Goal: Task Accomplishment & Management: Use online tool/utility

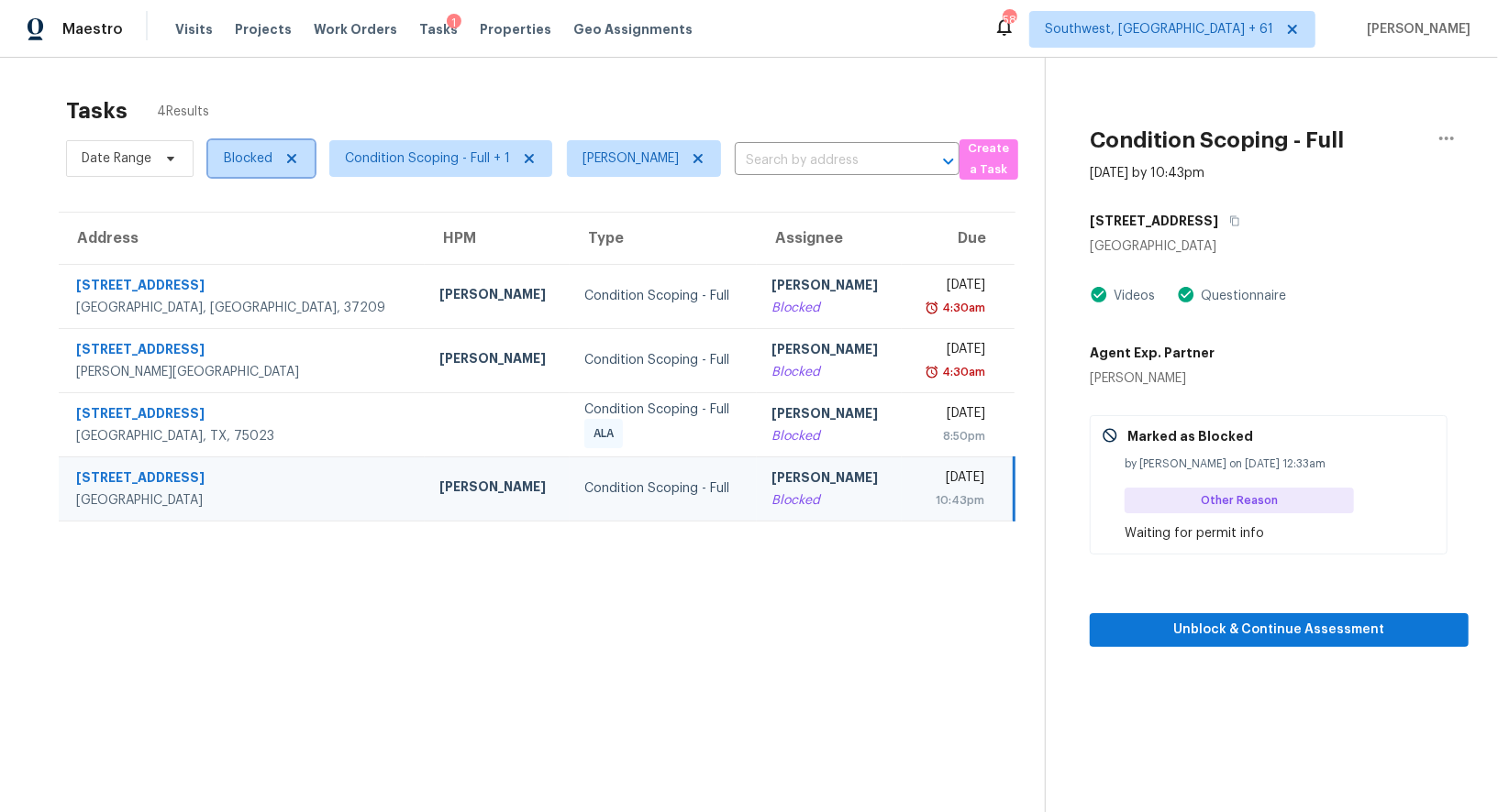
click at [227, 140] on span "Blocked" at bounding box center [261, 158] width 106 height 37
click at [246, 259] on label "Open" at bounding box center [246, 262] width 58 height 18
click at [229, 259] on input "Open" at bounding box center [223, 259] width 12 height 12
checkbox input "true"
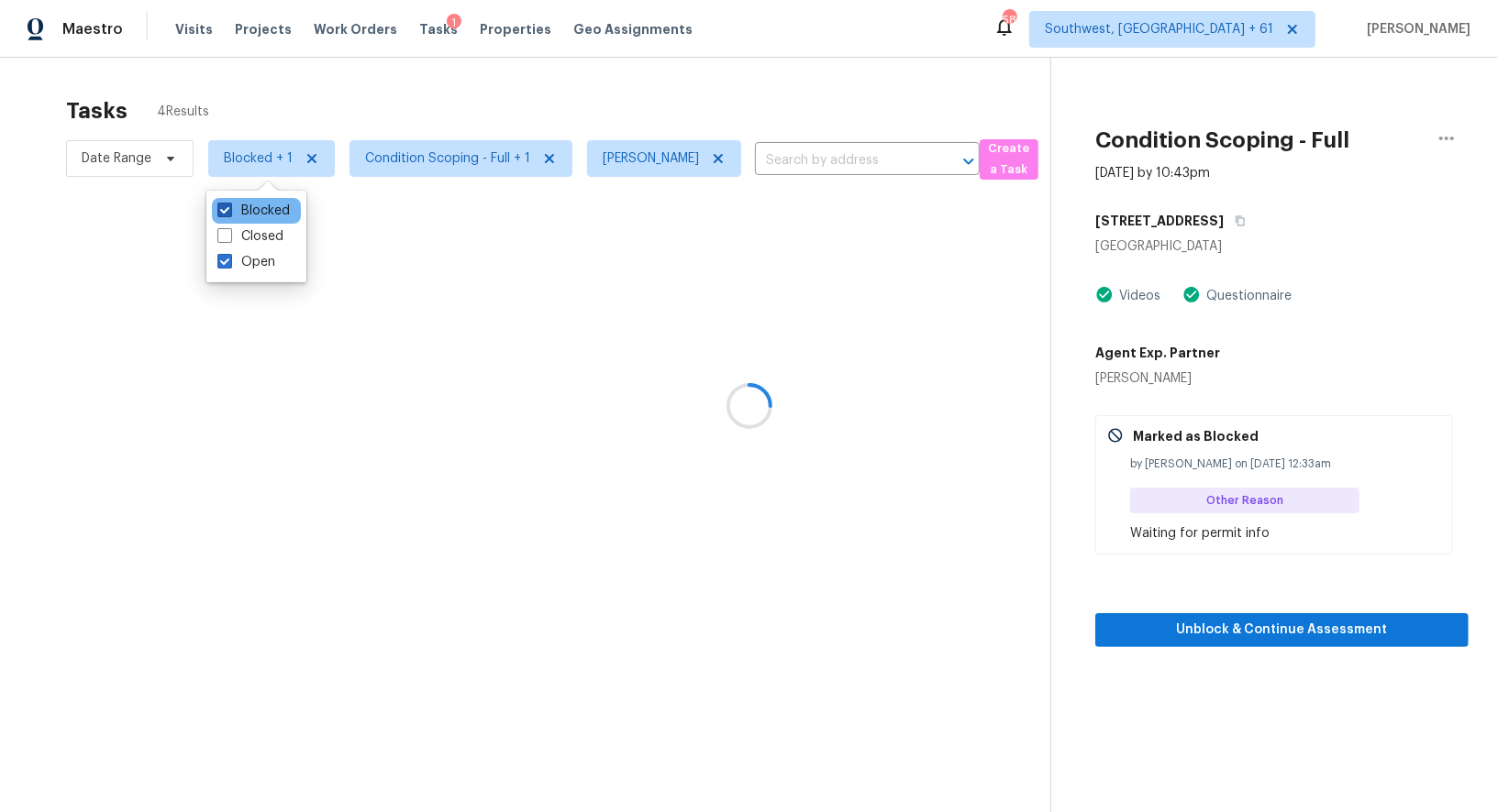
click at [255, 216] on label "Blocked" at bounding box center [253, 210] width 73 height 18
click at [229, 214] on input "Blocked" at bounding box center [223, 207] width 12 height 12
checkbox input "false"
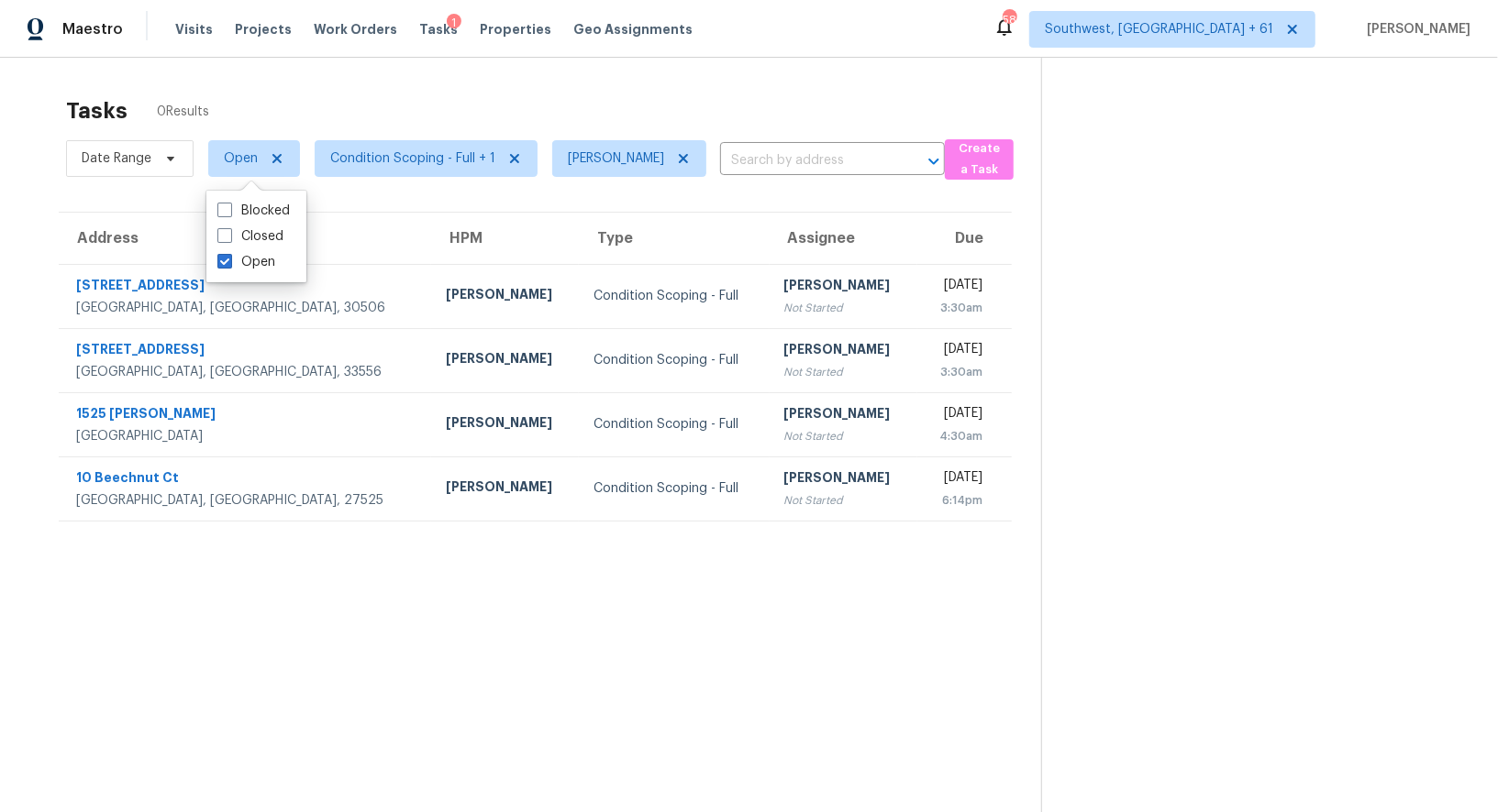
click at [595, 90] on div "Tasks 0 Results" at bounding box center [553, 111] width 975 height 47
click at [448, 151] on span "Condition Scoping - Full + 1" at bounding box center [412, 158] width 165 height 18
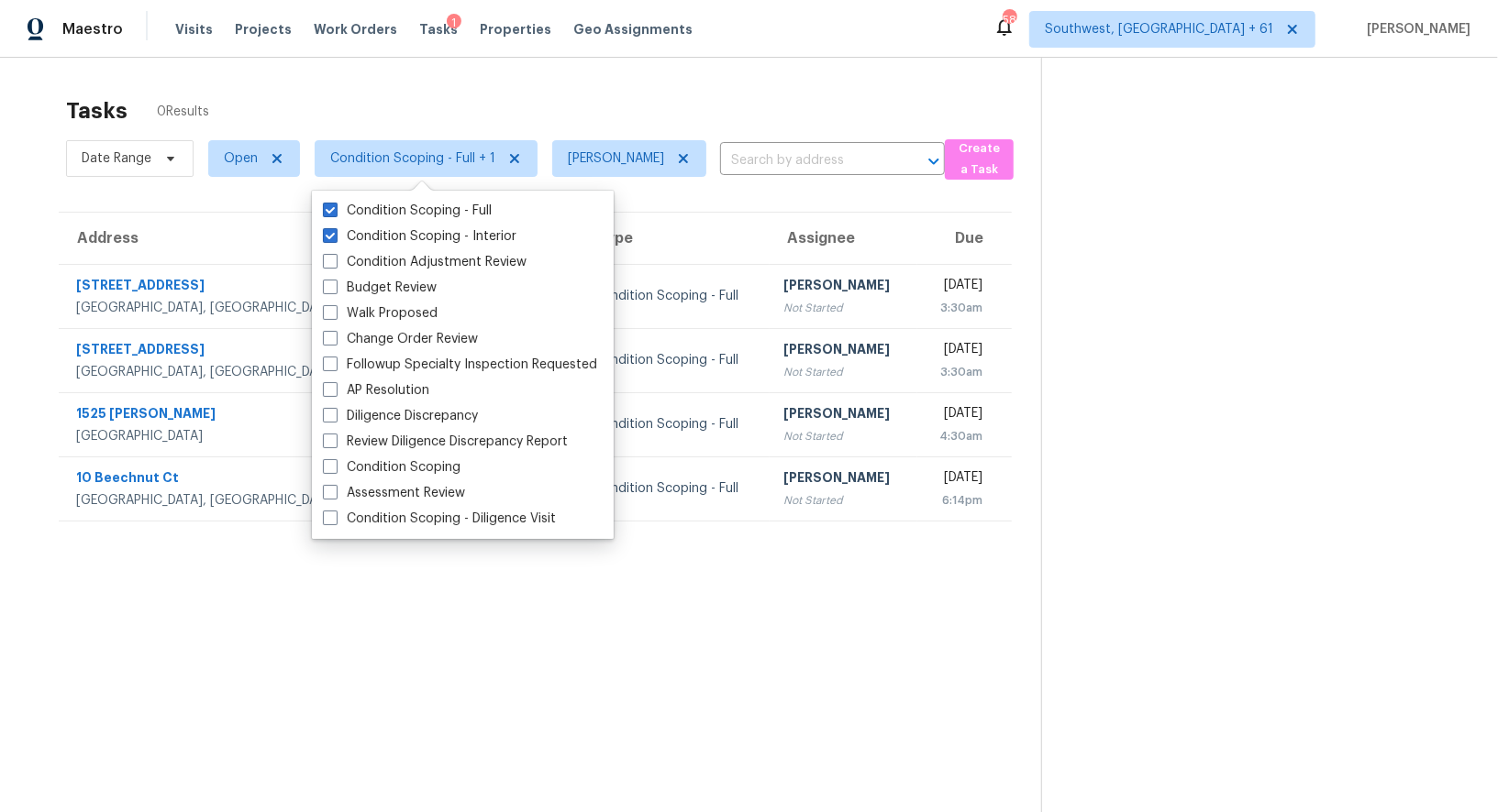
click at [682, 73] on div "Tasks 0 Results Date Range Open Condition Scoping - Full + 1 Salma Ansari ​ Cre…" at bounding box center [749, 463] width 1498 height 812
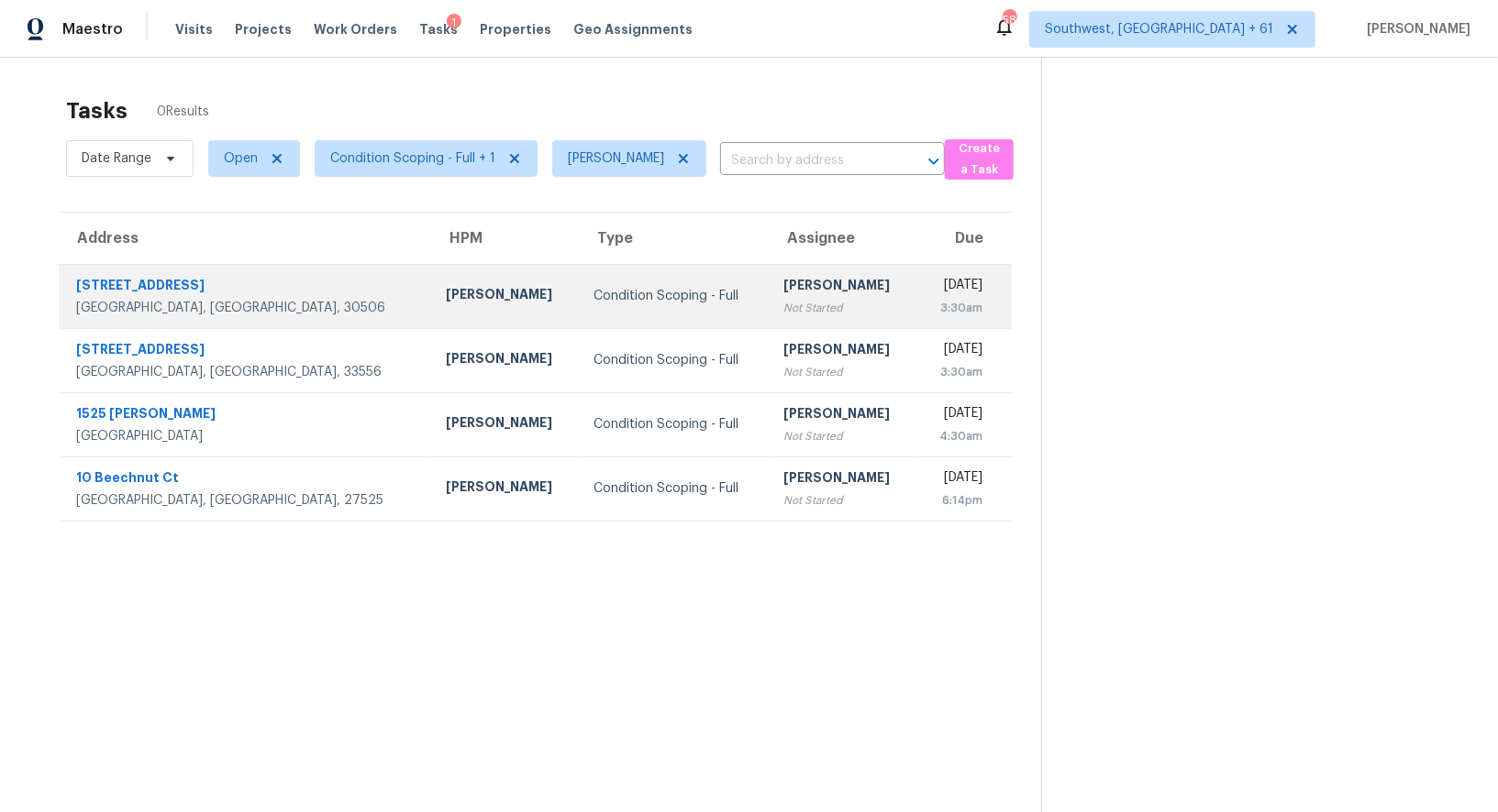
click at [784, 296] on div "[PERSON_NAME]" at bounding box center [843, 287] width 118 height 23
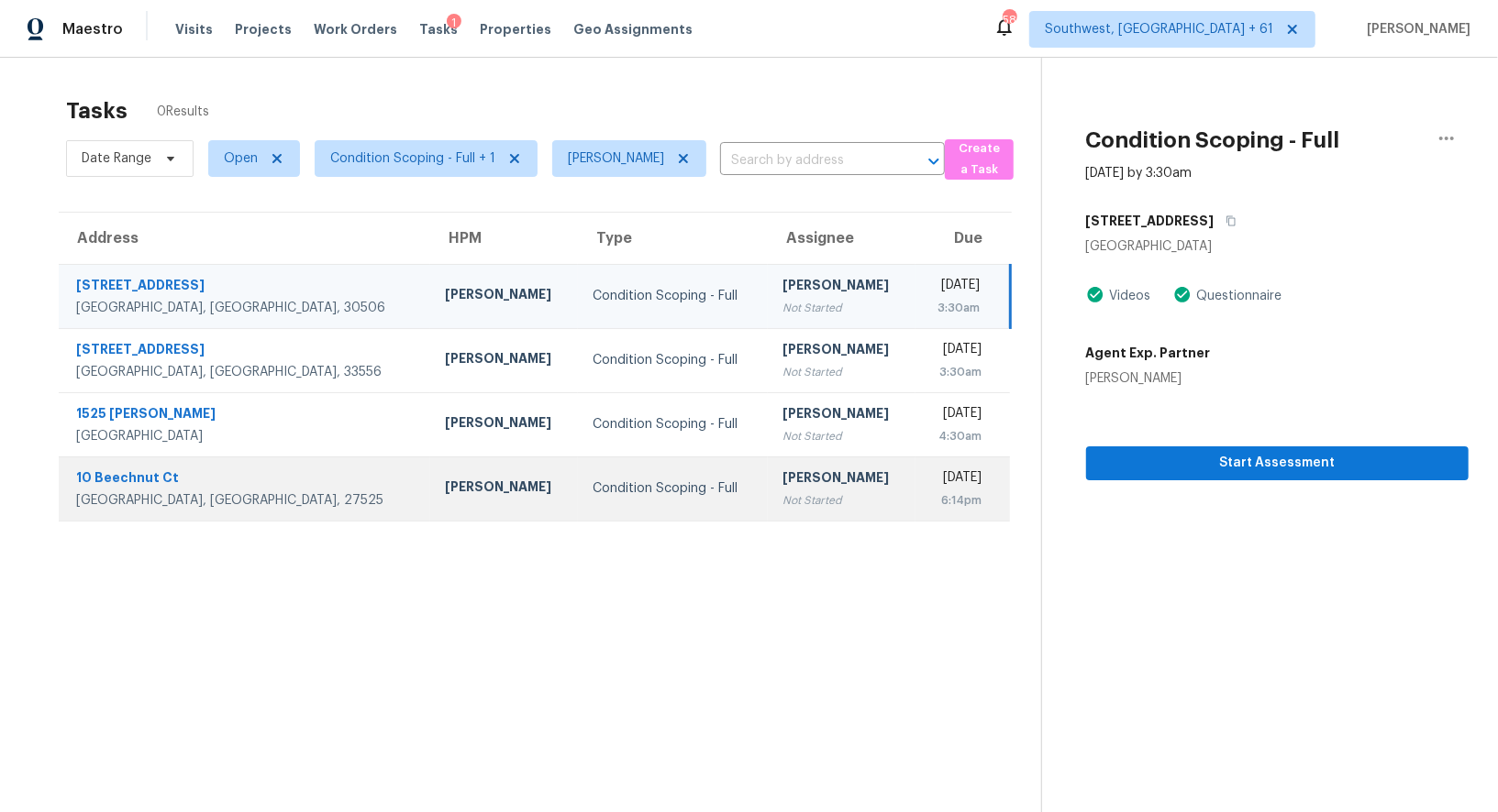
click at [930, 484] on div "[DATE]" at bounding box center [955, 480] width 51 height 23
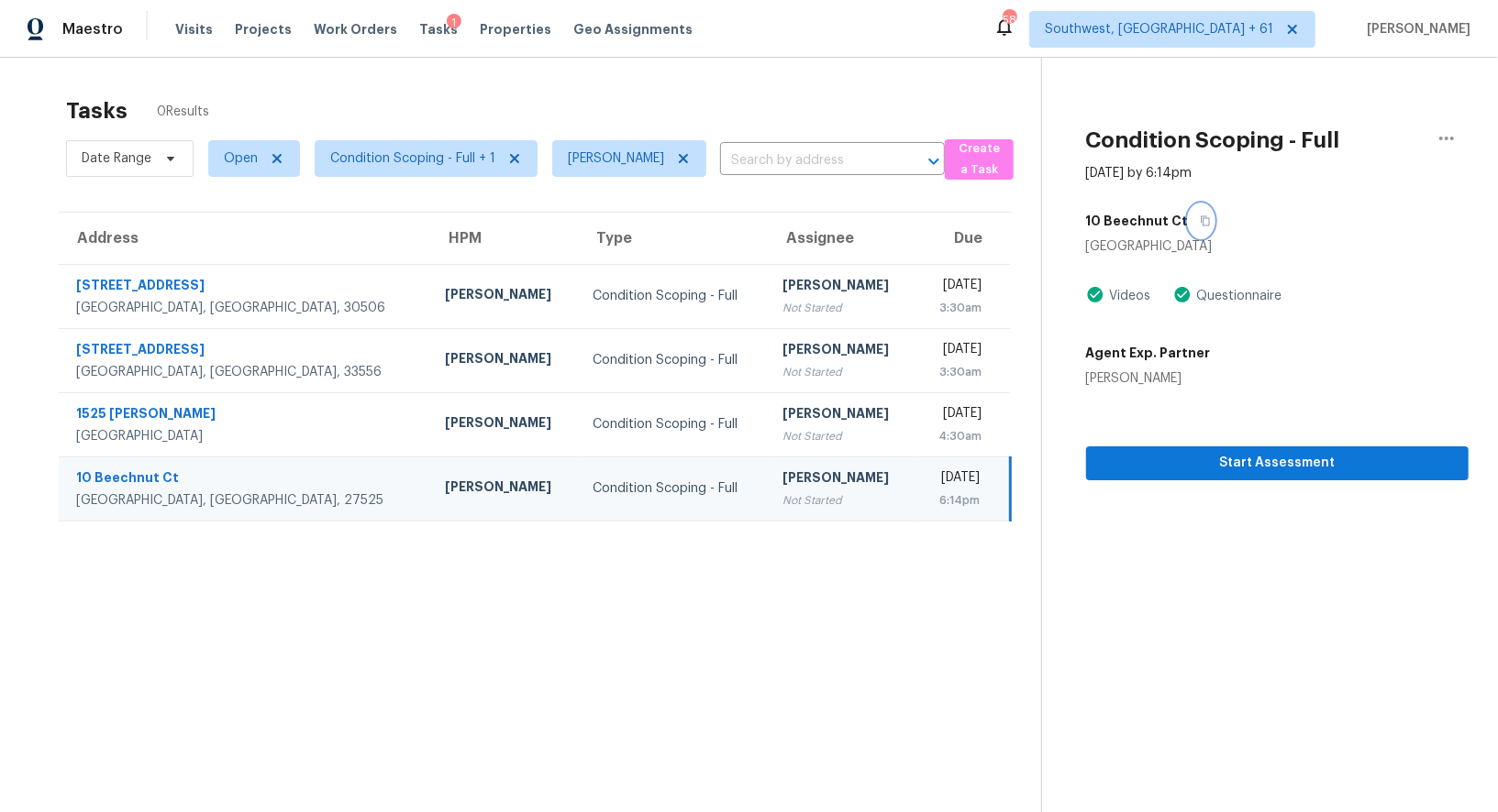
click at [1200, 221] on icon "button" at bounding box center [1205, 221] width 9 height 10
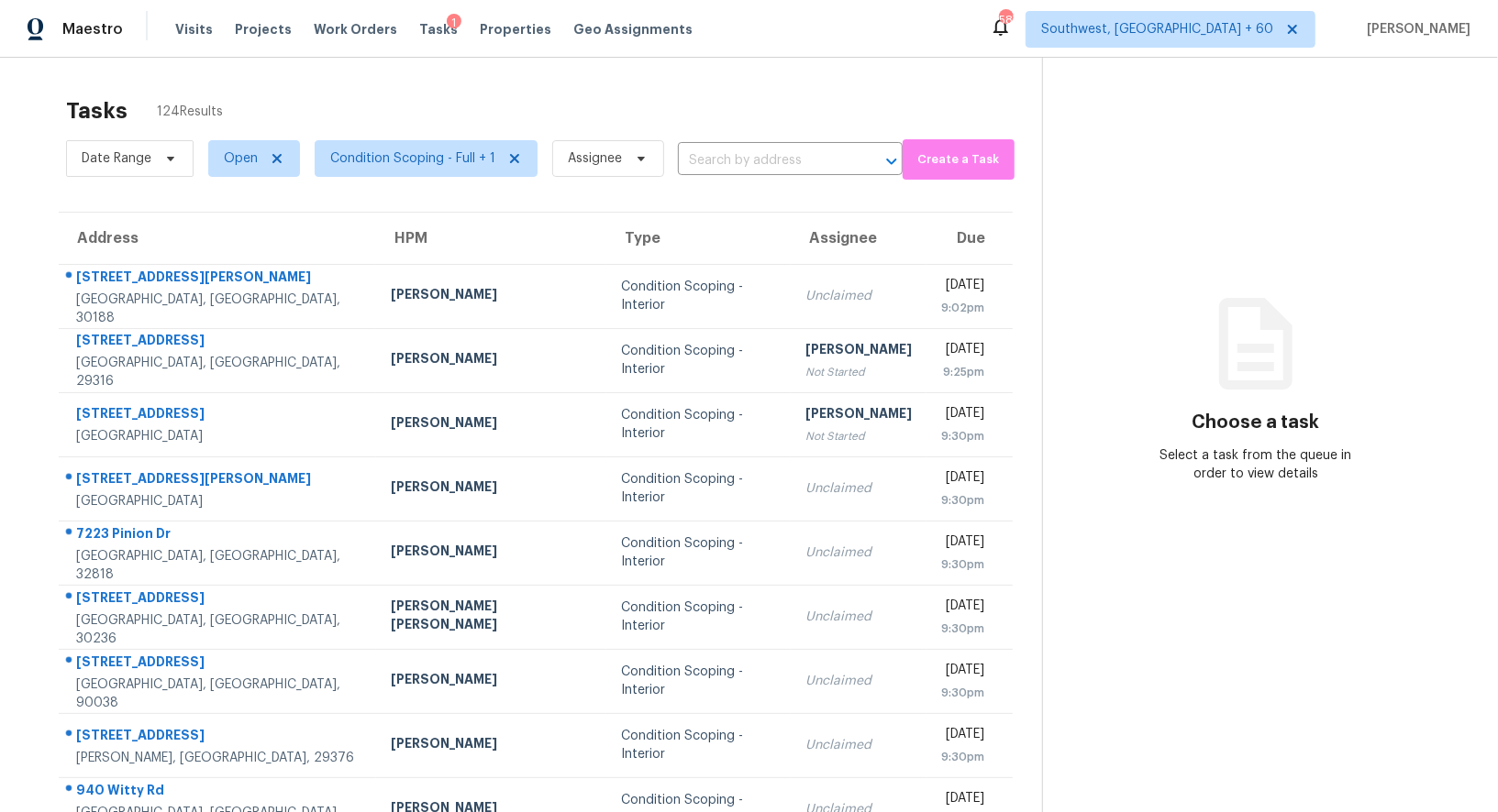
click at [725, 170] on input "text" at bounding box center [764, 161] width 173 height 28
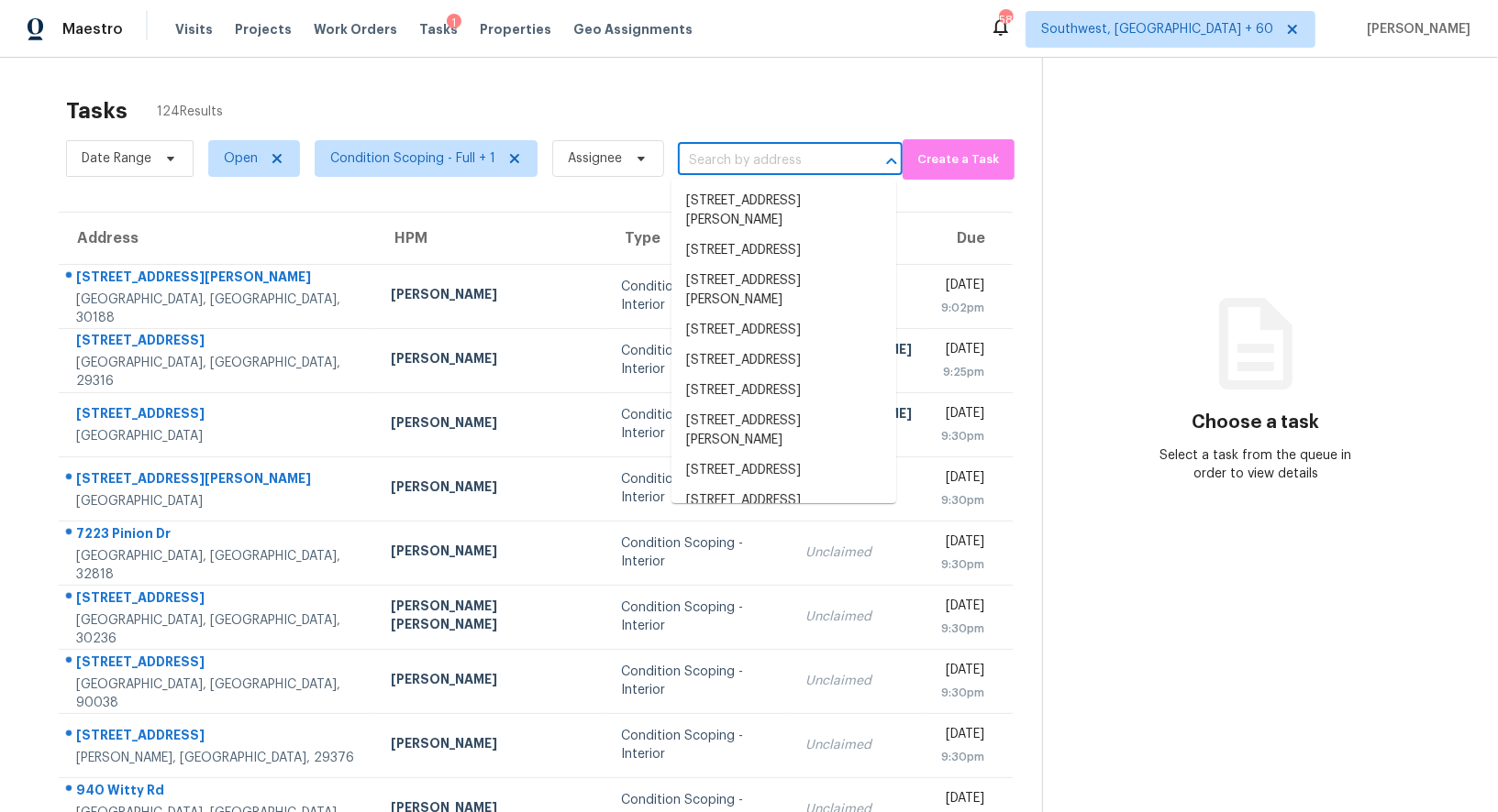
paste input "441 Hilltop Rd SW, Conyers, GA 30094"
type input "441 Hilltop Rd SW, Conyers, GA 30094"
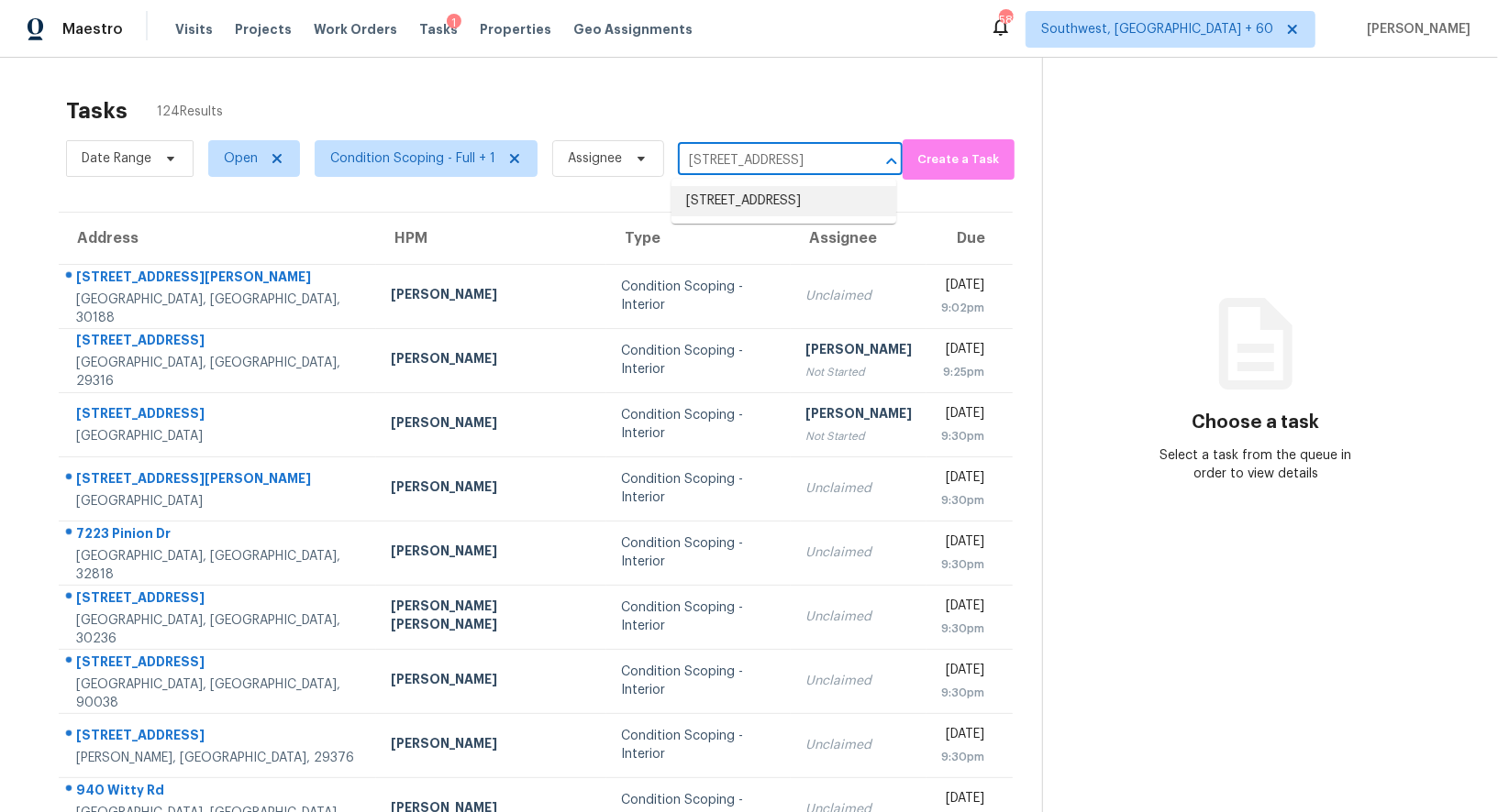
click at [744, 211] on li "441 Hilltop Rd SW, Conyers, GA 30094" at bounding box center [784, 201] width 225 height 30
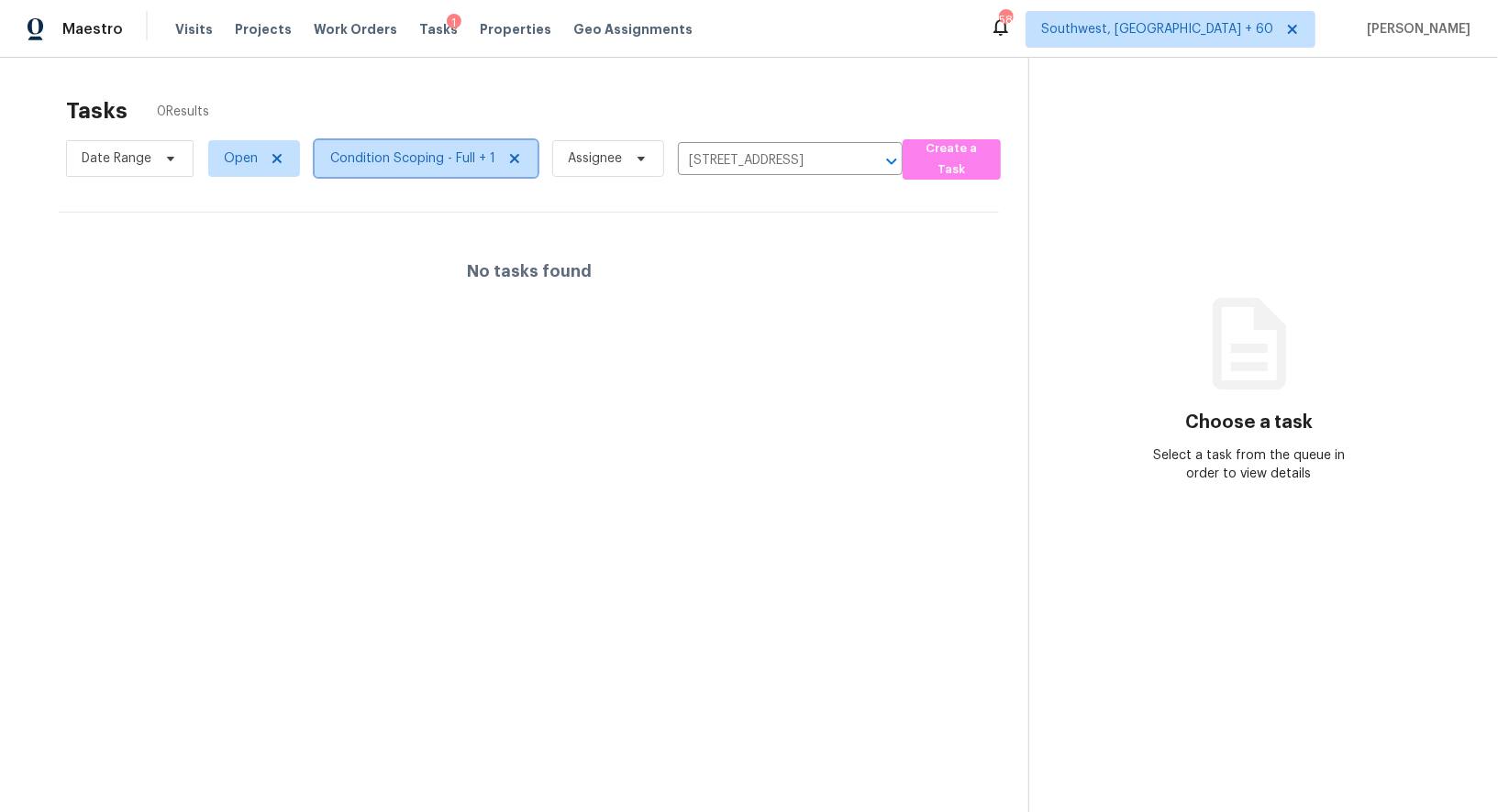
click at [386, 150] on span "Condition Scoping - Full + 1" at bounding box center [412, 158] width 165 height 18
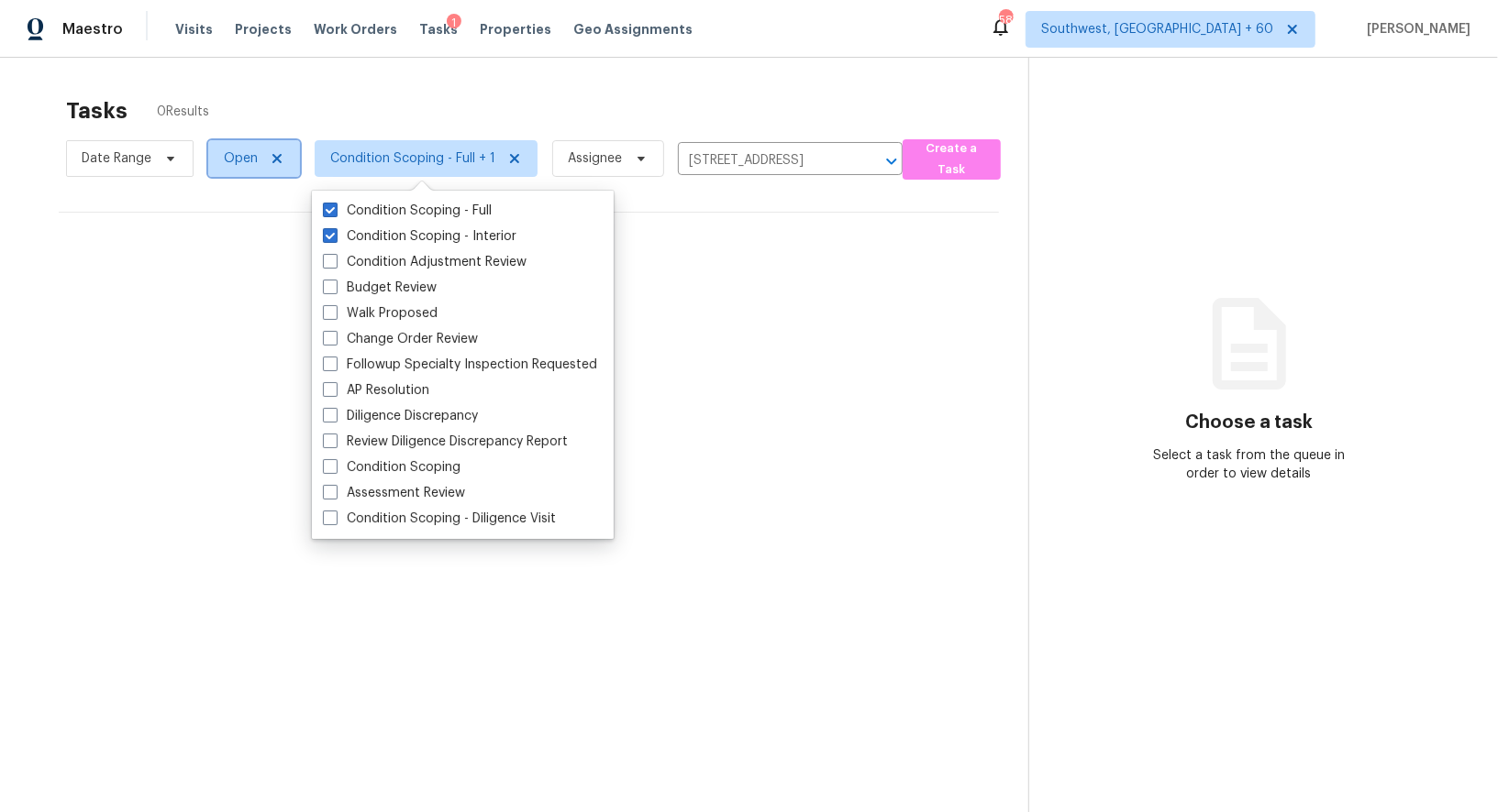
click at [256, 159] on span "Open" at bounding box center [253, 158] width 92 height 37
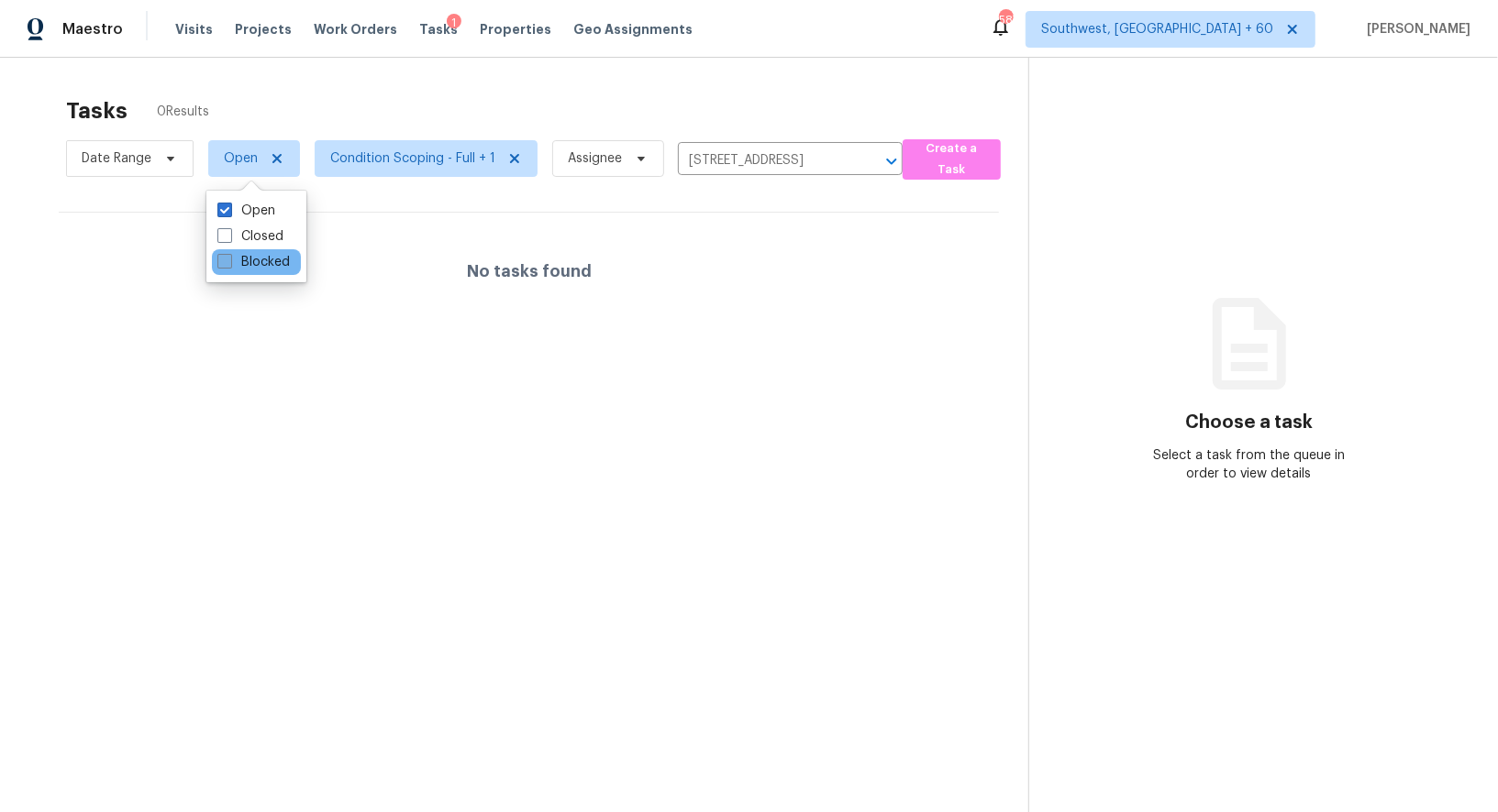
click at [261, 253] on label "Blocked" at bounding box center [253, 262] width 73 height 18
click at [229, 253] on input "Blocked" at bounding box center [223, 259] width 12 height 12
checkbox input "true"
click at [257, 235] on label "Closed" at bounding box center [251, 235] width 66 height 18
click at [229, 235] on input "Closed" at bounding box center [223, 233] width 12 height 12
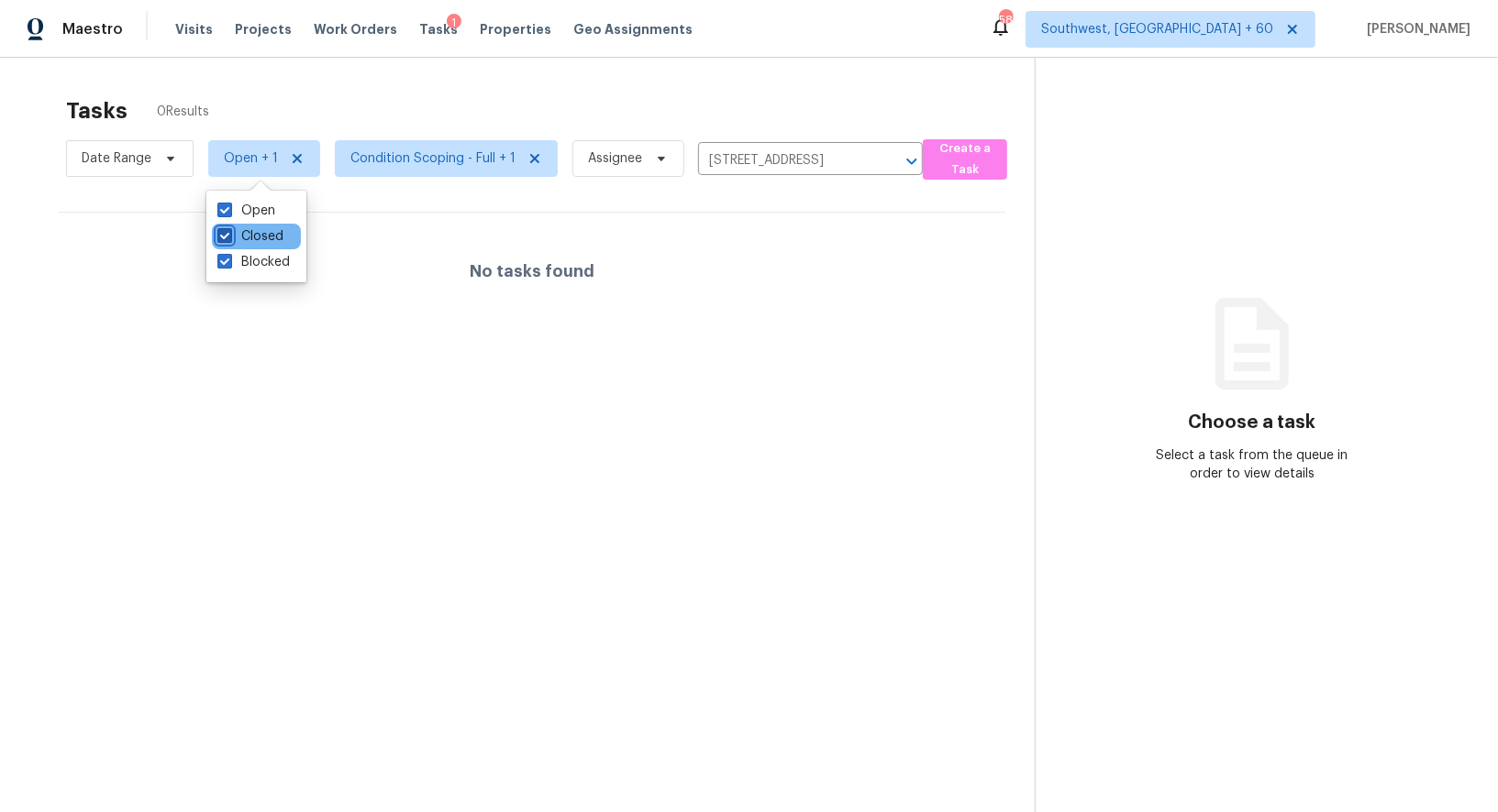
checkbox input "true"
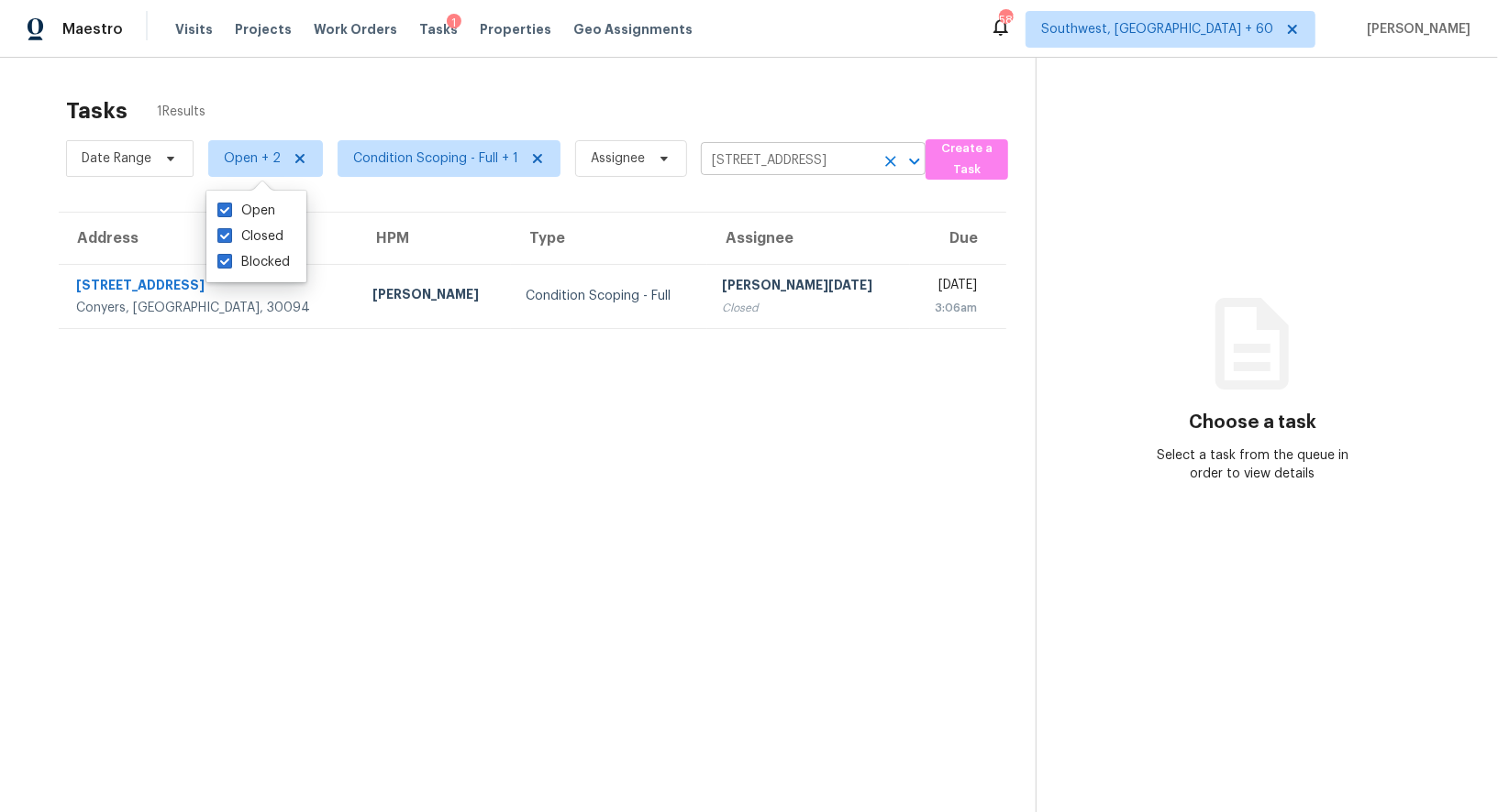
click at [740, 149] on input "441 Hilltop Rd SW, Conyers, GA 30094" at bounding box center [787, 161] width 173 height 28
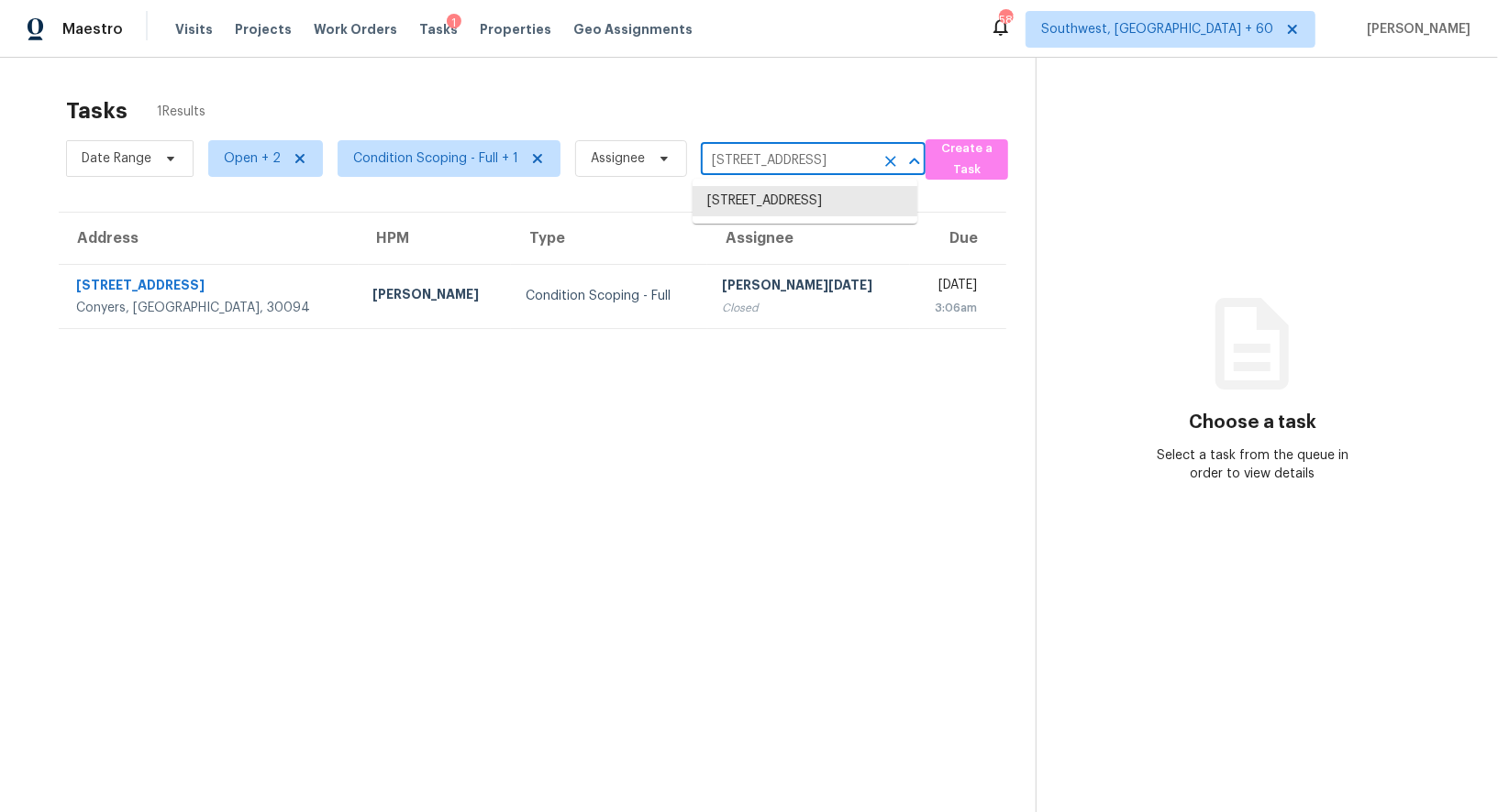
paste input "5722 Grant Station Dr, Gainesville, GA 30506"
type input "5722 Grant Station Dr, Gainesville, GA 30506"
click at [773, 202] on li "5722 Grant Station Dr, Gainesville, GA 30506" at bounding box center [805, 201] width 225 height 30
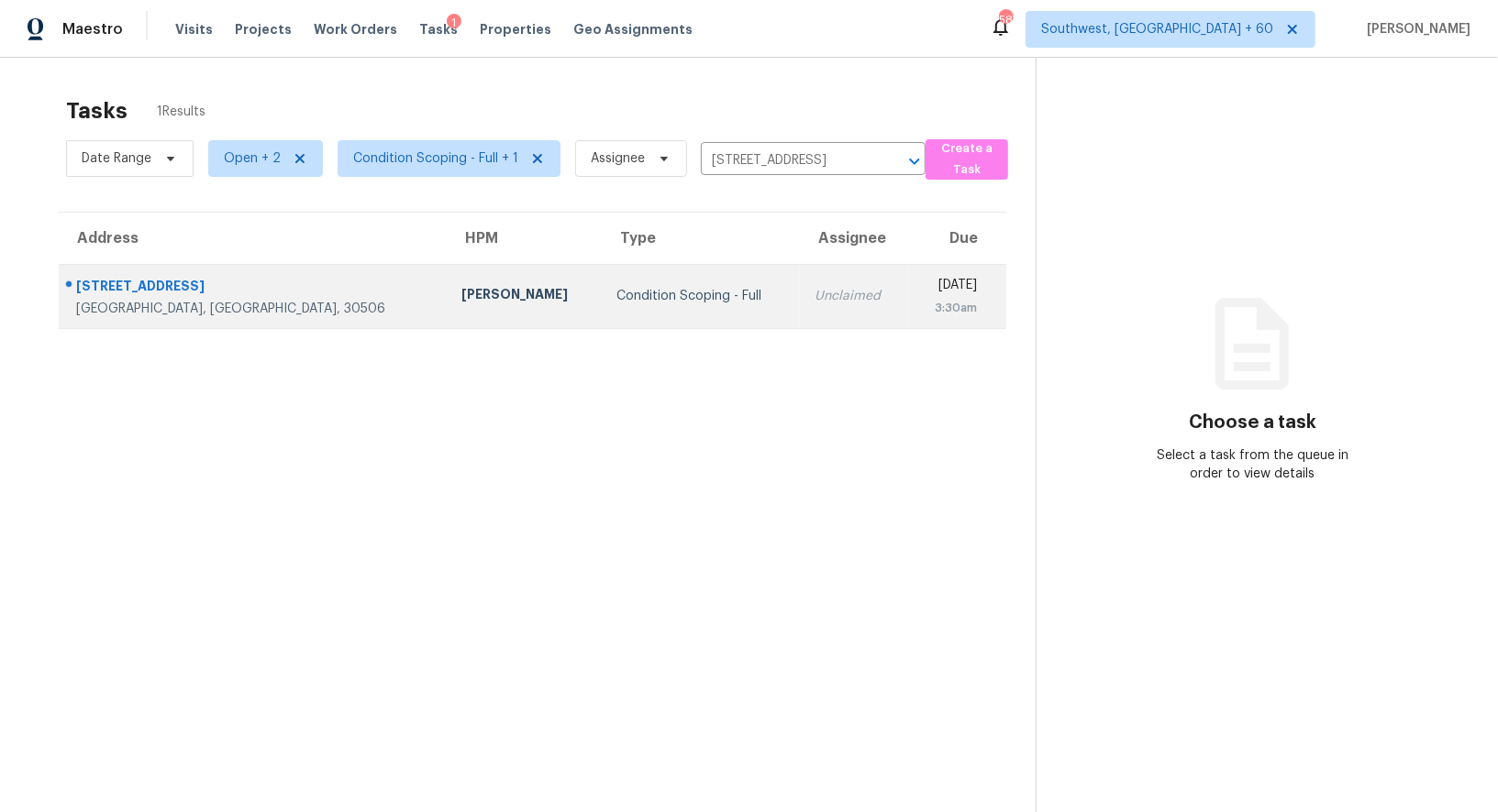
click at [814, 293] on div "Unclaimed" at bounding box center [853, 296] width 78 height 18
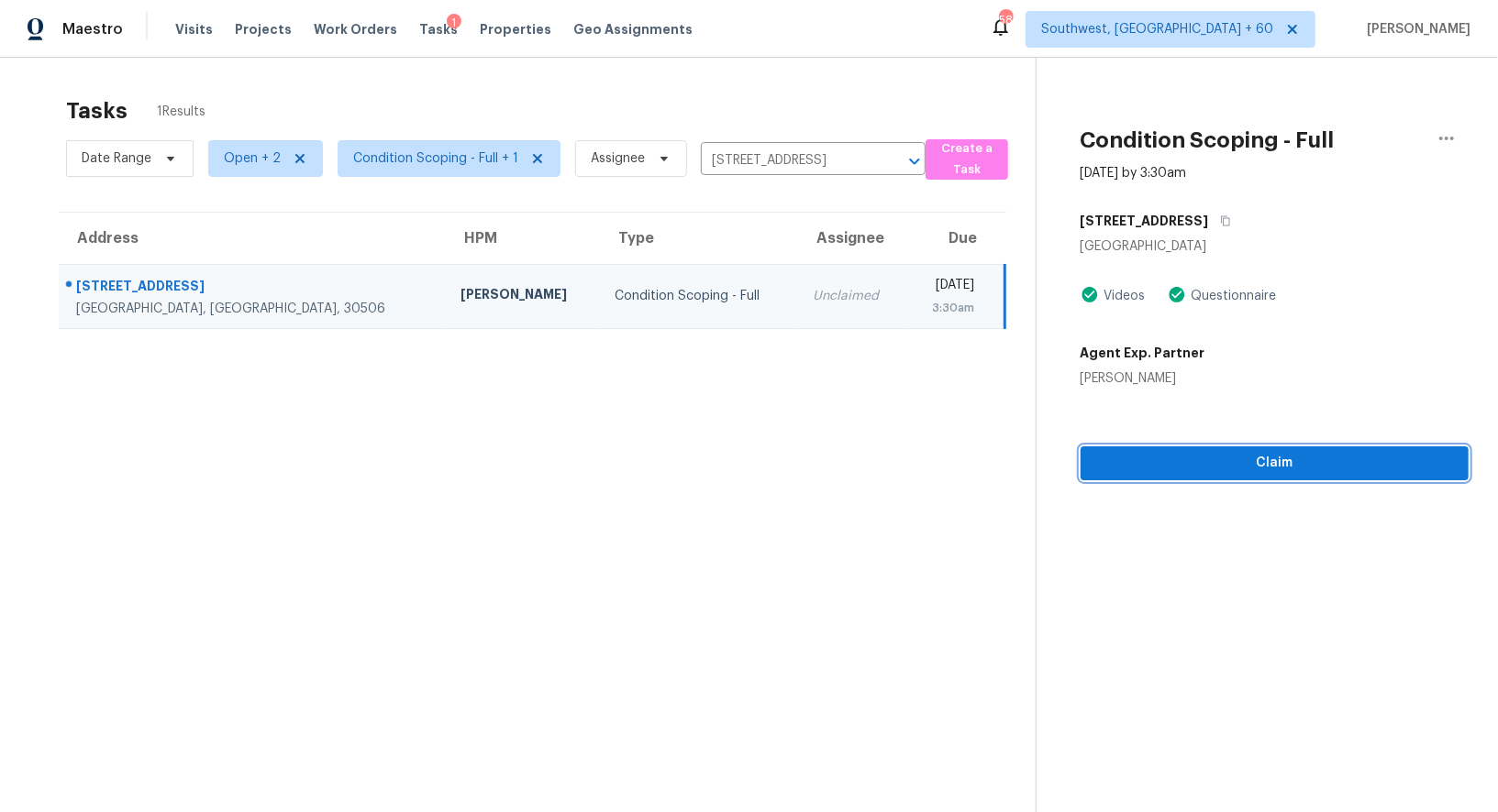
click at [1267, 458] on span "Claim" at bounding box center [1274, 463] width 358 height 23
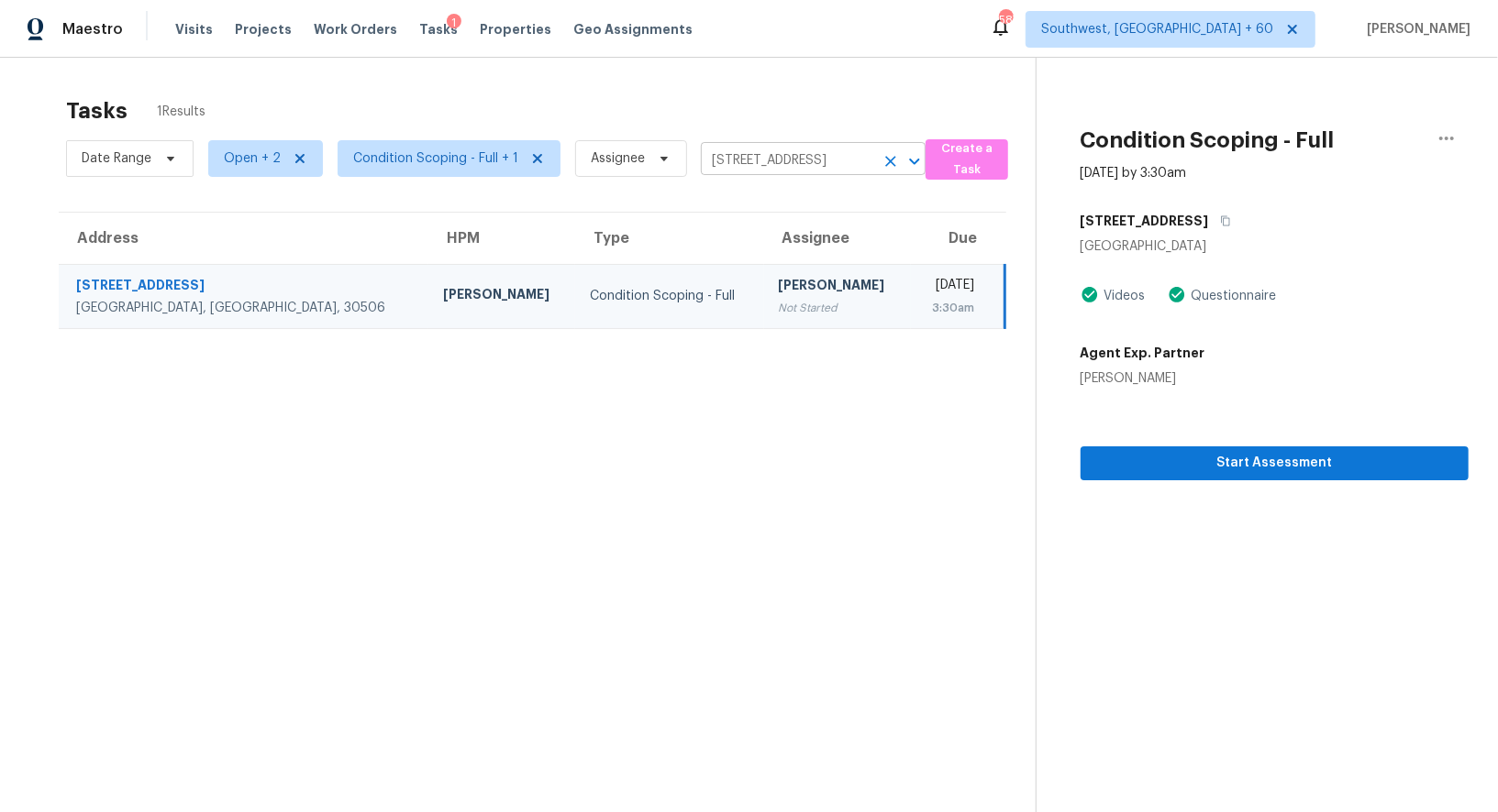
click at [827, 158] on input "5722 Grant Station Dr, Gainesville, GA 30506" at bounding box center [787, 161] width 173 height 28
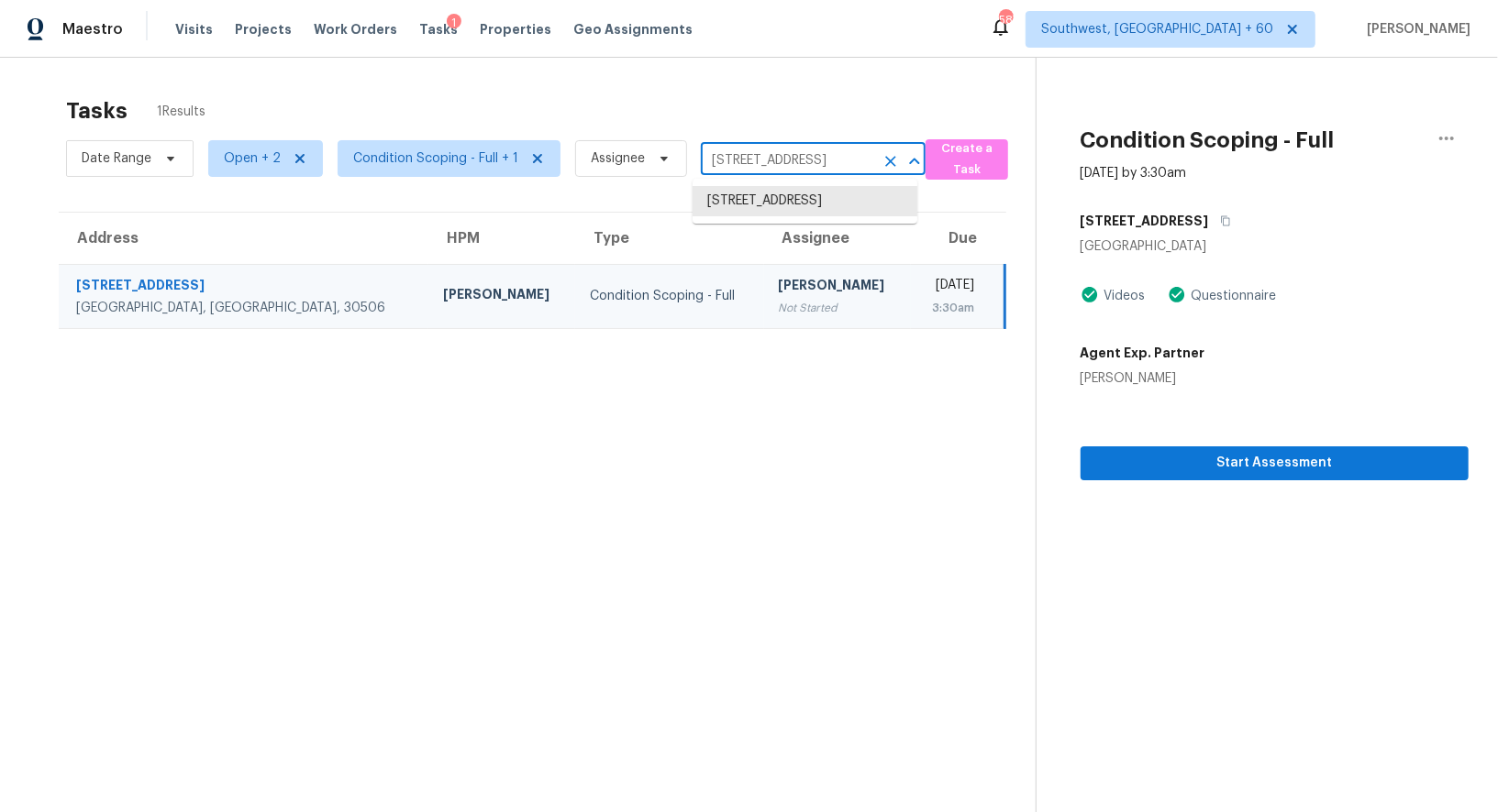
paste input "2513 Riverton Dr, Conyers, GA 30013"
type input "2513 Riverton Dr, Conyers, GA 30013"
click at [799, 216] on li "2513 Riverton Dr, Conyers, GA 30013" at bounding box center [805, 201] width 225 height 30
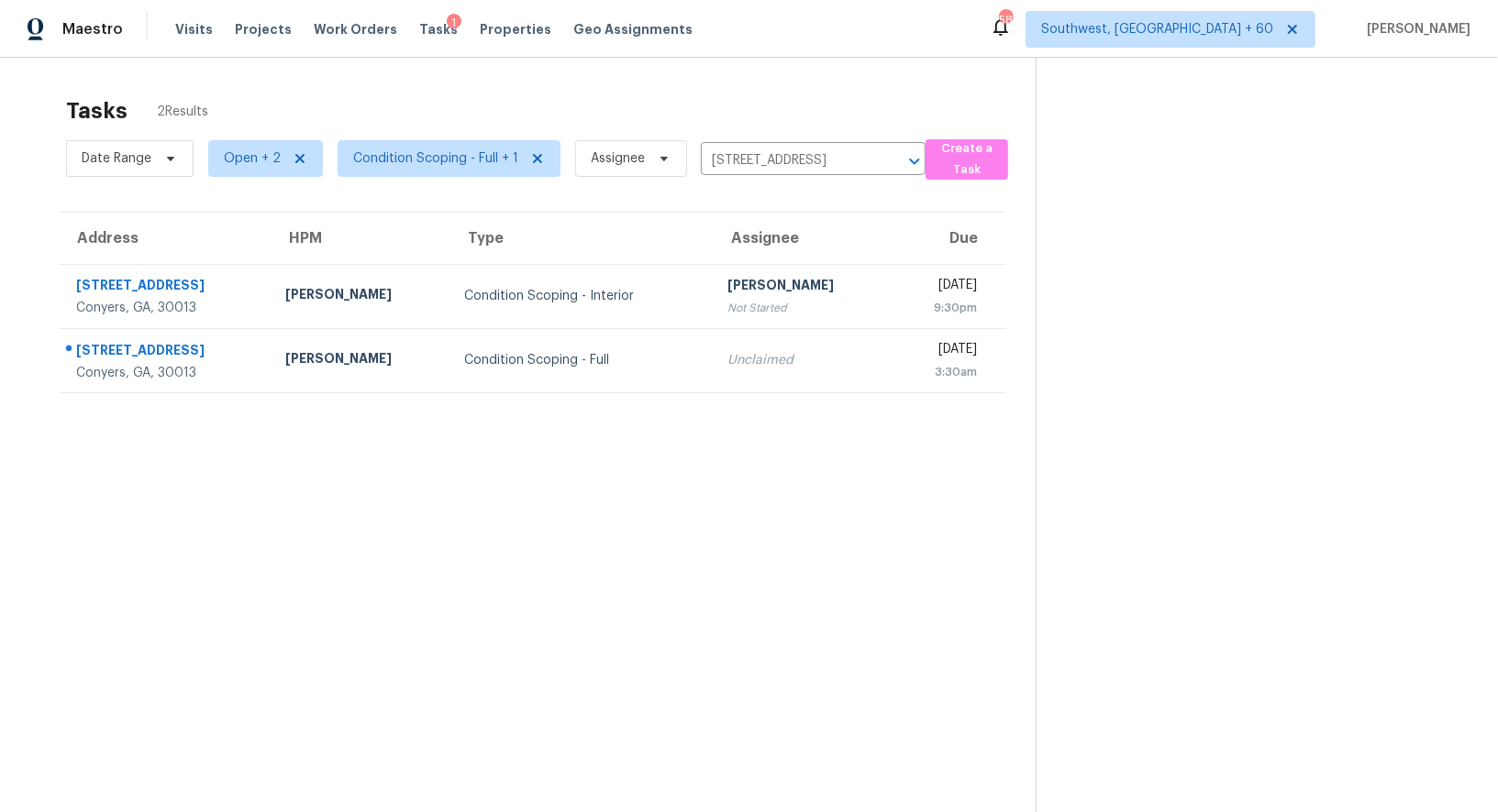
click at [731, 347] on td "Unclaimed" at bounding box center [801, 360] width 179 height 64
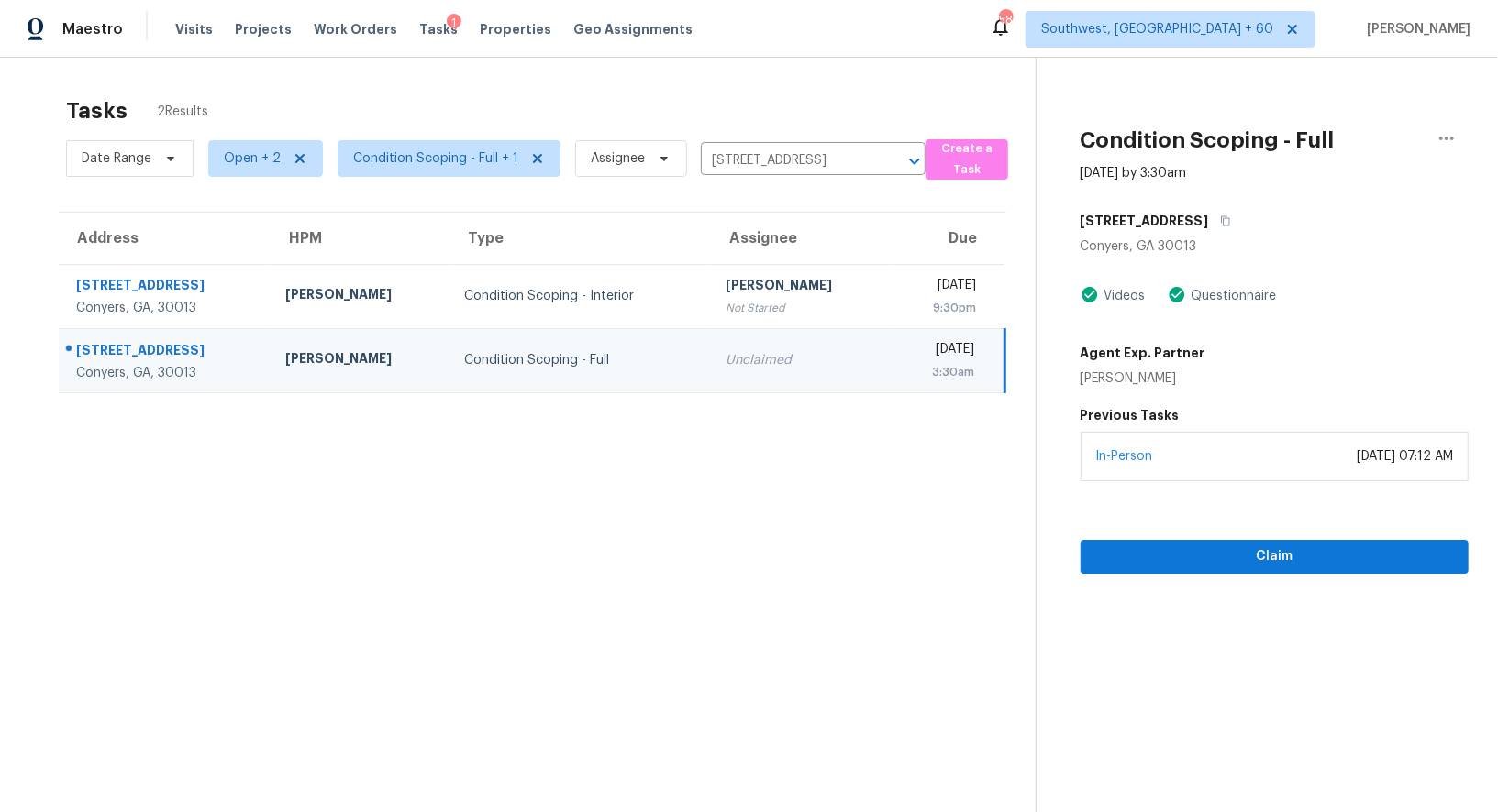
click at [770, 177] on div "Date Range Open + 2 Condition Scoping - Full + 1 Assignee 2513 Riverton Dr, Con…" at bounding box center [496, 159] width 860 height 47
click at [770, 168] on input "2513 Riverton Dr, Conyers, GA 30013" at bounding box center [787, 161] width 173 height 28
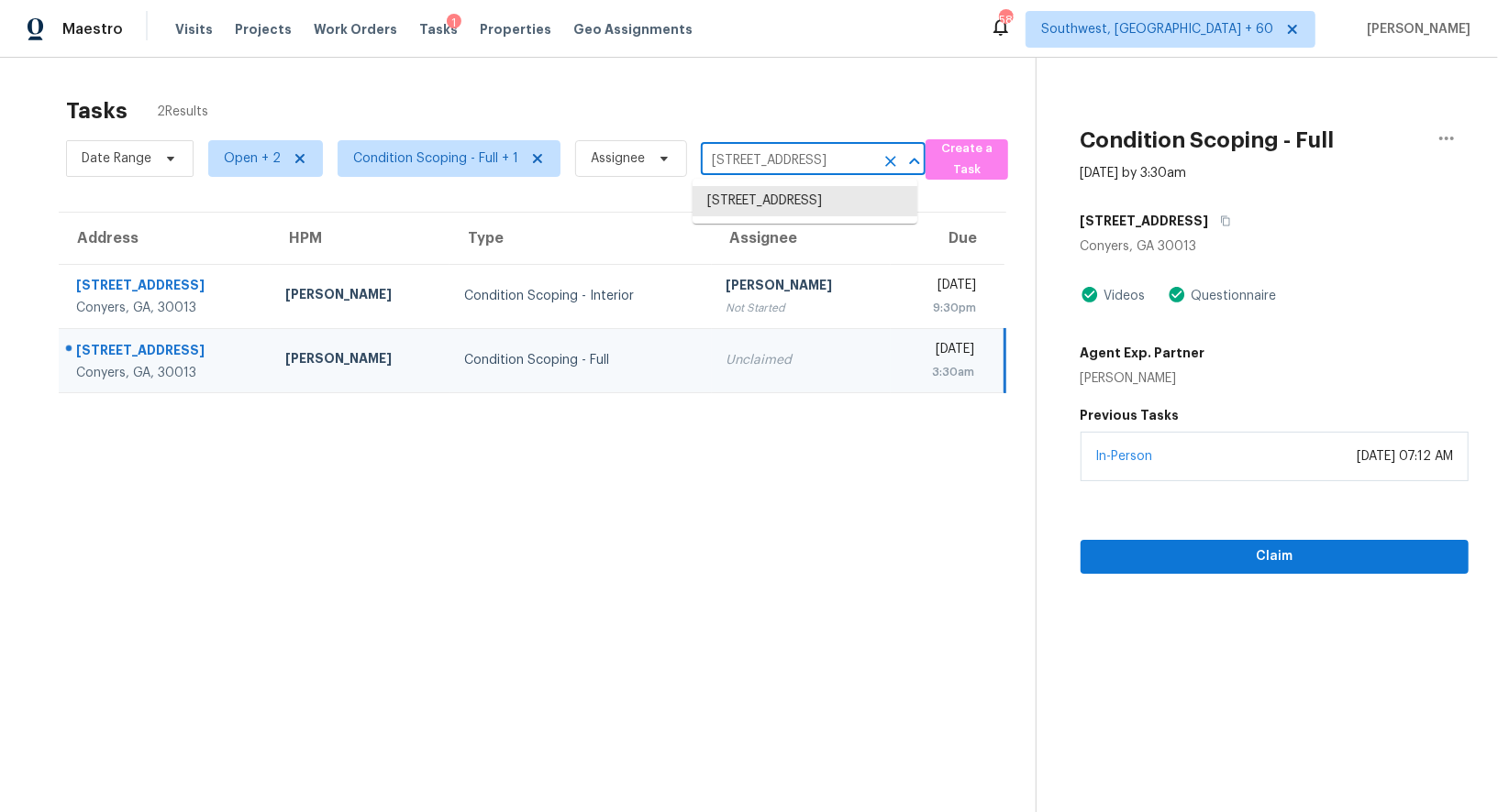
paste input "12505 Ashdown Dr, Odessa, FL 33556"
type input "12505 Ashdown Dr, Odessa, FL 33556"
click at [773, 206] on li "12505 Ashdown Dr, Odessa, FL 33556" at bounding box center [805, 201] width 225 height 30
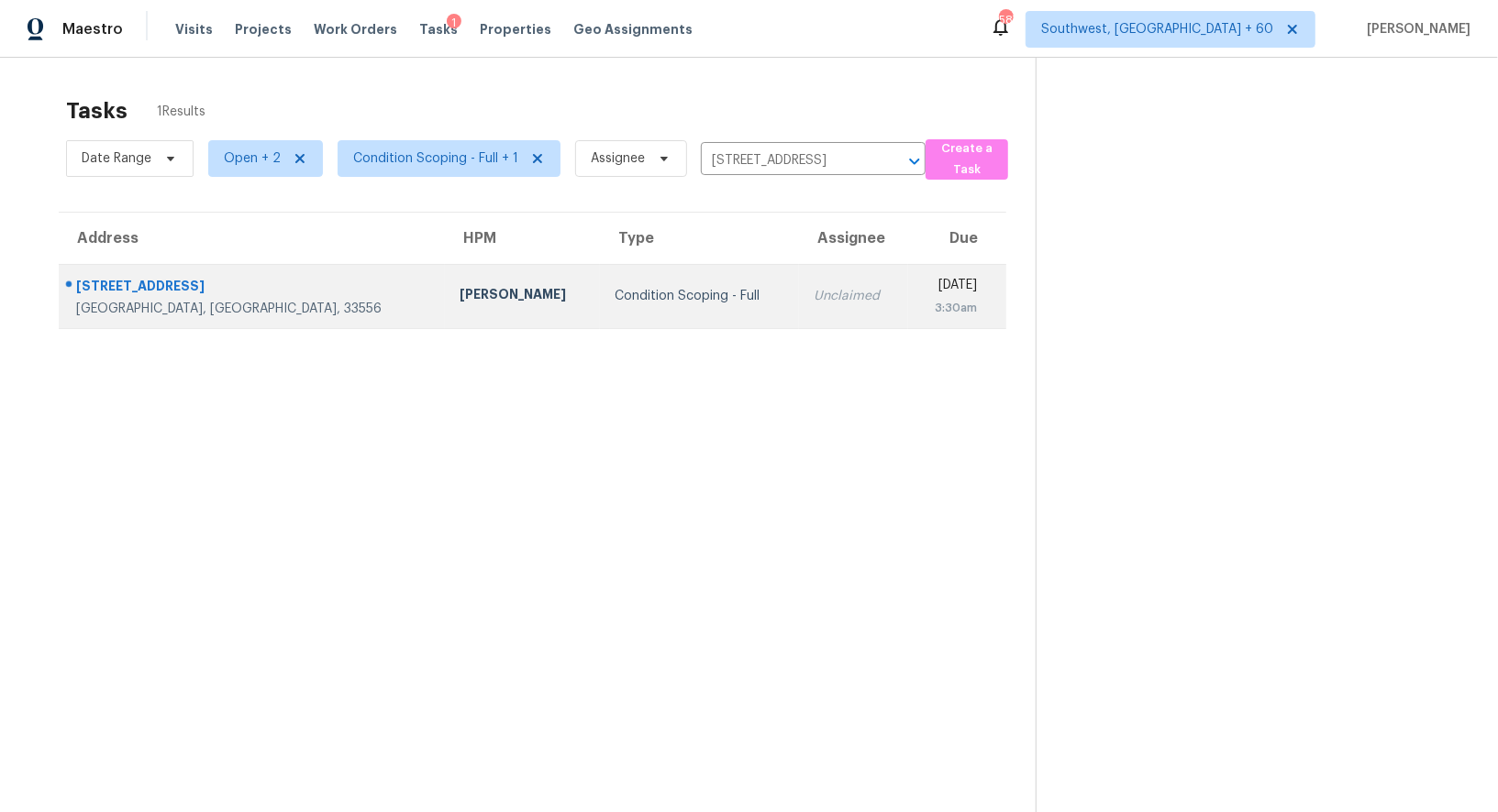
click at [813, 294] on div "Unclaimed" at bounding box center [853, 296] width 79 height 18
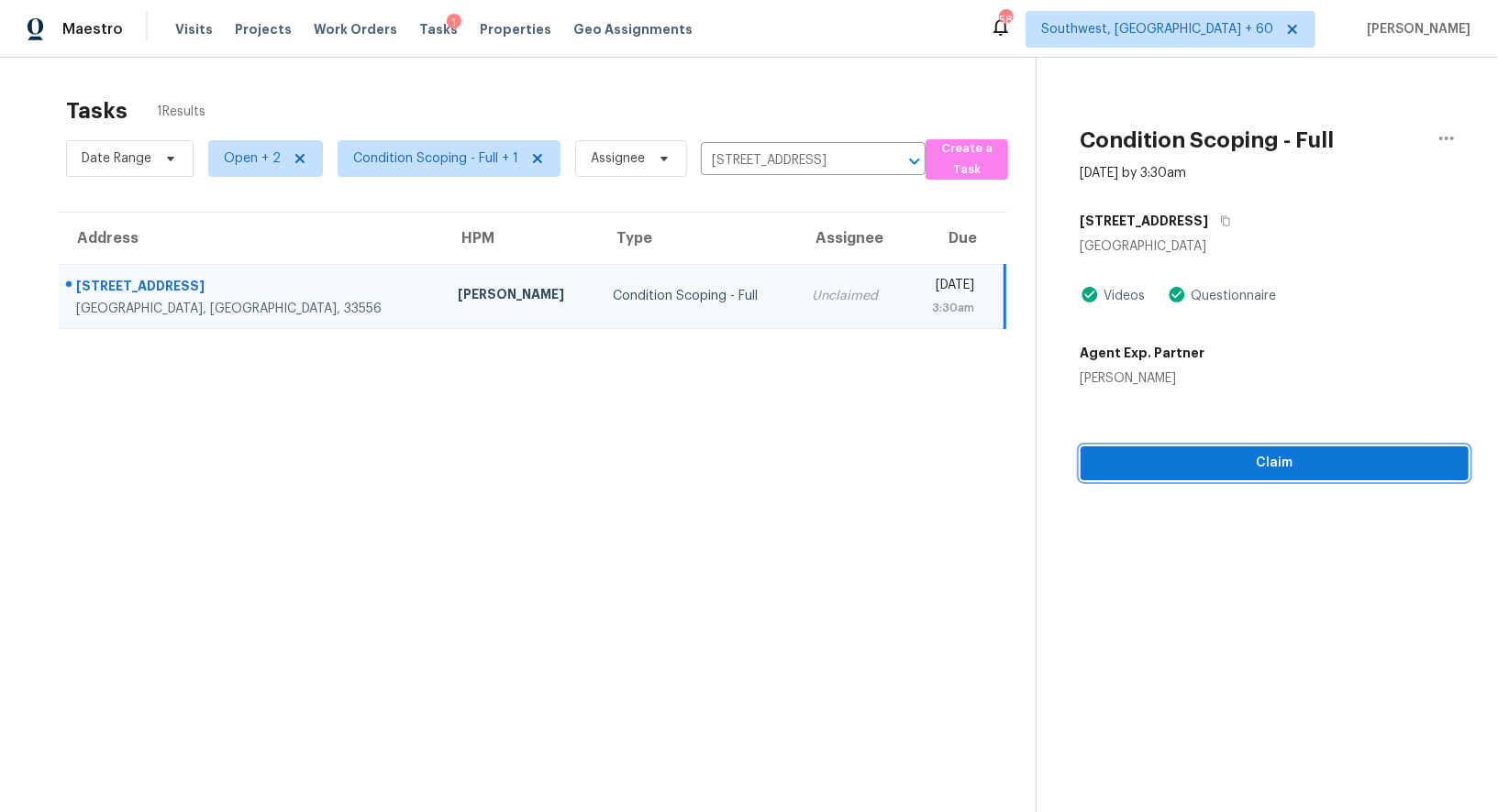
click at [1267, 453] on span "Claim" at bounding box center [1274, 463] width 358 height 23
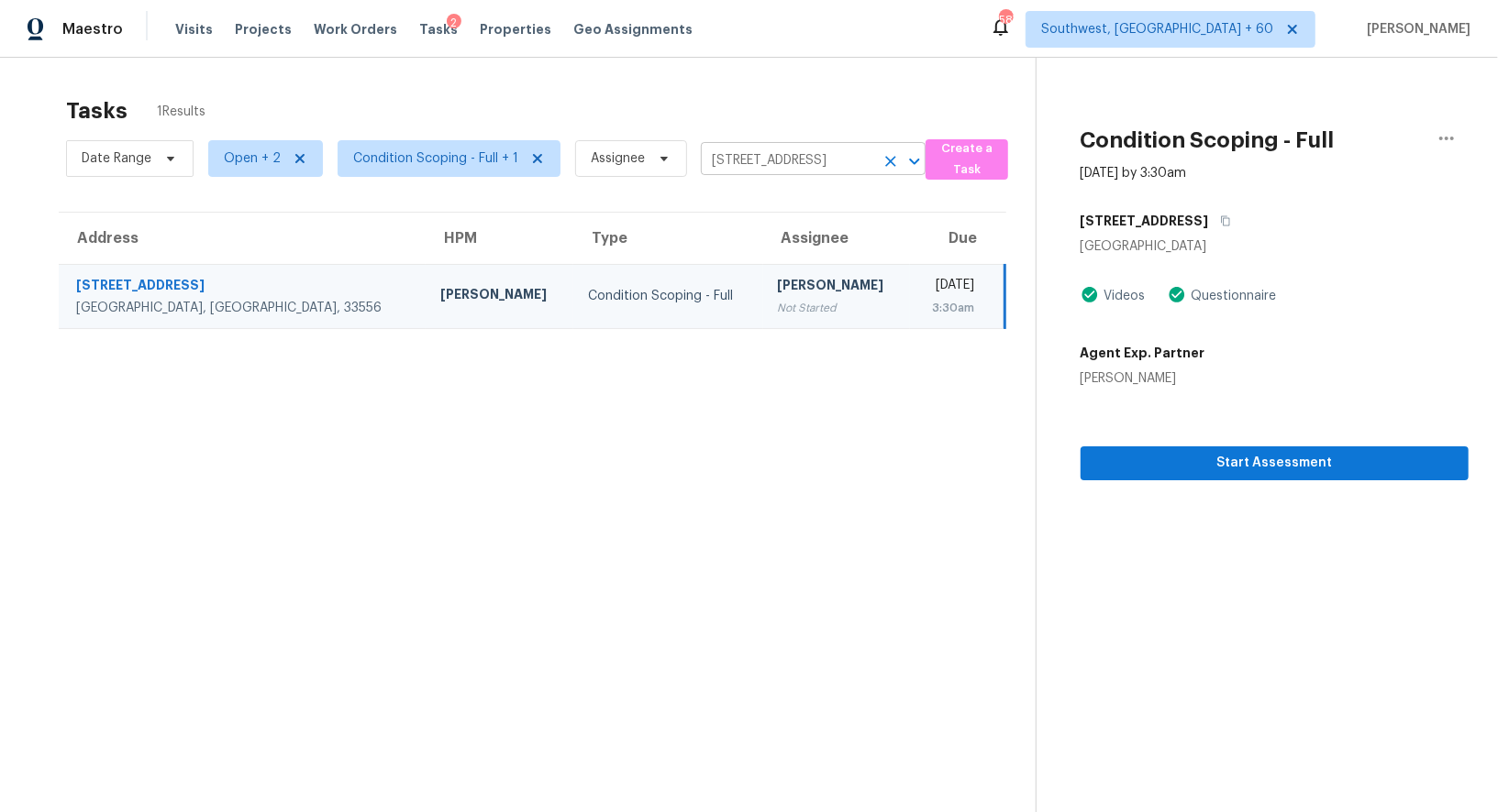
click at [763, 153] on input "12505 Ashdown Dr, Odessa, FL 33556" at bounding box center [787, 161] width 173 height 28
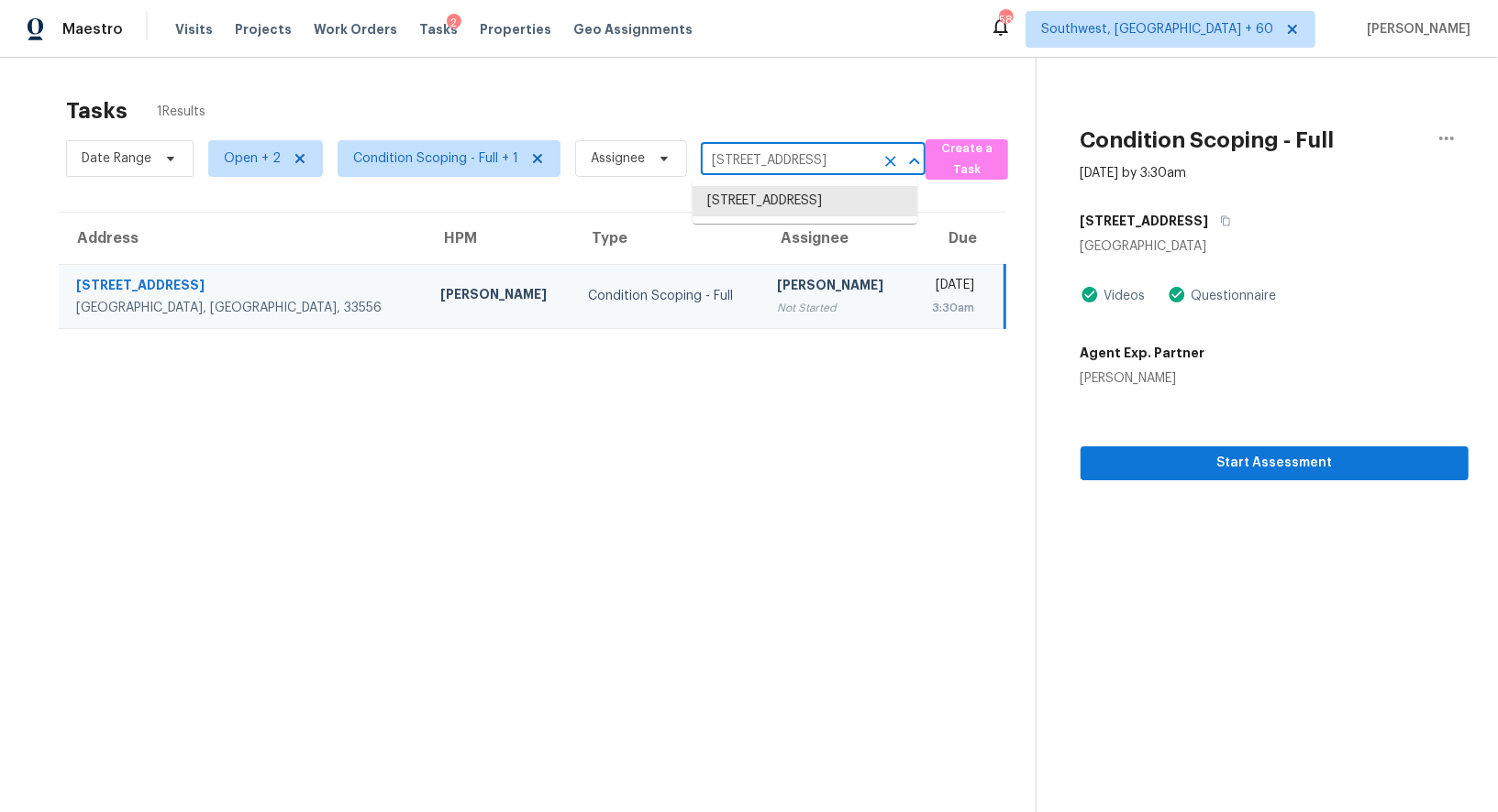
paste input "525 Juniper Ln, Lewisville, TX 75077"
type input "1525 Juniper Ln, Lewisville, TX 75077"
click at [774, 208] on li "1525 Juniper Ln, Lewisville, TX 75077" at bounding box center [805, 211] width 225 height 49
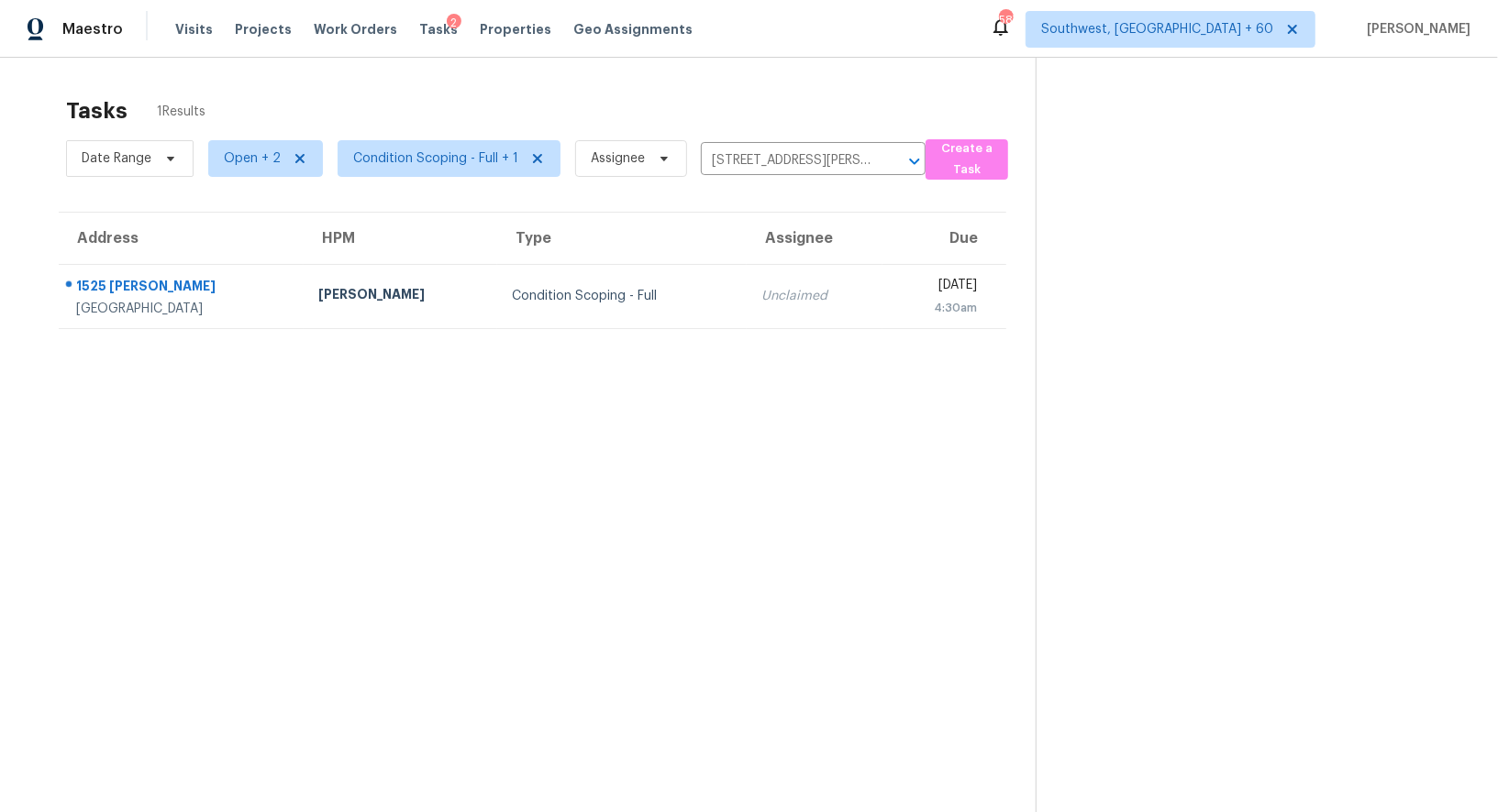
click at [769, 329] on section "Tasks 1 Results Date Range Open + 2 Condition Scoping - Full + 1 Assignee 1525 …" at bounding box center [532, 478] width 1006 height 783
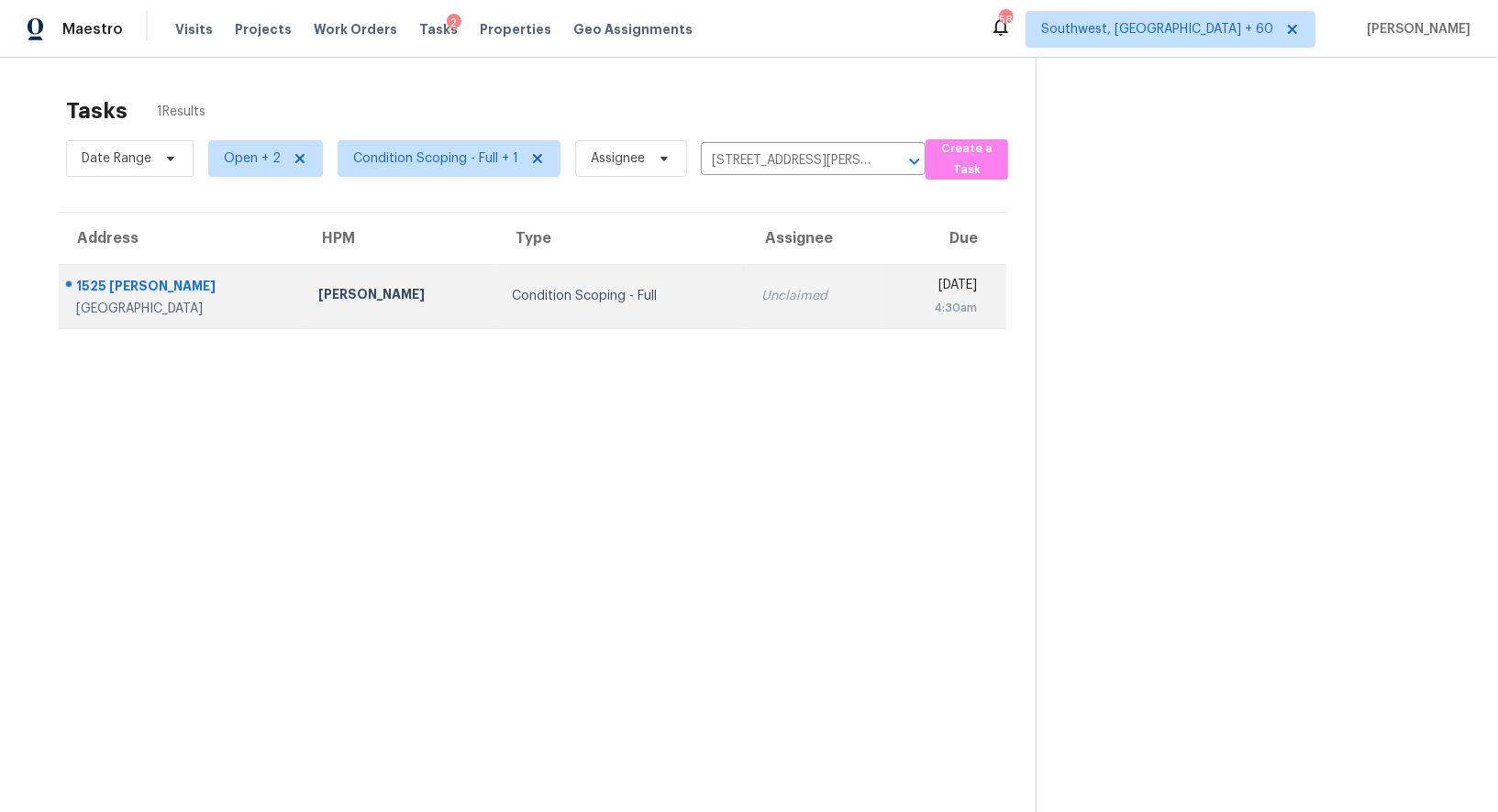
click at [770, 301] on div "Unclaimed" at bounding box center [814, 296] width 107 height 18
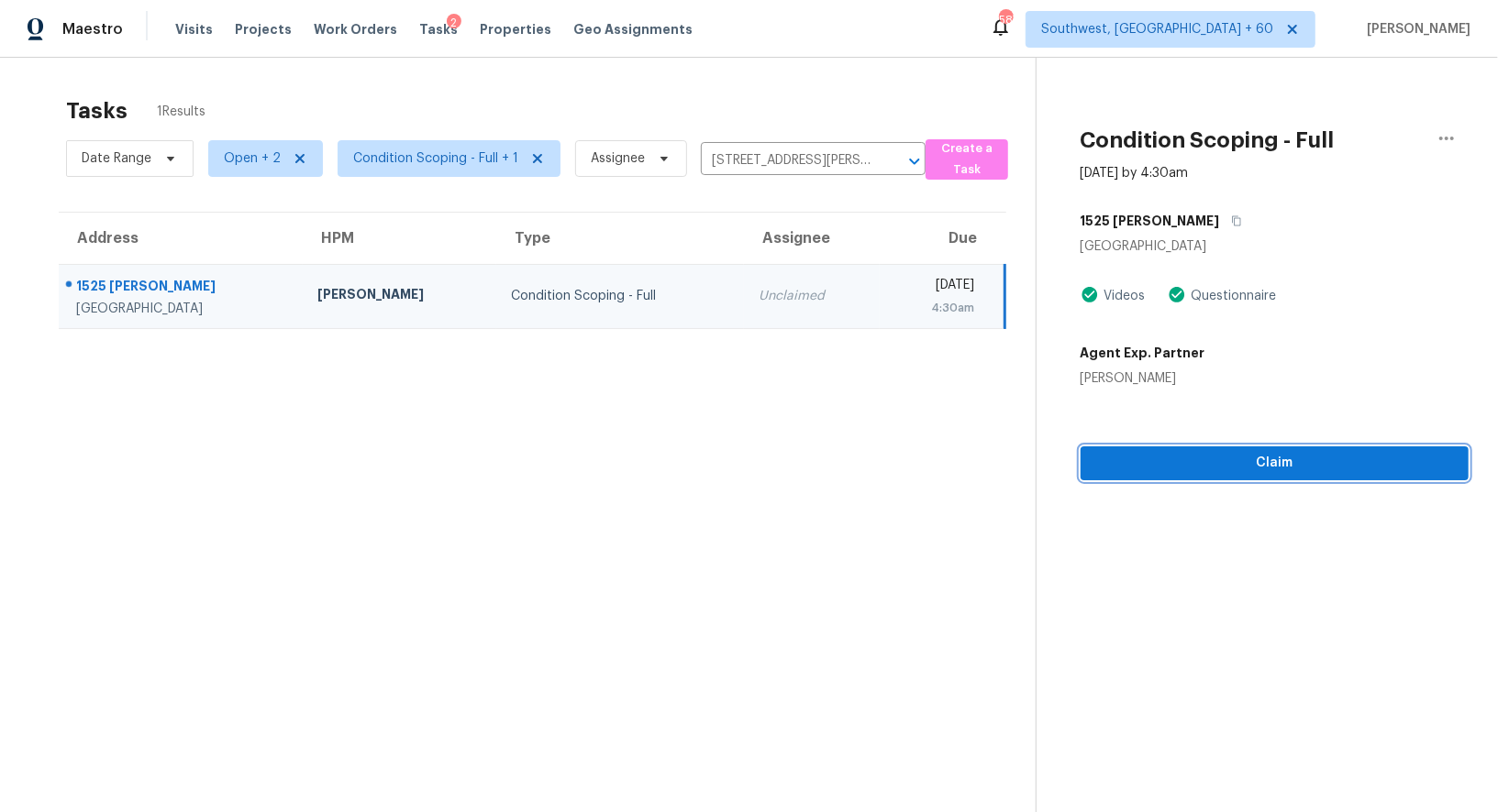
click at [1259, 456] on span "Claim" at bounding box center [1274, 463] width 358 height 23
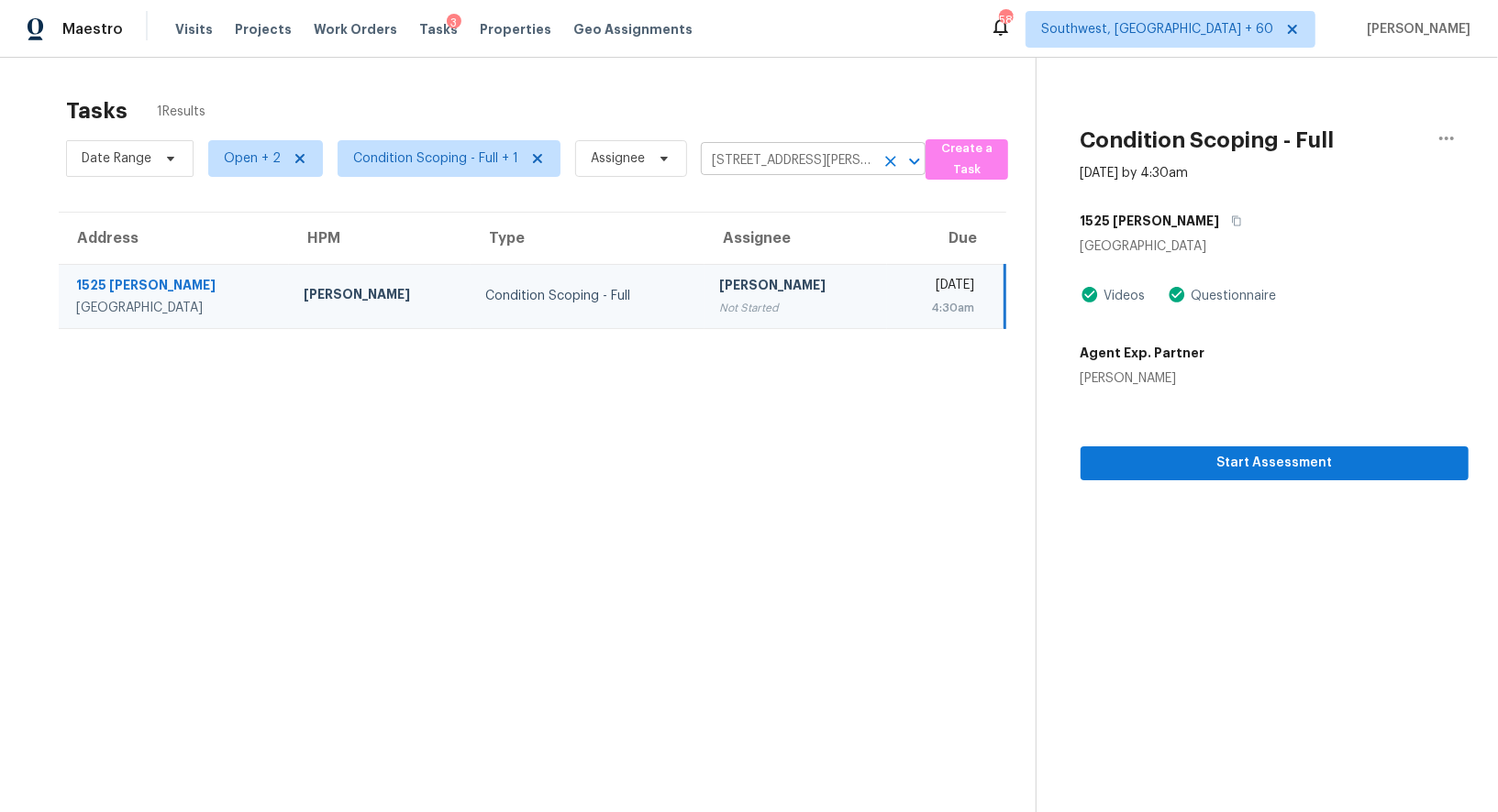
click at [710, 153] on input "1525 Juniper Ln, Lewisville, TX 75077" at bounding box center [787, 161] width 173 height 28
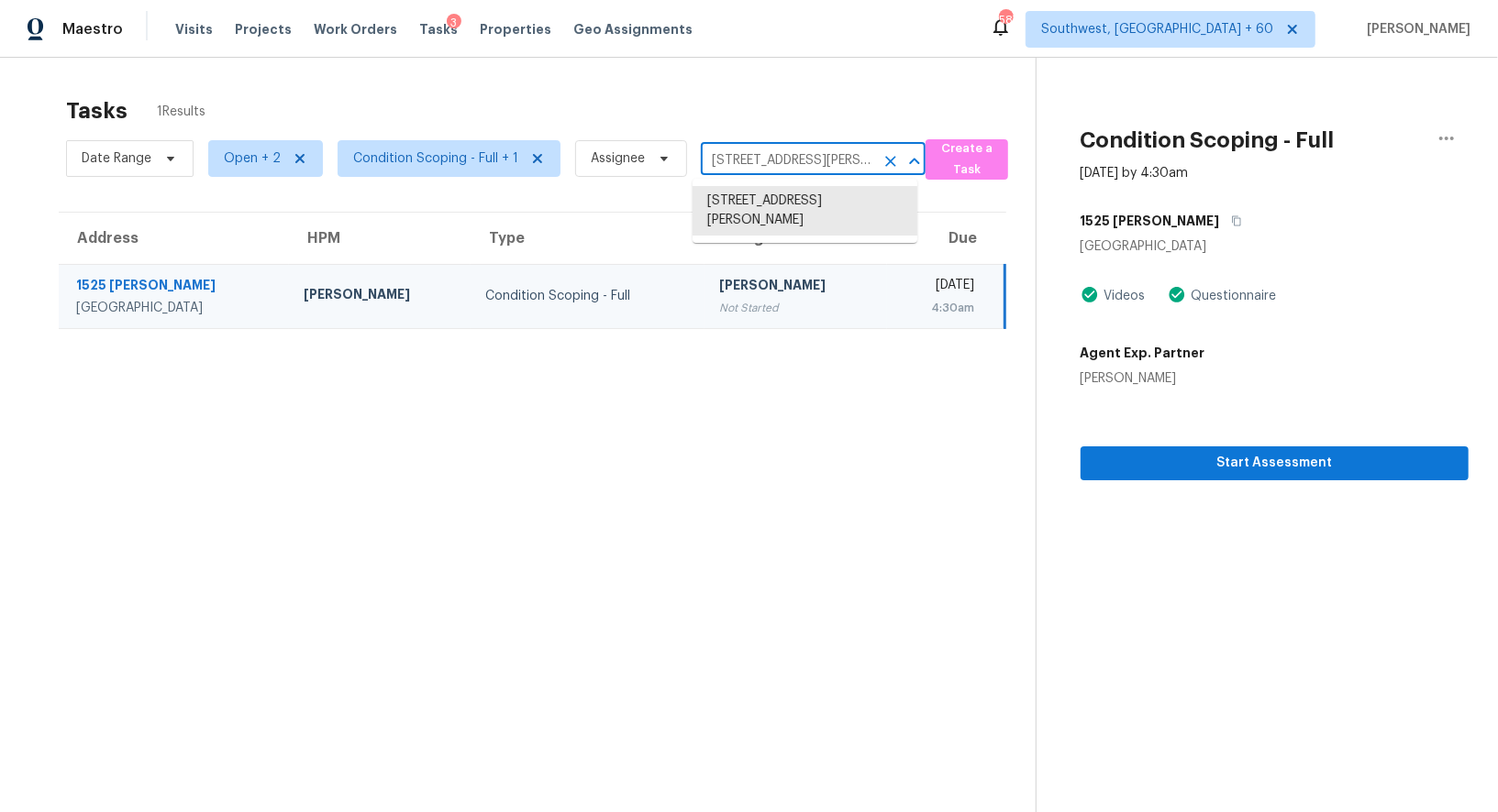
paste input "6404 W Madison St, Goodyear, AZ 85338"
type input "16404 W Madison St, Goodyear, AZ 85338"
click at [776, 207] on li "16404 W Madison St, Goodyear, AZ 85338" at bounding box center [805, 201] width 225 height 30
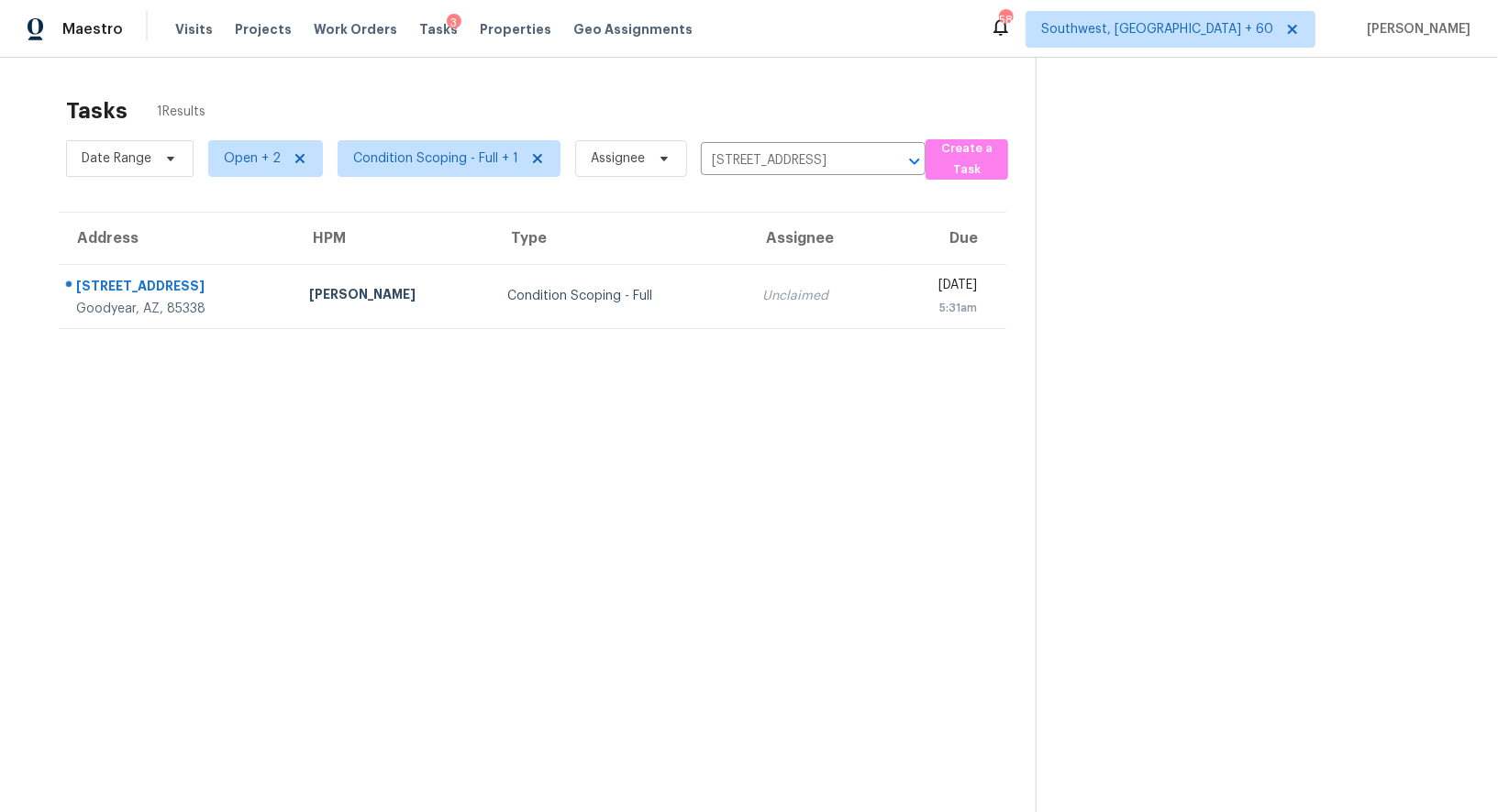
click at [712, 329] on section "Tasks 1 Results Date Range Open + 2 Condition Scoping - Full + 1 Assignee 16404…" at bounding box center [532, 478] width 1006 height 783
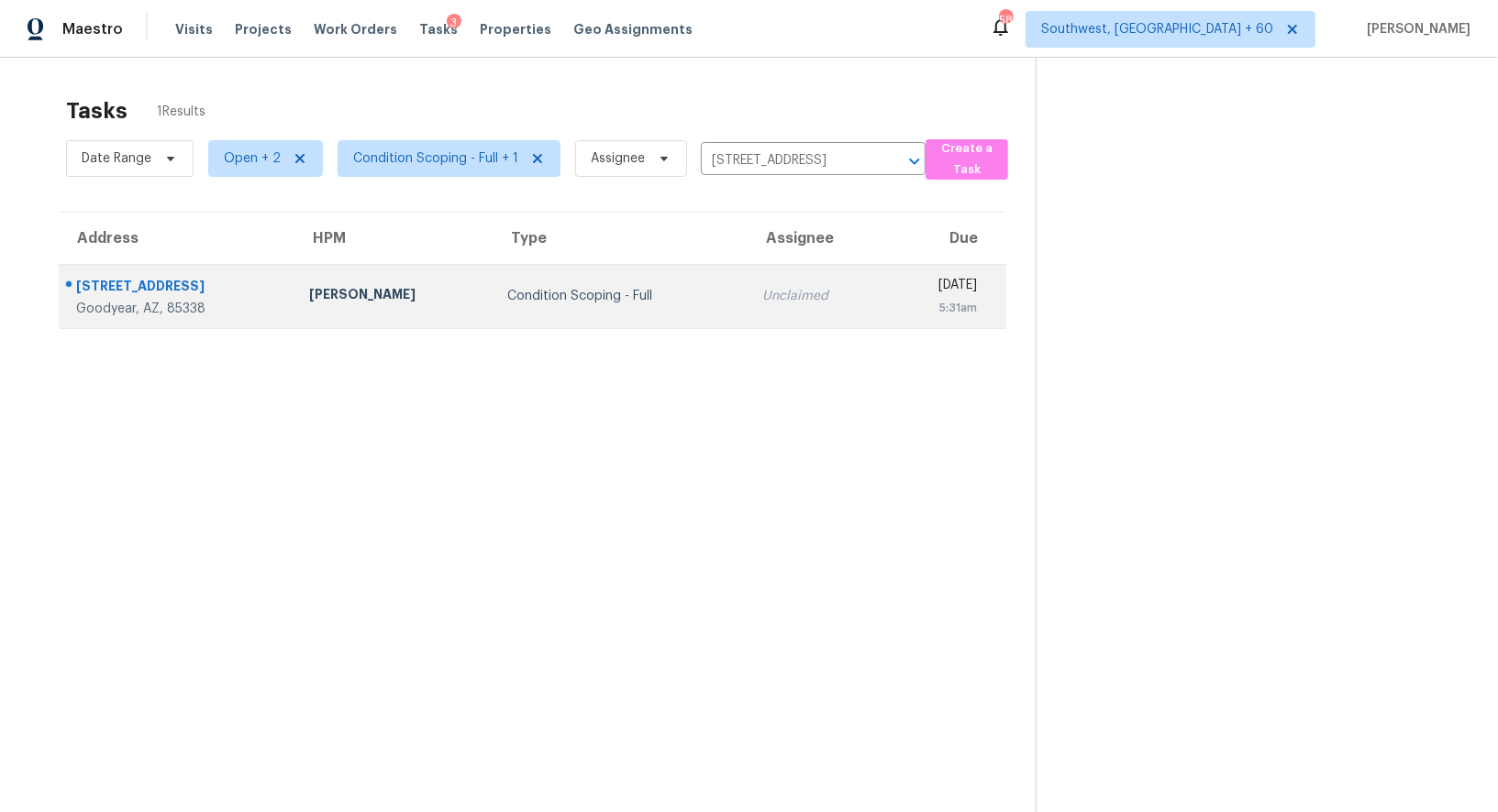
click at [747, 321] on td "Unclaimed" at bounding box center [816, 296] width 139 height 64
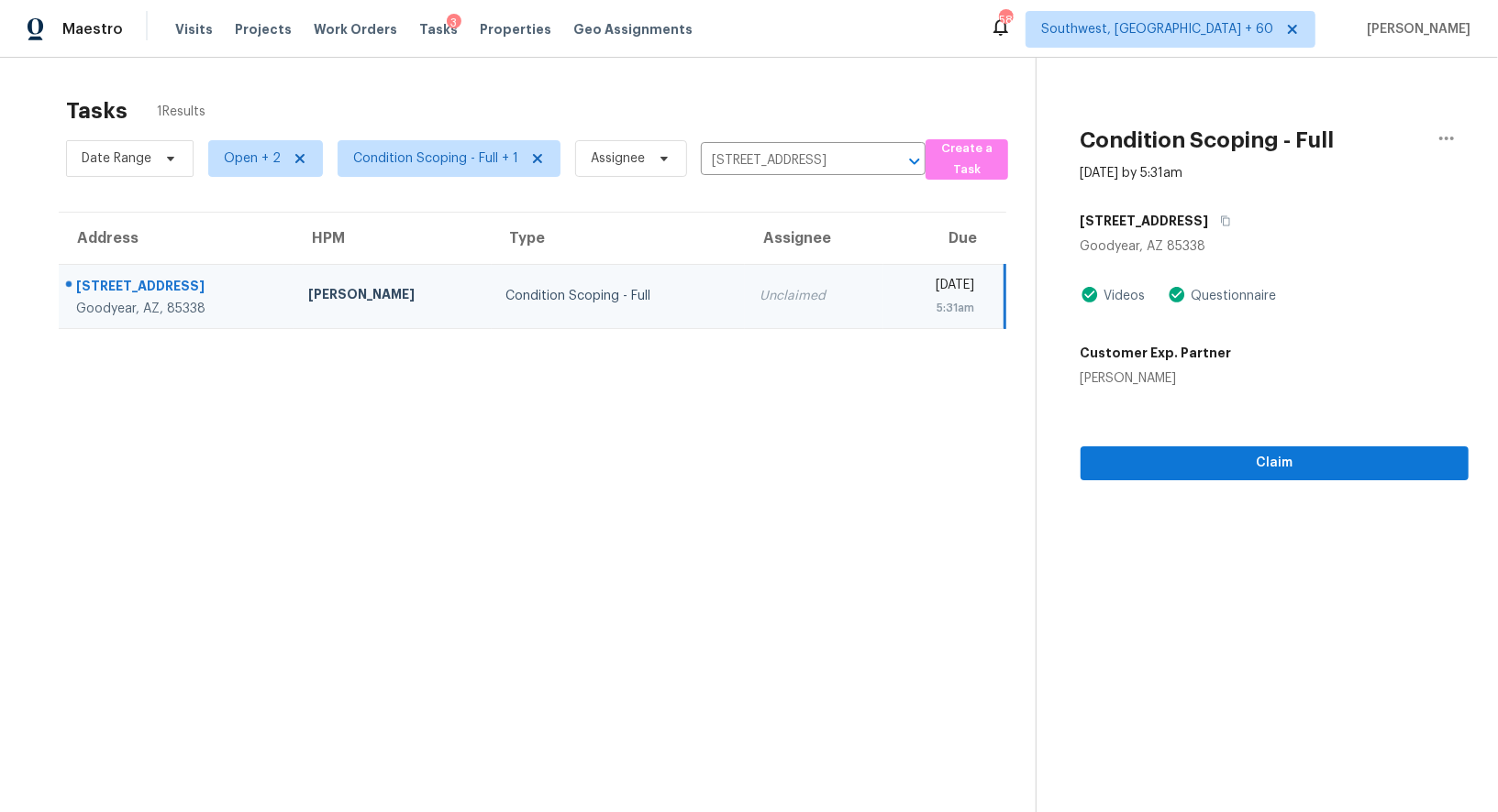
click at [1341, 479] on section "Condition Scoping - Full Oct 10th 2025 by 5:31am 16404 W Madison St Goodyear, A…" at bounding box center [1252, 463] width 433 height 812
click at [1280, 470] on span "Claim" at bounding box center [1274, 463] width 358 height 23
click at [752, 149] on input "16404 W Madison St, Goodyear, AZ 85338" at bounding box center [787, 161] width 173 height 28
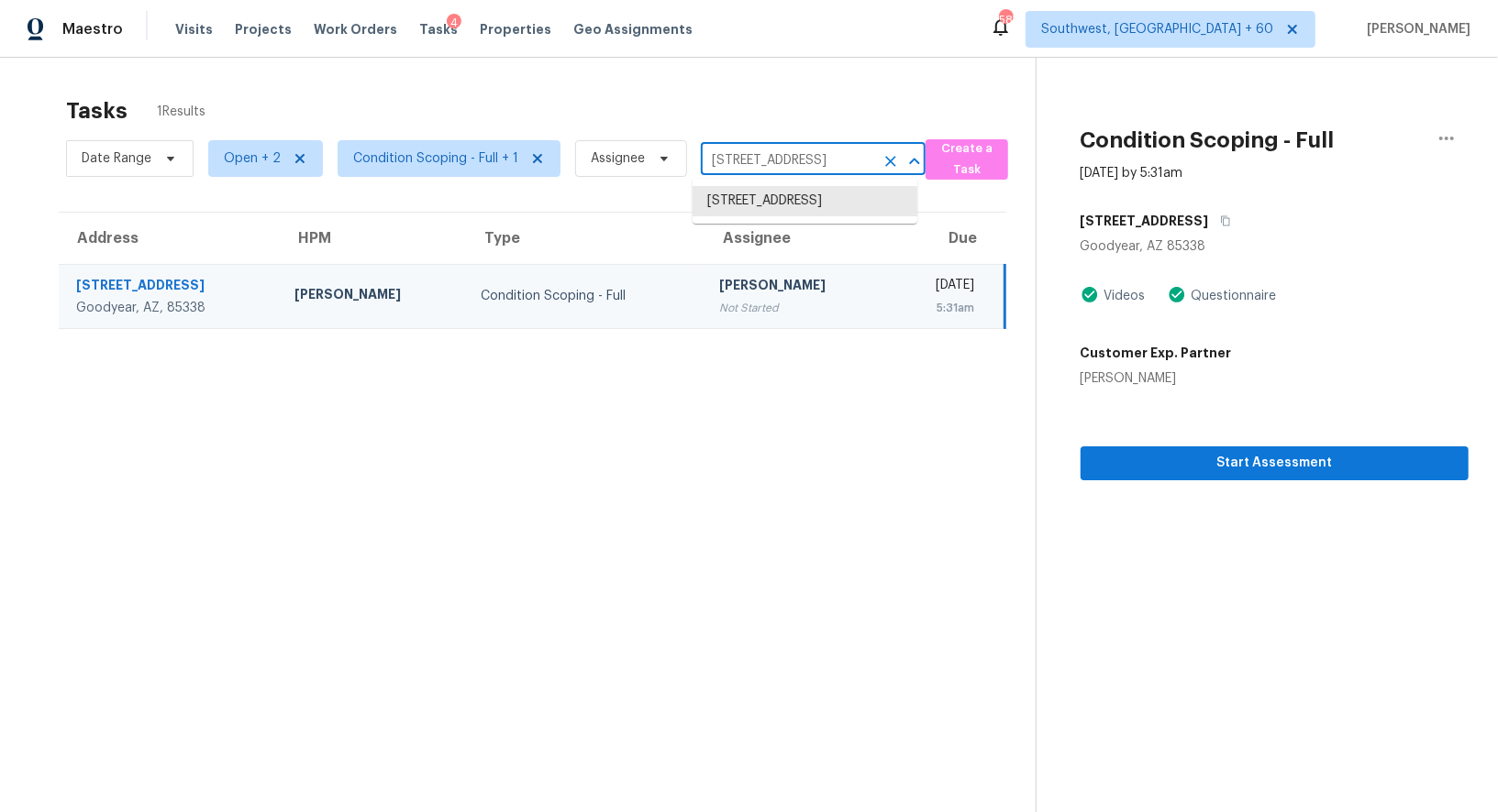
paste input "0 Beechnut Ct, Franklinton, NC 27525"
type input "10 Beechnut Ct, Franklinton, NC 27525"
click at [777, 216] on li "10 Beechnut Ct, Franklinton, NC 27525" at bounding box center [805, 201] width 225 height 30
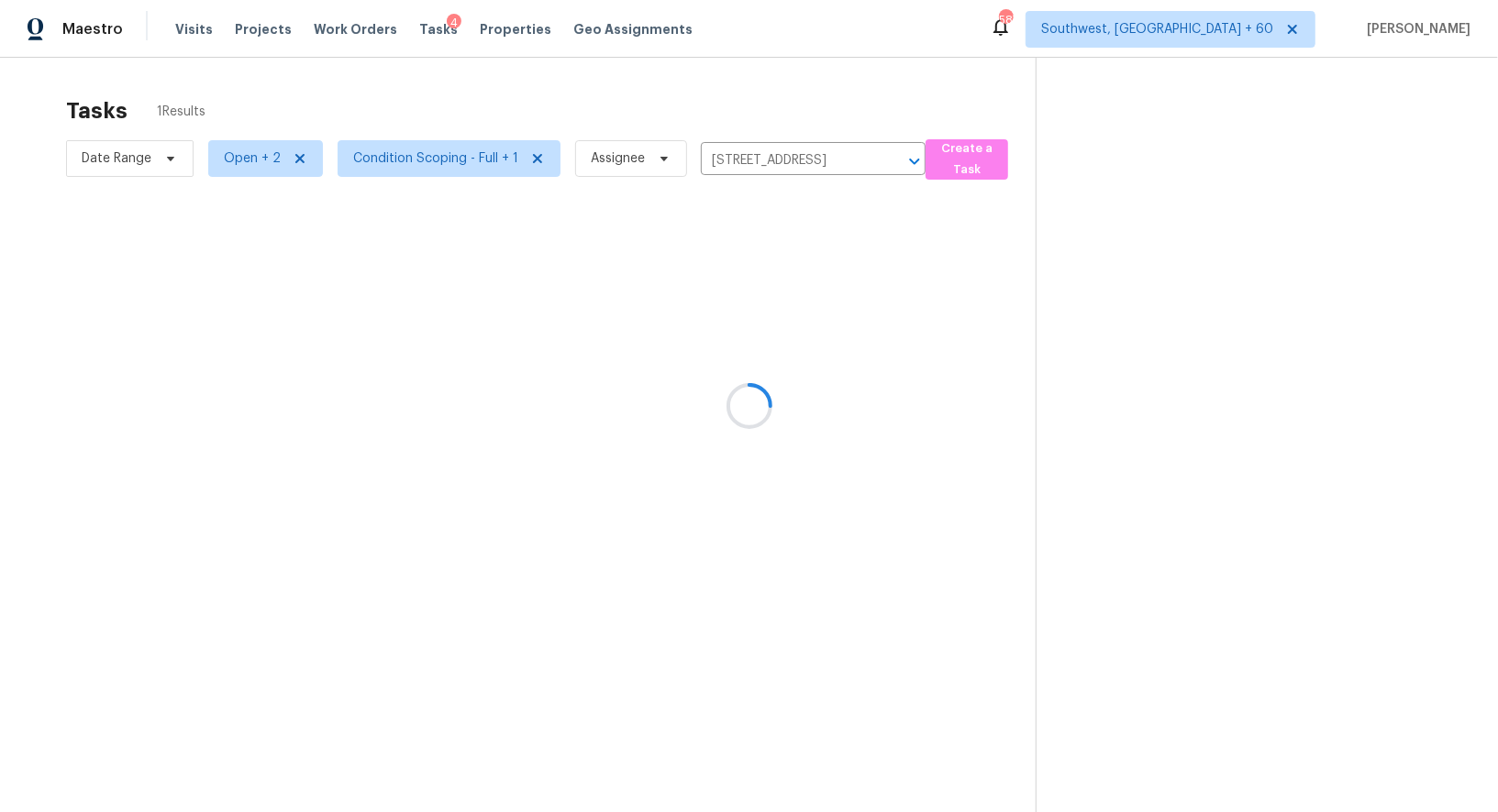
click at [725, 334] on div at bounding box center [749, 406] width 1498 height 812
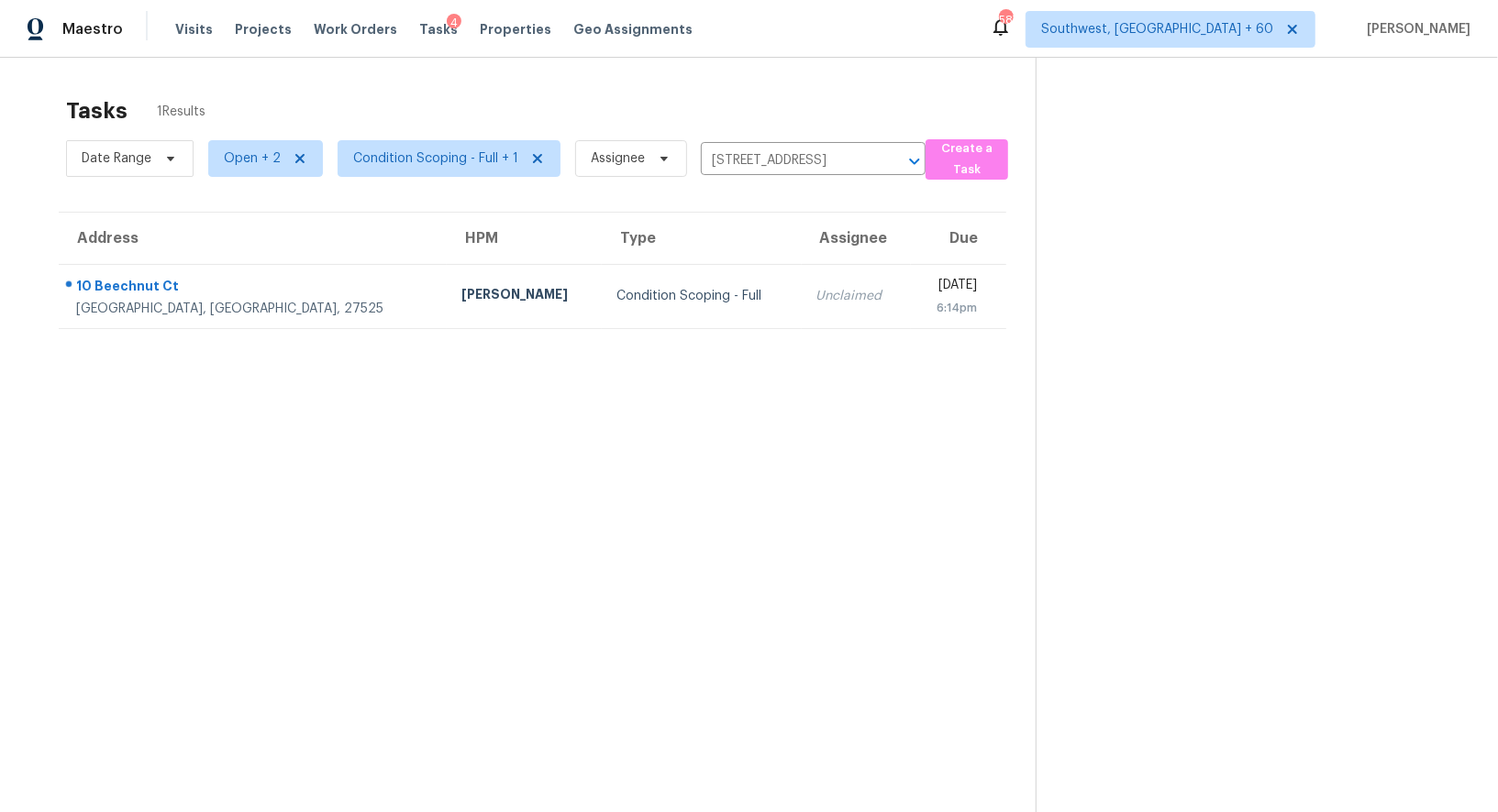
click at [725, 334] on section "Tasks 1 Results Date Range Open + 2 Condition Scoping - Full + 1 Assignee 10 Be…" at bounding box center [532, 478] width 1006 height 783
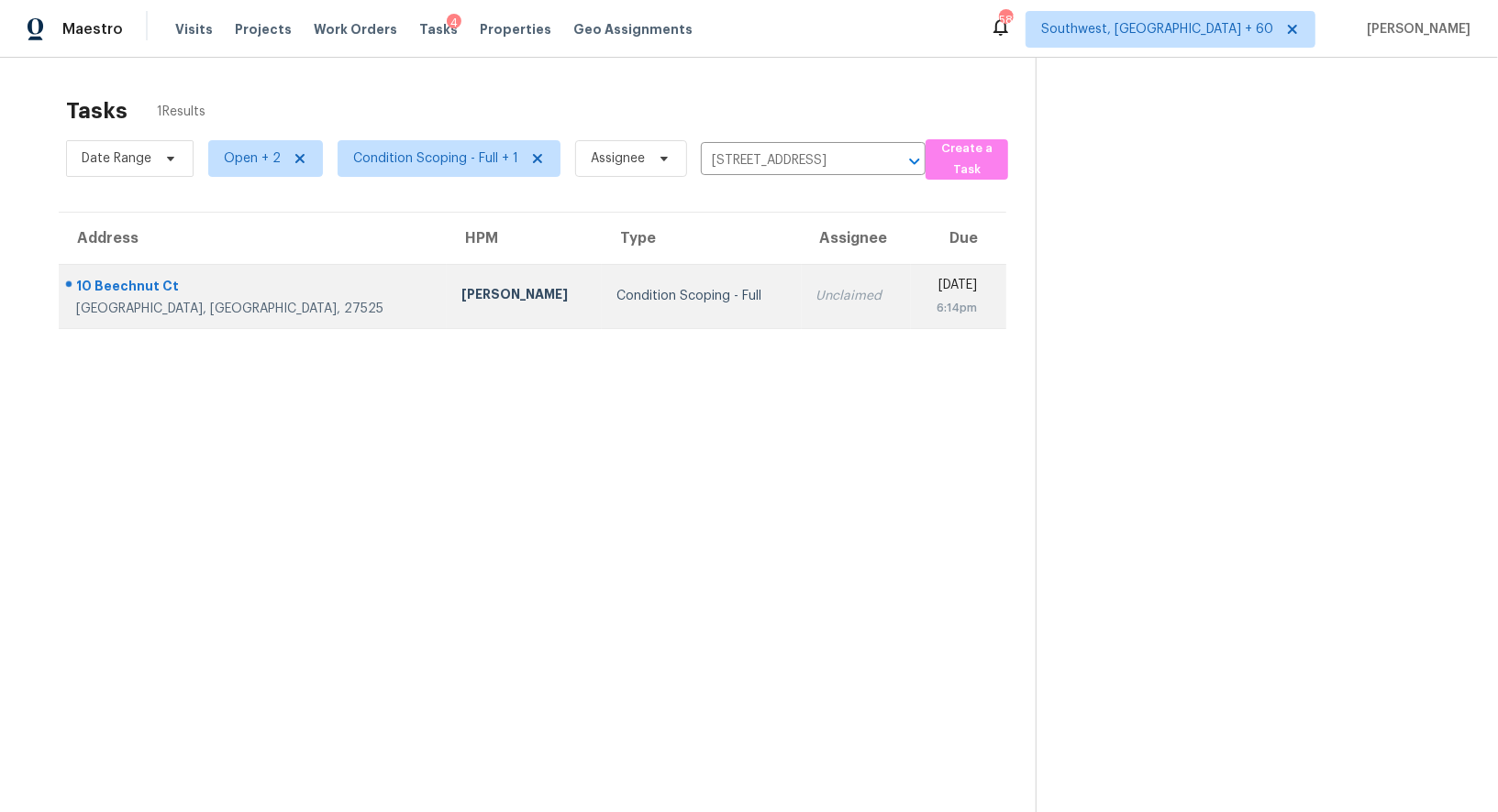
click at [802, 317] on td "Unclaimed" at bounding box center [856, 296] width 109 height 64
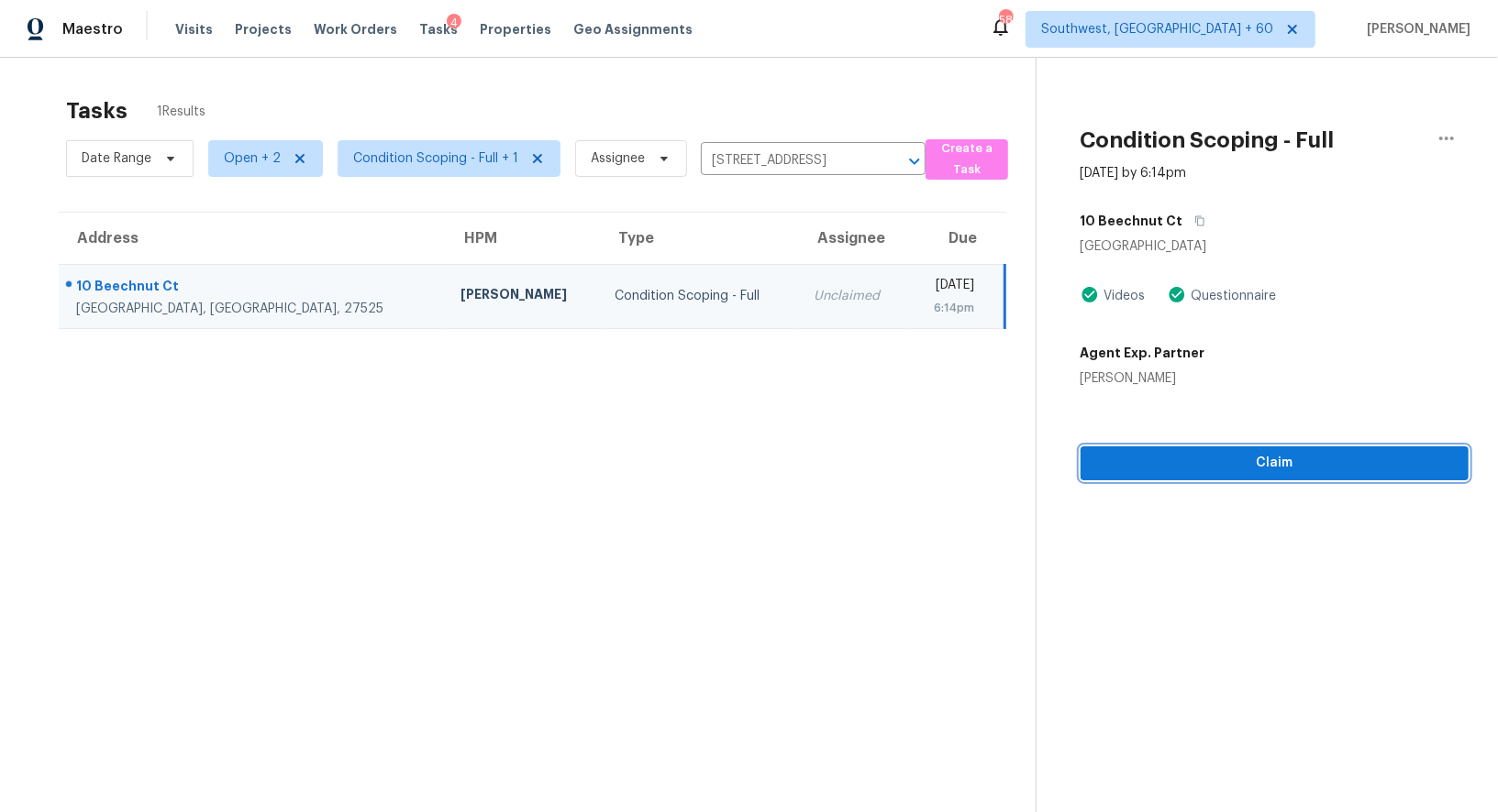
click at [1208, 469] on span "Claim" at bounding box center [1274, 463] width 358 height 23
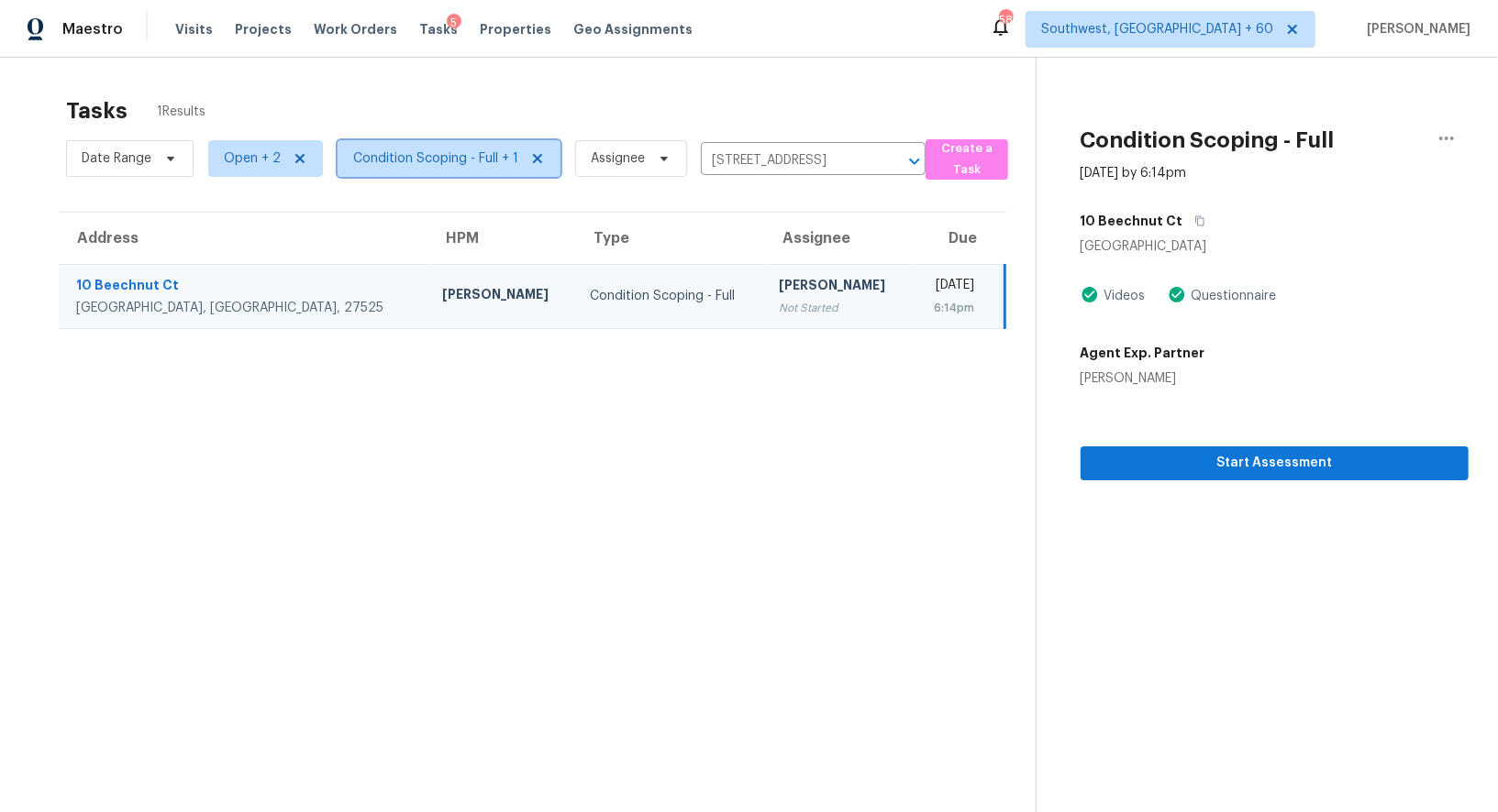
click at [383, 168] on span "Condition Scoping - Full + 1" at bounding box center [449, 158] width 223 height 37
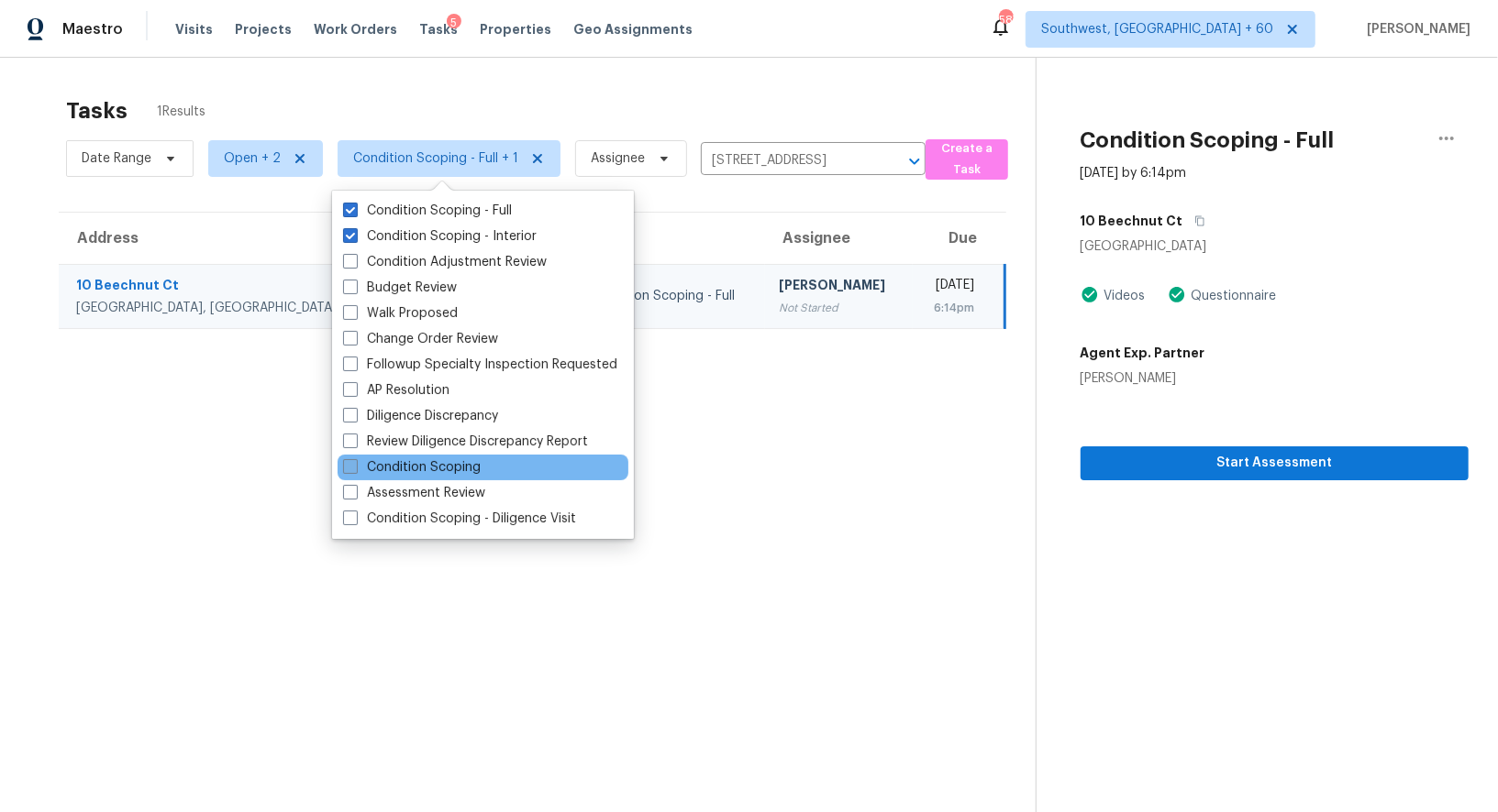
click at [424, 470] on label "Condition Scoping" at bounding box center [411, 467] width 137 height 18
click at [355, 470] on input "Condition Scoping" at bounding box center [349, 464] width 12 height 12
checkbox input "true"
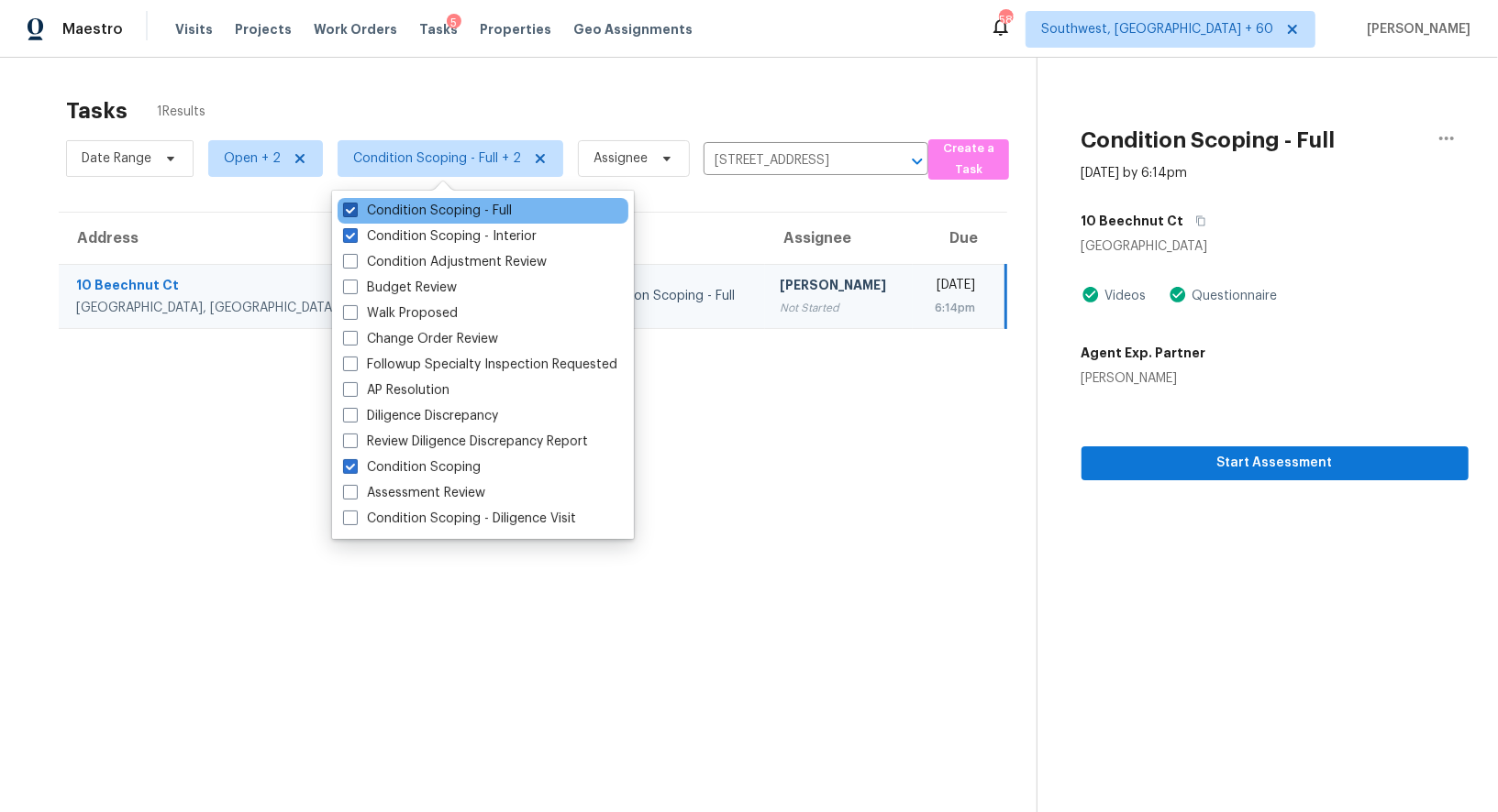
click at [431, 217] on label "Condition Scoping - Full" at bounding box center [427, 210] width 168 height 18
click at [355, 214] on input "Condition Scoping - Full" at bounding box center [349, 207] width 12 height 12
checkbox input "false"
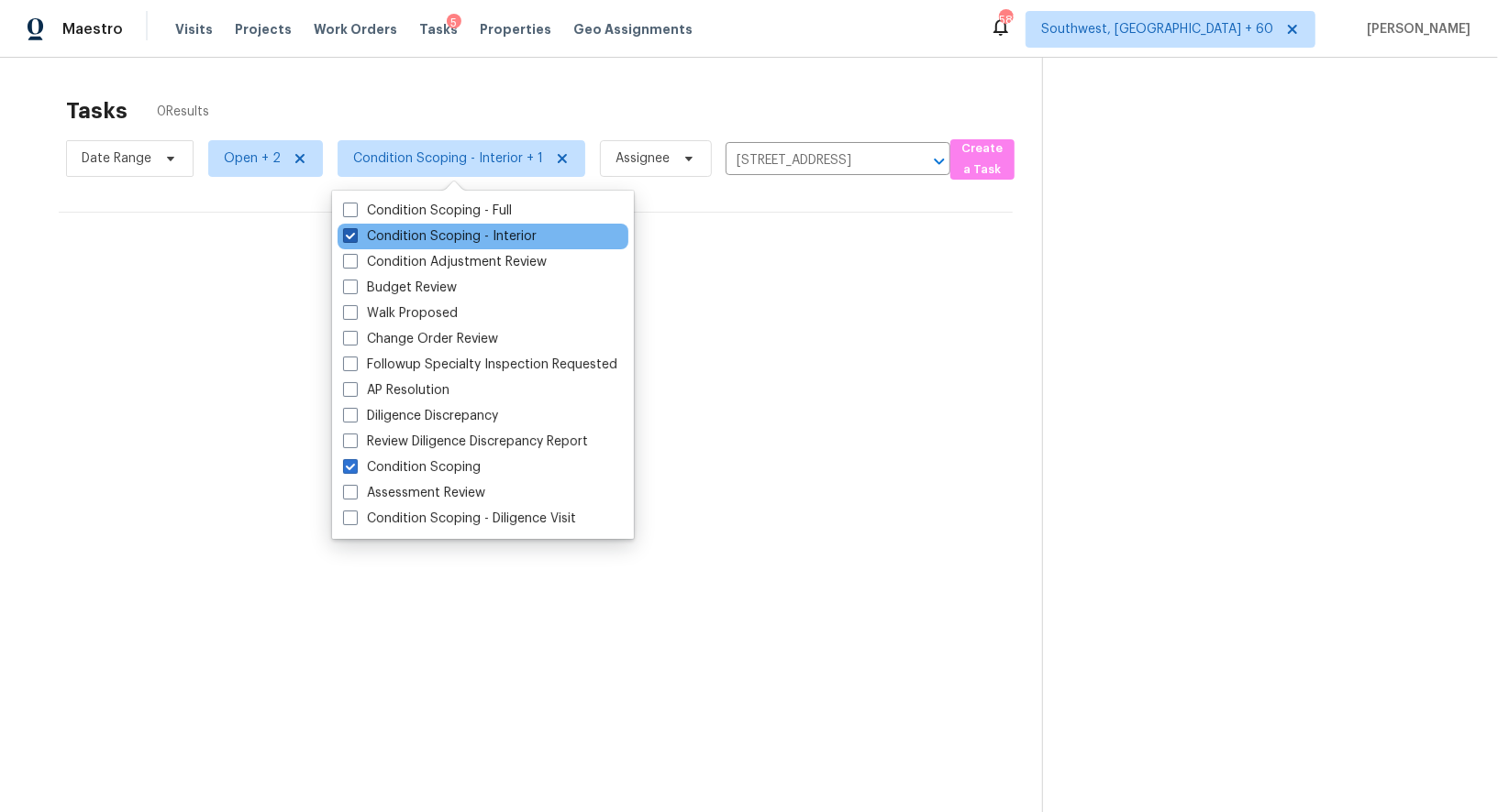
click at [431, 235] on label "Condition Scoping - Interior" at bounding box center [440, 235] width 194 height 18
click at [355, 235] on input "Condition Scoping - Interior" at bounding box center [349, 233] width 12 height 12
checkbox input "false"
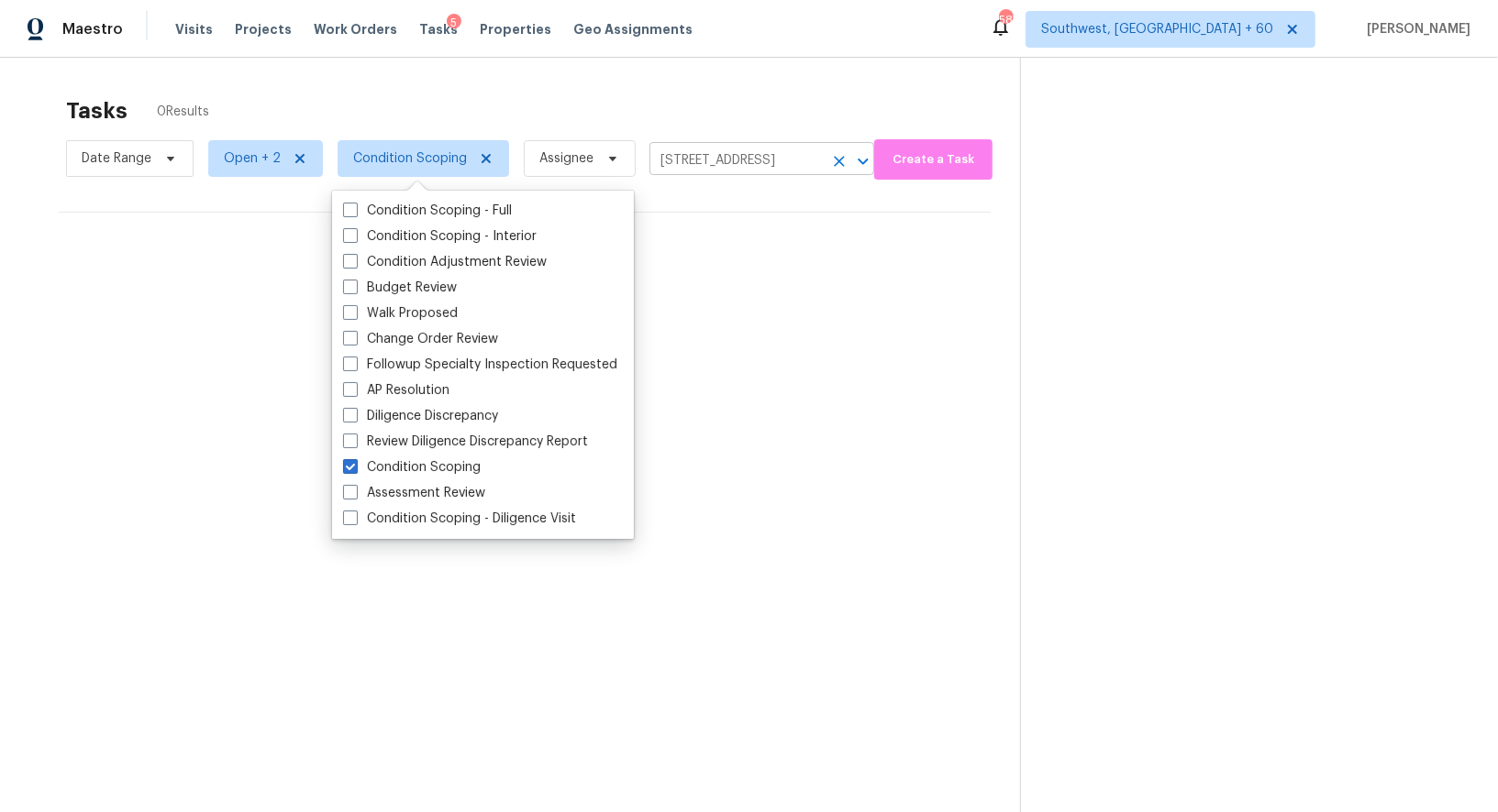
click at [763, 167] on input "10 Beechnut Ct, Franklinton, NC 27525" at bounding box center [736, 161] width 173 height 28
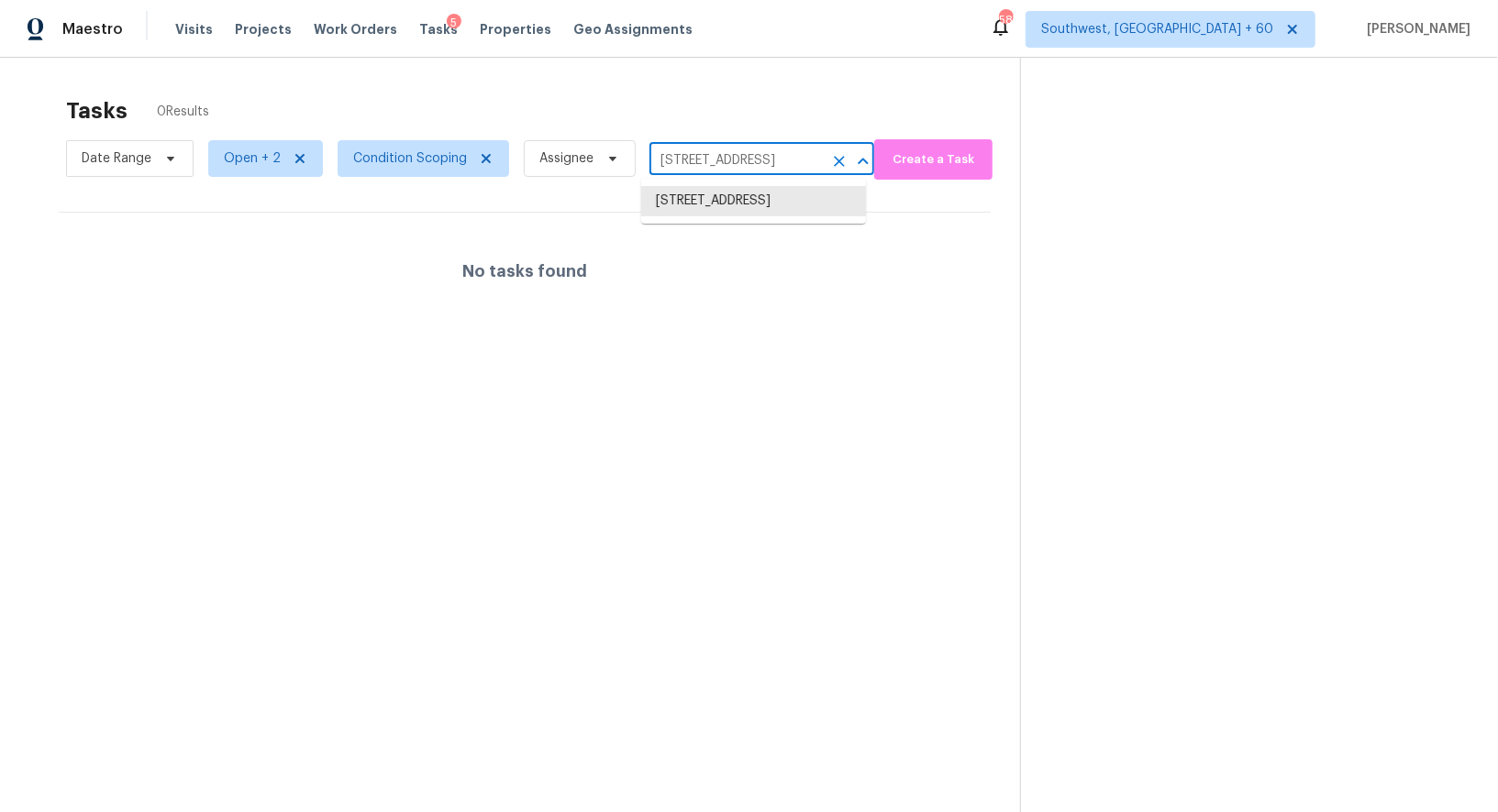
click at [763, 167] on input "10 Beechnut Ct, Franklinton, NC 27525" at bounding box center [736, 161] width 173 height 28
paste input "3781 SW 112th Ter, Dunnellon, FL 34432"
drag, startPoint x: 689, startPoint y: 166, endPoint x: 811, endPoint y: 166, distance: 122.0
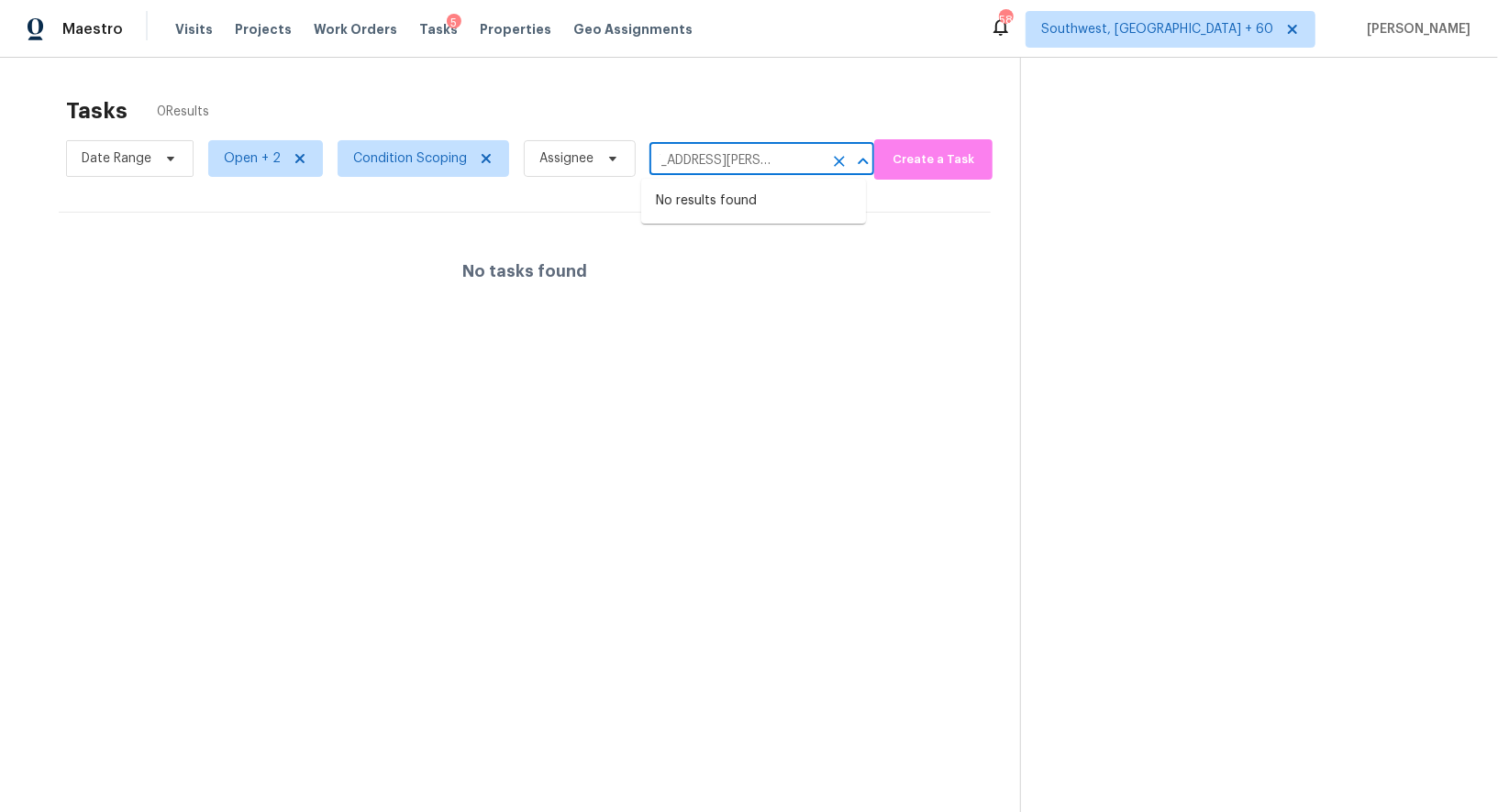
click at [811, 166] on input "13781 SW 112th Ter, Dunnellon, FL 34432" at bounding box center [736, 161] width 173 height 28
type input "13781 SW"
click at [813, 204] on li "13781 SW 84th St Apt C, Miami, FL 33183" at bounding box center [754, 201] width 225 height 30
click at [427, 146] on span "Condition Scoping" at bounding box center [423, 158] width 171 height 37
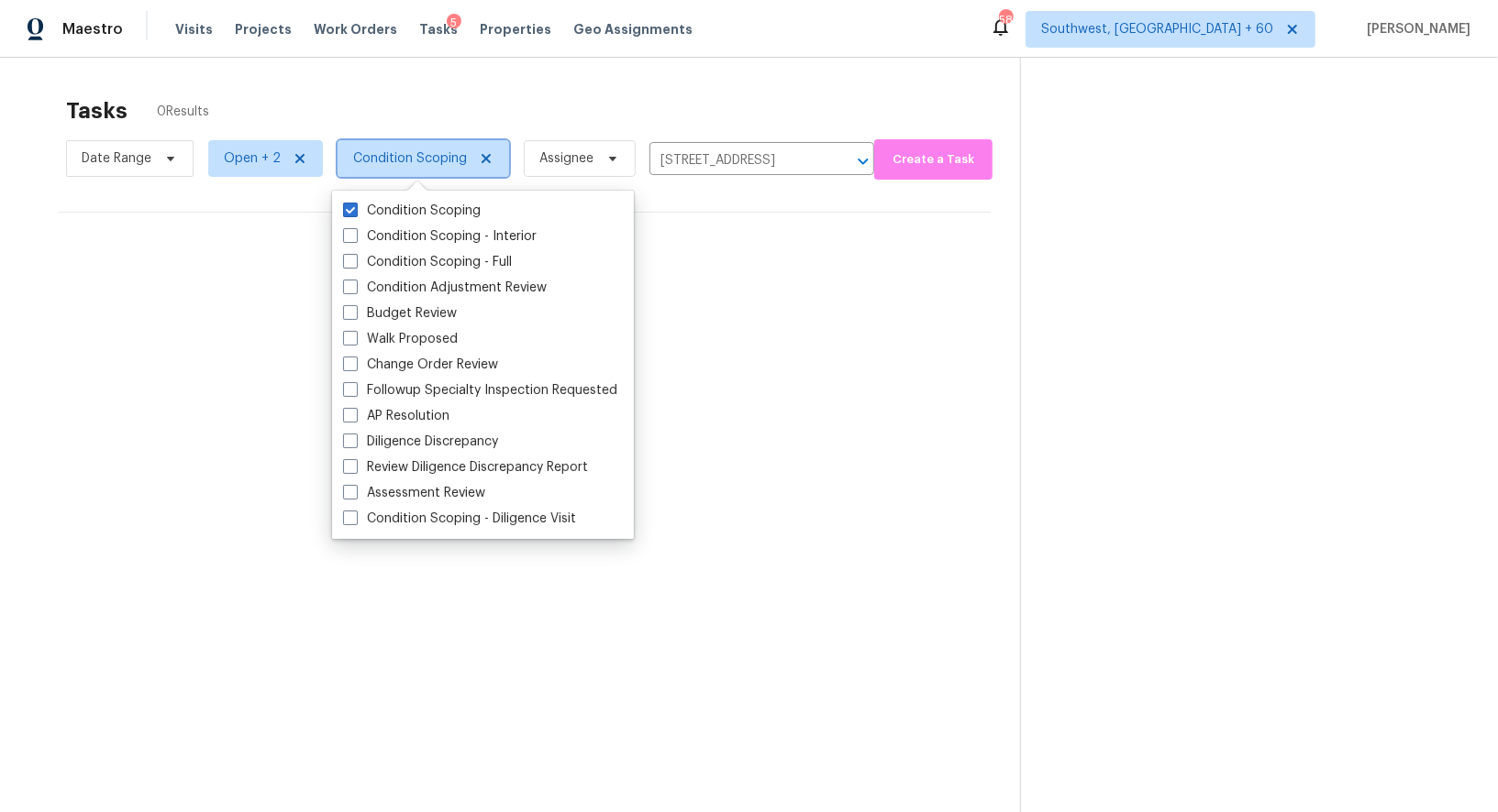
click at [428, 143] on span "Condition Scoping" at bounding box center [423, 158] width 171 height 37
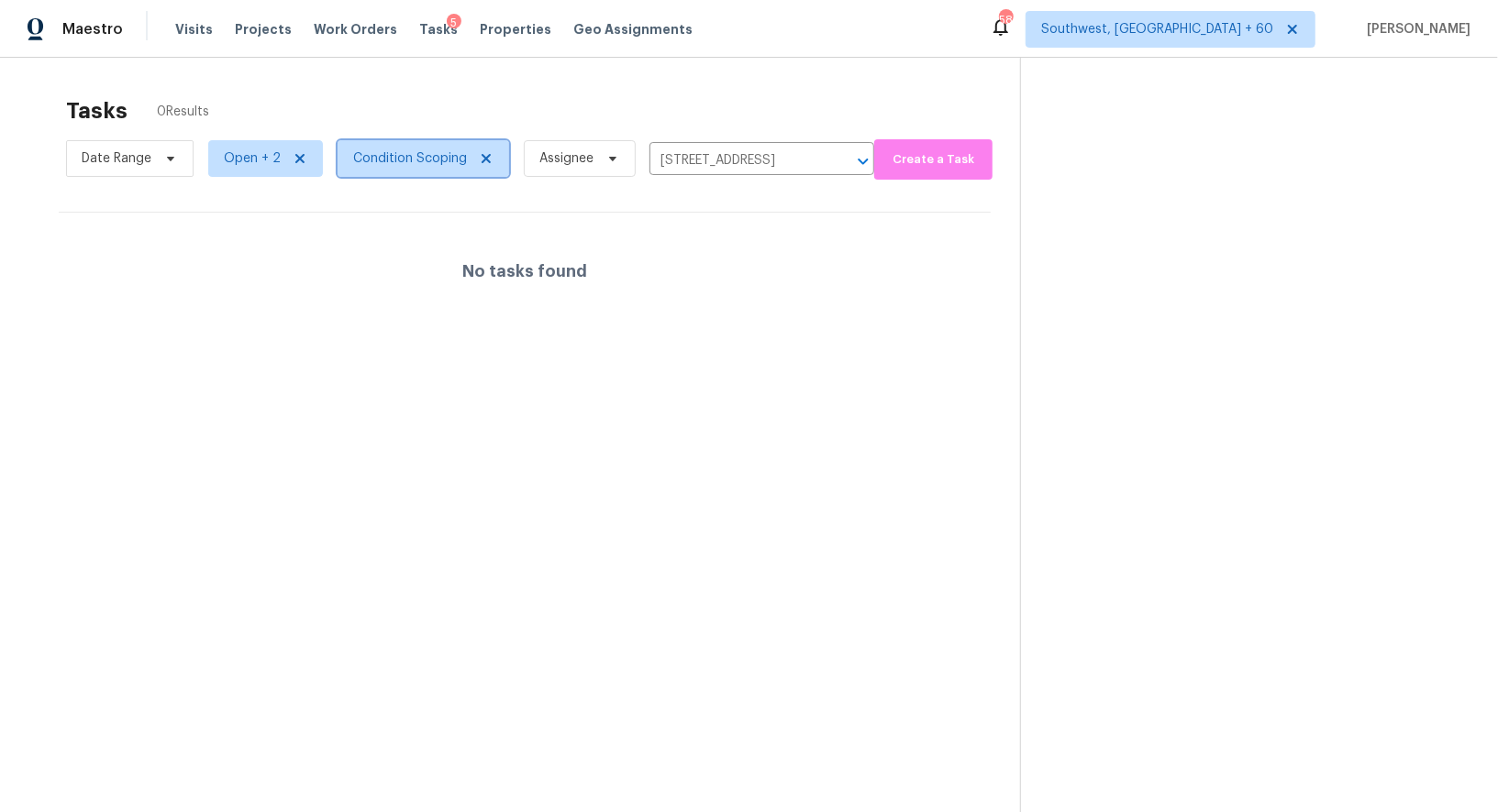
click at [418, 158] on span "Condition Scoping" at bounding box center [409, 158] width 113 height 18
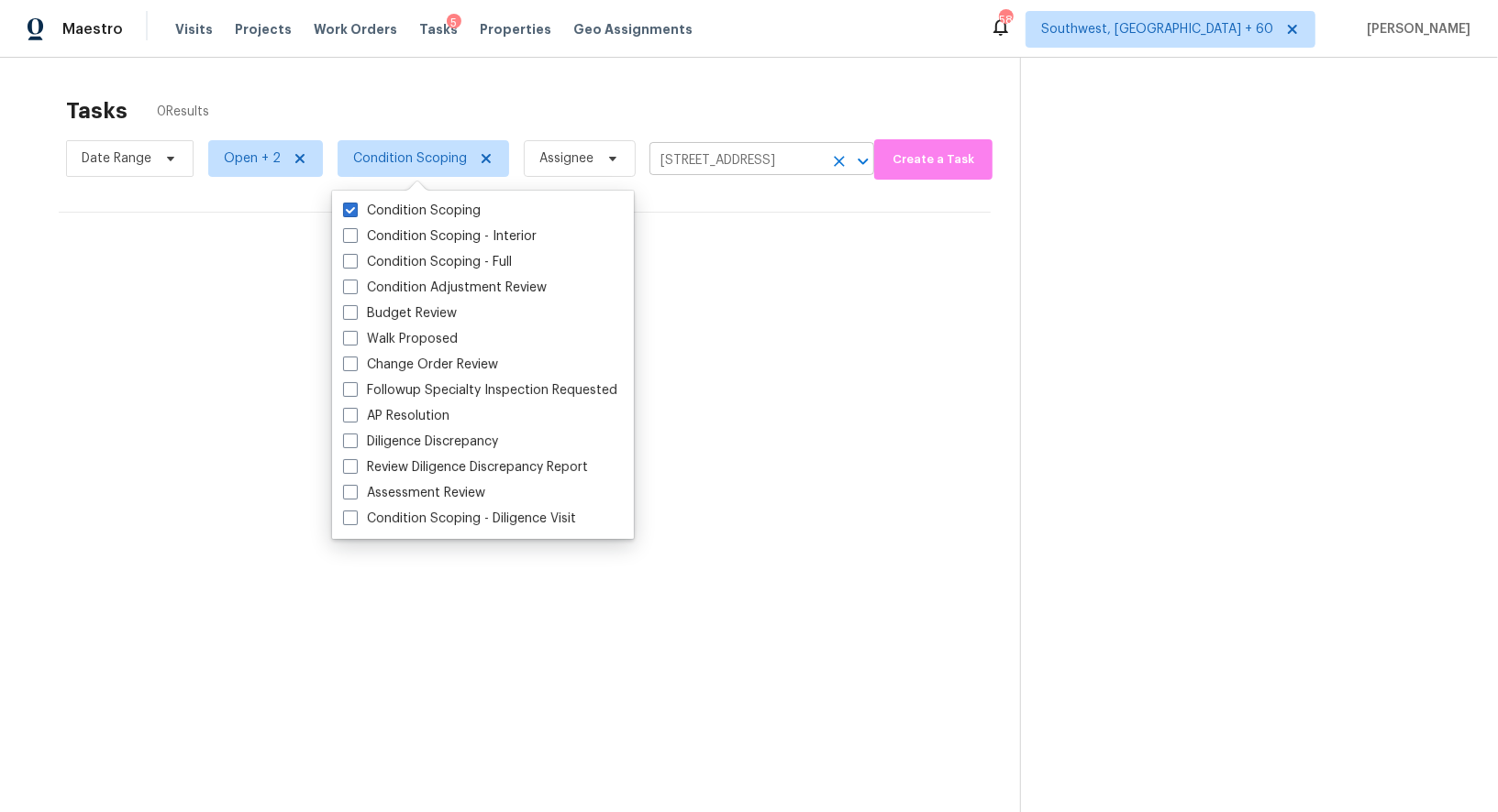
click at [831, 158] on icon "Clear" at bounding box center [839, 161] width 18 height 18
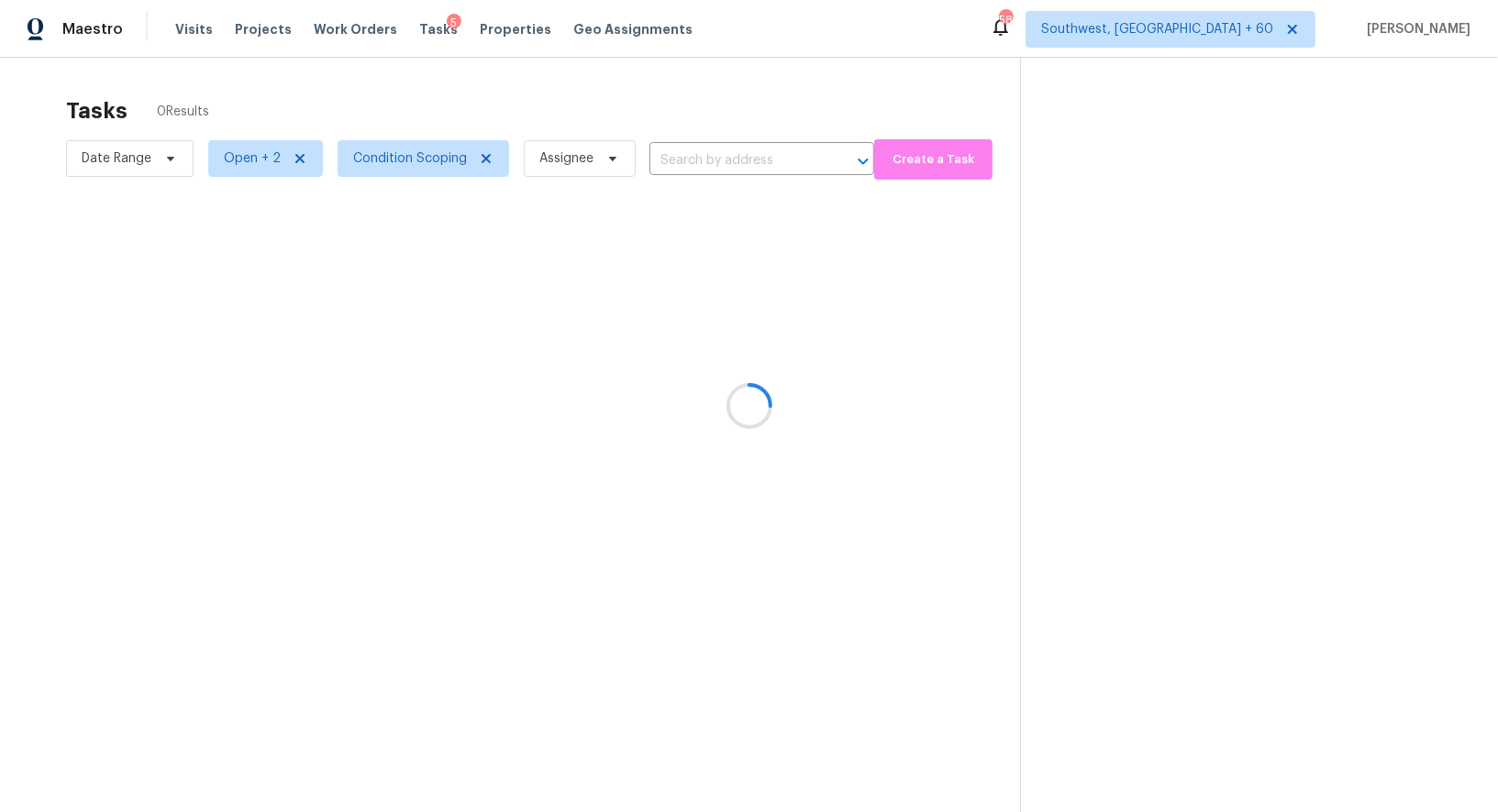
click at [643, 77] on div at bounding box center [749, 406] width 1498 height 812
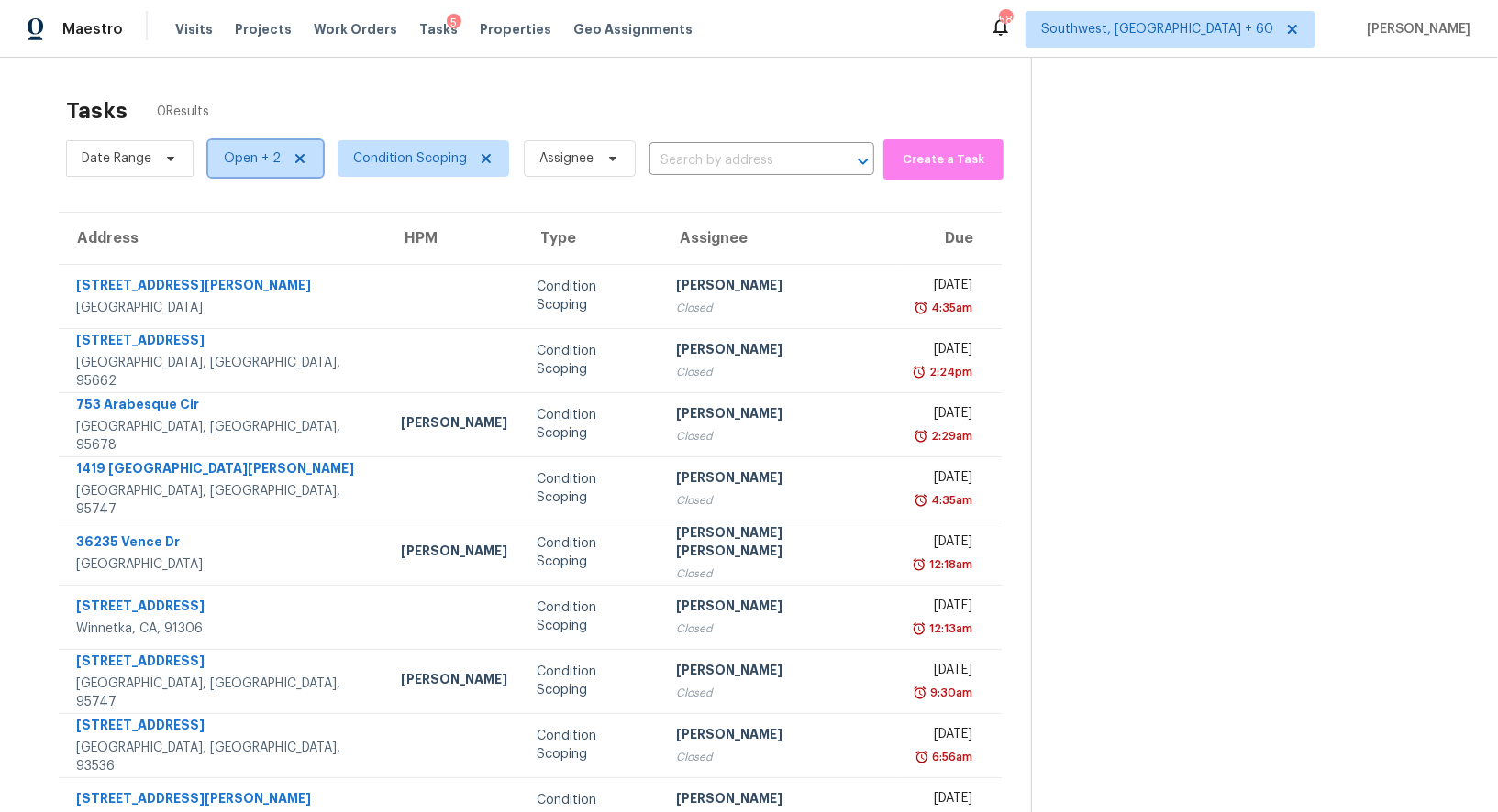
click at [244, 157] on span "Open + 2" at bounding box center [253, 158] width 57 height 18
click at [253, 258] on label "Closed" at bounding box center [251, 262] width 66 height 18
click at [229, 258] on input "Closed" at bounding box center [223, 259] width 12 height 12
checkbox input "false"
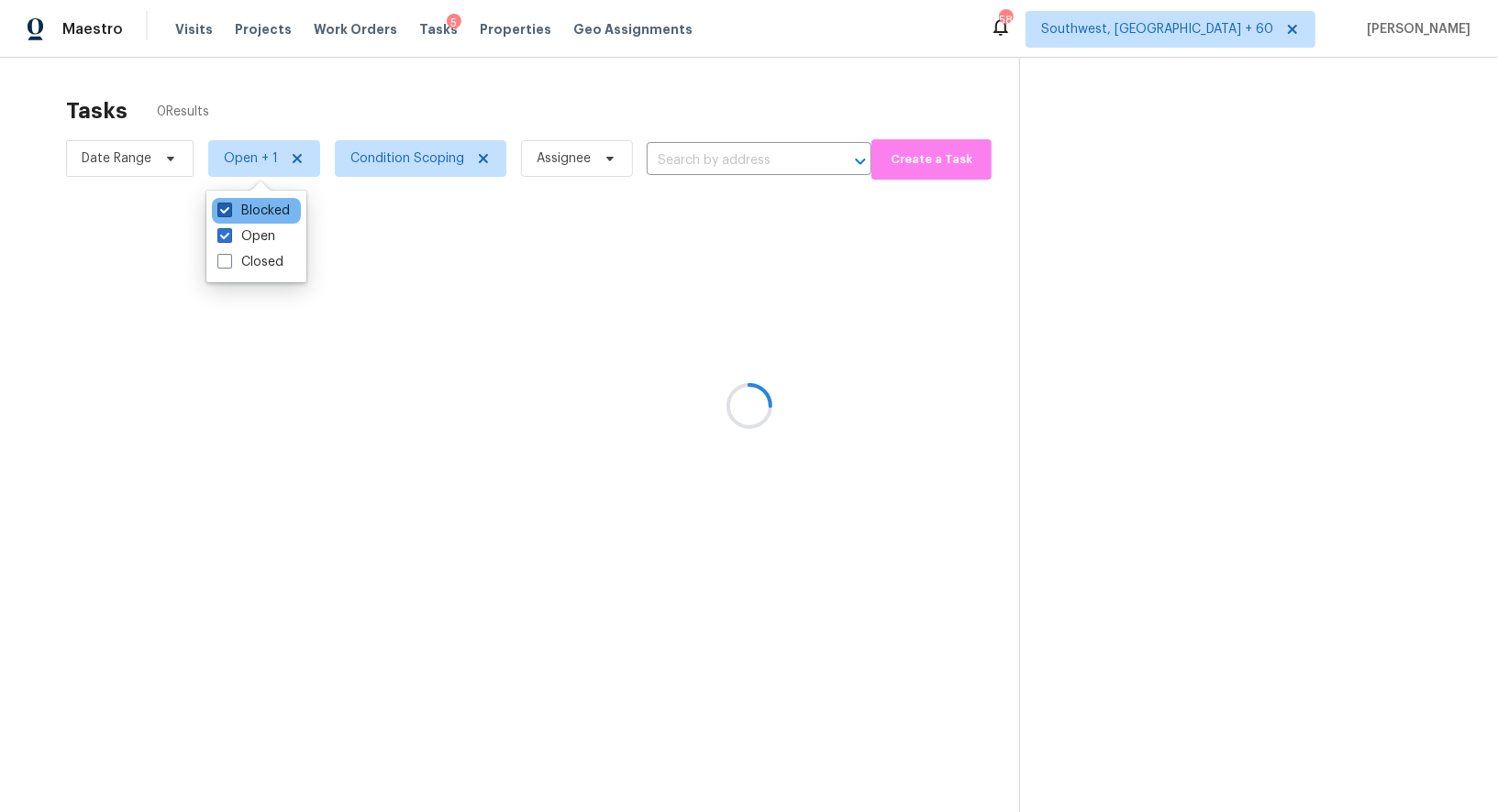
click at [270, 202] on label "Blocked" at bounding box center [253, 210] width 73 height 18
click at [229, 202] on input "Blocked" at bounding box center [223, 207] width 12 height 12
checkbox input "false"
click at [618, 76] on div at bounding box center [749, 406] width 1498 height 812
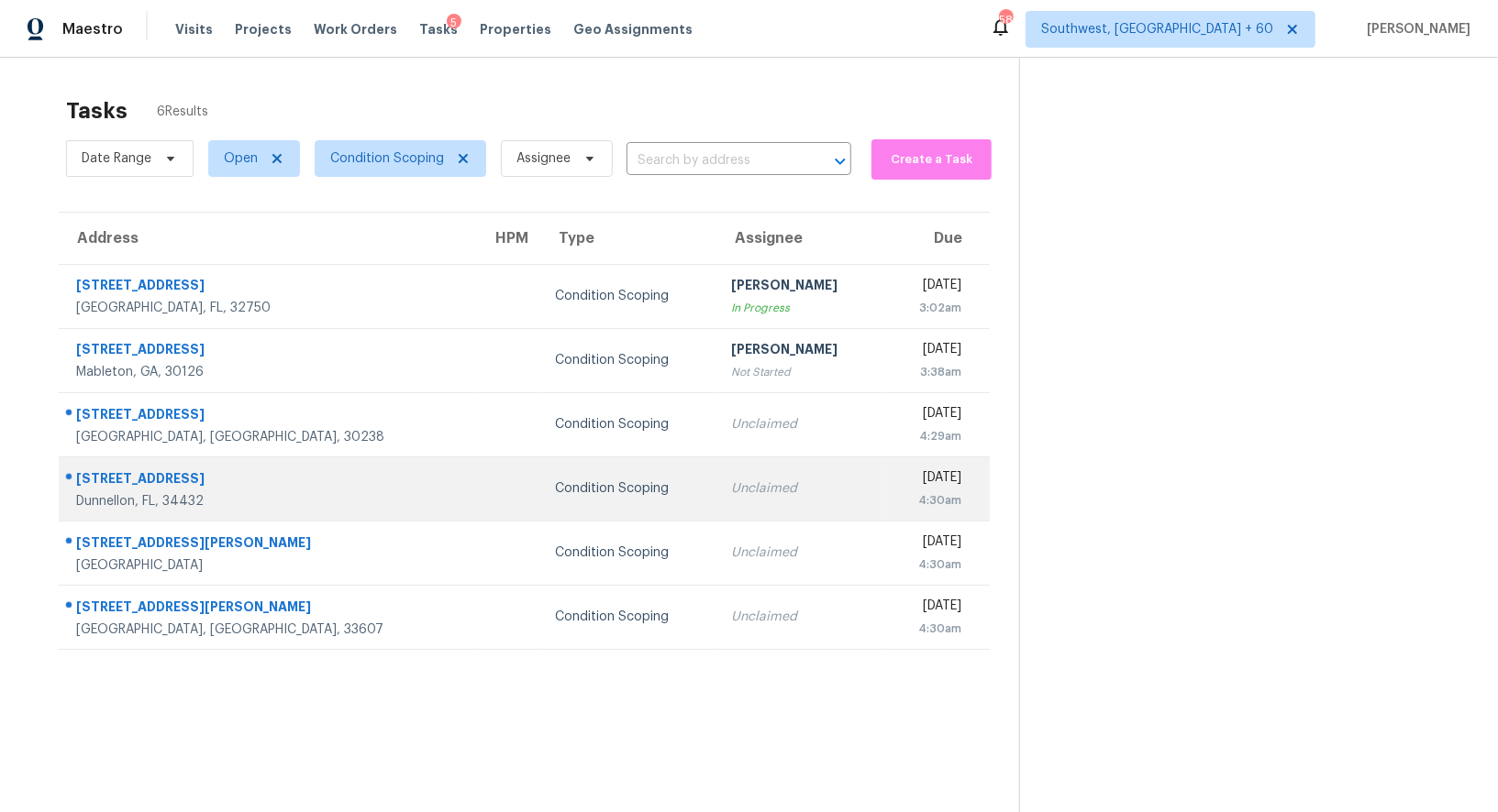
click at [731, 490] on div "Unclaimed" at bounding box center [799, 488] width 137 height 18
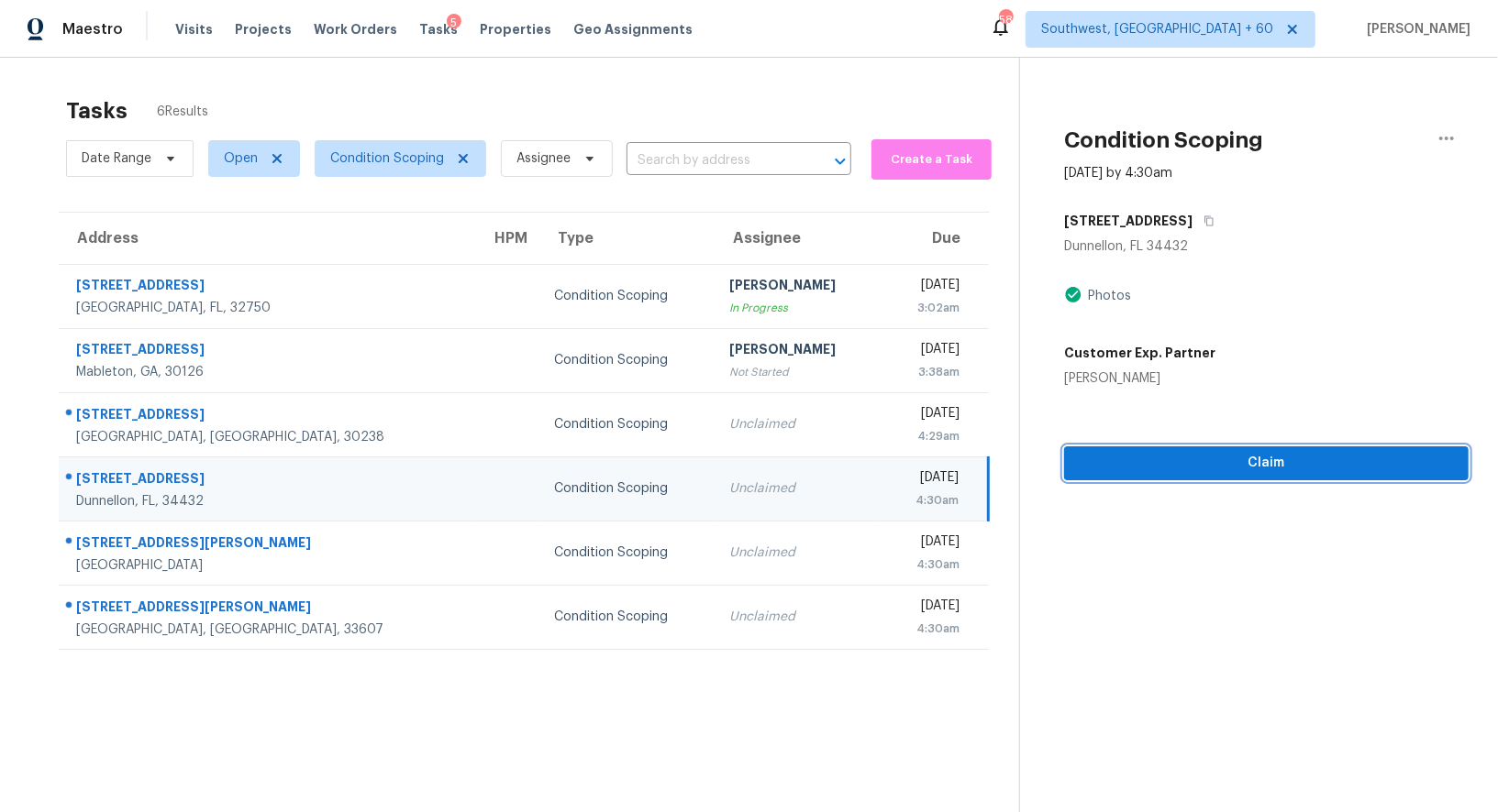
click at [1336, 458] on span "Claim" at bounding box center [1265, 463] width 375 height 23
click at [690, 164] on input "text" at bounding box center [712, 161] width 173 height 28
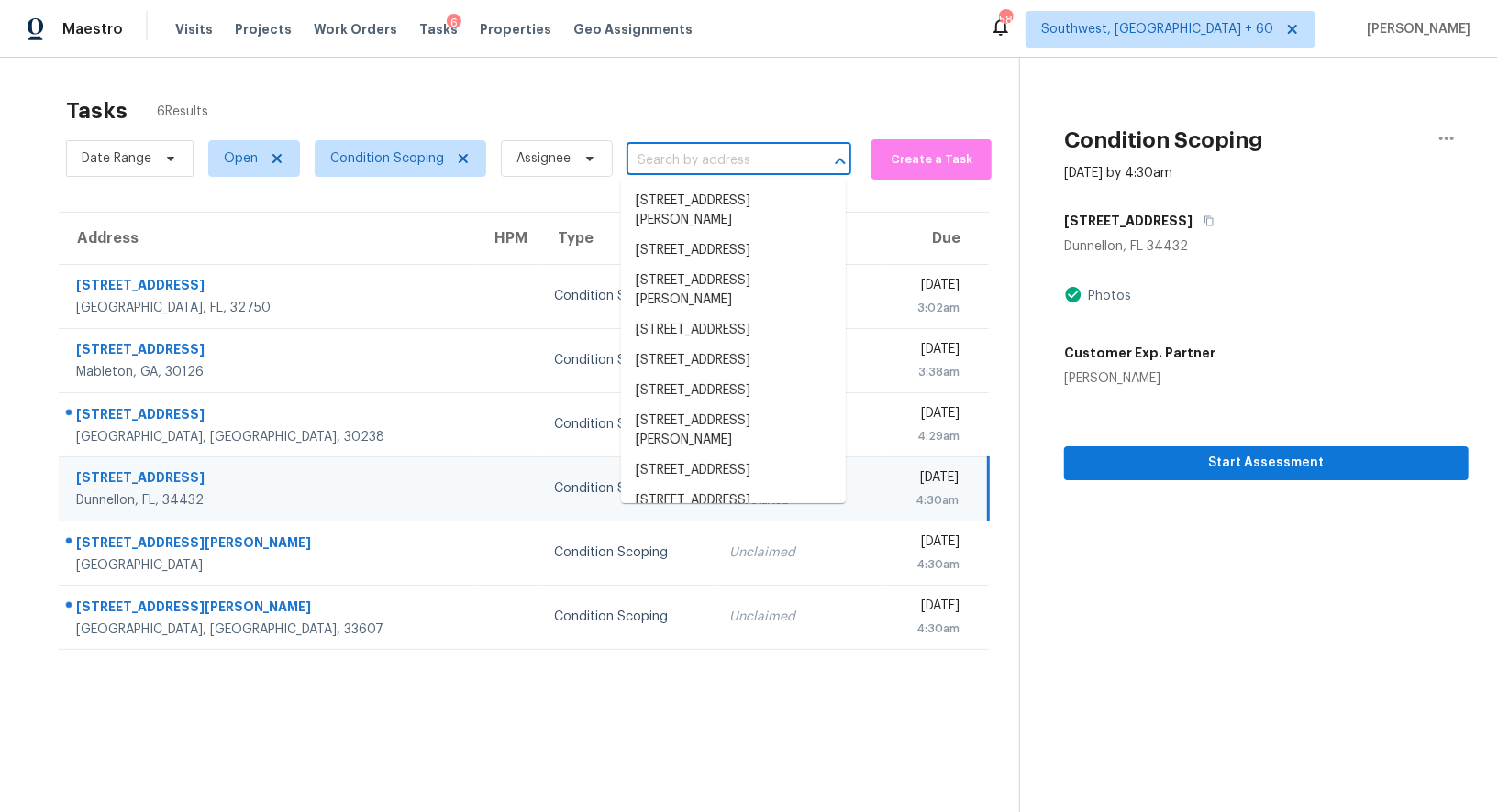
paste input "10 Beechnut Ct, Franklinton, NC 27525"
type input "10 Beechnut Ct, Franklinton, NC 27525"
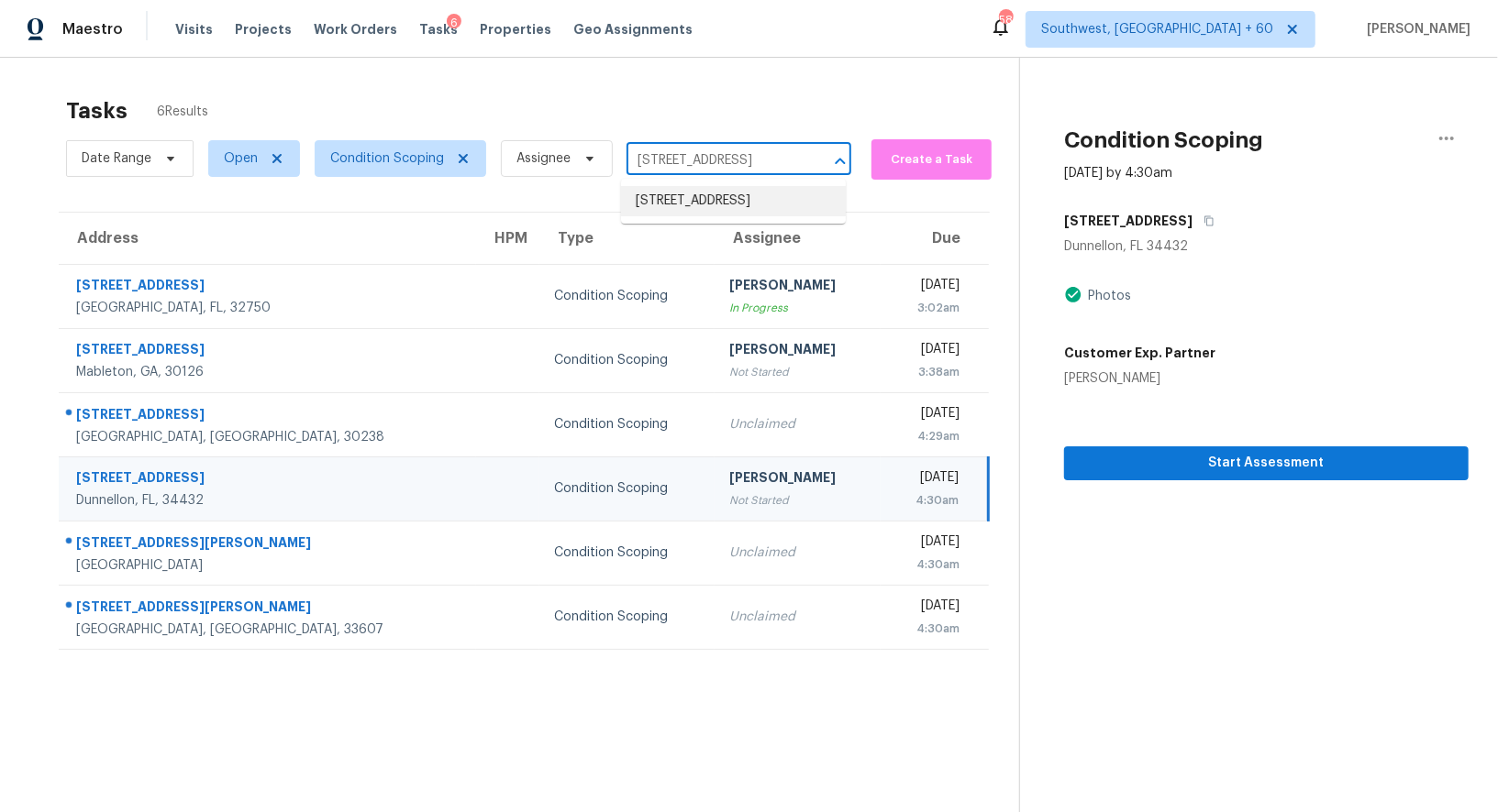
click at [700, 191] on li "10 Beechnut Ct, Franklinton, NC 27525" at bounding box center [734, 201] width 225 height 30
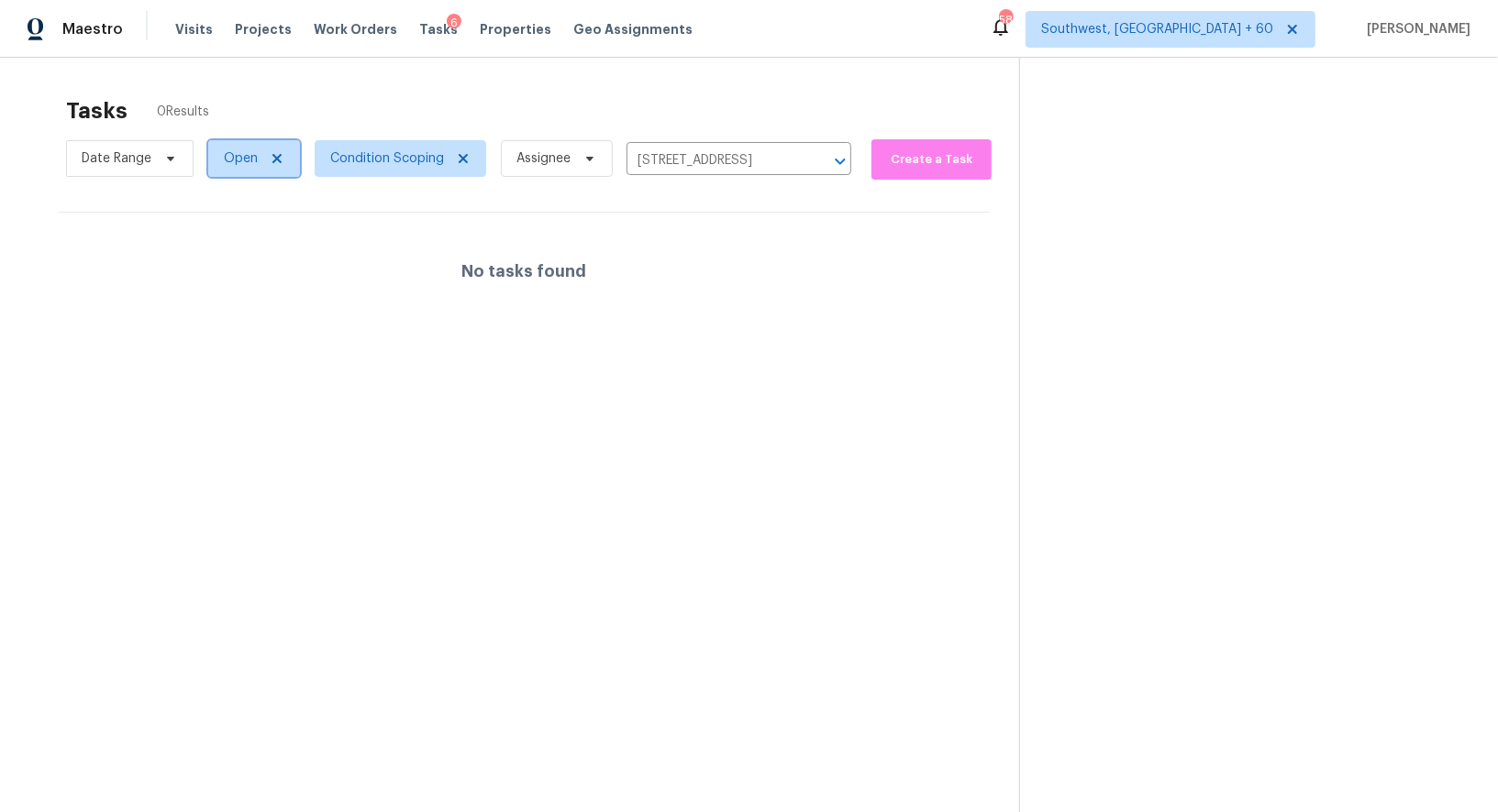
click at [231, 160] on span "Open" at bounding box center [241, 158] width 34 height 18
click at [237, 237] on label "Closed" at bounding box center [251, 235] width 66 height 18
click at [229, 237] on input "Closed" at bounding box center [223, 233] width 12 height 12
checkbox input "true"
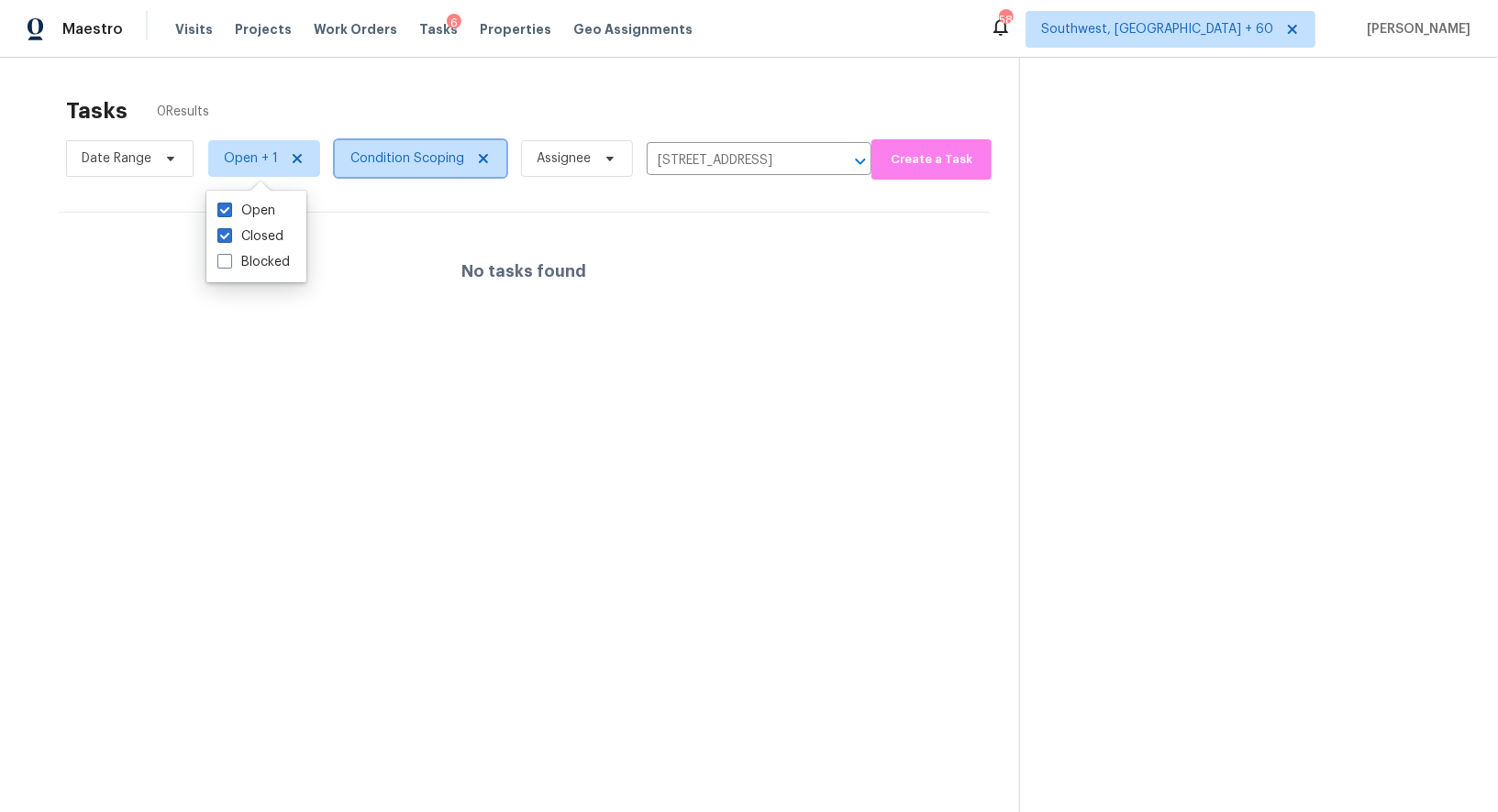
click at [385, 154] on span "Condition Scoping" at bounding box center [407, 158] width 113 height 18
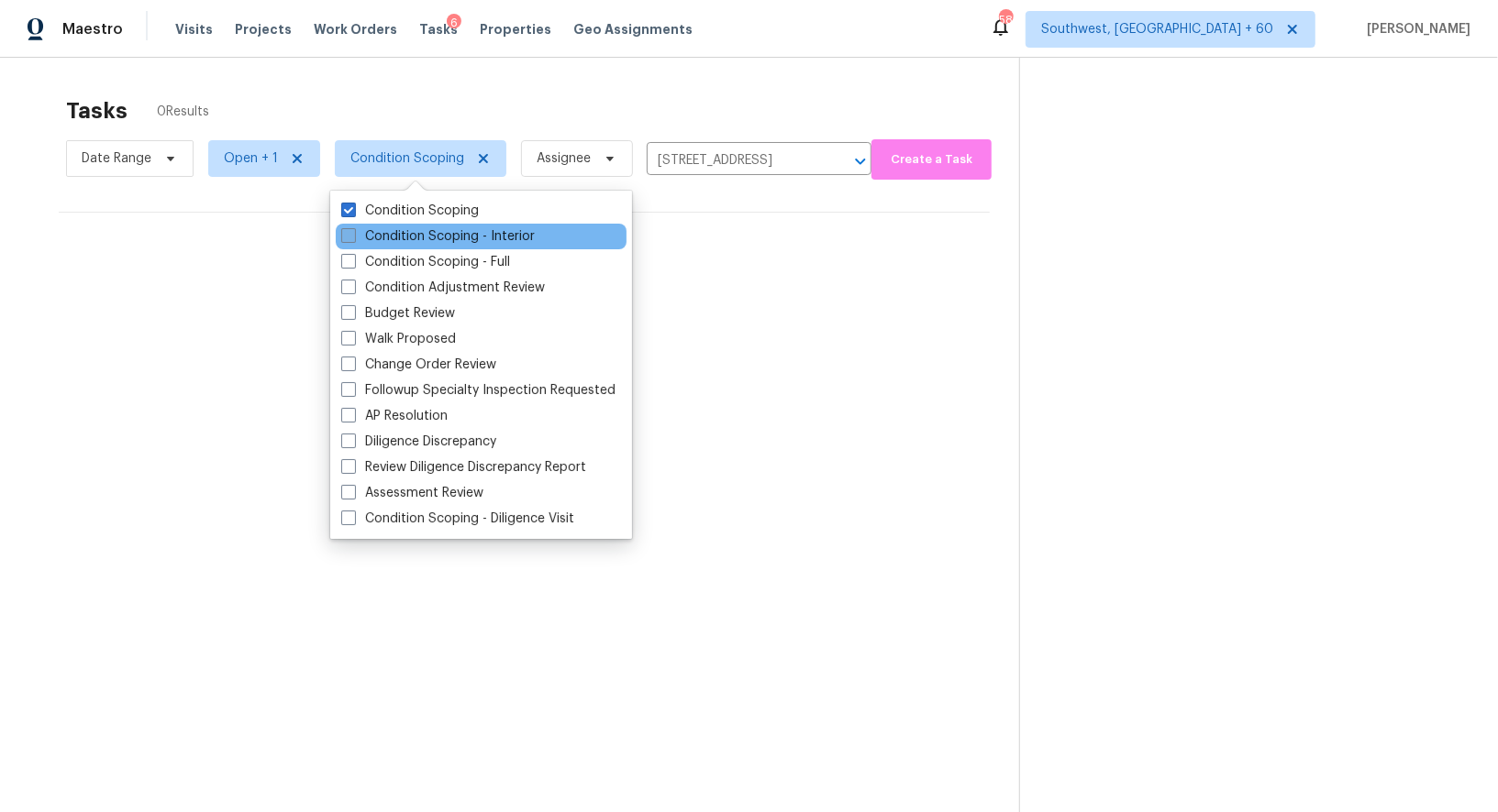
click at [416, 245] on label "Condition Scoping - Interior" at bounding box center [438, 235] width 194 height 18
click at [353, 239] on input "Condition Scoping - Interior" at bounding box center [347, 233] width 12 height 12
checkbox input "true"
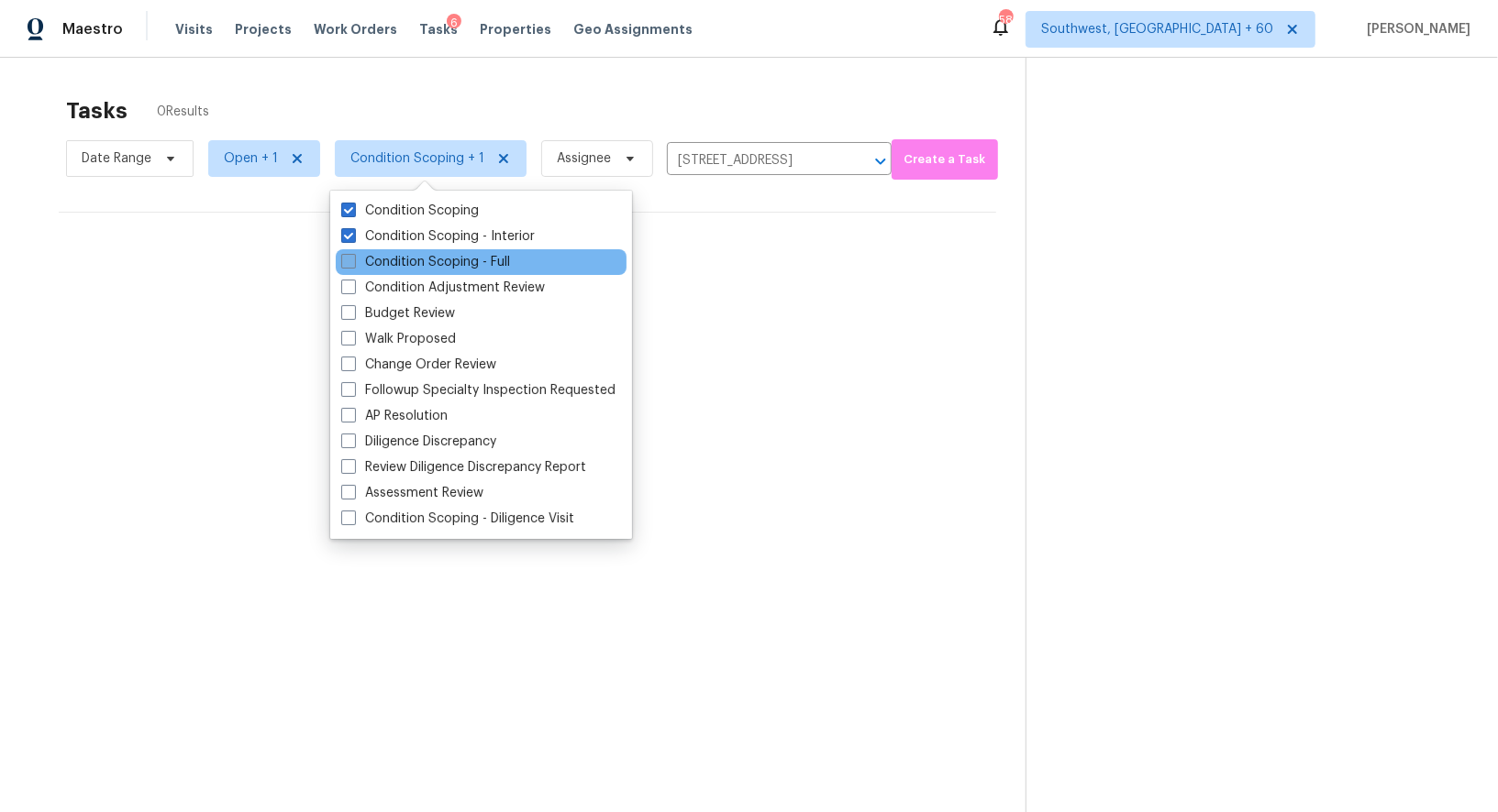
click at [444, 254] on label "Condition Scoping - Full" at bounding box center [426, 262] width 168 height 18
click at [353, 254] on input "Condition Scoping - Full" at bounding box center [347, 259] width 12 height 12
checkbox input "true"
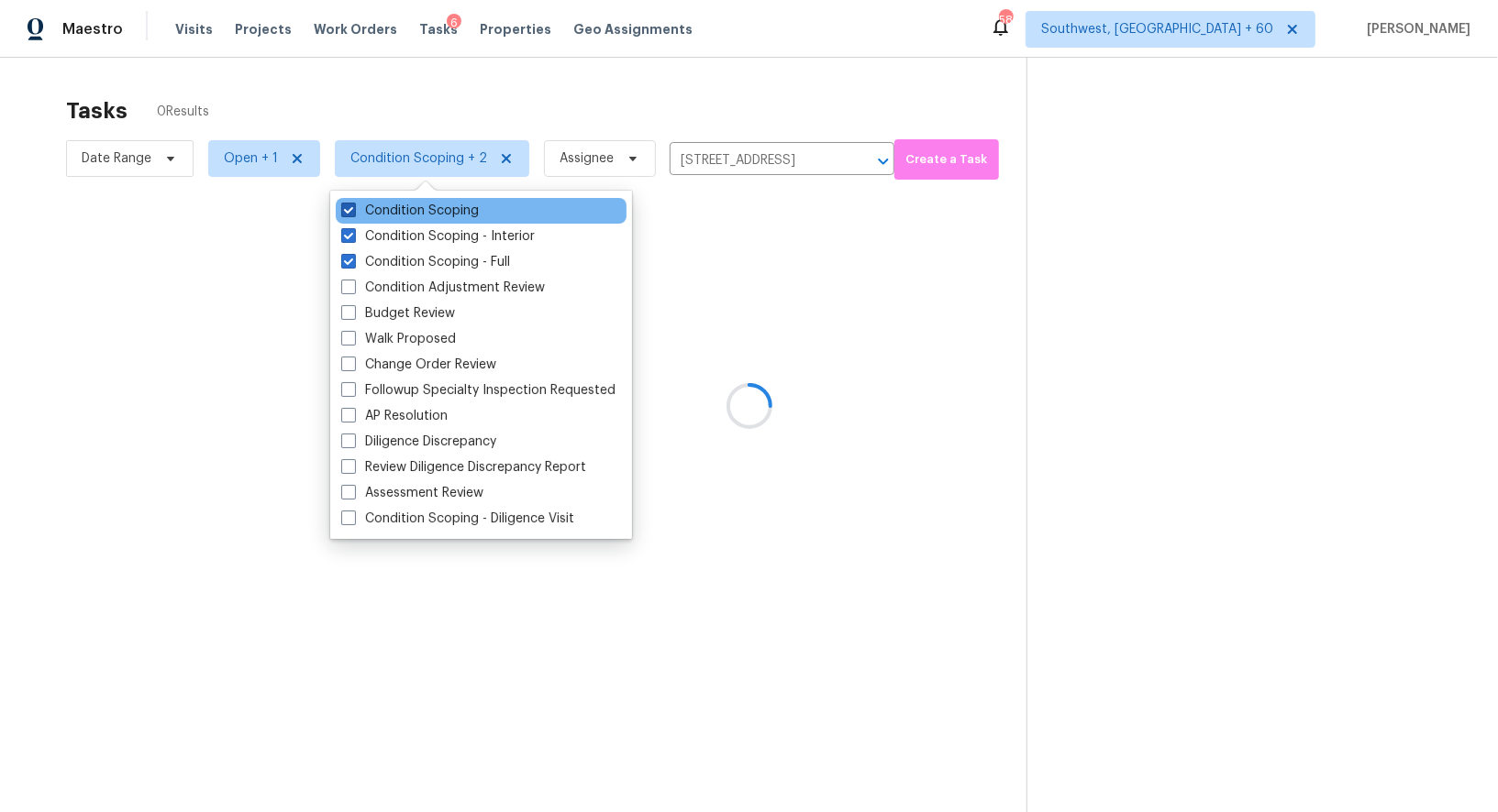
click at [409, 206] on label "Condition Scoping" at bounding box center [409, 210] width 137 height 18
click at [353, 206] on input "Condition Scoping" at bounding box center [347, 207] width 12 height 12
checkbox input "false"
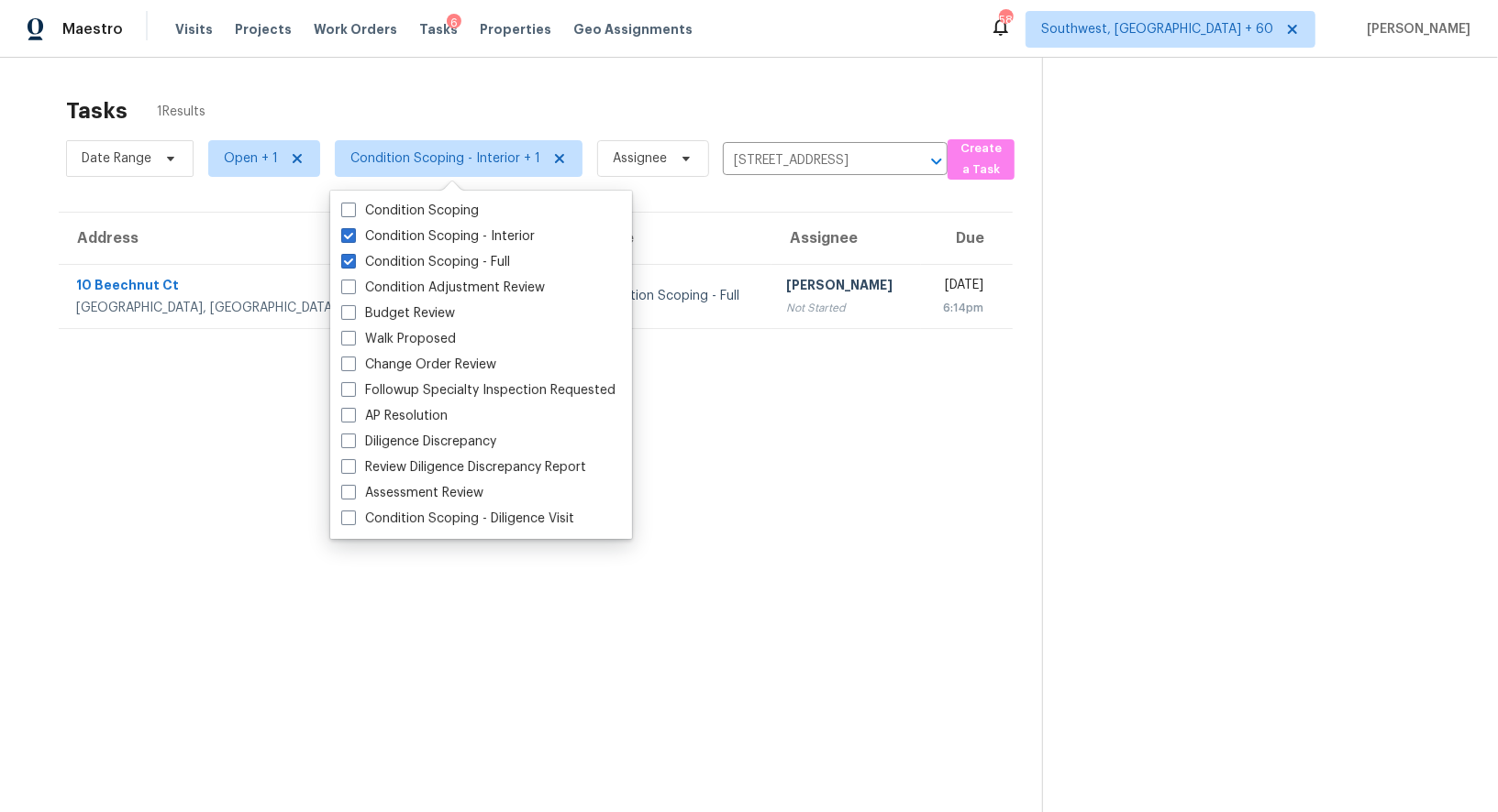
click at [688, 78] on div "Tasks 1 Results Date Range Open + 1 Condition Scoping - Interior + 1 Assignee 1…" at bounding box center [749, 463] width 1498 height 812
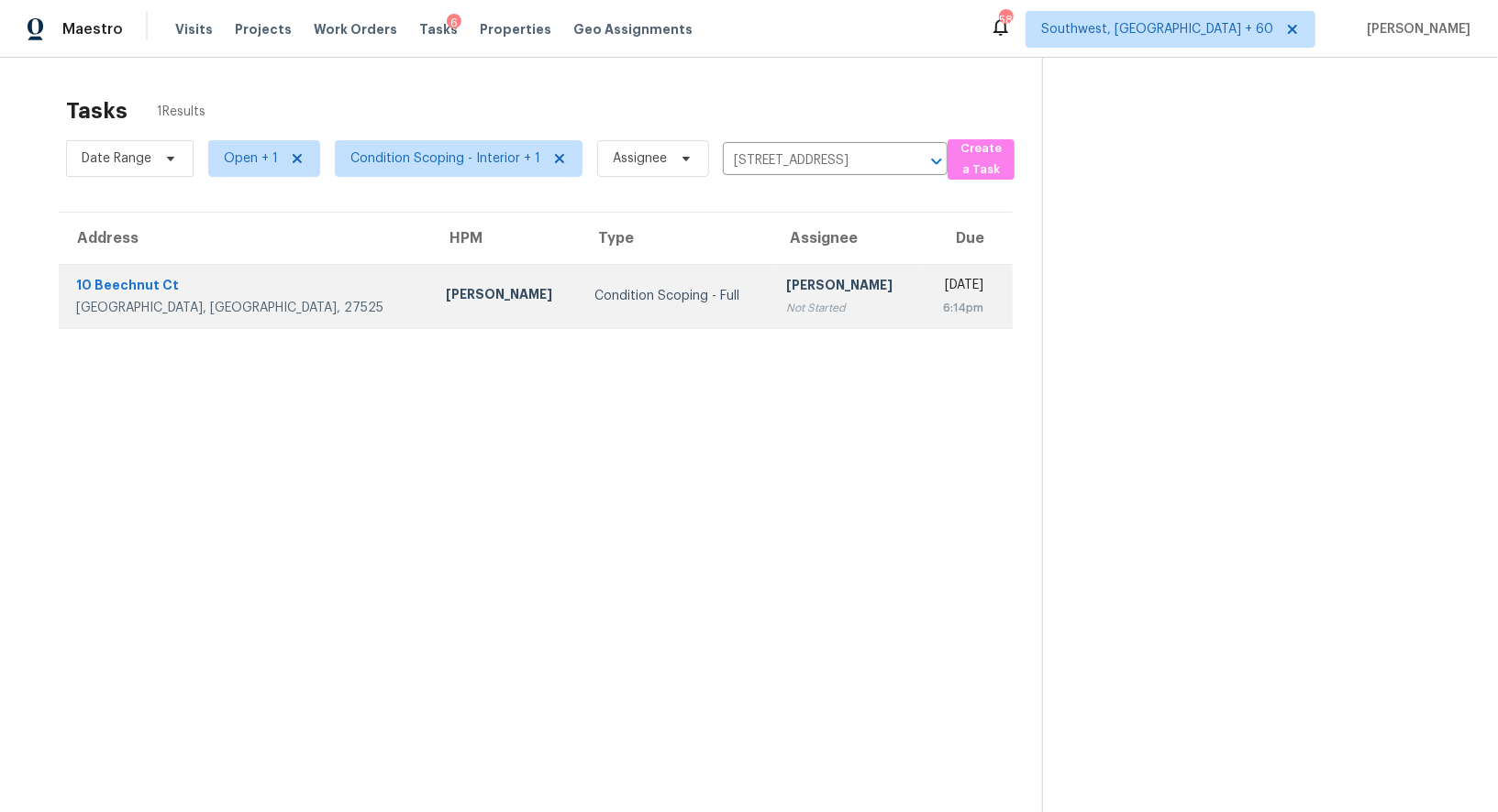
click at [772, 264] on td "Salma Ansari Not Started" at bounding box center [845, 296] width 148 height 64
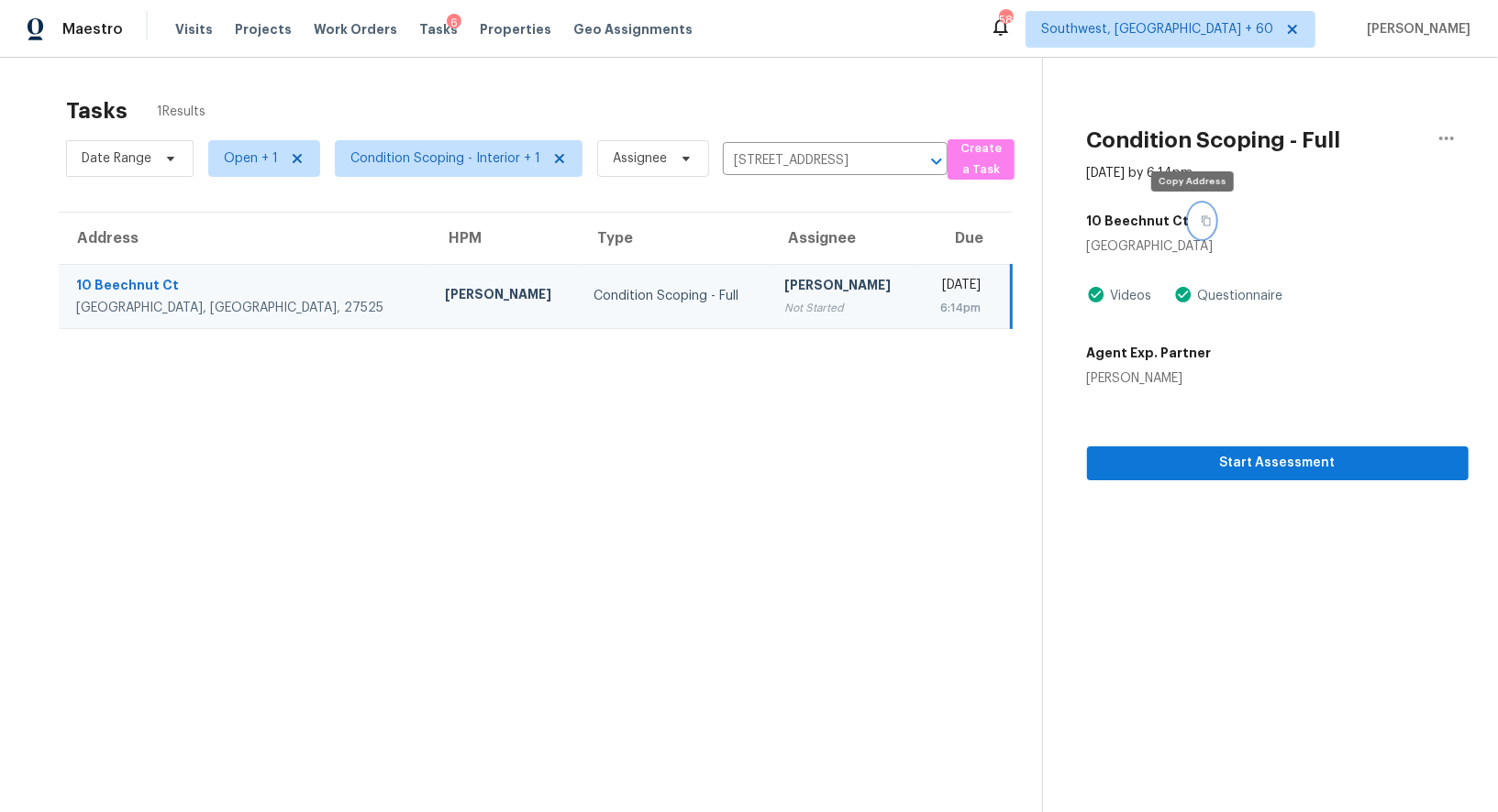
click at [1200, 220] on icon "button" at bounding box center [1206, 221] width 11 height 11
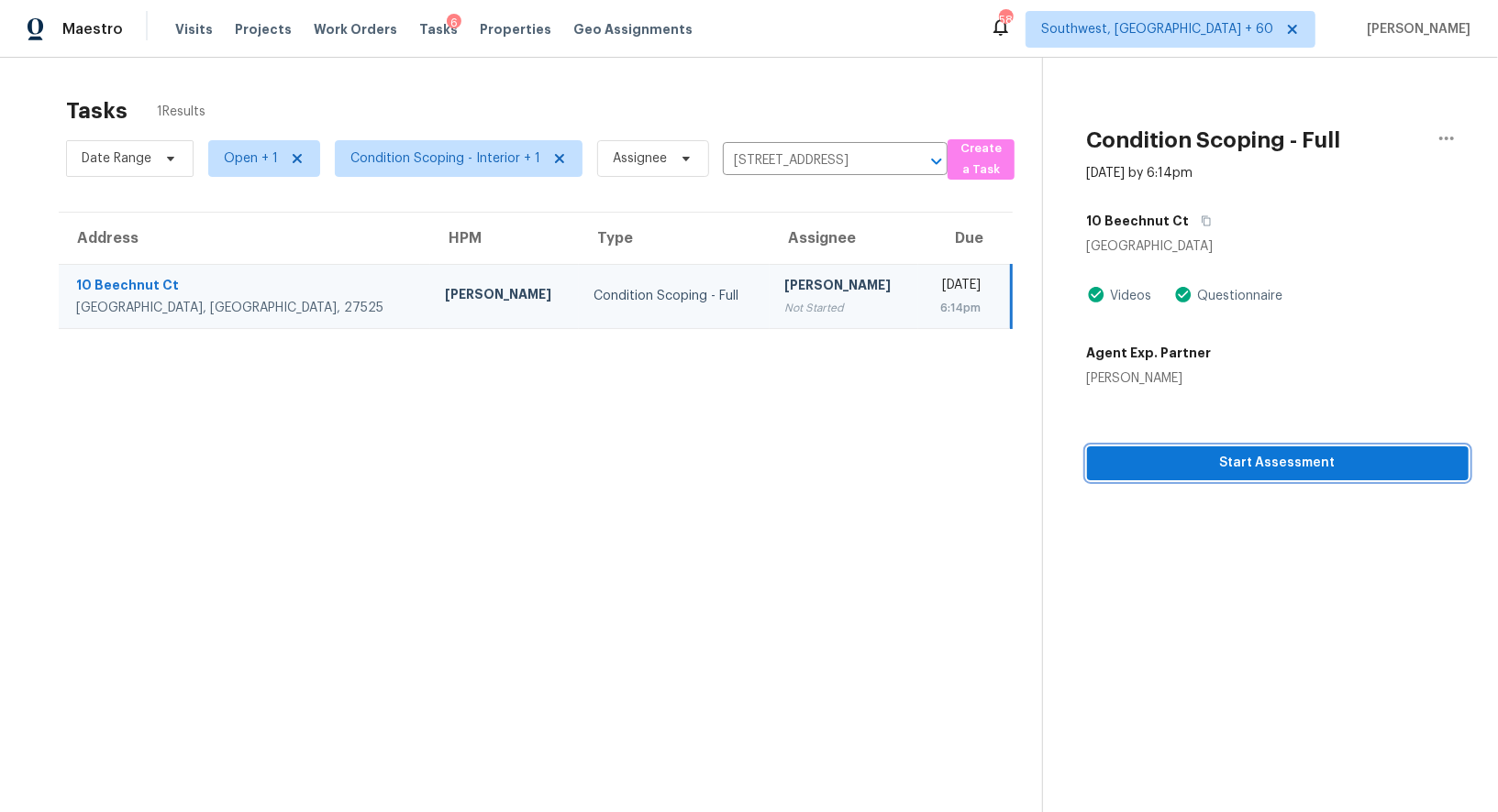
click at [1336, 461] on span "Start Assessment" at bounding box center [1278, 463] width 352 height 23
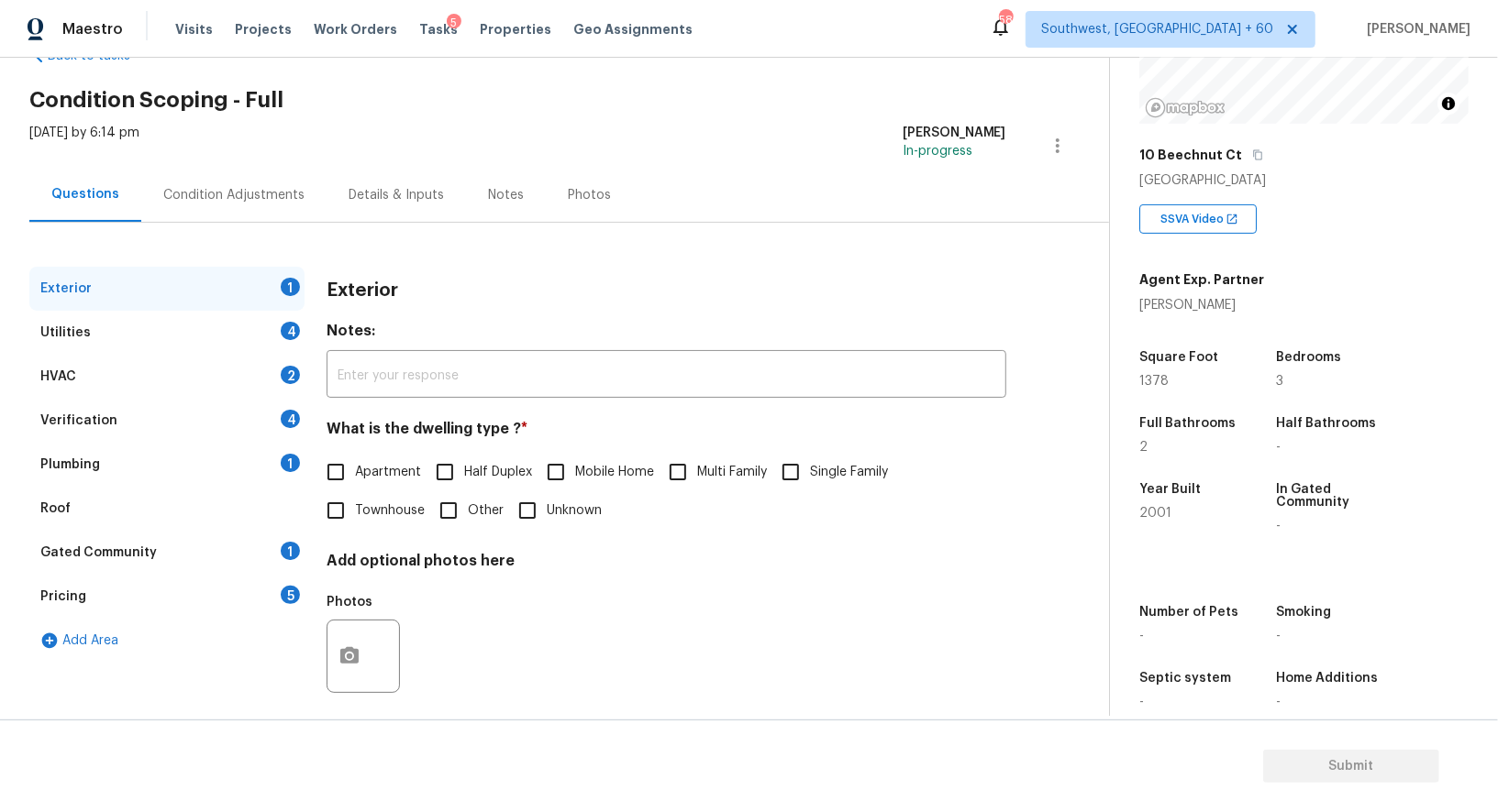
scroll to position [70, 0]
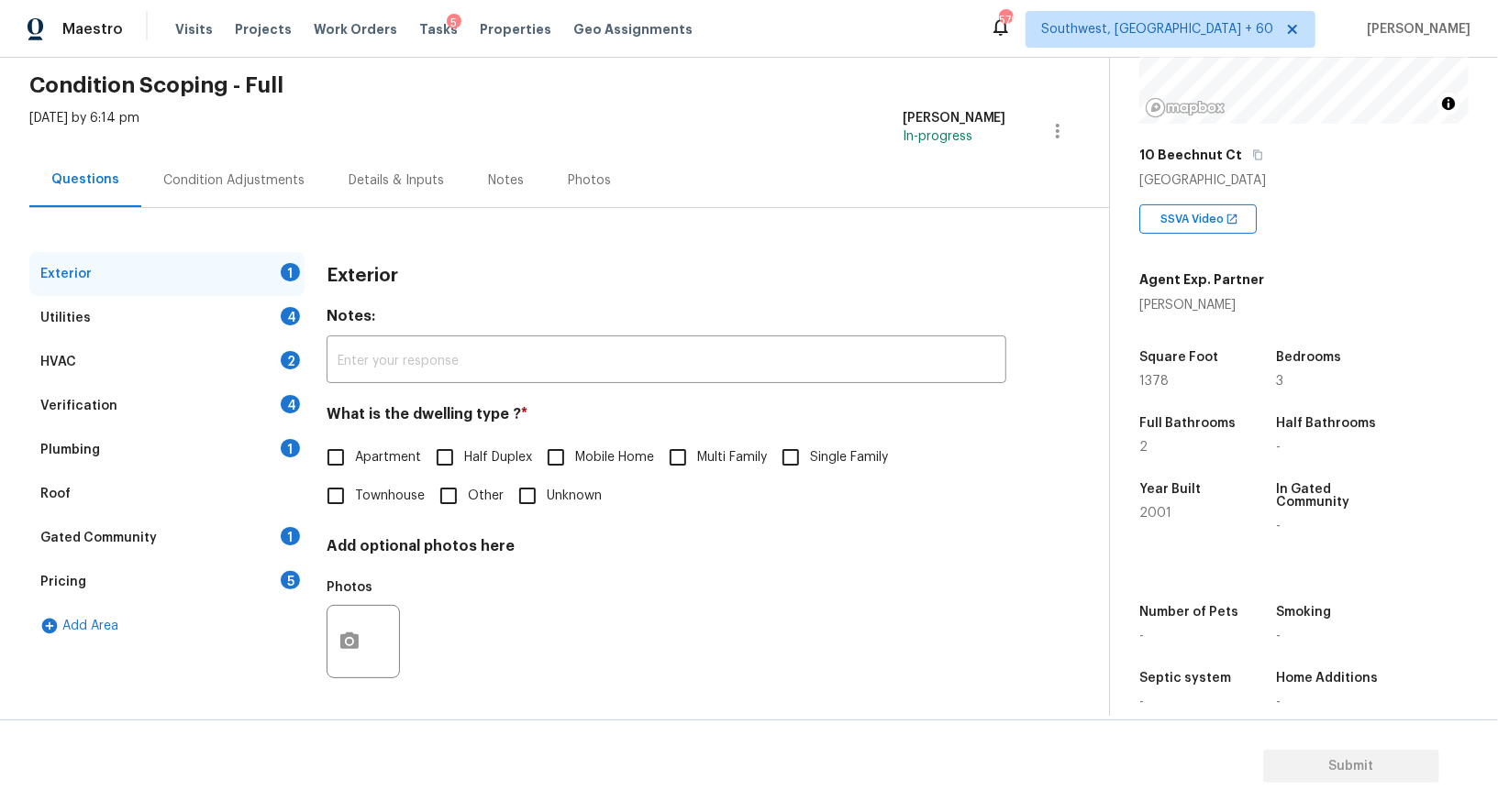
click at [810, 466] on input "Single Family" at bounding box center [791, 458] width 39 height 39
checkbox input "true"
click at [244, 319] on div "Utilities 4" at bounding box center [166, 318] width 275 height 44
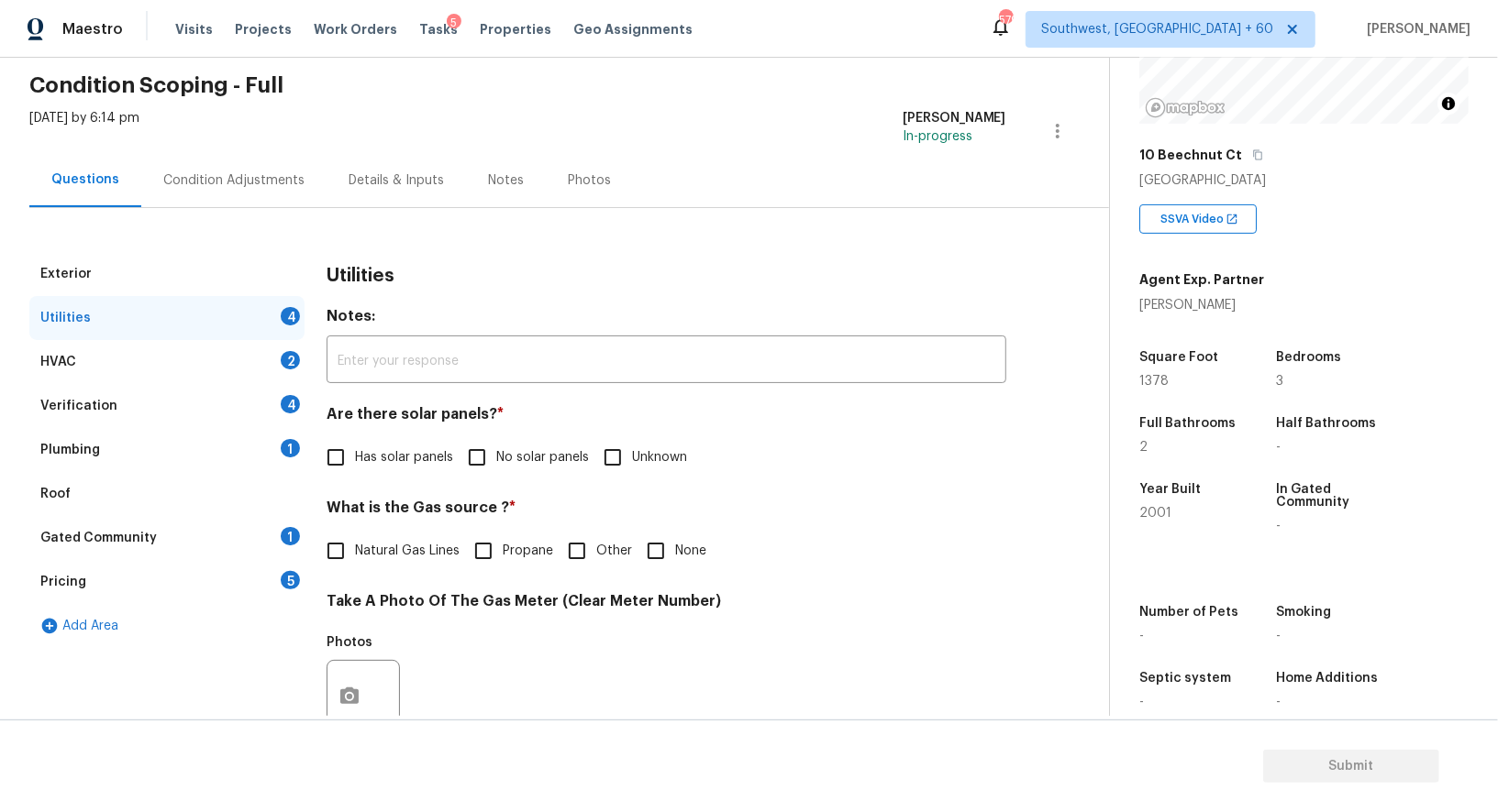
click at [498, 454] on span "No solar panels" at bounding box center [543, 458] width 93 height 19
click at [496, 454] on input "No solar panels" at bounding box center [477, 458] width 39 height 39
checkbox input "true"
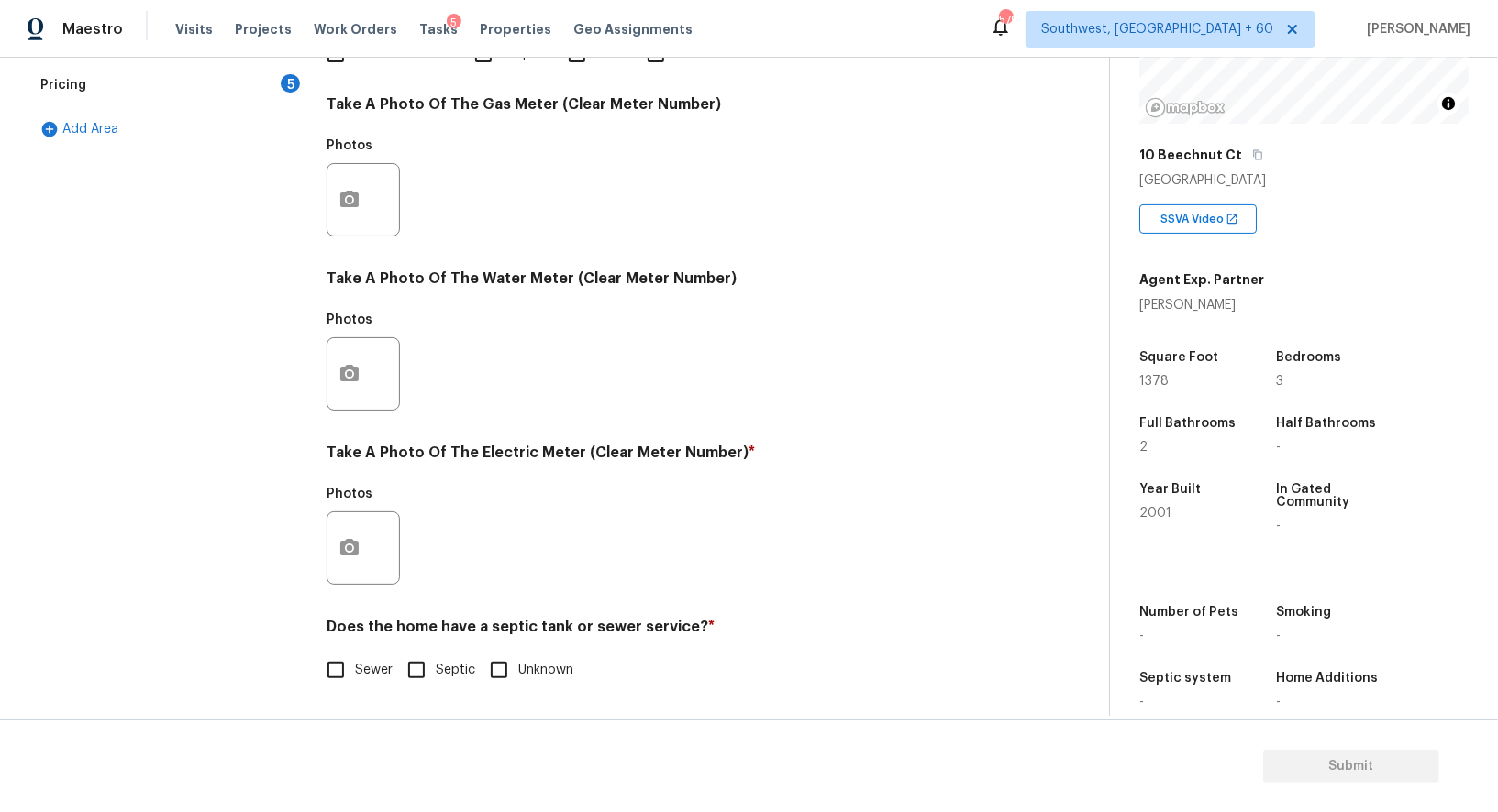
click at [340, 676] on input "Sewer" at bounding box center [336, 670] width 39 height 39
checkbox input "true"
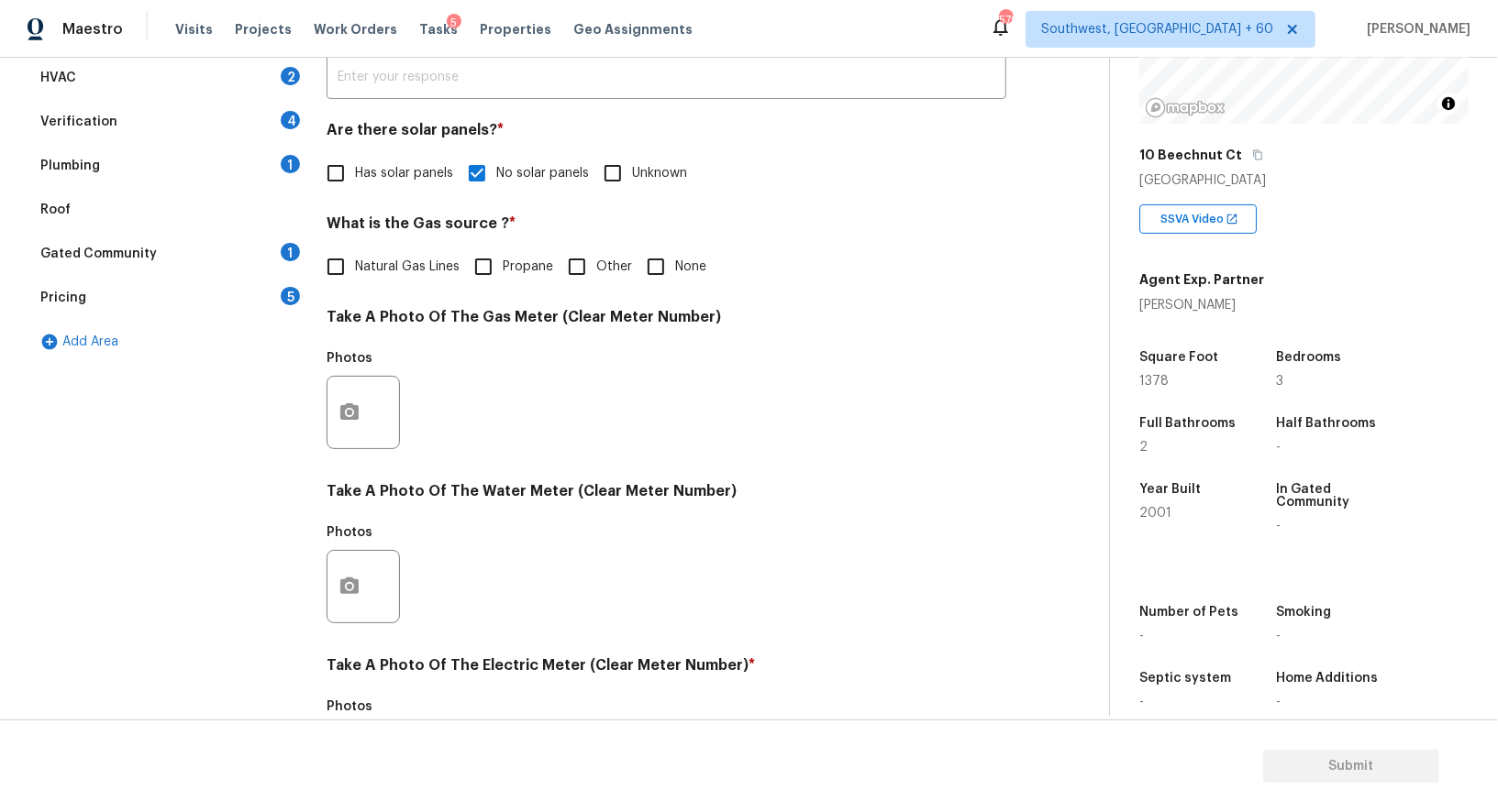
scroll to position [0, 0]
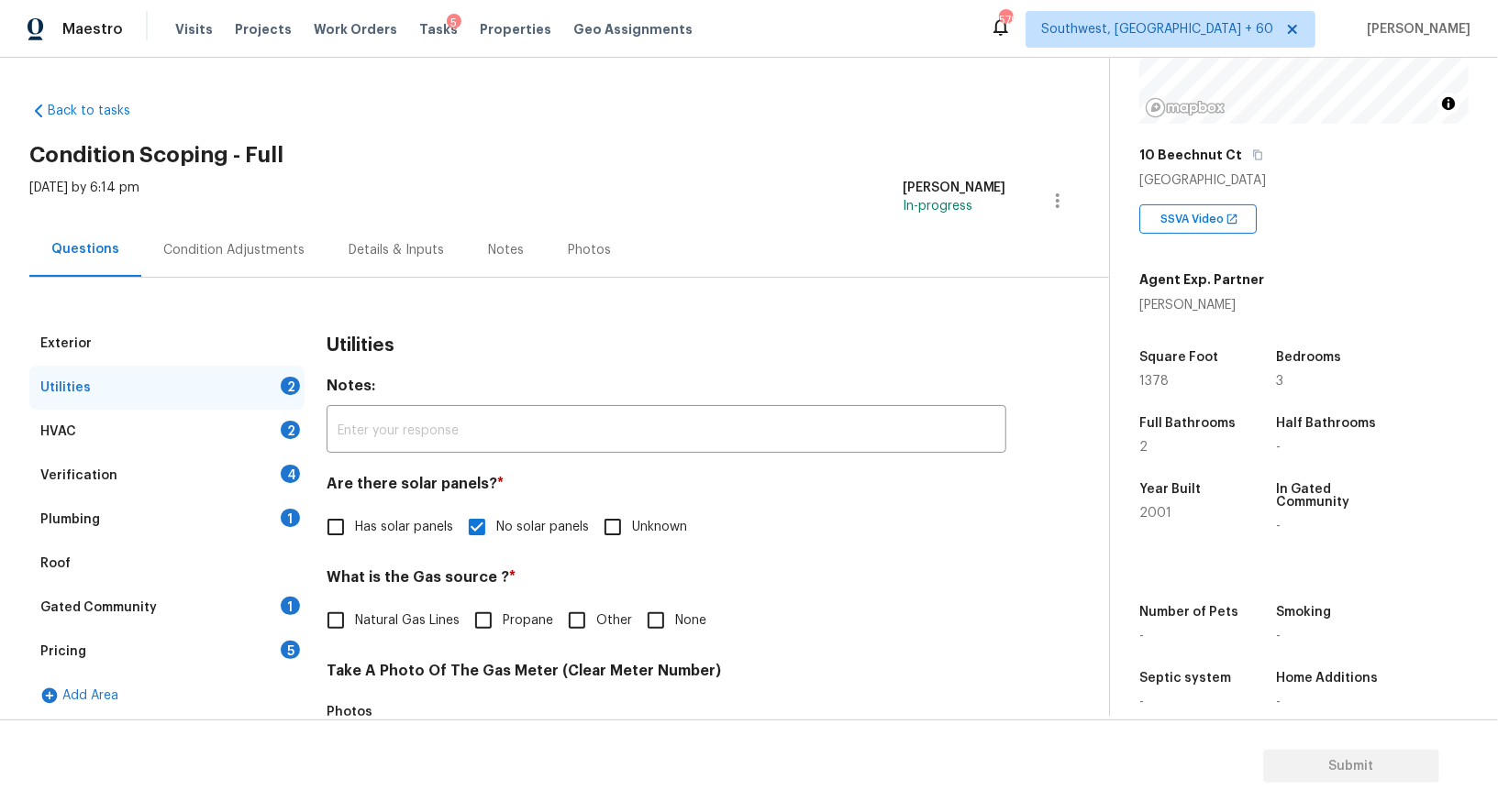
click at [231, 423] on div "HVAC 2" at bounding box center [166, 431] width 275 height 44
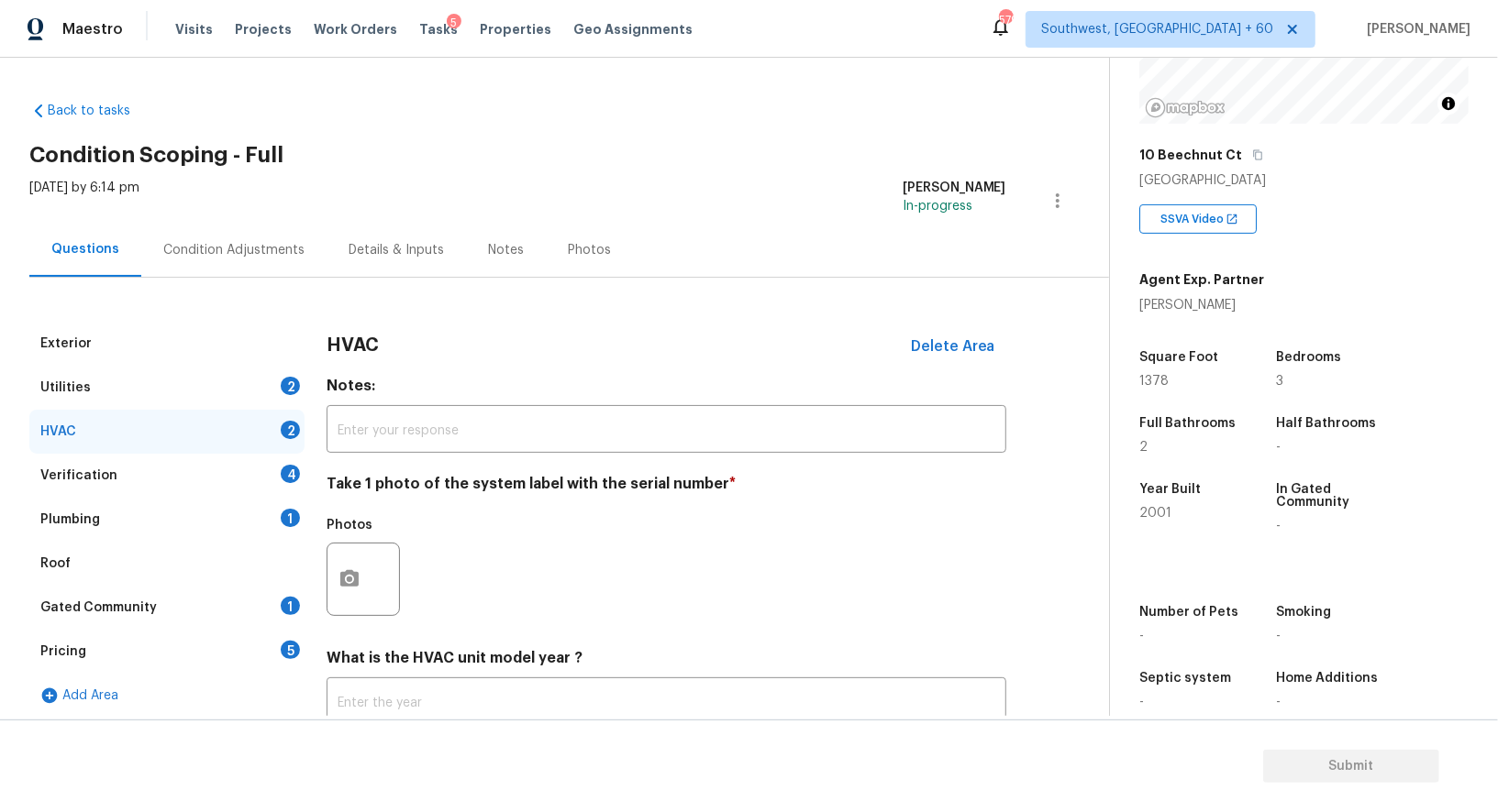
scroll to position [130, 0]
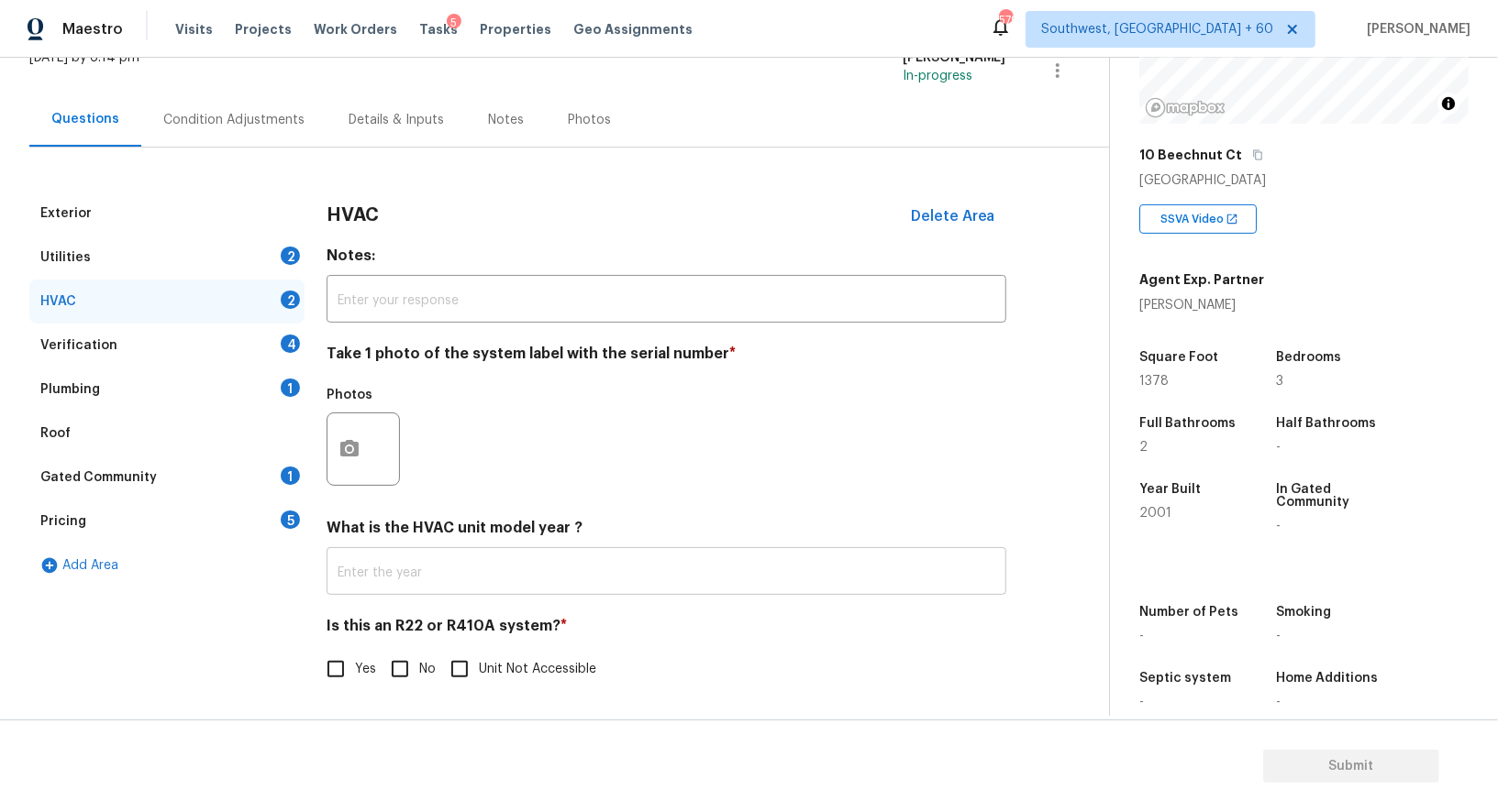
click at [408, 561] on input "text" at bounding box center [666, 574] width 680 height 43
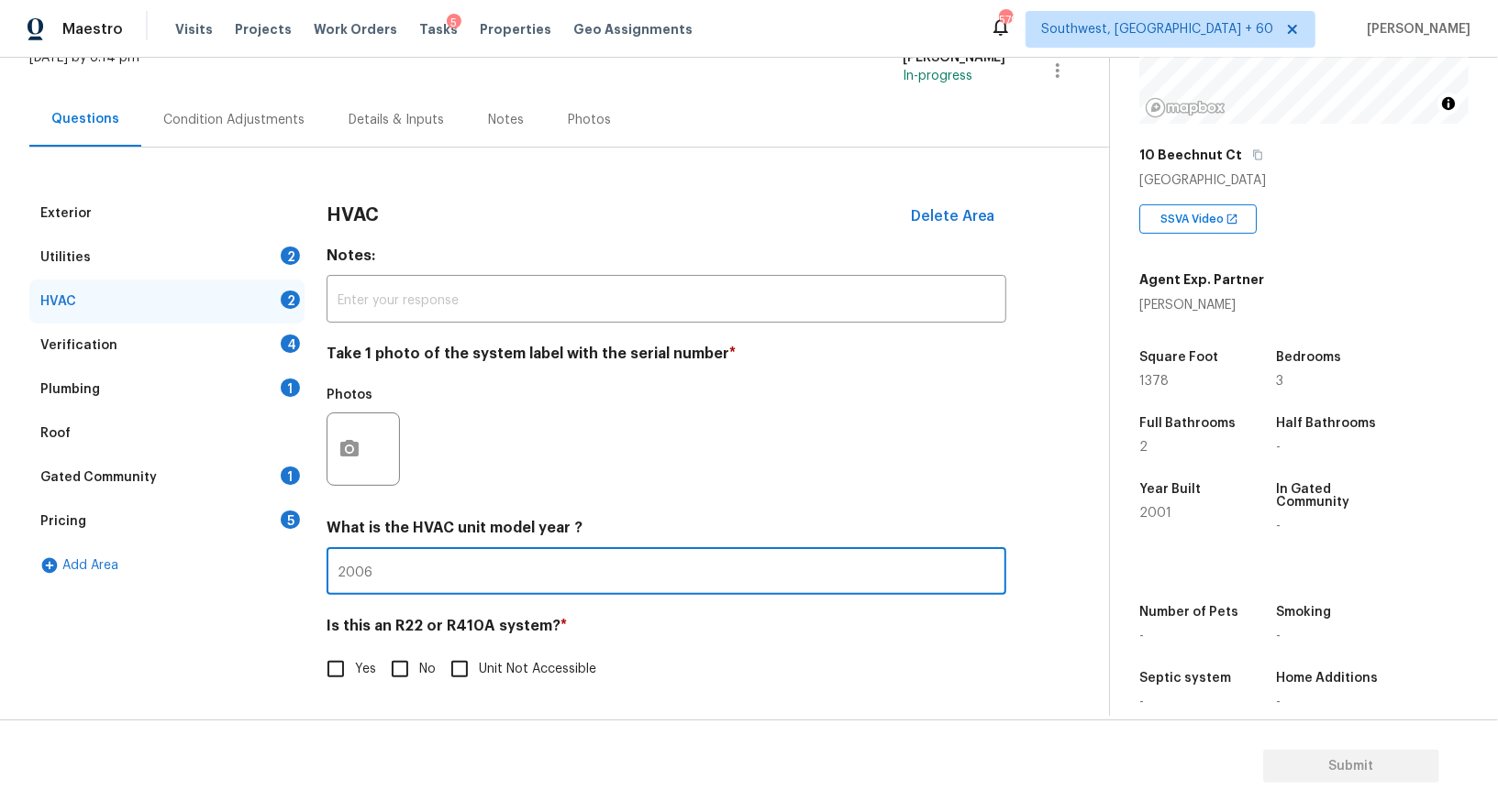
type input "2006"
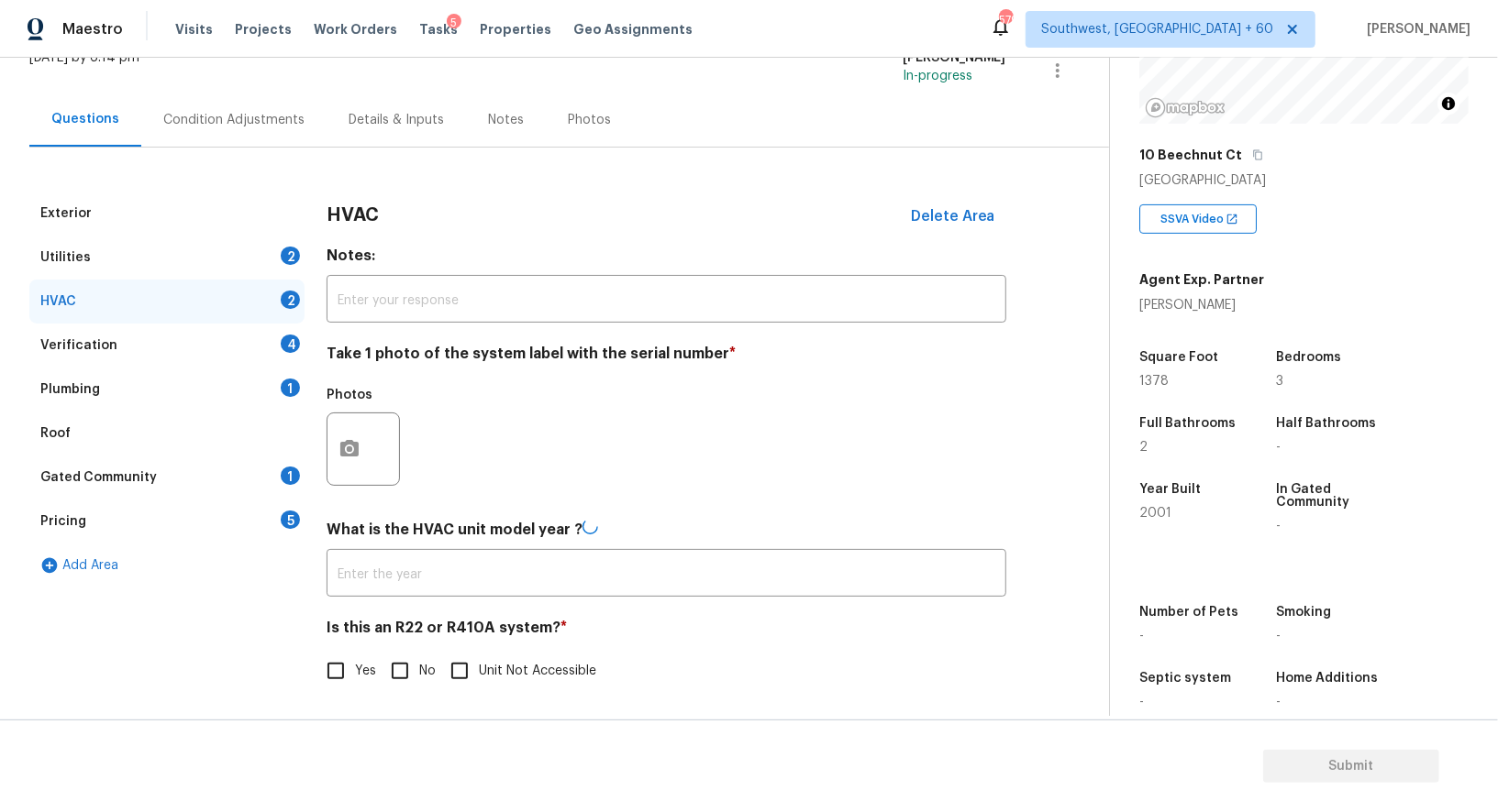
type input "2006"
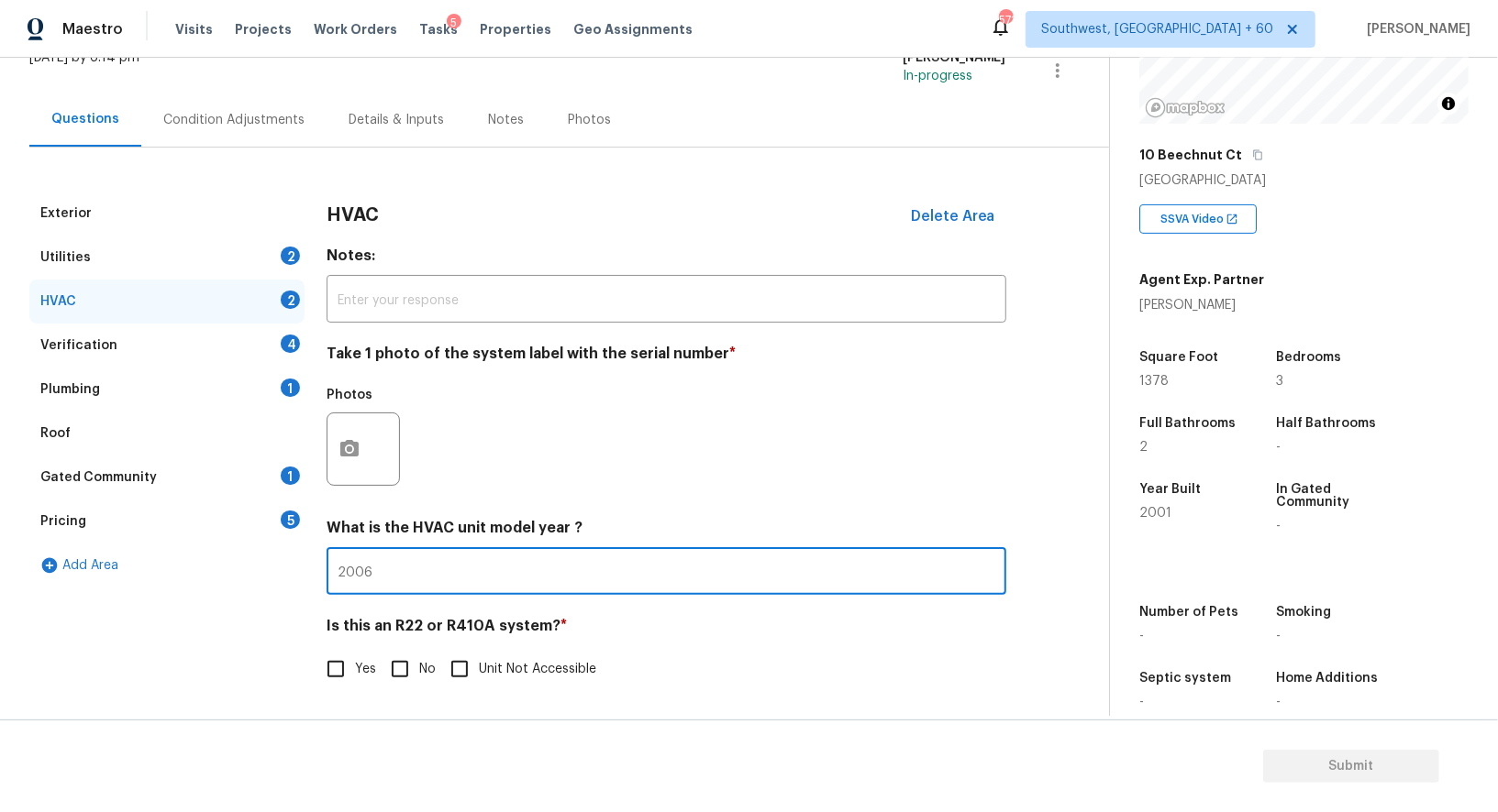
click at [402, 665] on input "No" at bounding box center [399, 669] width 39 height 39
checkbox input "true"
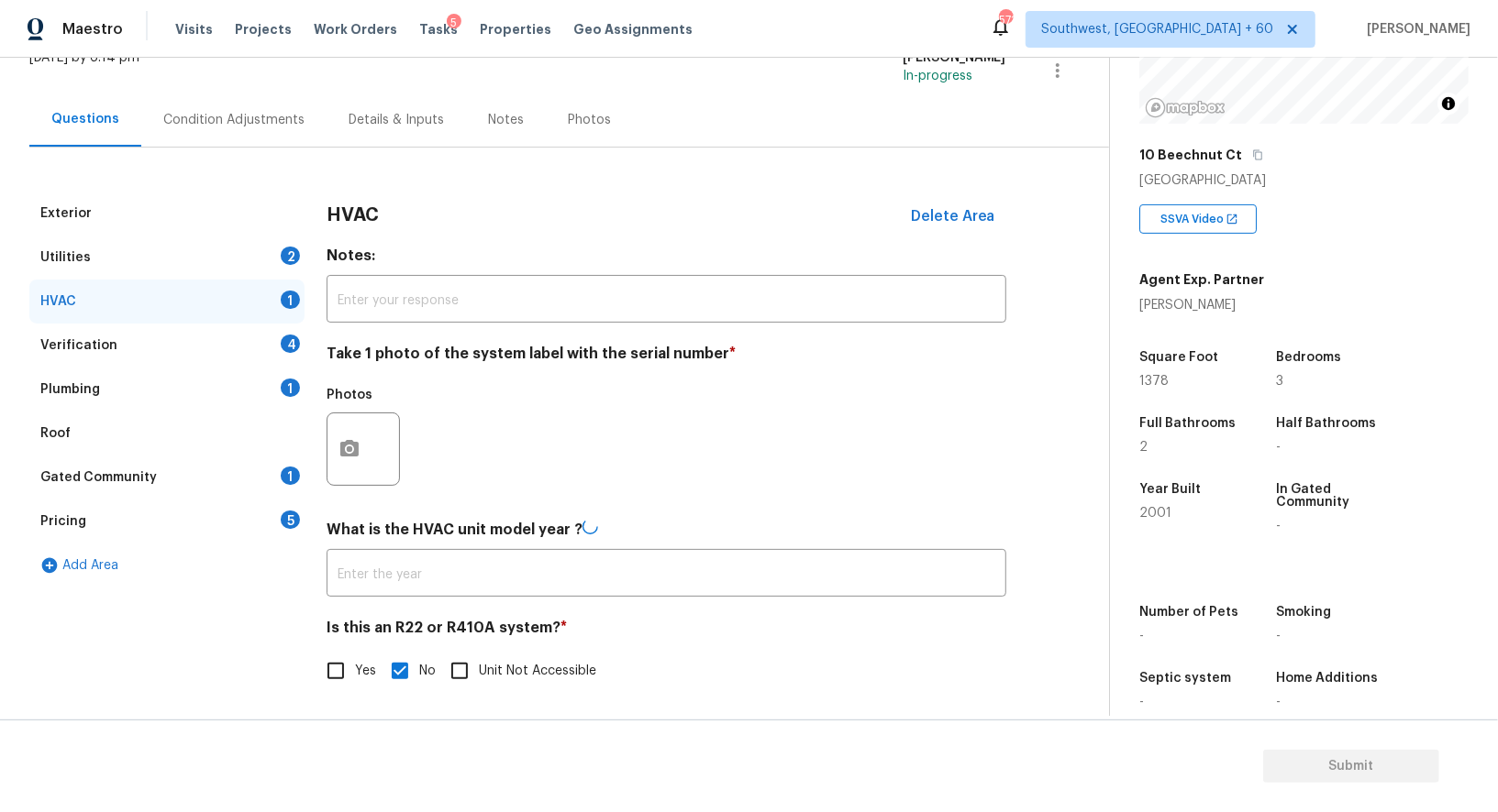
type input "2006"
click at [233, 319] on div "HVAC 1" at bounding box center [166, 302] width 275 height 44
click at [247, 332] on div "Verification 4" at bounding box center [166, 345] width 275 height 44
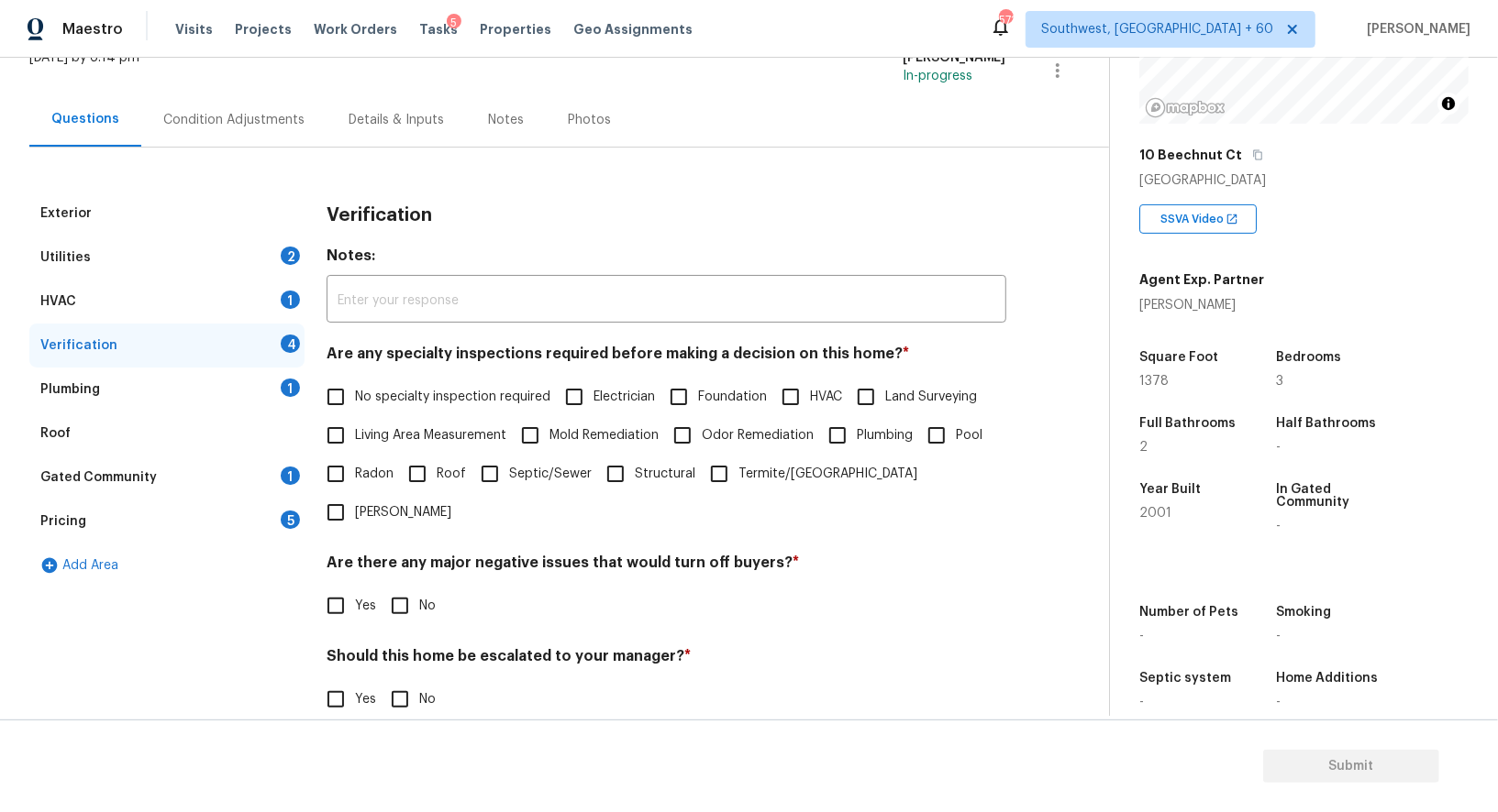
click at [421, 368] on h4 "Are any specialty inspections required before making a decision on this home? *" at bounding box center [666, 357] width 680 height 26
click at [421, 389] on span "No specialty inspection required" at bounding box center [452, 397] width 196 height 19
click at [355, 389] on input "No specialty inspection required" at bounding box center [336, 397] width 39 height 39
checkbox input "true"
click at [409, 587] on input "No" at bounding box center [399, 606] width 39 height 39
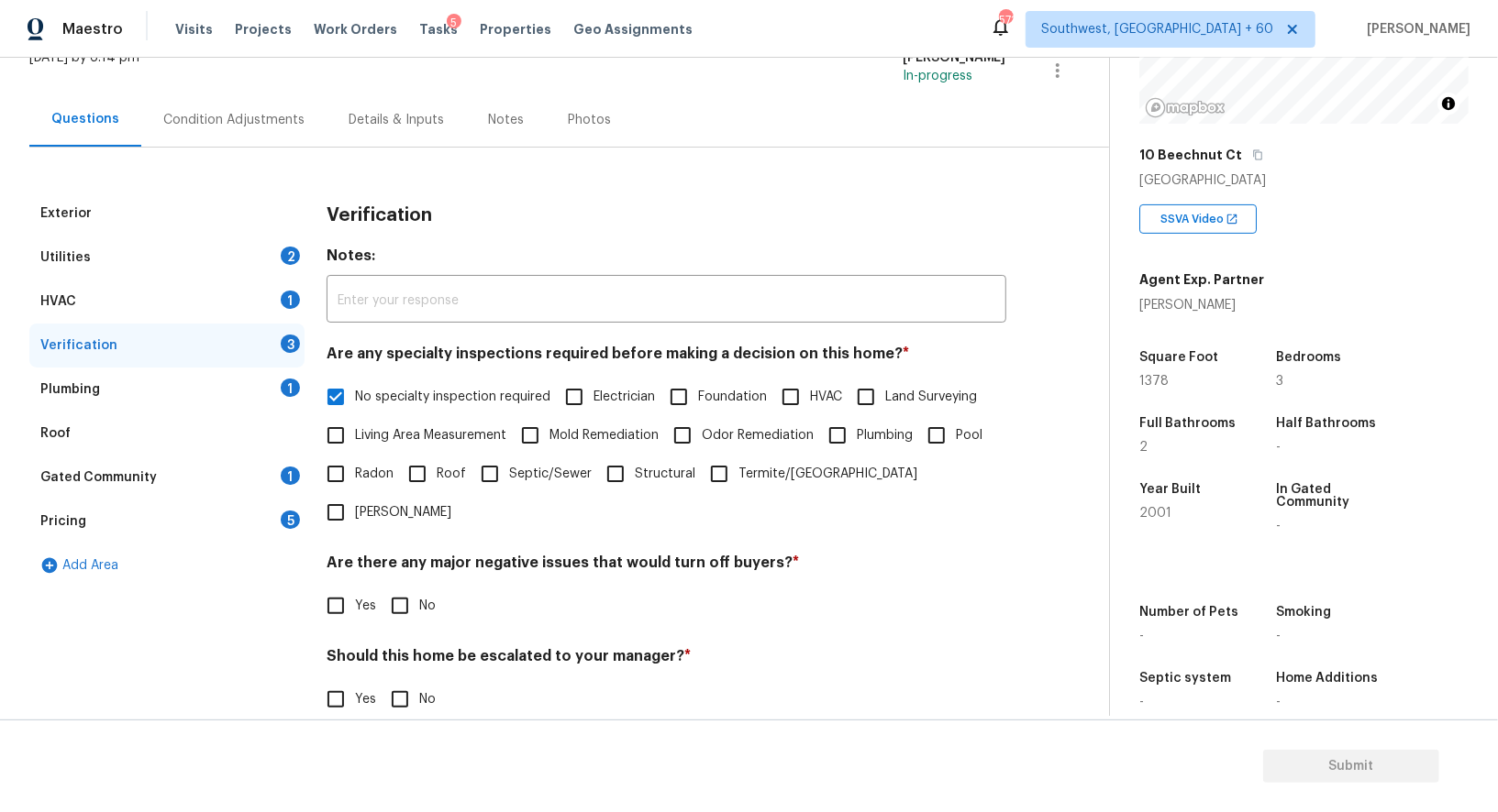
checkbox input "true"
click at [409, 681] on input "No" at bounding box center [399, 700] width 39 height 39
checkbox input "true"
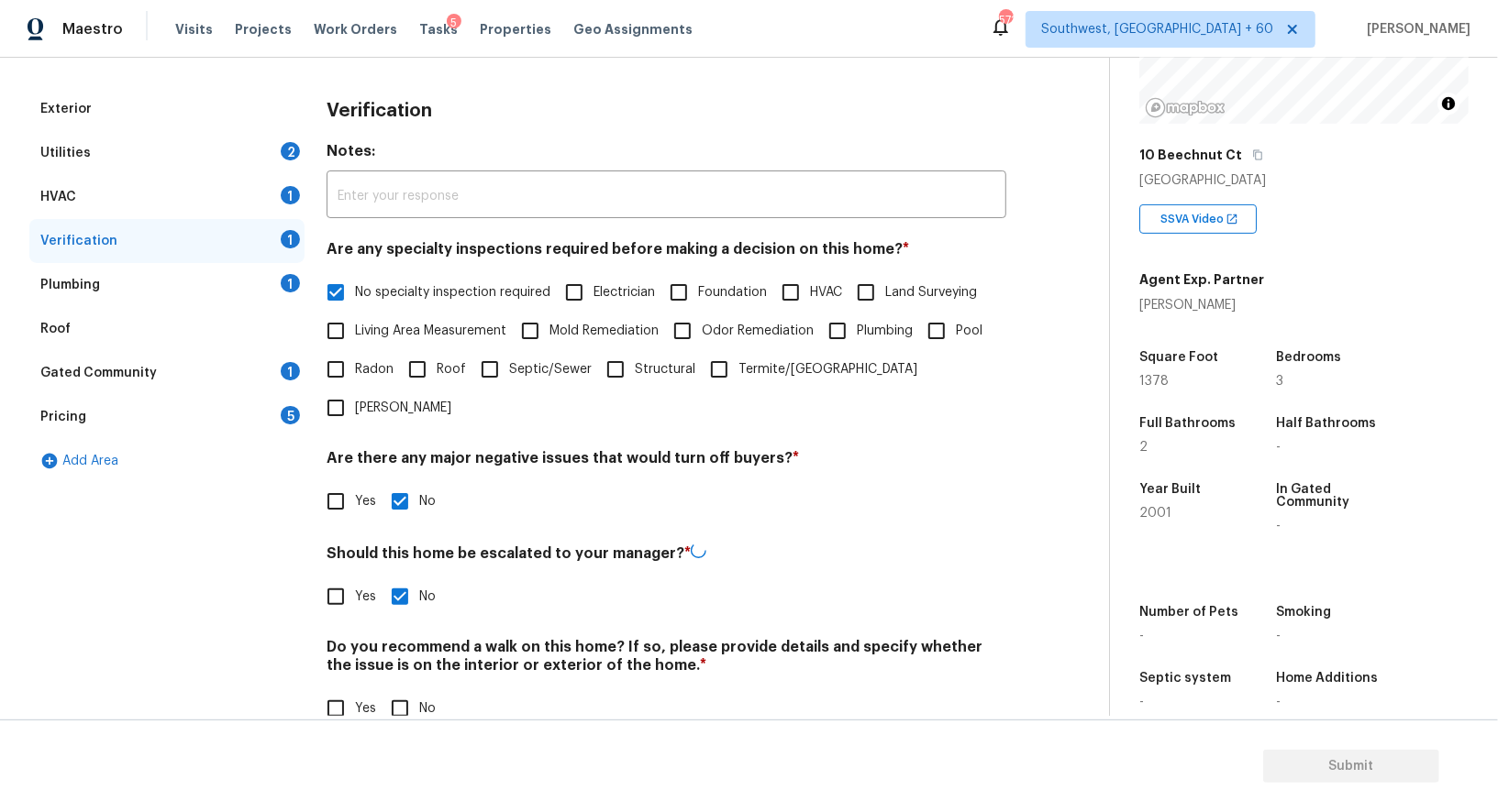
scroll to position [233, 0]
click at [400, 688] on input "No" at bounding box center [399, 707] width 39 height 39
checkbox input "true"
click at [271, 275] on div "Plumbing 1" at bounding box center [166, 285] width 275 height 44
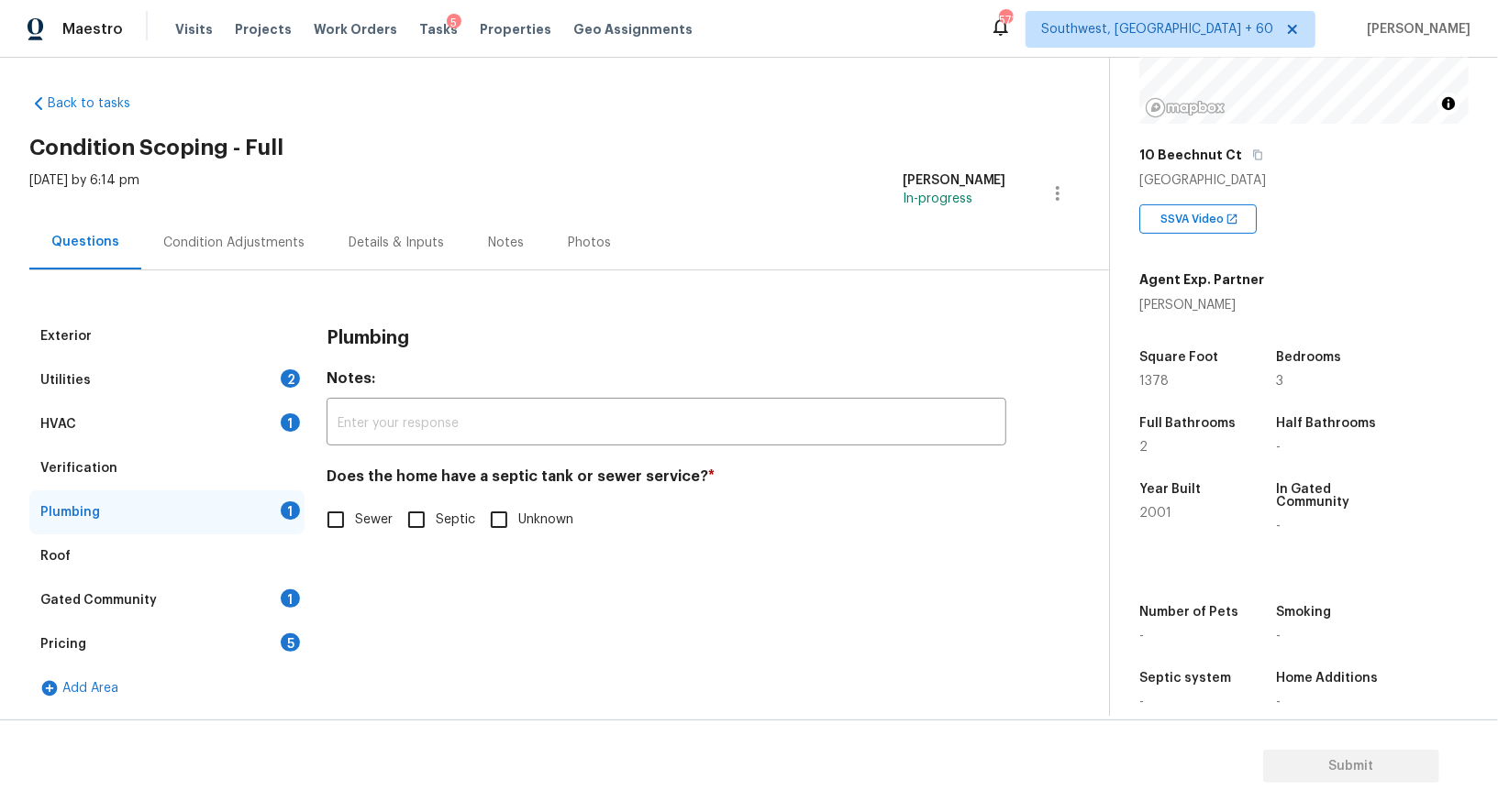
scroll to position [7, 0]
click at [427, 519] on input "Septic" at bounding box center [416, 520] width 39 height 39
checkbox input "true"
click at [255, 613] on div "Gated Community 1" at bounding box center [166, 601] width 275 height 44
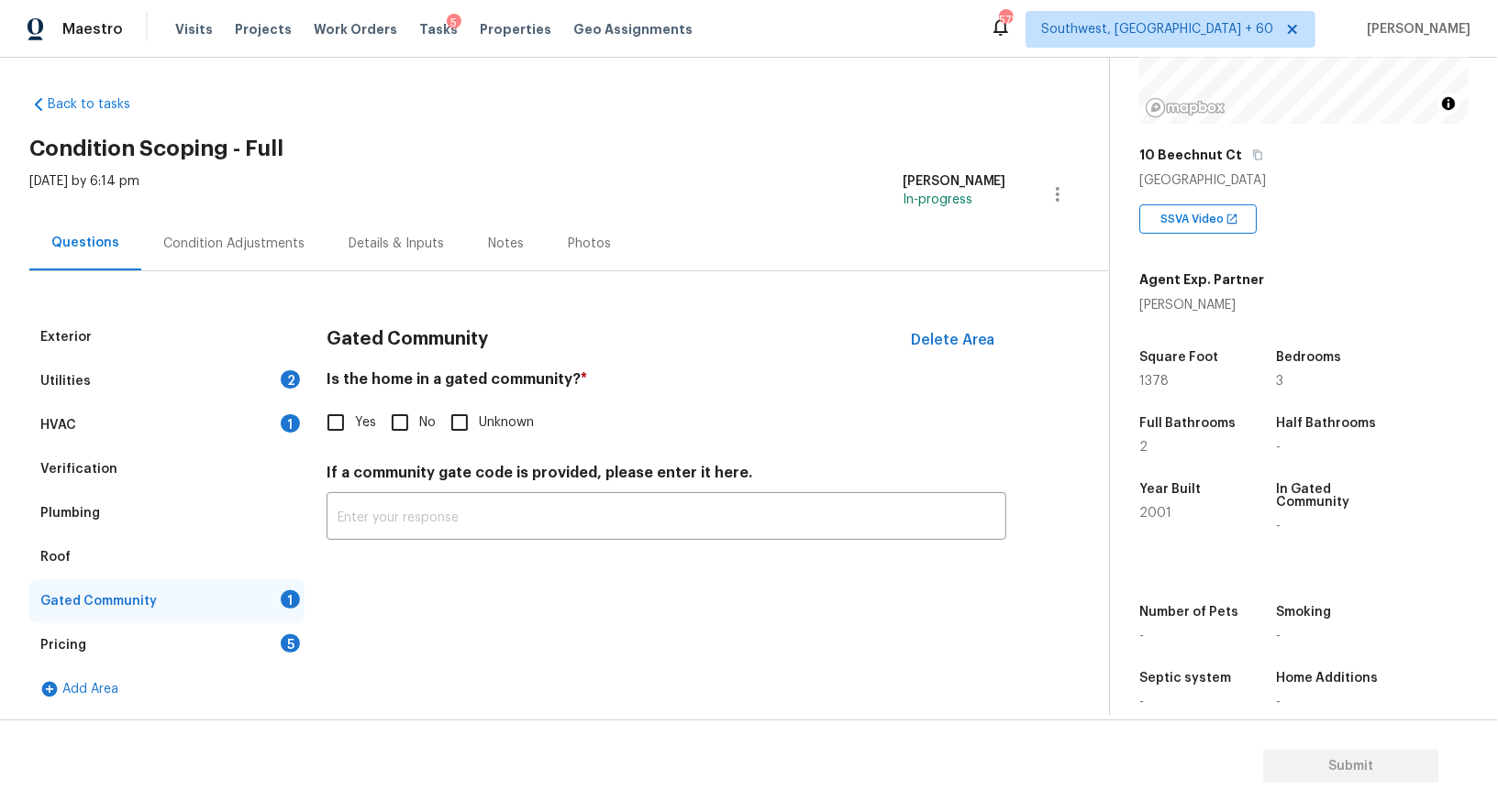
click at [380, 429] on input "No" at bounding box center [399, 423] width 39 height 39
checkbox input "true"
click at [276, 641] on div "Pricing 5" at bounding box center [166, 645] width 275 height 44
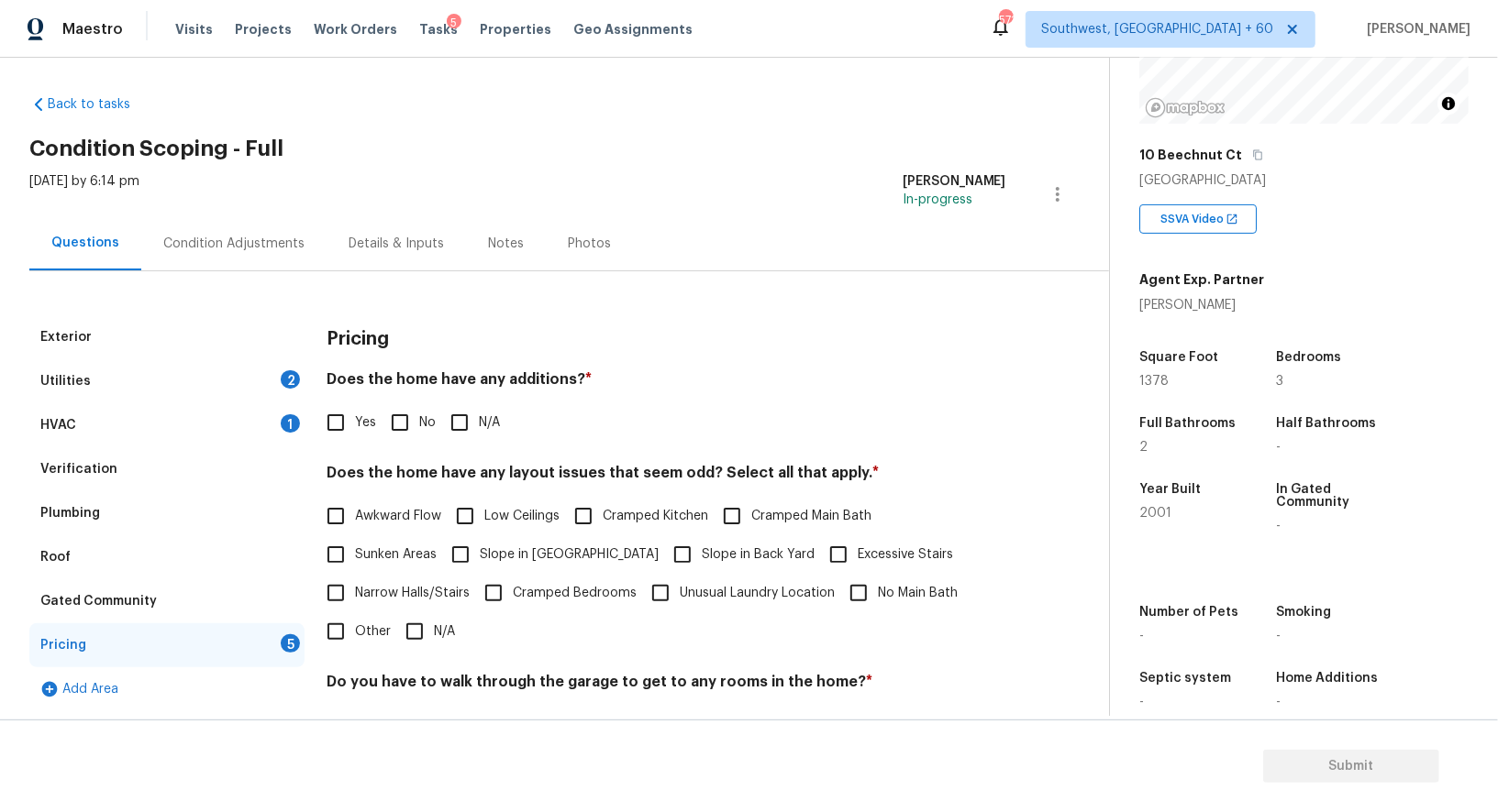
click at [411, 436] on input "No" at bounding box center [399, 423] width 39 height 39
checkbox input "true"
click at [427, 629] on input "N/A" at bounding box center [414, 631] width 39 height 39
checkbox input "true"
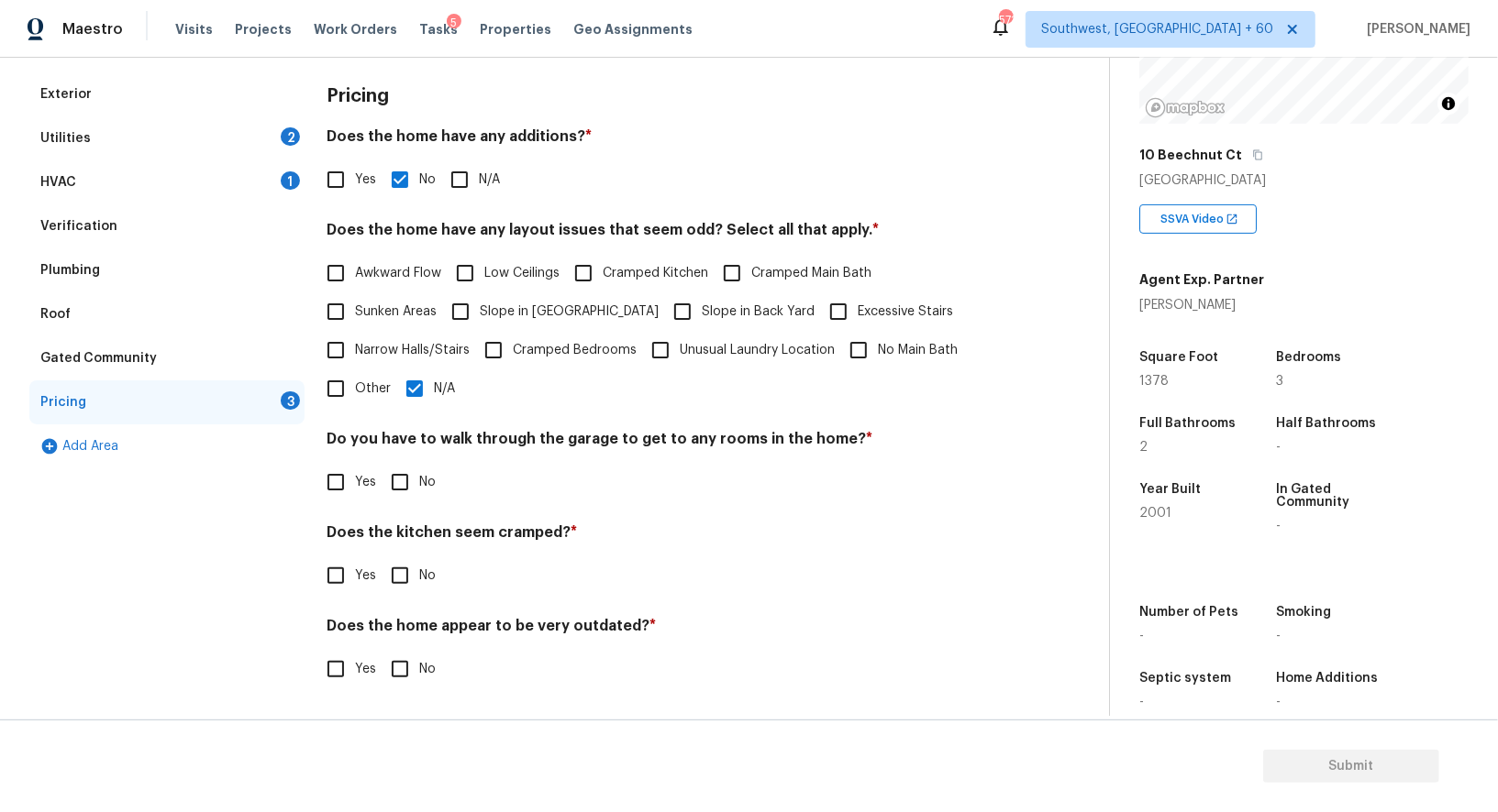
scroll to position [248, 0]
click at [413, 507] on div "Pricing Does the home have any additions? * Yes No N/A Does the home have any l…" at bounding box center [666, 393] width 680 height 638
click at [404, 480] on input "No" at bounding box center [399, 484] width 39 height 39
checkbox input "true"
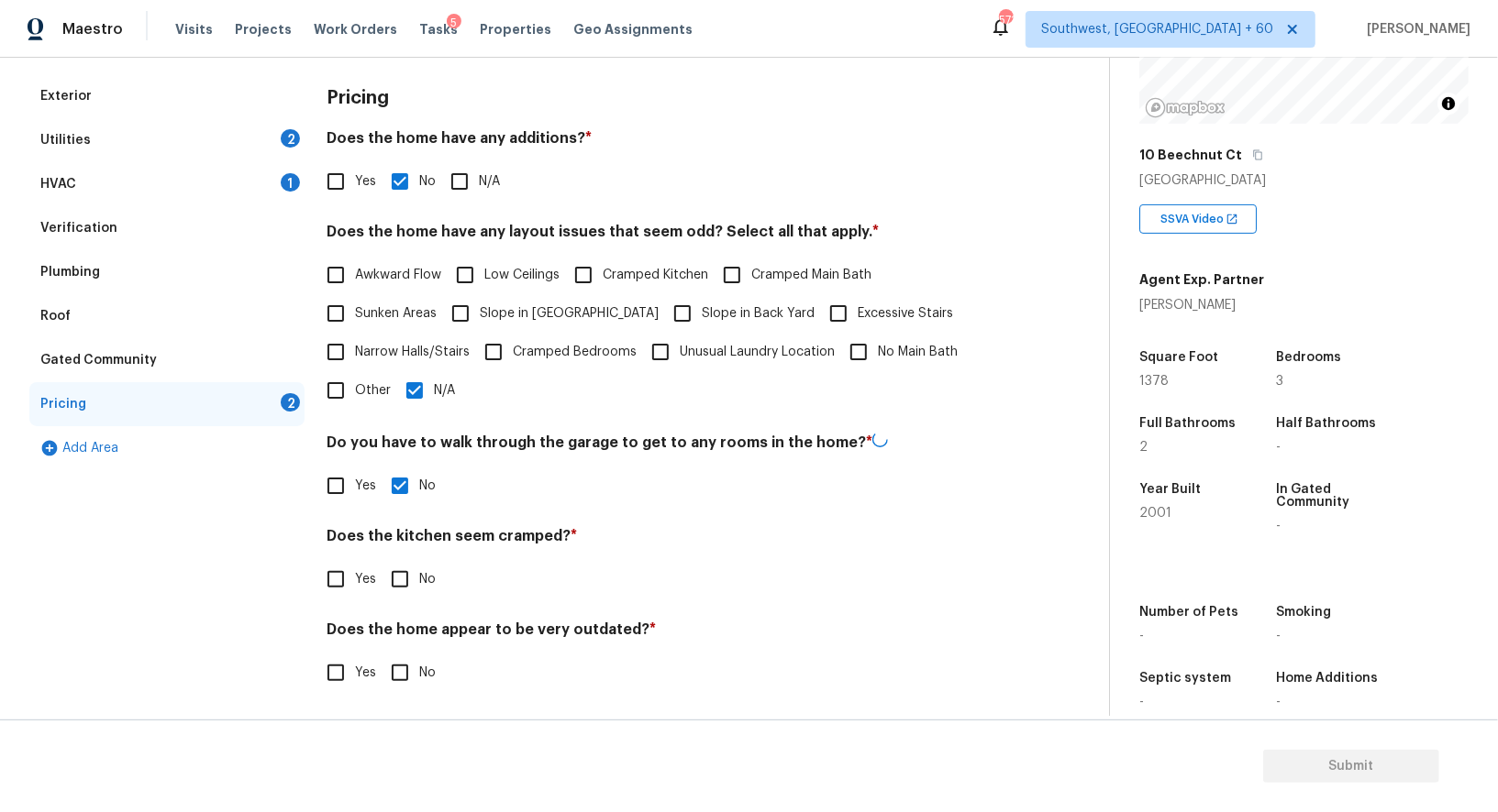
click at [409, 574] on input "No" at bounding box center [399, 579] width 39 height 39
checkbox input "true"
click at [406, 663] on input "No" at bounding box center [399, 672] width 39 height 39
checkbox input "true"
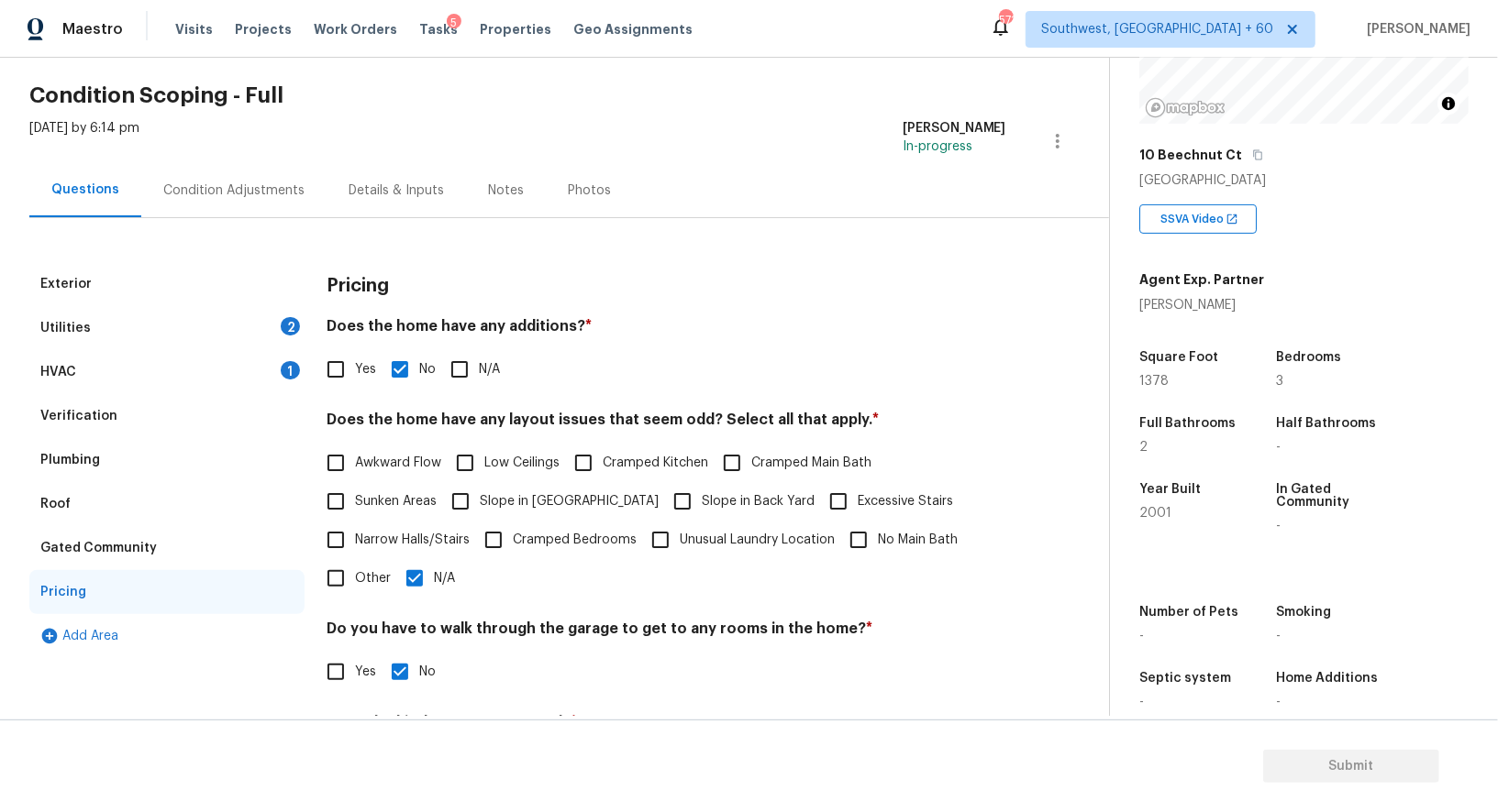
scroll to position [0, 0]
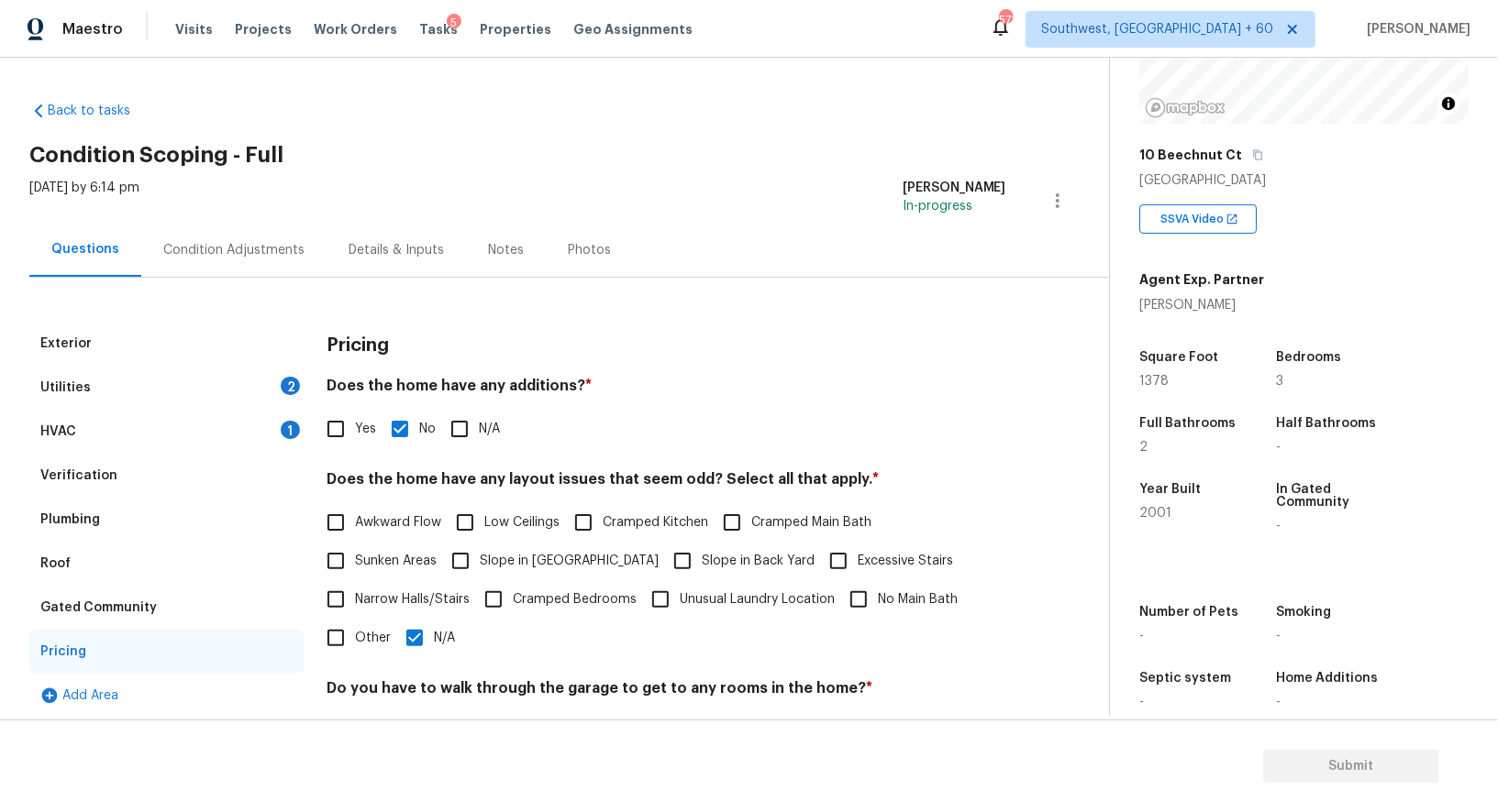
click at [238, 252] on div "Condition Adjustments" at bounding box center [234, 250] width 141 height 18
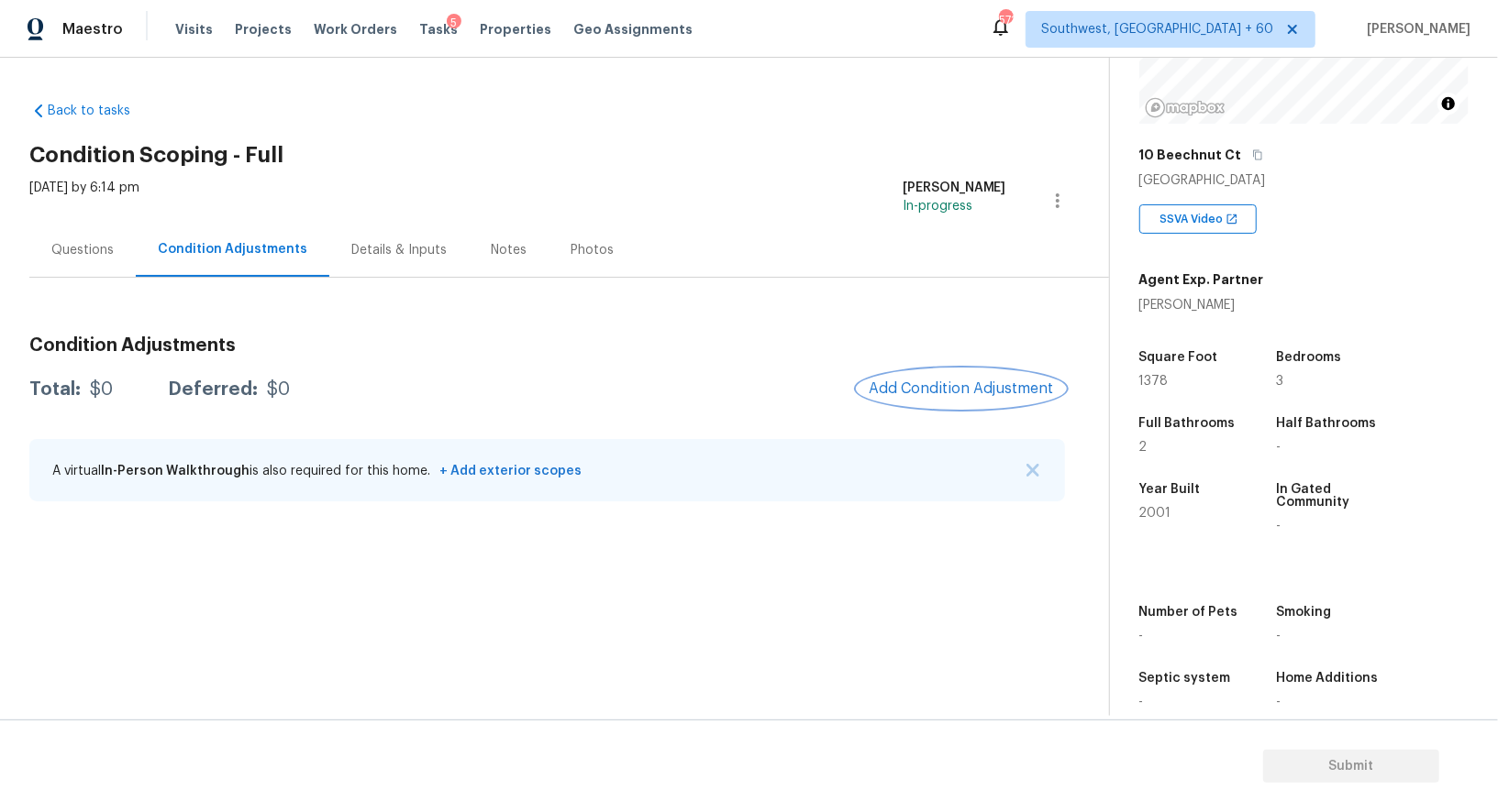
click at [942, 371] on button "Add Condition Adjustment" at bounding box center [961, 389] width 207 height 39
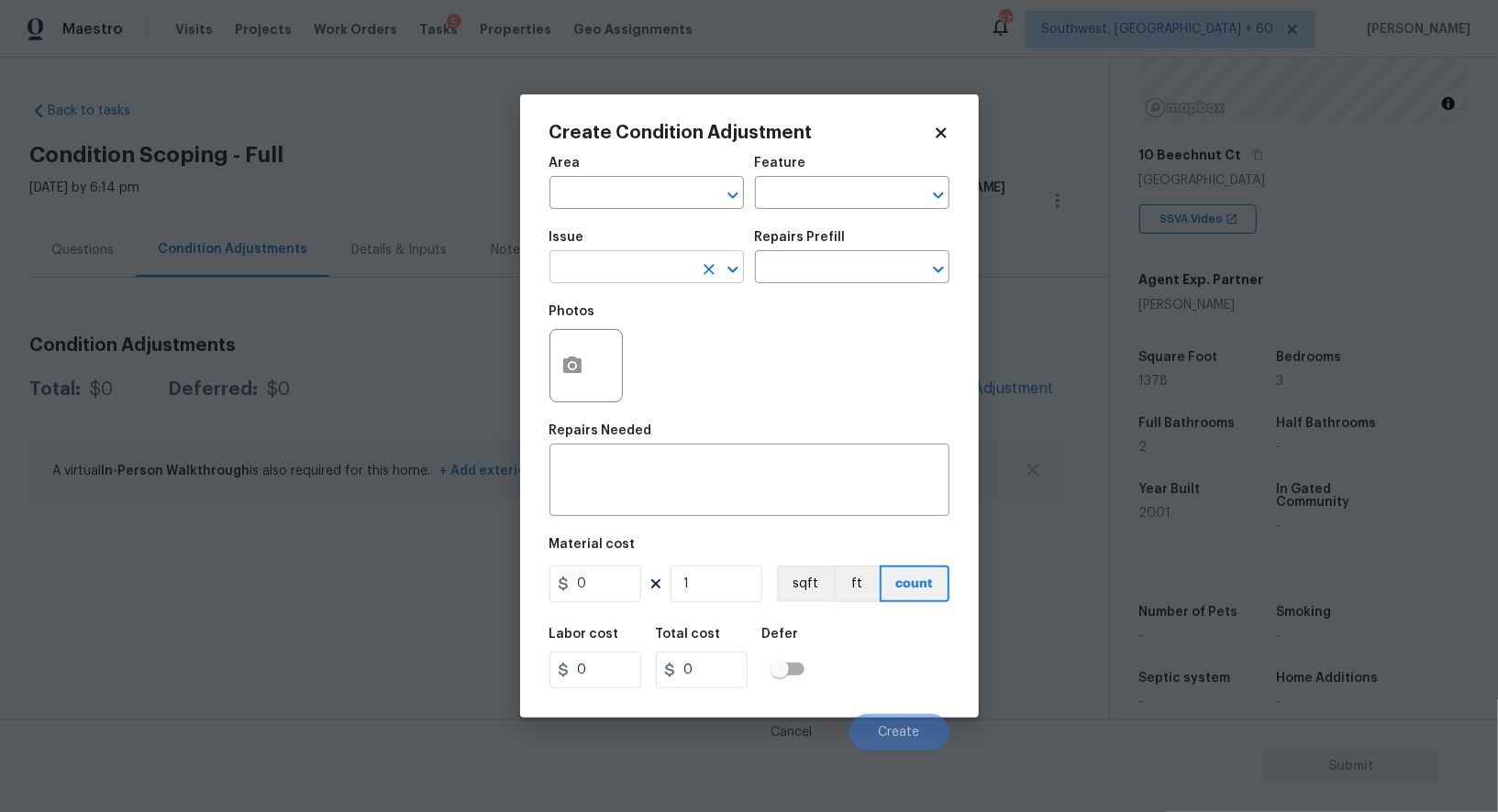
click at [666, 271] on input "text" at bounding box center [620, 269] width 143 height 28
click at [689, 353] on li "Landscape Package" at bounding box center [647, 356] width 195 height 30
type input "Landscape Package"
click at [820, 260] on input "text" at bounding box center [826, 269] width 143 height 28
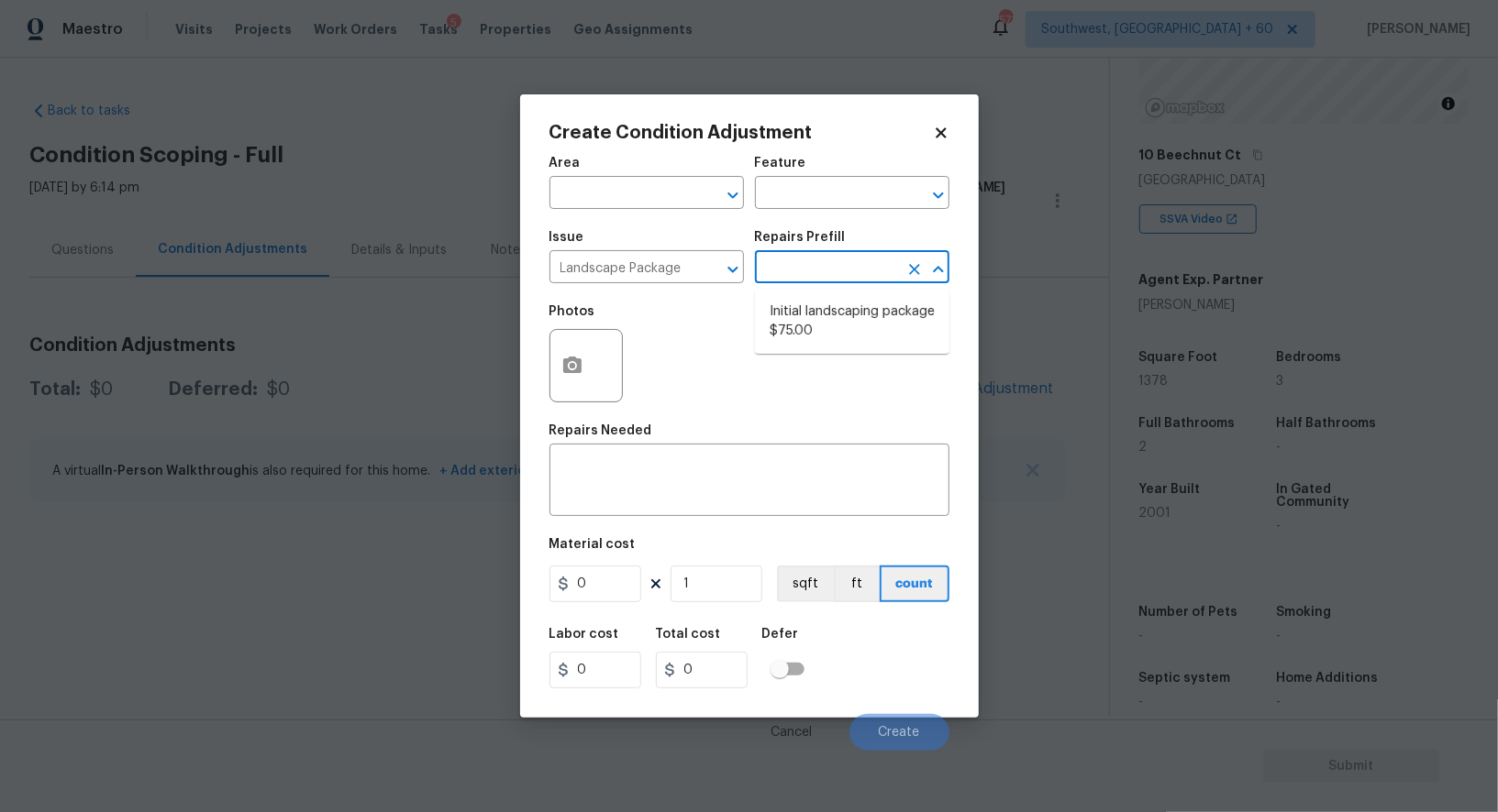
click at [820, 324] on li "Initial landscaping package $75.00" at bounding box center [852, 321] width 195 height 49
type input "Home Readiness Packages"
type textarea "Mowing of grass up to 6" in height. Mow, edge along driveways & sidewalks, trim…"
type input "75"
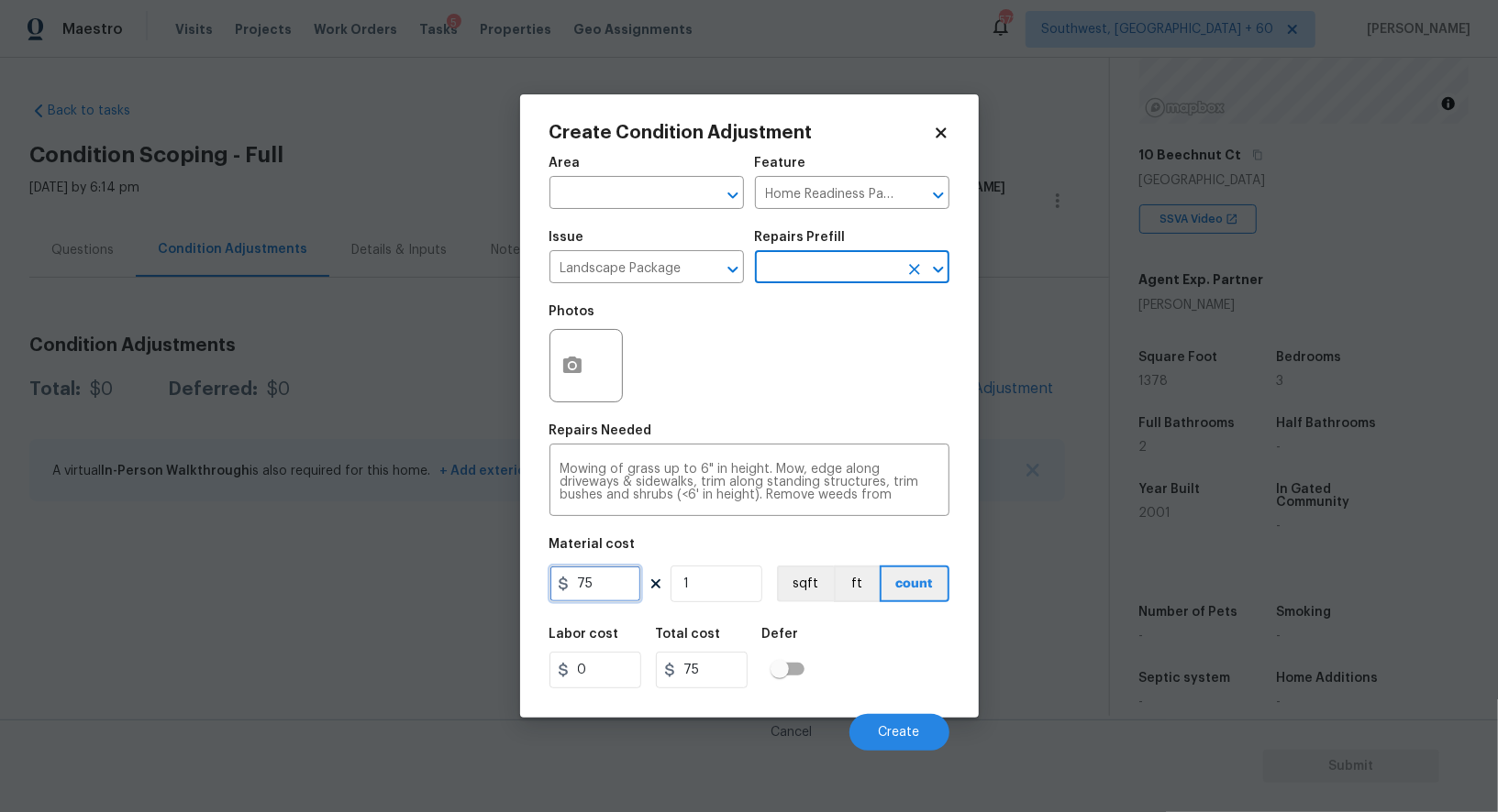
click at [628, 579] on input "75" at bounding box center [595, 583] width 92 height 37
type input "300"
click at [727, 675] on input "75" at bounding box center [701, 669] width 92 height 37
type input "300"
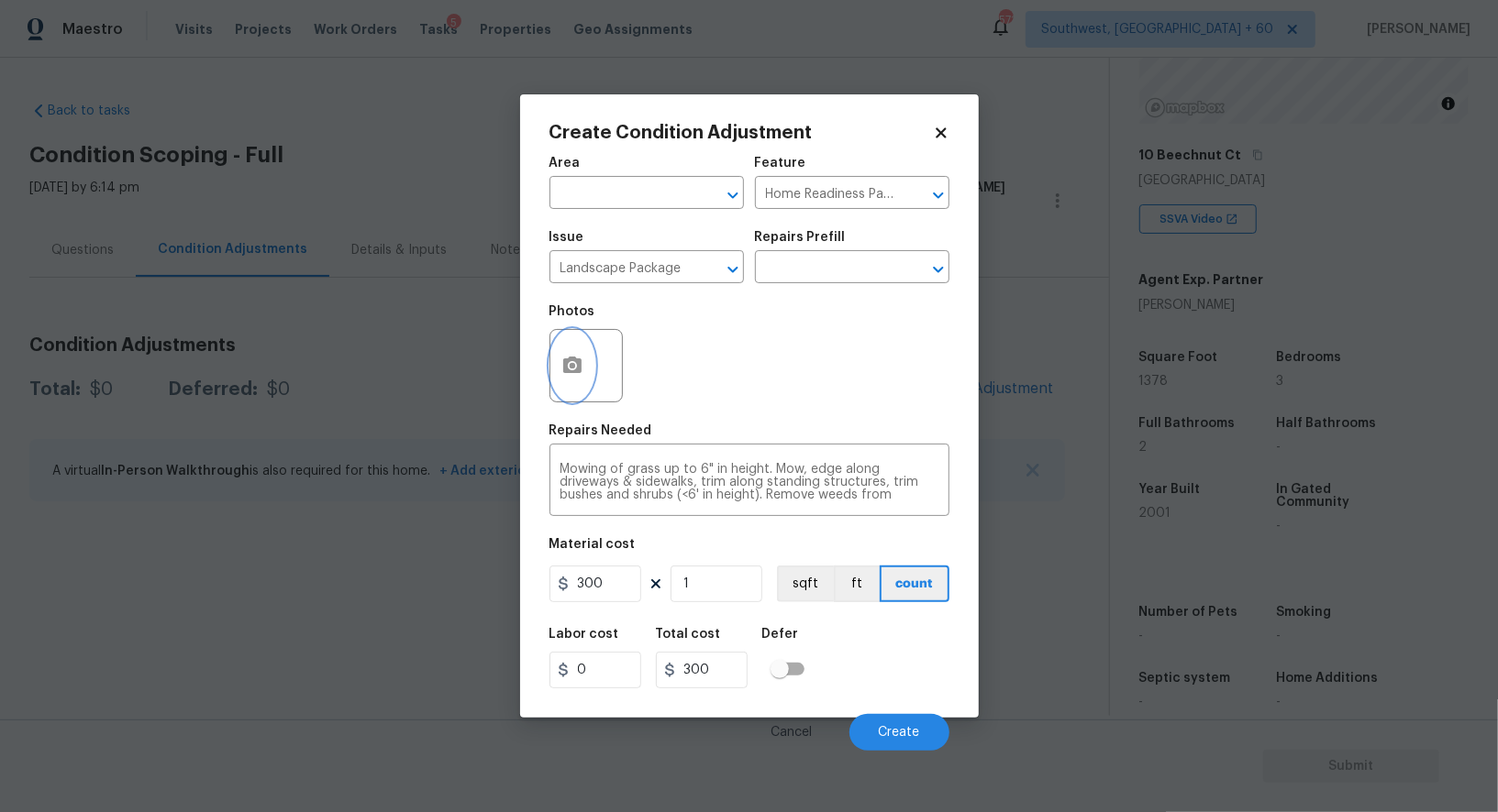
click at [574, 397] on button "button" at bounding box center [572, 366] width 44 height 72
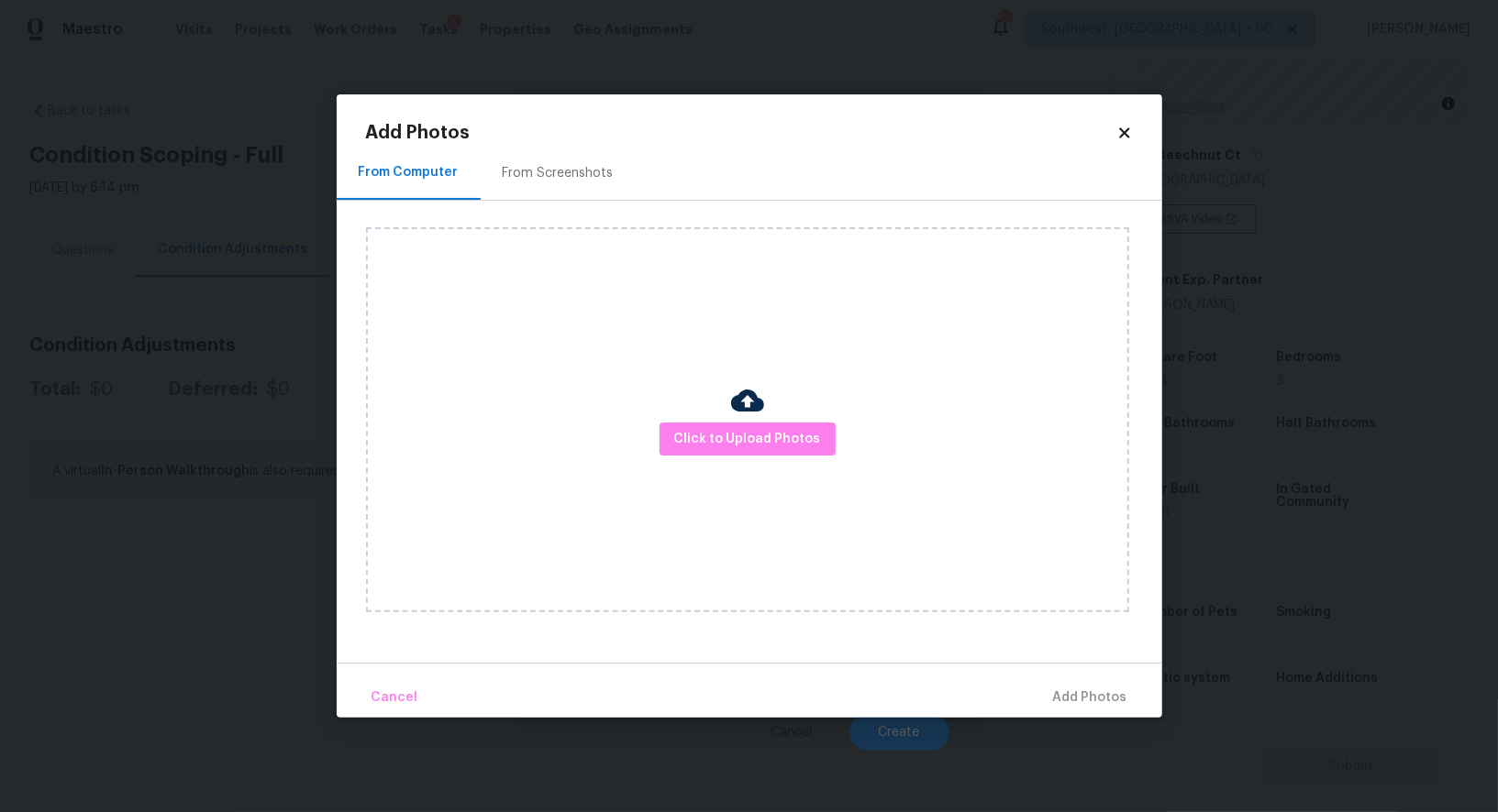
click at [524, 147] on div "From Screenshots" at bounding box center [558, 172] width 155 height 54
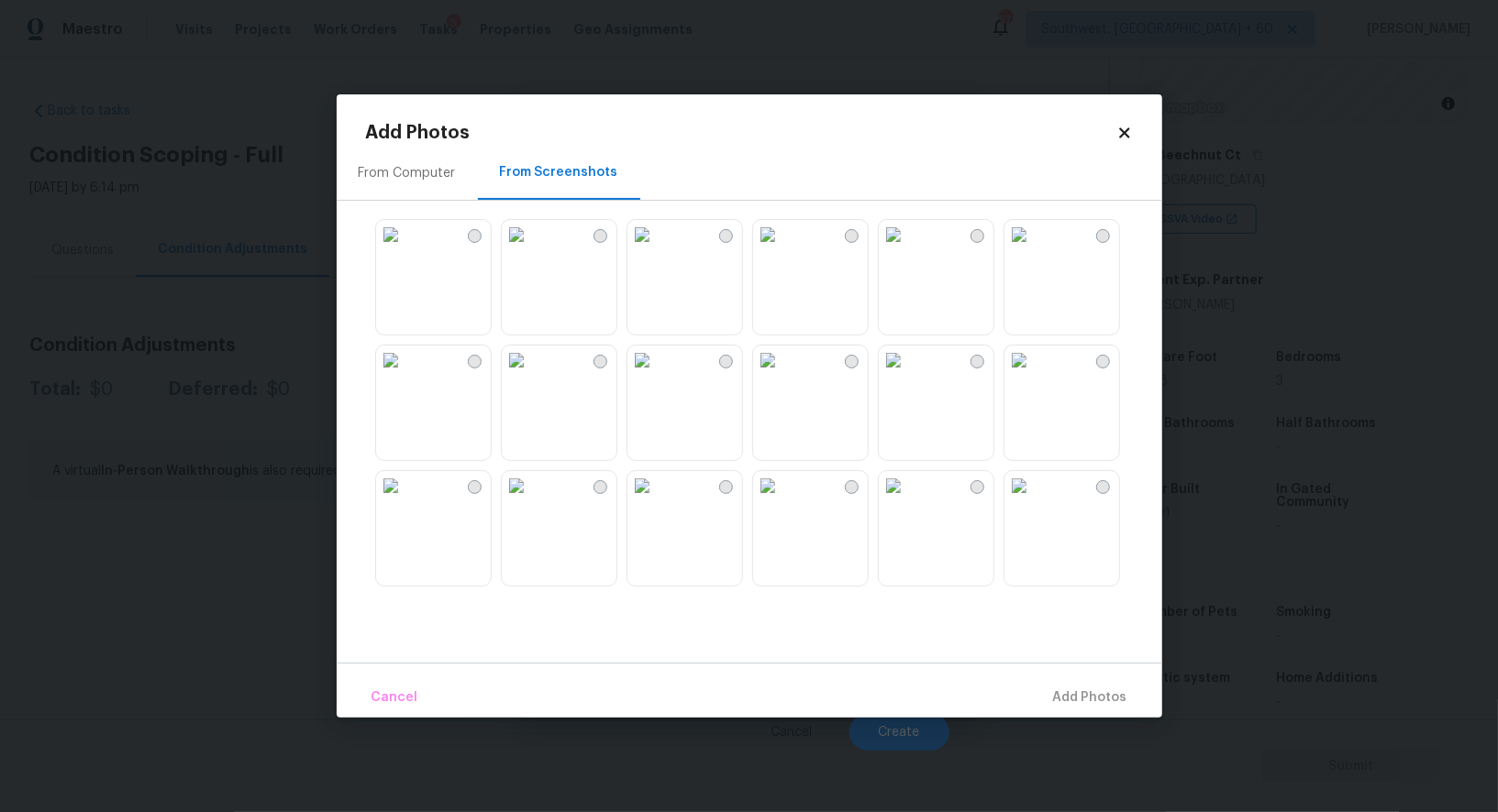
click at [782, 250] on img at bounding box center [767, 234] width 29 height 29
click at [782, 375] on img at bounding box center [767, 360] width 29 height 29
click at [1069, 692] on span "Add 2 Photo(s)" at bounding box center [1080, 698] width 94 height 23
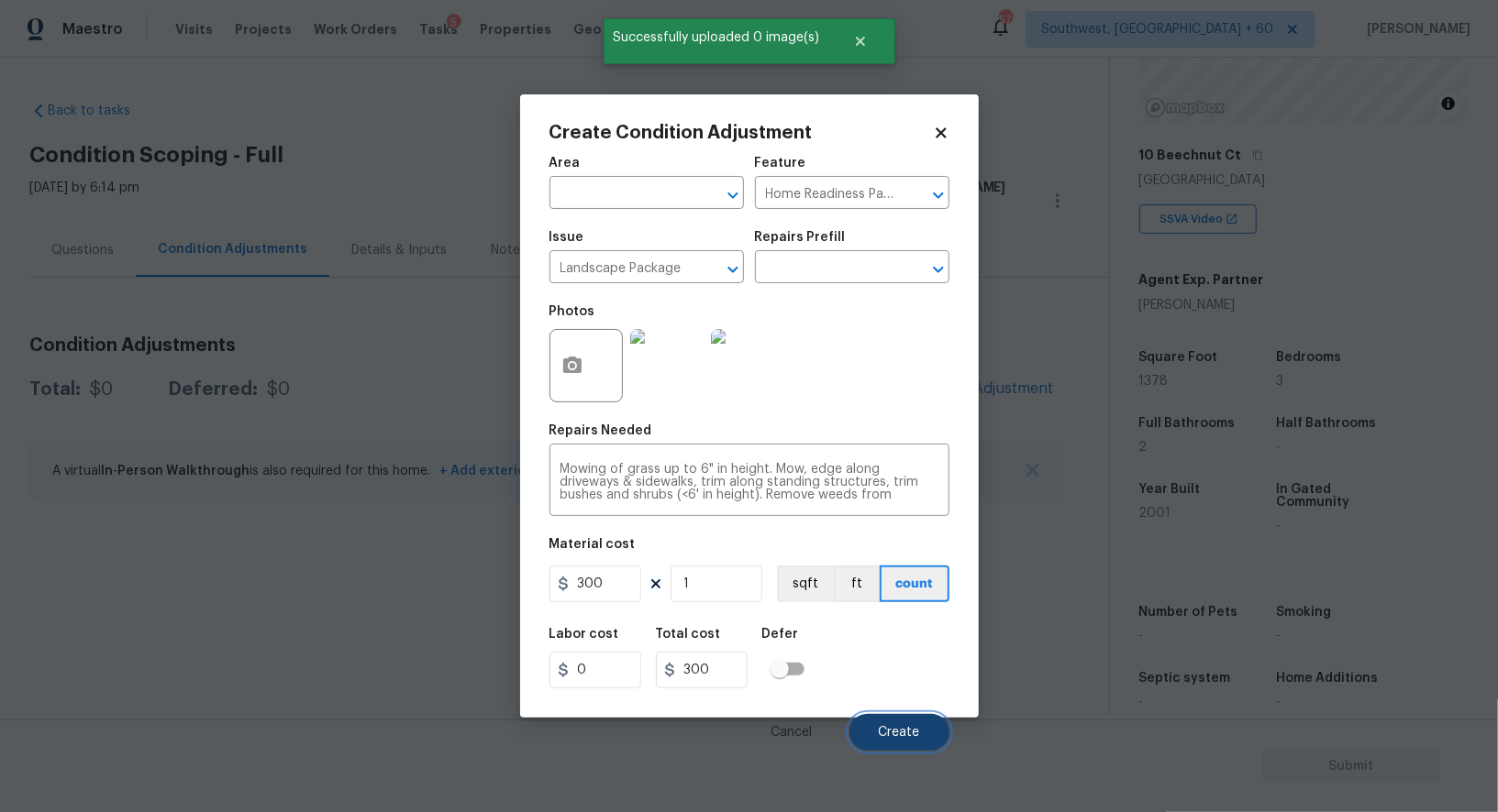
click at [902, 751] on button "Create" at bounding box center [899, 732] width 100 height 37
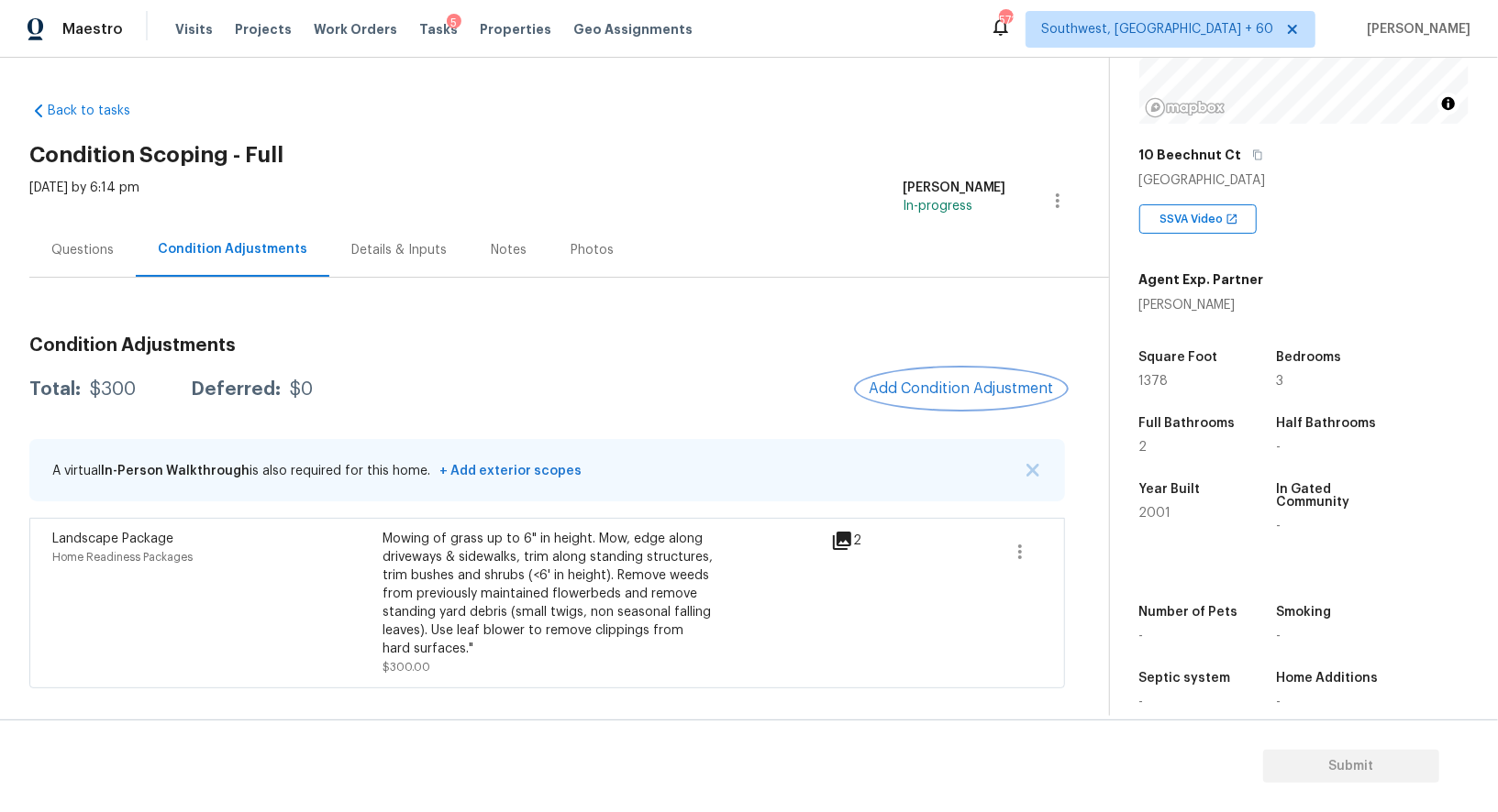
click at [957, 400] on button "Add Condition Adjustment" at bounding box center [961, 389] width 207 height 39
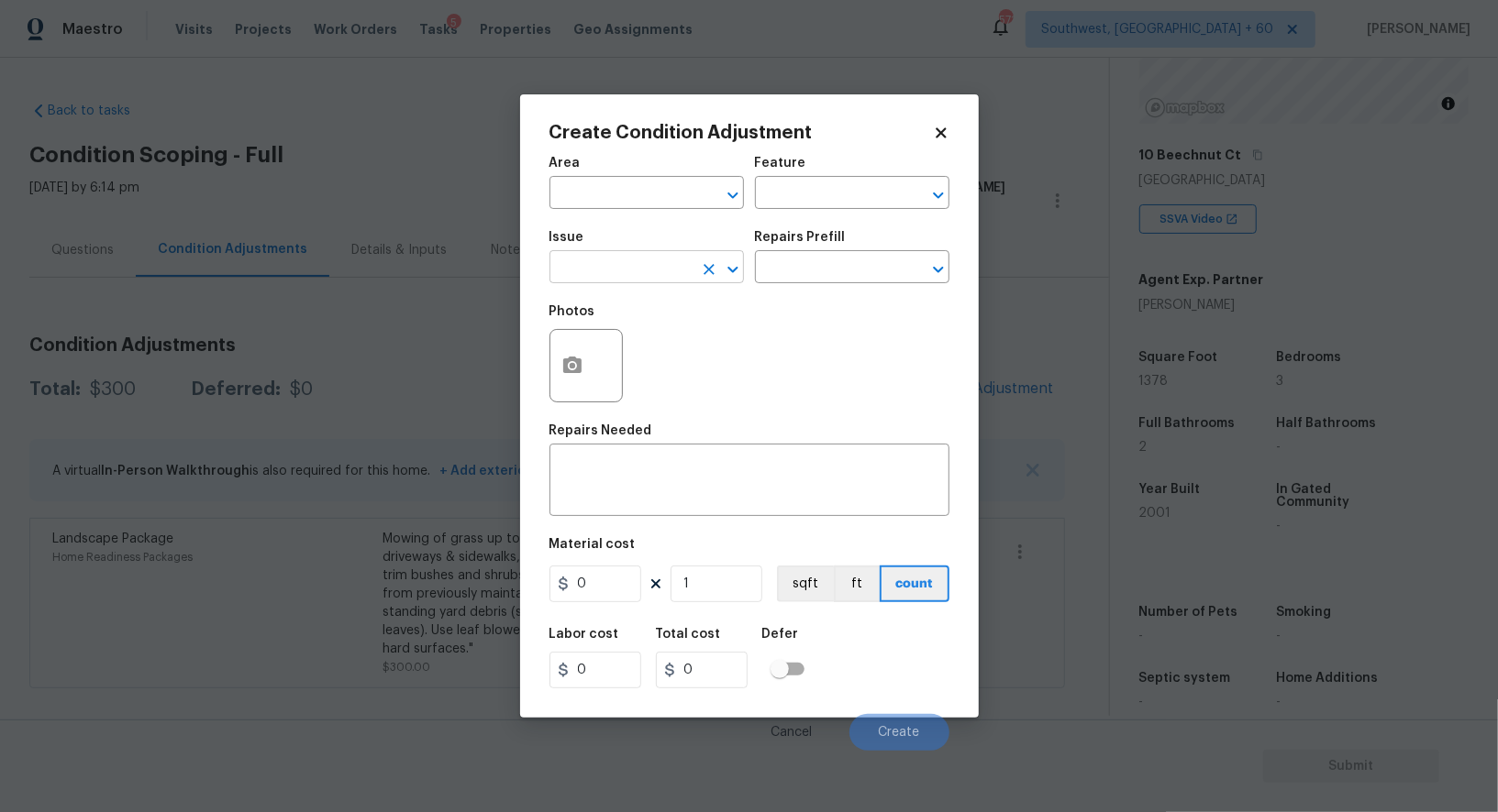
click at [621, 264] on input "text" at bounding box center [620, 269] width 143 height 28
click at [636, 353] on li "Pressure Washing" at bounding box center [647, 356] width 195 height 30
type input "Pressure Washing"
click at [649, 505] on div "x ​" at bounding box center [749, 482] width 400 height 68
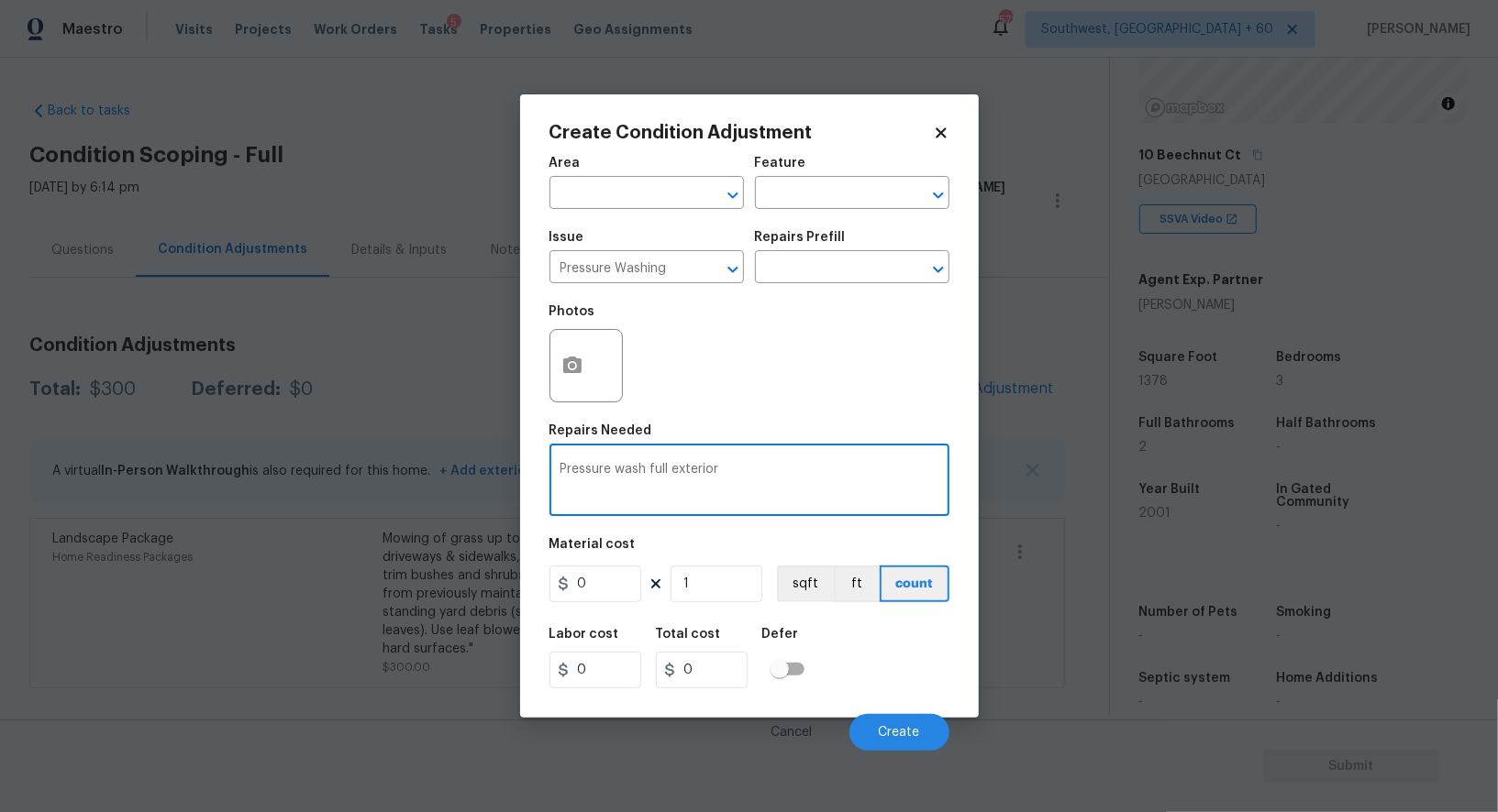
type textarea "Pressure wash full exterior"
click at [618, 588] on input "0" at bounding box center [595, 583] width 92 height 37
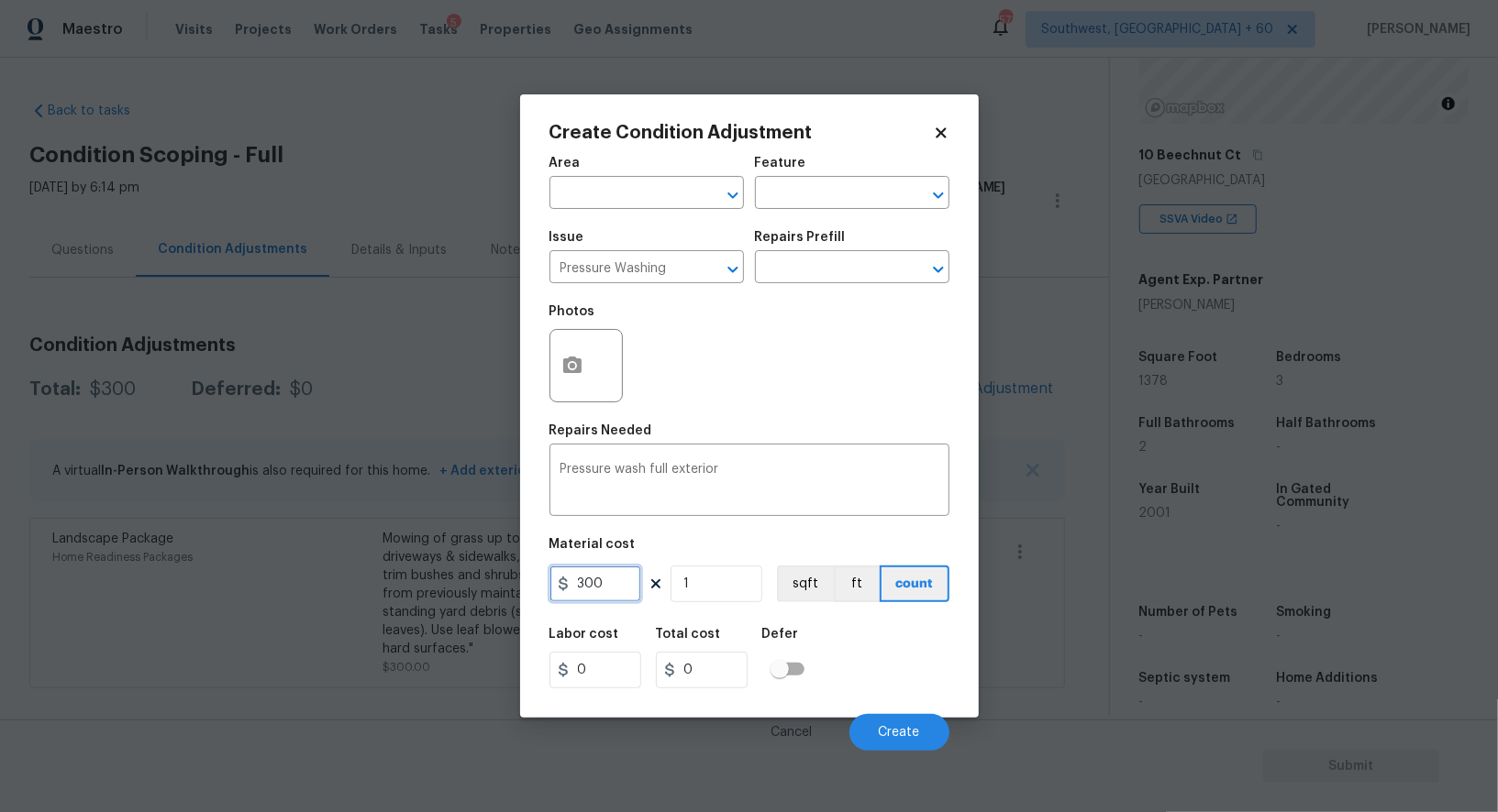
type input "300"
click at [583, 363] on button "button" at bounding box center [572, 366] width 44 height 72
type input "300"
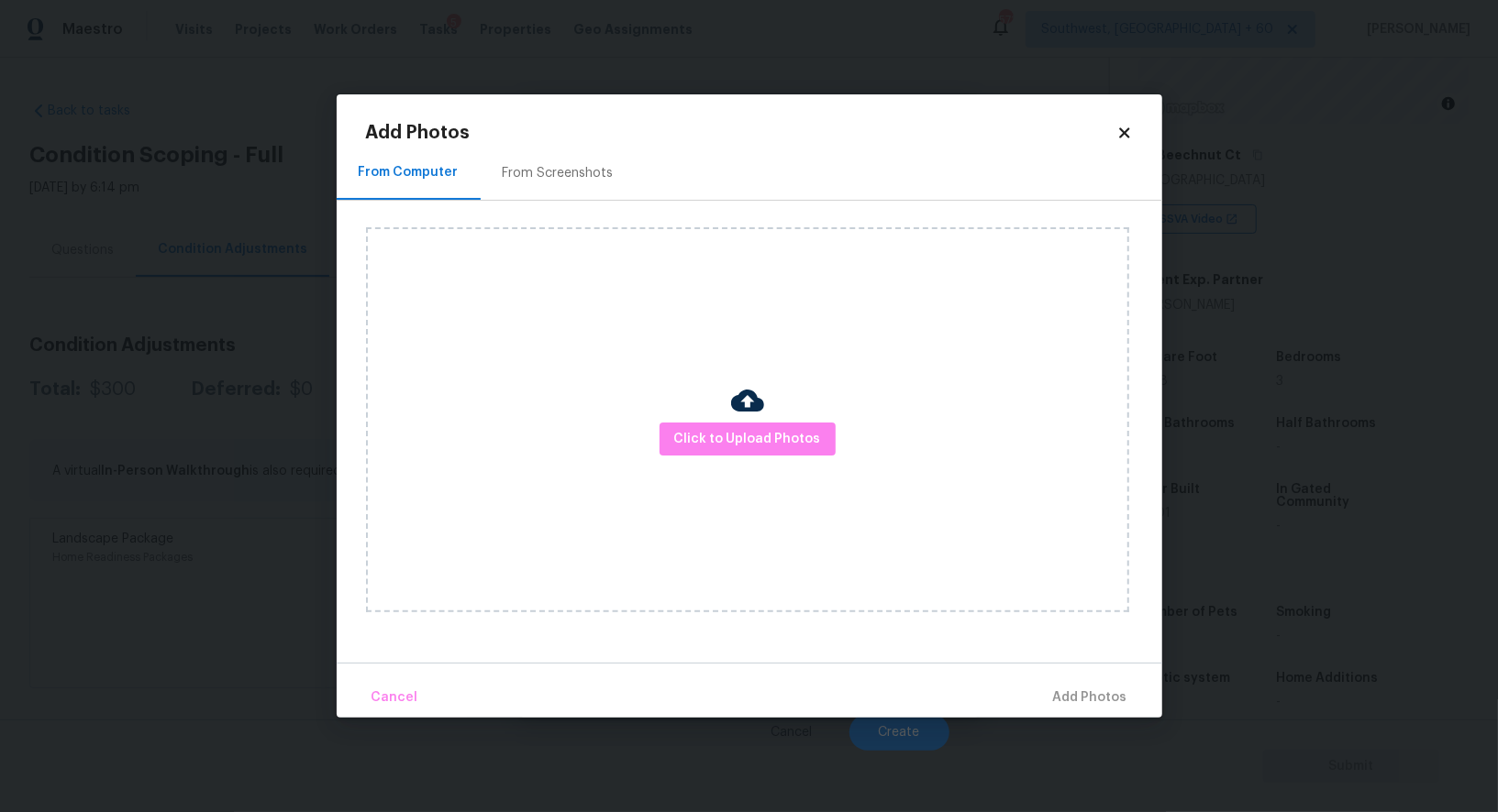
click at [578, 181] on div "From Screenshots" at bounding box center [557, 173] width 111 height 18
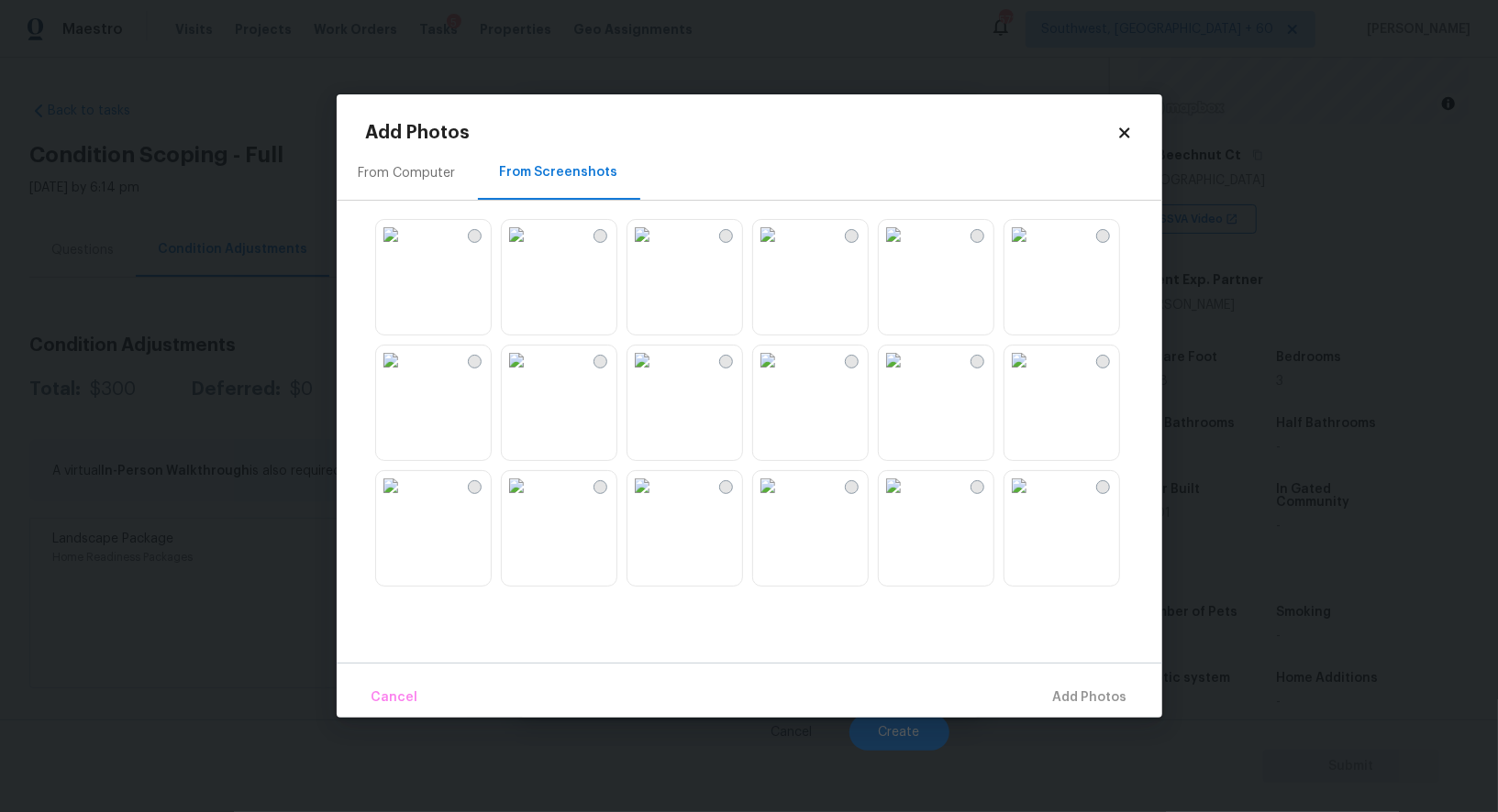
click at [782, 250] on img at bounding box center [767, 234] width 29 height 29
click at [779, 375] on img at bounding box center [767, 360] width 29 height 29
click at [1069, 695] on span "Add 2 Photo(s)" at bounding box center [1080, 698] width 94 height 23
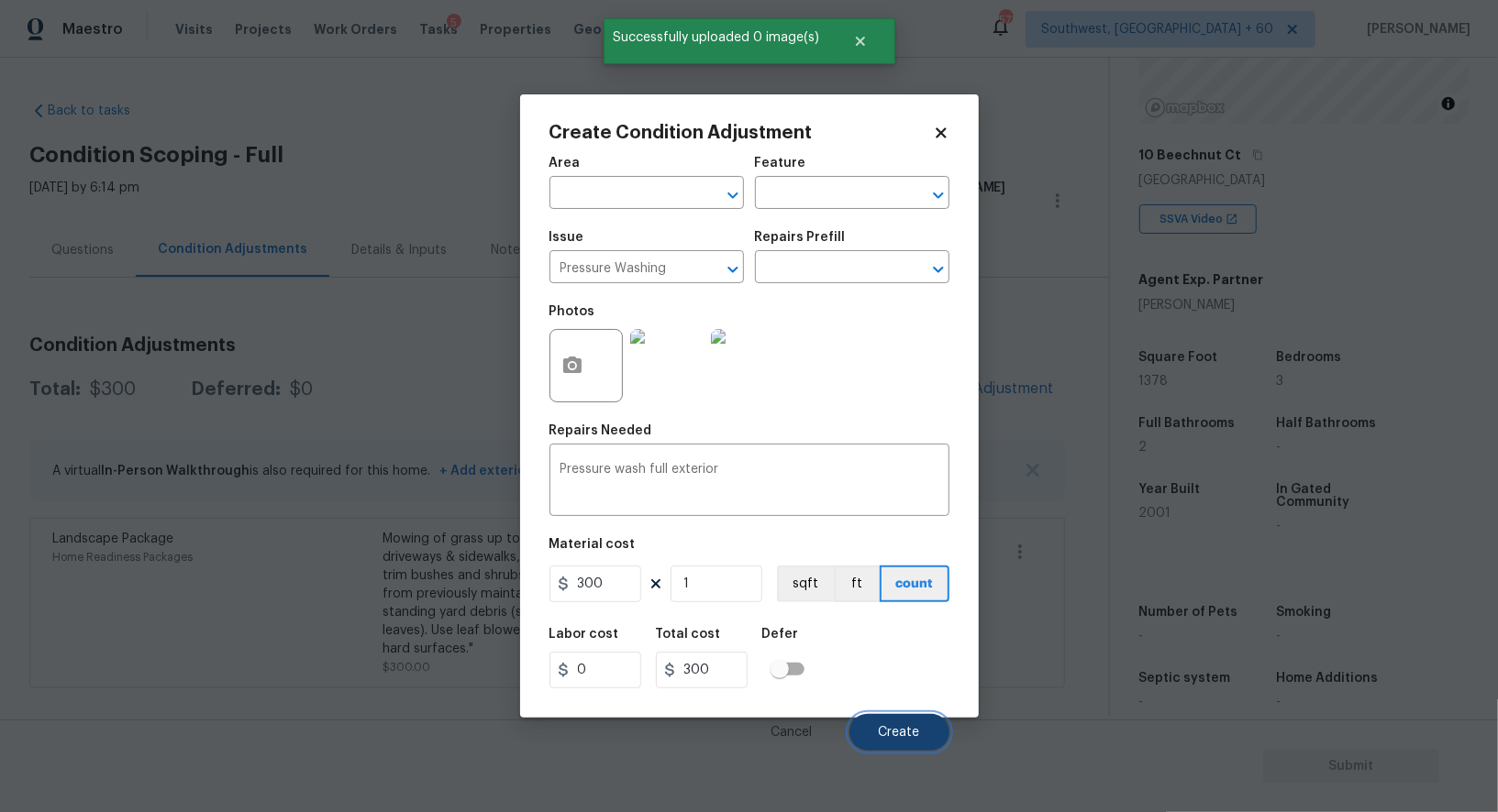
click at [909, 731] on span "Create" at bounding box center [899, 733] width 42 height 14
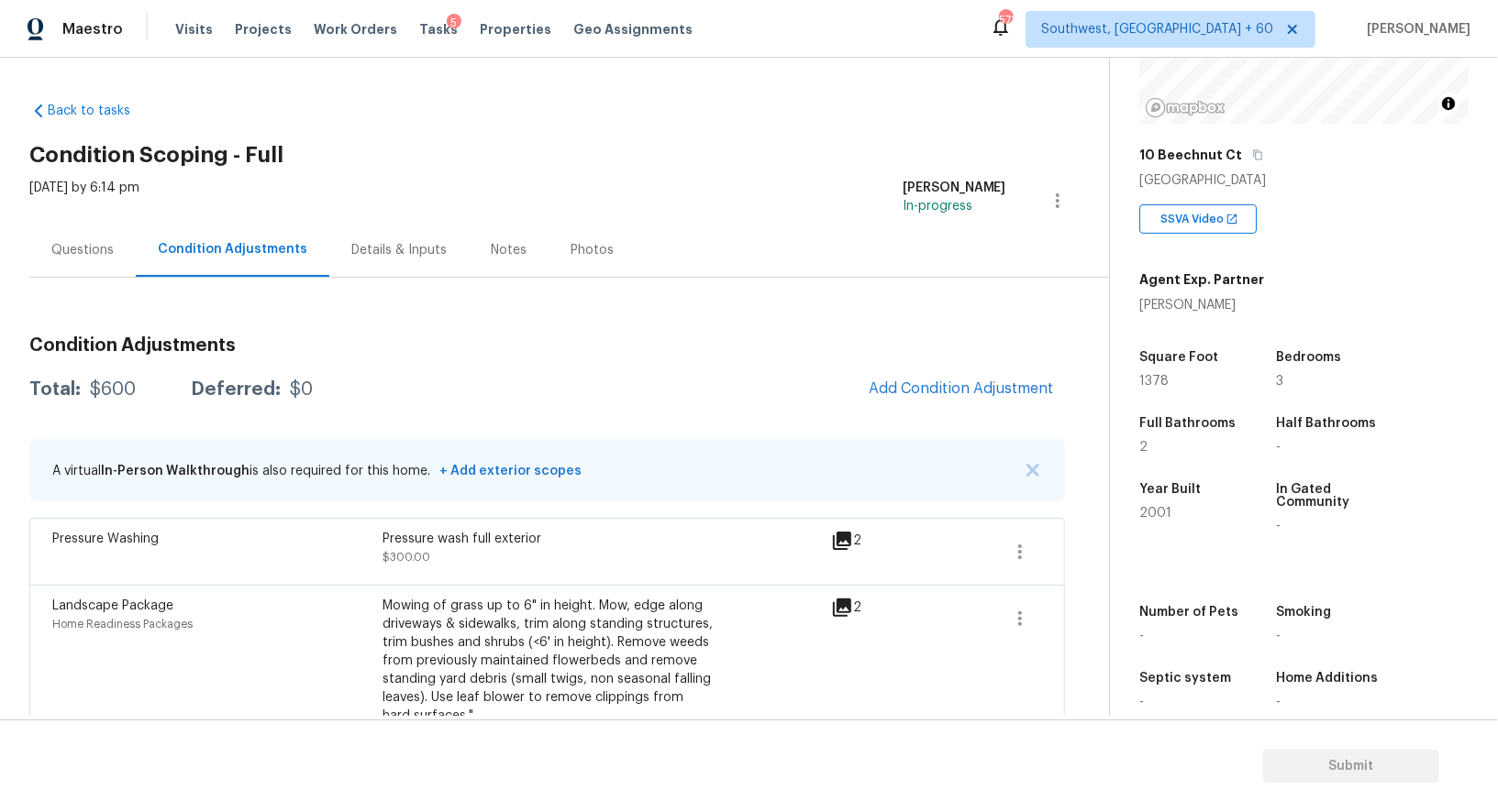
click at [979, 416] on div "Condition Adjustments Total: $600 Deferred: $0 Add Condition Adjustment A virtu…" at bounding box center [547, 538] width 1036 height 434
click at [973, 396] on span "Add Condition Adjustment" at bounding box center [961, 388] width 185 height 16
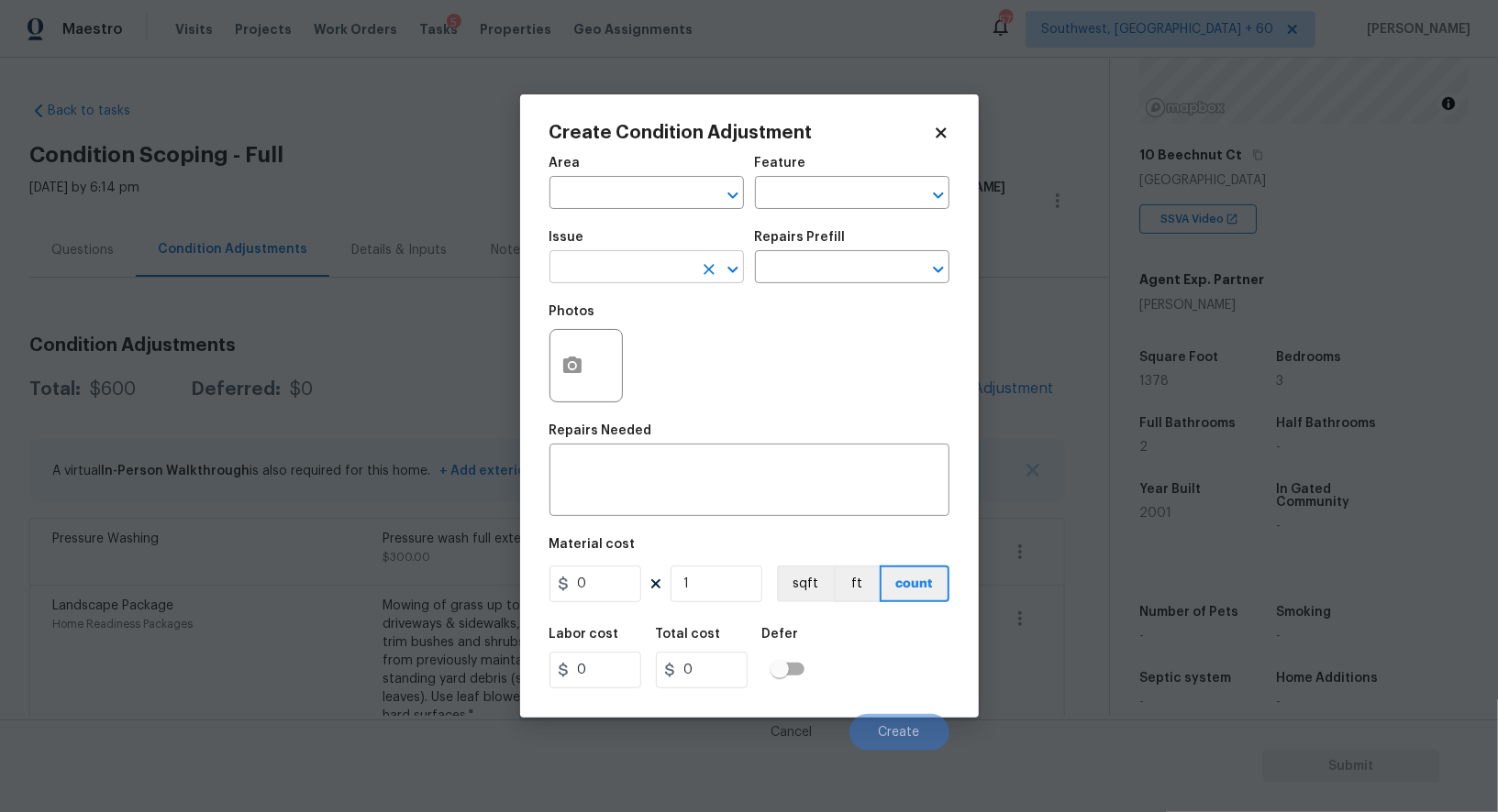
click at [630, 284] on input "text" at bounding box center [620, 269] width 143 height 28
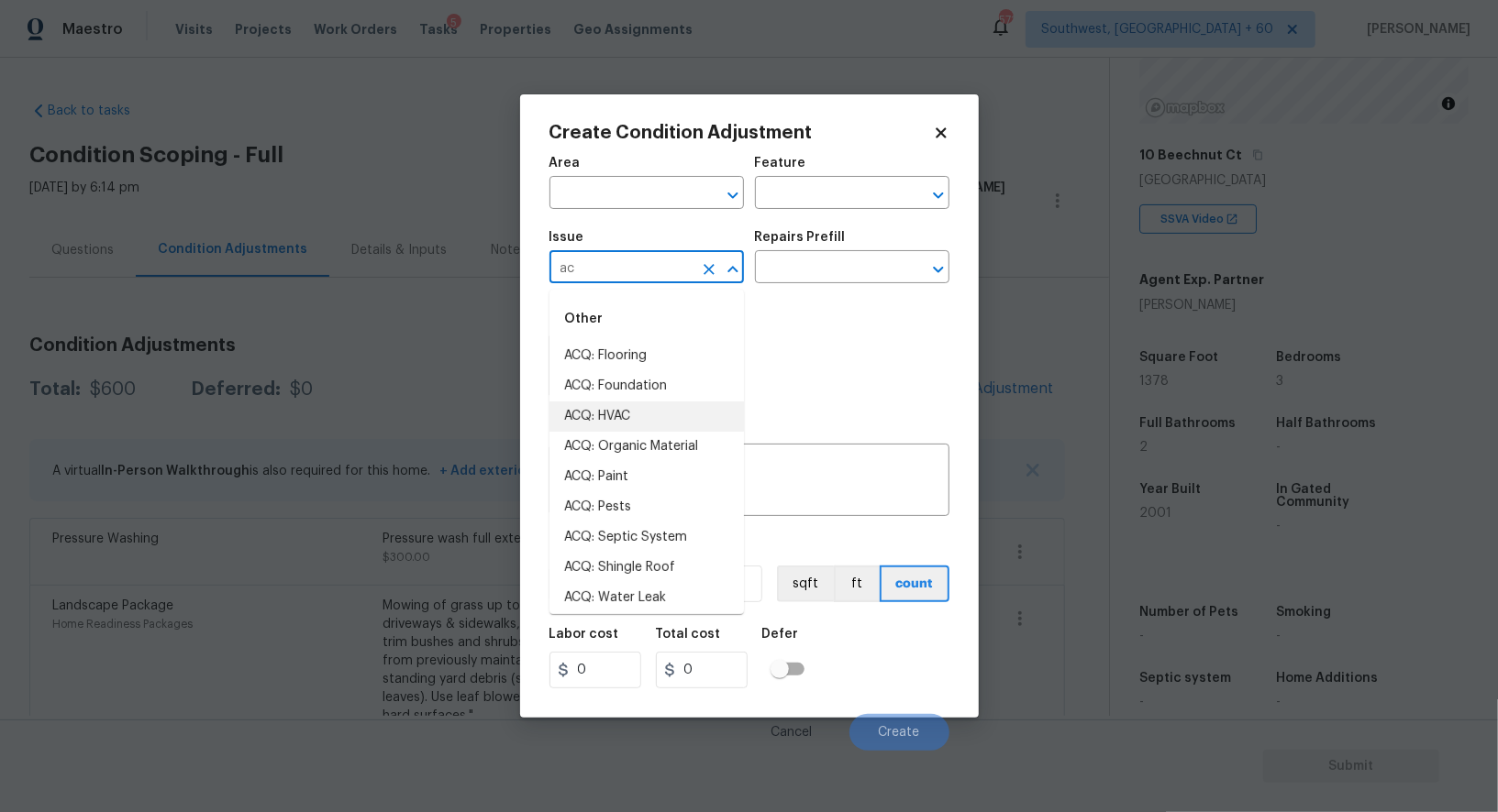
click at [627, 407] on li "ACQ: HVAC" at bounding box center [647, 417] width 195 height 30
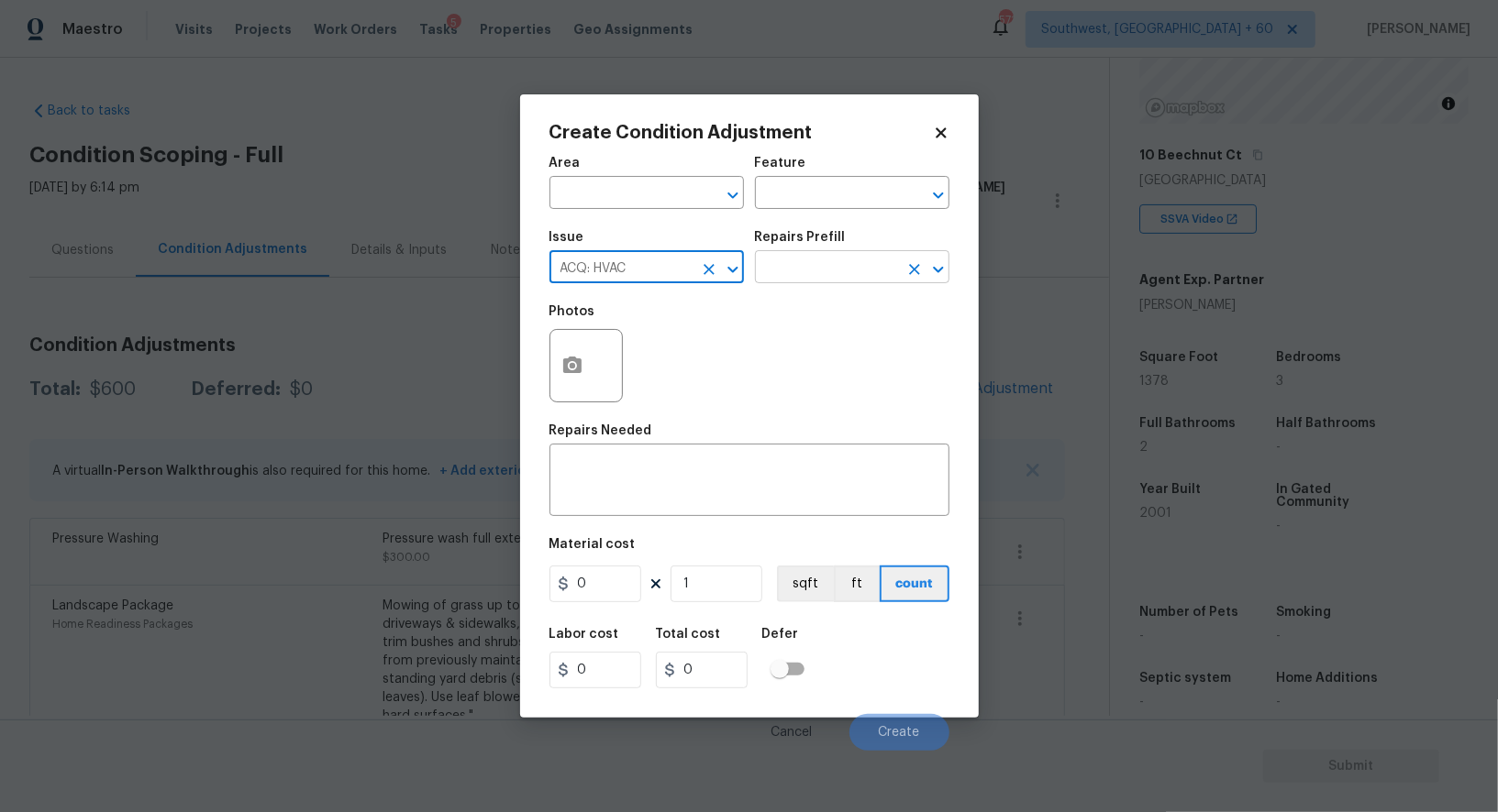
type input "ACQ: HVAC"
click at [800, 281] on input "text" at bounding box center [826, 269] width 143 height 28
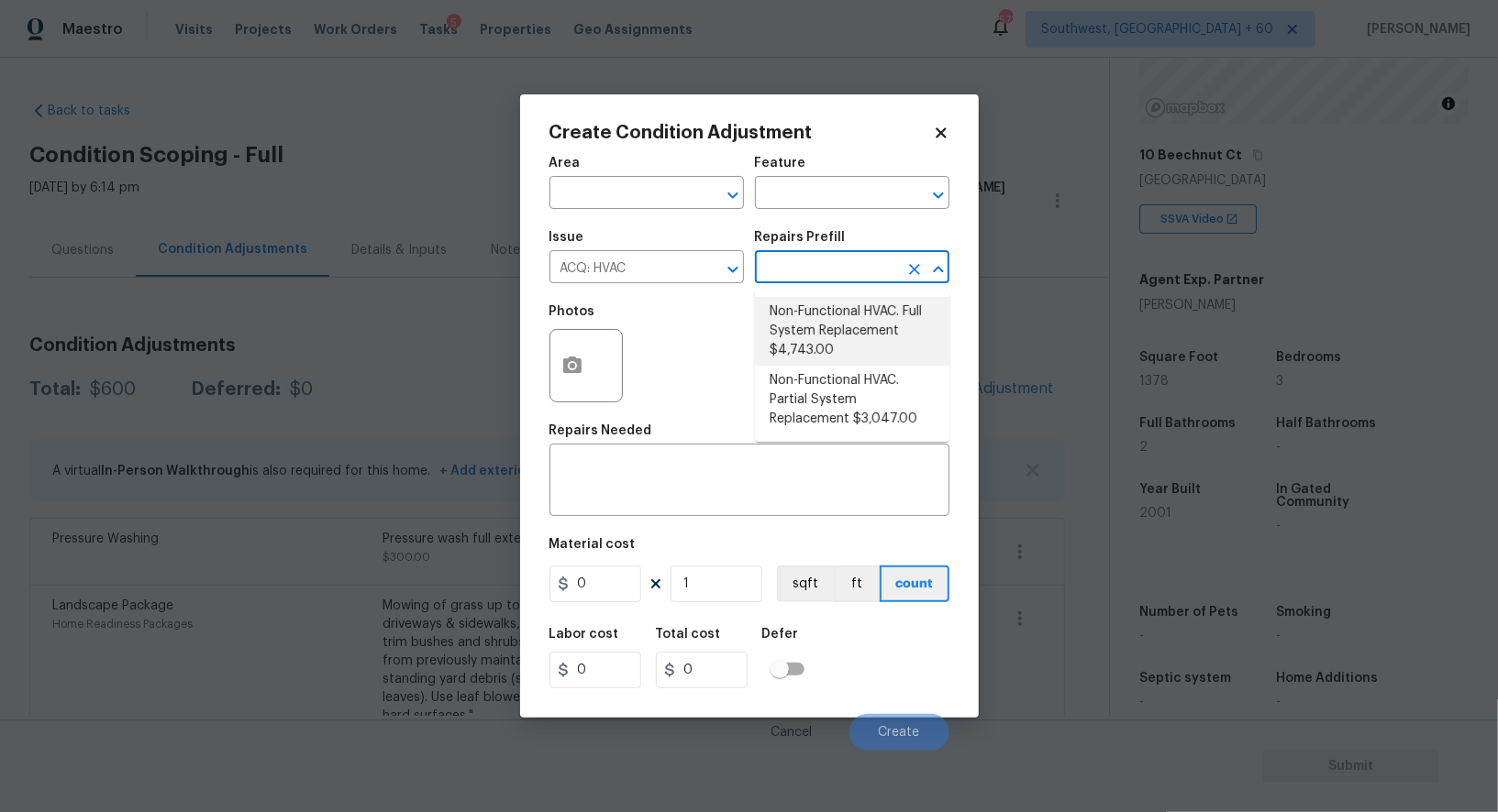
click at [815, 333] on li "Non-Functional HVAC. Full System Replacement $4,743.00" at bounding box center [852, 331] width 195 height 69
type input "Acquisition"
type textarea "Acquisition Scope: Full System Replacement"
type input "4743"
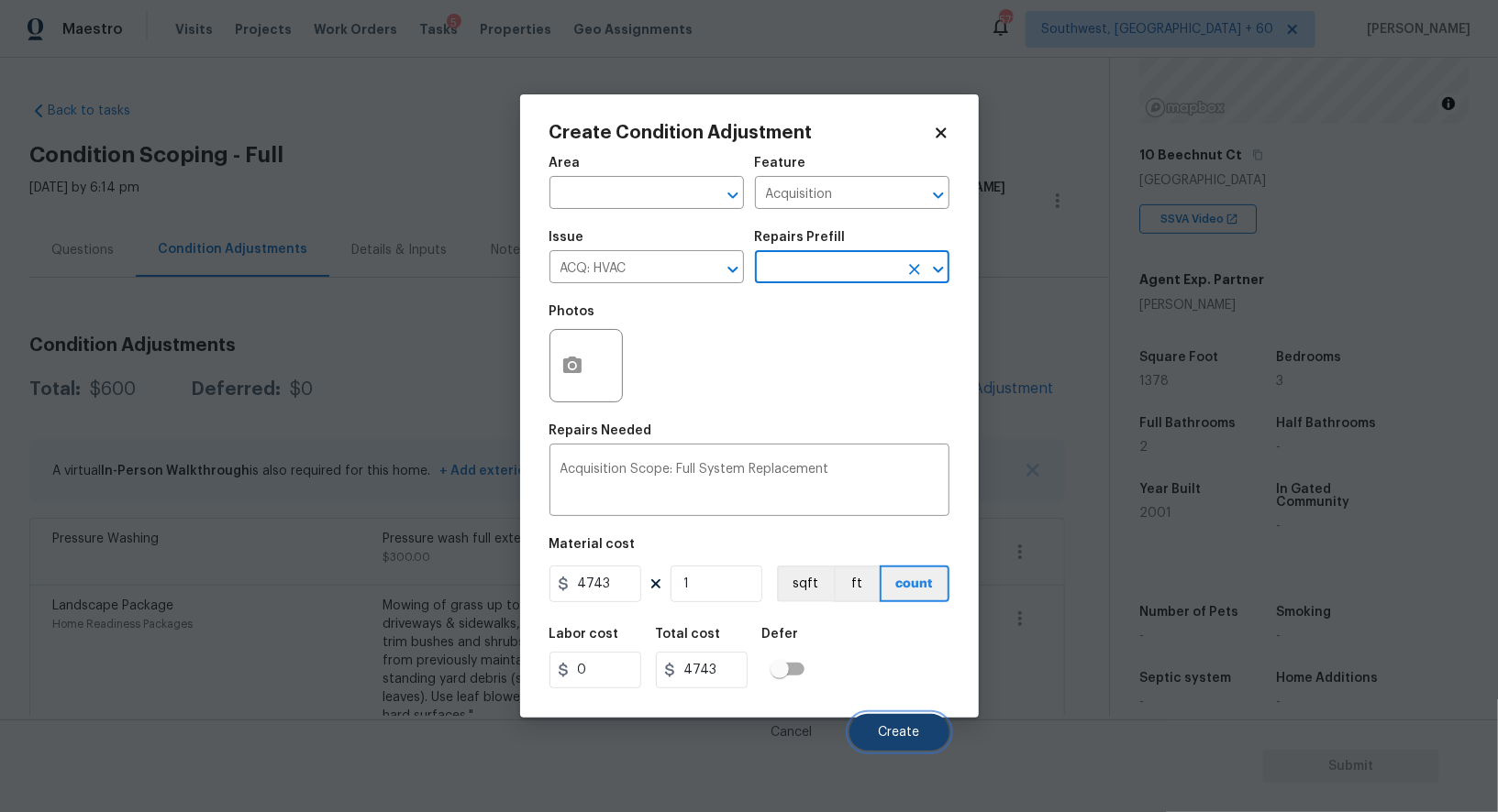
click at [902, 726] on button "Create" at bounding box center [899, 732] width 100 height 37
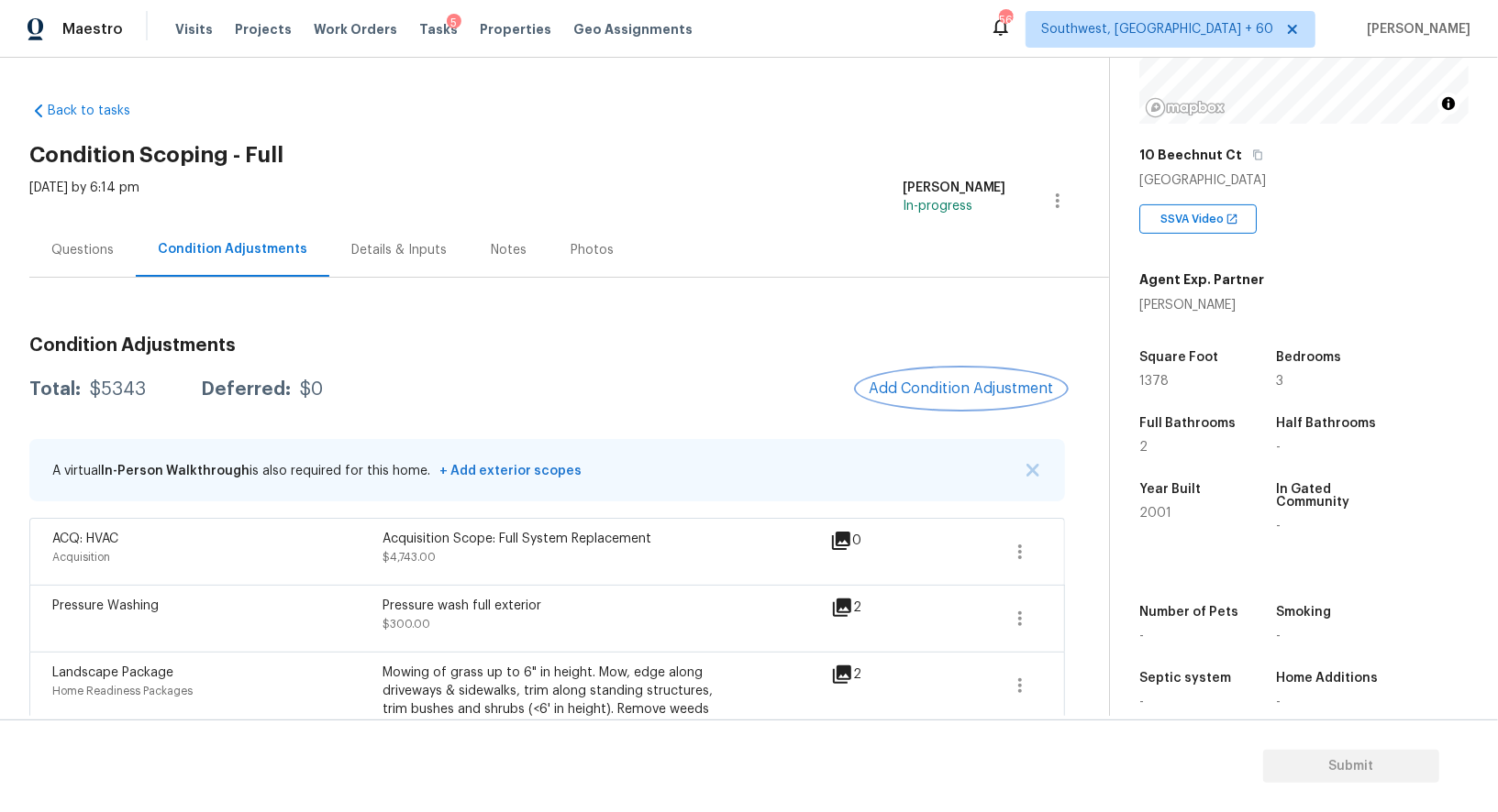
click at [975, 380] on span "Add Condition Adjustment" at bounding box center [961, 388] width 185 height 16
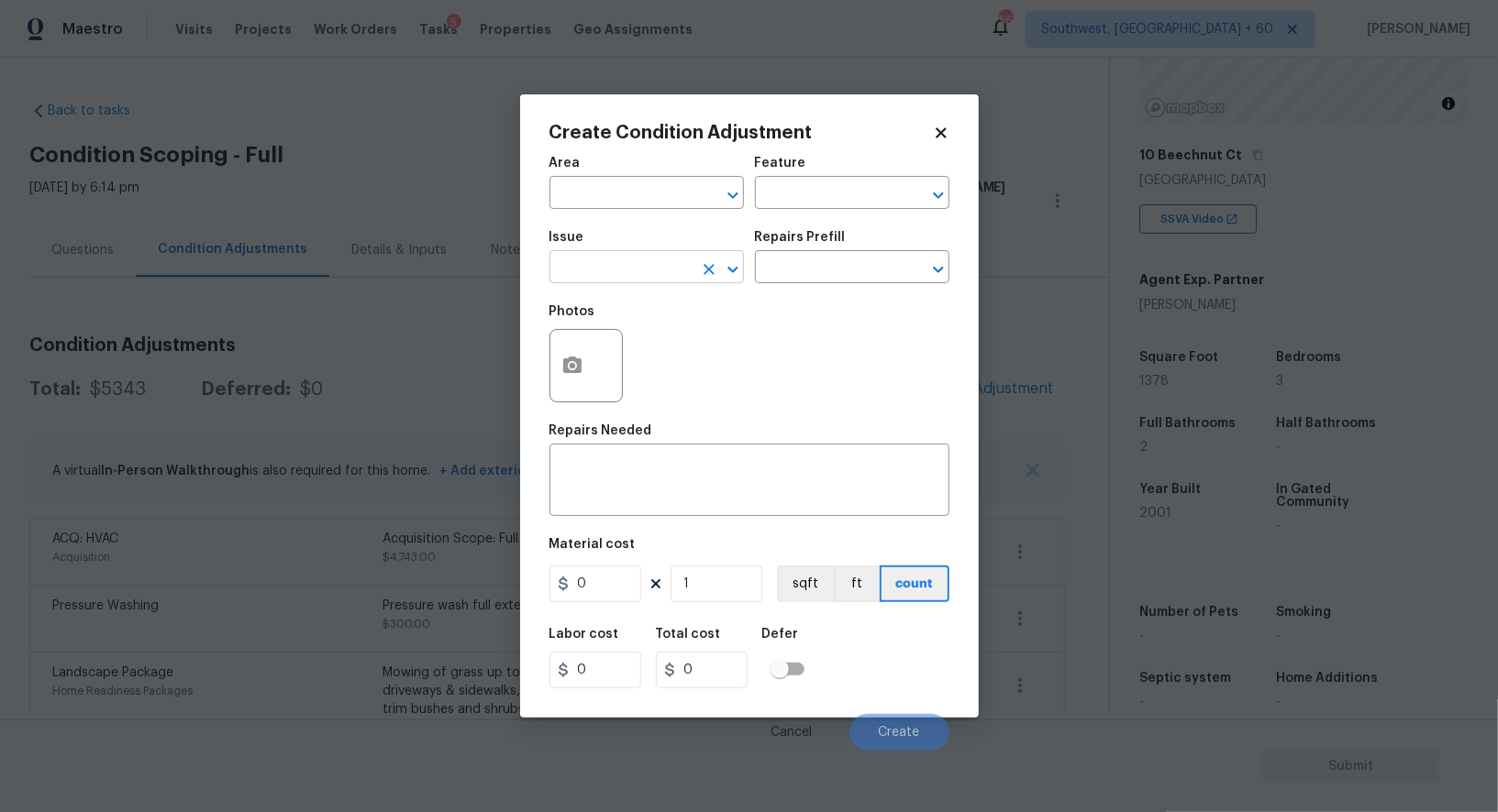
click at [673, 268] on input "text" at bounding box center [620, 269] width 143 height 28
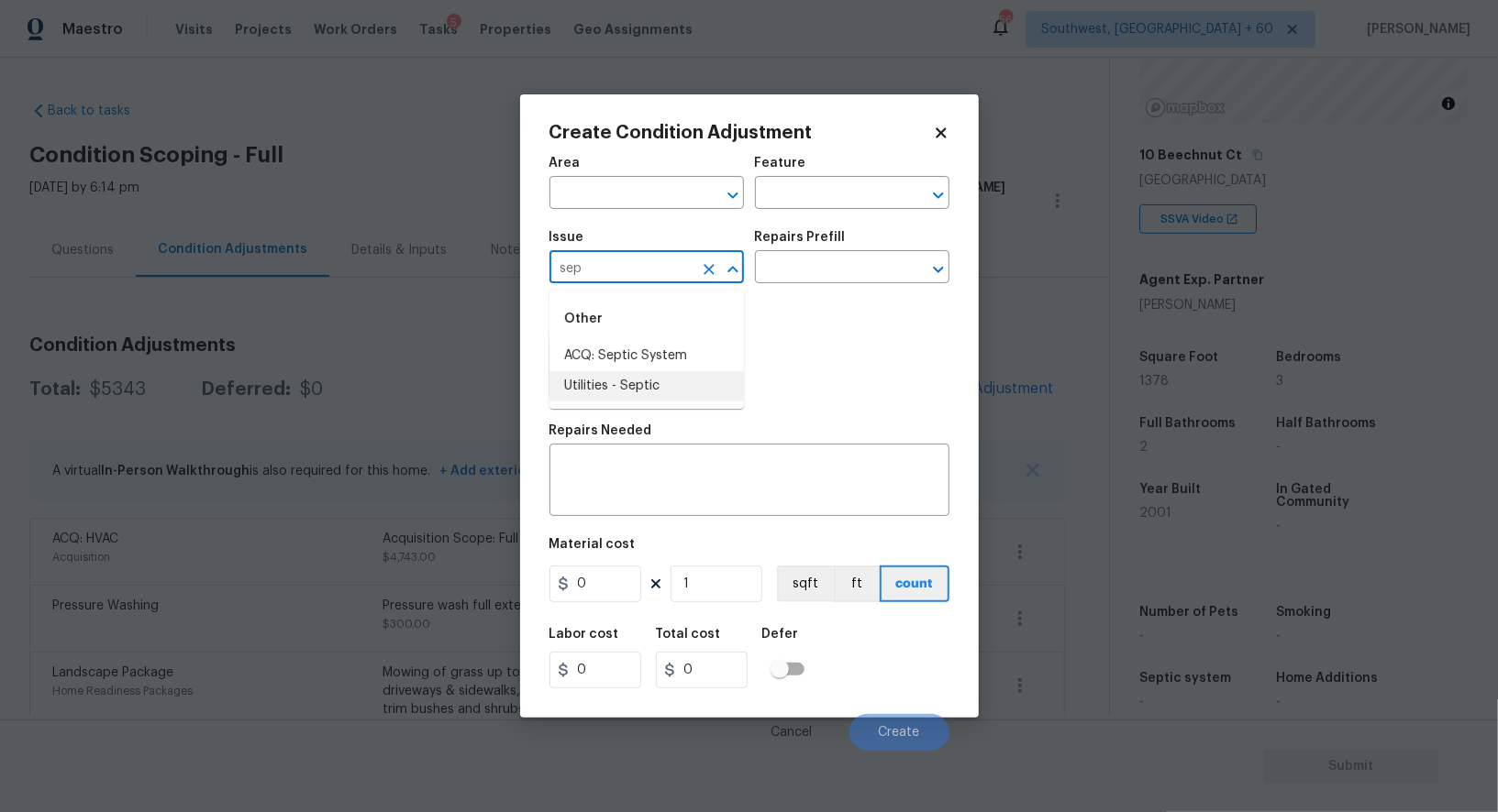
click at [640, 379] on li "Utilities - Septic" at bounding box center [647, 387] width 195 height 30
type input "Utilities - Septic"
click at [782, 275] on input "text" at bounding box center [826, 269] width 143 height 28
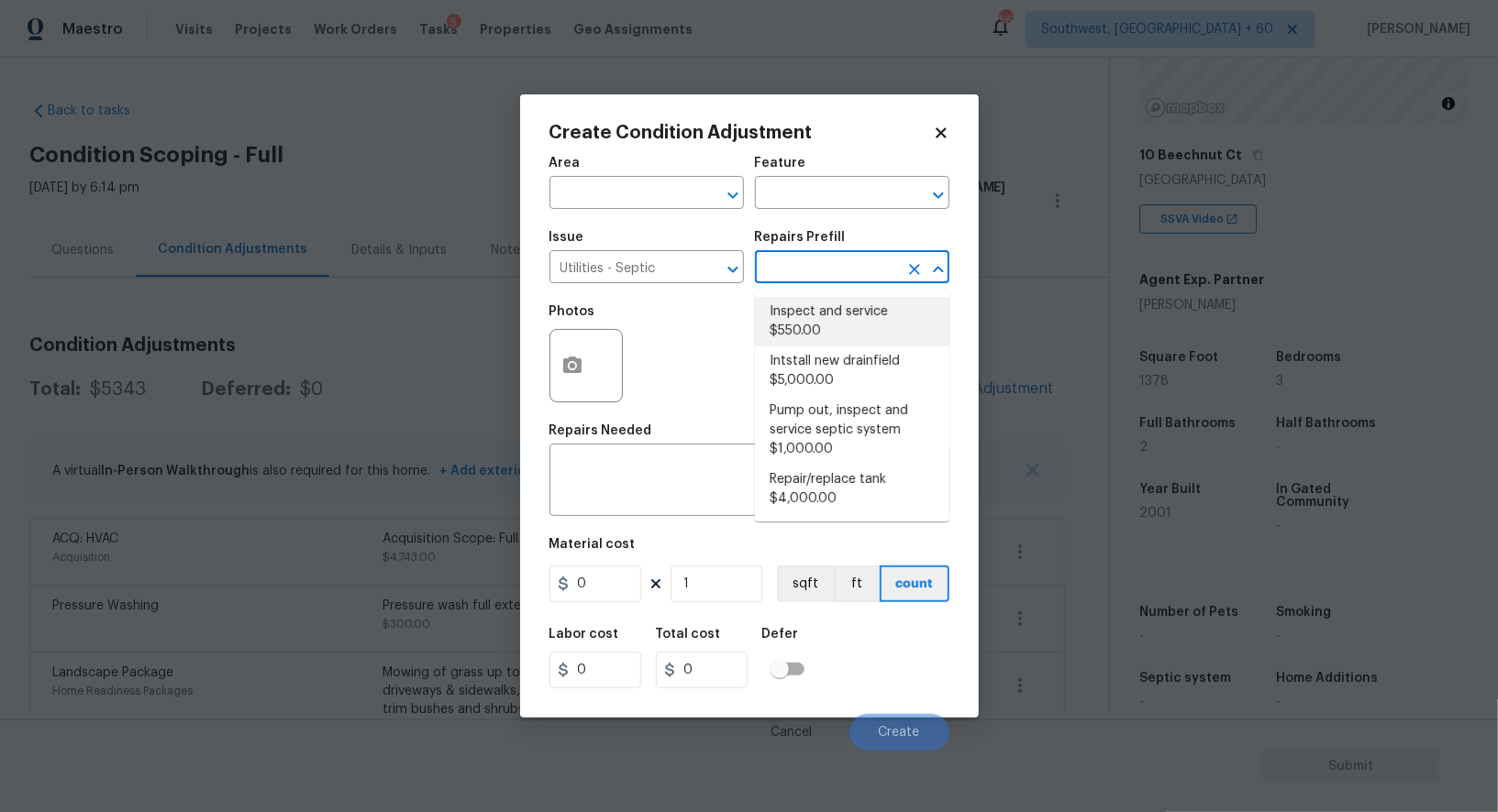
click at [807, 321] on li "Inspect and service $550.00" at bounding box center [852, 321] width 195 height 49
type textarea "Pump and inspect septic tank and provide clean bill of health from specialist c…"
type input "550"
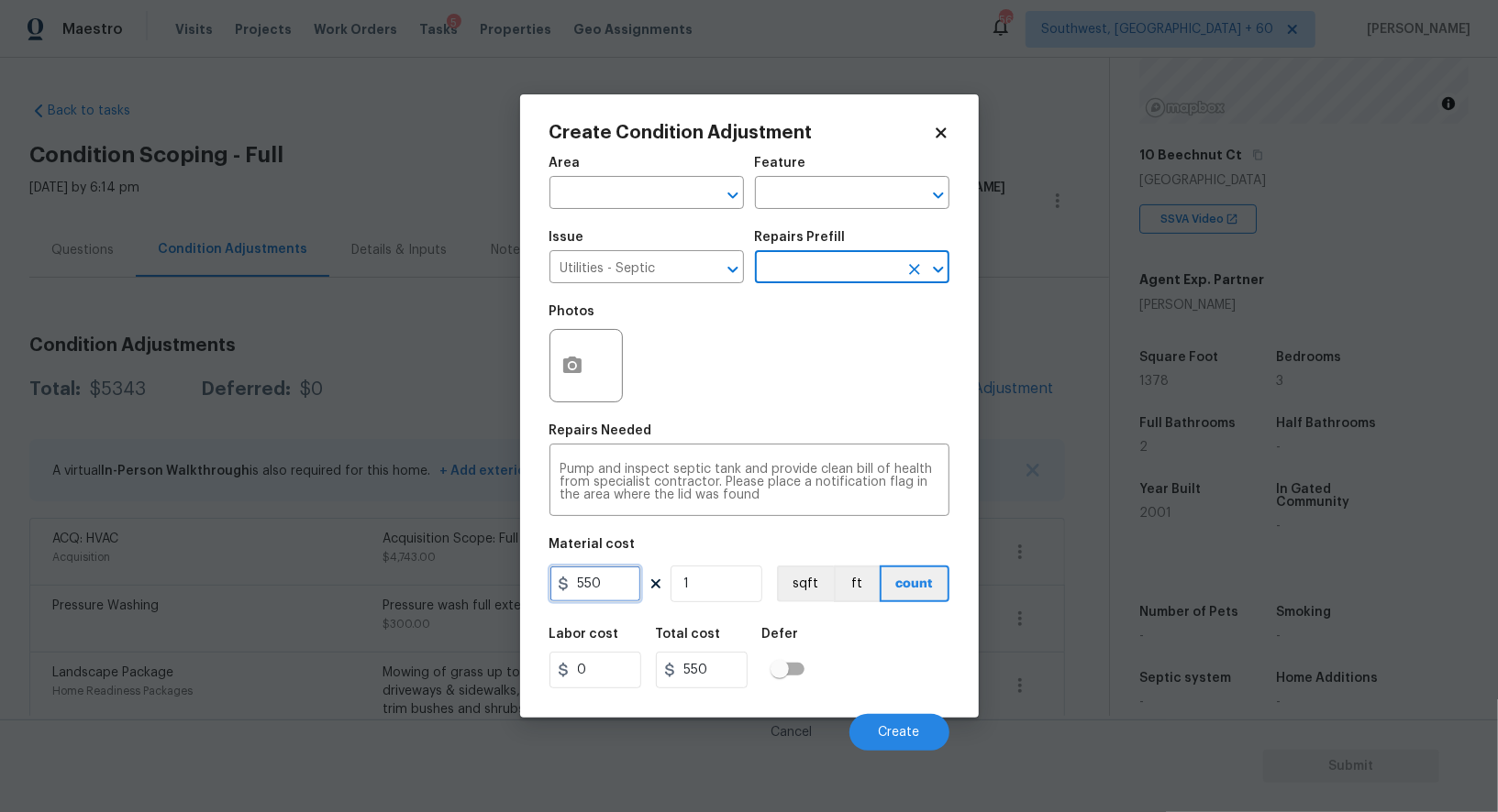
click at [600, 585] on input "550" at bounding box center [595, 583] width 92 height 37
type input "2000"
click at [666, 668] on icon at bounding box center [670, 670] width 9 height 15
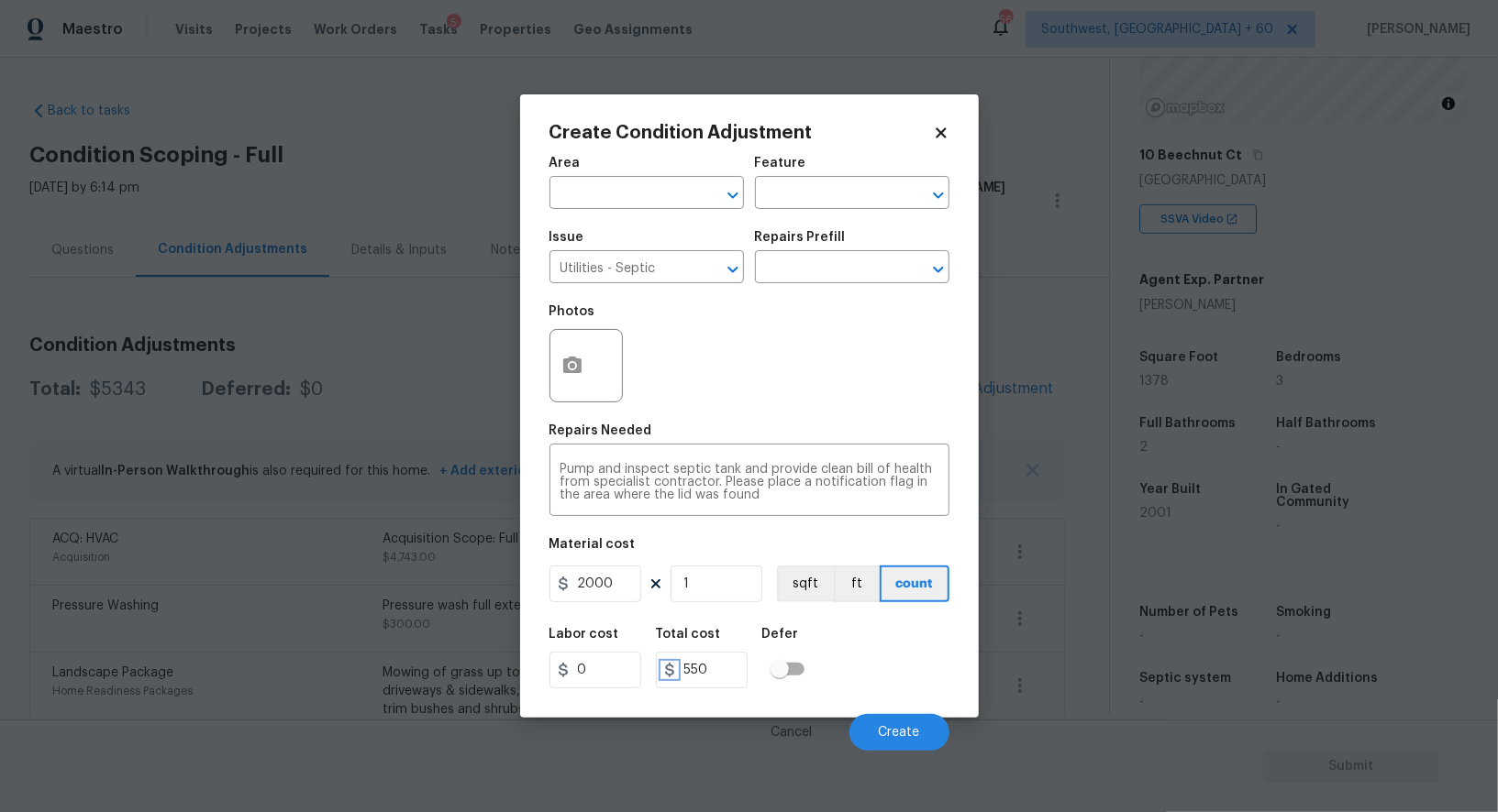
type input "2000"
click at [919, 741] on button "Create" at bounding box center [899, 732] width 100 height 37
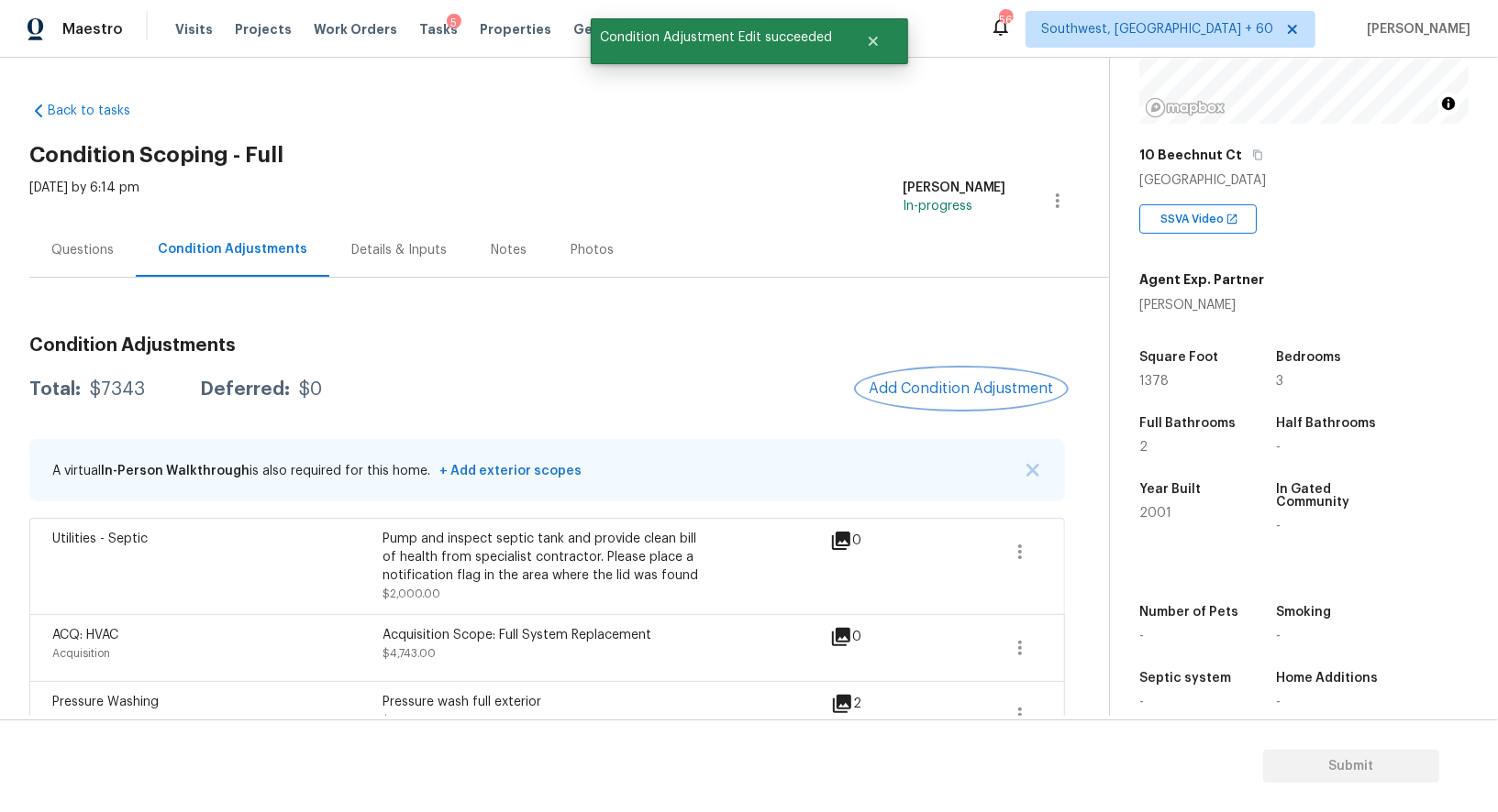
click at [965, 383] on span "Add Condition Adjustment" at bounding box center [961, 388] width 185 height 16
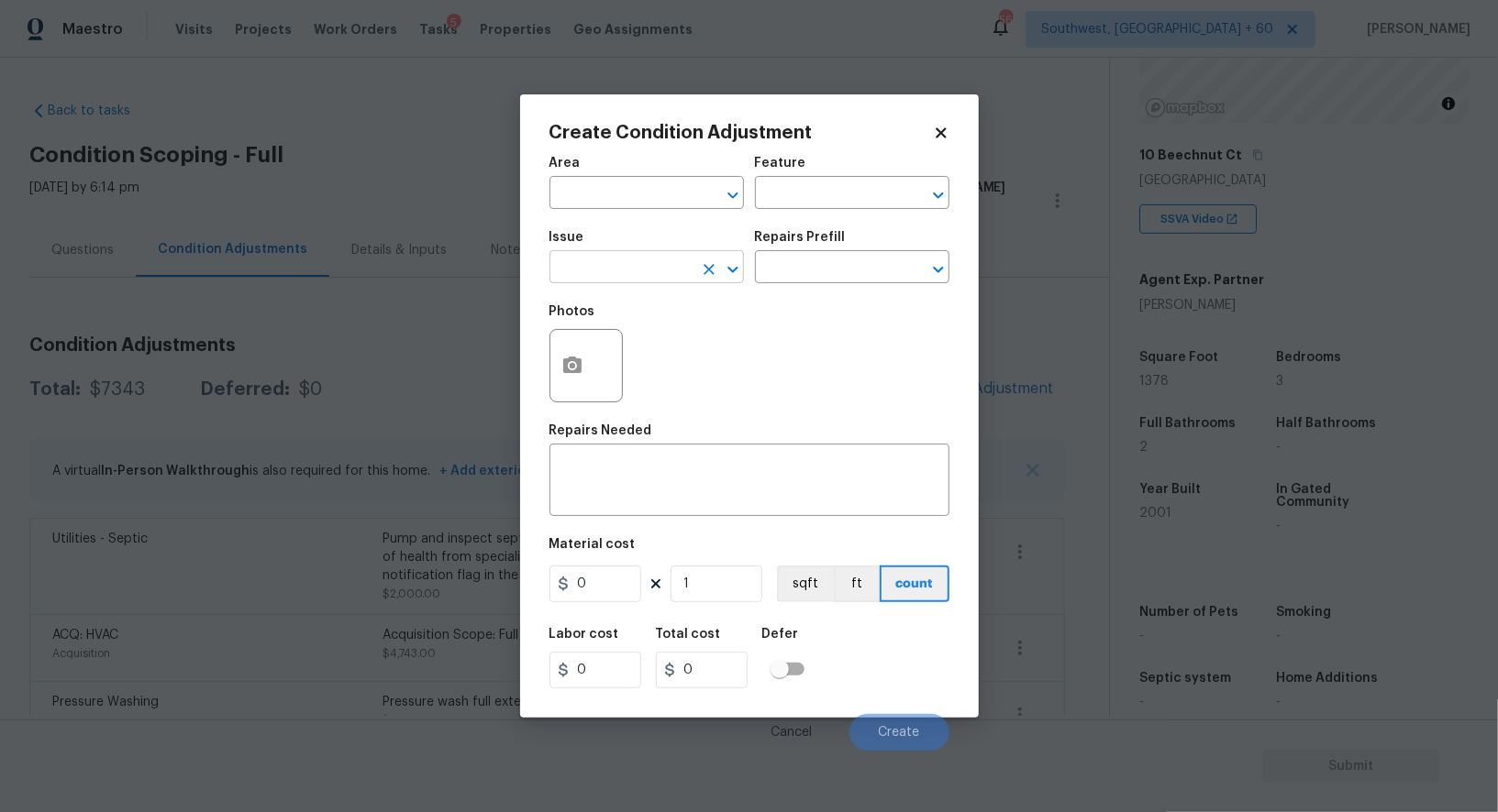
click at [662, 279] on input "text" at bounding box center [620, 269] width 143 height 28
click at [652, 363] on li "Debris/garbage on site" at bounding box center [647, 356] width 195 height 30
type input "Debris/garbage on site"
click at [834, 255] on input "text" at bounding box center [826, 269] width 143 height 28
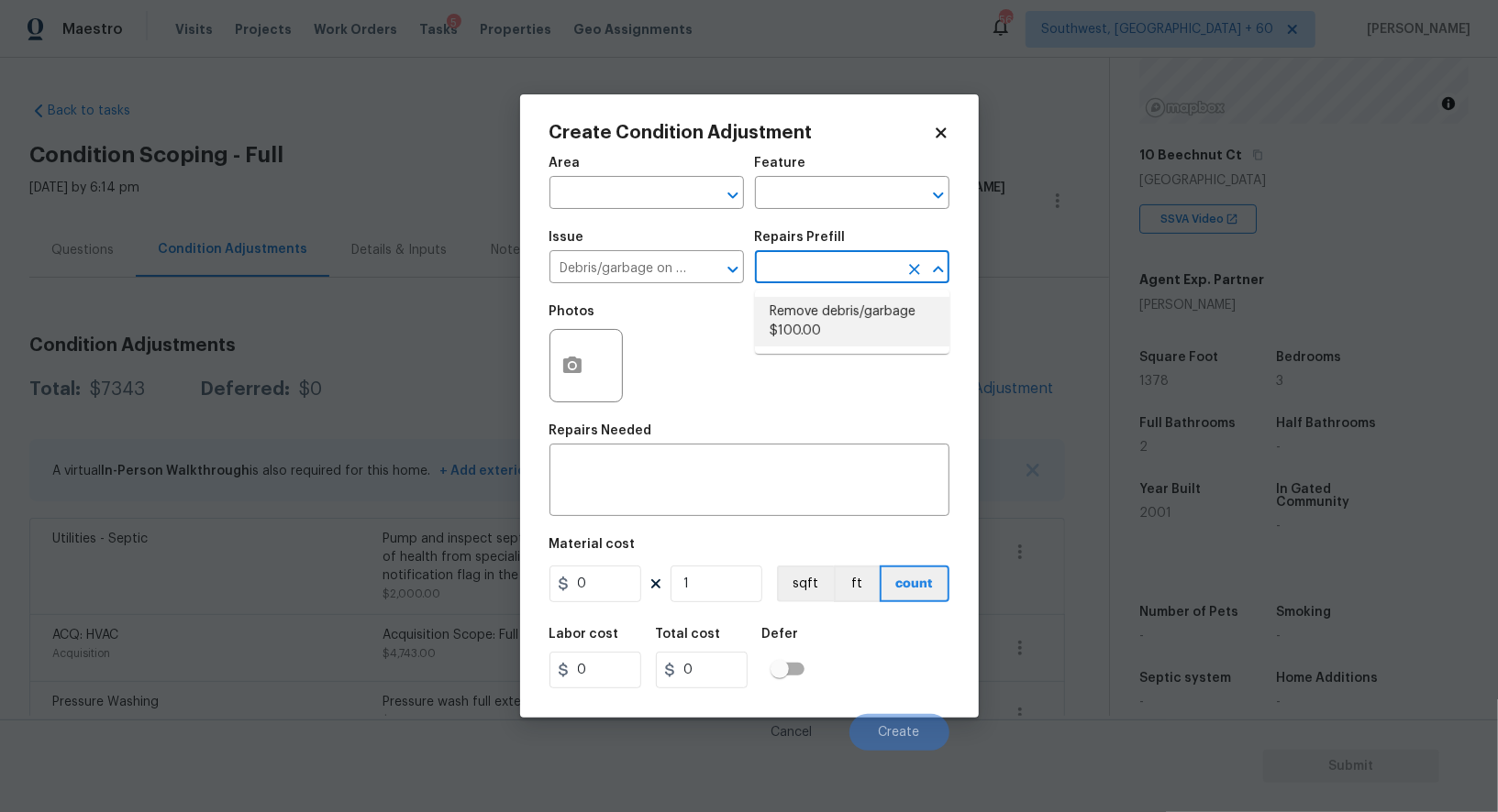
click at [812, 315] on li "Remove debris/garbage $100.00" at bounding box center [852, 321] width 195 height 49
type textarea "Remove, haul off, and properly dispose of any debris left by seller to offsite …"
type input "100"
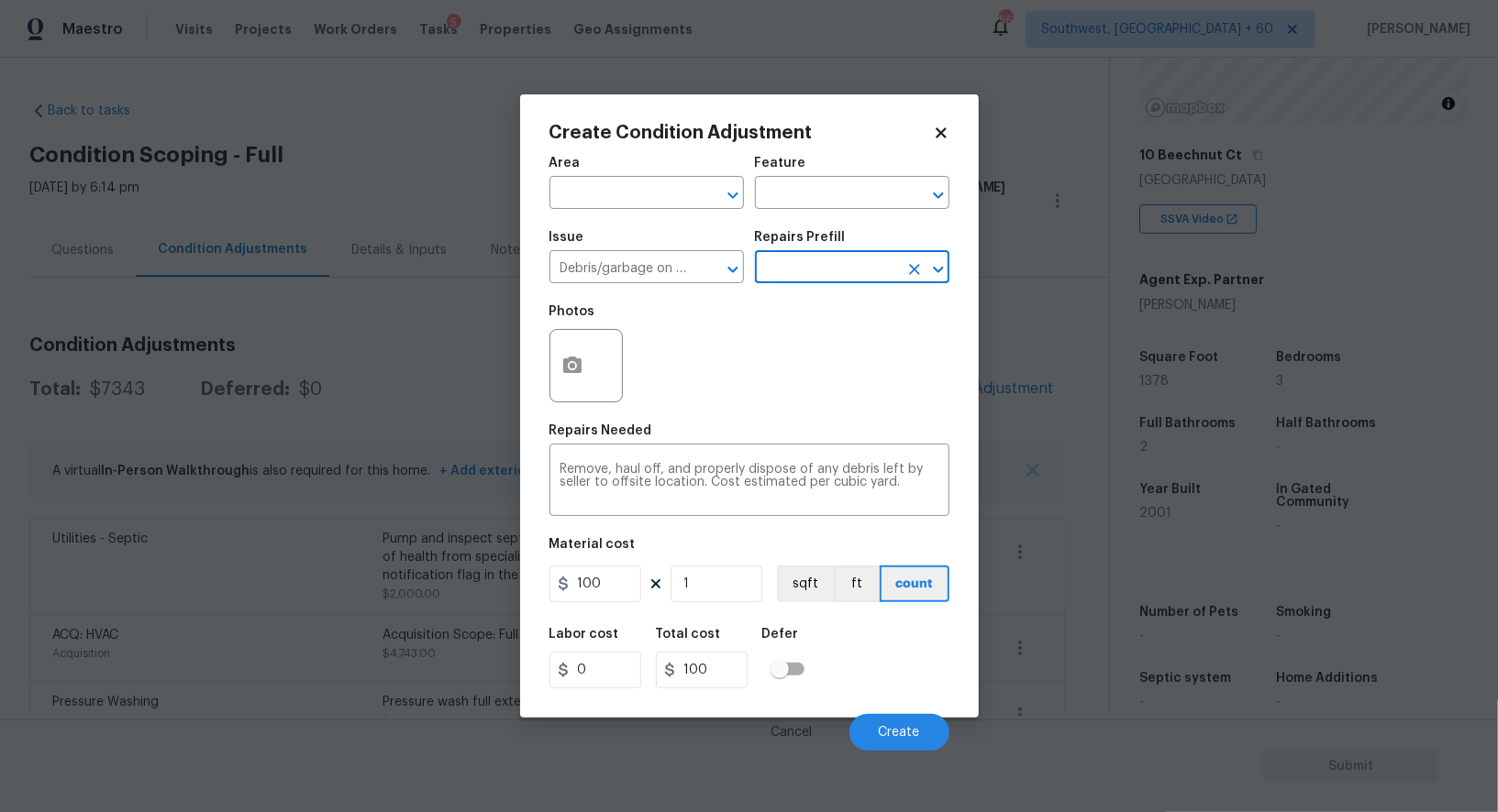
click at [583, 401] on div at bounding box center [586, 366] width 74 height 74
click at [552, 373] on button "button" at bounding box center [572, 366] width 44 height 72
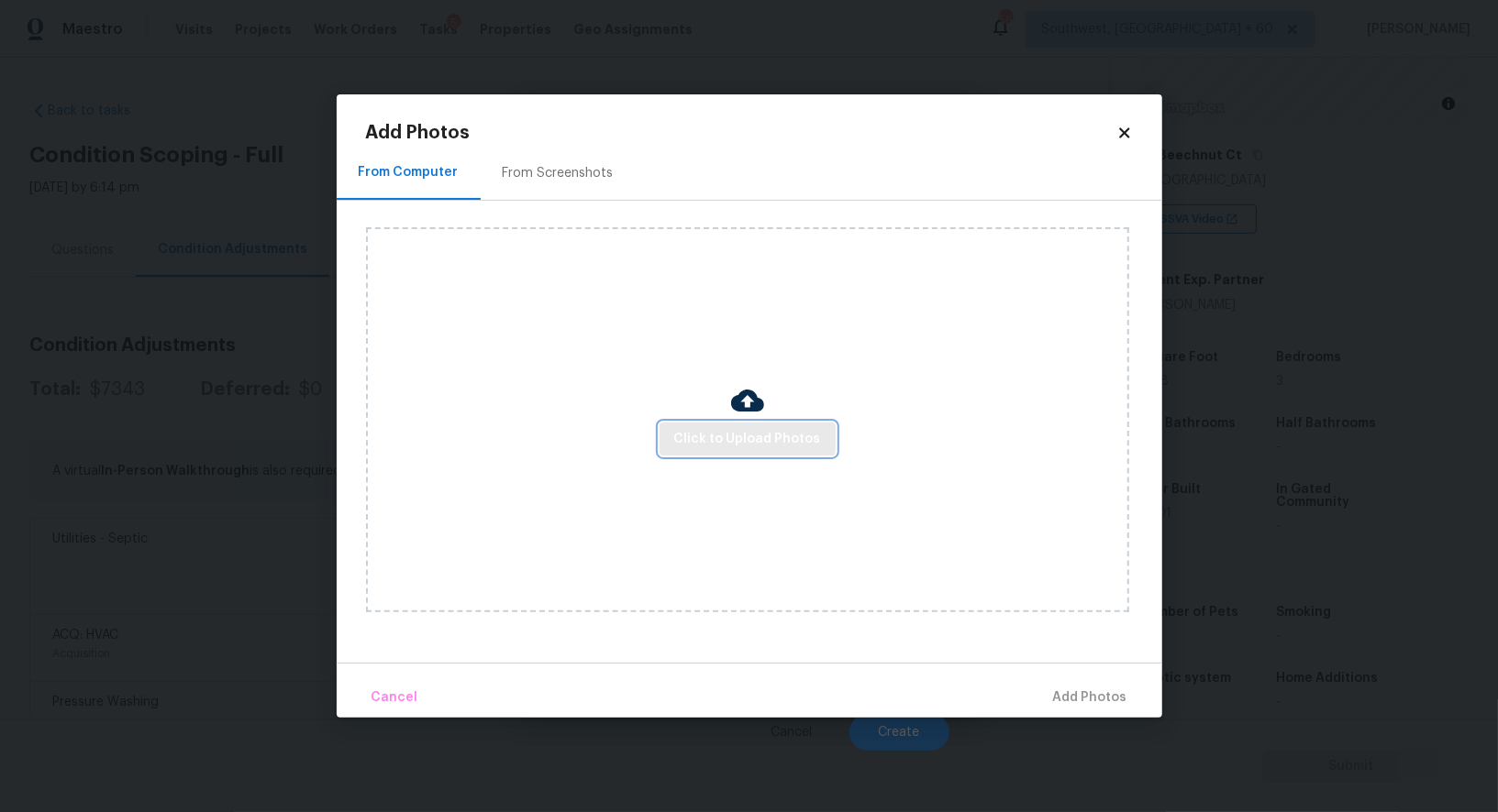
click at [758, 452] on button "Click to Upload Photos" at bounding box center [747, 440] width 176 height 34
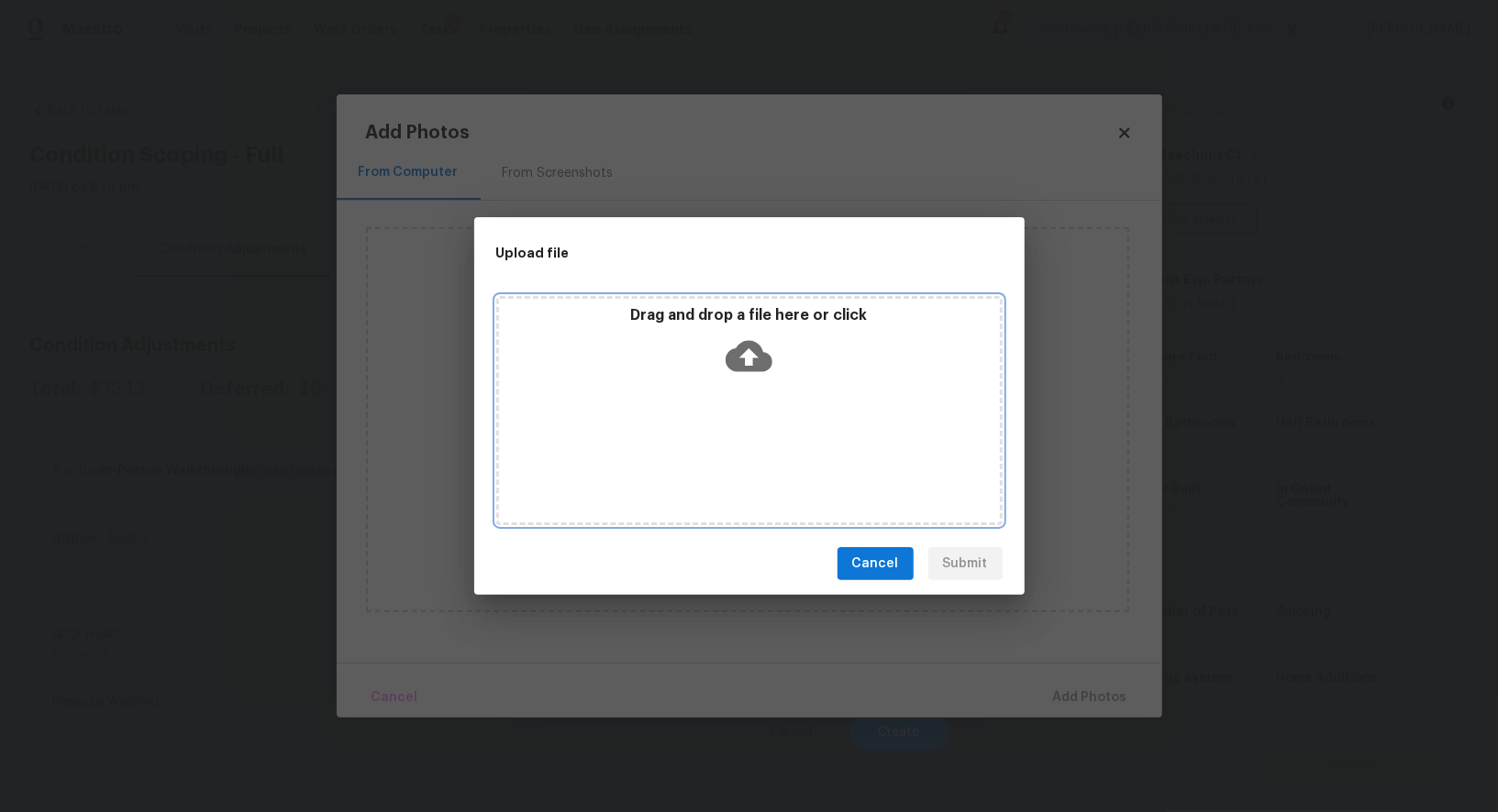
click at [751, 378] on icon at bounding box center [748, 355] width 46 height 46
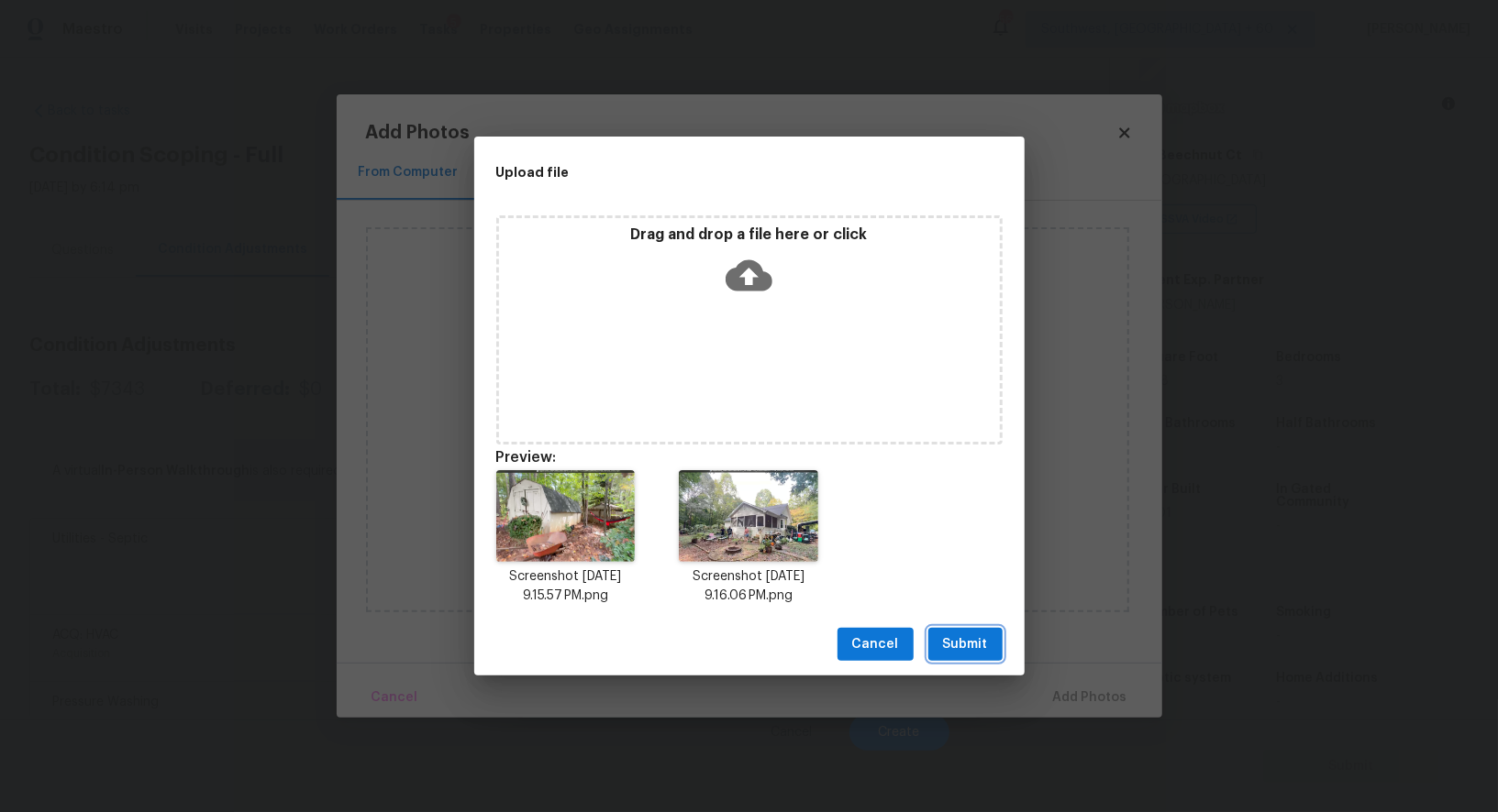
click at [963, 646] on span "Submit" at bounding box center [966, 645] width 45 height 23
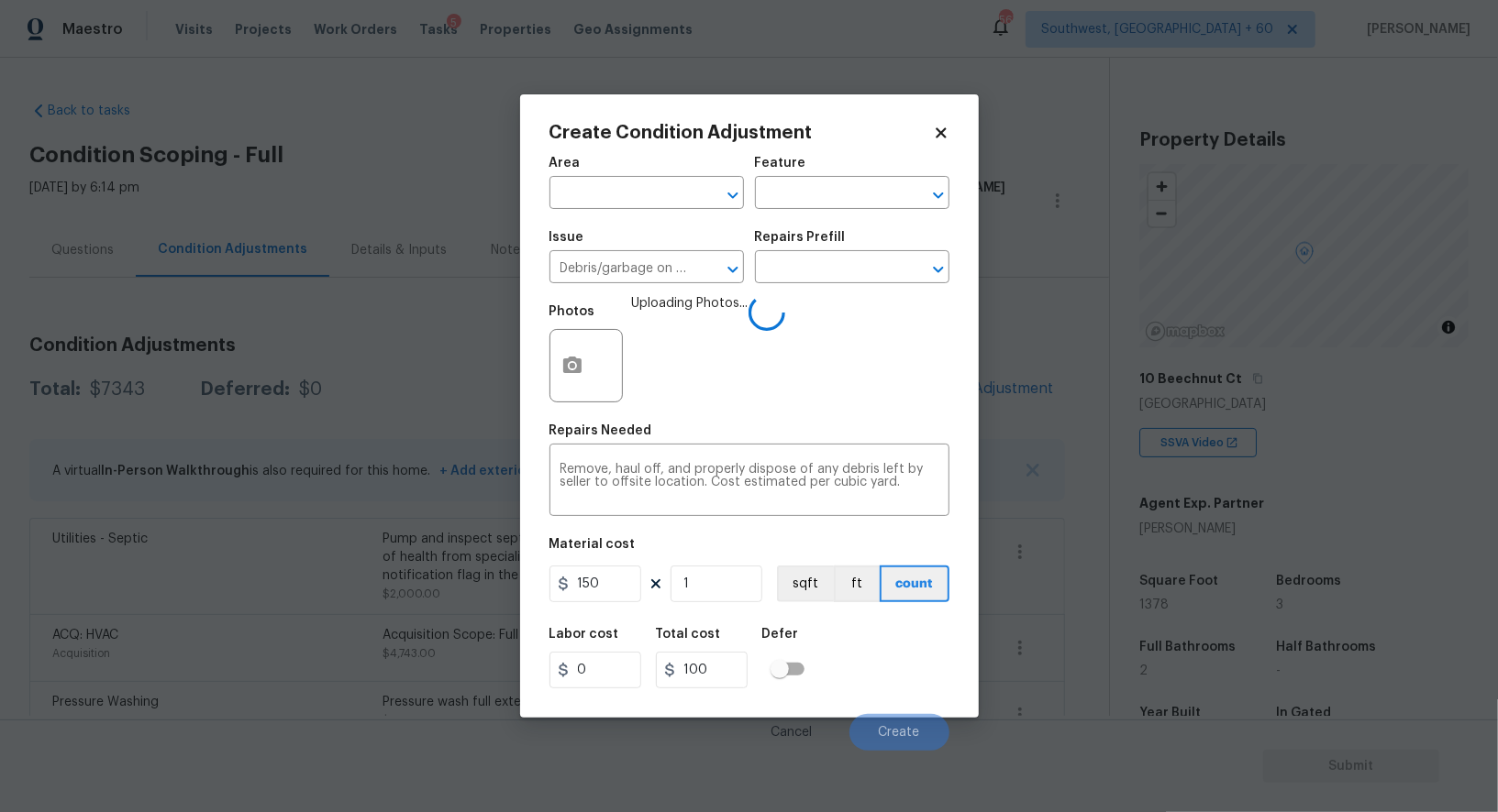
scroll to position [224, 0]
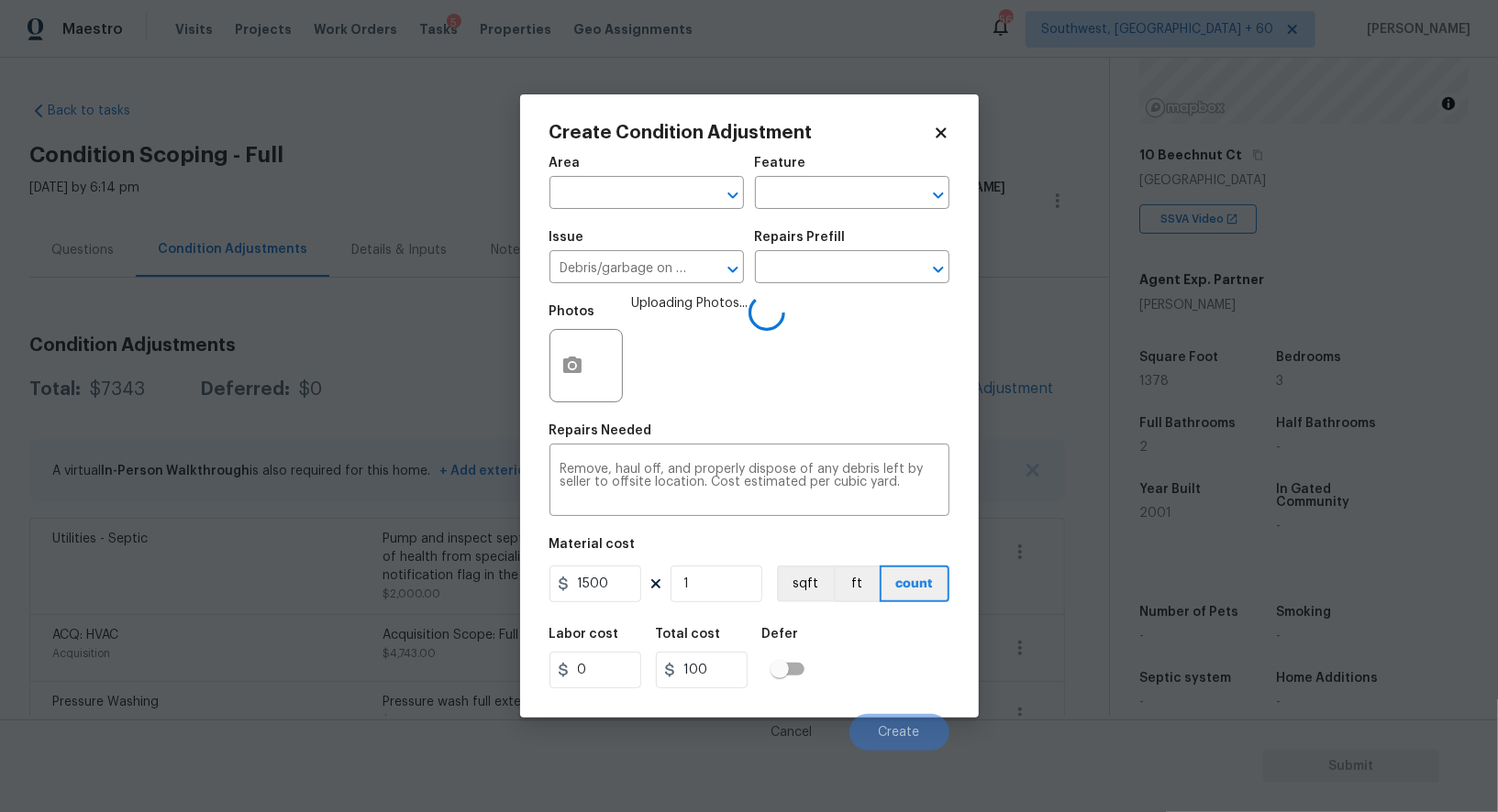
type input "1500"
click at [723, 651] on div "Total cost" at bounding box center [708, 639] width 106 height 24
type input "1500"
click at [897, 717] on button "Create" at bounding box center [899, 732] width 100 height 37
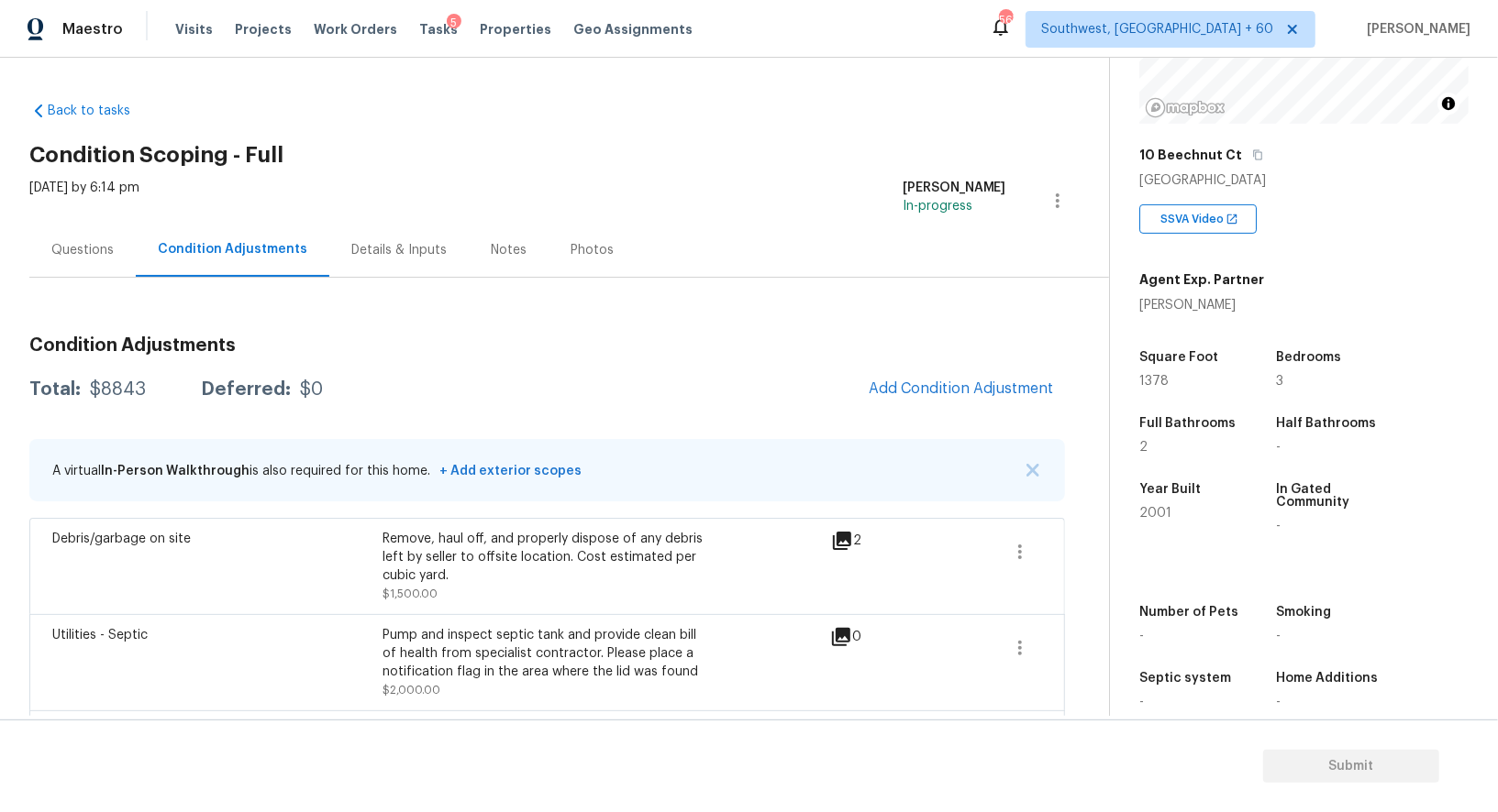
click at [937, 333] on div "Condition Adjustments Total: $8843 Deferred: $0 Add Condition Adjustment A virt…" at bounding box center [547, 667] width 1036 height 693
click at [925, 378] on button "Add Condition Adjustment" at bounding box center [961, 389] width 207 height 39
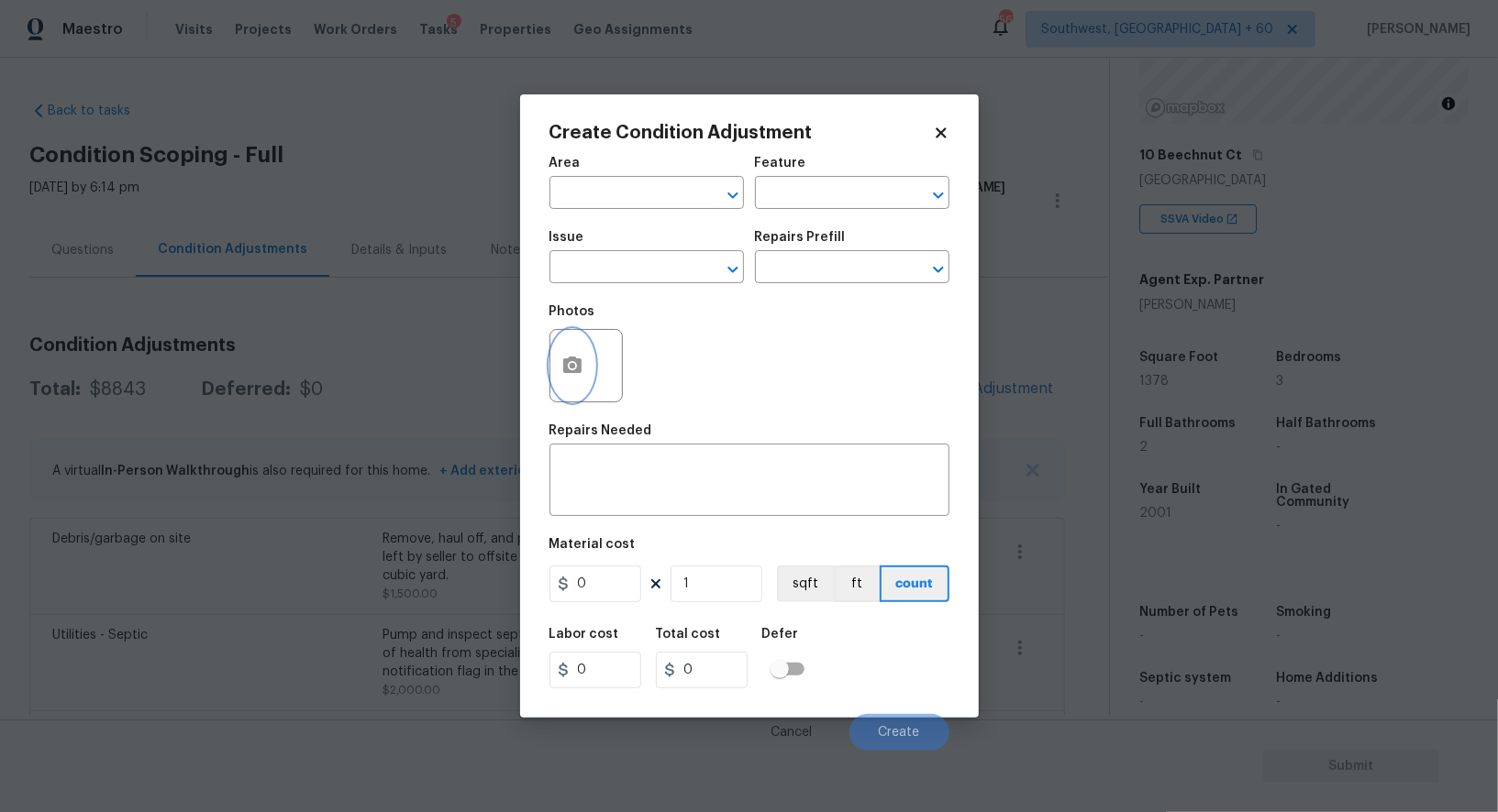
click at [573, 356] on icon "button" at bounding box center [571, 365] width 22 height 22
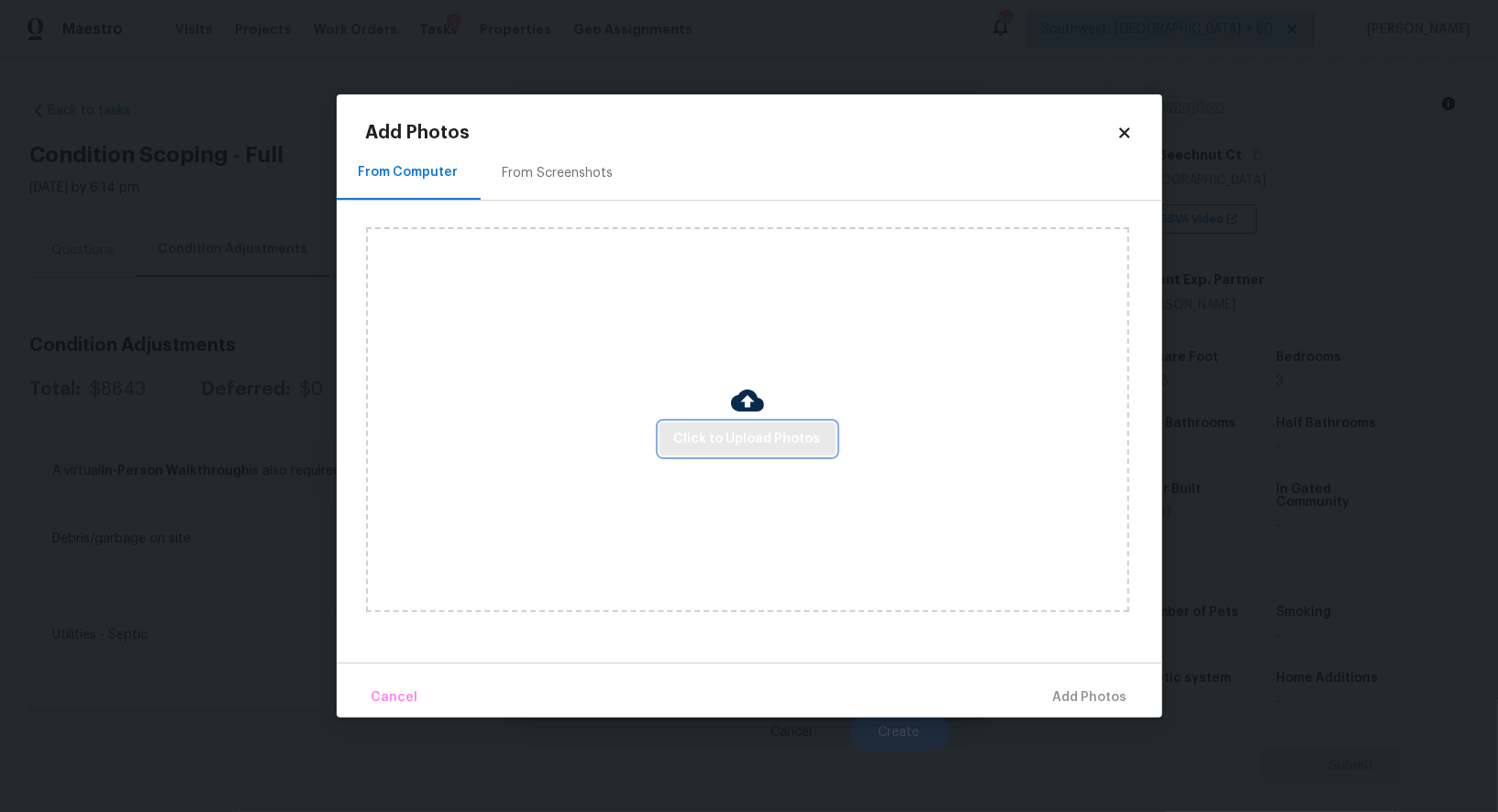
click at [744, 432] on span "Click to Upload Photos" at bounding box center [747, 440] width 147 height 23
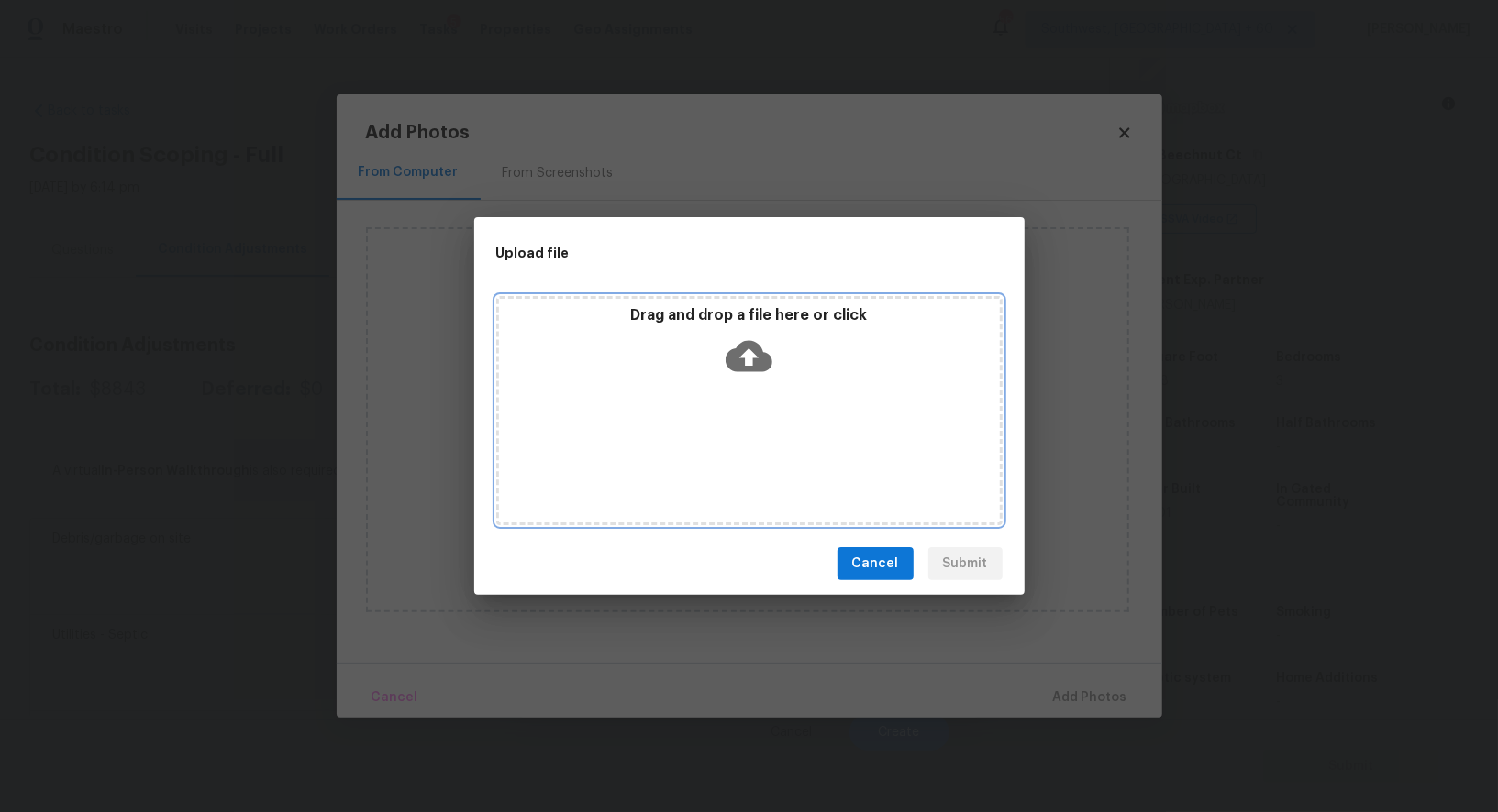
click at [744, 396] on div "Drag and drop a file here or click" at bounding box center [749, 410] width 506 height 229
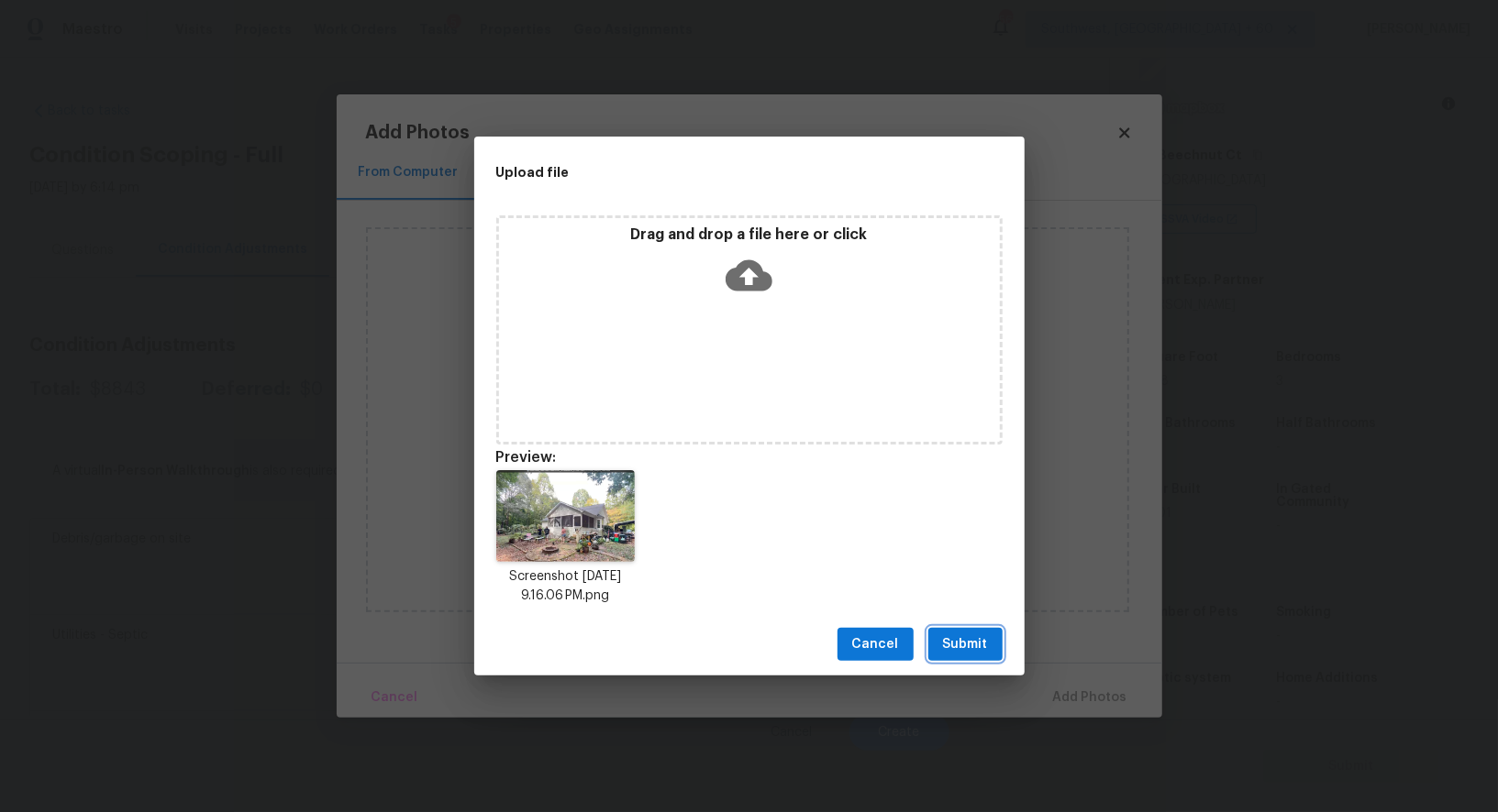
click at [975, 630] on button "Submit" at bounding box center [965, 645] width 75 height 34
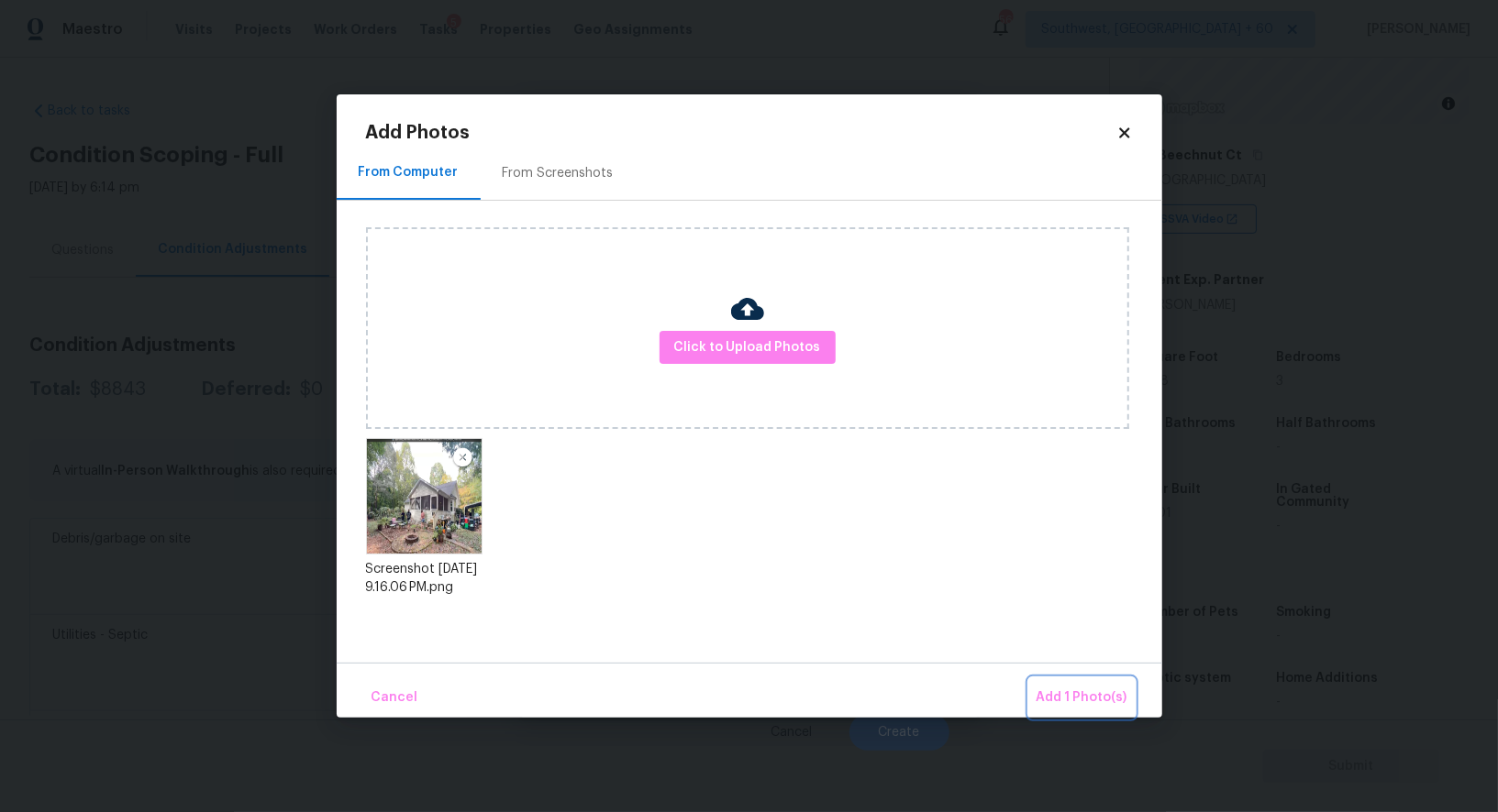
click at [1072, 685] on button "Add 1 Photo(s)" at bounding box center [1082, 699] width 106 height 40
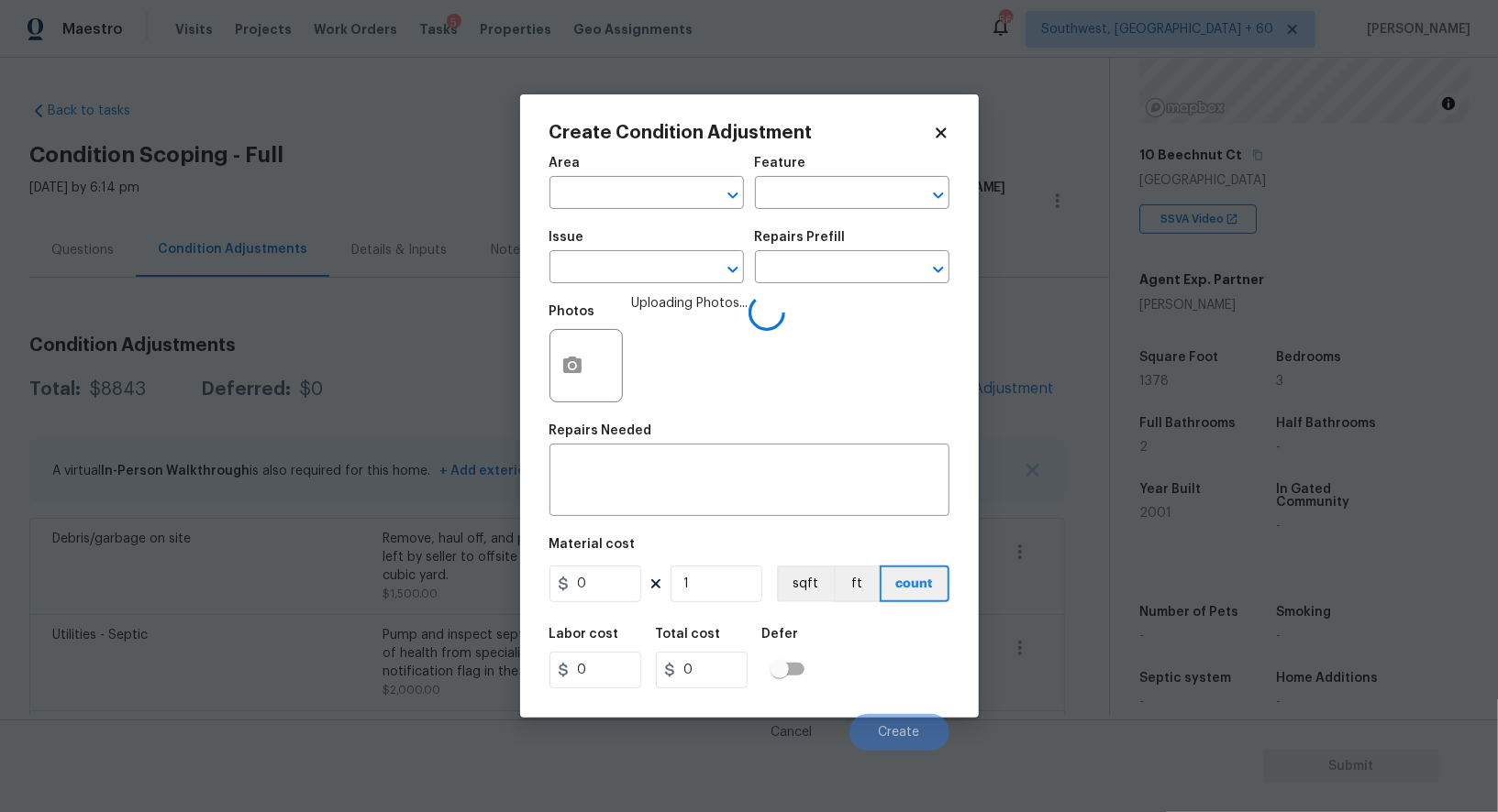
click at [652, 286] on span "Issue ​" at bounding box center [647, 257] width 195 height 75
click at [646, 277] on input "text" at bounding box center [620, 269] width 143 height 28
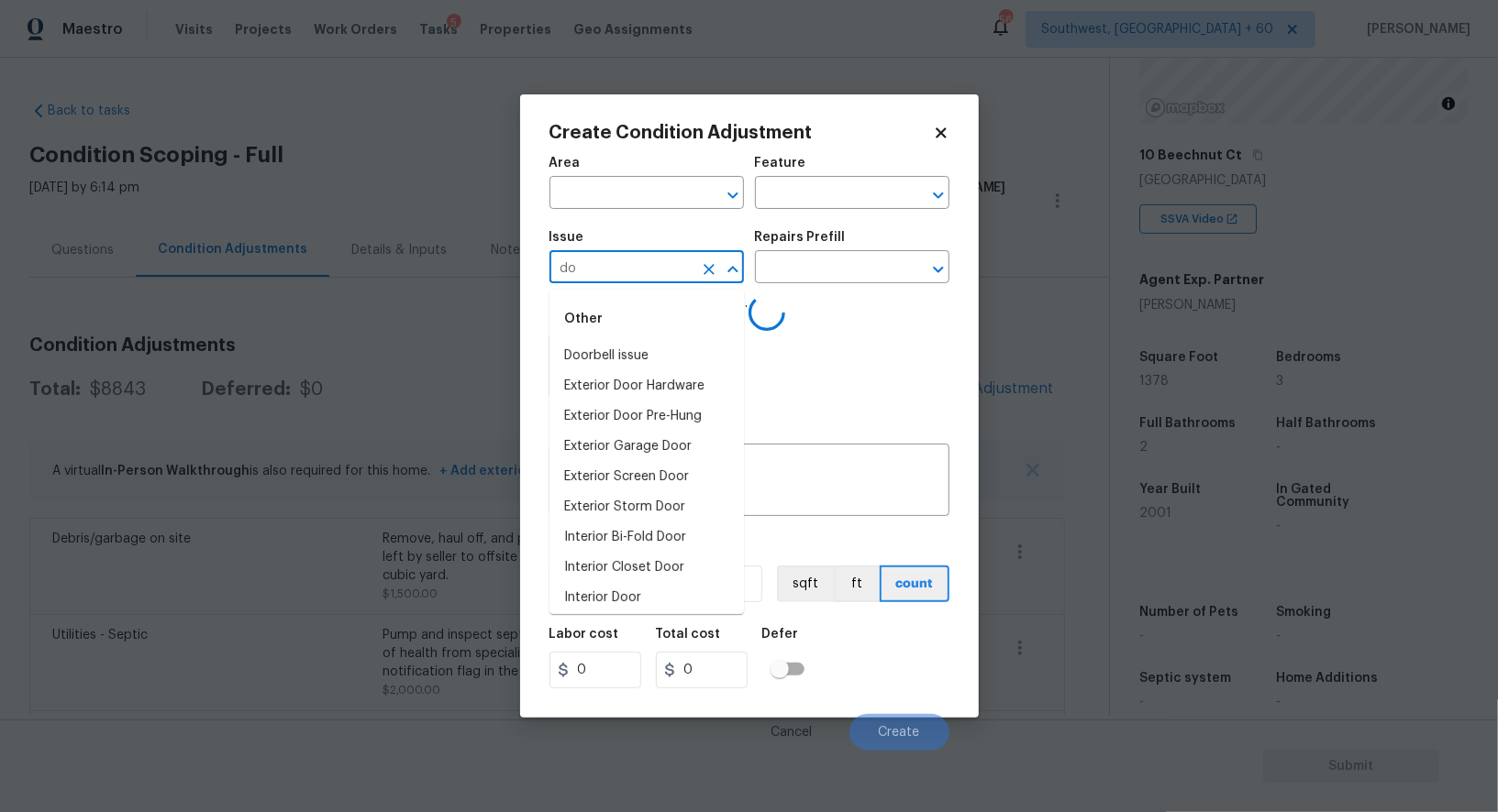
type input "d"
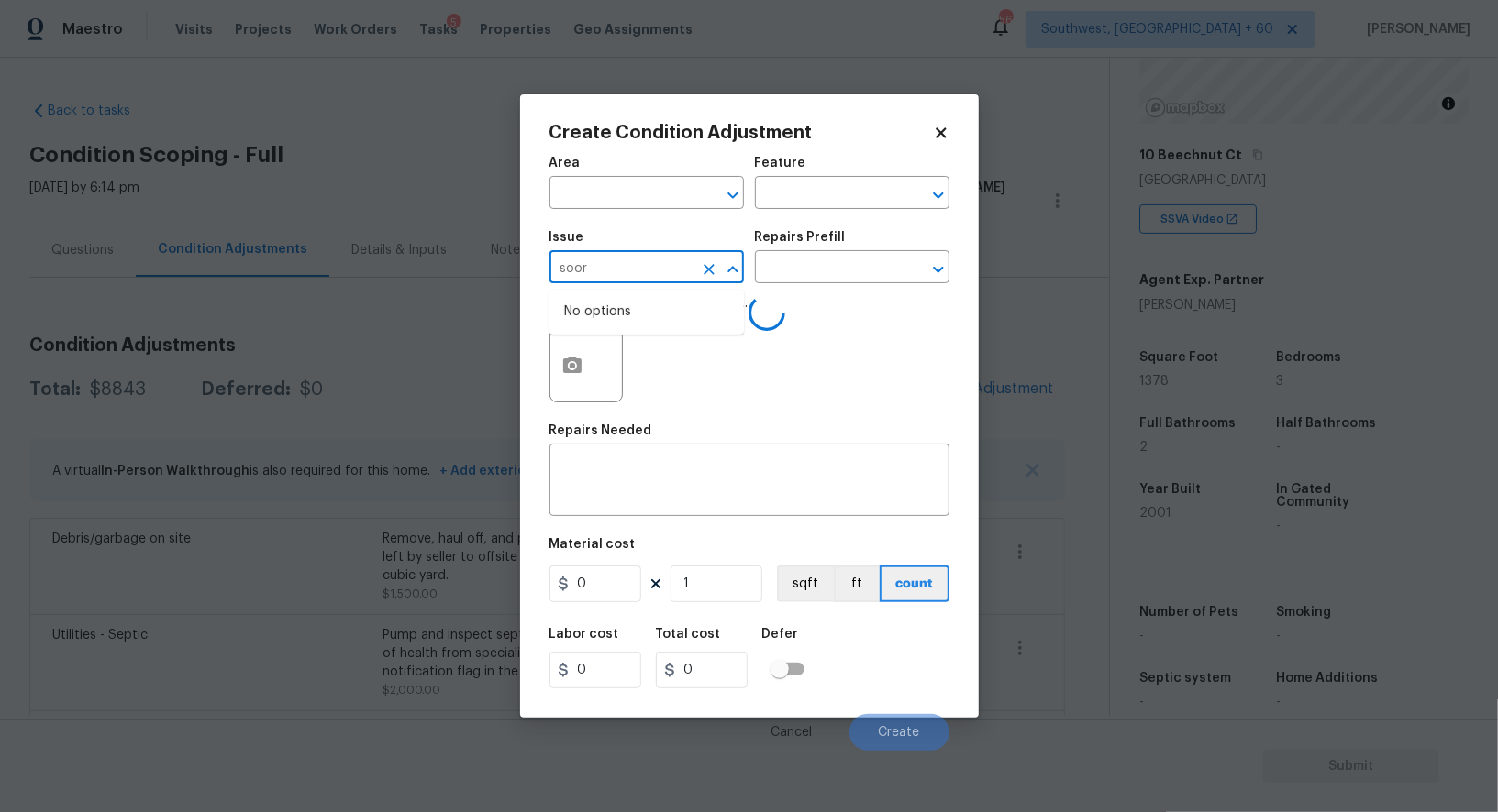
type input "soor"
click at [630, 237] on div "Issue" at bounding box center [647, 242] width 195 height 24
click at [617, 272] on input "text" at bounding box center [620, 269] width 143 height 28
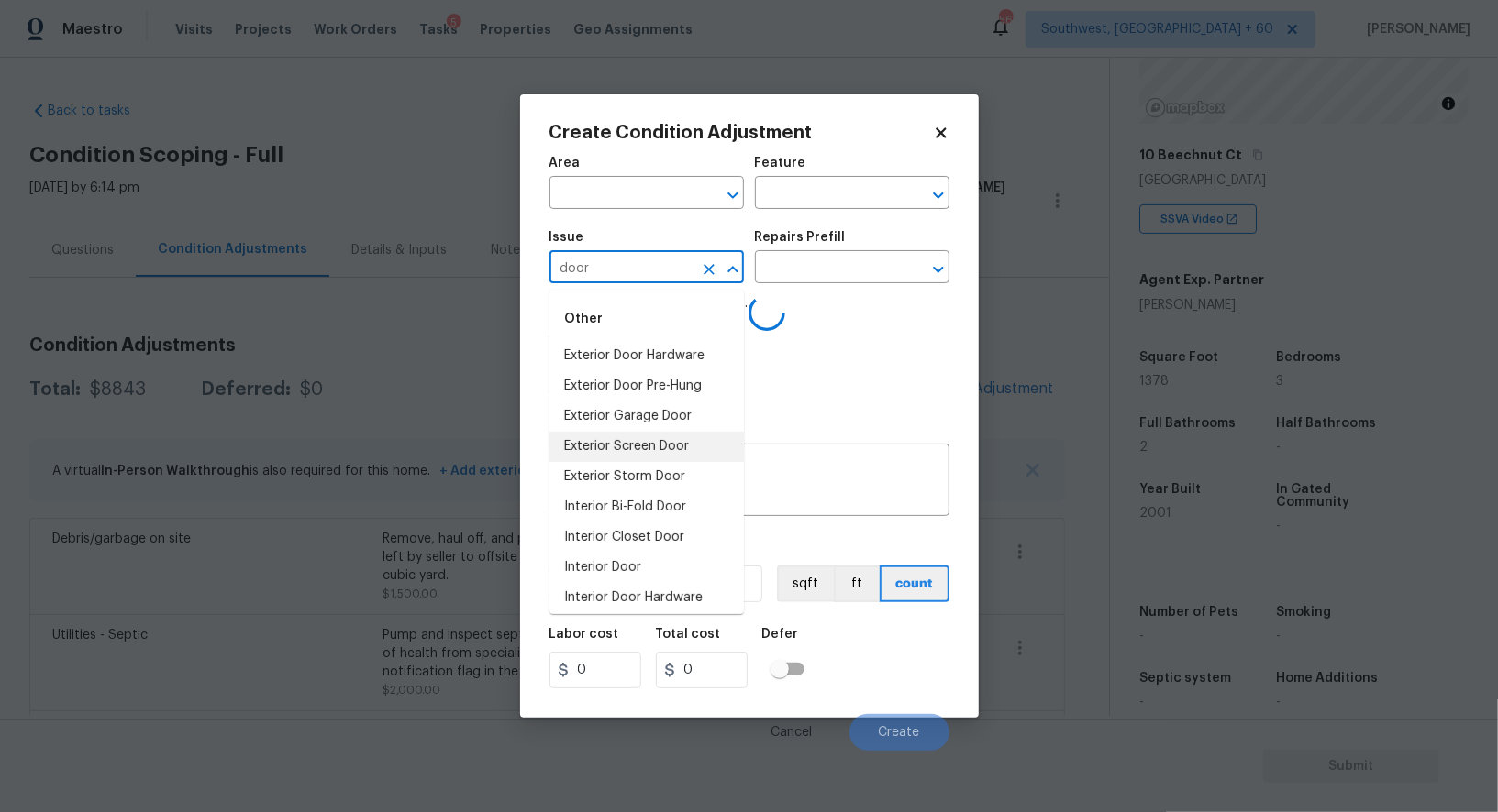
scroll to position [35, 0]
click at [622, 527] on li "Interior Door" at bounding box center [647, 533] width 195 height 30
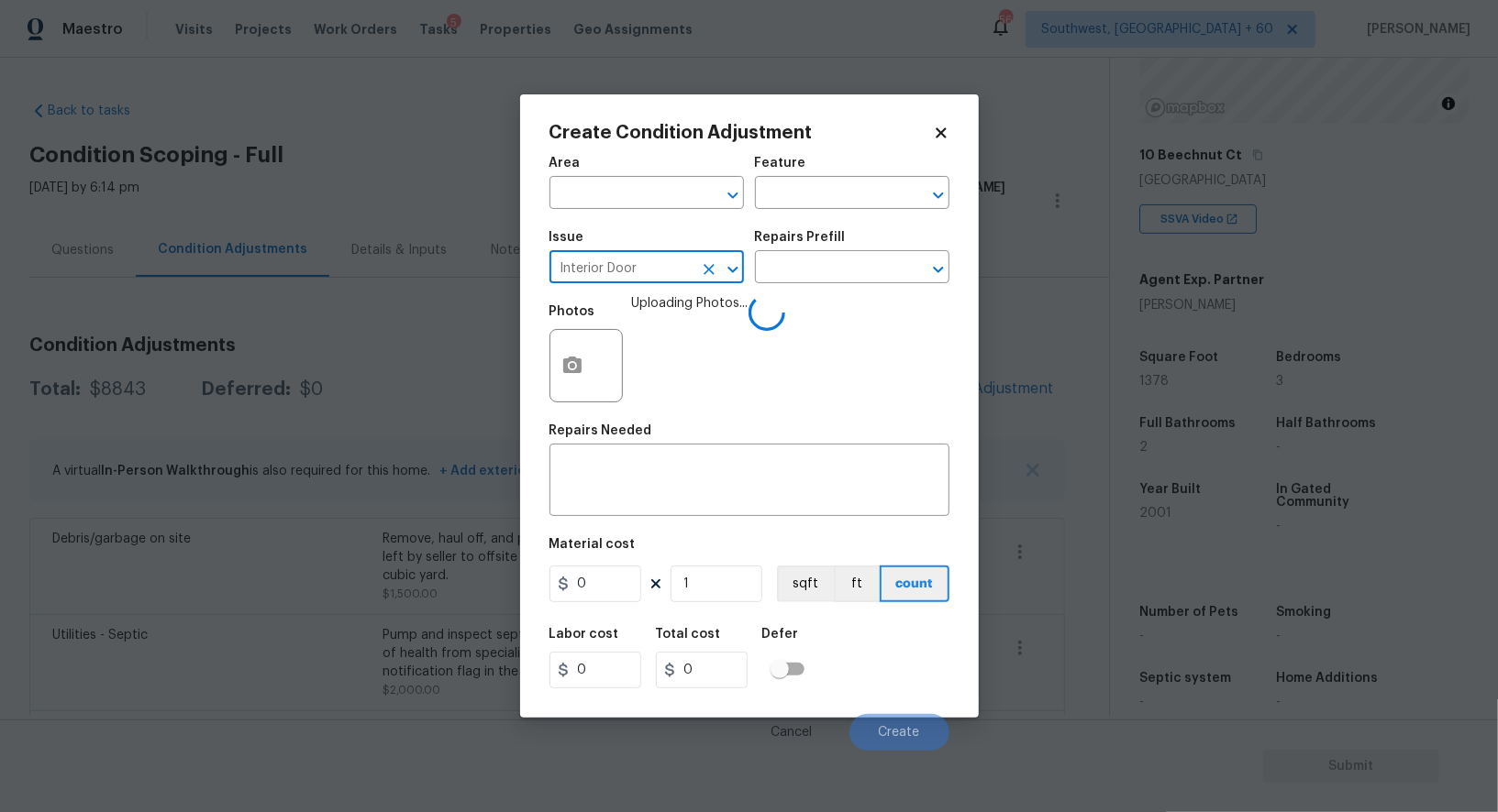
type input "Interior Door"
click at [818, 291] on div "Issue Interior Door ​ Repairs Prefill ​" at bounding box center [749, 257] width 400 height 75
click at [818, 275] on input "text" at bounding box center [826, 269] width 143 height 28
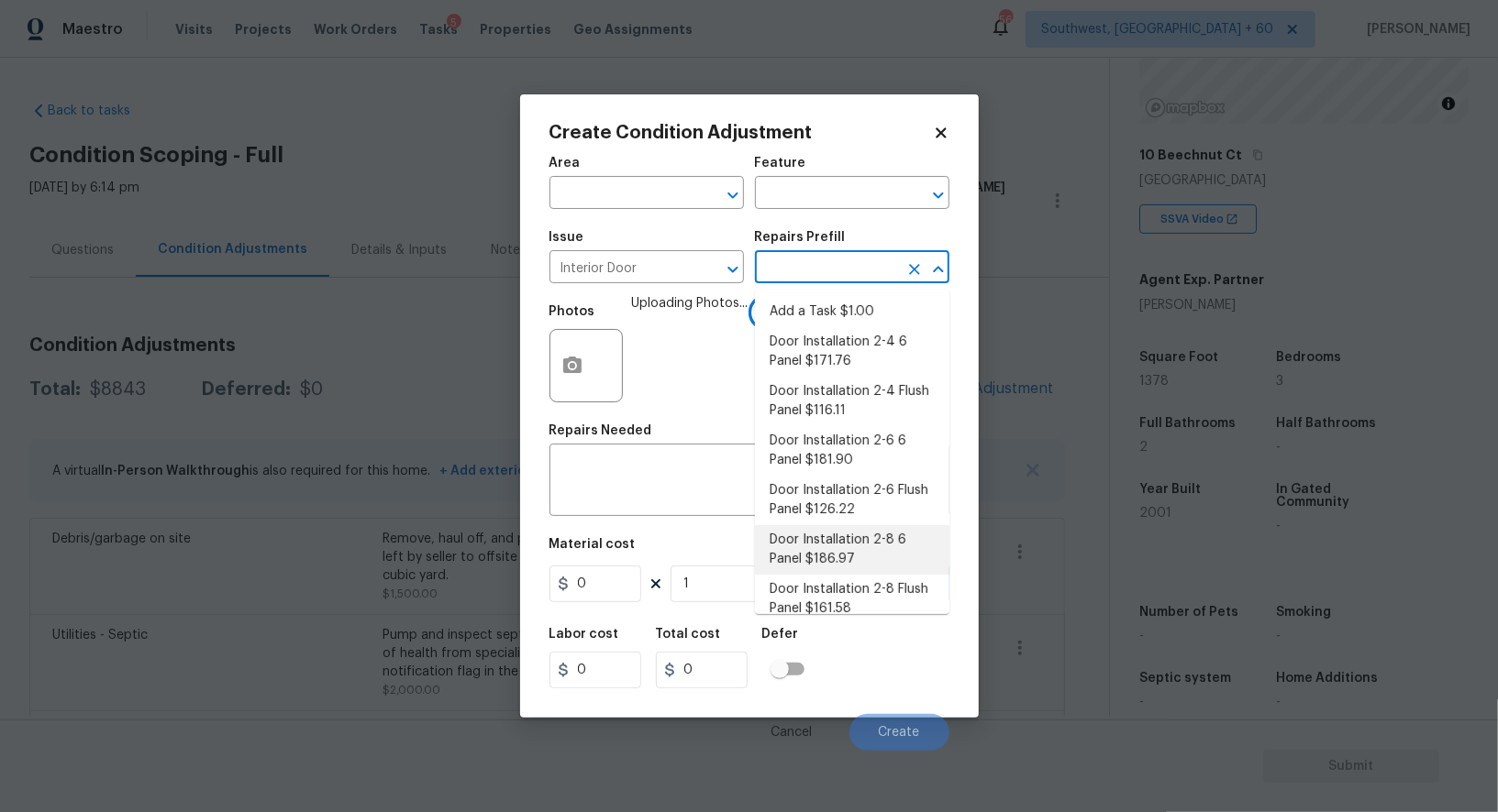
click at [820, 554] on li "Door Installation 2-8 6 Panel $186.97" at bounding box center [852, 550] width 195 height 49
type input "Interior Door"
type textarea "Remove the existing door (if present). Install a new pre-hung 2-8 6 panel inter…"
type input "186.97"
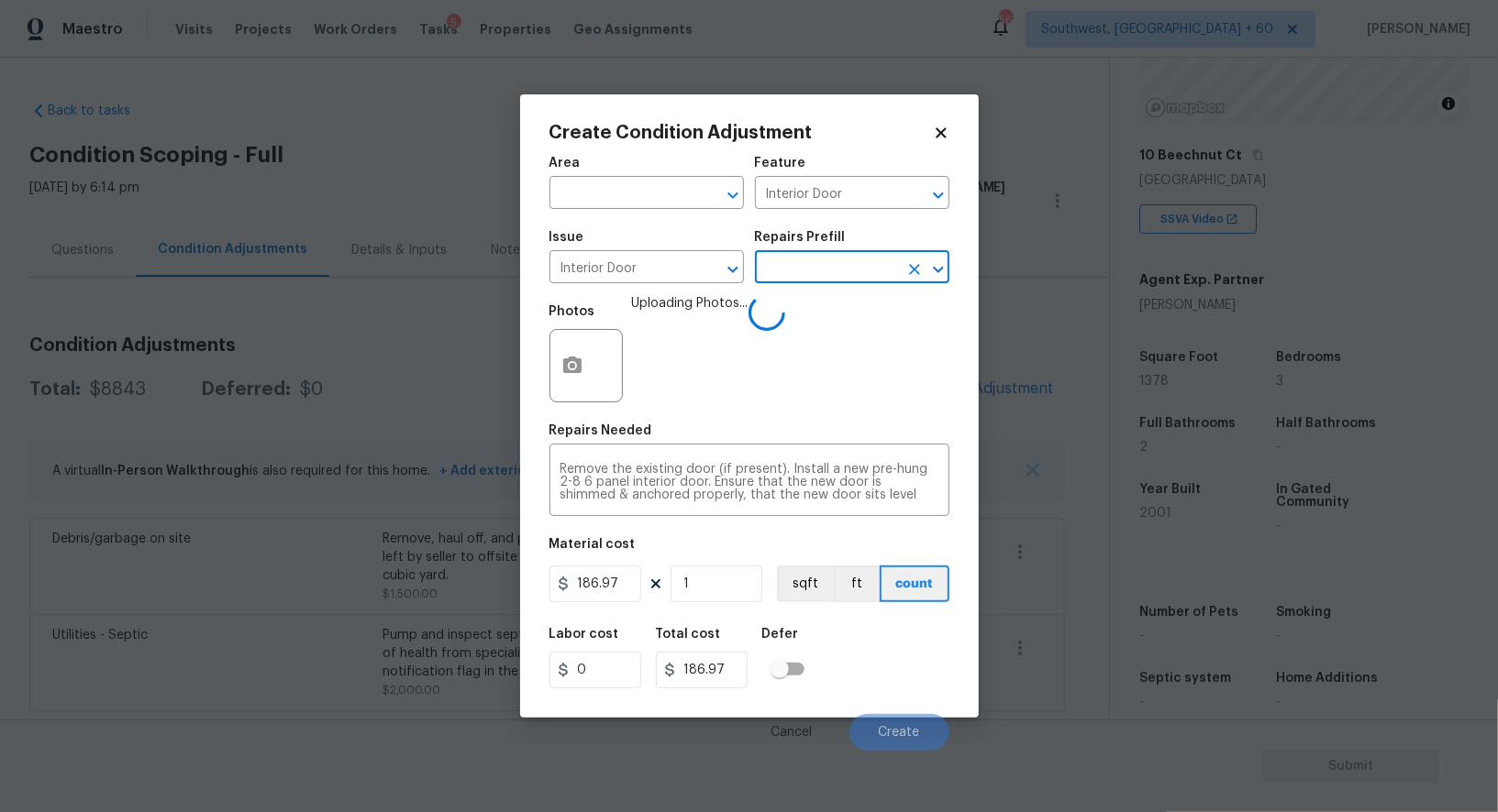
click at [611, 564] on figure "Material cost 186.97 1 sqft ft count" at bounding box center [749, 572] width 400 height 68
click at [614, 582] on input "186.97" at bounding box center [595, 583] width 92 height 37
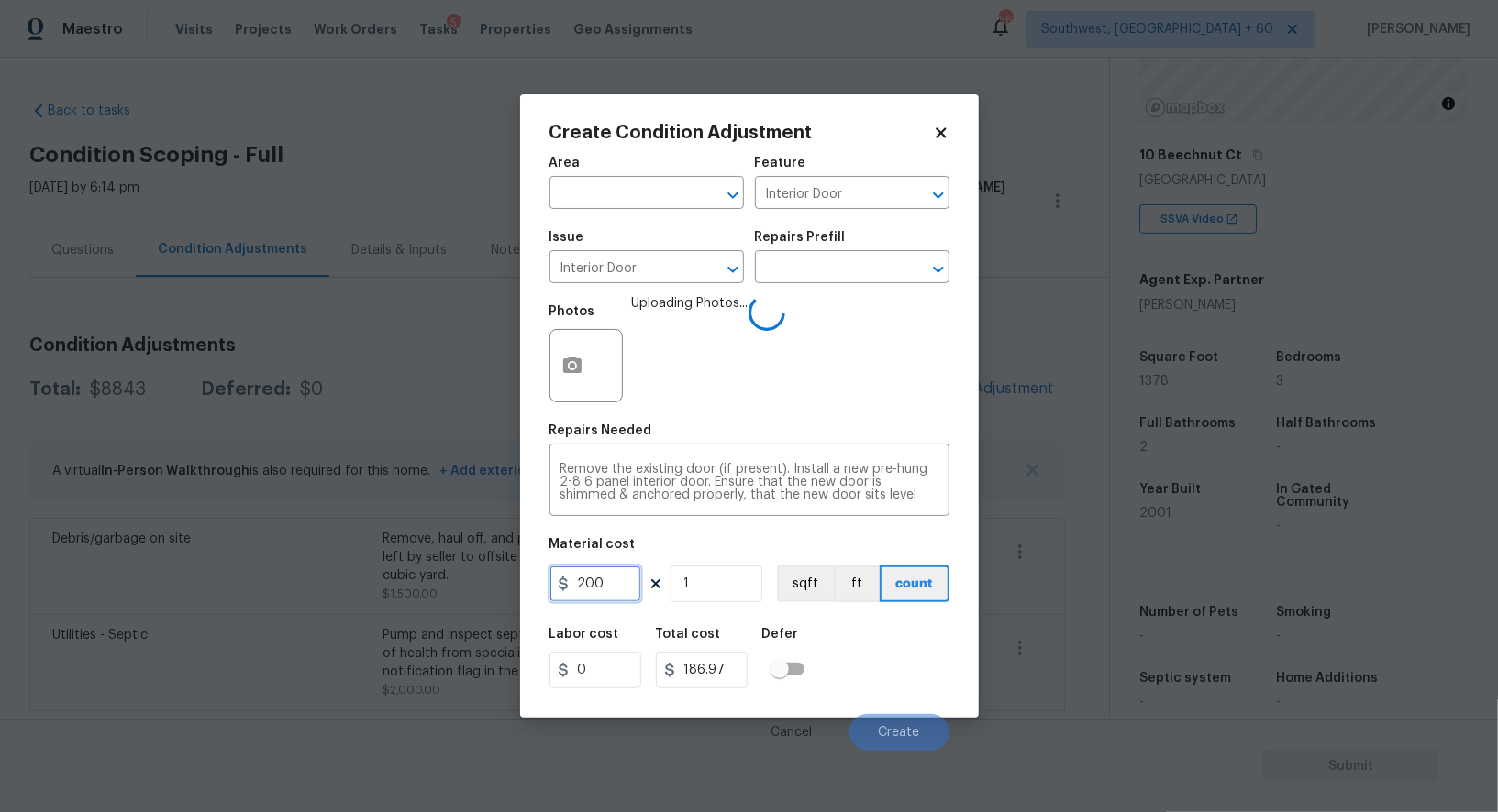
type input "200"
click at [725, 680] on input "186.97" at bounding box center [701, 669] width 92 height 37
type input "200"
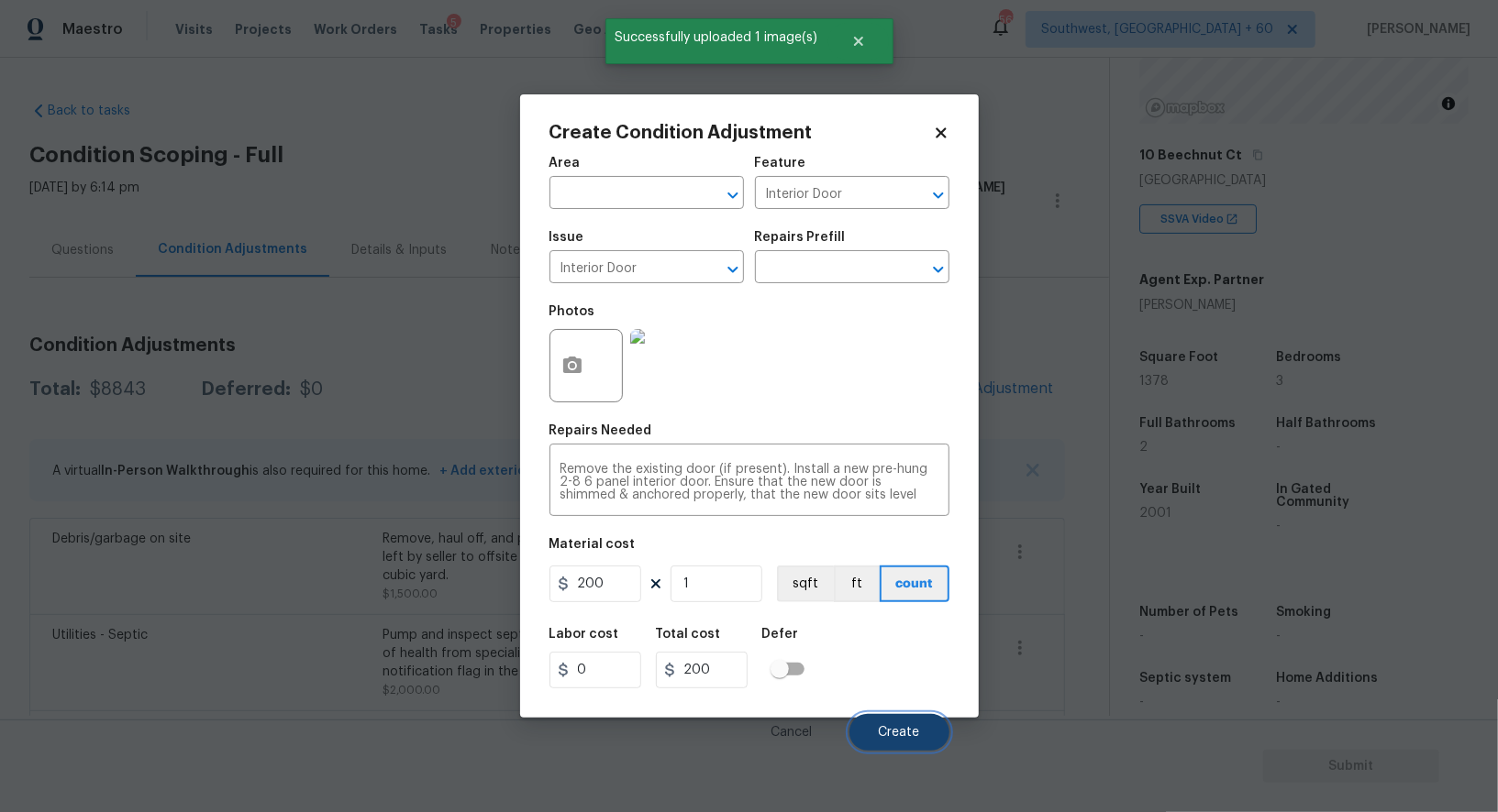
click at [897, 731] on span "Create" at bounding box center [899, 733] width 42 height 14
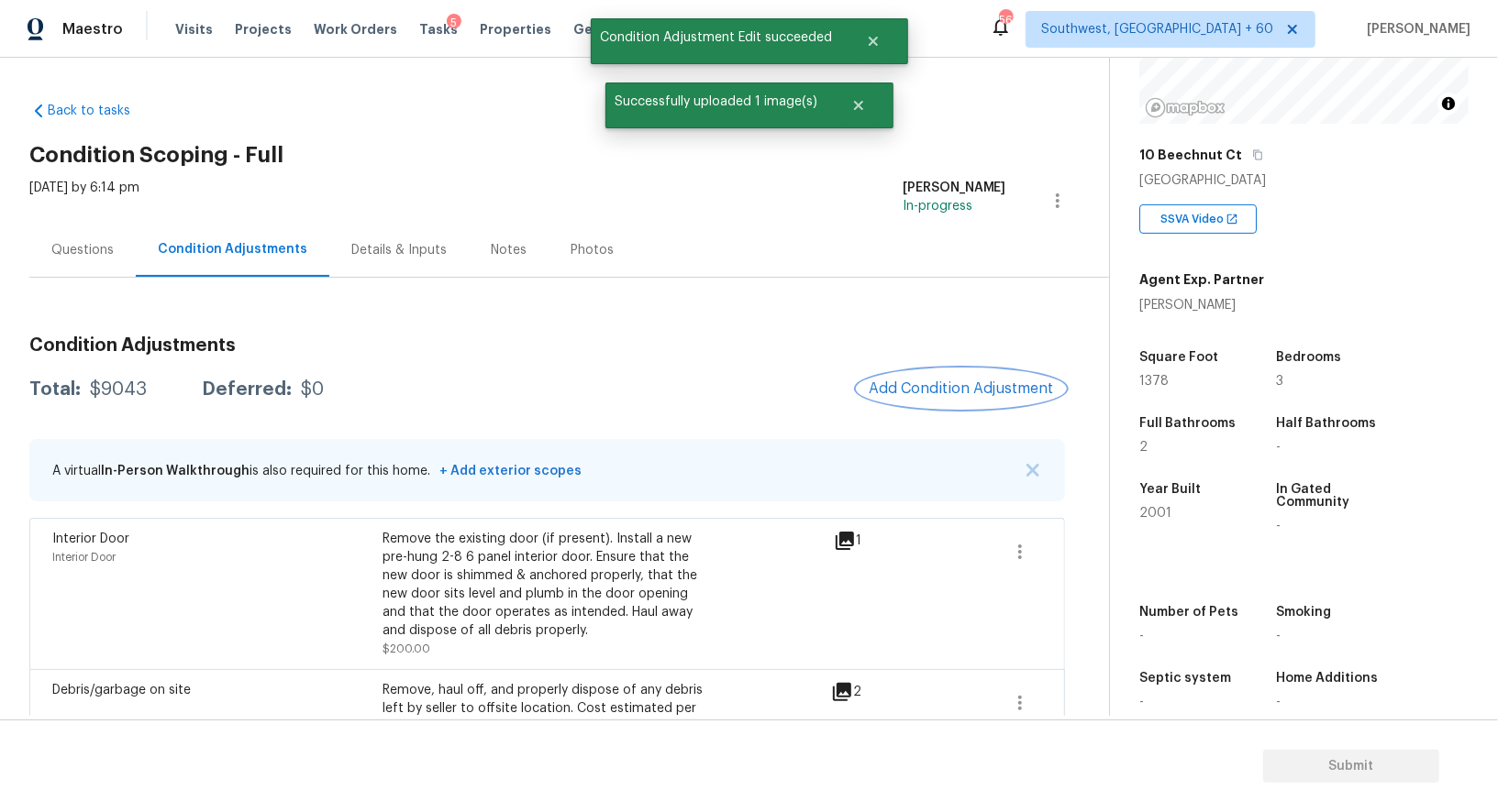
click at [1007, 399] on button "Add Condition Adjustment" at bounding box center [961, 389] width 207 height 39
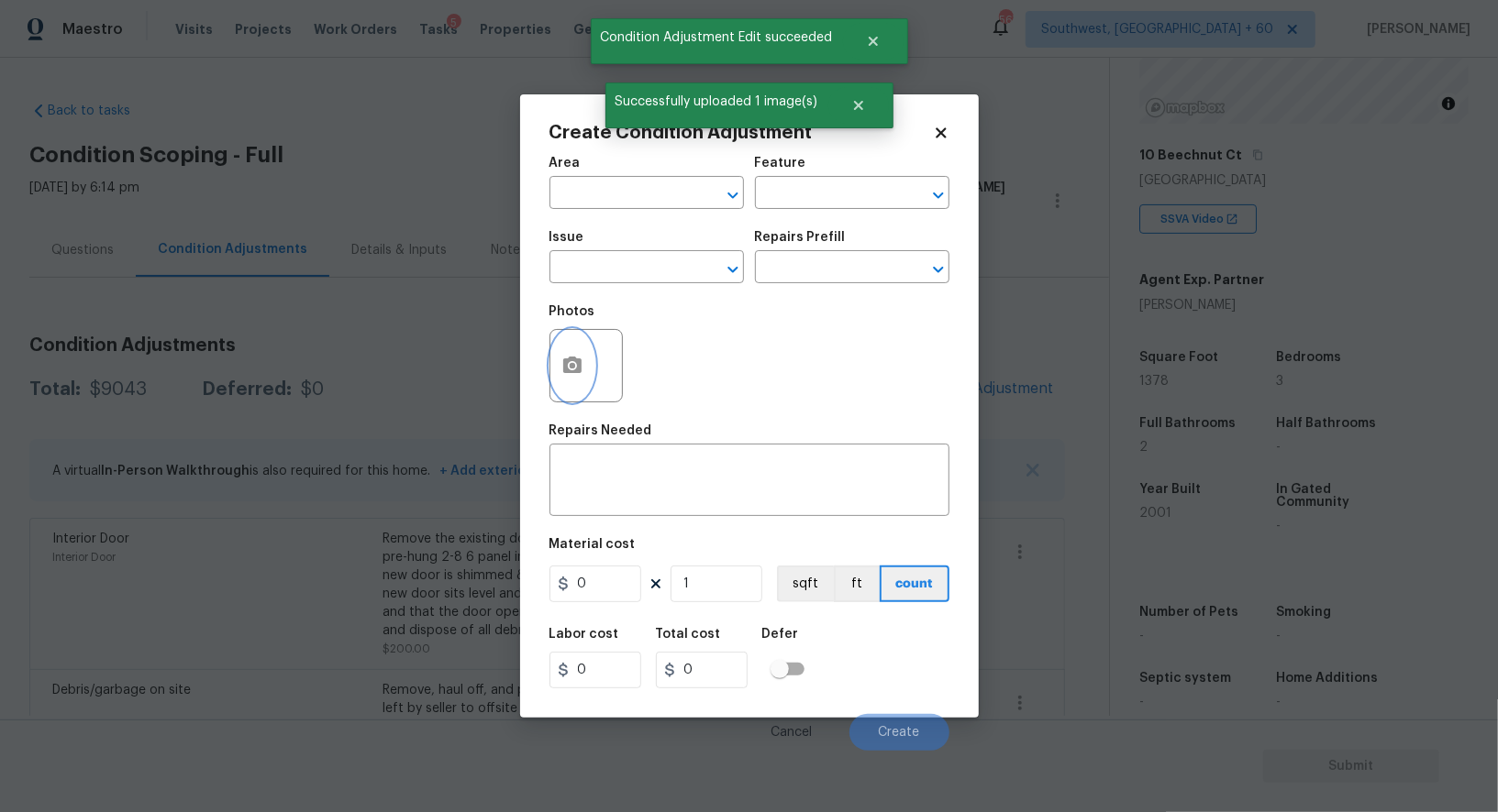
click at [561, 372] on icon "button" at bounding box center [571, 365] width 22 height 22
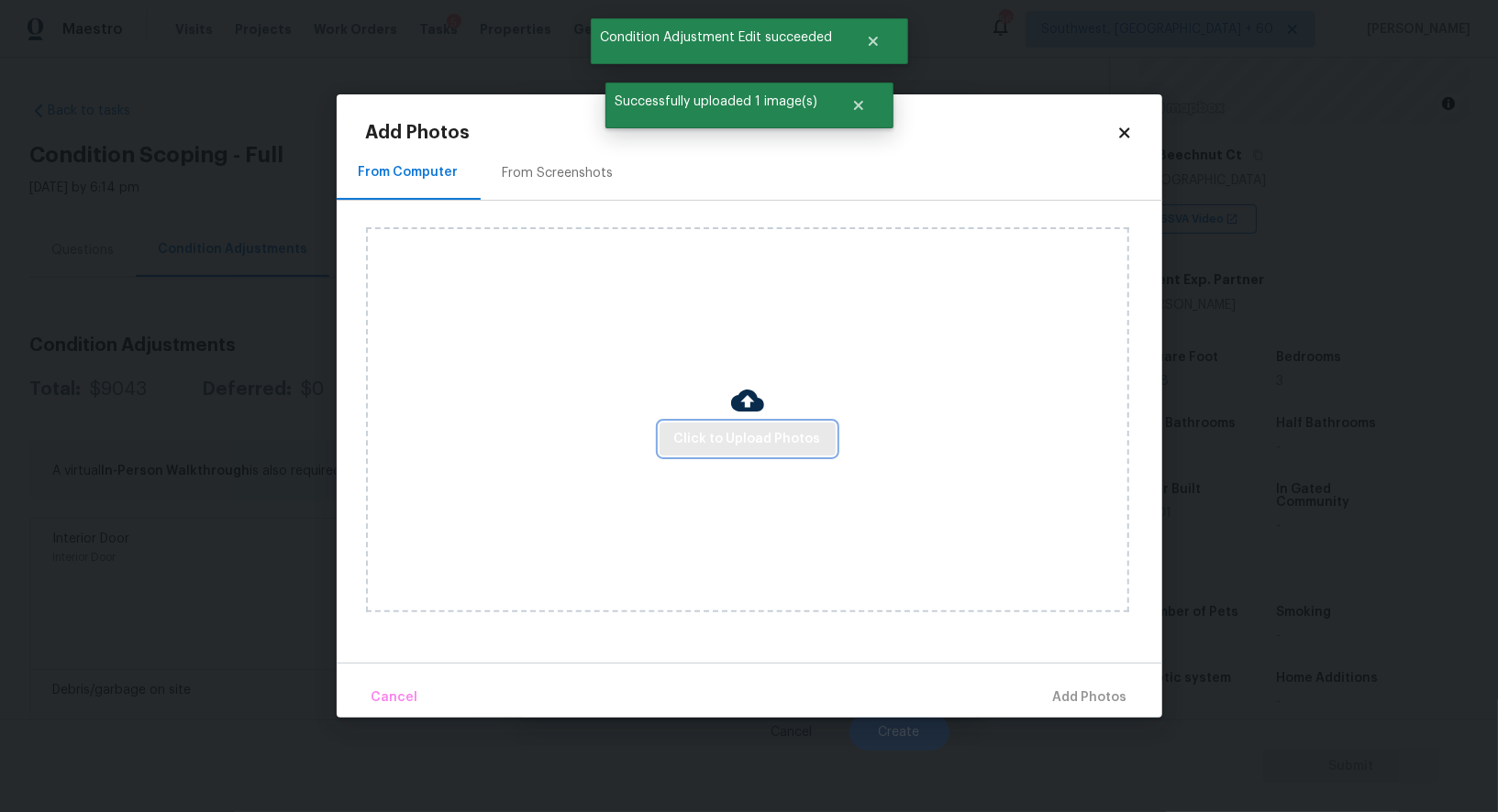
click at [707, 439] on span "Click to Upload Photos" at bounding box center [747, 440] width 147 height 23
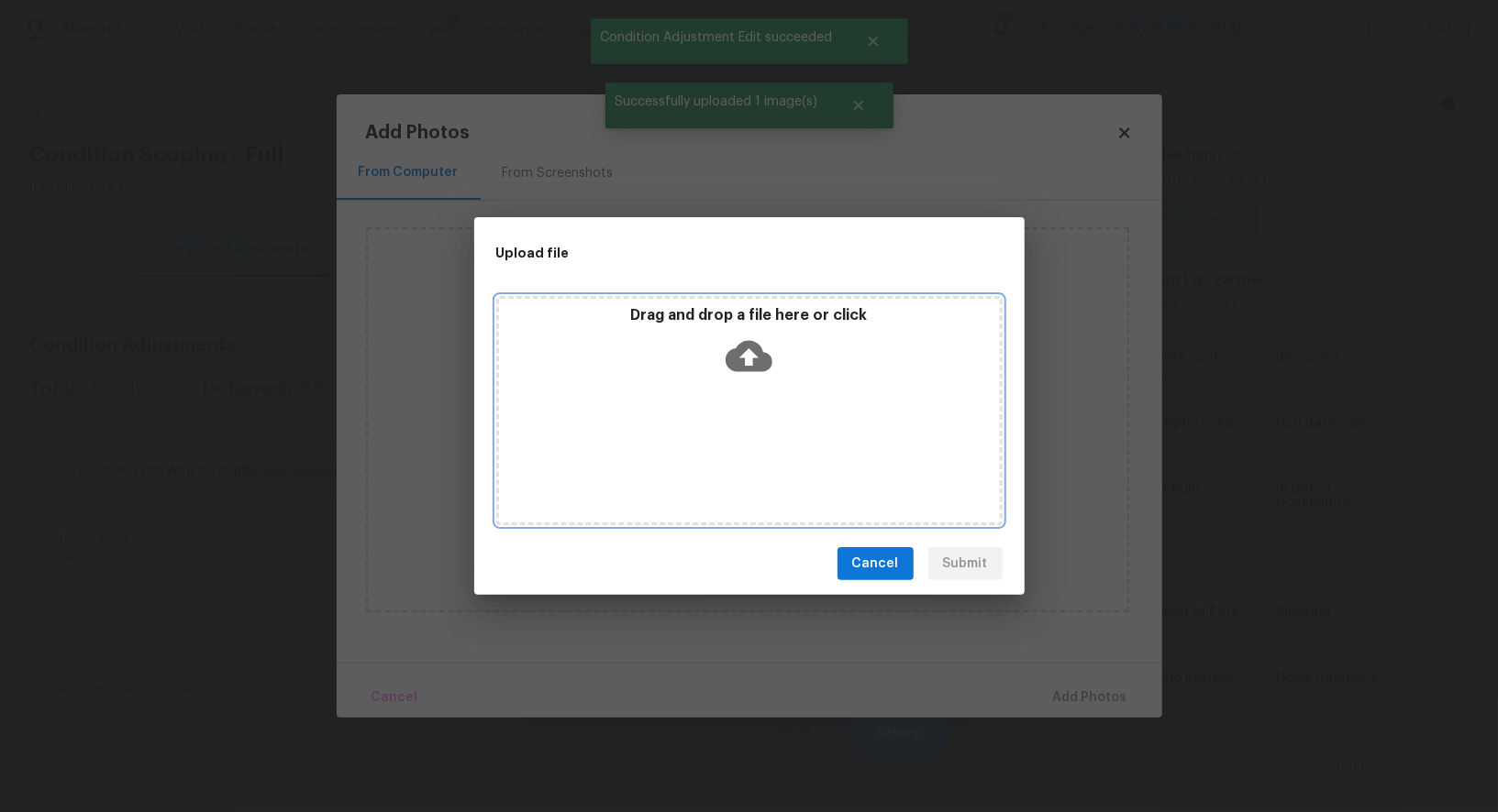
click at [758, 366] on icon at bounding box center [748, 356] width 46 height 31
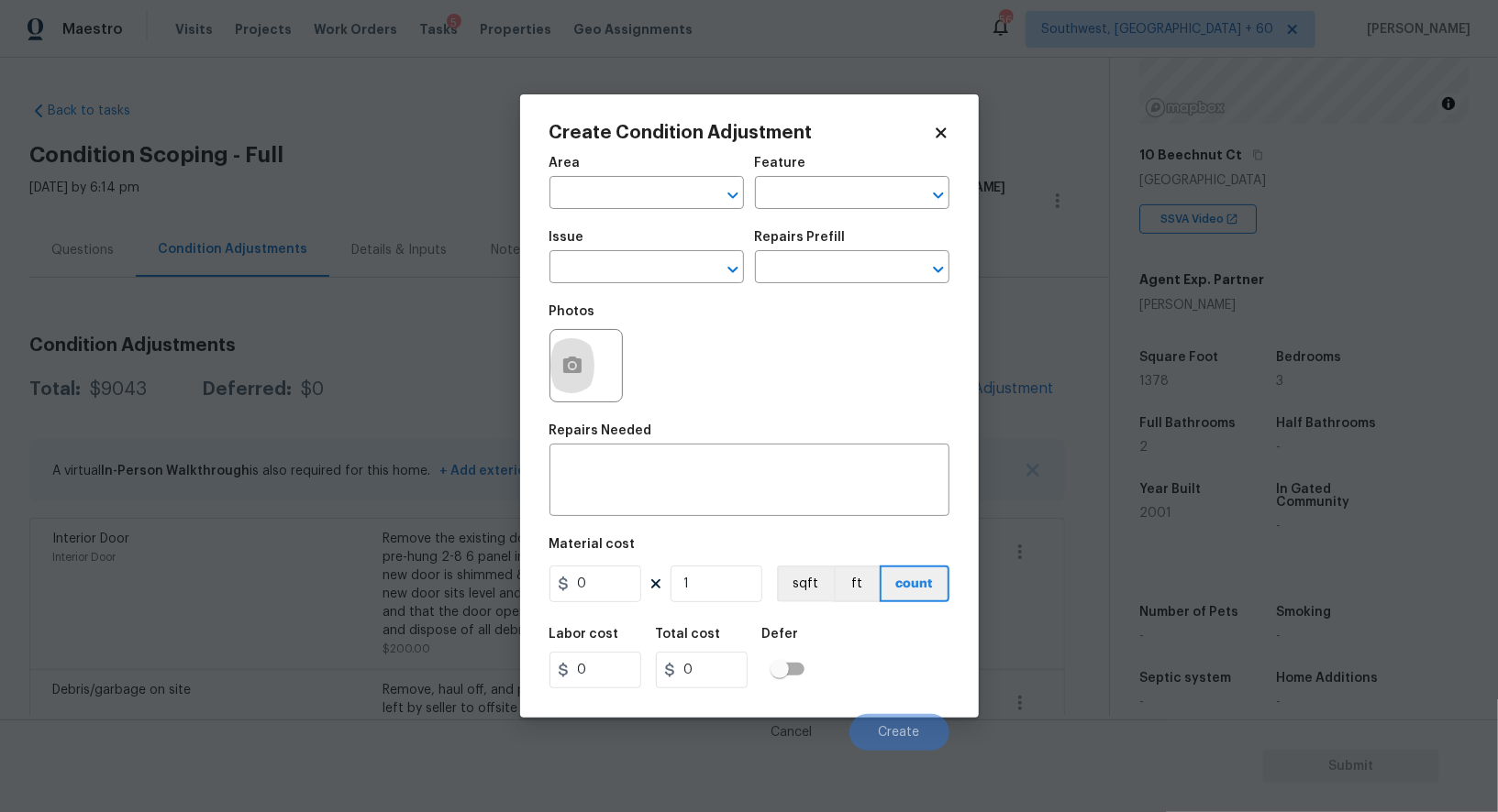
click at [438, 150] on body "Maestro Visits Projects Work Orders Tasks 5 Properties Geo Assignments 567 Sout…" at bounding box center [749, 406] width 1498 height 812
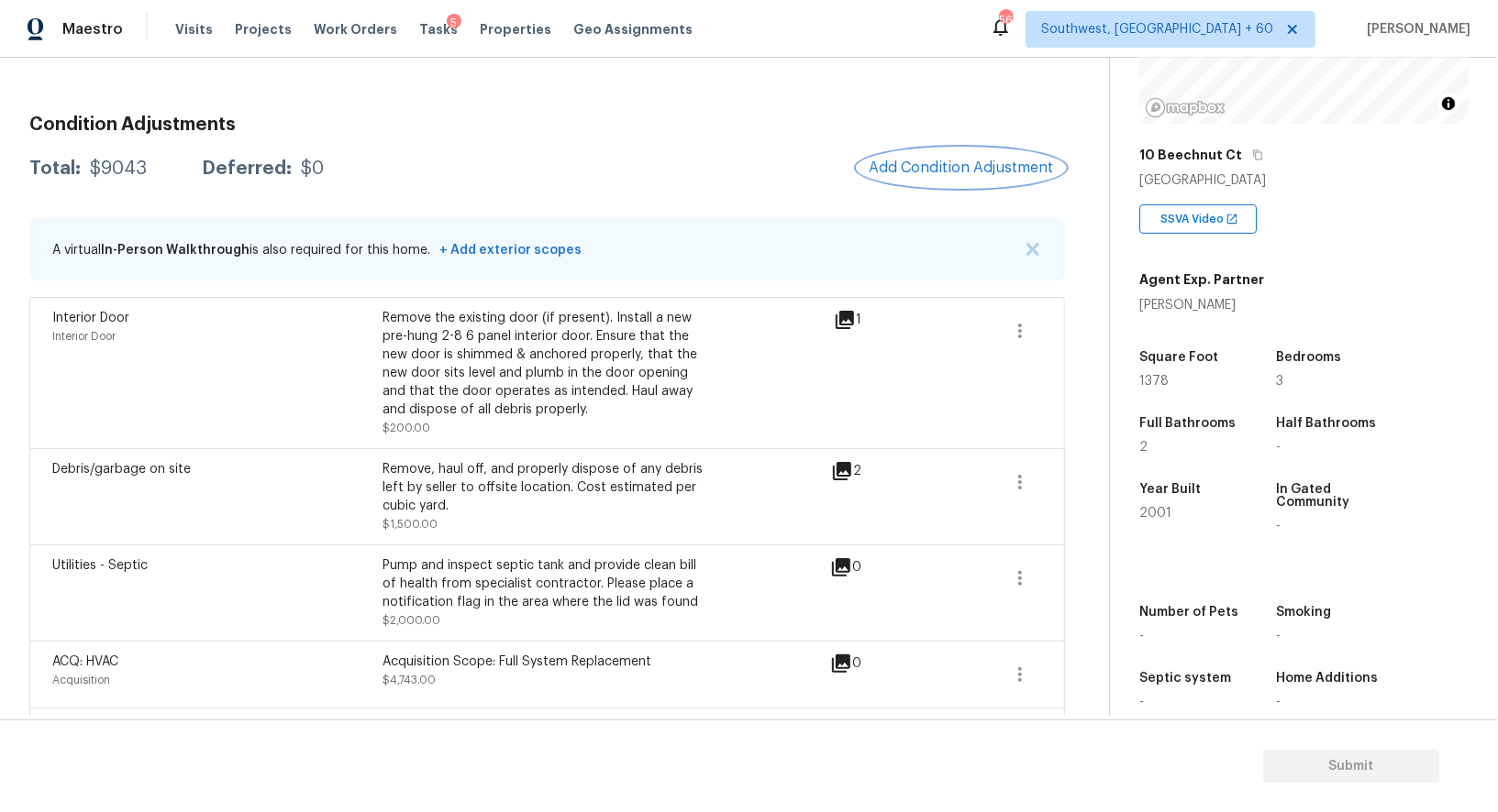
scroll to position [212, 0]
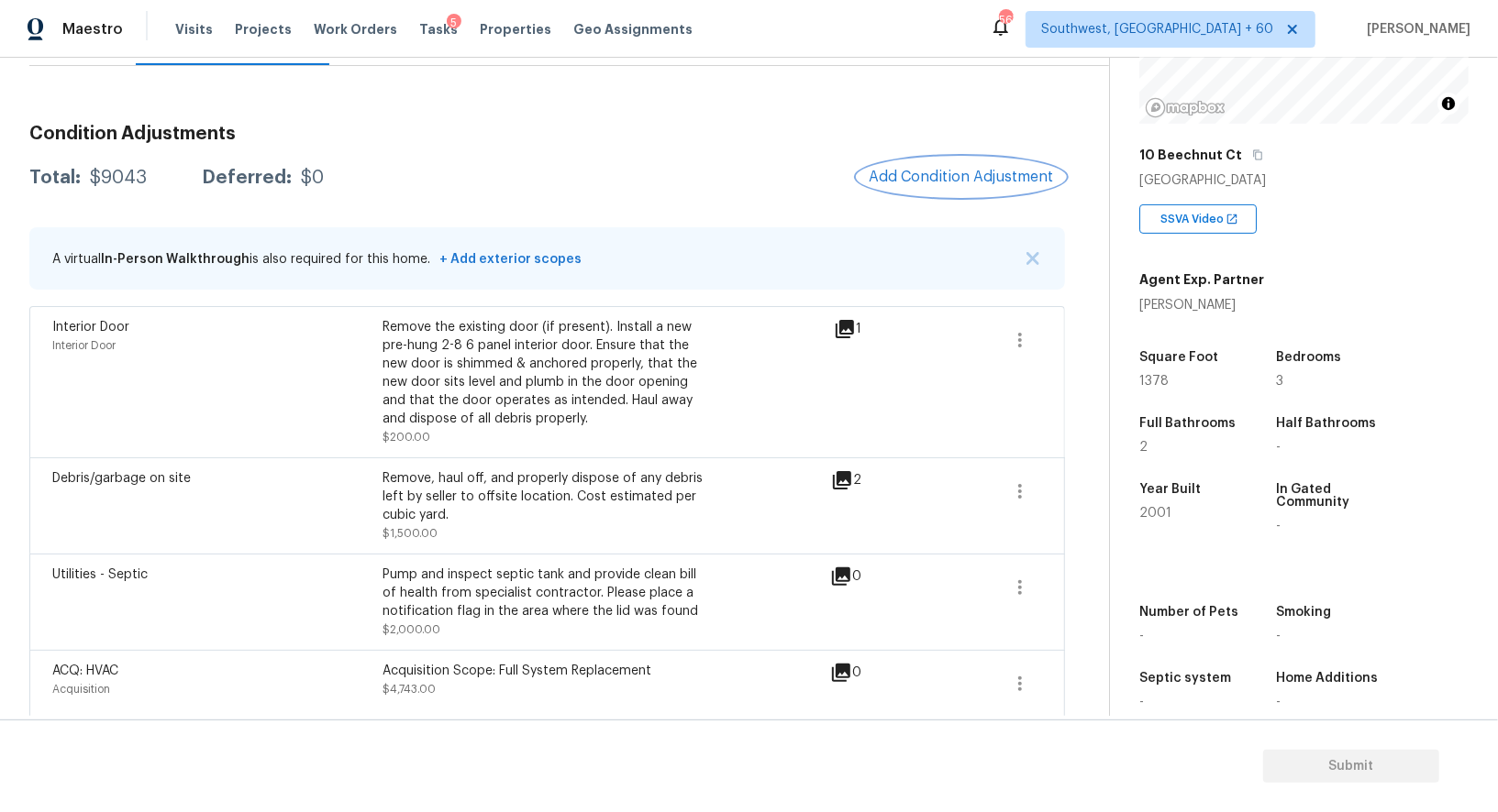
click at [949, 175] on span "Add Condition Adjustment" at bounding box center [961, 176] width 185 height 16
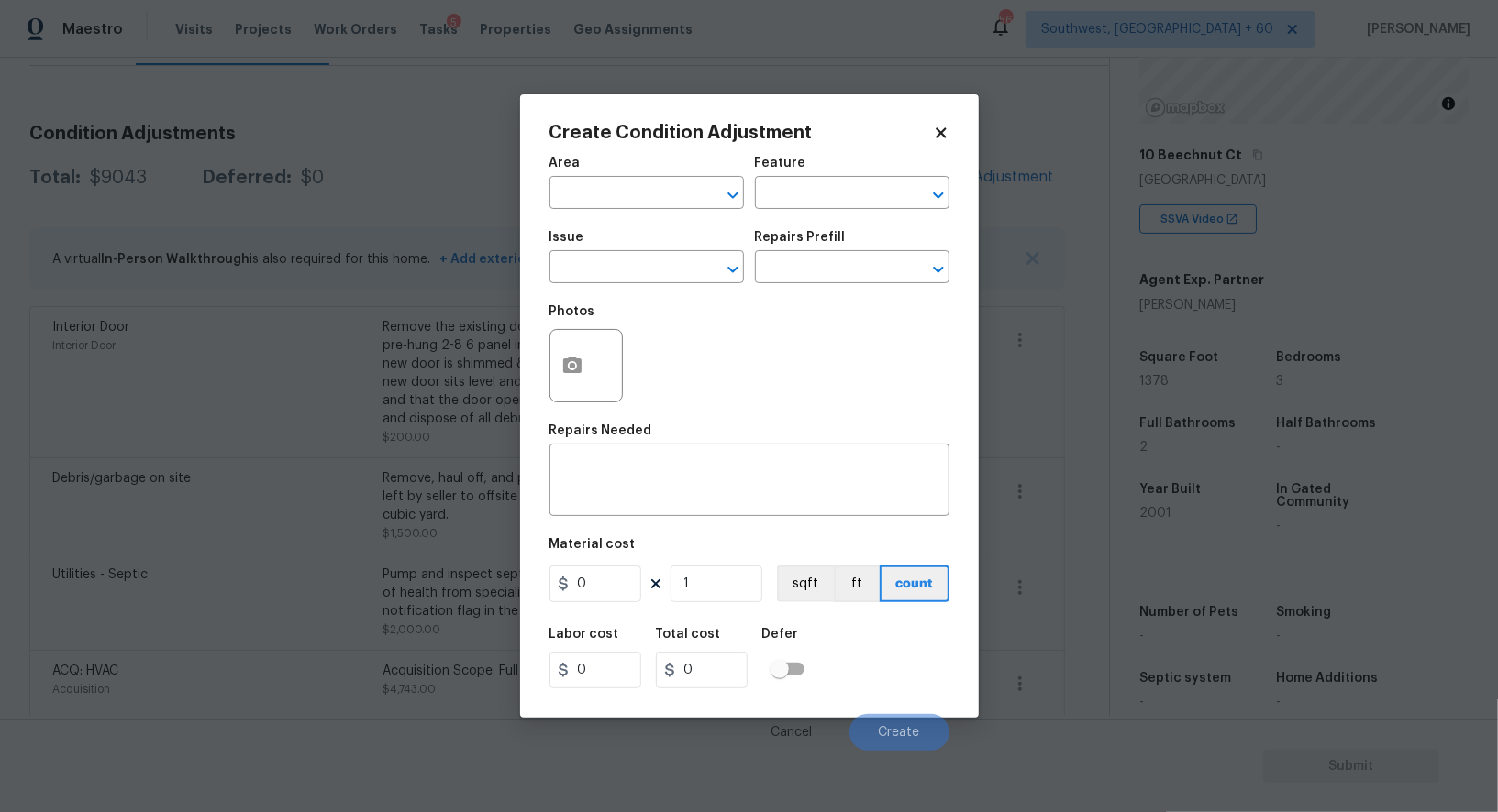
click at [624, 287] on span "Issue ​" at bounding box center [647, 257] width 195 height 75
click at [618, 272] on input "text" at bounding box center [620, 269] width 143 height 28
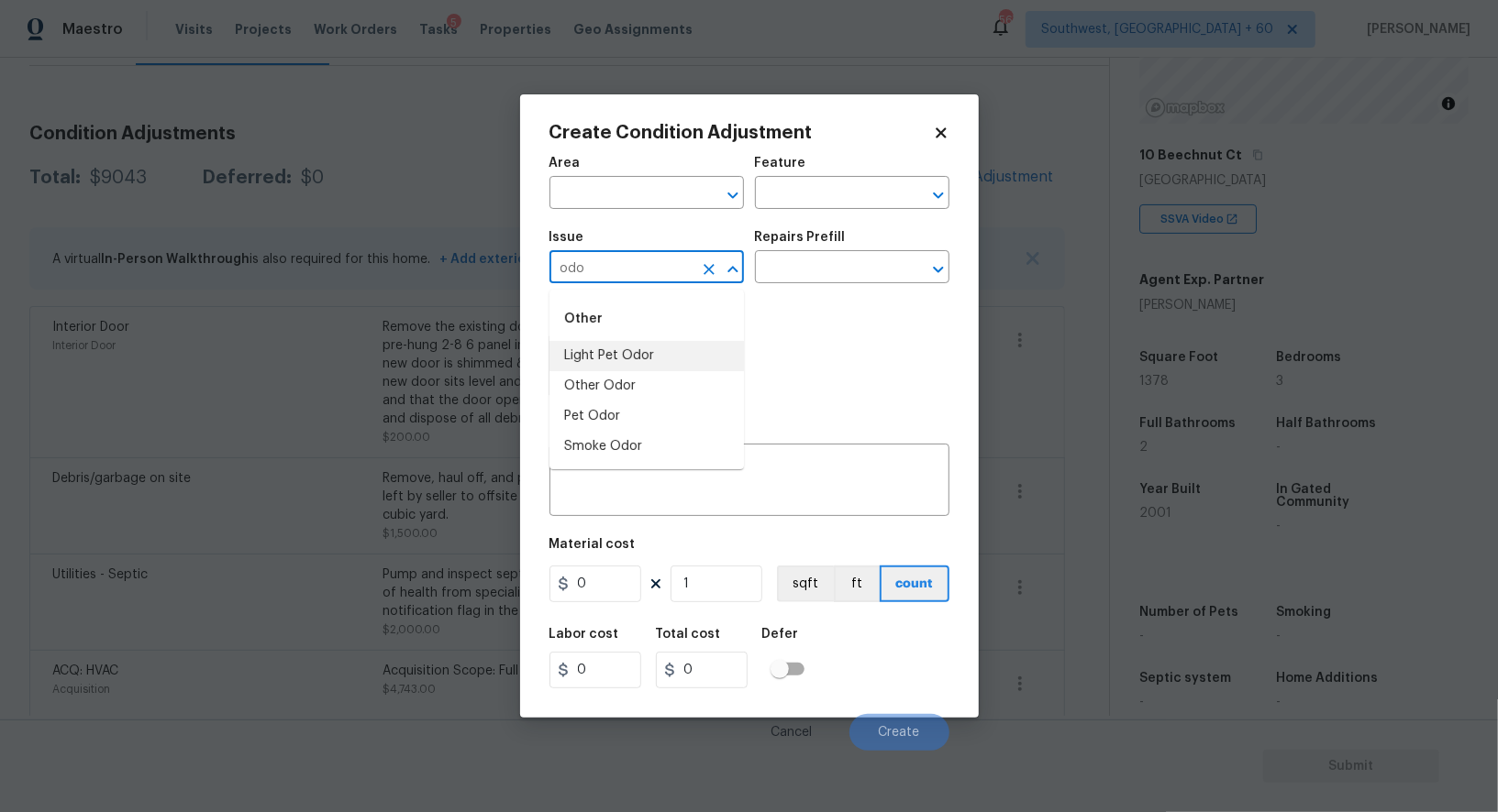
click at [613, 357] on li "Light Pet Odor" at bounding box center [647, 356] width 195 height 30
type input "Light Pet Odor"
click at [831, 258] on input "text" at bounding box center [826, 269] width 143 height 28
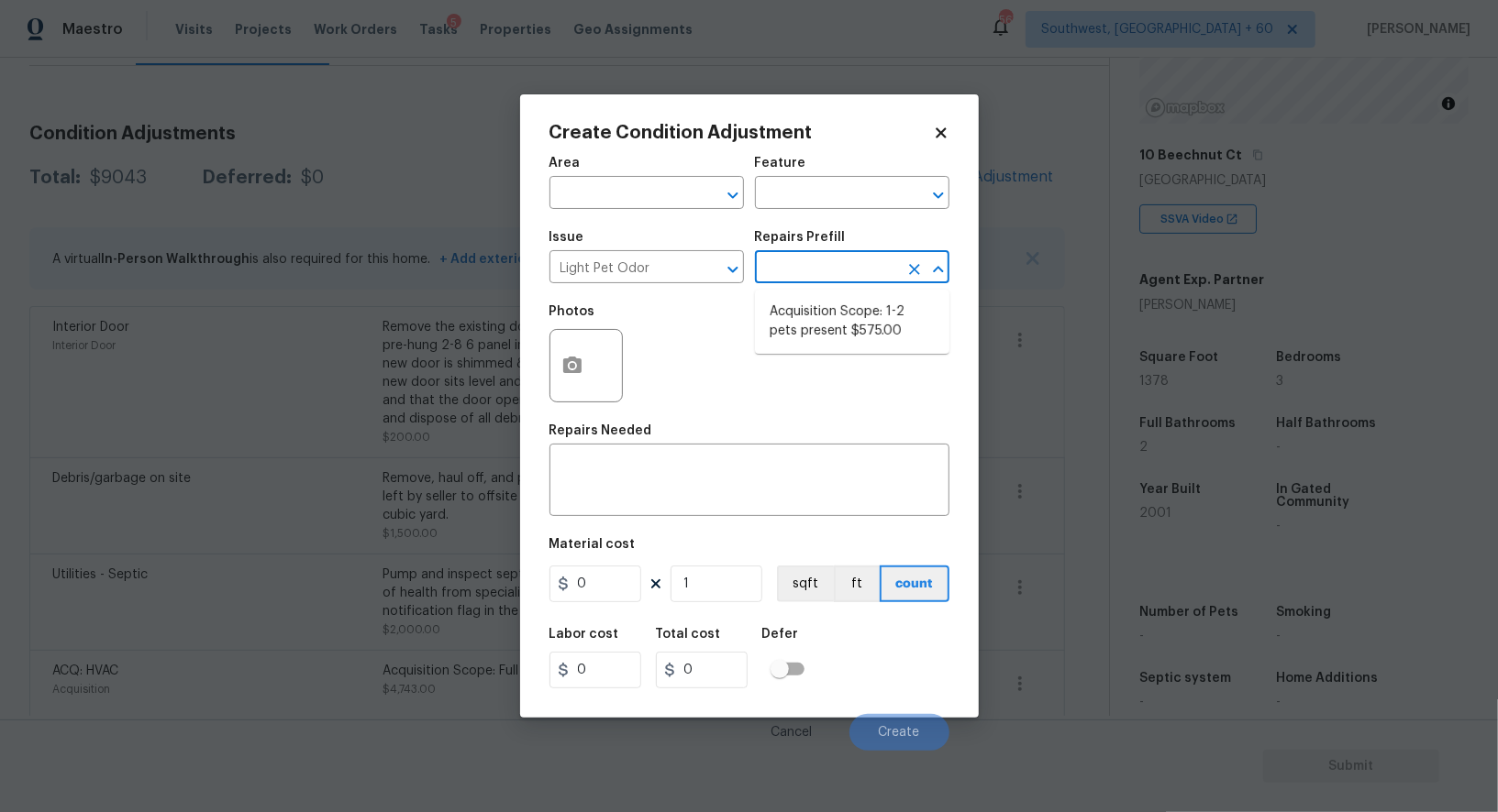
click at [825, 320] on li "Acquisition Scope: 1-2 pets present $575.00" at bounding box center [852, 321] width 195 height 49
type textarea "Acquisition Scope: 1-2 pets present"
type input "575"
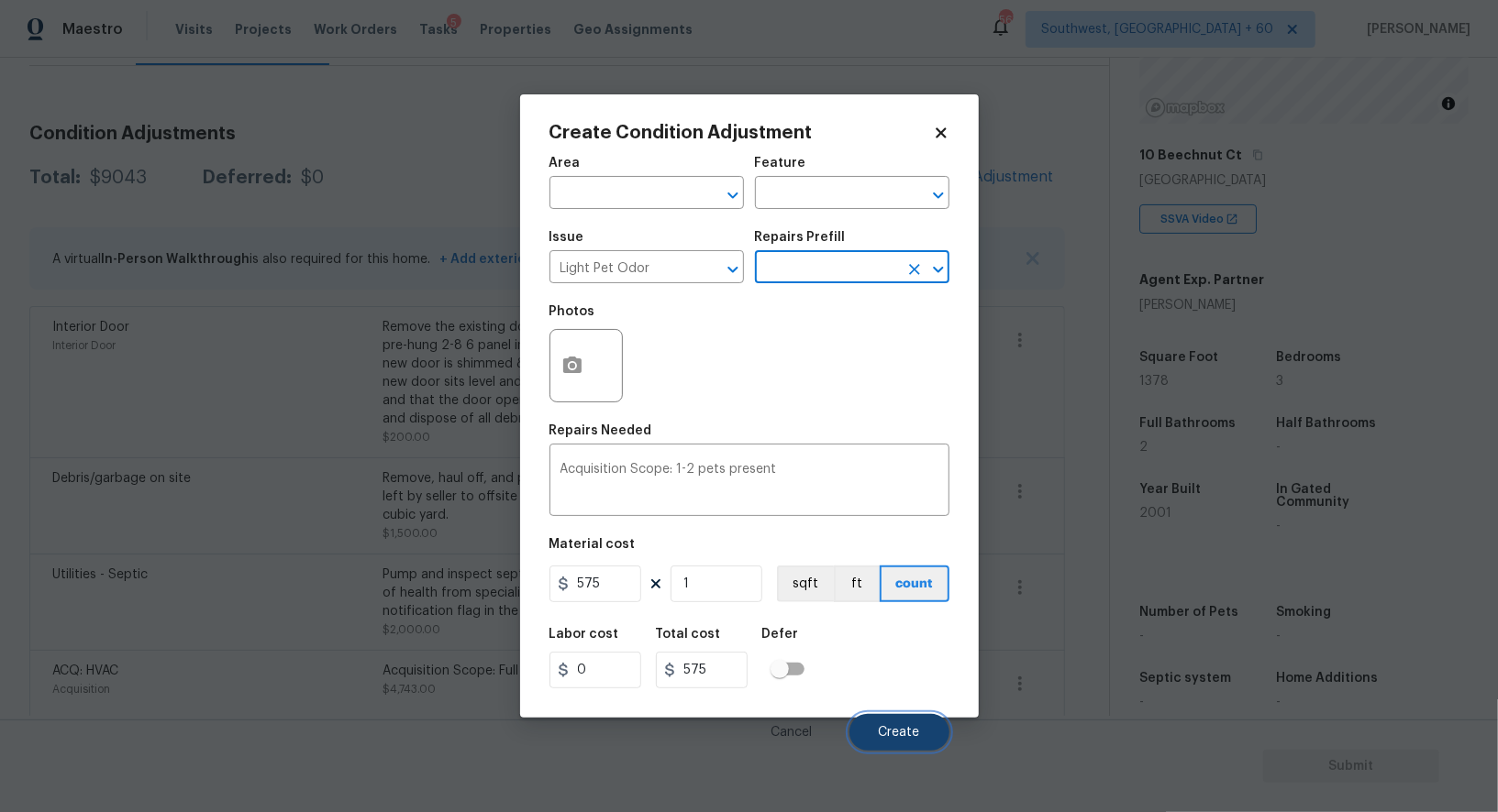
click at [895, 721] on button "Create" at bounding box center [899, 732] width 100 height 37
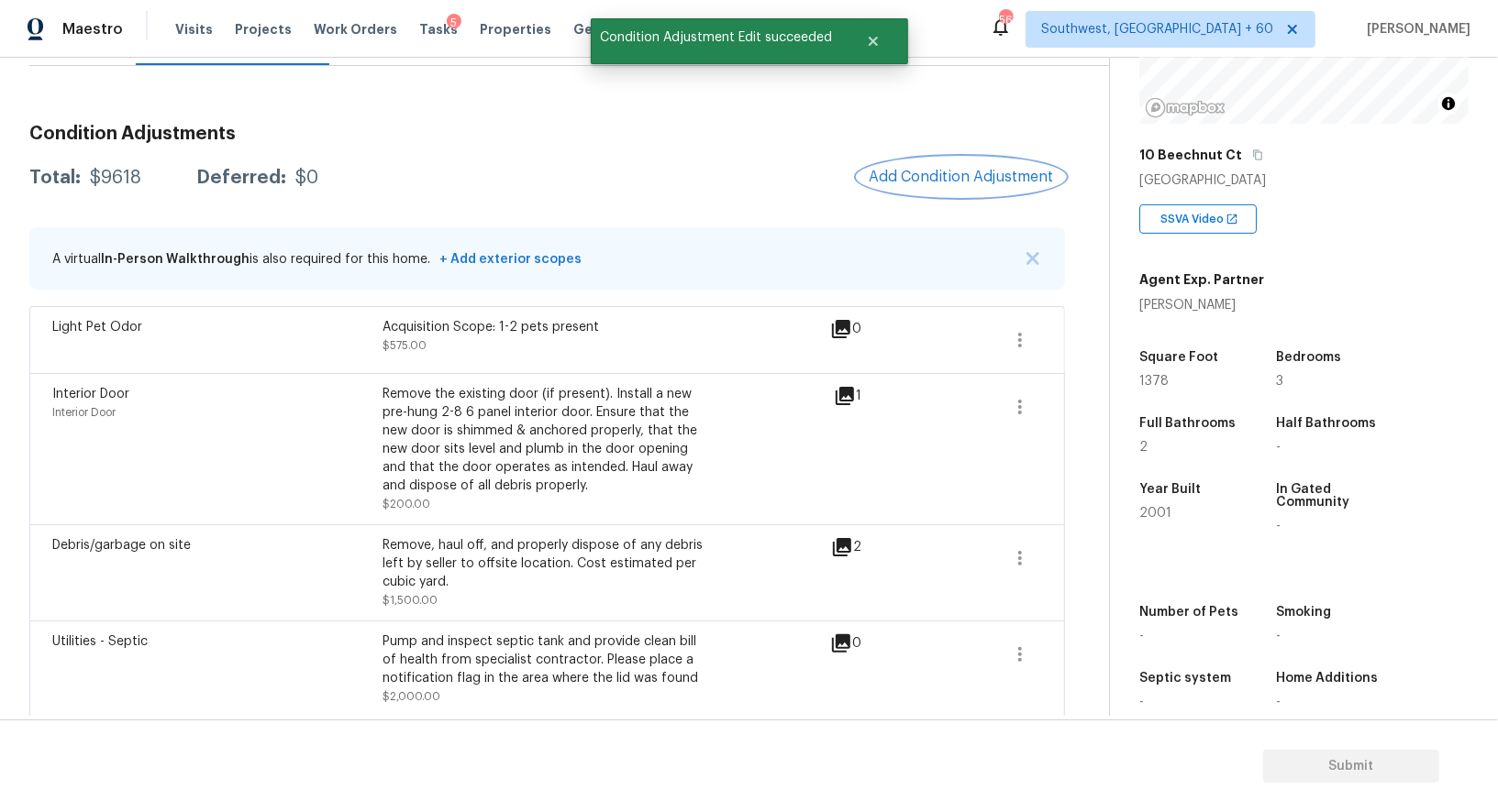
click at [969, 166] on button "Add Condition Adjustment" at bounding box center [961, 177] width 207 height 39
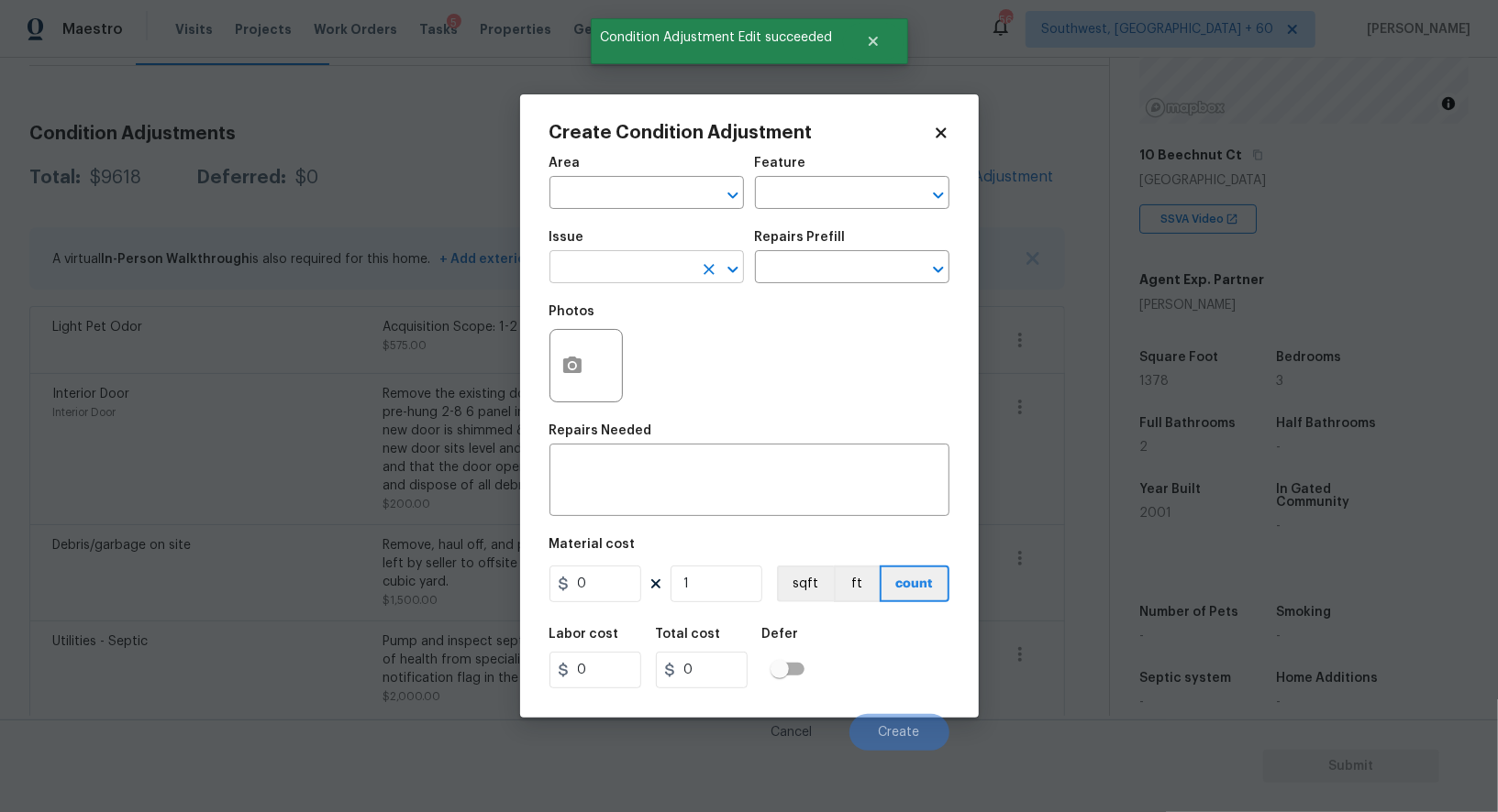
click at [636, 276] on input "text" at bounding box center [620, 269] width 143 height 28
click at [639, 358] on li "ACQ: Paint" at bounding box center [647, 356] width 195 height 30
type input "ACQ: Paint"
click at [839, 267] on input "text" at bounding box center [826, 269] width 143 height 28
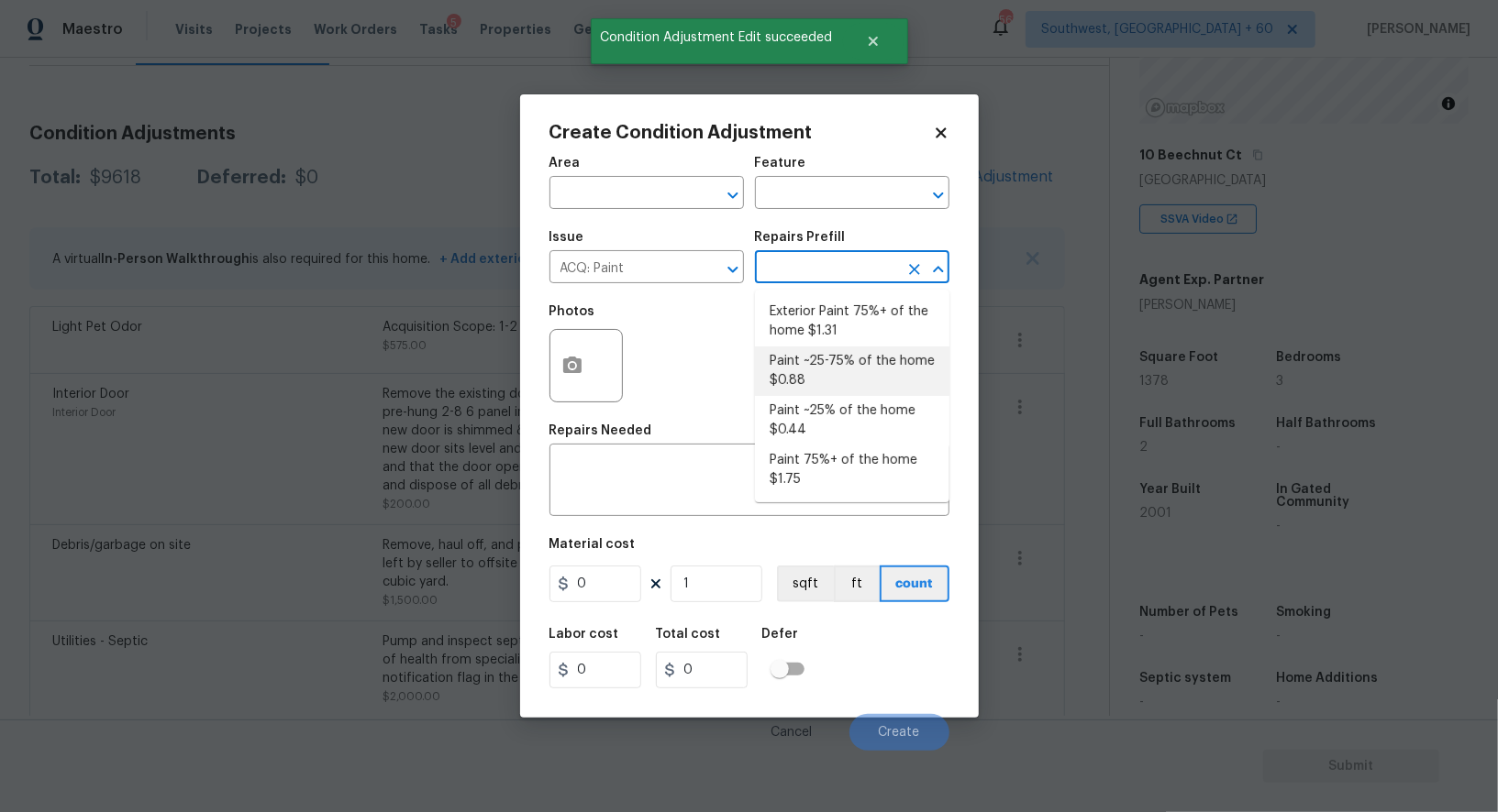
click at [819, 378] on li "Paint ~25-75% of the home $0.88" at bounding box center [852, 371] width 195 height 49
type input "Acquisition"
type textarea "Acquisition Scope: ~25 - 75% of the home needs interior paint"
type input "0.88"
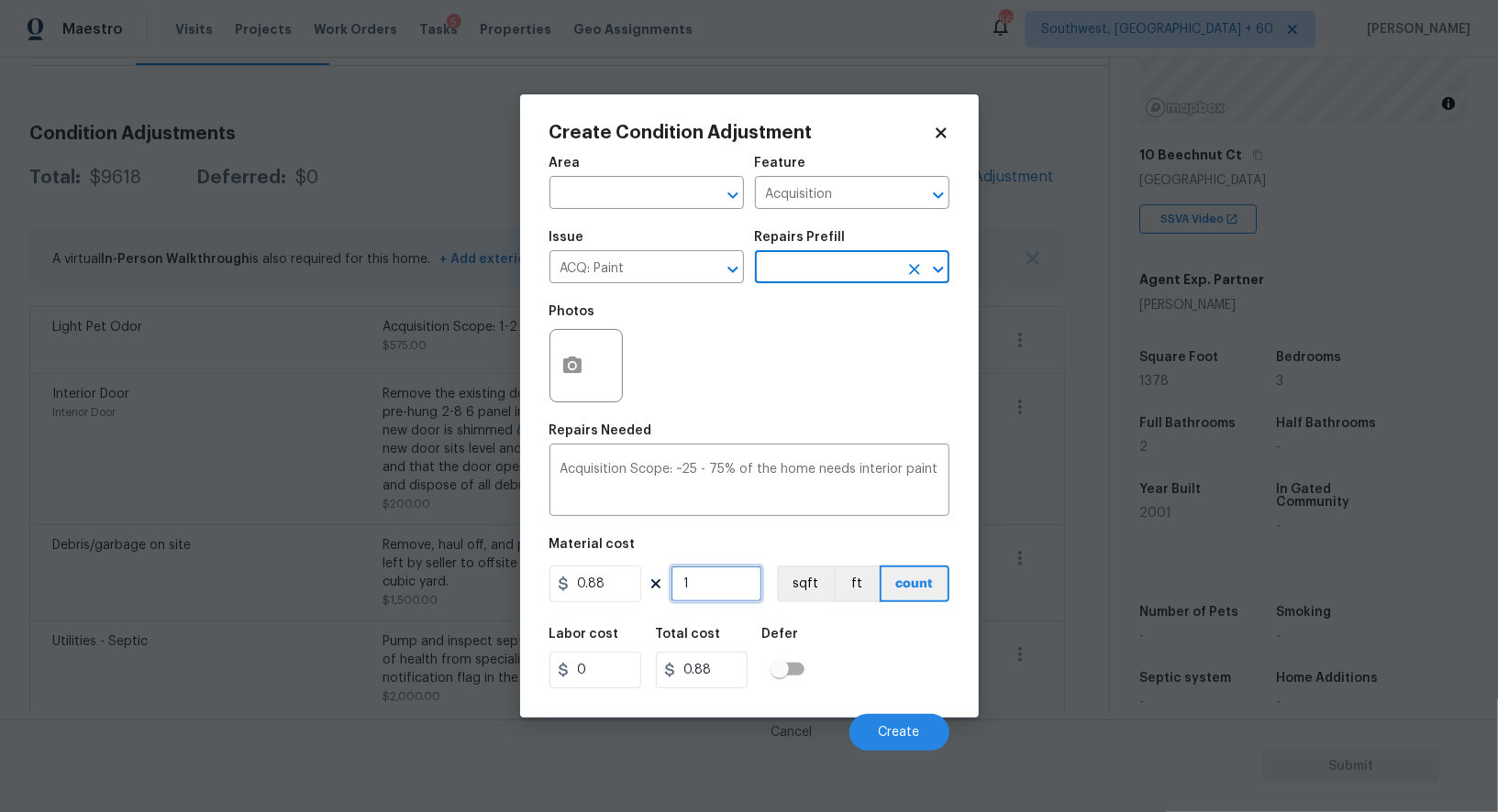
click at [723, 583] on input "1" at bounding box center [716, 583] width 92 height 37
type input "0"
type input "1"
type input "0.88"
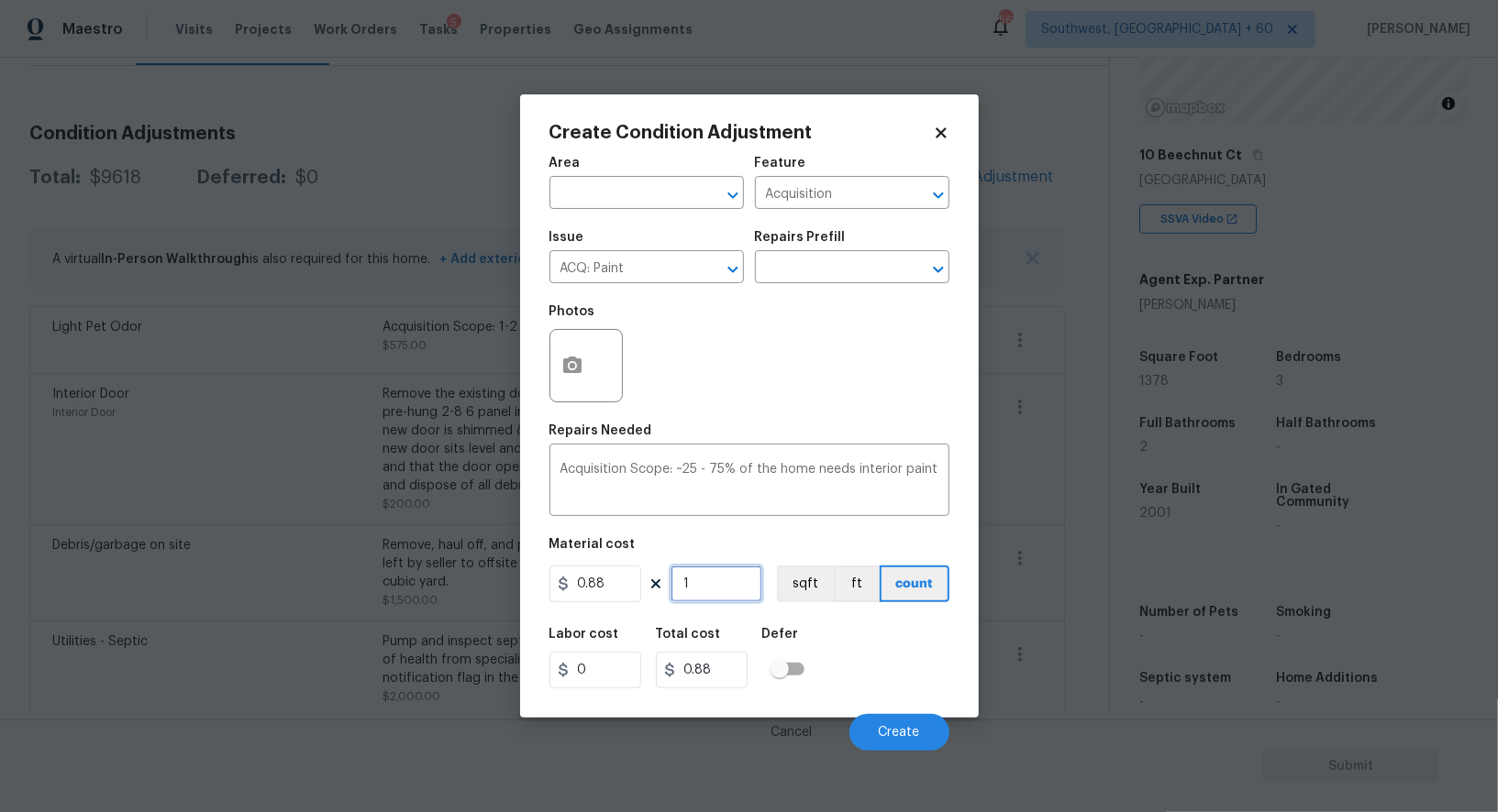
type input "13"
type input "11.44"
type input "137"
type input "120.56"
type input "1378"
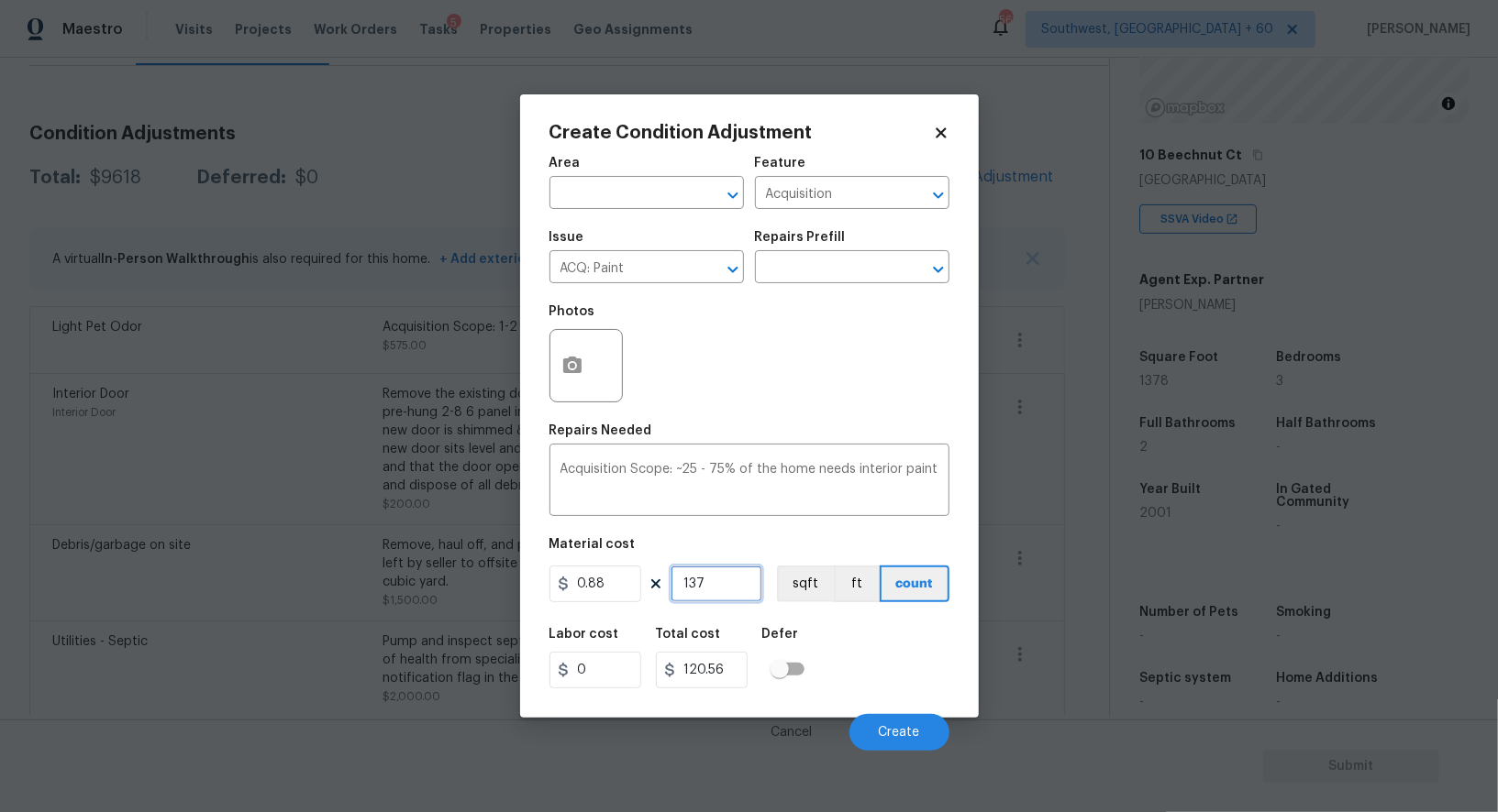
type input "1212.64"
type input "1378"
click at [564, 370] on icon "button" at bounding box center [571, 364] width 18 height 16
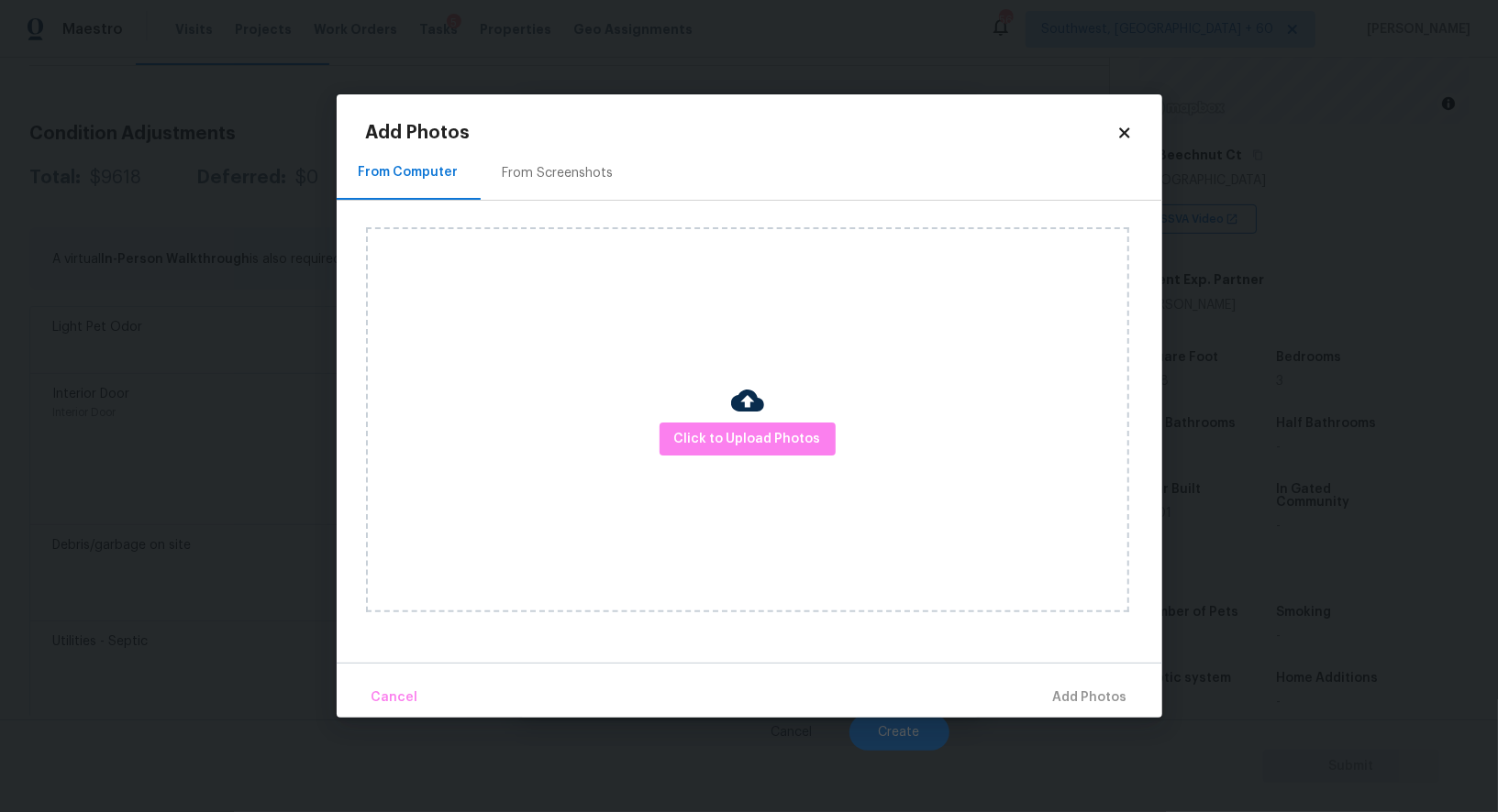
click at [571, 183] on div "From Screenshots" at bounding box center [558, 172] width 155 height 54
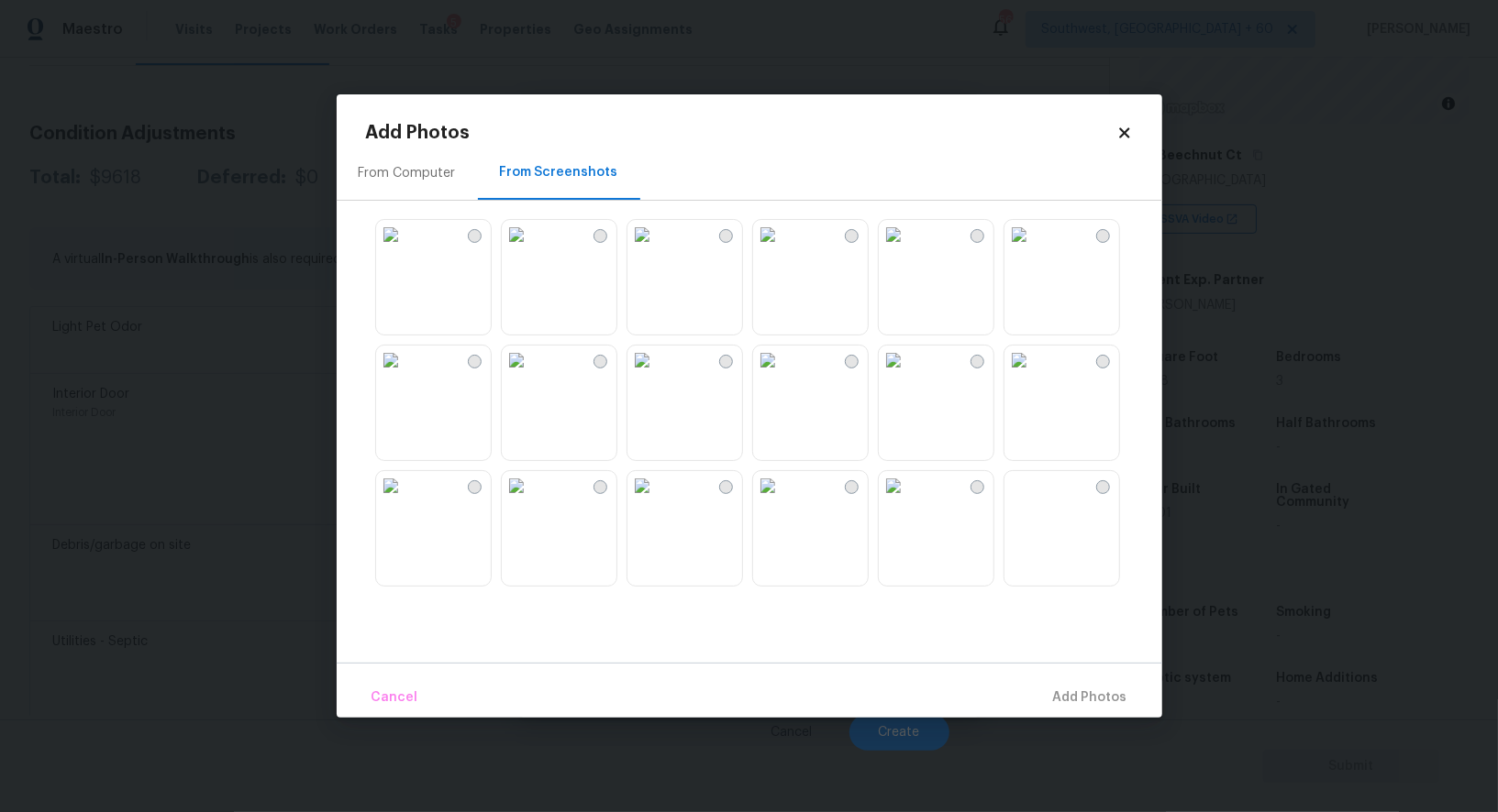
click at [656, 375] on img at bounding box center [641, 360] width 29 height 29
click at [531, 375] on img at bounding box center [515, 360] width 29 height 29
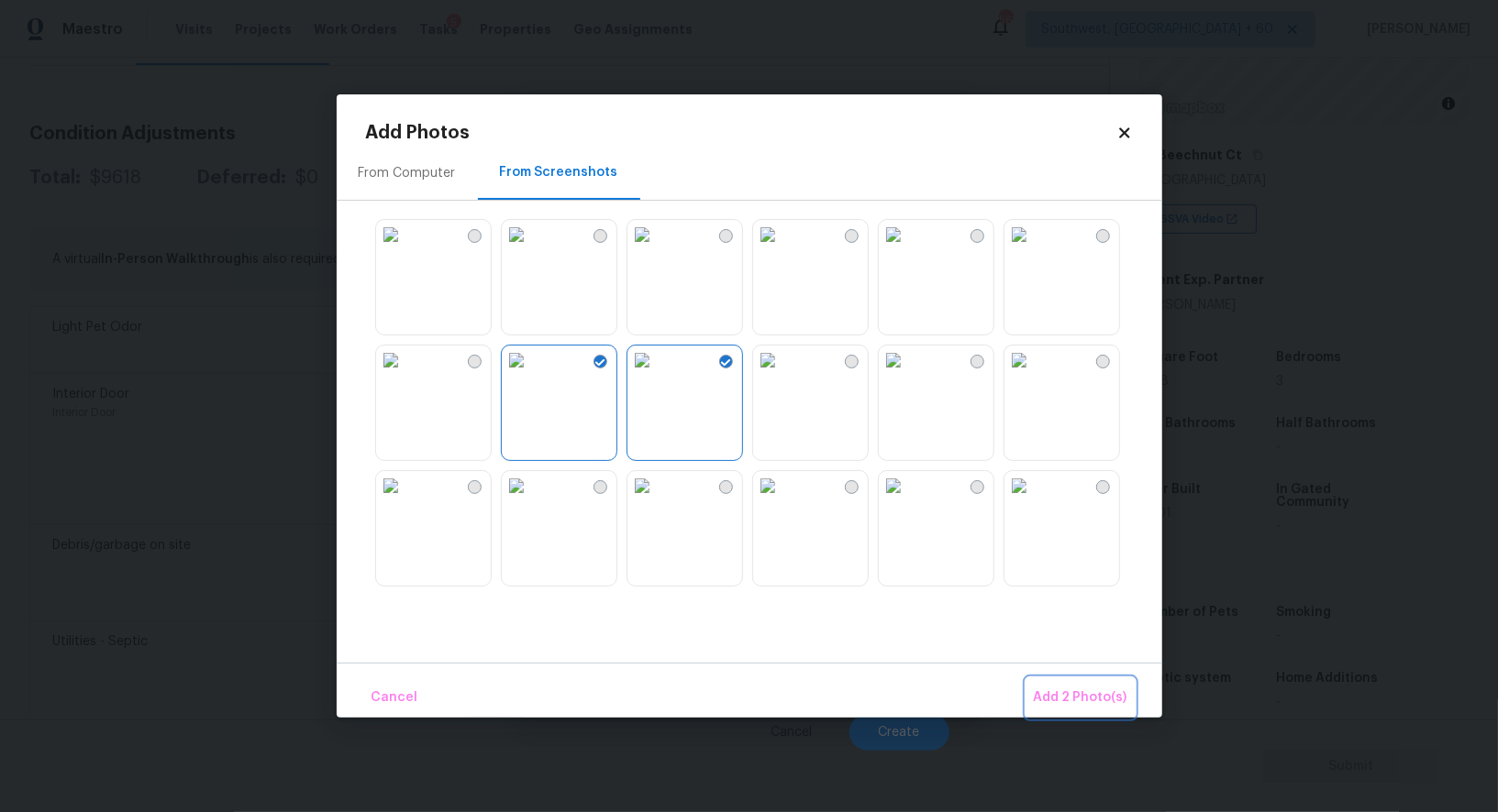
click at [1090, 687] on span "Add 2 Photo(s)" at bounding box center [1080, 698] width 94 height 23
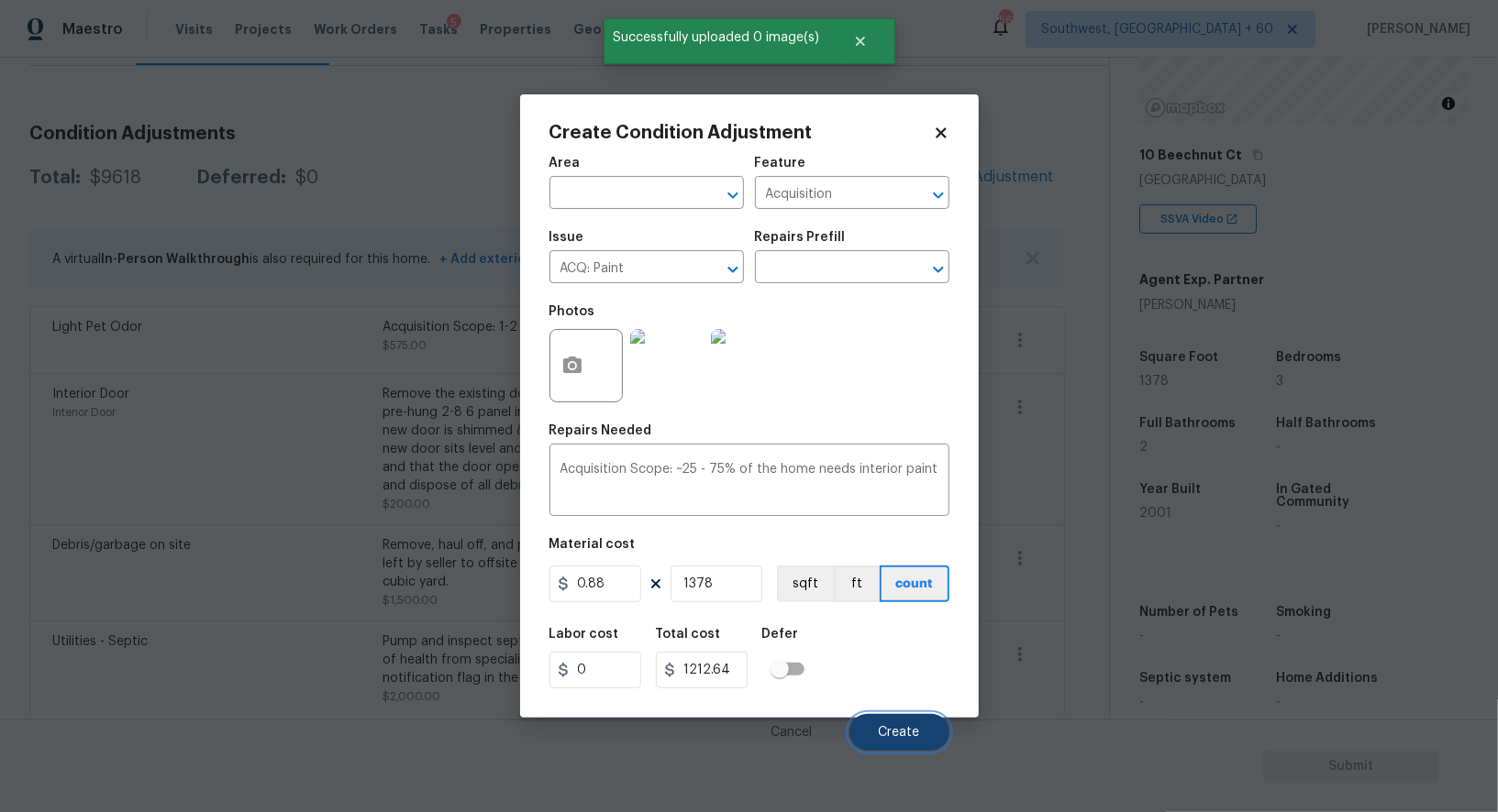
click at [925, 741] on button "Create" at bounding box center [899, 732] width 100 height 37
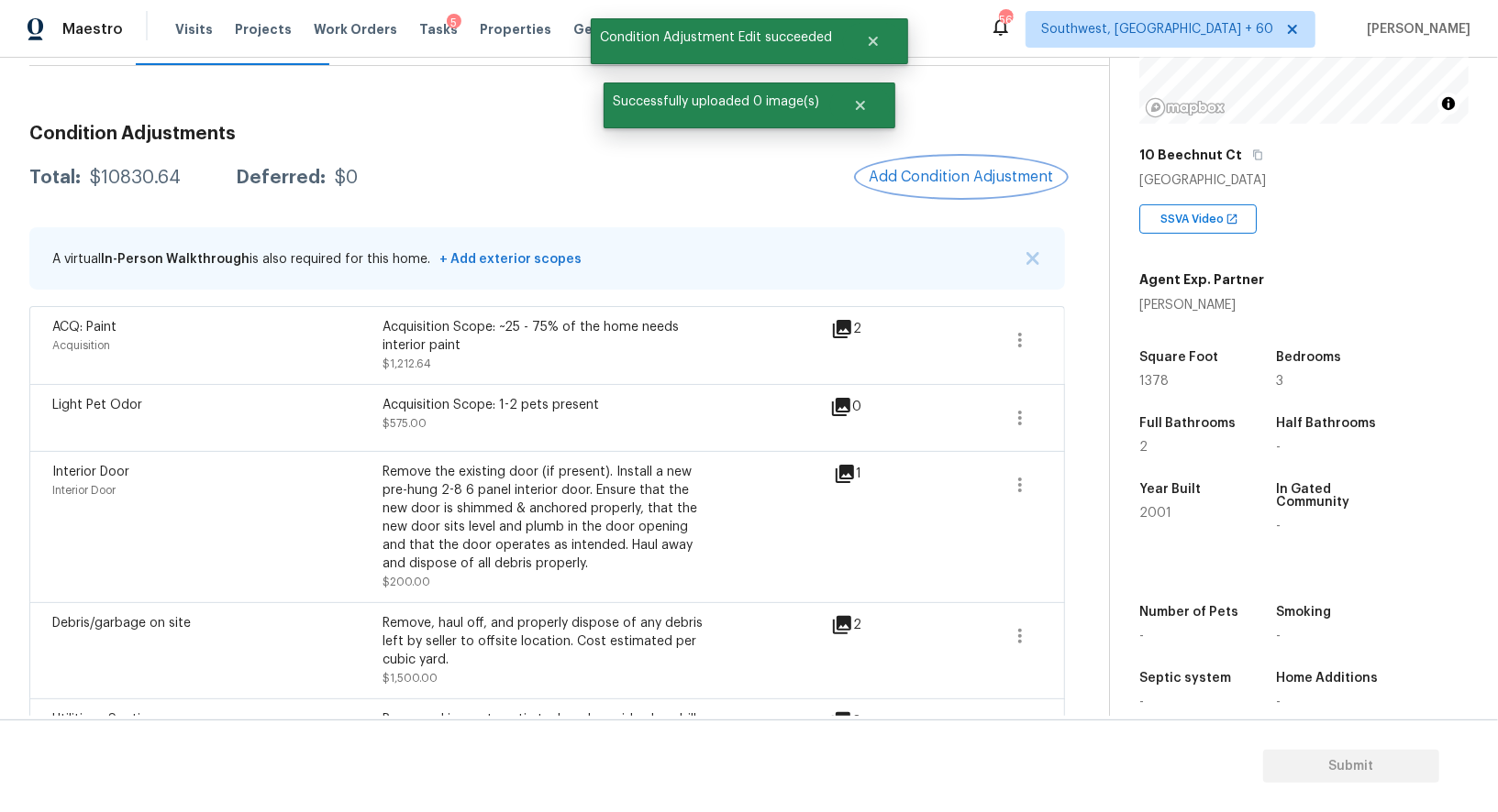
click at [981, 168] on span "Add Condition Adjustment" at bounding box center [961, 176] width 185 height 16
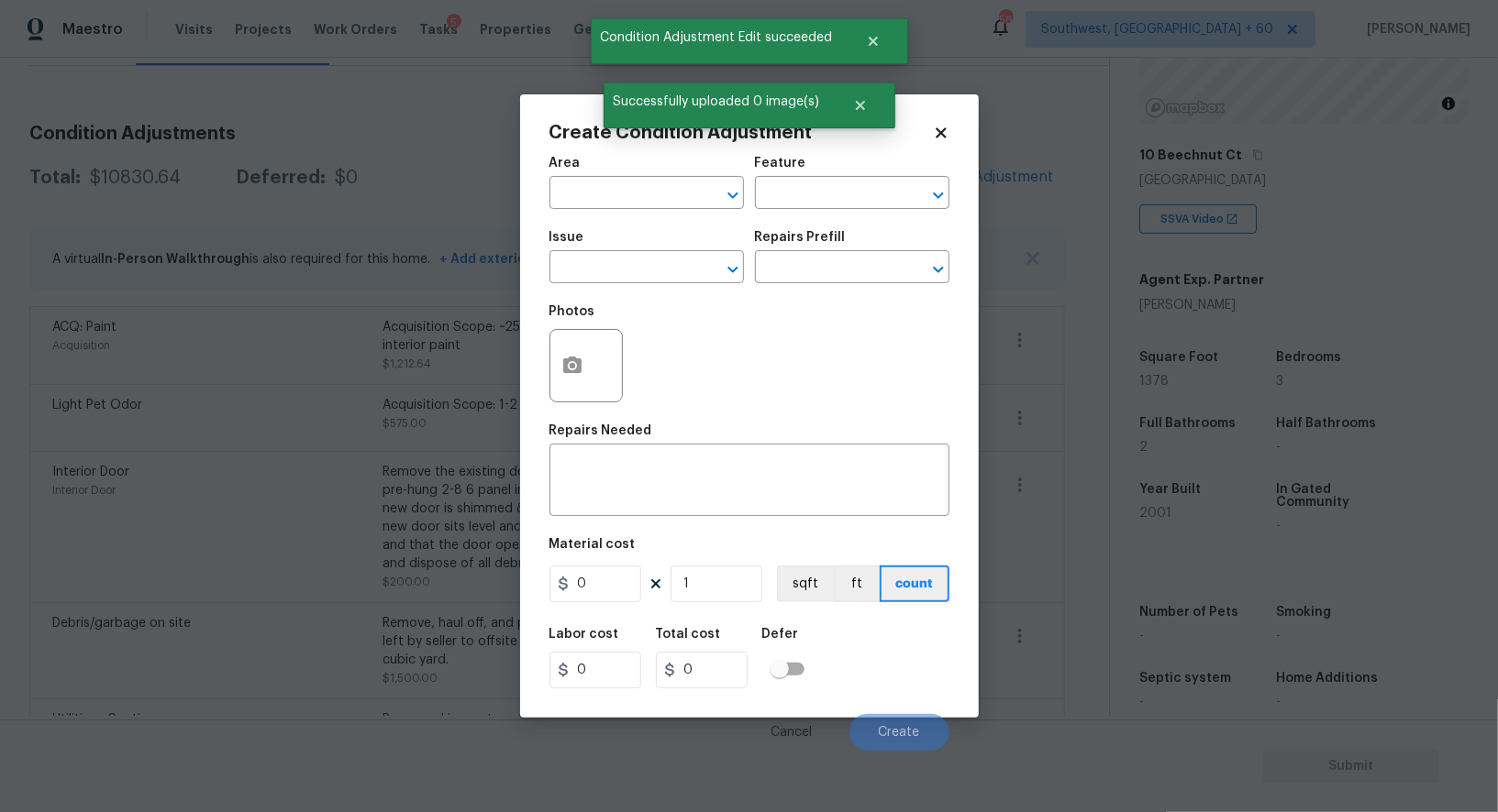
click at [645, 235] on div "Issue" at bounding box center [647, 242] width 195 height 24
click at [601, 284] on input "text" at bounding box center [620, 269] width 143 height 28
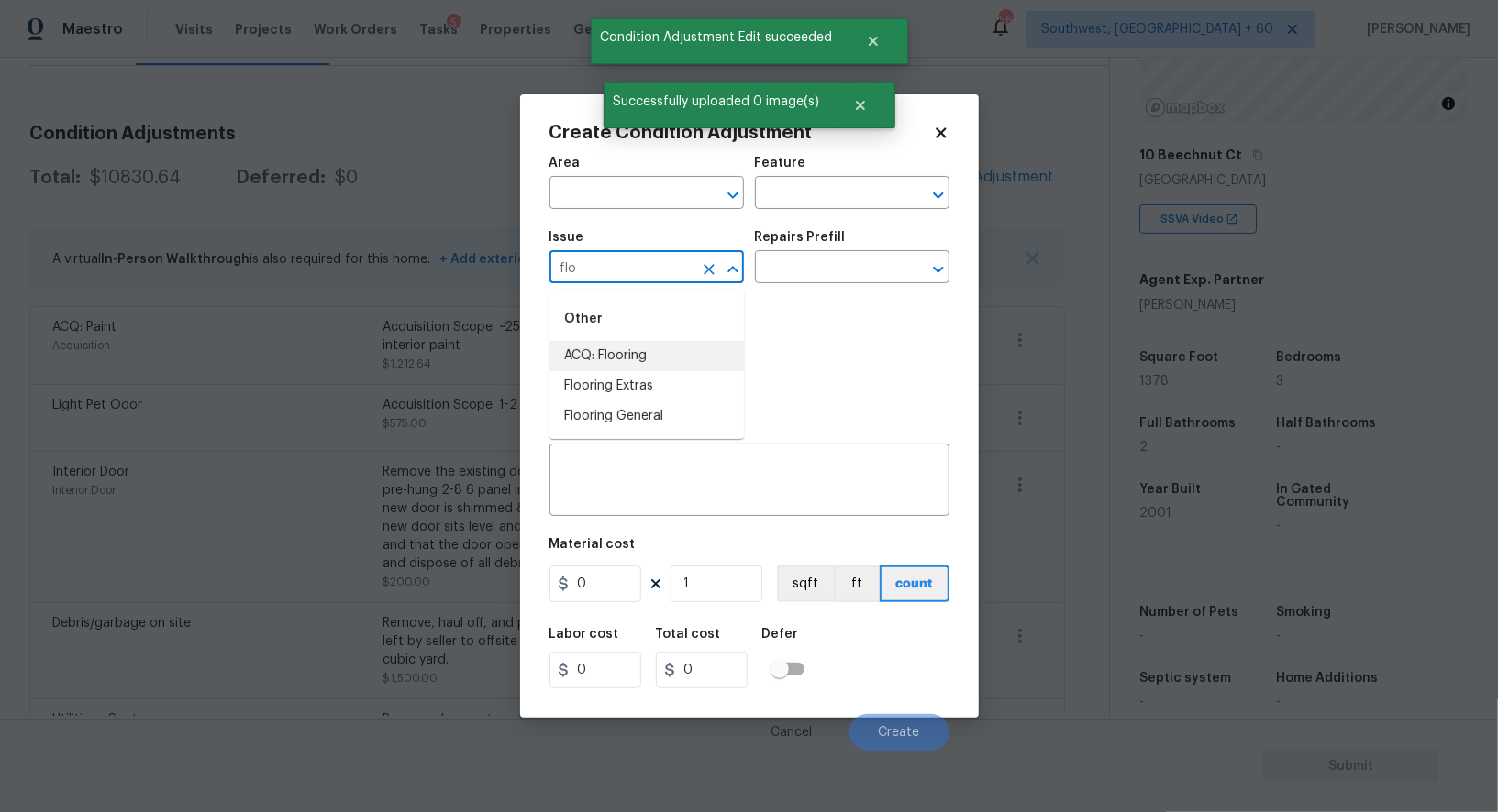
click at [624, 348] on li "ACQ: Flooring" at bounding box center [647, 356] width 195 height 30
type input "ACQ: Flooring"
click at [804, 271] on input "text" at bounding box center [826, 269] width 143 height 28
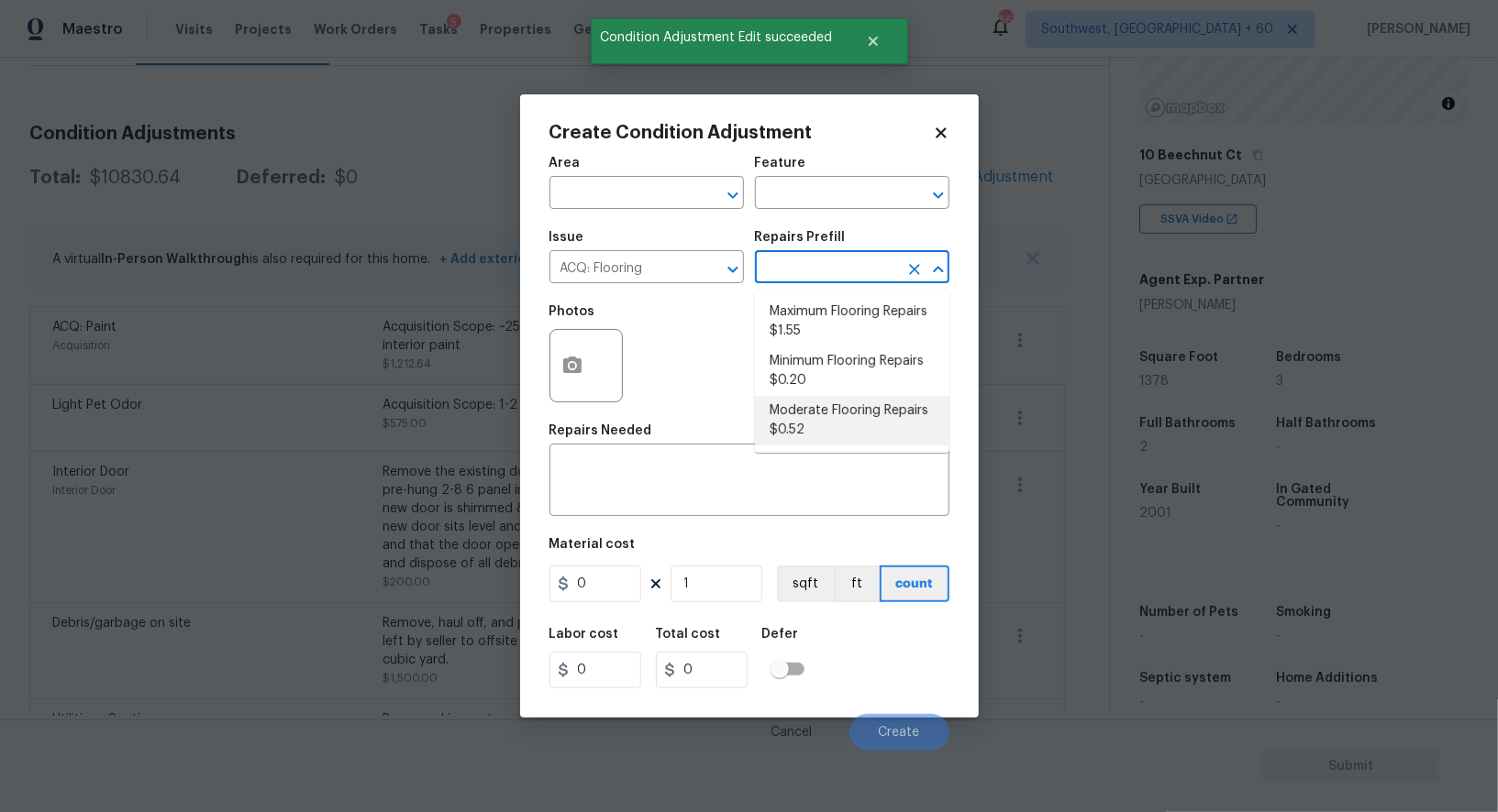
click at [810, 423] on li "Moderate Flooring Repairs $0.52" at bounding box center [852, 421] width 195 height 49
type input "Acquisition"
type textarea "Acquisition Scope: Moderate flooring repairs"
type input "0.52"
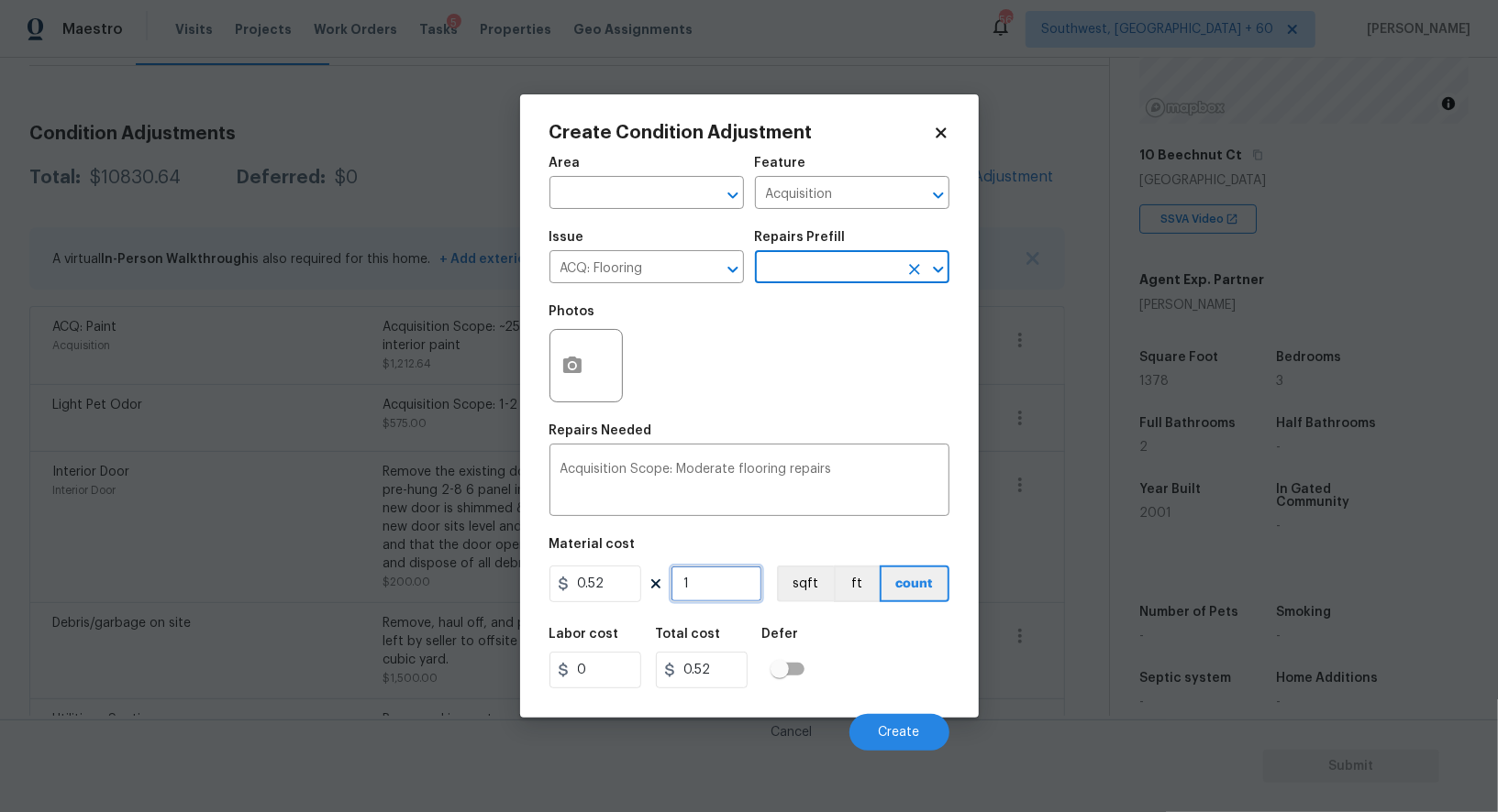
click at [715, 572] on input "1" at bounding box center [716, 583] width 92 height 37
type input "0"
type input "1"
type input "0.52"
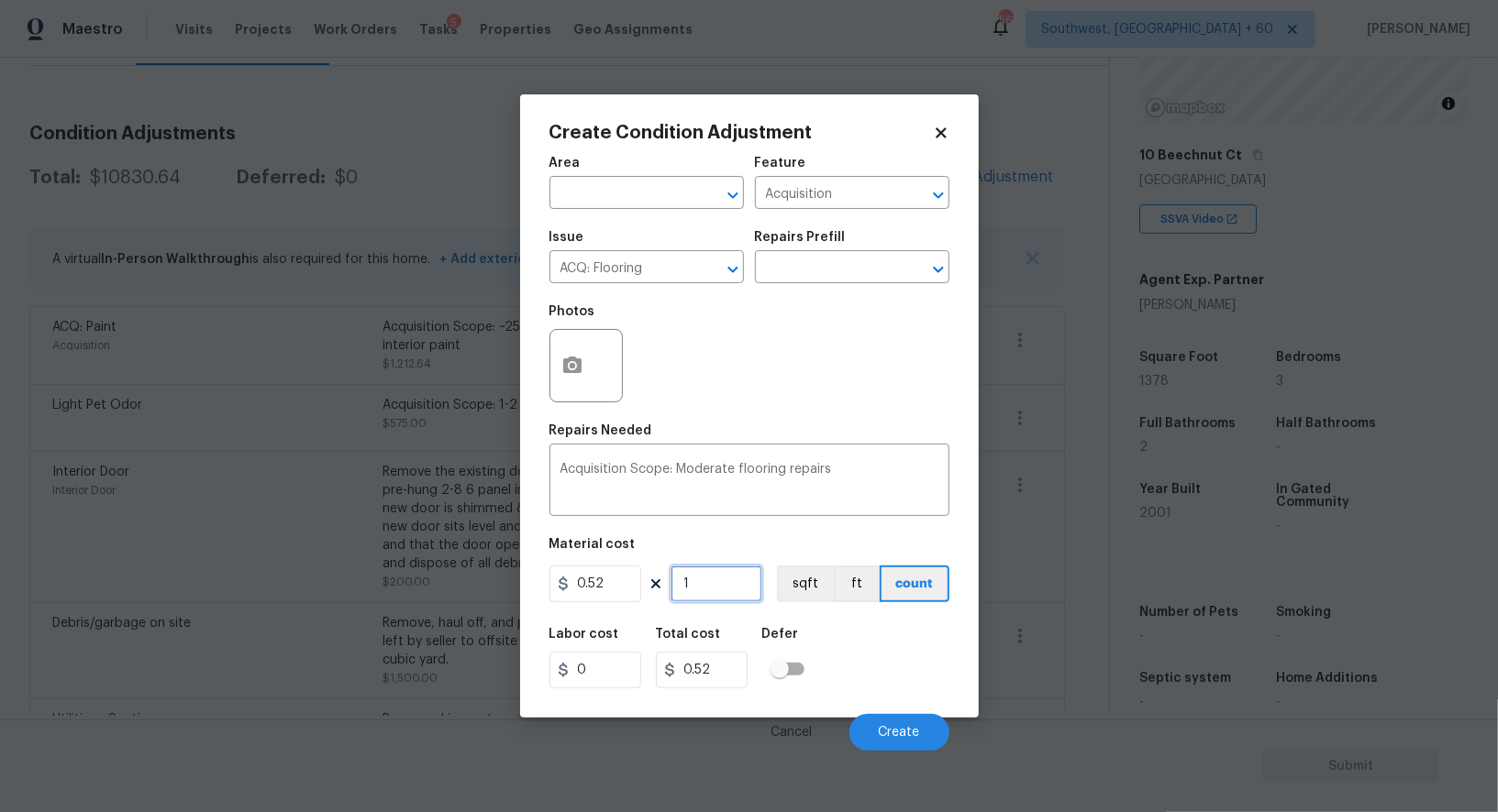
type input "13"
type input "6.76"
type input "137"
type input "71.24"
type input "1378"
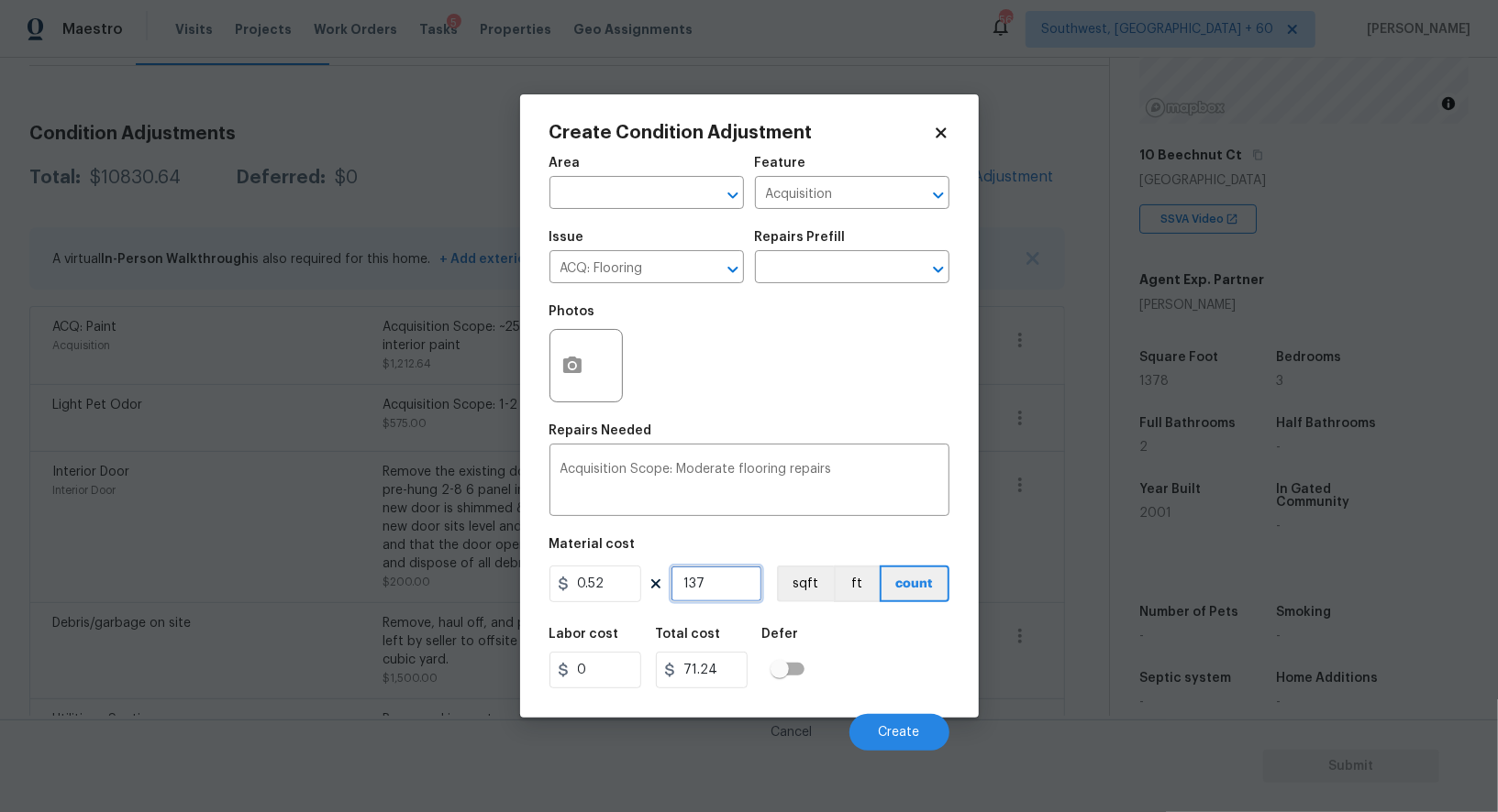
type input "716.56"
type input "1378"
click at [578, 377] on icon "button" at bounding box center [571, 365] width 22 height 22
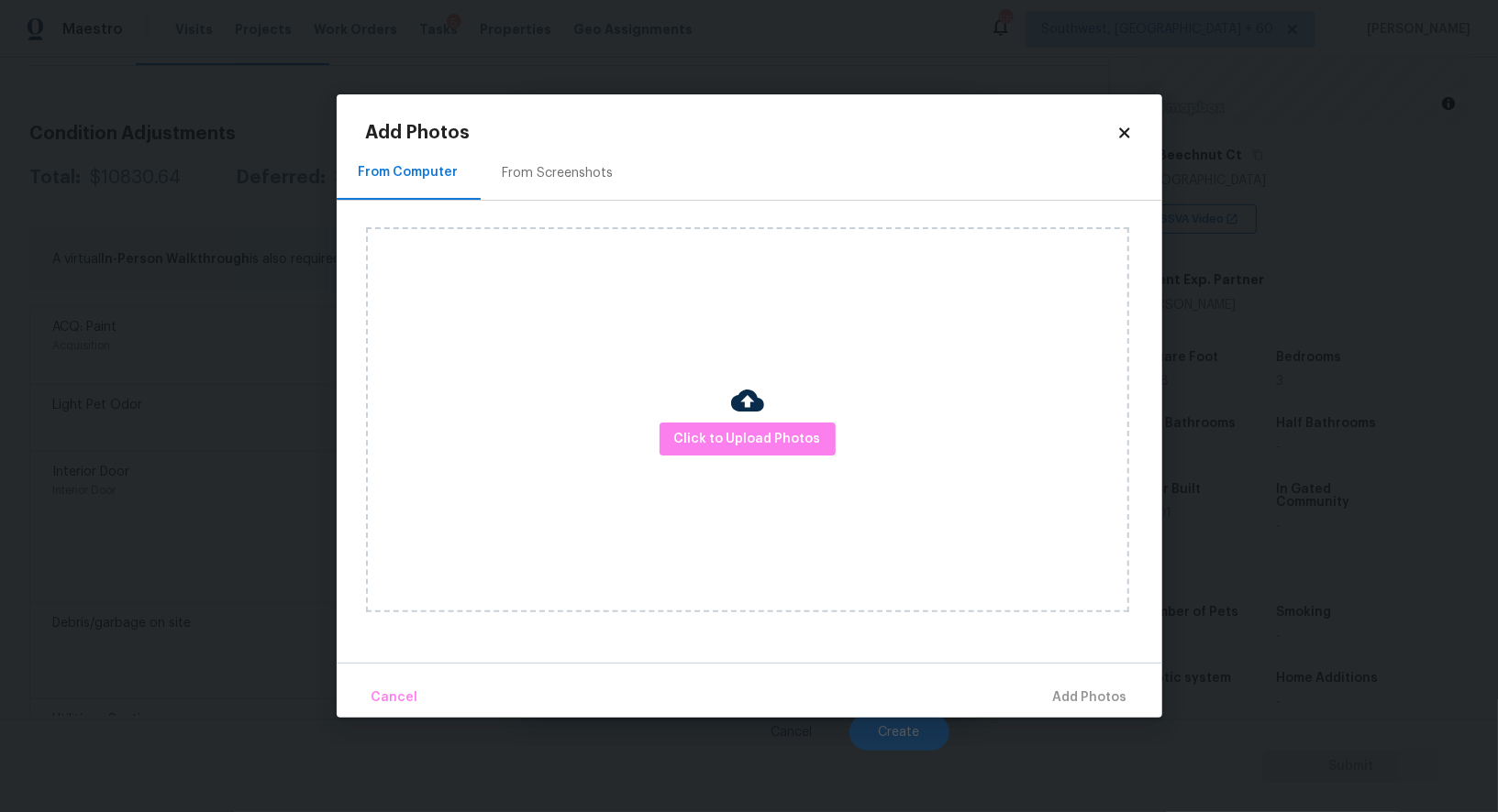
click at [573, 193] on div "From Screenshots" at bounding box center [558, 172] width 155 height 54
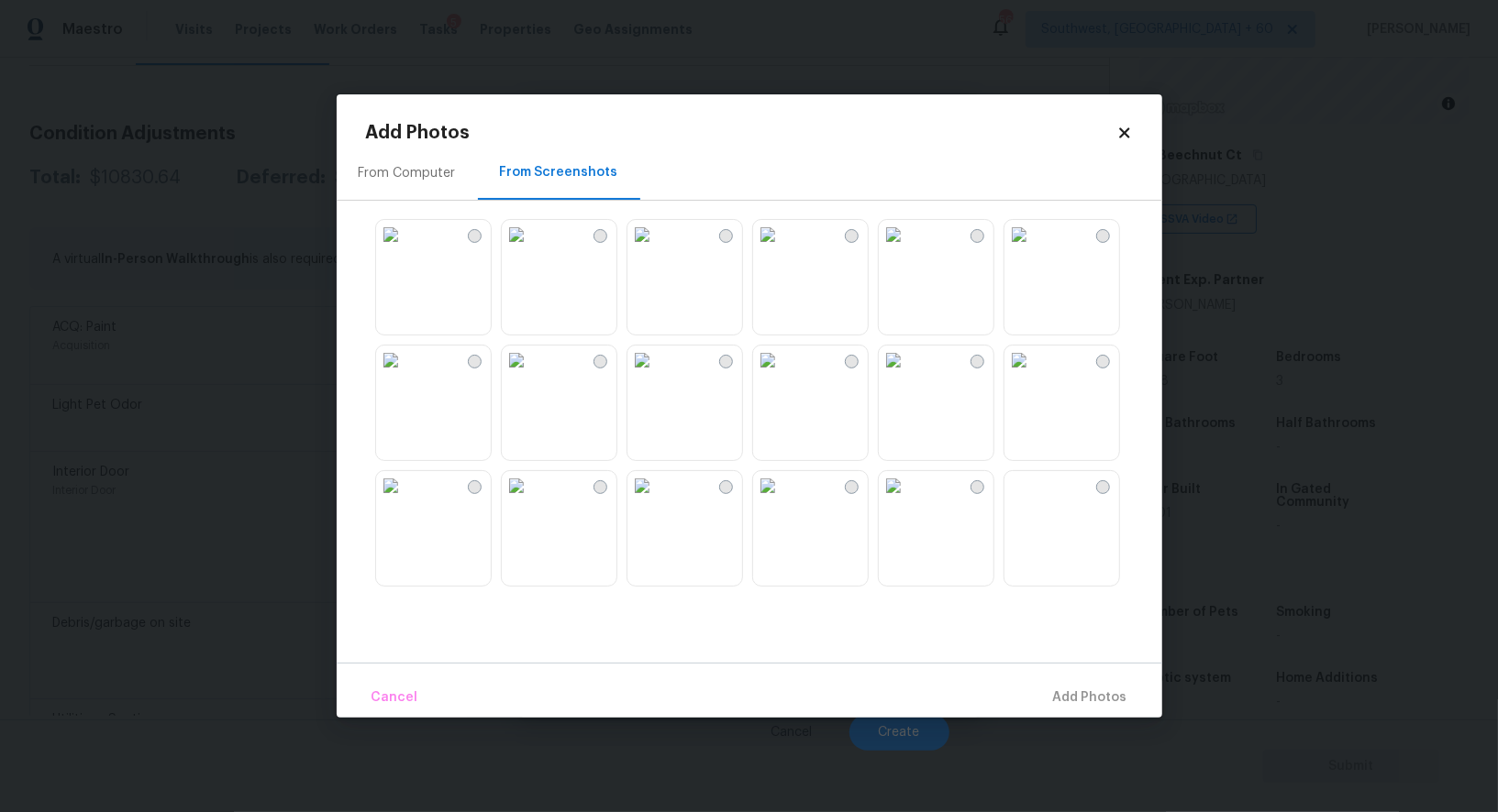
click at [656, 375] on img at bounding box center [641, 360] width 29 height 29
click at [908, 375] on img at bounding box center [893, 360] width 29 height 29
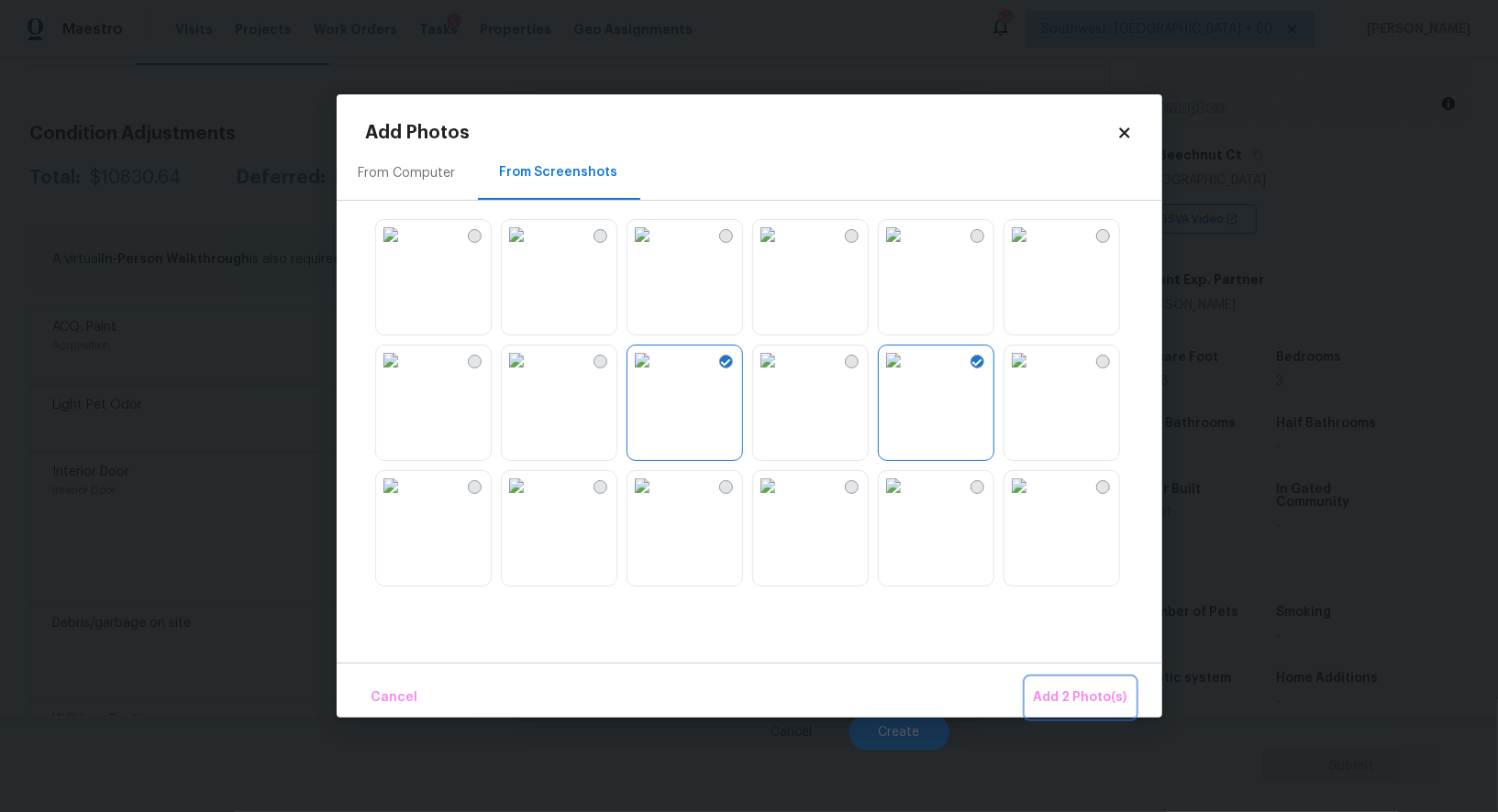
click at [1074, 694] on span "Add 2 Photo(s)" at bounding box center [1080, 698] width 94 height 23
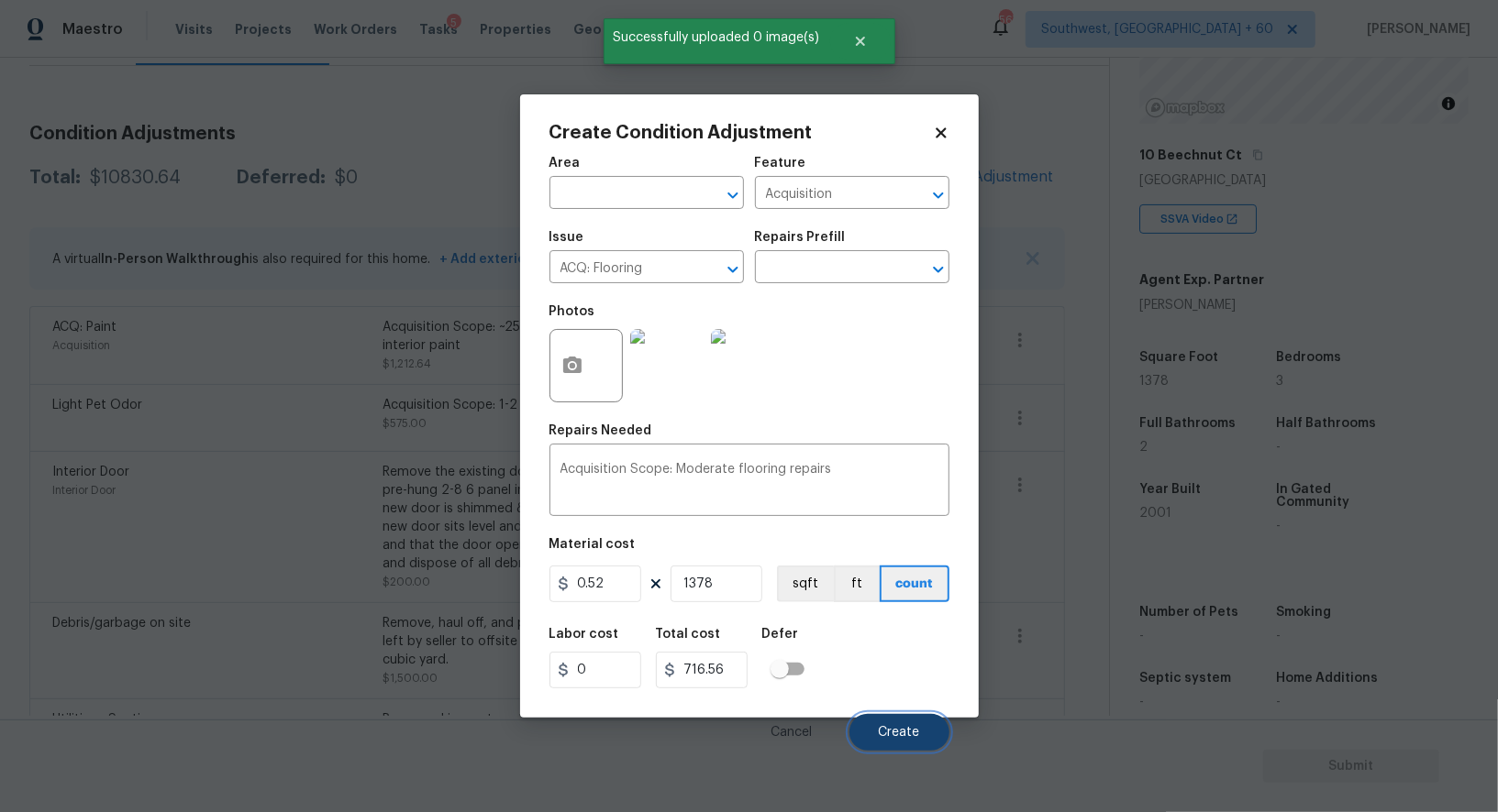
click at [900, 734] on span "Create" at bounding box center [899, 733] width 42 height 14
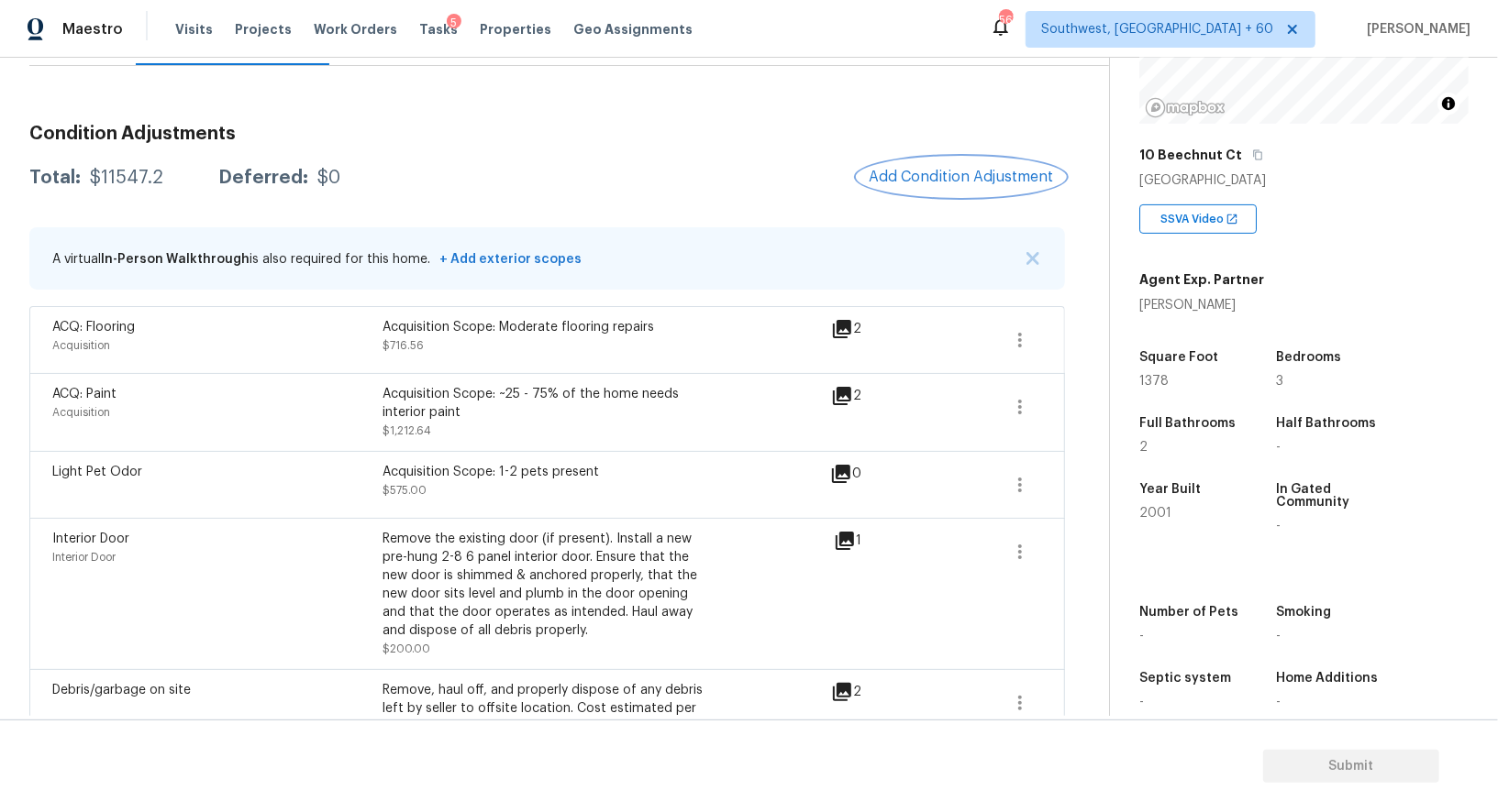
click at [922, 189] on button "Add Condition Adjustment" at bounding box center [961, 177] width 207 height 39
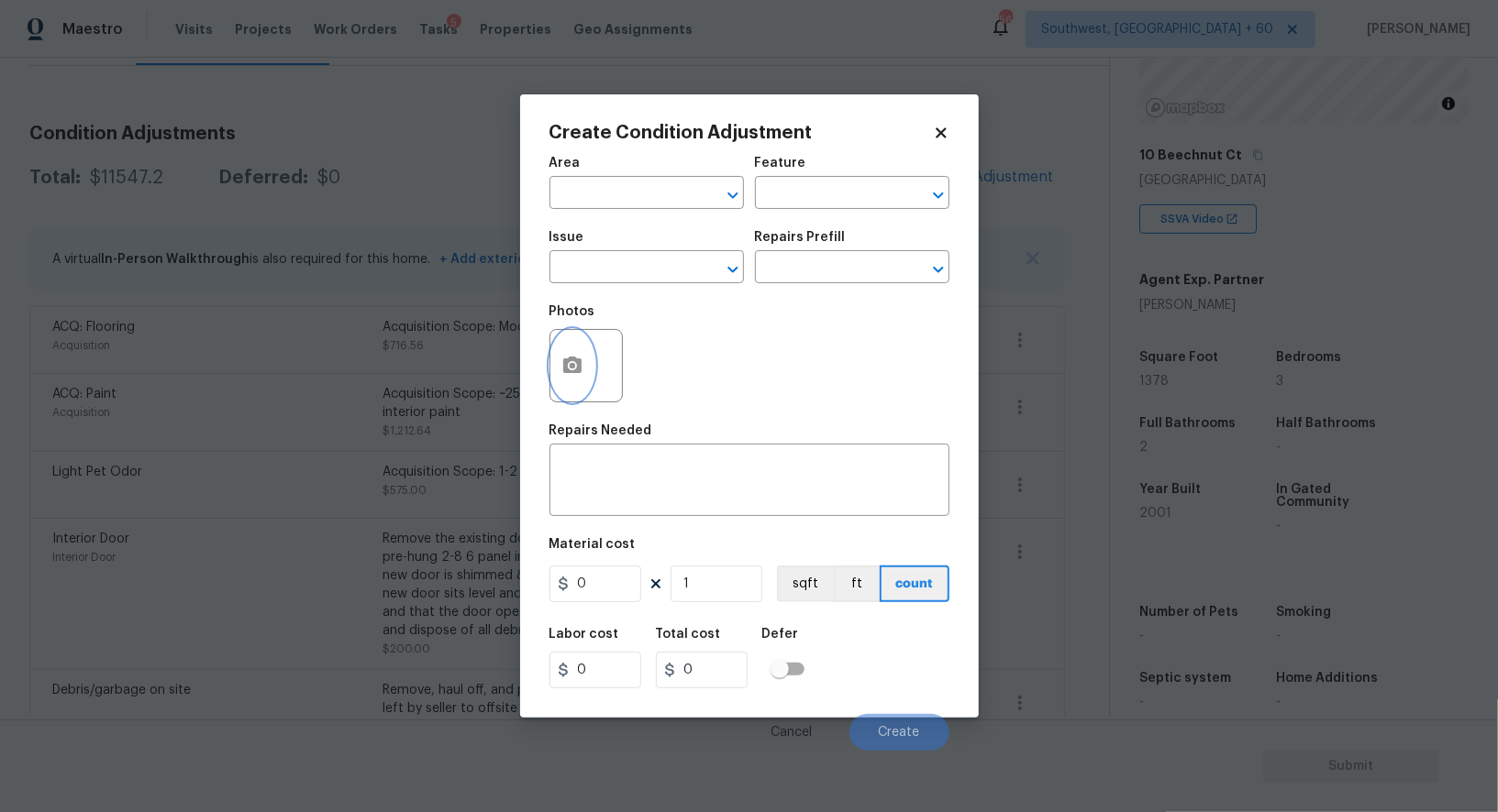
click at [581, 357] on icon "button" at bounding box center [571, 365] width 22 height 22
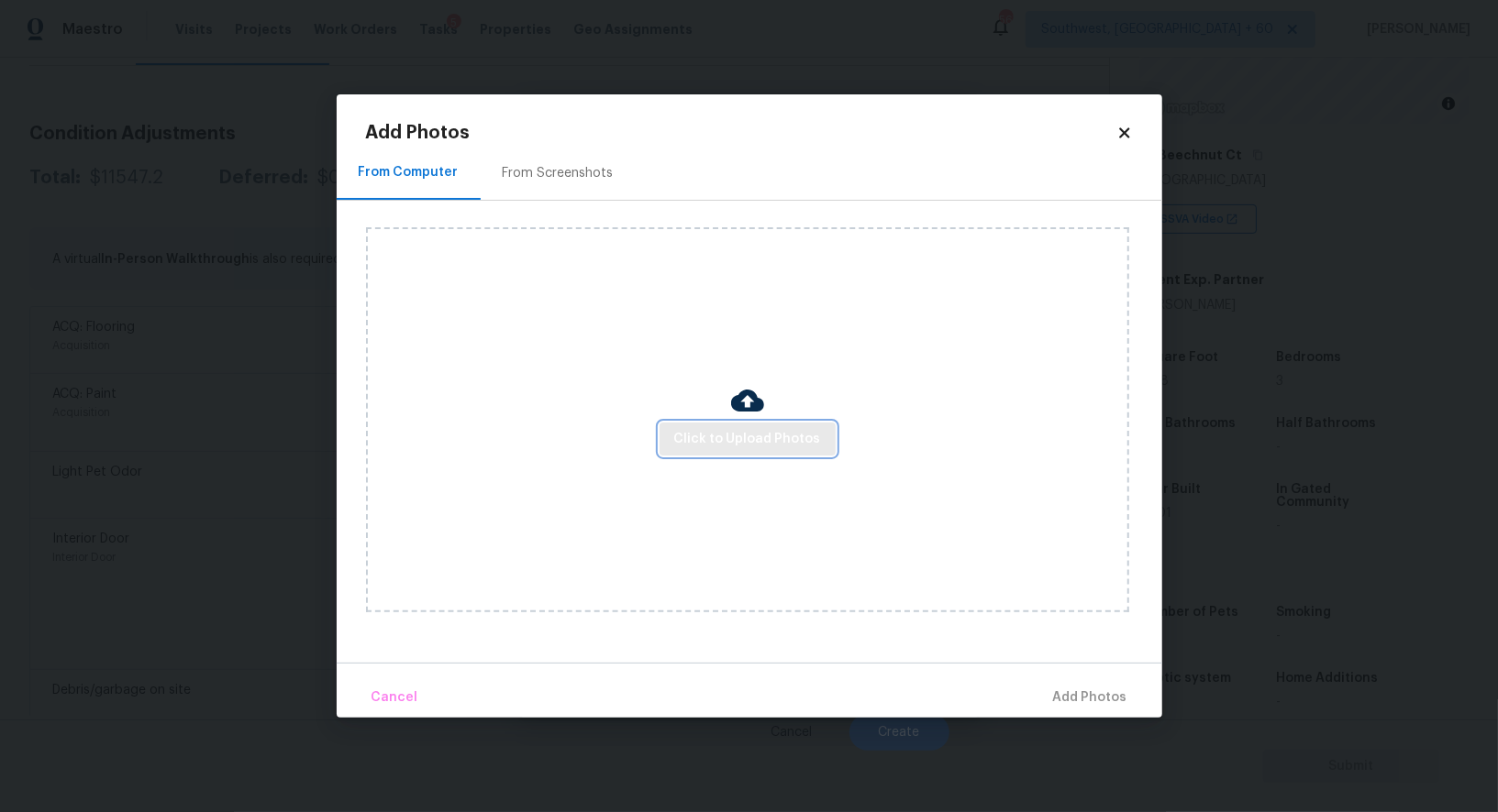
click at [775, 446] on span "Click to Upload Photos" at bounding box center [747, 440] width 147 height 23
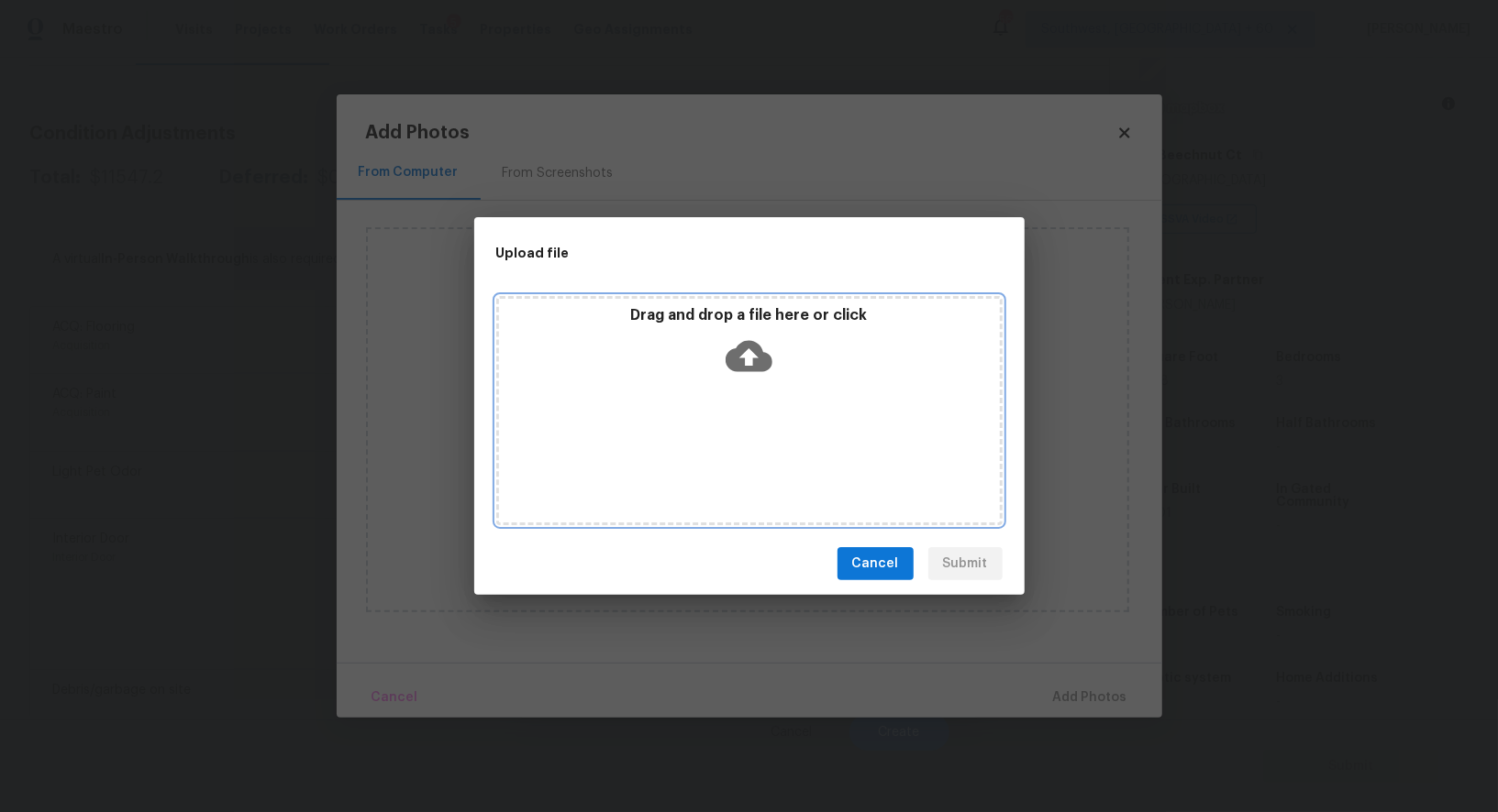
click at [765, 364] on icon at bounding box center [748, 356] width 46 height 31
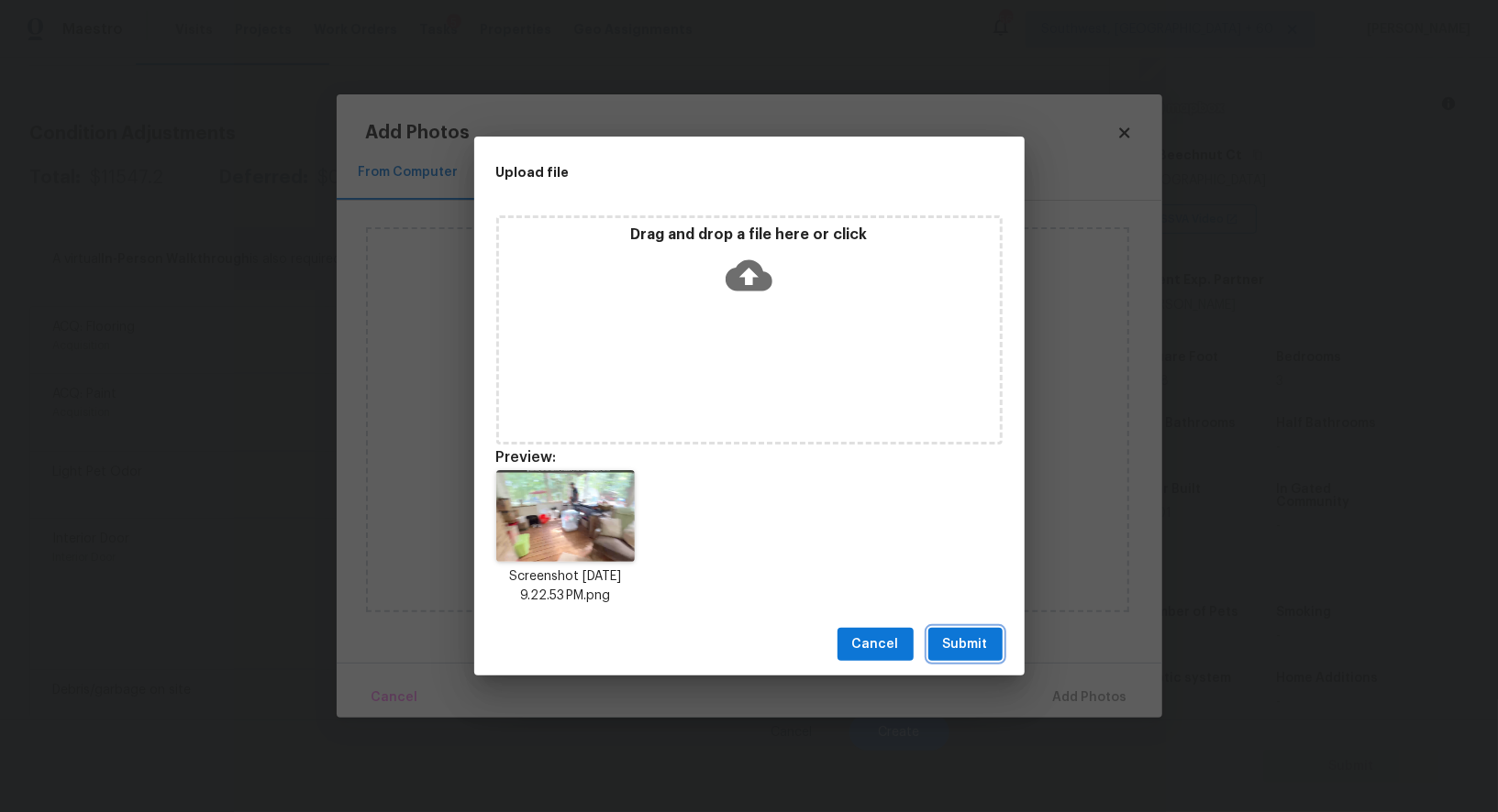
click at [968, 653] on span "Submit" at bounding box center [966, 645] width 45 height 23
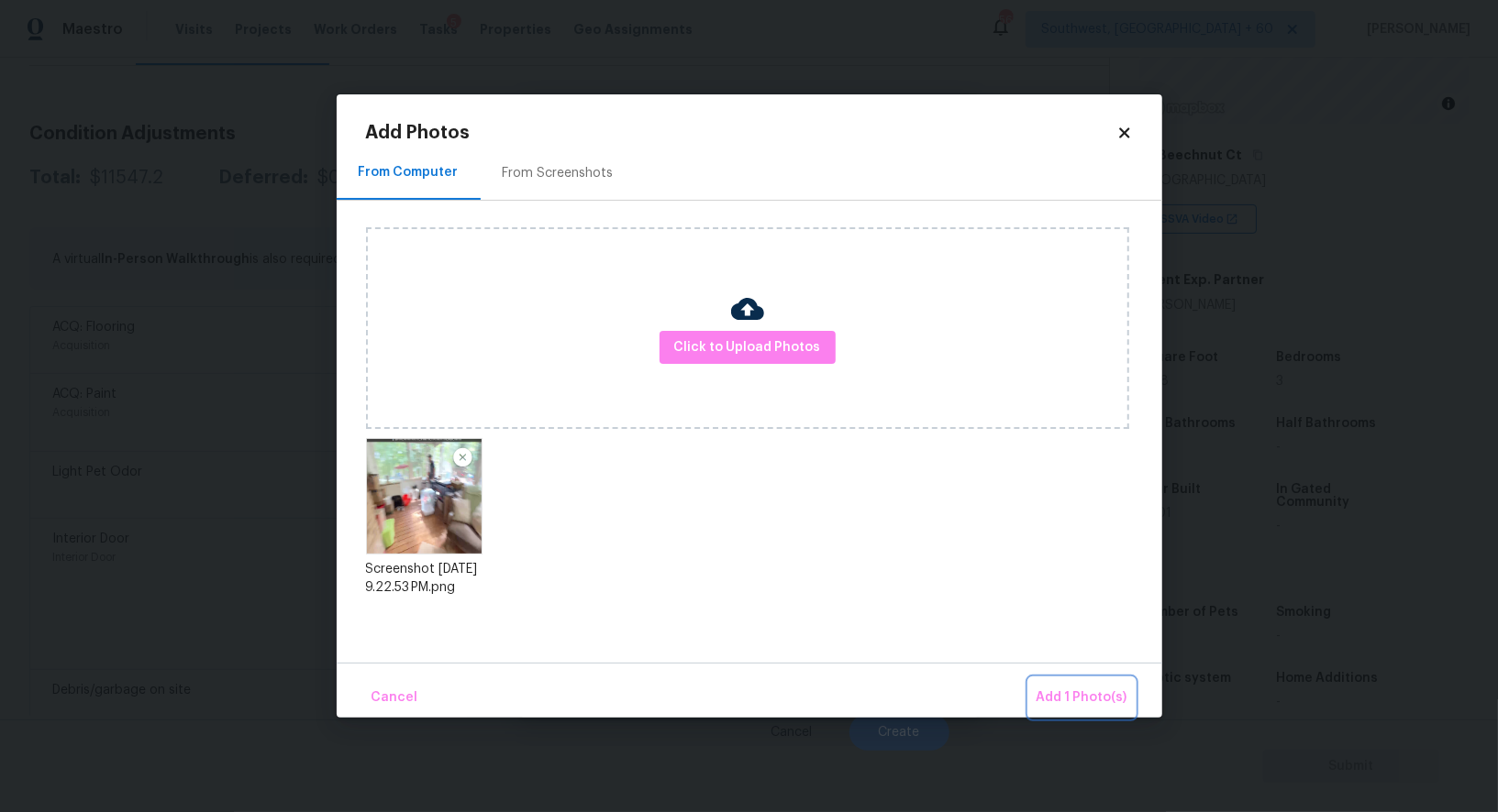
click at [1056, 692] on span "Add 1 Photo(s)" at bounding box center [1082, 698] width 91 height 23
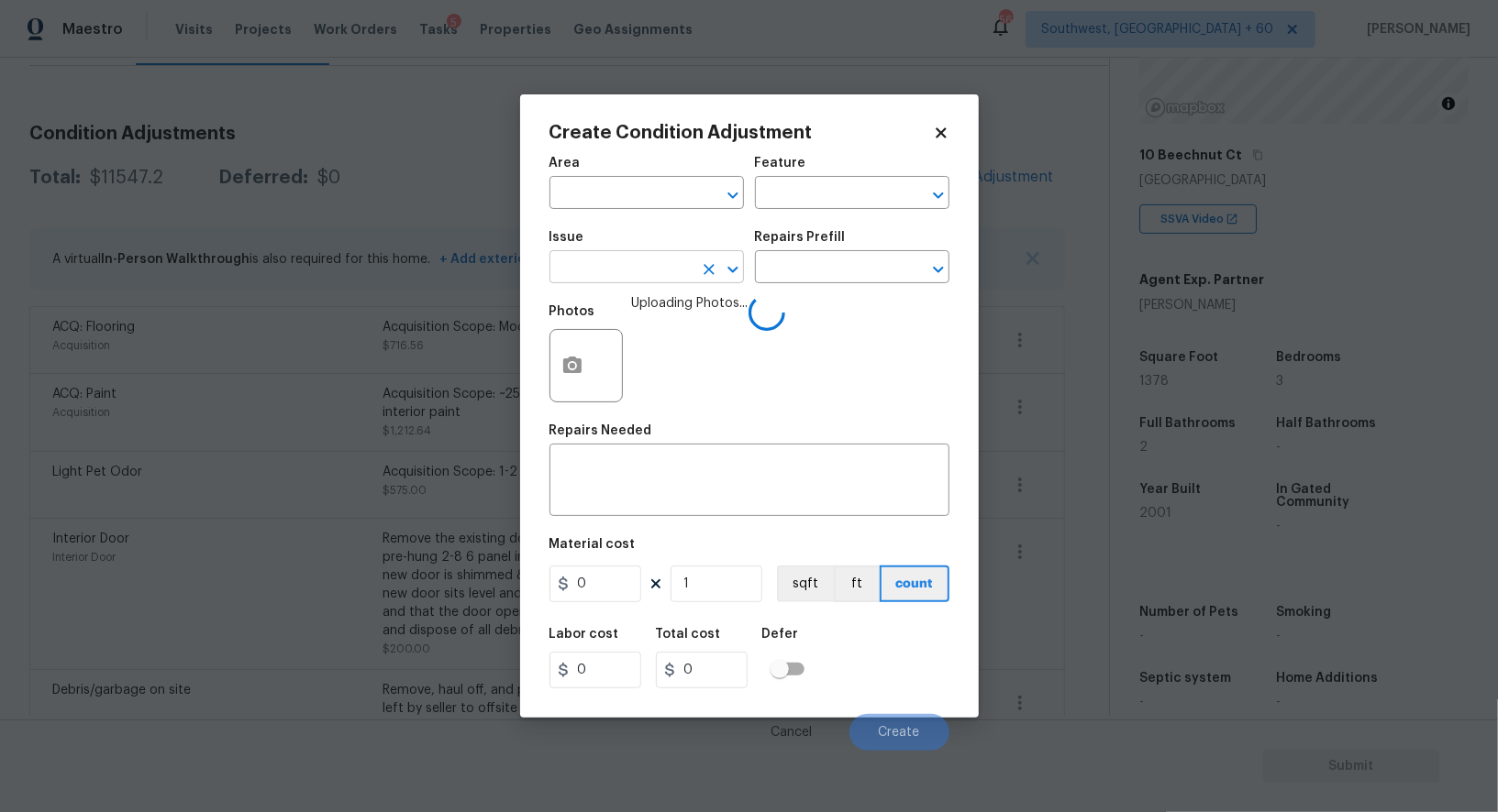
click at [633, 263] on input "text" at bounding box center [620, 269] width 143 height 28
click at [634, 347] on li "Decks and Patios" at bounding box center [647, 356] width 195 height 30
type input "Decks and Patios"
click at [658, 511] on div "x ​" at bounding box center [749, 482] width 400 height 68
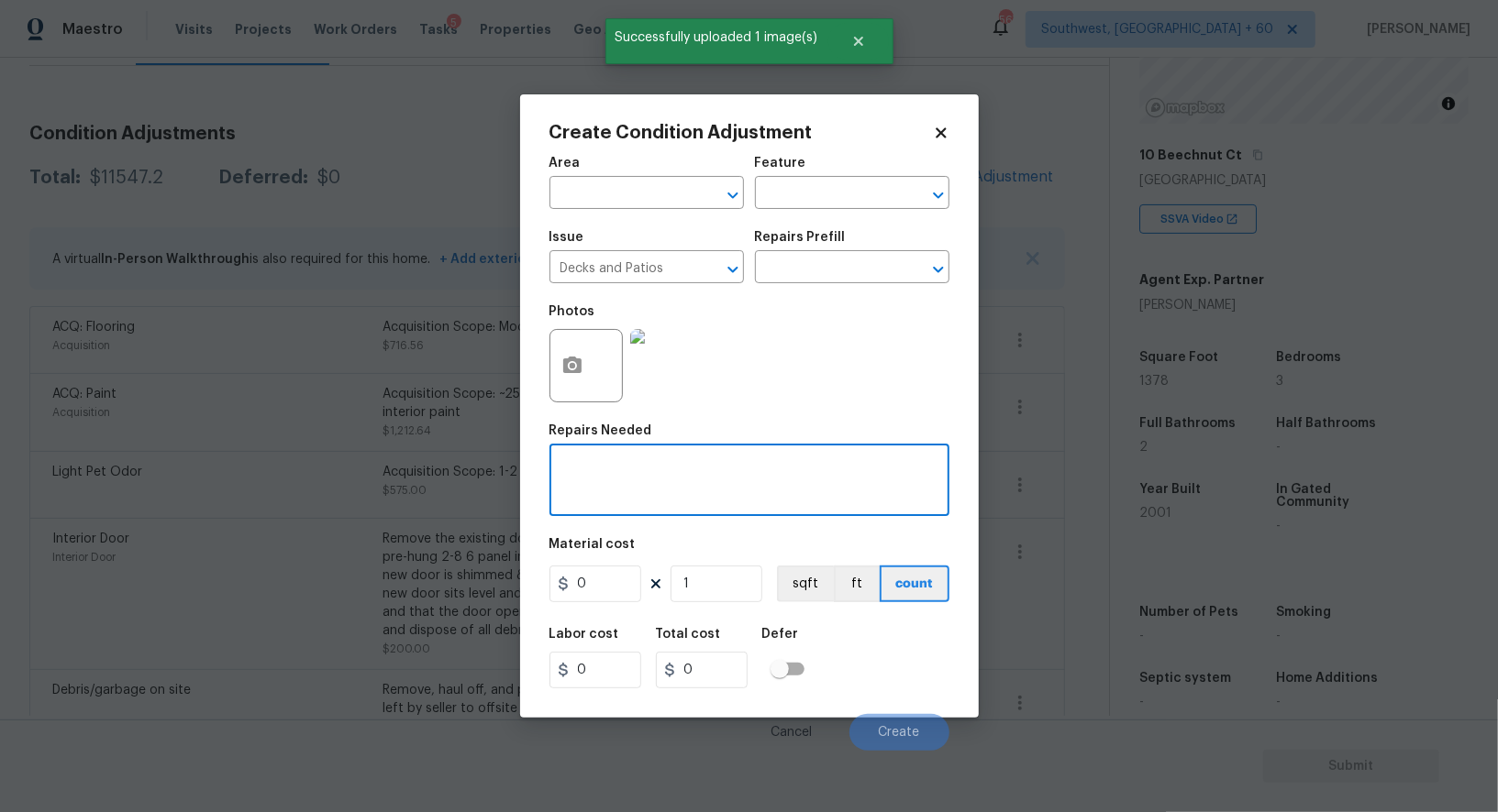
click at [674, 473] on textarea at bounding box center [750, 482] width 378 height 39
type textarea "d"
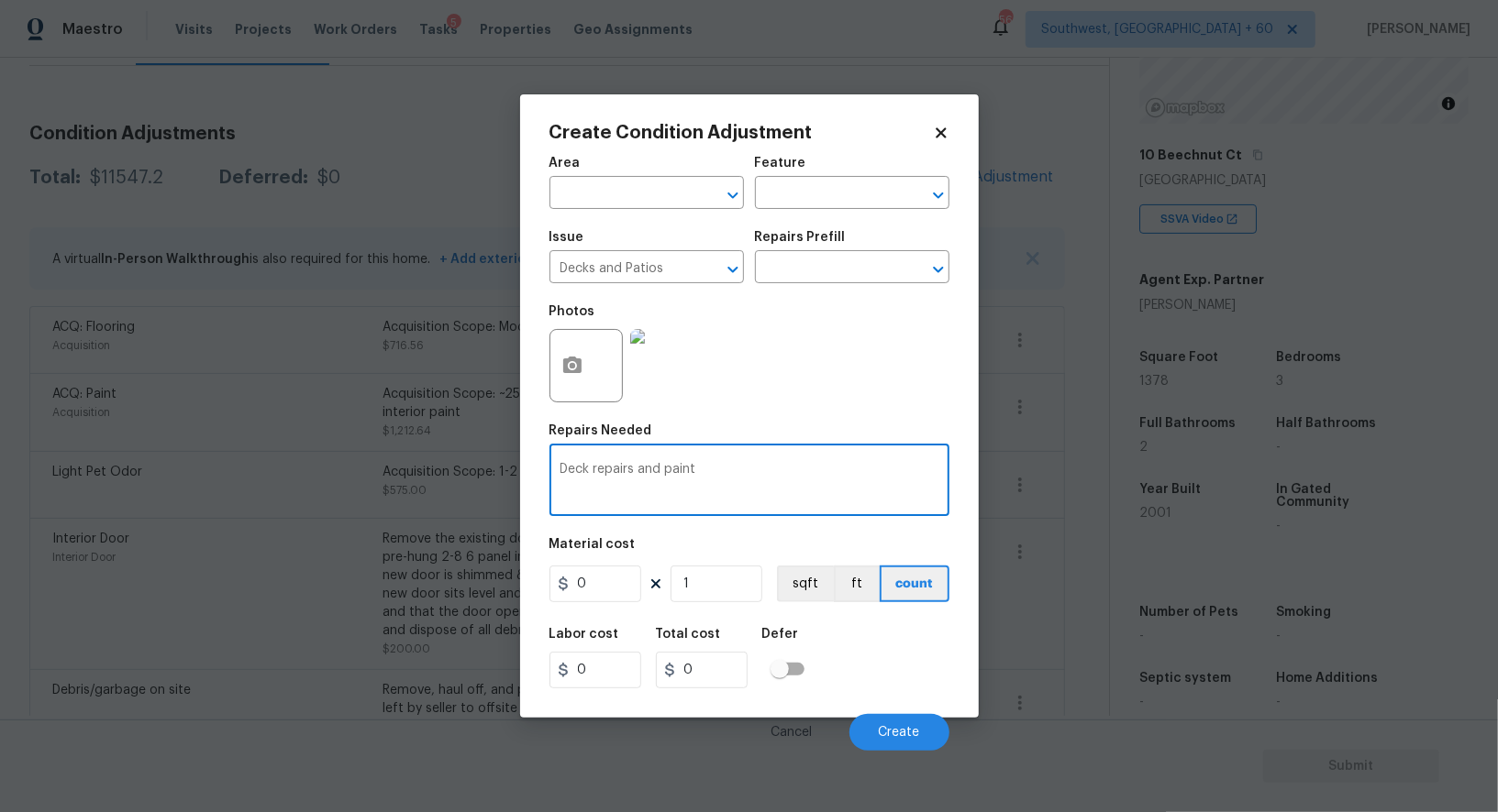
type textarea "Deck repairs and paint"
click at [646, 572] on div "0 1 sqft ft count" at bounding box center [749, 583] width 400 height 37
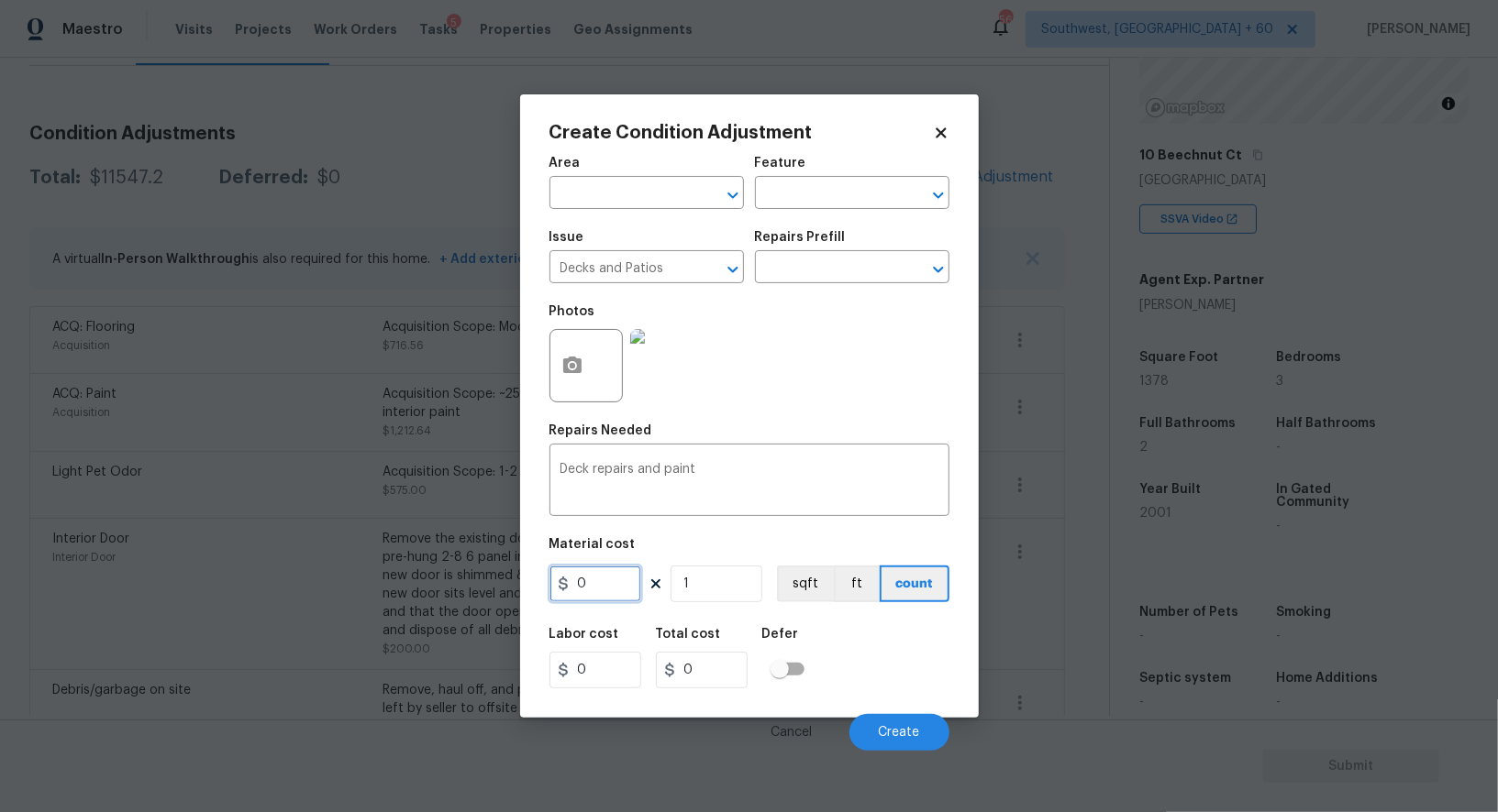
click at [614, 584] on input "0" at bounding box center [595, 583] width 92 height 37
type input "1200"
click at [712, 682] on input "0" at bounding box center [701, 669] width 92 height 37
type input "1200"
click at [883, 720] on button "Create" at bounding box center [899, 732] width 100 height 37
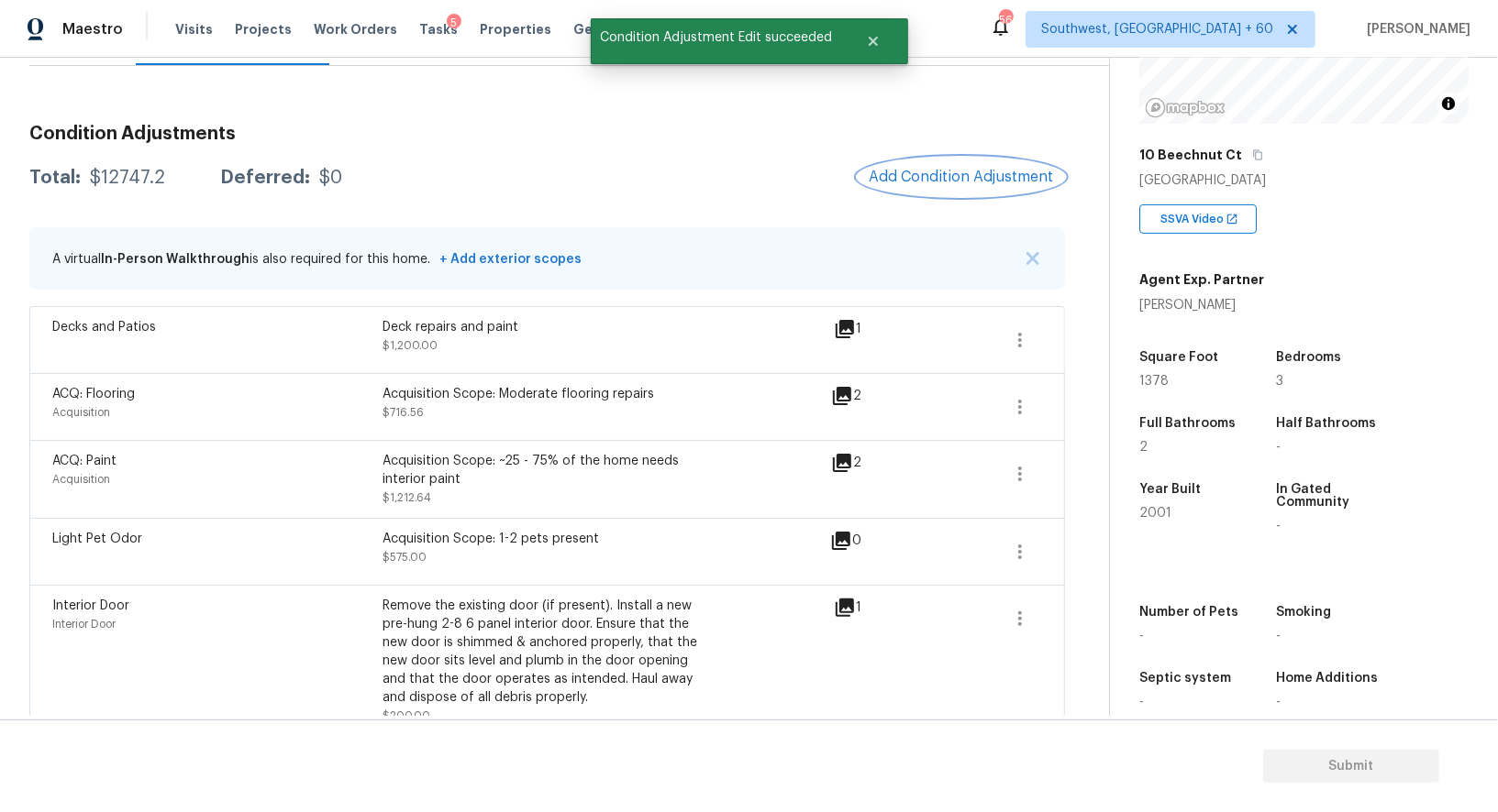
click at [938, 168] on span "Add Condition Adjustment" at bounding box center [961, 176] width 185 height 16
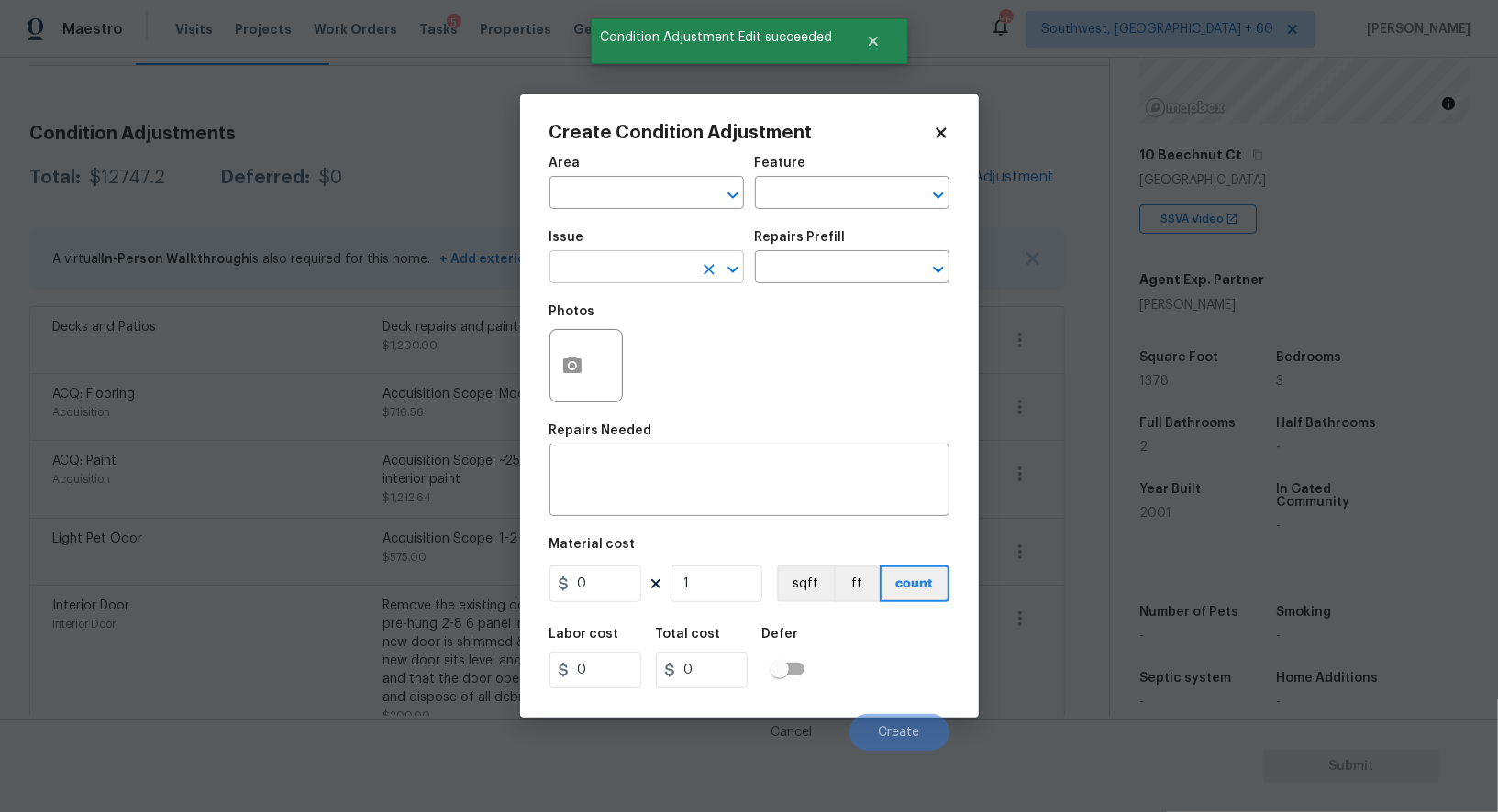
click at [646, 276] on input "text" at bounding box center [620, 269] width 143 height 28
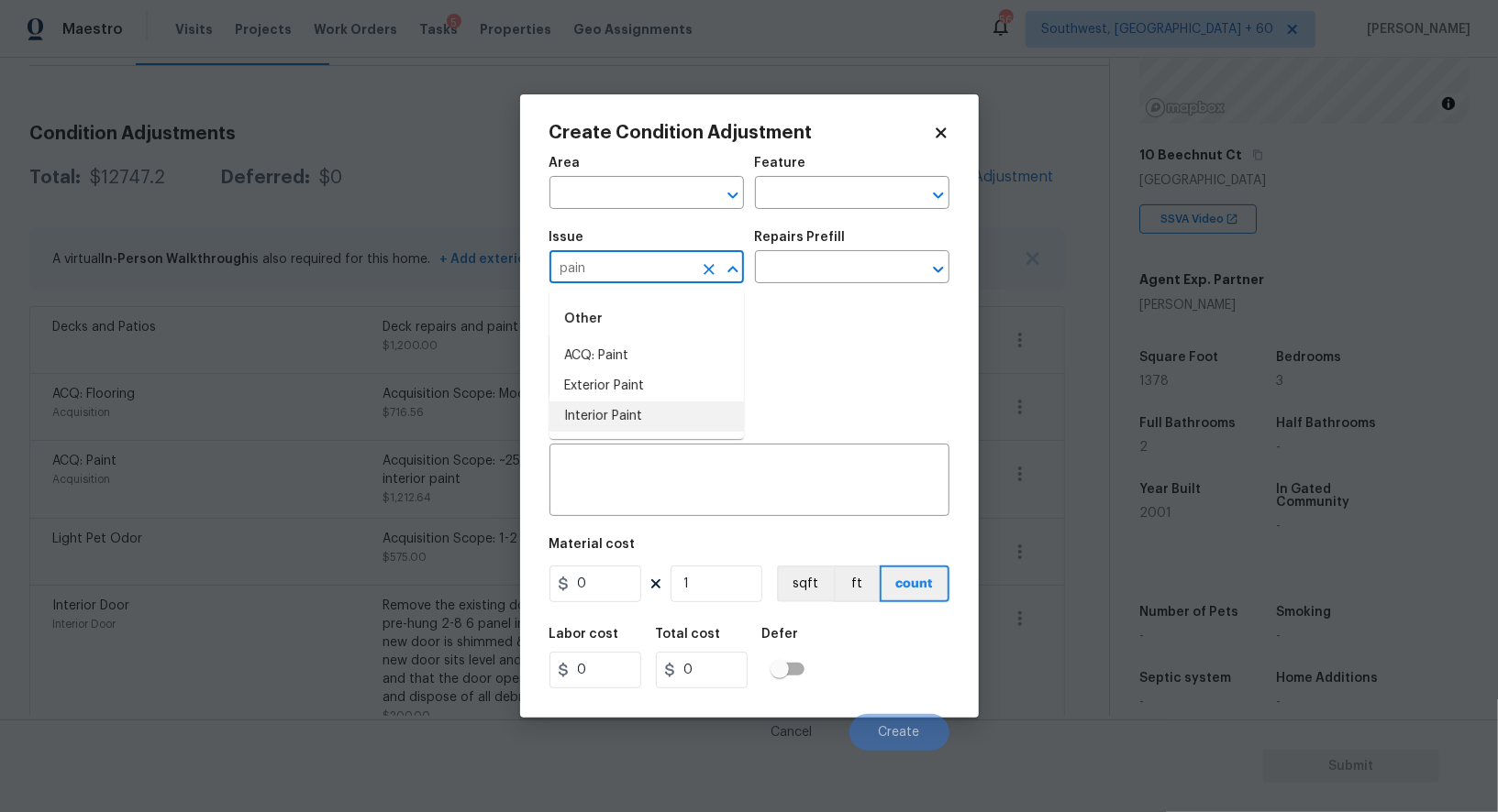
click at [650, 418] on li "Interior Paint" at bounding box center [647, 417] width 195 height 30
type input "Interior Paint"
click at [792, 276] on input "text" at bounding box center [826, 269] width 143 height 28
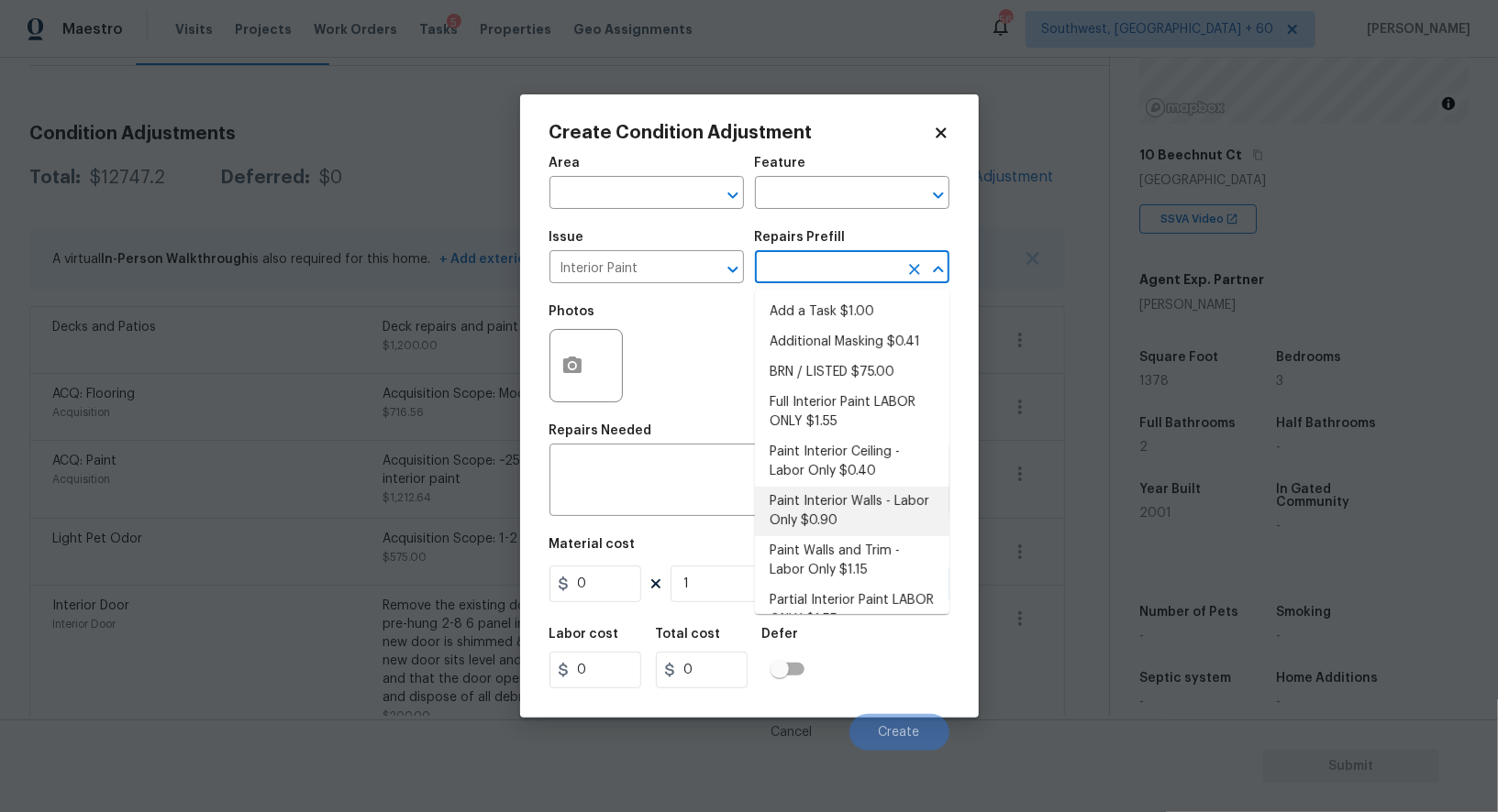
scroll to position [107, 0]
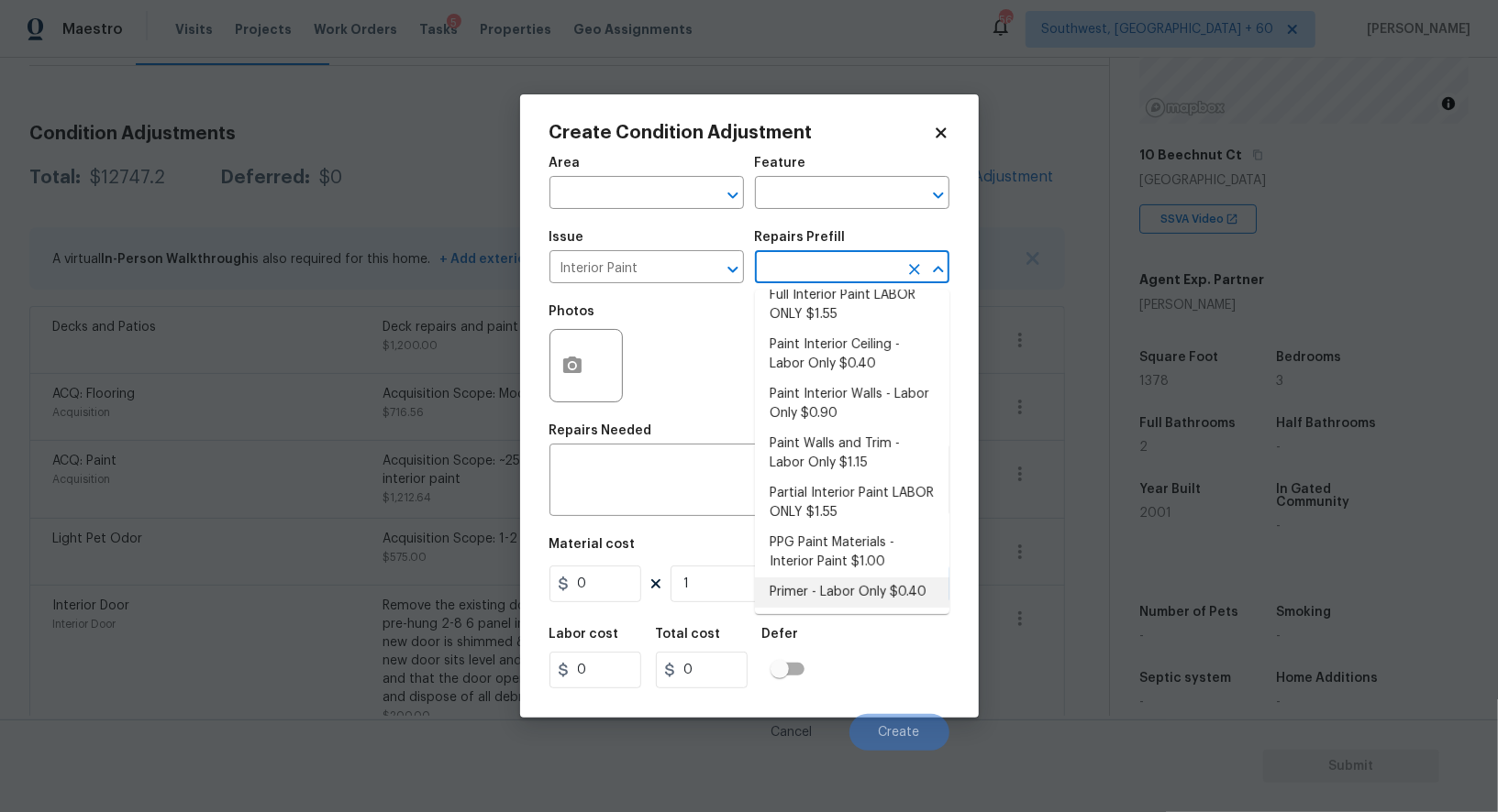
click at [836, 578] on li "Primer - Labor Only $0.40" at bounding box center [852, 593] width 195 height 30
type input "Overall Paint"
type textarea "Interior primer - PRIMER PROVIDED BY OPENDOOR - All nails, screws, drywall anch…"
type input "0.4"
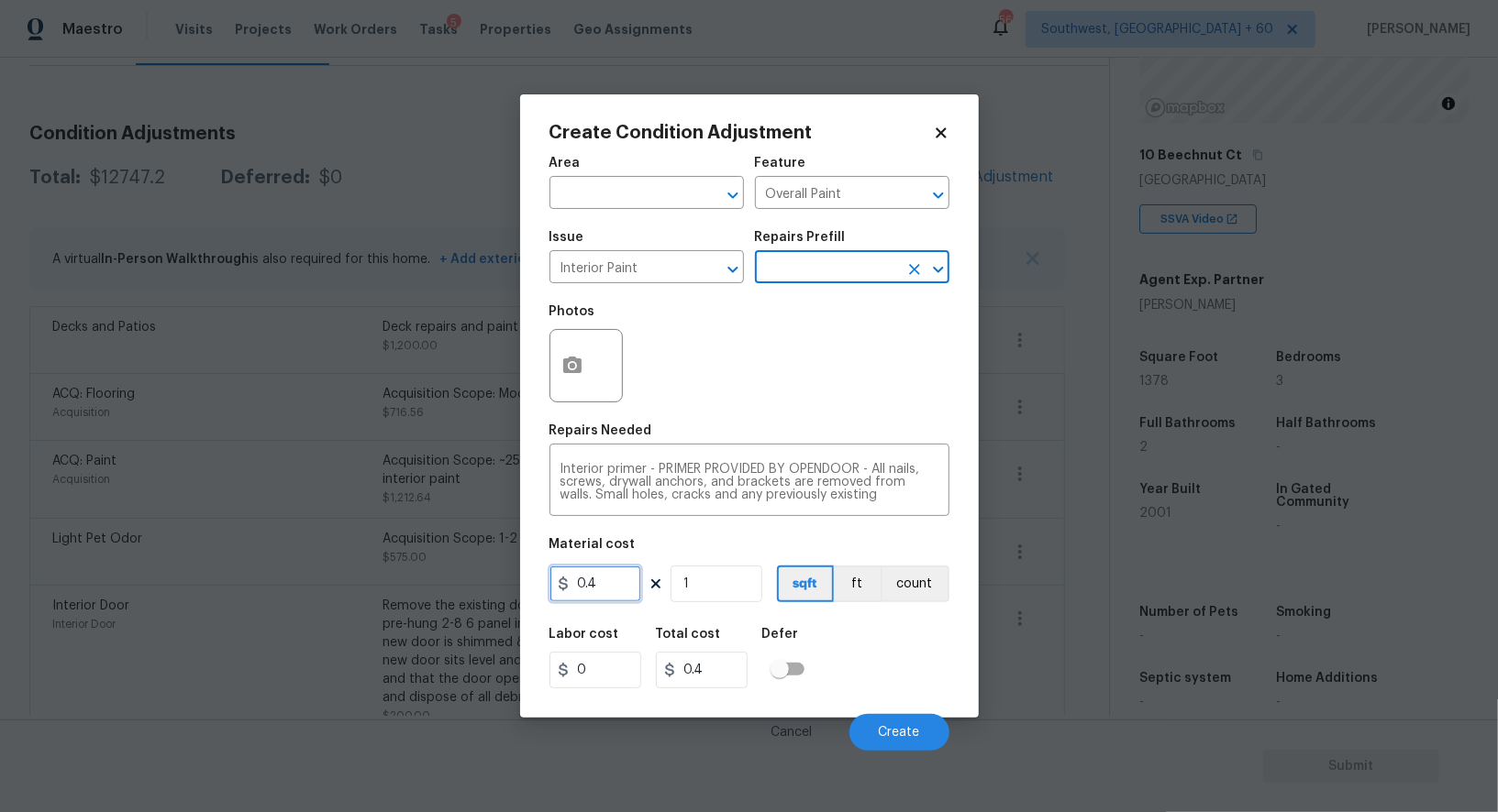
click at [618, 577] on input "0.4" at bounding box center [595, 583] width 92 height 37
type input "250"
click at [714, 672] on input "0.4" at bounding box center [701, 669] width 92 height 37
type input "250"
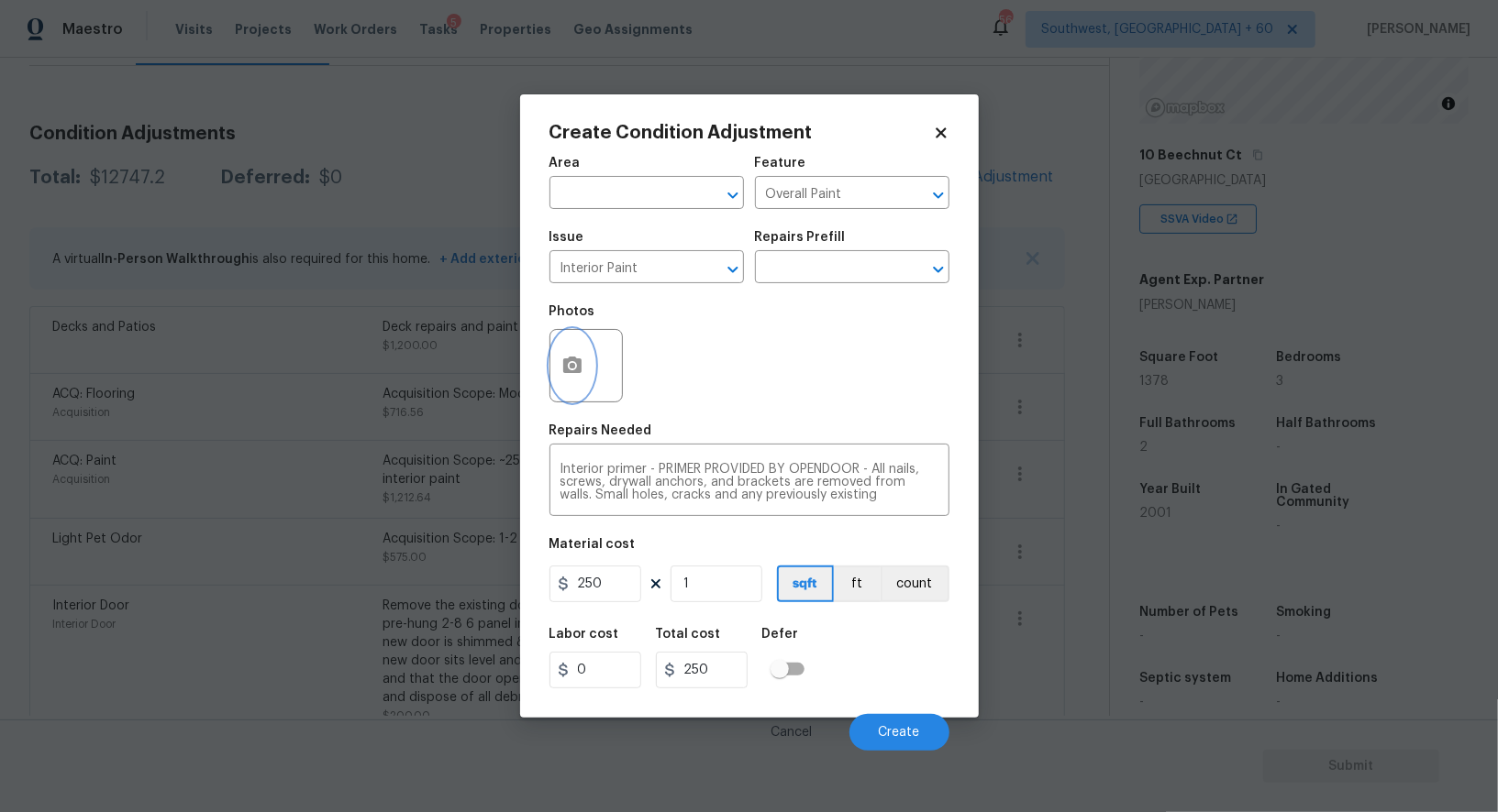
click at [568, 373] on icon "button" at bounding box center [571, 364] width 18 height 16
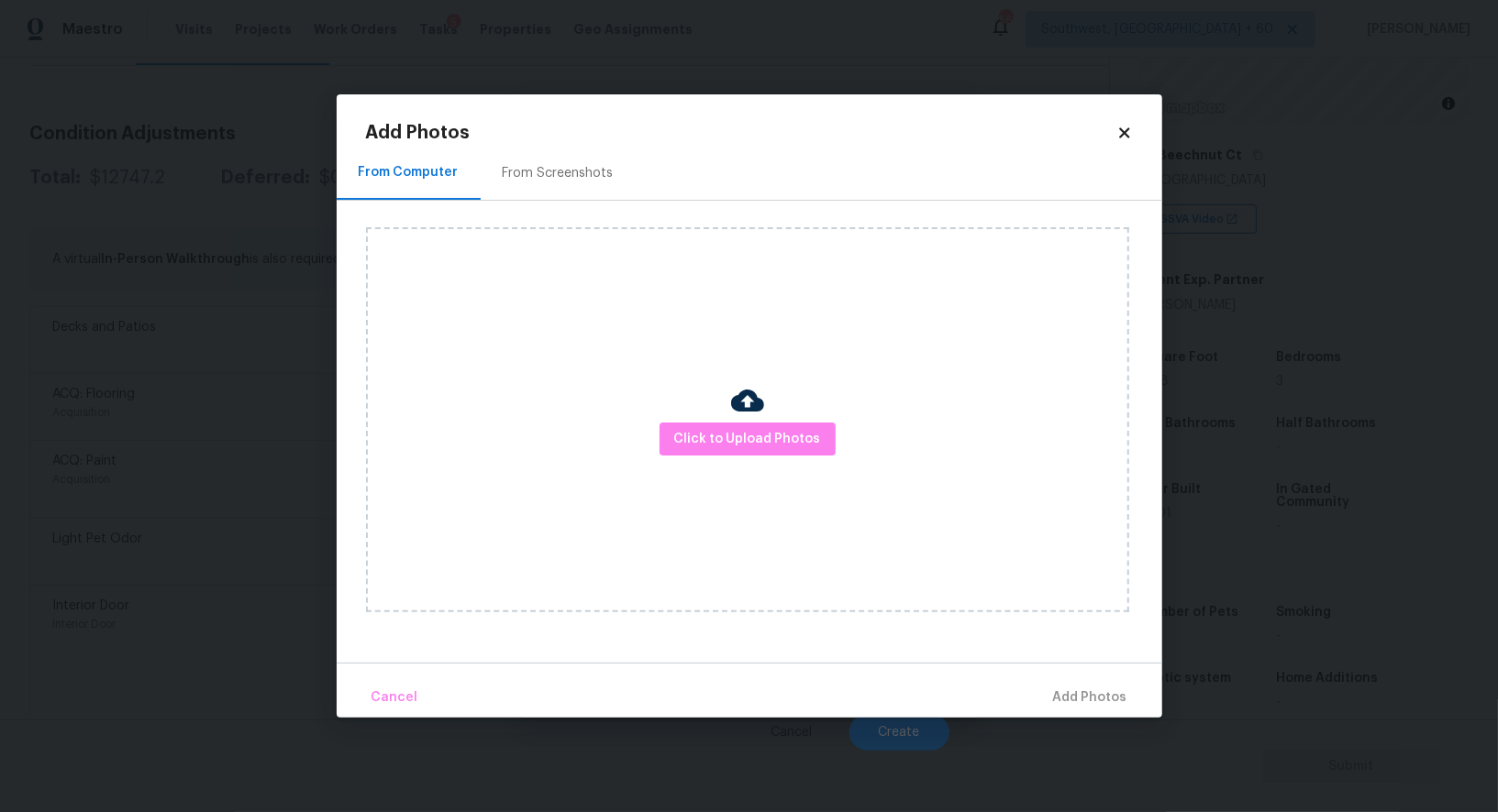
click at [566, 146] on div "From Screenshots" at bounding box center [558, 172] width 155 height 54
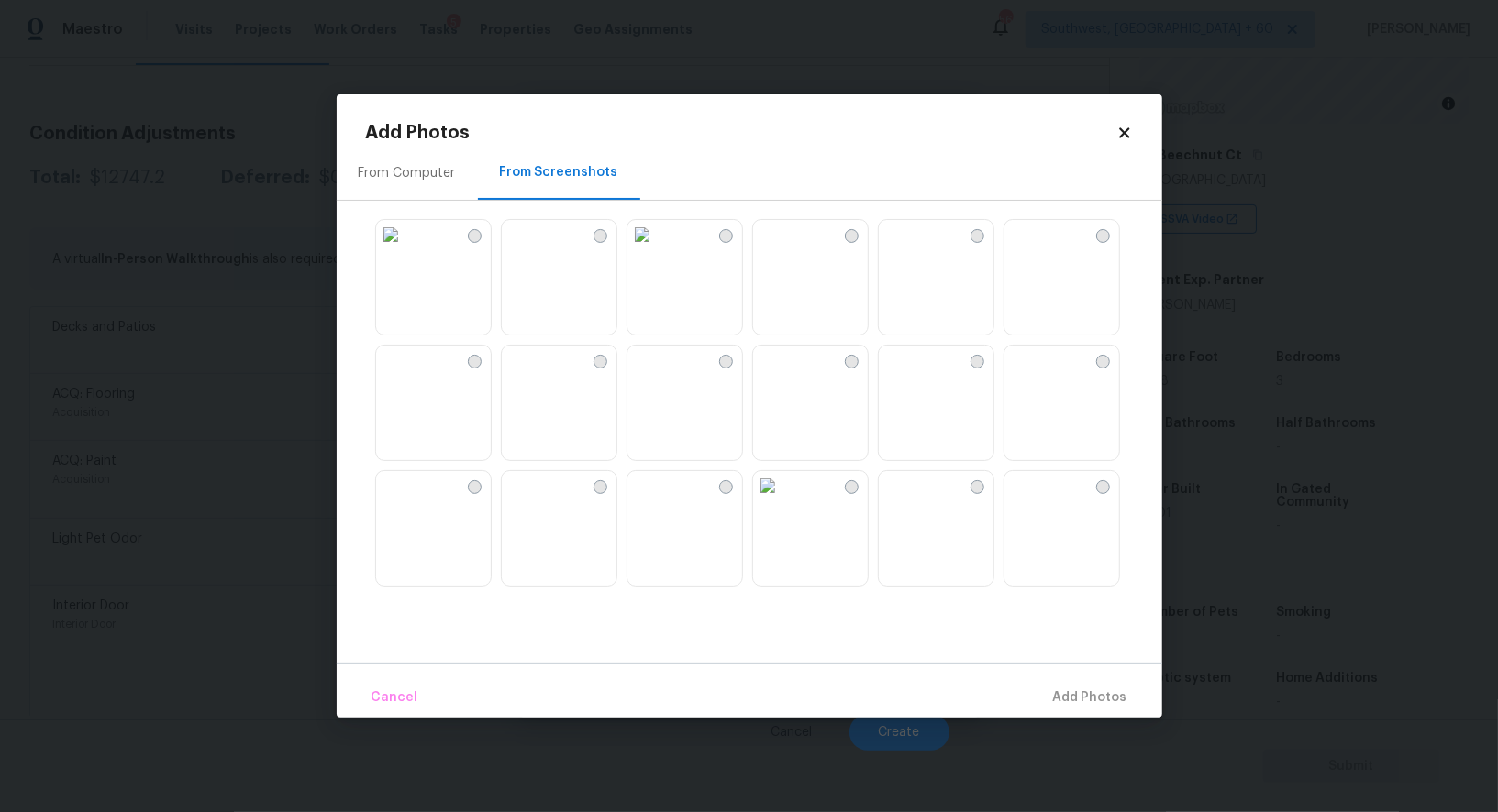
click at [656, 375] on img at bounding box center [641, 360] width 29 height 29
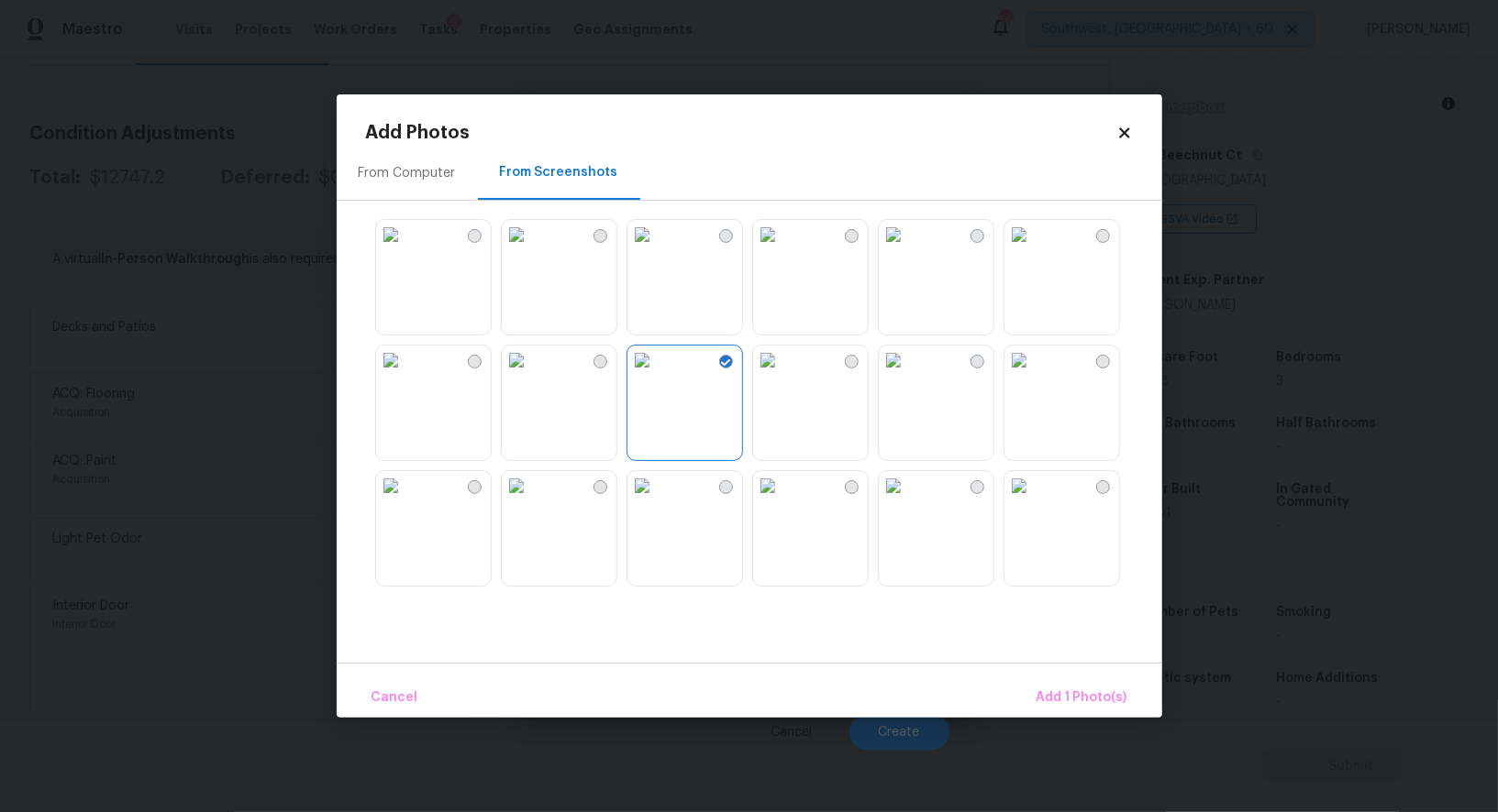
click at [531, 375] on img at bounding box center [515, 360] width 29 height 29
click at [1089, 698] on span "Add 2 Photo(s)" at bounding box center [1080, 698] width 94 height 23
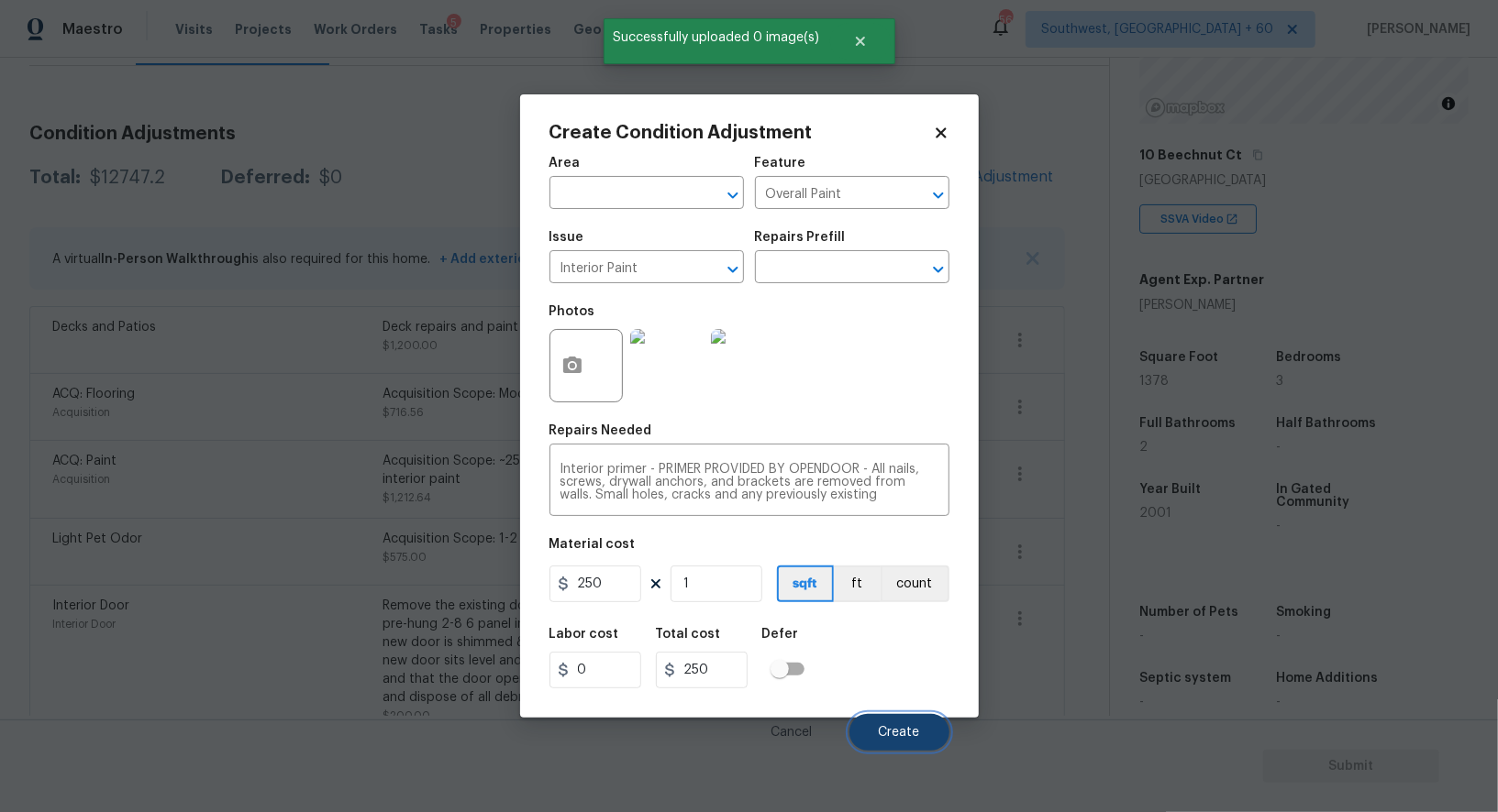
click at [920, 730] on button "Create" at bounding box center [899, 732] width 100 height 37
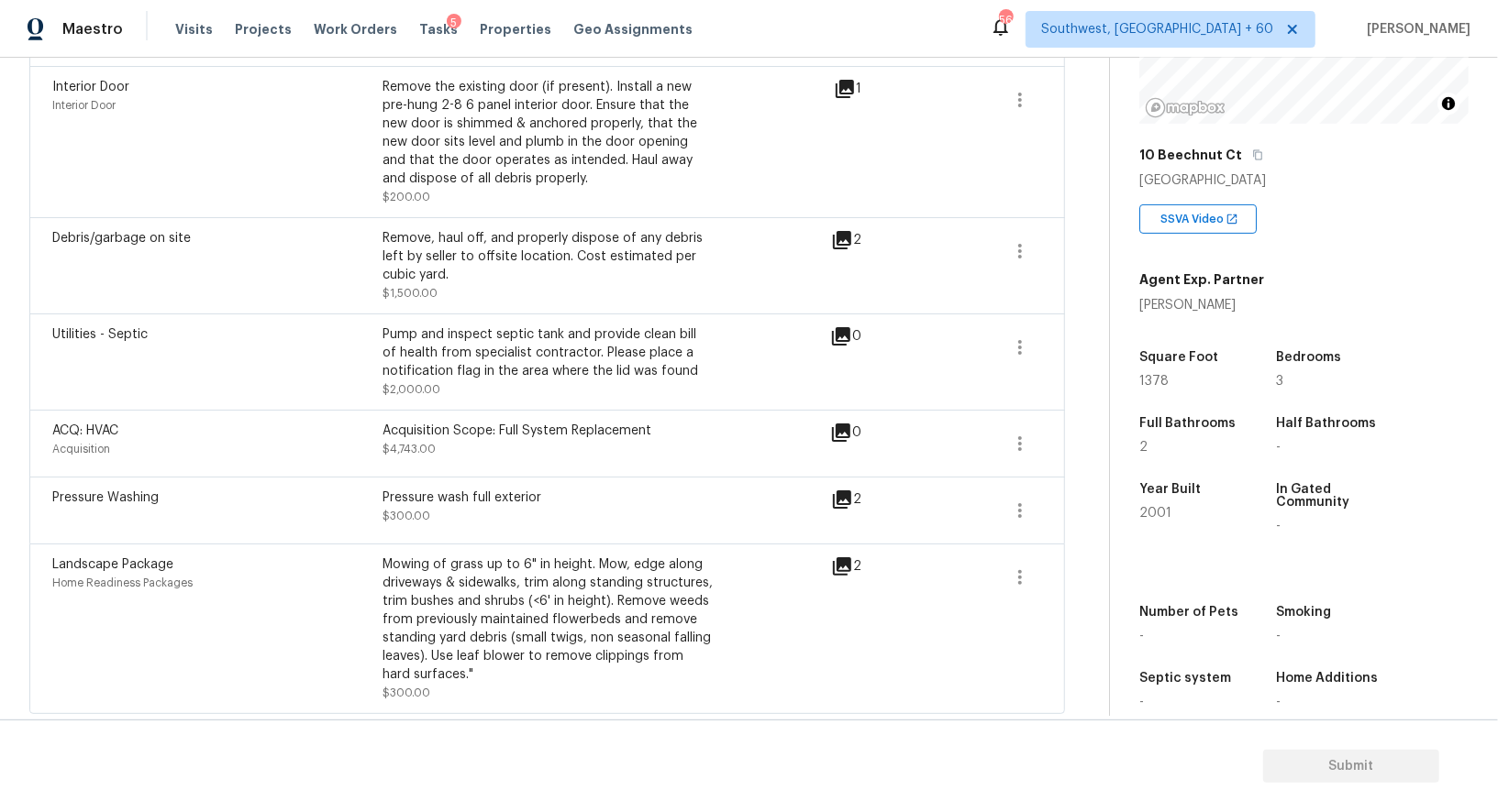
scroll to position [892, 0]
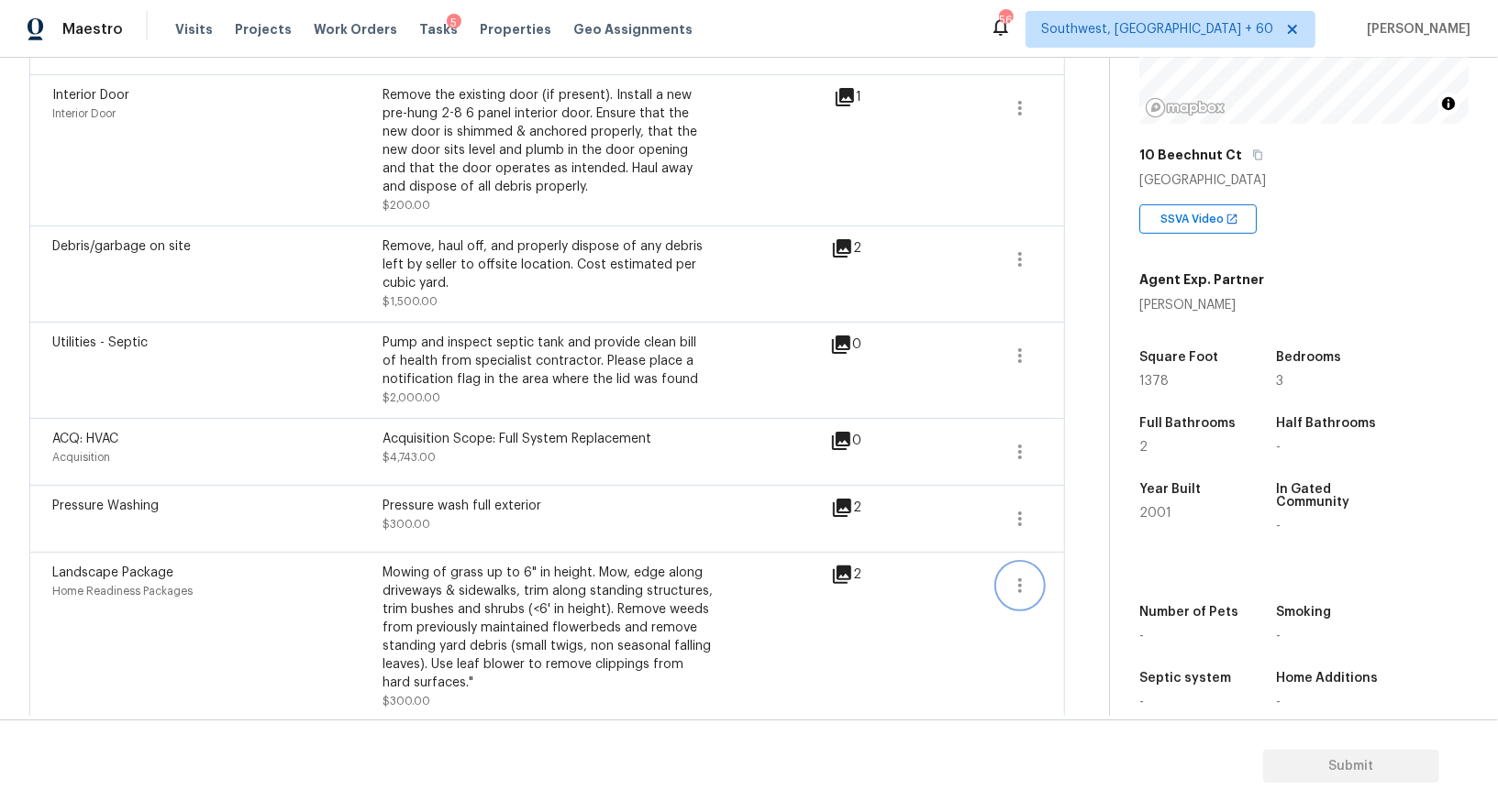
click at [1014, 586] on icon "button" at bounding box center [1019, 585] width 22 height 22
click at [1089, 576] on div "Edit" at bounding box center [1124, 578] width 143 height 18
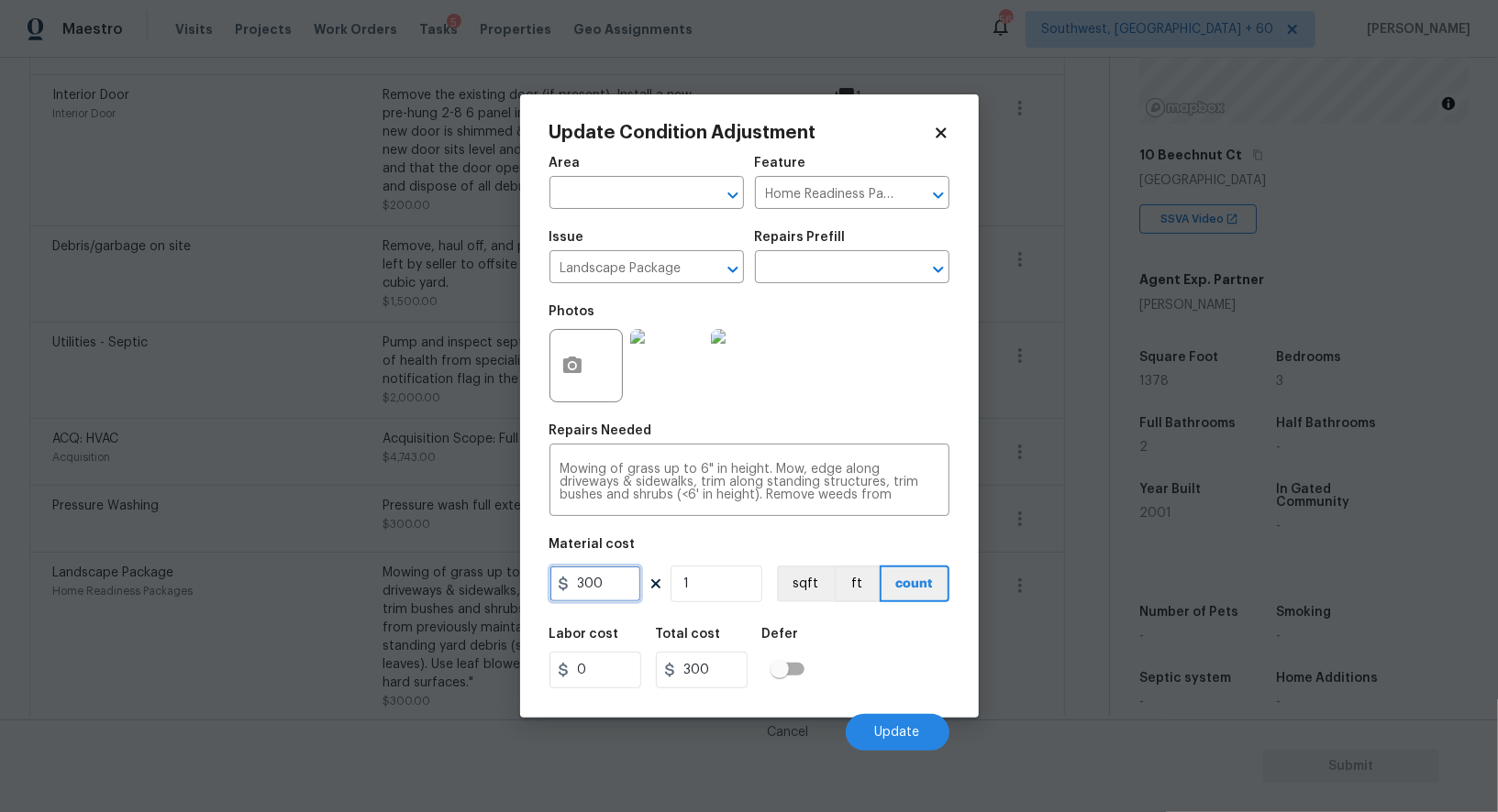
click at [593, 585] on input "300" at bounding box center [595, 583] width 92 height 37
type input "500"
click at [725, 684] on input "300" at bounding box center [701, 669] width 92 height 37
type input "500"
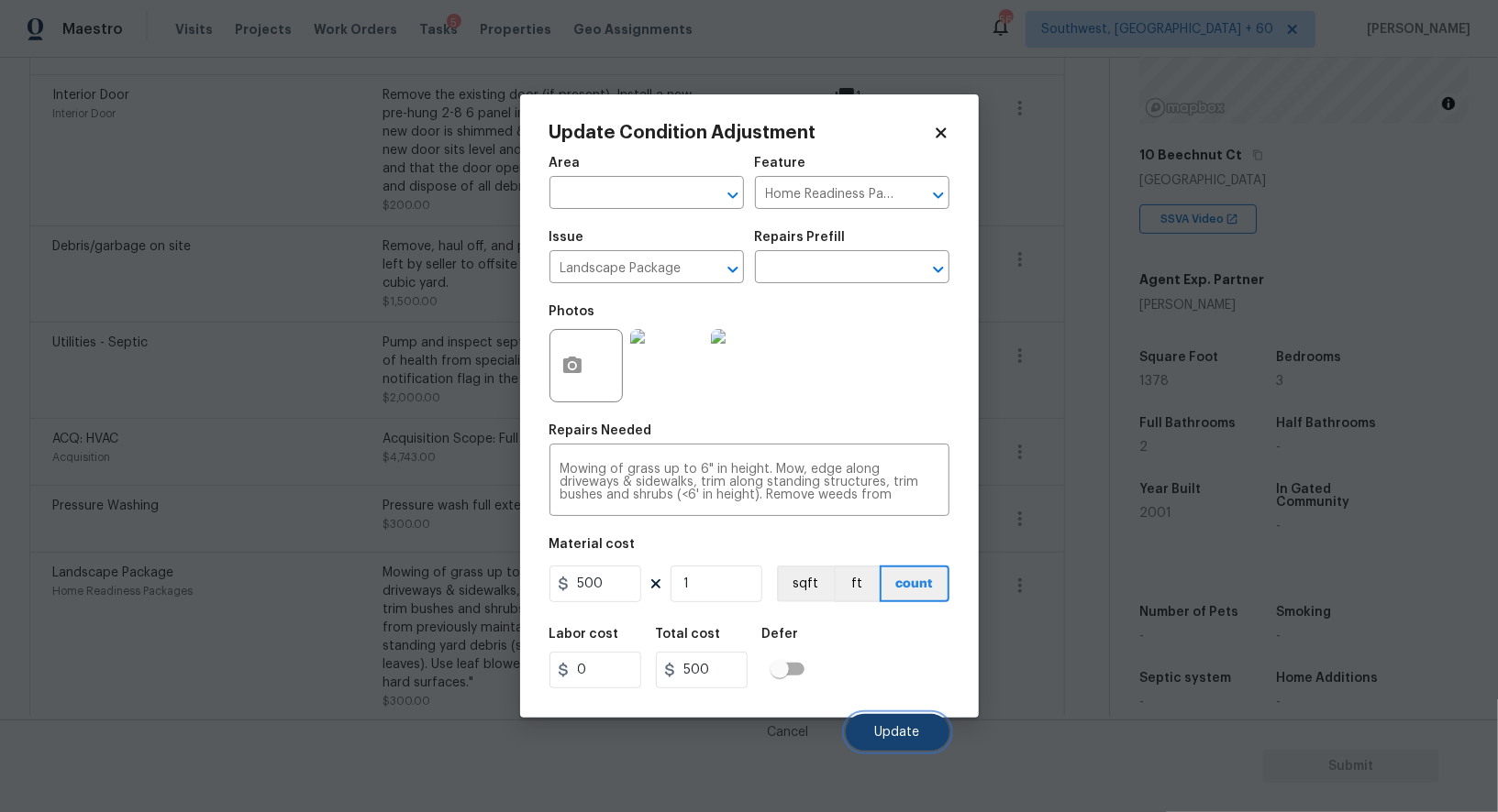
click at [911, 742] on button "Update" at bounding box center [897, 732] width 104 height 37
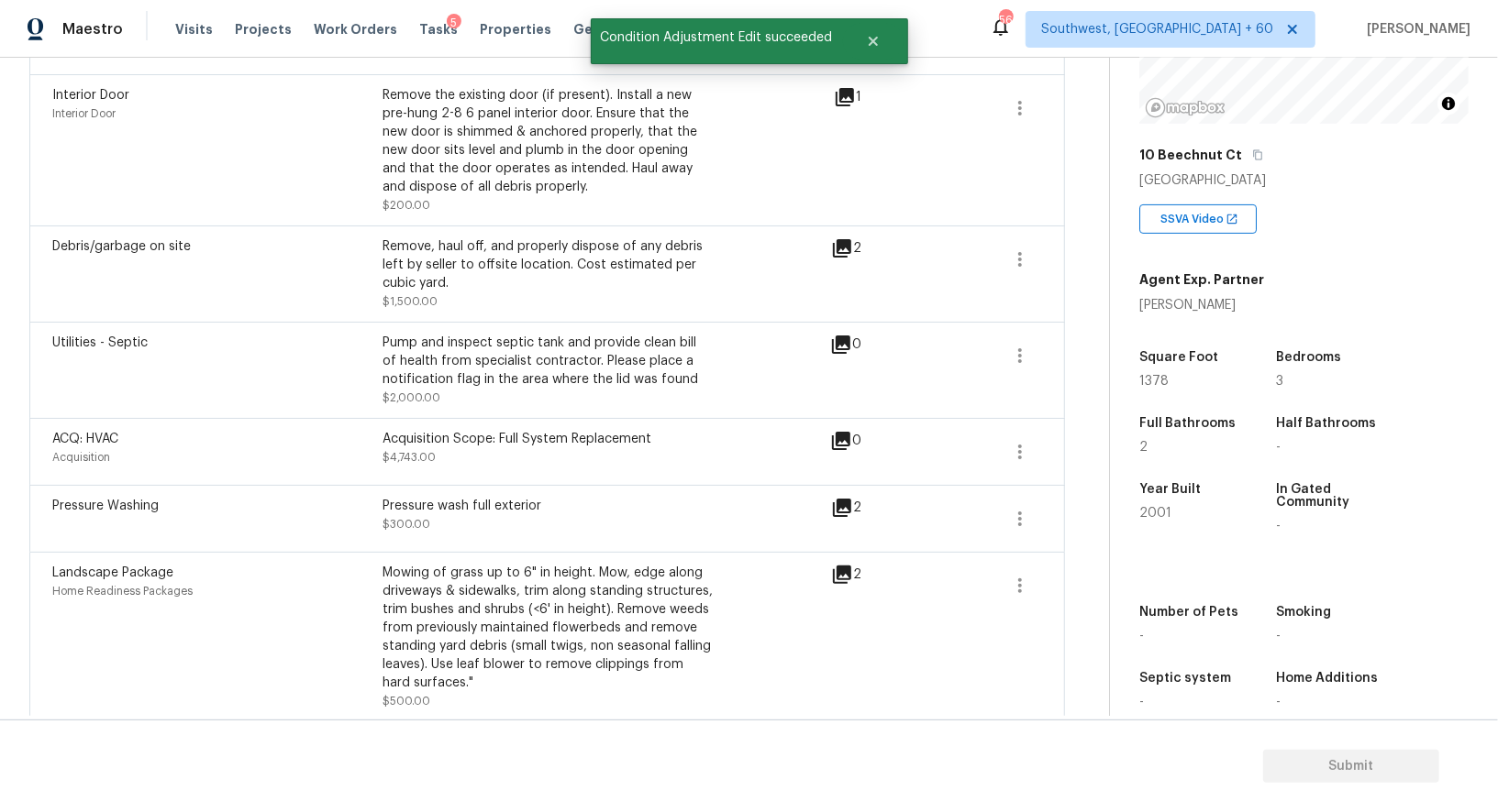
scroll to position [900, 0]
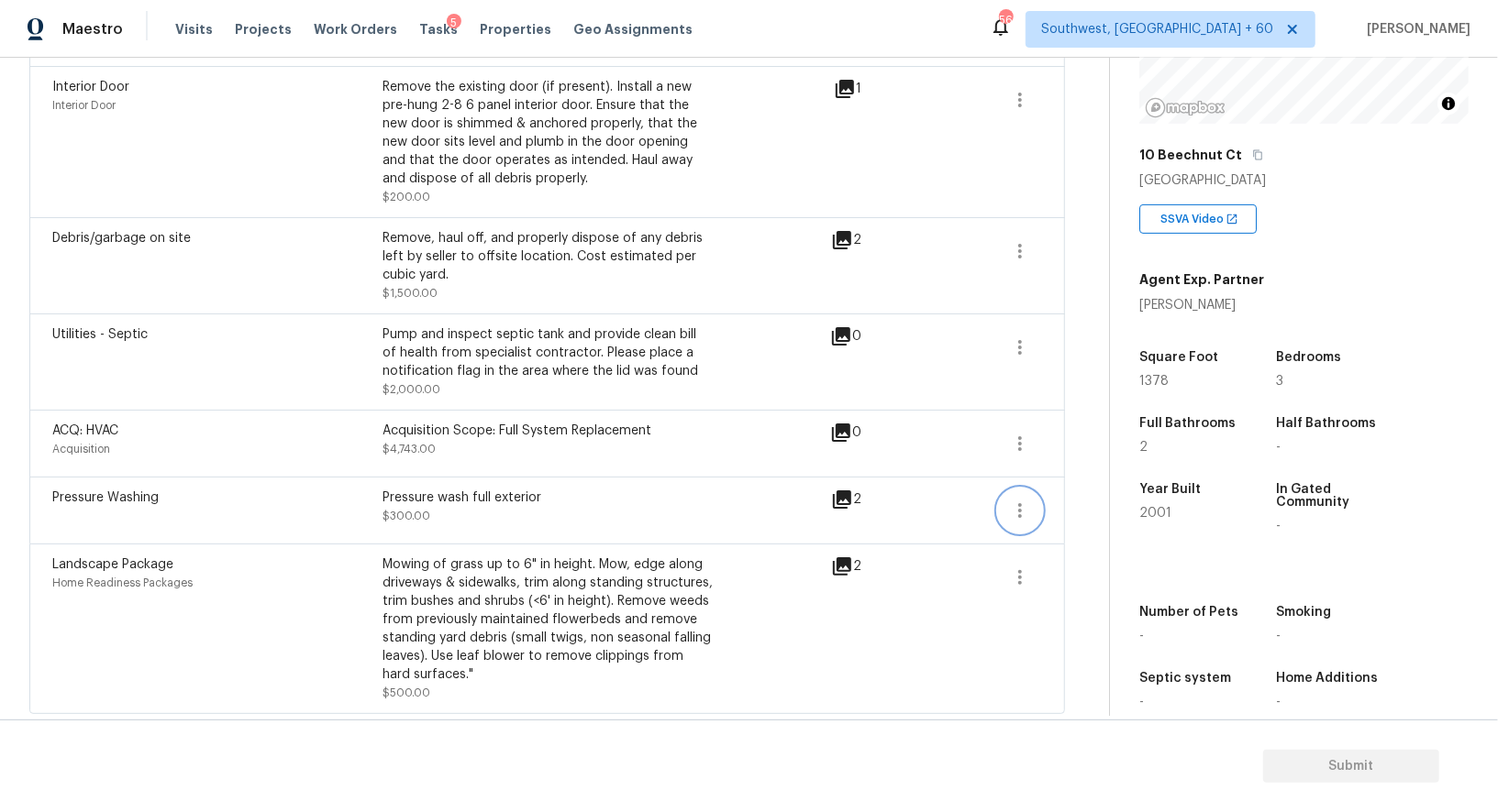
click at [1020, 521] on button "button" at bounding box center [1019, 510] width 44 height 44
click at [1053, 544] on div "Landscape Package Home Readiness Packages Mowing of grass up to 6" in height. M…" at bounding box center [547, 629] width 1036 height 170
click at [1038, 504] on button "button" at bounding box center [1019, 510] width 44 height 44
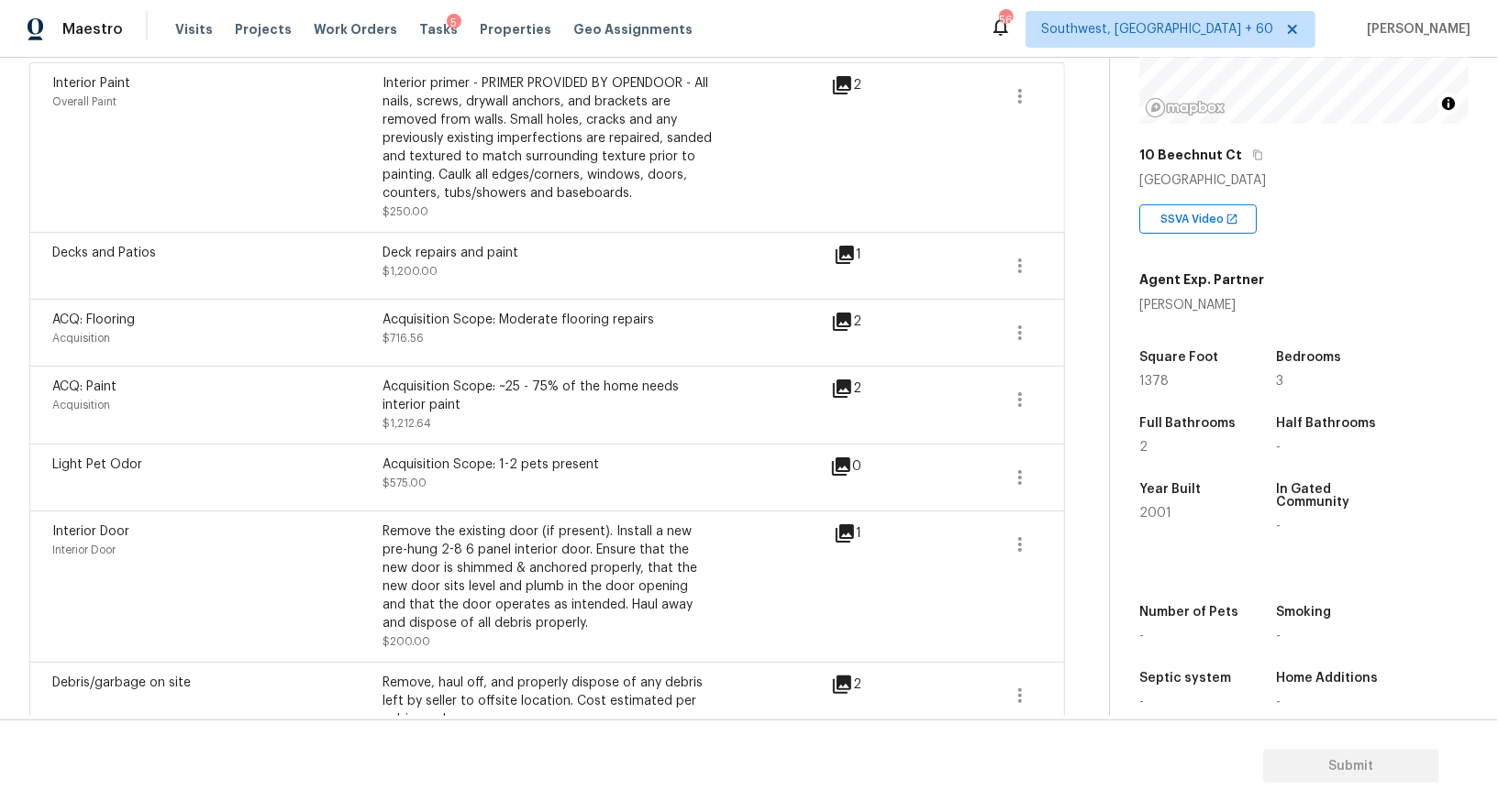
scroll to position [0, 0]
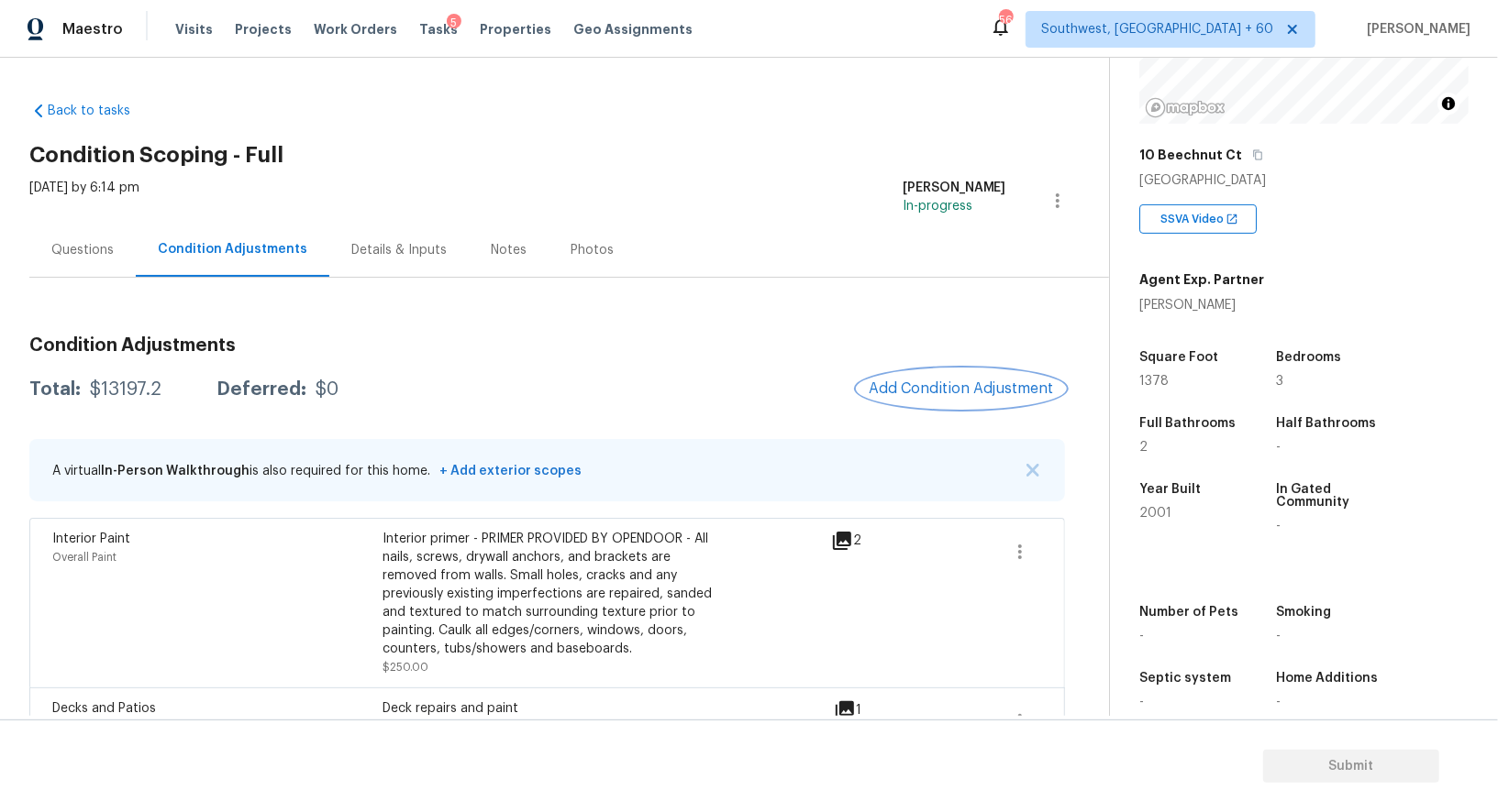
click at [929, 372] on button "Add Condition Adjustment" at bounding box center [961, 389] width 207 height 39
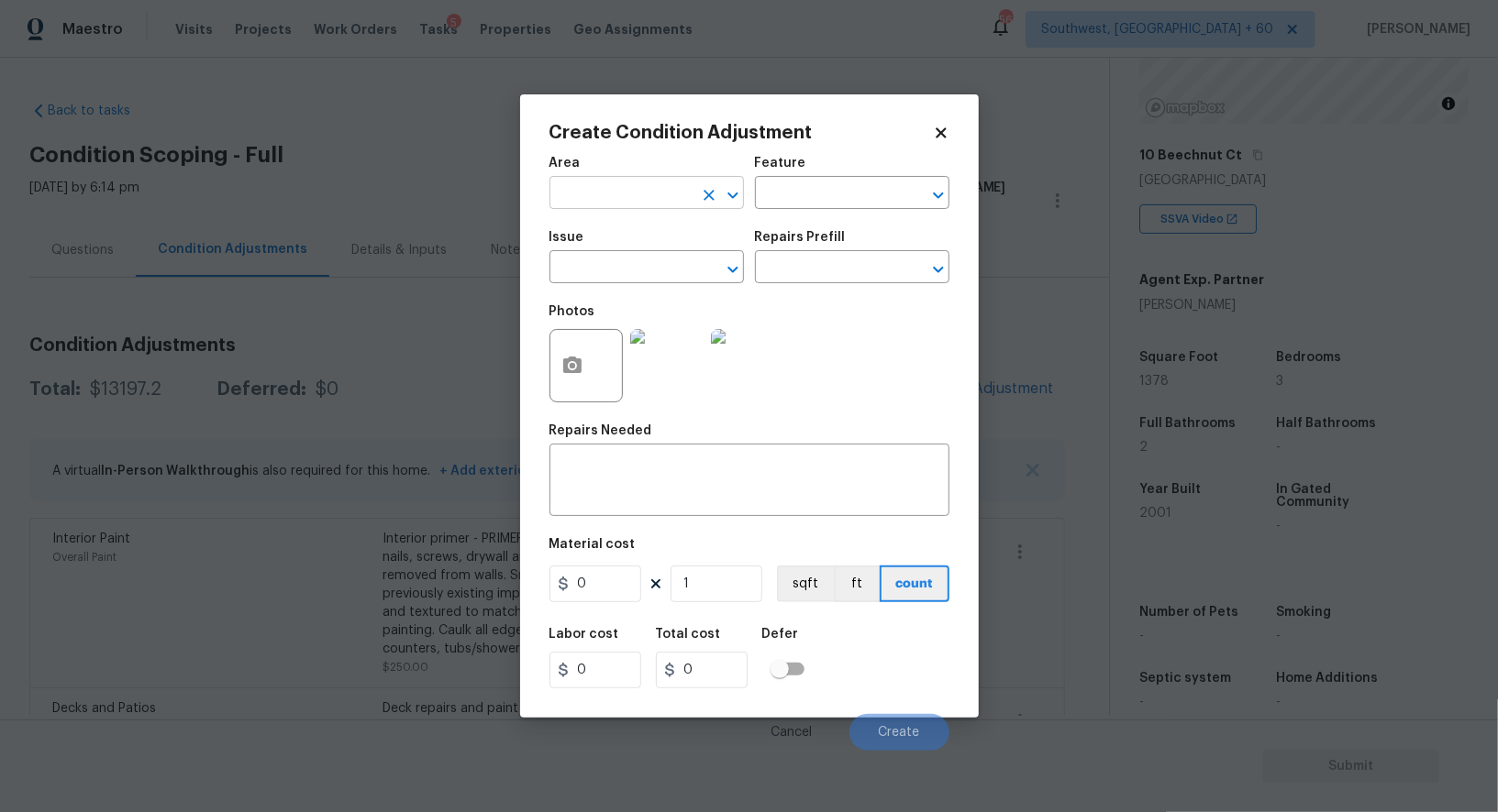
click at [584, 187] on input "text" at bounding box center [620, 195] width 143 height 28
click at [614, 261] on li "Interior Overall" at bounding box center [647, 267] width 195 height 30
type input "Interior Overall"
click at [653, 519] on div "Area Interior Overall ​ Feature ​ Issue ​ Repairs Prefill ​ Photos Repairs Need…" at bounding box center [749, 448] width 400 height 605
click at [652, 450] on div "x ​" at bounding box center [749, 482] width 400 height 68
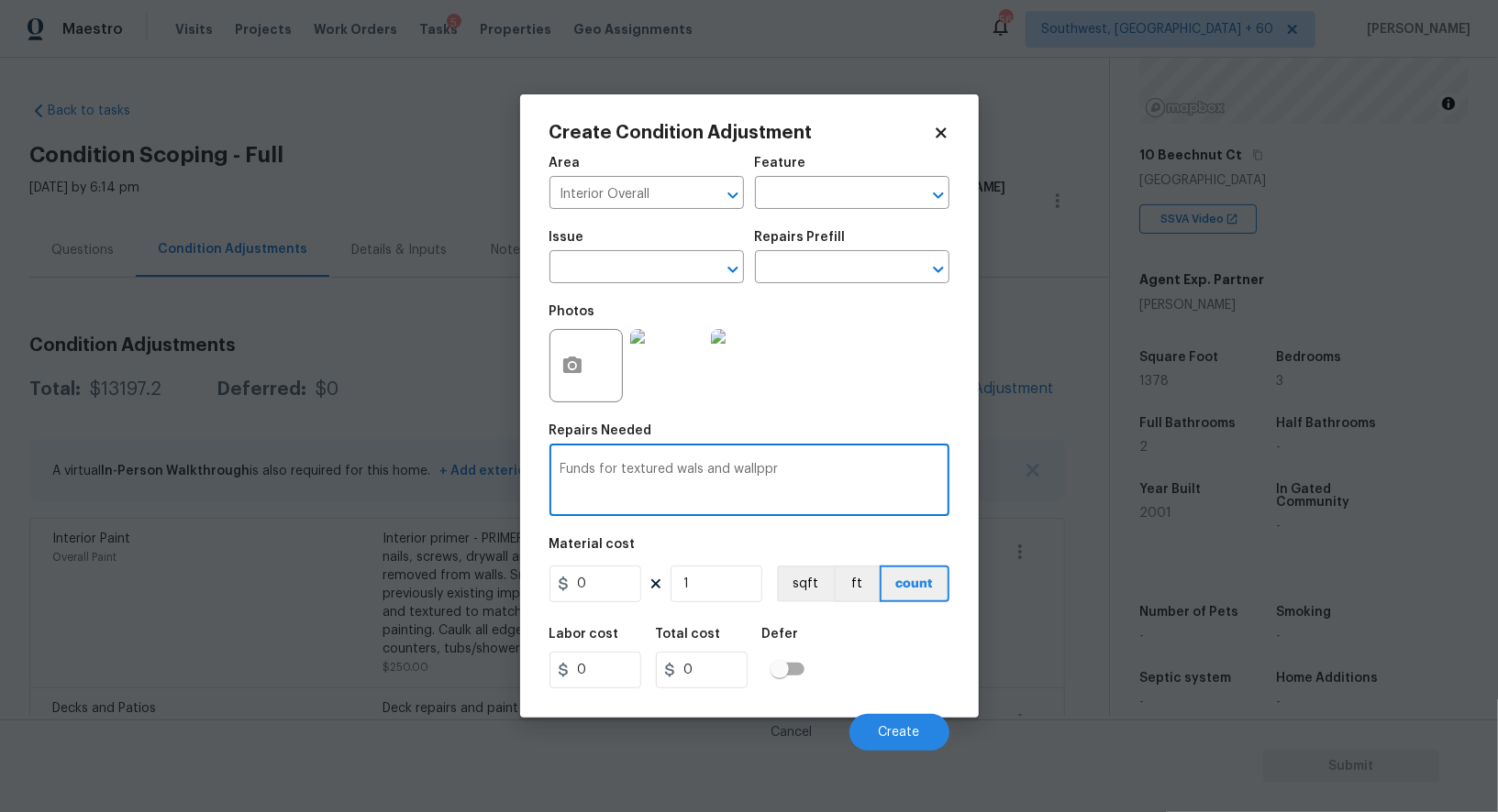
type textarea "Funds for textured wals and wallppr"
click at [943, 124] on div "Create Condition Adjustment" at bounding box center [749, 132] width 400 height 18
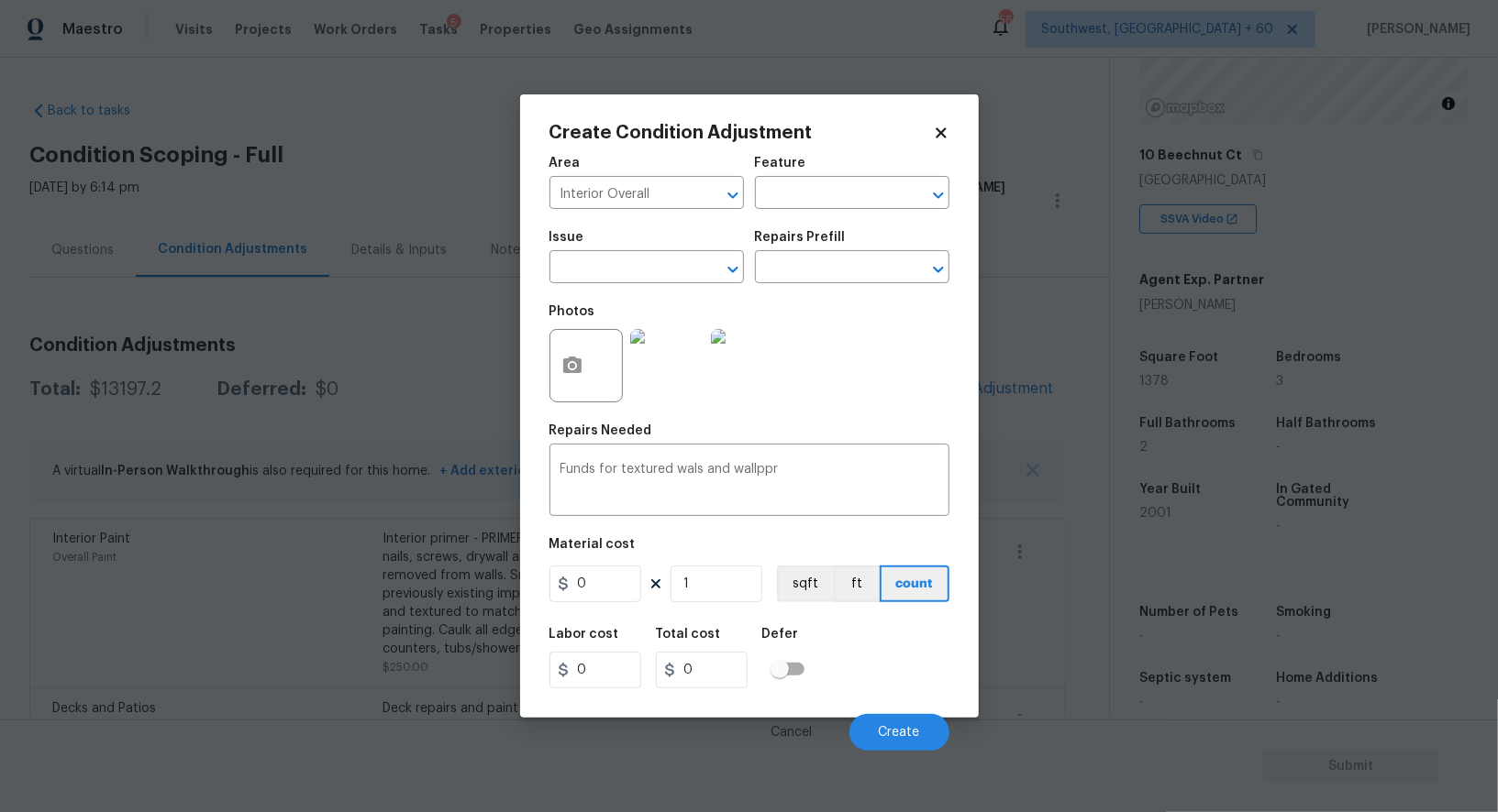
click at [944, 139] on icon at bounding box center [940, 132] width 16 height 16
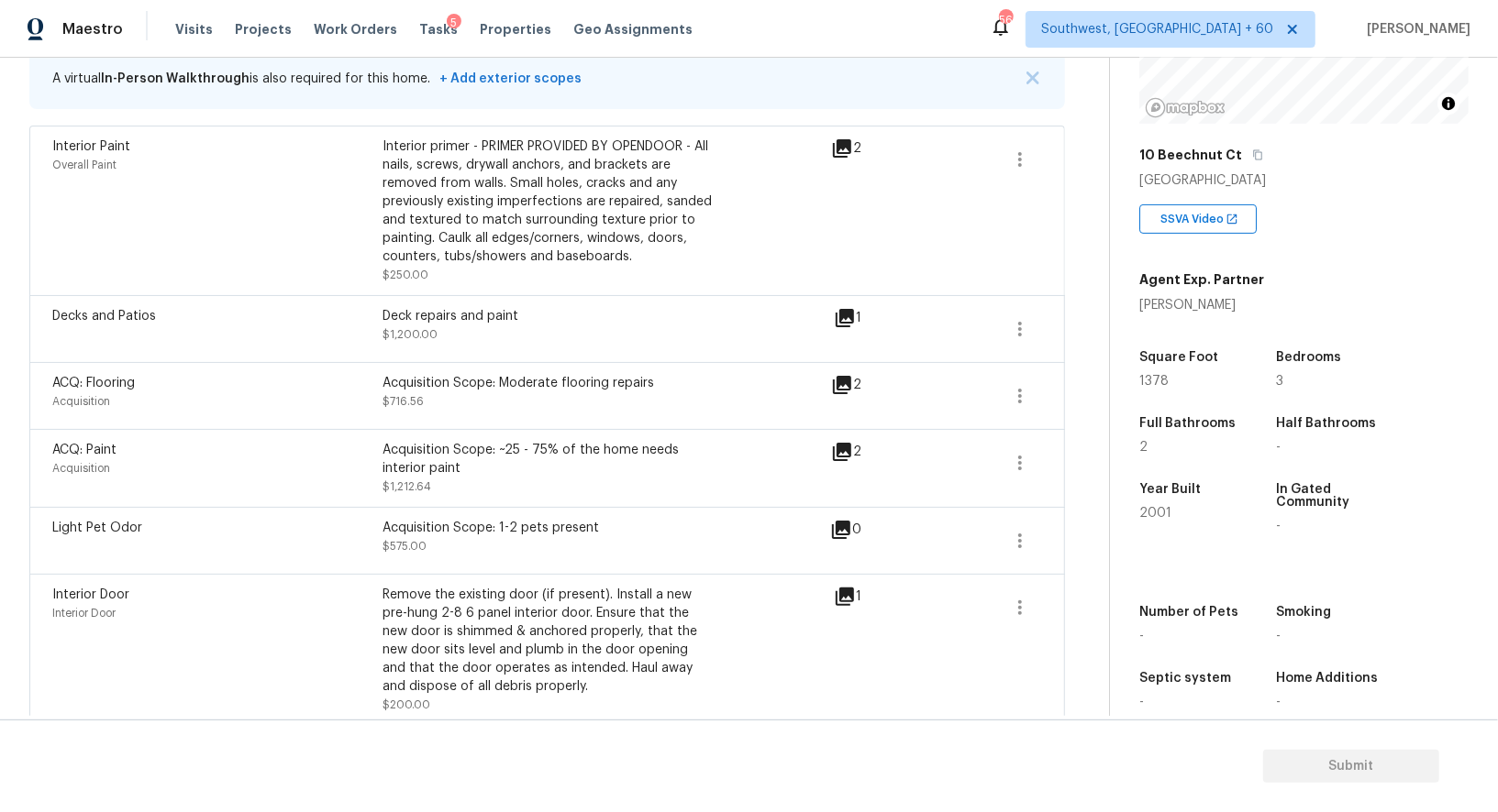
scroll to position [379, 0]
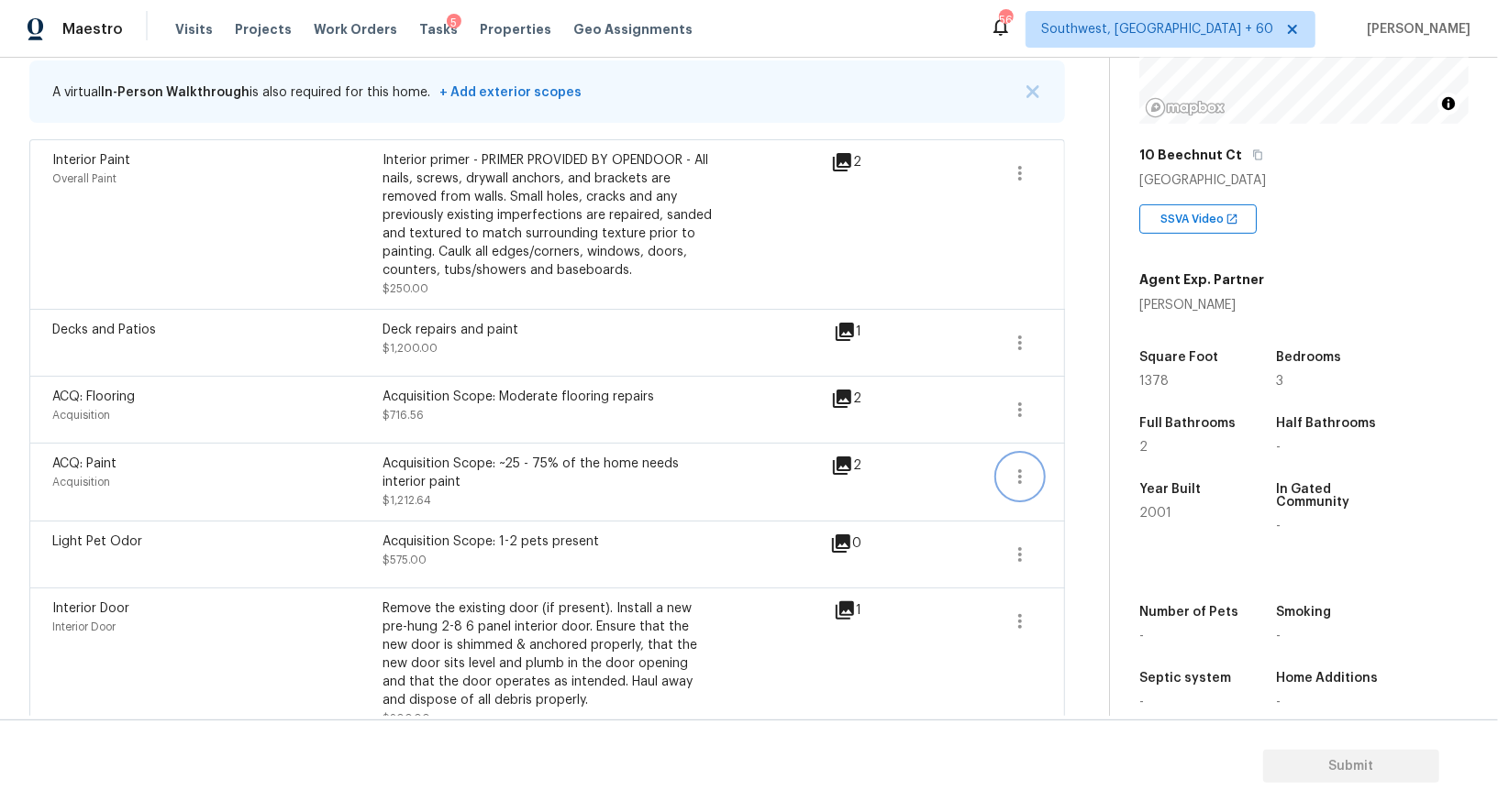
click at [1028, 466] on icon "button" at bounding box center [1019, 476] width 22 height 22
click at [1093, 453] on ul "Edit" at bounding box center [1124, 470] width 165 height 37
click at [1082, 471] on div "Edit" at bounding box center [1124, 470] width 143 height 18
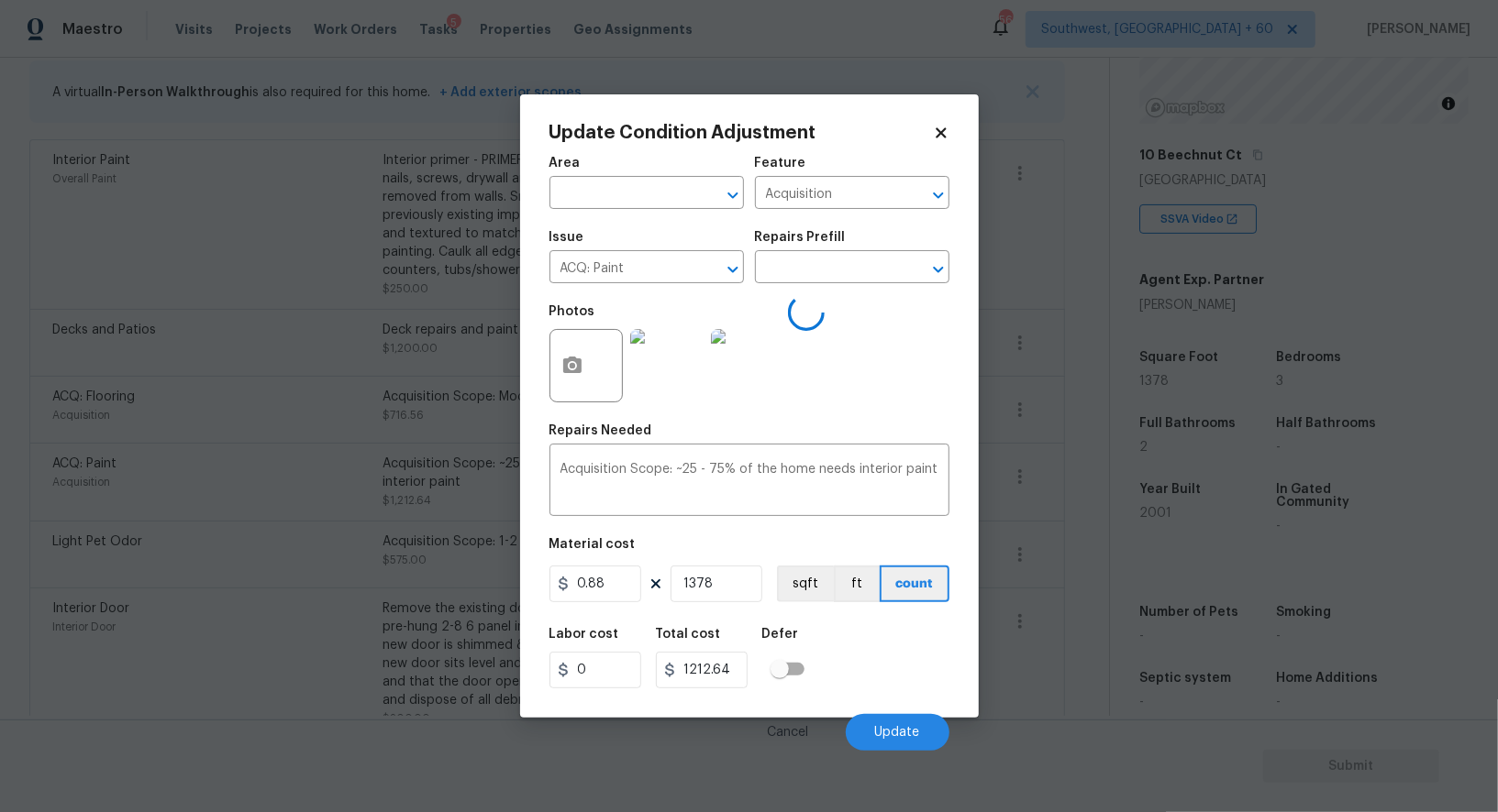
click at [1062, 549] on body "Maestro Visits Projects Work Orders Tasks 5 Properties Geo Assignments 563 Sout…" at bounding box center [749, 406] width 1498 height 812
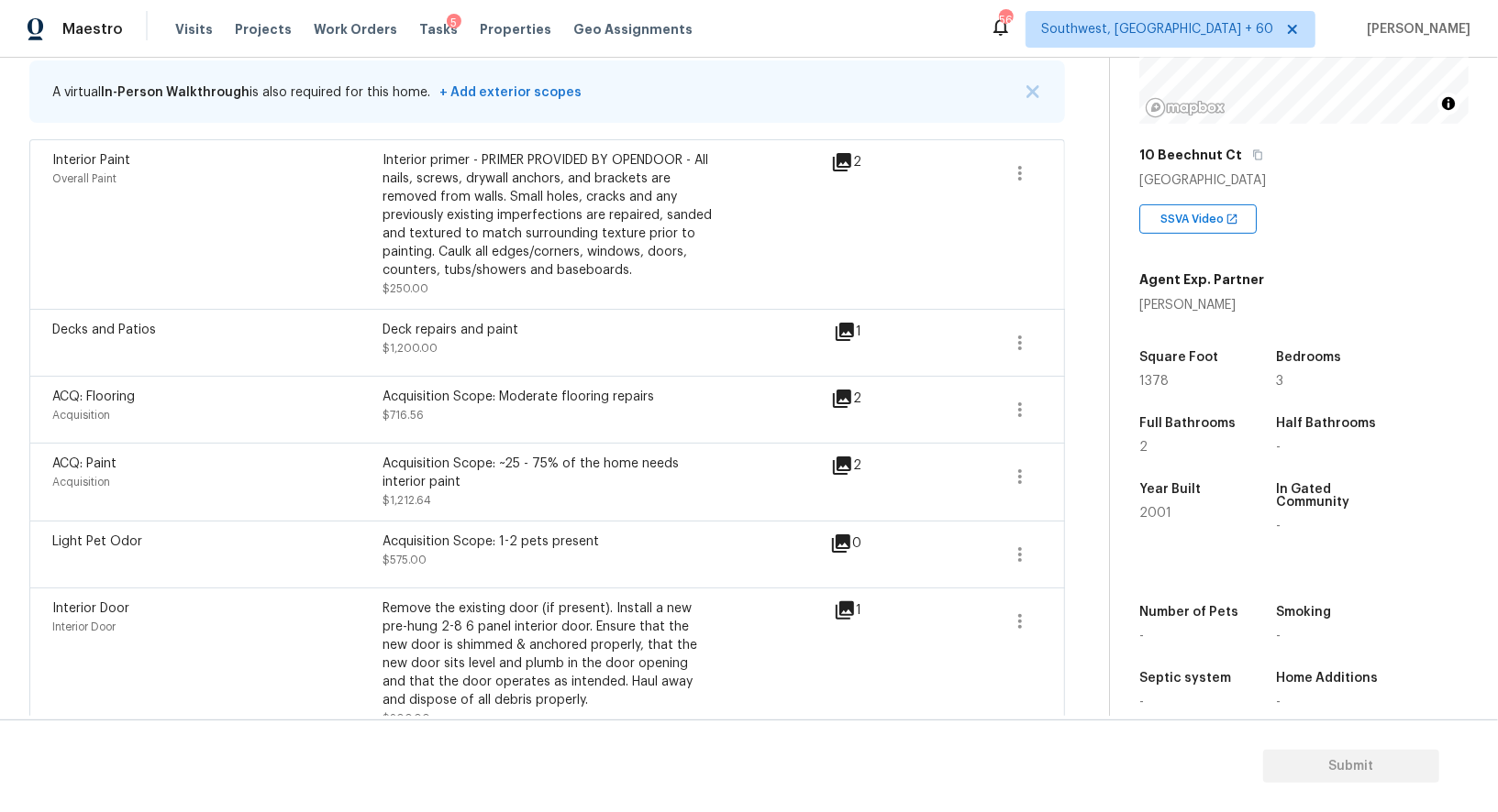
scroll to position [347, 0]
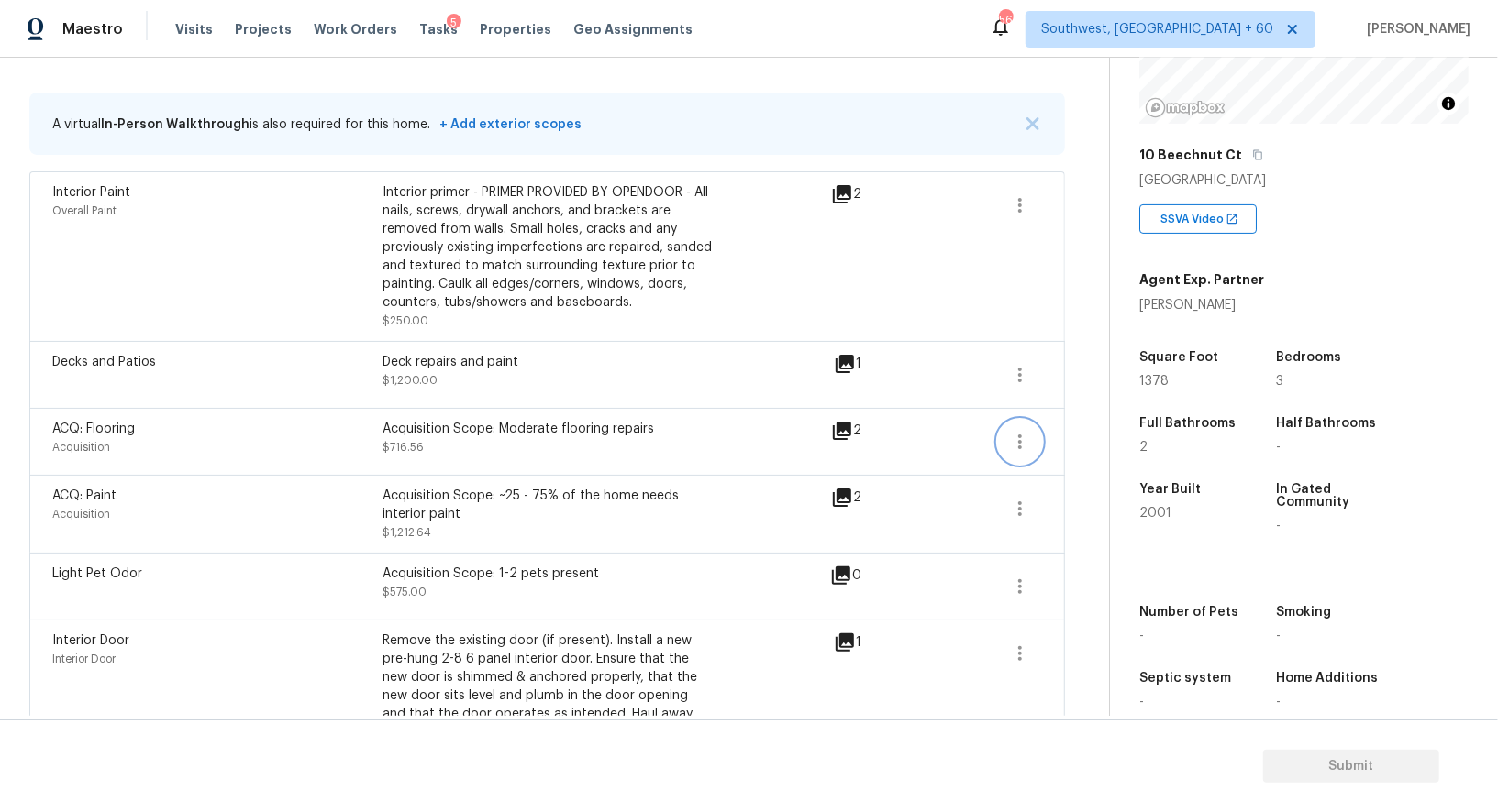
click at [1013, 441] on icon "button" at bounding box center [1019, 441] width 22 height 22
click at [1089, 434] on div "Edit" at bounding box center [1124, 436] width 143 height 18
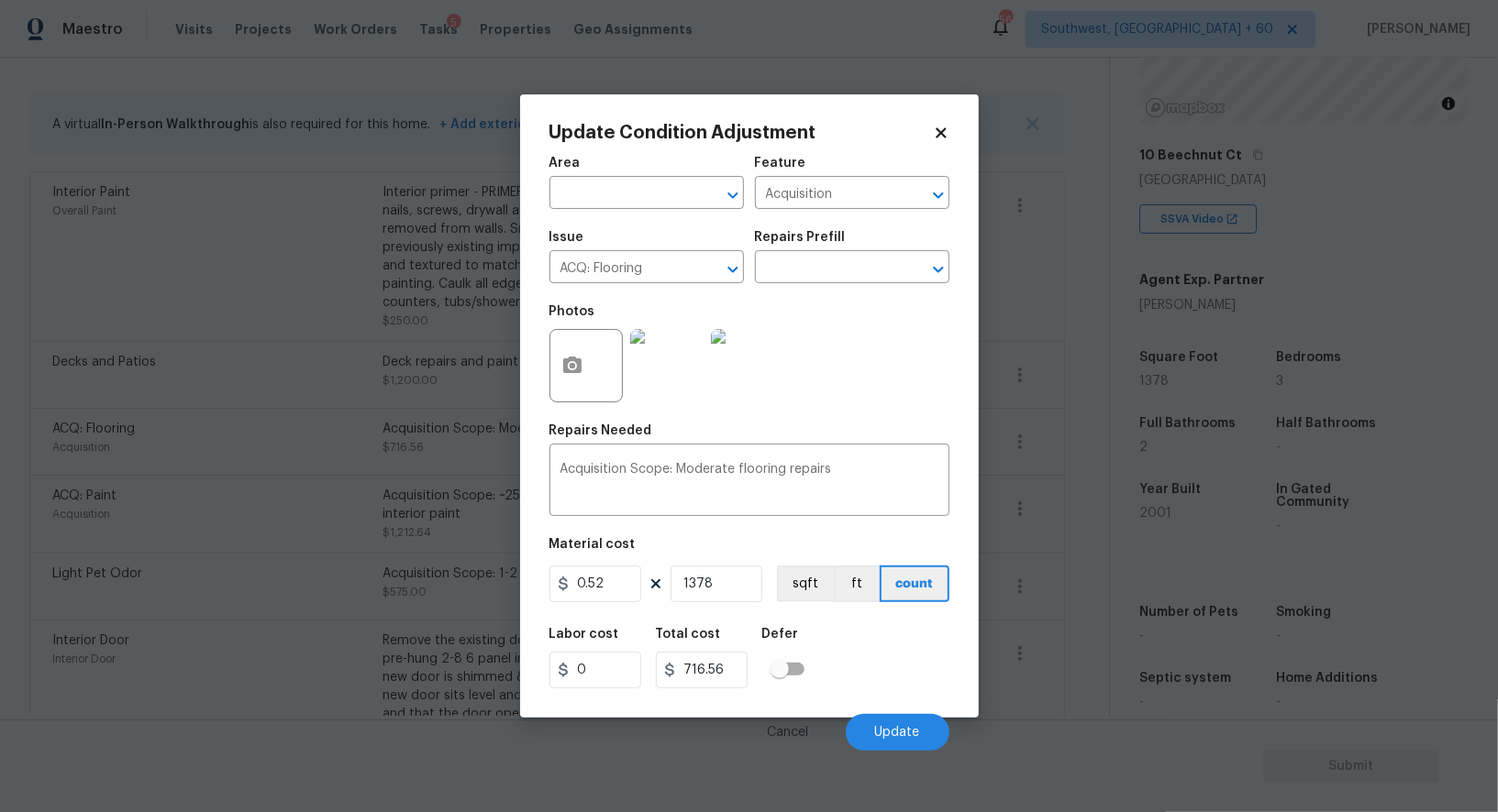
click at [1089, 495] on body "Maestro Visits Projects Work Orders Tasks 5 Properties Geo Assignments 563 Sout…" at bounding box center [749, 406] width 1498 height 812
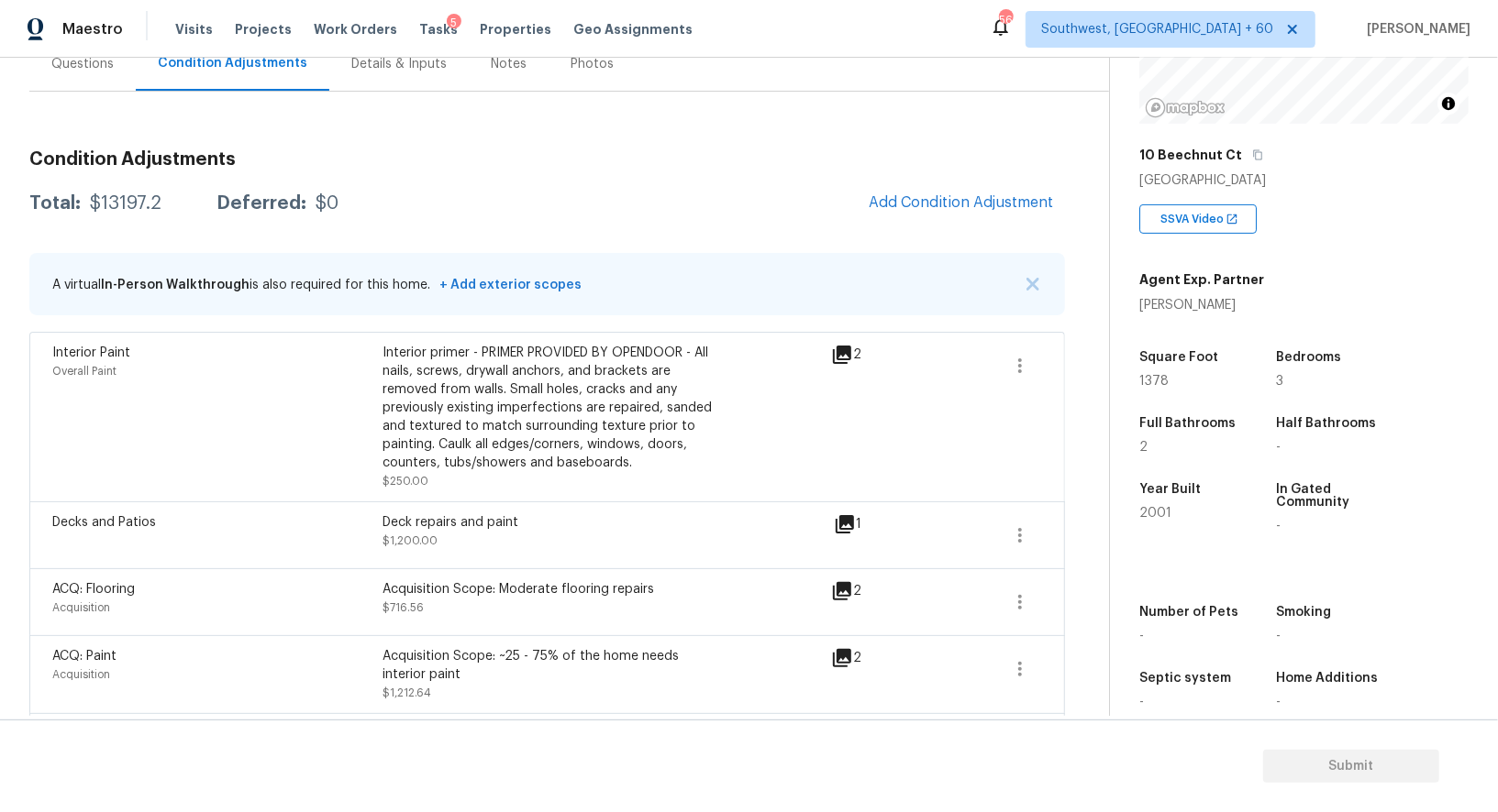
scroll to position [181, 0]
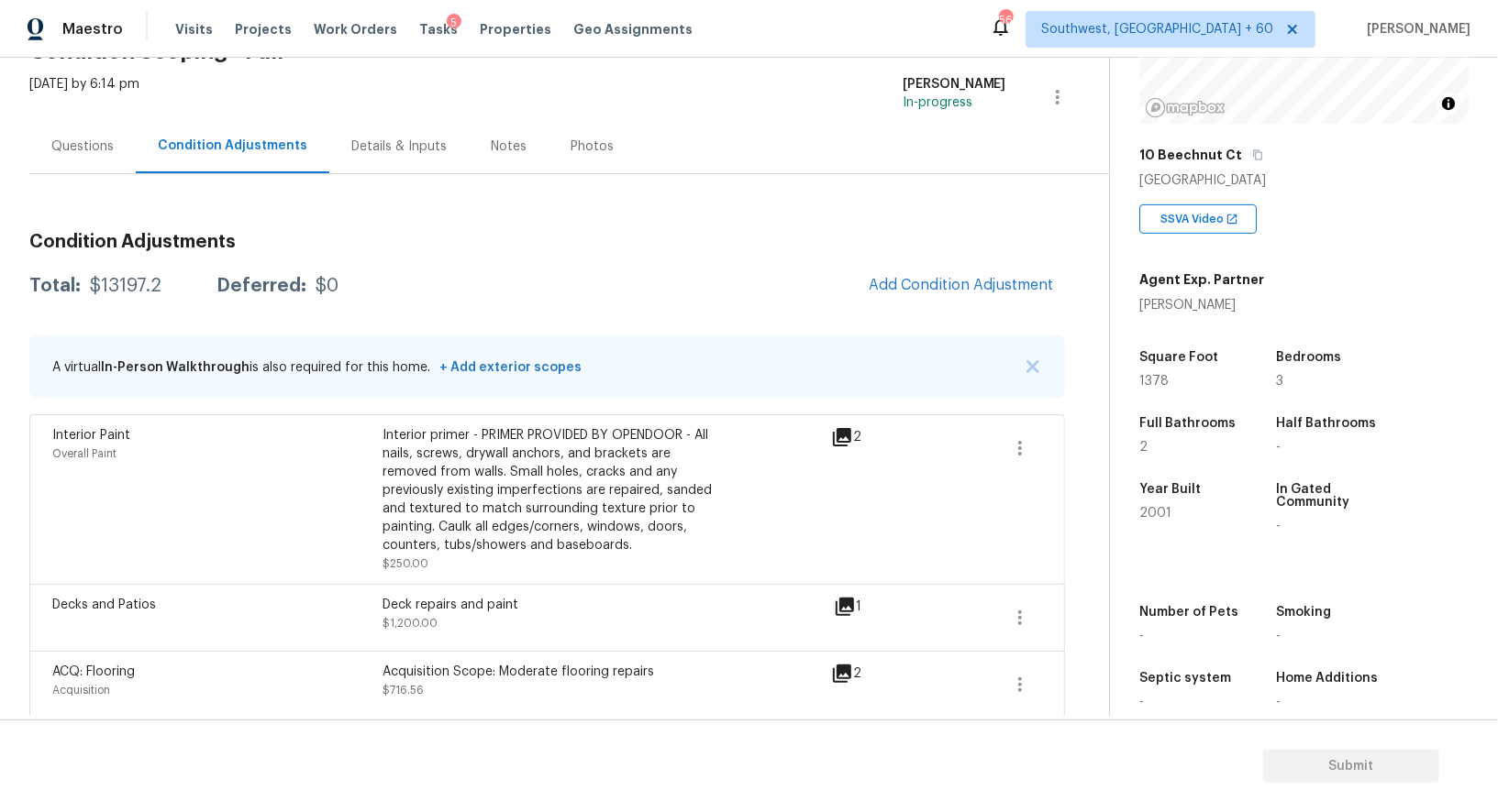
click at [87, 166] on div "Questions" at bounding box center [82, 146] width 106 height 54
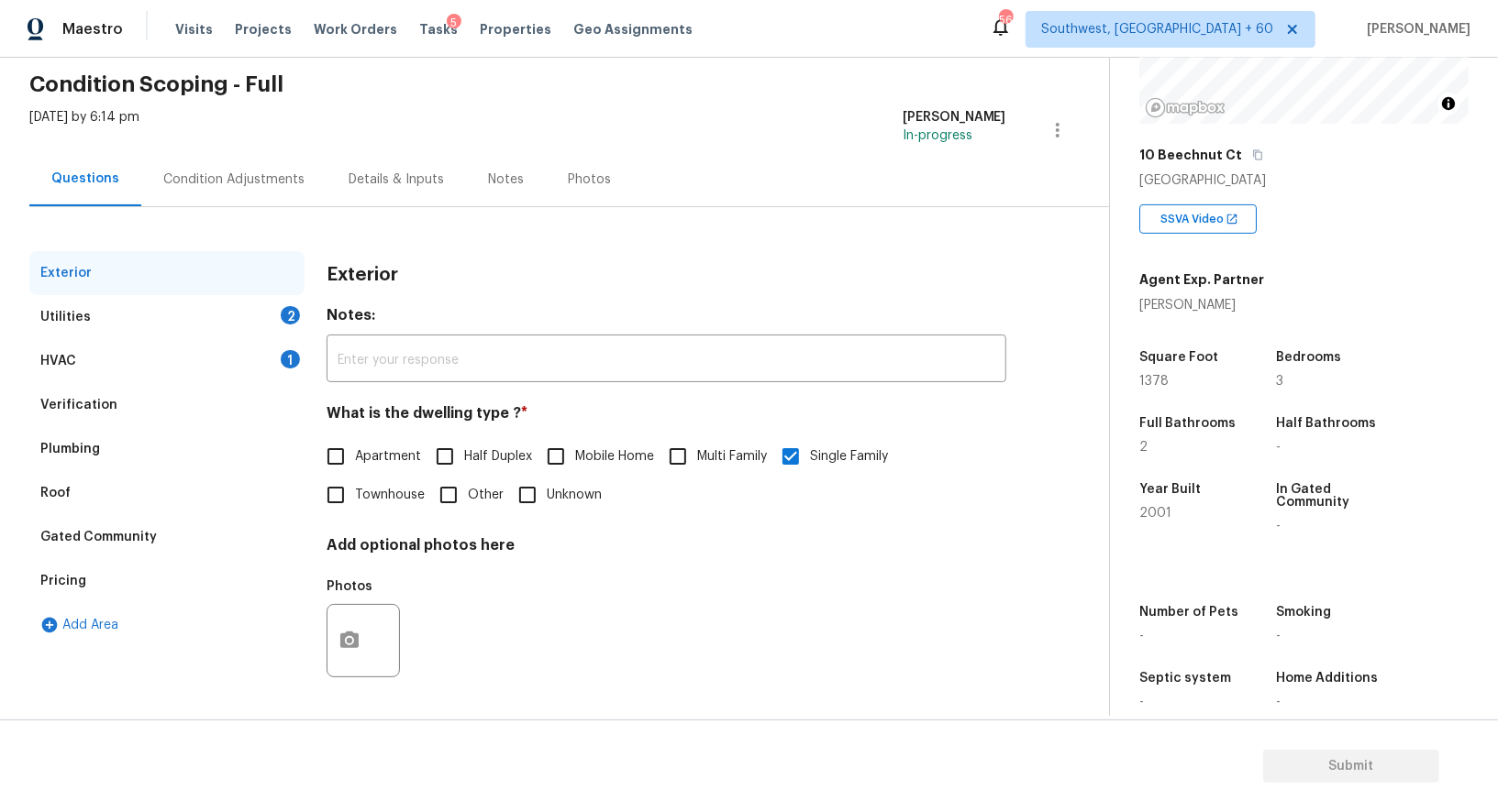
click at [163, 346] on div "HVAC 1" at bounding box center [166, 361] width 275 height 44
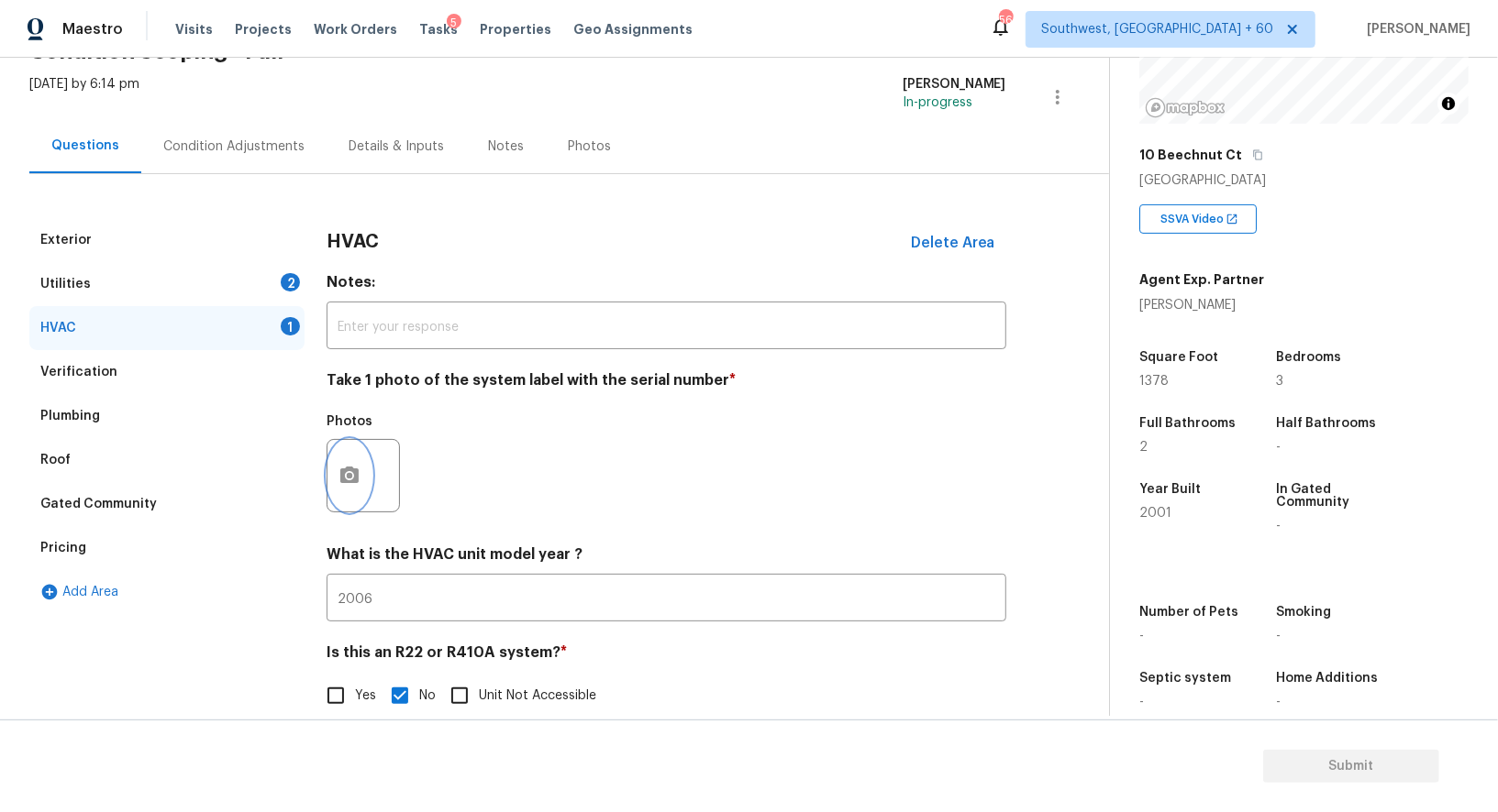
click at [348, 506] on button "button" at bounding box center [349, 475] width 44 height 72
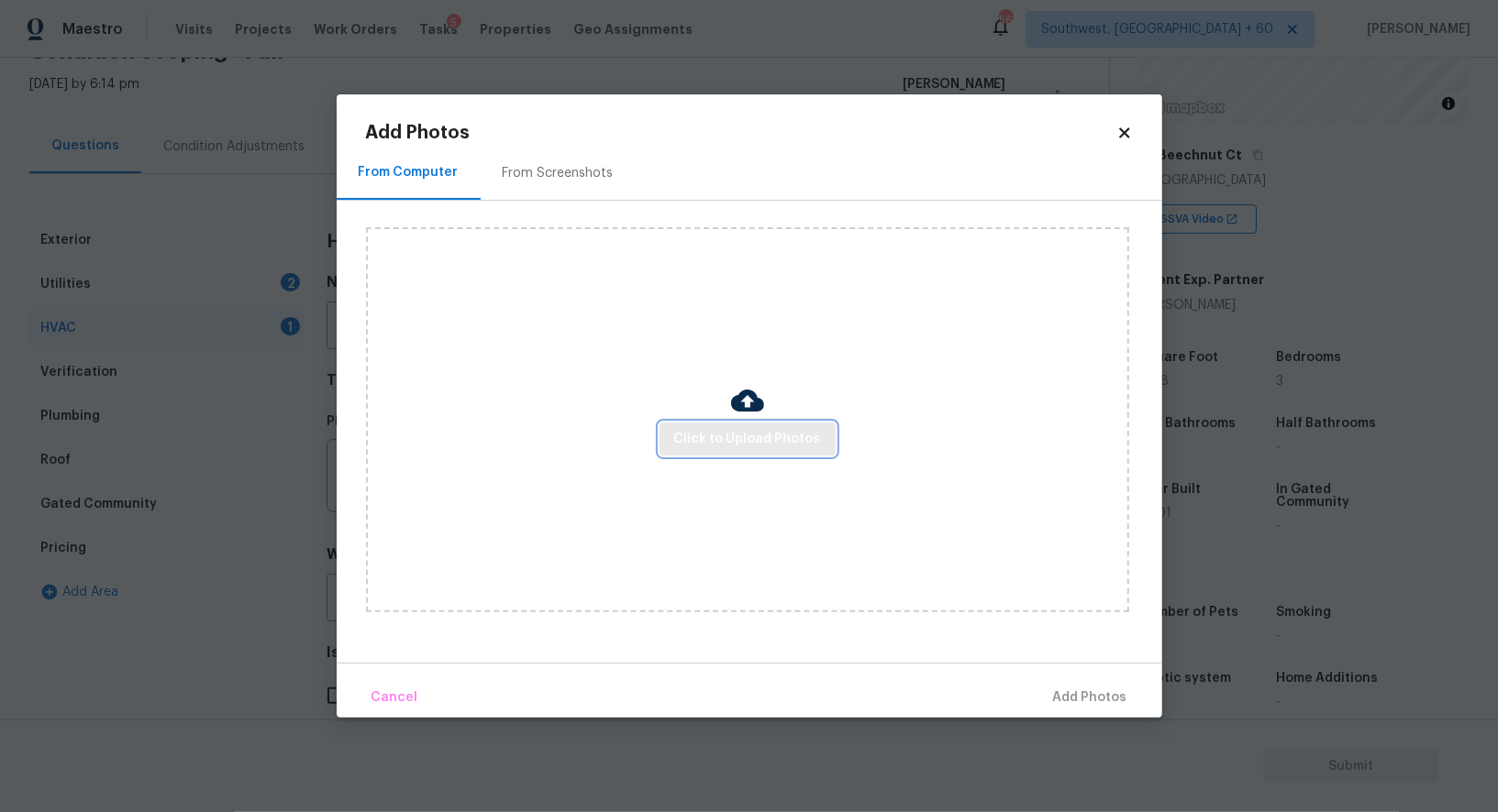
click at [708, 451] on button "Click to Upload Photos" at bounding box center [747, 440] width 176 height 34
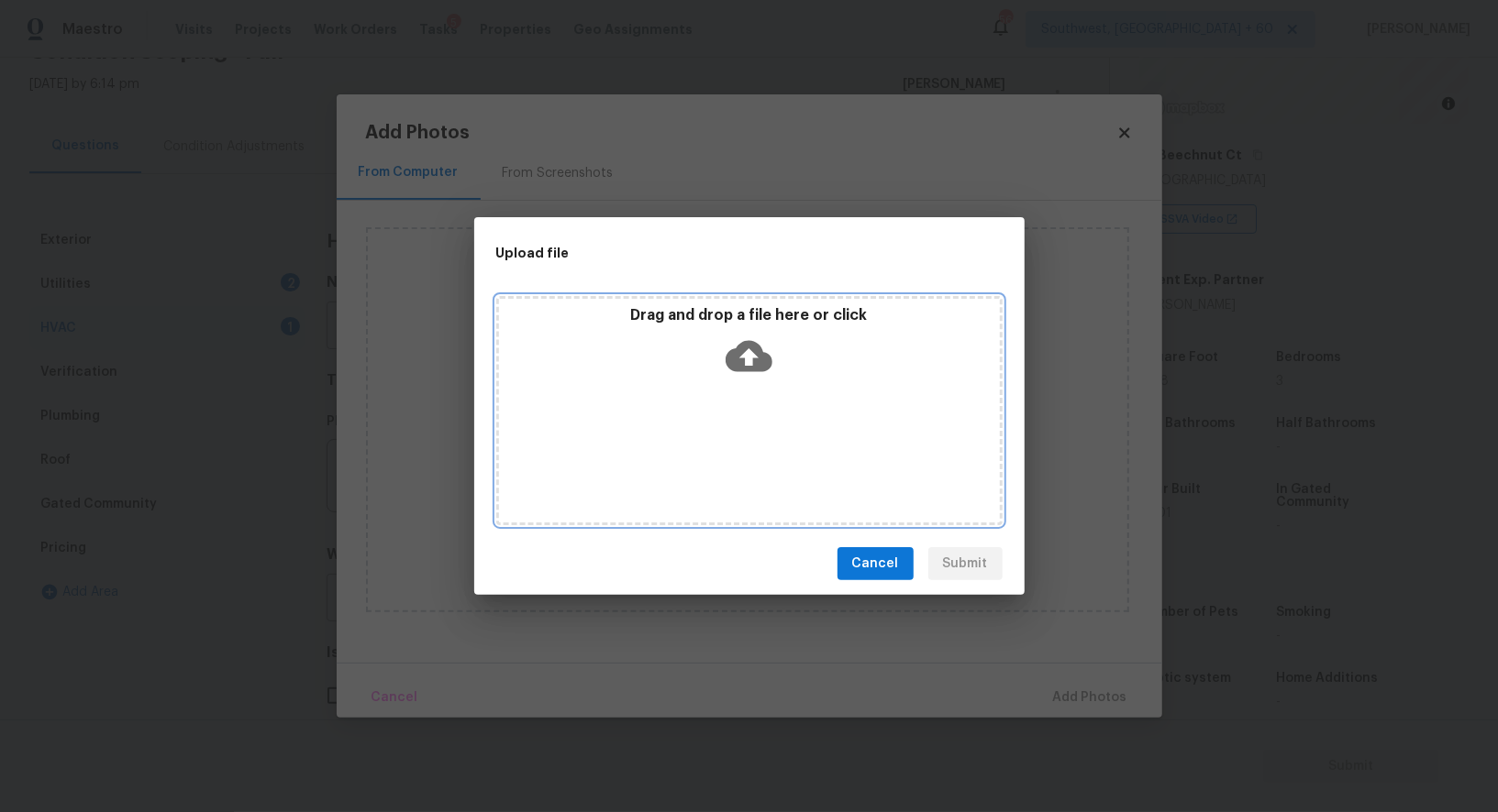
click at [734, 379] on div "Drag and drop a file here or click" at bounding box center [749, 345] width 500 height 78
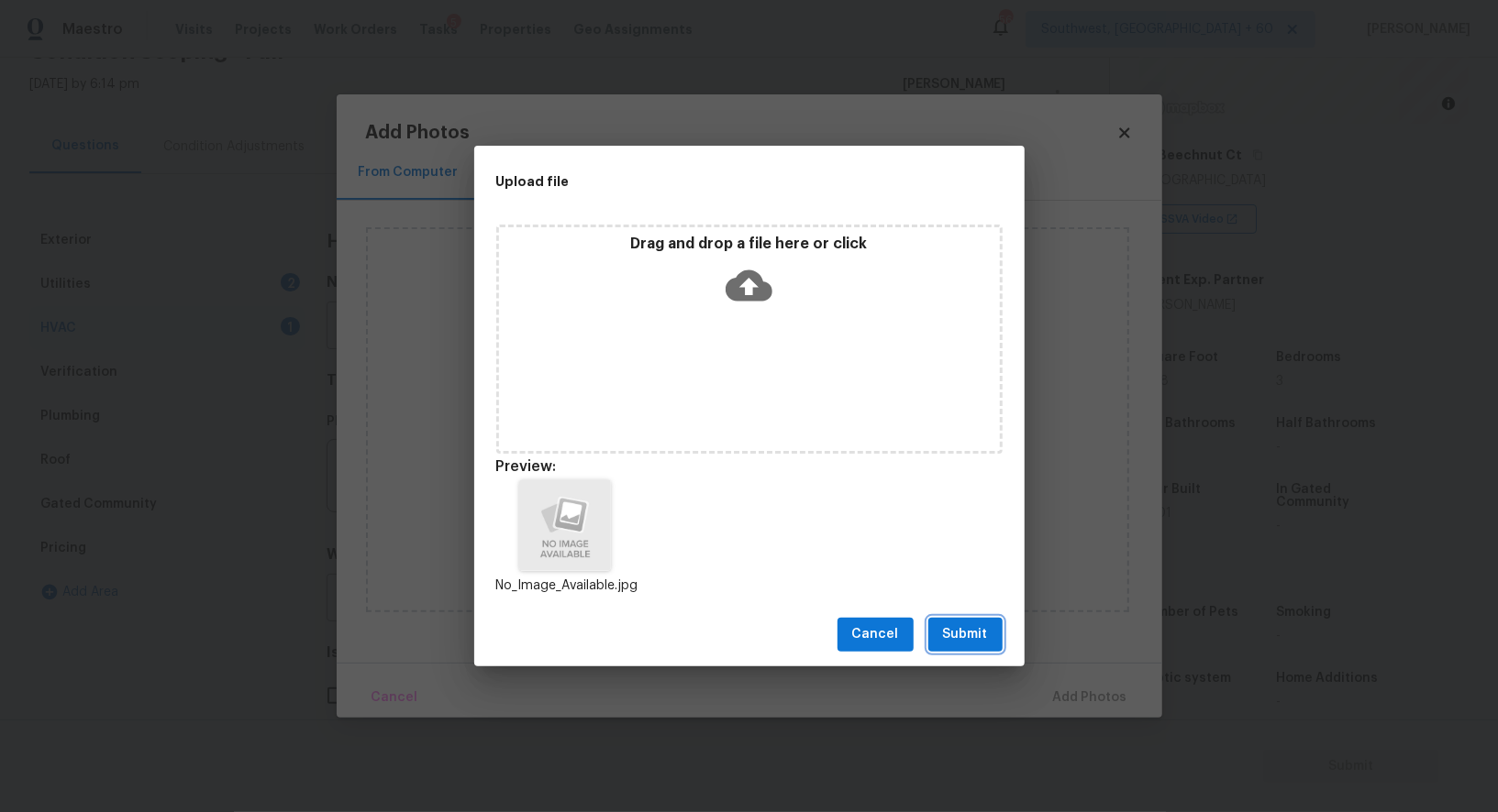
click at [966, 634] on span "Submit" at bounding box center [966, 634] width 45 height 23
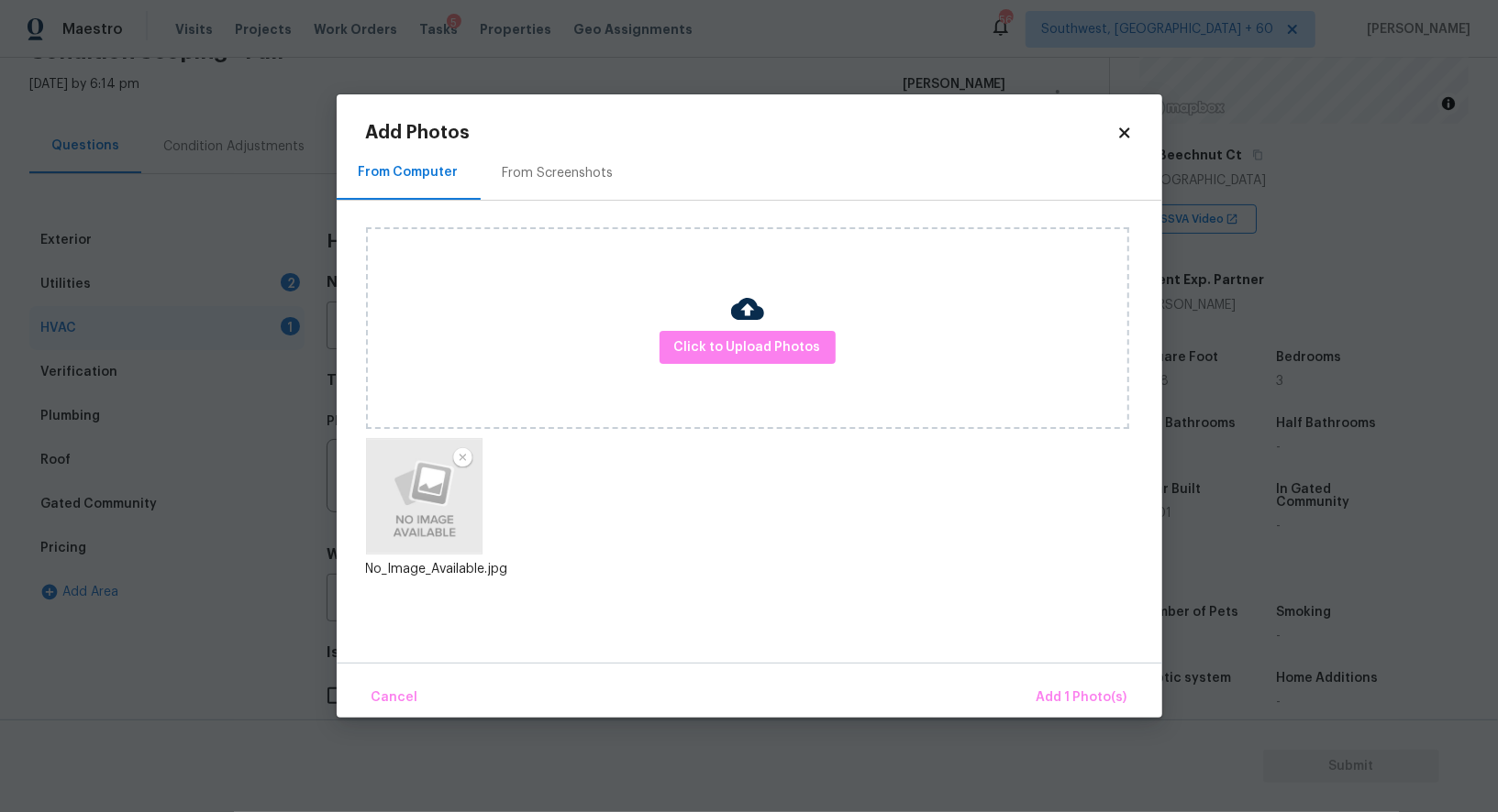
click at [966, 634] on div "Upload file Drag and drop a file here or click Cancel Submit" at bounding box center [749, 406] width 1498 height 812
click at [1062, 692] on span "Add 1 Photo(s)" at bounding box center [1082, 698] width 91 height 23
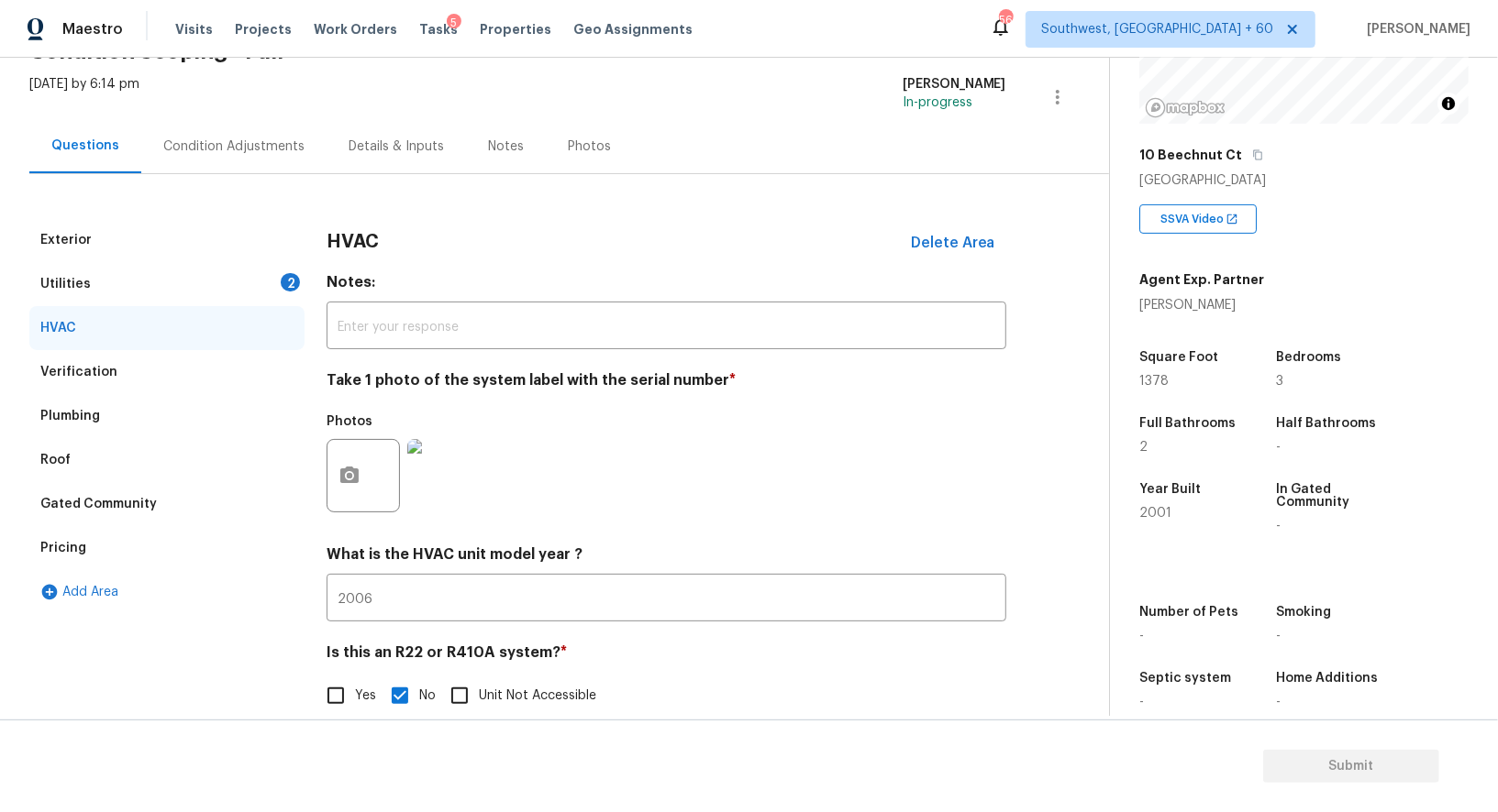
click at [216, 275] on div "Utilities 2" at bounding box center [166, 284] width 275 height 44
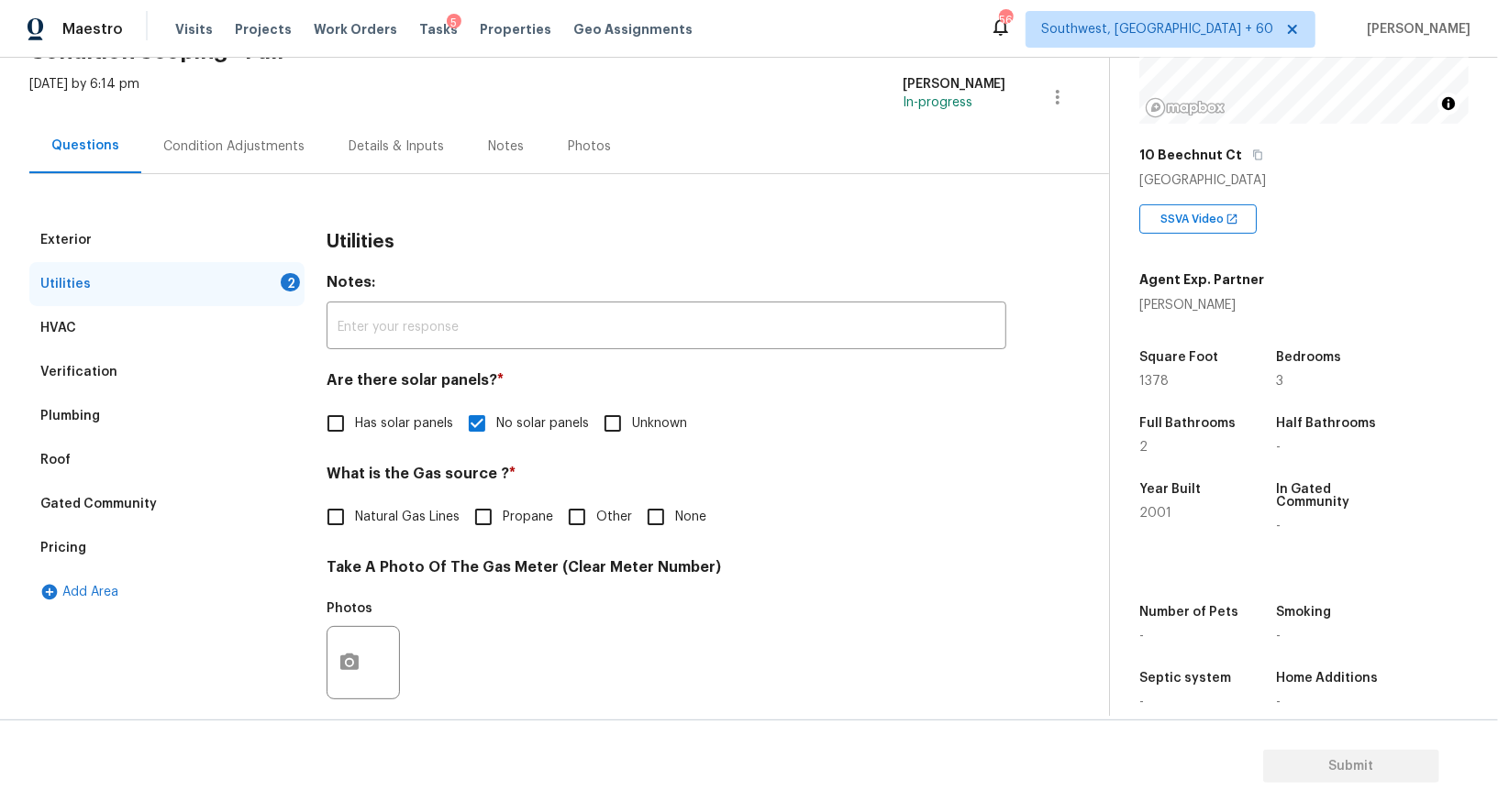
click at [255, 130] on div "Condition Adjustments" at bounding box center [234, 146] width 185 height 54
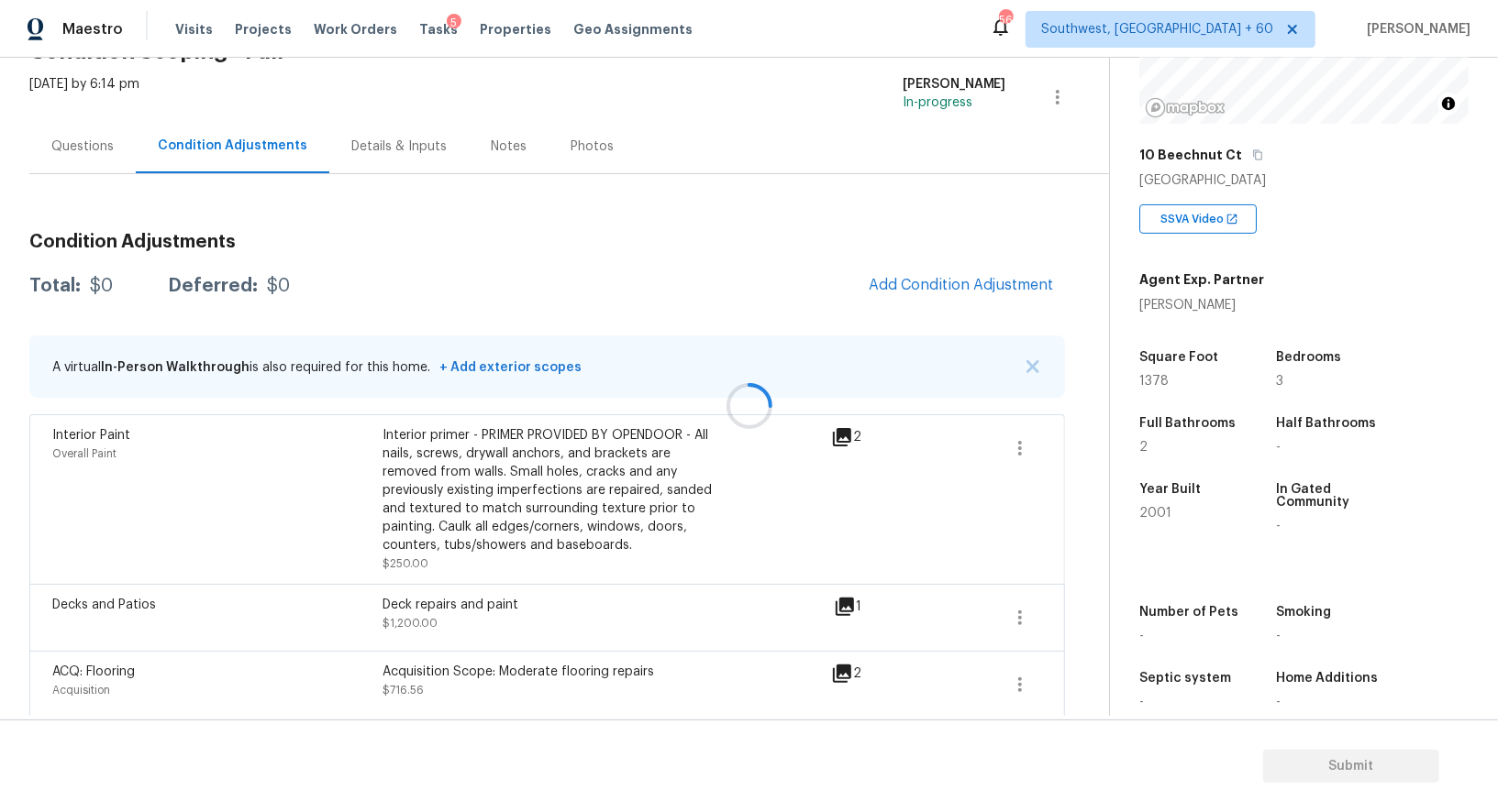
click at [948, 284] on span "Add Condition Adjustment" at bounding box center [961, 285] width 185 height 16
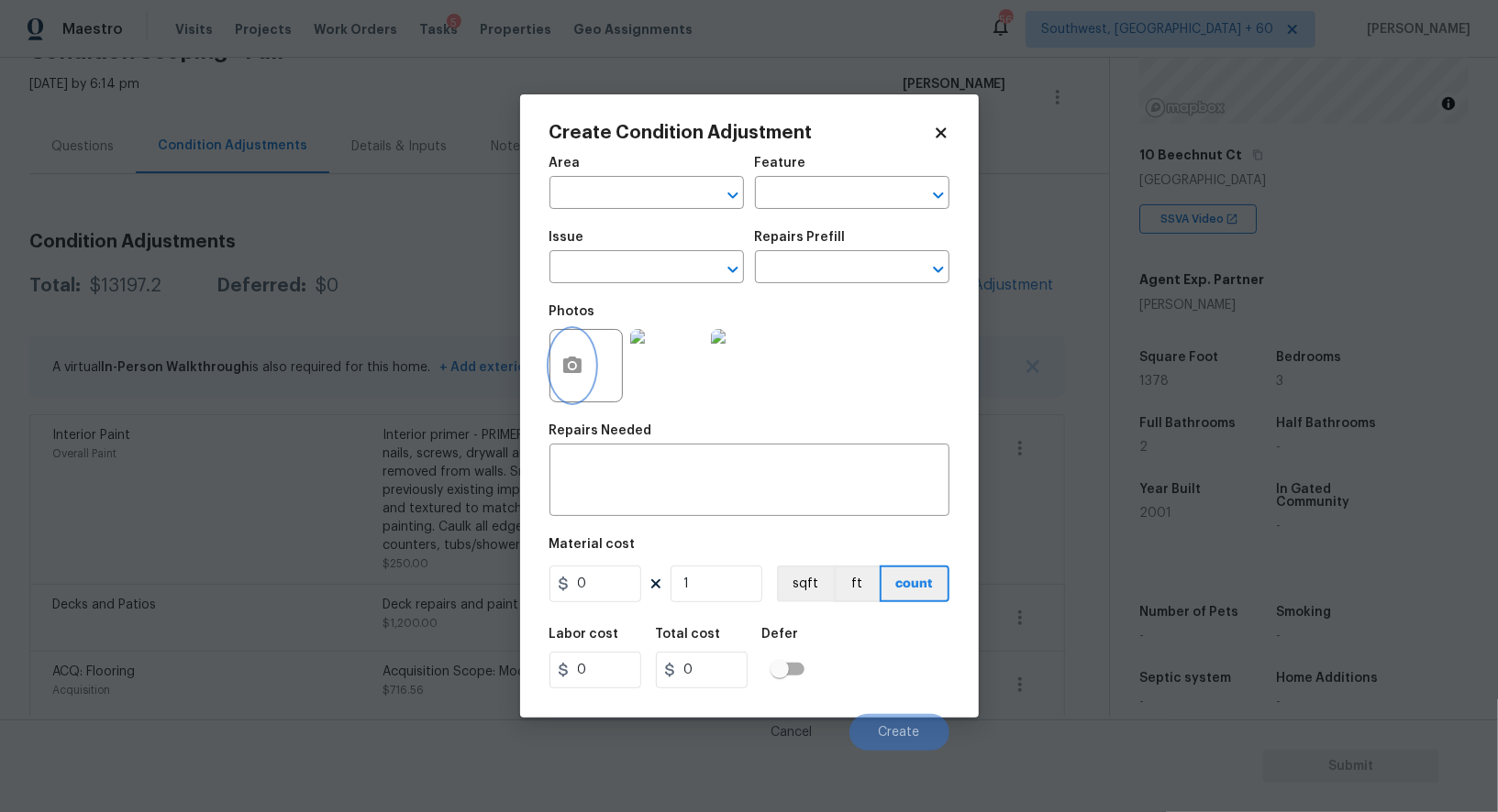
click at [578, 373] on icon "button" at bounding box center [571, 364] width 18 height 16
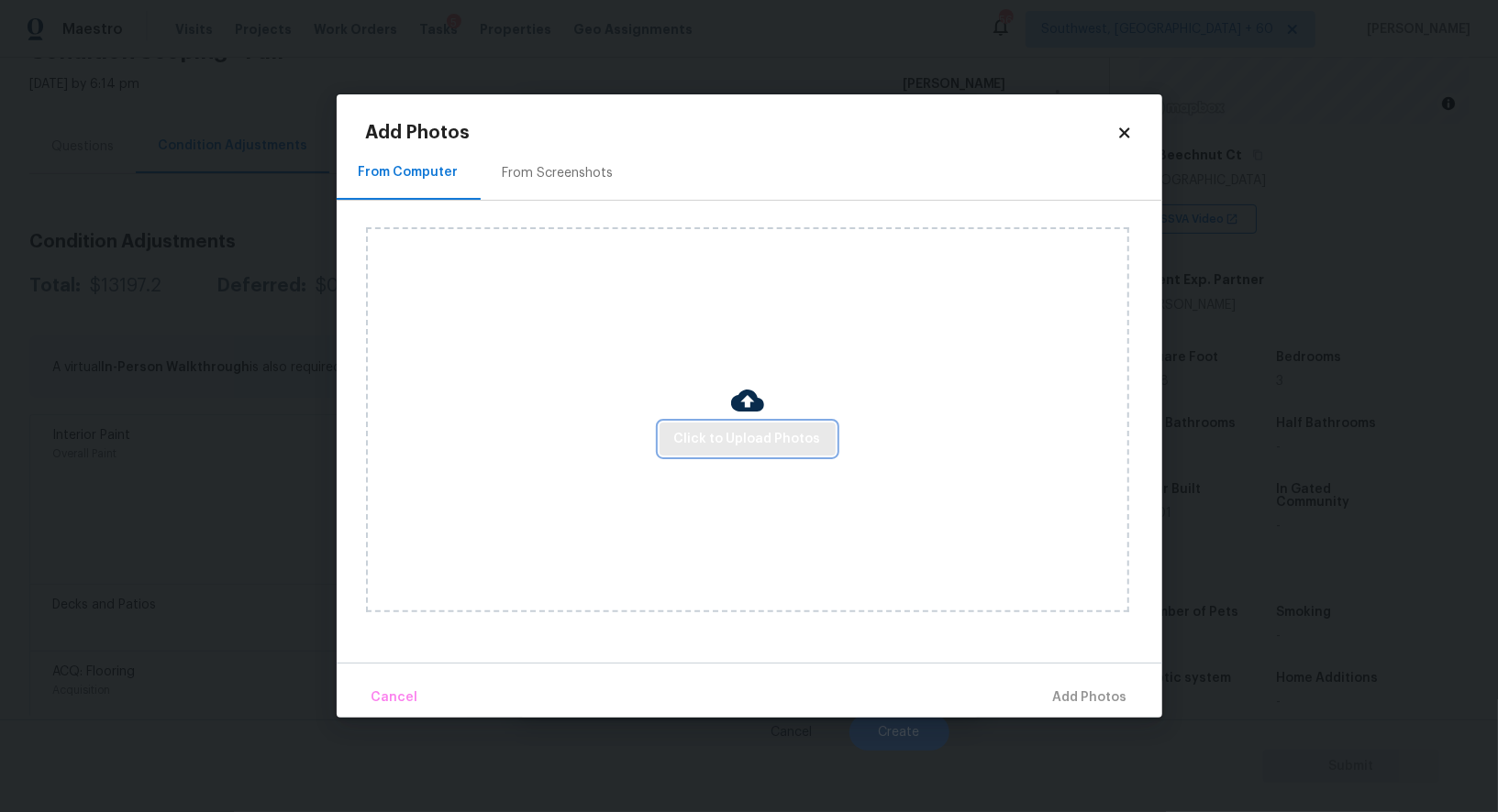
click at [739, 435] on span "Click to Upload Photos" at bounding box center [747, 440] width 147 height 23
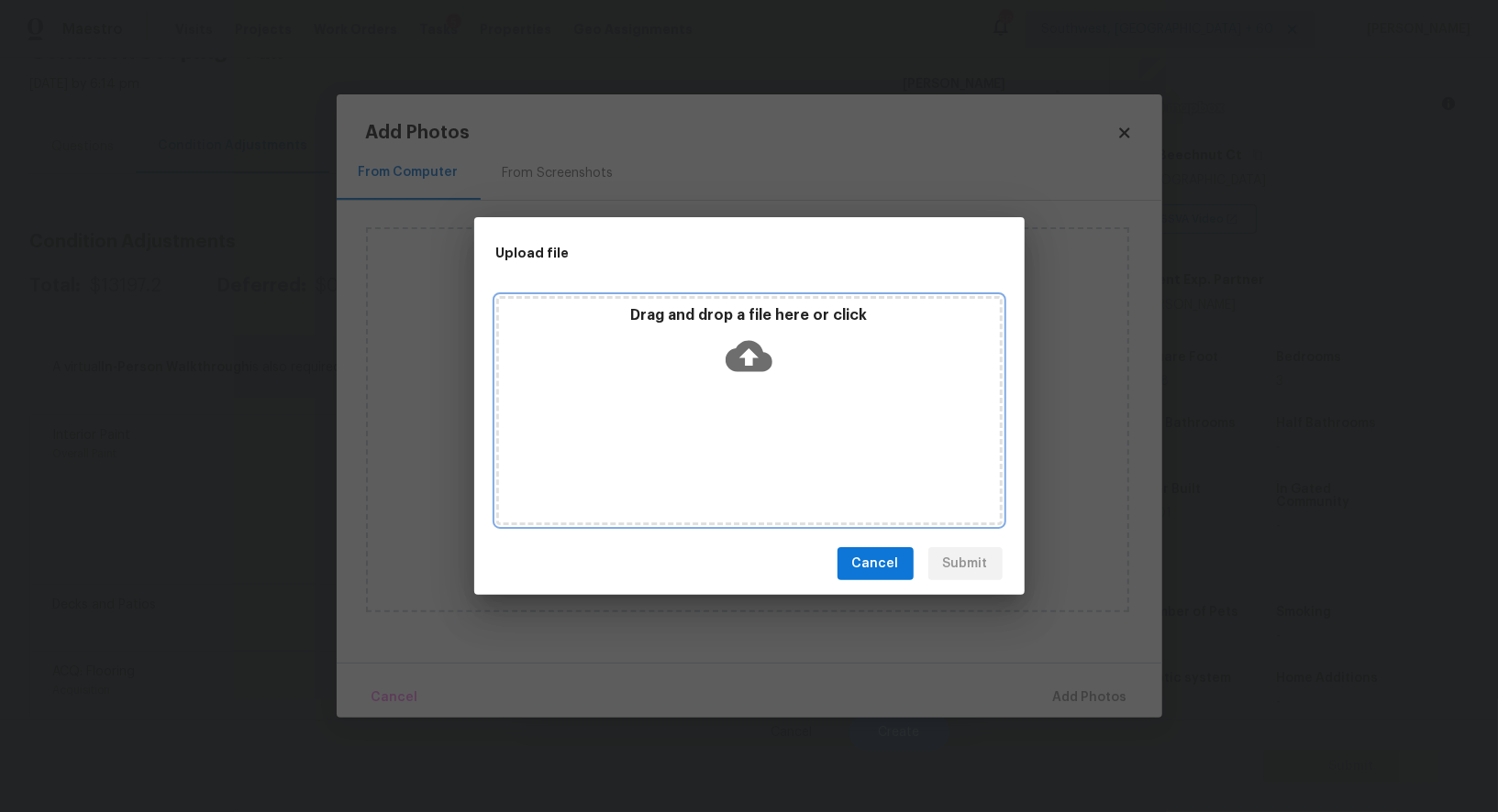
click at [759, 347] on icon at bounding box center [748, 356] width 46 height 31
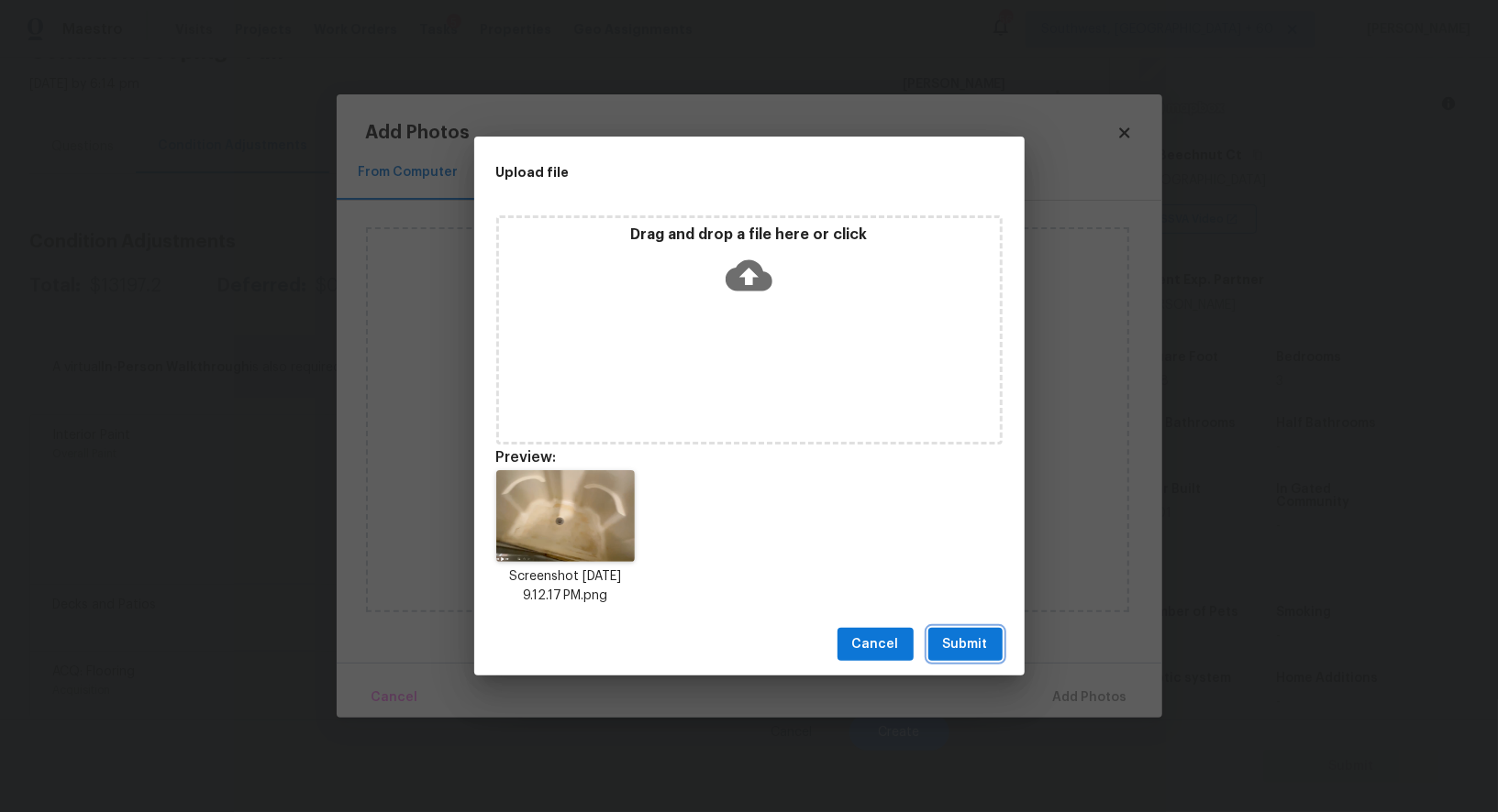
click at [981, 648] on span "Submit" at bounding box center [966, 645] width 45 height 23
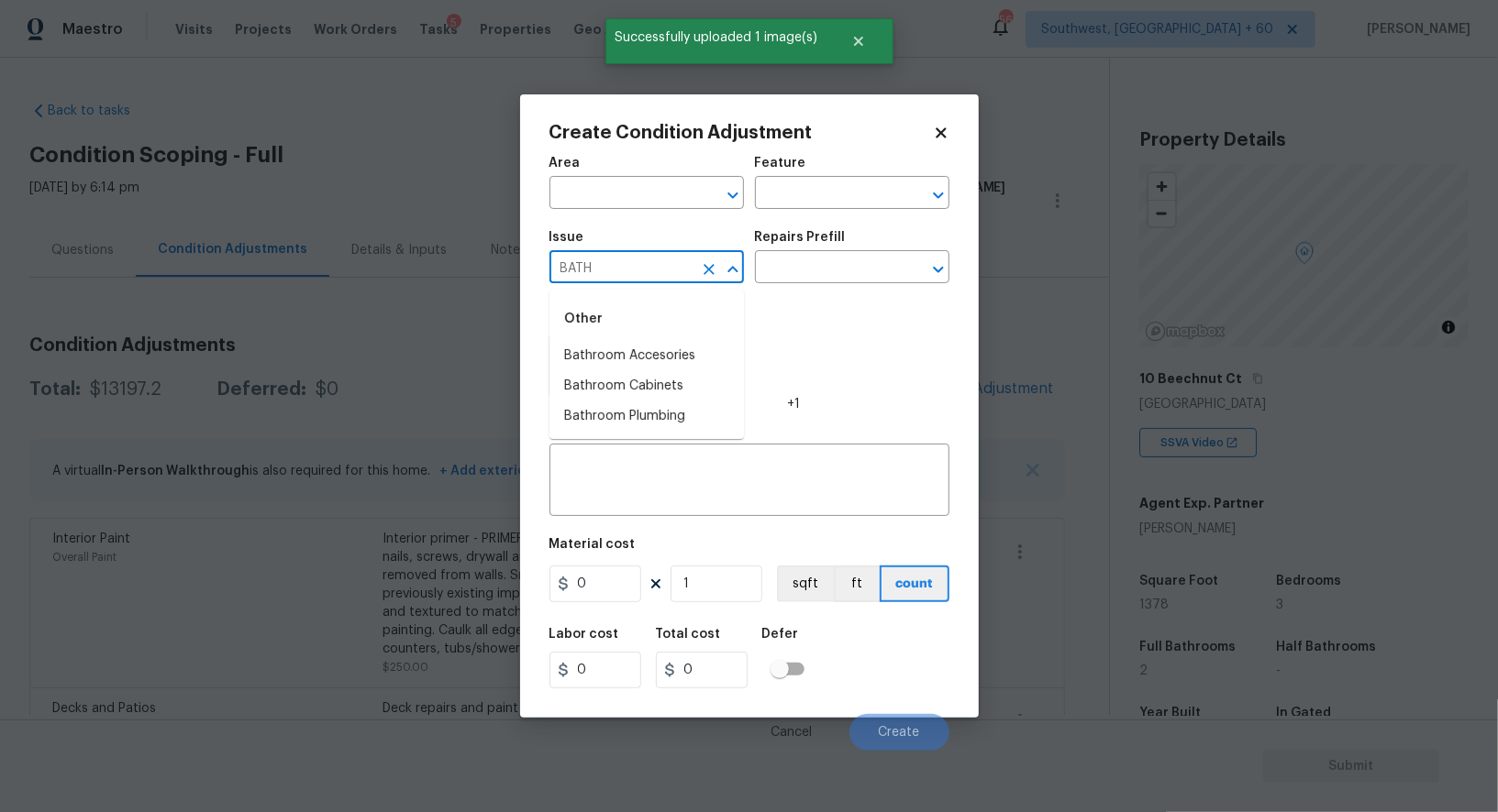
scroll to position [224, 0]
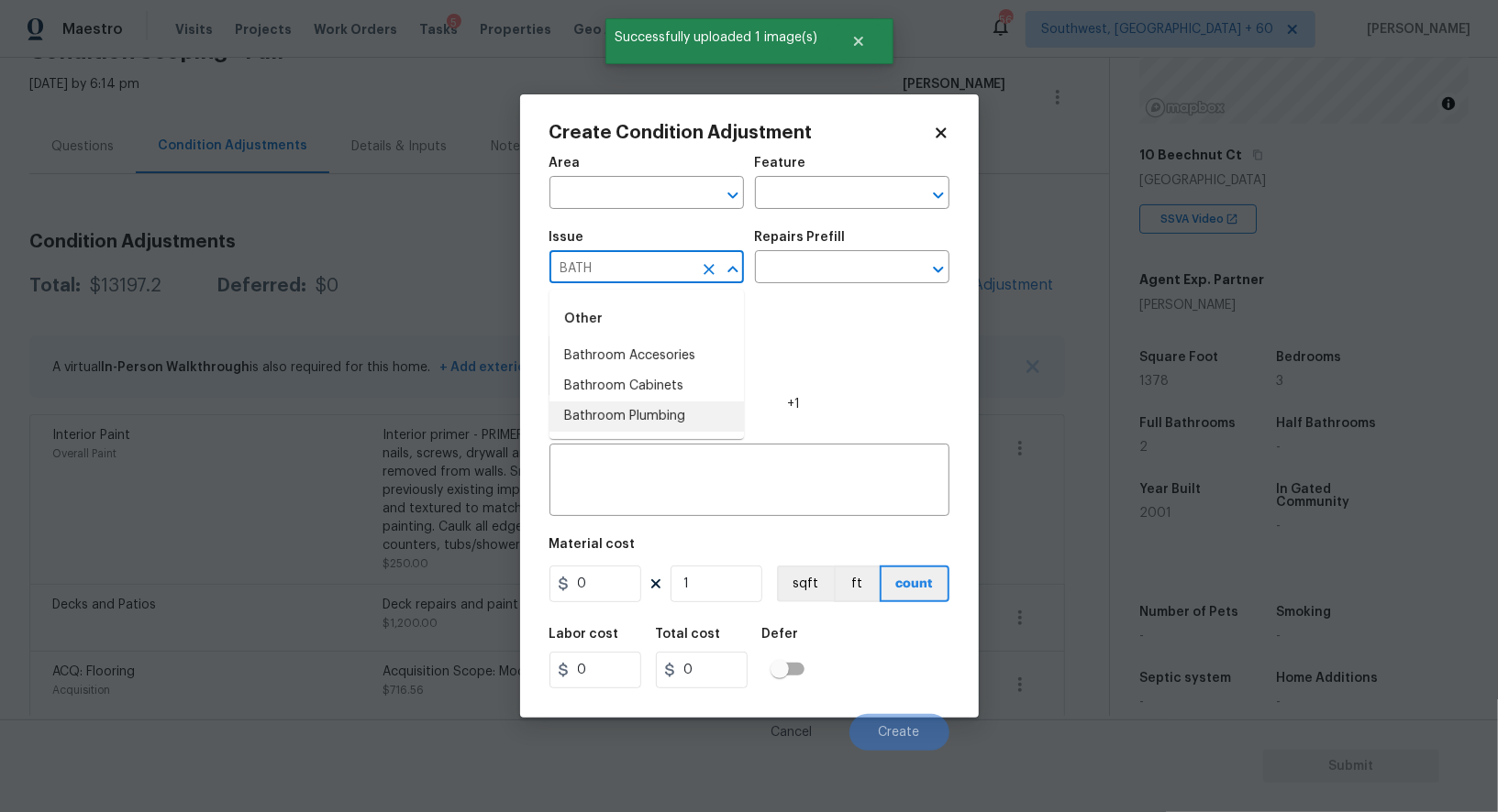
click at [640, 410] on li "Bathroom Plumbing" at bounding box center [647, 417] width 195 height 30
type input "Bathroom Plumbing"
click at [825, 244] on h5 "Repairs Prefill" at bounding box center [800, 237] width 91 height 13
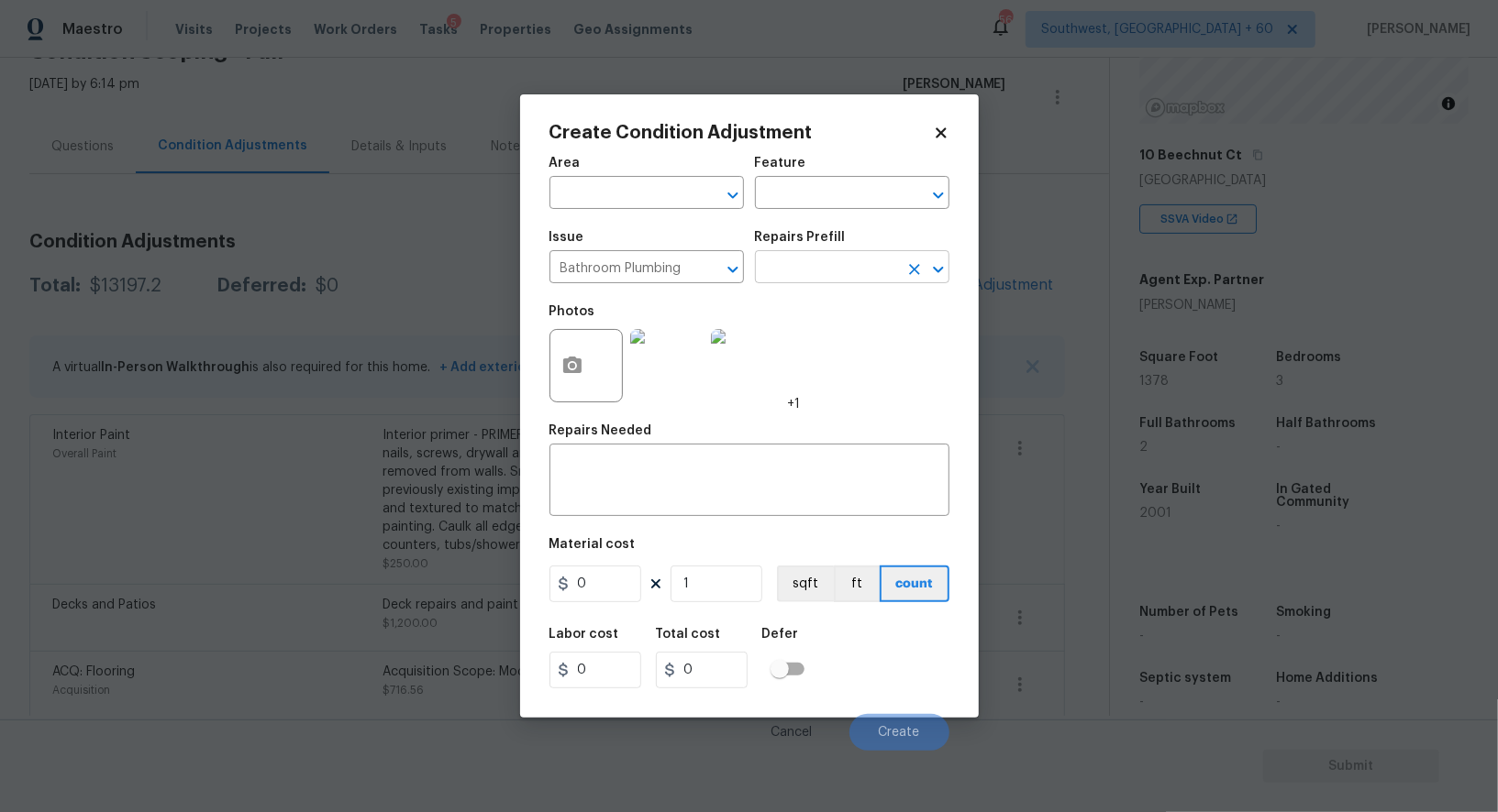
click at [820, 269] on input "text" at bounding box center [826, 269] width 143 height 28
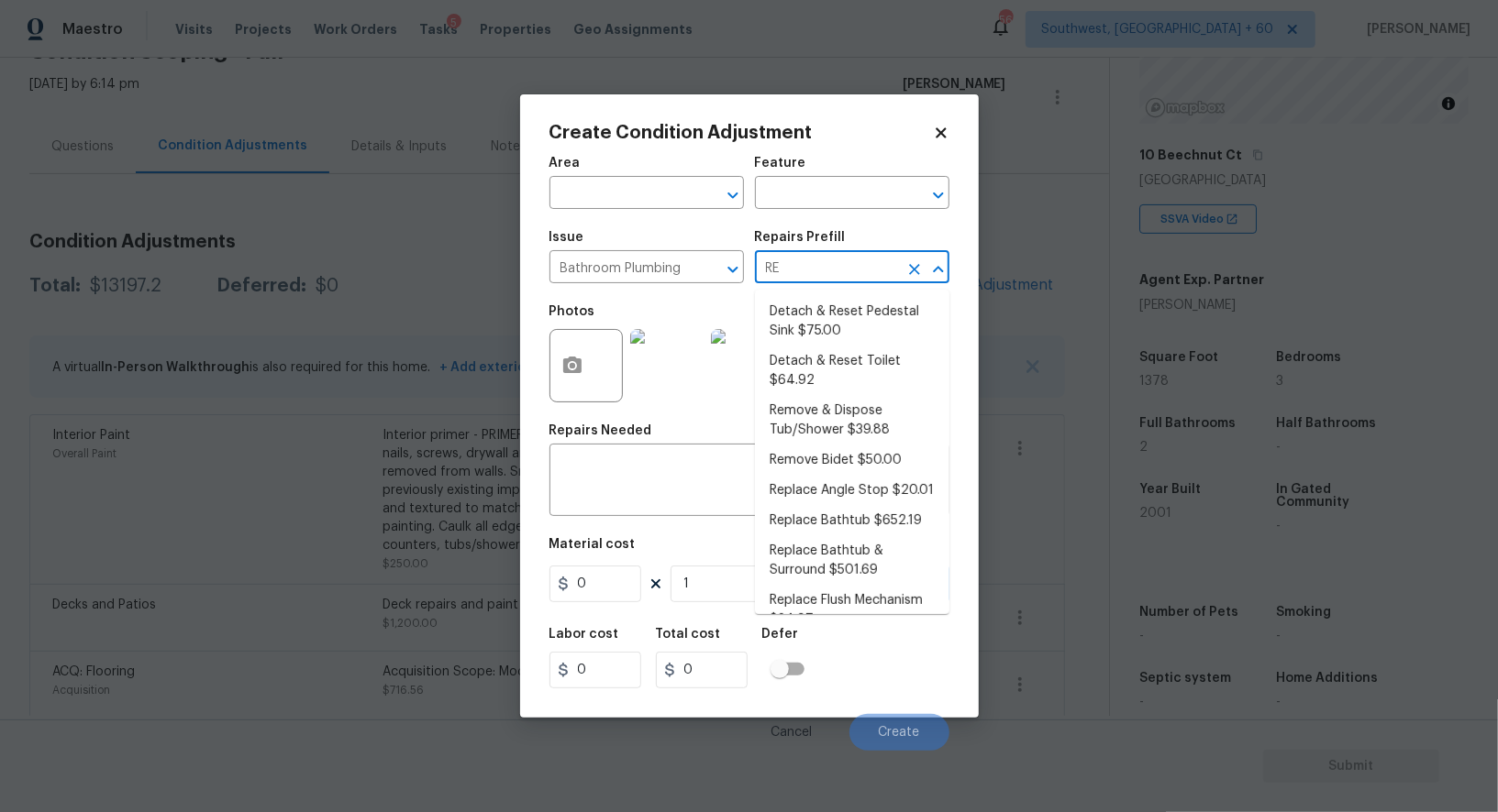
type input "REF"
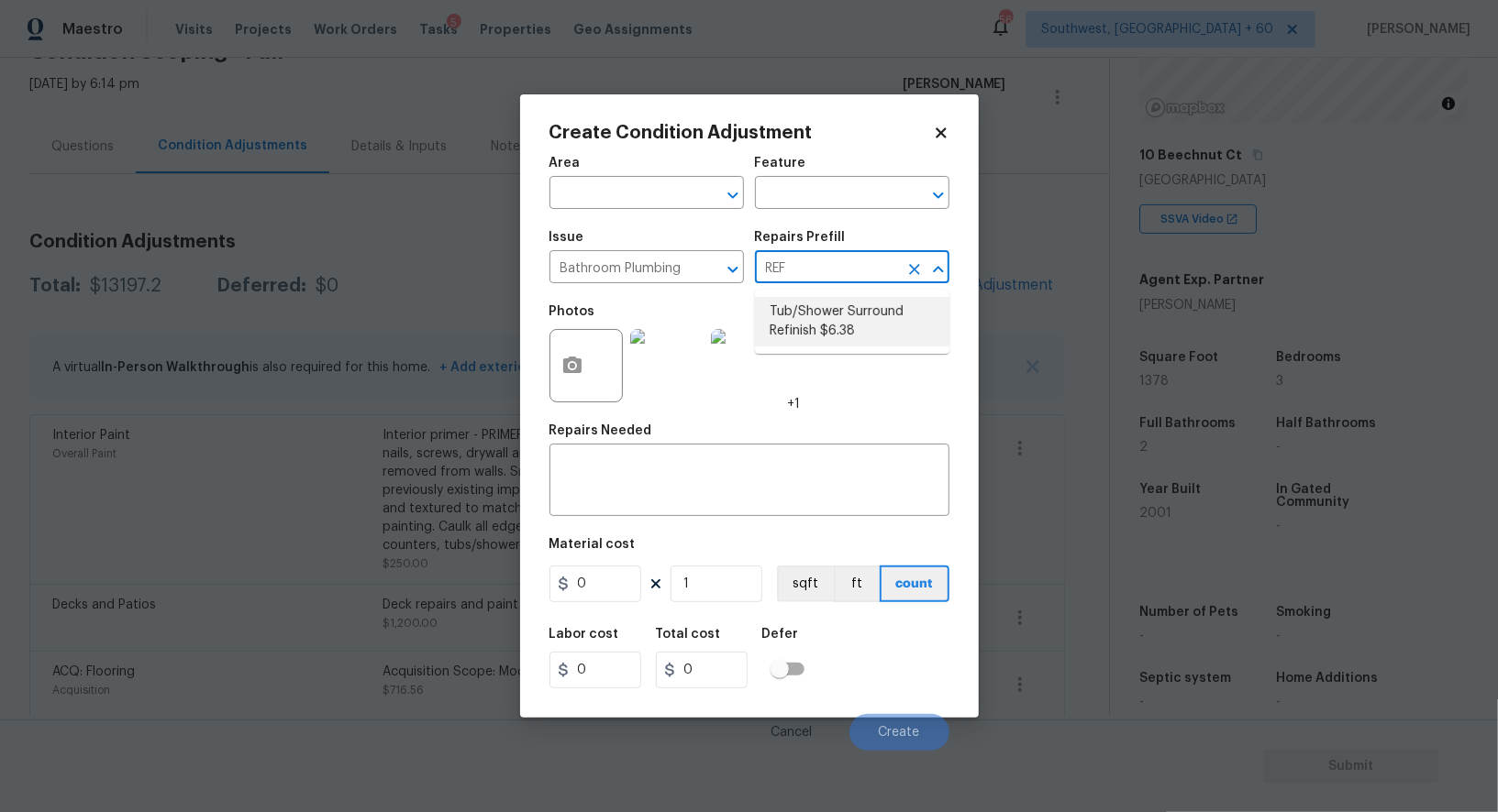
click at [834, 324] on li "Tub/Shower Surround Refinish $6.38" at bounding box center [852, 321] width 195 height 49
type input "Plumbing"
type input "6.38"
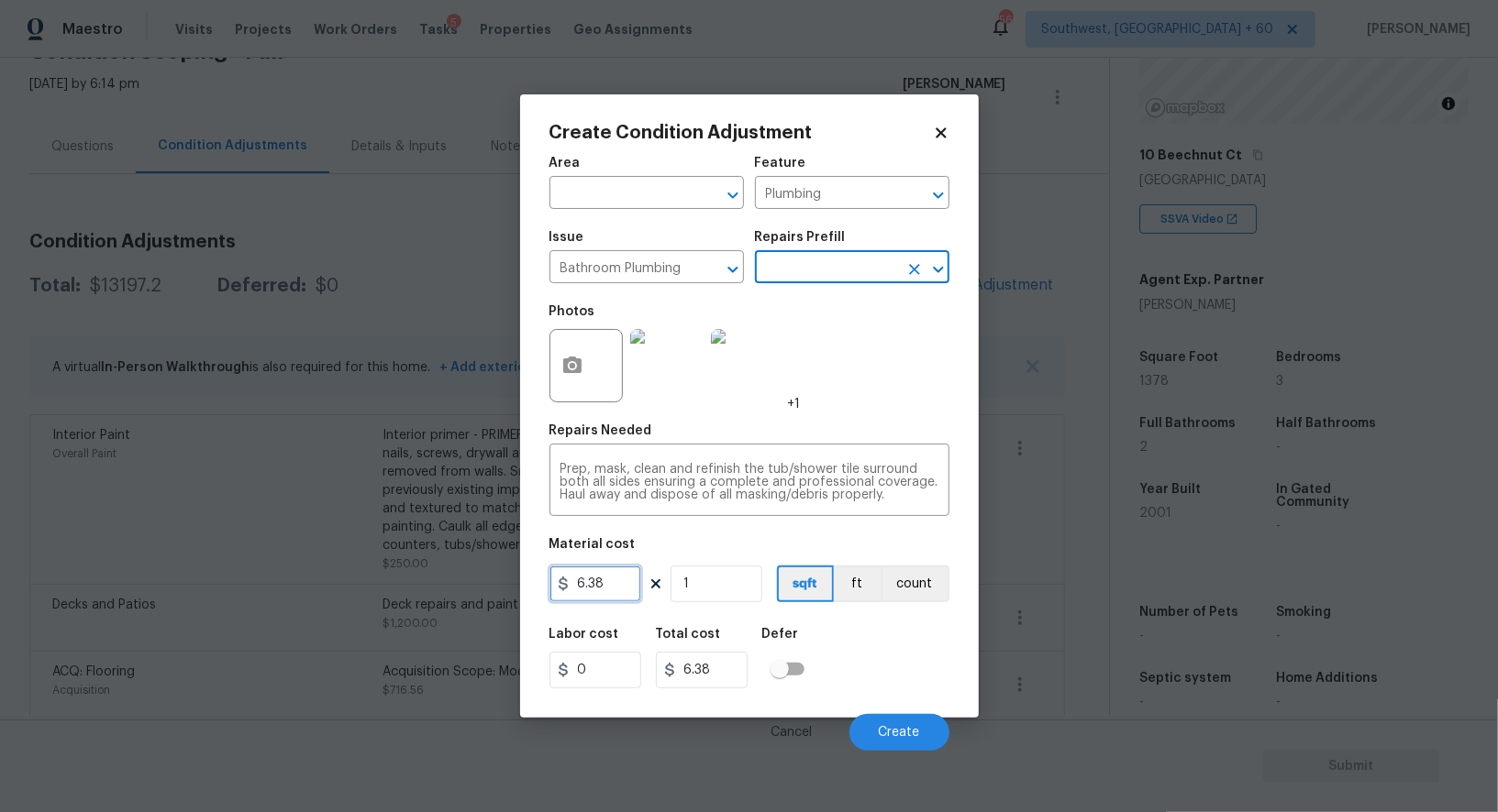
click at [617, 591] on input "6.38" at bounding box center [595, 583] width 92 height 37
type input "250"
click at [716, 671] on input "6.38" at bounding box center [701, 669] width 92 height 37
type input "250"
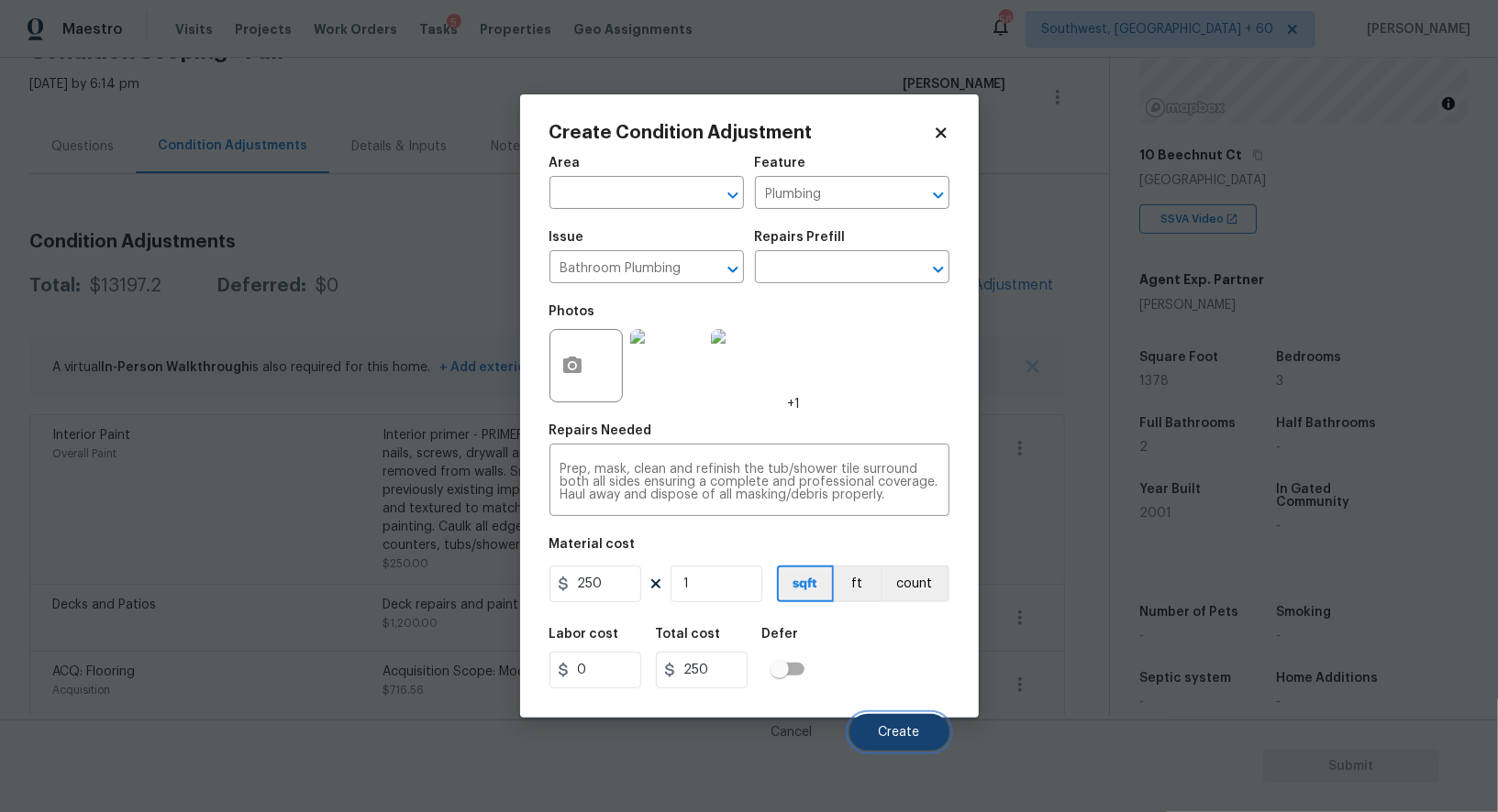
click at [872, 731] on button "Create" at bounding box center [899, 732] width 100 height 37
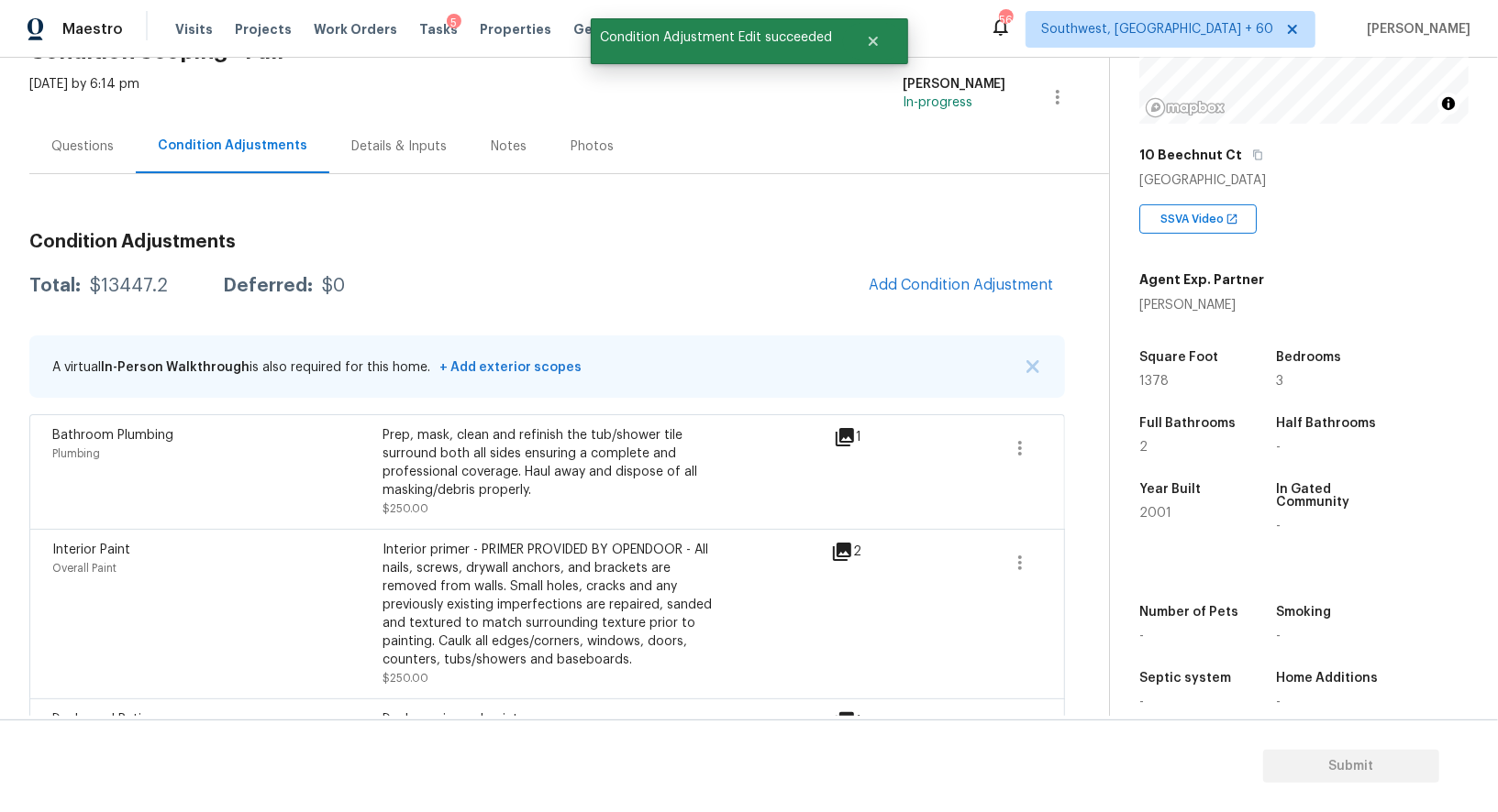
click at [941, 284] on span "Add Condition Adjustment" at bounding box center [961, 285] width 185 height 16
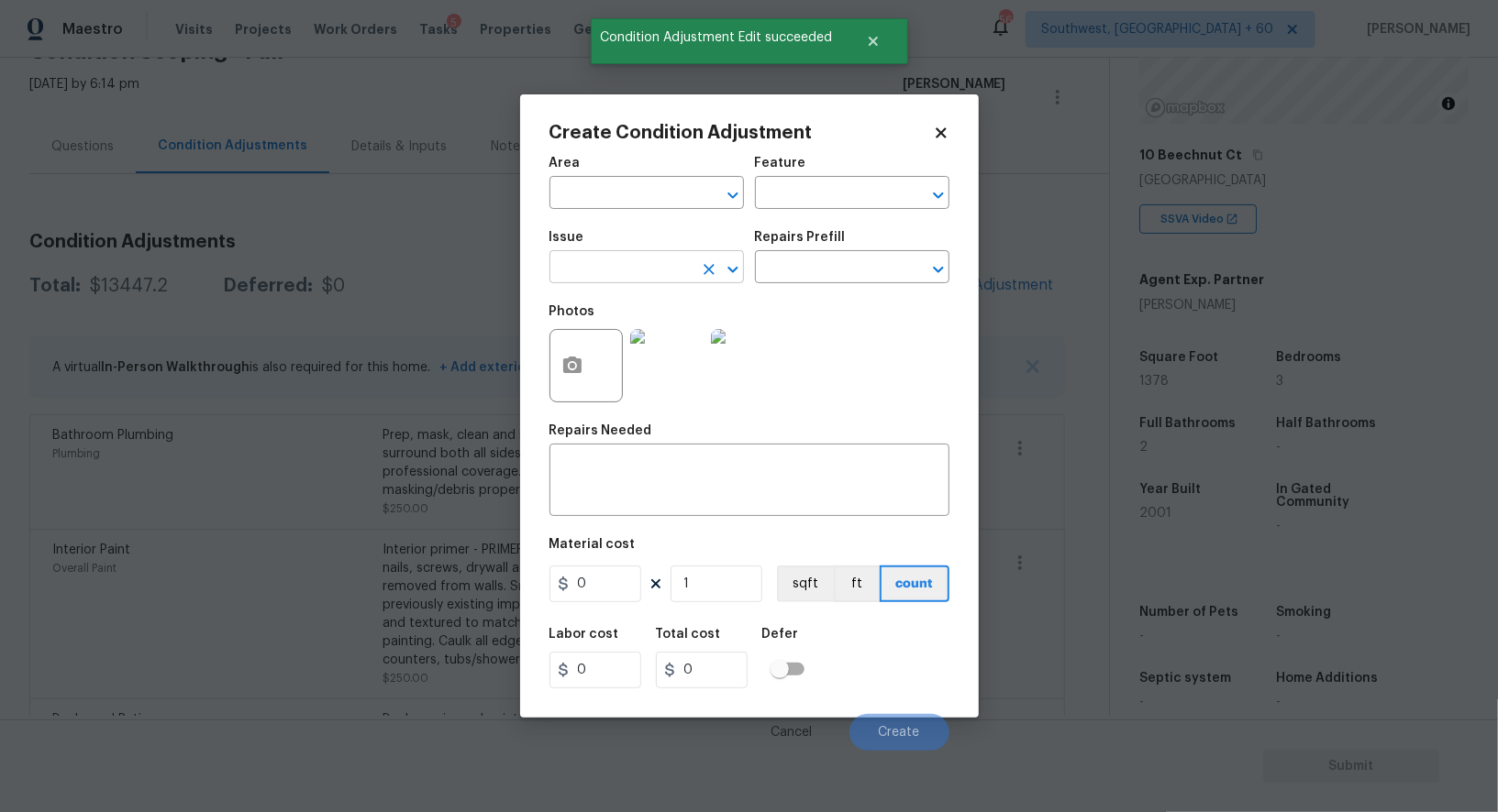
click at [622, 265] on input "text" at bounding box center [620, 269] width 143 height 28
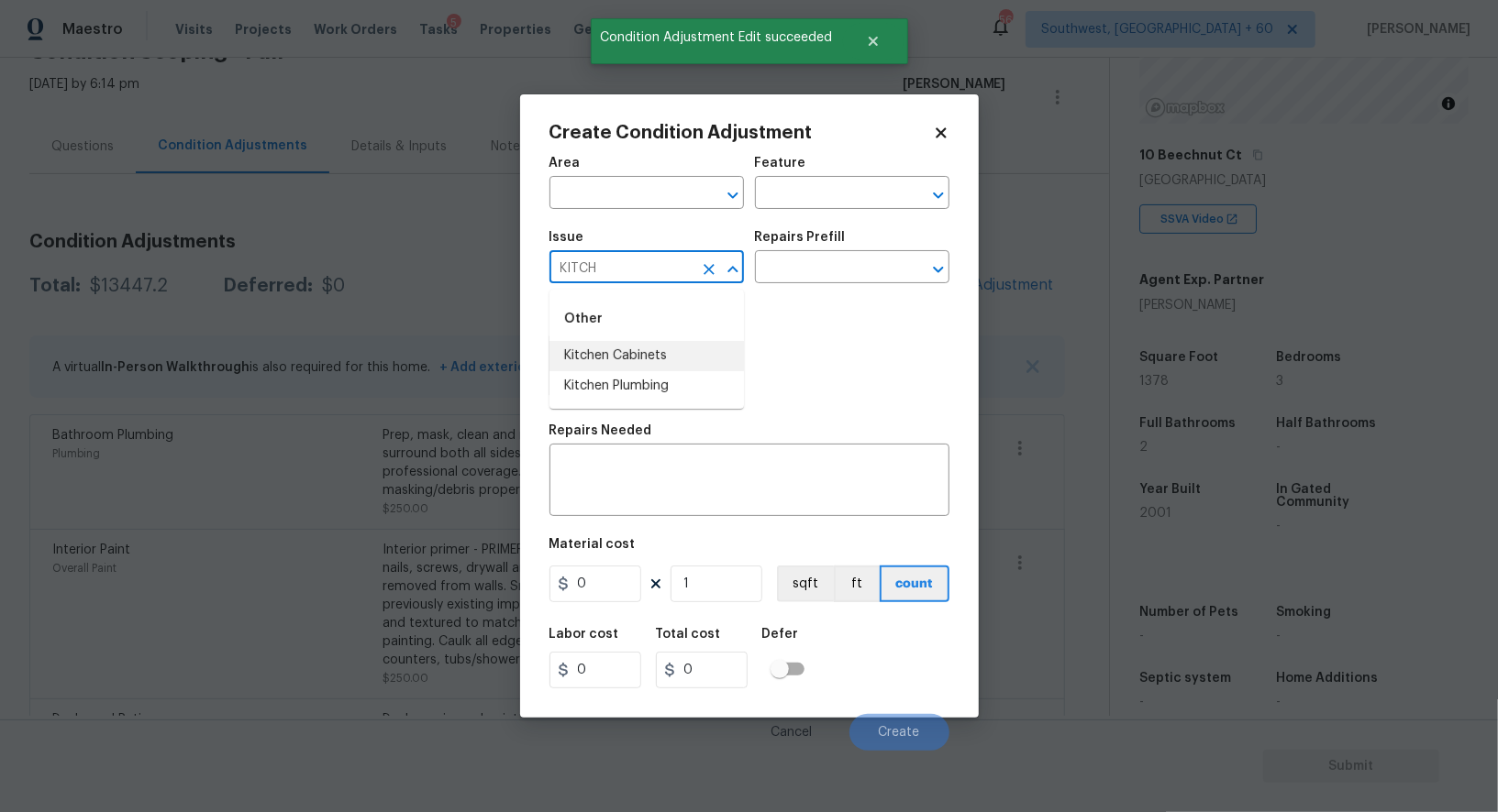
click at [643, 346] on li "Kitchen Cabinets" at bounding box center [647, 356] width 195 height 30
type input "Kitchen Cabinets"
click at [792, 283] on input "text" at bounding box center [826, 269] width 143 height 28
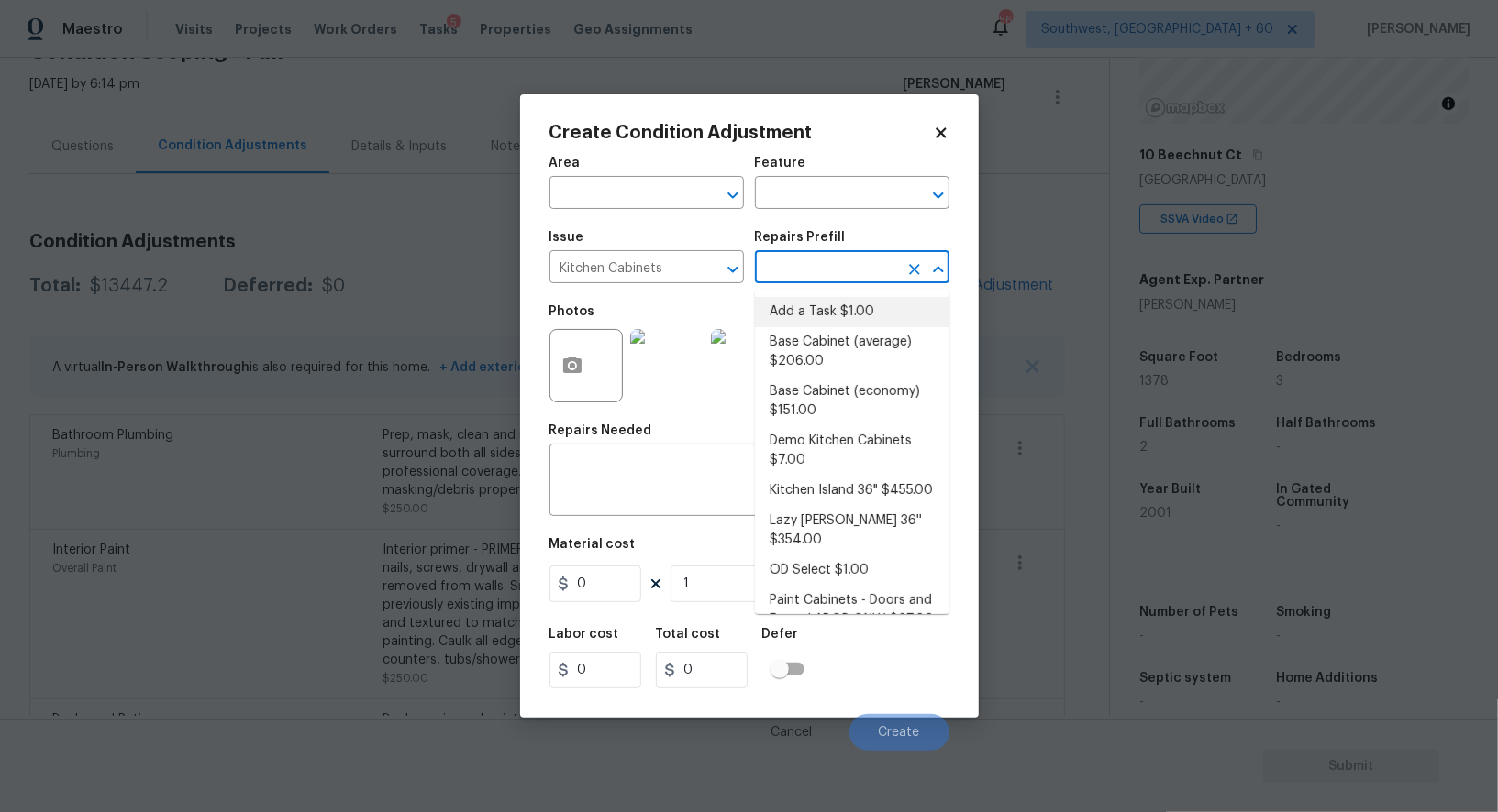
type input "B"
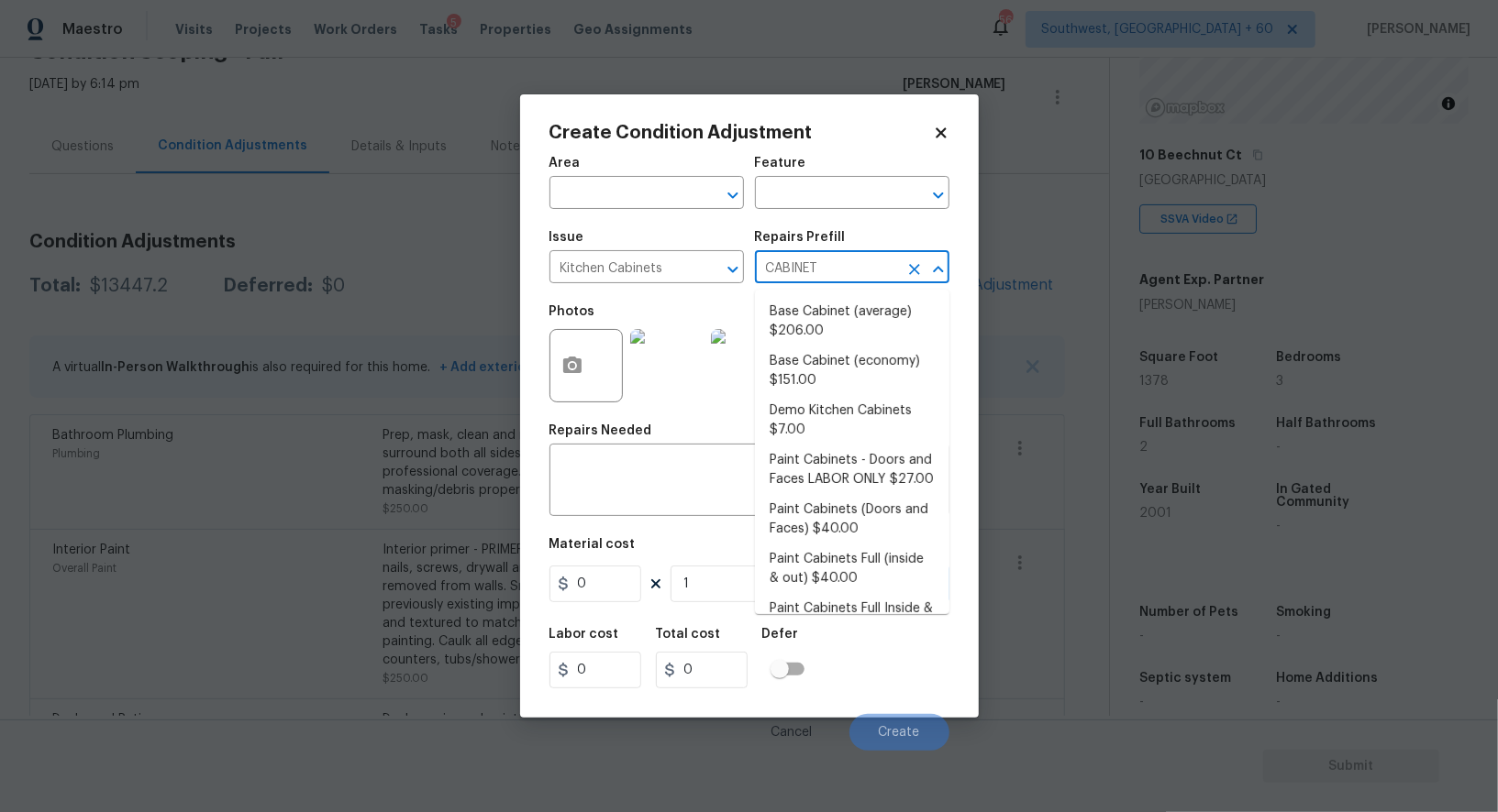
type input "CABINETS"
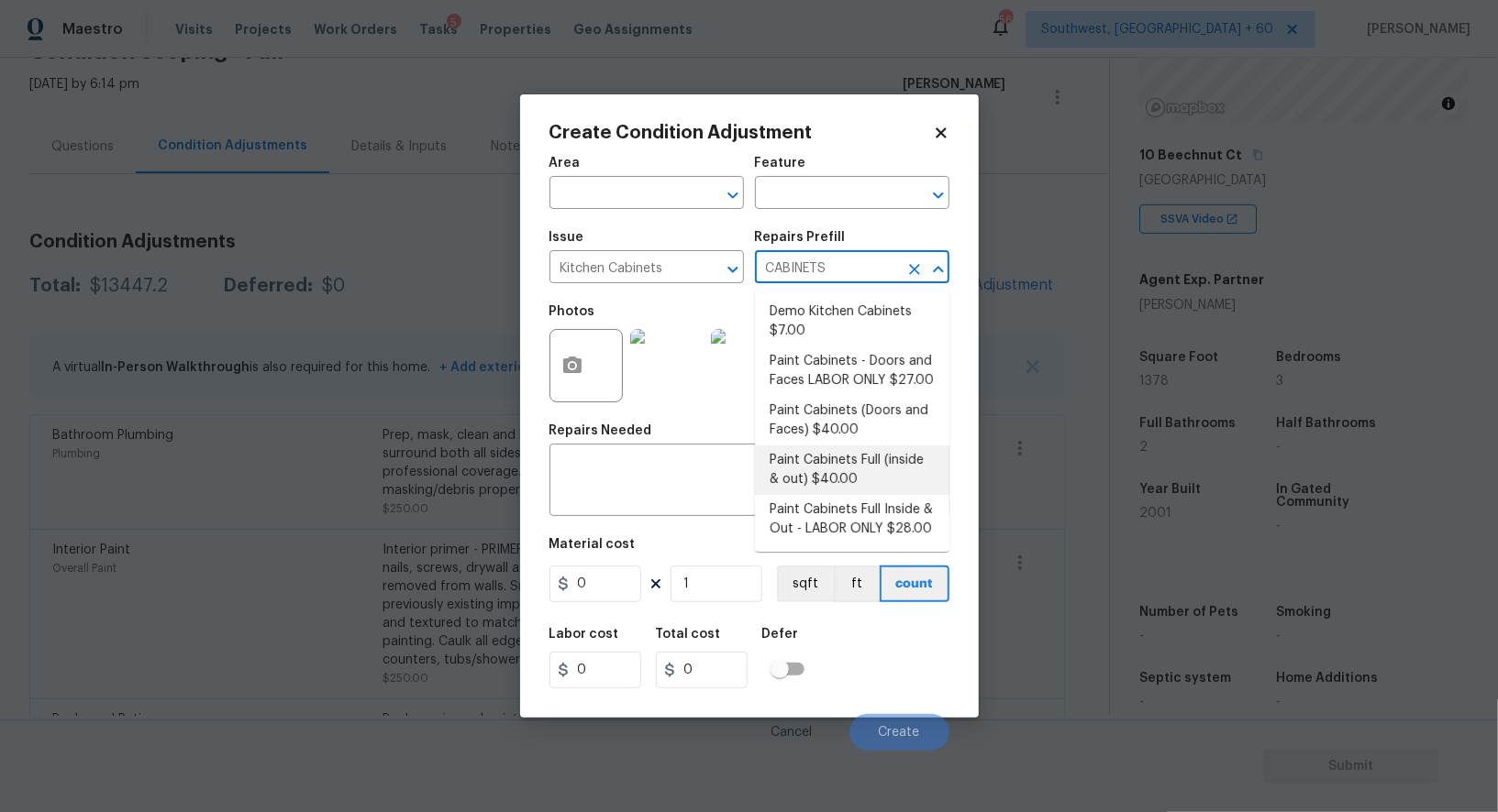
click at [822, 465] on li "Paint Cabinets Full (inside & out) $40.00" at bounding box center [852, 470] width 195 height 49
type input "Cabinets"
type textarea "Prep, sand, mask and apply 2 coats of paint to the kitchen cabinet doors, inter…"
type input "40"
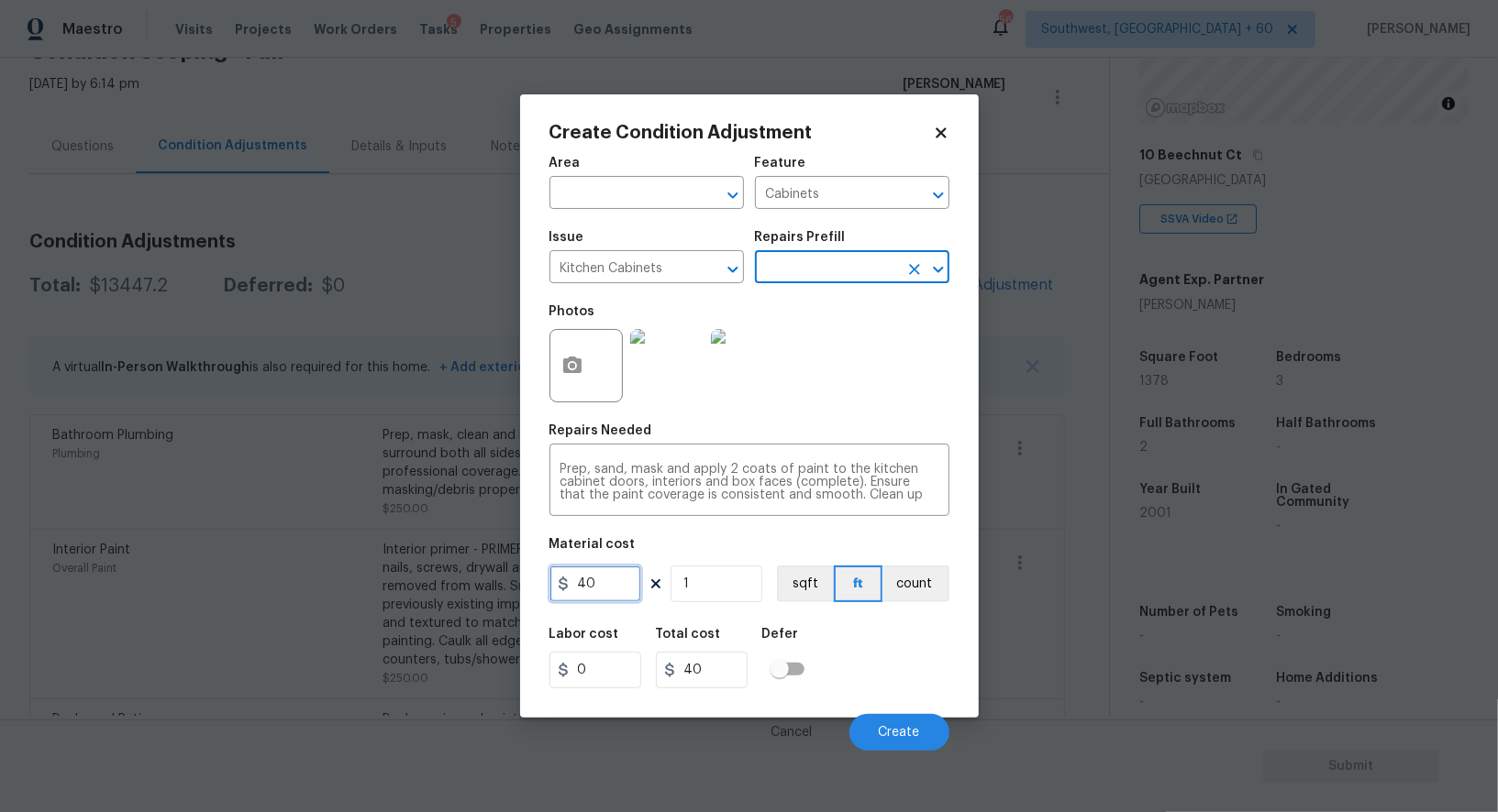
click at [584, 591] on input "40" at bounding box center [595, 583] width 92 height 37
type input "1200"
click at [712, 672] on input "40" at bounding box center [701, 669] width 92 height 37
type input "1200"
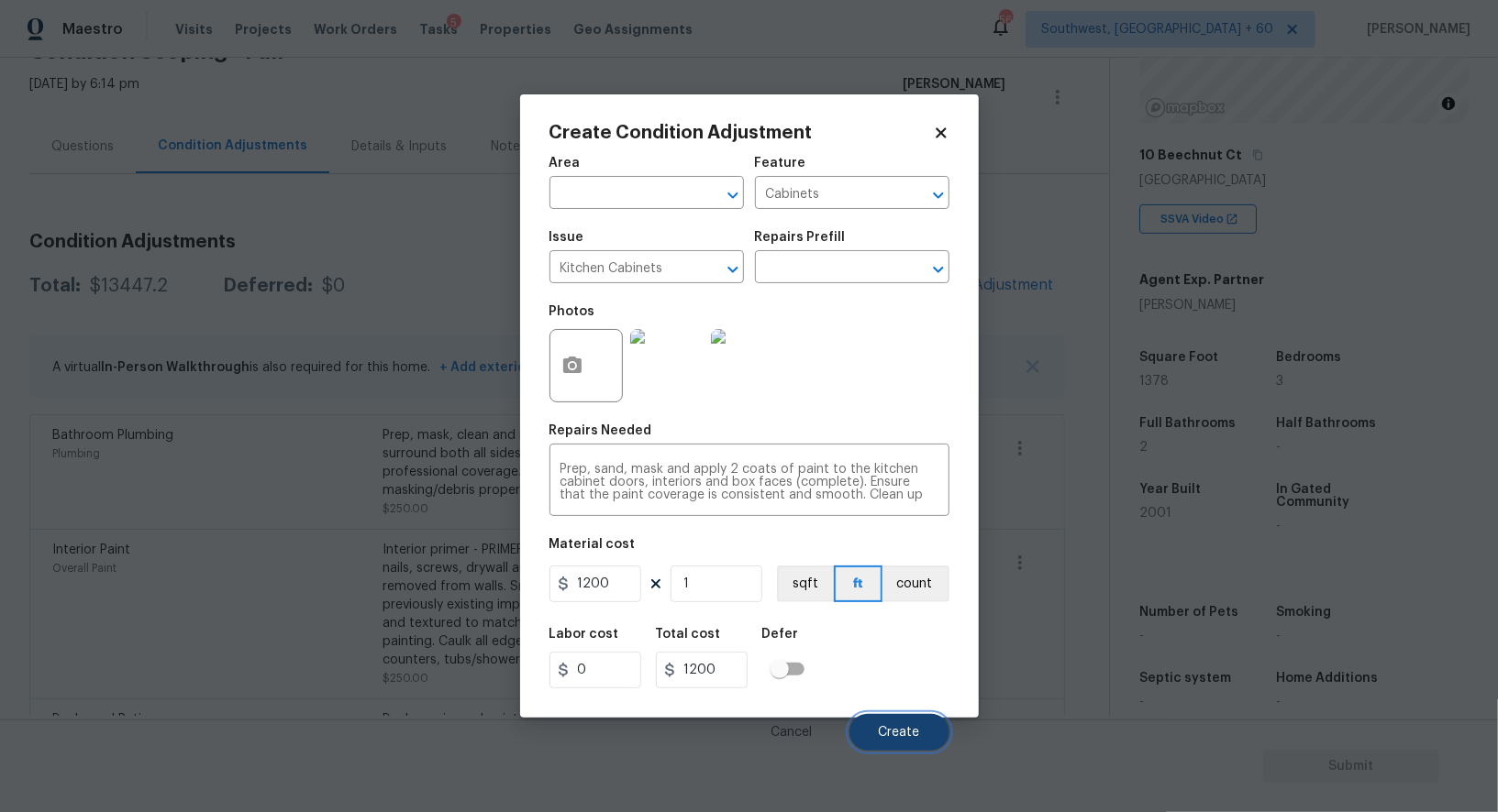
click at [935, 730] on button "Create" at bounding box center [899, 732] width 100 height 37
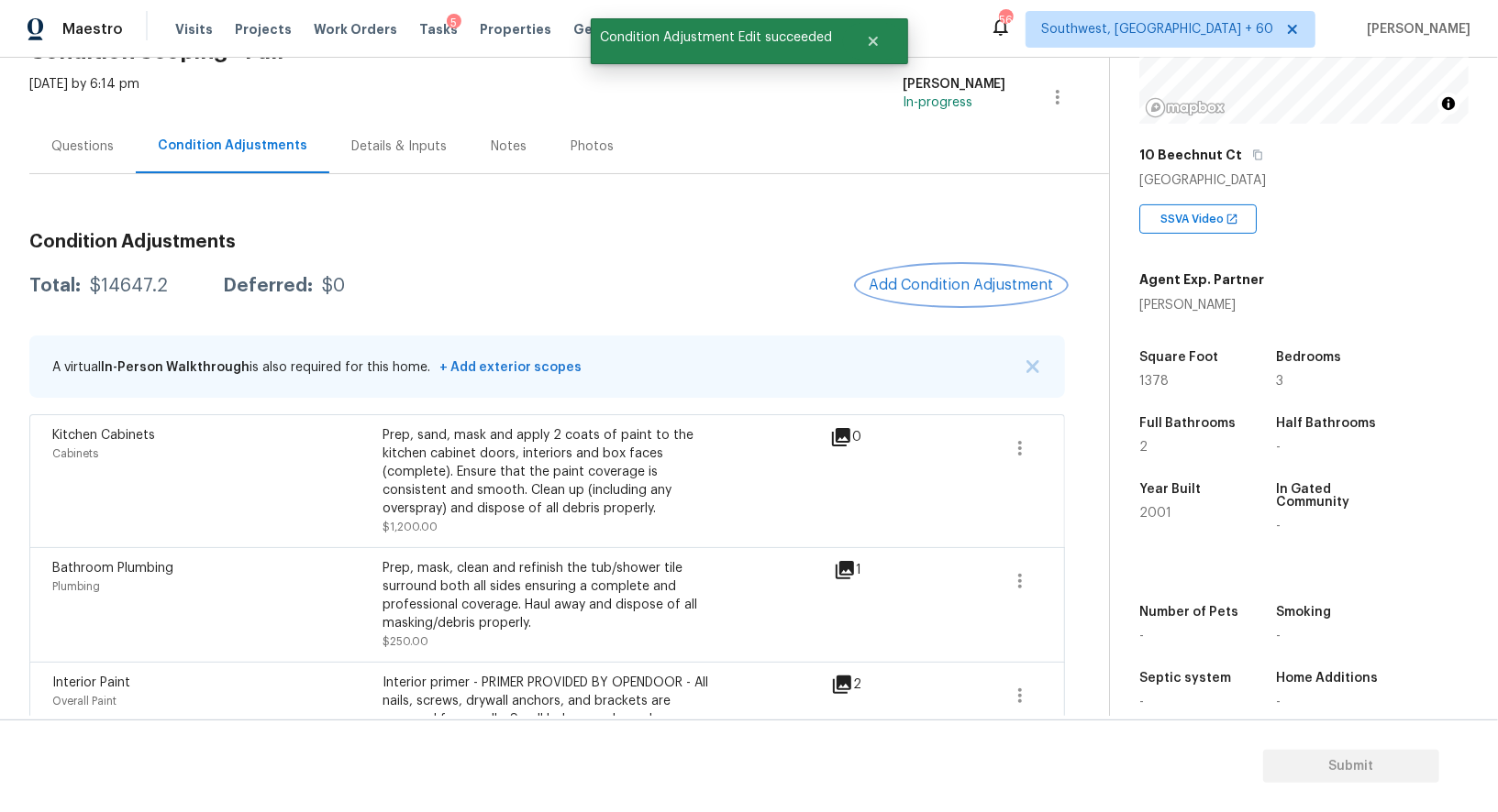
click at [927, 290] on span "Add Condition Adjustment" at bounding box center [961, 285] width 185 height 16
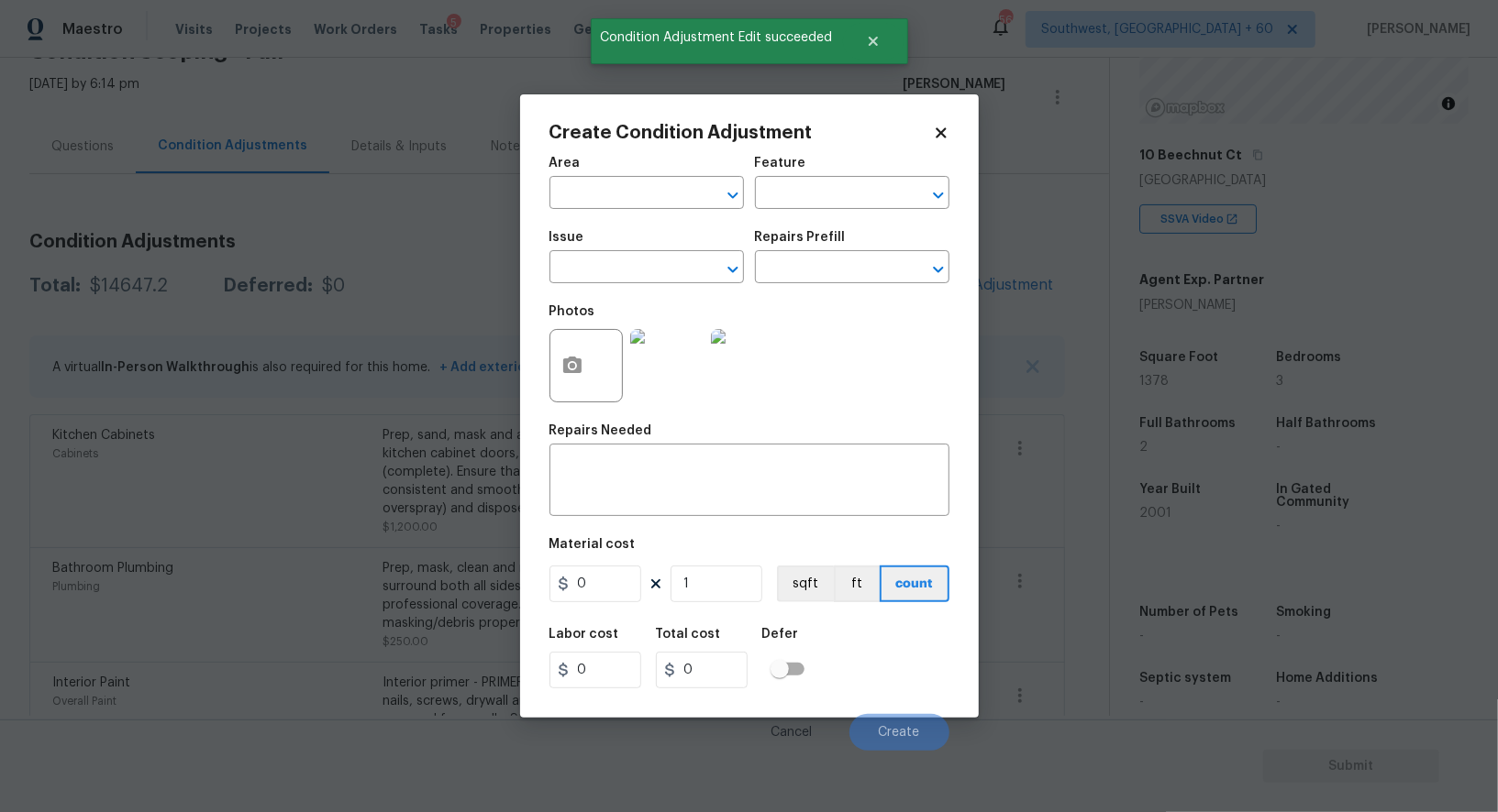
click at [550, 387] on div at bounding box center [586, 366] width 74 height 74
click at [561, 379] on button "button" at bounding box center [572, 366] width 44 height 72
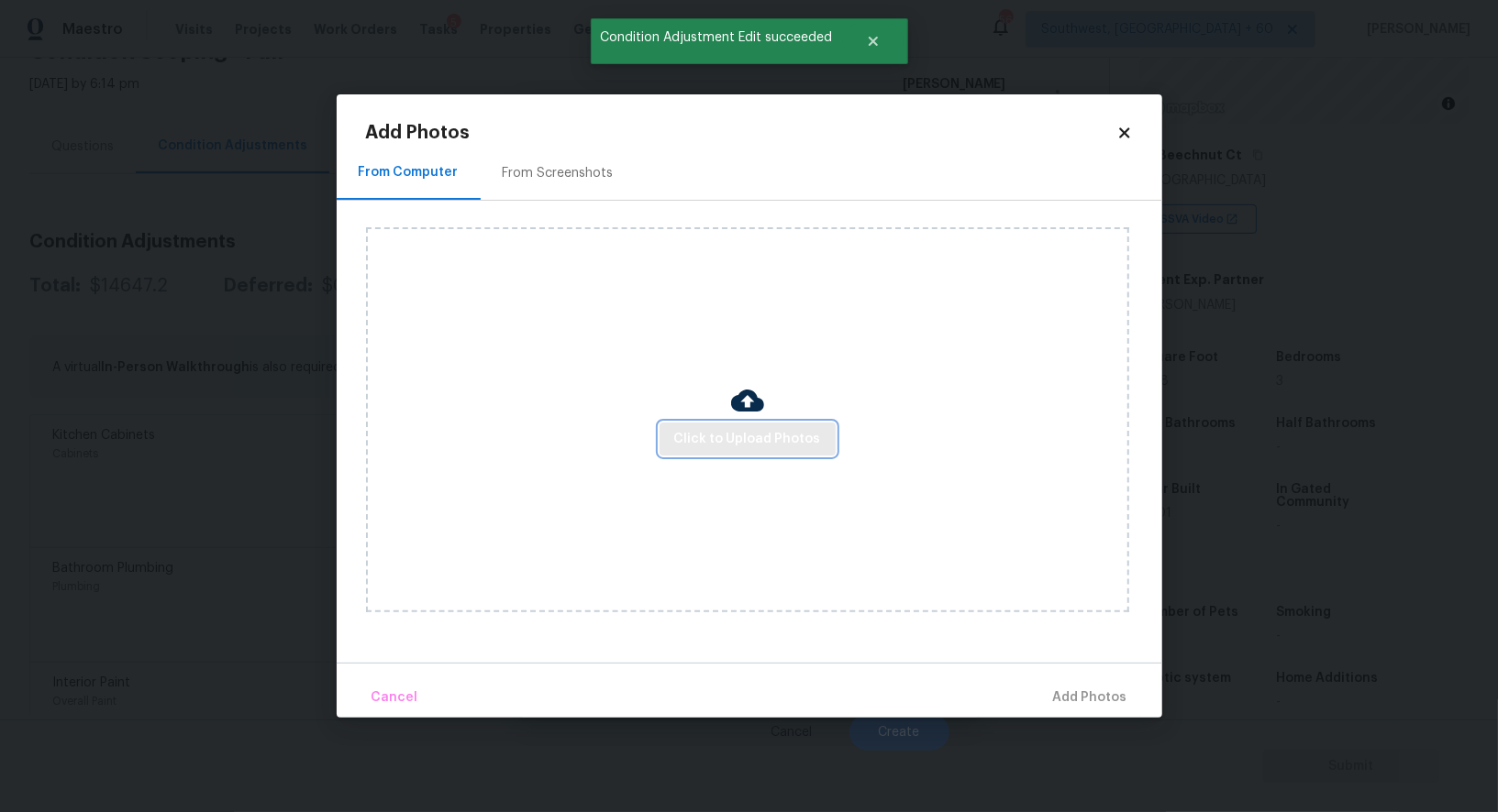
click at [743, 434] on span "Click to Upload Photos" at bounding box center [747, 440] width 147 height 23
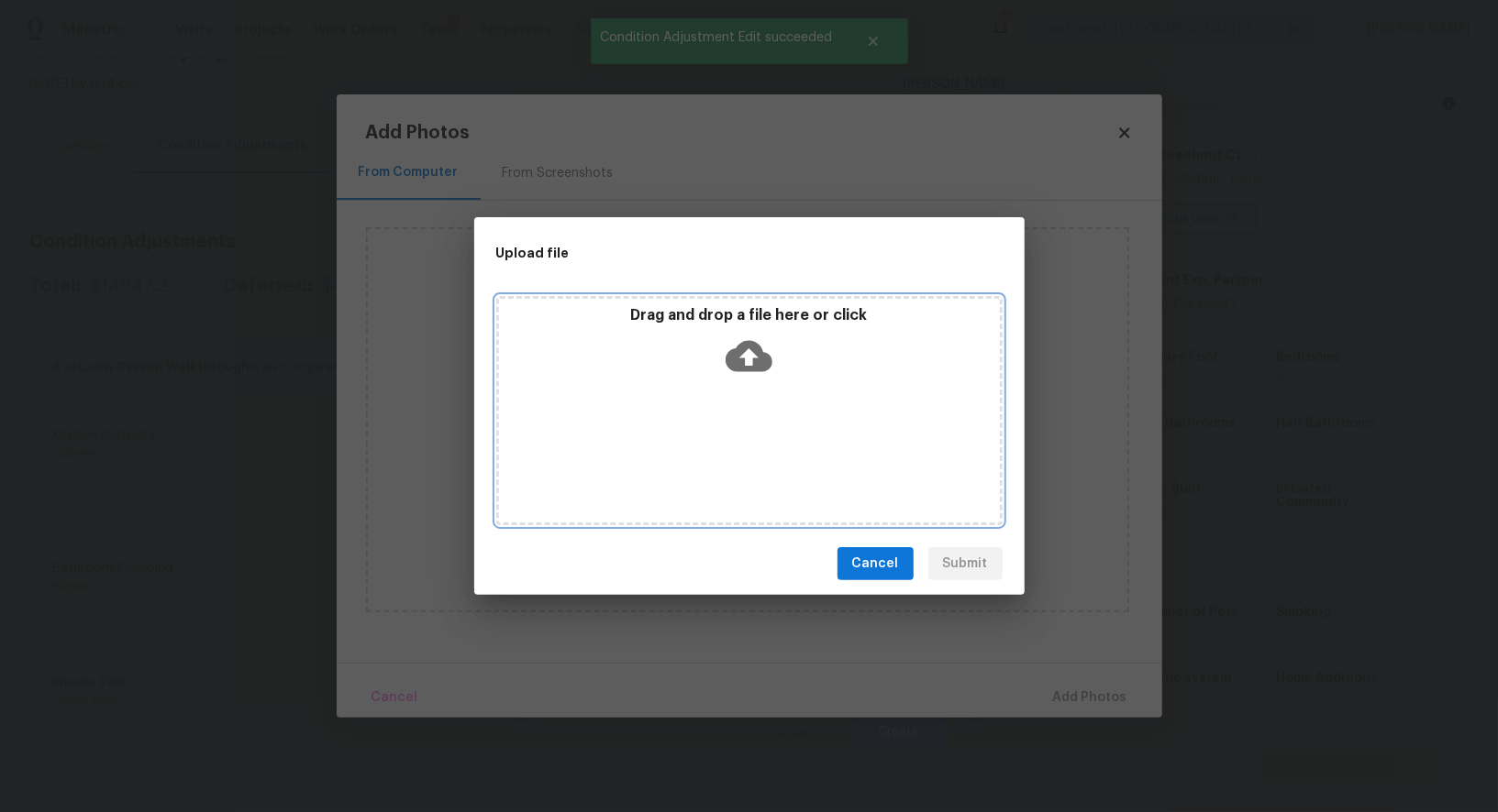
click at [744, 379] on icon at bounding box center [748, 355] width 46 height 46
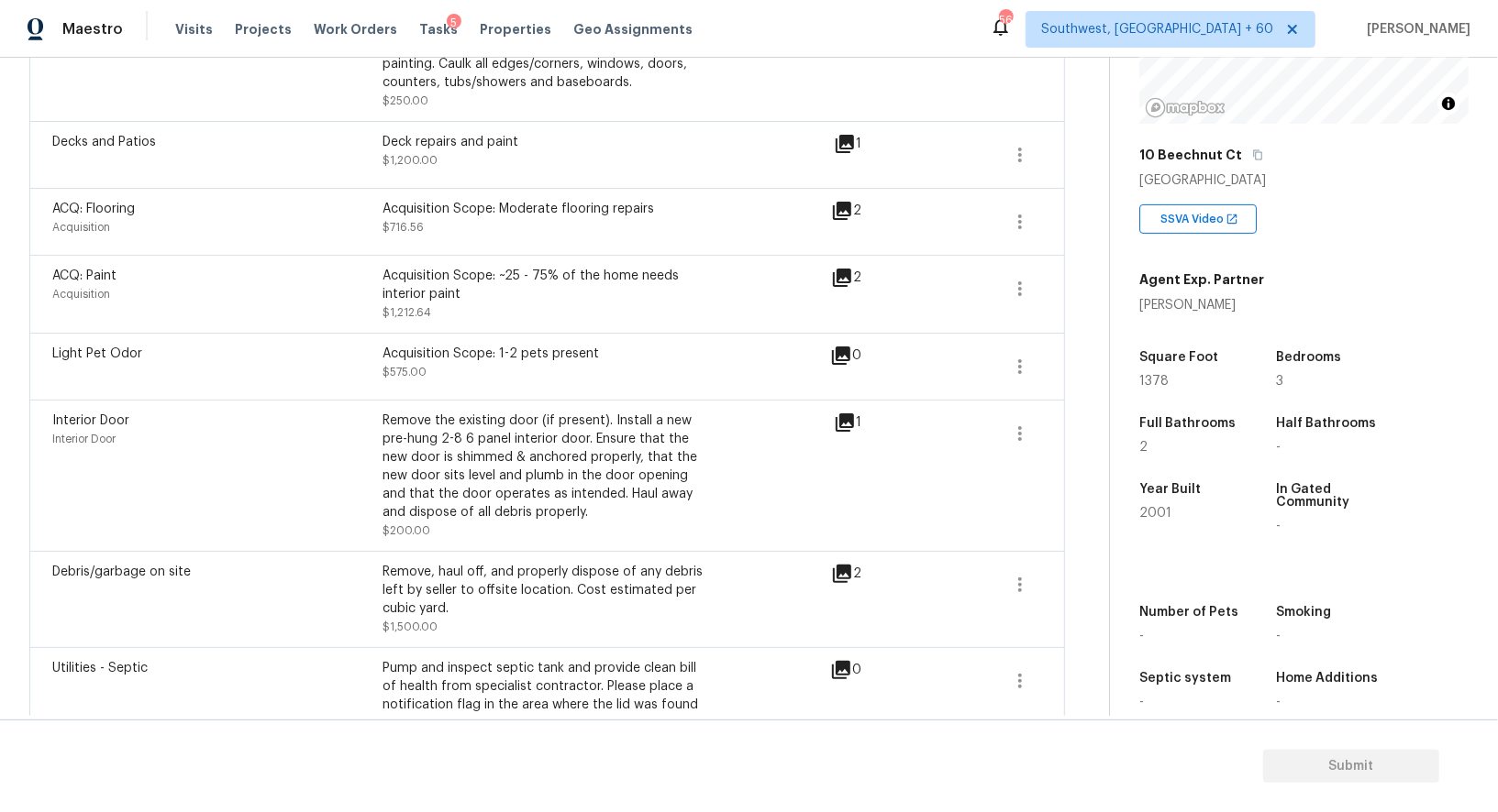
scroll to position [822, 0]
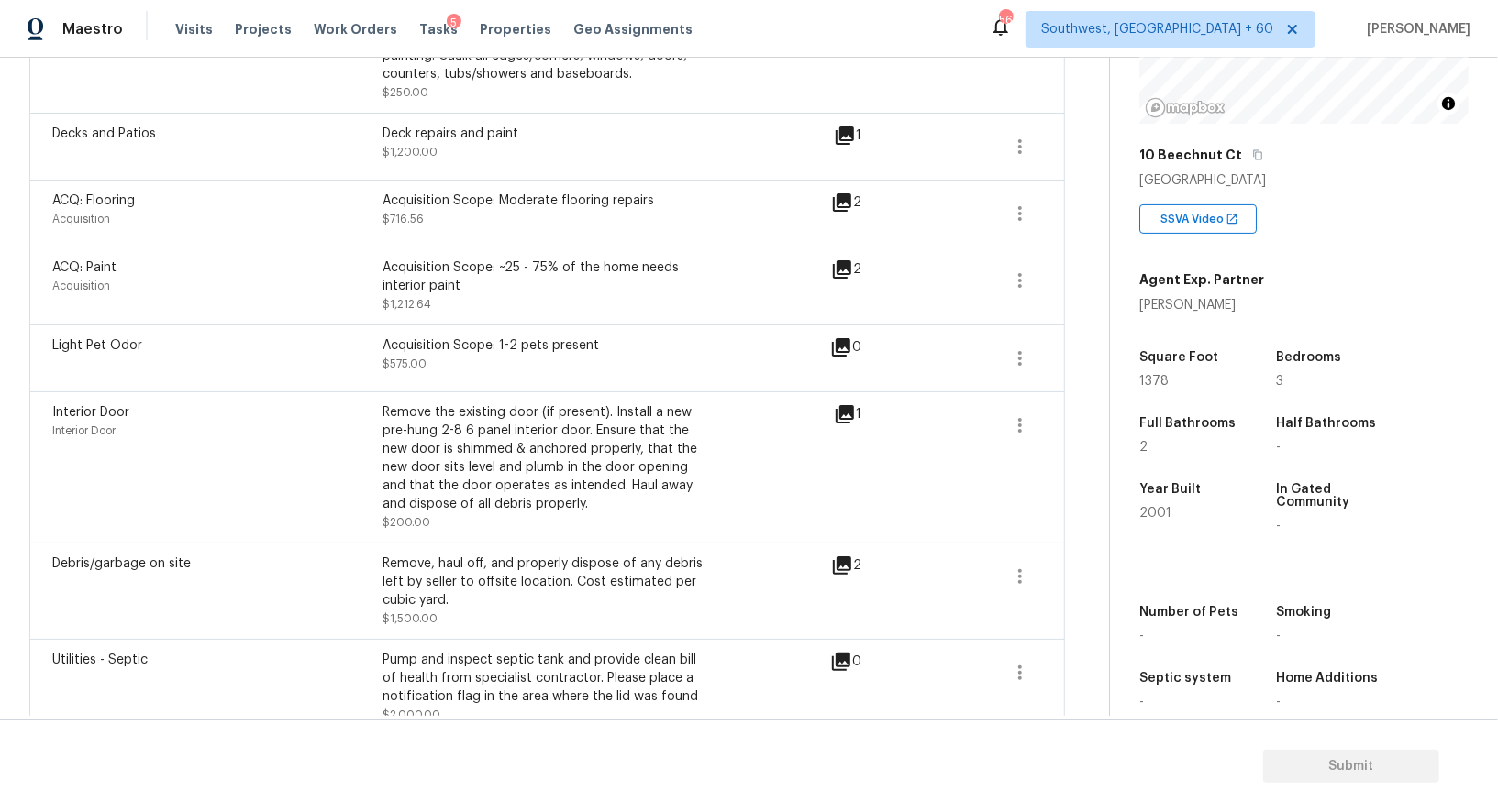
click at [1049, 569] on div "Debris/garbage on site Remove, haul off, and properly dispose of any debris lef…" at bounding box center [547, 591] width 1036 height 96
click at [1034, 574] on button "button" at bounding box center [1019, 577] width 44 height 44
click at [1073, 570] on div "Edit" at bounding box center [1124, 570] width 143 height 18
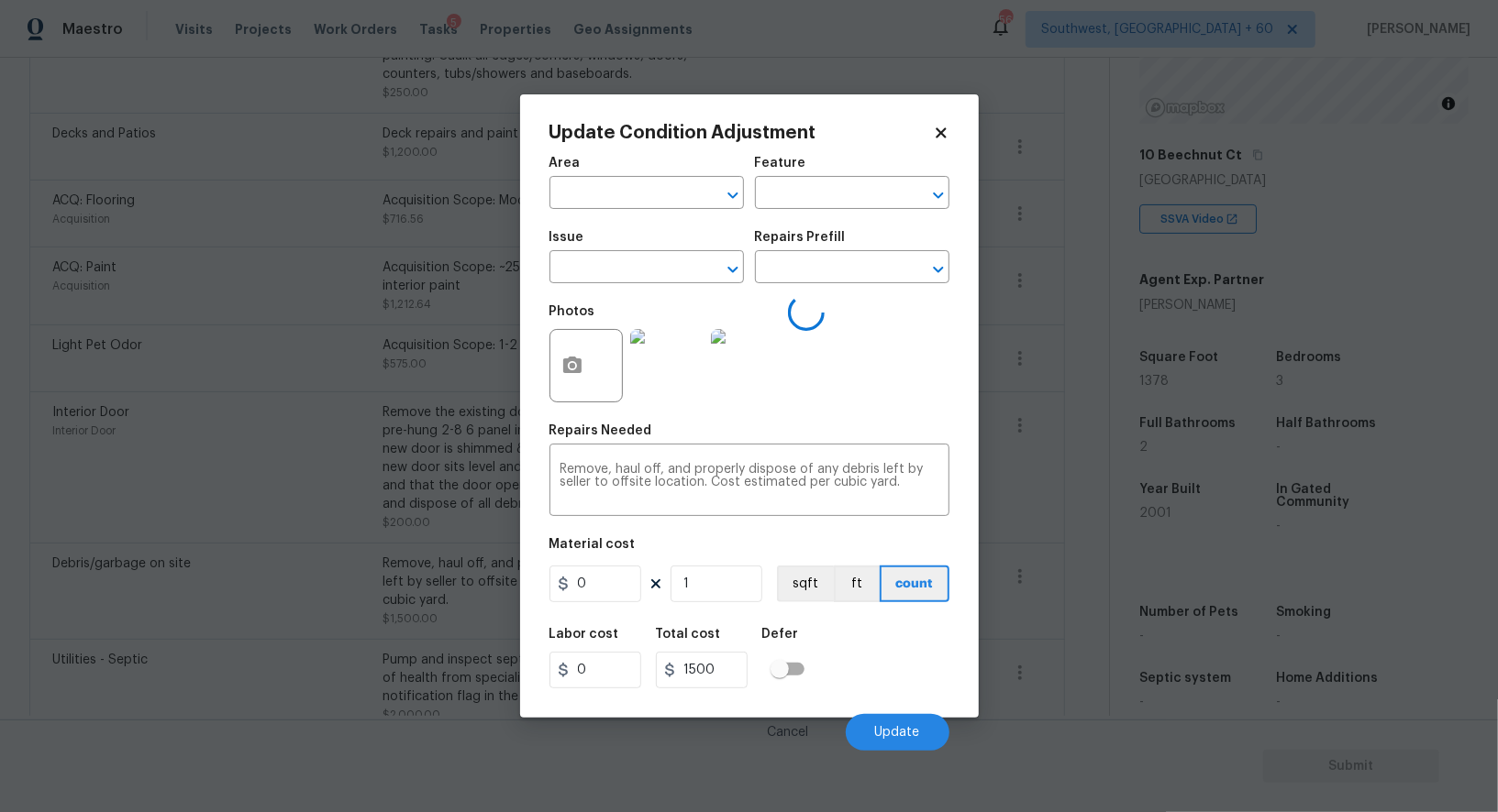
type input "Debris/garbage on site"
click at [611, 596] on input "1500" at bounding box center [595, 583] width 92 height 37
type input "2500"
click at [712, 663] on input "1500" at bounding box center [701, 669] width 92 height 37
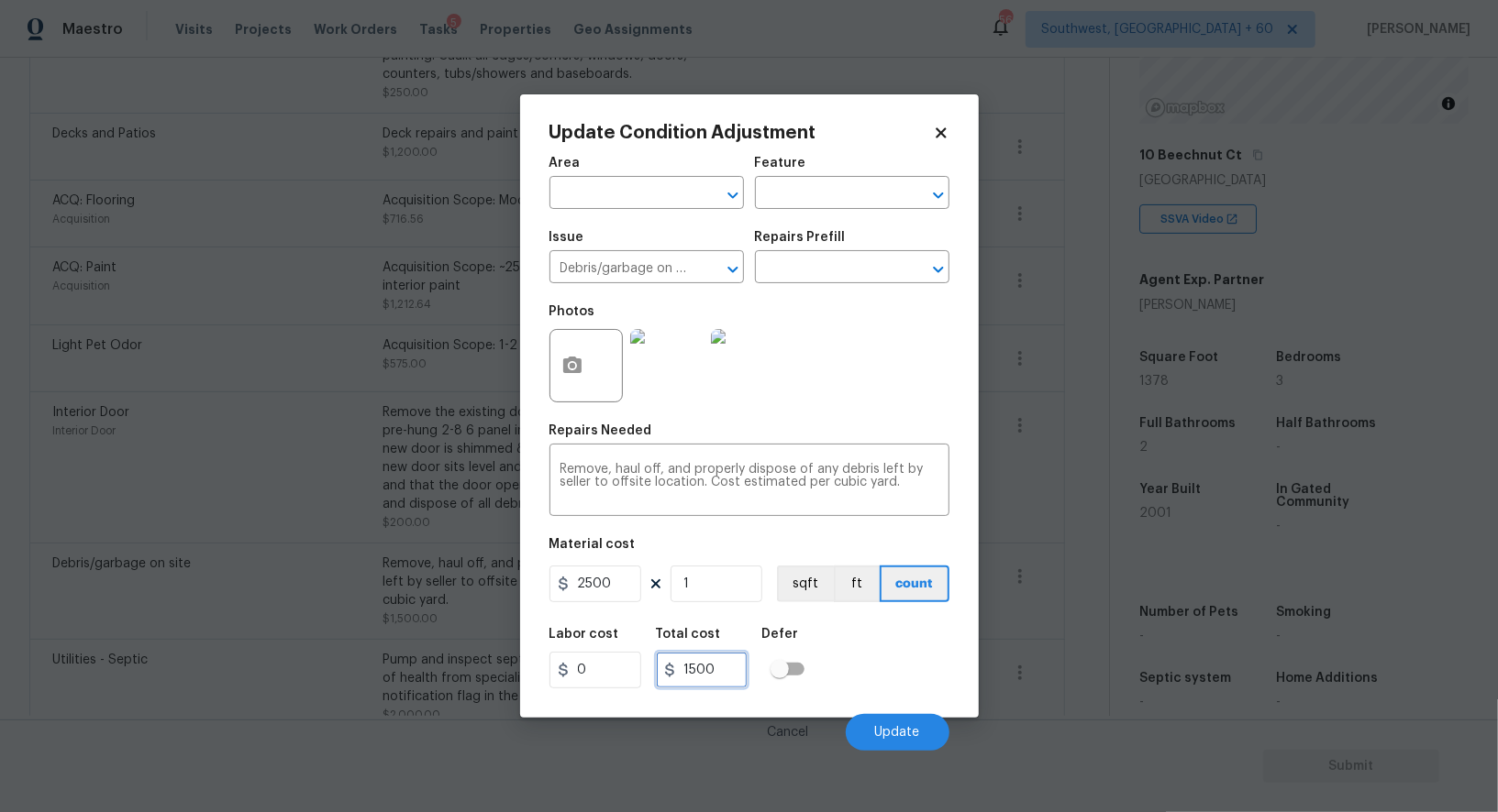
type input "2500"
click at [898, 725] on button "Update" at bounding box center [897, 732] width 104 height 37
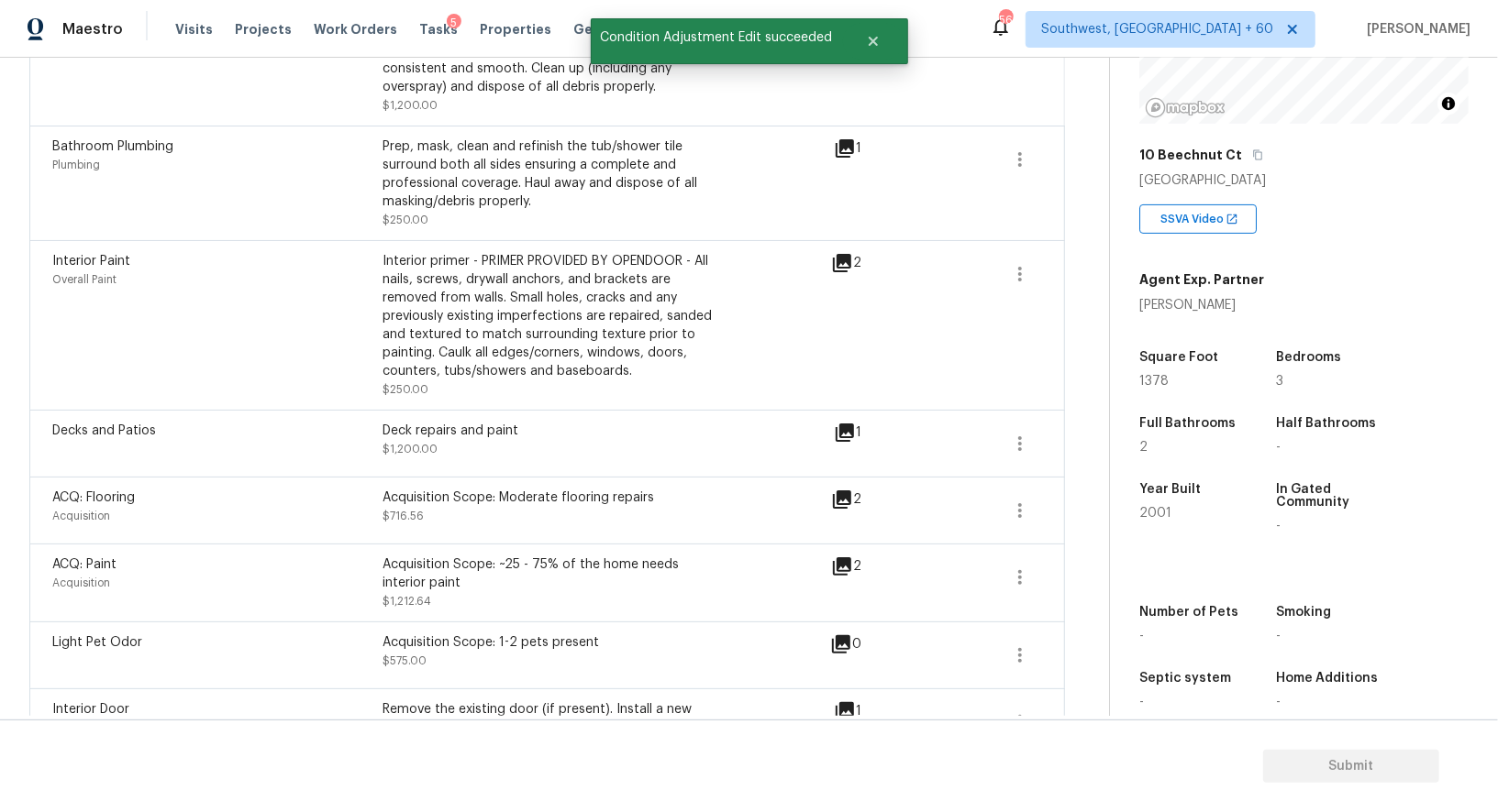
scroll to position [0, 0]
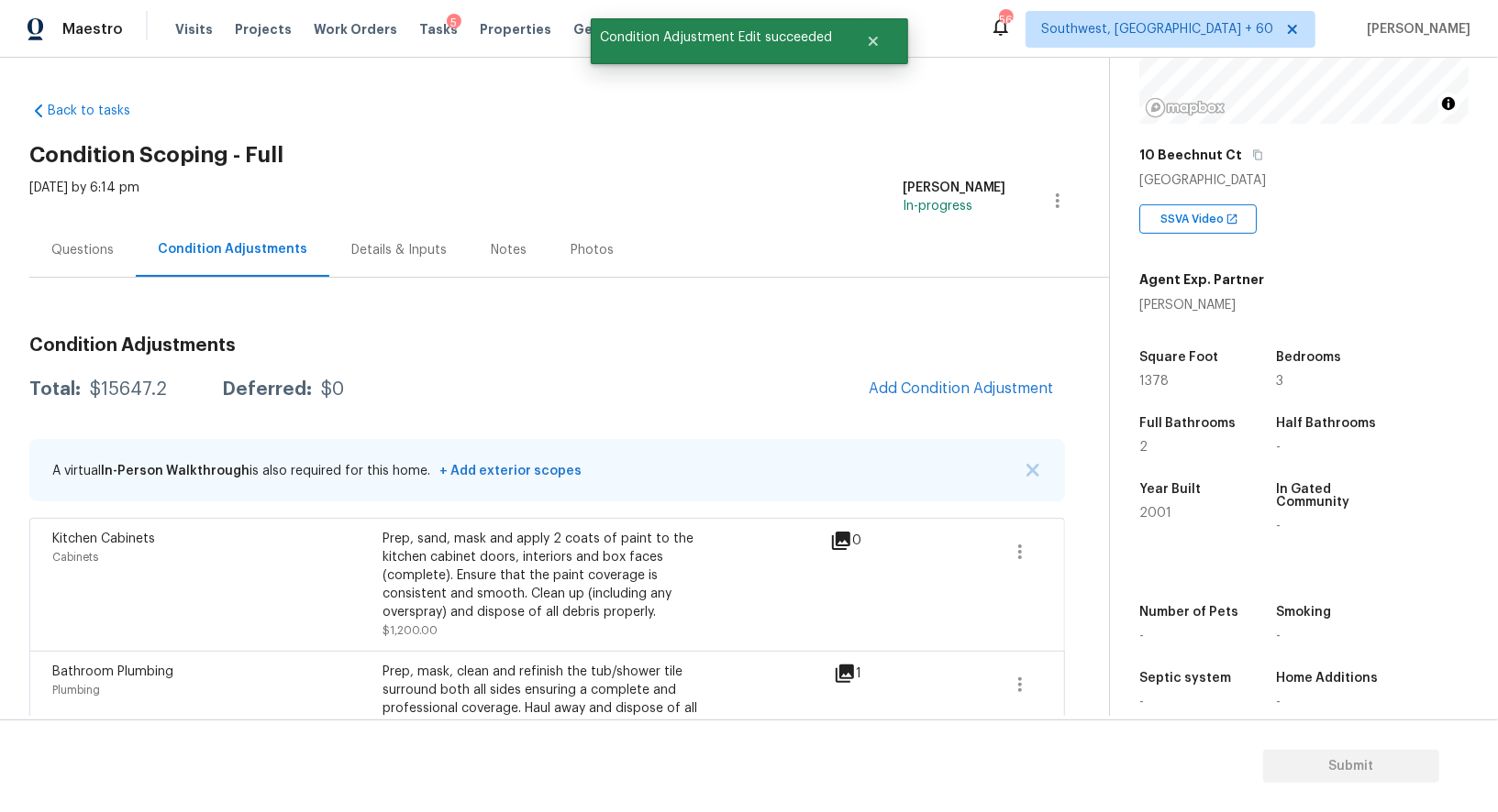
click at [136, 374] on div "Total: $15647.2 Deferred: $0 Add Condition Adjustment" at bounding box center [547, 389] width 1036 height 41
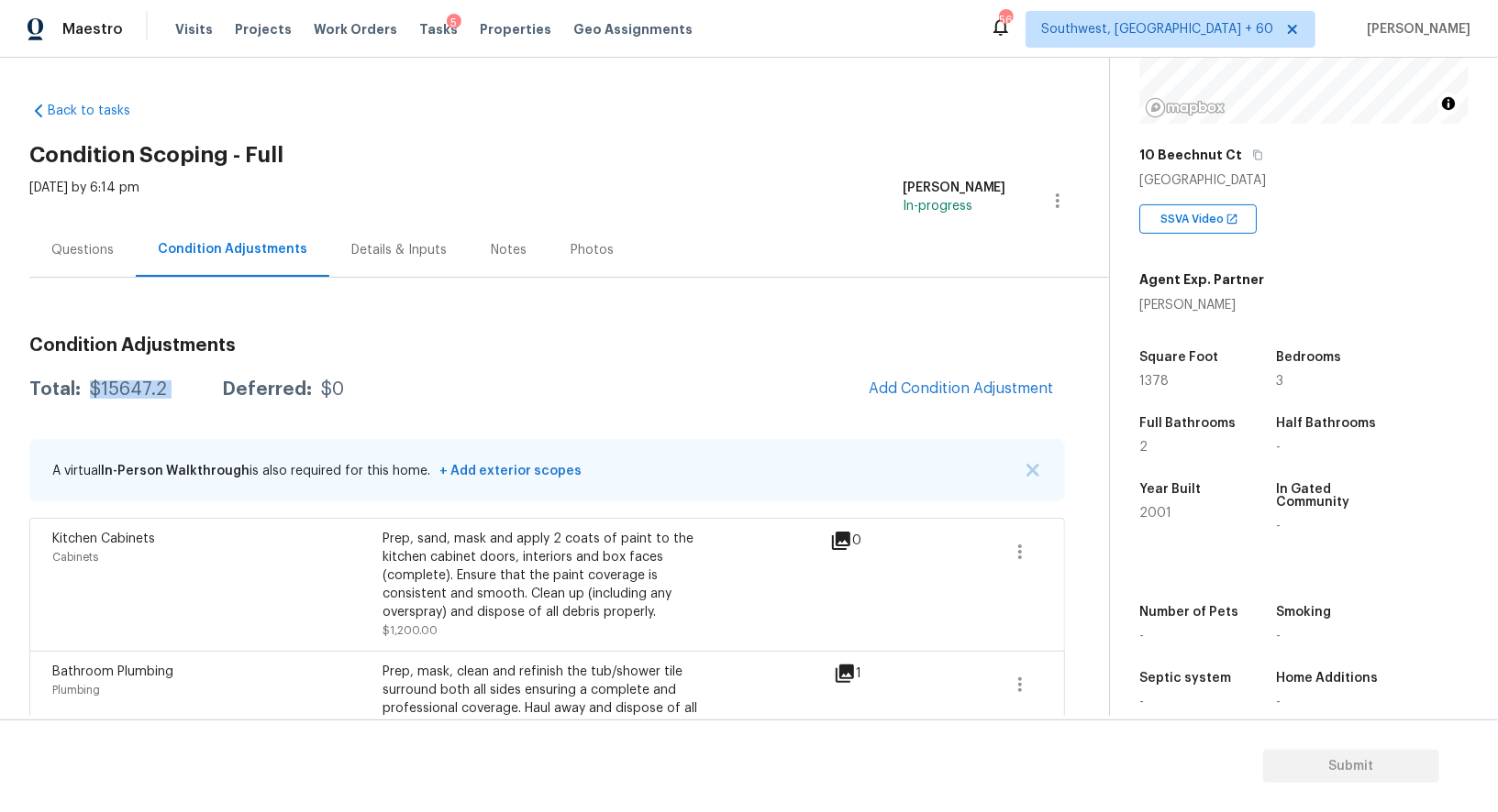
click at [122, 389] on div "$15647.2" at bounding box center [128, 389] width 77 height 18
click at [101, 254] on div "Questions" at bounding box center [82, 250] width 62 height 18
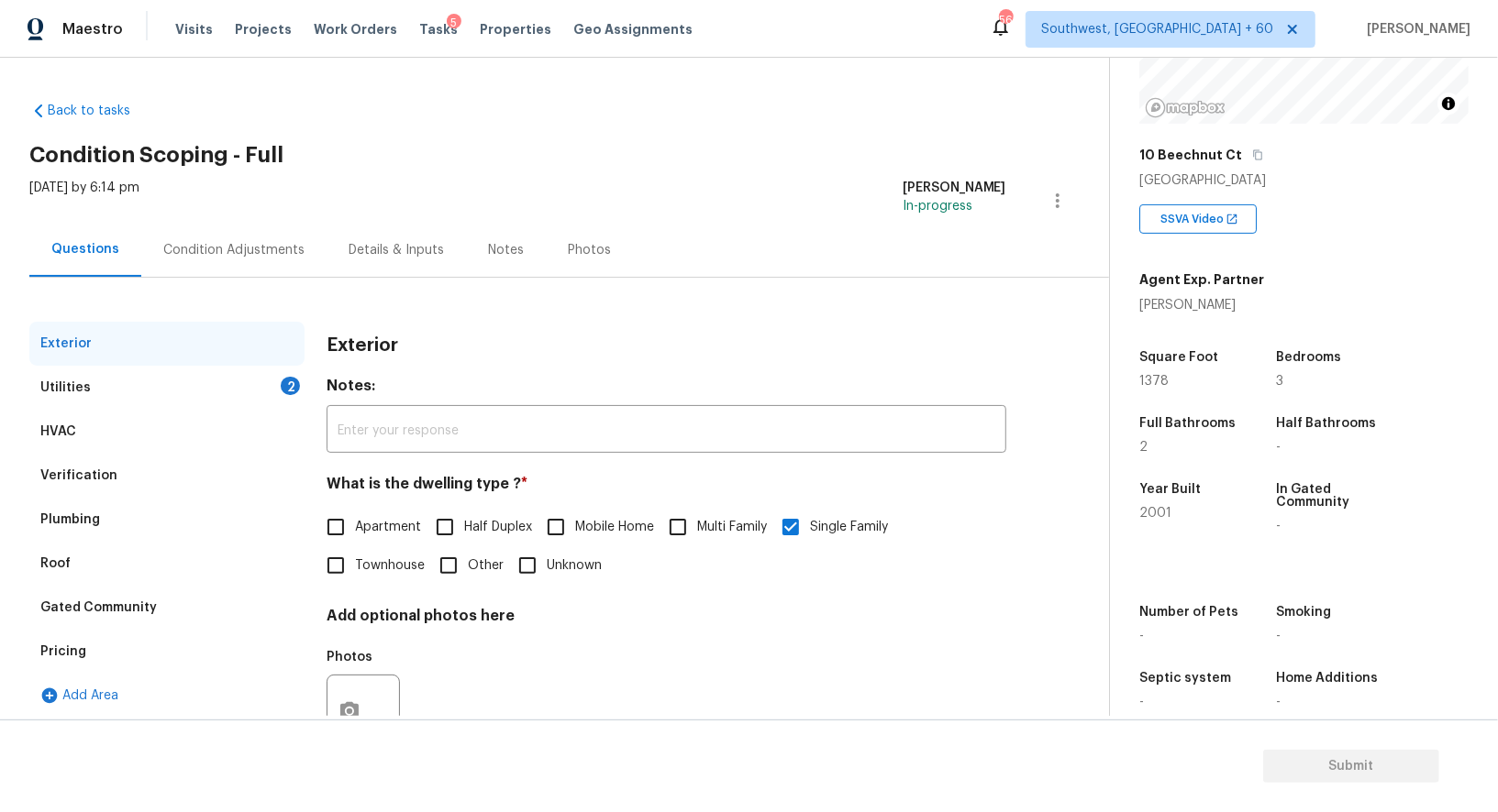
click at [154, 384] on div "Utilities 2" at bounding box center [166, 388] width 275 height 44
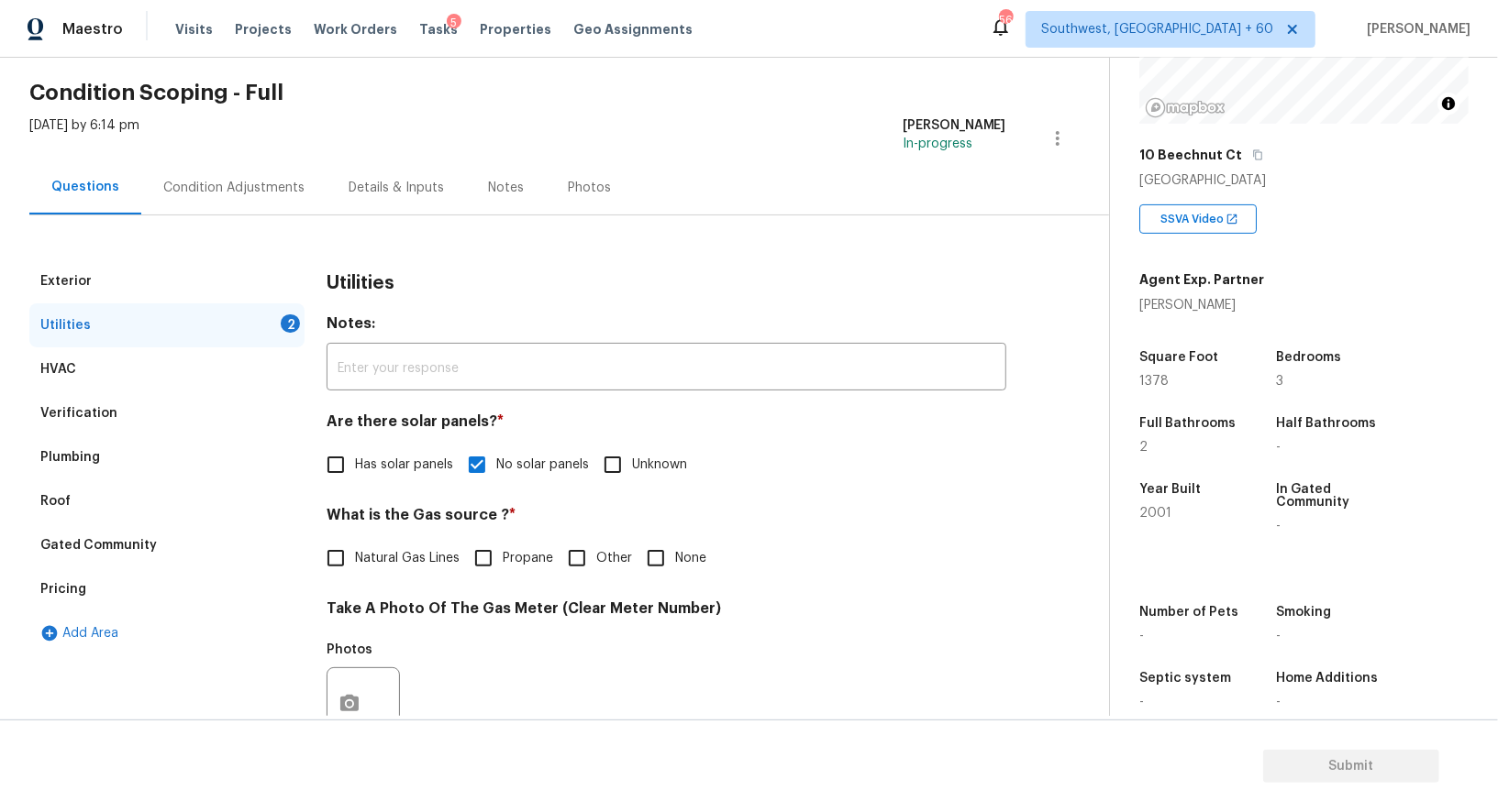
scroll to position [135, 0]
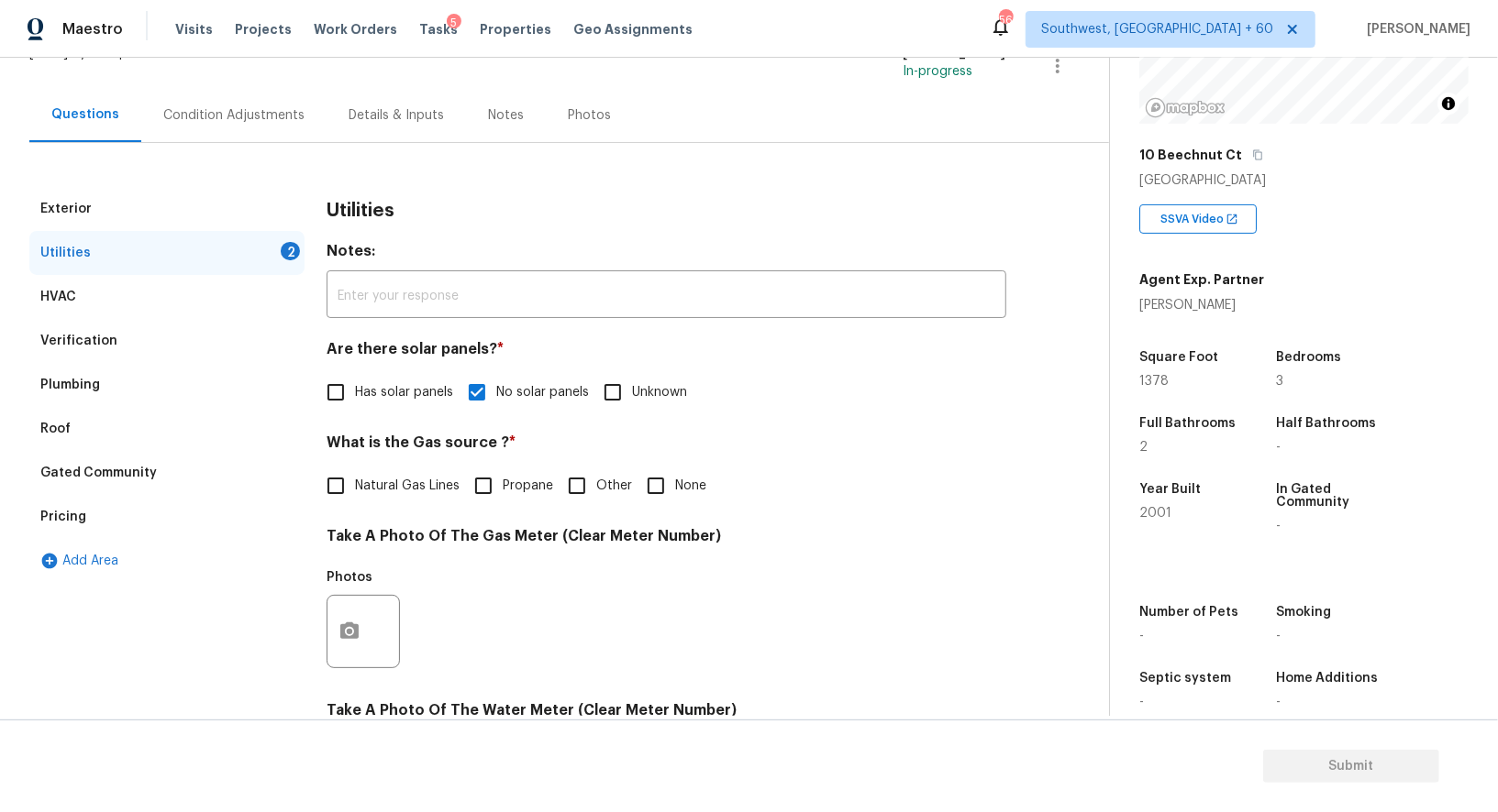
click at [662, 490] on input "None" at bounding box center [655, 486] width 39 height 39
checkbox input "true"
click at [358, 614] on button "button" at bounding box center [349, 633] width 44 height 72
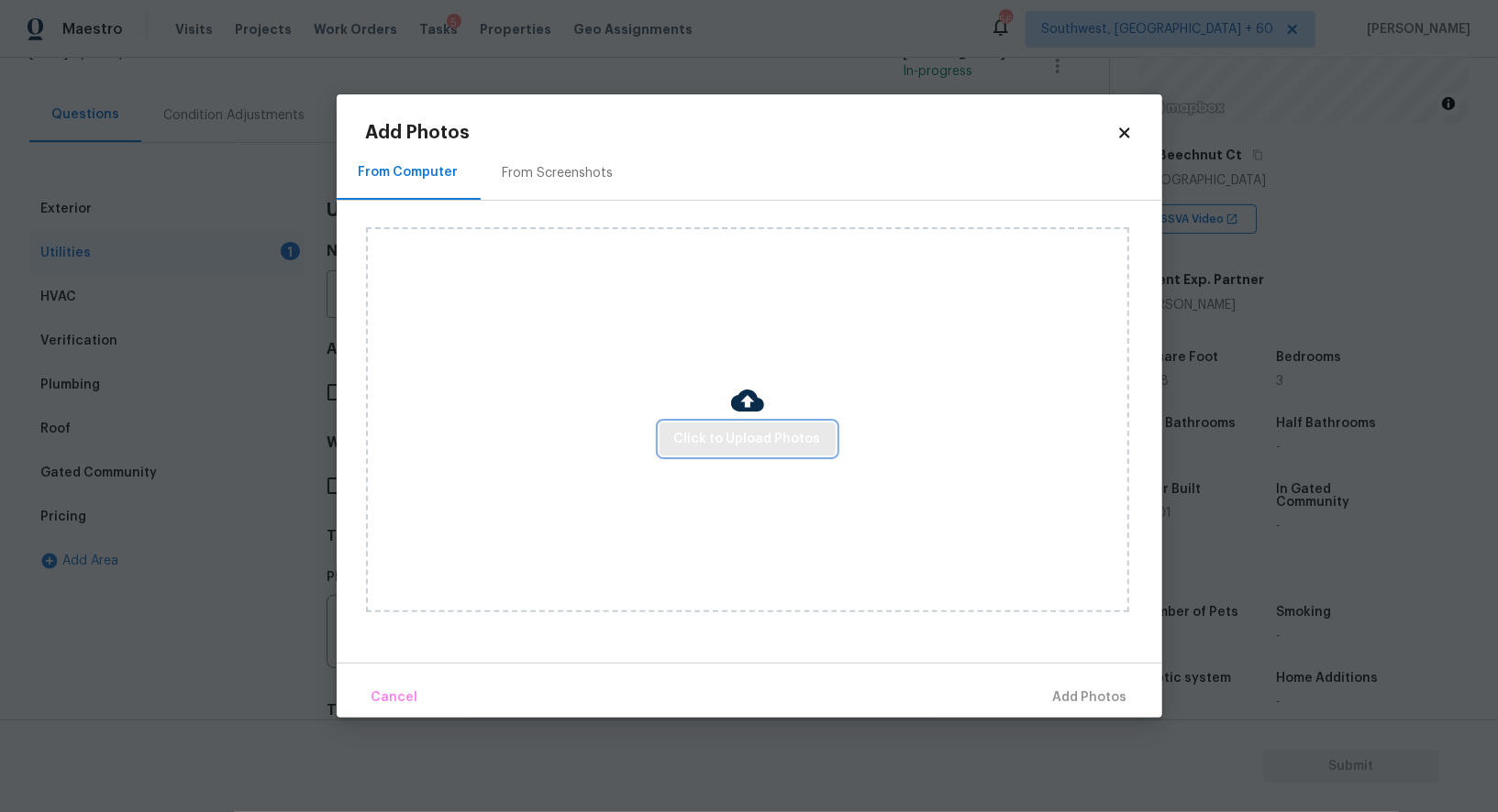
click at [742, 433] on span "Click to Upload Photos" at bounding box center [747, 440] width 147 height 23
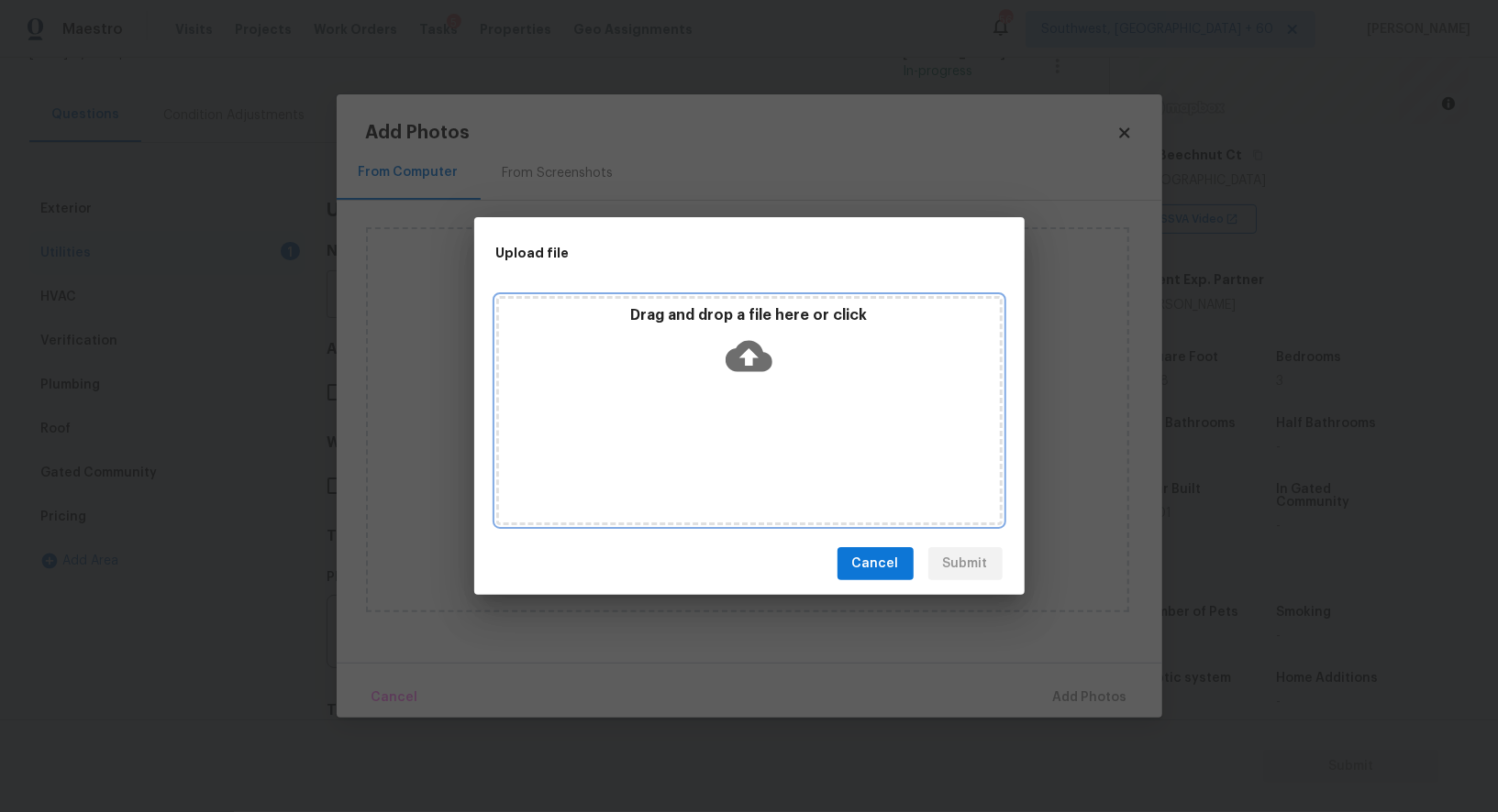
click at [757, 354] on icon at bounding box center [748, 356] width 46 height 31
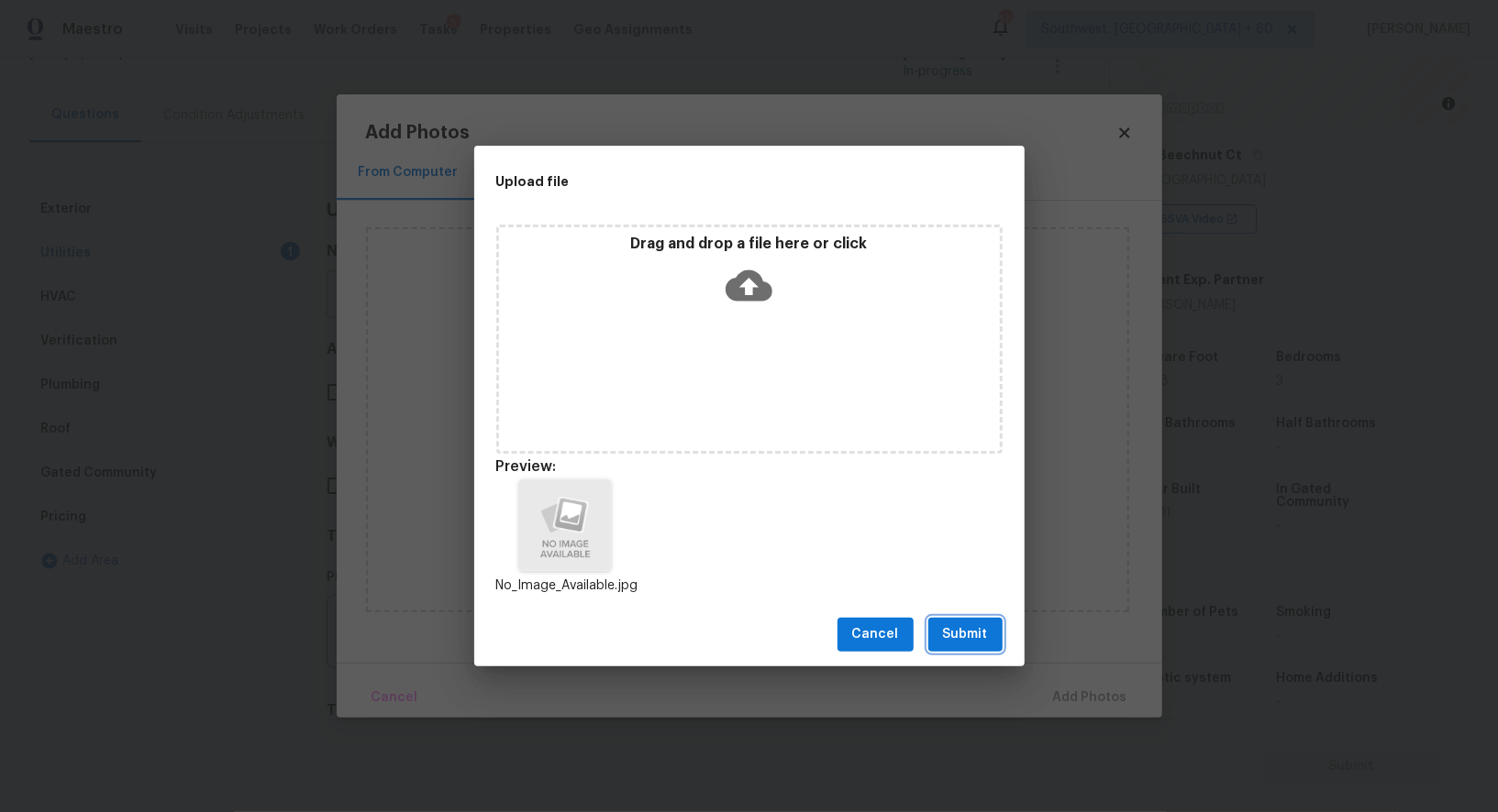
click at [957, 638] on span "Submit" at bounding box center [966, 634] width 45 height 23
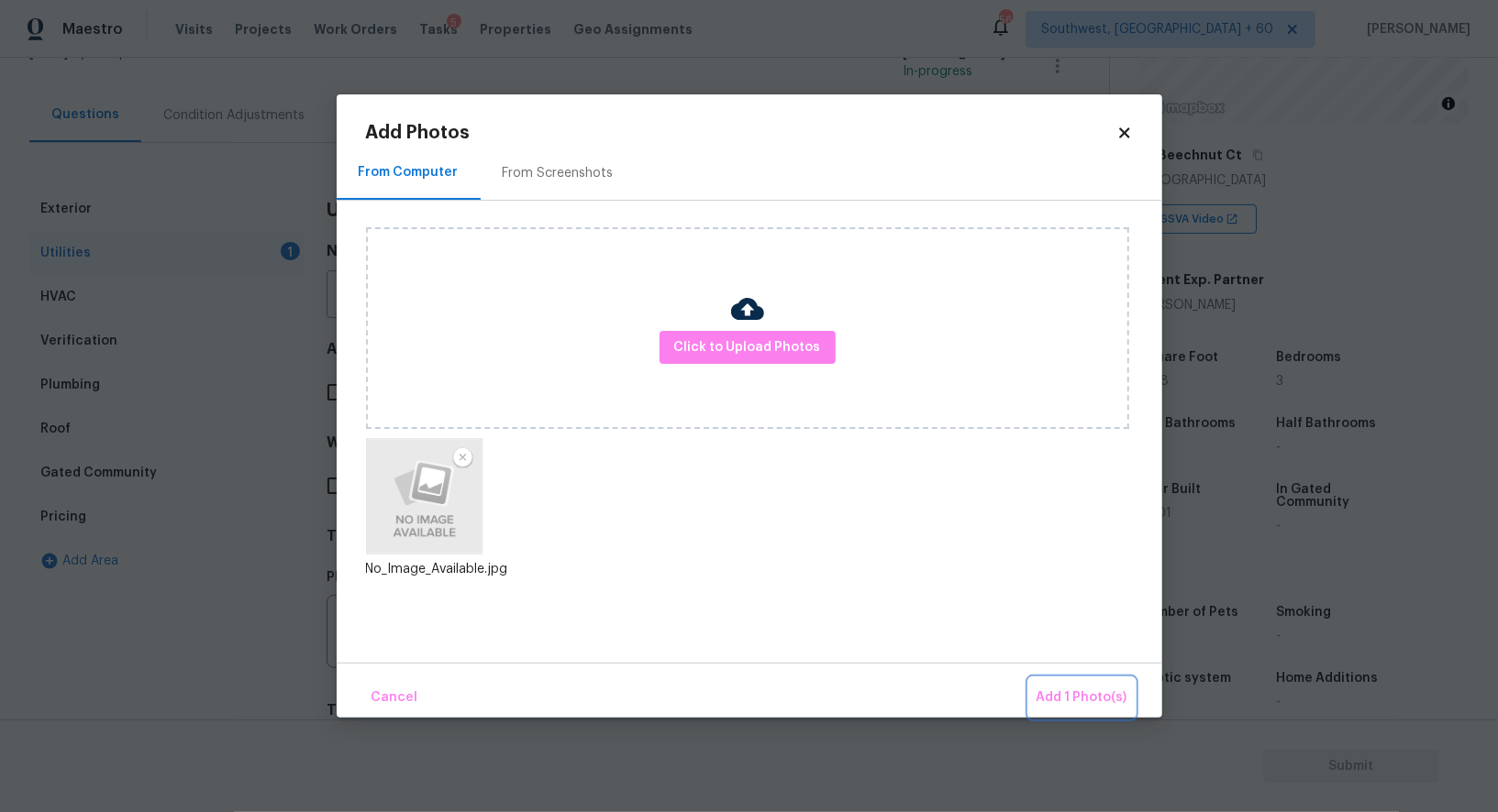
click at [1051, 694] on span "Add 1 Photo(s)" at bounding box center [1082, 698] width 91 height 23
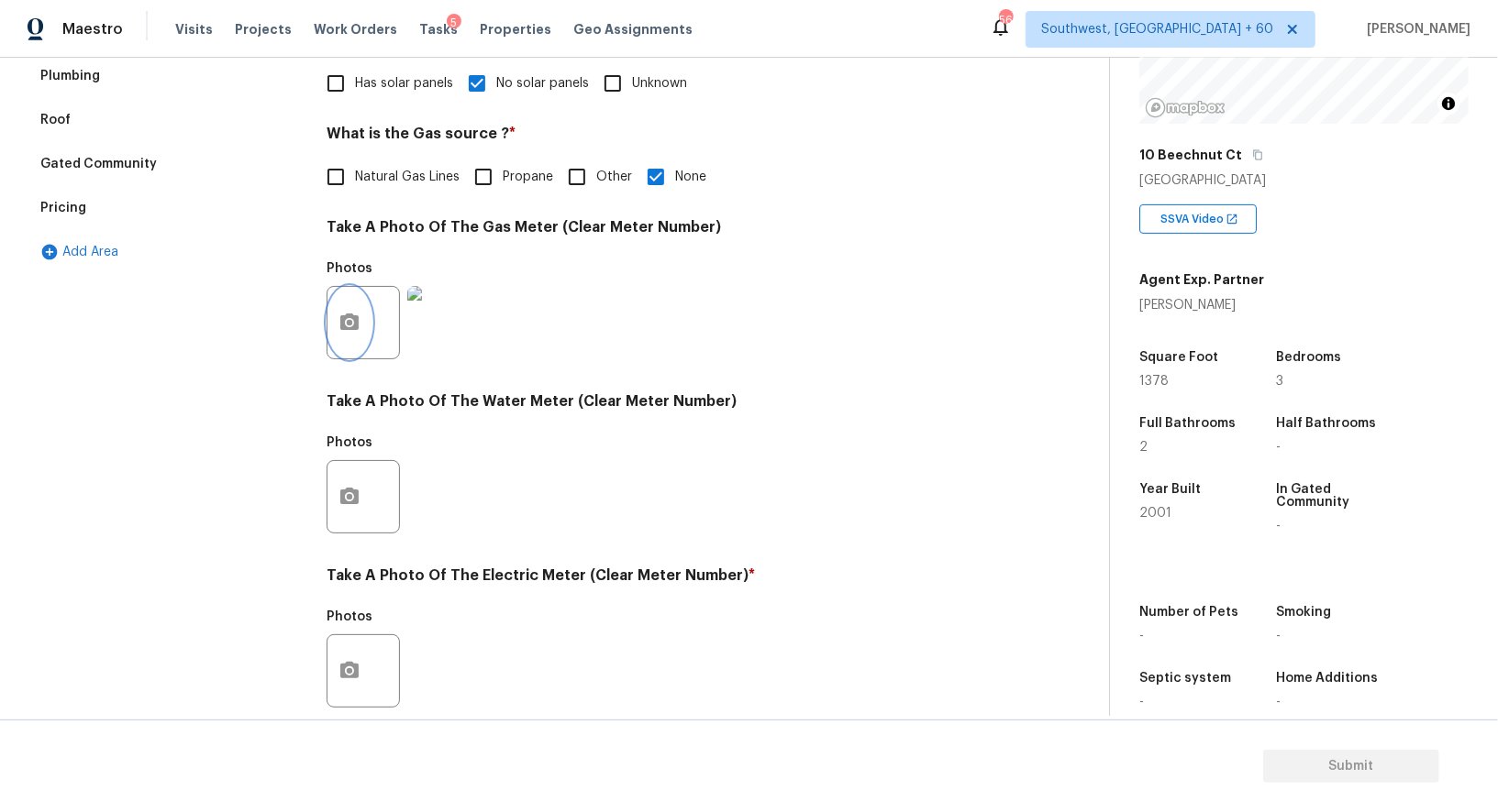
scroll to position [566, 0]
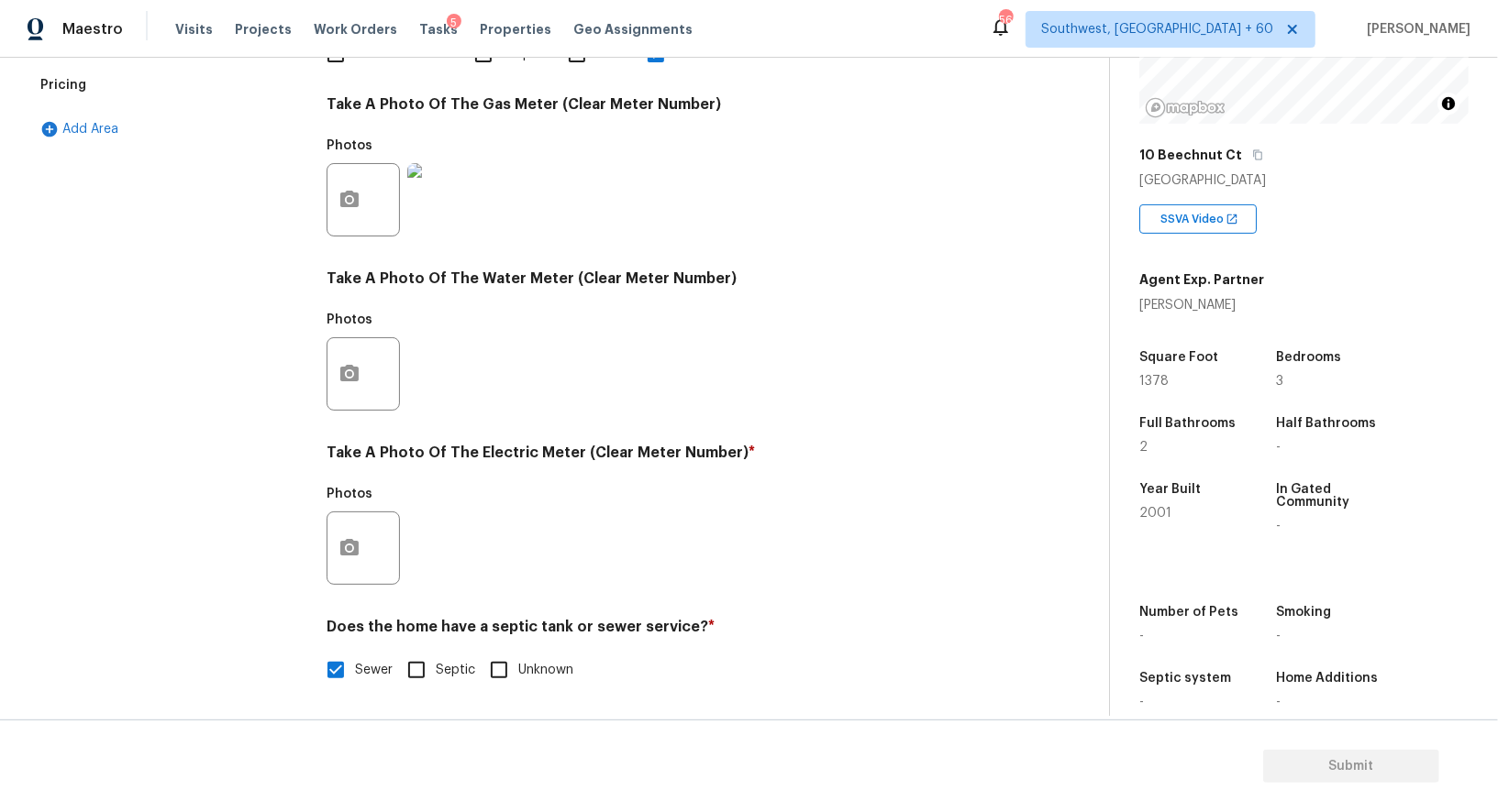
click at [369, 529] on div at bounding box center [363, 548] width 74 height 74
click at [355, 537] on icon "button" at bounding box center [349, 547] width 22 height 22
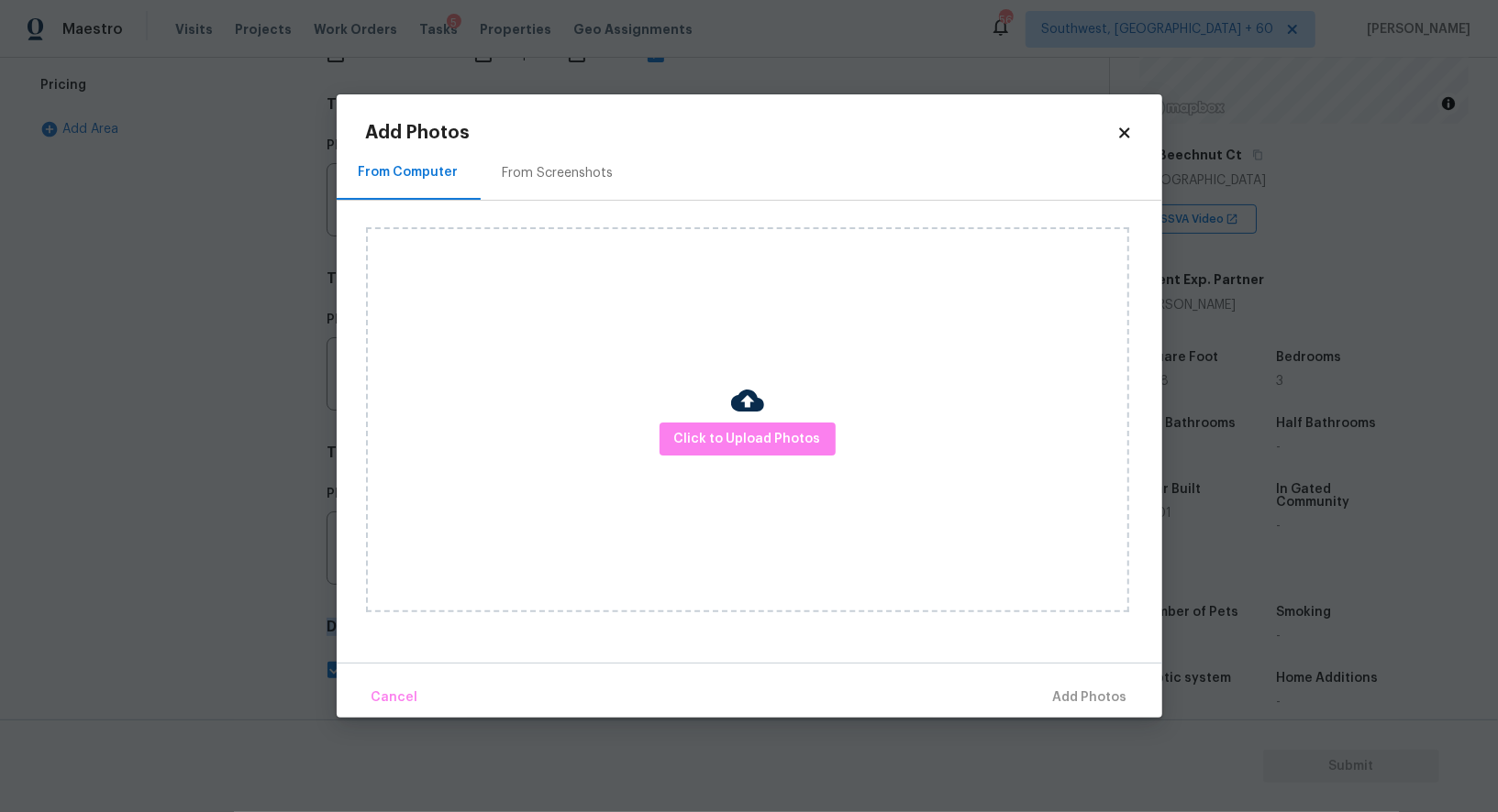
click at [645, 444] on div "Click to Upload Photos" at bounding box center [747, 419] width 763 height 385
click at [721, 440] on span "Click to Upload Photos" at bounding box center [747, 440] width 147 height 23
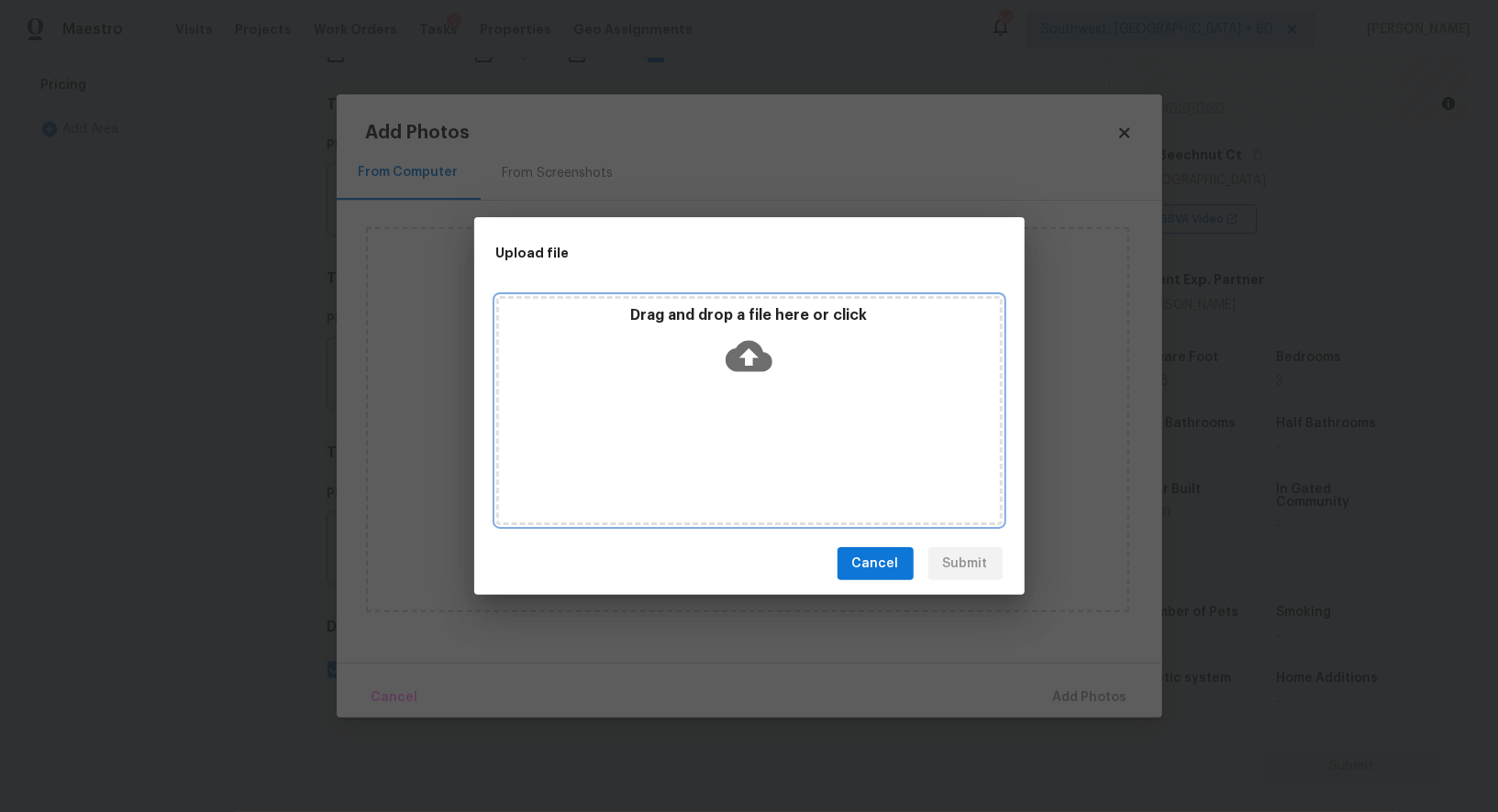
click at [748, 389] on div "Drag and drop a file here or click" at bounding box center [749, 410] width 506 height 229
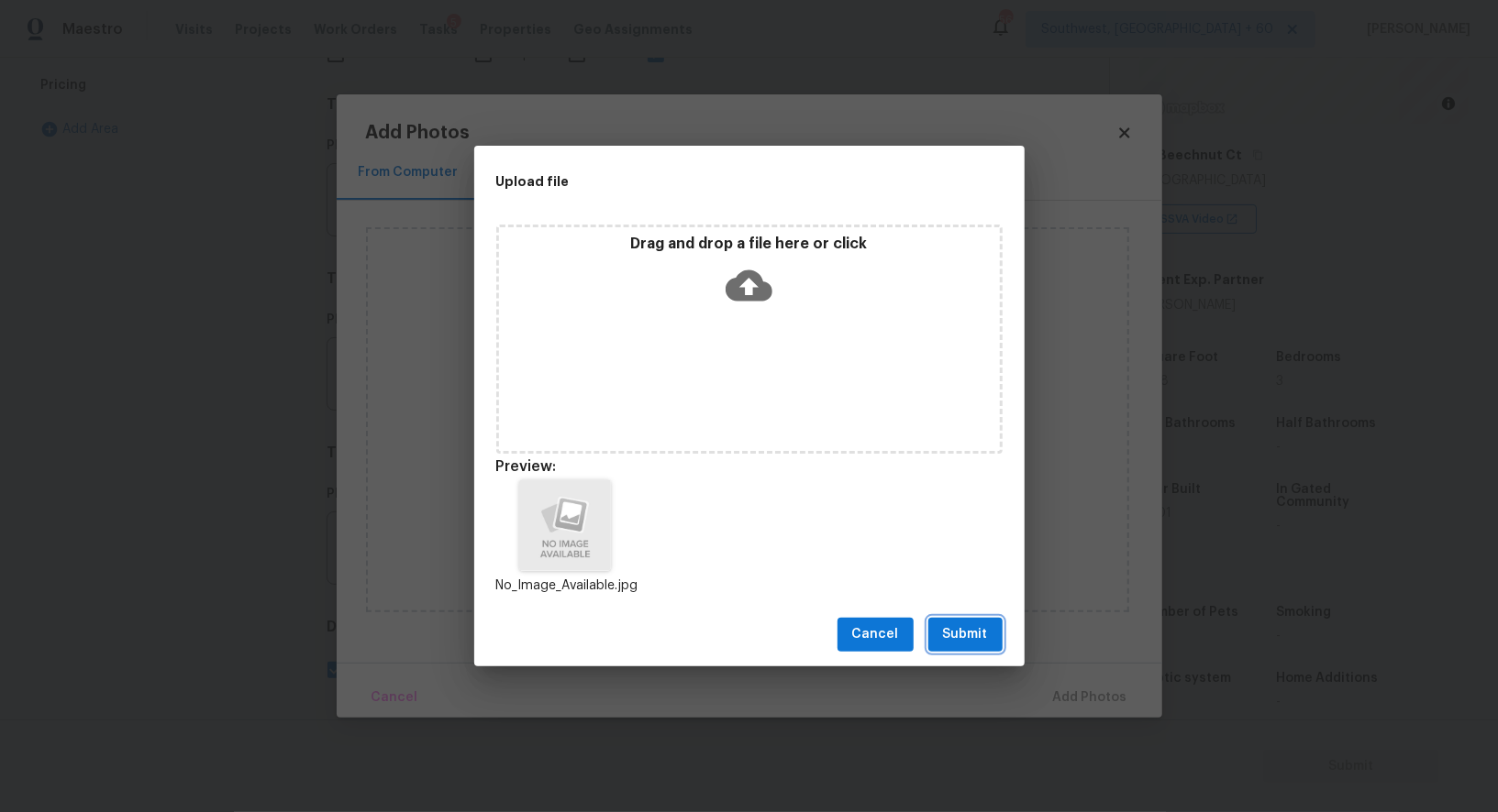
click at [973, 641] on span "Submit" at bounding box center [966, 634] width 45 height 23
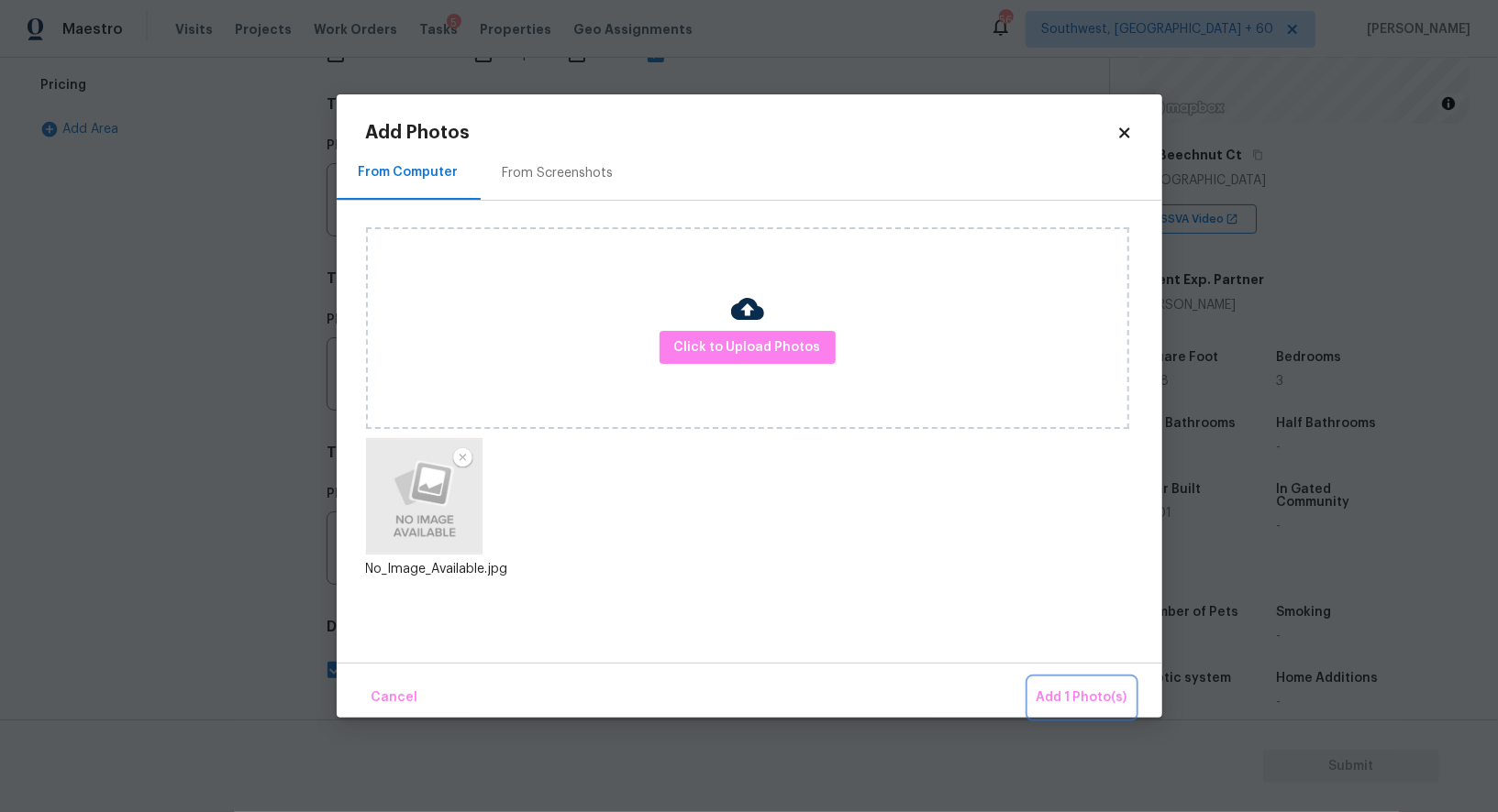
click at [1066, 688] on span "Add 1 Photo(s)" at bounding box center [1082, 698] width 91 height 23
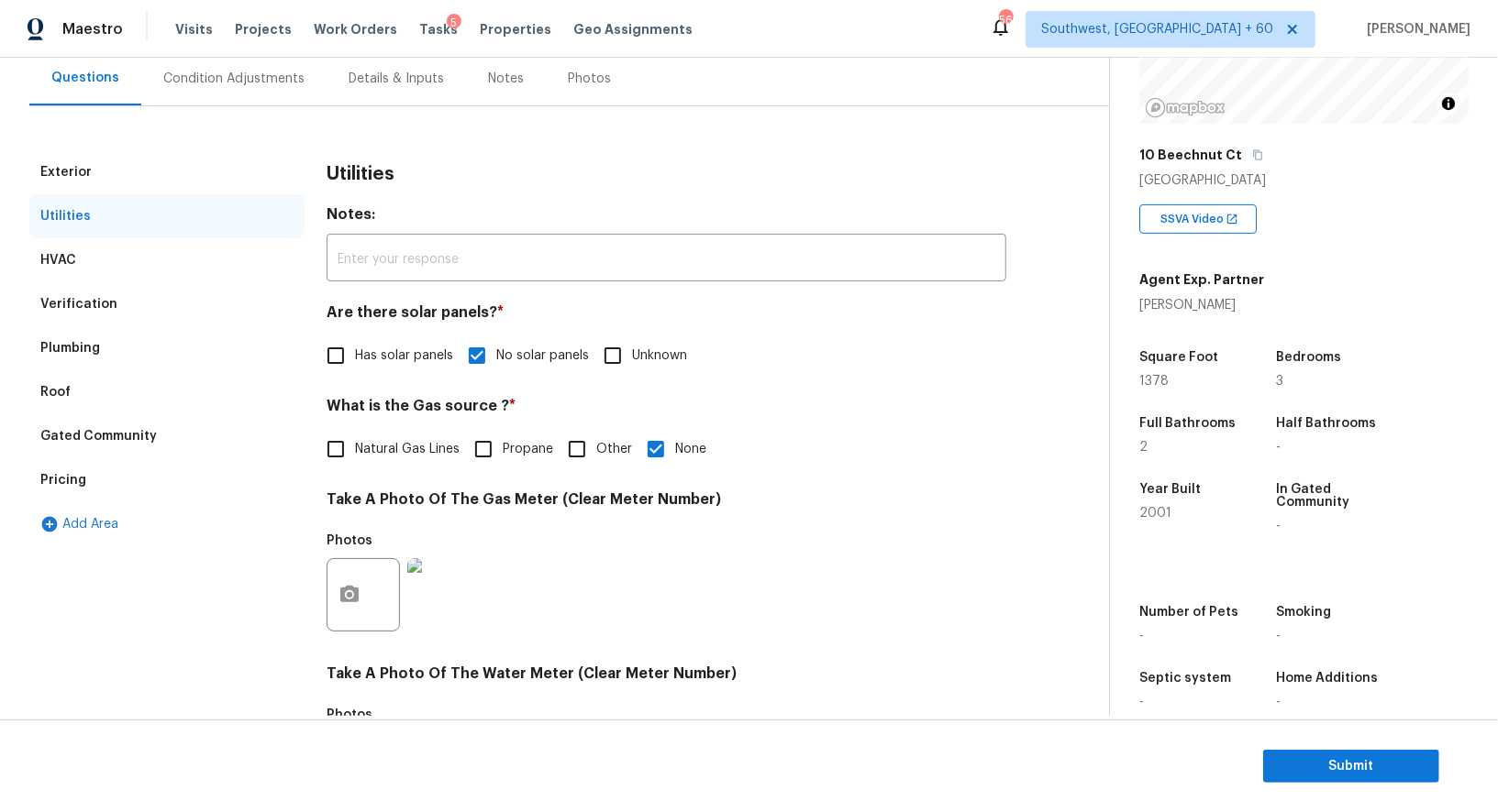
click at [183, 160] on div "Exterior" at bounding box center [166, 172] width 275 height 44
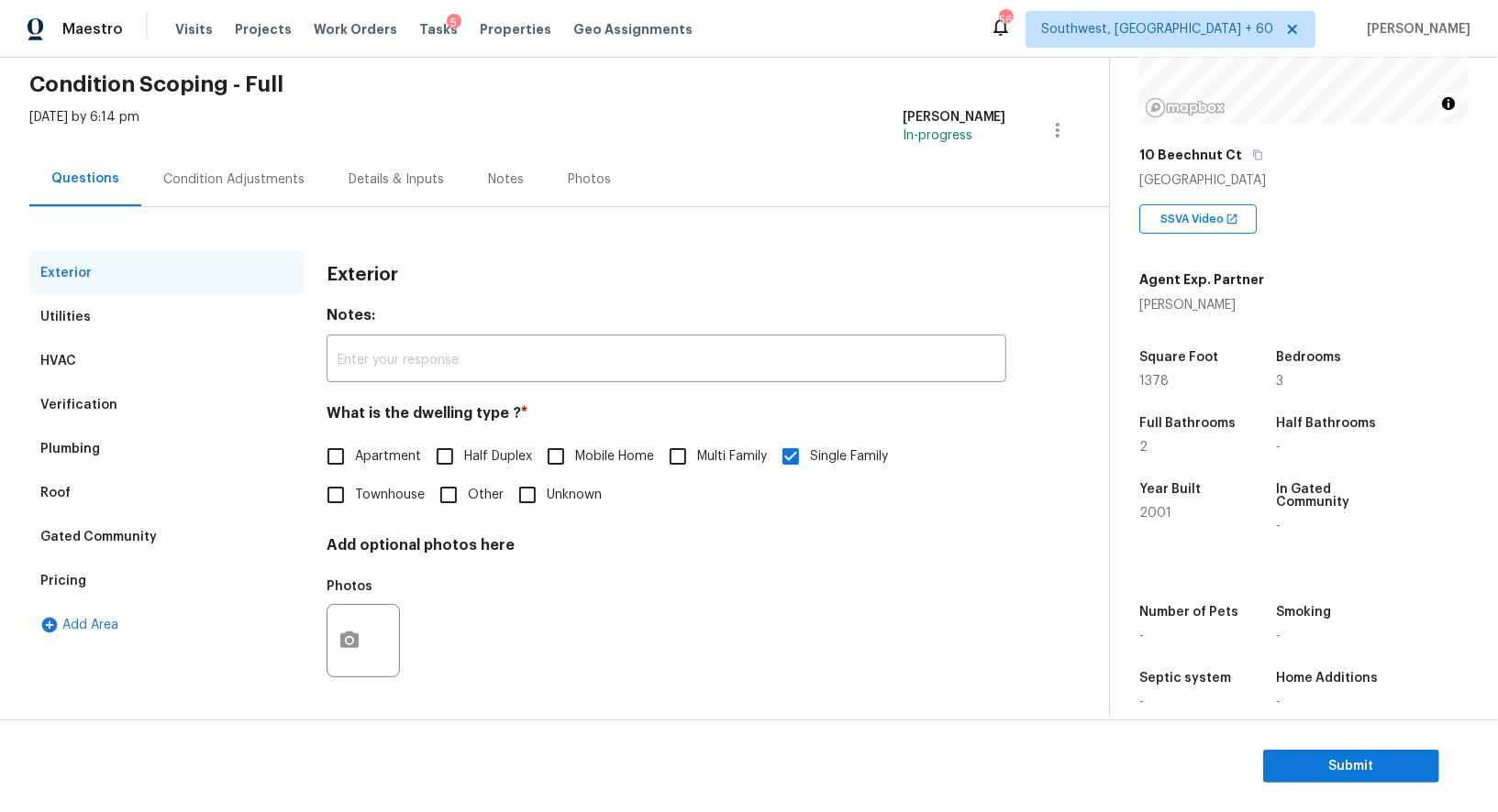
click at [226, 175] on div "Condition Adjustments" at bounding box center [234, 179] width 141 height 18
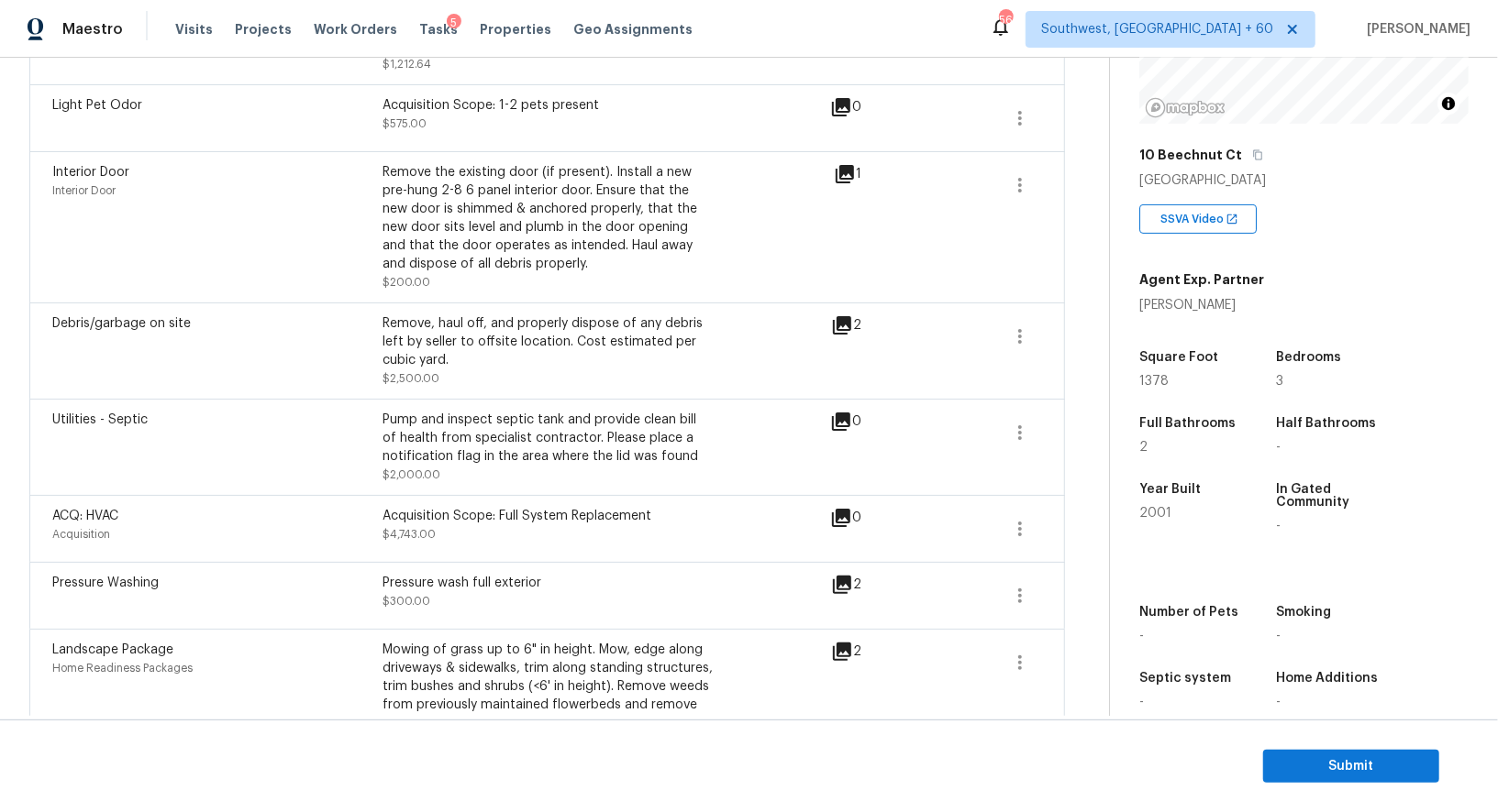
scroll to position [1033, 0]
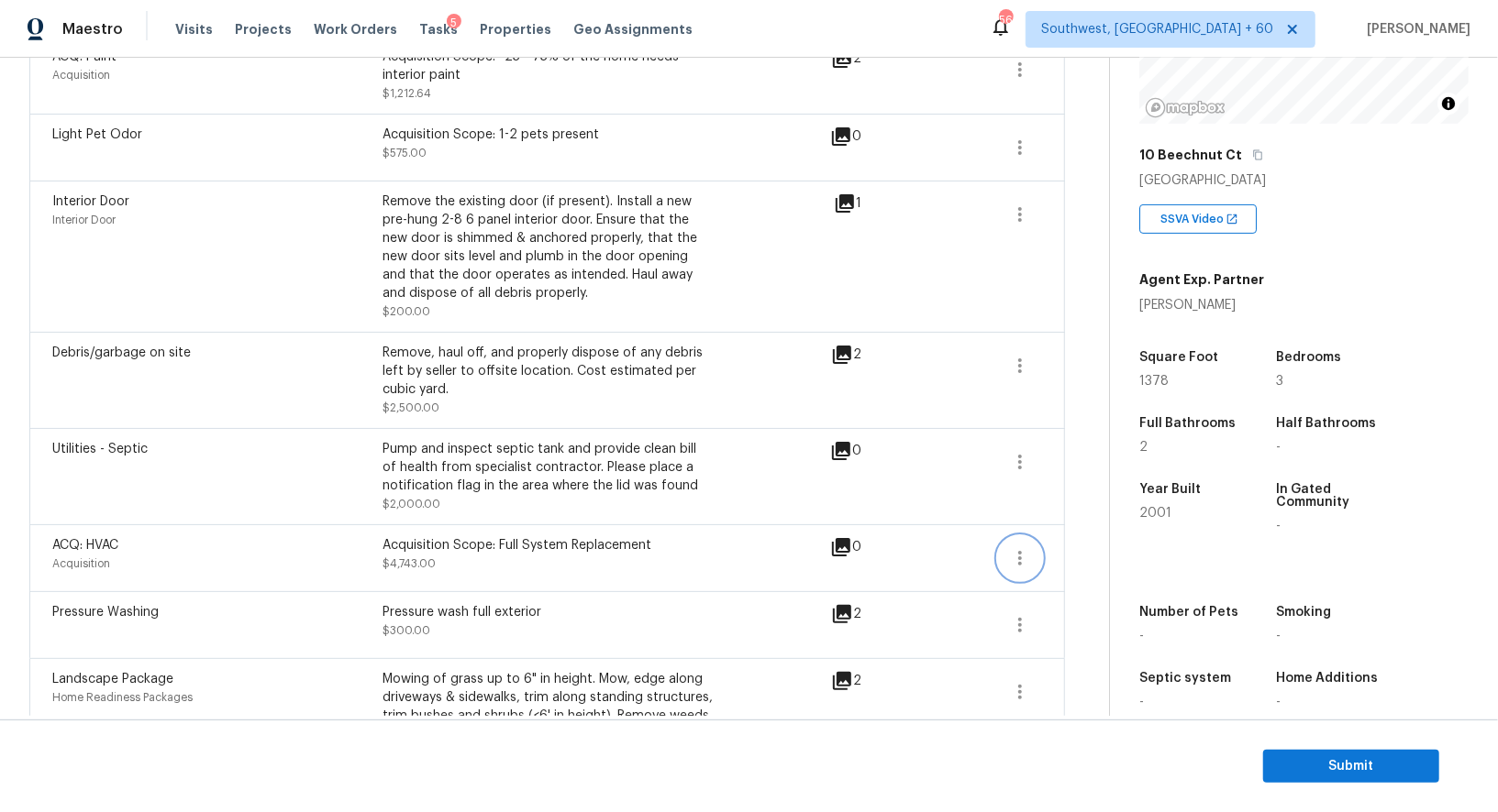
click at [1033, 556] on button "button" at bounding box center [1019, 558] width 44 height 44
click at [1089, 542] on link "Edit" at bounding box center [1124, 552] width 156 height 27
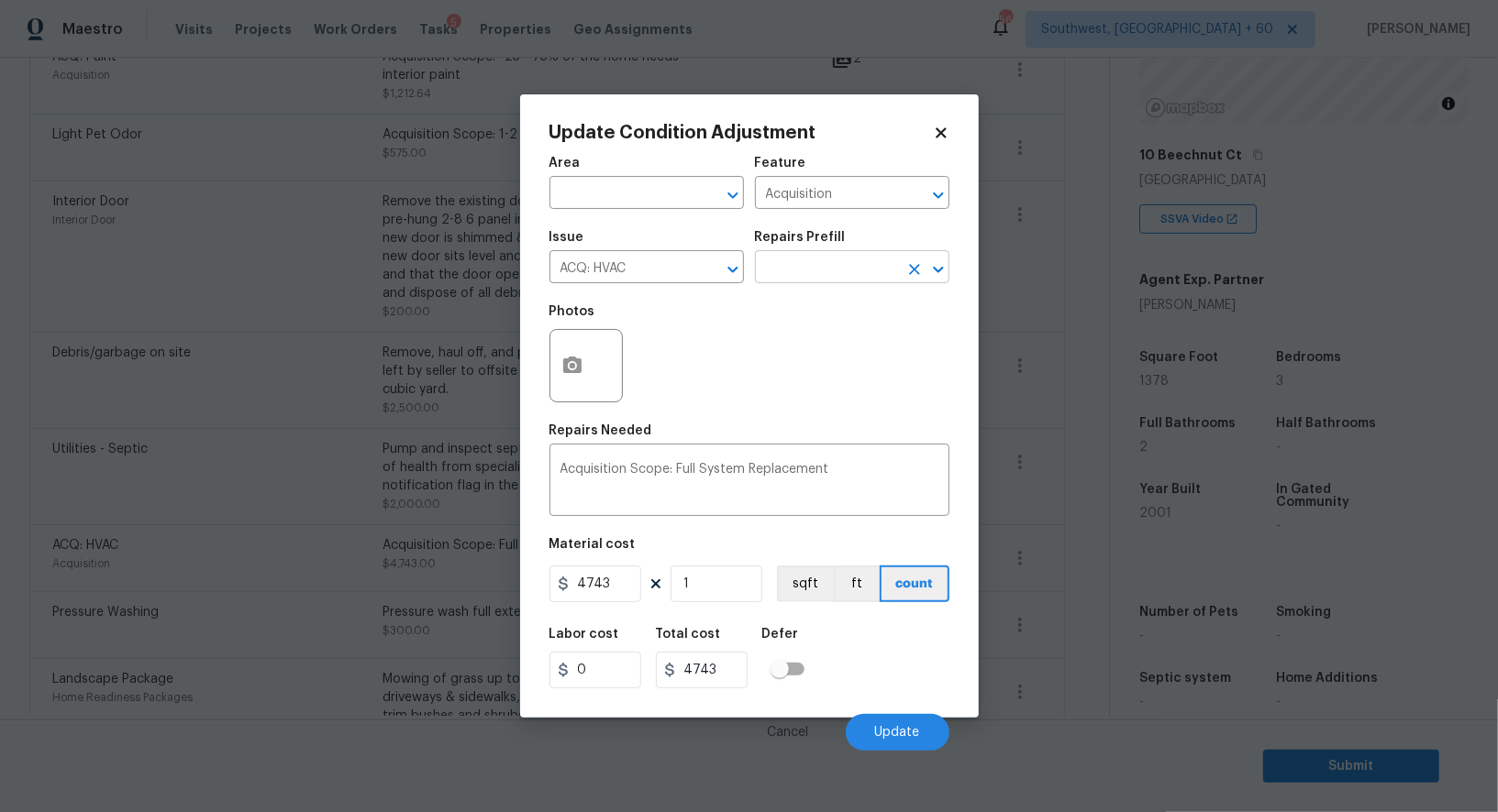
click at [844, 268] on input "text" at bounding box center [826, 269] width 143 height 28
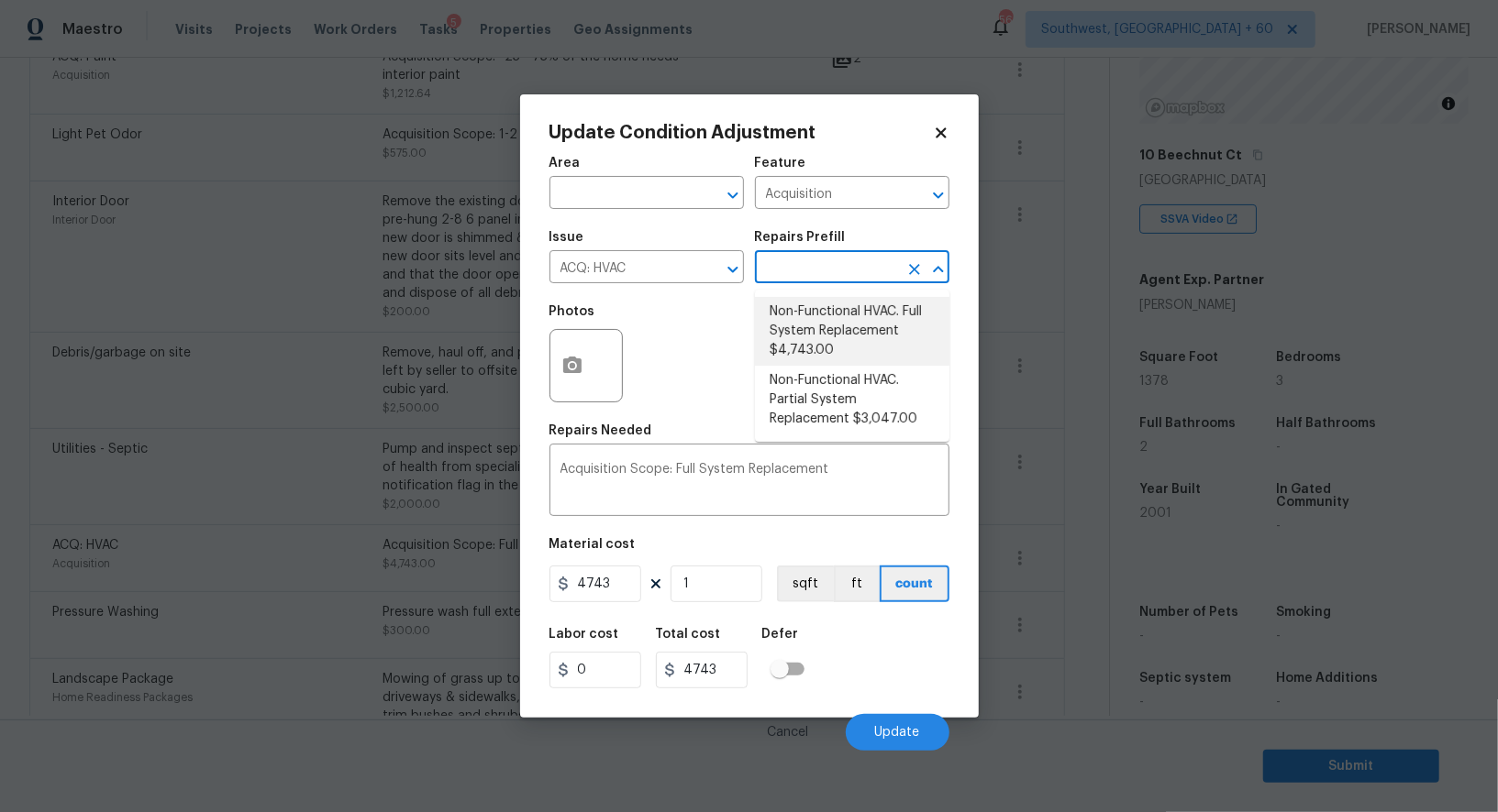
click at [833, 320] on li "Non-Functional HVAC. Full System Replacement $4,743.00" at bounding box center [852, 331] width 195 height 69
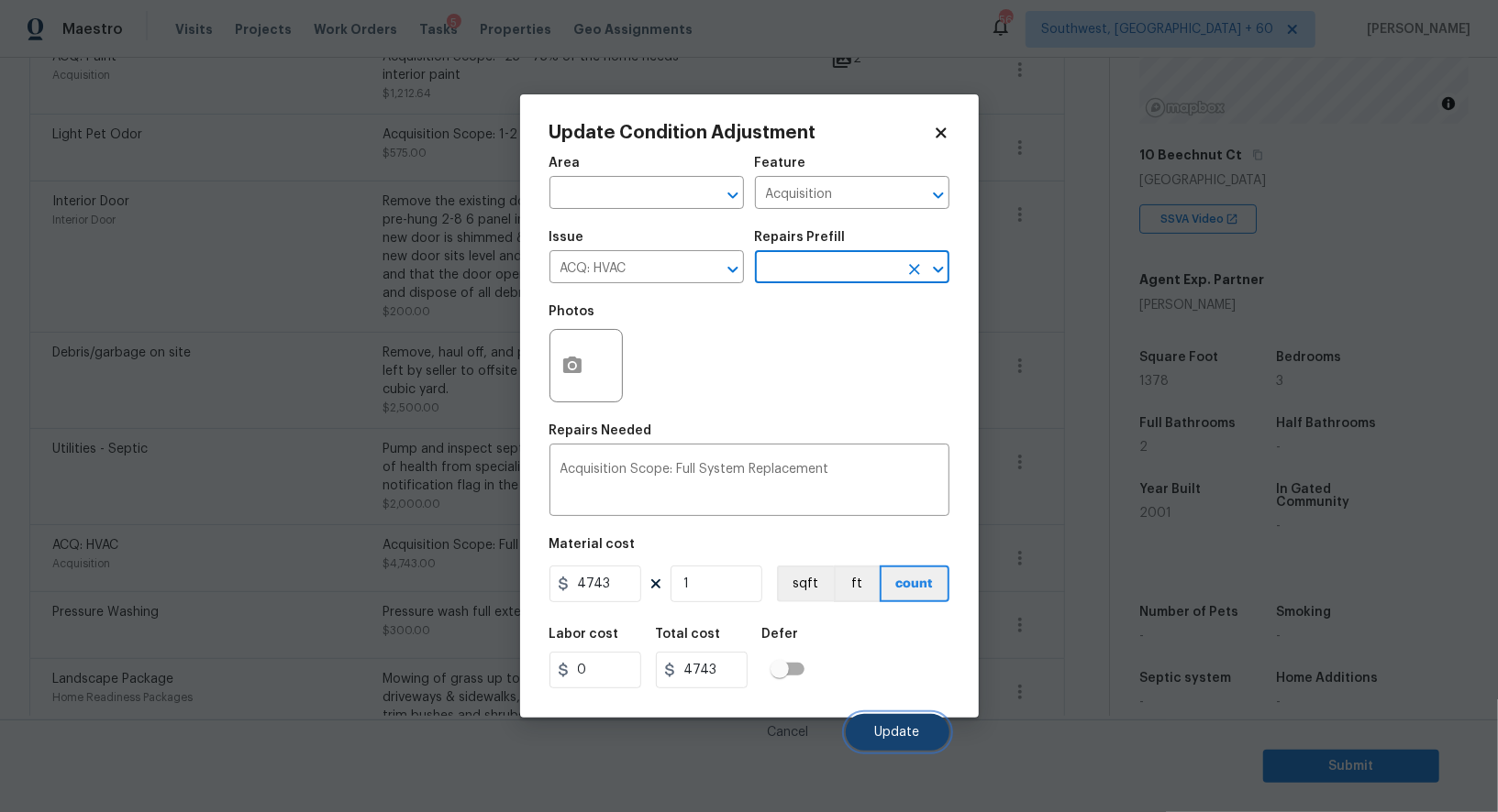
click at [897, 734] on span "Update" at bounding box center [897, 733] width 45 height 14
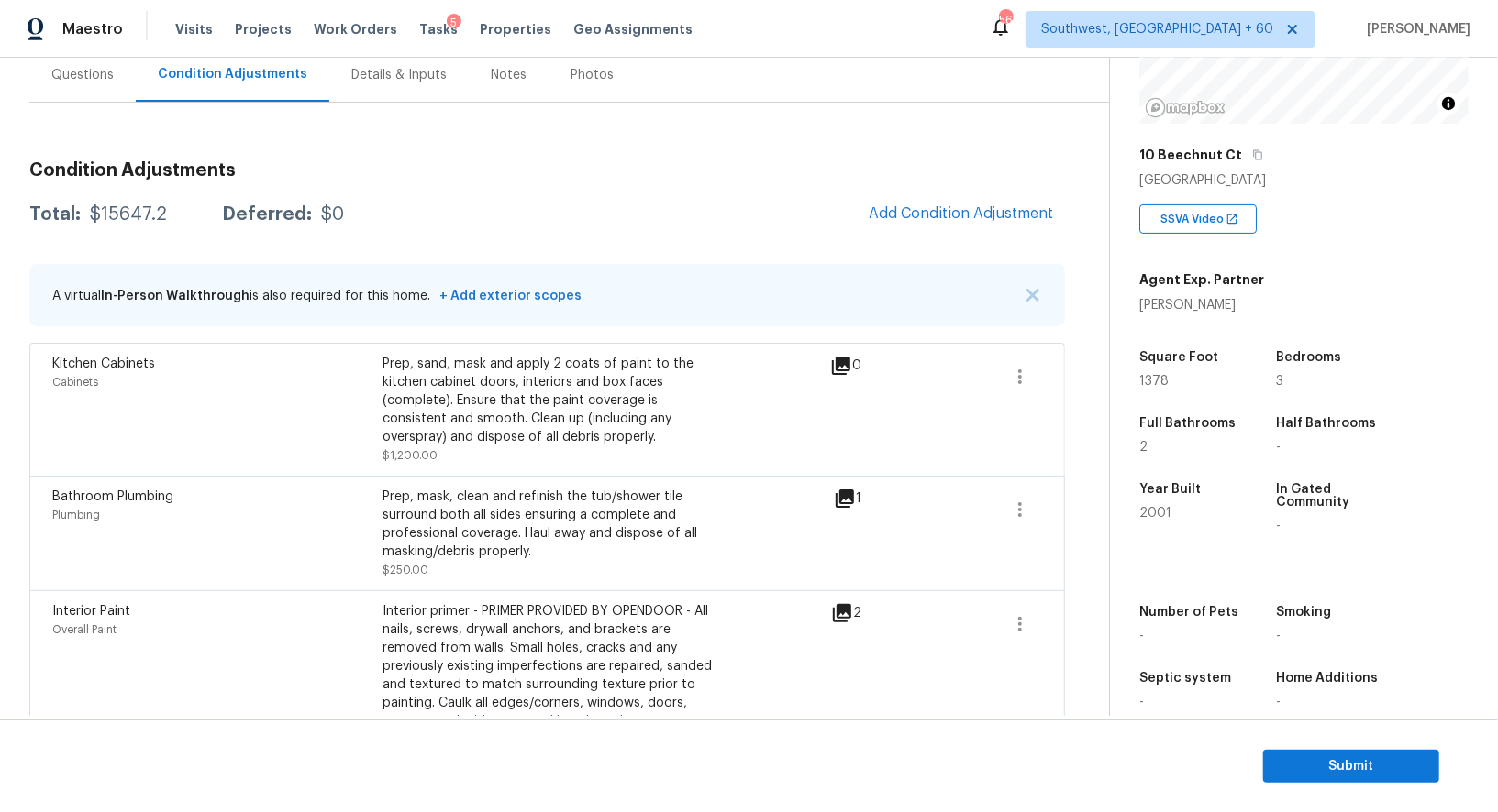
scroll to position [163, 0]
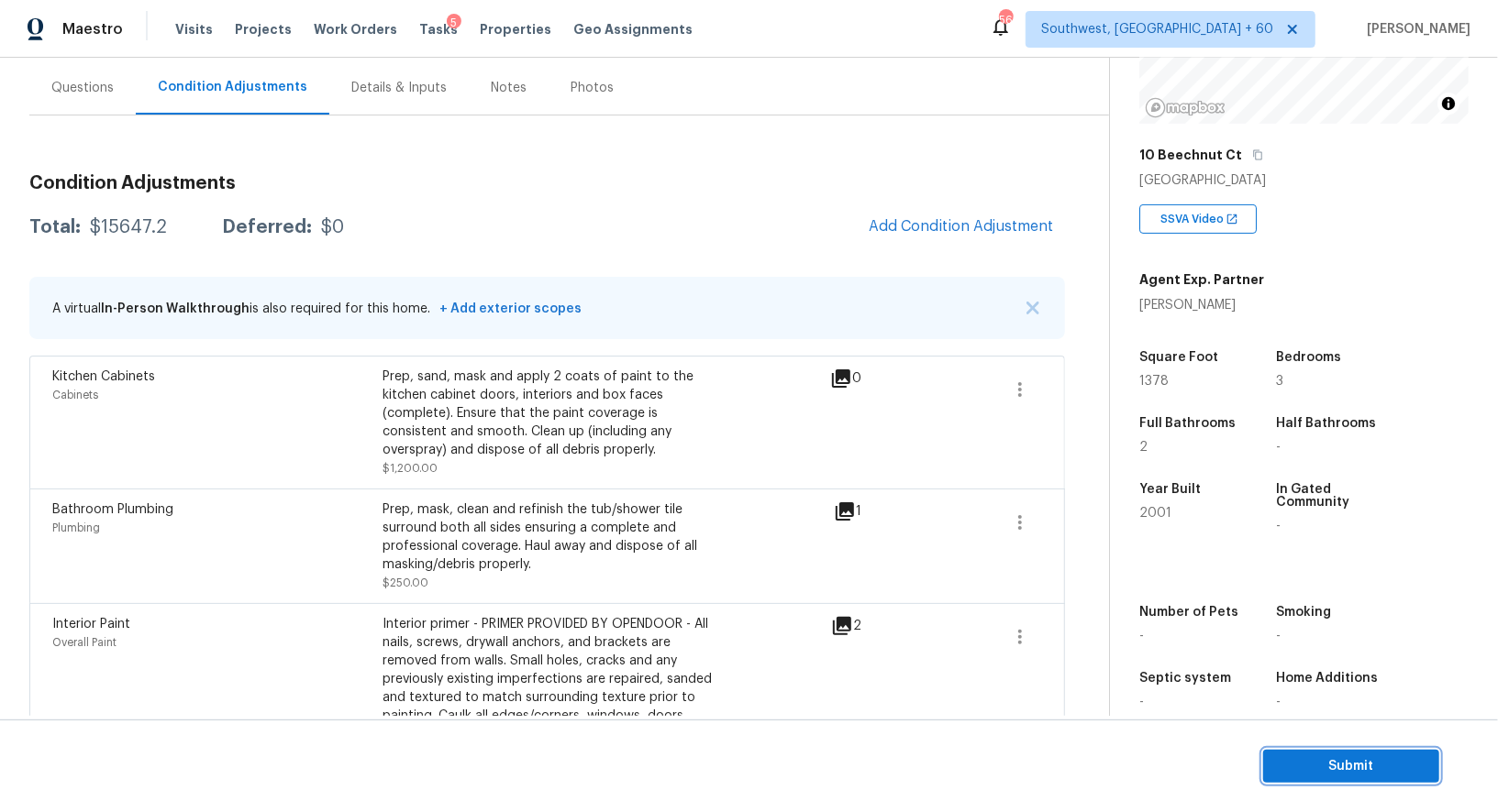
click at [1320, 756] on span "Submit" at bounding box center [1350, 767] width 147 height 23
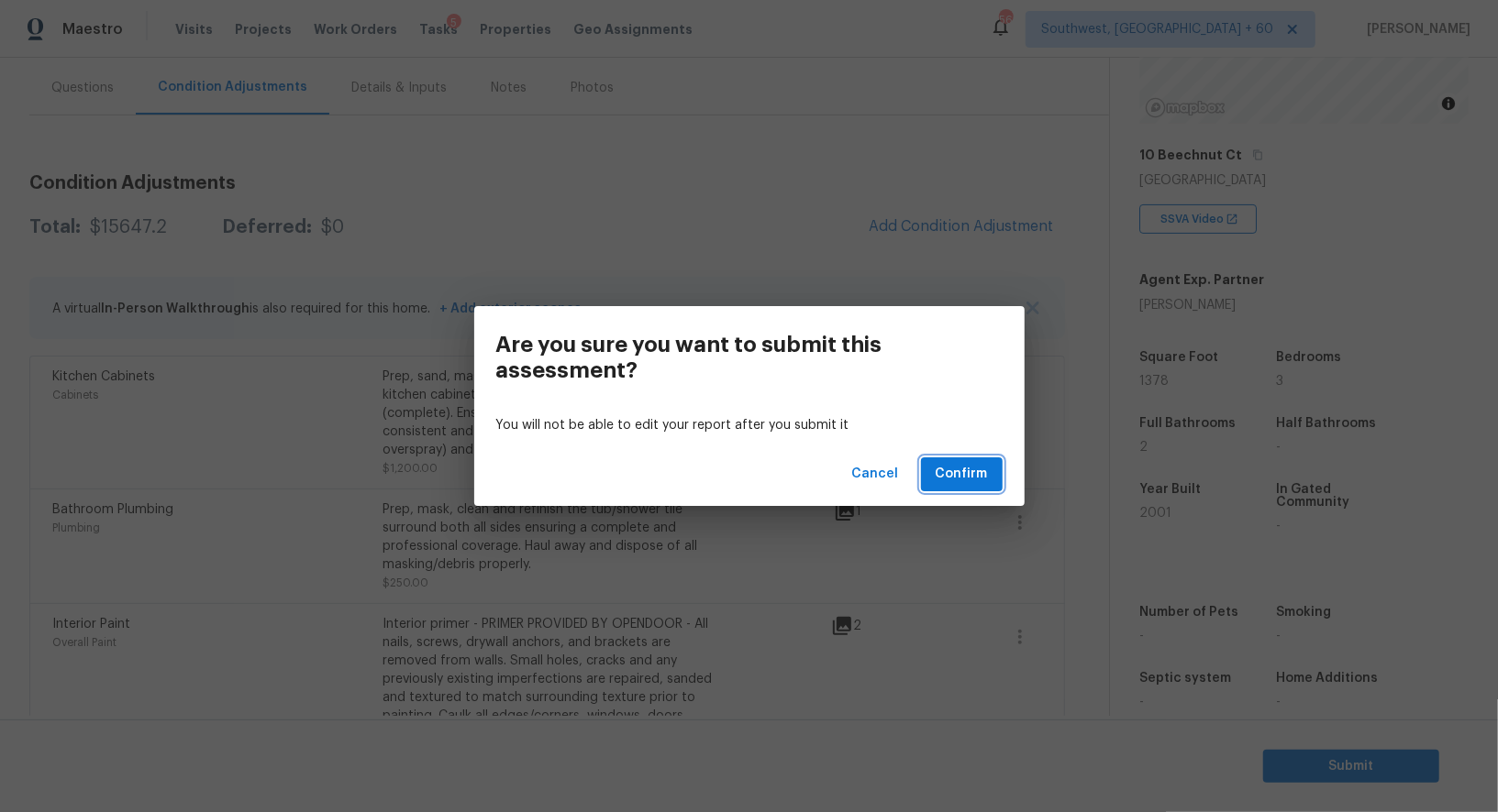
click at [957, 471] on span "Confirm" at bounding box center [961, 475] width 52 height 23
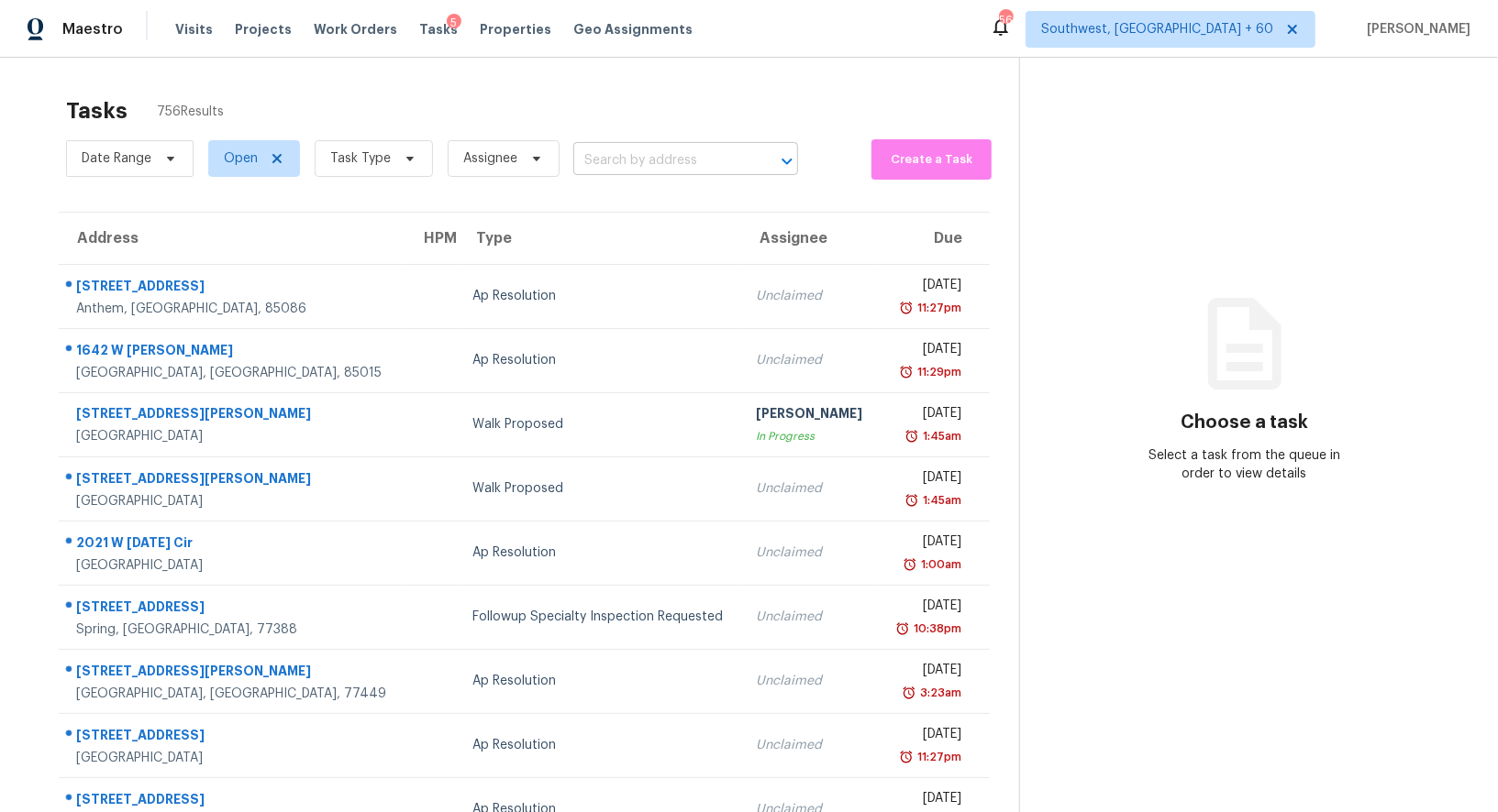
click at [655, 158] on input "text" at bounding box center [659, 161] width 173 height 28
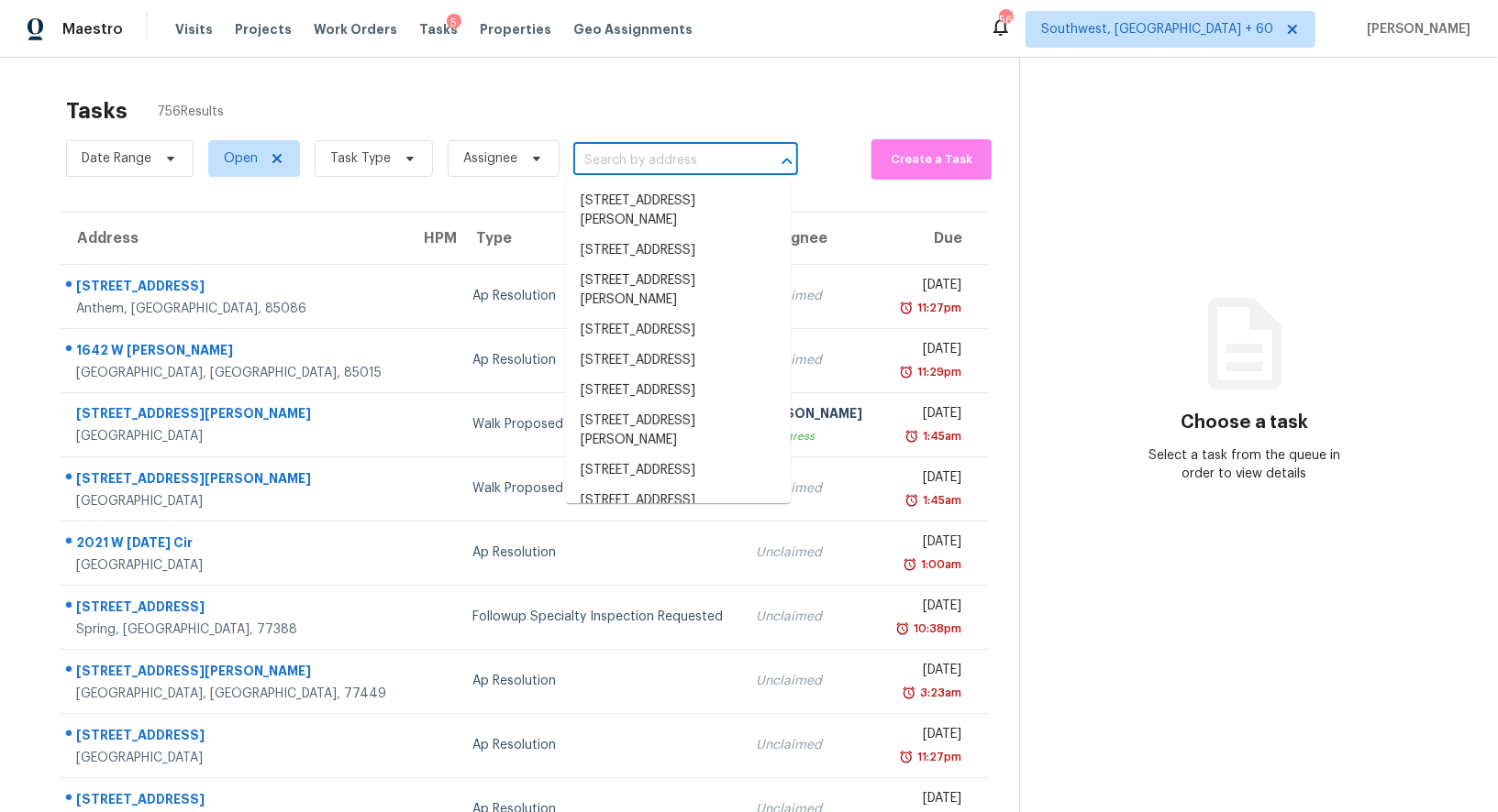
paste input "1525 Juniper Ln, Lewisville, TX 75077"
type input "1525 Juniper Ln, Lewisville, TX 75077"
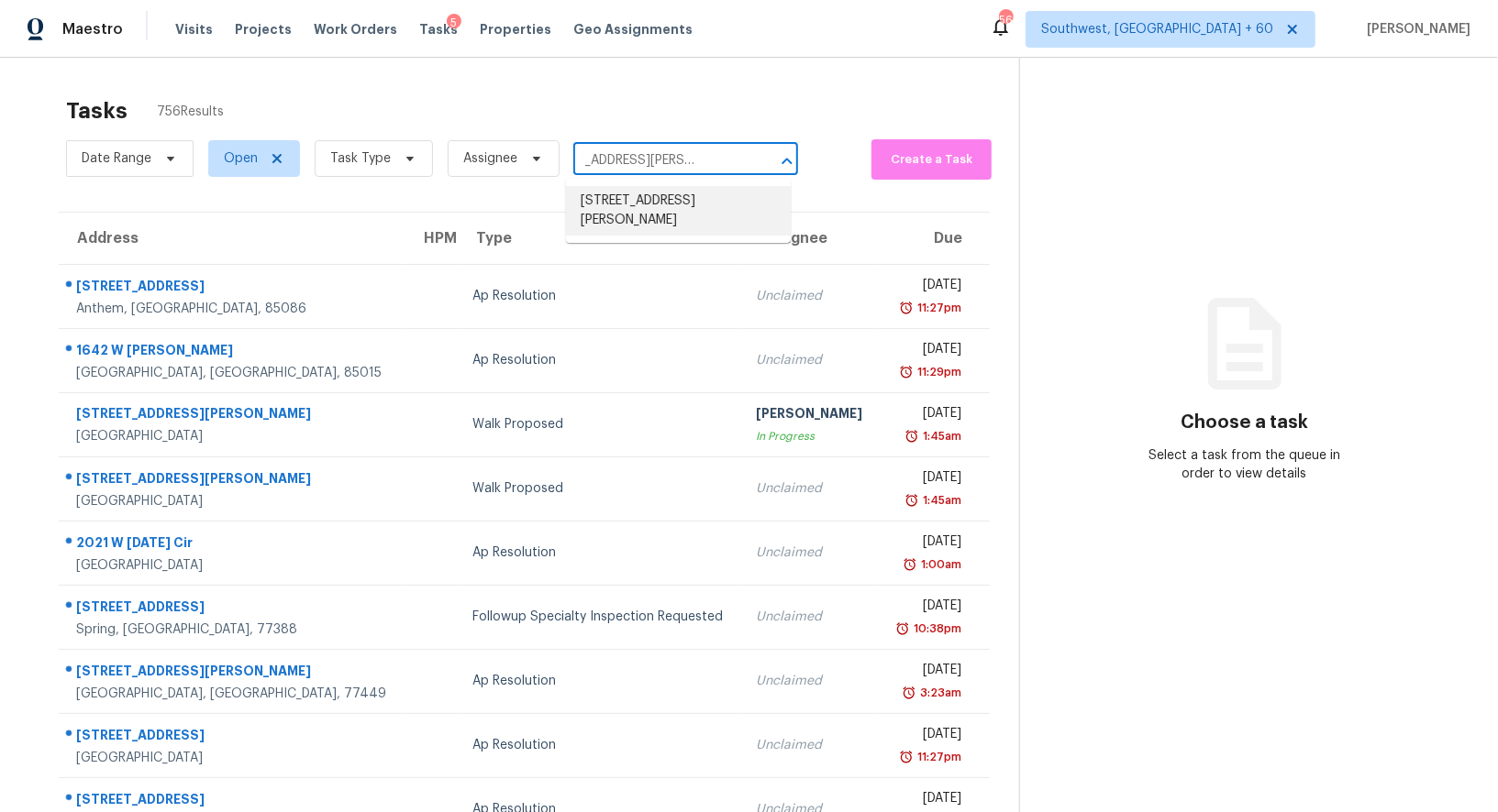
click at [659, 216] on li "1525 Juniper Ln, Lewisville, TX 75077" at bounding box center [678, 211] width 225 height 49
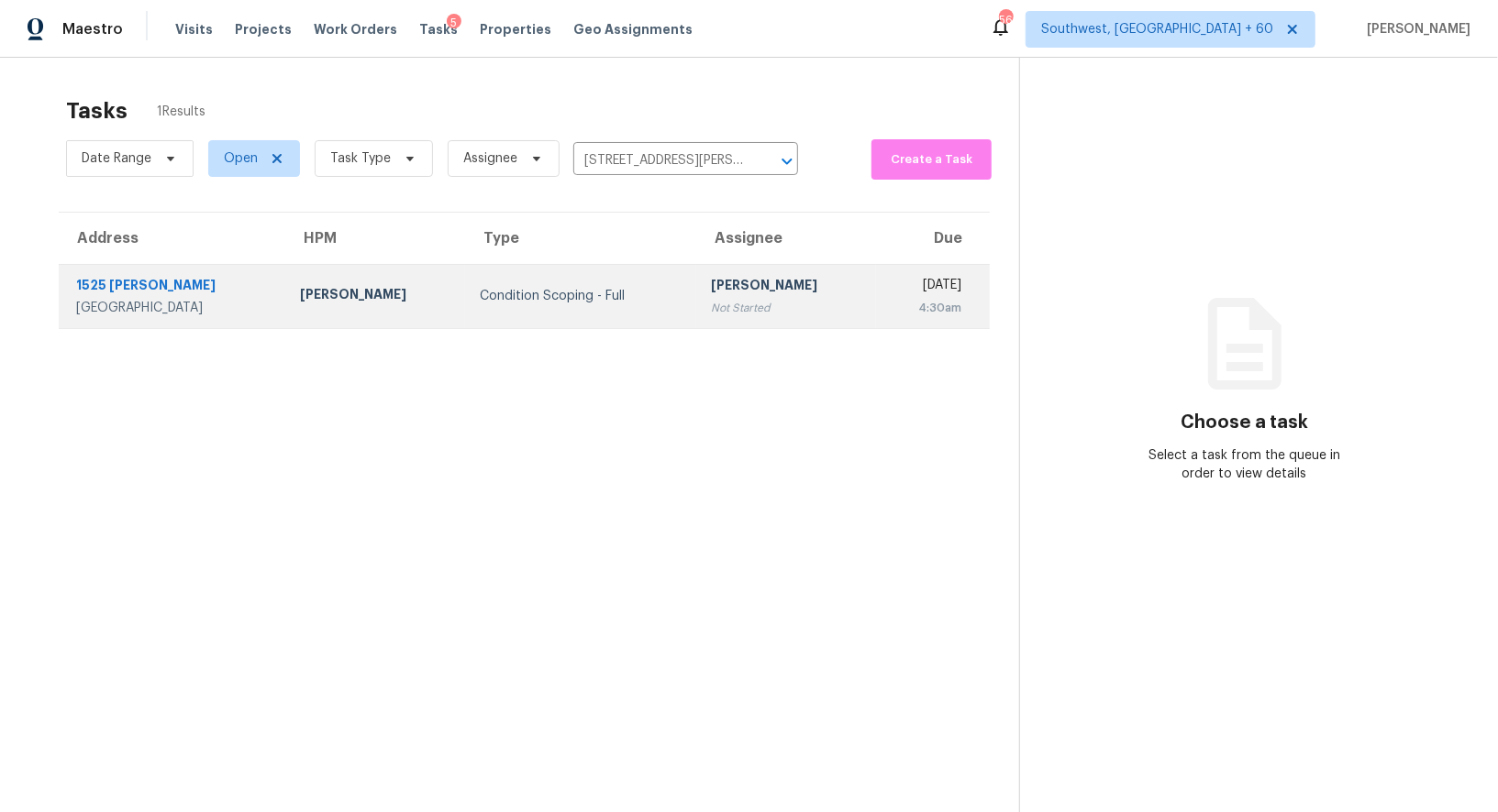
click at [711, 299] on div "Not Started" at bounding box center [786, 307] width 150 height 18
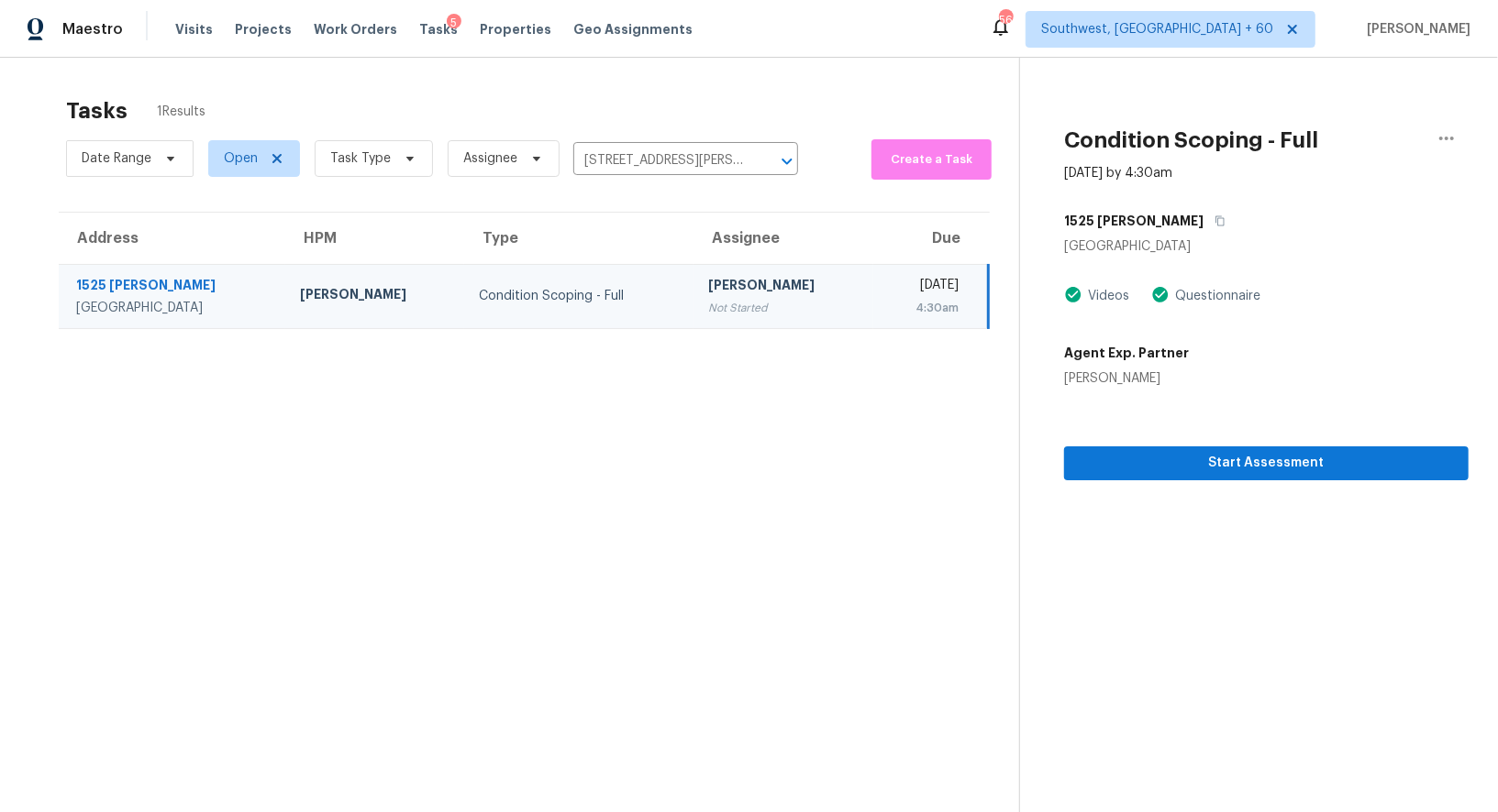
click at [721, 278] on div "[PERSON_NAME]" at bounding box center [783, 287] width 149 height 23
click at [1283, 454] on span "Start Assessment" at bounding box center [1265, 463] width 375 height 23
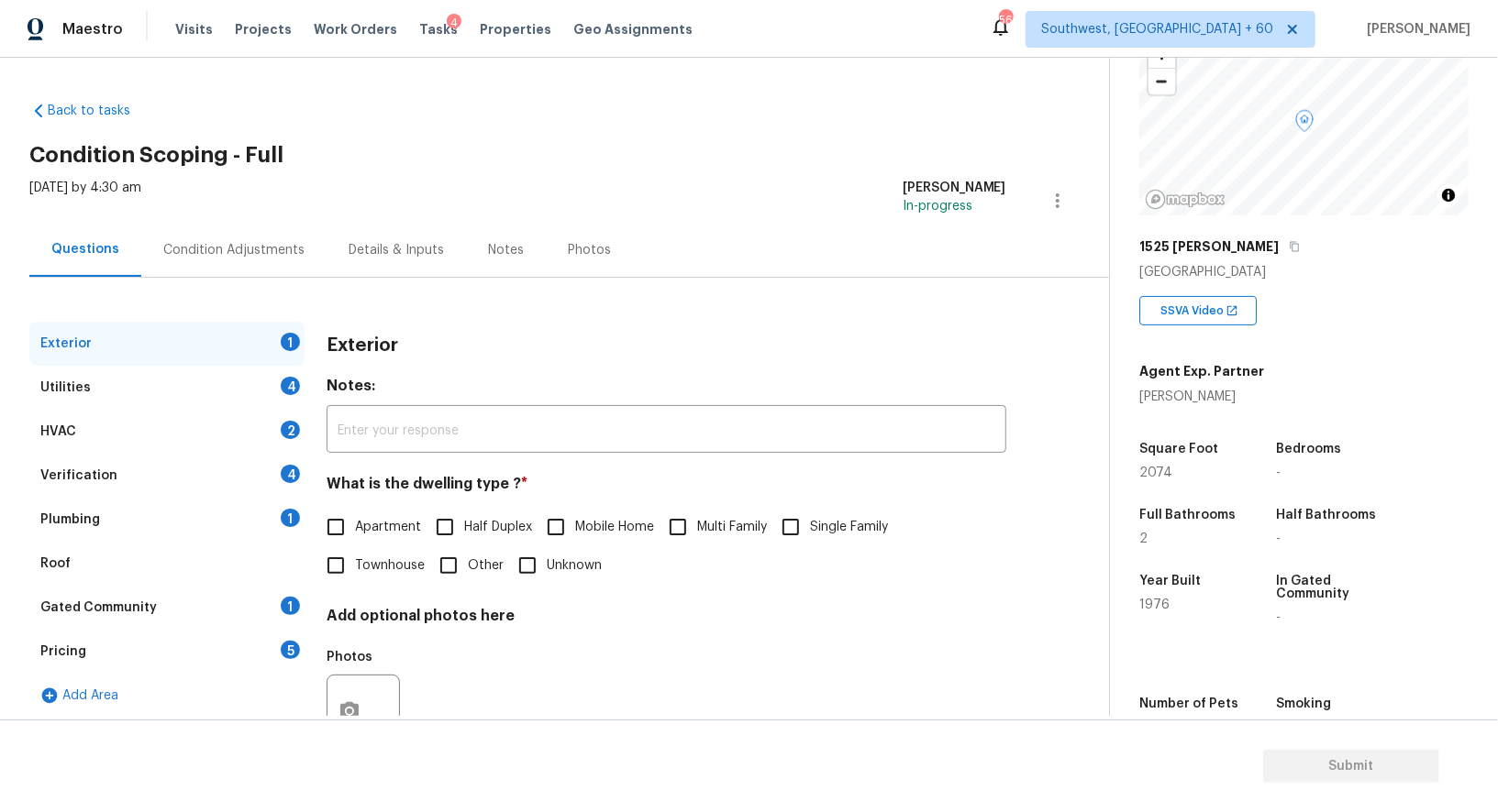
scroll to position [65, 0]
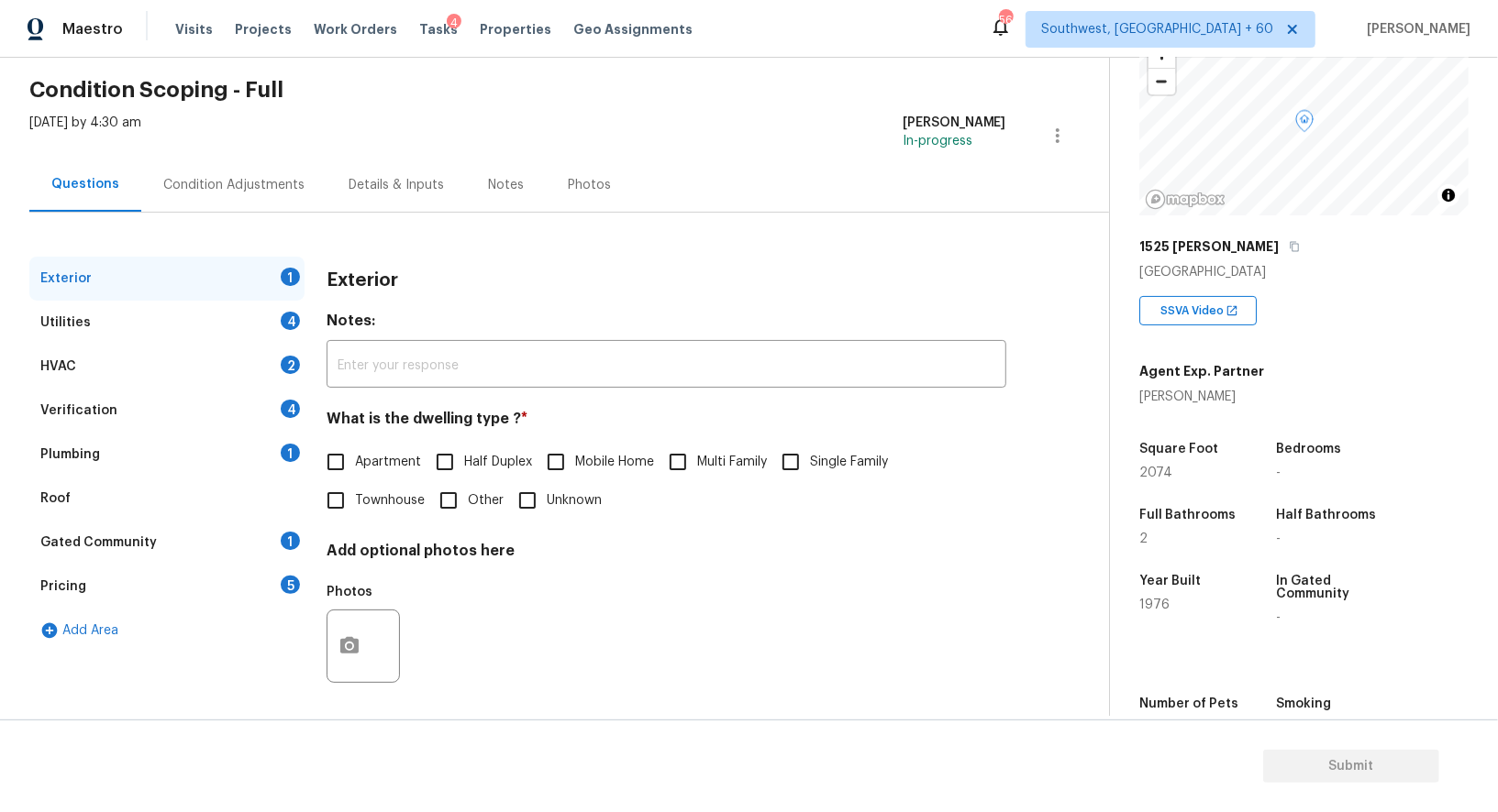
click at [814, 473] on label "Single Family" at bounding box center [829, 461] width 116 height 39
click at [810, 473] on input "Single Family" at bounding box center [791, 461] width 39 height 39
checkbox input "true"
click at [253, 318] on div "Utilities 4" at bounding box center [166, 322] width 275 height 44
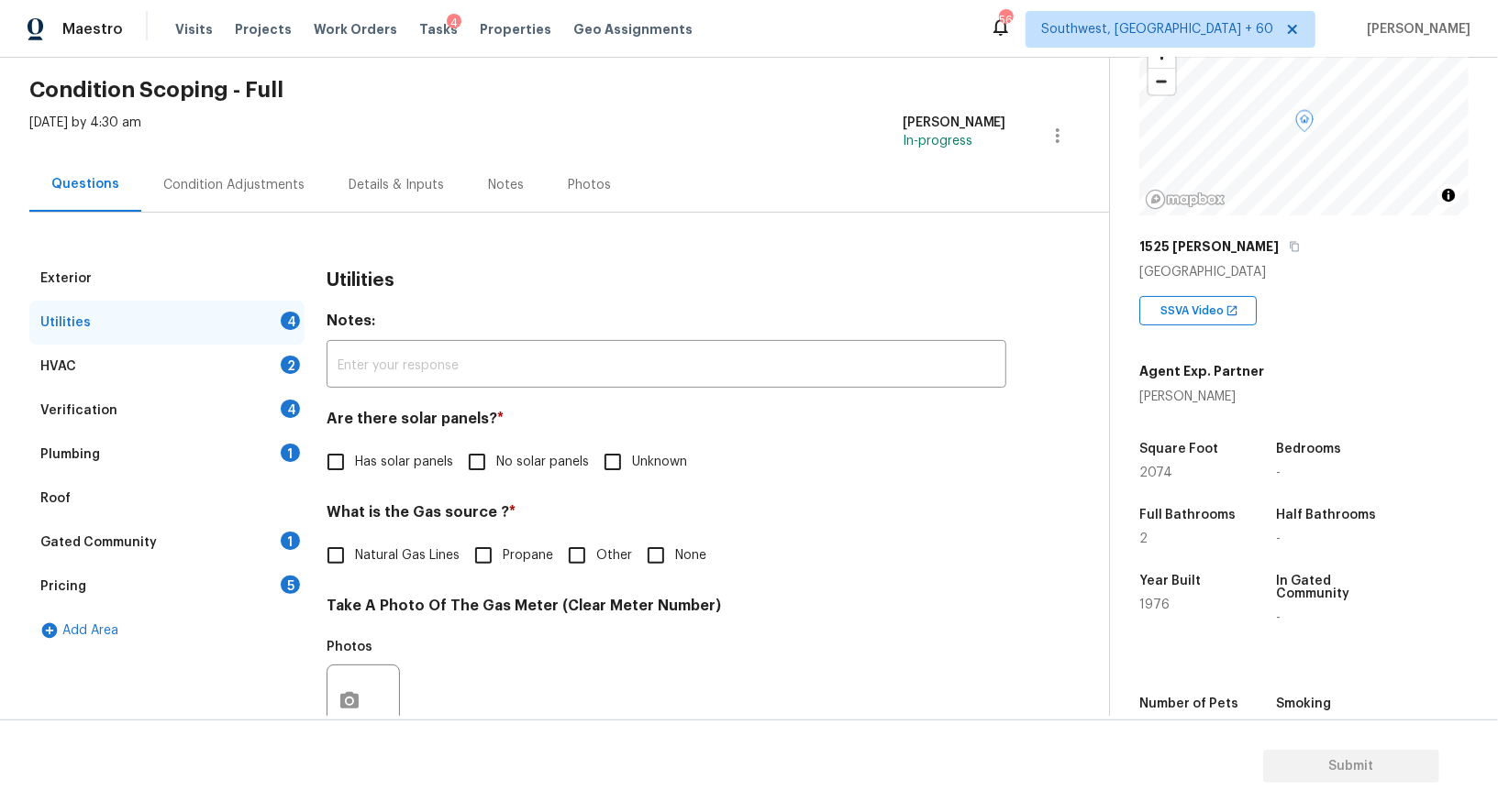
click at [489, 470] on input "No solar panels" at bounding box center [477, 461] width 39 height 39
checkbox input "true"
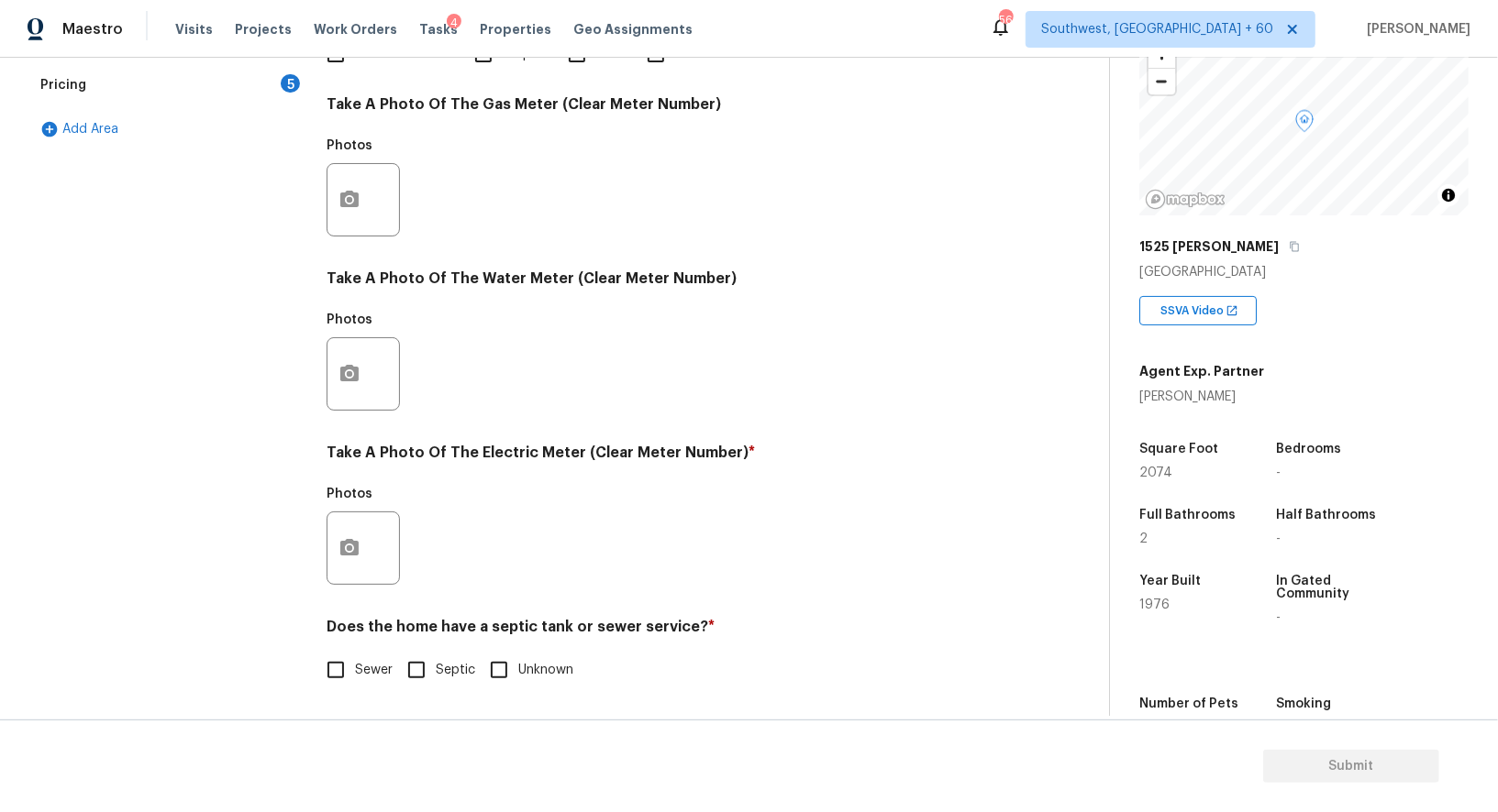
click at [335, 655] on input "Sewer" at bounding box center [336, 670] width 39 height 39
checkbox input "true"
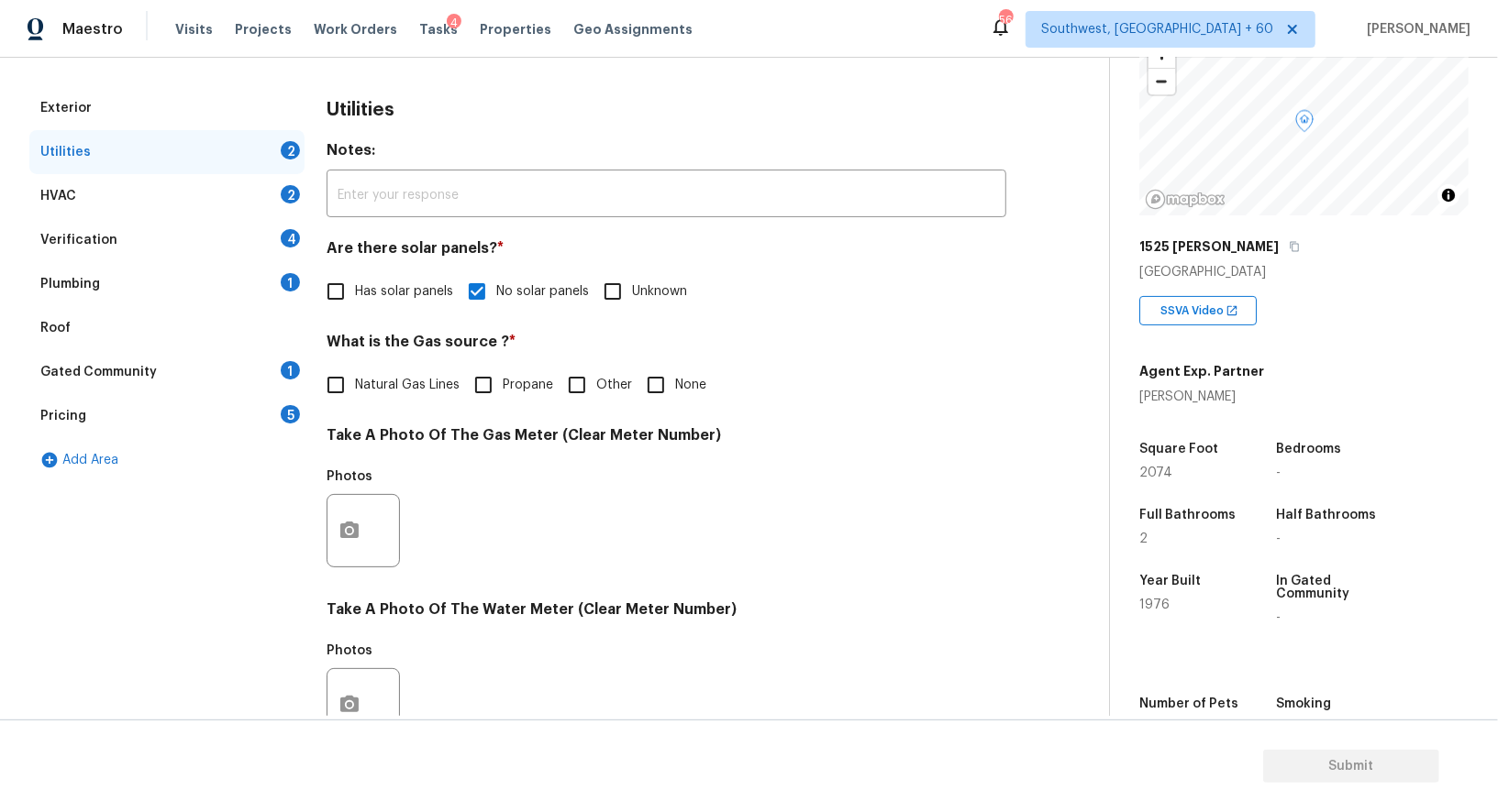
scroll to position [0, 0]
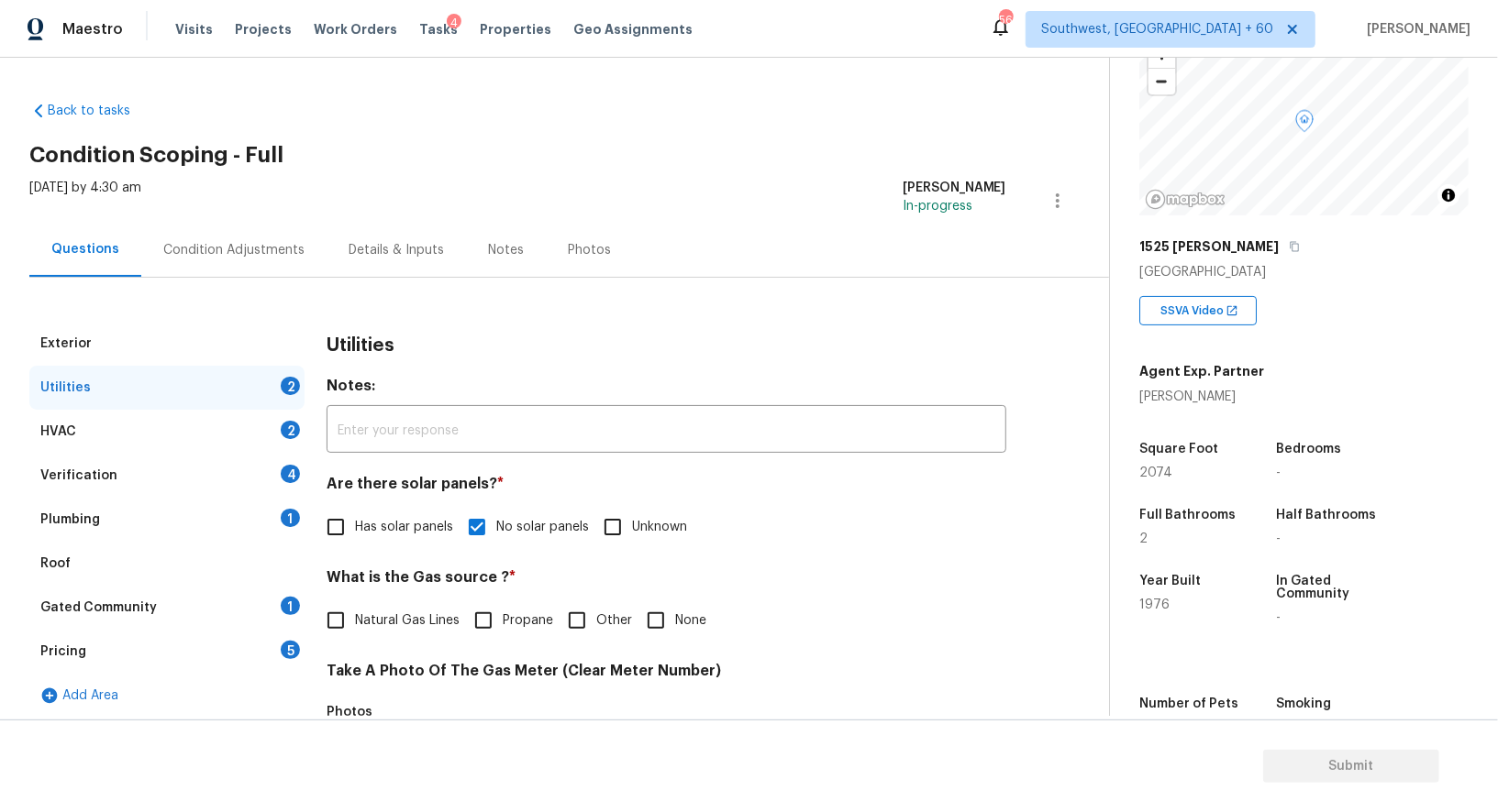
click at [229, 435] on div "HVAC 2" at bounding box center [166, 431] width 275 height 44
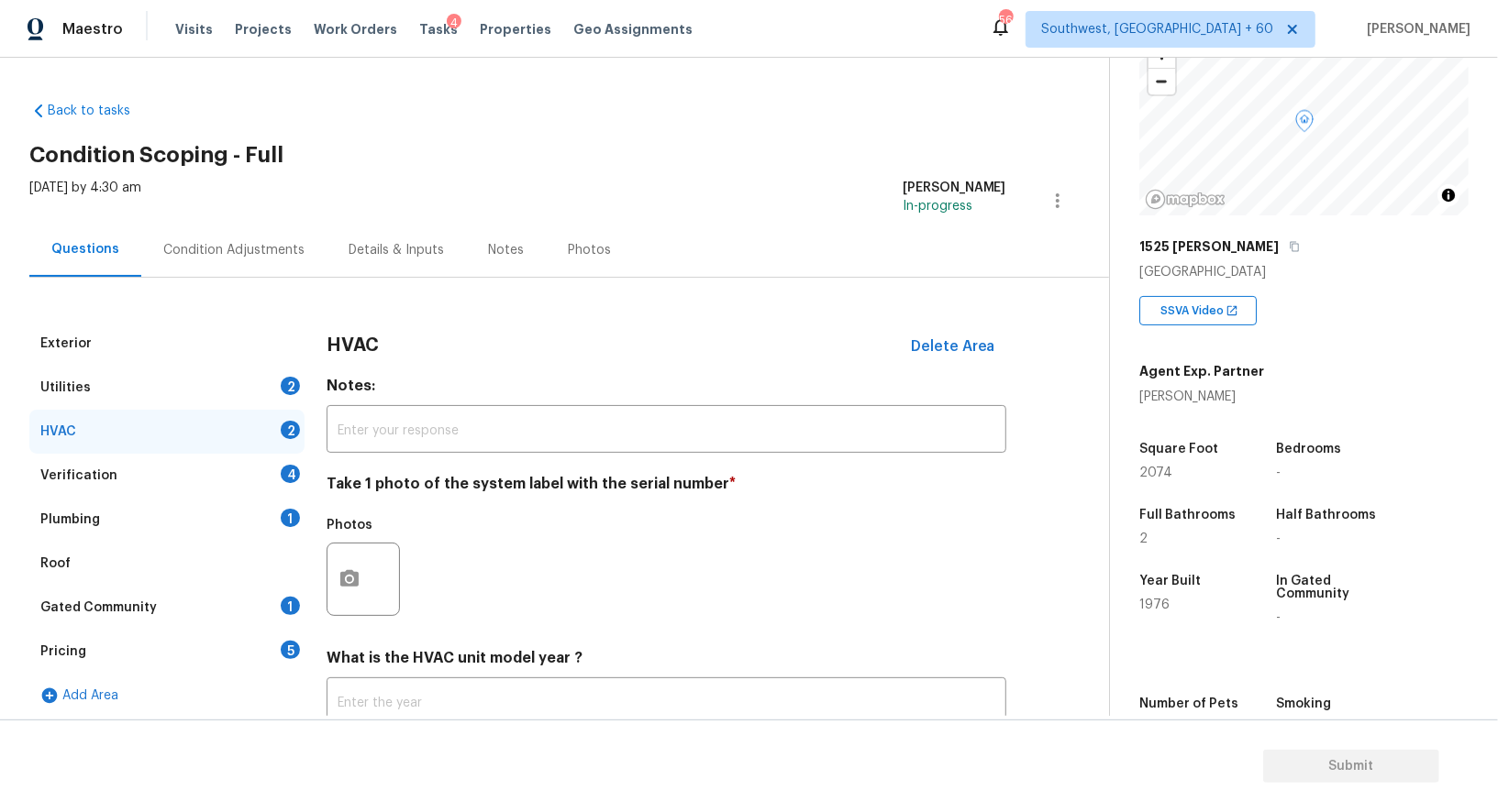
scroll to position [130, 0]
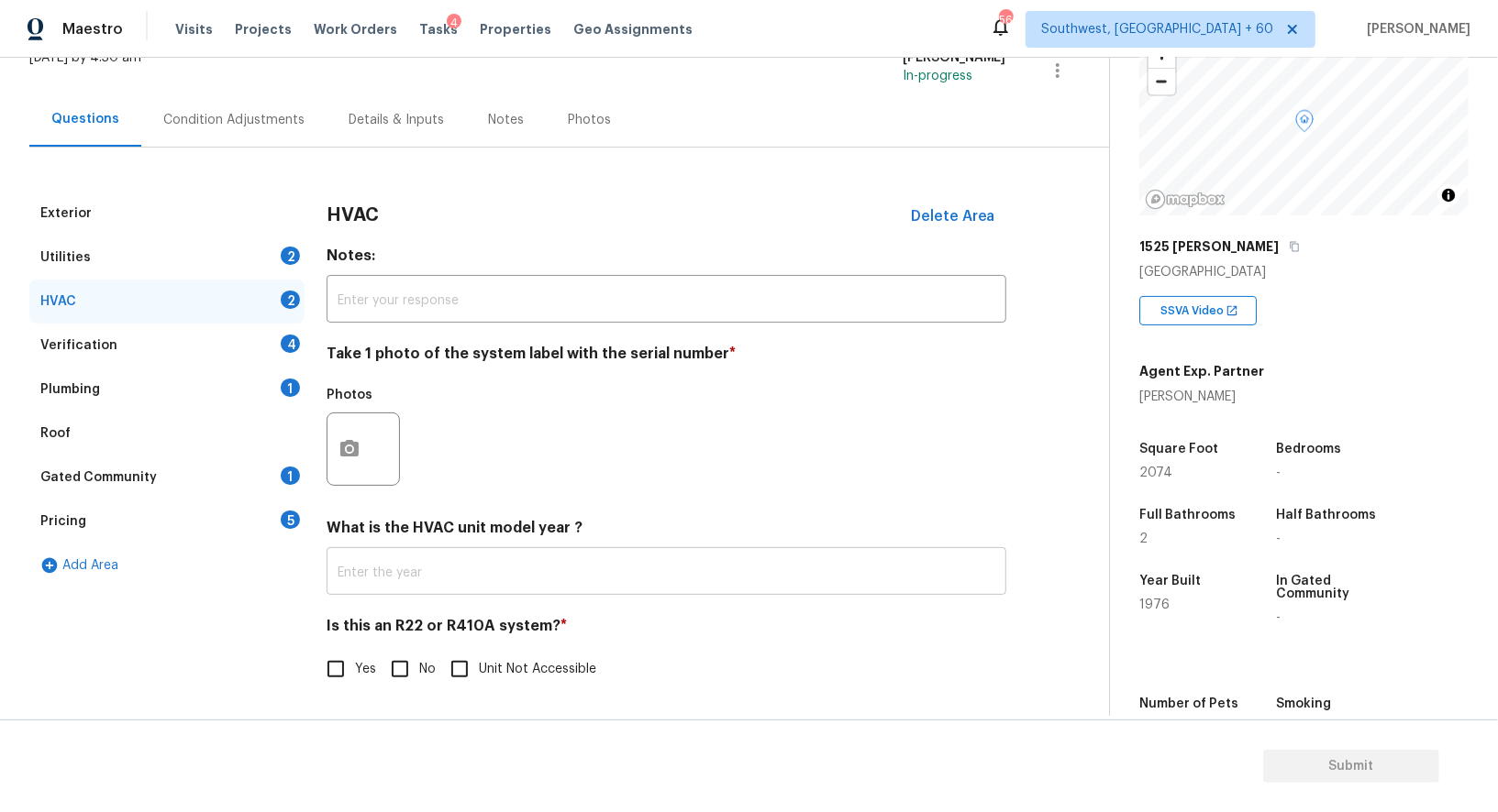
click at [477, 565] on input "text" at bounding box center [666, 574] width 680 height 43
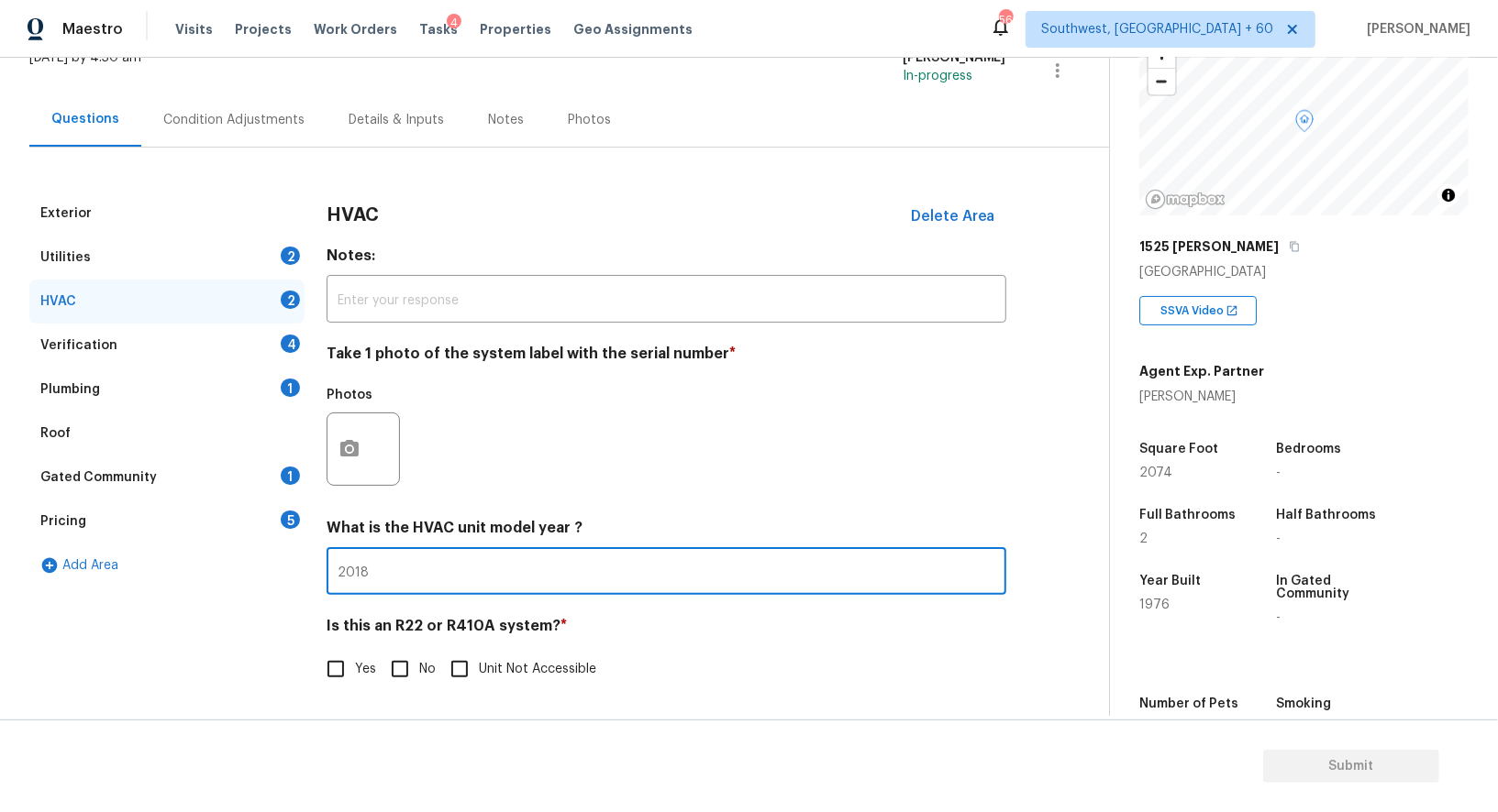
type input "2018"
click at [389, 653] on input "No" at bounding box center [399, 669] width 39 height 39
checkbox input "true"
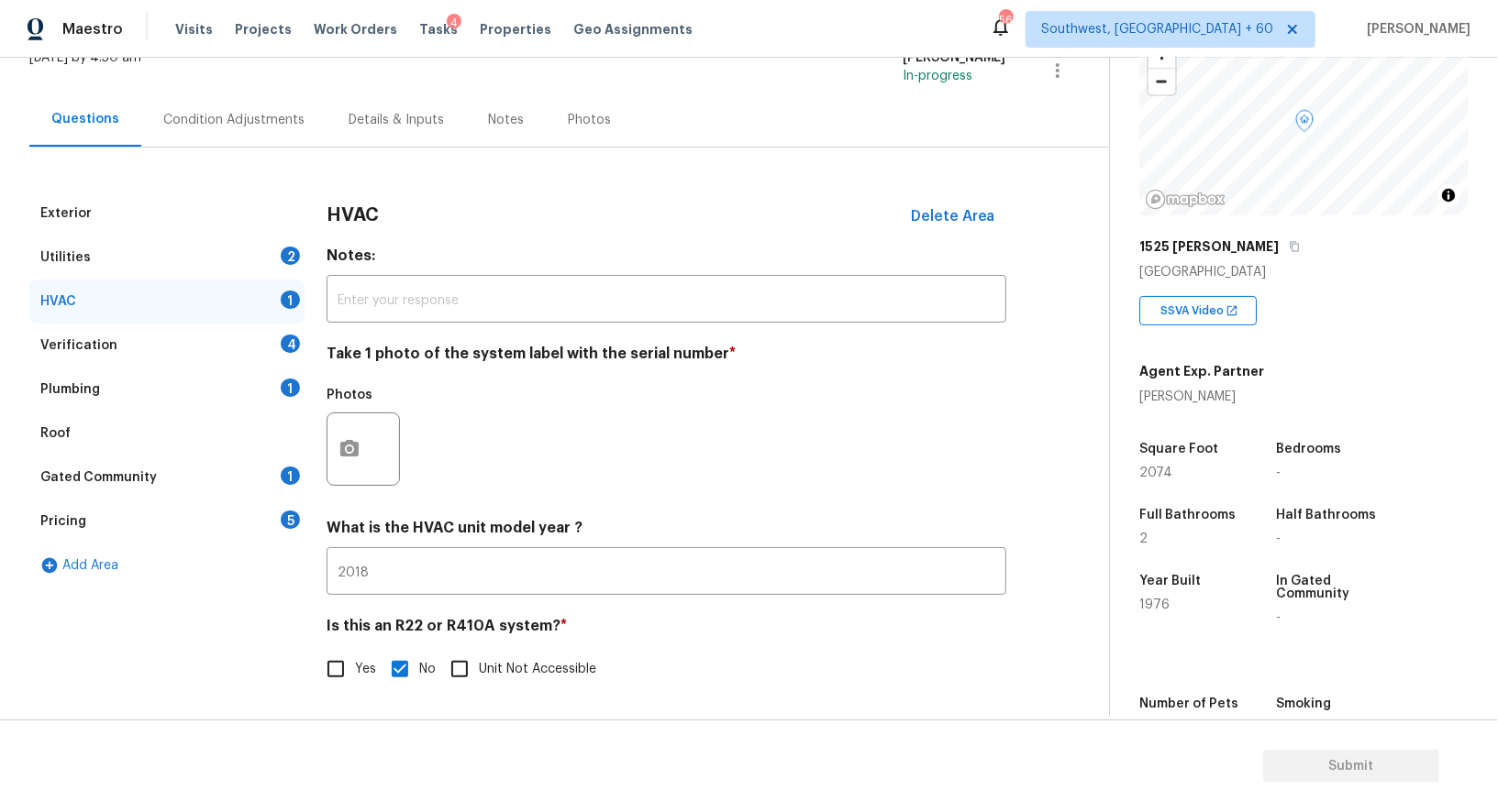
click at [274, 337] on div "Verification 4" at bounding box center [166, 345] width 275 height 44
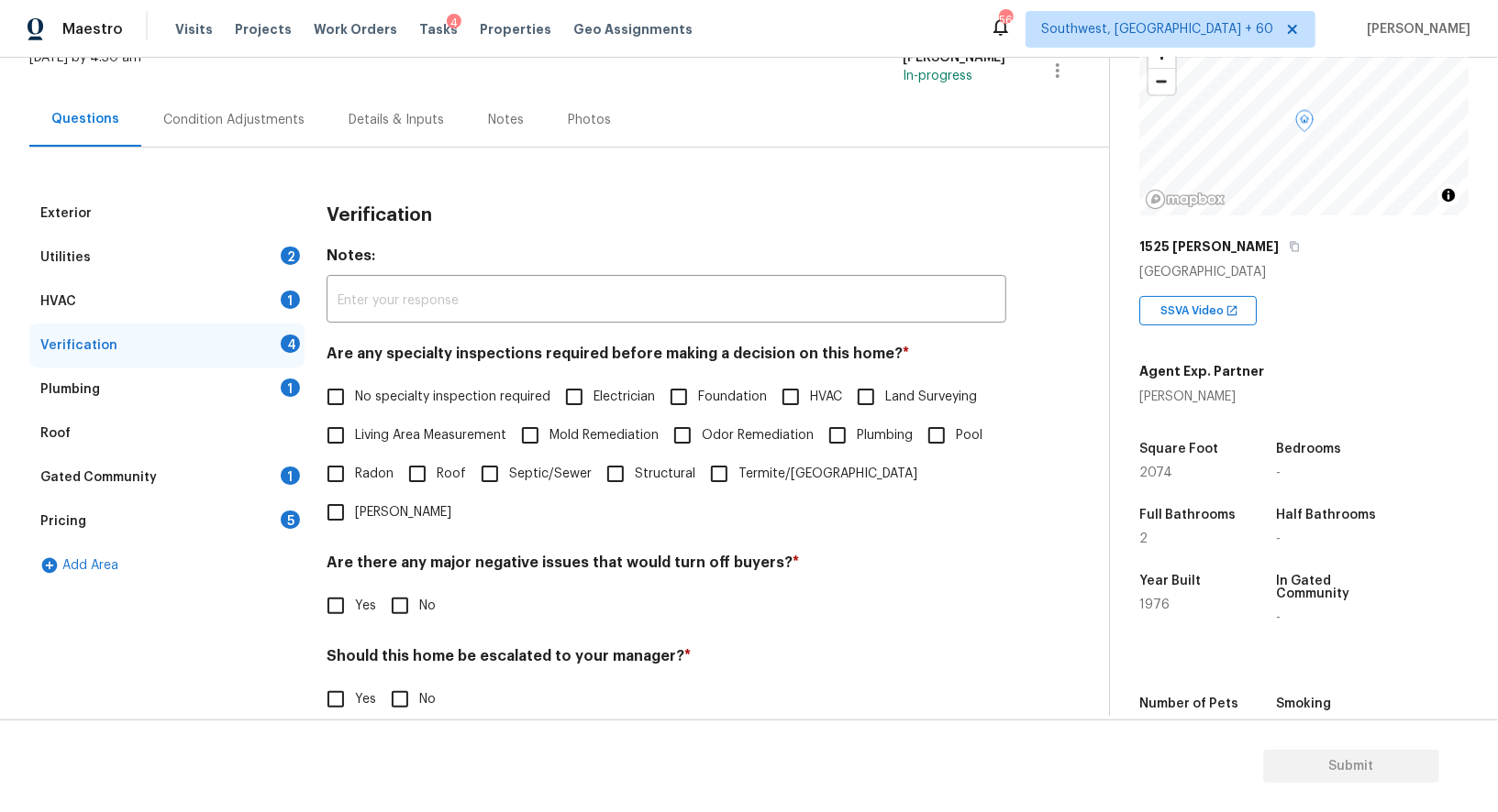
click at [440, 398] on span "No specialty inspection required" at bounding box center [452, 397] width 196 height 19
click at [355, 398] on input "No specialty inspection required" at bounding box center [336, 397] width 39 height 39
checkbox input "true"
click at [420, 556] on div "Are there any major negative issues that would turn off buyers? * Yes No" at bounding box center [666, 592] width 680 height 72
click at [409, 587] on input "No" at bounding box center [399, 606] width 39 height 39
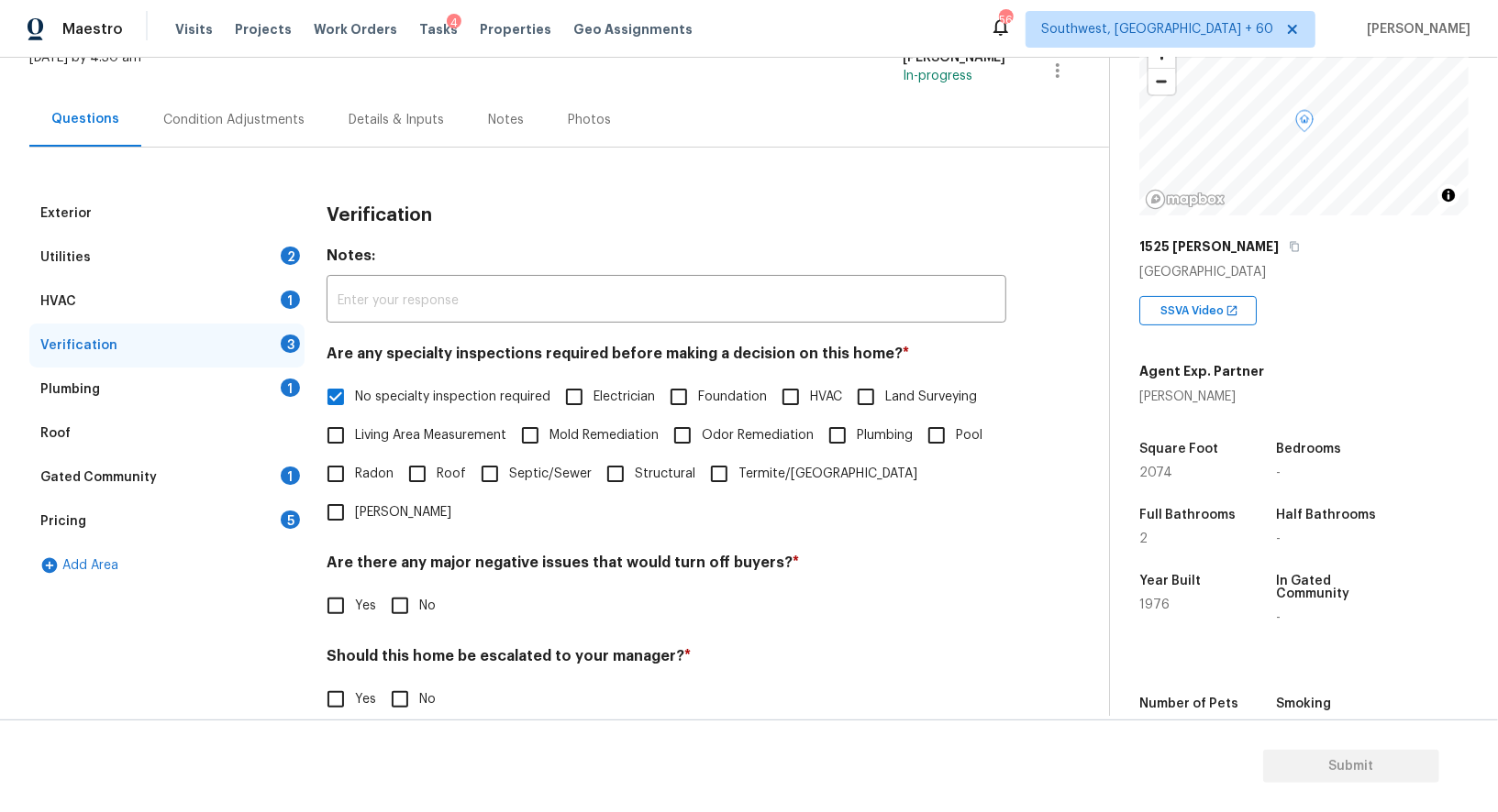
checkbox input "true"
click at [398, 649] on div "Should this home be escalated to your manager? * Yes No" at bounding box center [666, 685] width 680 height 72
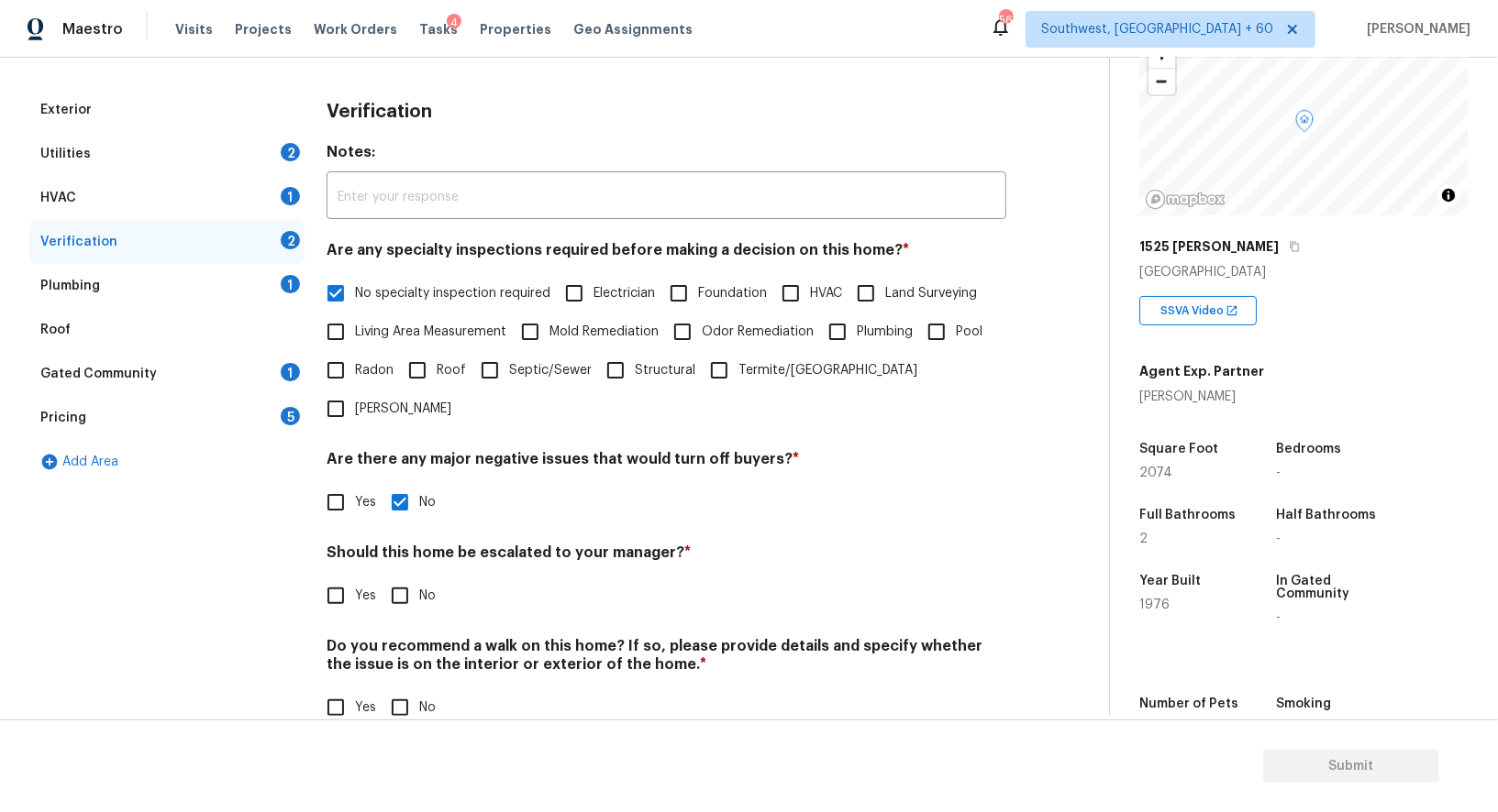
click at [399, 577] on input "No" at bounding box center [399, 596] width 39 height 39
checkbox input "true"
click at [408, 690] on input "No" at bounding box center [399, 709] width 39 height 39
checkbox input "true"
click at [292, 282] on div "1" at bounding box center [290, 284] width 19 height 18
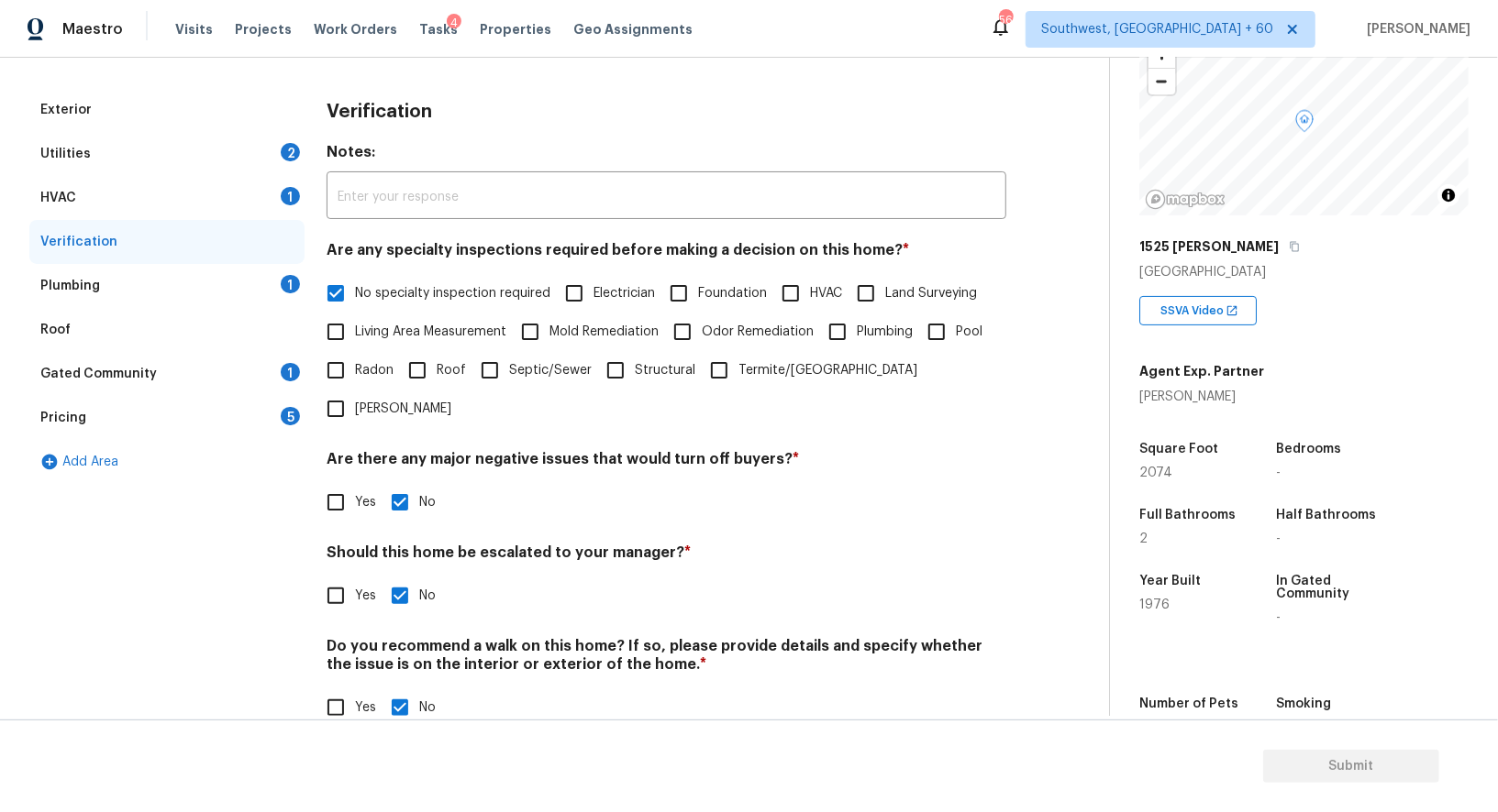
scroll to position [7, 0]
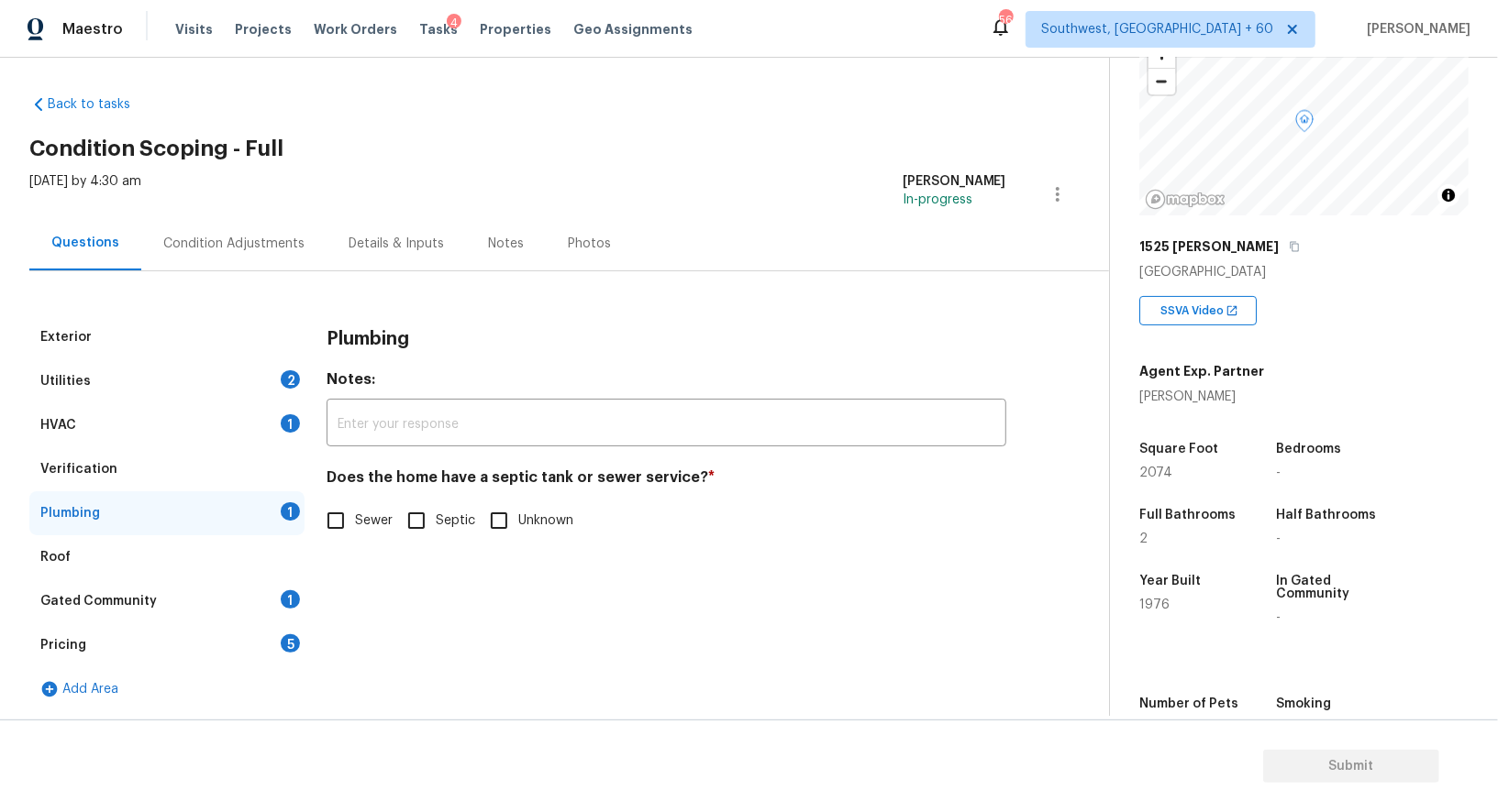
click at [353, 522] on input "Sewer" at bounding box center [336, 520] width 39 height 39
checkbox input "true"
click at [258, 599] on div "Gated Community 1" at bounding box center [166, 601] width 275 height 44
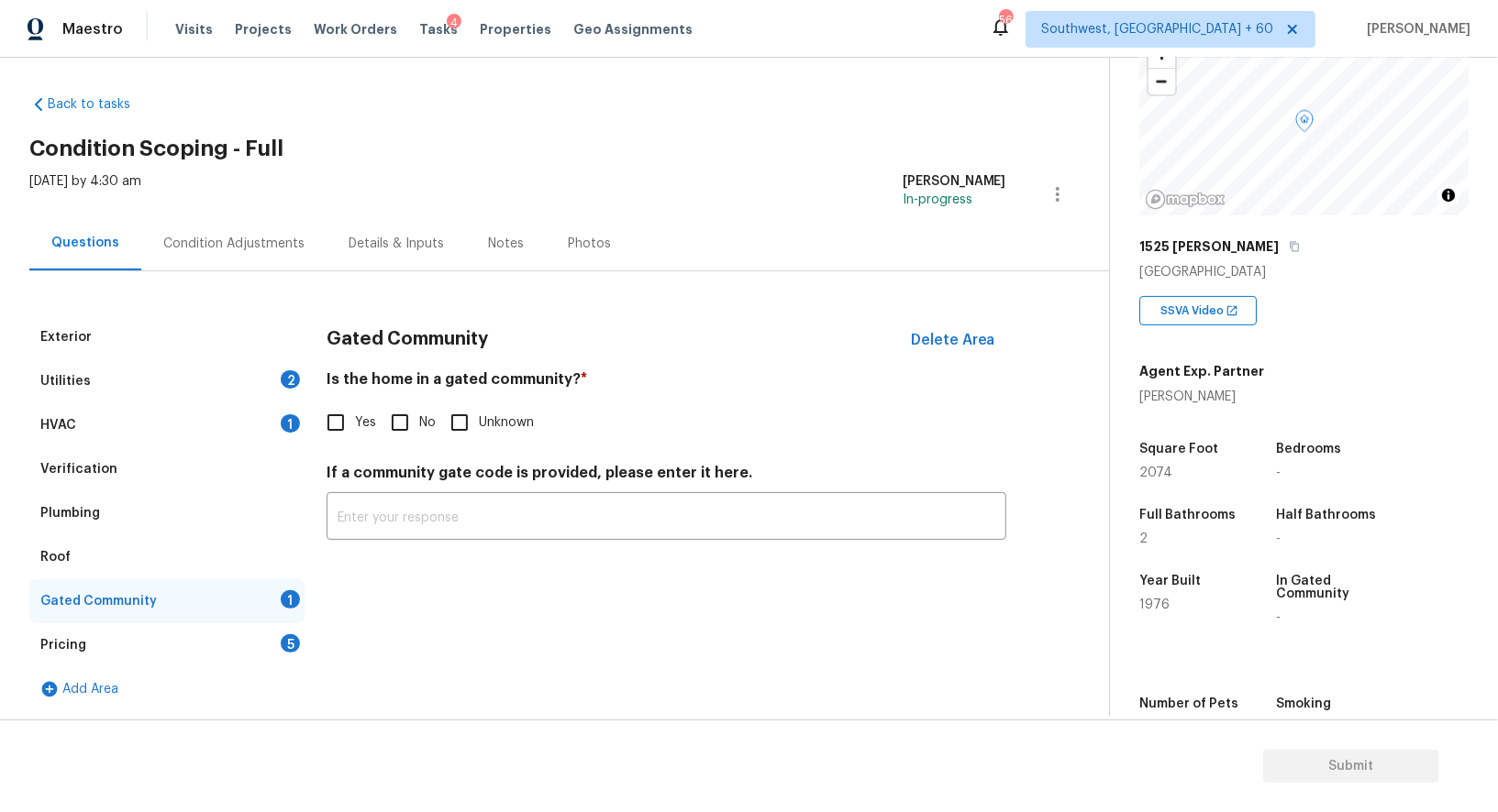
click at [392, 422] on input "No" at bounding box center [399, 423] width 39 height 39
checkbox input "true"
click at [287, 645] on div "5" at bounding box center [290, 643] width 19 height 18
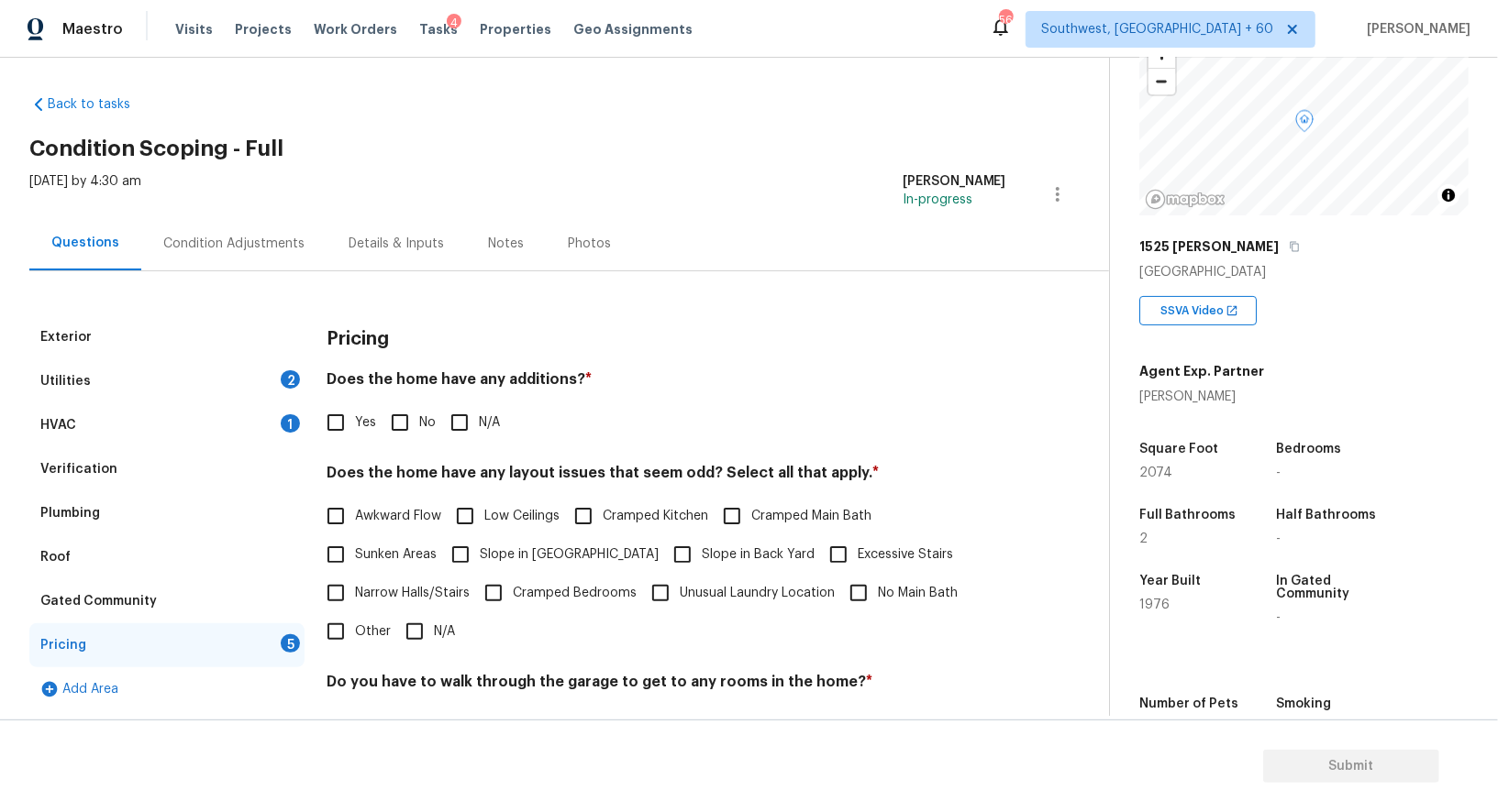
click at [413, 422] on input "No" at bounding box center [399, 423] width 39 height 39
checkbox input "true"
click at [430, 621] on input "N/A" at bounding box center [414, 631] width 39 height 39
checkbox input "true"
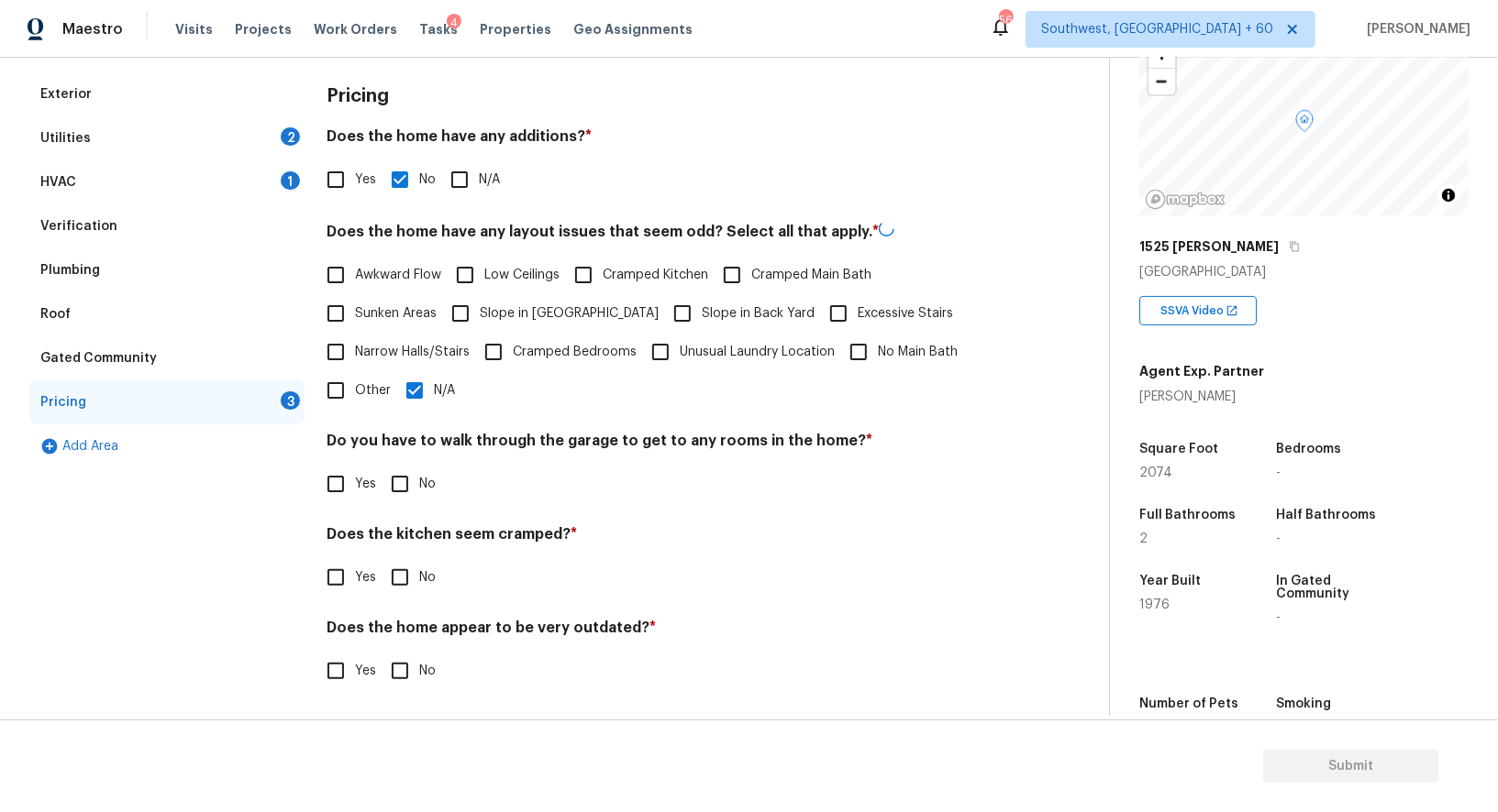
scroll to position [248, 0]
click at [405, 498] on input "No" at bounding box center [399, 484] width 39 height 39
checkbox input "true"
click at [409, 575] on input "No" at bounding box center [399, 579] width 39 height 39
checkbox input "true"
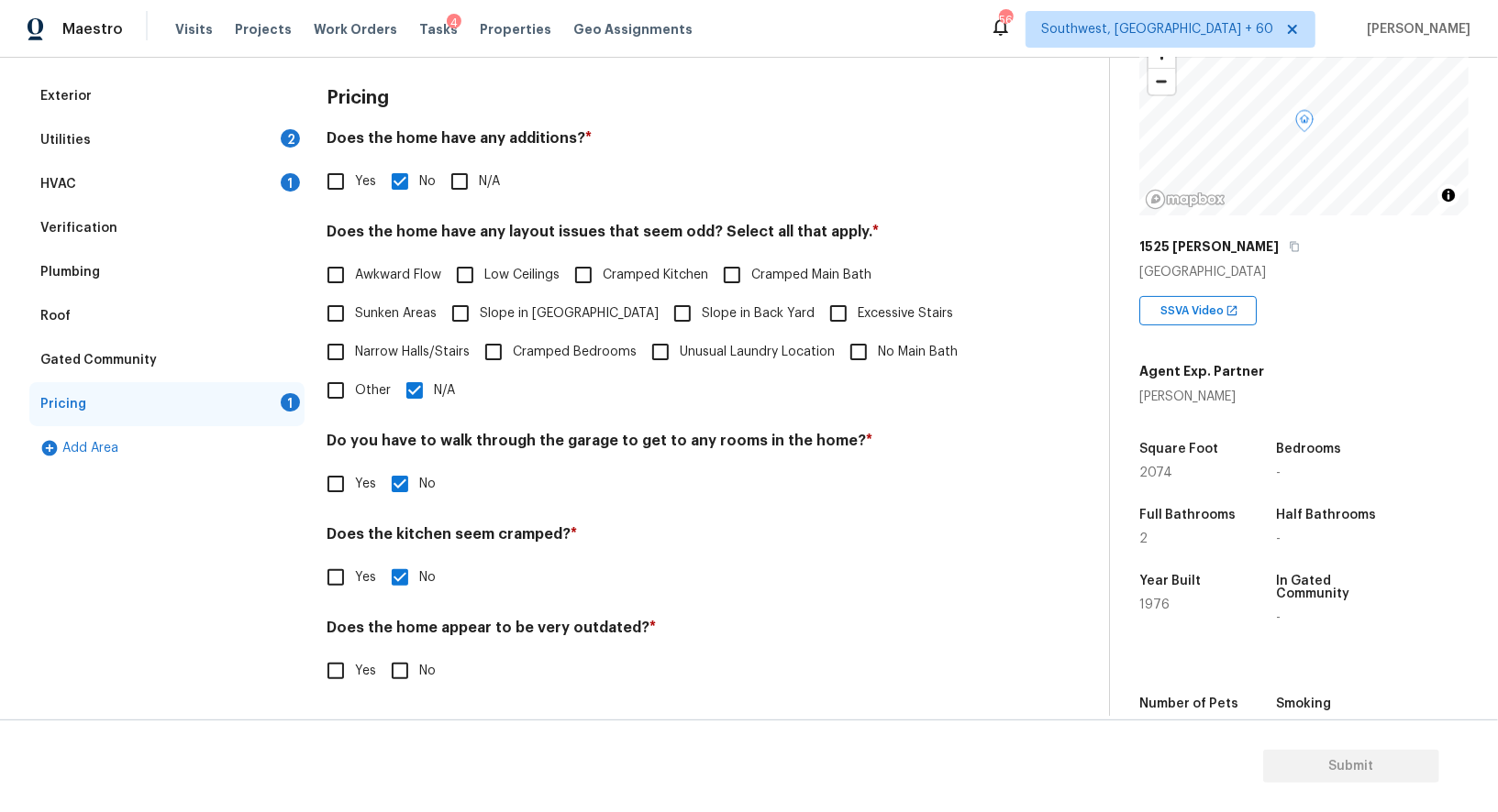
click at [408, 666] on input "No" at bounding box center [399, 670] width 39 height 39
checkbox input "true"
click at [252, 176] on div "HVAC 1" at bounding box center [166, 184] width 275 height 44
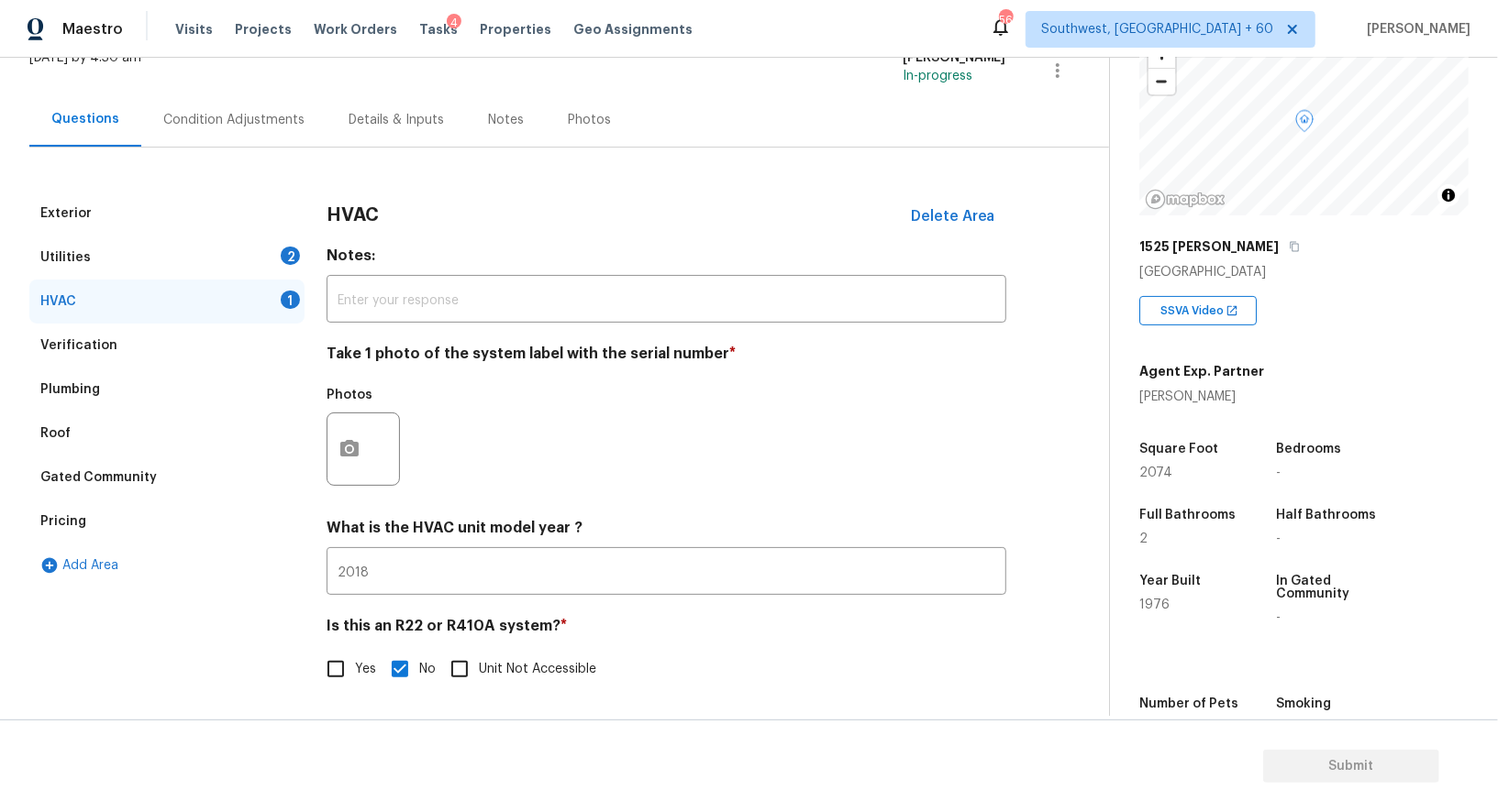
scroll to position [131, 0]
click at [237, 130] on div "Condition Adjustments" at bounding box center [234, 119] width 185 height 54
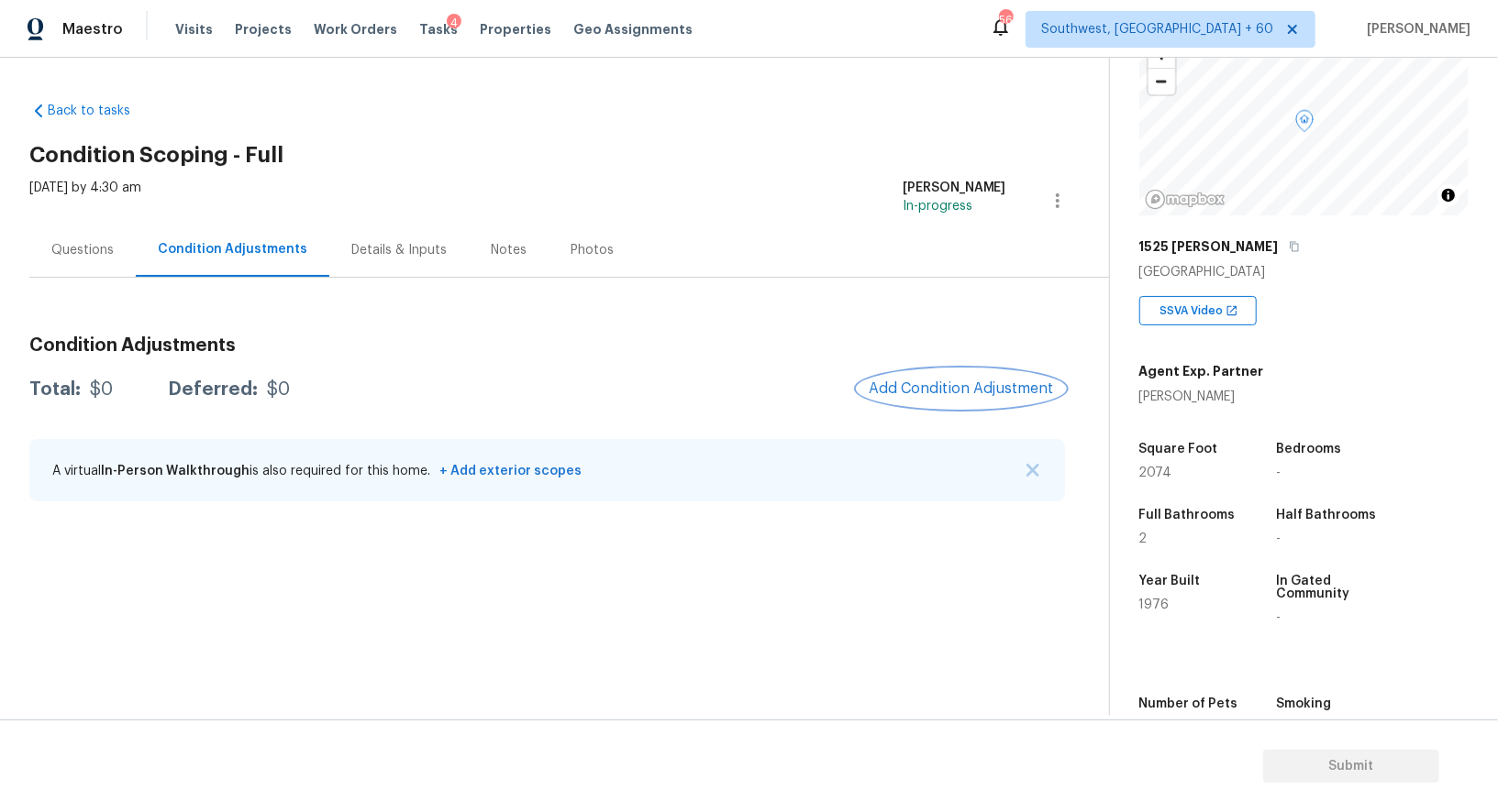
click at [977, 370] on button "Add Condition Adjustment" at bounding box center [961, 389] width 207 height 39
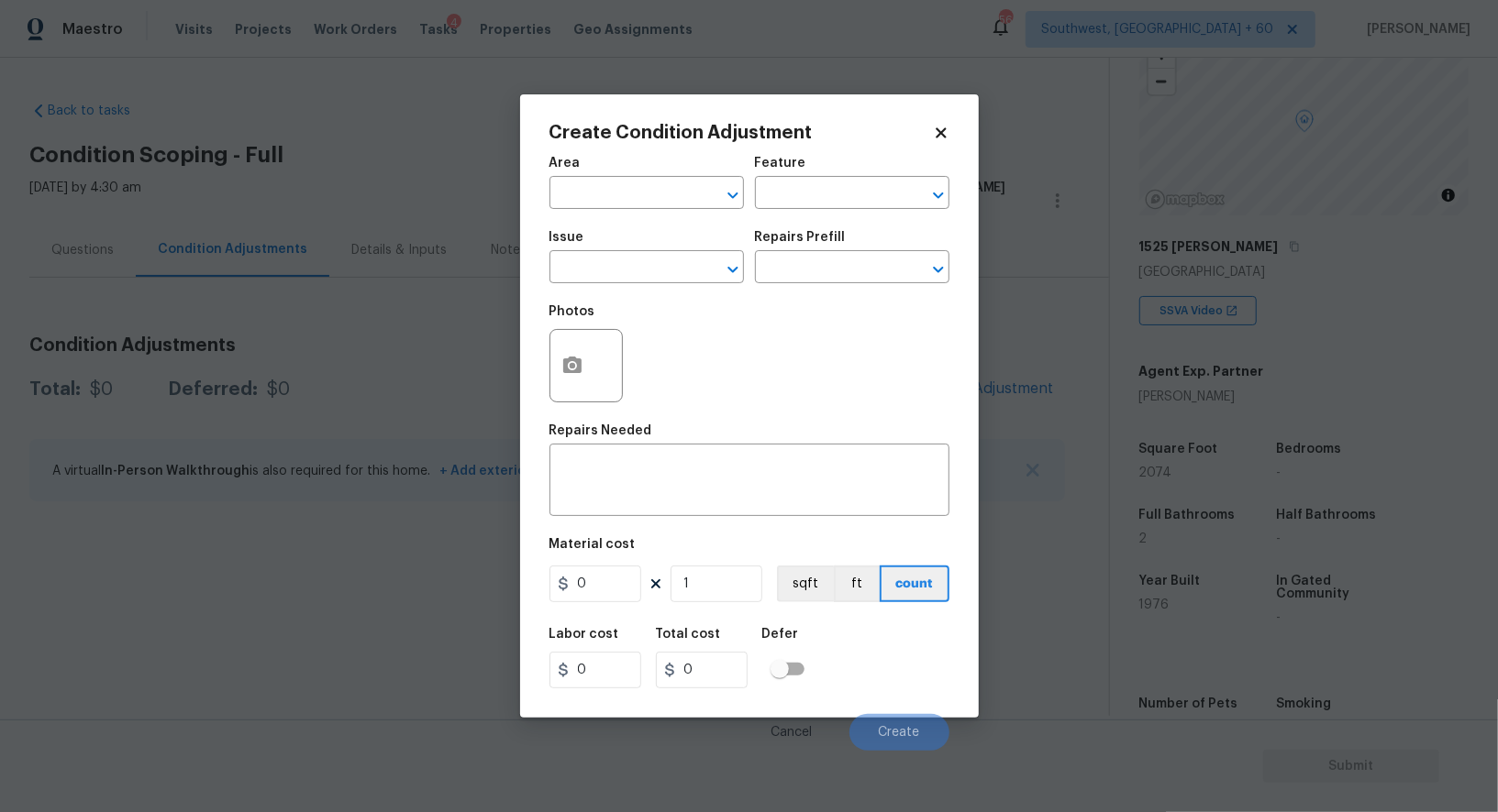
click at [568, 286] on span "Issue ​" at bounding box center [647, 257] width 195 height 75
click at [581, 280] on input "text" at bounding box center [620, 269] width 143 height 28
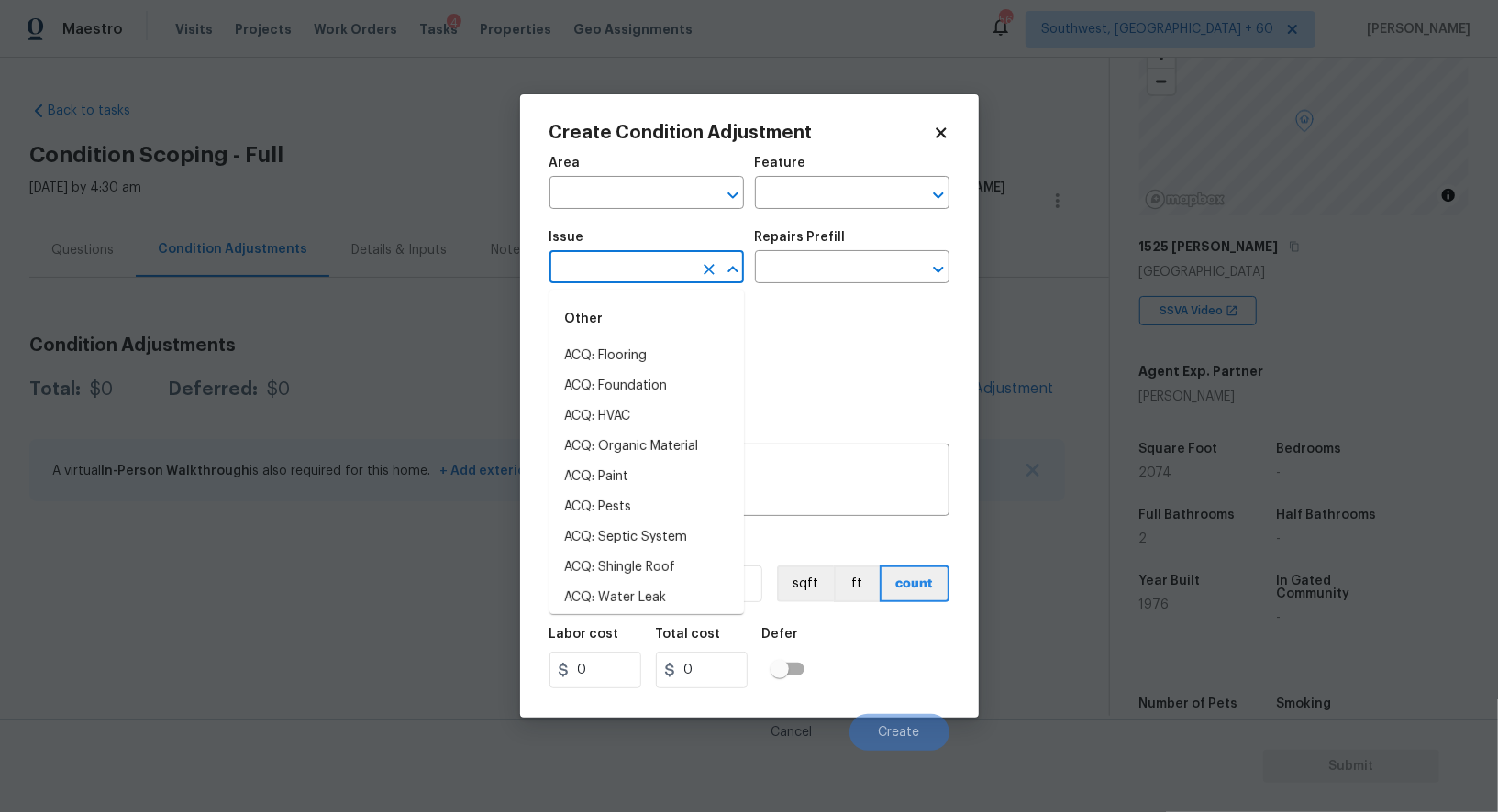
click at [581, 280] on input "text" at bounding box center [620, 269] width 143 height 28
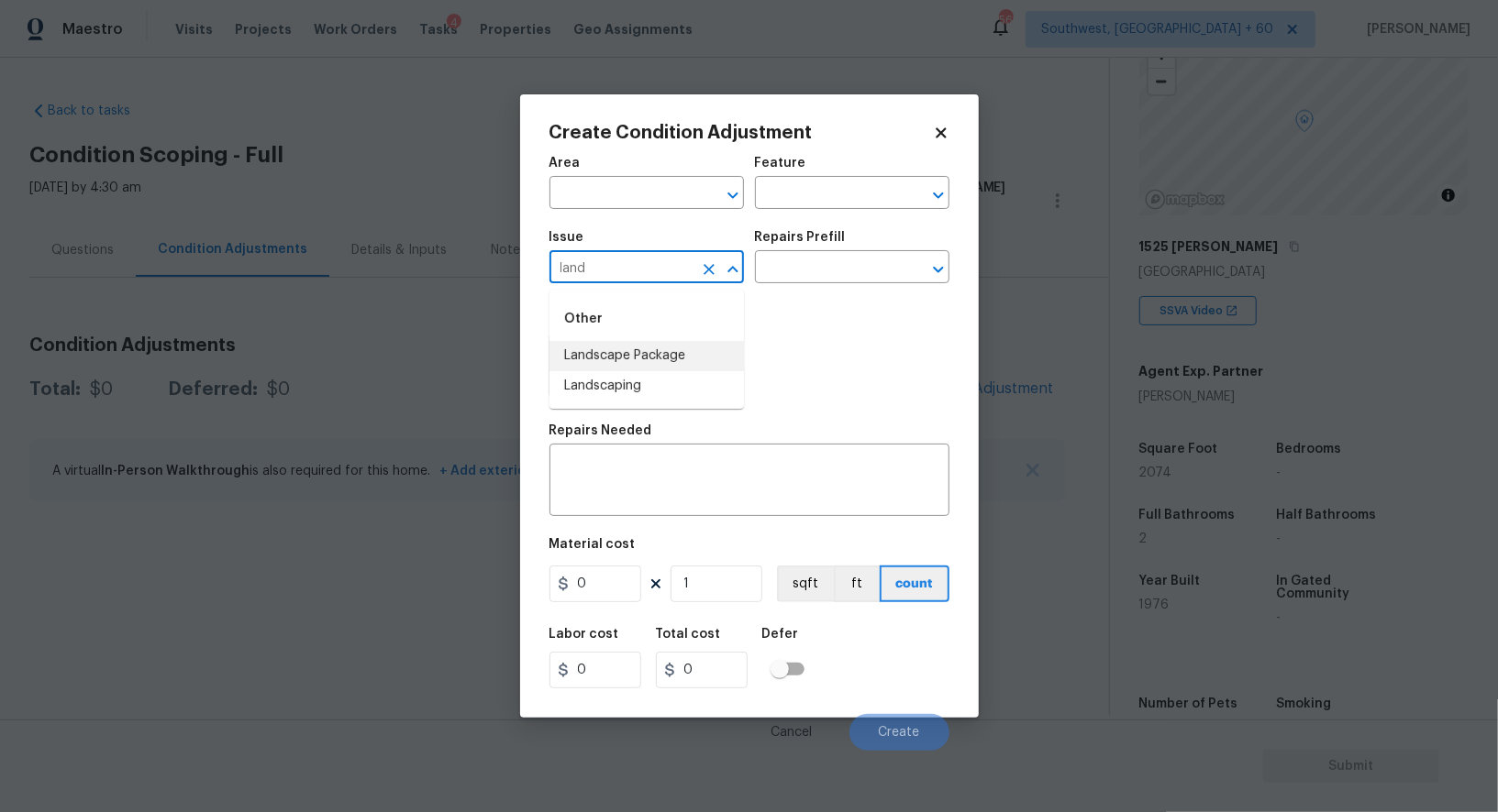
click at [684, 341] on li "Landscape Package" at bounding box center [647, 356] width 195 height 30
type input "Landscape Package"
click at [837, 261] on input "text" at bounding box center [826, 269] width 143 height 28
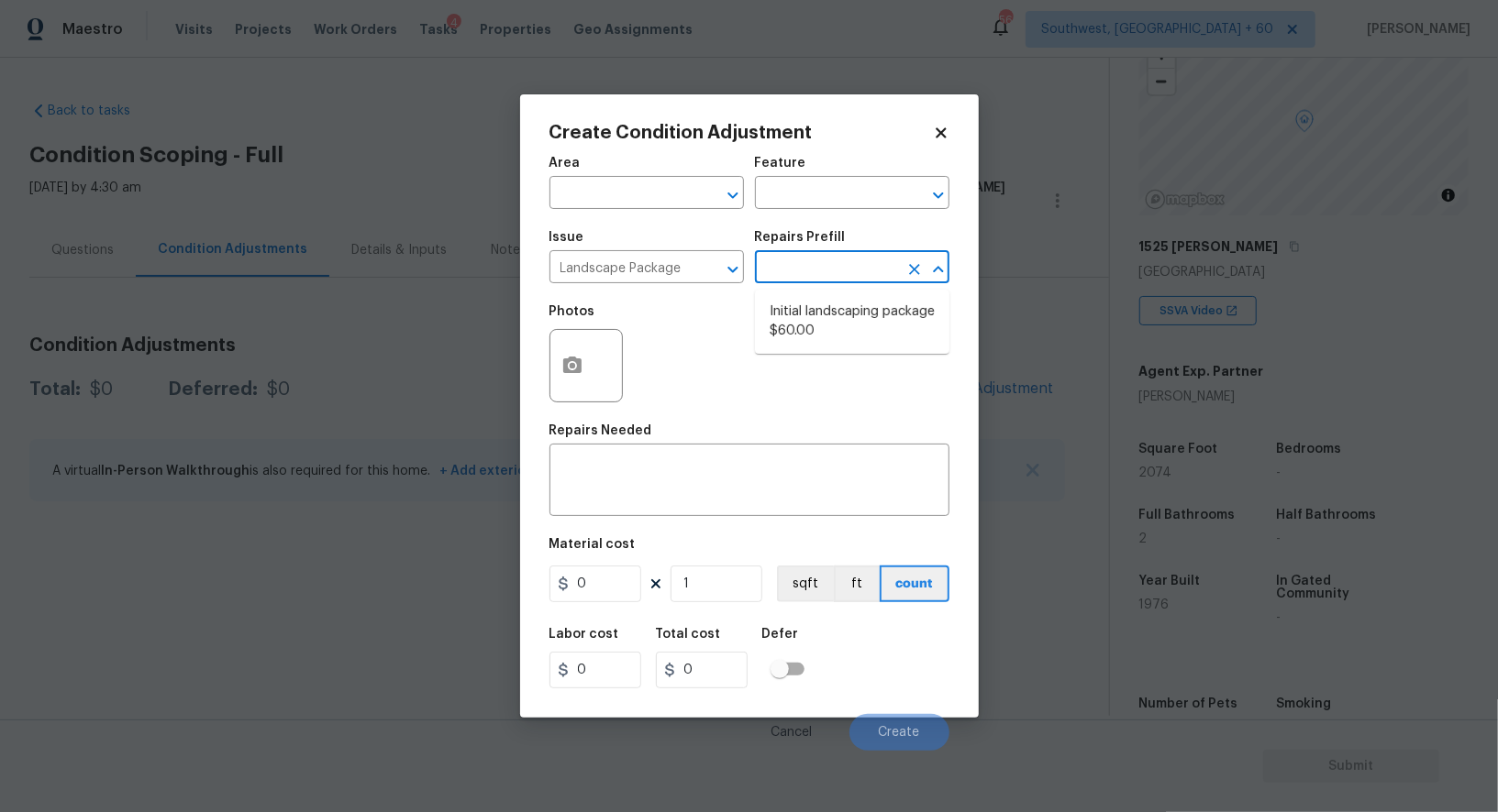
click at [835, 309] on li "Initial landscaping package $60.00" at bounding box center [852, 321] width 195 height 49
type input "Home Readiness Packages"
type textarea "Mowing of grass up to 6" in height. Mow, edge along driveways & sidewalks, trim…"
type input "60"
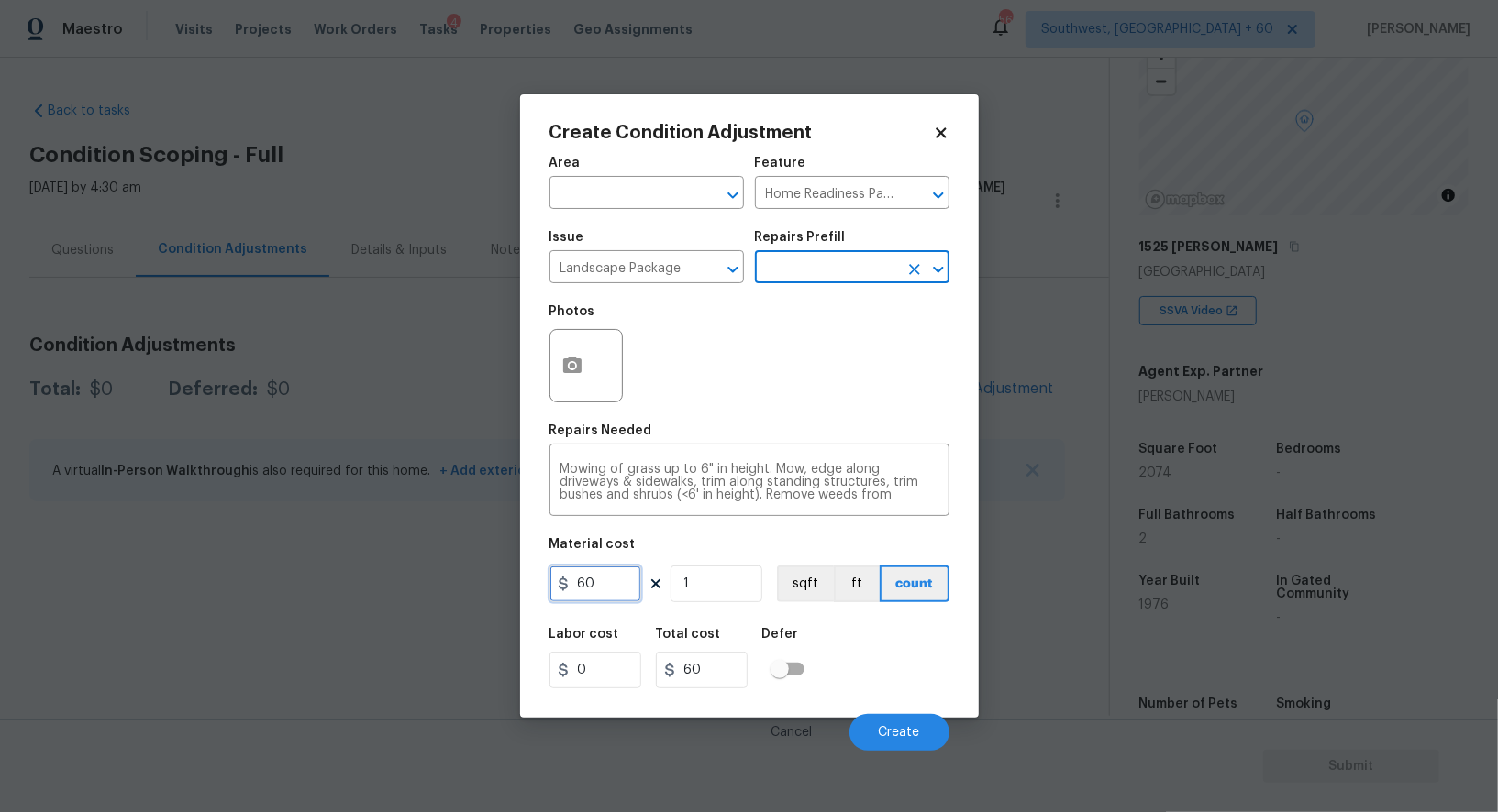
click at [607, 579] on input "60" at bounding box center [595, 583] width 92 height 37
type input "300"
click at [723, 674] on input "60" at bounding box center [701, 669] width 92 height 37
type input "300"
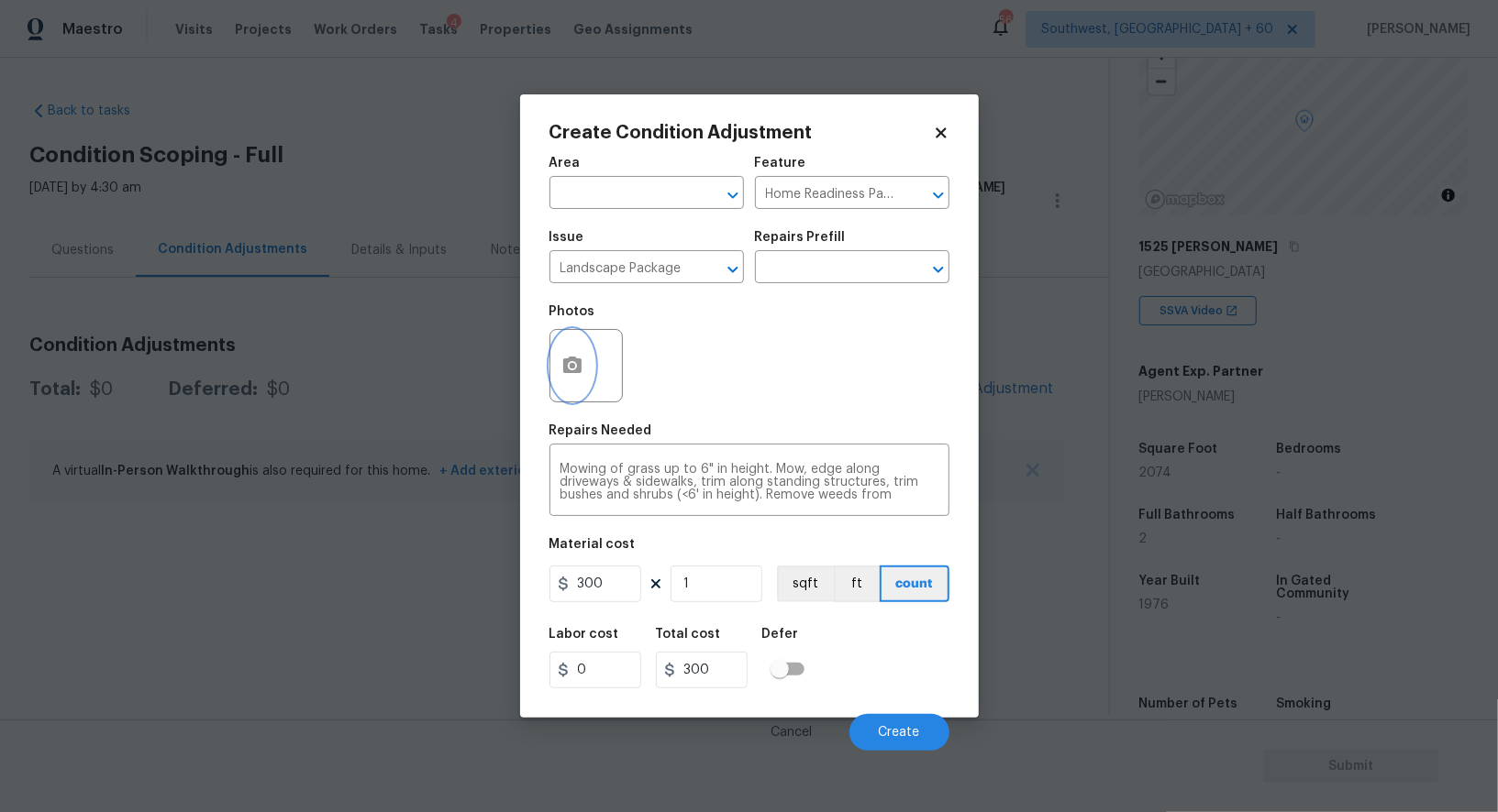
click at [561, 352] on button "button" at bounding box center [572, 366] width 44 height 72
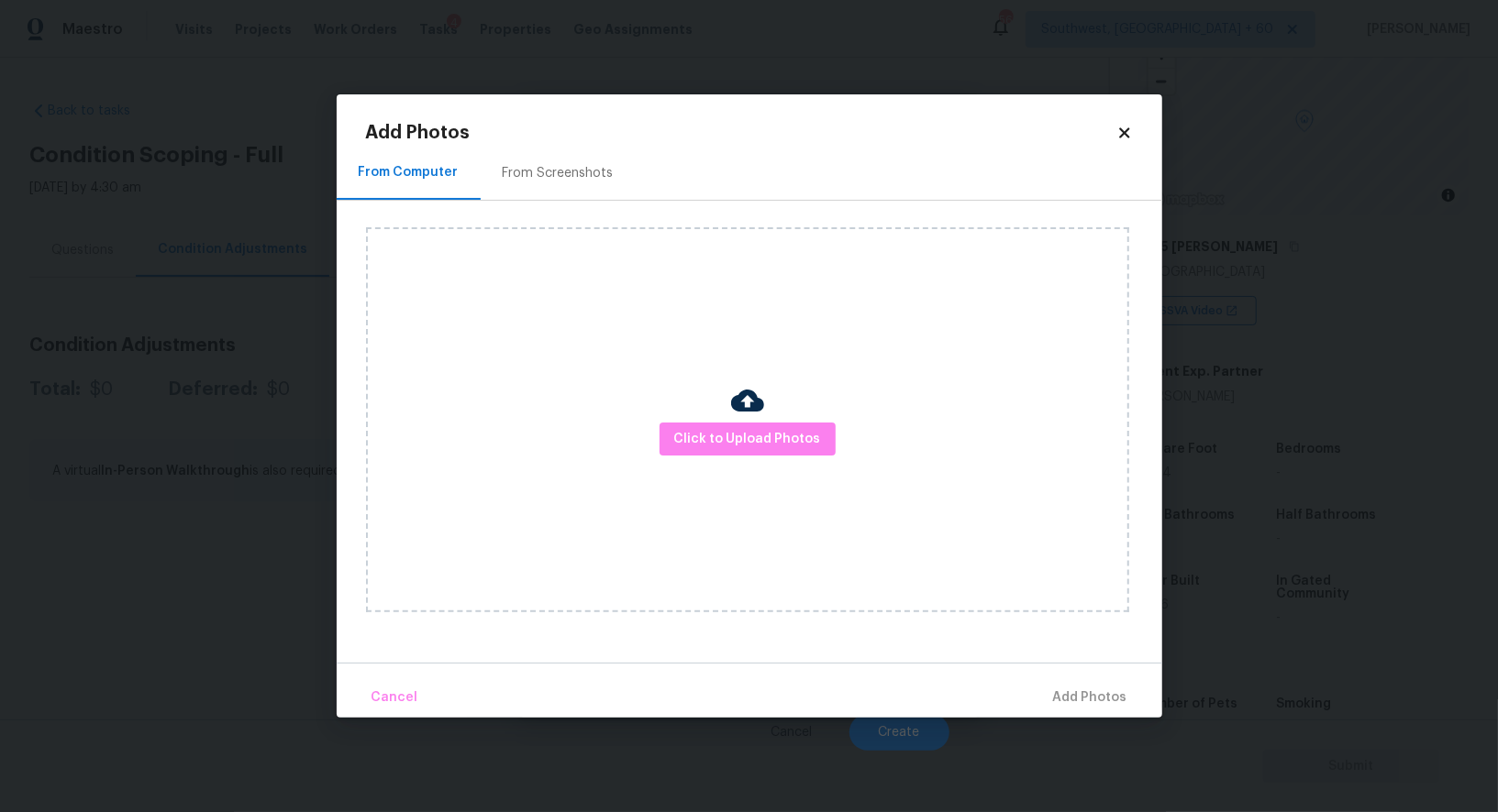
click at [567, 186] on div "From Screenshots" at bounding box center [558, 172] width 155 height 54
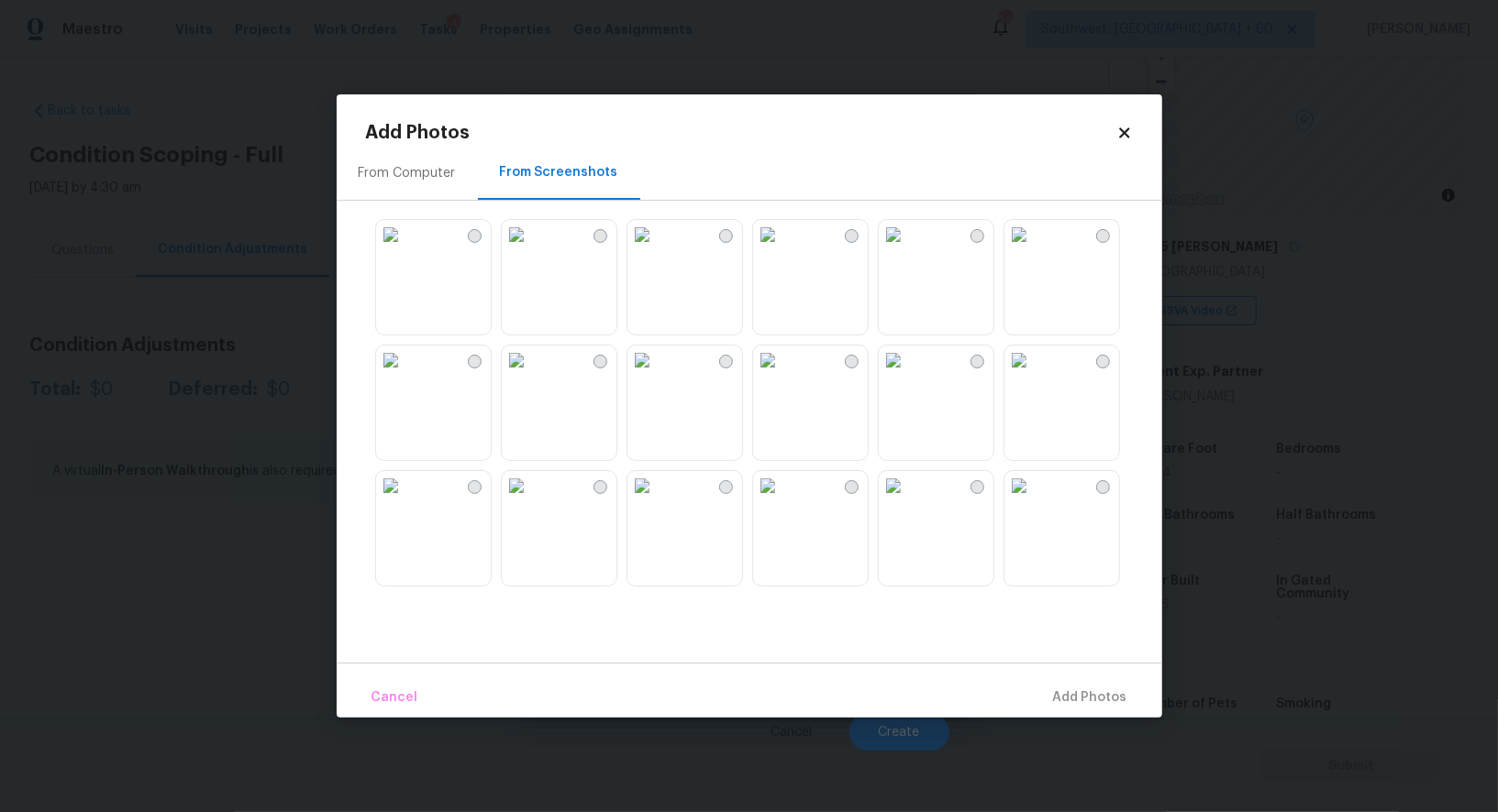
click at [782, 250] on img at bounding box center [767, 234] width 29 height 29
click at [908, 250] on img at bounding box center [893, 234] width 29 height 29
click at [1026, 250] on img at bounding box center [1019, 234] width 29 height 29
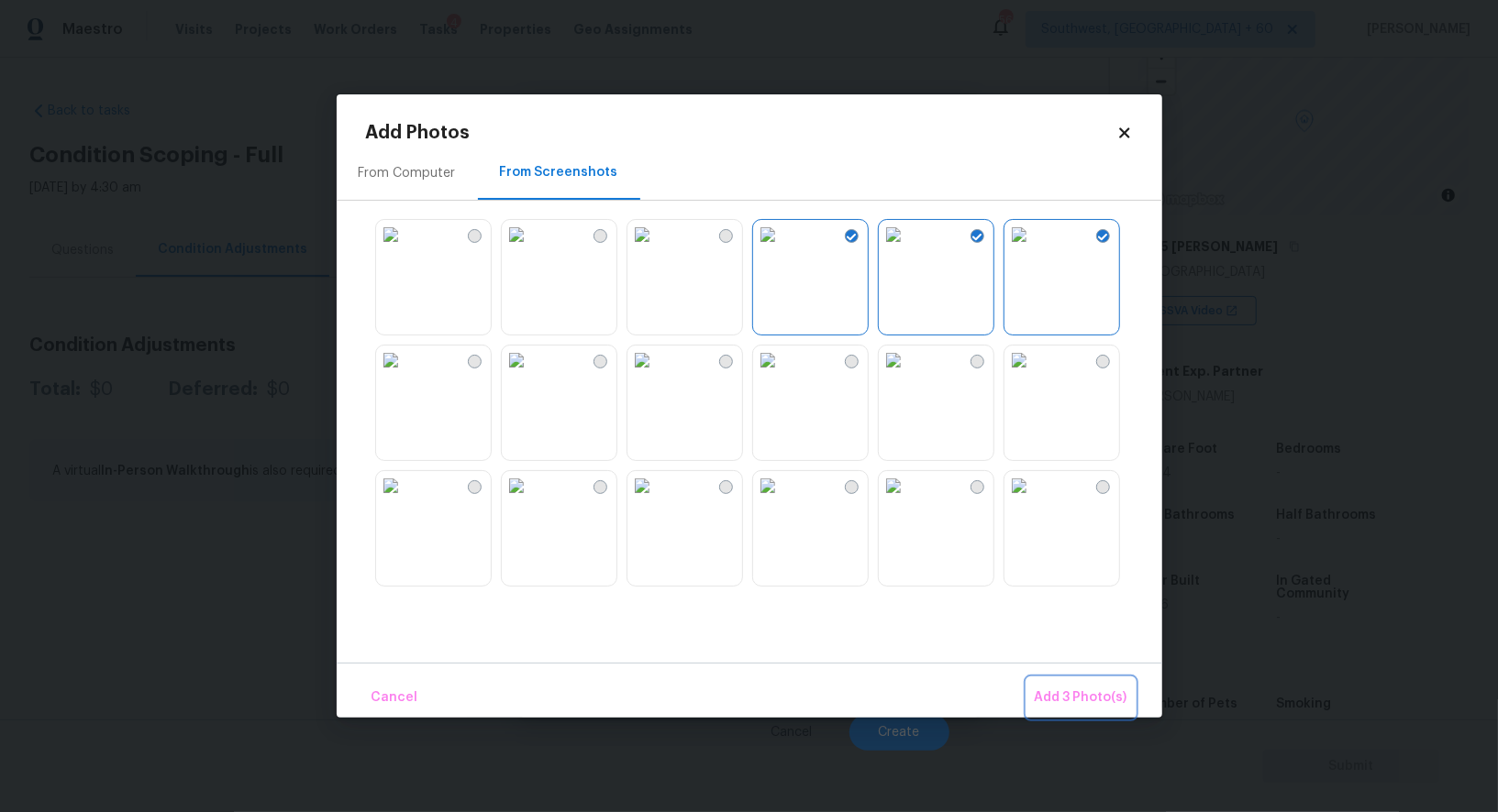
click at [1077, 694] on span "Add 3 Photo(s)" at bounding box center [1081, 698] width 93 height 23
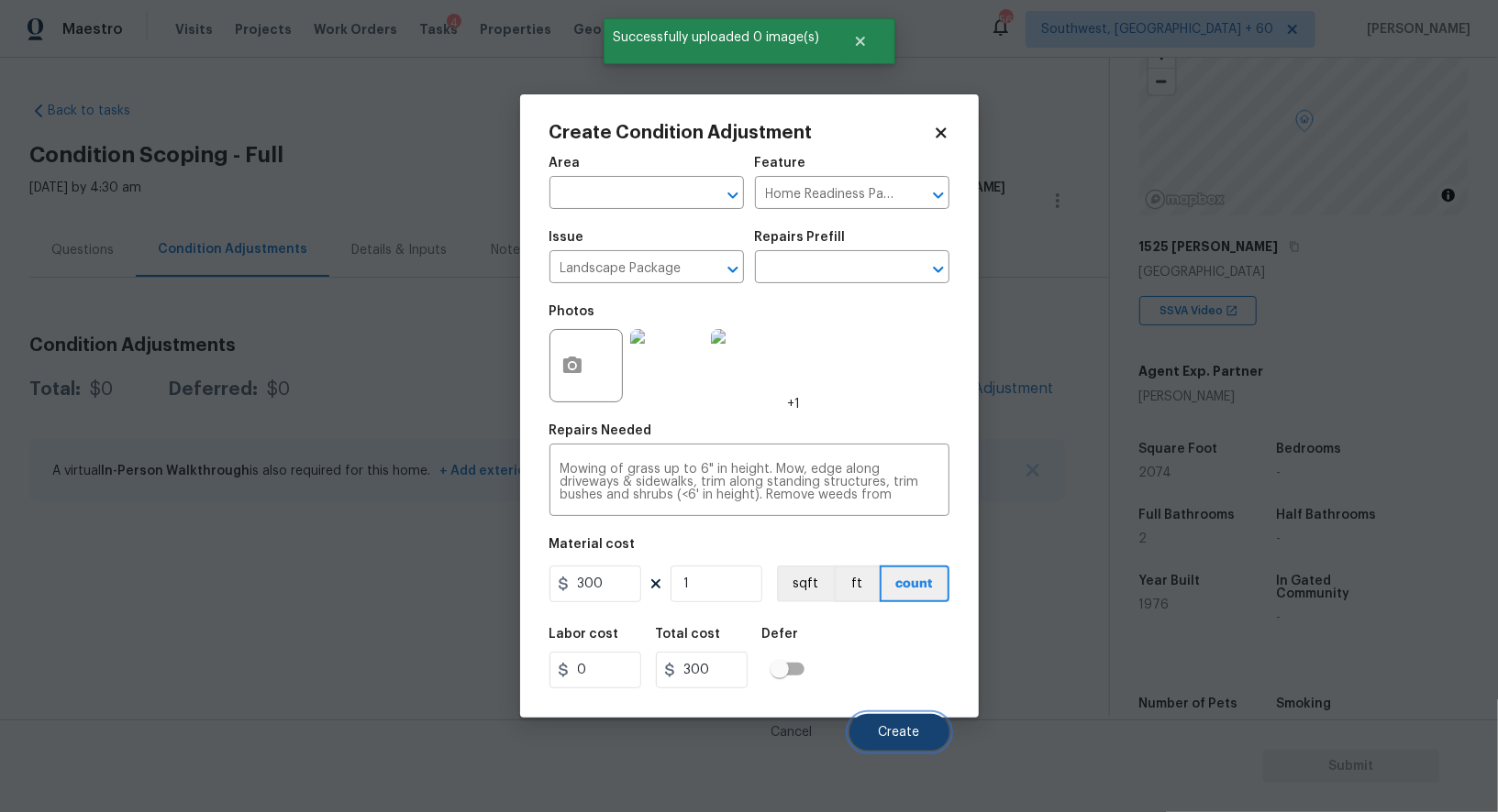
click at [921, 716] on button "Create" at bounding box center [899, 732] width 100 height 37
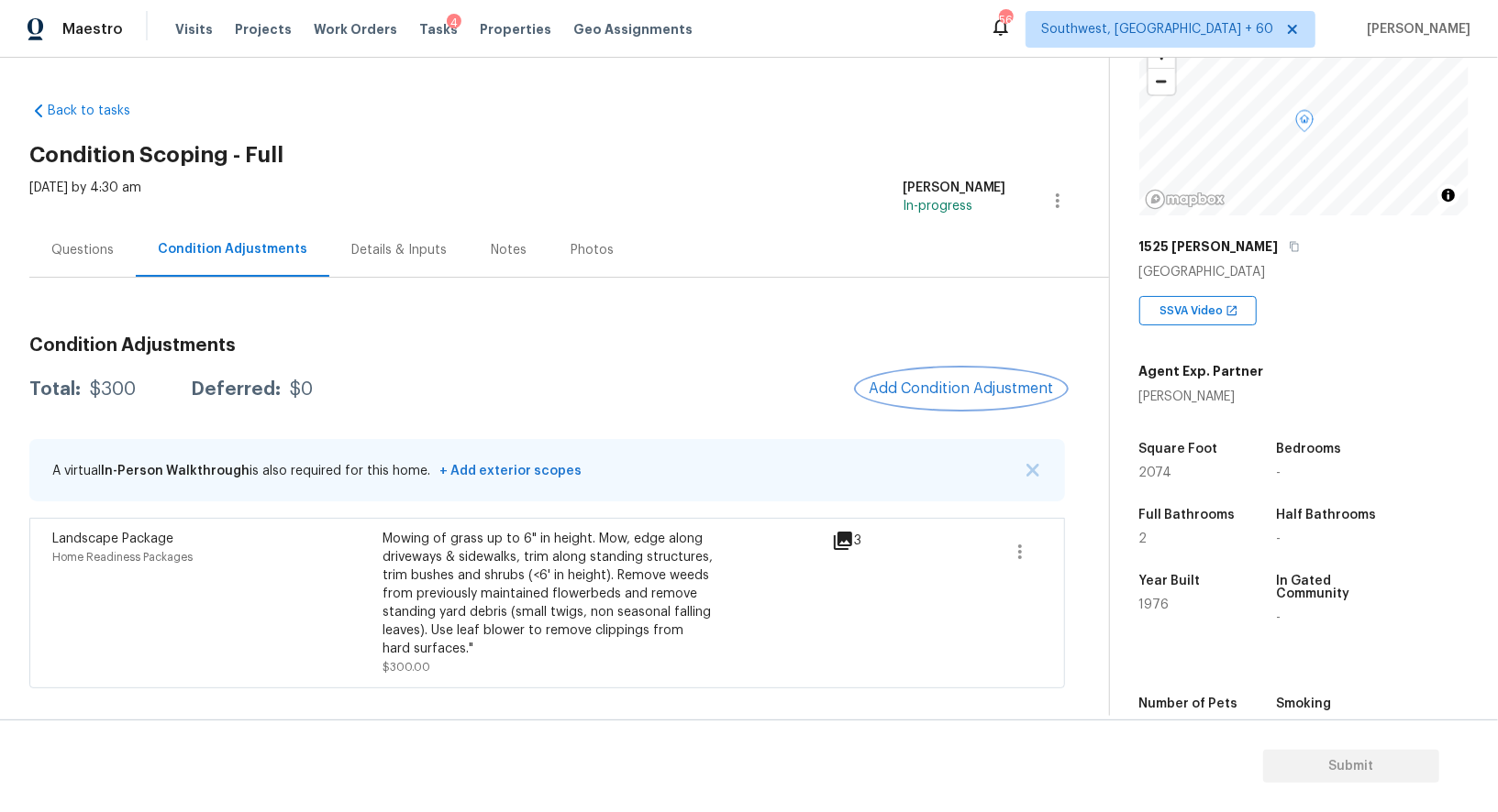
click at [949, 396] on span "Add Condition Adjustment" at bounding box center [961, 388] width 185 height 16
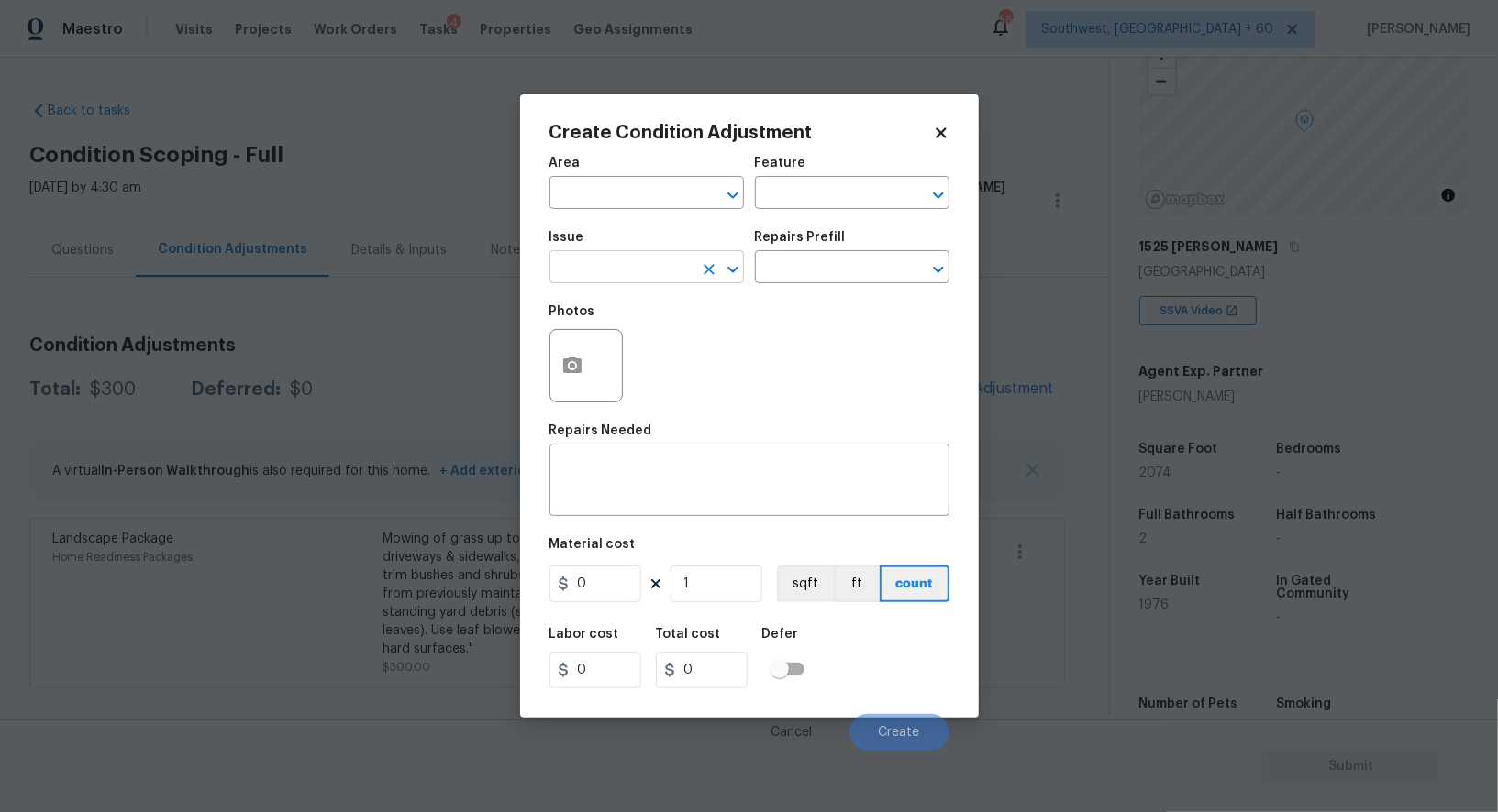
click at [665, 273] on input "text" at bounding box center [620, 269] width 143 height 28
click at [659, 335] on div "Other" at bounding box center [647, 319] width 195 height 44
click at [651, 349] on li "Pressure Washing" at bounding box center [647, 356] width 195 height 30
type input "Pressure Washing"
click at [843, 255] on div "Repairs Prefill" at bounding box center [852, 242] width 195 height 24
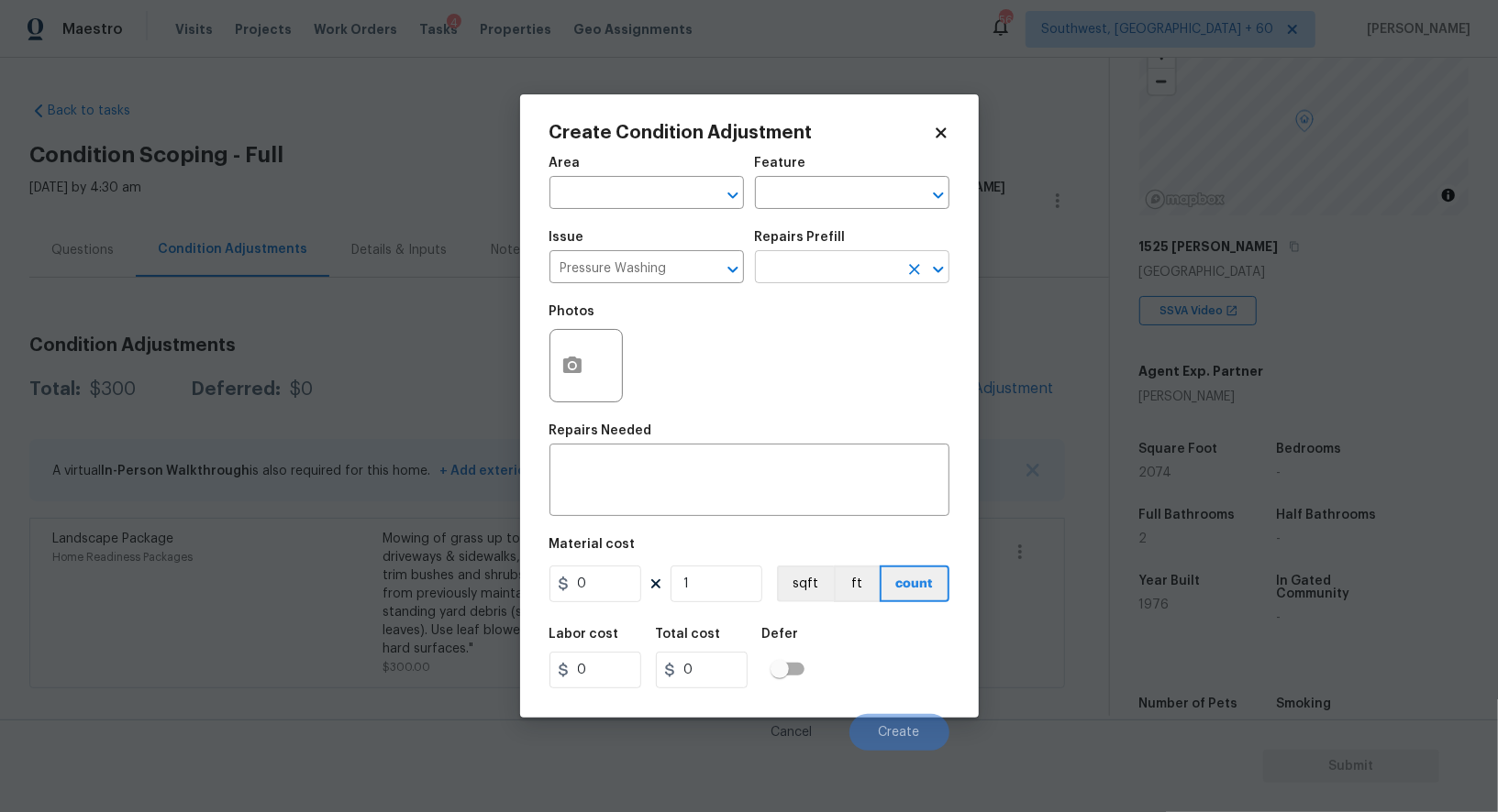
click at [835, 277] on input "text" at bounding box center [826, 269] width 143 height 28
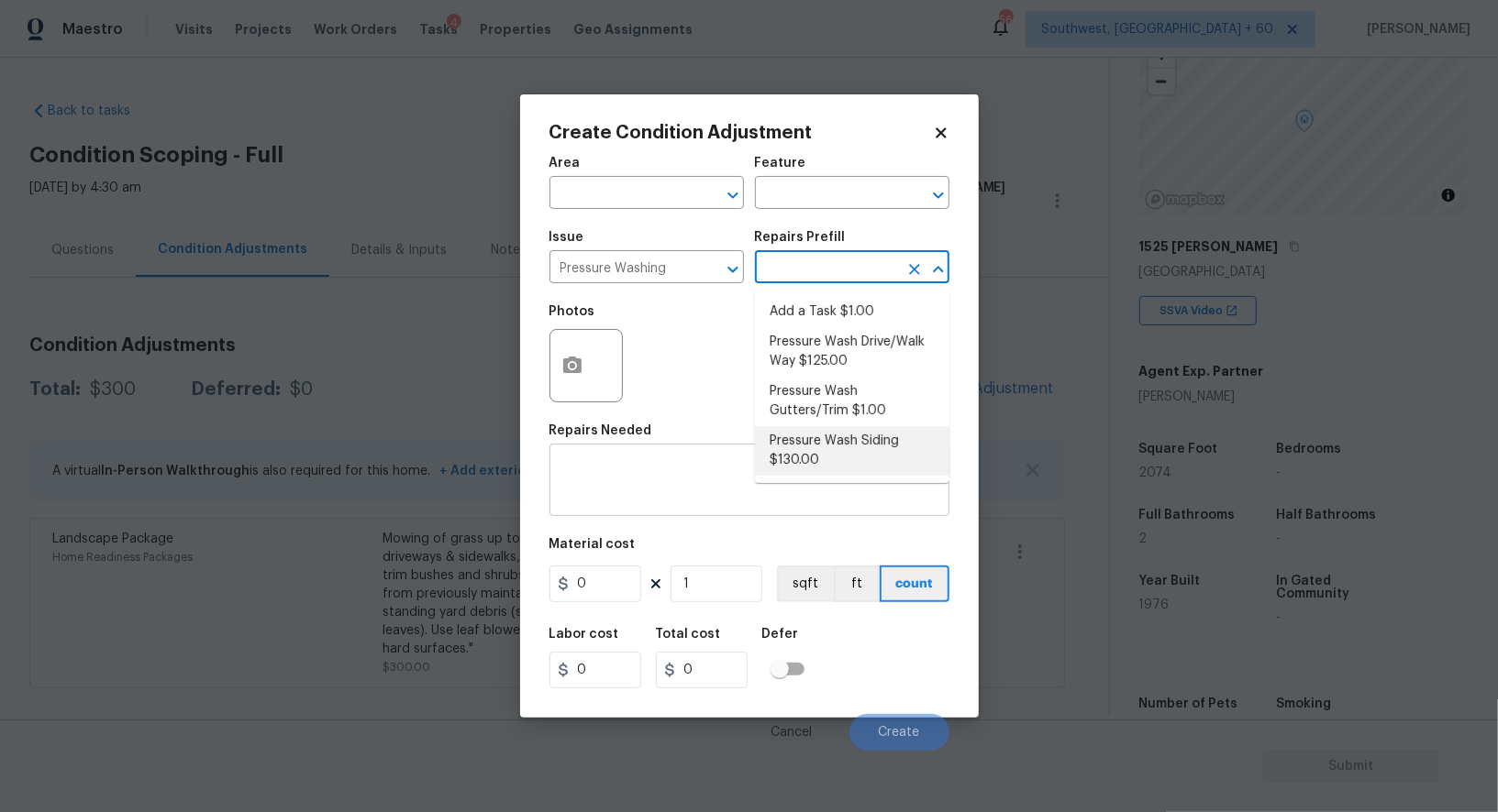
click at [657, 474] on textarea at bounding box center [750, 482] width 378 height 39
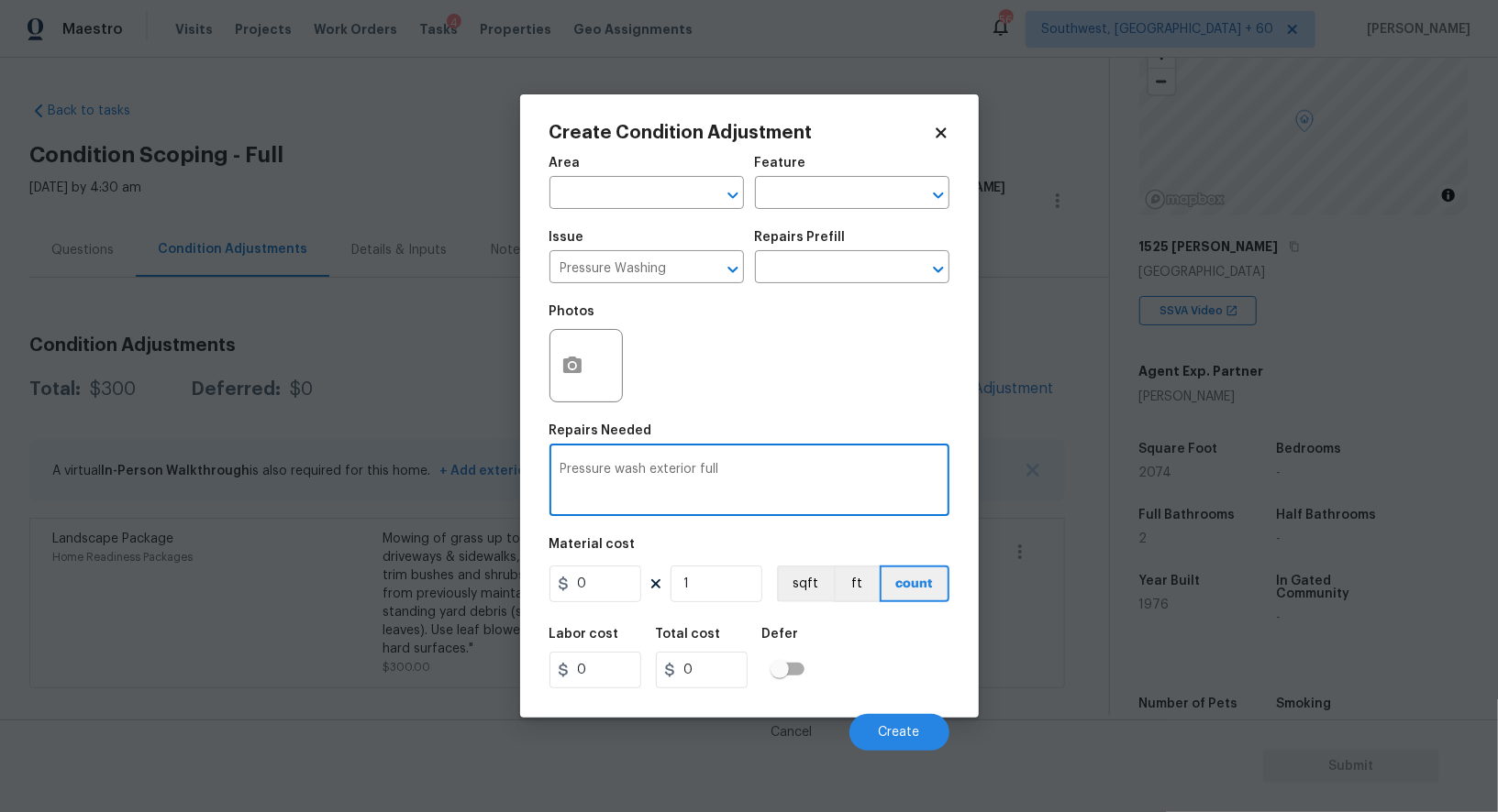
type textarea "Pressure wash exterior full"
click at [625, 577] on input "0" at bounding box center [595, 583] width 92 height 37
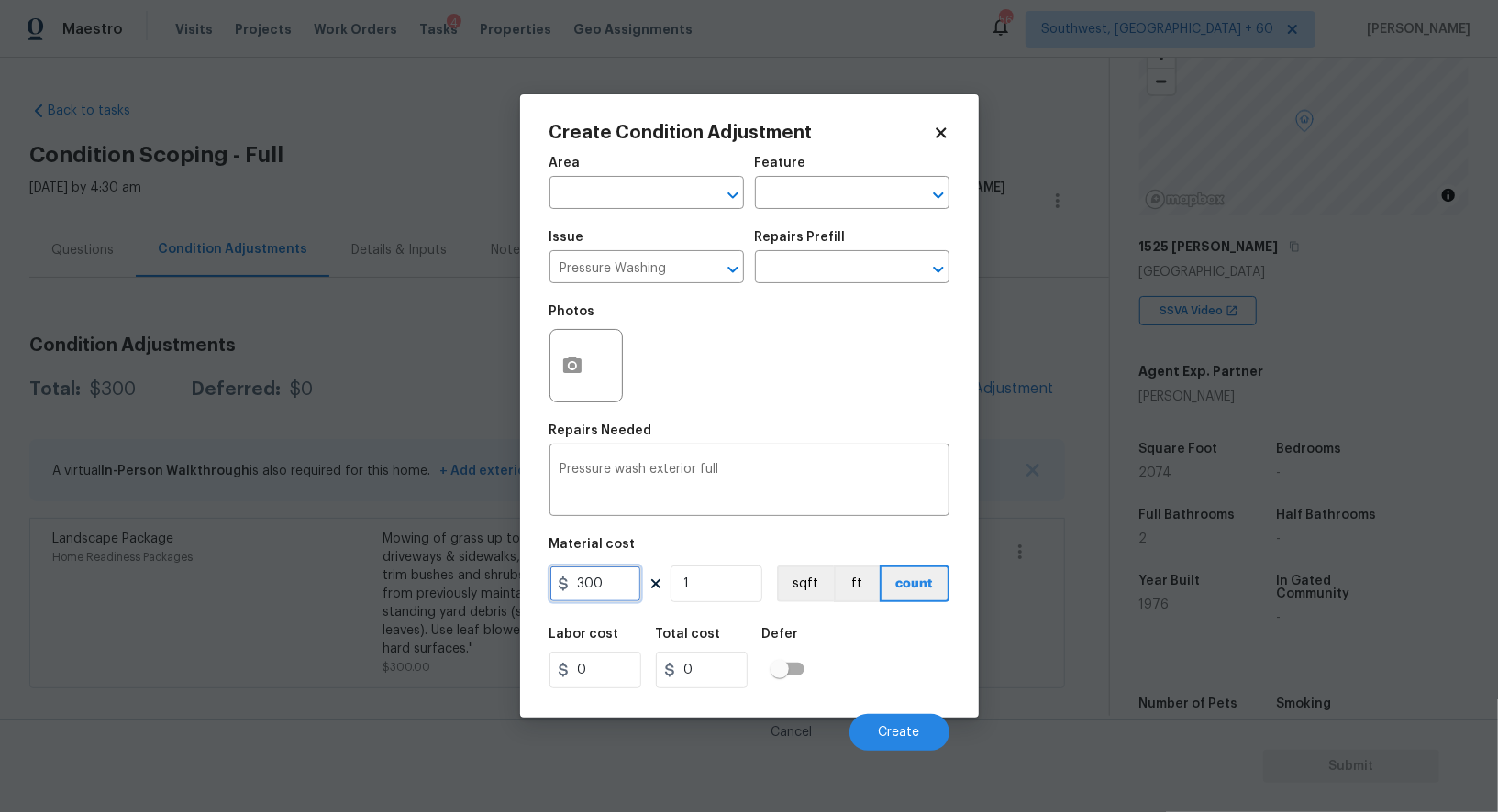
type input "300"
click at [674, 648] on div "Total cost" at bounding box center [708, 639] width 106 height 24
type input "300"
click at [556, 352] on button "button" at bounding box center [572, 366] width 44 height 72
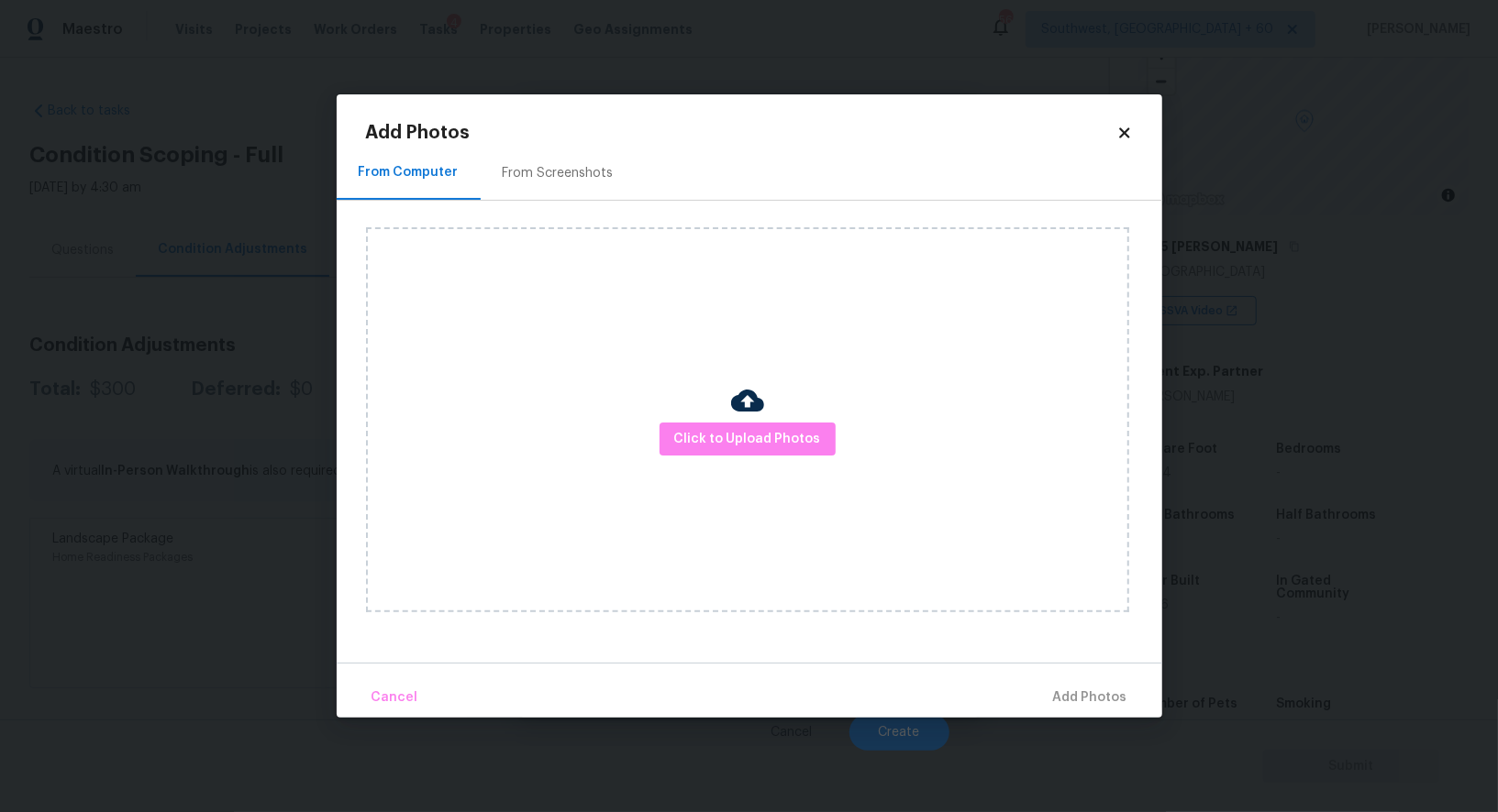
click at [558, 160] on div "From Screenshots" at bounding box center [558, 172] width 155 height 54
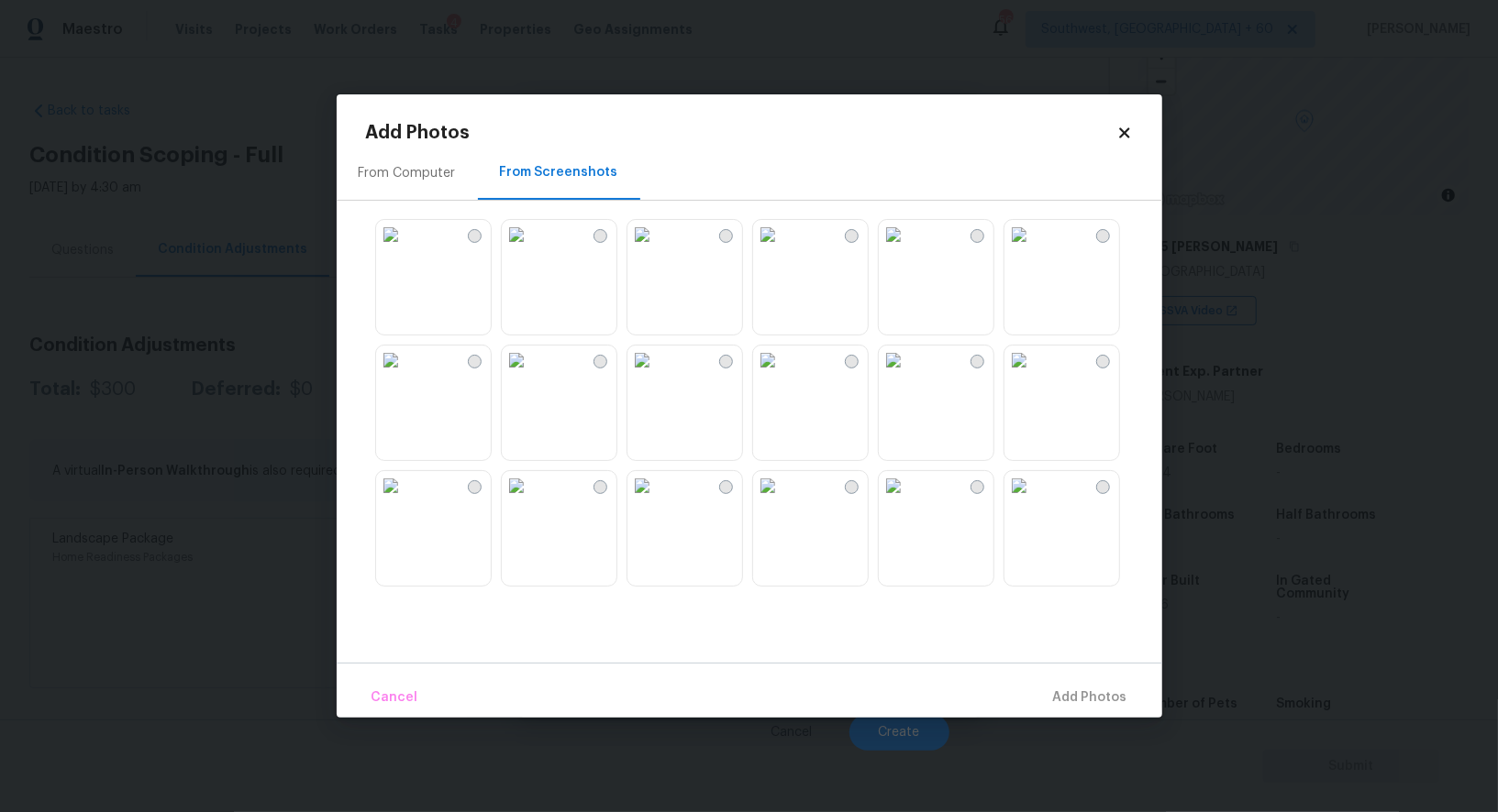
click at [908, 250] on img at bounding box center [893, 234] width 29 height 29
click at [782, 250] on img at bounding box center [767, 234] width 29 height 29
click at [1034, 250] on img at bounding box center [1019, 234] width 29 height 29
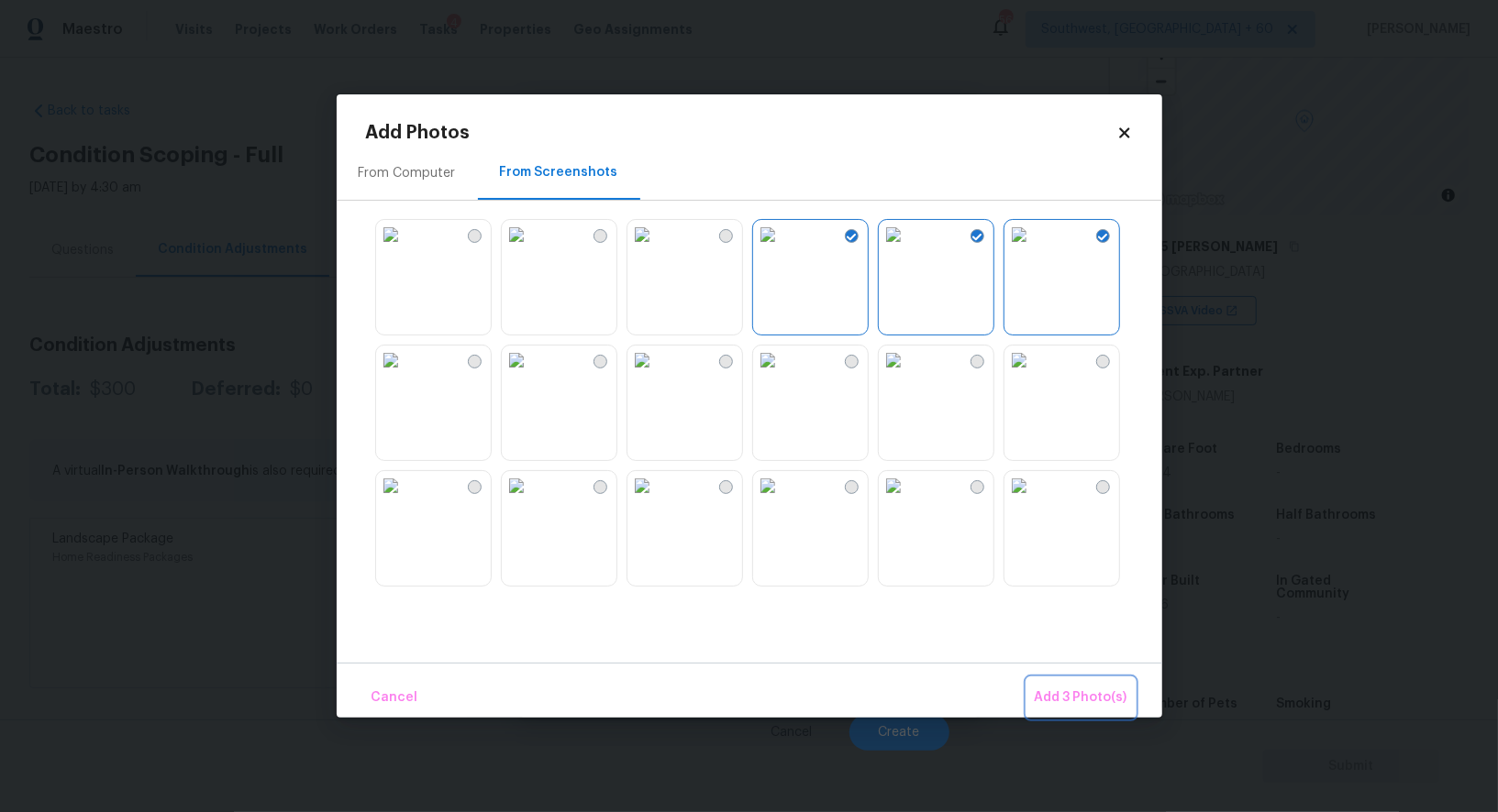
click at [1057, 687] on span "Add 3 Photo(s)" at bounding box center [1081, 698] width 93 height 23
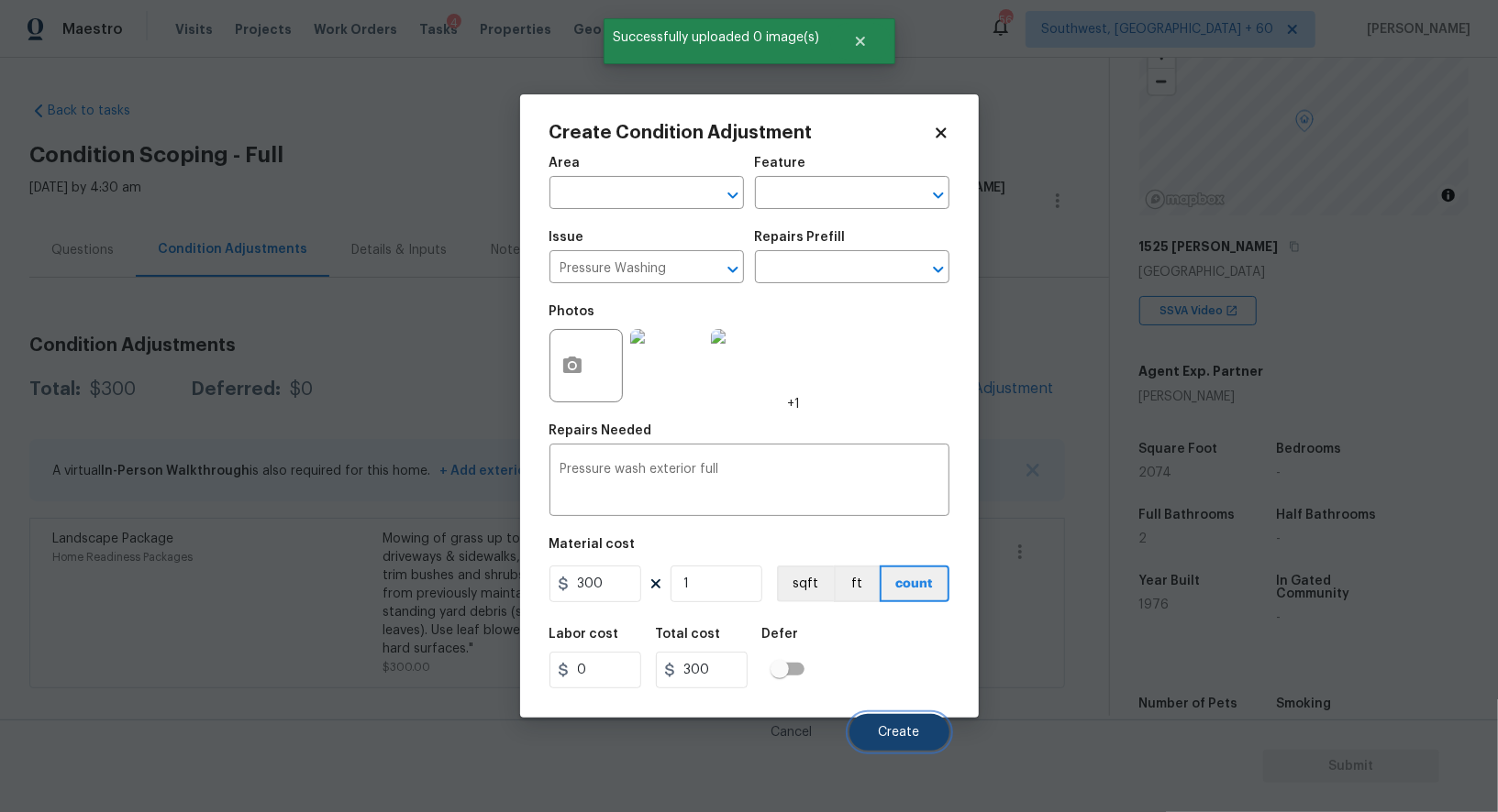
click at [910, 737] on span "Create" at bounding box center [899, 733] width 42 height 14
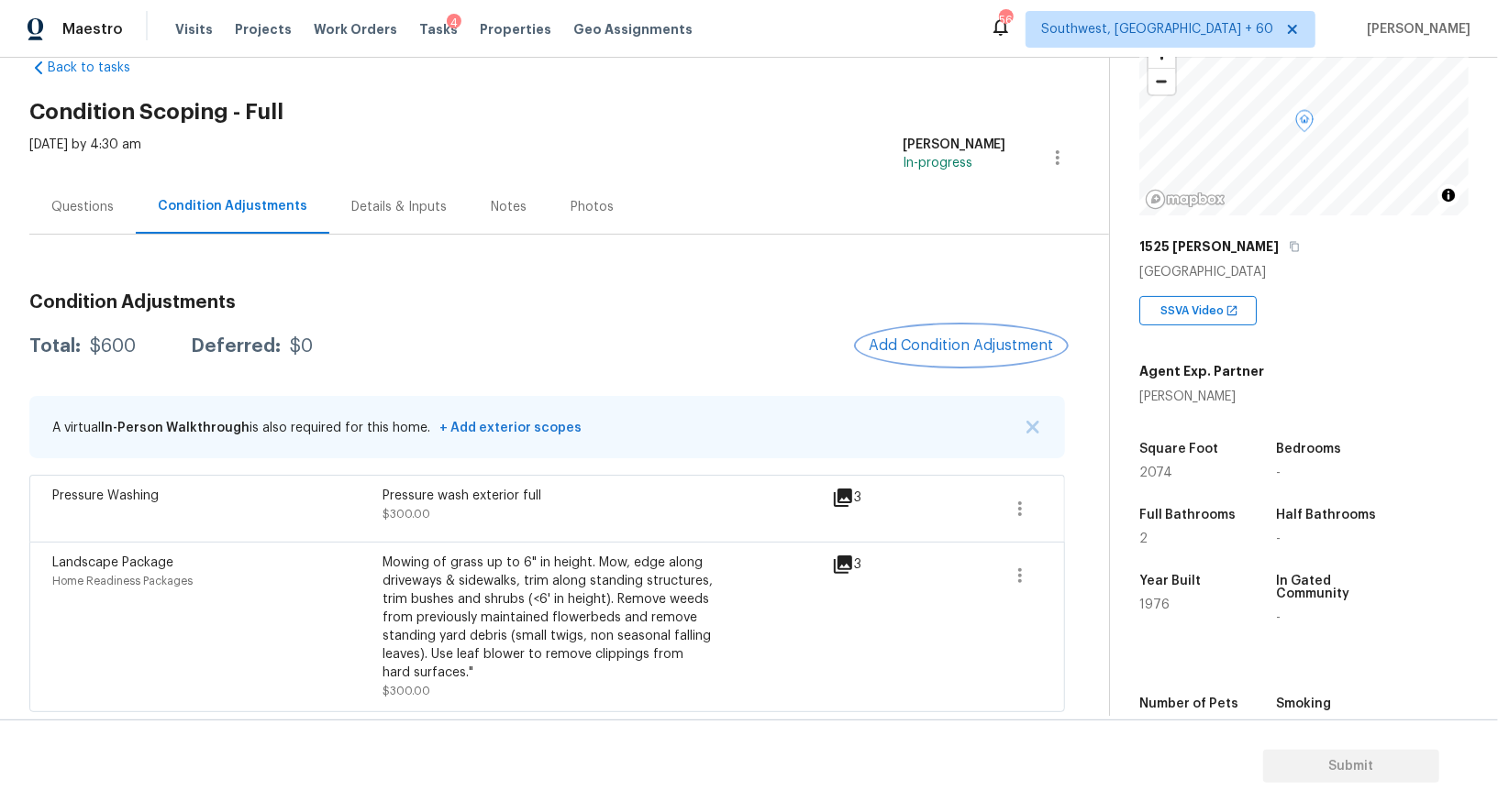
scroll to position [43, 0]
click at [111, 186] on div "Questions" at bounding box center [82, 207] width 106 height 54
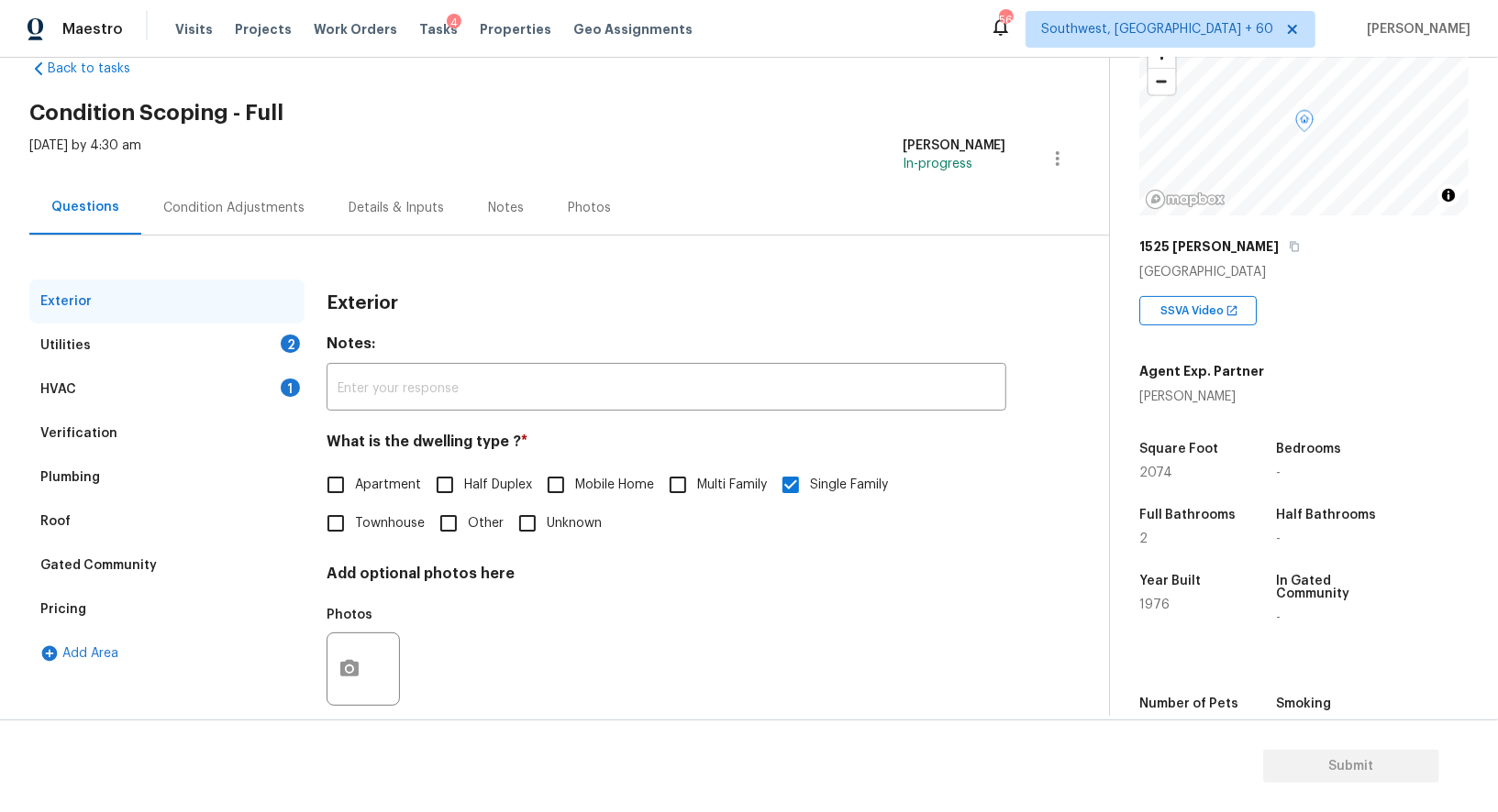
scroll to position [43, 0]
click at [137, 437] on div "Verification" at bounding box center [166, 433] width 275 height 44
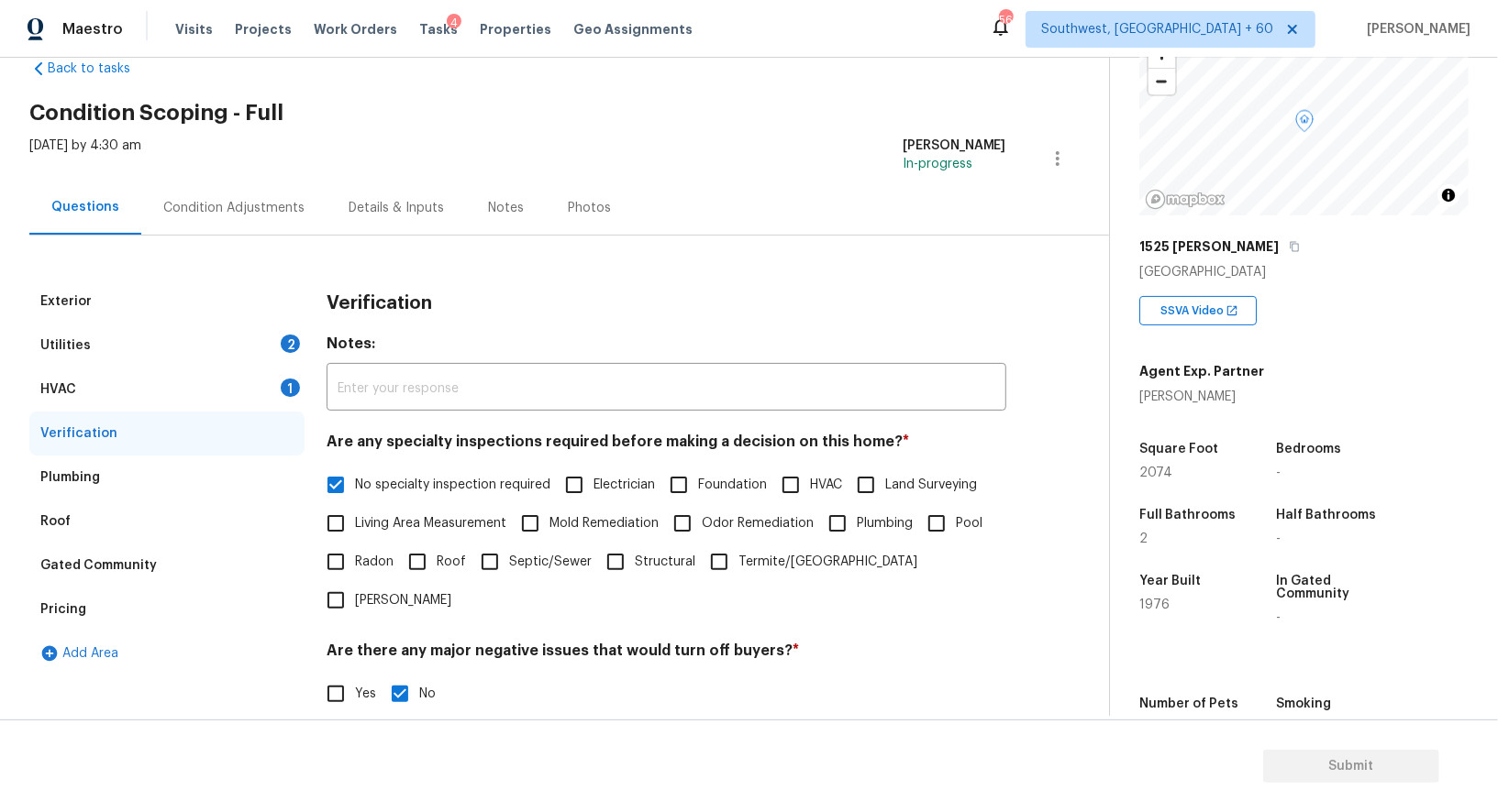
scroll to position [233, 0]
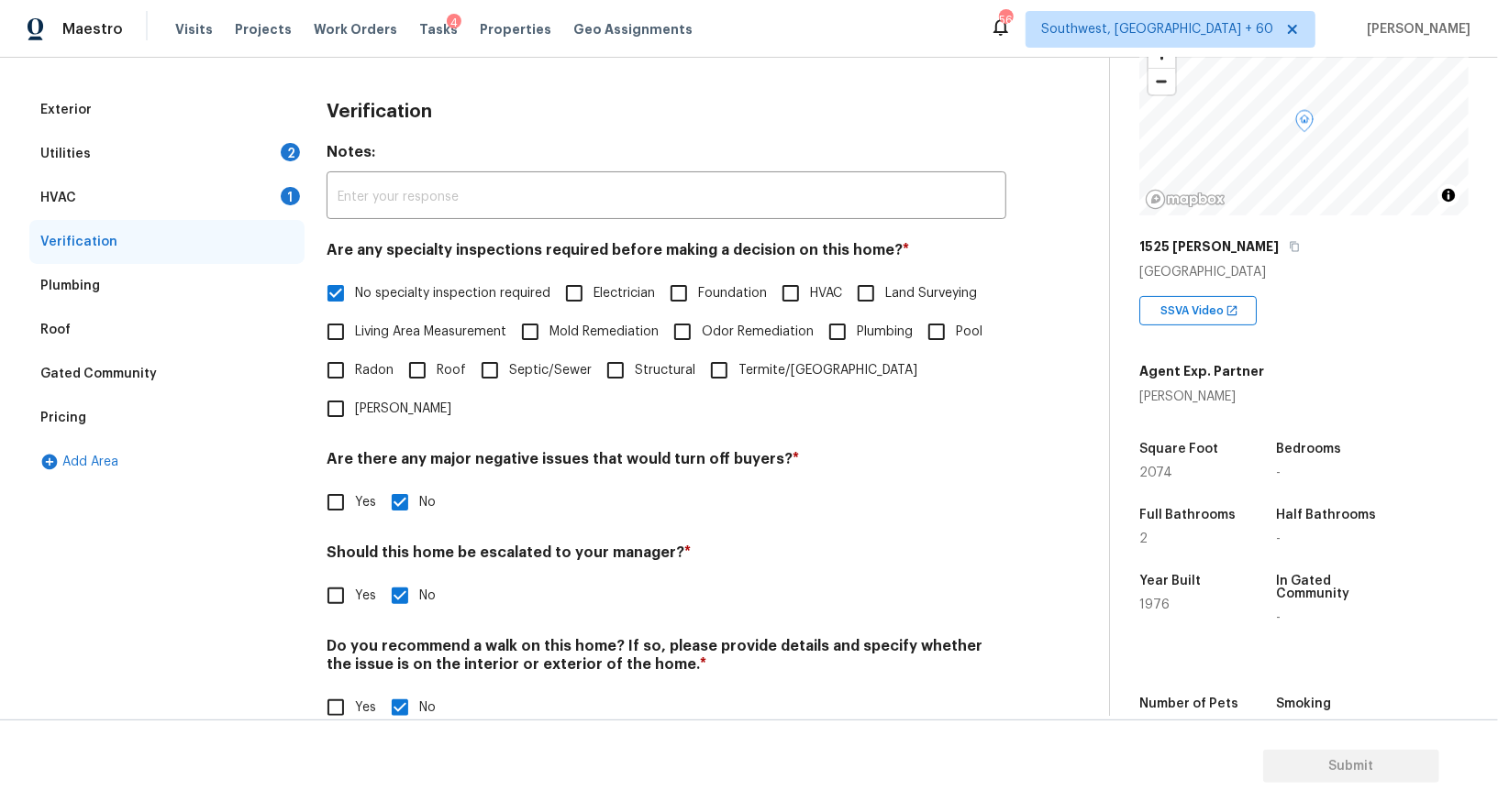
click at [351, 577] on input "Yes" at bounding box center [336, 596] width 39 height 39
checkbox input "true"
checkbox input "false"
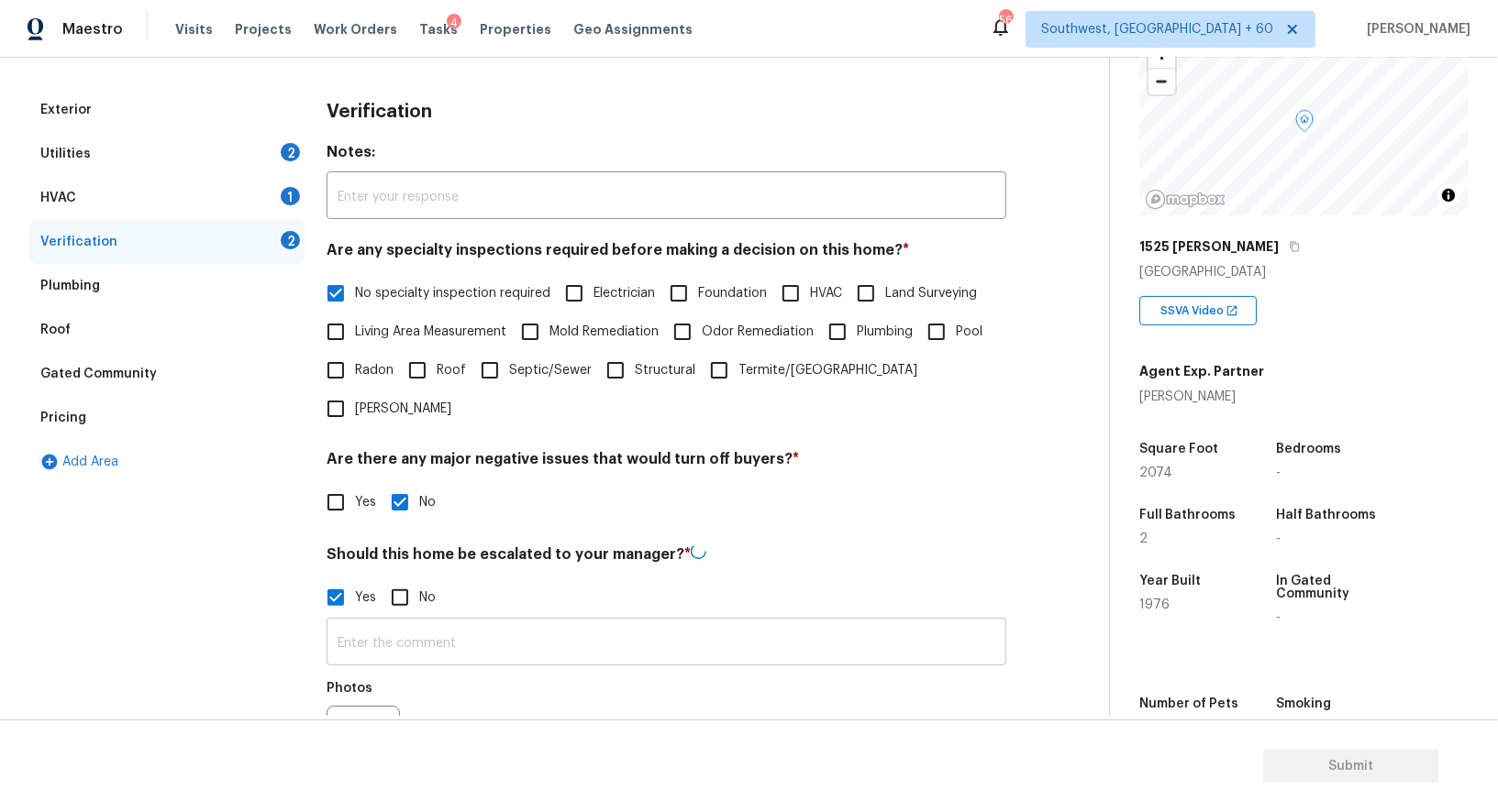
click at [383, 622] on input "text" at bounding box center [666, 644] width 680 height 43
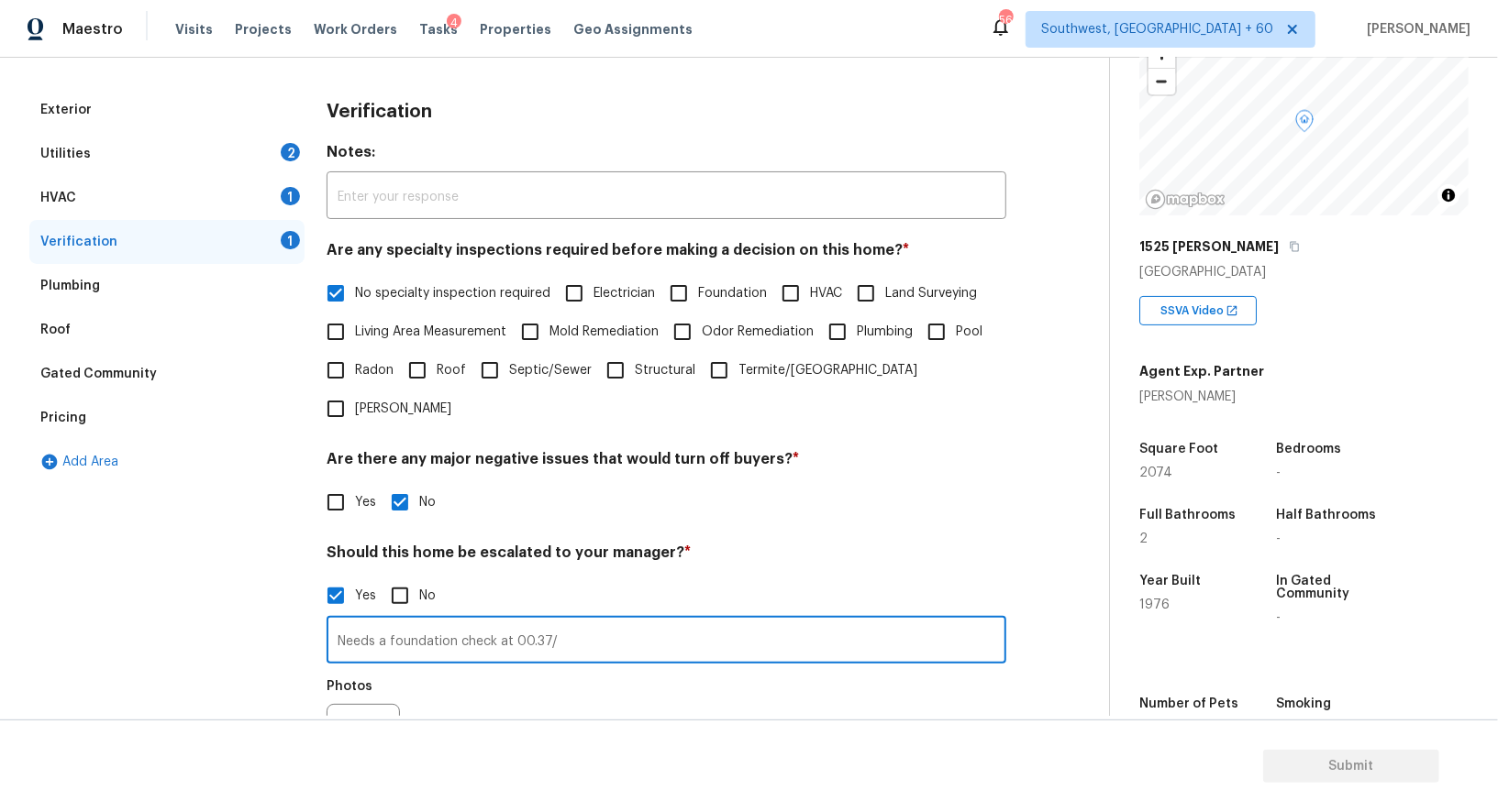
type input "Needs a foundation check at 00.37/"
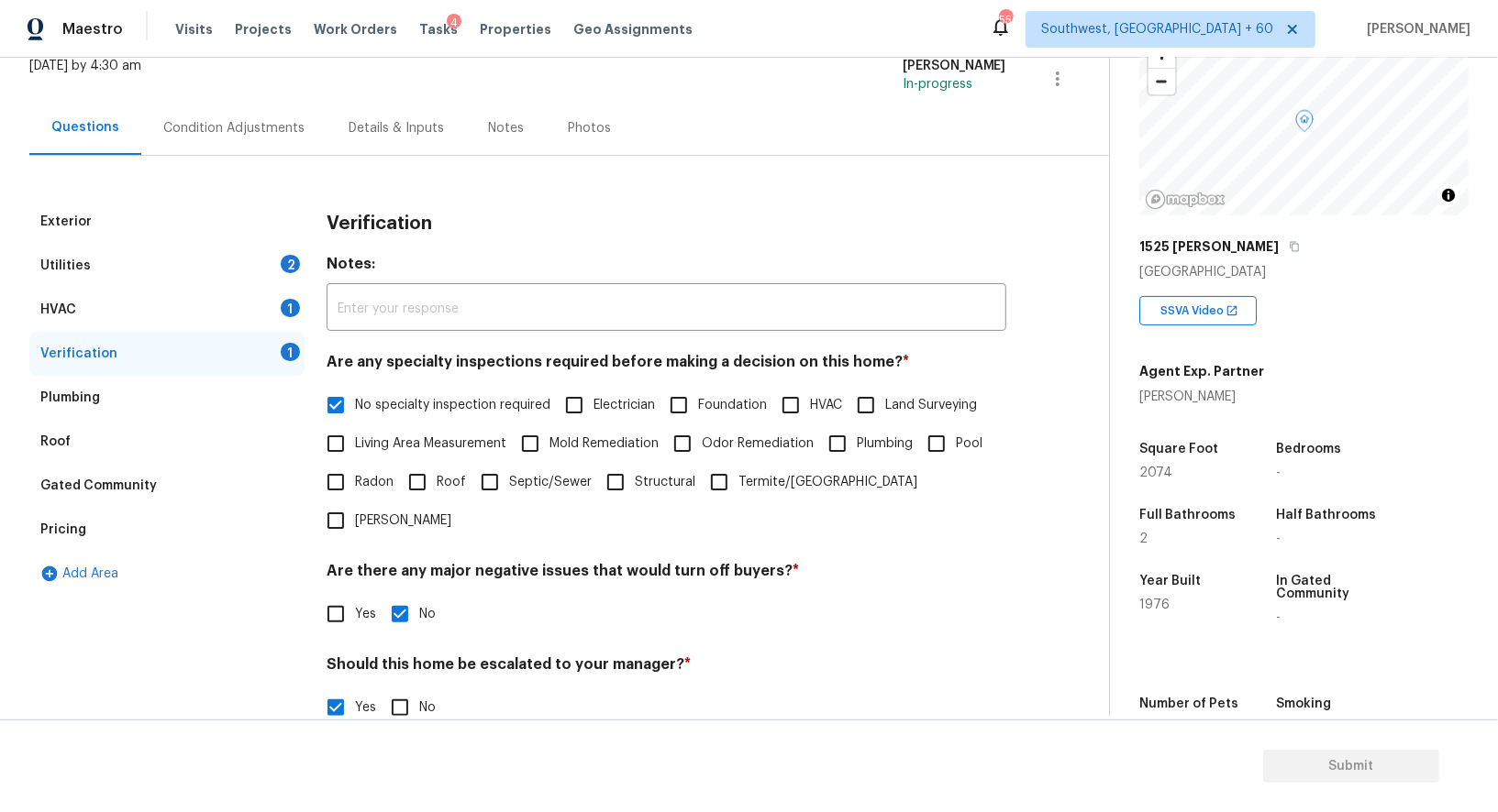
scroll to position [0, 0]
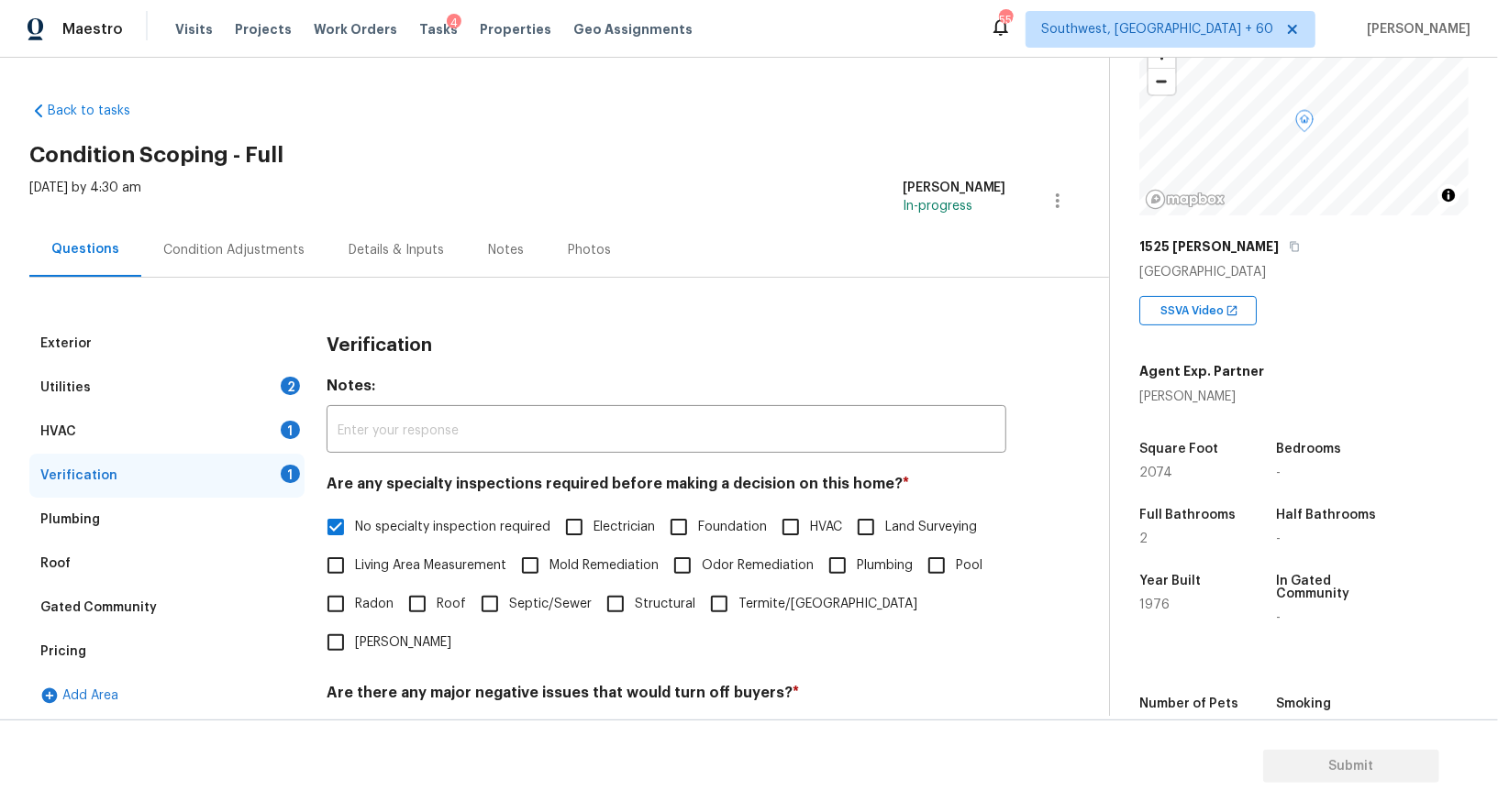
click at [286, 247] on div "Condition Adjustments" at bounding box center [234, 250] width 141 height 18
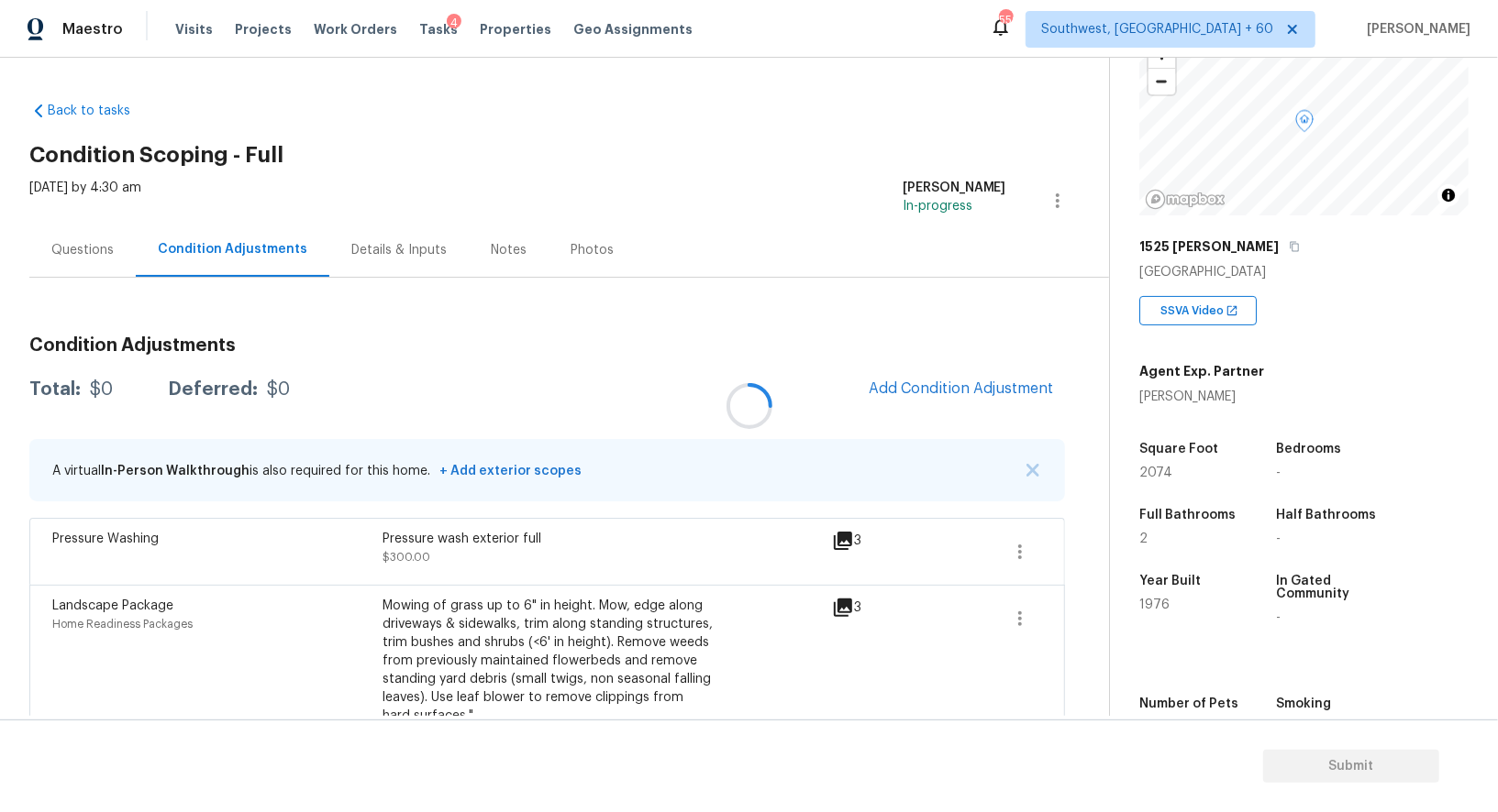
click at [286, 247] on div at bounding box center [749, 406] width 1498 height 812
click at [964, 380] on span "Add Condition Adjustment" at bounding box center [961, 388] width 185 height 16
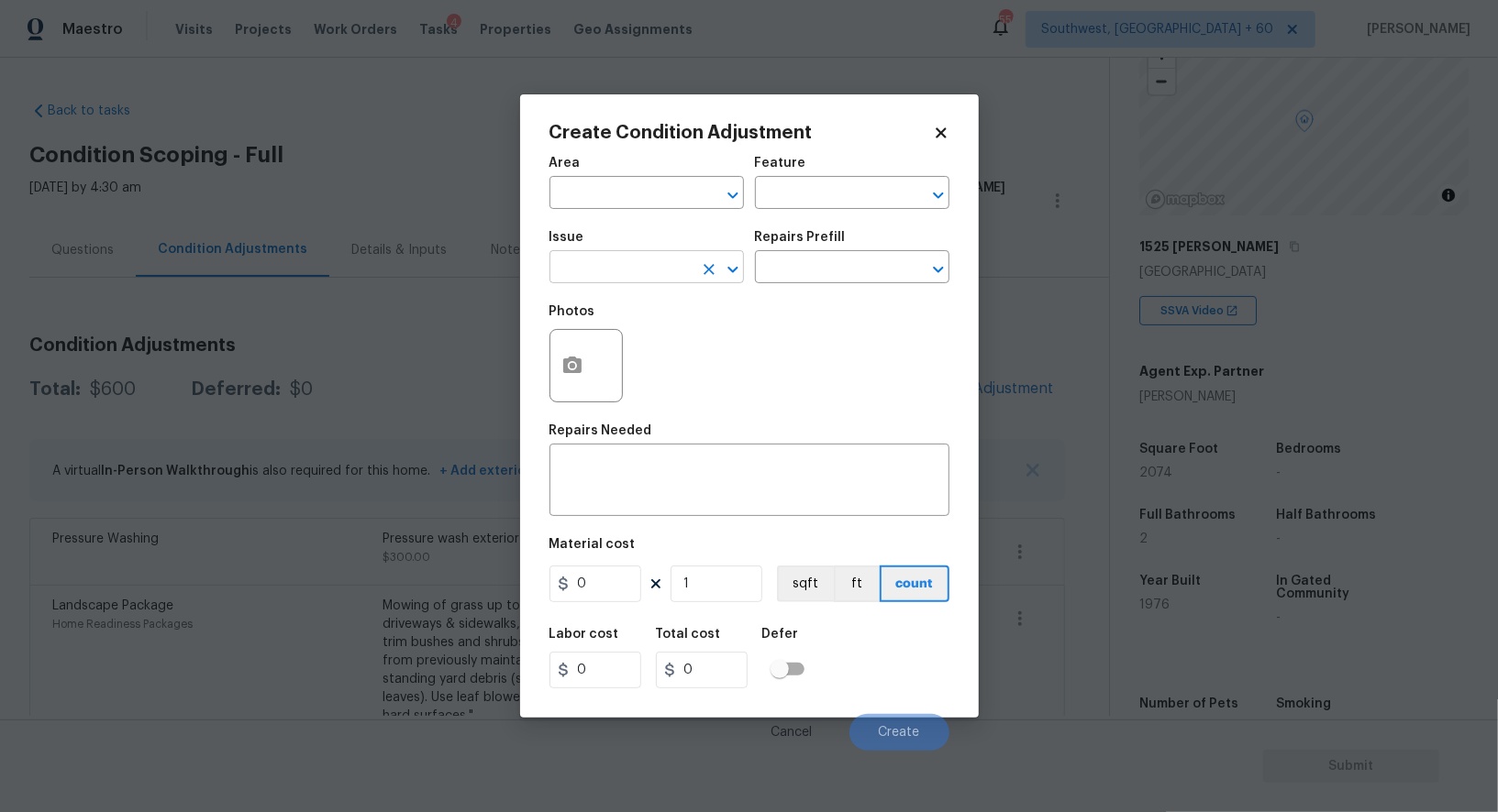
click at [654, 267] on input "text" at bounding box center [620, 269] width 143 height 28
click at [675, 361] on li "Debris/garbage on site" at bounding box center [647, 356] width 195 height 30
type input "Debris/garbage on site"
click at [834, 273] on input "text" at bounding box center [826, 269] width 143 height 28
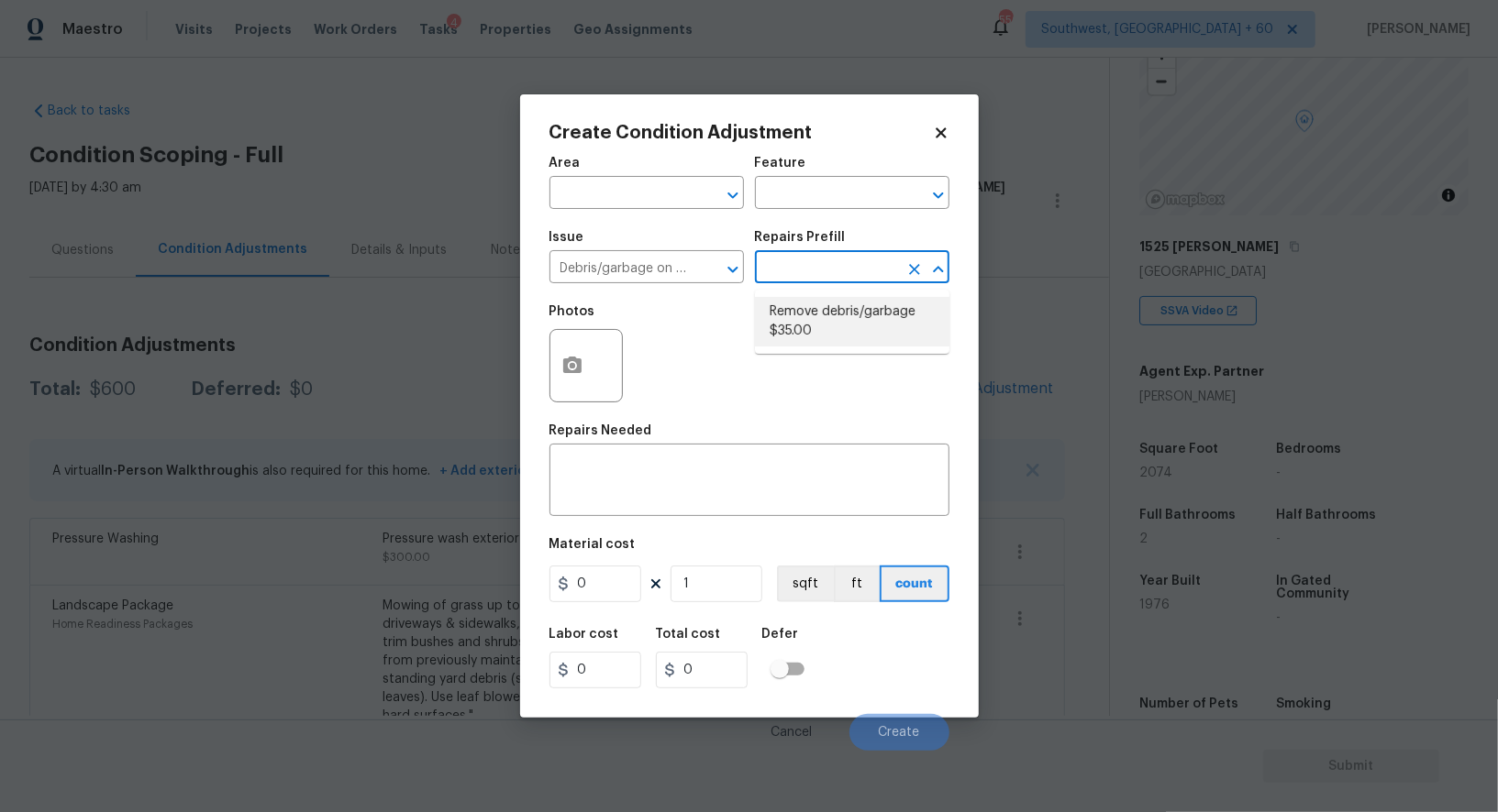
click at [829, 308] on li "Remove debris/garbage $35.00" at bounding box center [852, 321] width 195 height 49
type textarea "Remove, haul off, and properly dispose of any debris left by seller to offsite …"
type input "35"
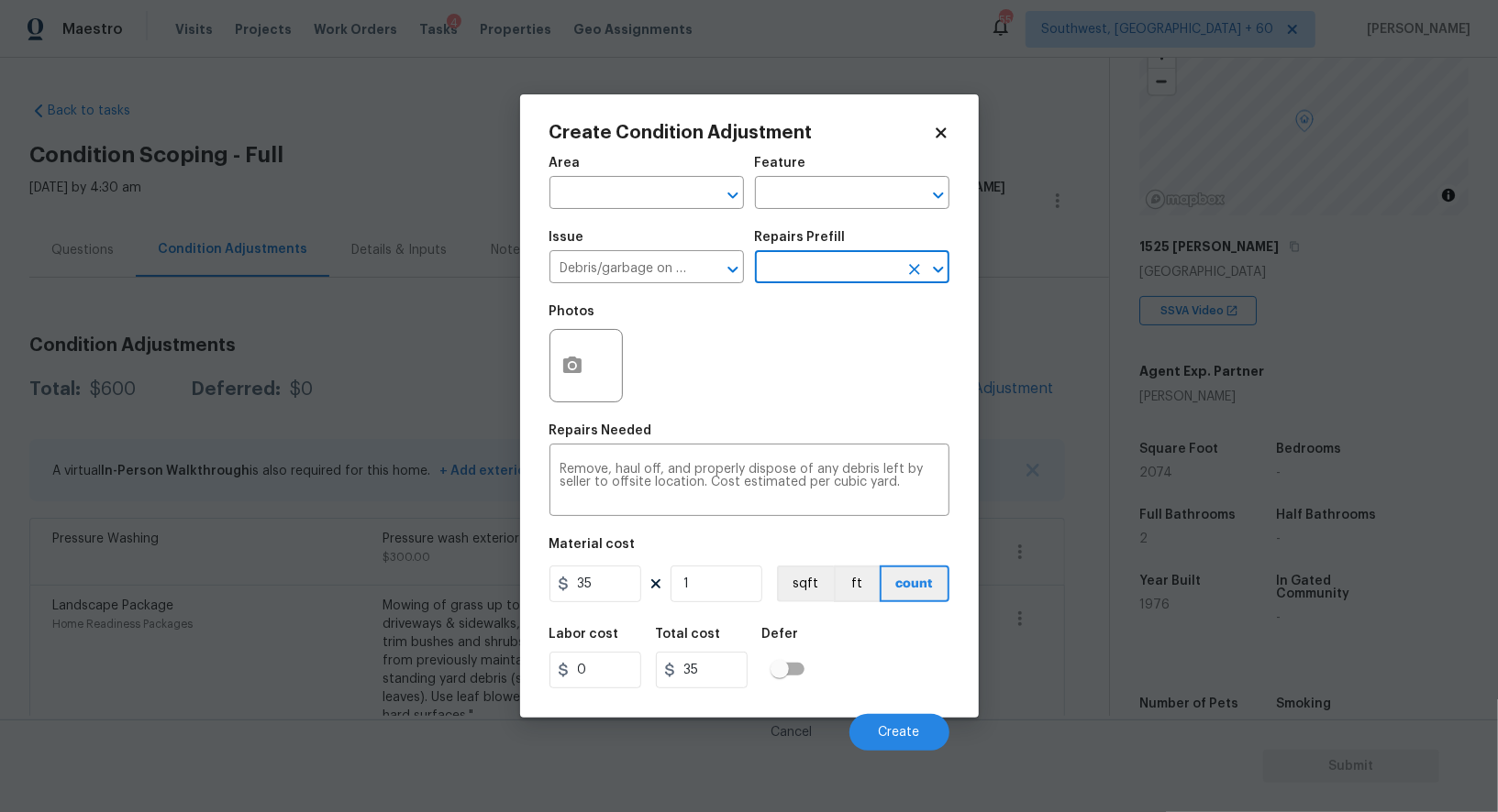
click at [829, 308] on div "Photos" at bounding box center [749, 354] width 400 height 119
click at [581, 391] on button "button" at bounding box center [572, 366] width 44 height 72
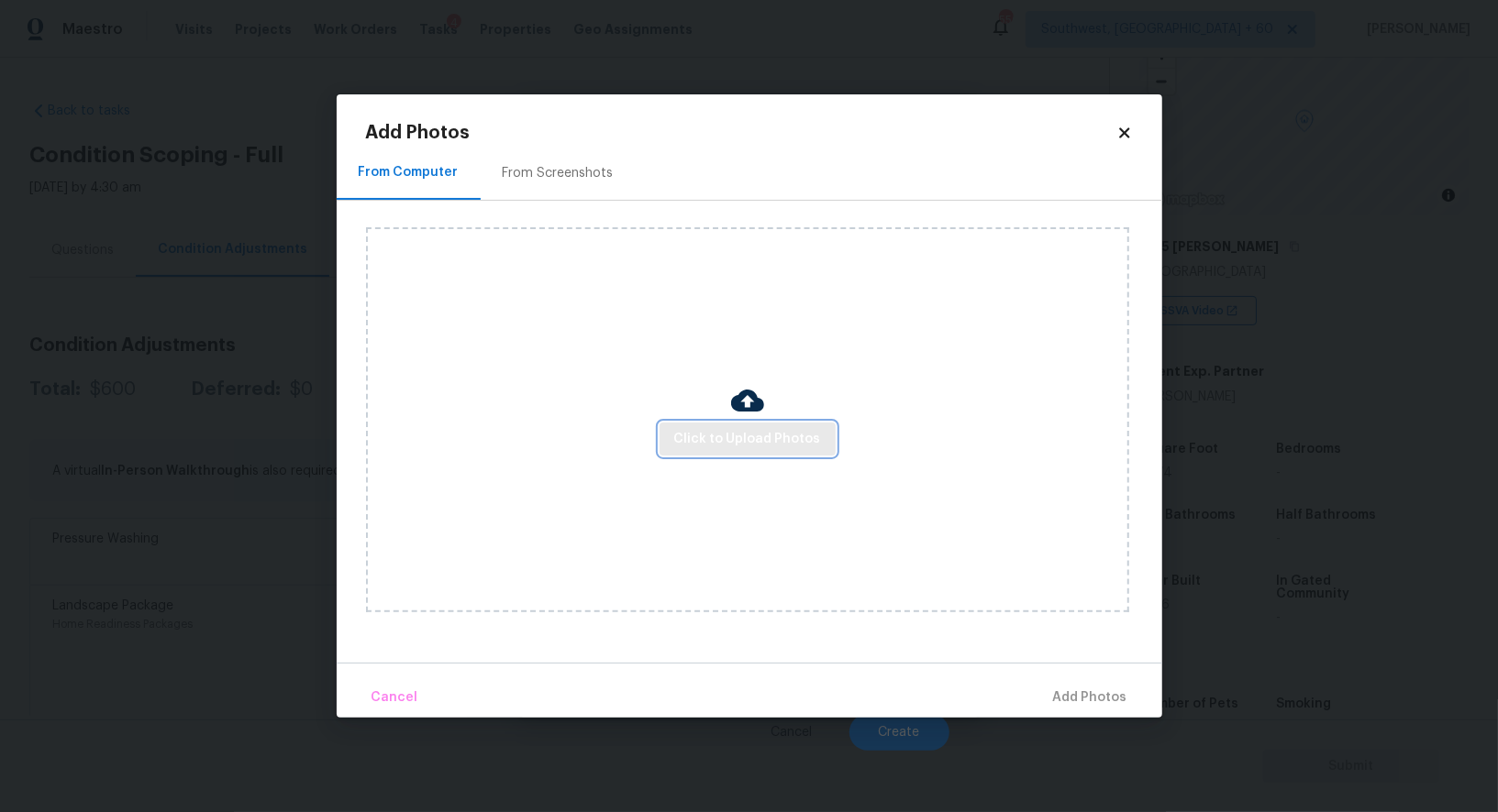
click at [755, 440] on span "Click to Upload Photos" at bounding box center [747, 440] width 147 height 23
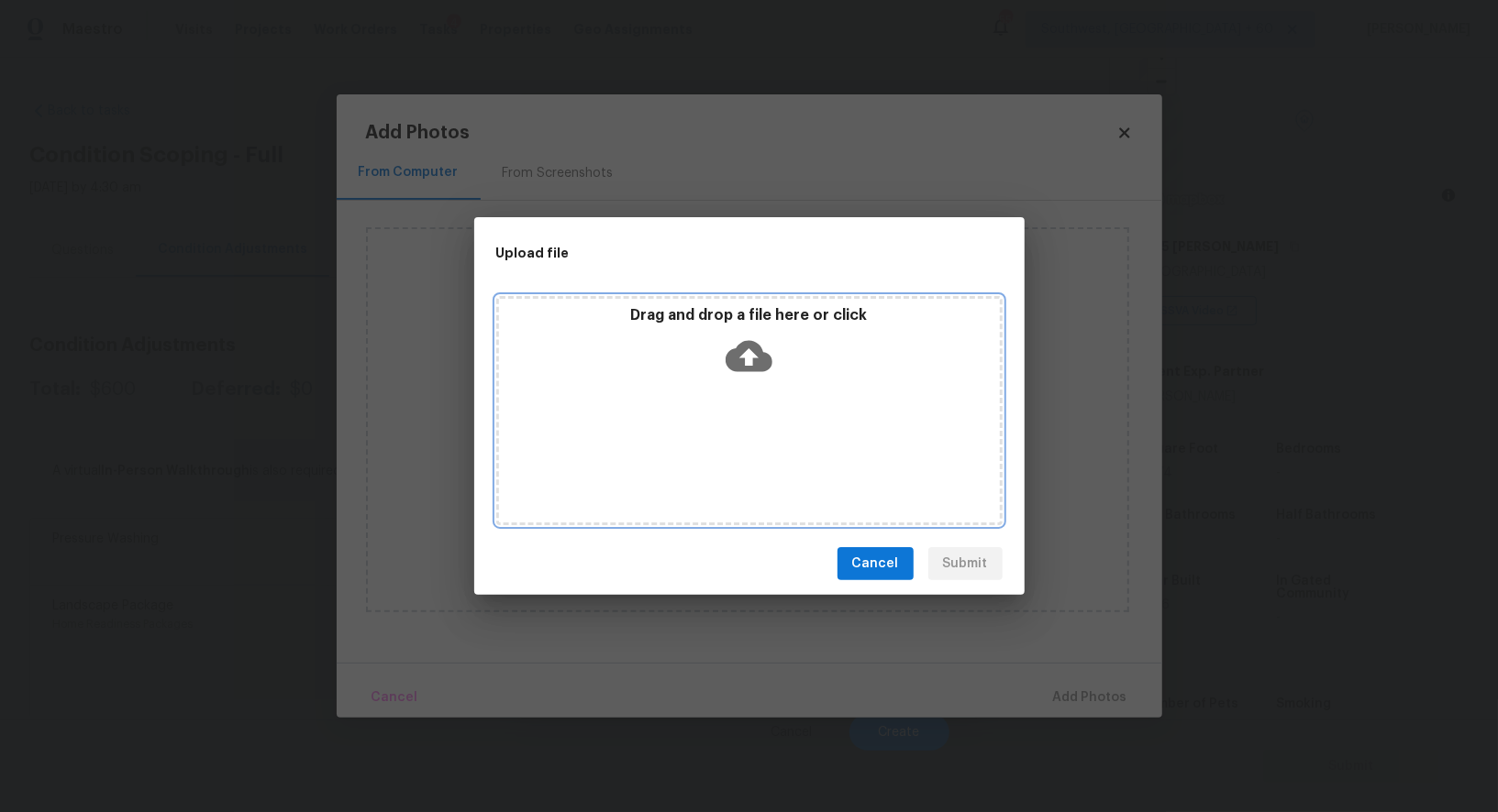
click at [752, 352] on icon at bounding box center [748, 355] width 46 height 46
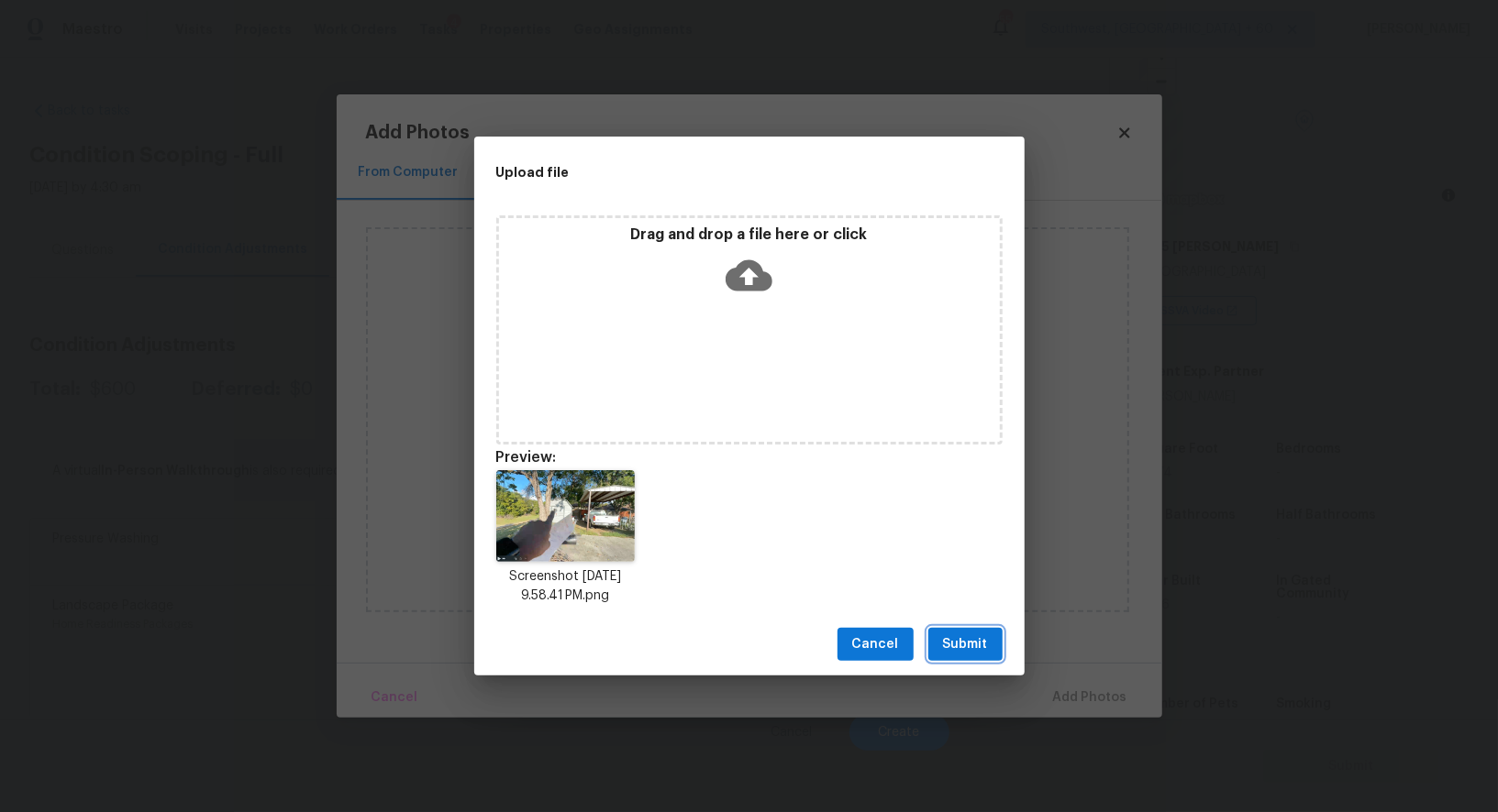
click at [956, 645] on span "Submit" at bounding box center [966, 645] width 45 height 23
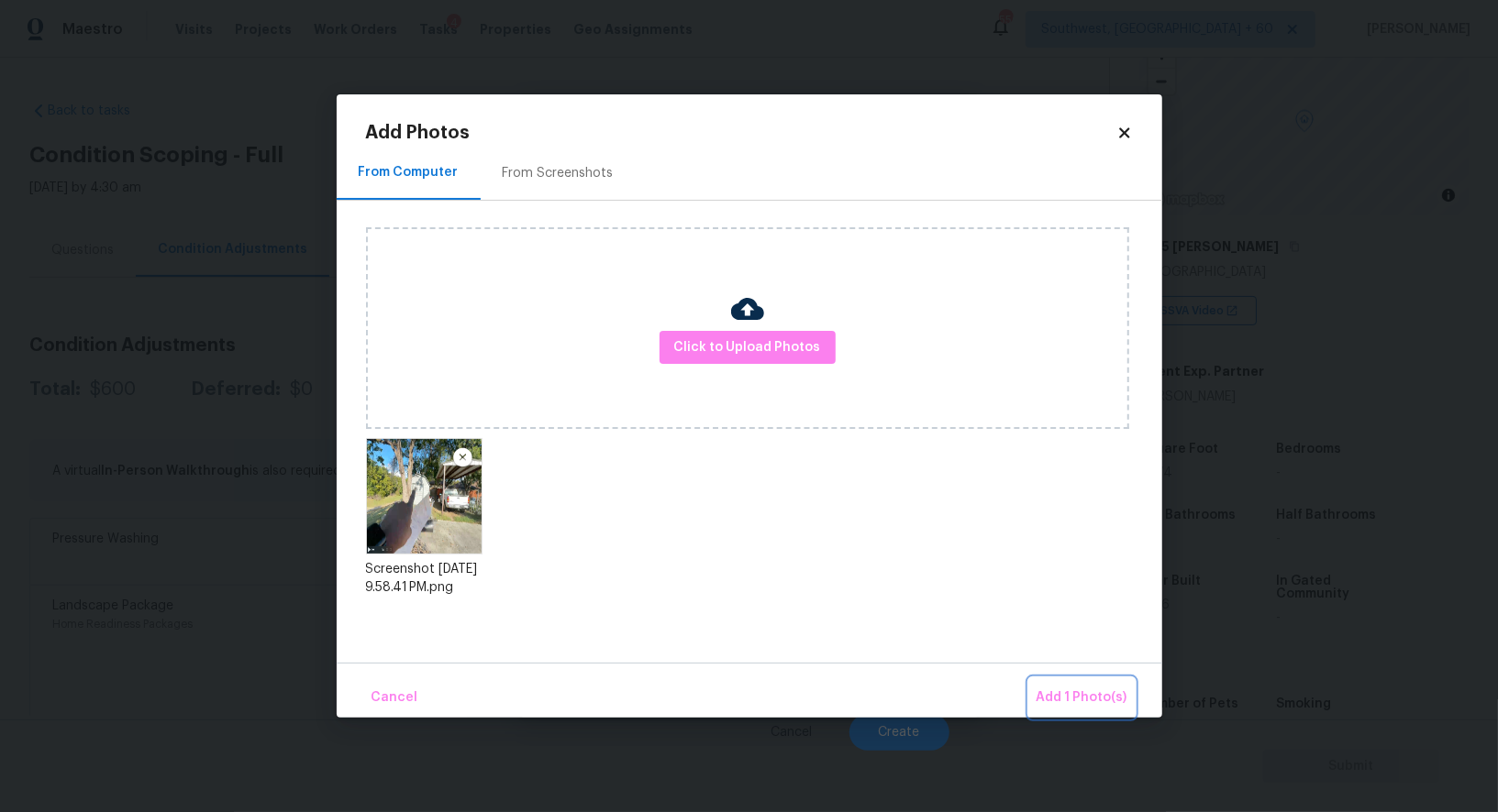
click at [1065, 695] on span "Add 1 Photo(s)" at bounding box center [1082, 698] width 91 height 23
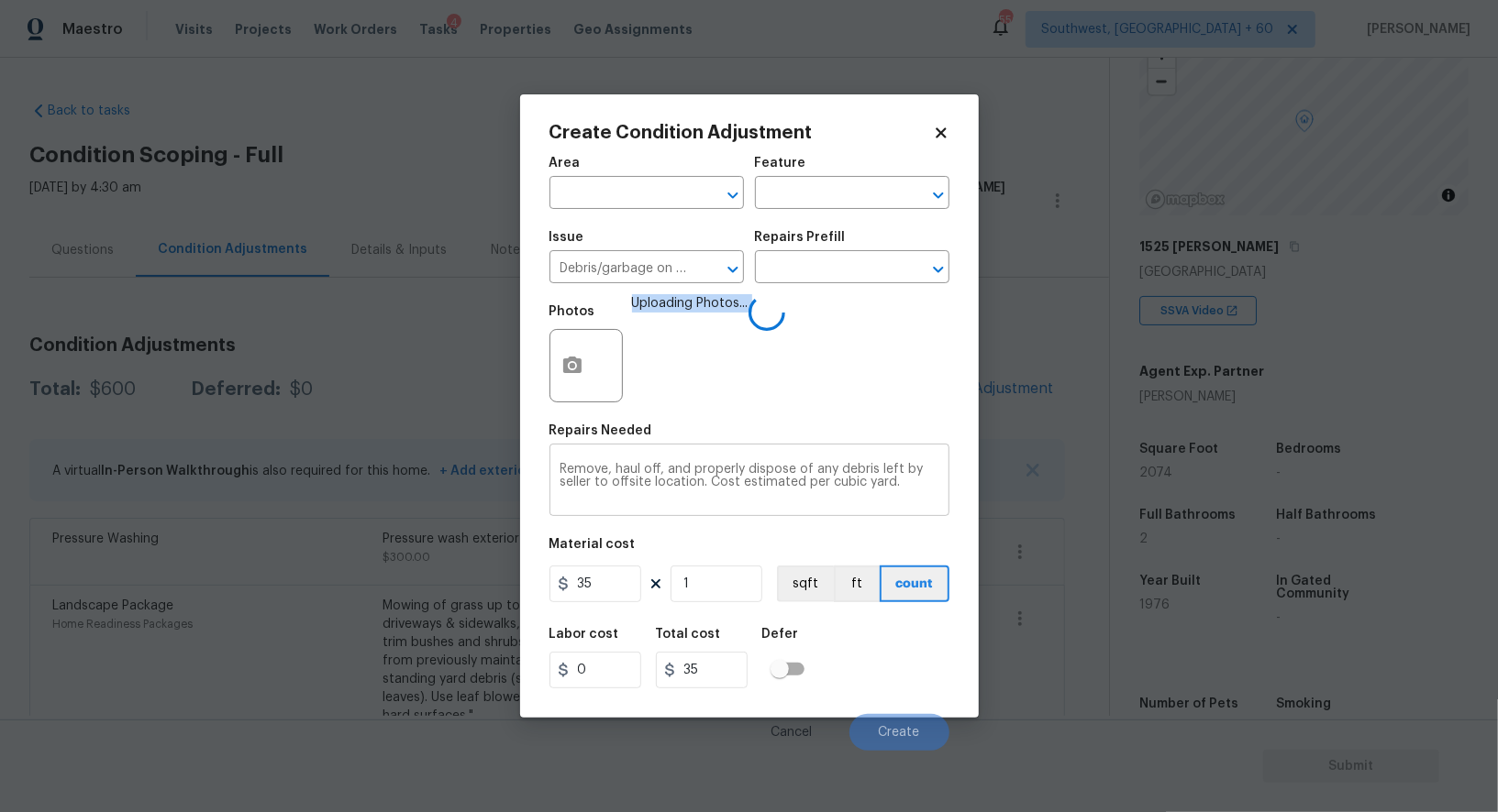
click at [895, 486] on textarea "Remove, haul off, and properly dispose of any debris left by seller to offsite …" at bounding box center [750, 482] width 378 height 39
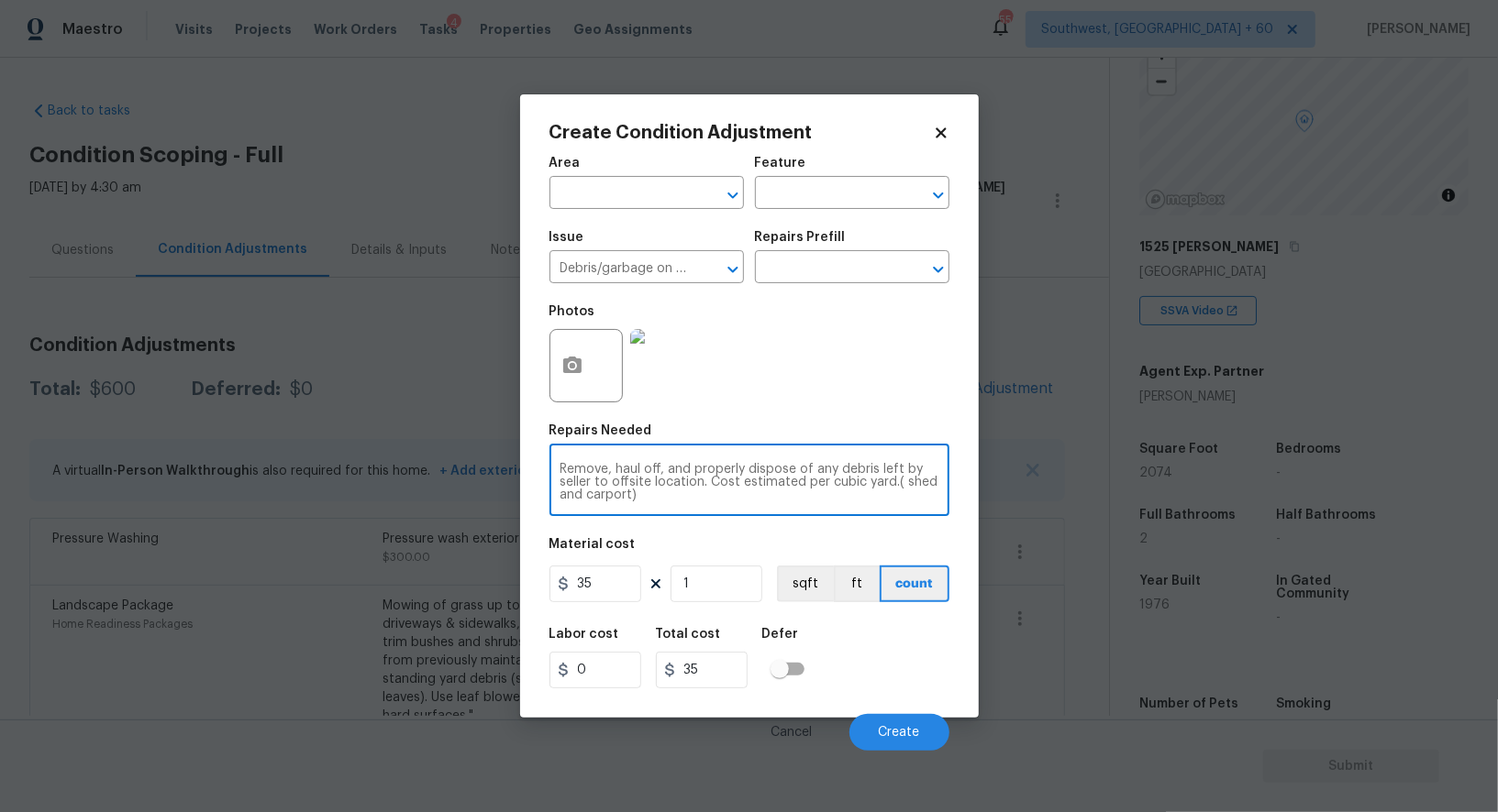
click at [941, 478] on div "Remove, haul off, and properly dispose of any debris left by seller to offsite …" at bounding box center [749, 482] width 400 height 68
click at [933, 483] on textarea "Remove, haul off, and properly dispose of any debris left by seller to offsite …" at bounding box center [750, 482] width 378 height 39
click at [927, 481] on textarea "Remove, haul off, and properly dispose of any debris left by seller to offsite …" at bounding box center [750, 482] width 378 height 39
type textarea "Remove, haul off, and properly dispose of any debris left by seller to offsite …"
click at [609, 579] on input "35" at bounding box center [595, 583] width 92 height 37
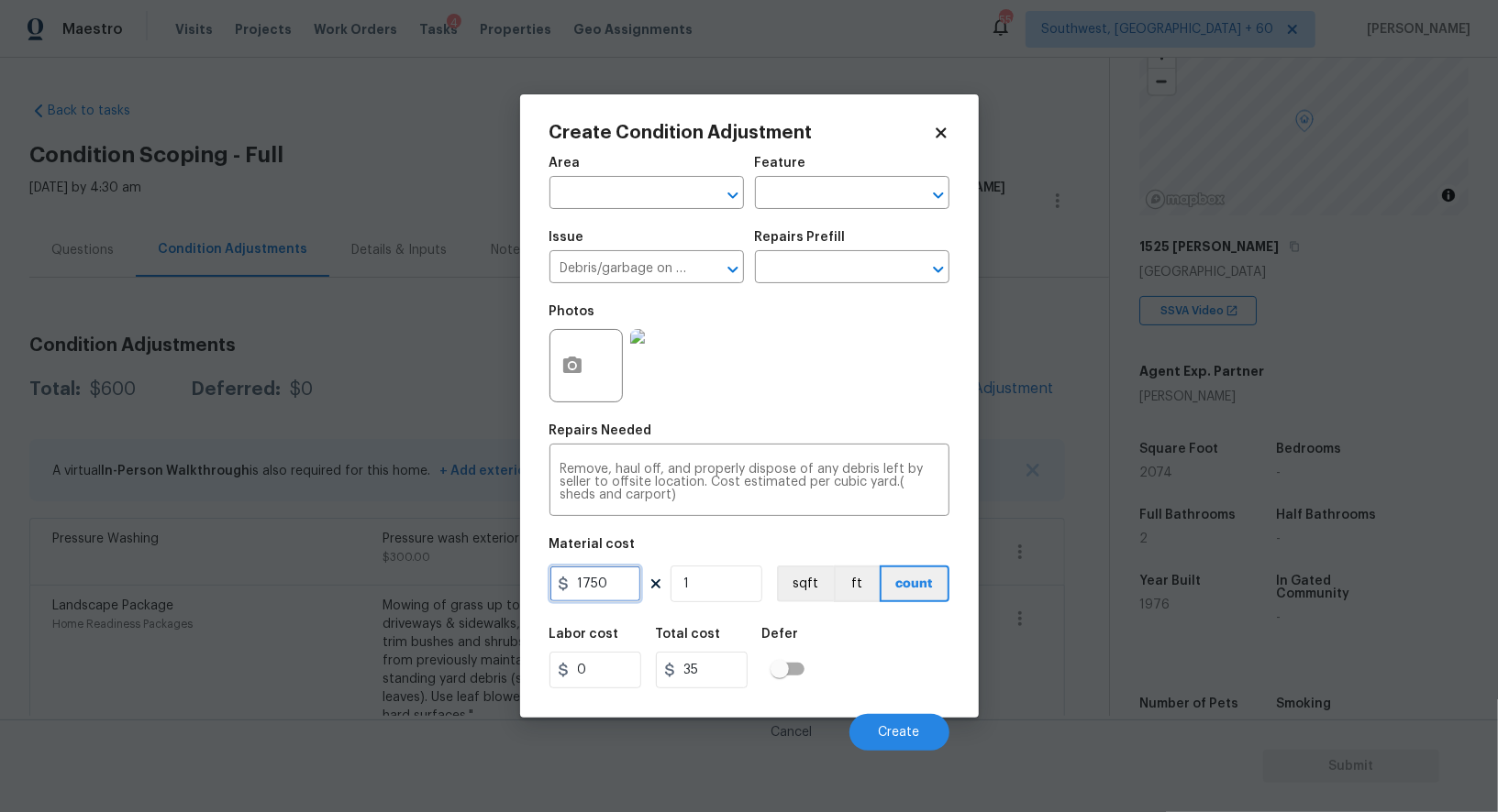
type input "1750"
click at [722, 685] on input "35" at bounding box center [701, 669] width 92 height 37
type input "1750"
click at [901, 731] on span "Create" at bounding box center [899, 733] width 42 height 14
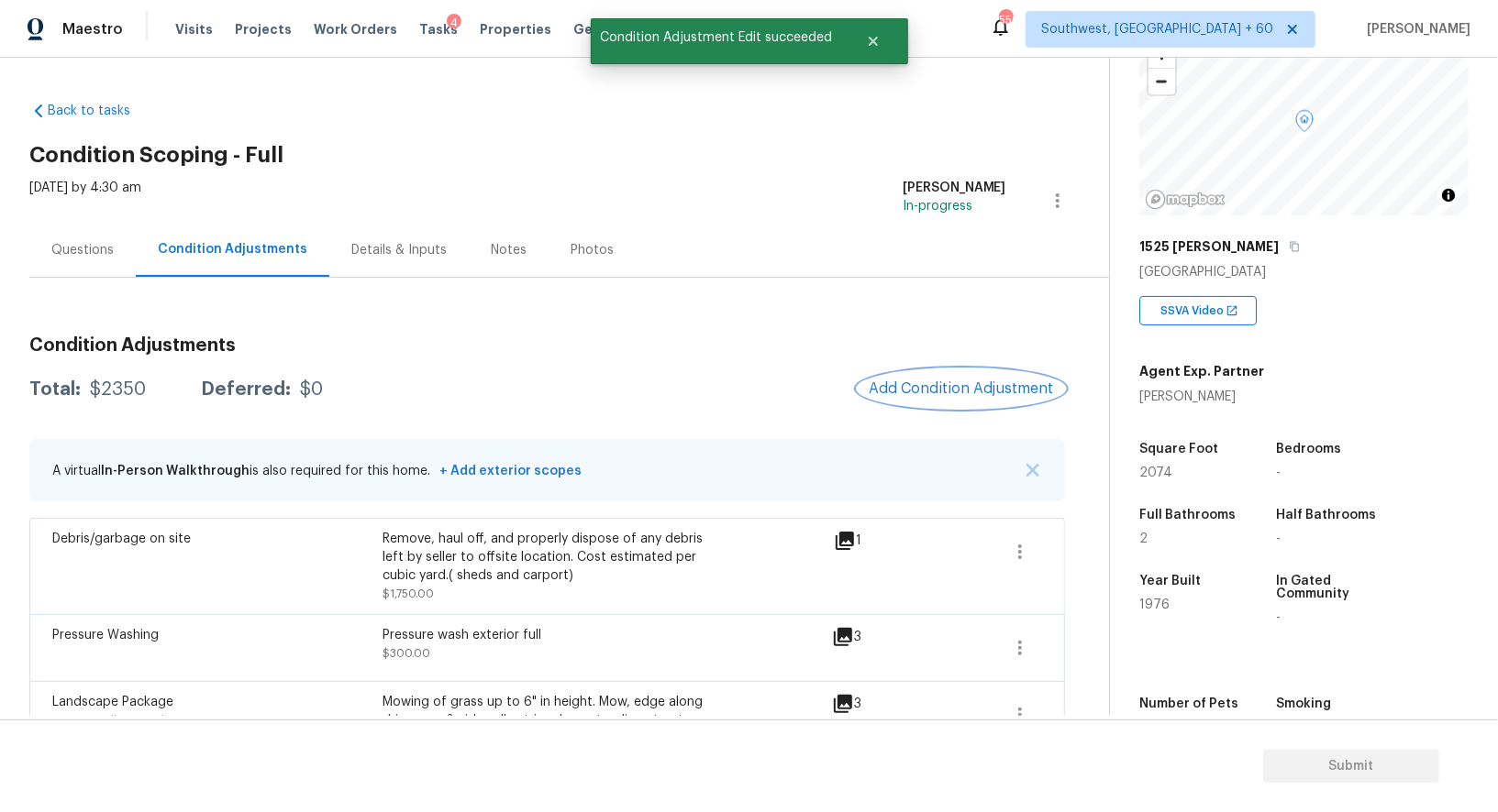
click at [1002, 378] on button "Add Condition Adjustment" at bounding box center [961, 389] width 207 height 39
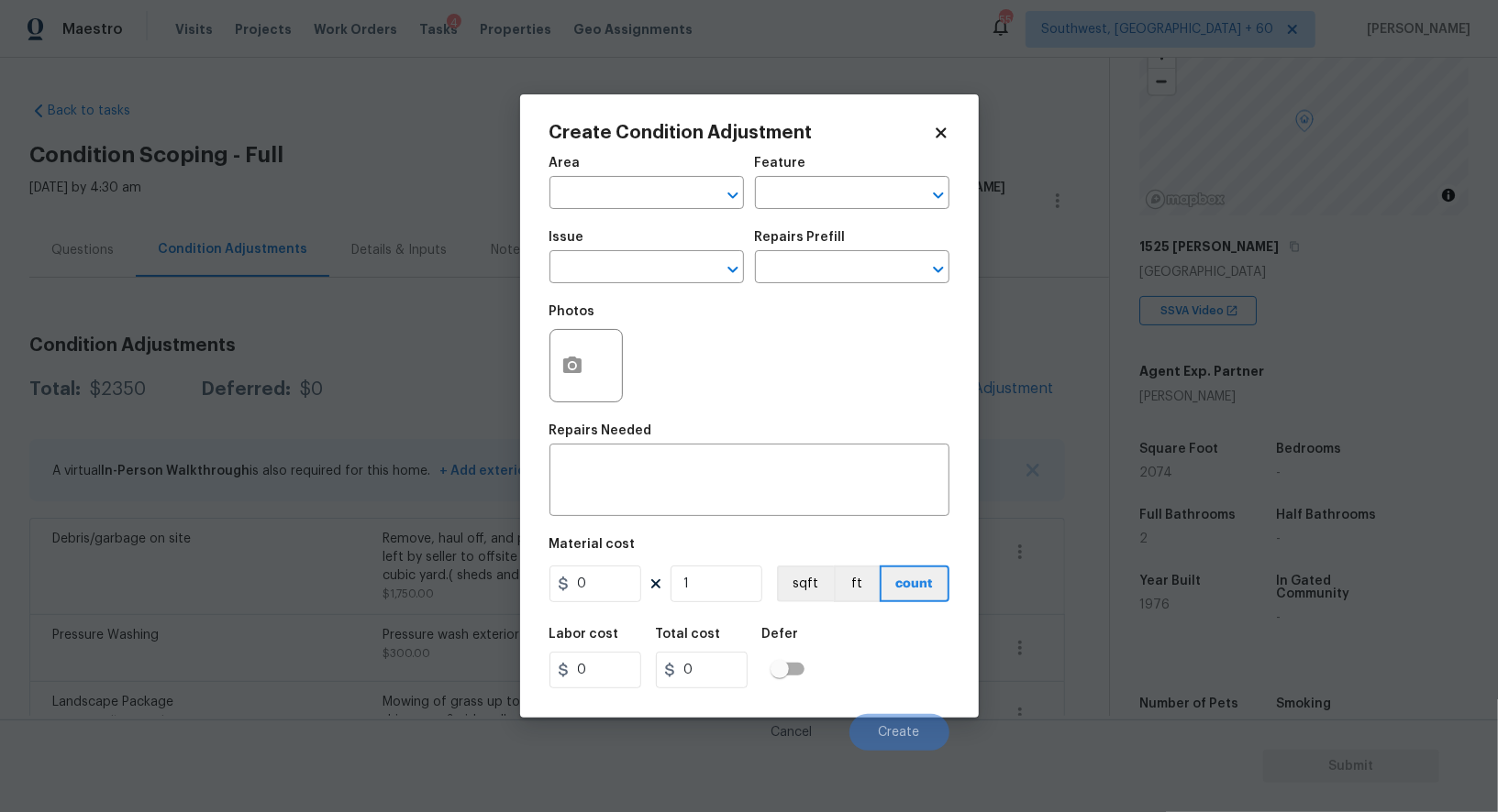
click at [385, 177] on body "Maestro Visits Projects Work Orders Tasks 4 Properties Geo Assignments 550 Sout…" at bounding box center [749, 406] width 1498 height 812
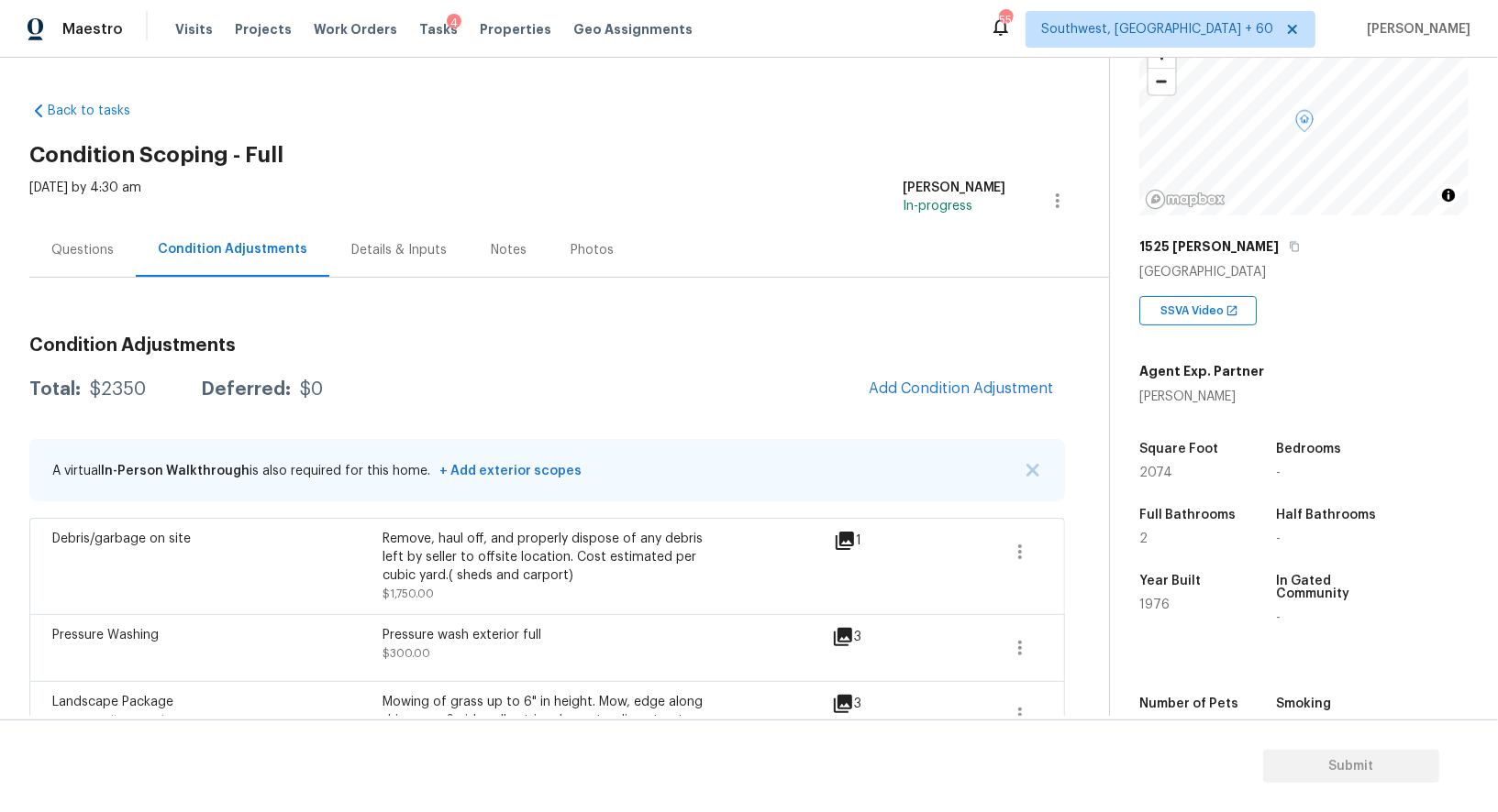
click at [984, 407] on span "Add Condition Adjustment" at bounding box center [961, 389] width 207 height 41
click at [905, 410] on div "Condition Adjustments Total: $2350 Deferred: $0 Add Condition Adjustment A virt…" at bounding box center [547, 586] width 1036 height 530
click at [913, 388] on span "Add Condition Adjustment" at bounding box center [961, 388] width 185 height 16
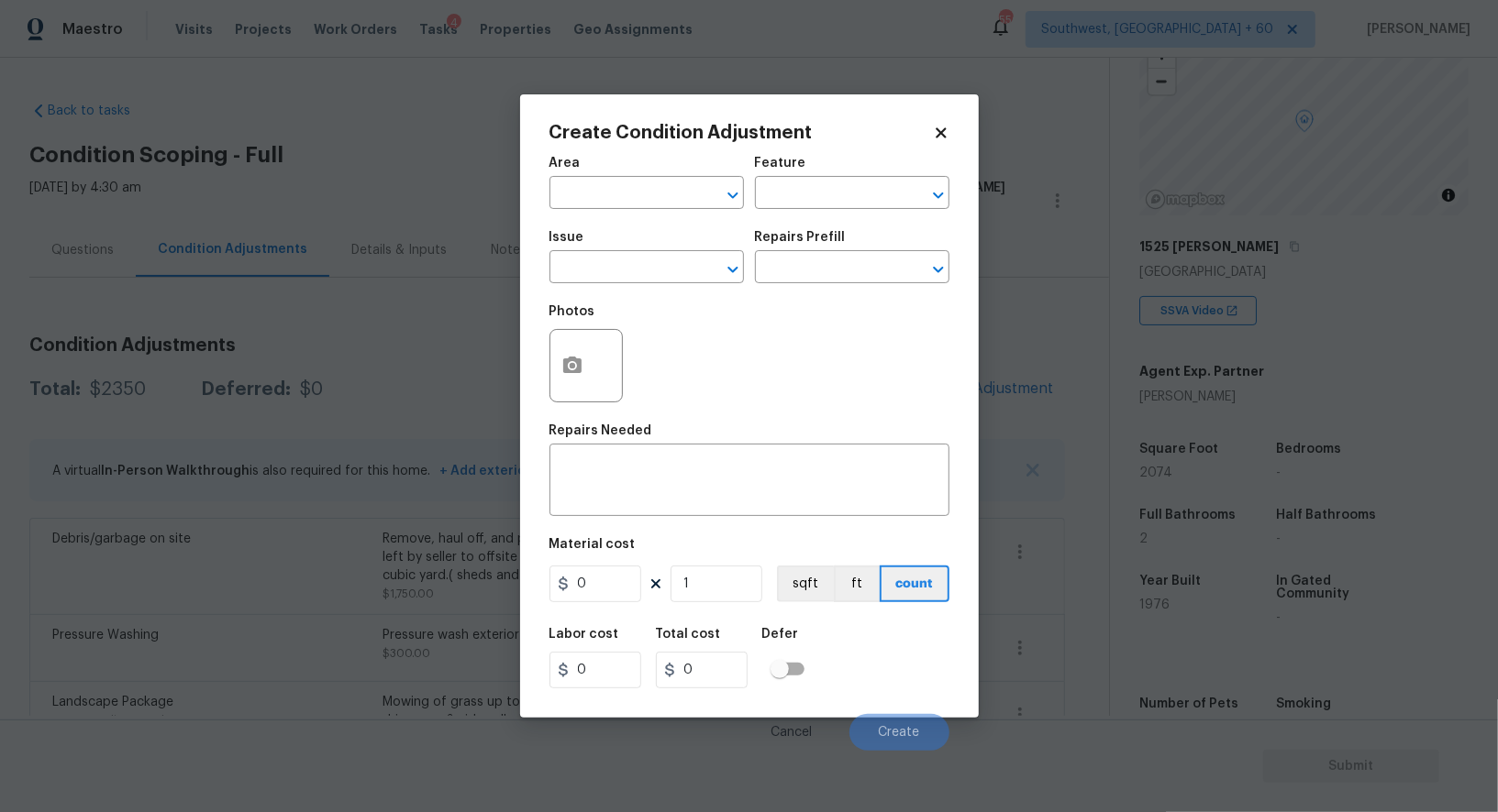
click at [547, 378] on div "Create Condition Adjustment Area ​ Feature ​ Issue ​ Repairs Prefill ​ Photos R…" at bounding box center [749, 406] width 459 height 623
click at [558, 373] on button "button" at bounding box center [572, 366] width 44 height 72
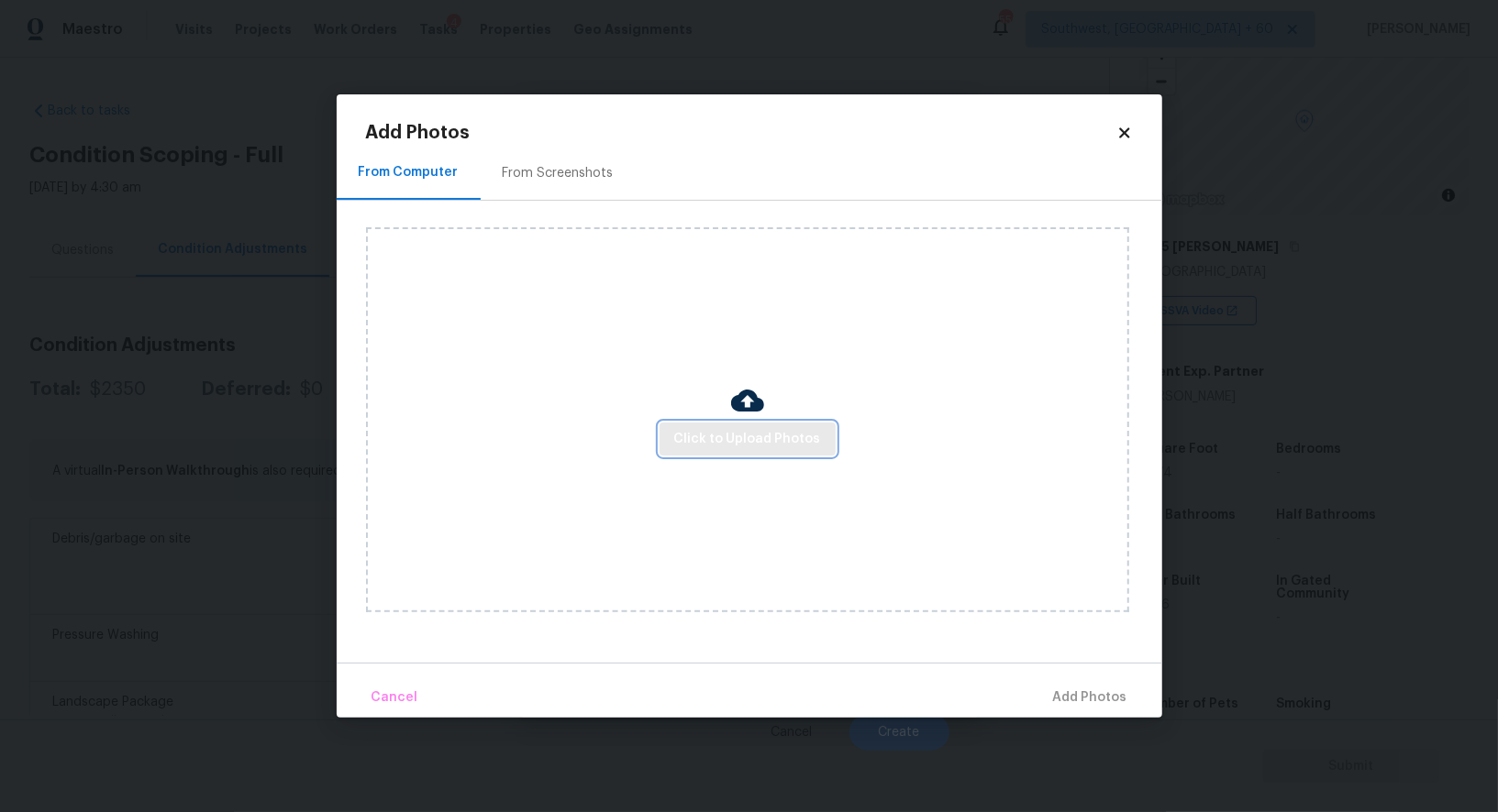
click at [765, 445] on span "Click to Upload Photos" at bounding box center [747, 440] width 147 height 23
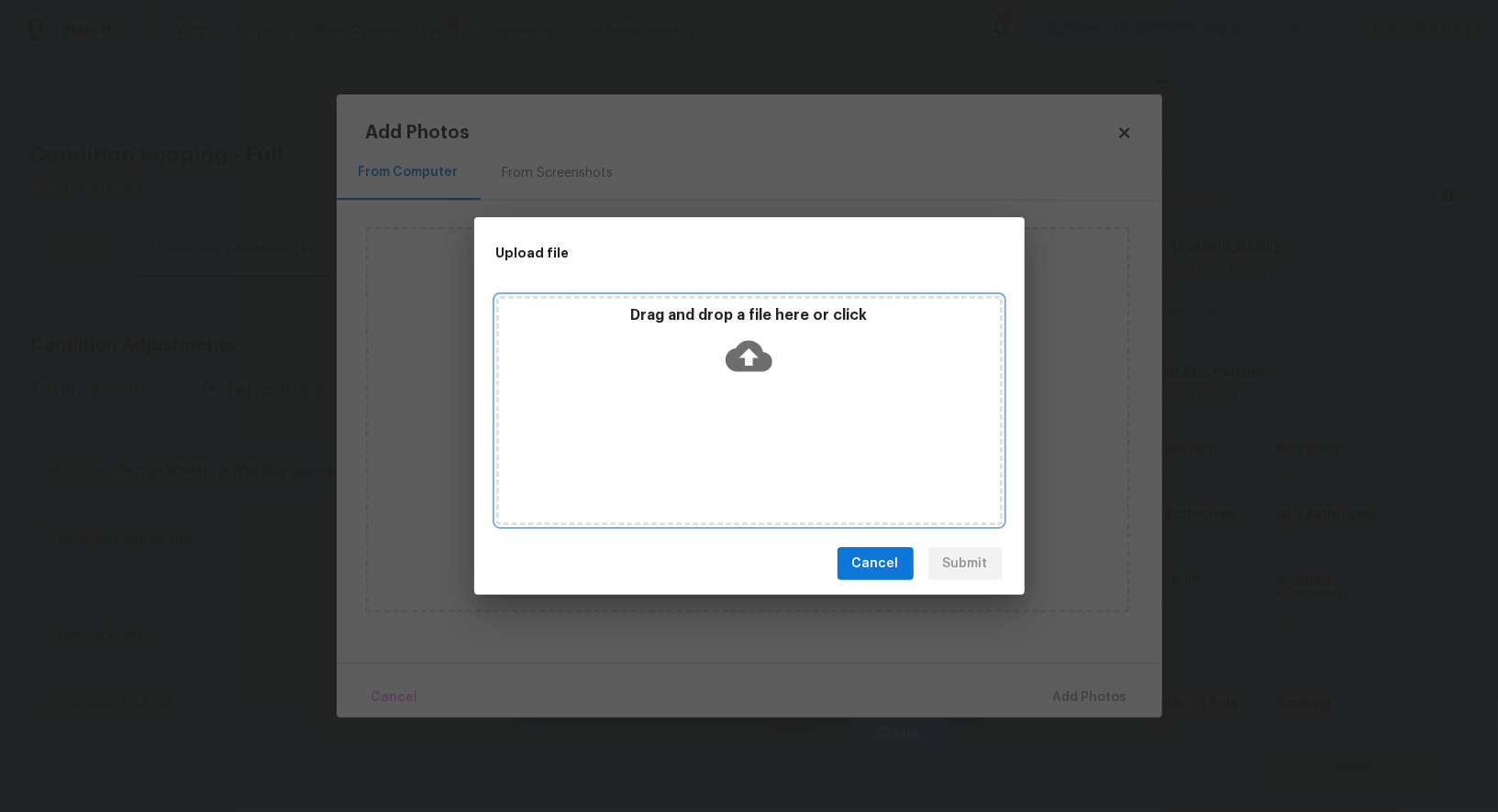
click at [757, 386] on div "Drag and drop a file here or click" at bounding box center [749, 410] width 506 height 229
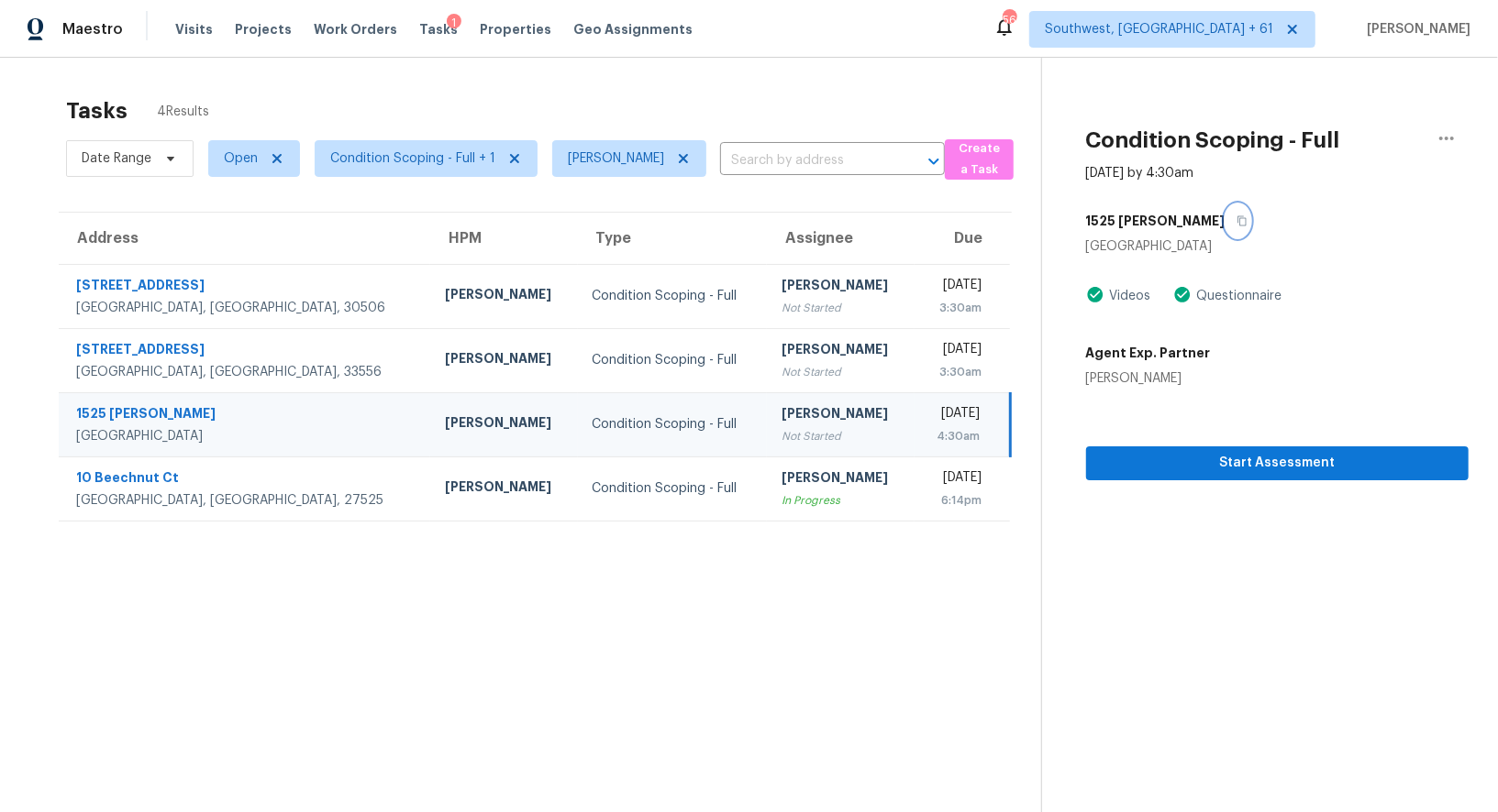
click at [1236, 222] on icon "button" at bounding box center [1242, 221] width 11 height 11
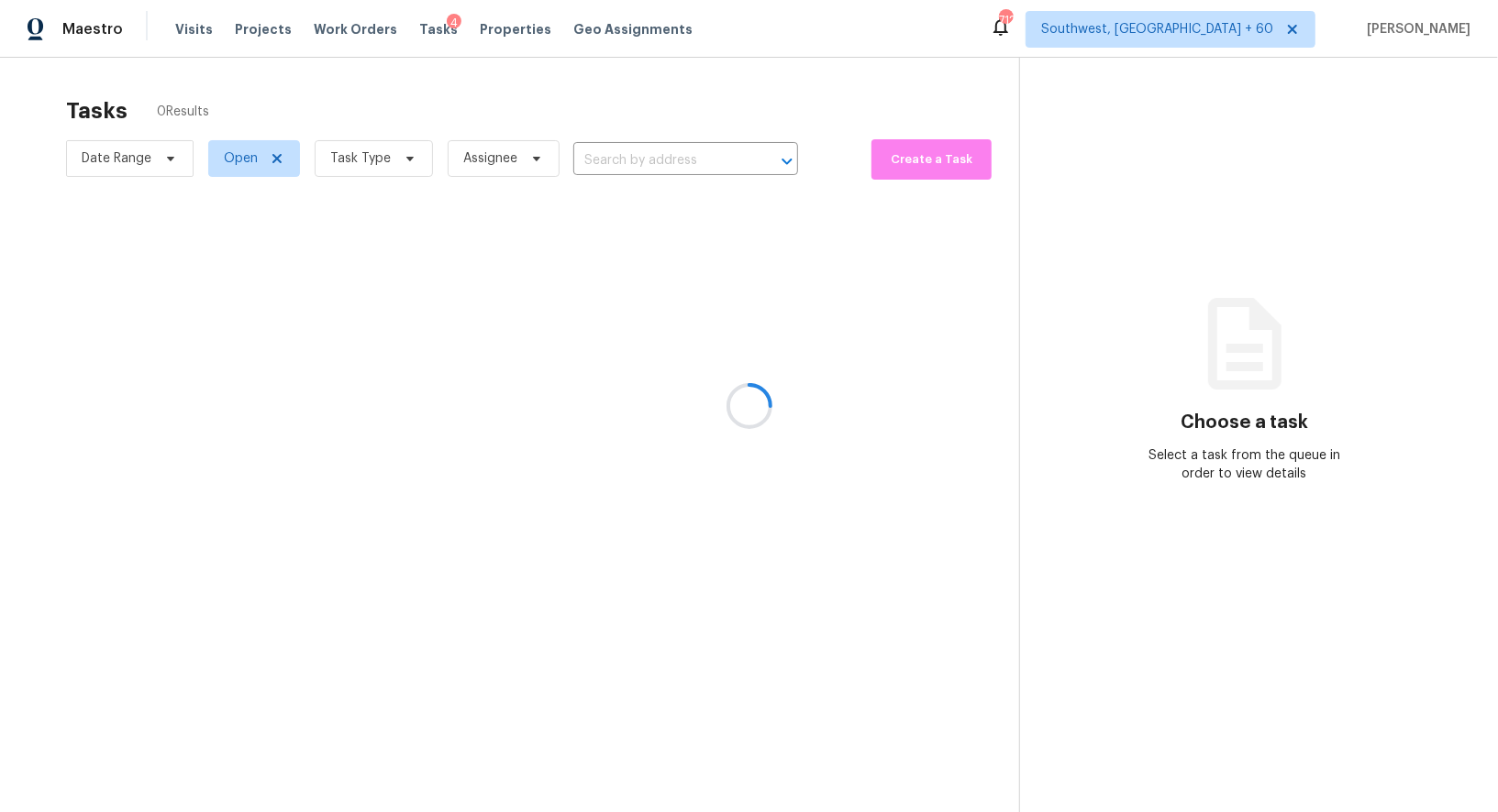
click at [623, 153] on div at bounding box center [749, 406] width 1498 height 812
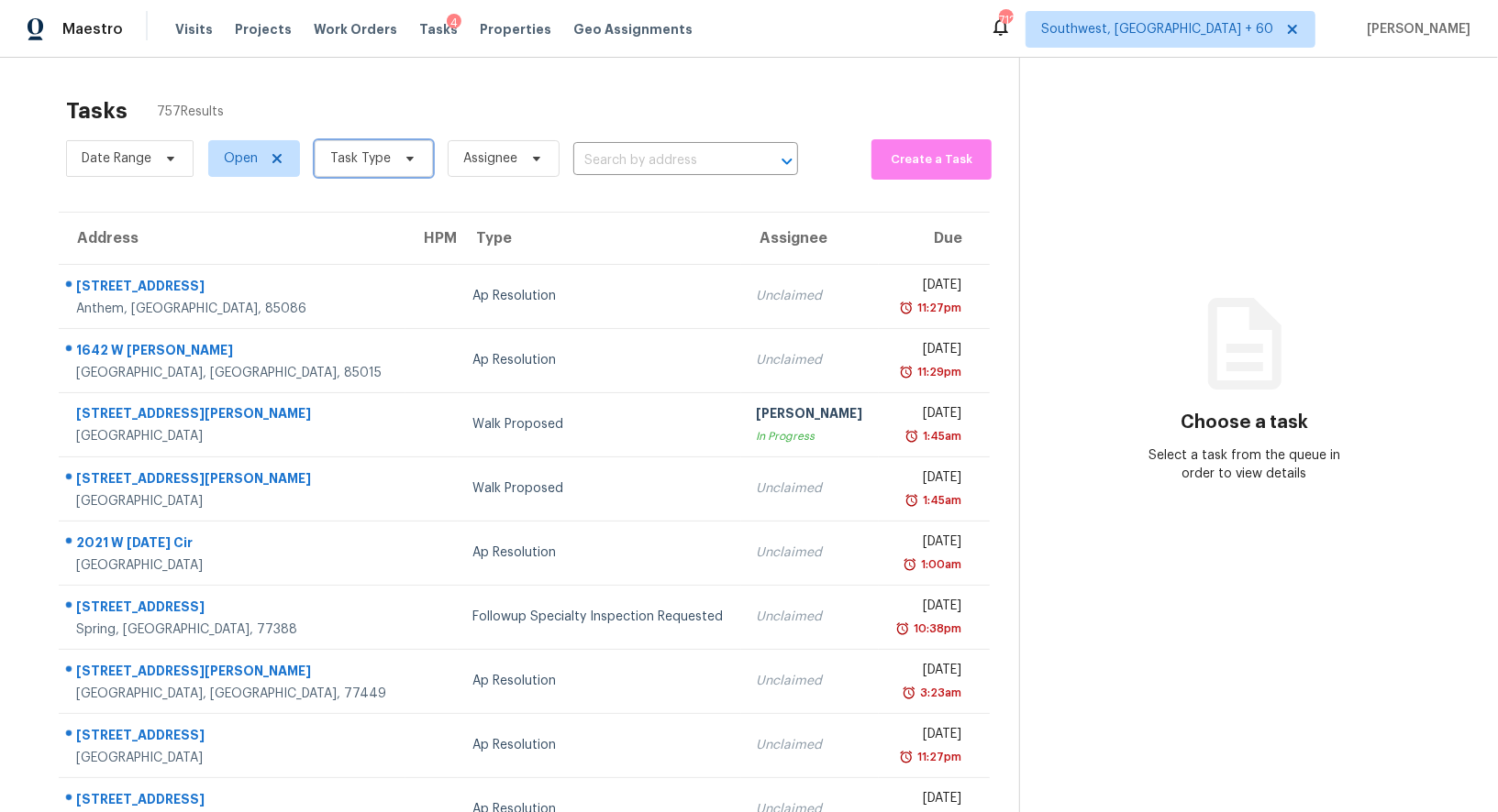
click at [380, 165] on span "Task Type" at bounding box center [360, 158] width 61 height 18
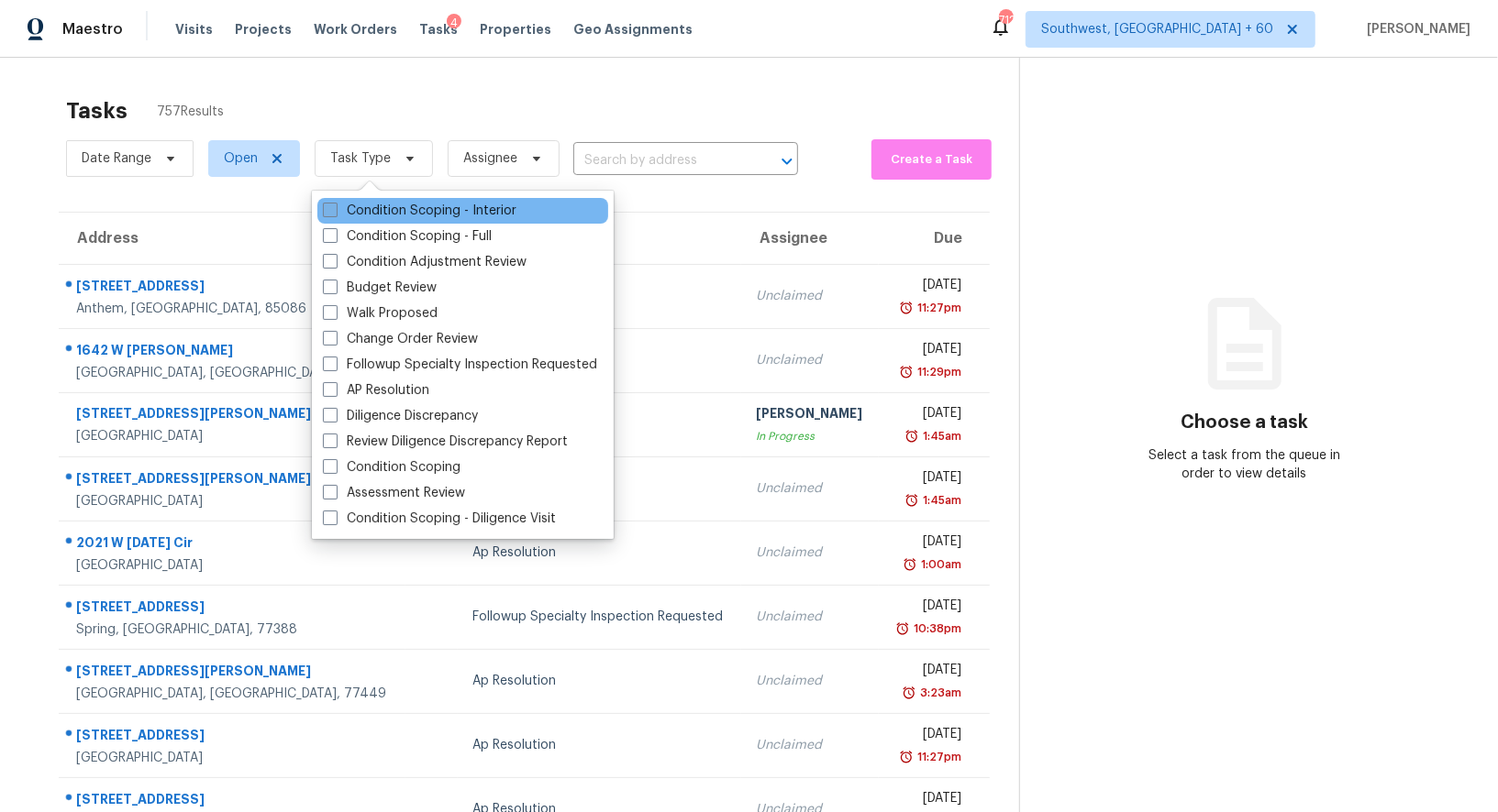
click at [389, 207] on label "Condition Scoping - Interior" at bounding box center [419, 210] width 194 height 18
click at [335, 207] on input "Condition Scoping - Interior" at bounding box center [328, 207] width 12 height 12
checkbox input "true"
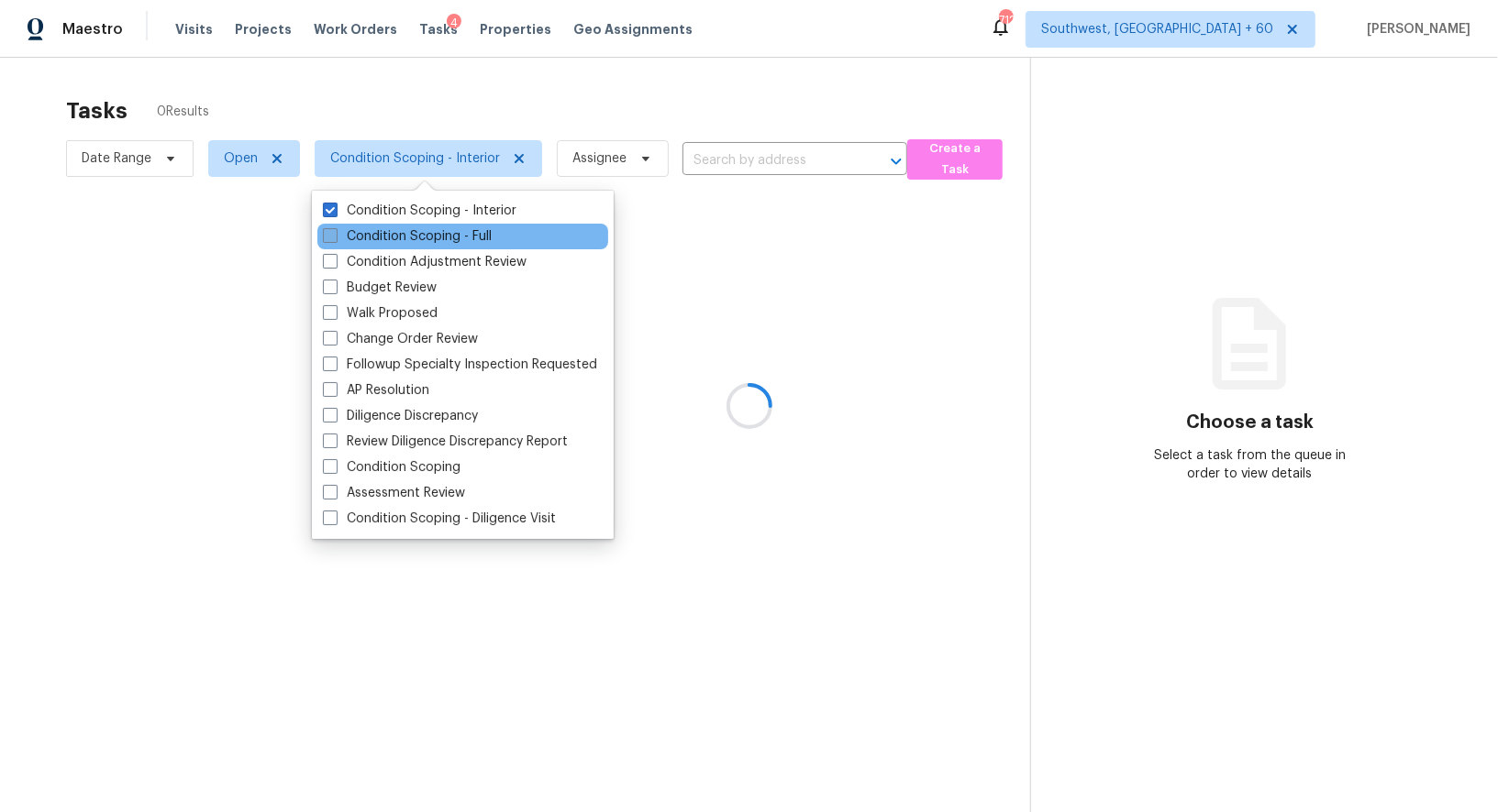
click at [391, 242] on label "Condition Scoping - Full" at bounding box center [407, 235] width 168 height 18
click at [335, 239] on input "Condition Scoping - Full" at bounding box center [328, 233] width 12 height 12
checkbox input "true"
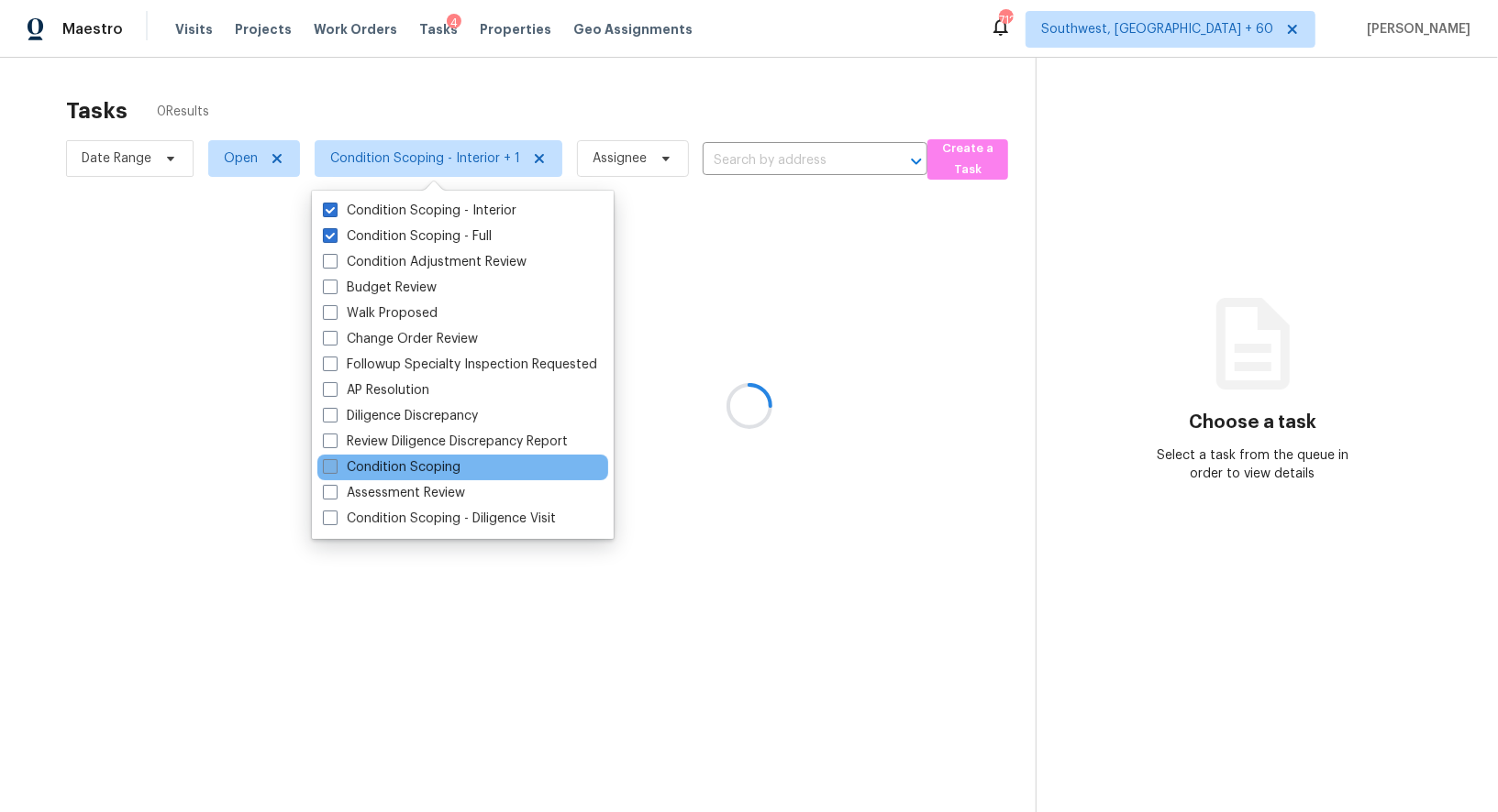
click at [392, 475] on label "Condition Scoping" at bounding box center [391, 467] width 137 height 18
click at [335, 470] on input "Condition Scoping" at bounding box center [328, 464] width 12 height 12
checkbox input "true"
click at [744, 112] on div at bounding box center [749, 406] width 1498 height 812
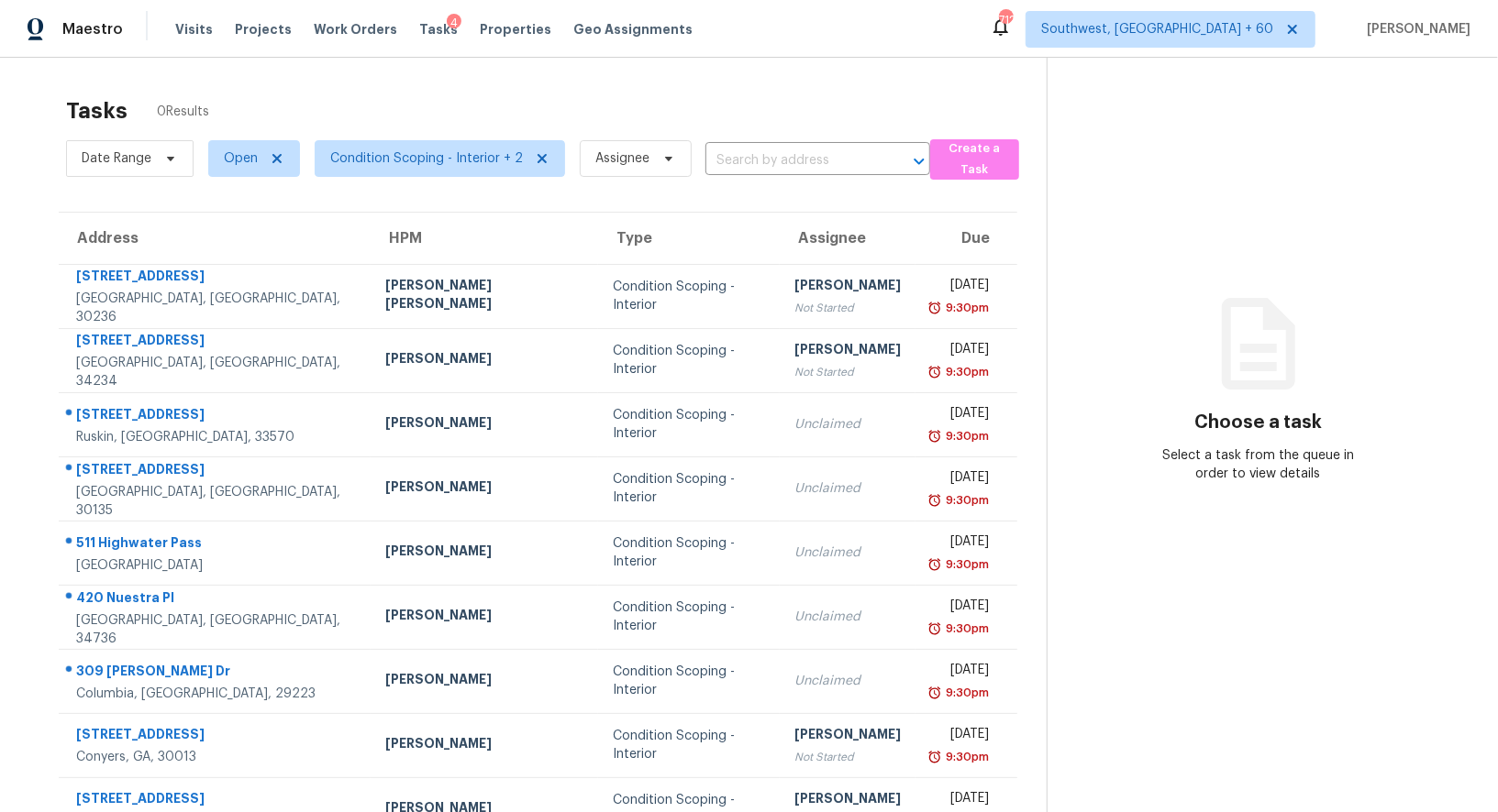
click at [785, 165] on input "text" at bounding box center [792, 161] width 173 height 28
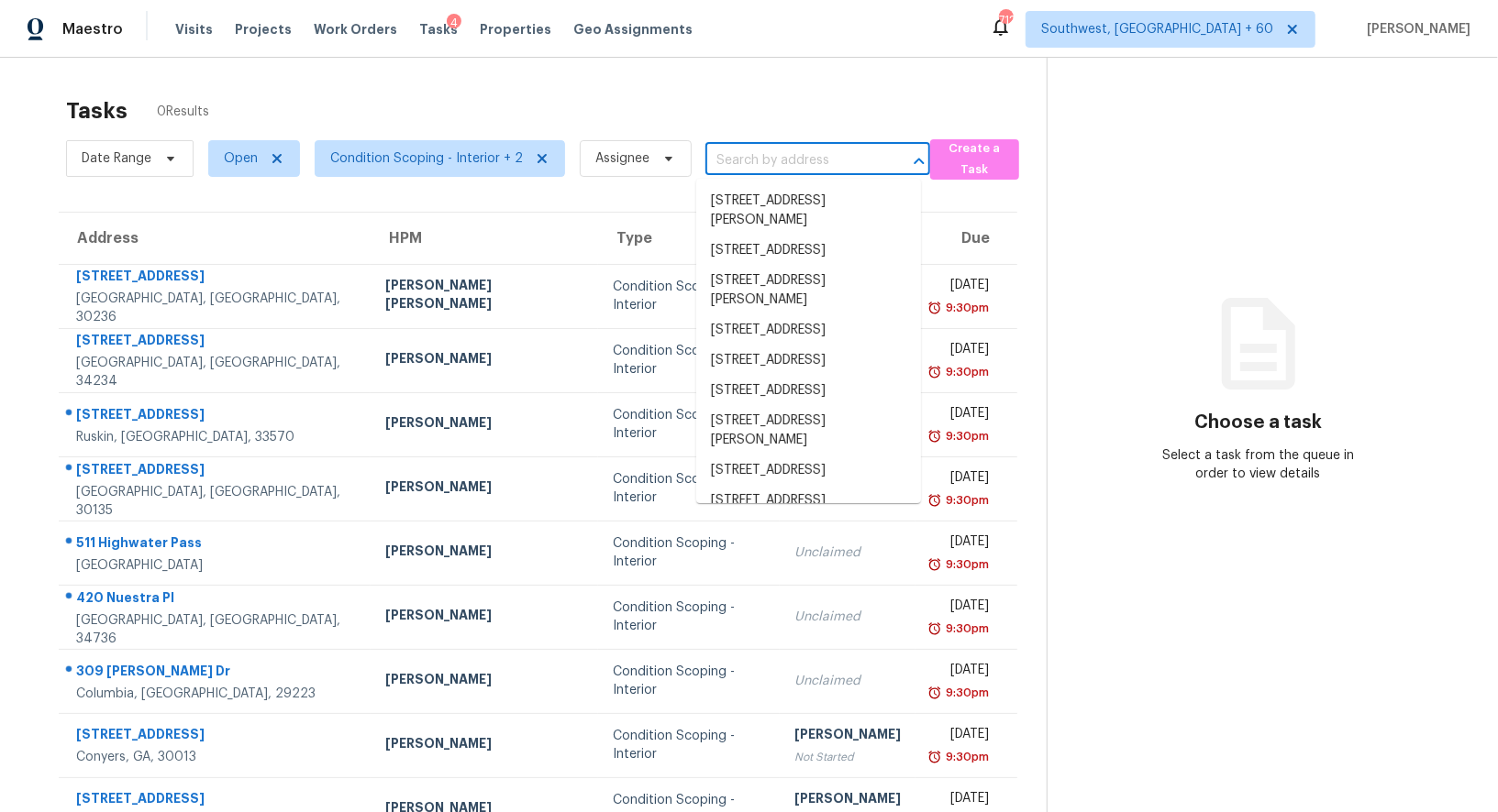
paste input "[STREET_ADDRESS]"
type input "[STREET_ADDRESS]"
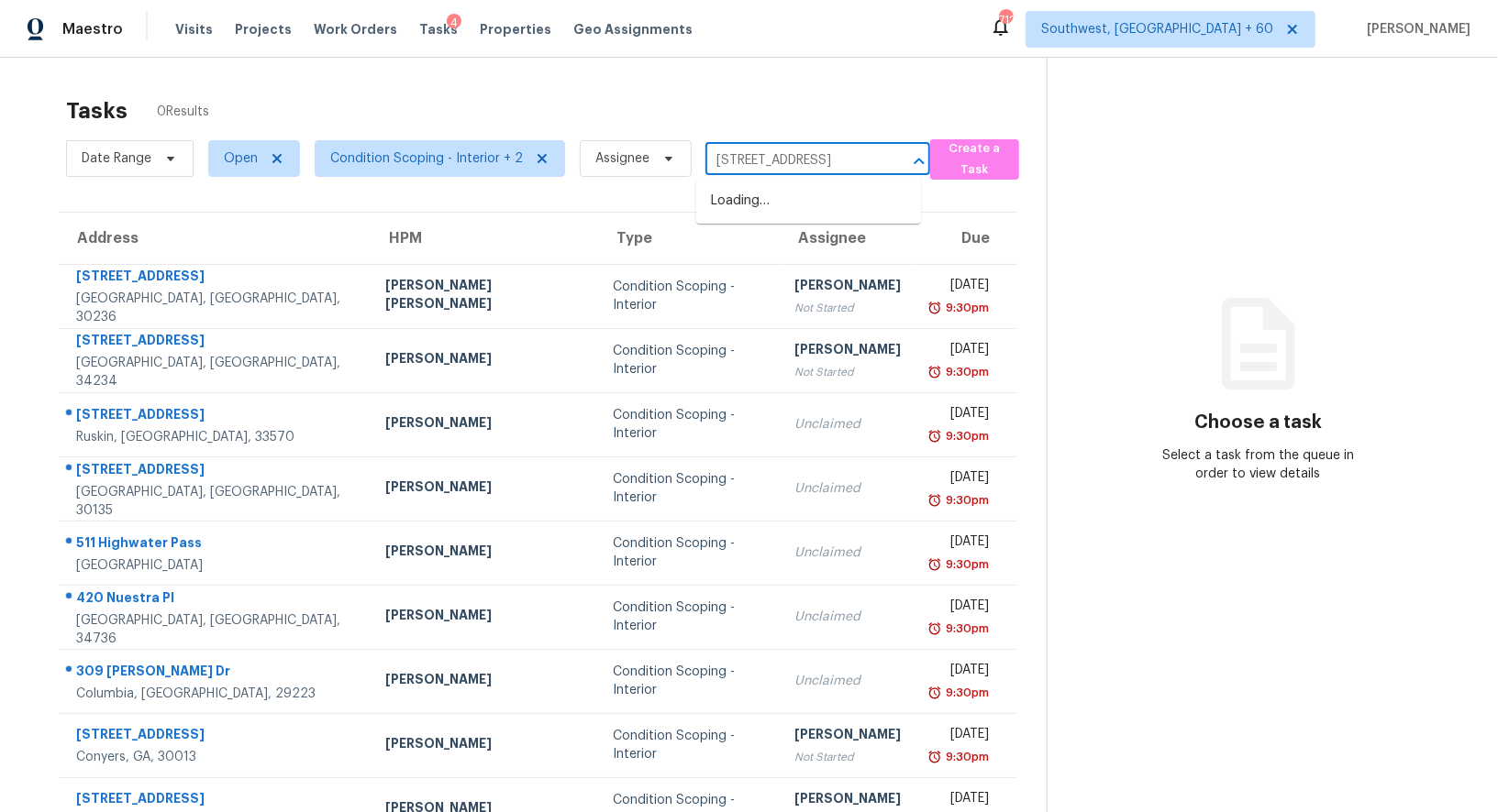
scroll to position [0, 57]
click at [755, 205] on li "[STREET_ADDRESS]" at bounding box center [809, 201] width 225 height 30
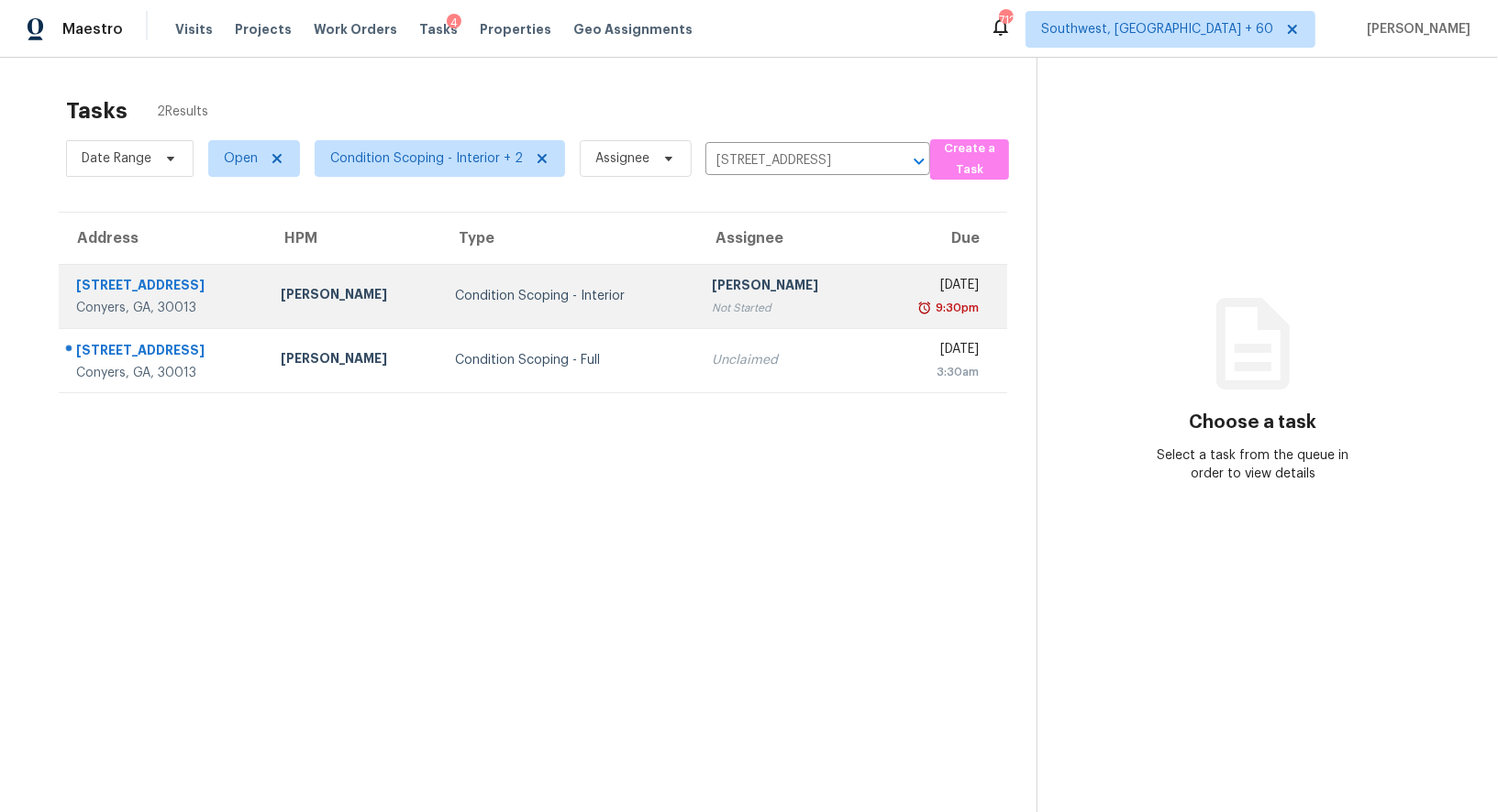
click at [736, 289] on div "[PERSON_NAME]" at bounding box center [785, 287] width 146 height 23
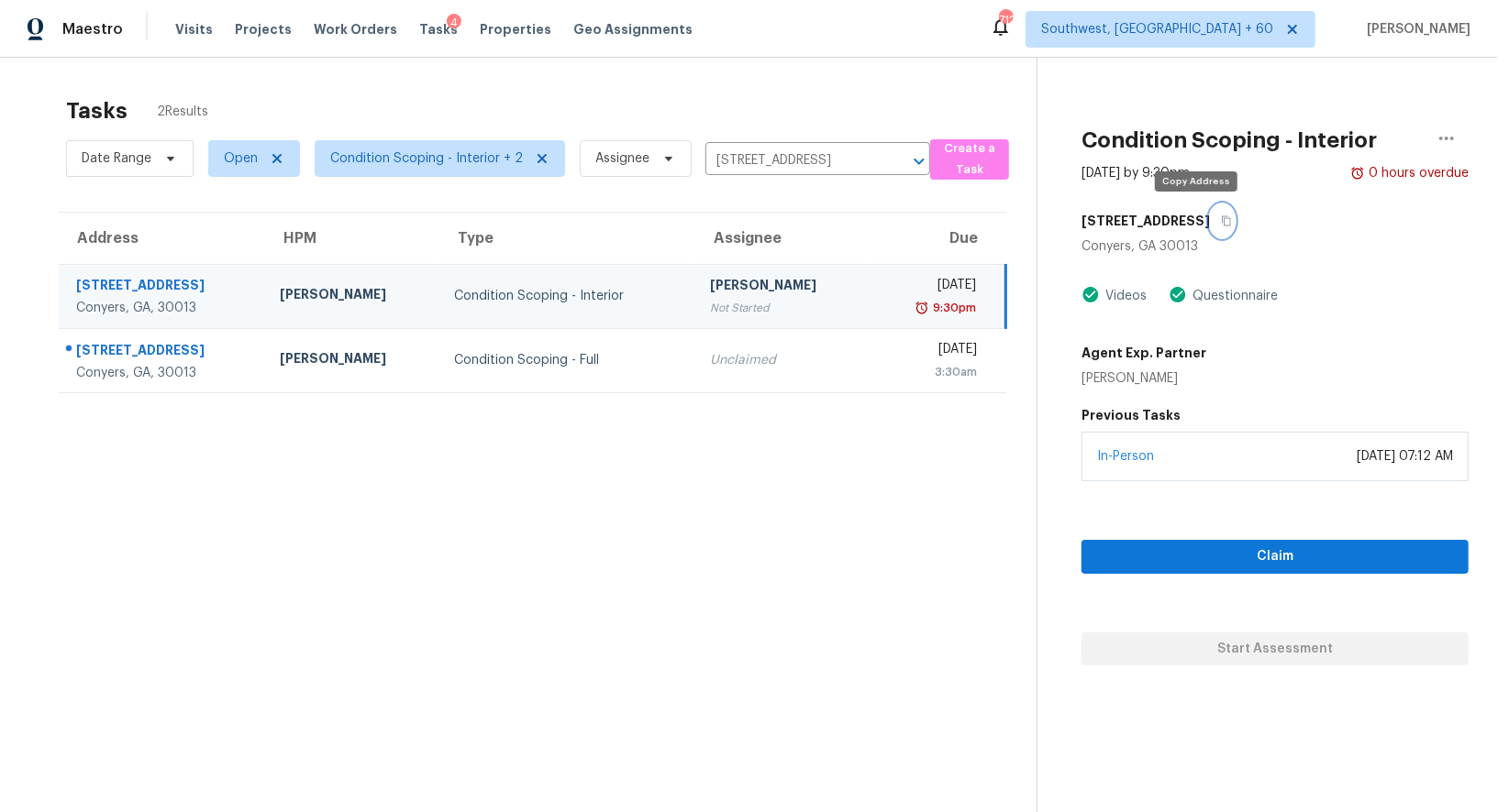
click at [1221, 224] on icon "button" at bounding box center [1227, 221] width 11 height 11
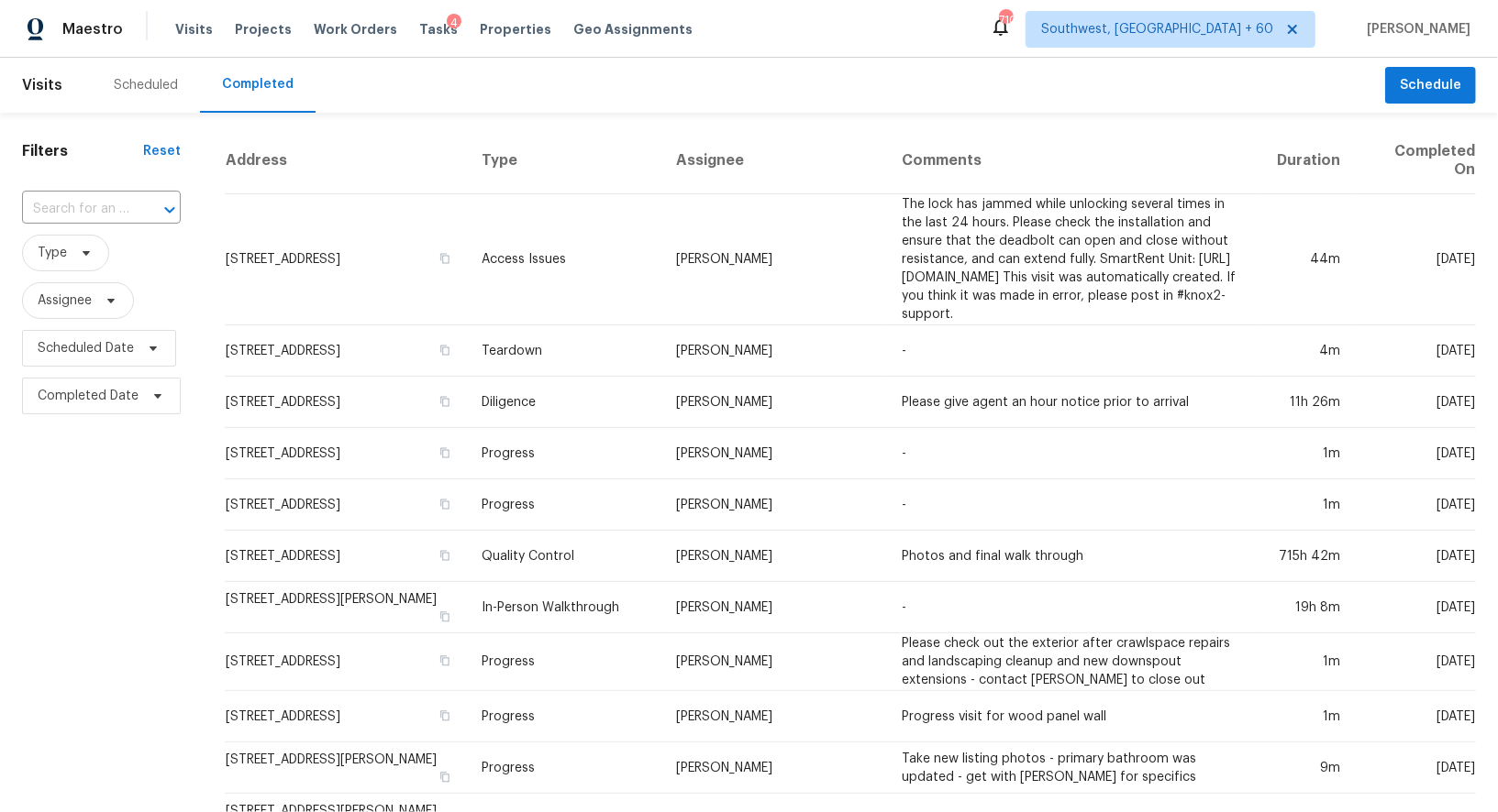
click at [106, 225] on div "​" at bounding box center [101, 210] width 159 height 40
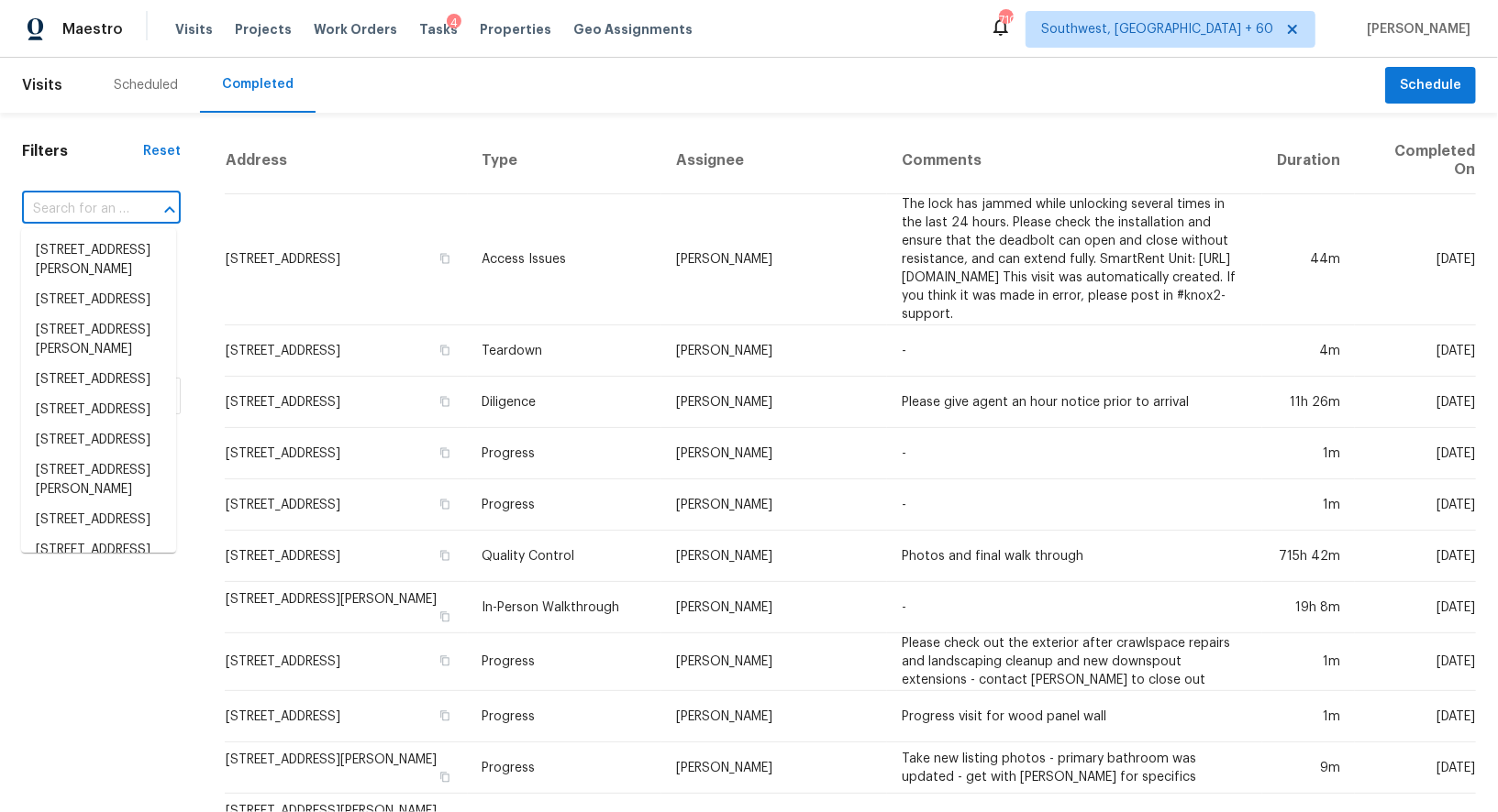
paste input "[STREET_ADDRESS]"
type input "[STREET_ADDRESS]"
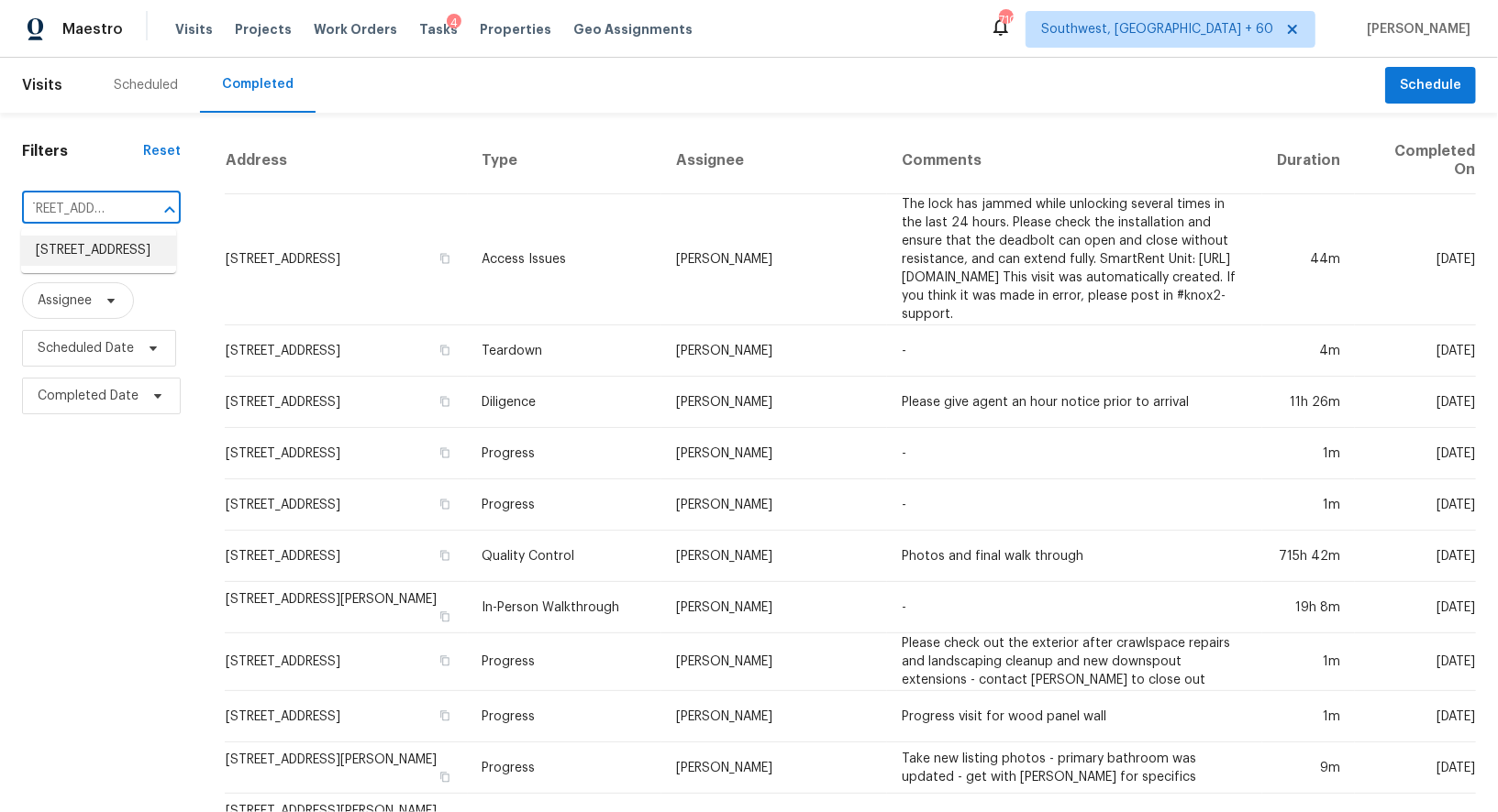
click at [111, 266] on li "[STREET_ADDRESS]" at bounding box center [98, 251] width 155 height 30
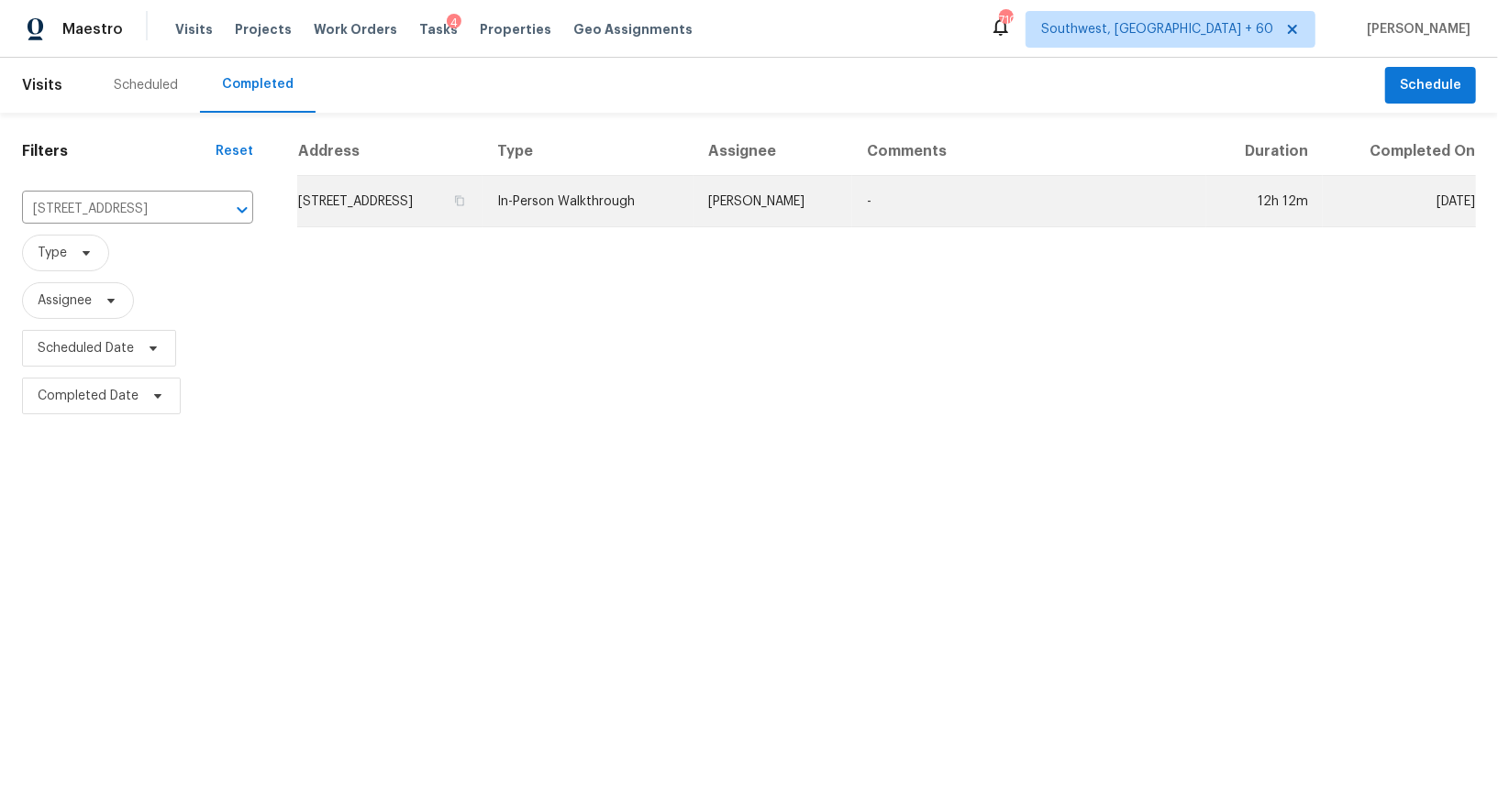
click at [372, 192] on td "[STREET_ADDRESS]" at bounding box center [390, 201] width 185 height 51
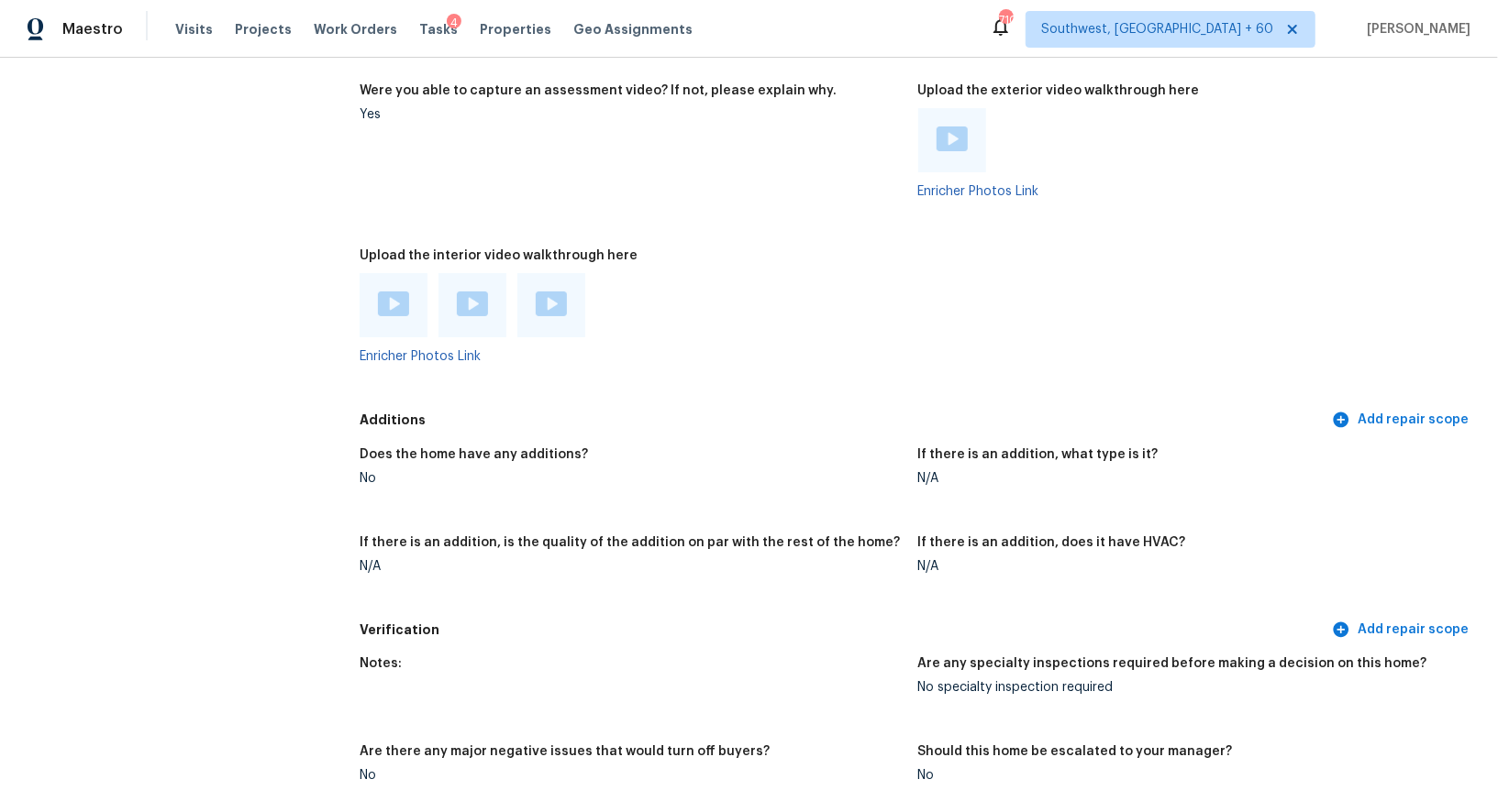
scroll to position [4526, 0]
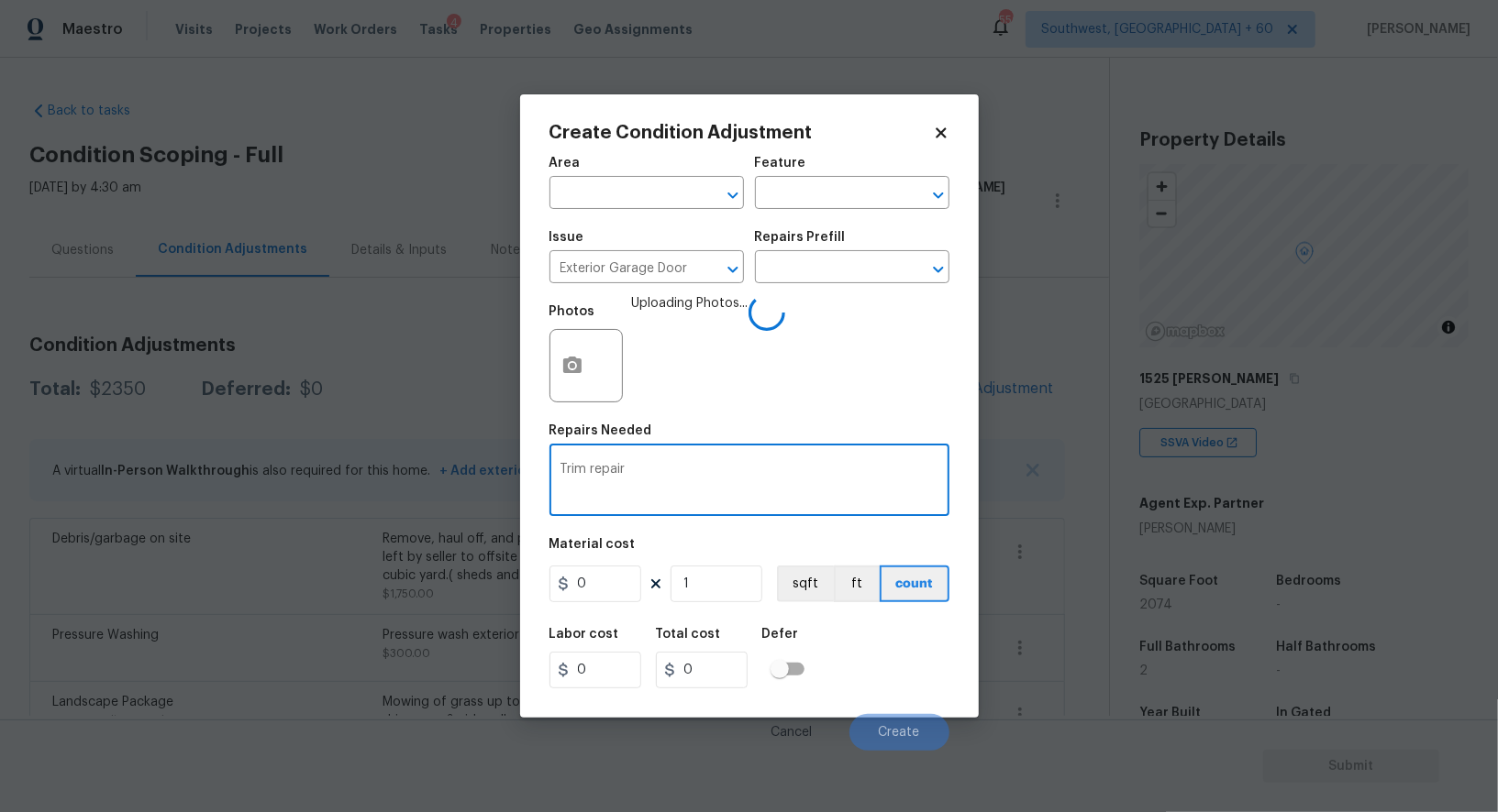
scroll to position [132, 0]
type textarea "Trim repairs"
click at [601, 592] on input "0" at bounding box center [595, 583] width 92 height 37
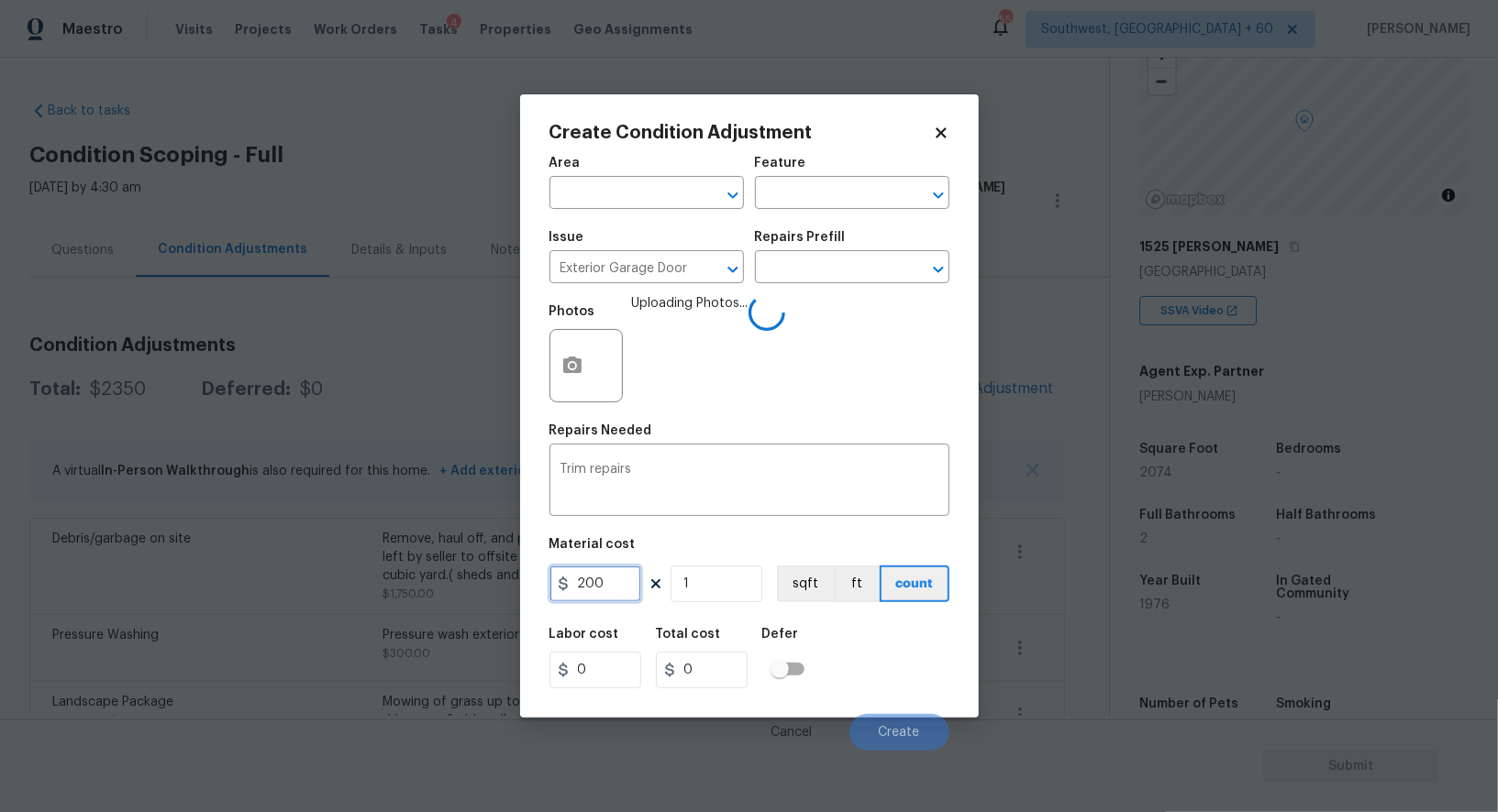
type input "200"
click at [715, 682] on input "0" at bounding box center [701, 669] width 92 height 37
type input "200"
click at [741, 667] on input "200" at bounding box center [701, 669] width 92 height 37
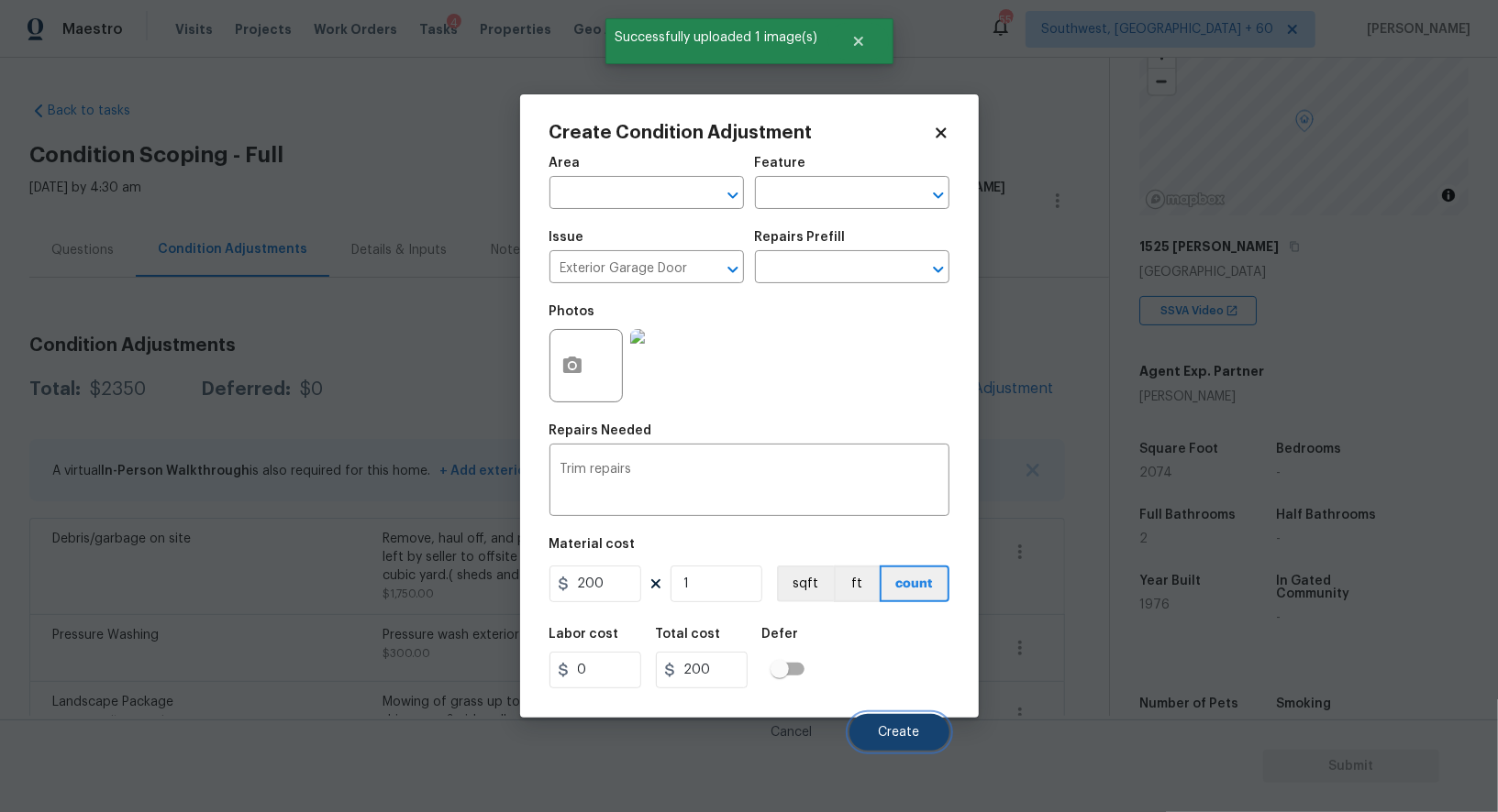
click at [912, 736] on span "Create" at bounding box center [899, 733] width 42 height 14
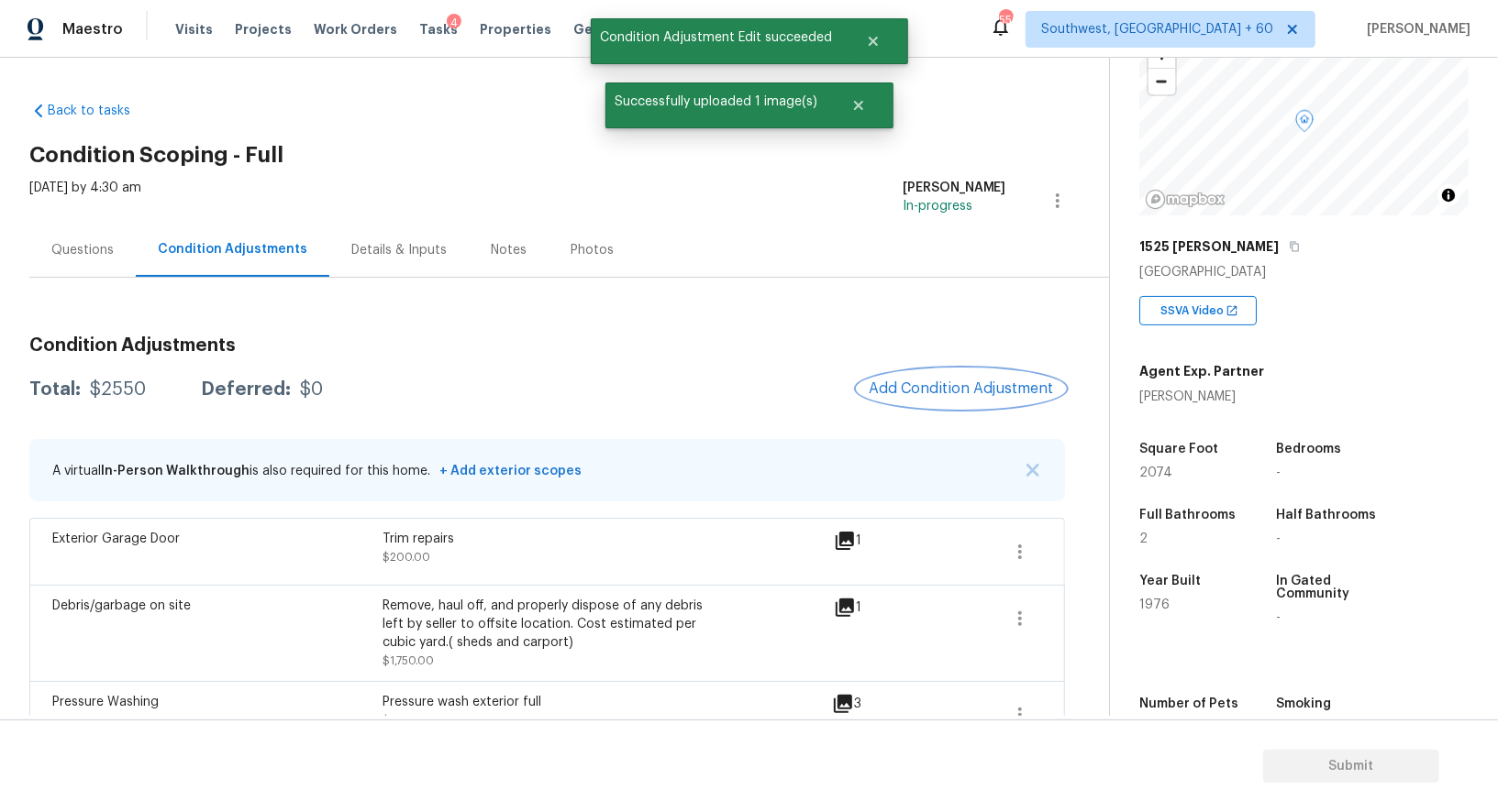
click at [984, 405] on button "Add Condition Adjustment" at bounding box center [961, 389] width 207 height 39
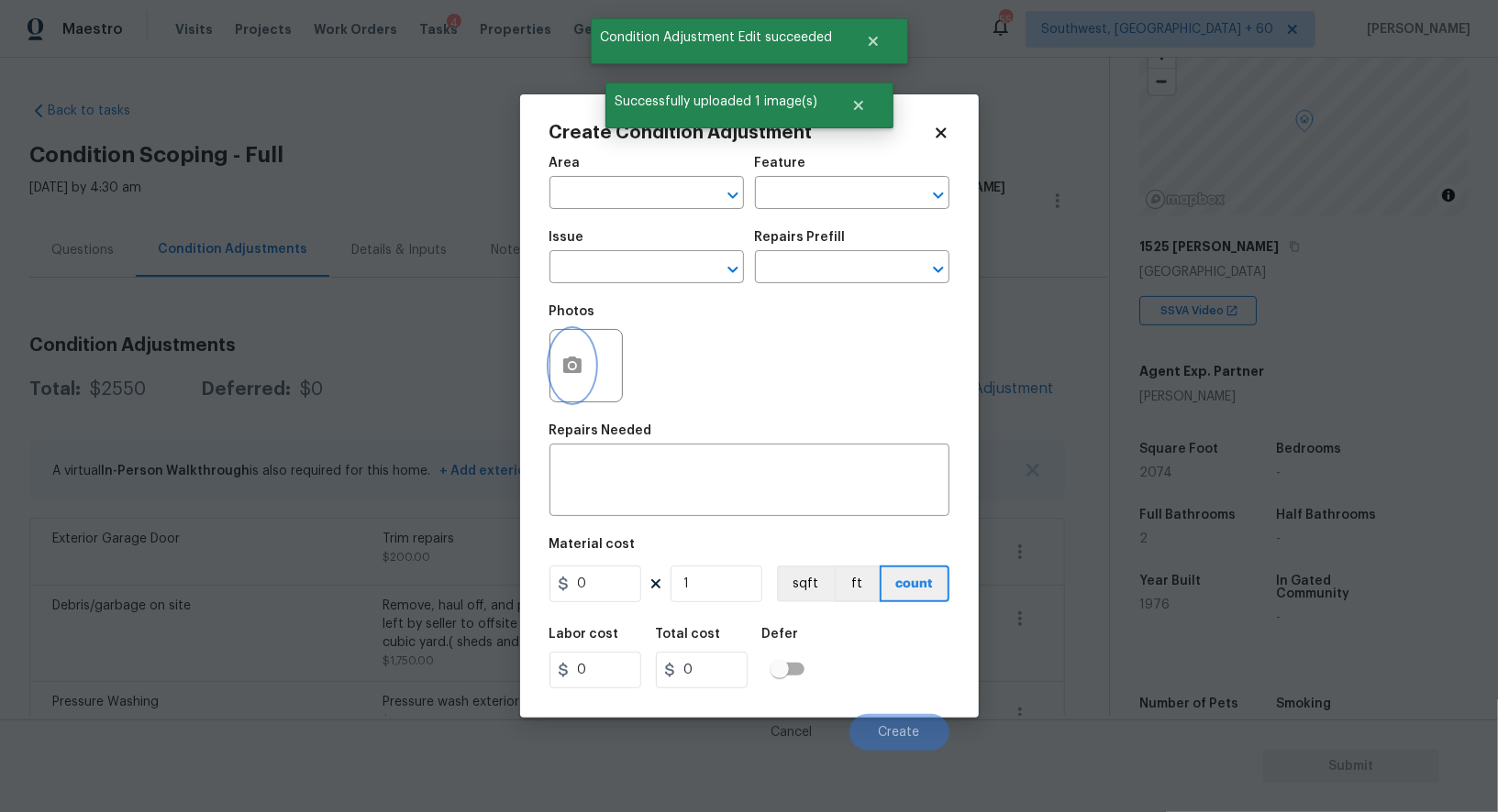
click at [585, 375] on button "button" at bounding box center [572, 366] width 44 height 72
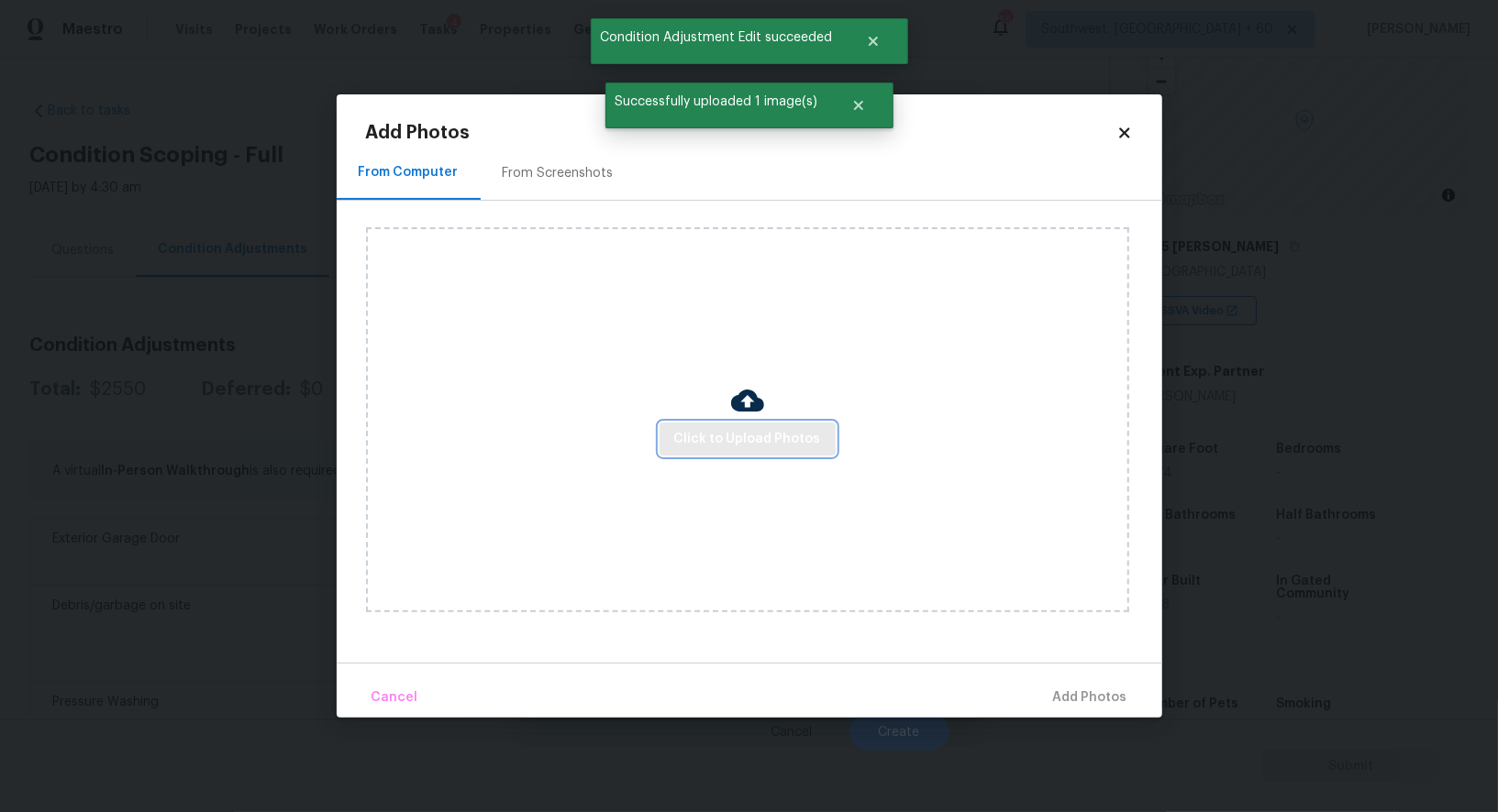
click at [760, 434] on span "Click to Upload Photos" at bounding box center [747, 440] width 147 height 23
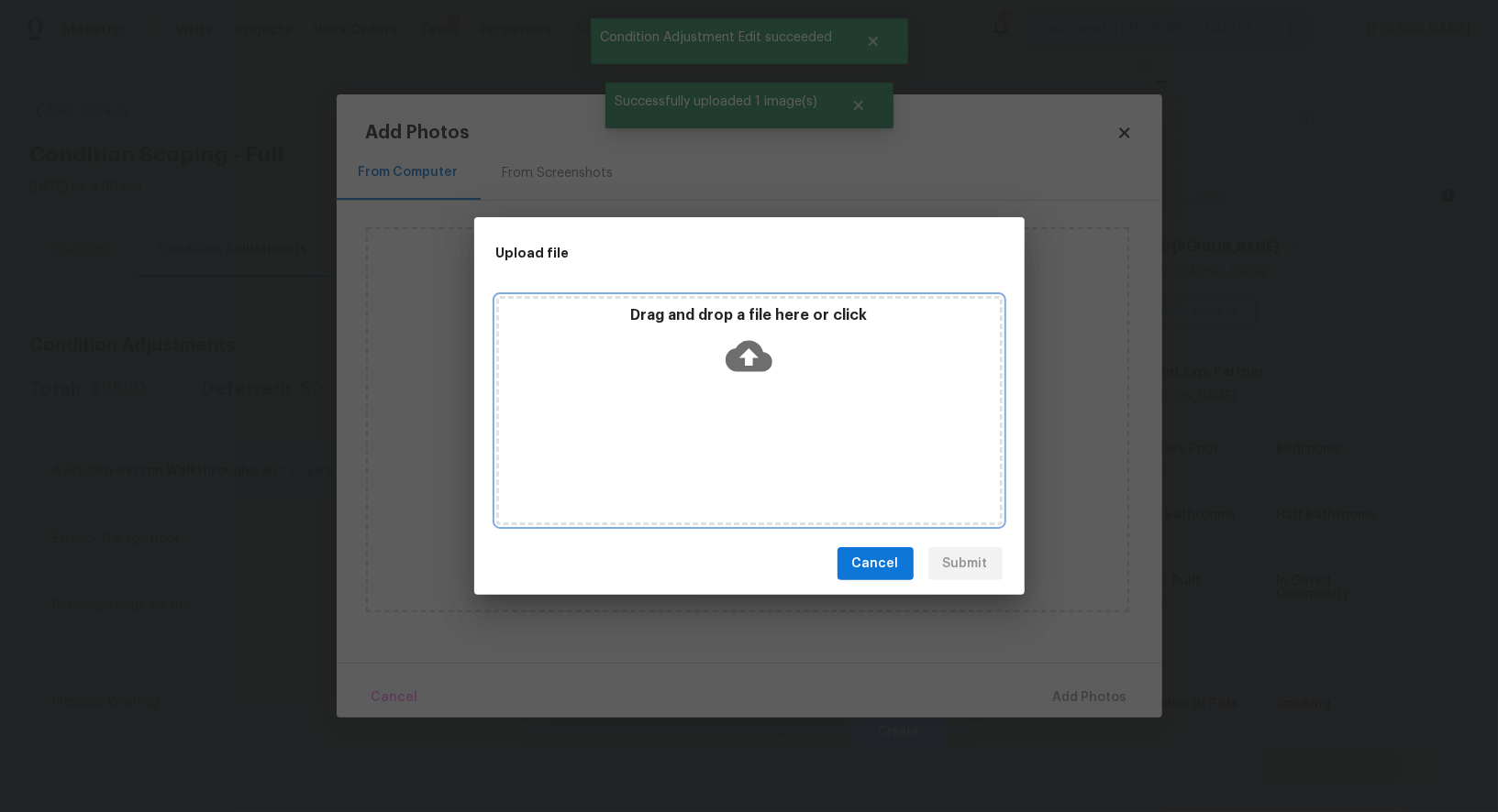
click at [755, 380] on div "Drag and drop a file here or click" at bounding box center [749, 345] width 500 height 78
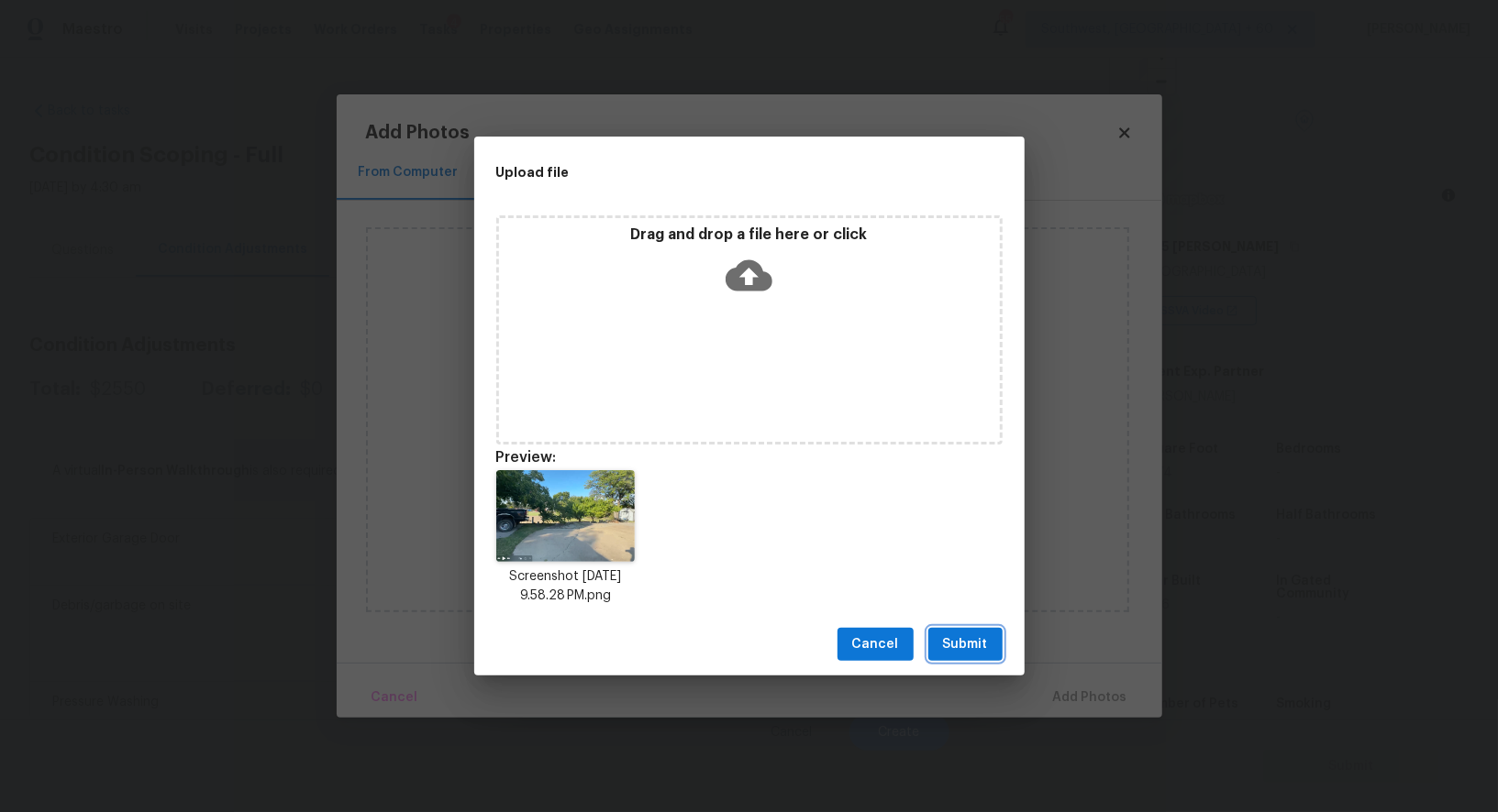
click at [982, 648] on span "Submit" at bounding box center [966, 645] width 45 height 23
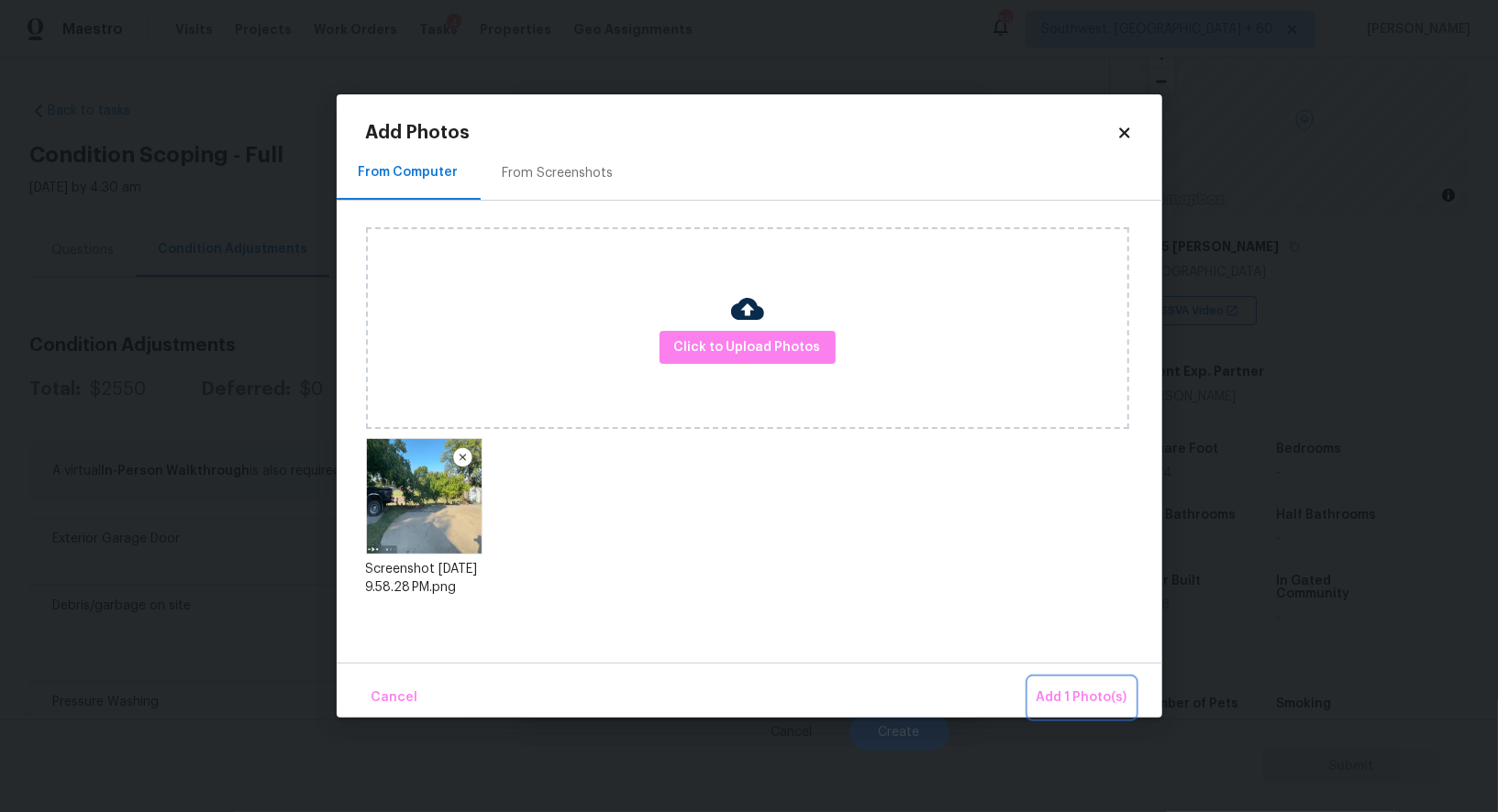
click at [1063, 699] on span "Add 1 Photo(s)" at bounding box center [1082, 698] width 91 height 23
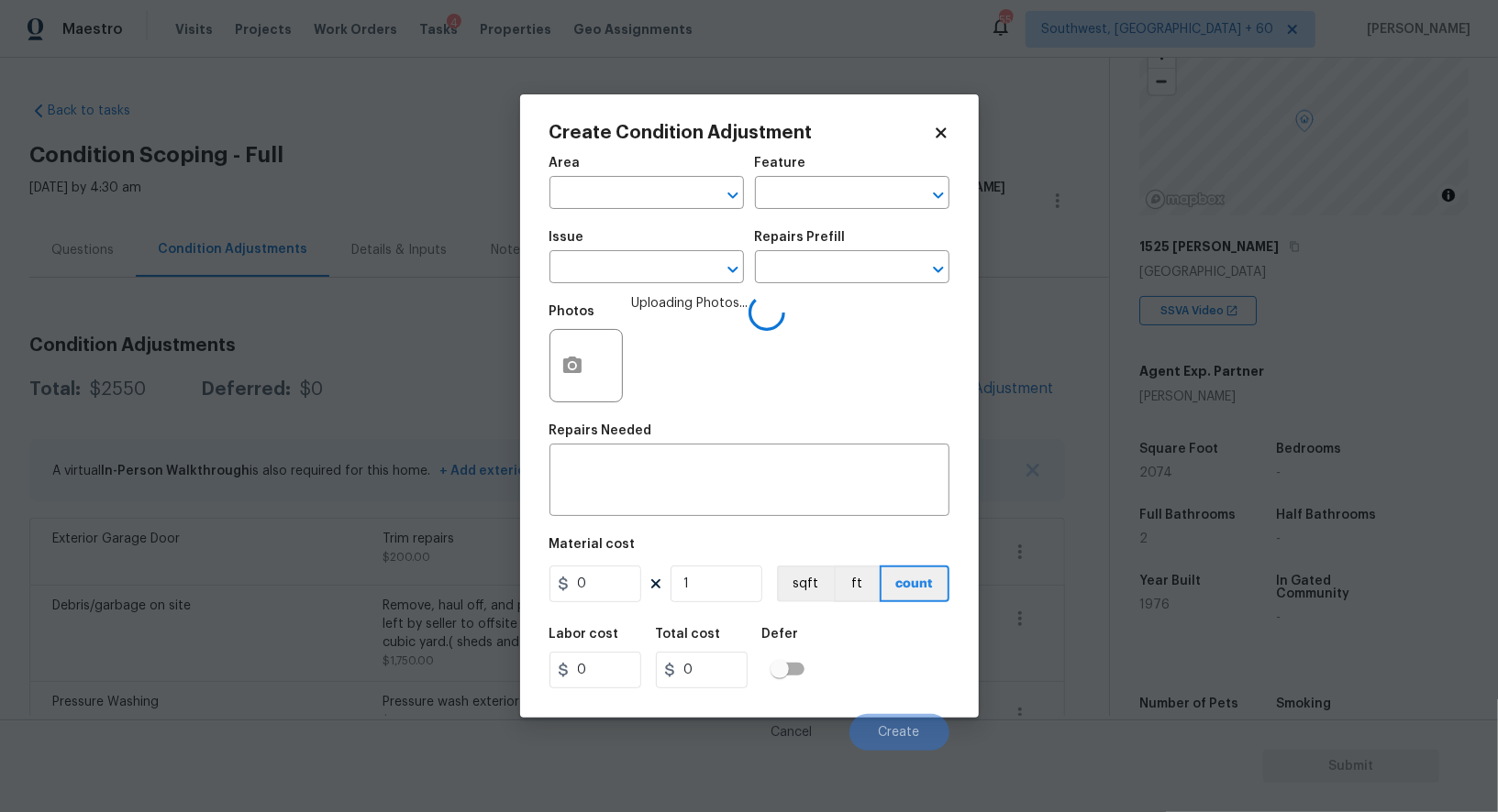
click at [625, 253] on div "Issue" at bounding box center [647, 242] width 195 height 24
click at [627, 268] on input "text" at bounding box center [620, 269] width 143 height 28
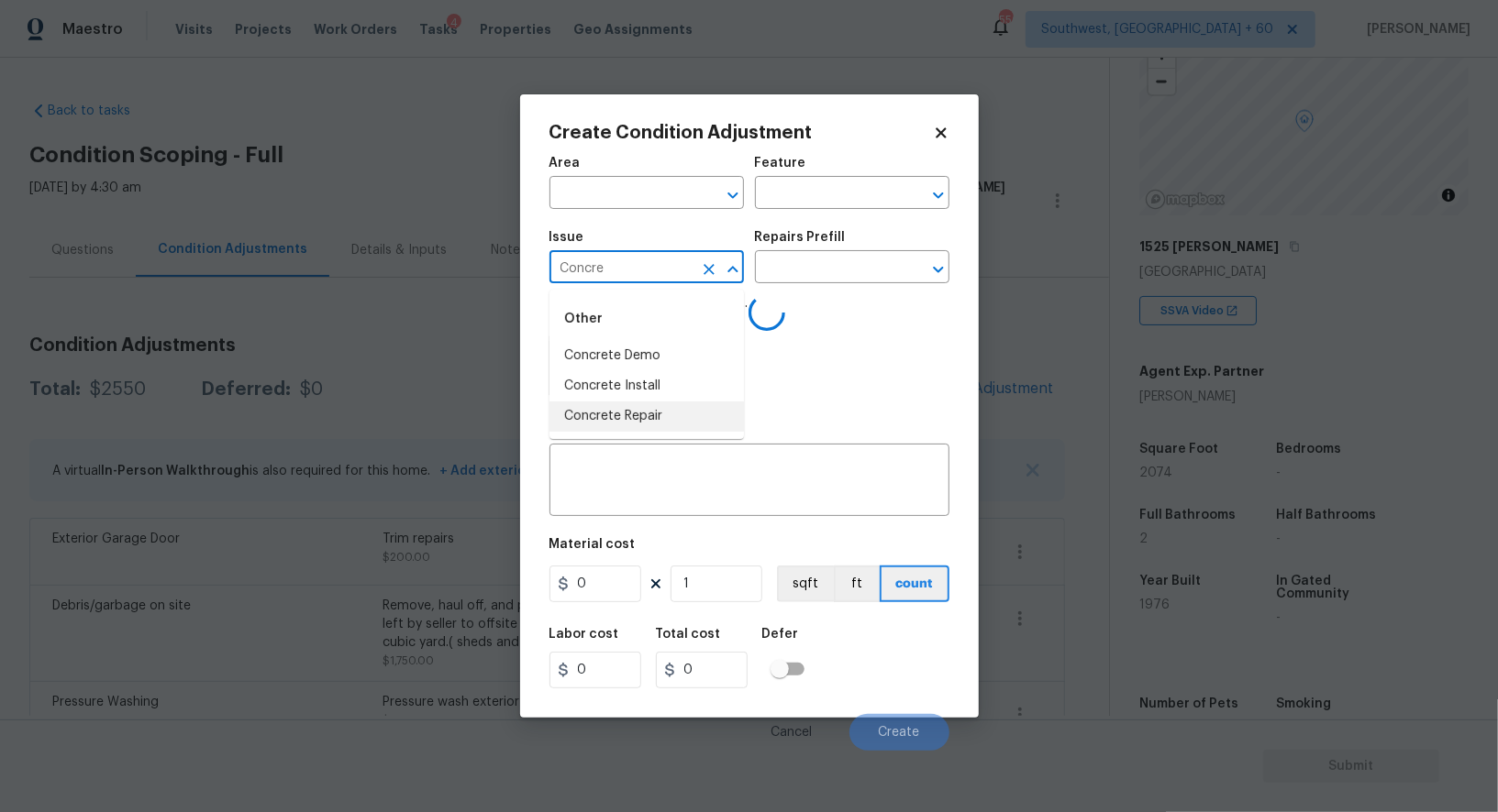
click at [640, 406] on li "Concrete Repair" at bounding box center [647, 417] width 195 height 30
type input "Concrete Repair"
click at [648, 469] on textarea at bounding box center [750, 482] width 378 height 39
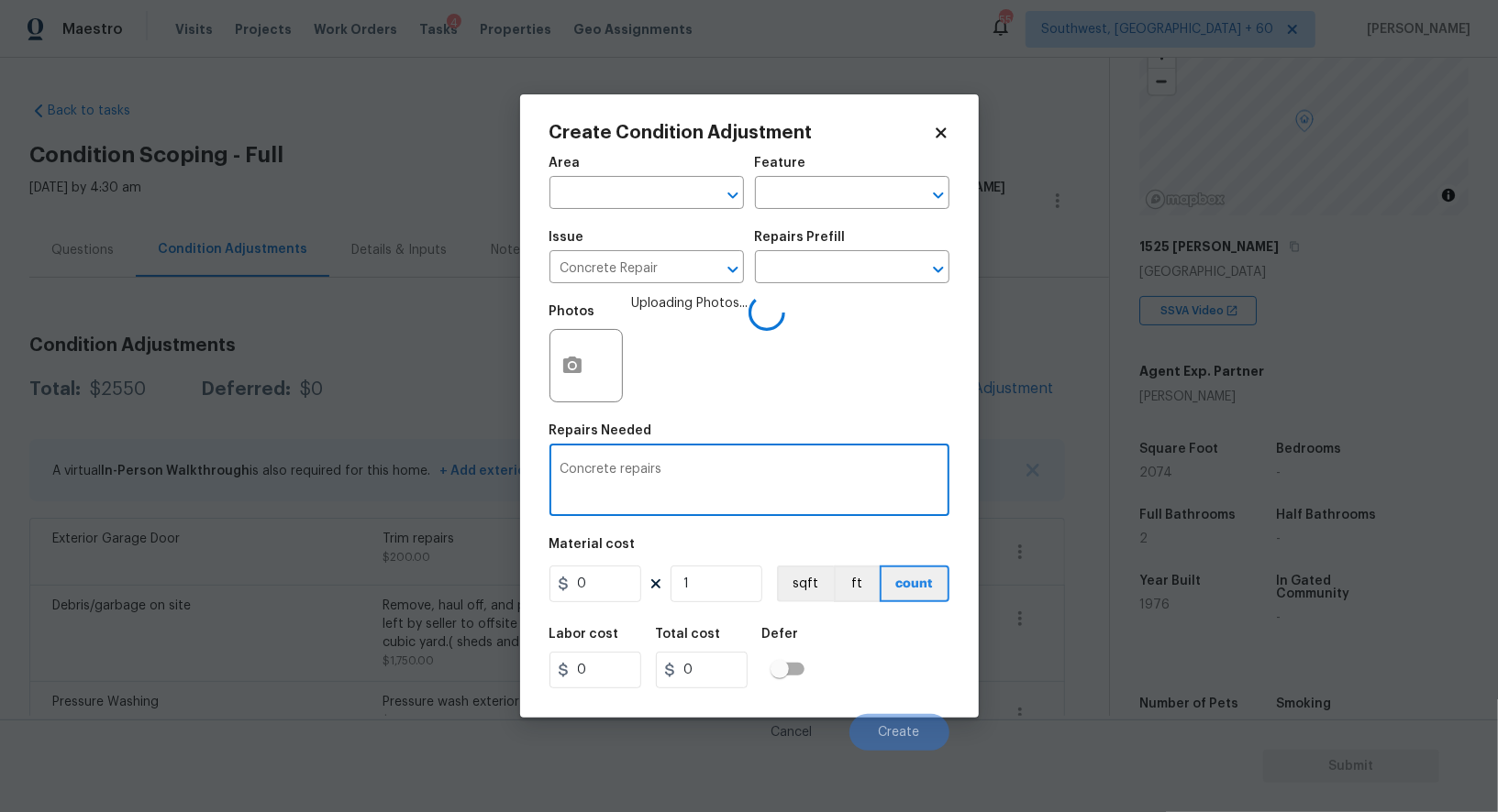
type textarea "Concrete repairs"
click at [604, 592] on input "0" at bounding box center [595, 583] width 92 height 37
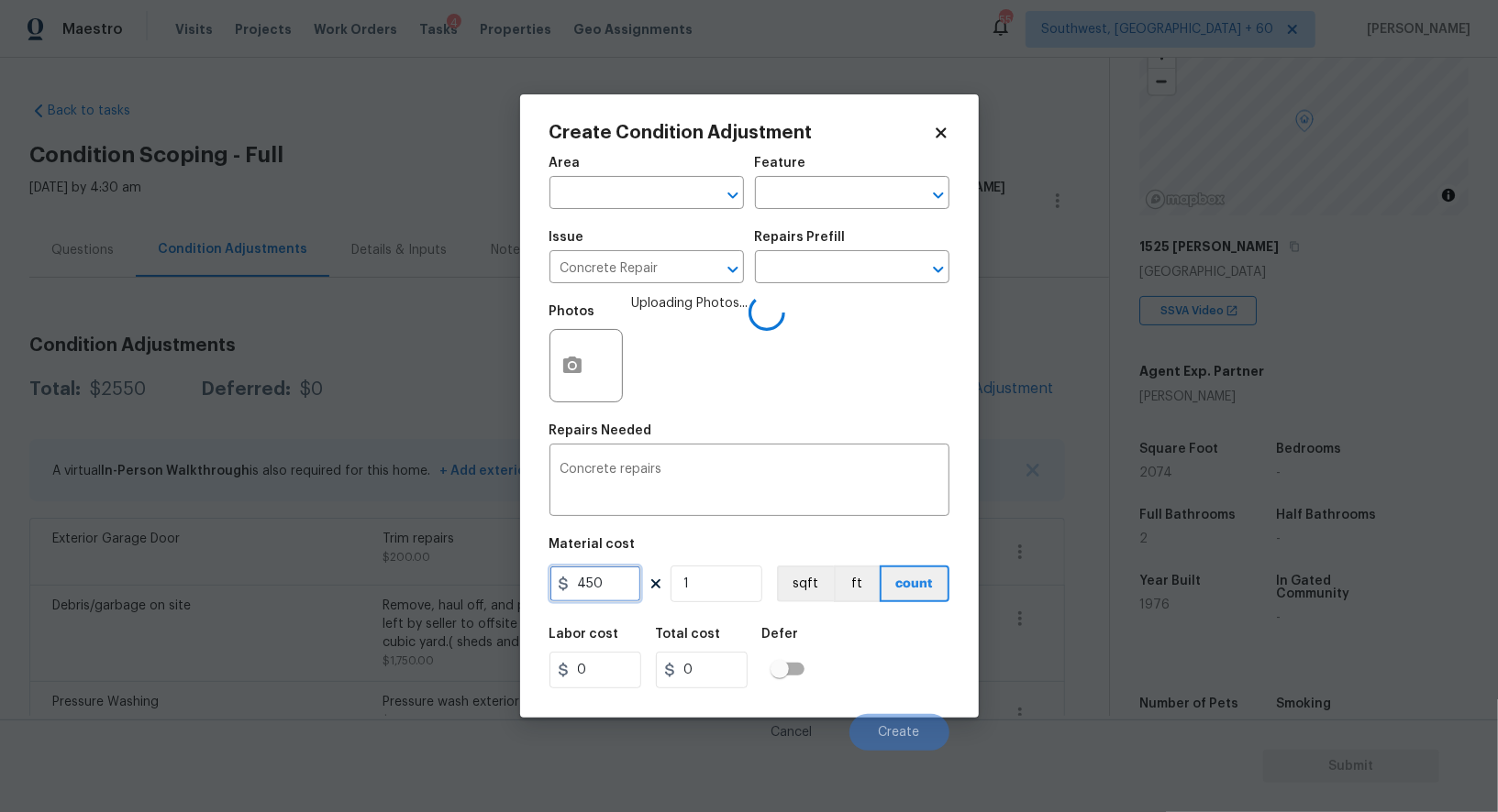
type input "450"
click at [720, 664] on input "0" at bounding box center [701, 669] width 92 height 37
type input "450"
click at [713, 497] on textarea "Concrete repairs" at bounding box center [750, 482] width 378 height 39
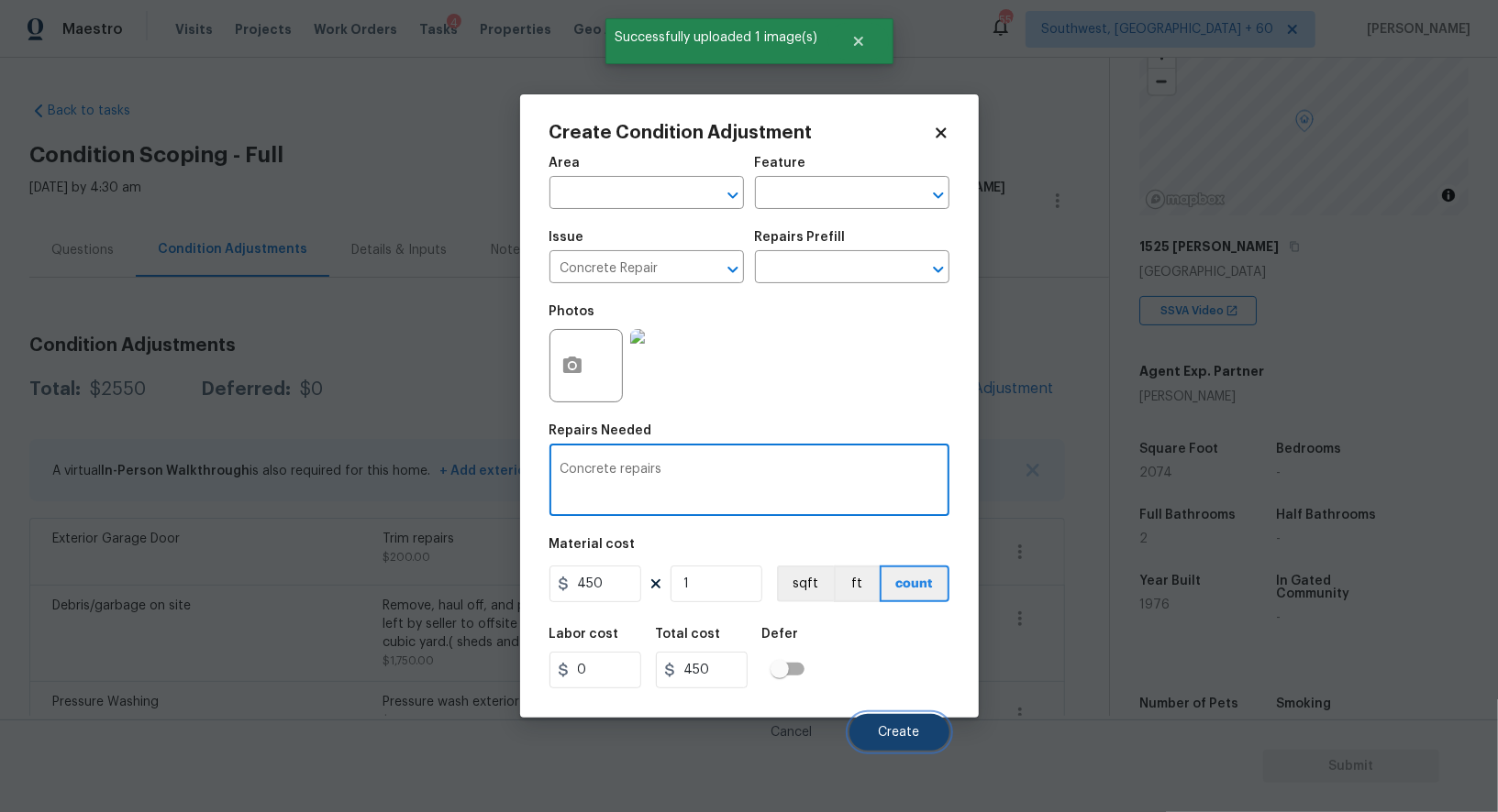
click at [925, 734] on button "Create" at bounding box center [899, 732] width 100 height 37
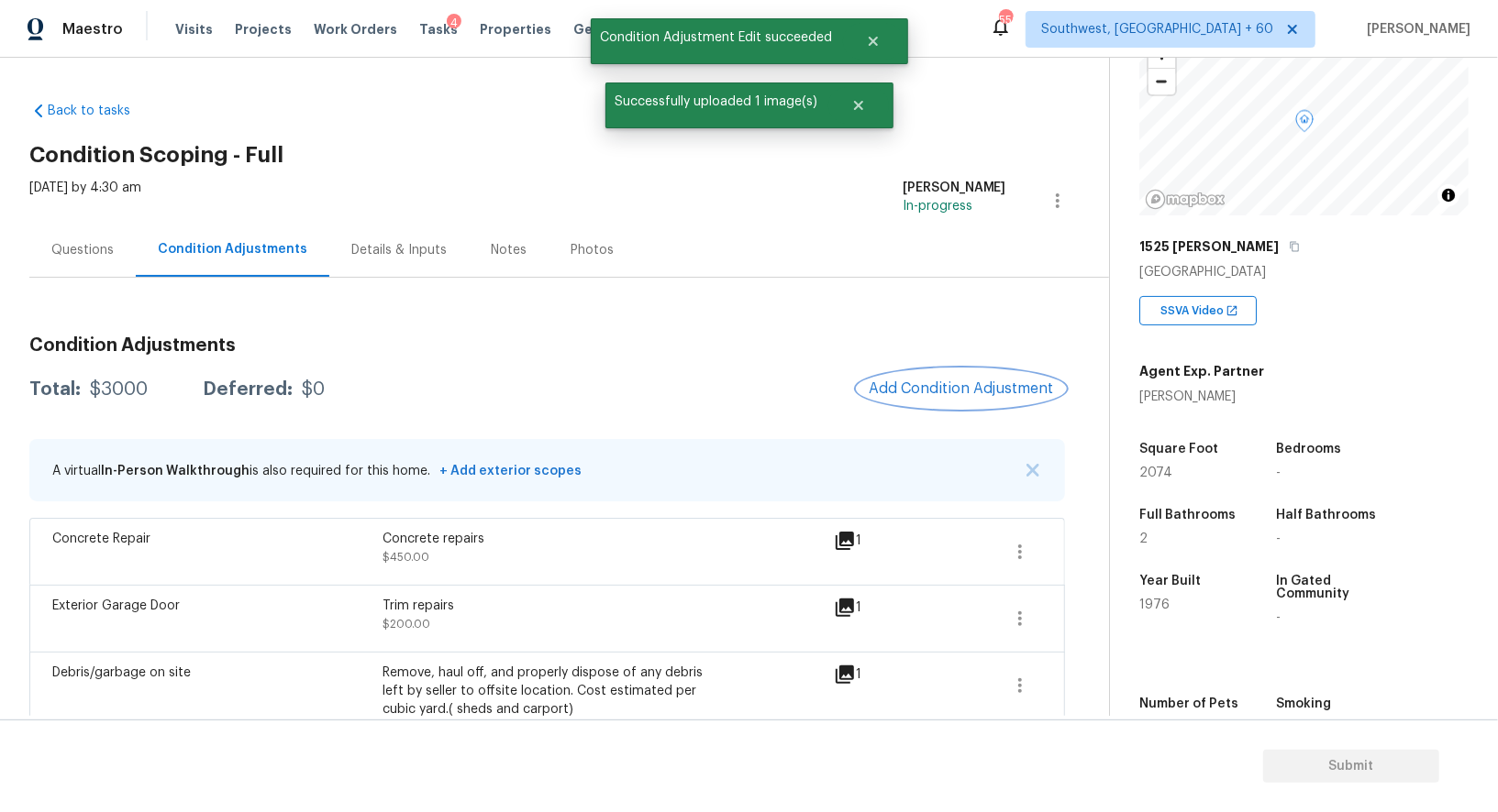
click at [972, 371] on button "Add Condition Adjustment" at bounding box center [961, 389] width 207 height 39
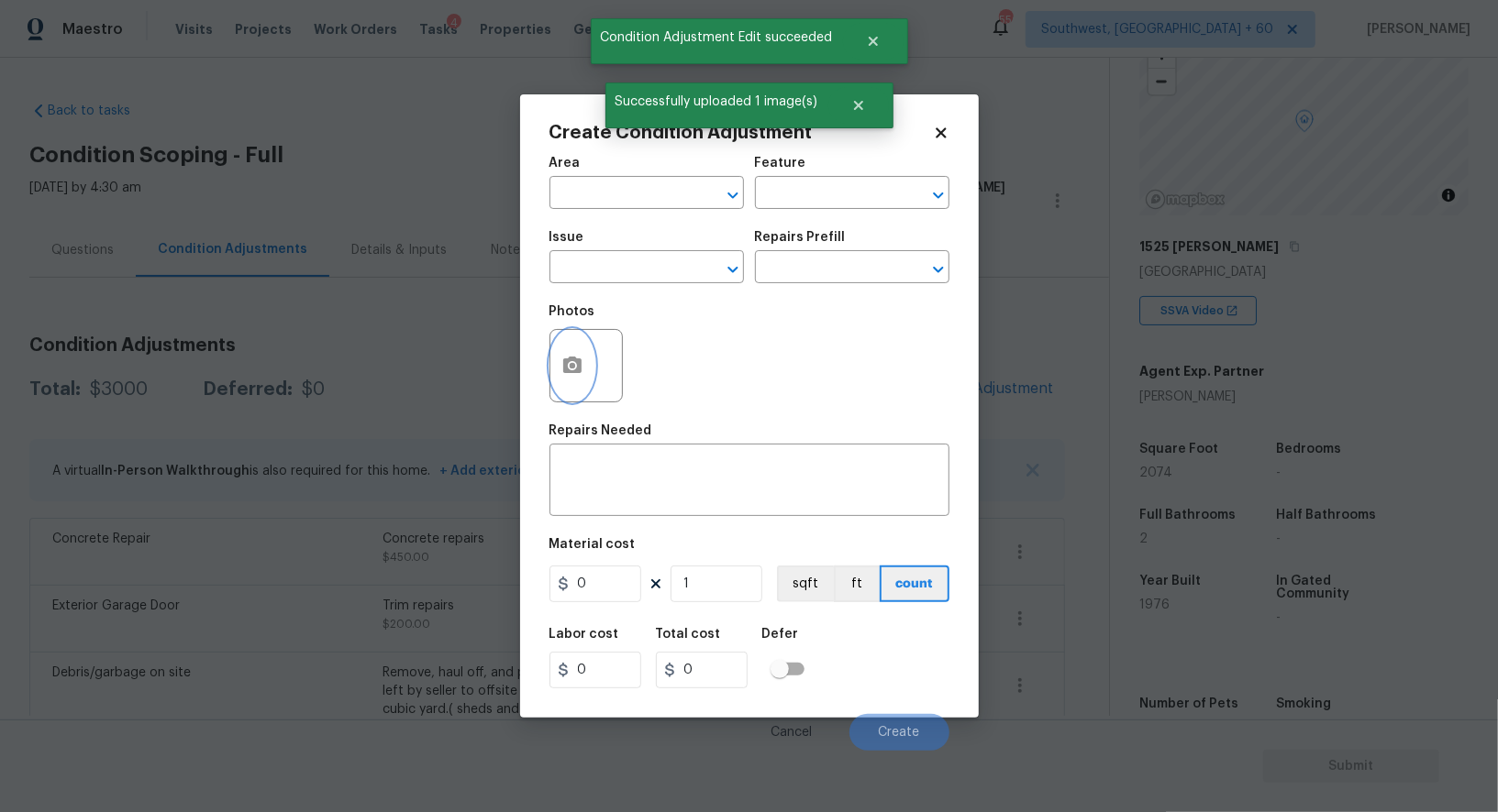
click at [572, 369] on circle "button" at bounding box center [571, 366] width 6 height 6
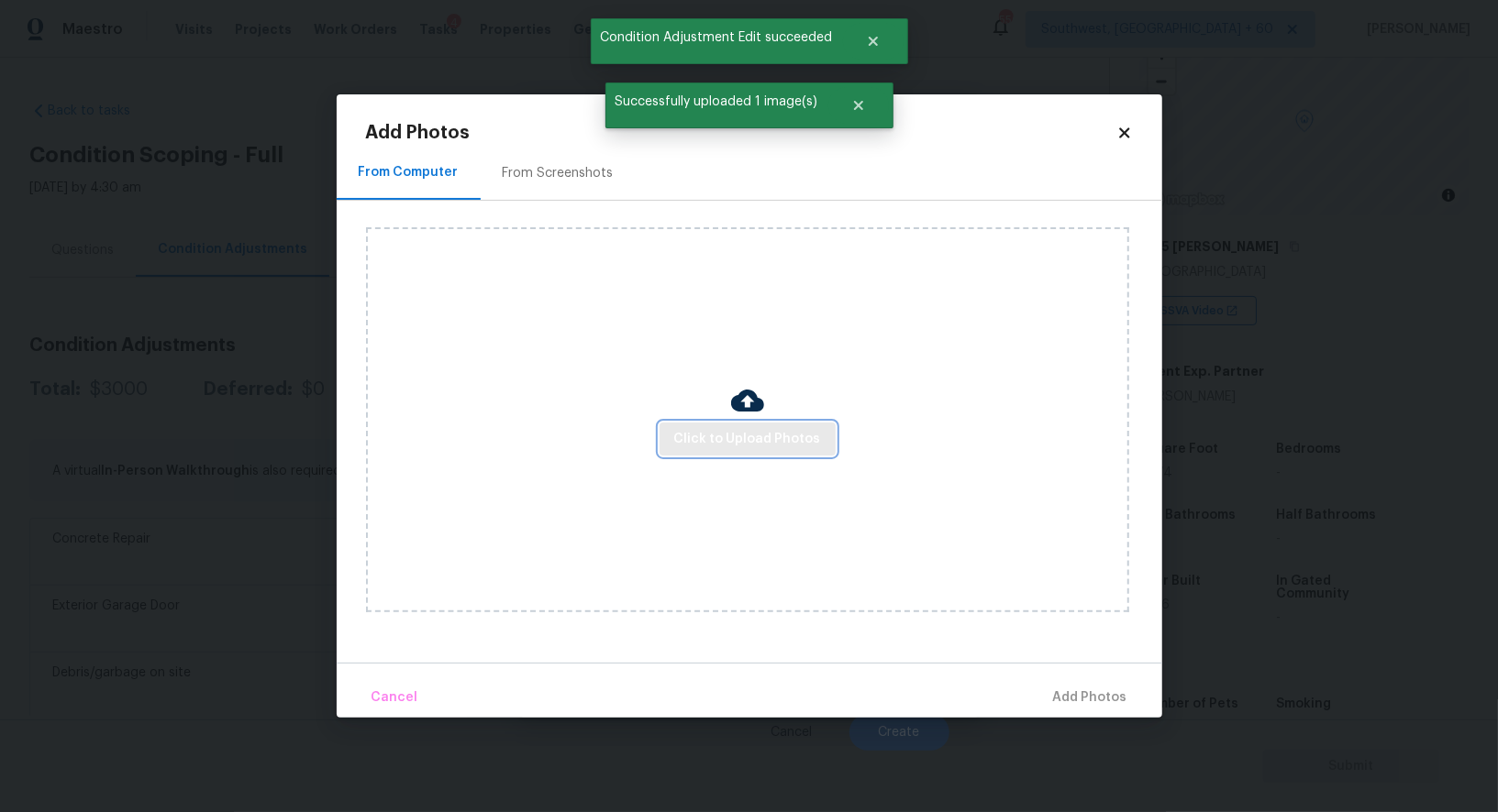
click at [706, 446] on span "Click to Upload Photos" at bounding box center [747, 440] width 147 height 23
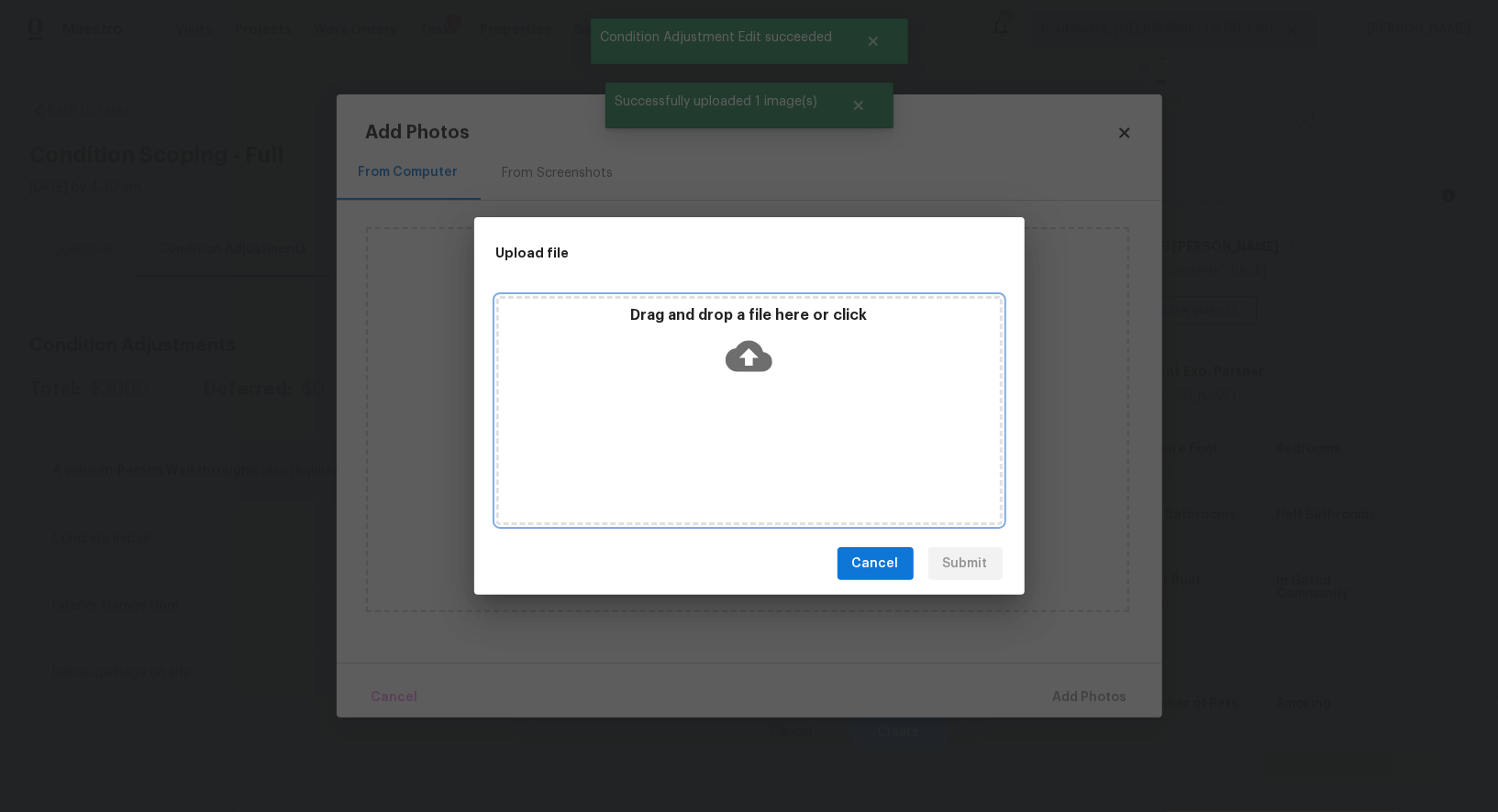
click at [744, 366] on icon at bounding box center [748, 356] width 46 height 31
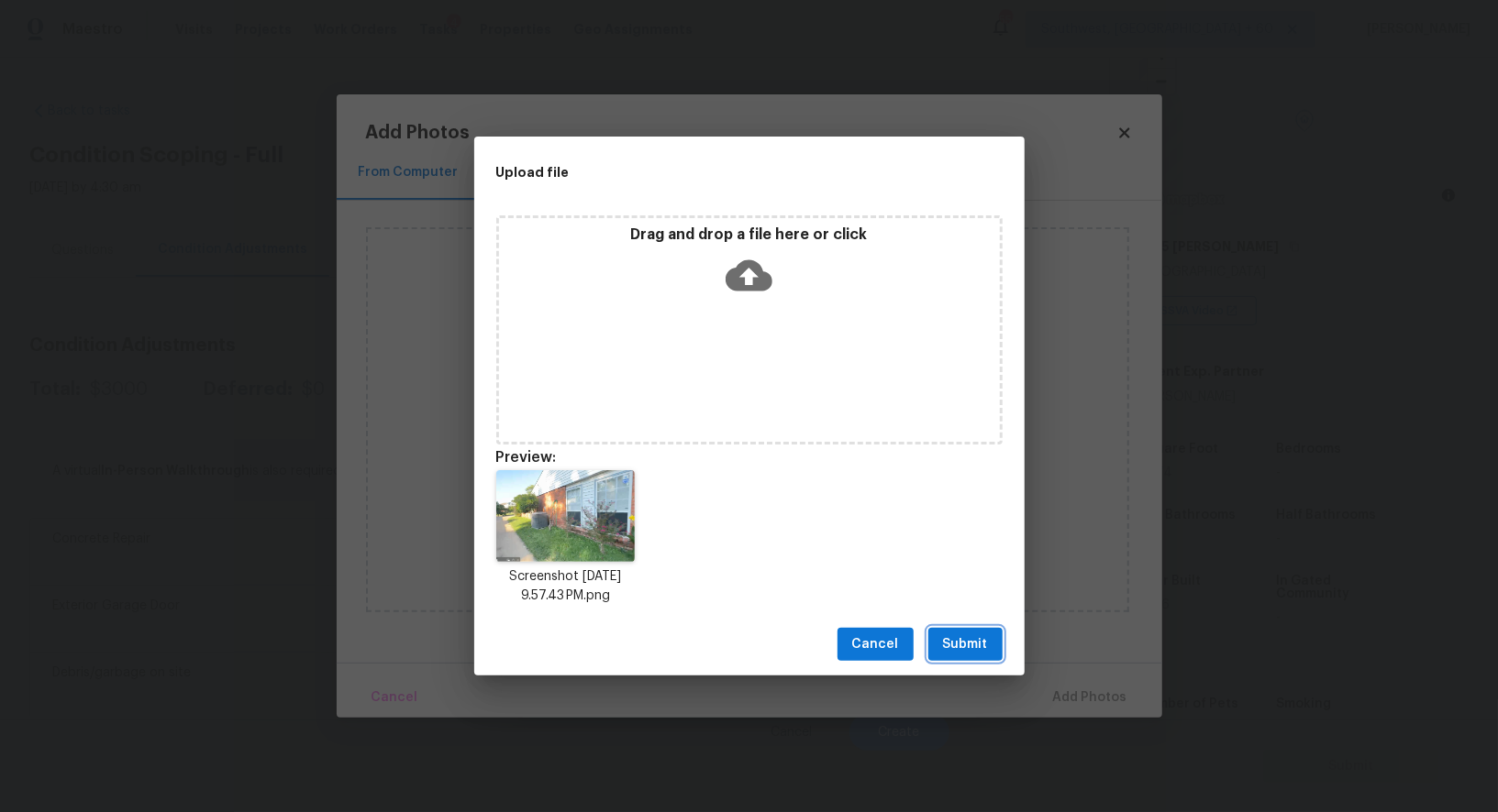
click at [961, 631] on button "Submit" at bounding box center [965, 645] width 75 height 34
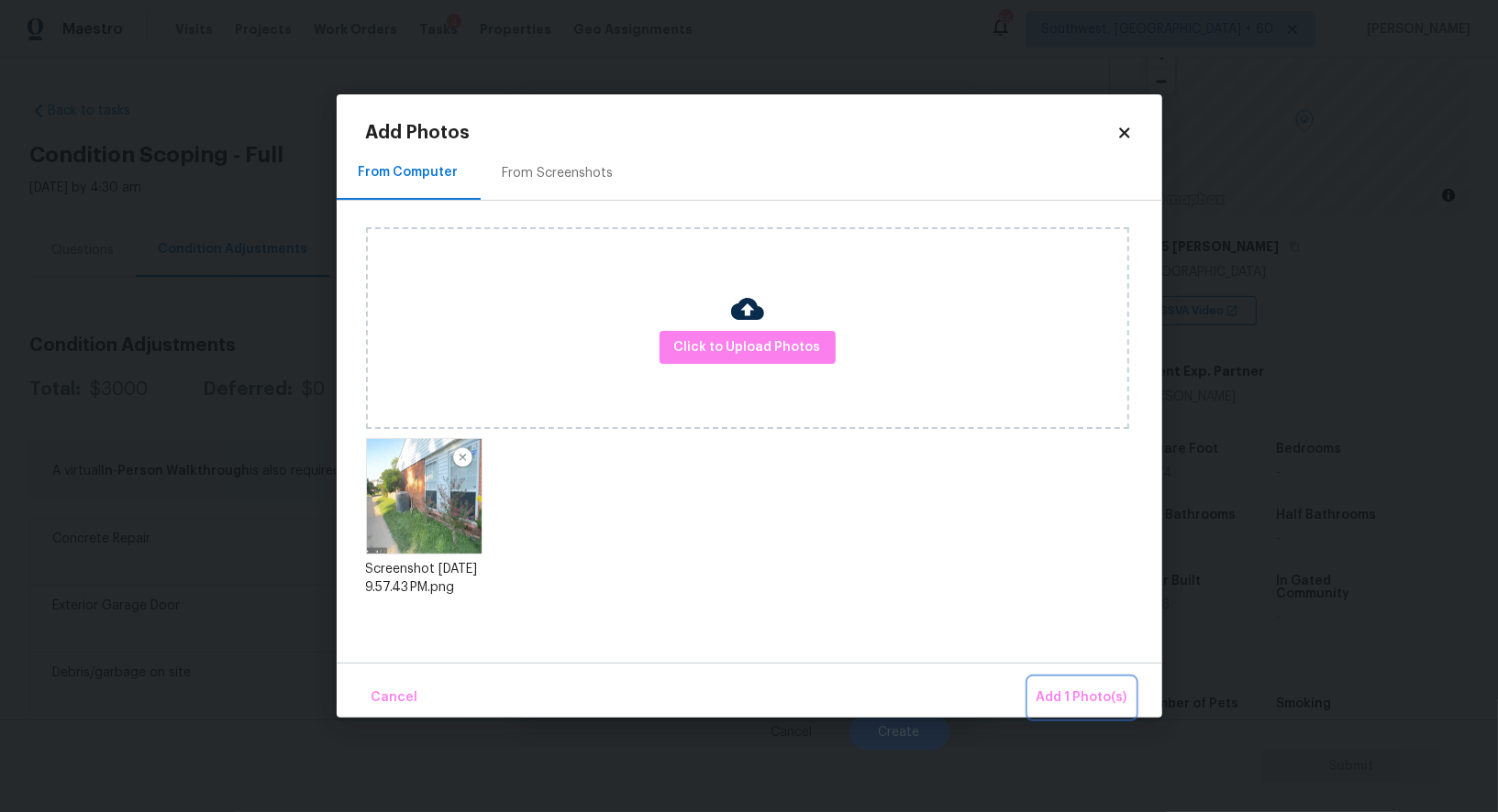
click at [1074, 696] on span "Add 1 Photo(s)" at bounding box center [1082, 698] width 91 height 23
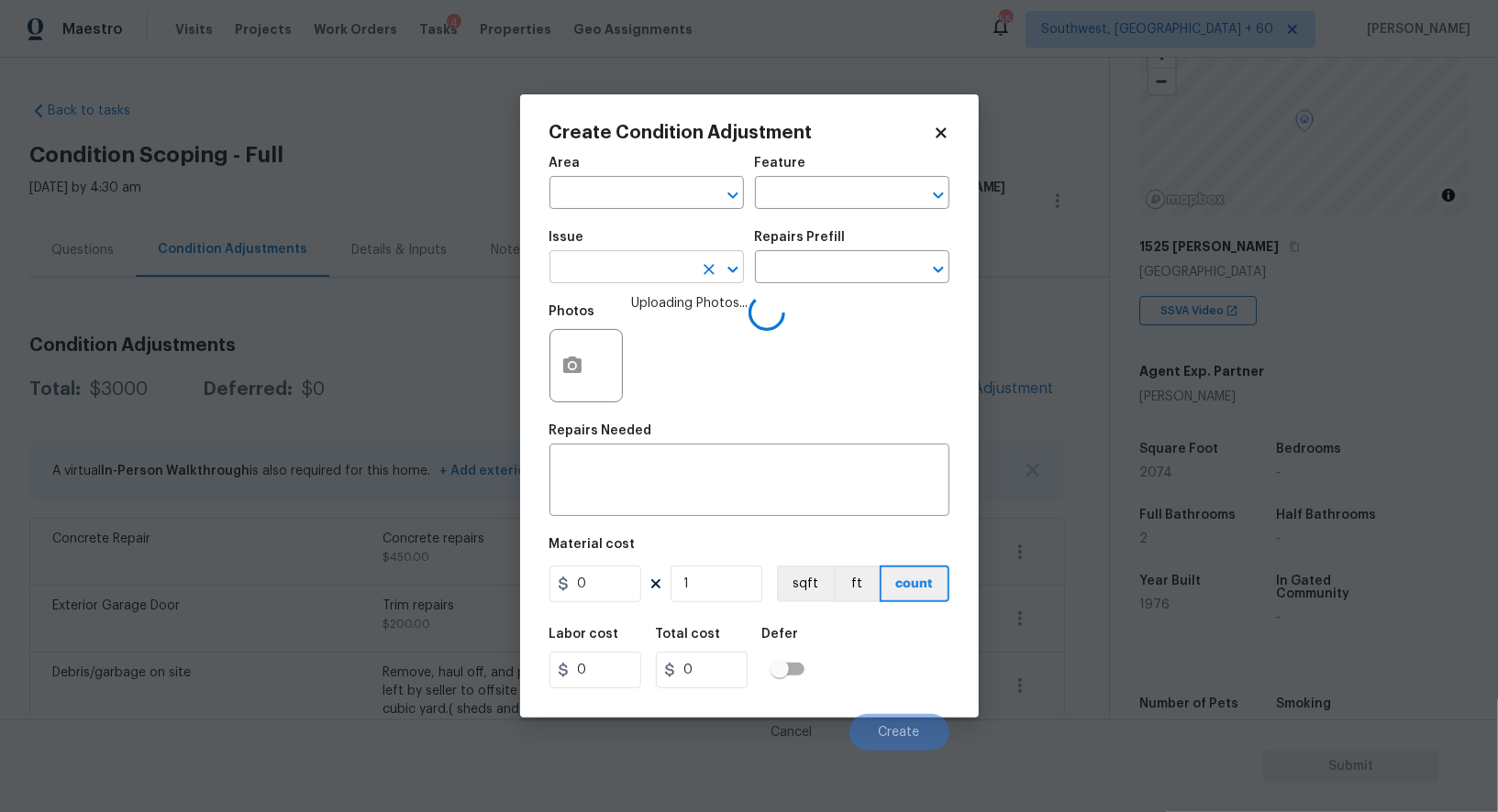
click at [629, 263] on input "text" at bounding box center [620, 269] width 143 height 28
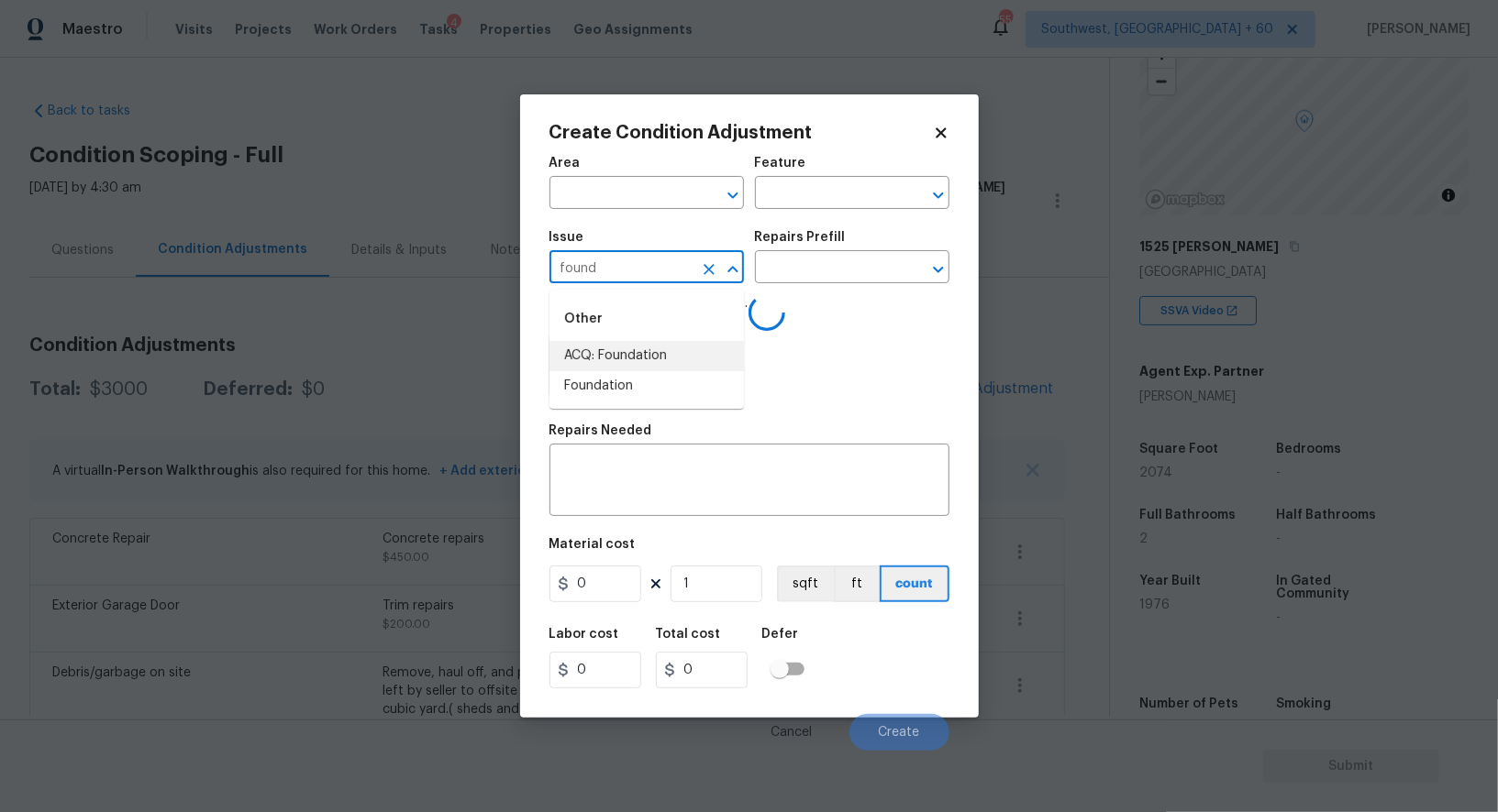
click at [631, 362] on li "ACQ: Foundation" at bounding box center [647, 356] width 195 height 30
type input "ACQ: Foundation"
click at [806, 292] on div "Issue ACQ: Foundation ​ Repairs Prefill ​" at bounding box center [749, 257] width 400 height 75
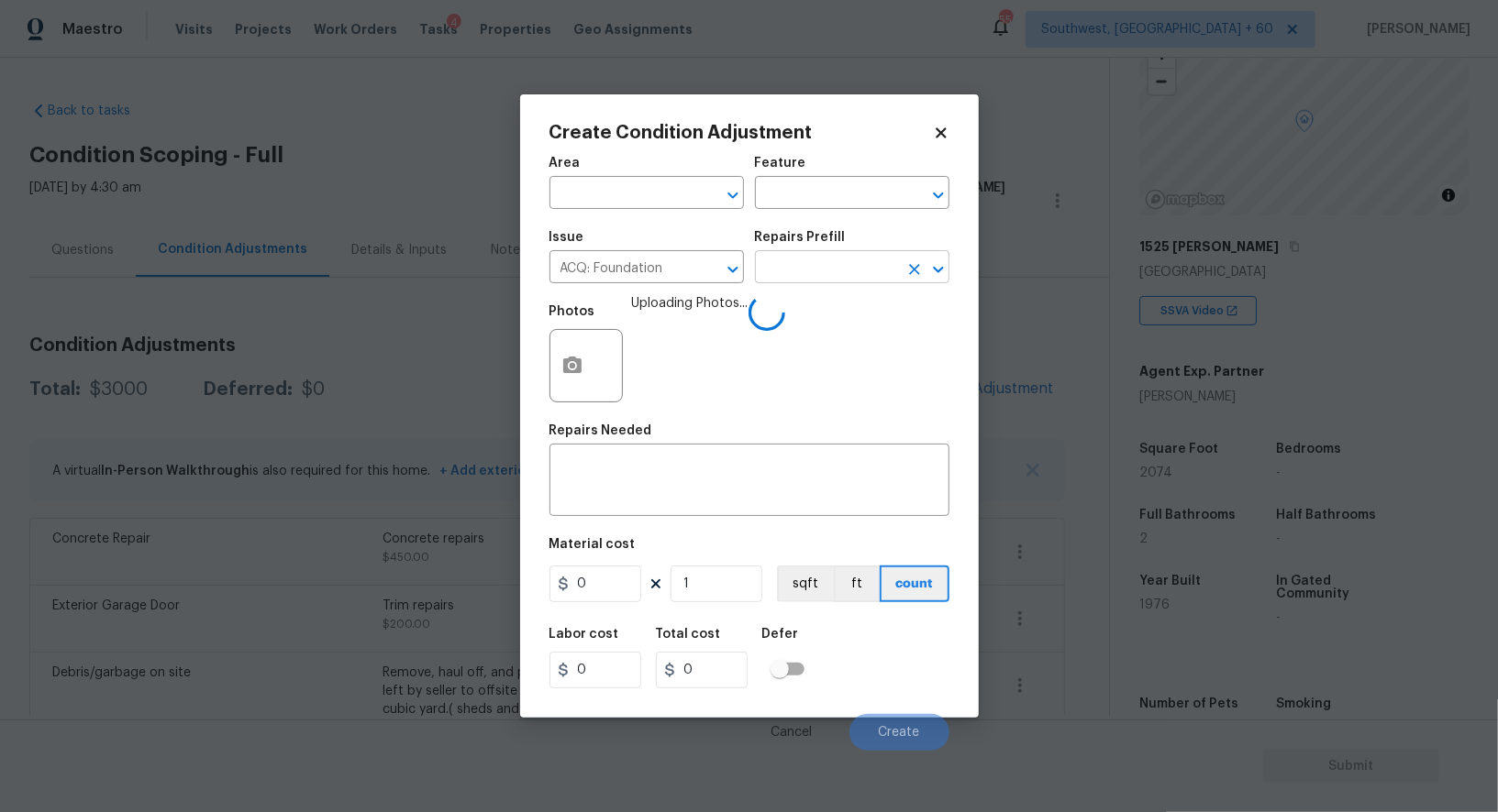
click at [807, 265] on input "text" at bounding box center [826, 269] width 143 height 28
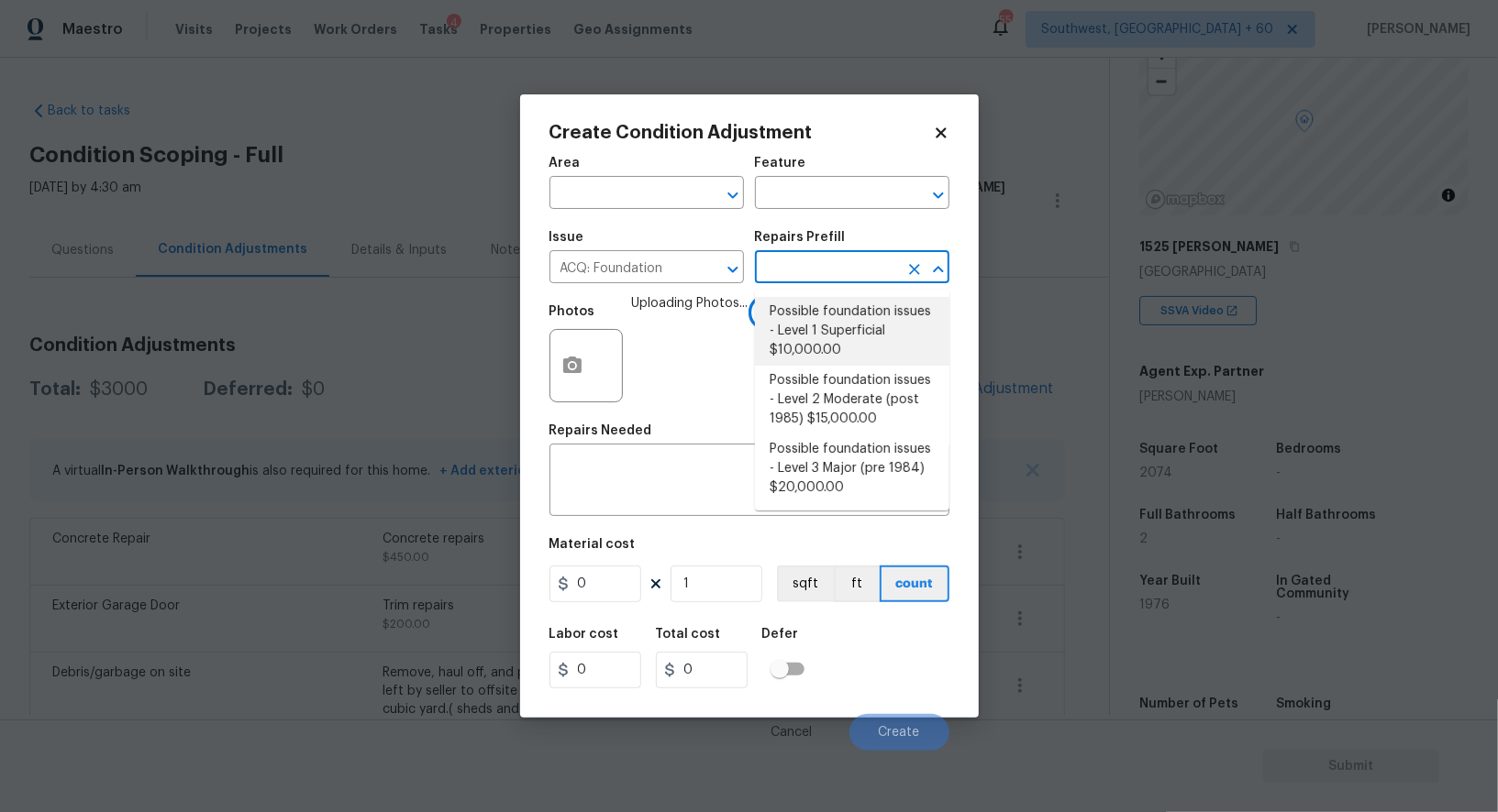
click at [812, 325] on li "Possible foundation issues - Level 1 Superficial $10,000.00" at bounding box center [852, 331] width 195 height 69
type input "Acquisition"
type textarea "Possible foundation issues - Level 1 - Superficial. Disclaimer: This is NOT a t…"
type input "10000"
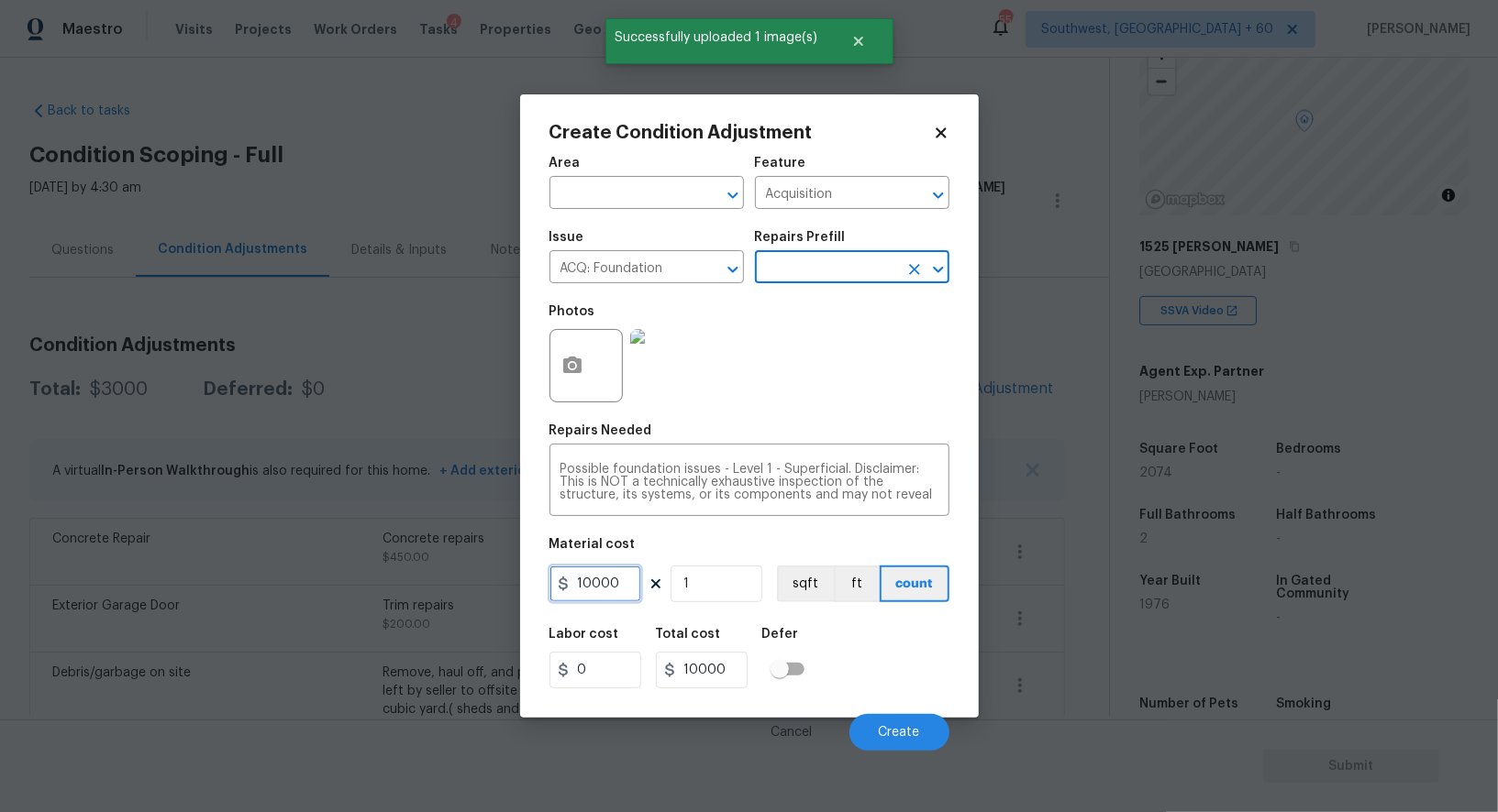
click at [615, 591] on input "10000" at bounding box center [595, 583] width 92 height 37
type input "0"
click at [721, 684] on input "10000" at bounding box center [701, 669] width 92 height 37
type input "0"
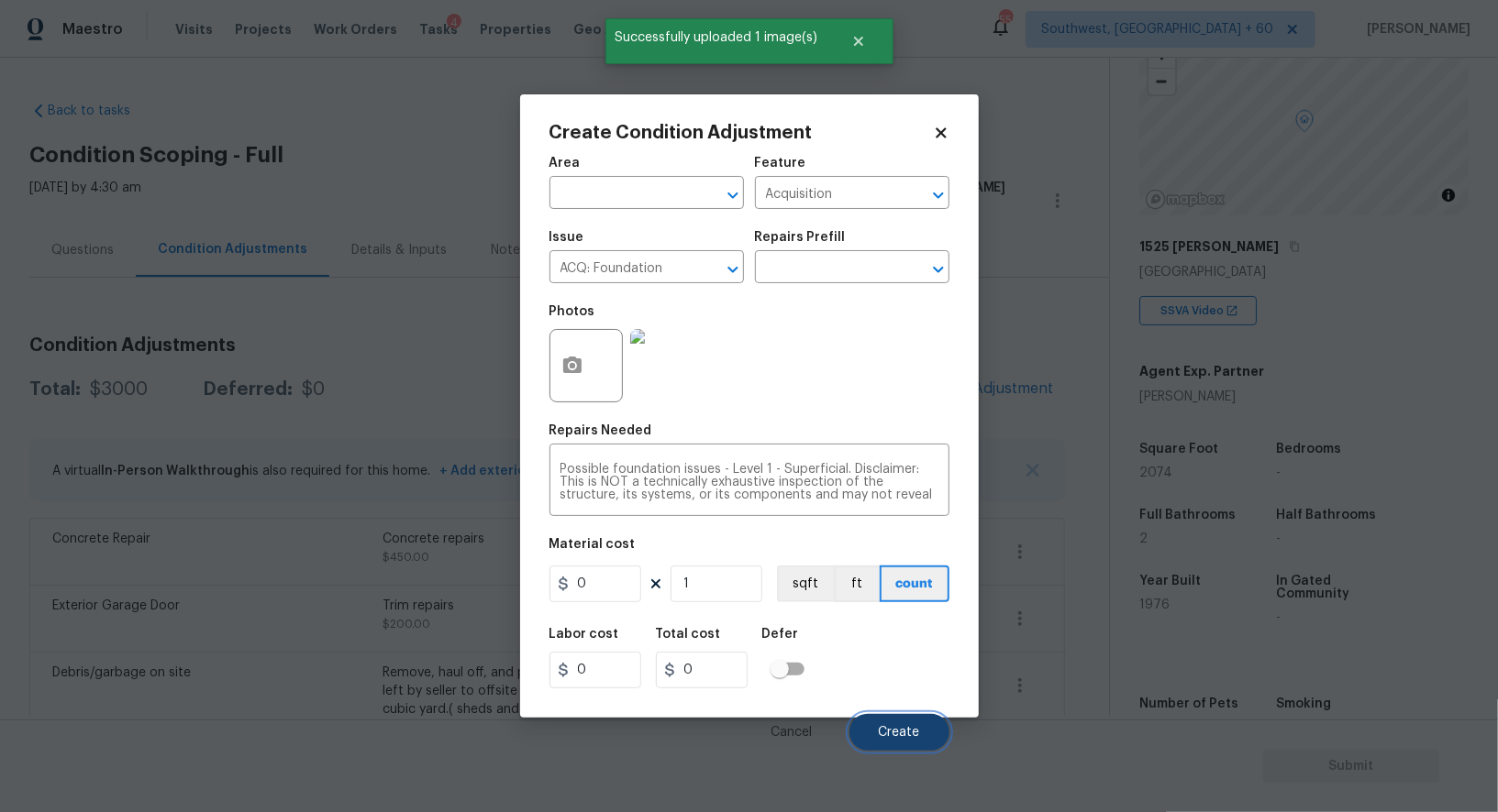
click at [883, 719] on button "Create" at bounding box center [899, 732] width 100 height 37
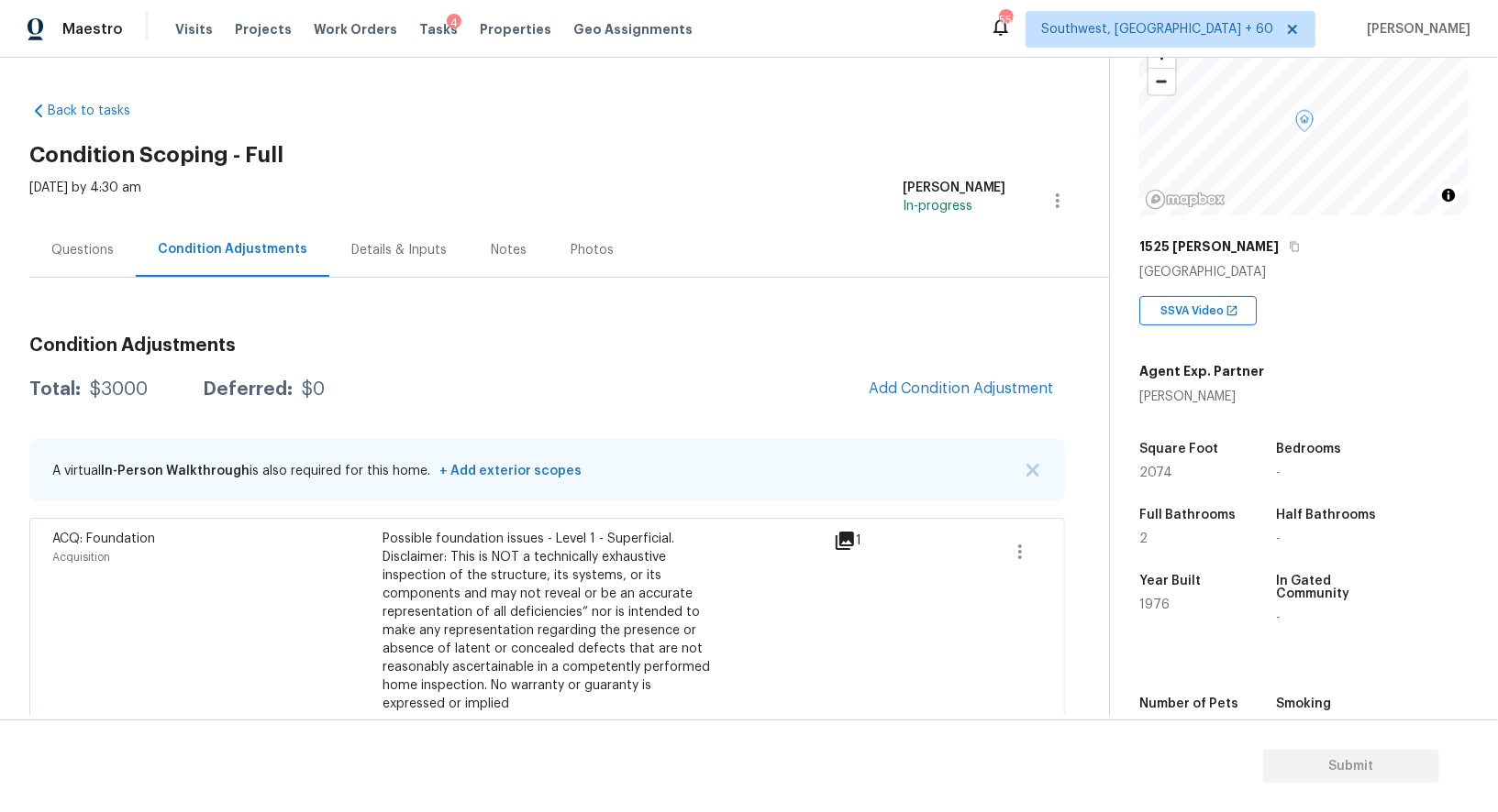
click at [968, 370] on span "Add Condition Adjustment" at bounding box center [961, 389] width 207 height 41
click at [944, 386] on span "Add Condition Adjustment" at bounding box center [961, 388] width 185 height 16
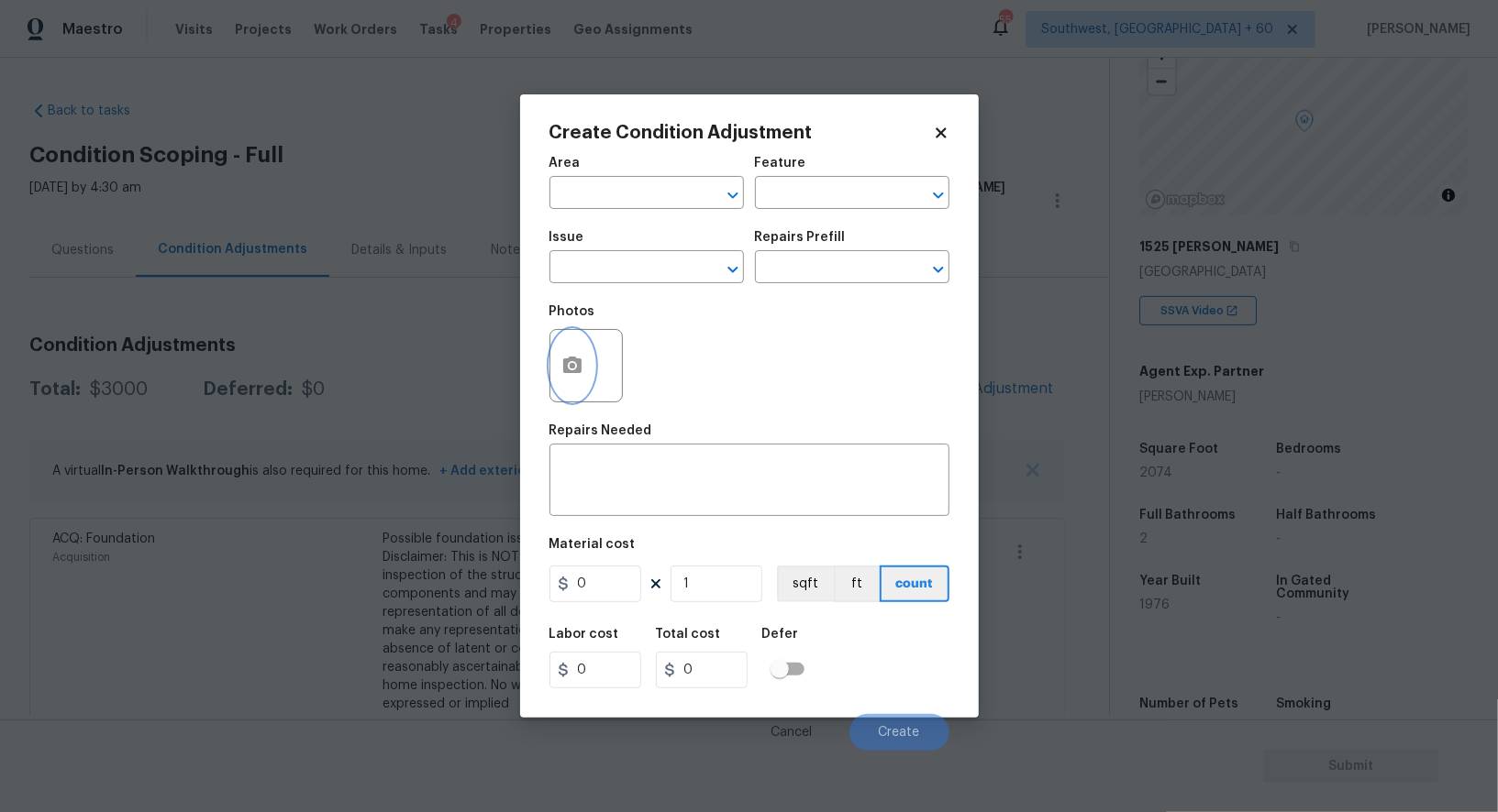
click at [580, 370] on icon "button" at bounding box center [571, 364] width 18 height 16
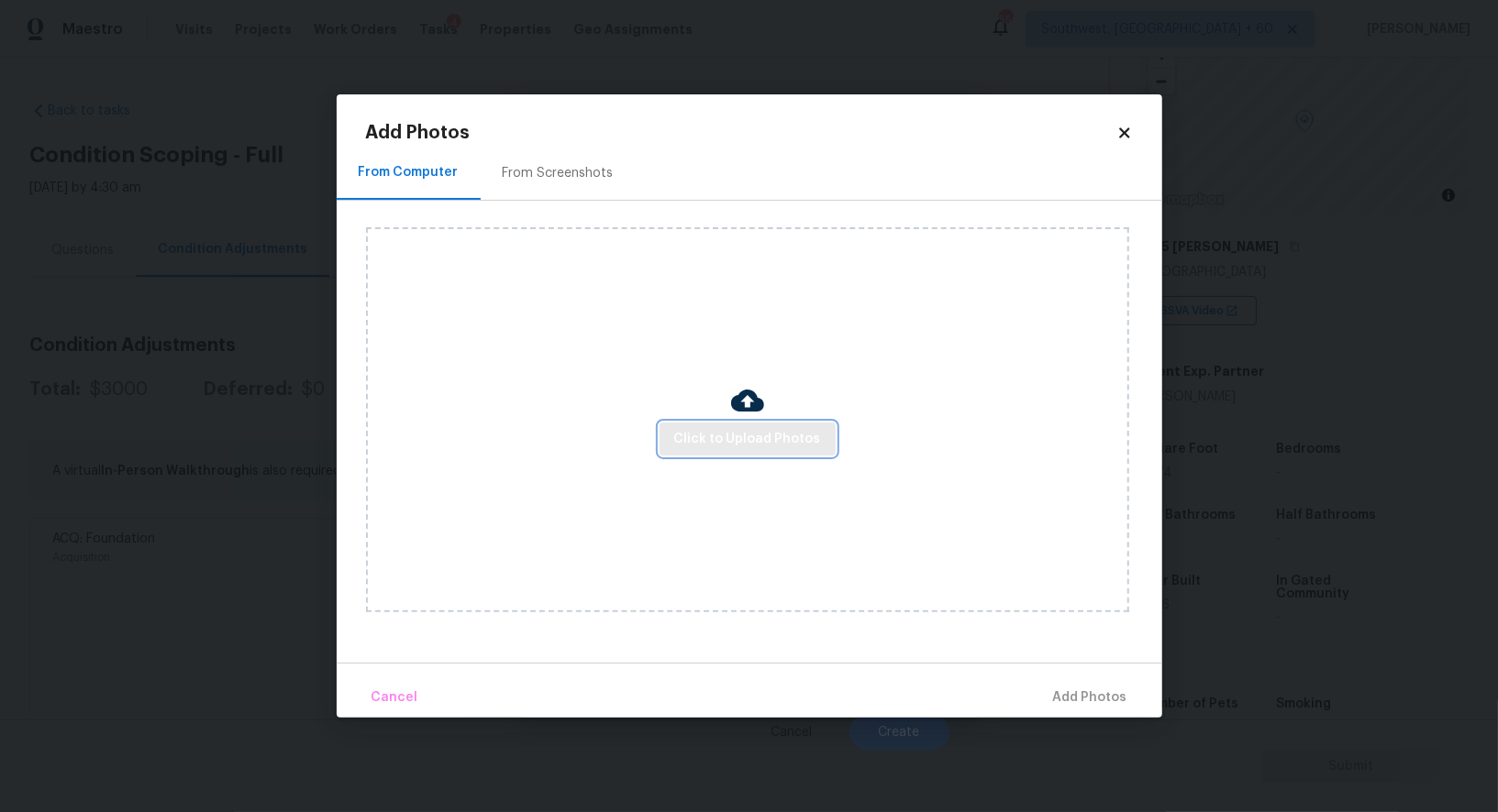
click at [729, 442] on span "Click to Upload Photos" at bounding box center [747, 440] width 147 height 23
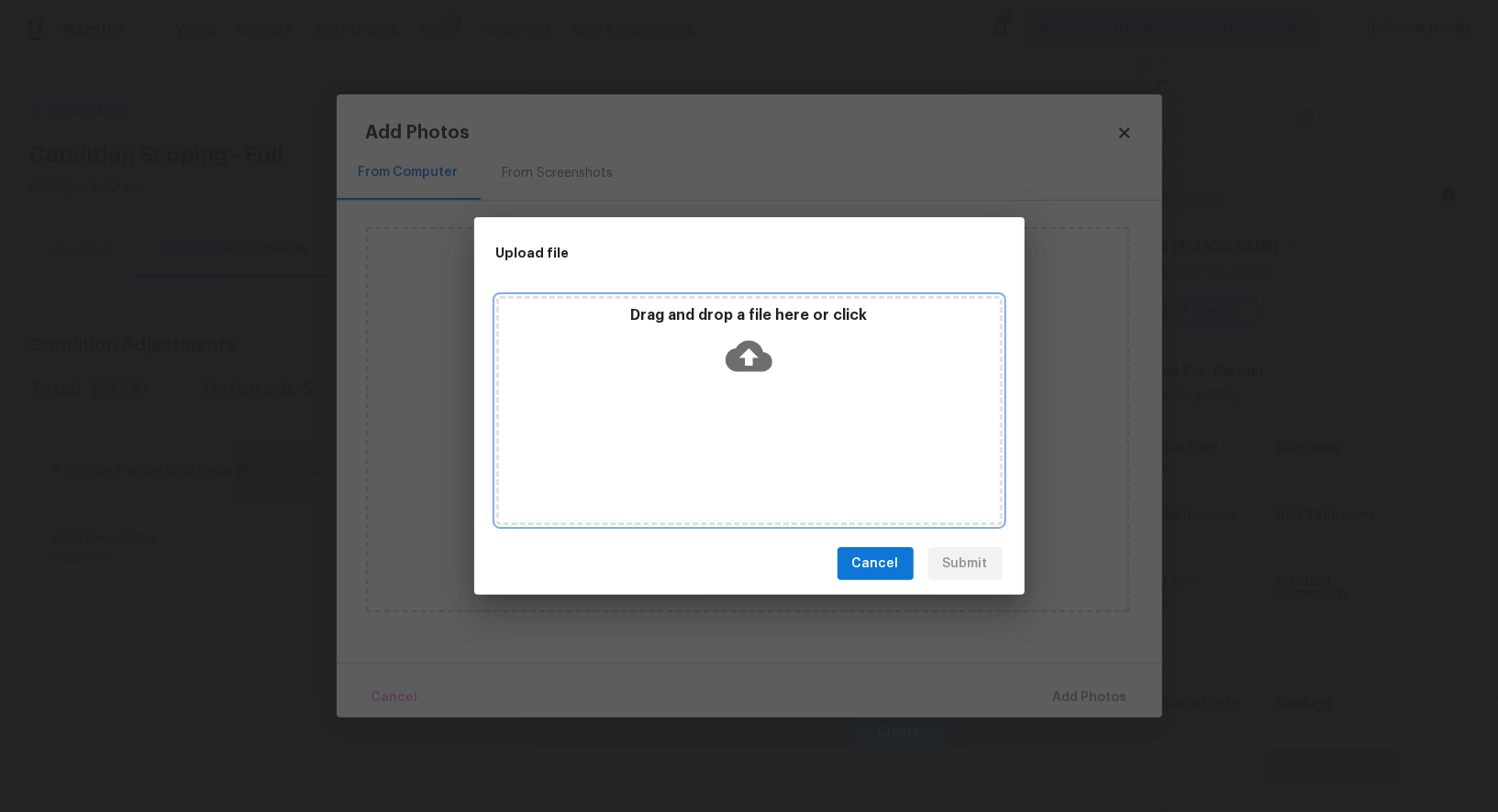
click at [752, 349] on icon at bounding box center [748, 356] width 46 height 31
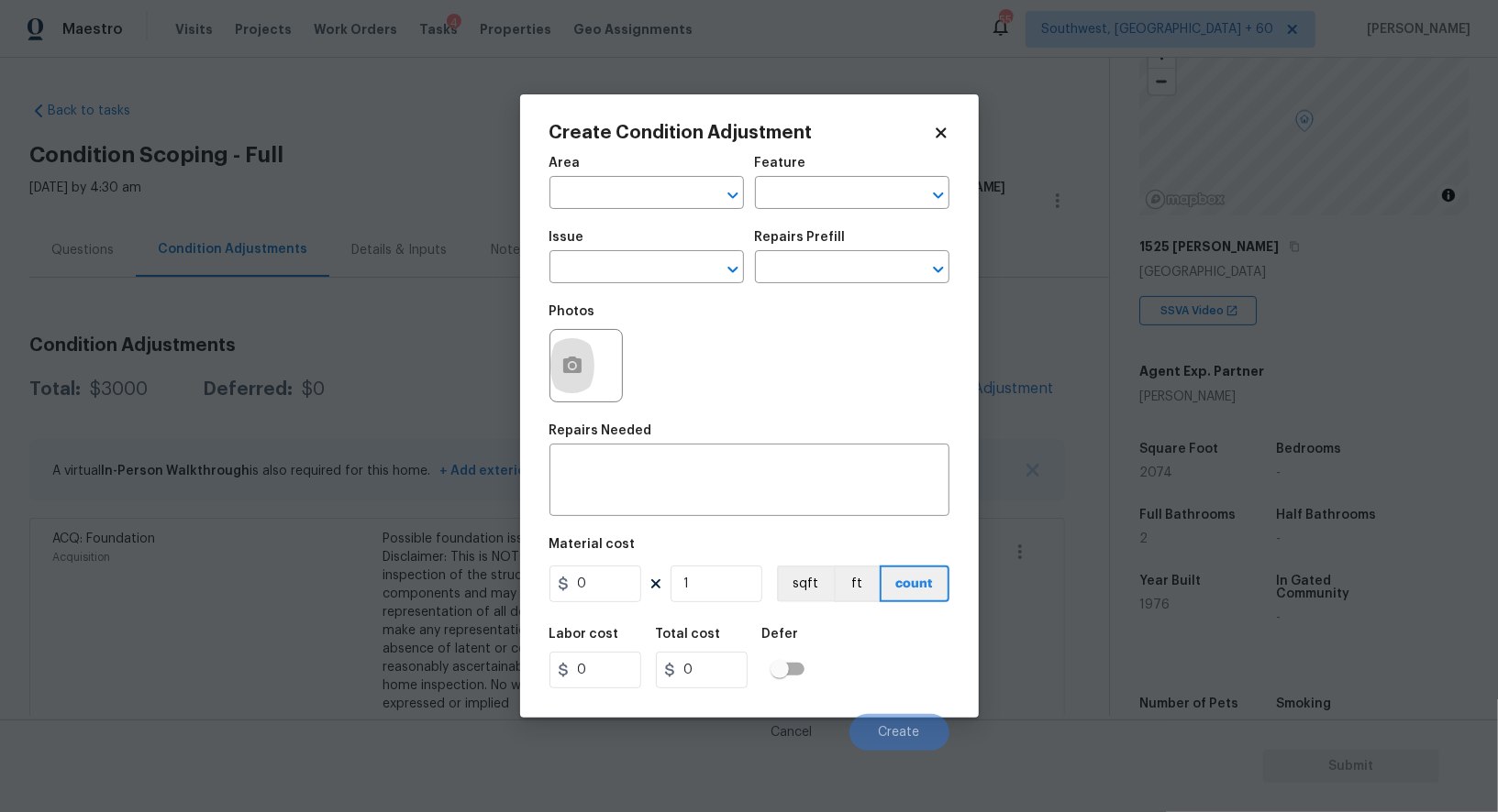
click at [438, 263] on body "Maestro Visits Projects Work Orders Tasks 4 Properties Geo Assignments 550 Sout…" at bounding box center [749, 406] width 1498 height 812
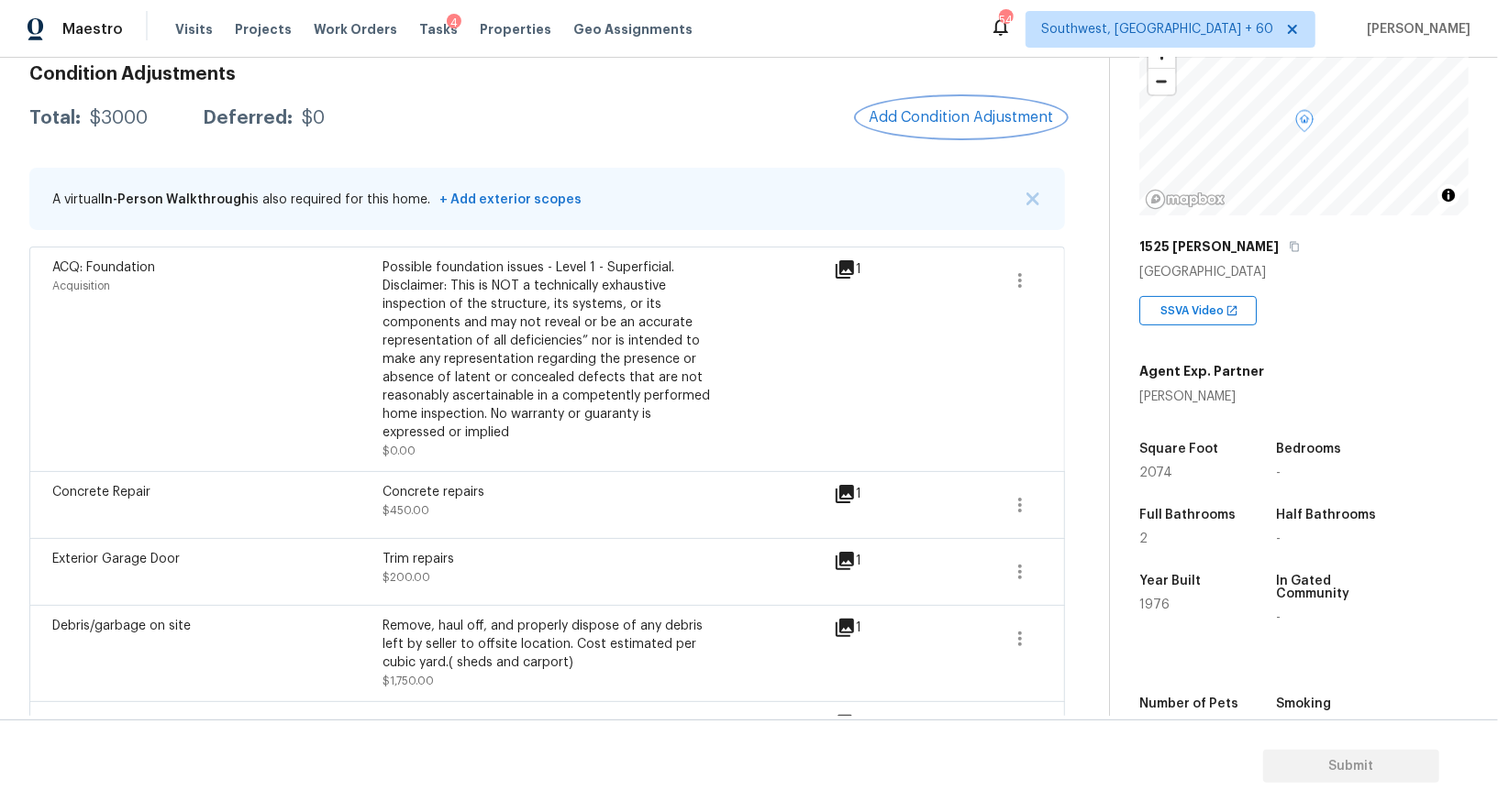
scroll to position [147, 0]
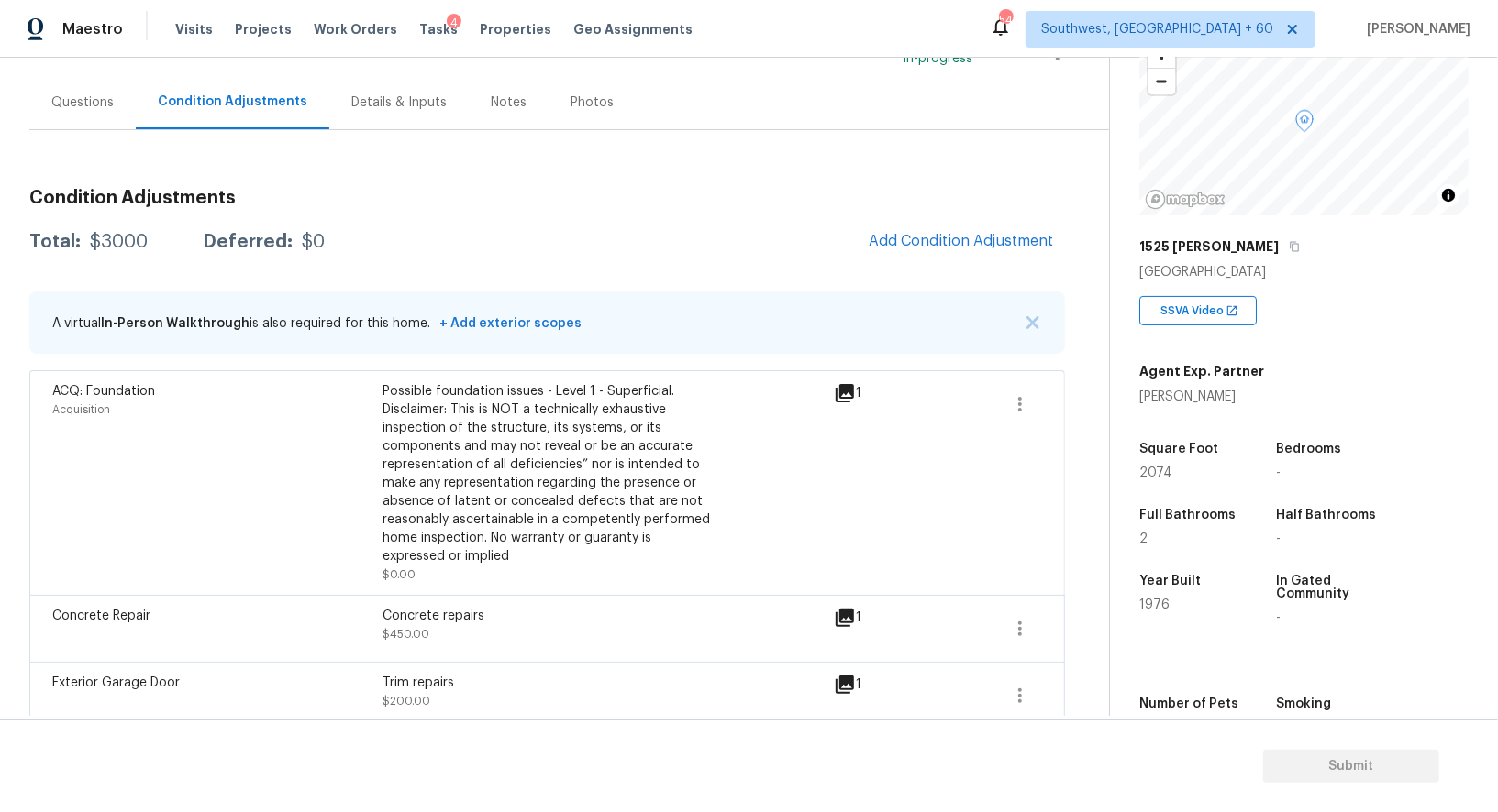
click at [100, 73] on div "Fri, Oct 10 2025 by 4:30 am" at bounding box center [85, 53] width 112 height 44
click at [94, 102] on div "Questions" at bounding box center [82, 102] width 62 height 18
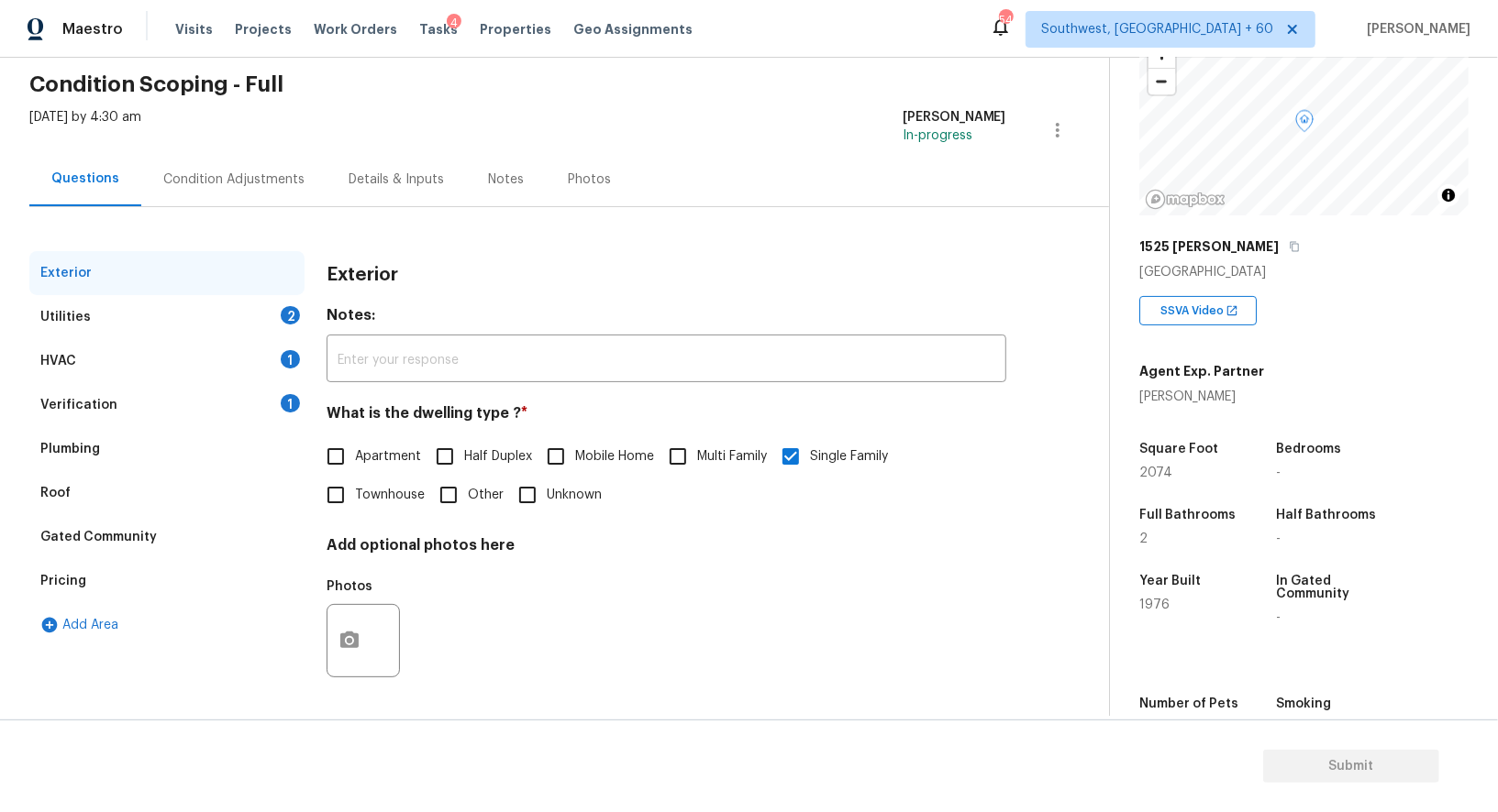
scroll to position [71, 0]
click at [107, 589] on div "Pricing" at bounding box center [166, 581] width 275 height 44
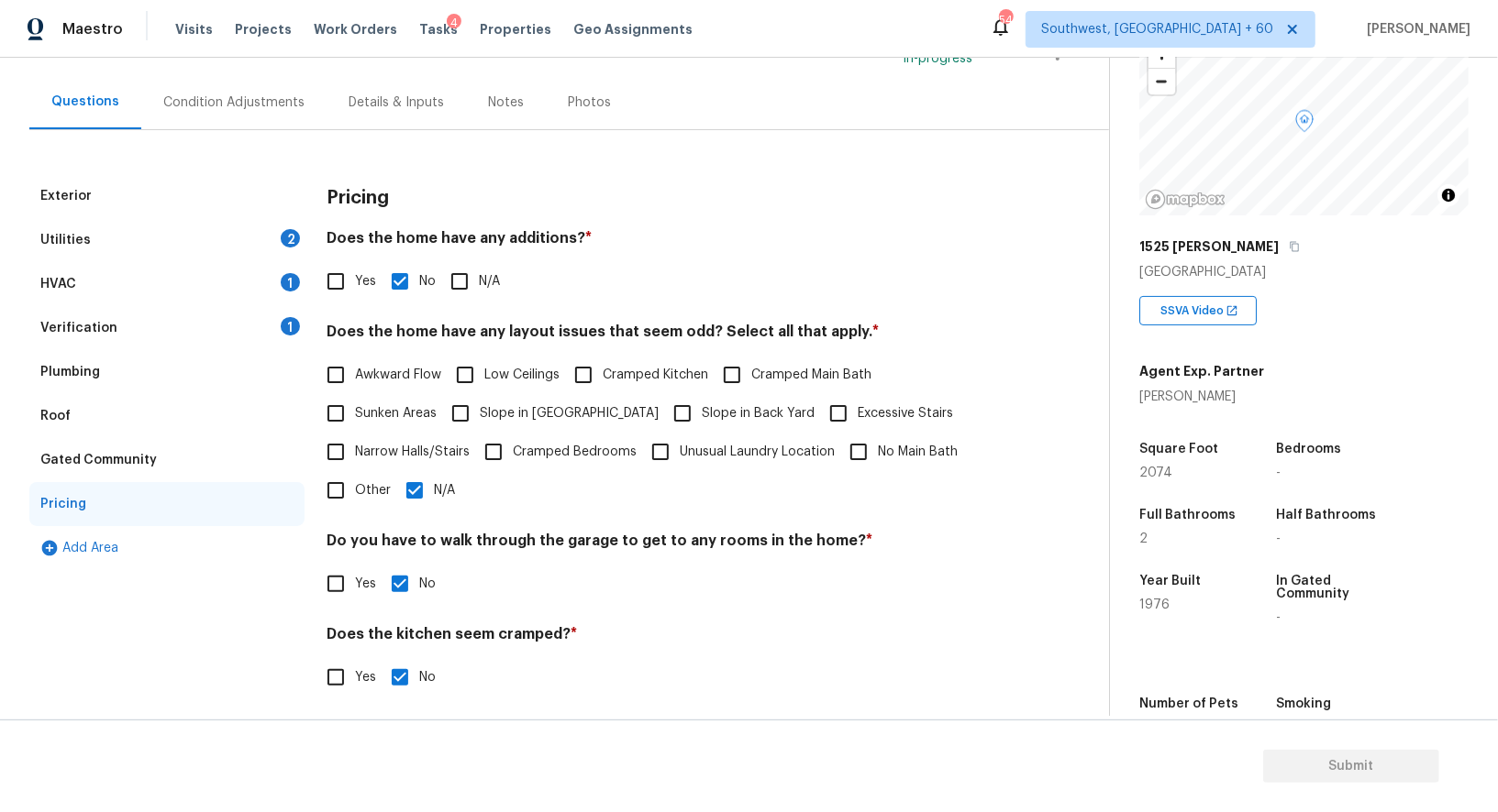
scroll to position [248, 0]
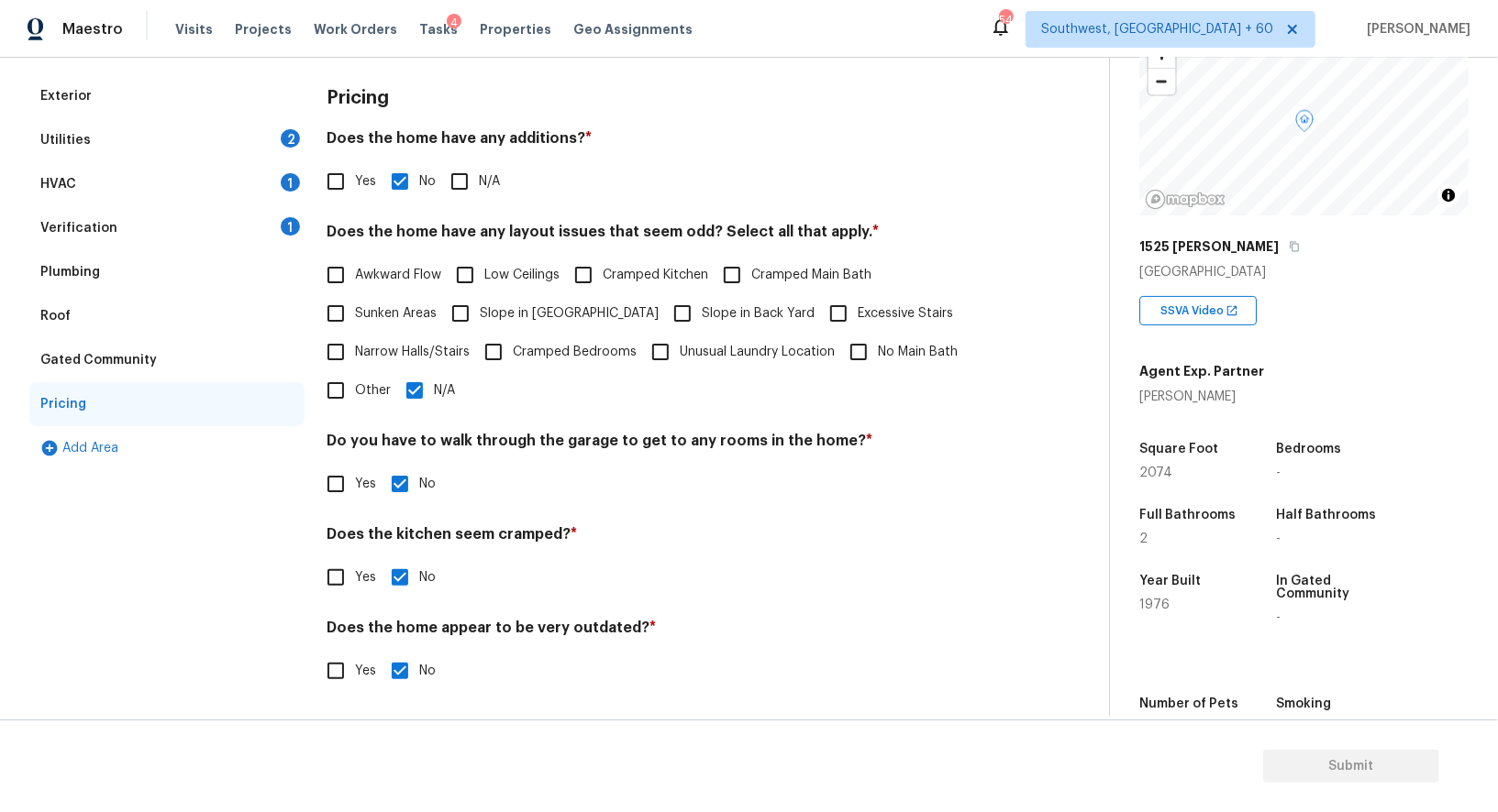
click at [336, 180] on input "Yes" at bounding box center [336, 181] width 39 height 39
checkbox input "true"
checkbox input "false"
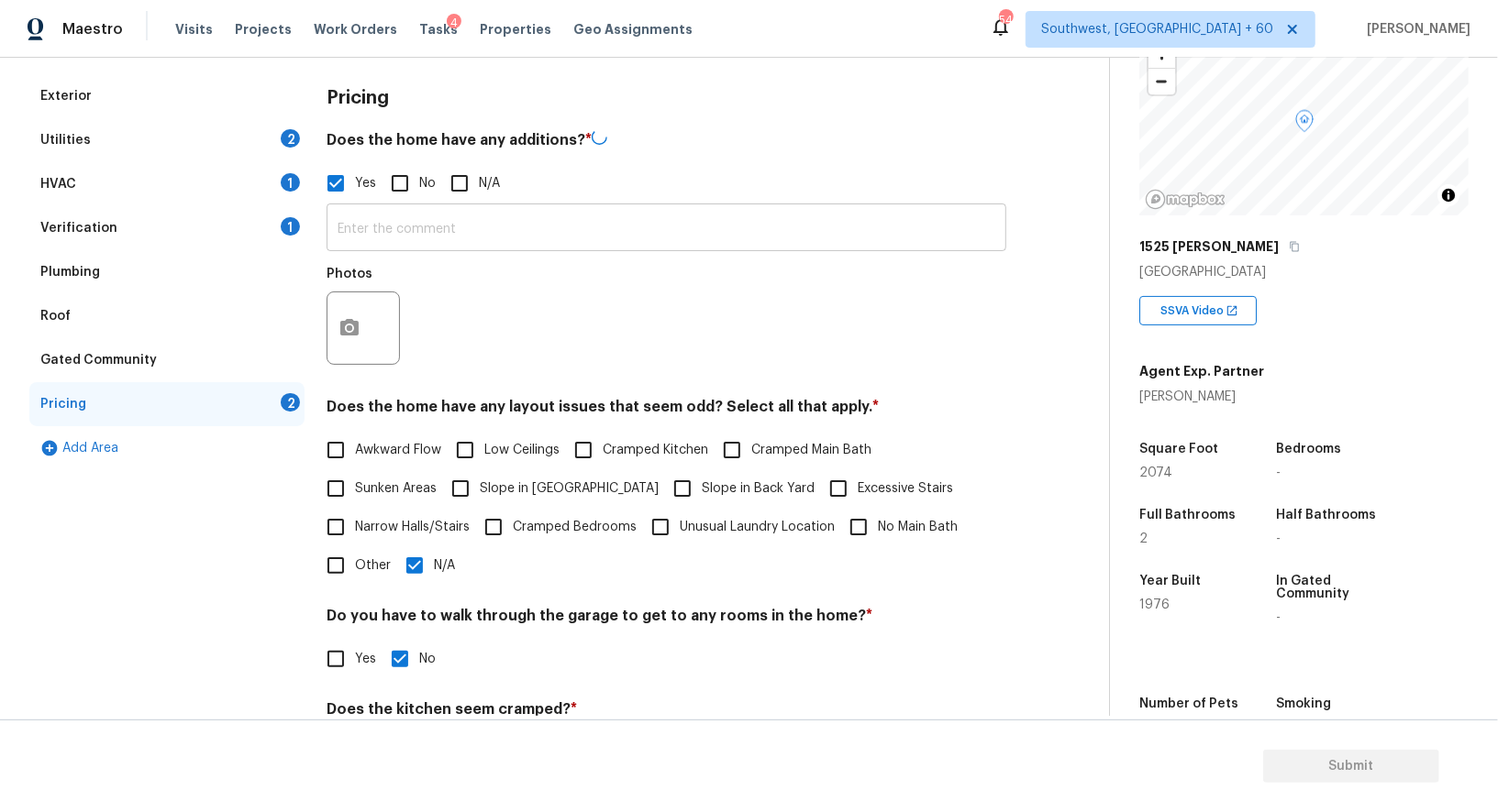
click at [395, 220] on input "text" at bounding box center [666, 230] width 680 height 43
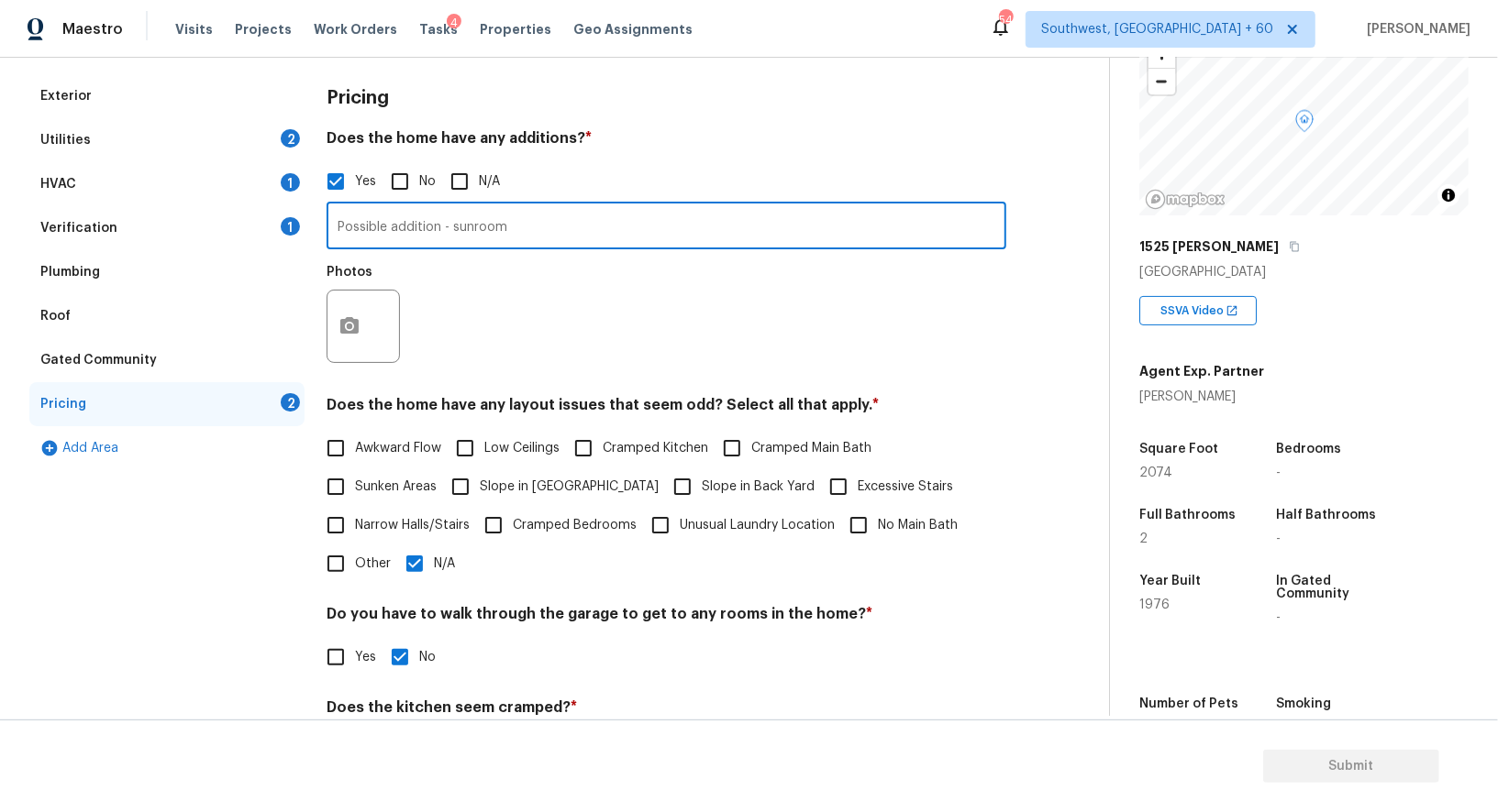
type input "Possible addition - sunroom"
click at [339, 341] on button "button" at bounding box center [349, 326] width 44 height 72
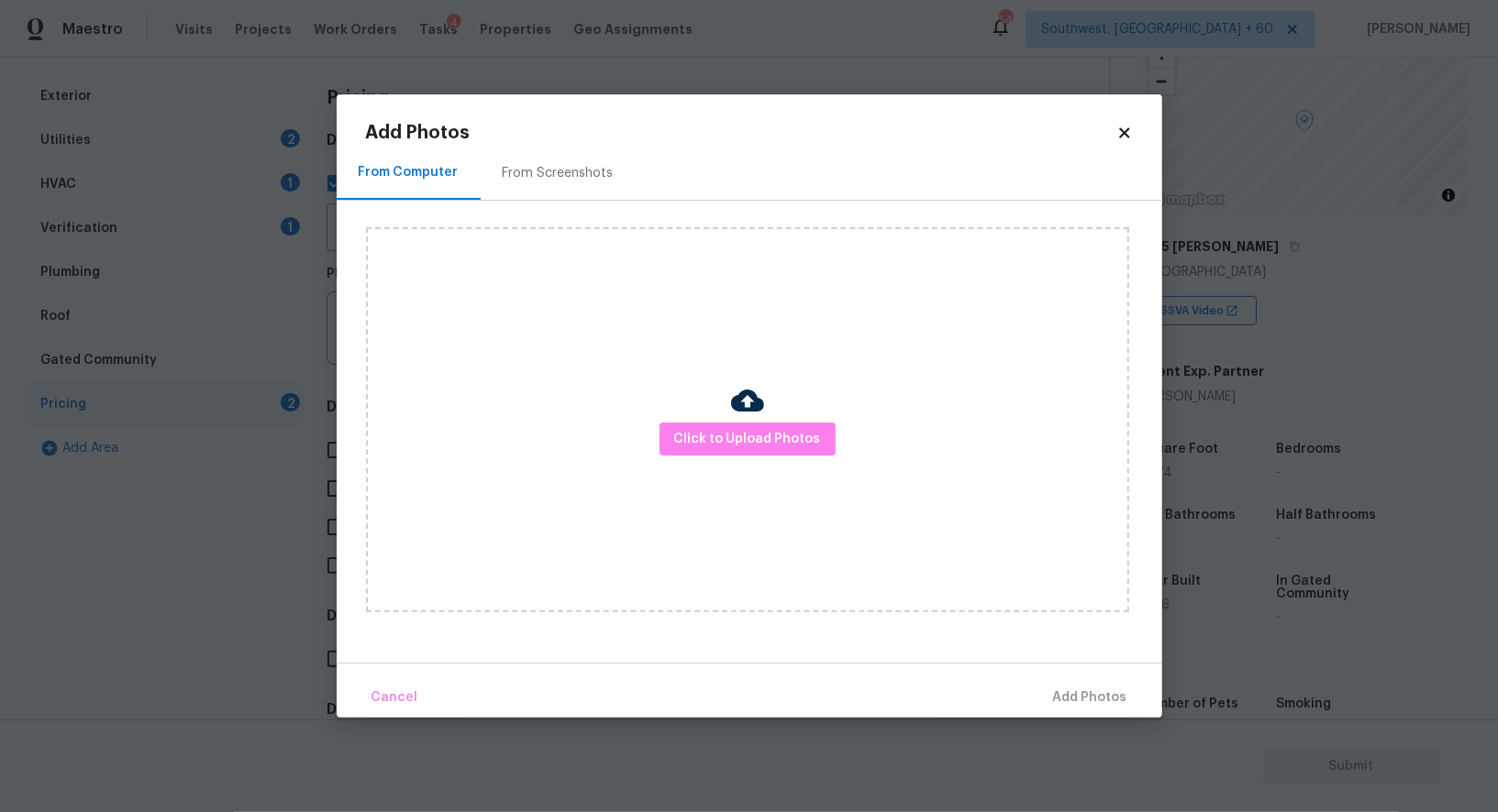
click at [708, 413] on div "Click to Upload Photos" at bounding box center [747, 419] width 763 height 385
click at [723, 443] on span "Click to Upload Photos" at bounding box center [747, 440] width 147 height 23
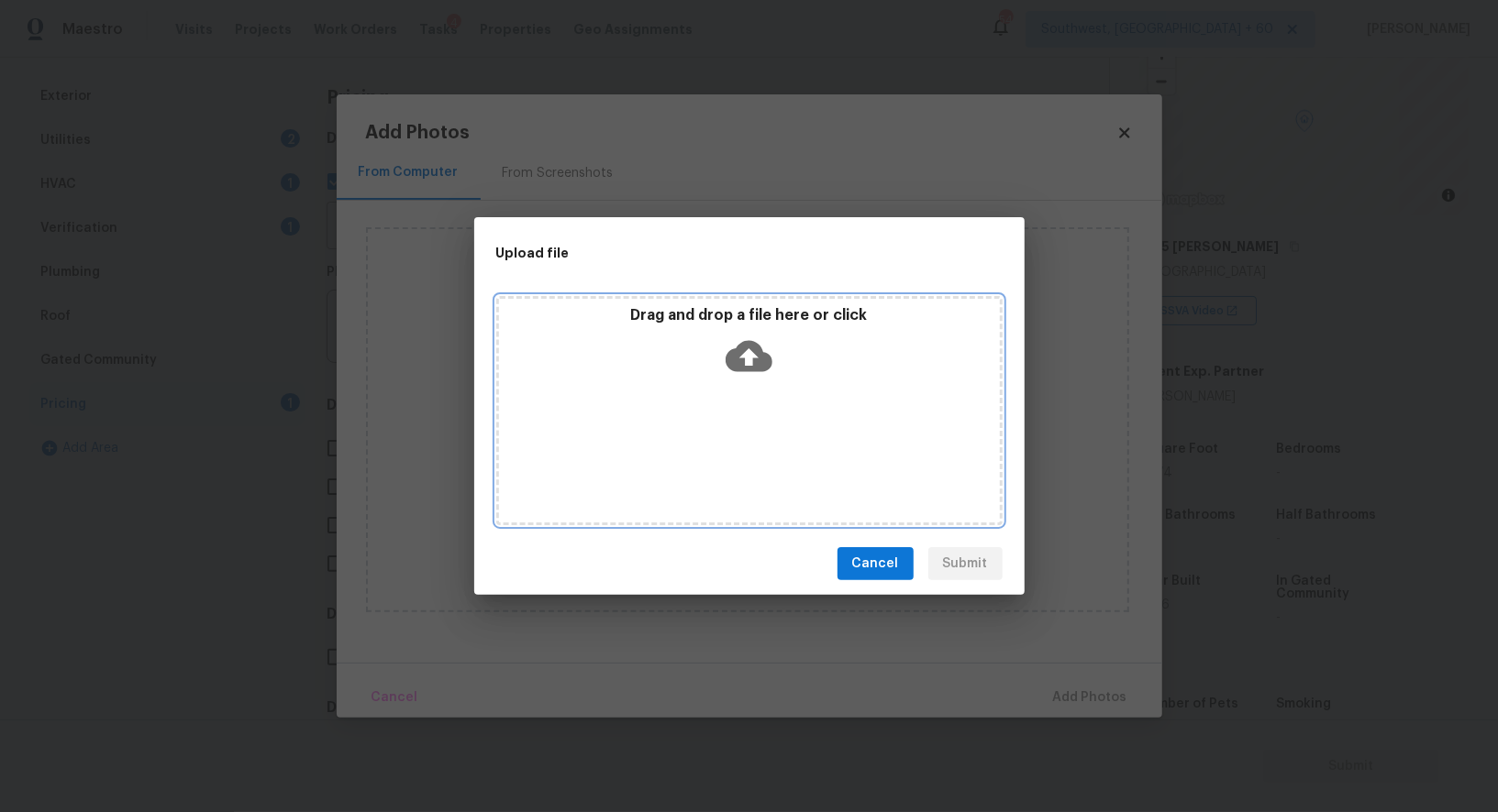
click at [735, 349] on icon at bounding box center [748, 356] width 46 height 31
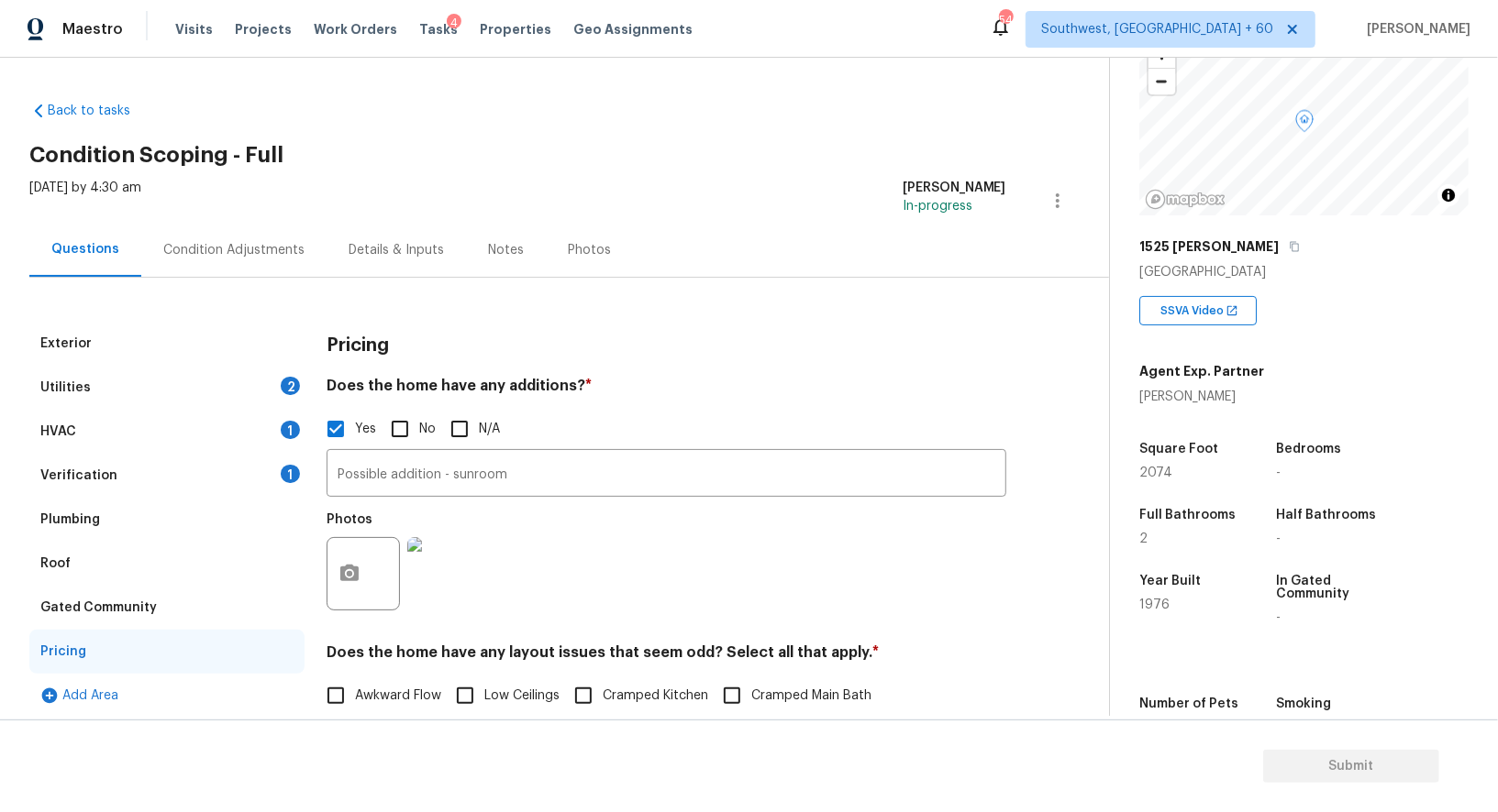
click at [241, 465] on div "Verification 1" at bounding box center [166, 475] width 275 height 44
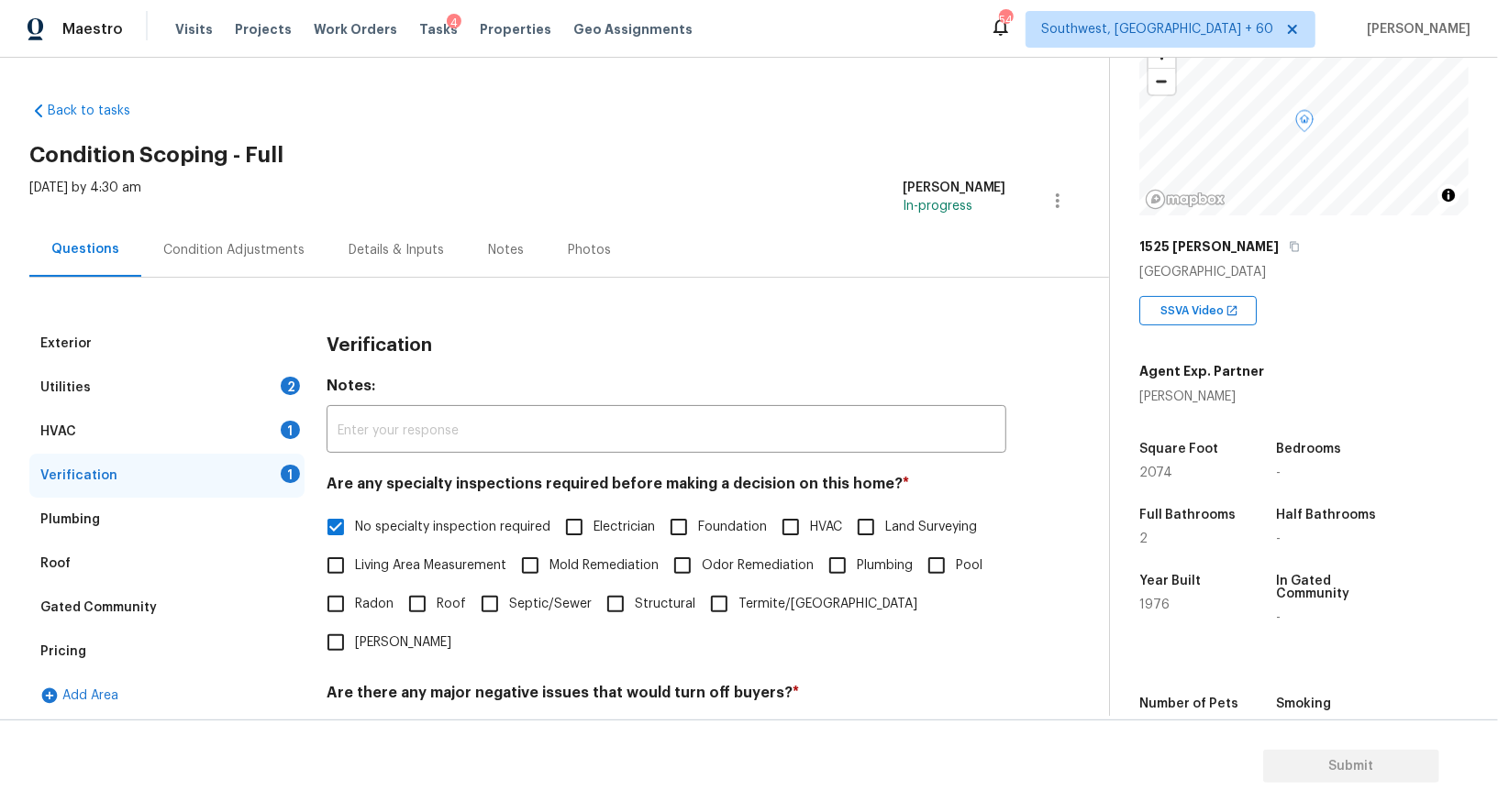
click at [373, 541] on label "No specialty inspection required" at bounding box center [433, 527] width 234 height 39
click at [355, 541] on input "No specialty inspection required" at bounding box center [336, 527] width 39 height 39
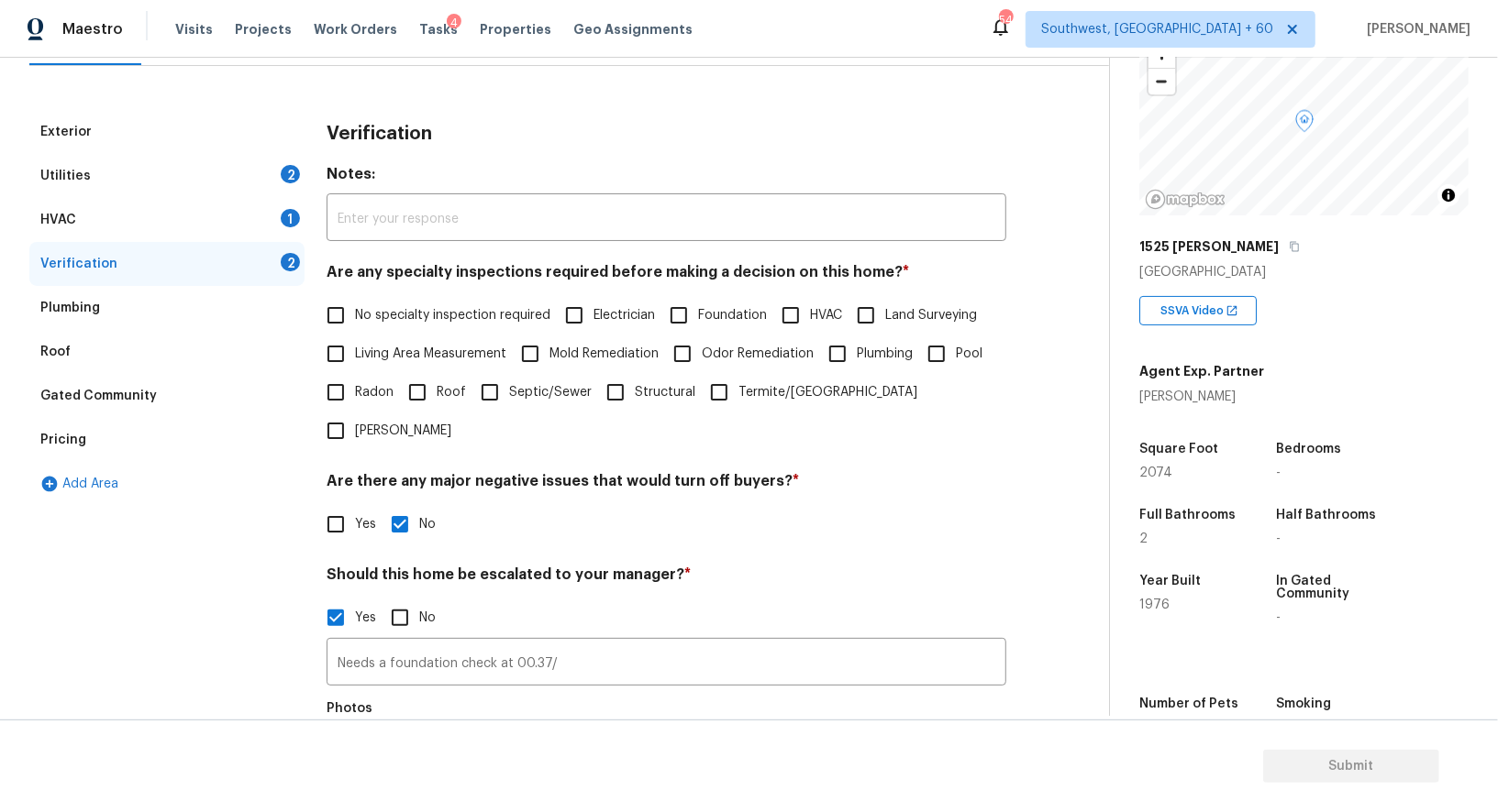
scroll to position [191, 0]
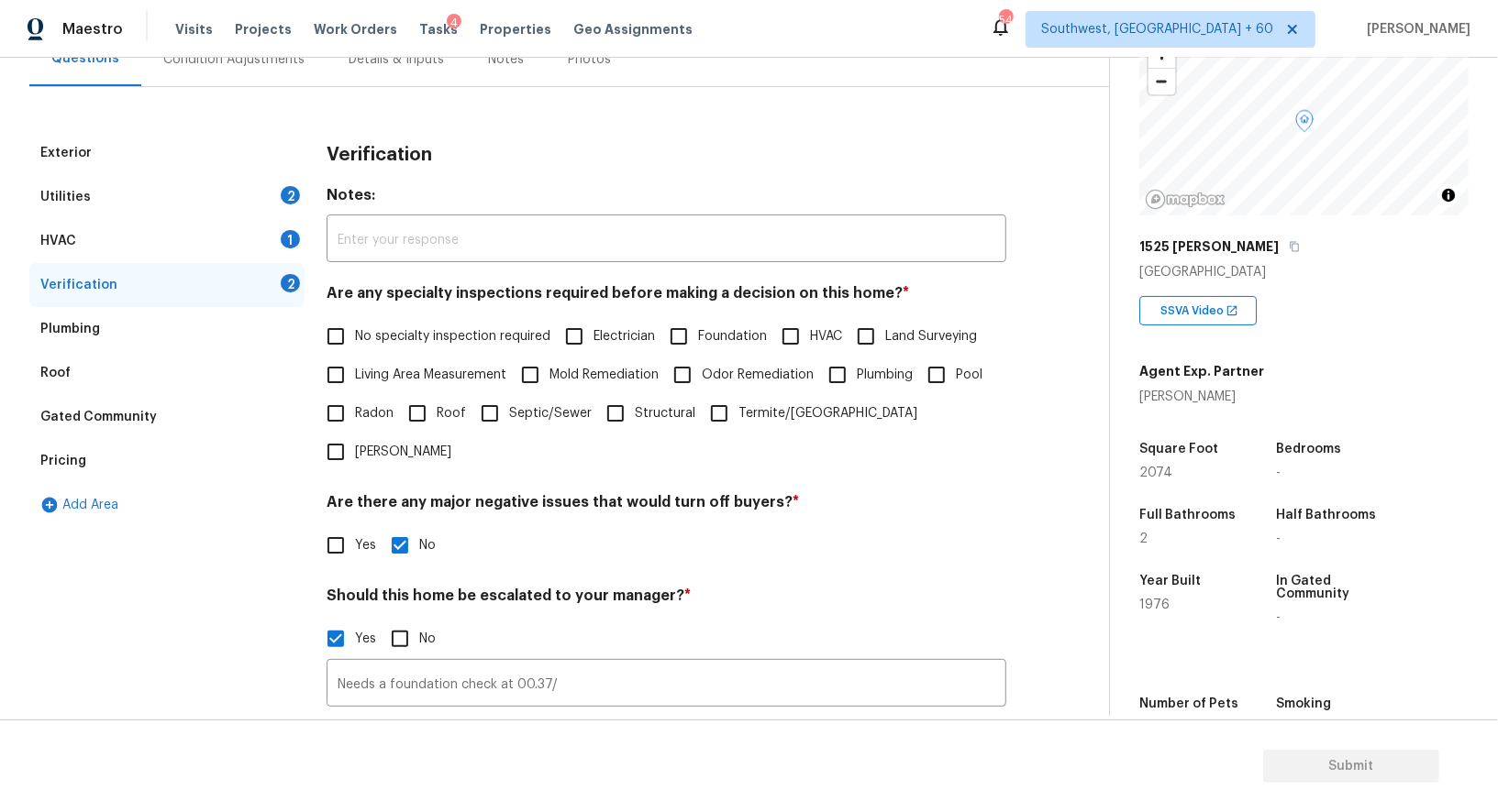
click at [331, 333] on input "No specialty inspection required" at bounding box center [336, 337] width 39 height 39
checkbox input "true"
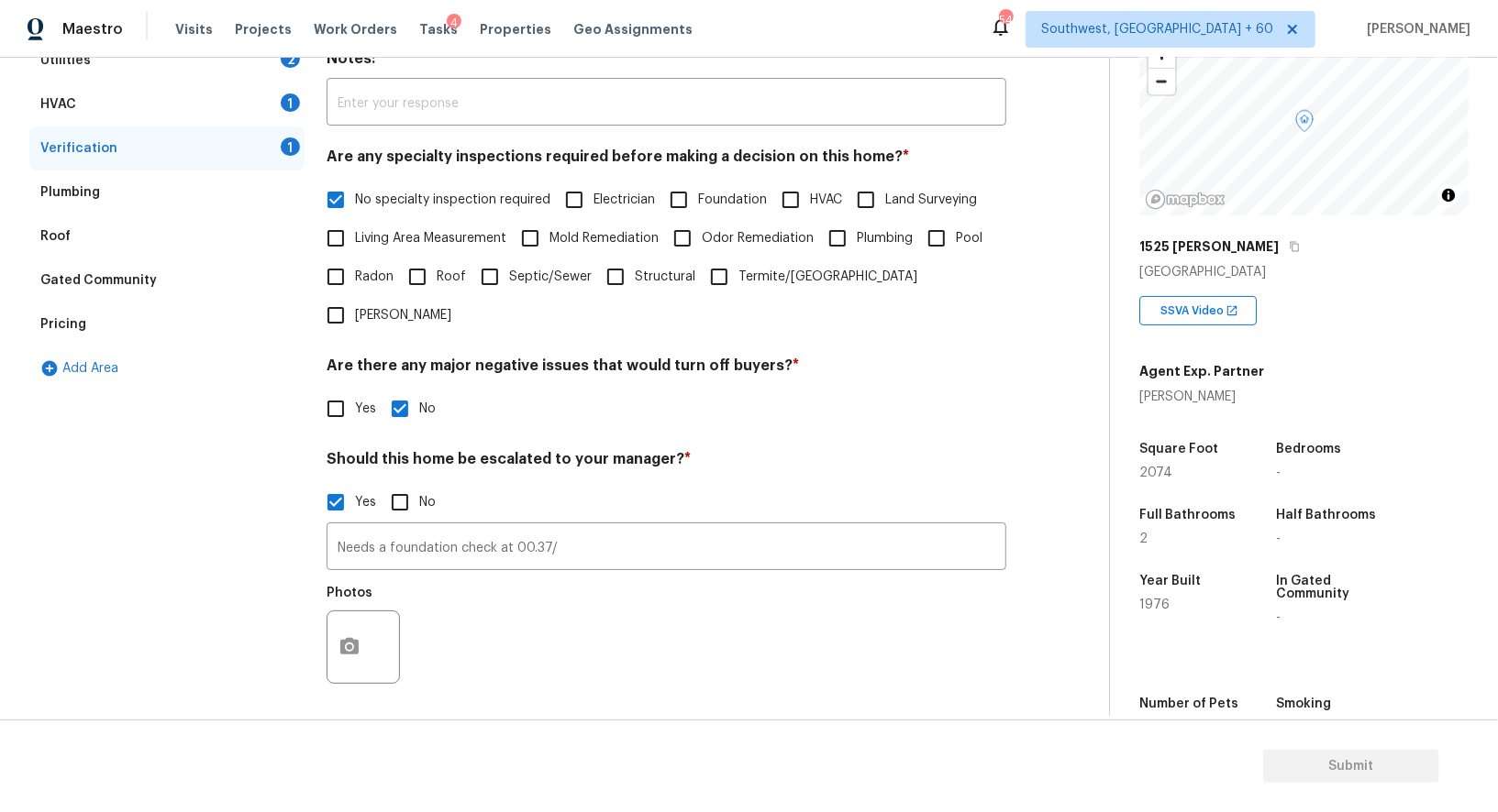
scroll to position [408, 0]
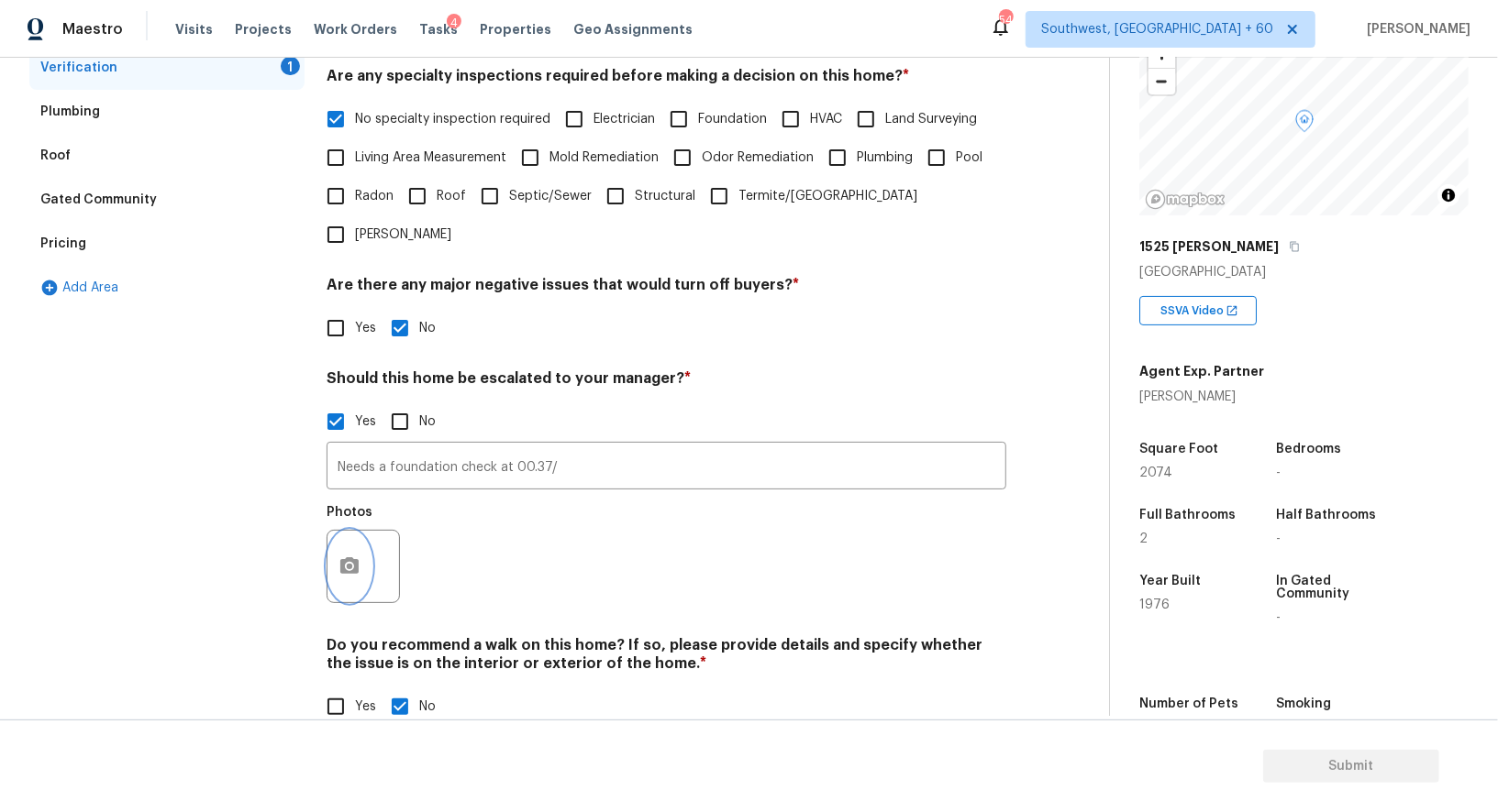
click at [354, 546] on button "button" at bounding box center [349, 566] width 44 height 72
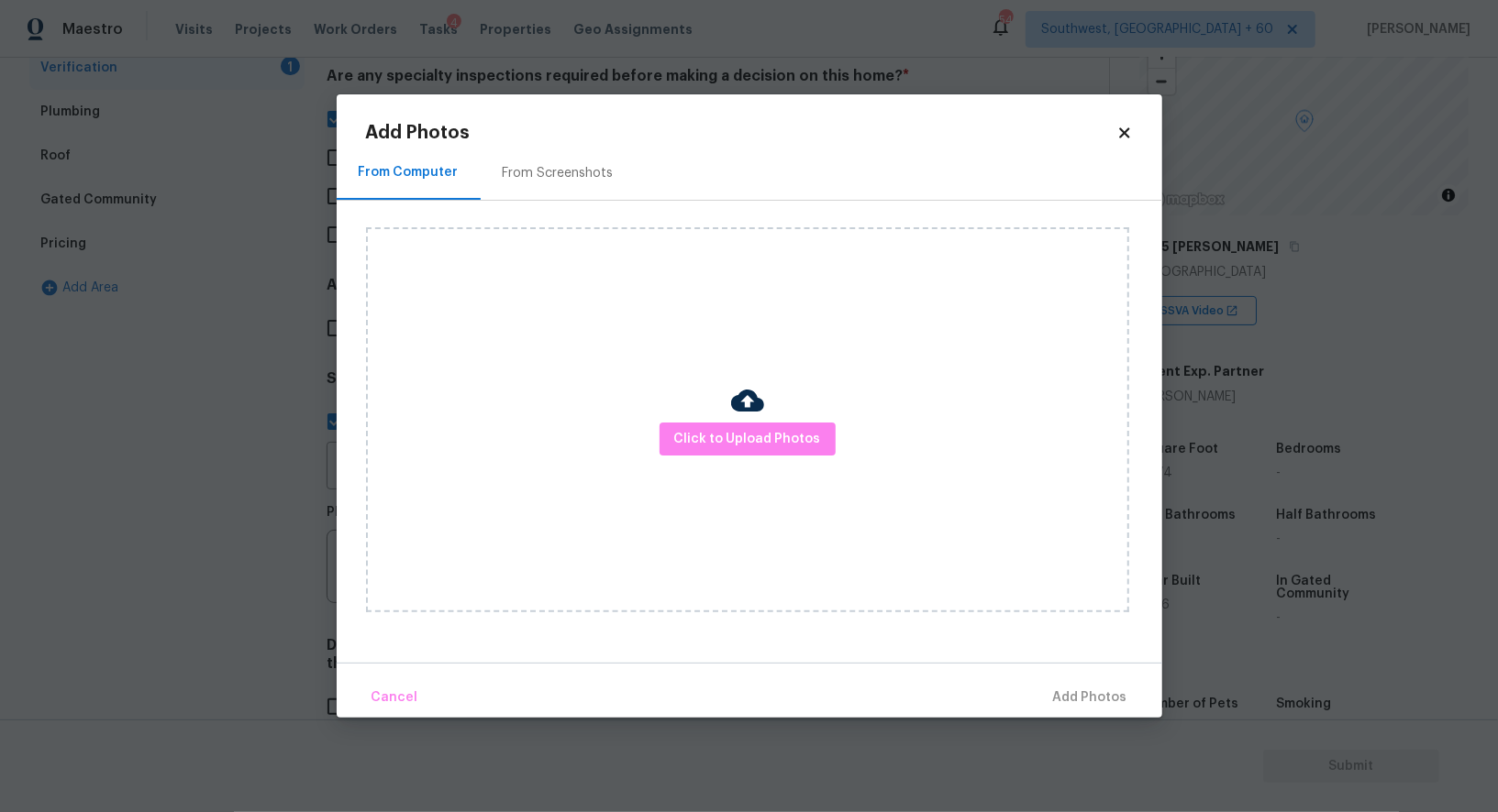
click at [832, 398] on div "Click to Upload Photos" at bounding box center [747, 419] width 763 height 385
click at [772, 432] on span "Click to Upload Photos" at bounding box center [747, 440] width 147 height 23
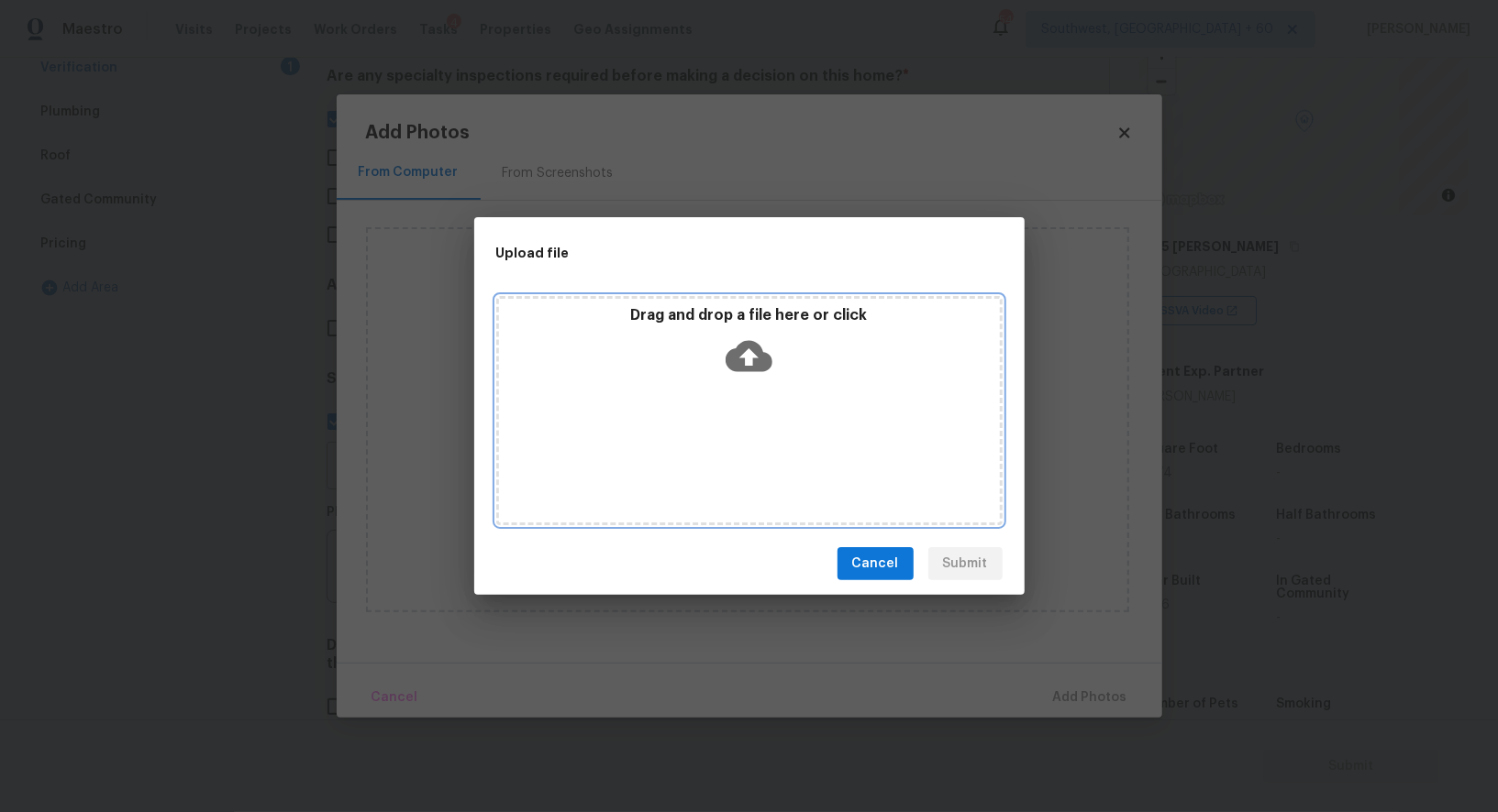
click at [751, 366] on icon at bounding box center [748, 356] width 46 height 31
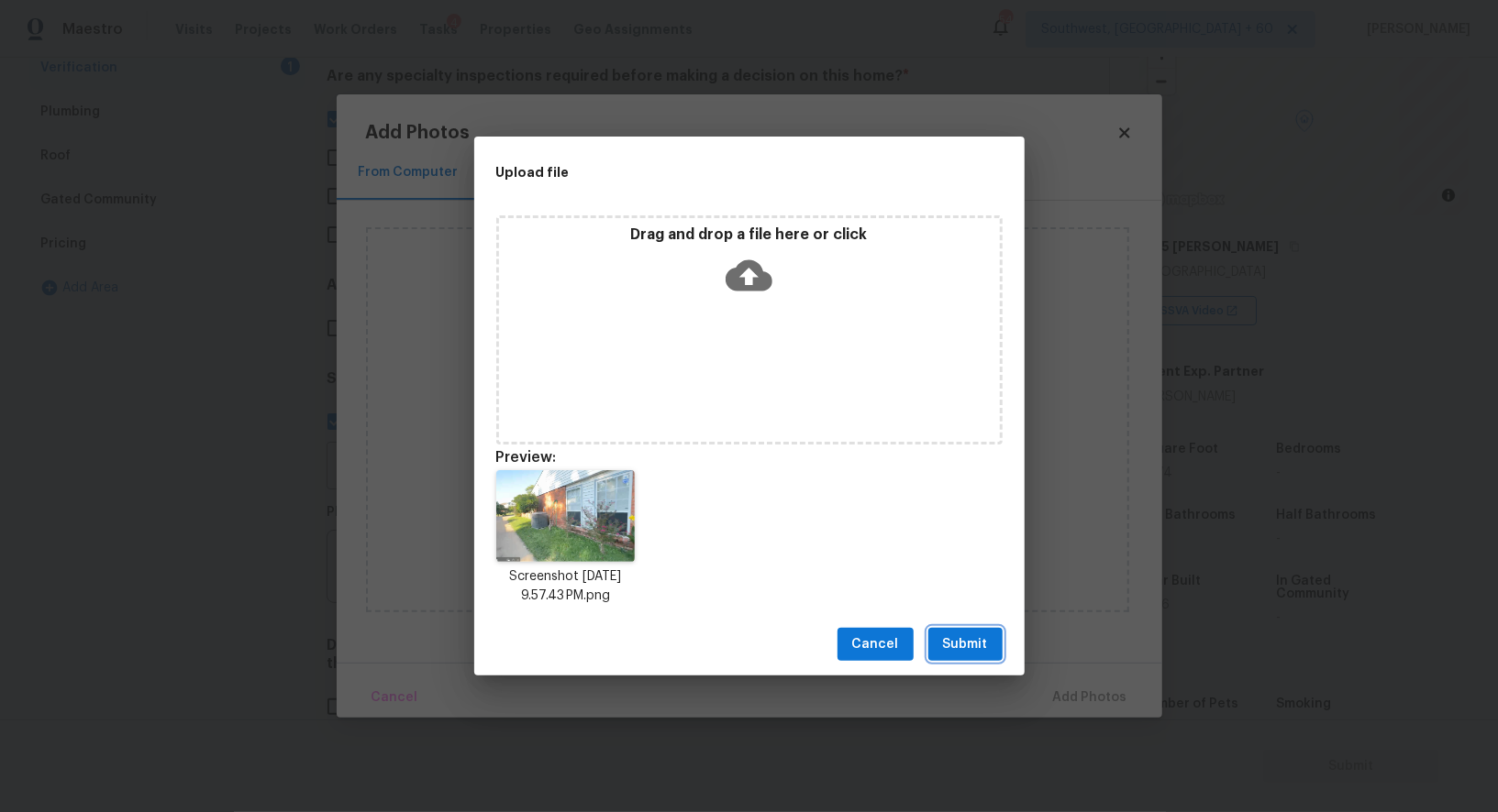
click at [990, 644] on button "Submit" at bounding box center [965, 645] width 75 height 34
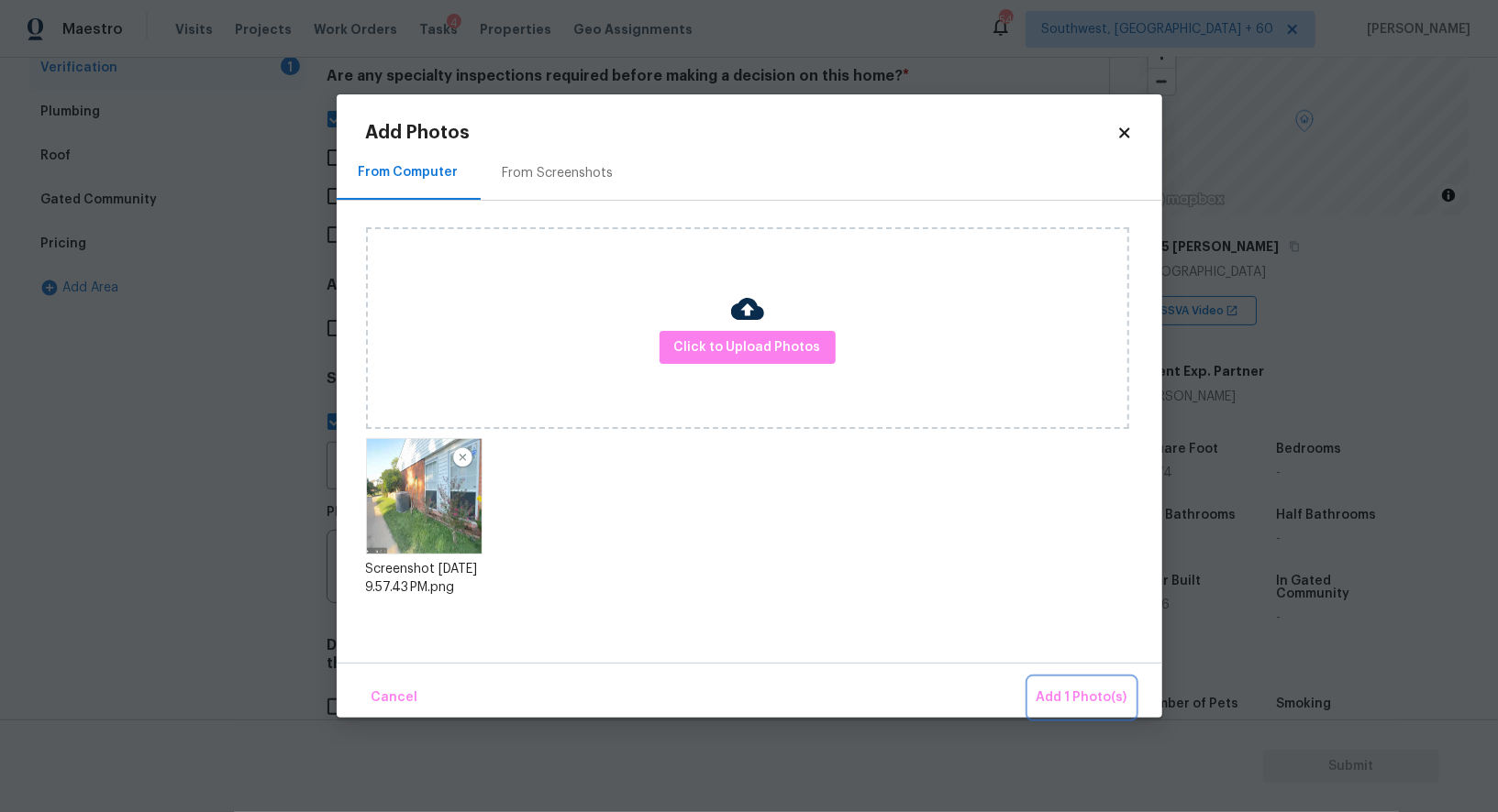
click at [1101, 699] on span "Add 1 Photo(s)" at bounding box center [1082, 698] width 91 height 23
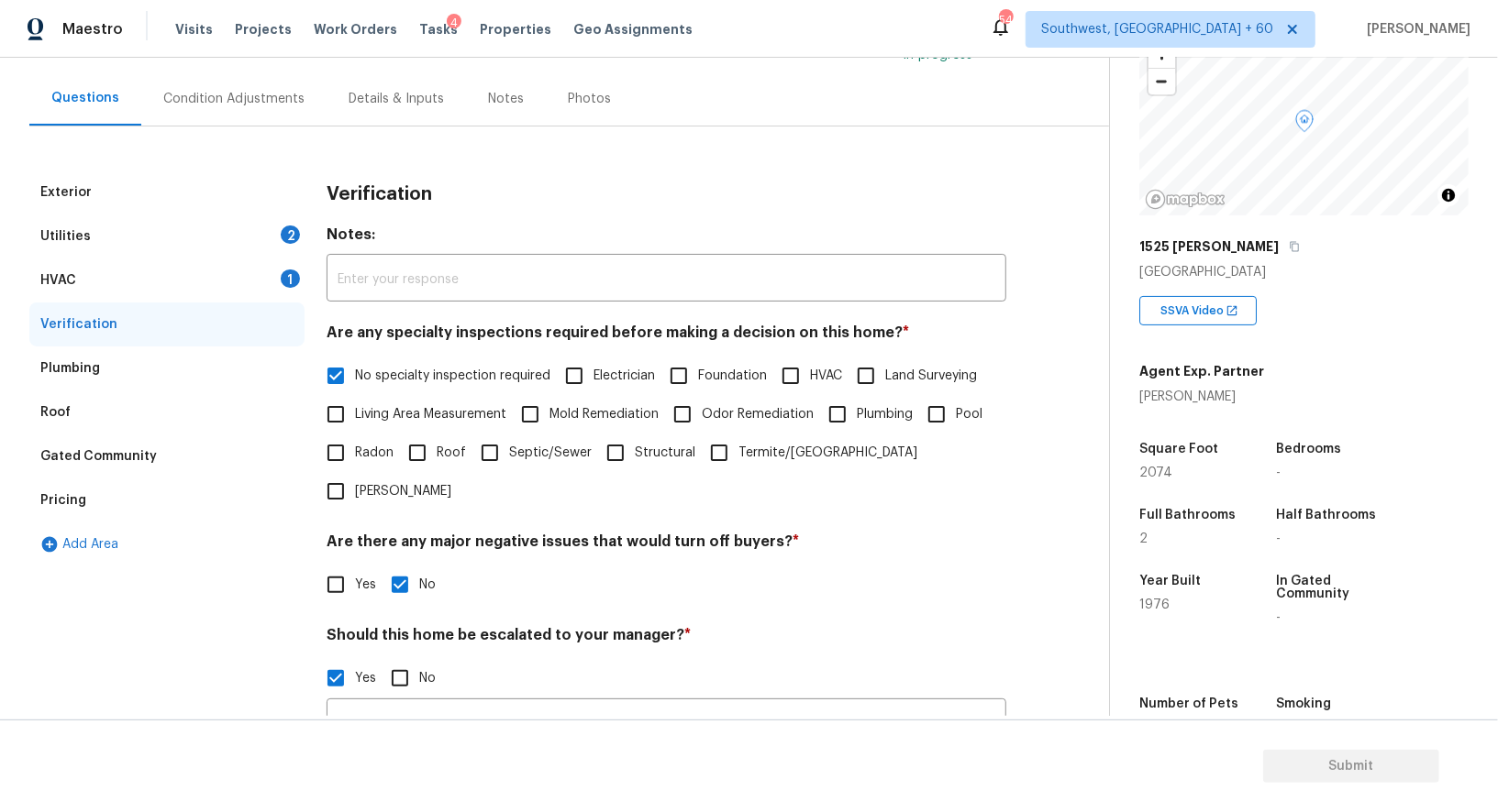
scroll to position [111, 0]
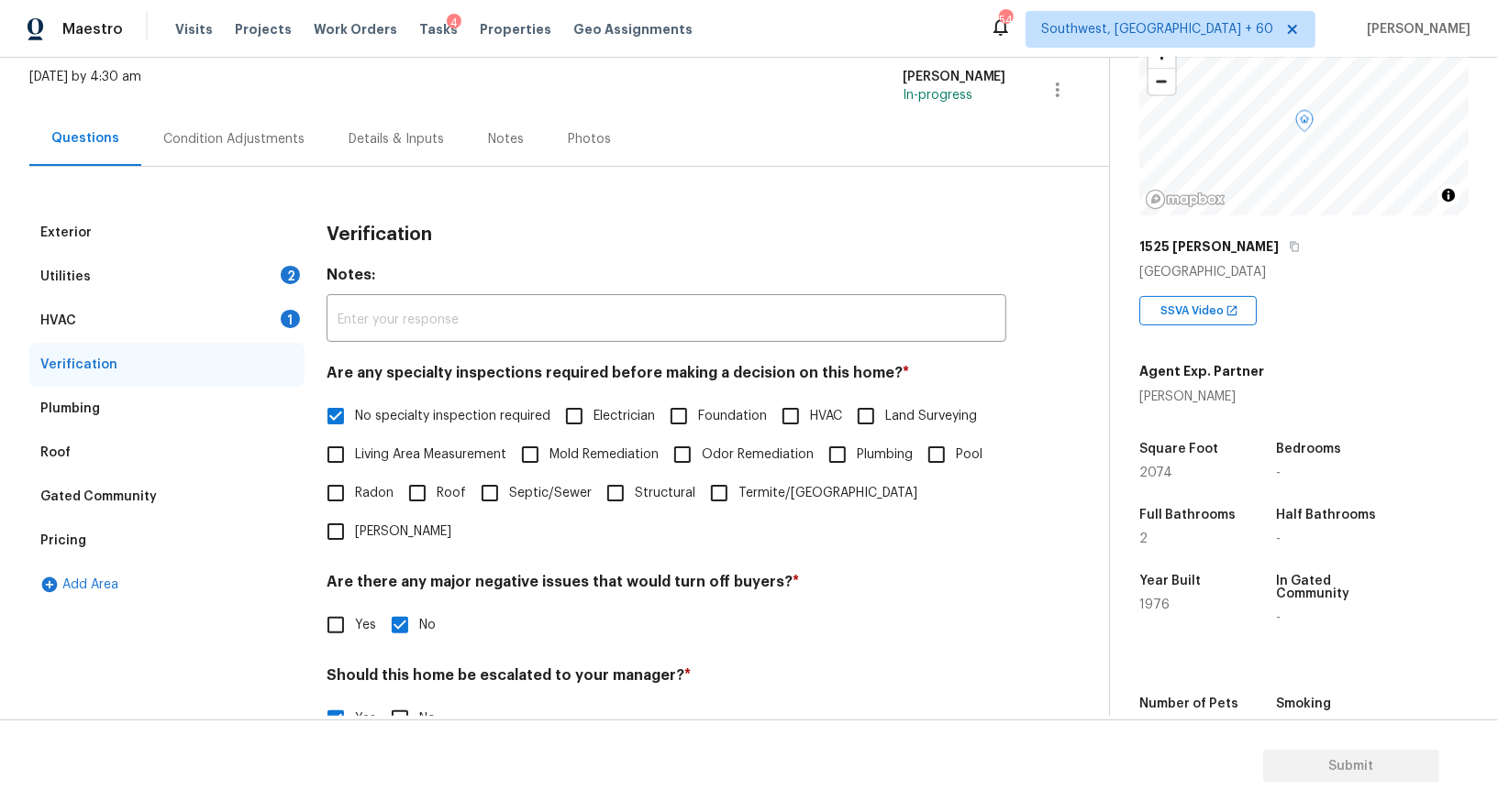
click at [255, 316] on div "HVAC 1" at bounding box center [166, 320] width 275 height 44
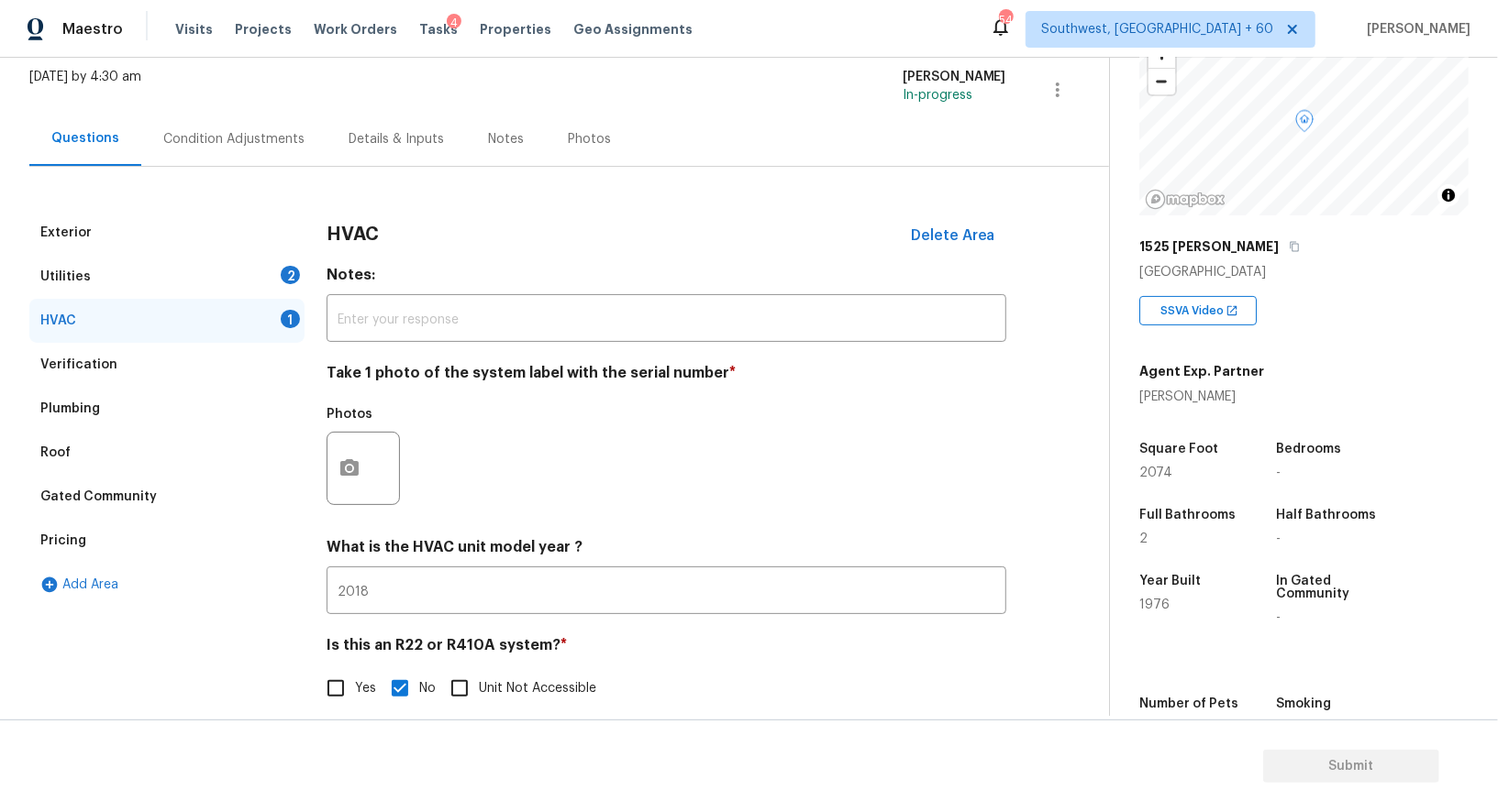
click at [365, 507] on div "Photos" at bounding box center [364, 457] width 77 height 119
click at [358, 489] on button "button" at bounding box center [349, 469] width 44 height 72
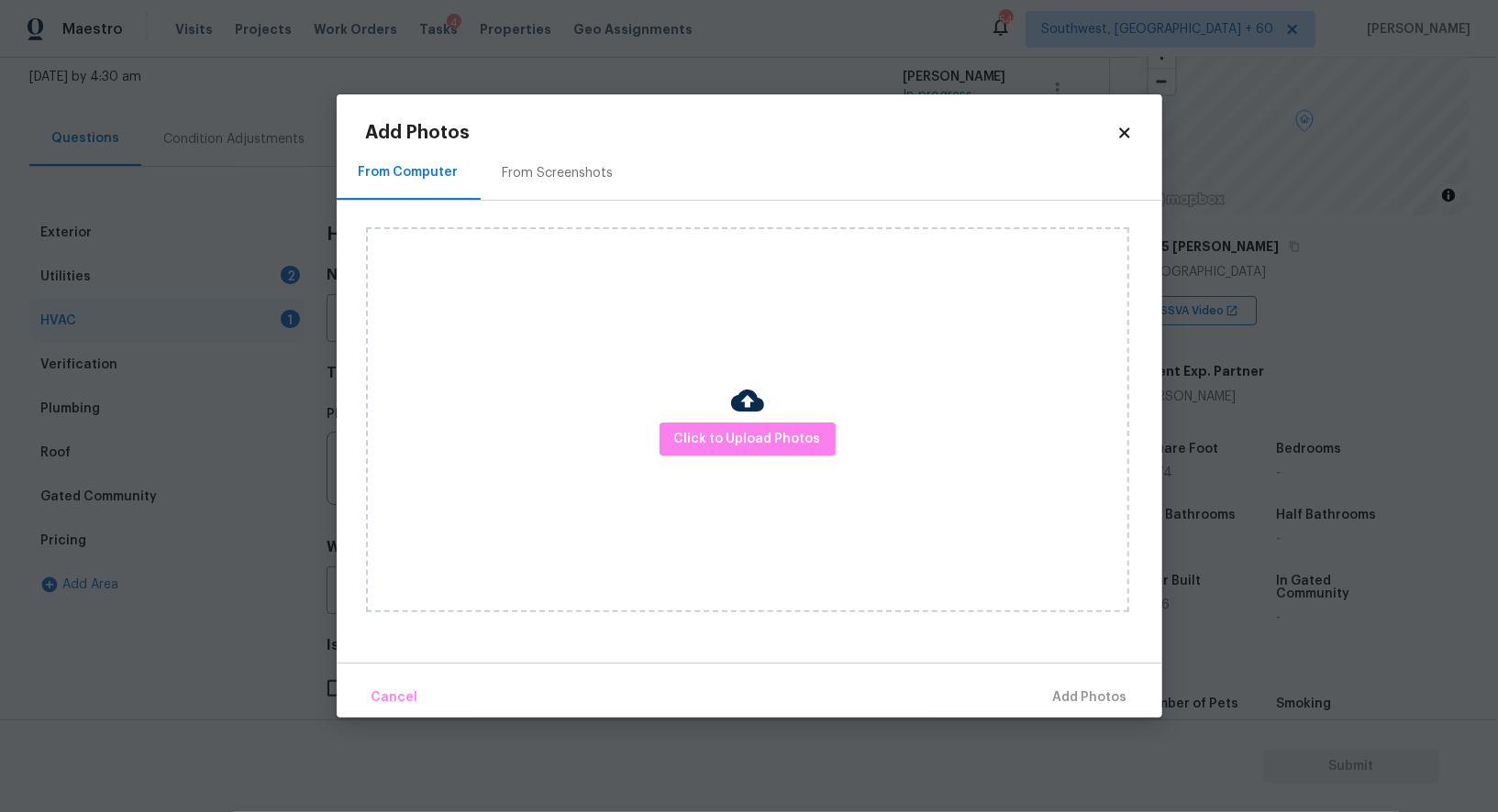
click at [681, 489] on div "Click to Upload Photos" at bounding box center [747, 419] width 763 height 385
click at [714, 433] on span "Click to Upload Photos" at bounding box center [747, 440] width 147 height 23
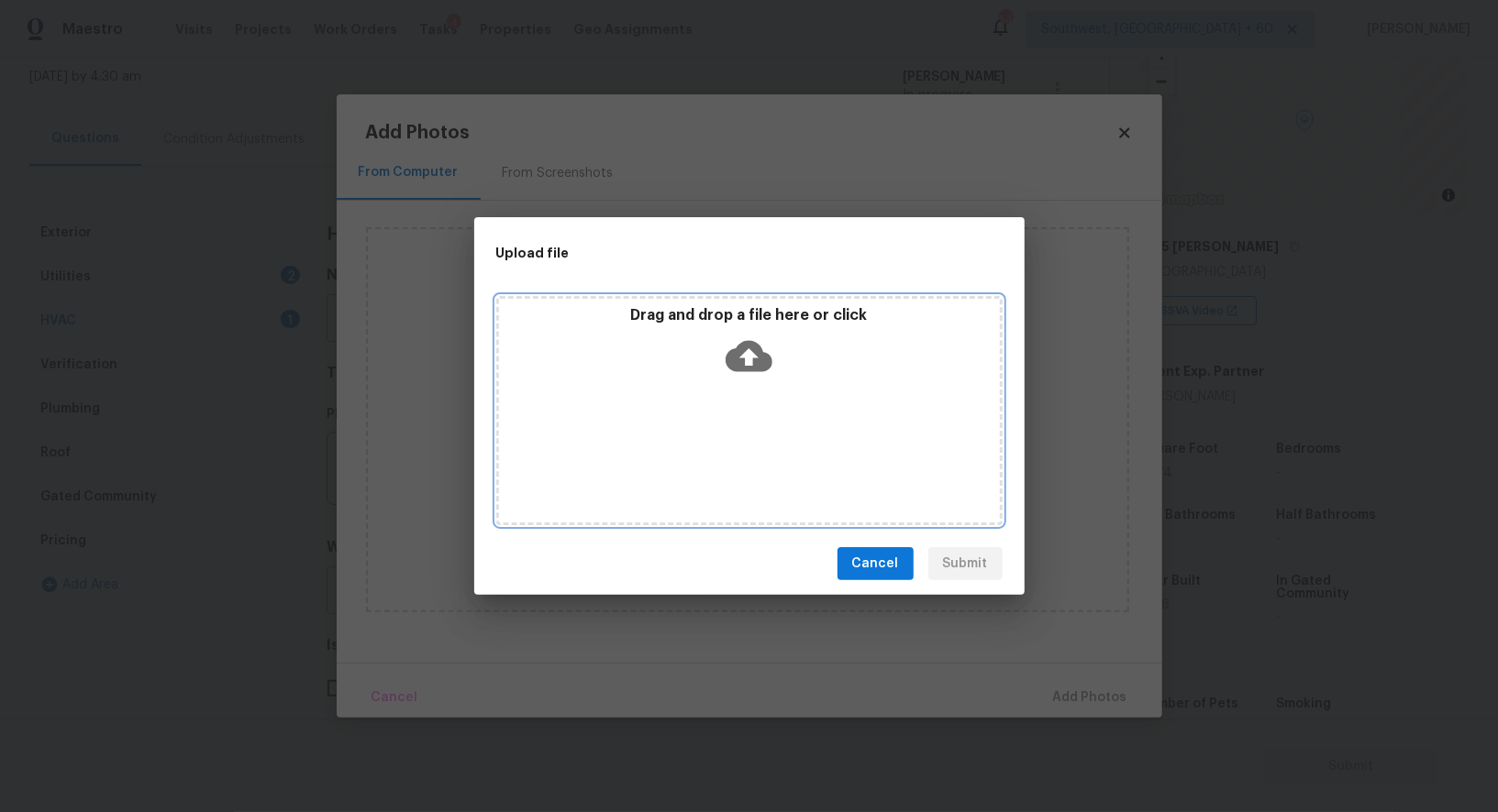
click at [740, 389] on div "Drag and drop a file here or click" at bounding box center [749, 410] width 506 height 229
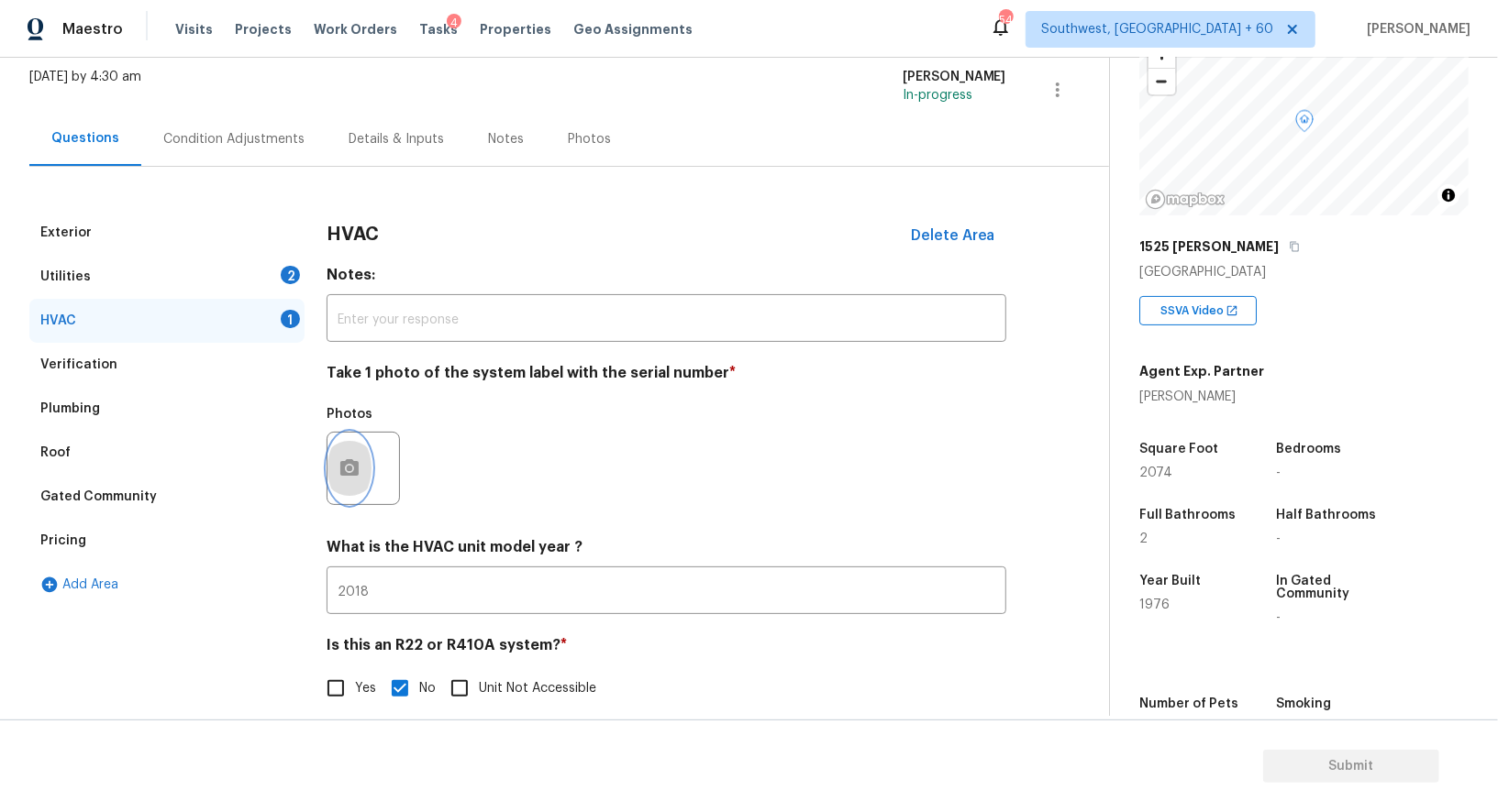
click at [352, 468] on icon "button" at bounding box center [349, 468] width 22 height 22
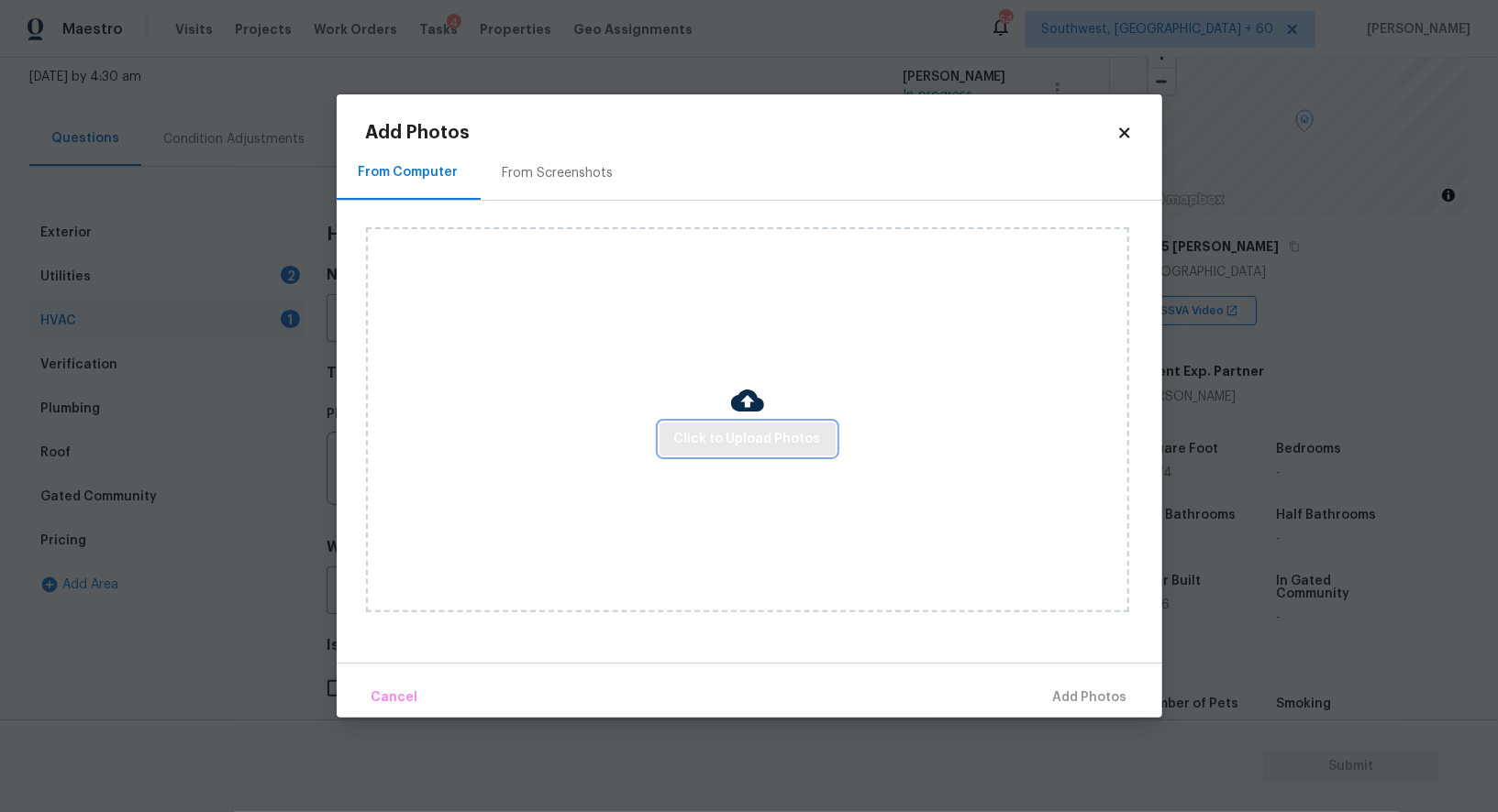
click at [730, 439] on span "Click to Upload Photos" at bounding box center [747, 440] width 147 height 23
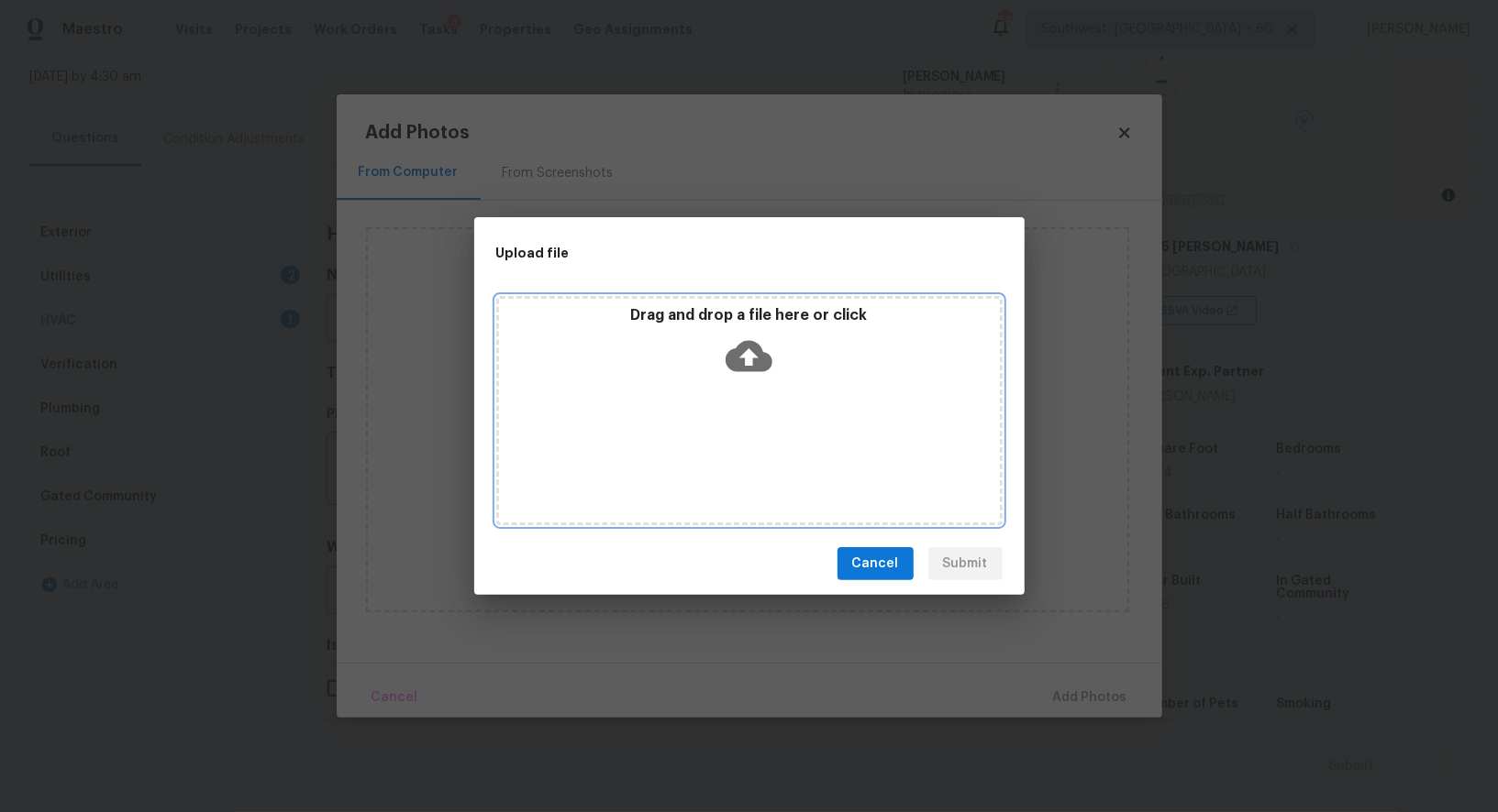
click at [755, 370] on icon at bounding box center [748, 356] width 46 height 31
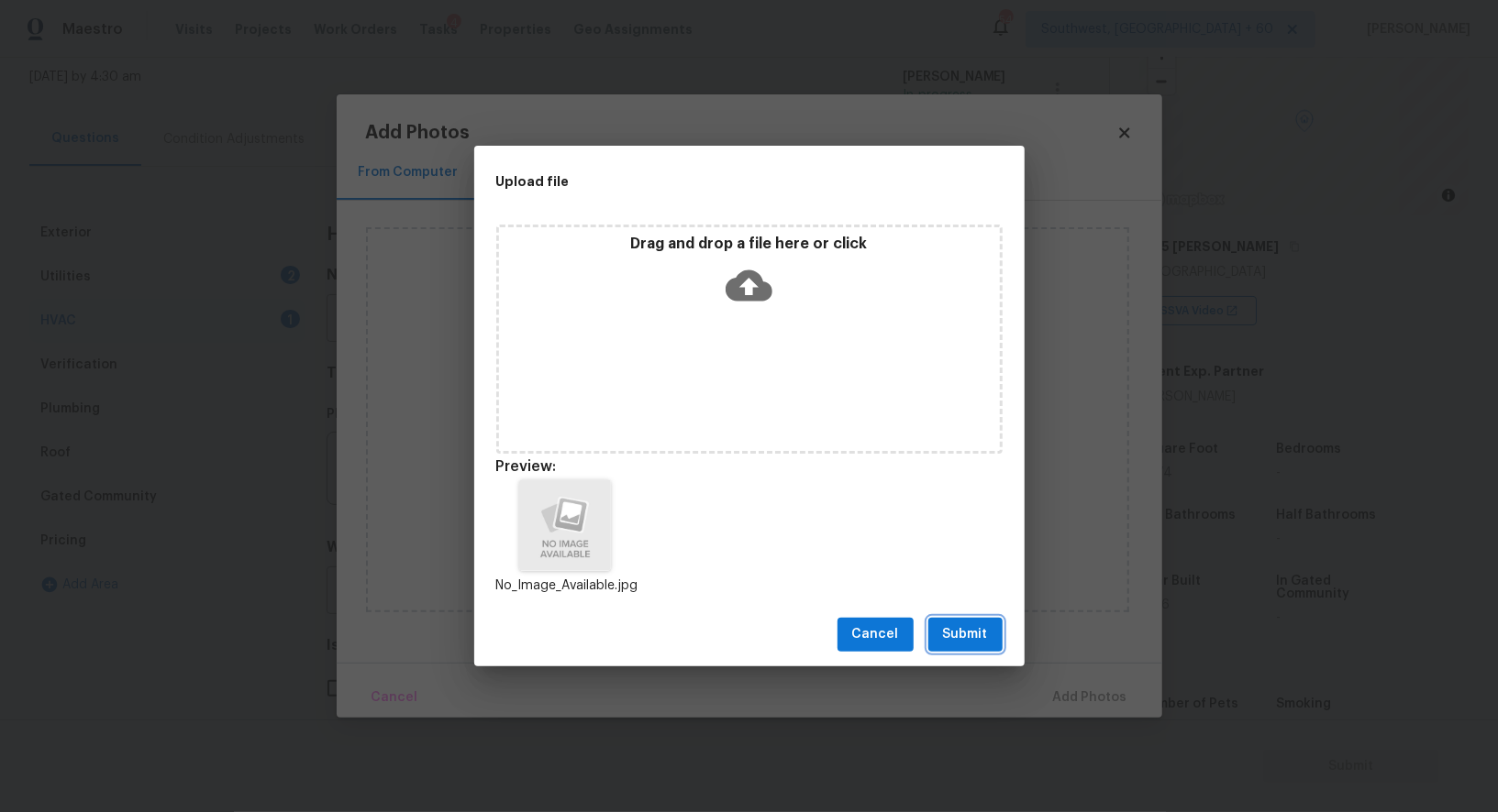
click at [978, 631] on span "Submit" at bounding box center [966, 634] width 45 height 23
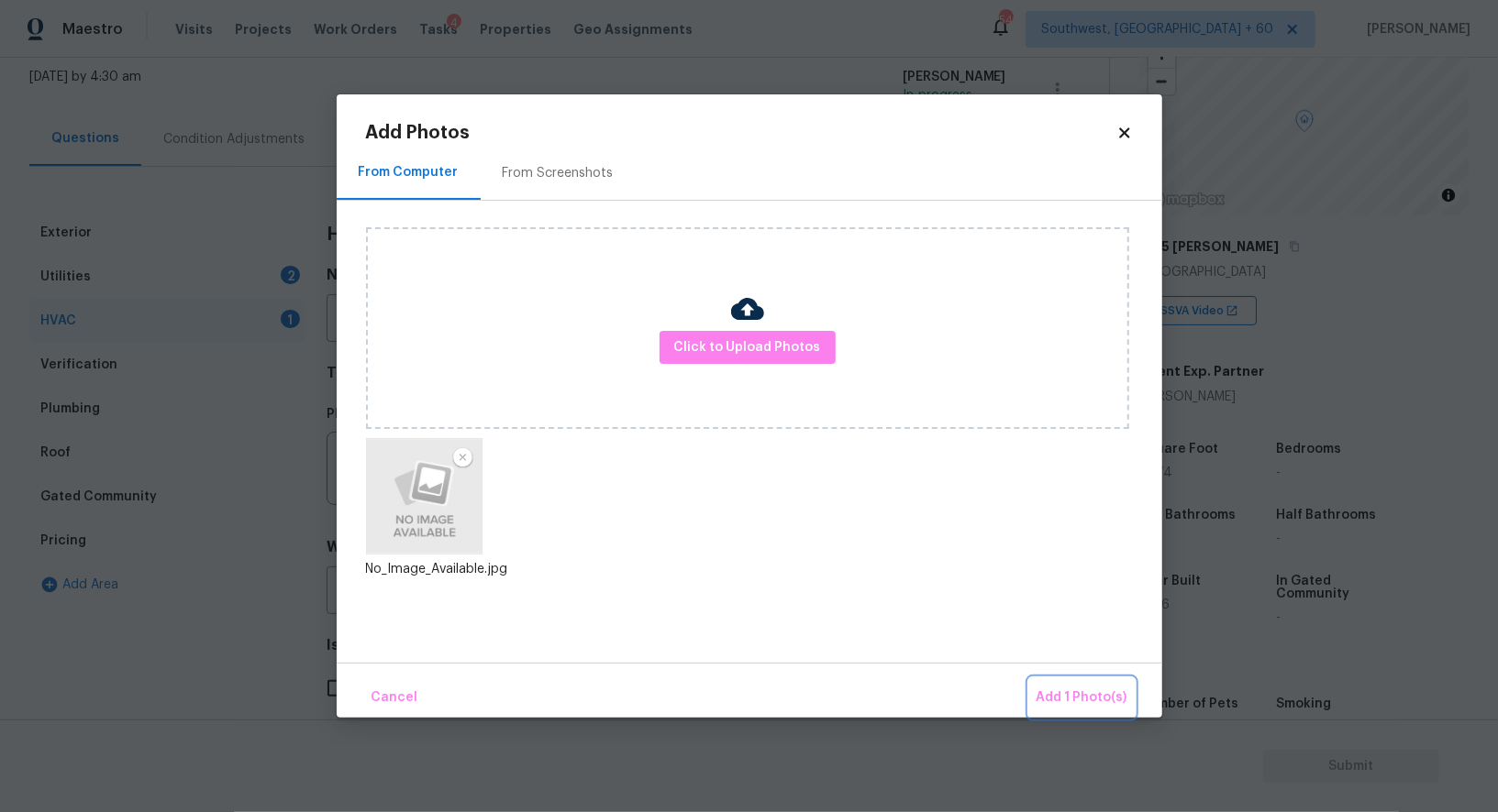
click at [1097, 680] on button "Add 1 Photo(s)" at bounding box center [1082, 699] width 106 height 40
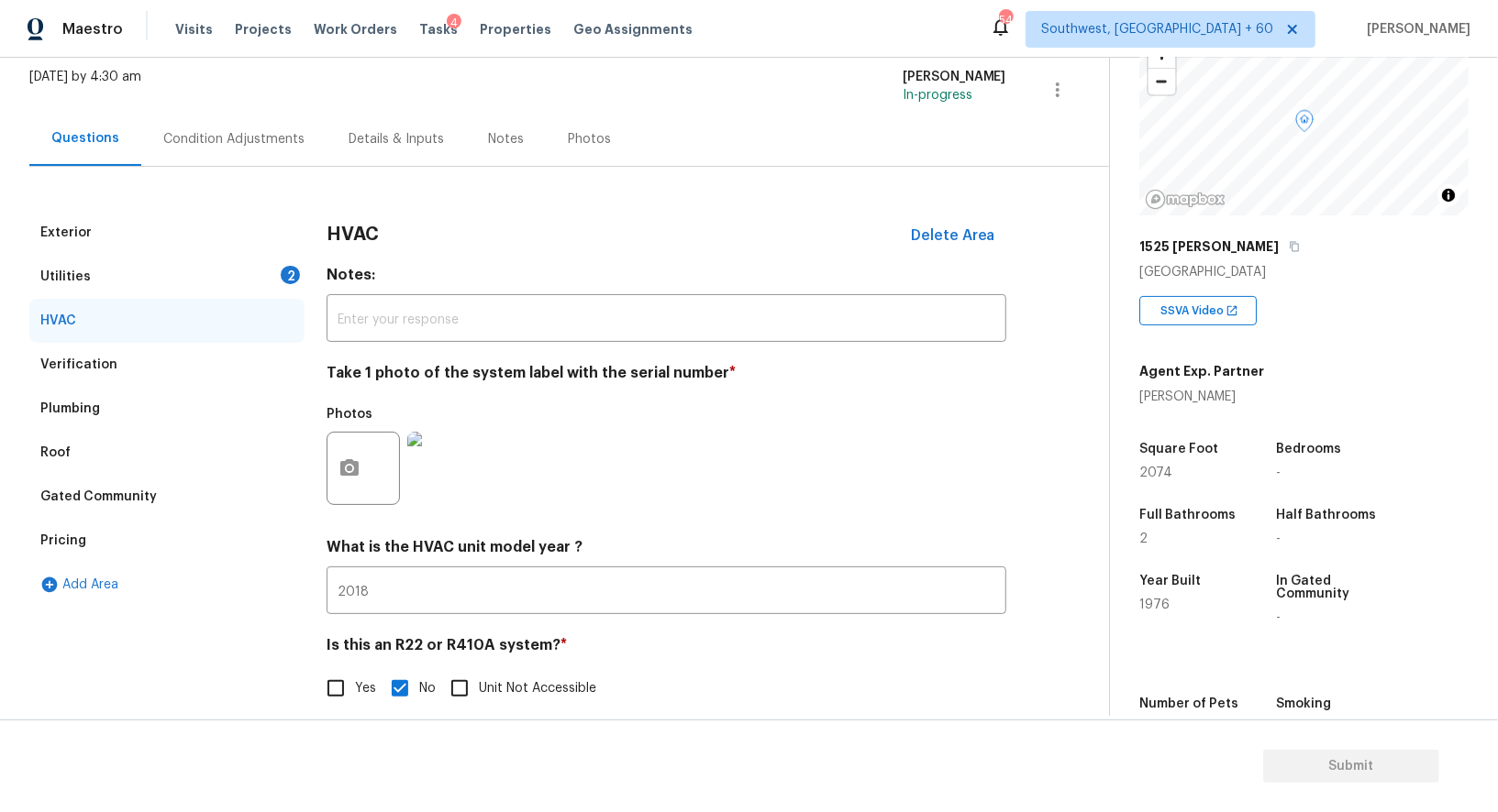
click at [267, 279] on div "Utilities 2" at bounding box center [166, 277] width 275 height 44
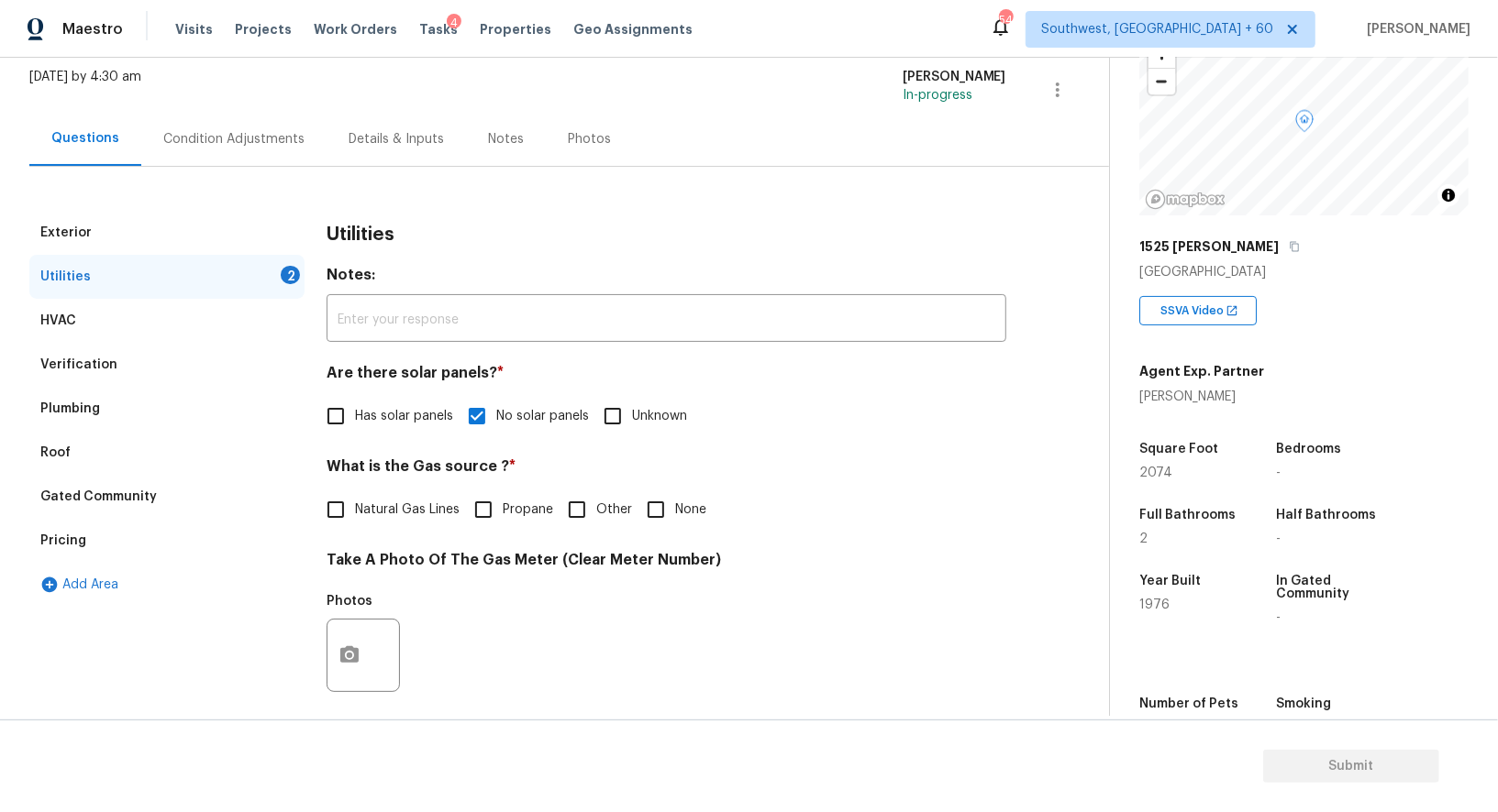
click at [187, 185] on div "Exterior Utilities 2 HVAC Verification Plumbing Roof Gated Community Pricing Ad…" at bounding box center [547, 666] width 1036 height 1000
click at [223, 150] on div "Condition Adjustments" at bounding box center [234, 138] width 185 height 54
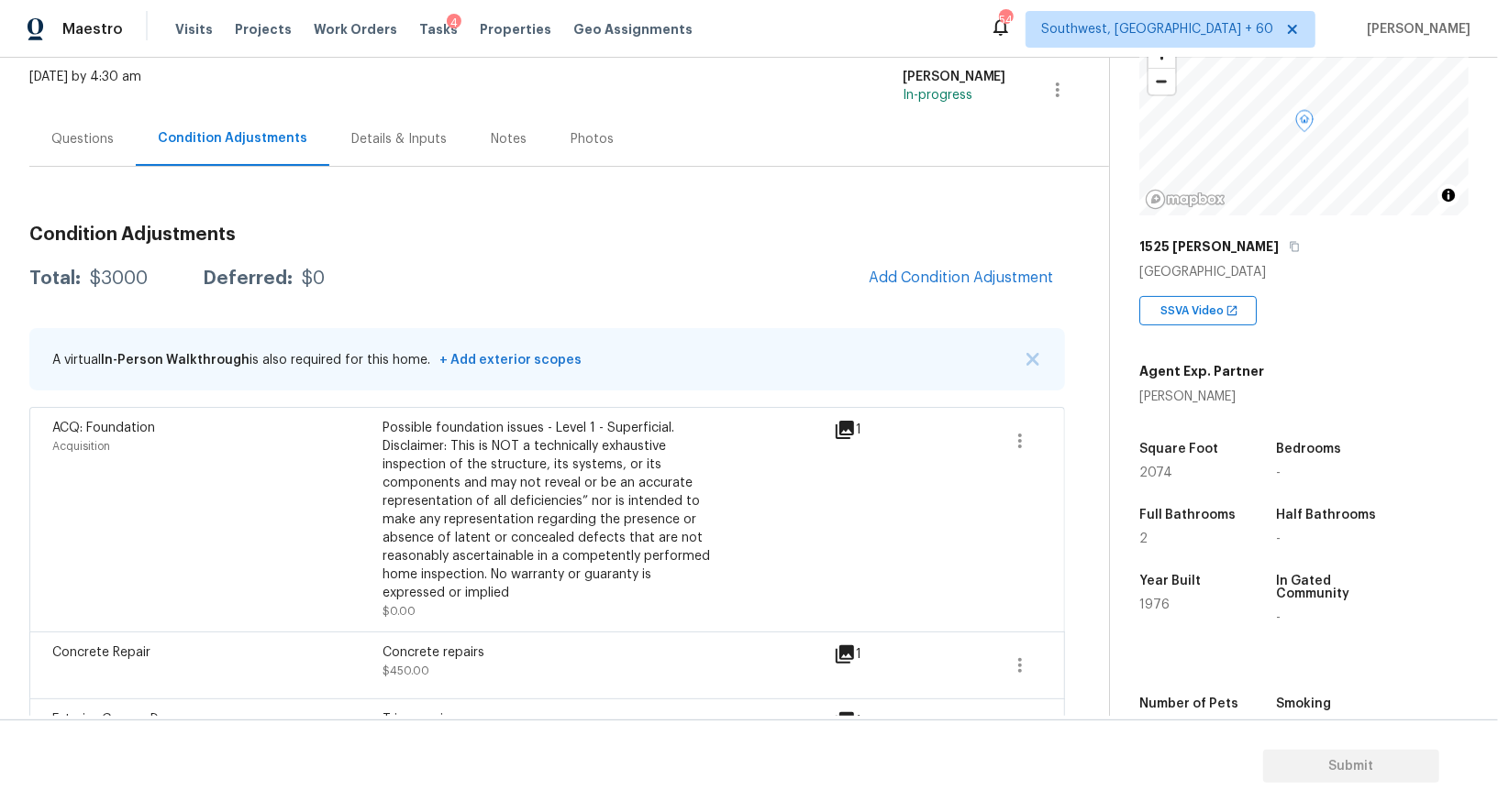
click at [940, 247] on div "Condition Adjustments Total: $3000 Deferred: $0 Add Condition Adjustment A virt…" at bounding box center [547, 655] width 1036 height 889
click at [940, 281] on span "Add Condition Adjustment" at bounding box center [961, 277] width 185 height 16
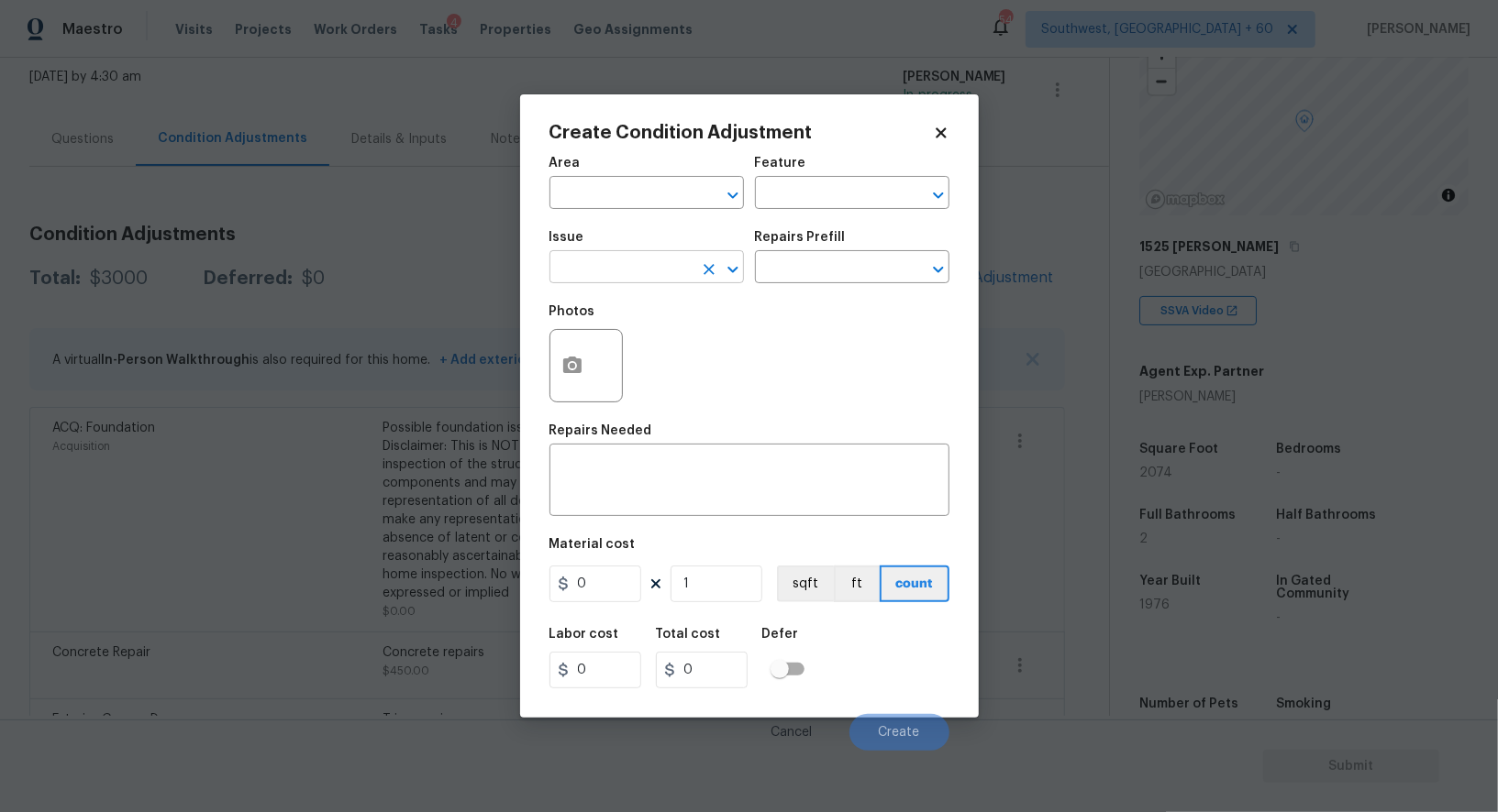
click at [622, 281] on input "text" at bounding box center [620, 269] width 143 height 28
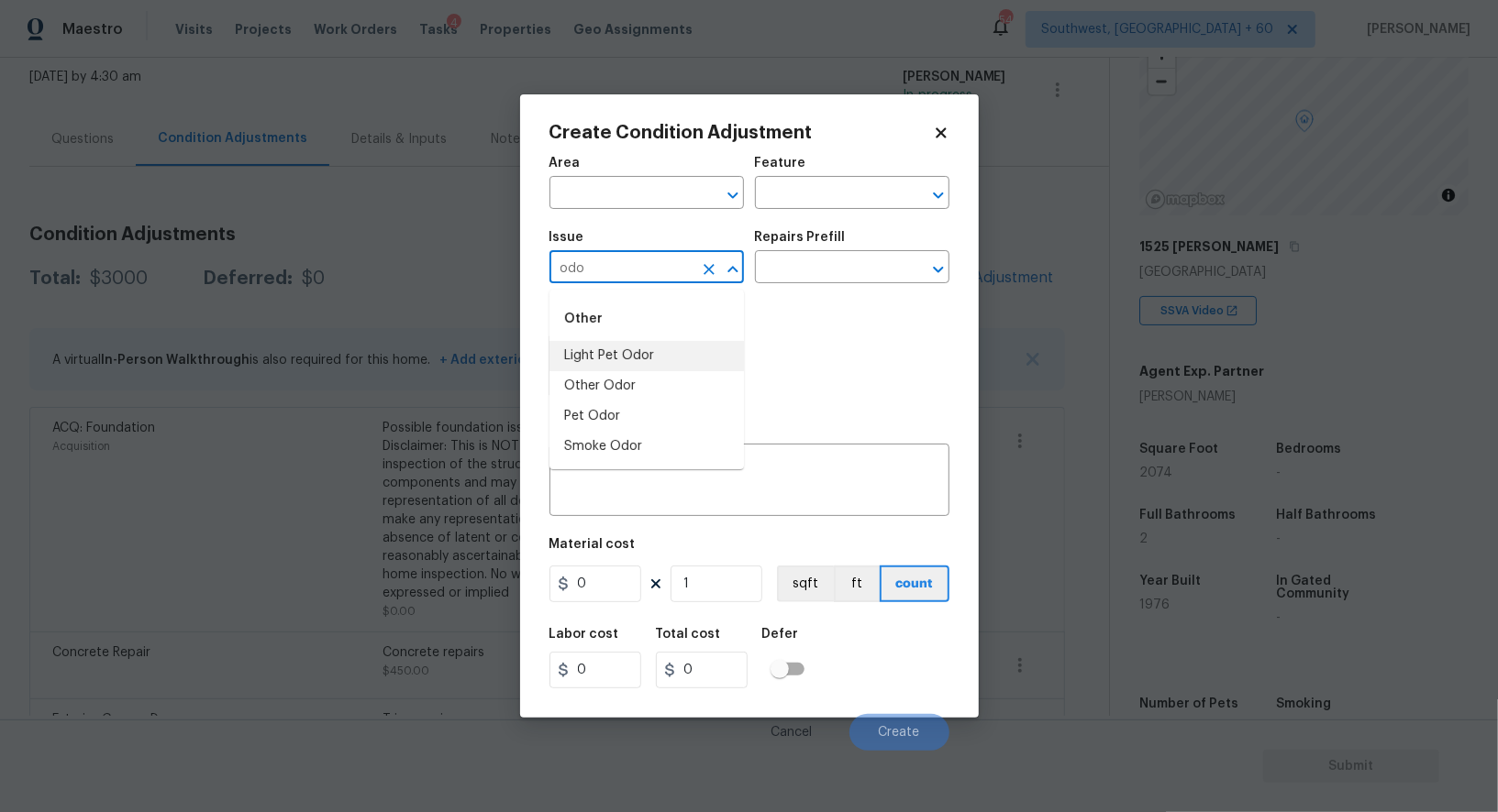
click at [634, 346] on li "Light Pet Odor" at bounding box center [647, 356] width 195 height 30
type input "Light Pet Odor"
click at [817, 258] on input "text" at bounding box center [826, 269] width 143 height 28
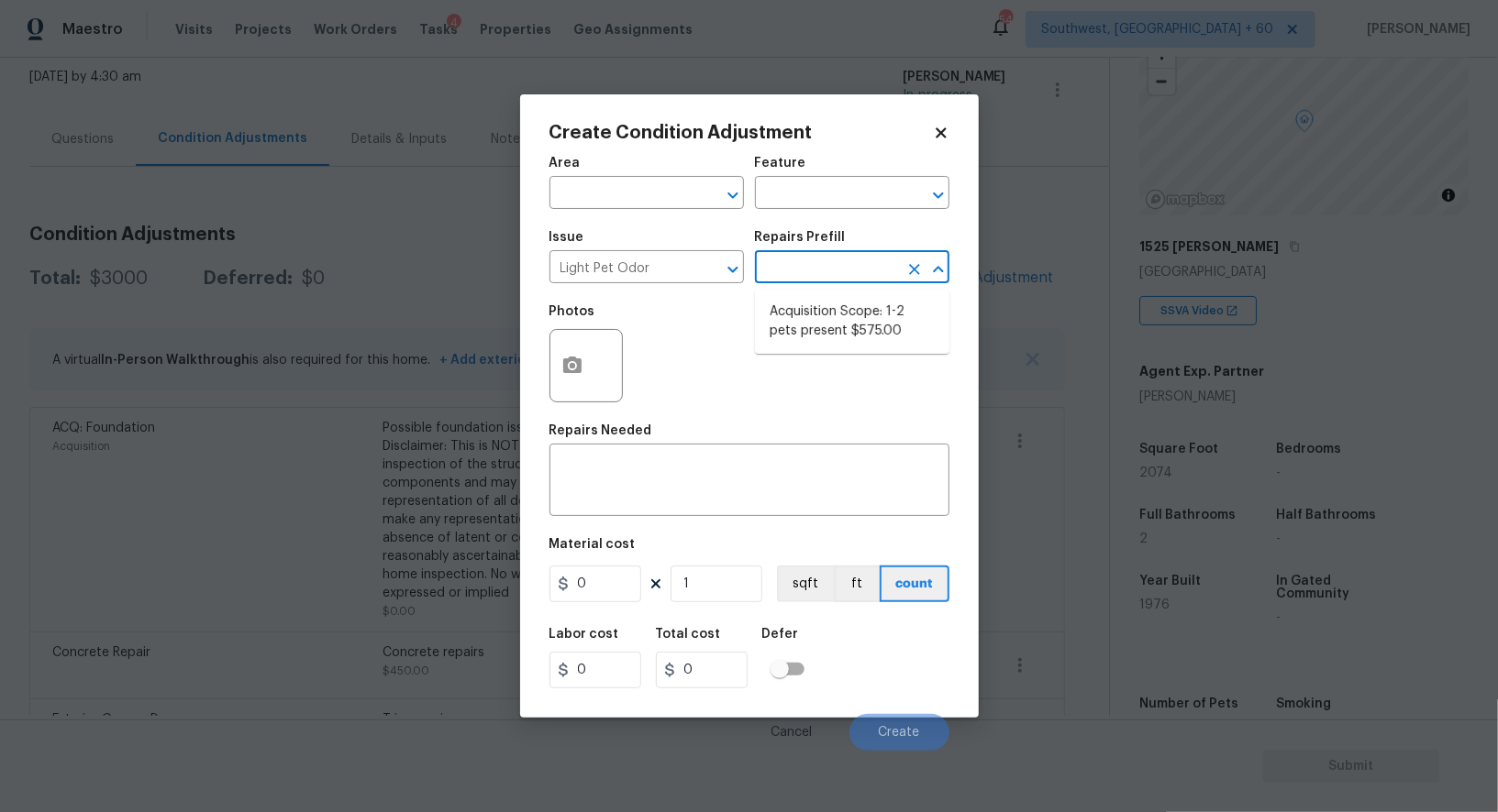
click at [821, 321] on li "Acquisition Scope: 1-2 pets present $575.00" at bounding box center [852, 321] width 195 height 49
type textarea "Acquisition Scope: 1-2 pets present"
type input "575"
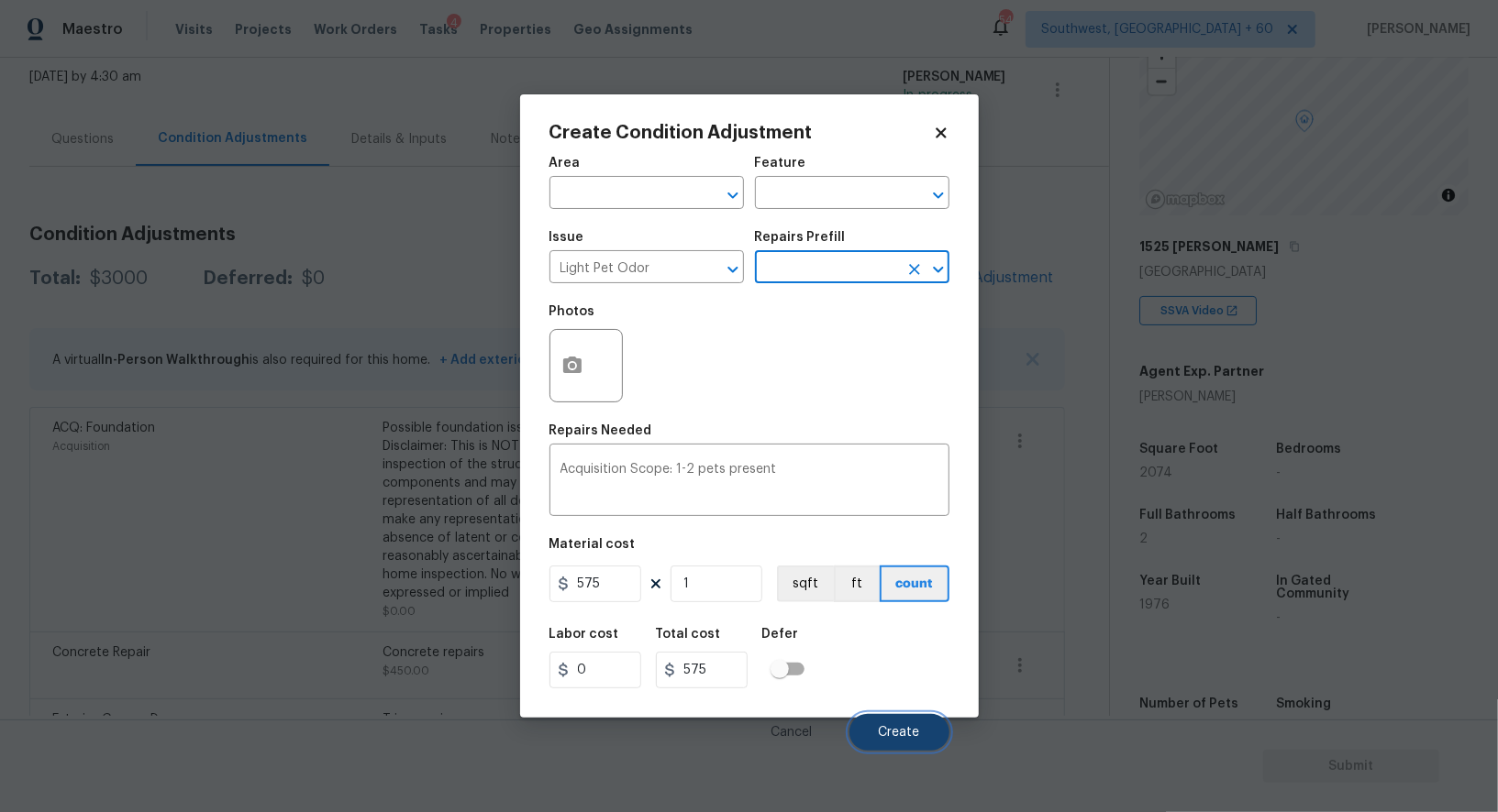
click at [903, 723] on button "Create" at bounding box center [899, 732] width 100 height 37
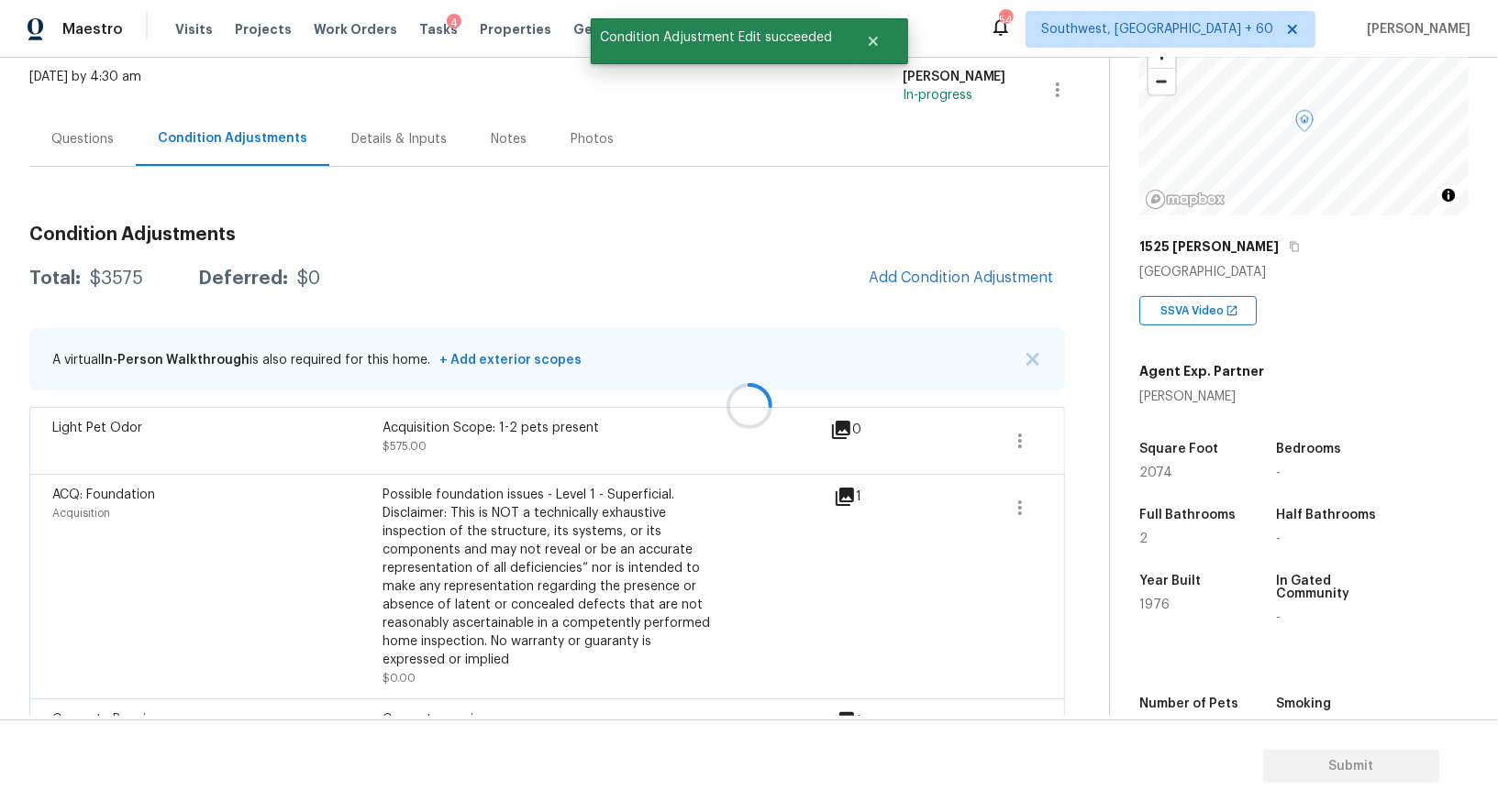
click at [988, 273] on div at bounding box center [749, 406] width 1498 height 812
click at [950, 273] on span "Add Condition Adjustment" at bounding box center [961, 277] width 185 height 16
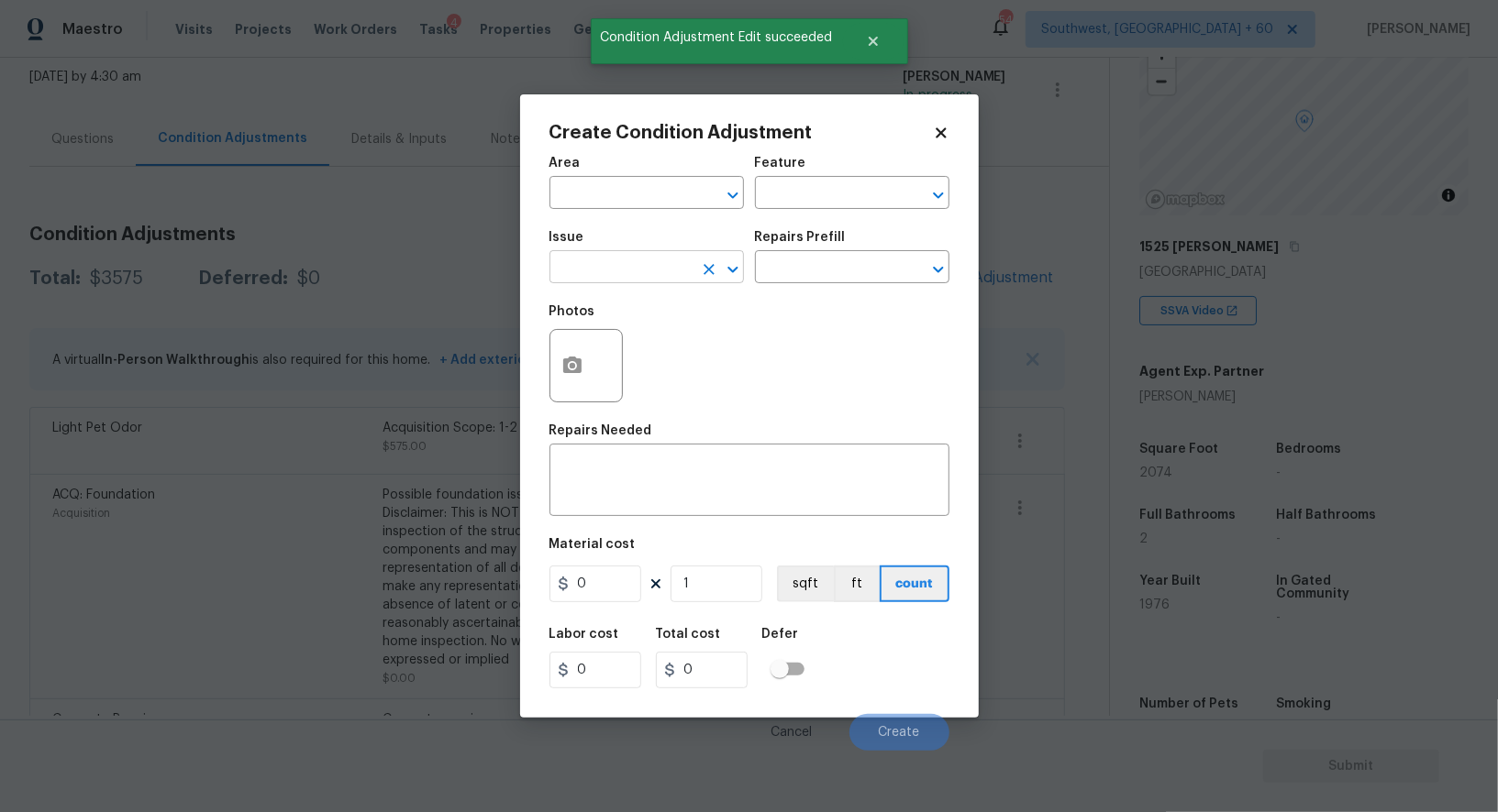
click at [632, 266] on input "text" at bounding box center [620, 269] width 143 height 28
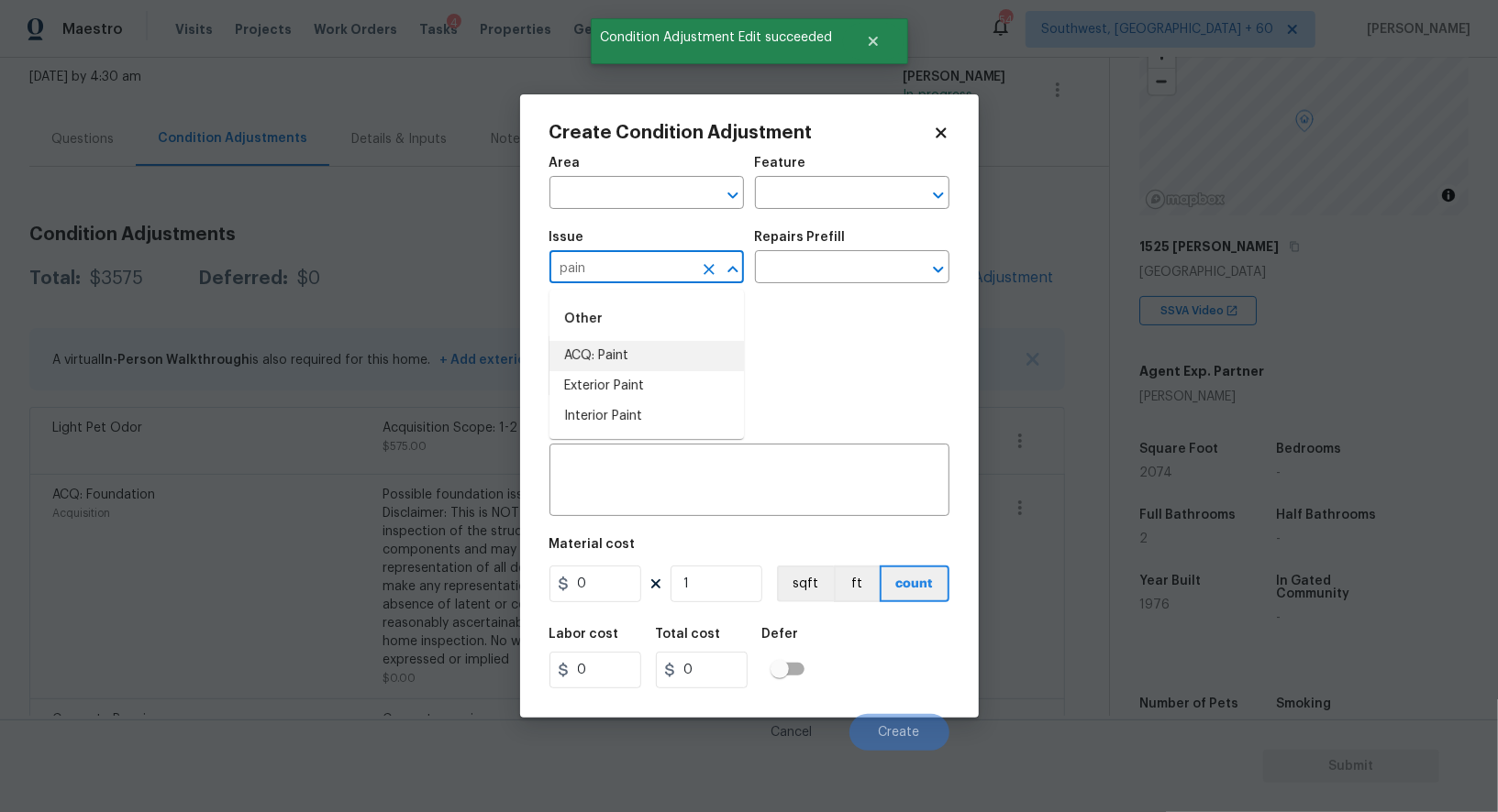
click at [649, 353] on li "ACQ: Paint" at bounding box center [647, 356] width 195 height 30
type input "ACQ: Paint"
click at [811, 282] on input "text" at bounding box center [826, 269] width 143 height 28
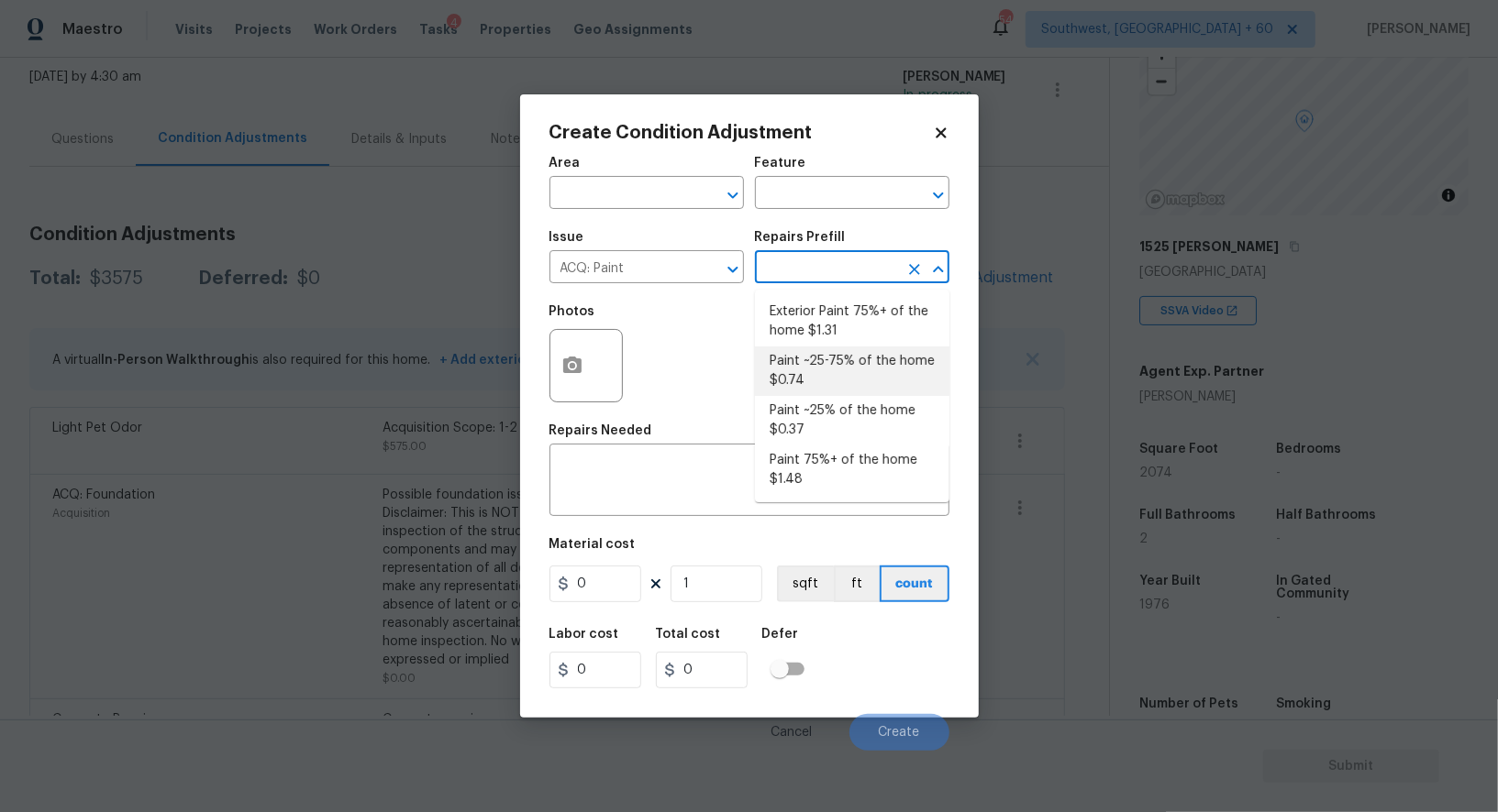
click at [833, 359] on li "Paint ~25-75% of the home $0.74" at bounding box center [852, 371] width 195 height 49
type input "Acquisition"
type textarea "Acquisition Scope: ~25 - 75% of the home needs interior paint"
type input "0.74"
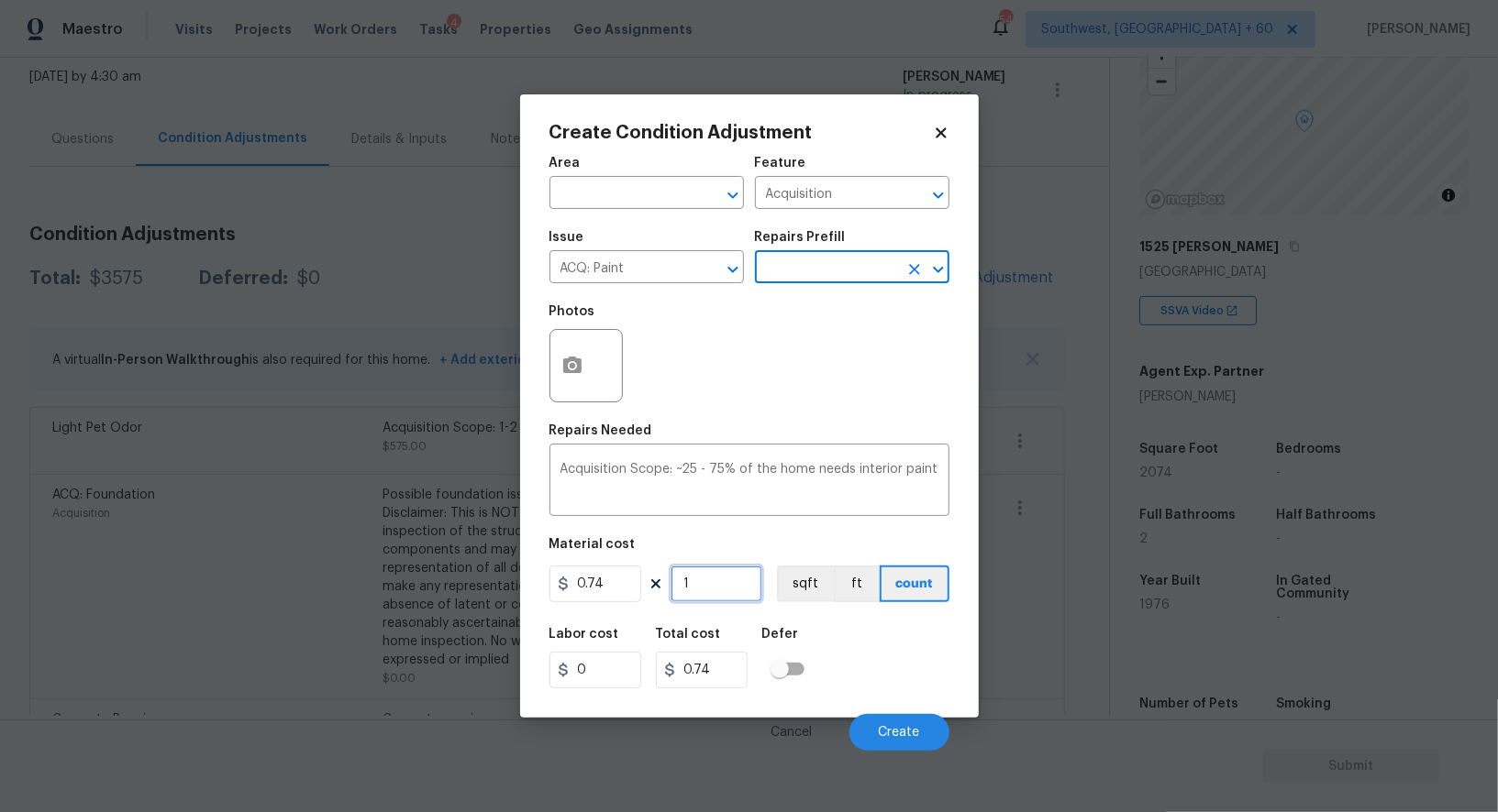
click at [717, 589] on input "1" at bounding box center [716, 583] width 92 height 37
type input "0"
type input "2"
type input "1.48"
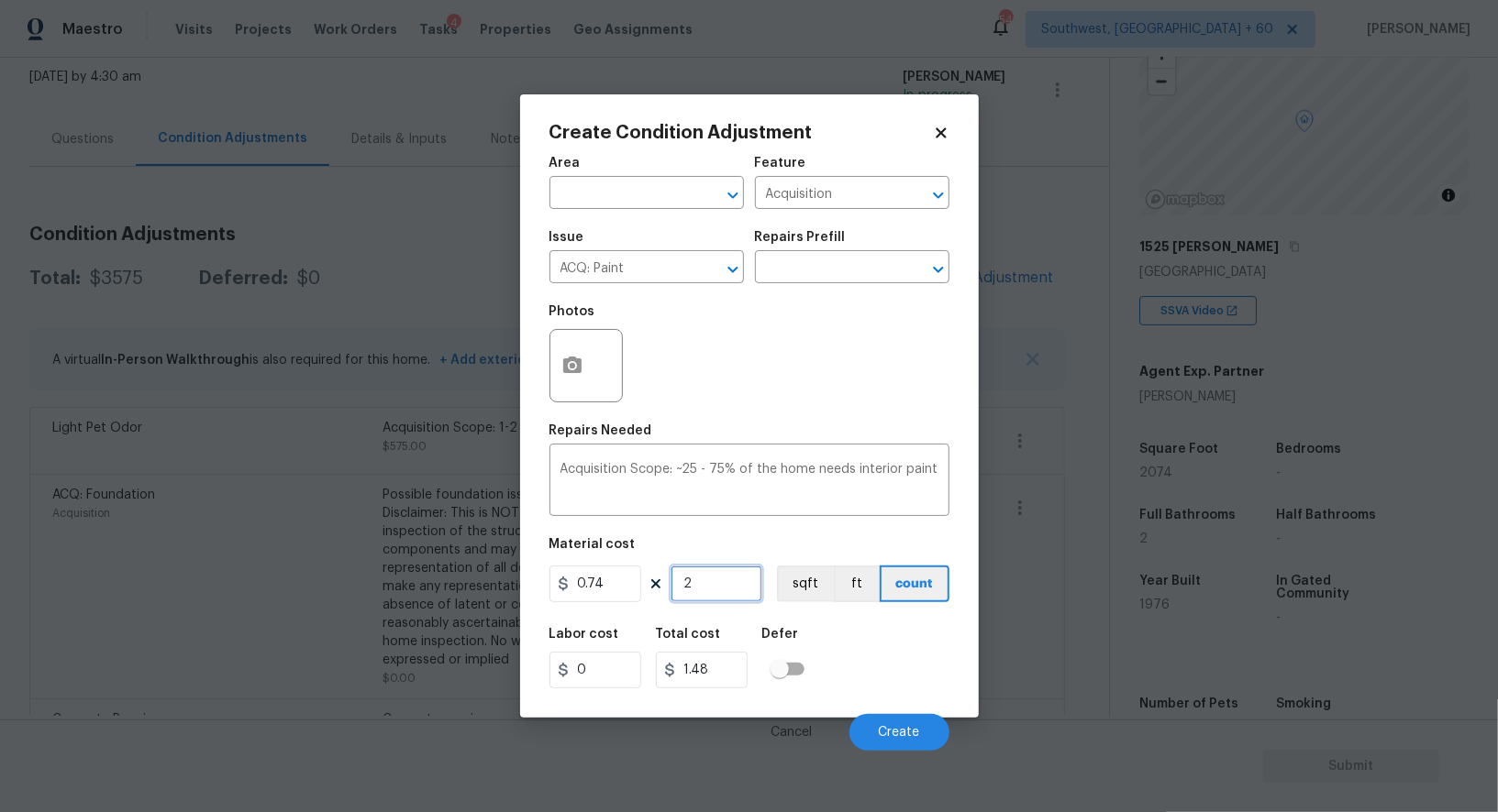
type input "20"
type input "14.8"
type input "207"
type input "153.18"
type input "2074"
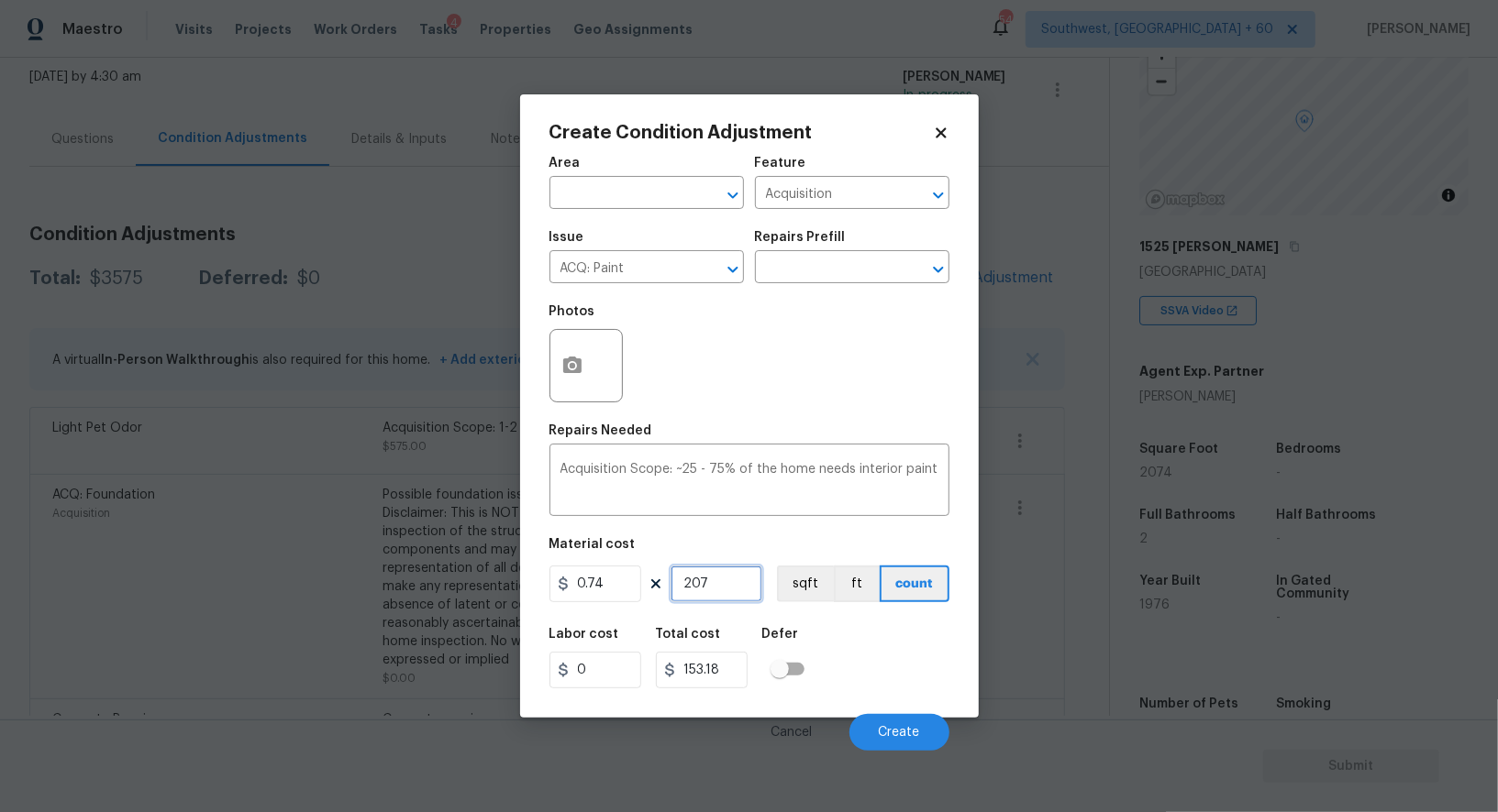
type input "1534.76"
type input "2074"
click at [575, 361] on icon "button" at bounding box center [571, 364] width 18 height 16
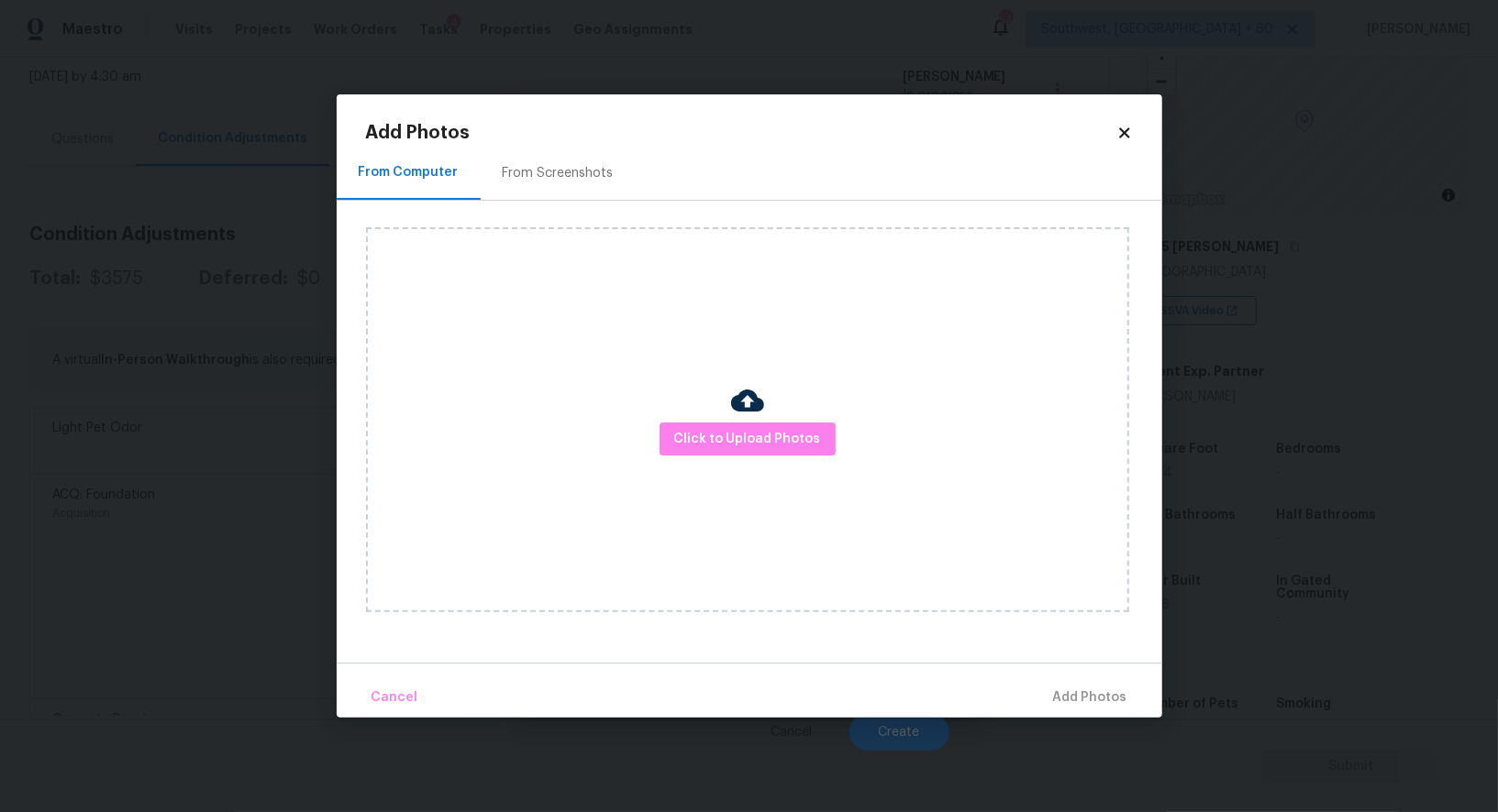
click at [561, 185] on div "From Screenshots" at bounding box center [558, 172] width 155 height 54
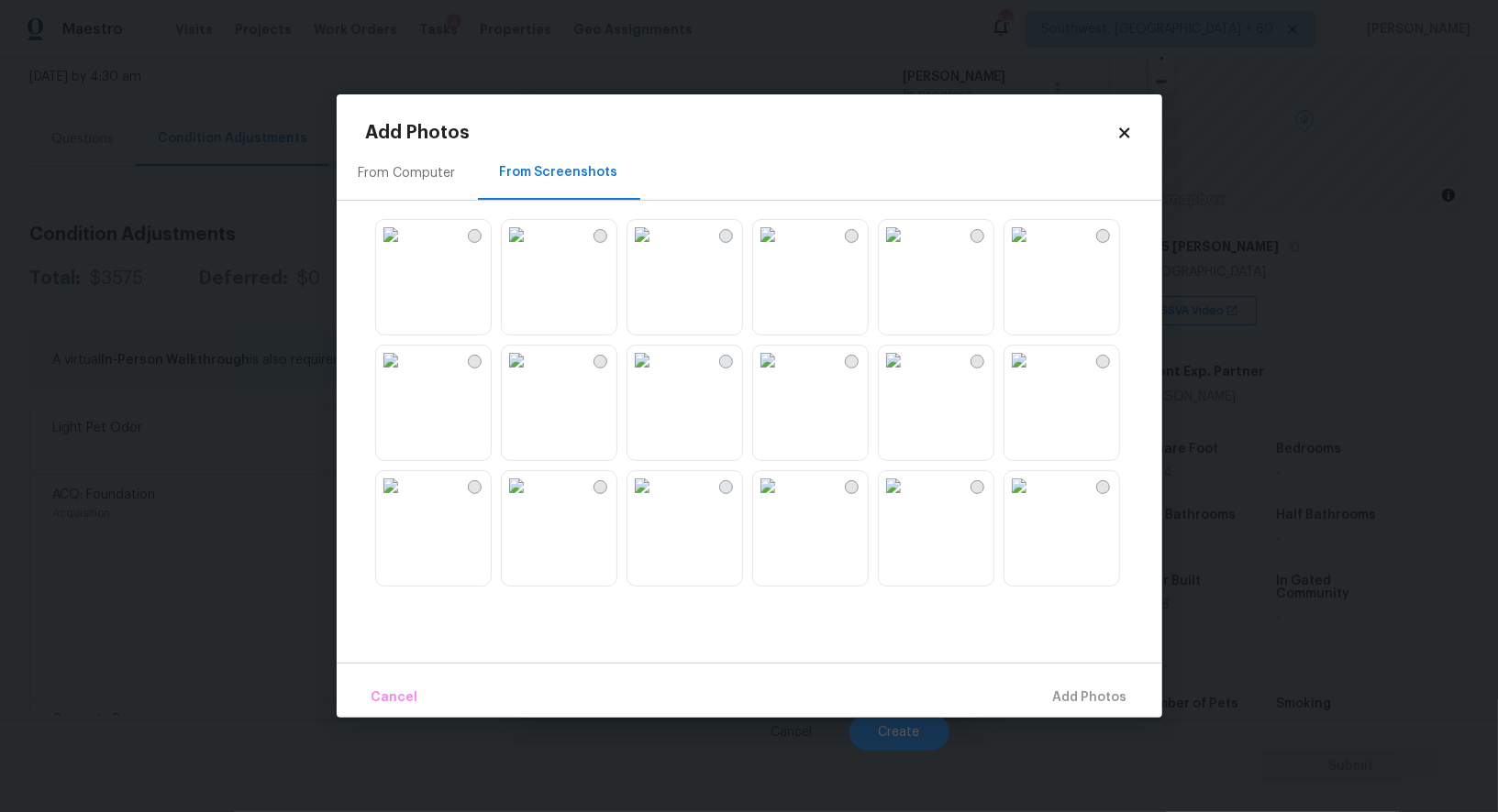
click at [656, 250] on img at bounding box center [641, 234] width 29 height 29
click at [531, 250] on img at bounding box center [515, 234] width 29 height 29
click at [531, 375] on img at bounding box center [515, 360] width 29 height 29
click at [656, 500] on img at bounding box center [641, 485] width 29 height 29
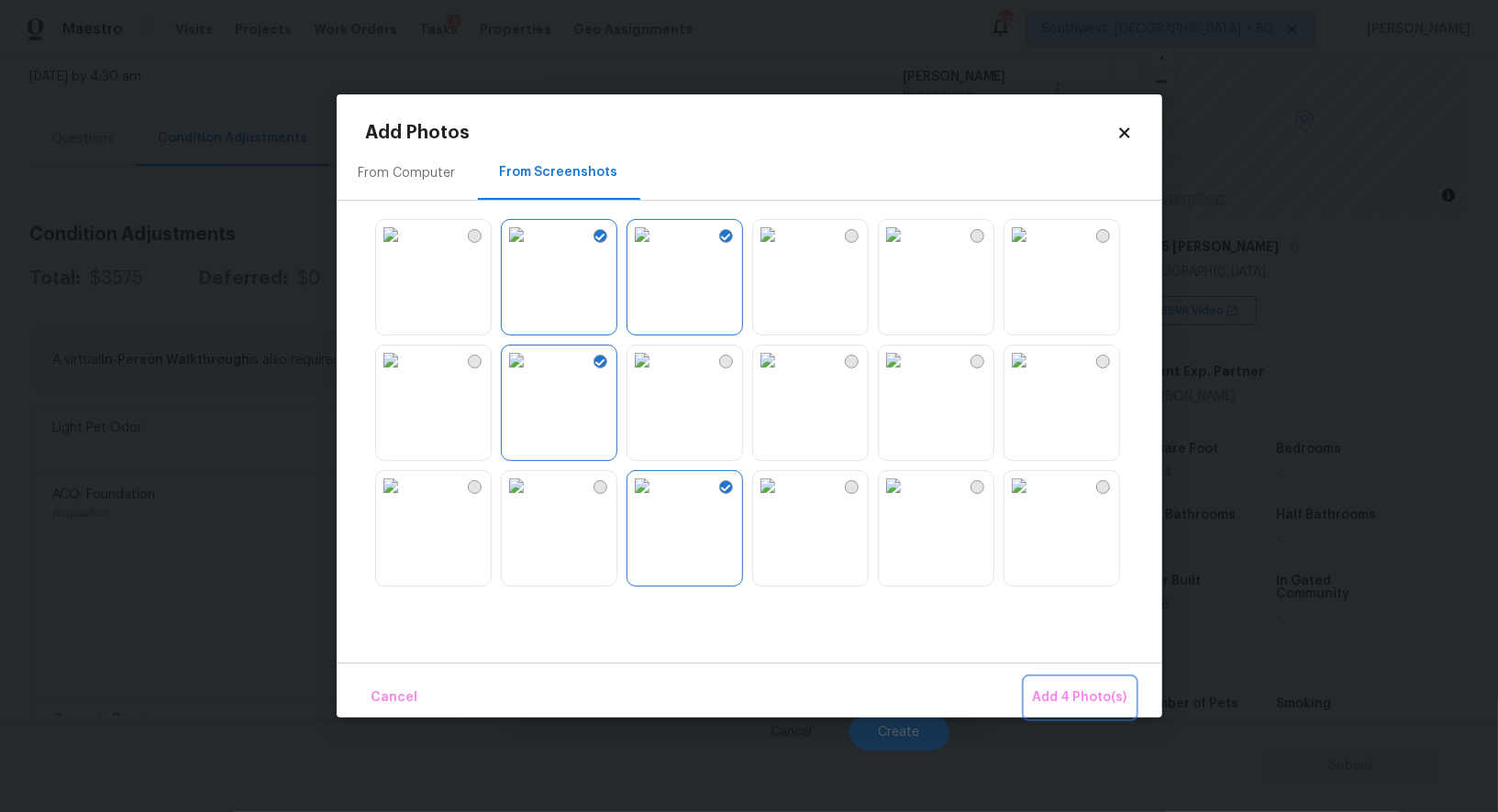
click at [1065, 695] on span "Add 4 Photo(s)" at bounding box center [1080, 698] width 95 height 23
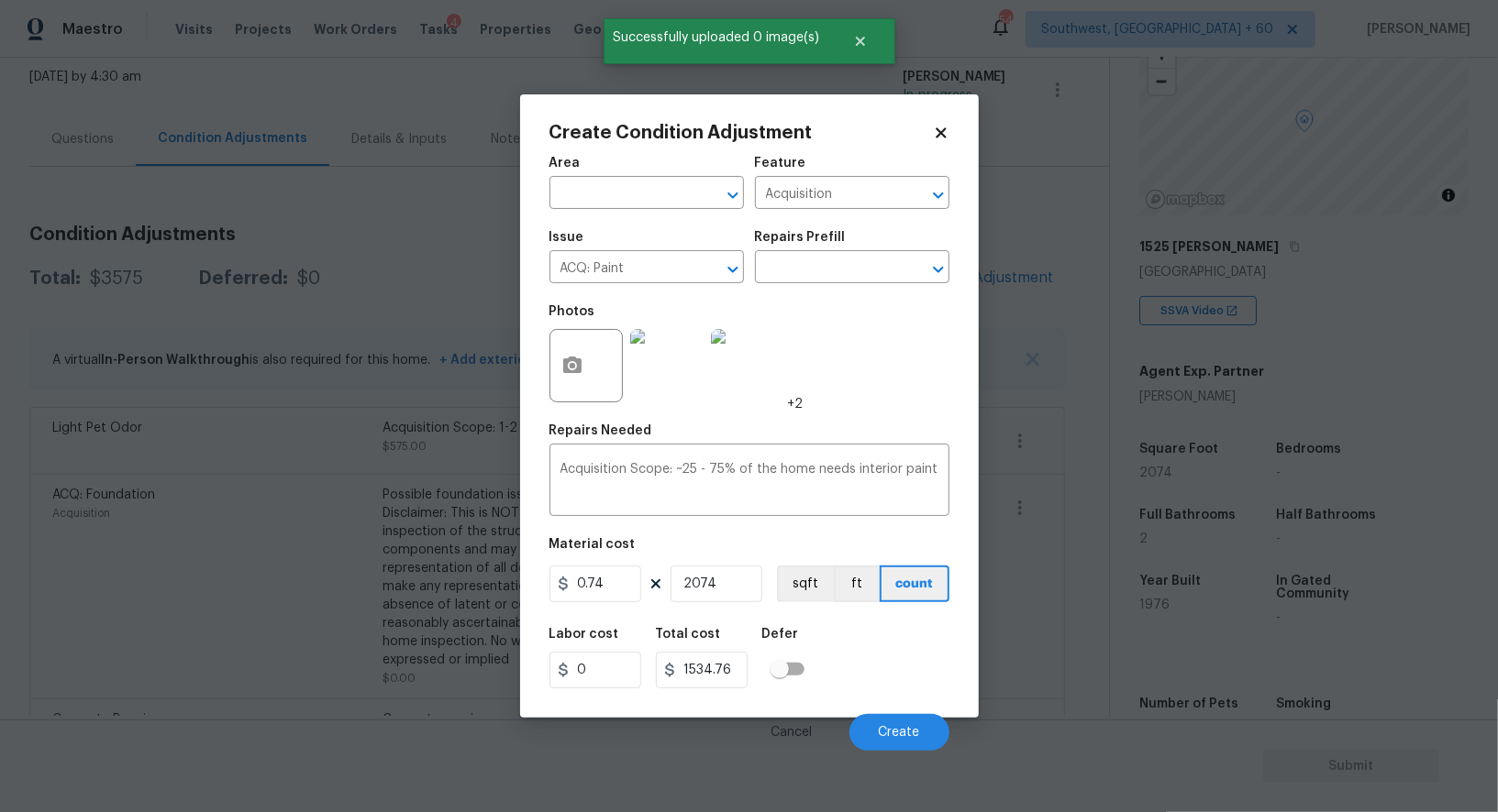
click at [894, 756] on body "Maestro Visits Projects Work Orders Tasks 4 Properties Geo Assignments 544 Sout…" at bounding box center [749, 406] width 1498 height 812
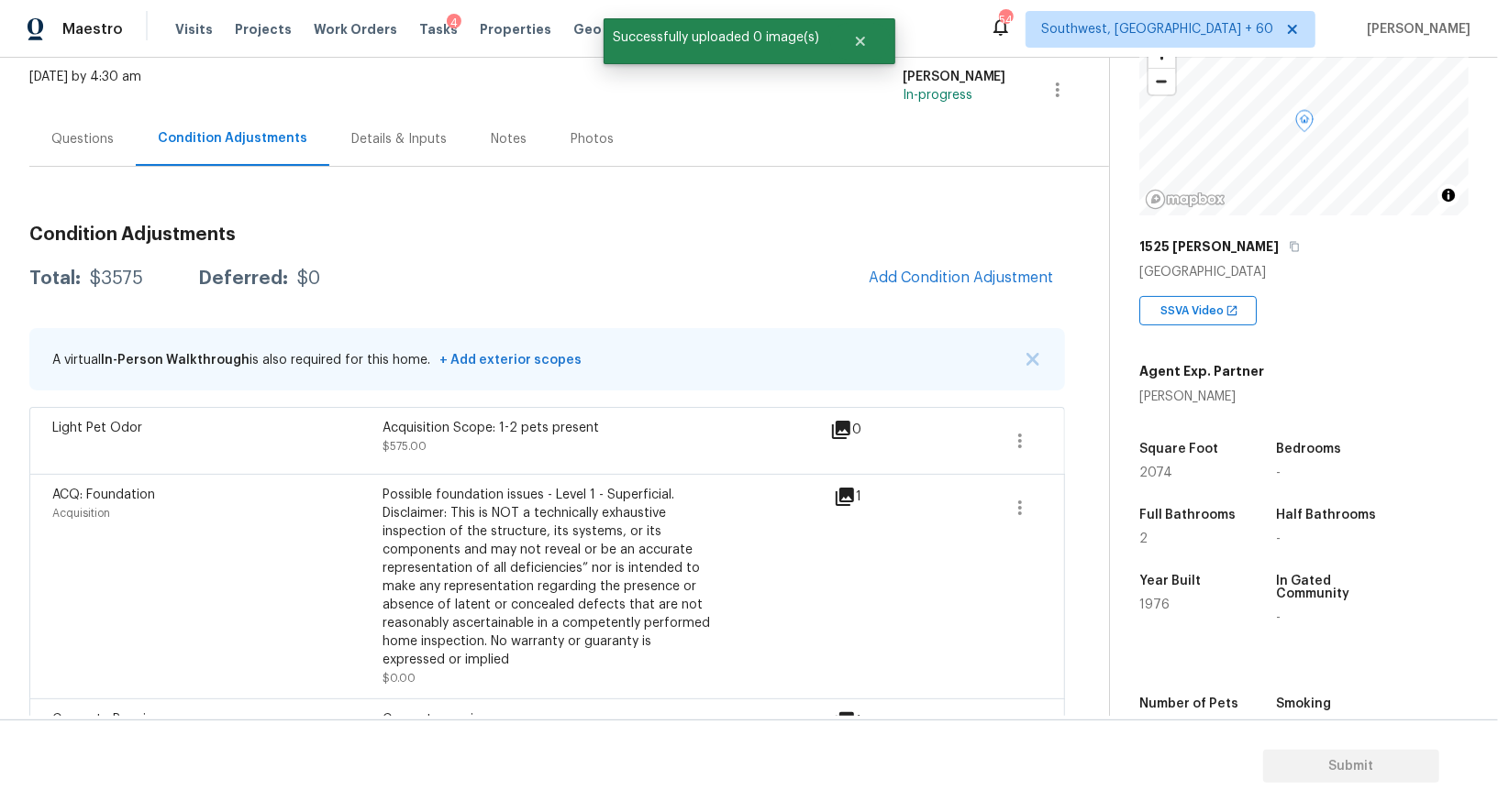
click at [985, 302] on div "Condition Adjustments Total: $3575 Deferred: $0 Add Condition Adjustment A virt…" at bounding box center [547, 688] width 1036 height 955
click at [985, 282] on span "Add Condition Adjustment" at bounding box center [961, 277] width 185 height 16
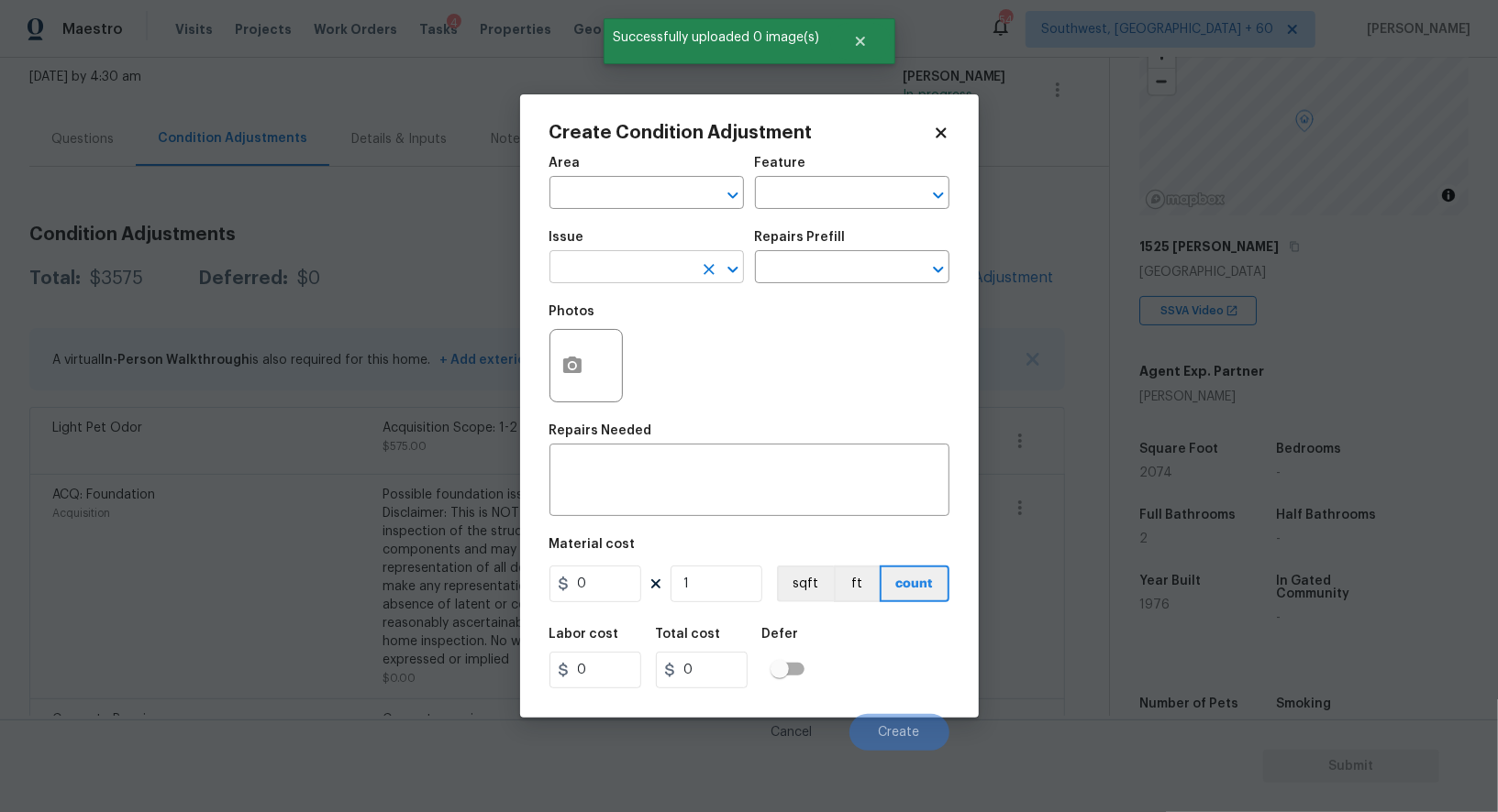
click at [652, 263] on input "text" at bounding box center [620, 269] width 143 height 28
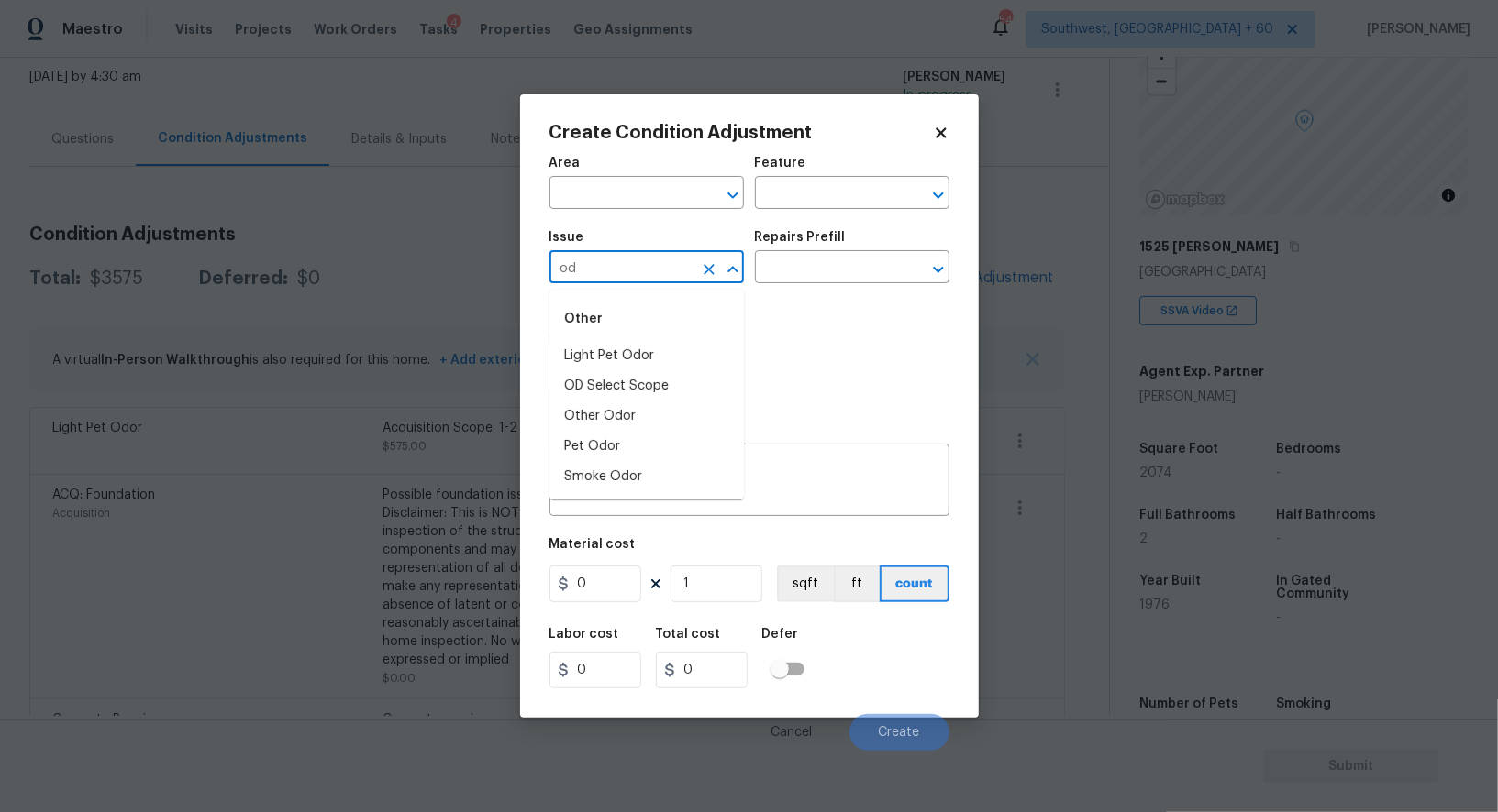
type input "o"
click at [618, 363] on li "ACQ: Paint" at bounding box center [647, 356] width 195 height 30
type input "ACQ: Paint"
click at [842, 249] on div "Repairs Prefill" at bounding box center [852, 242] width 195 height 24
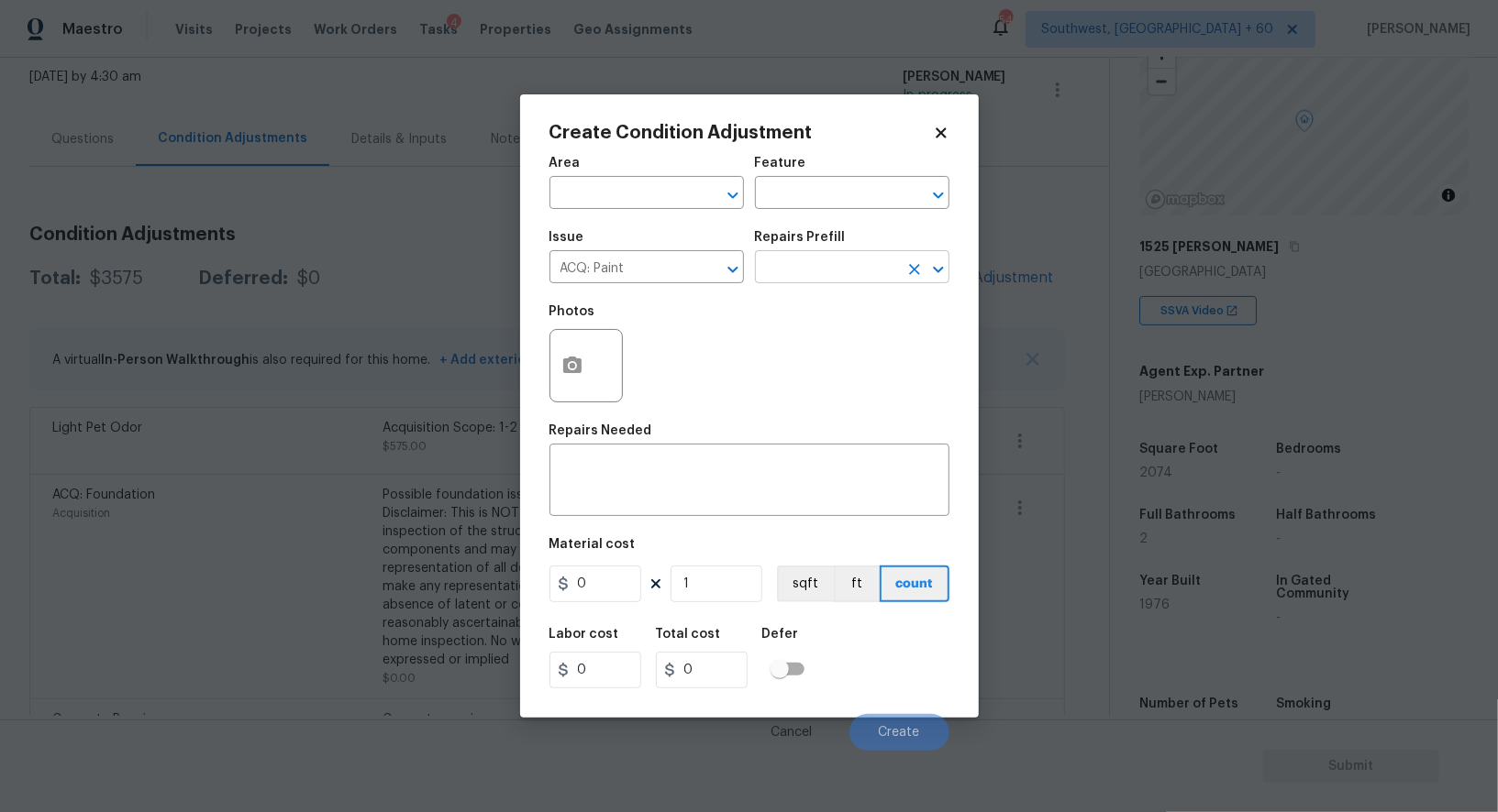
click at [837, 268] on input "text" at bounding box center [826, 269] width 143 height 28
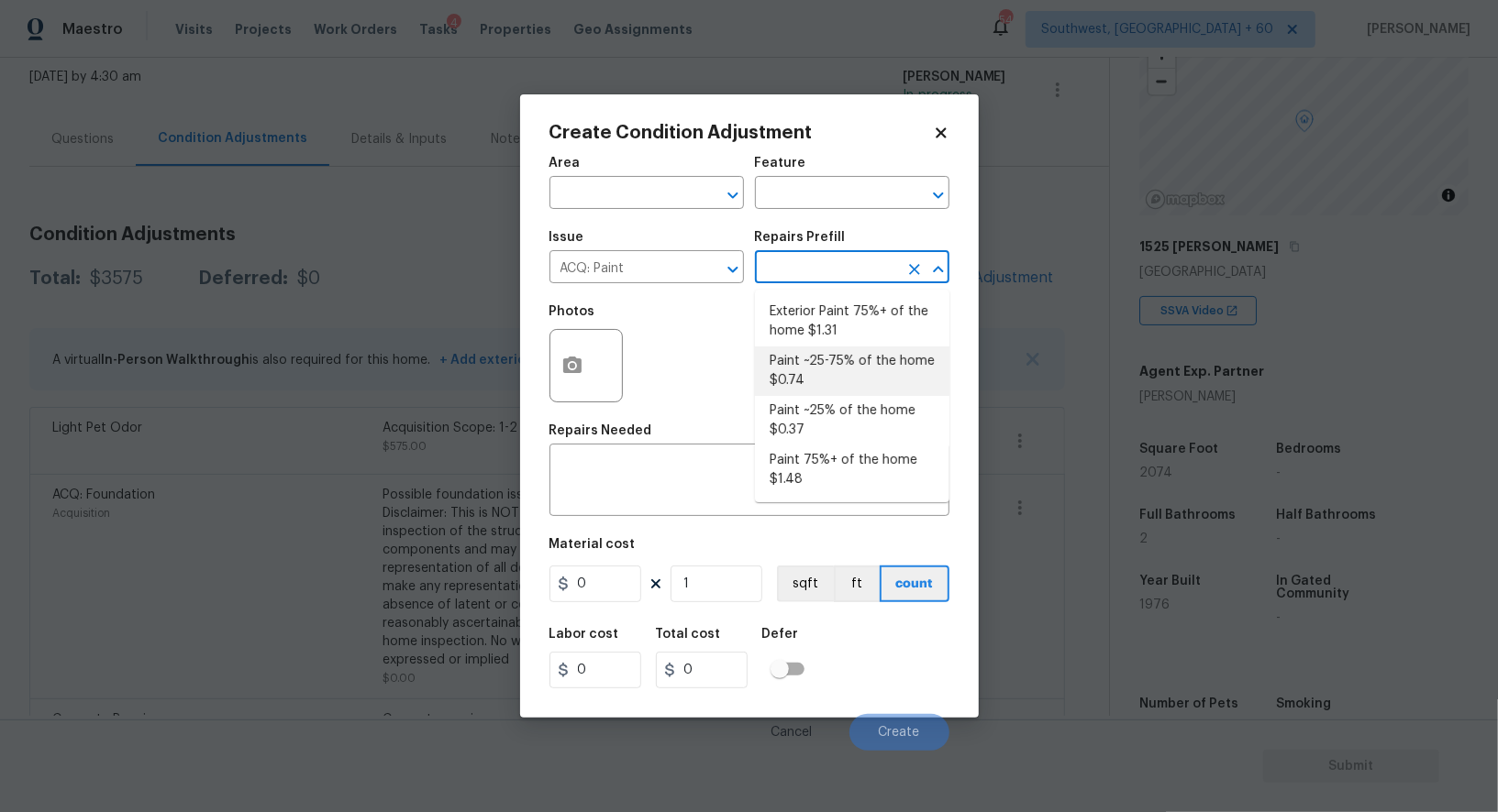
click at [829, 372] on li "Paint ~25-75% of the home $0.74" at bounding box center [852, 371] width 195 height 49
type input "Acquisition"
type textarea "Acquisition Scope: ~25 - 75% of the home needs interior paint"
type input "0.74"
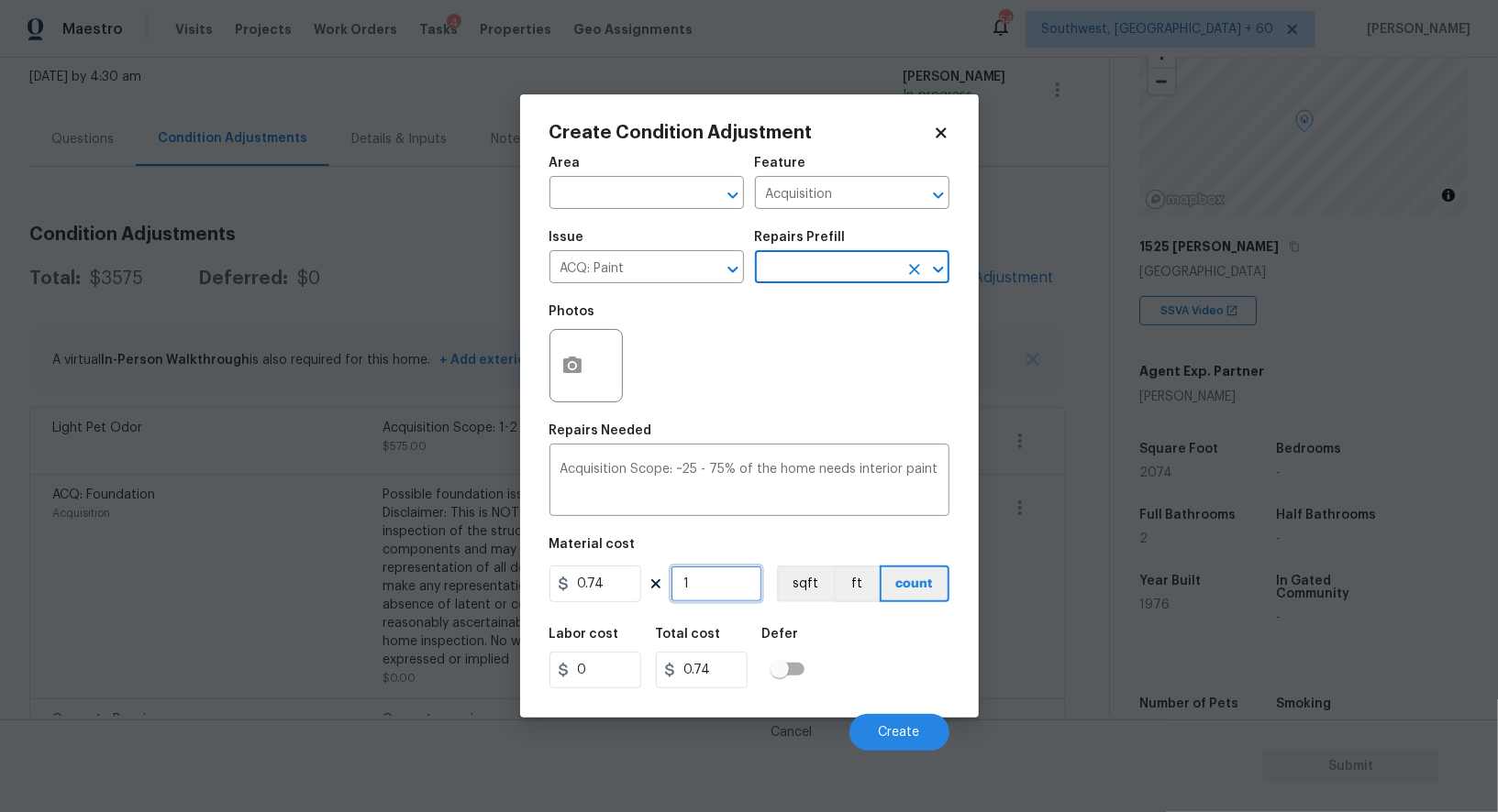
click at [723, 589] on input "1" at bounding box center [716, 583] width 92 height 37
type input "0"
type input "2"
type input "1.48"
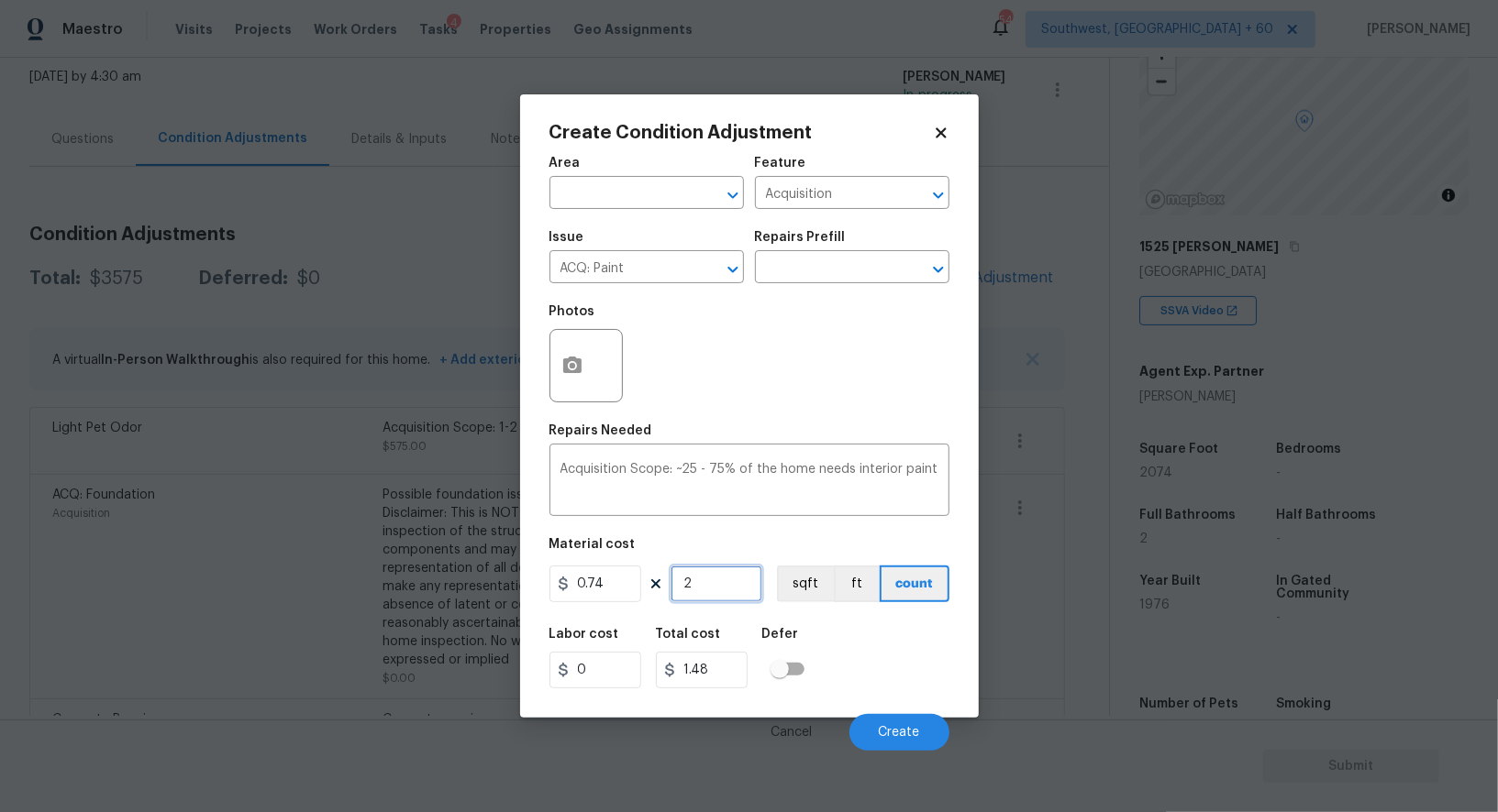
type input "20"
type input "14.8"
type input "206"
type input "152.44"
type input "20"
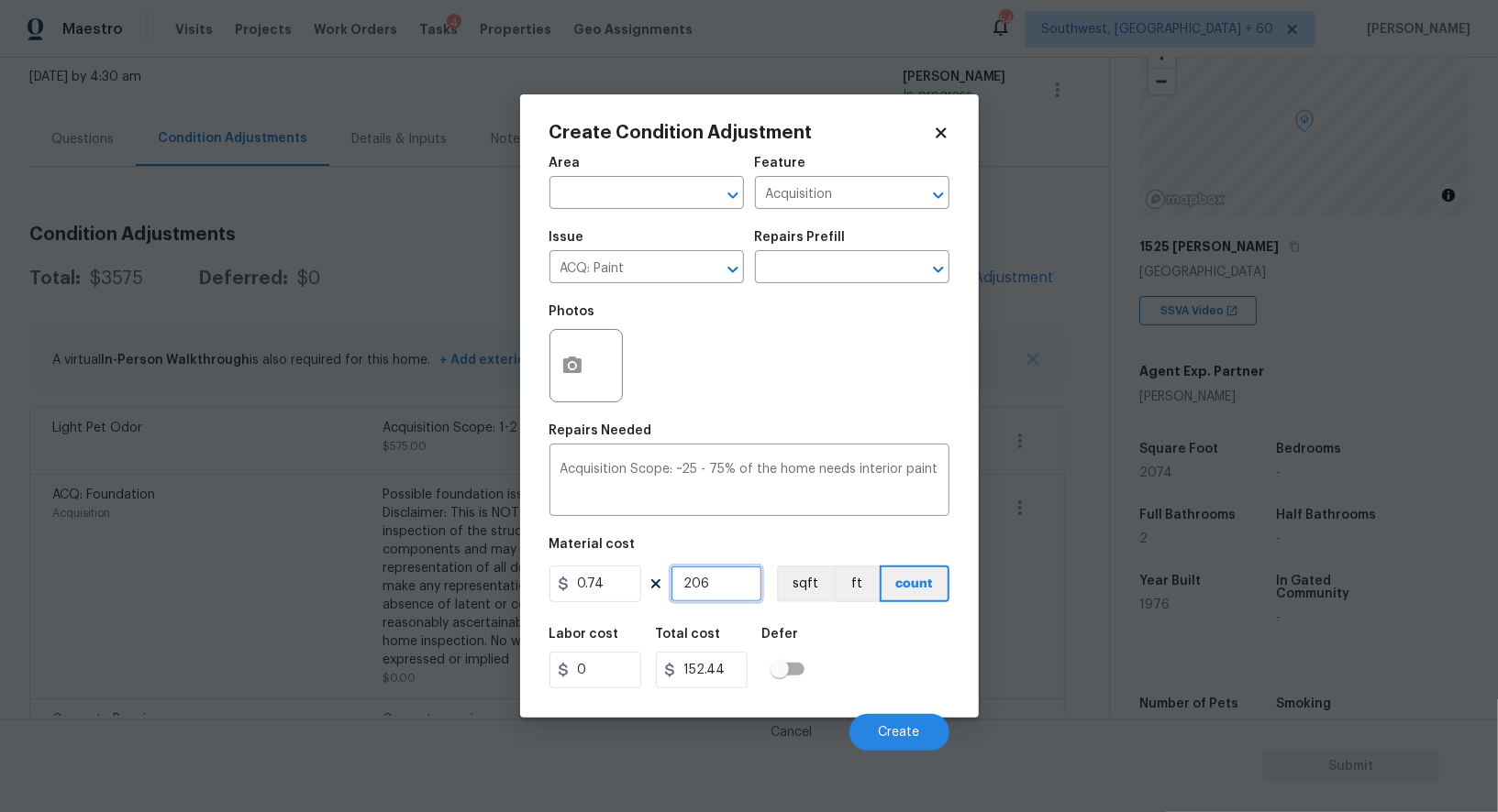
type input "14.8"
type input "207"
type input "153.18"
type input "2074"
type input "1534.76"
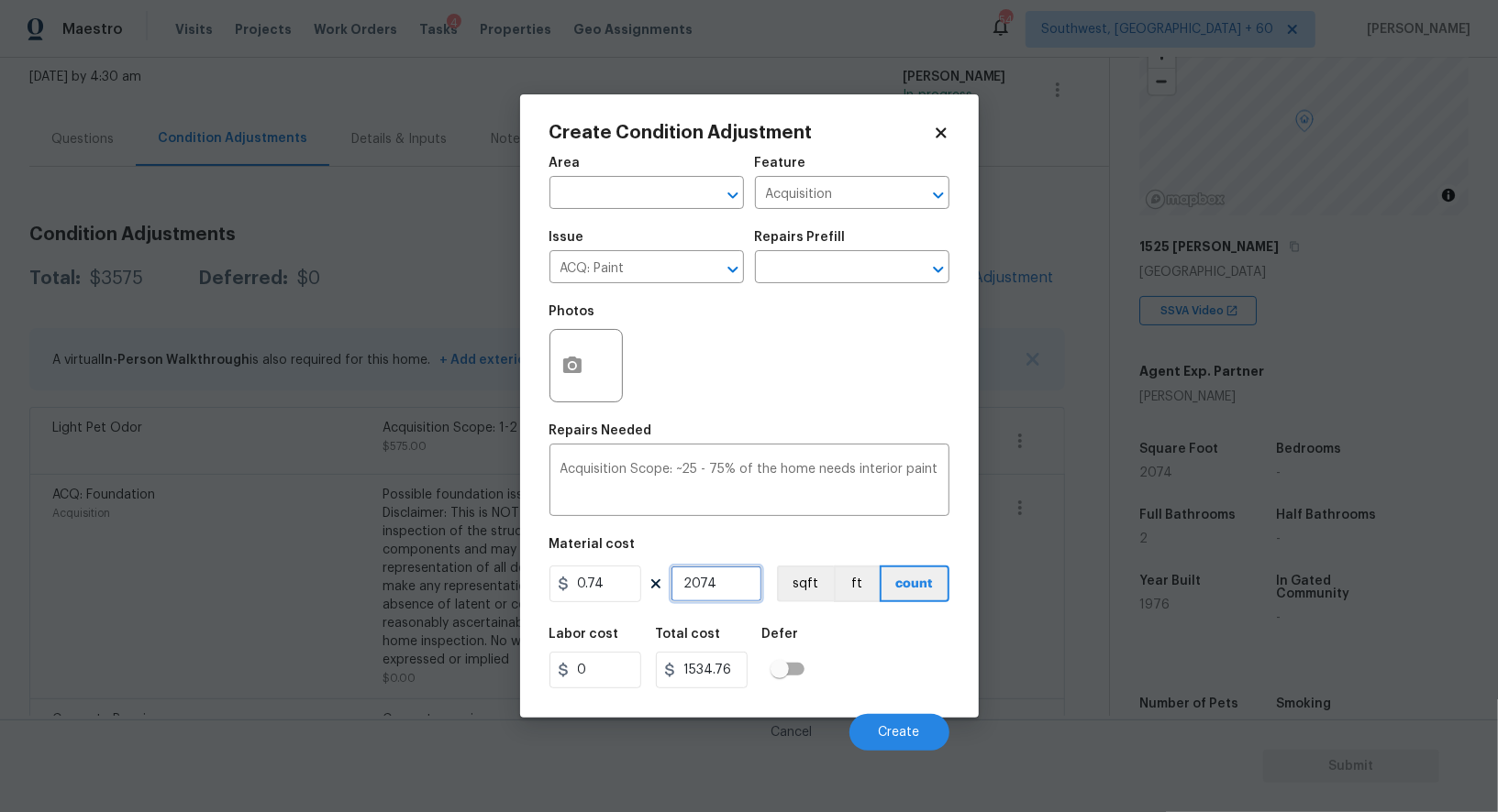
type input "2074"
click at [577, 370] on icon "button" at bounding box center [571, 364] width 18 height 16
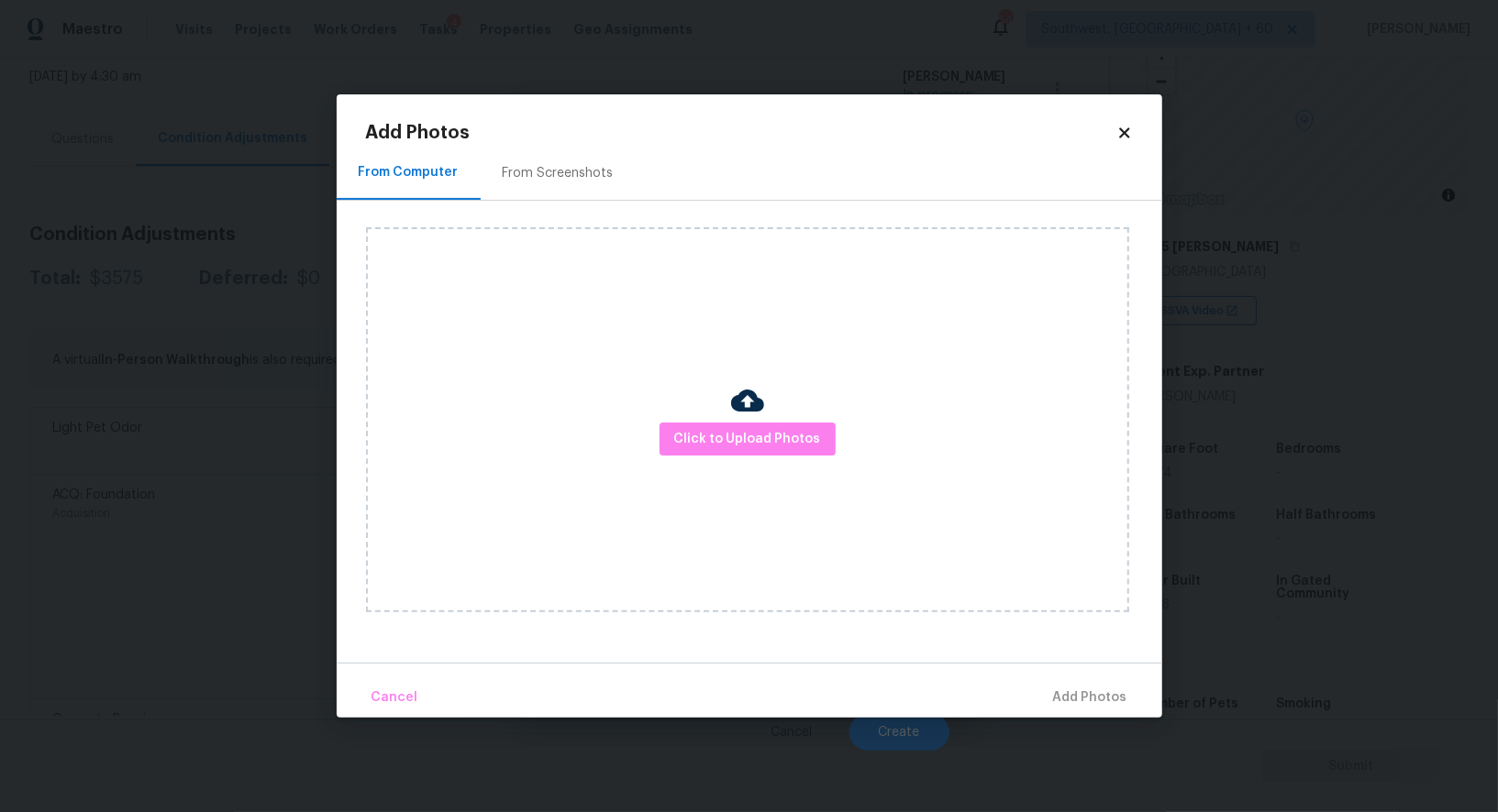
click at [539, 176] on div "From Screenshots" at bounding box center [557, 173] width 111 height 18
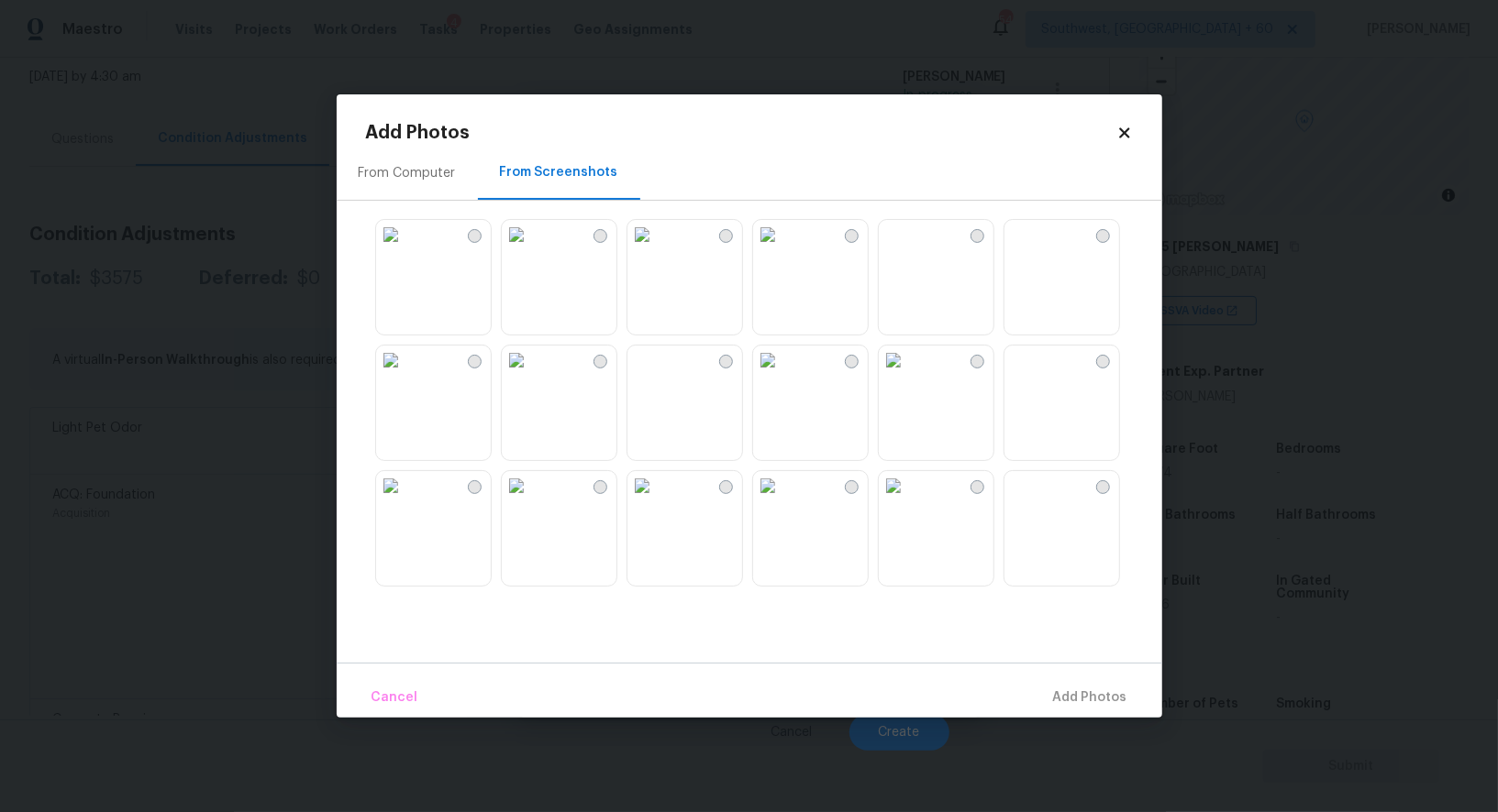
click at [531, 375] on img at bounding box center [515, 360] width 29 height 29
click at [531, 250] on img at bounding box center [515, 234] width 29 height 29
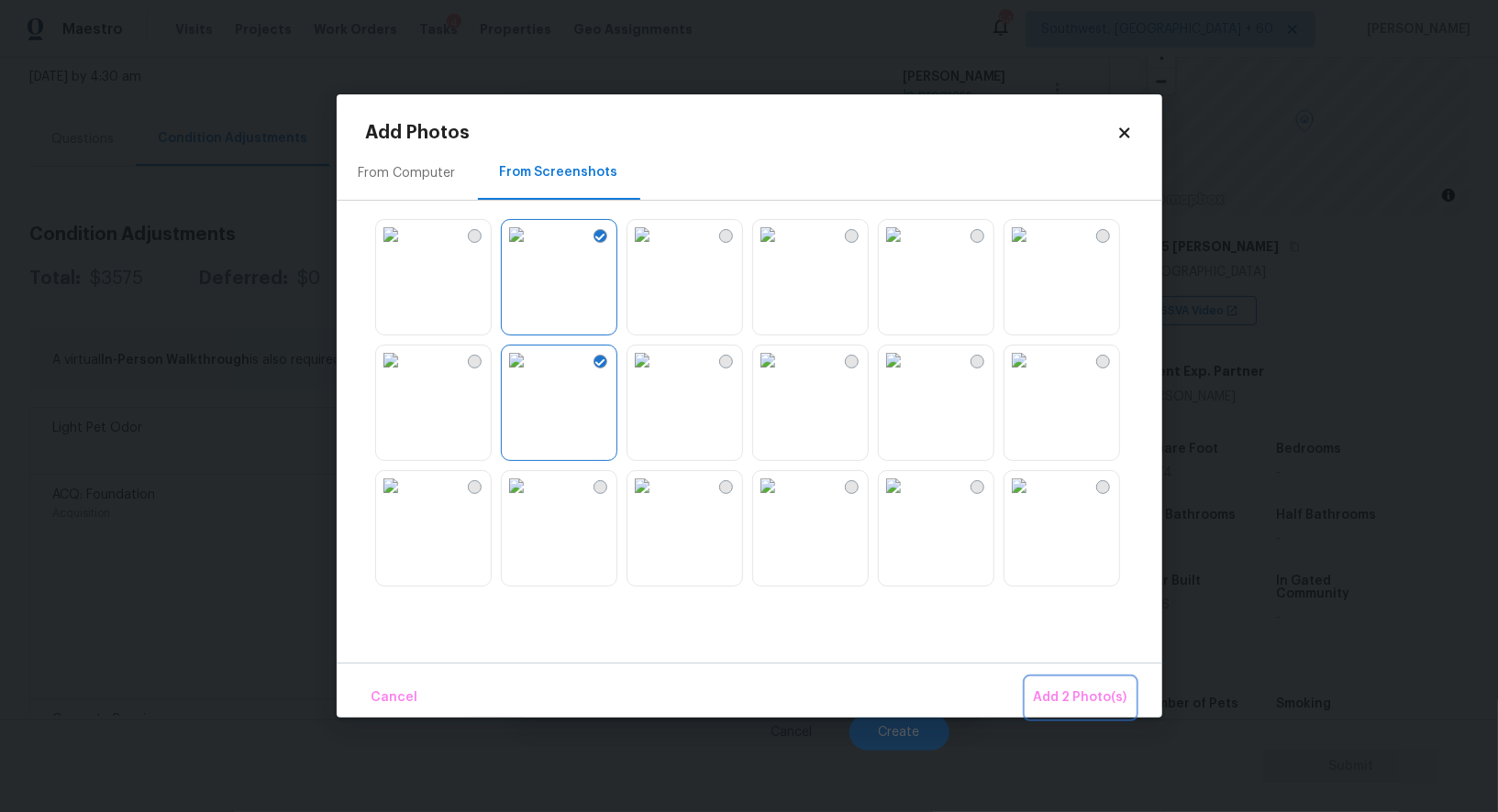
click at [1072, 705] on span "Add 2 Photo(s)" at bounding box center [1080, 698] width 94 height 23
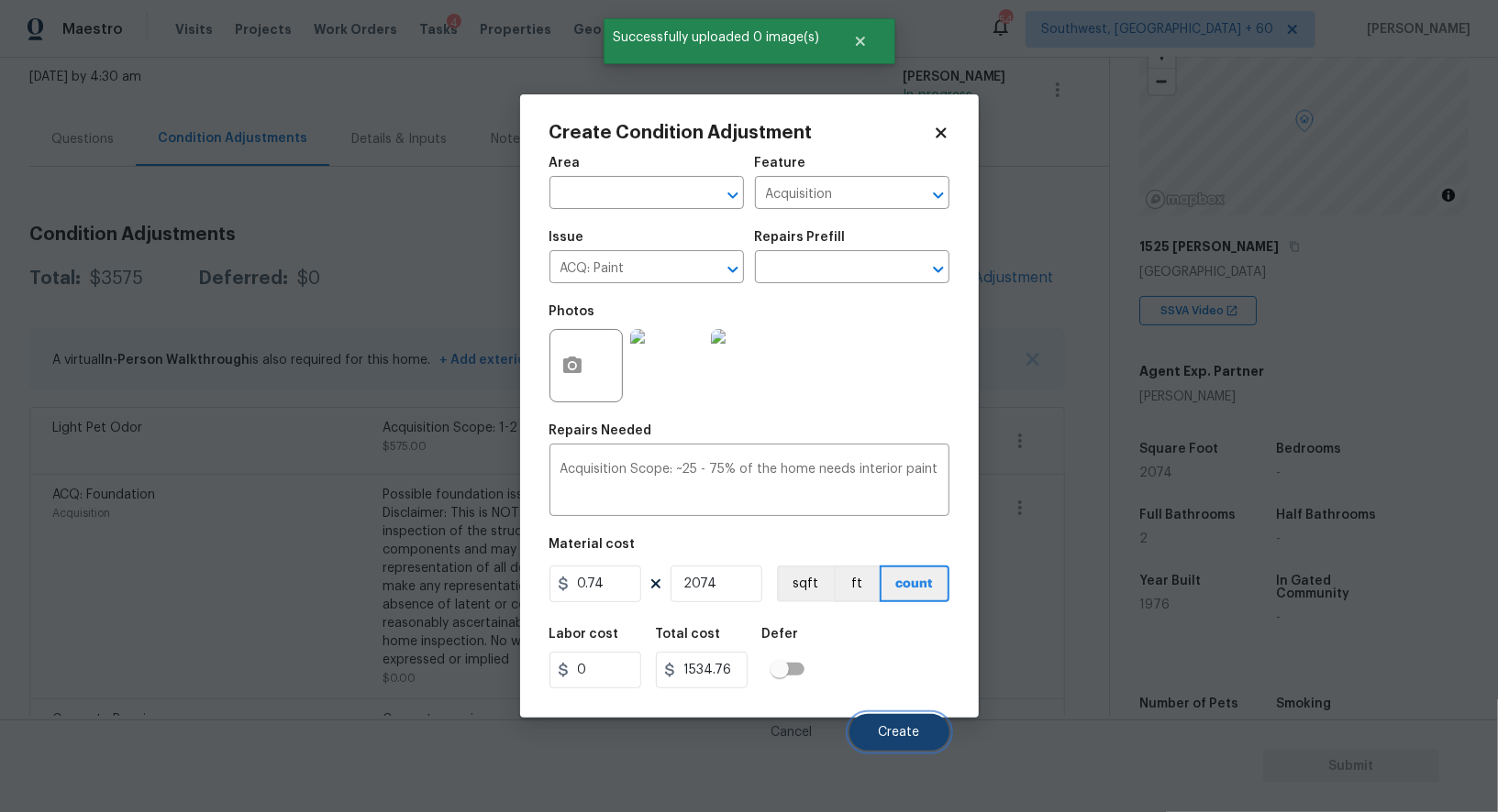
click at [906, 729] on span "Create" at bounding box center [899, 733] width 42 height 14
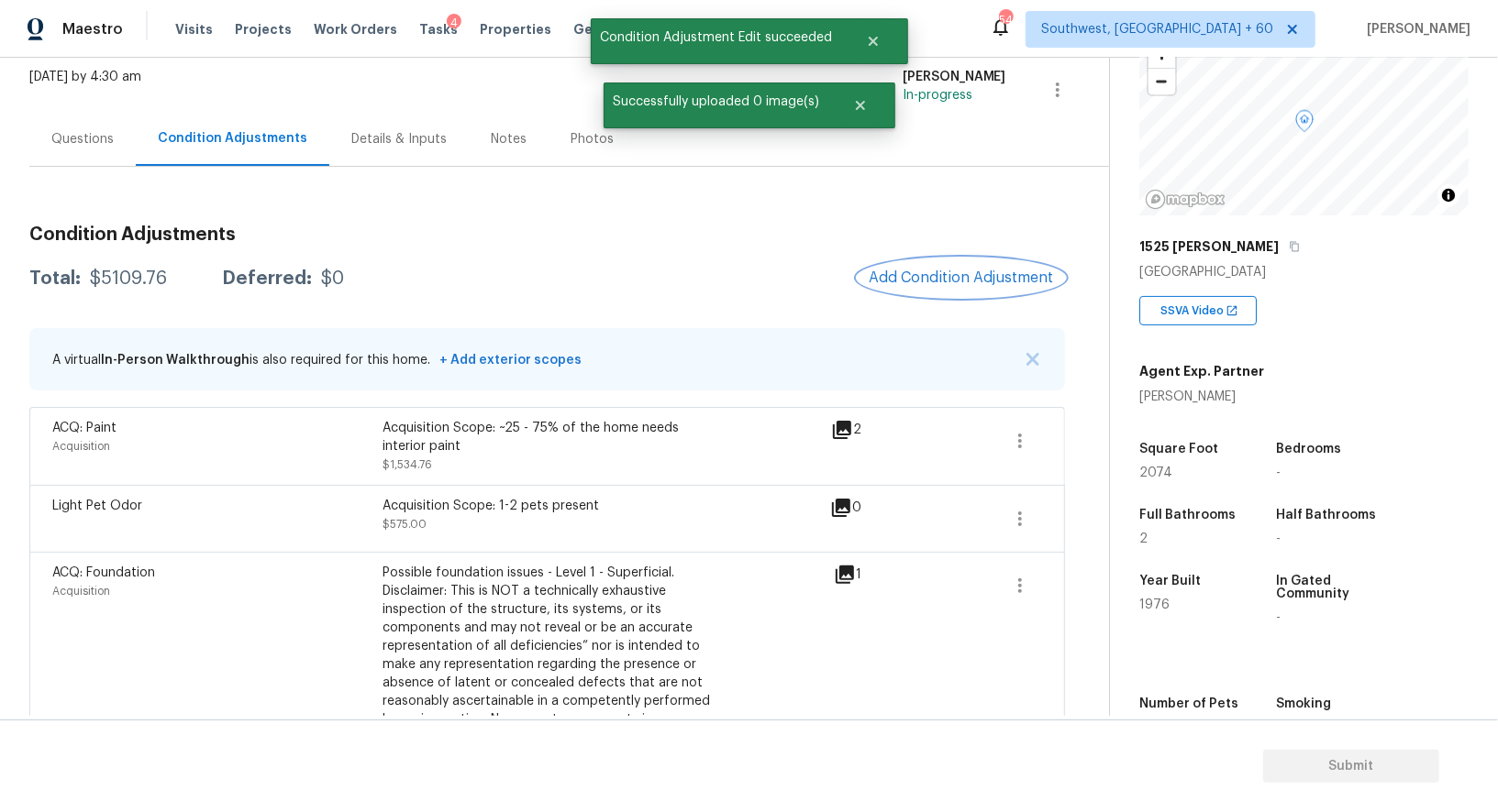
click at [969, 285] on span "Add Condition Adjustment" at bounding box center [961, 277] width 185 height 16
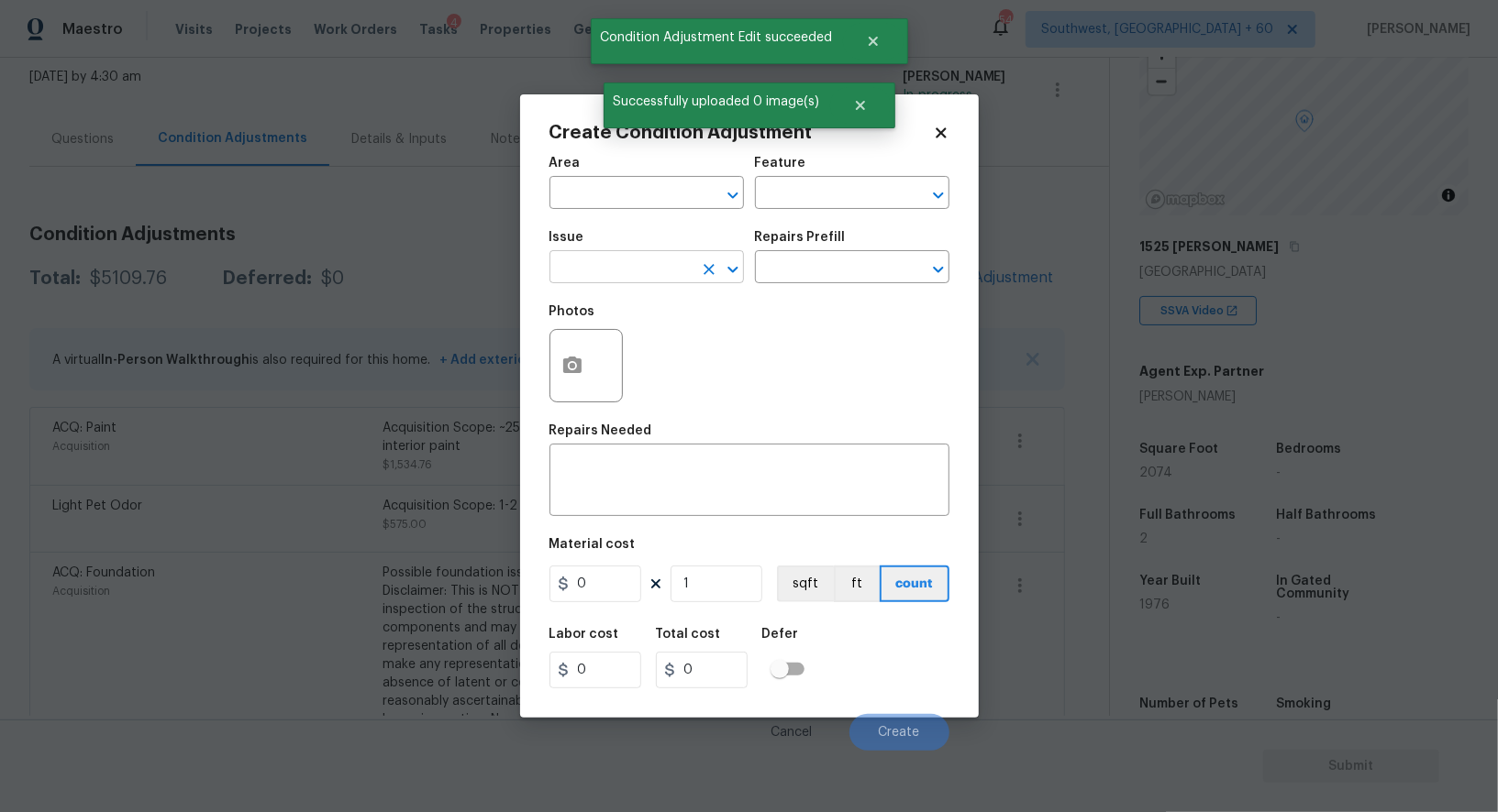
click at [631, 268] on input "text" at bounding box center [620, 269] width 143 height 28
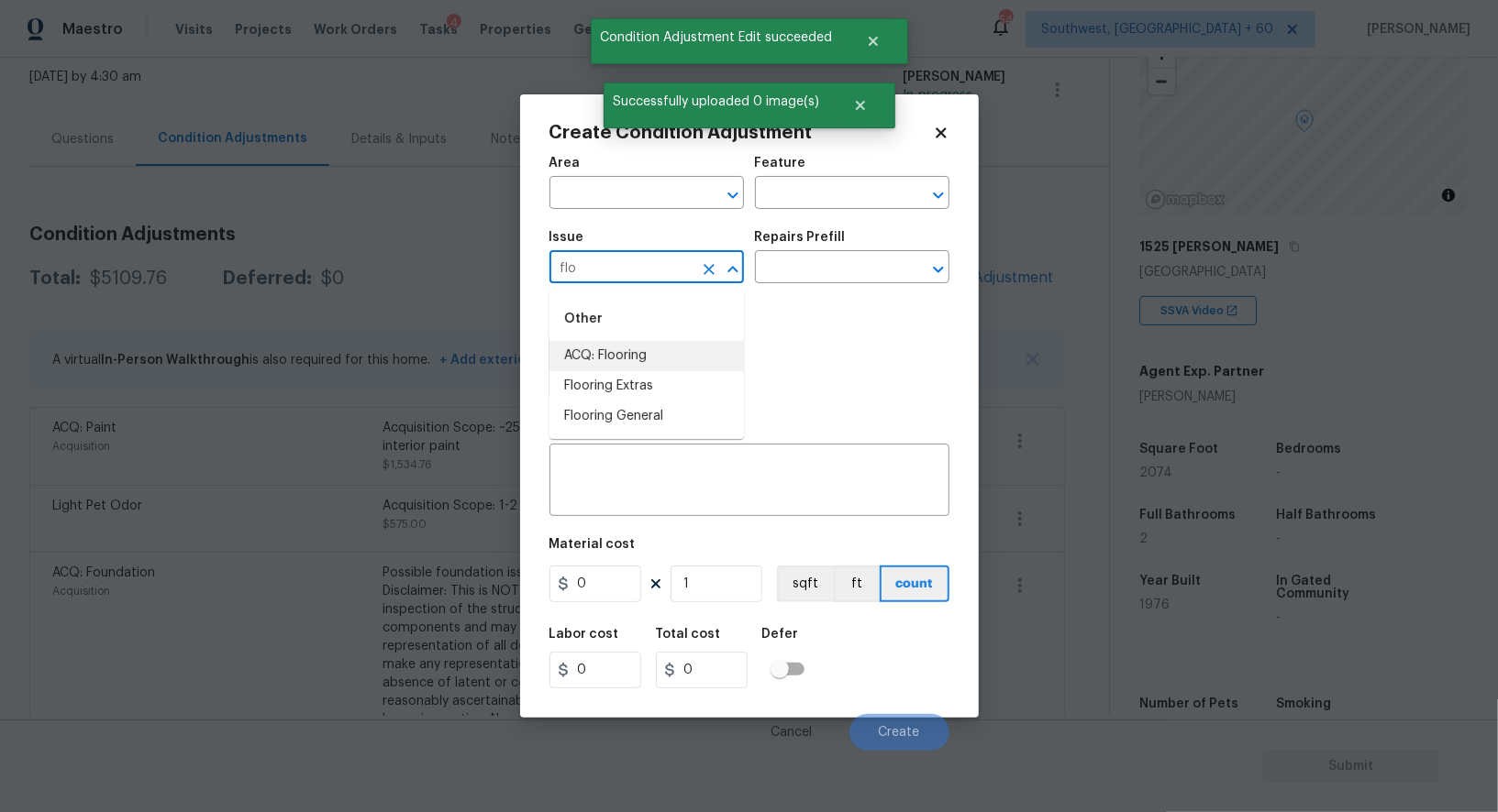
click at [607, 360] on li "ACQ: Flooring" at bounding box center [647, 356] width 195 height 30
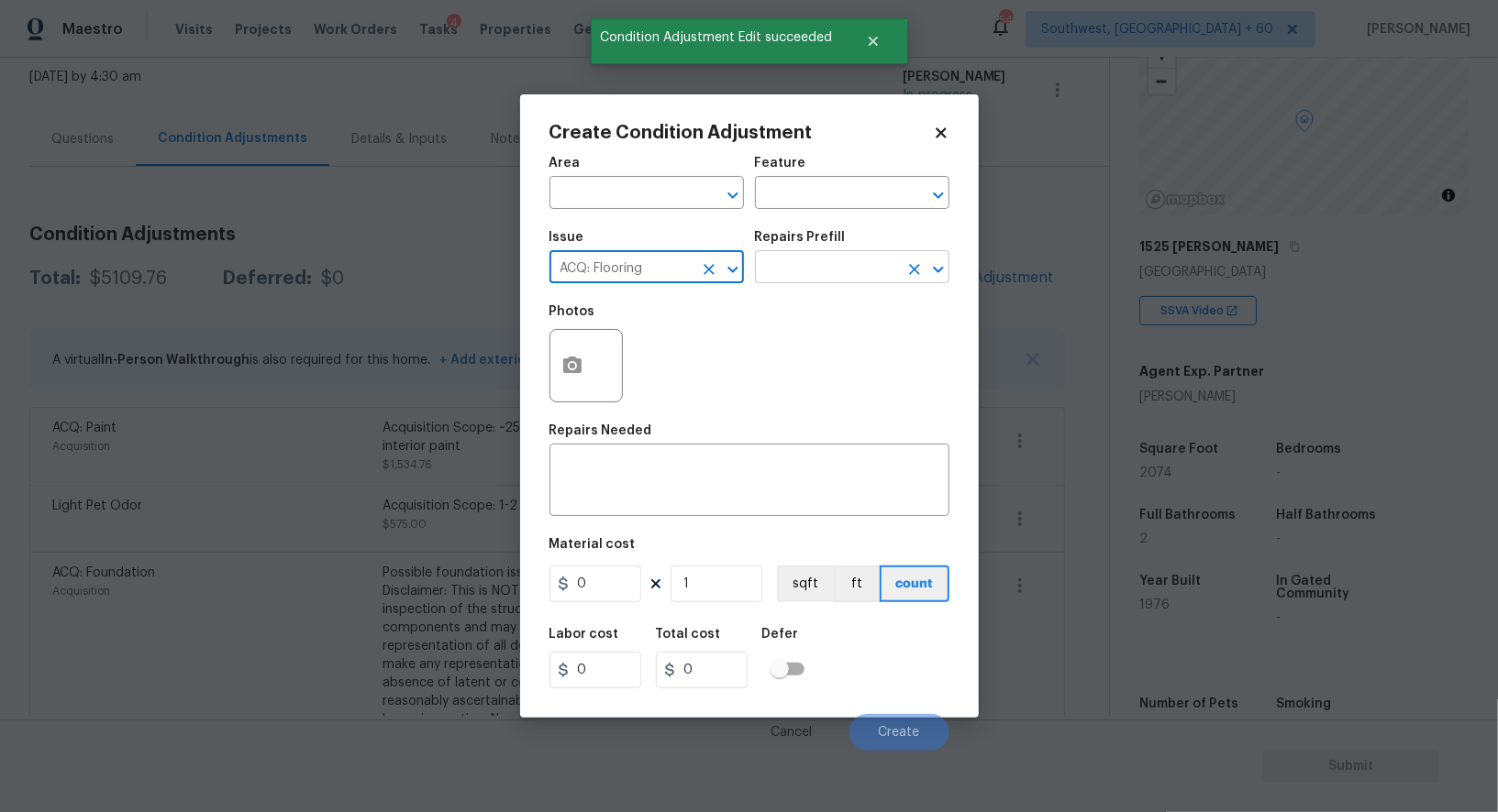
type input "ACQ: Flooring"
click at [812, 263] on input "text" at bounding box center [826, 269] width 143 height 28
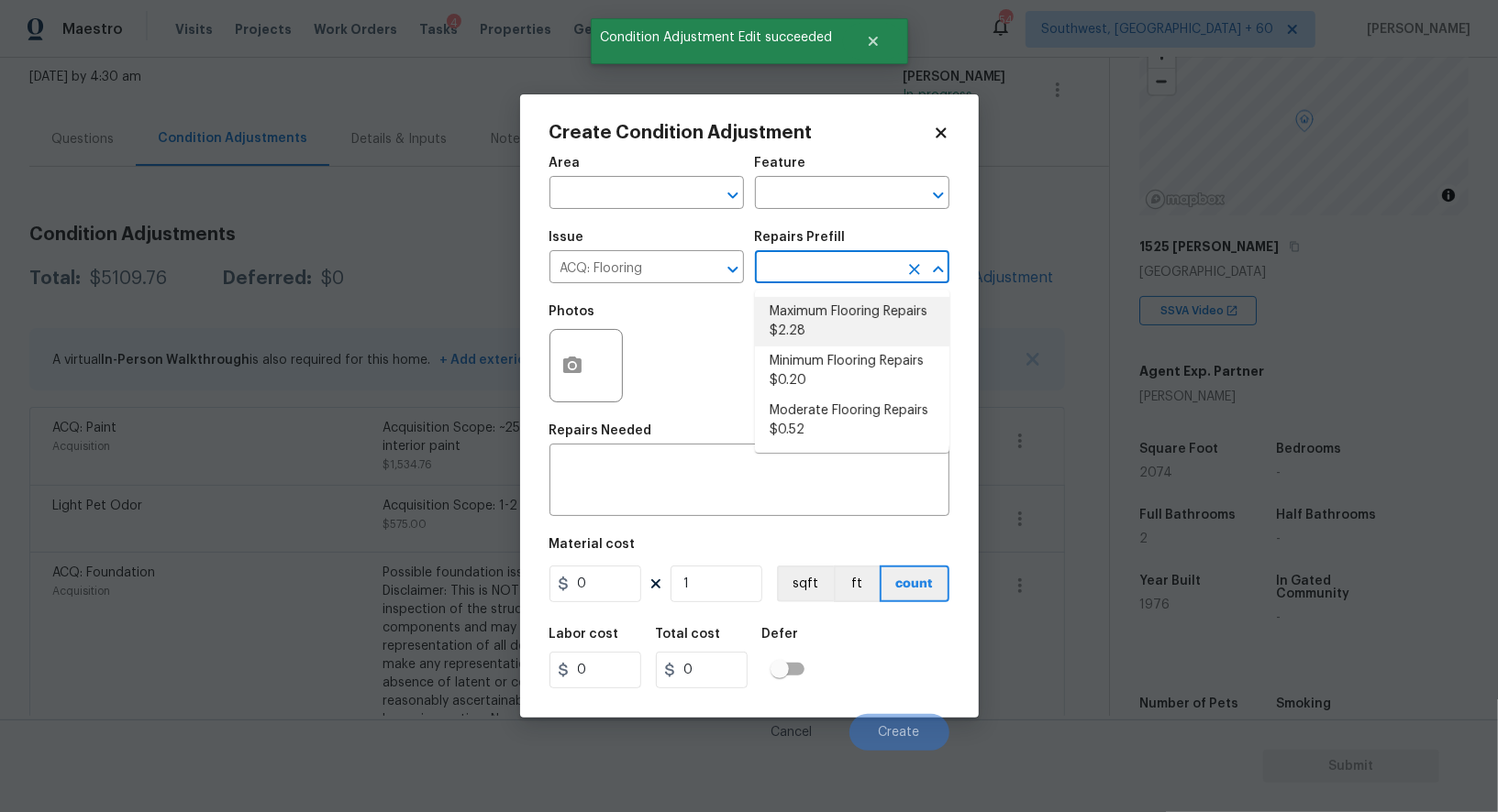
click at [811, 316] on li "Maximum Flooring Repairs $2.28" at bounding box center [852, 321] width 195 height 49
type input "Acquisition"
type textarea "Acquisition Scope: Maximum flooring repairs"
type input "2.28"
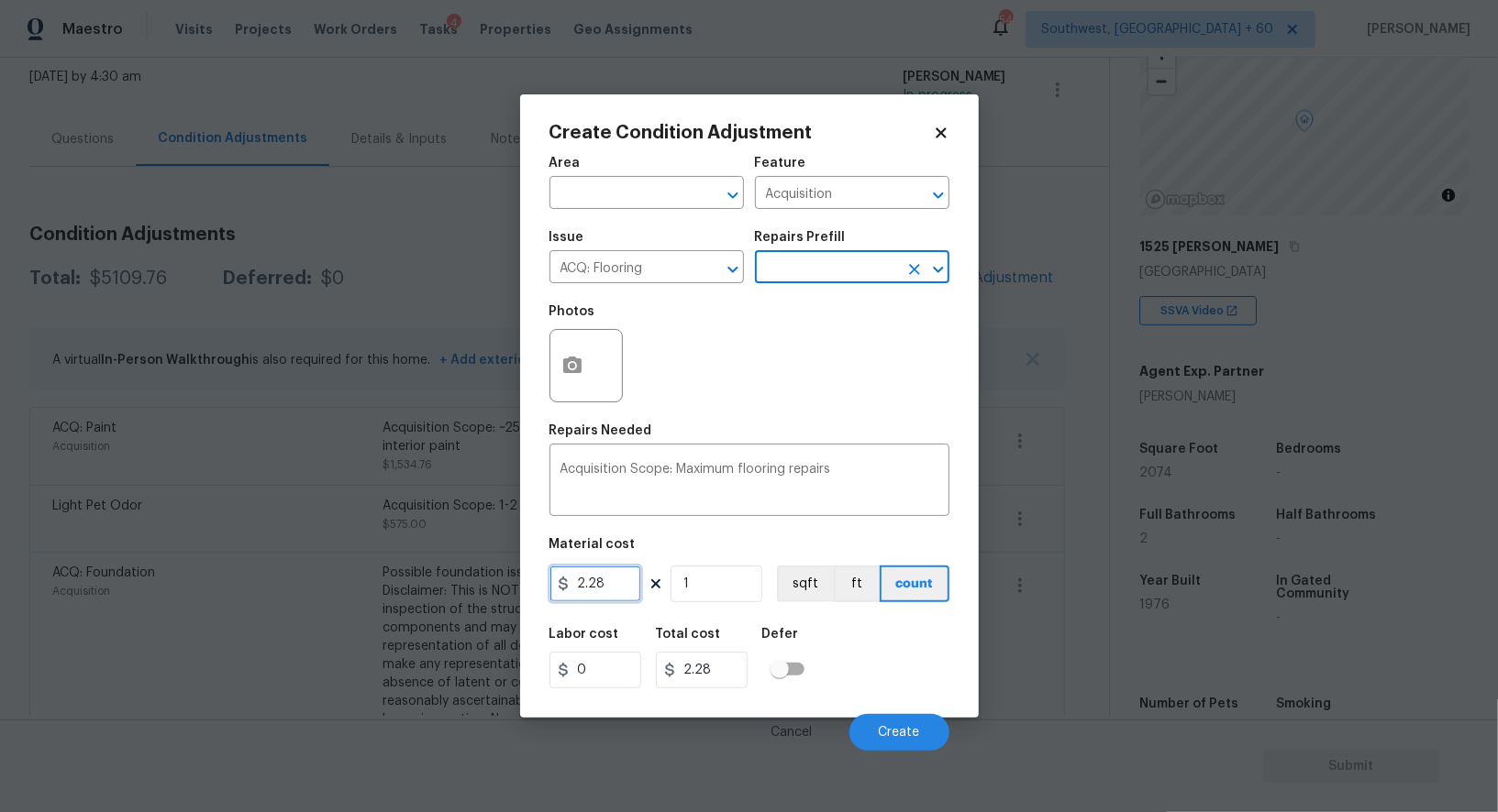
click at [602, 596] on input "2.28" at bounding box center [595, 583] width 92 height 37
type input "5"
click at [717, 576] on input "1" at bounding box center [716, 583] width 92 height 37
type input "5"
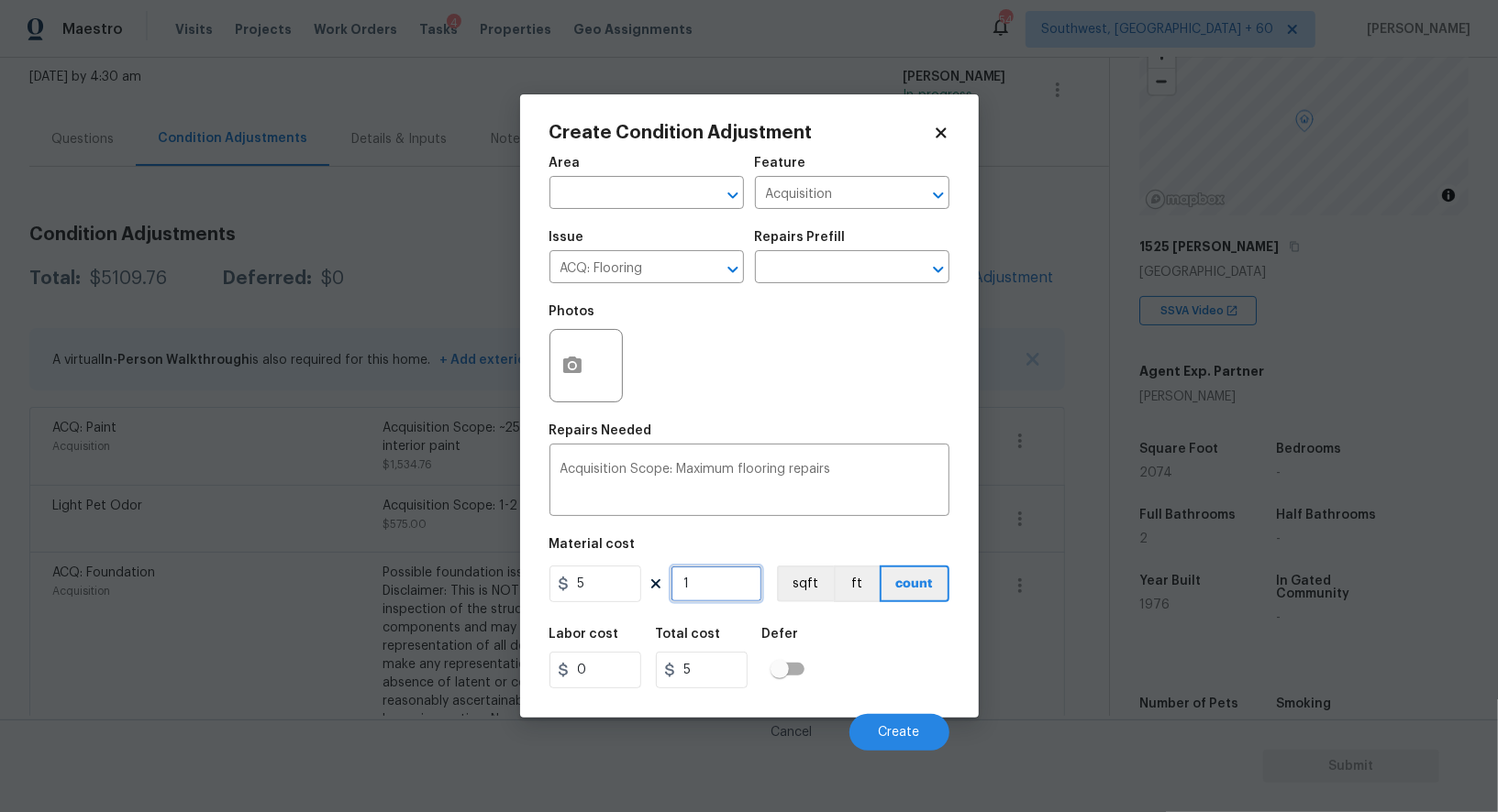
type input "0"
type input "2"
type input "10"
type input "20"
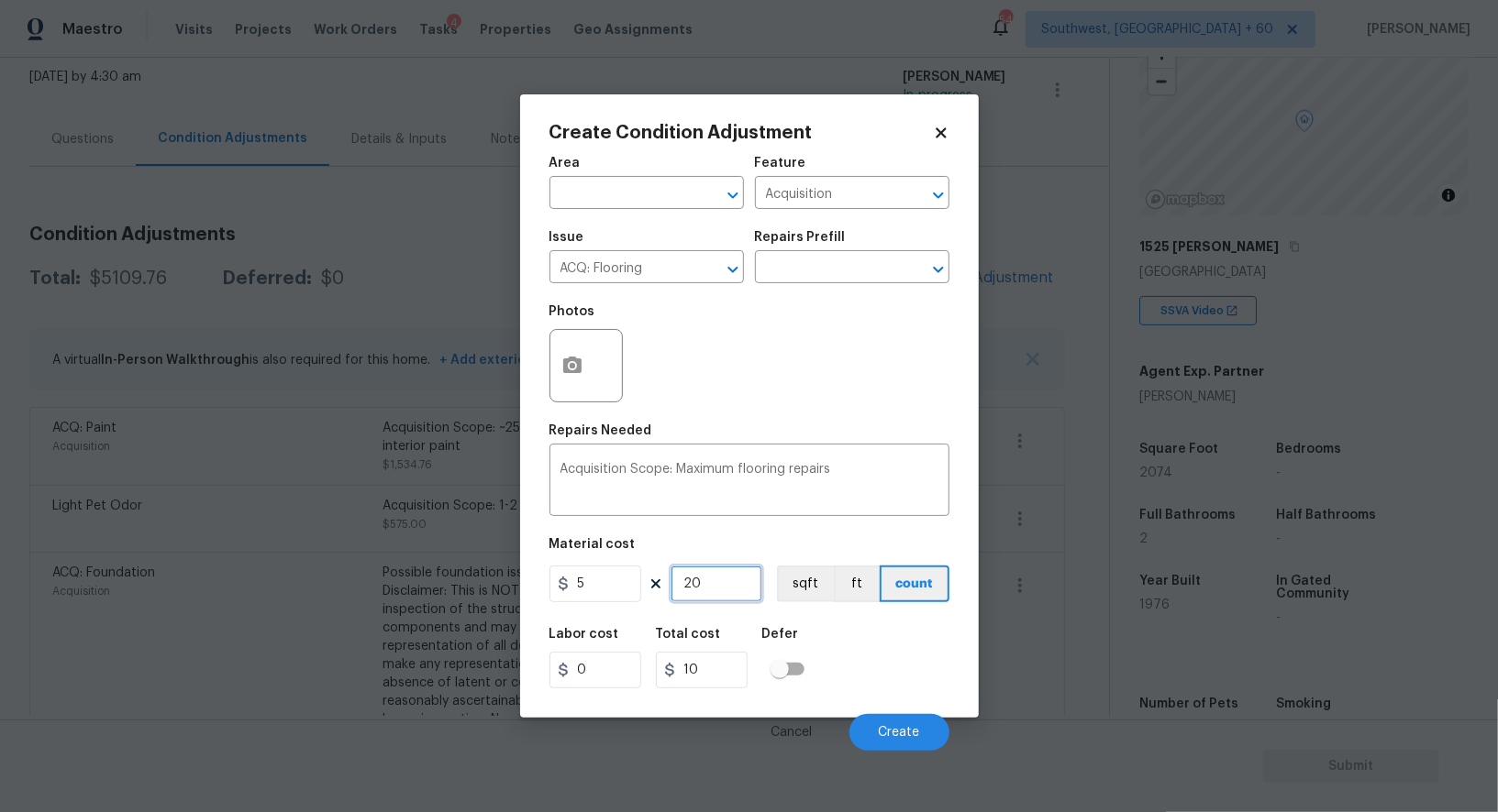
type input "100"
type input "207"
type input "1035"
type input "2074"
type input "10370"
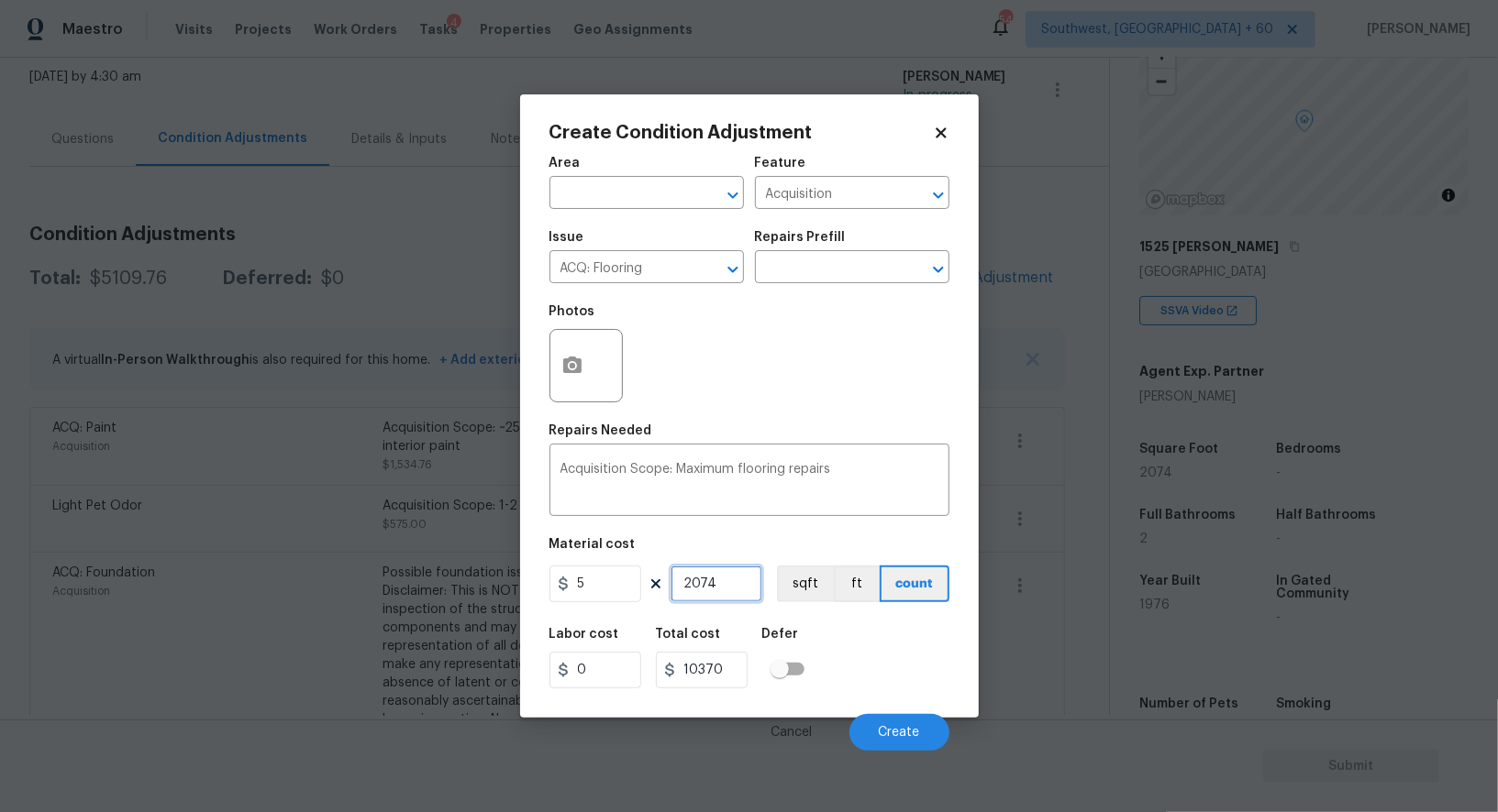
type input "2074"
click at [726, 668] on input "10370" at bounding box center [701, 669] width 92 height 37
click at [589, 382] on button "button" at bounding box center [572, 366] width 44 height 72
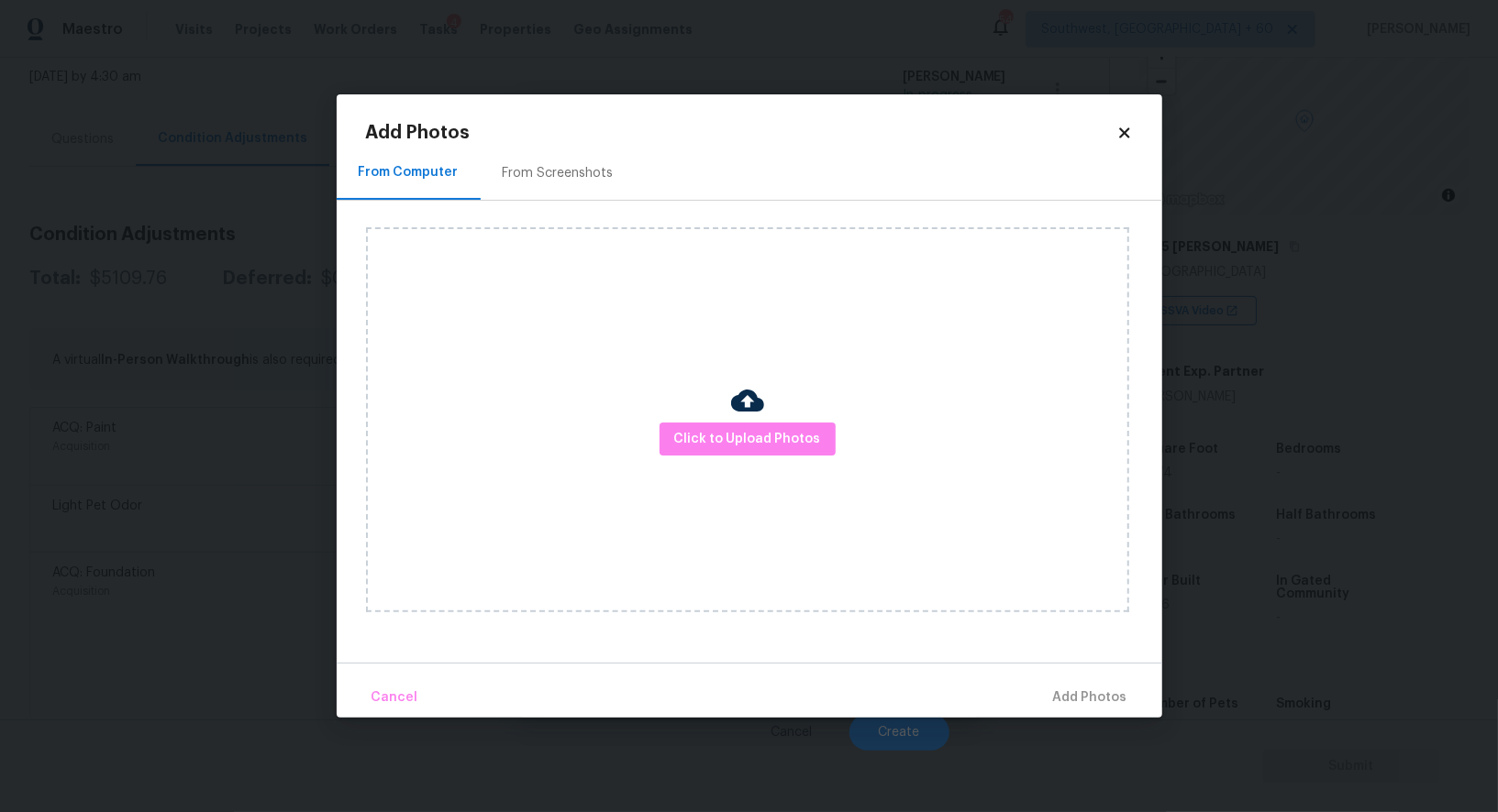
click at [553, 176] on div "From Screenshots" at bounding box center [557, 173] width 111 height 18
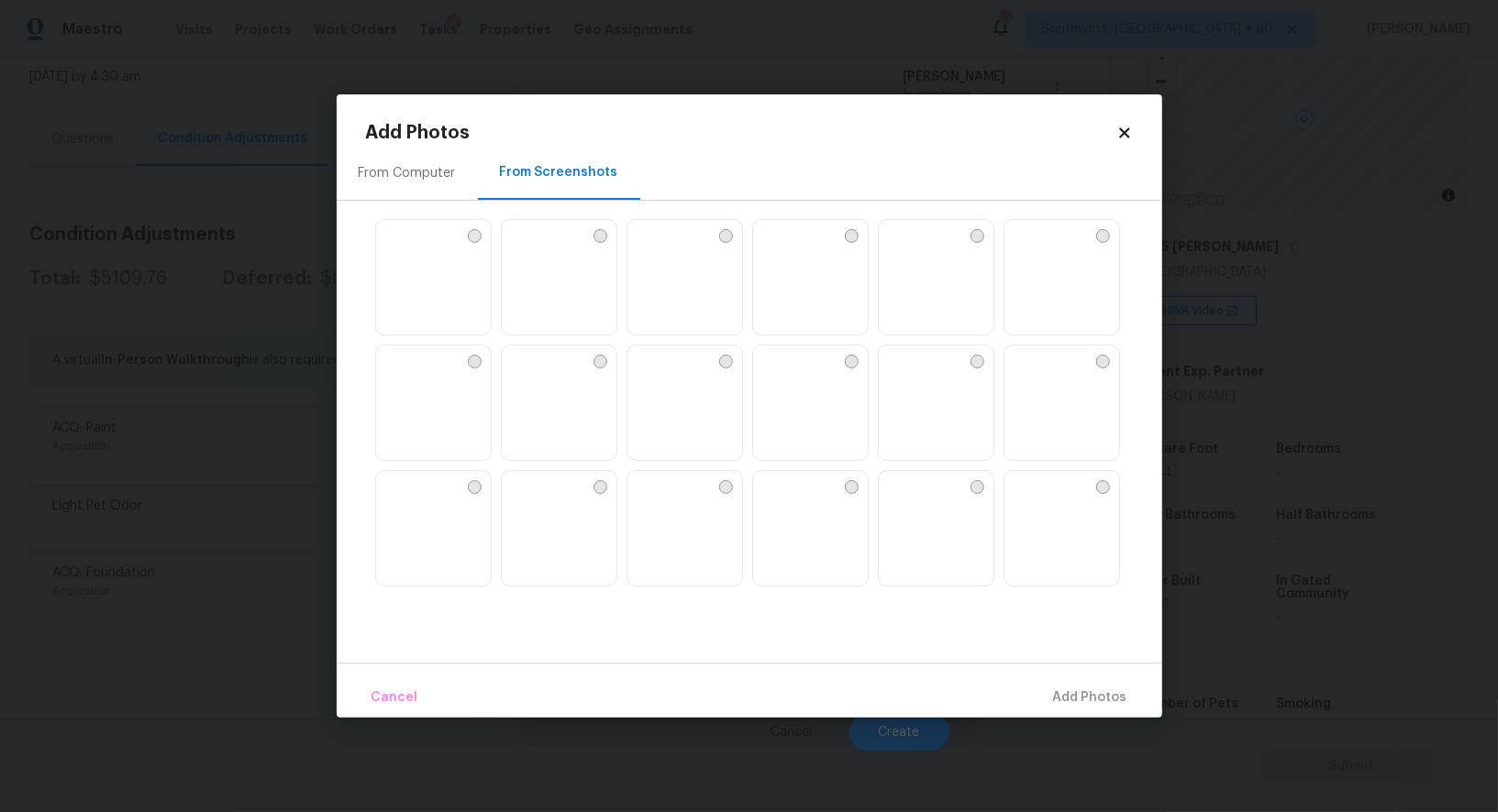
click at [531, 375] on img at bounding box center [515, 360] width 29 height 29
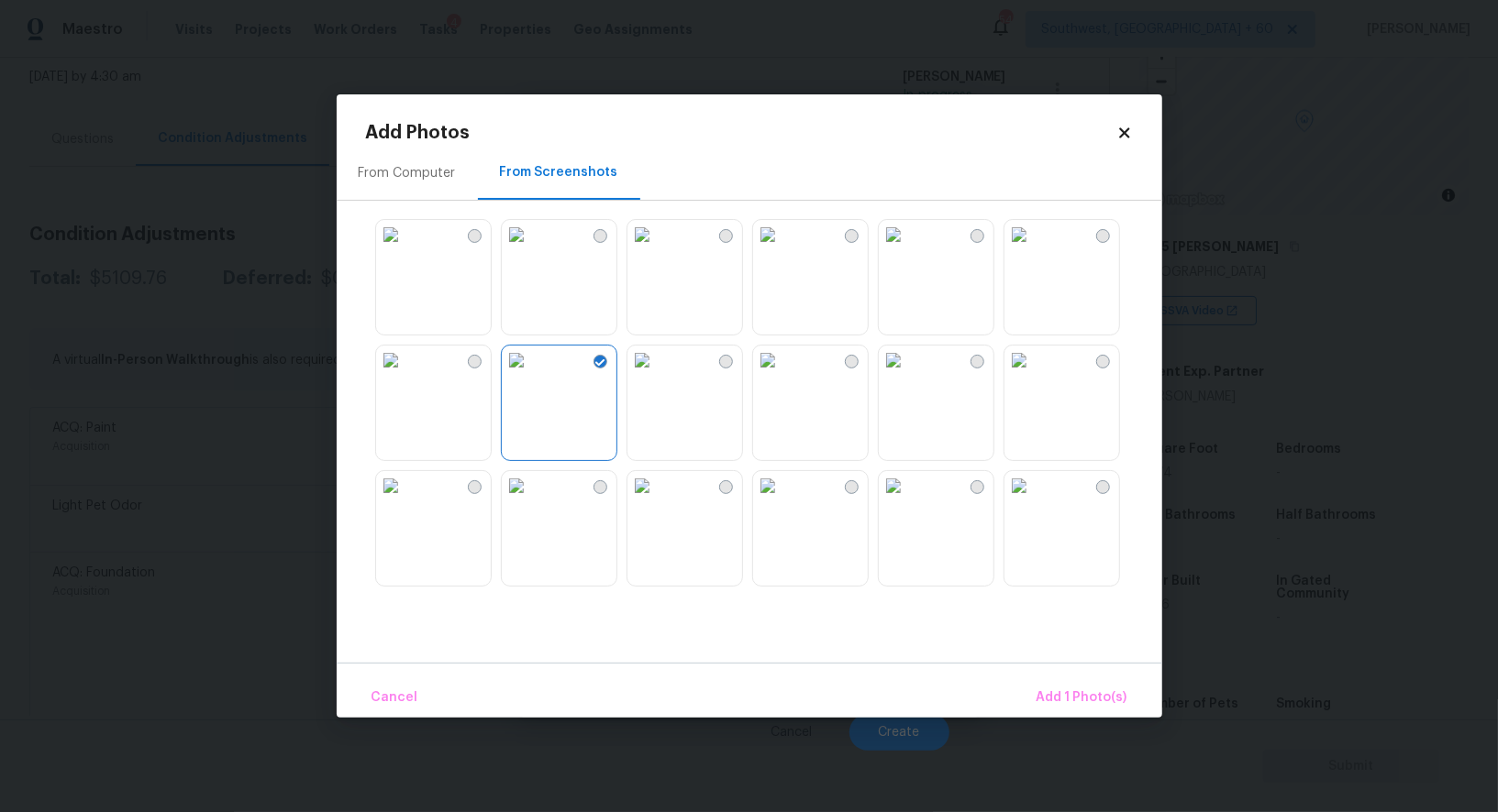
click at [656, 500] on img at bounding box center [641, 485] width 29 height 29
click at [1067, 683] on button "Add 2 Photo(s)" at bounding box center [1080, 699] width 108 height 40
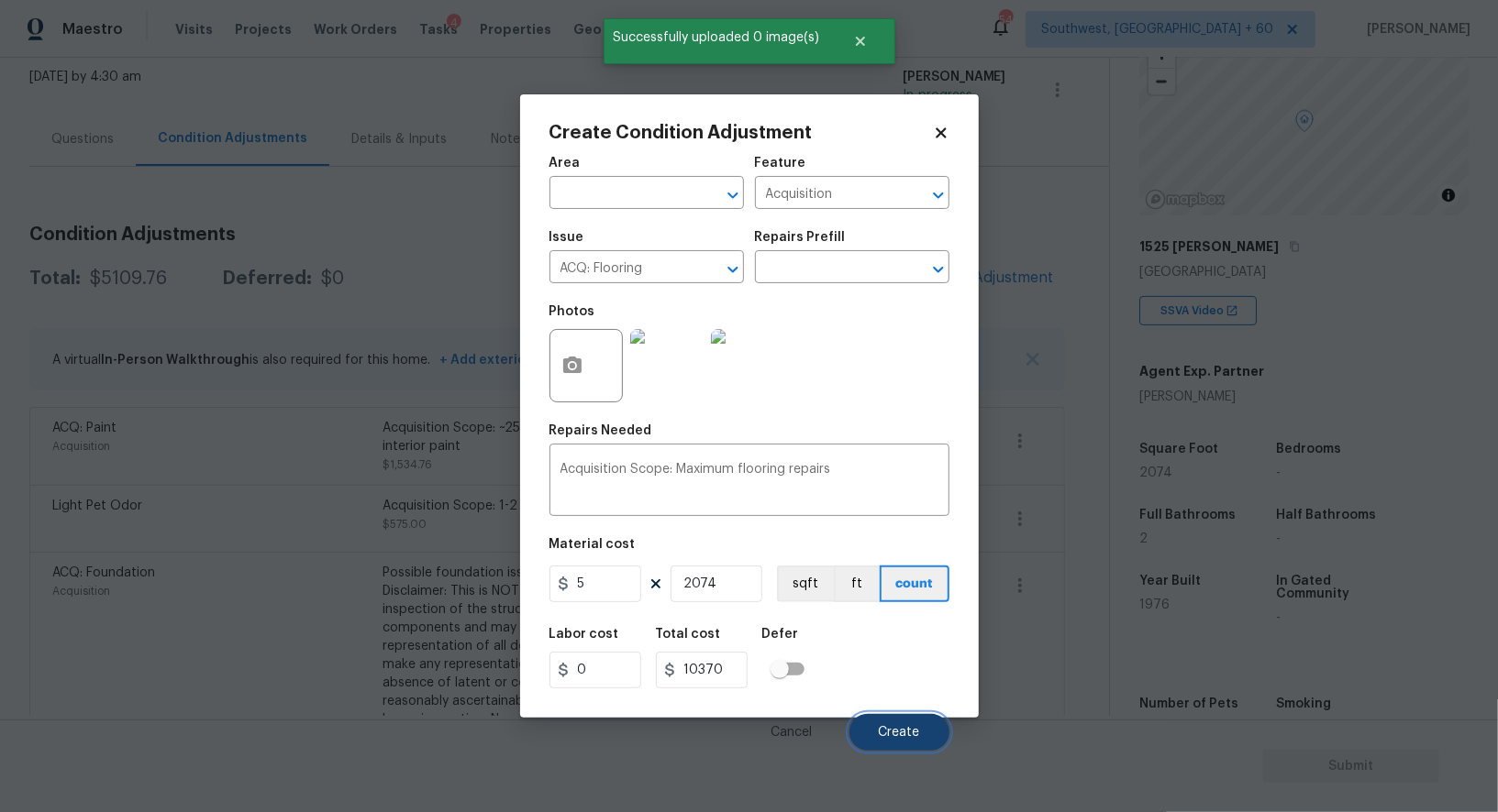
click at [908, 727] on button "Create" at bounding box center [899, 732] width 100 height 37
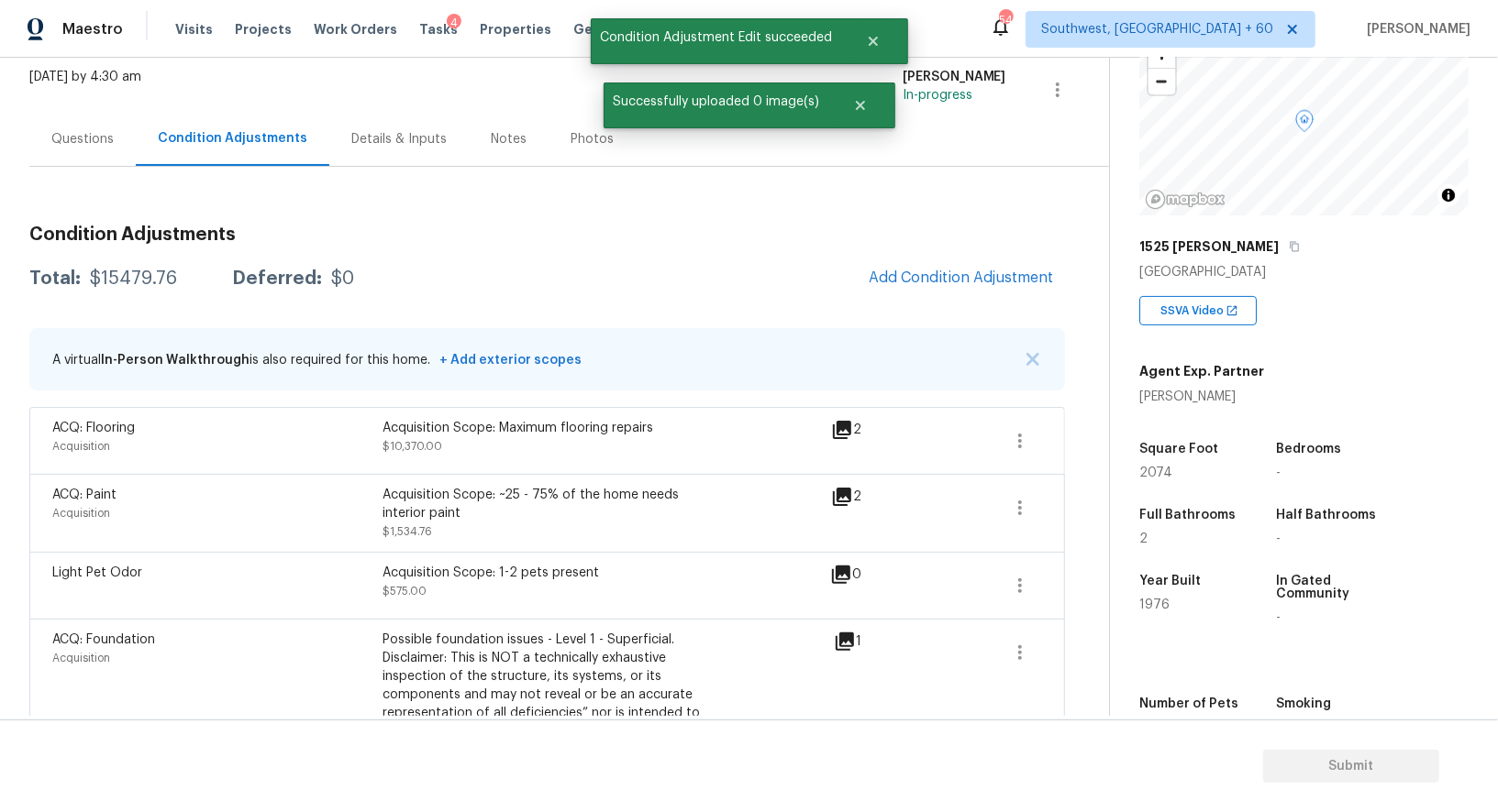
click at [919, 256] on div "Condition Adjustments Total: $15479.76 Deferred: $0 Add Condition Adjustment A …" at bounding box center [547, 761] width 1036 height 1100
click at [925, 283] on span "Add Condition Adjustment" at bounding box center [961, 277] width 185 height 16
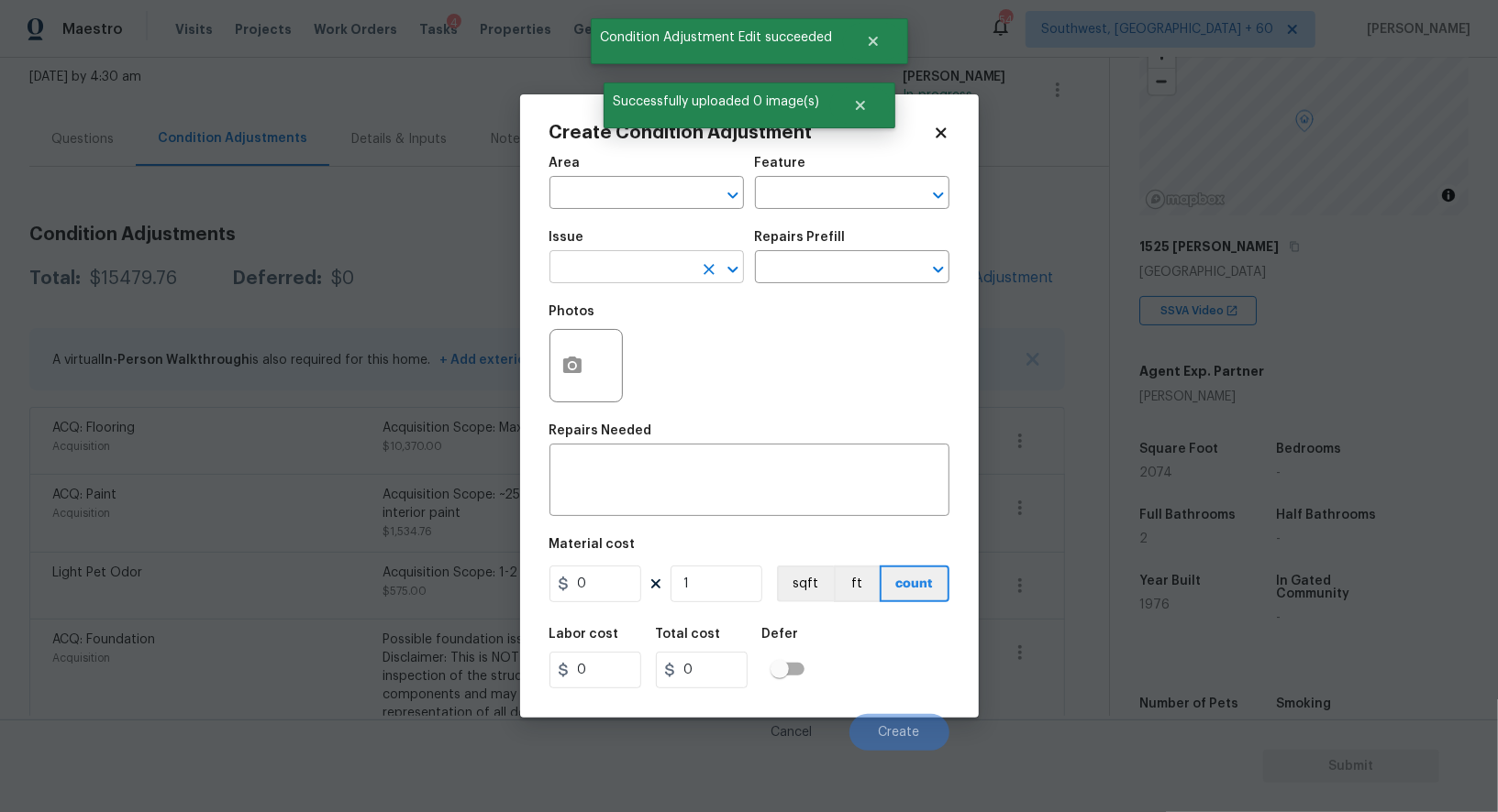
click at [599, 272] on input "text" at bounding box center [620, 269] width 143 height 28
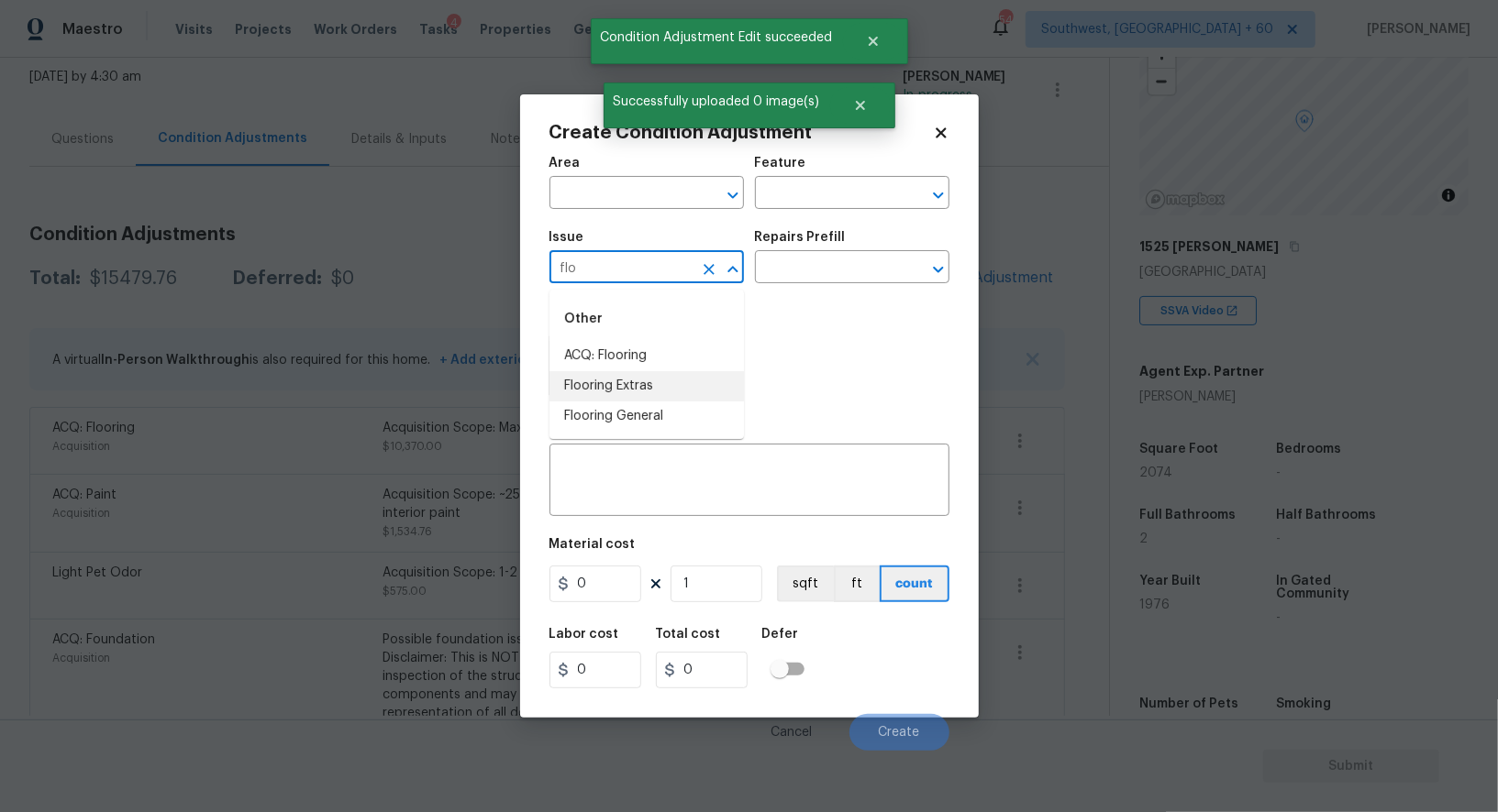
click at [654, 393] on li "Flooring Extras" at bounding box center [647, 387] width 195 height 30
type input "Flooring Extras"
click at [826, 282] on input "text" at bounding box center [826, 269] width 143 height 28
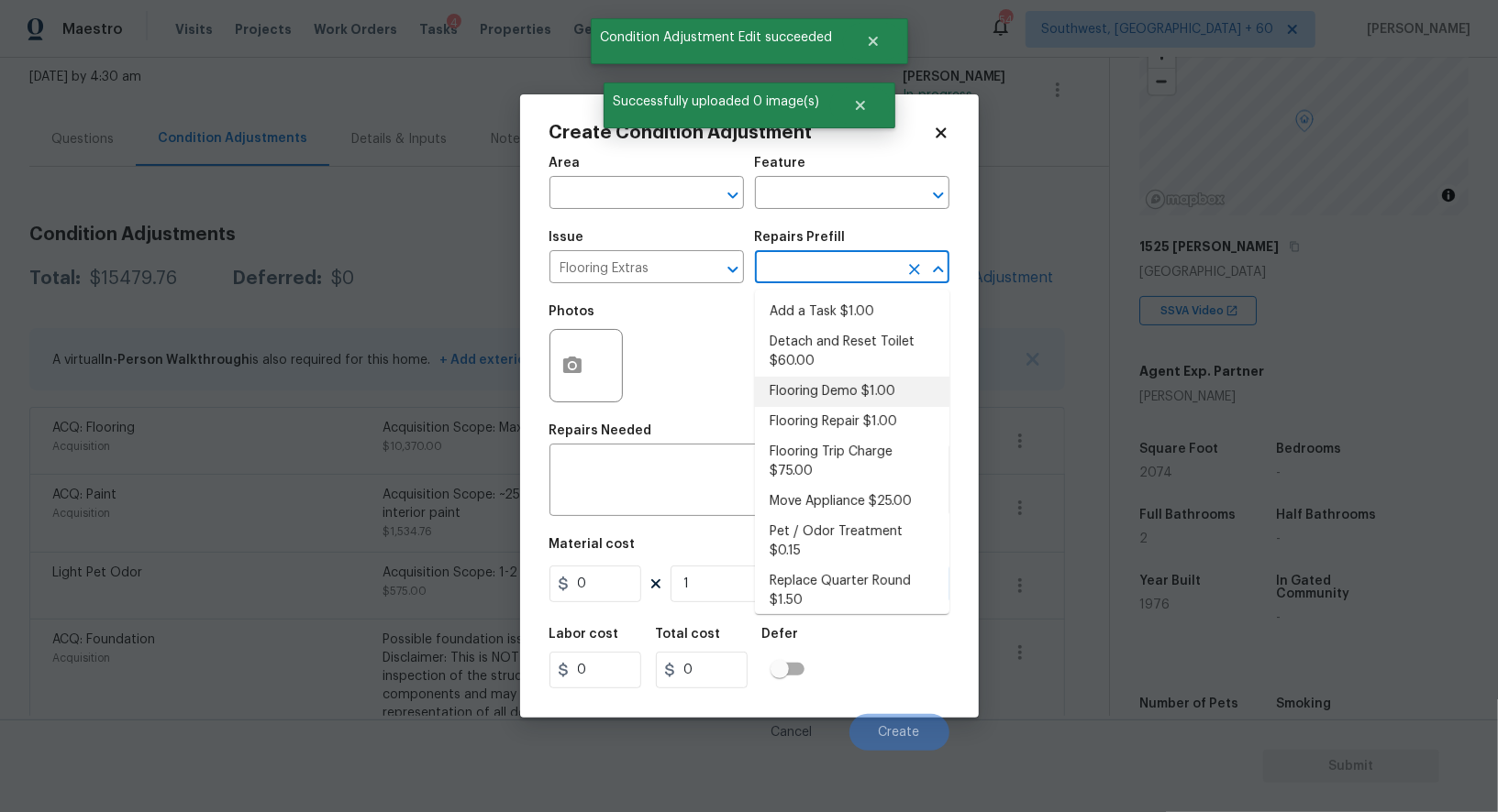
click at [832, 387] on li "Flooring Demo $1.00" at bounding box center [852, 392] width 195 height 30
type input "Overall Flooring"
type textarea "Demo existing flooring."
type input "1"
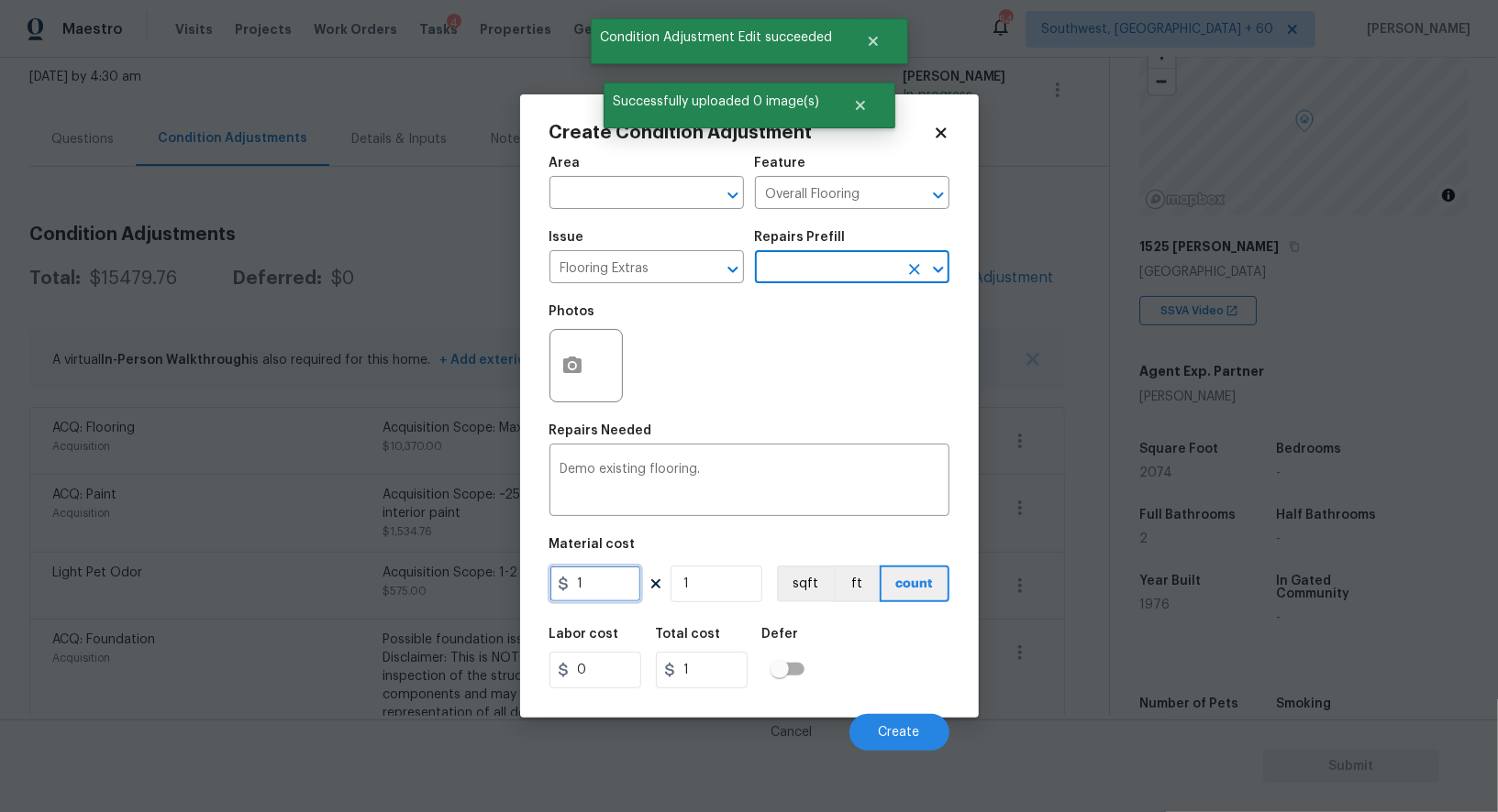
click at [634, 595] on input "1" at bounding box center [595, 583] width 92 height 37
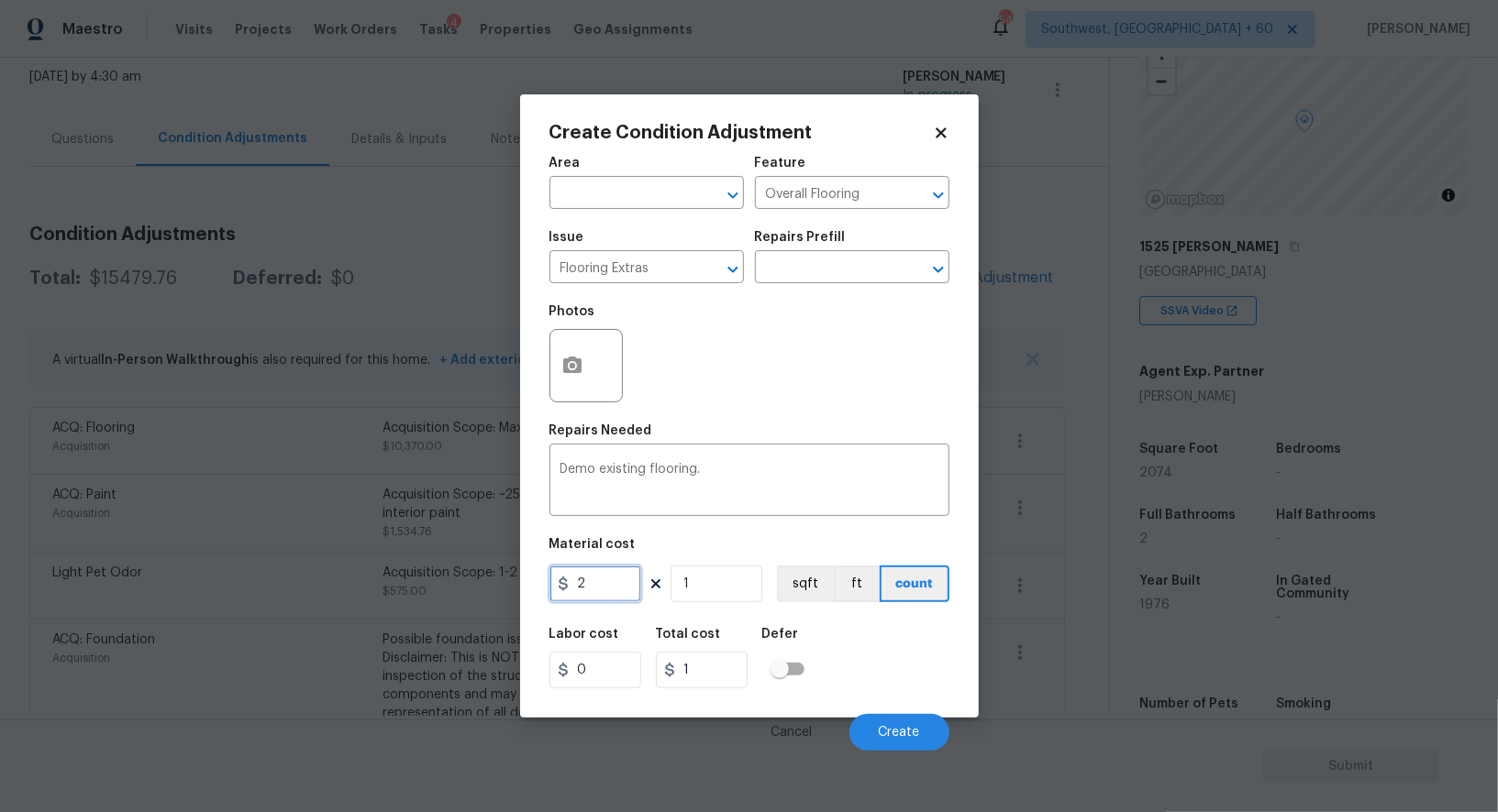
type input "2"
click at [730, 591] on input "1" at bounding box center [716, 583] width 92 height 37
type input "2"
type input "0"
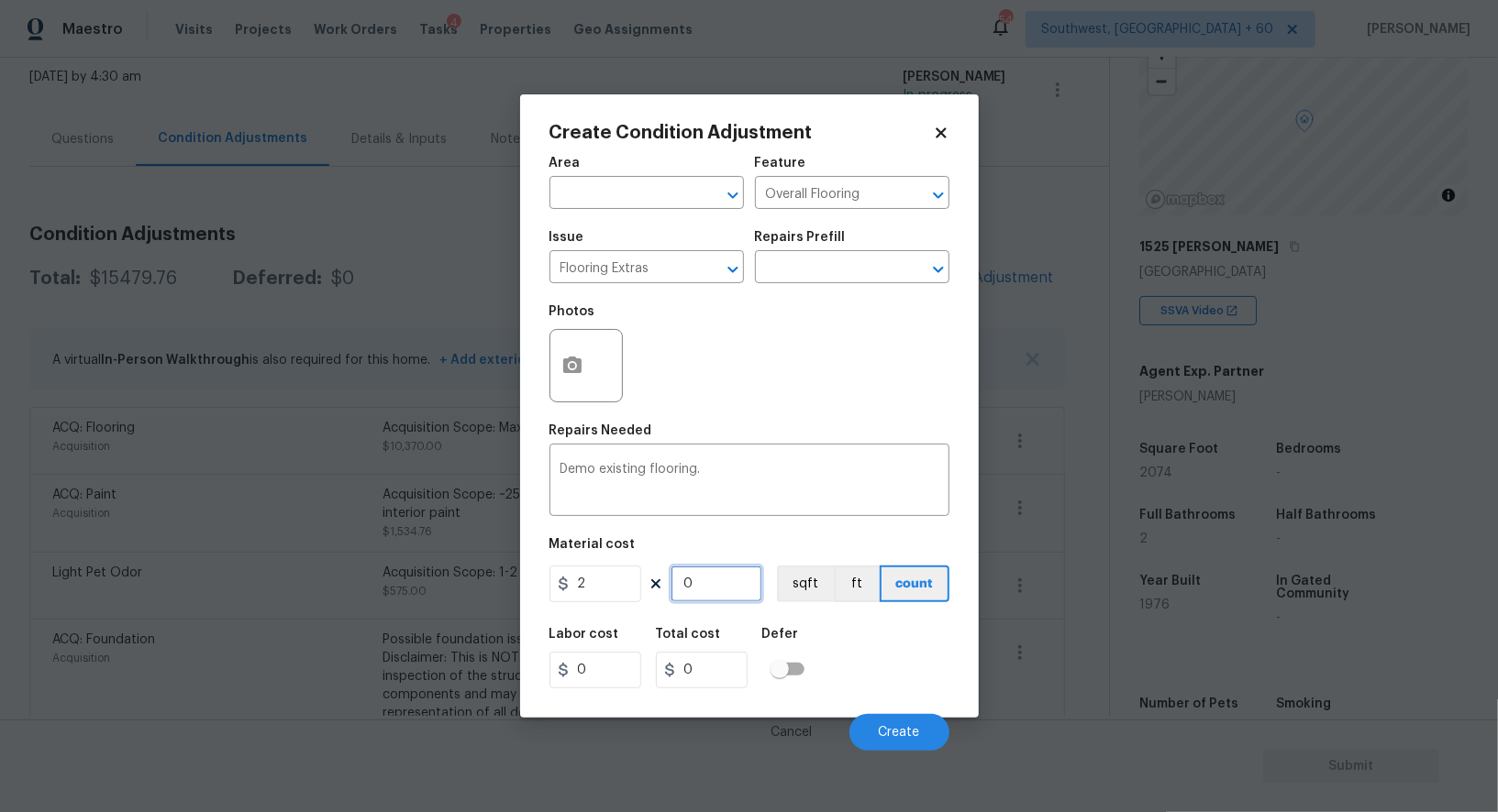
type input "2"
type input "4"
type input "20"
type input "40"
type input "207"
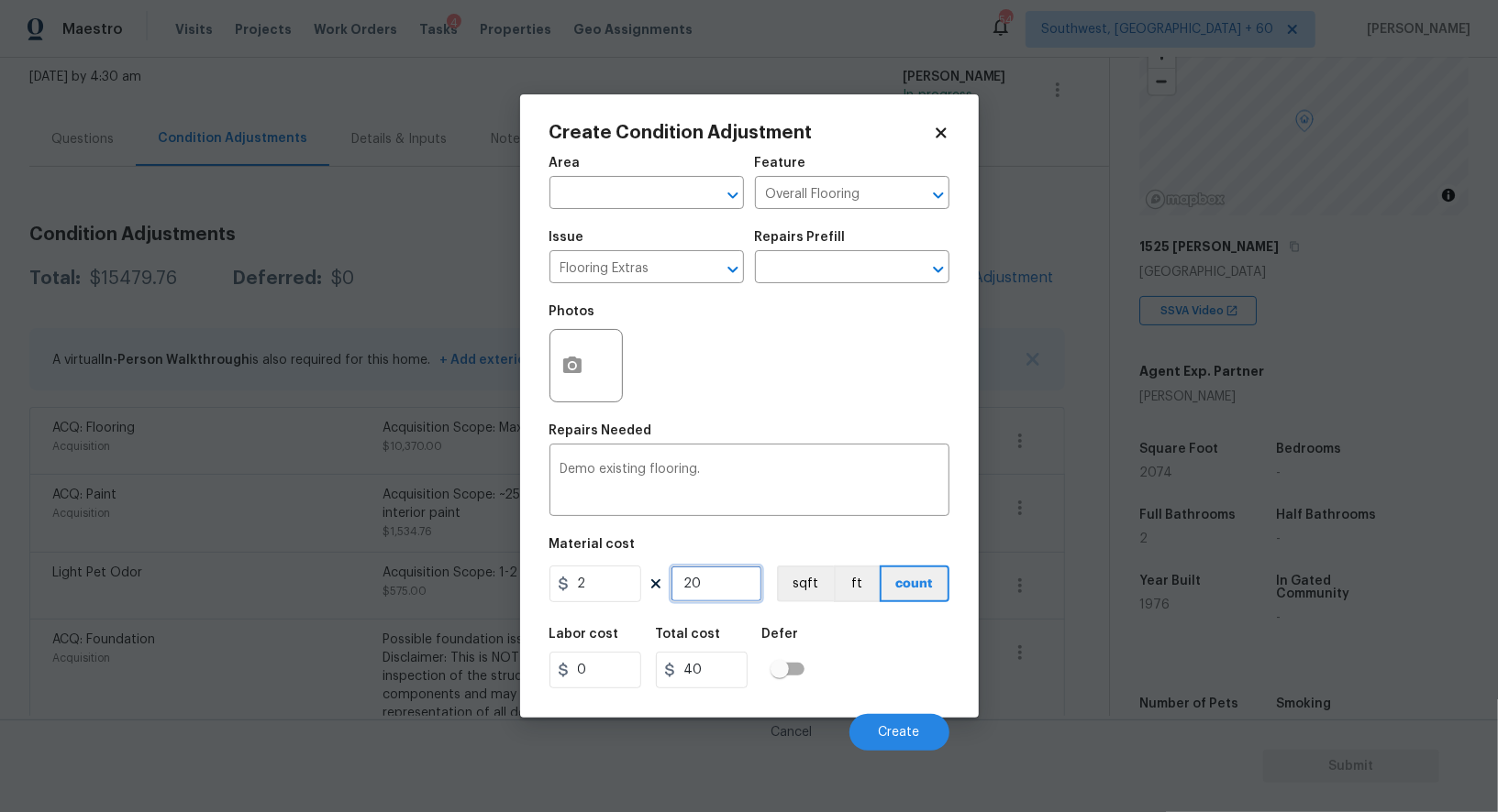
type input "414"
type input "2074"
type input "4148"
type input "2074"
click at [718, 674] on input "4148" at bounding box center [701, 669] width 92 height 37
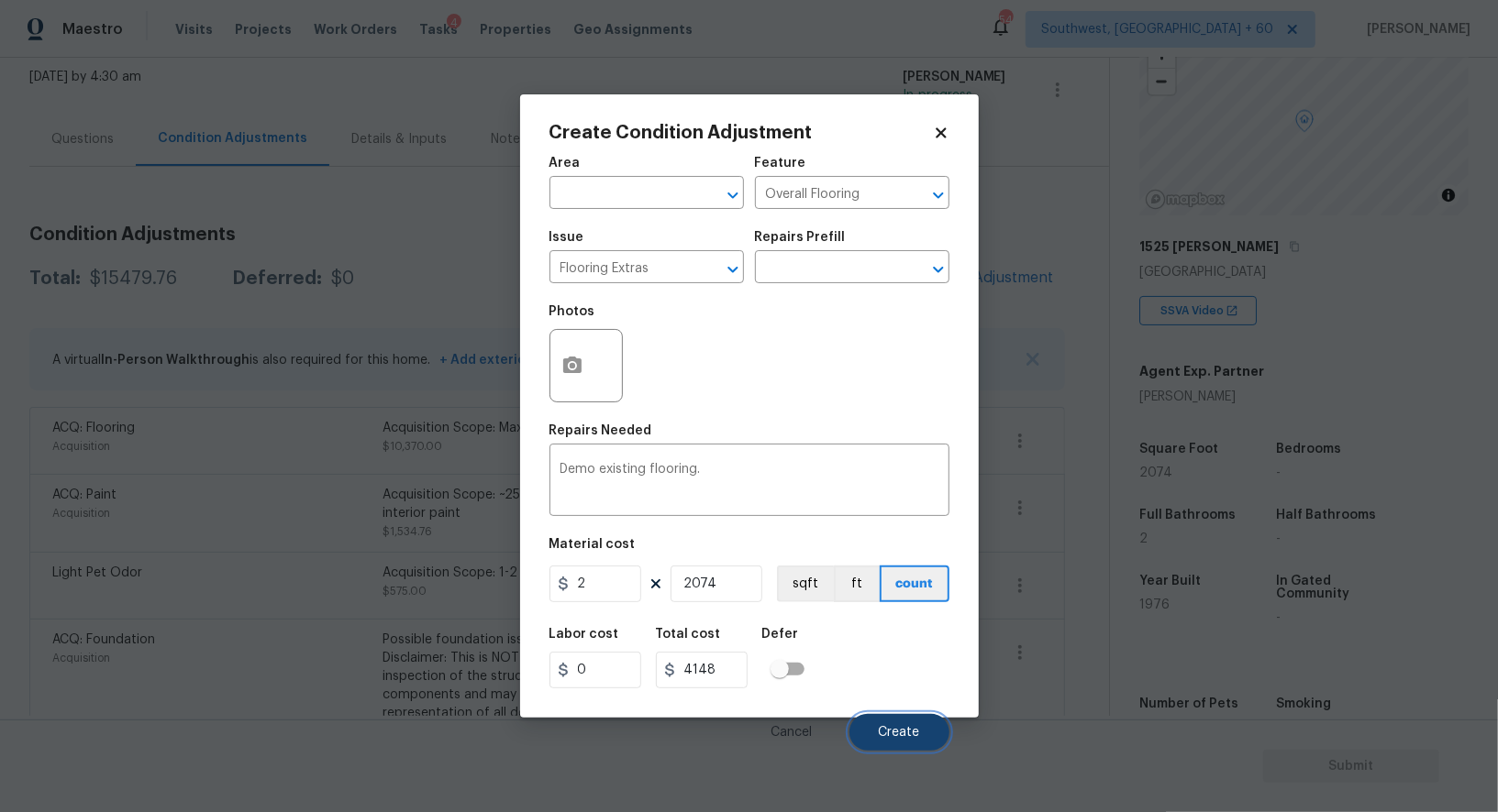
click at [866, 717] on button "Create" at bounding box center [899, 732] width 100 height 37
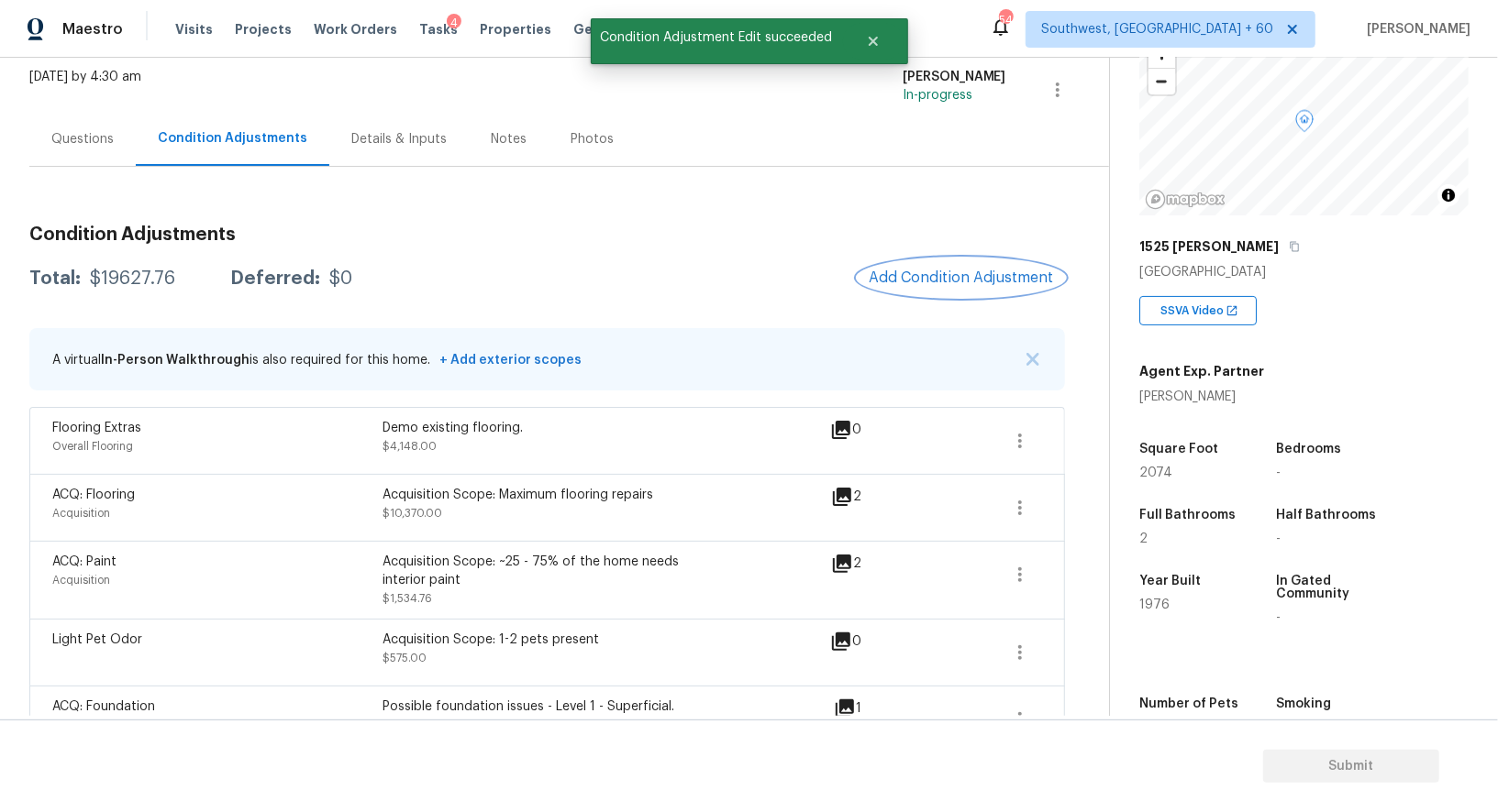
click at [941, 270] on span "Add Condition Adjustment" at bounding box center [961, 277] width 185 height 16
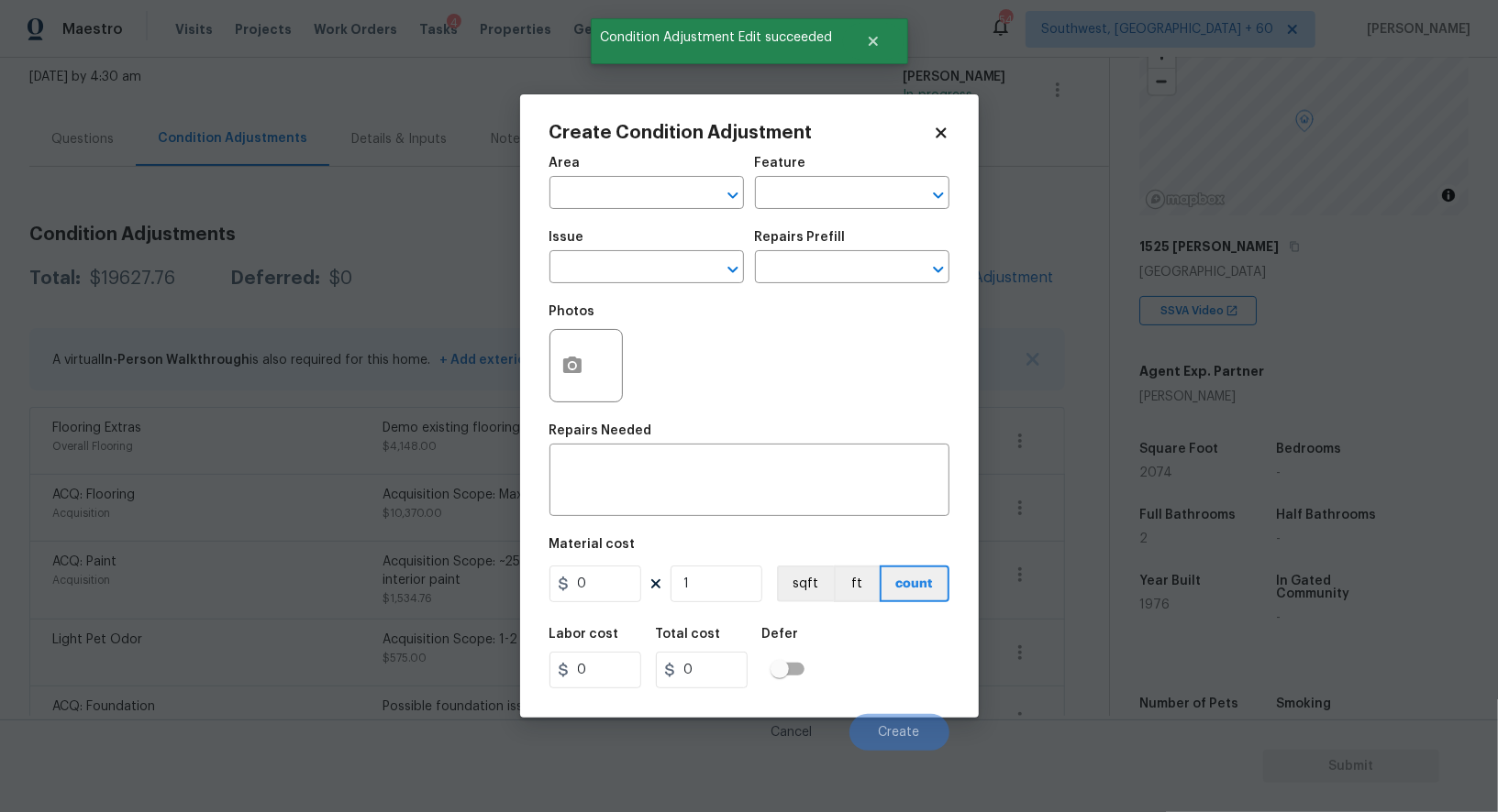
click at [604, 390] on div at bounding box center [586, 366] width 74 height 74
click at [575, 384] on button "button" at bounding box center [572, 366] width 44 height 72
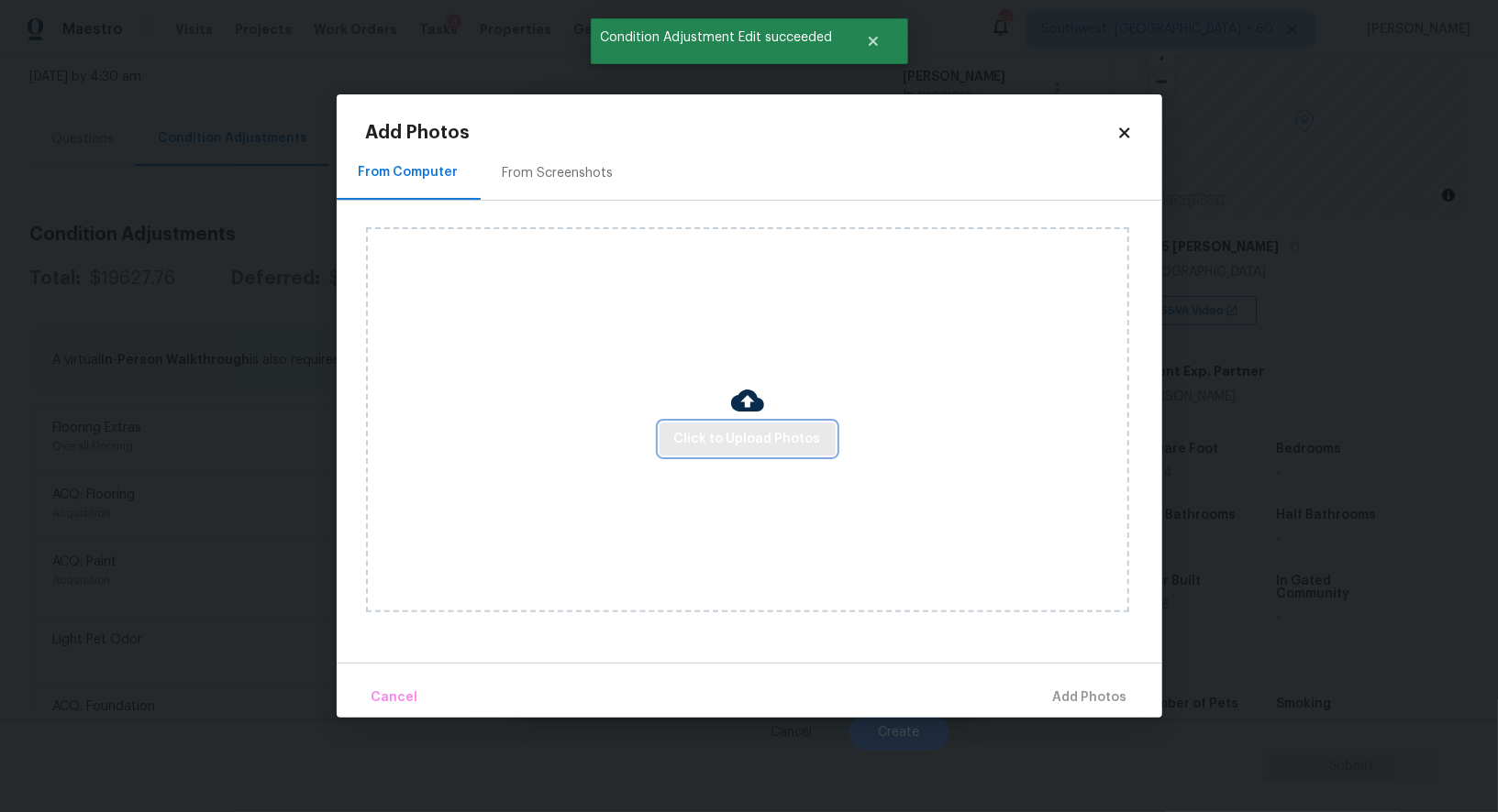
click at [729, 426] on button "Click to Upload Photos" at bounding box center [747, 440] width 176 height 34
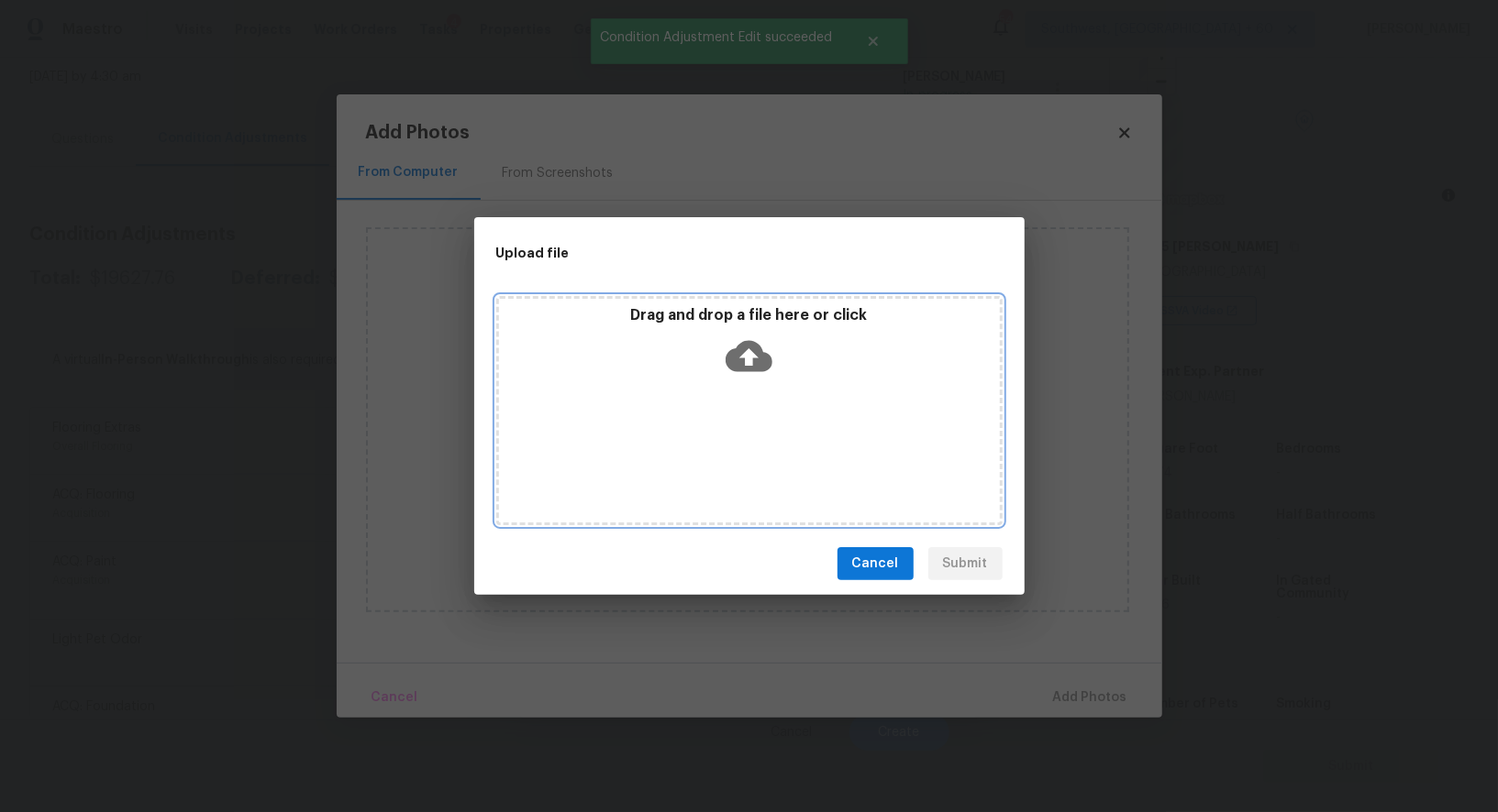
click at [743, 359] on icon at bounding box center [748, 356] width 46 height 31
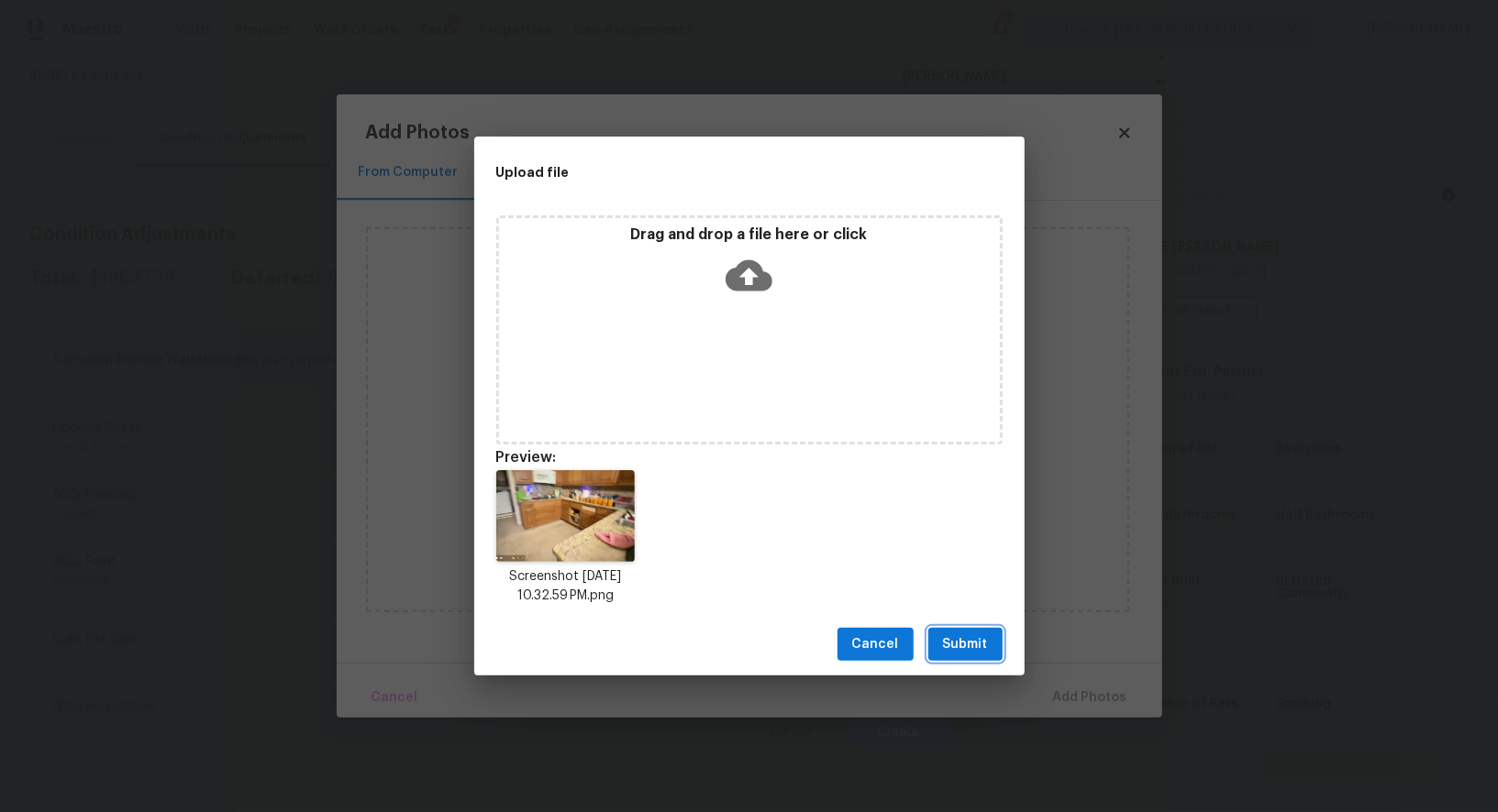
click at [966, 646] on span "Submit" at bounding box center [966, 645] width 45 height 23
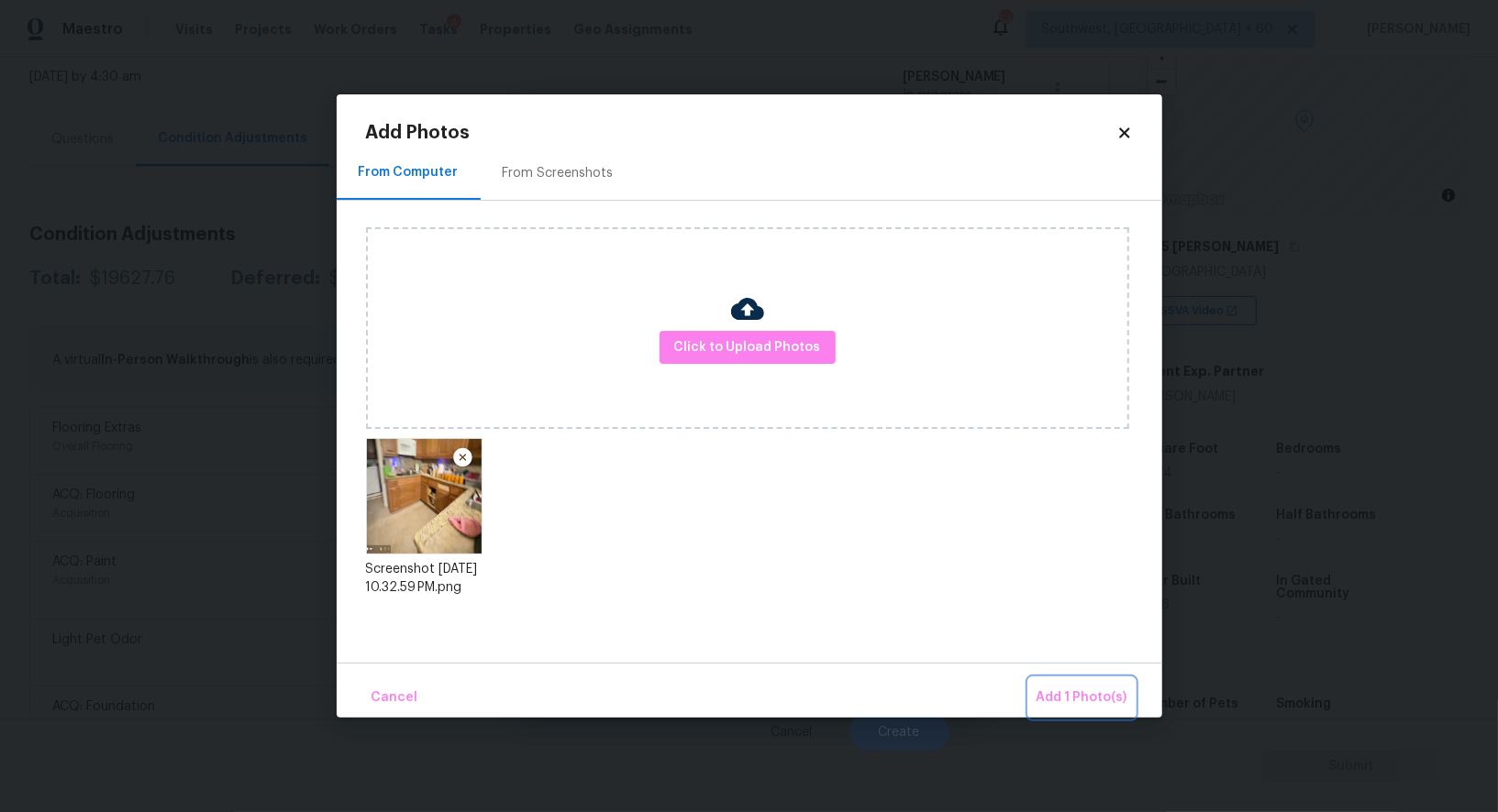
click at [1059, 679] on button "Add 1 Photo(s)" at bounding box center [1082, 699] width 106 height 40
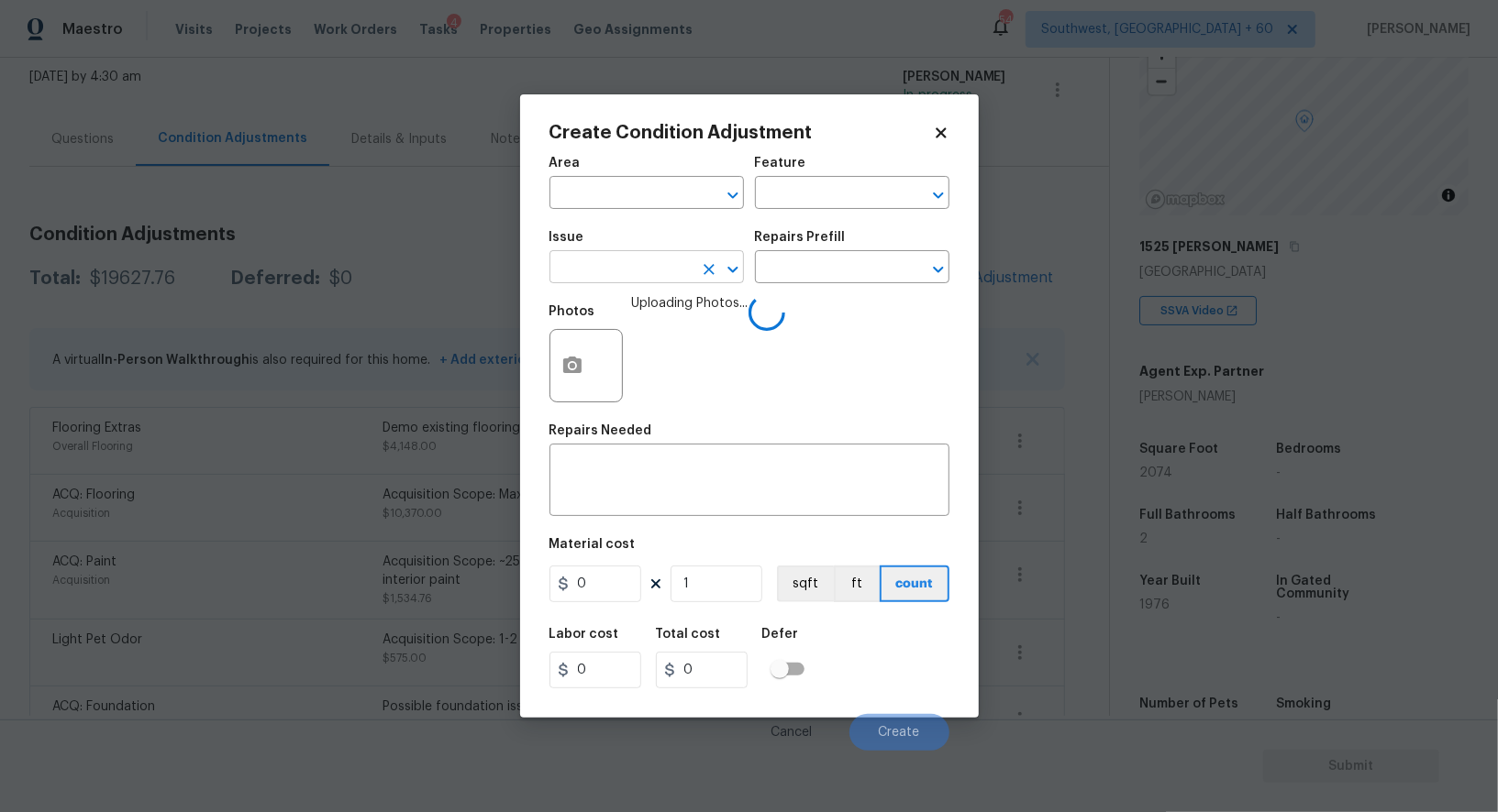
click at [671, 270] on input "text" at bounding box center [620, 269] width 143 height 28
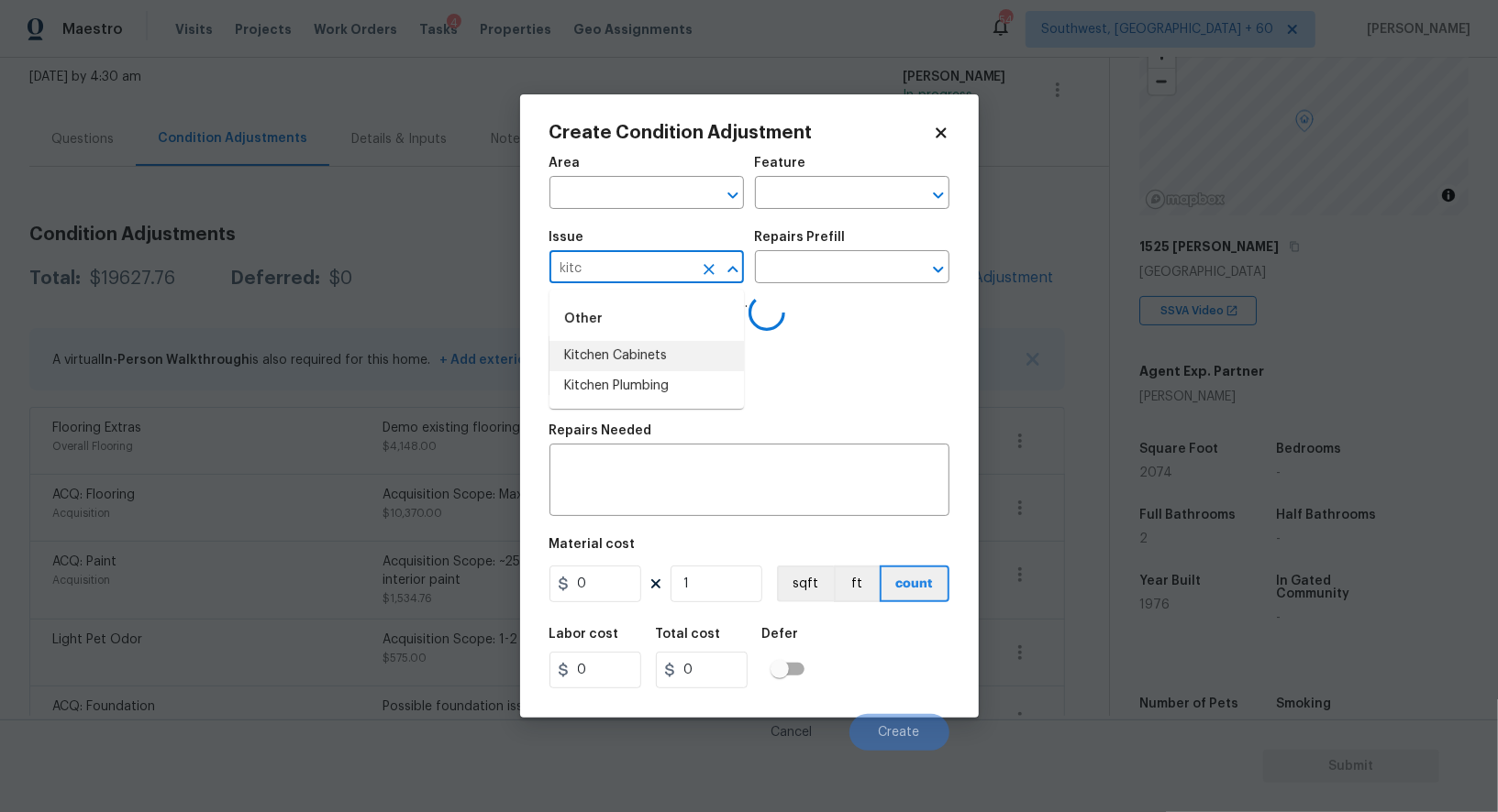
click at [654, 349] on li "Kitchen Cabinets" at bounding box center [647, 356] width 195 height 30
type input "Kitchen Cabinets"
click at [826, 277] on input "text" at bounding box center [826, 269] width 143 height 28
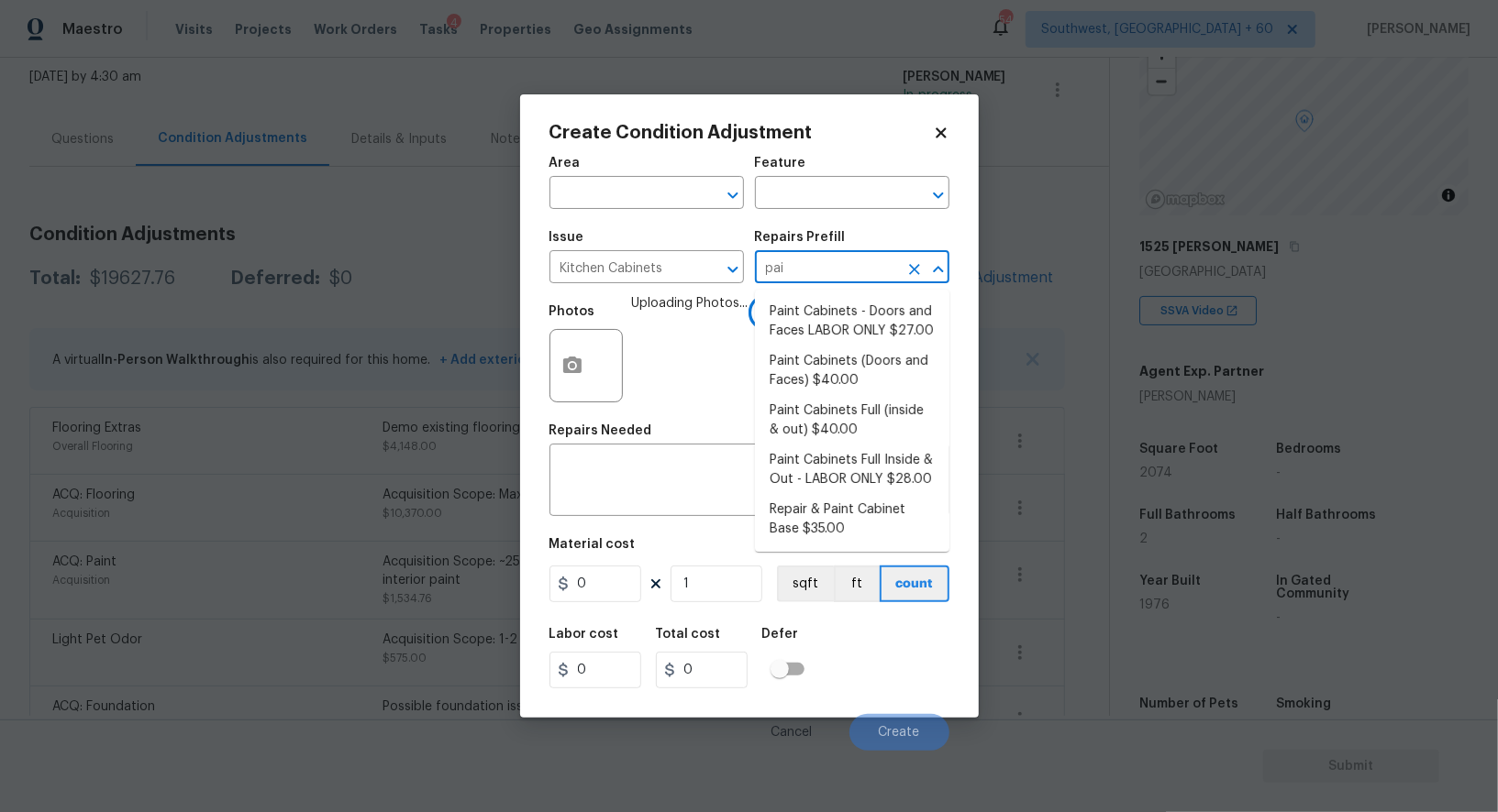
type input "pain"
click at [841, 433] on li "Paint Cabinets Full (inside & out) $40.00" at bounding box center [852, 421] width 195 height 49
type input "Cabinets"
type textarea "Prep, sand, mask and apply 2 coats of paint to the kitchen cabinet doors, inter…"
type input "40"
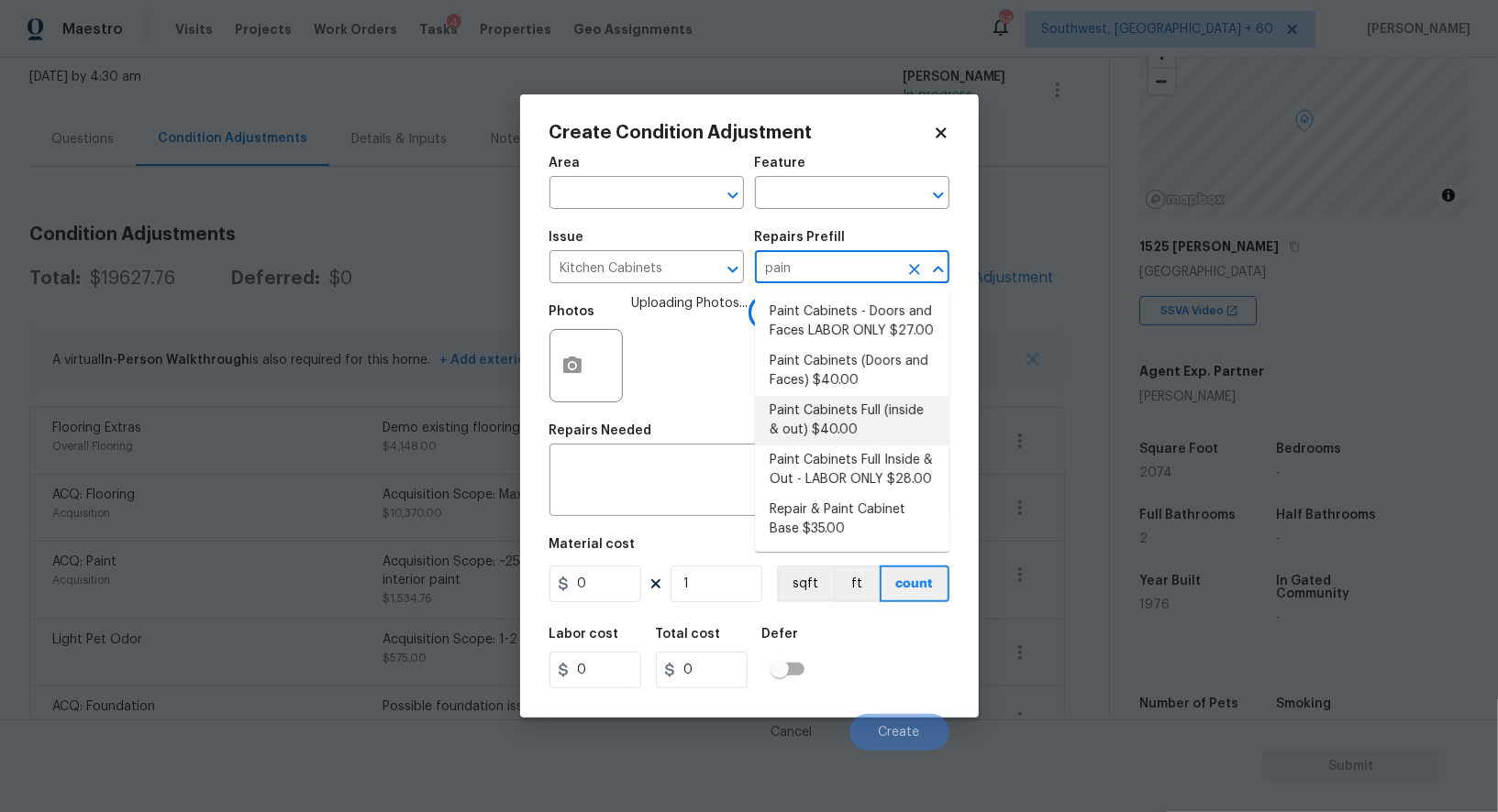
type input "40"
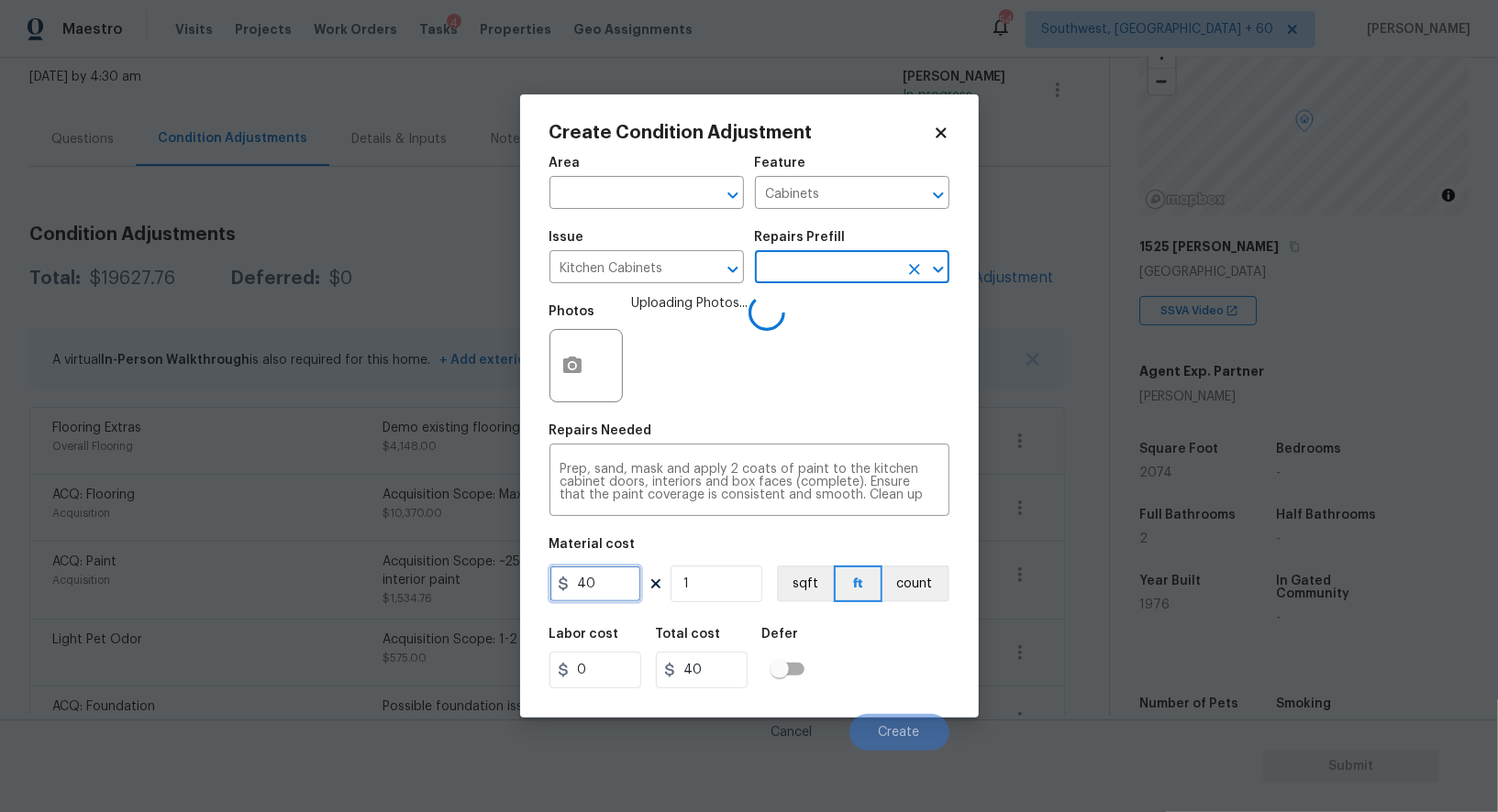
click at [605, 579] on input "40" at bounding box center [595, 583] width 92 height 37
type input "1400"
click at [570, 462] on div "Prep, sand, mask and apply 2 coats of paint to the kitchen cabinet doors, inter…" at bounding box center [749, 482] width 400 height 68
type input "1400"
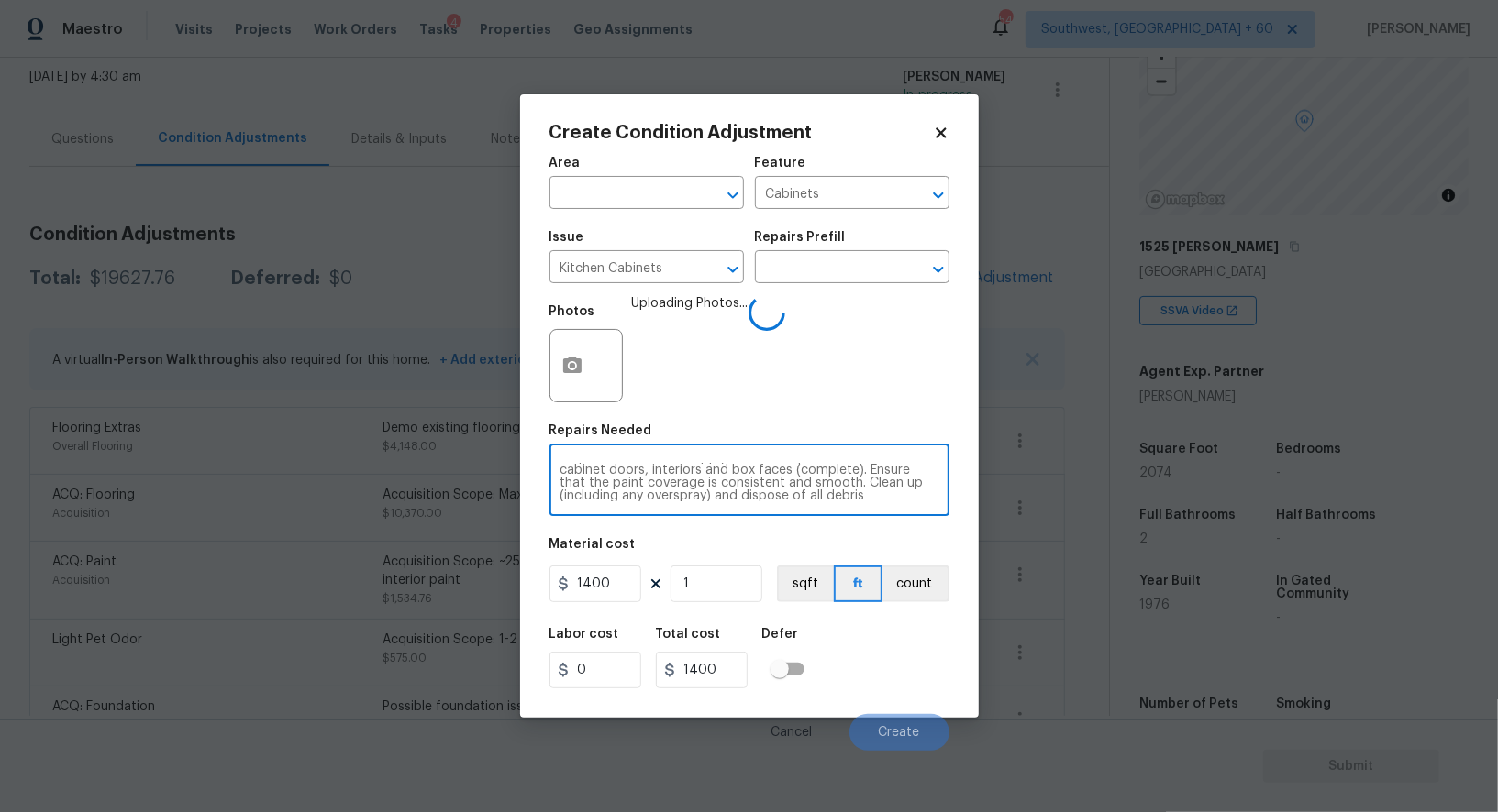
scroll to position [25, 0]
type textarea "Prep, sand, mask and apply 2 coats of paint to the kitchen cabinet doors, inter…"
click at [884, 727] on span "Create" at bounding box center [899, 733] width 42 height 14
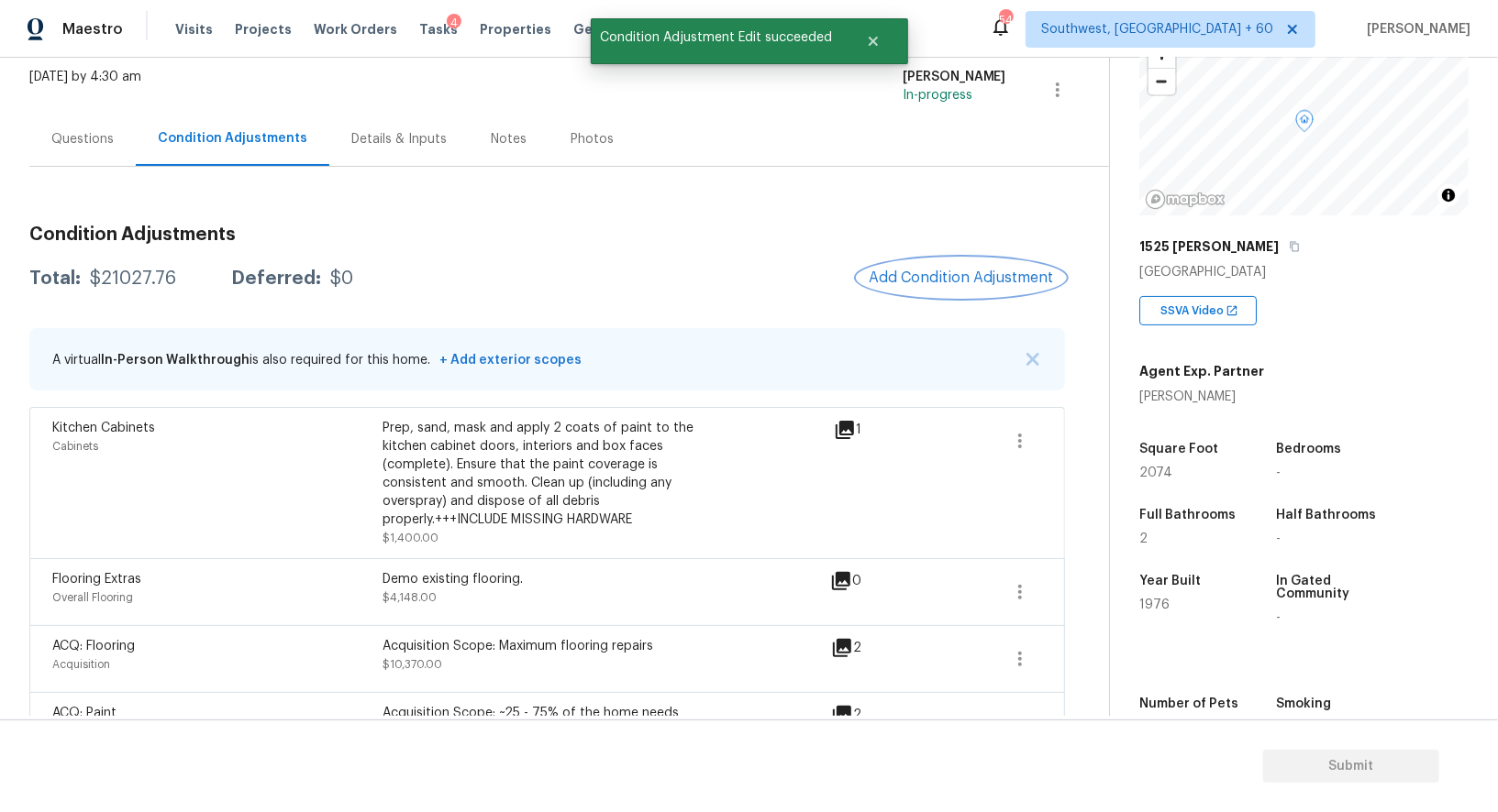
click at [918, 278] on span "Add Condition Adjustment" at bounding box center [961, 277] width 185 height 16
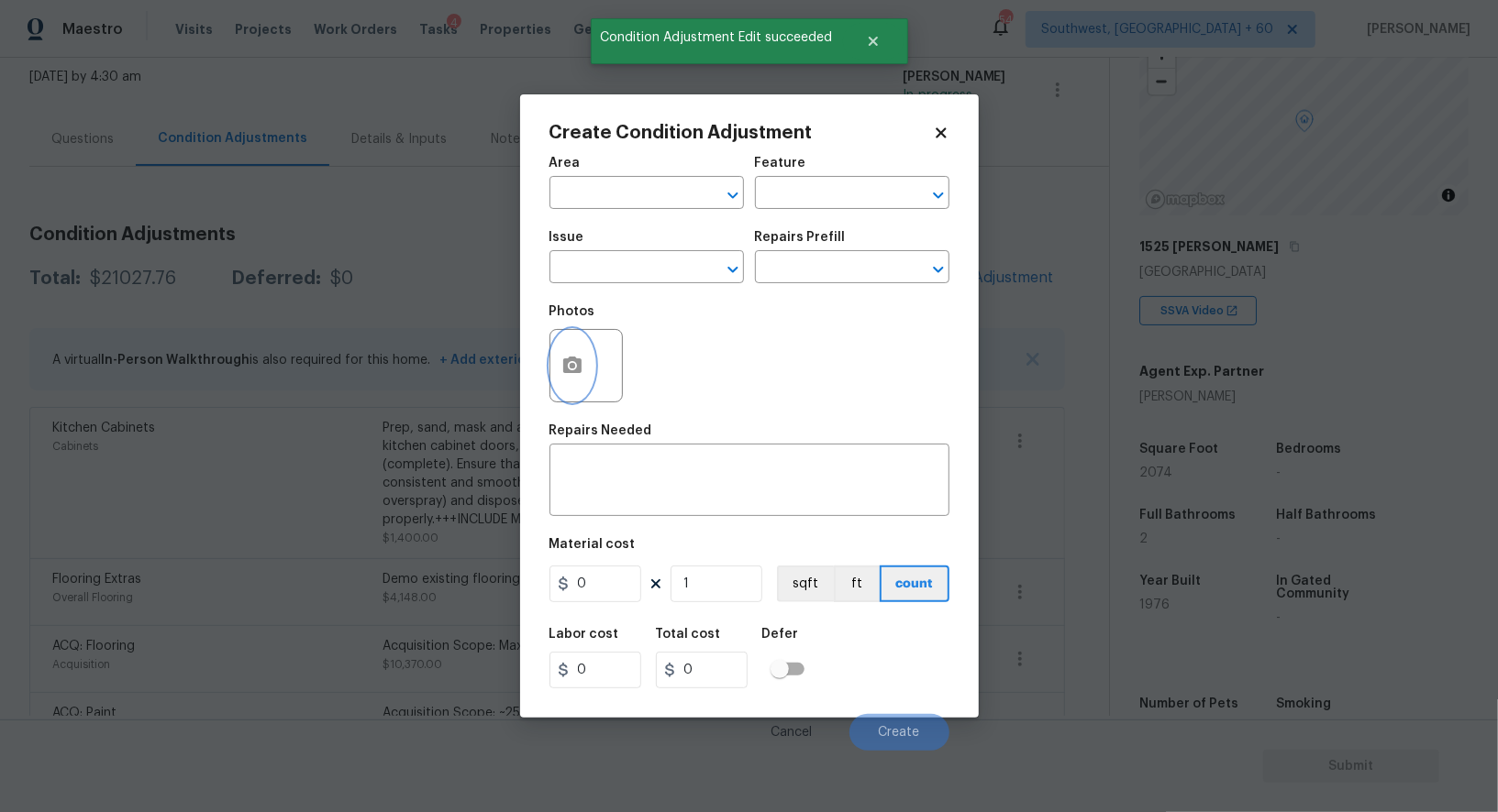
click at [555, 365] on button "button" at bounding box center [572, 366] width 44 height 72
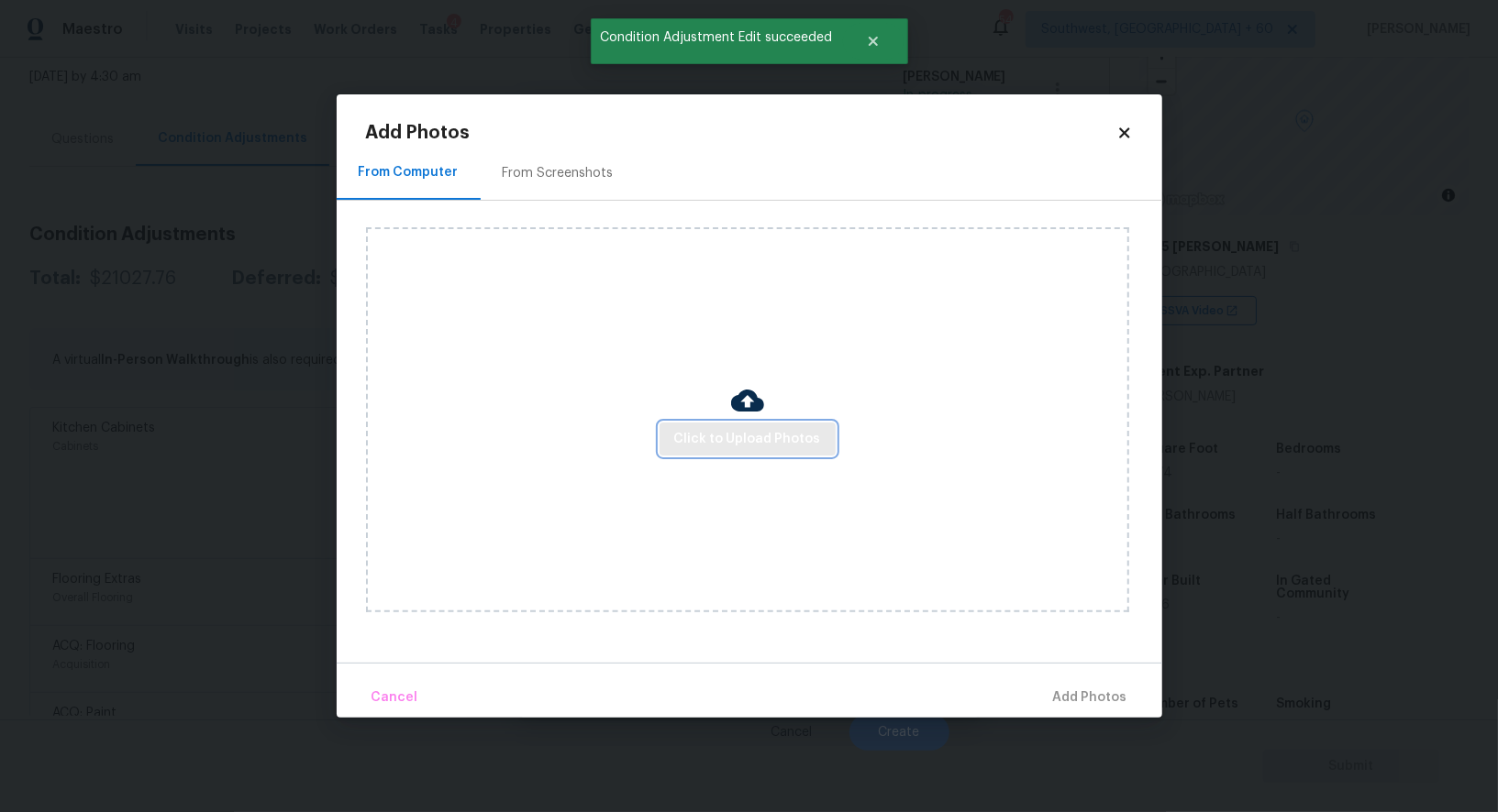
click at [699, 437] on span "Click to Upload Photos" at bounding box center [747, 440] width 147 height 23
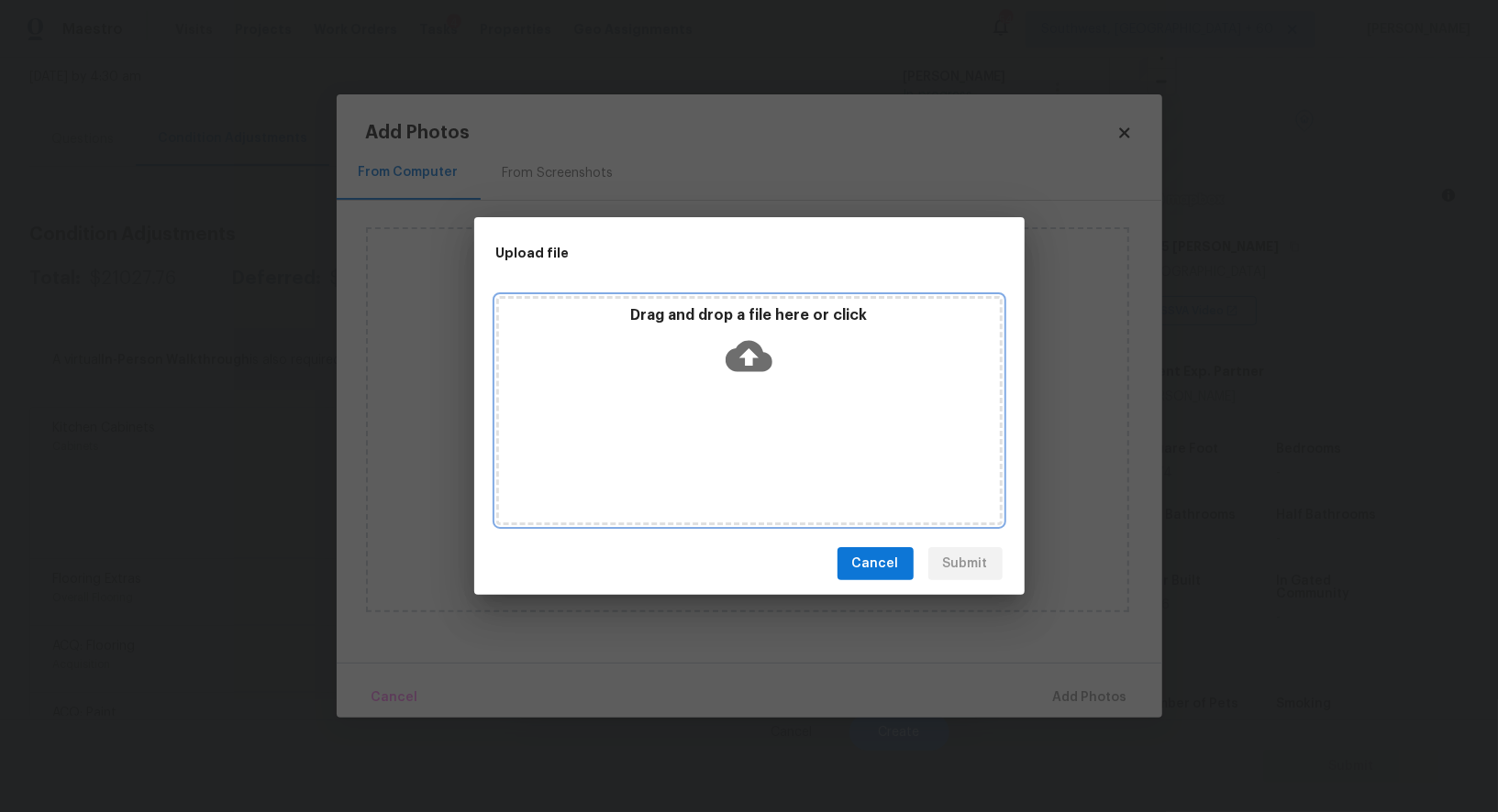
click at [726, 348] on icon at bounding box center [748, 355] width 46 height 46
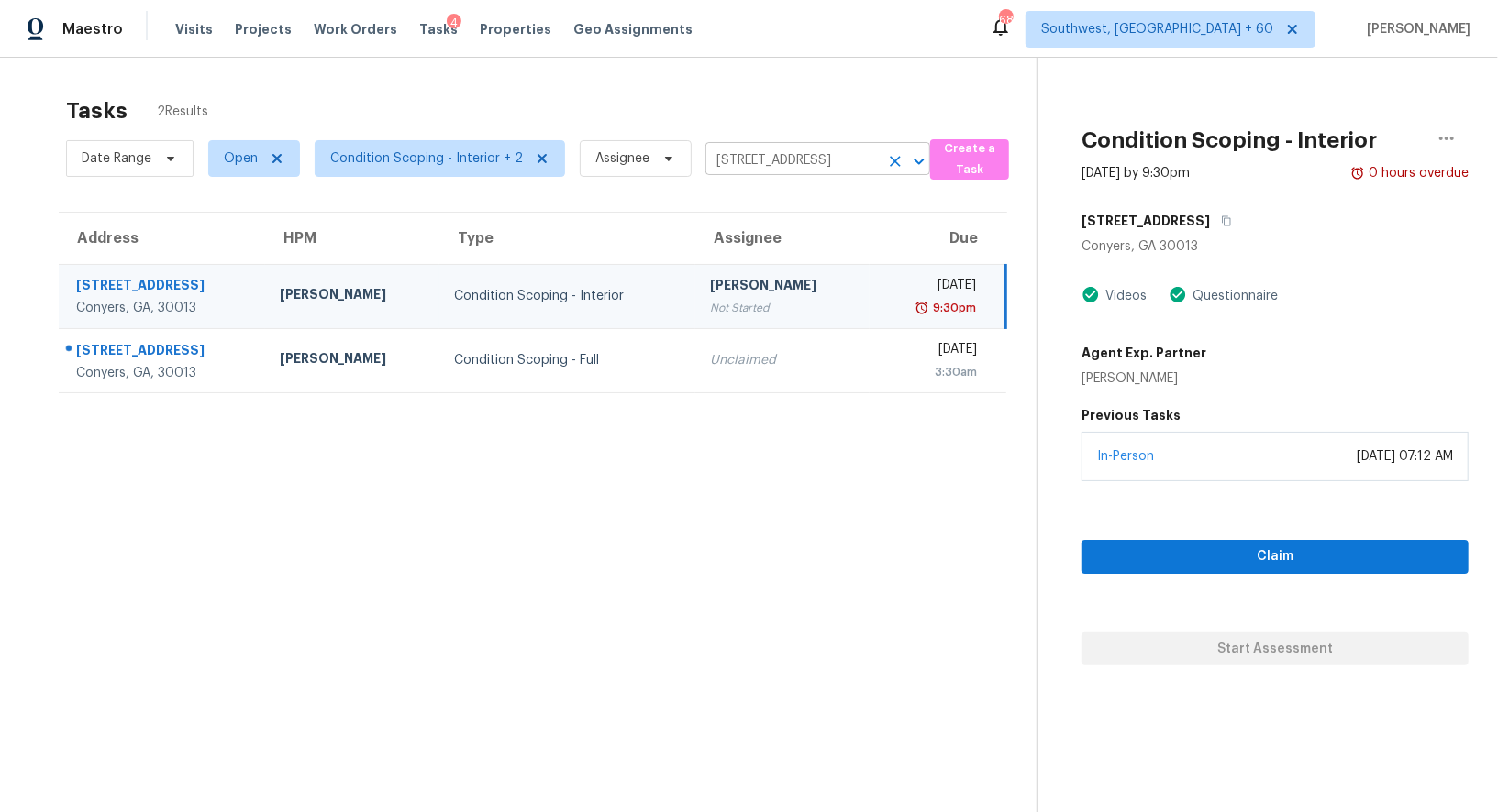
click at [776, 154] on input "[STREET_ADDRESS]" at bounding box center [792, 161] width 173 height 28
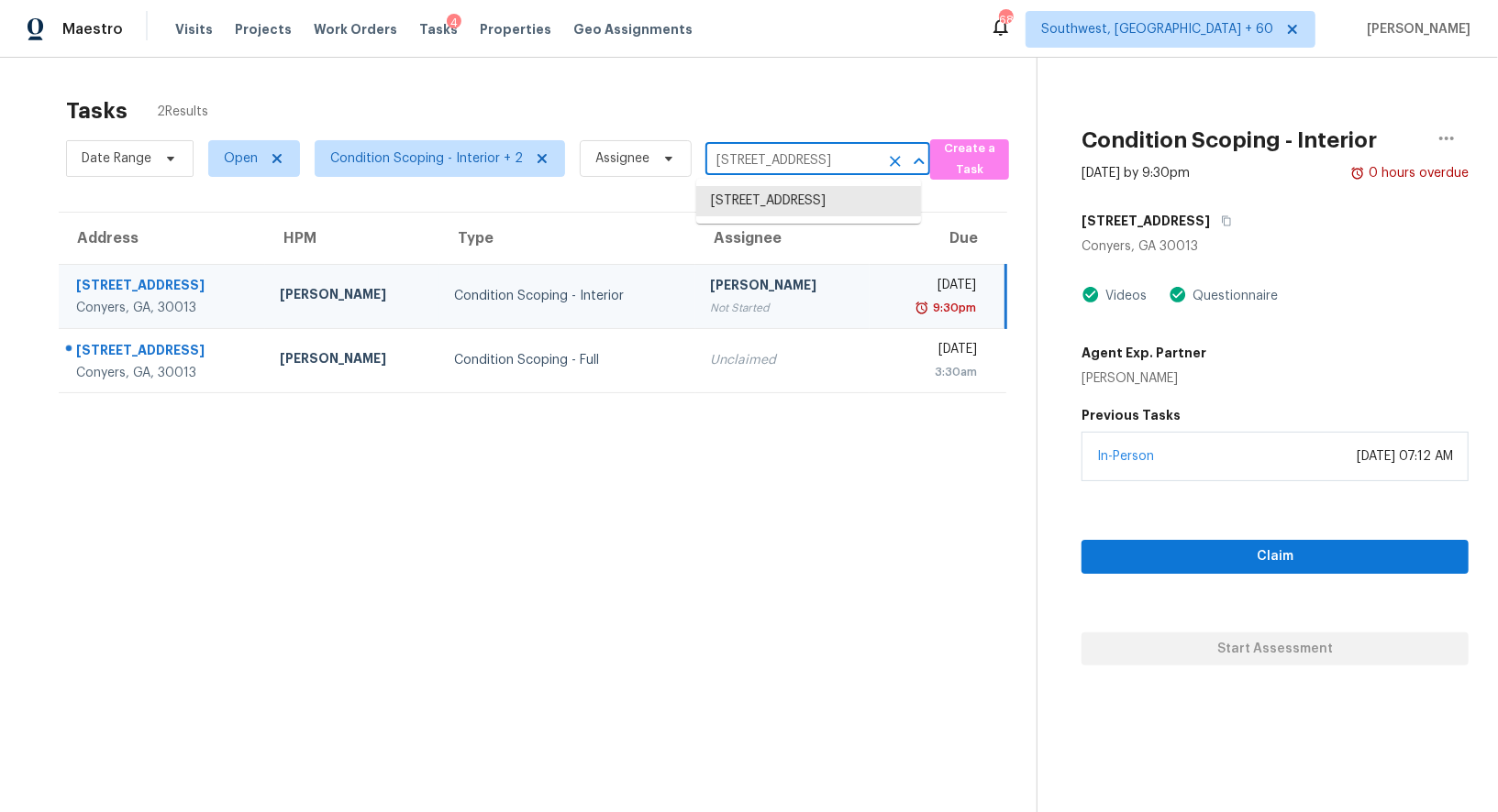
paste input "[STREET_ADDRESS]"
click at [766, 198] on li "[STREET_ADDRESS]" at bounding box center [809, 201] width 225 height 30
click at [764, 165] on input "[STREET_ADDRESS]" at bounding box center [792, 161] width 173 height 28
paste input "[STREET_ADDRESS]"
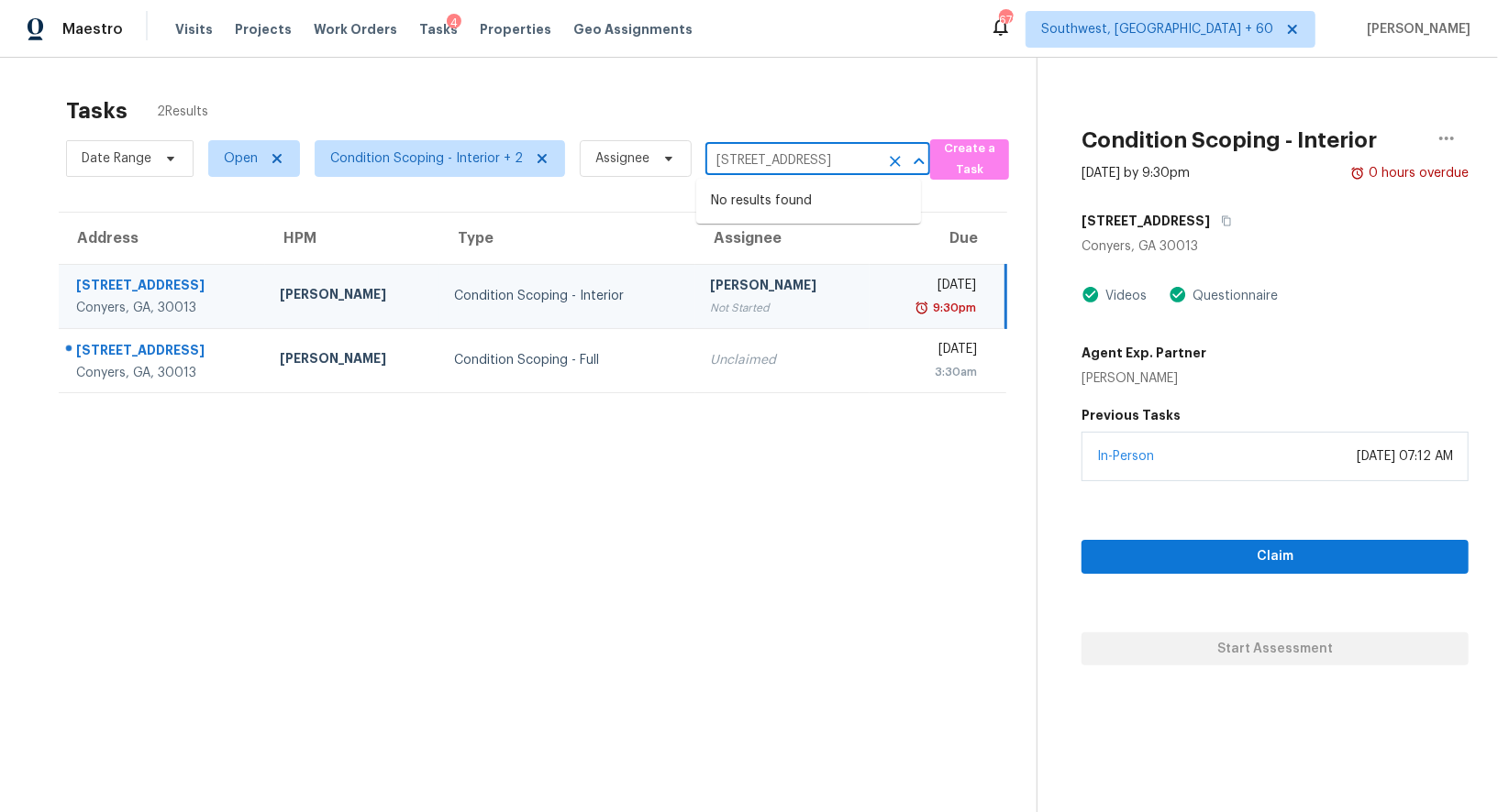
drag, startPoint x: 748, startPoint y: 159, endPoint x: 887, endPoint y: 159, distance: 139.0
click at [887, 159] on div "[STREET_ADDRESS] ​" at bounding box center [818, 161] width 225 height 28
type input "24014 Amaranto"
click at [810, 210] on li "[STREET_ADDRESS]" at bounding box center [809, 201] width 225 height 30
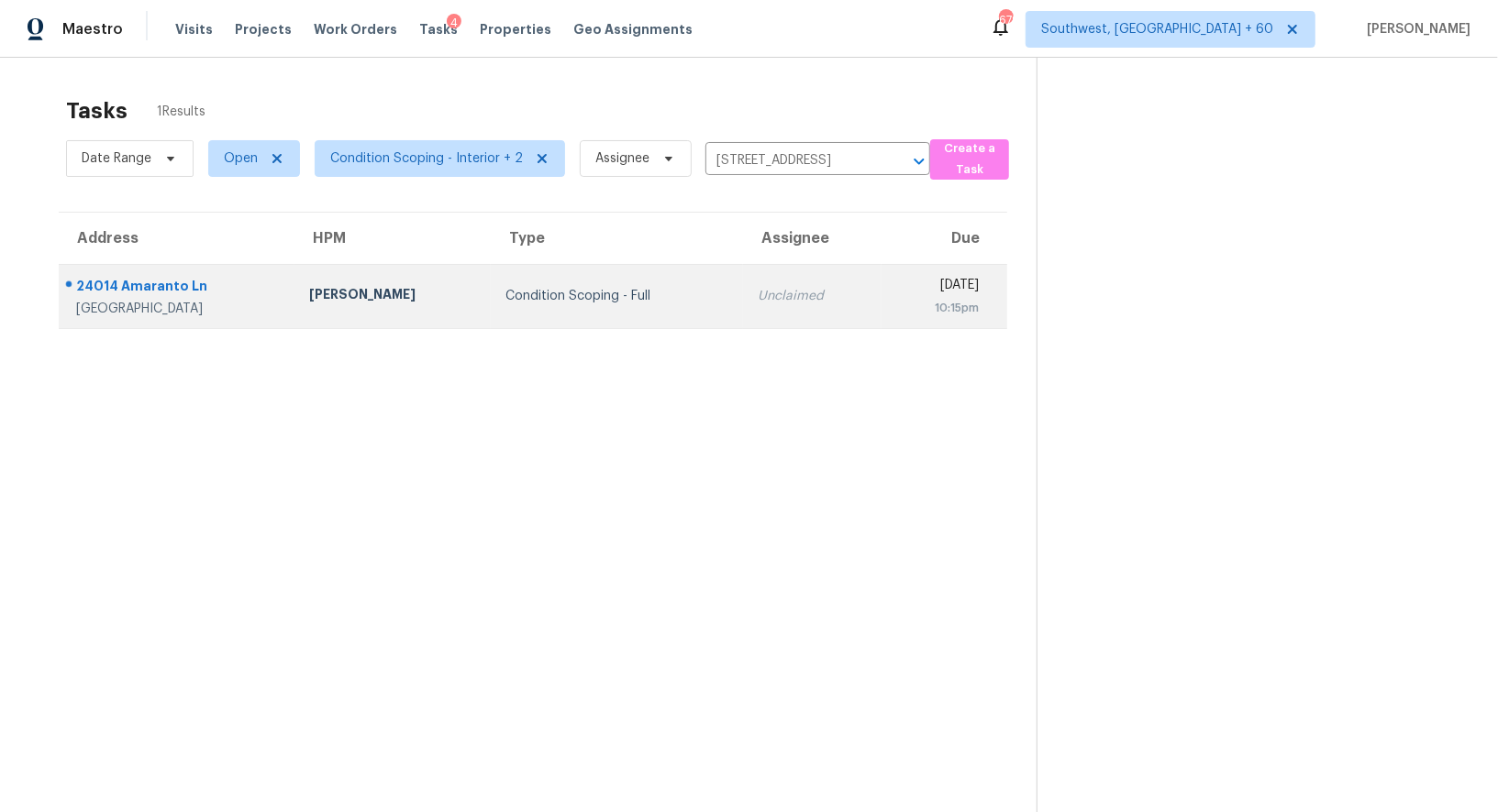
click at [742, 313] on td "Unclaimed" at bounding box center [810, 296] width 137 height 64
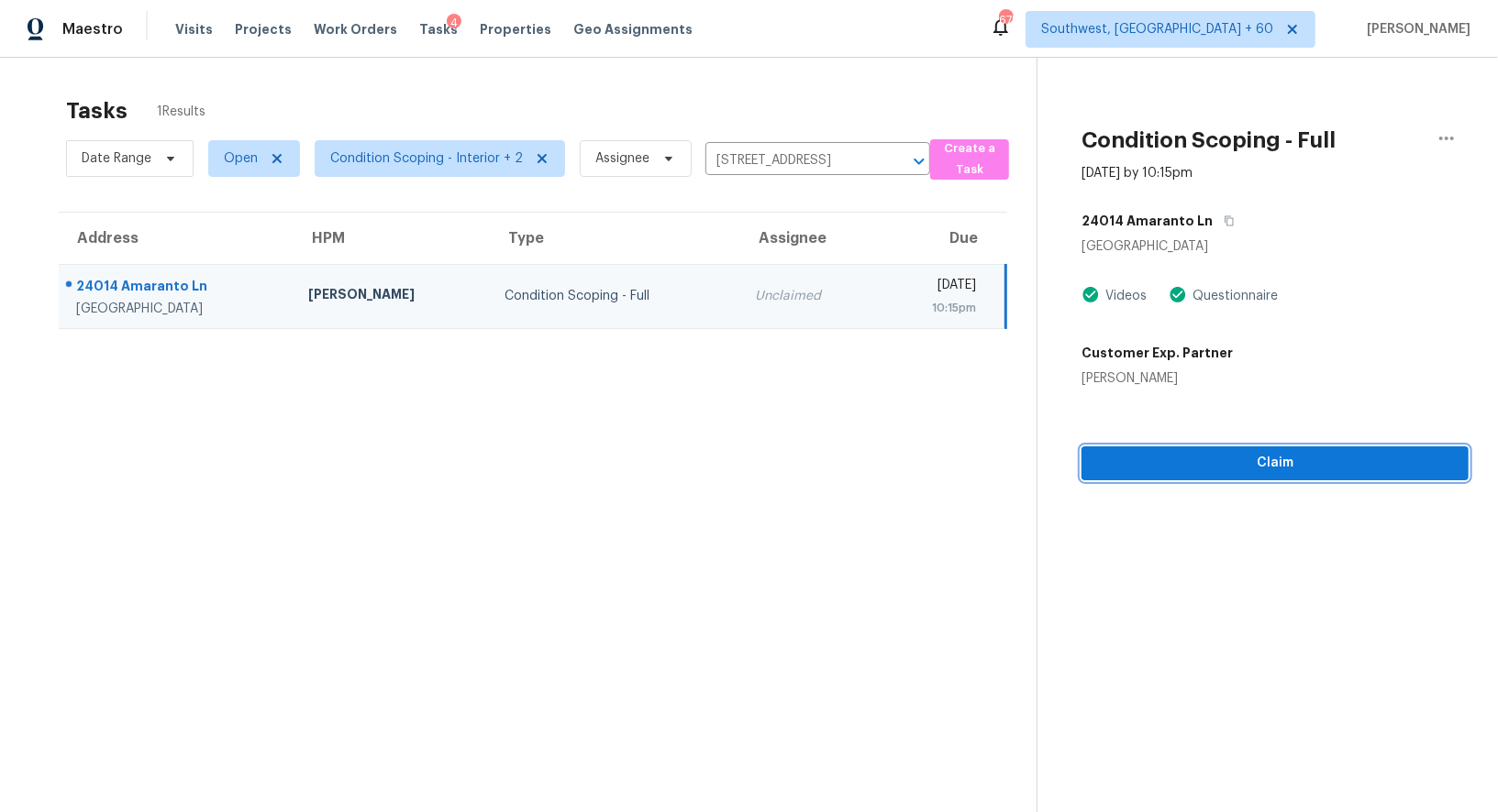
click at [1270, 476] on button "Claim" at bounding box center [1274, 463] width 387 height 34
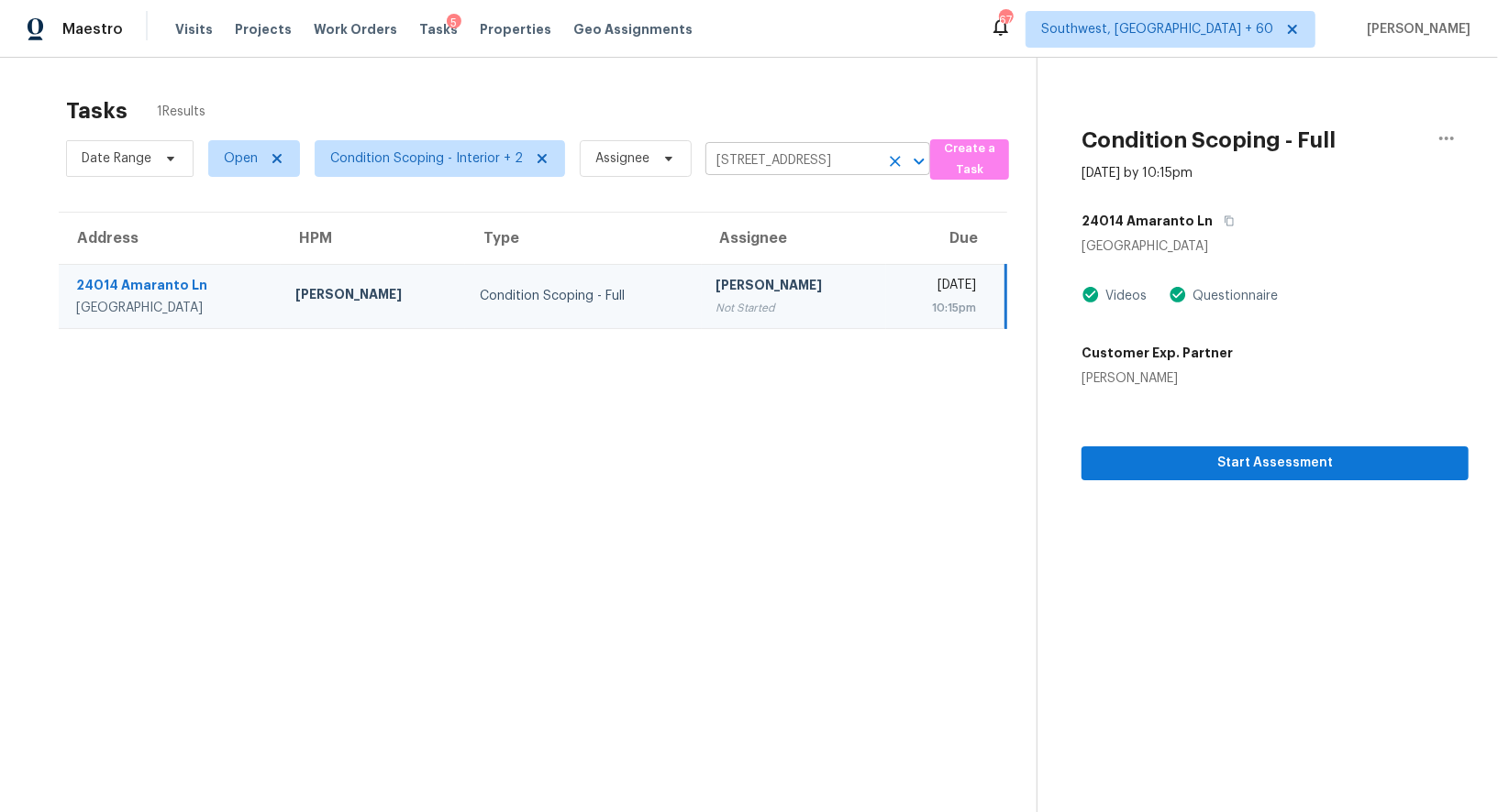
click at [892, 164] on icon "Clear" at bounding box center [895, 161] width 18 height 18
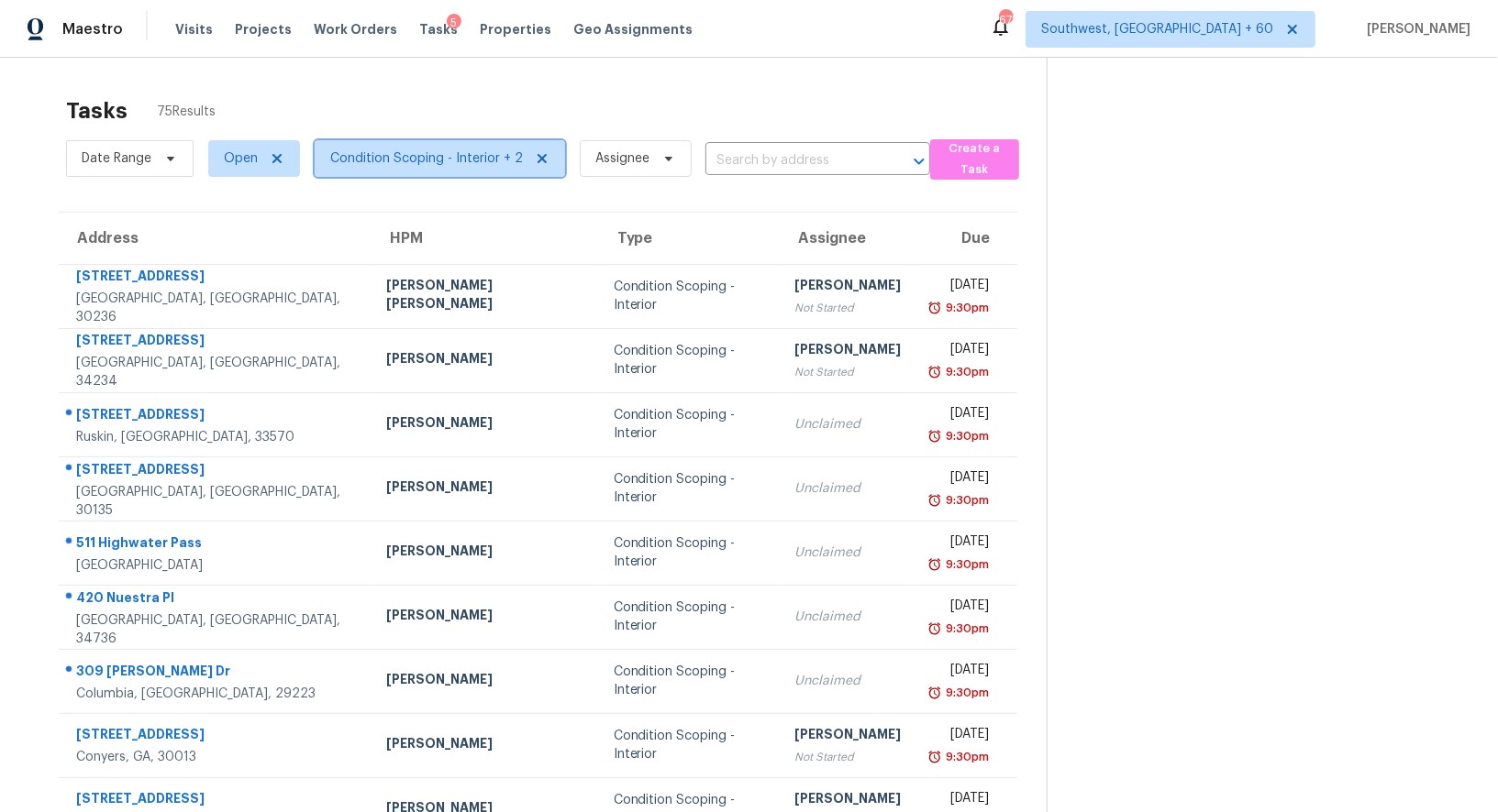
click at [447, 163] on span "Condition Scoping - Interior + 2" at bounding box center [427, 158] width 193 height 18
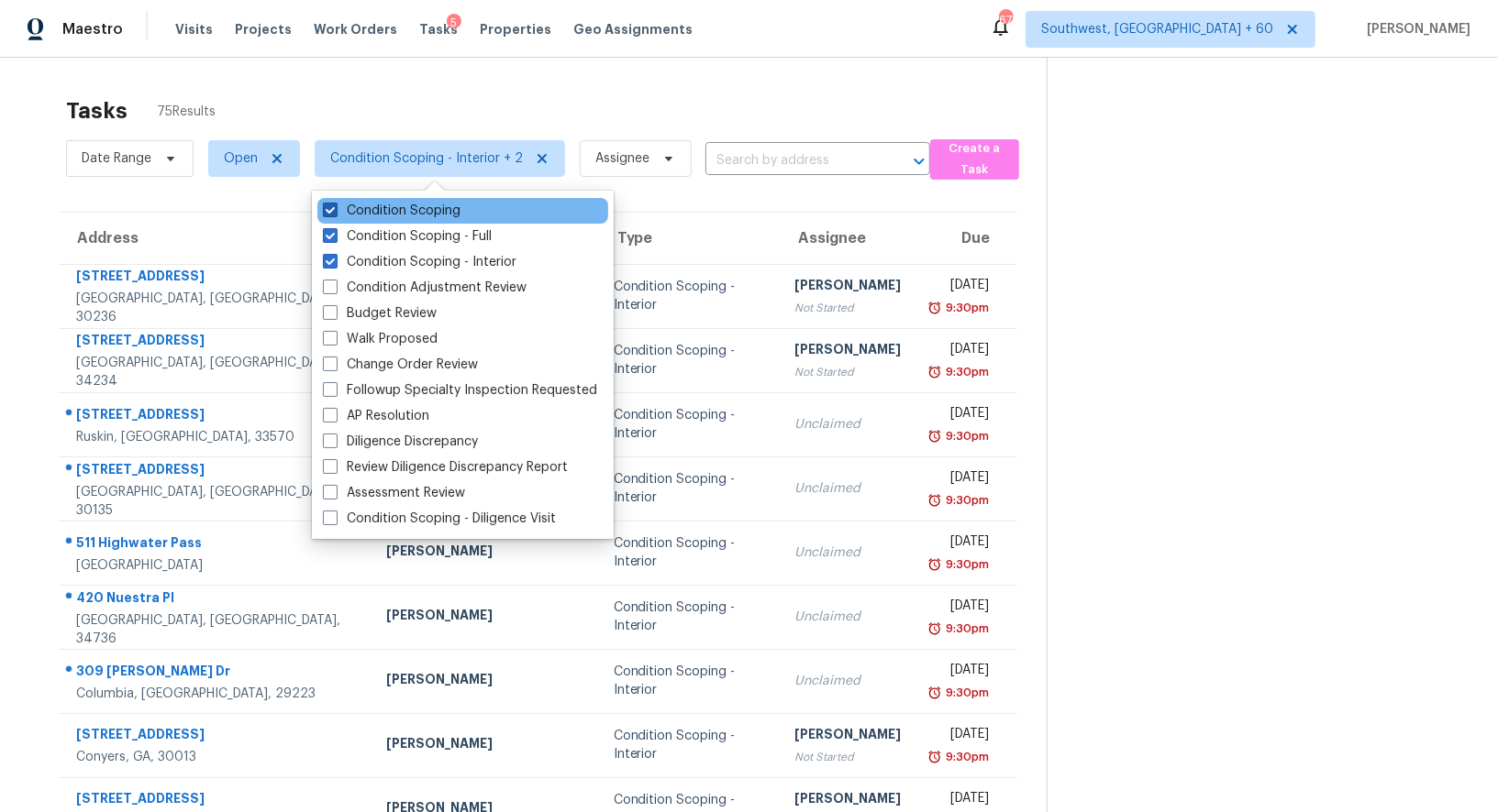
click at [428, 201] on label "Condition Scoping" at bounding box center [391, 210] width 137 height 18
click at [335, 201] on input "Condition Scoping" at bounding box center [328, 207] width 12 height 12
checkbox input "false"
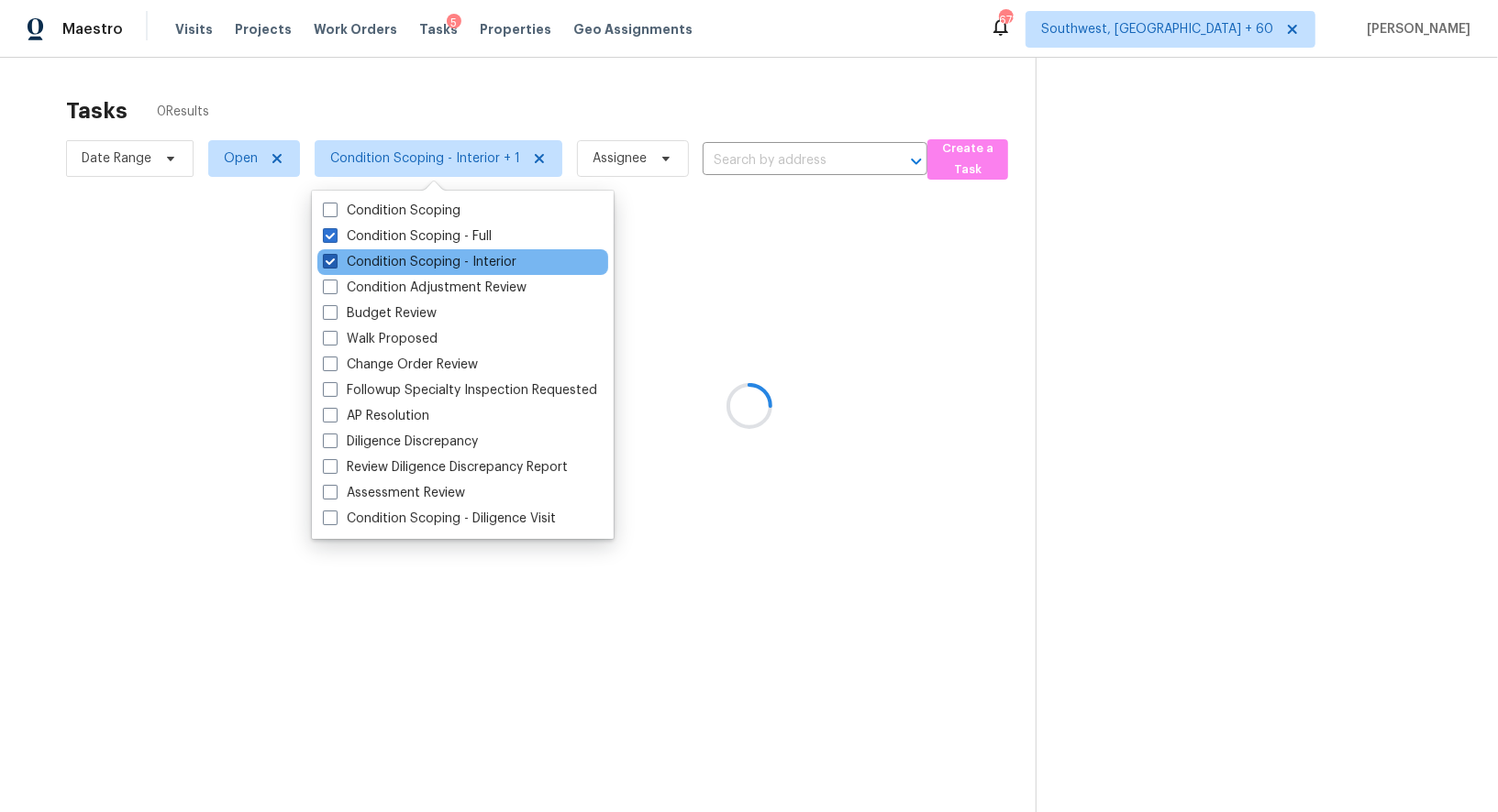
click at [428, 264] on label "Condition Scoping - Interior" at bounding box center [419, 262] width 194 height 18
click at [335, 264] on input "Condition Scoping - Interior" at bounding box center [328, 259] width 12 height 12
checkbox input "false"
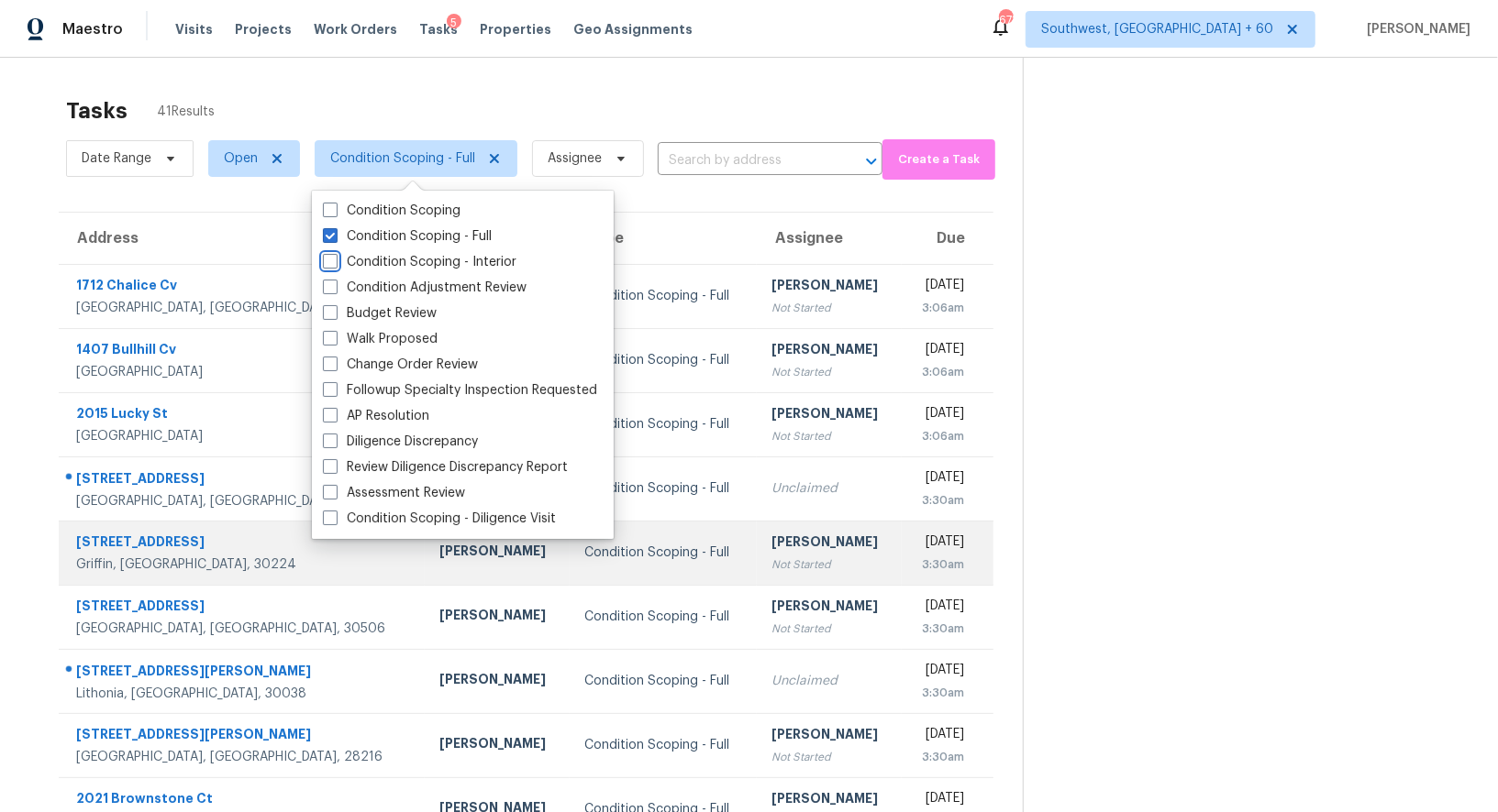
scroll to position [140, 0]
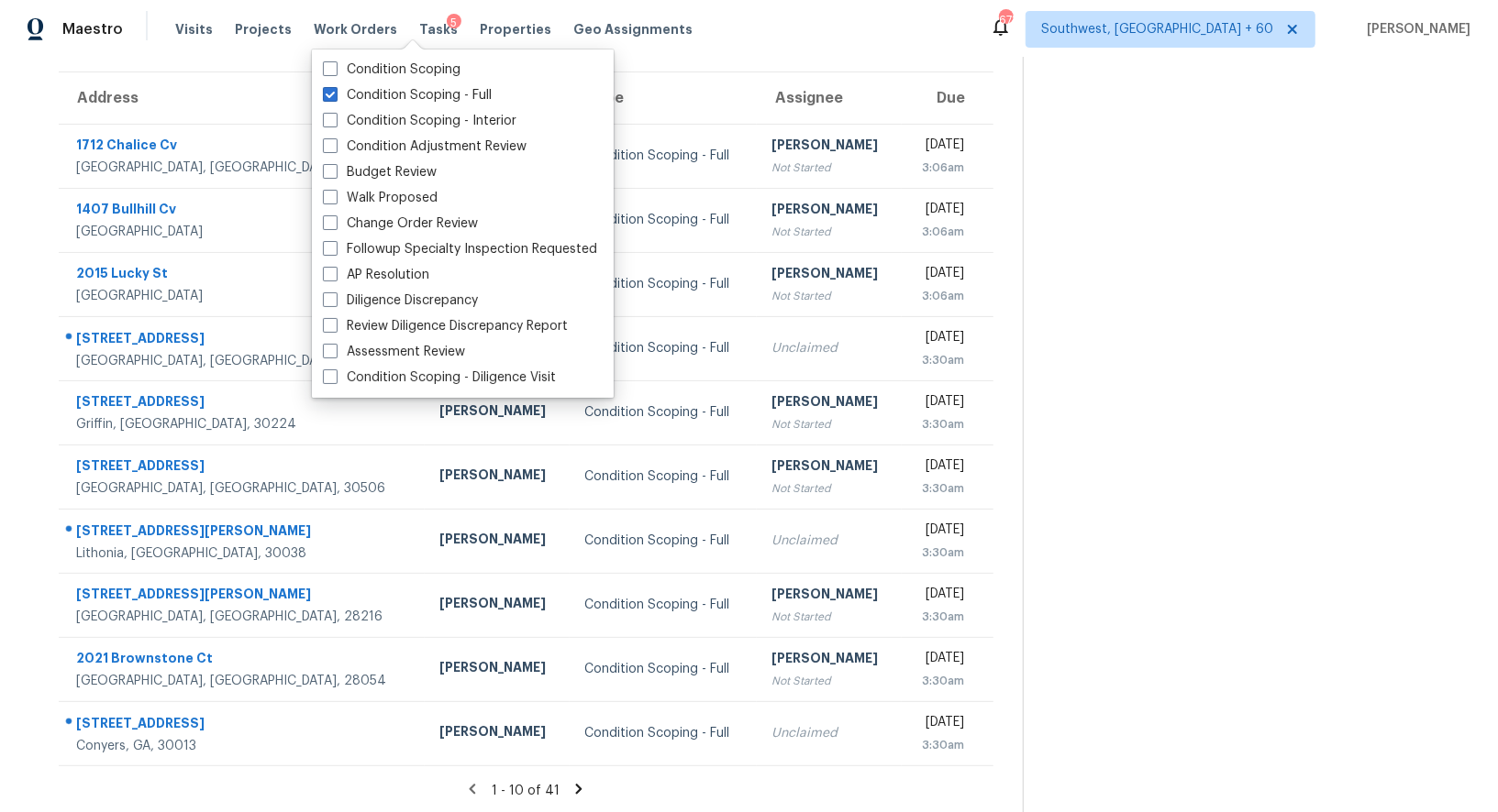
click at [580, 783] on icon at bounding box center [578, 788] width 16 height 16
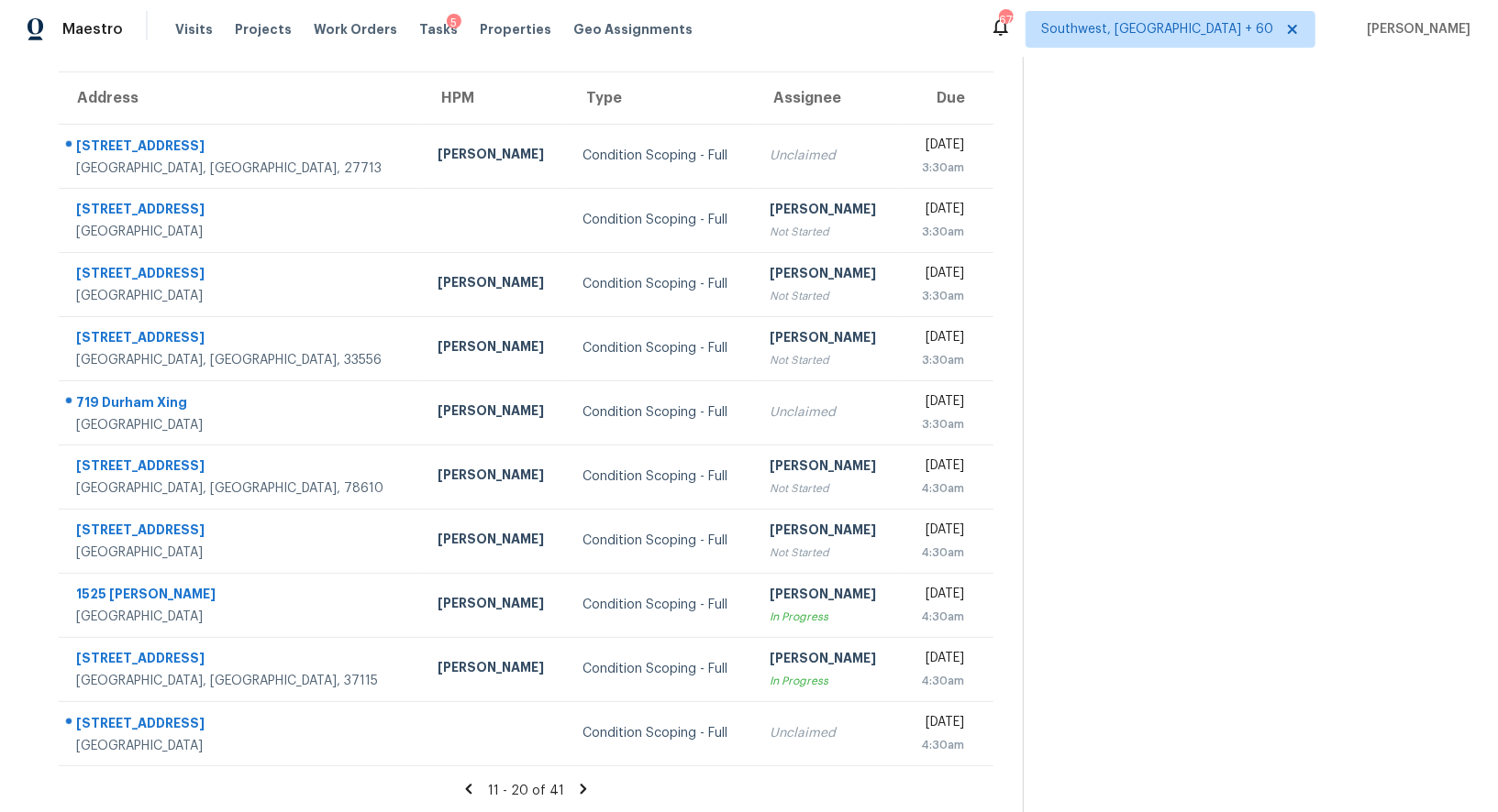
click at [575, 793] on icon at bounding box center [583, 788] width 16 height 16
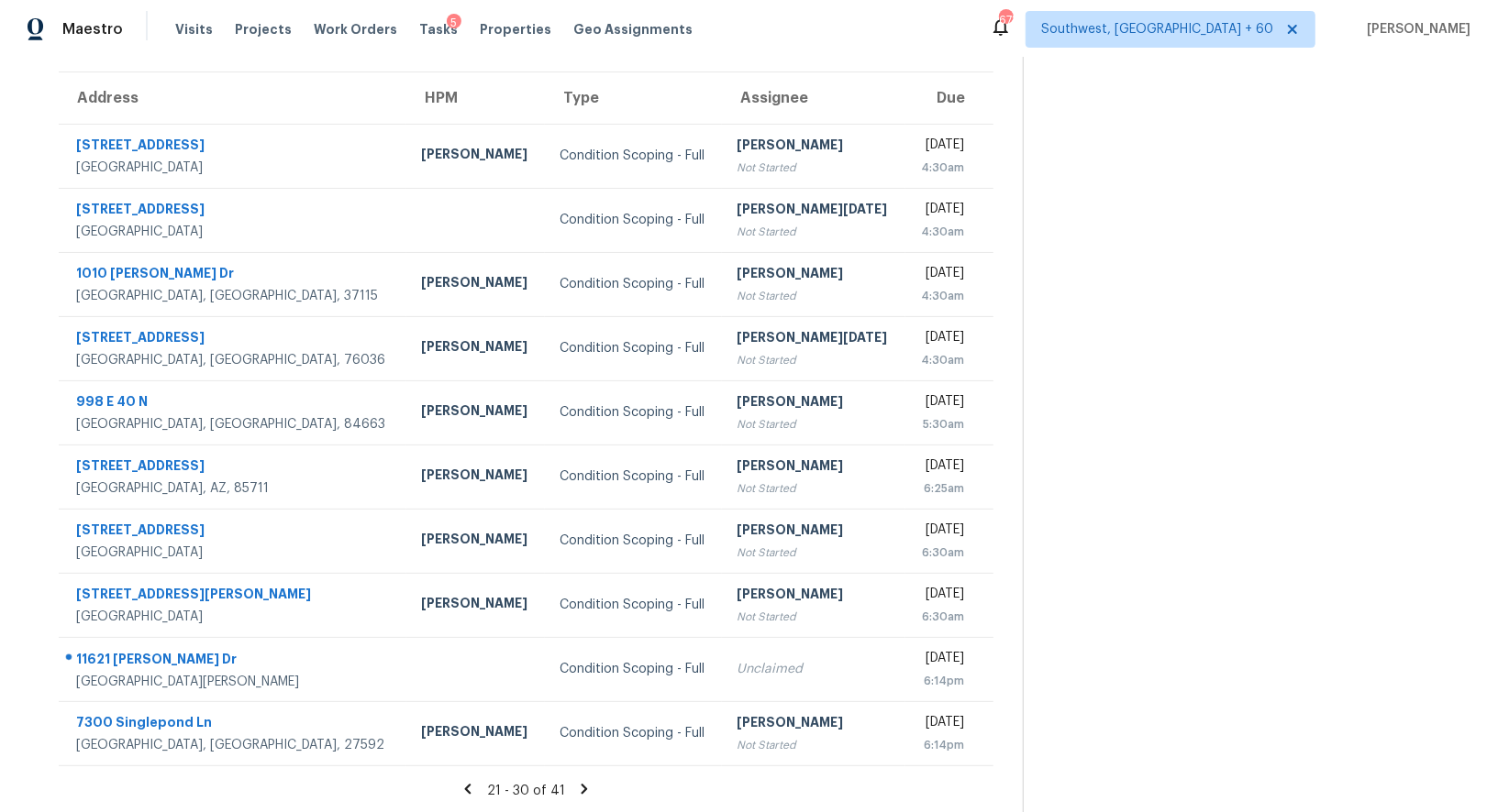
click at [582, 789] on icon at bounding box center [584, 788] width 7 height 10
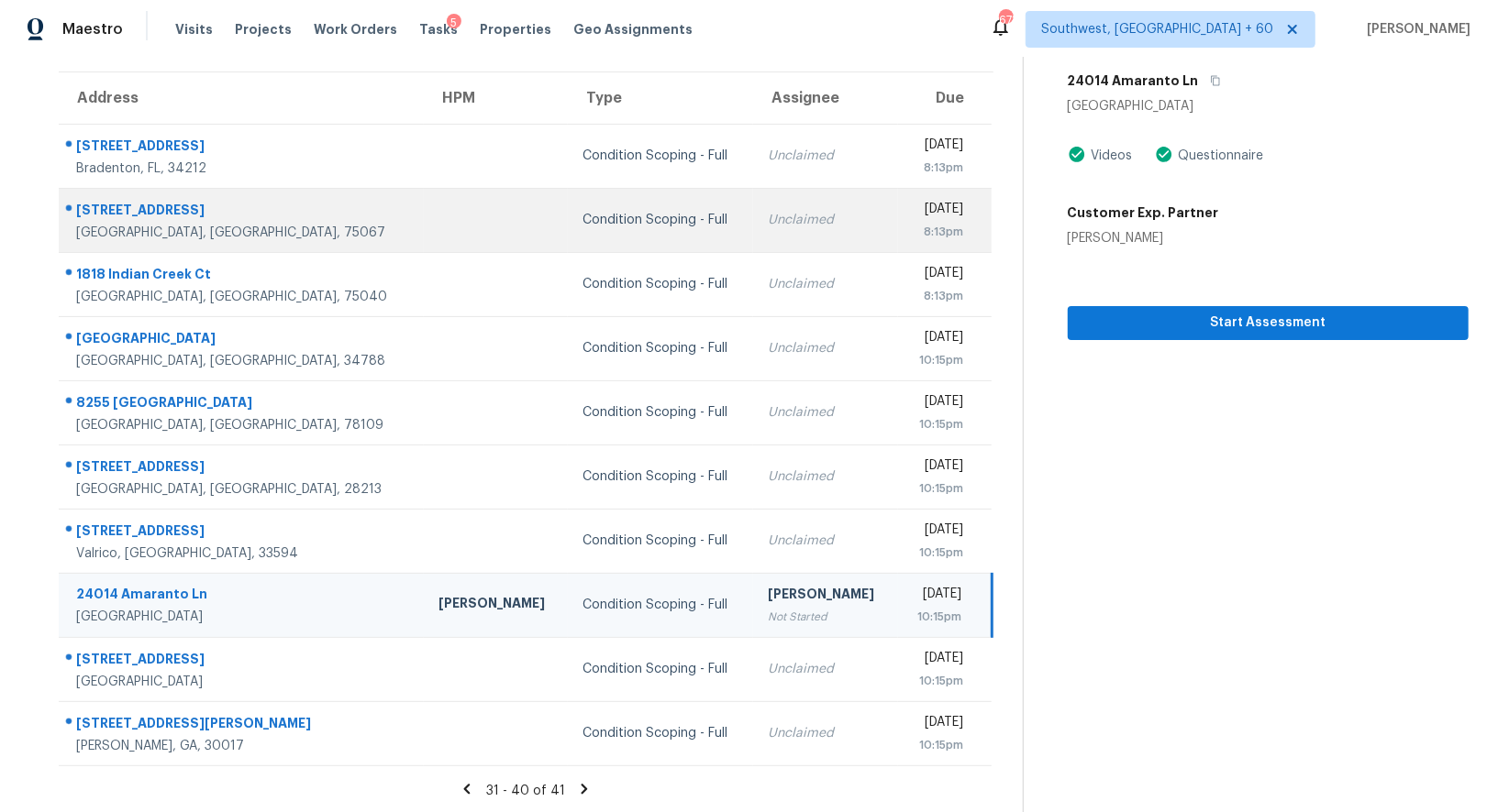
click at [768, 222] on div "Unclaimed" at bounding box center [825, 219] width 114 height 18
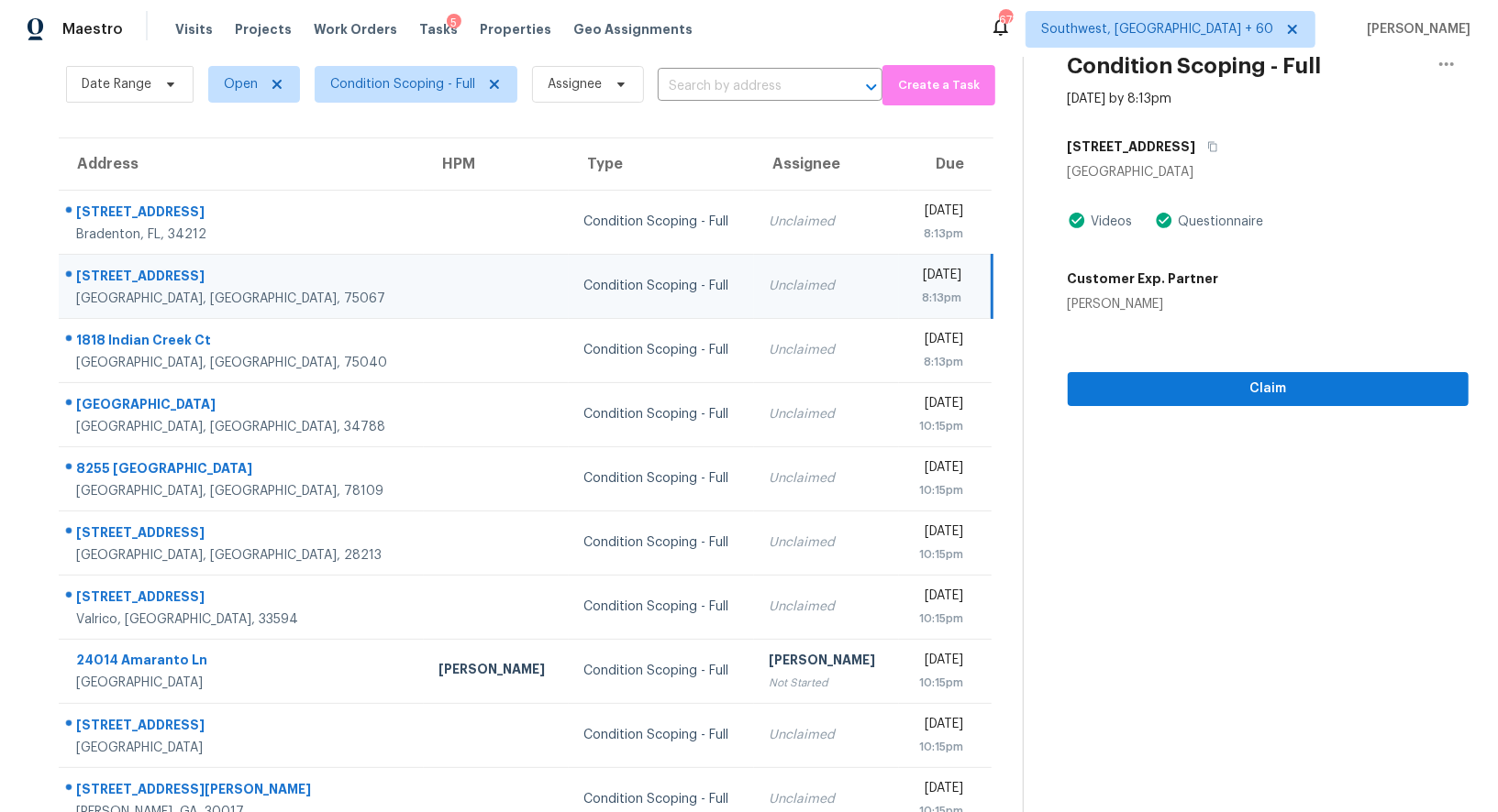
scroll to position [0, 0]
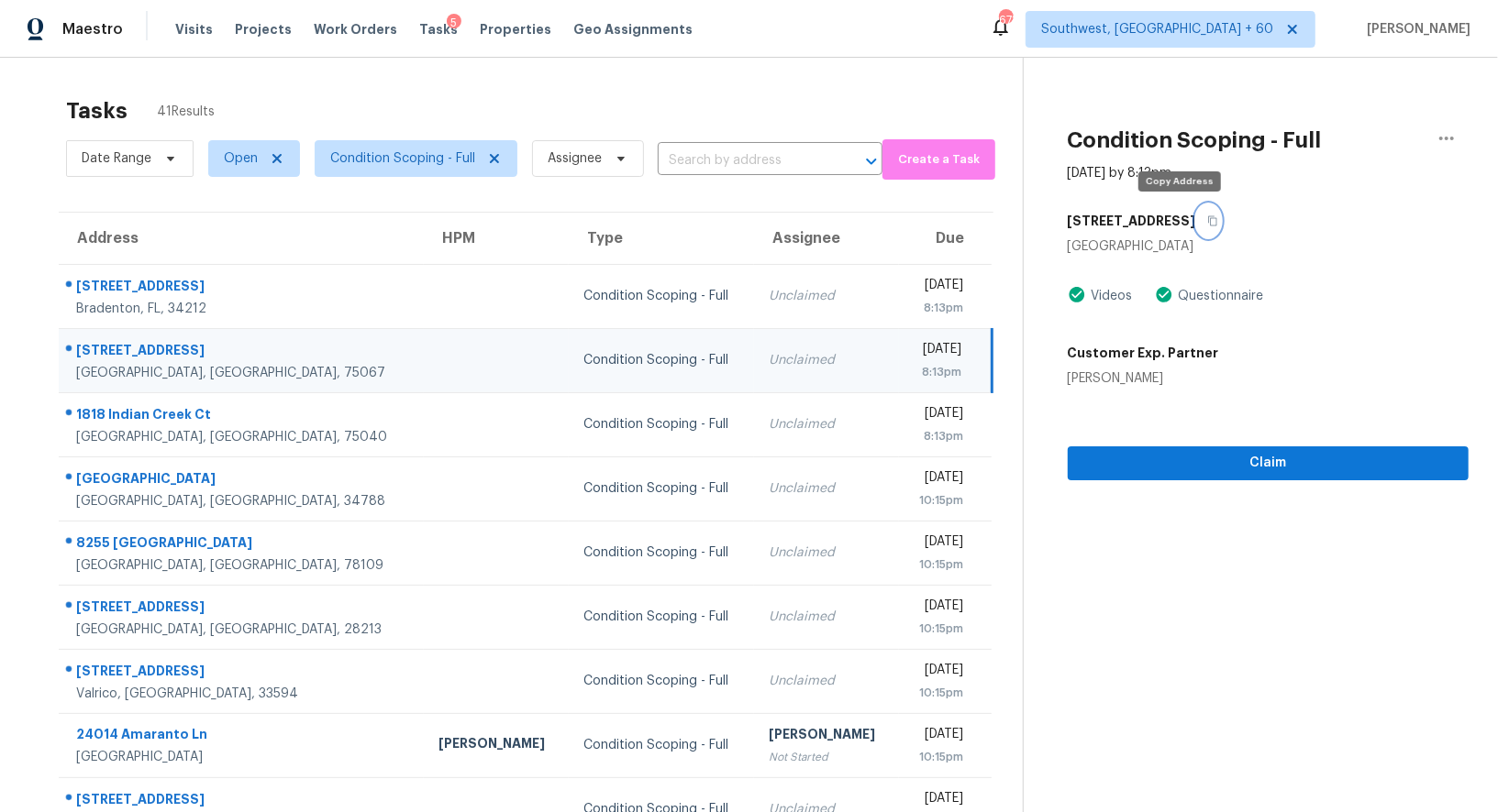
click at [1207, 216] on icon "button" at bounding box center [1212, 221] width 11 height 11
click at [1207, 220] on icon "button" at bounding box center [1212, 221] width 11 height 11
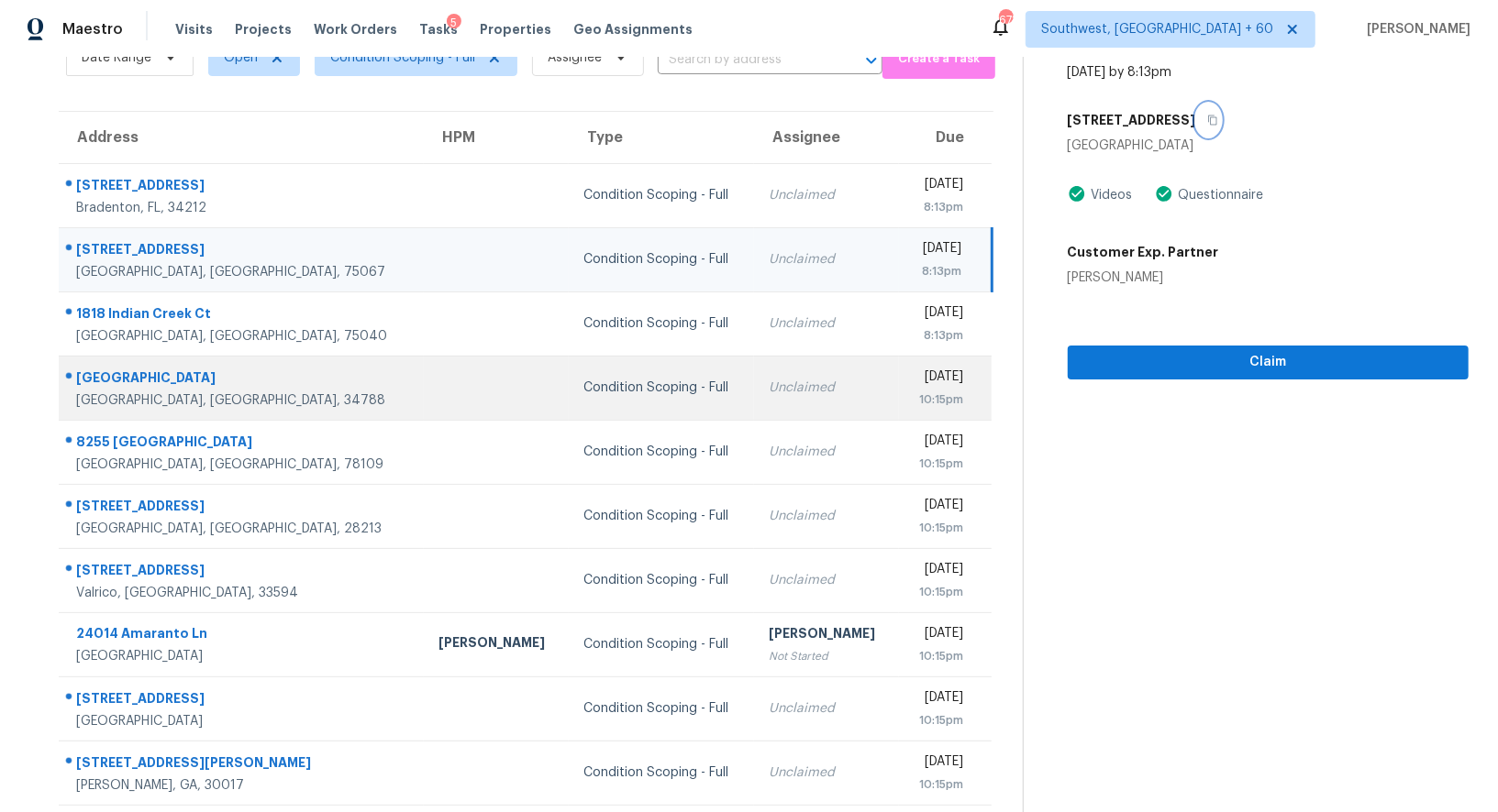
scroll to position [102, 0]
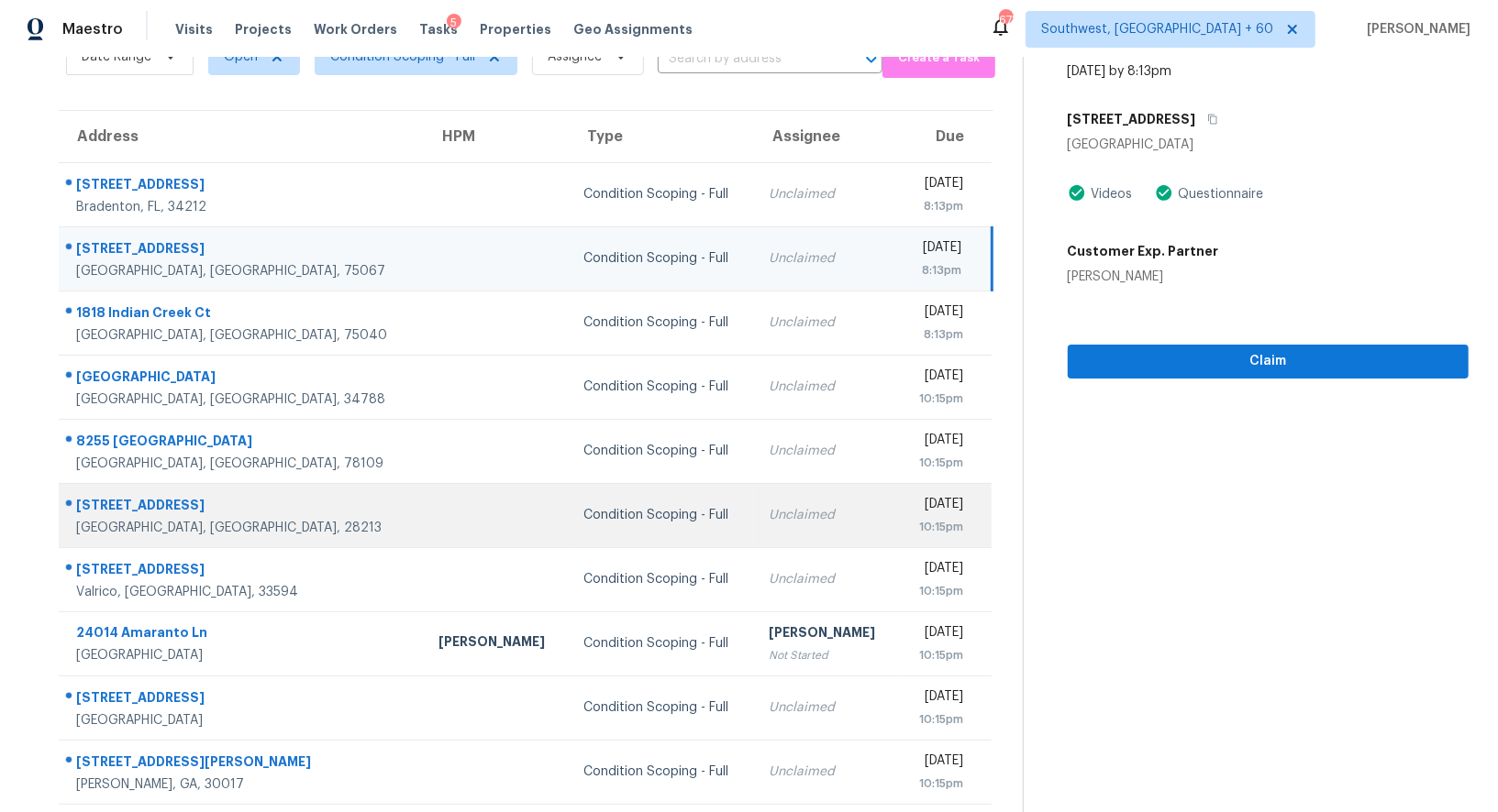
click at [754, 540] on td "Unclaimed" at bounding box center [826, 515] width 145 height 64
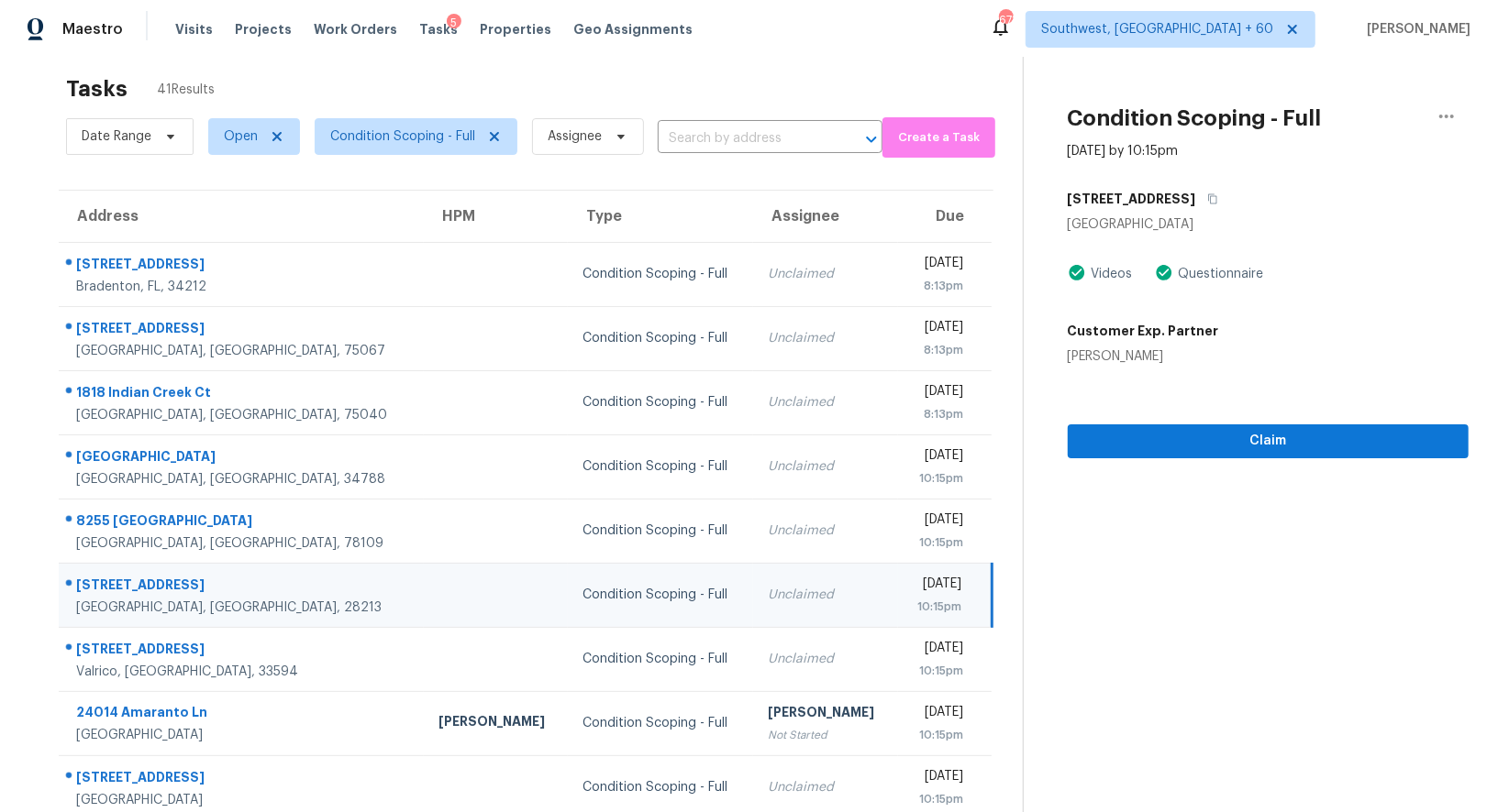
scroll to position [0, 0]
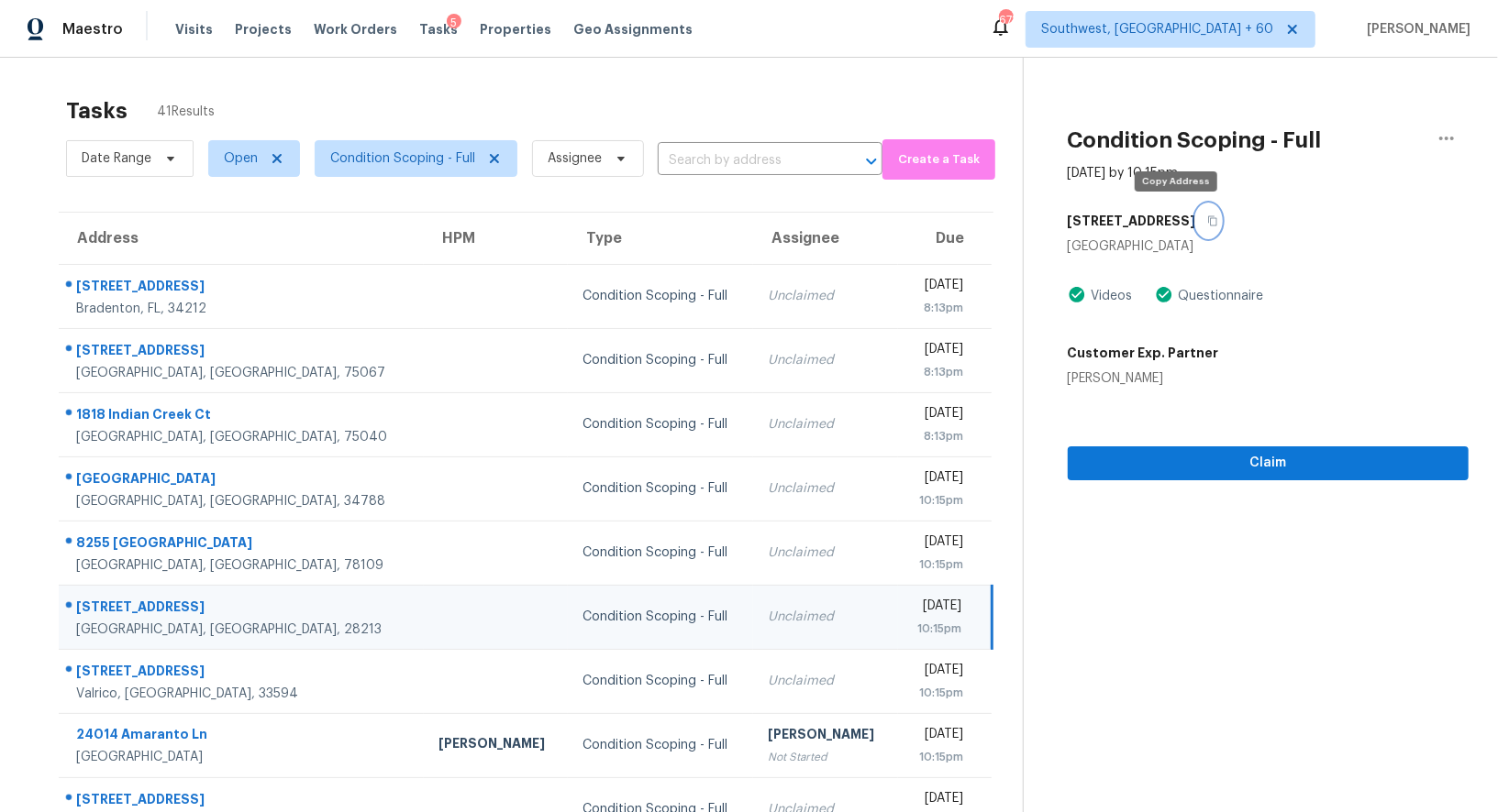
click at [1207, 218] on icon "button" at bounding box center [1212, 221] width 11 height 11
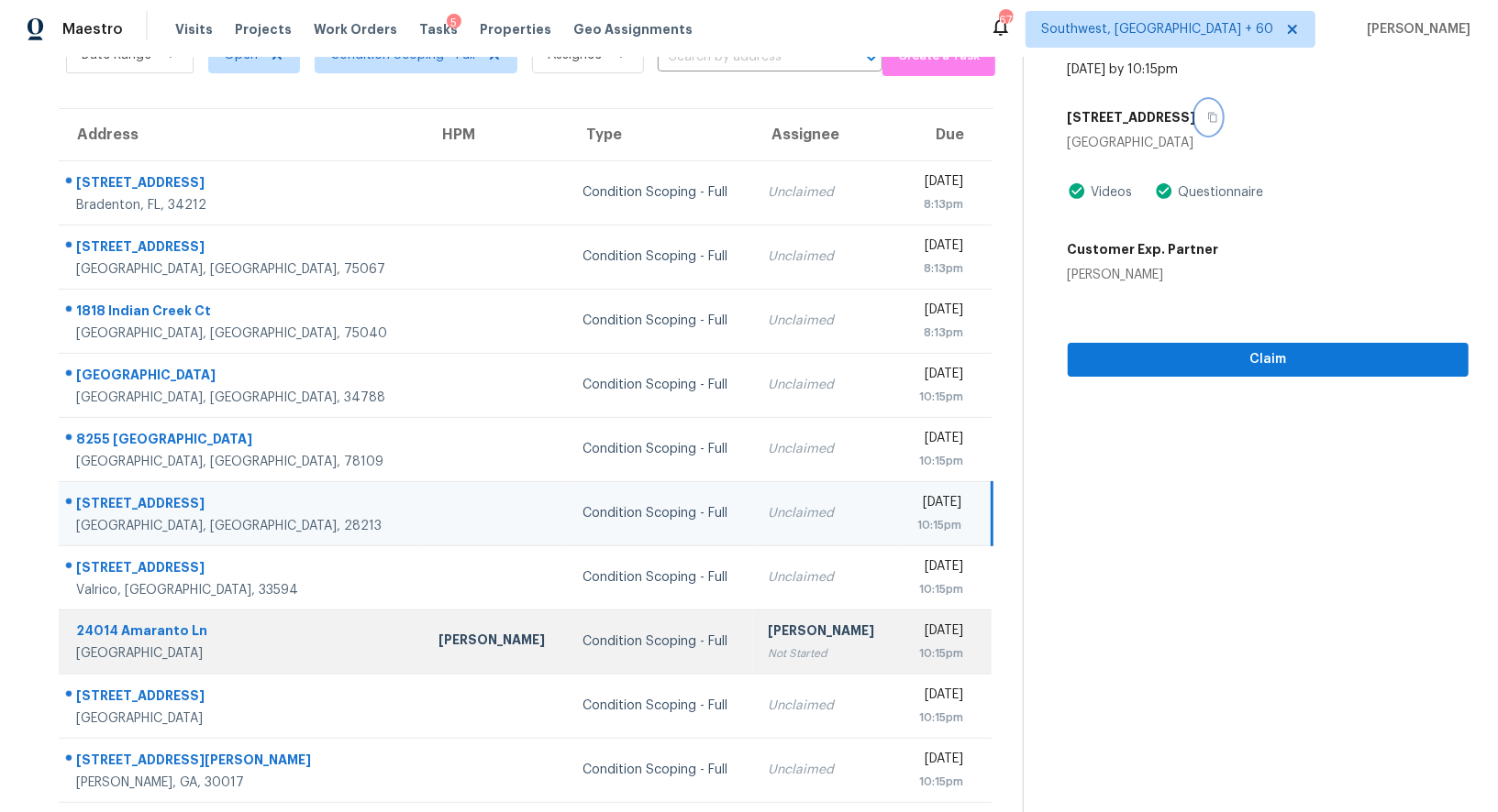
scroll to position [140, 0]
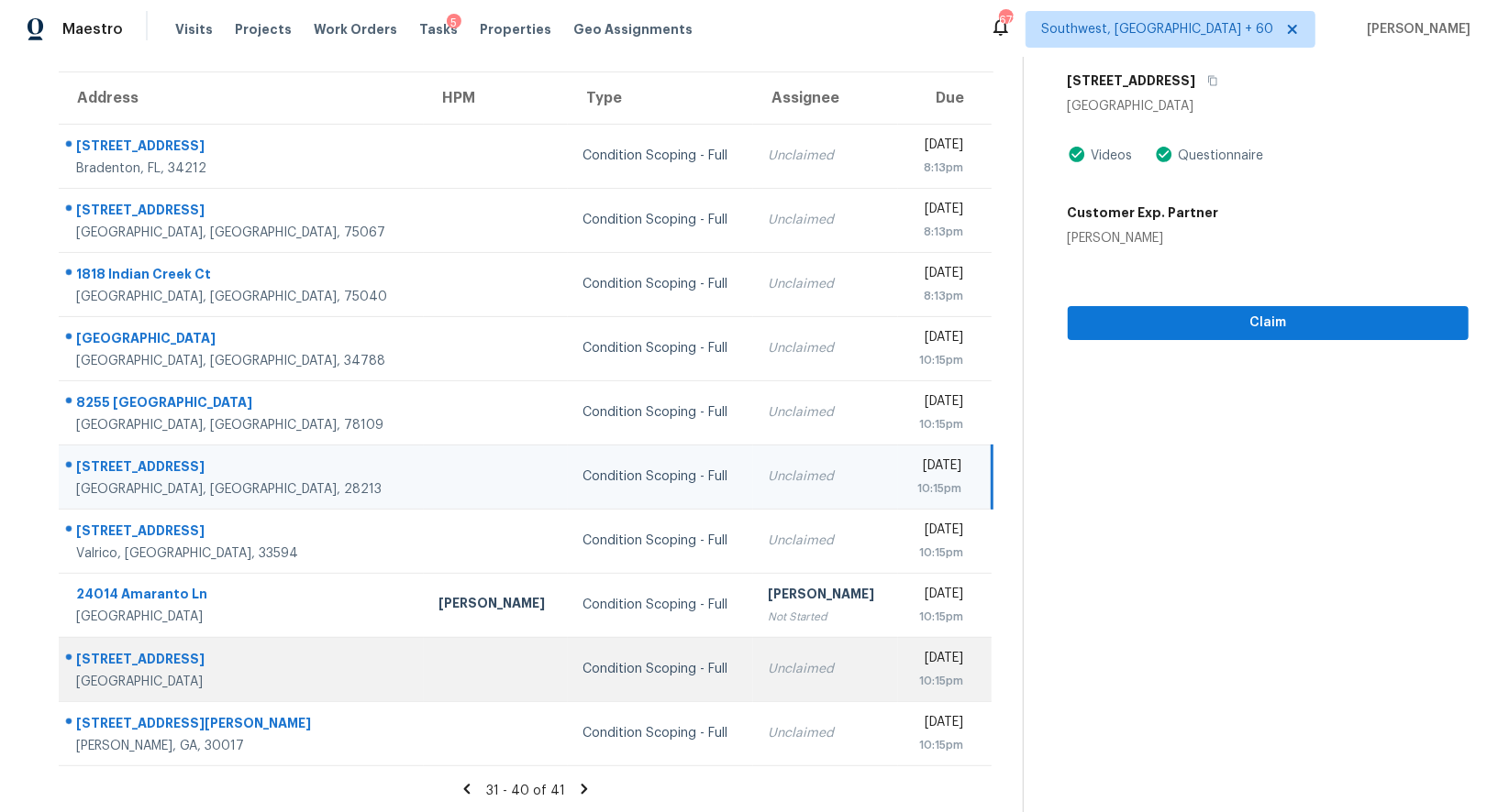
click at [768, 665] on div "Unclaimed" at bounding box center [825, 668] width 114 height 18
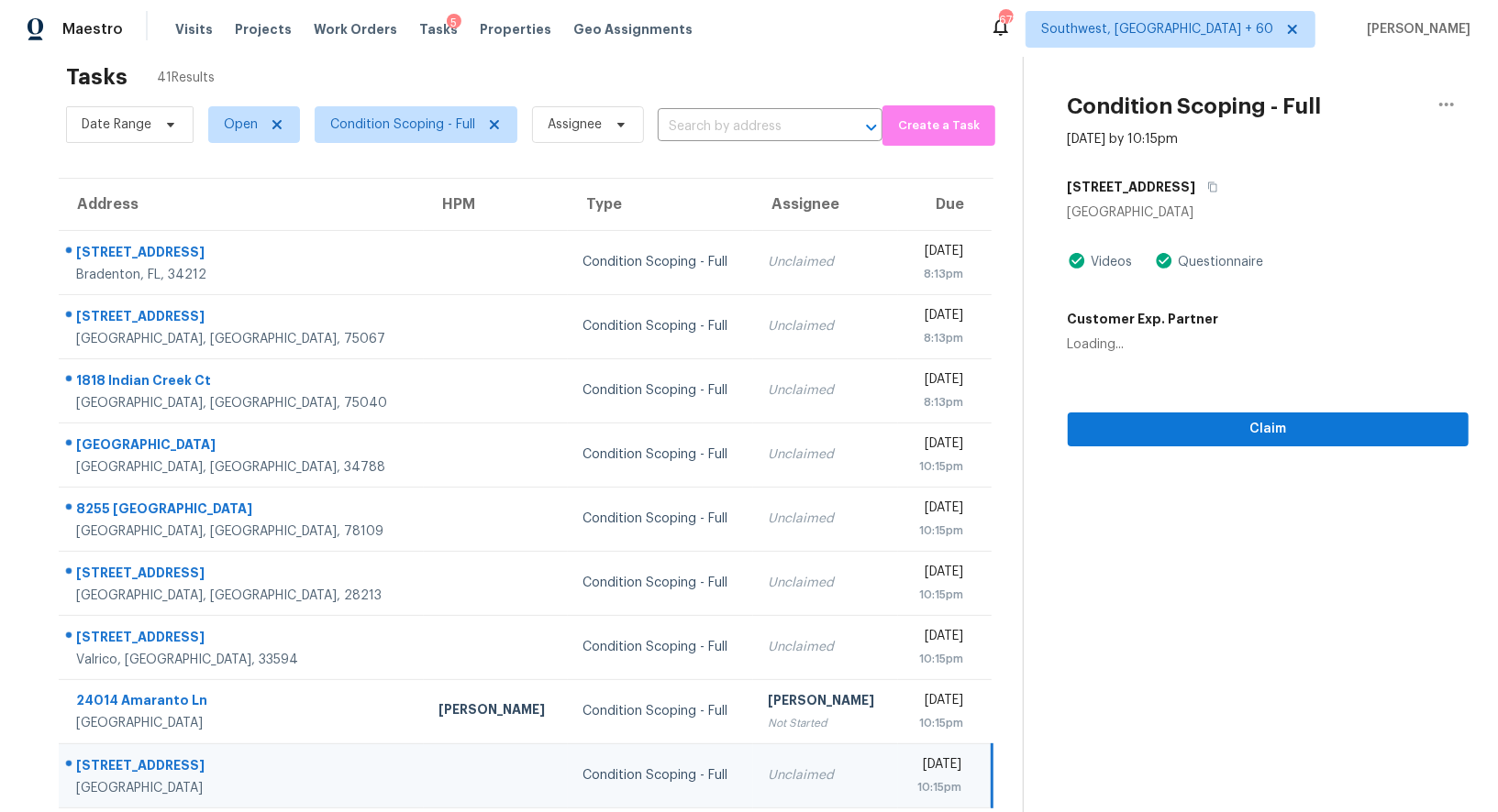
scroll to position [0, 0]
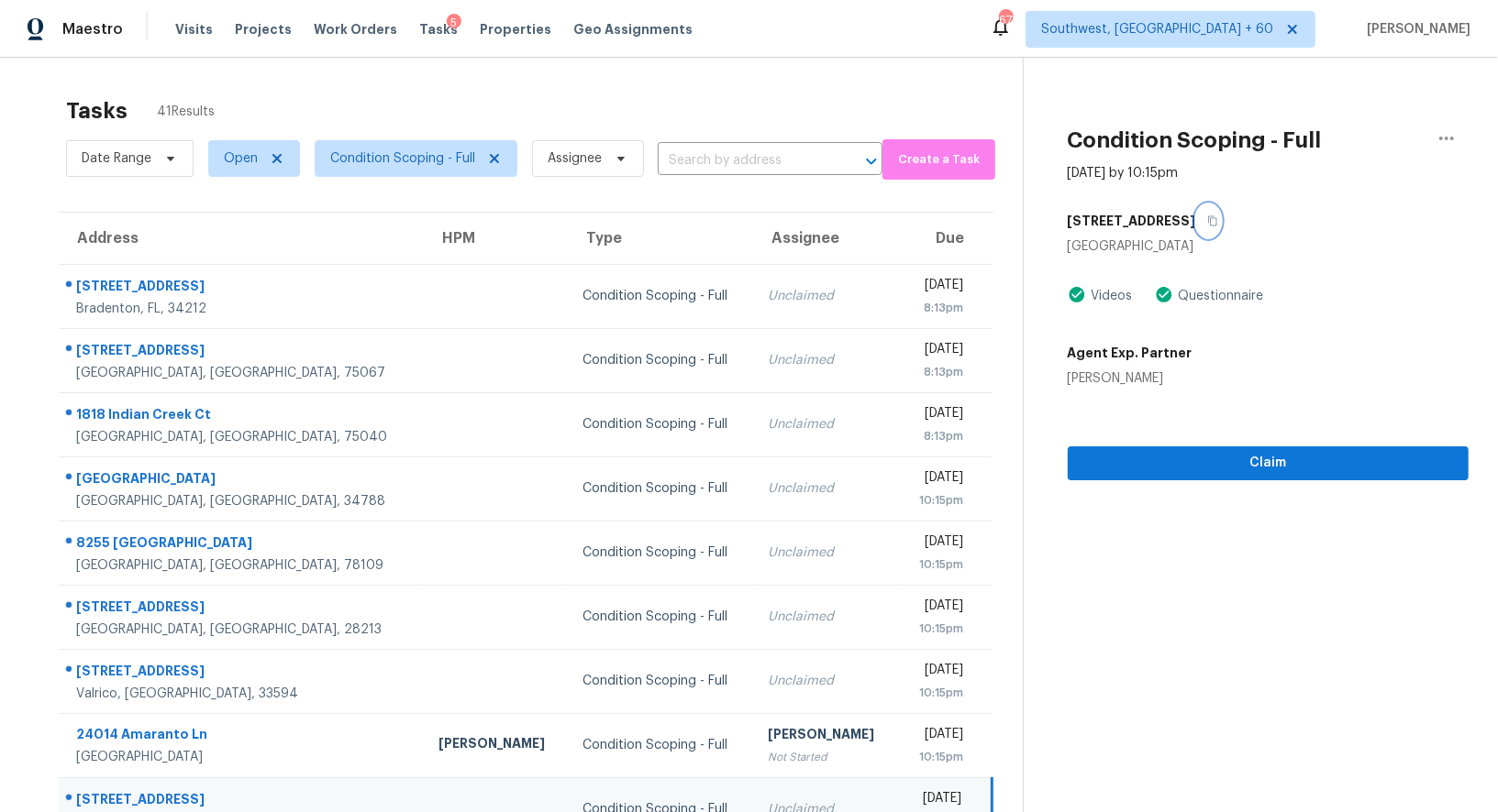
click at [1196, 213] on button "button" at bounding box center [1209, 220] width 25 height 33
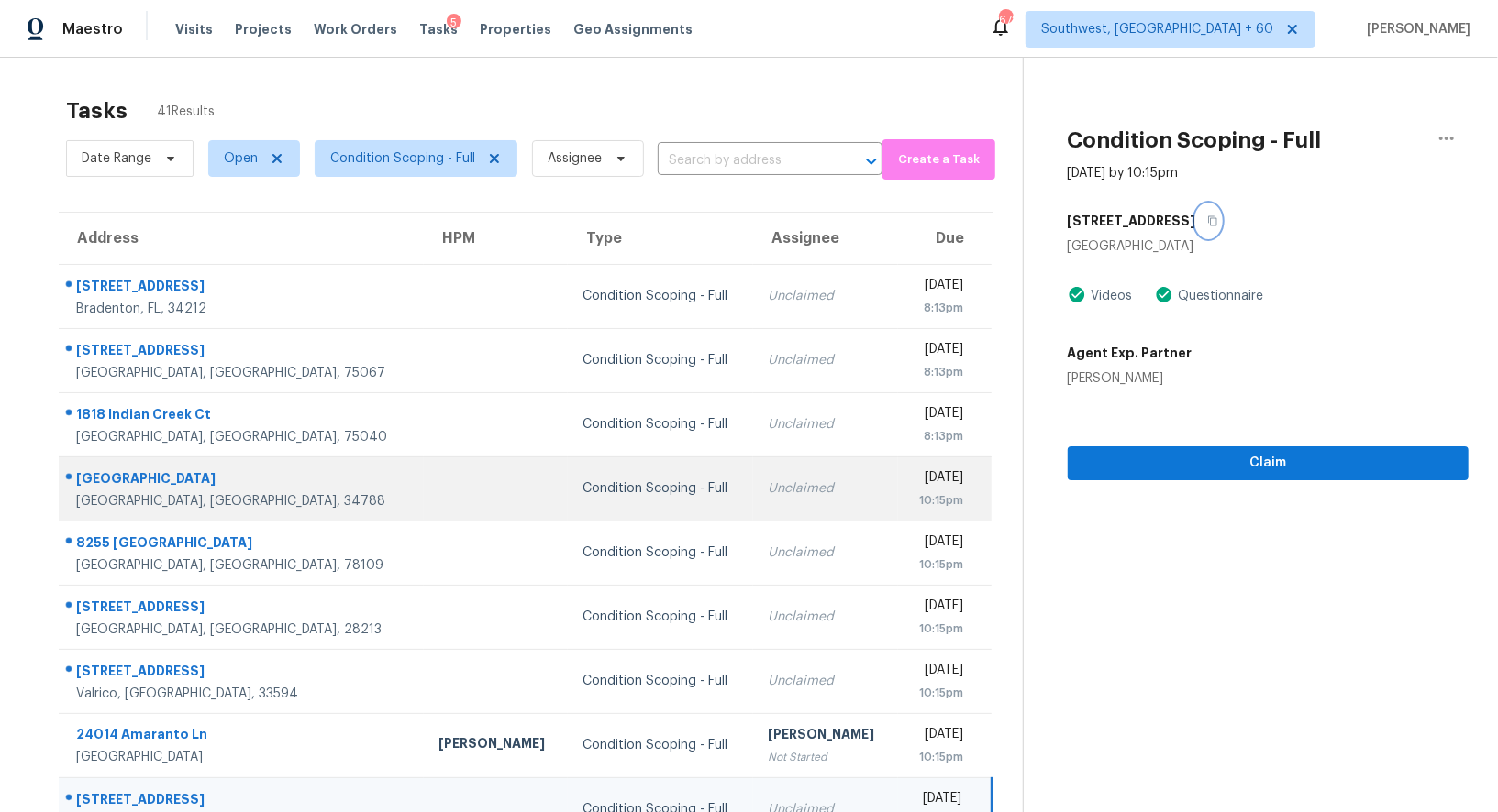
scroll to position [140, 0]
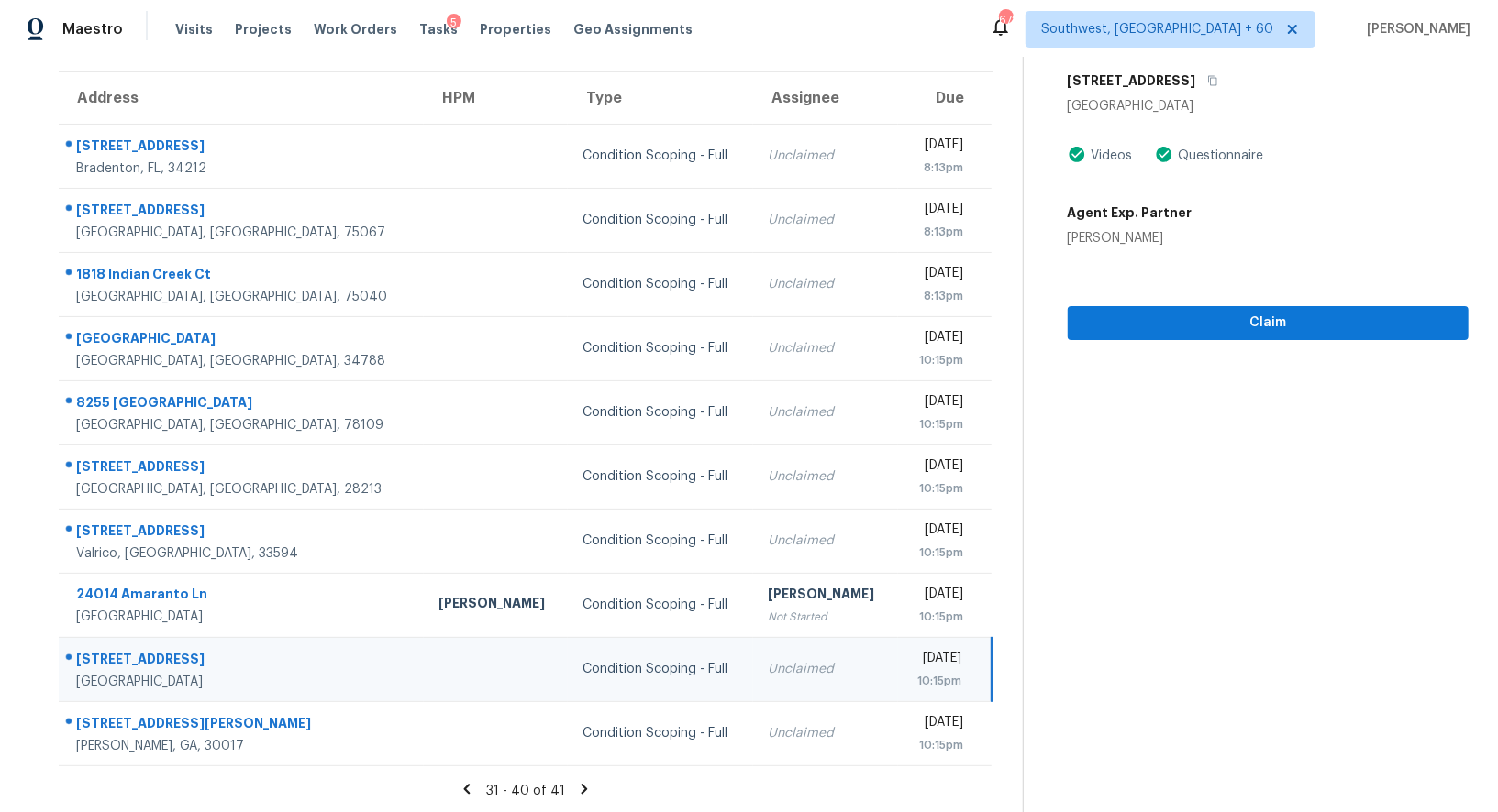
click at [583, 783] on icon at bounding box center [584, 788] width 16 height 16
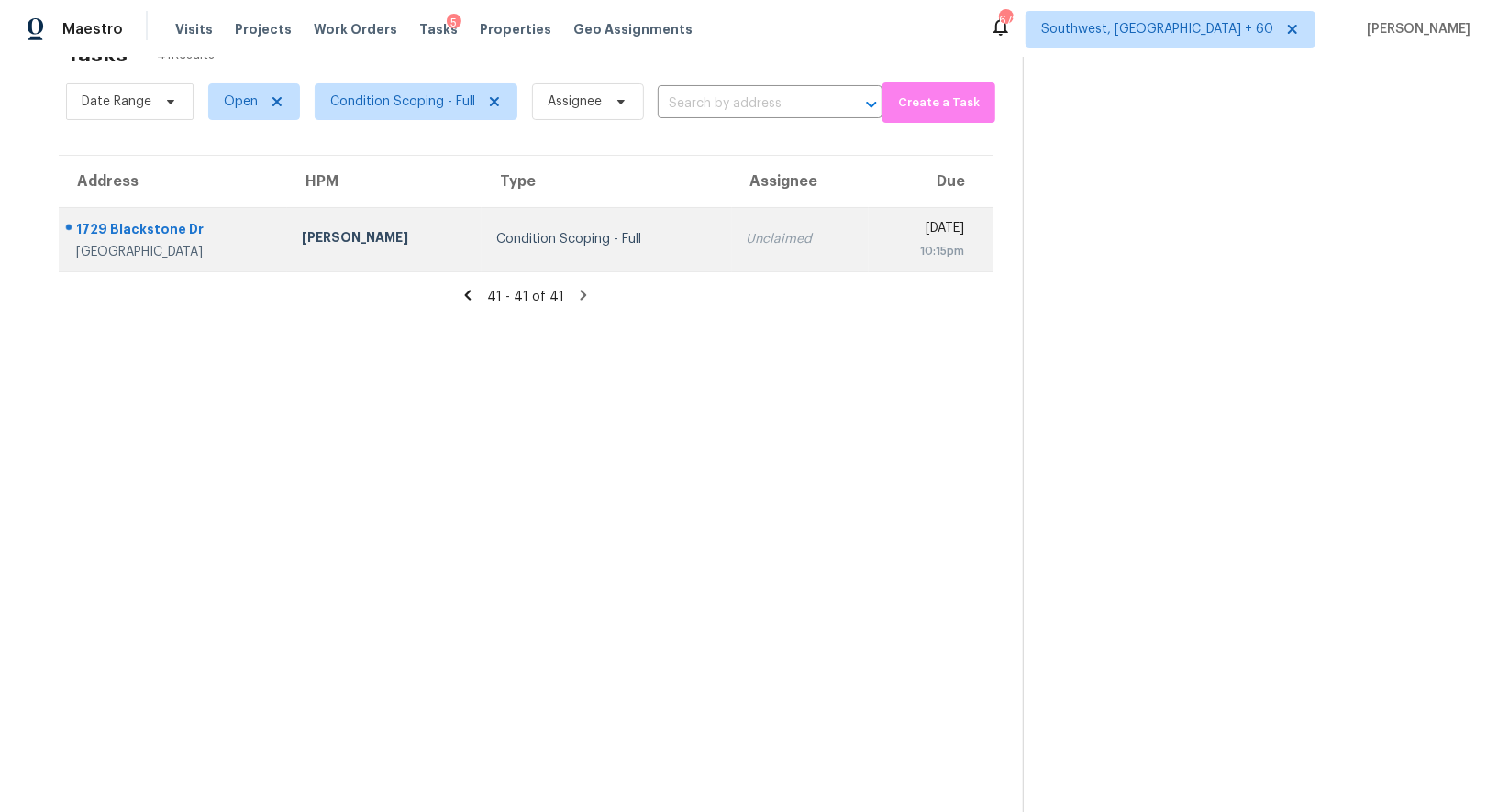
click at [621, 245] on div "Condition Scoping - Full" at bounding box center [606, 238] width 220 height 18
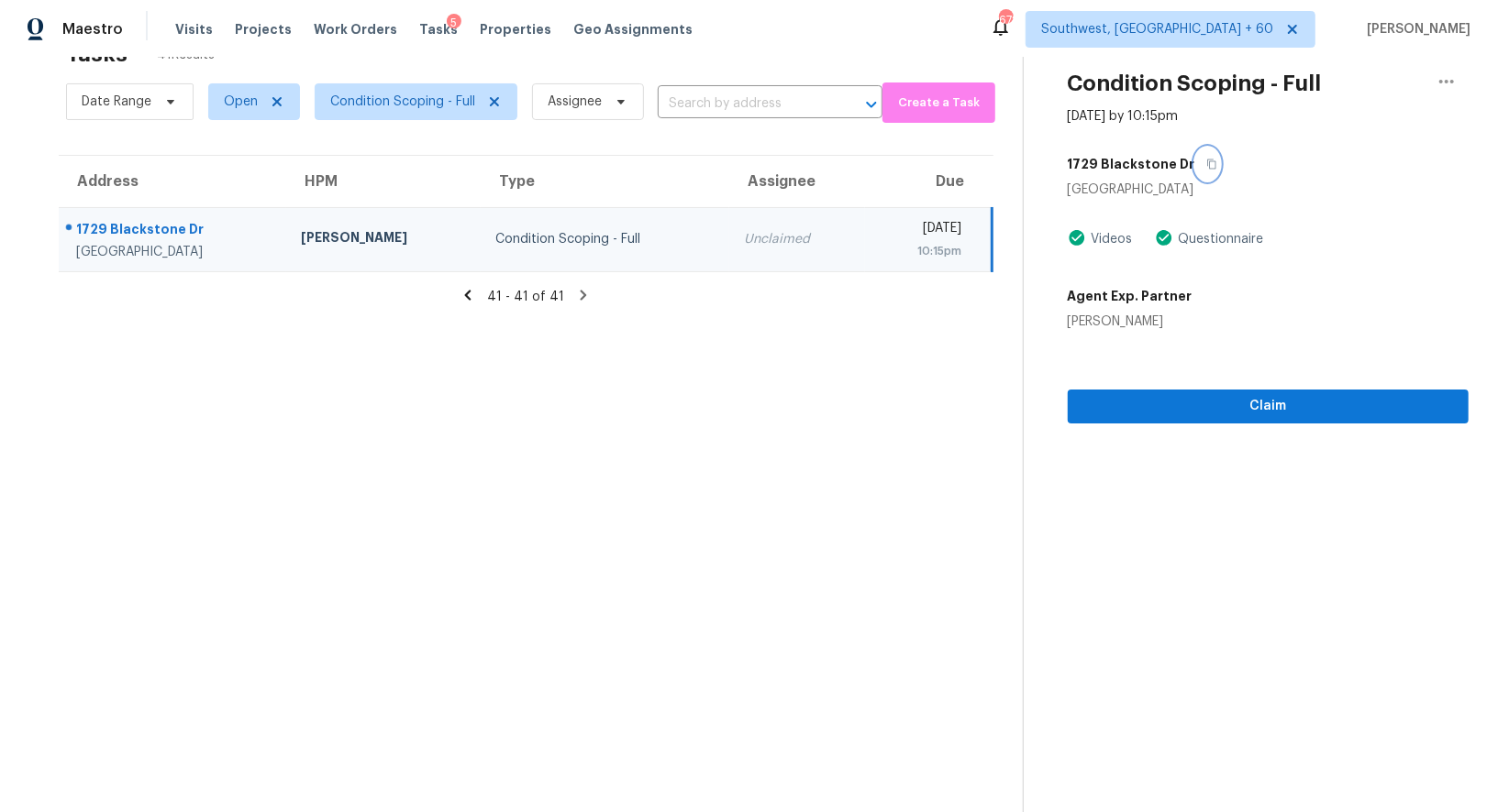
click at [1206, 162] on icon "button" at bounding box center [1211, 164] width 11 height 11
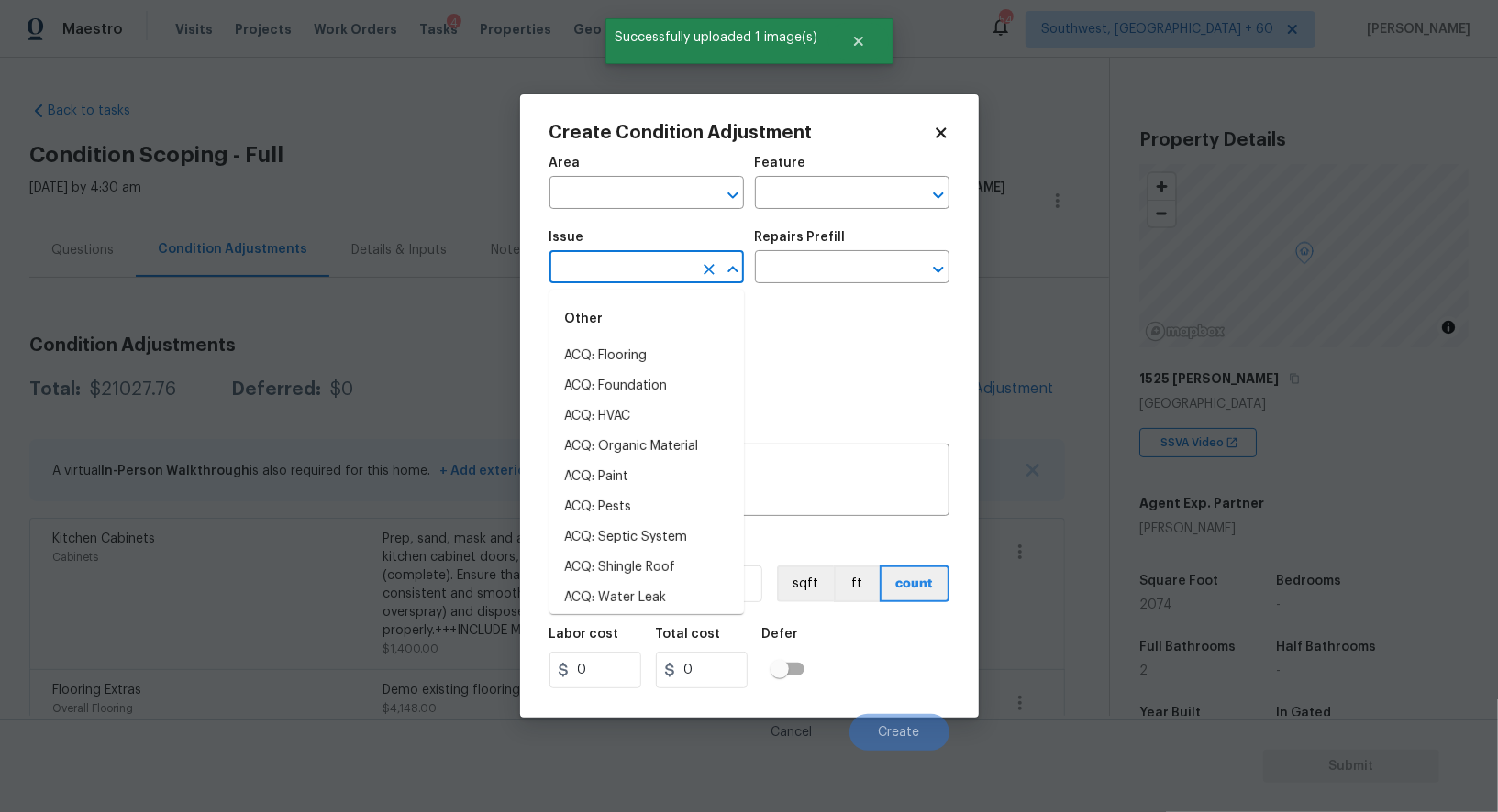
scroll to position [132, 0]
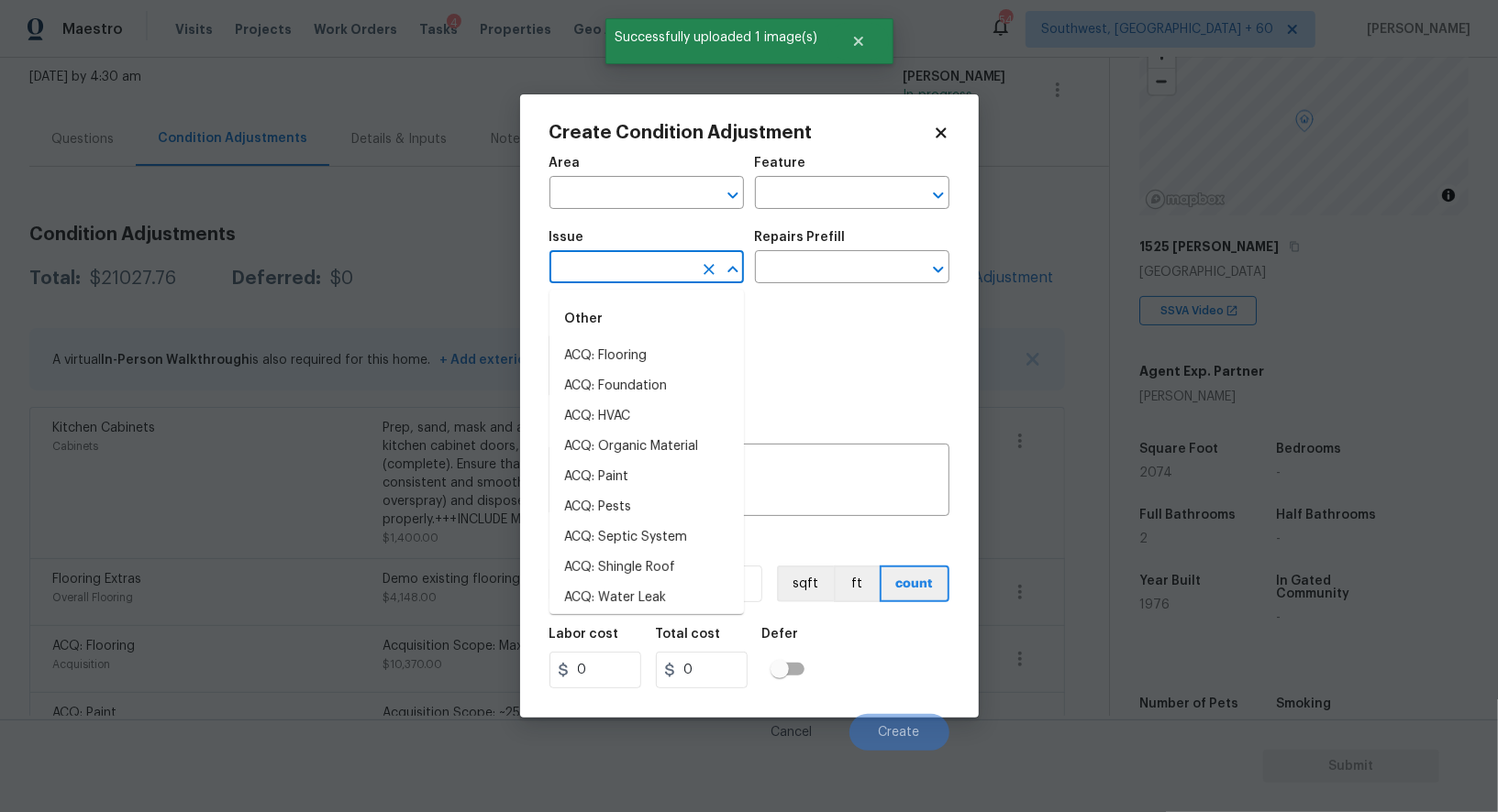
type input "W"
click at [607, 450] on li "Drywall" at bounding box center [647, 447] width 195 height 30
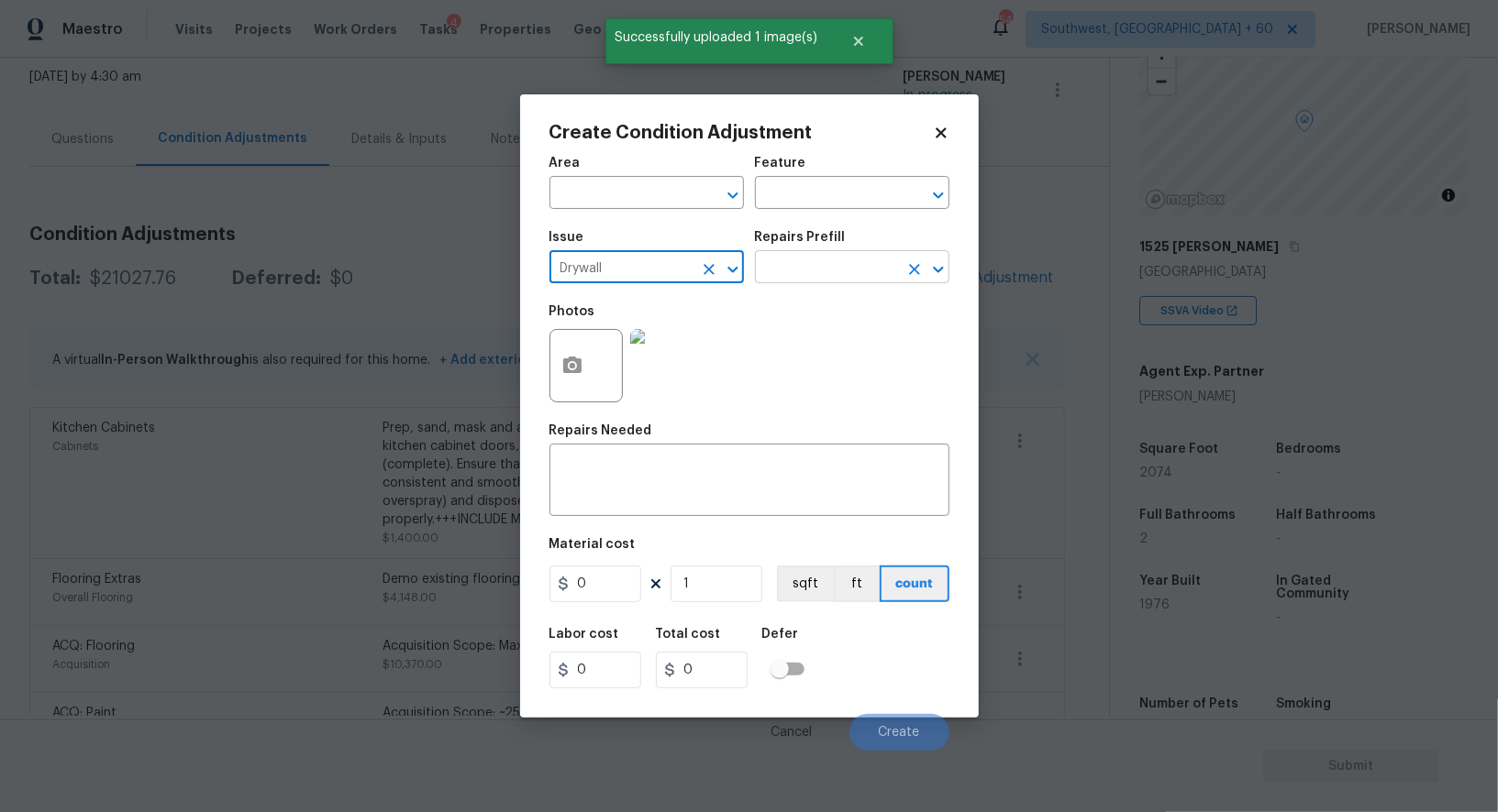
type input "Drywall"
click at [806, 268] on input "text" at bounding box center [826, 269] width 143 height 28
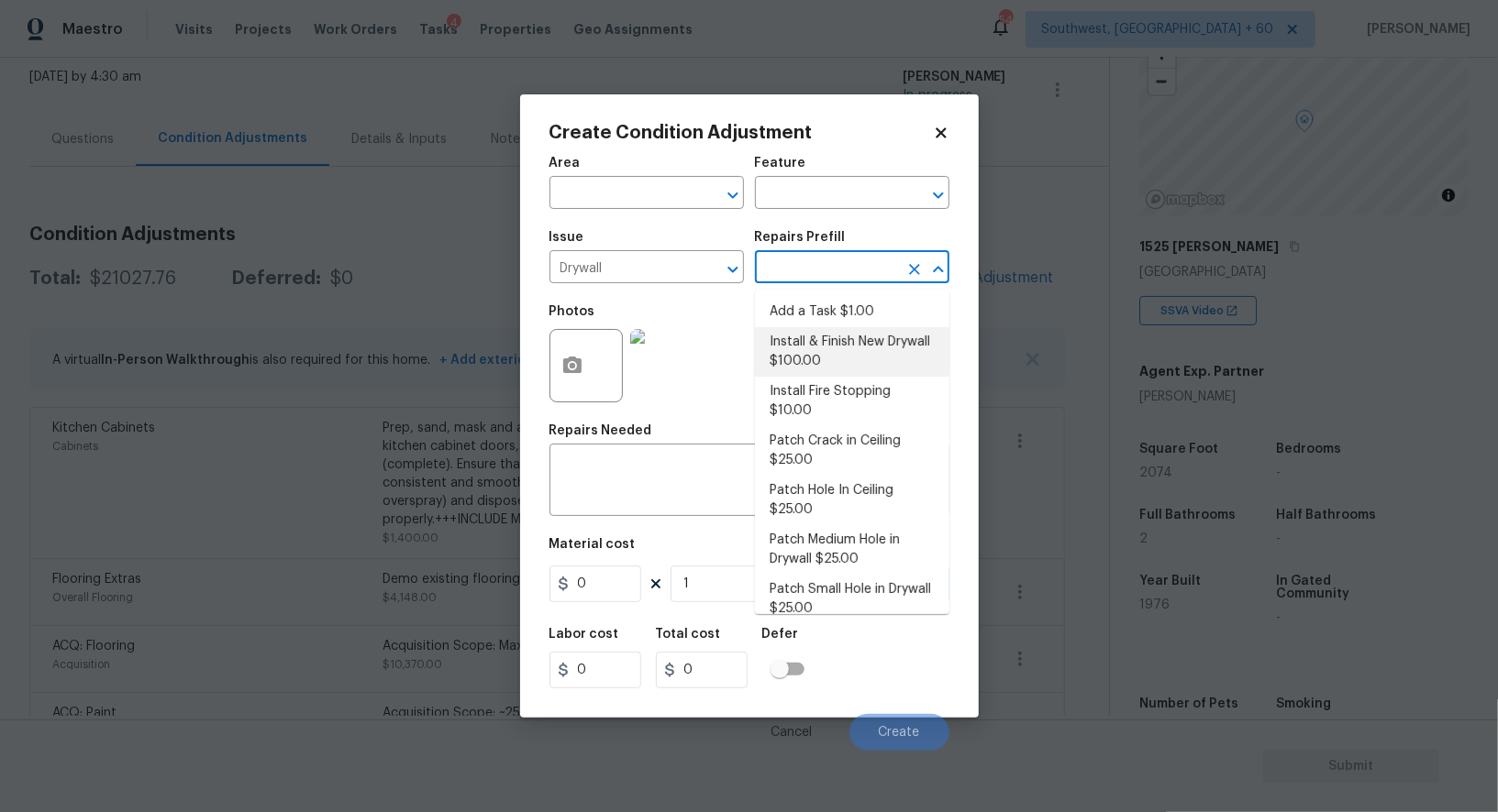
click at [806, 359] on li "Install & Finish New Drywall $100.00" at bounding box center [852, 352] width 195 height 49
type input "Walls and Ceiling"
type input "100"
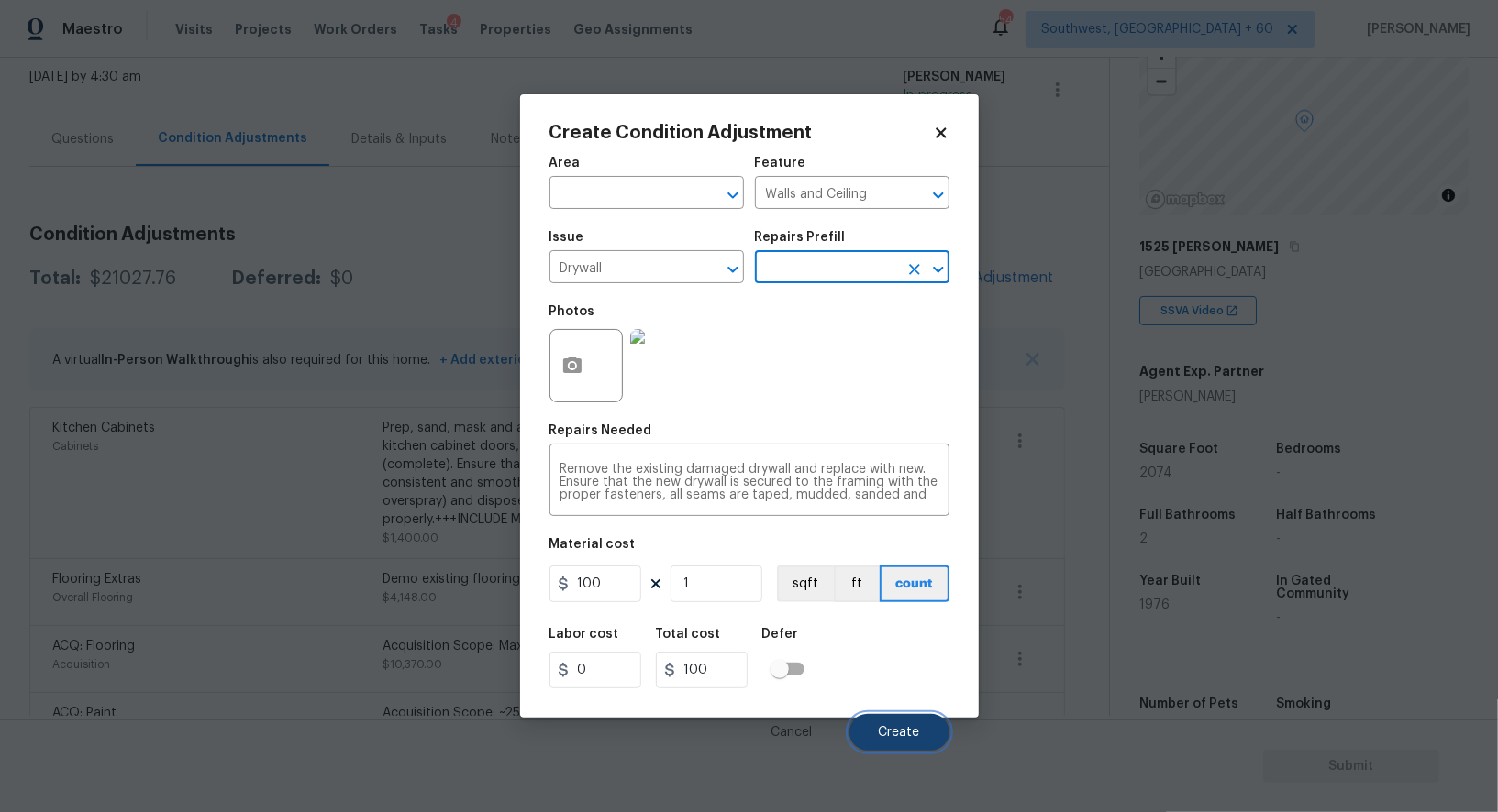
click at [903, 740] on span "Create" at bounding box center [899, 733] width 42 height 14
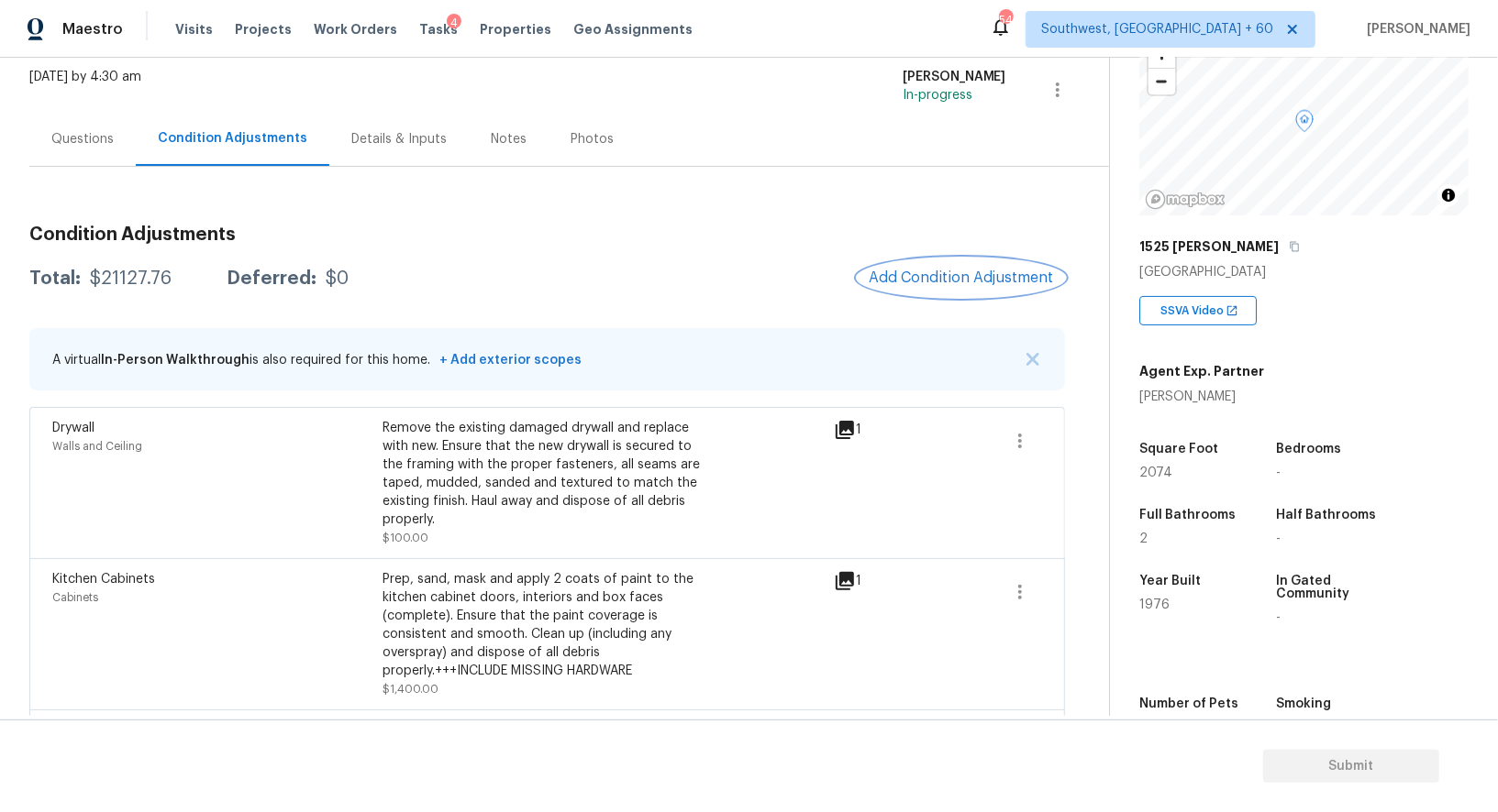
click at [948, 278] on span "Add Condition Adjustment" at bounding box center [961, 277] width 185 height 16
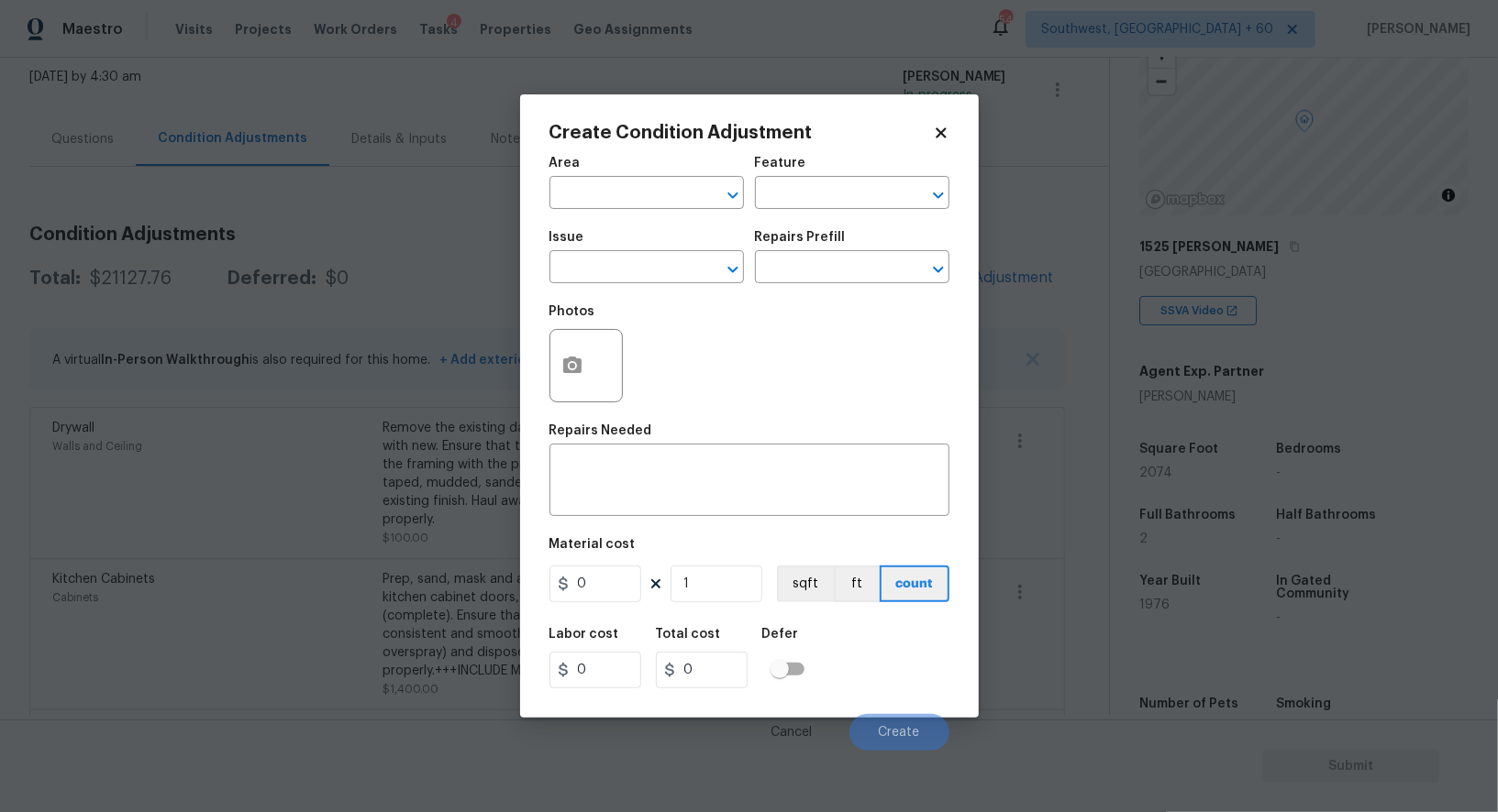
click at [594, 380] on div at bounding box center [586, 366] width 74 height 74
click at [563, 362] on icon "button" at bounding box center [571, 364] width 18 height 16
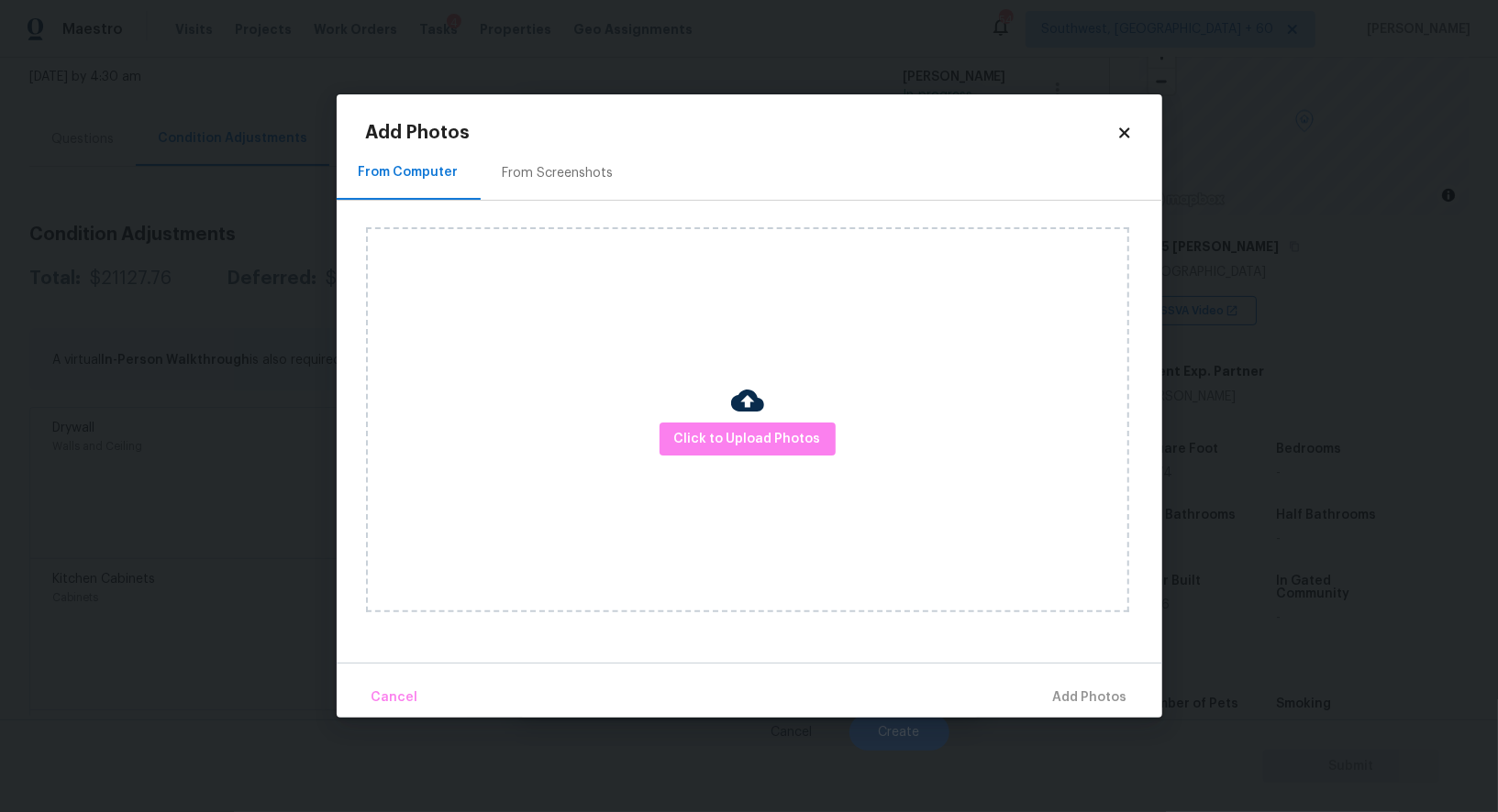
click at [717, 458] on div "Click to Upload Photos" at bounding box center [747, 419] width 763 height 385
click at [721, 441] on span "Click to Upload Photos" at bounding box center [747, 440] width 147 height 23
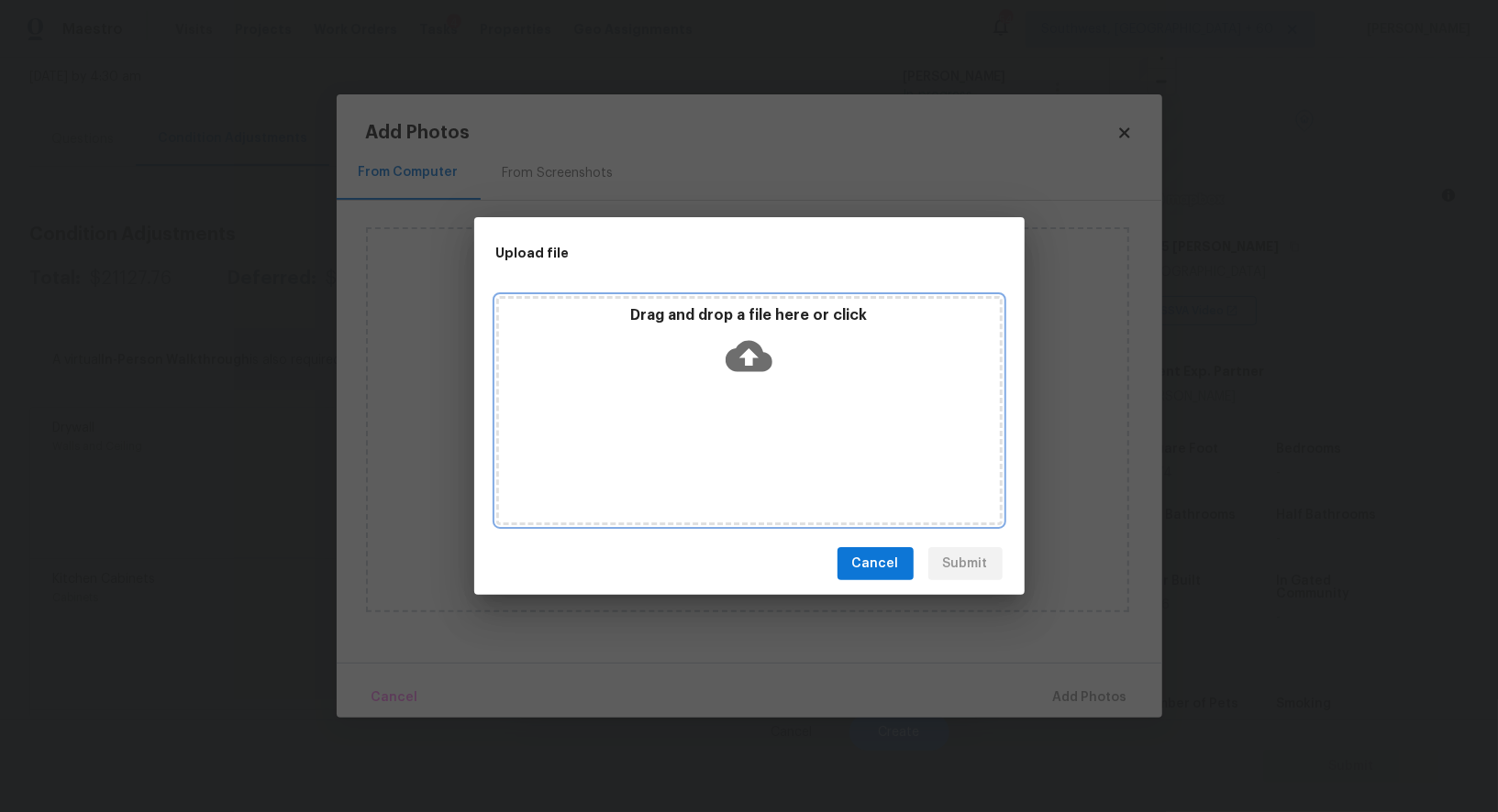
click at [751, 343] on icon at bounding box center [748, 356] width 46 height 31
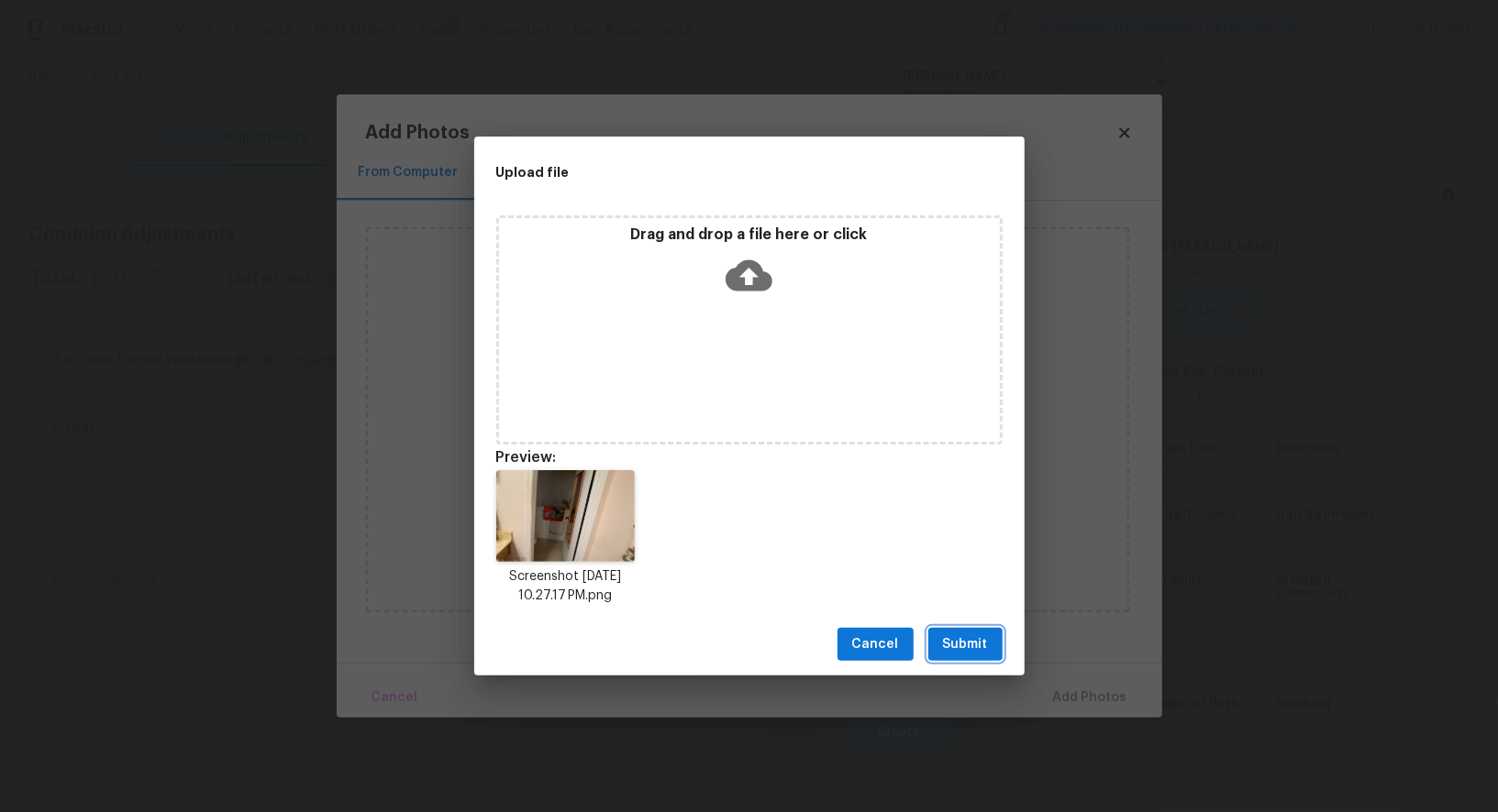
click at [979, 632] on button "Submit" at bounding box center [965, 645] width 75 height 34
click at [979, 632] on div "Upload file Drag and drop a file here or click Preview: Screenshot 2025-10-09 a…" at bounding box center [749, 406] width 1498 height 812
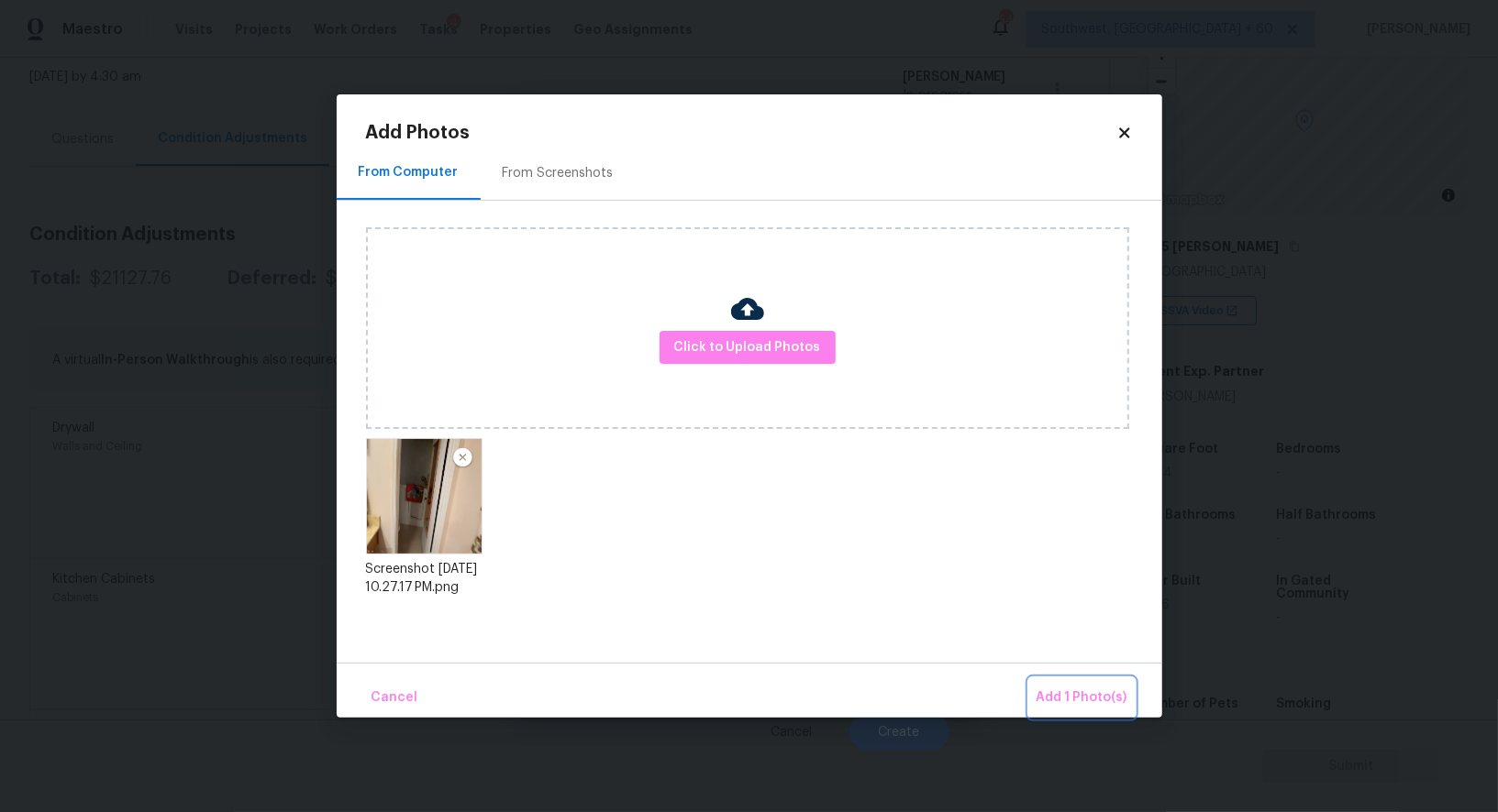
click at [1060, 686] on span "Add 1 Photo(s)" at bounding box center [1082, 698] width 91 height 23
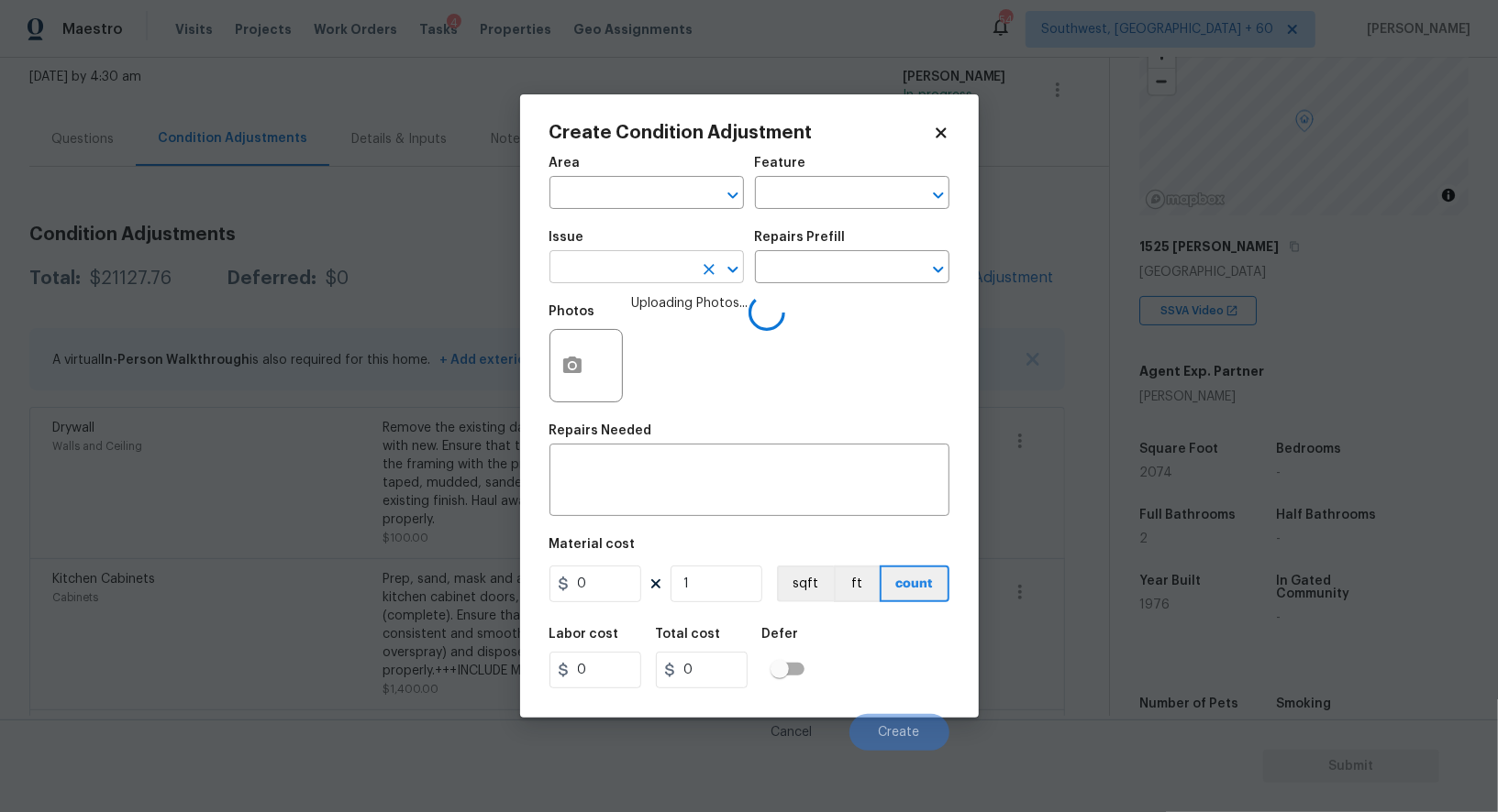
click at [661, 270] on input "text" at bounding box center [620, 269] width 143 height 28
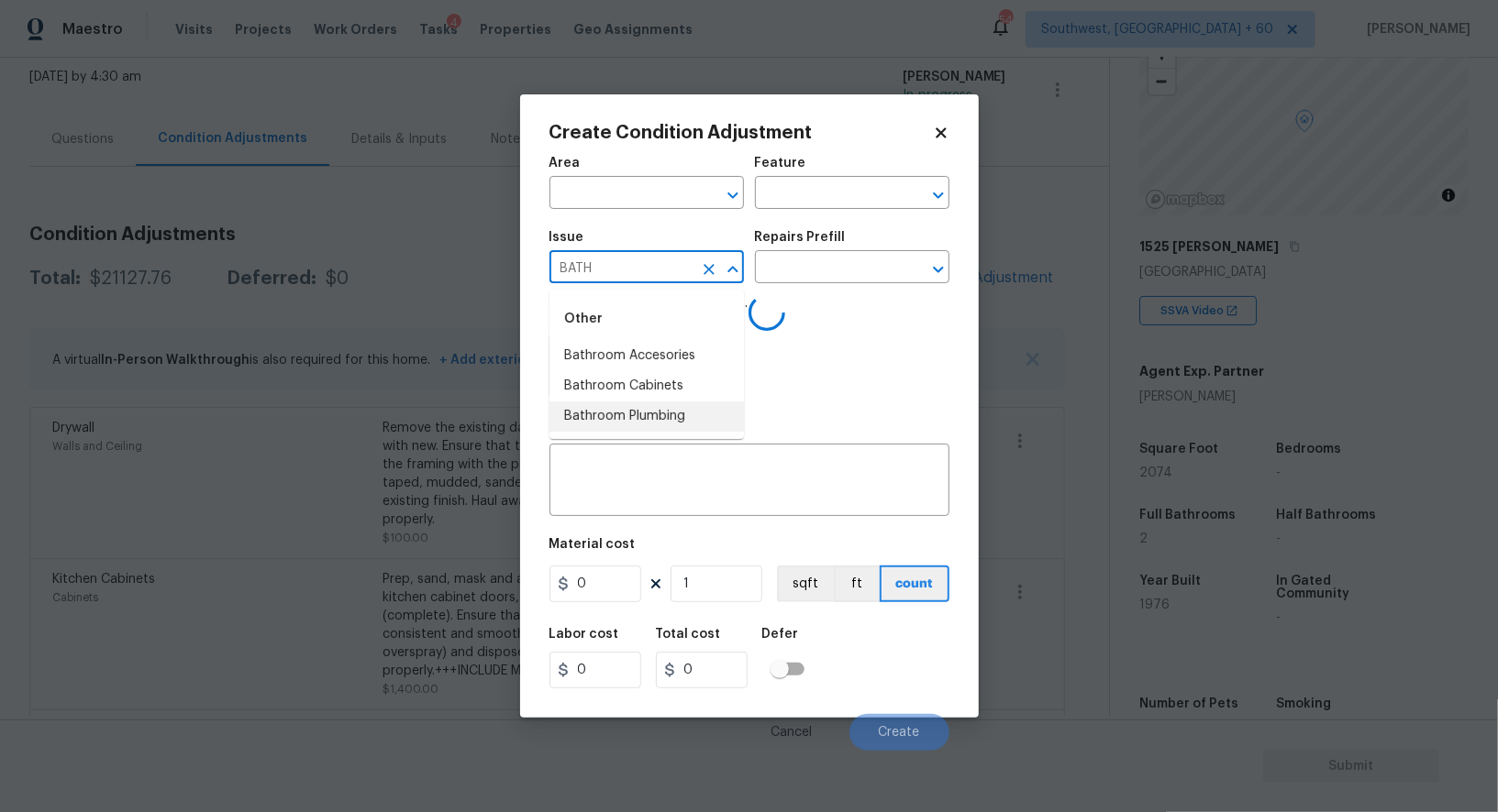
click at [679, 410] on li "Bathroom Plumbing" at bounding box center [647, 417] width 195 height 30
type input "Bathroom Plumbing"
click at [826, 258] on input "text" at bounding box center [826, 269] width 143 height 28
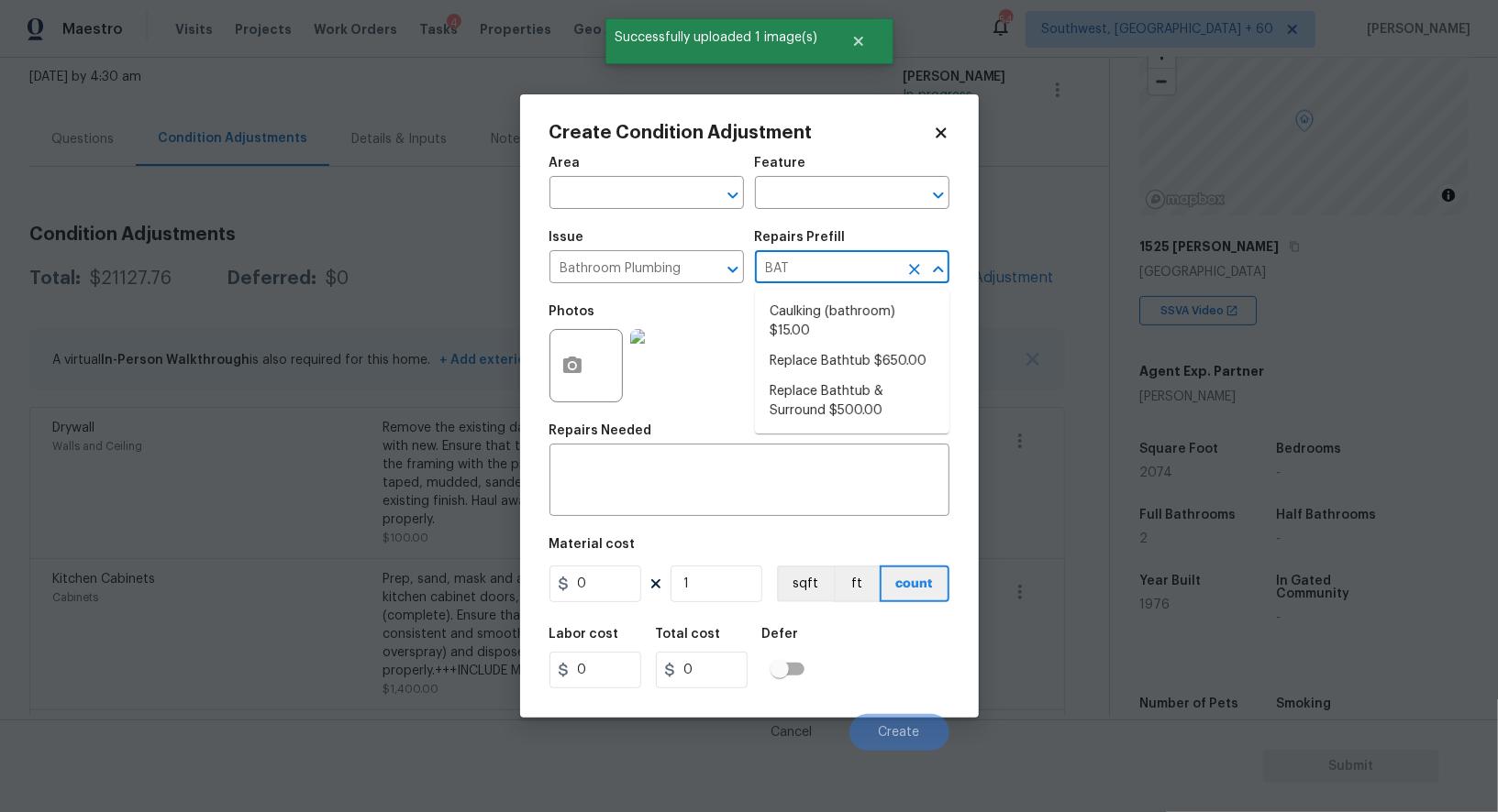
type input "BATH"
type input "BATHTUB"
click at [840, 314] on li "Replace Bathtub $650.00" at bounding box center [852, 312] width 195 height 30
type input "Plumbing"
type textarea "Remove the existing bath tub, confirm that the drain is still usable and instal…"
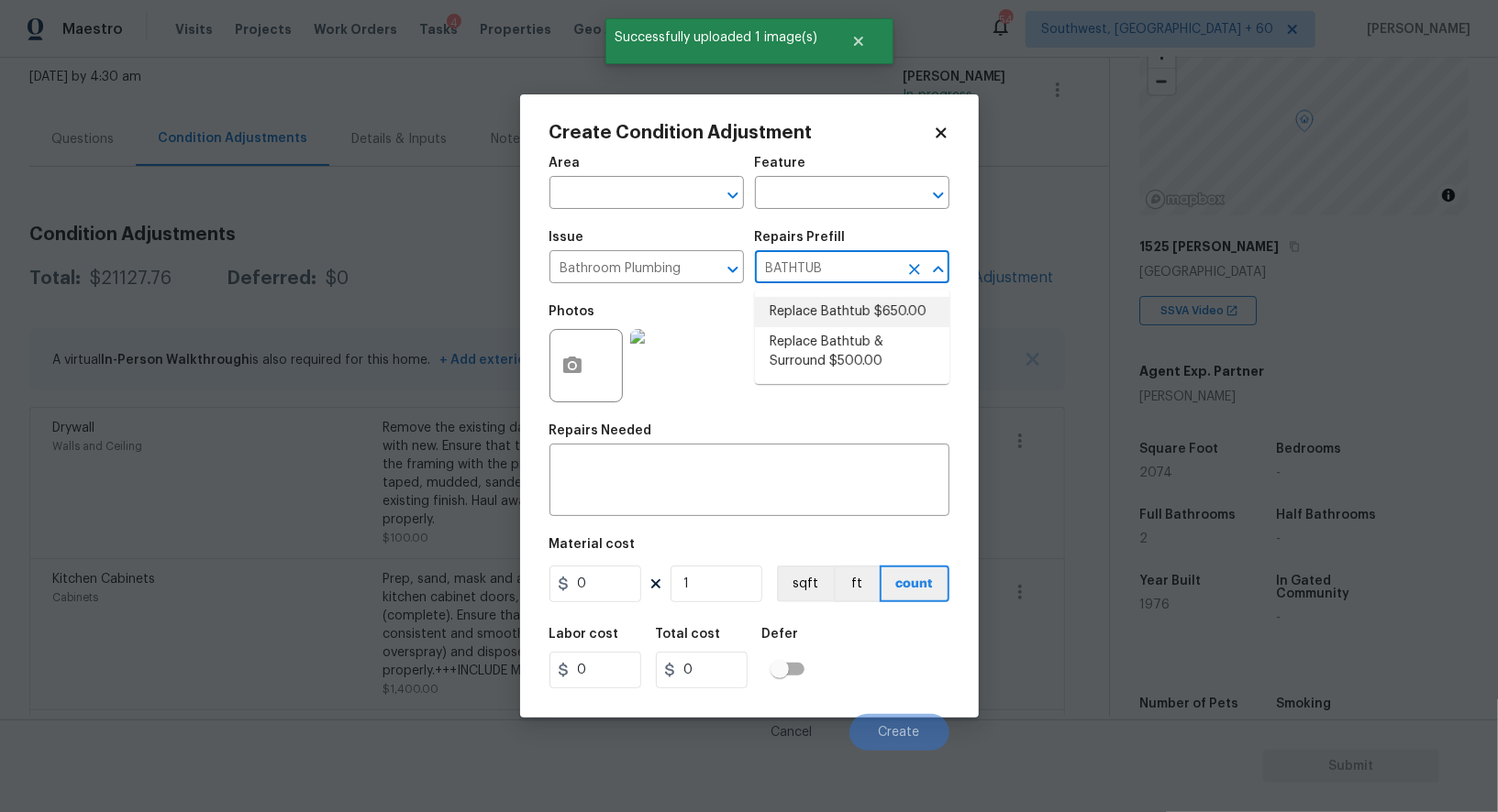
type input "650"
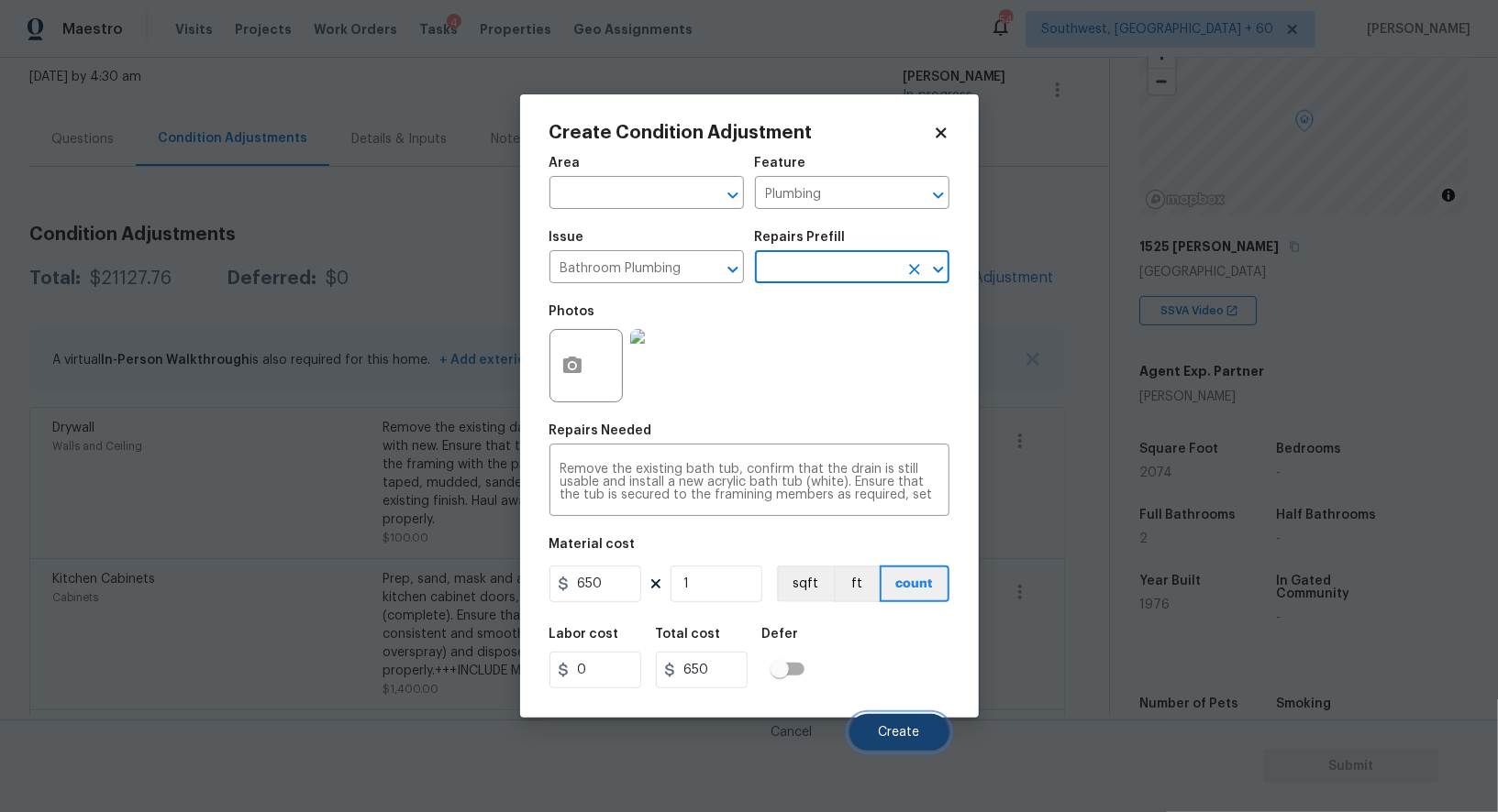
click at [915, 719] on button "Create" at bounding box center [899, 732] width 100 height 37
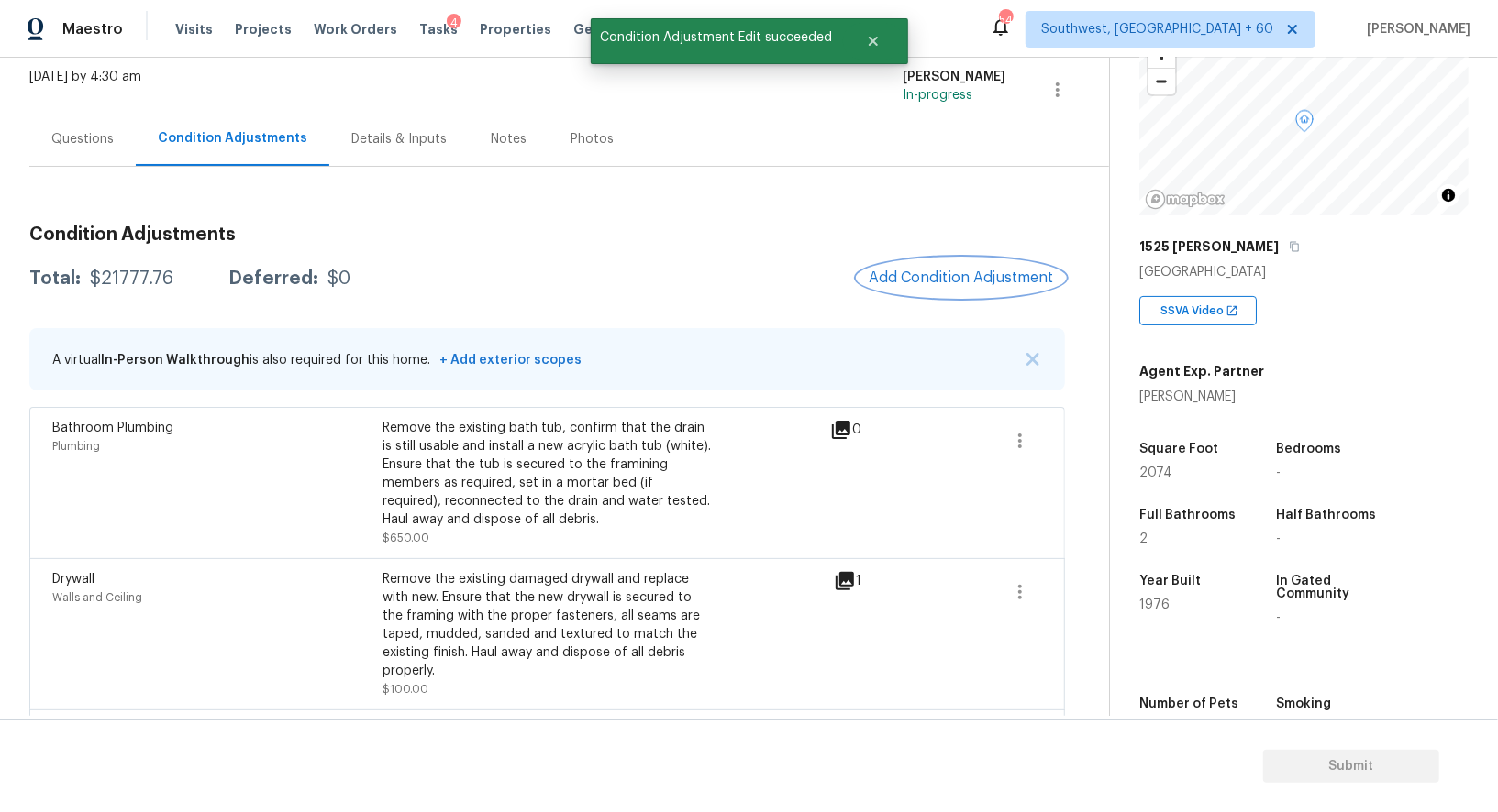
click at [950, 276] on span "Add Condition Adjustment" at bounding box center [961, 277] width 185 height 16
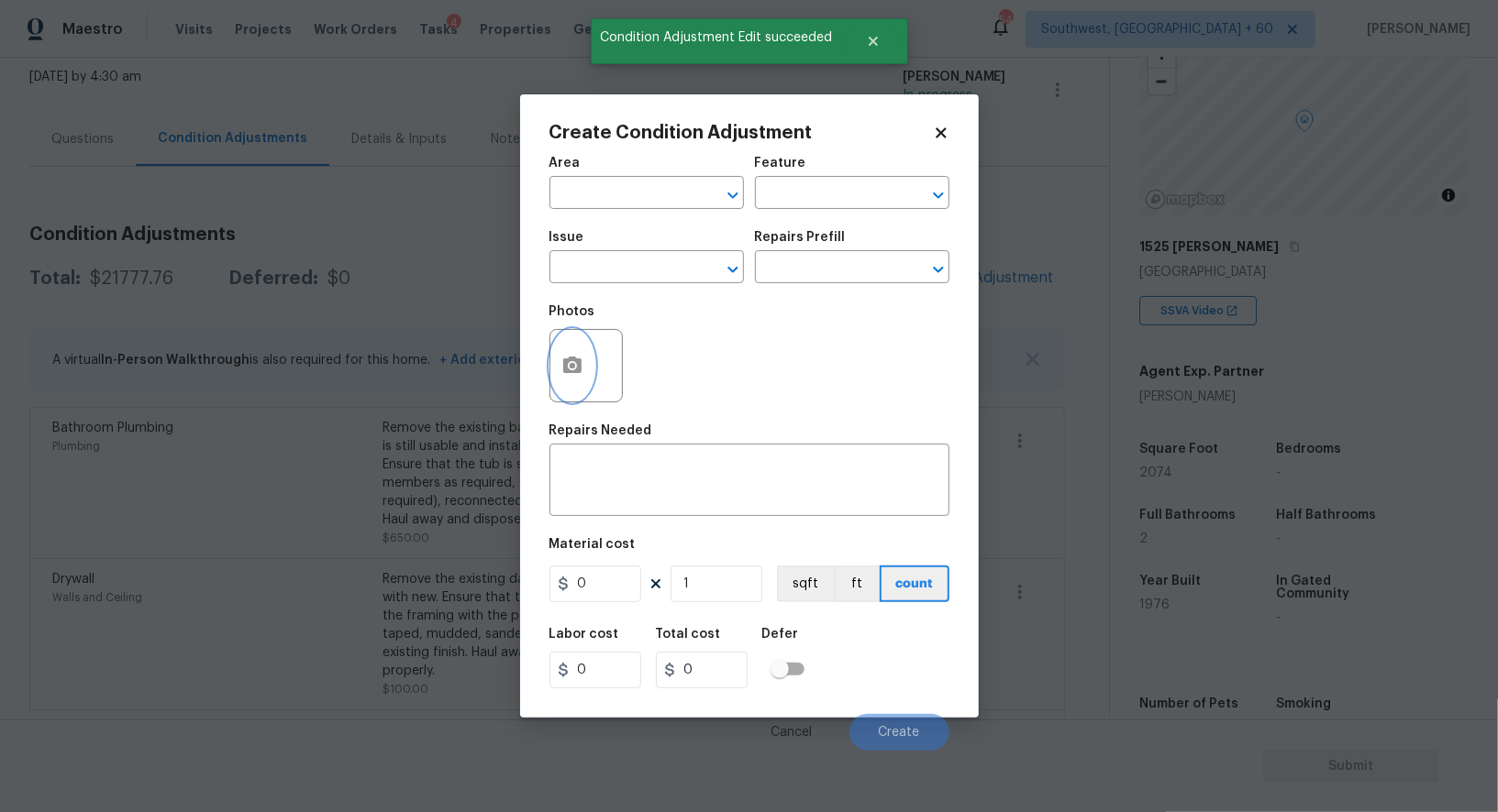
click at [583, 381] on button "button" at bounding box center [572, 366] width 44 height 72
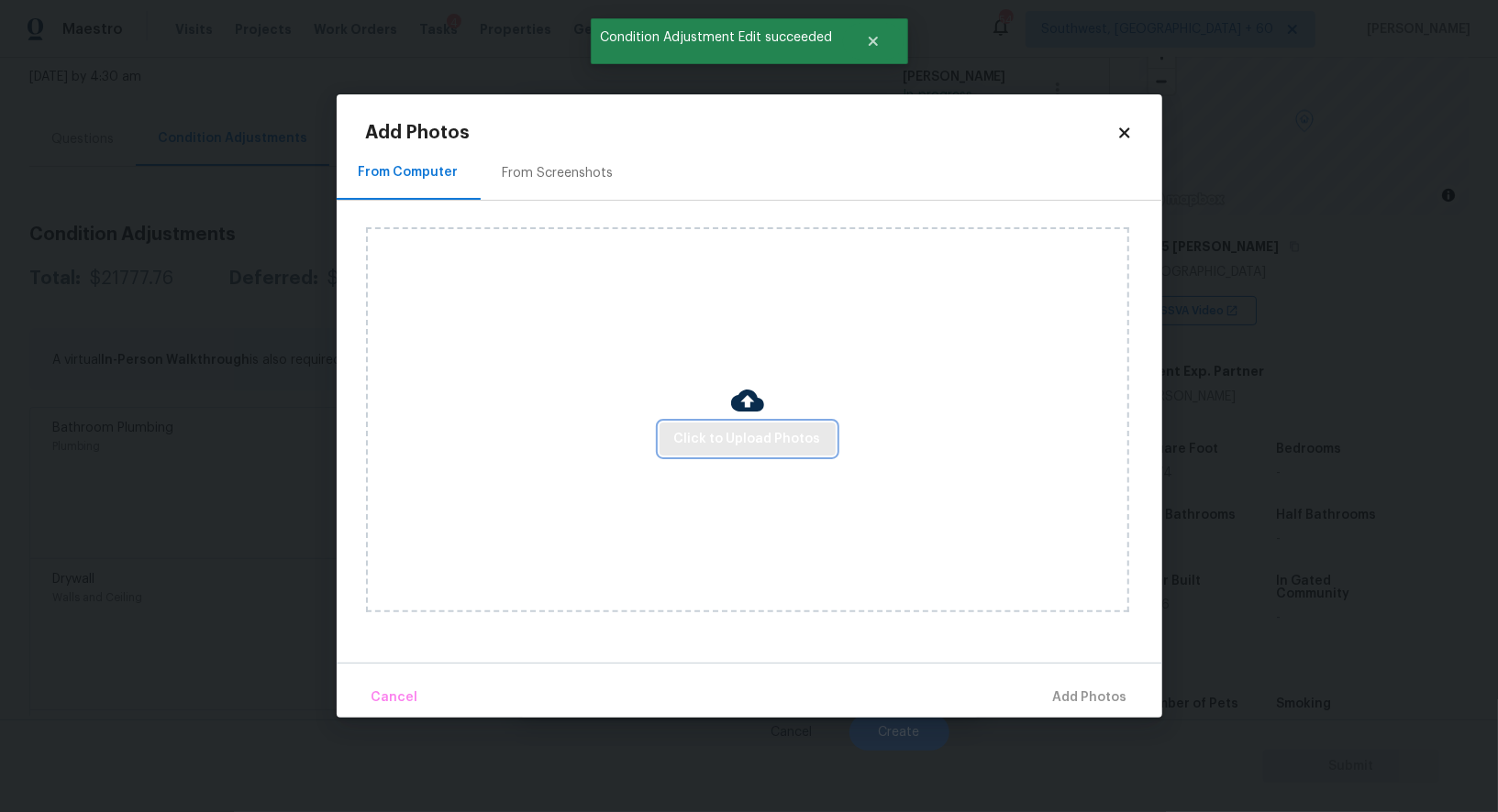
click at [780, 451] on button "Click to Upload Photos" at bounding box center [747, 440] width 176 height 34
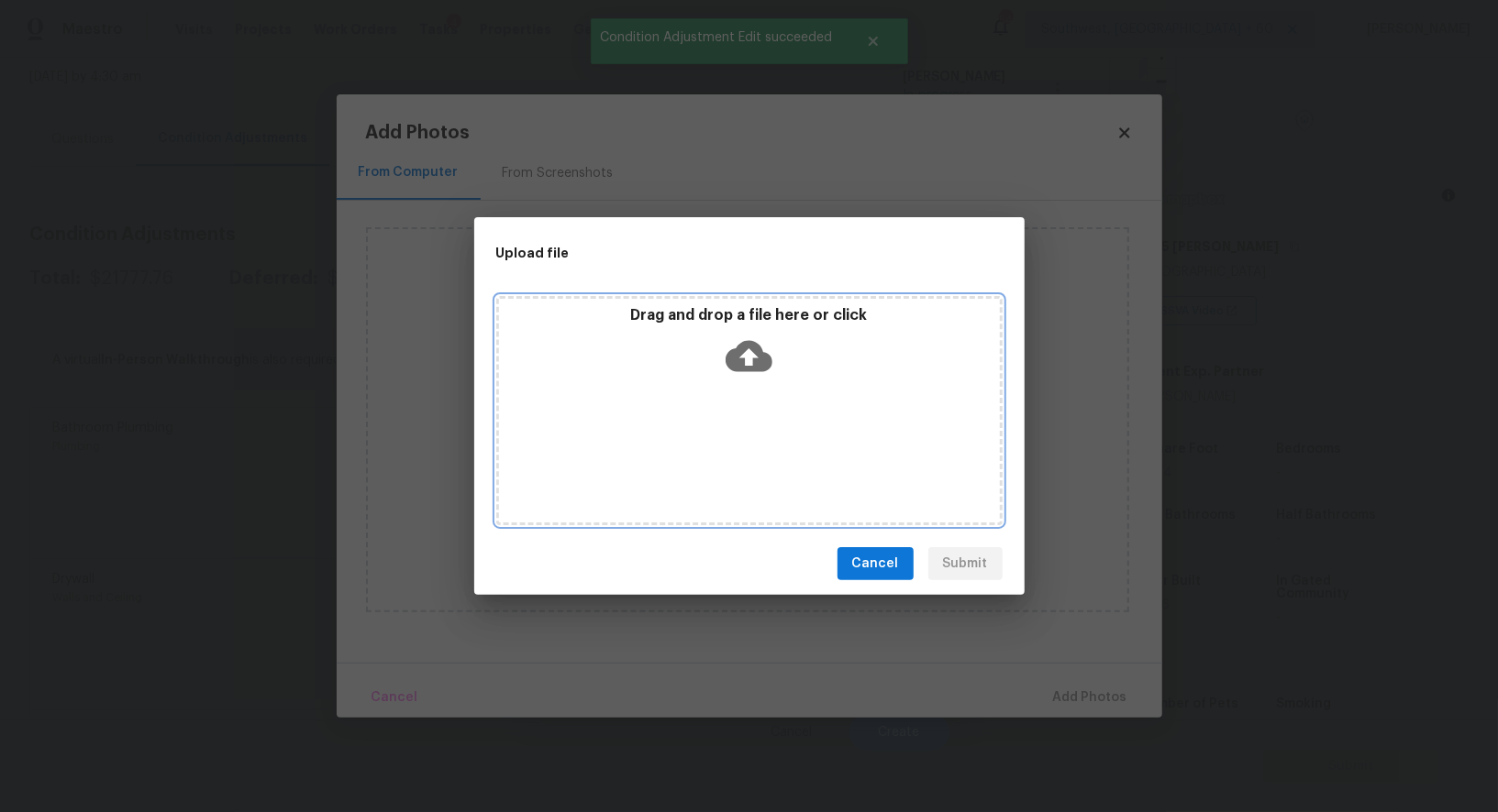
click at [750, 371] on icon at bounding box center [748, 356] width 46 height 31
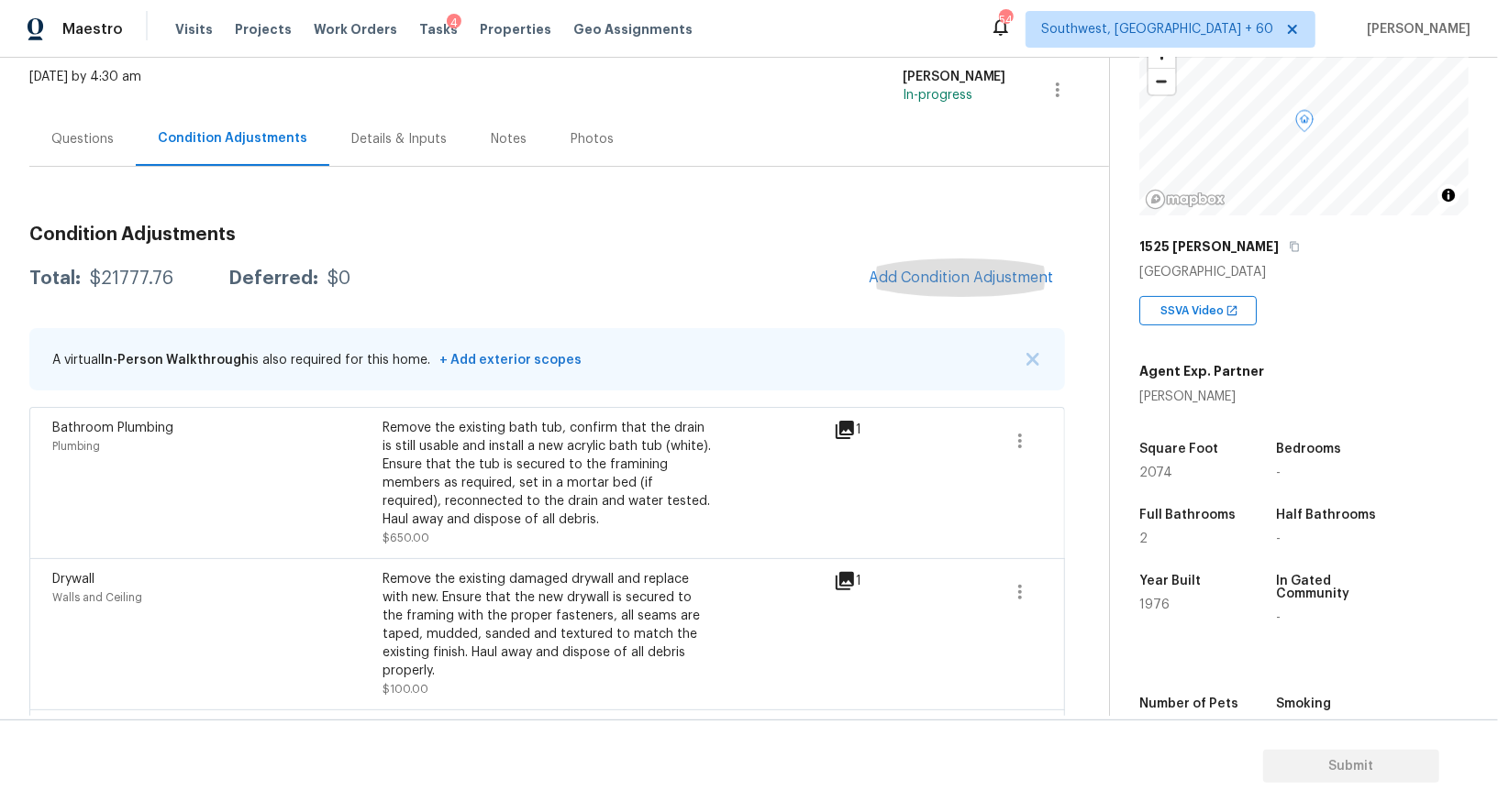
click at [140, 278] on div "$21777.76" at bounding box center [131, 278] width 83 height 18
copy div "$21777.76"
click at [47, 141] on div "Questions" at bounding box center [82, 138] width 106 height 54
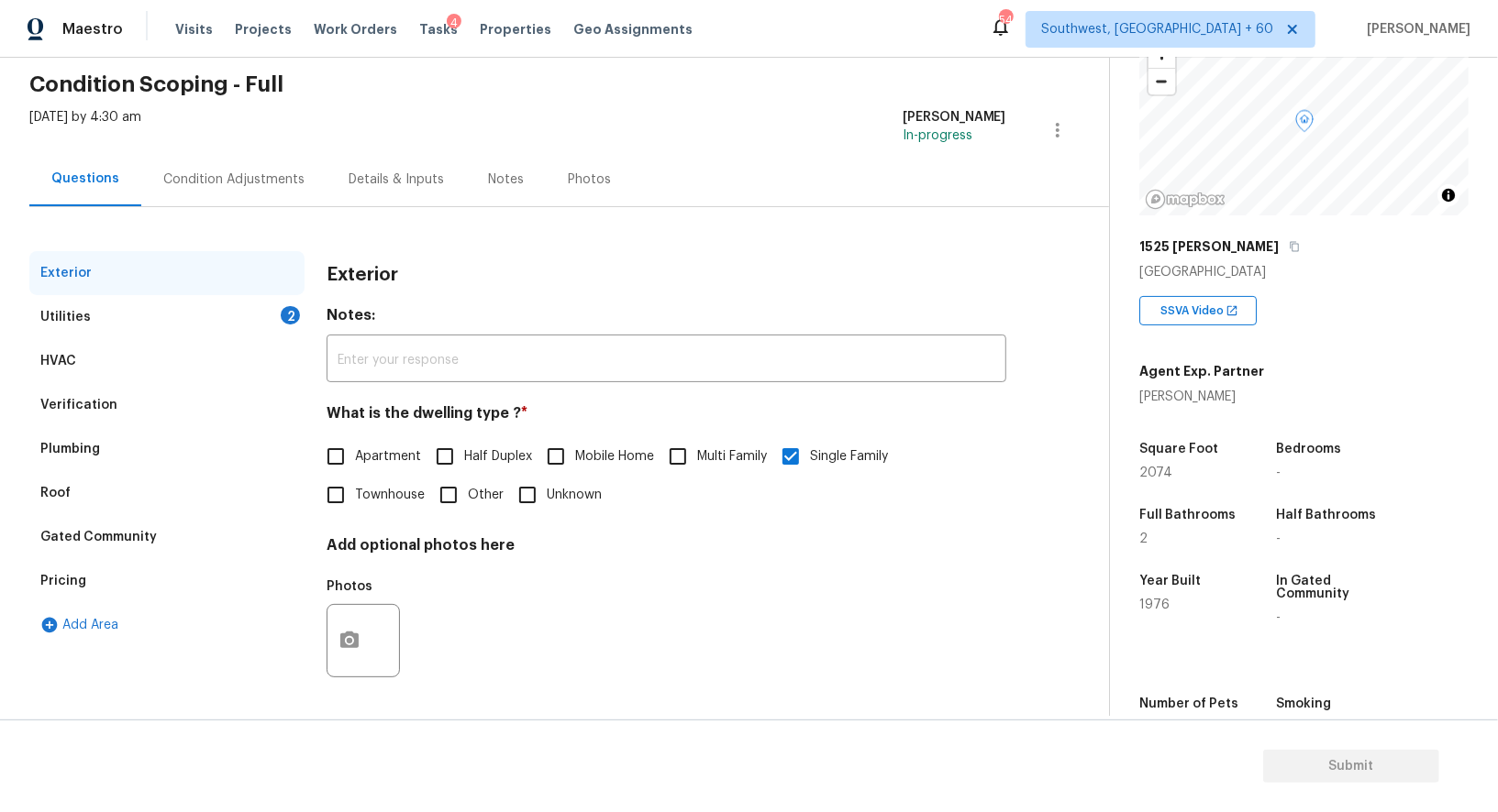
click at [197, 316] on div "Utilities 2" at bounding box center [166, 317] width 275 height 44
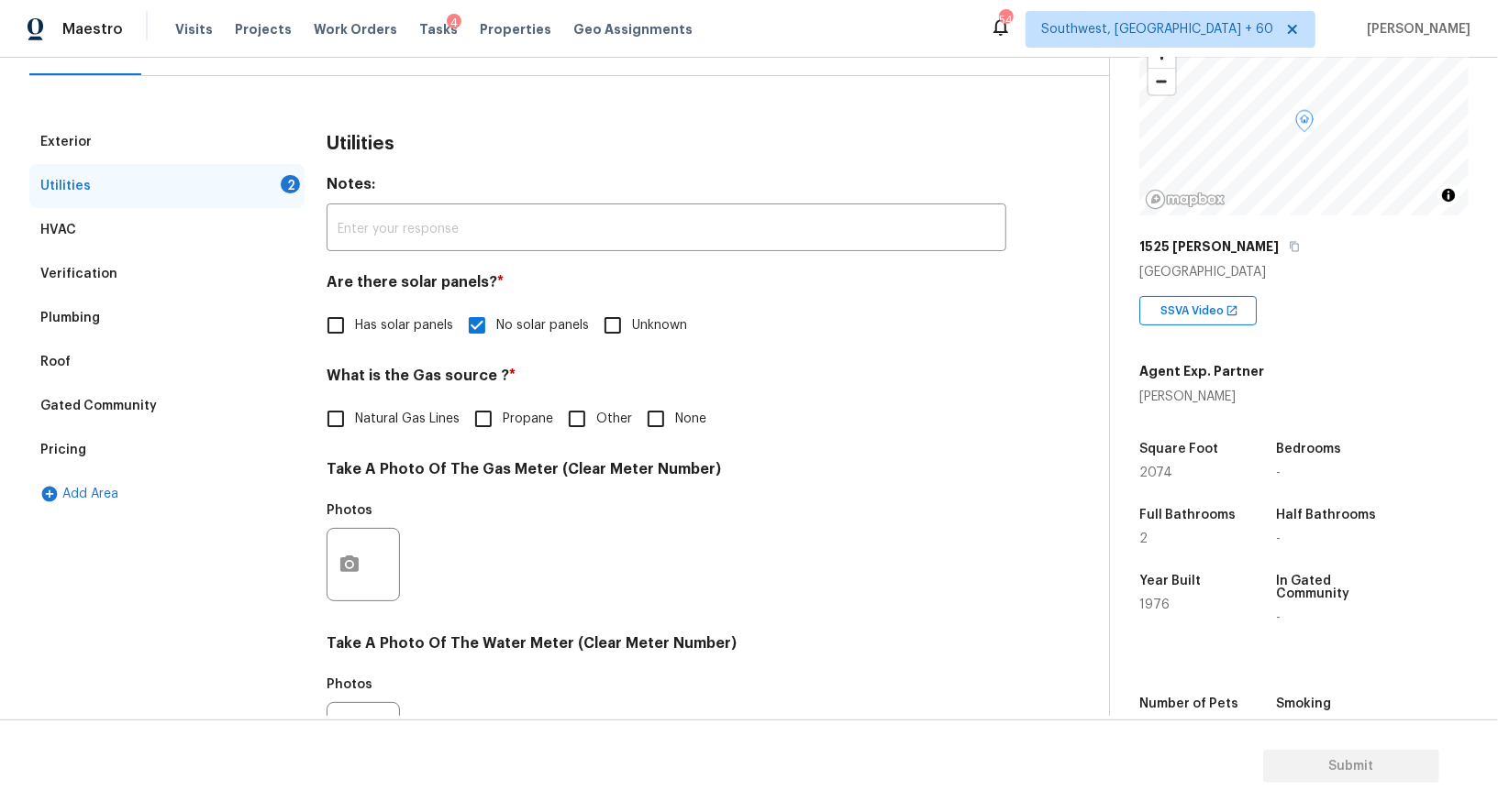
scroll to position [226, 0]
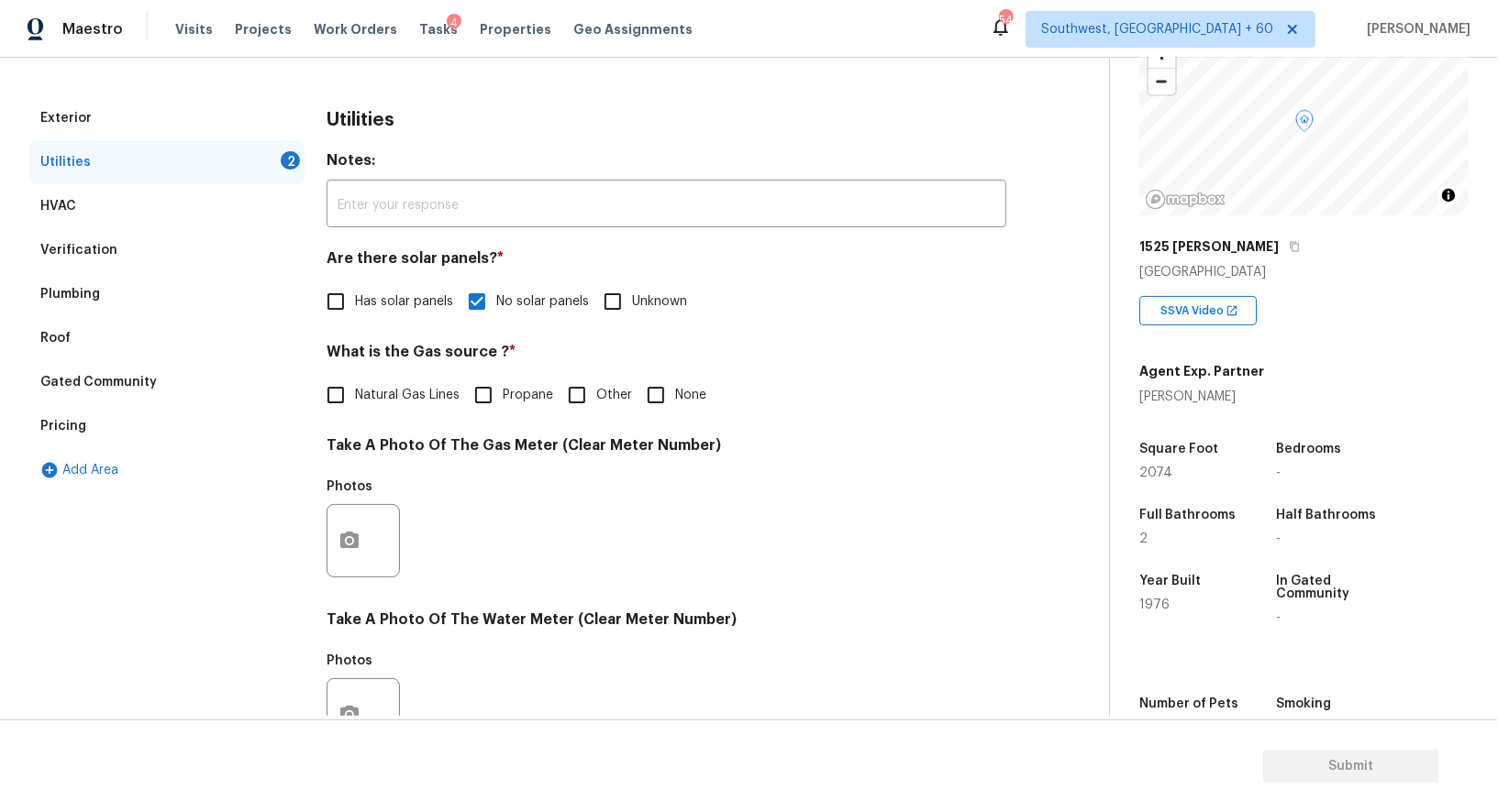
click at [385, 395] on span "Natural Gas Lines" at bounding box center [407, 395] width 105 height 19
click at [355, 395] on input "Natural Gas Lines" at bounding box center [336, 395] width 39 height 39
checkbox input "true"
click at [370, 531] on button "button" at bounding box center [349, 543] width 44 height 72
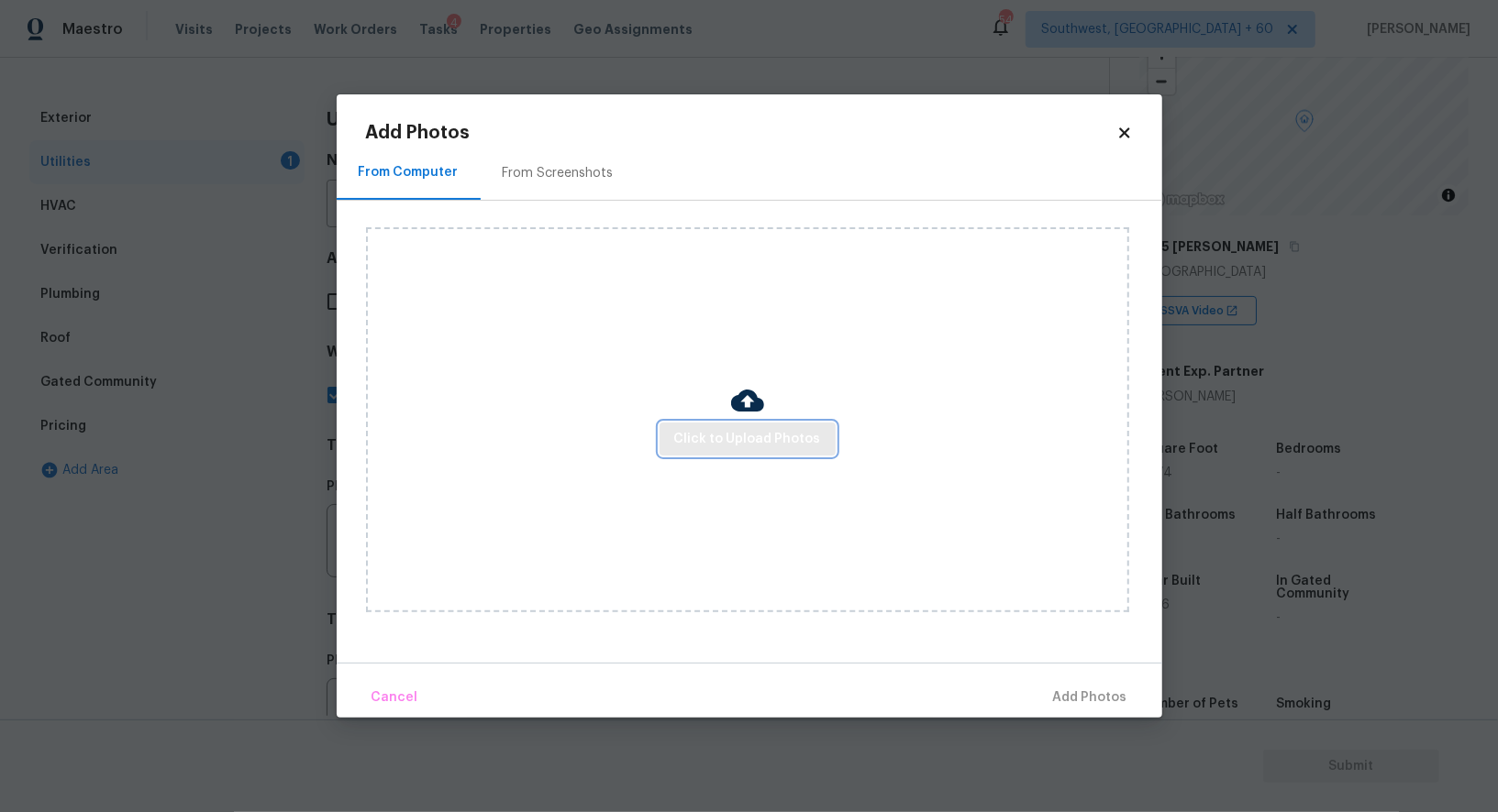
click at [788, 426] on button "Click to Upload Photos" at bounding box center [747, 440] width 176 height 34
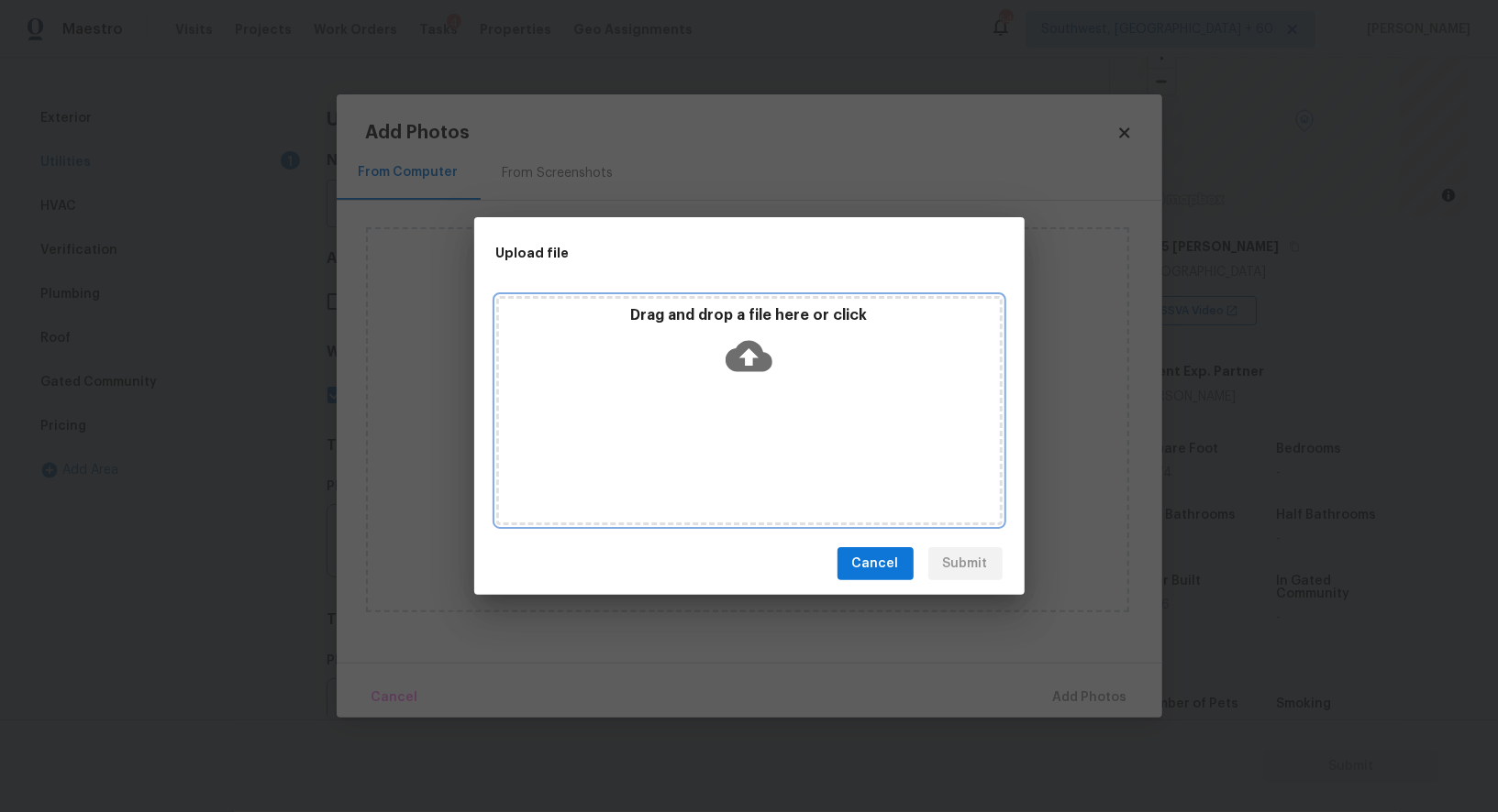
click at [769, 388] on div "Drag and drop a file here or click" at bounding box center [749, 410] width 506 height 229
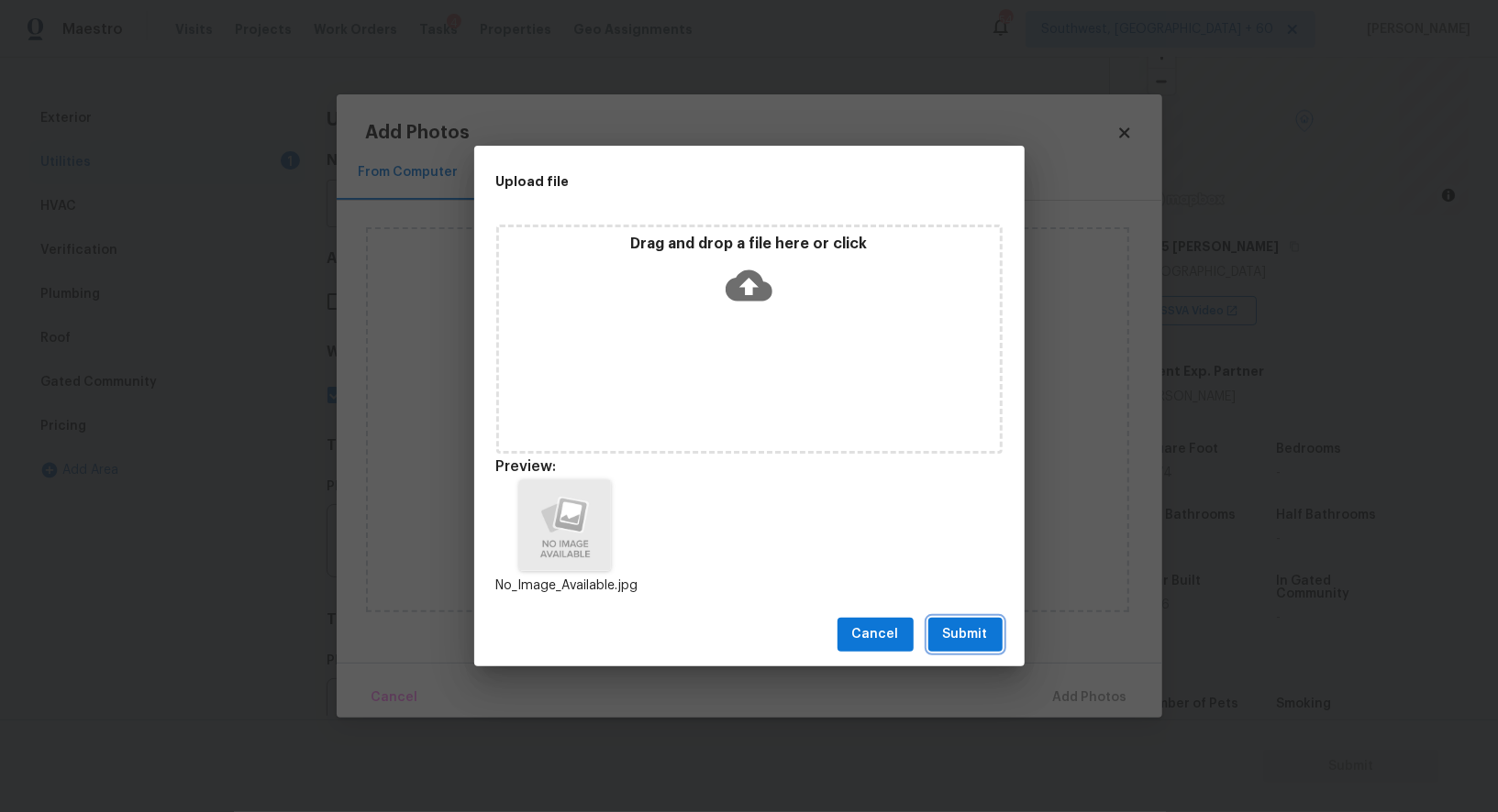
click at [961, 641] on span "Submit" at bounding box center [966, 634] width 45 height 23
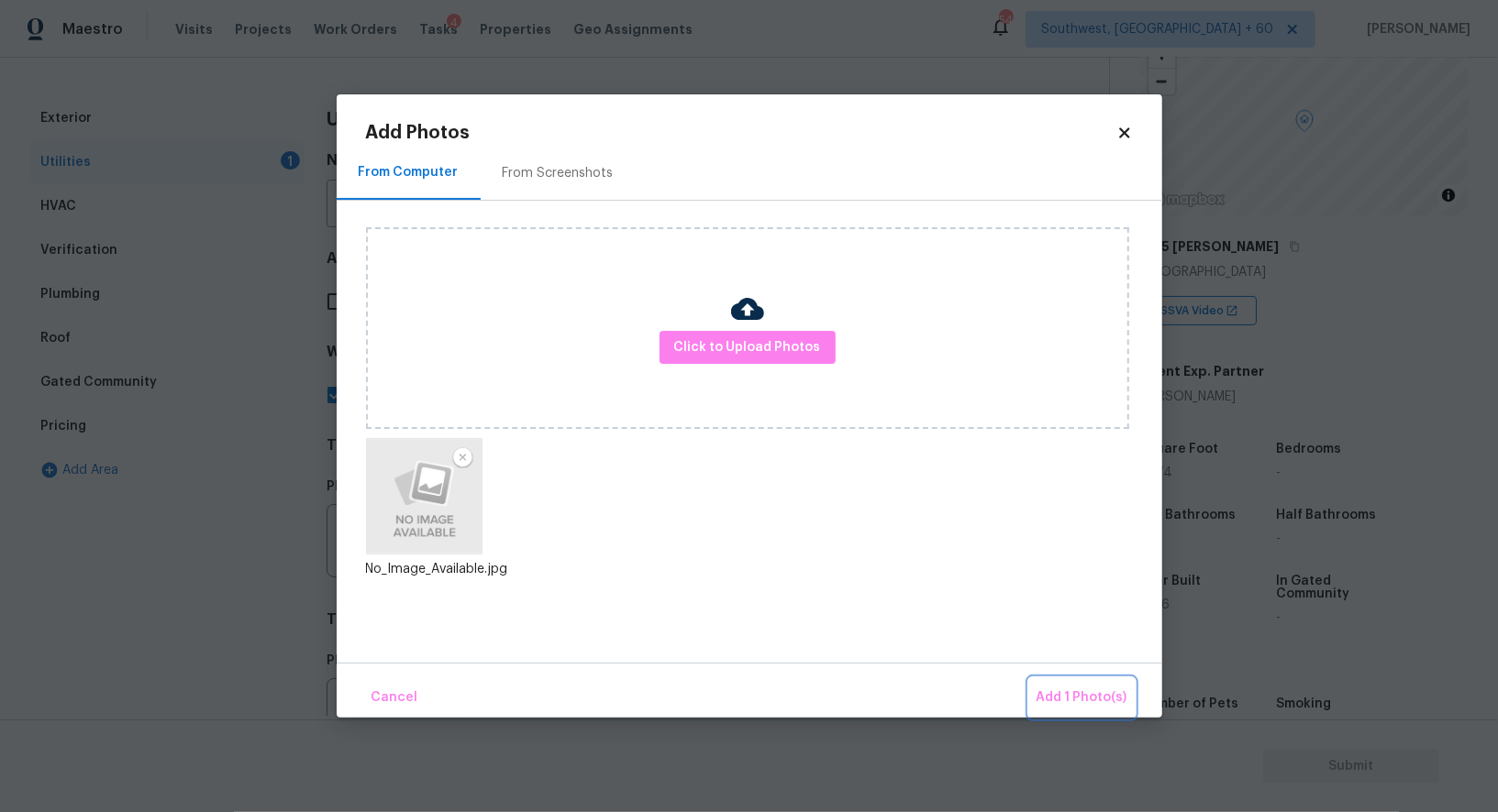
click at [1059, 696] on span "Add 1 Photo(s)" at bounding box center [1082, 698] width 91 height 23
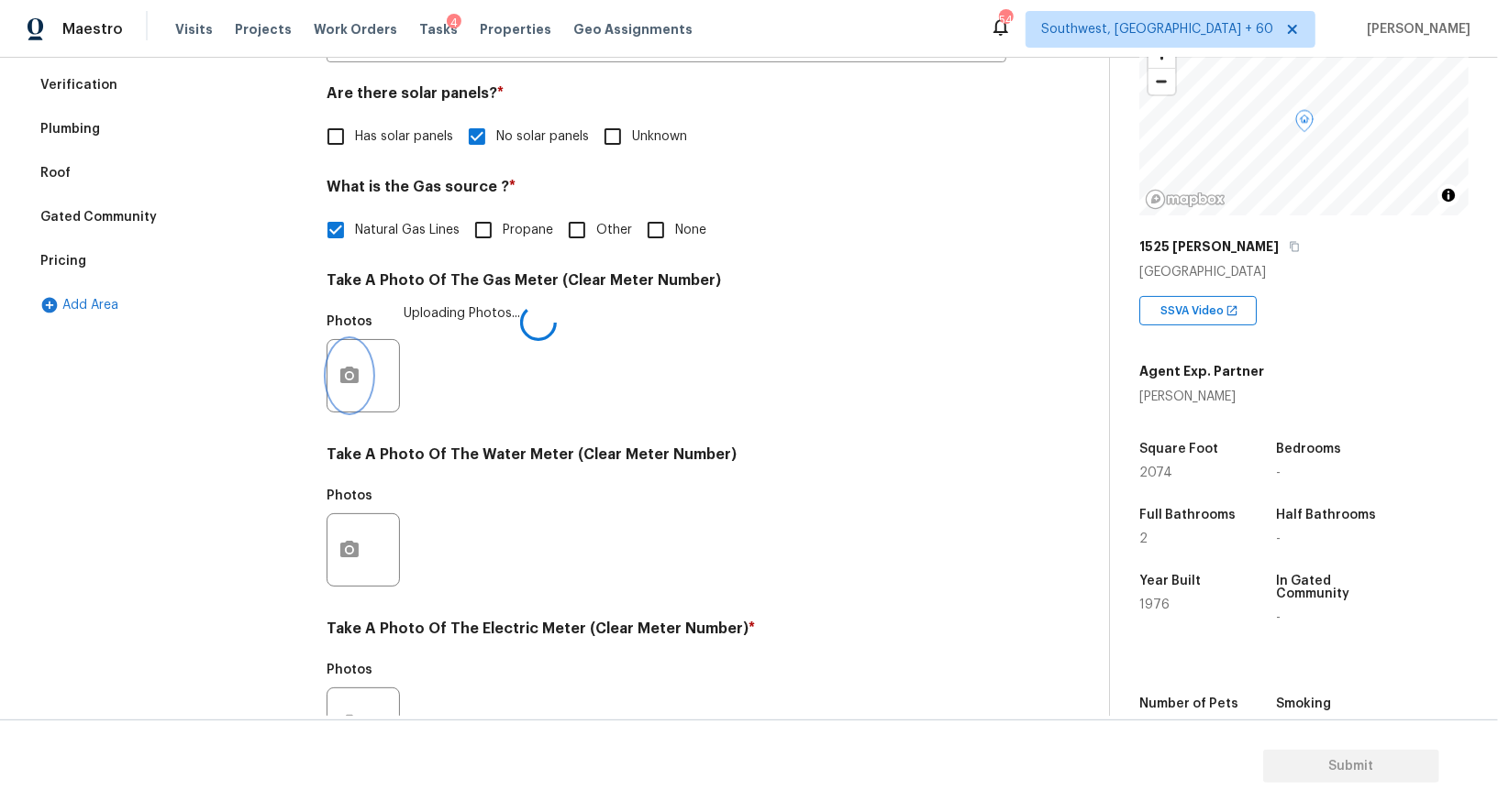
scroll to position [566, 0]
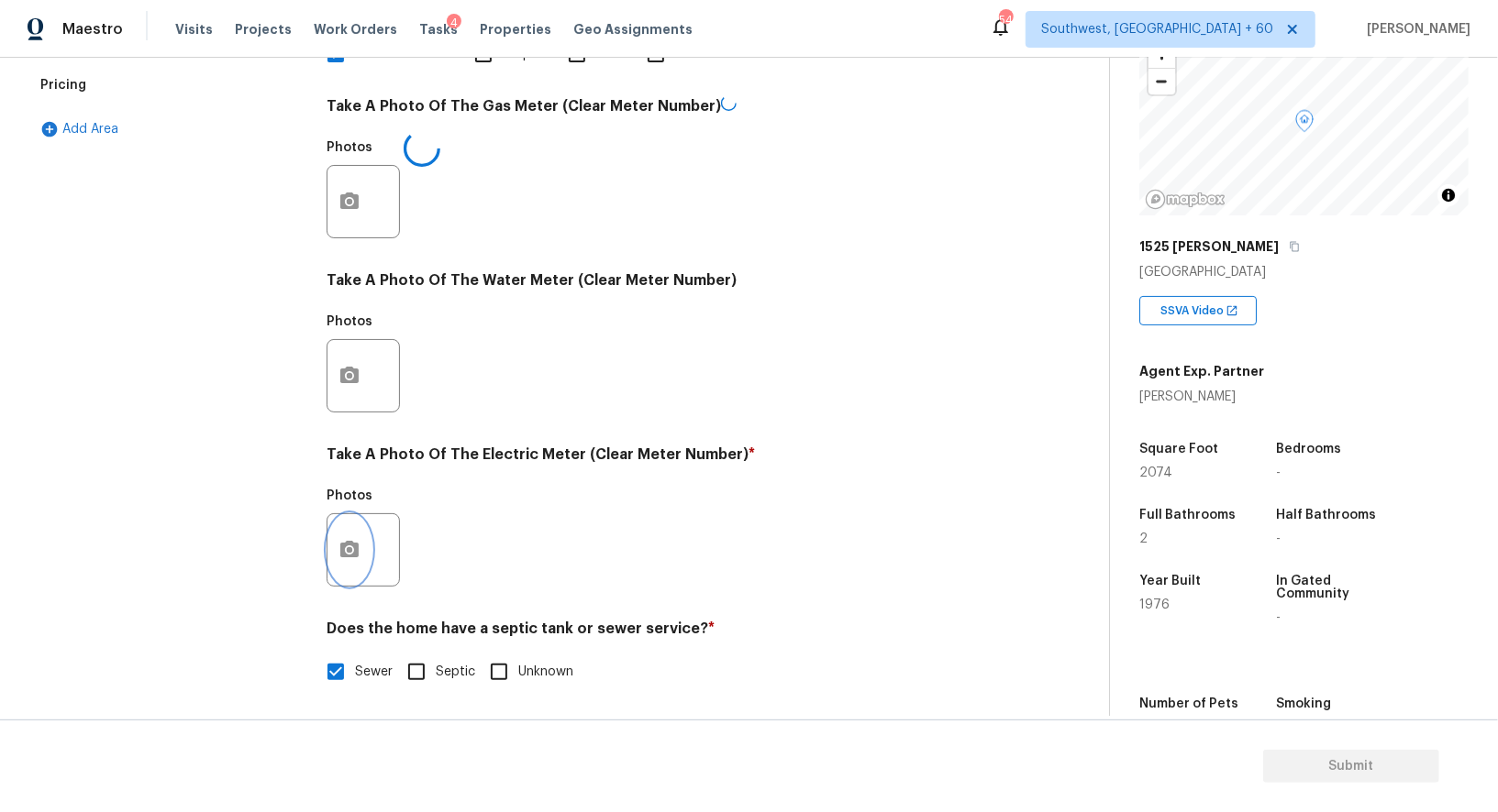
click at [352, 544] on icon "button" at bounding box center [349, 548] width 18 height 16
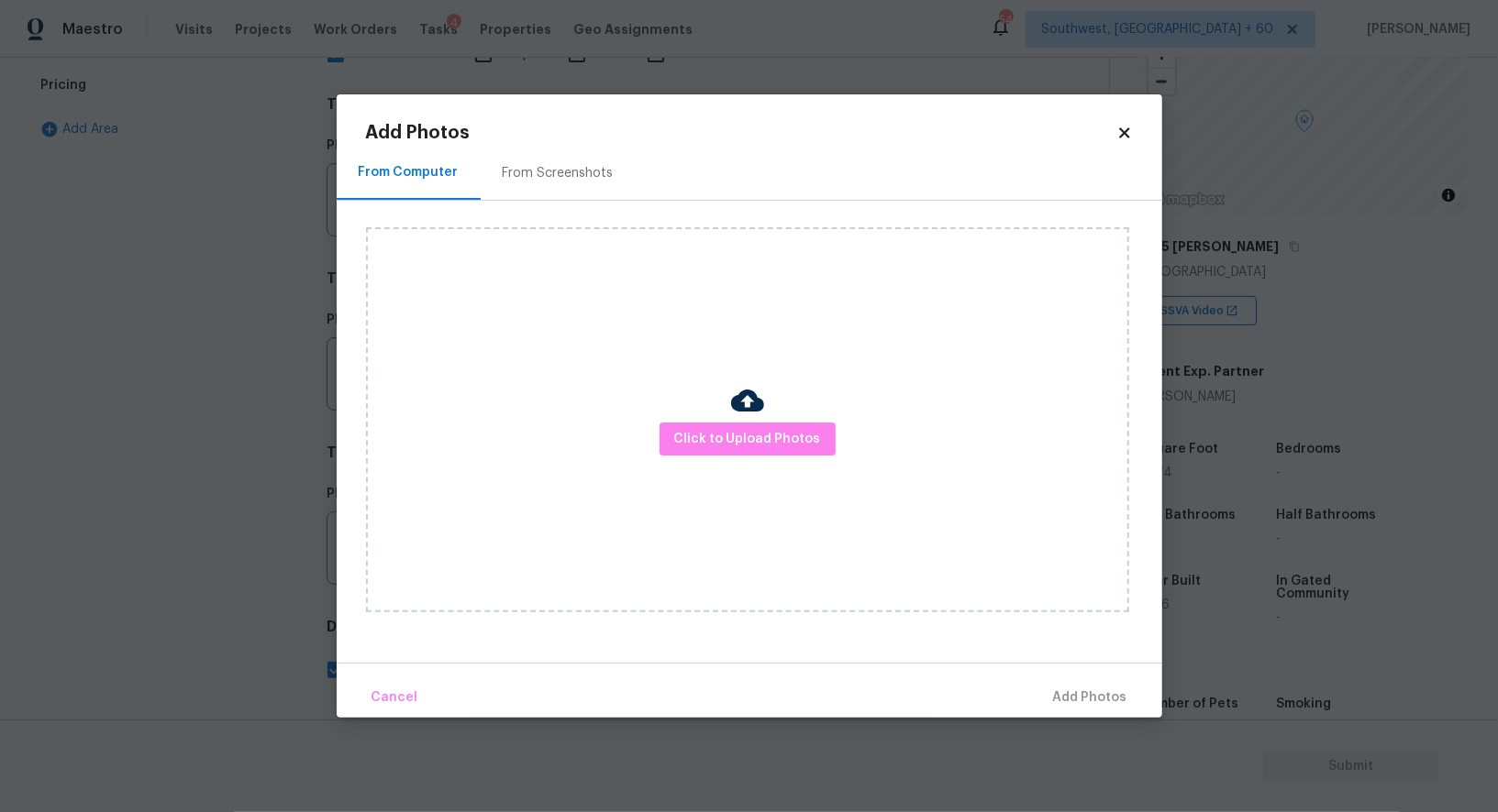
click at [742, 416] on img at bounding box center [747, 400] width 33 height 33
click at [746, 428] on span "Click to Upload Photos" at bounding box center [747, 440] width 147 height 23
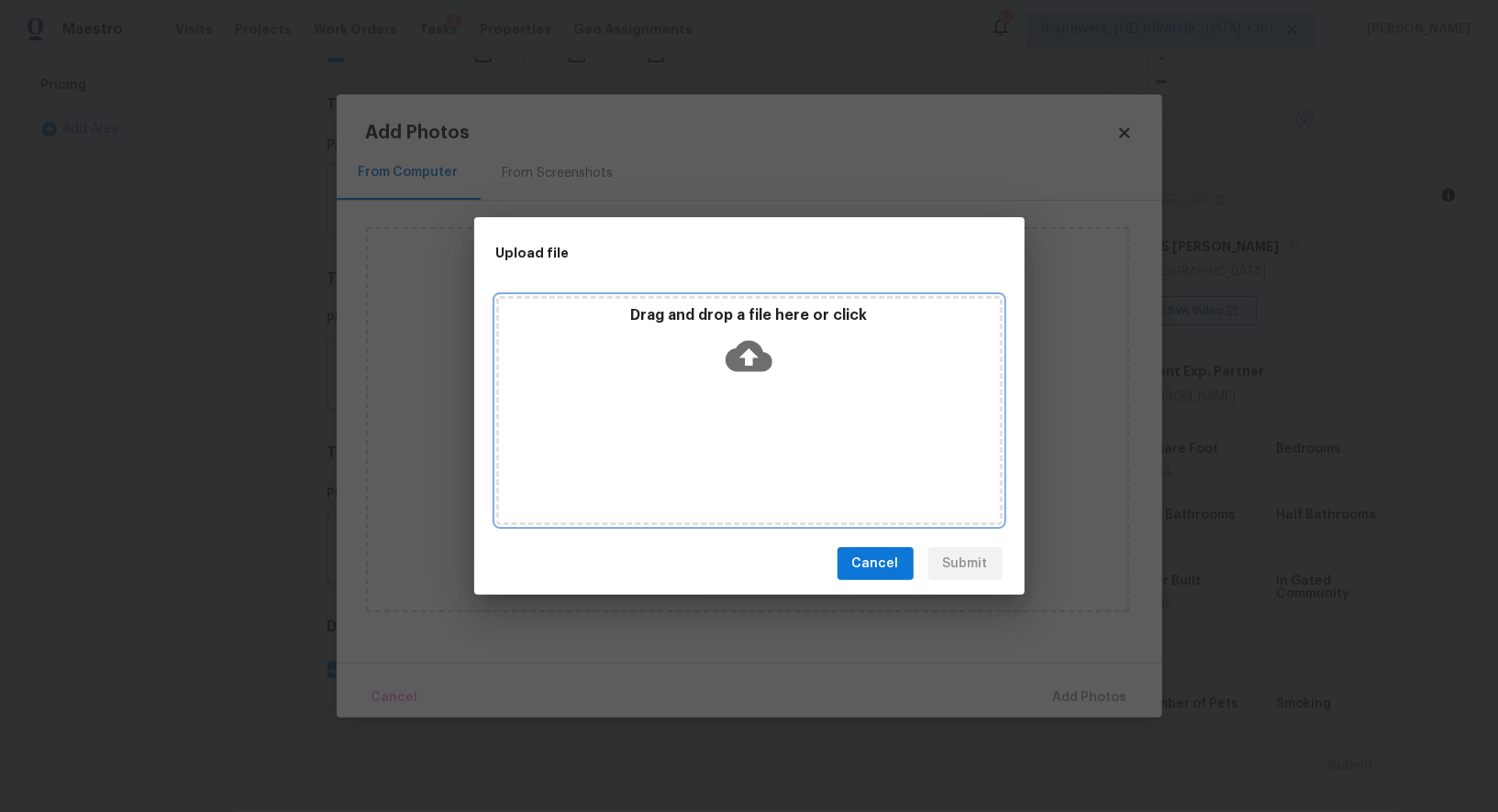
click at [748, 360] on icon at bounding box center [748, 355] width 46 height 46
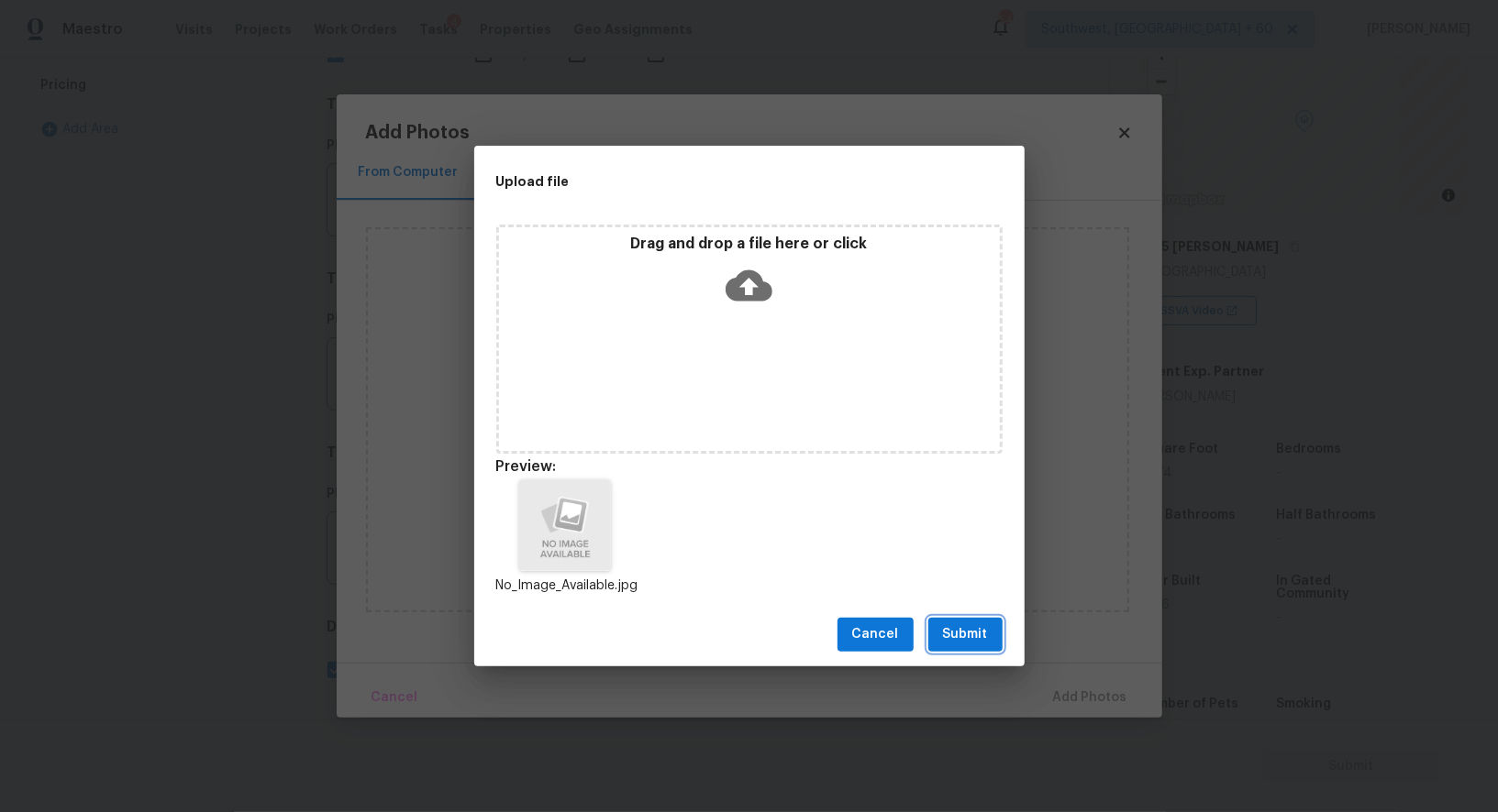
click at [970, 630] on span "Submit" at bounding box center [966, 634] width 45 height 23
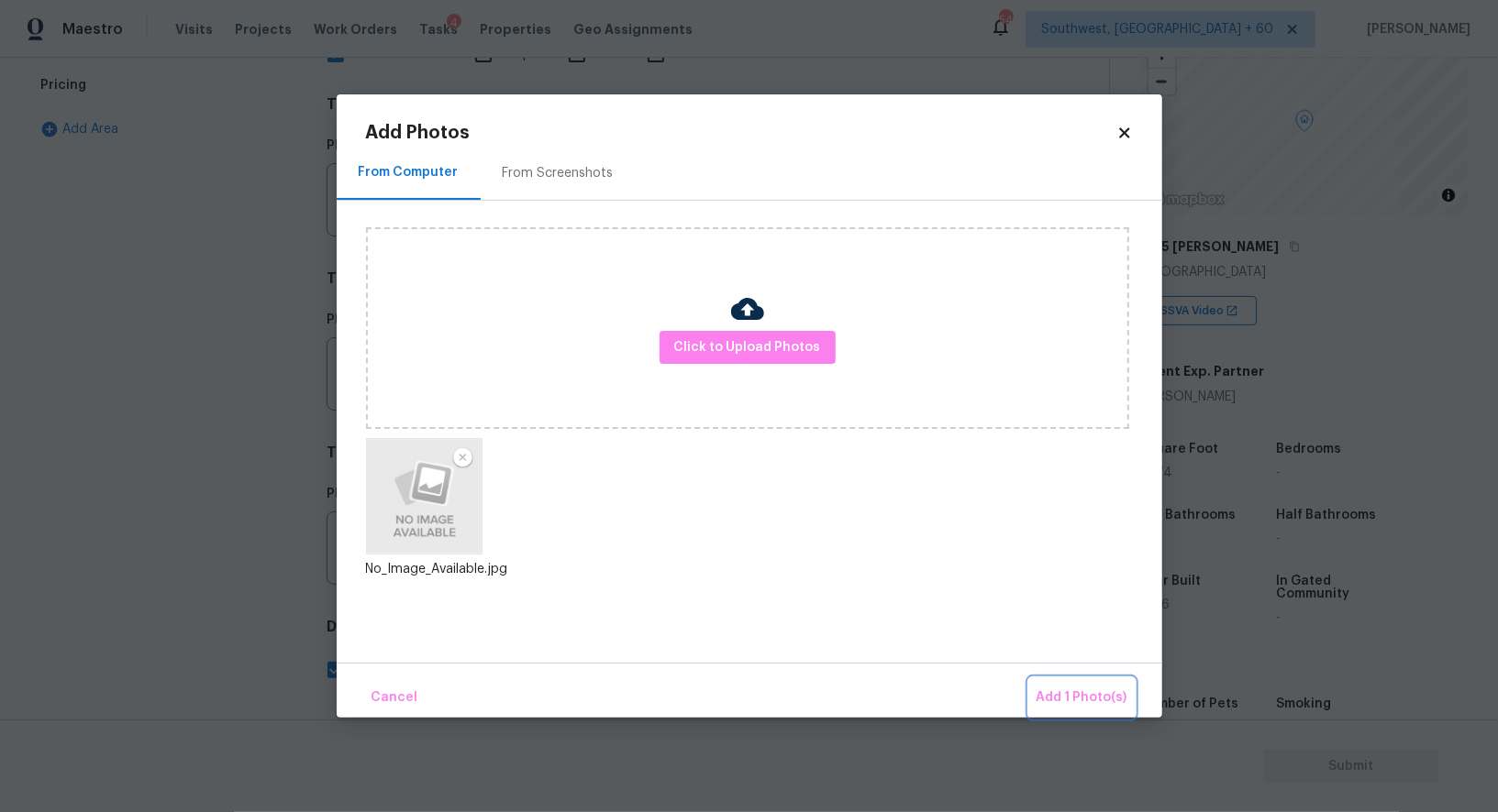
click at [1076, 685] on button "Add 1 Photo(s)" at bounding box center [1082, 699] width 106 height 40
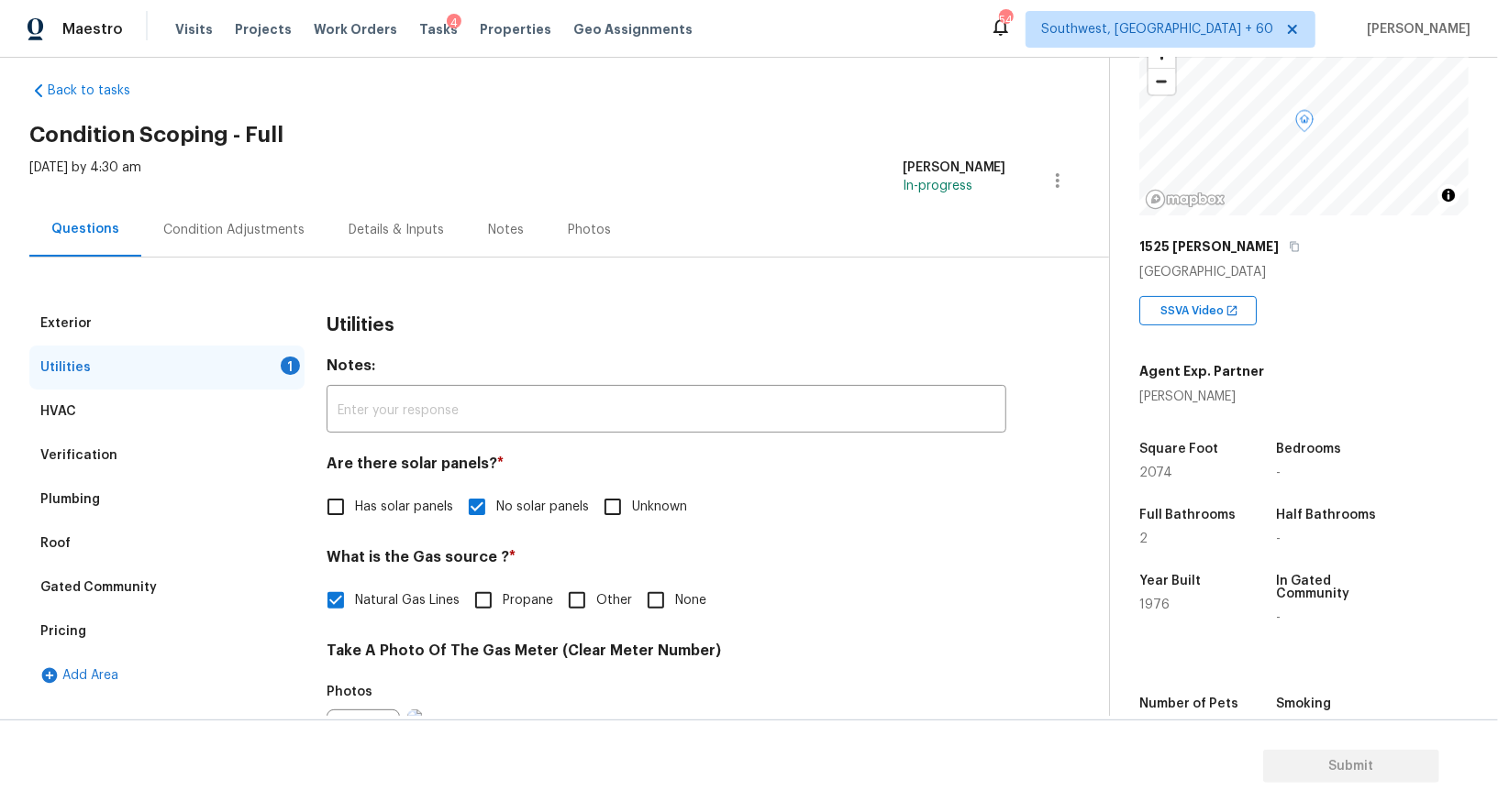
scroll to position [0, 0]
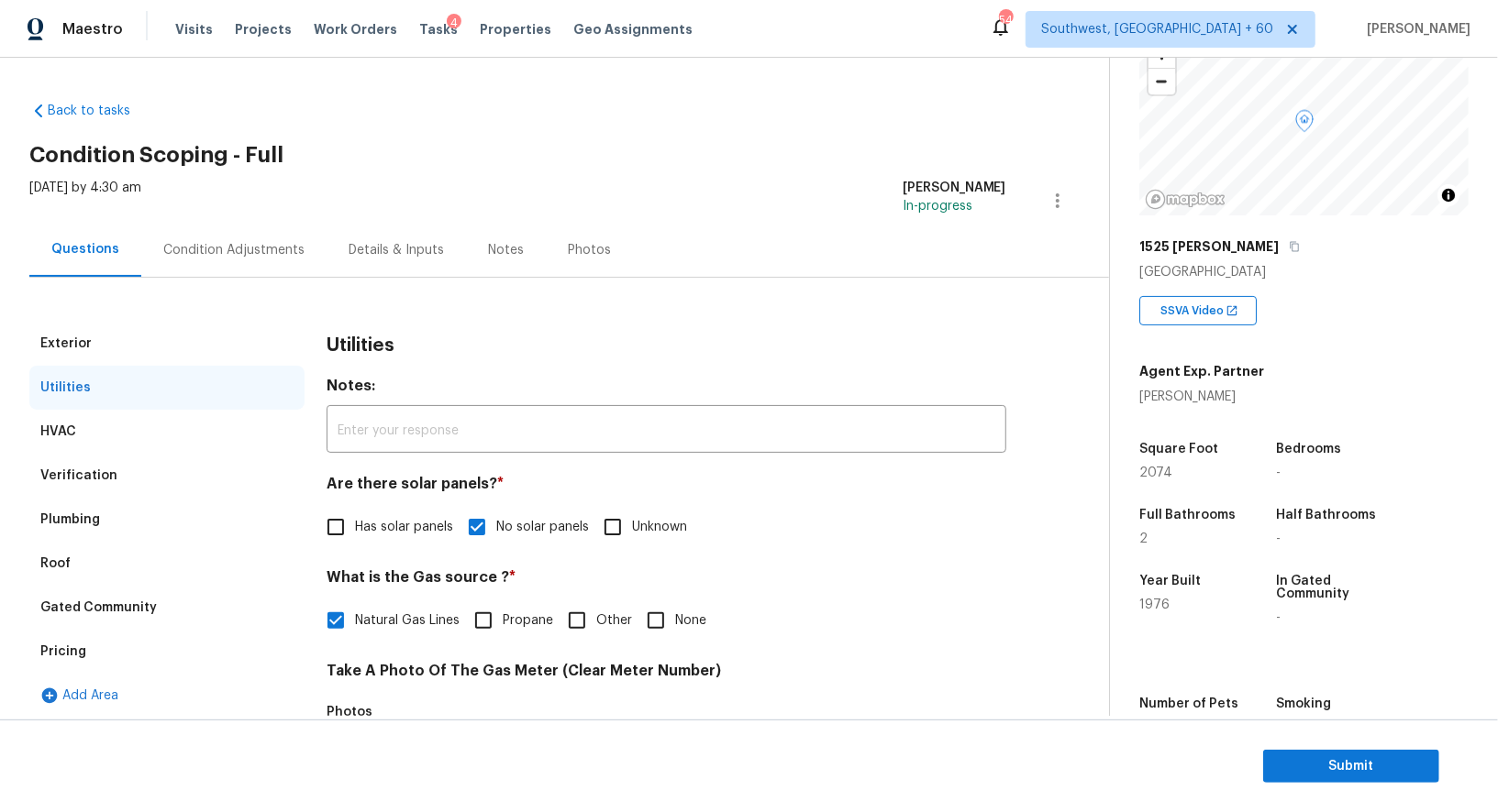
click at [167, 474] on div "Verification" at bounding box center [166, 475] width 275 height 44
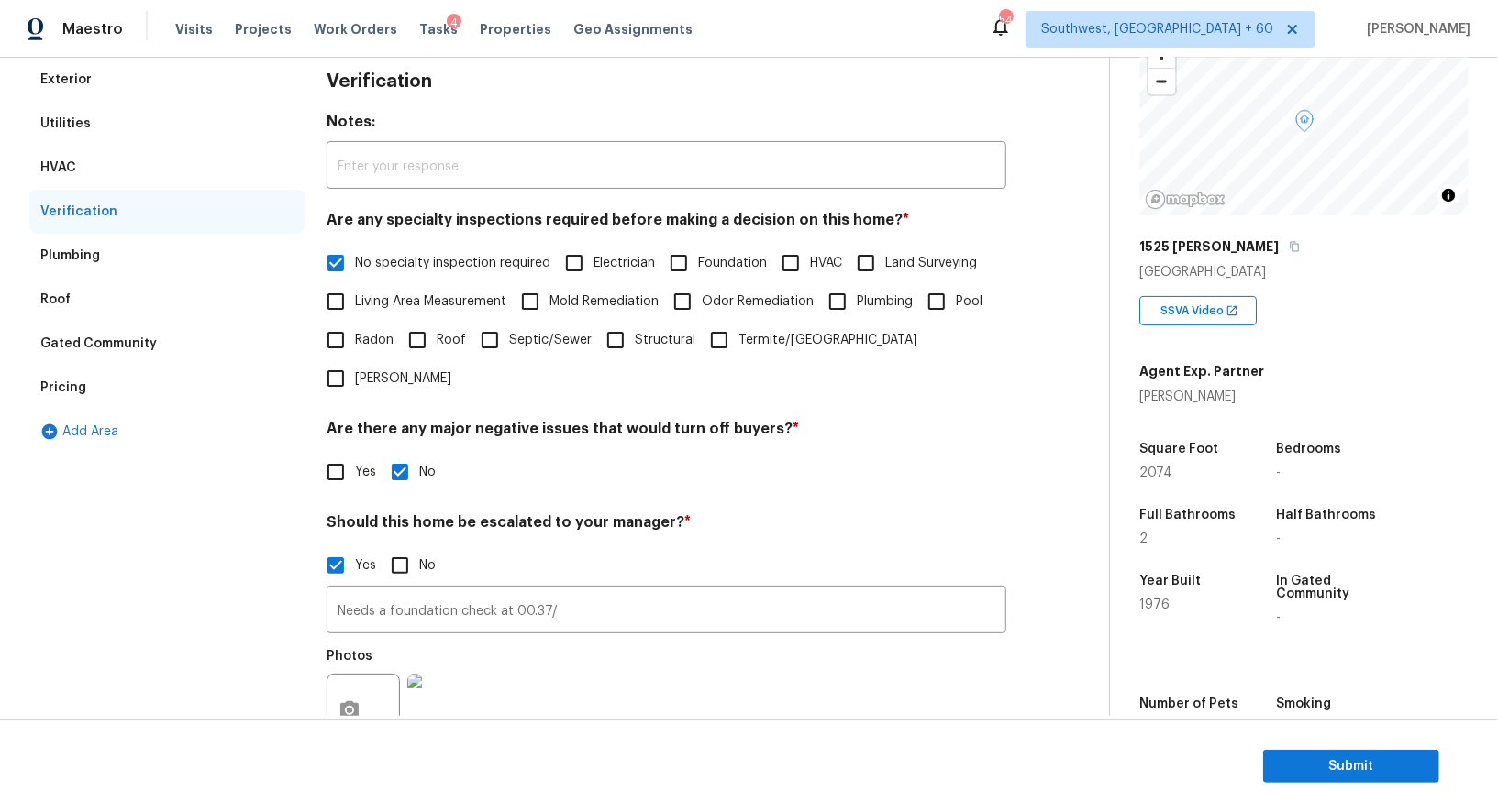
scroll to position [293, 0]
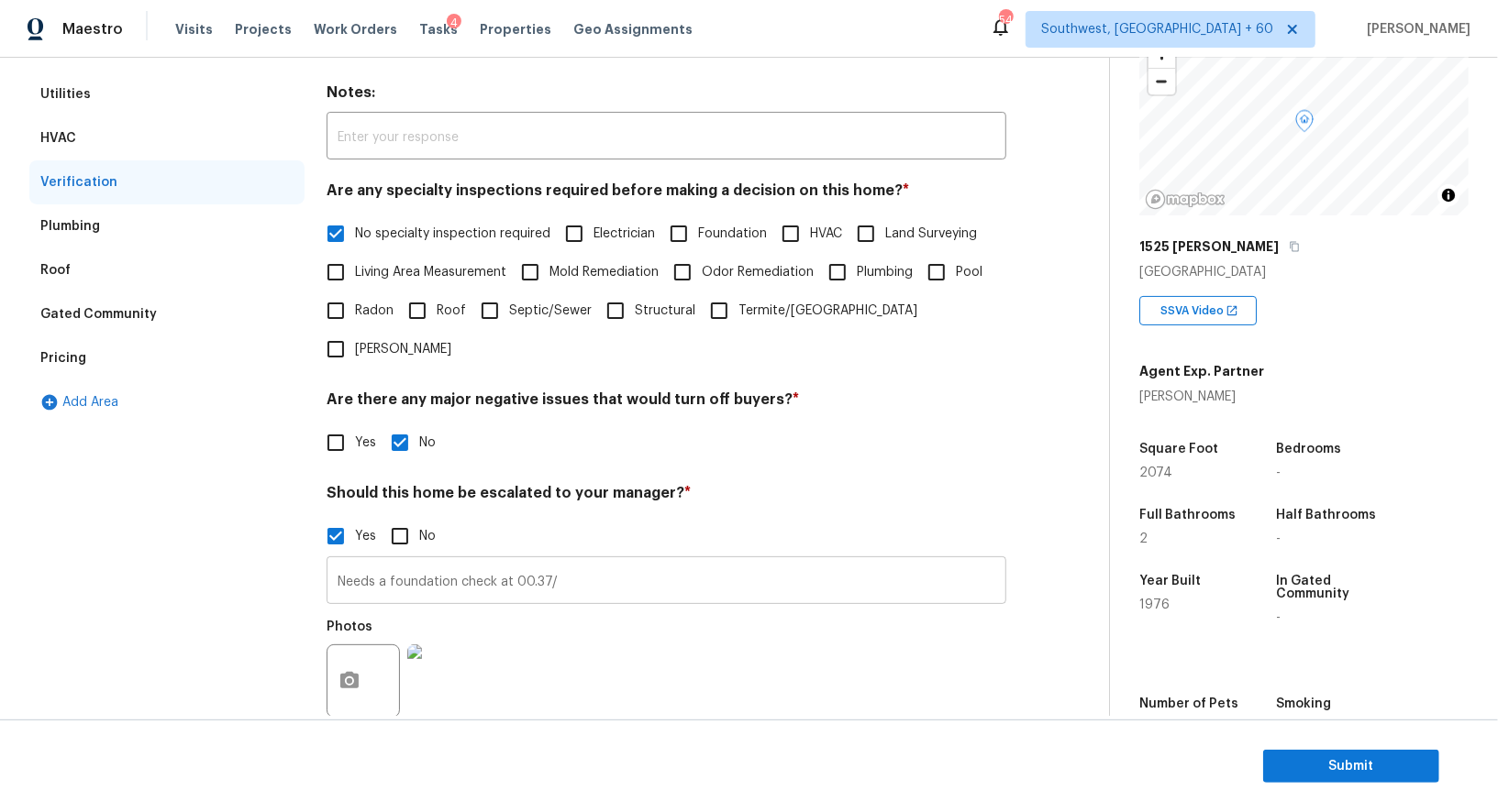
click at [430, 561] on input "Needs a foundation check at 00.37/" at bounding box center [666, 582] width 680 height 43
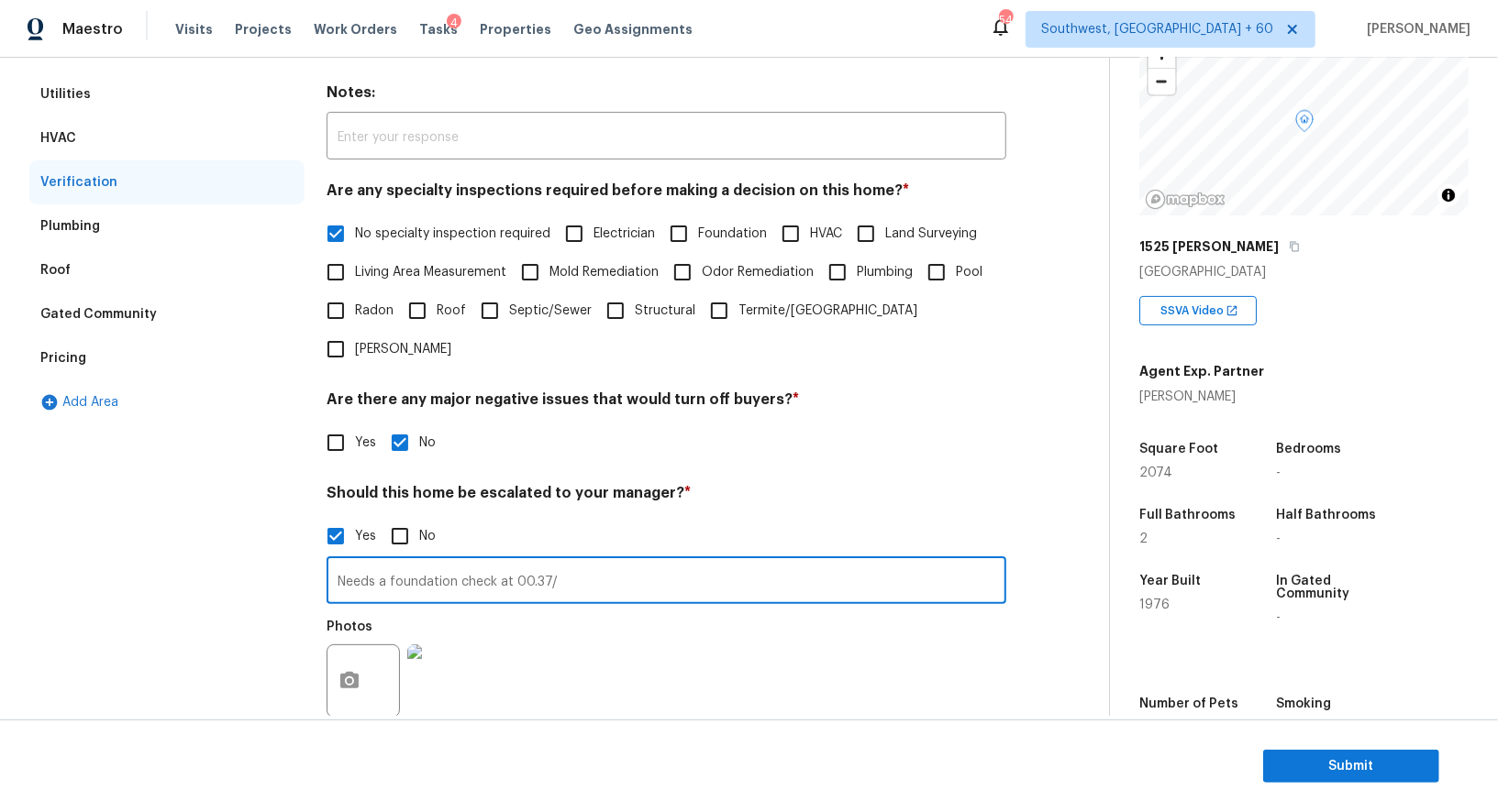
click at [430, 561] on input "Needs a foundation check at 00.37/" at bounding box center [666, 582] width 680 height 43
click at [196, 363] on div "Pricing" at bounding box center [166, 358] width 275 height 44
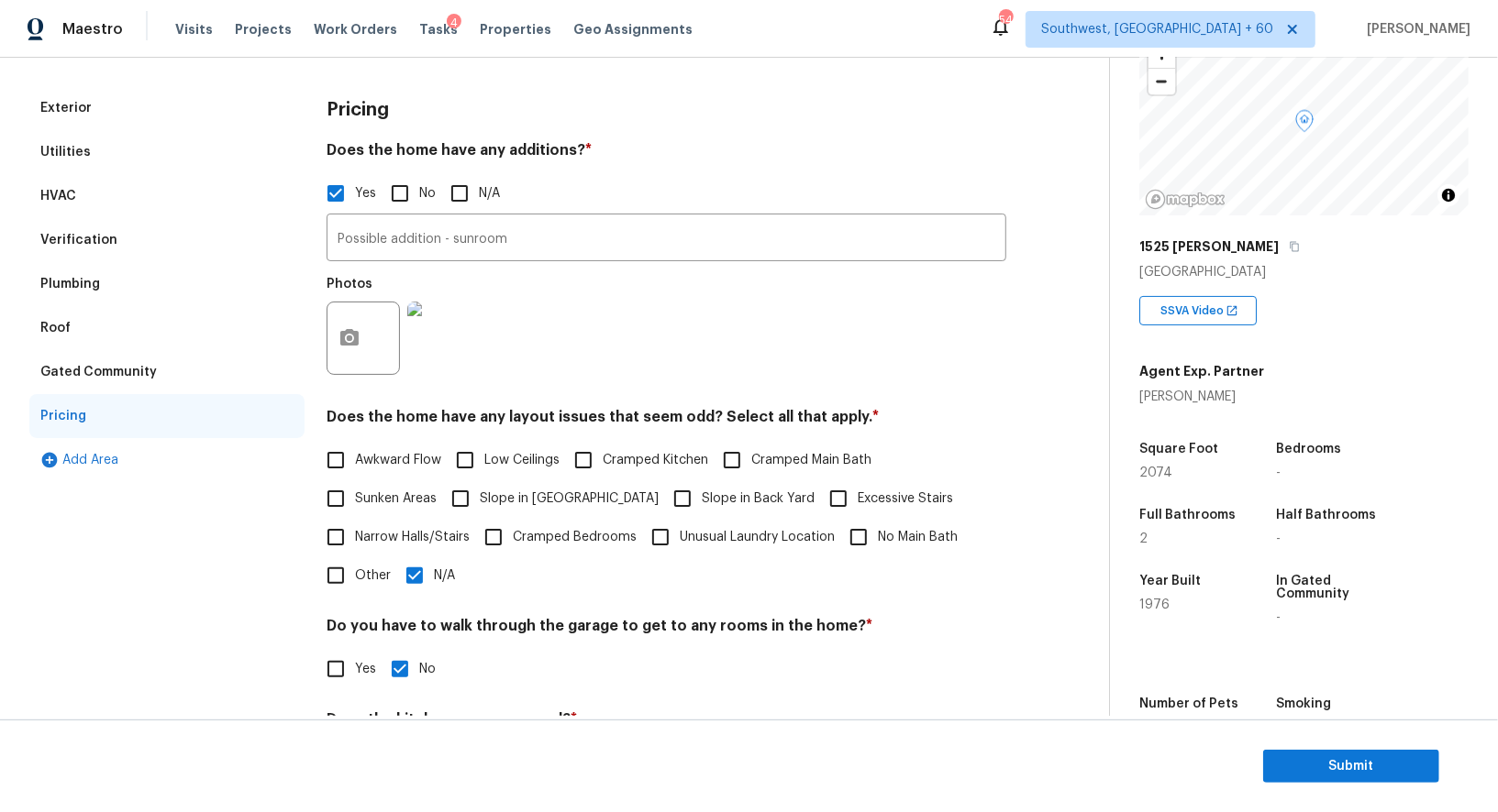
scroll to position [201, 0]
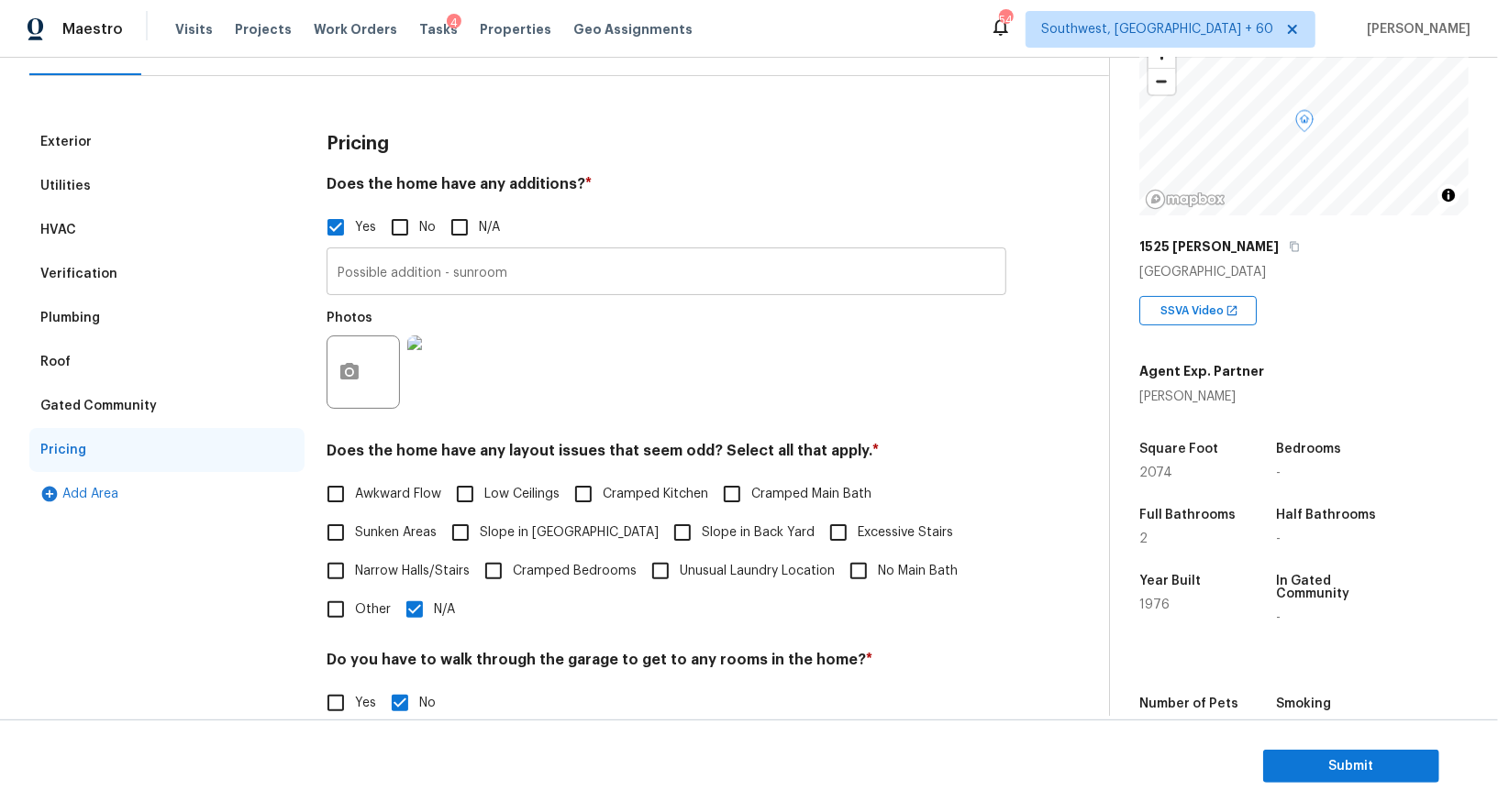
click at [469, 252] on input "Possible addition - sunroom" at bounding box center [666, 274] width 680 height 43
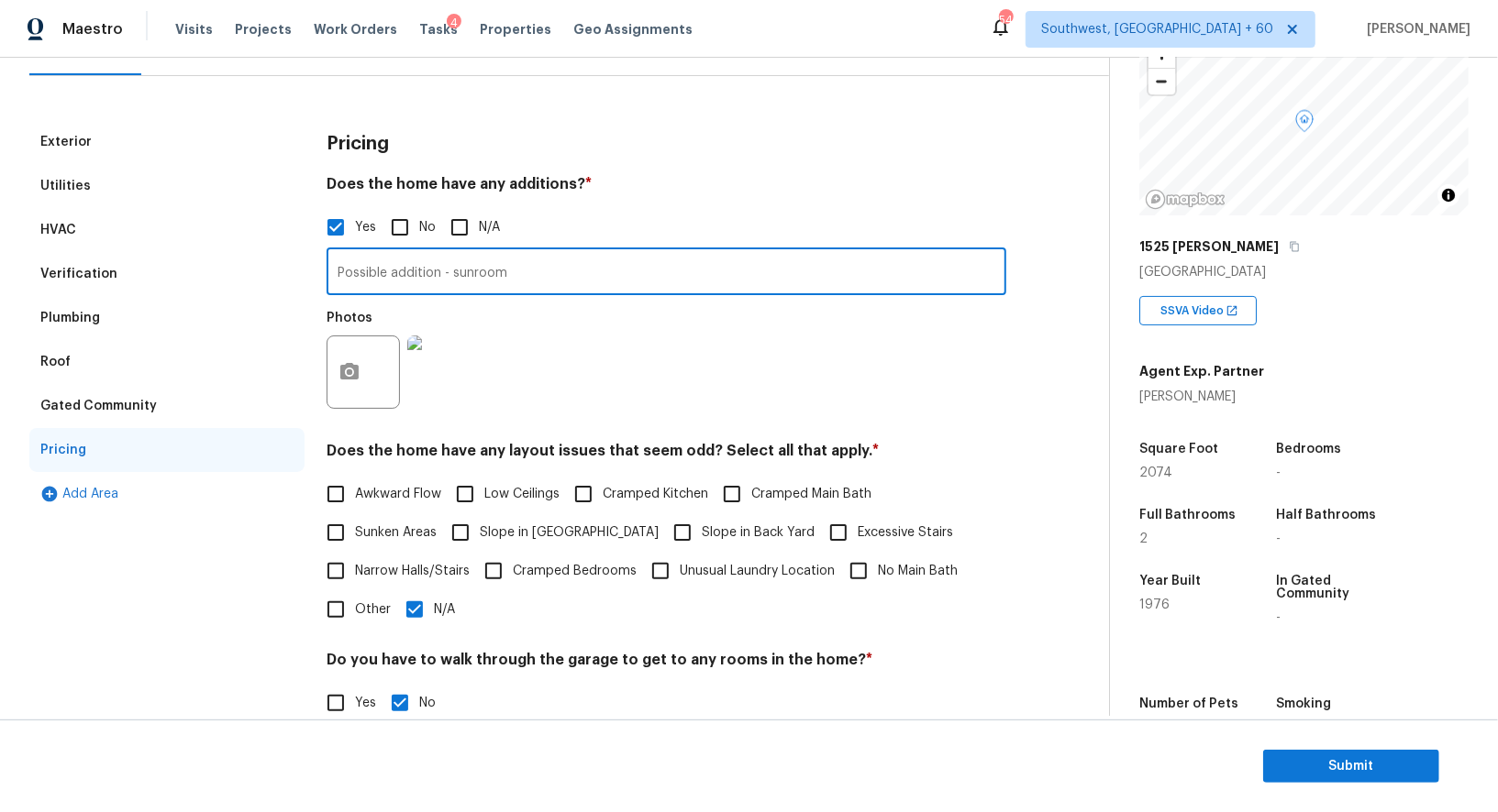
click at [470, 281] on input "Possible addition - sunroom" at bounding box center [666, 274] width 680 height 43
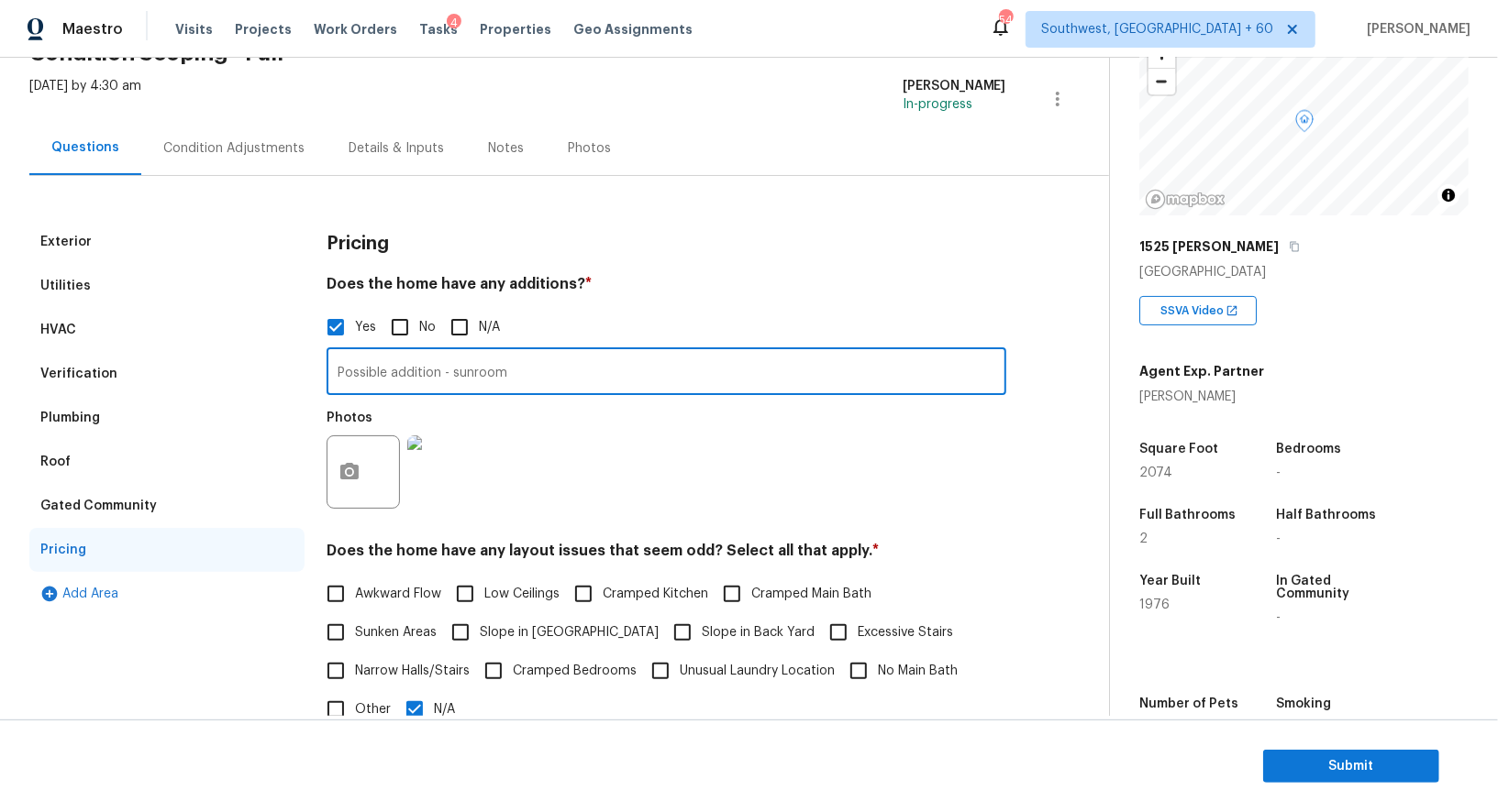
scroll to position [87, 0]
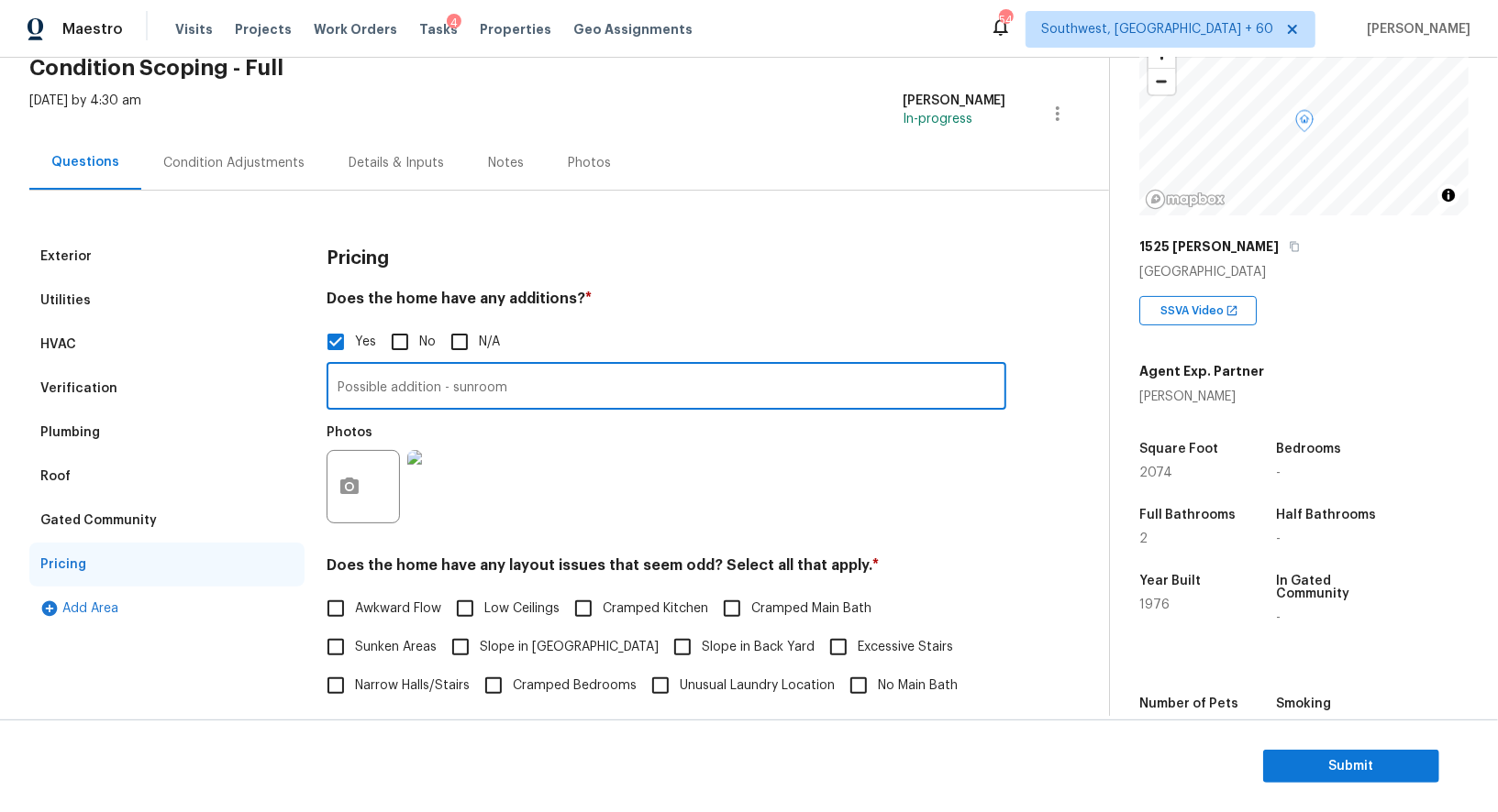
click at [242, 166] on div "Condition Adjustments" at bounding box center [234, 163] width 141 height 18
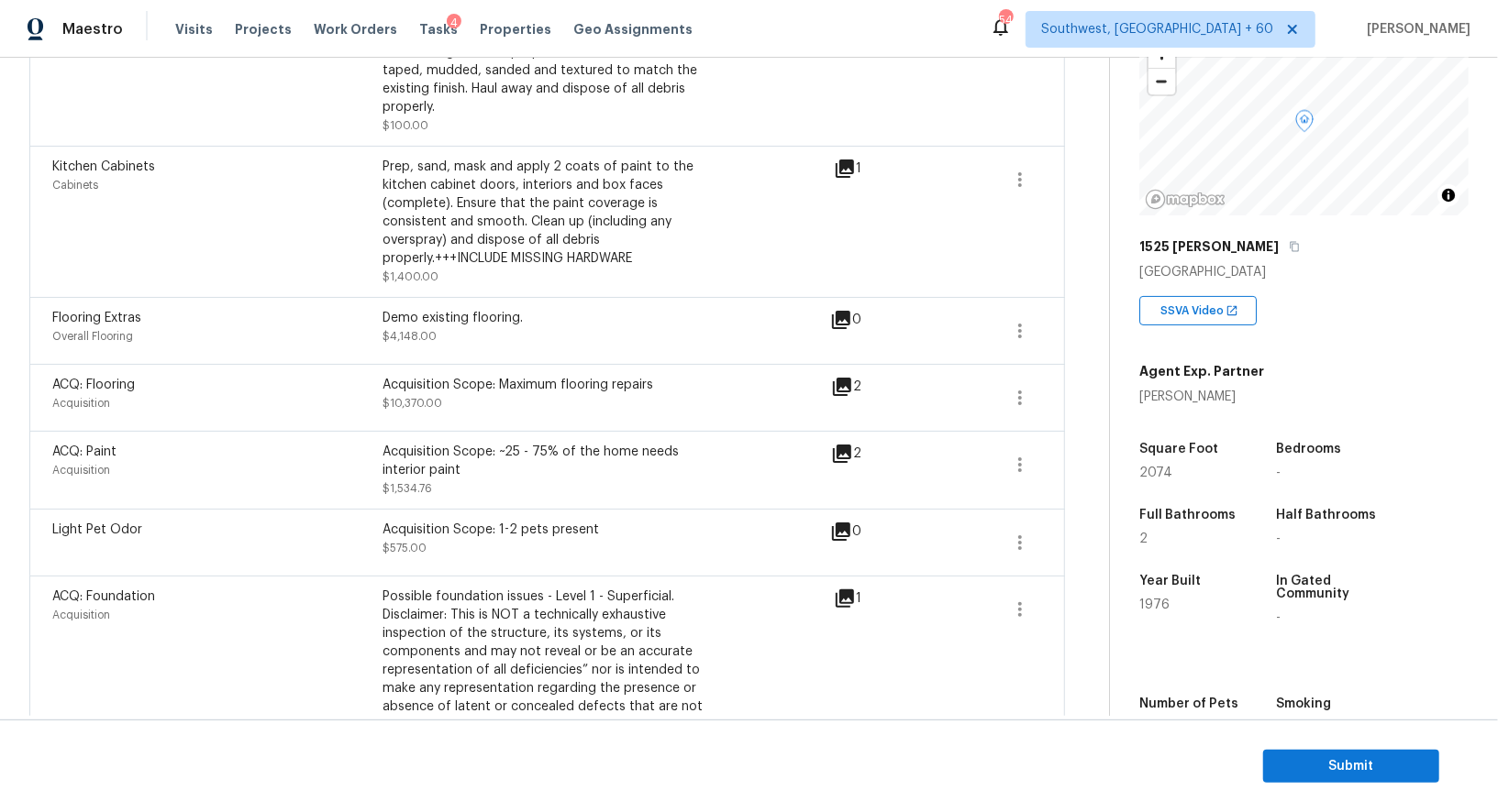
scroll to position [674, 0]
click at [1010, 455] on icon "button" at bounding box center [1019, 465] width 22 height 22
click at [1094, 429] on link "Edit" at bounding box center [1124, 441] width 156 height 27
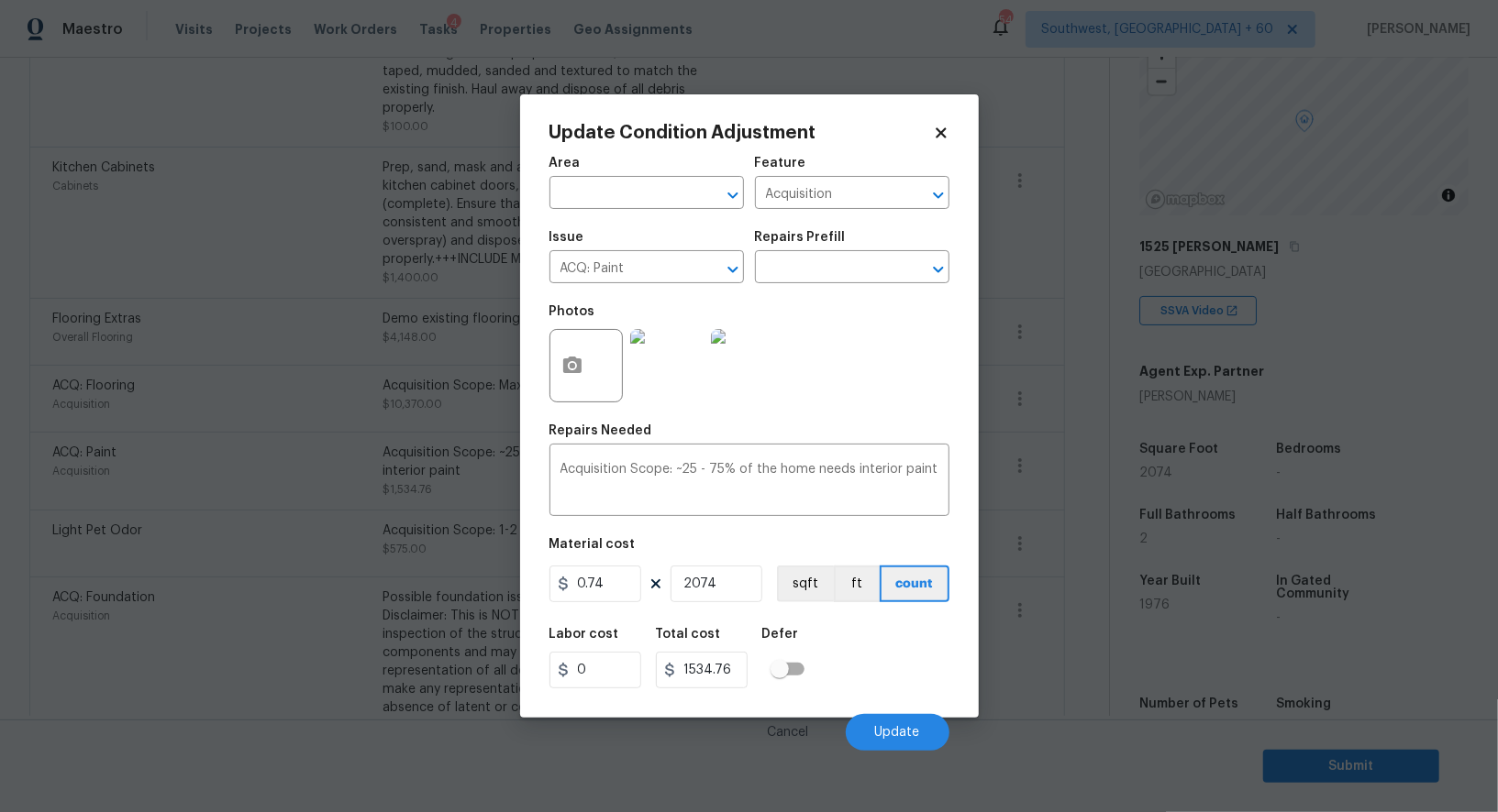
click at [1076, 516] on body "Maestro Visits Projects Work Orders Tasks 4 Properties Geo Assignments 544 Sout…" at bounding box center [749, 406] width 1498 height 812
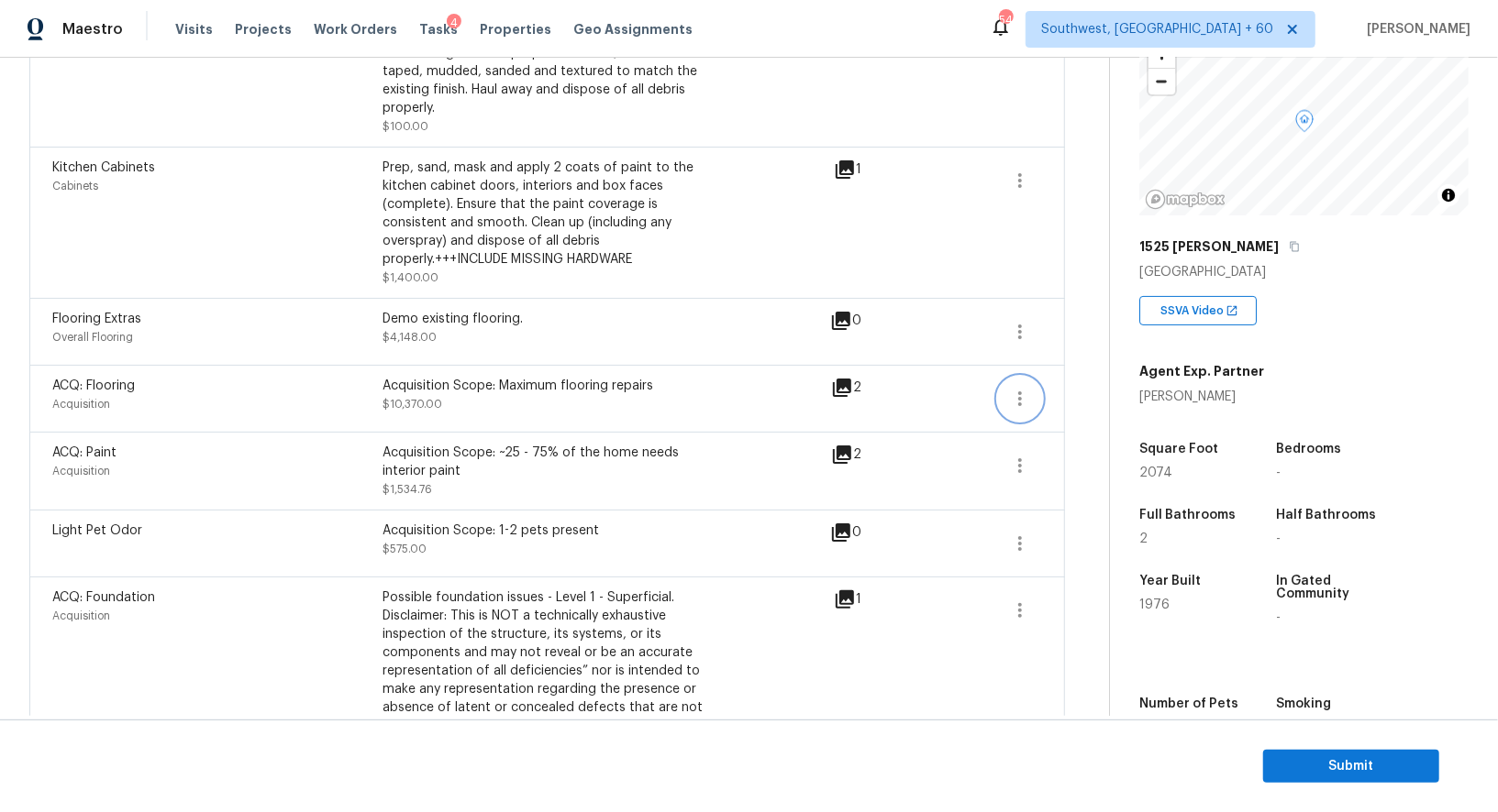
click at [1005, 378] on button "button" at bounding box center [1019, 399] width 44 height 44
click at [1062, 378] on div "Edit" at bounding box center [1124, 375] width 143 height 18
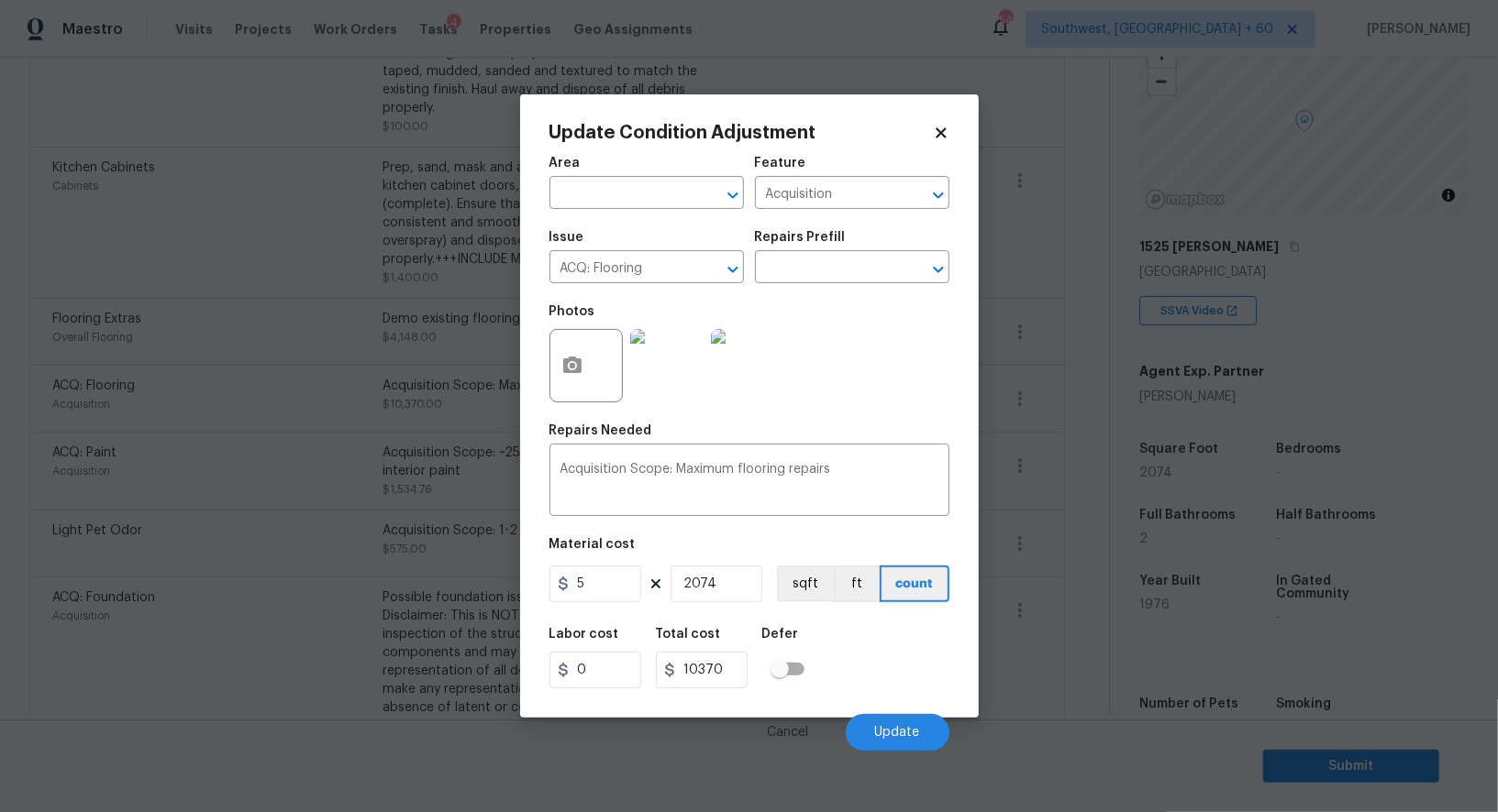
click at [1075, 463] on body "Maestro Visits Projects Work Orders Tasks 4 Properties Geo Assignments 544 Sout…" at bounding box center [749, 406] width 1498 height 812
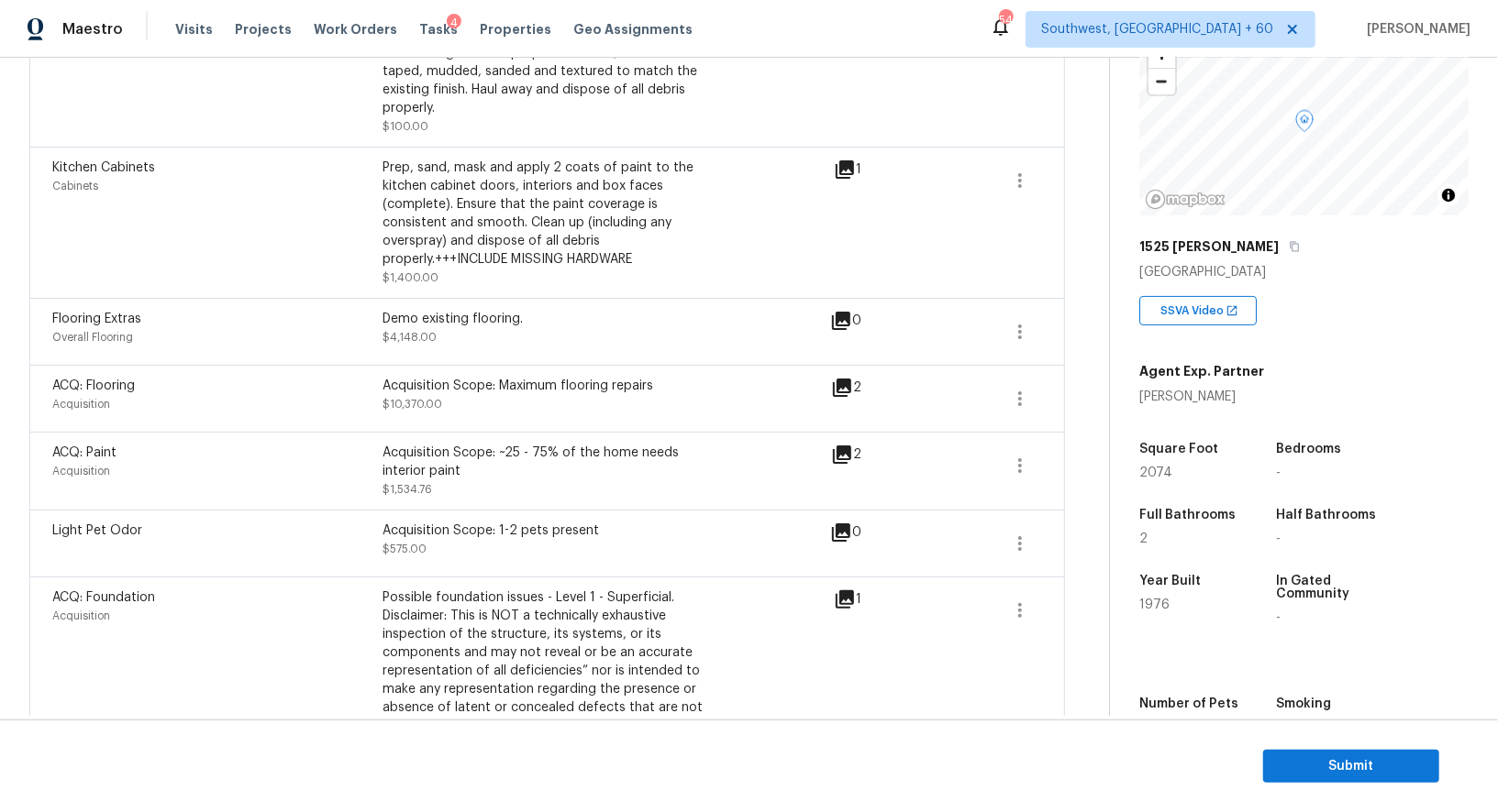
scroll to position [583, 0]
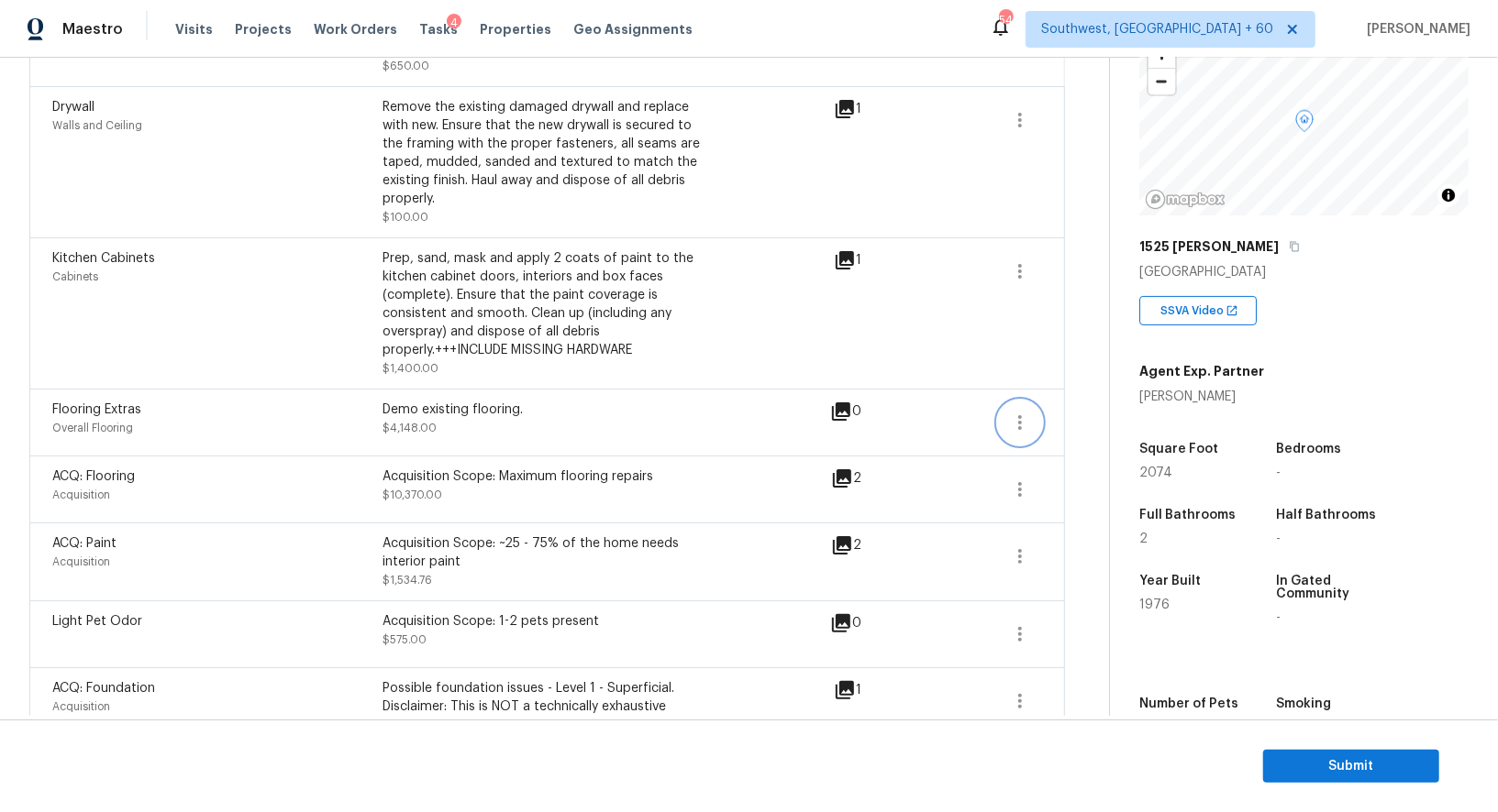
click at [1028, 411] on icon "button" at bounding box center [1019, 422] width 22 height 22
click at [1078, 402] on div "Edit" at bounding box center [1124, 399] width 143 height 18
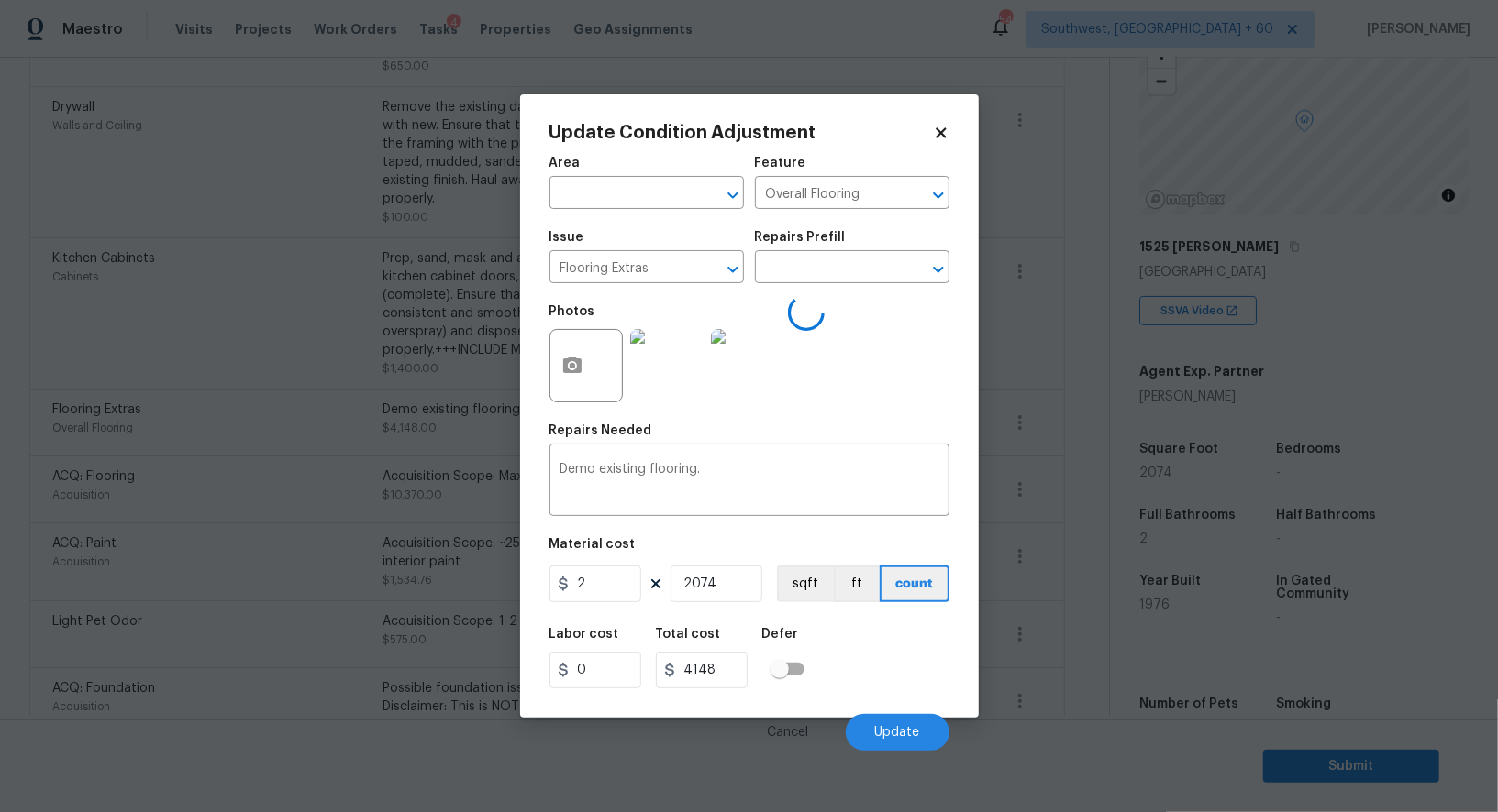
click at [1071, 478] on body "Maestro Visits Projects Work Orders Tasks 4 Properties Geo Assignments 544 Sout…" at bounding box center [749, 406] width 1498 height 812
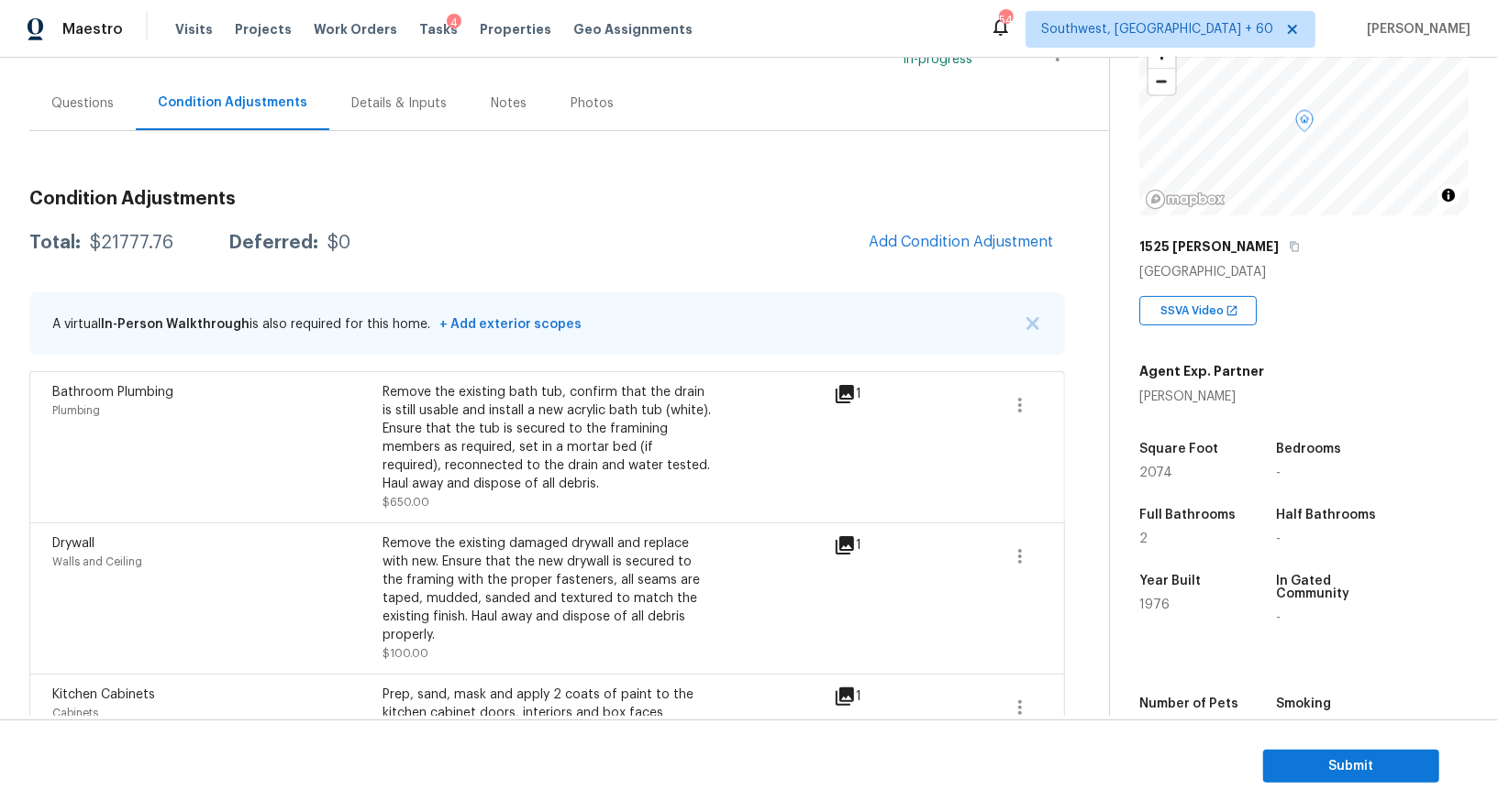
scroll to position [128, 0]
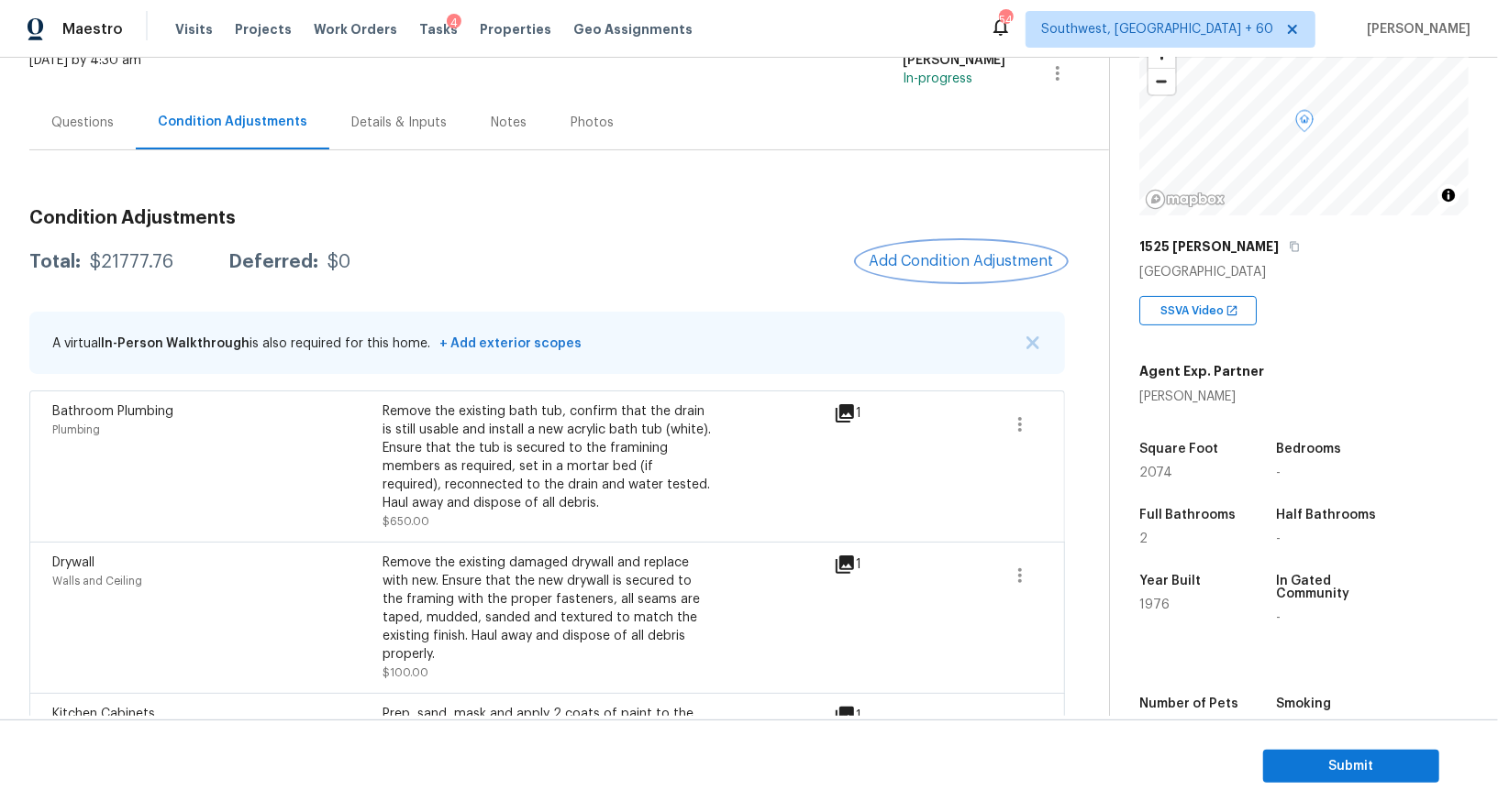
click at [966, 251] on button "Add Condition Adjustment" at bounding box center [961, 261] width 207 height 39
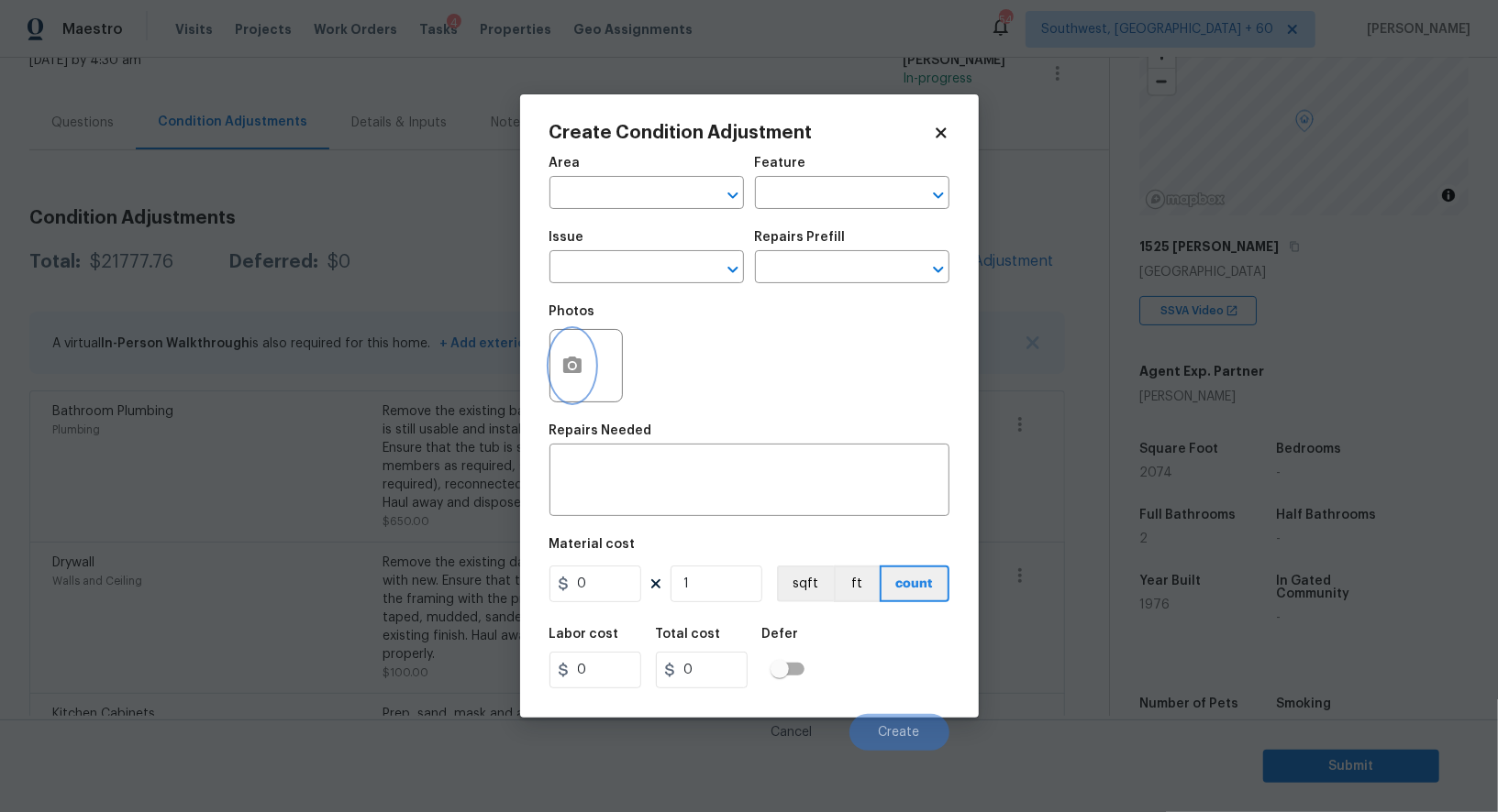
click at [567, 365] on icon "button" at bounding box center [571, 365] width 22 height 22
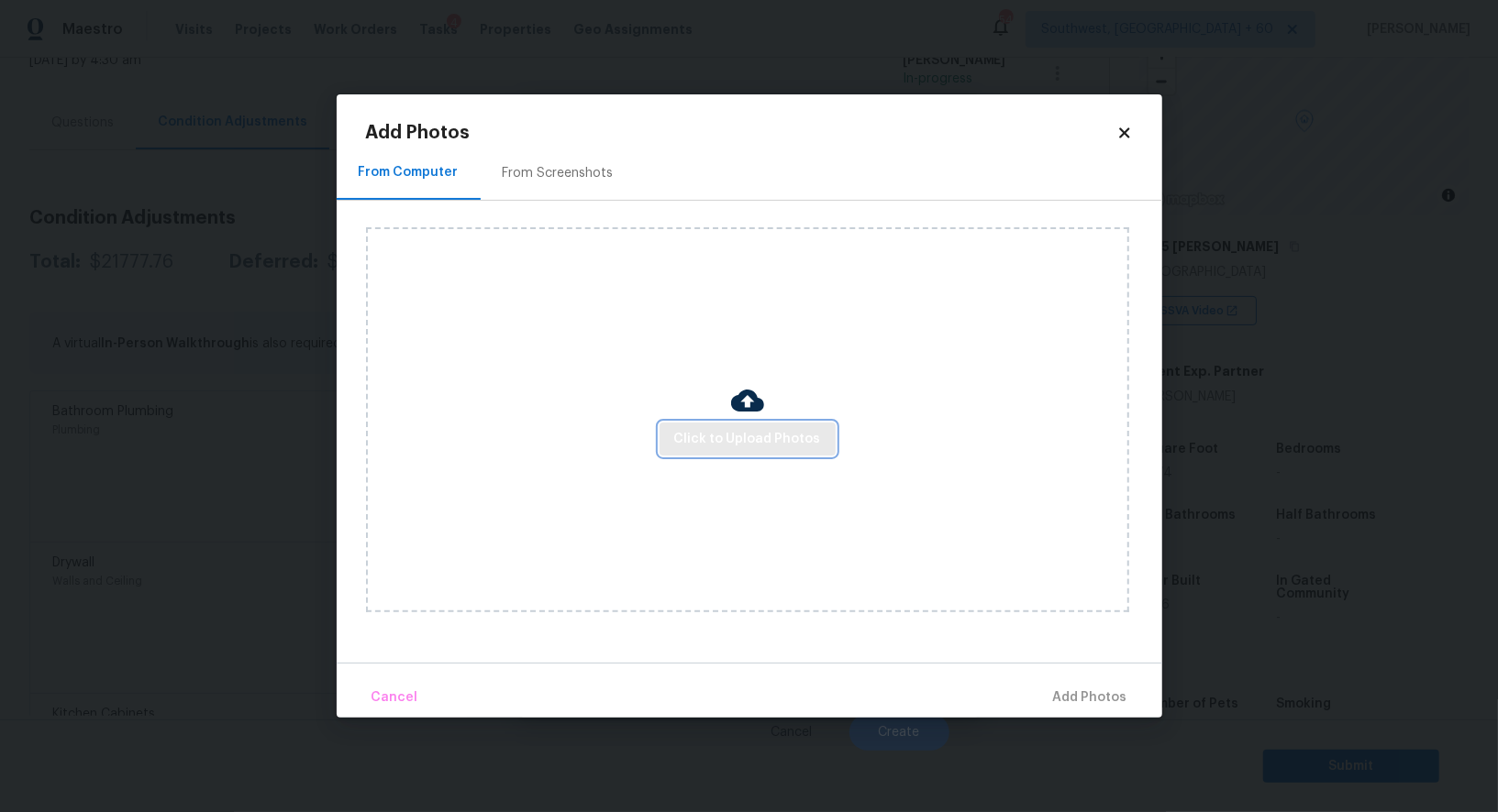
click at [713, 432] on span "Click to Upload Photos" at bounding box center [747, 440] width 147 height 23
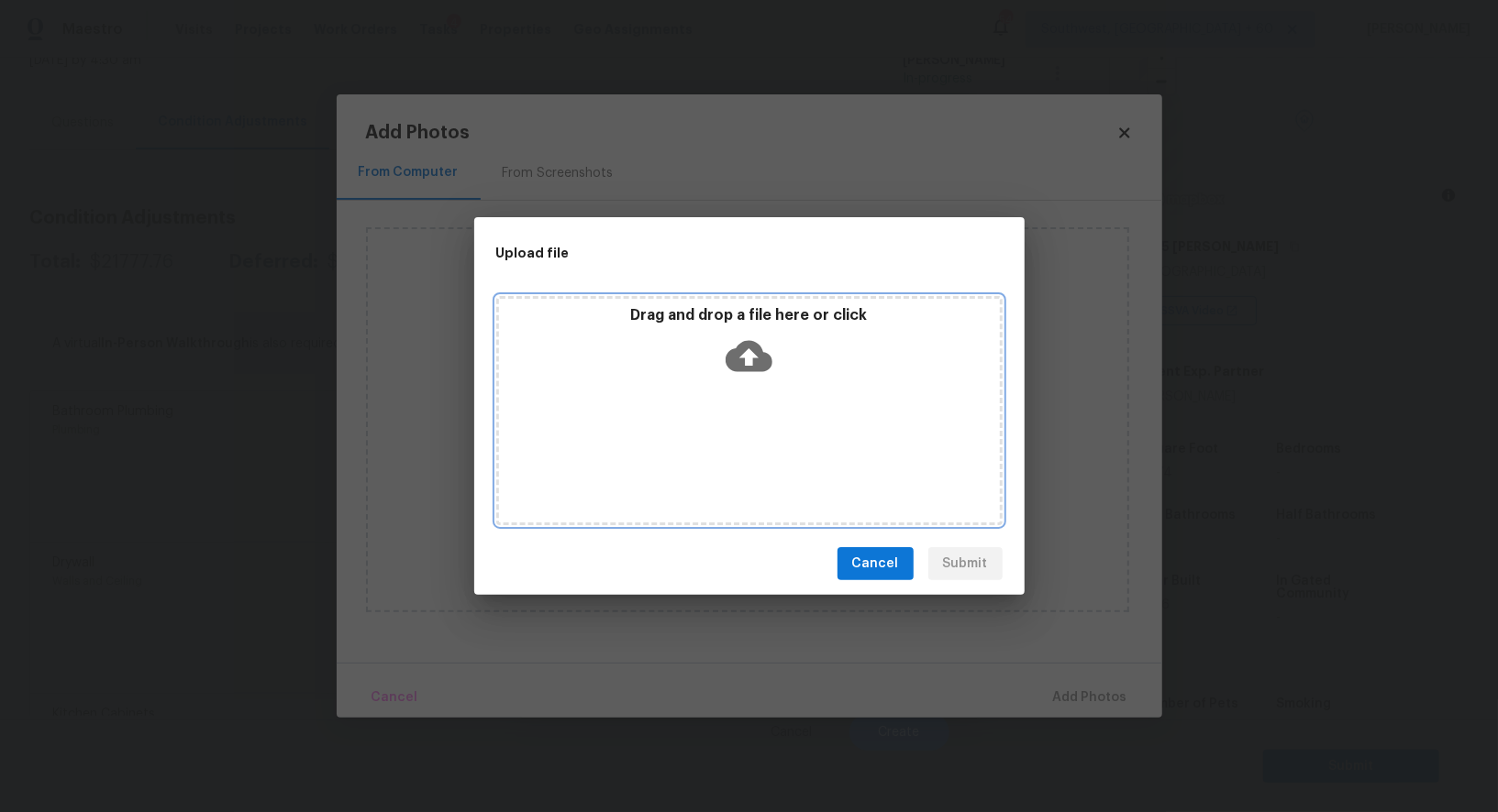
click at [735, 384] on div "Drag and drop a file here or click" at bounding box center [749, 410] width 506 height 229
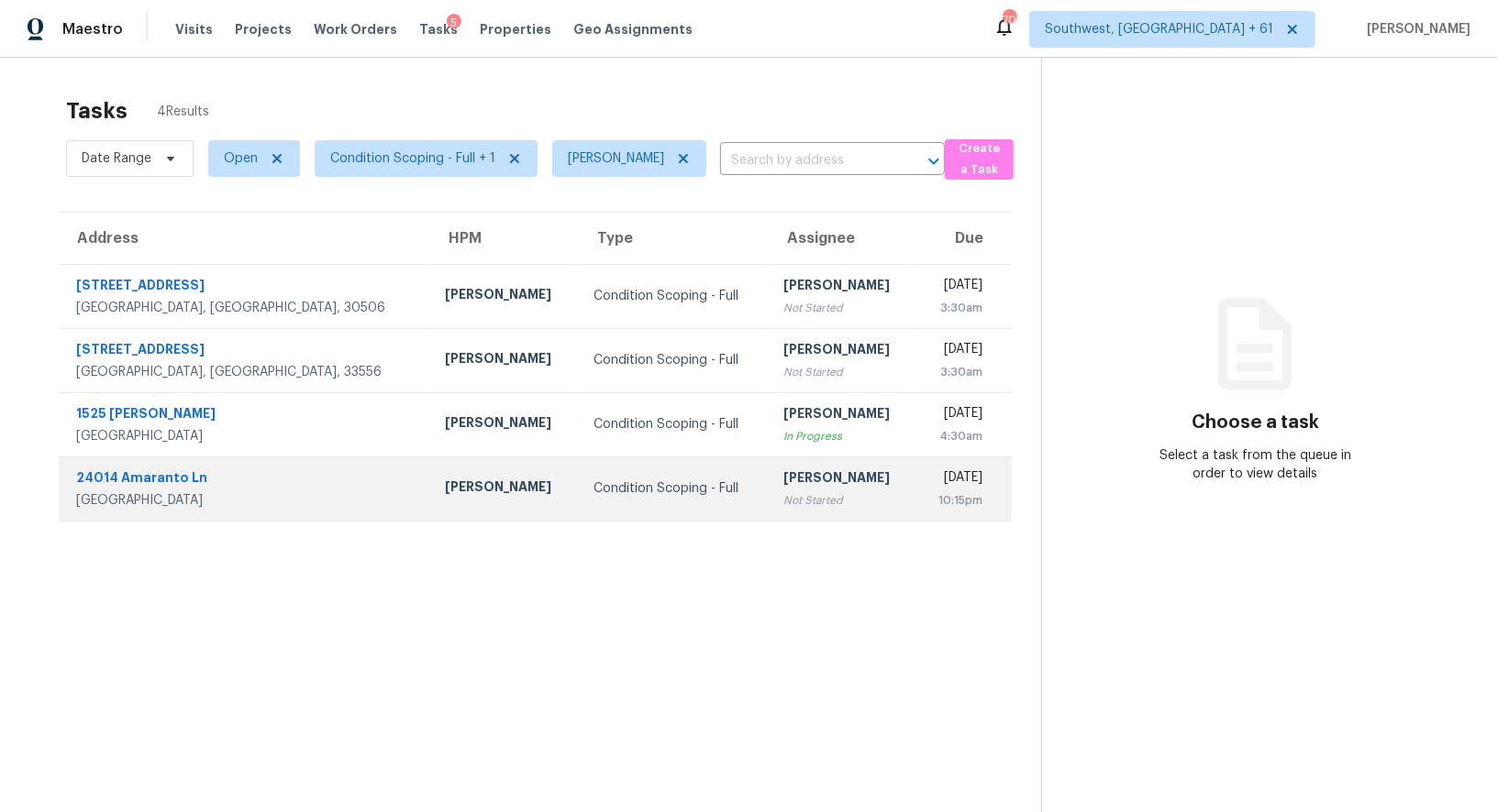
click at [579, 467] on td "Condition Scoping - Full" at bounding box center [673, 489] width 190 height 64
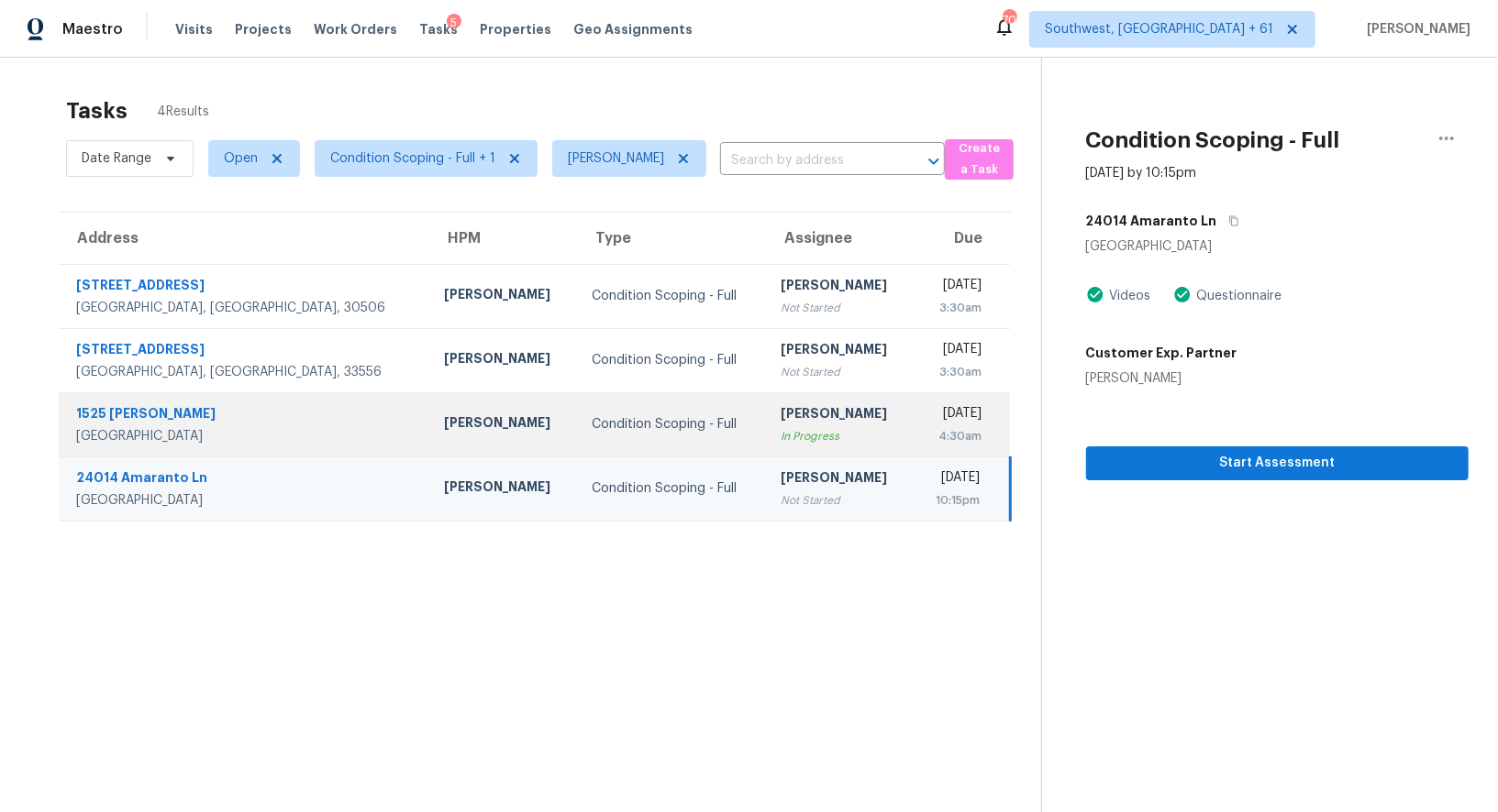
click at [577, 437] on td "Condition Scoping - Full" at bounding box center [671, 424] width 189 height 64
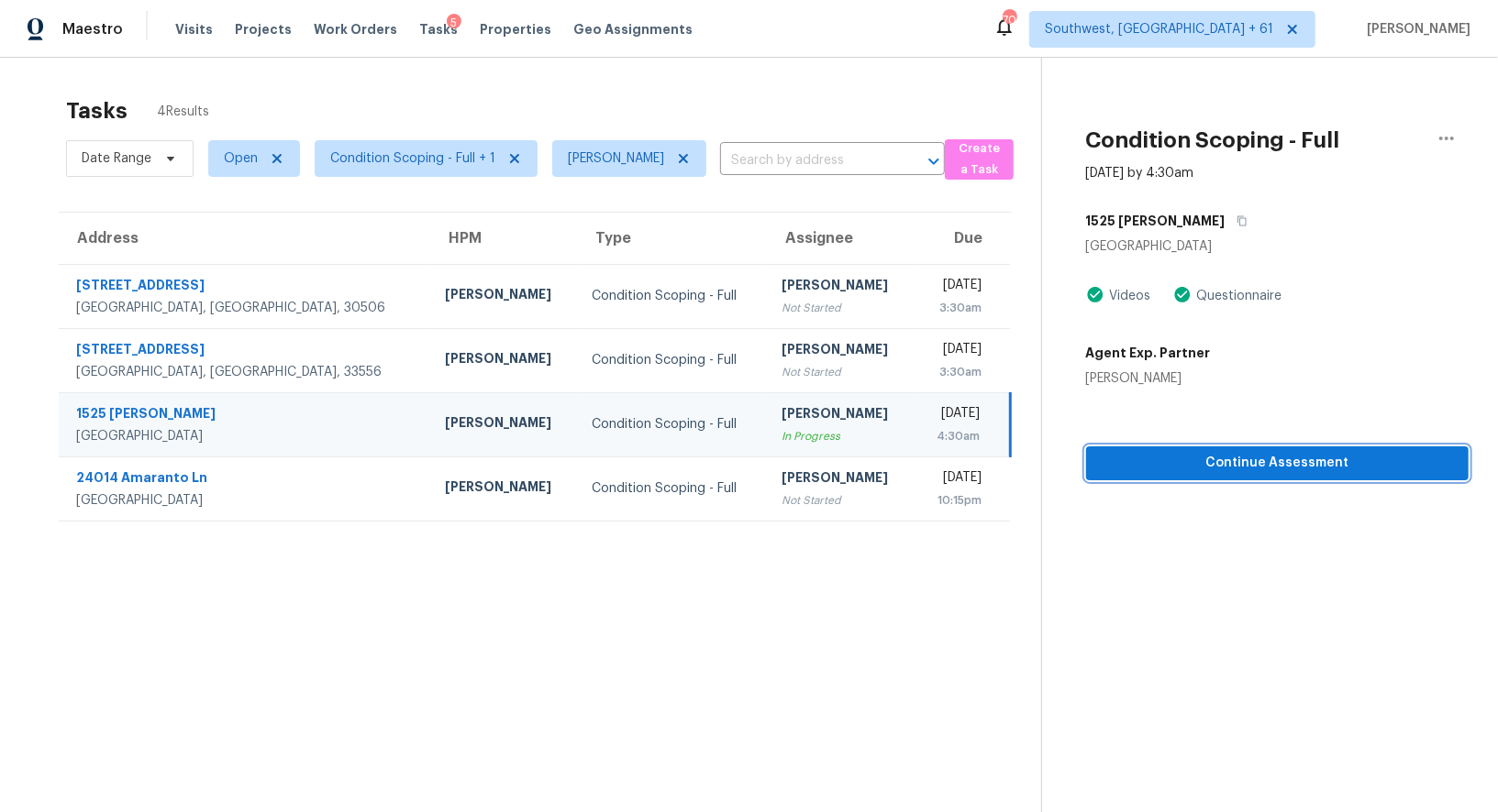
click at [1195, 471] on span "Continue Assessment" at bounding box center [1277, 463] width 353 height 23
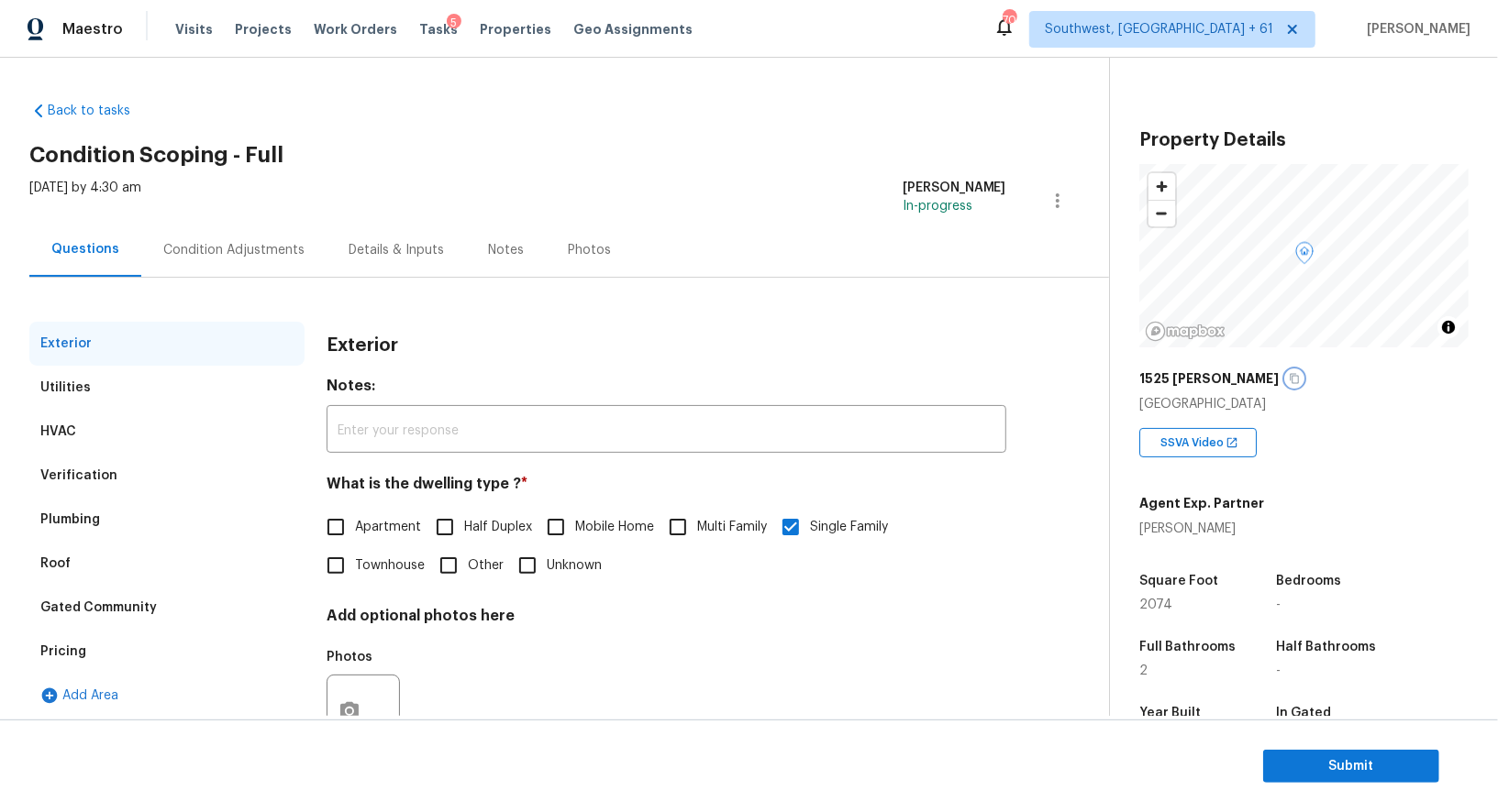
click at [1289, 374] on icon "button" at bounding box center [1294, 379] width 9 height 10
click at [257, 211] on div "Fri, Oct 10 2025 by 4:30 am Salma Ansari In-progress" at bounding box center [568, 200] width 1079 height 44
click at [251, 223] on div "Condition Adjustments" at bounding box center [234, 250] width 185 height 54
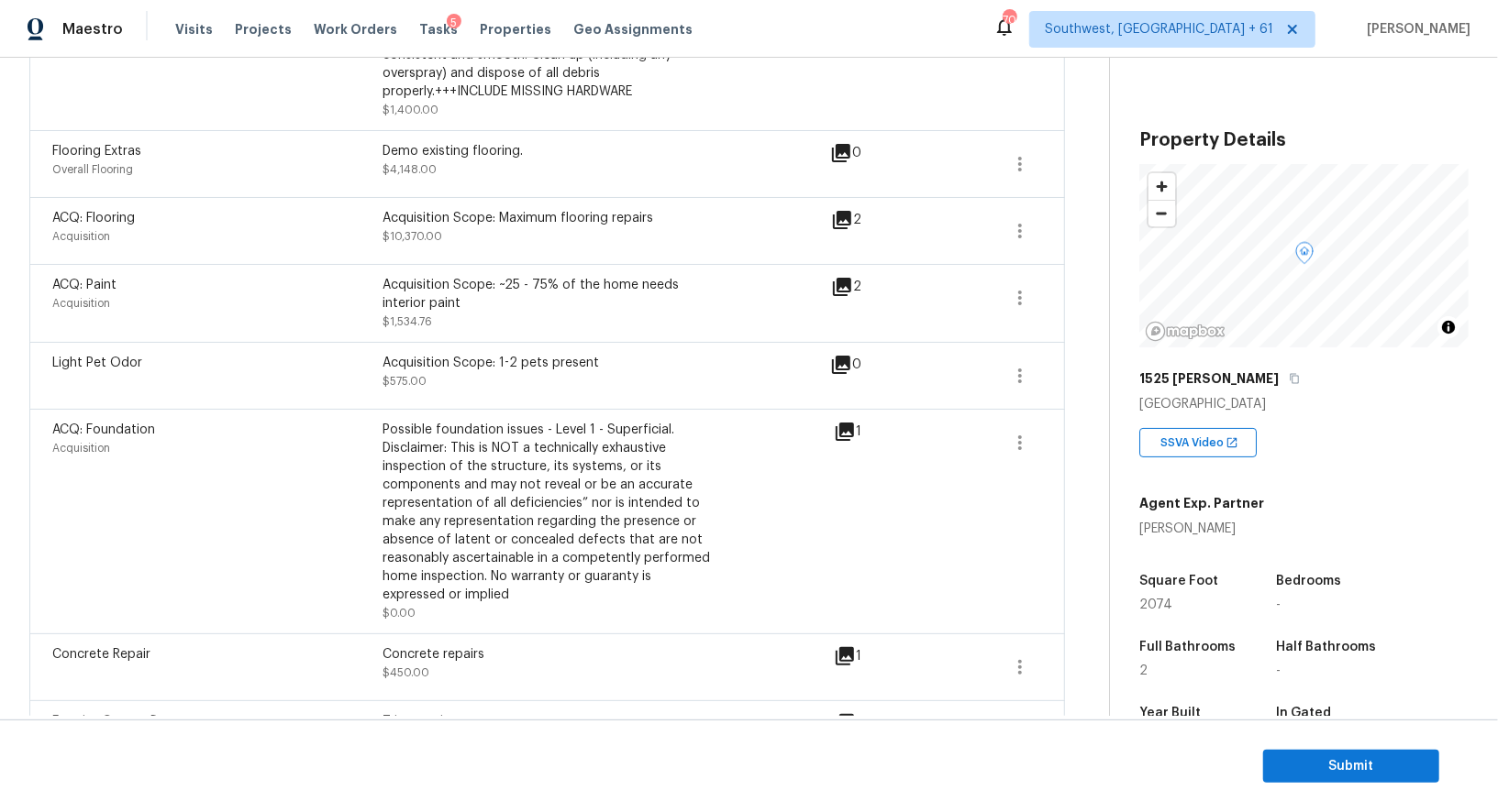
scroll to position [791, 0]
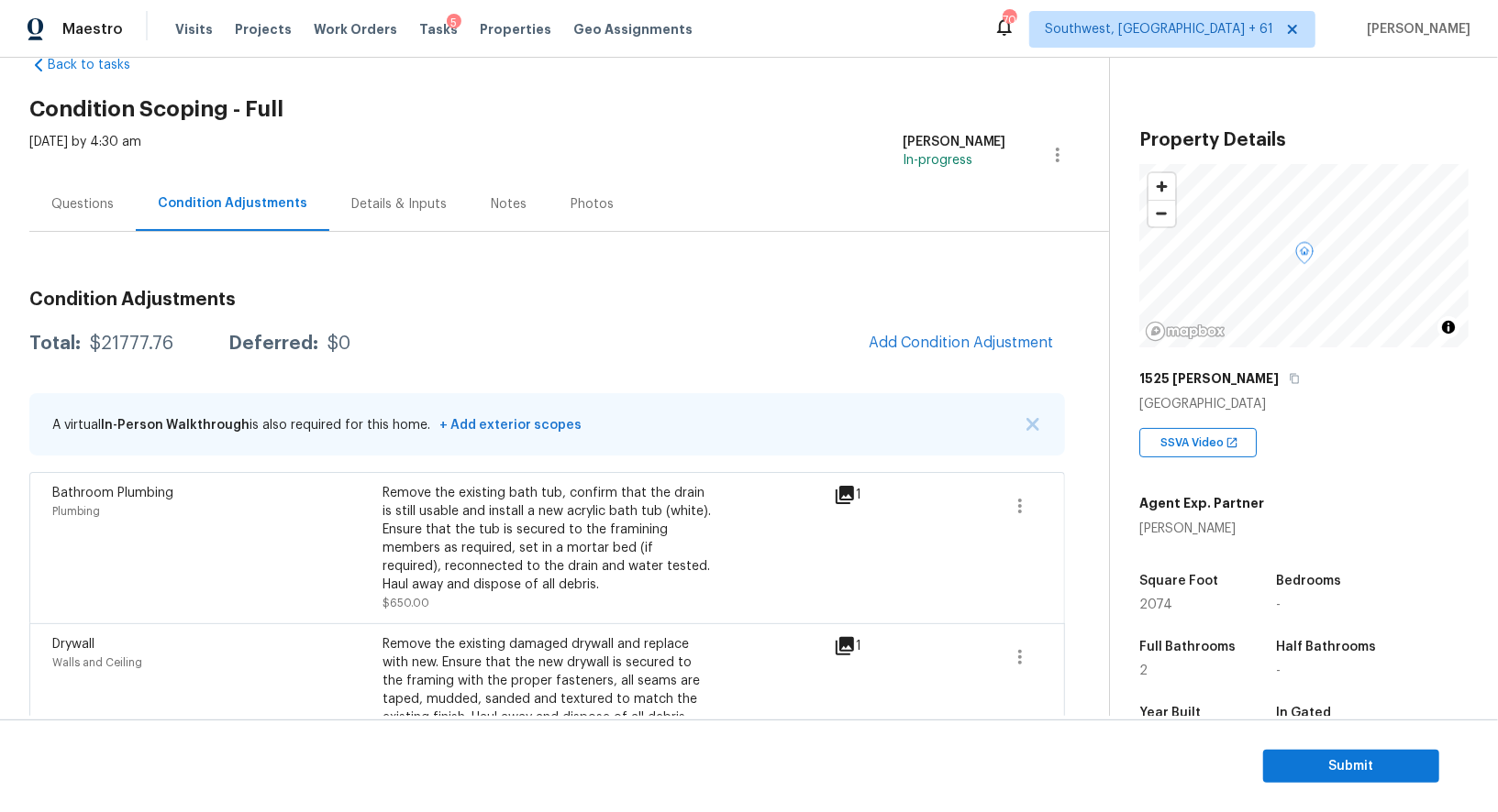
click at [95, 204] on div "Questions" at bounding box center [82, 204] width 62 height 18
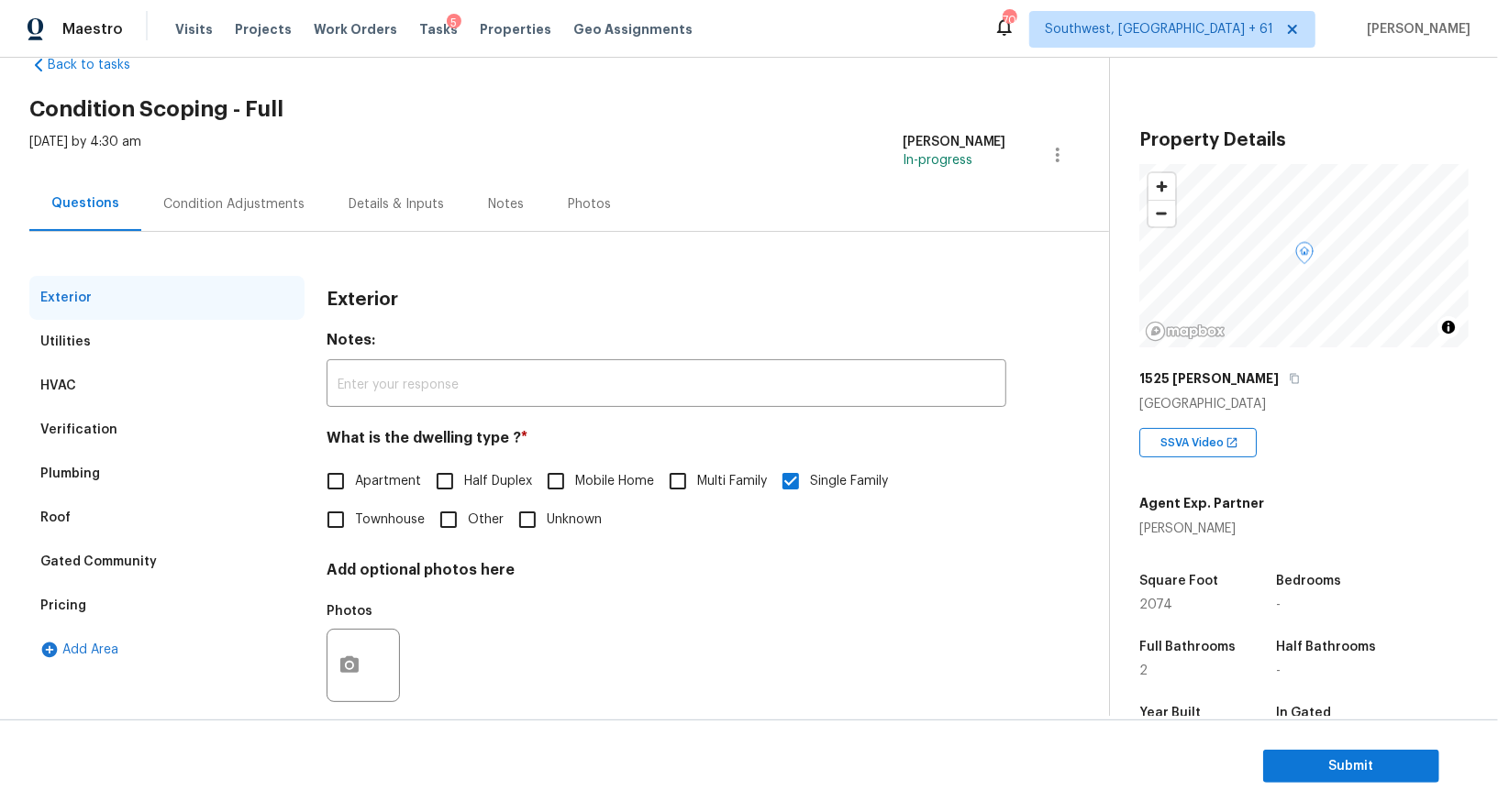
click at [261, 186] on div "Condition Adjustments" at bounding box center [234, 203] width 185 height 54
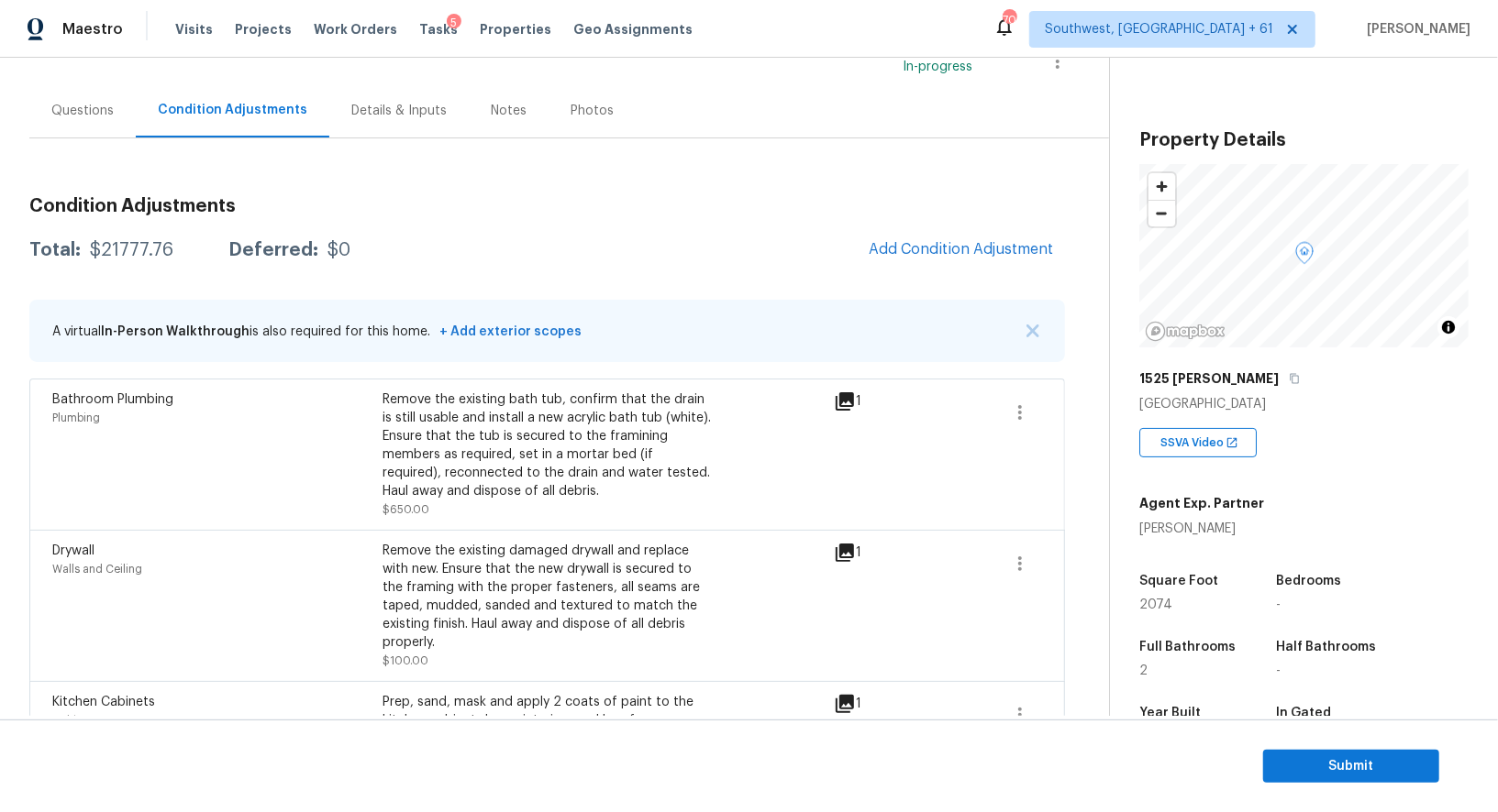
scroll to position [164, 0]
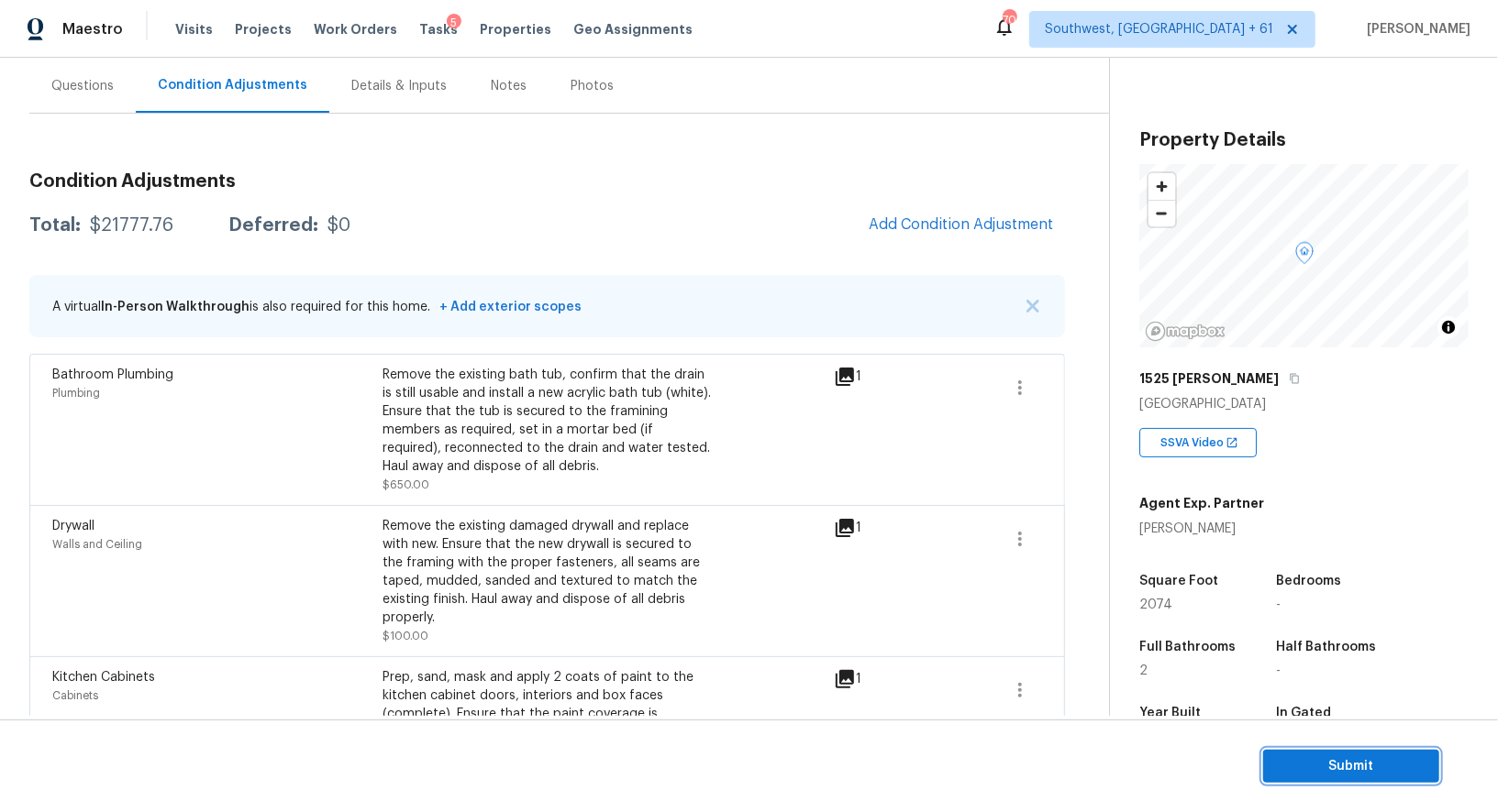
click at [1329, 768] on span "Submit" at bounding box center [1350, 767] width 147 height 23
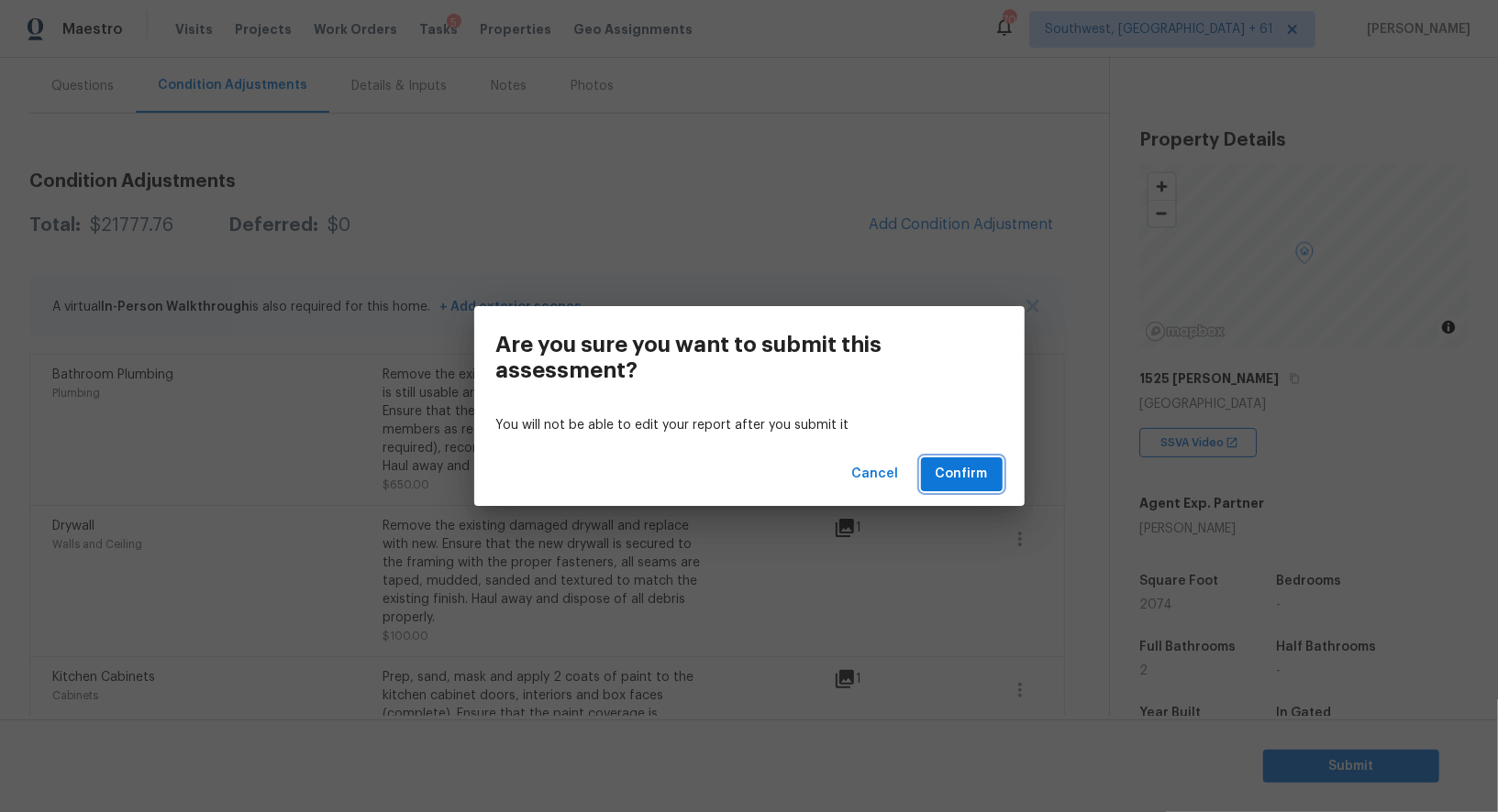
click at [985, 480] on span "Confirm" at bounding box center [961, 475] width 52 height 23
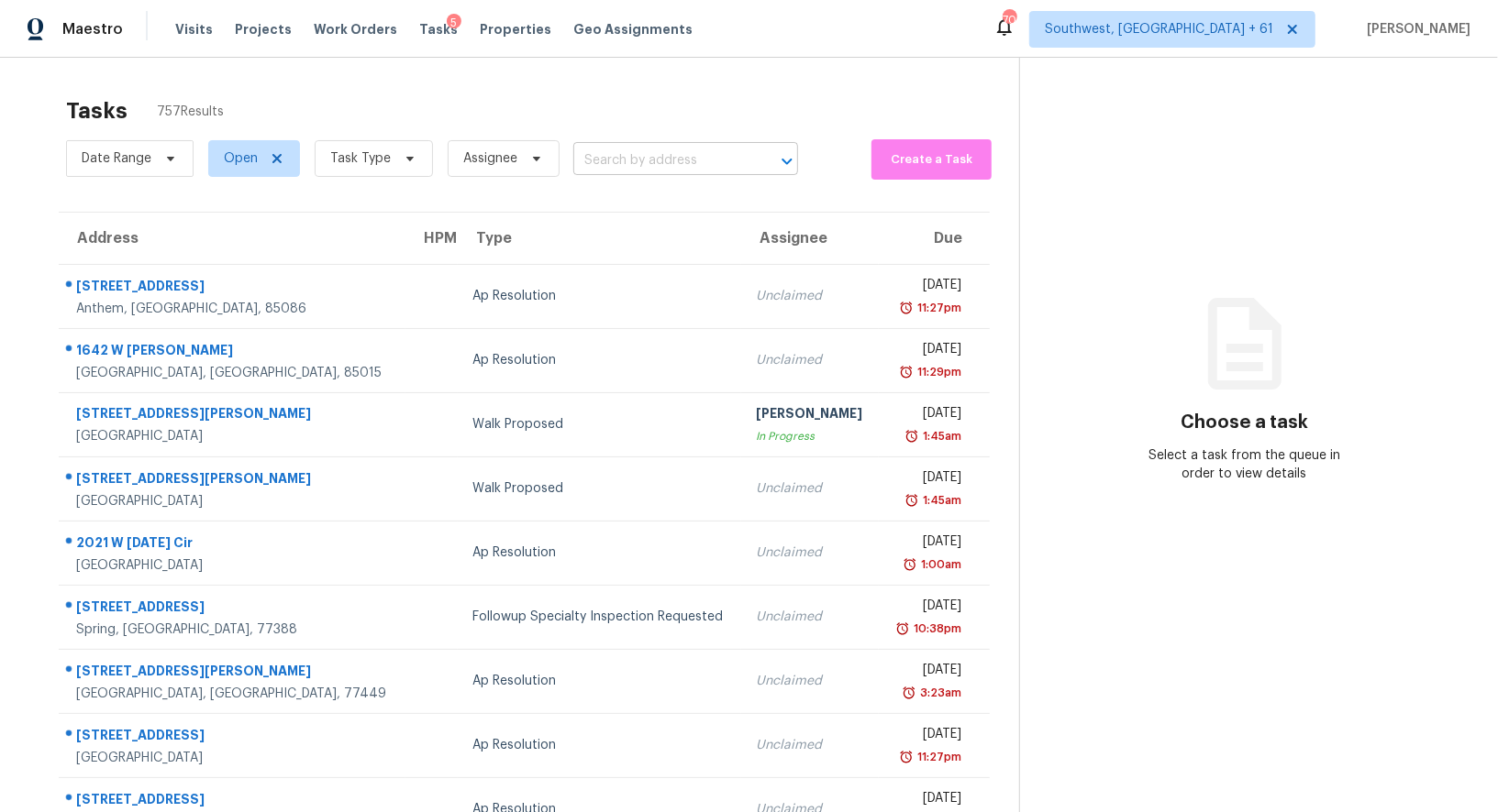
click at [666, 167] on input "text" at bounding box center [659, 161] width 173 height 28
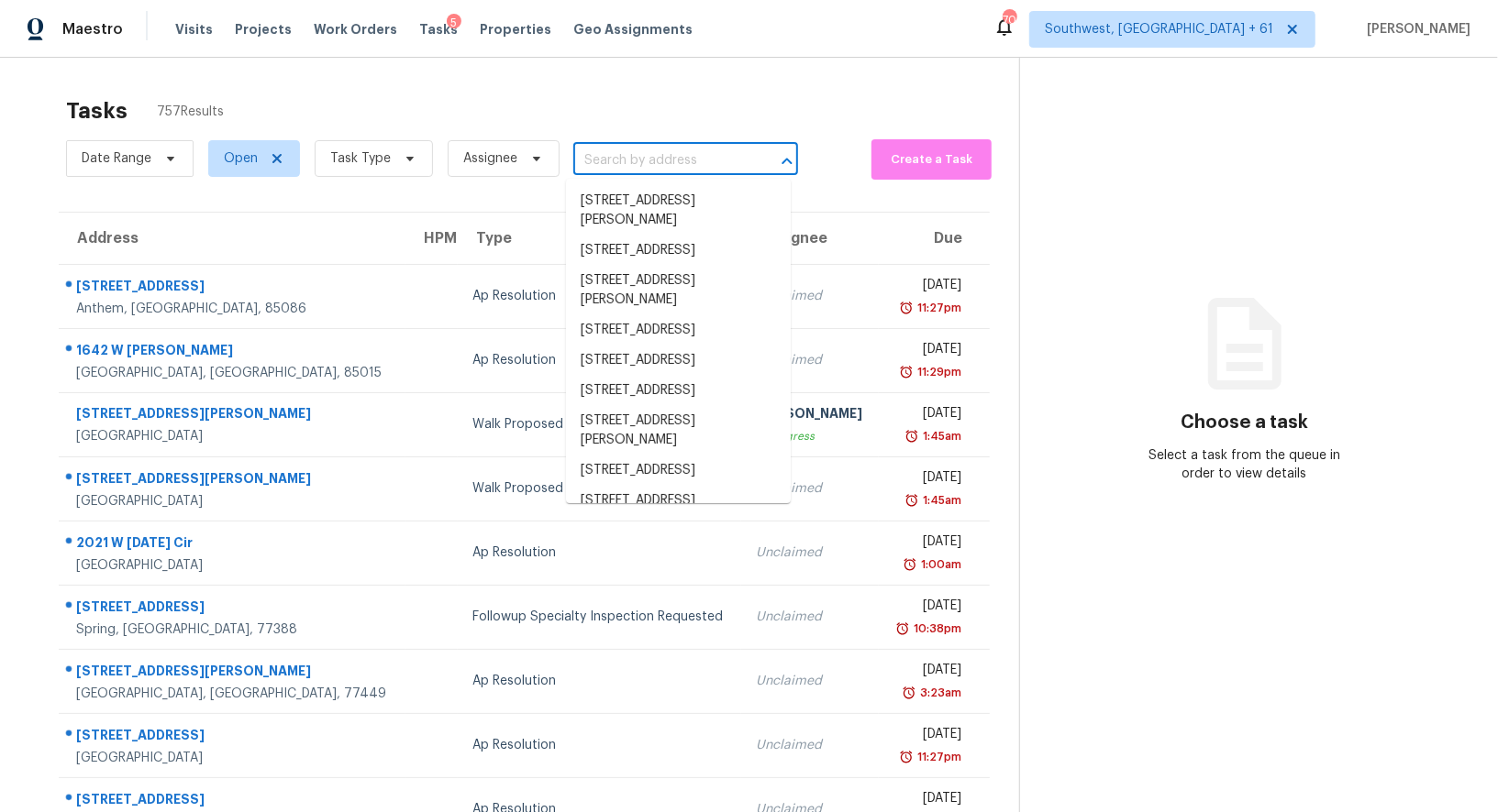
paste input "24014 Amaranto Ln, Richmond, TX 77406"
type input "24014 Amaranto Ln, Richmond, TX 77406"
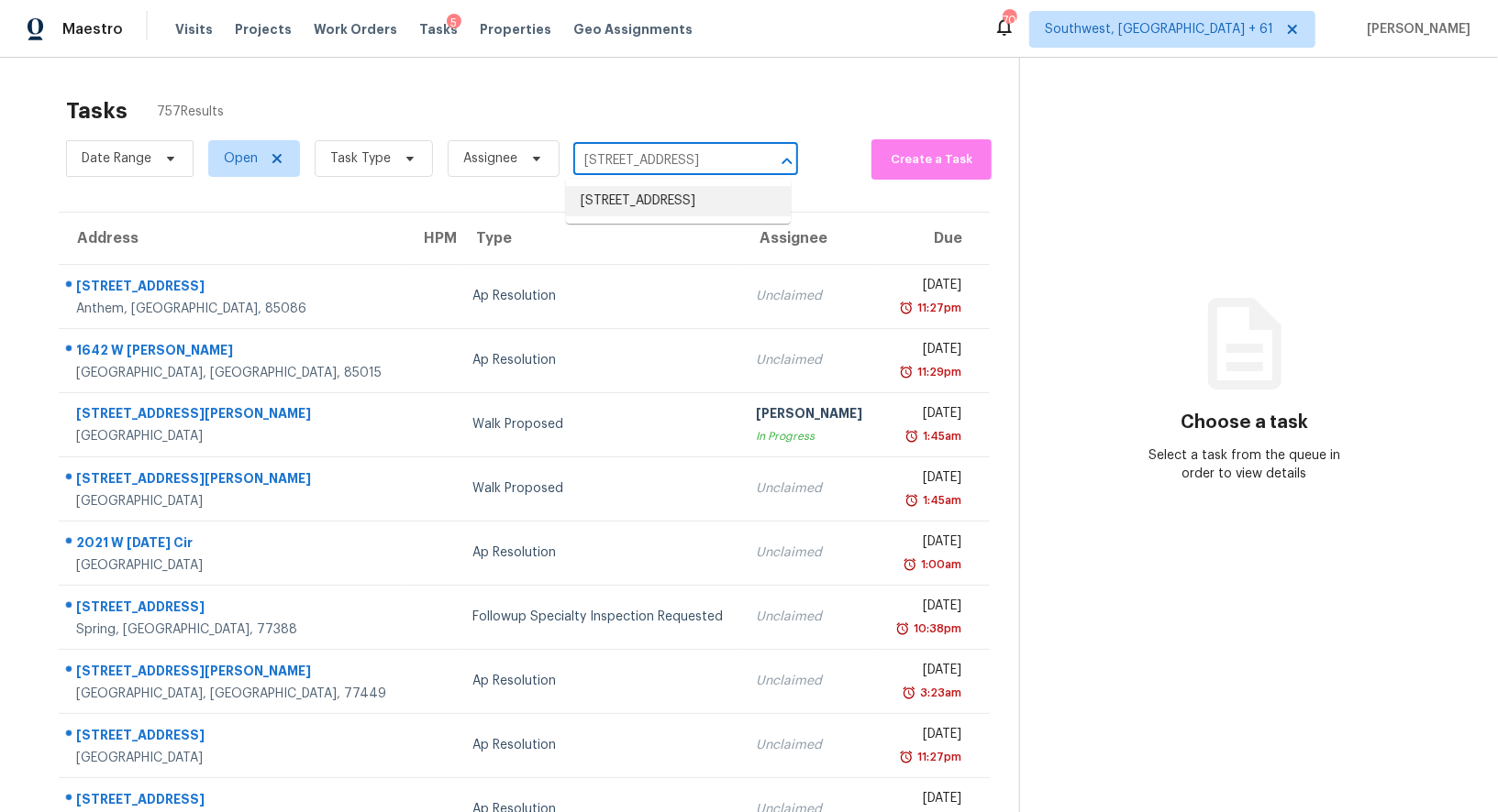
click at [618, 202] on li "24014 Amaranto Ln, Richmond, TX 77406" at bounding box center [678, 201] width 225 height 30
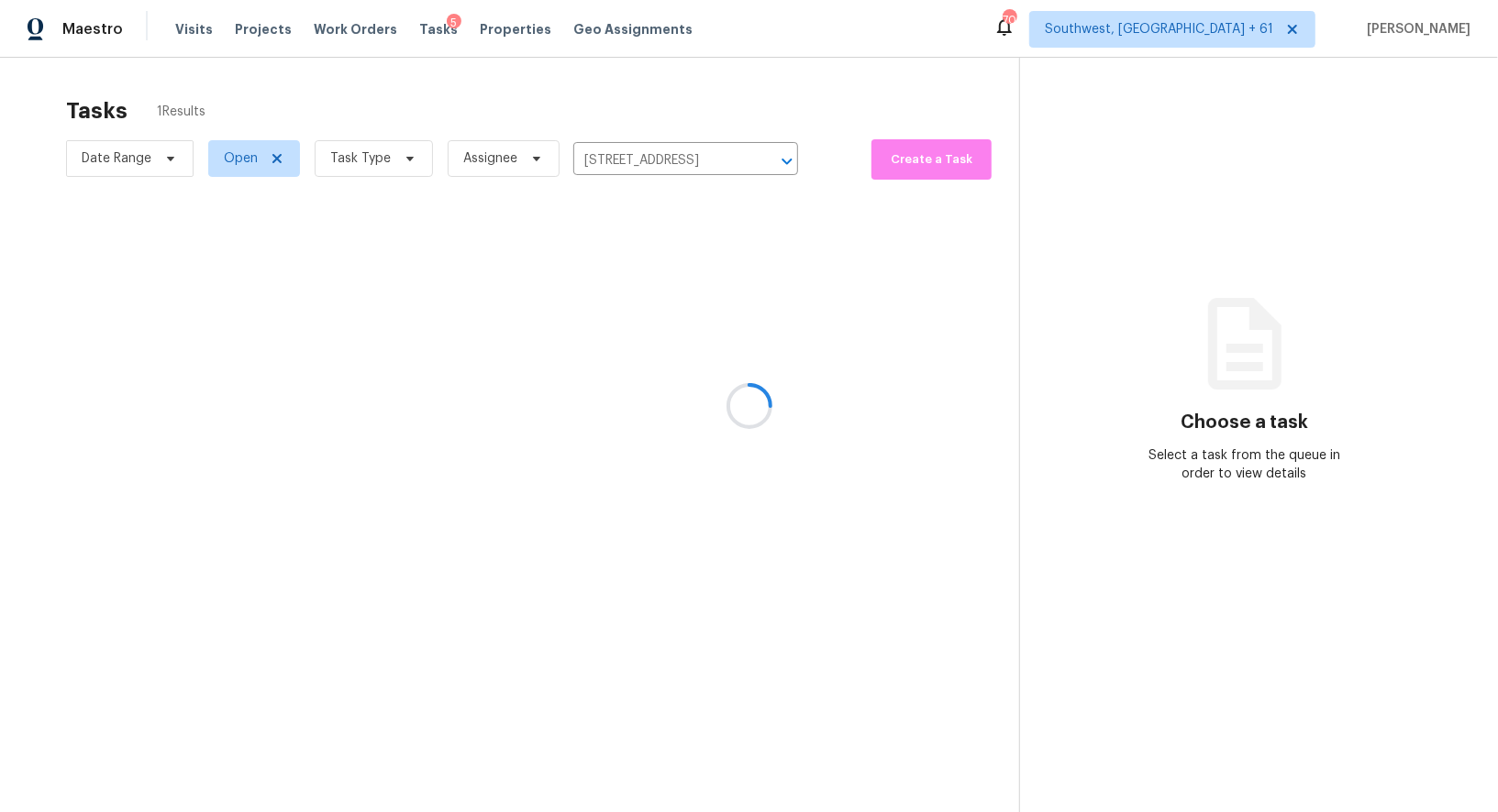
click at [588, 295] on div at bounding box center [749, 406] width 1498 height 812
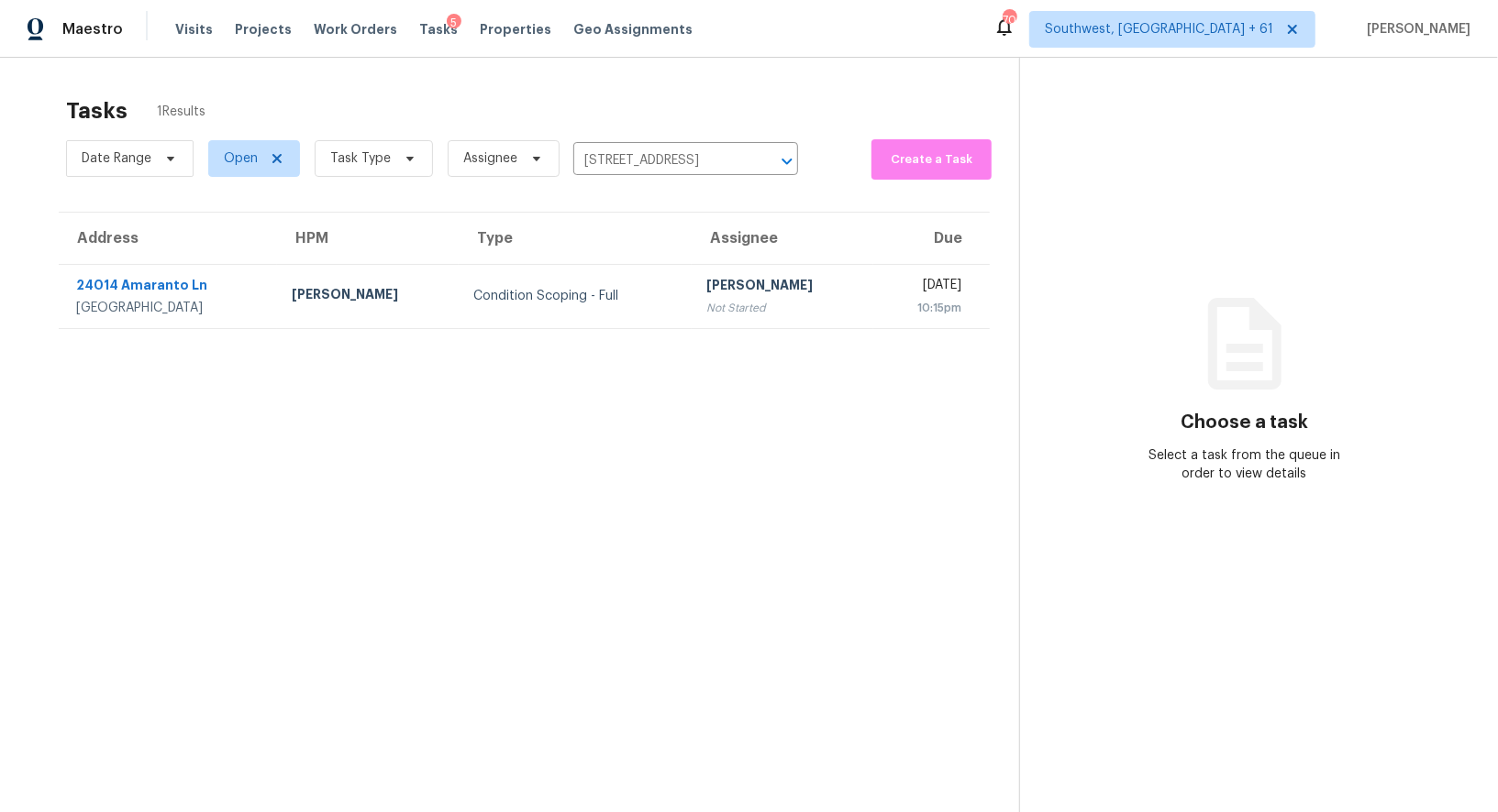
click at [588, 295] on div "Condition Scoping - Full" at bounding box center [574, 296] width 203 height 18
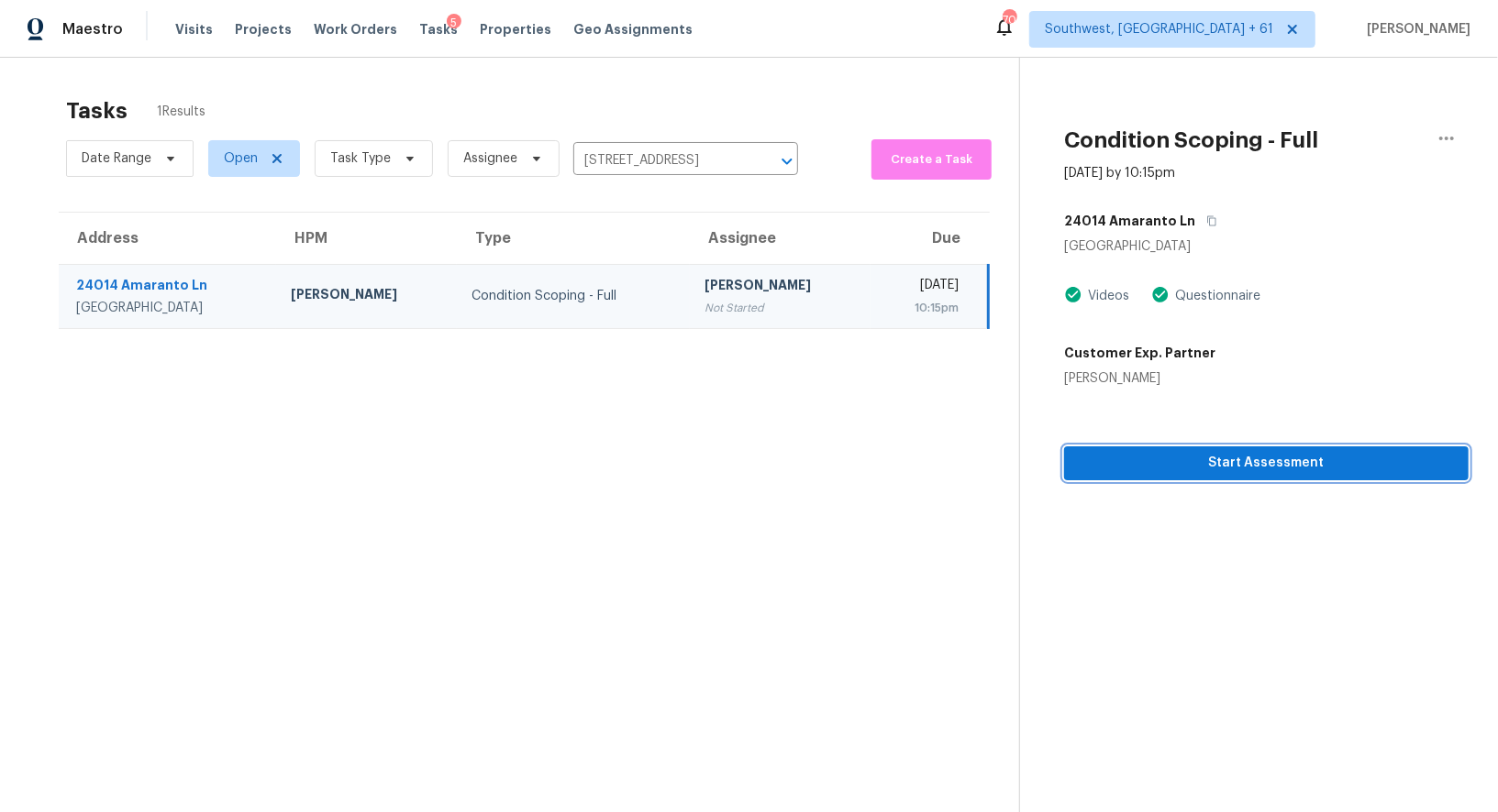
click at [1270, 458] on span "Start Assessment" at bounding box center [1265, 463] width 375 height 23
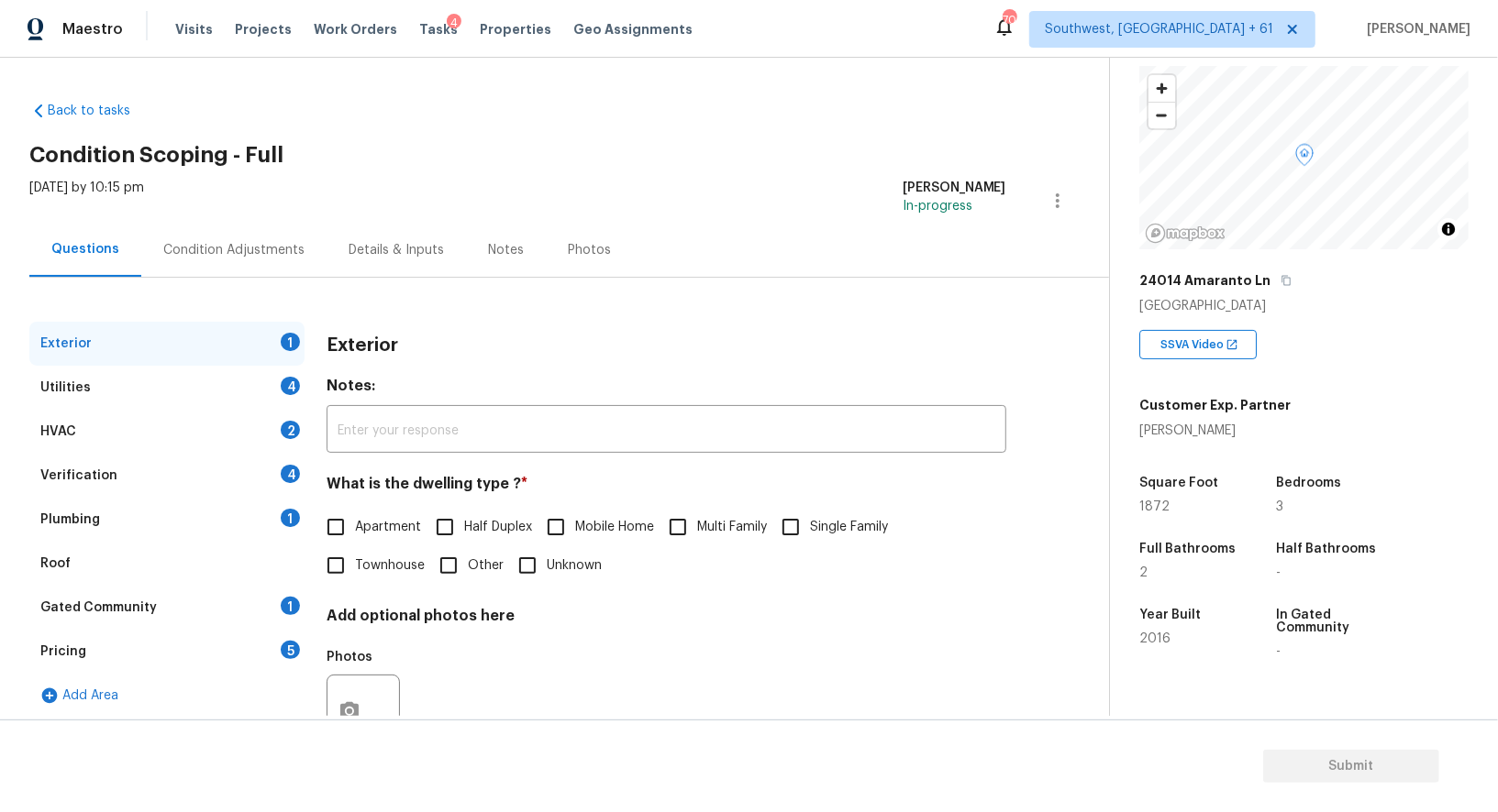
scroll to position [123, 0]
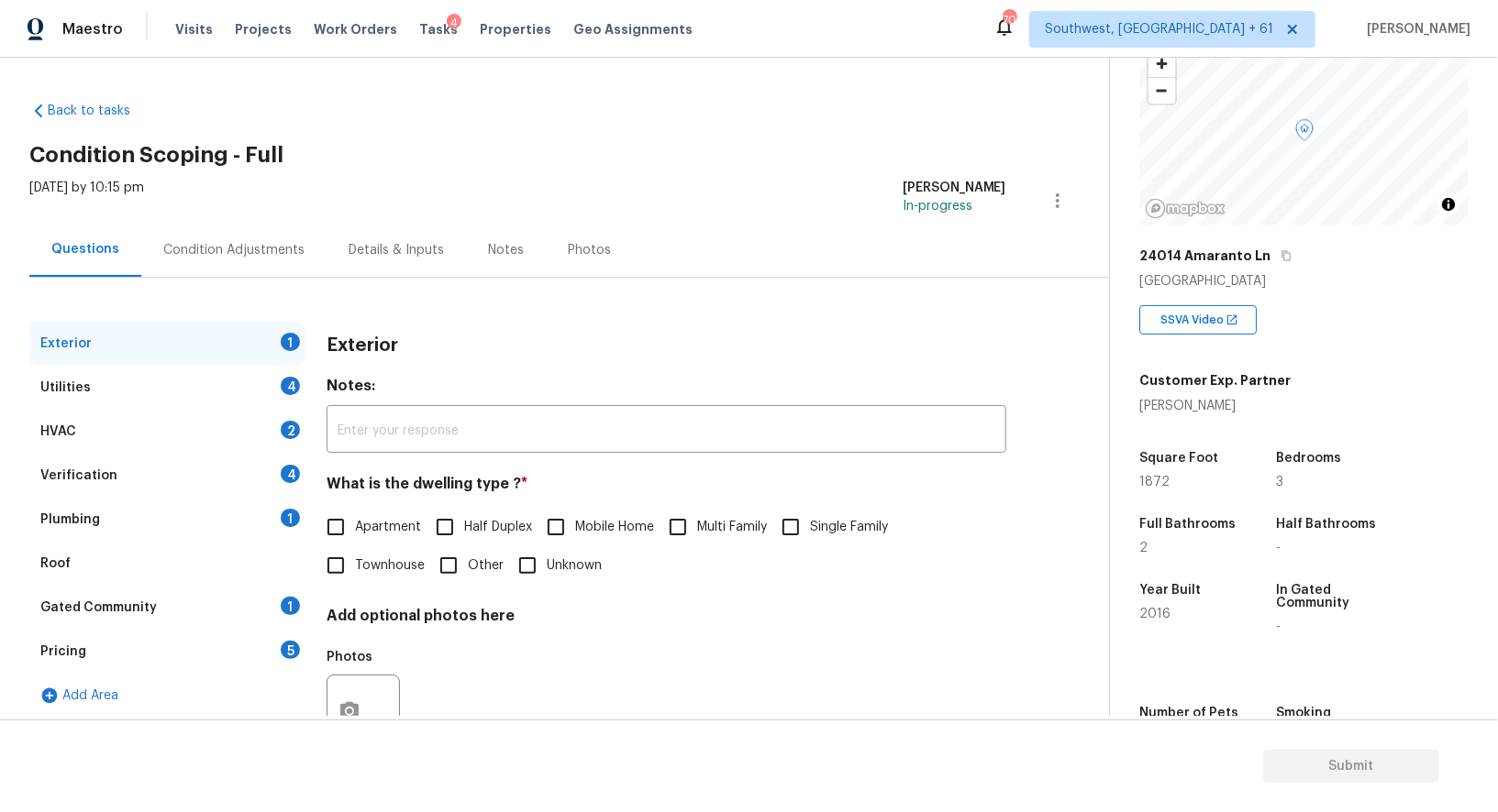
click at [814, 519] on span "Single Family" at bounding box center [848, 527] width 78 height 19
click at [810, 519] on input "Single Family" at bounding box center [791, 527] width 39 height 39
checkbox input "true"
click at [249, 408] on div "Utilities 4" at bounding box center [166, 388] width 275 height 44
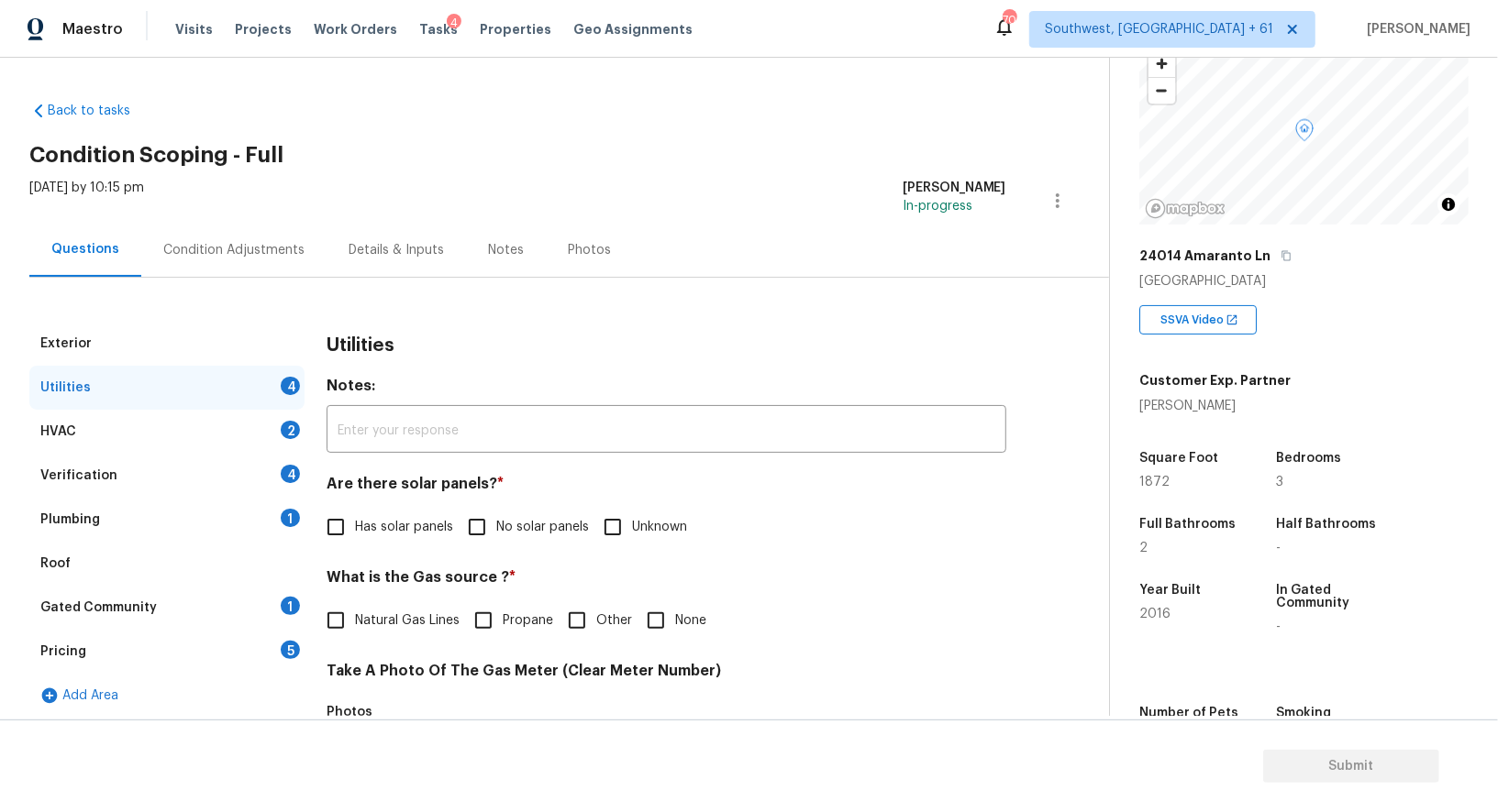
click at [253, 395] on div "Utilities 4" at bounding box center [166, 388] width 275 height 44
click at [517, 518] on span "No solar panels" at bounding box center [543, 527] width 93 height 19
click at [496, 518] on input "No solar panels" at bounding box center [477, 527] width 39 height 39
checkbox input "true"
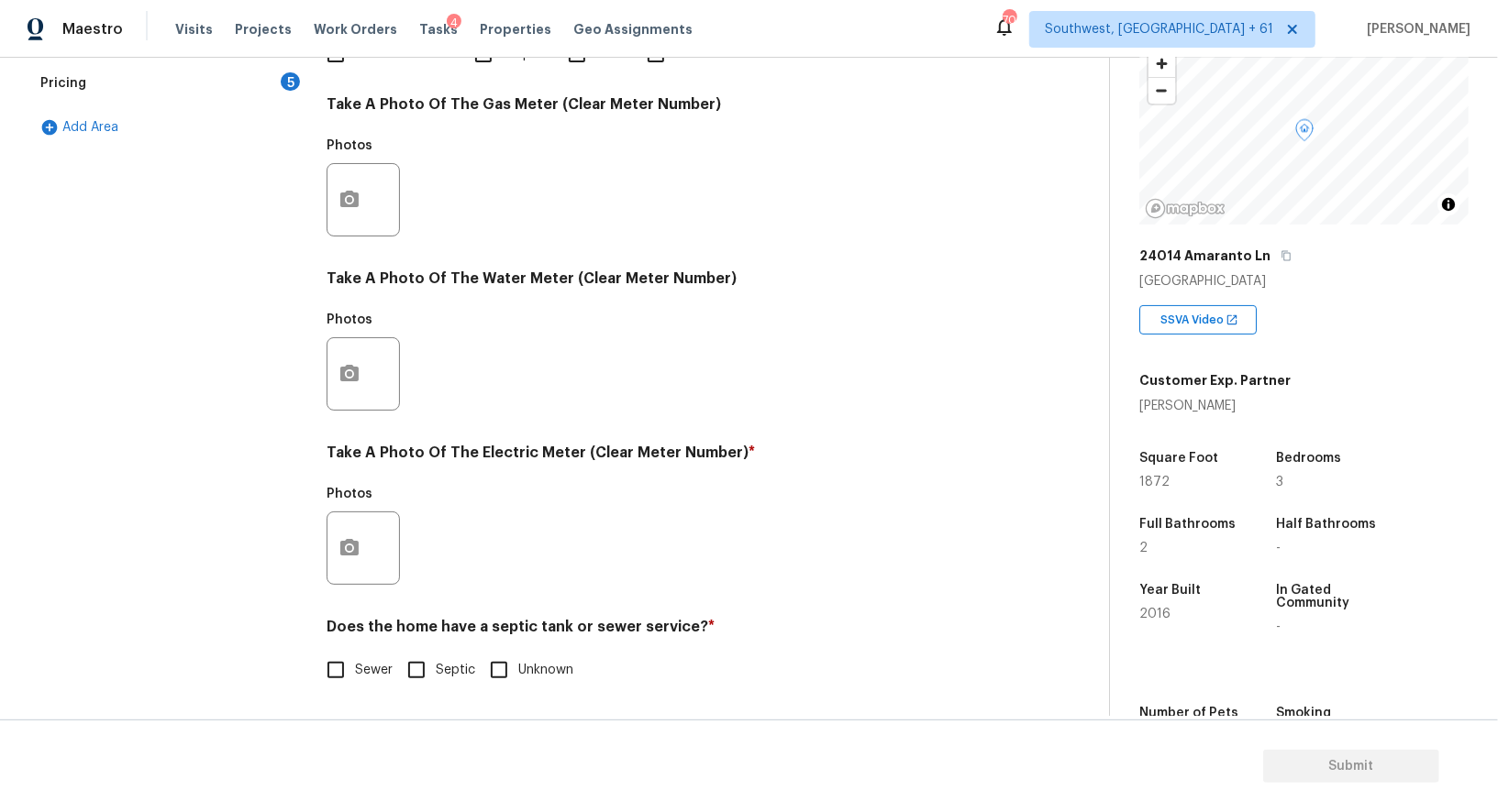
scroll to position [566, 0]
click at [342, 656] on input "Sewer" at bounding box center [336, 670] width 39 height 39
checkbox input "true"
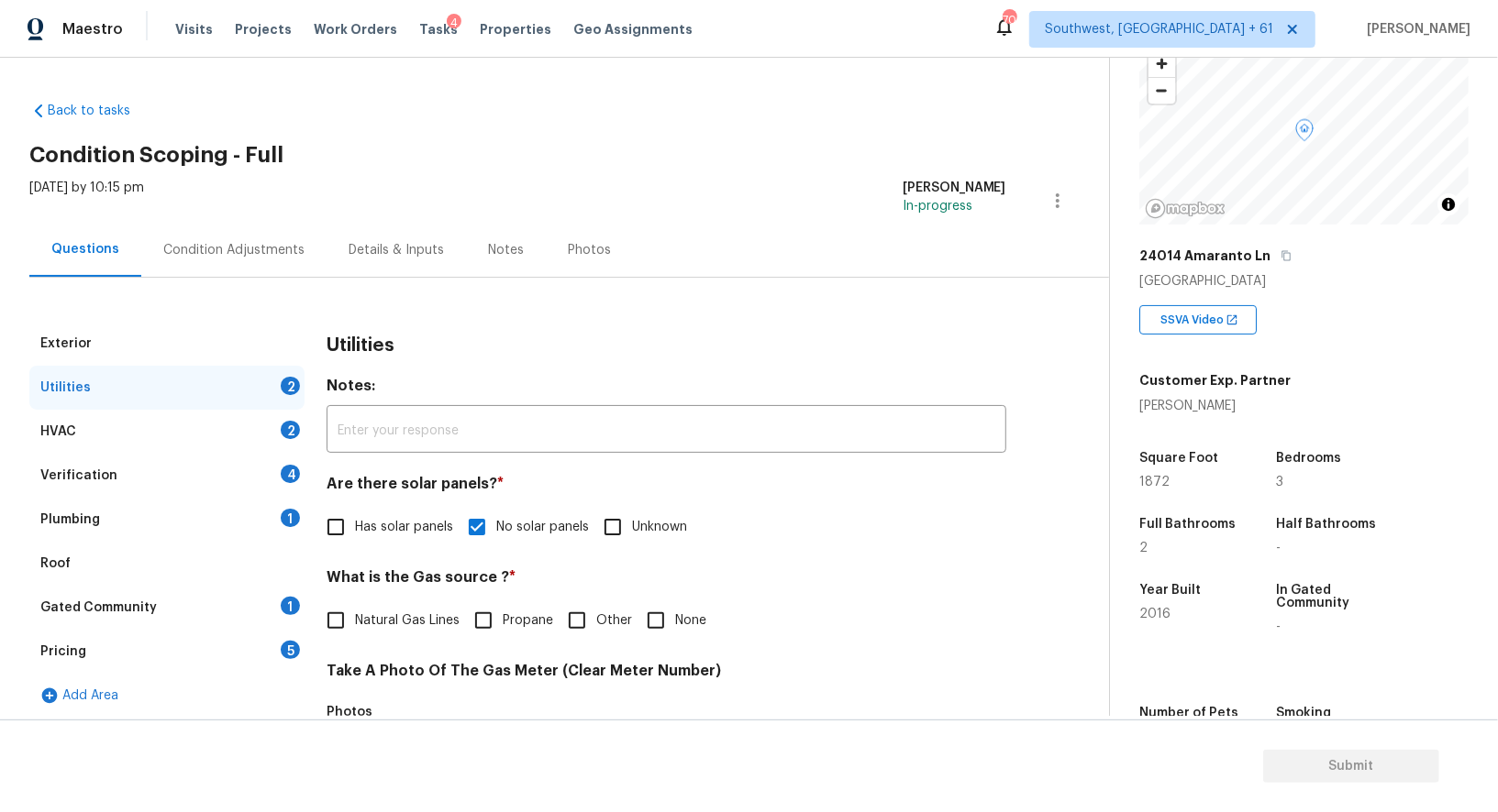
click at [264, 409] on div "HVAC 2" at bounding box center [166, 431] width 275 height 44
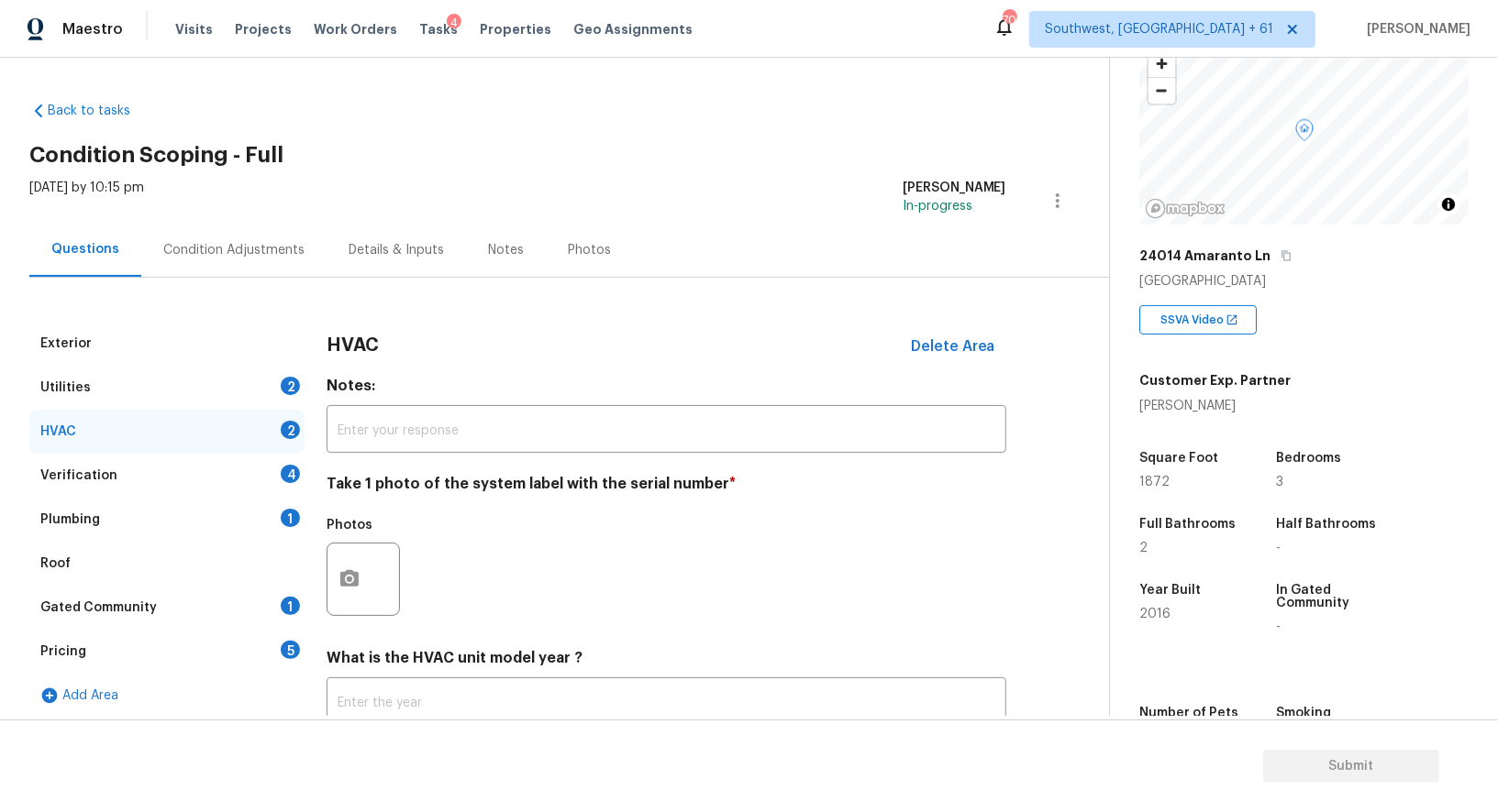
scroll to position [90, 0]
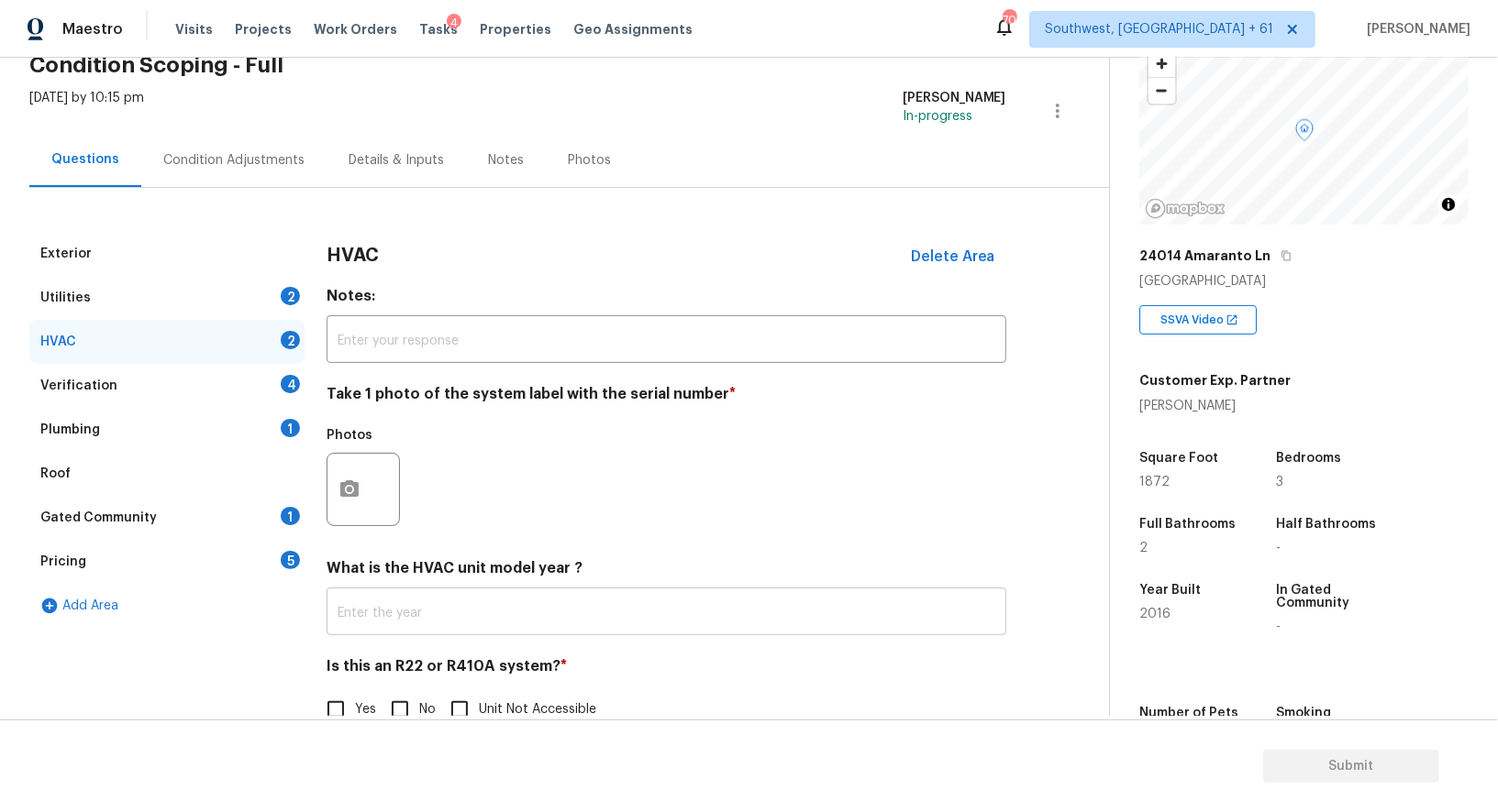
click at [463, 592] on input "text" at bounding box center [666, 613] width 680 height 43
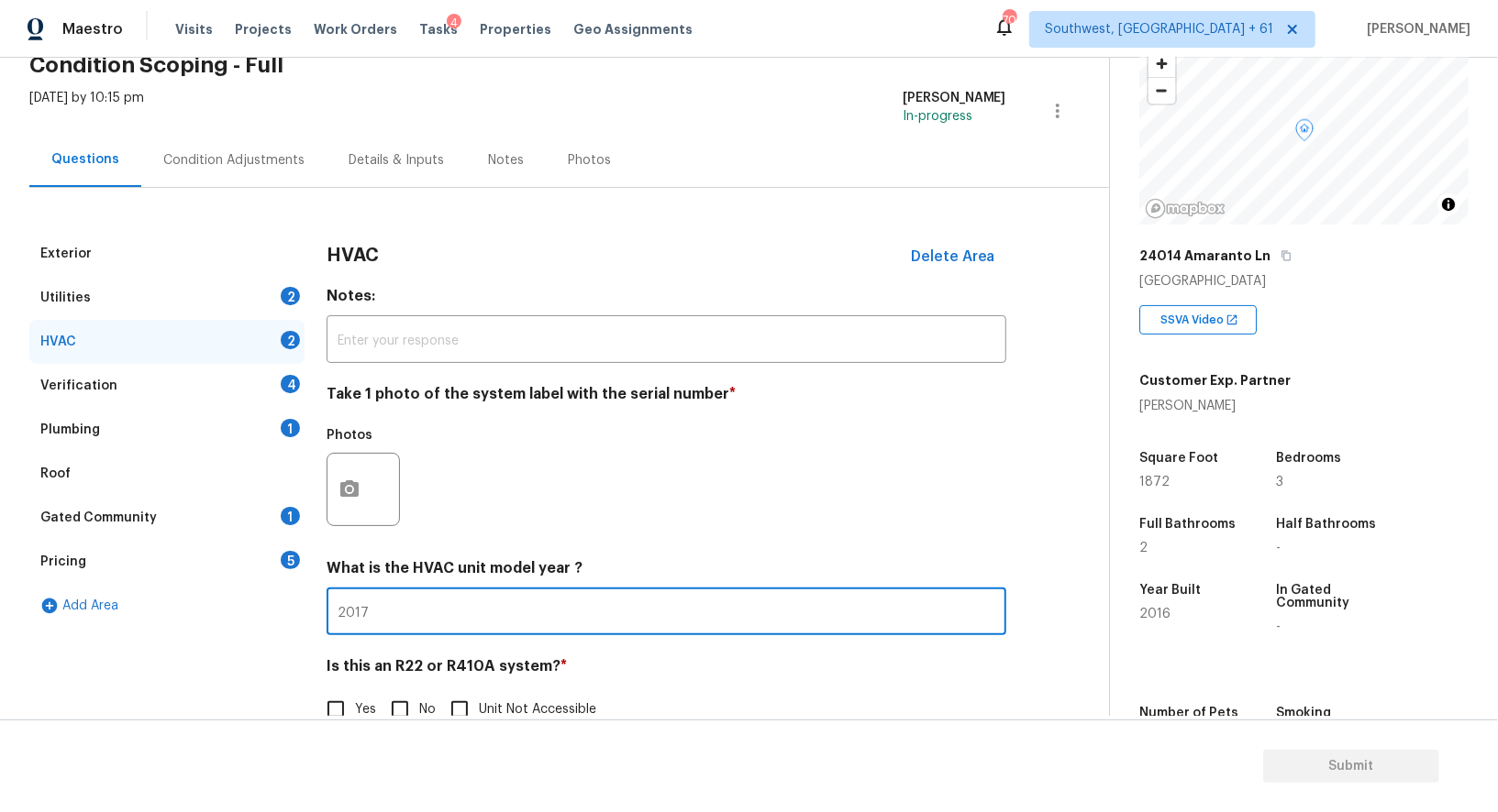
type input "2017"
click at [417, 710] on input "No" at bounding box center [399, 709] width 39 height 39
checkbox input "true"
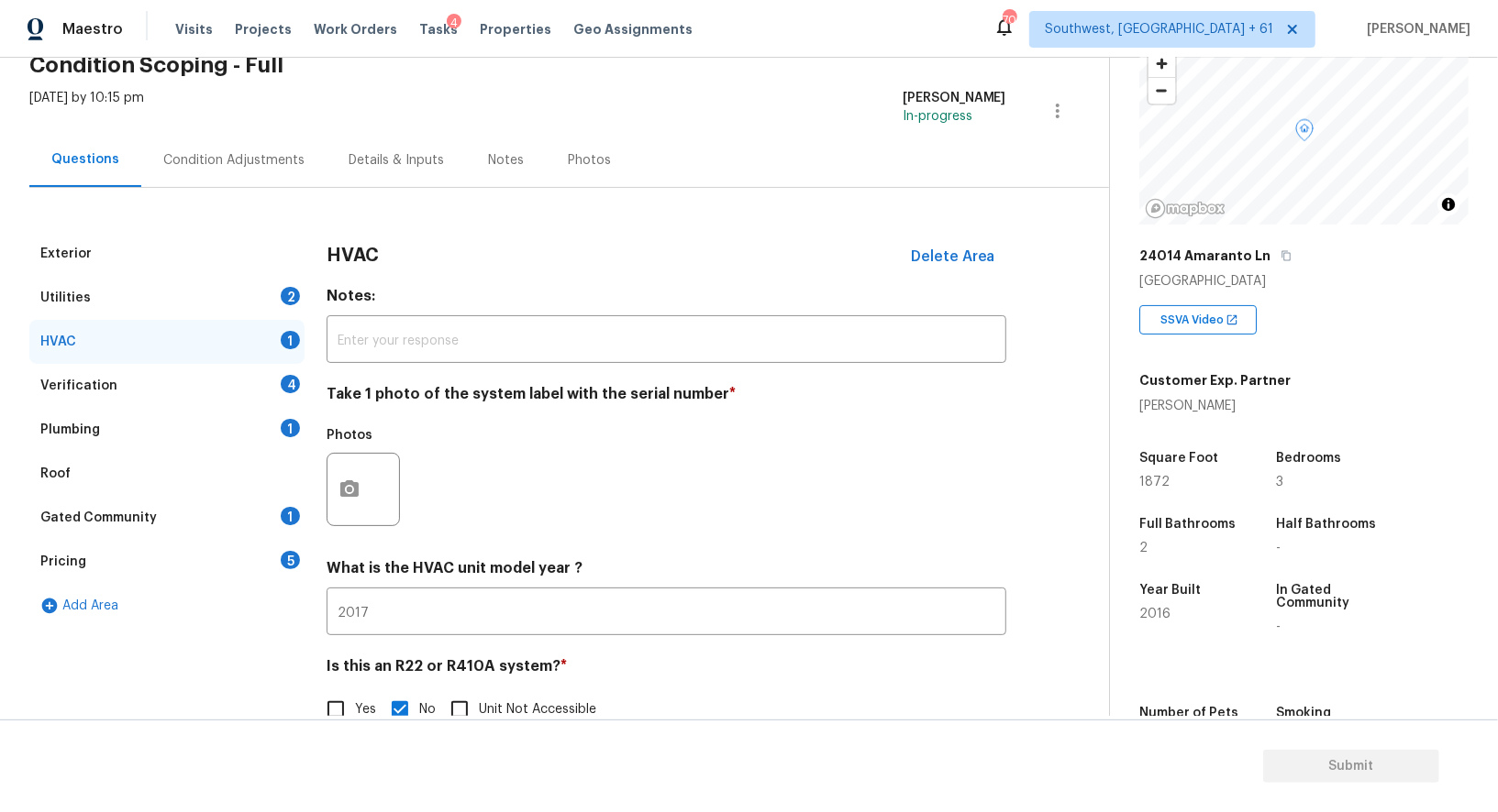
click at [287, 387] on div "4" at bounding box center [290, 384] width 19 height 18
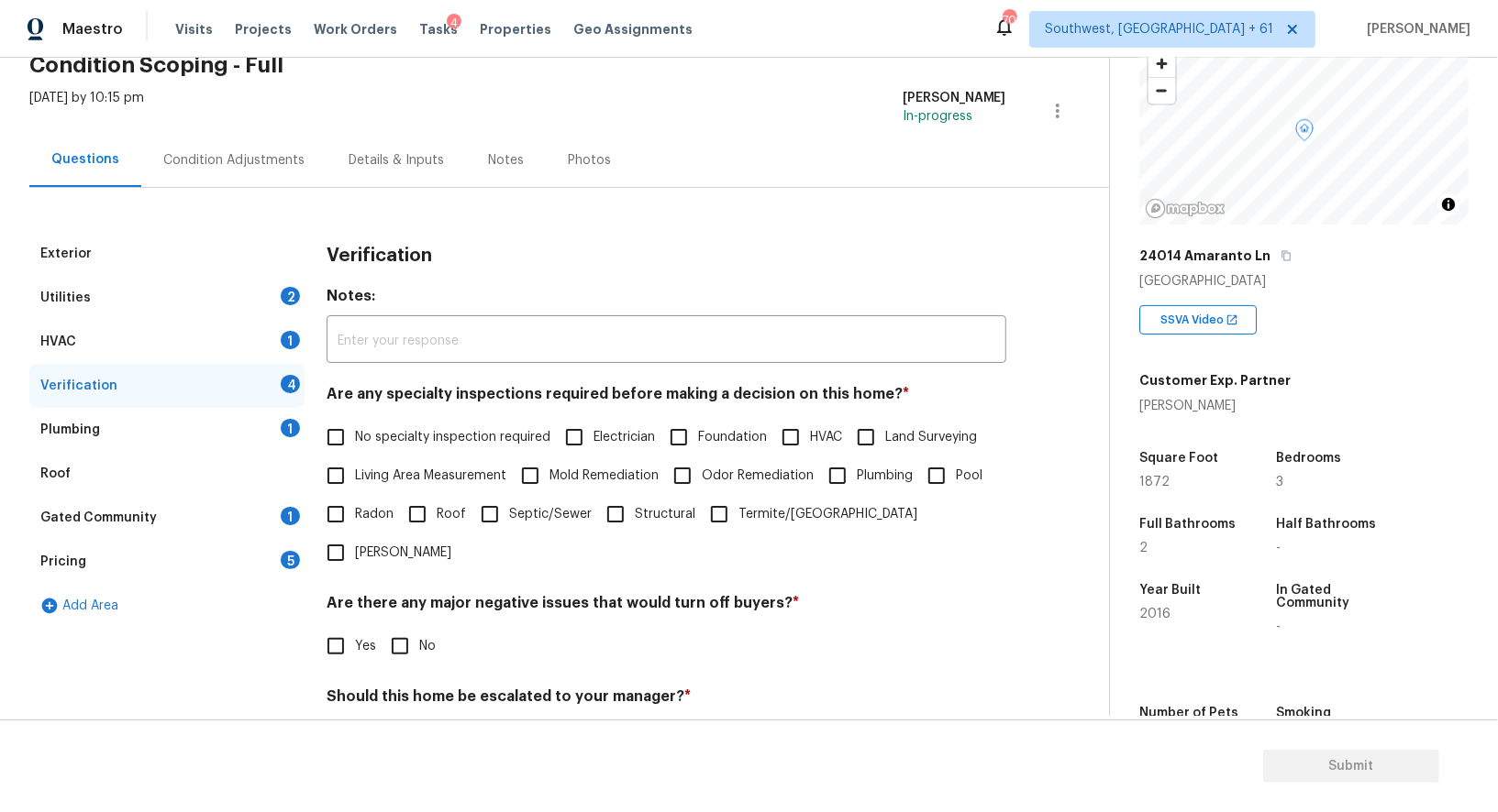
click at [477, 430] on span "No specialty inspection required" at bounding box center [452, 438] width 196 height 19
click at [355, 430] on input "No specialty inspection required" at bounding box center [336, 437] width 39 height 39
checkbox input "true"
click at [412, 629] on input "No" at bounding box center [399, 648] width 39 height 39
checkbox input "true"
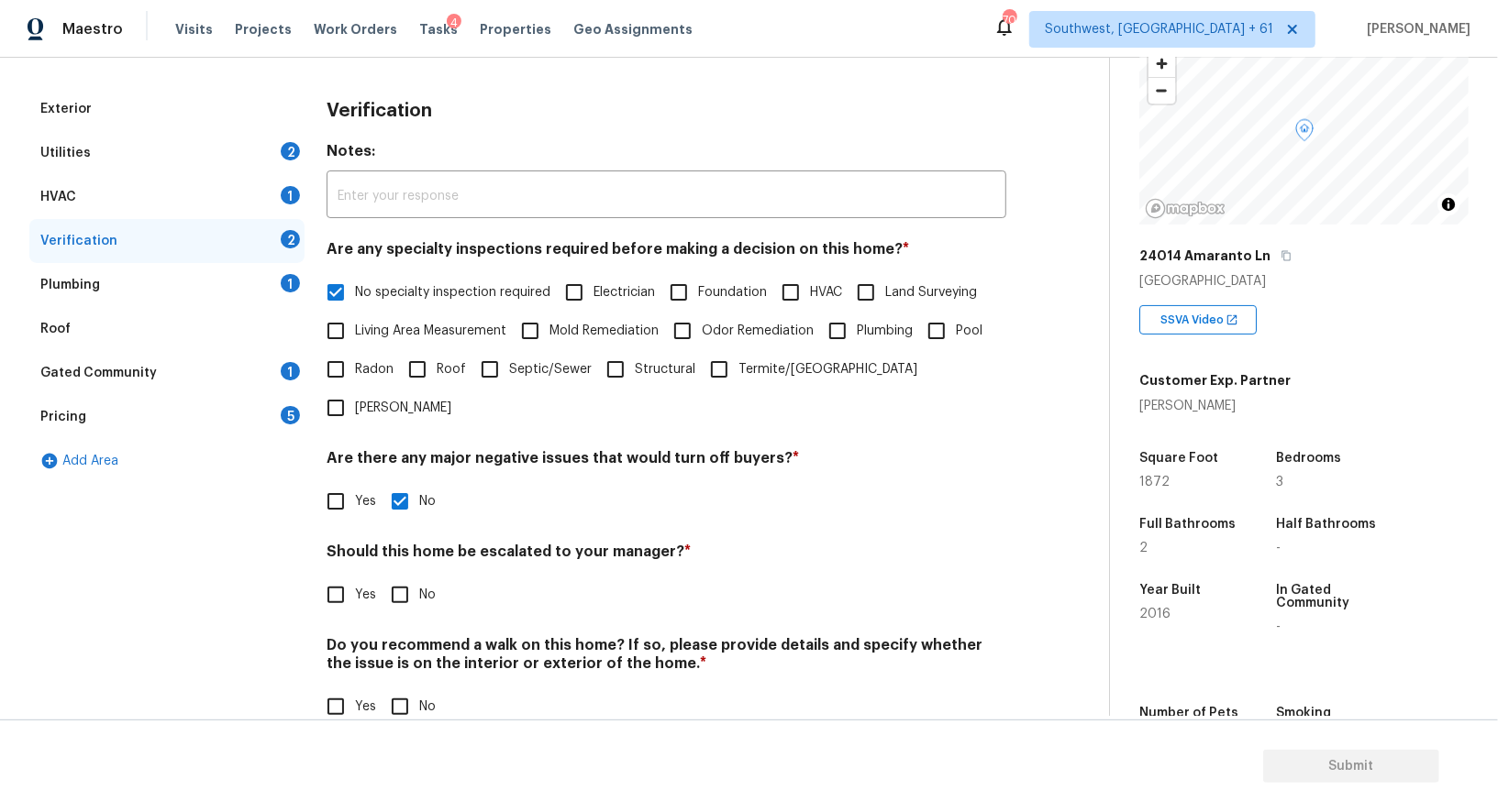
scroll to position [233, 0]
click at [409, 577] on input "No" at bounding box center [399, 596] width 39 height 39
checkbox input "true"
click at [406, 690] on input "No" at bounding box center [399, 709] width 39 height 39
checkbox input "true"
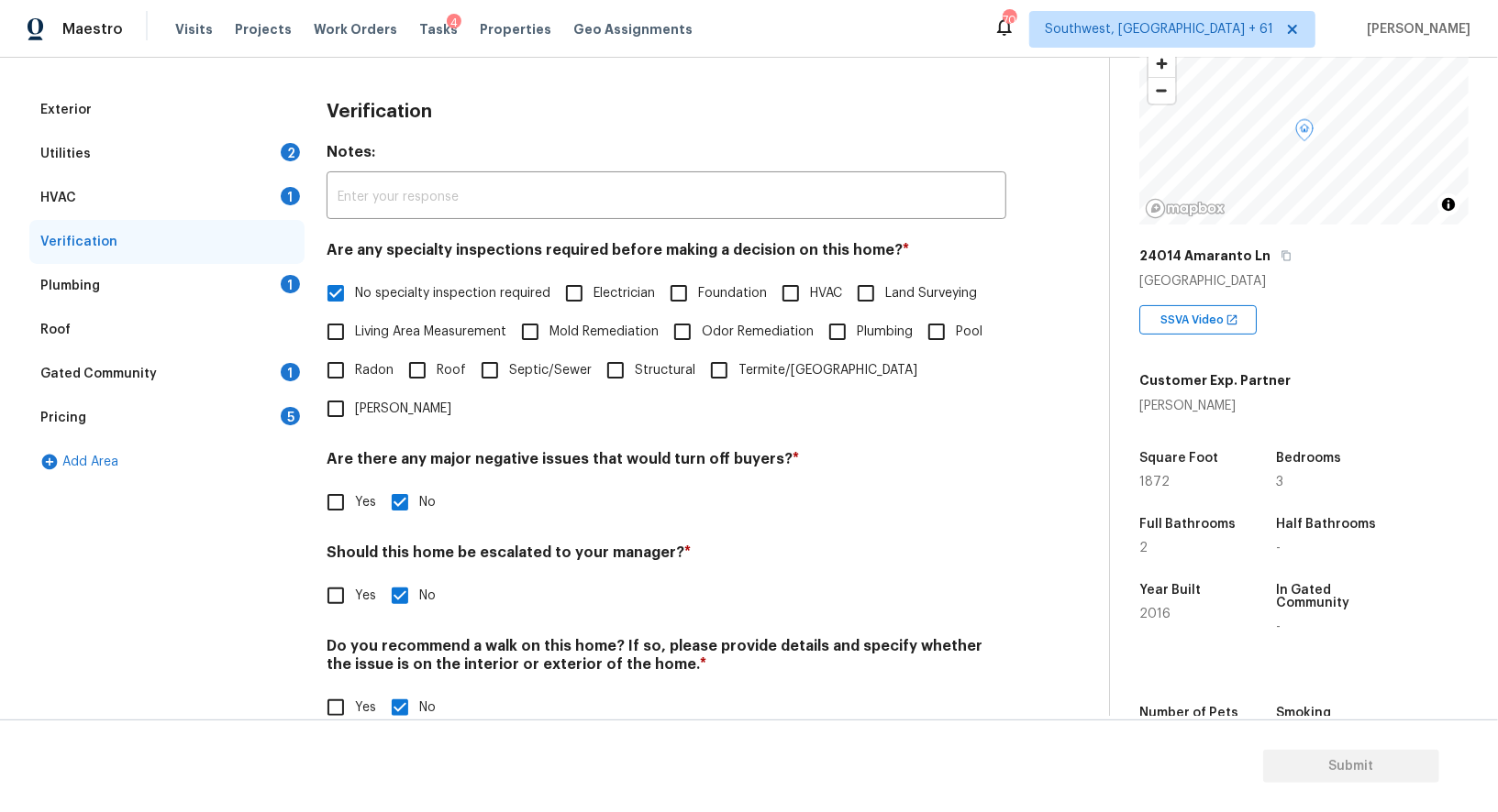
click at [253, 297] on div "Plumbing 1" at bounding box center [166, 285] width 275 height 44
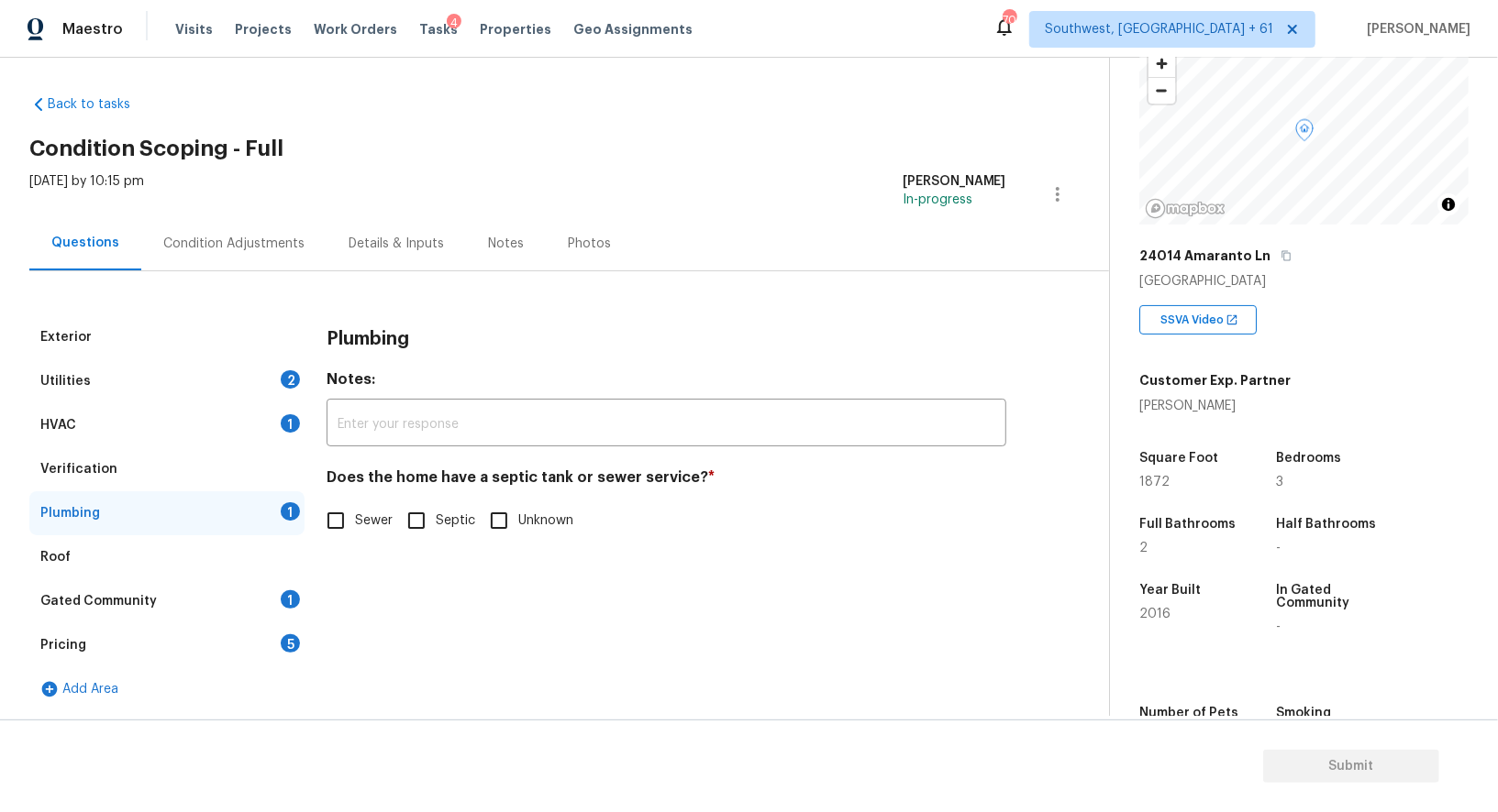
click at [341, 494] on h4 "Does the home have a septic tank or sewer service? *" at bounding box center [666, 481] width 680 height 26
click at [338, 525] on input "Sewer" at bounding box center [336, 520] width 39 height 39
checkbox input "true"
click at [268, 606] on div "Gated Community 1" at bounding box center [166, 601] width 275 height 44
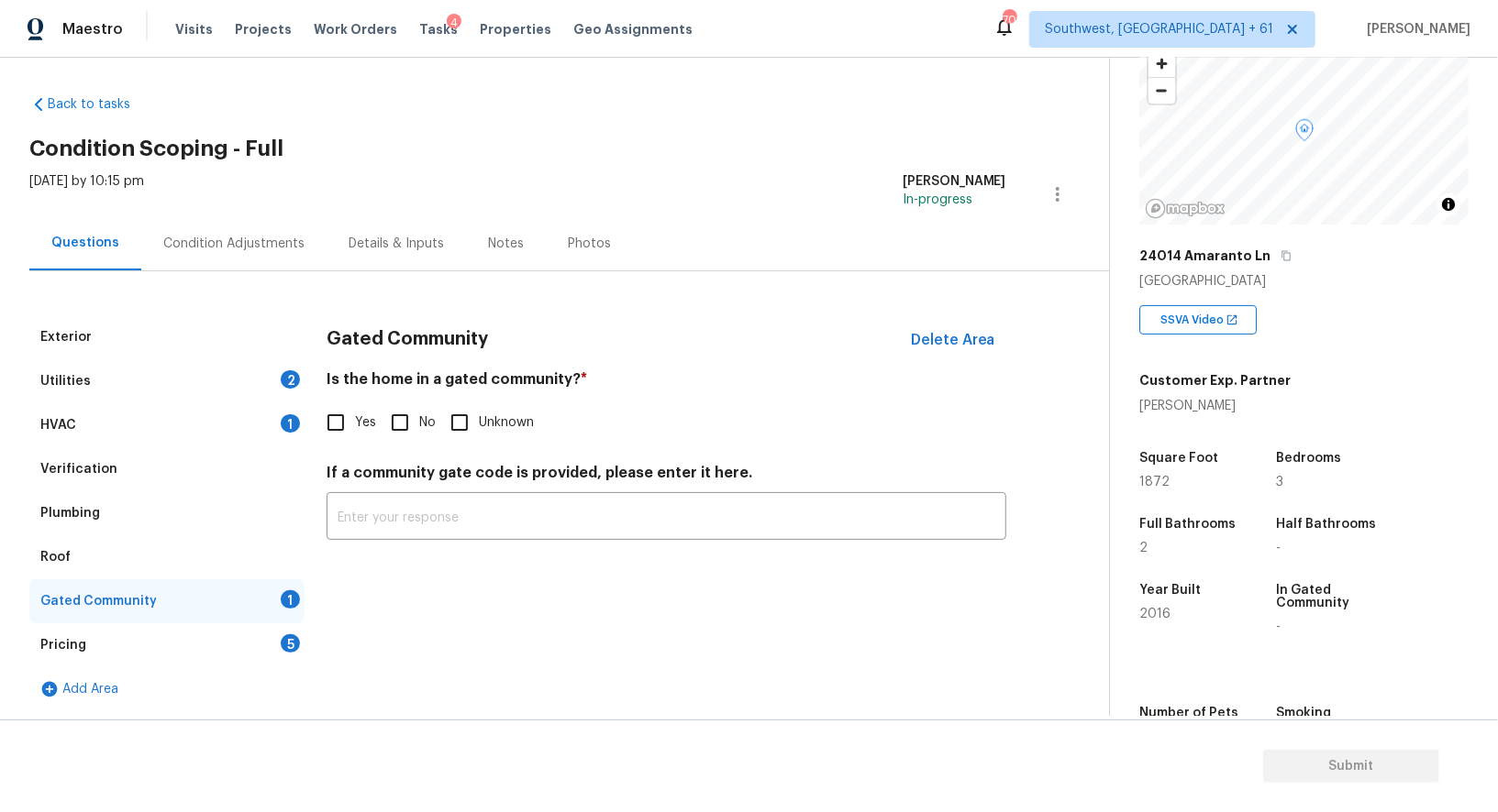
click at [400, 434] on input "No" at bounding box center [399, 423] width 39 height 39
checkbox input "true"
click at [271, 628] on div "Pricing 5" at bounding box center [166, 645] width 275 height 44
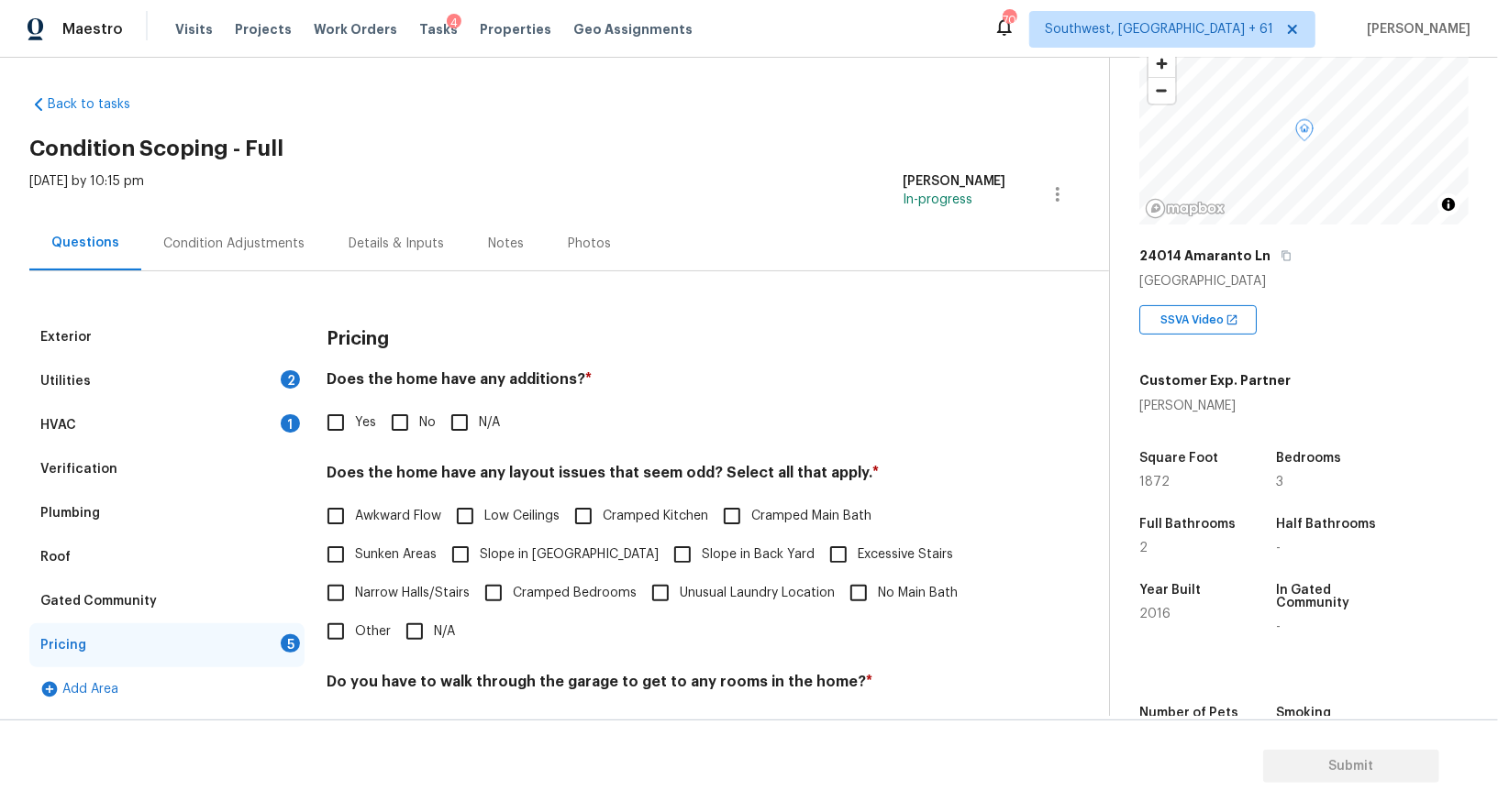
click at [406, 428] on input "No" at bounding box center [399, 423] width 39 height 39
checkbox input "true"
click at [409, 617] on input "N/A" at bounding box center [414, 633] width 39 height 39
checkbox input "true"
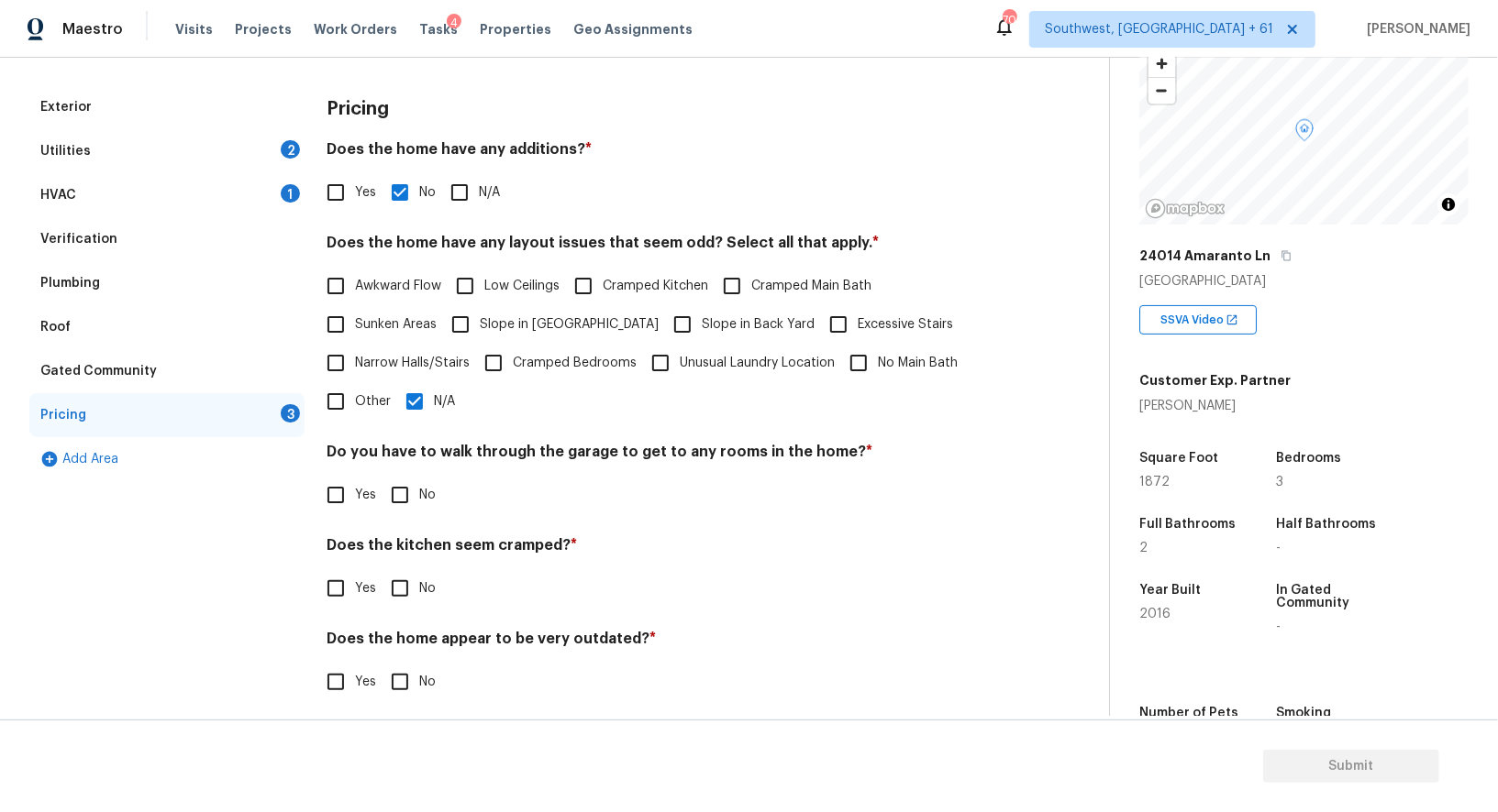
scroll to position [248, 0]
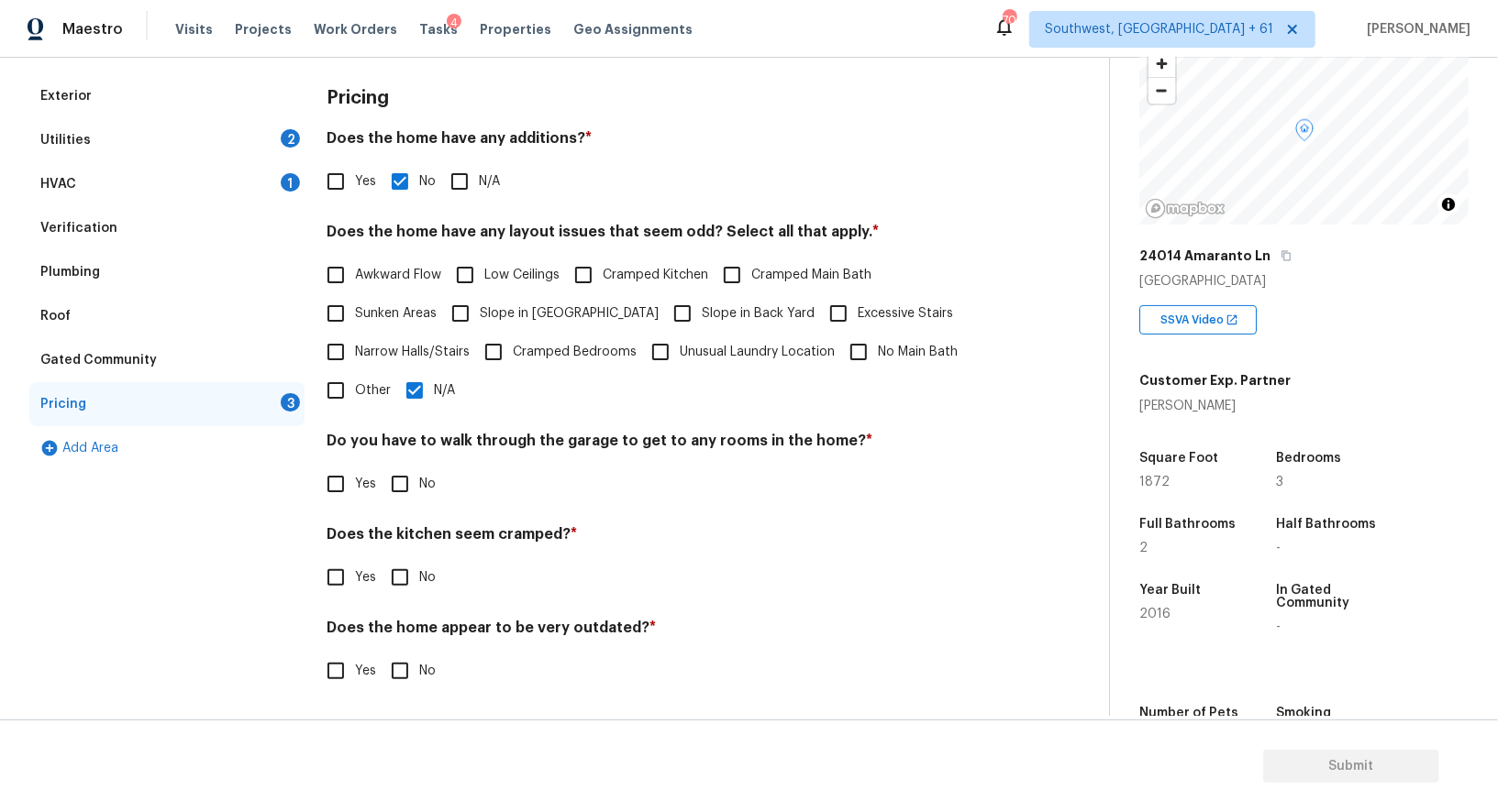
click at [405, 479] on input "No" at bounding box center [399, 484] width 39 height 39
checkbox input "true"
click at [392, 561] on input "No" at bounding box center [399, 578] width 39 height 39
checkbox input "true"
click at [409, 655] on input "No" at bounding box center [399, 670] width 39 height 39
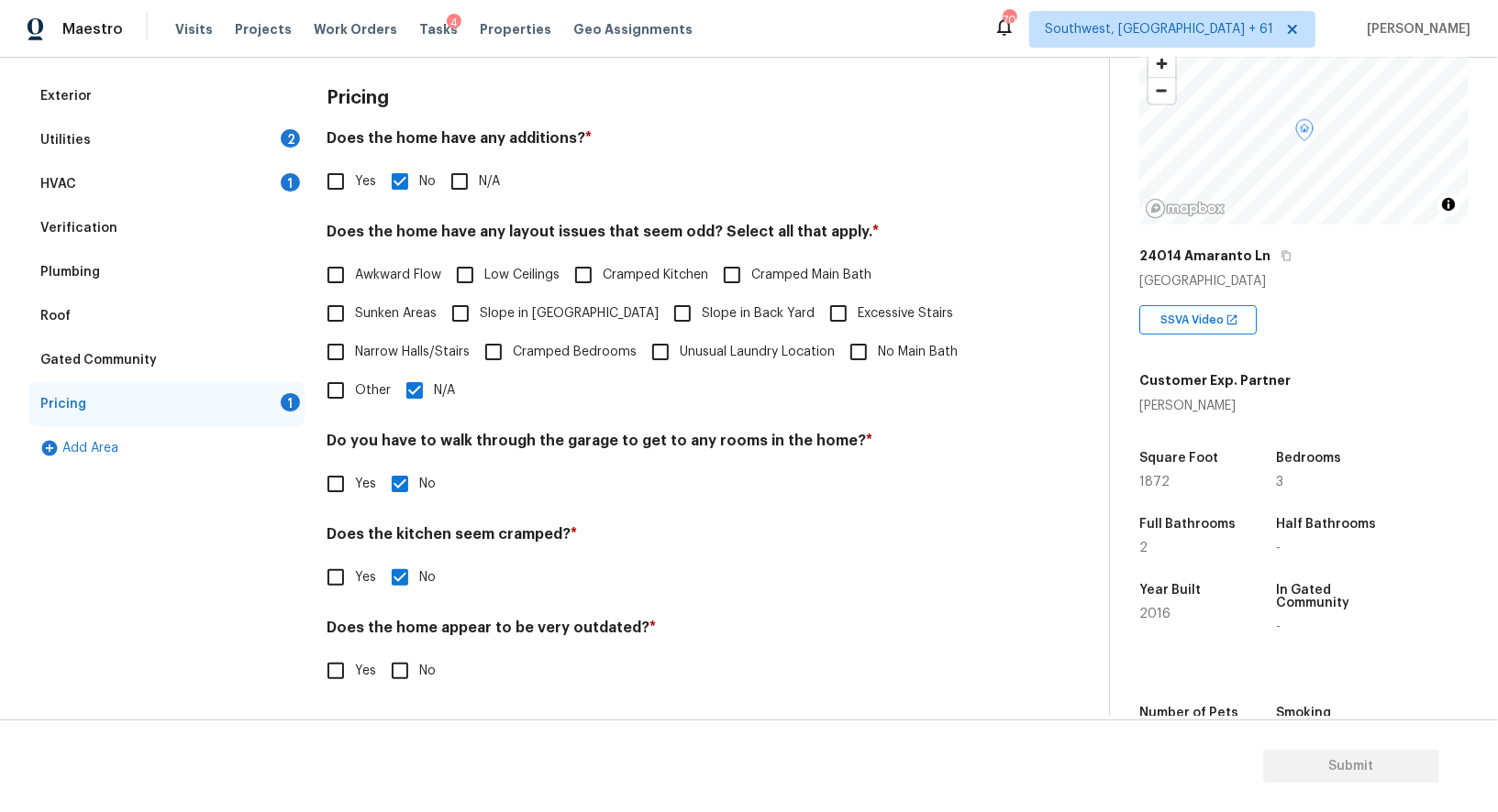
checkbox input "true"
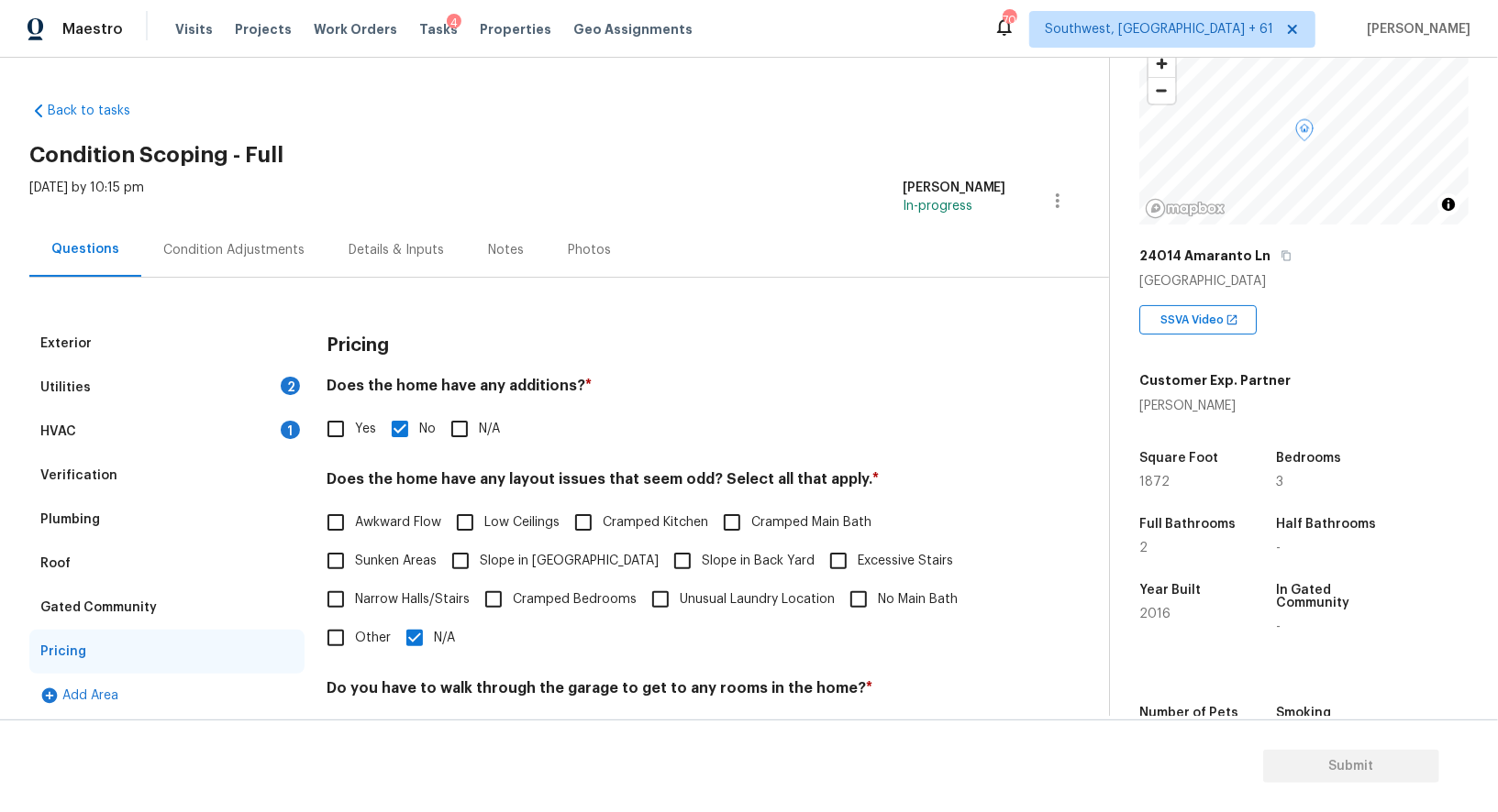
click at [225, 246] on div "Condition Adjustments" at bounding box center [234, 250] width 141 height 18
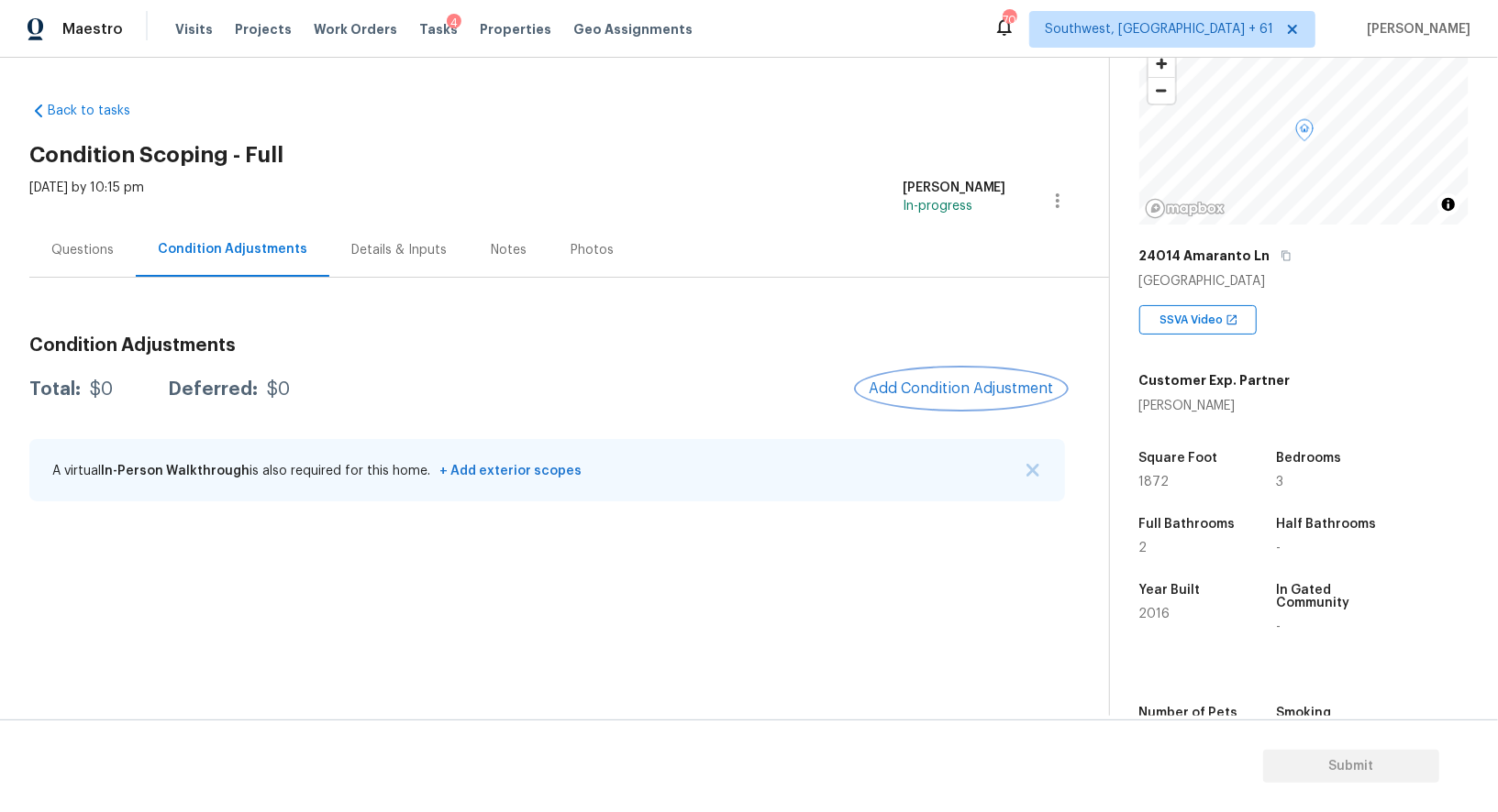
click at [955, 381] on span "Add Condition Adjustment" at bounding box center [961, 388] width 185 height 16
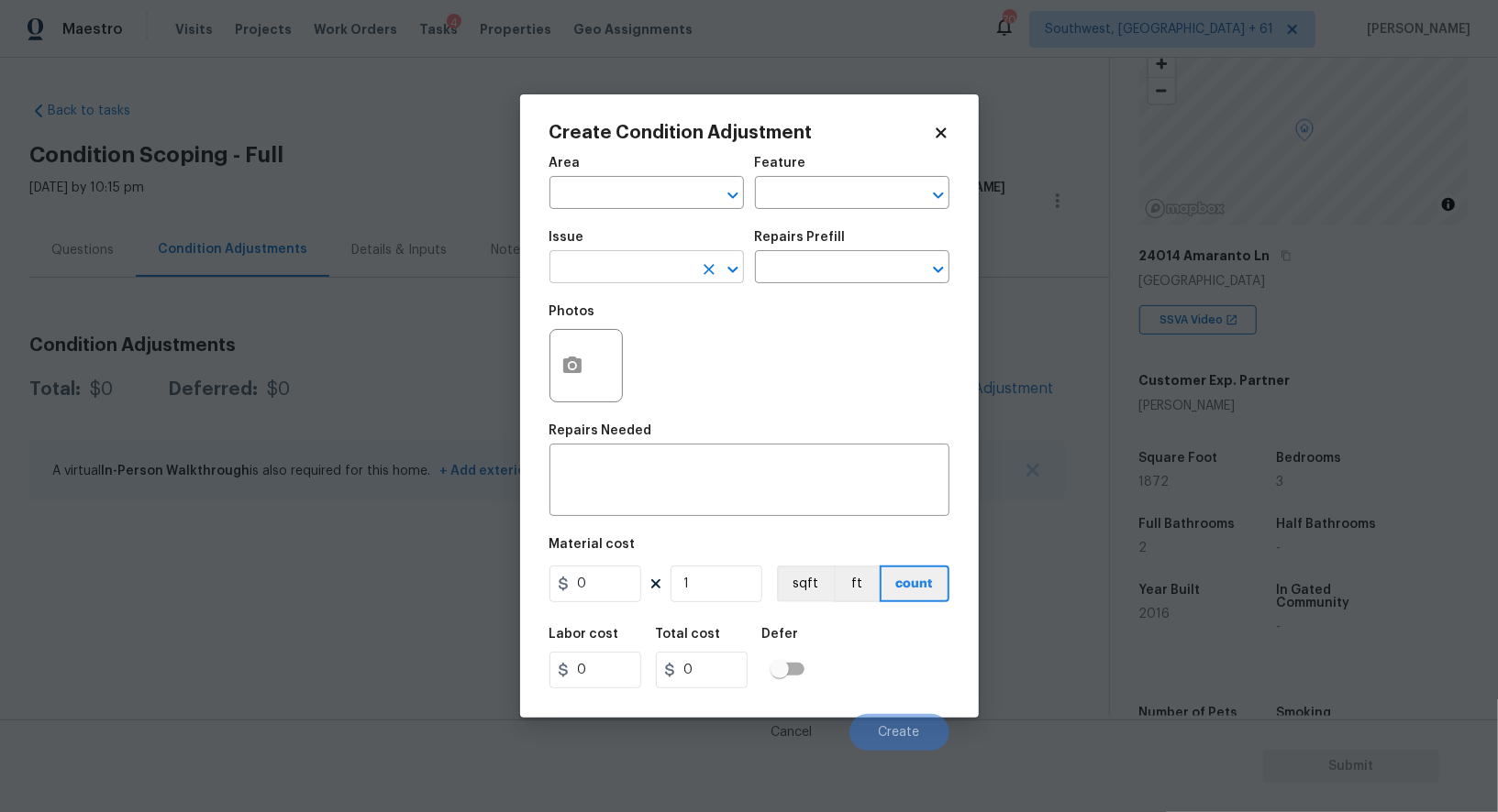
click at [667, 279] on input "text" at bounding box center [620, 269] width 143 height 28
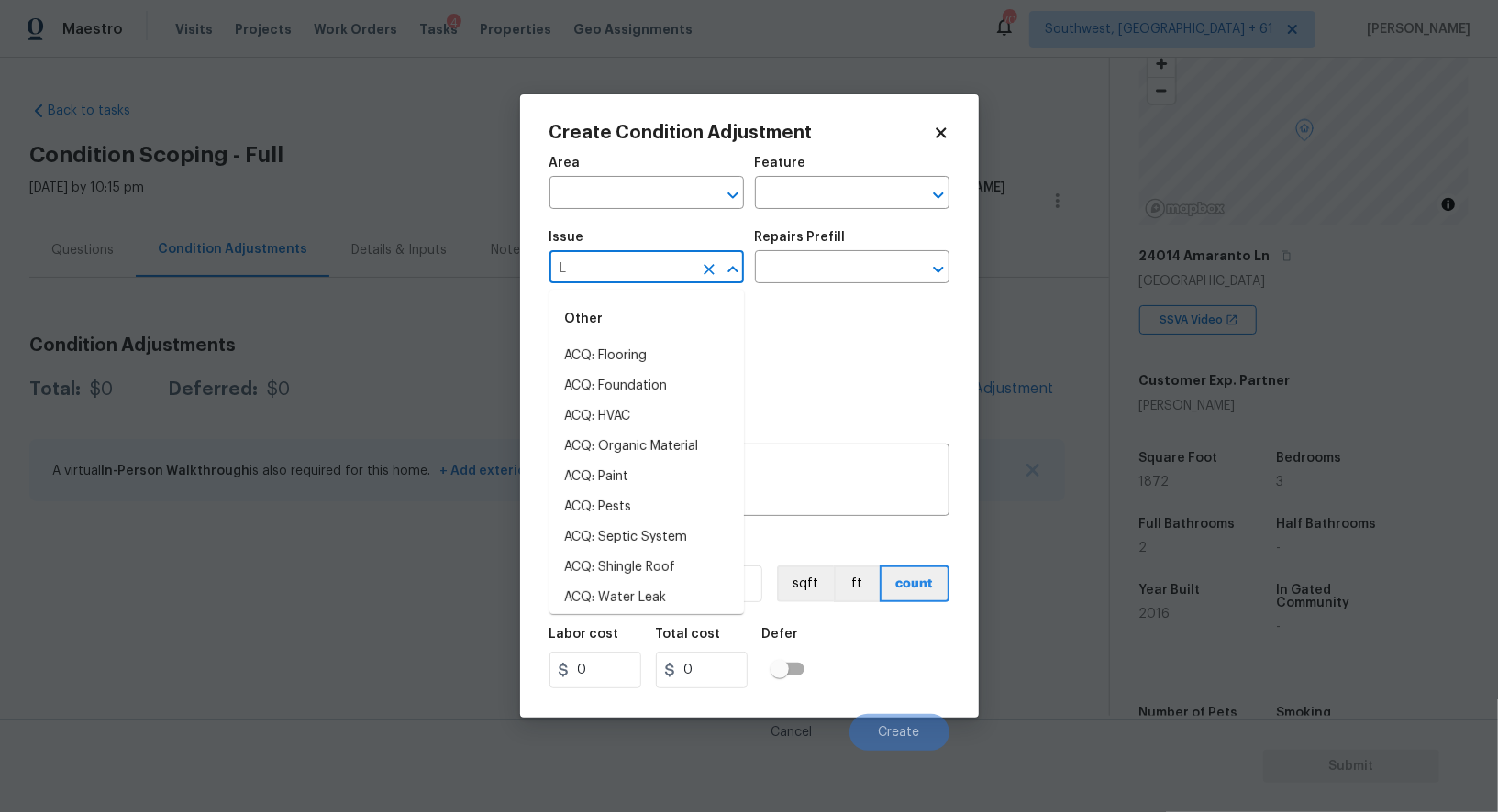
type input "LA"
type input "N"
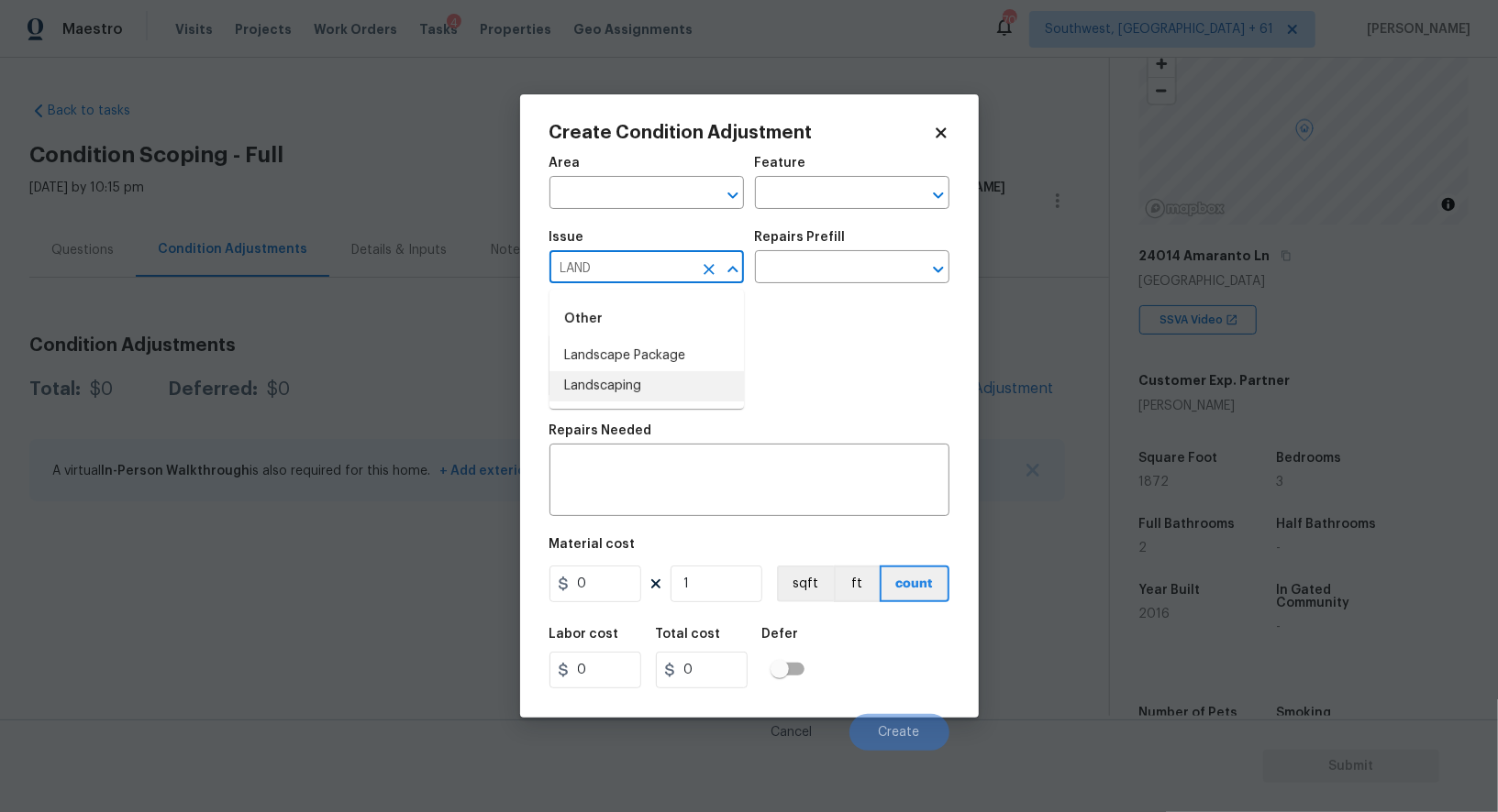
click at [648, 356] on li "Landscape Package" at bounding box center [647, 356] width 195 height 30
type input "Landscape Package"
click at [800, 275] on input "text" at bounding box center [826, 269] width 143 height 28
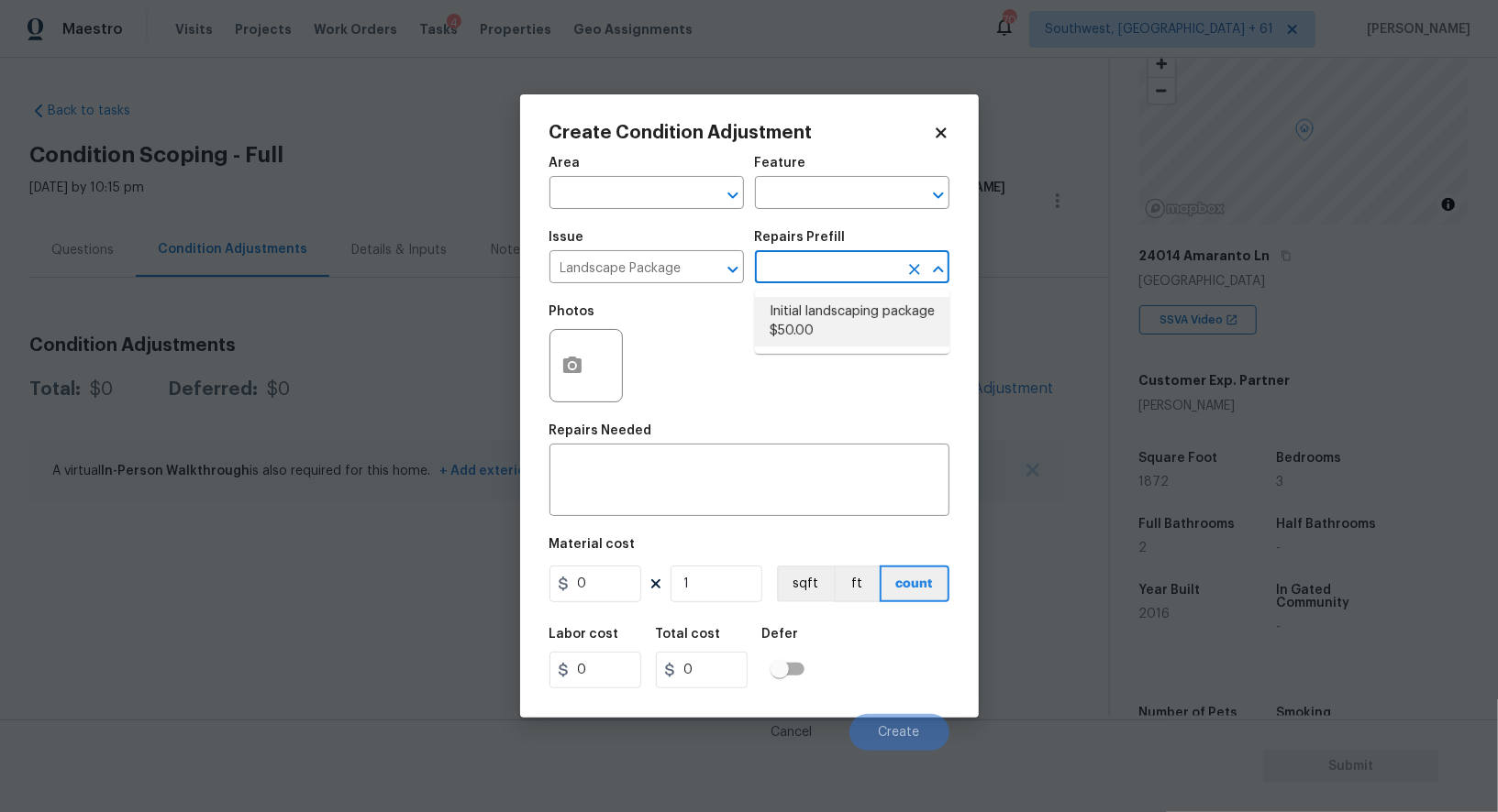
click at [813, 306] on li "Initial landscaping package $50.00" at bounding box center [852, 321] width 195 height 49
type input "Home Readiness Packages"
type textarea "Mowing of grass up to 6" in height. Mow, edge along driveways & sidewalks, trim…"
type input "50"
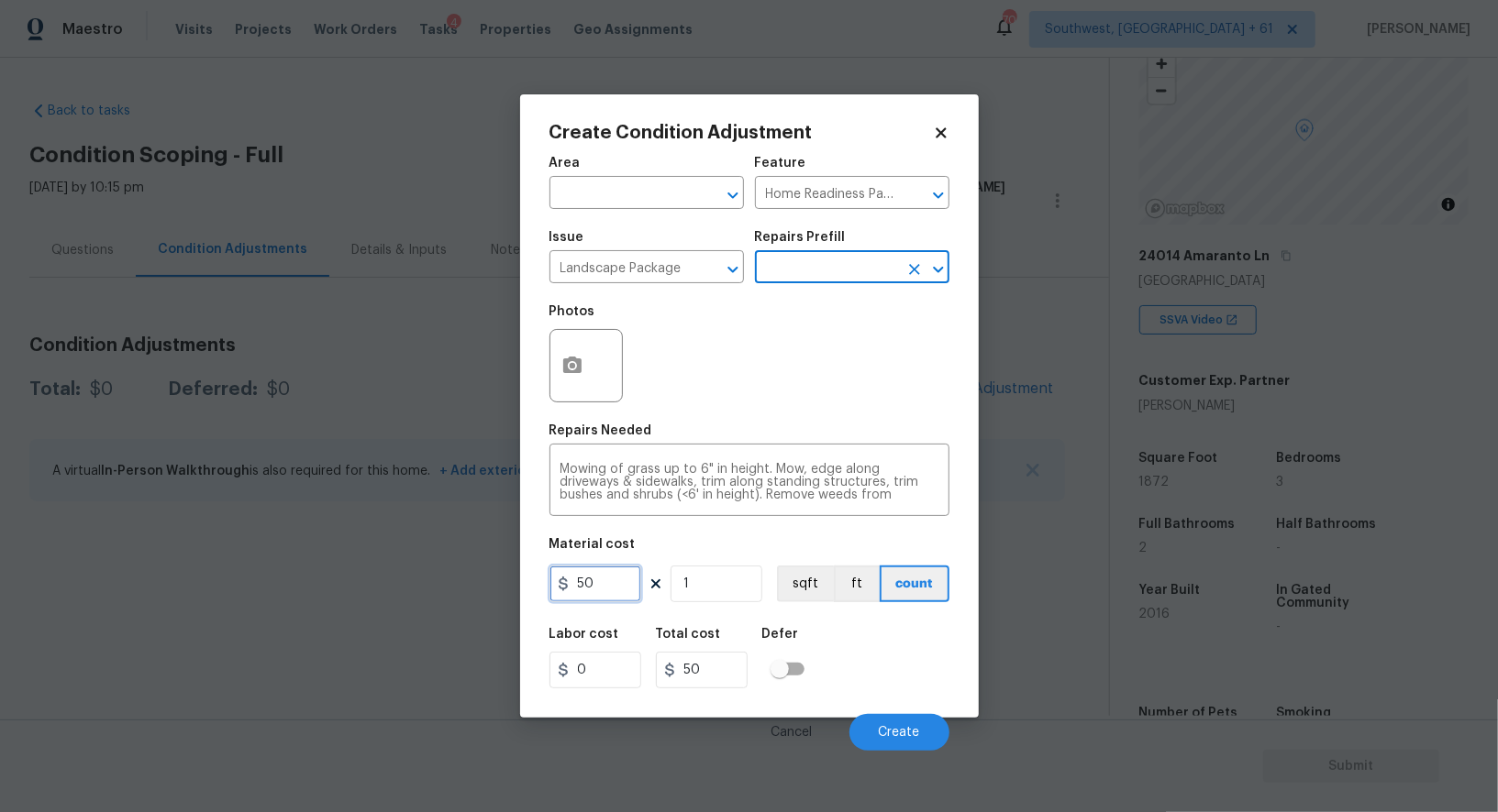
click at [635, 591] on input "50" at bounding box center [595, 583] width 92 height 37
type input "300"
click at [713, 597] on input "1" at bounding box center [716, 583] width 92 height 37
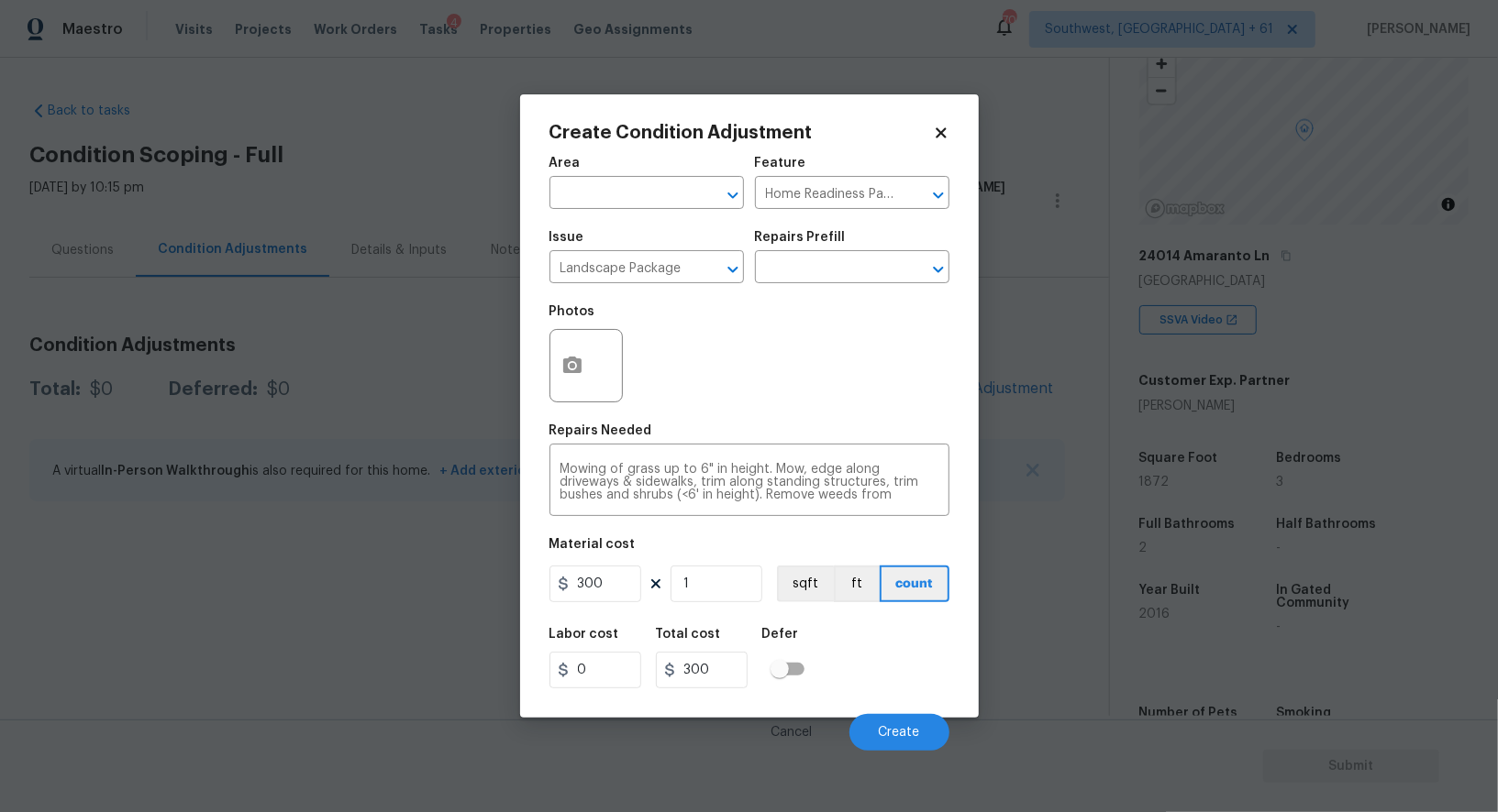
click at [596, 362] on div at bounding box center [586, 366] width 74 height 74
click at [555, 328] on div "Photos" at bounding box center [587, 317] width 77 height 24
click at [575, 365] on icon "button" at bounding box center [571, 364] width 18 height 16
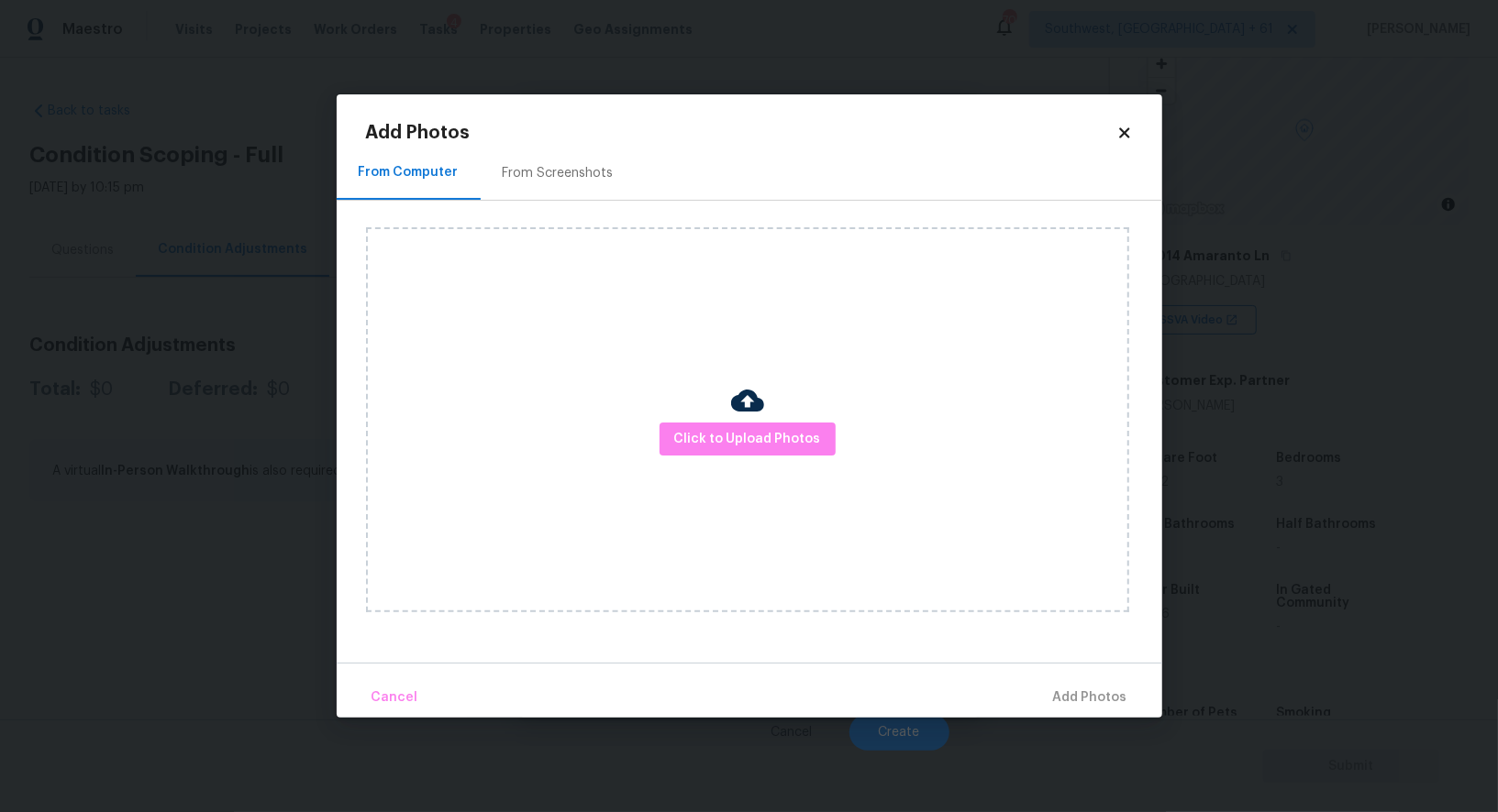
click at [509, 183] on div "From Screenshots" at bounding box center [558, 172] width 155 height 54
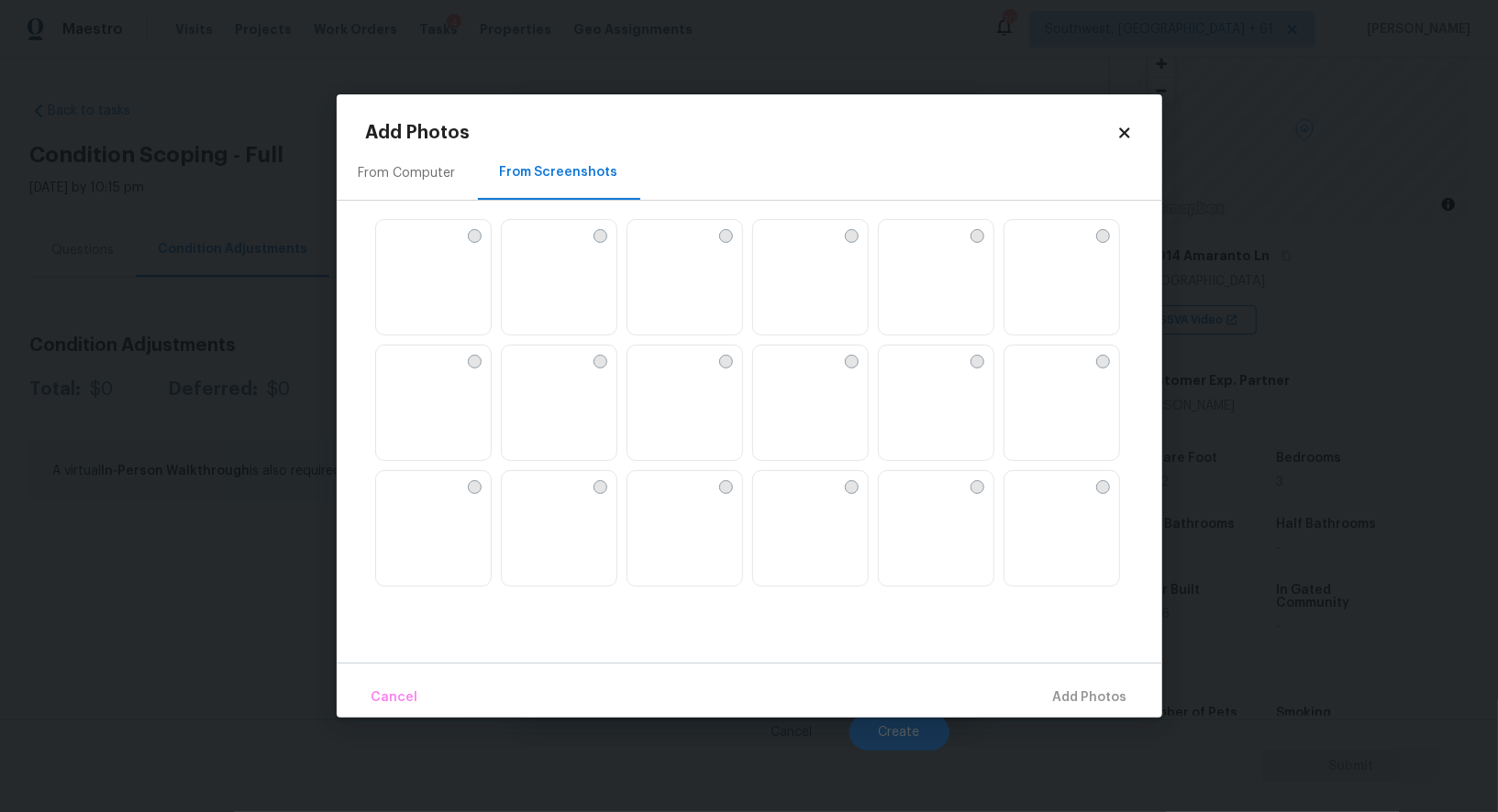
click at [531, 250] on img at bounding box center [515, 234] width 29 height 29
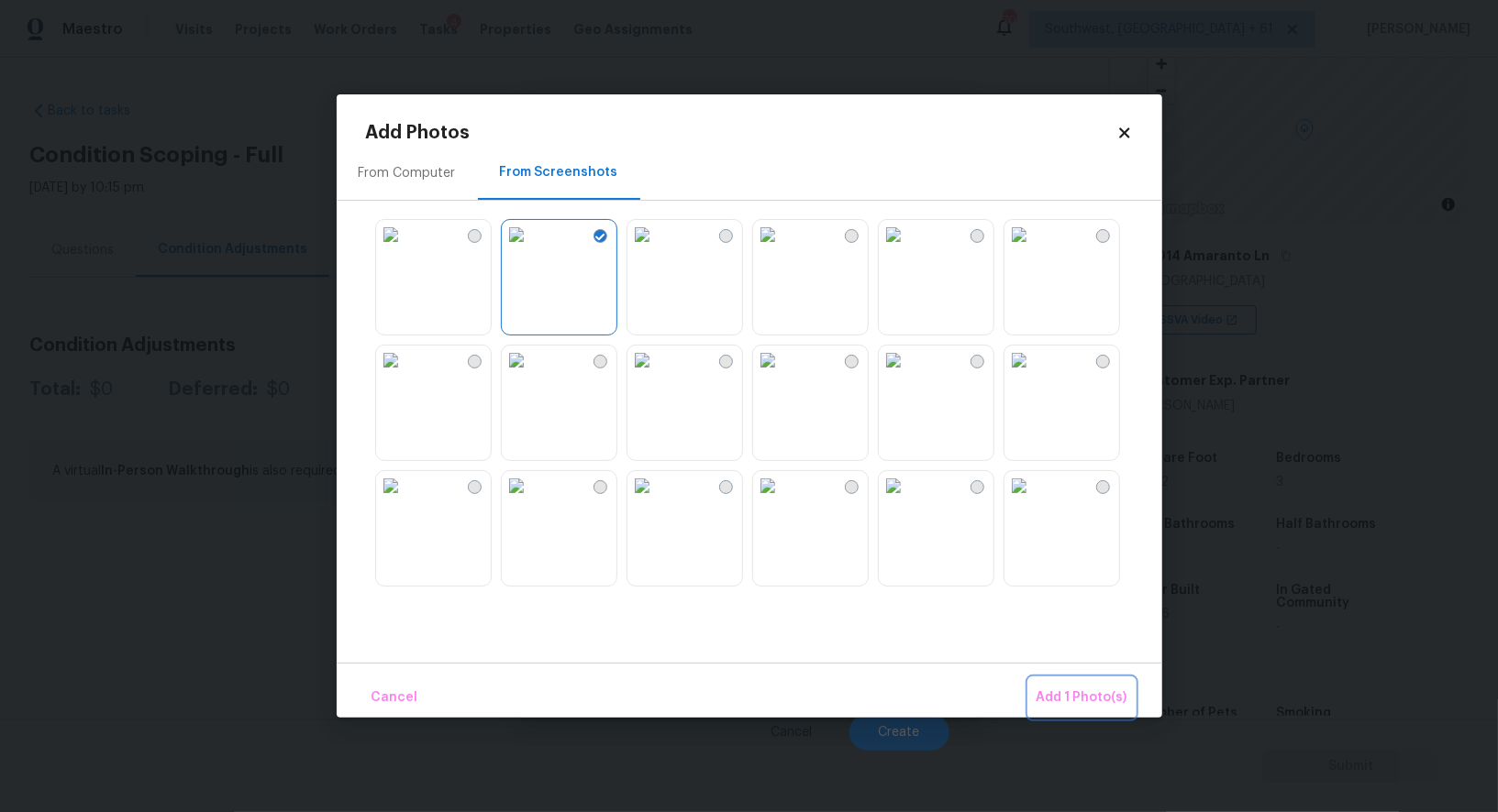
click at [1060, 683] on button "Add 1 Photo(s)" at bounding box center [1082, 699] width 106 height 40
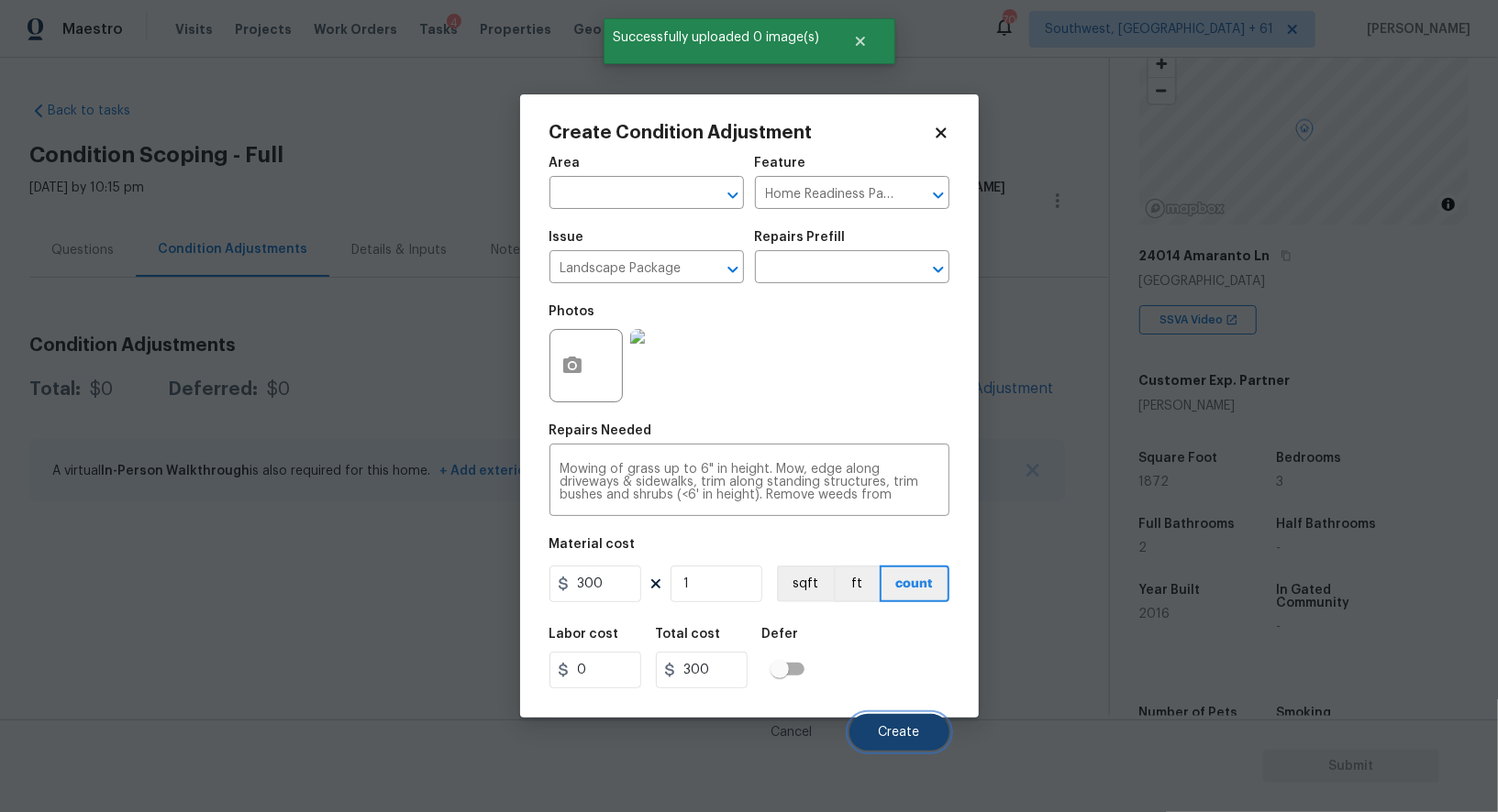
click at [897, 738] on span "Create" at bounding box center [899, 733] width 42 height 14
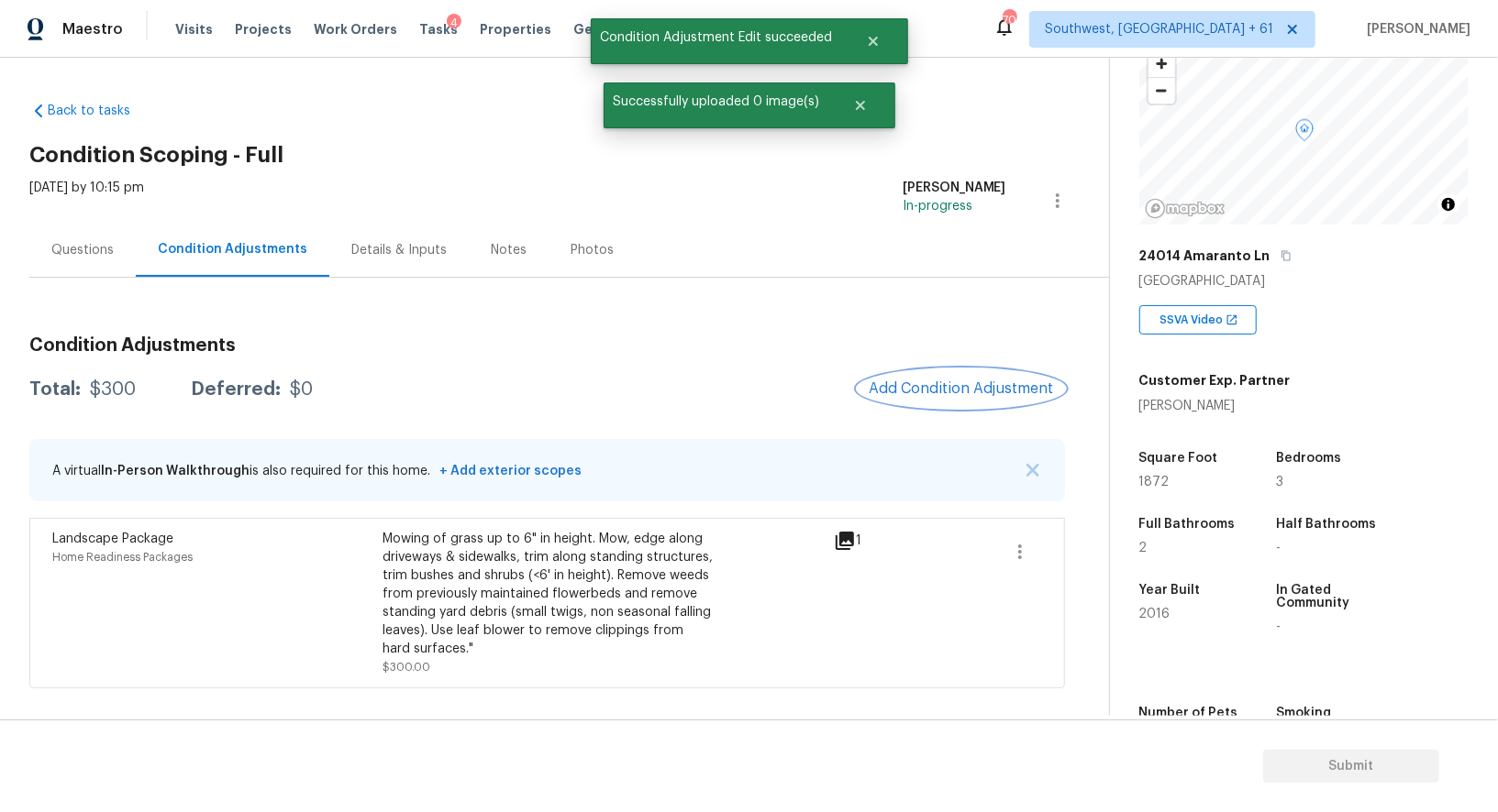
click at [961, 375] on button "Add Condition Adjustment" at bounding box center [961, 389] width 207 height 39
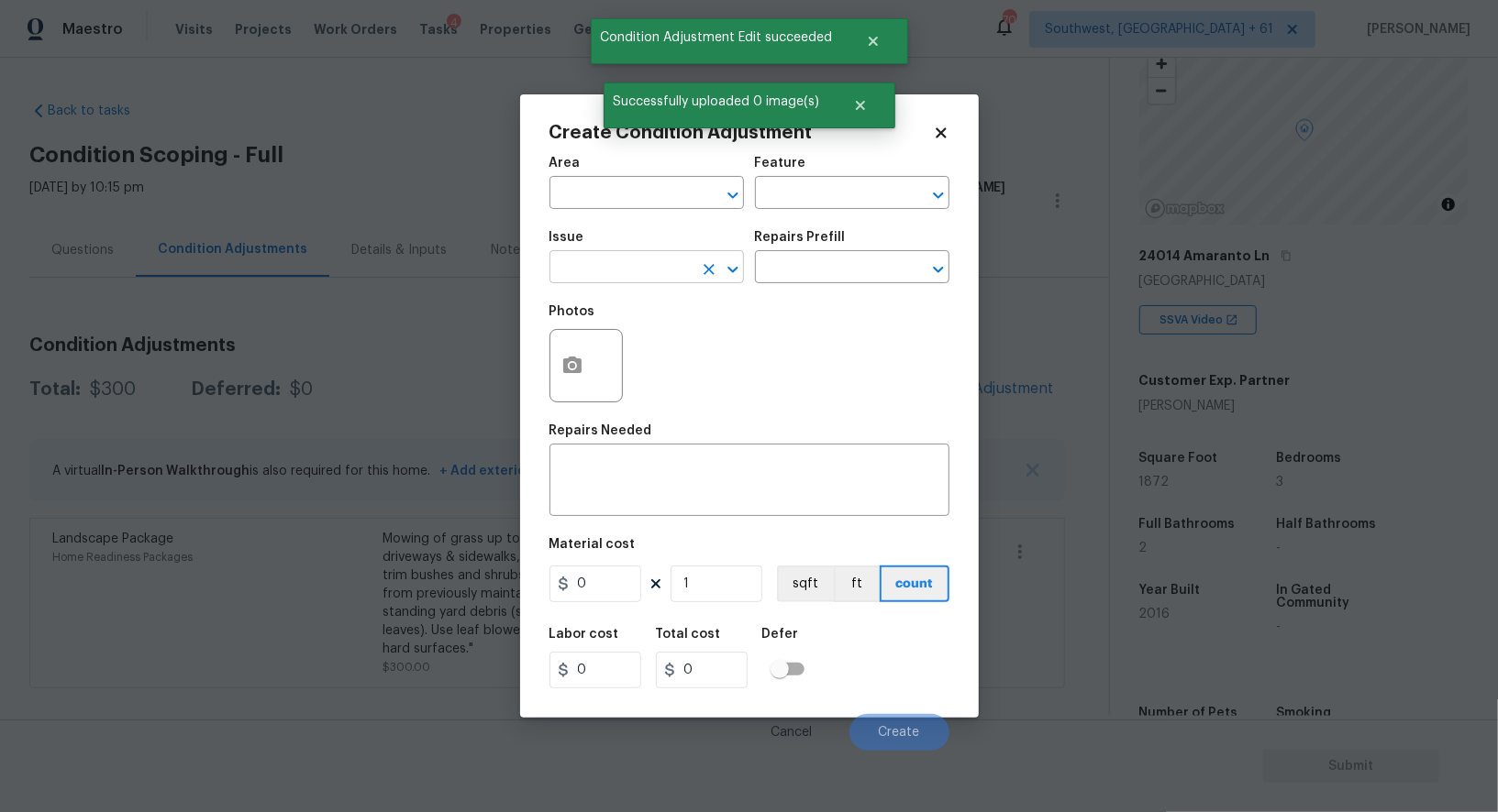
click at [637, 274] on input "text" at bounding box center [620, 269] width 143 height 28
click at [637, 357] on li "Pressure Washing" at bounding box center [647, 356] width 195 height 30
type input "Pressure Washing"
click at [791, 269] on input "text" at bounding box center [826, 269] width 143 height 28
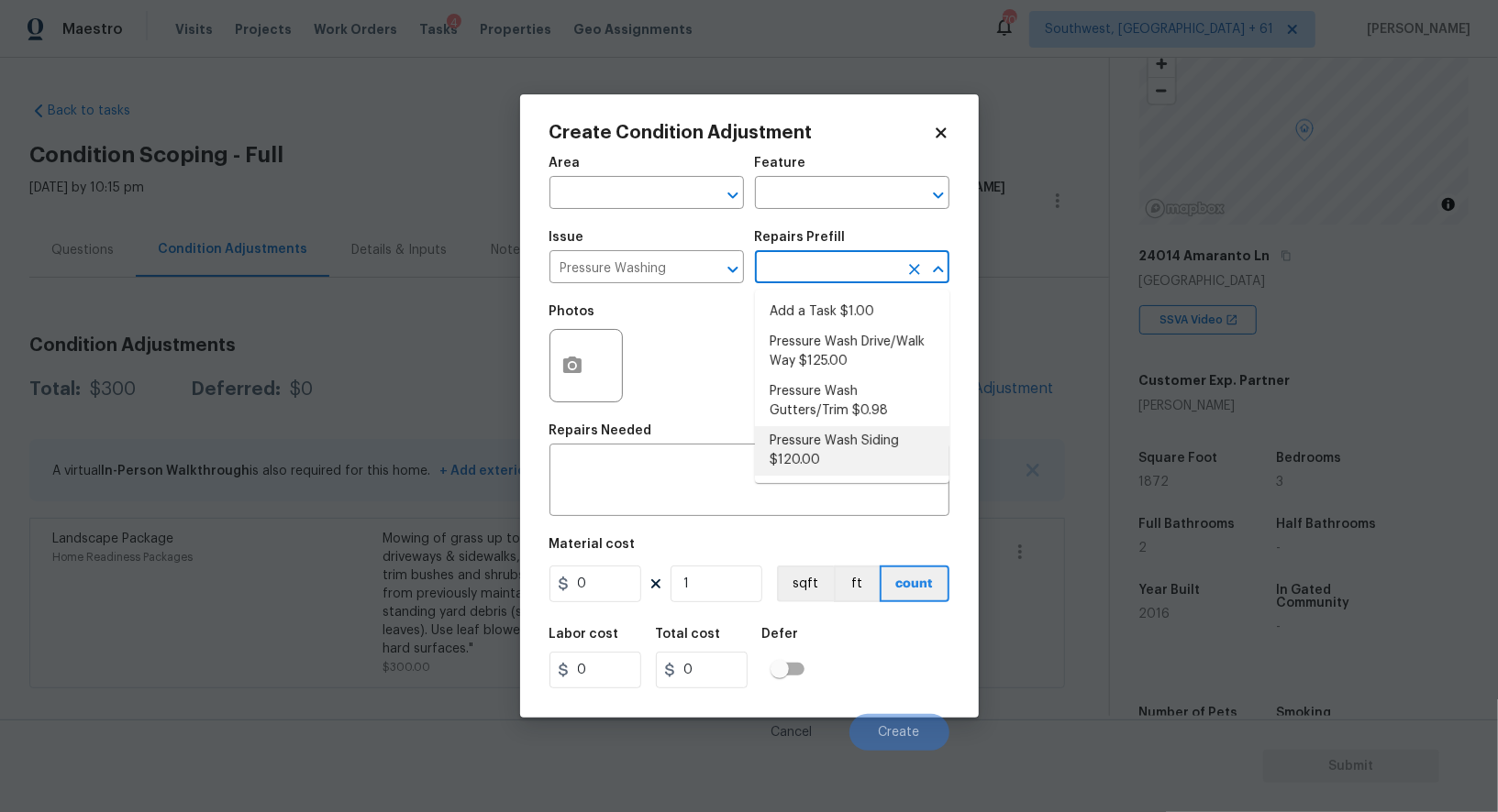
click at [676, 523] on div "Area ​ Feature ​ Issue Pressure Washing ​ Repairs Prefill ​ Photos Repairs Need…" at bounding box center [749, 448] width 400 height 605
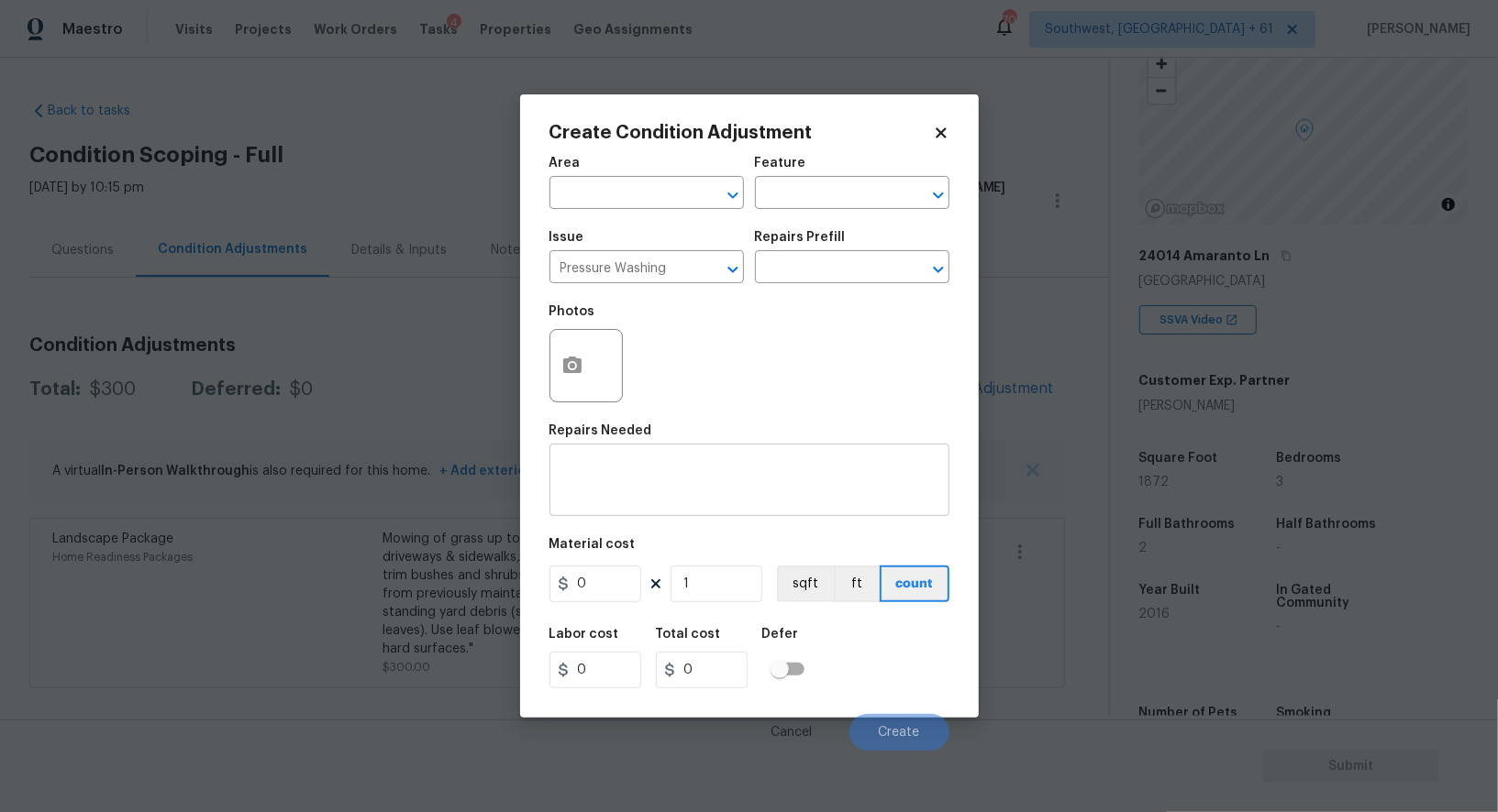
click at [676, 489] on textarea at bounding box center [750, 482] width 378 height 39
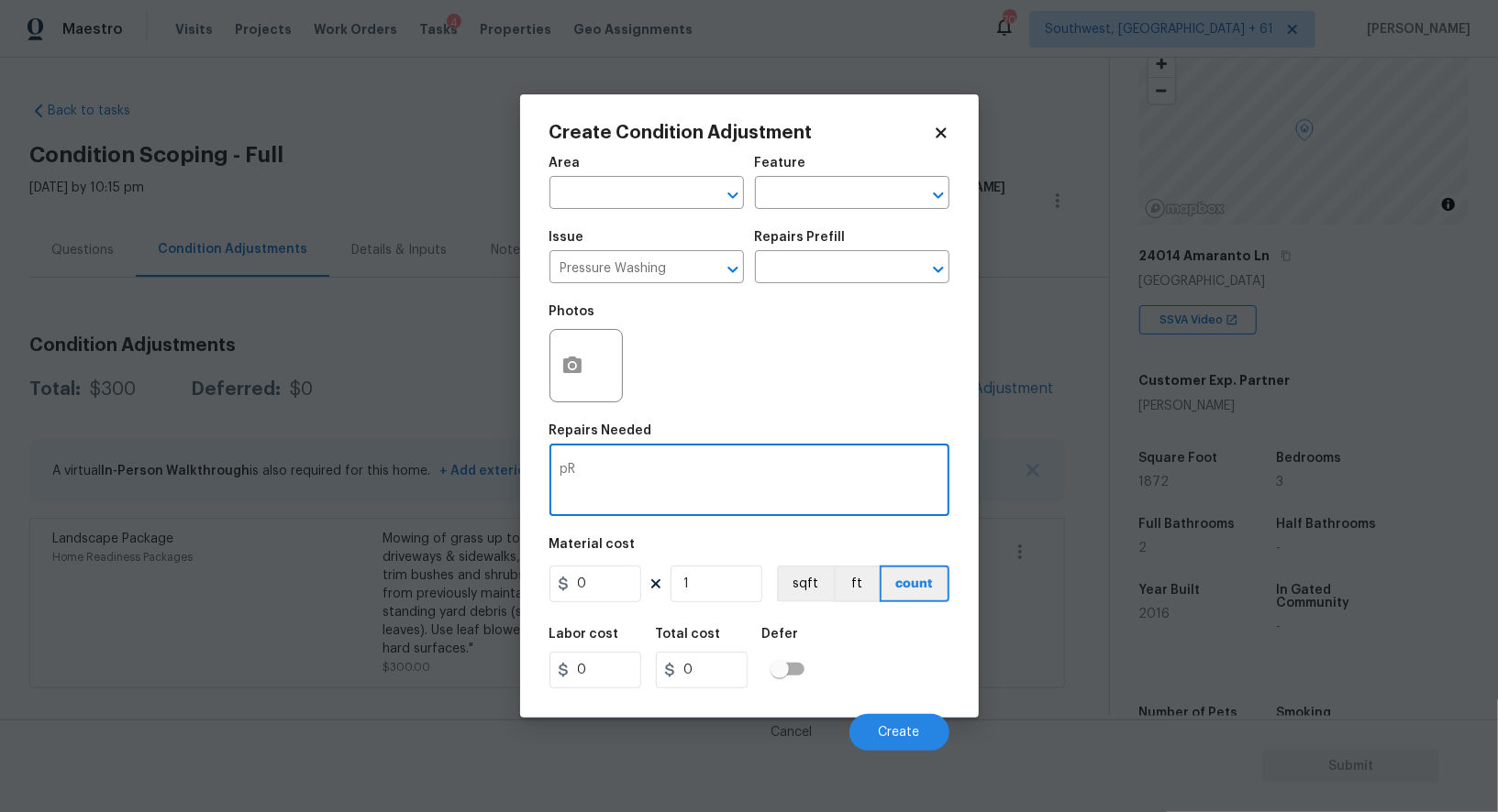
type textarea "p"
type textarea "Pressure wash exterior"
click at [605, 592] on input "0" at bounding box center [595, 583] width 92 height 37
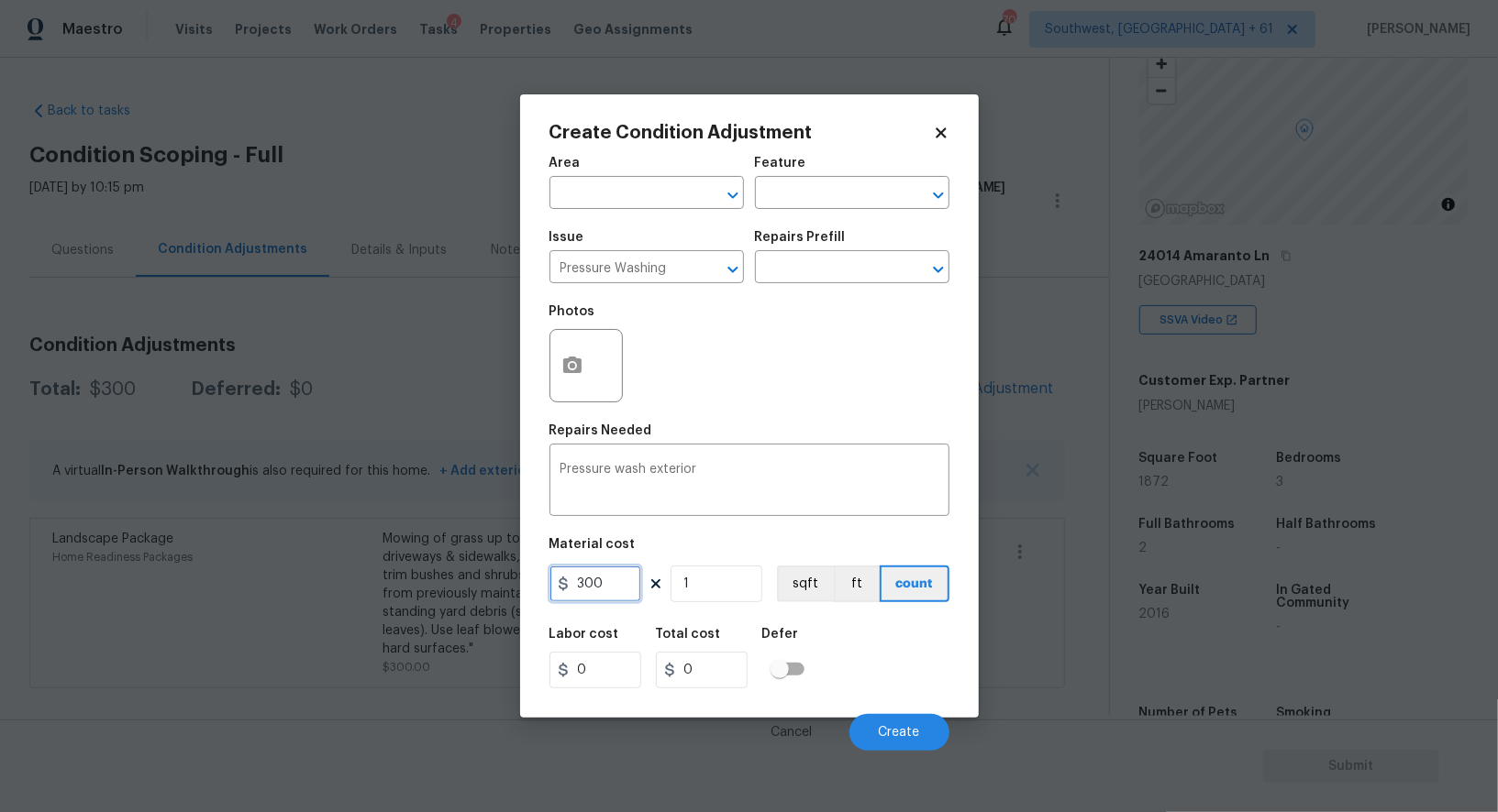
type input "300"
click at [727, 640] on div "Total cost" at bounding box center [708, 639] width 106 height 24
type input "300"
click at [577, 360] on icon "button" at bounding box center [571, 364] width 18 height 16
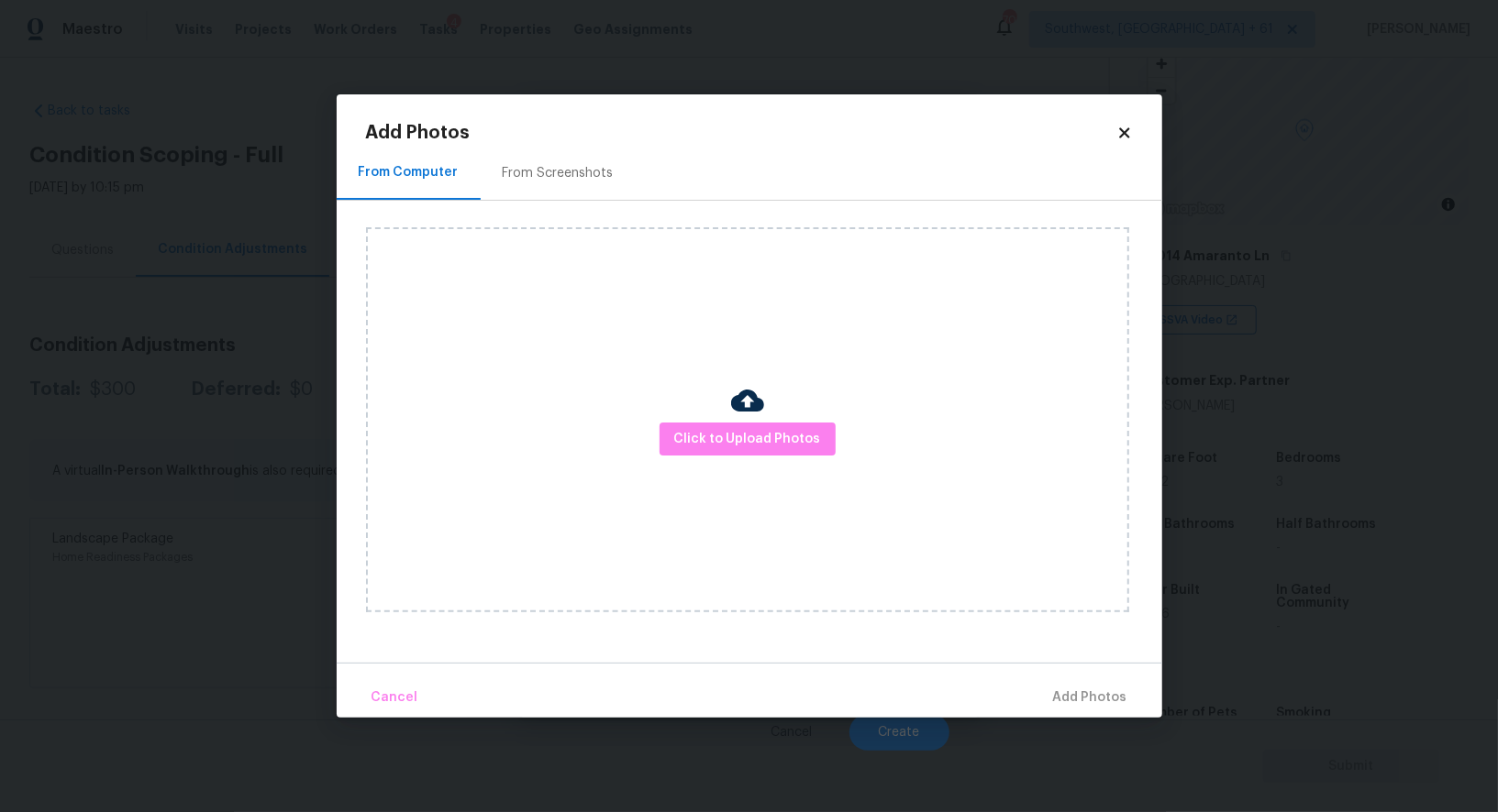
click at [553, 216] on div "Click to Upload Photos" at bounding box center [764, 420] width 796 height 439
click at [567, 185] on div "From Screenshots" at bounding box center [558, 172] width 155 height 54
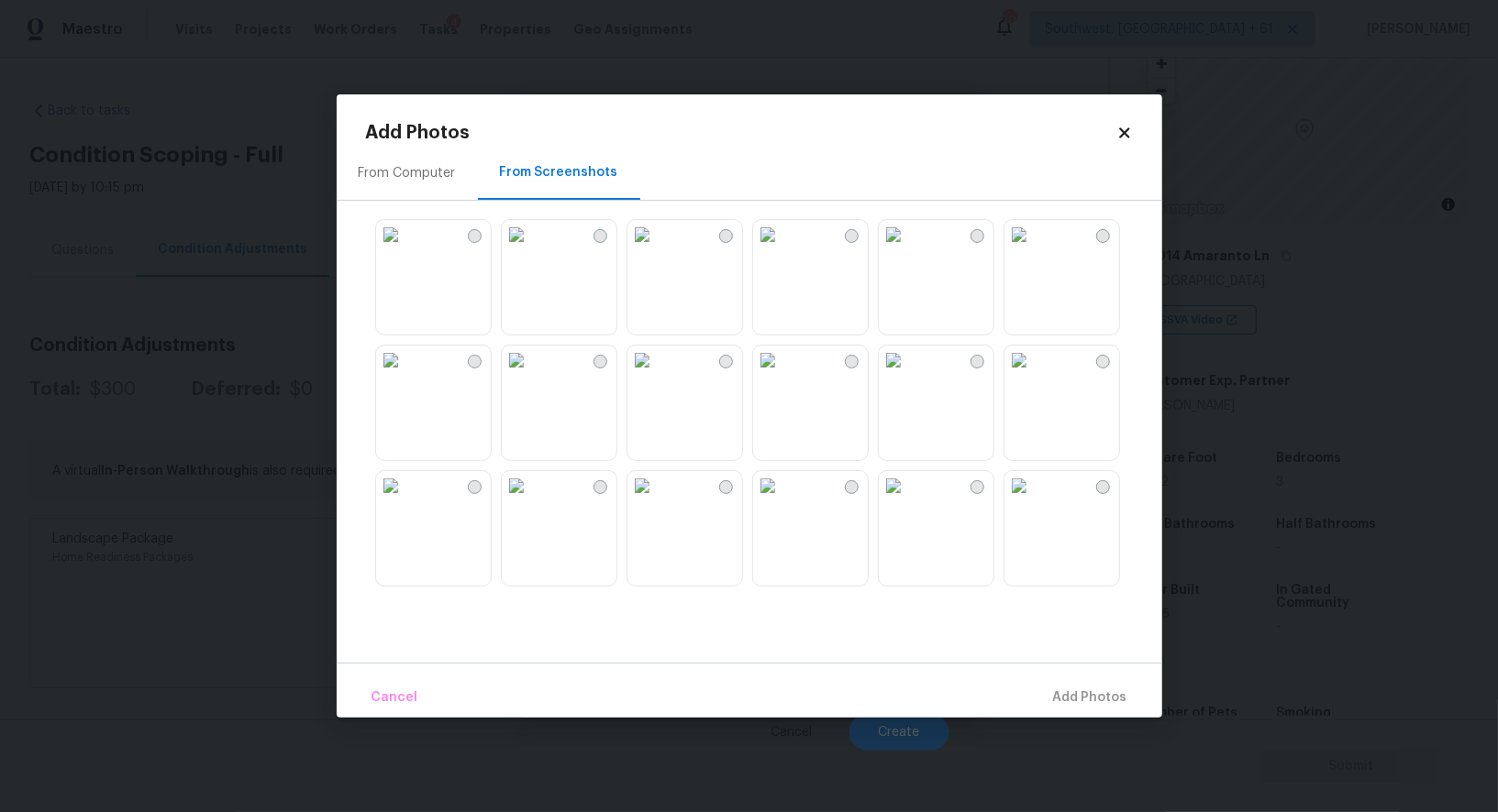
click at [531, 250] on img at bounding box center [515, 234] width 29 height 29
click at [1084, 696] on span "Add 1 Photo(s)" at bounding box center [1082, 698] width 91 height 23
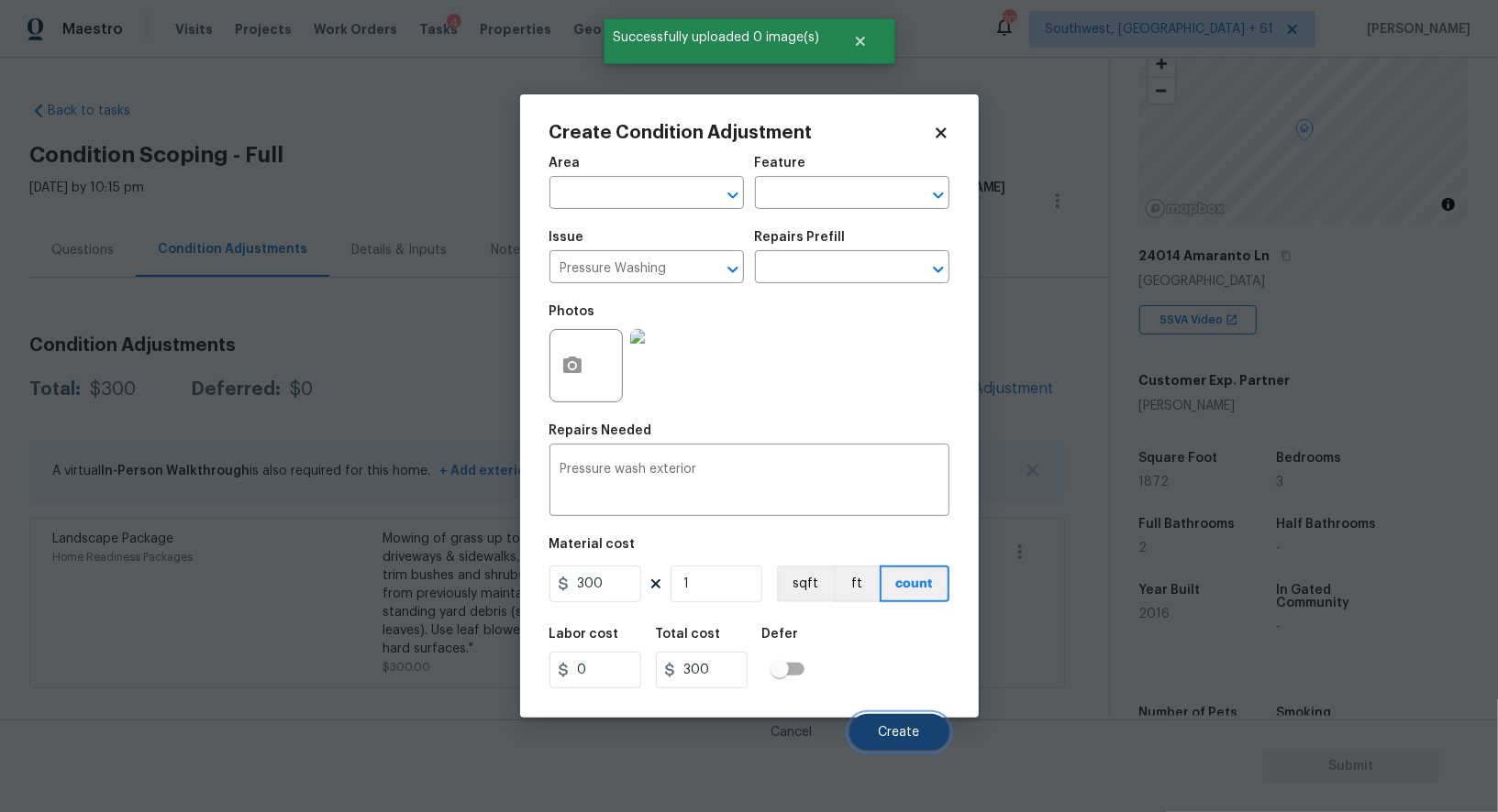
click at [885, 724] on button "Create" at bounding box center [899, 732] width 100 height 37
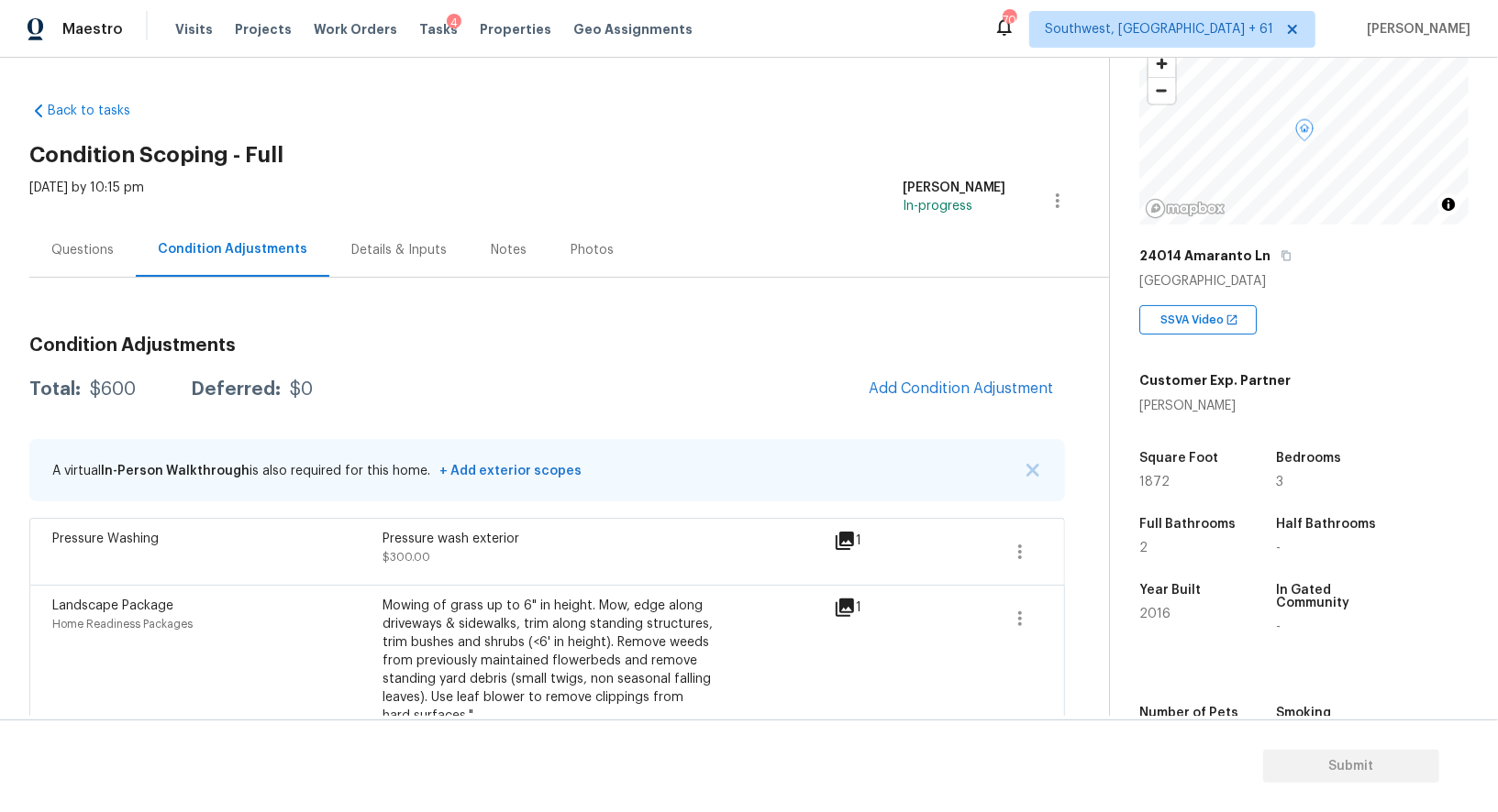
click at [66, 249] on div "Questions" at bounding box center [82, 250] width 62 height 18
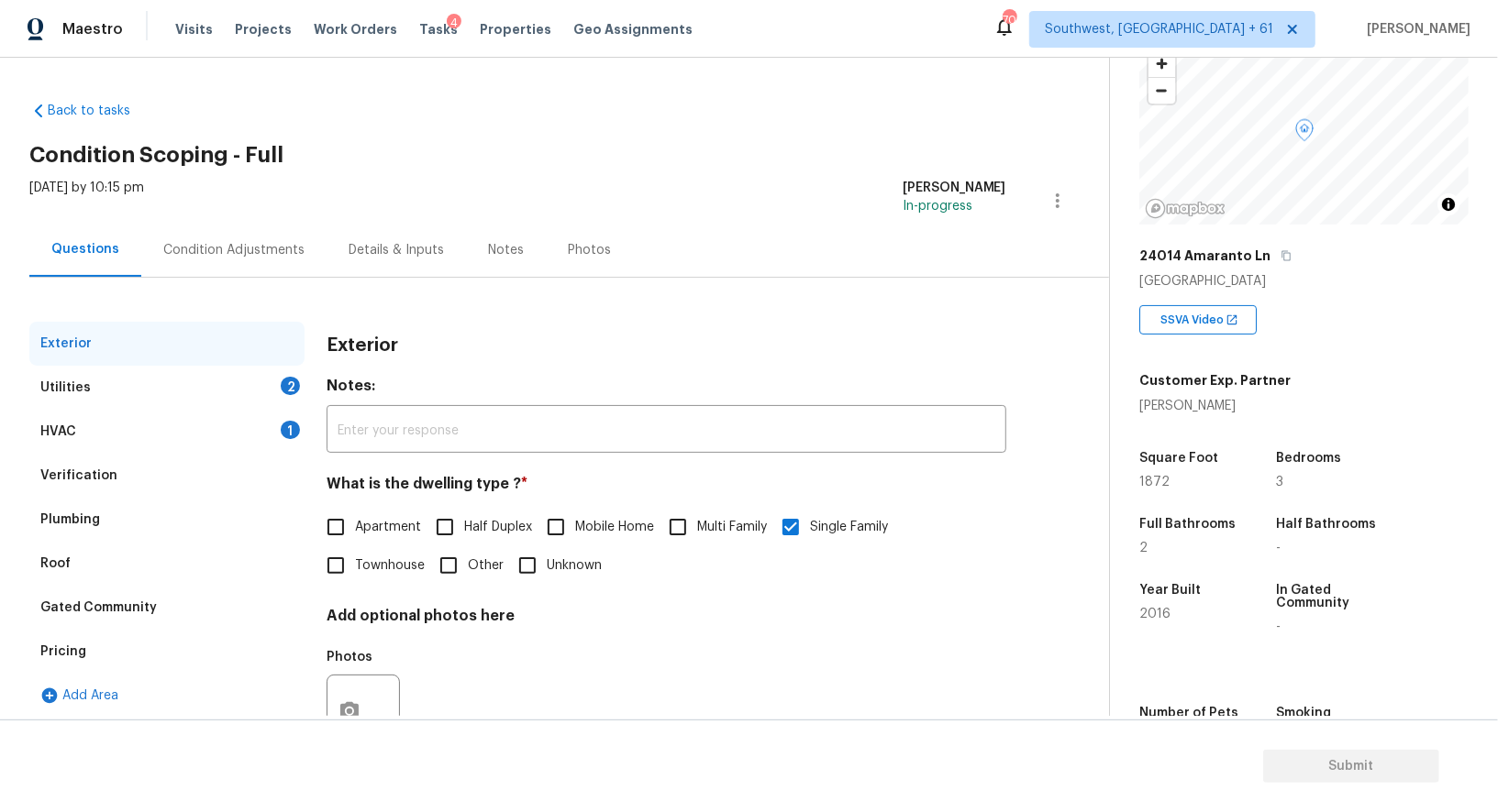
click at [96, 481] on div "Verification" at bounding box center [78, 475] width 77 height 18
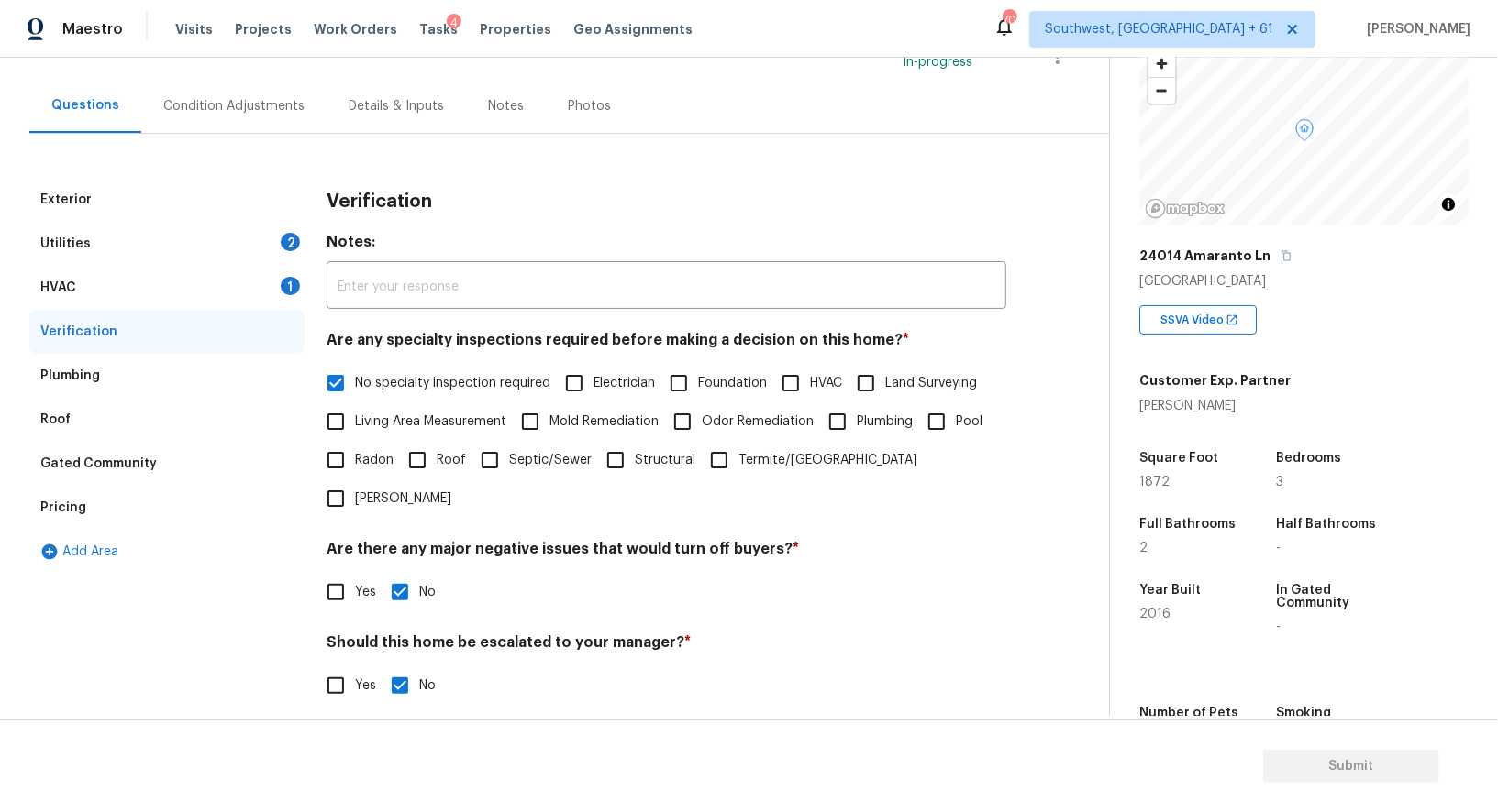
scroll to position [233, 0]
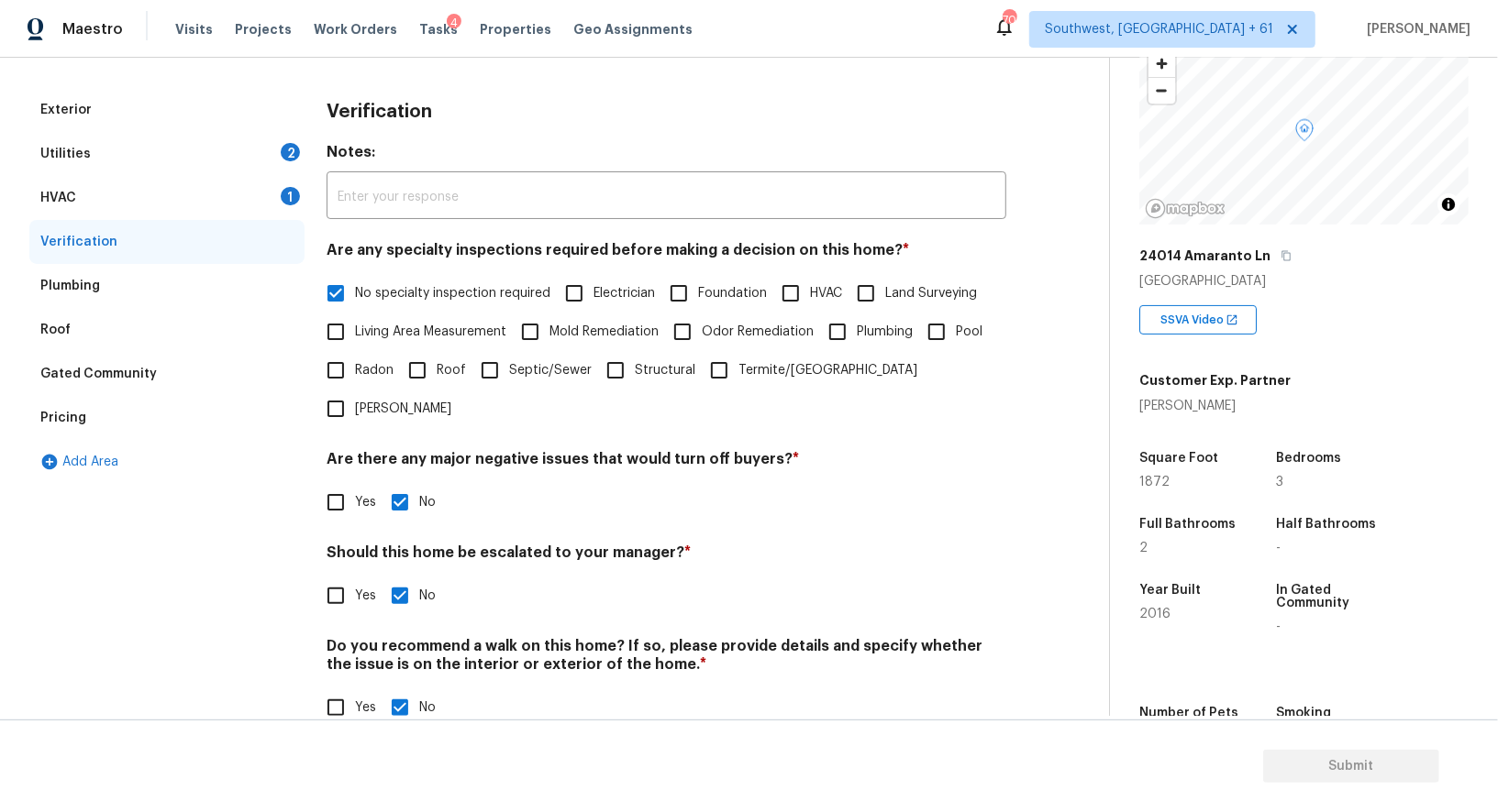
click at [344, 577] on input "Yes" at bounding box center [336, 596] width 39 height 39
checkbox input "true"
checkbox input "false"
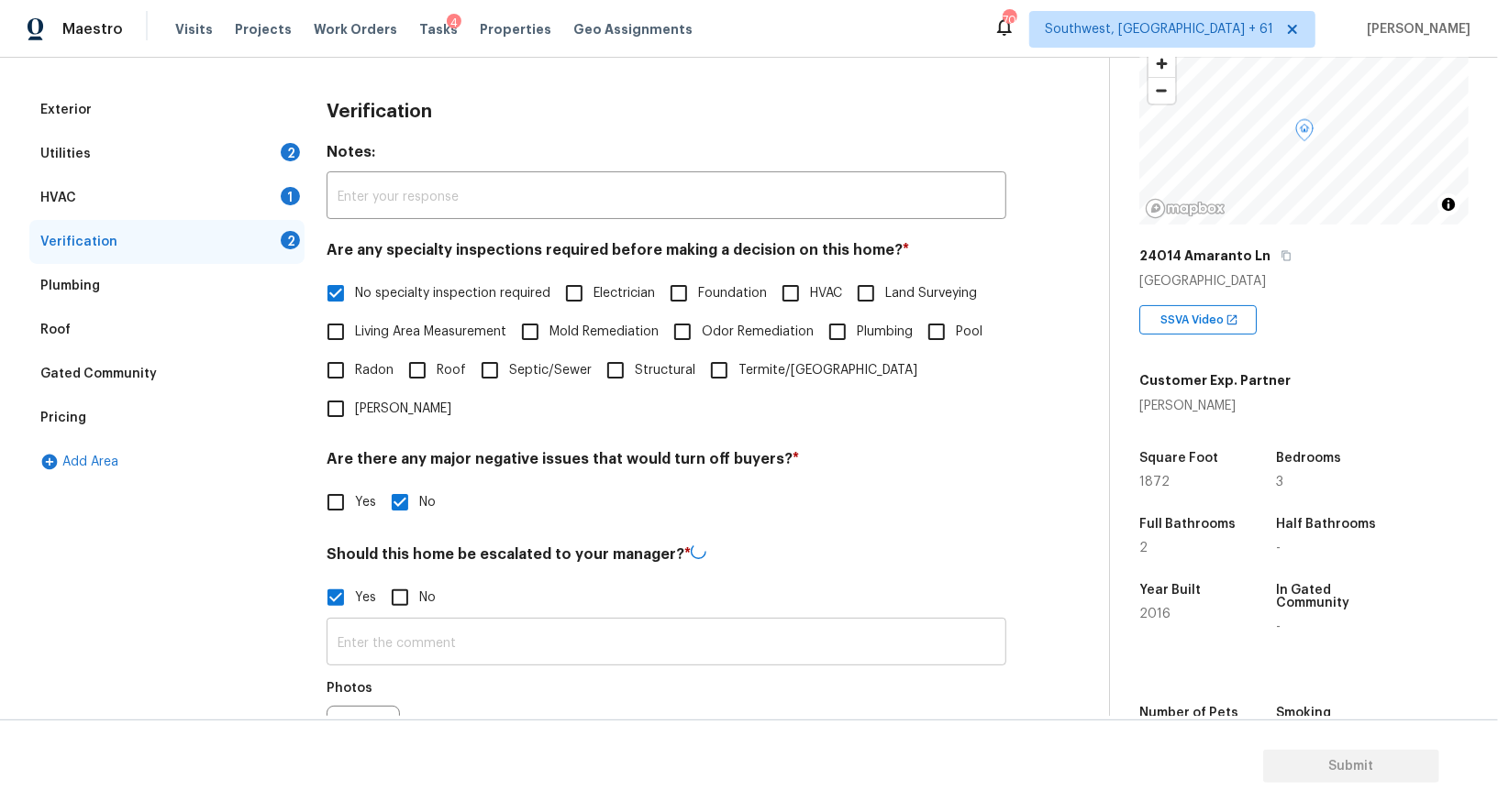
click at [402, 622] on input "text" at bounding box center [666, 644] width 680 height 43
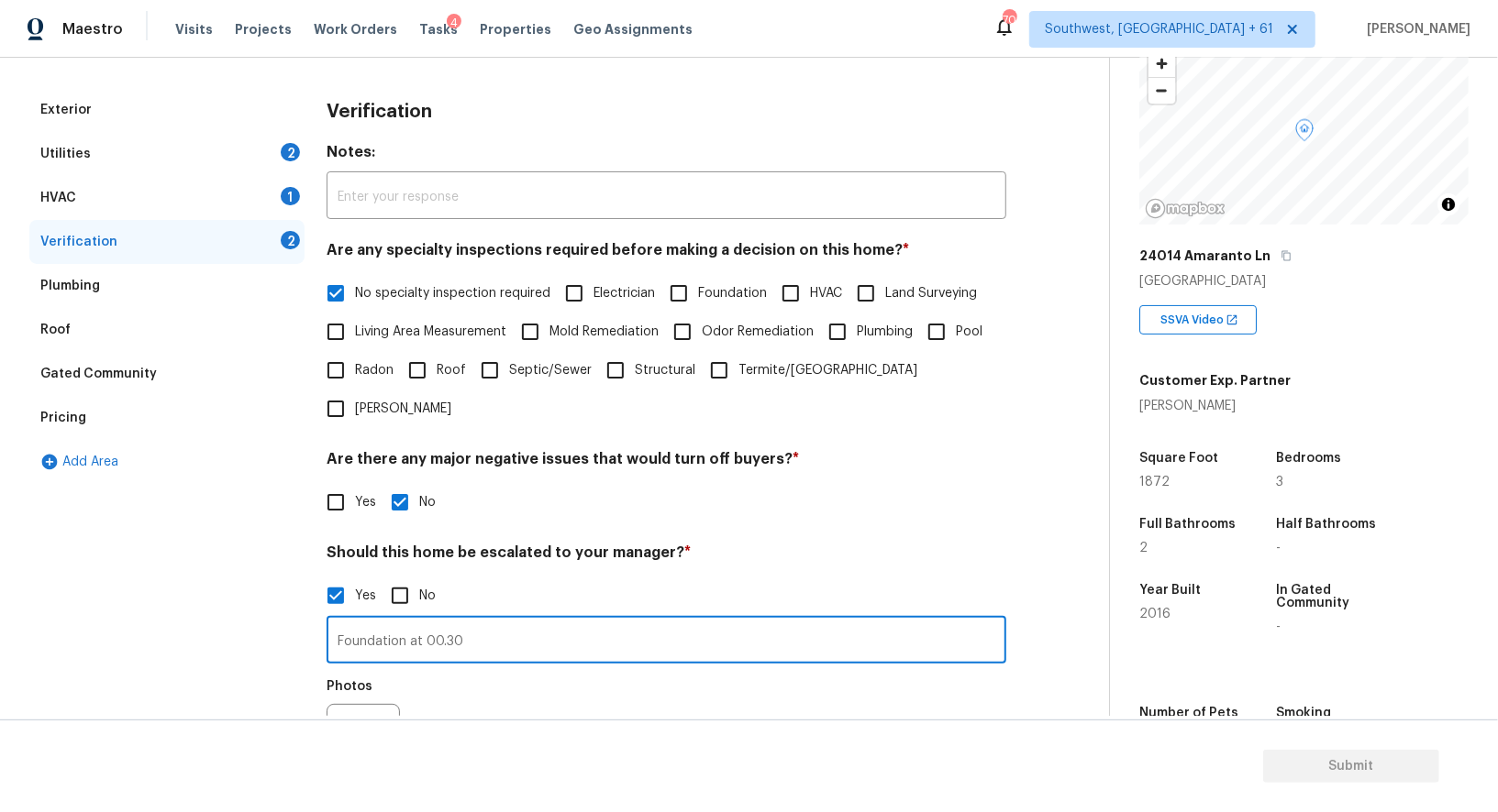
scroll to position [408, 0]
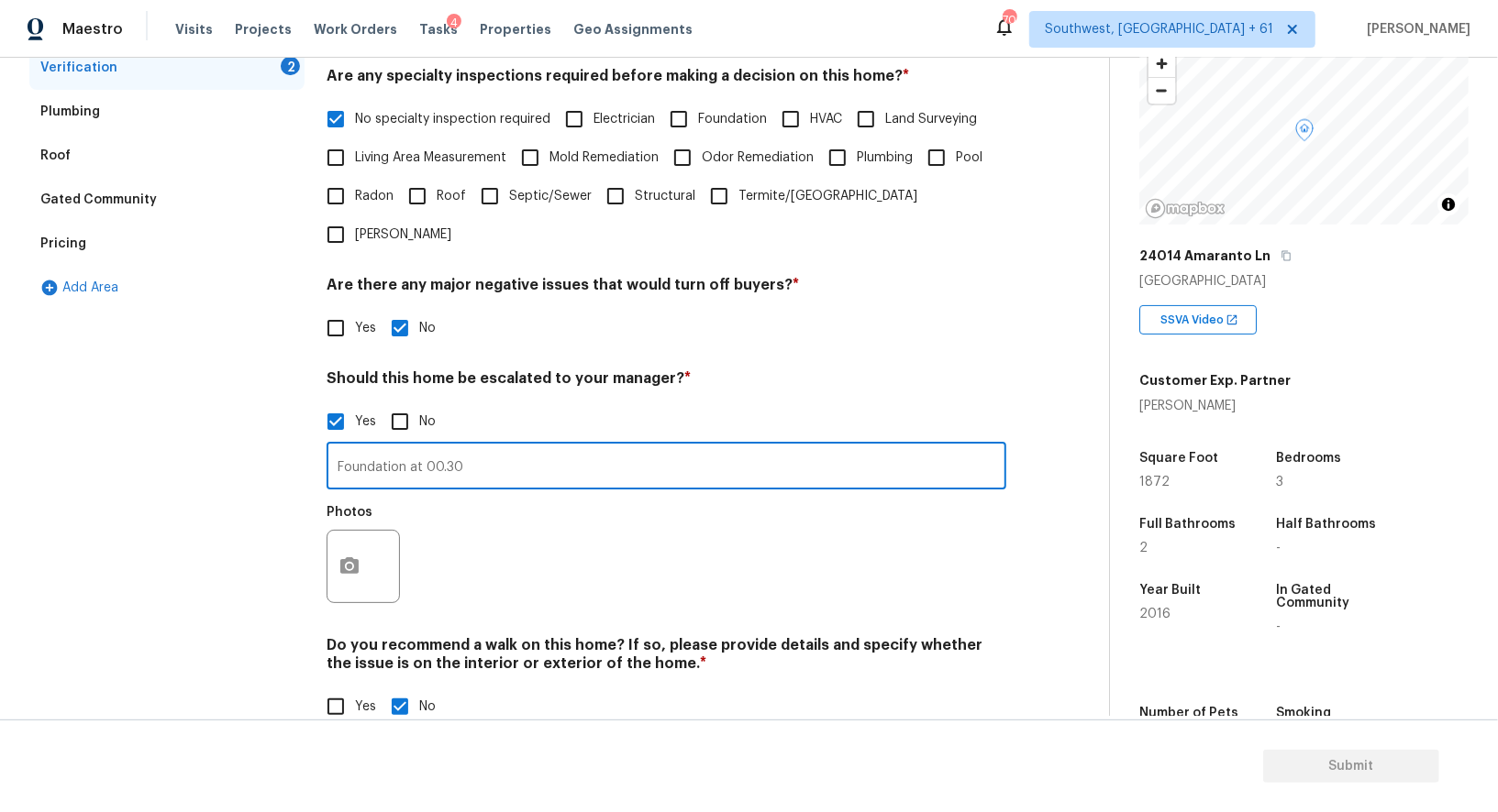
type input "Foundation at 00.30"
click at [340, 558] on icon "button" at bounding box center [349, 565] width 18 height 16
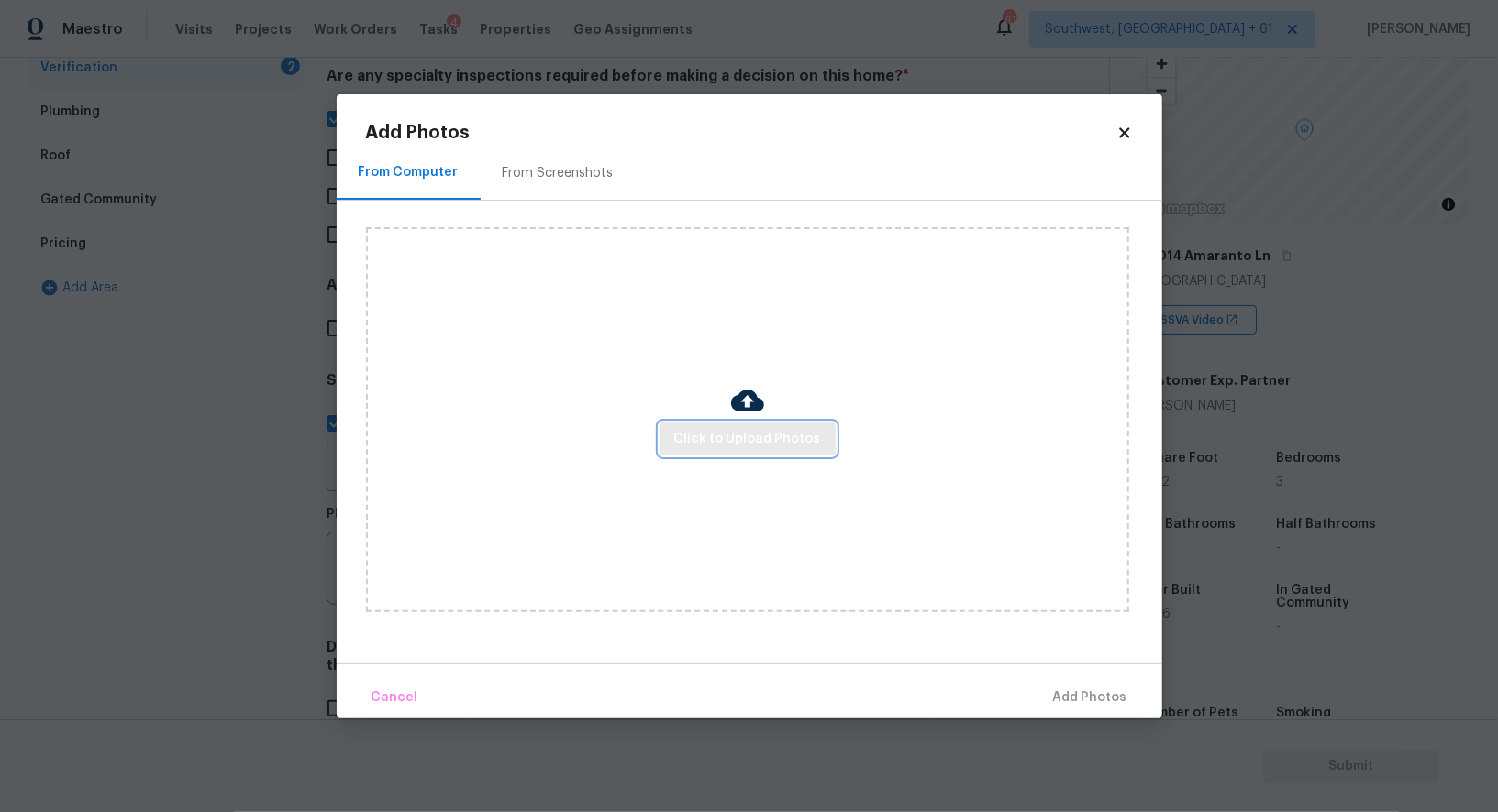
click at [745, 429] on span "Click to Upload Photos" at bounding box center [747, 440] width 147 height 23
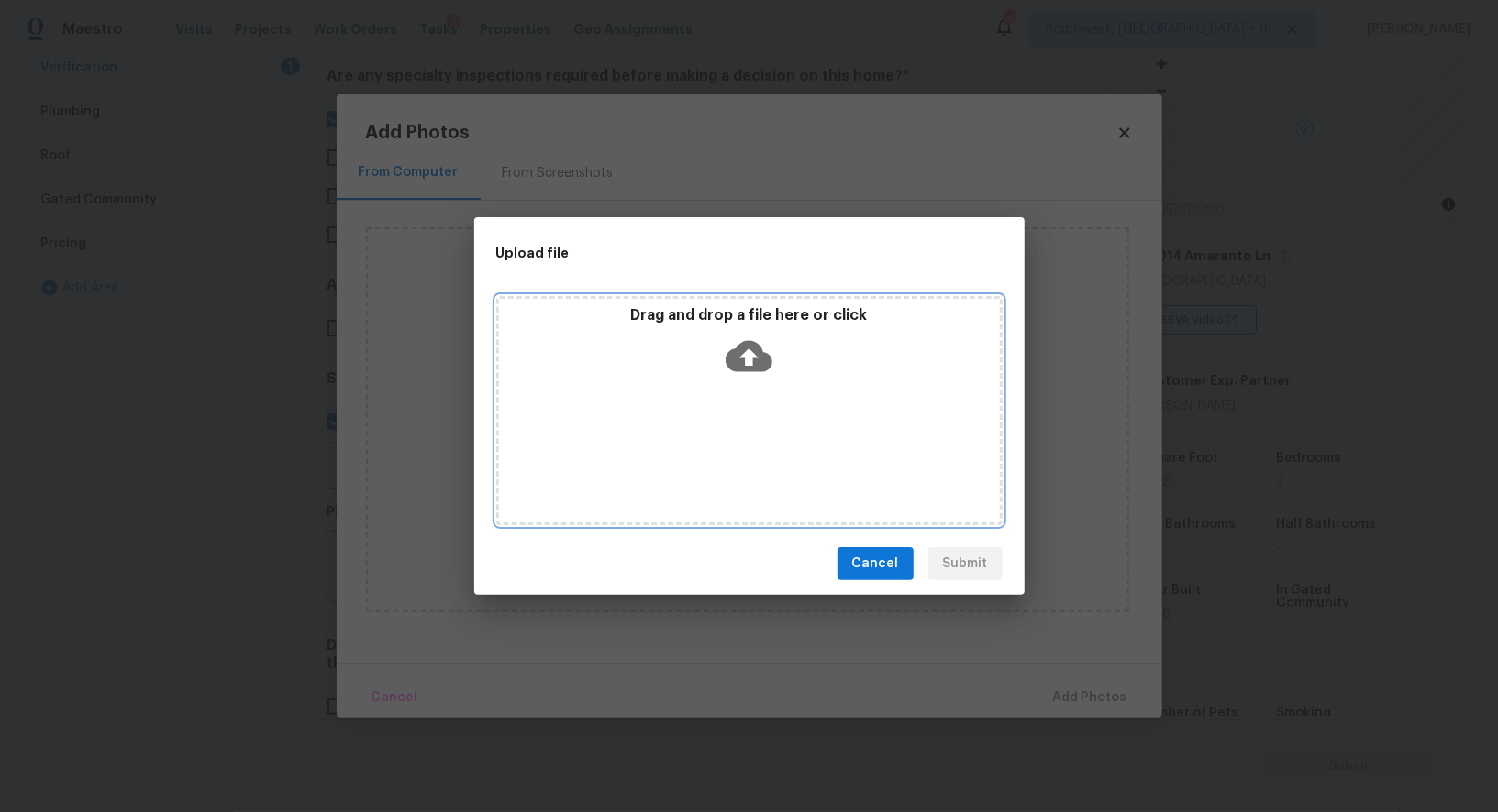
click at [744, 375] on icon at bounding box center [748, 355] width 46 height 46
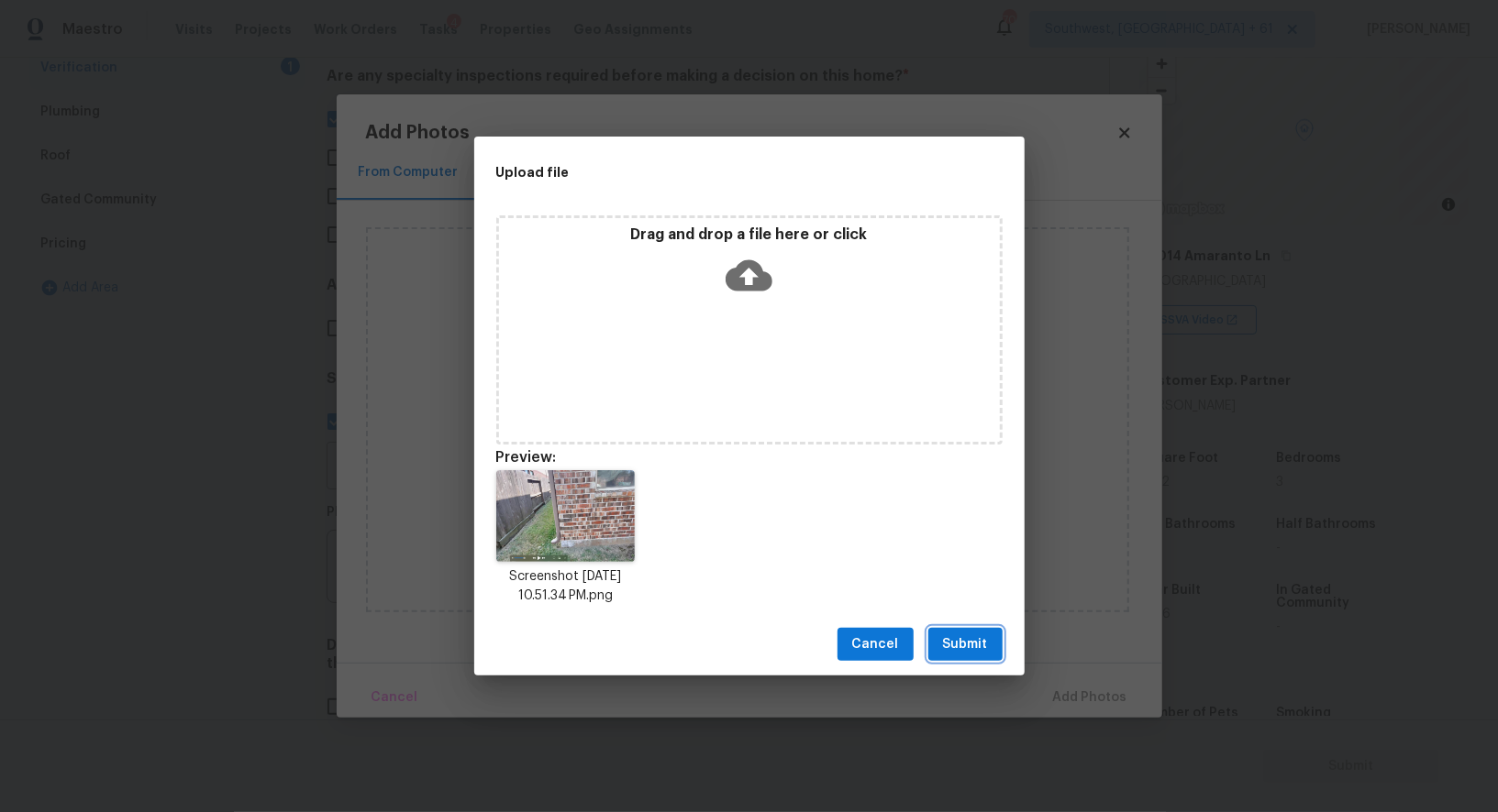
click at [955, 660] on button "Submit" at bounding box center [965, 645] width 75 height 34
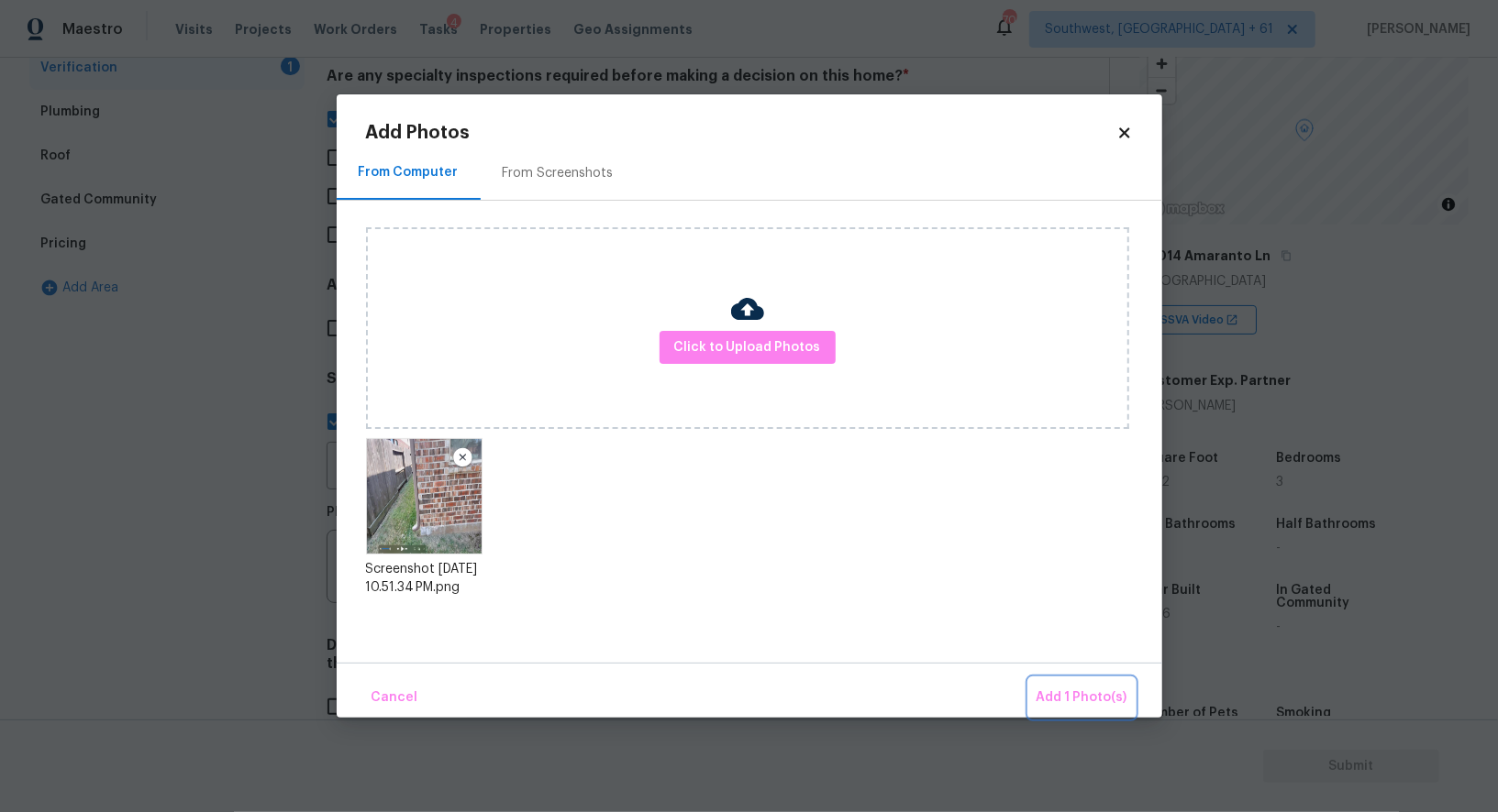
click at [1050, 687] on span "Add 1 Photo(s)" at bounding box center [1082, 698] width 91 height 23
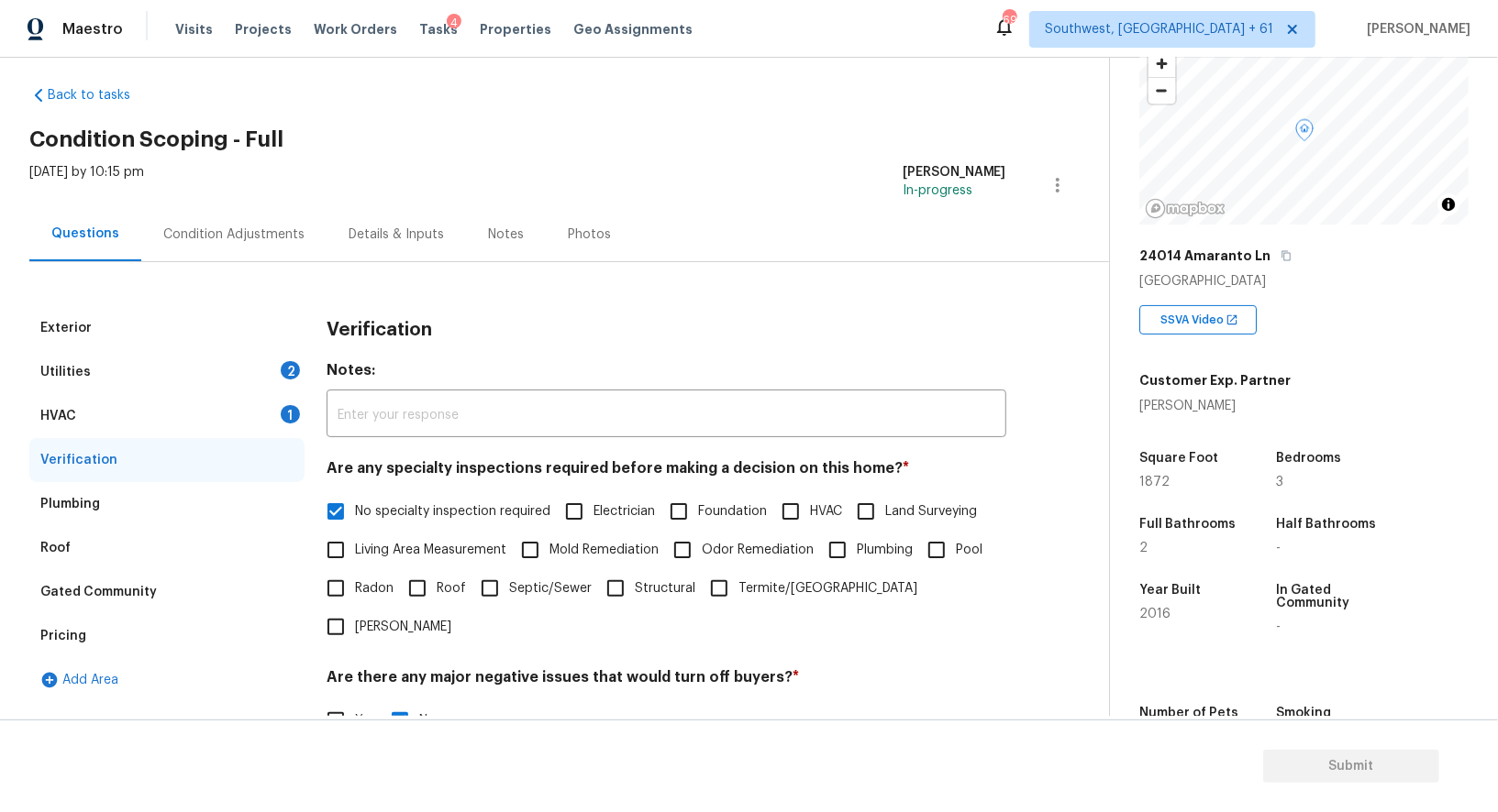
scroll to position [0, 0]
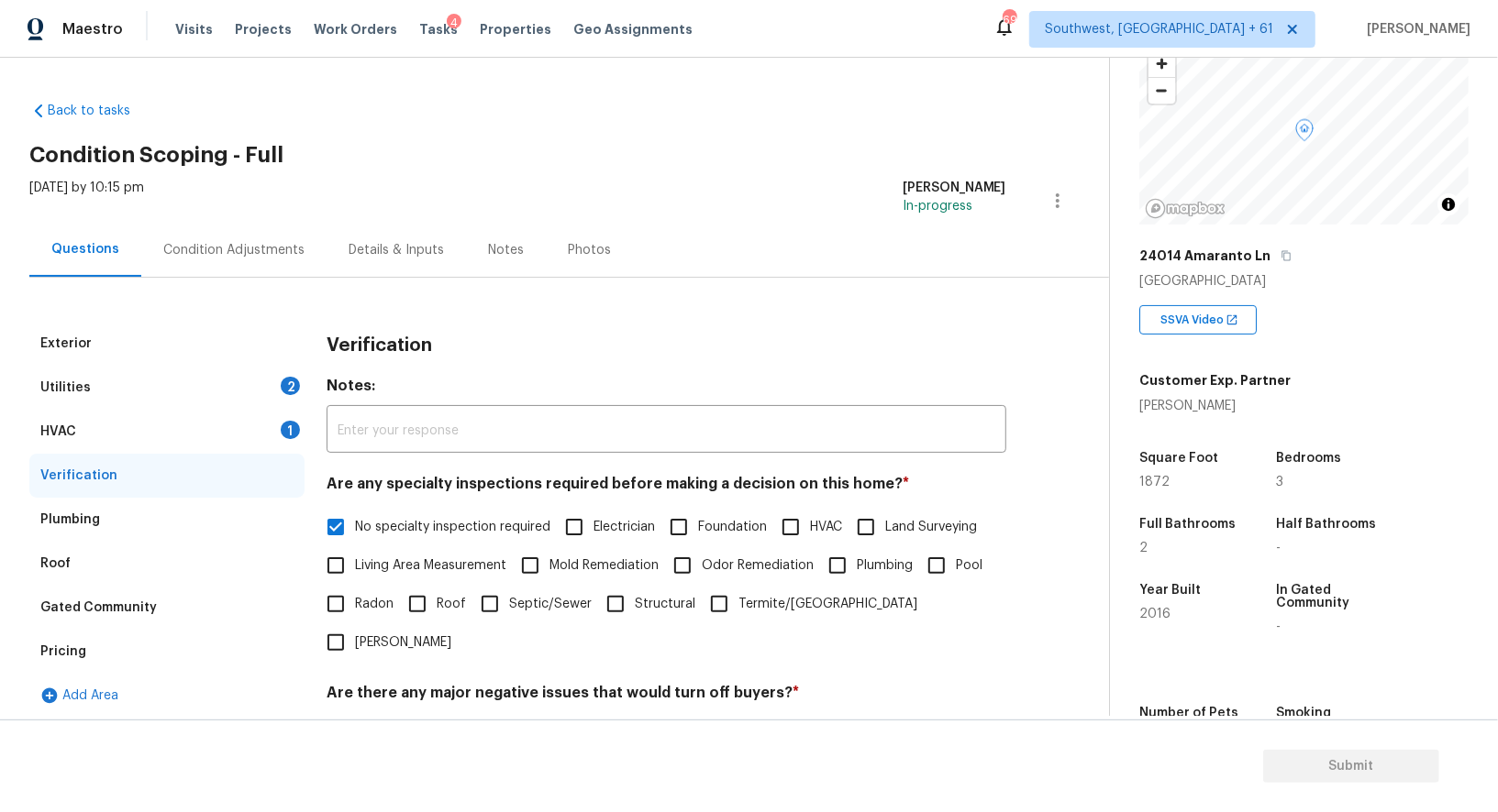
click at [249, 249] on div "Condition Adjustments" at bounding box center [234, 250] width 141 height 18
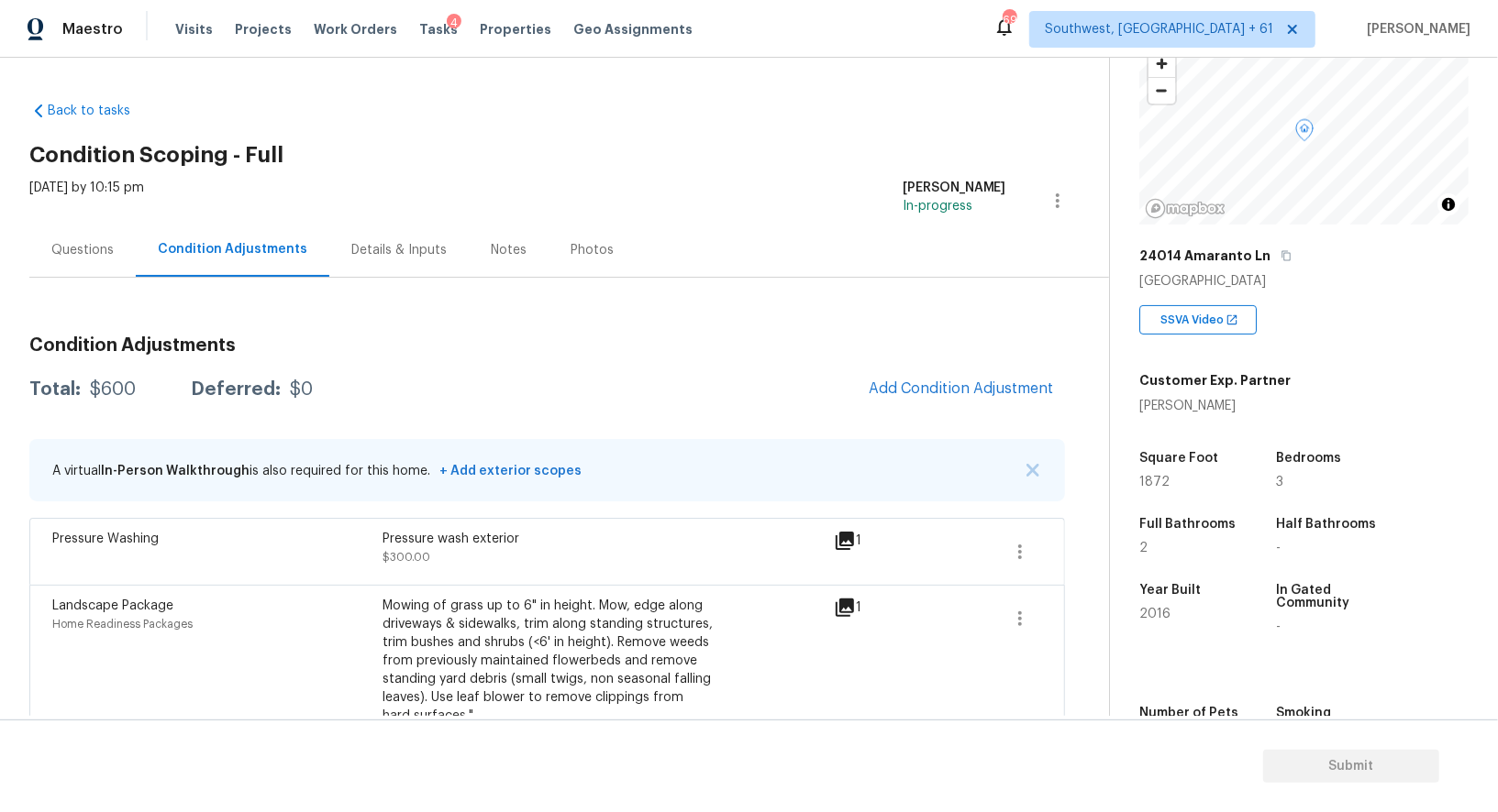
scroll to position [43, 0]
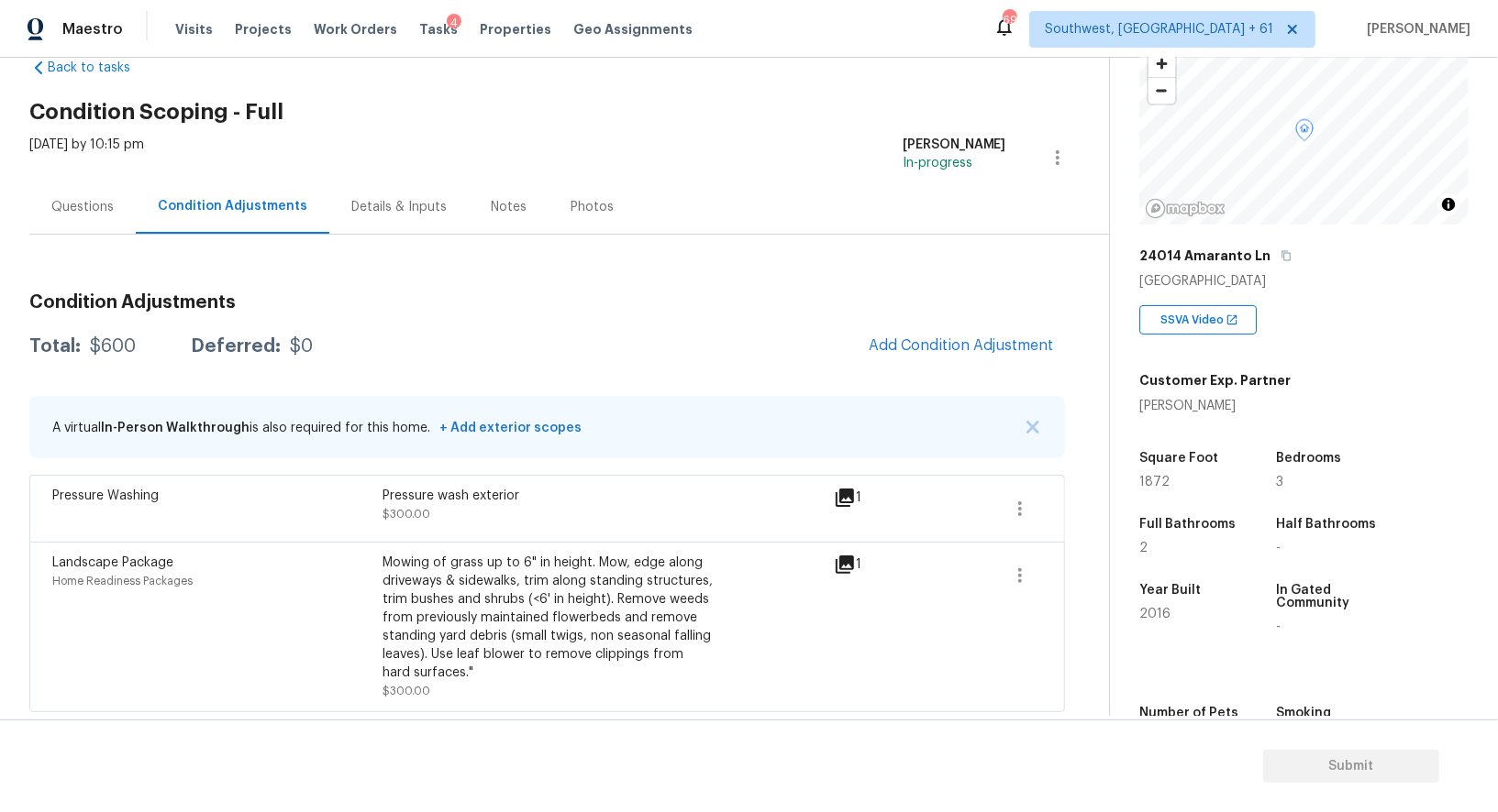
click at [1020, 367] on div "Condition Adjustments Total: $600 Deferred: $0 Add Condition Adjustment A virtu…" at bounding box center [547, 495] width 1036 height 434
click at [1003, 349] on span "Add Condition Adjustment" at bounding box center [961, 345] width 185 height 16
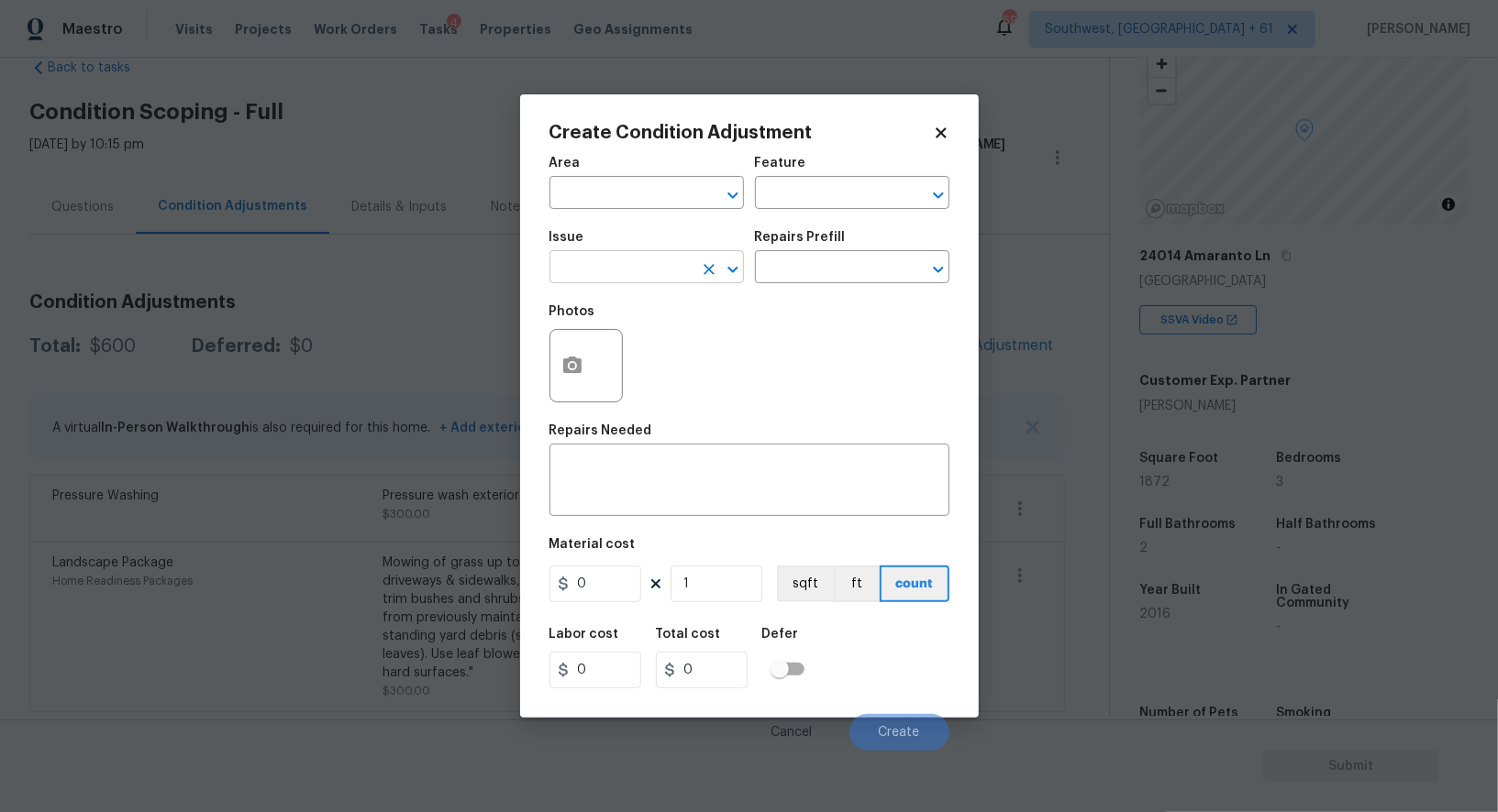
click at [646, 272] on input "text" at bounding box center [620, 269] width 143 height 28
click at [634, 363] on li "ACQ: Foundation" at bounding box center [647, 356] width 195 height 30
type input "ACQ: Foundation"
click at [760, 286] on div "Issue ACQ: Foundation ​ Repairs Prefill ​" at bounding box center [749, 257] width 400 height 75
click at [808, 273] on input "text" at bounding box center [826, 269] width 143 height 28
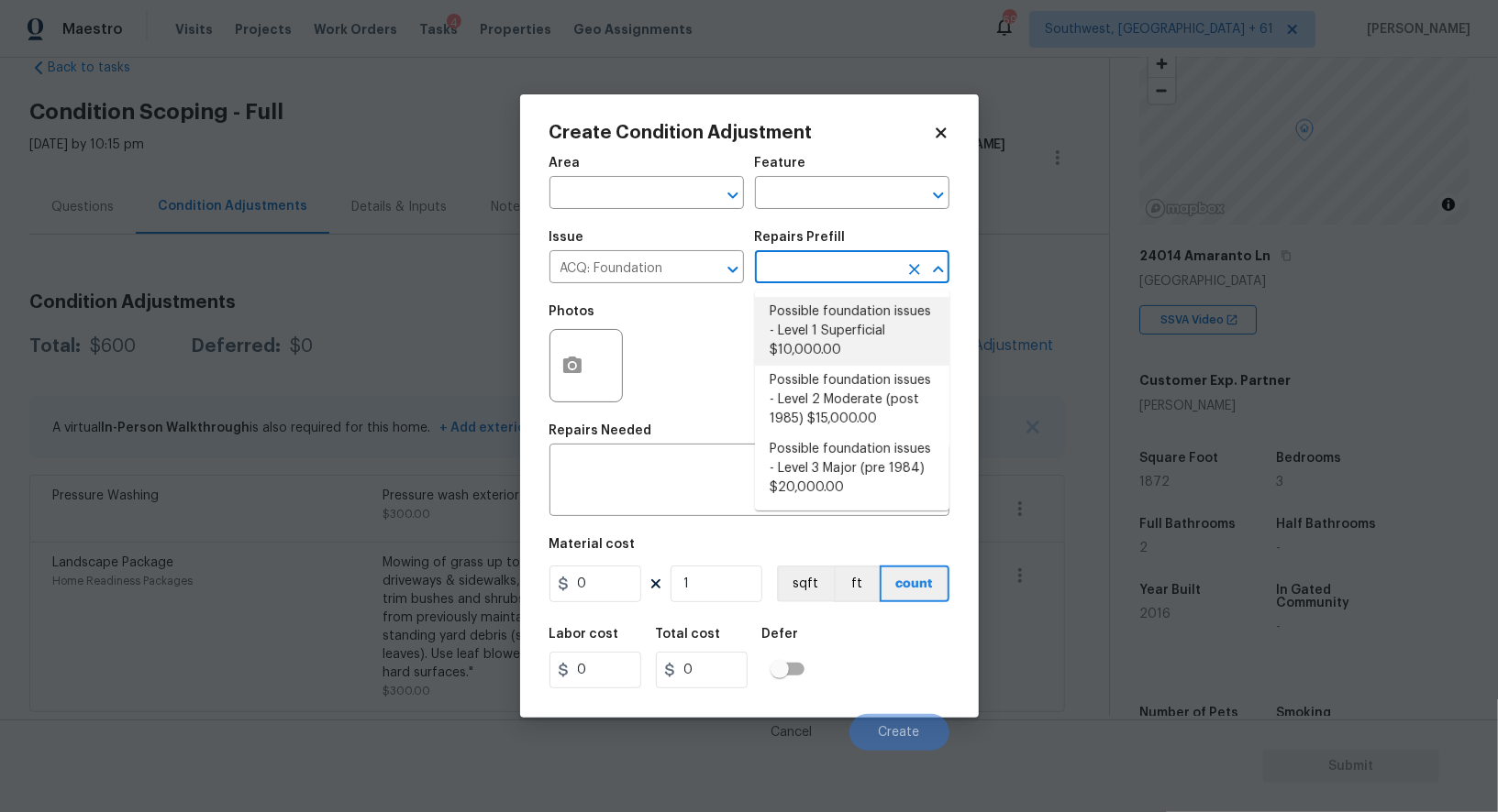
click at [815, 331] on li "Possible foundation issues - Level 1 Superficial $10,000.00" at bounding box center [852, 331] width 195 height 69
type input "Acquisition"
type textarea "Possible foundation issues - Level 1 - Superficial. Disclaimer: This is NOT a t…"
type input "10000"
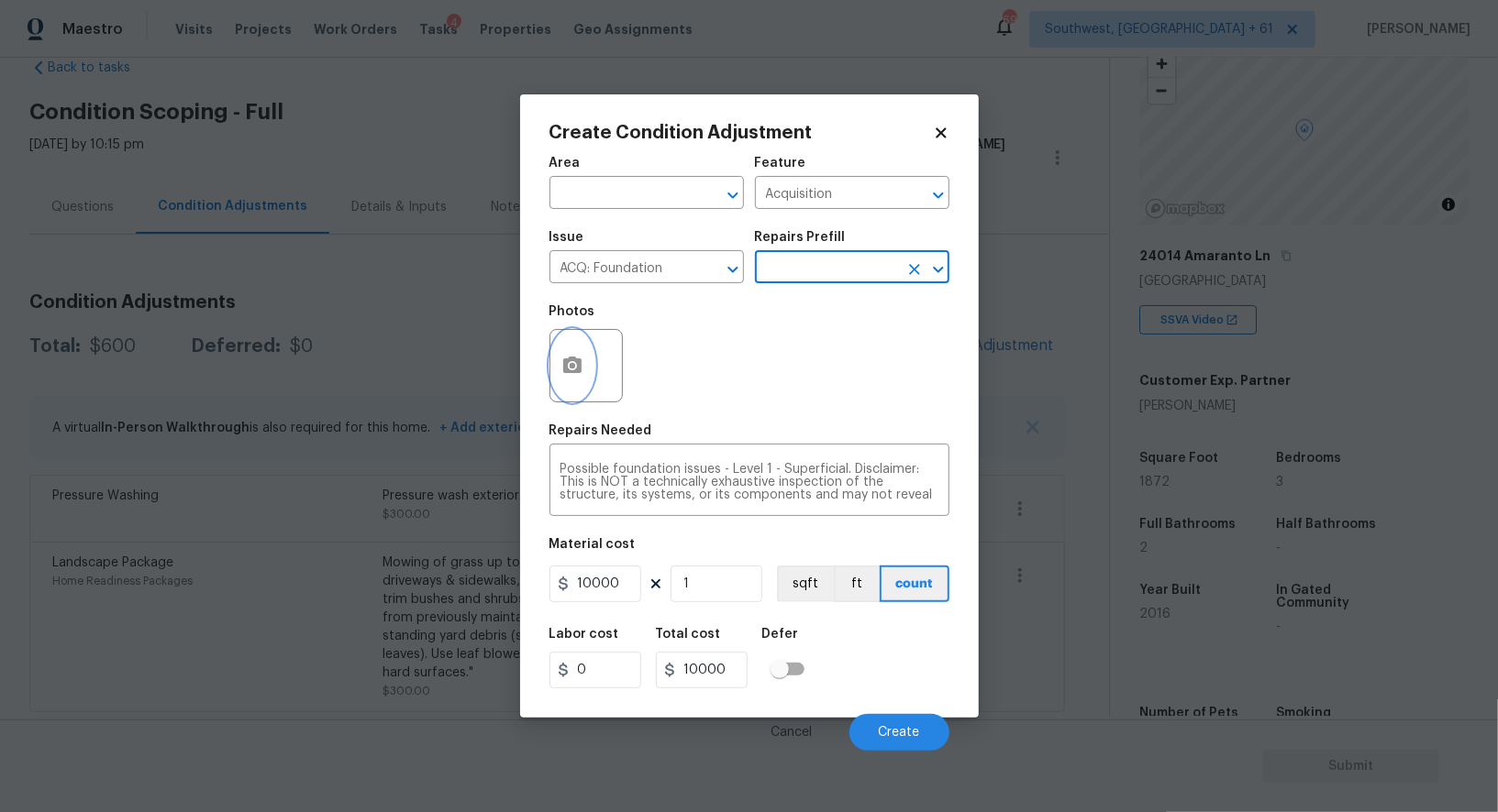
click at [581, 381] on button "button" at bounding box center [572, 366] width 44 height 72
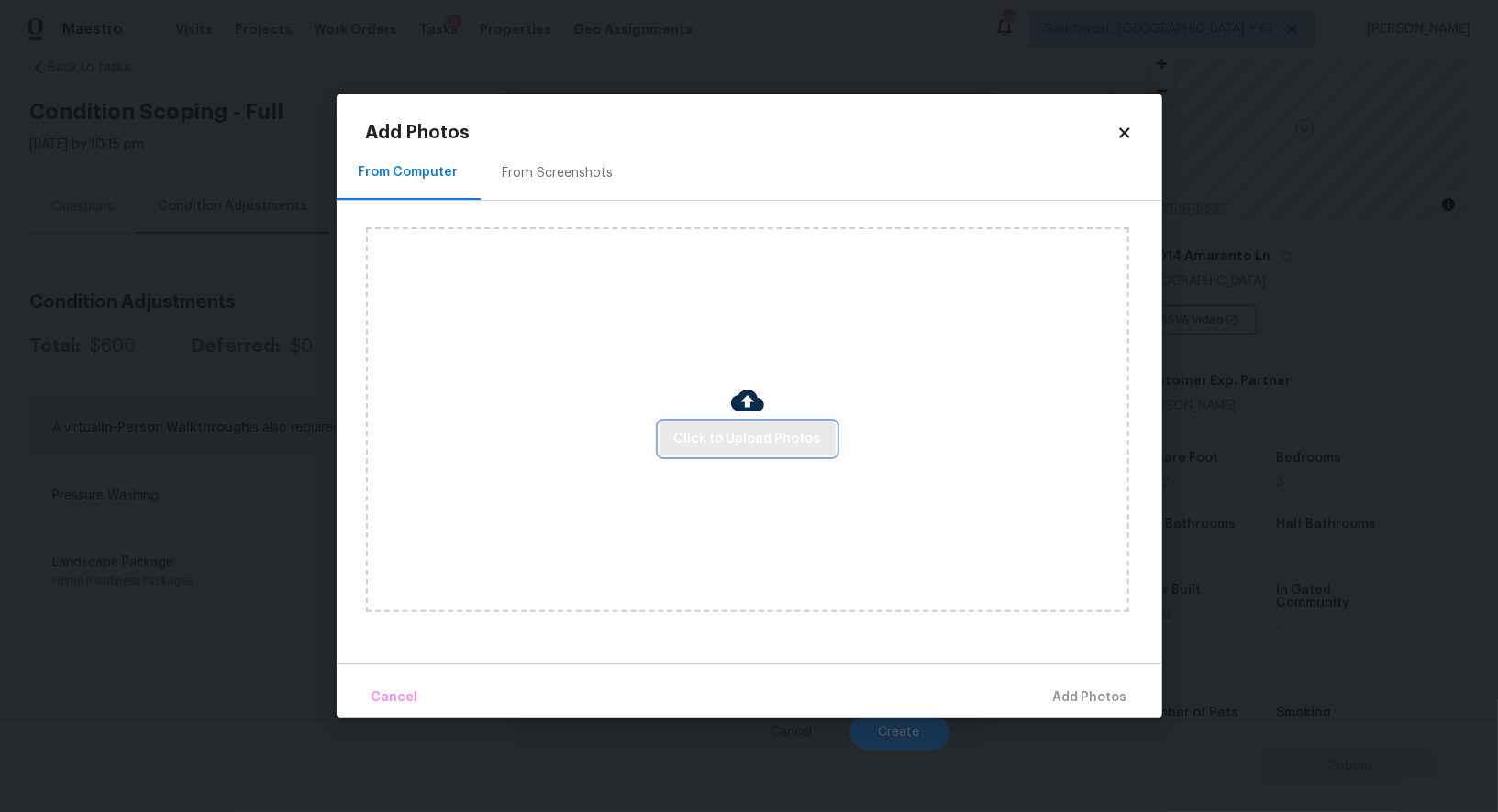
click at [735, 454] on button "Click to Upload Photos" at bounding box center [747, 440] width 176 height 34
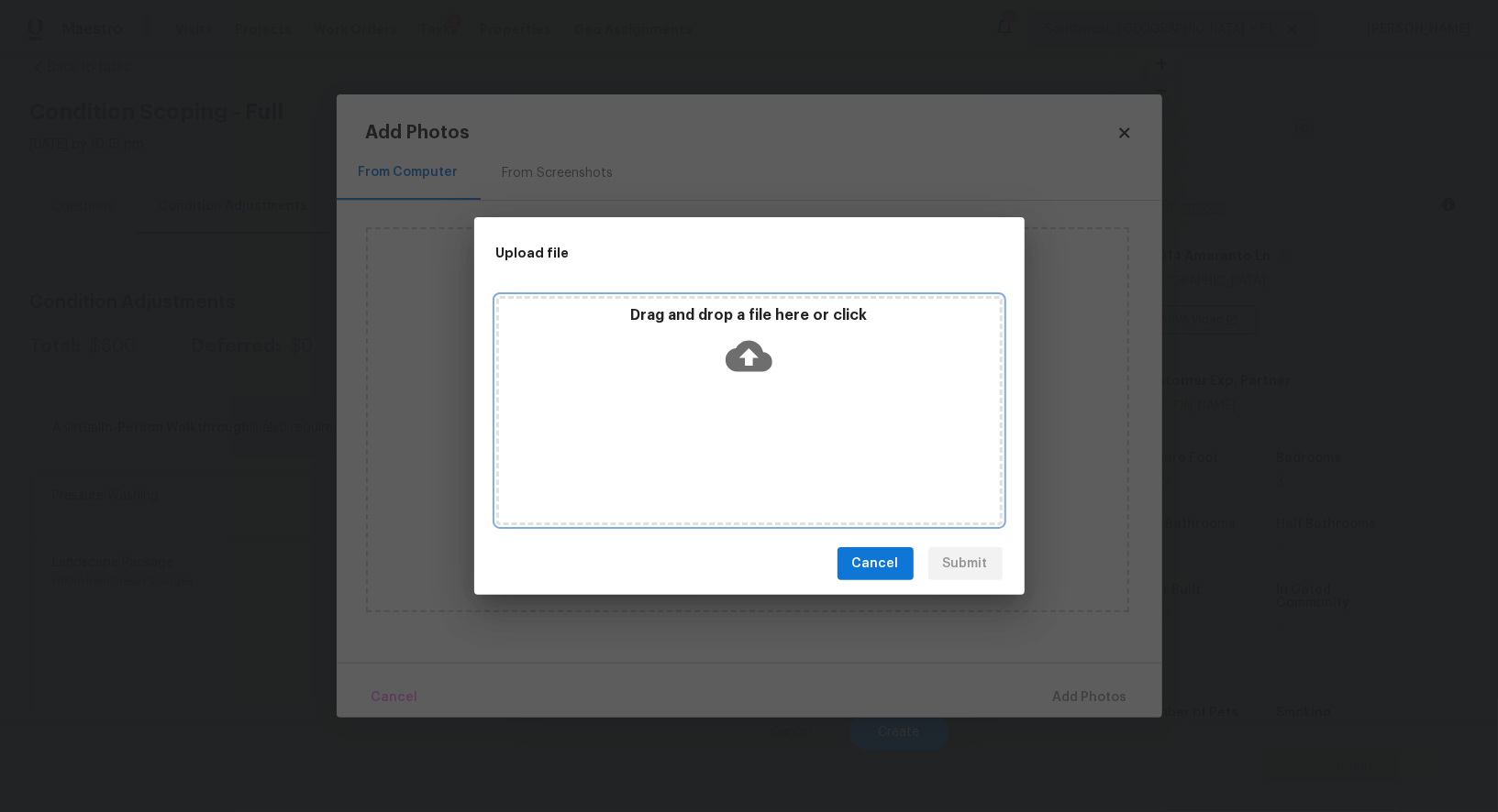
click at [747, 383] on div "Drag and drop a file here or click" at bounding box center [749, 345] width 500 height 78
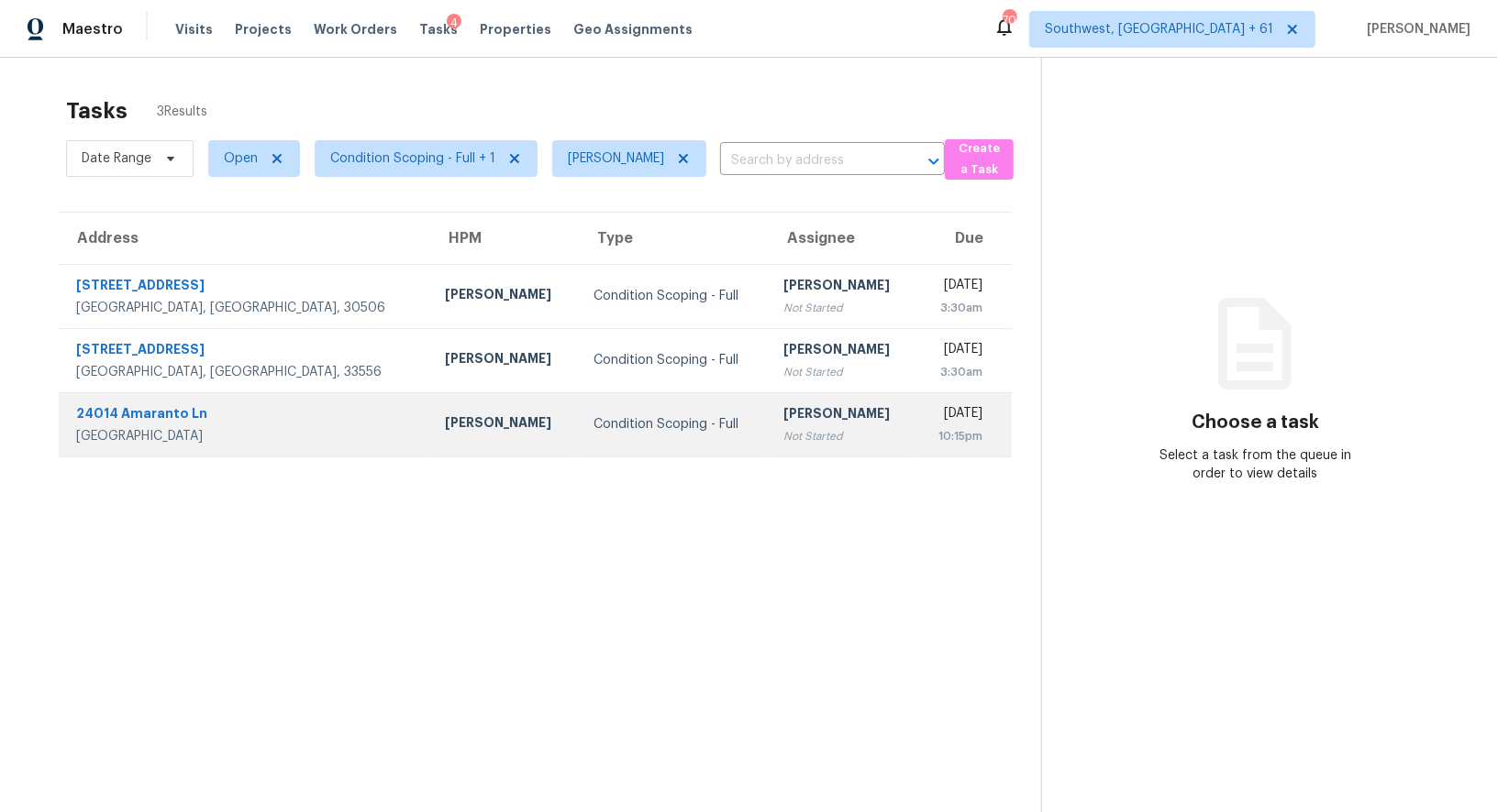
click at [791, 412] on div "[PERSON_NAME]" at bounding box center [842, 416] width 118 height 23
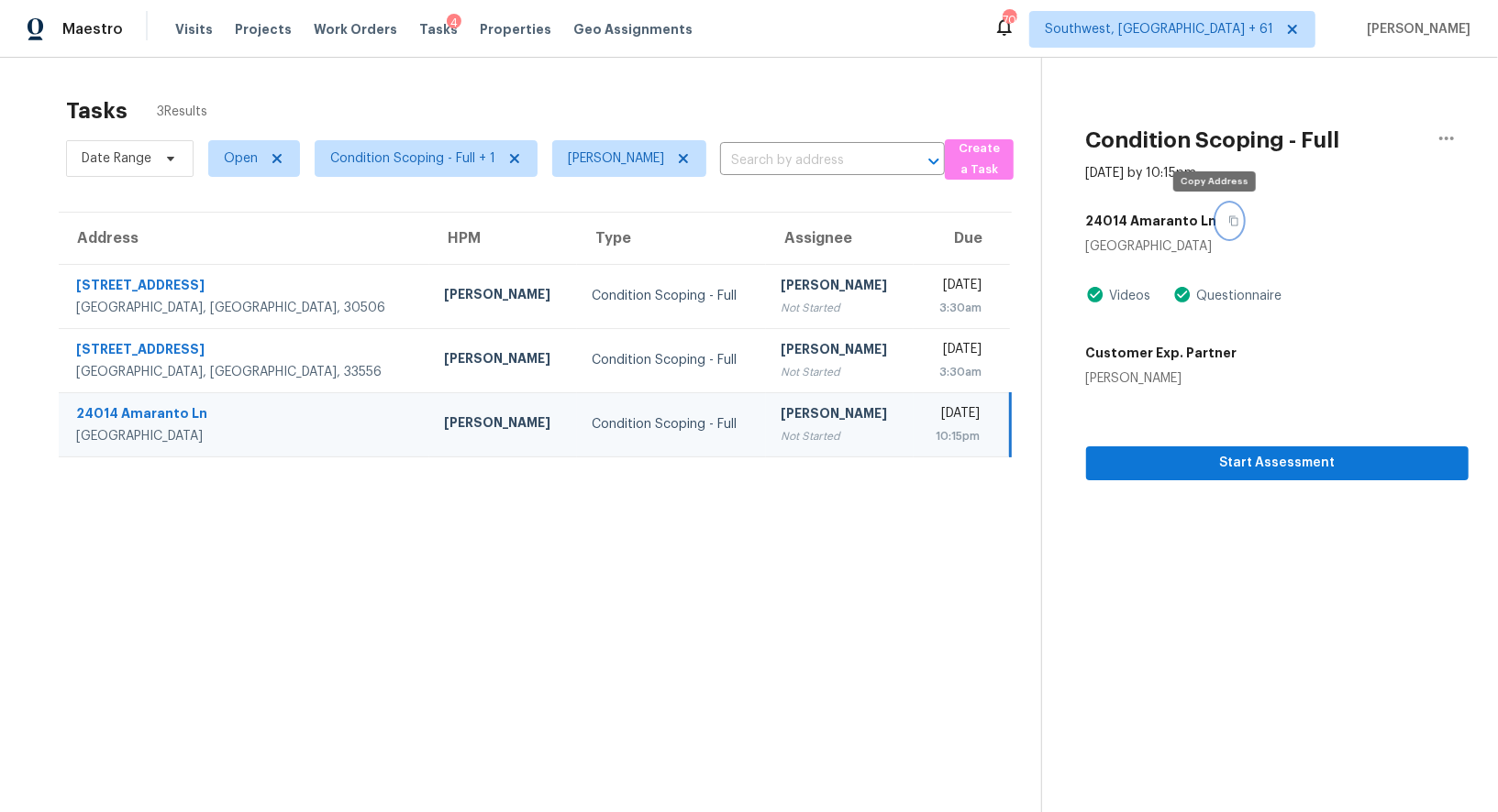
click at [1228, 220] on icon "button" at bounding box center [1233, 221] width 11 height 11
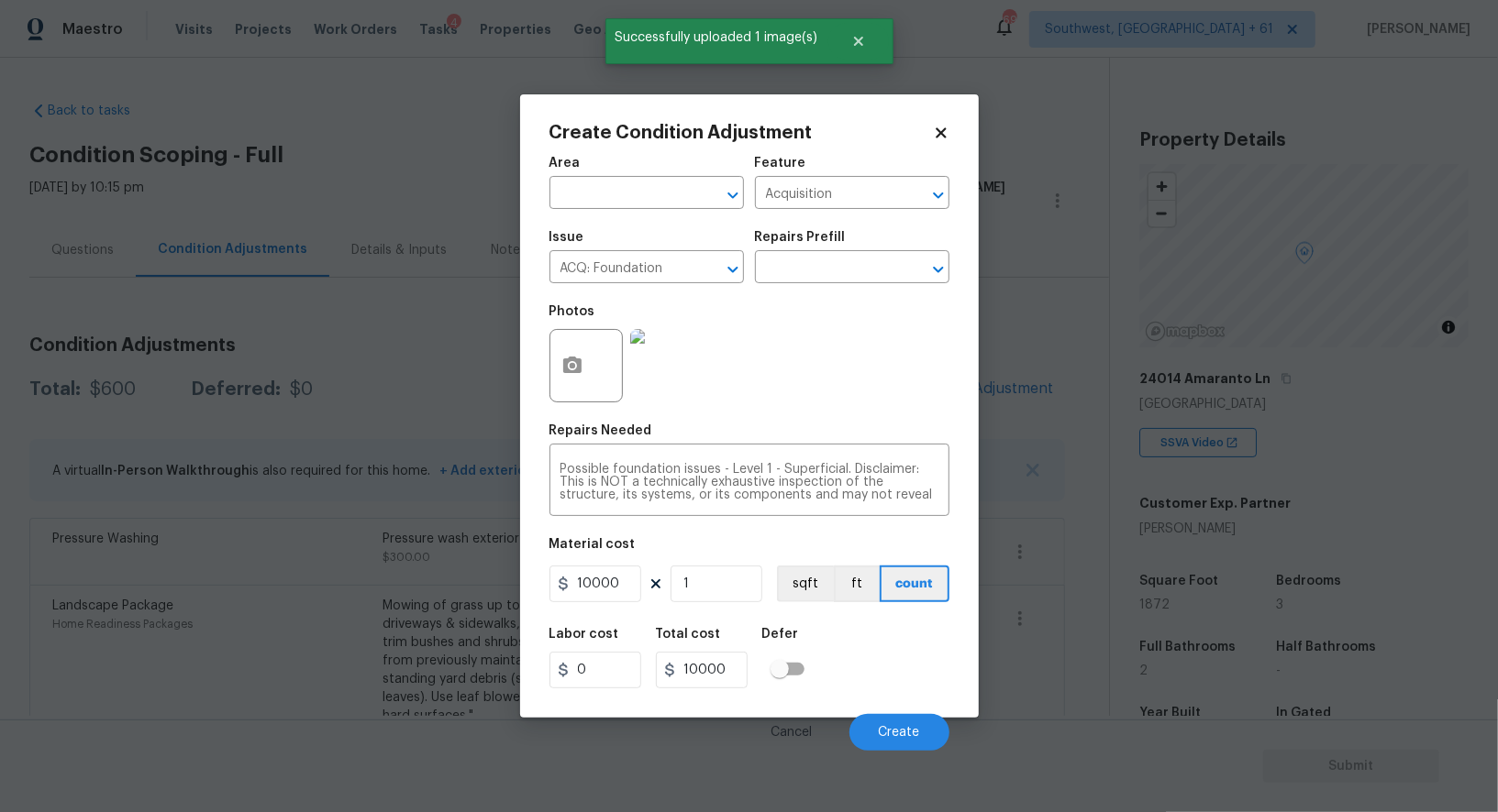
scroll to position [123, 0]
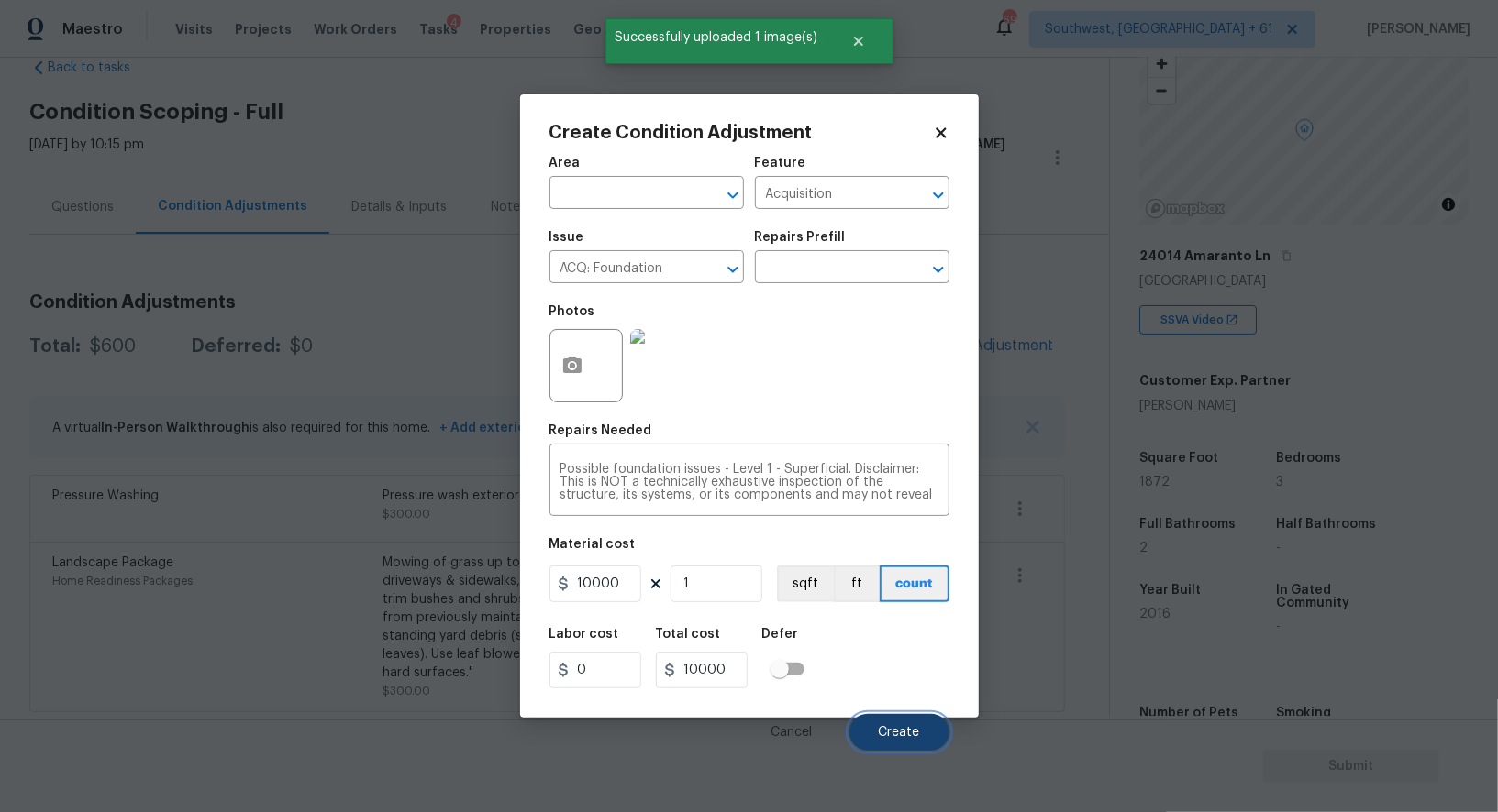
click at [899, 729] on span "Create" at bounding box center [899, 733] width 42 height 14
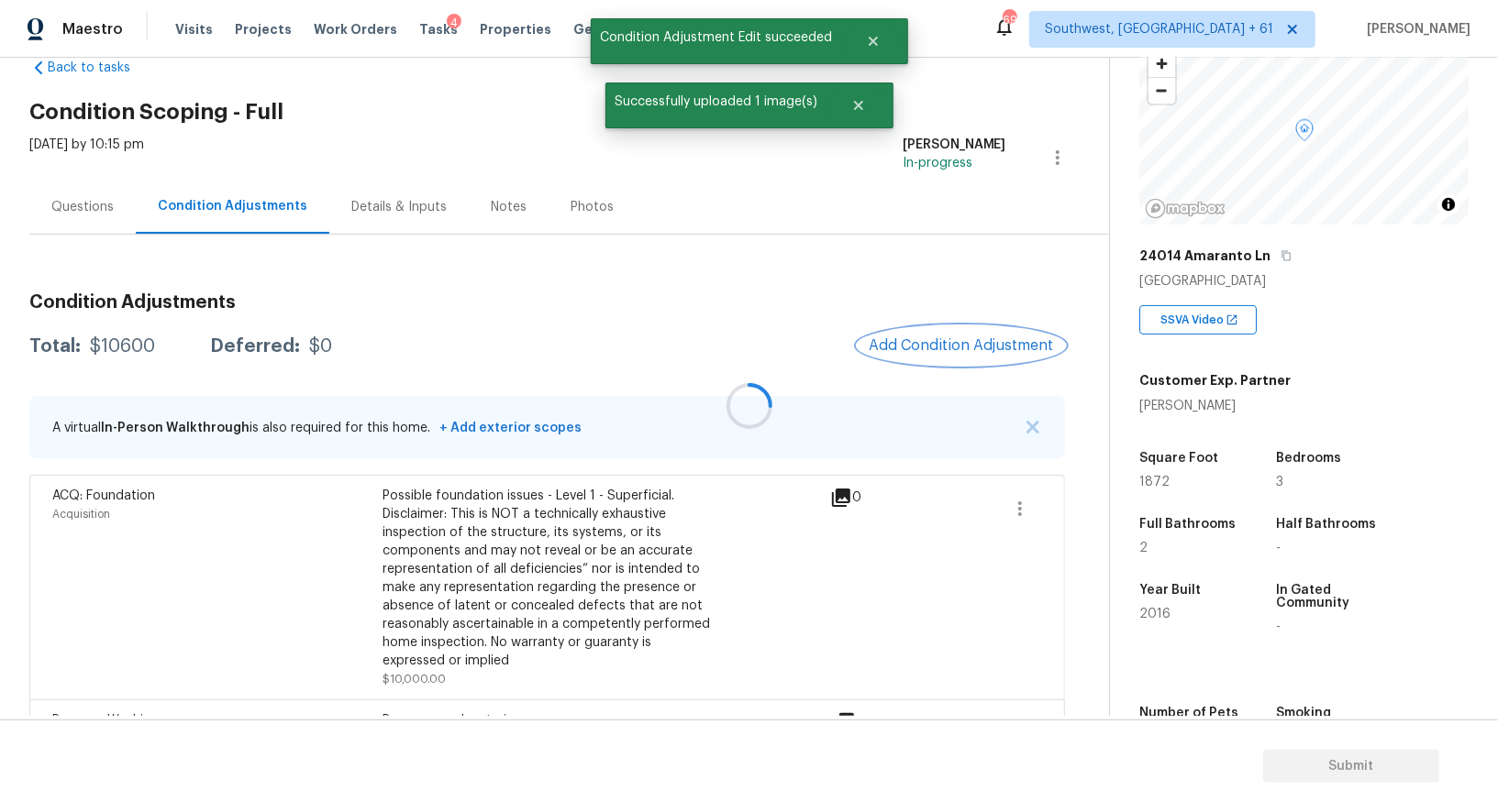
click at [1030, 338] on span "Add Condition Adjustment" at bounding box center [961, 345] width 185 height 16
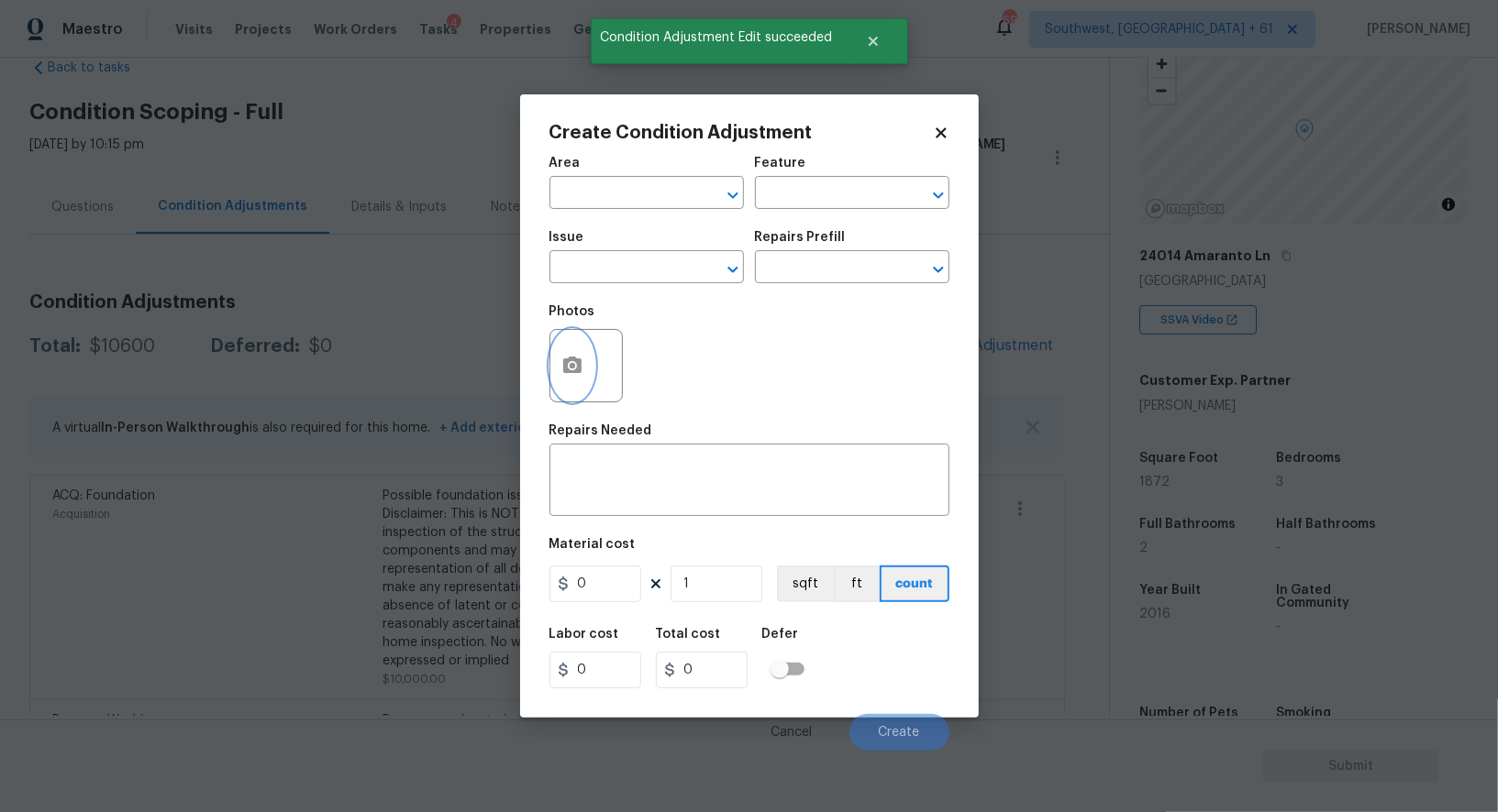
click at [556, 379] on button "button" at bounding box center [572, 366] width 44 height 72
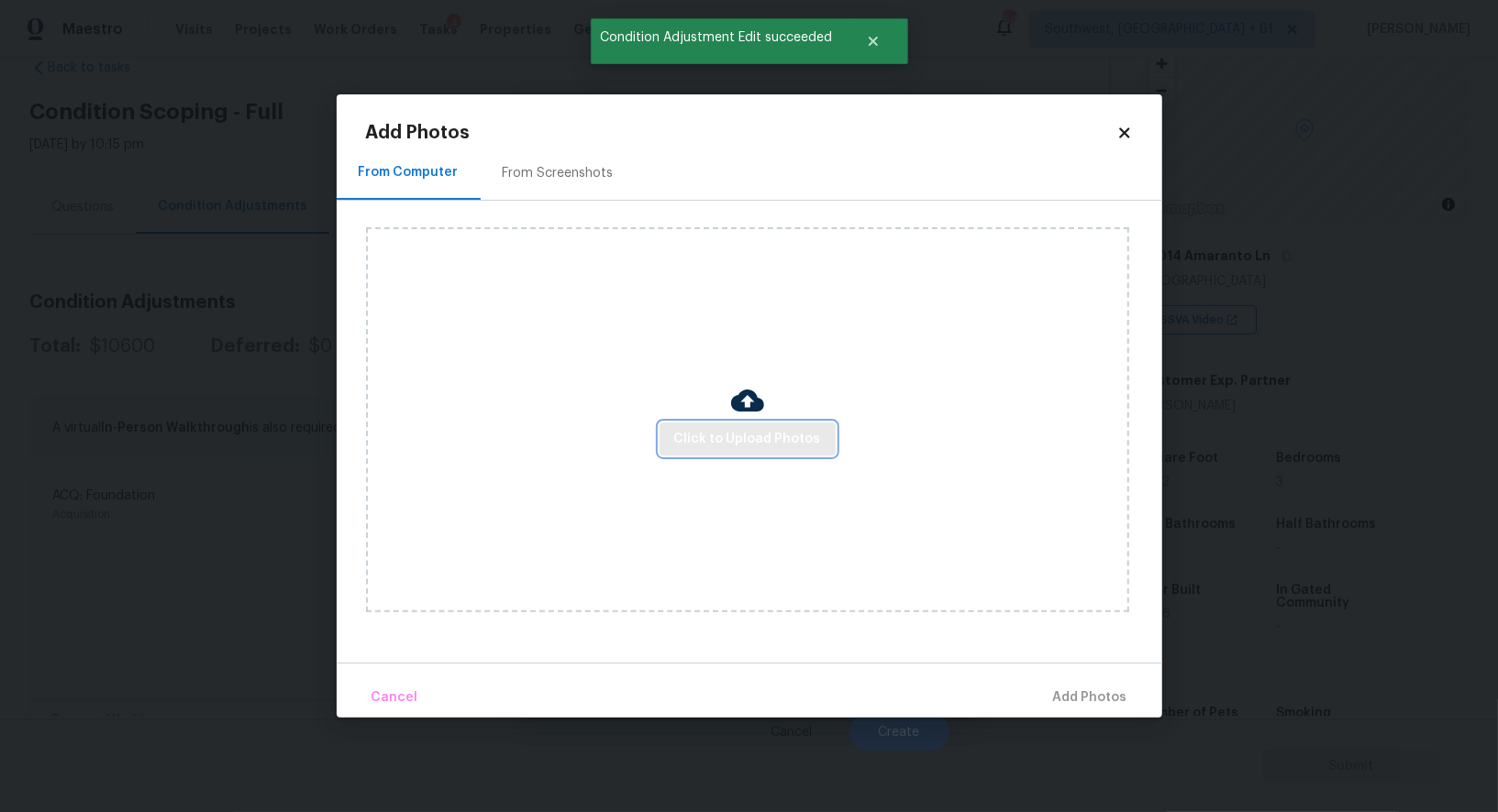
click at [737, 442] on span "Click to Upload Photos" at bounding box center [747, 440] width 147 height 23
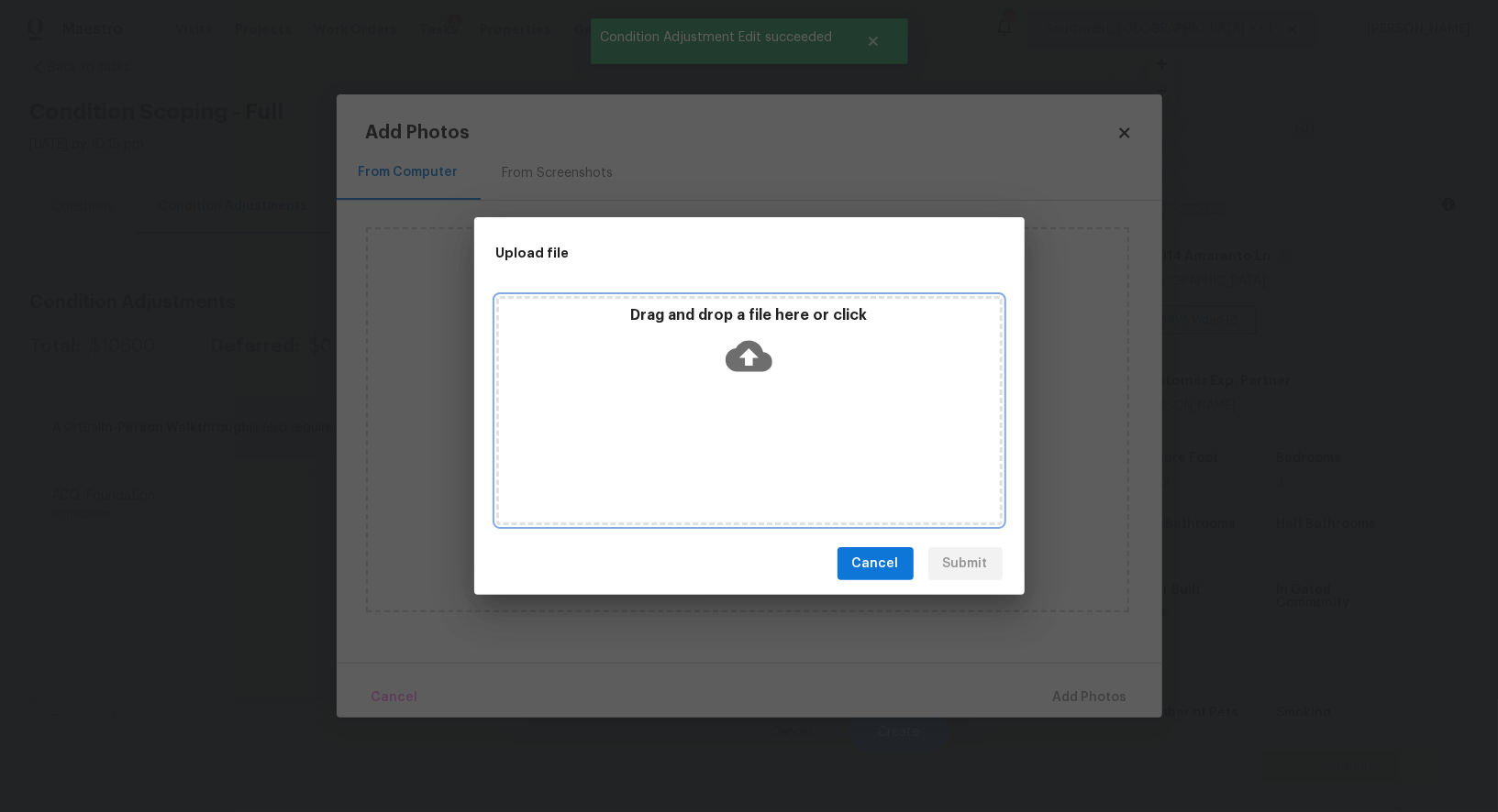
click at [740, 426] on div "Drag and drop a file here or click" at bounding box center [749, 410] width 506 height 229
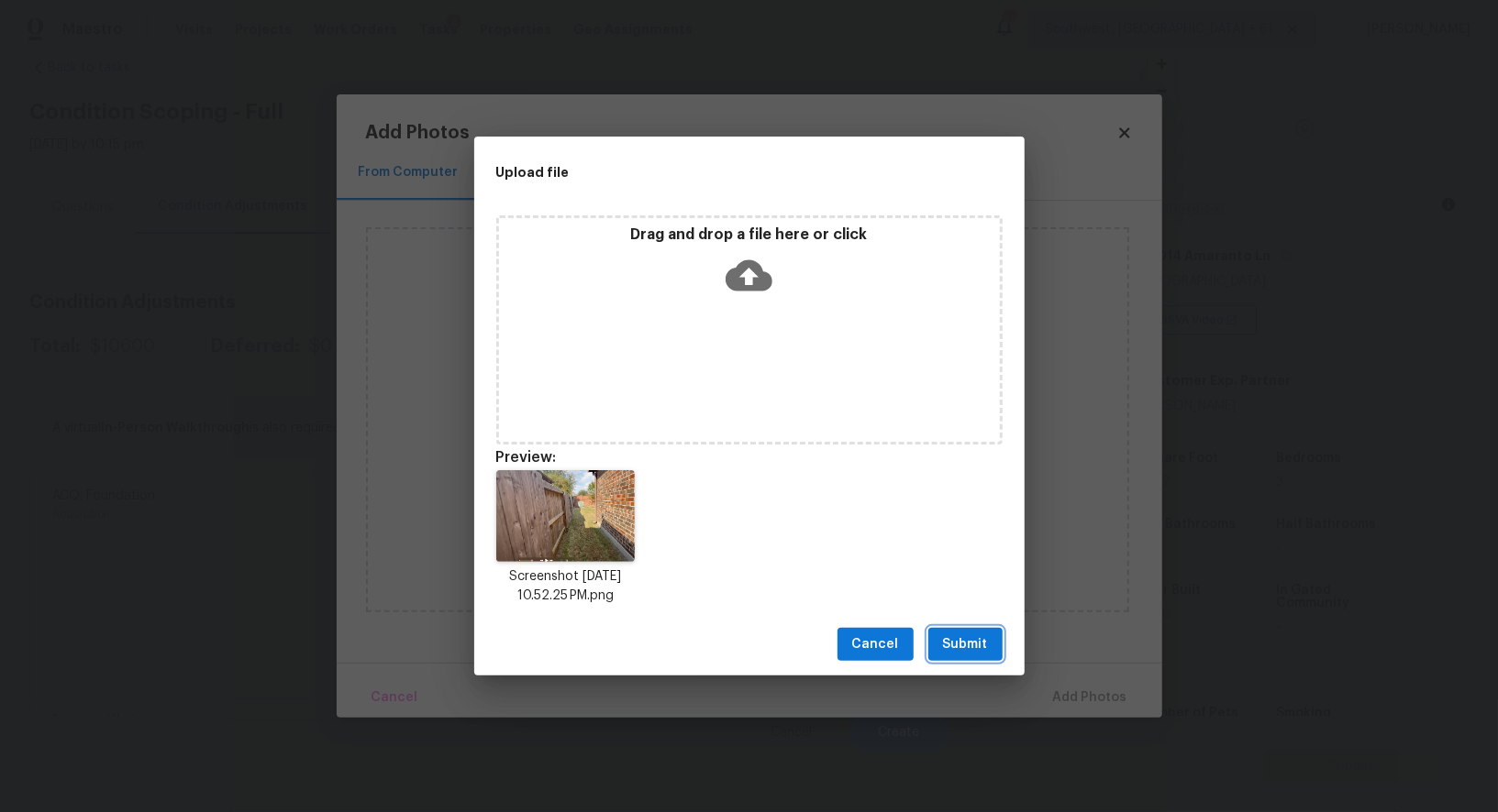
click at [976, 639] on span "Submit" at bounding box center [966, 645] width 45 height 23
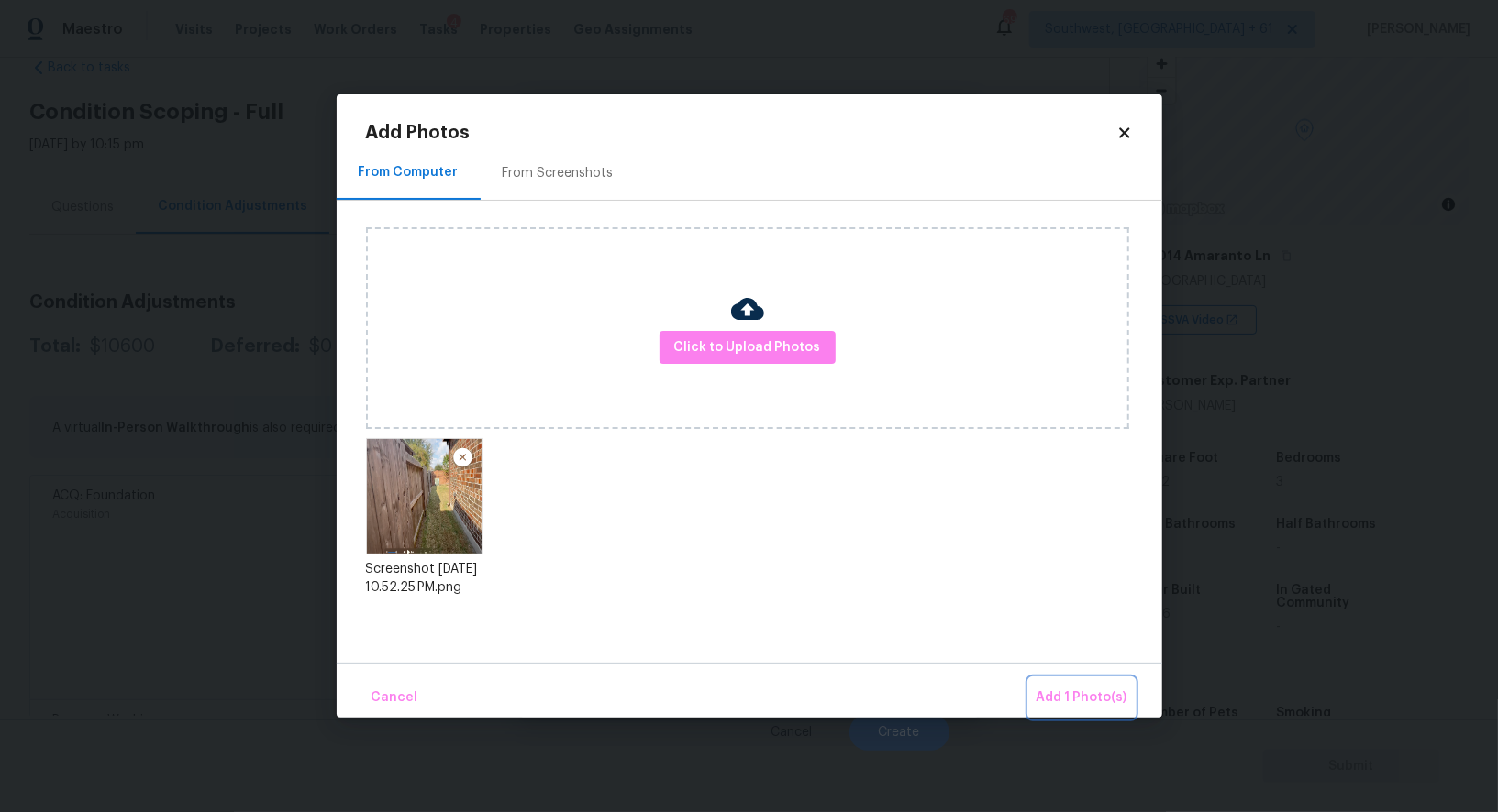
click at [1089, 706] on span "Add 1 Photo(s)" at bounding box center [1082, 698] width 91 height 23
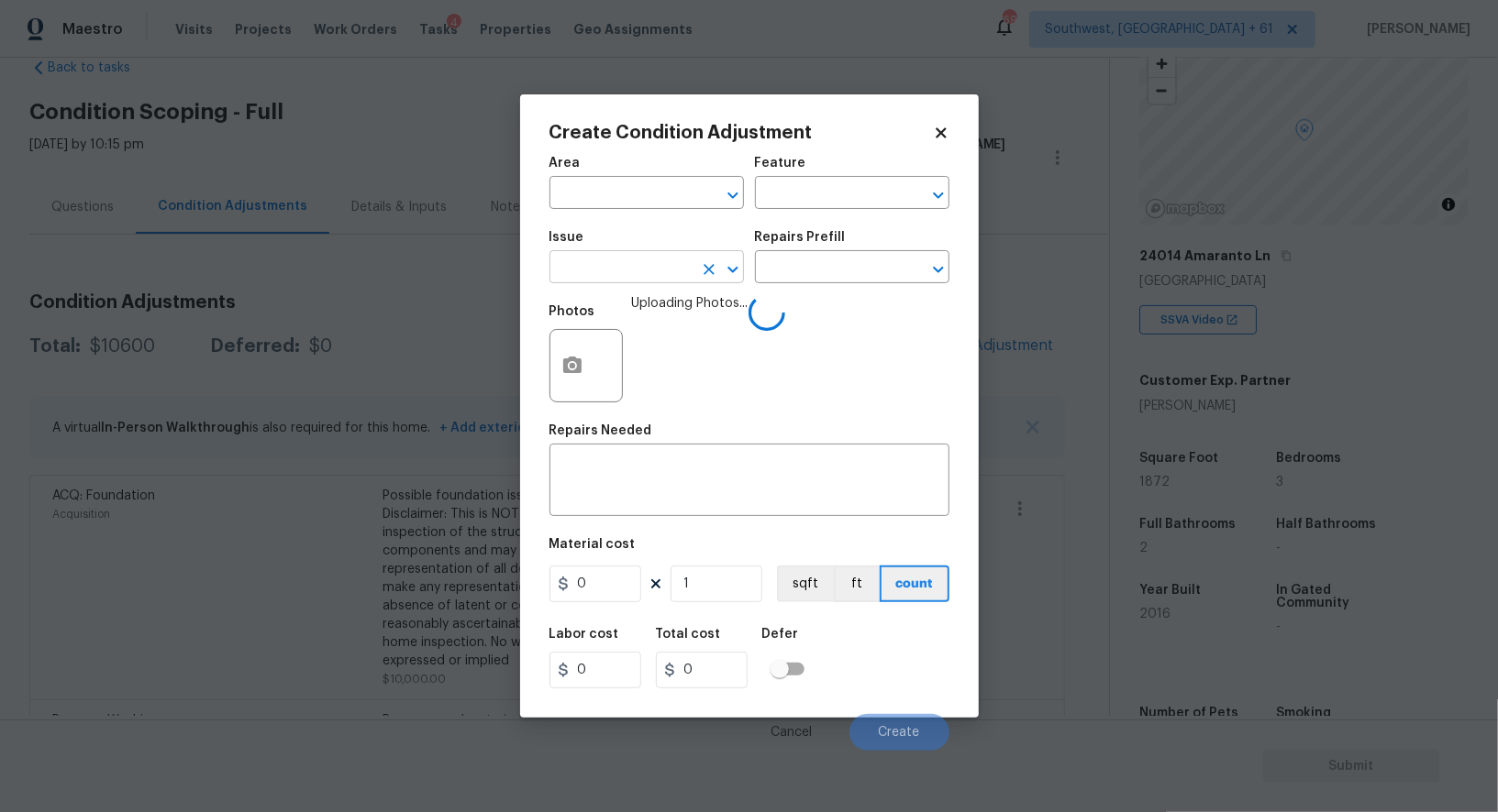
click at [644, 277] on input "text" at bounding box center [620, 269] width 143 height 28
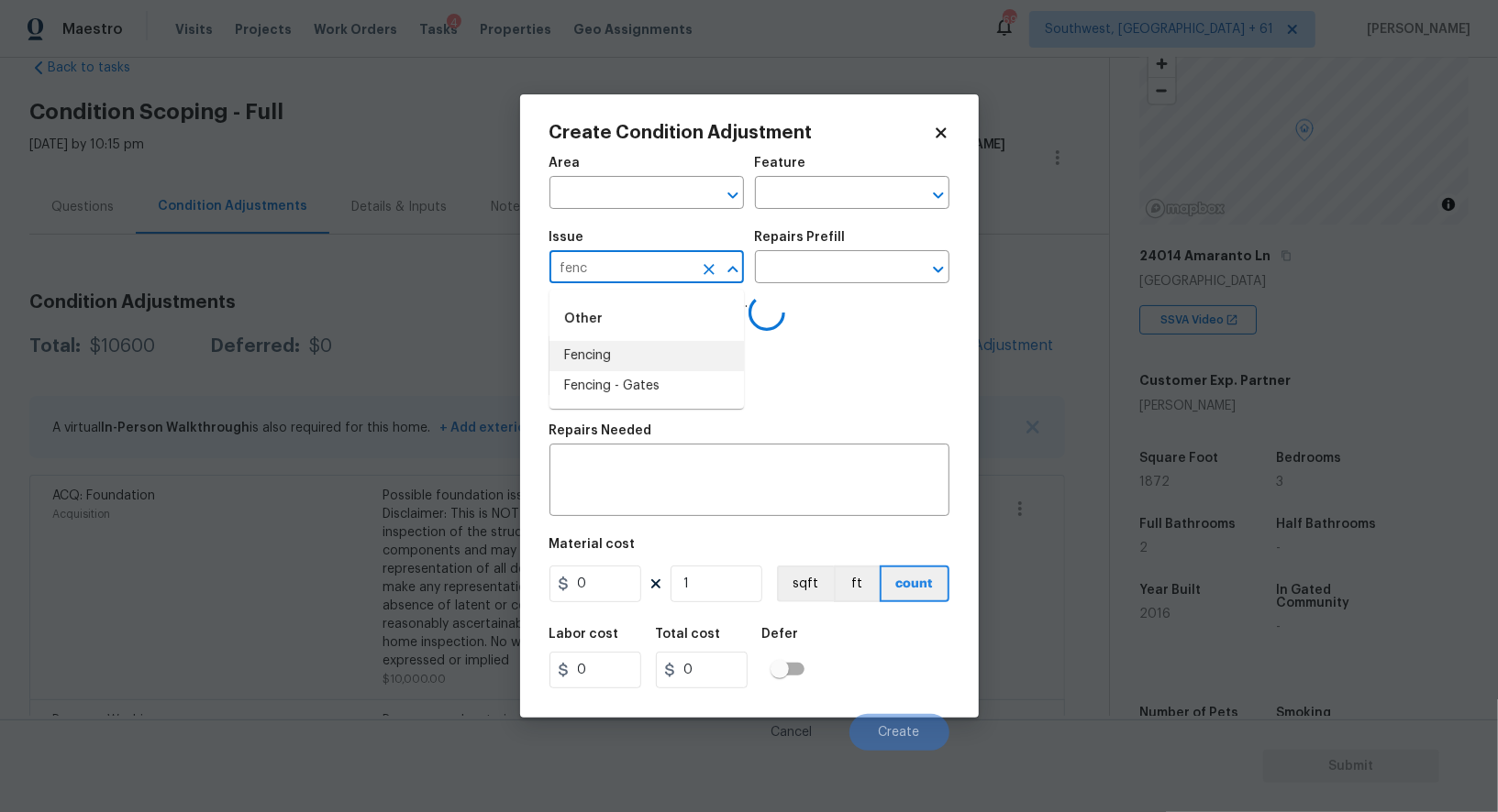
click at [591, 352] on li "Fencing" at bounding box center [647, 356] width 195 height 30
type input "Fencing"
click at [667, 484] on textarea at bounding box center [750, 482] width 378 height 39
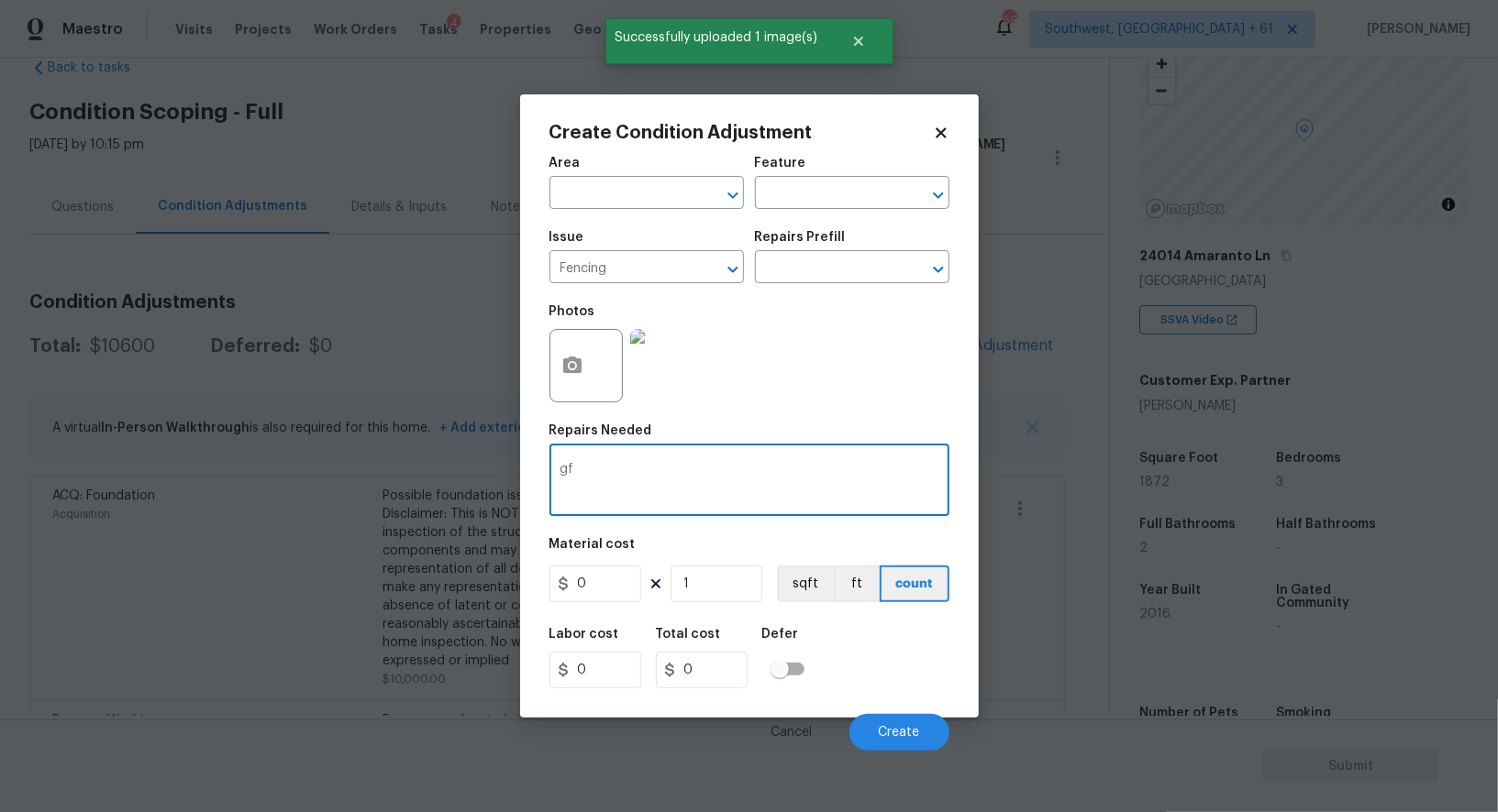
type textarea "g"
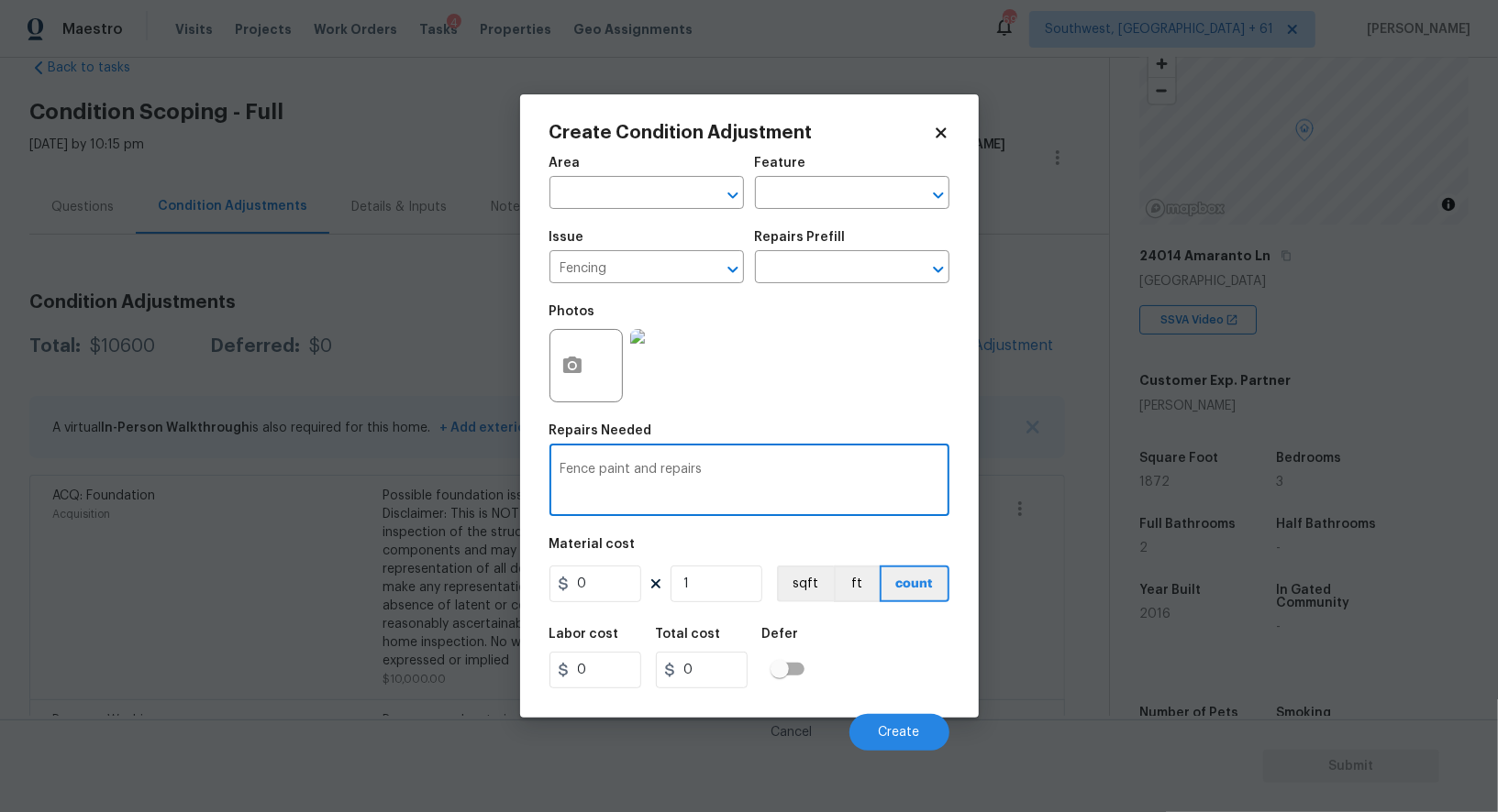
type textarea "Fence paint and repairs"
click at [616, 590] on input "0" at bounding box center [595, 583] width 92 height 37
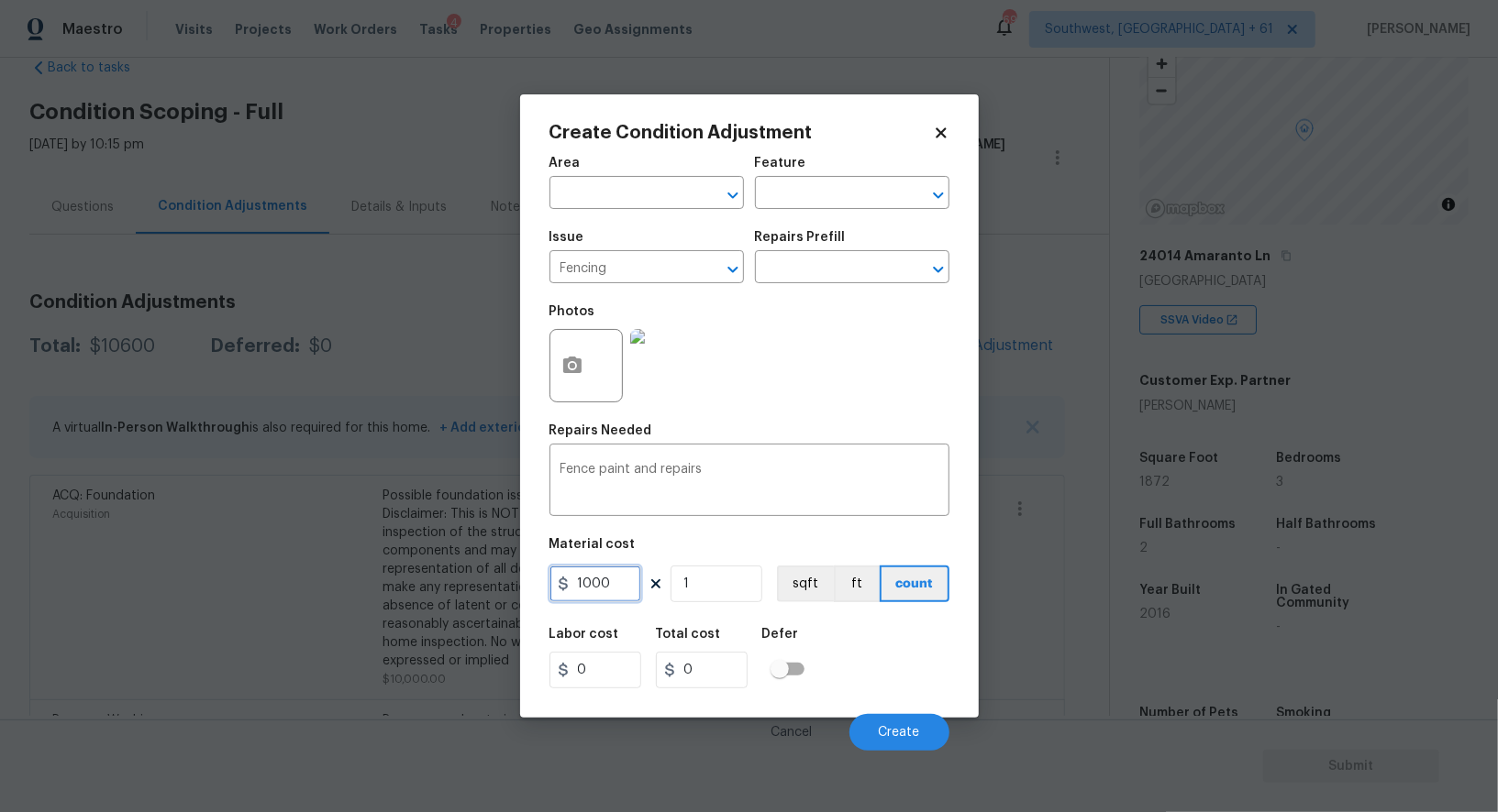
type input "1000"
click at [715, 665] on input "0" at bounding box center [701, 669] width 92 height 37
type input "1000"
click at [887, 718] on button "Create" at bounding box center [899, 732] width 100 height 37
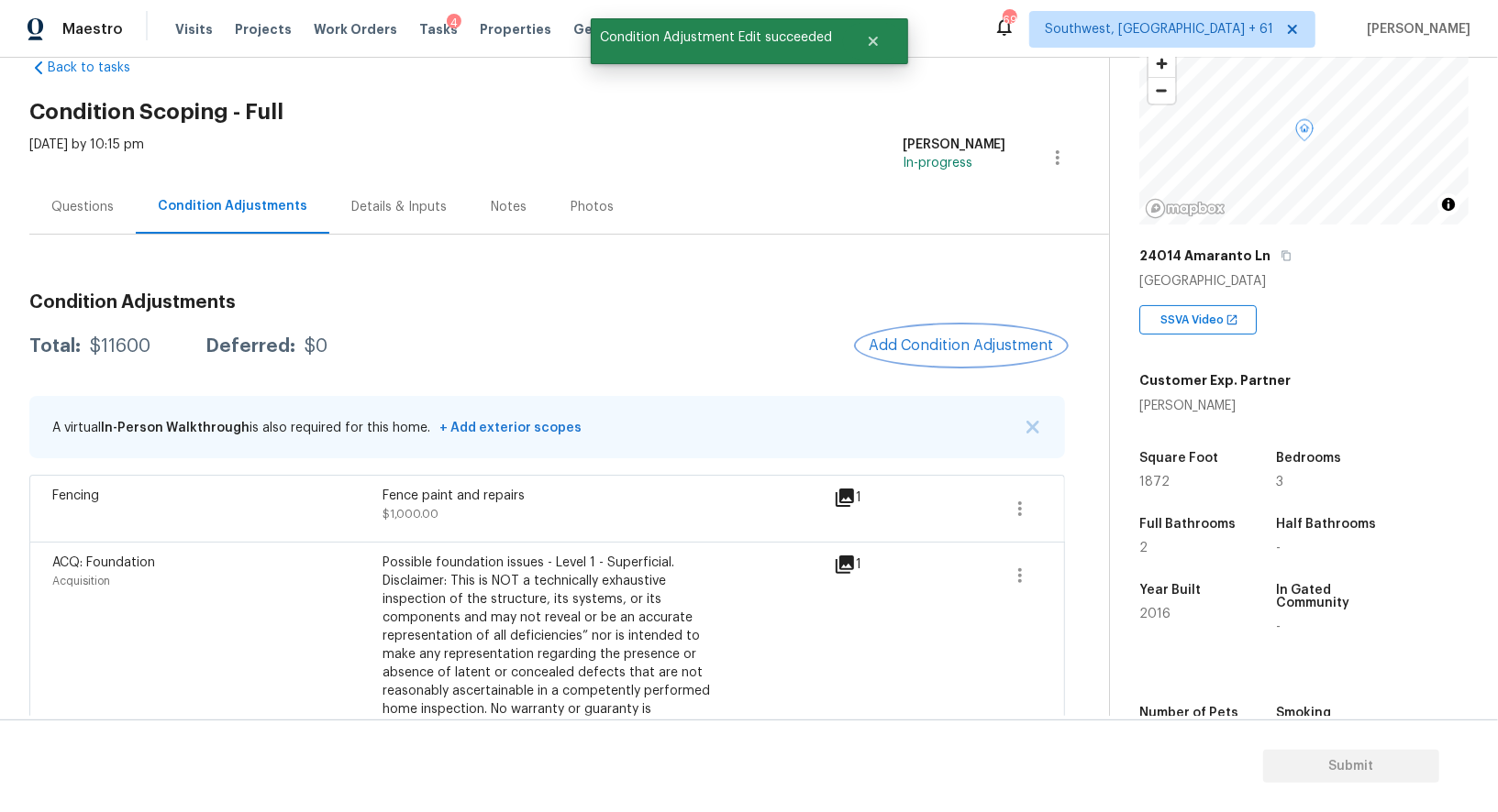
click at [945, 337] on span "Add Condition Adjustment" at bounding box center [961, 345] width 185 height 16
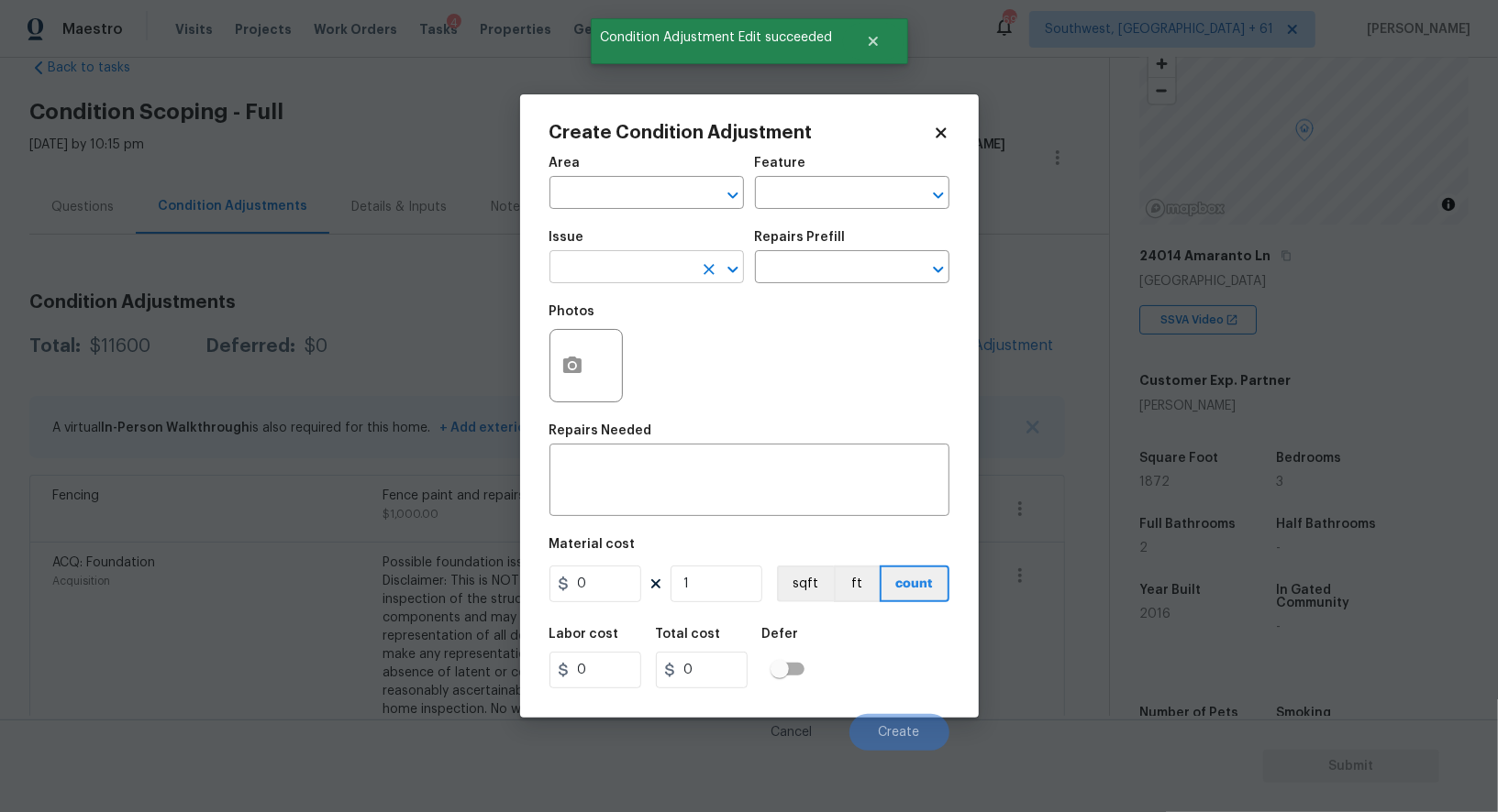
click at [668, 268] on input "text" at bounding box center [620, 269] width 143 height 28
click at [635, 336] on div "Other" at bounding box center [647, 319] width 195 height 44
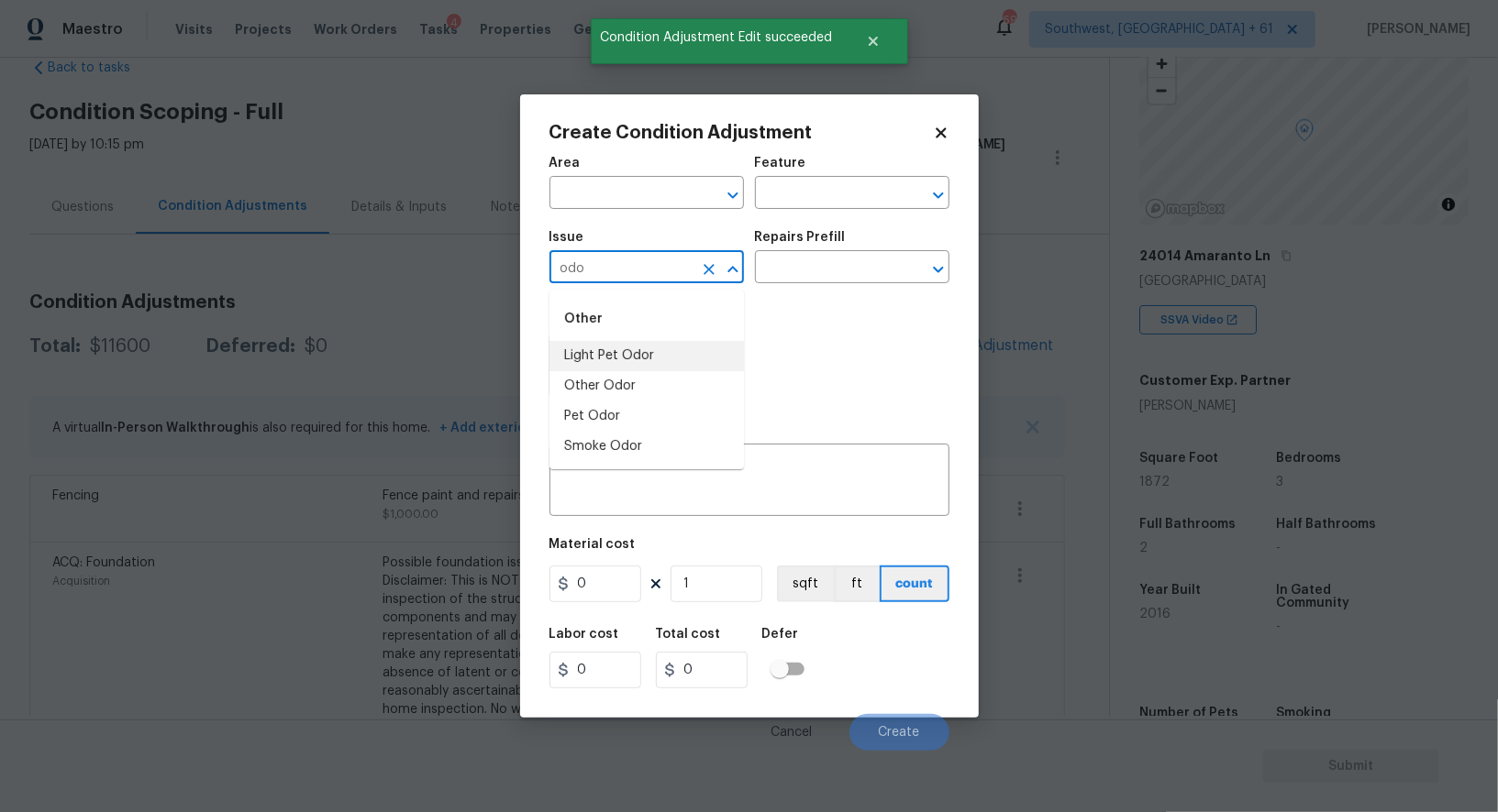
click at [634, 349] on li "Light Pet Odor" at bounding box center [647, 356] width 195 height 30
type input "Light Pet Odor"
click at [862, 261] on input "text" at bounding box center [826, 269] width 143 height 28
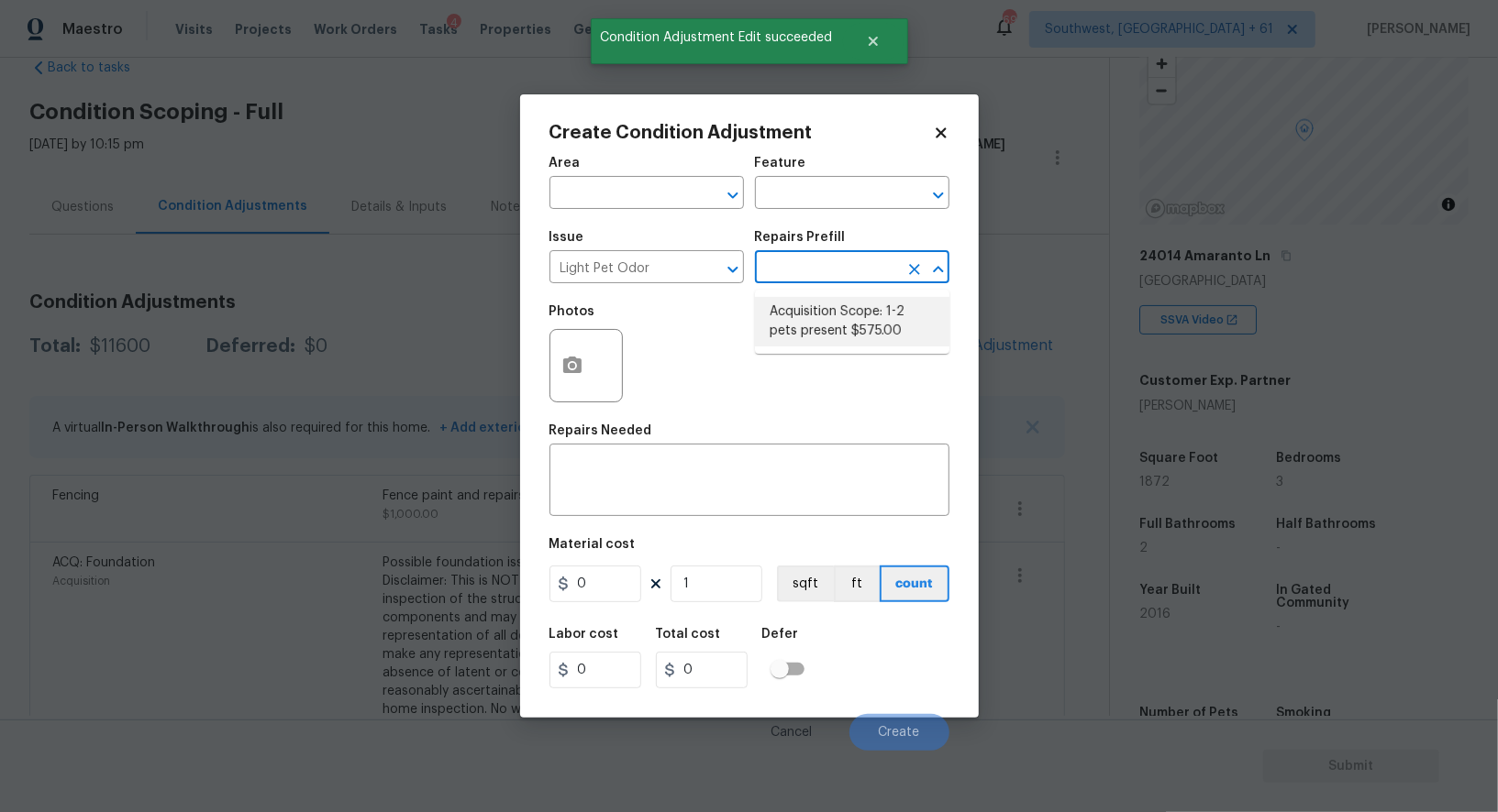
click at [845, 306] on li "Acquisition Scope: 1-2 pets present $575.00" at bounding box center [852, 321] width 195 height 49
type textarea "Acquisition Scope: 1-2 pets present"
type input "575"
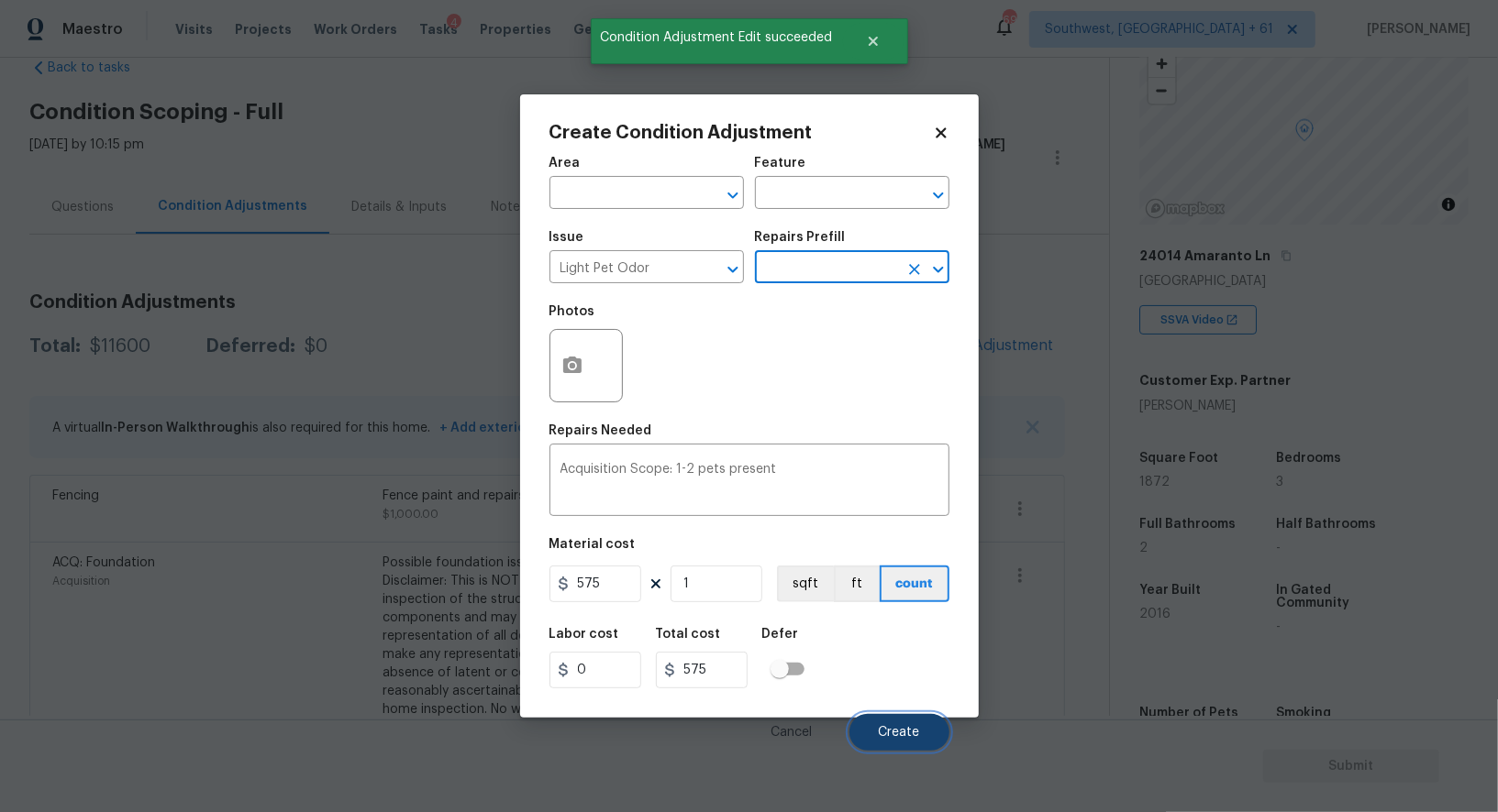
click at [882, 730] on span "Create" at bounding box center [899, 733] width 42 height 14
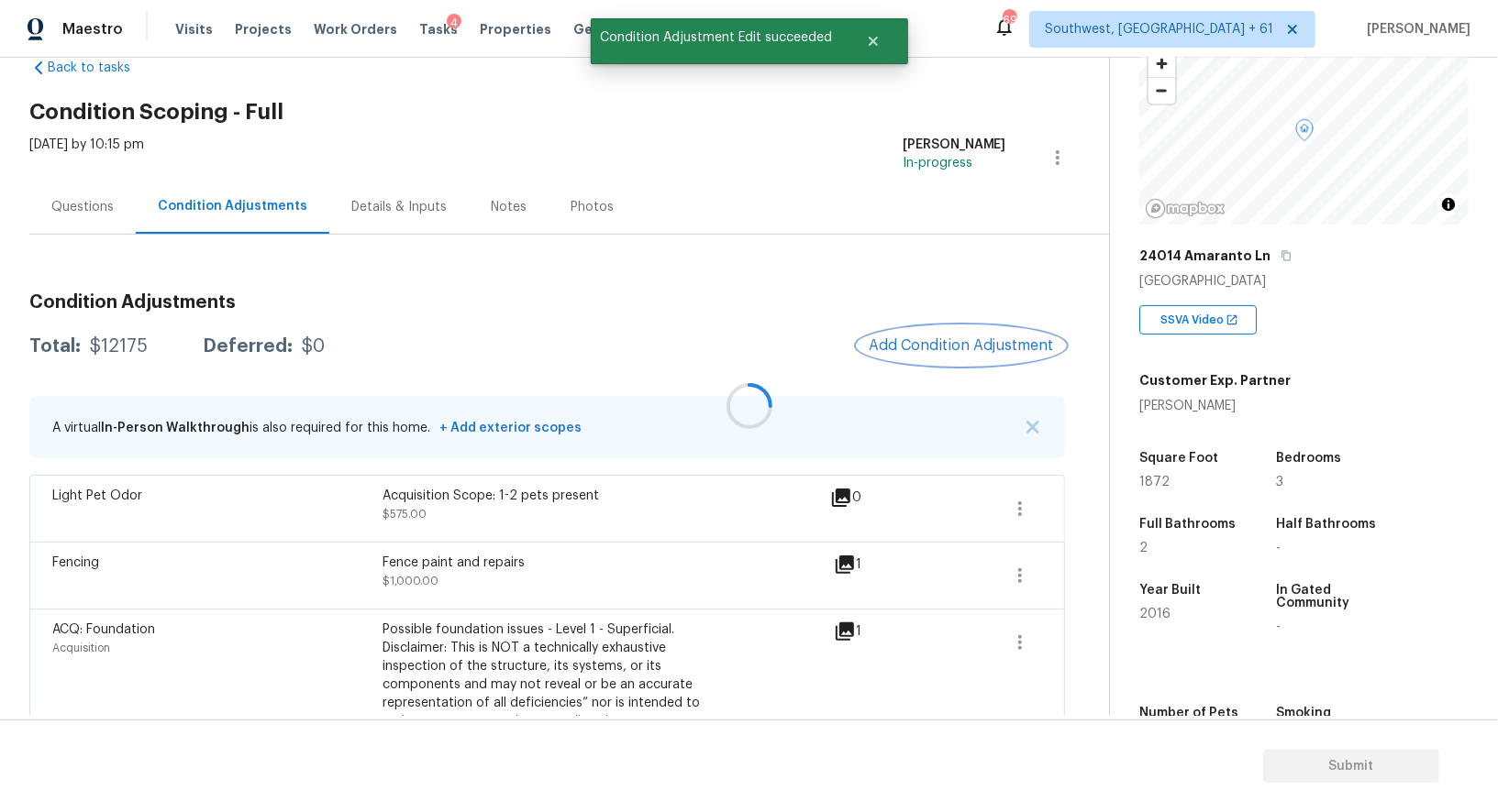
click at [958, 350] on span "Add Condition Adjustment" at bounding box center [961, 345] width 185 height 16
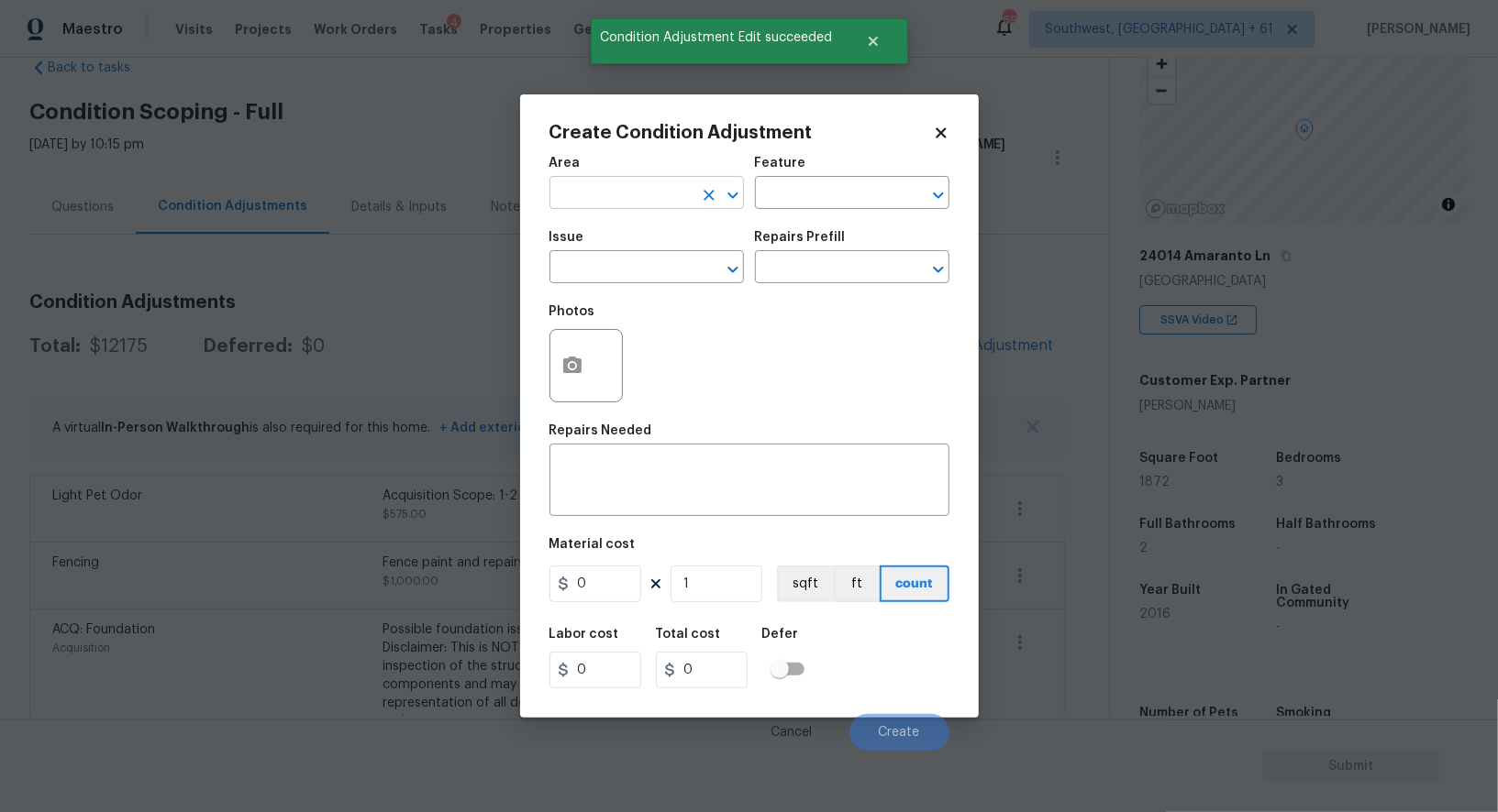
click at [636, 196] on input "text" at bounding box center [620, 195] width 143 height 28
click at [636, 267] on li "Interior Overall" at bounding box center [647, 267] width 195 height 30
type input "Interior Overall"
click at [669, 475] on textarea at bounding box center [750, 482] width 378 height 39
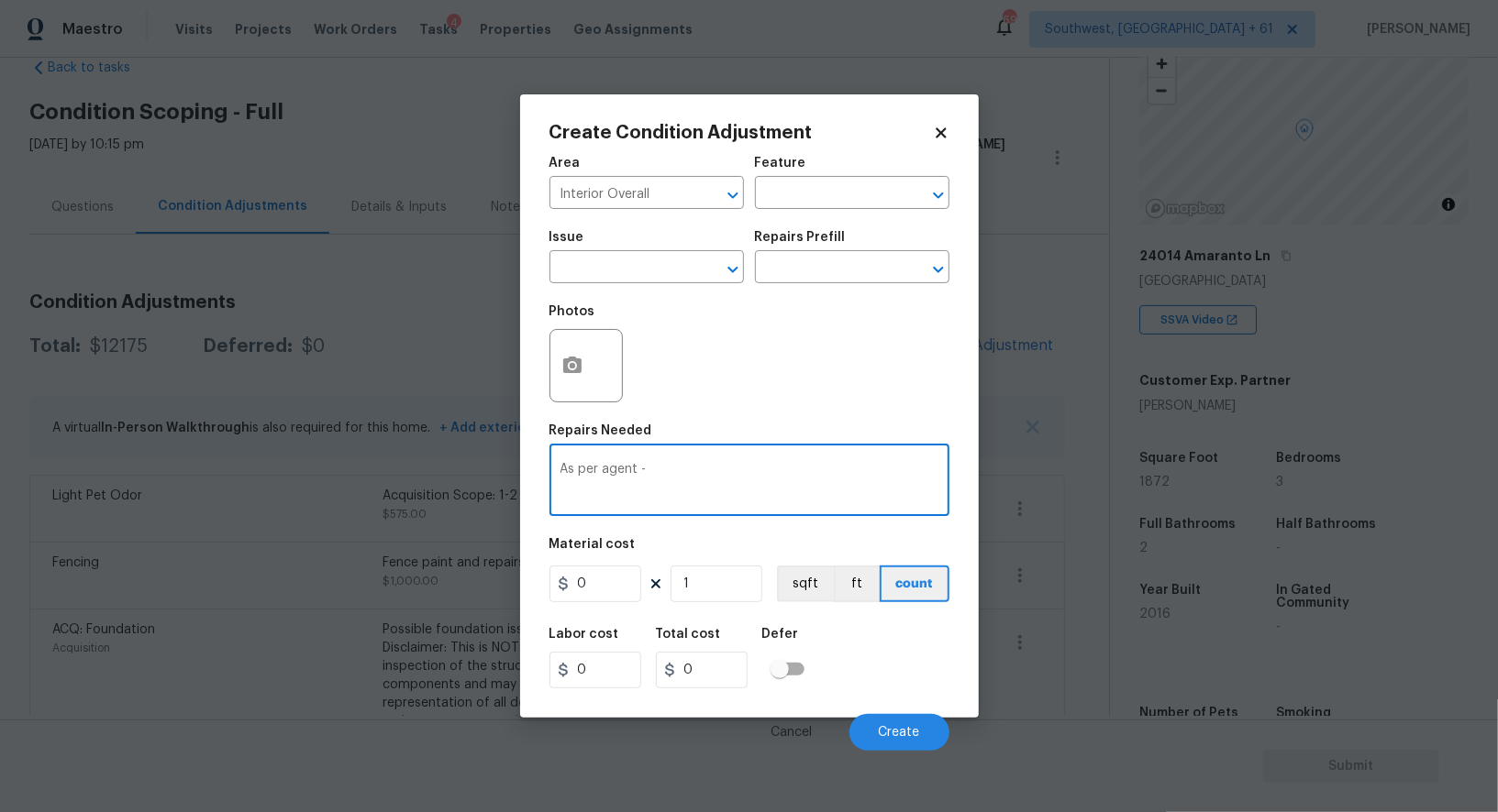
paste textarea "$1500 to touch up paint and clean the house"
type textarea "As per agent - $1500 to touch up paint and clean the house"
click at [603, 591] on input "0" at bounding box center [595, 583] width 92 height 37
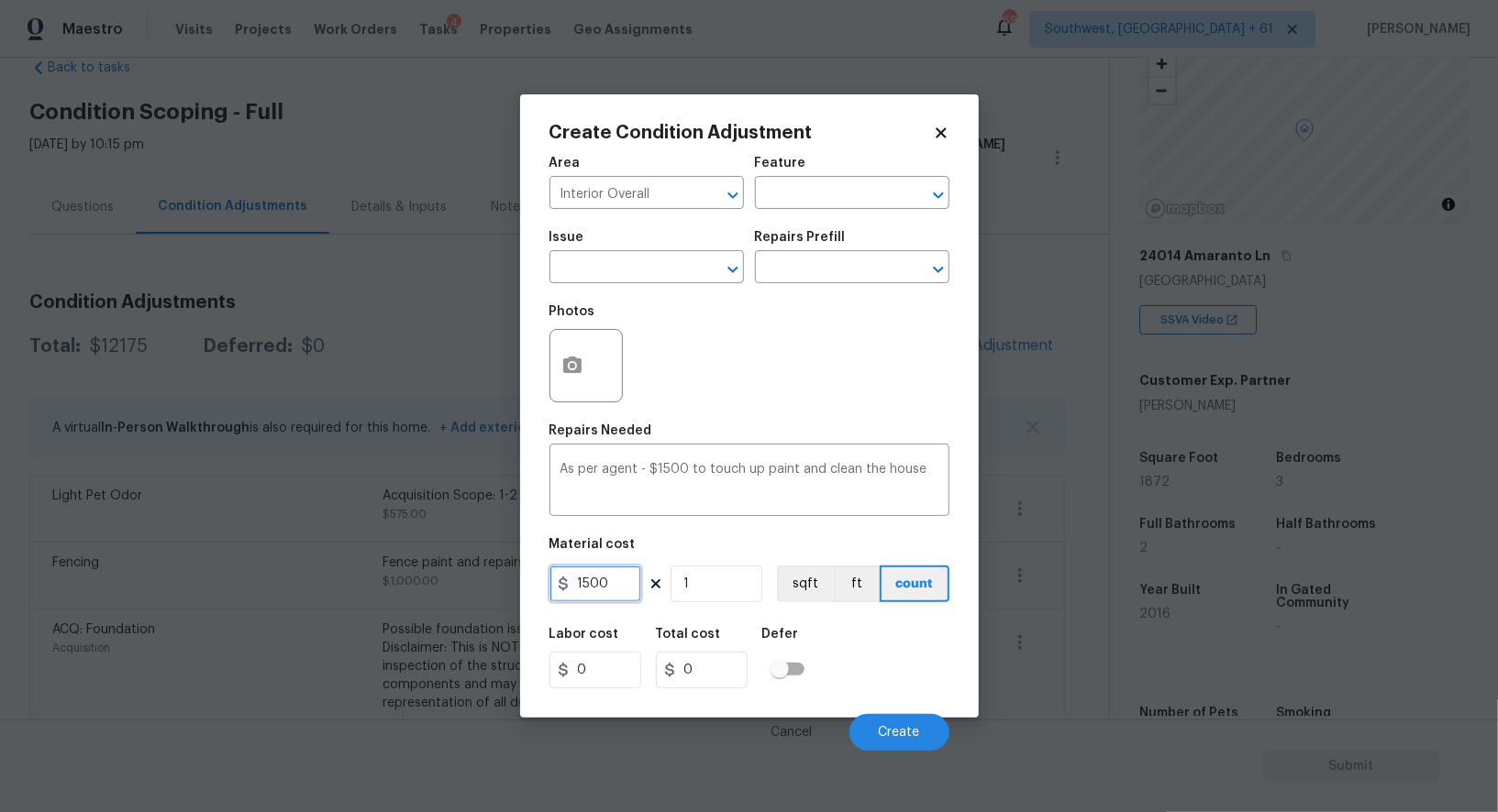
type input "1500"
click at [696, 648] on div "Total cost" at bounding box center [708, 639] width 106 height 24
type input "1500"
click at [909, 733] on span "Create" at bounding box center [899, 733] width 42 height 14
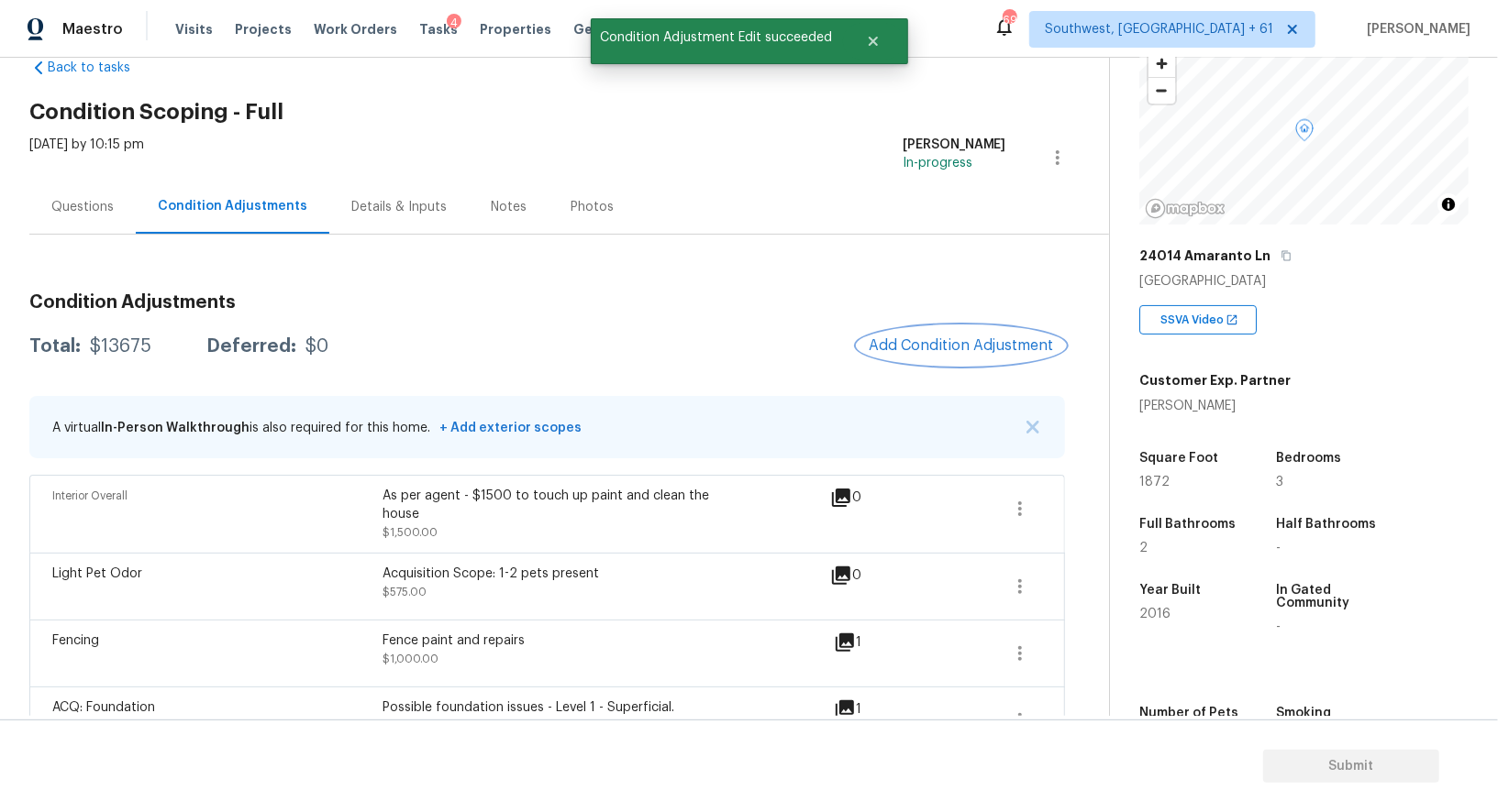
click at [1002, 355] on button "Add Condition Adjustment" at bounding box center [961, 345] width 207 height 39
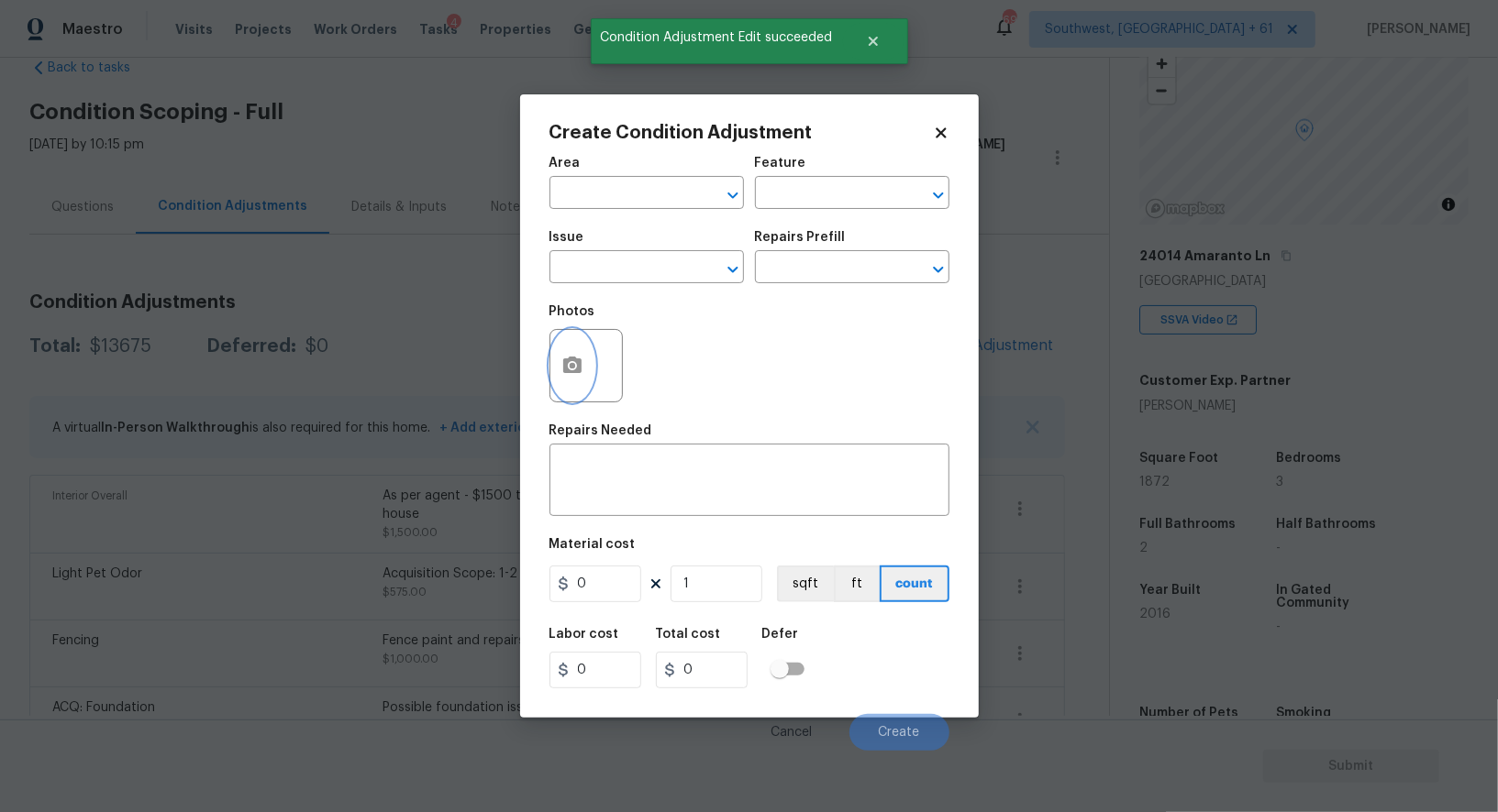
click at [568, 395] on button "button" at bounding box center [572, 366] width 44 height 72
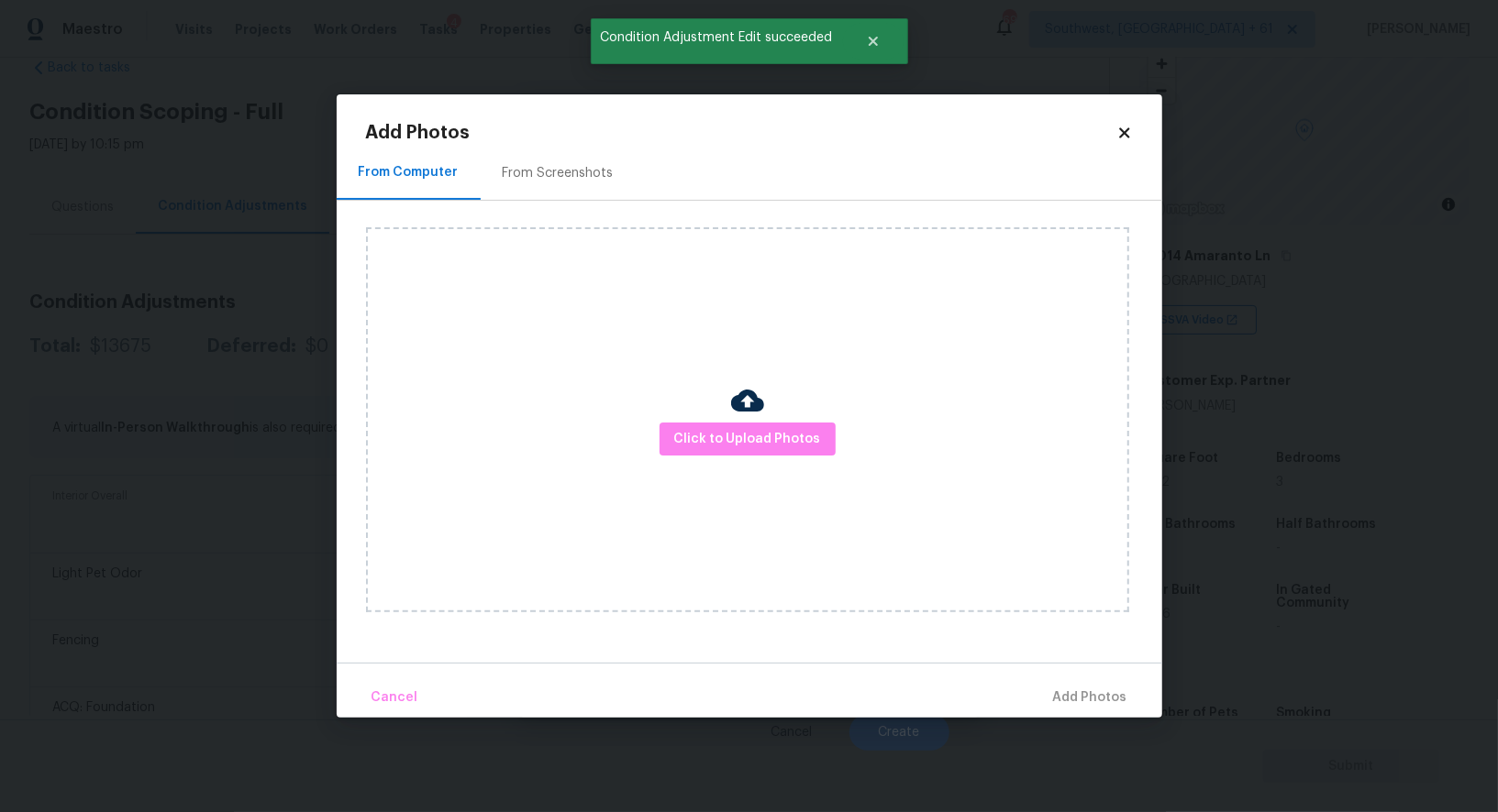
click at [721, 457] on div "Click to Upload Photos" at bounding box center [747, 419] width 763 height 385
click at [730, 444] on span "Click to Upload Photos" at bounding box center [747, 440] width 147 height 23
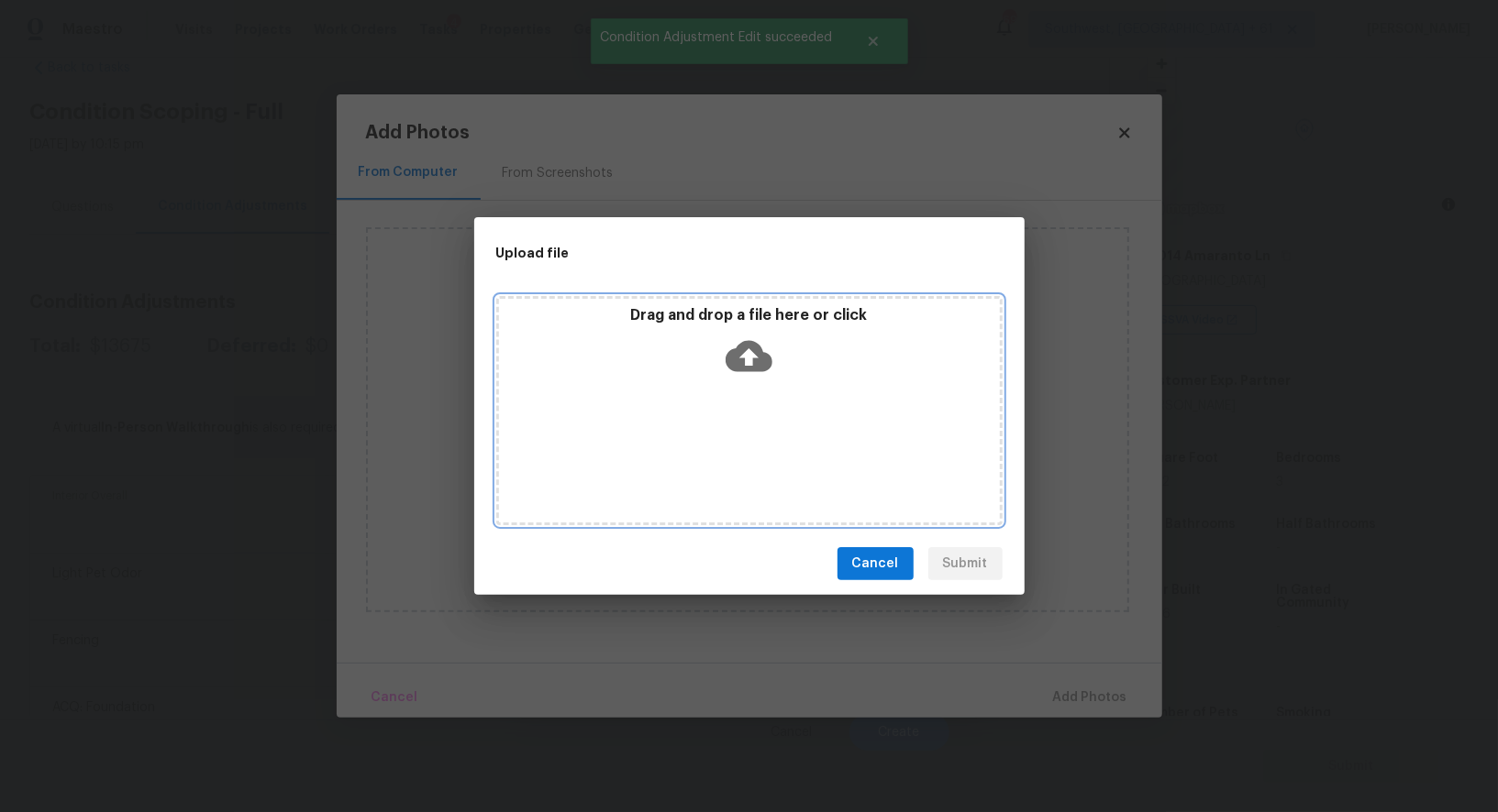
click at [739, 414] on div "Drag and drop a file here or click" at bounding box center [749, 410] width 506 height 229
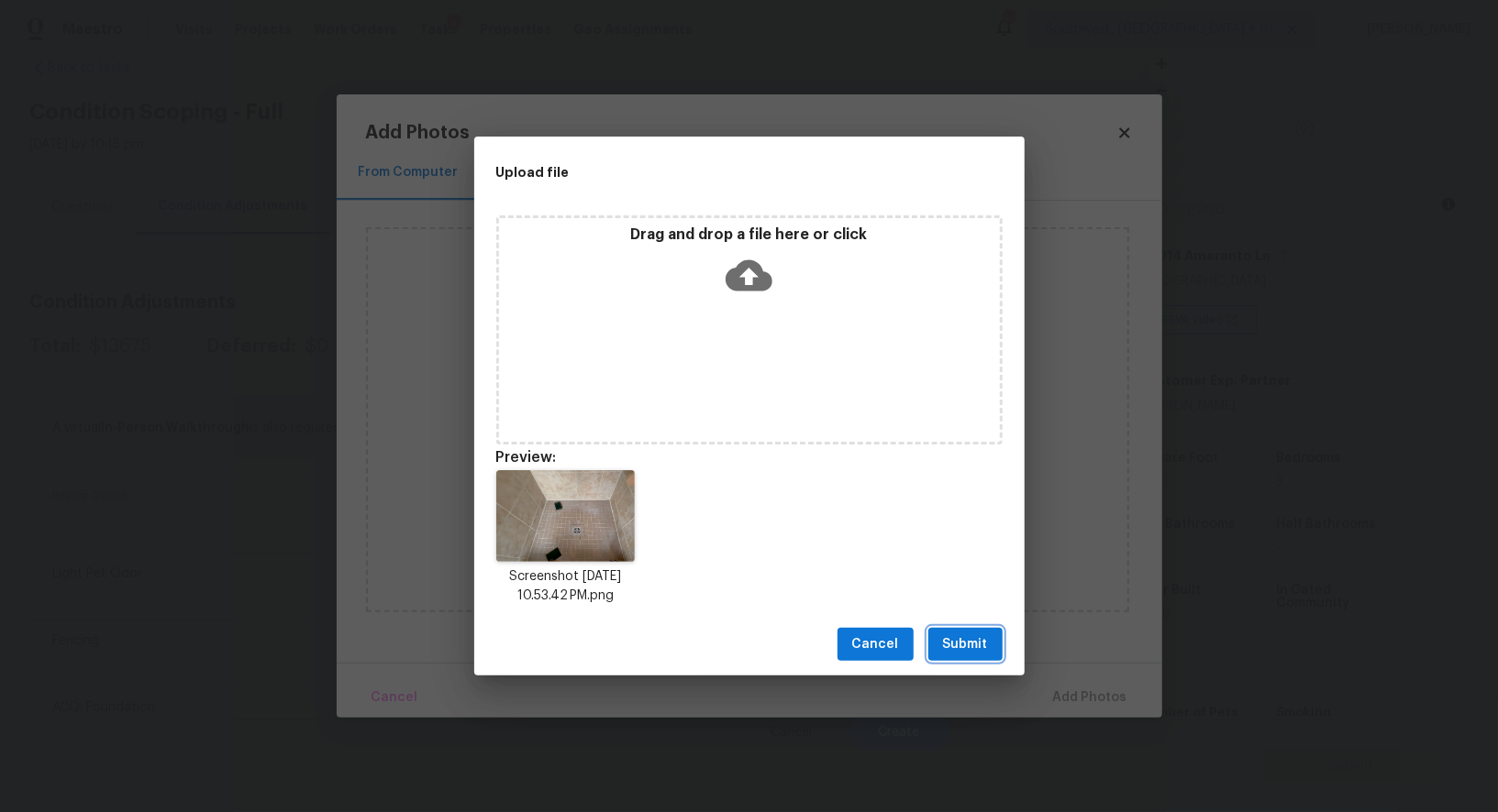
click at [957, 640] on span "Submit" at bounding box center [966, 645] width 45 height 23
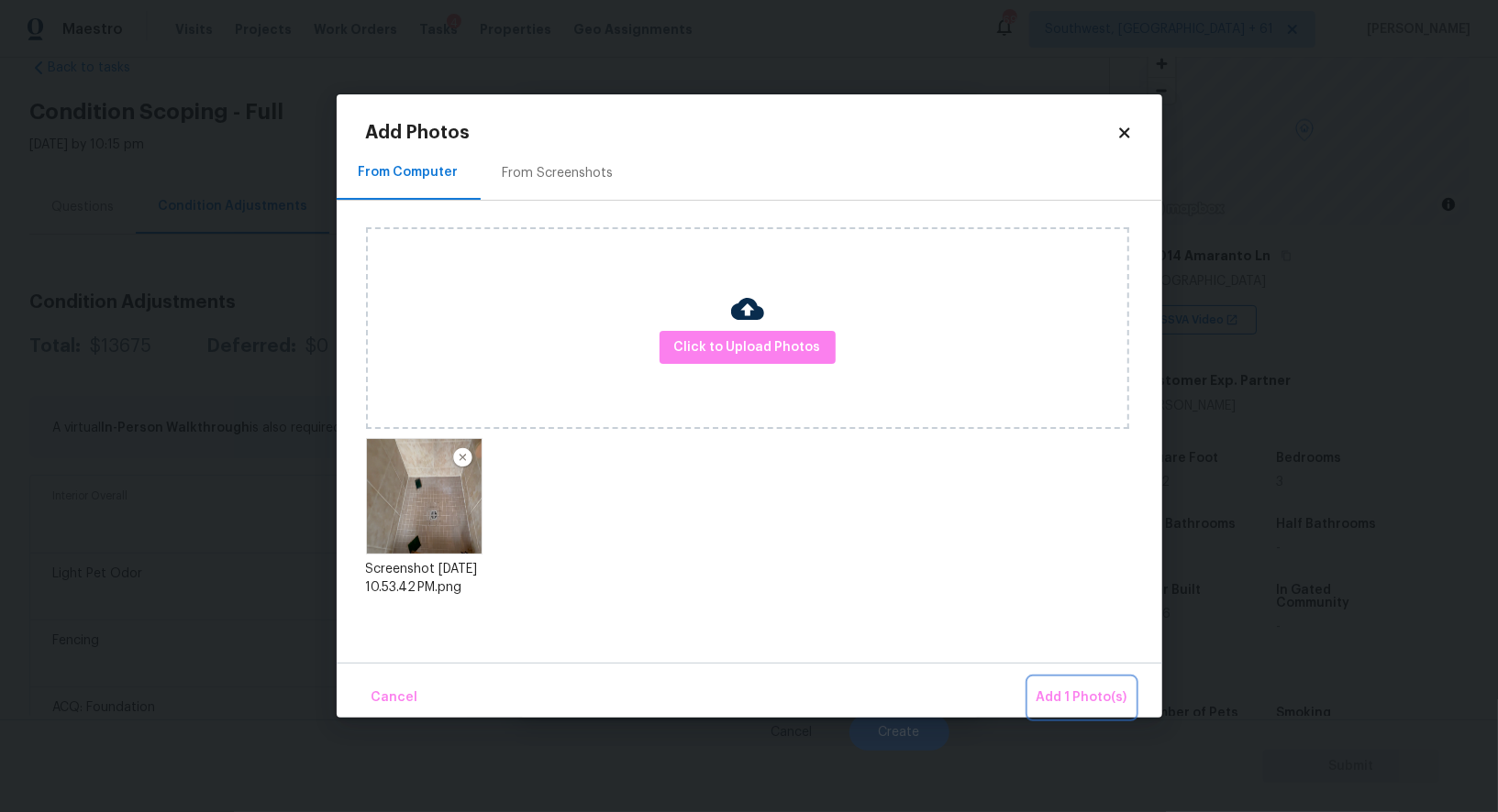
click at [1062, 686] on span "Add 1 Photo(s)" at bounding box center [1082, 698] width 91 height 23
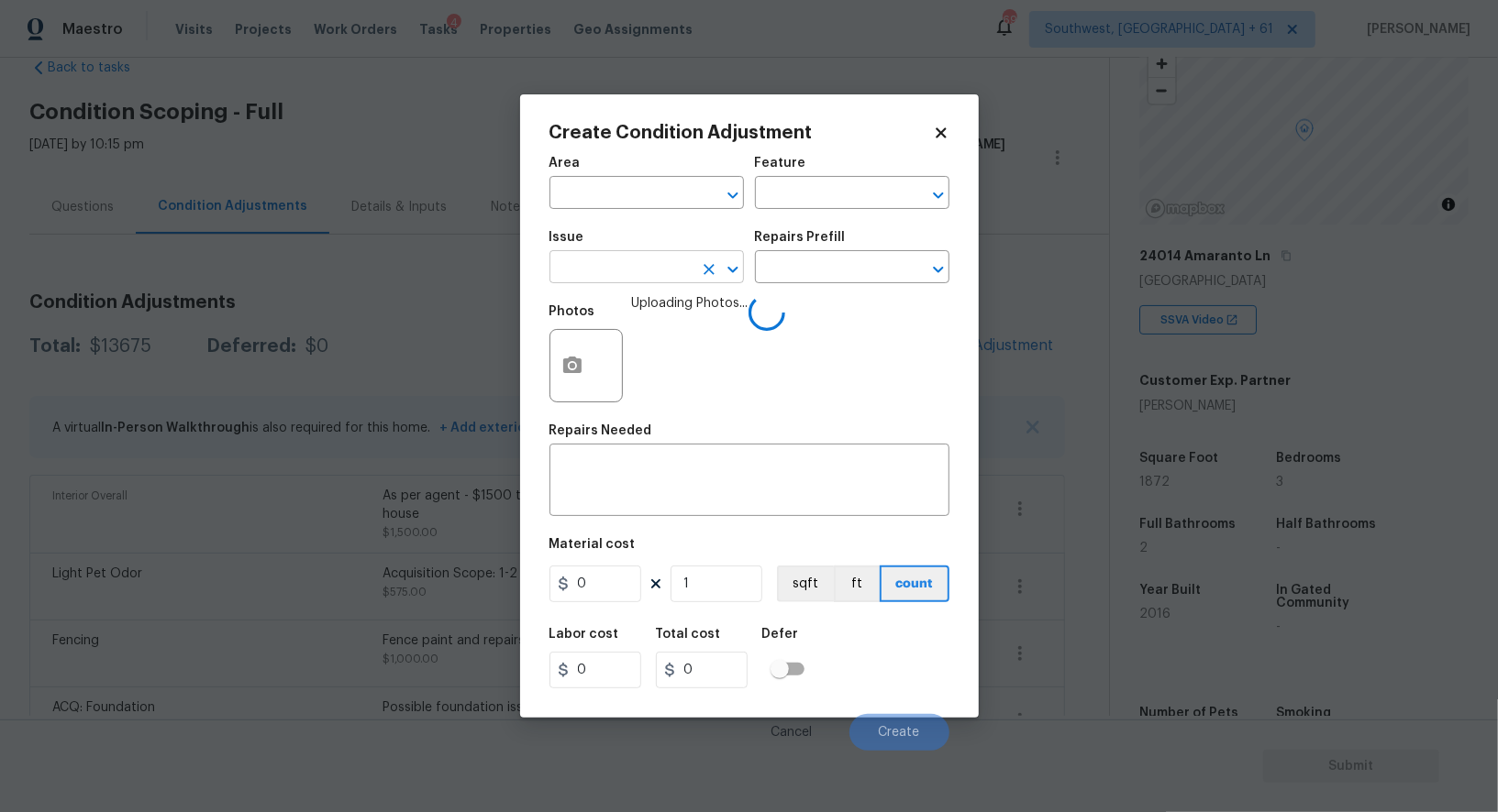
click at [618, 268] on input "text" at bounding box center [620, 269] width 143 height 28
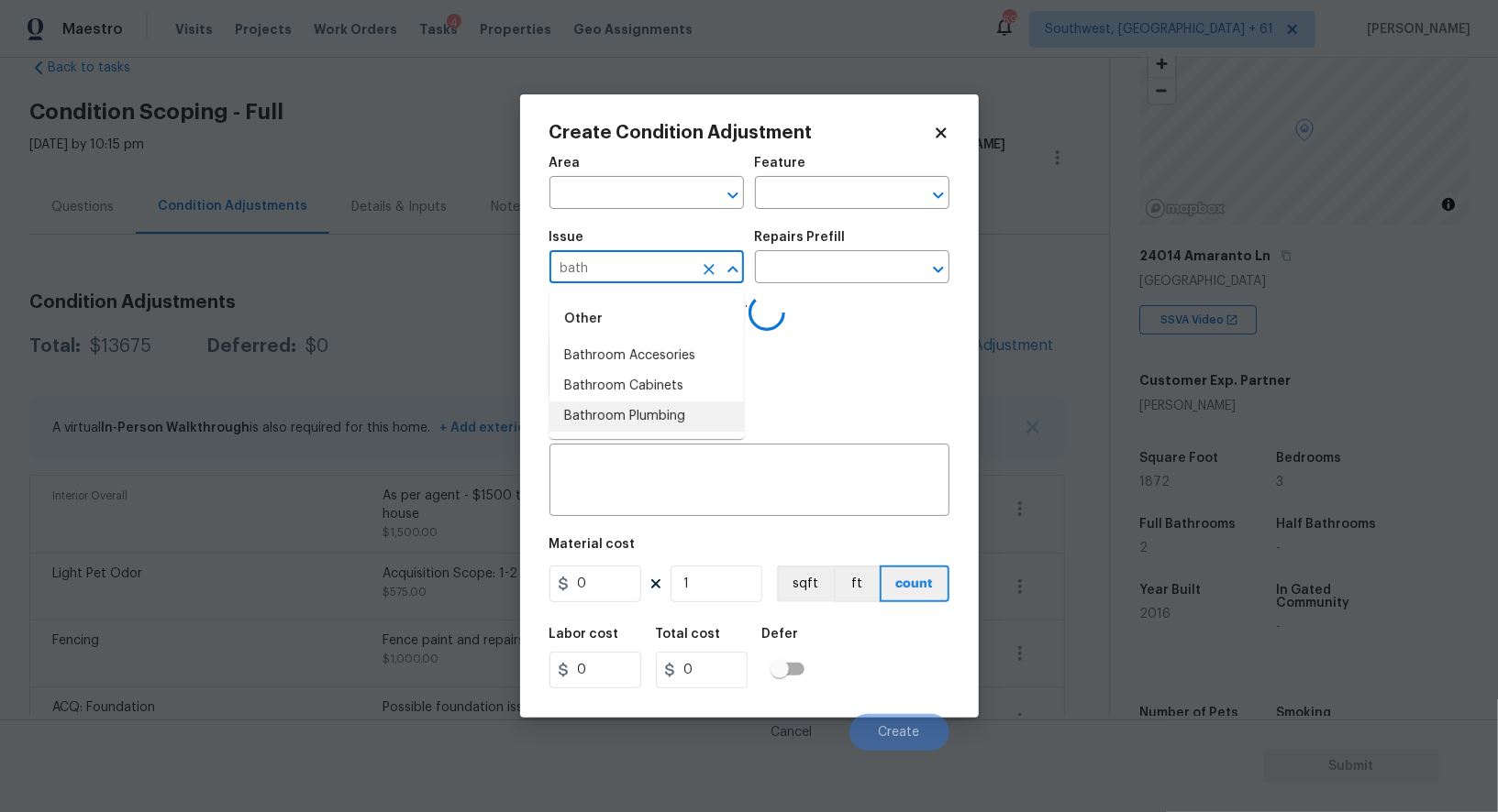
click at [643, 413] on li "Bathroom Plumbing" at bounding box center [647, 417] width 195 height 30
type input "Bathroom Plumbing"
click at [836, 255] on input "text" at bounding box center [826, 269] width 143 height 28
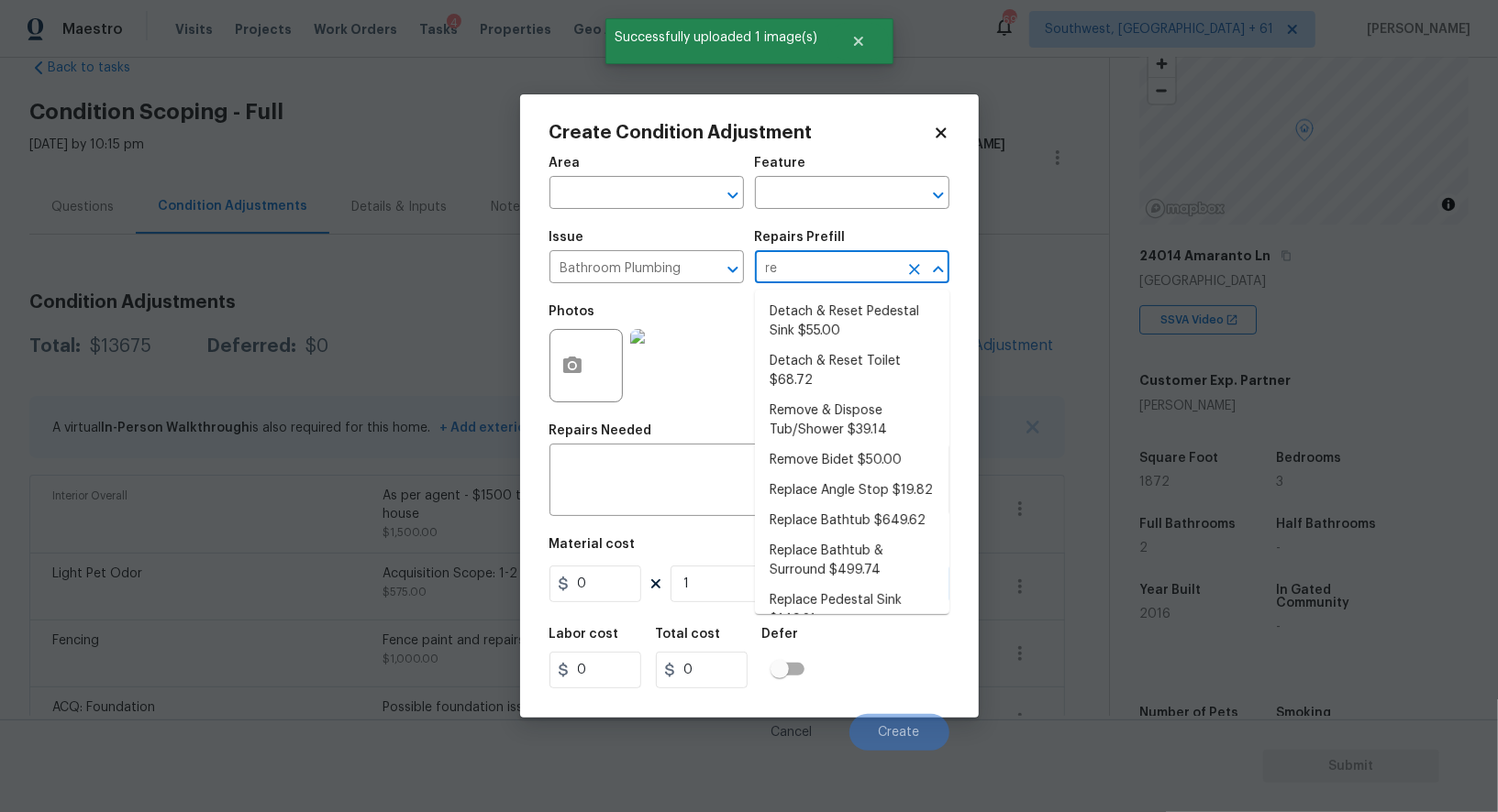
type input "ref"
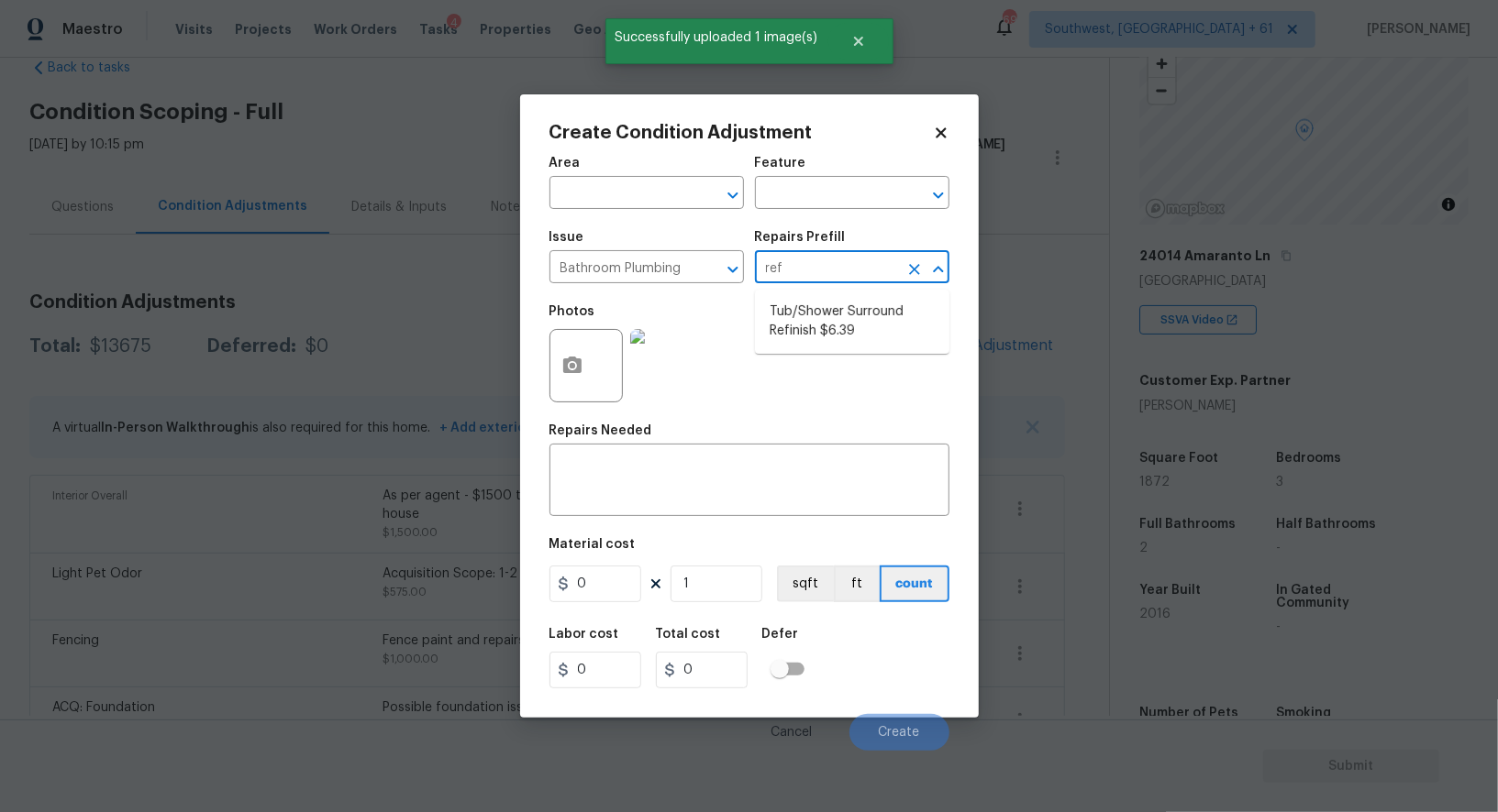
click at [840, 294] on ul "Tub/Shower Surround Refinish $6.39" at bounding box center [852, 321] width 195 height 64
click at [828, 316] on li "Tub/Shower Surround Refinish $6.39" at bounding box center [852, 321] width 195 height 49
type input "Plumbing"
type textarea "Prep and acid wash/deep clean the shower pan."
type input "50"
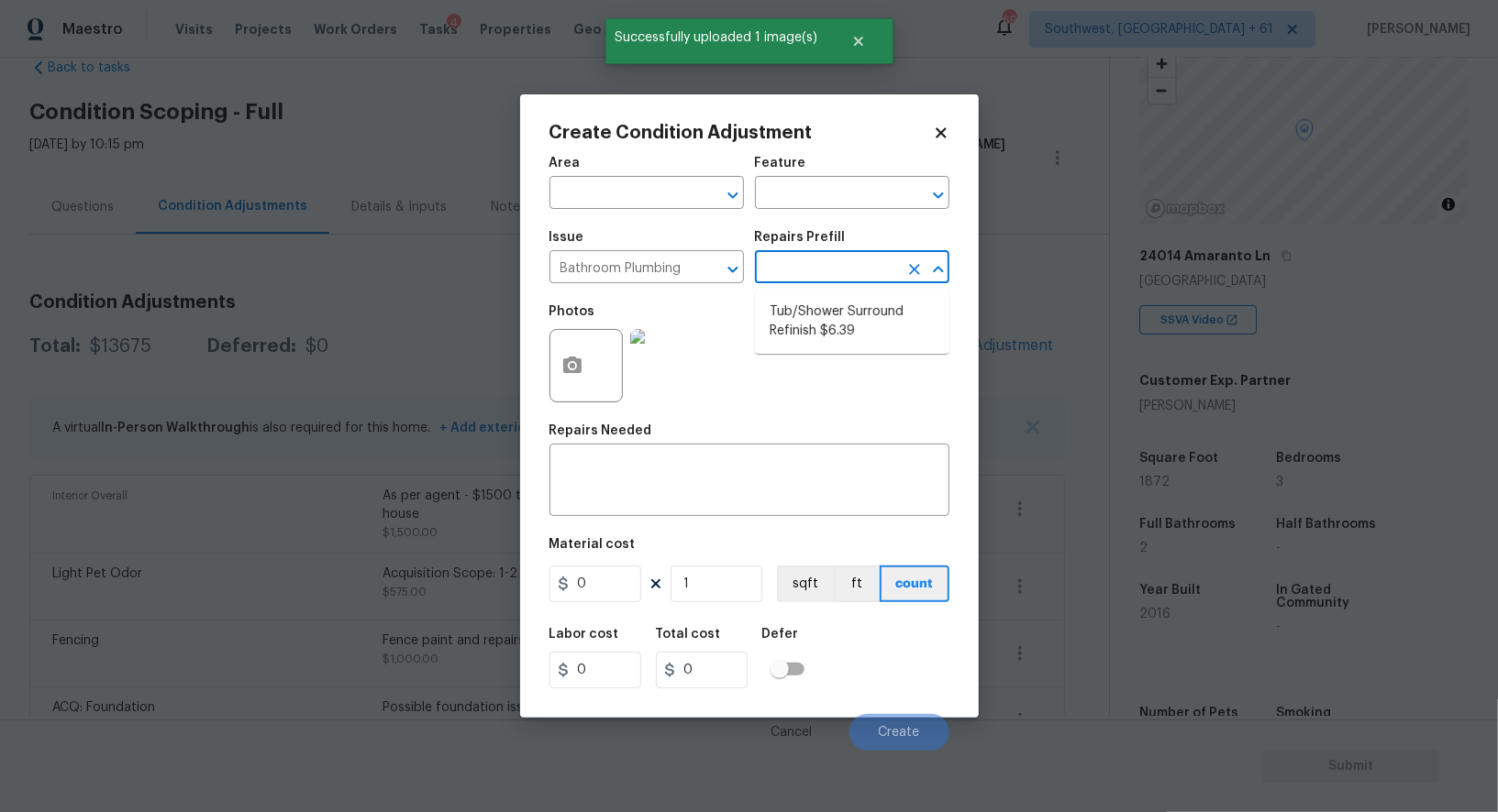
type input "50"
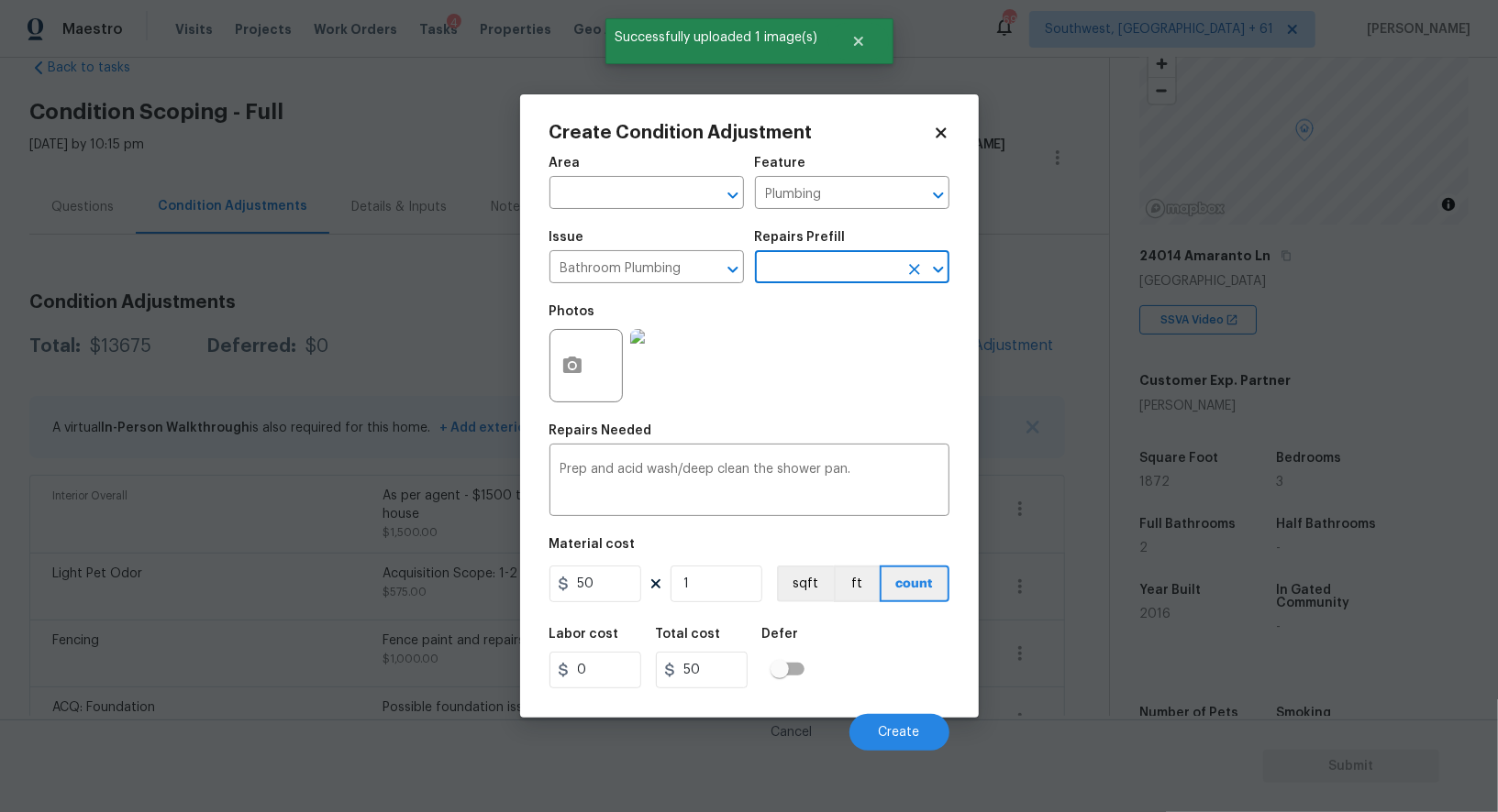
click at [797, 269] on input "text" at bounding box center [826, 269] width 143 height 28
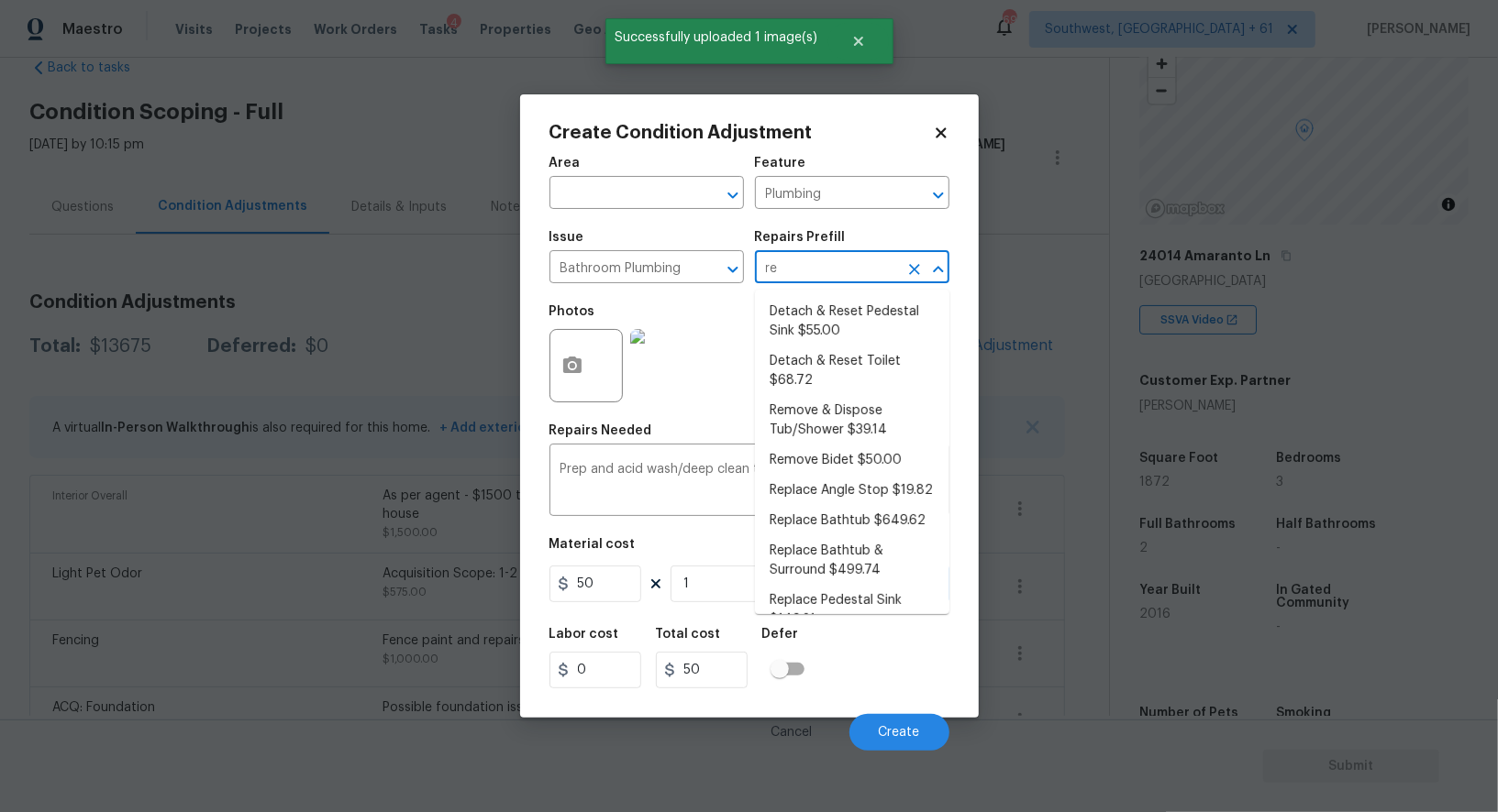
type input "ref"
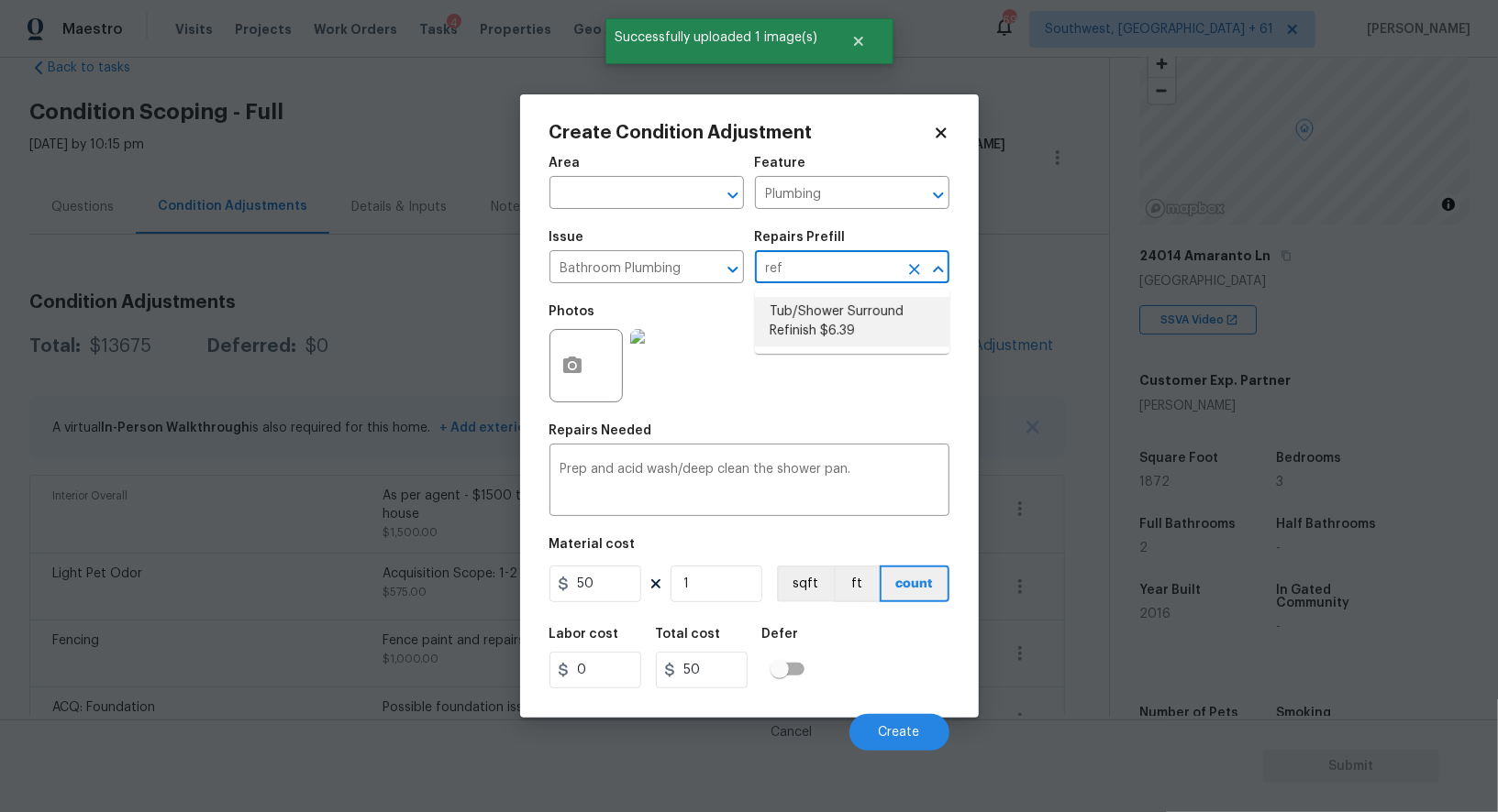
click at [799, 304] on li "Tub/Shower Surround Refinish $6.39" at bounding box center [852, 321] width 195 height 49
type textarea "Prep, mask, clean and refinish the tub/shower tile surround both all sides ensu…"
type input "6.39"
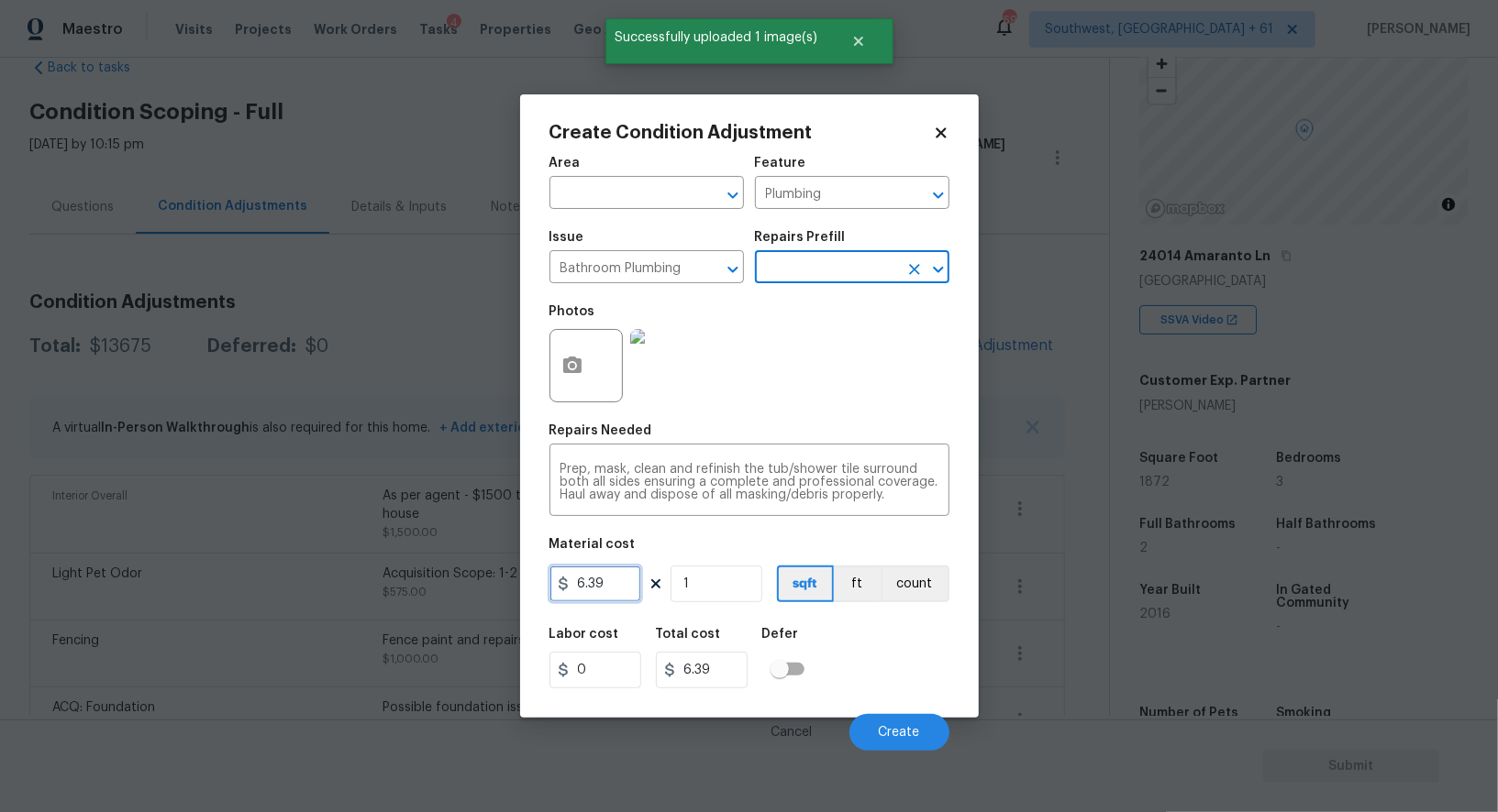
click at [603, 590] on input "6.39" at bounding box center [595, 583] width 92 height 37
type input "250"
click at [729, 664] on input "6.39" at bounding box center [701, 669] width 92 height 37
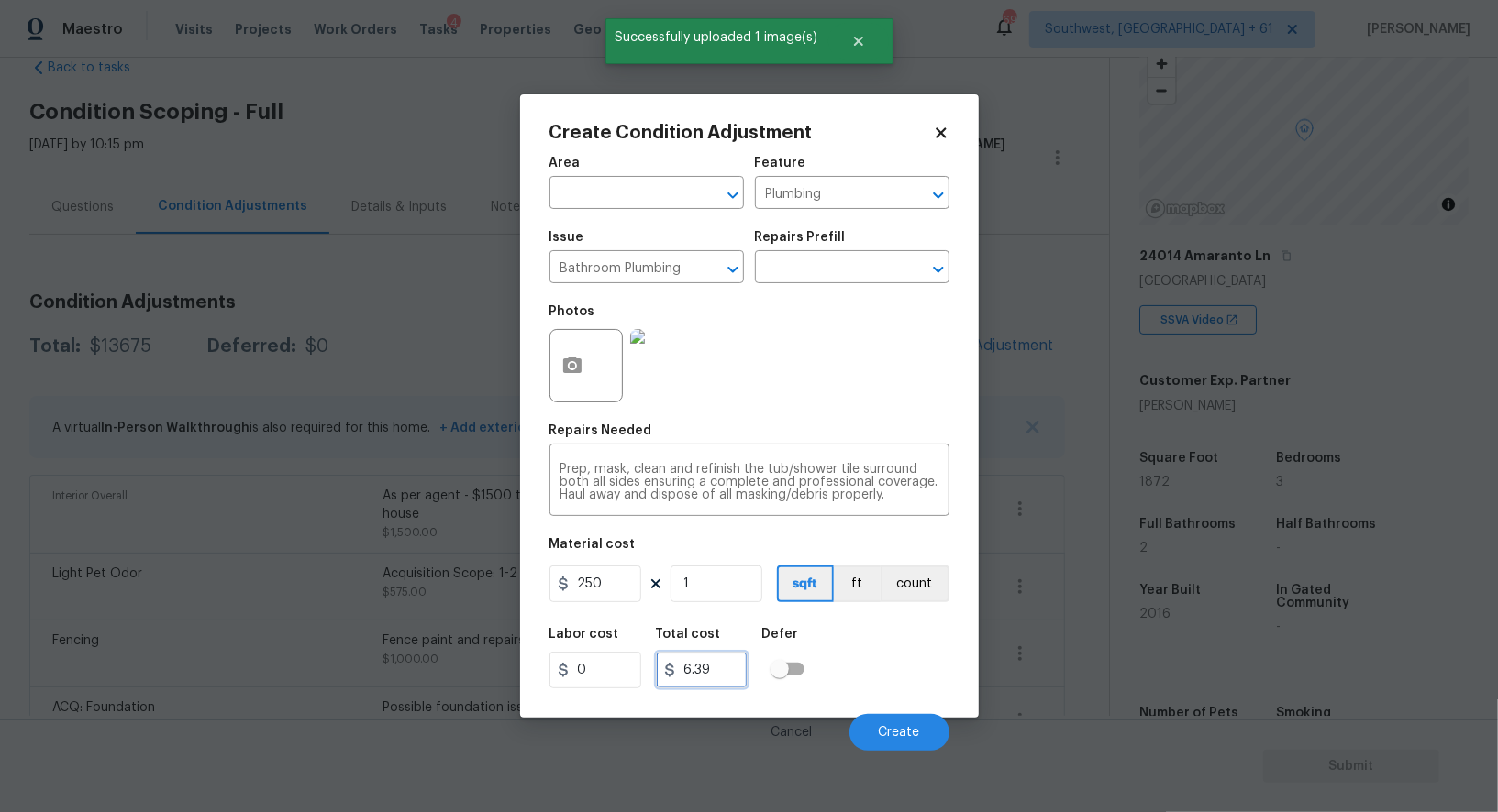
type input "250"
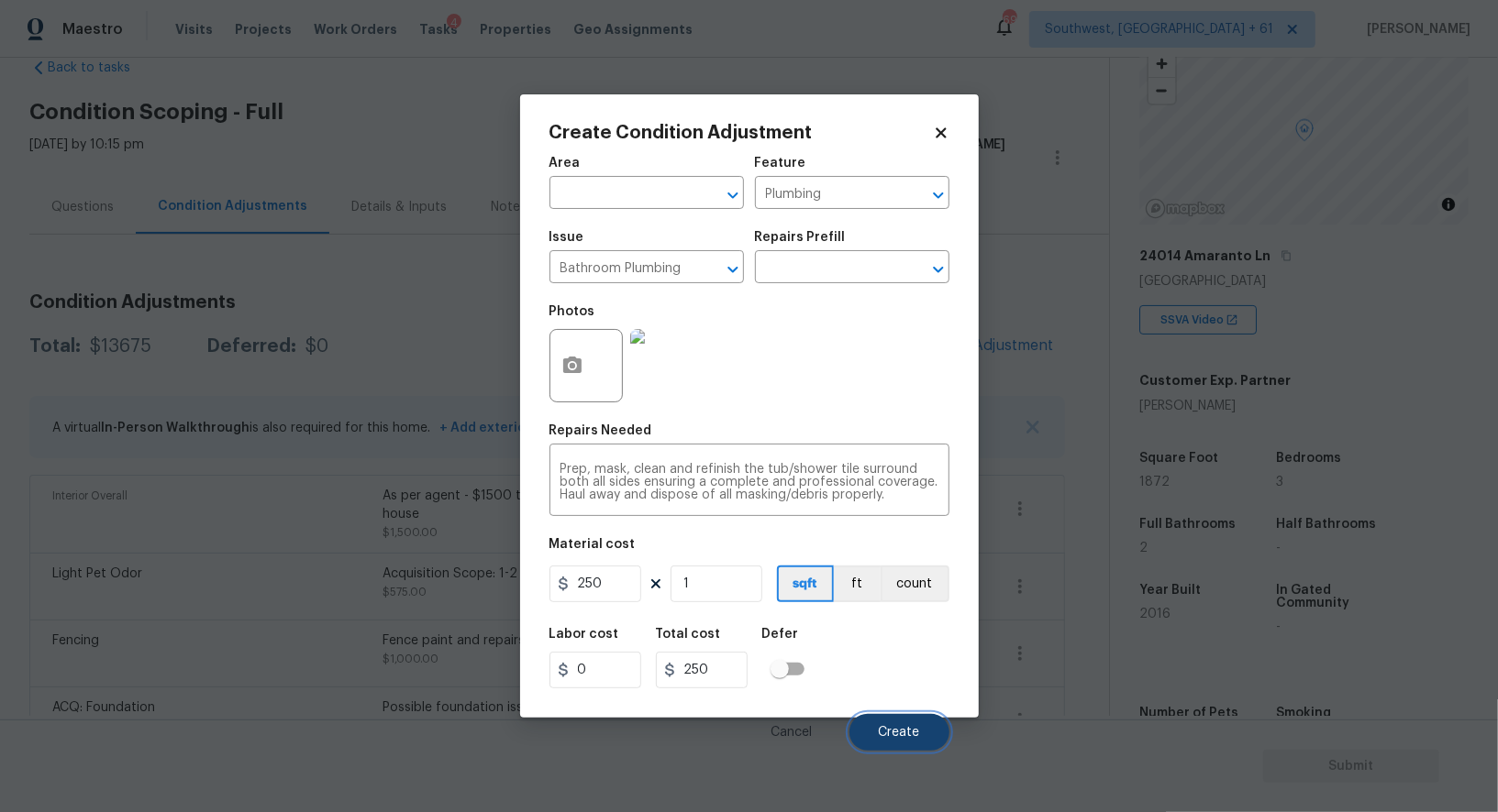
click at [890, 742] on button "Create" at bounding box center [899, 732] width 100 height 37
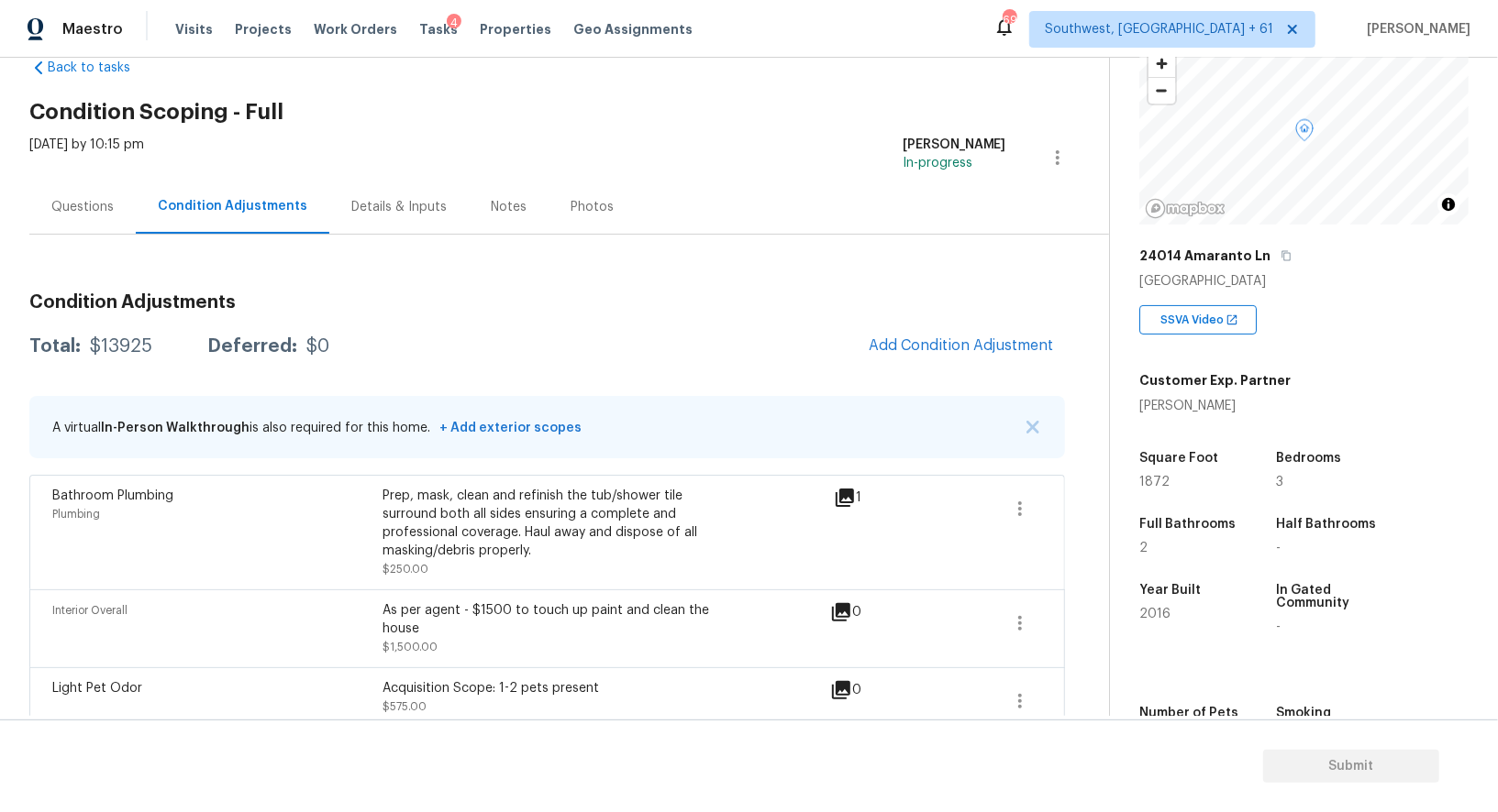
click at [68, 194] on div "Questions" at bounding box center [82, 206] width 106 height 54
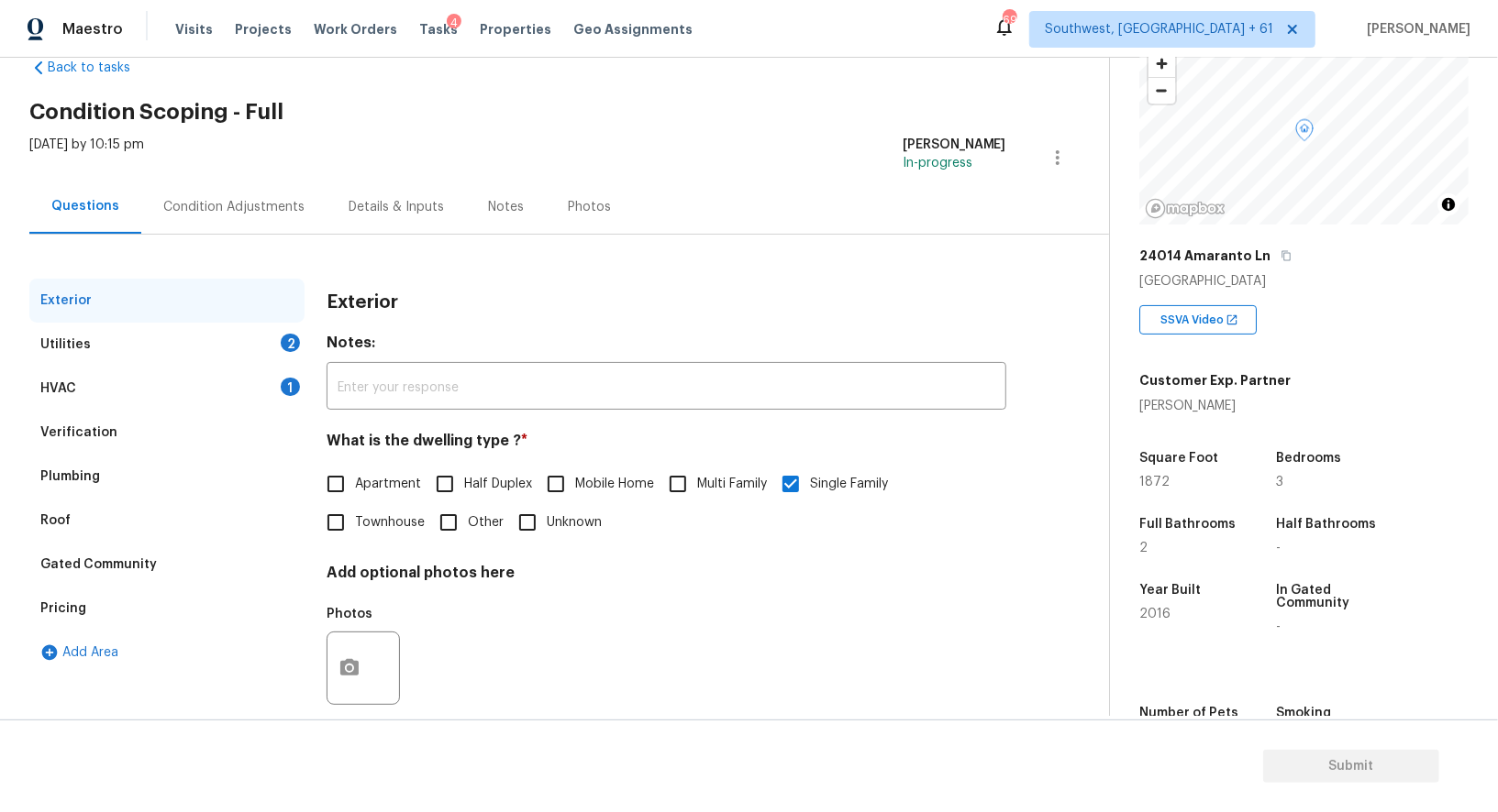
scroll to position [43, 0]
click at [205, 379] on div "HVAC 1" at bounding box center [166, 389] width 275 height 44
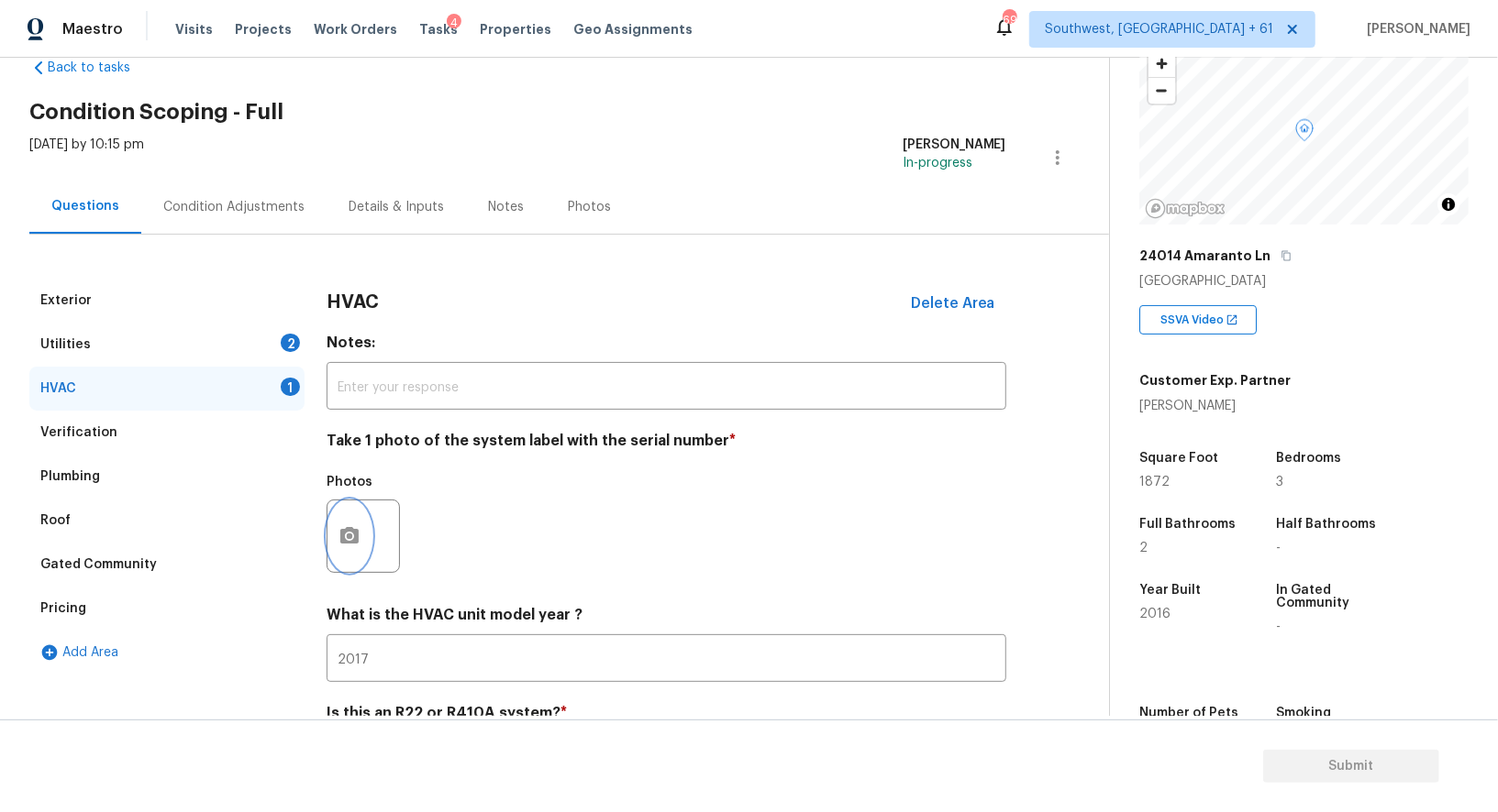
click at [351, 547] on button "button" at bounding box center [349, 536] width 44 height 72
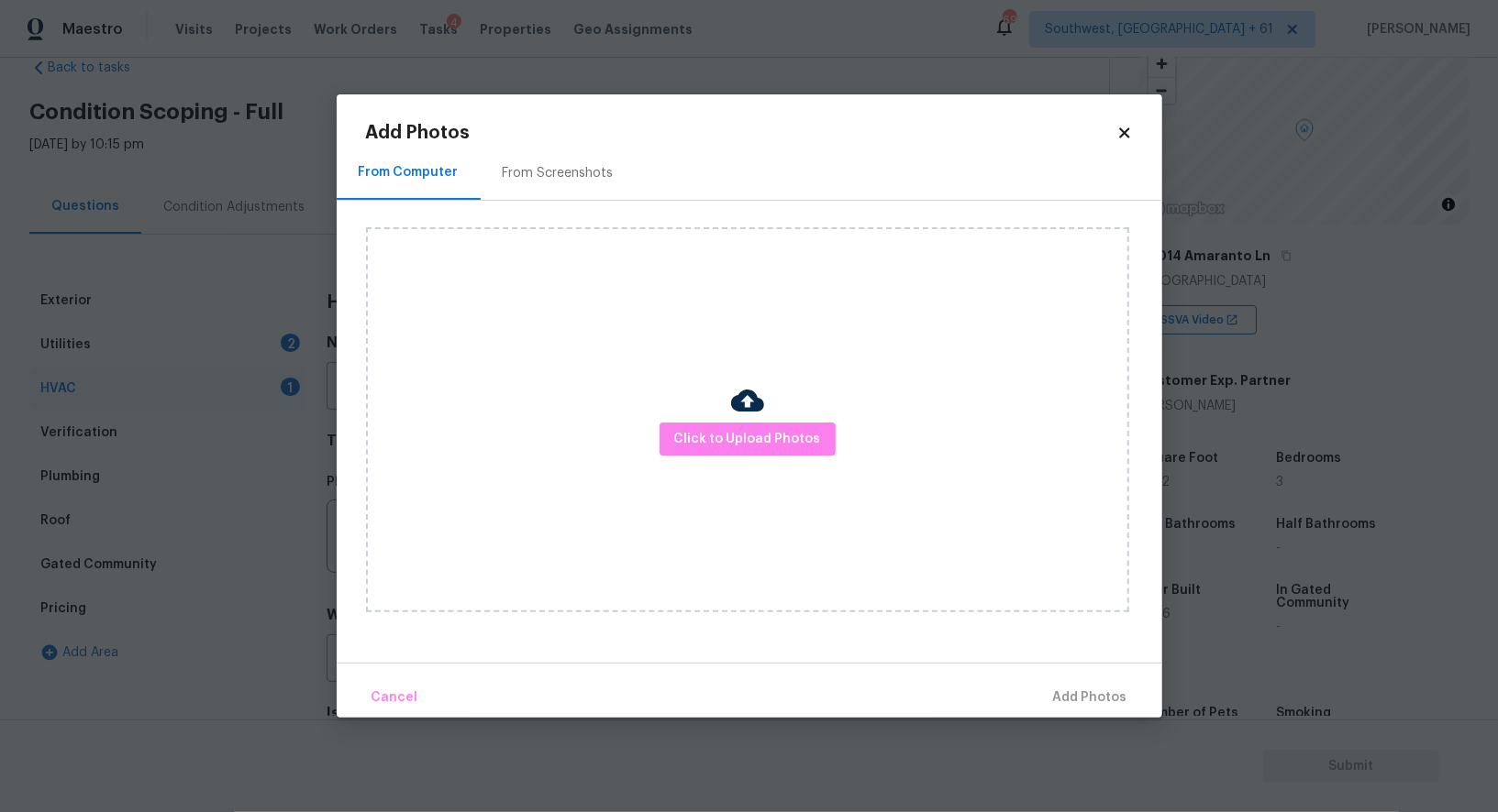
click at [764, 409] on div "Click to Upload Photos" at bounding box center [747, 419] width 763 height 385
click at [725, 428] on span "Click to Upload Photos" at bounding box center [747, 440] width 147 height 23
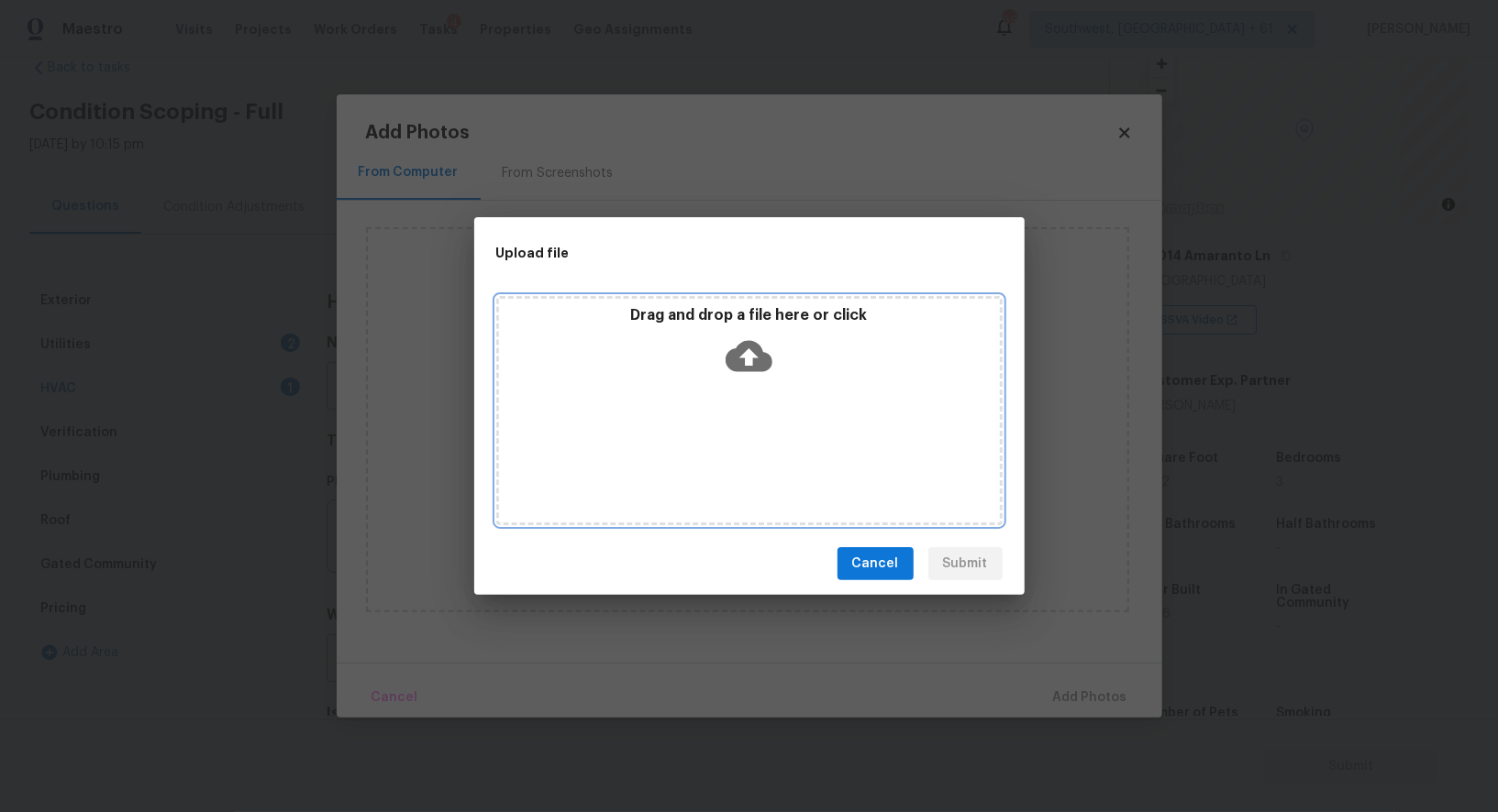
click at [741, 381] on div "Drag and drop a file here or click" at bounding box center [749, 345] width 500 height 78
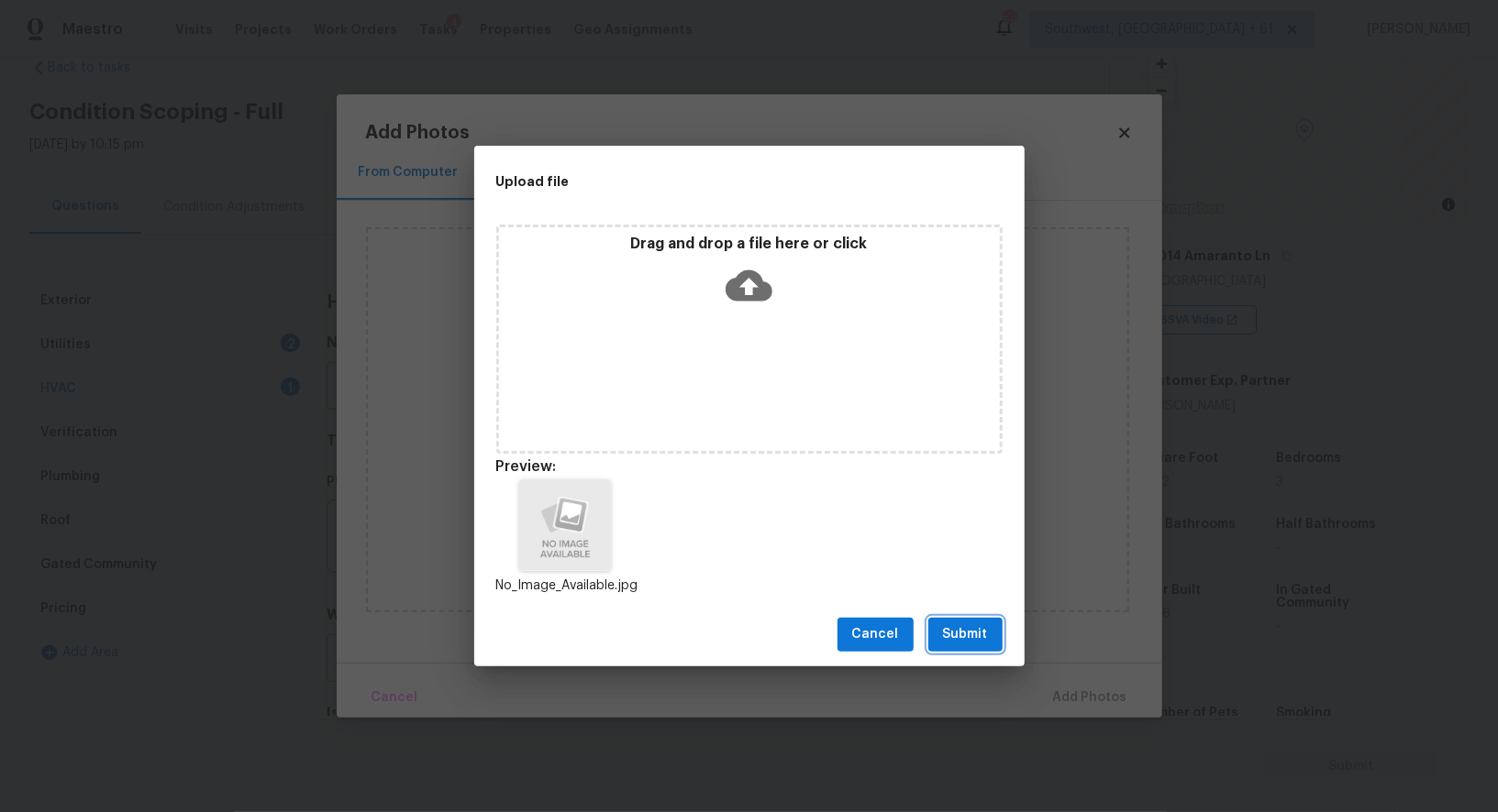
click at [975, 641] on span "Submit" at bounding box center [966, 634] width 45 height 23
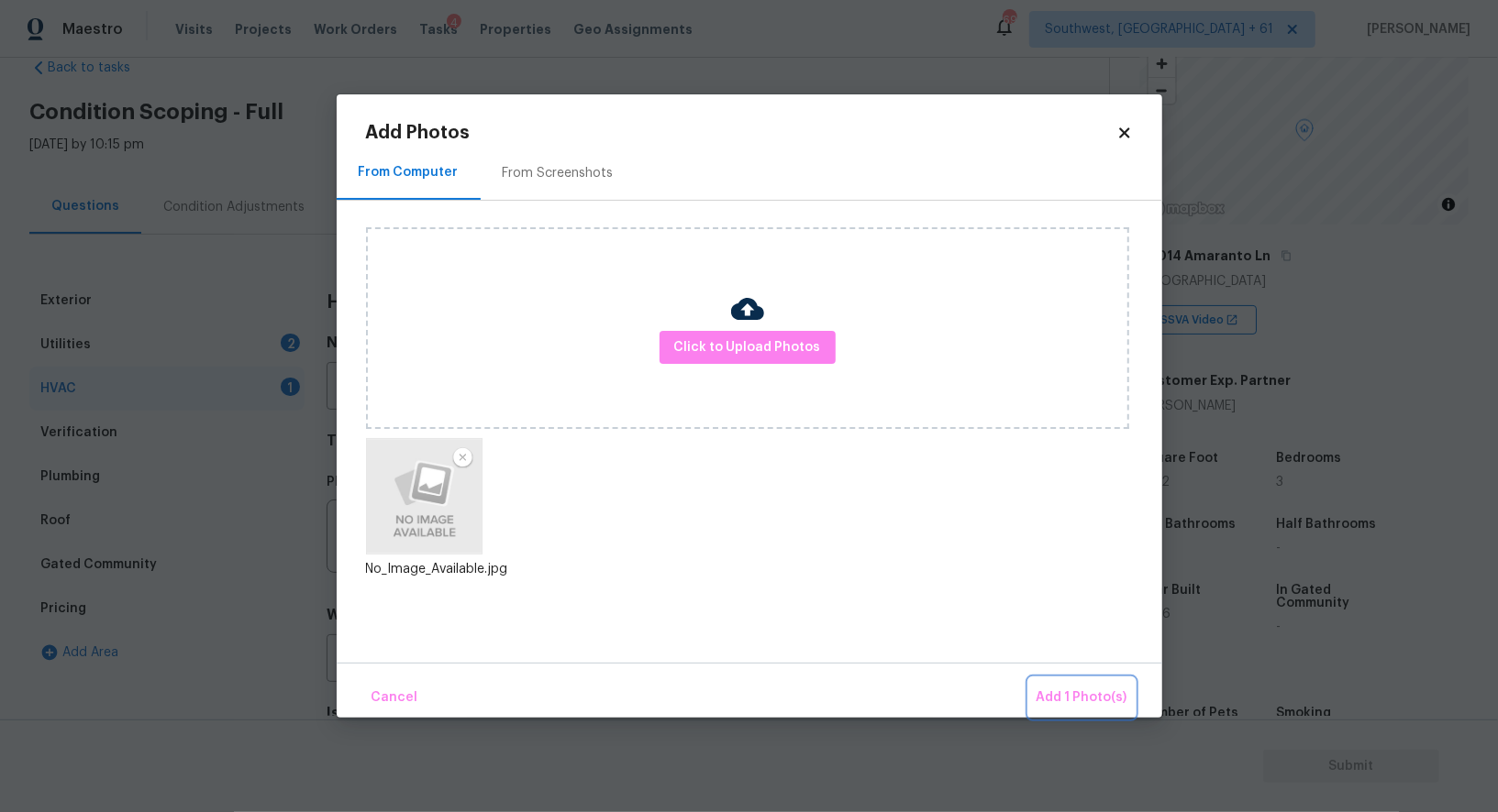
click at [1081, 710] on button "Add 1 Photo(s)" at bounding box center [1082, 699] width 106 height 40
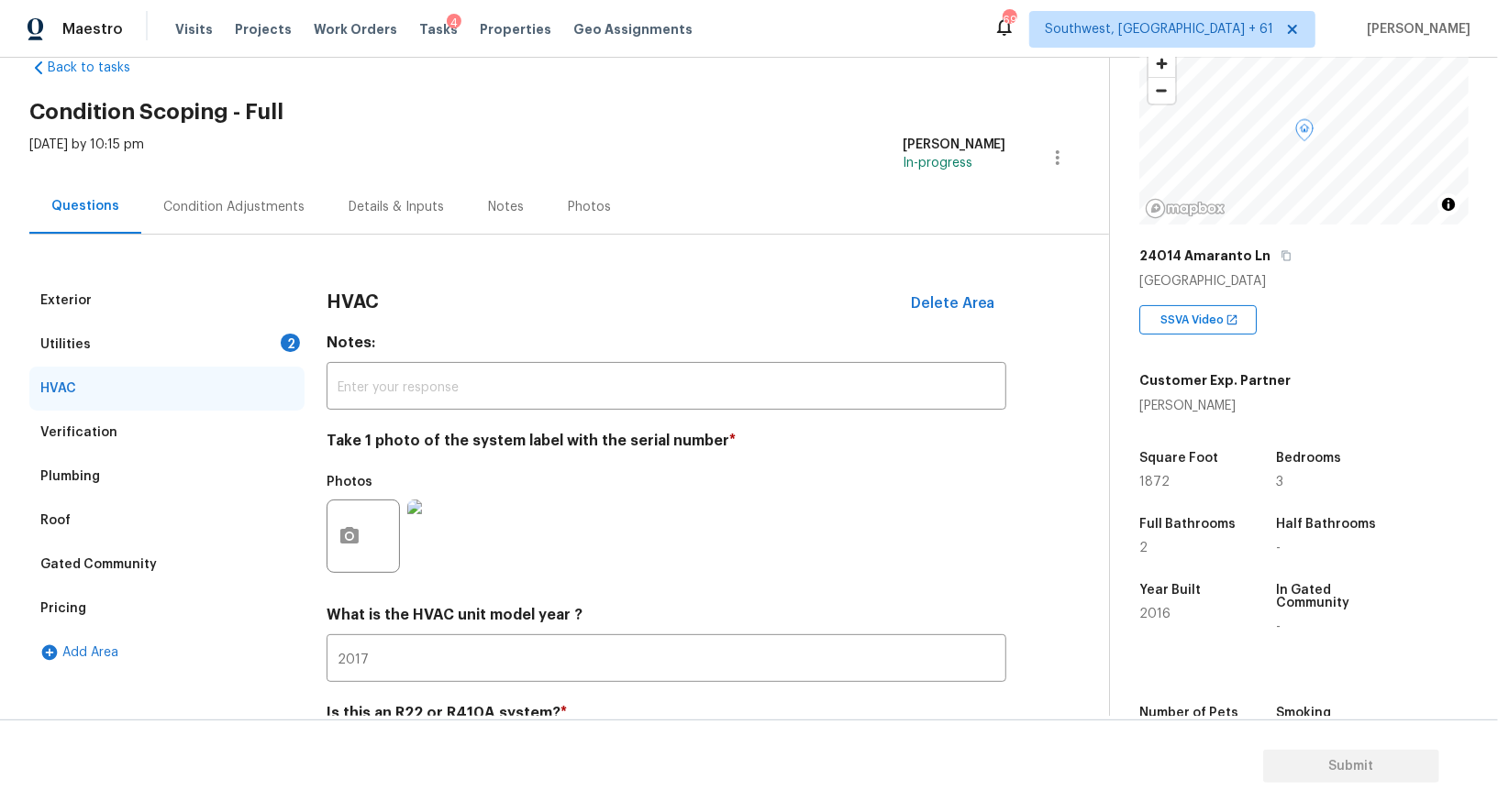
click at [313, 334] on div "Exterior Utilities 2 HVAC Verification Plumbing Roof Gated Community Pricing Ad…" at bounding box center [547, 538] width 1036 height 519
click at [288, 334] on div "2" at bounding box center [290, 342] width 19 height 18
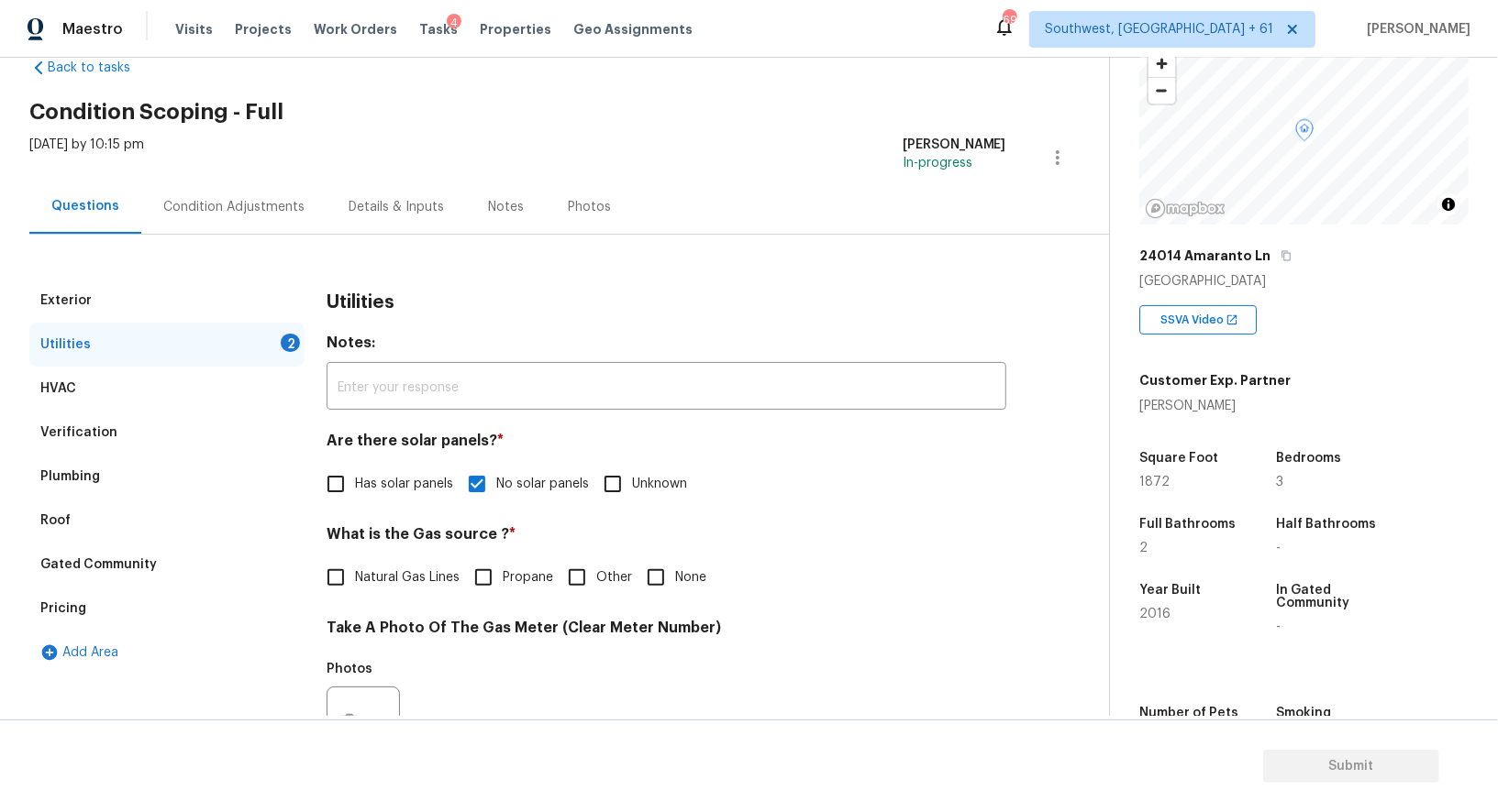
click at [420, 558] on div "What is the Gas source ? * Natural Gas Lines Propane Other None" at bounding box center [666, 561] width 680 height 72
click at [404, 575] on span "Natural Gas Lines" at bounding box center [407, 578] width 105 height 19
click at [355, 575] on input "Natural Gas Lines" at bounding box center [336, 578] width 39 height 39
checkbox input "true"
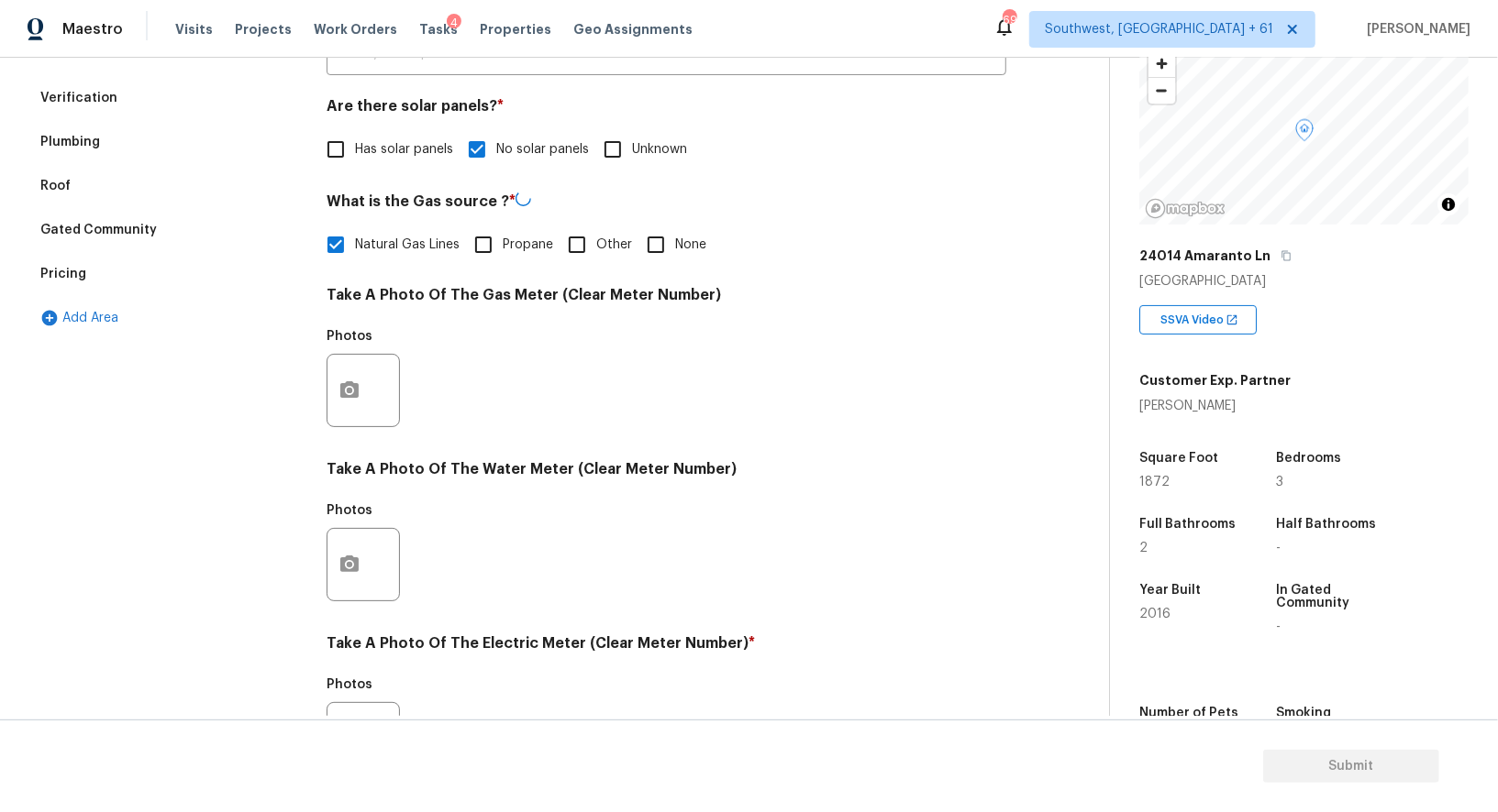
scroll to position [473, 0]
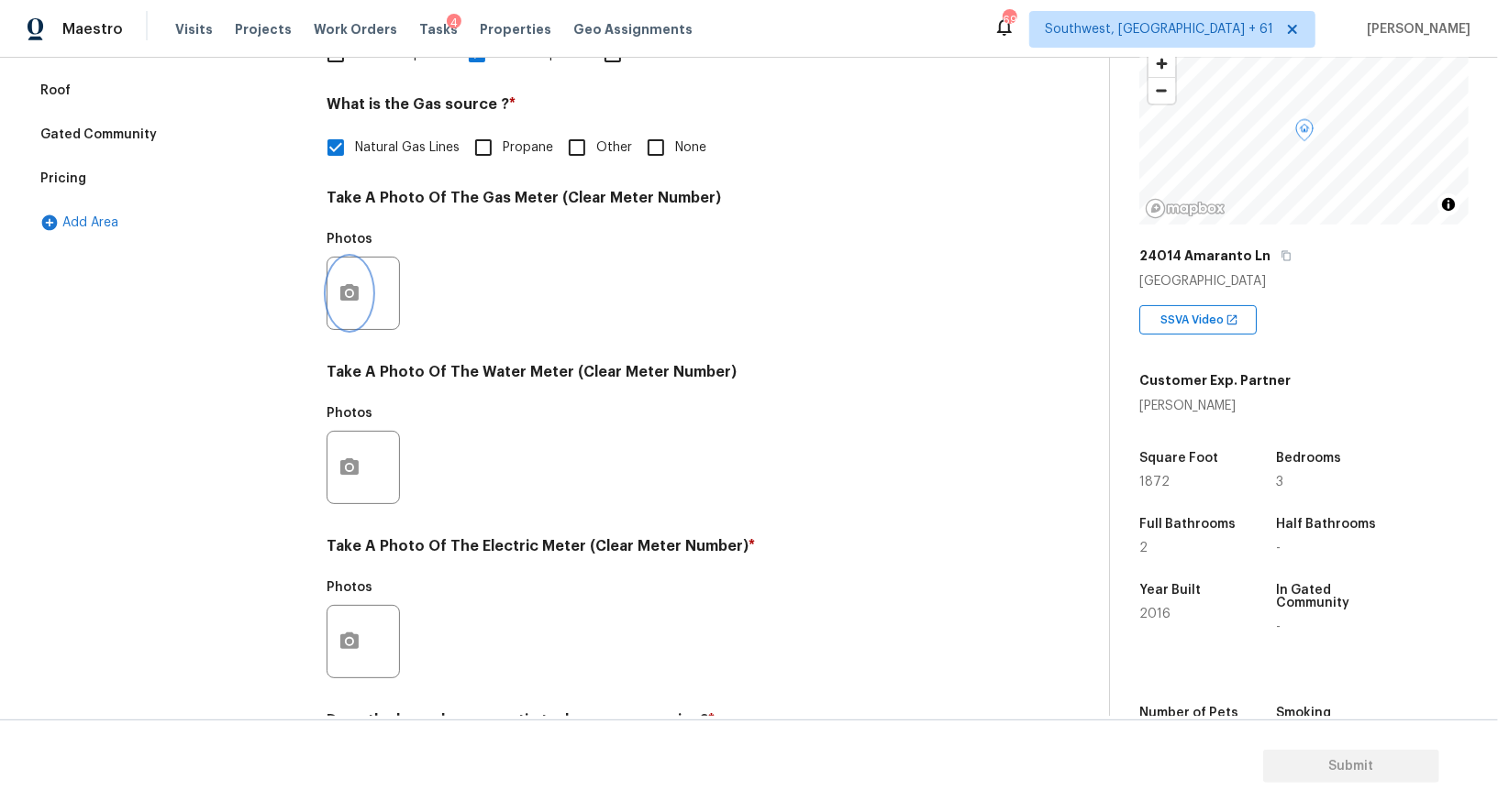
click at [350, 321] on button "button" at bounding box center [349, 294] width 44 height 72
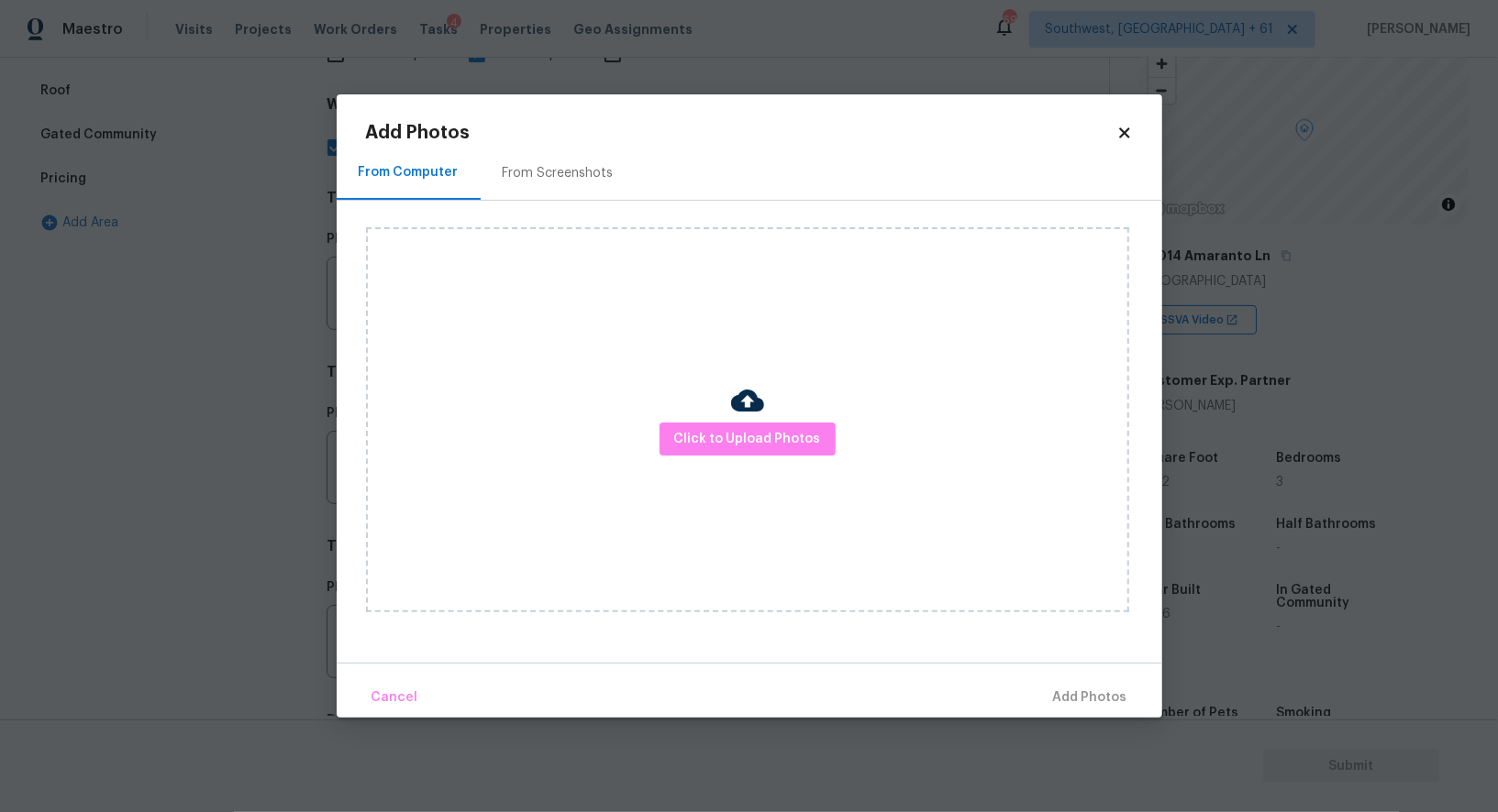
click at [771, 421] on div "Click to Upload Photos" at bounding box center [747, 419] width 763 height 385
click at [743, 450] on span "Click to Upload Photos" at bounding box center [747, 440] width 147 height 23
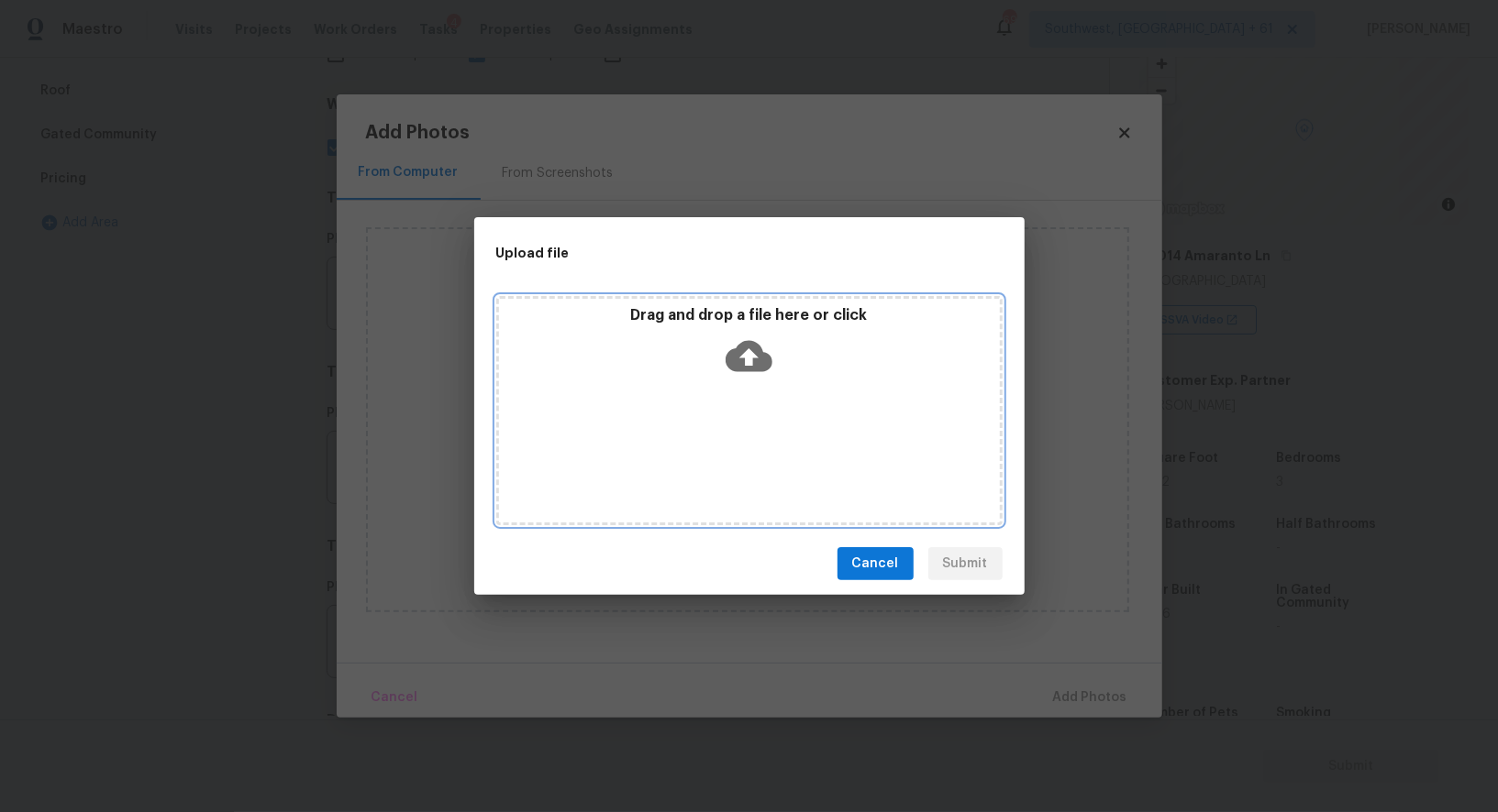
click at [743, 387] on div "Drag and drop a file here or click" at bounding box center [749, 410] width 506 height 229
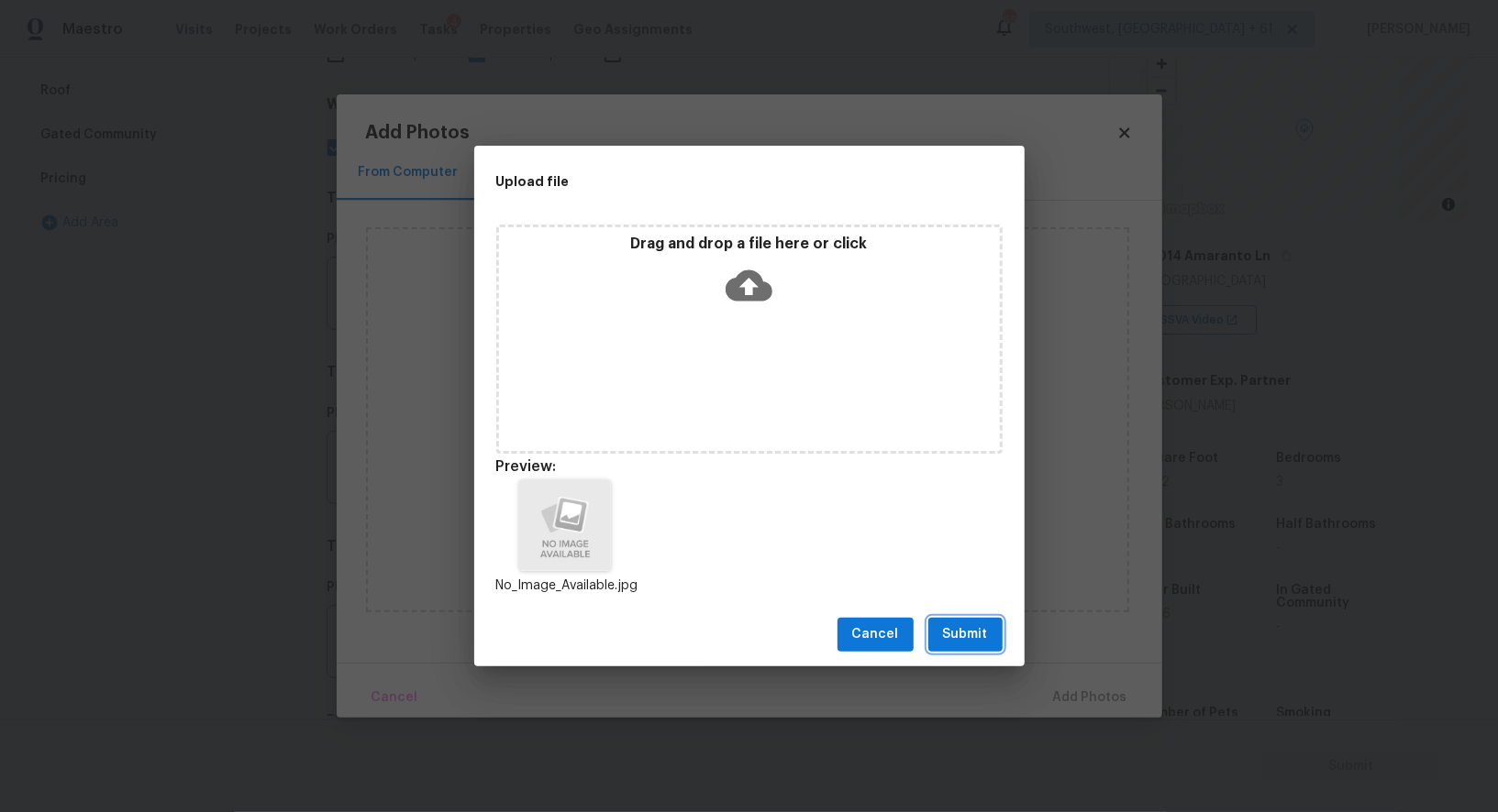
click at [970, 631] on span "Submit" at bounding box center [966, 634] width 45 height 23
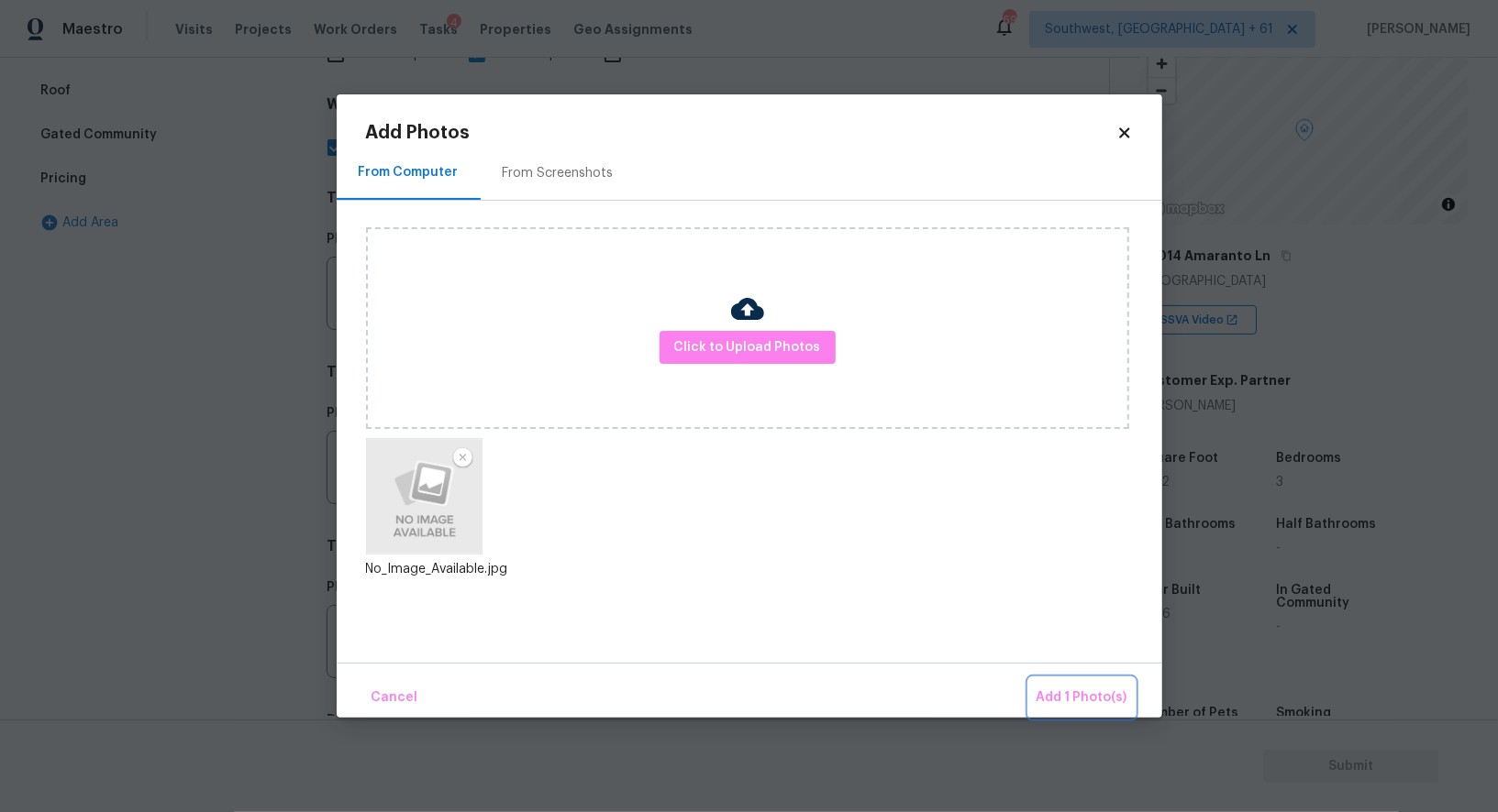
click at [1064, 693] on span "Add 1 Photo(s)" at bounding box center [1082, 698] width 91 height 23
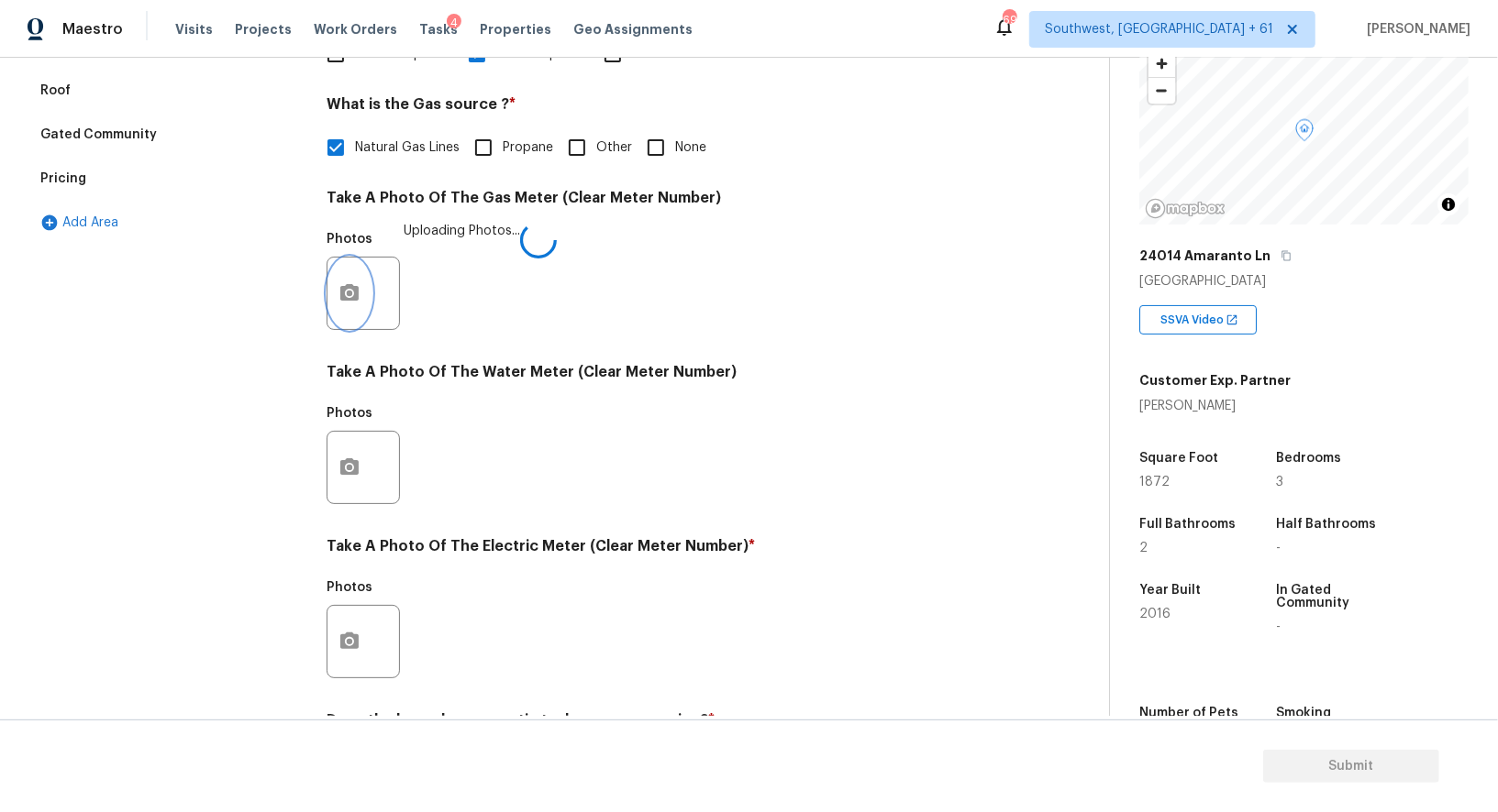
scroll to position [566, 0]
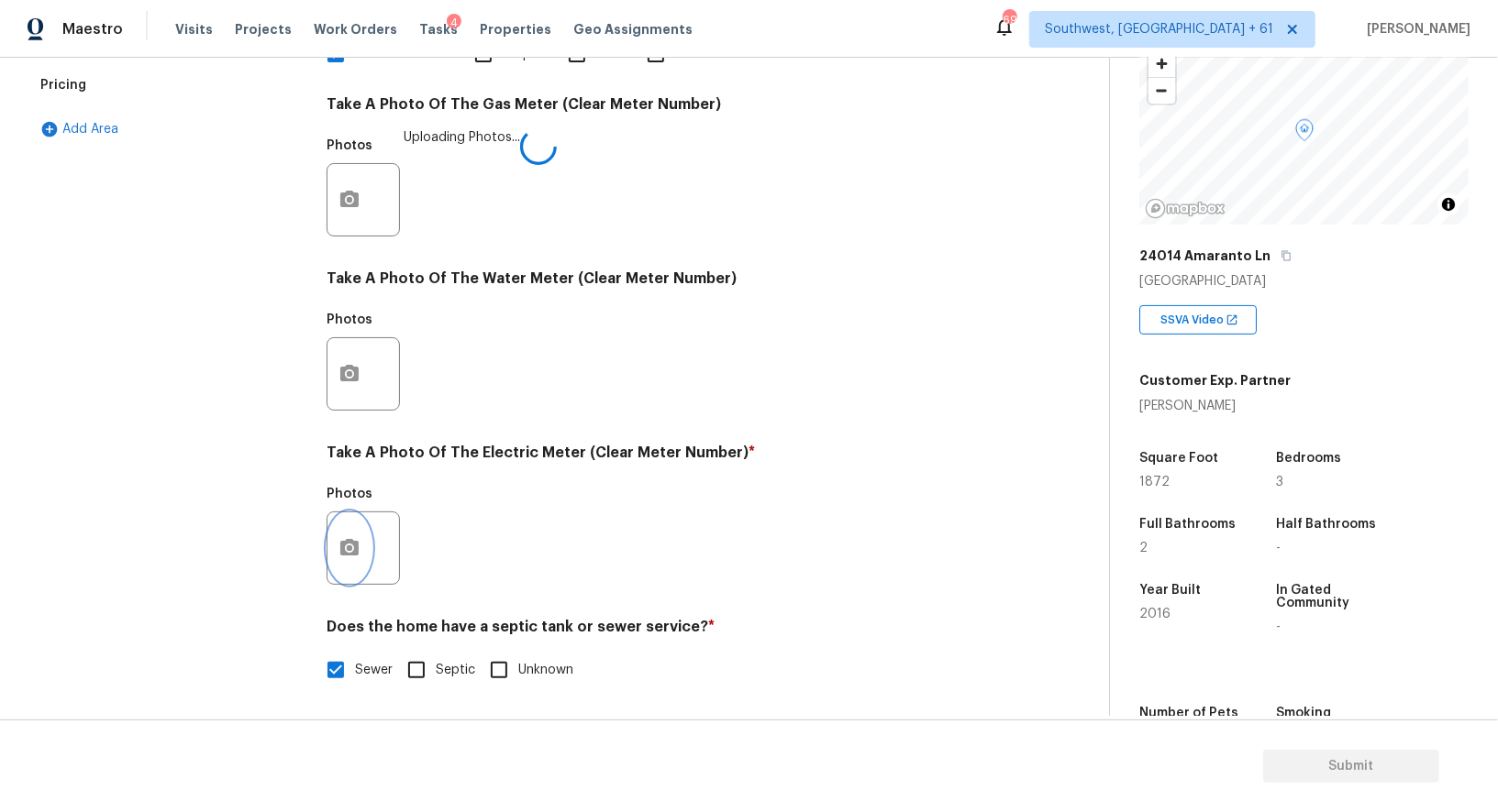
click at [339, 540] on icon "button" at bounding box center [349, 547] width 22 height 22
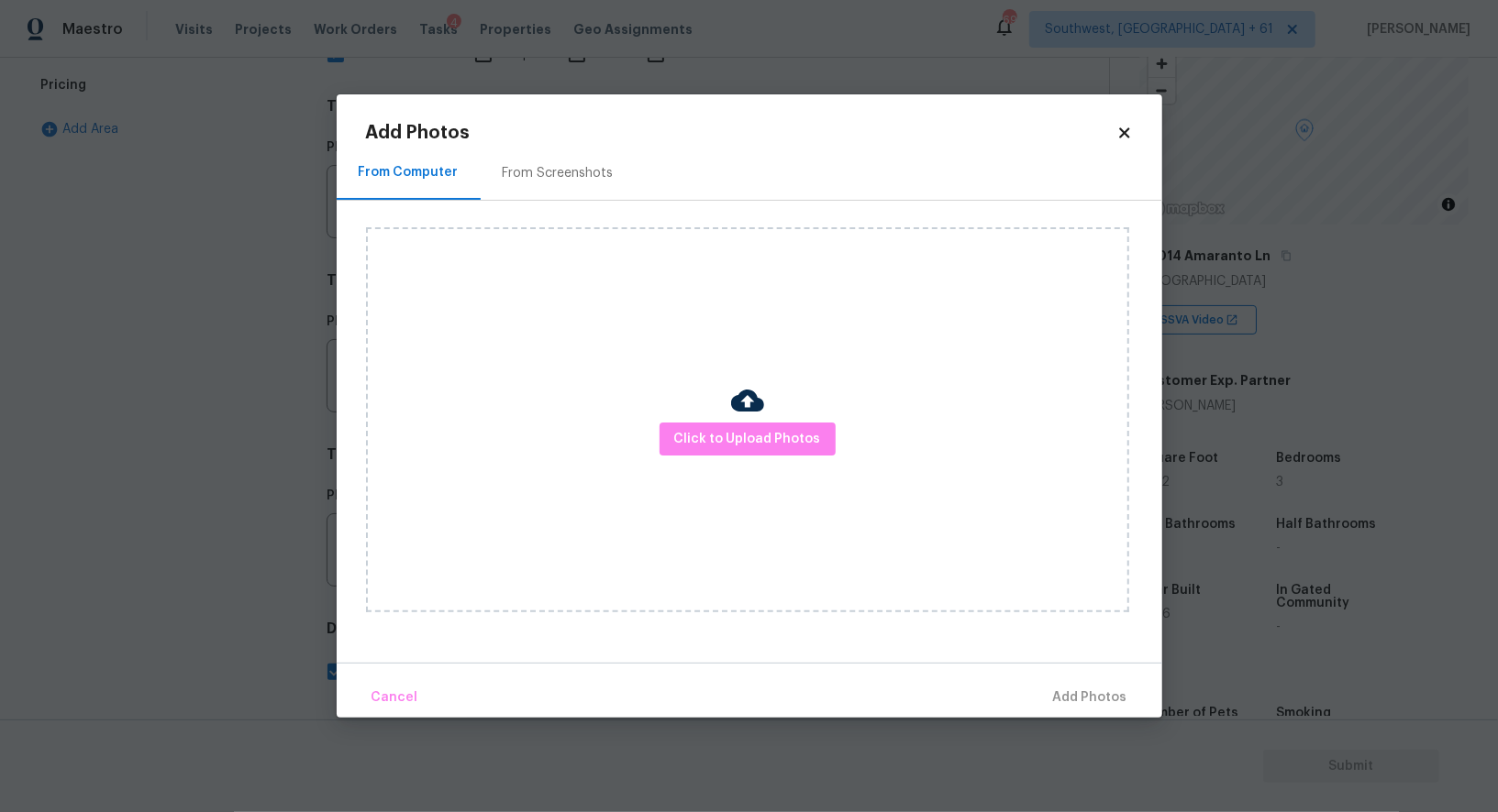
click at [767, 418] on div "Click to Upload Photos" at bounding box center [747, 419] width 763 height 385
click at [743, 437] on span "Click to Upload Photos" at bounding box center [747, 440] width 147 height 23
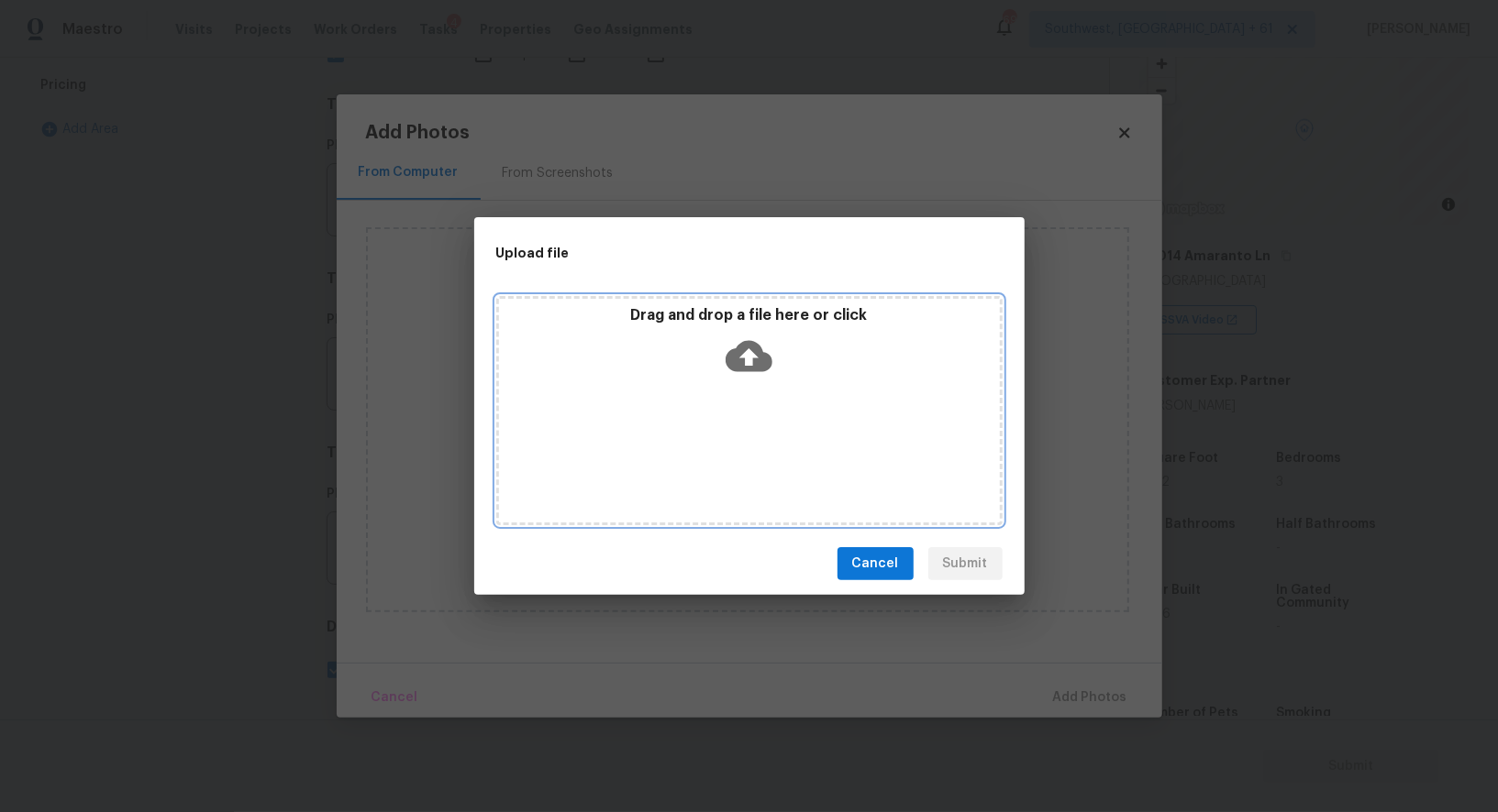
click at [757, 350] on icon at bounding box center [748, 356] width 46 height 31
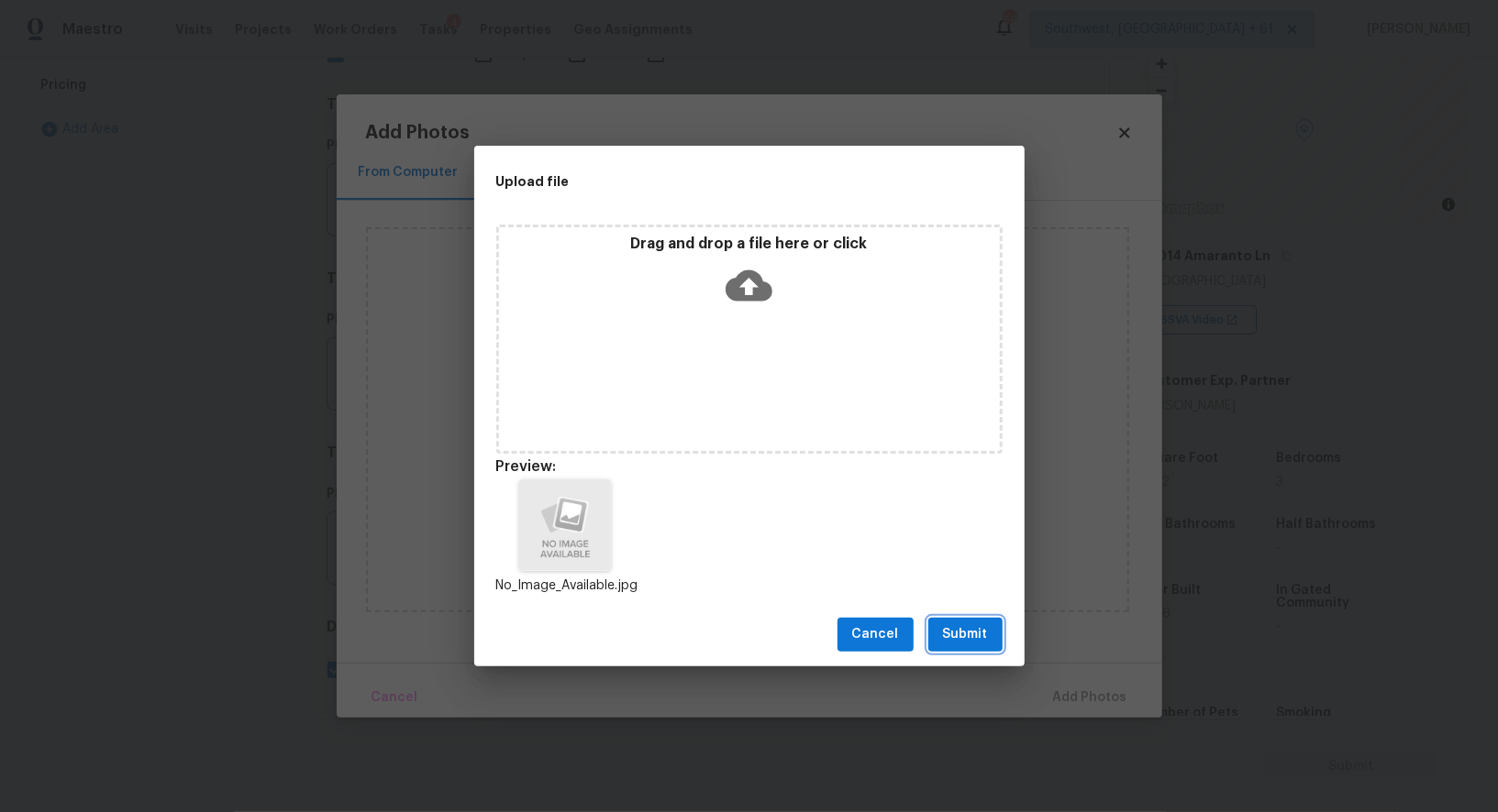
click at [950, 646] on span "Submit" at bounding box center [966, 634] width 45 height 23
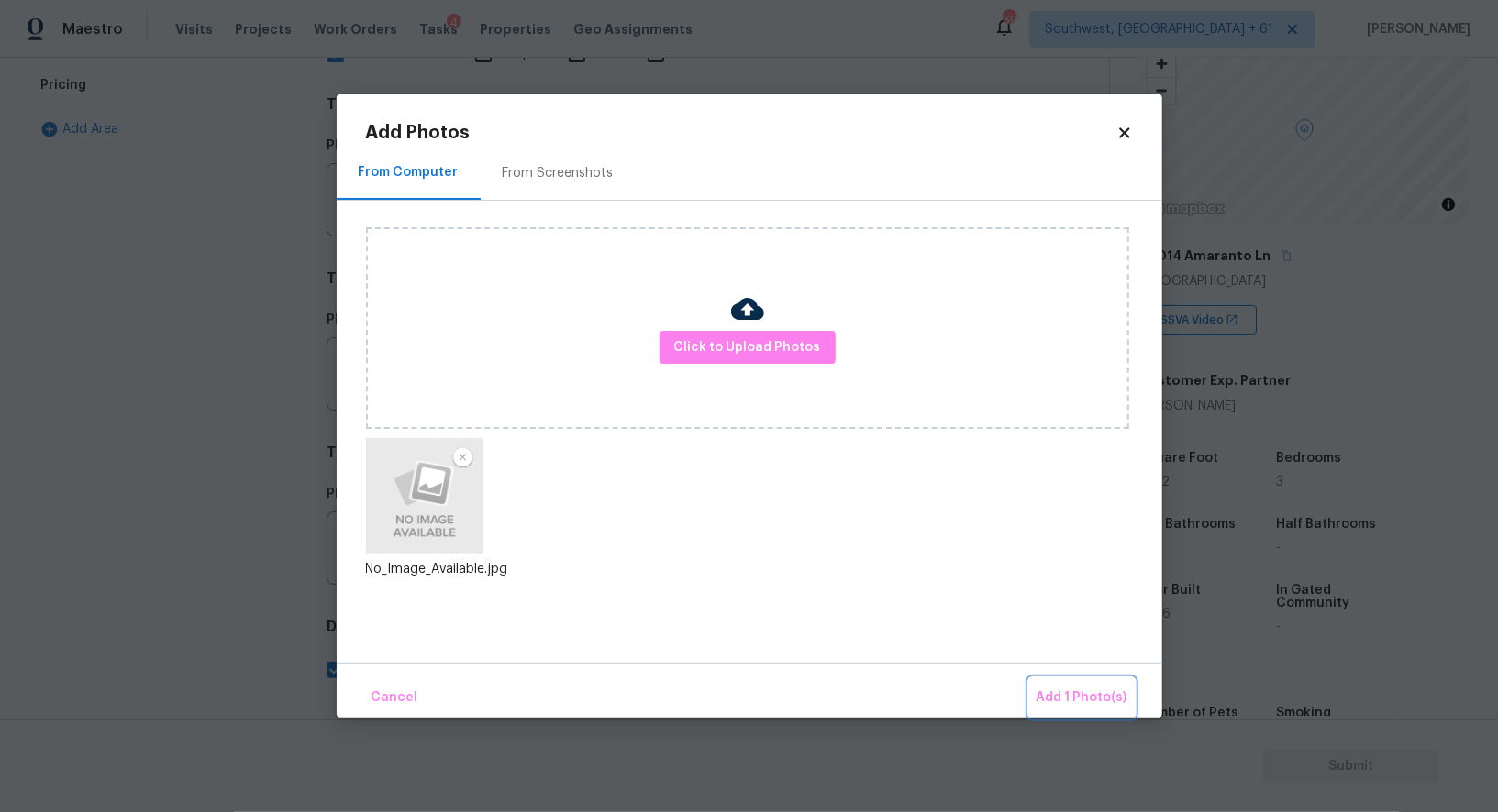
click at [1071, 703] on span "Add 1 Photo(s)" at bounding box center [1082, 698] width 91 height 23
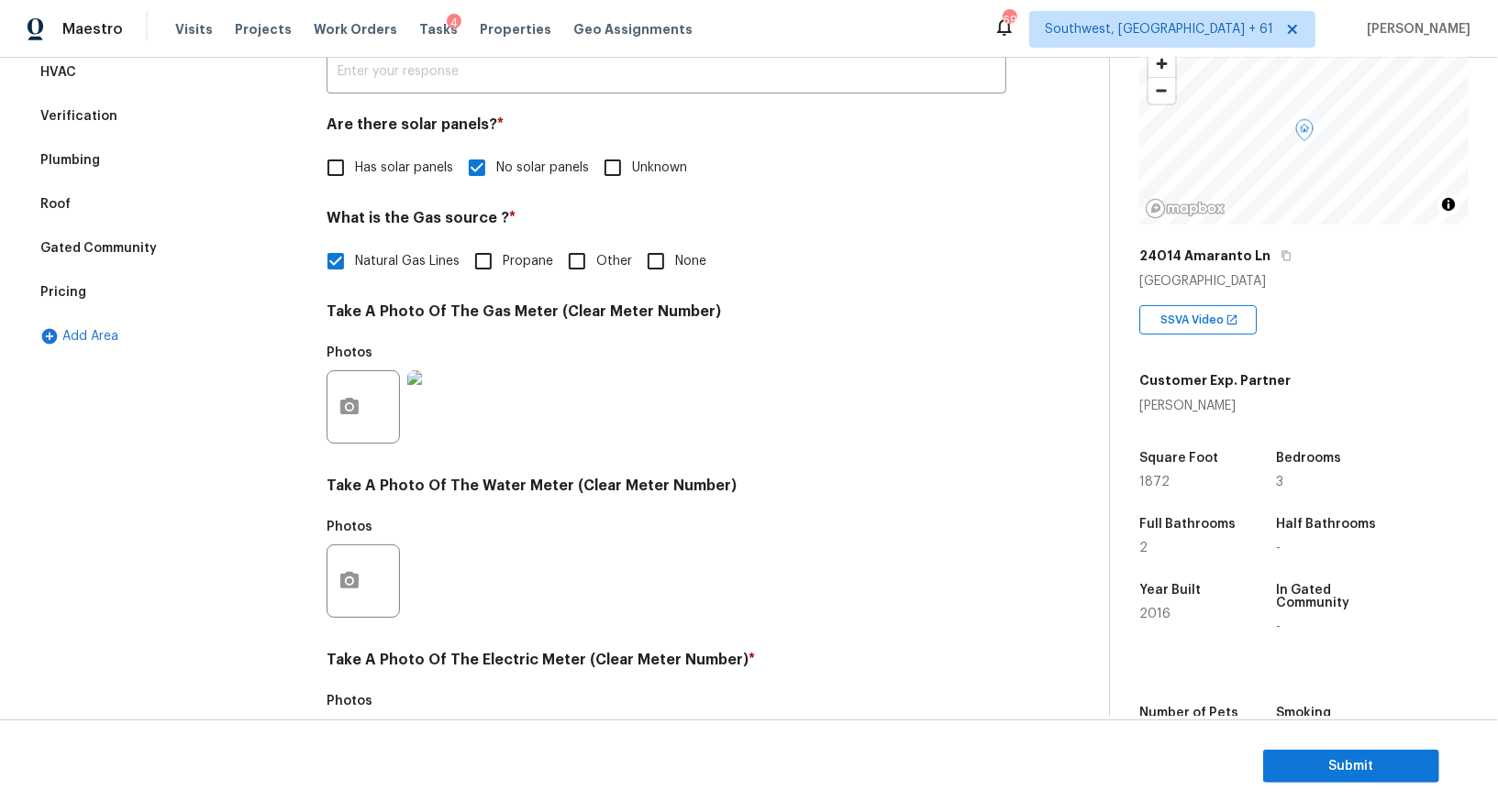
scroll to position [349, 0]
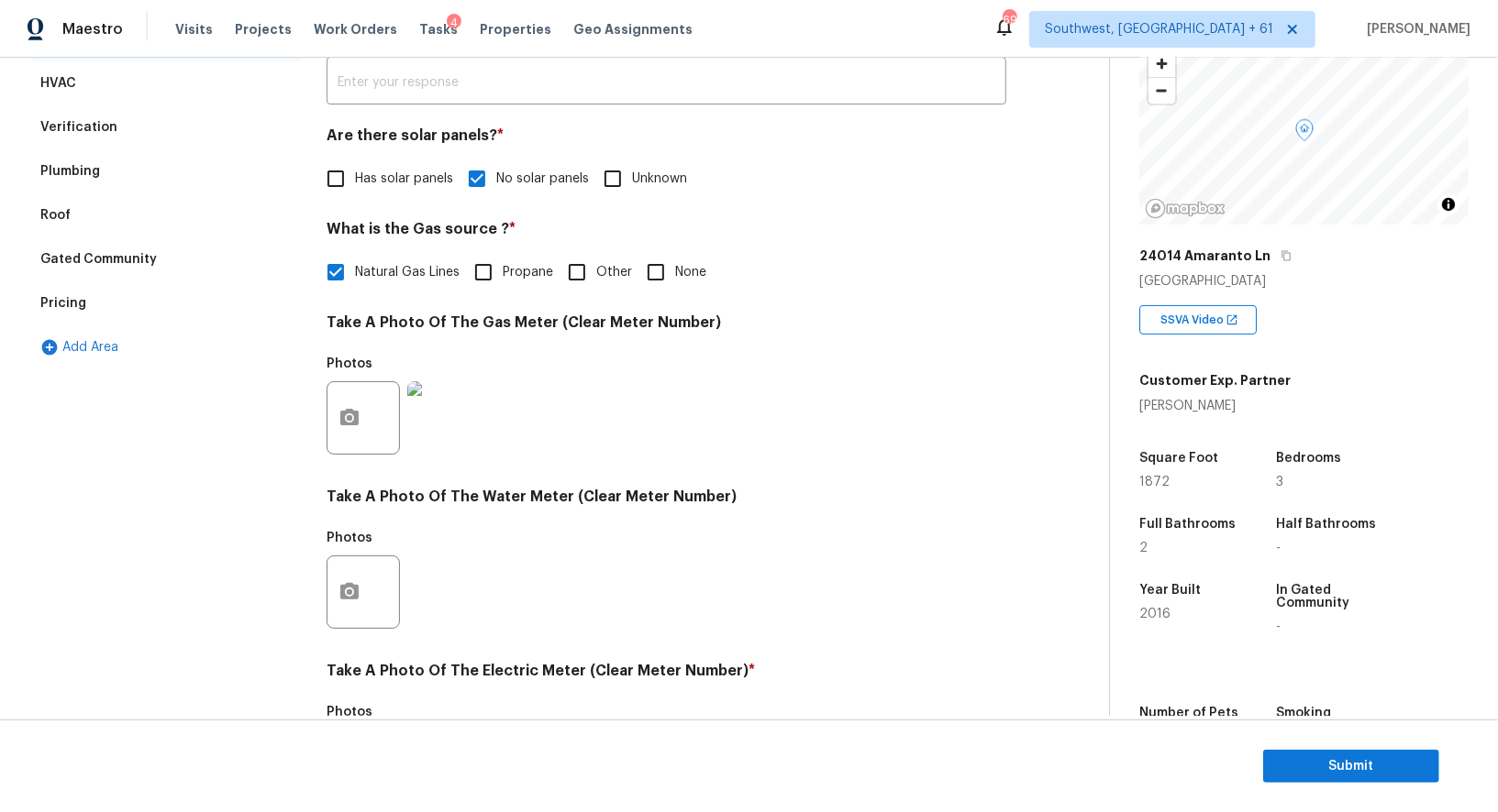
click at [129, 140] on div "Verification" at bounding box center [166, 128] width 275 height 44
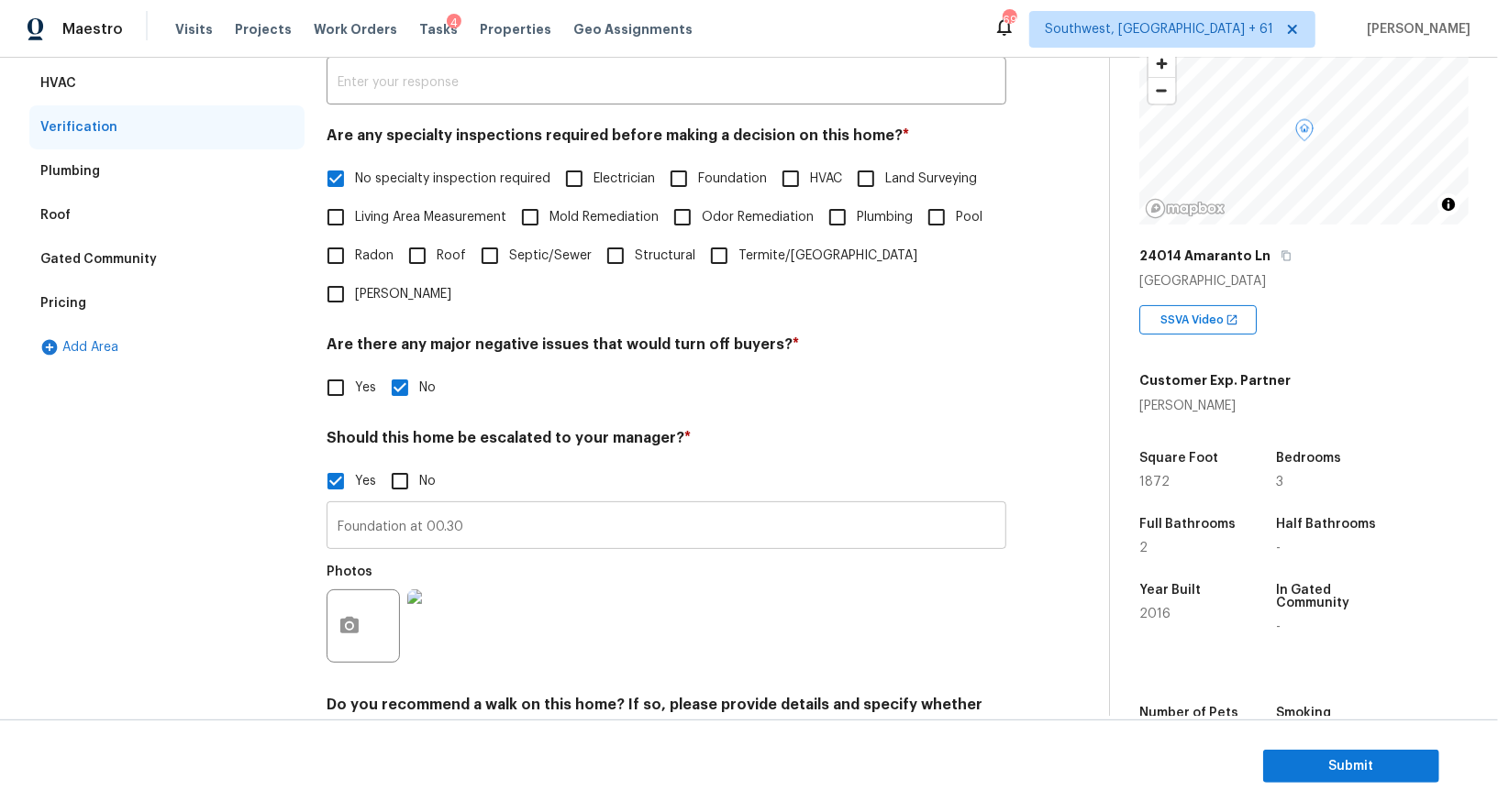
click at [419, 506] on input "Foundation at 00.30" at bounding box center [666, 527] width 680 height 43
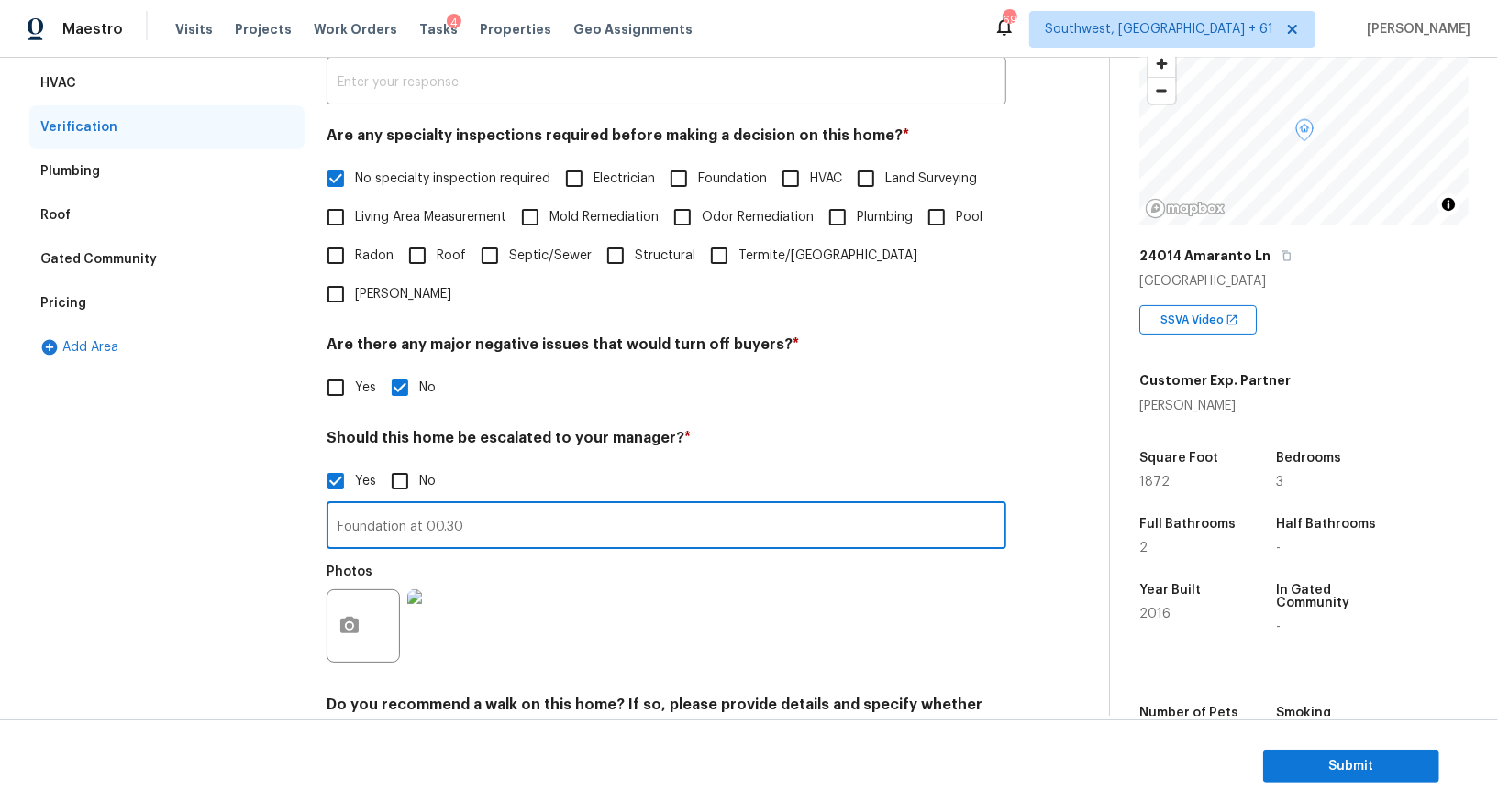
click at [419, 506] on input "Foundation at 00.30" at bounding box center [666, 527] width 680 height 43
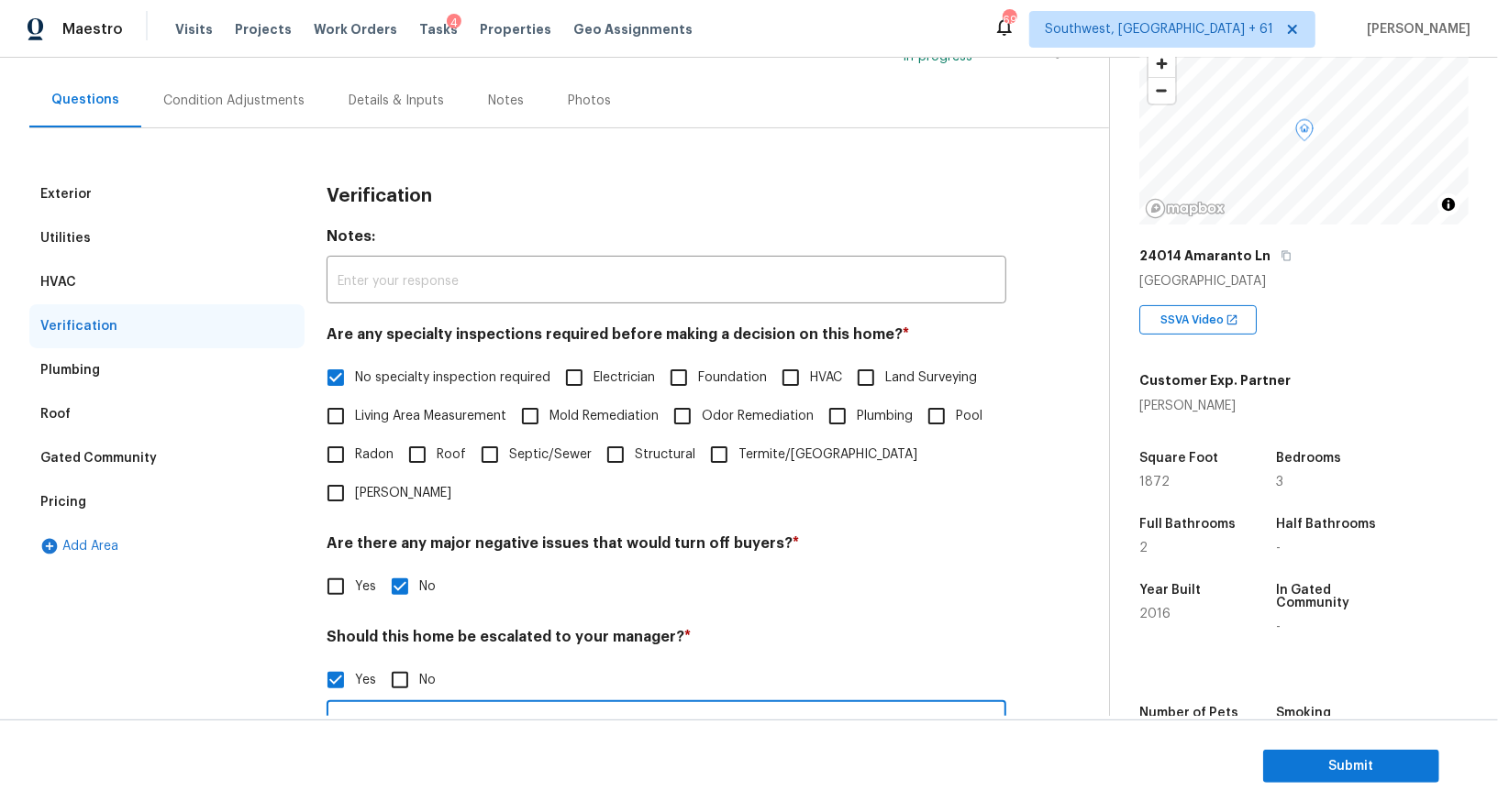
scroll to position [78, 0]
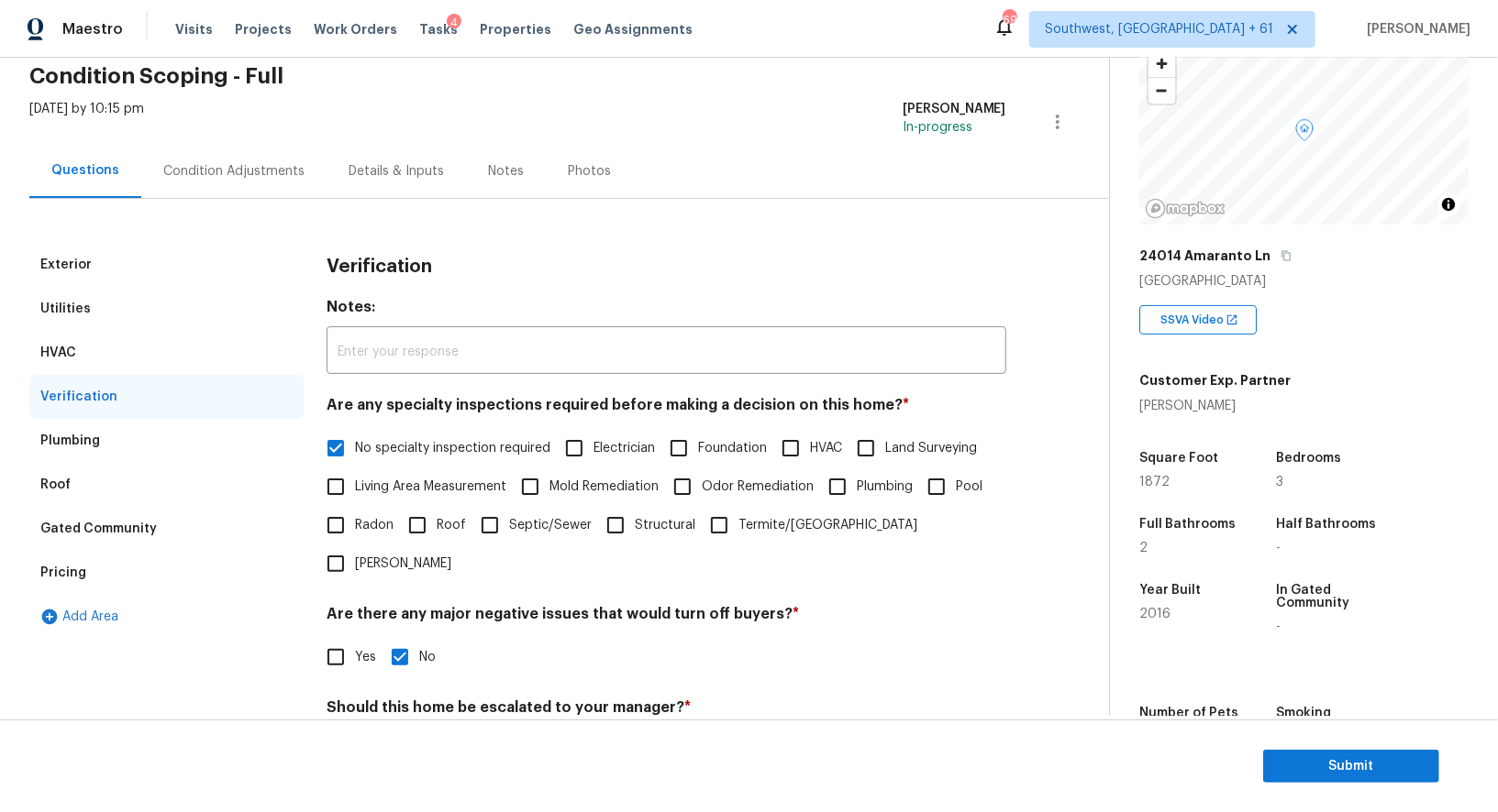
click at [106, 583] on div "Pricing" at bounding box center [166, 573] width 275 height 44
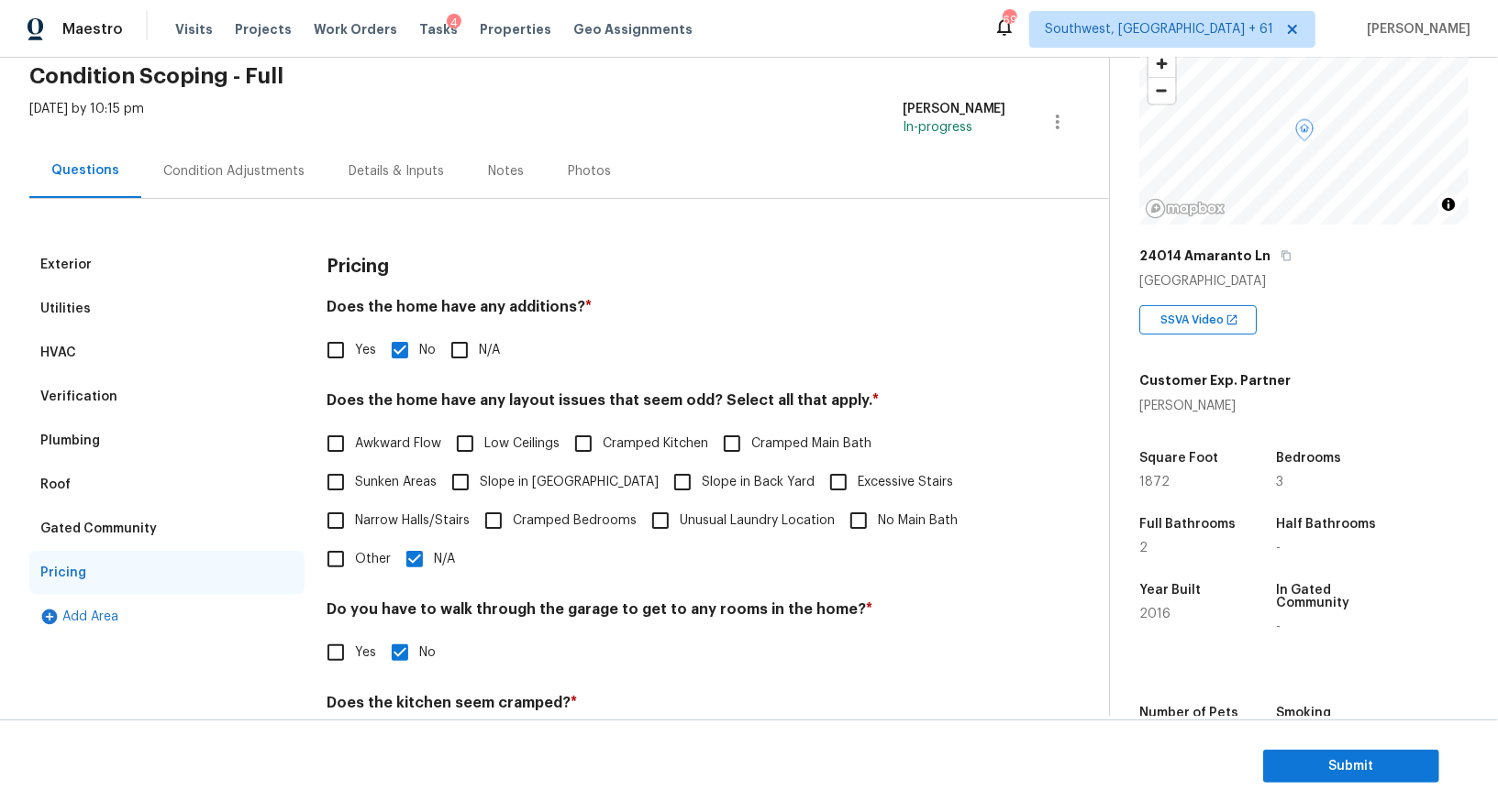
click at [527, 492] on label "Slope in [GEOGRAPHIC_DATA]" at bounding box center [549, 482] width 218 height 39
click at [479, 492] on input "Slope in [GEOGRAPHIC_DATA]" at bounding box center [460, 482] width 39 height 39
checkbox input "true"
click at [395, 575] on input "N/A" at bounding box center [414, 561] width 39 height 39
checkbox input "false"
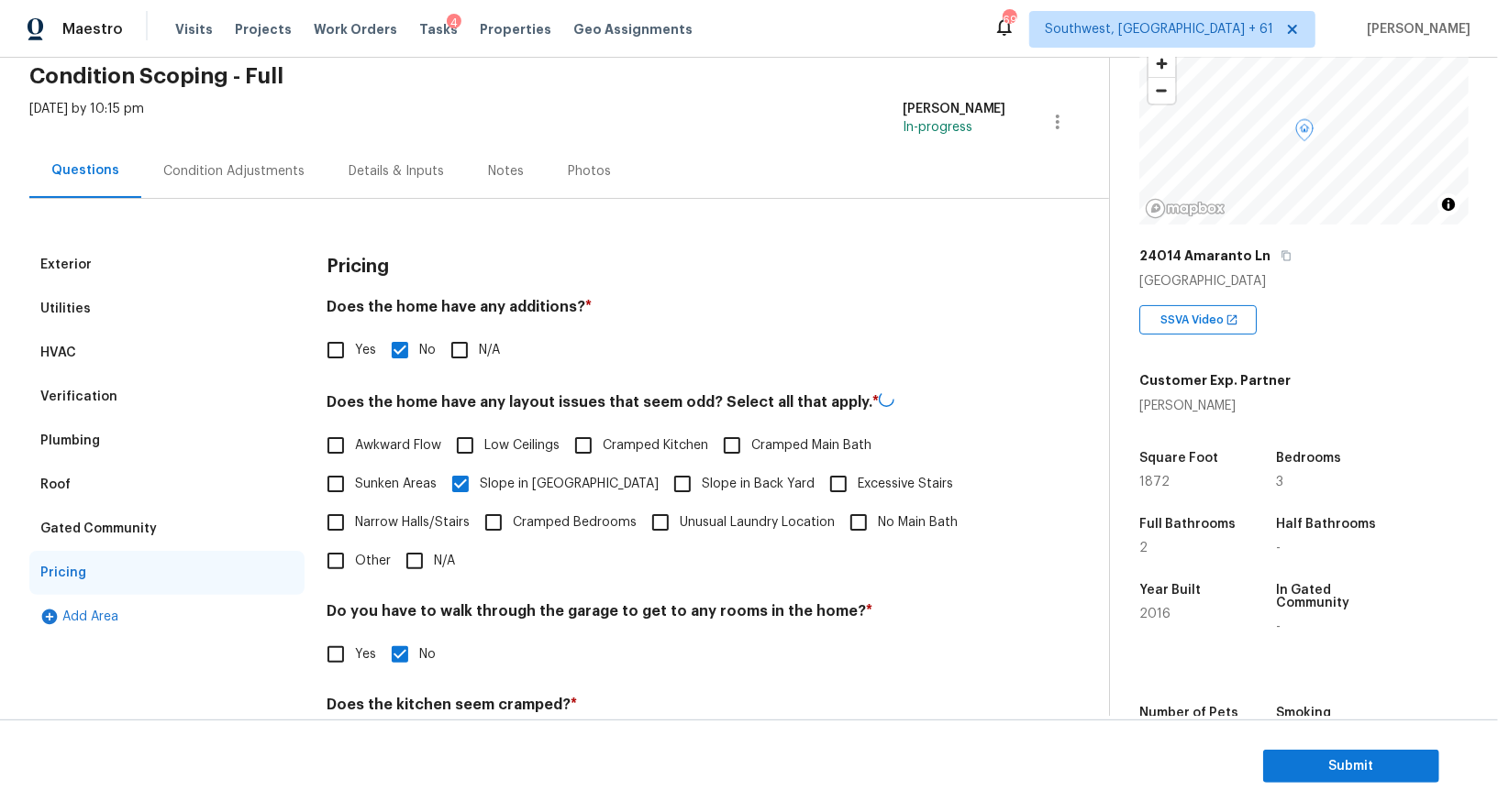
click at [303, 185] on div "Condition Adjustments" at bounding box center [234, 170] width 185 height 54
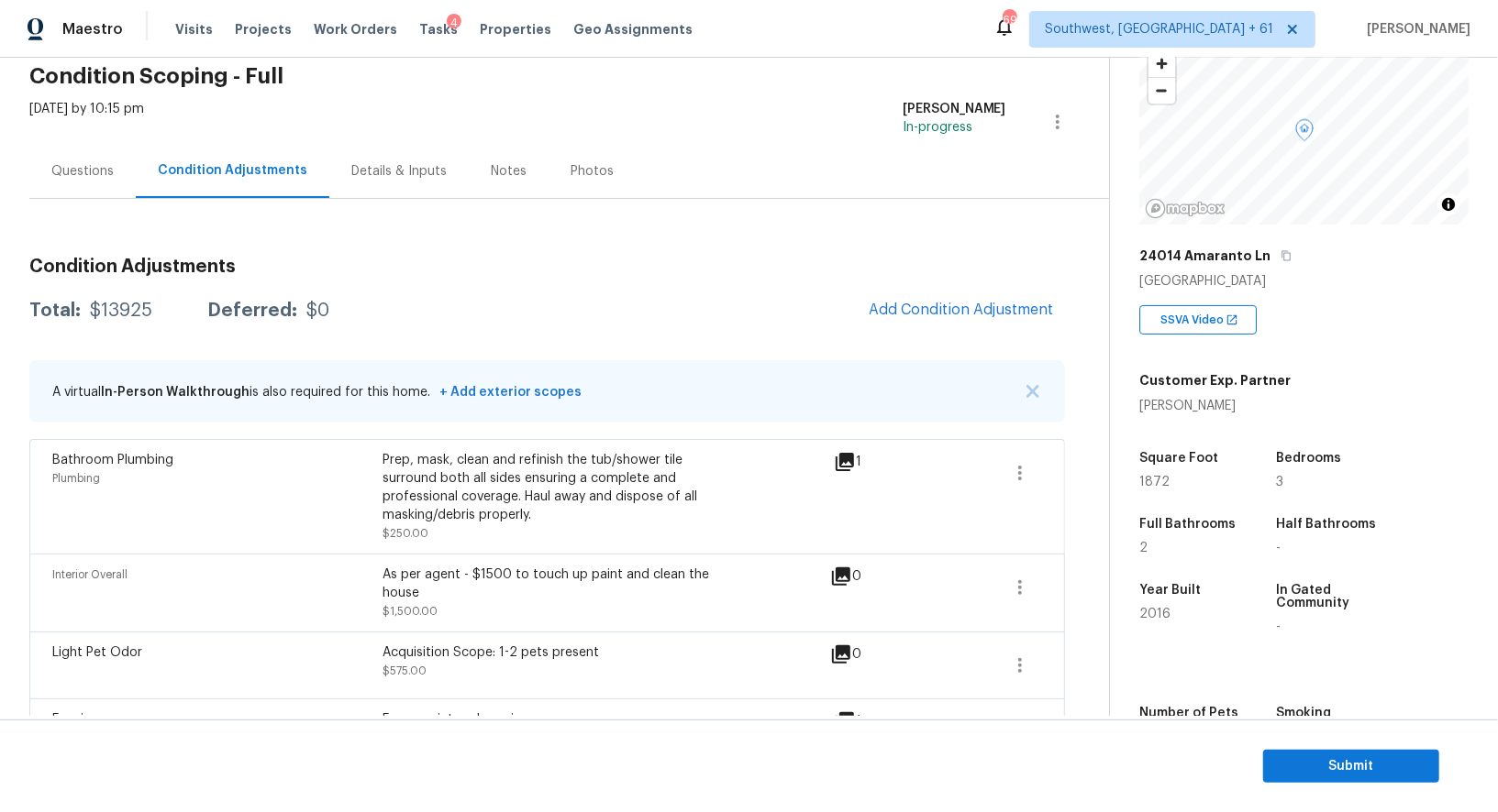
scroll to position [593, 0]
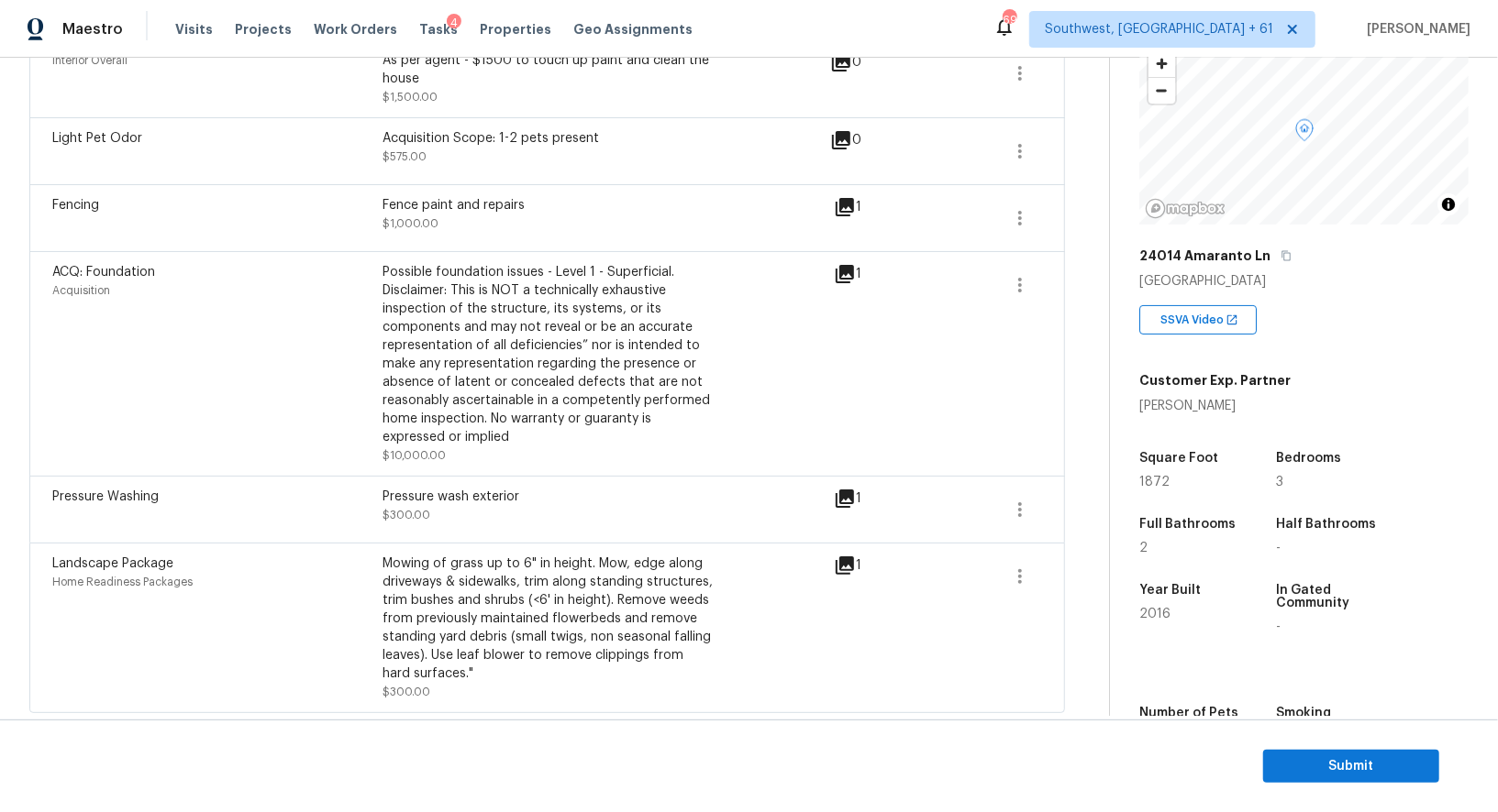
click at [844, 270] on icon at bounding box center [844, 273] width 18 height 18
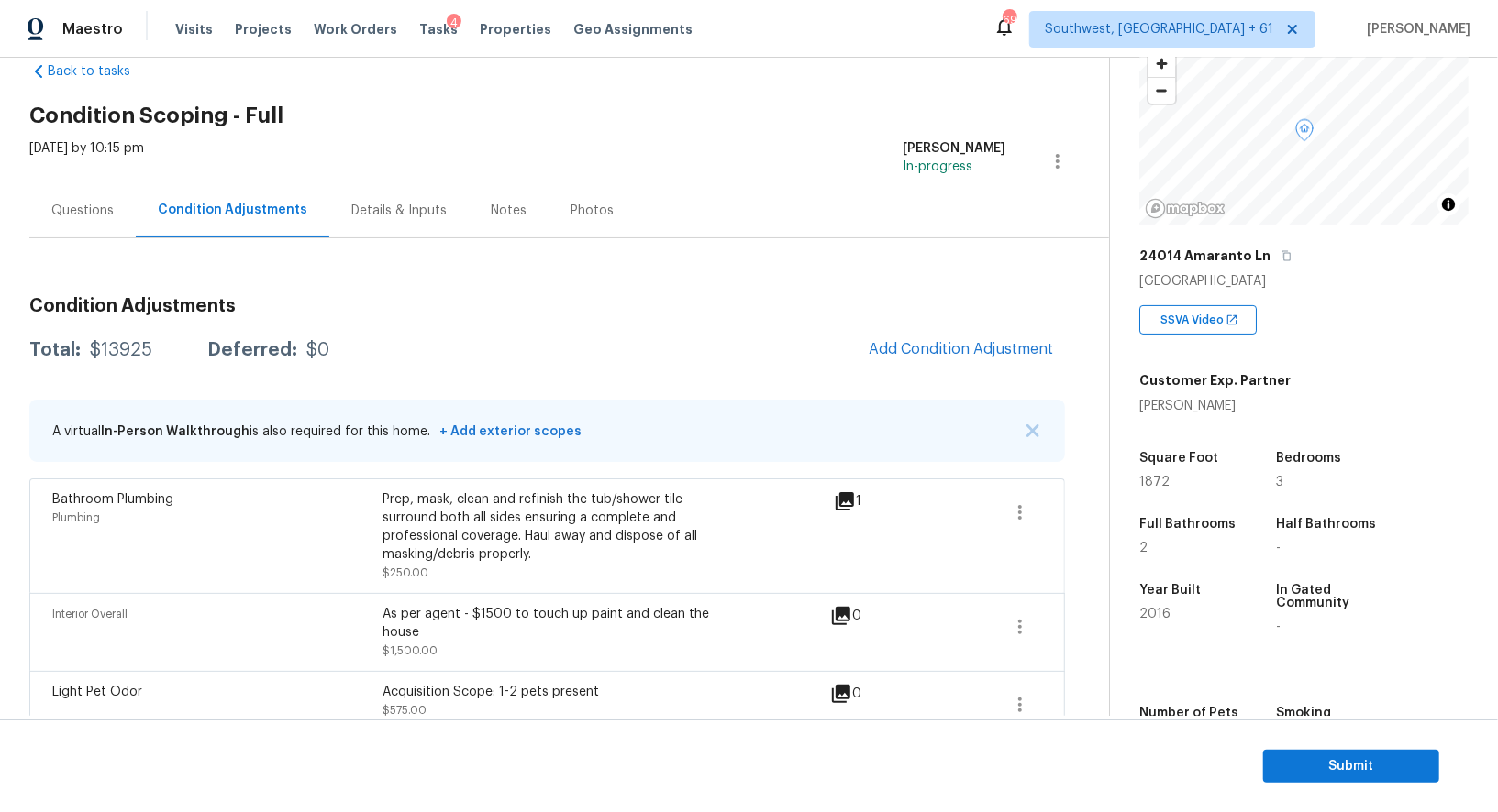
scroll to position [0, 0]
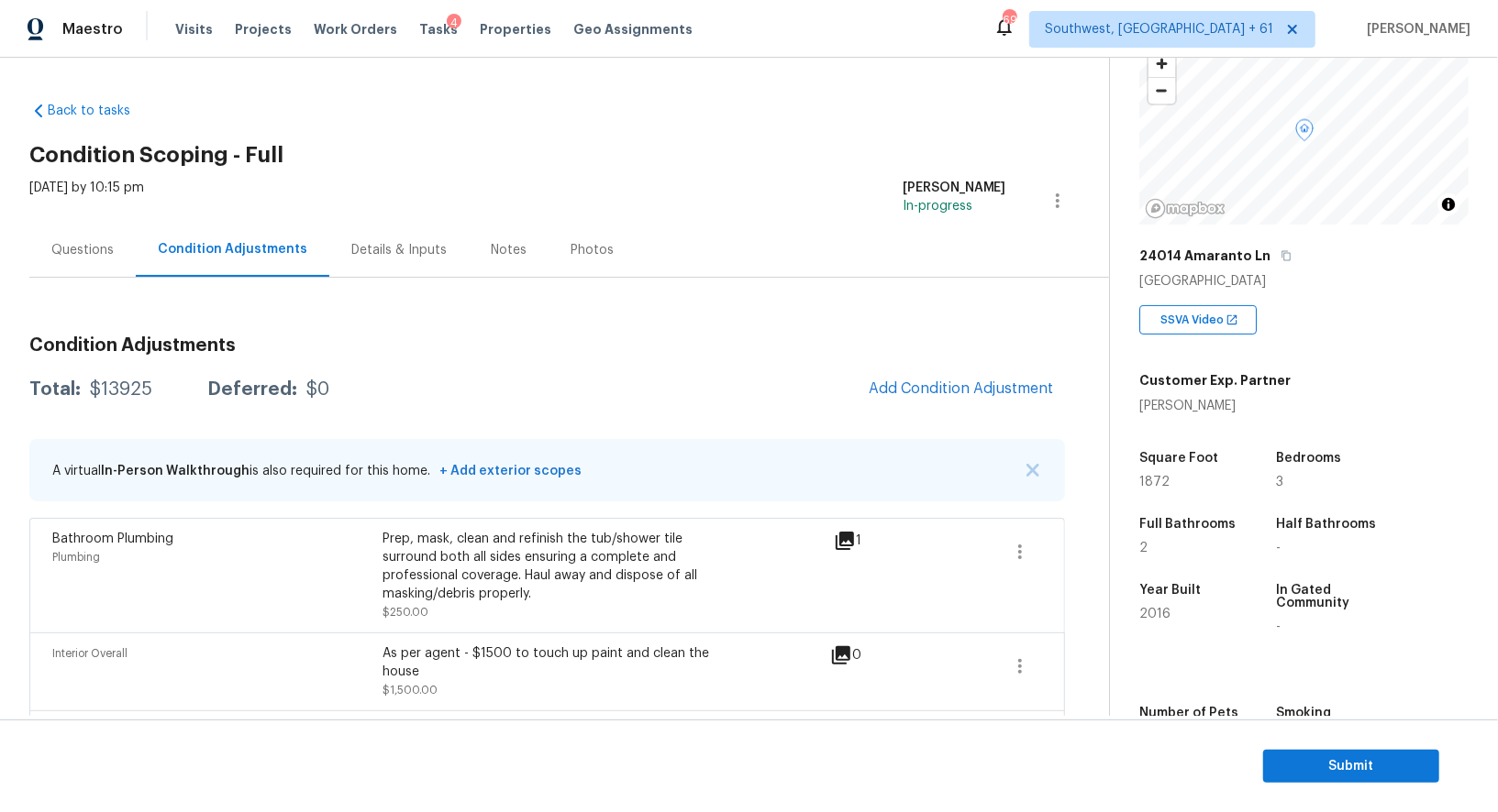
click at [118, 392] on div "$13925" at bounding box center [121, 389] width 62 height 18
copy div "$13925"
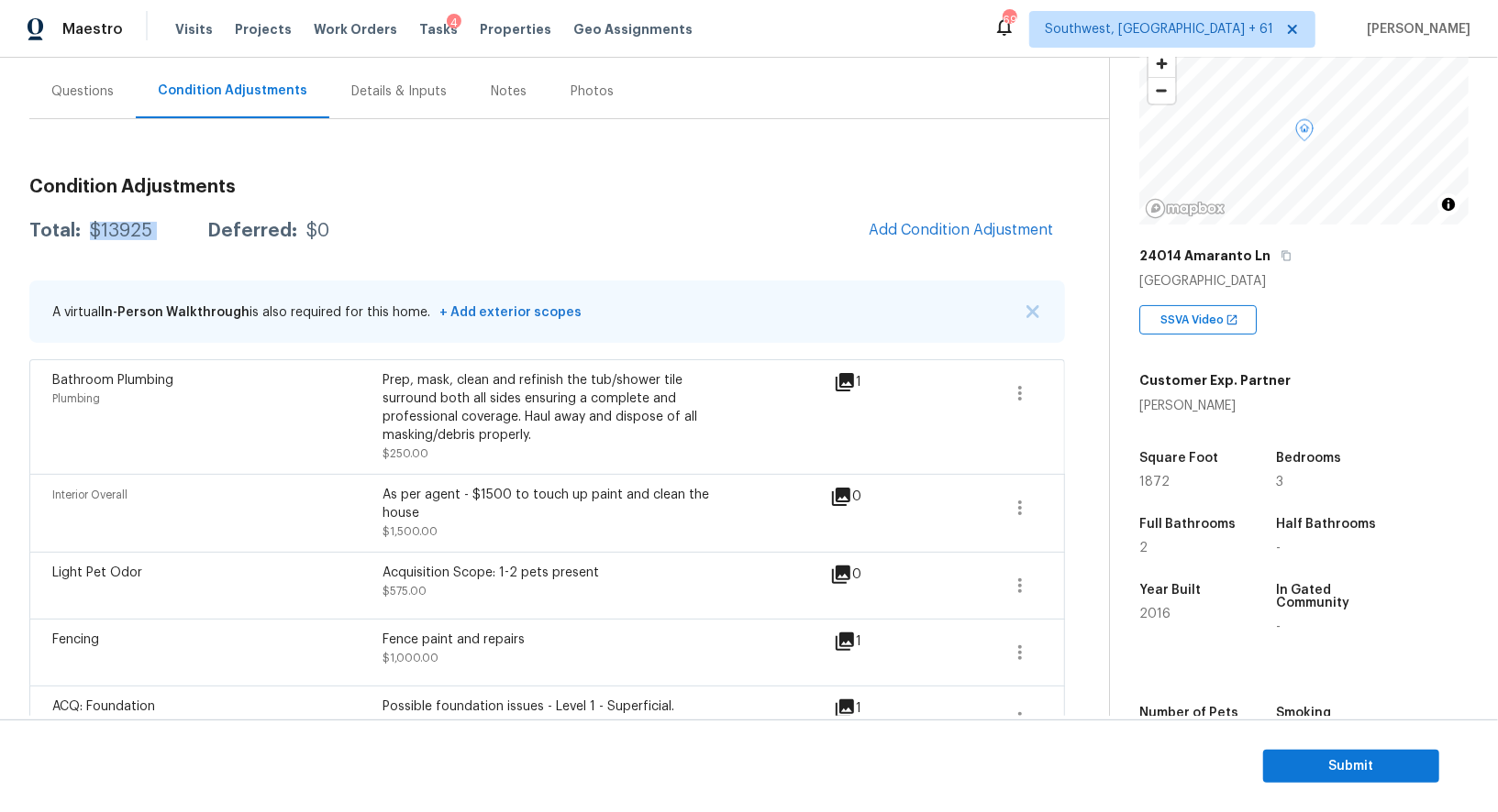
scroll to position [130, 0]
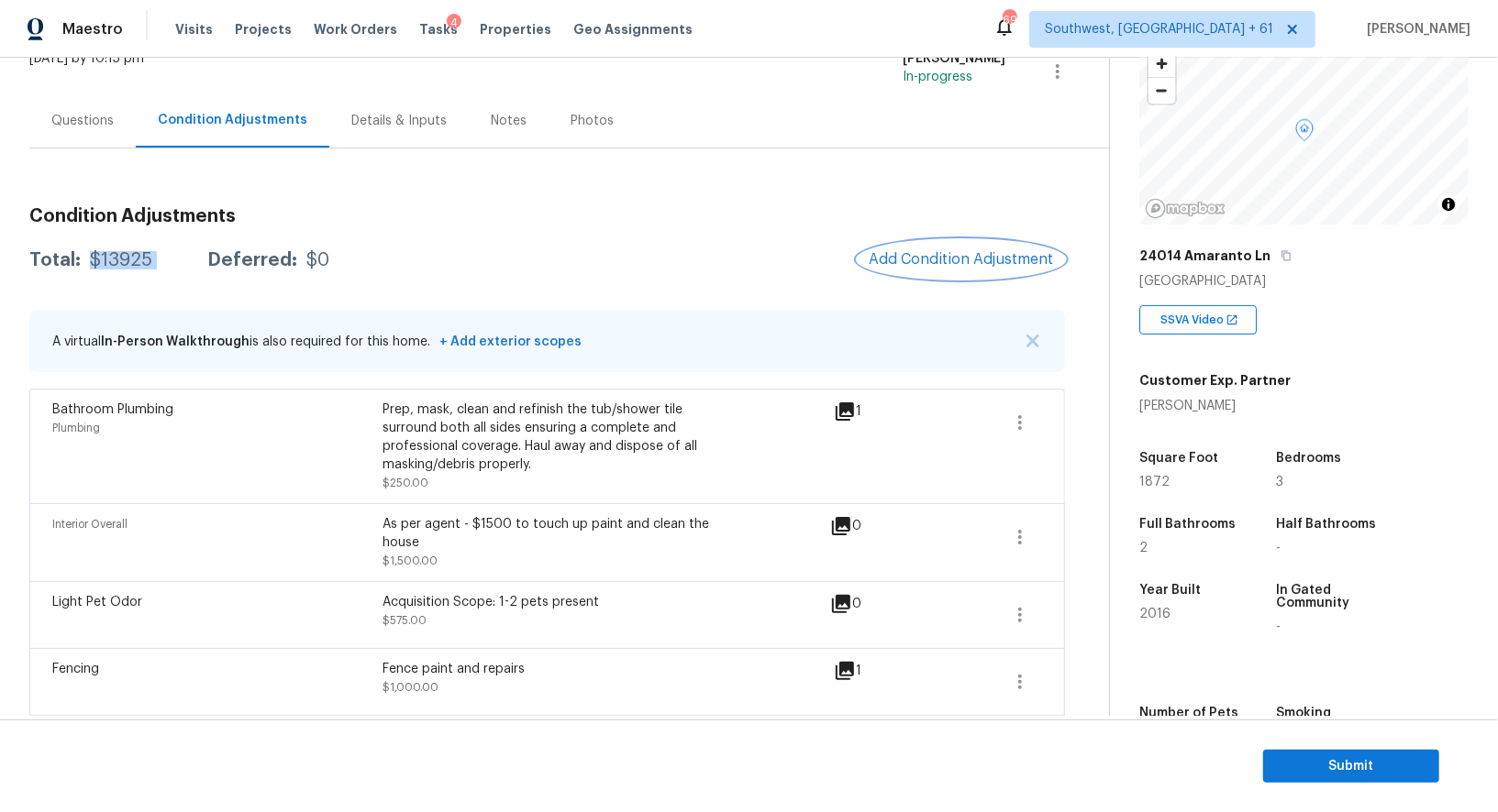
click at [926, 259] on span "Add Condition Adjustment" at bounding box center [961, 259] width 185 height 16
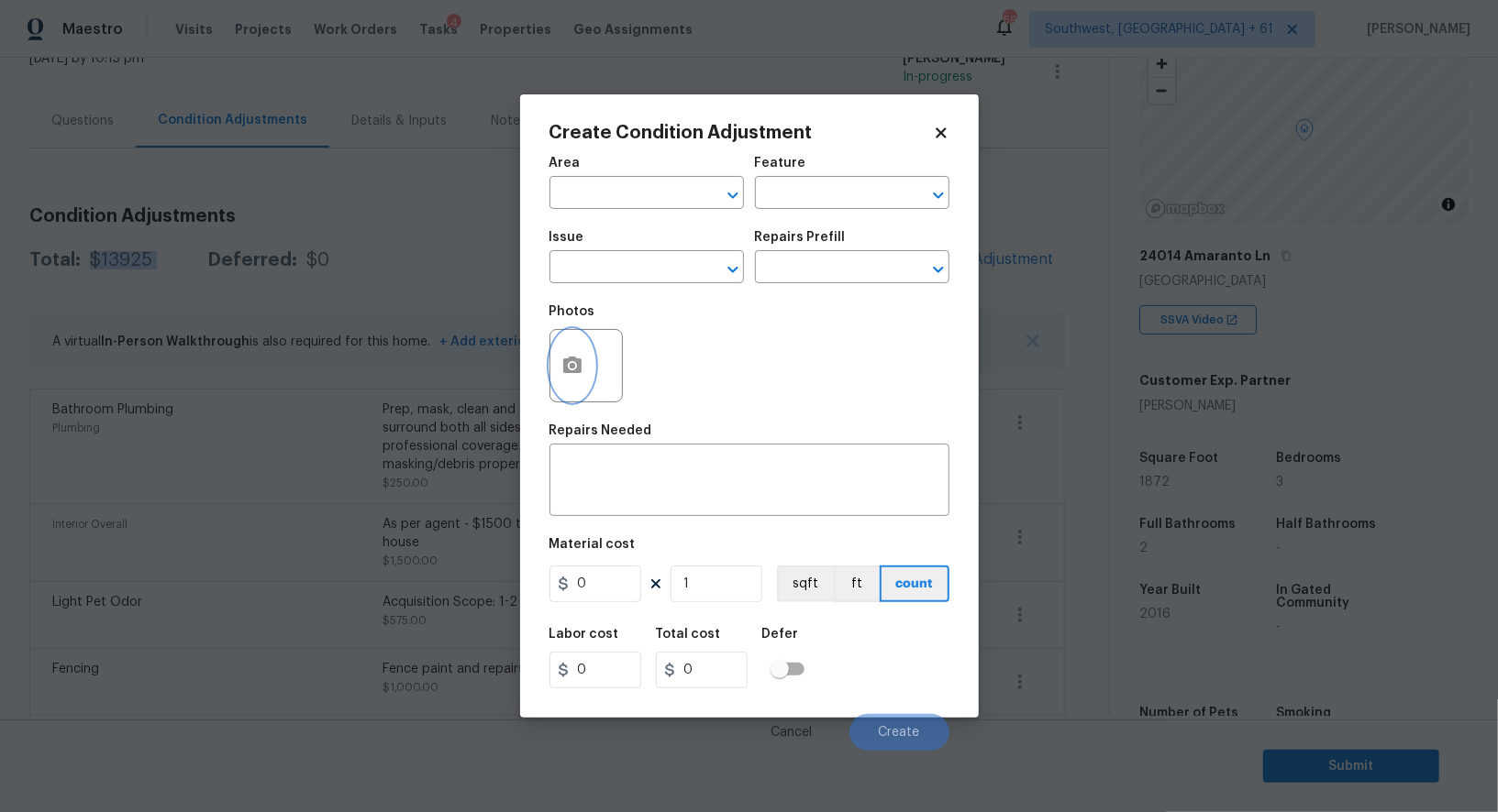
click at [572, 351] on button "button" at bounding box center [572, 366] width 44 height 72
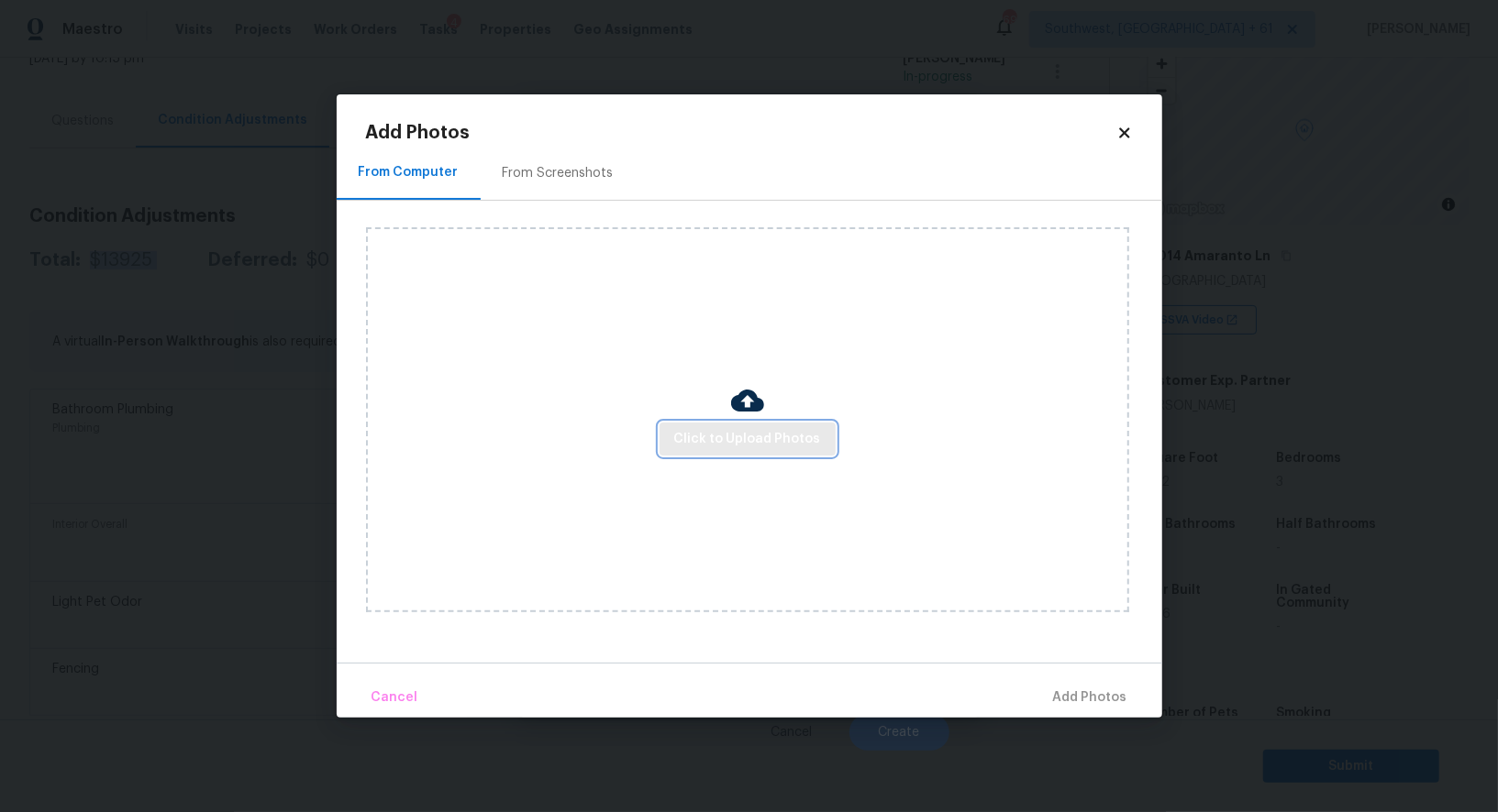
click at [733, 453] on button "Click to Upload Photos" at bounding box center [747, 440] width 176 height 34
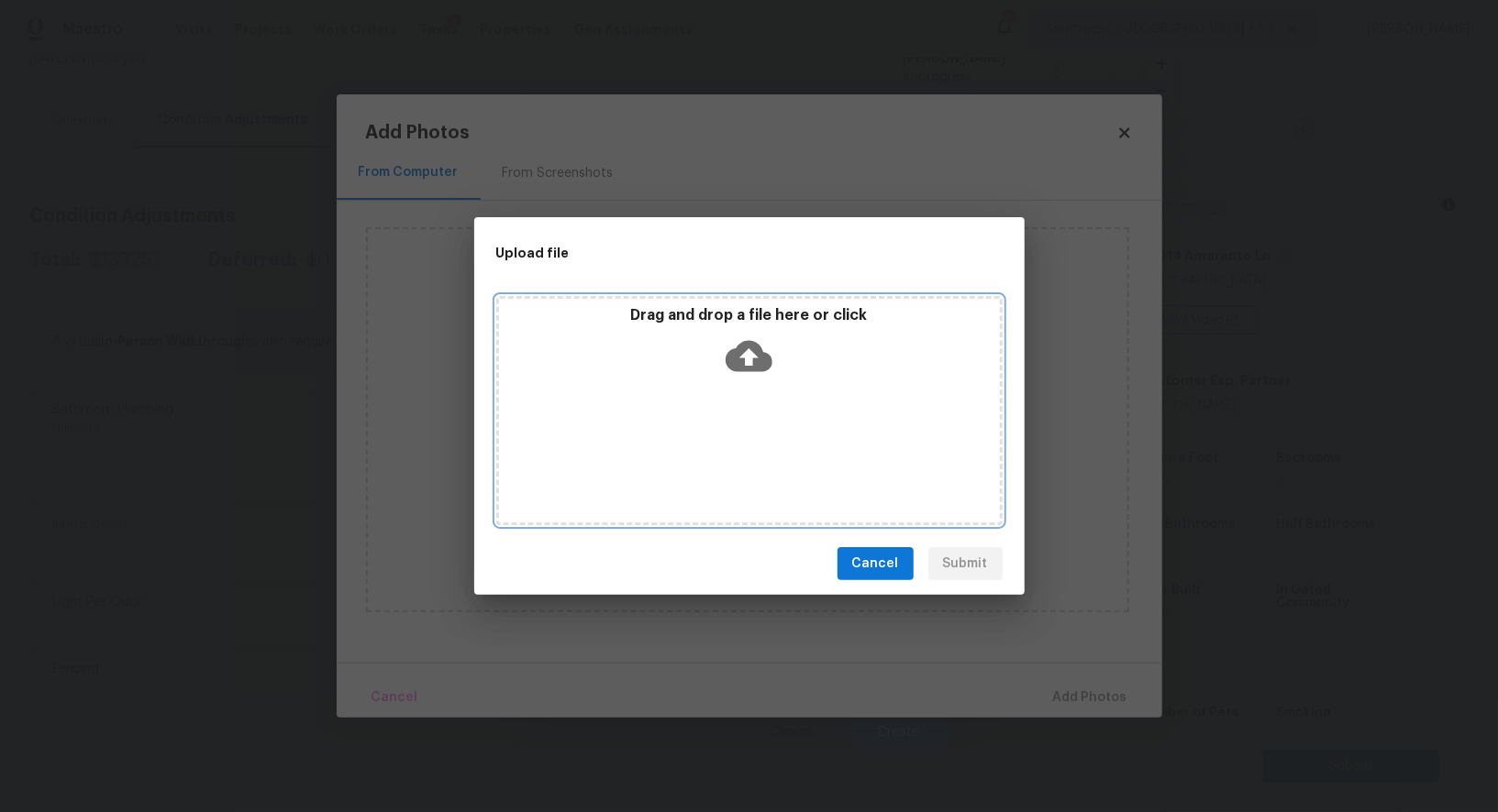
click at [742, 374] on icon at bounding box center [748, 355] width 46 height 46
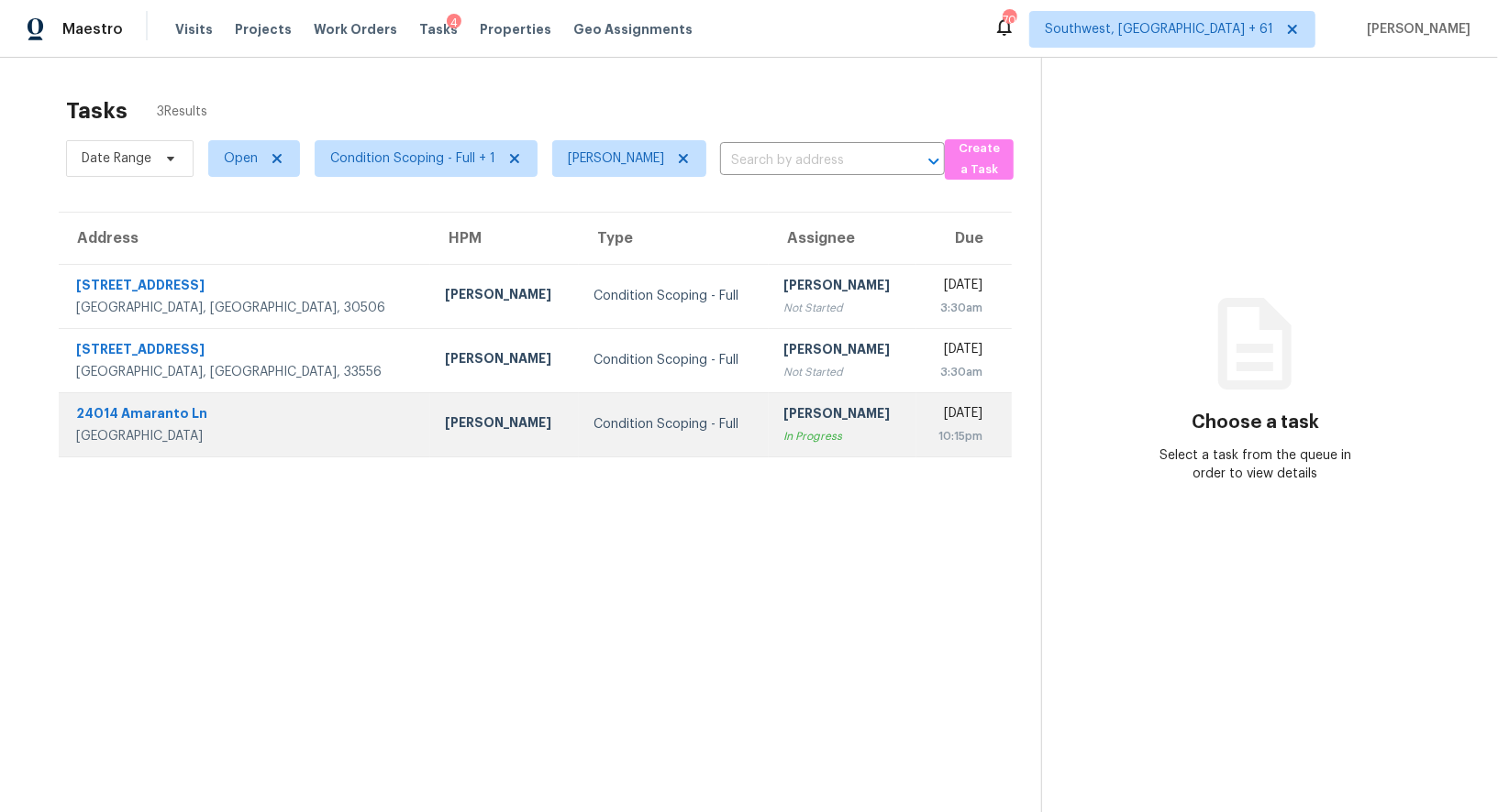
click at [579, 453] on td "Condition Scoping - Full" at bounding box center [673, 424] width 190 height 64
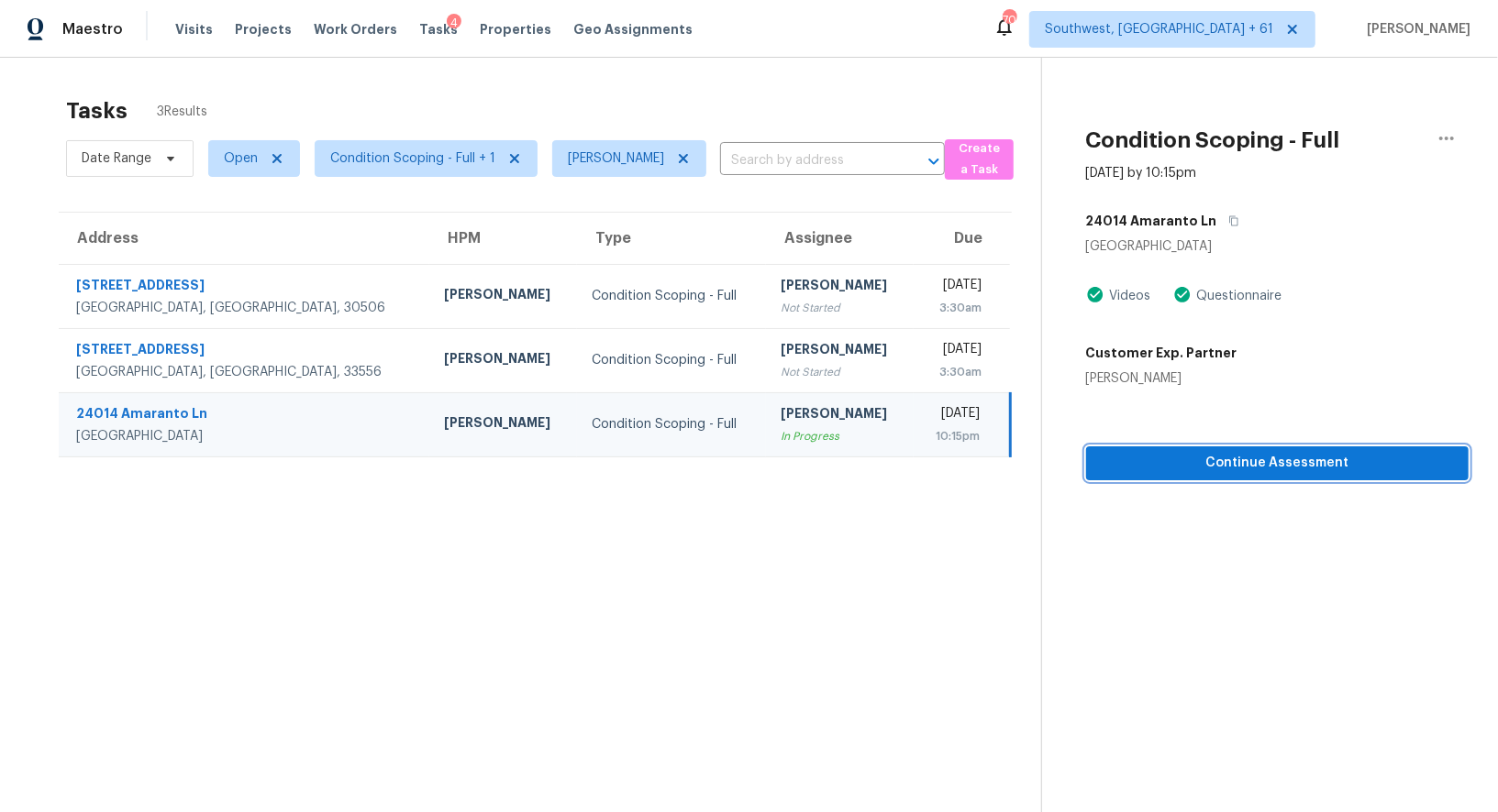
click at [1245, 476] on button "Continue Assessment" at bounding box center [1277, 463] width 382 height 34
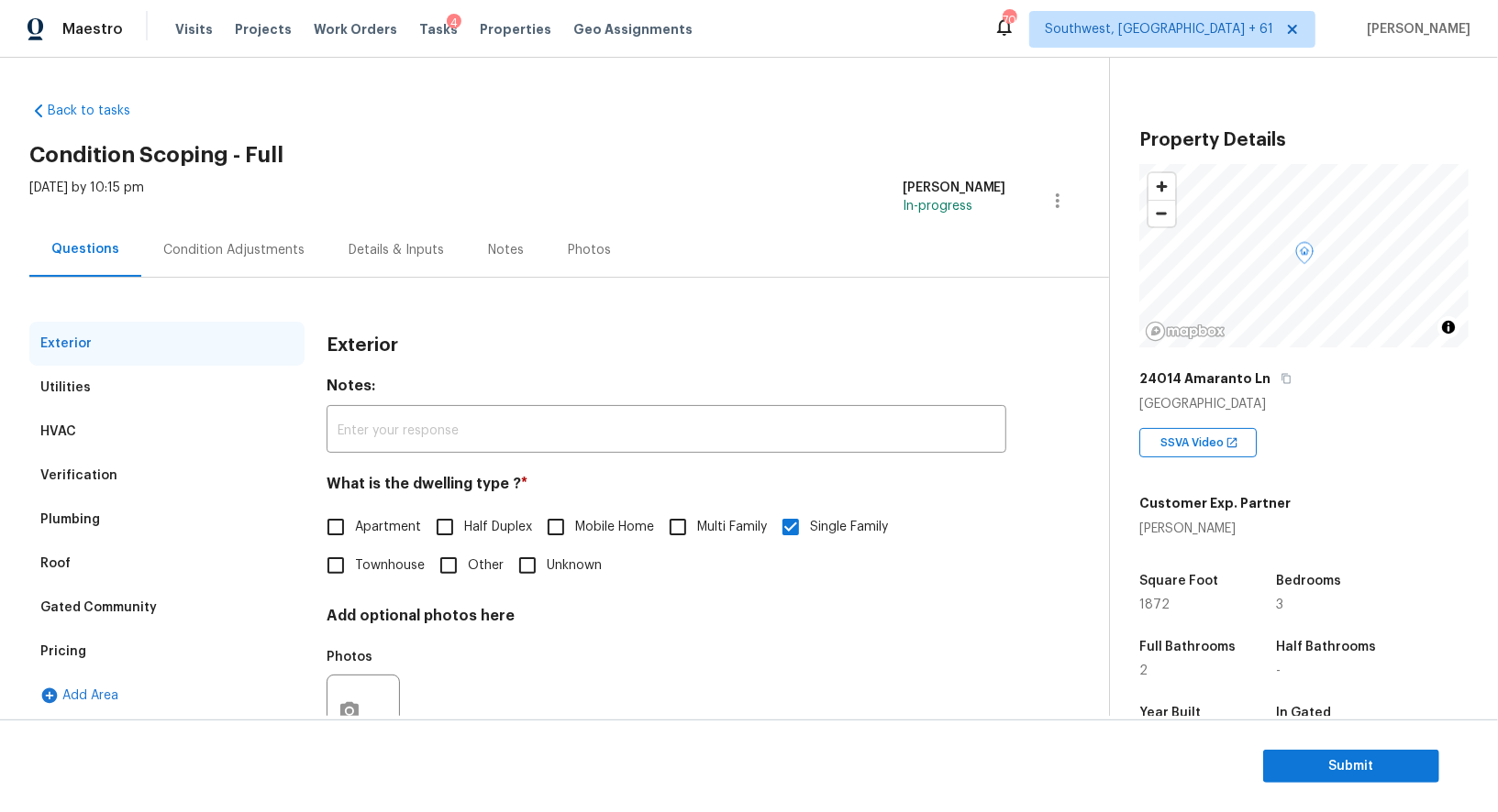
click at [227, 251] on div "Condition Adjustments" at bounding box center [234, 250] width 141 height 18
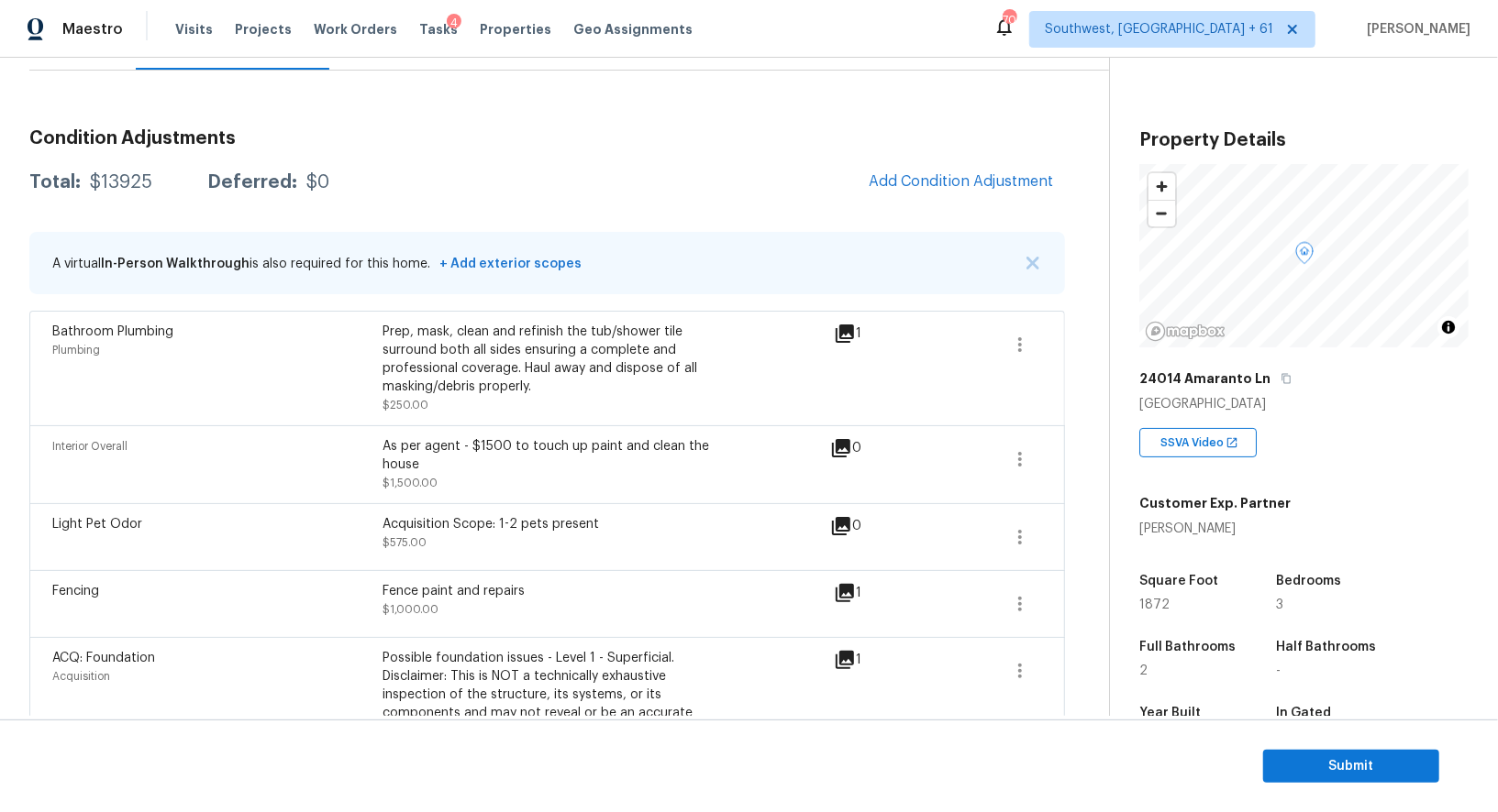
scroll to position [210, 0]
click at [945, 170] on span "Add Condition Adjustment" at bounding box center [961, 178] width 185 height 16
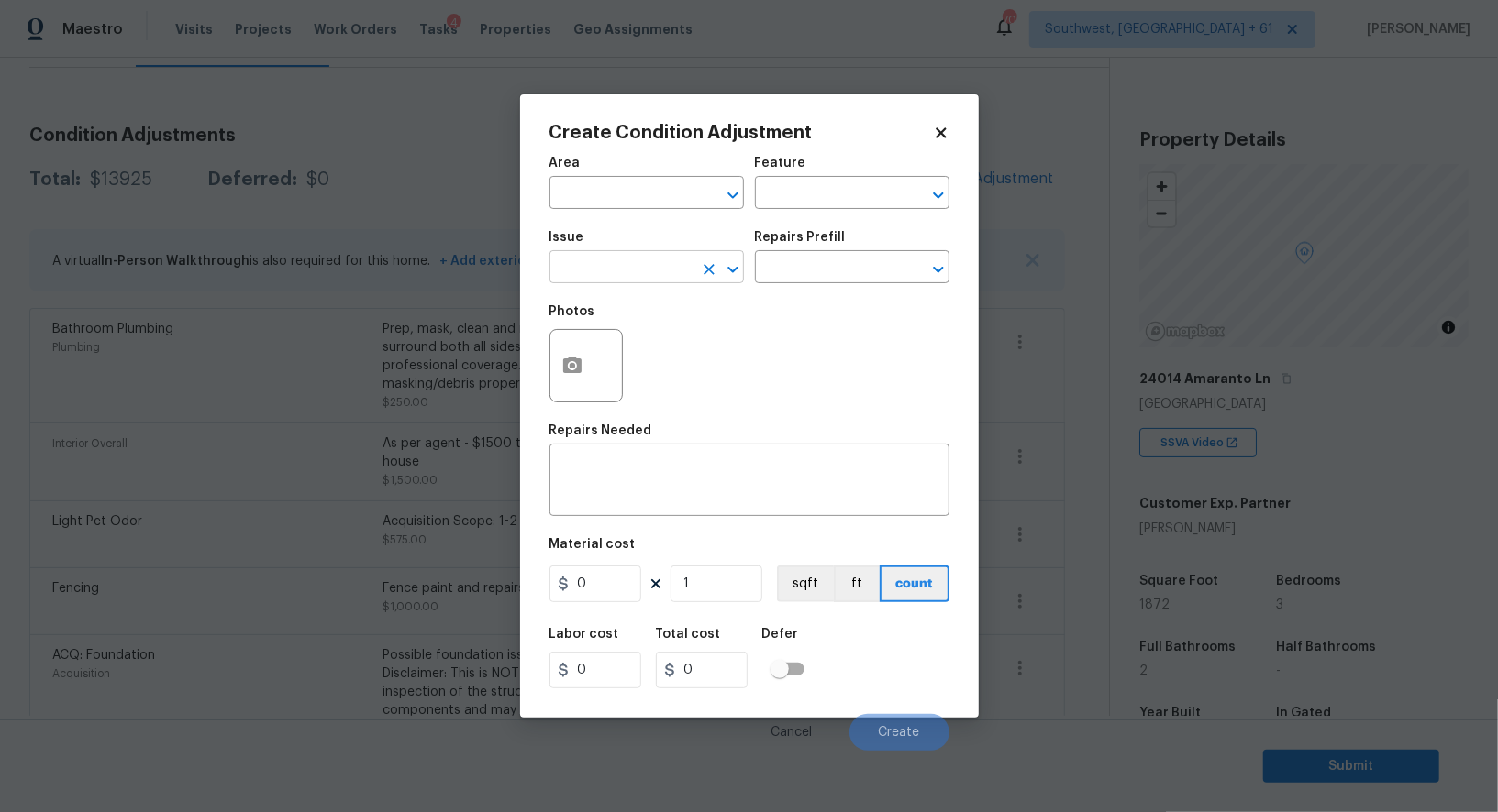
click at [619, 278] on input "text" at bounding box center [620, 269] width 143 height 28
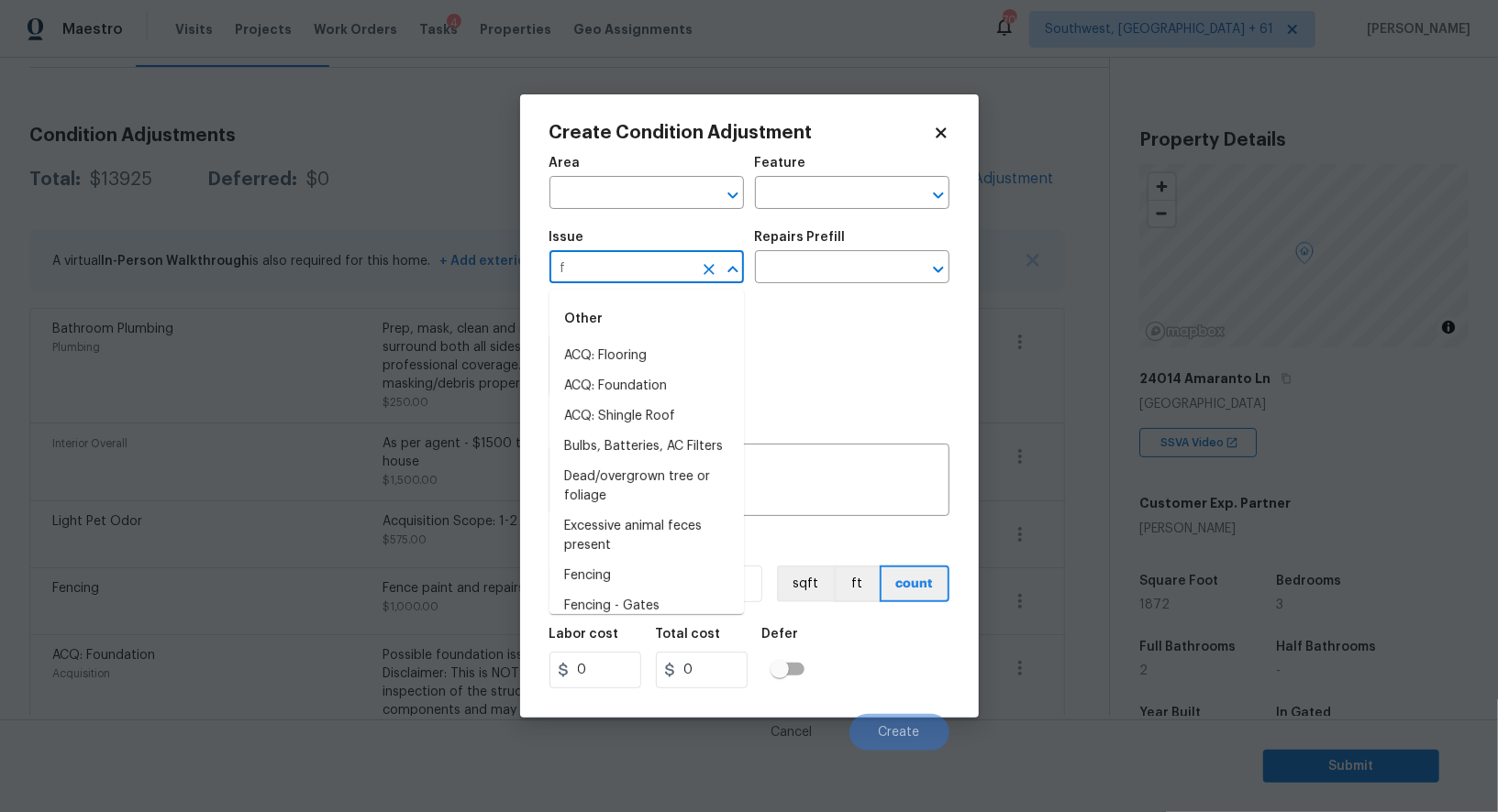
type input "fl"
type input "o"
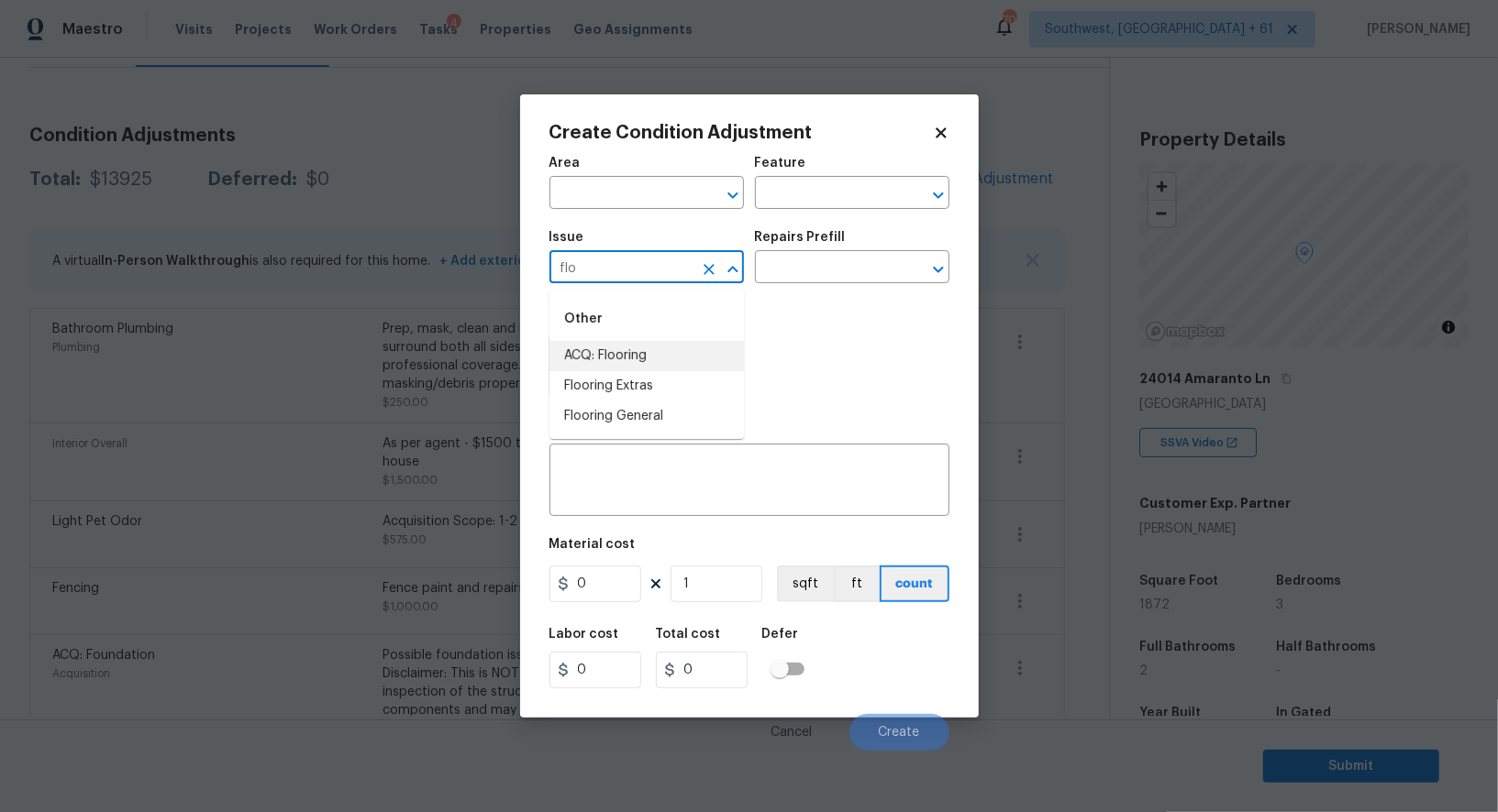
click at [638, 359] on li "ACQ: Flooring" at bounding box center [647, 356] width 195 height 30
type input "ACQ: Flooring"
click at [825, 284] on input "text" at bounding box center [826, 269] width 143 height 28
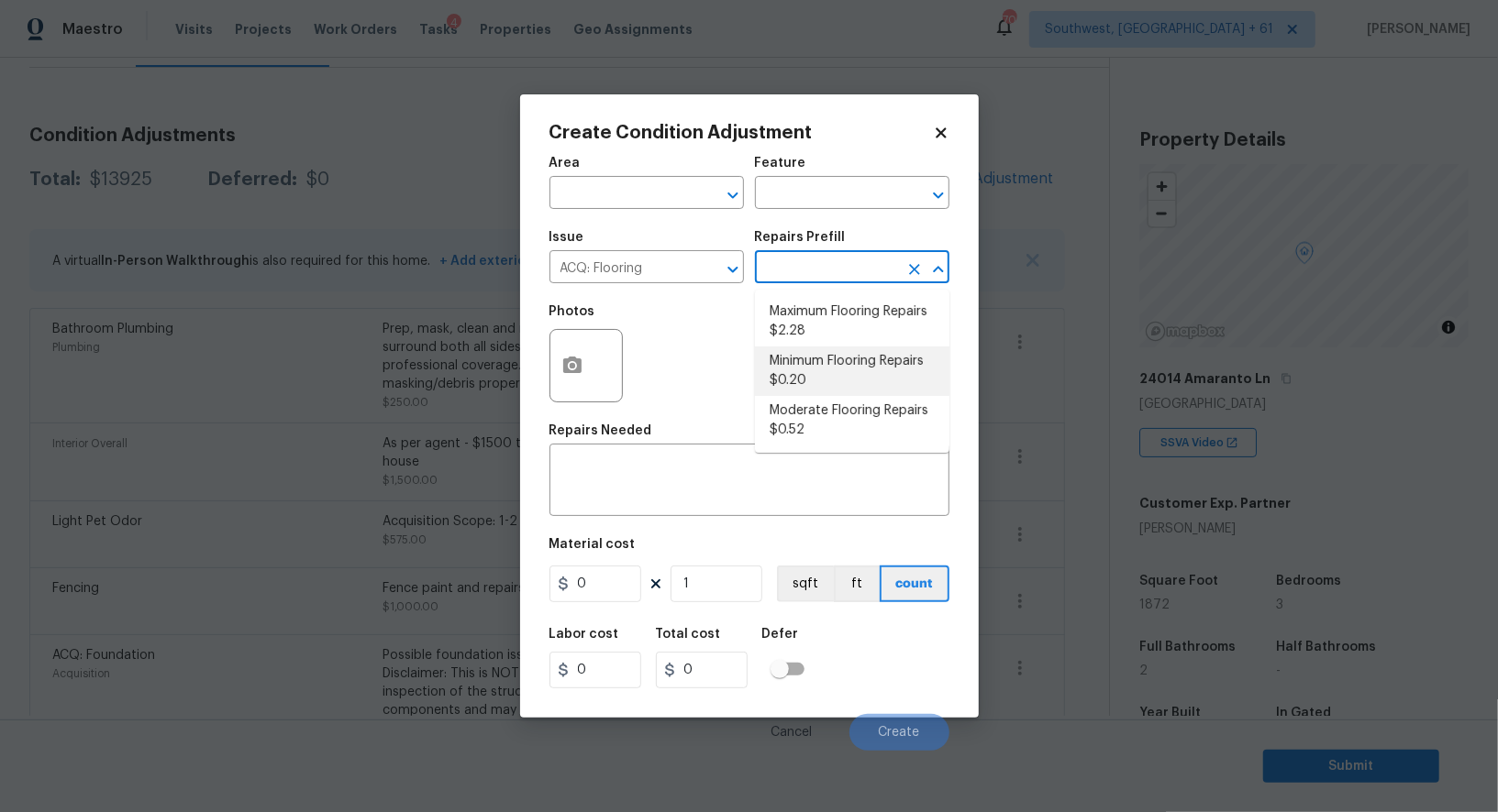
click at [812, 381] on li "Minimum Flooring Repairs $0.20" at bounding box center [852, 371] width 195 height 49
type input "Acquisition"
type textarea "Acquisition Scope: Minimum flooring repairs"
type input "0.2"
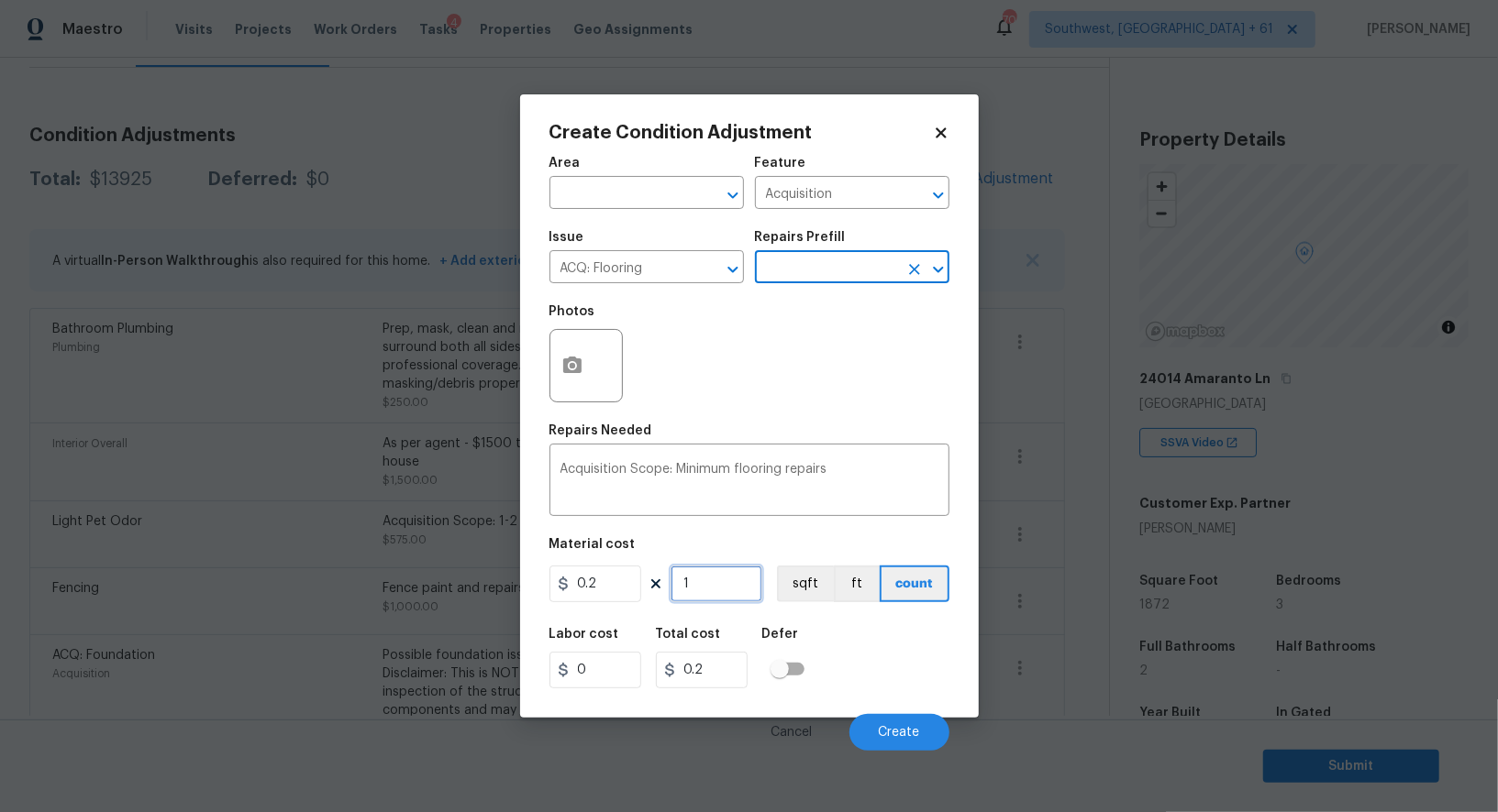
click at [727, 579] on input "1" at bounding box center [716, 583] width 92 height 37
type input "0"
type input "1"
type input "0.2"
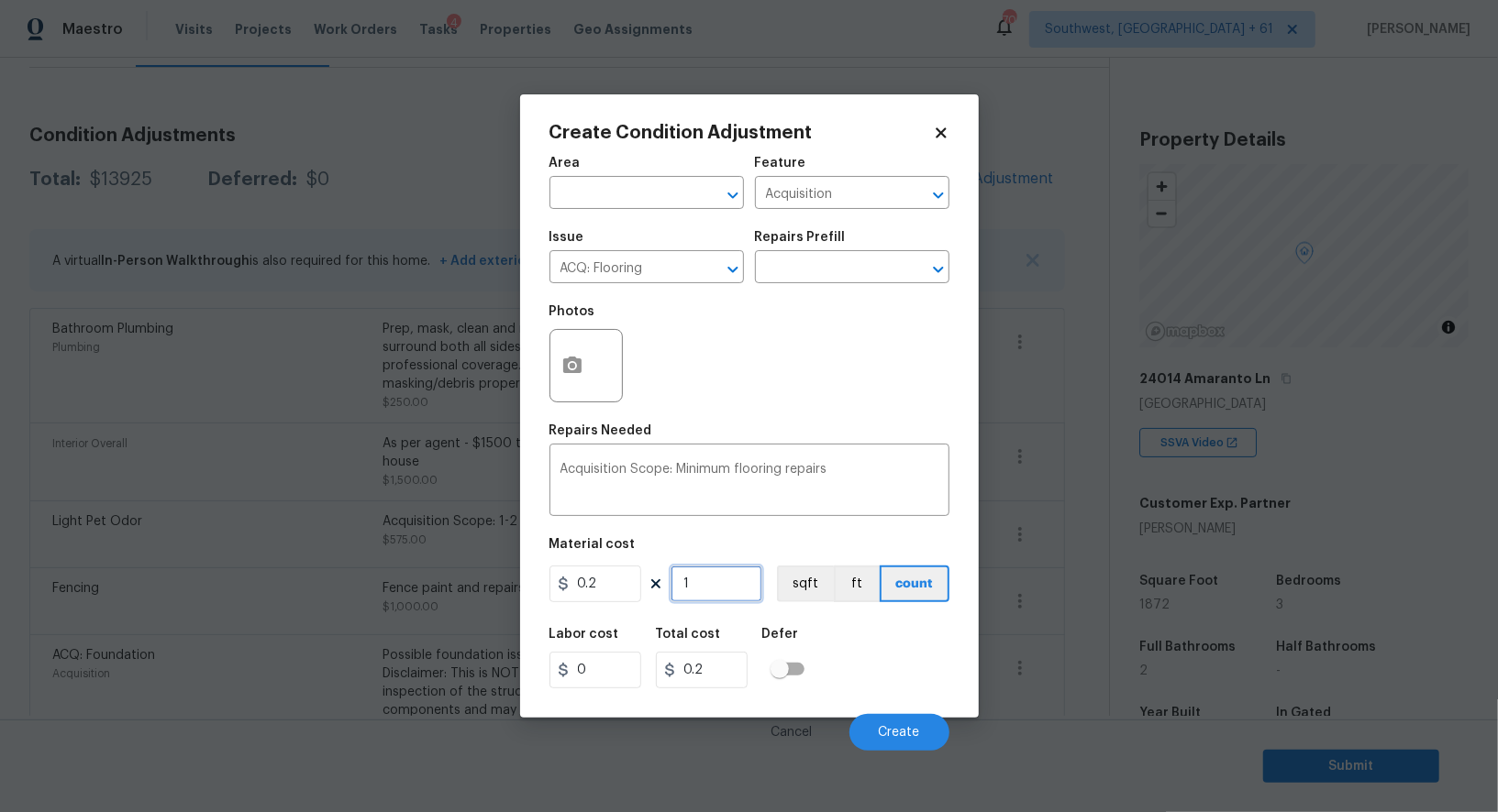
type input "18"
type input "3.6"
type input "187"
type input "37.4"
type input "1872"
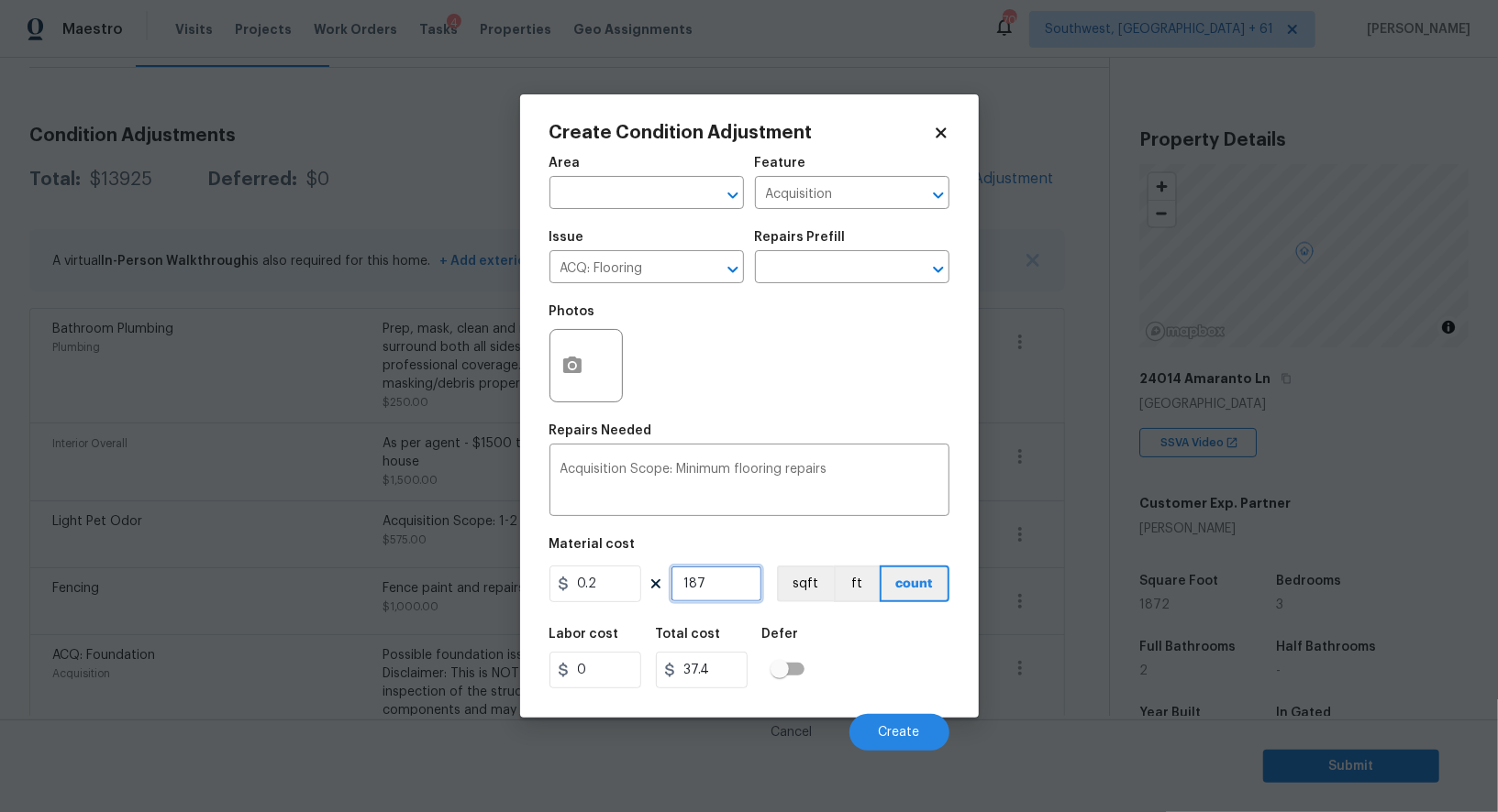
type input "374.4"
type input "1872"
click at [900, 729] on span "Create" at bounding box center [899, 733] width 42 height 14
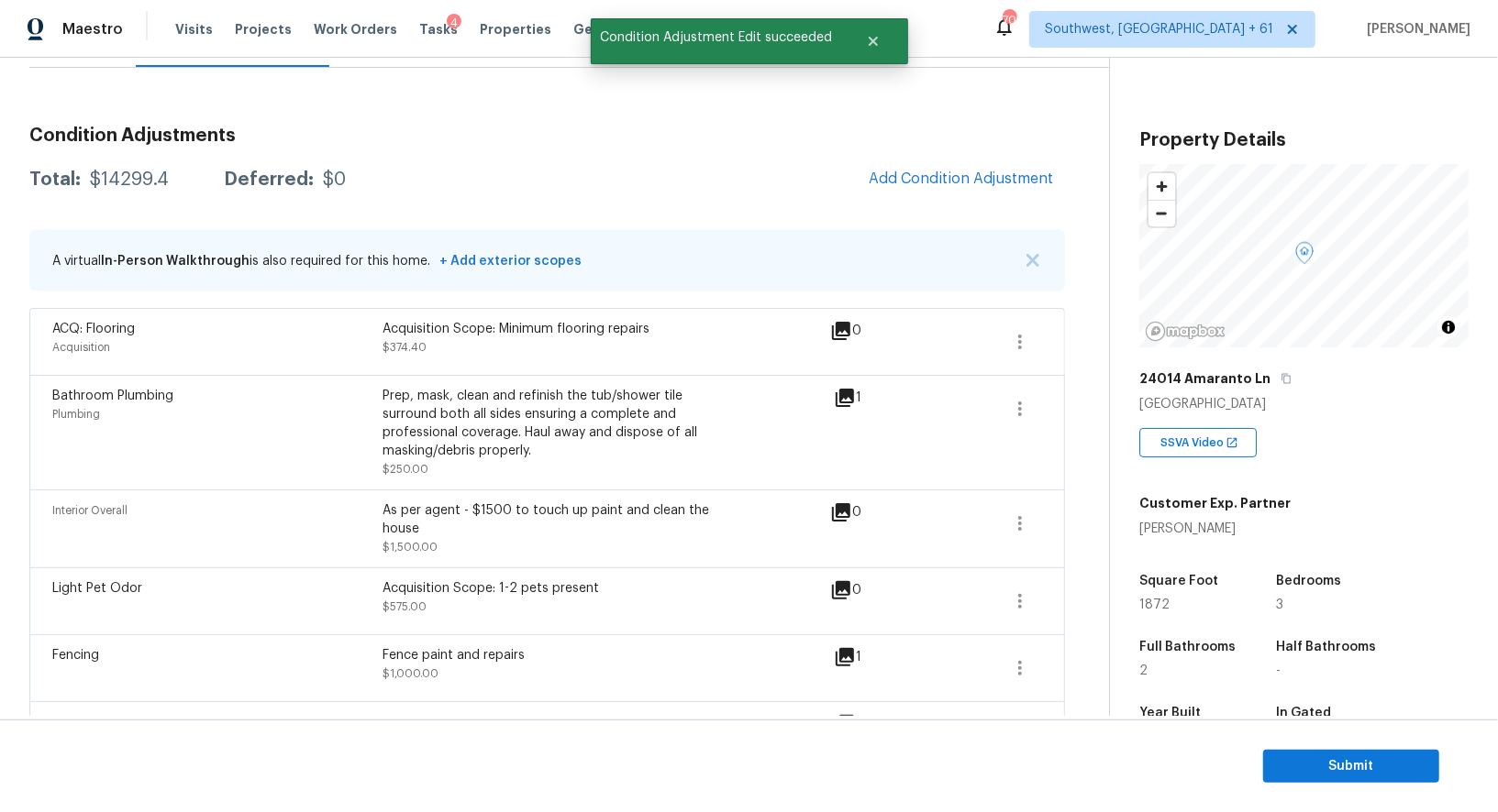
click at [680, 201] on div "Condition Adjustments Total: $14299.4 Deferred: $0 Add Condition Adjustment A v…" at bounding box center [547, 637] width 1036 height 1051
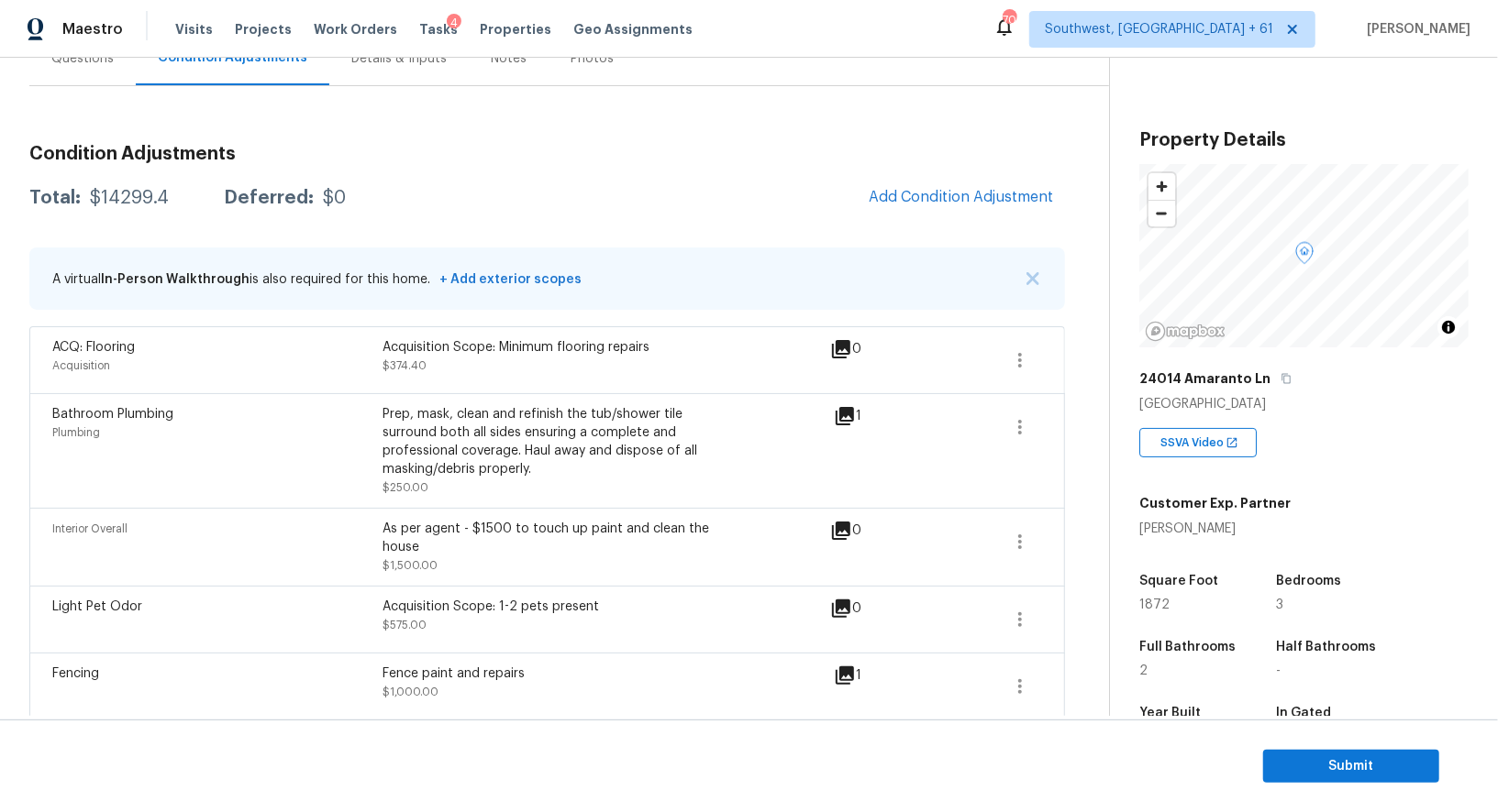
scroll to position [188, 0]
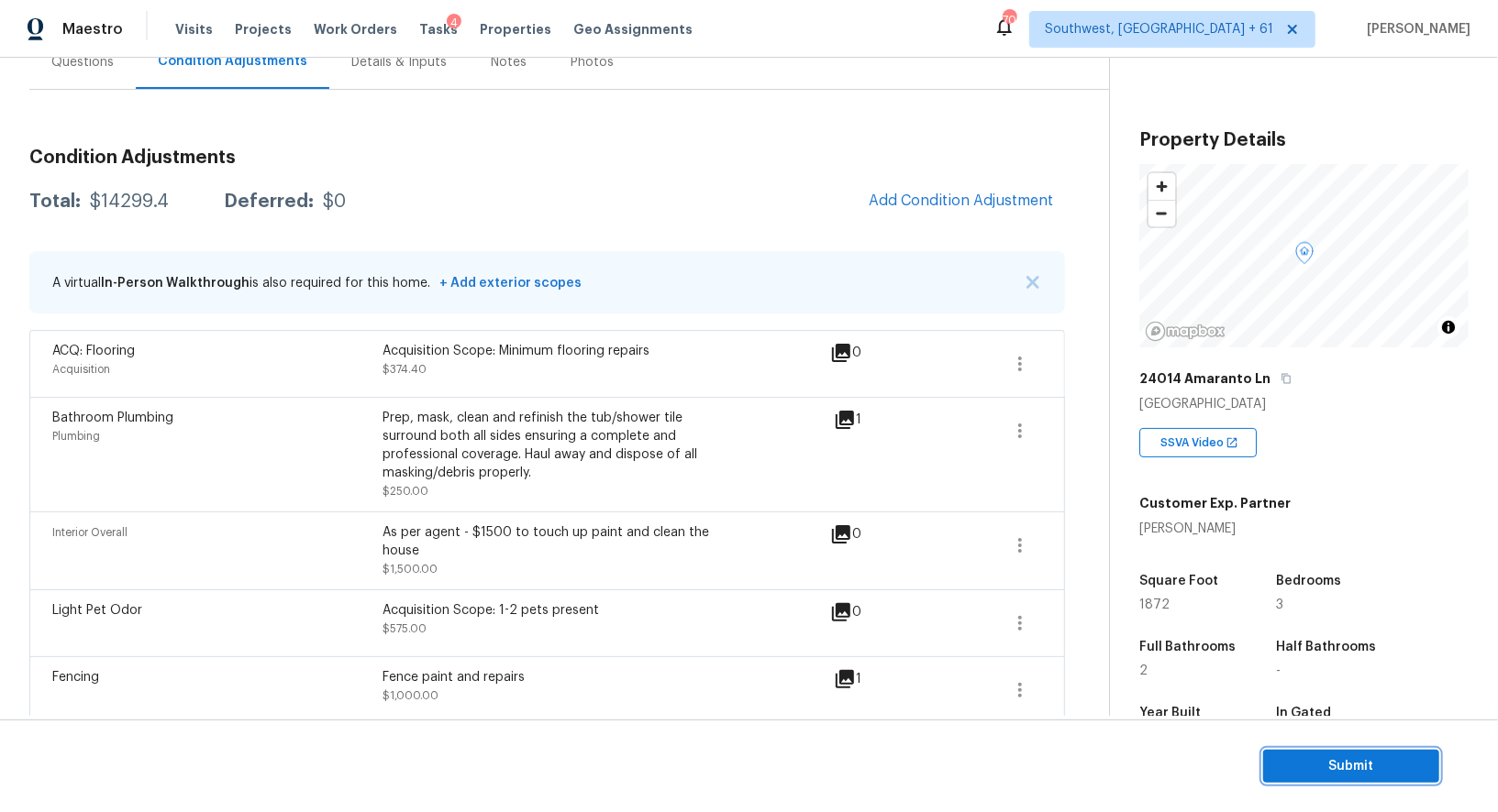
click at [1332, 771] on span "Submit" at bounding box center [1350, 767] width 147 height 23
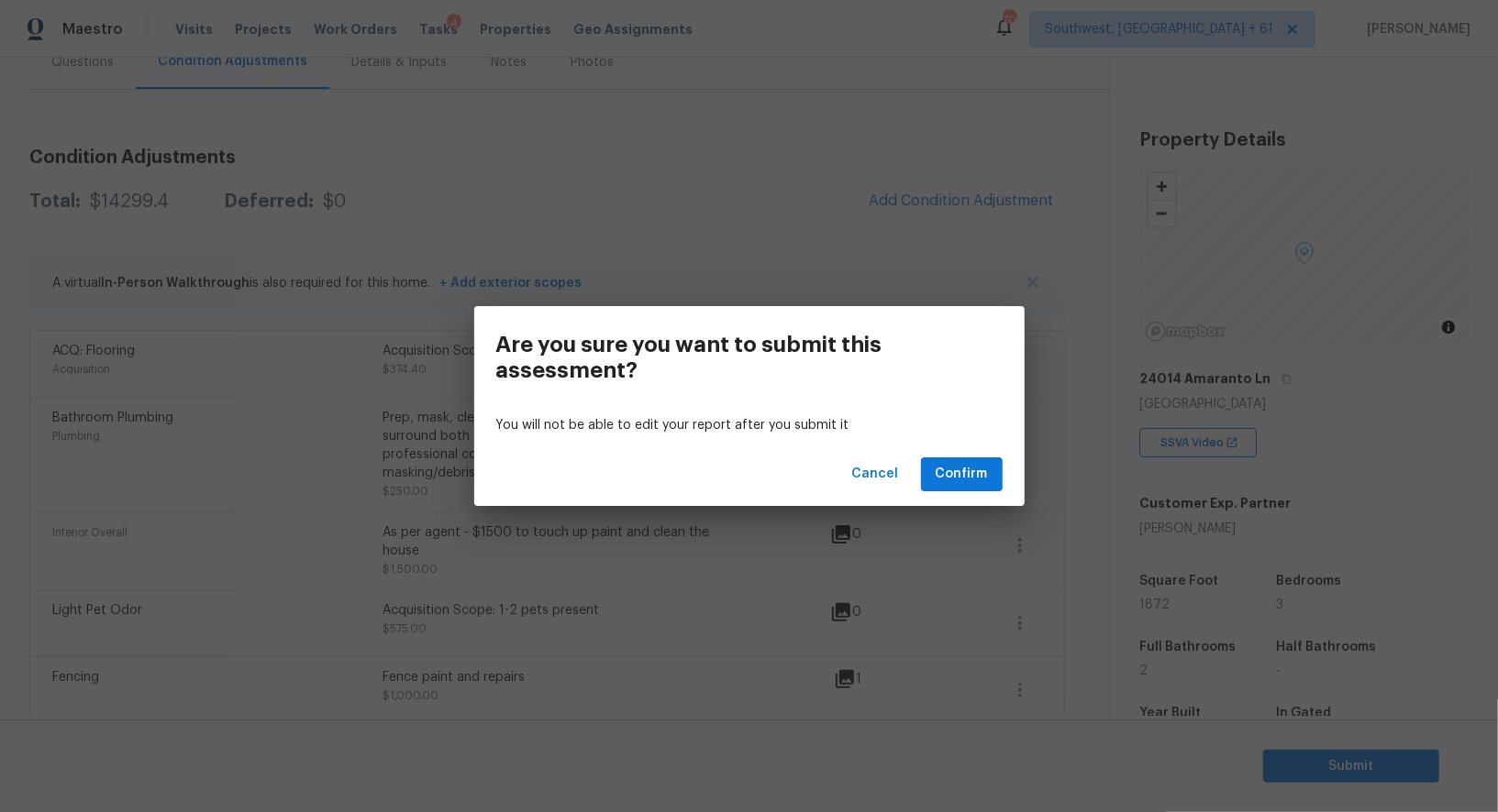
click at [851, 414] on div "You will not be able to edit your report after you submit it" at bounding box center [749, 426] width 550 height 34
click at [881, 479] on span "Cancel" at bounding box center [875, 475] width 46 height 23
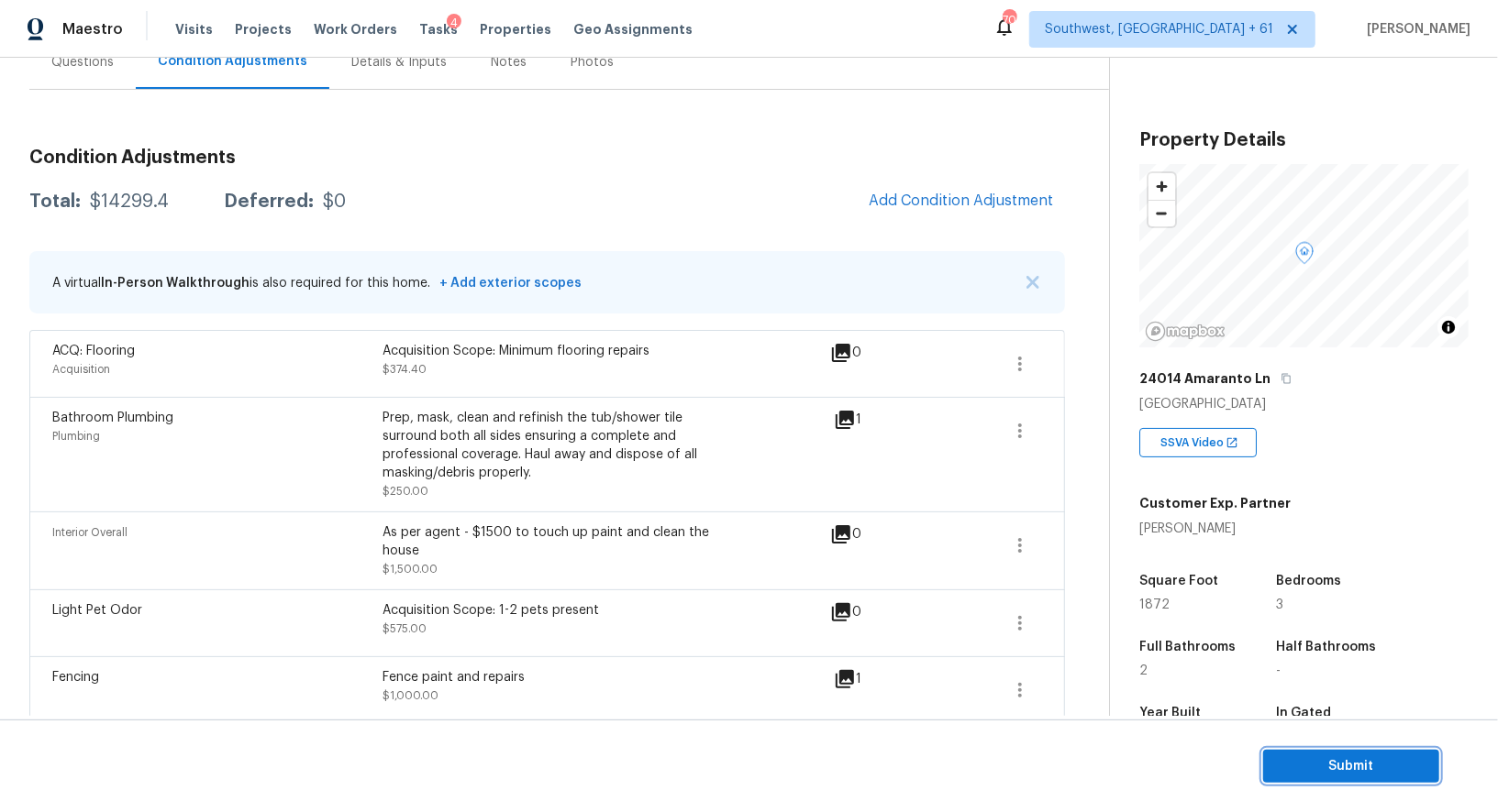
click at [1315, 751] on button "Submit" at bounding box center [1350, 767] width 176 height 34
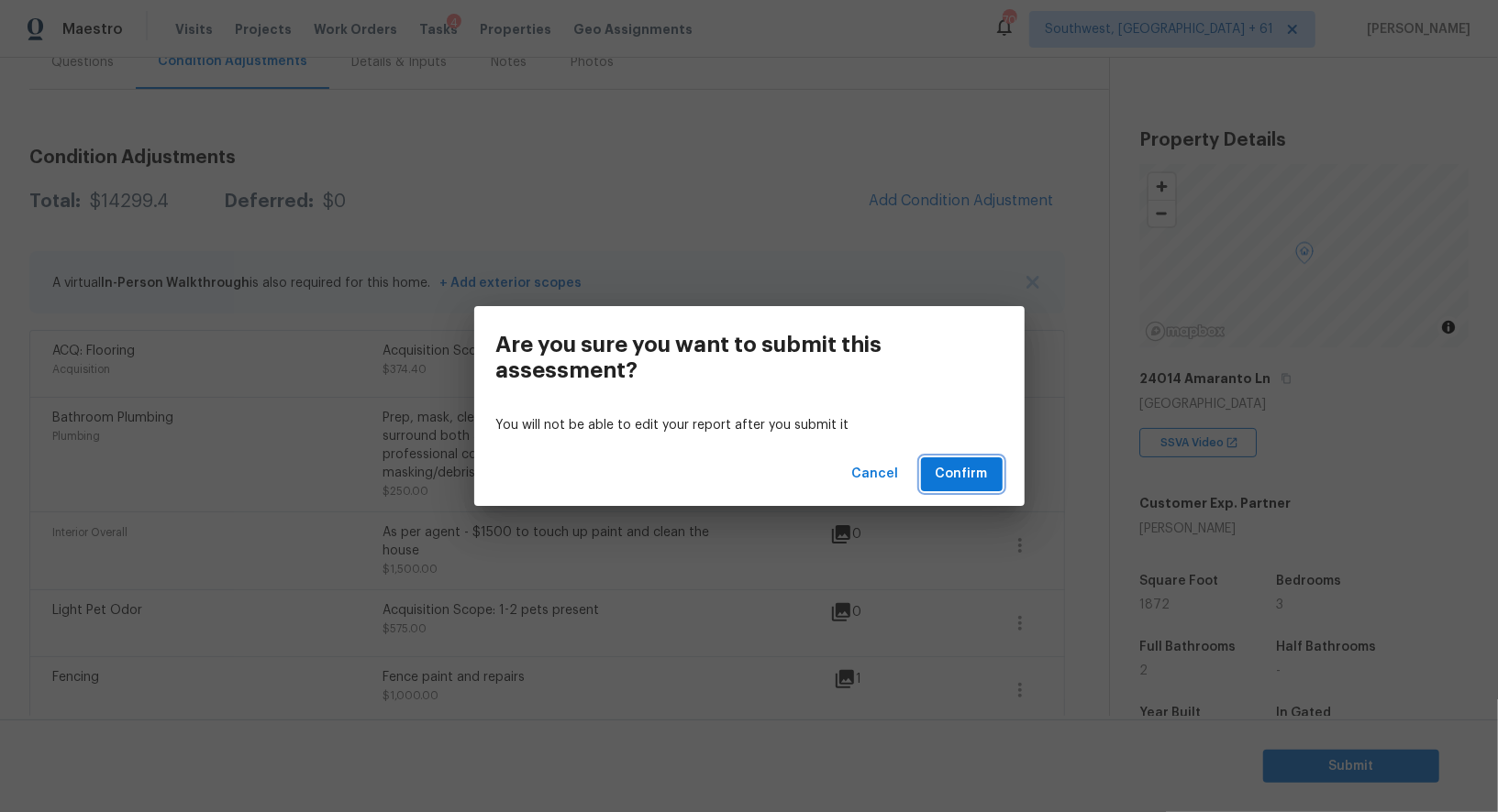
click at [953, 479] on span "Confirm" at bounding box center [961, 475] width 52 height 23
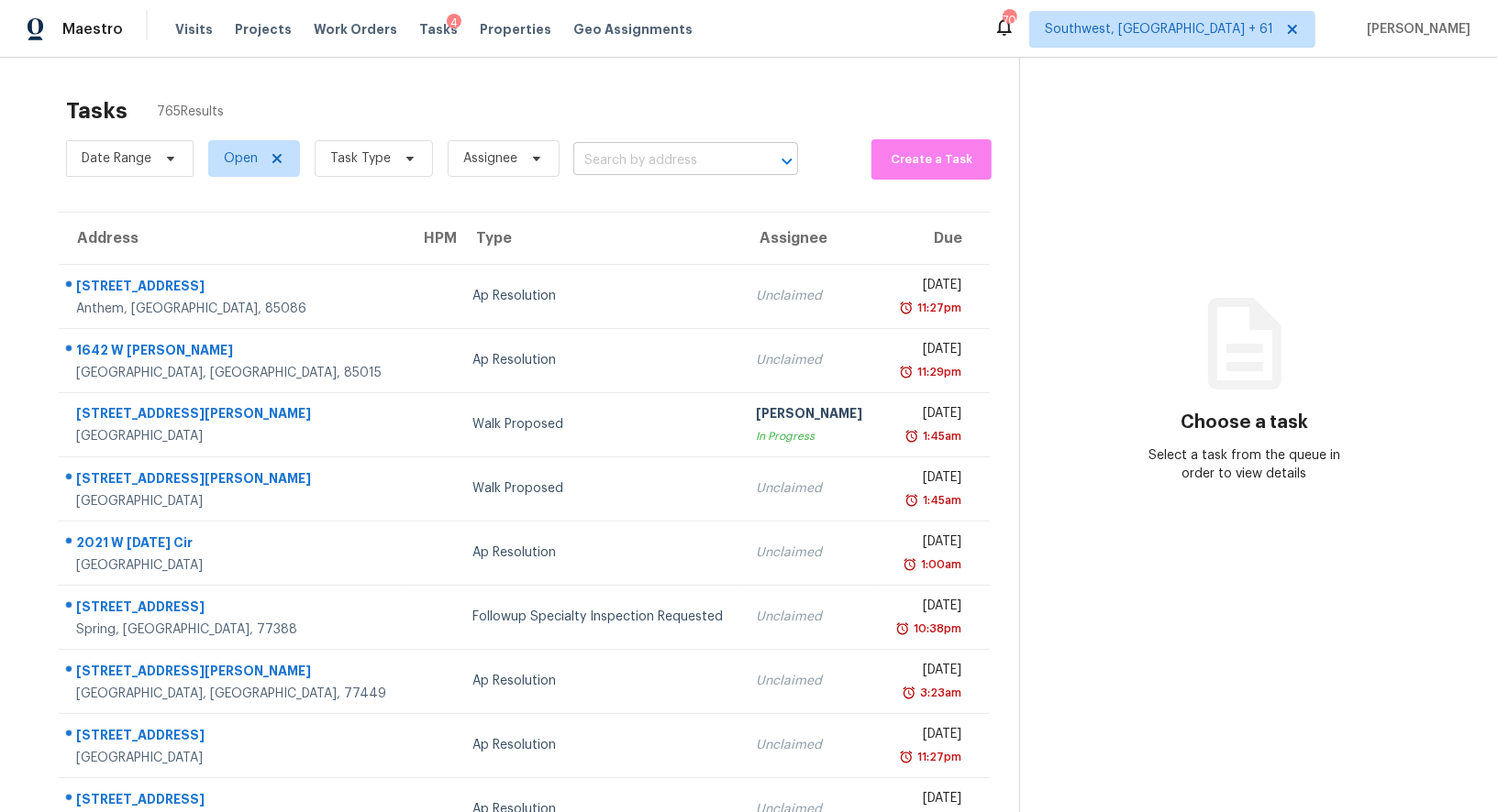
click at [610, 159] on input "text" at bounding box center [659, 161] width 173 height 28
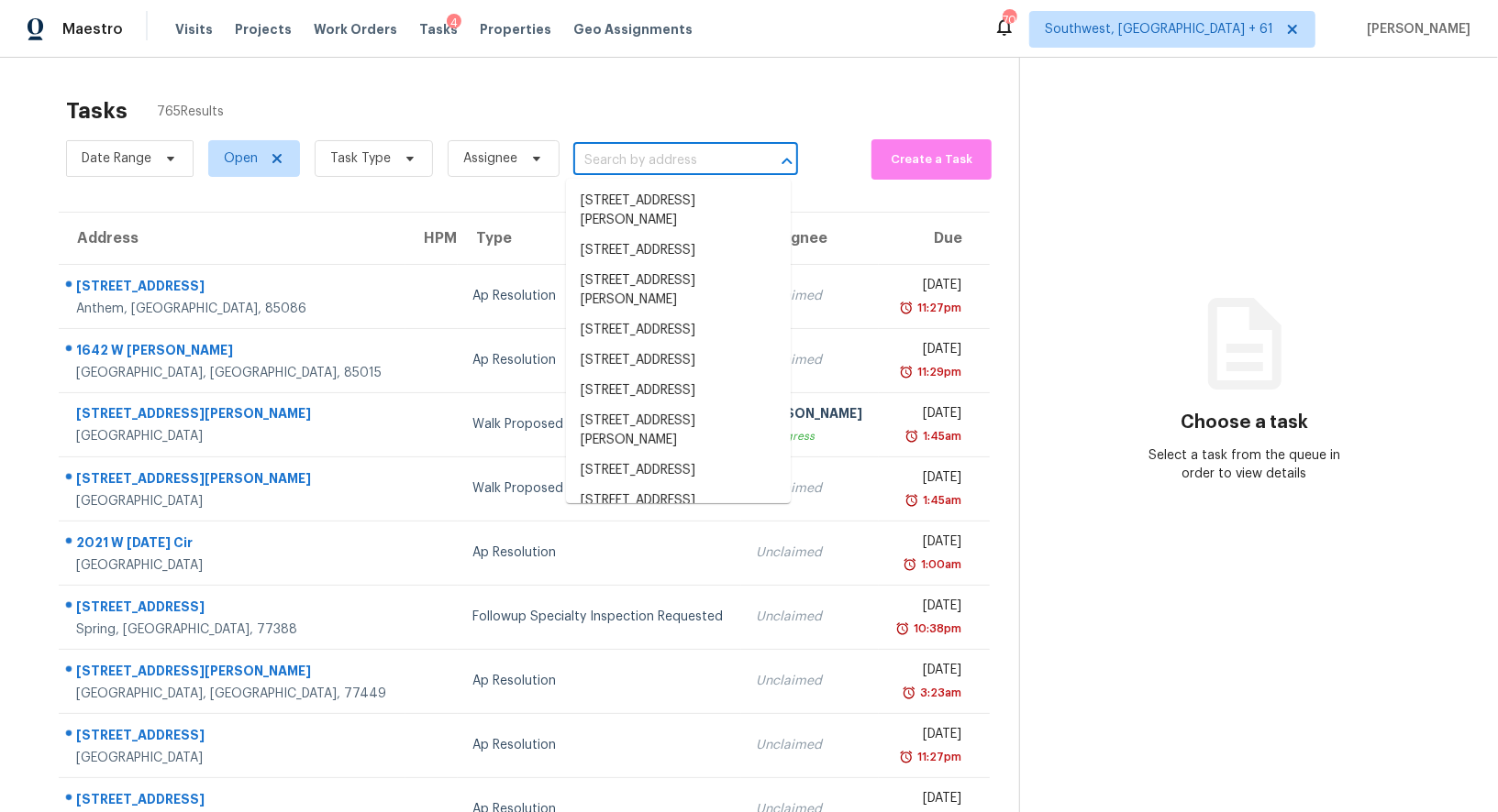
paste input "12505 Ashdown Dr, Odessa, FL 33556"
type input "12505 Ashdown Dr, Odessa, FL 33556"
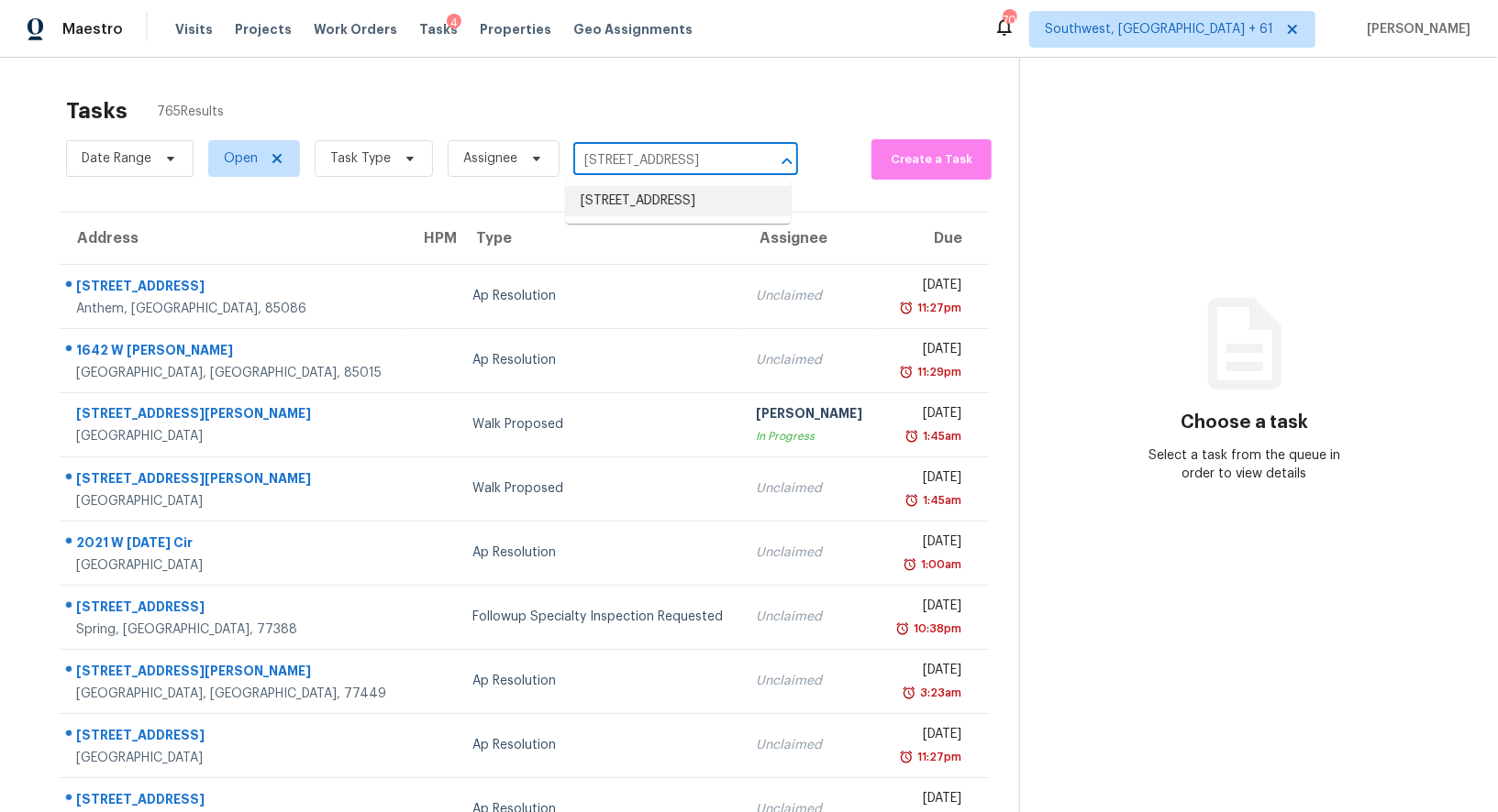
click at [646, 209] on li "12505 Ashdown Dr, Odessa, FL 33556" at bounding box center [678, 201] width 225 height 30
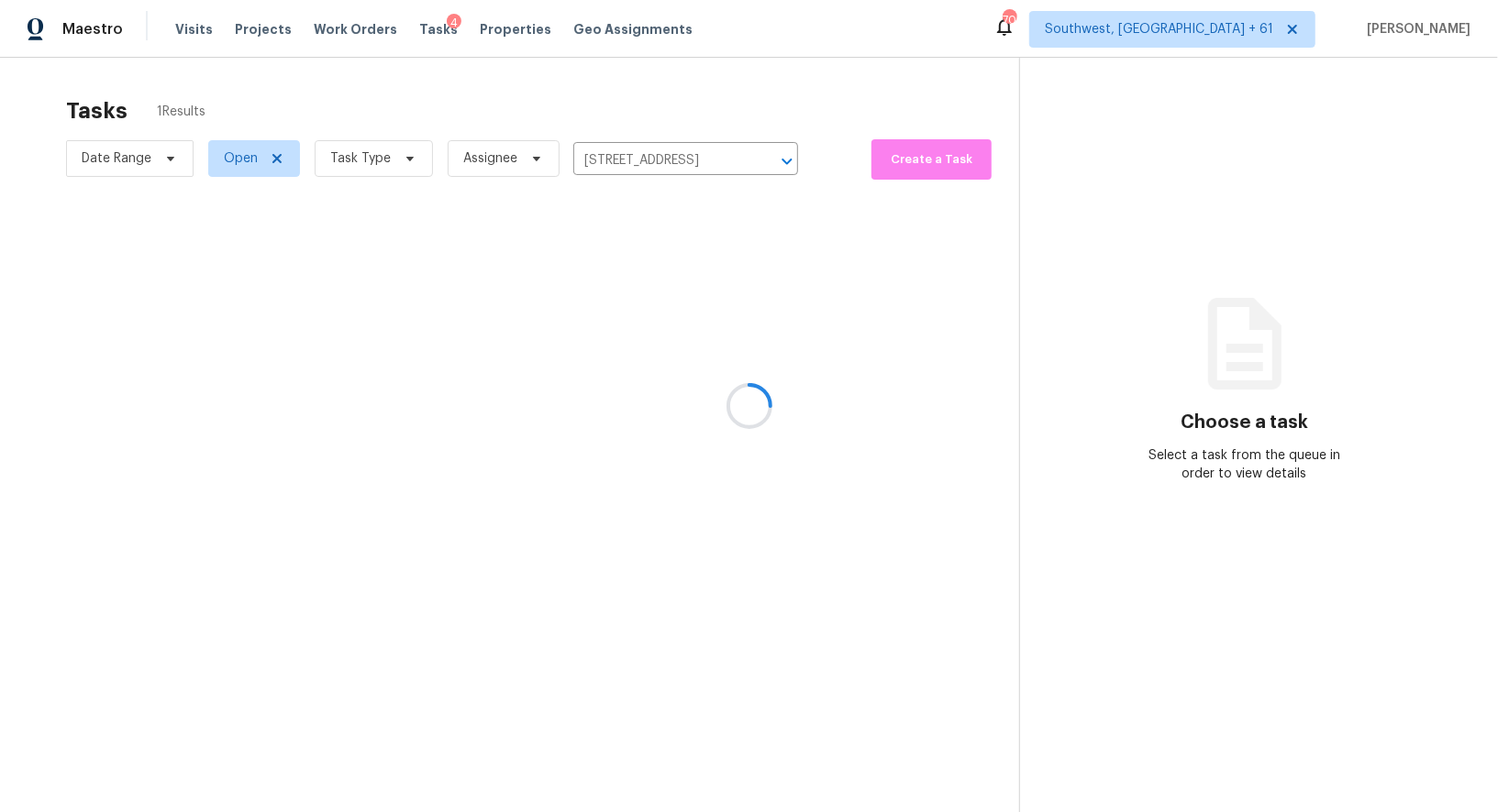
click at [654, 273] on div at bounding box center [749, 406] width 1498 height 812
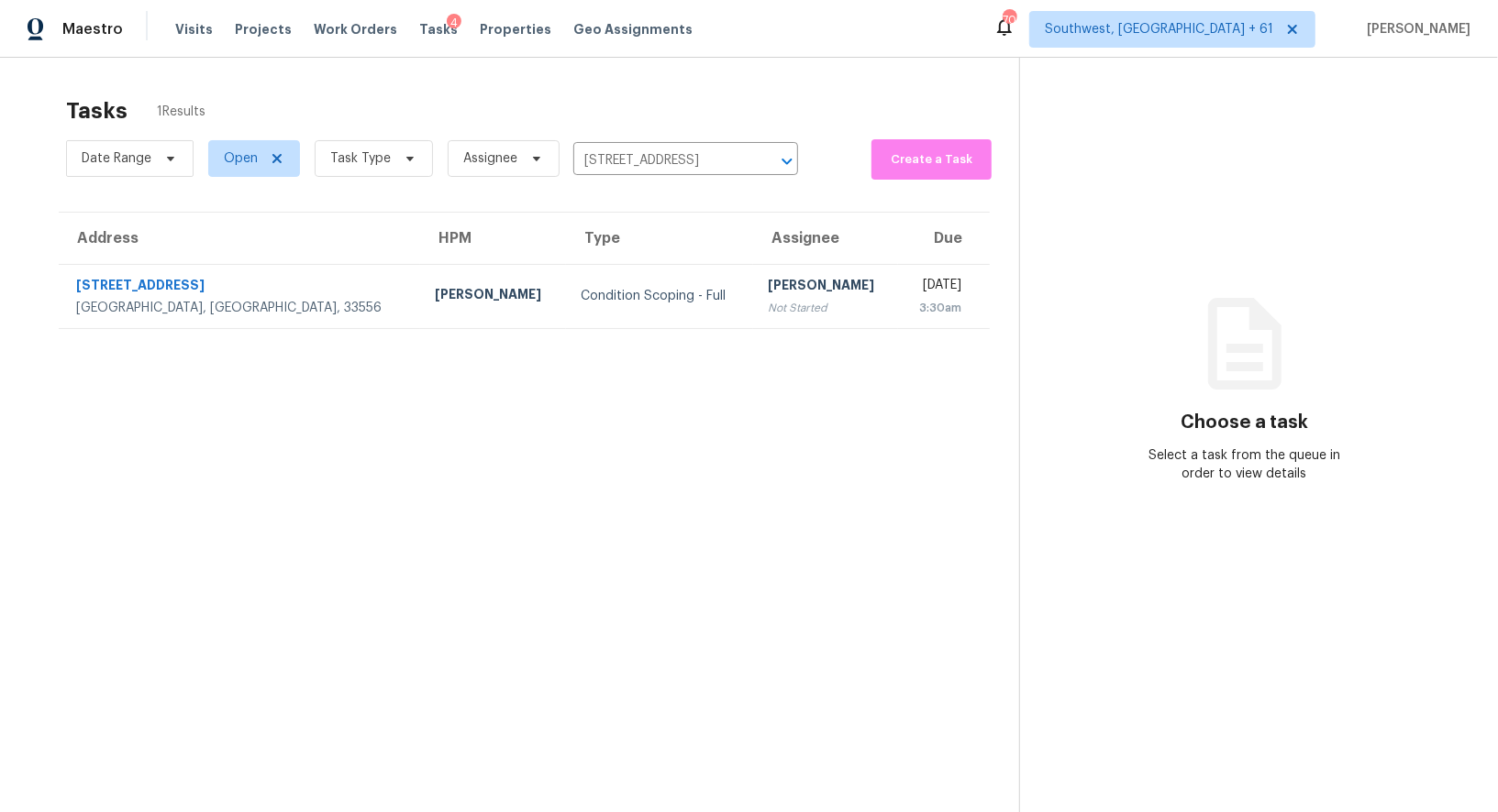
click at [753, 273] on td "Salma Ansari Not Started" at bounding box center [826, 296] width 146 height 64
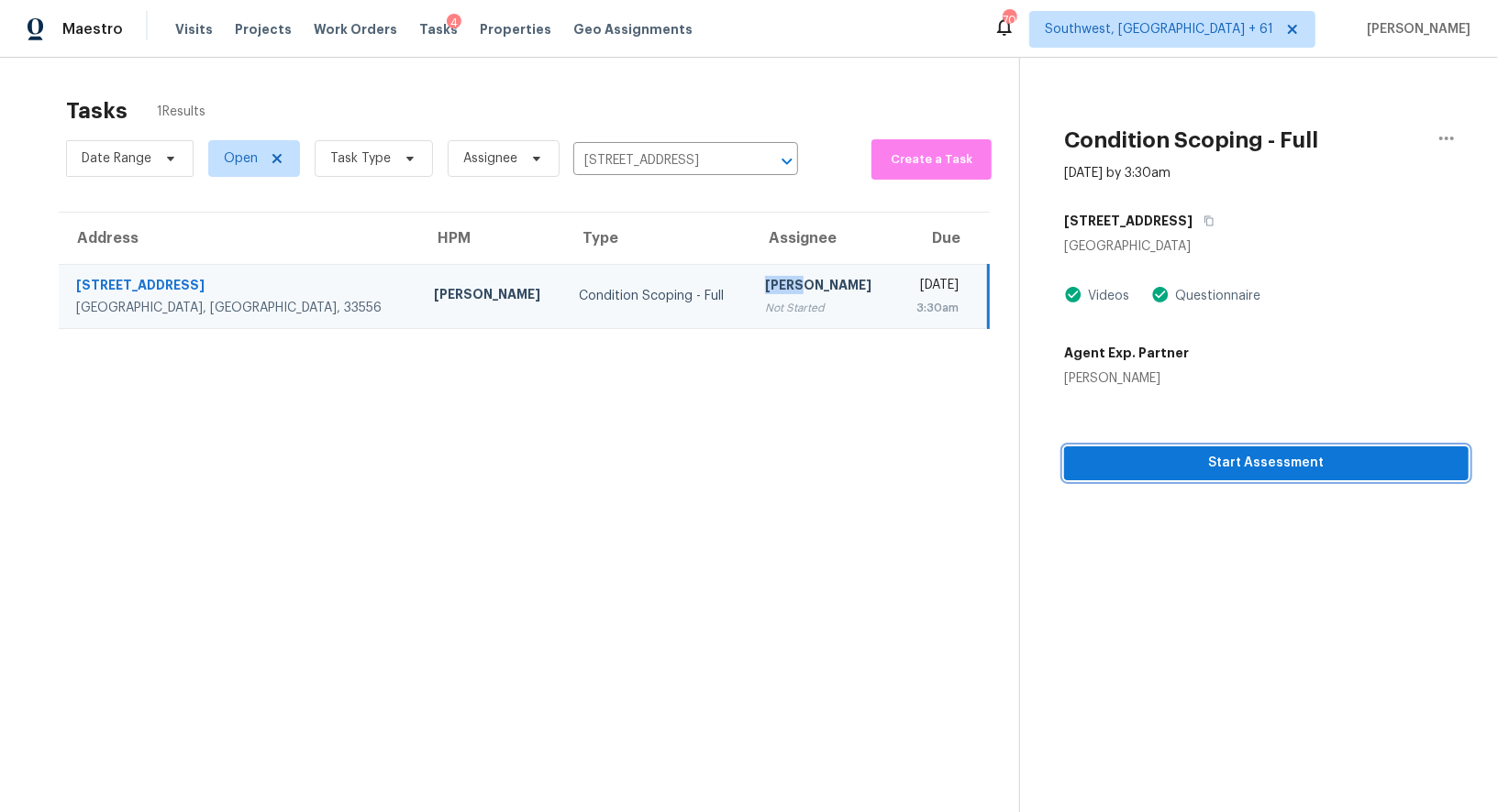
click at [1260, 468] on span "Start Assessment" at bounding box center [1265, 463] width 375 height 23
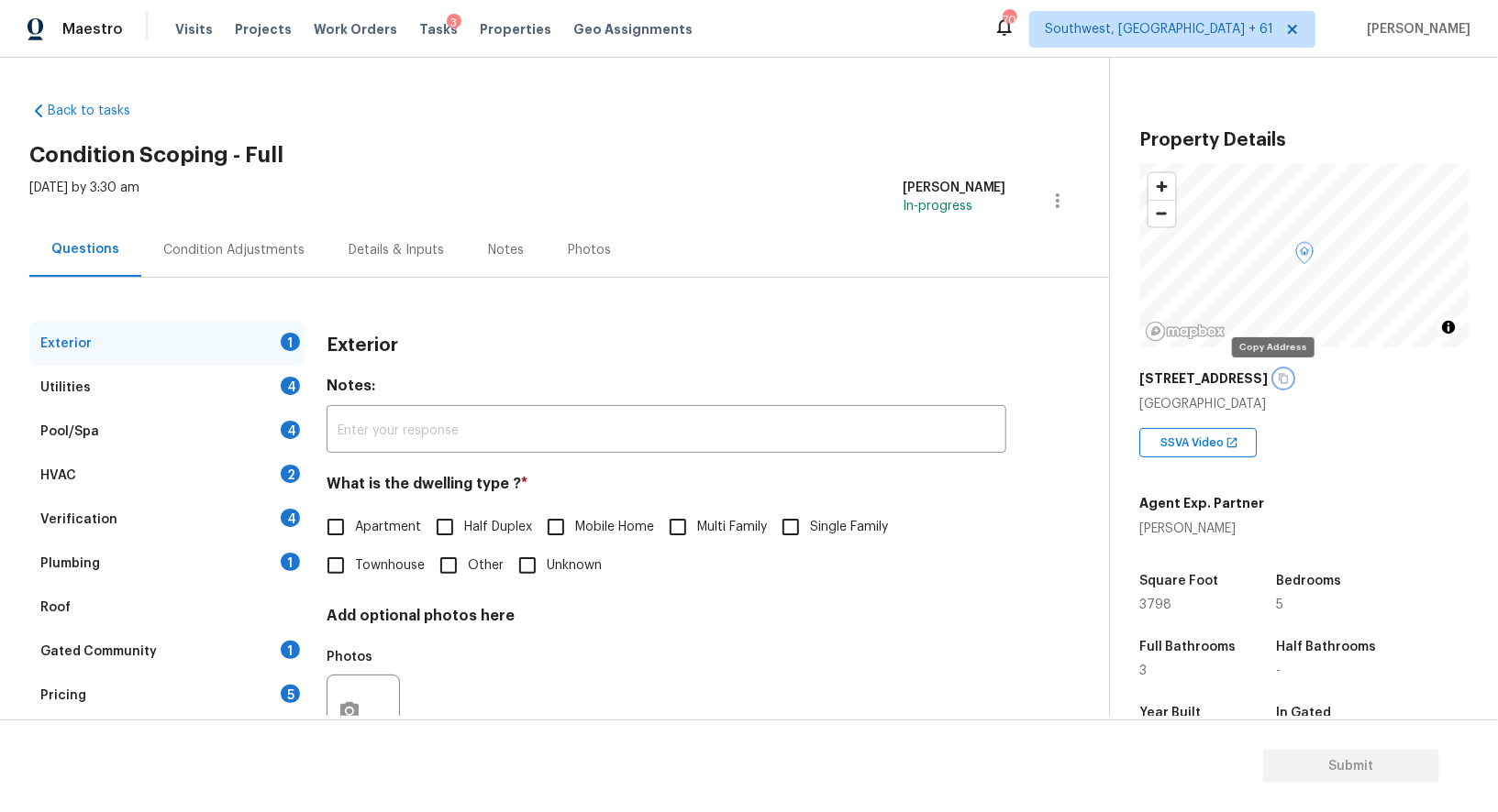
click at [1278, 377] on icon "button" at bounding box center [1283, 379] width 11 height 11
click at [265, 233] on div "Condition Adjustments" at bounding box center [234, 250] width 185 height 54
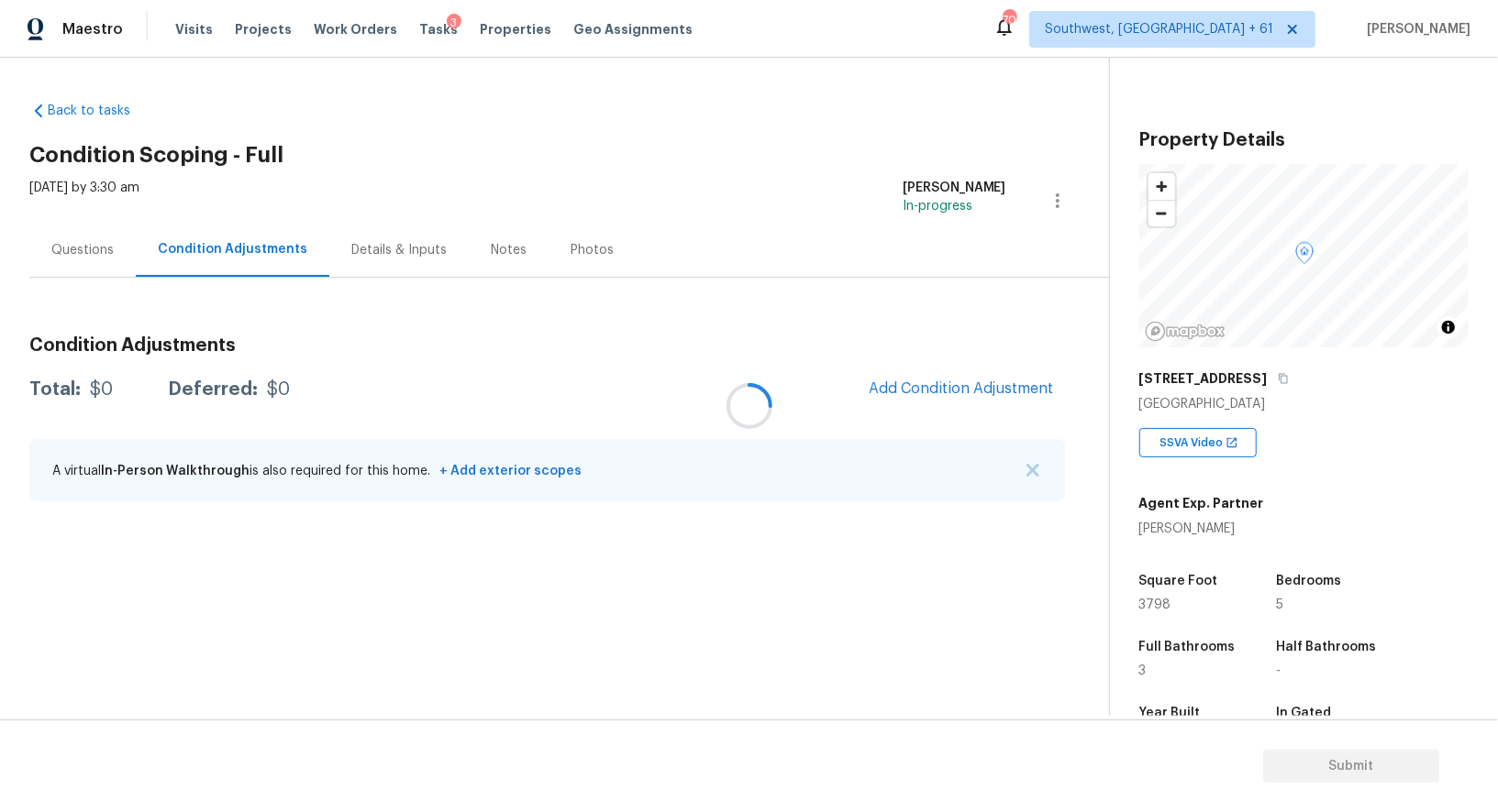
click at [918, 390] on div at bounding box center [749, 406] width 1498 height 812
click at [949, 389] on span "Add Condition Adjustment" at bounding box center [961, 388] width 185 height 16
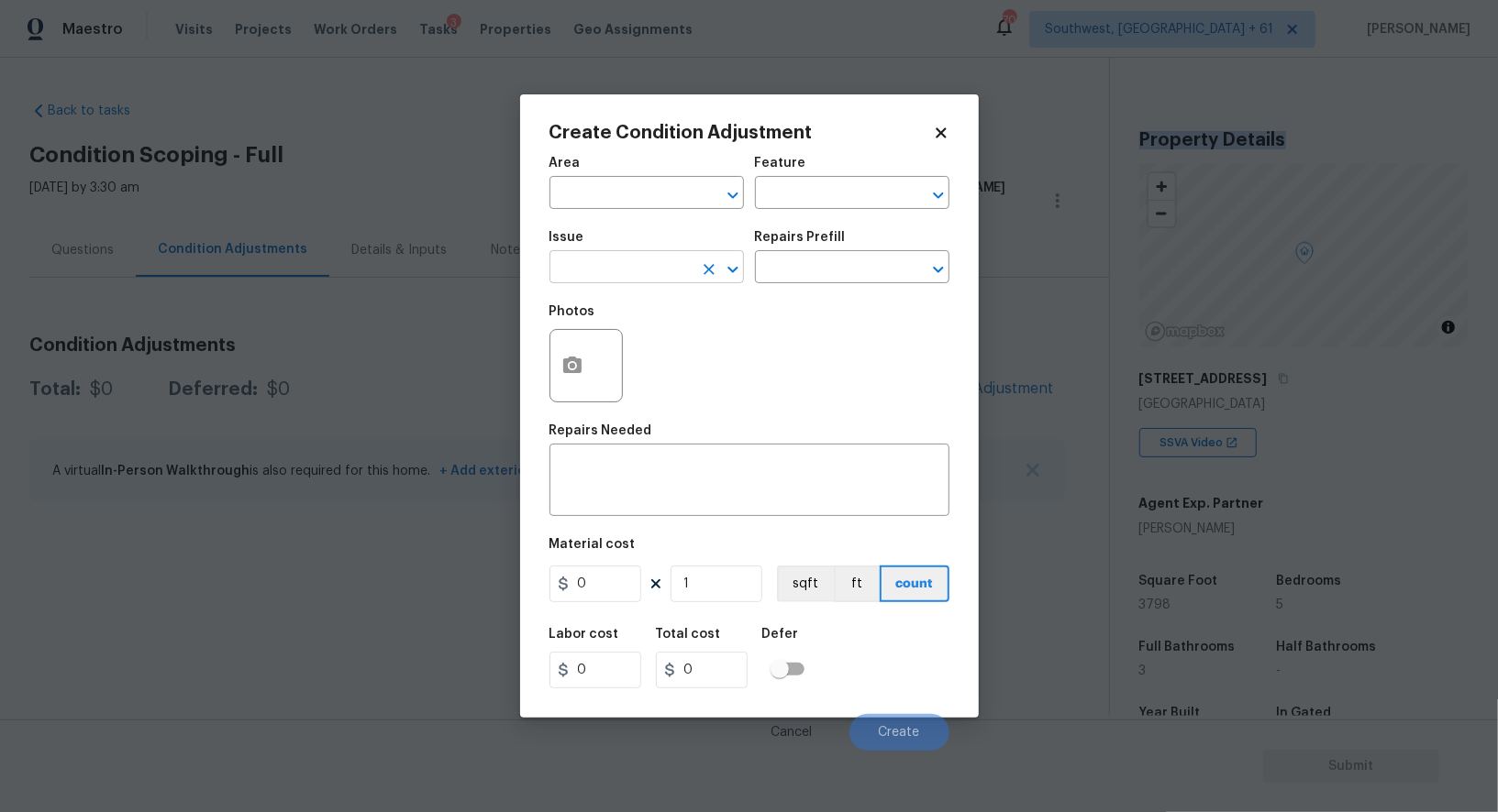
click at [599, 279] on input "text" at bounding box center [620, 269] width 143 height 28
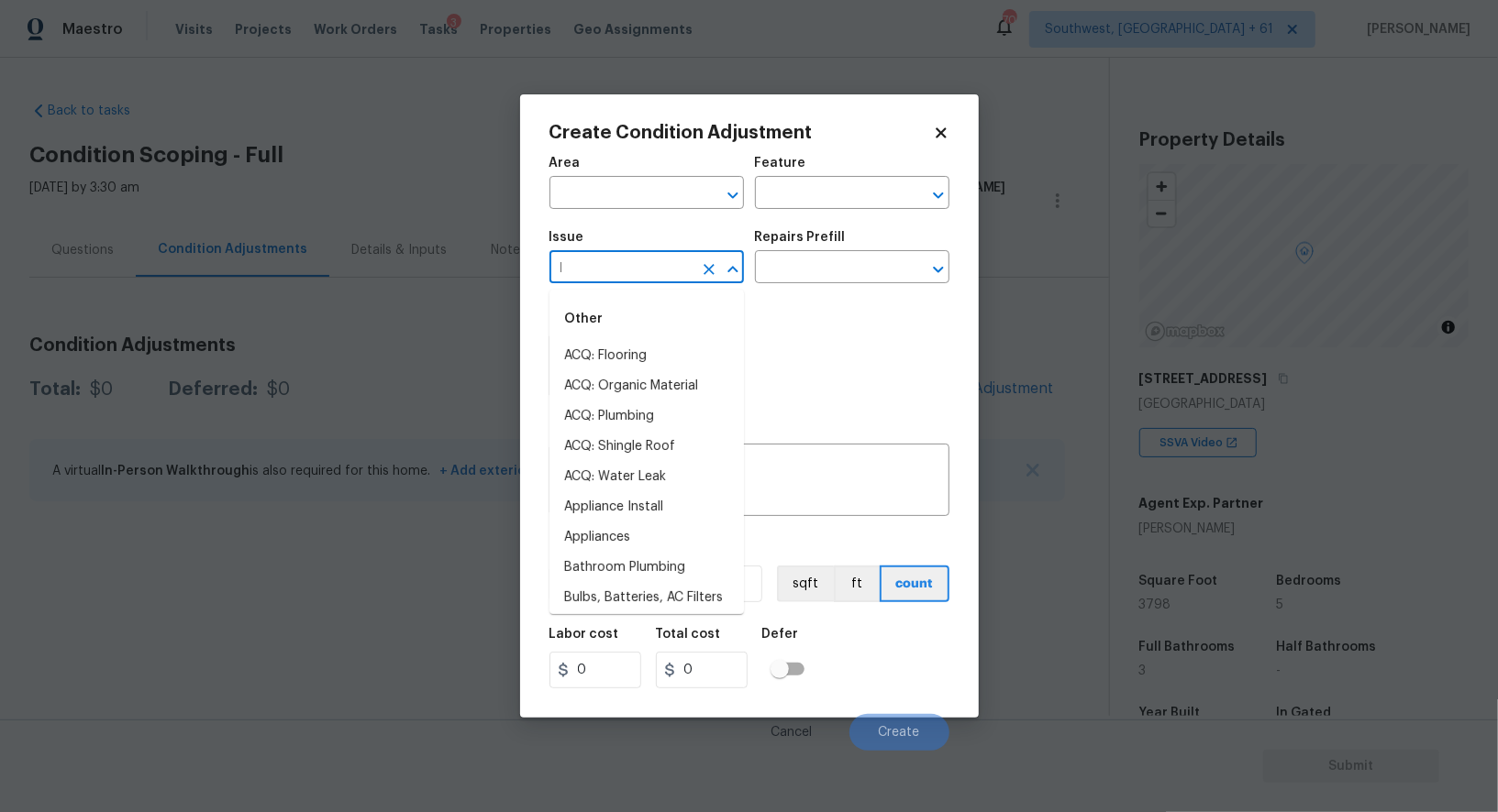
type input "la"
type input "n"
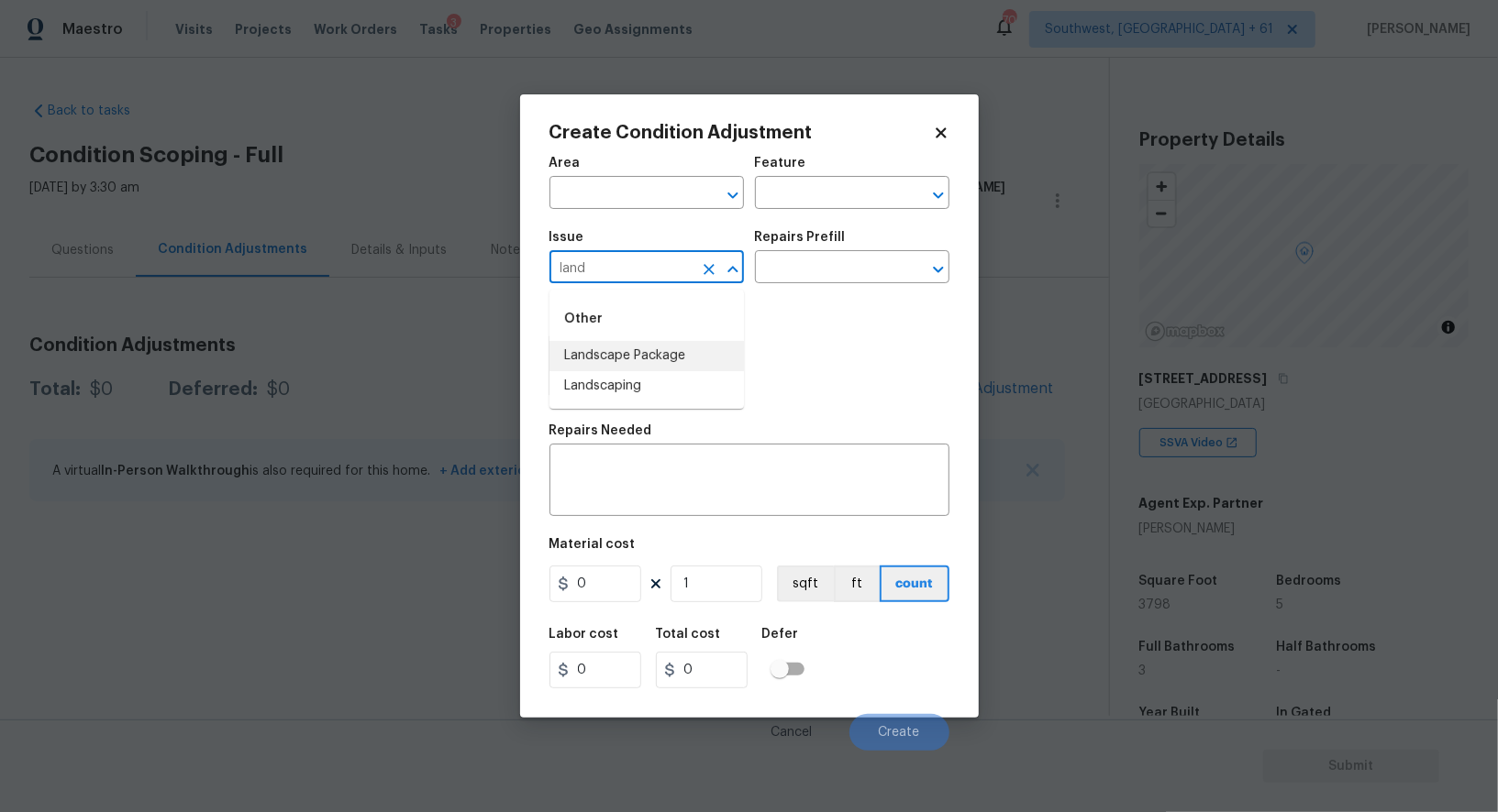
click at [652, 358] on li "Landscape Package" at bounding box center [647, 356] width 195 height 30
type input "Landscape Package"
click at [782, 291] on div "Issue Landscape Package ​ Repairs Prefill ​" at bounding box center [749, 257] width 400 height 75
click at [803, 280] on input "text" at bounding box center [826, 269] width 143 height 28
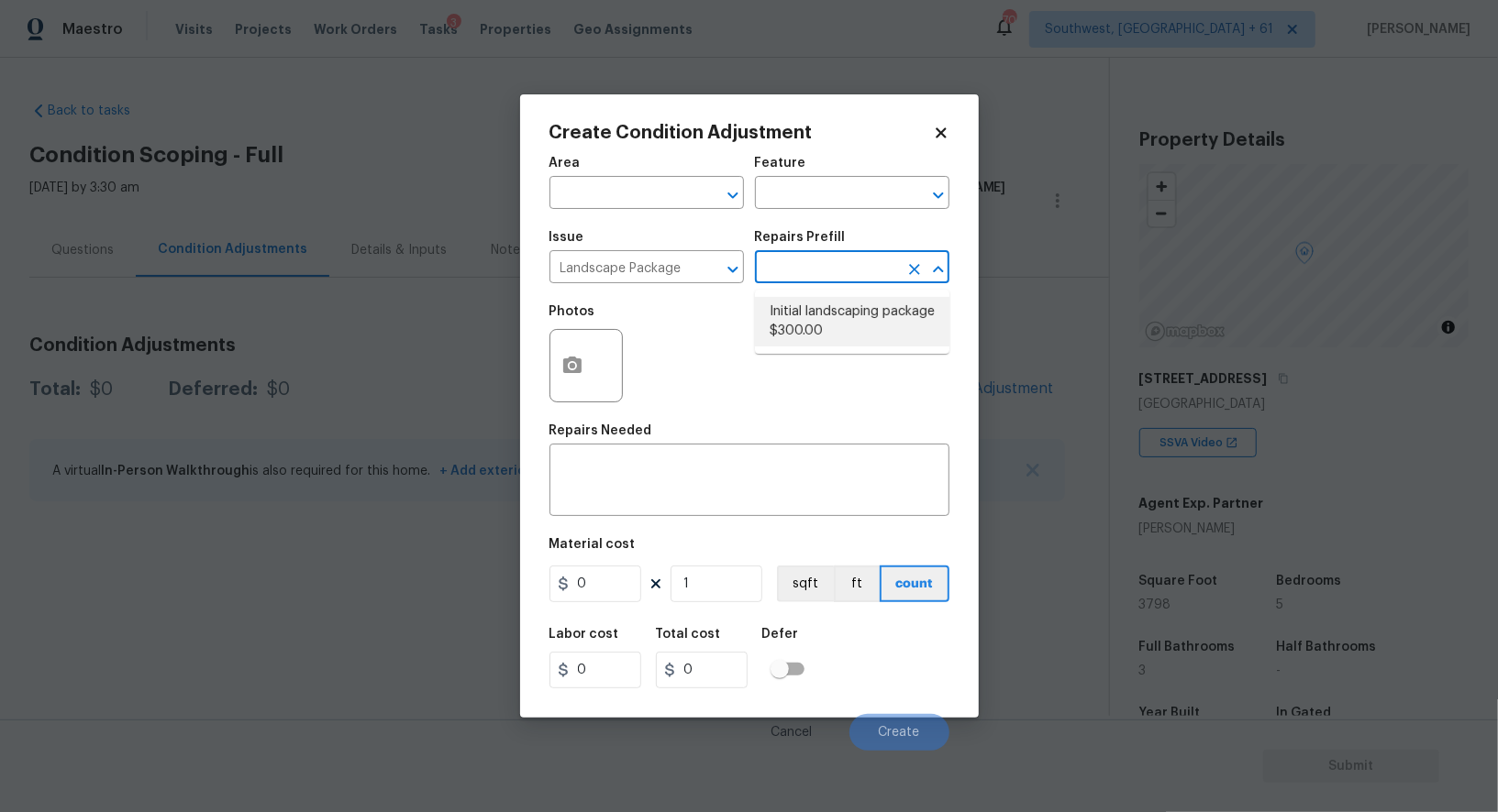
click at [810, 308] on li "Initial landscaping package $300.00" at bounding box center [852, 321] width 195 height 49
type input "Home Readiness Packages"
type textarea "Mowing of grass up to 6" in height. Mow, edge along driveways & sidewalks, trim…"
type input "300"
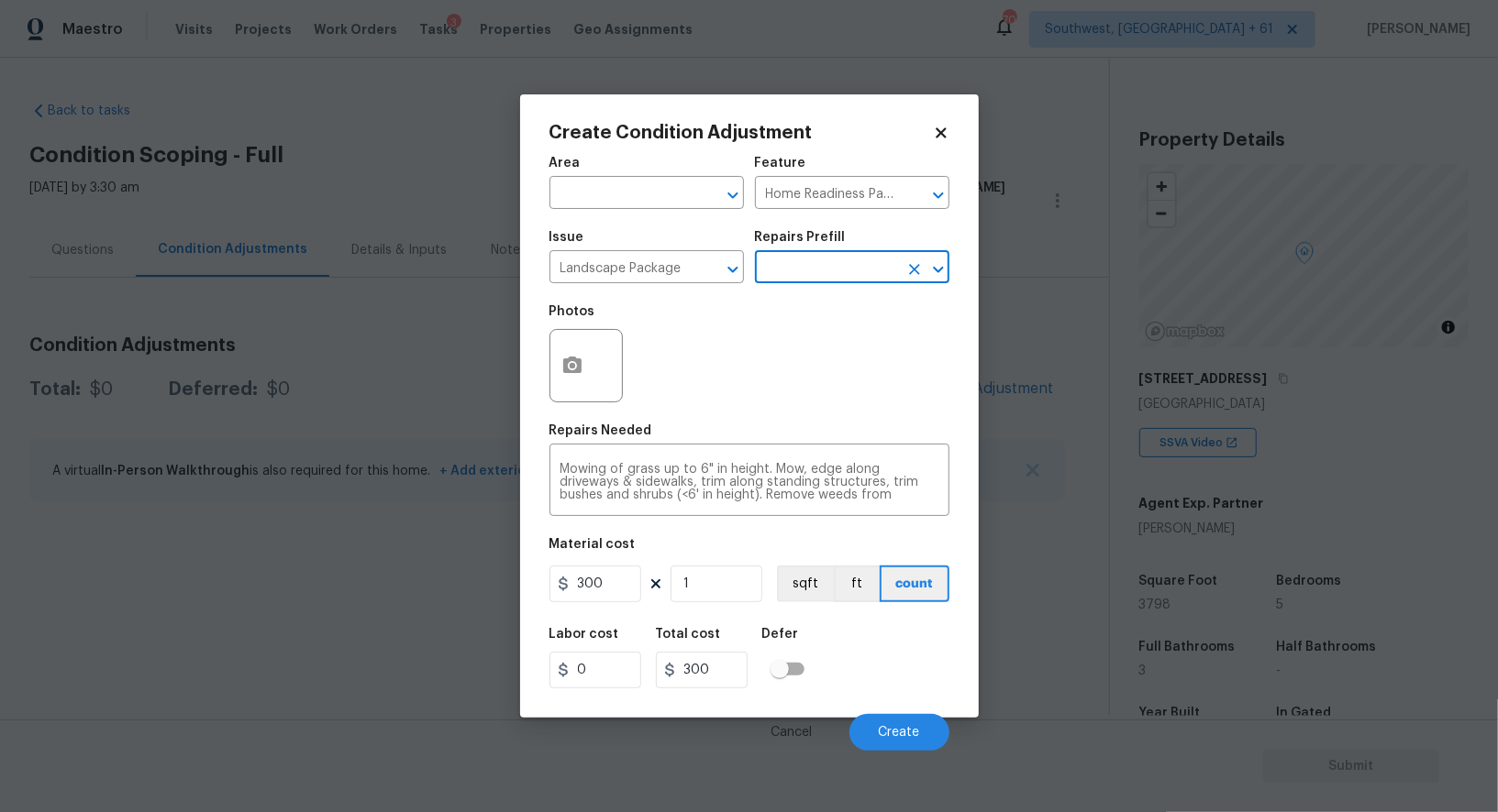
click at [599, 379] on div at bounding box center [586, 366] width 74 height 74
click at [582, 376] on icon "button" at bounding box center [571, 365] width 22 height 22
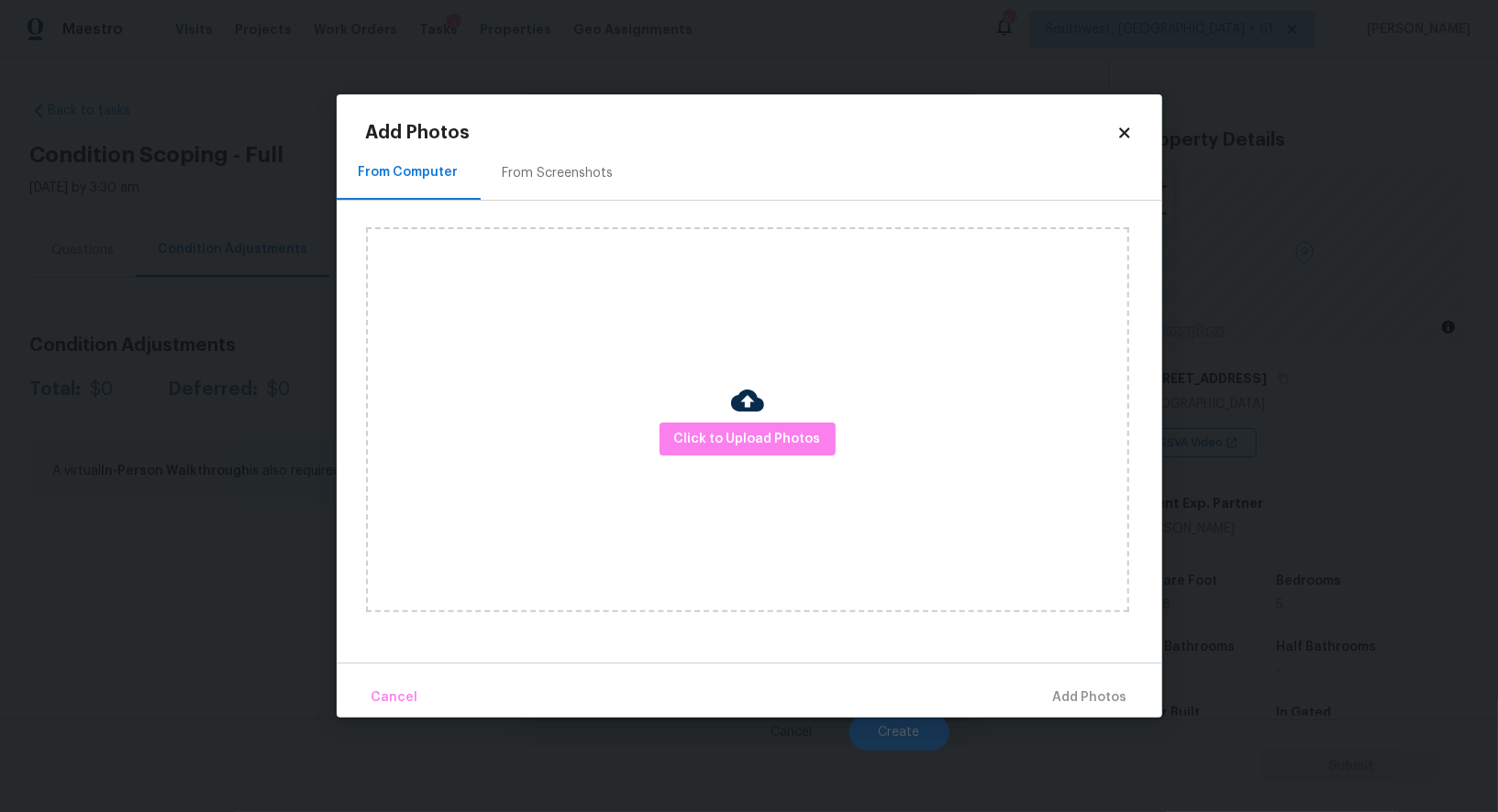
click at [549, 168] on div "From Screenshots" at bounding box center [557, 173] width 111 height 18
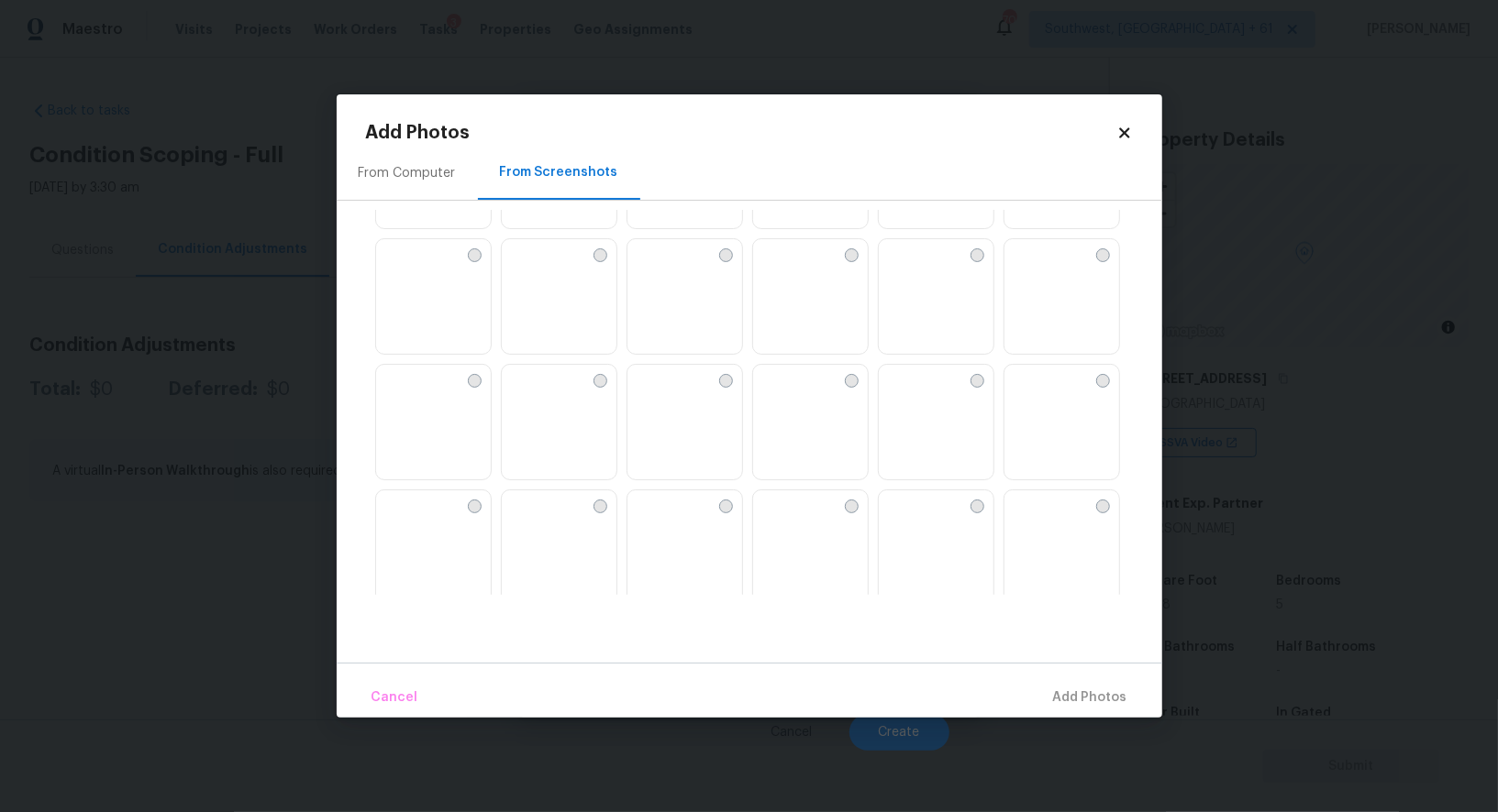
scroll to position [135, 0]
click at [758, 366] on img at bounding box center [767, 351] width 29 height 29
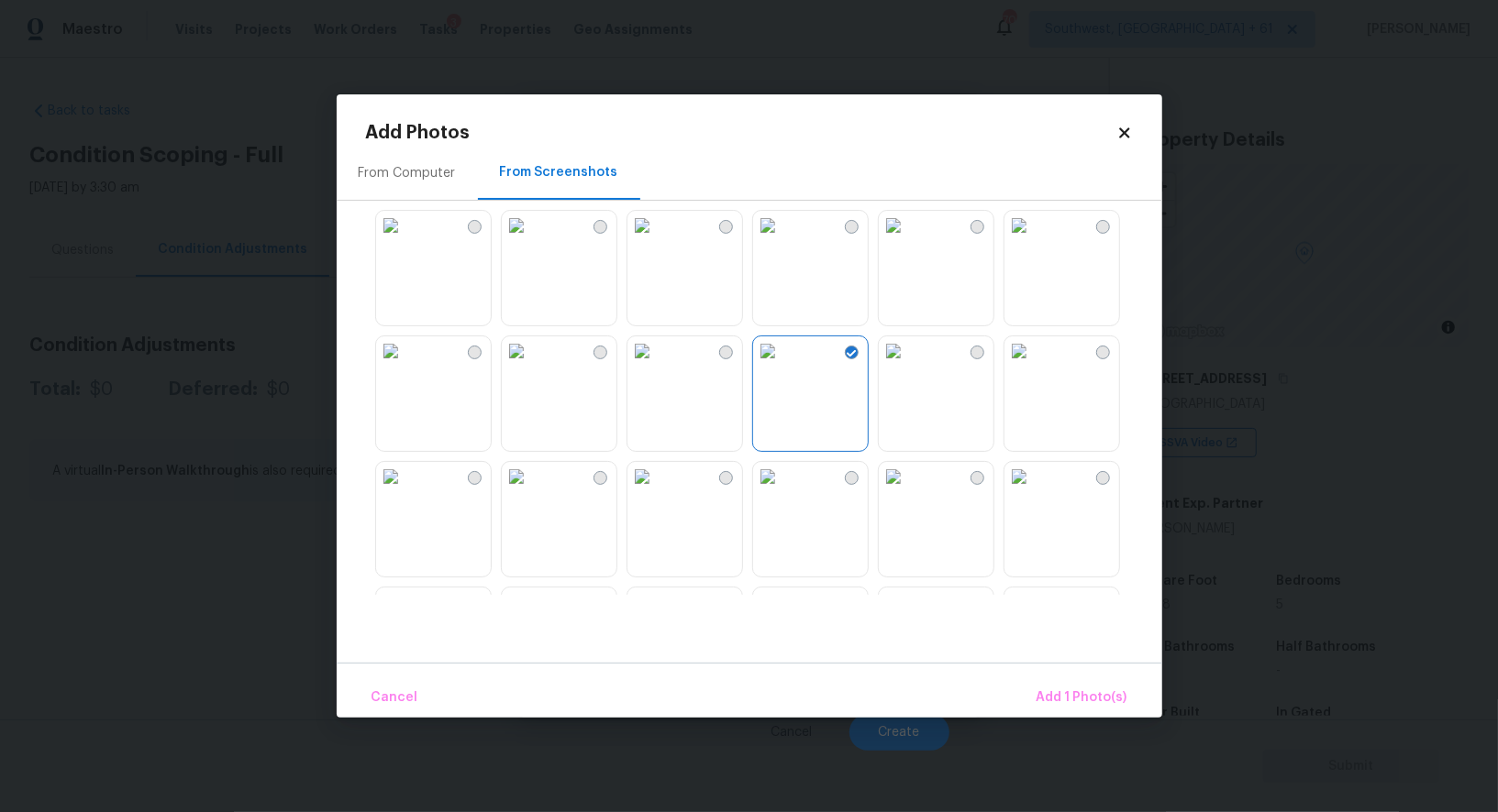
click at [782, 492] on img at bounding box center [767, 476] width 29 height 29
click at [1087, 687] on span "Add 2 Photo(s)" at bounding box center [1080, 698] width 94 height 23
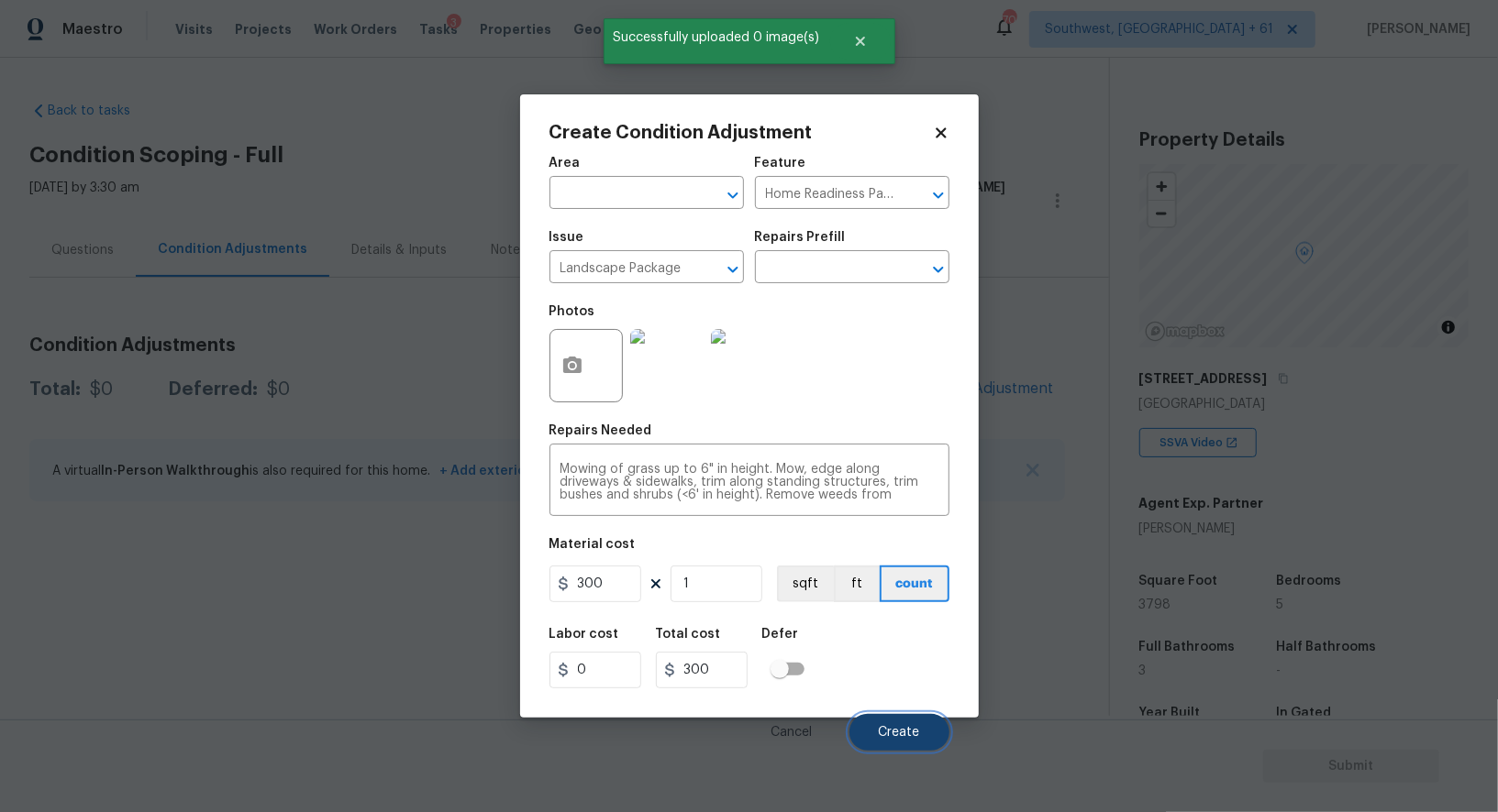
click at [902, 730] on span "Create" at bounding box center [899, 733] width 42 height 14
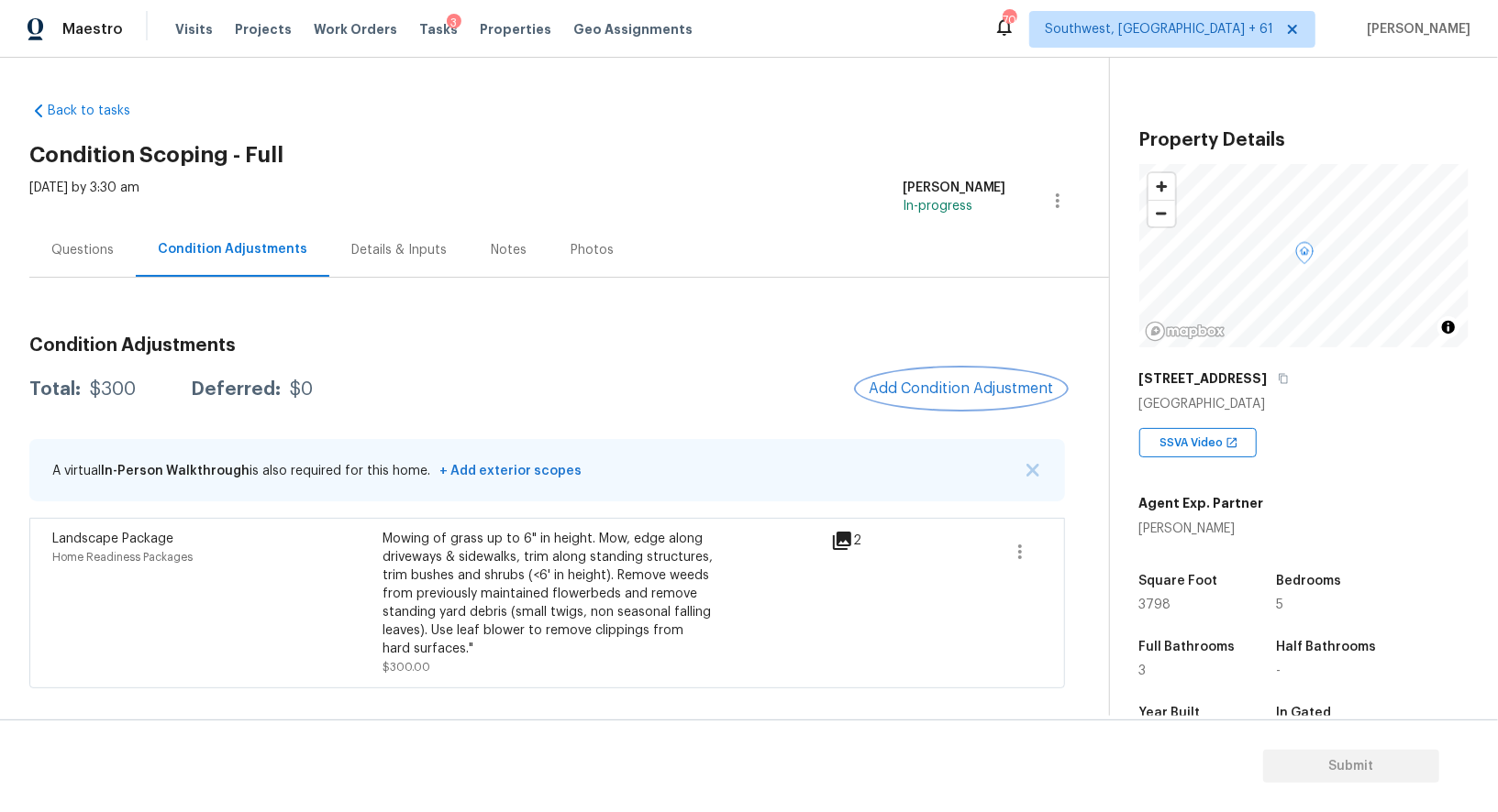
click at [975, 398] on button "Add Condition Adjustment" at bounding box center [961, 389] width 207 height 39
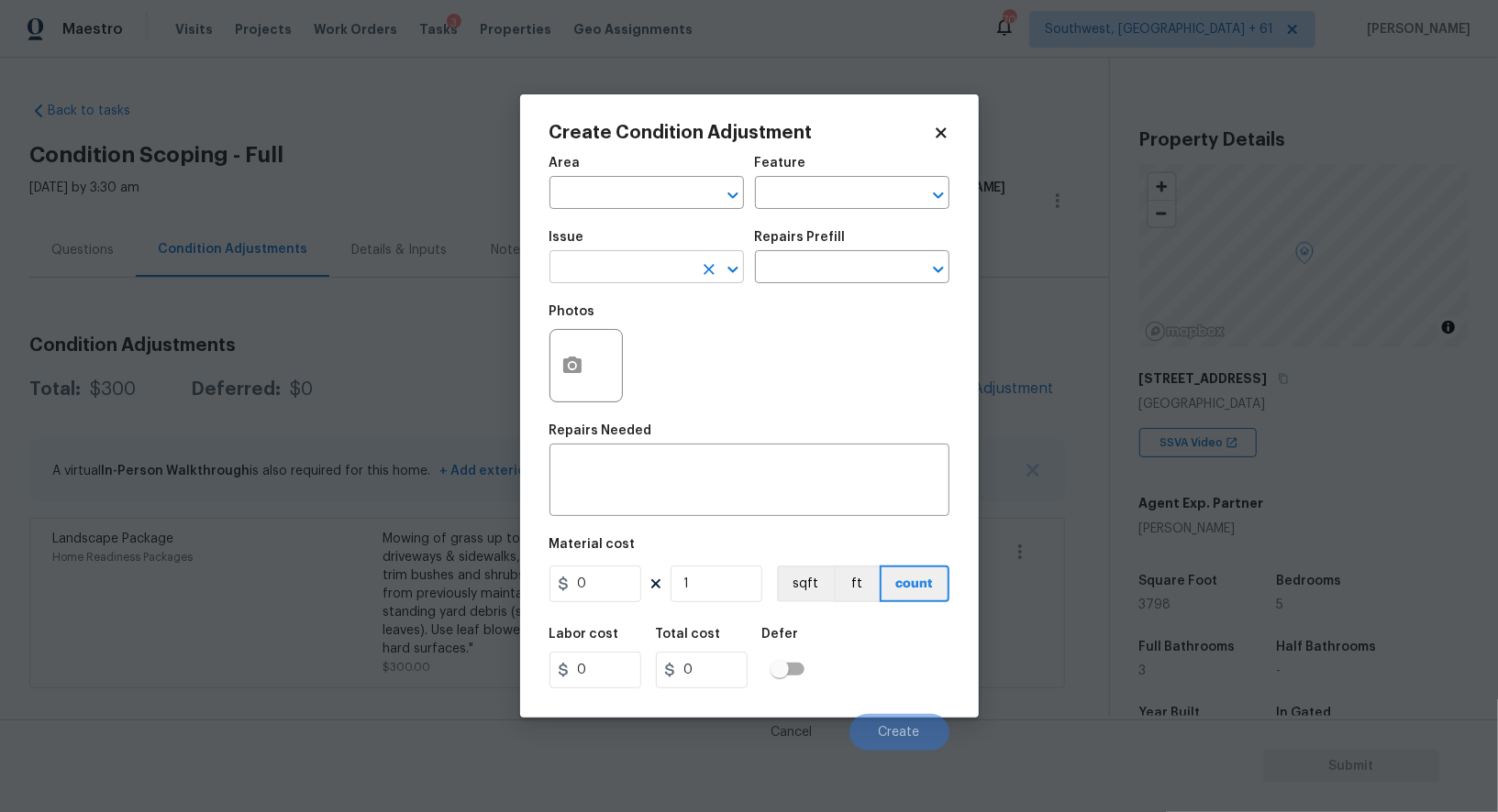
click at [642, 256] on input "text" at bounding box center [620, 269] width 143 height 28
click at [649, 348] on li "Pressure Washing" at bounding box center [647, 356] width 195 height 30
type input "Pressure Washing"
click at [645, 483] on textarea at bounding box center [750, 482] width 378 height 39
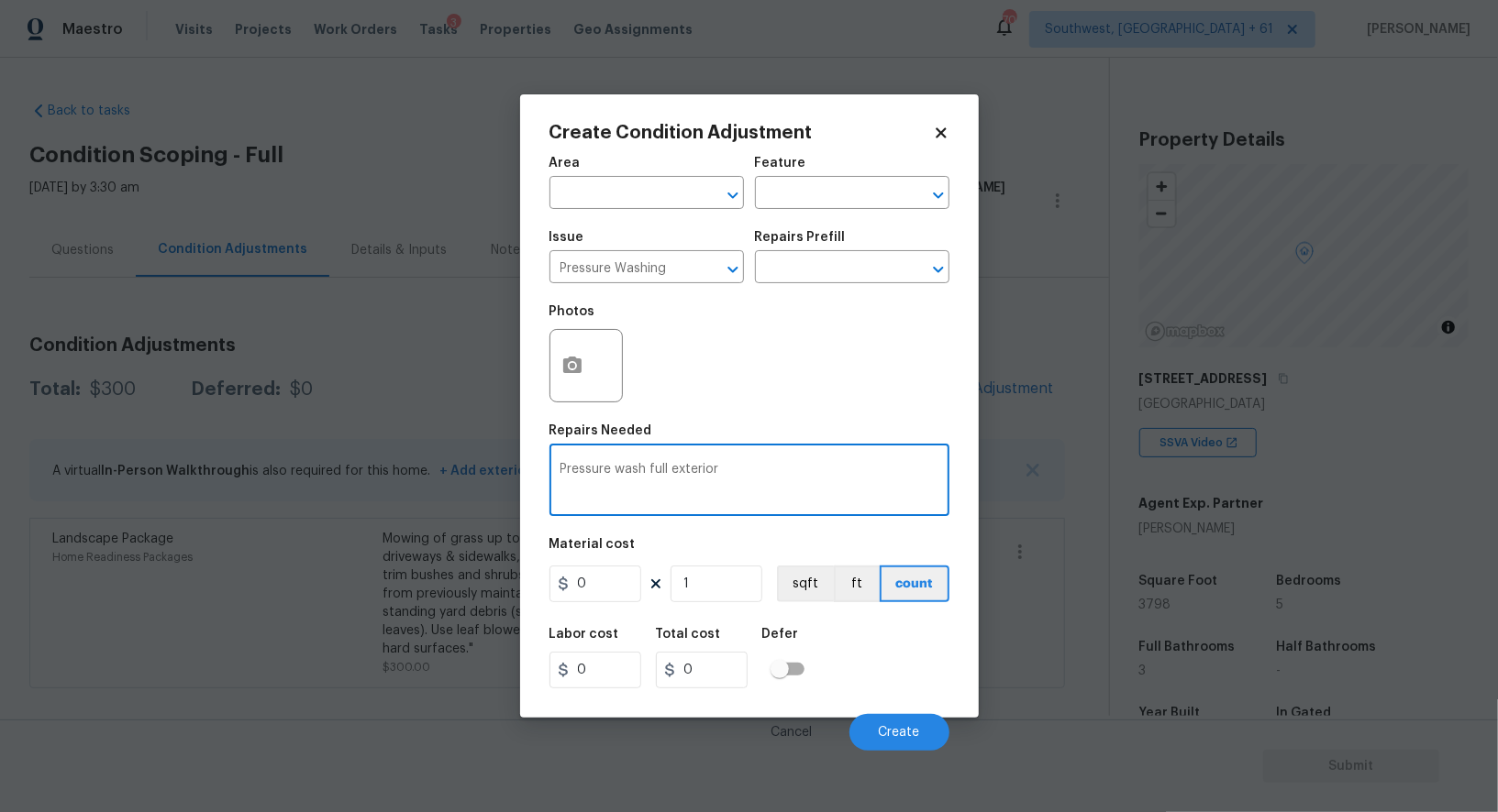
type textarea "Pressure wash full exterior"
click at [611, 591] on input "0" at bounding box center [595, 583] width 92 height 37
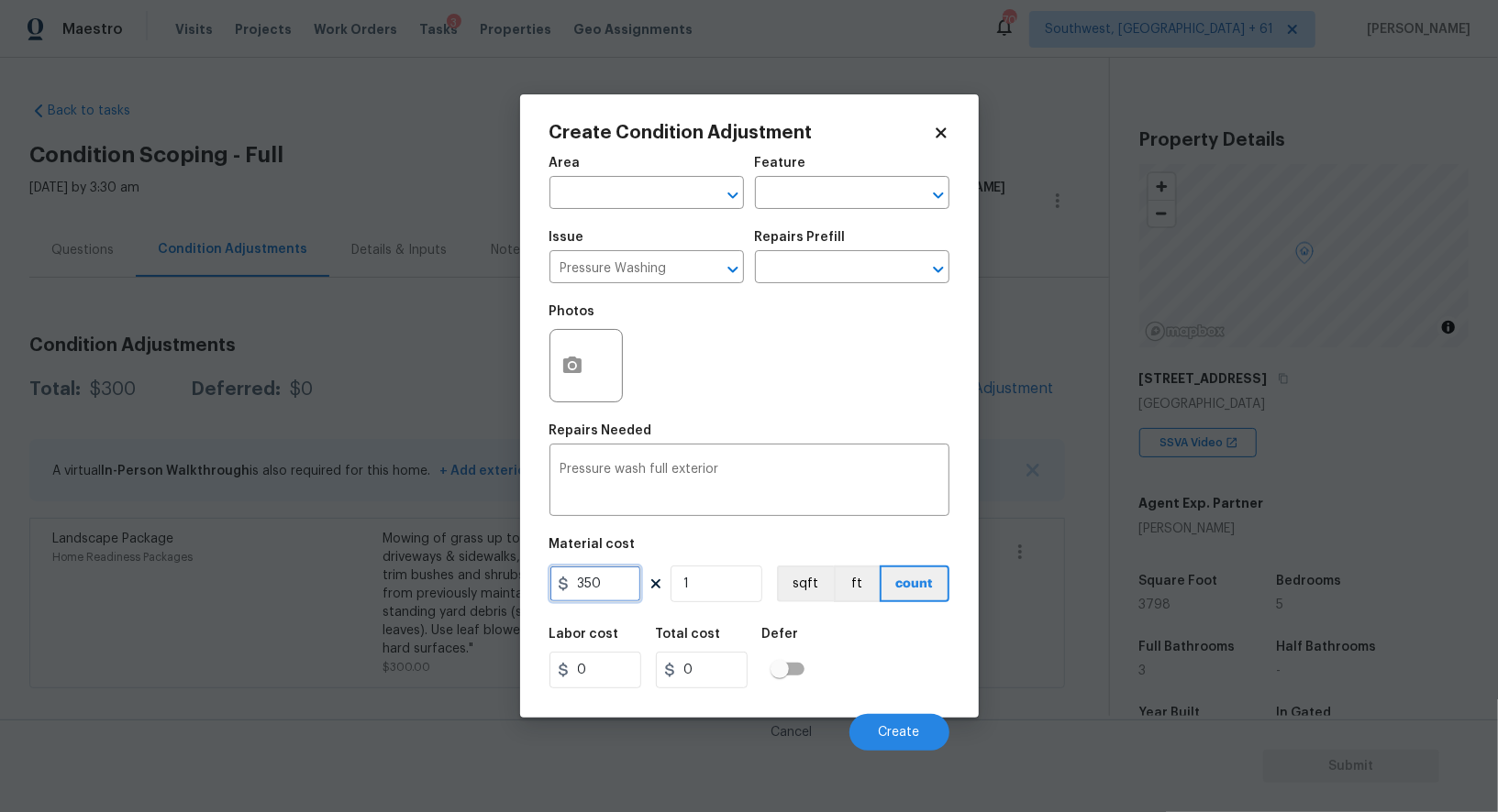
type input "350"
click at [747, 684] on div "0" at bounding box center [708, 669] width 106 height 37
type input "350"
click at [873, 719] on button "Create" at bounding box center [899, 732] width 100 height 37
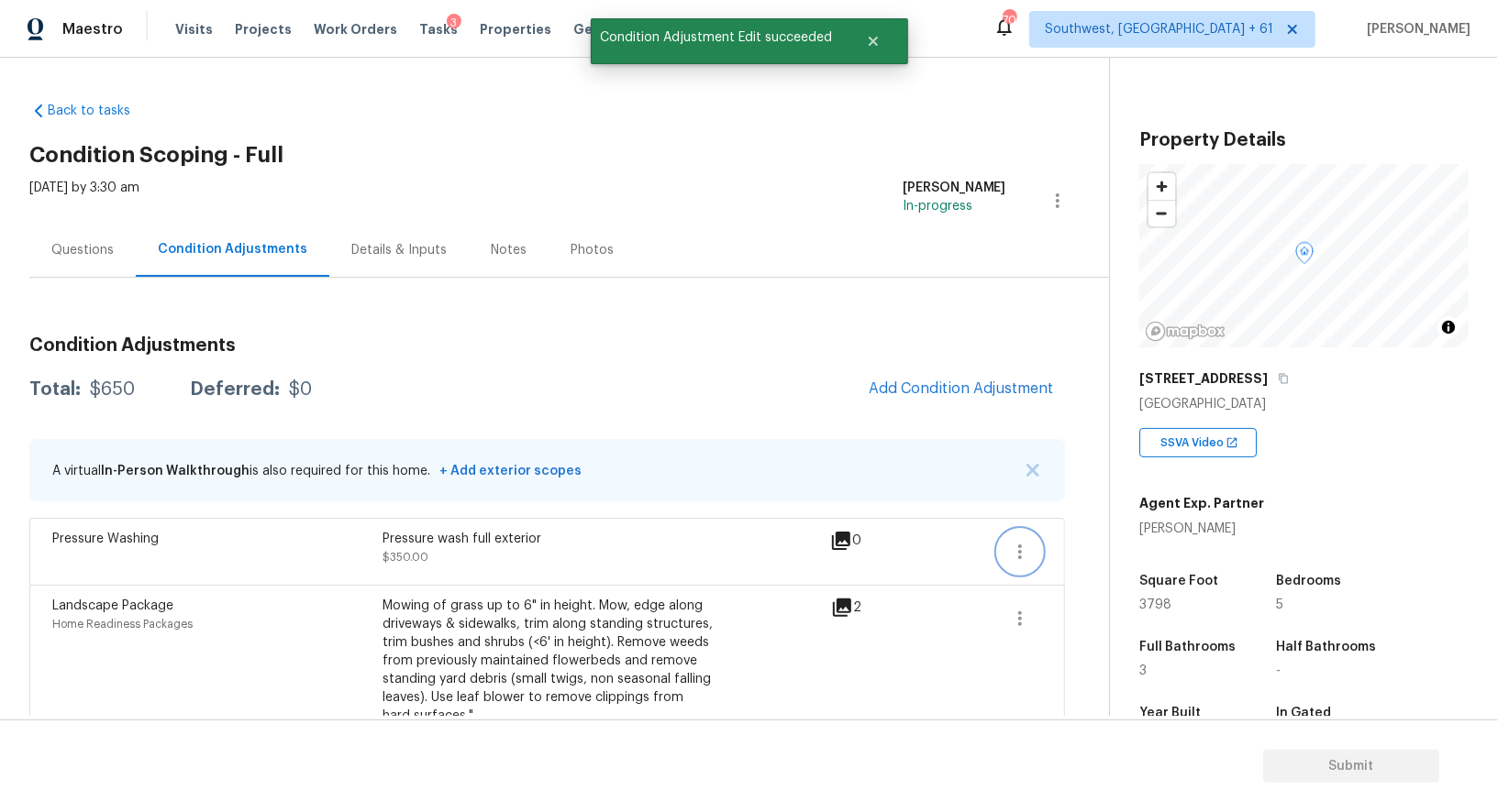
click at [1025, 548] on icon "button" at bounding box center [1019, 551] width 22 height 22
click at [1103, 543] on div "Edit" at bounding box center [1124, 546] width 143 height 18
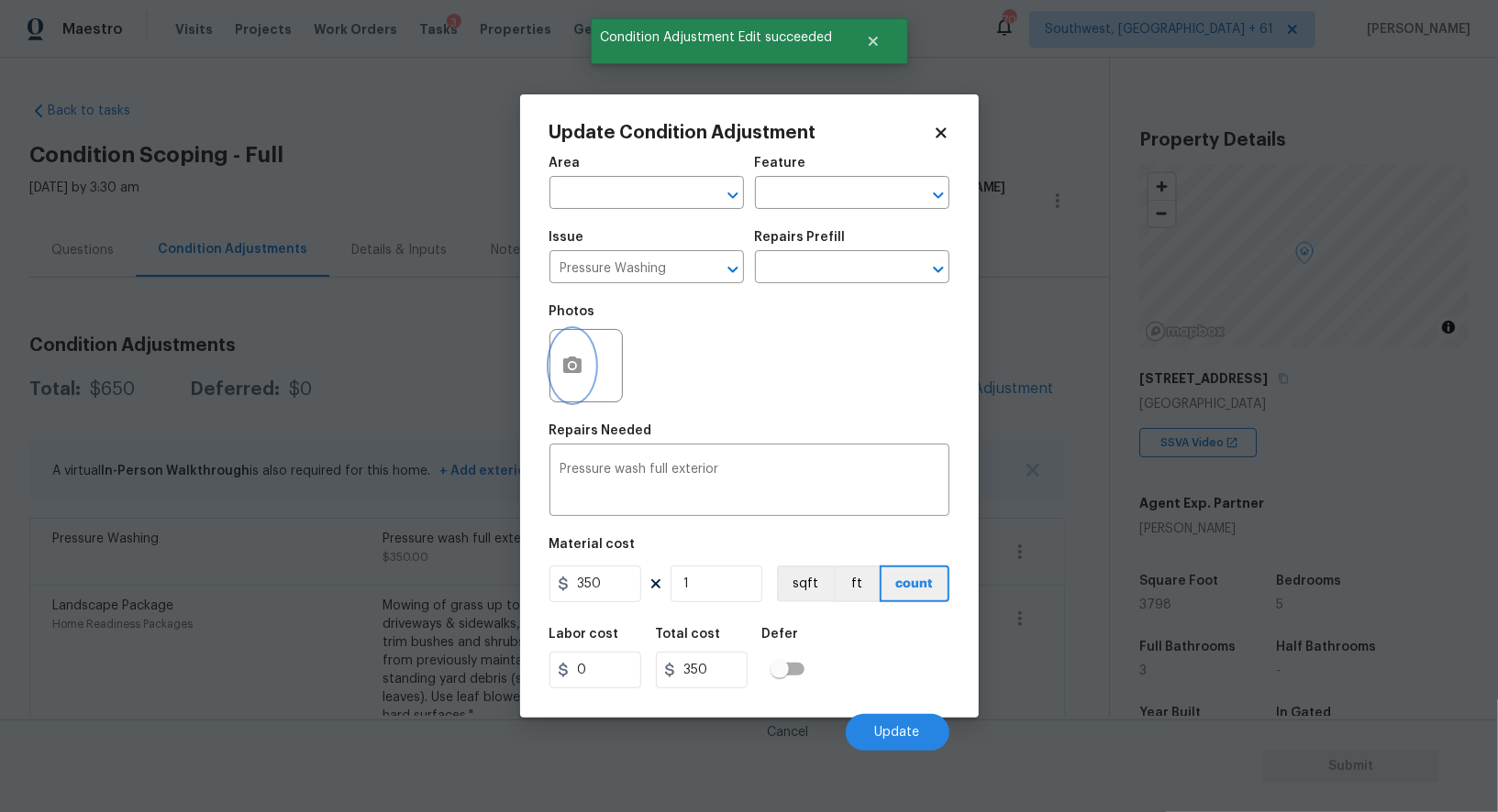
click at [580, 361] on icon "button" at bounding box center [571, 364] width 18 height 16
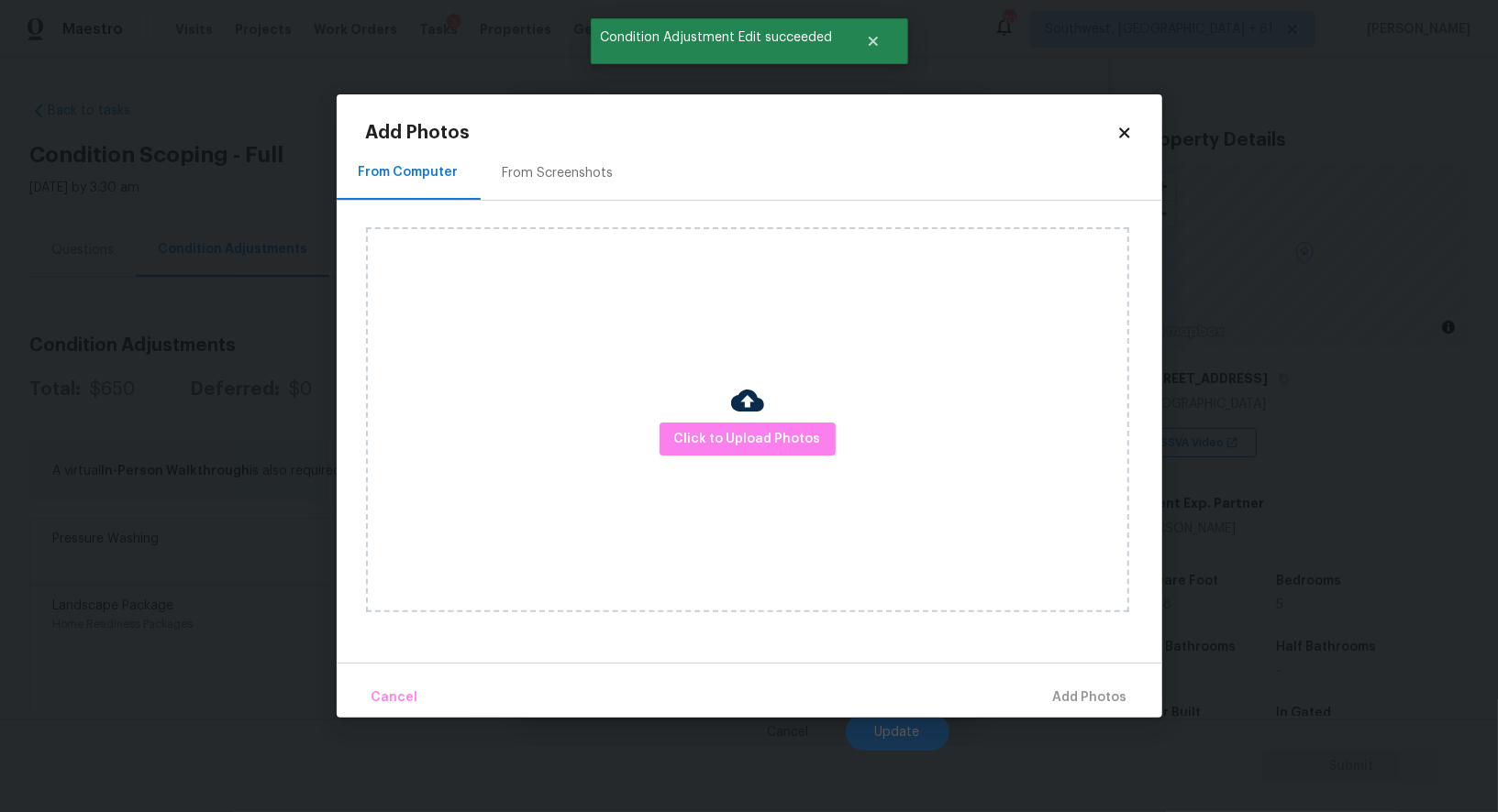
click at [554, 175] on div "From Screenshots" at bounding box center [557, 173] width 111 height 18
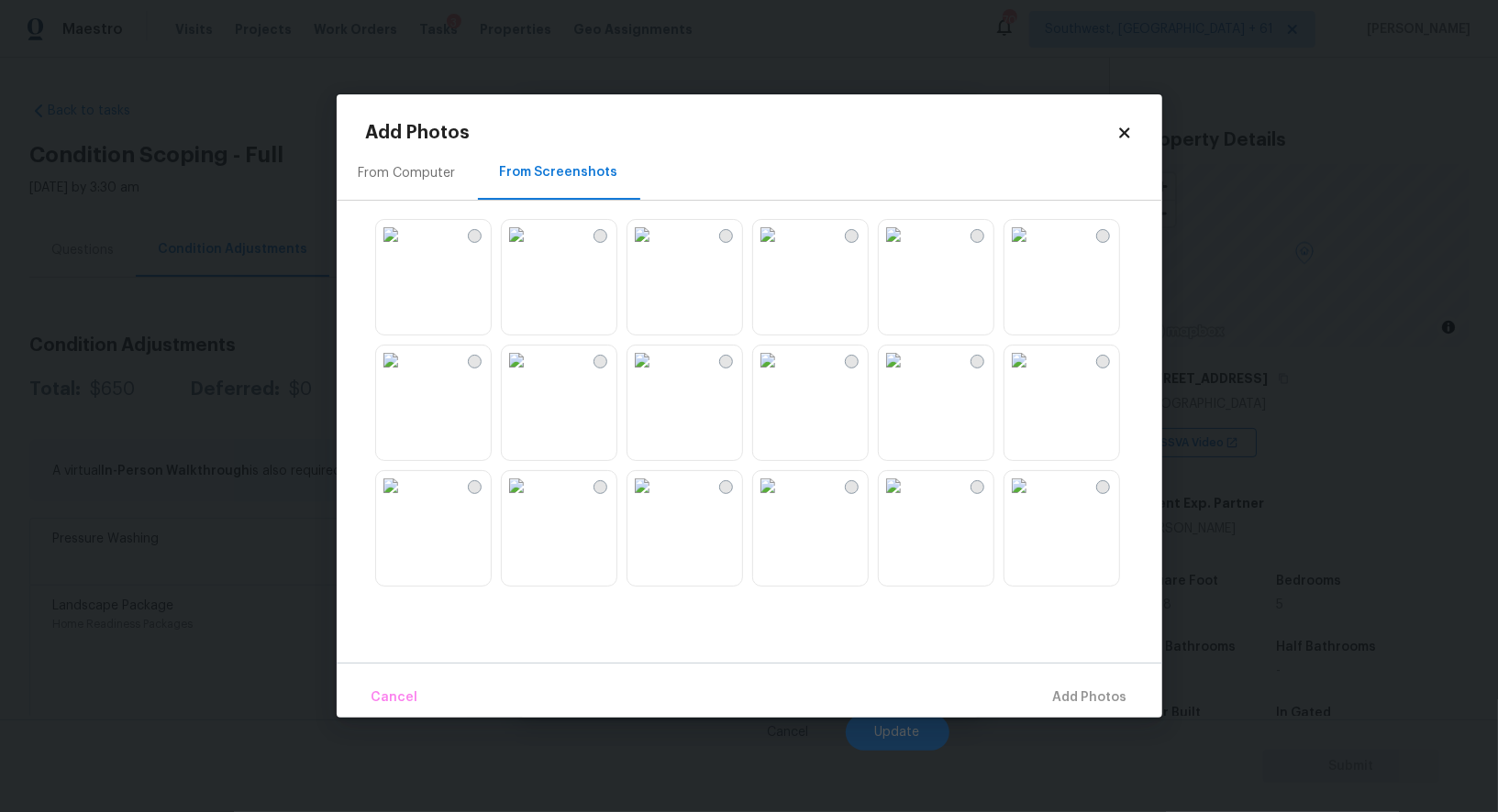
click at [782, 500] on img at bounding box center [767, 485] width 29 height 29
click at [1091, 700] on span "Add 1 Photo(s)" at bounding box center [1082, 698] width 91 height 23
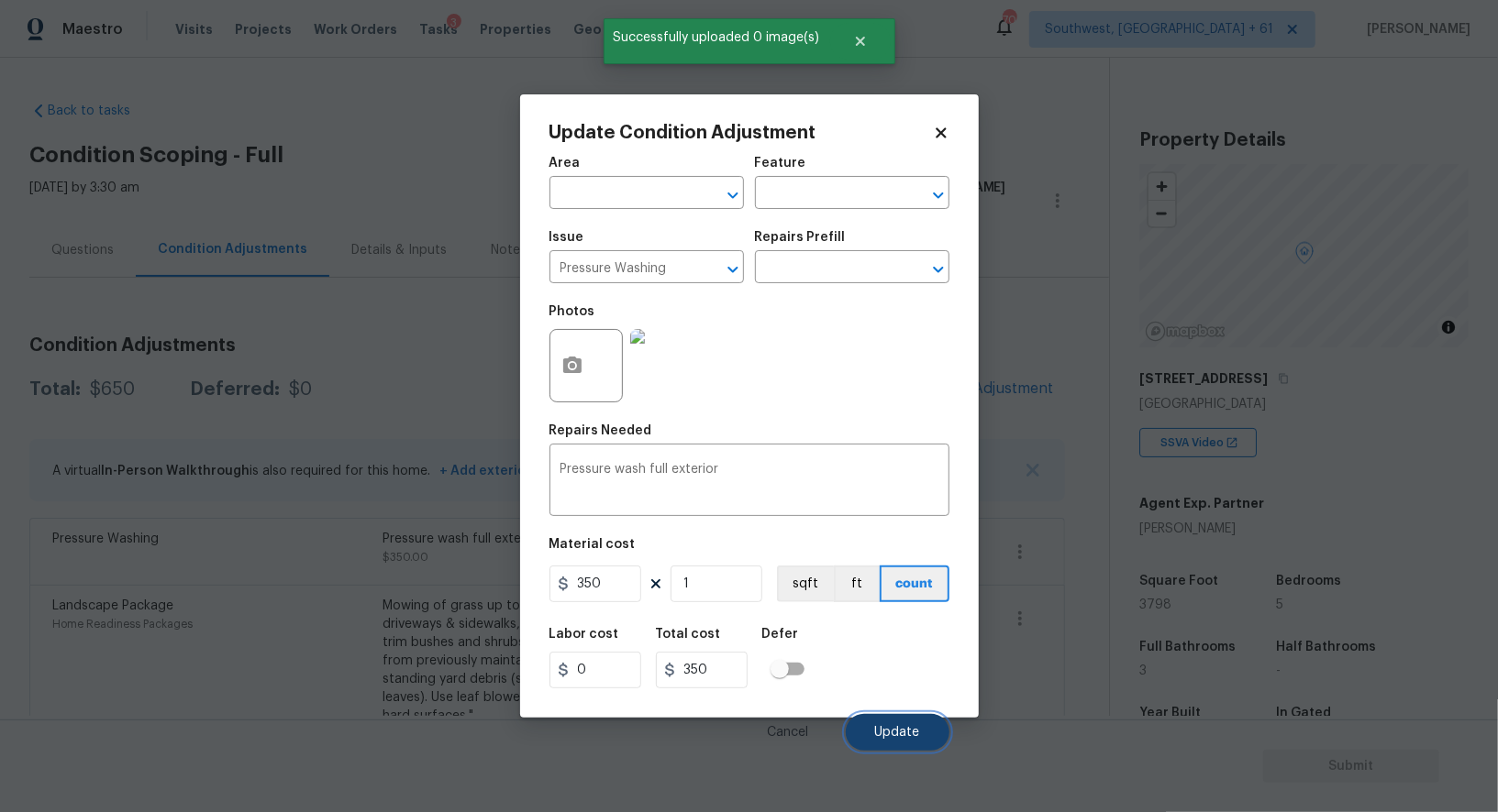
click at [897, 742] on button "Update" at bounding box center [897, 732] width 104 height 37
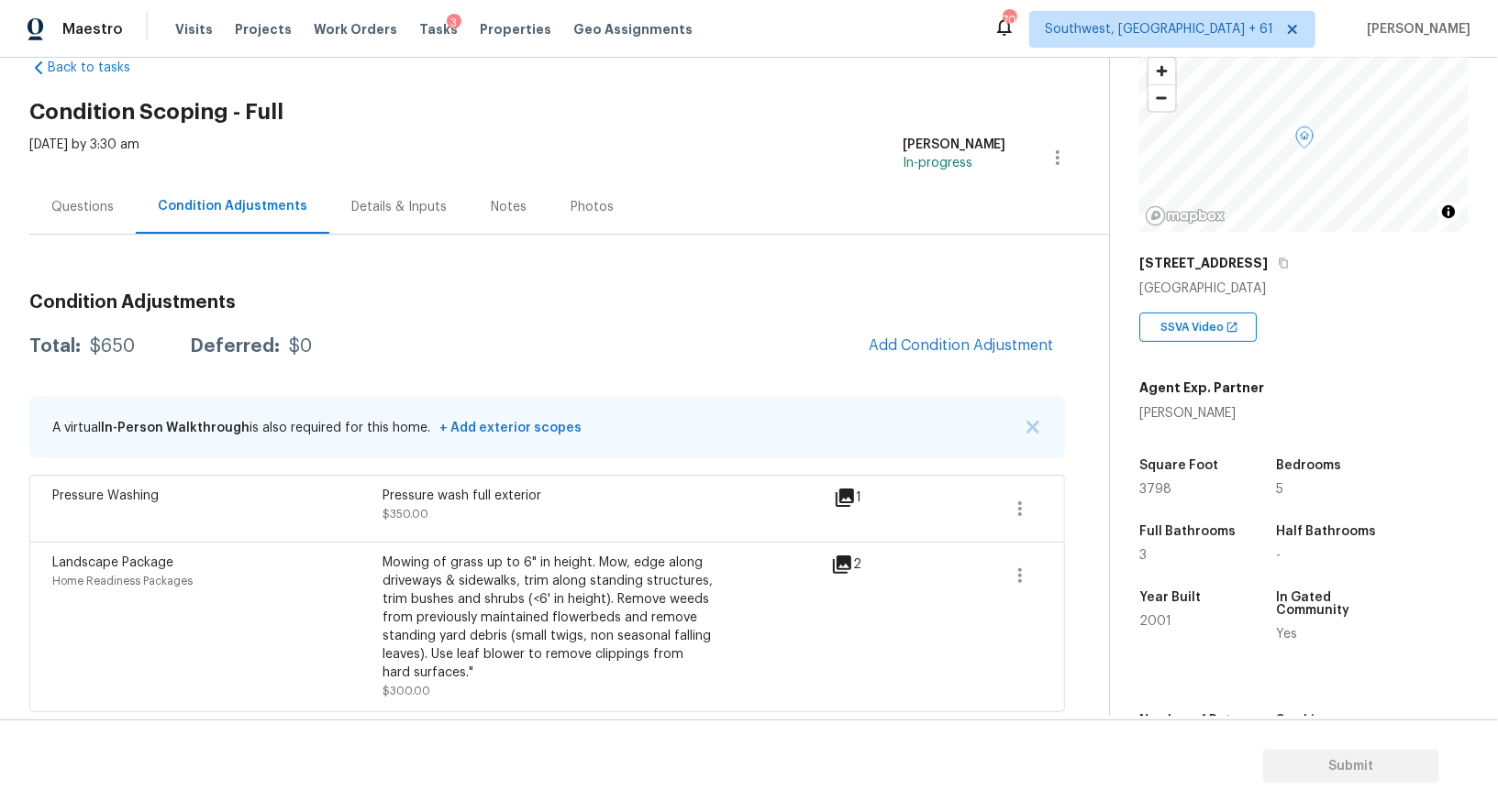
scroll to position [116, 0]
click at [978, 338] on span "Add Condition Adjustment" at bounding box center [961, 345] width 185 height 16
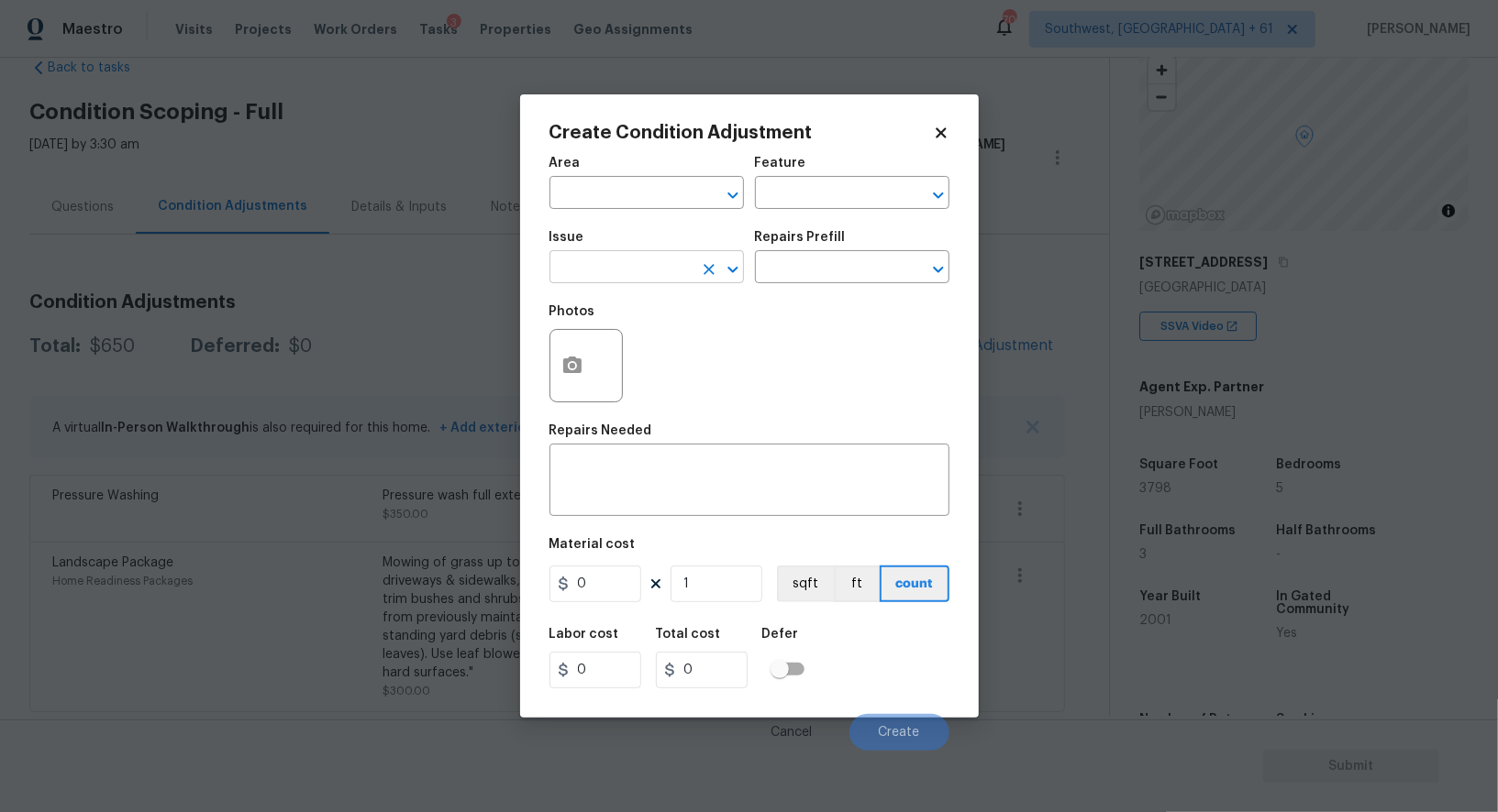
click at [652, 257] on input "text" at bounding box center [620, 269] width 143 height 28
click at [661, 327] on div "Other" at bounding box center [647, 319] width 195 height 44
click at [656, 352] on li "Debris/garbage on site" at bounding box center [647, 356] width 195 height 30
type input "Debris/garbage on site"
click at [809, 268] on input "text" at bounding box center [826, 269] width 143 height 28
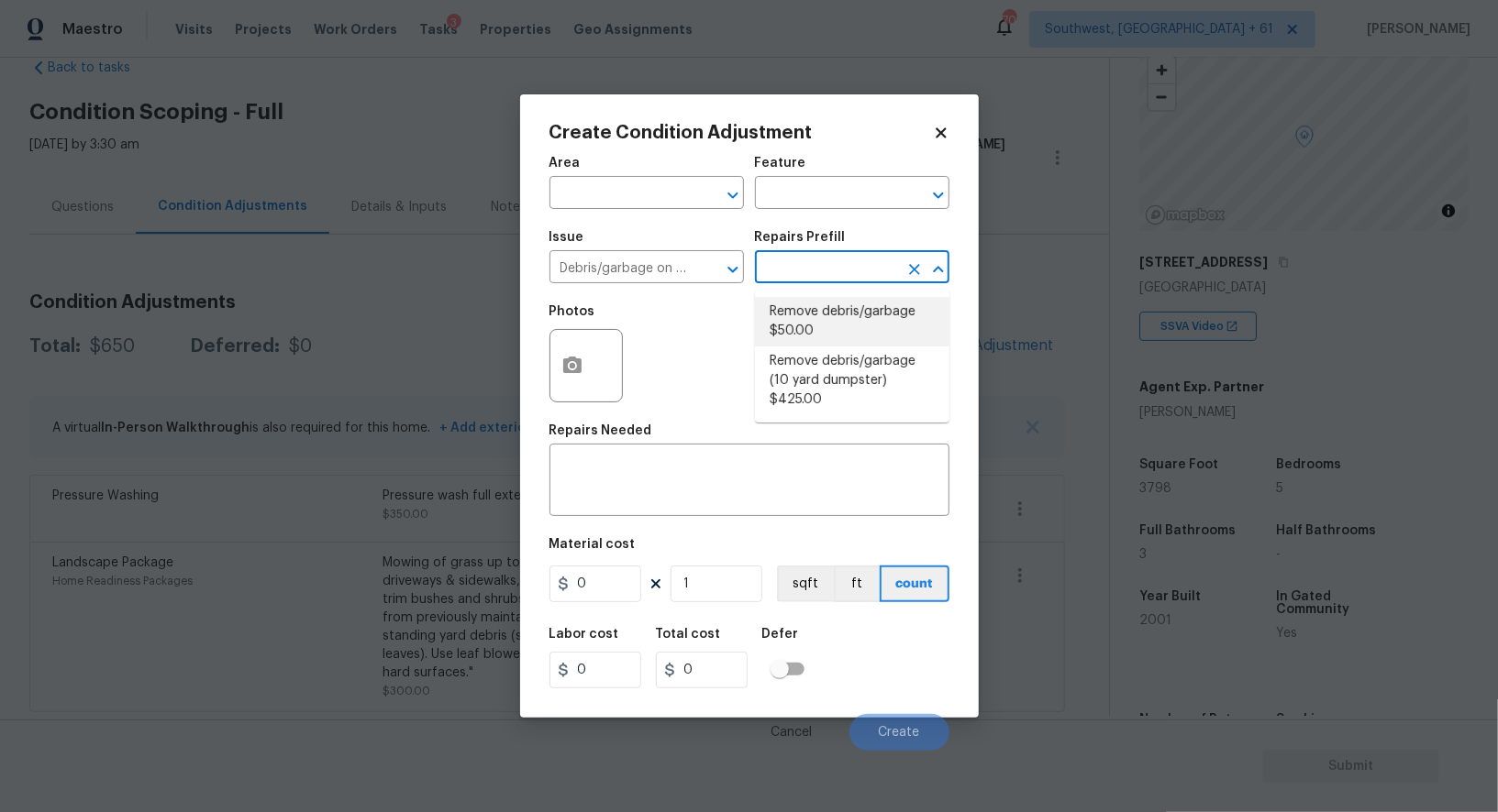
click at [819, 327] on li "Remove debris/garbage $50.00" at bounding box center [852, 321] width 195 height 49
type textarea "Remove, haul off, and properly dispose of any debris left by seller to offsite …"
type input "50"
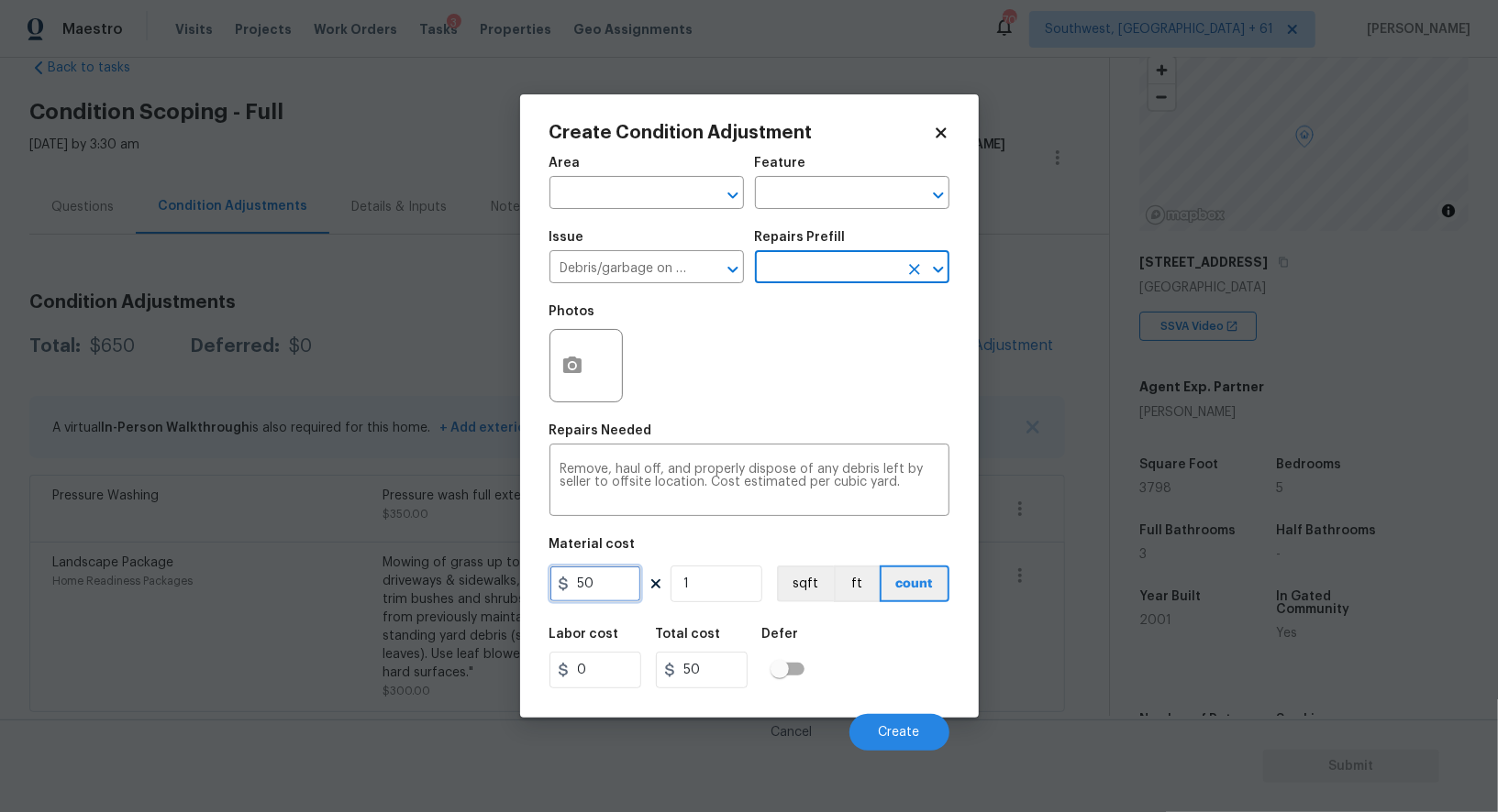
click at [610, 585] on input "50" at bounding box center [595, 583] width 92 height 37
type input "100"
click at [768, 721] on button "Cancel" at bounding box center [793, 732] width 100 height 37
type input "100"
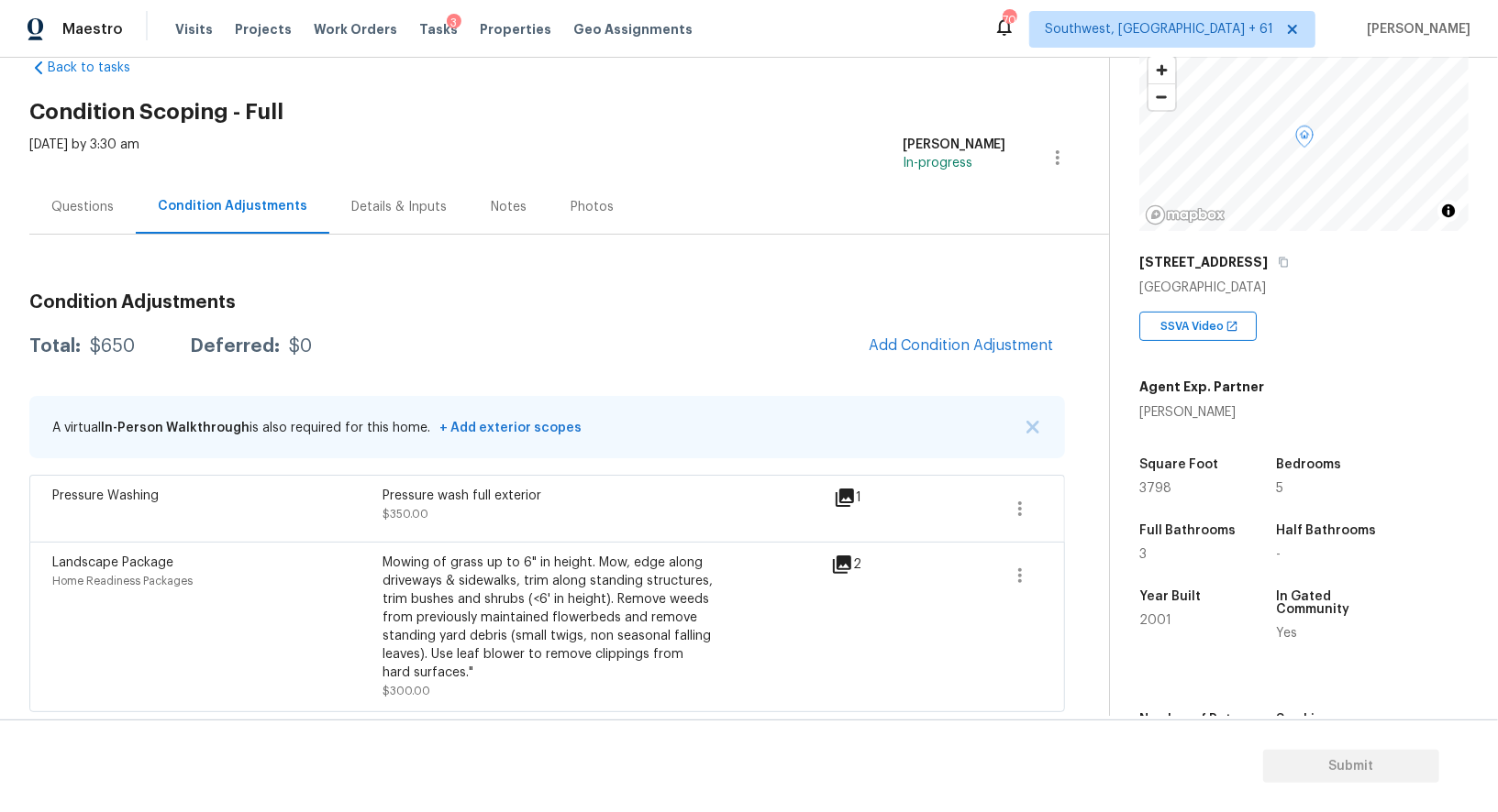
click at [895, 361] on span "Add Condition Adjustment" at bounding box center [961, 346] width 207 height 41
click at [928, 349] on span "Add Condition Adjustment" at bounding box center [961, 345] width 185 height 16
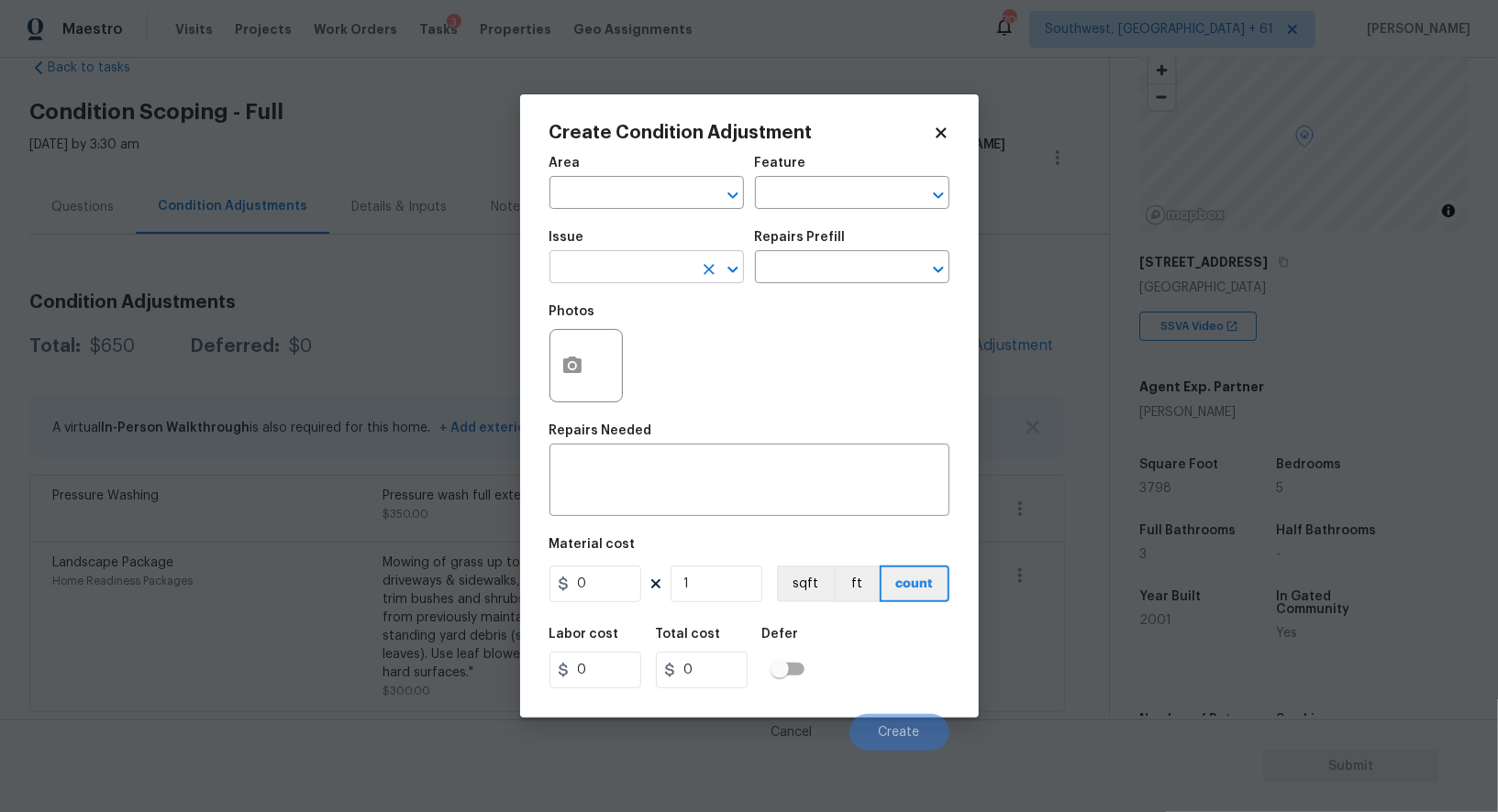
click at [662, 258] on input "text" at bounding box center [620, 269] width 143 height 28
click at [671, 351] on li "Debris/garbage on site" at bounding box center [647, 356] width 195 height 30
type input "Debris/garbage on site"
click at [873, 254] on div "Repairs Prefill" at bounding box center [852, 242] width 195 height 24
click at [845, 260] on input "text" at bounding box center [826, 269] width 143 height 28
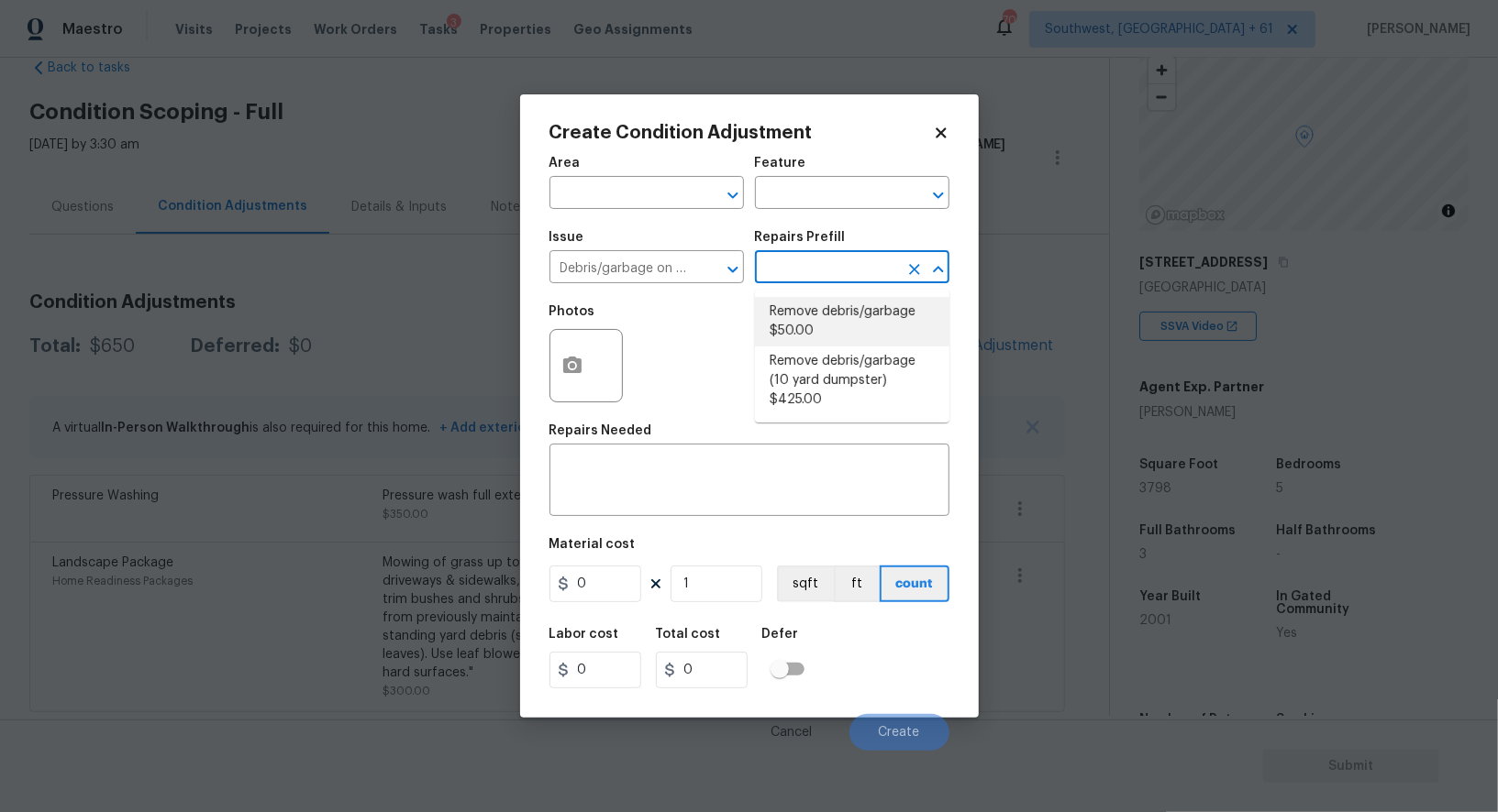
click at [834, 337] on li "Remove debris/garbage $50.00" at bounding box center [852, 321] width 195 height 49
type textarea "Remove, haul off, and properly dispose of any debris left by seller to offsite …"
type input "50"
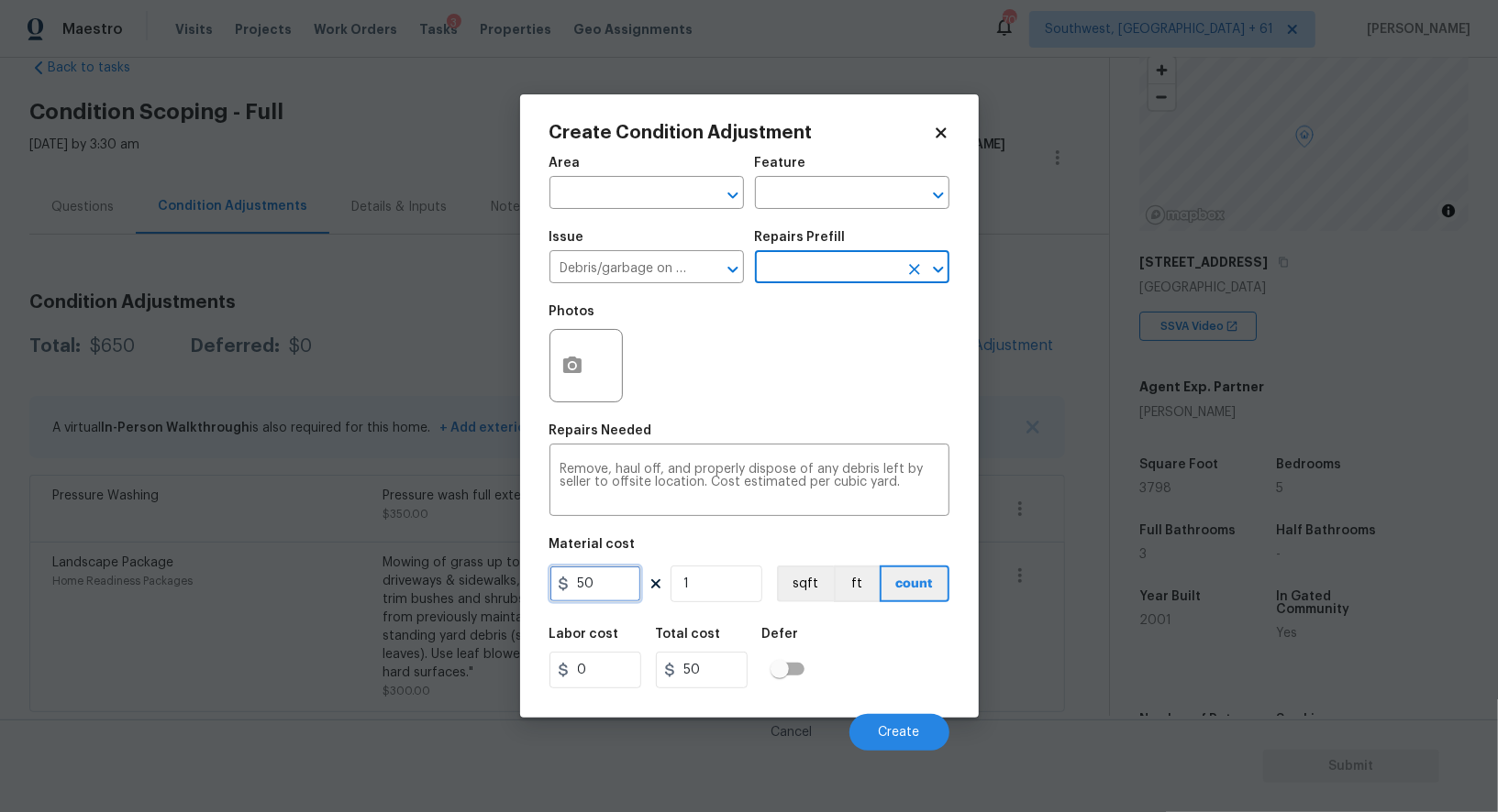
click at [590, 594] on input "50" at bounding box center [595, 583] width 92 height 37
type input "100"
click at [704, 670] on input "50" at bounding box center [701, 669] width 92 height 37
type input "100"
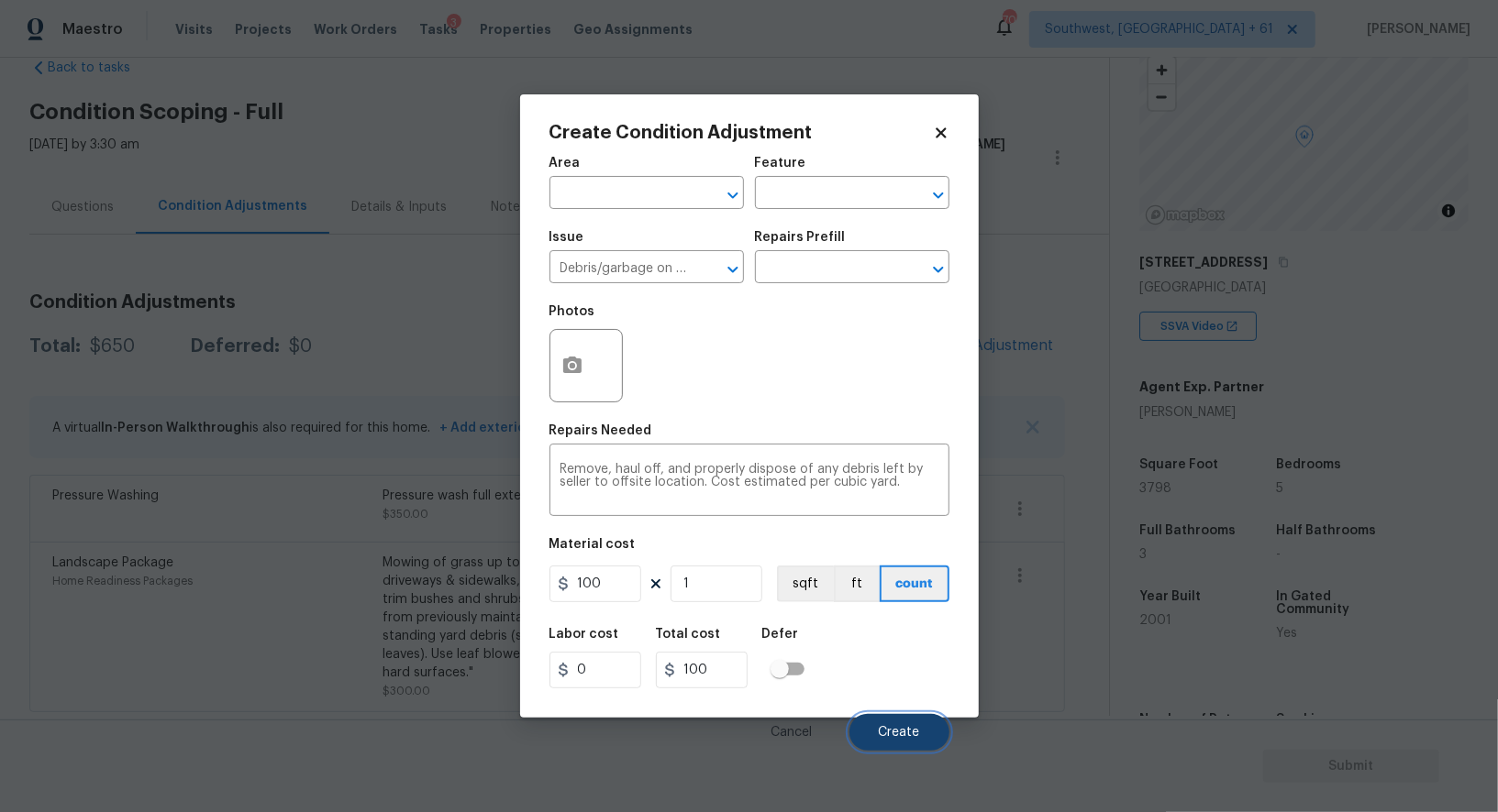
click at [870, 730] on button "Create" at bounding box center [899, 732] width 100 height 37
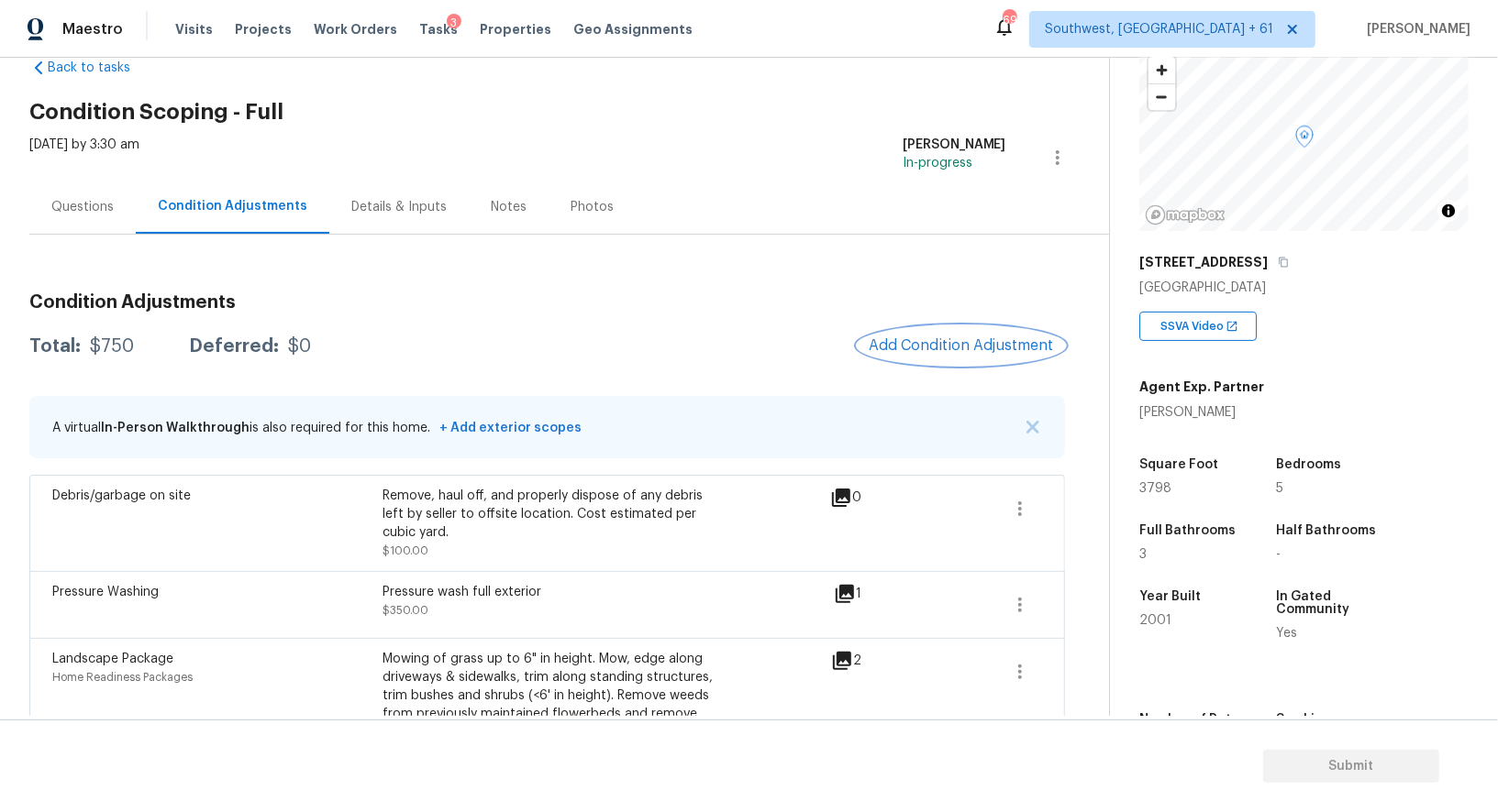
scroll to position [139, 0]
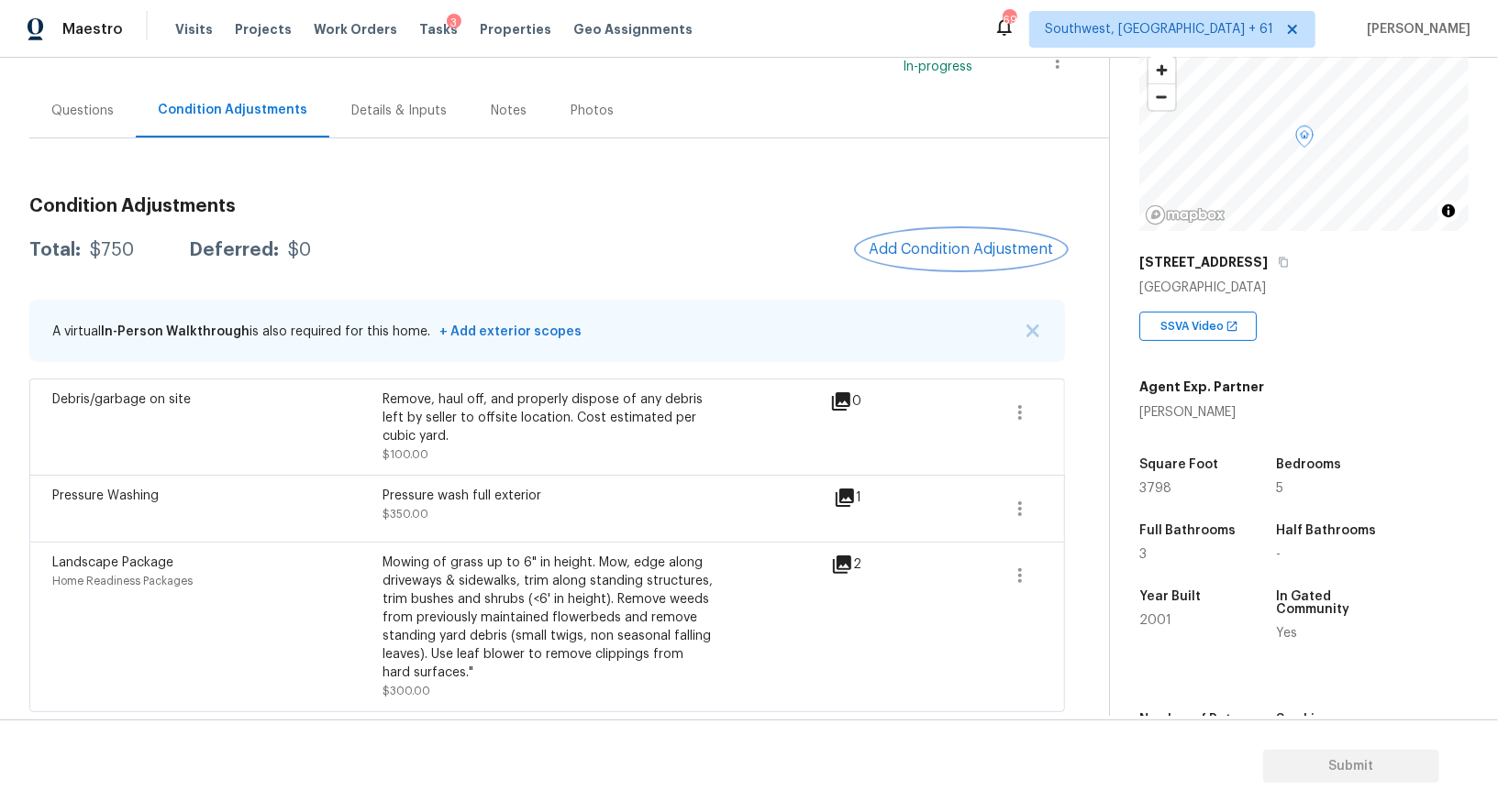
click at [984, 237] on button "Add Condition Adjustment" at bounding box center [961, 249] width 207 height 39
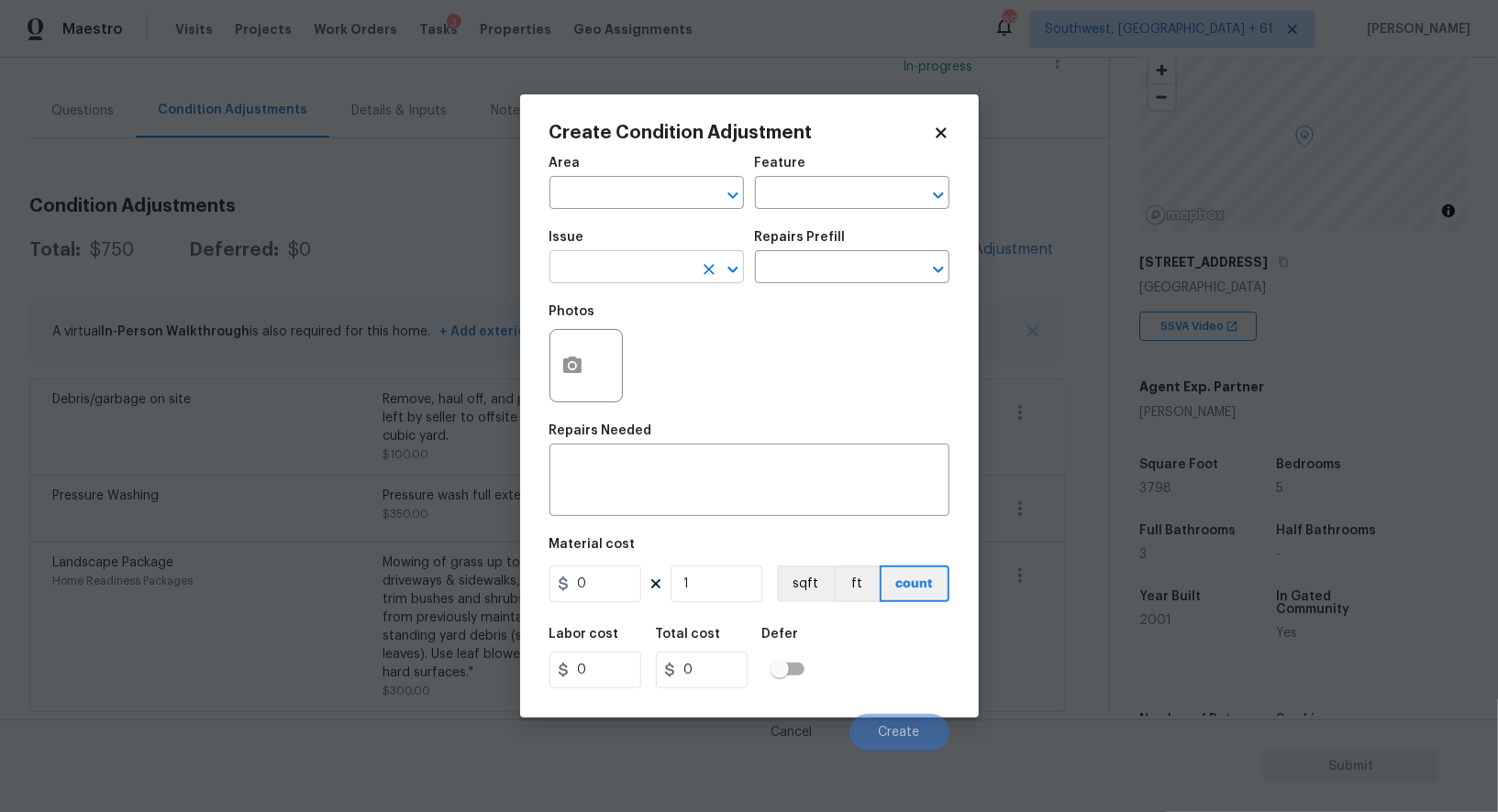
click at [645, 268] on input "text" at bounding box center [620, 269] width 143 height 28
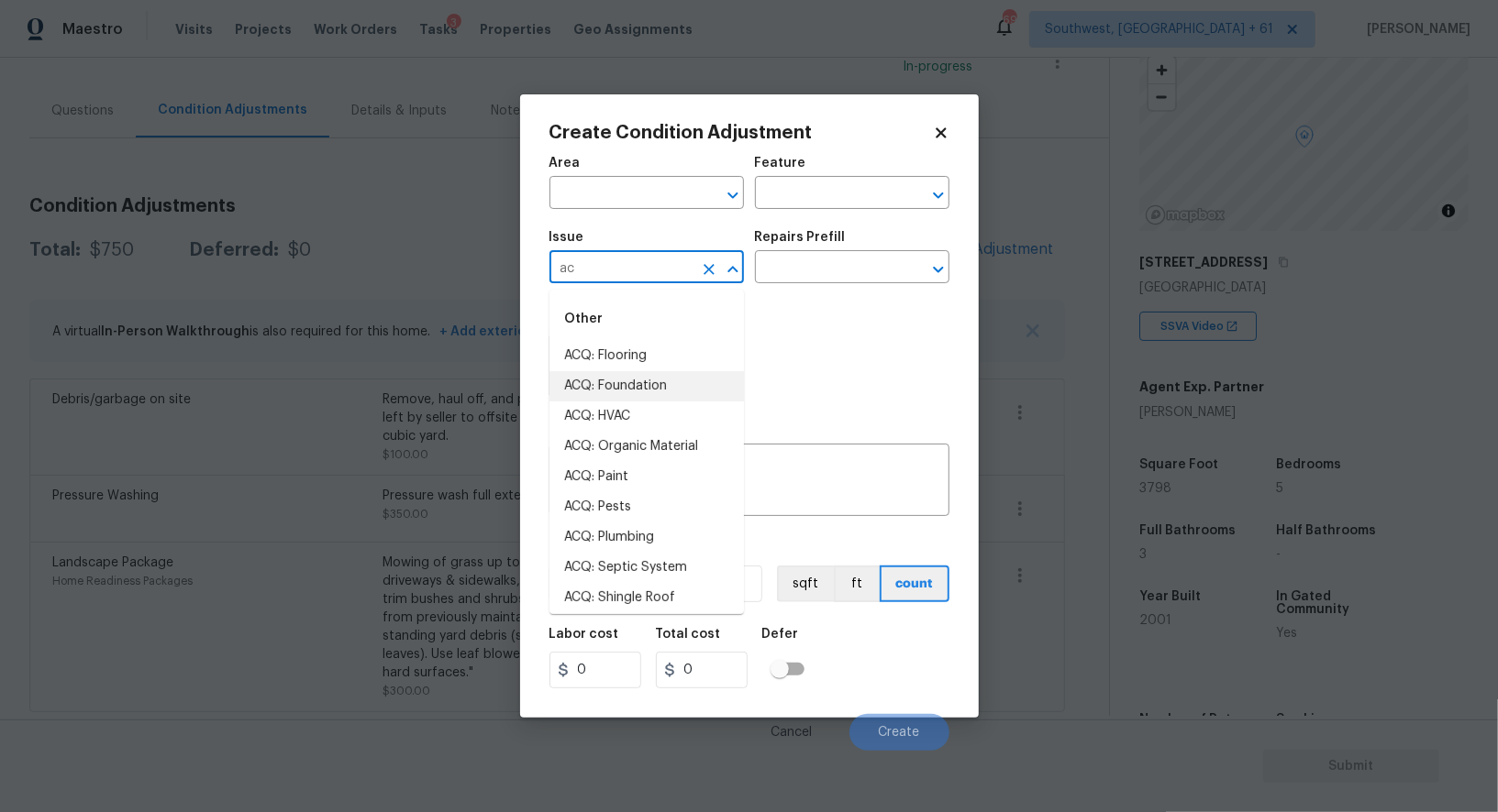
click at [620, 398] on li "ACQ: Foundation" at bounding box center [647, 387] width 195 height 30
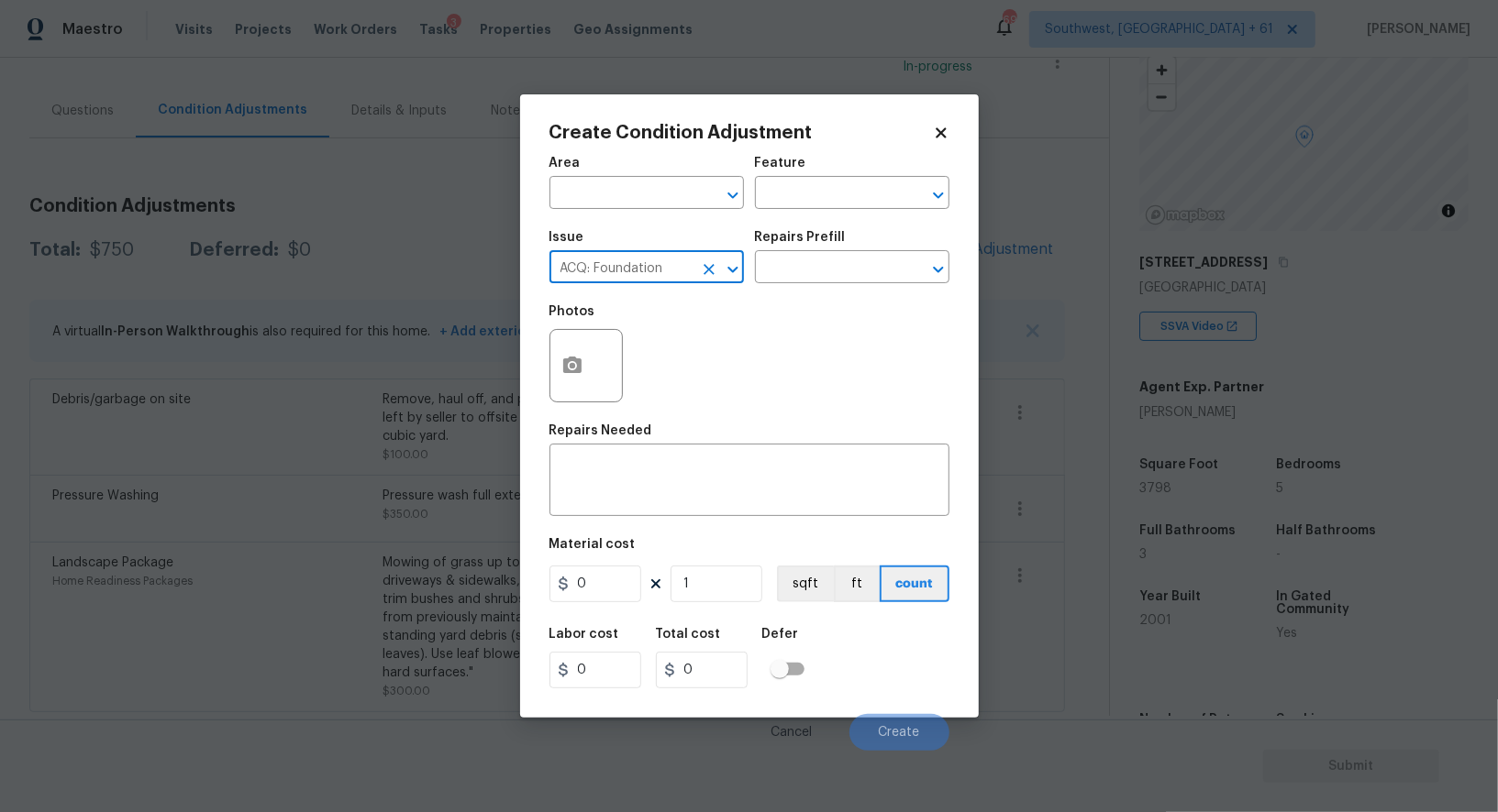
click at [618, 258] on input "ACQ: Foundation" at bounding box center [620, 269] width 143 height 28
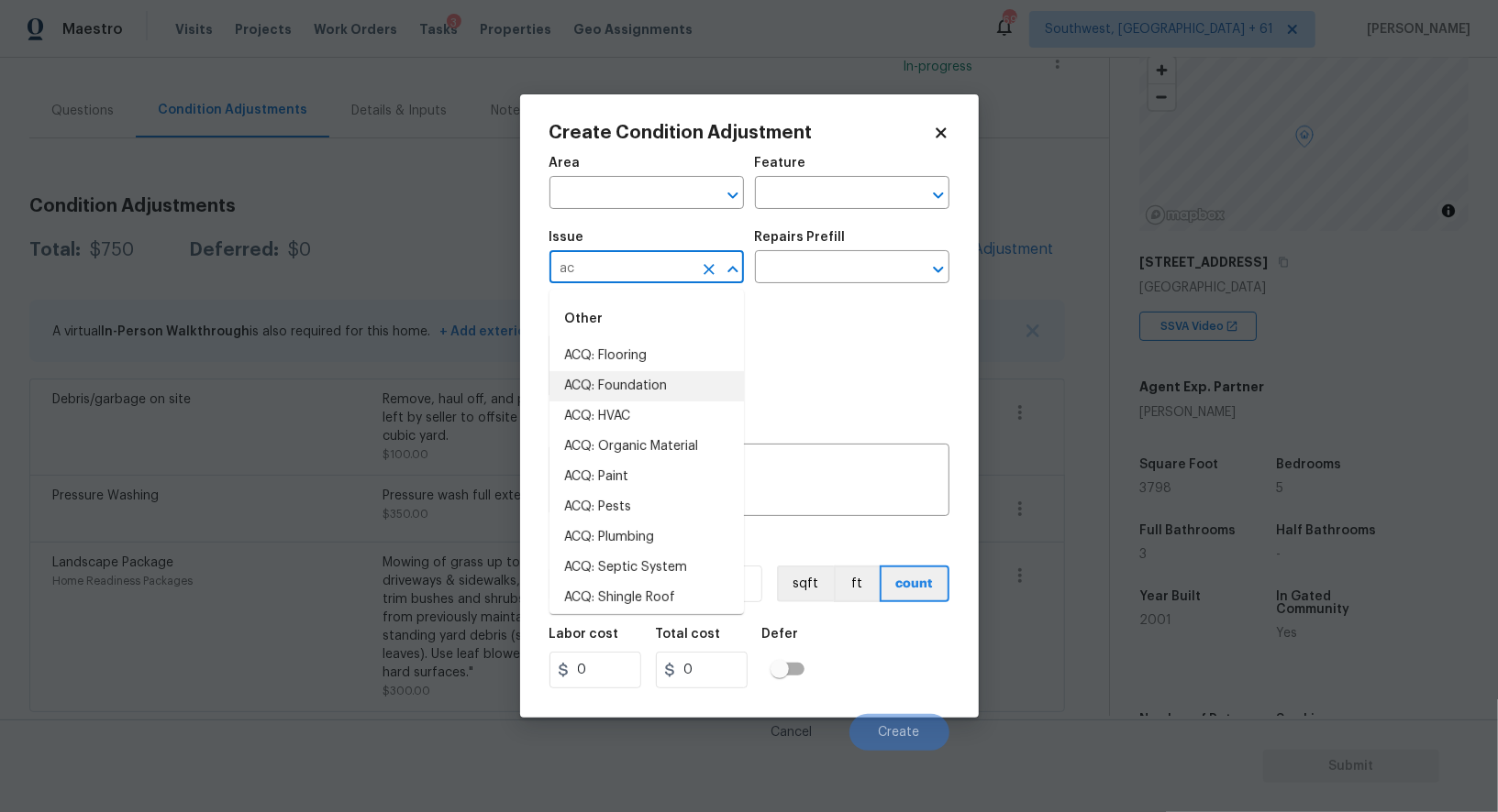
click at [604, 415] on li "ACQ: HVAC" at bounding box center [647, 417] width 195 height 30
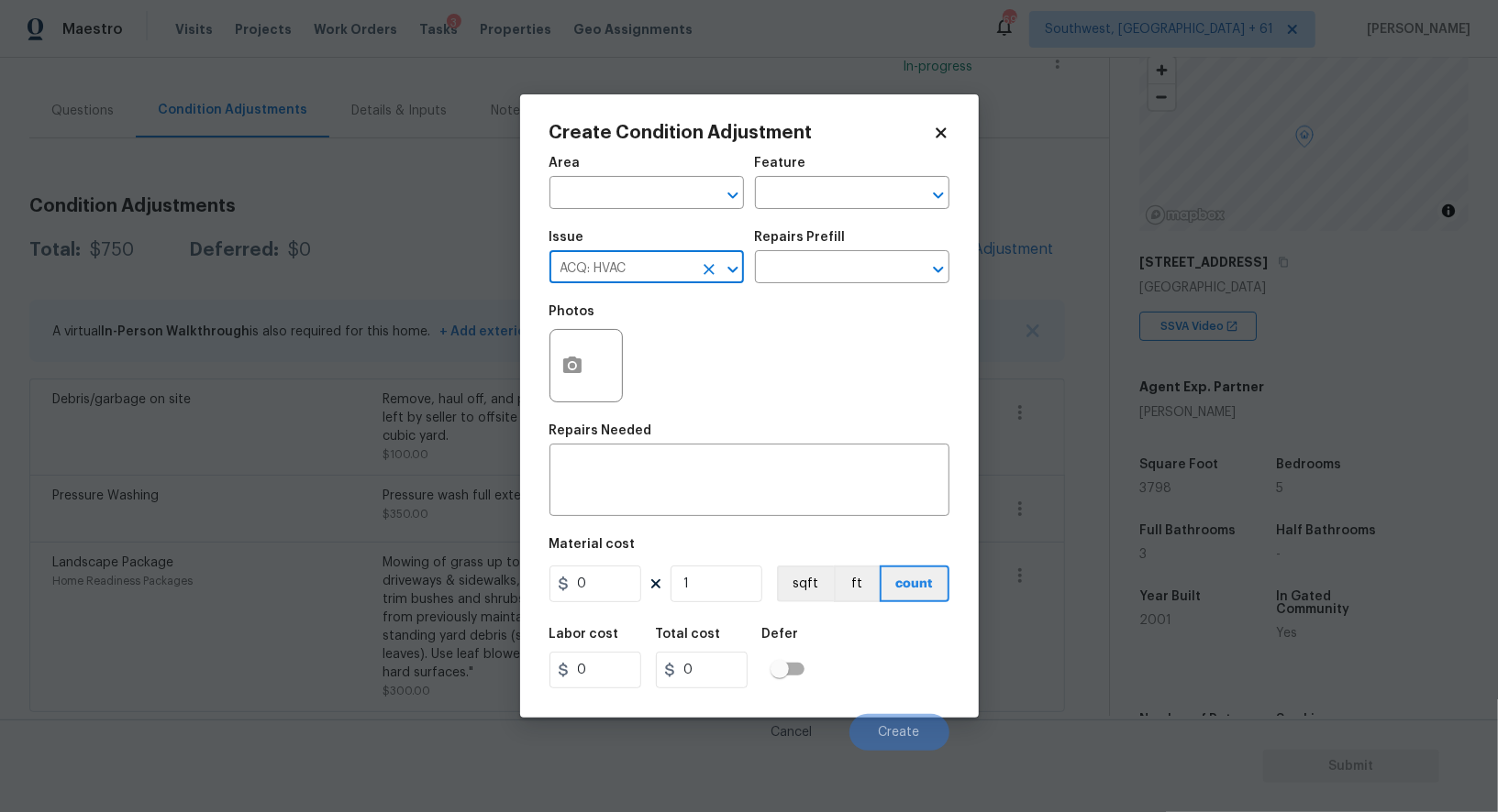
type input "ACQ: HVAC"
click at [813, 242] on h5 "Repairs Prefill" at bounding box center [800, 237] width 91 height 13
click at [809, 266] on input "text" at bounding box center [826, 269] width 143 height 28
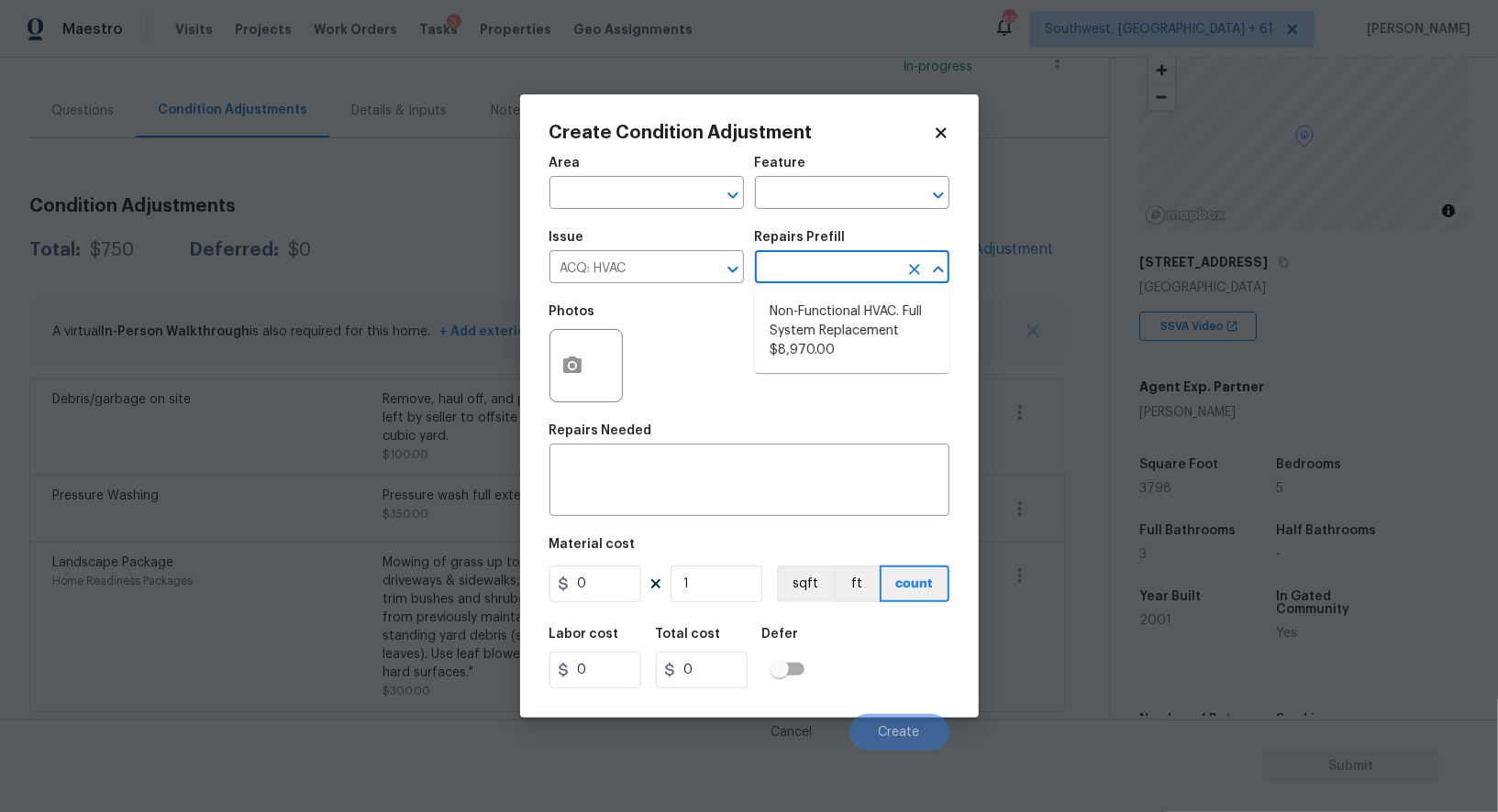
click at [815, 319] on li "Non-Functional HVAC. Full System Replacement $8,970.00" at bounding box center [852, 331] width 195 height 69
type input "Acquisition"
type textarea "Acquisition Scope: Full System Replacement"
type input "8970"
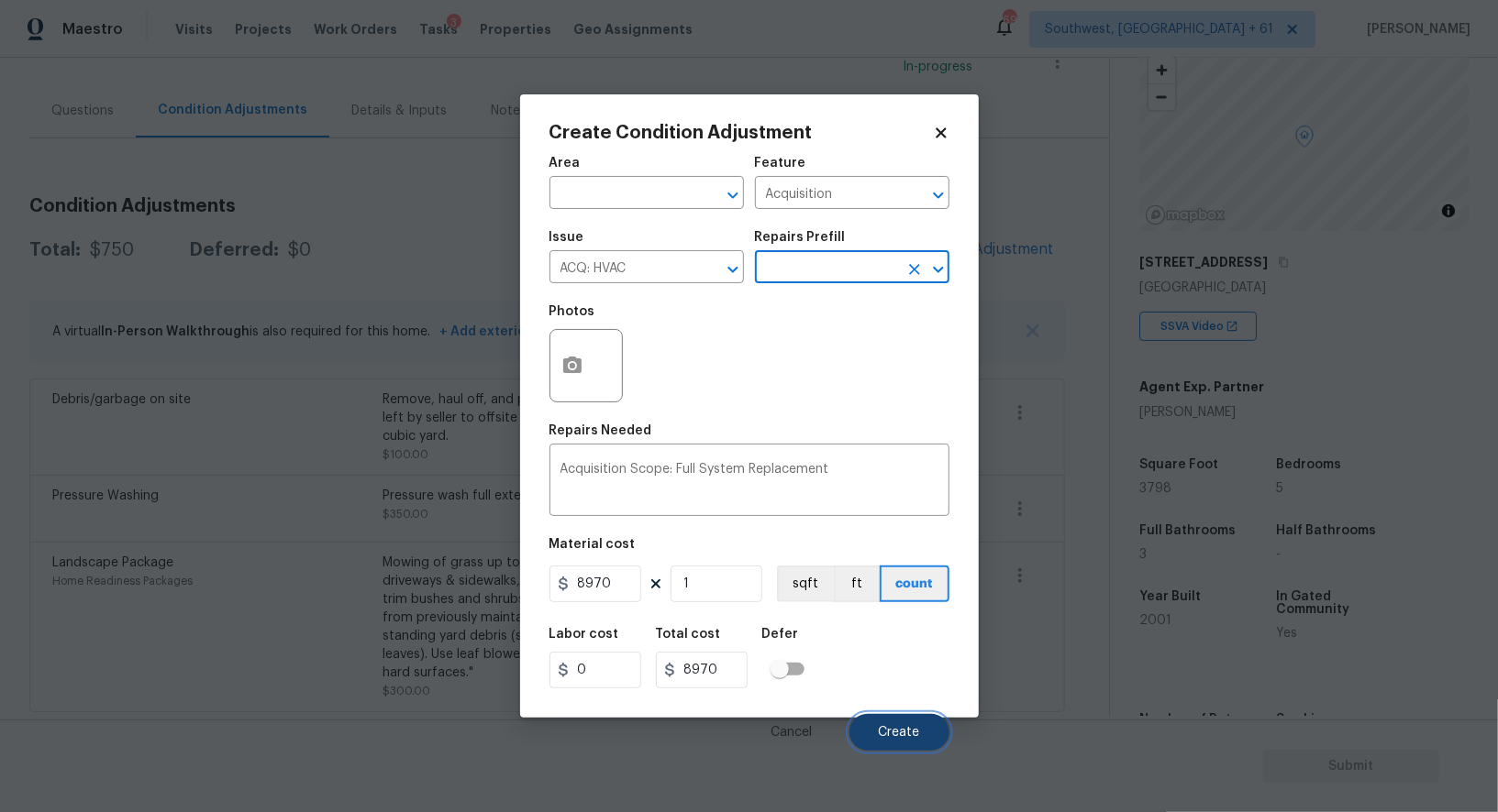
click at [895, 736] on span "Create" at bounding box center [899, 733] width 42 height 14
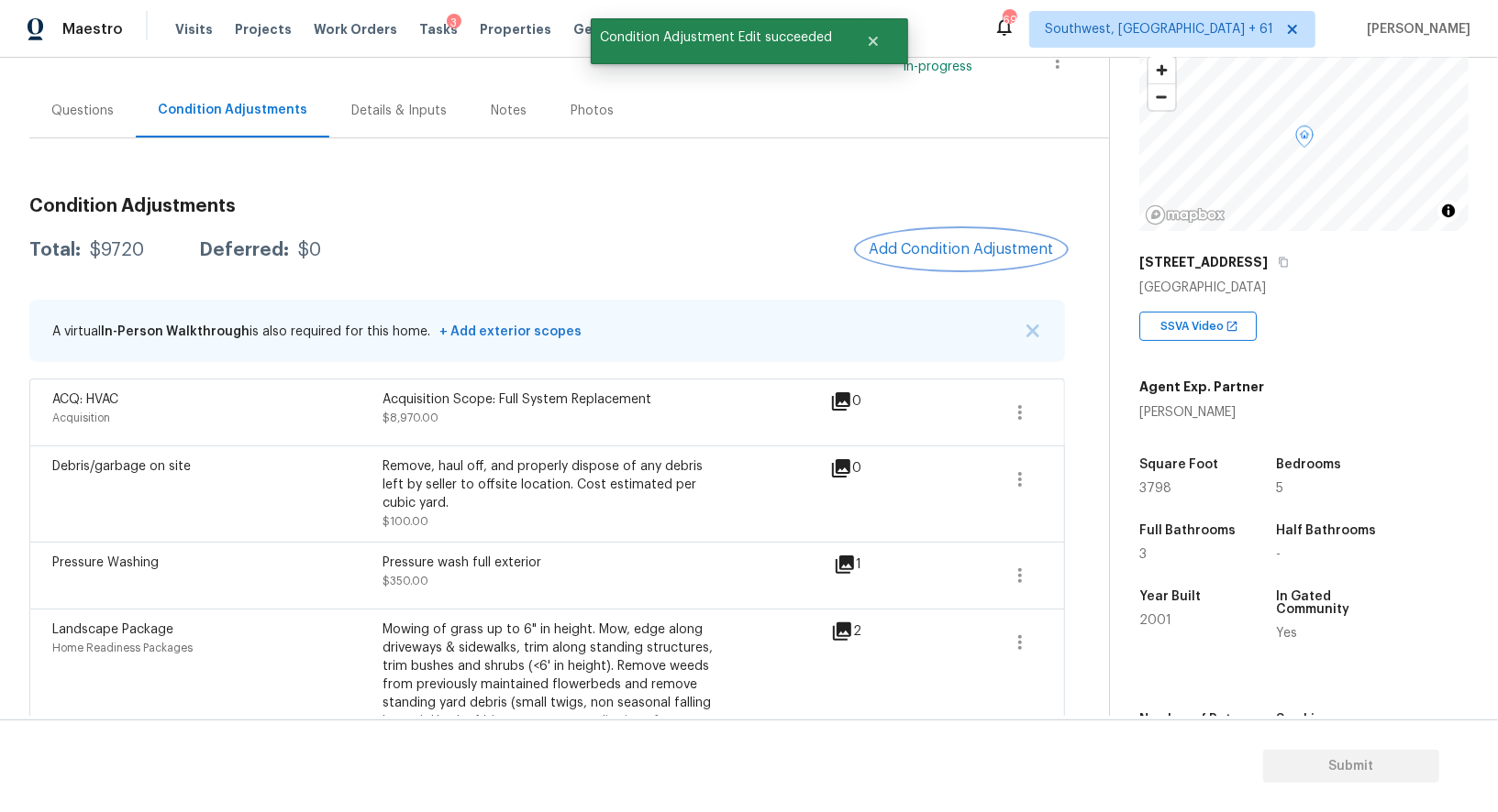
click at [952, 253] on span "Add Condition Adjustment" at bounding box center [961, 249] width 185 height 16
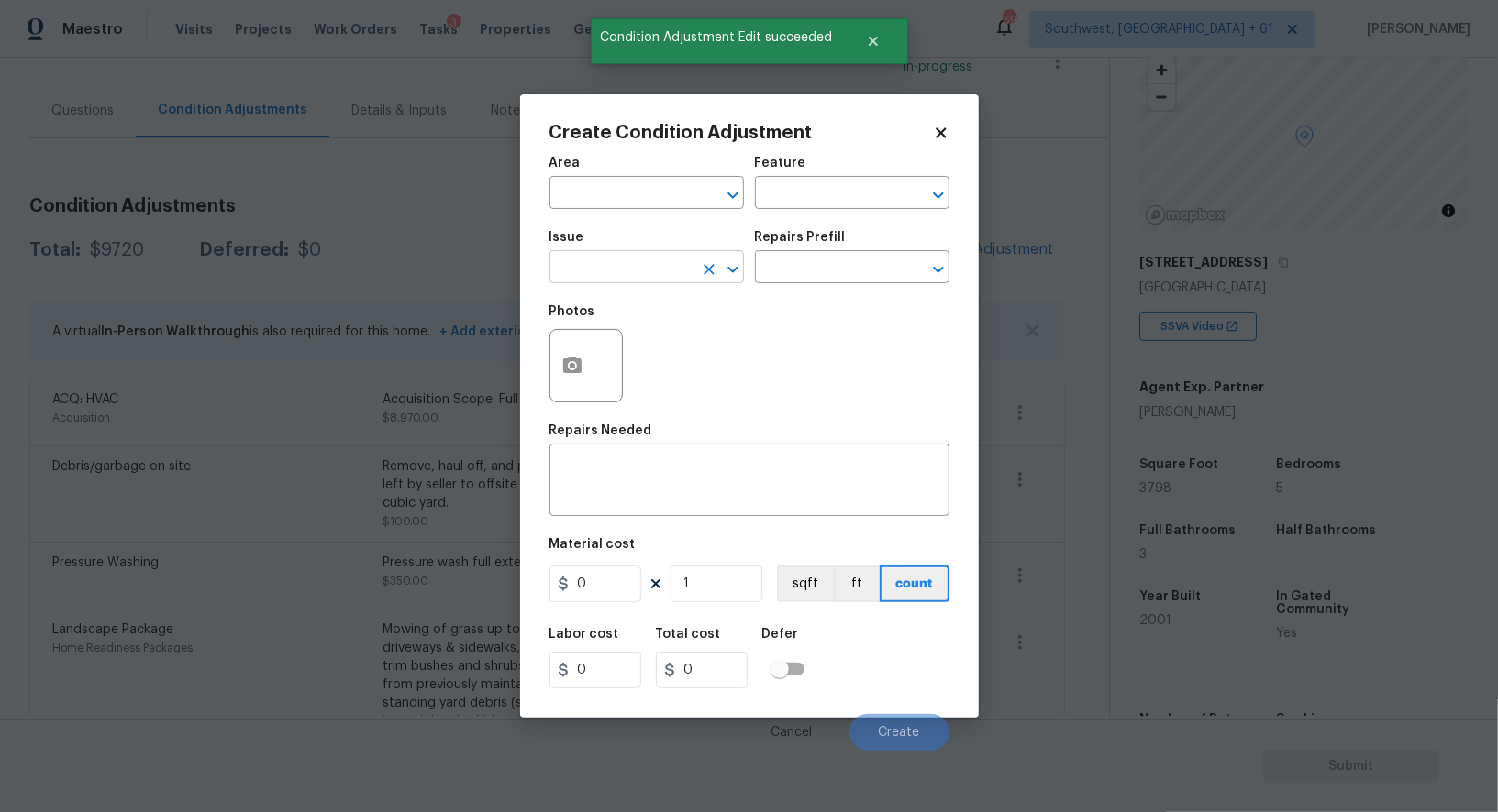
click at [606, 274] on input "text" at bounding box center [620, 269] width 143 height 28
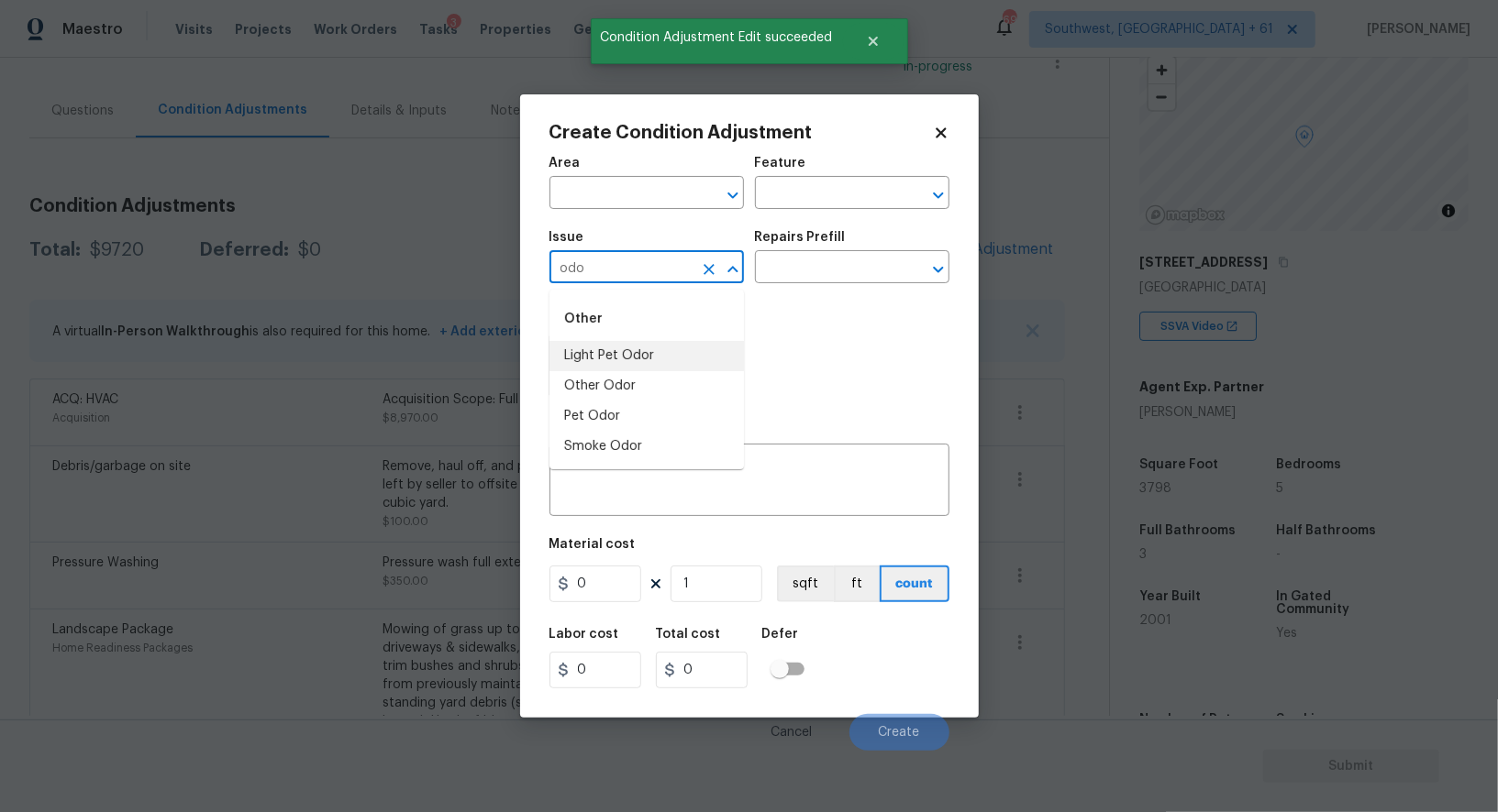
click at [636, 355] on li "Light Pet Odor" at bounding box center [647, 356] width 195 height 30
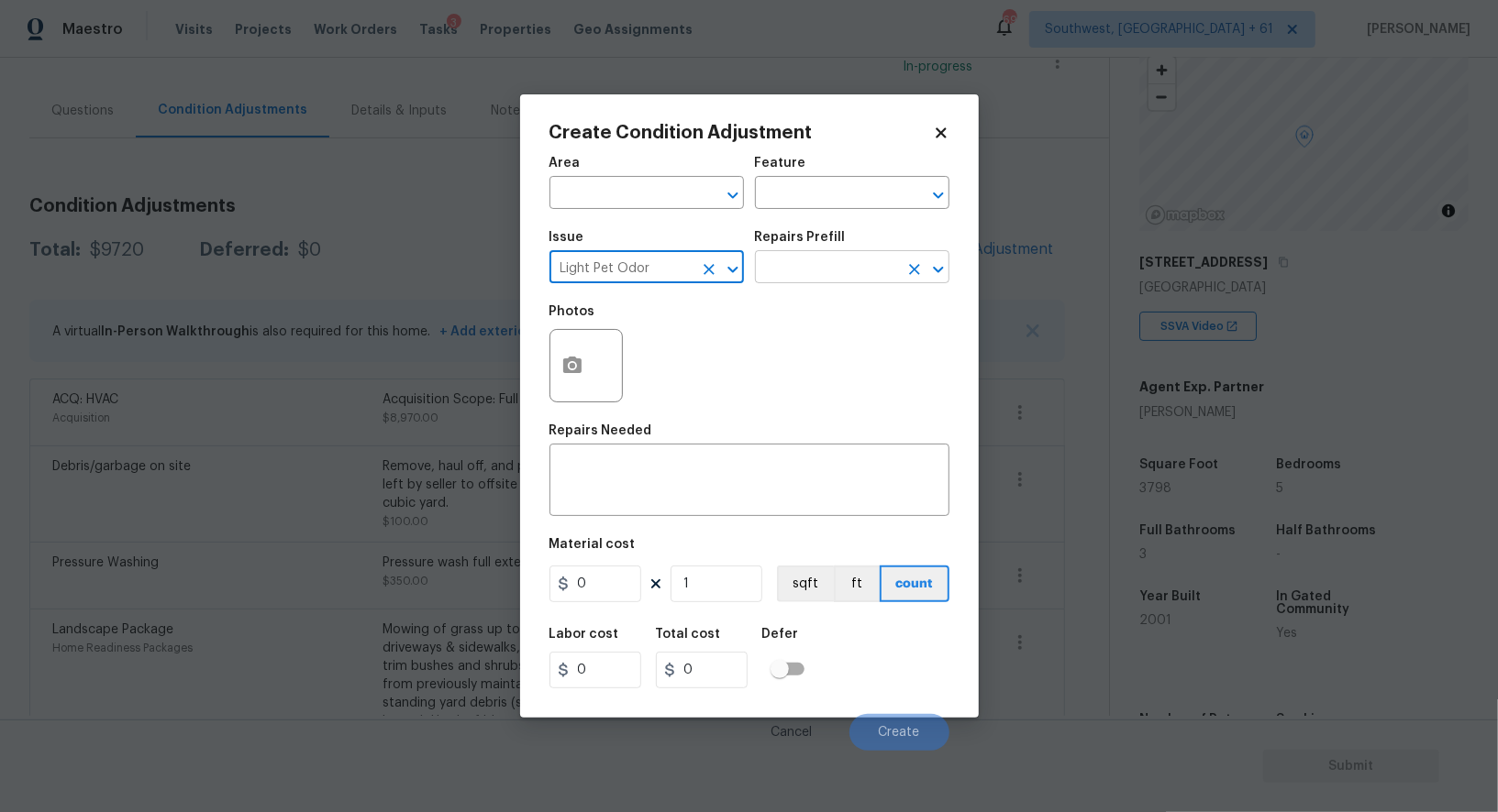
type input "Light Pet Odor"
click at [812, 269] on input "text" at bounding box center [826, 269] width 143 height 28
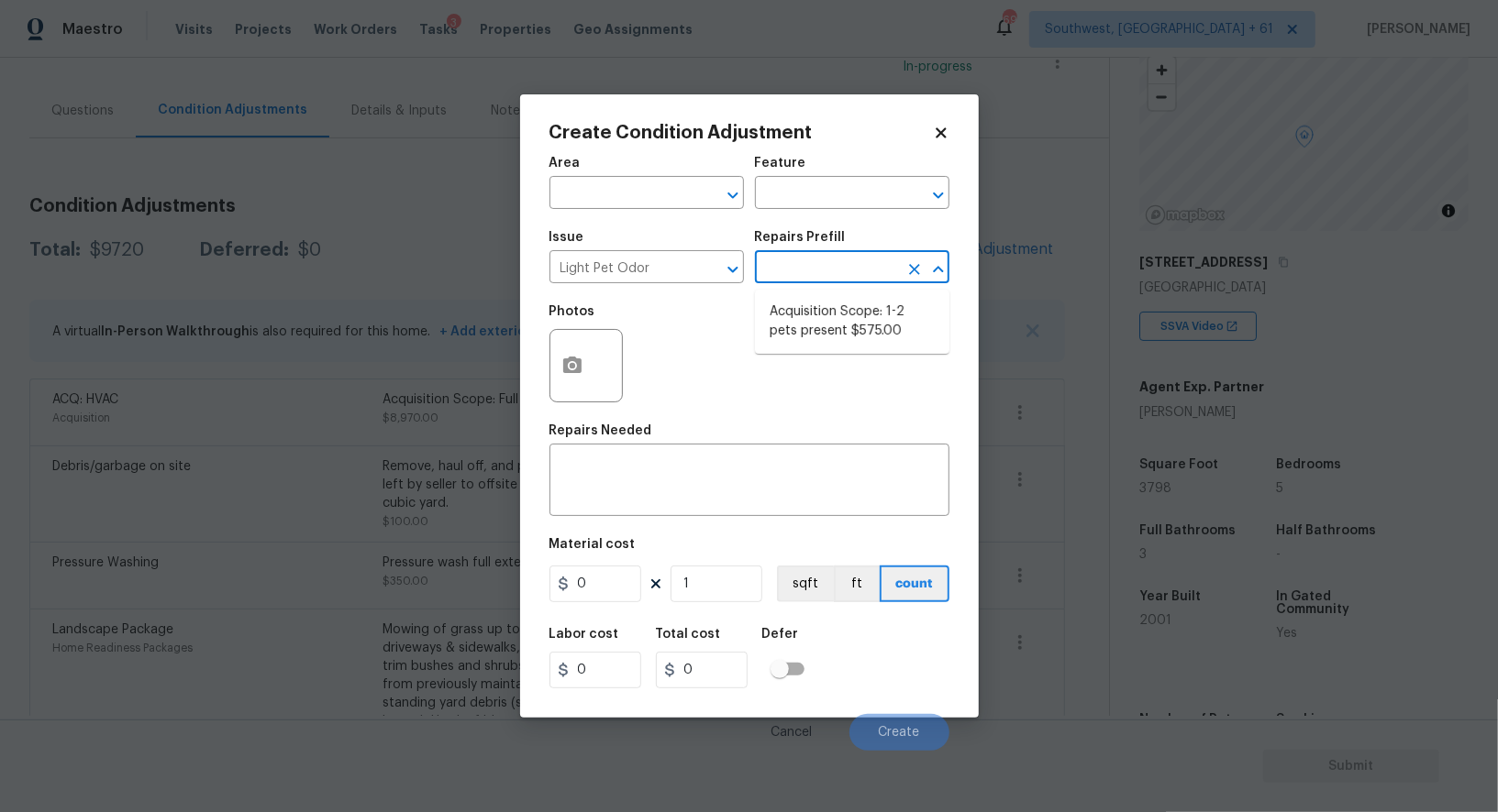
click at [818, 334] on li "Acquisition Scope: 1-2 pets present $575.00" at bounding box center [852, 321] width 195 height 49
type textarea "Acquisition Scope: 1-2 pets present"
type input "575"
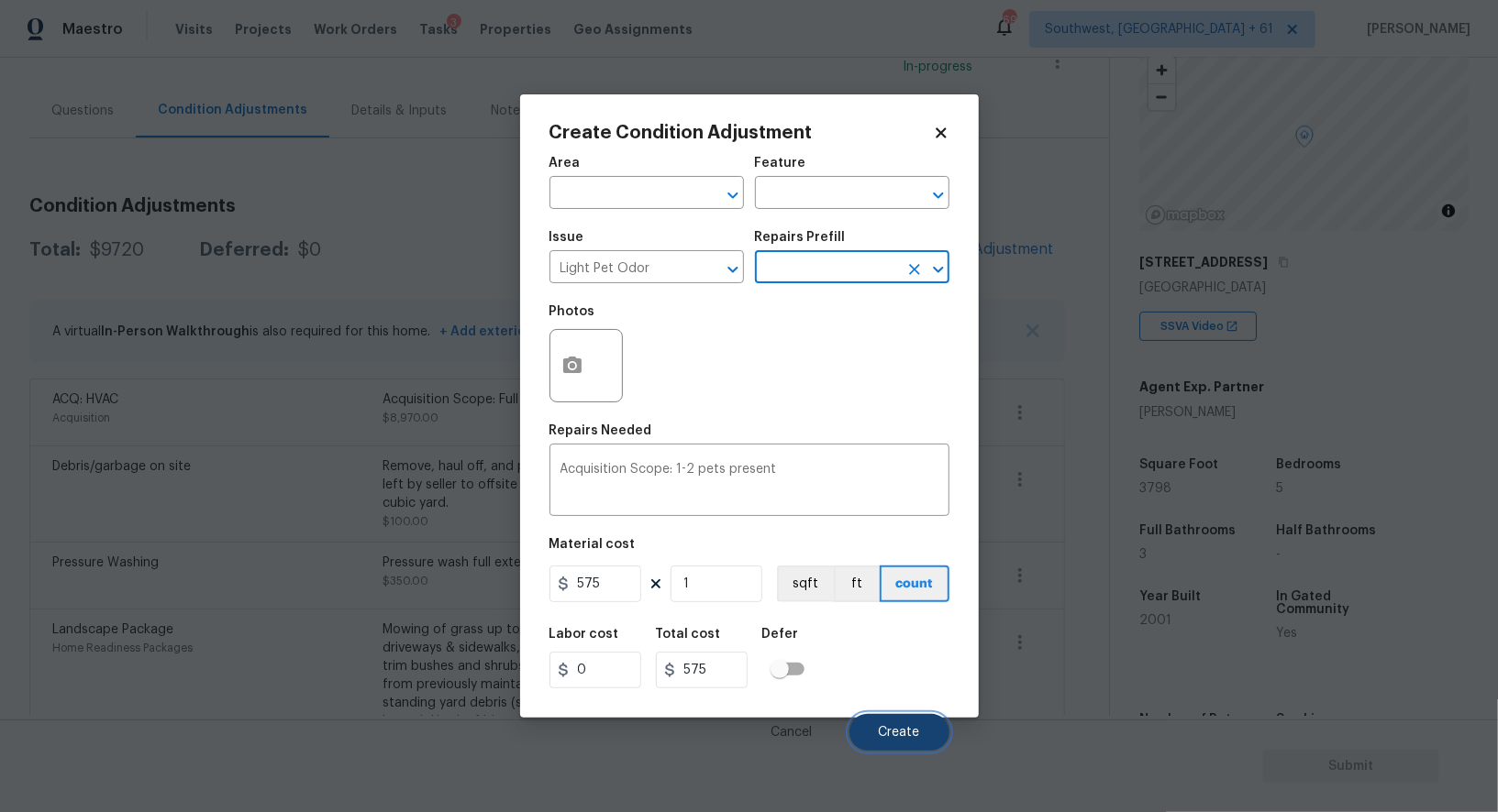
click at [907, 736] on span "Create" at bounding box center [899, 733] width 42 height 14
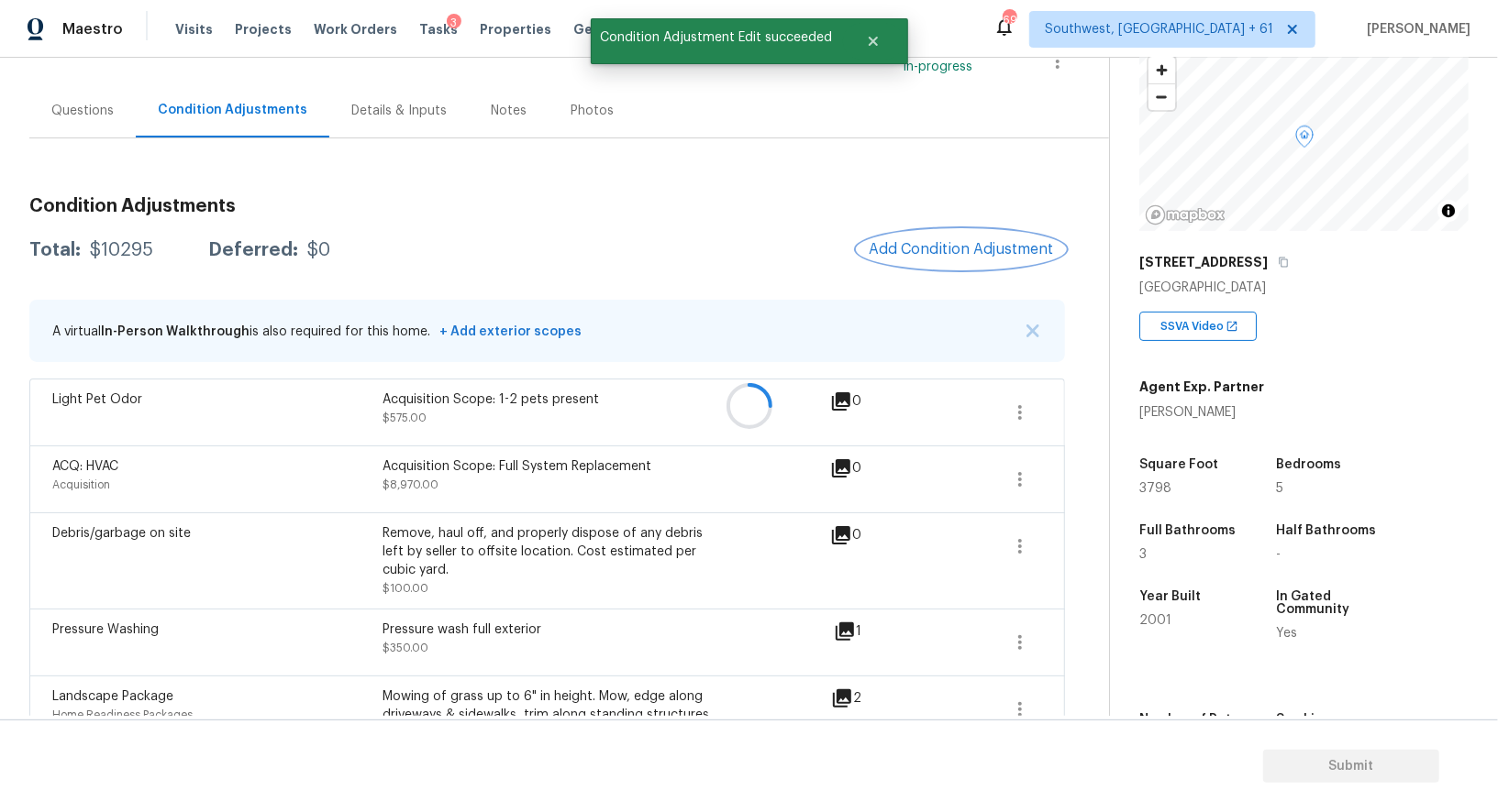
click at [977, 250] on span "Add Condition Adjustment" at bounding box center [961, 249] width 185 height 16
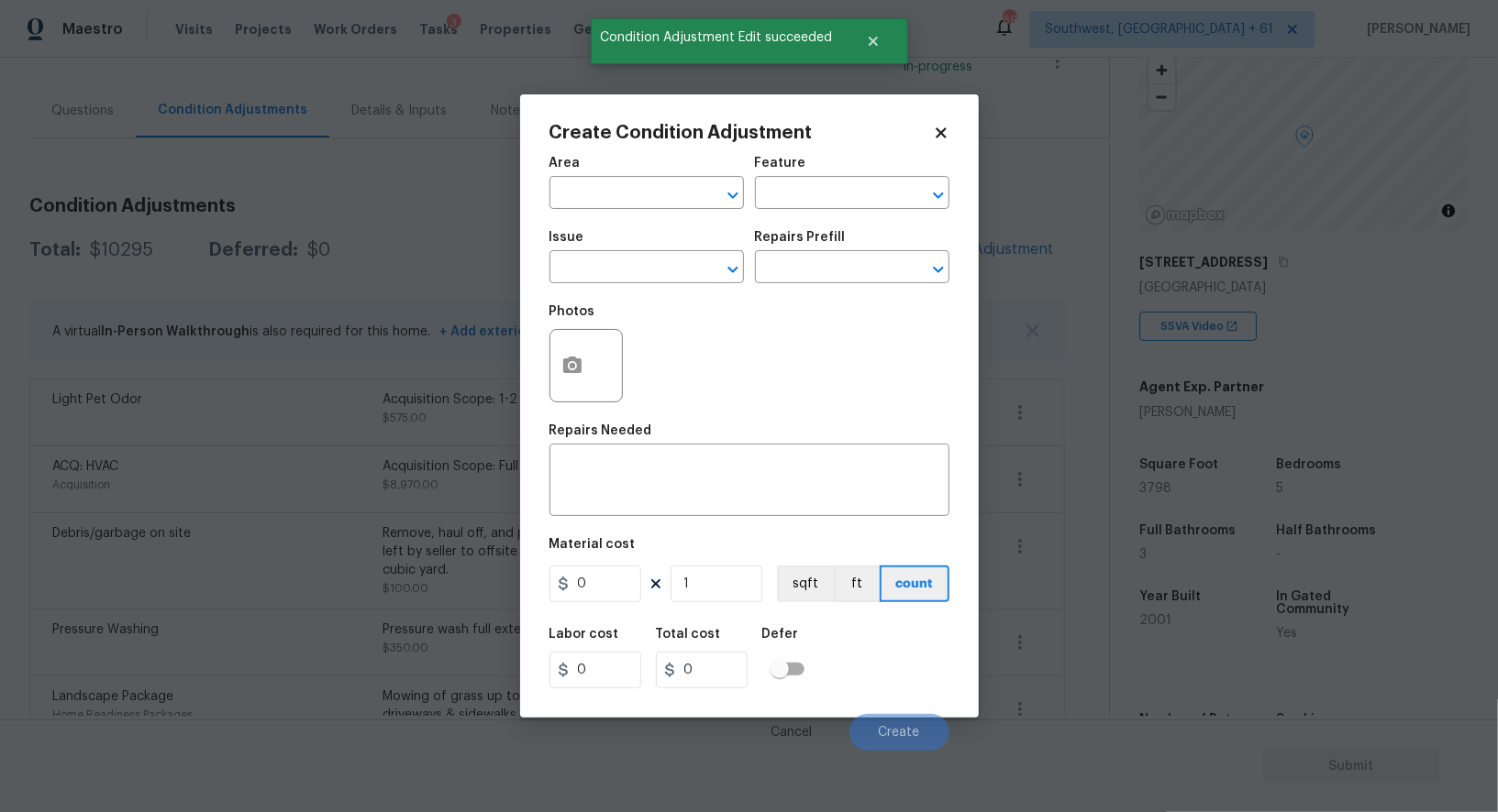
click at [634, 255] on div "Issue" at bounding box center [647, 242] width 195 height 24
click at [634, 264] on input "text" at bounding box center [620, 269] width 143 height 28
click at [620, 341] on li "ACQ: Paint" at bounding box center [647, 356] width 195 height 30
type input "ACQ: Paint"
click at [809, 278] on input "text" at bounding box center [826, 269] width 143 height 28
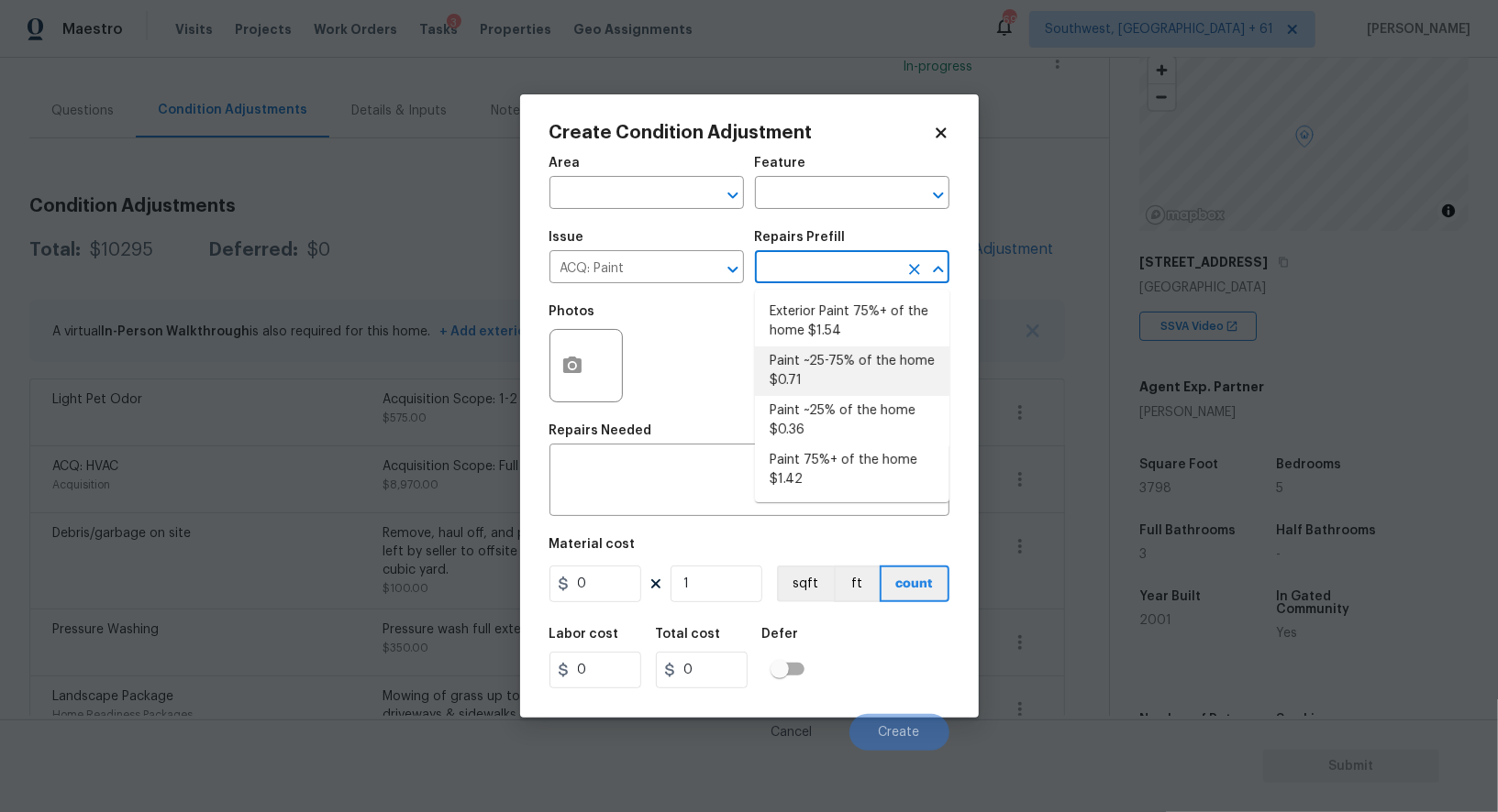
click at [820, 420] on li "Paint ~25% of the home $0.36" at bounding box center [852, 421] width 195 height 49
type input "Acquisition"
type textarea "Acquisition Scope: ~25% of the home needs interior paint"
type input "0.36"
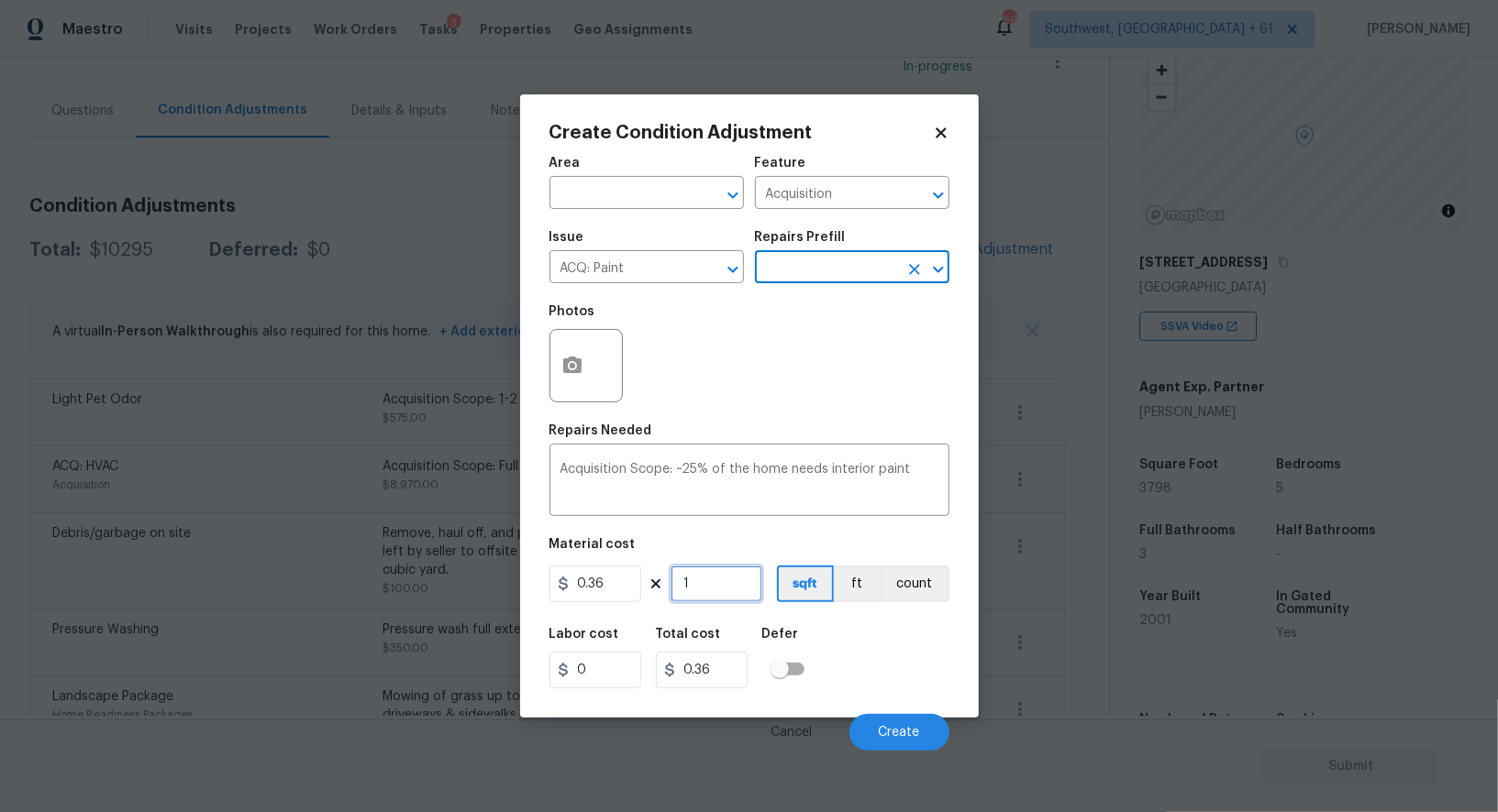
click at [742, 583] on input "1" at bounding box center [716, 583] width 92 height 37
type input "0"
type input "3"
type input "1.08"
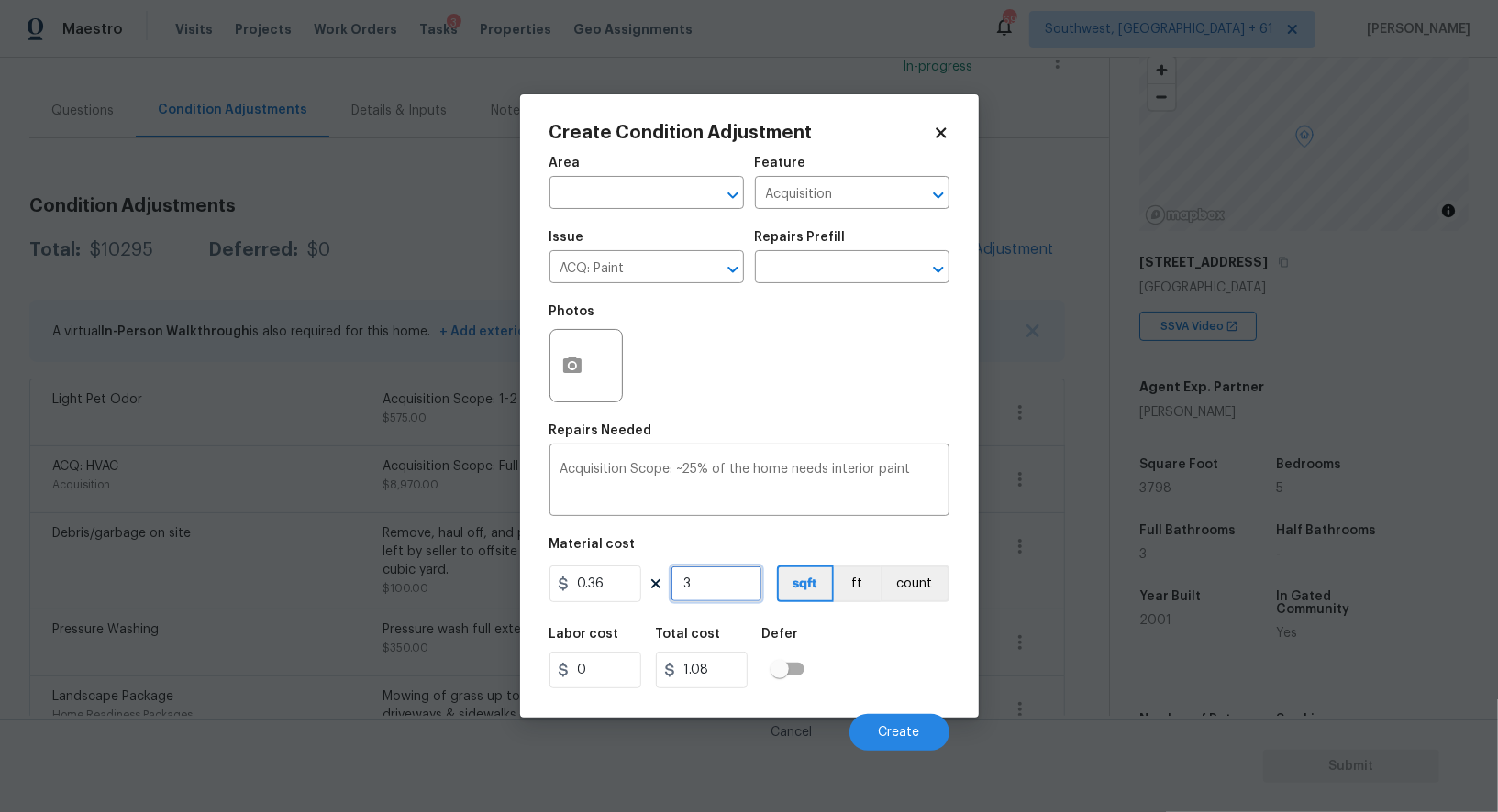
type input "37"
type input "13.32"
type input "379"
type input "136.44"
type input "3798"
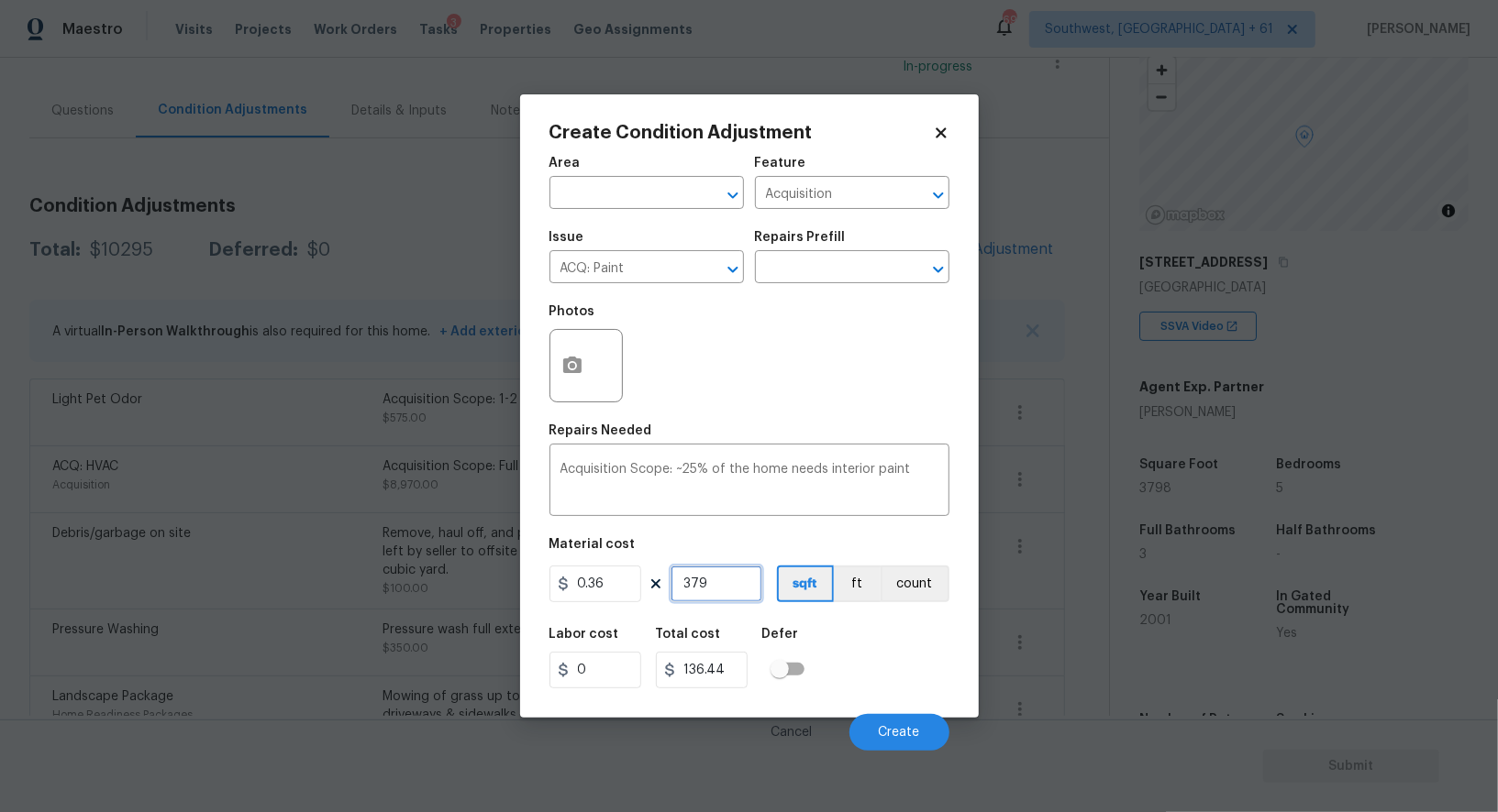
type input "1367.28"
type input "3798"
click at [725, 675] on input "1367.28" at bounding box center [701, 669] width 92 height 37
click at [897, 735] on span "Create" at bounding box center [899, 733] width 42 height 14
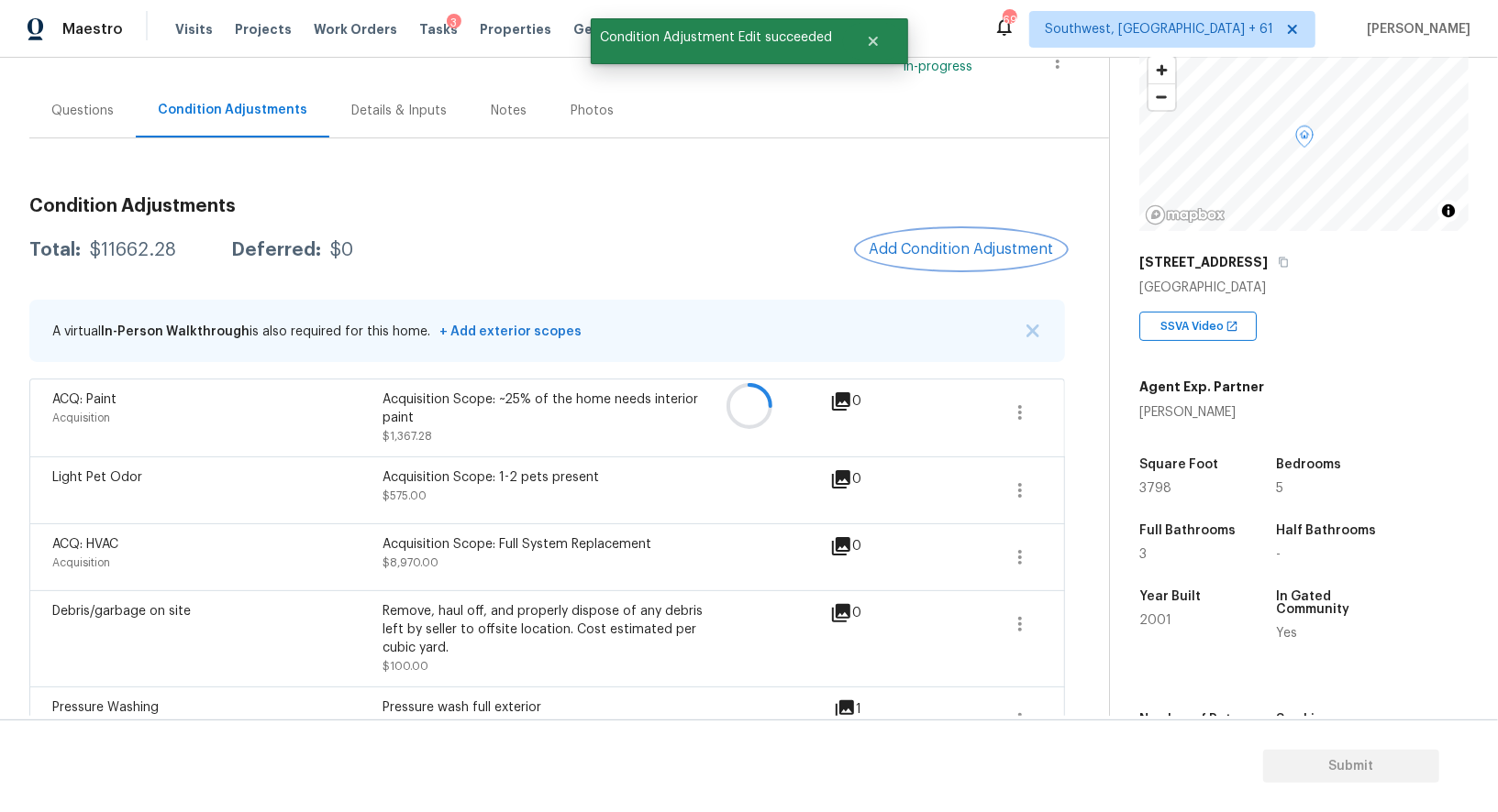
click at [980, 238] on button "Add Condition Adjustment" at bounding box center [961, 249] width 207 height 39
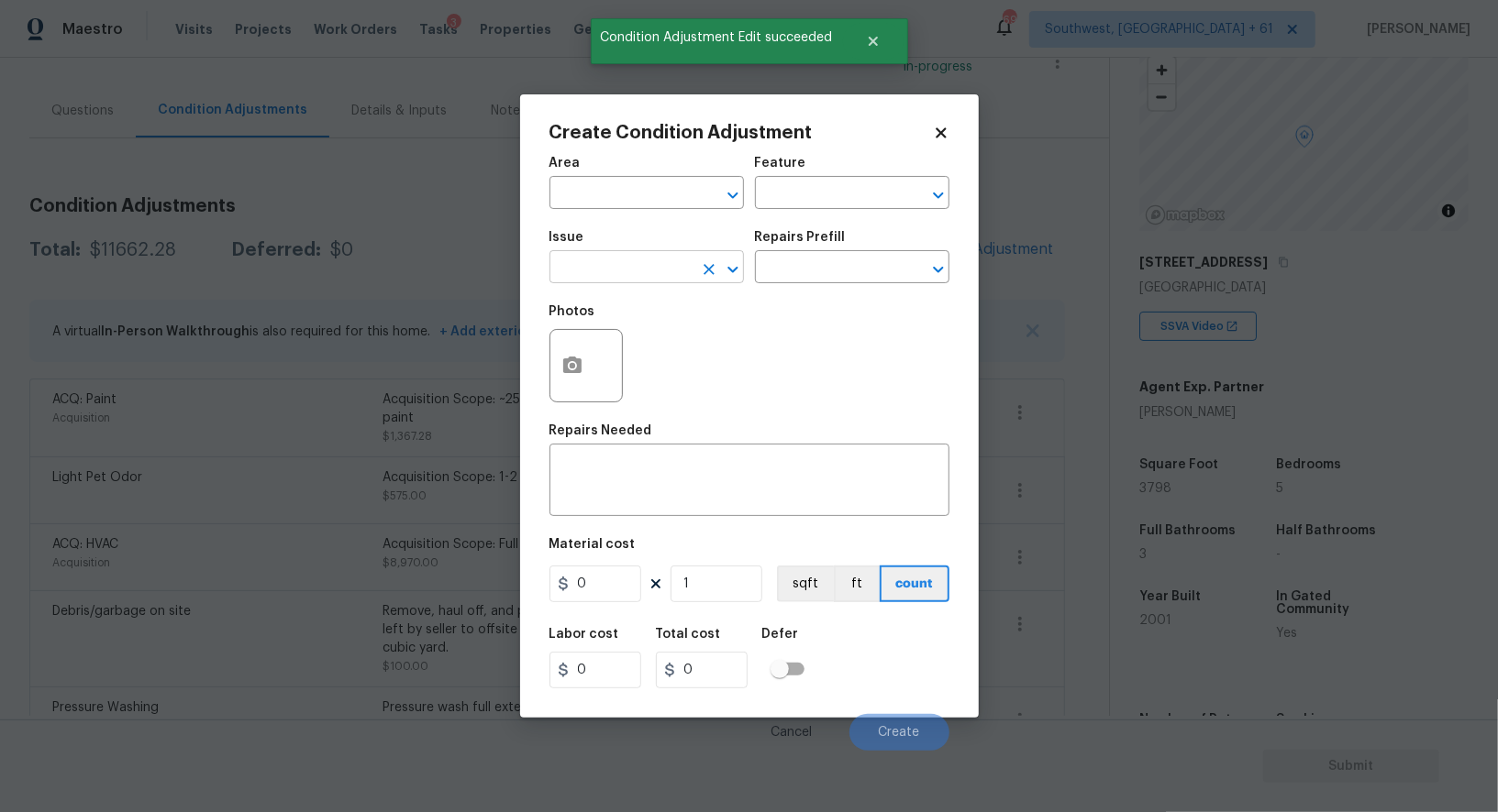
click at [612, 268] on input "text" at bounding box center [620, 269] width 143 height 28
click at [597, 356] on li "ACQ: Flooring" at bounding box center [647, 356] width 195 height 30
type input "ACQ: Flooring"
click at [829, 266] on input "text" at bounding box center [826, 269] width 143 height 28
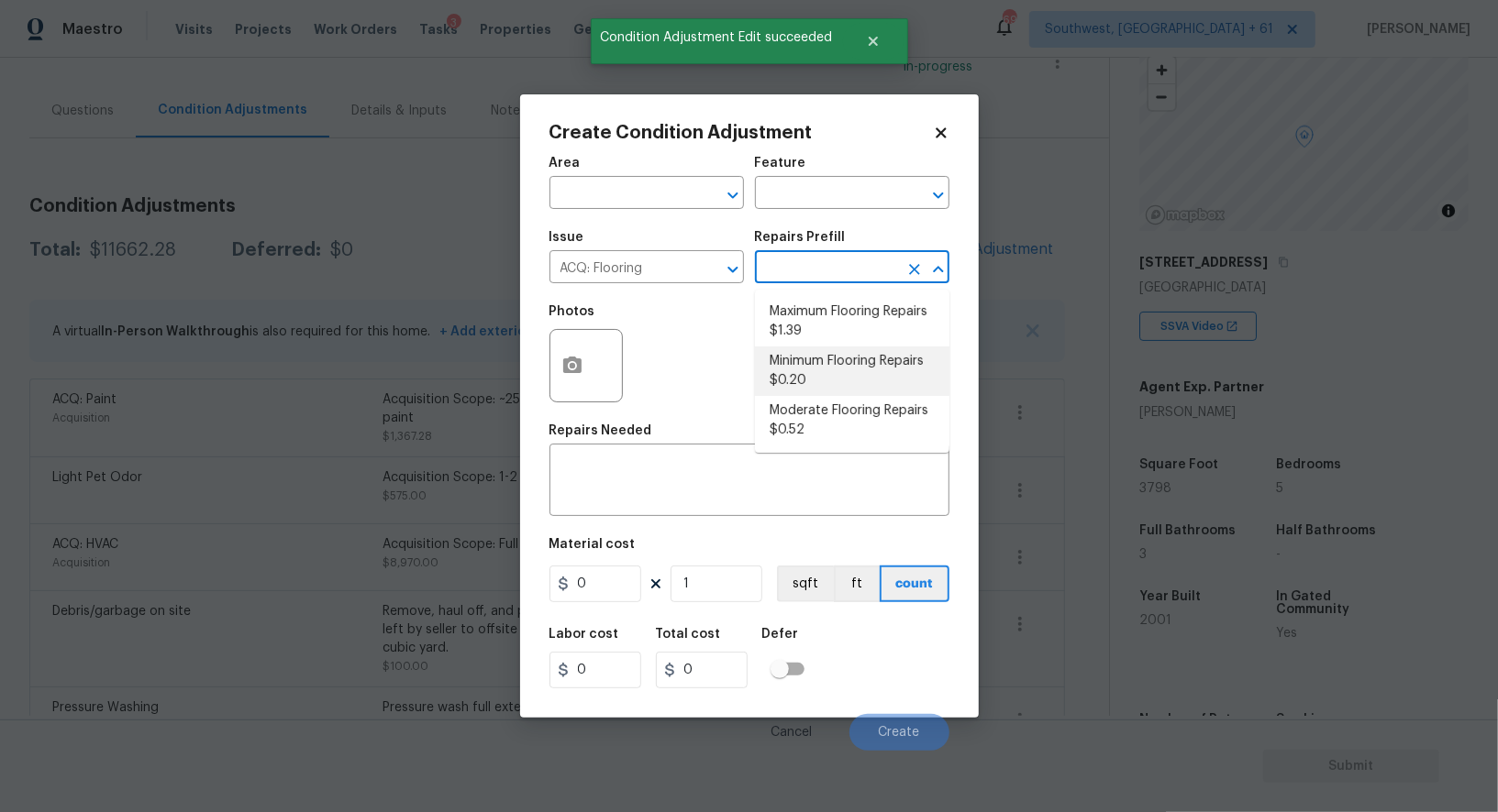
click at [826, 367] on li "Minimum Flooring Repairs $0.20" at bounding box center [852, 371] width 195 height 49
type input "Acquisition"
type textarea "Acquisition Scope: Minimum flooring repairs"
type input "0.2"
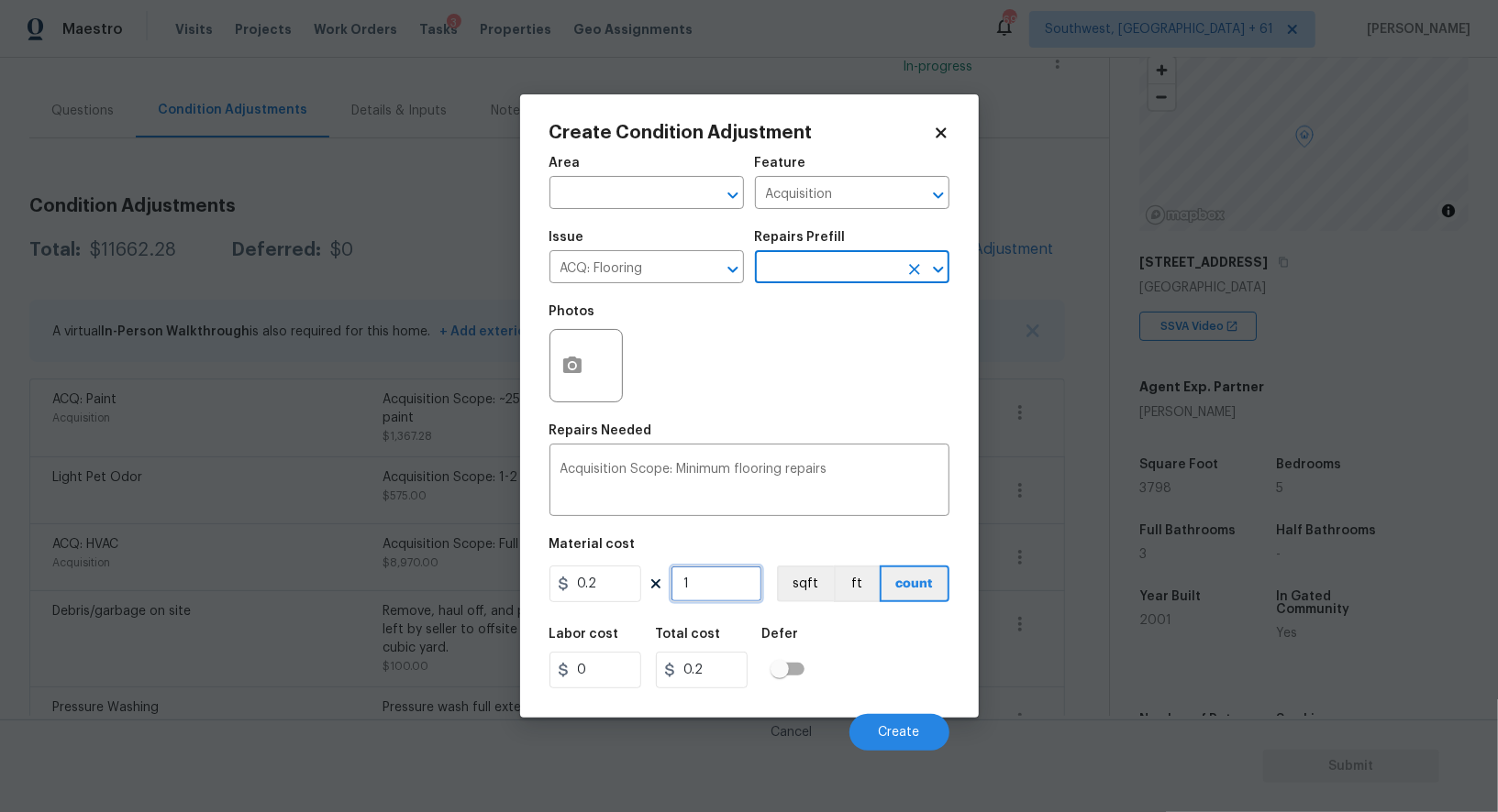
click at [723, 589] on input "1" at bounding box center [716, 583] width 92 height 37
type input "0"
type input "3"
type input "0.6"
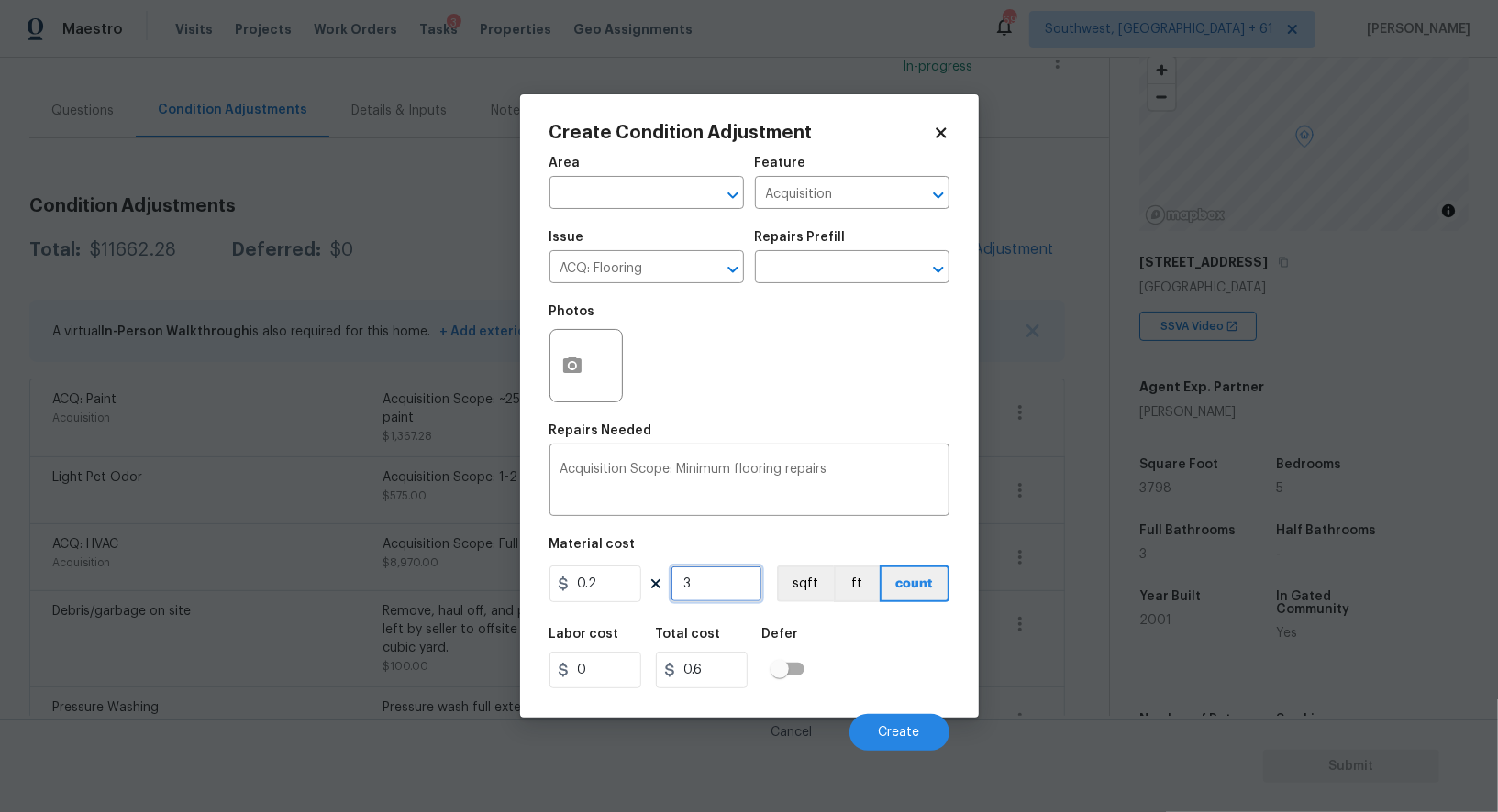
type input "37"
type input "7.4"
type input "379"
type input "75.8"
type input "3798"
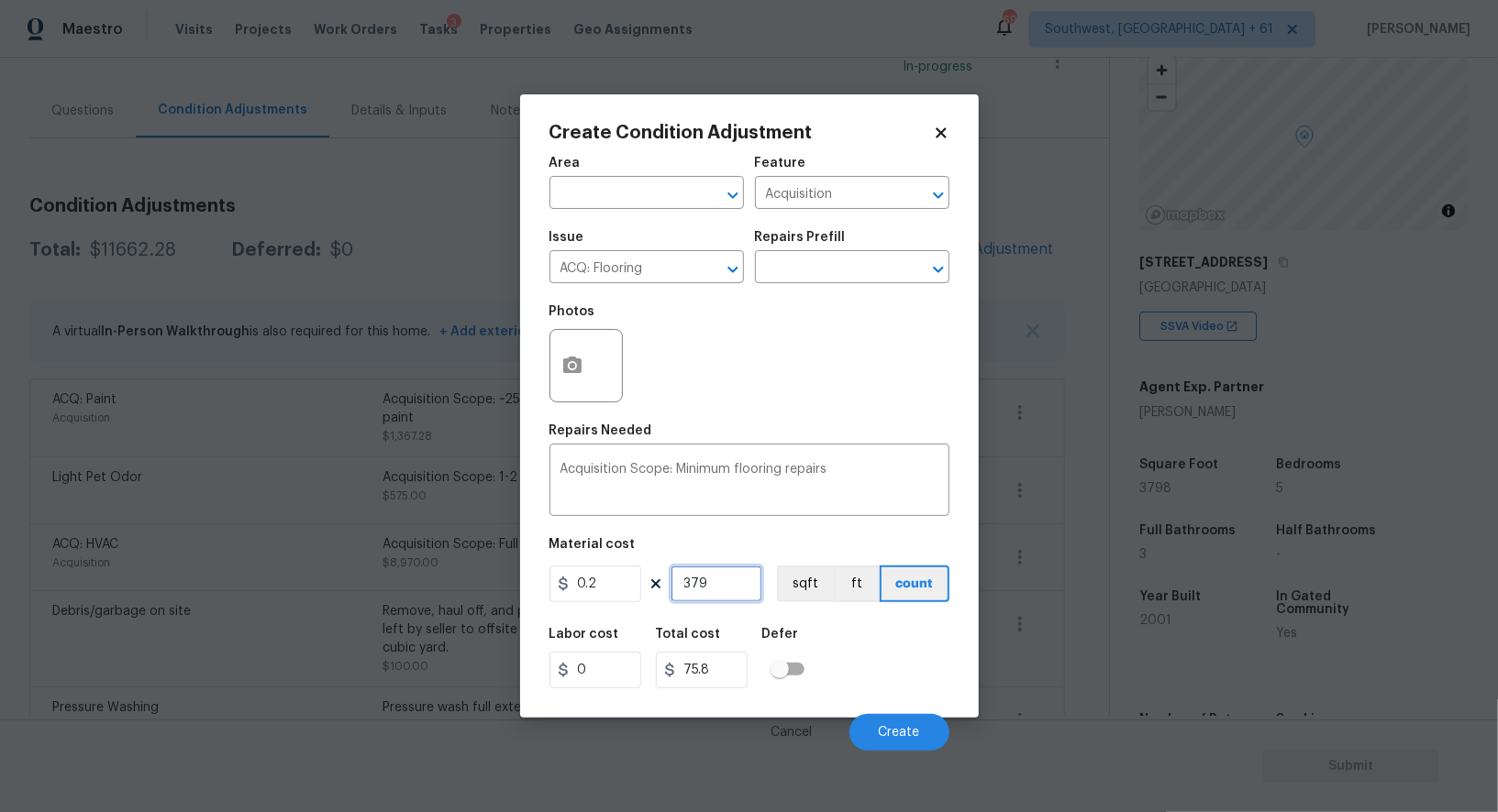
type input "759.6"
type input "3798"
click at [741, 683] on input "759.6" at bounding box center [701, 669] width 92 height 37
click at [895, 712] on div "Cancel Create" at bounding box center [749, 725] width 400 height 51
click at [896, 735] on span "Create" at bounding box center [899, 733] width 42 height 14
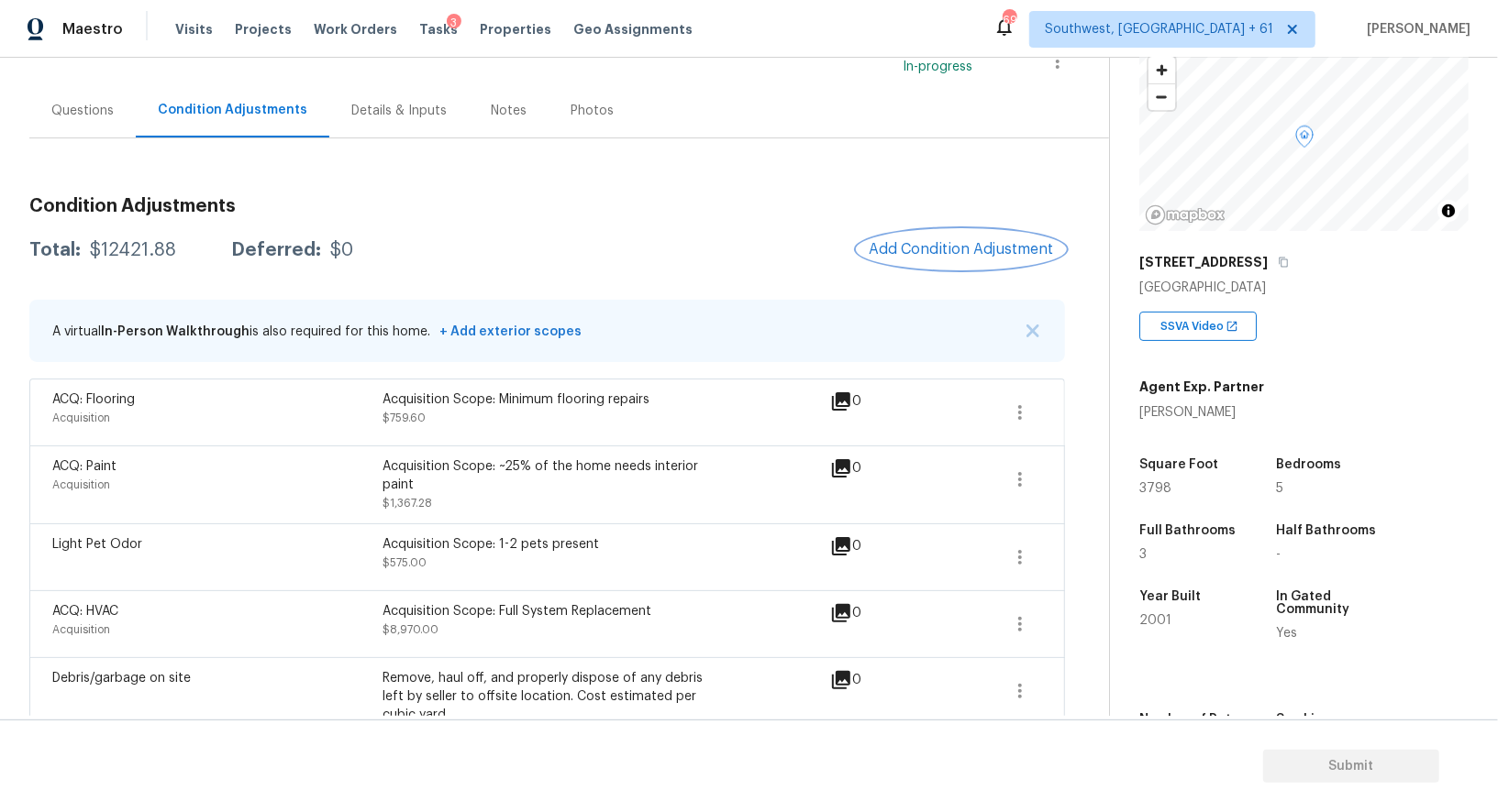
click at [945, 251] on span "Add Condition Adjustment" at bounding box center [961, 249] width 185 height 16
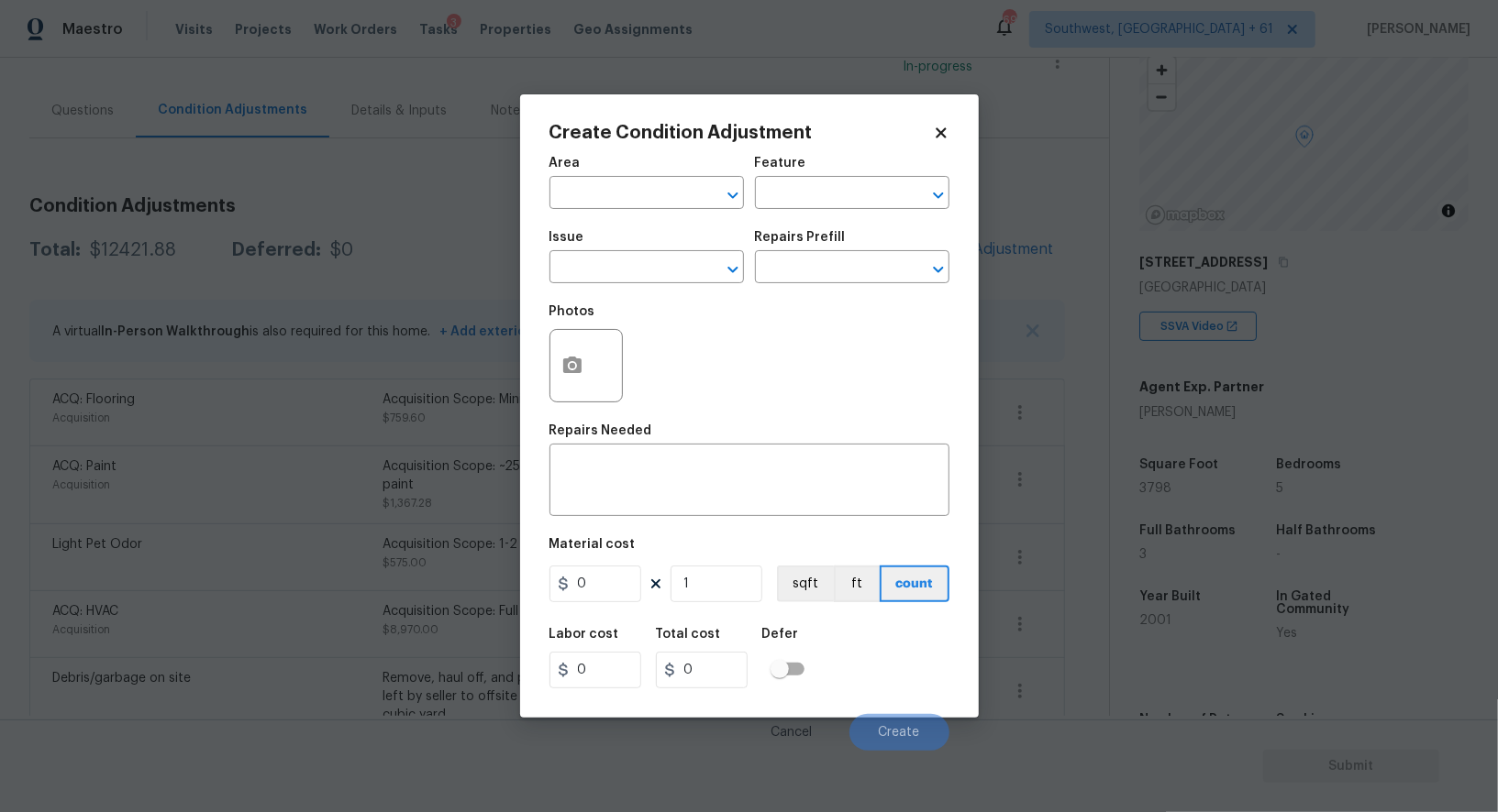
click at [671, 246] on div "Issue" at bounding box center [647, 242] width 195 height 24
click at [632, 271] on input "text" at bounding box center [620, 269] width 143 height 28
click at [639, 378] on li "Pool Repair" at bounding box center [647, 387] width 195 height 30
type input "Pool Repair"
click at [798, 277] on input "text" at bounding box center [826, 269] width 143 height 28
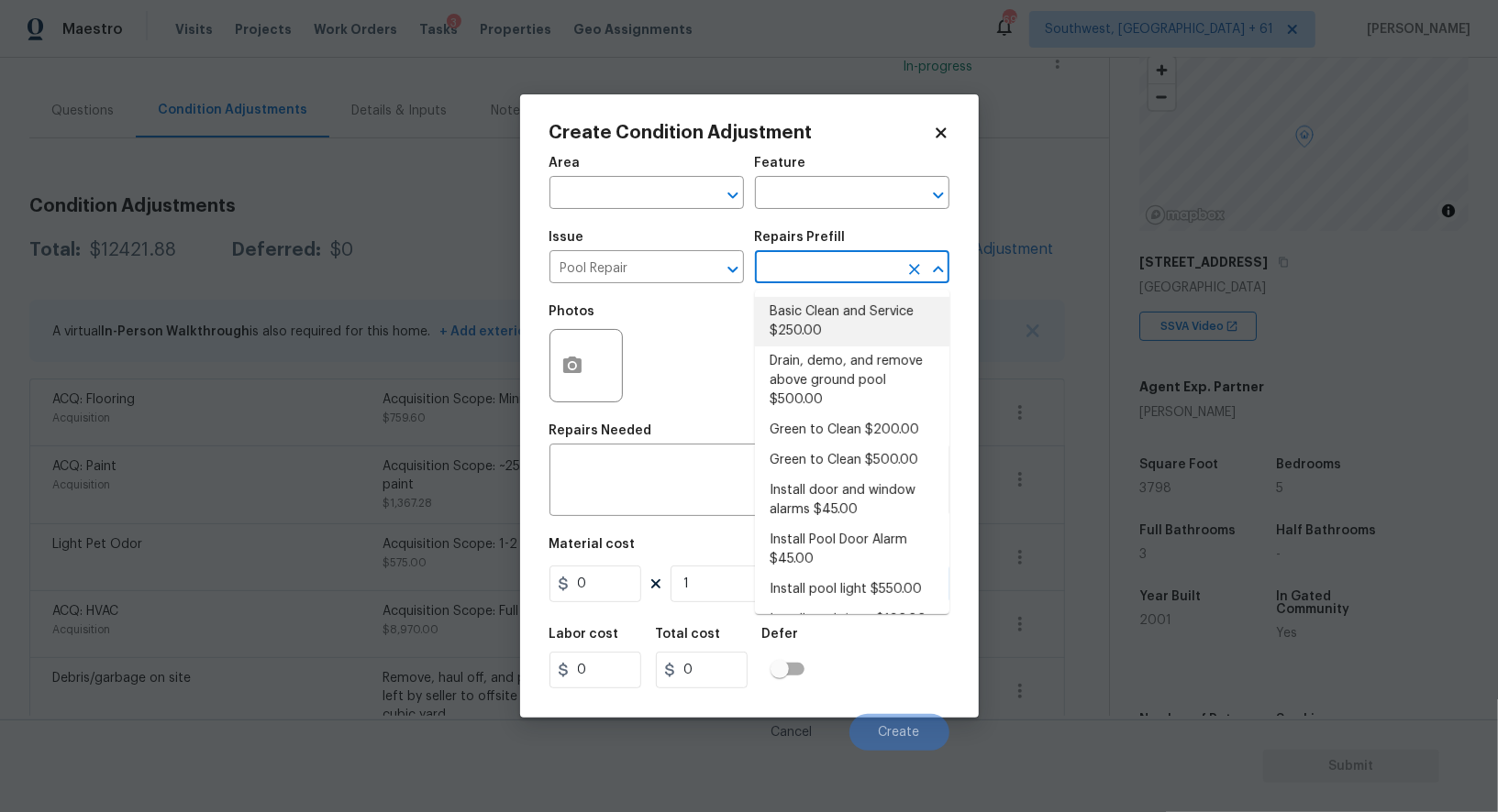
click at [810, 309] on li "Basic Clean and Service $250.00" at bounding box center [852, 321] width 195 height 49
type input "Pool"
type textarea "basic clean and service, balance chems, repair minor leaks at equipment, etc"
type input "250"
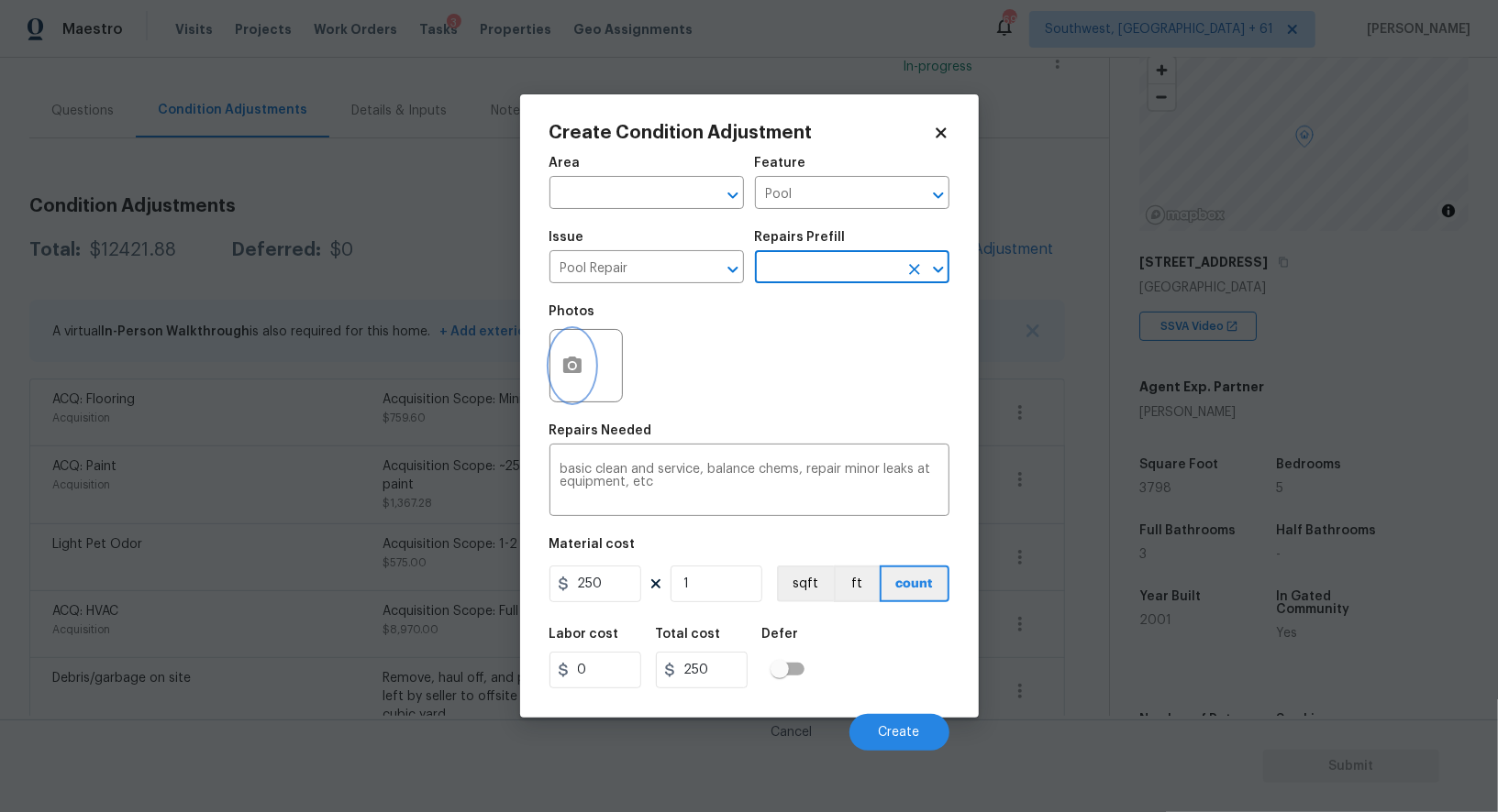
click at [566, 366] on icon "button" at bounding box center [571, 364] width 18 height 16
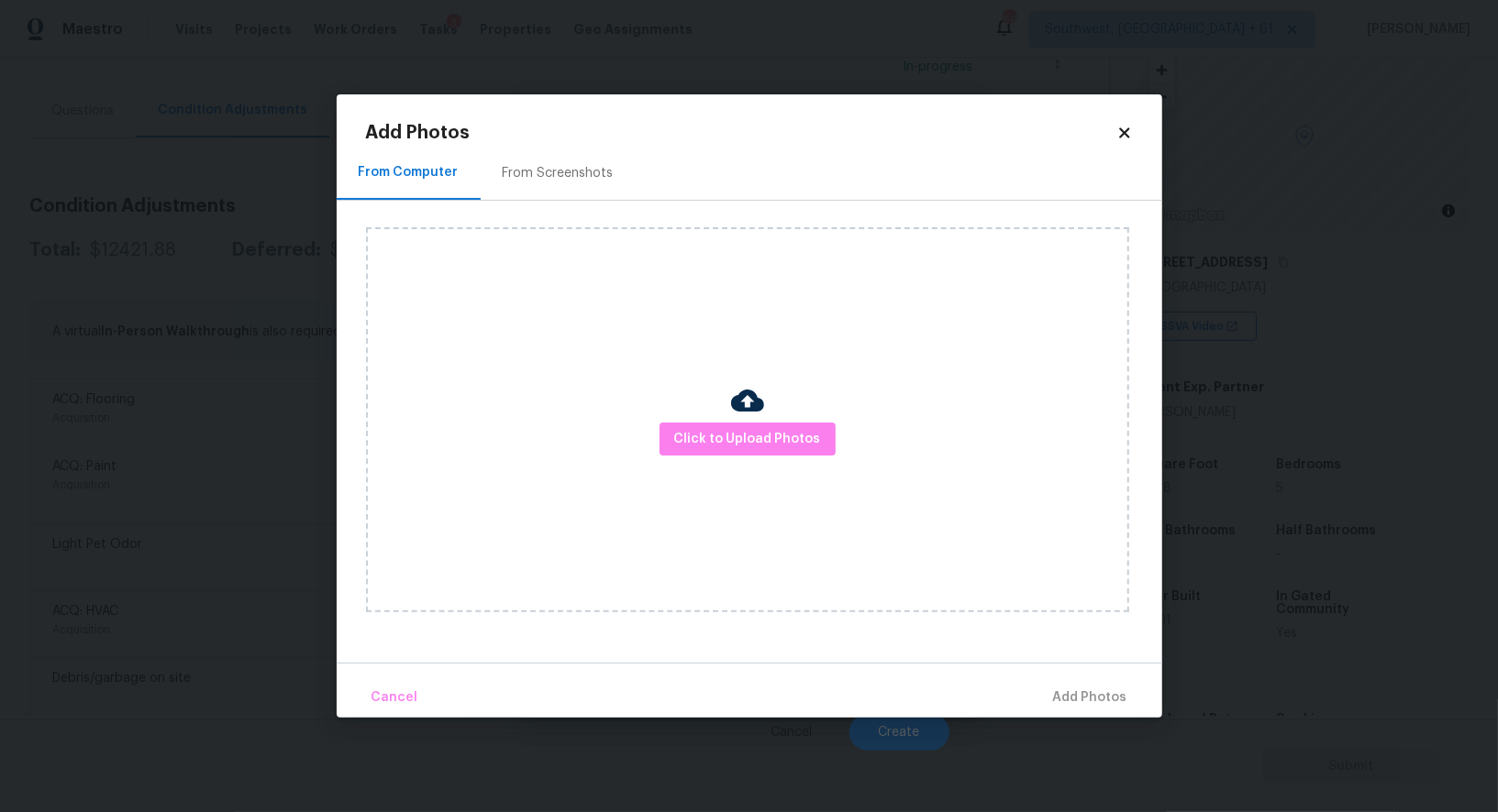
click at [567, 154] on div "From Screenshots" at bounding box center [558, 172] width 155 height 54
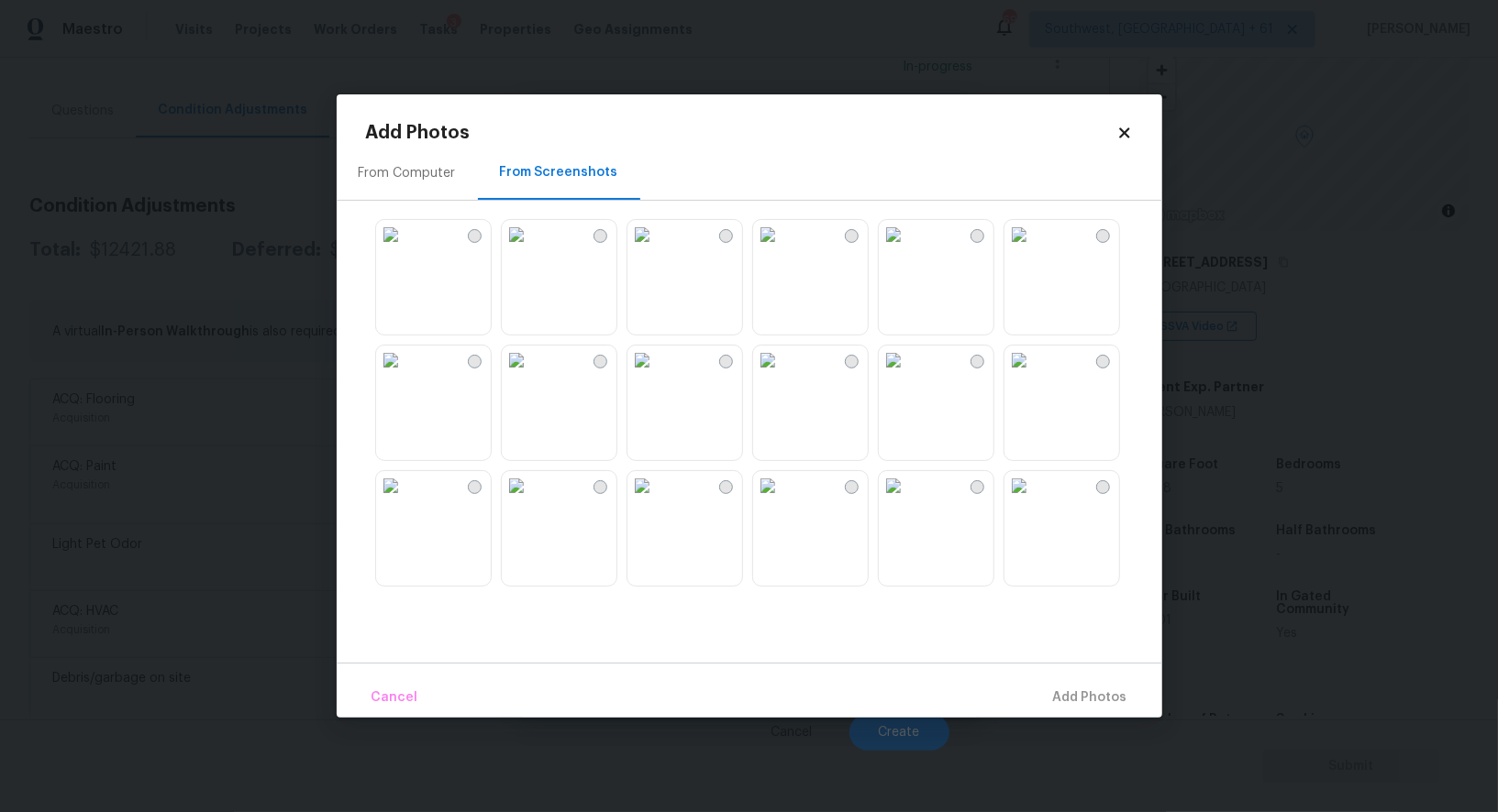
click at [406, 250] on img at bounding box center [391, 234] width 29 height 29
click at [1076, 694] on span "Add 1 Photo(s)" at bounding box center [1082, 698] width 91 height 23
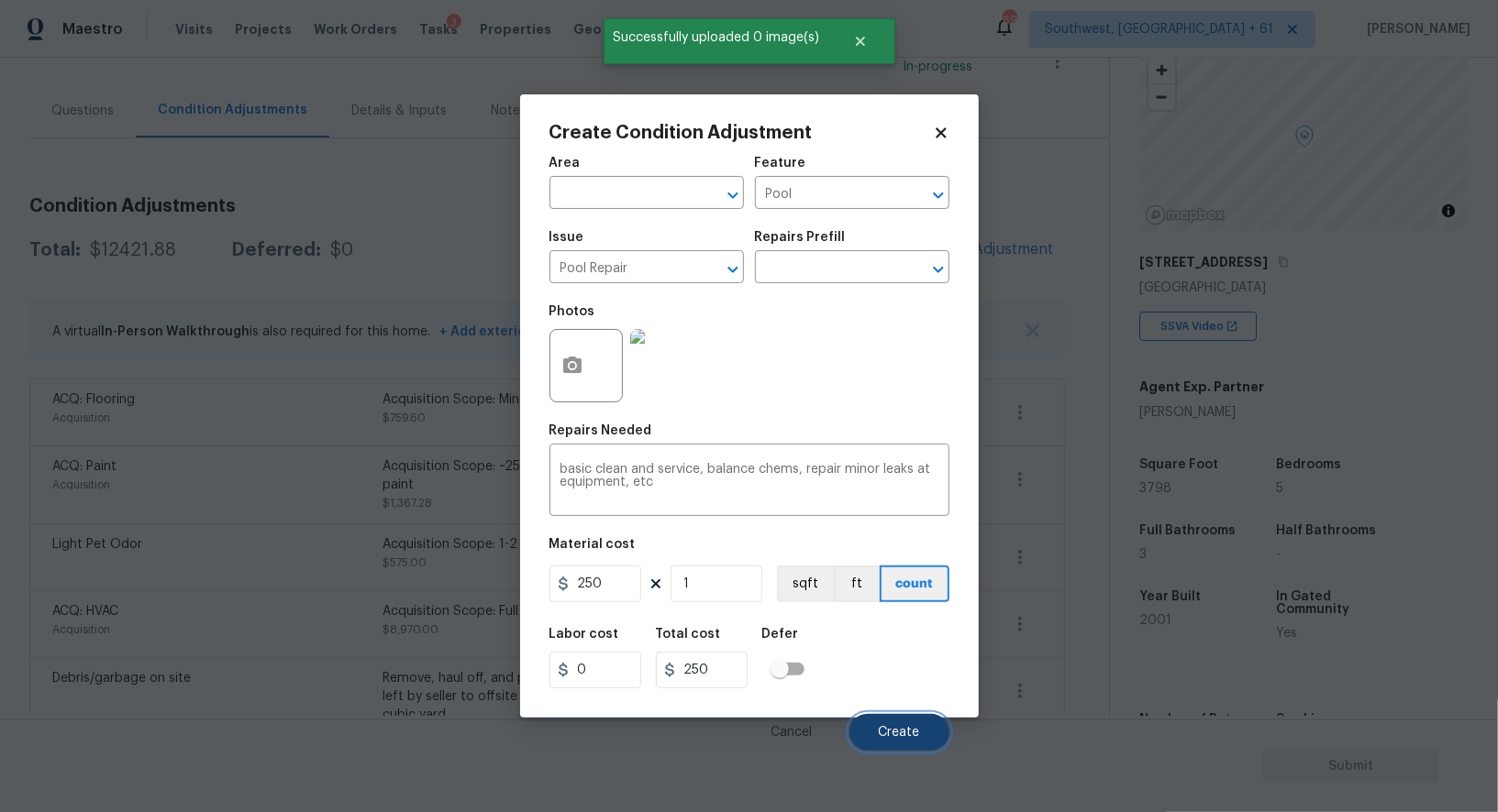
click at [897, 733] on span "Create" at bounding box center [899, 733] width 42 height 14
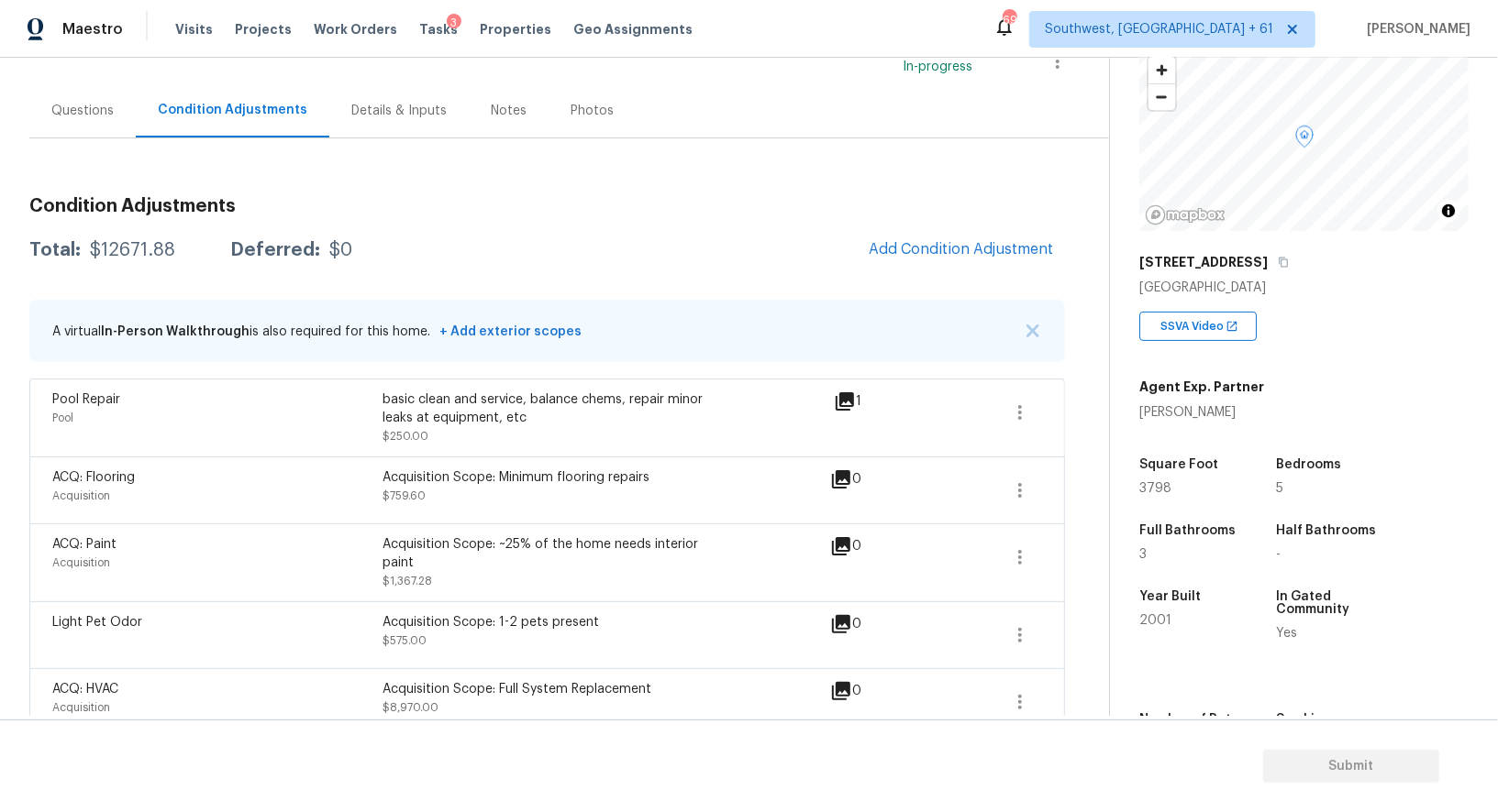
click at [135, 245] on div "$12671.88" at bounding box center [132, 250] width 85 height 18
copy div "$12671.88"
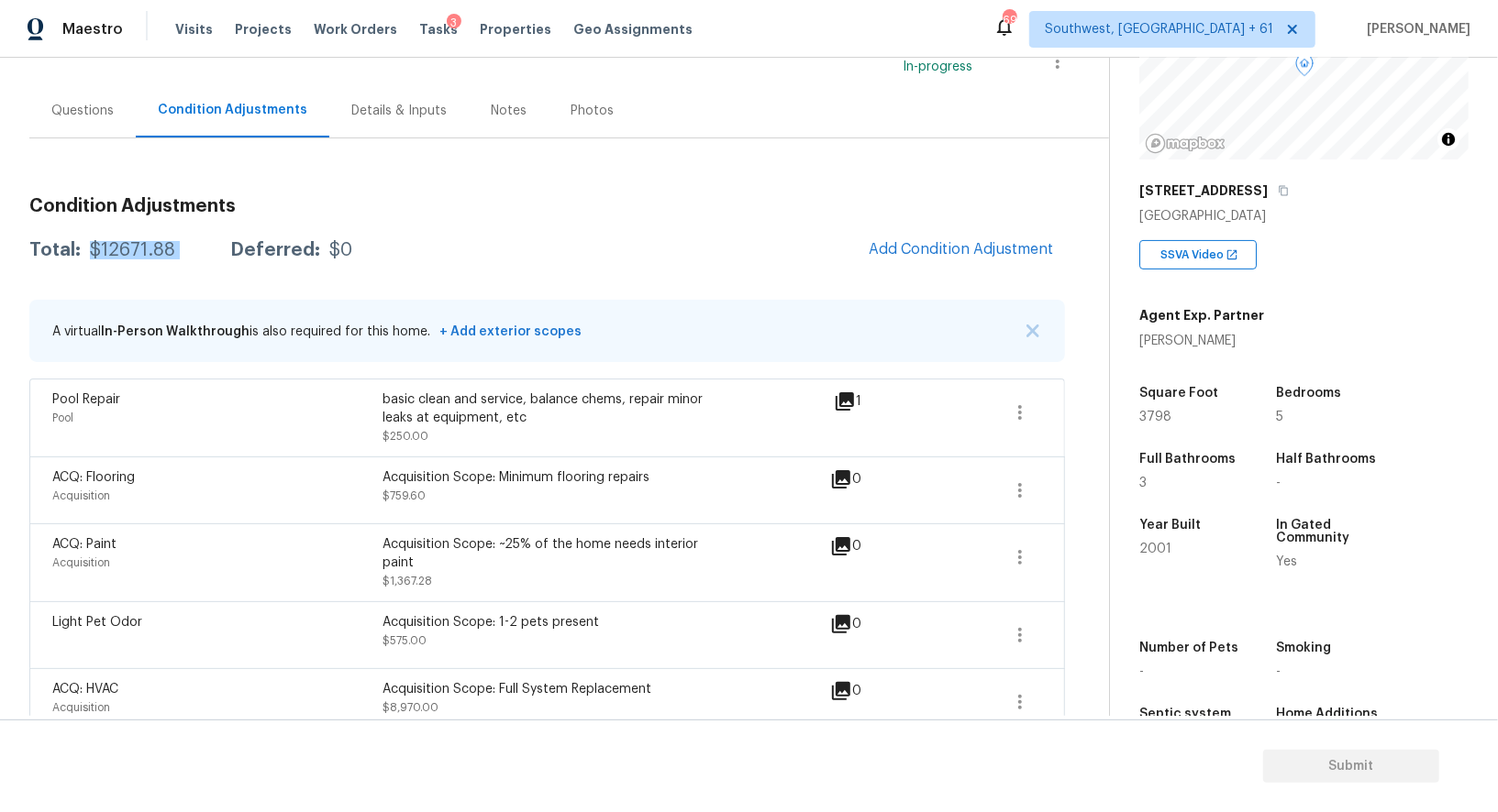
scroll to position [213, 0]
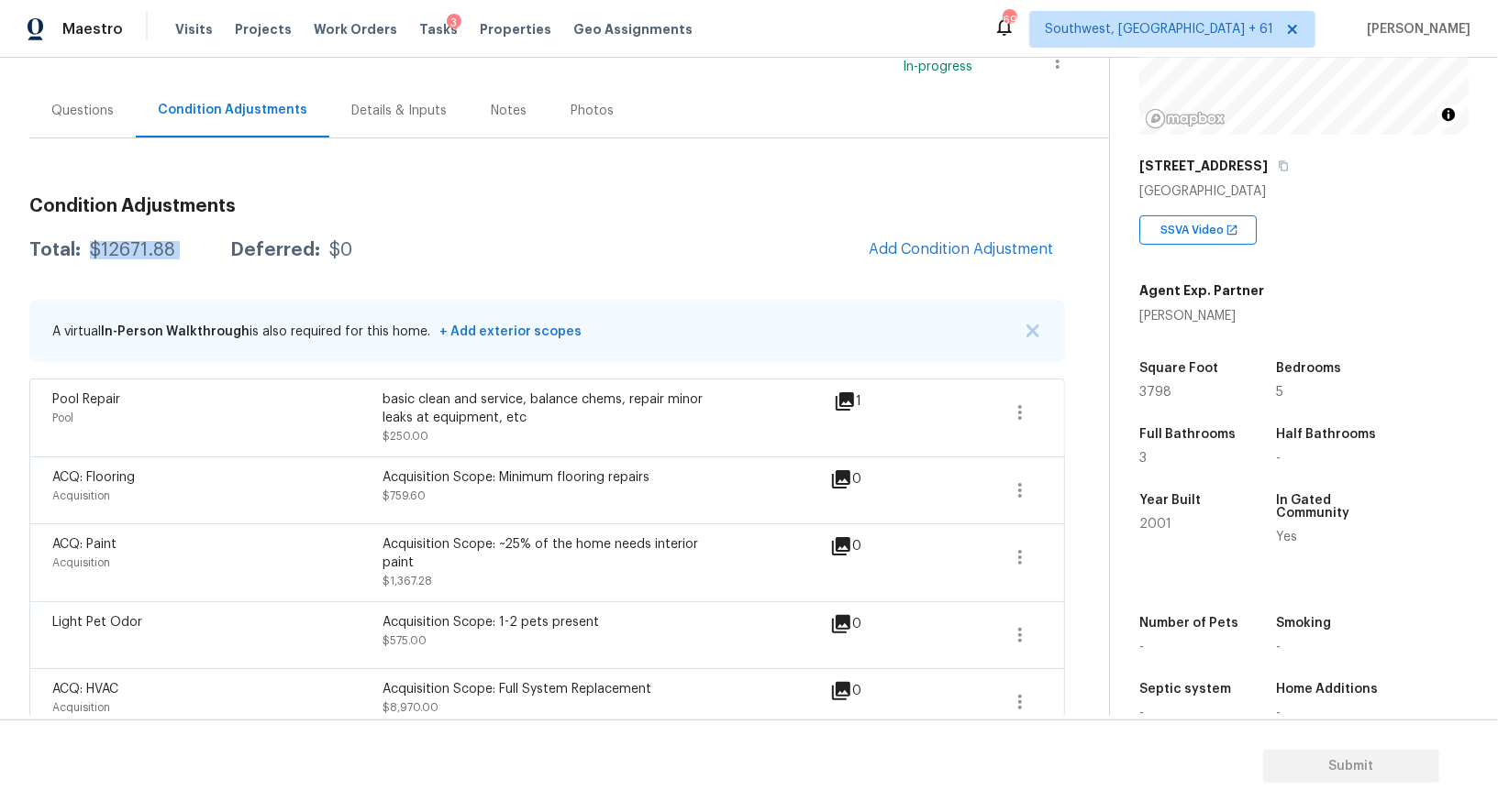
click at [116, 123] on div "Questions" at bounding box center [82, 110] width 106 height 54
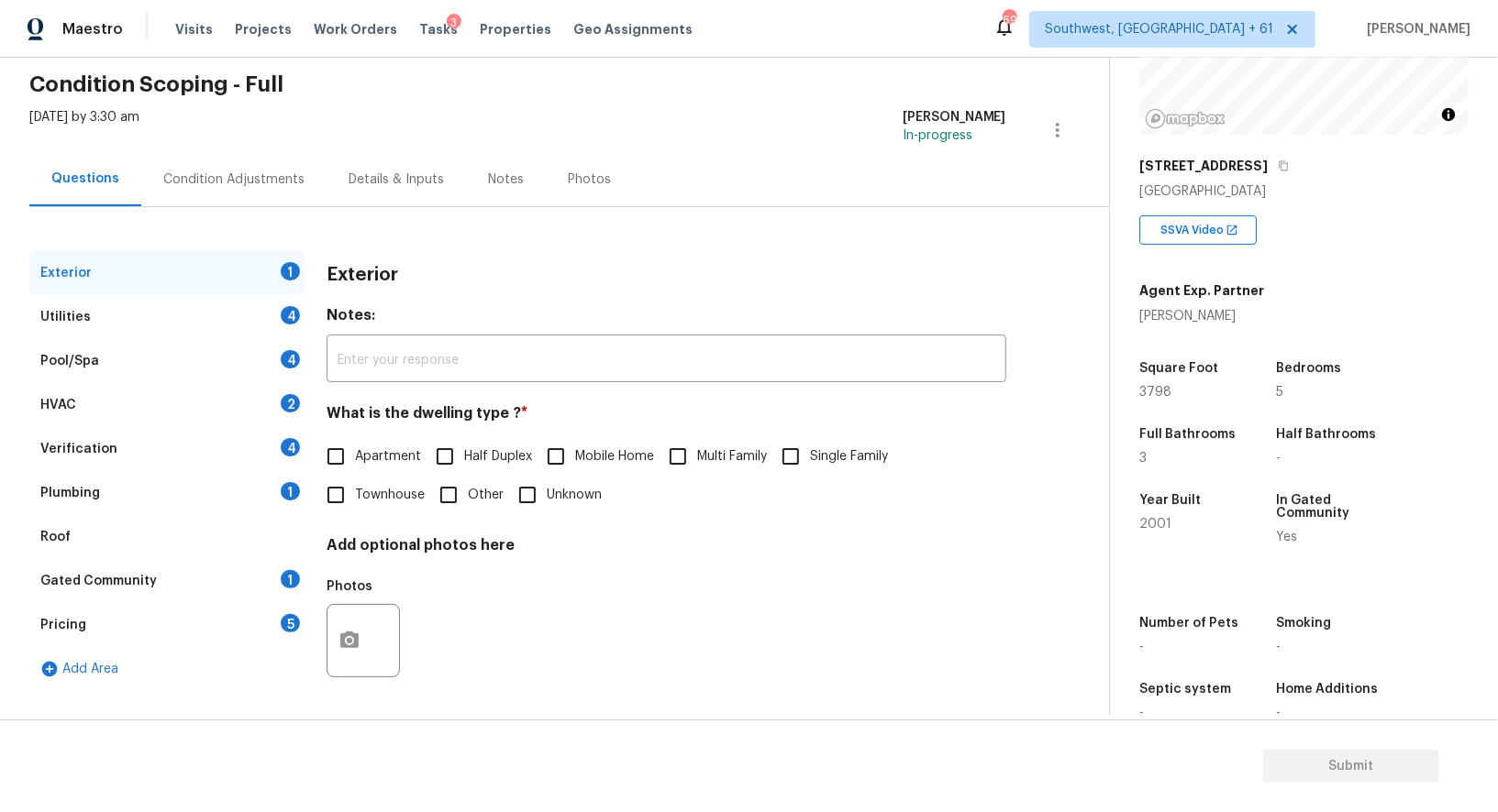
click at [838, 452] on span "Single Family" at bounding box center [848, 457] width 78 height 19
click at [810, 452] on input "Single Family" at bounding box center [791, 457] width 39 height 39
checkbox input "true"
click at [235, 332] on div "Utilities 4" at bounding box center [166, 317] width 275 height 44
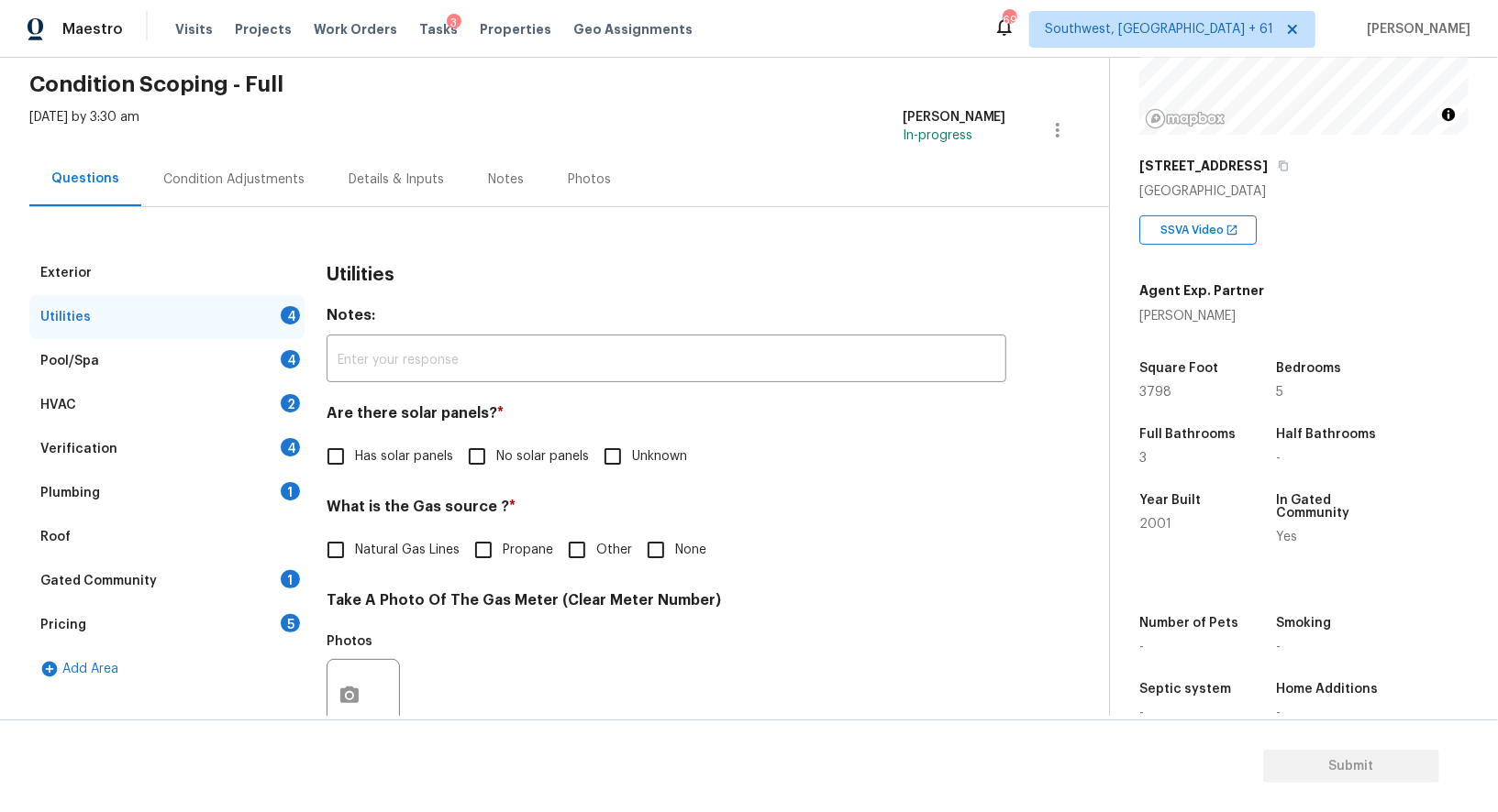
click at [524, 473] on label "No solar panels" at bounding box center [523, 457] width 131 height 39
click at [496, 473] on input "No solar panels" at bounding box center [477, 457] width 39 height 39
checkbox input "true"
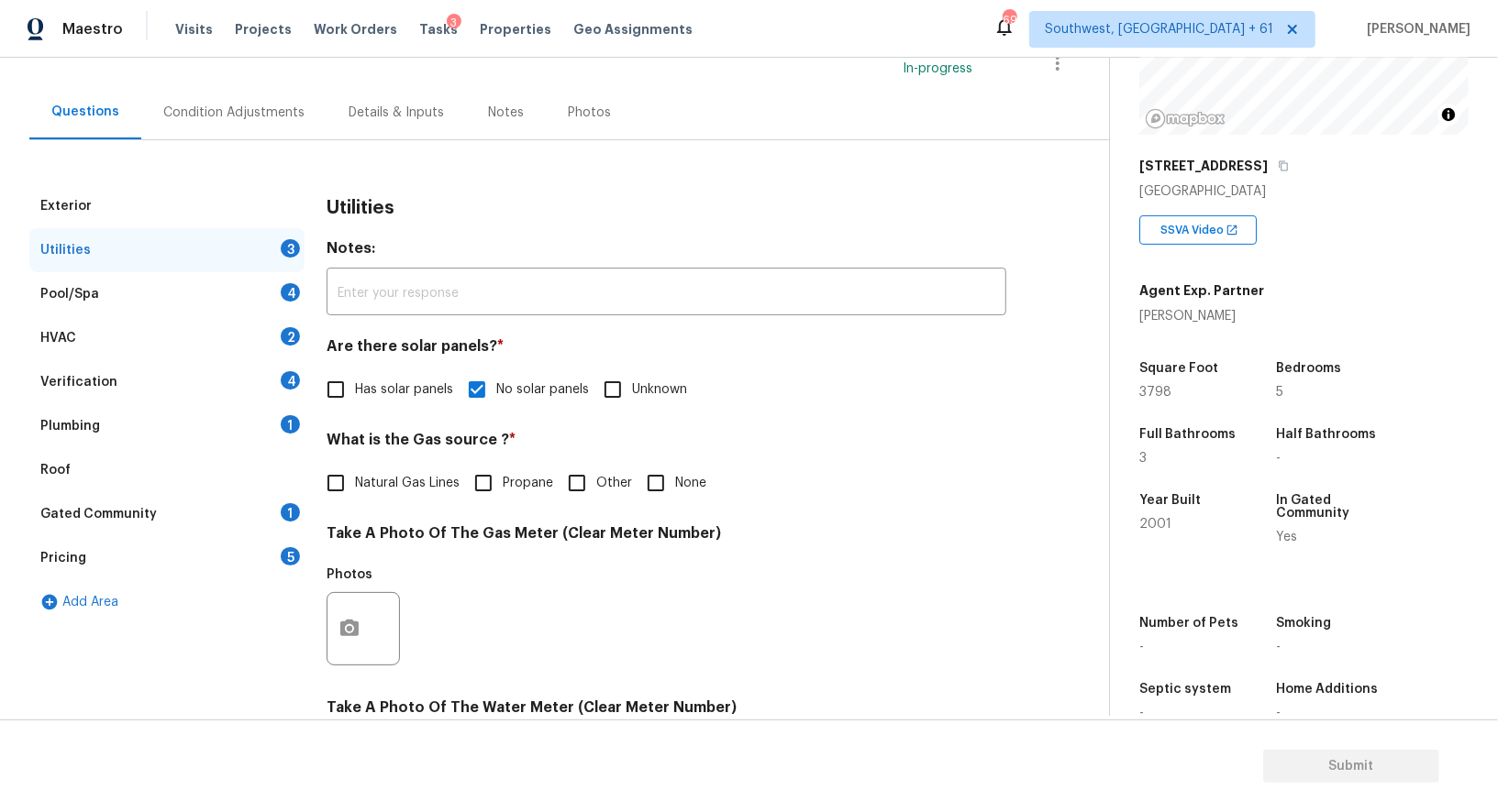
click at [656, 478] on input "None" at bounding box center [655, 483] width 39 height 39
checkbox input "true"
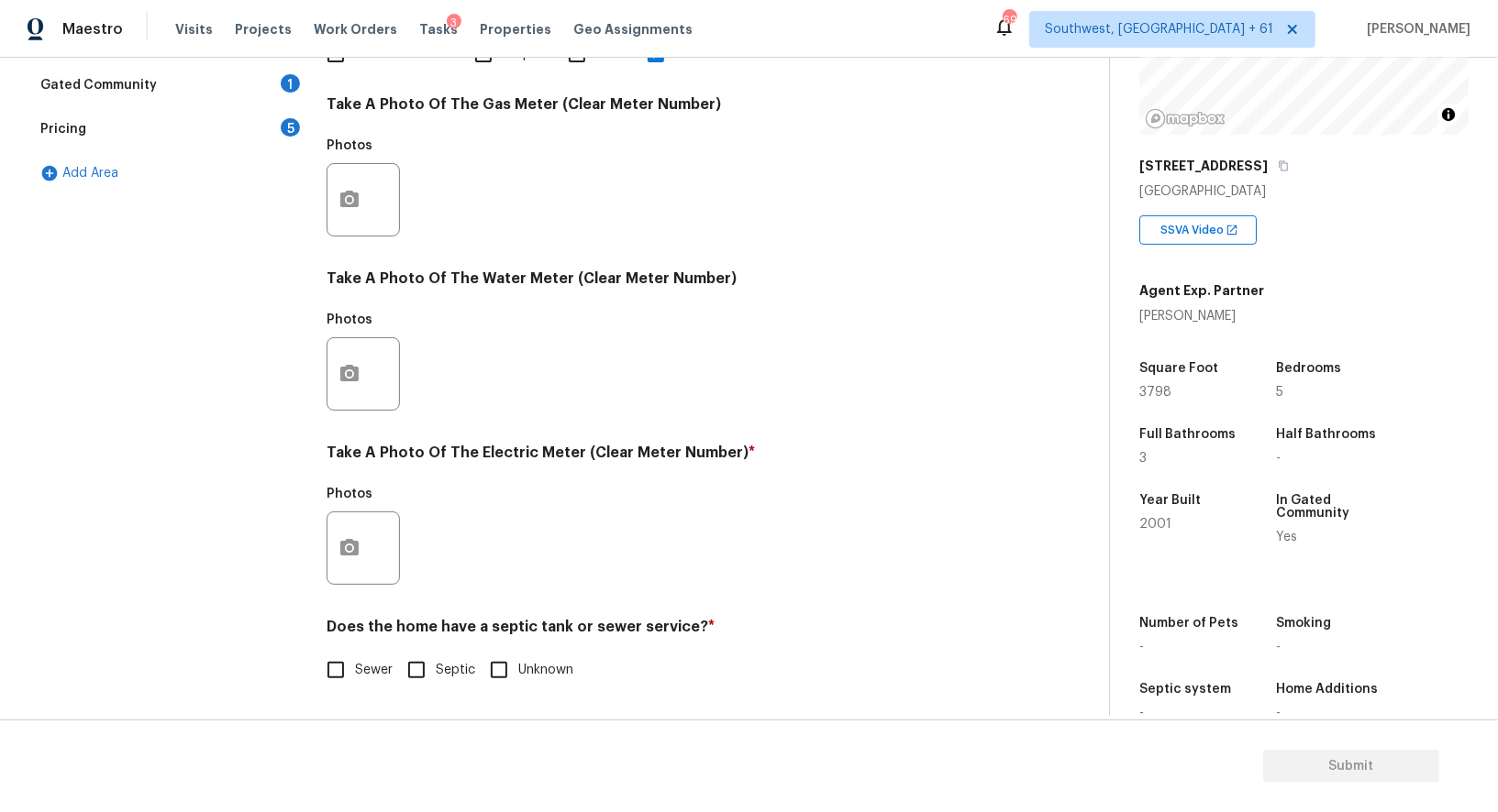
click at [377, 673] on span "Sewer" at bounding box center [374, 670] width 38 height 19
click at [355, 673] on input "Sewer" at bounding box center [336, 670] width 39 height 39
checkbox input "true"
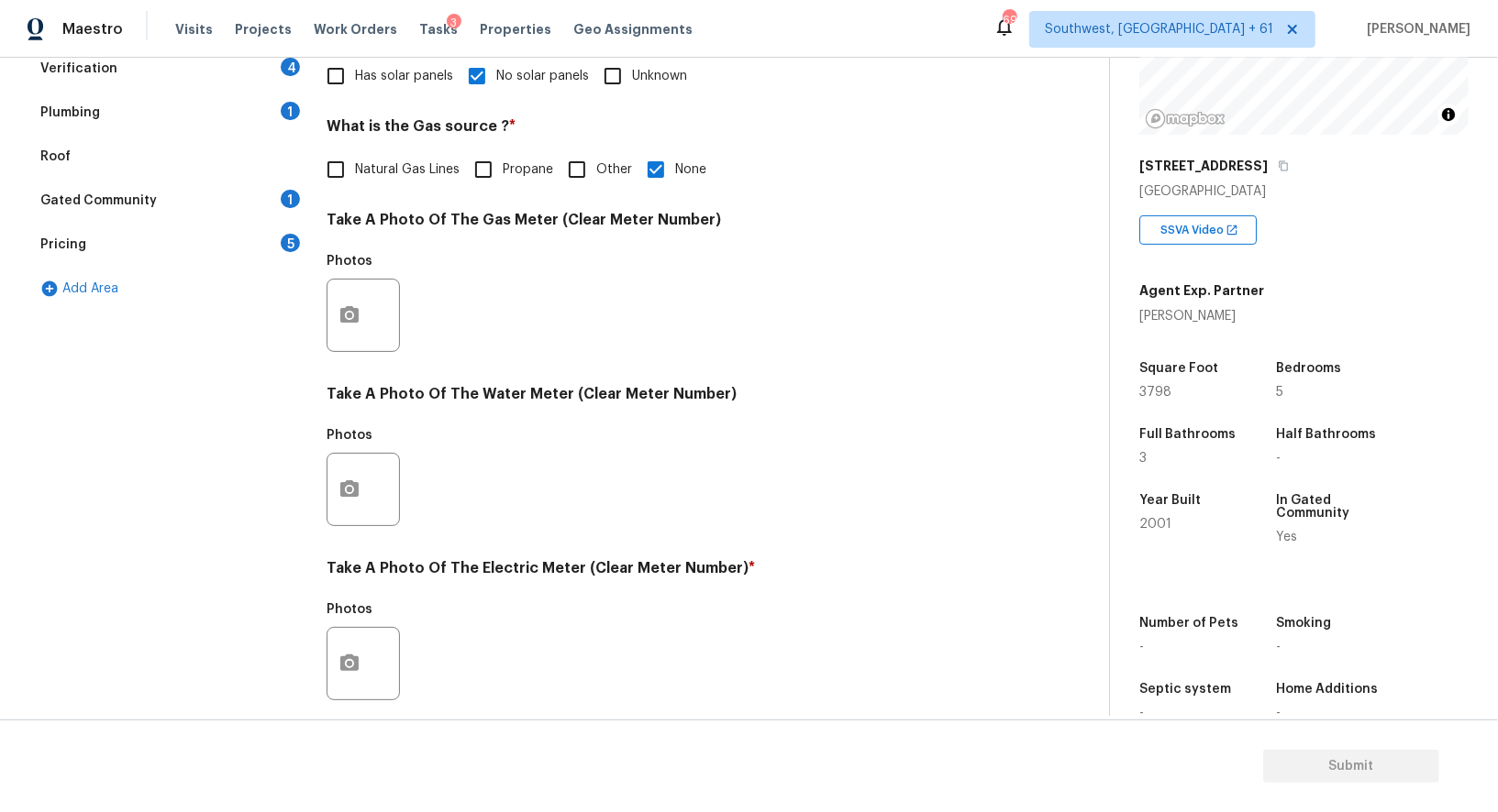
scroll to position [168, 0]
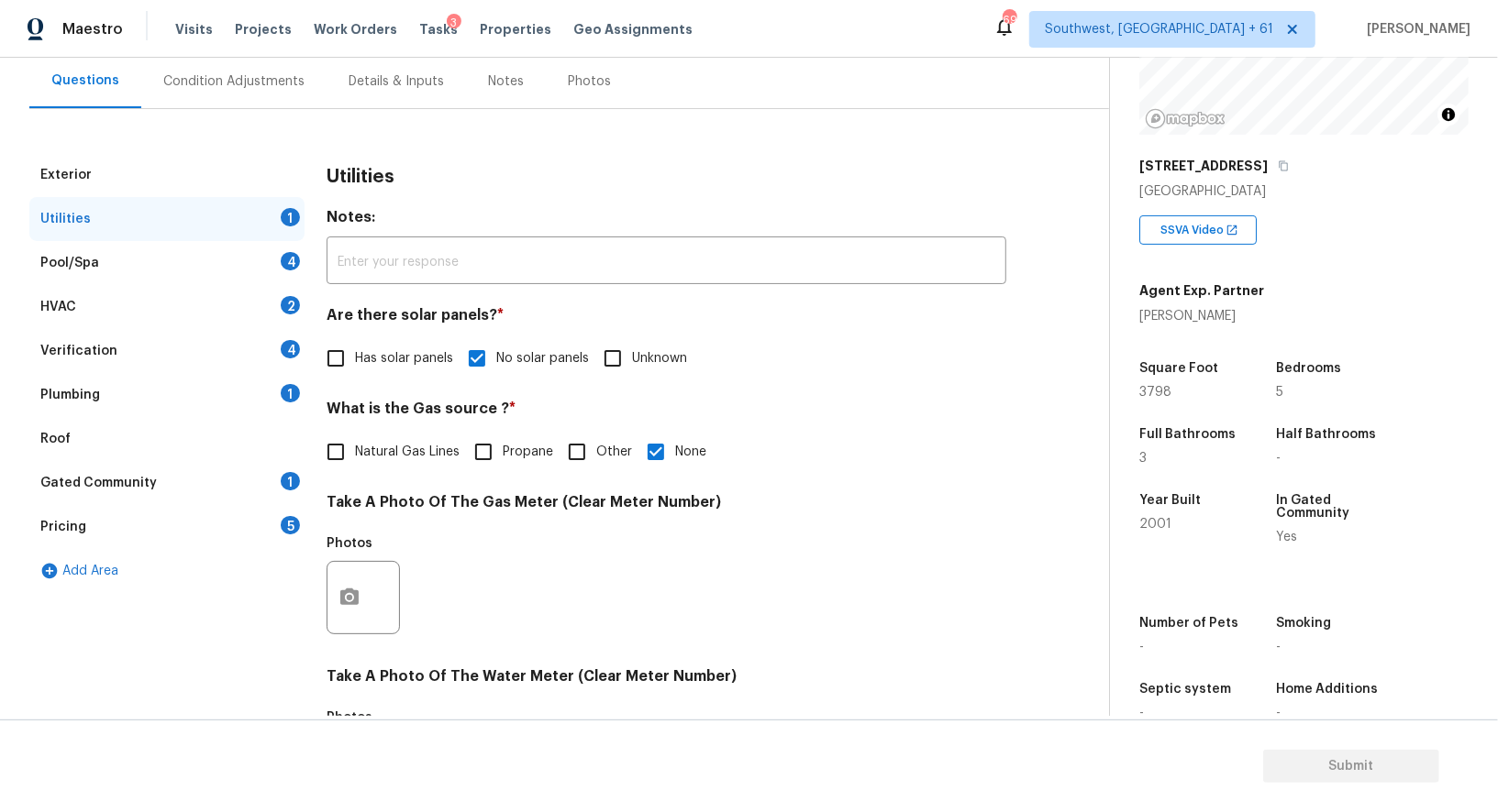
click at [240, 247] on div "Pool/Spa 4" at bounding box center [166, 263] width 275 height 44
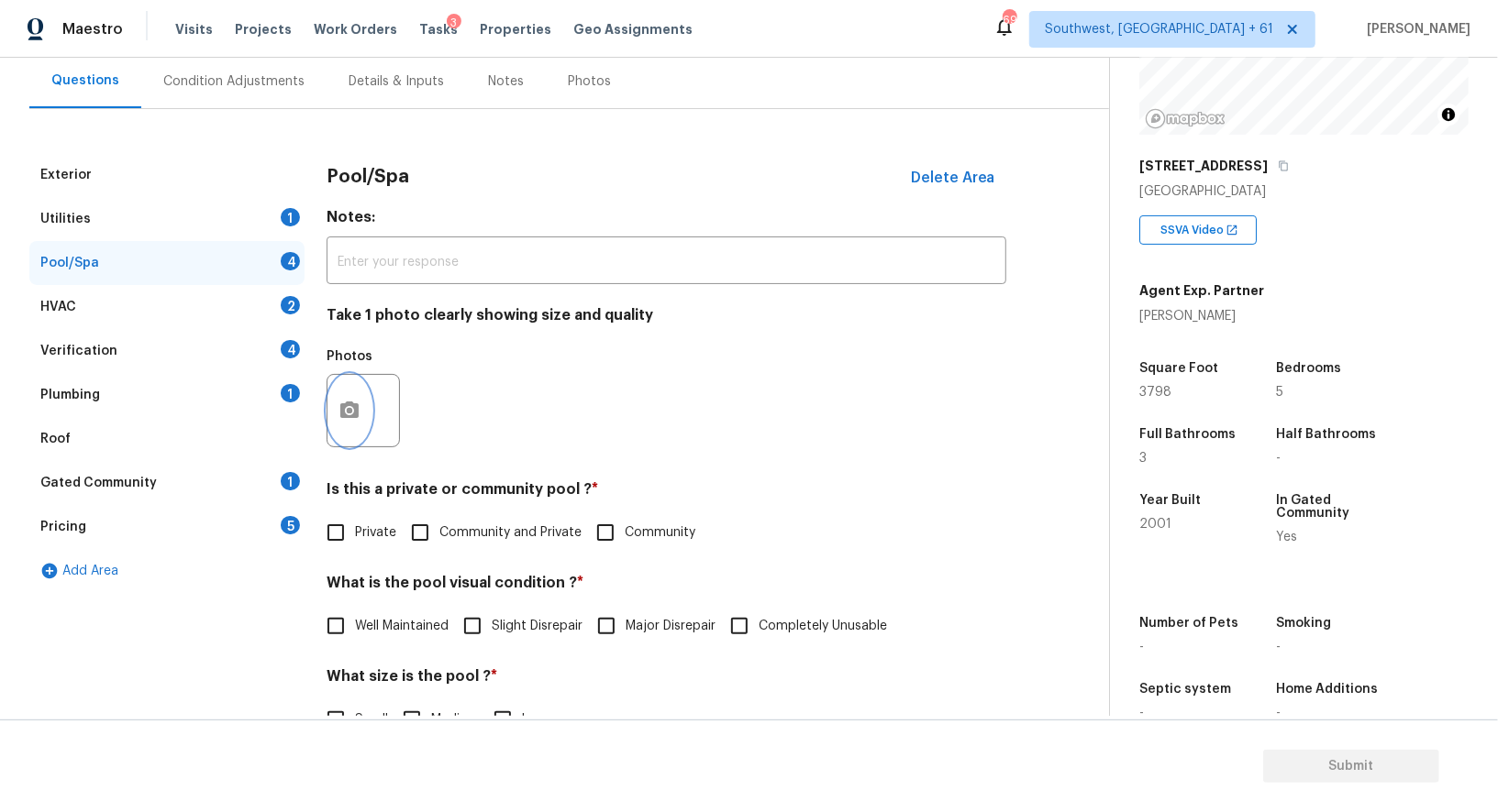
click at [354, 429] on button "button" at bounding box center [349, 411] width 44 height 72
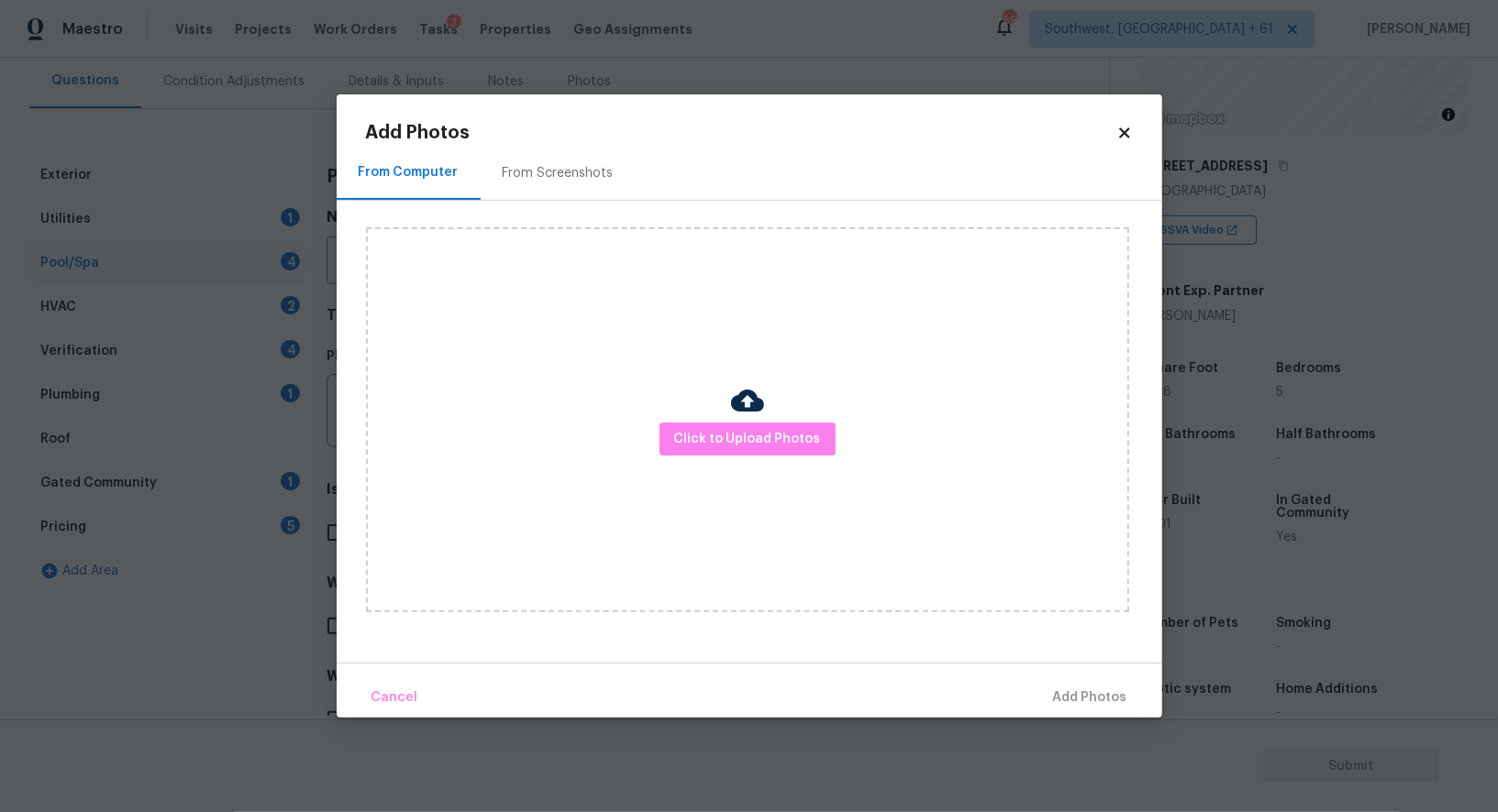
click at [529, 169] on div "From Screenshots" at bounding box center [557, 173] width 111 height 18
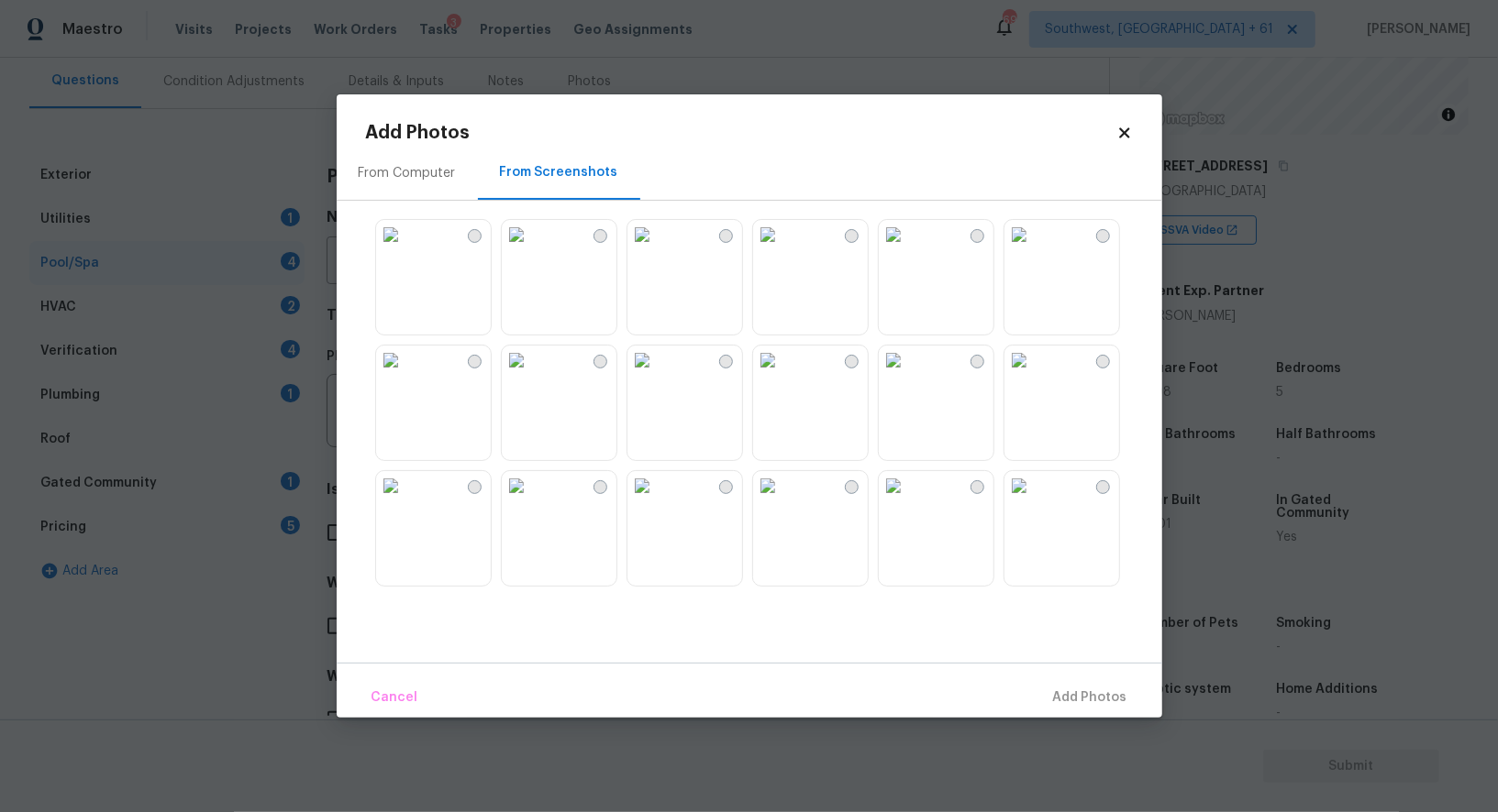
click at [406, 250] on img at bounding box center [391, 234] width 29 height 29
click at [1072, 700] on span "Add 1 Photo(s)" at bounding box center [1082, 698] width 91 height 23
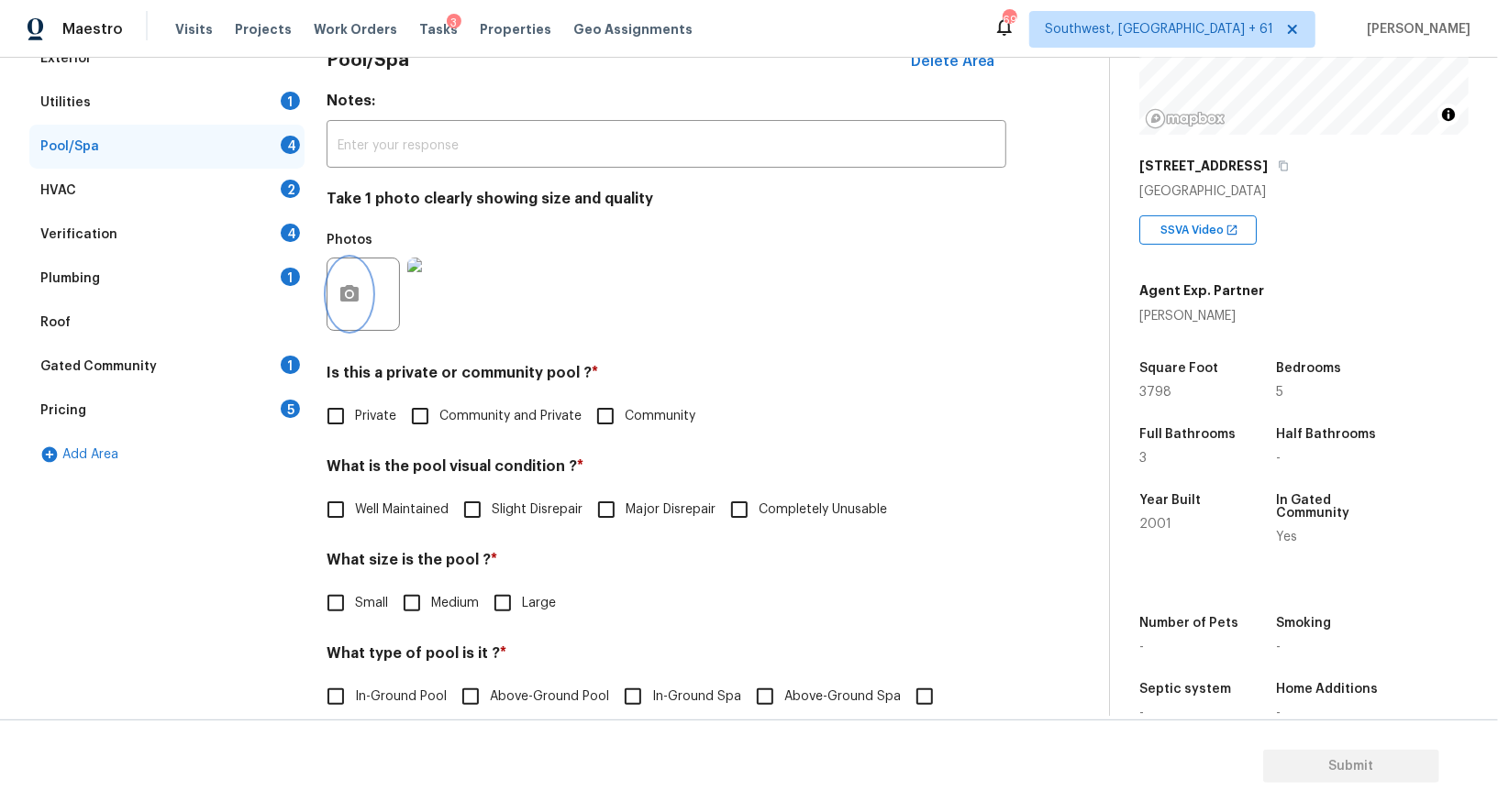
scroll to position [312, 0]
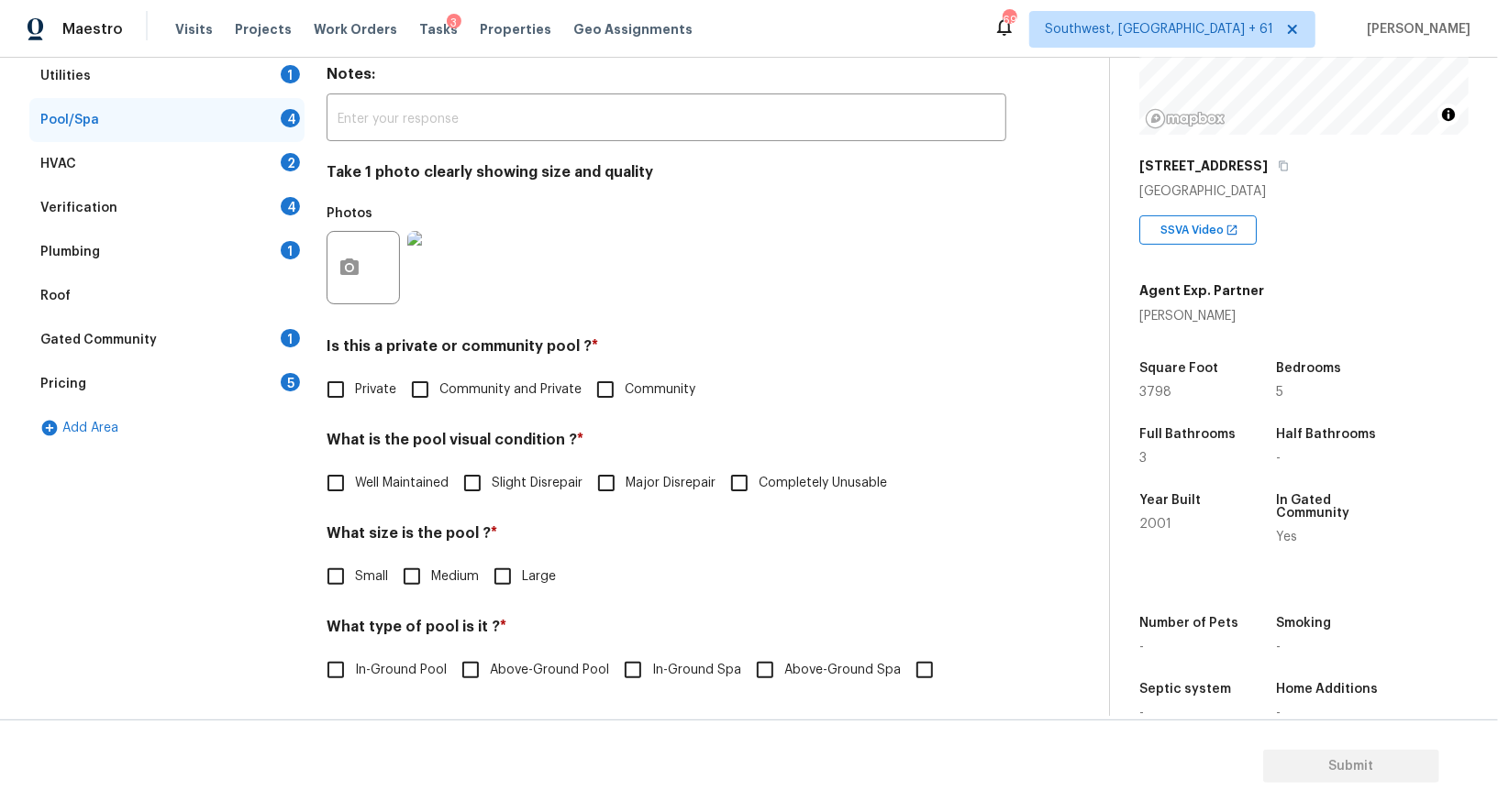
click at [376, 401] on label "Private" at bounding box center [357, 389] width 79 height 39
click at [355, 401] on input "Private" at bounding box center [336, 389] width 39 height 39
checkbox input "true"
click at [394, 489] on span "Well Maintained" at bounding box center [401, 483] width 94 height 19
click at [355, 489] on input "Well Maintained" at bounding box center [336, 483] width 39 height 39
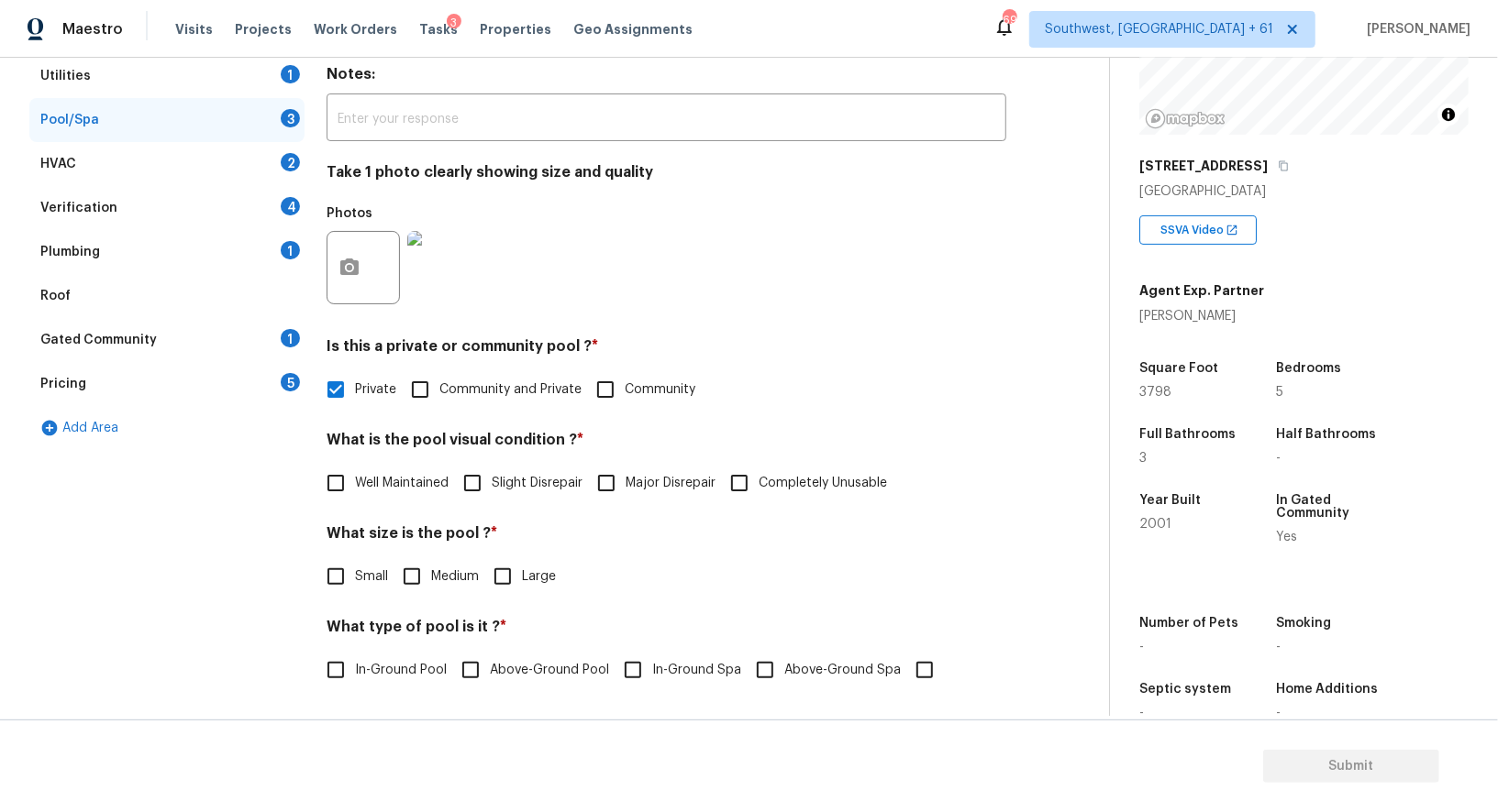
checkbox input "true"
click at [349, 573] on input "Small" at bounding box center [336, 577] width 39 height 39
checkbox input "true"
click at [426, 581] on input "Medium" at bounding box center [411, 577] width 39 height 39
checkbox input "true"
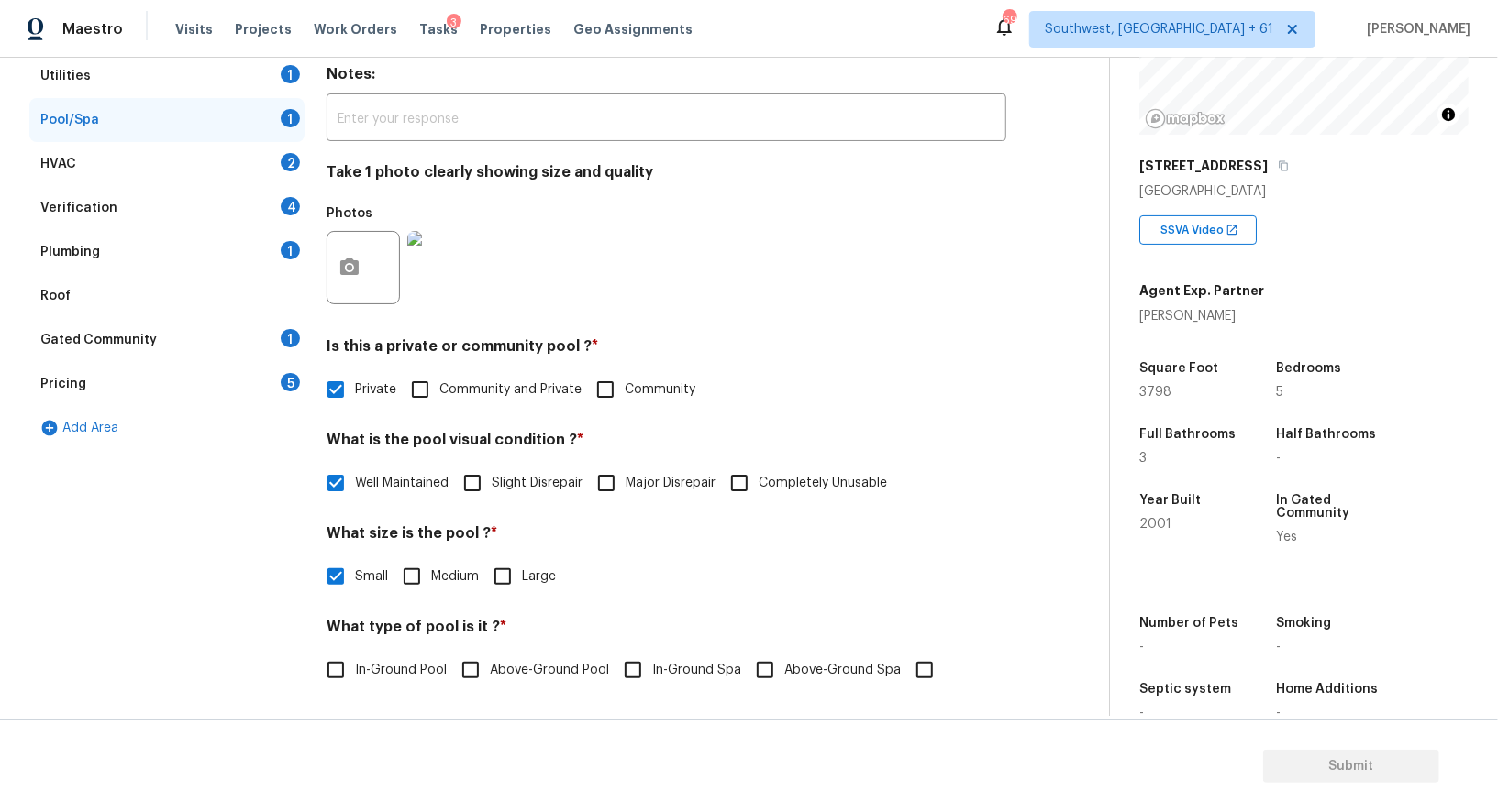
checkbox input "false"
click at [392, 658] on label "In-Ground Pool" at bounding box center [382, 671] width 131 height 39
click at [355, 658] on input "In-Ground Pool" at bounding box center [336, 671] width 39 height 39
checkbox input "true"
click at [273, 156] on div "HVAC 2" at bounding box center [166, 164] width 275 height 44
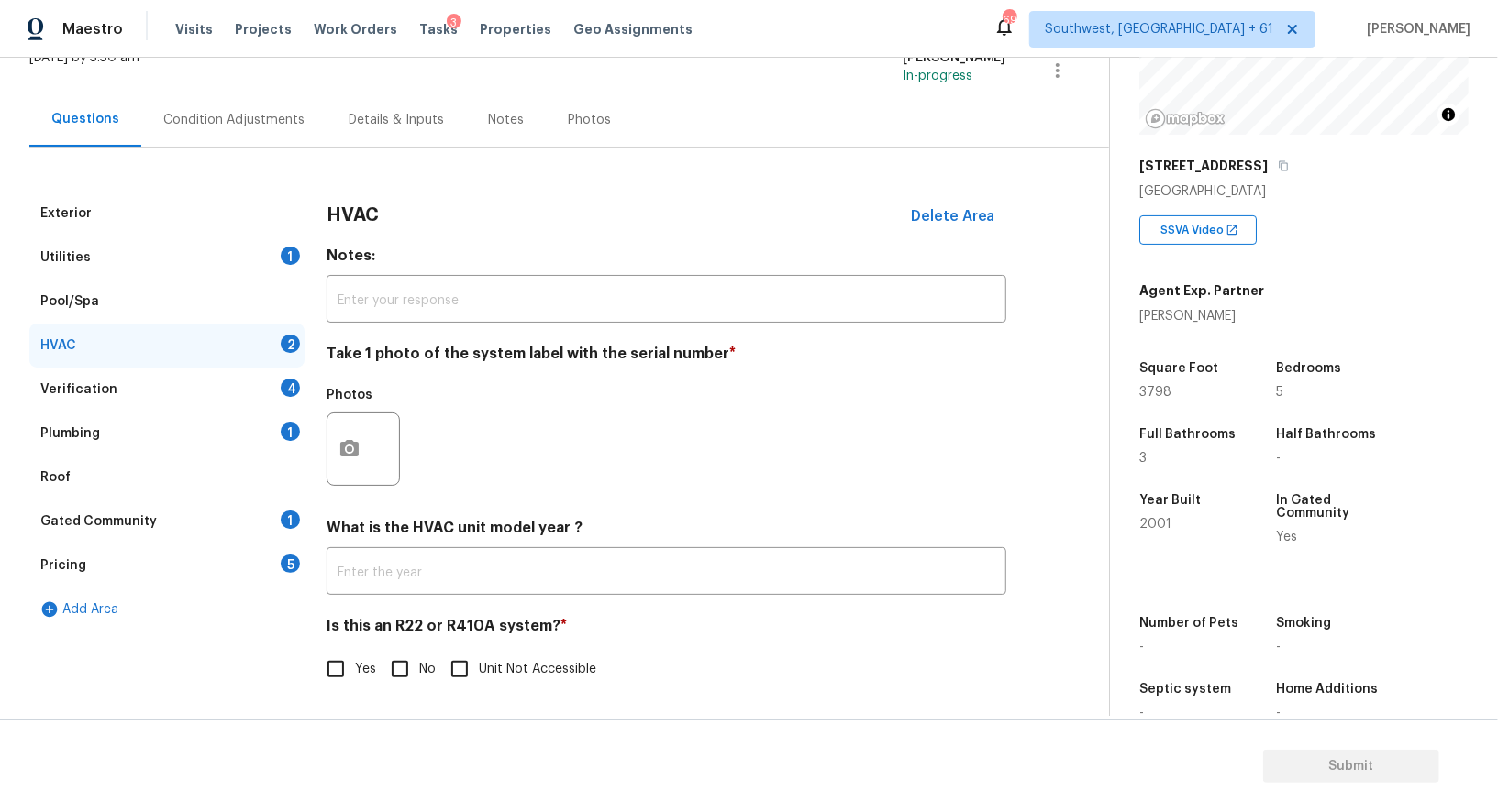
scroll to position [131, 0]
click at [409, 573] on input "text" at bounding box center [666, 574] width 680 height 43
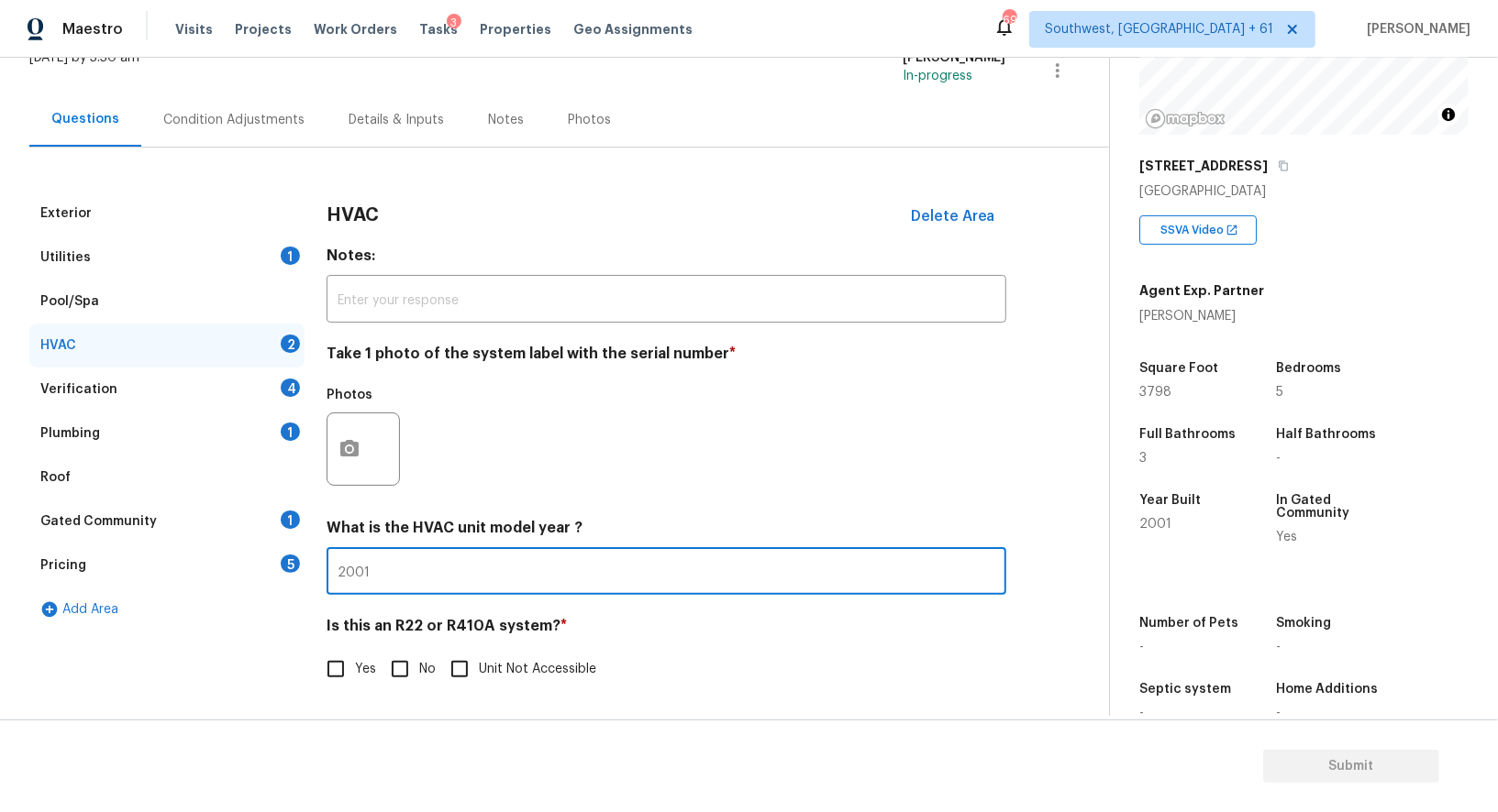
type input "2001"
click at [409, 659] on input "No" at bounding box center [399, 669] width 39 height 39
checkbox input "true"
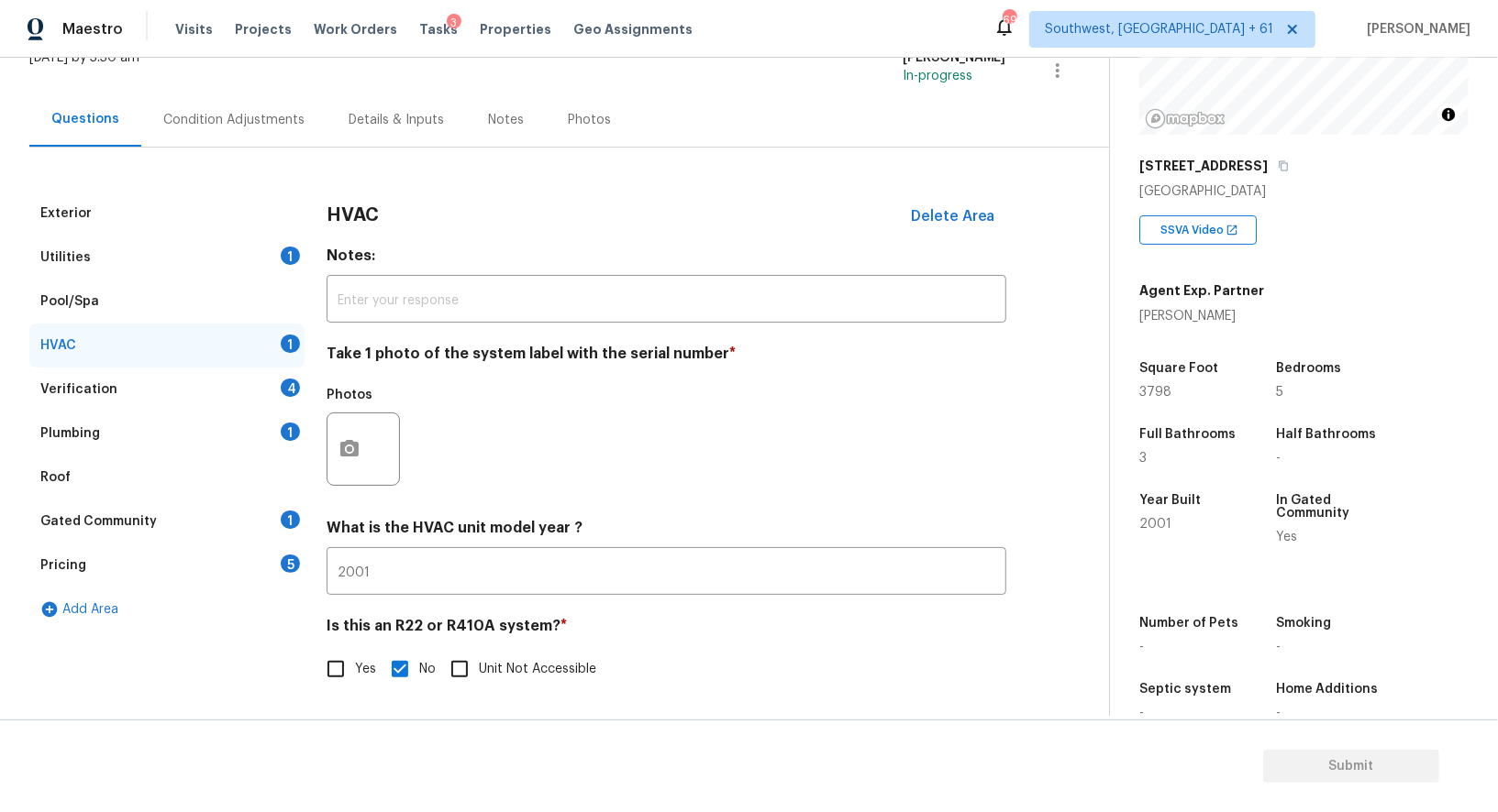
click at [269, 377] on div "Verification 4" at bounding box center [166, 389] width 275 height 44
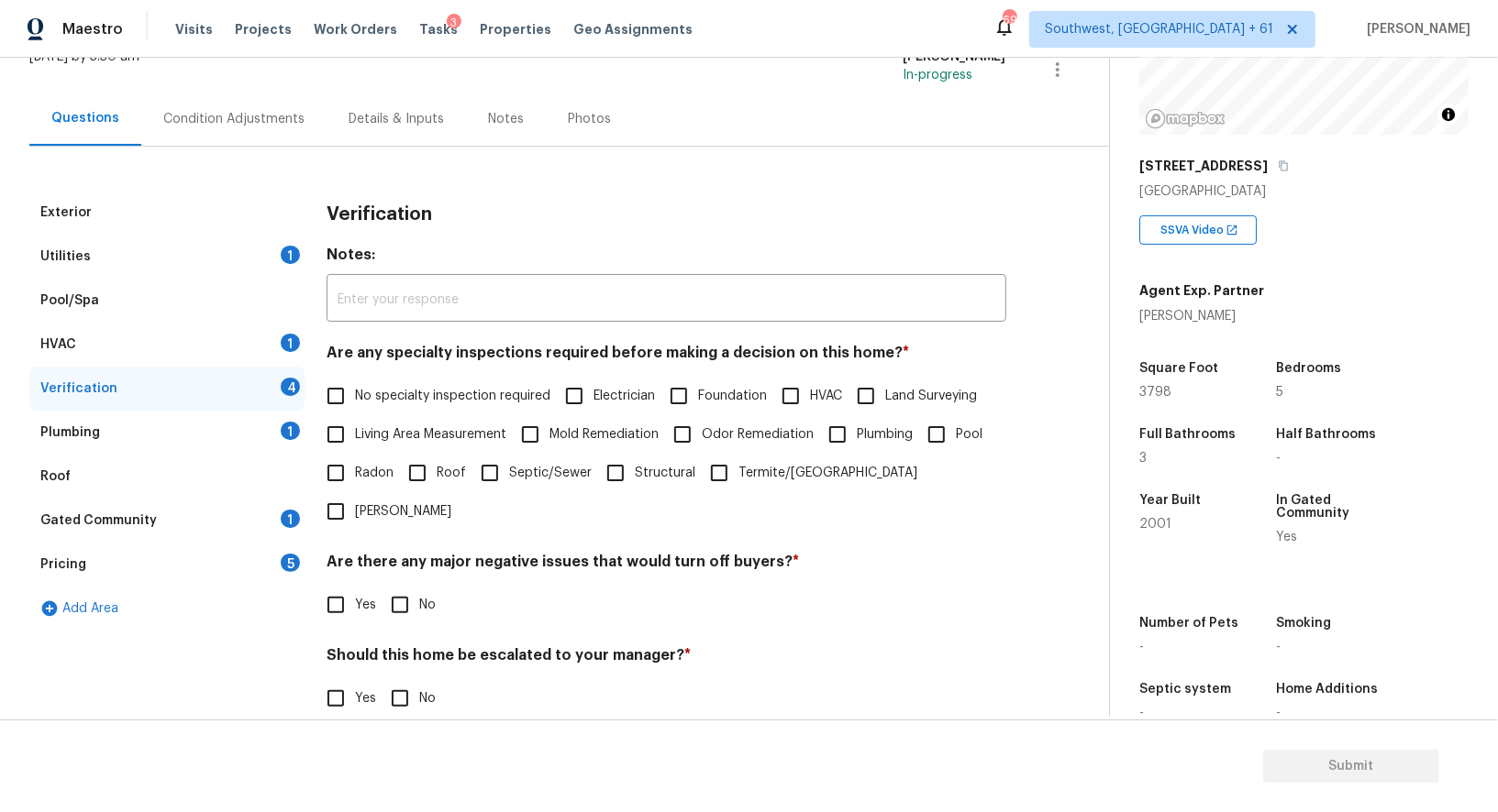
click at [370, 409] on label "No specialty inspection required" at bounding box center [433, 396] width 234 height 39
click at [355, 409] on input "No specialty inspection required" at bounding box center [336, 396] width 39 height 39
checkbox input "true"
click at [392, 586] on input "No" at bounding box center [399, 605] width 39 height 39
checkbox input "true"
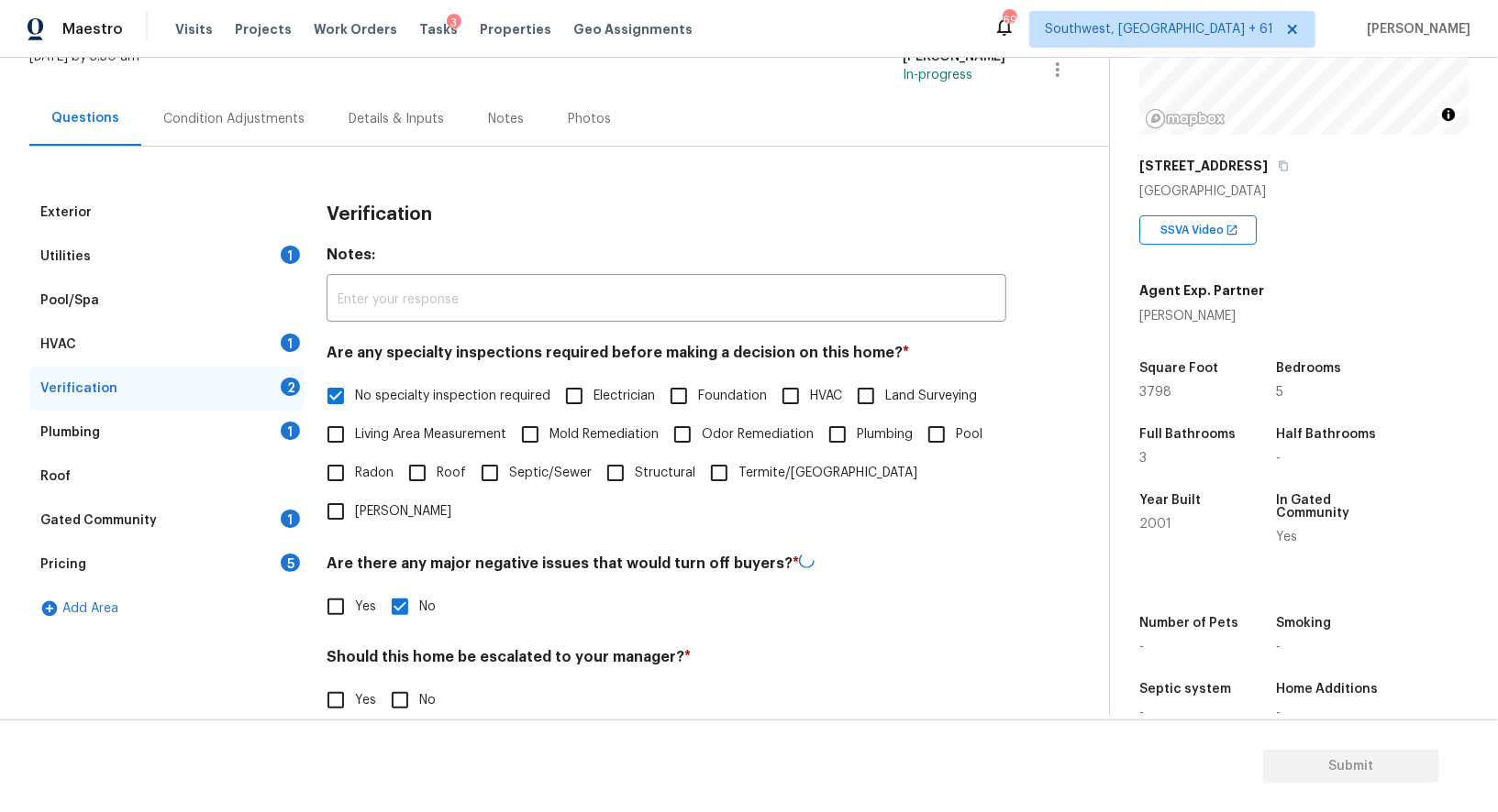
click at [394, 682] on input "No" at bounding box center [399, 700] width 39 height 39
checkbox input "true"
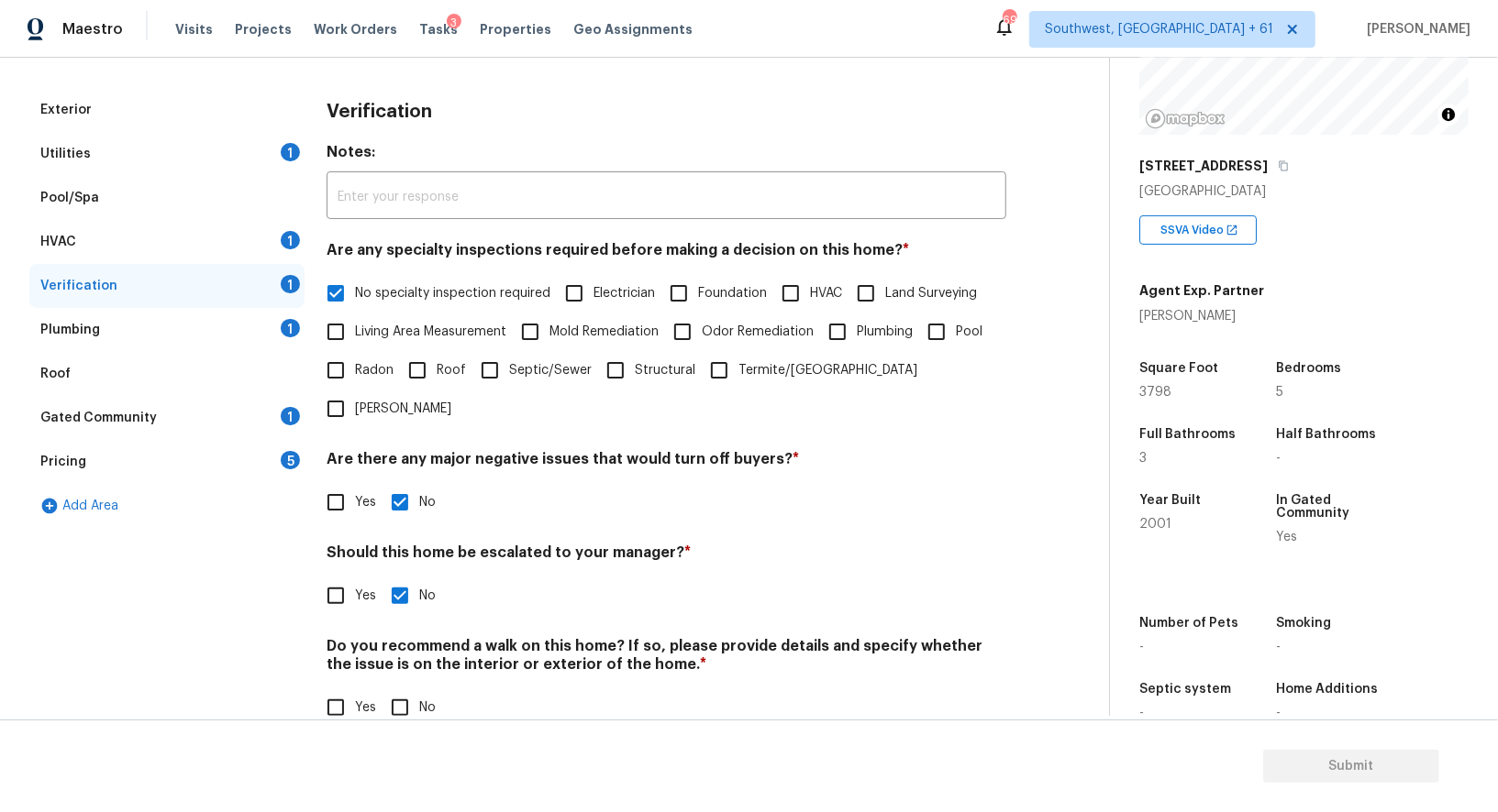
click at [399, 688] on input "No" at bounding box center [399, 707] width 39 height 39
checkbox input "true"
click at [249, 320] on div "Plumbing 1" at bounding box center [166, 330] width 275 height 44
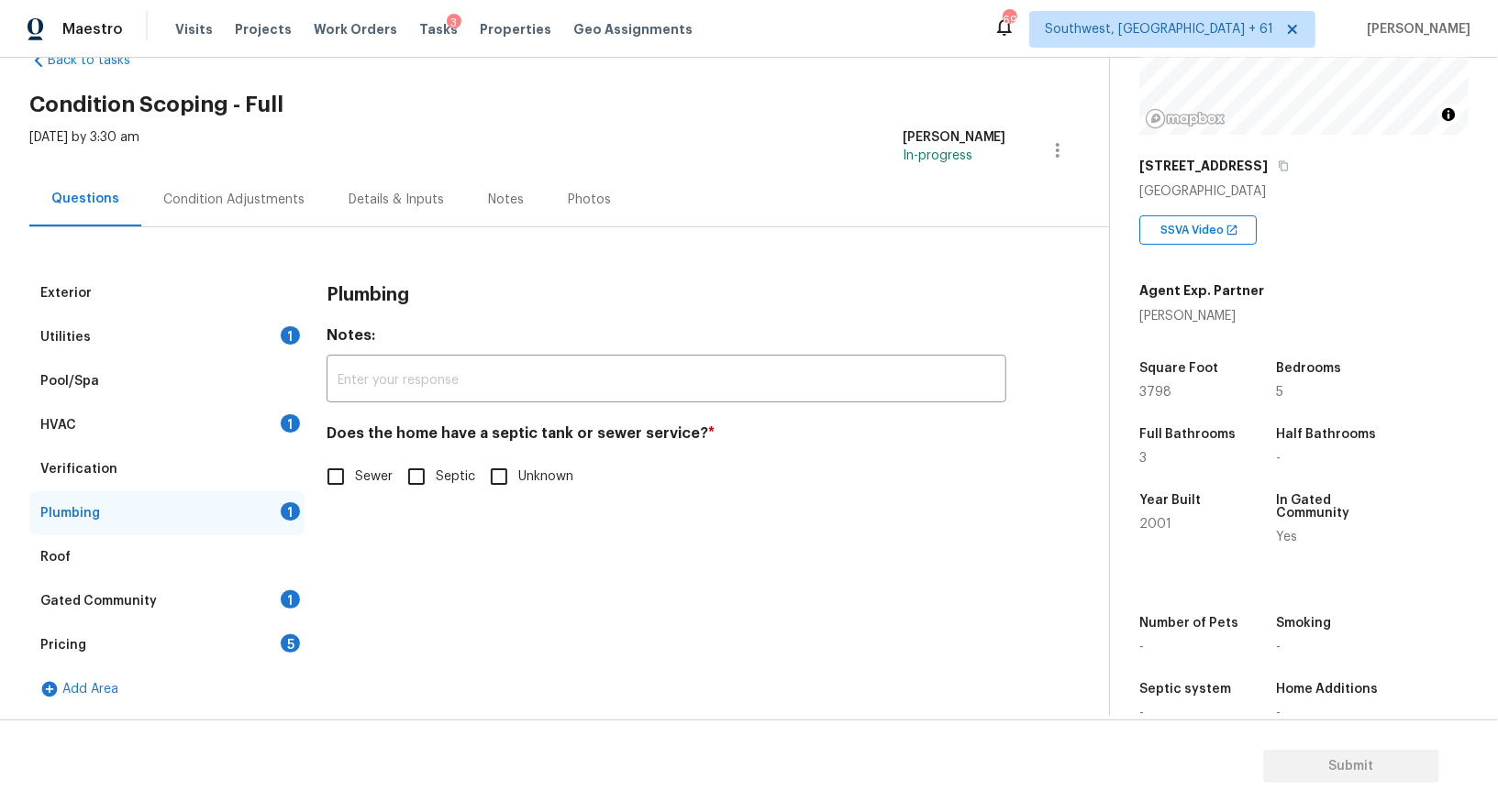
click at [350, 486] on input "Sewer" at bounding box center [336, 476] width 39 height 39
checkbox input "true"
click at [275, 582] on div "Gated Community 1" at bounding box center [166, 601] width 275 height 44
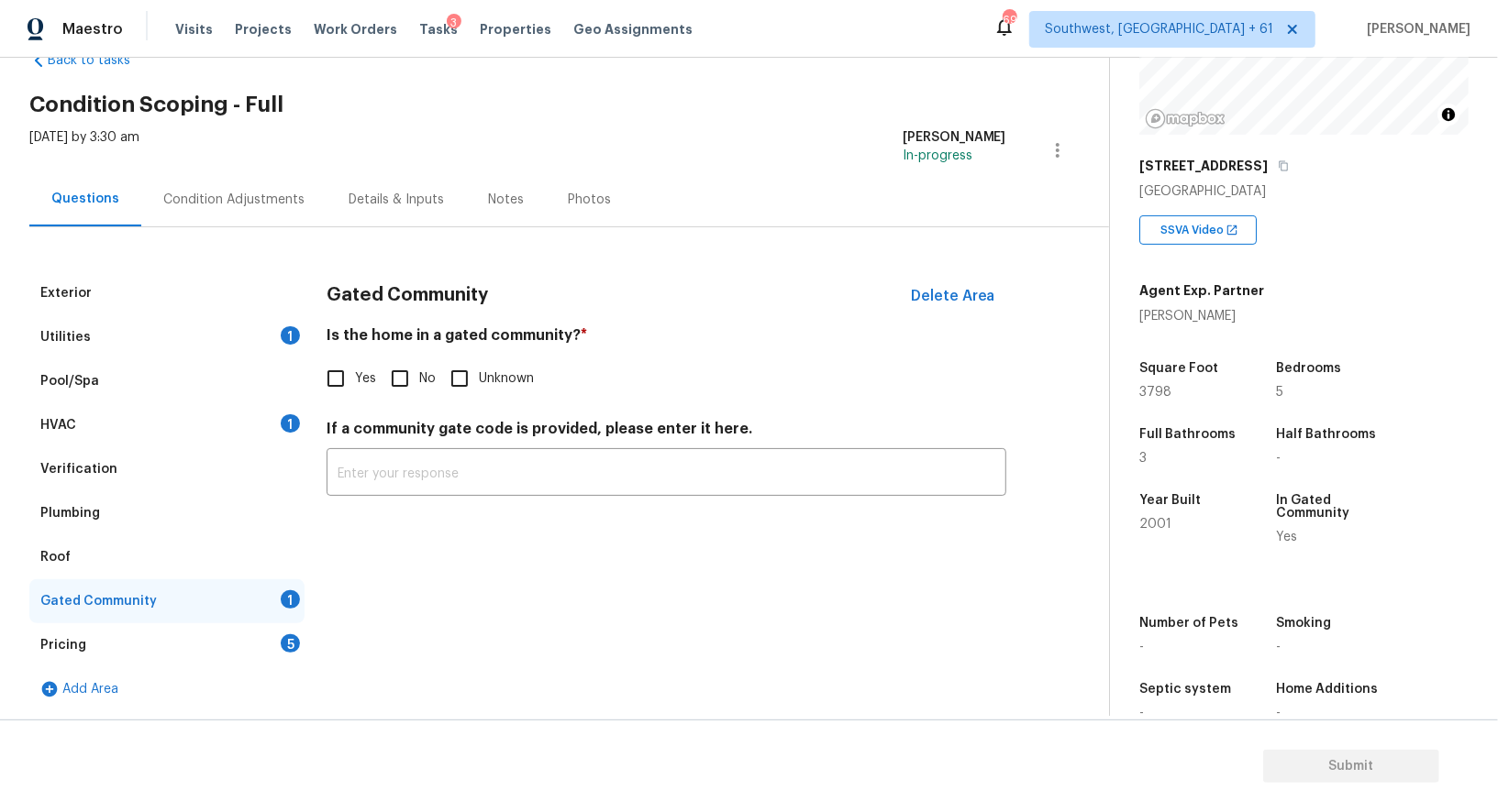
click at [415, 350] on h4 "Is the home in a gated community? *" at bounding box center [666, 338] width 680 height 26
click at [408, 379] on input "No" at bounding box center [399, 378] width 39 height 39
checkbox input "true"
click at [270, 648] on div "Pricing 5" at bounding box center [166, 645] width 275 height 44
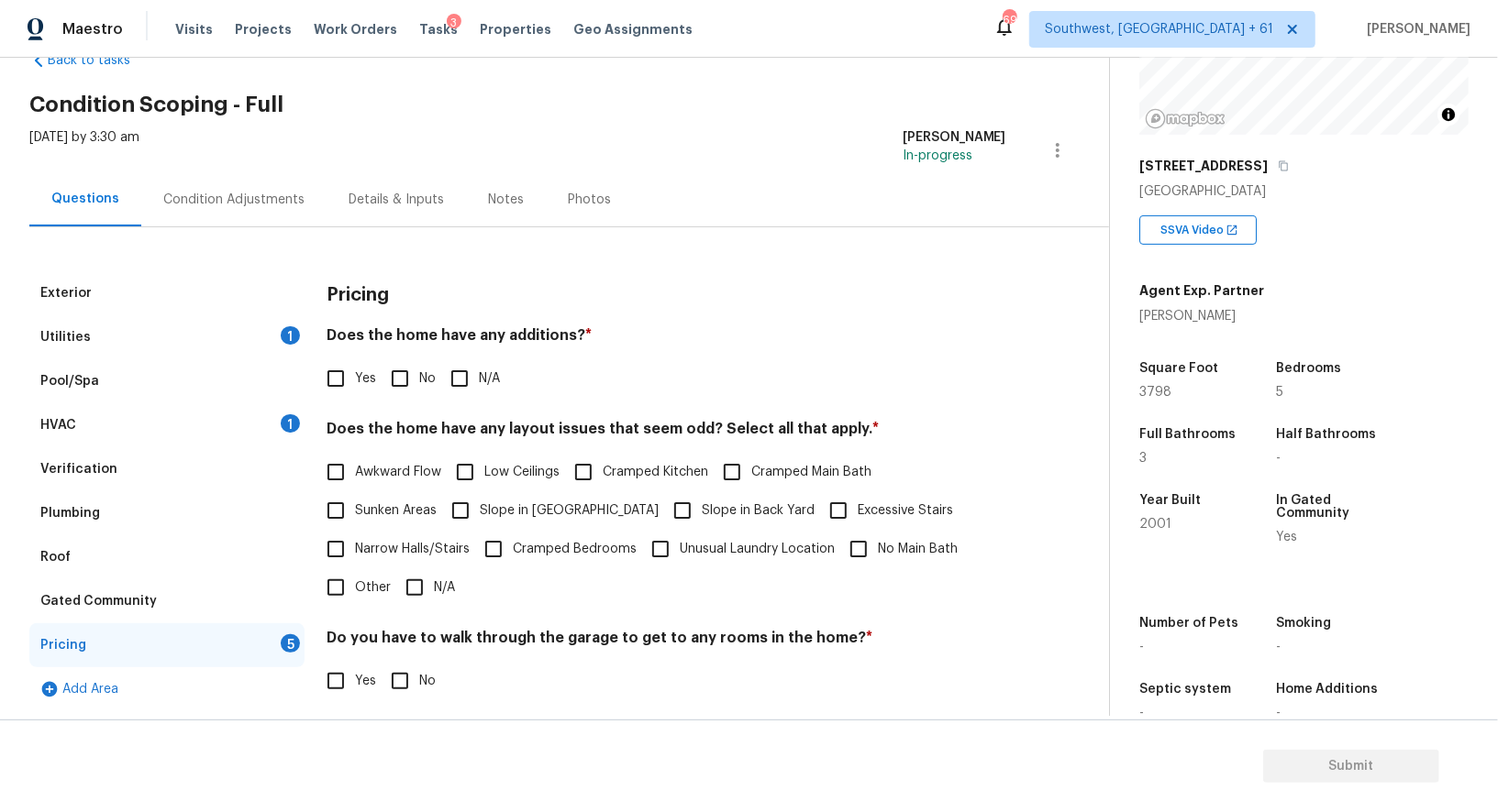
click at [401, 392] on input "No" at bounding box center [399, 378] width 39 height 39
checkbox input "true"
click at [422, 579] on input "N/A" at bounding box center [414, 587] width 39 height 39
checkbox input "true"
click at [409, 700] on div "Pricing Does the home have any additions? * Yes No N/A Does the home have any l…" at bounding box center [666, 590] width 680 height 638
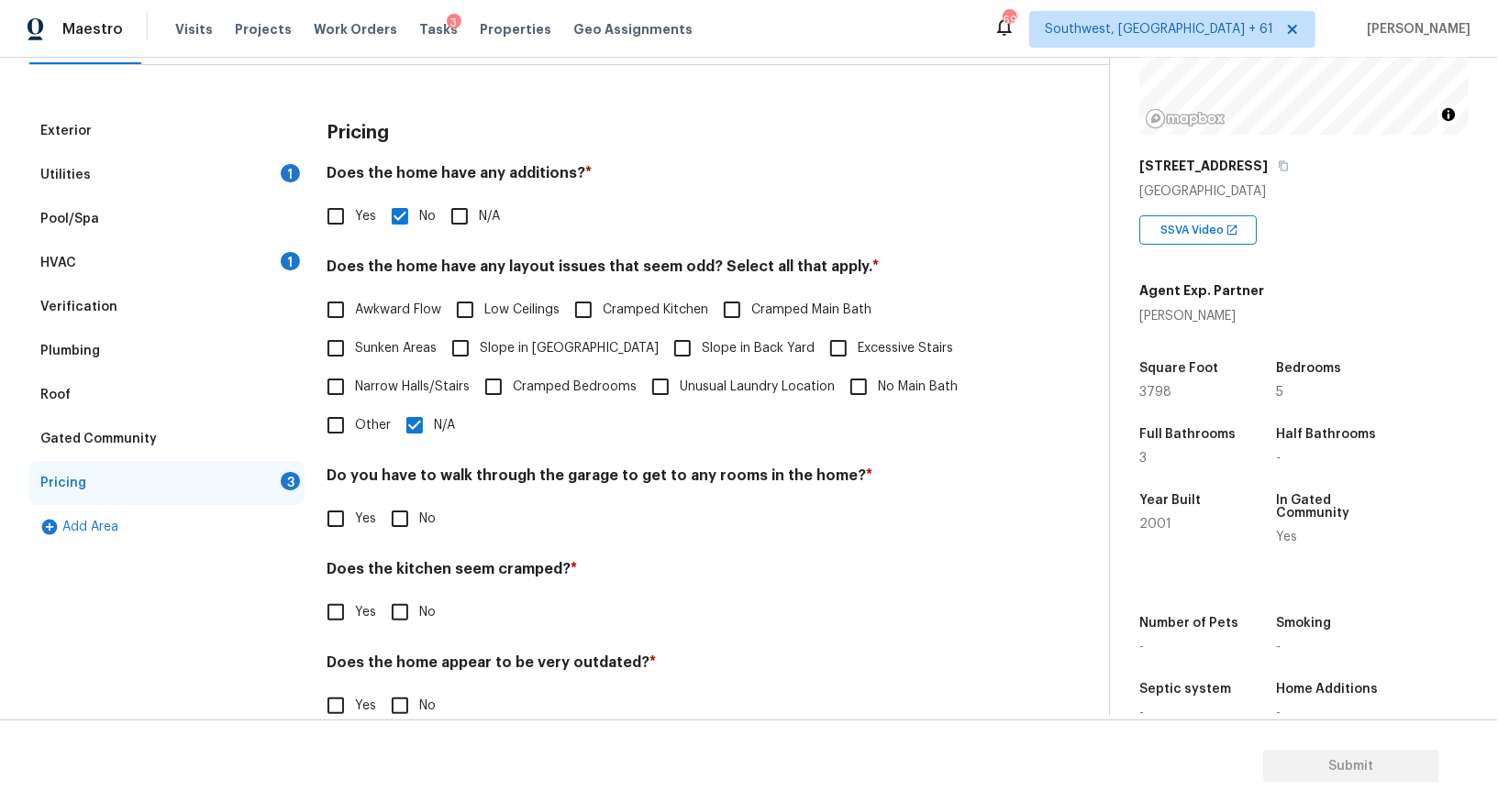
scroll to position [248, 0]
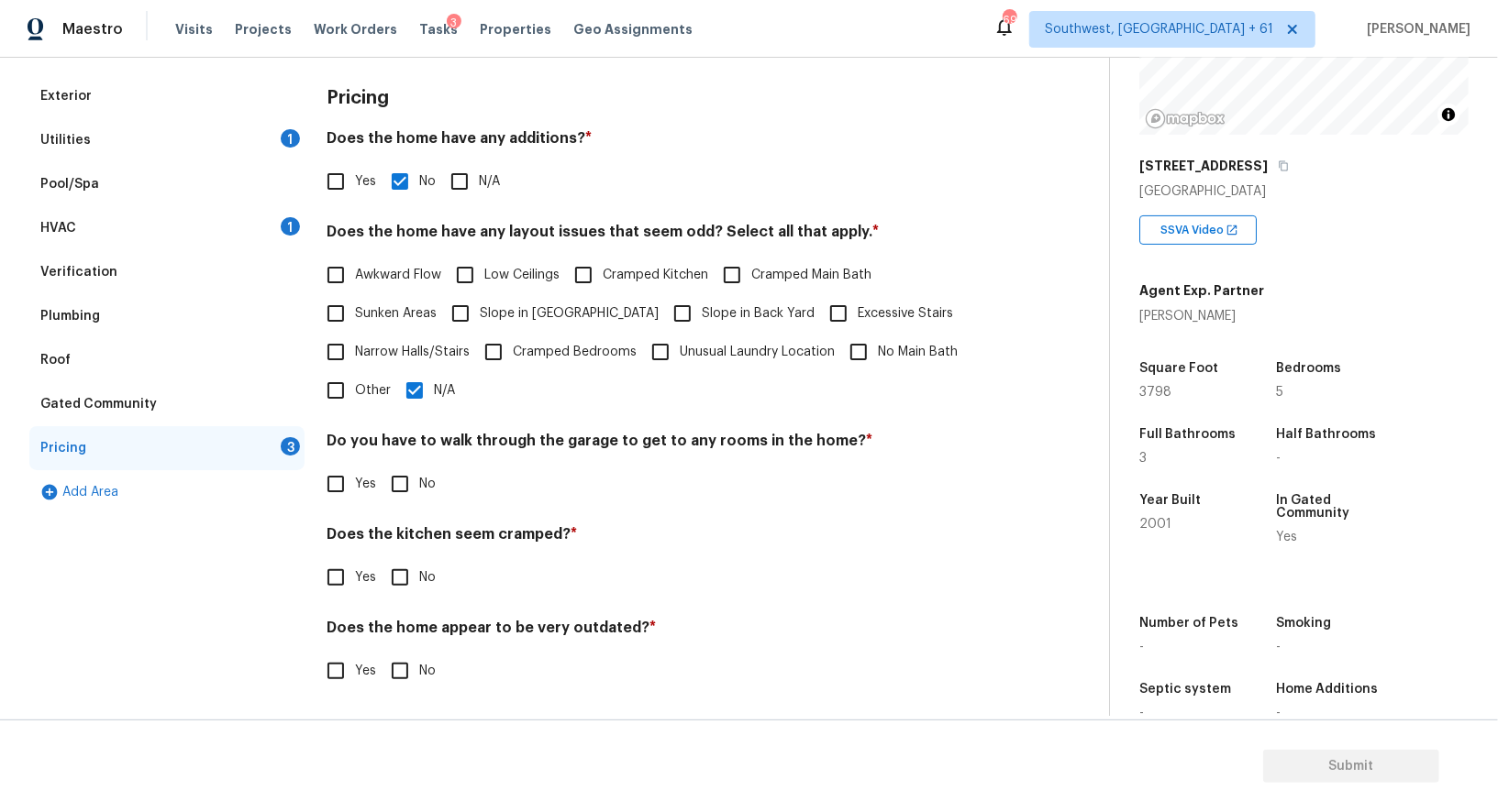
click at [408, 592] on input "No" at bounding box center [399, 578] width 39 height 39
checkbox input "true"
click at [409, 482] on input "No" at bounding box center [399, 484] width 39 height 39
checkbox input "true"
click at [421, 653] on label "No" at bounding box center [408, 672] width 55 height 39
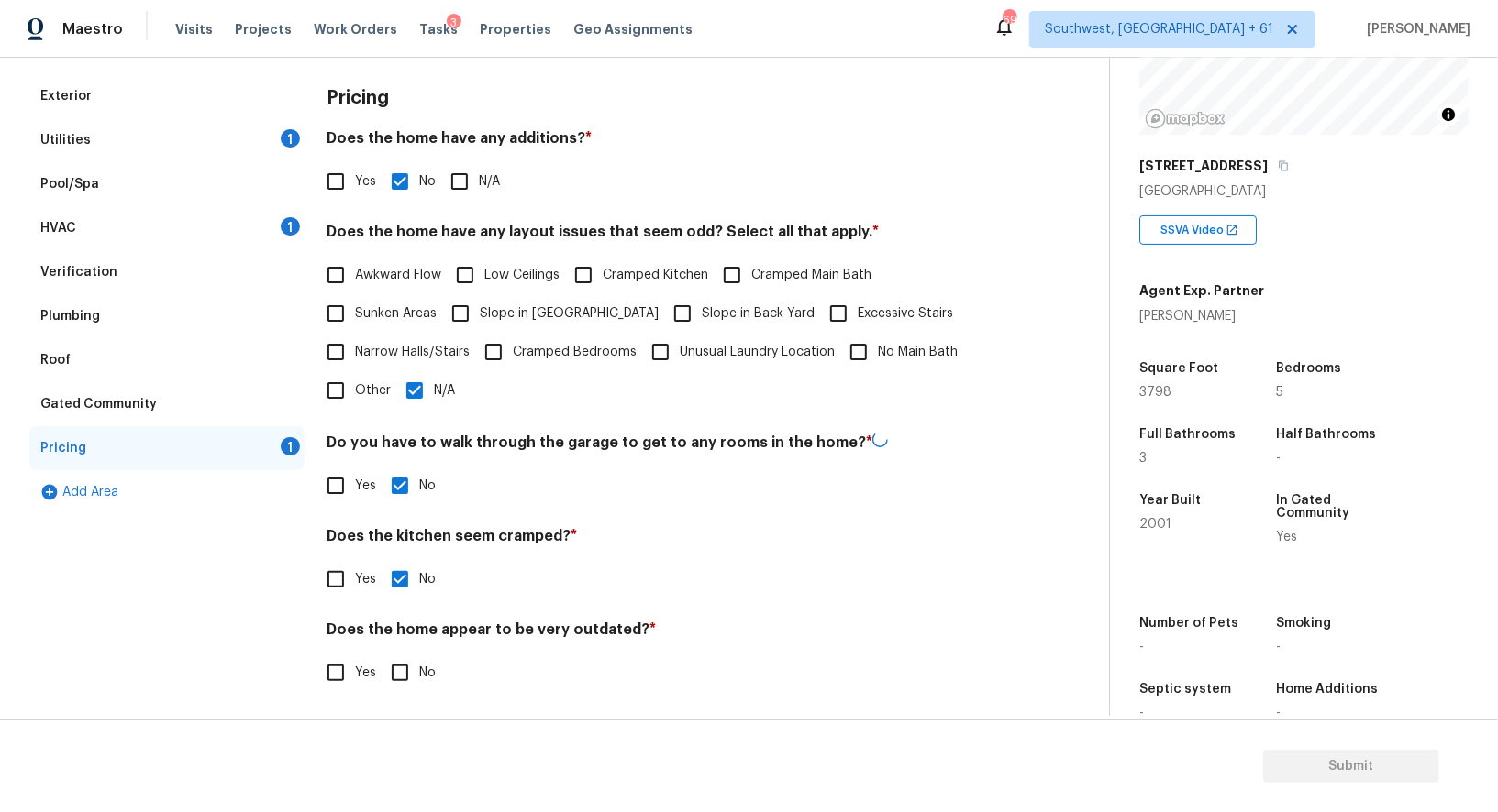
click at [419, 653] on input "No" at bounding box center [399, 672] width 39 height 39
checkbox input "true"
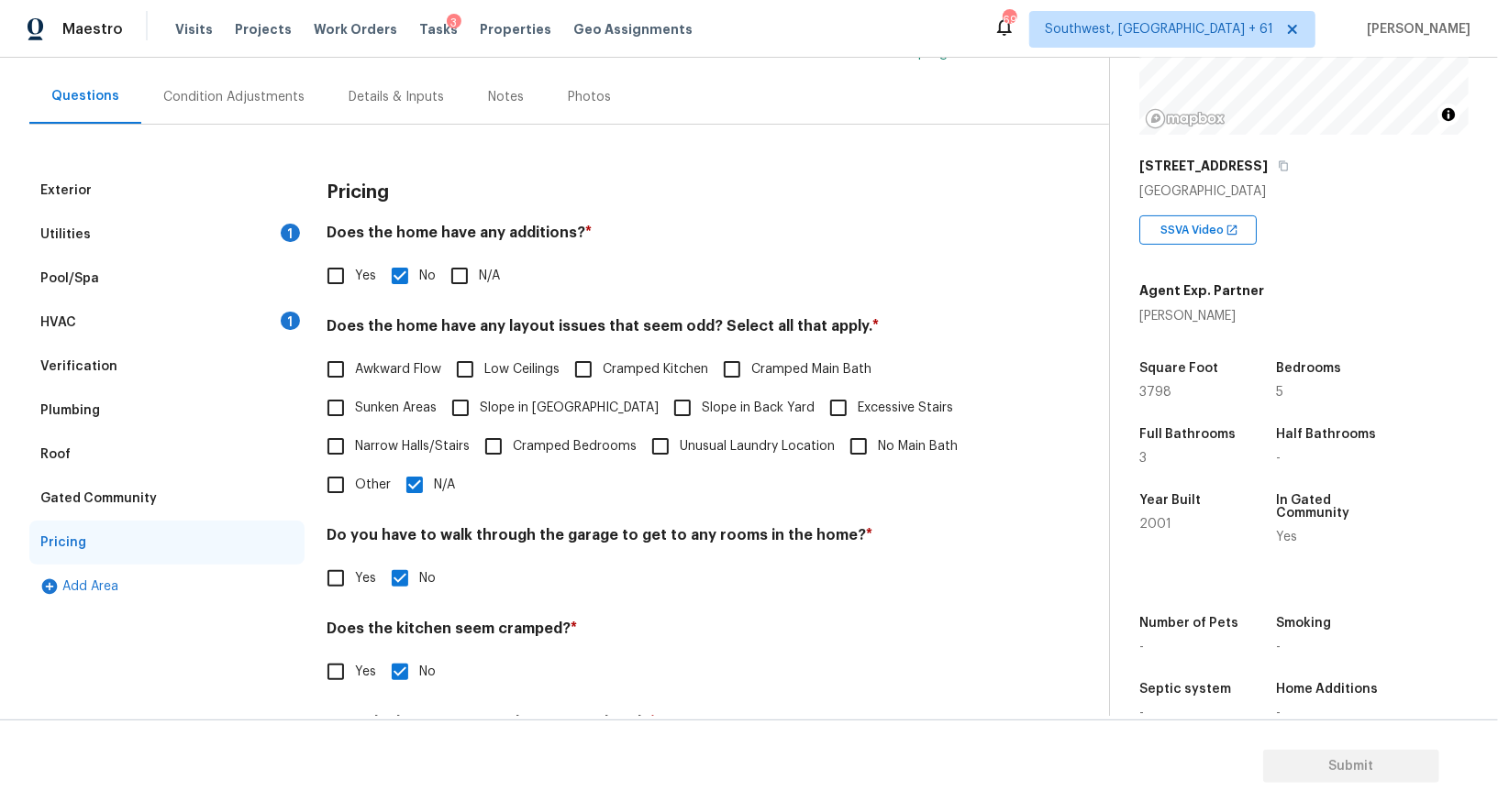
scroll to position [33, 0]
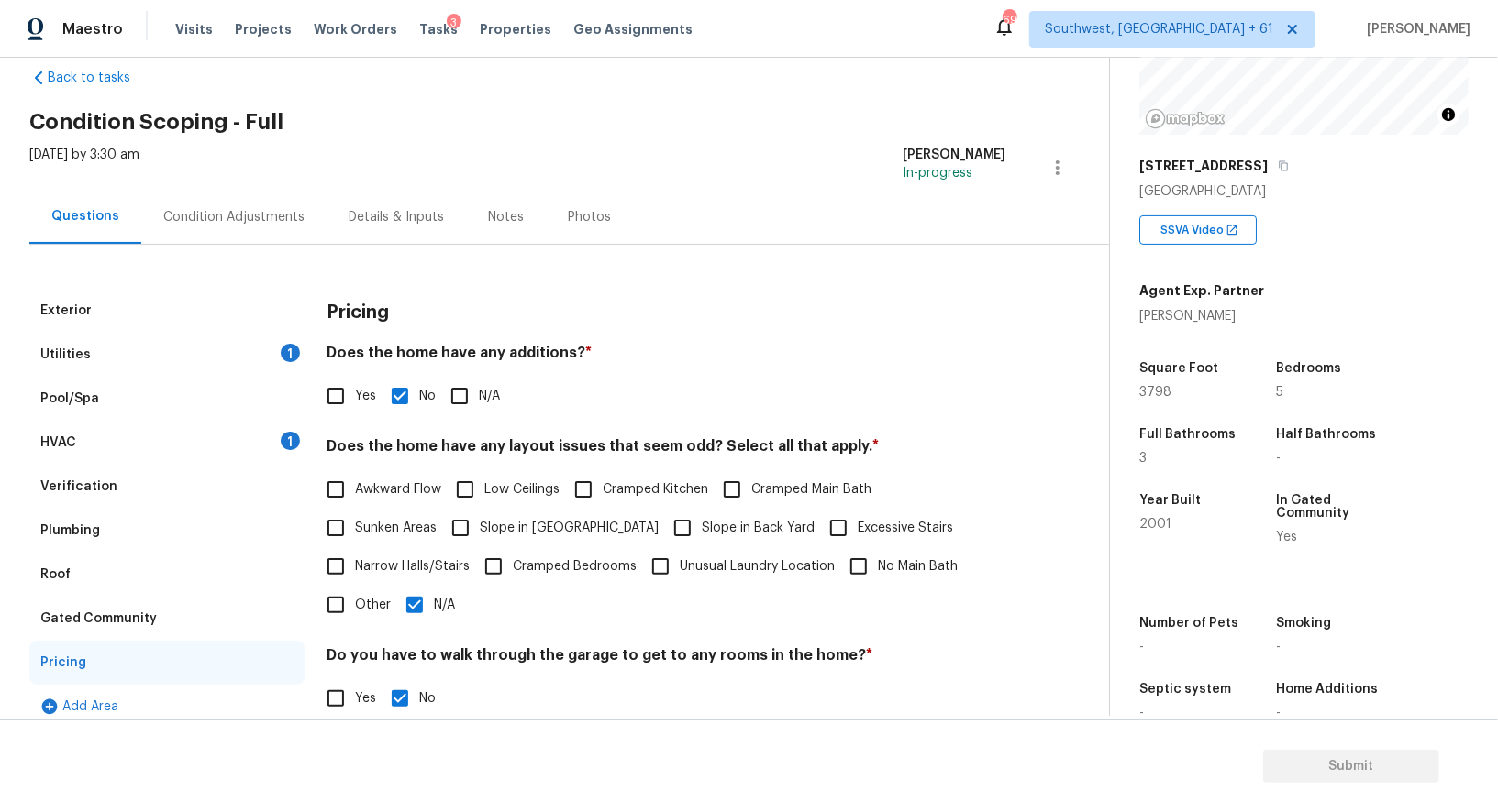
click at [198, 449] on div "HVAC 1" at bounding box center [166, 442] width 275 height 44
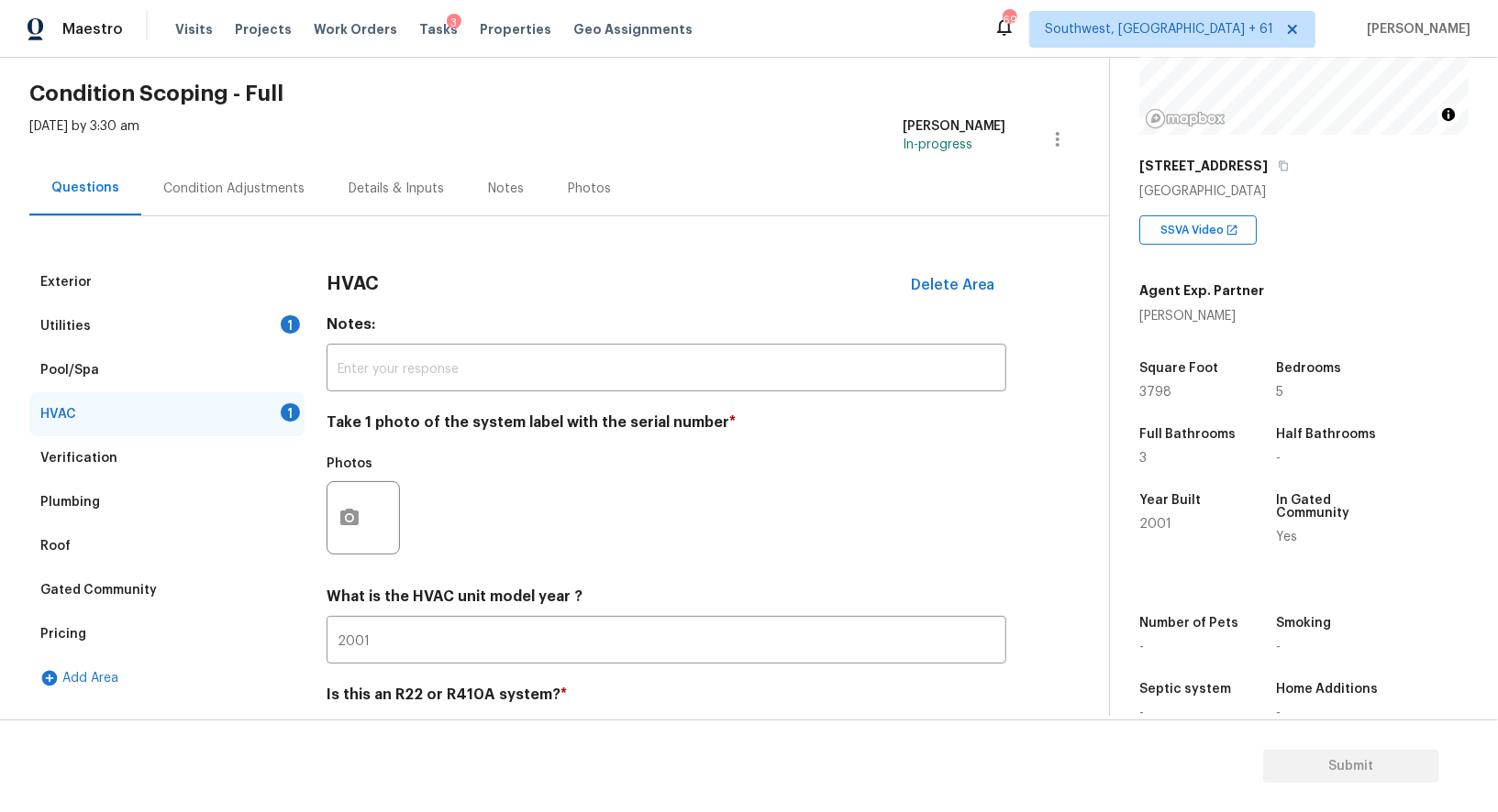
scroll to position [82, 0]
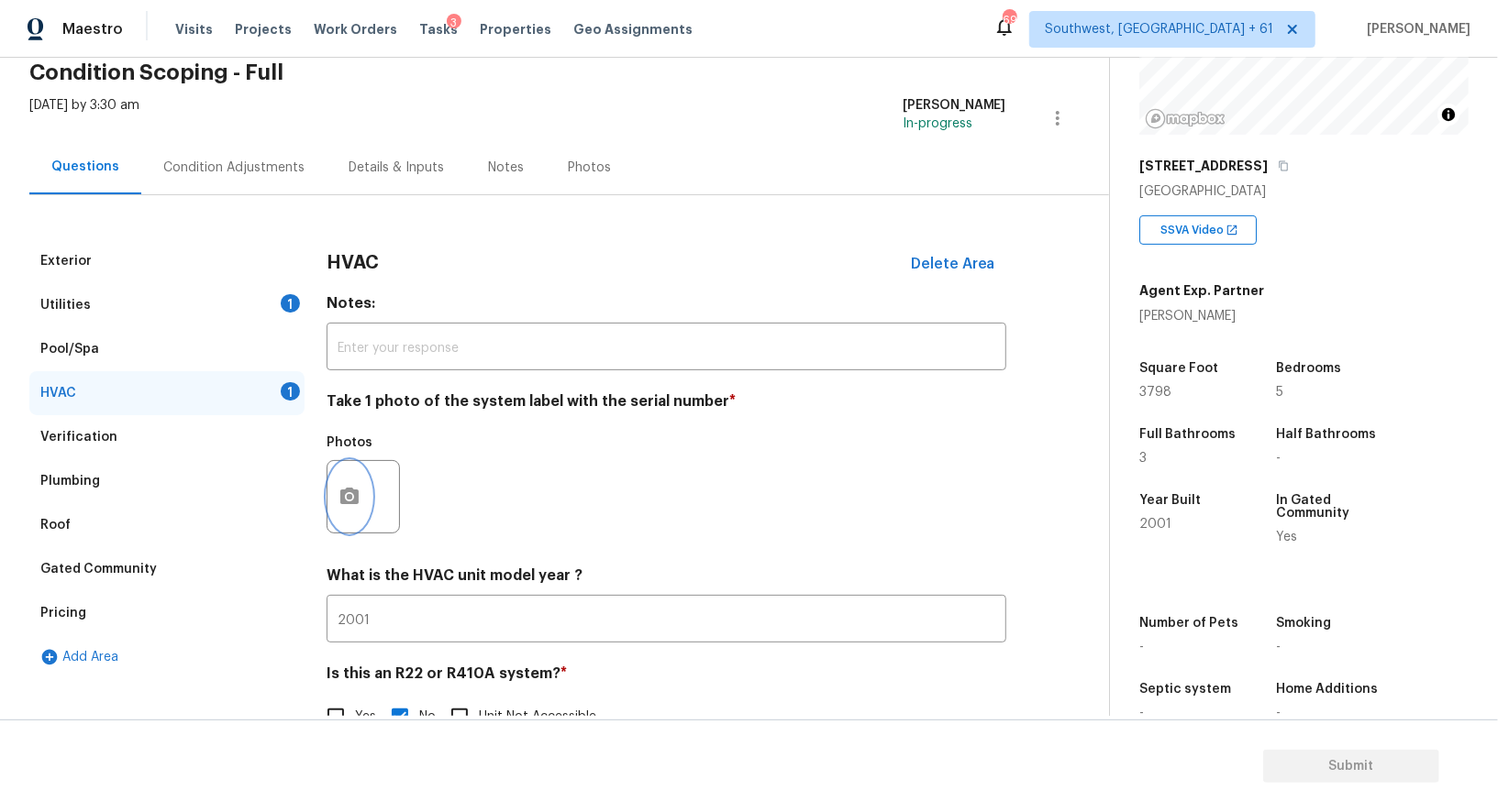
click at [350, 502] on icon "button" at bounding box center [349, 495] width 18 height 16
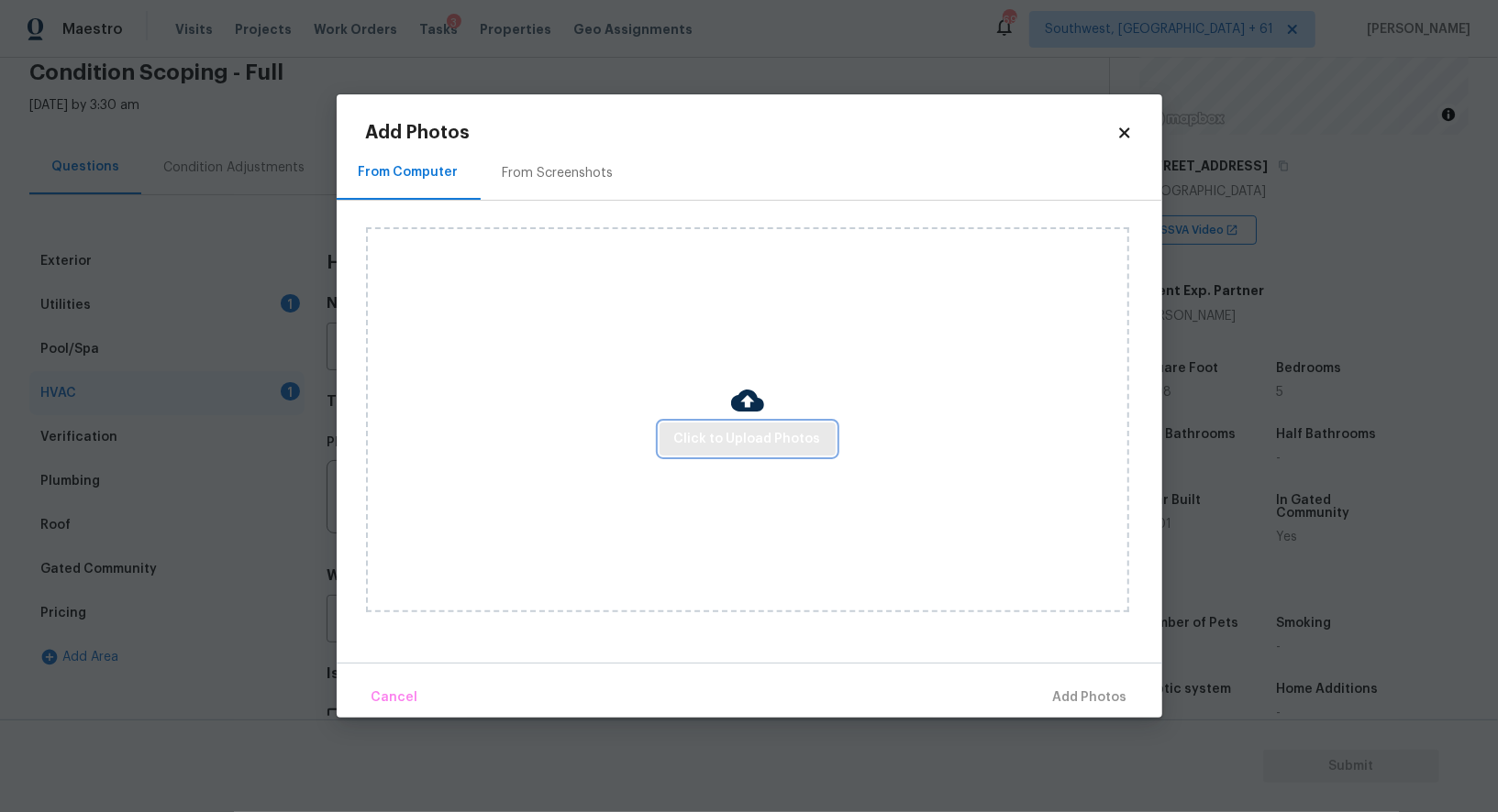
click at [739, 437] on span "Click to Upload Photos" at bounding box center [747, 440] width 147 height 23
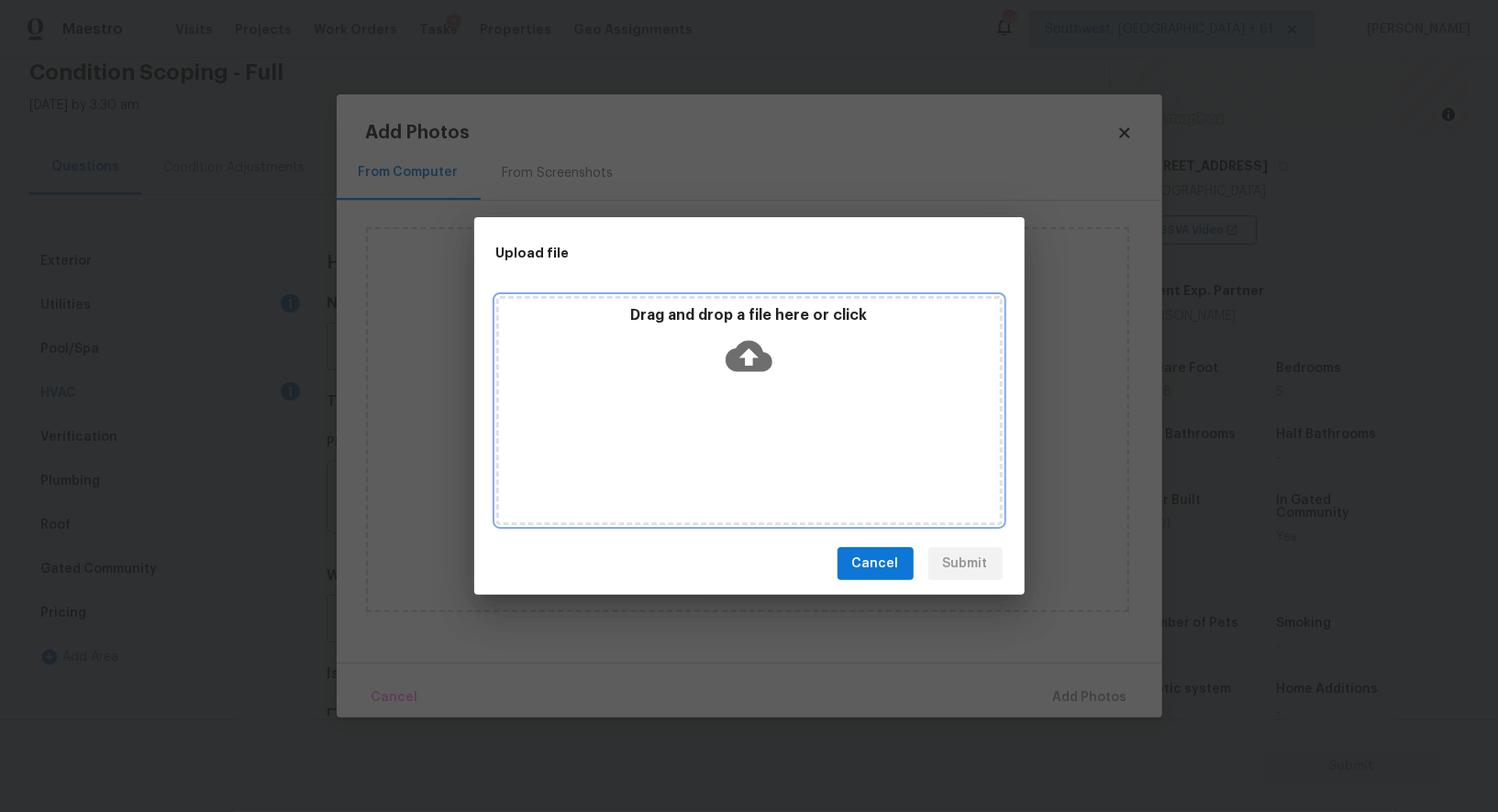
click at [740, 377] on icon at bounding box center [748, 355] width 46 height 46
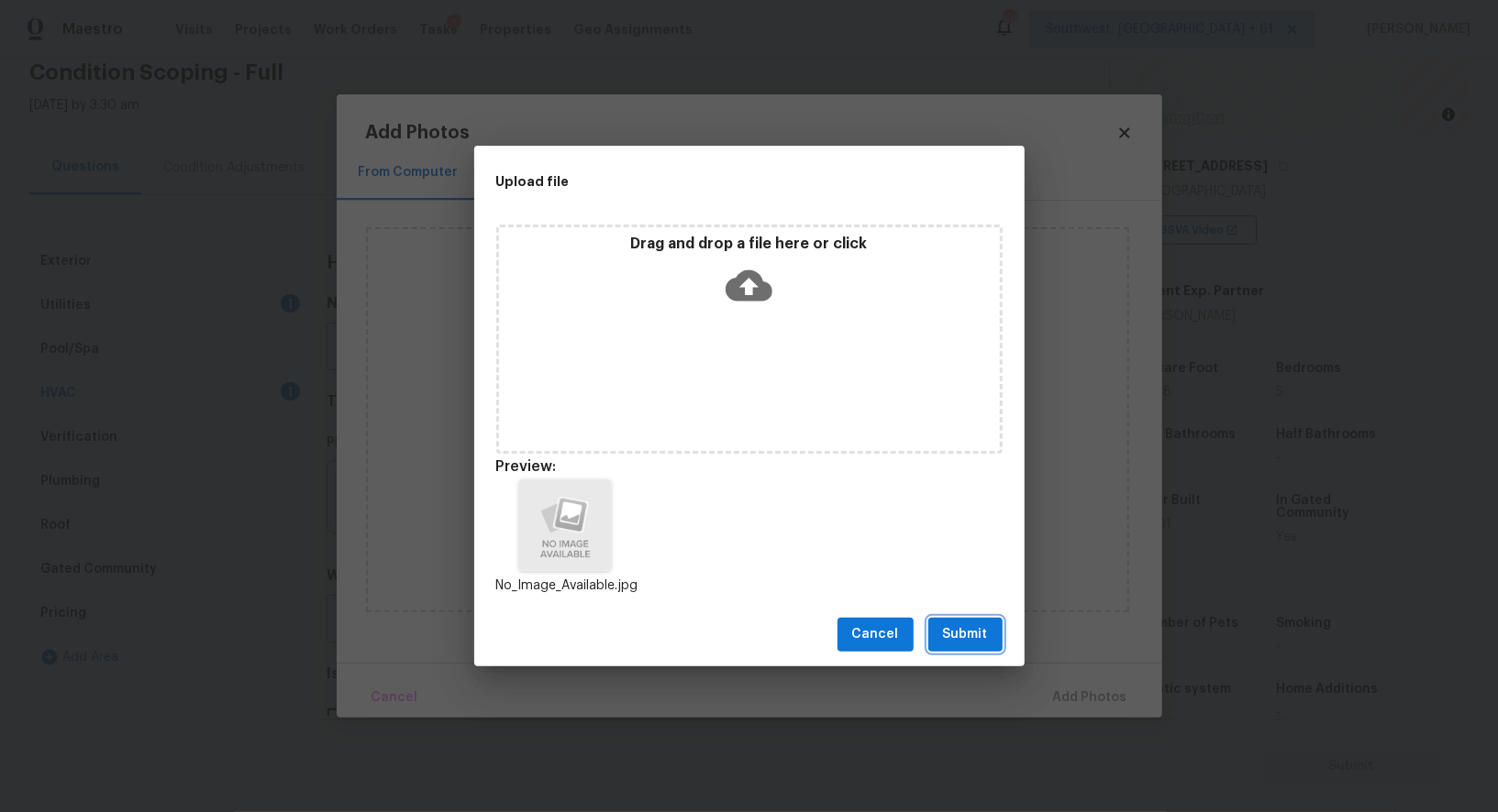
click at [956, 636] on span "Submit" at bounding box center [966, 634] width 45 height 23
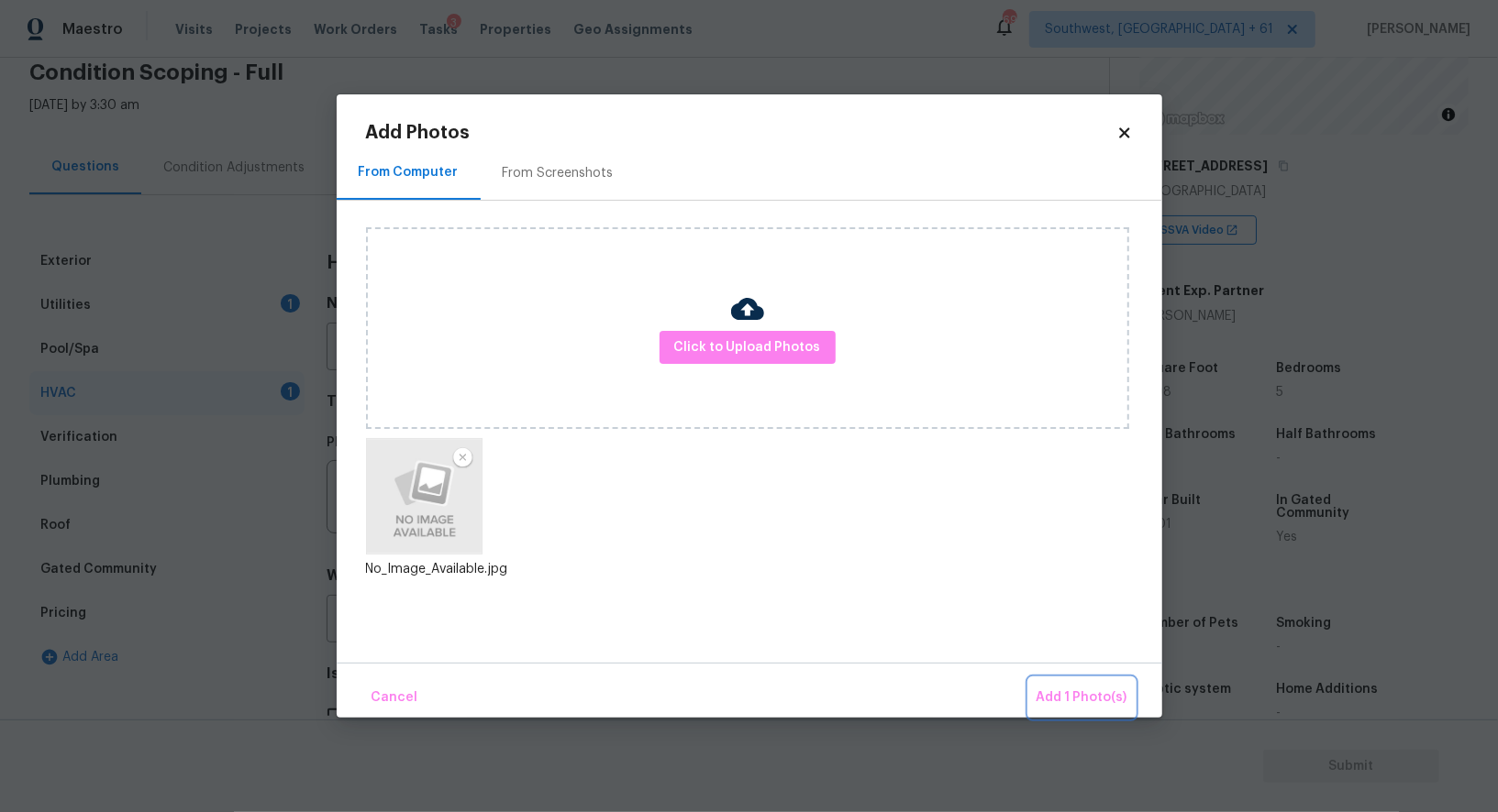
click at [1092, 694] on span "Add 1 Photo(s)" at bounding box center [1082, 698] width 91 height 23
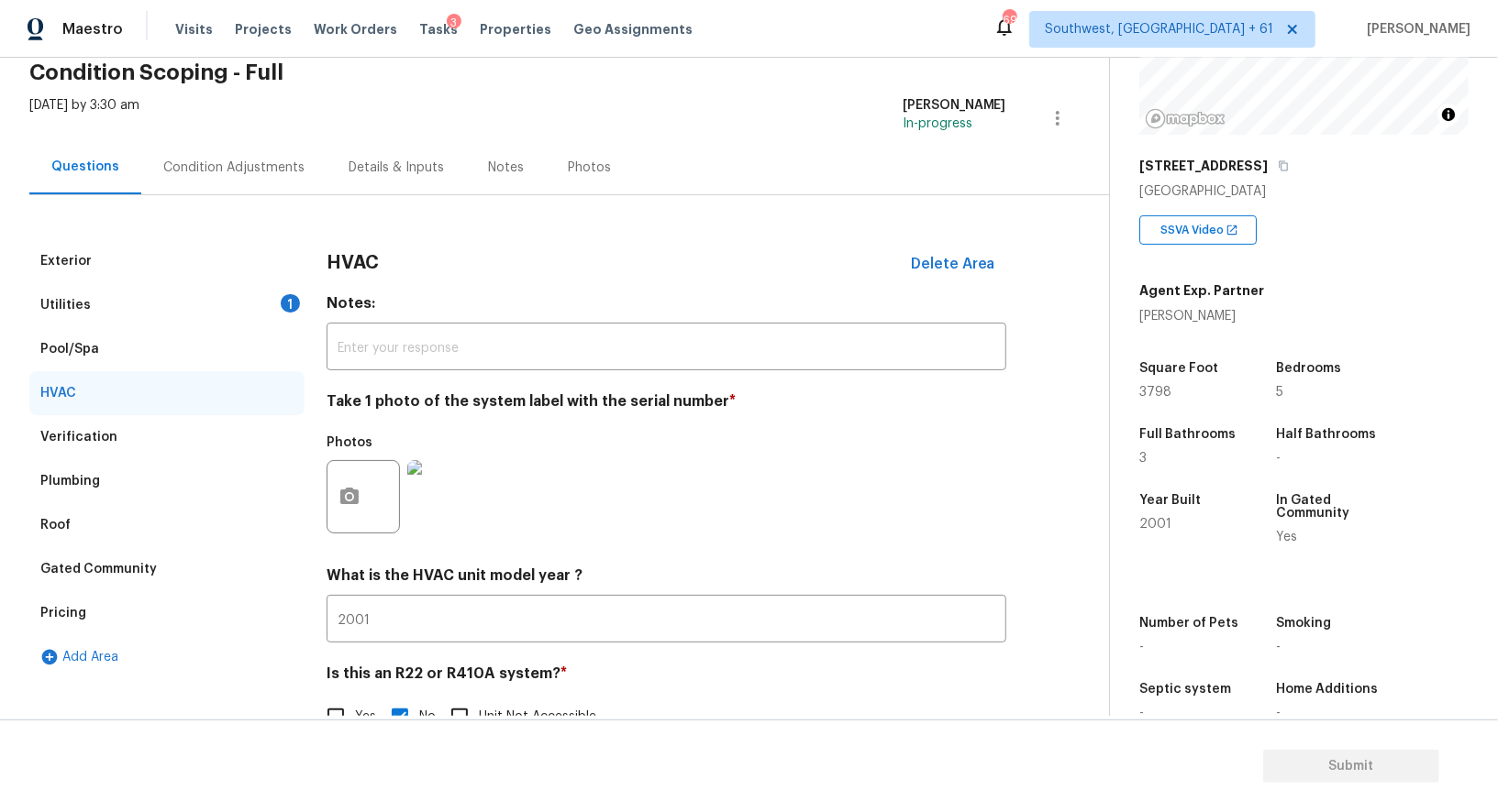
click at [241, 300] on div "Utilities 1" at bounding box center [166, 305] width 275 height 44
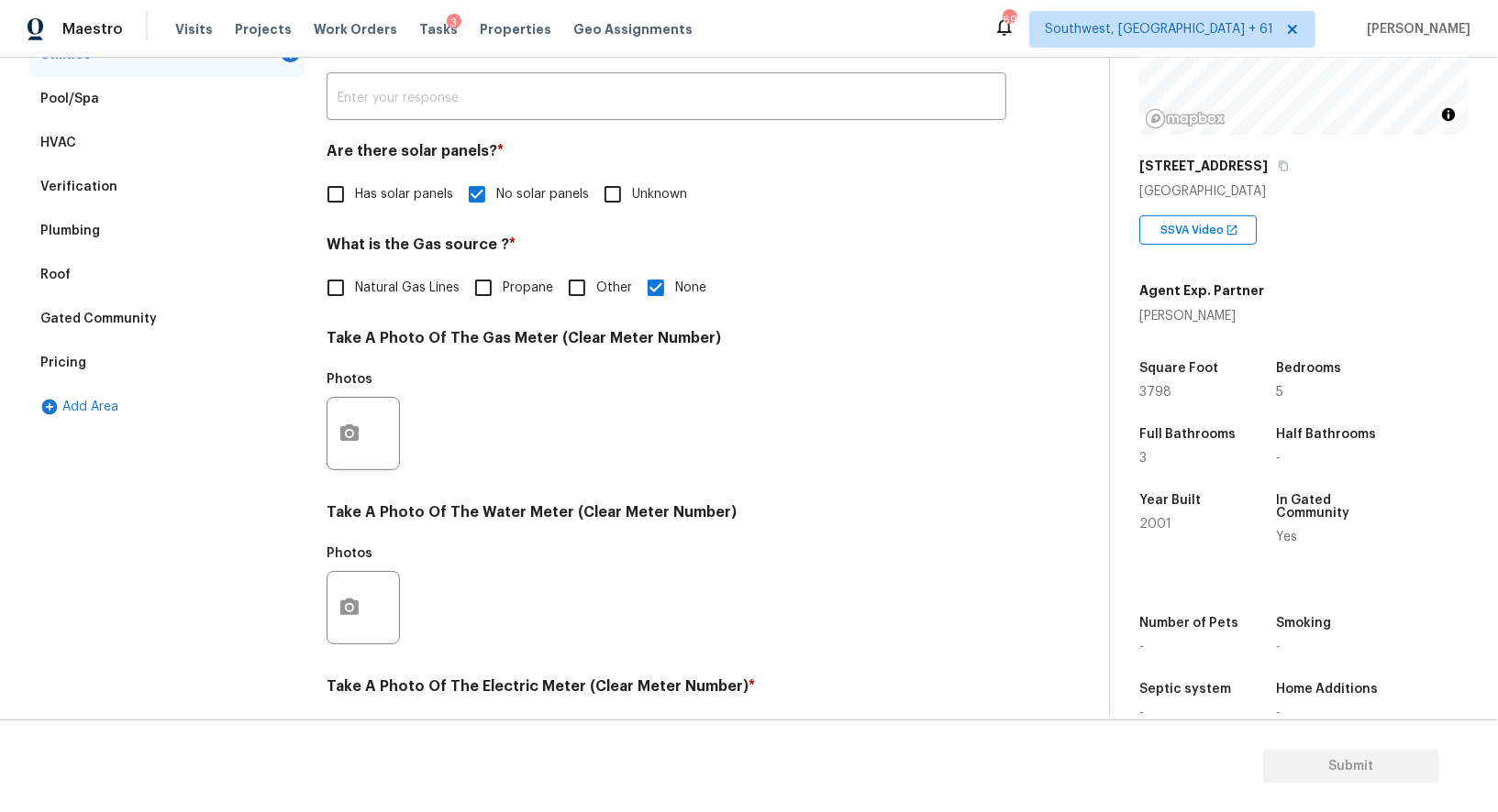
scroll to position [364, 0]
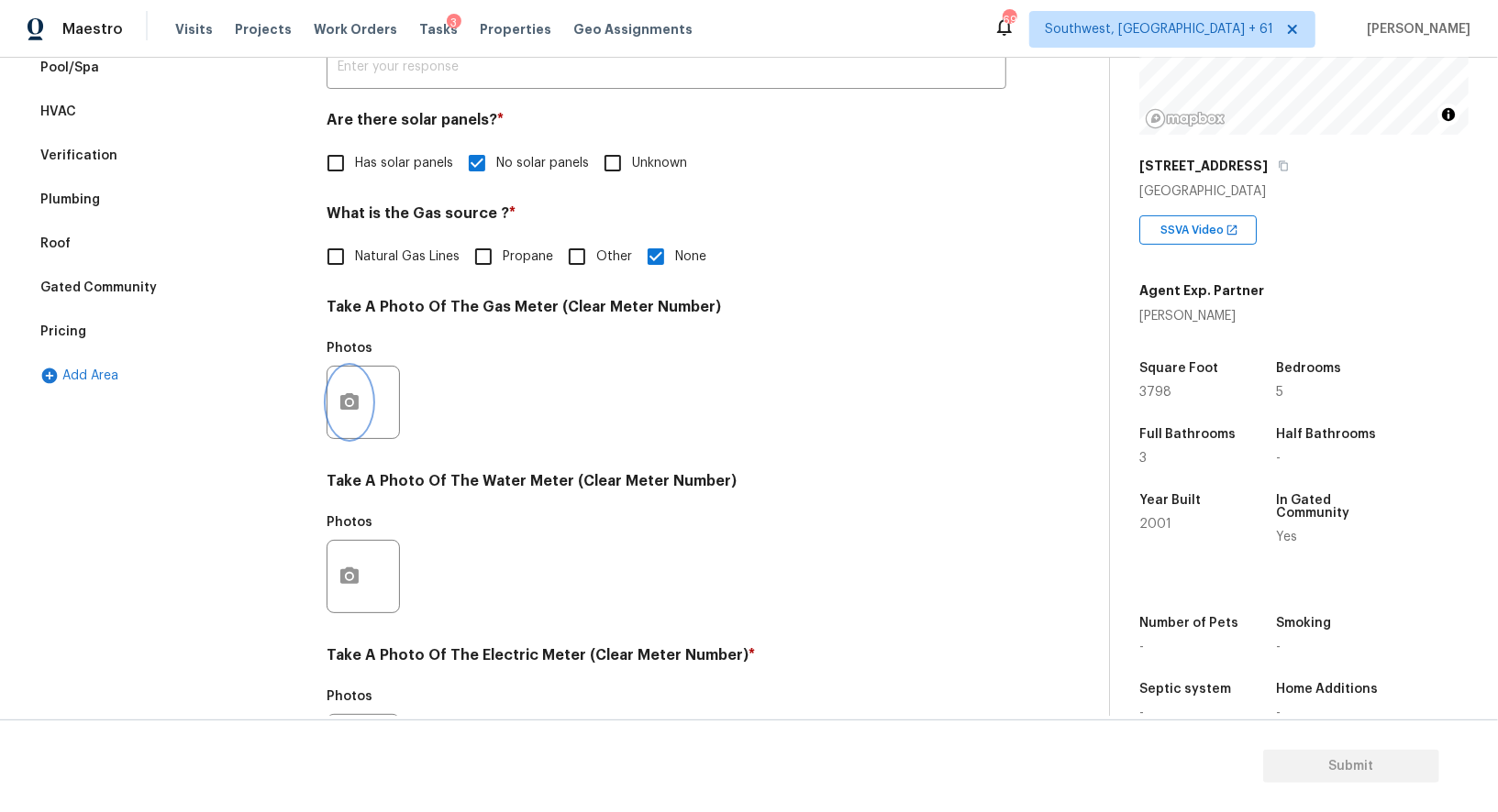
click at [359, 409] on icon "button" at bounding box center [349, 402] width 22 height 22
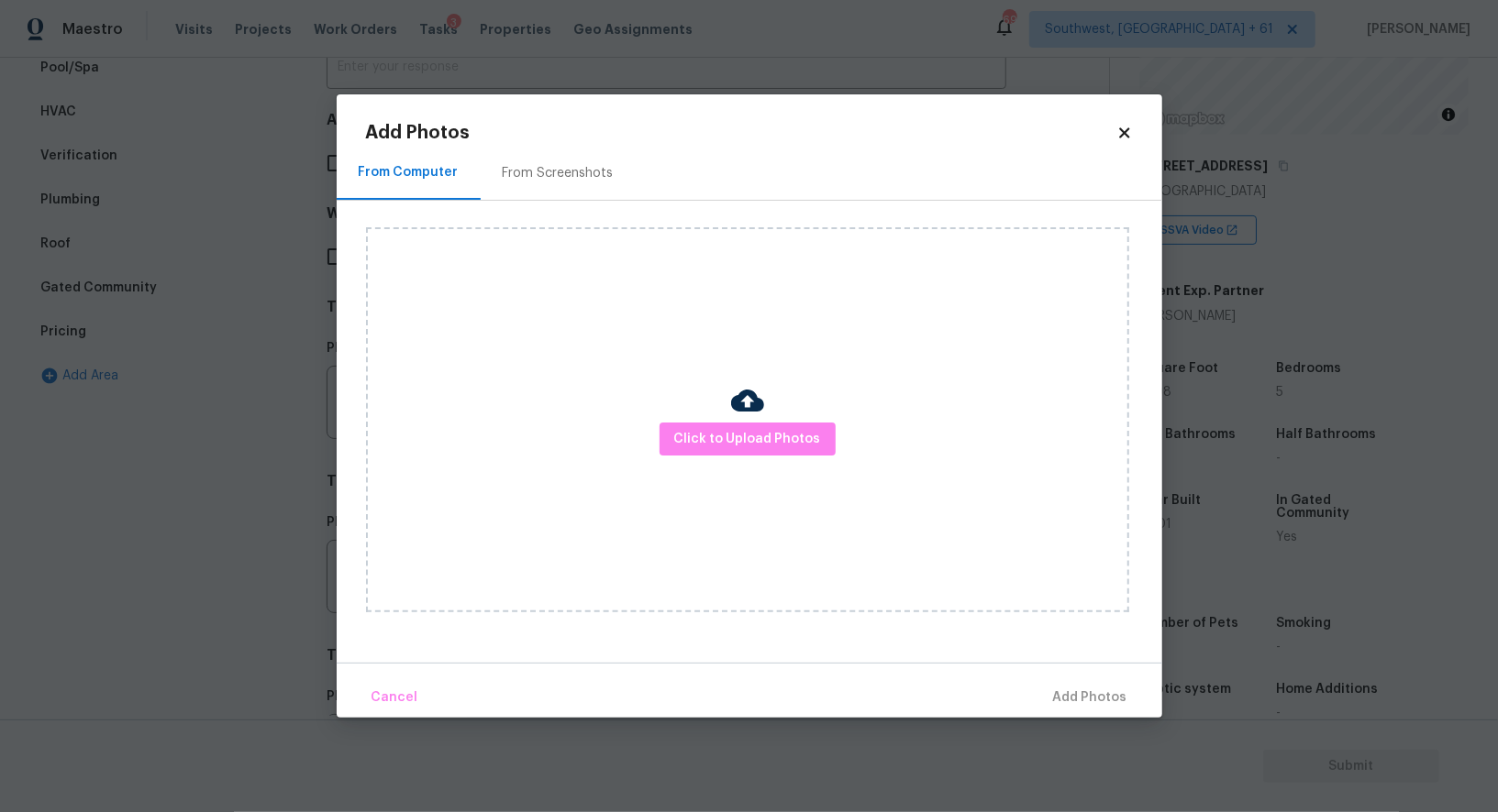
click at [729, 456] on div "Click to Upload Photos" at bounding box center [747, 419] width 763 height 385
click at [738, 453] on button "Click to Upload Photos" at bounding box center [747, 440] width 176 height 34
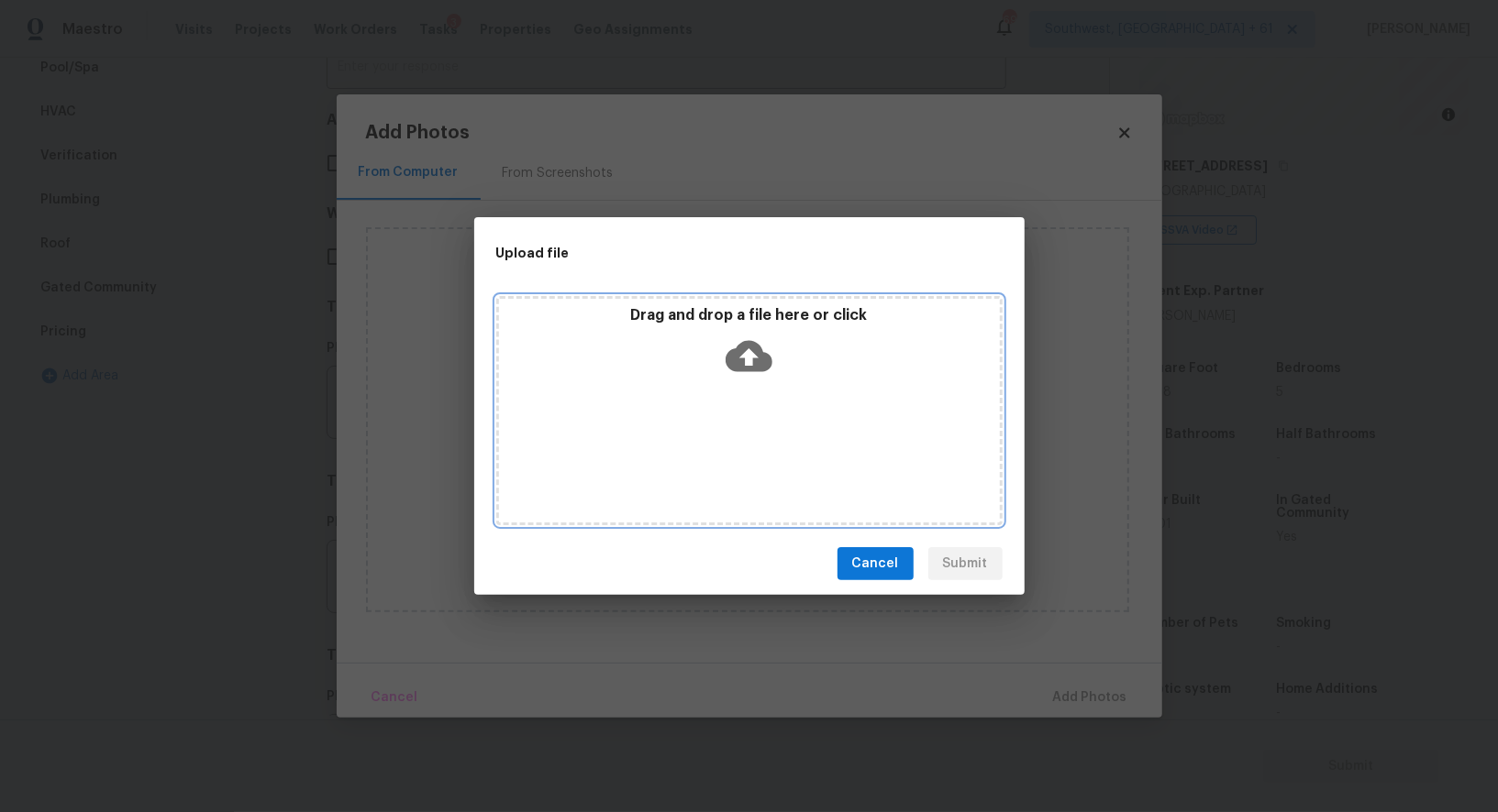
click at [750, 385] on div "Drag and drop a file here or click" at bounding box center [749, 410] width 506 height 229
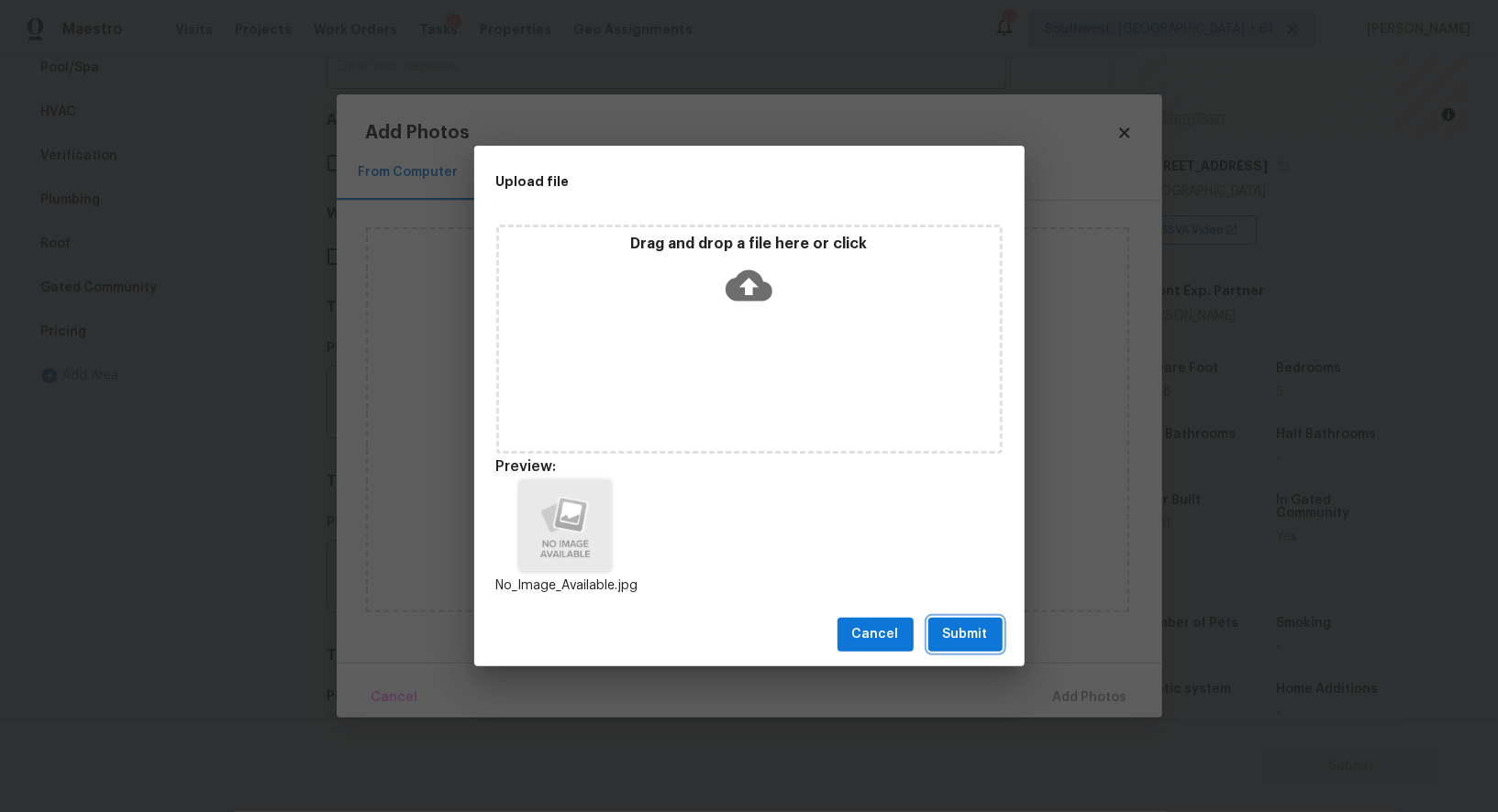
click at [952, 650] on button "Submit" at bounding box center [965, 635] width 75 height 34
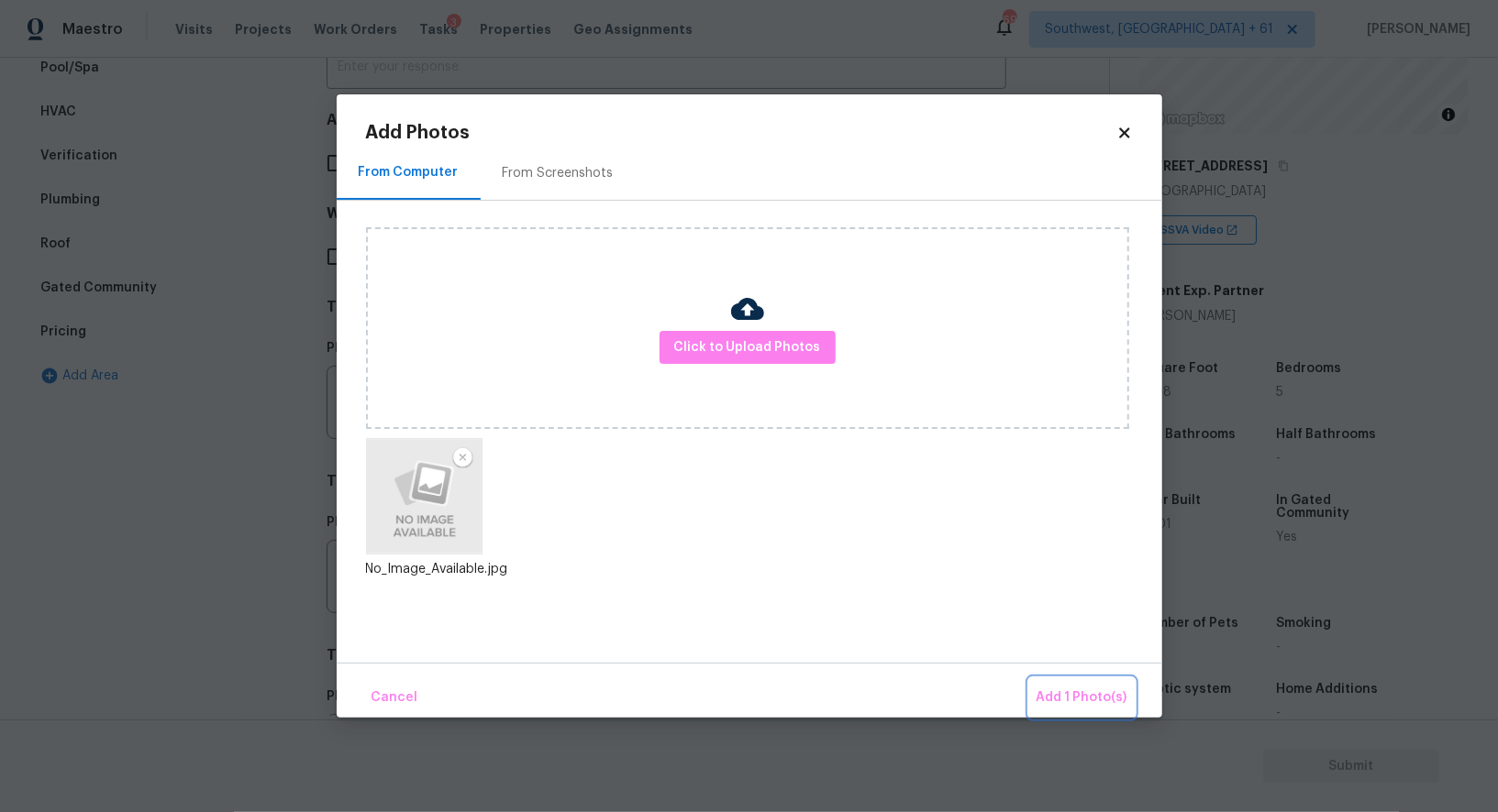
click at [1077, 687] on span "Add 1 Photo(s)" at bounding box center [1082, 698] width 91 height 23
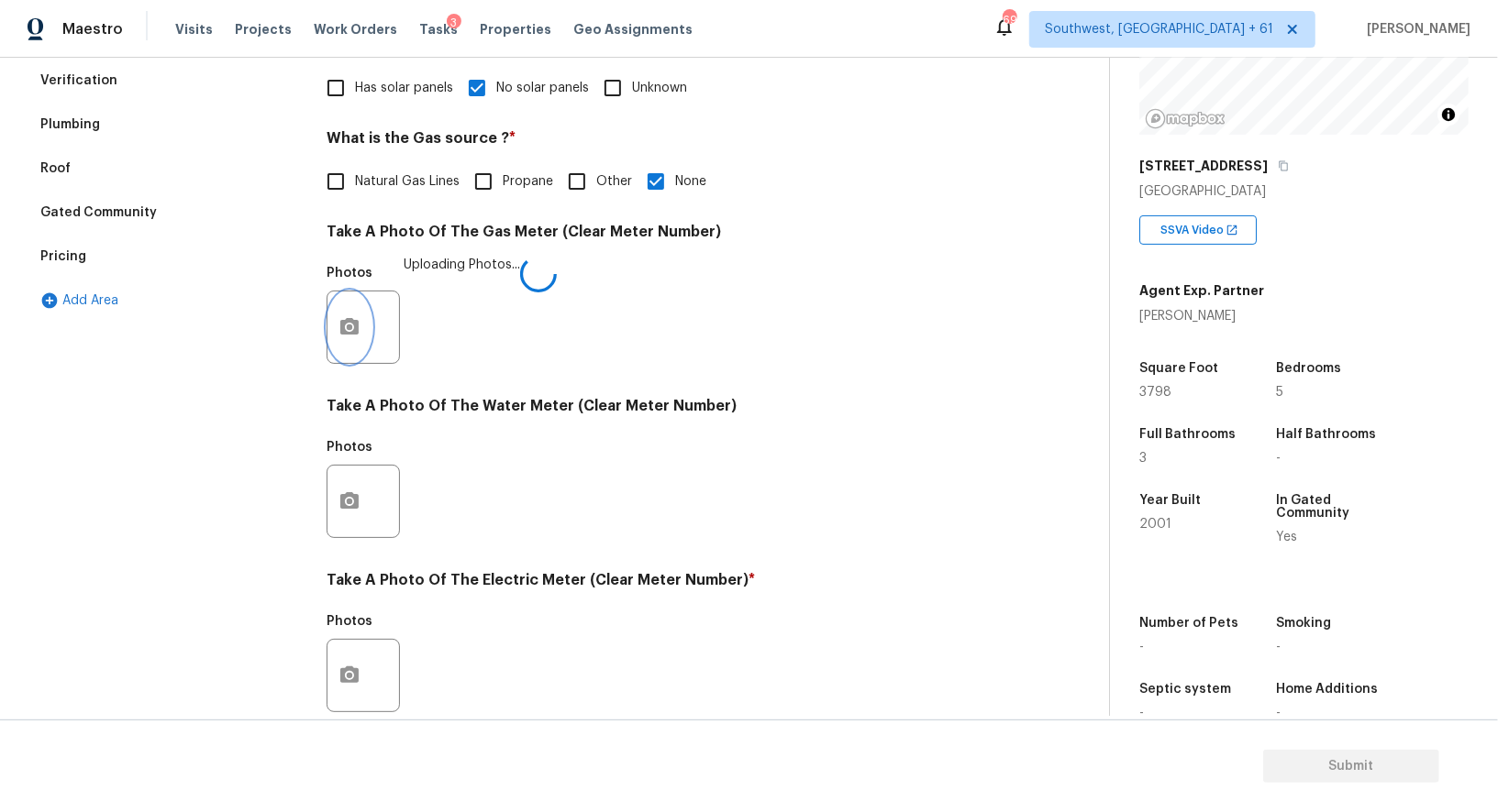
scroll to position [566, 0]
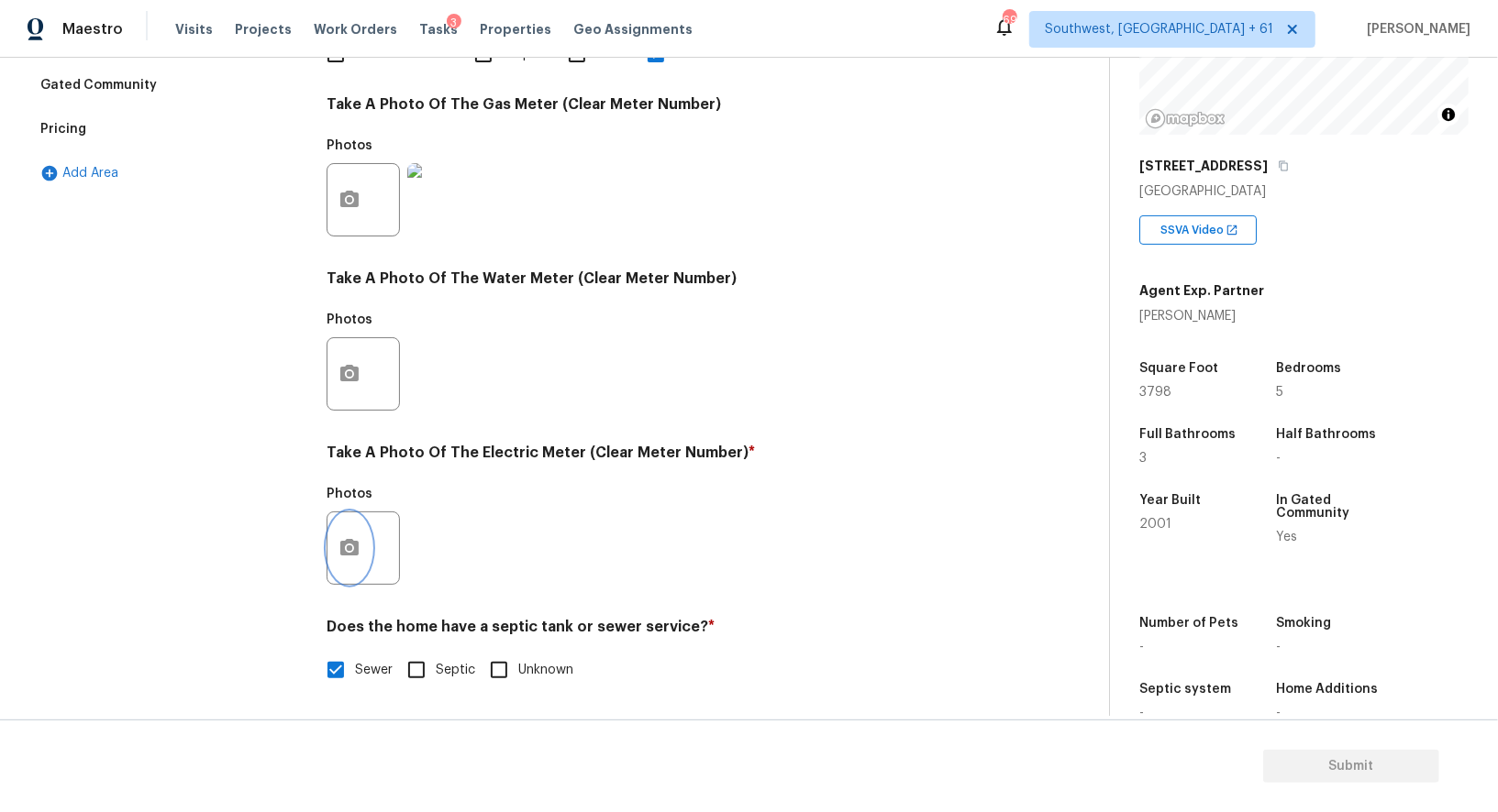
click at [357, 530] on button "button" at bounding box center [349, 548] width 44 height 72
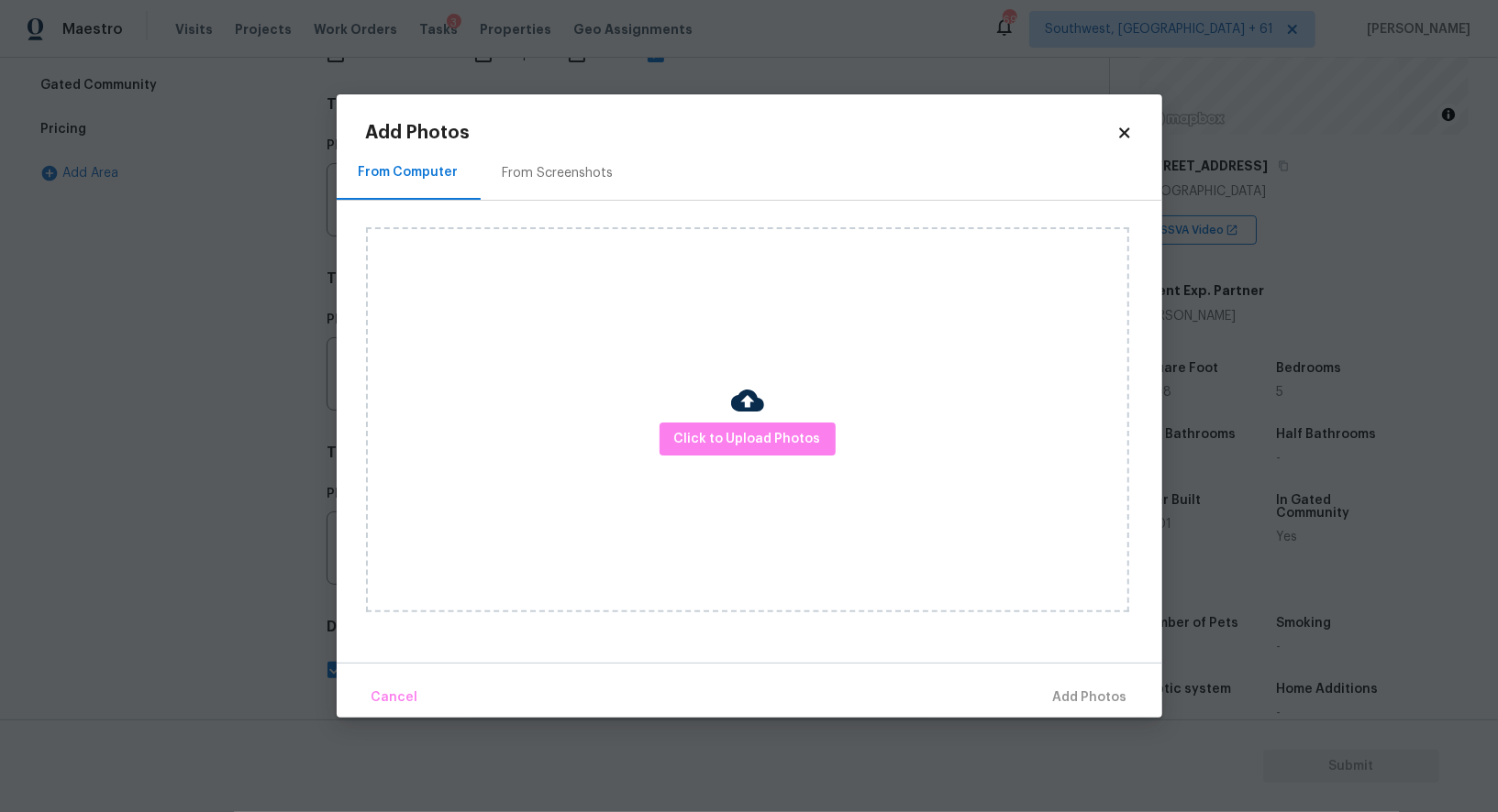
click at [688, 460] on div "Click to Upload Photos" at bounding box center [747, 419] width 763 height 385
click at [719, 438] on span "Click to Upload Photos" at bounding box center [747, 440] width 147 height 23
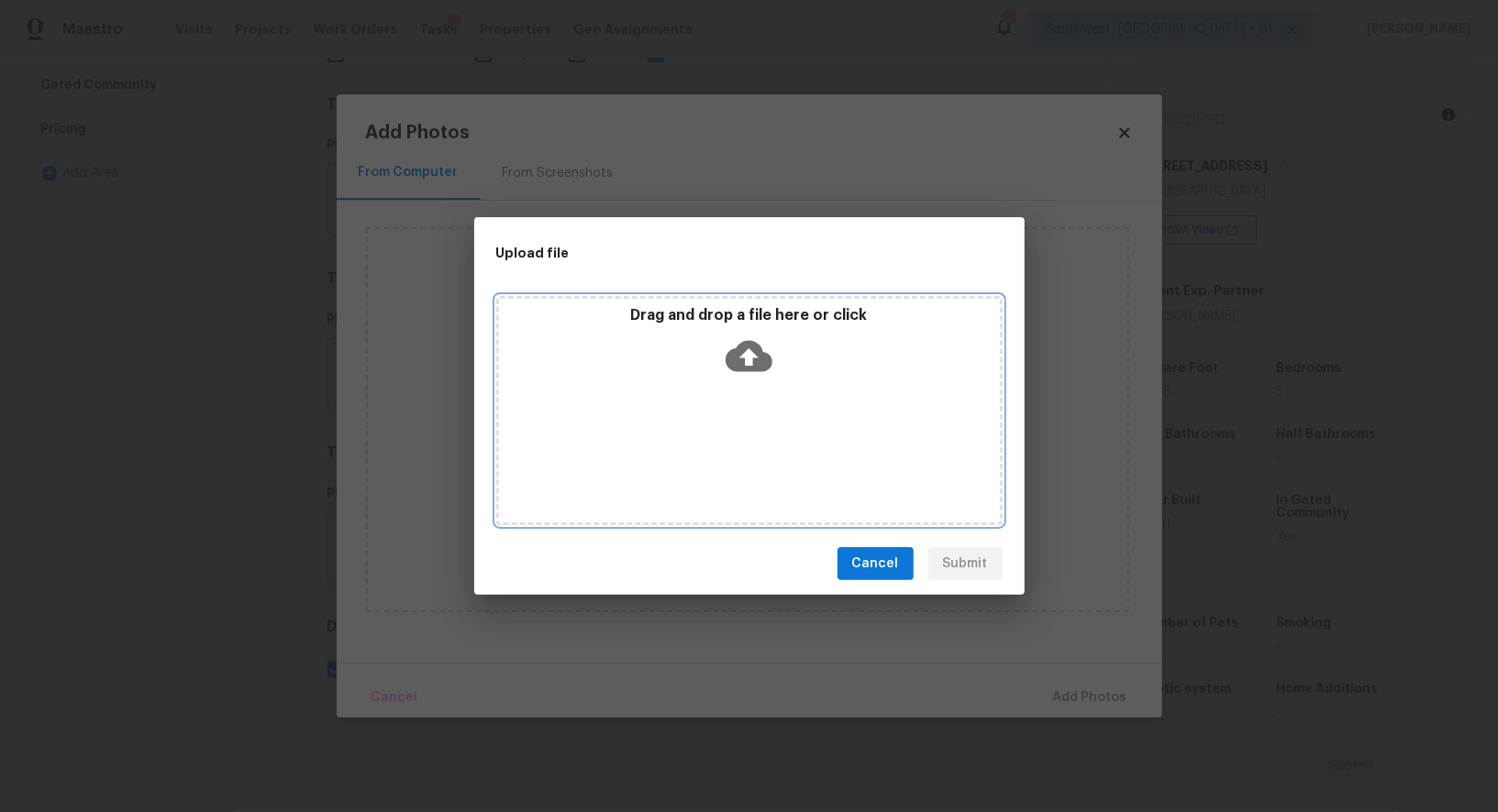
click at [759, 368] on icon at bounding box center [748, 356] width 46 height 31
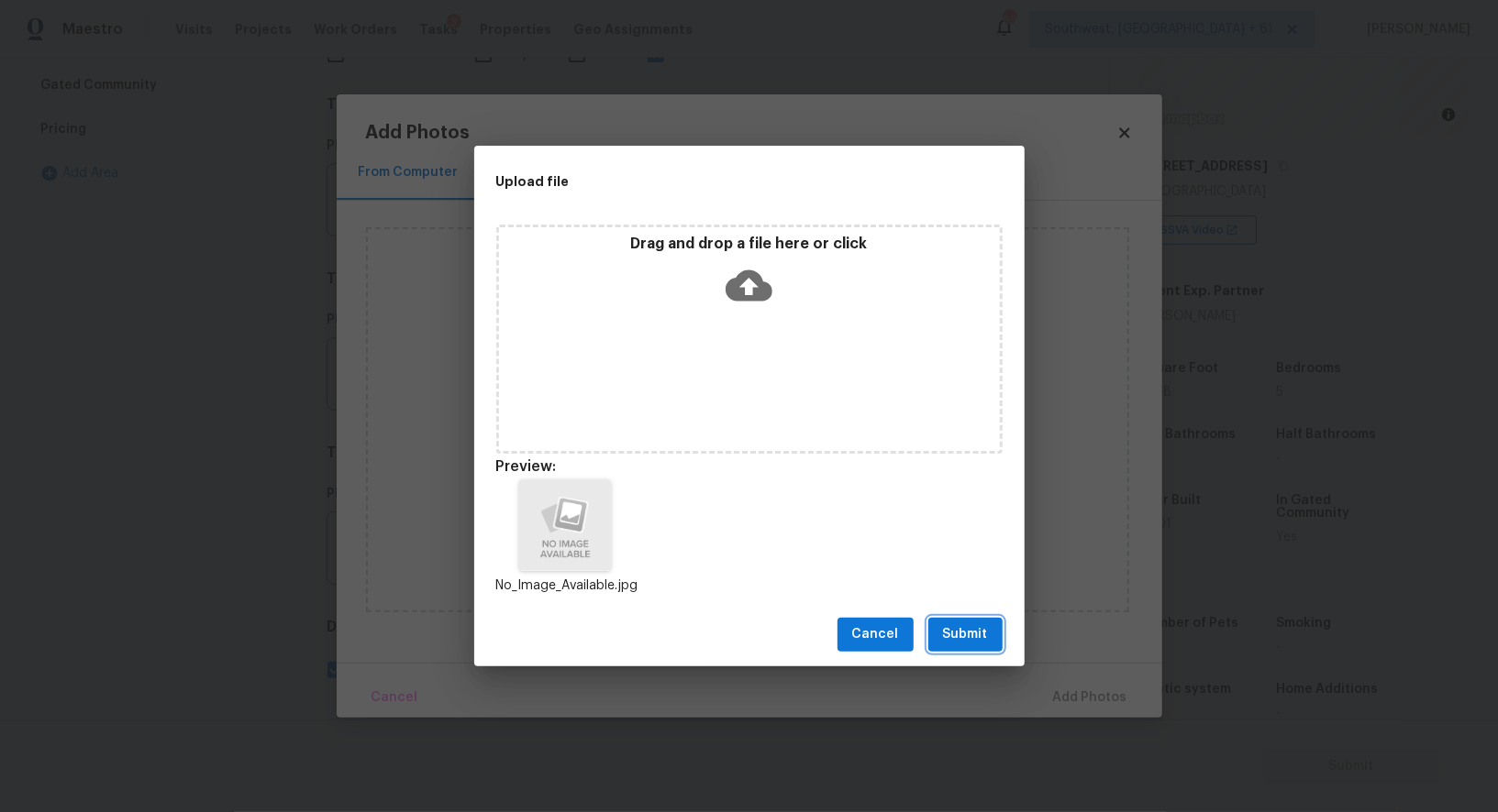
click at [959, 629] on span "Submit" at bounding box center [966, 634] width 45 height 23
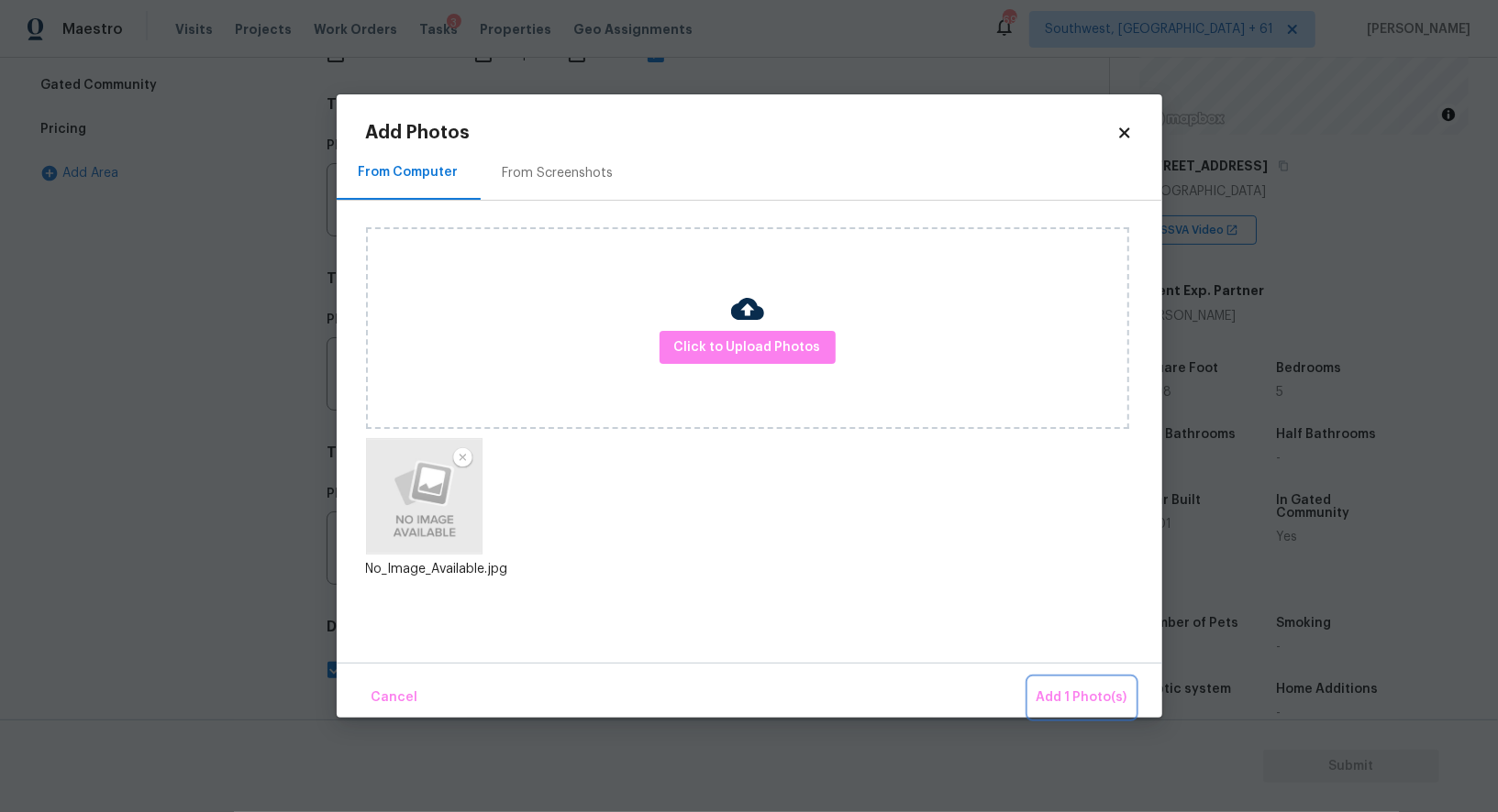
click at [1072, 693] on span "Add 1 Photo(s)" at bounding box center [1082, 698] width 91 height 23
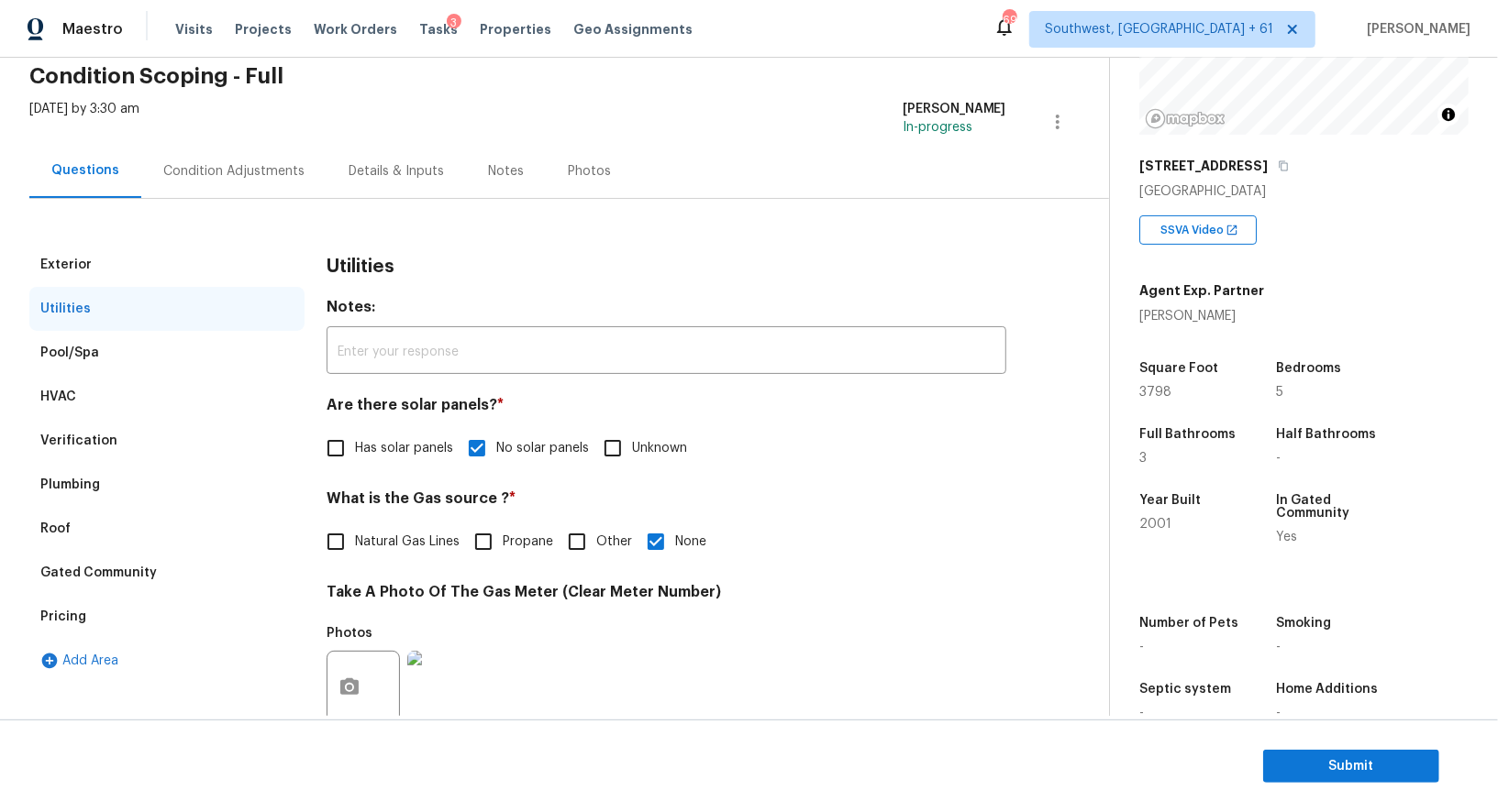
scroll to position [0, 0]
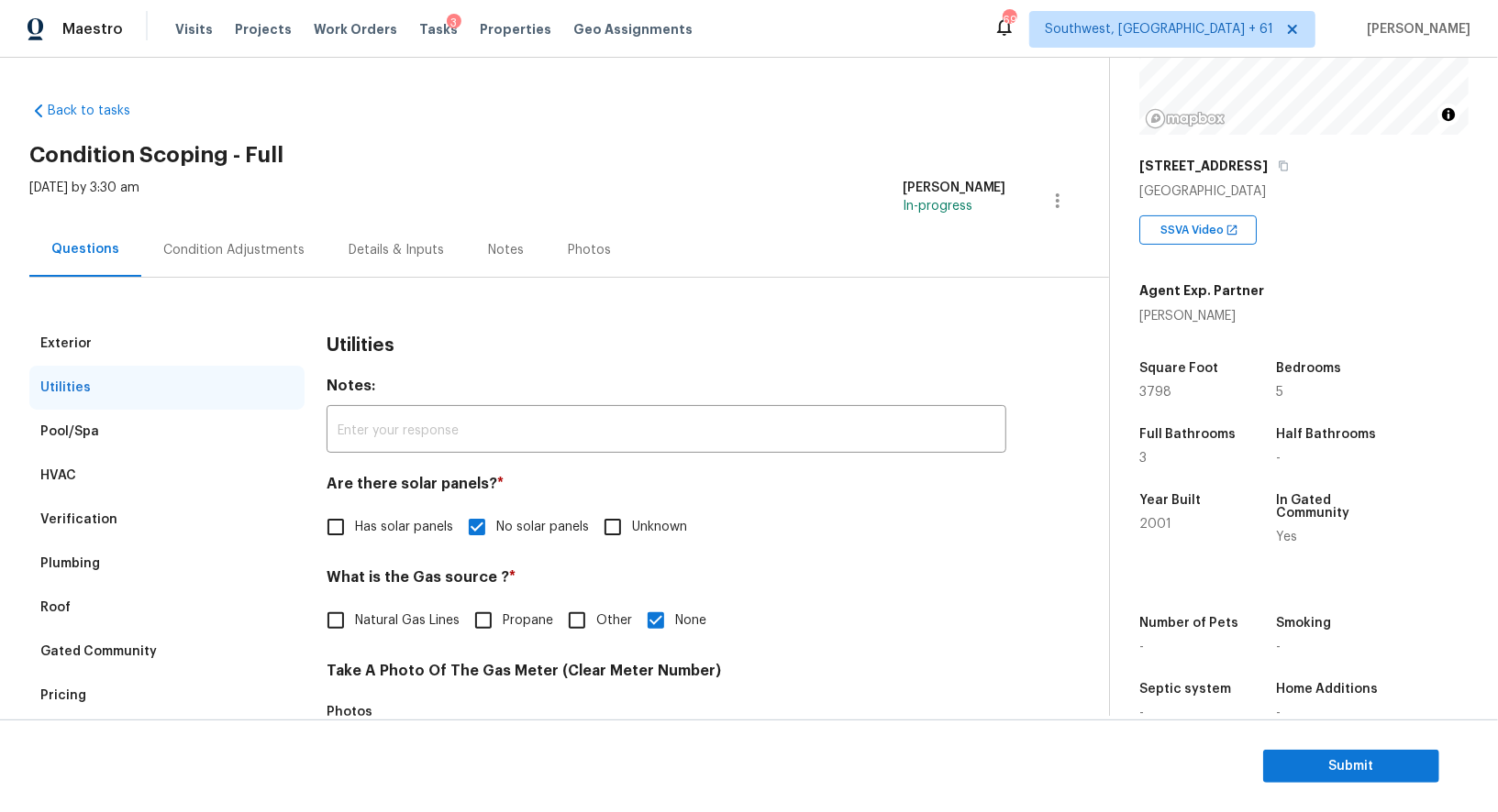
click at [221, 233] on div "Condition Adjustments" at bounding box center [234, 250] width 185 height 54
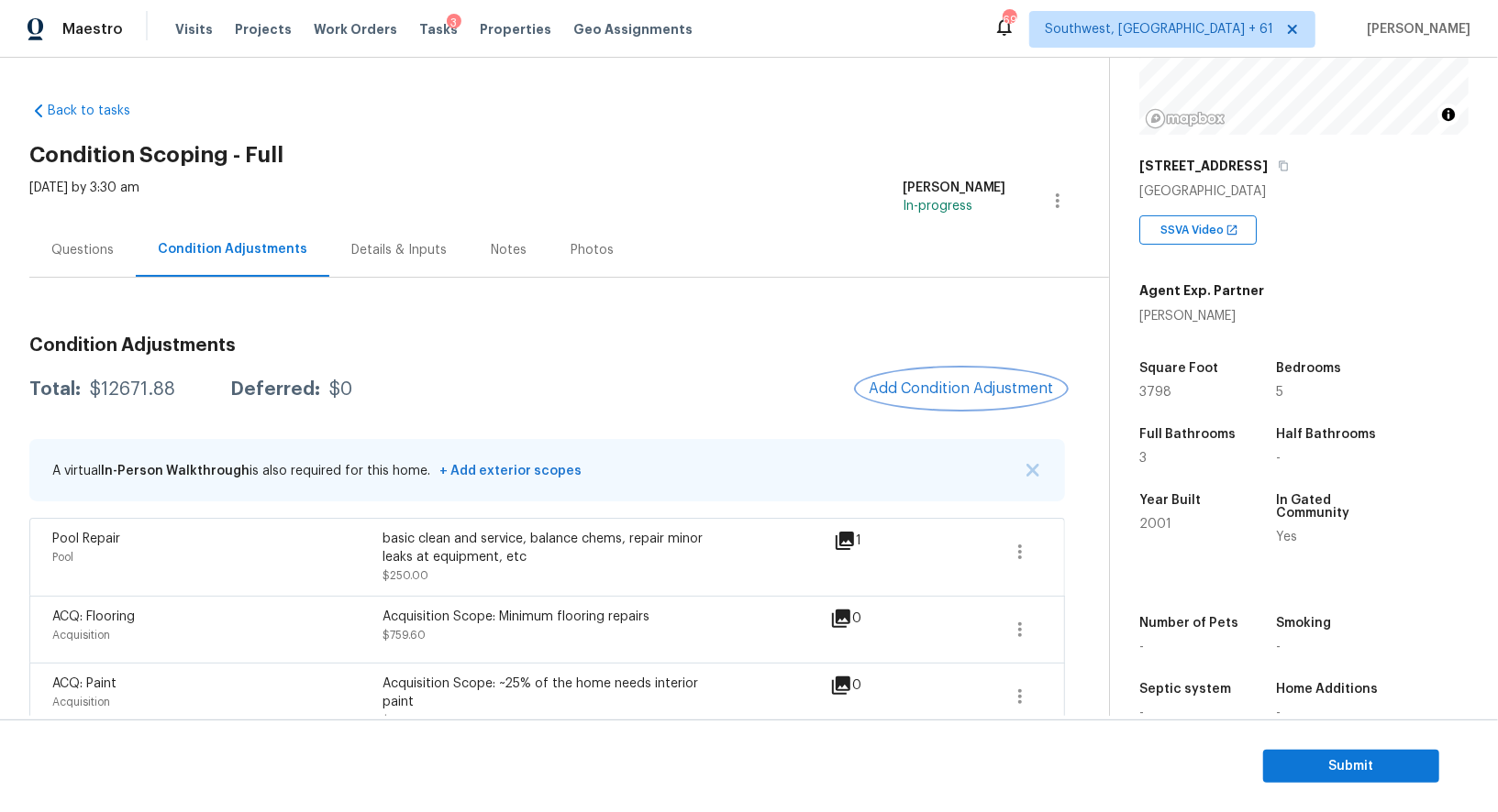
click at [952, 401] on button "Add Condition Adjustment" at bounding box center [961, 389] width 207 height 39
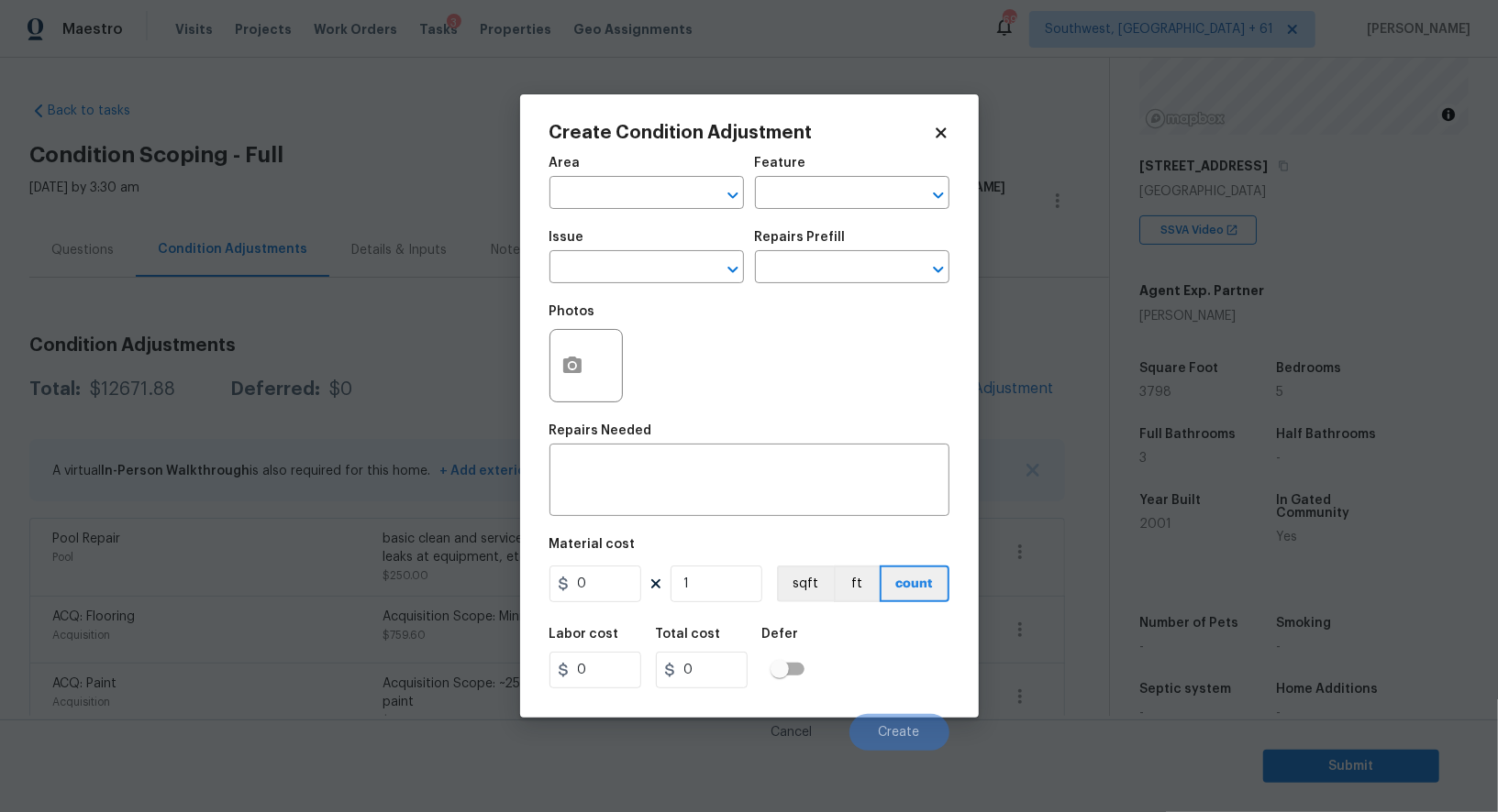
click at [611, 284] on input "text" at bounding box center [620, 269] width 143 height 28
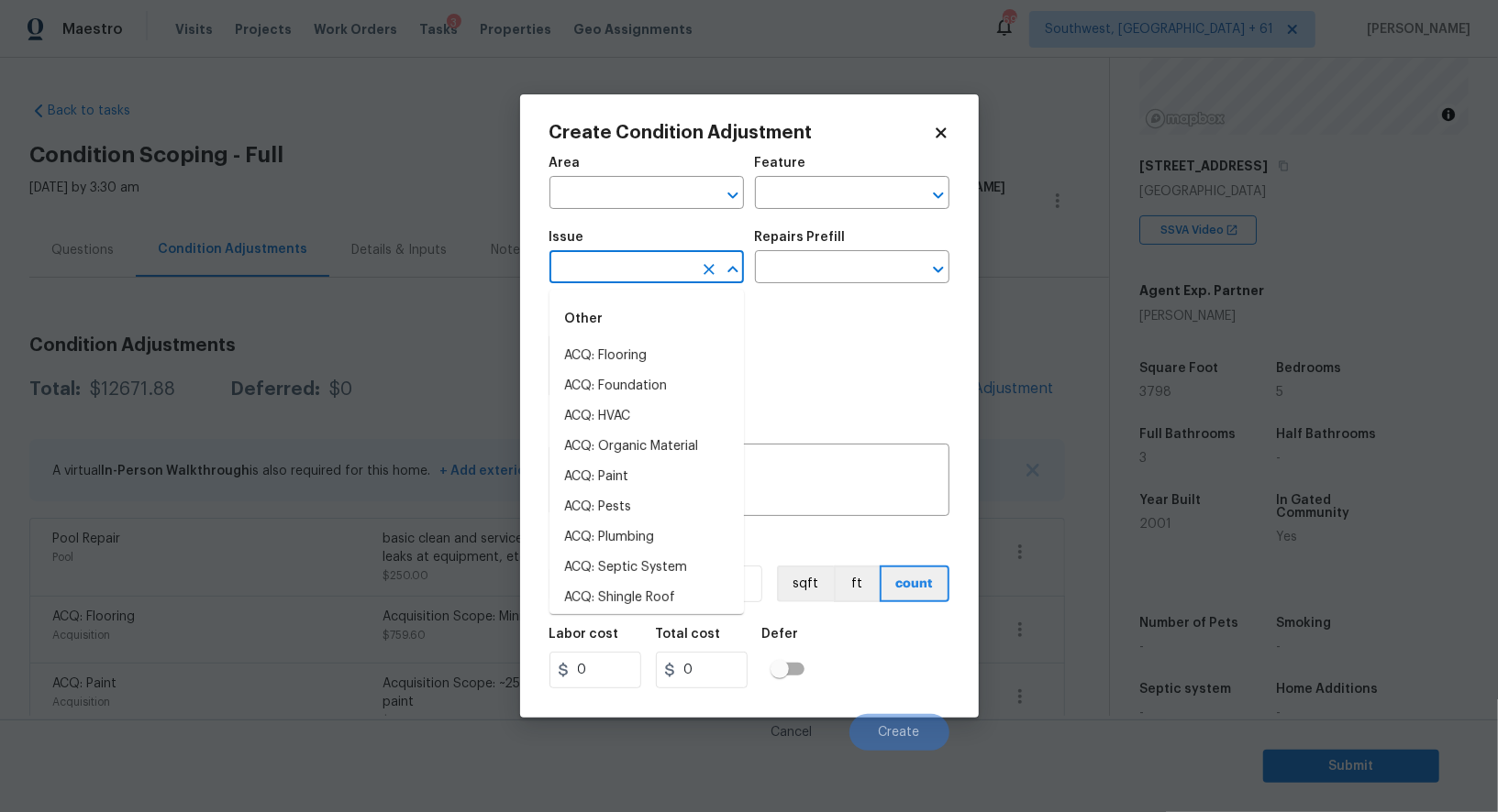
click at [611, 283] on input "text" at bounding box center [620, 269] width 143 height 28
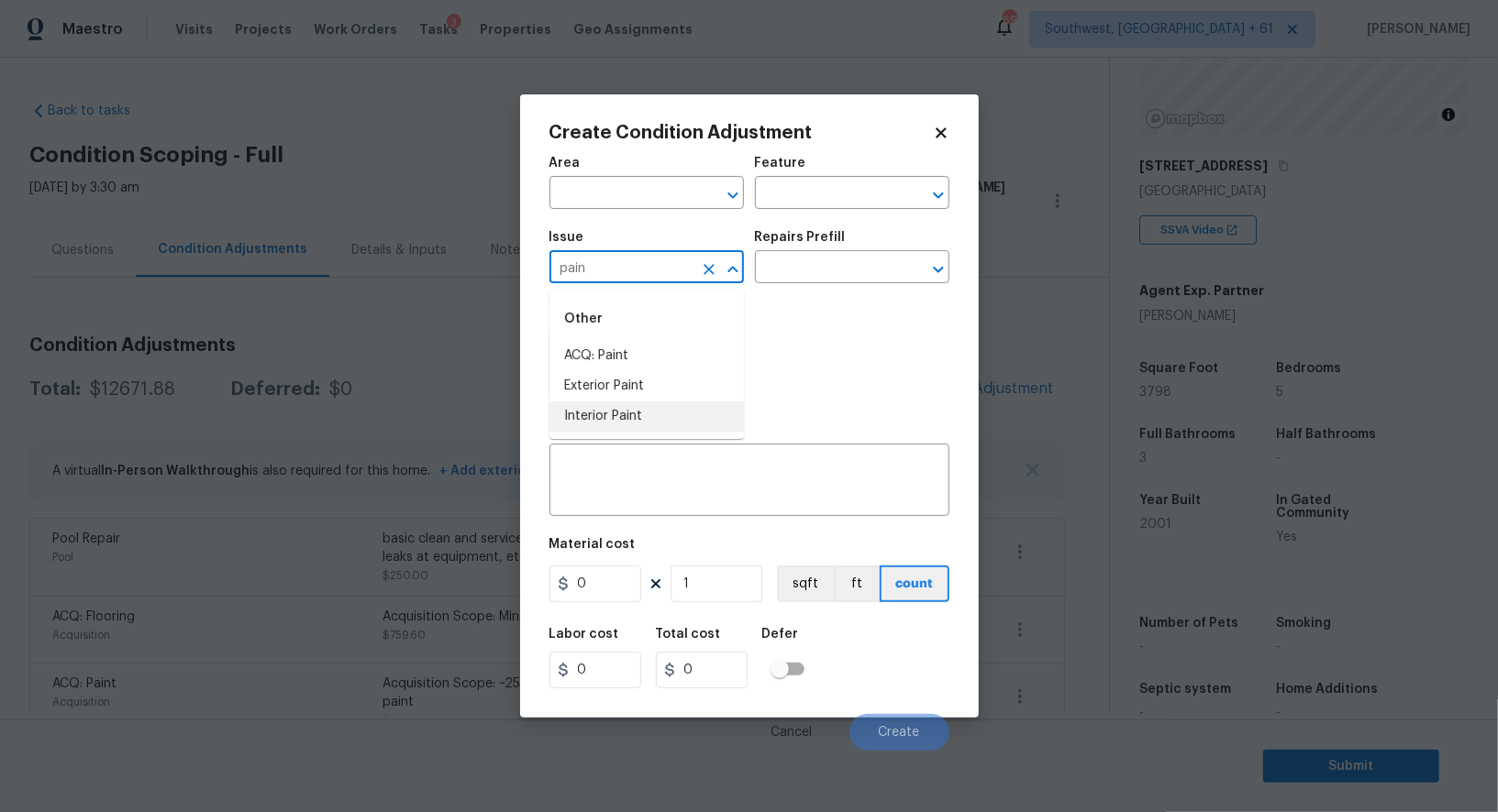
click at [644, 433] on ul "Other ACQ: Paint Exterior Paint Interior Paint" at bounding box center [647, 364] width 195 height 149
click at [652, 421] on li "Interior Paint" at bounding box center [647, 417] width 195 height 30
type input "Interior Paint"
click at [832, 263] on input "text" at bounding box center [826, 269] width 143 height 28
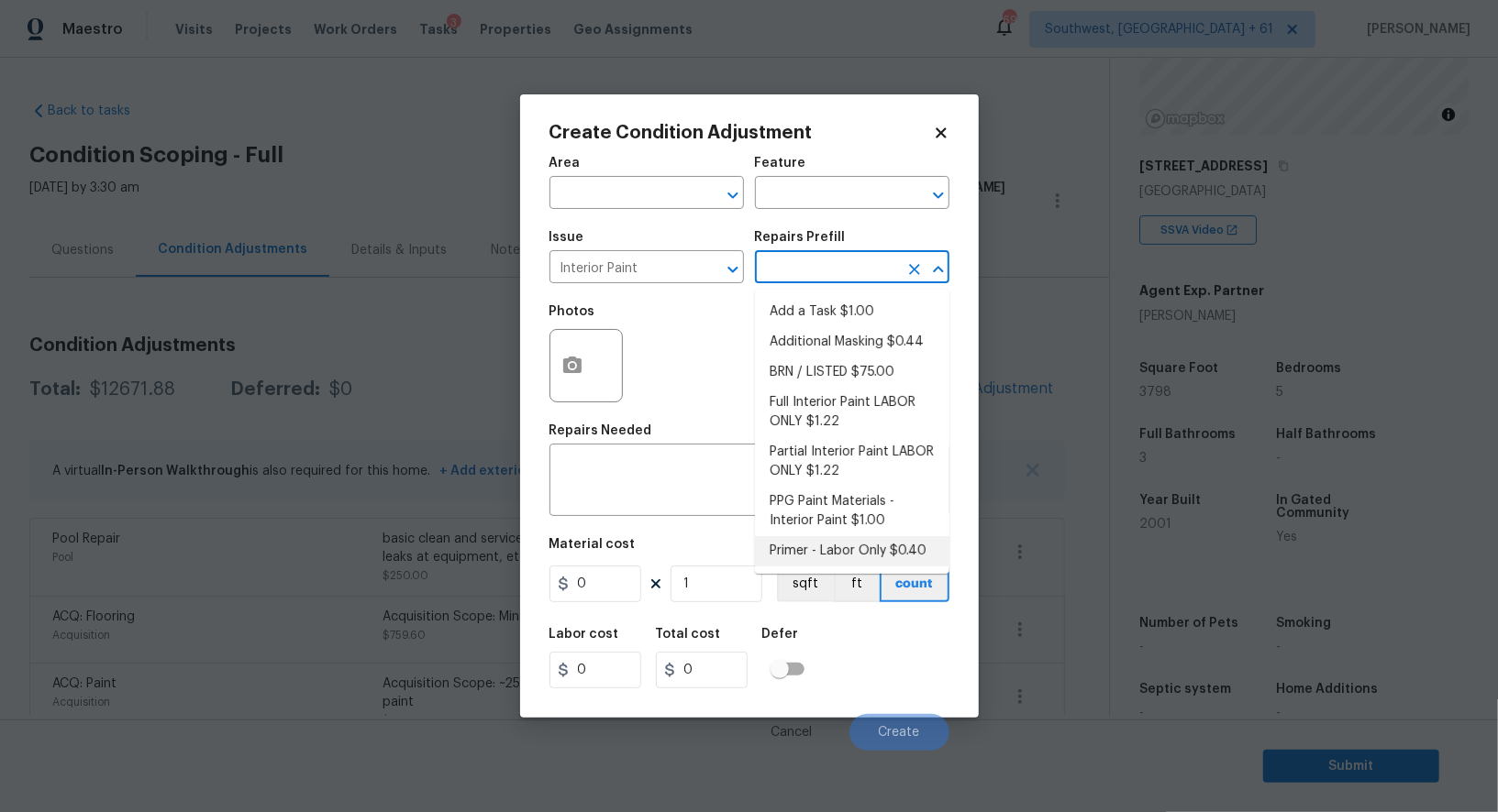
click at [804, 566] on ul "Add a Task $1.00 Additional Masking $0.44 BRN / LISTED $75.00 Full Interior Pai…" at bounding box center [852, 431] width 195 height 285
click at [814, 545] on li "Primer - Labor Only $0.40" at bounding box center [852, 551] width 195 height 30
type input "Overall Paint"
type textarea "Interior primer - PRIMER PROVIDED BY OPENDOOR - All nails, screws, drywall anch…"
type input "0.4"
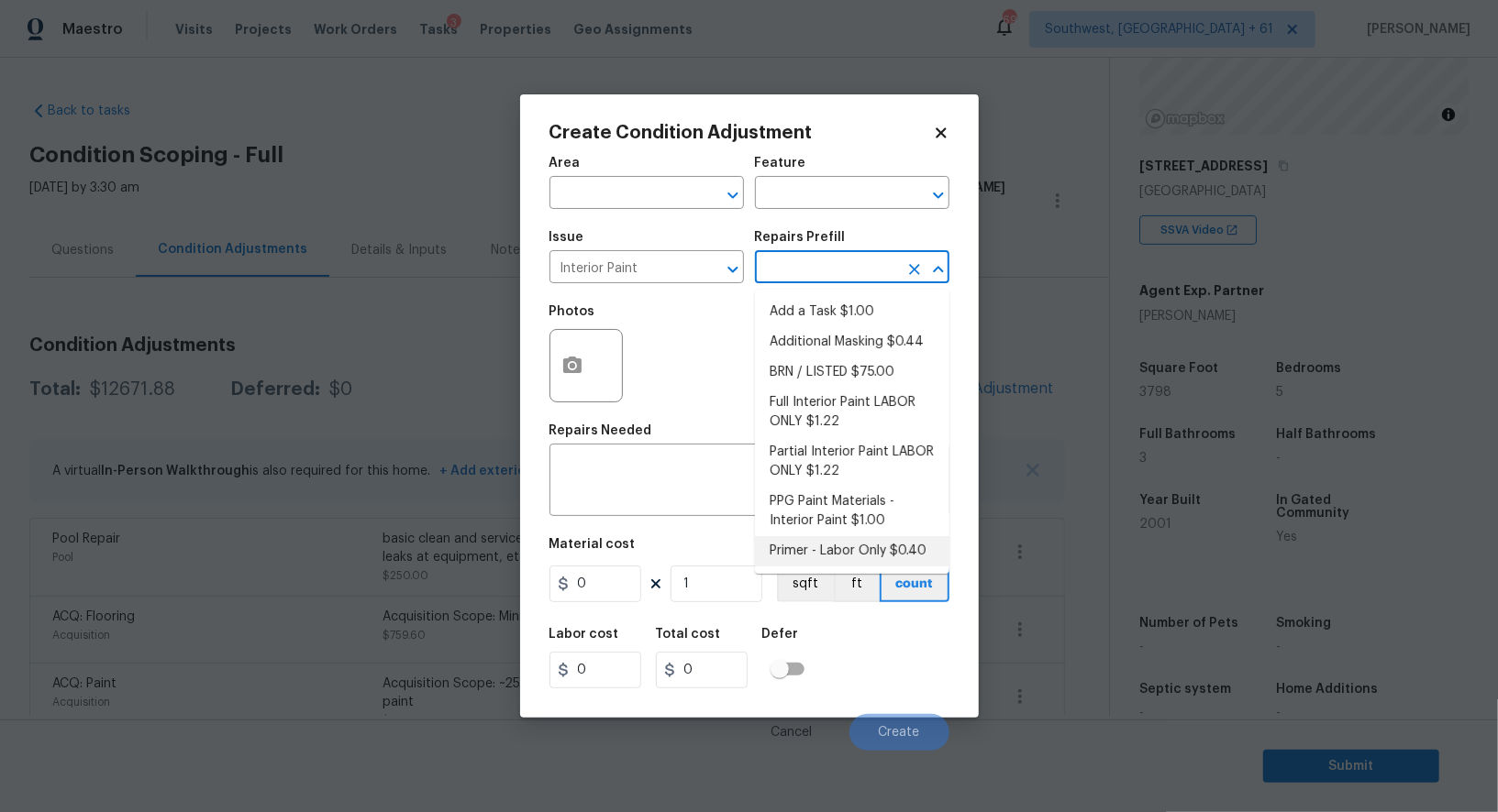
type input "0.4"
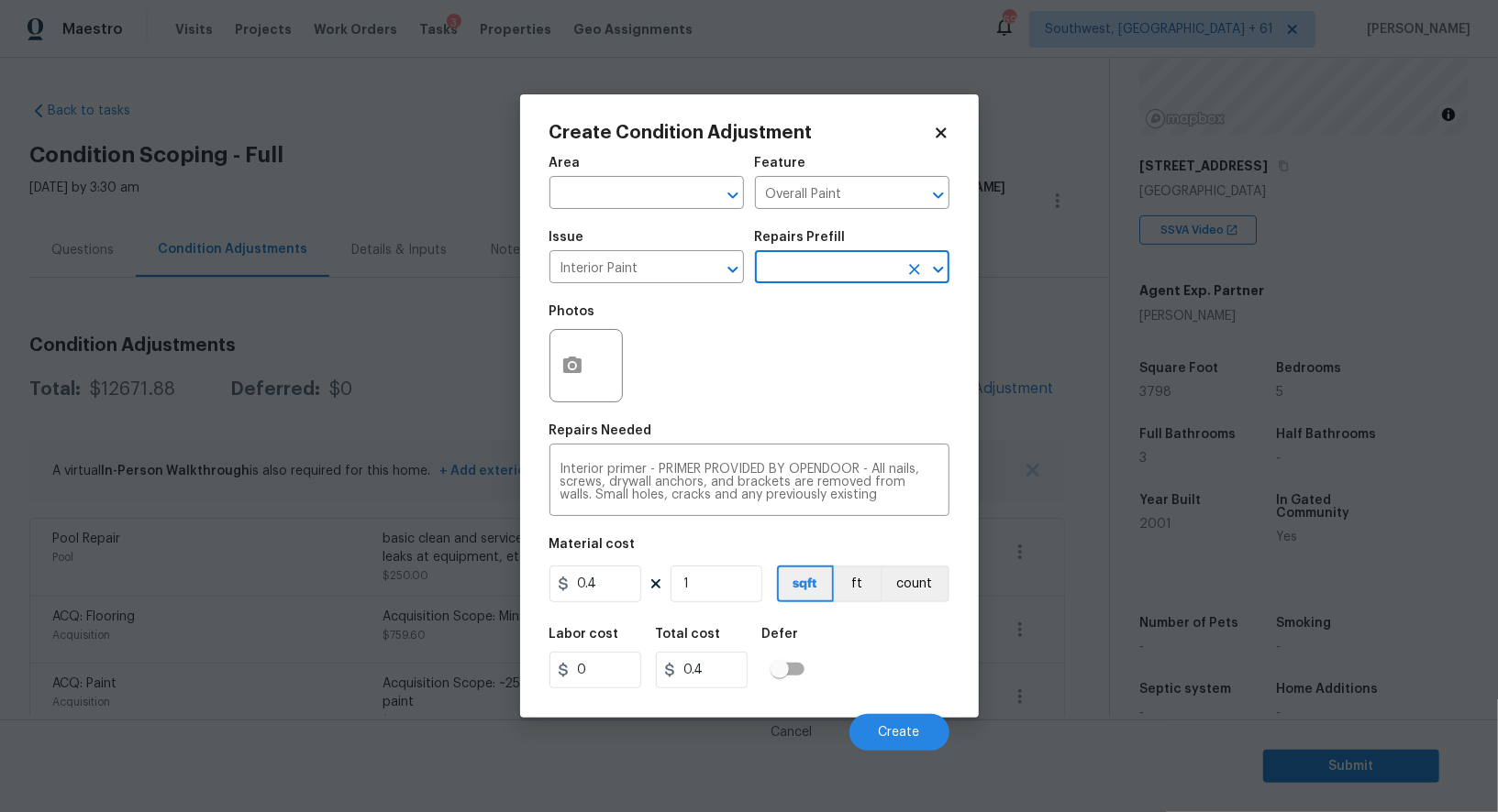
click at [557, 618] on div "Area ​ Feature Overall Paint ​ Issue Interior Paint ​ Repairs Prefill ​ Photos …" at bounding box center [749, 448] width 400 height 605
click at [592, 595] on input "0.4" at bounding box center [595, 583] width 92 height 37
type input "200"
click at [678, 651] on div "Total cost" at bounding box center [708, 639] width 106 height 24
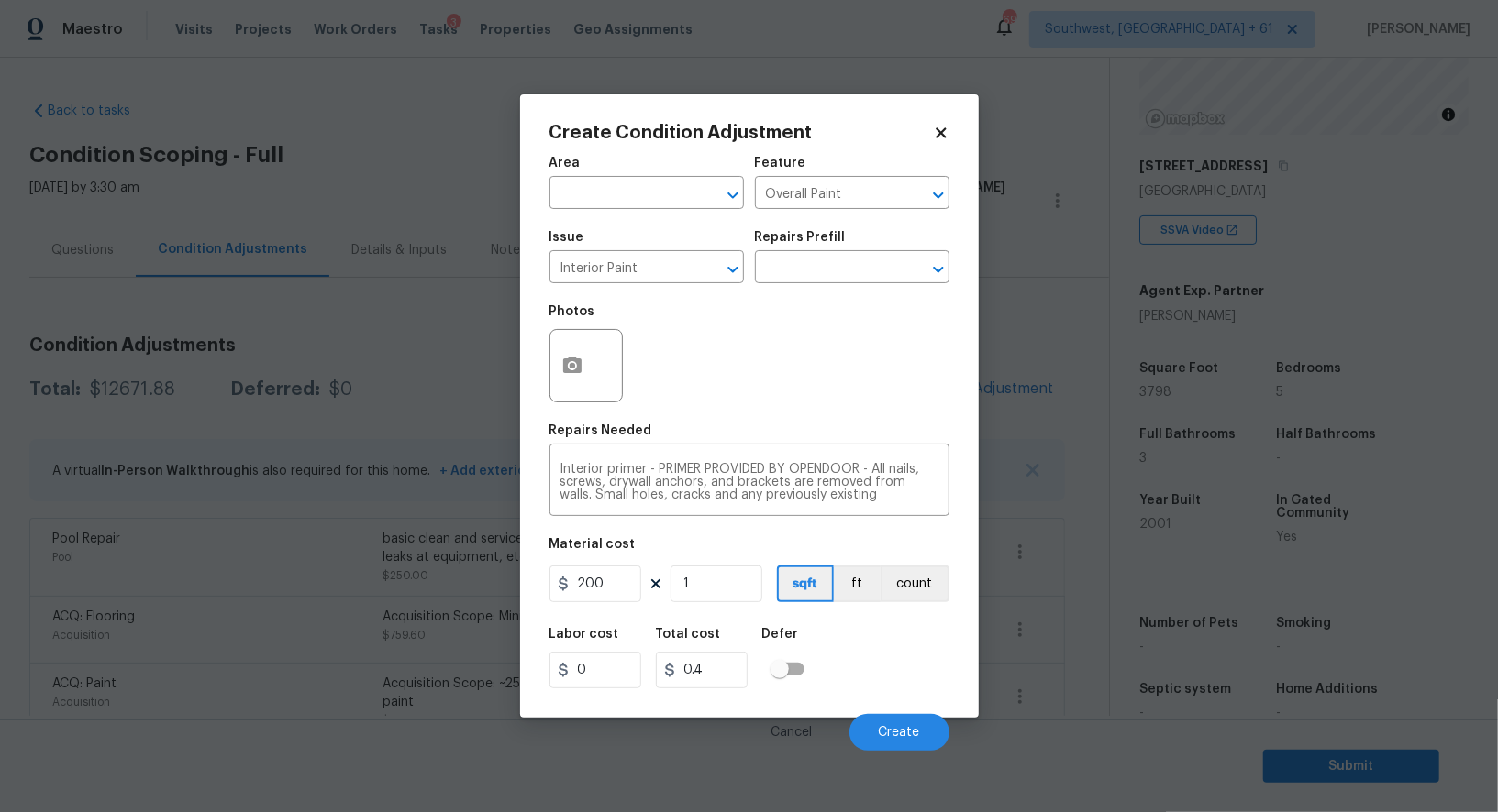
type input "200"
click at [868, 729] on button "Create" at bounding box center [899, 732] width 100 height 37
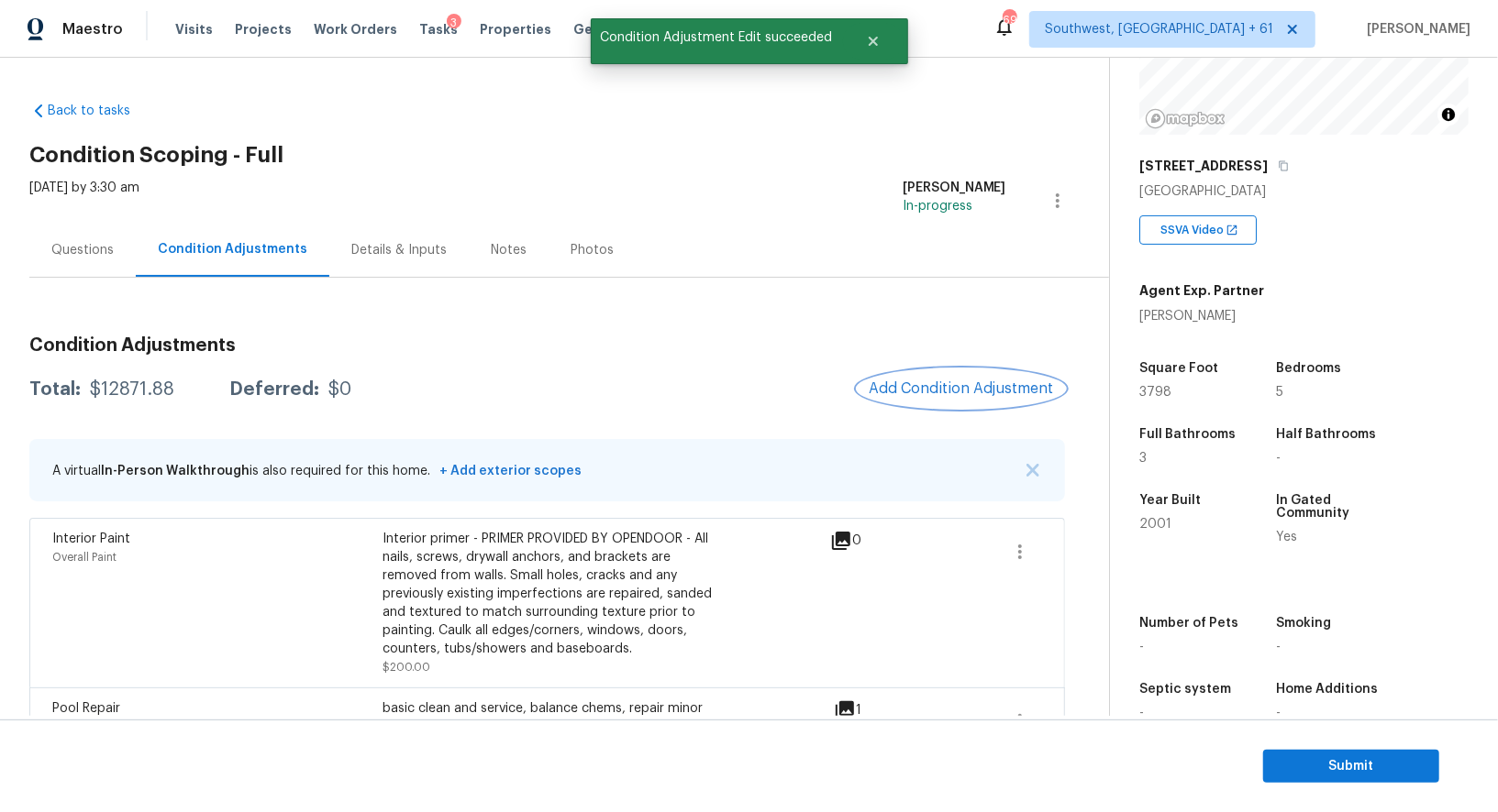
click at [973, 384] on span "Add Condition Adjustment" at bounding box center [961, 388] width 185 height 16
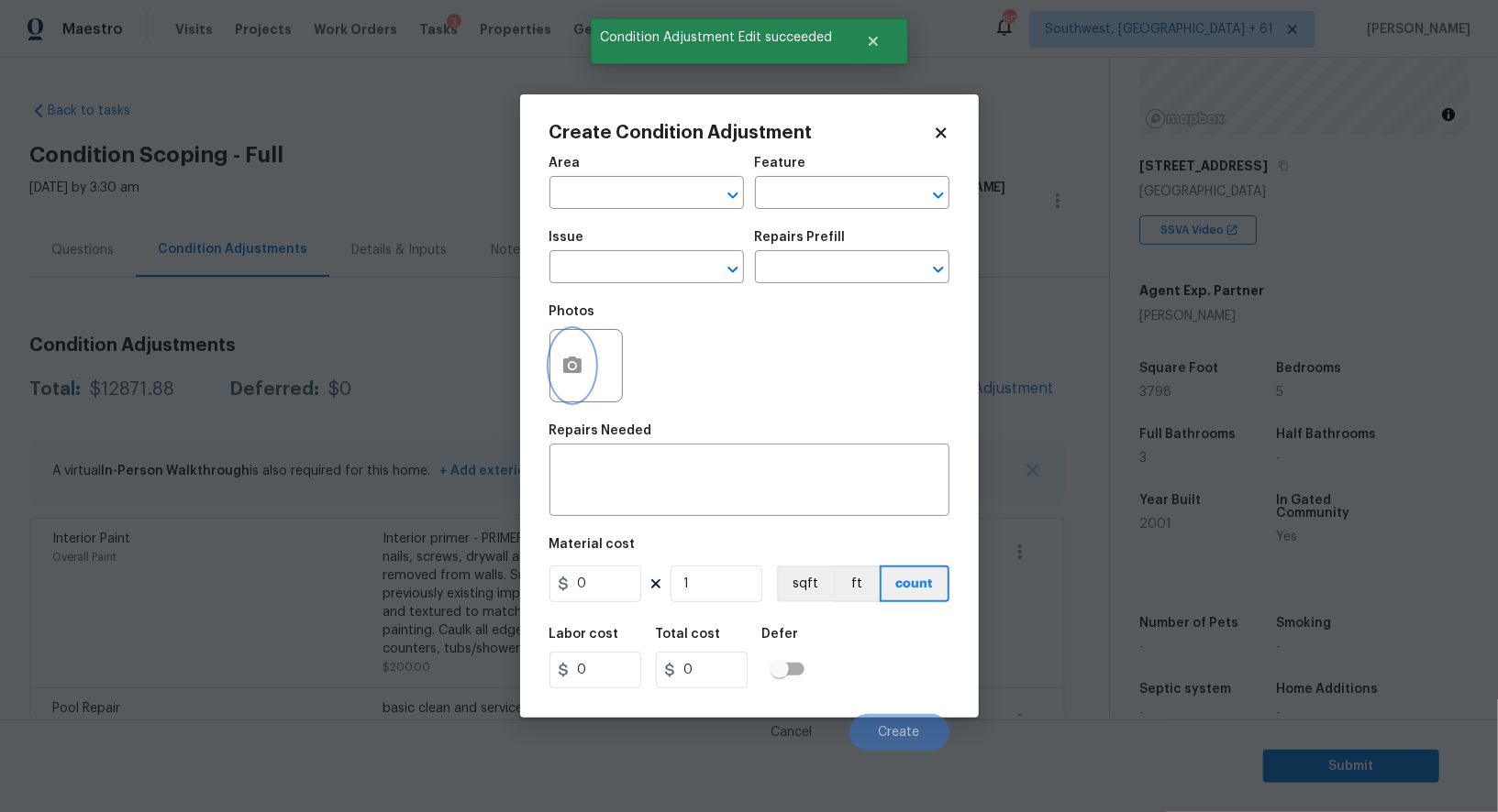
click at [574, 365] on icon "button" at bounding box center [571, 365] width 22 height 22
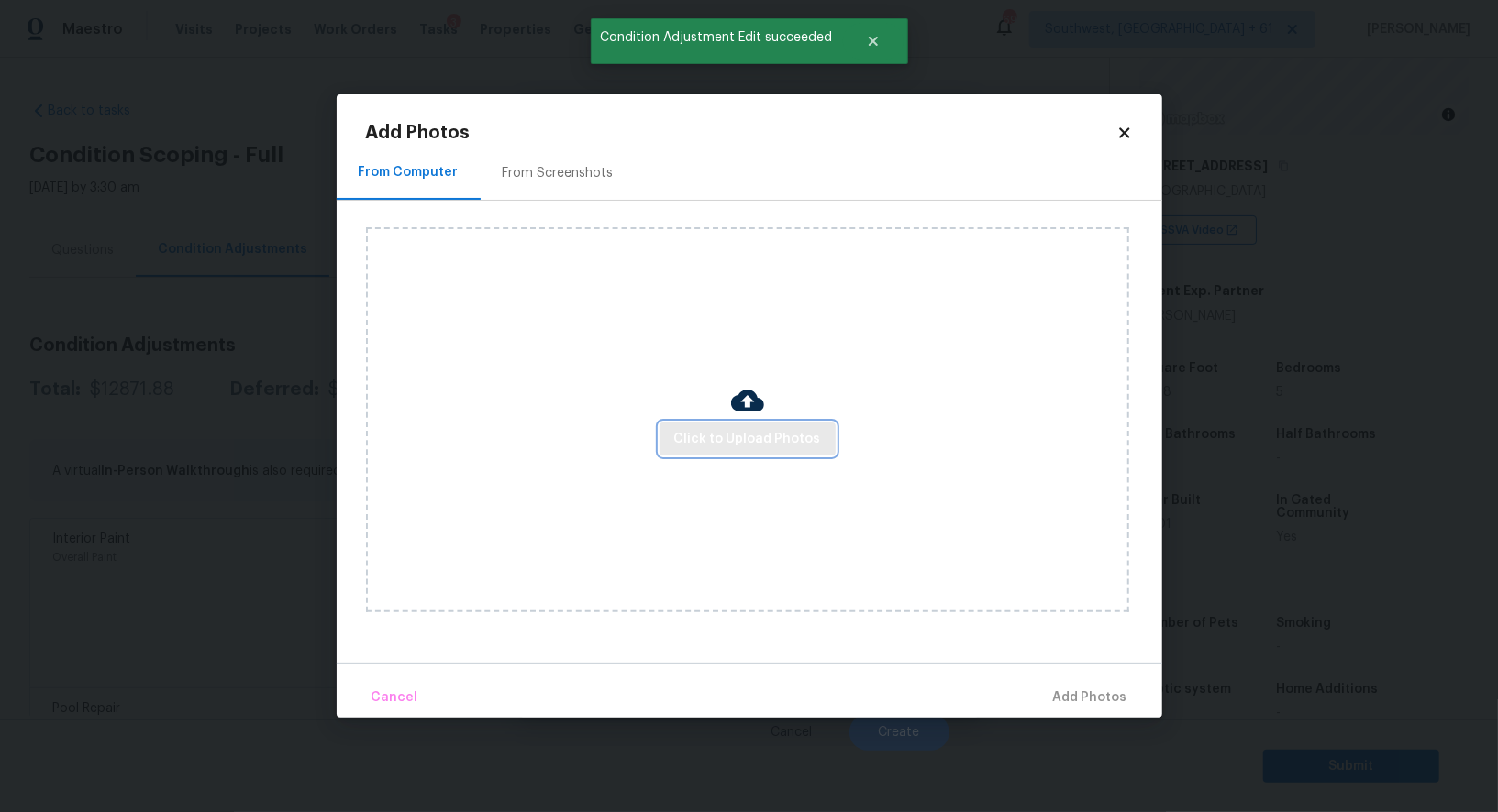
click at [712, 432] on span "Click to Upload Photos" at bounding box center [747, 440] width 147 height 23
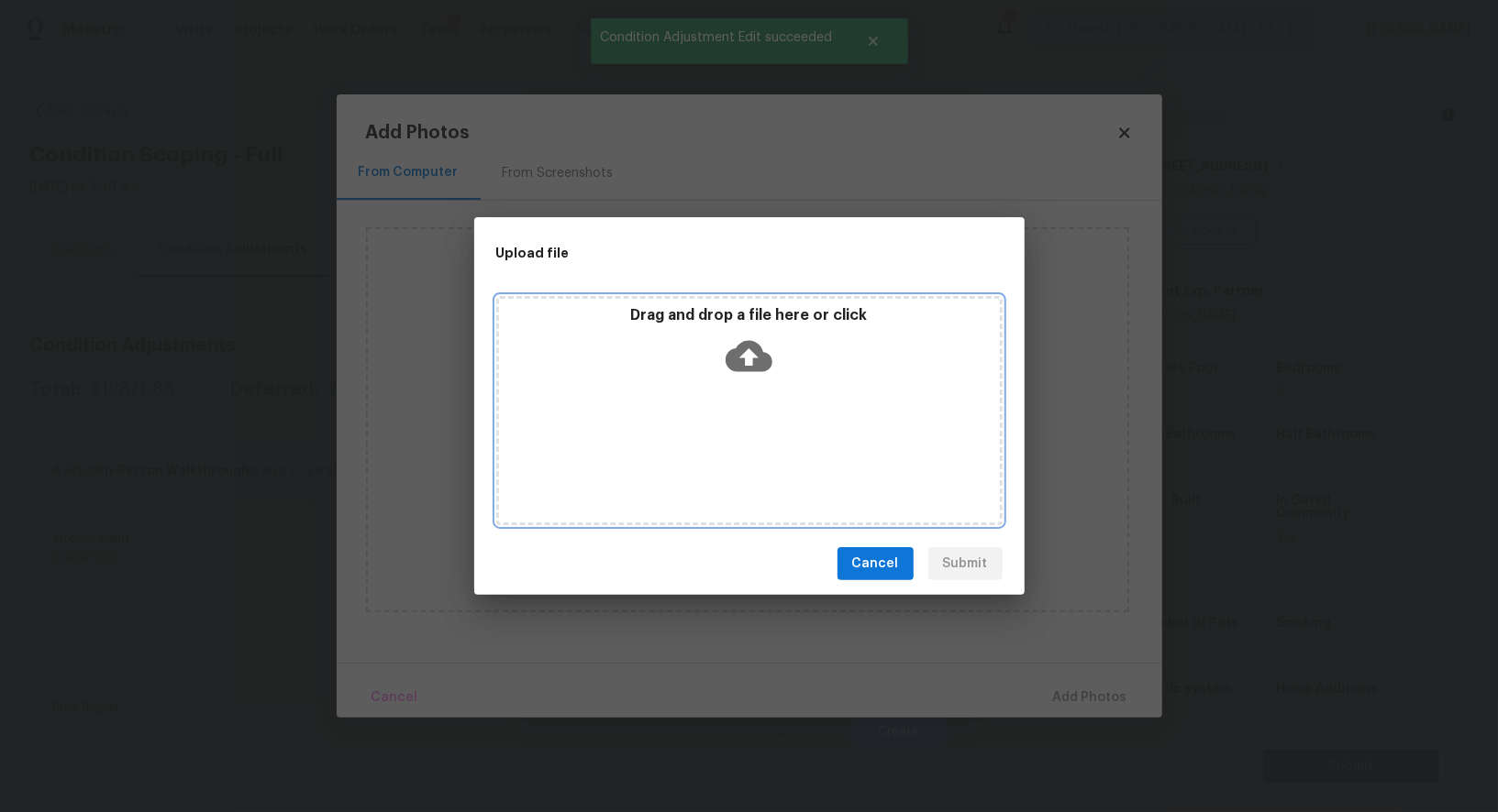
click at [735, 380] on div "Drag and drop a file here or click" at bounding box center [749, 345] width 500 height 78
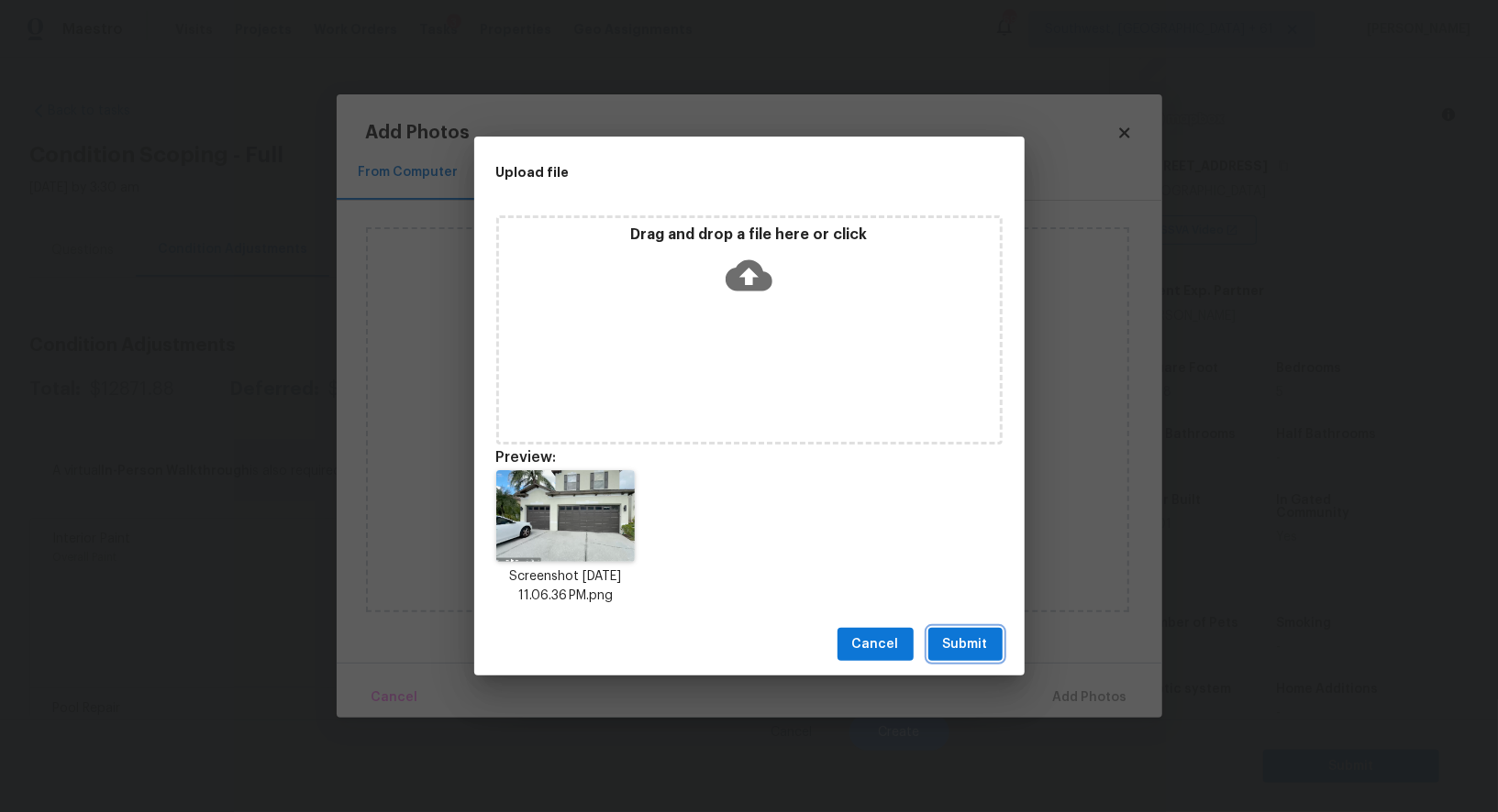
click at [932, 636] on button "Submit" at bounding box center [965, 645] width 75 height 34
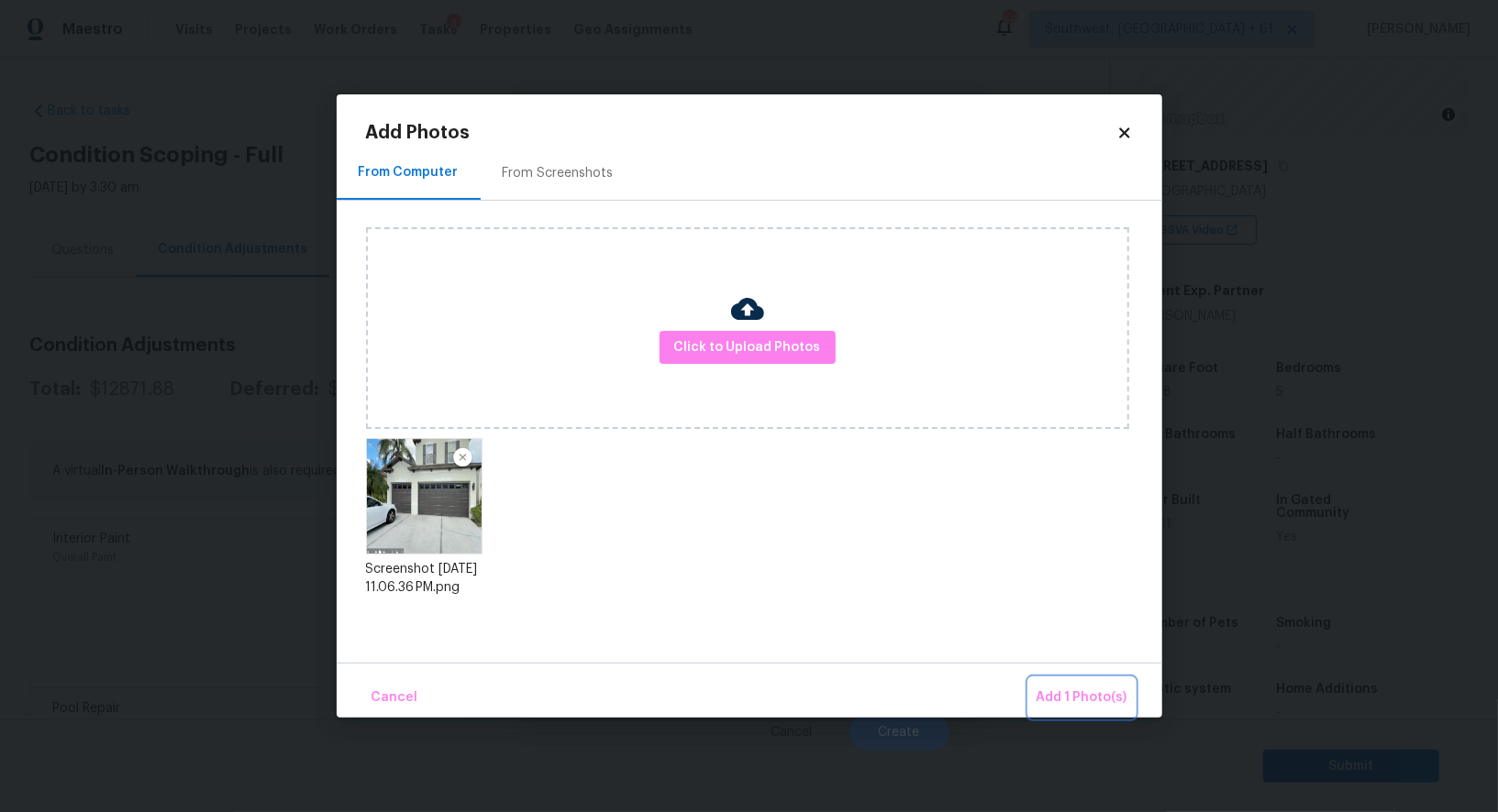
click at [1082, 682] on button "Add 1 Photo(s)" at bounding box center [1082, 699] width 106 height 40
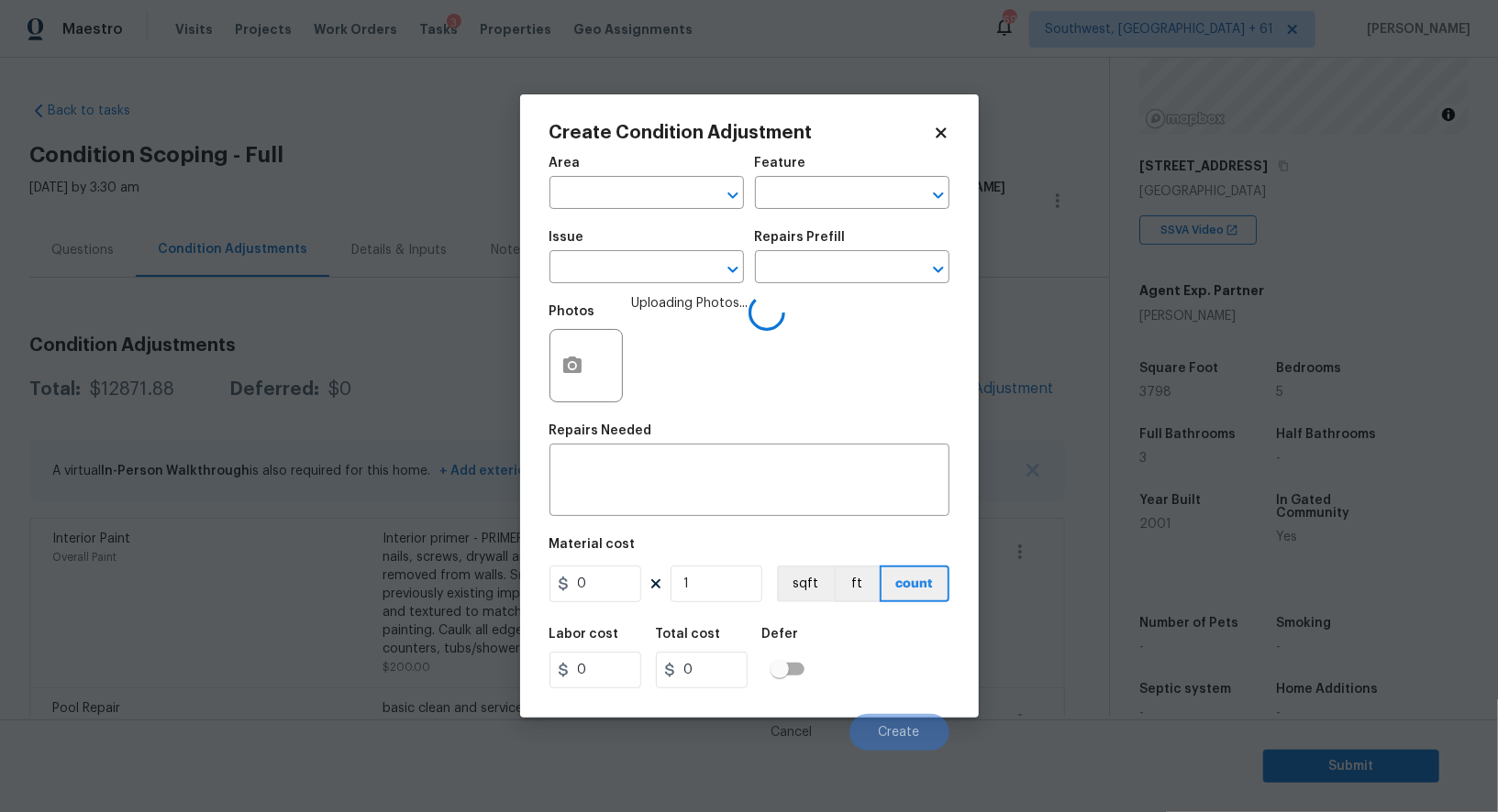
click at [632, 287] on span "Issue ​" at bounding box center [647, 257] width 195 height 75
click at [632, 276] on input "text" at bounding box center [620, 269] width 143 height 28
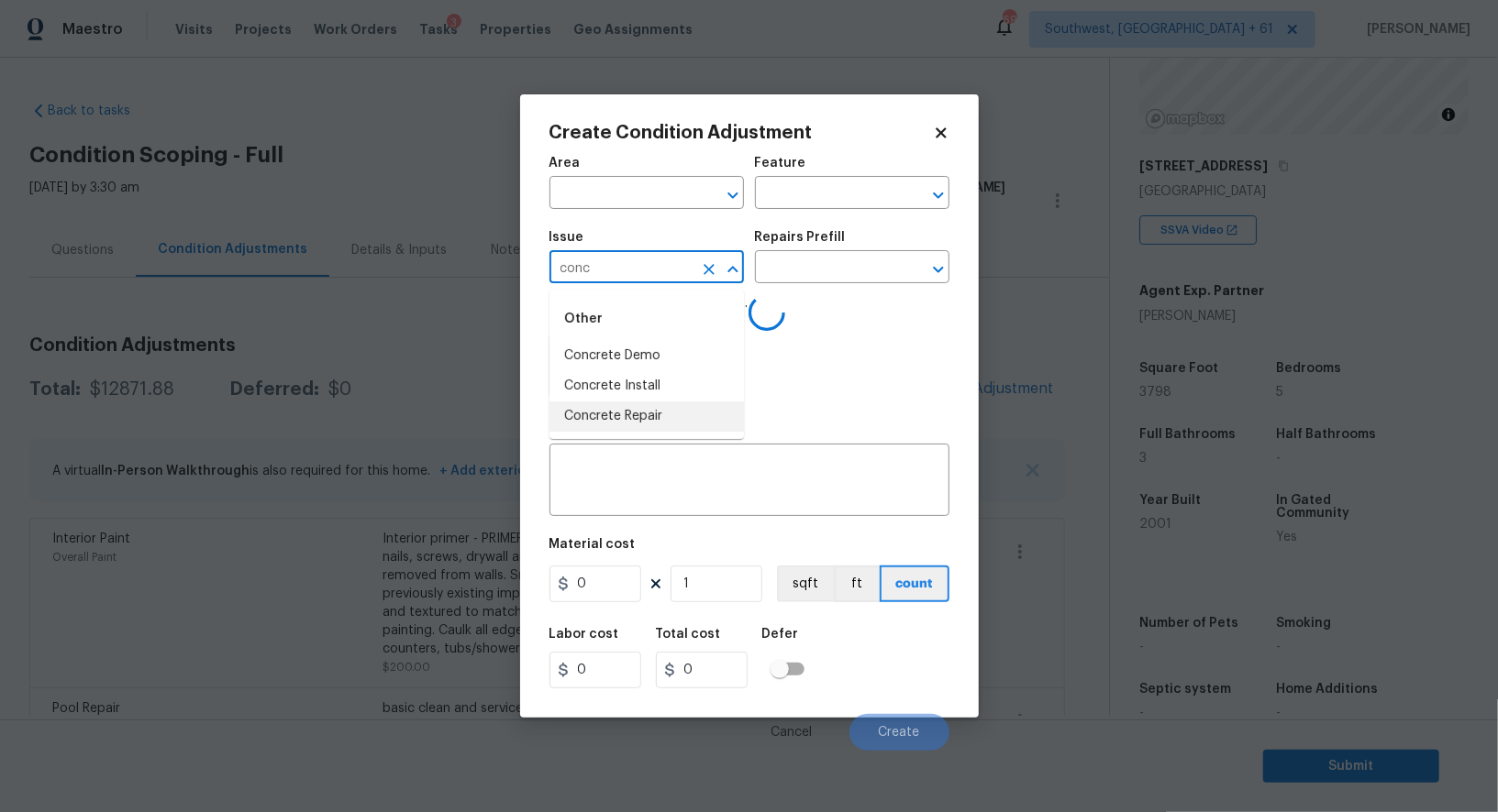
click at [639, 421] on li "Concrete Repair" at bounding box center [647, 417] width 195 height 30
type input "Concrete Repair"
click at [823, 262] on input "text" at bounding box center [826, 269] width 143 height 28
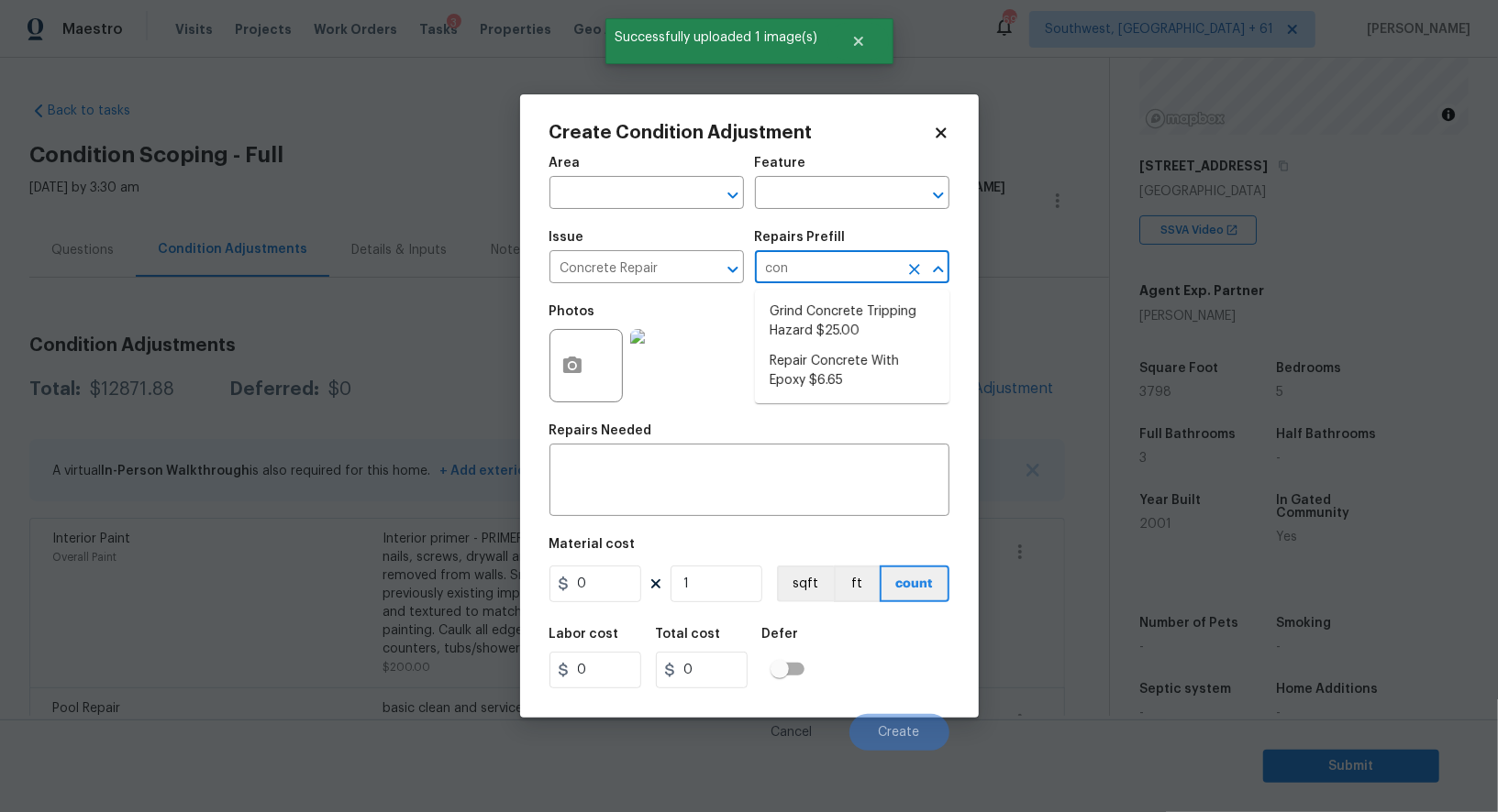
type input "conc"
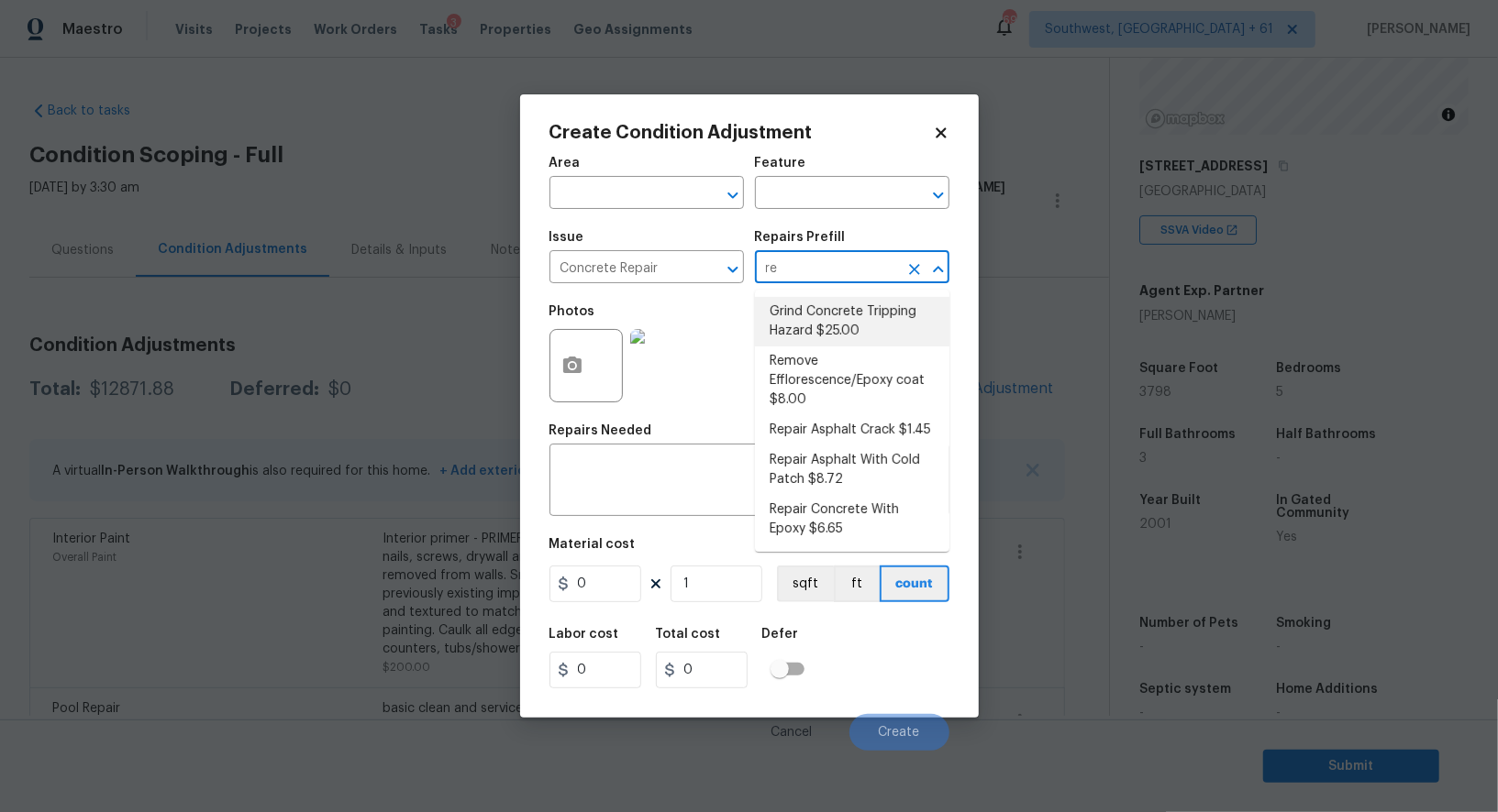
type input "r"
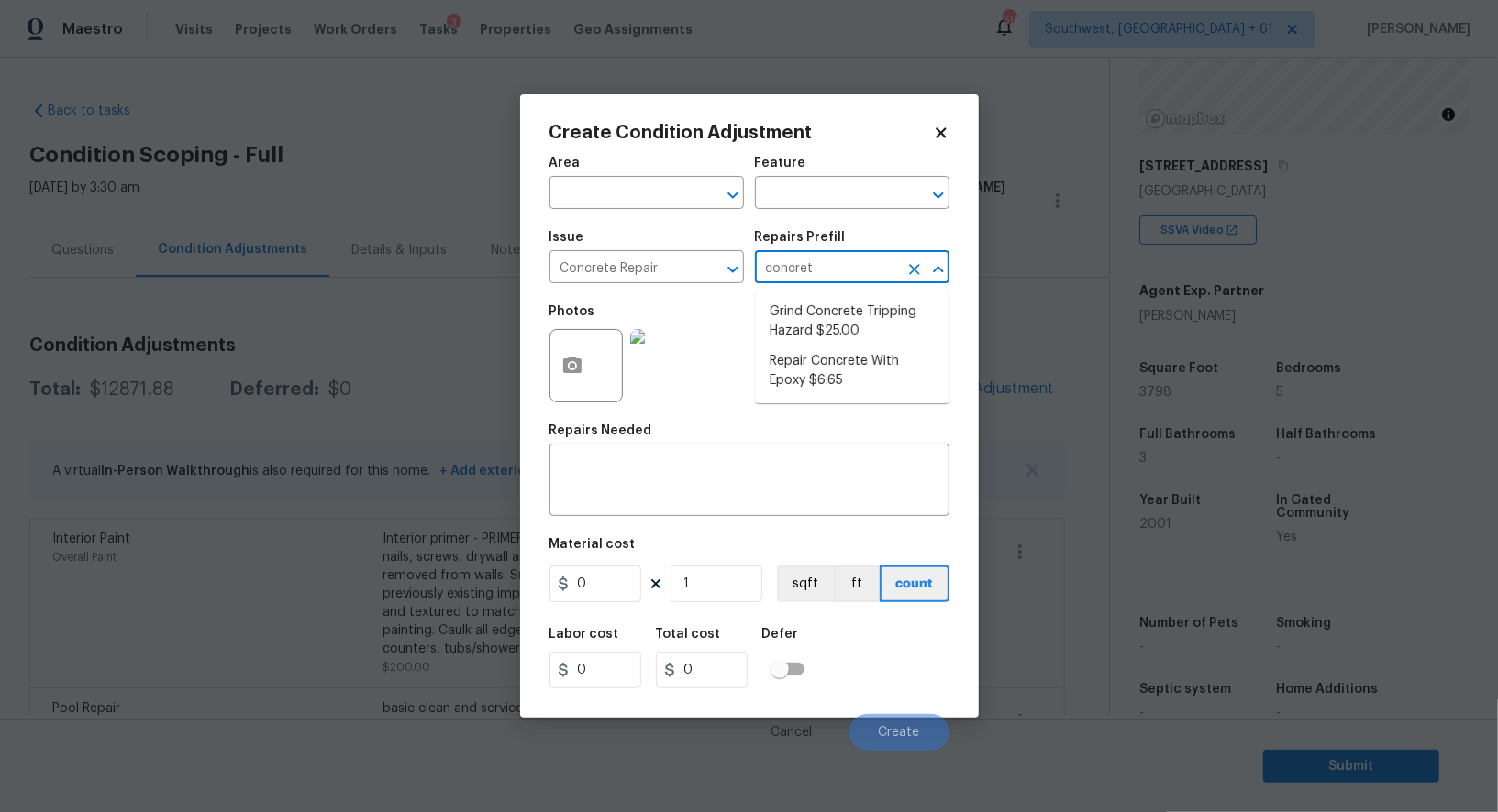
type input "concrete"
click at [848, 378] on li "Repair Concrete With Epoxy $6.65" at bounding box center [852, 371] width 195 height 49
type input "Flatwork"
type textarea "Prep and clean the crack in the concrete thoroughly. Apply/inject a concrete ad…"
type input "6.65"
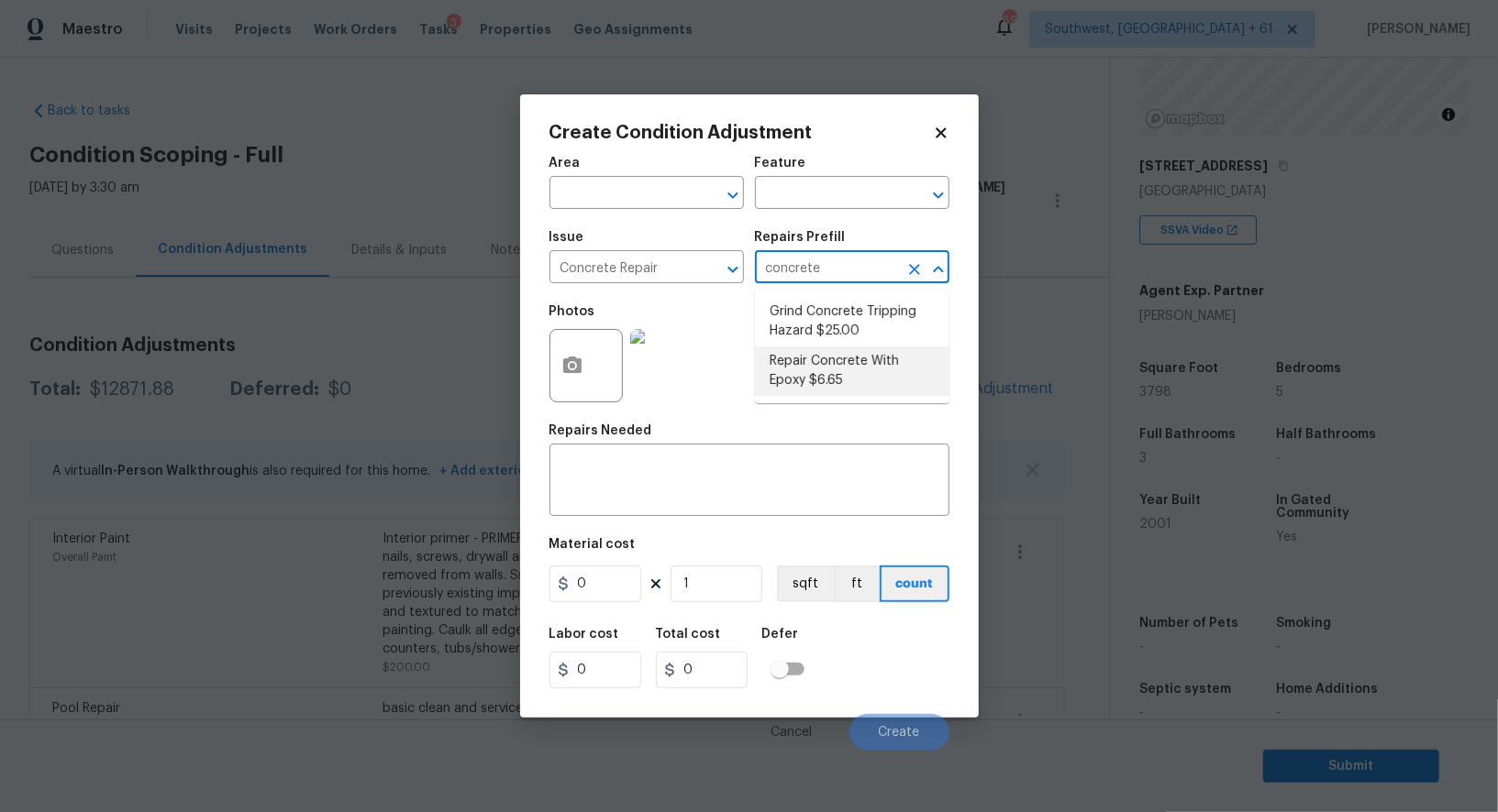
type input "6.65"
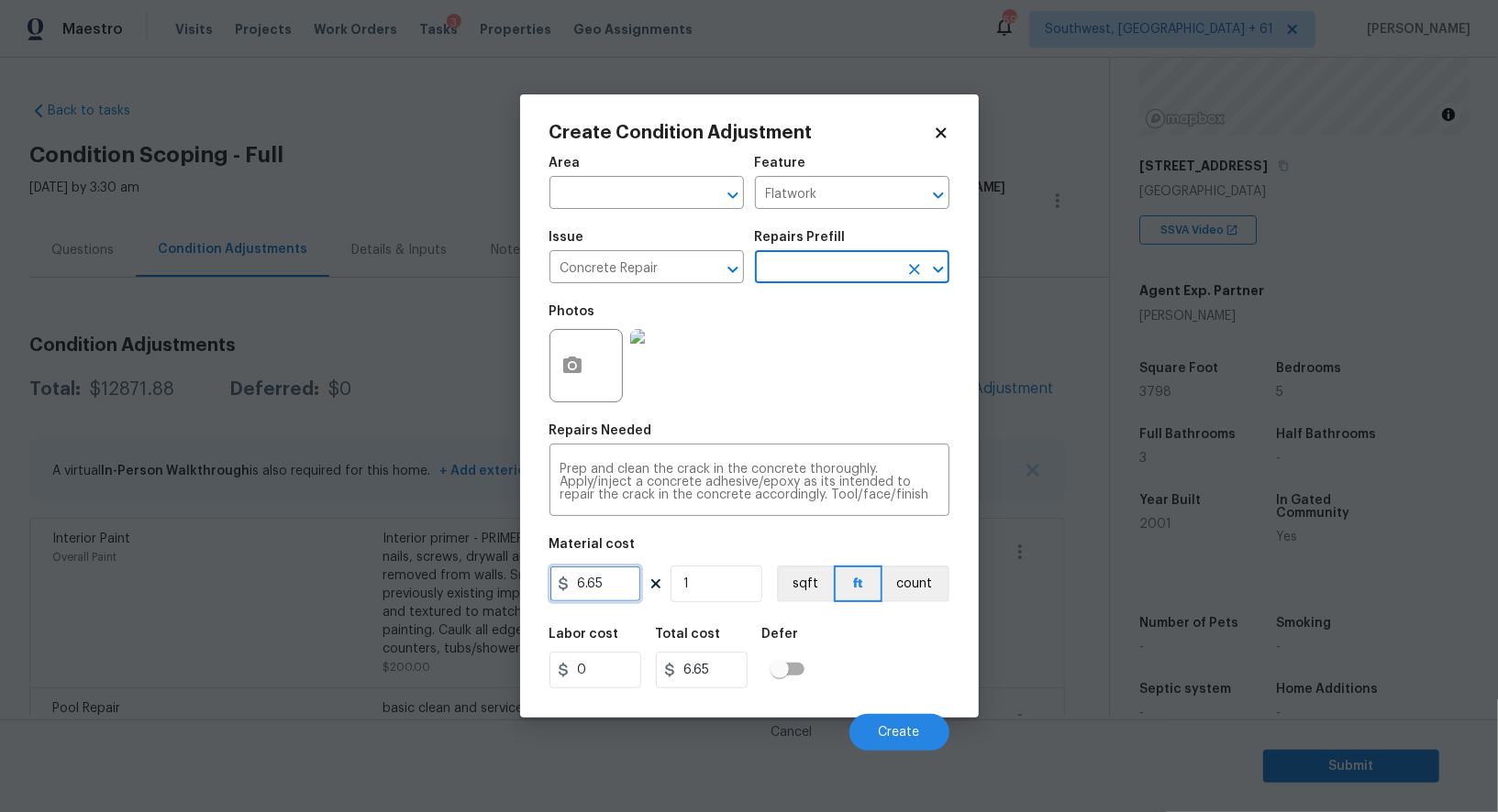
click at [607, 590] on input "6.65" at bounding box center [595, 583] width 92 height 37
type input "100"
click at [677, 641] on h5 "Total cost" at bounding box center [688, 634] width 65 height 13
type input "100"
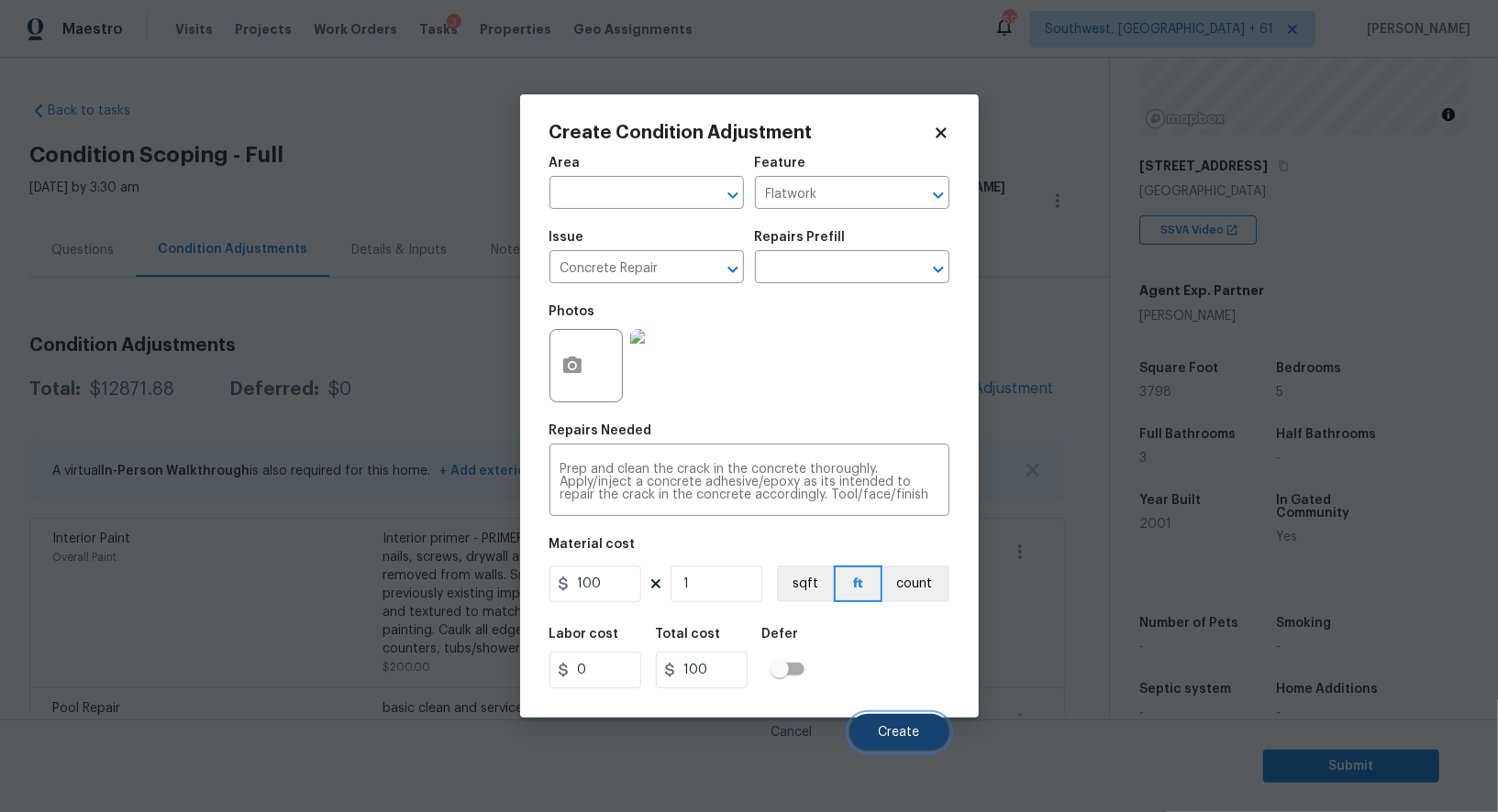
click at [914, 729] on span "Create" at bounding box center [899, 733] width 42 height 14
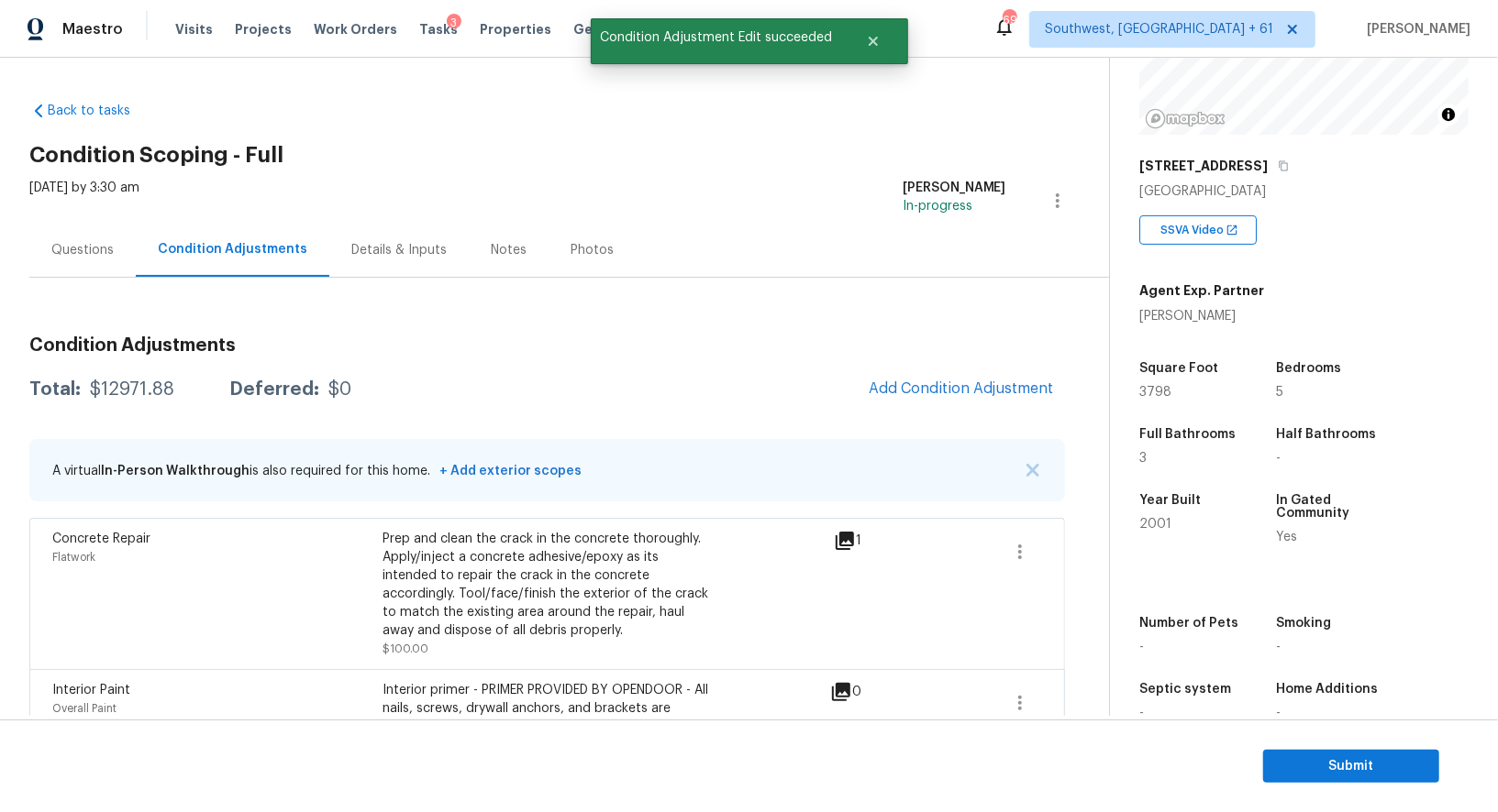
click at [131, 385] on div "$12971.88" at bounding box center [131, 389] width 84 height 18
copy div "$12971.88"
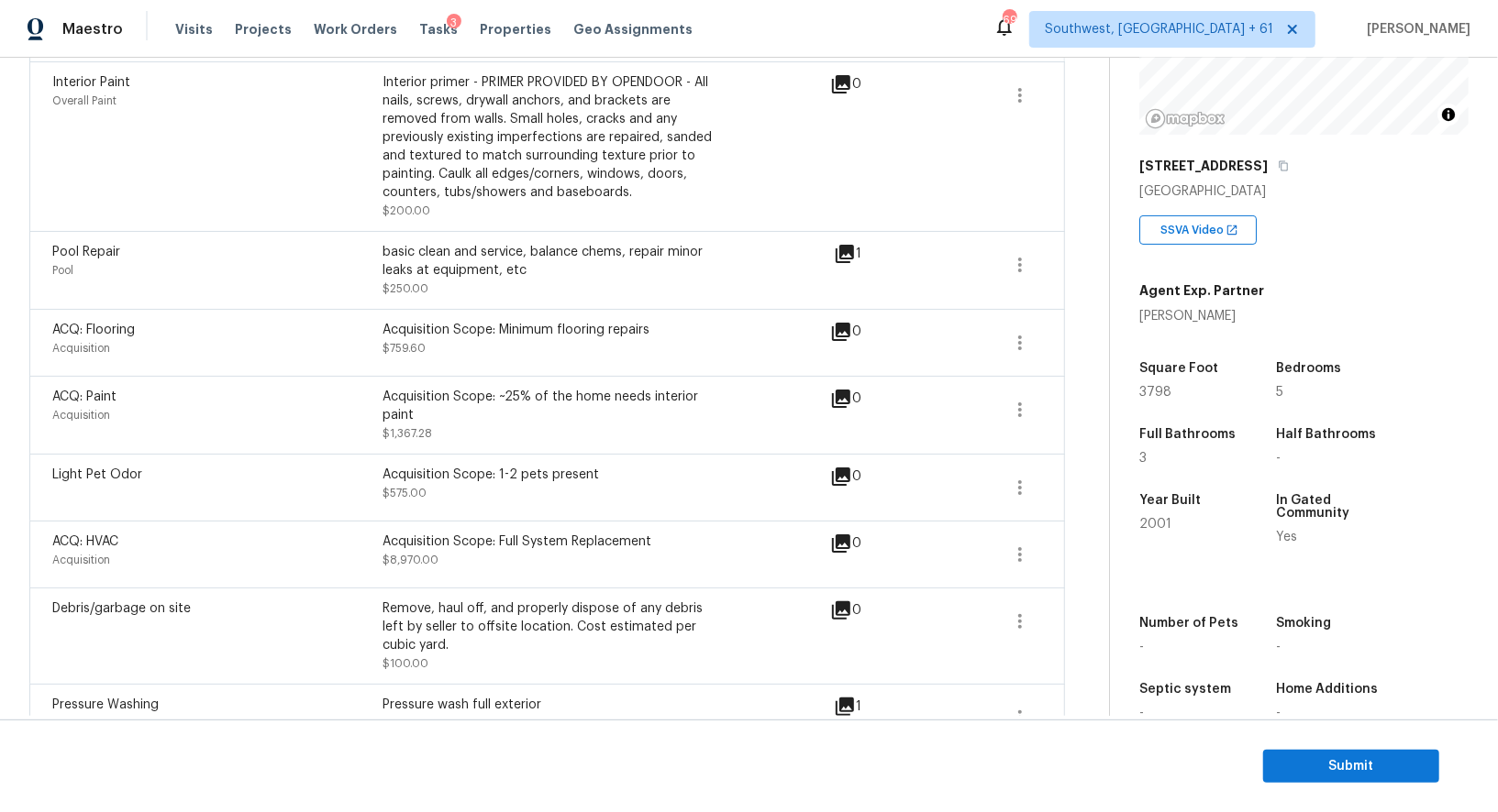
scroll to position [585, 0]
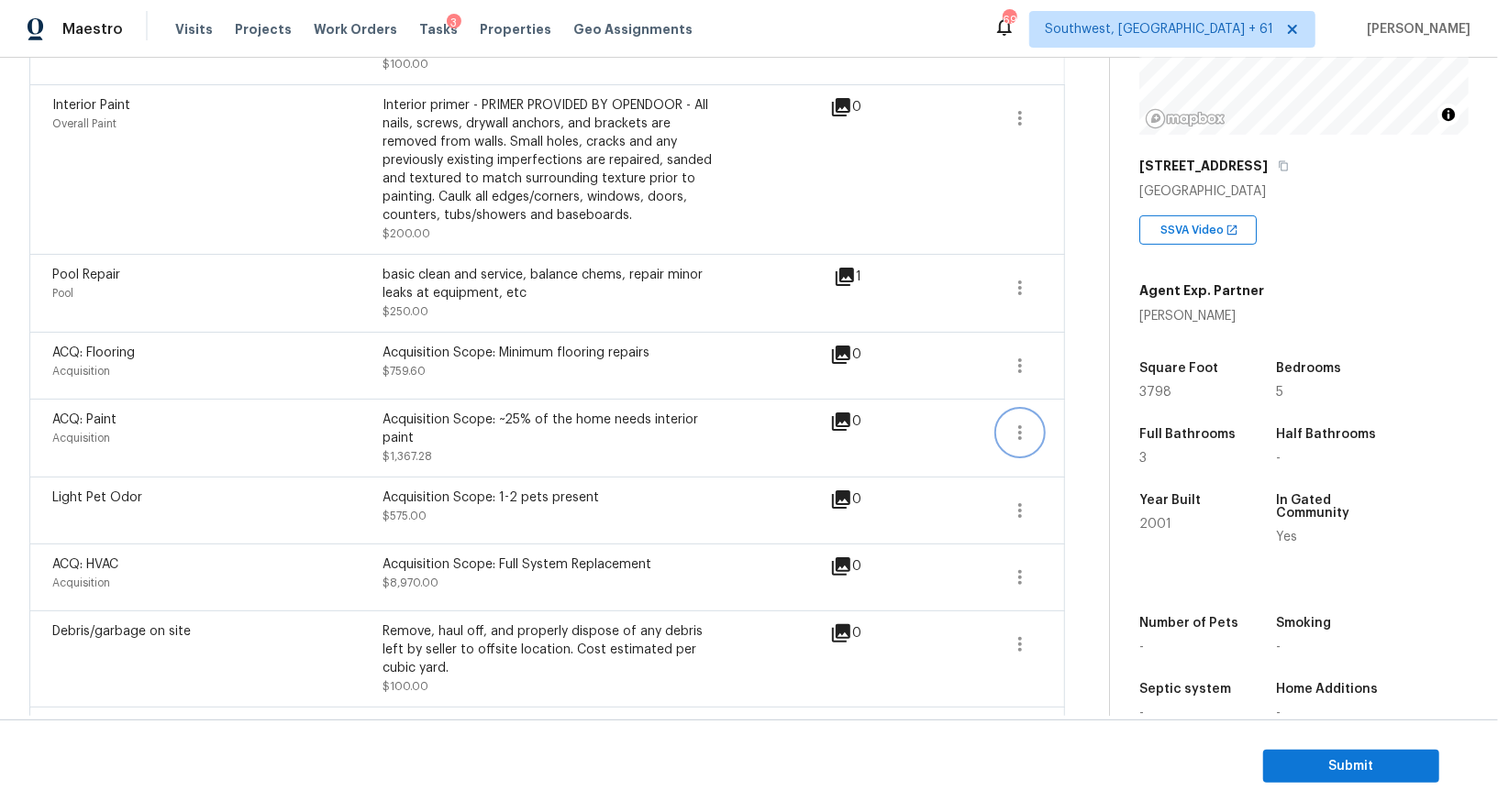
click at [1011, 427] on icon "button" at bounding box center [1019, 432] width 22 height 22
click at [1075, 430] on div "Edit" at bounding box center [1124, 426] width 143 height 18
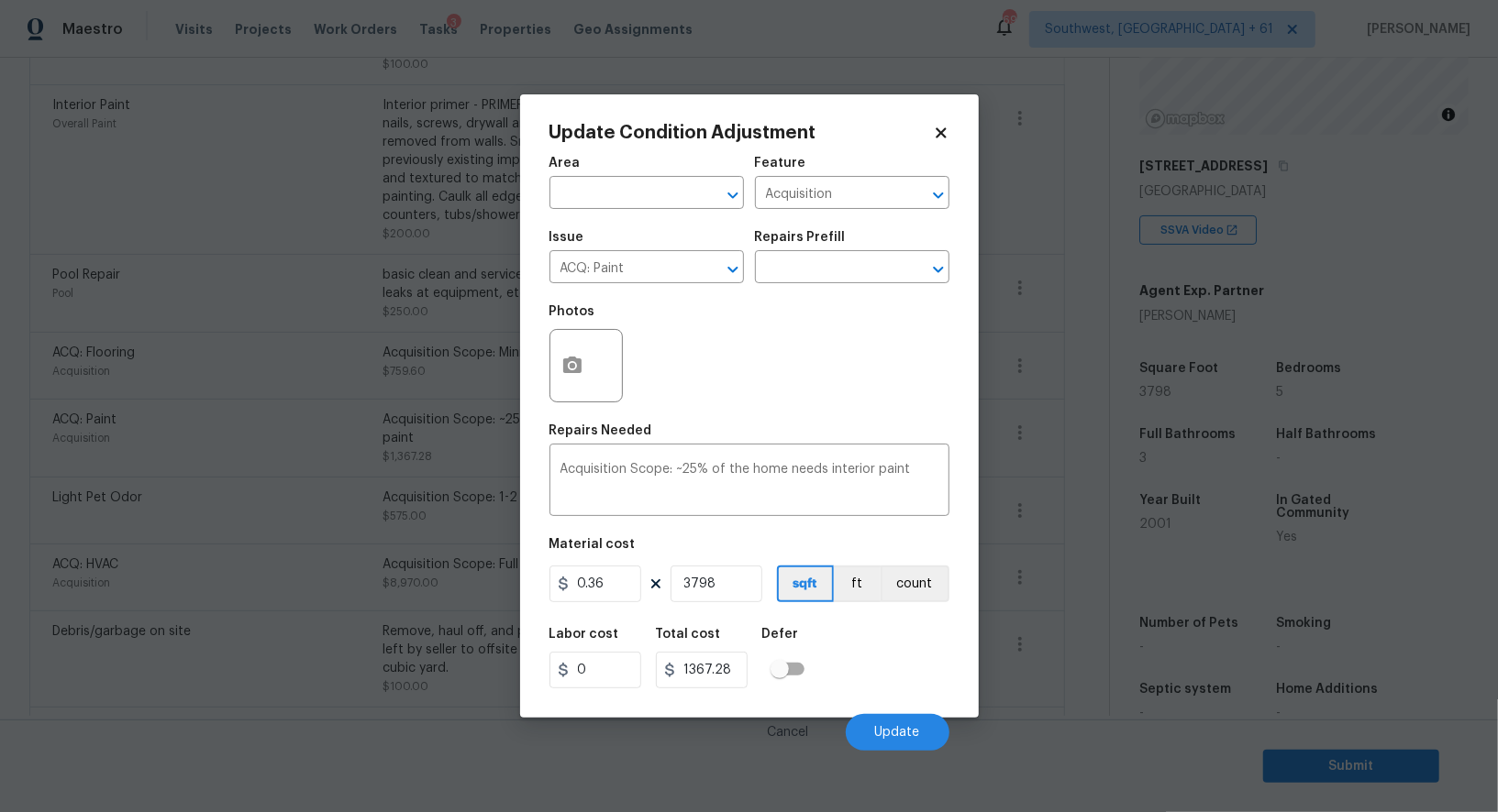
click at [1019, 489] on body "Maestro Visits Projects Work Orders Tasks 3 Properties Geo Assignments 695 Sout…" at bounding box center [749, 406] width 1498 height 812
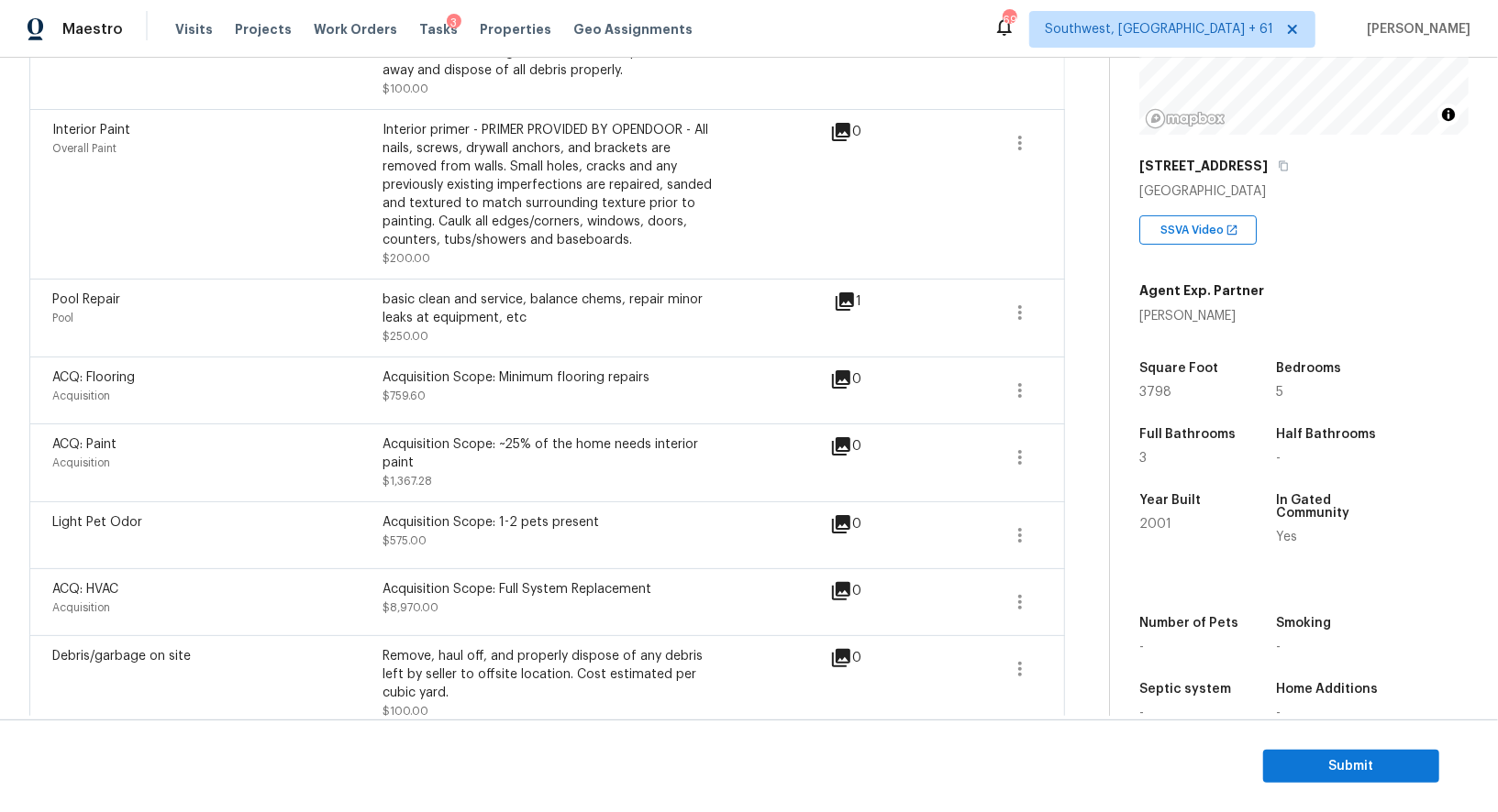
scroll to position [554, 0]
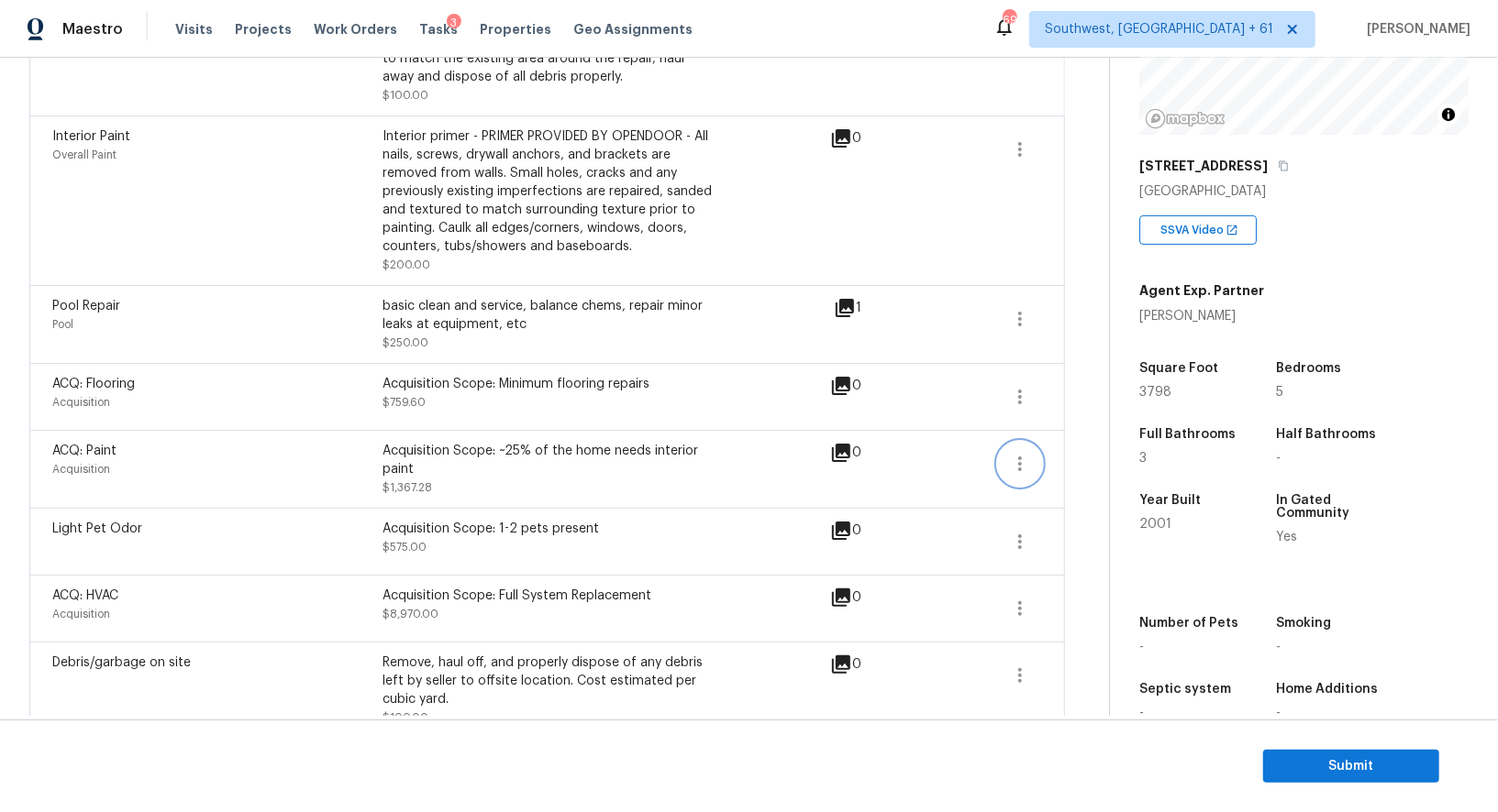
click at [1018, 468] on icon "button" at bounding box center [1019, 463] width 22 height 22
click at [1071, 460] on div "Edit" at bounding box center [1124, 458] width 143 height 18
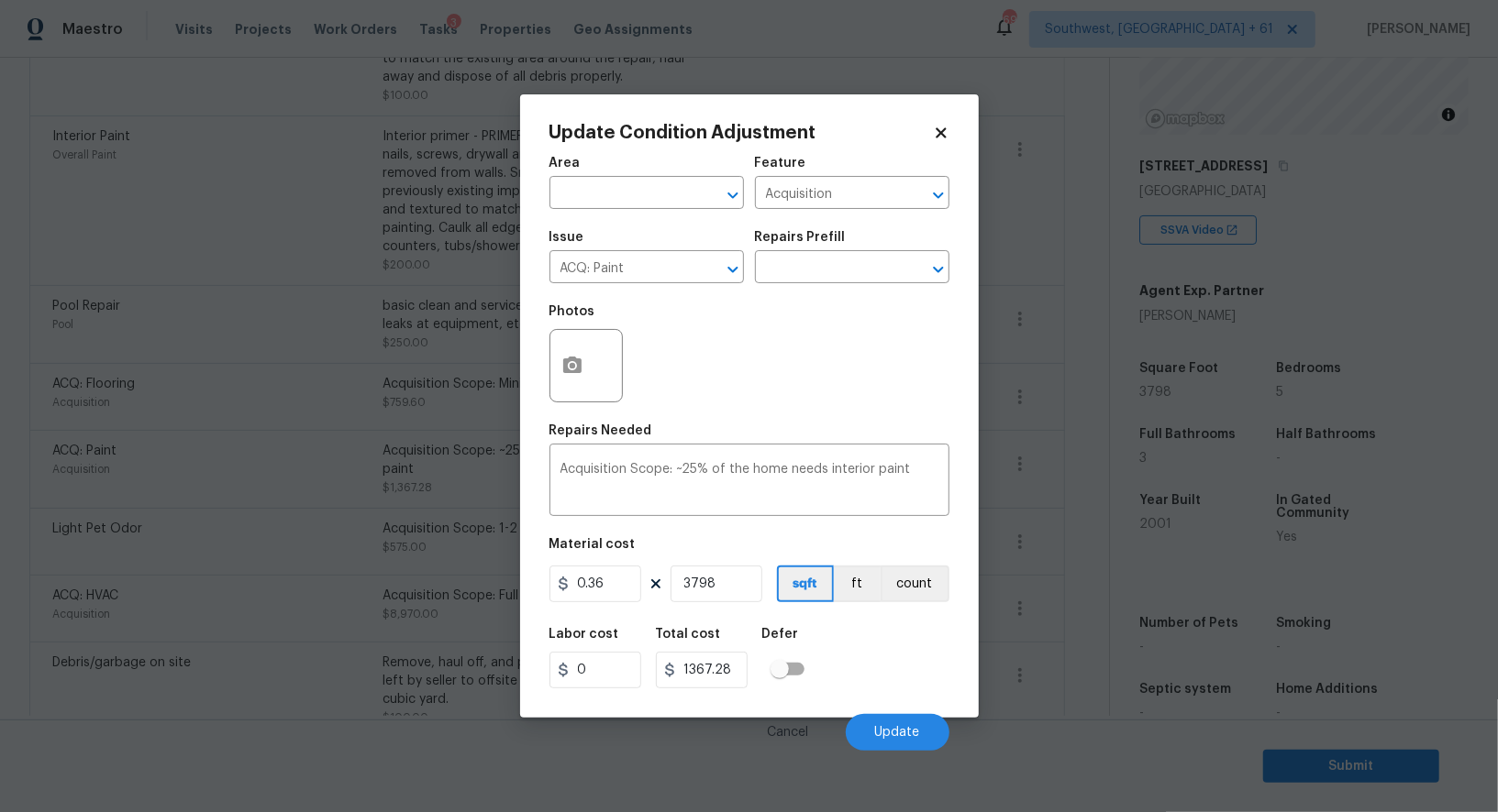
click at [1068, 516] on body "Maestro Visits Projects Work Orders Tasks 3 Properties Geo Assignments 695 Sout…" at bounding box center [749, 406] width 1498 height 812
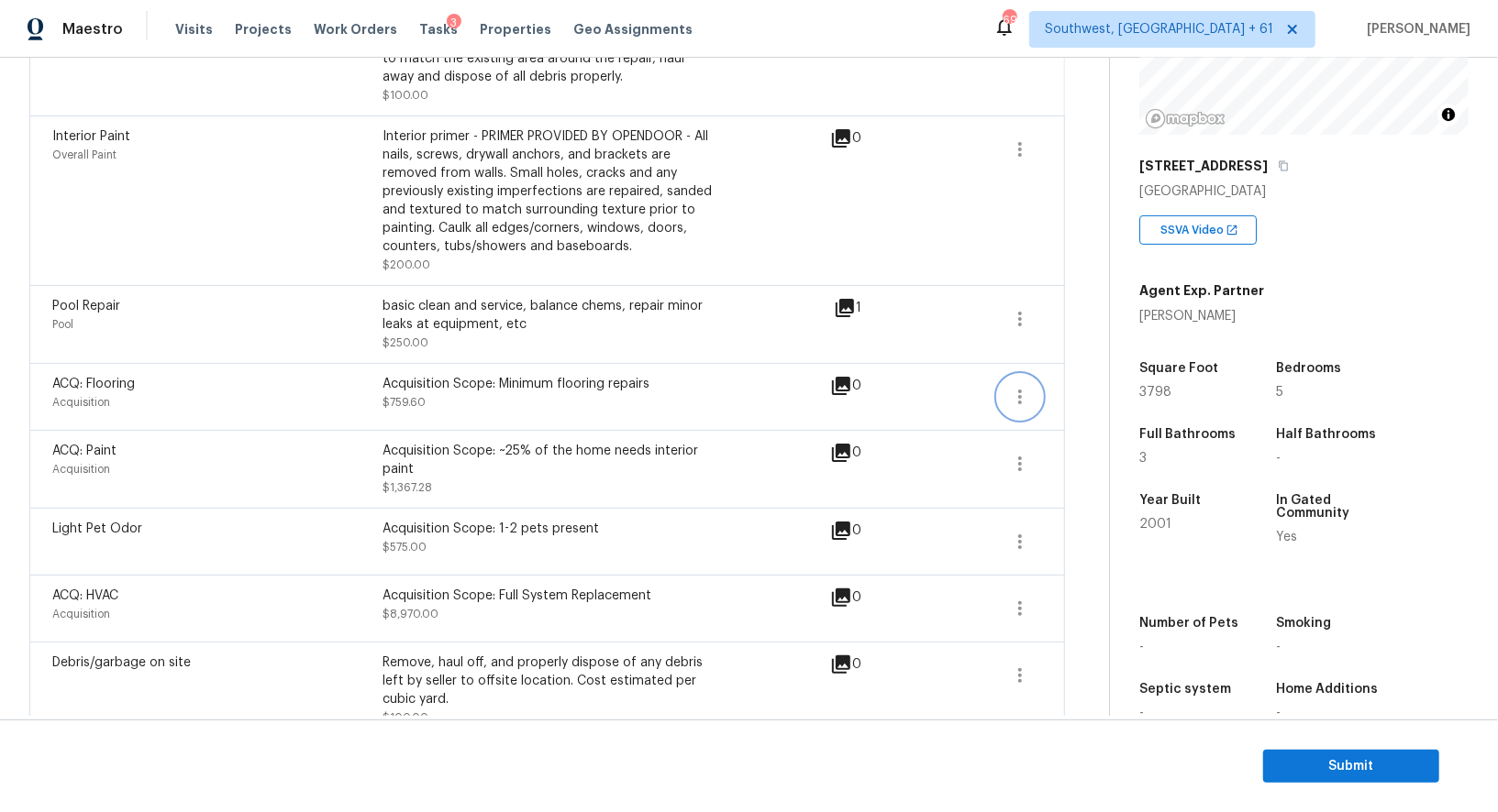
click at [1031, 379] on button "button" at bounding box center [1019, 397] width 44 height 44
click at [1065, 382] on link "Edit" at bounding box center [1124, 392] width 156 height 27
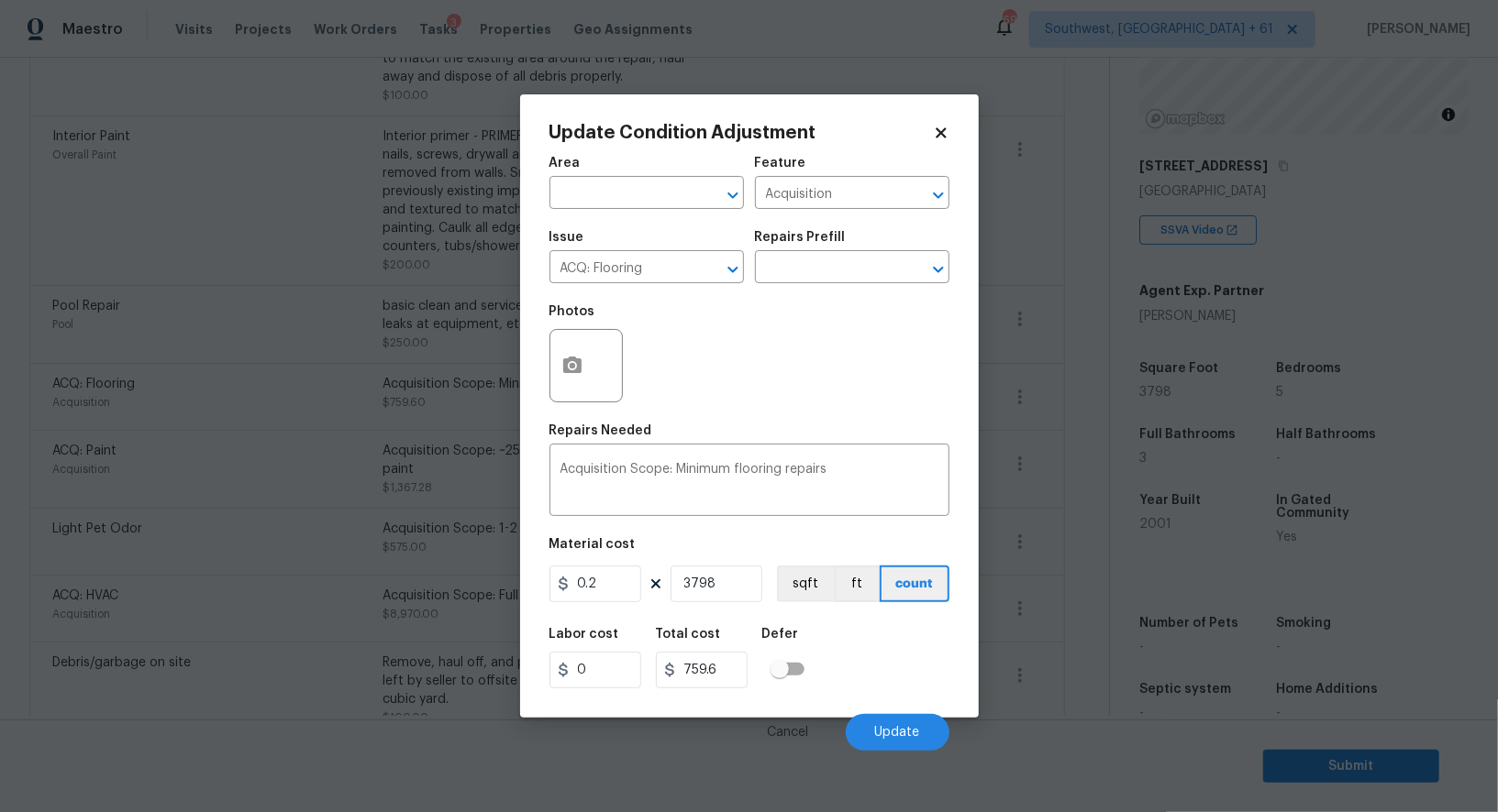
click at [1061, 471] on body "Maestro Visits Projects Work Orders Tasks 3 Properties Geo Assignments 695 Sout…" at bounding box center [749, 406] width 1498 height 812
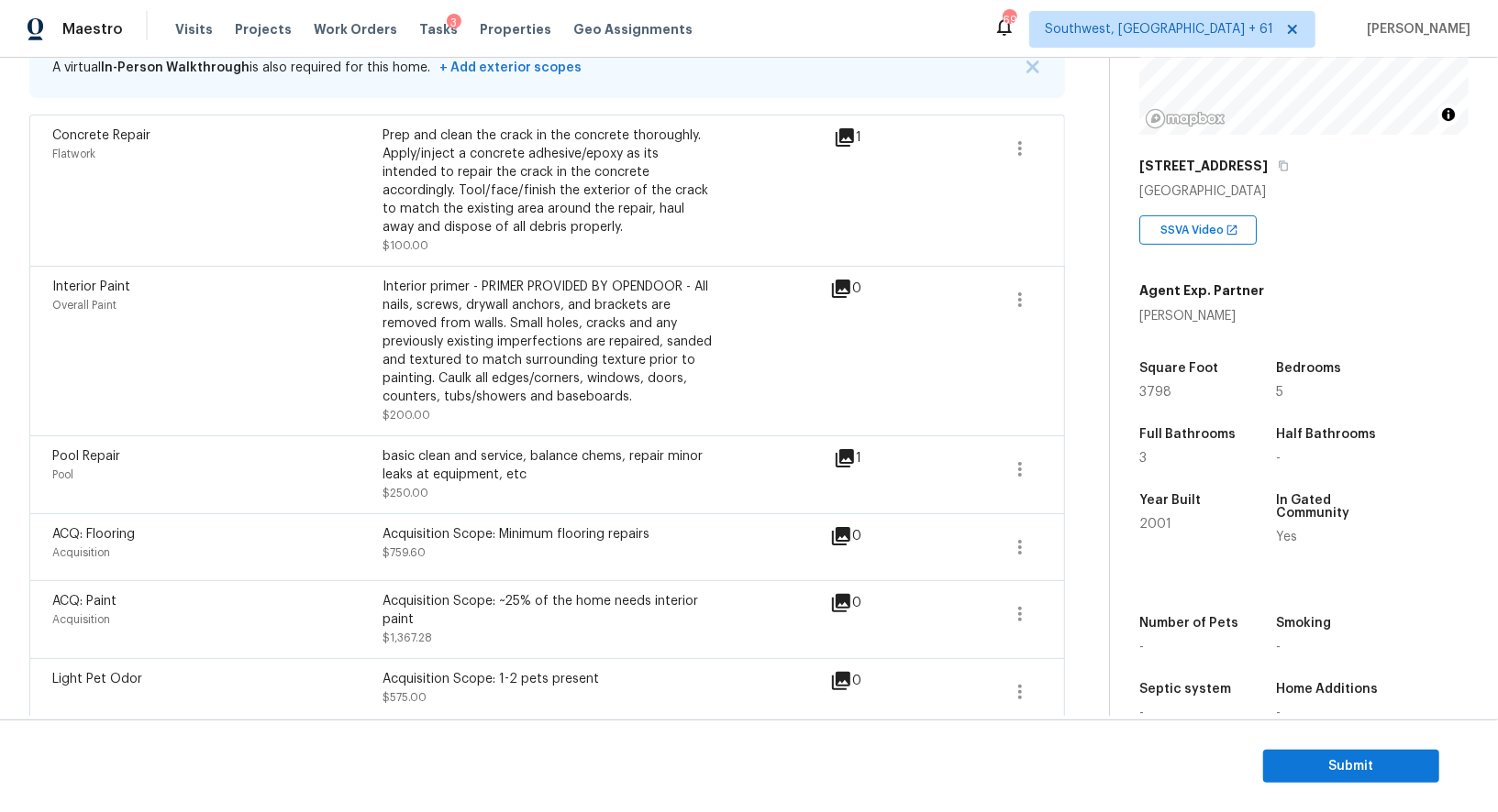
scroll to position [396, 0]
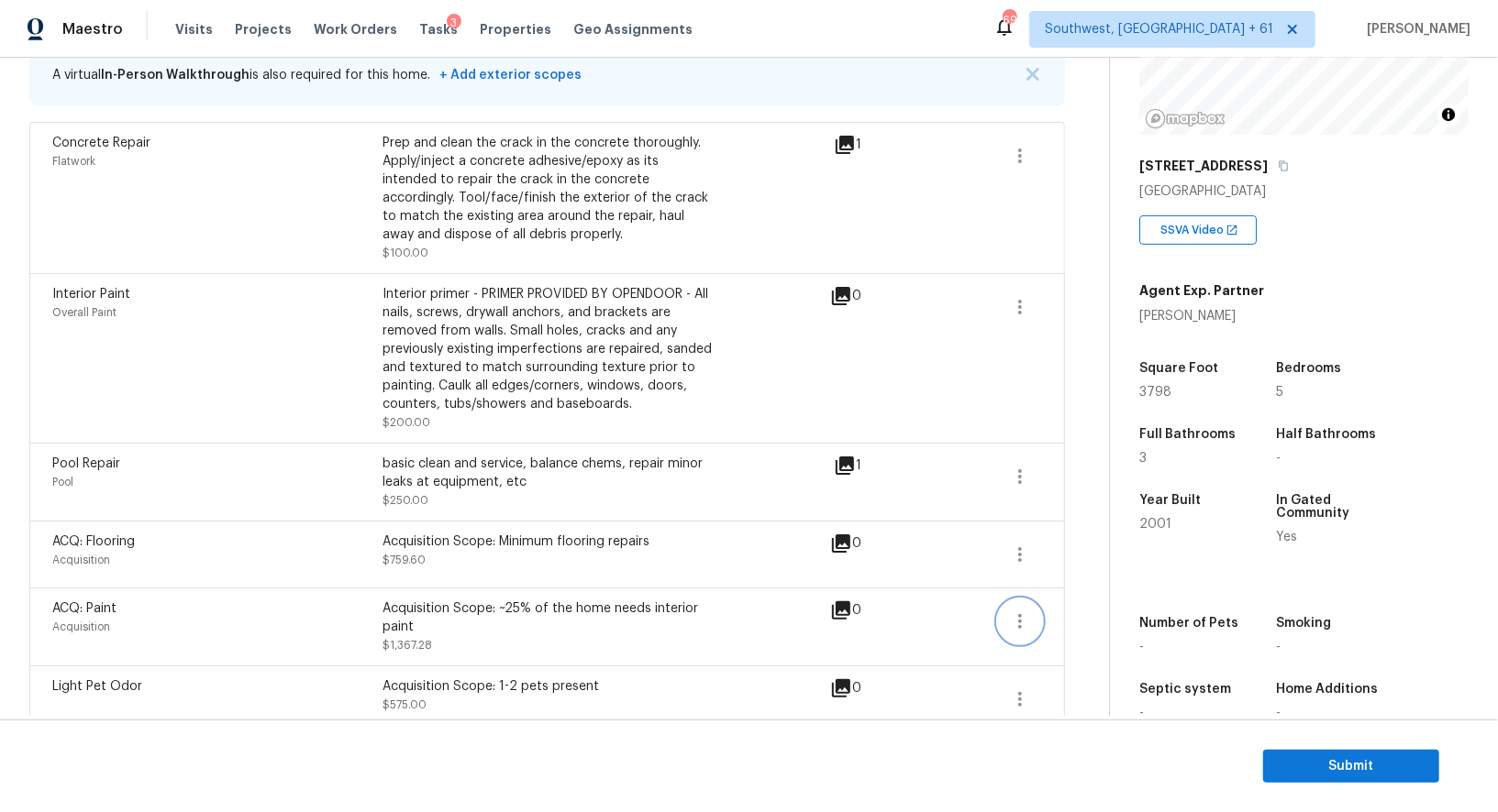
click at [1020, 619] on icon "button" at bounding box center [1019, 622] width 4 height 15
click at [1091, 616] on div "Edit" at bounding box center [1124, 616] width 143 height 18
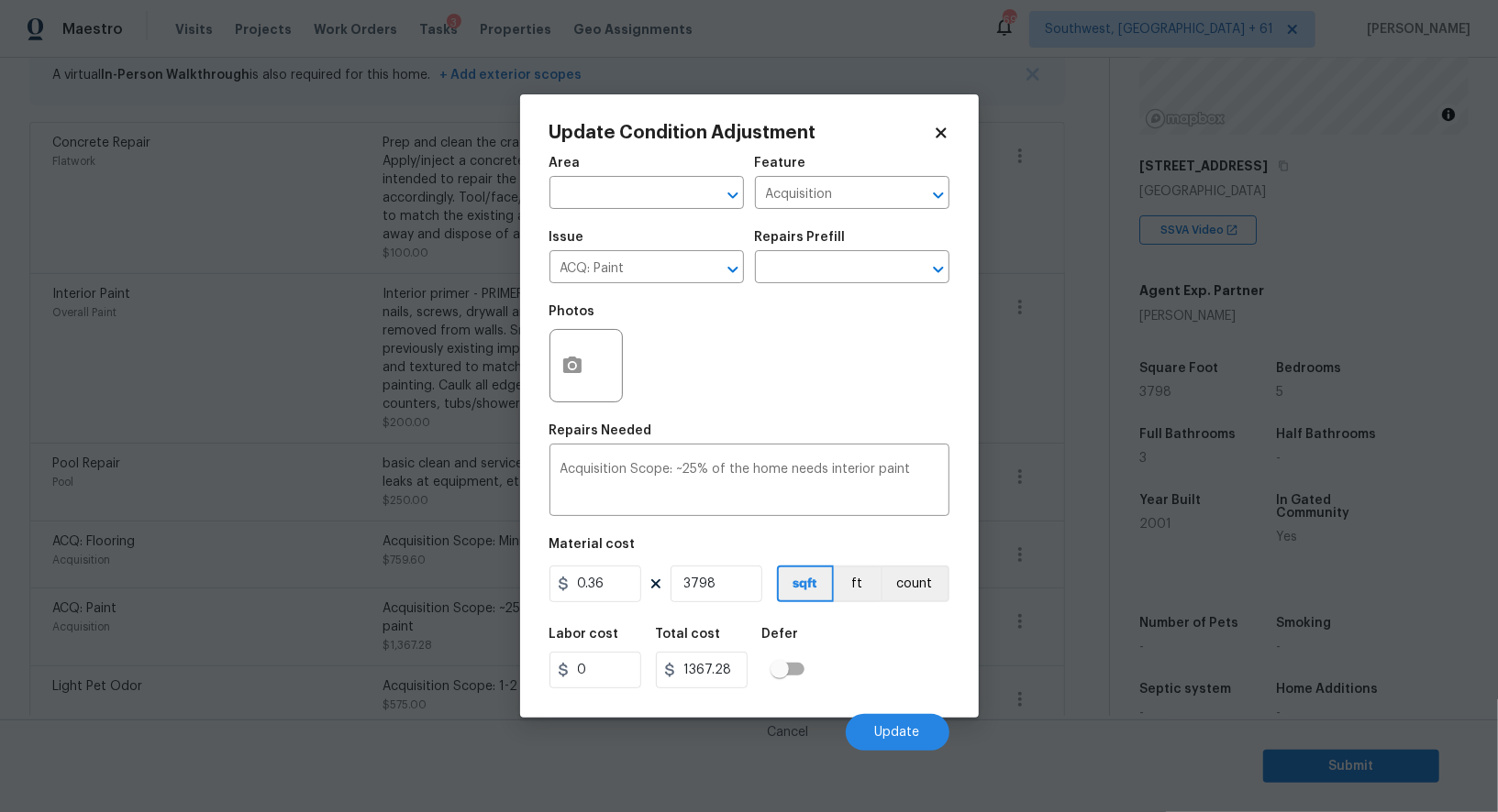
click at [1085, 649] on body "Maestro Visits Projects Work Orders Tasks 3 Properties Geo Assignments 695 Sout…" at bounding box center [749, 406] width 1498 height 812
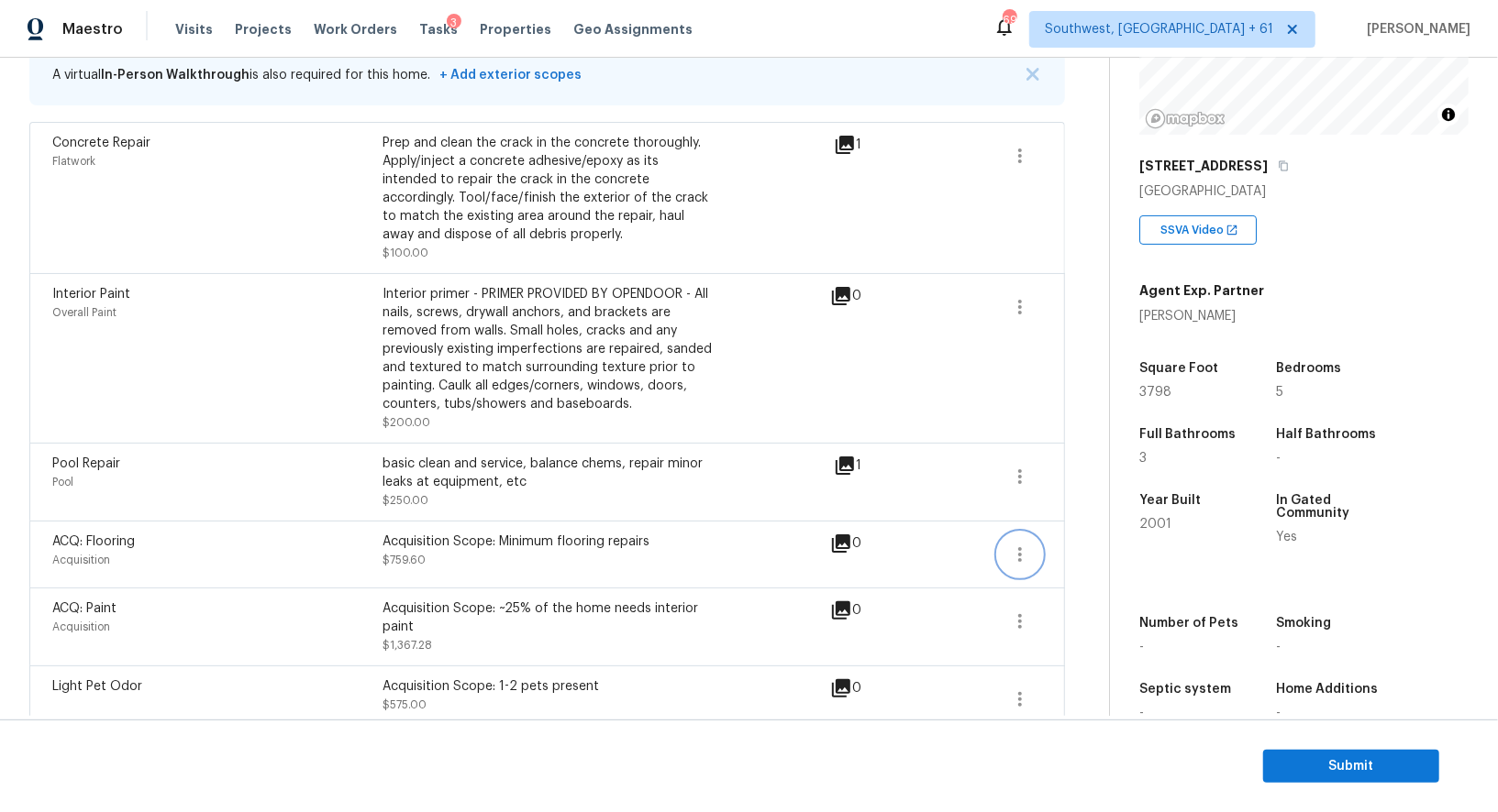
click at [1026, 550] on icon "button" at bounding box center [1019, 554] width 22 height 22
click at [1080, 550] on div "Edit" at bounding box center [1124, 549] width 143 height 18
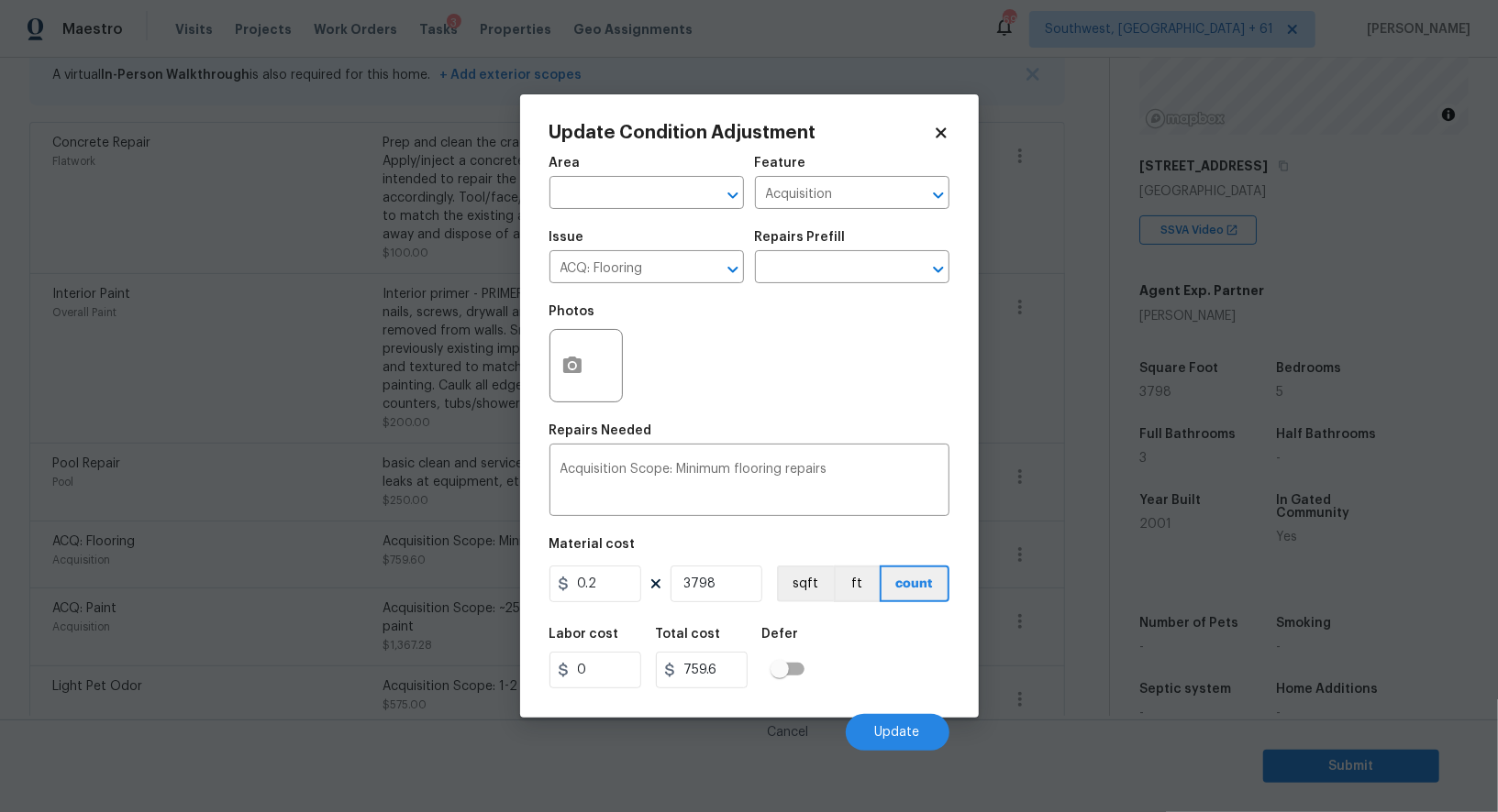
click at [1067, 613] on body "Maestro Visits Projects Work Orders Tasks 3 Properties Geo Assignments 695 Sout…" at bounding box center [749, 406] width 1498 height 812
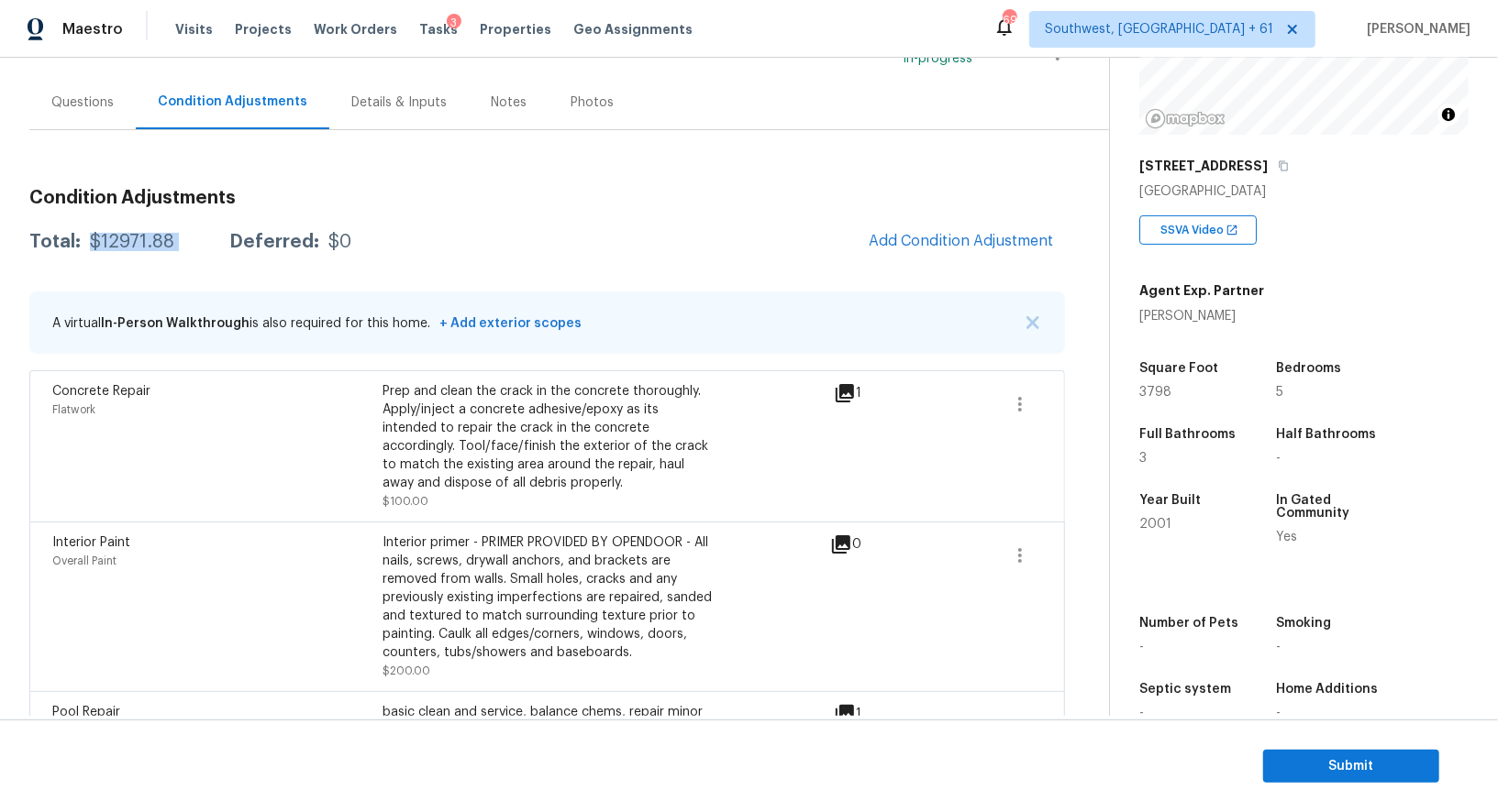
scroll to position [135, 0]
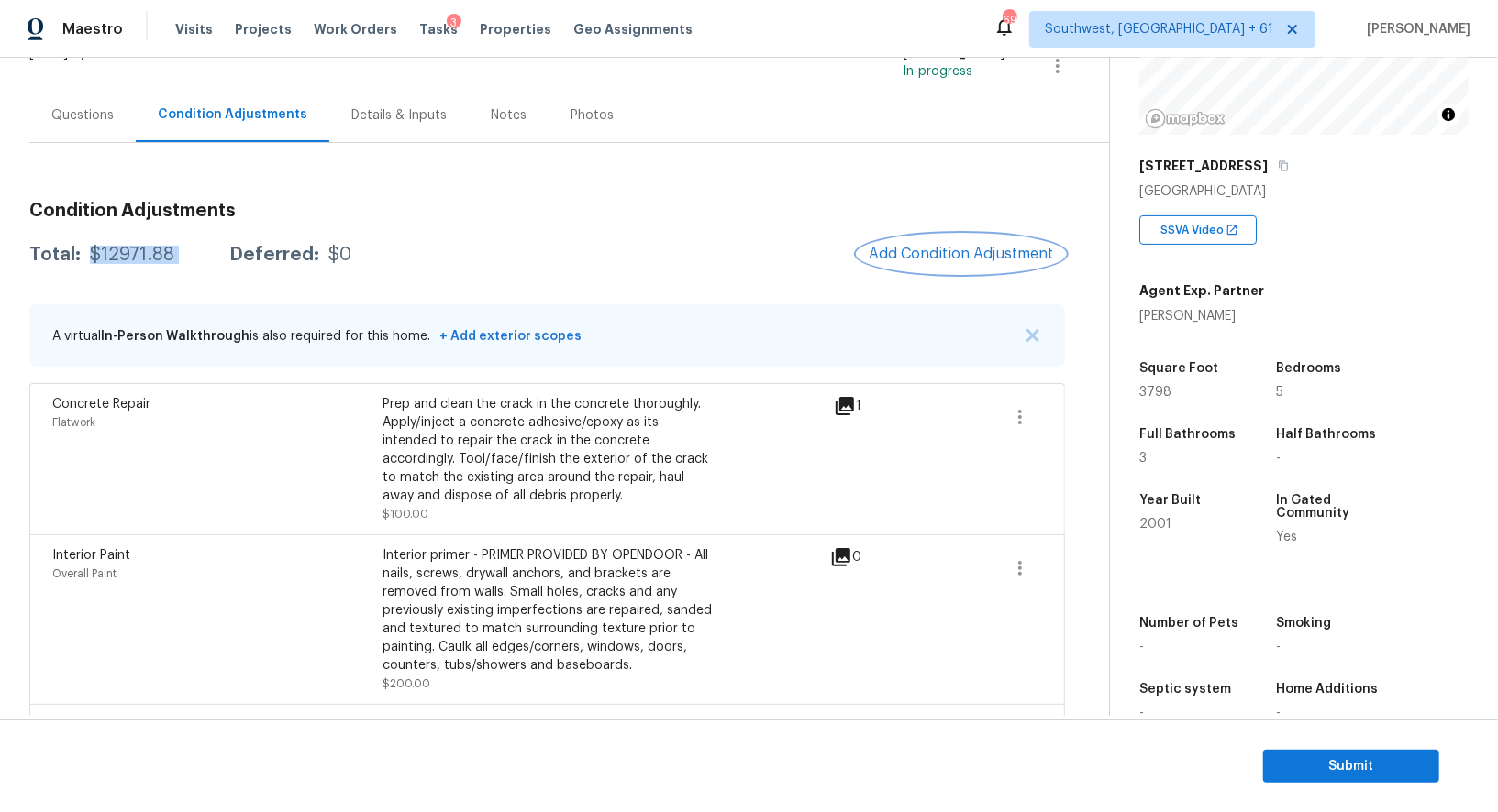
click at [997, 236] on button "Add Condition Adjustment" at bounding box center [961, 253] width 207 height 39
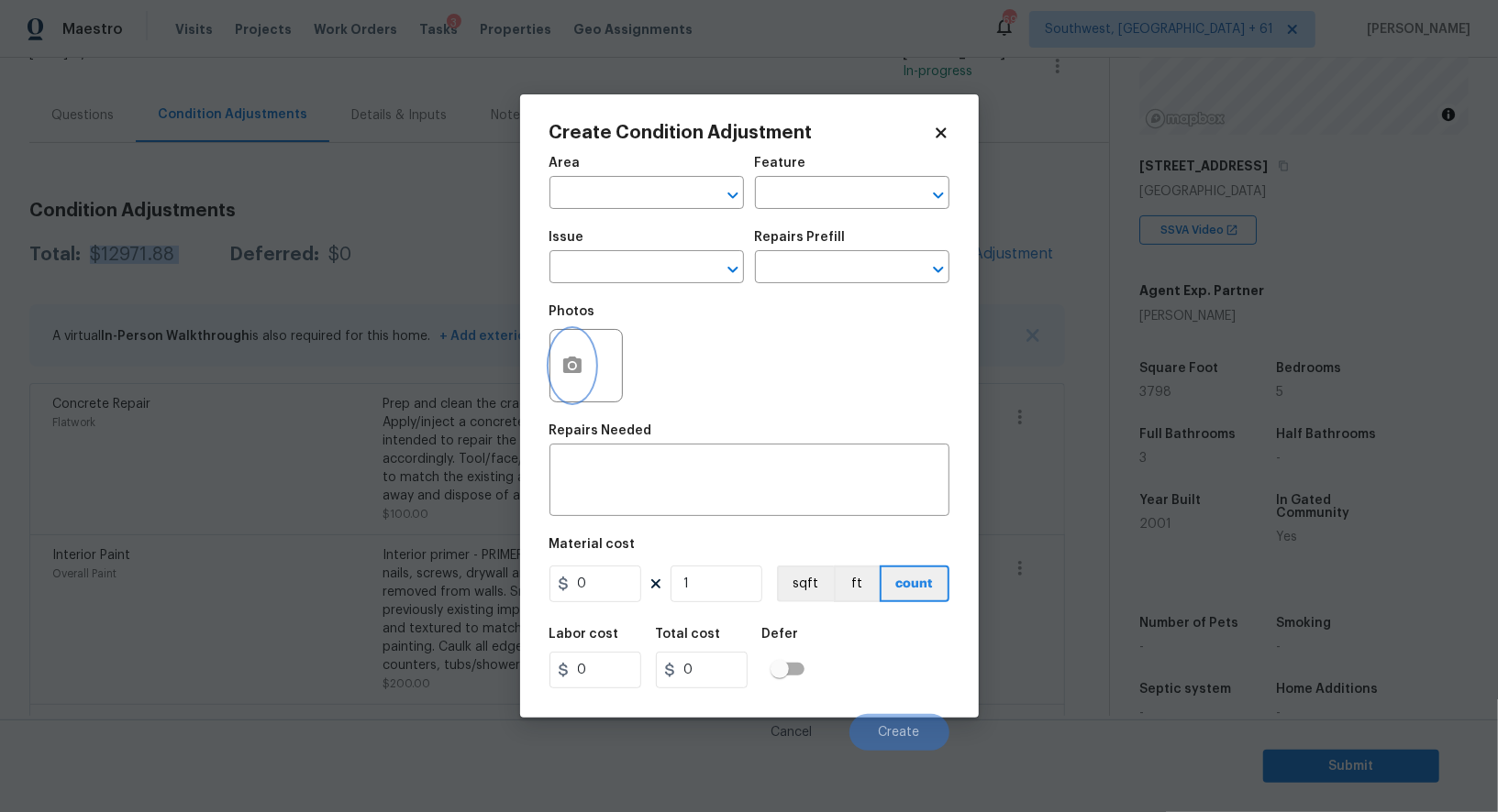
click at [555, 378] on button "button" at bounding box center [572, 366] width 44 height 72
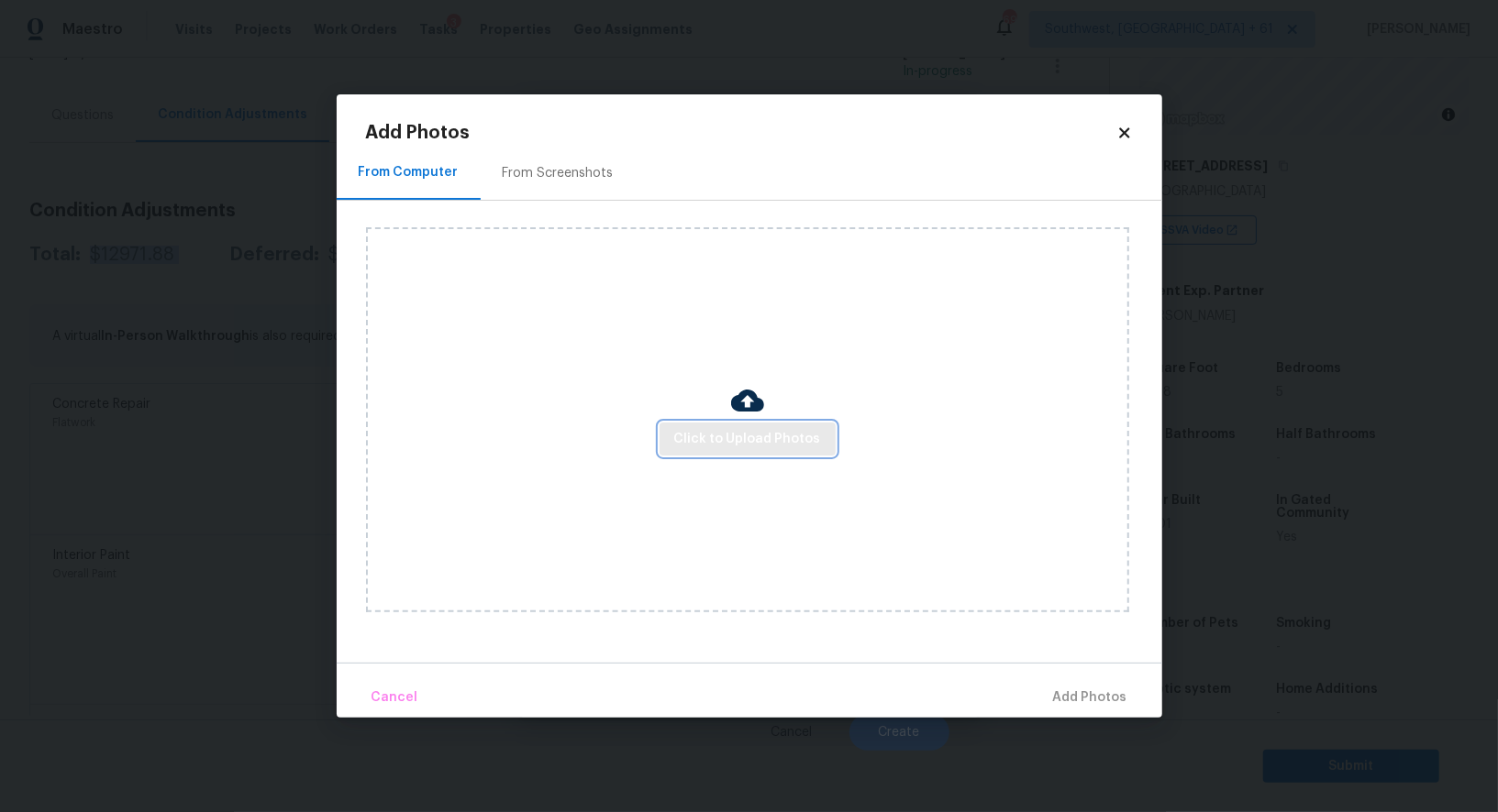
click at [712, 440] on span "Click to Upload Photos" at bounding box center [747, 440] width 147 height 23
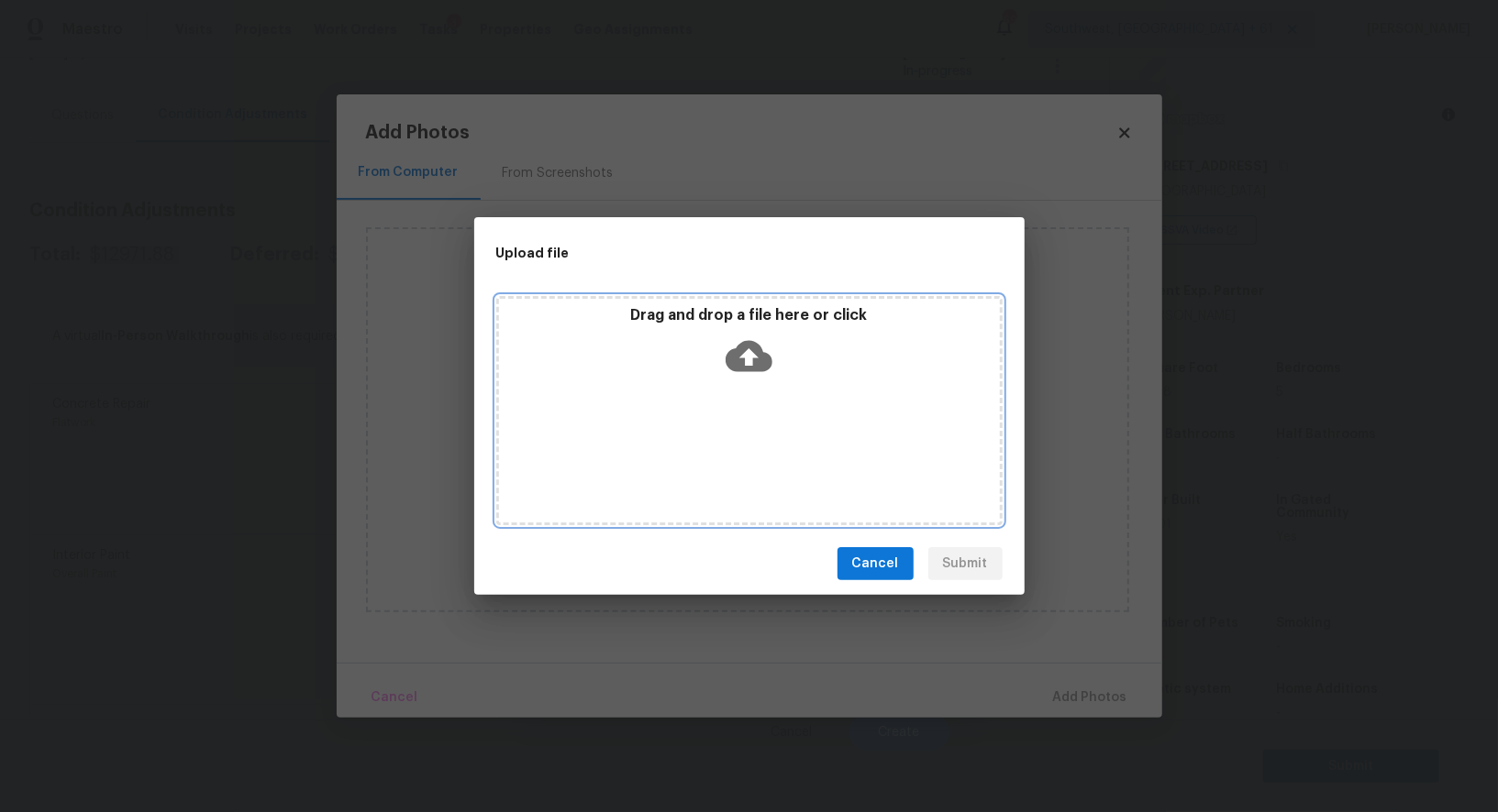
click at [747, 369] on icon at bounding box center [748, 356] width 46 height 31
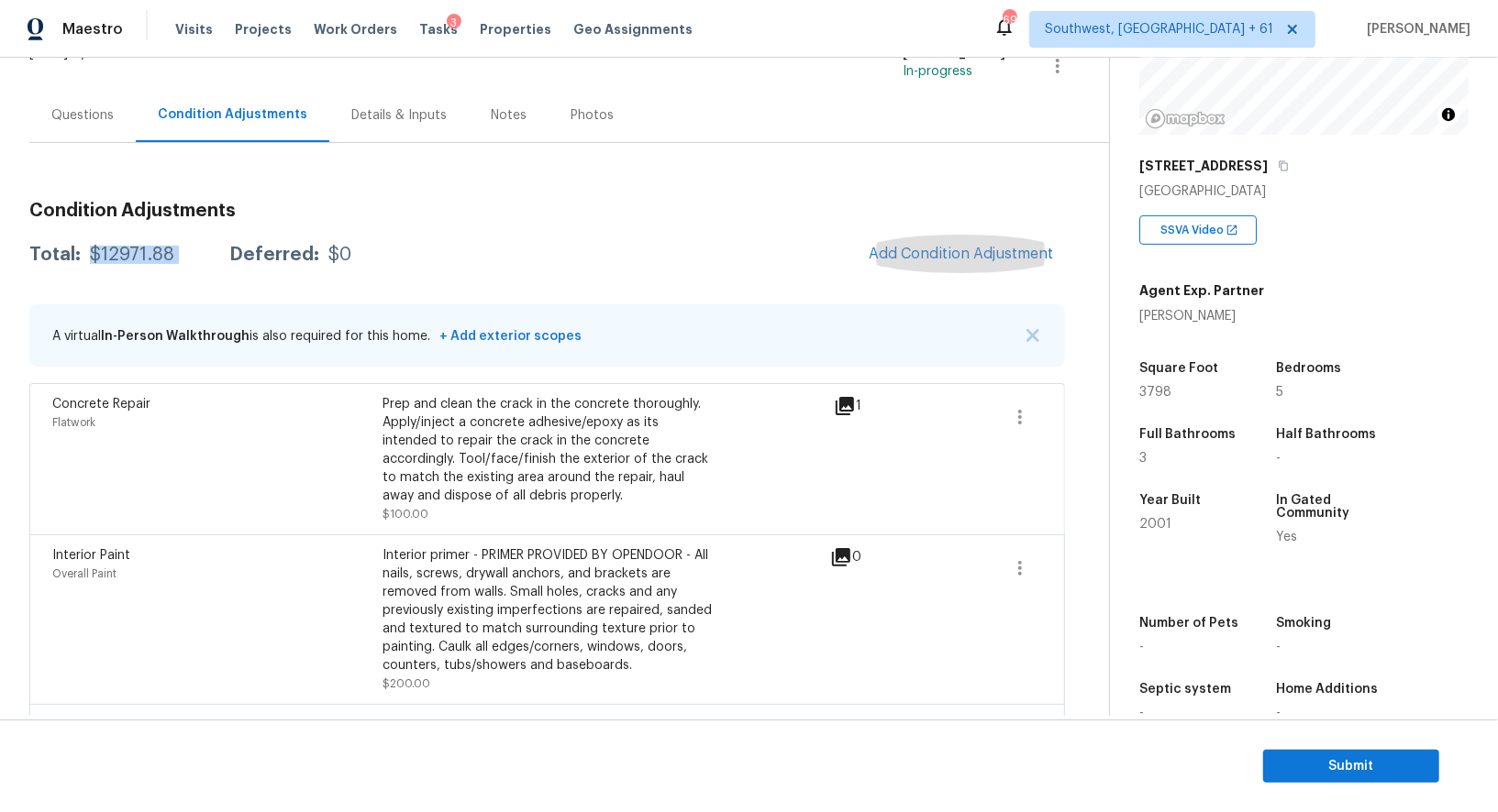
click at [550, 206] on h3 "Condition Adjustments" at bounding box center [547, 210] width 1036 height 18
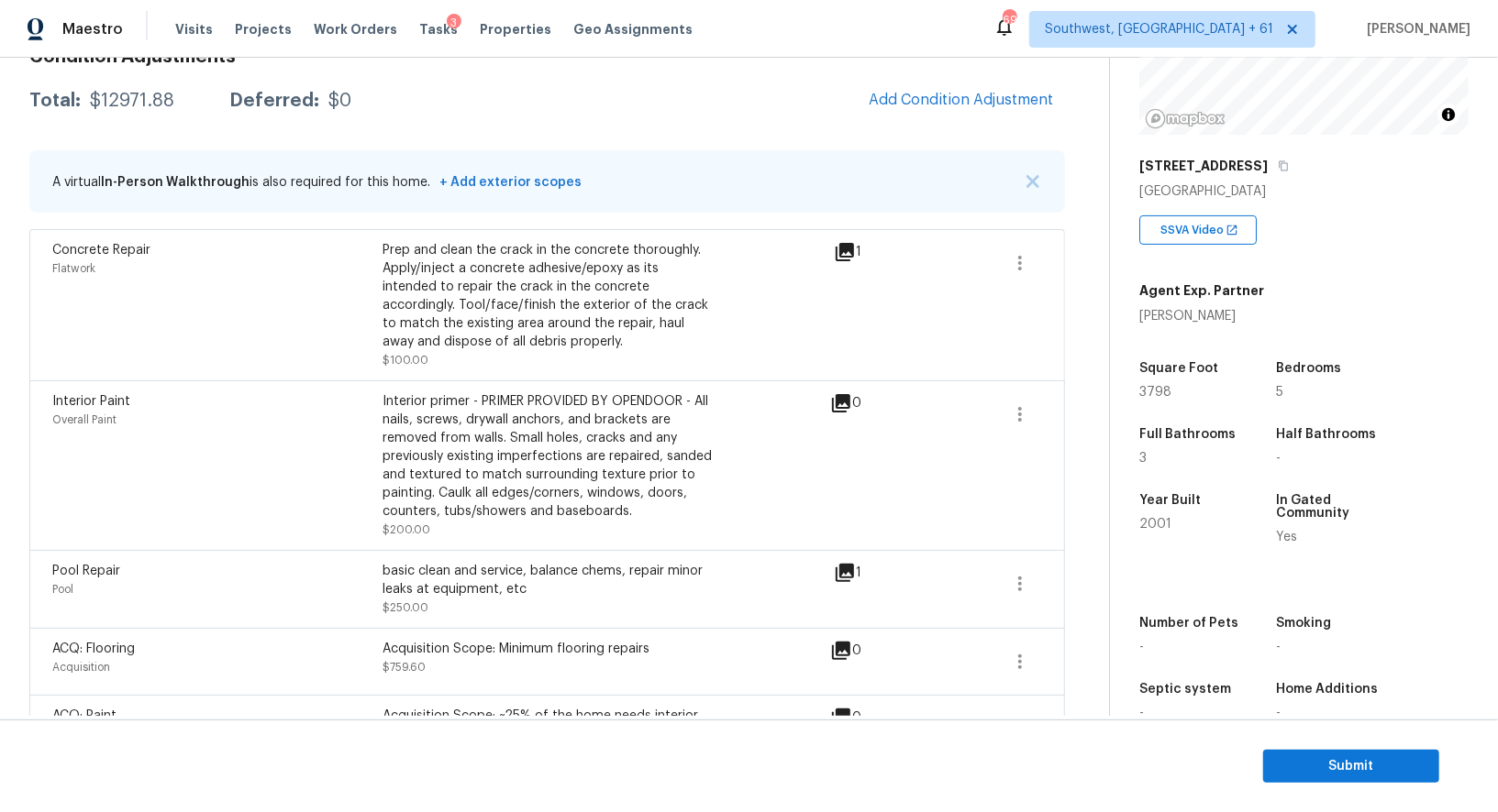
scroll to position [271, 0]
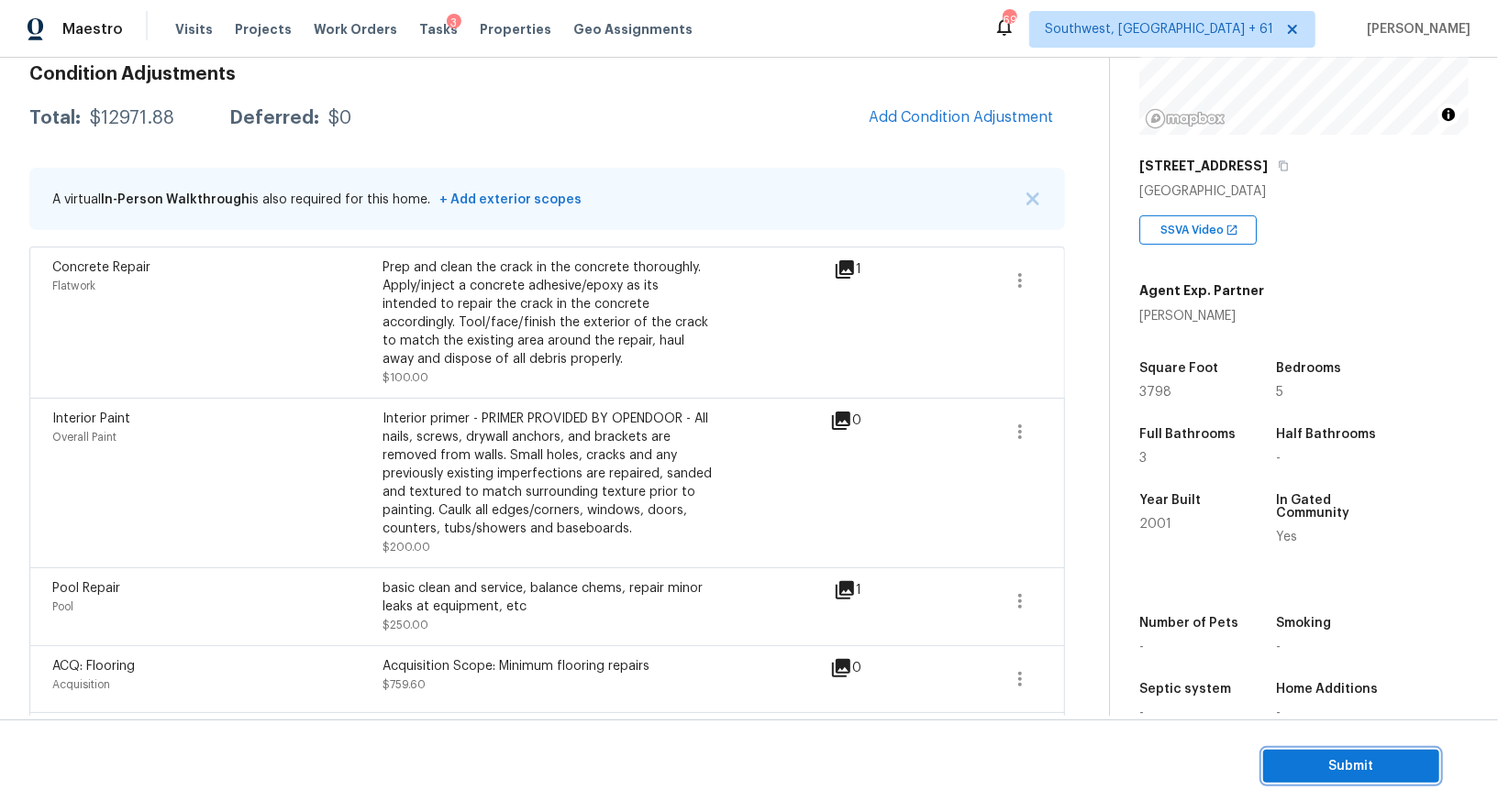
click at [1320, 777] on span "Submit" at bounding box center [1350, 767] width 147 height 23
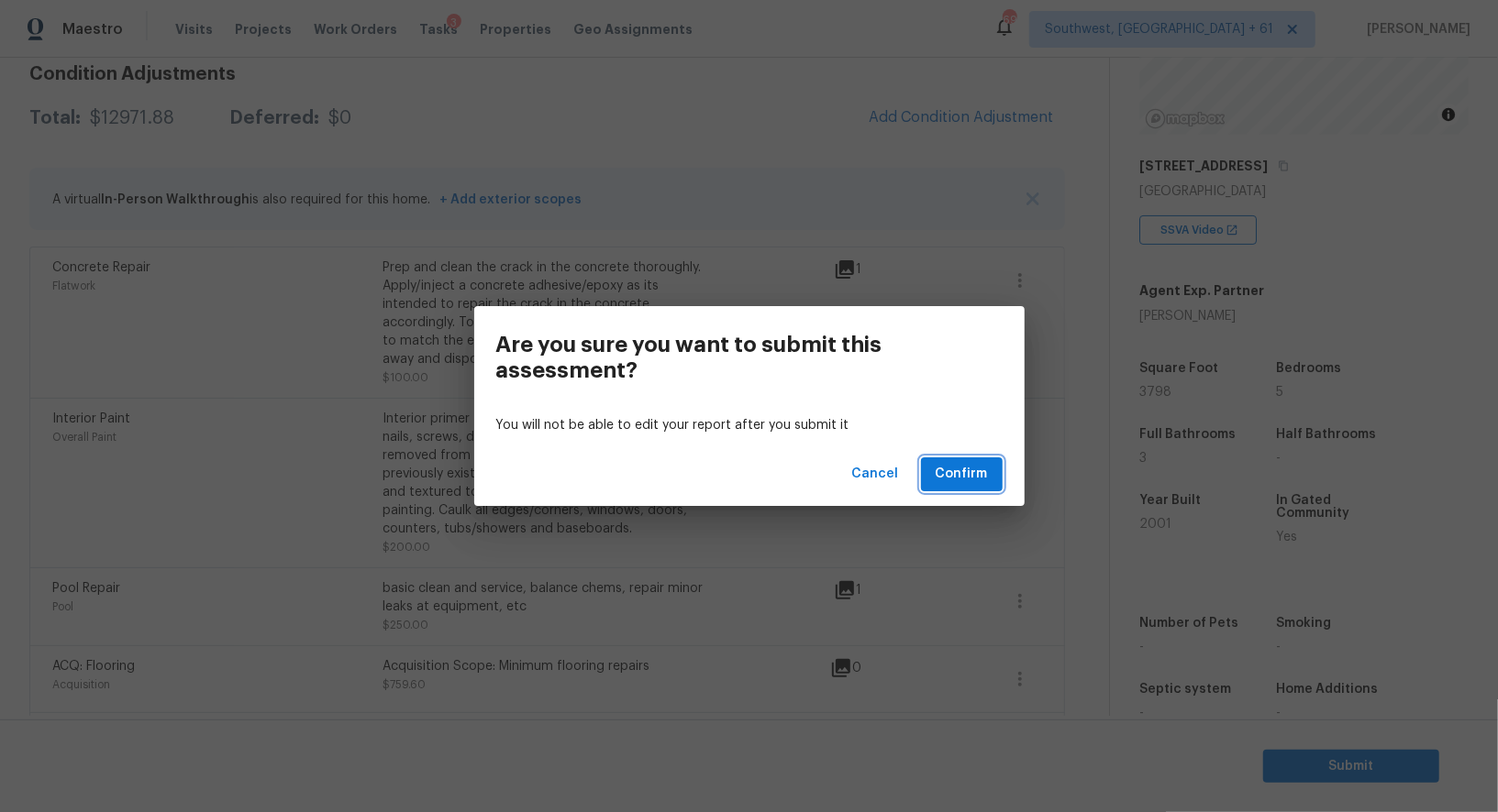
click at [955, 476] on span "Confirm" at bounding box center [961, 475] width 52 height 23
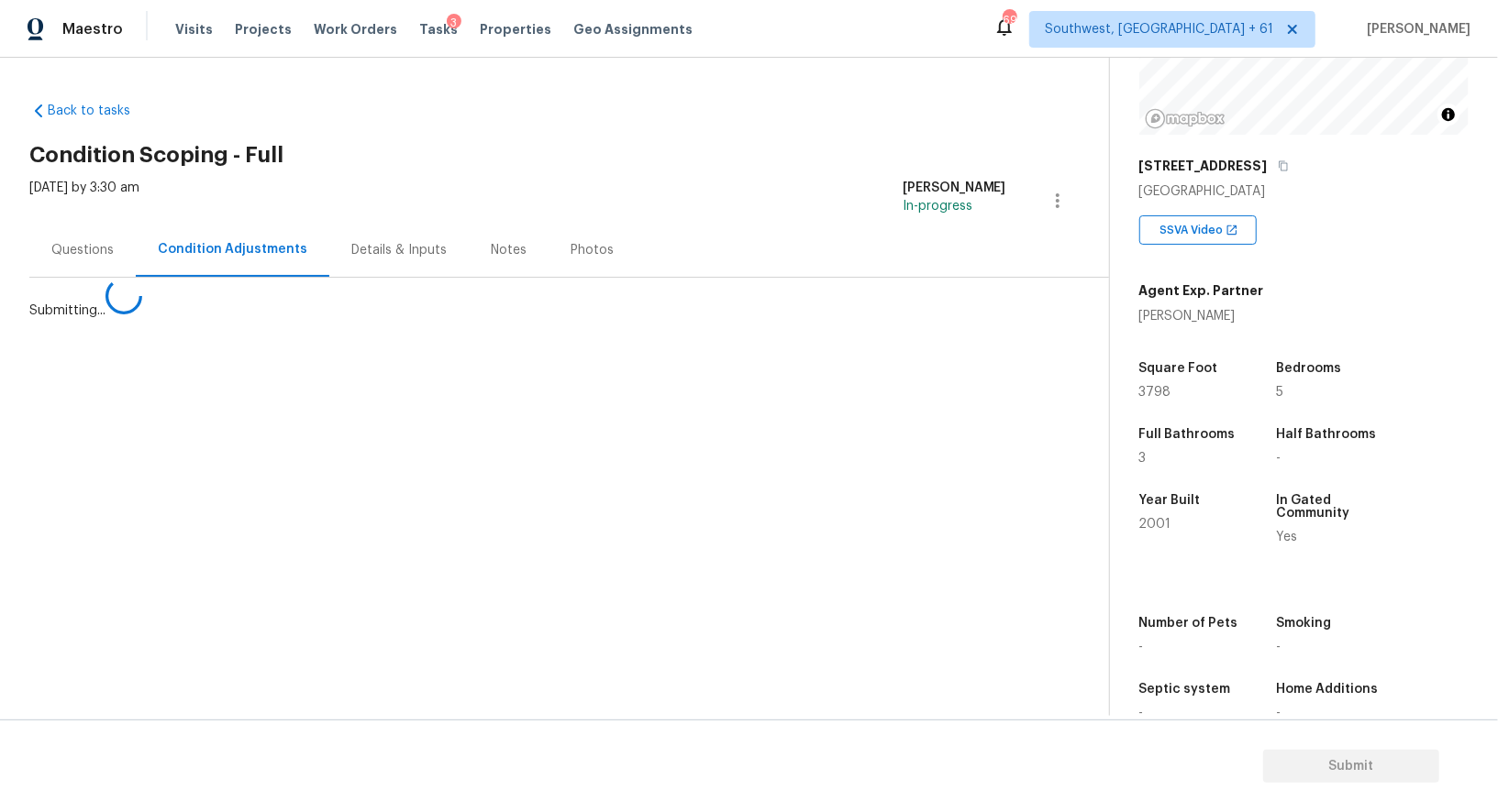
scroll to position [0, 0]
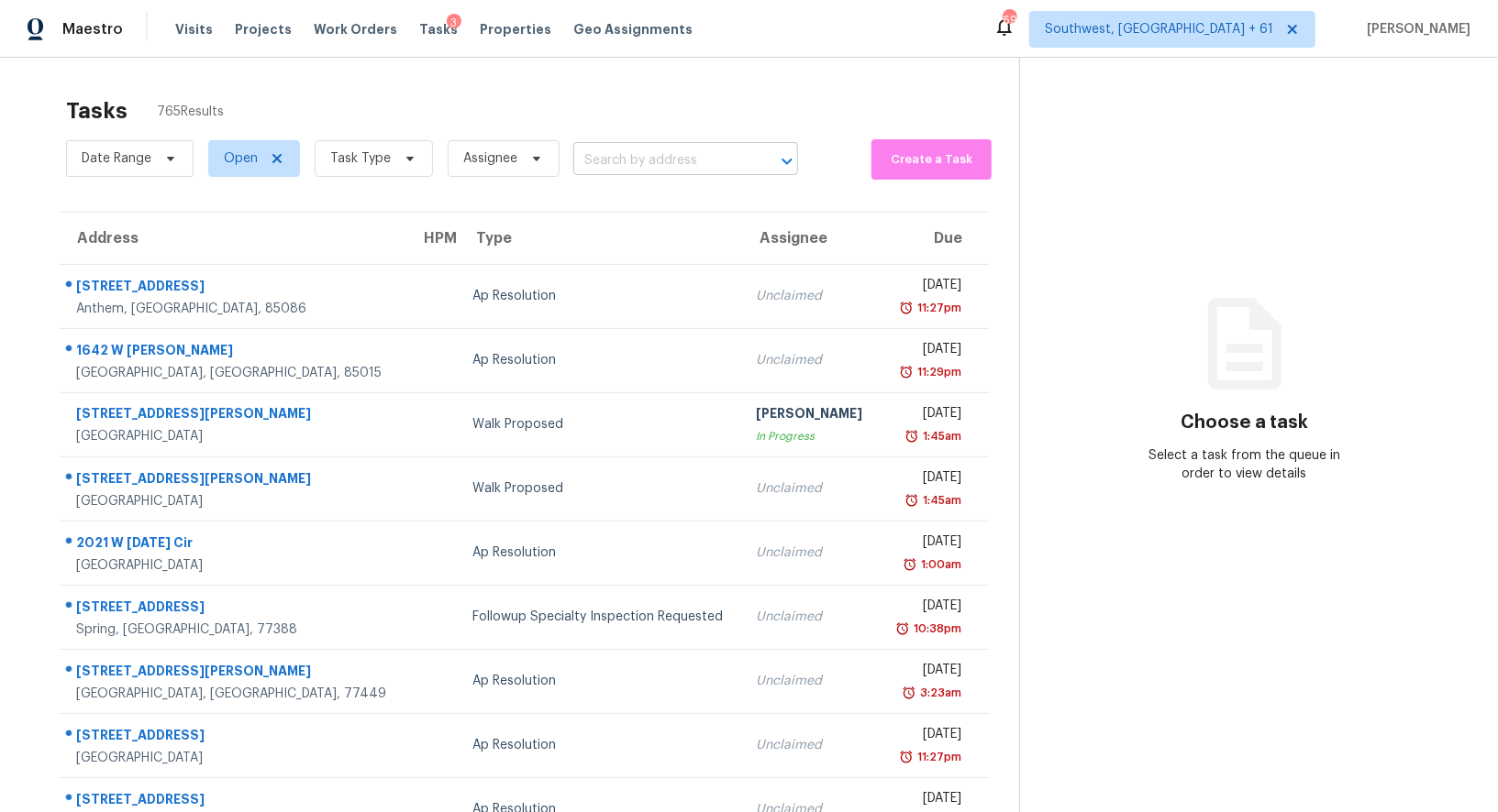
click at [646, 161] on input "text" at bounding box center [659, 161] width 173 height 28
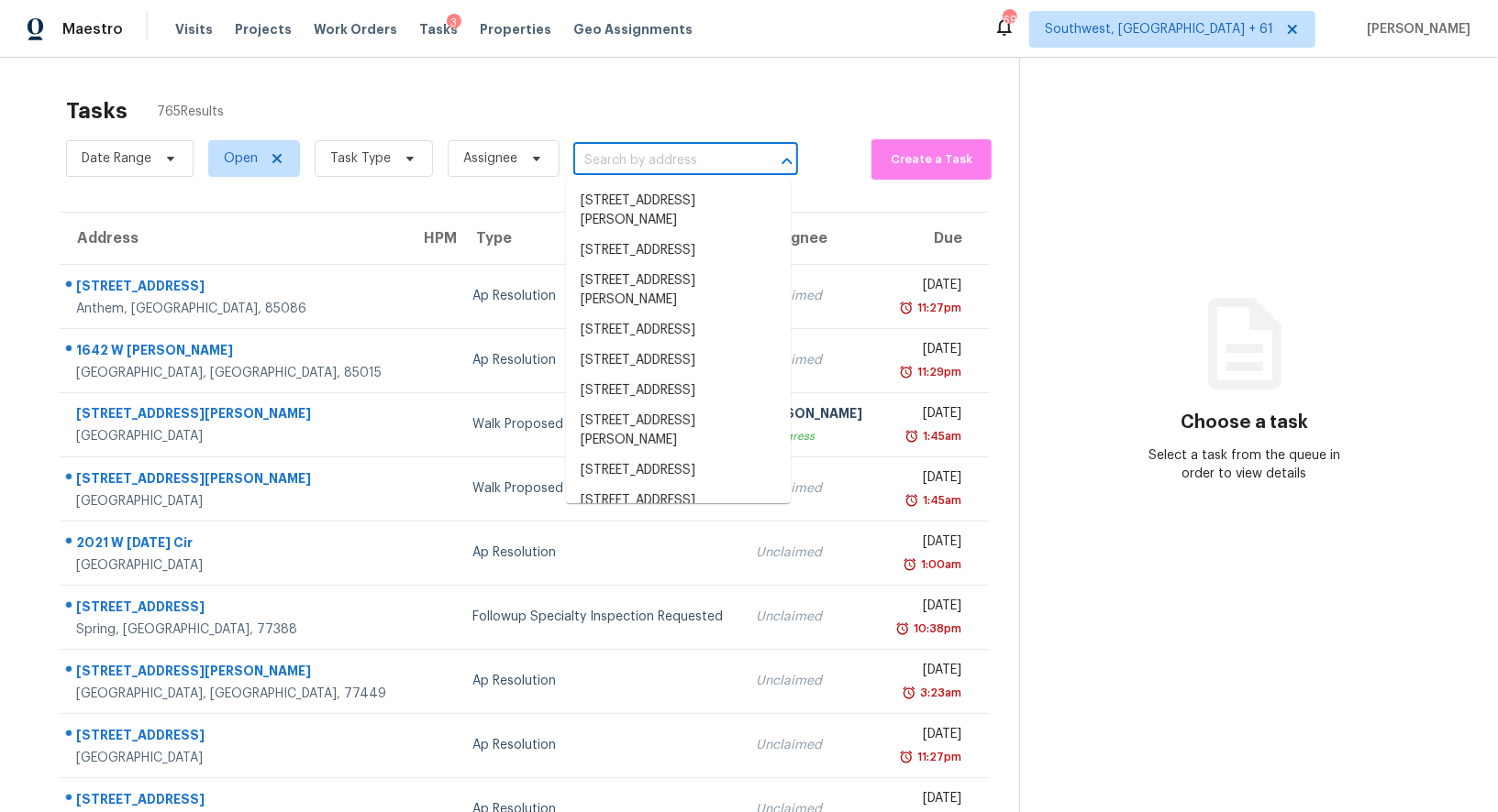
paste input "33201 Coventry Dr, Leesburg, FL 34788"
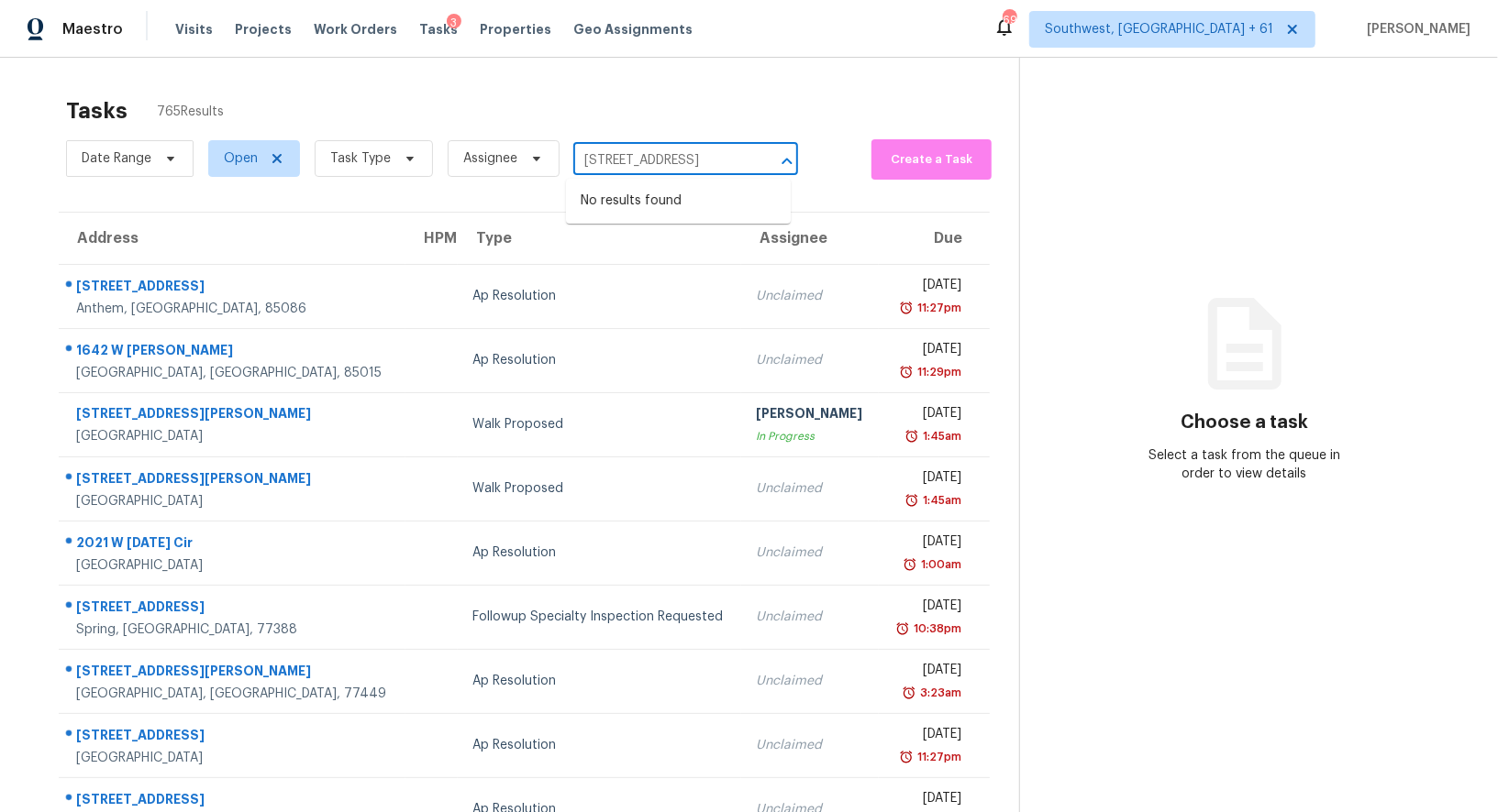
drag, startPoint x: 619, startPoint y: 156, endPoint x: 731, endPoint y: 156, distance: 112.0
click at [730, 156] on input "33201 Coventry Dr, Leesburg, FL 34788" at bounding box center [659, 161] width 173 height 28
type input "33201 Coventry D"
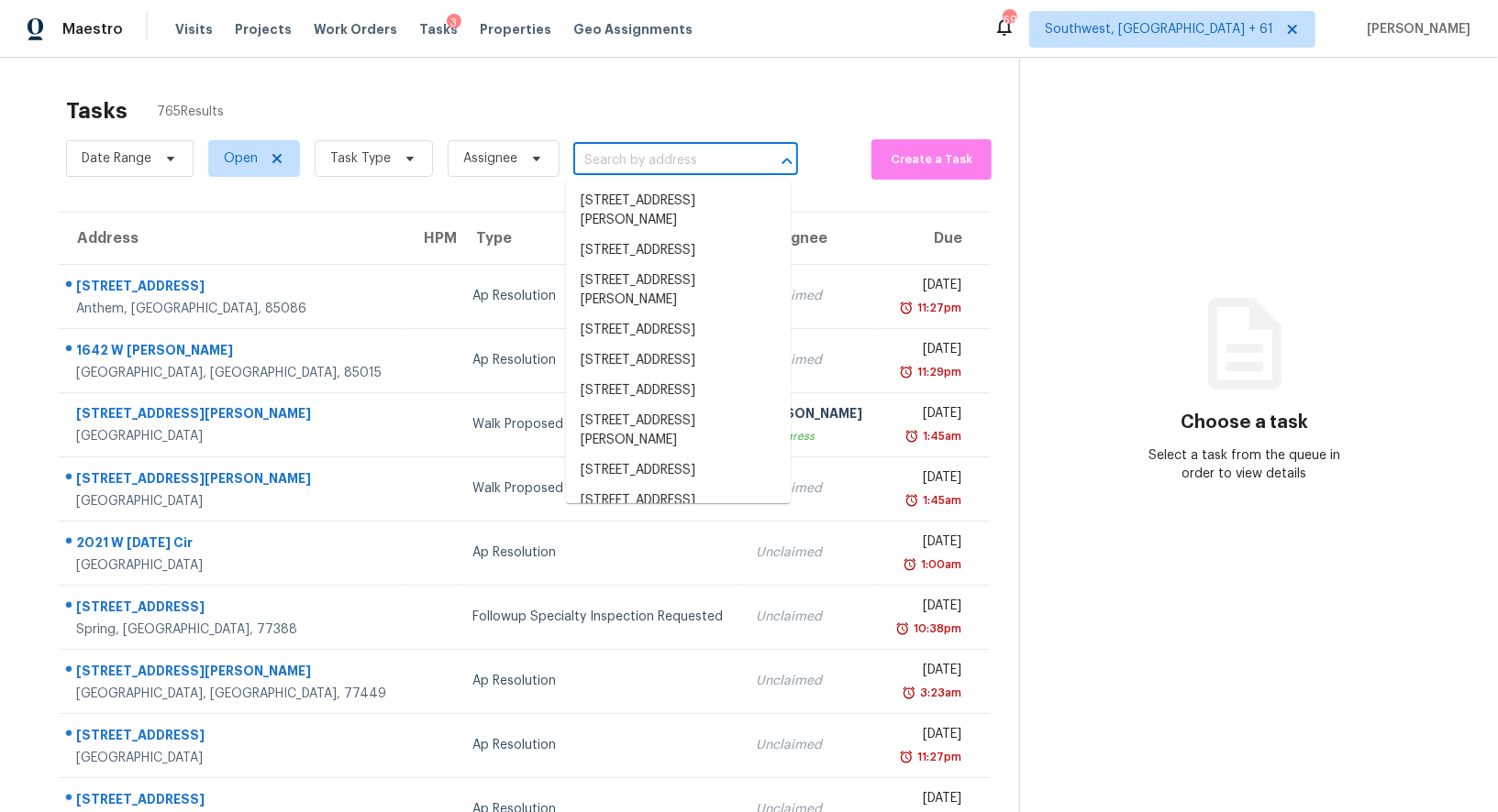
click at [584, 156] on input "text" at bounding box center [659, 161] width 173 height 28
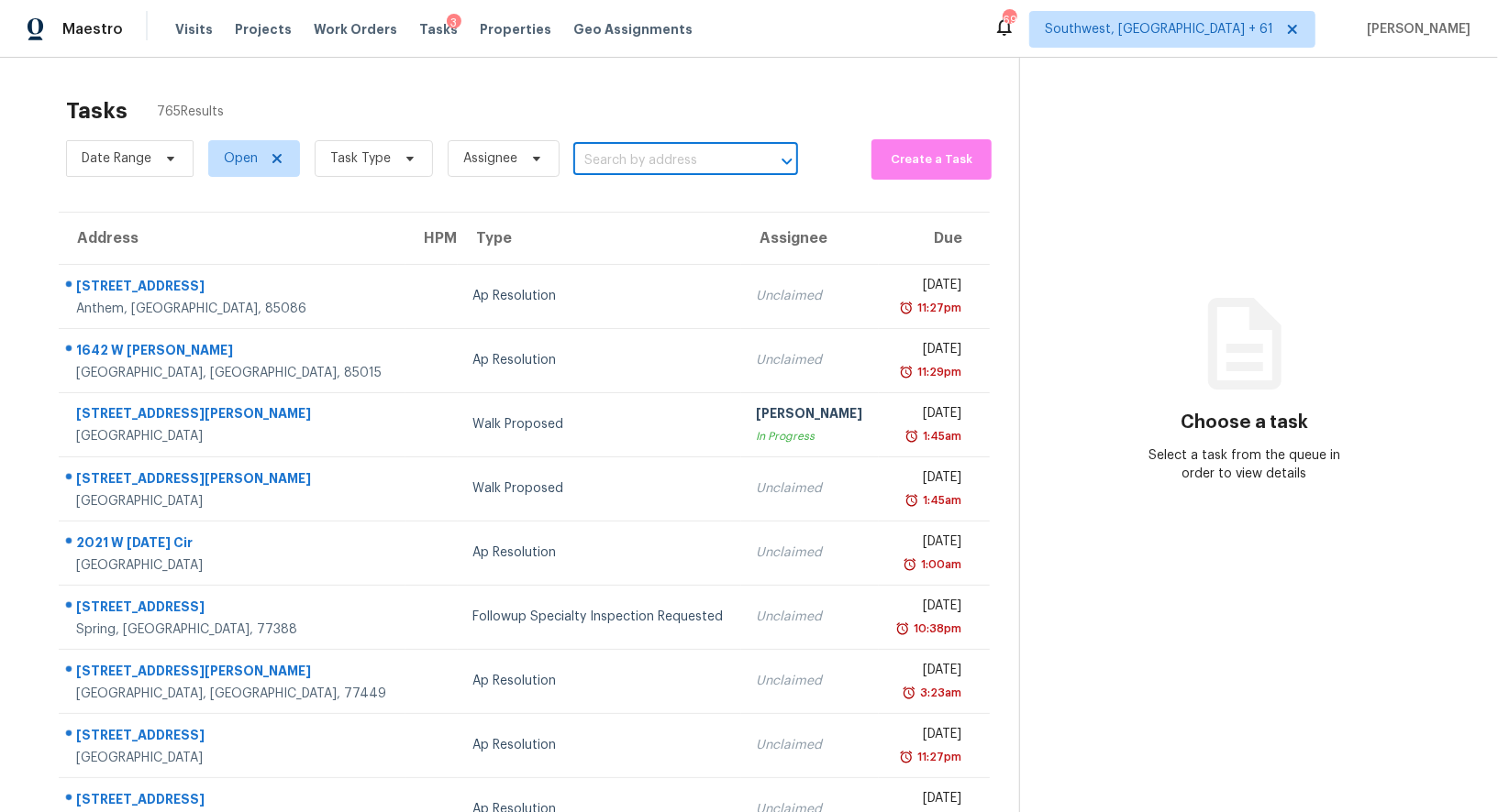
paste input "33201 Coventry Dr, Leesburg, FL 34788"
drag, startPoint x: 602, startPoint y: 162, endPoint x: 777, endPoint y: 162, distance: 175.0
click at [777, 162] on div "33201 Coventry Dr, Leesburg, FL 34788 ​" at bounding box center [686, 161] width 225 height 28
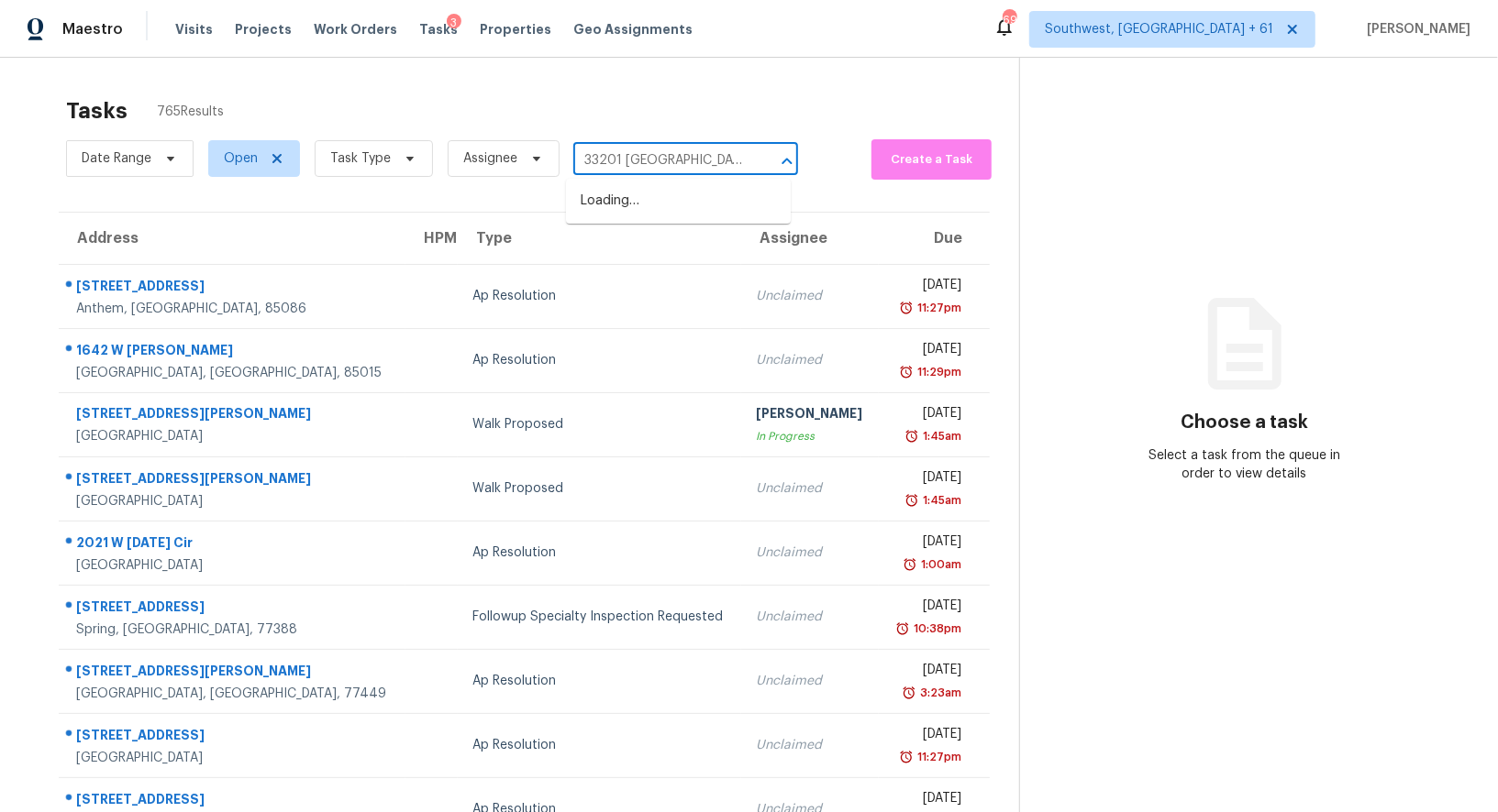
type input "33201 Coventry"
click at [708, 197] on li "33201 Coventry Dr, Leesburg, FL 34788" at bounding box center [678, 201] width 225 height 30
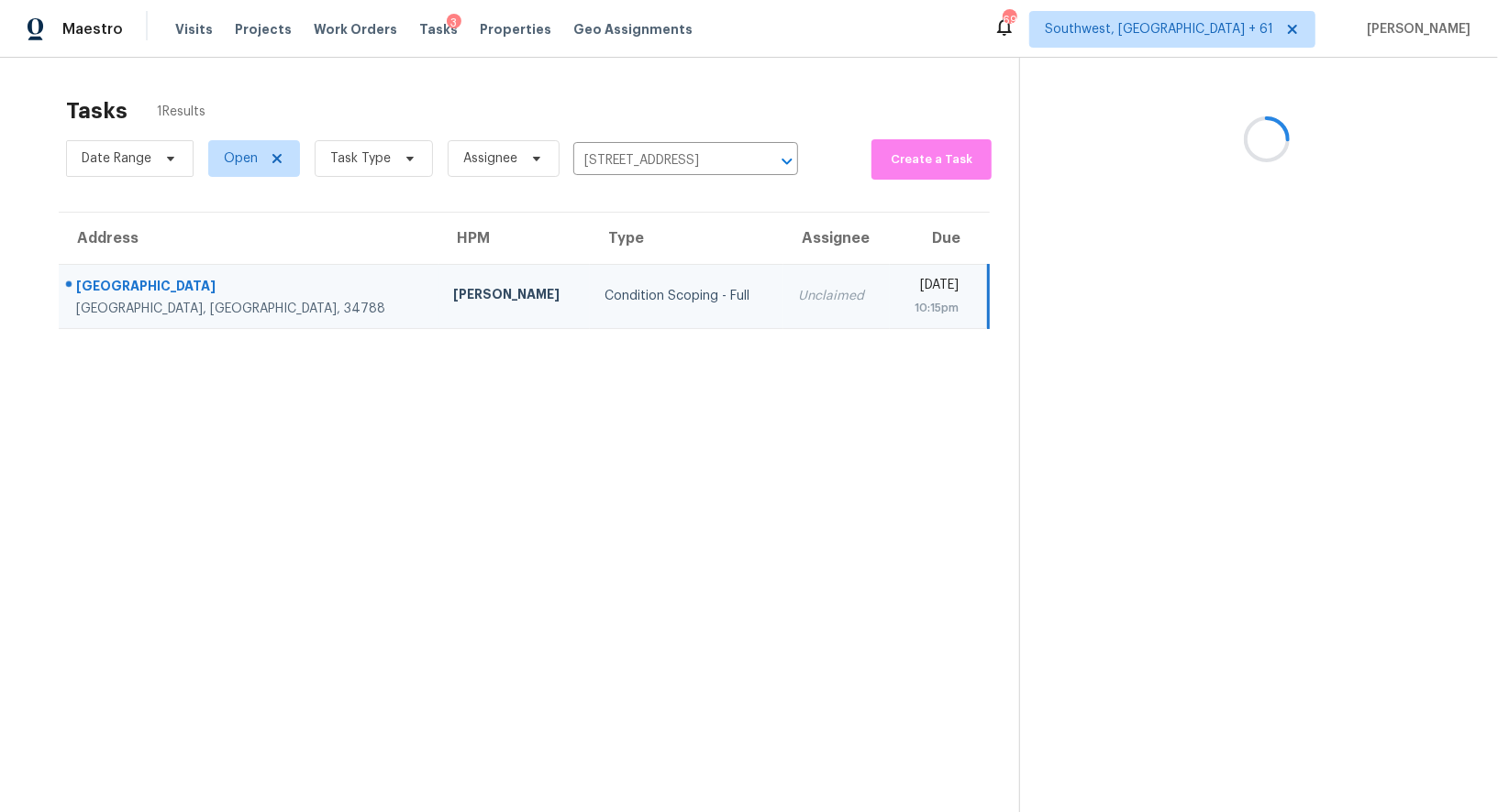
click at [641, 304] on td "Condition Scoping - Full" at bounding box center [688, 296] width 195 height 64
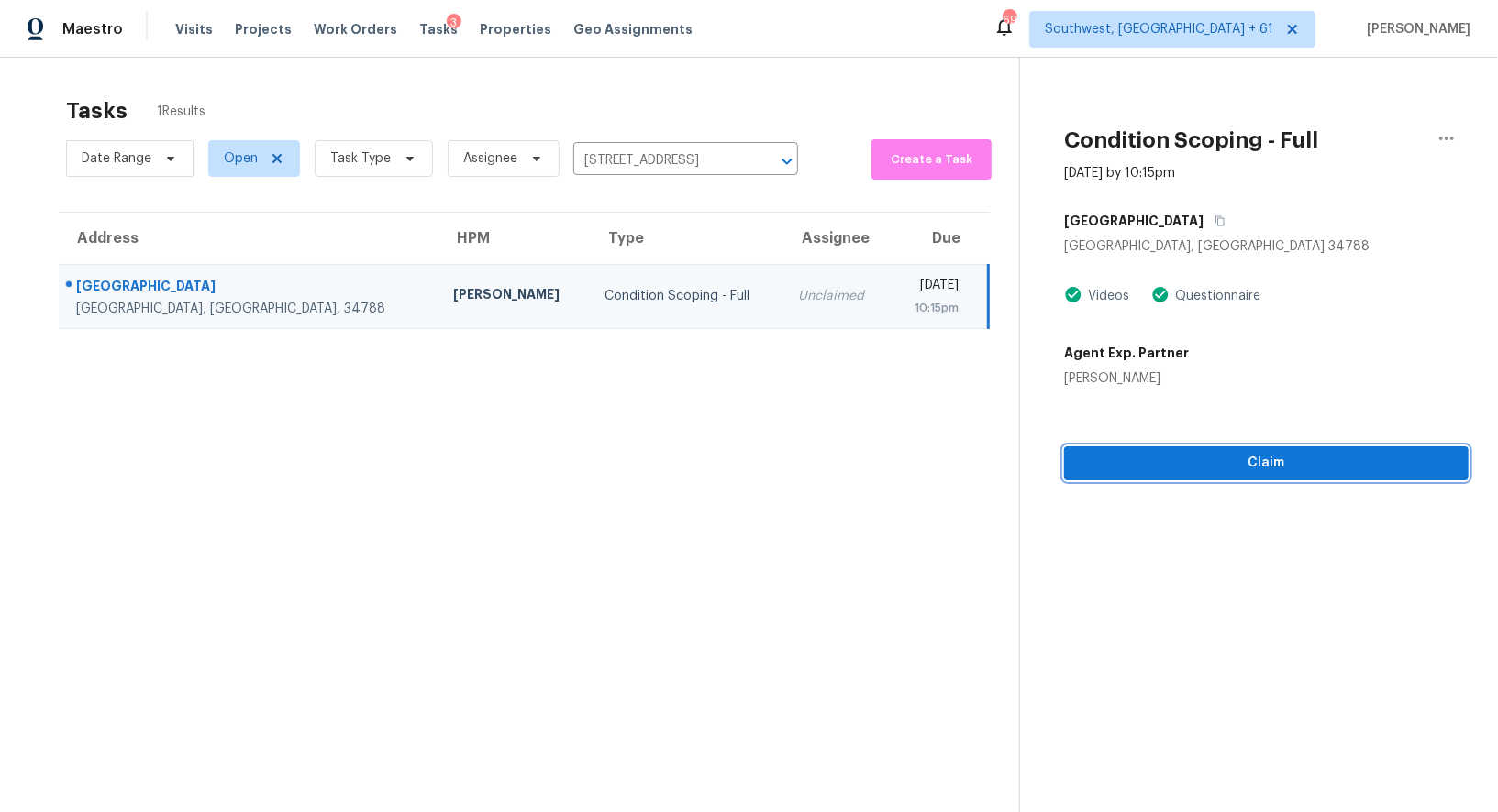
click at [1243, 450] on button "Claim" at bounding box center [1266, 463] width 405 height 34
click at [1308, 465] on span "Start Assessment" at bounding box center [1265, 463] width 375 height 23
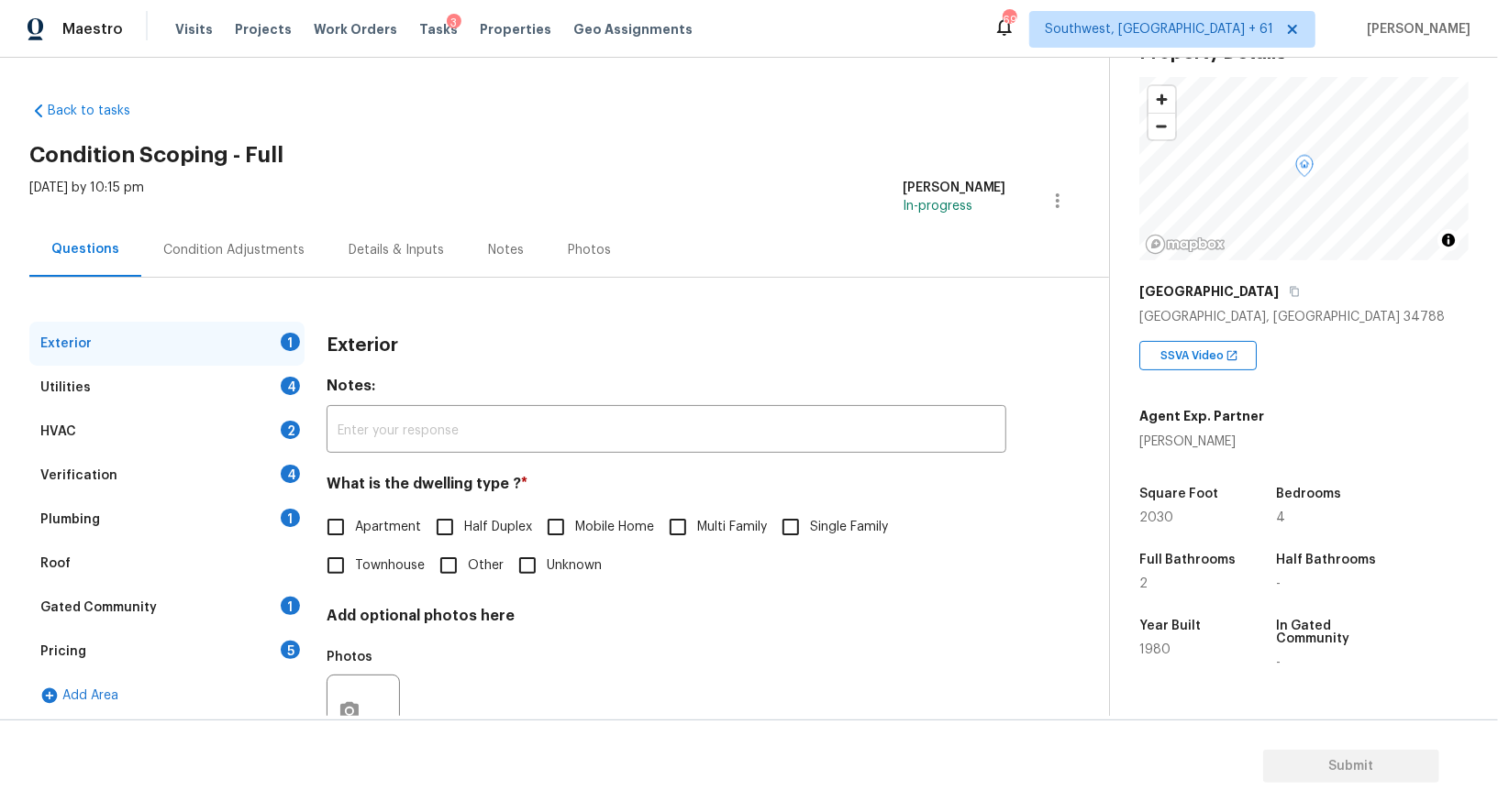
scroll to position [112, 0]
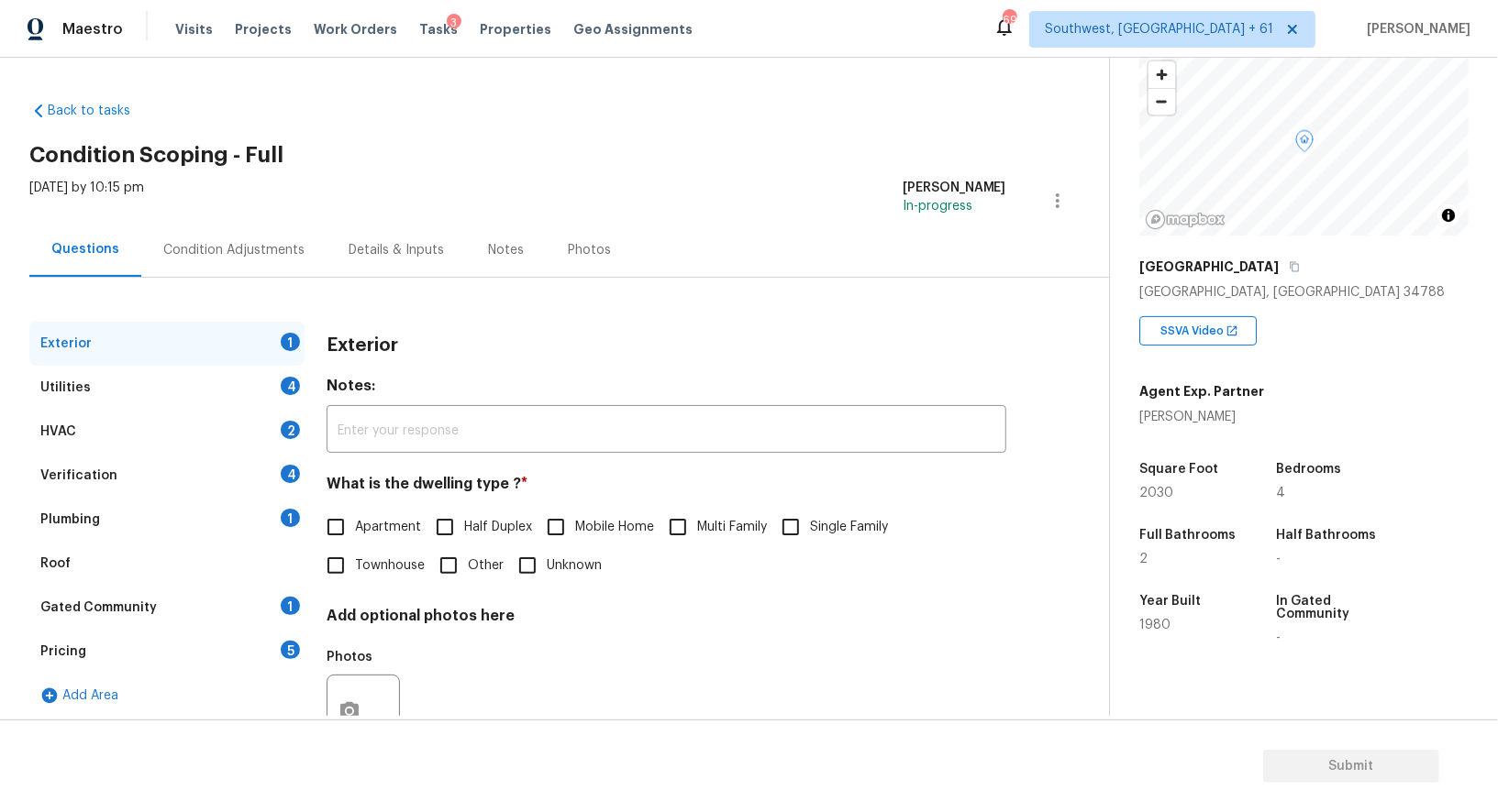
click at [827, 540] on label "Single Family" at bounding box center [829, 527] width 116 height 39
click at [810, 540] on input "Single Family" at bounding box center [791, 527] width 39 height 39
checkbox input "true"
click at [297, 406] on div "Utilities 4" at bounding box center [166, 388] width 275 height 44
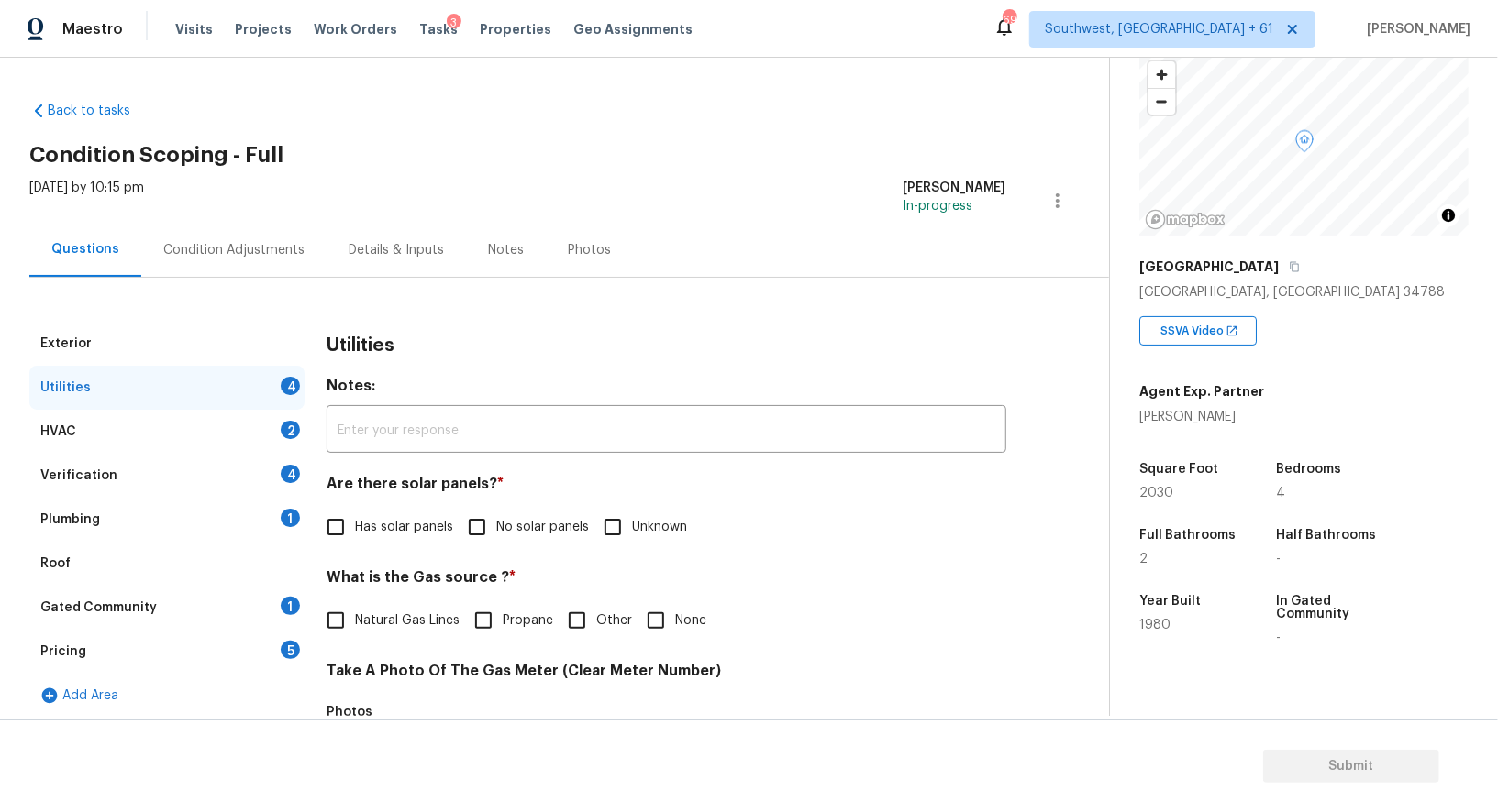
click at [292, 394] on div "4" at bounding box center [290, 386] width 19 height 18
click at [479, 547] on div "Utilities Notes: ​ Are there solar panels? * Has solar panels No solar panels U…" at bounding box center [666, 799] width 680 height 956
click at [485, 515] on input "No solar panels" at bounding box center [477, 527] width 39 height 39
checkbox input "true"
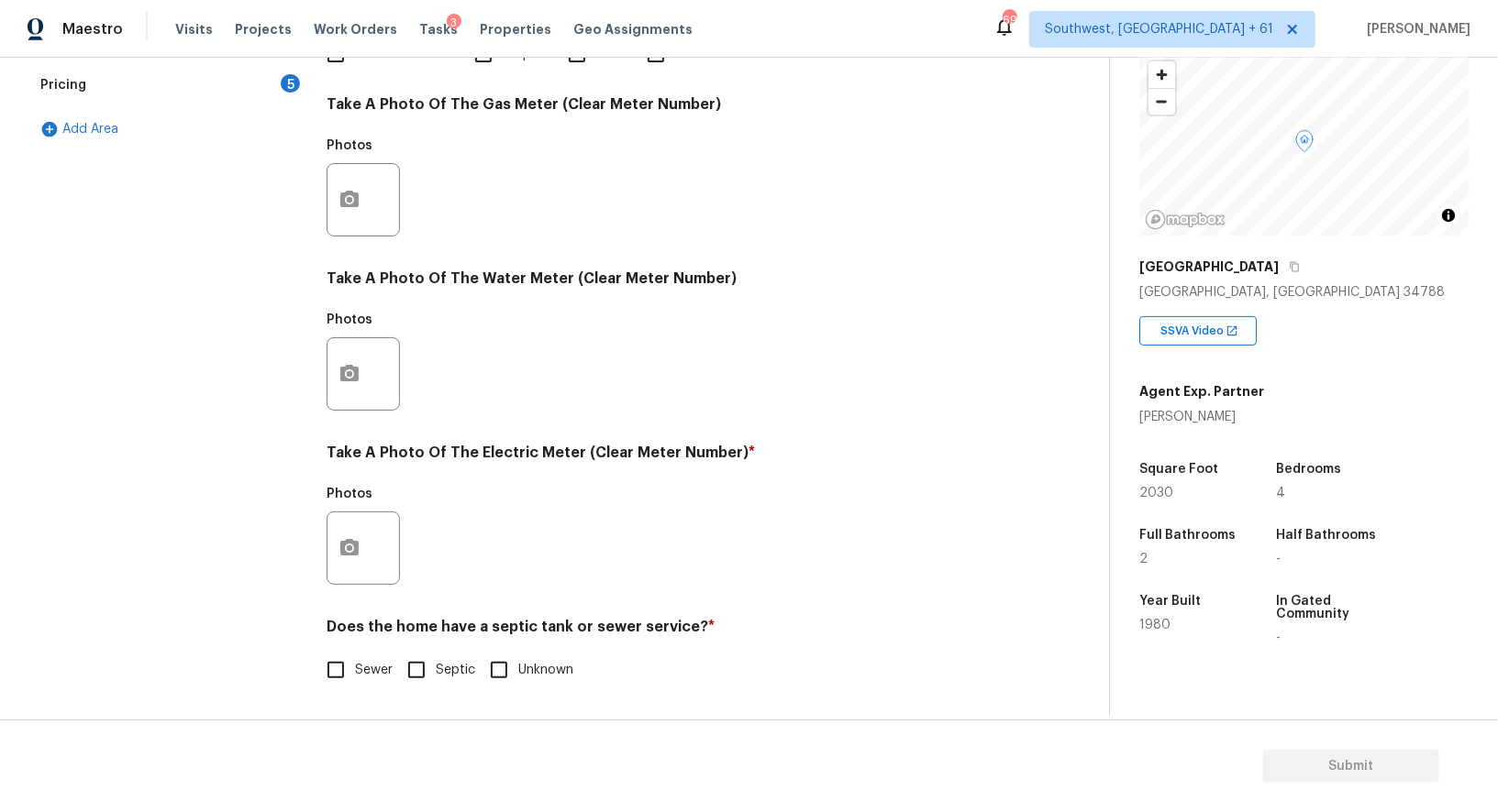
click at [380, 658] on label "Sewer" at bounding box center [355, 670] width 76 height 39
click at [355, 658] on input "Sewer" at bounding box center [336, 670] width 39 height 39
checkbox input "true"
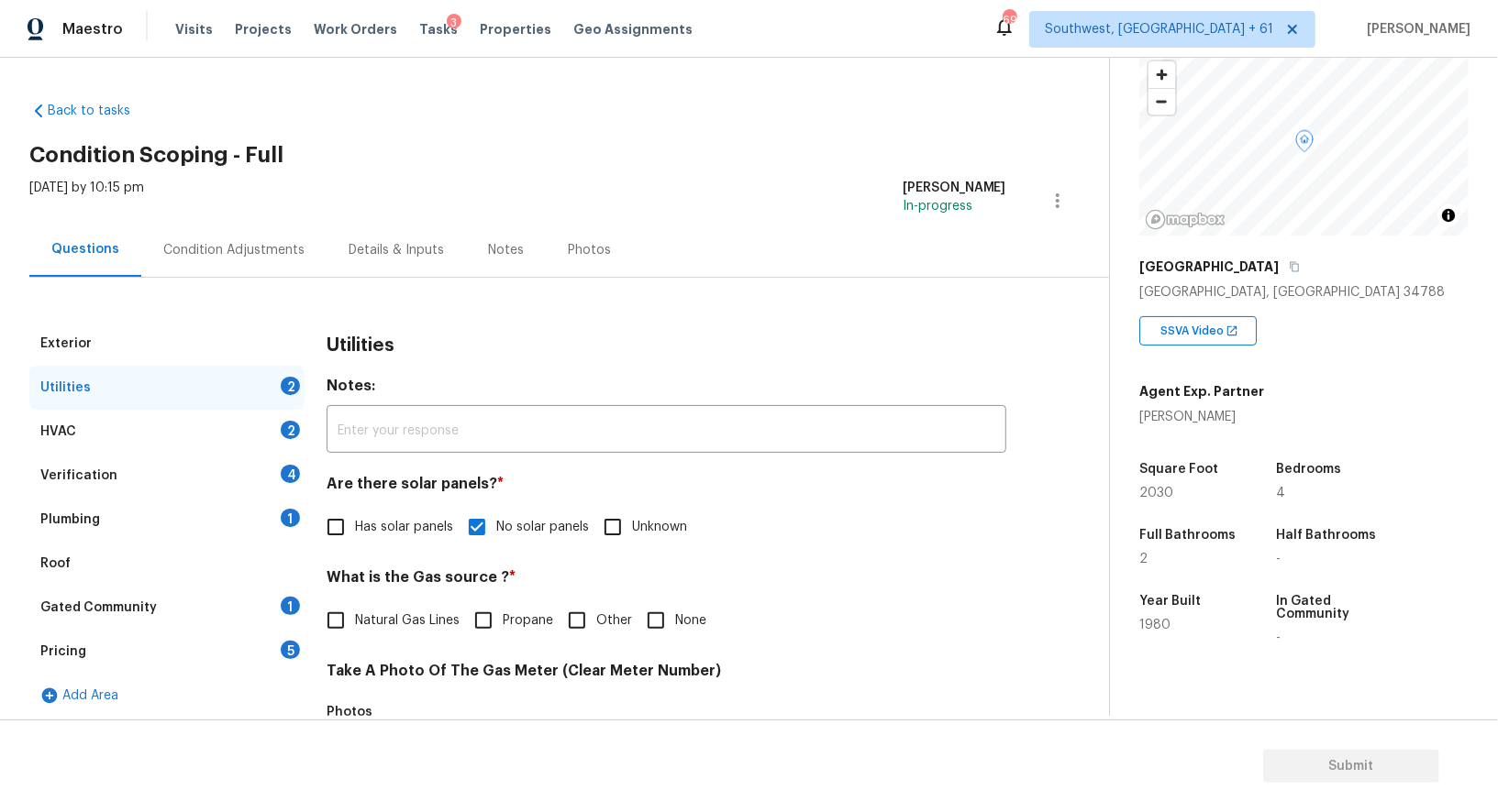
click at [264, 437] on div "HVAC 2" at bounding box center [166, 431] width 275 height 44
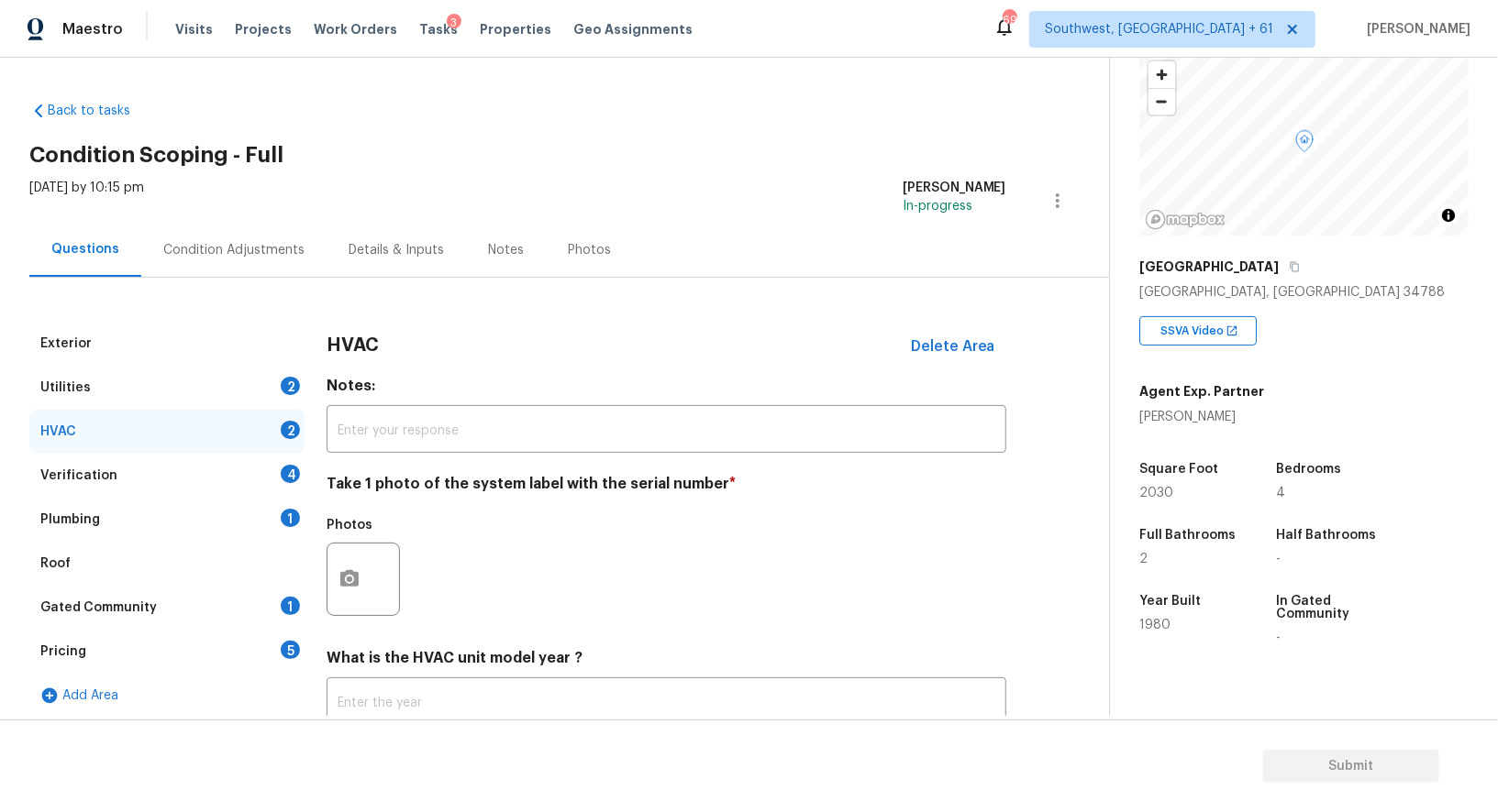
scroll to position [102, 0]
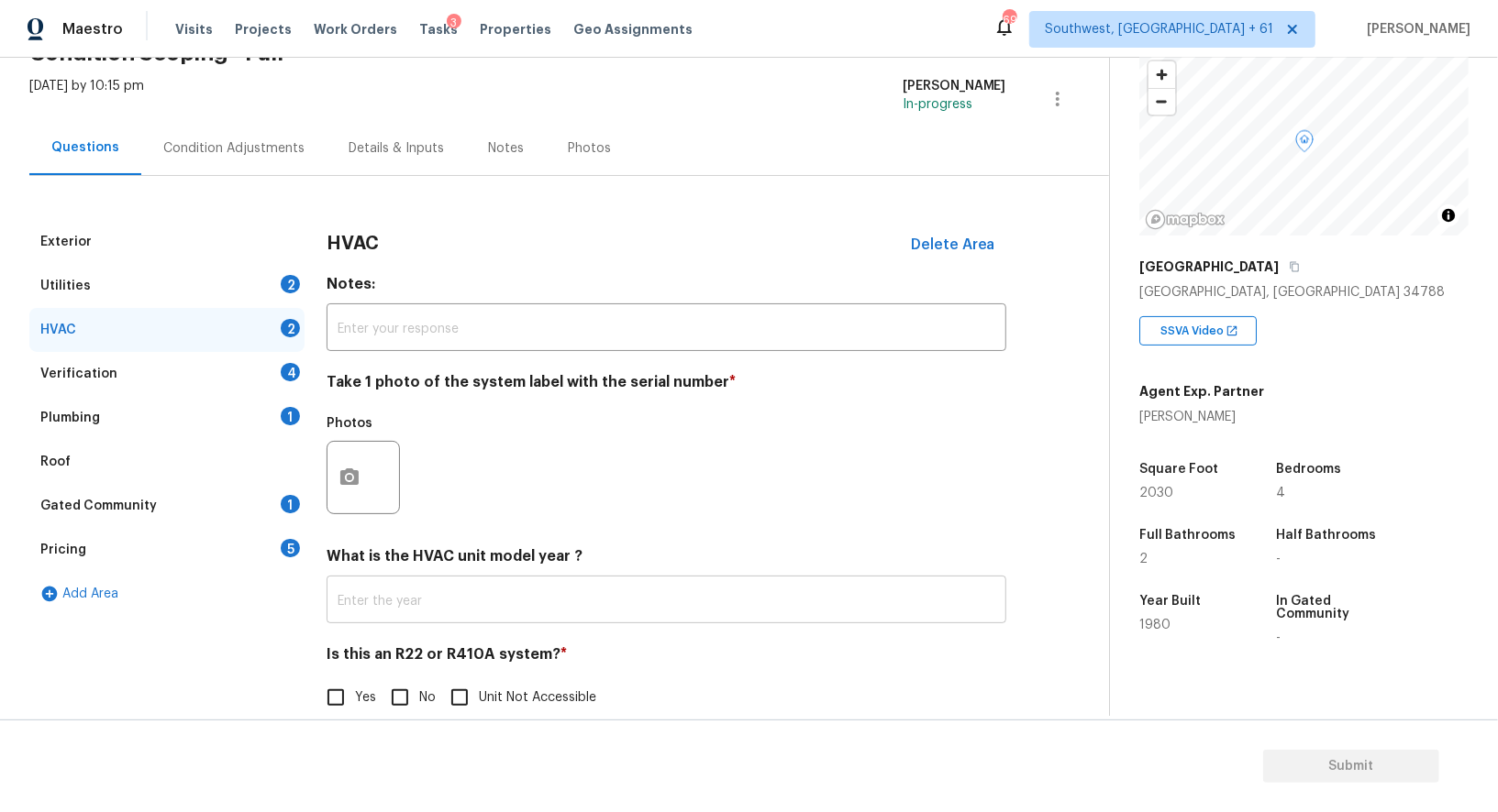
click at [456, 593] on input "text" at bounding box center [666, 602] width 680 height 43
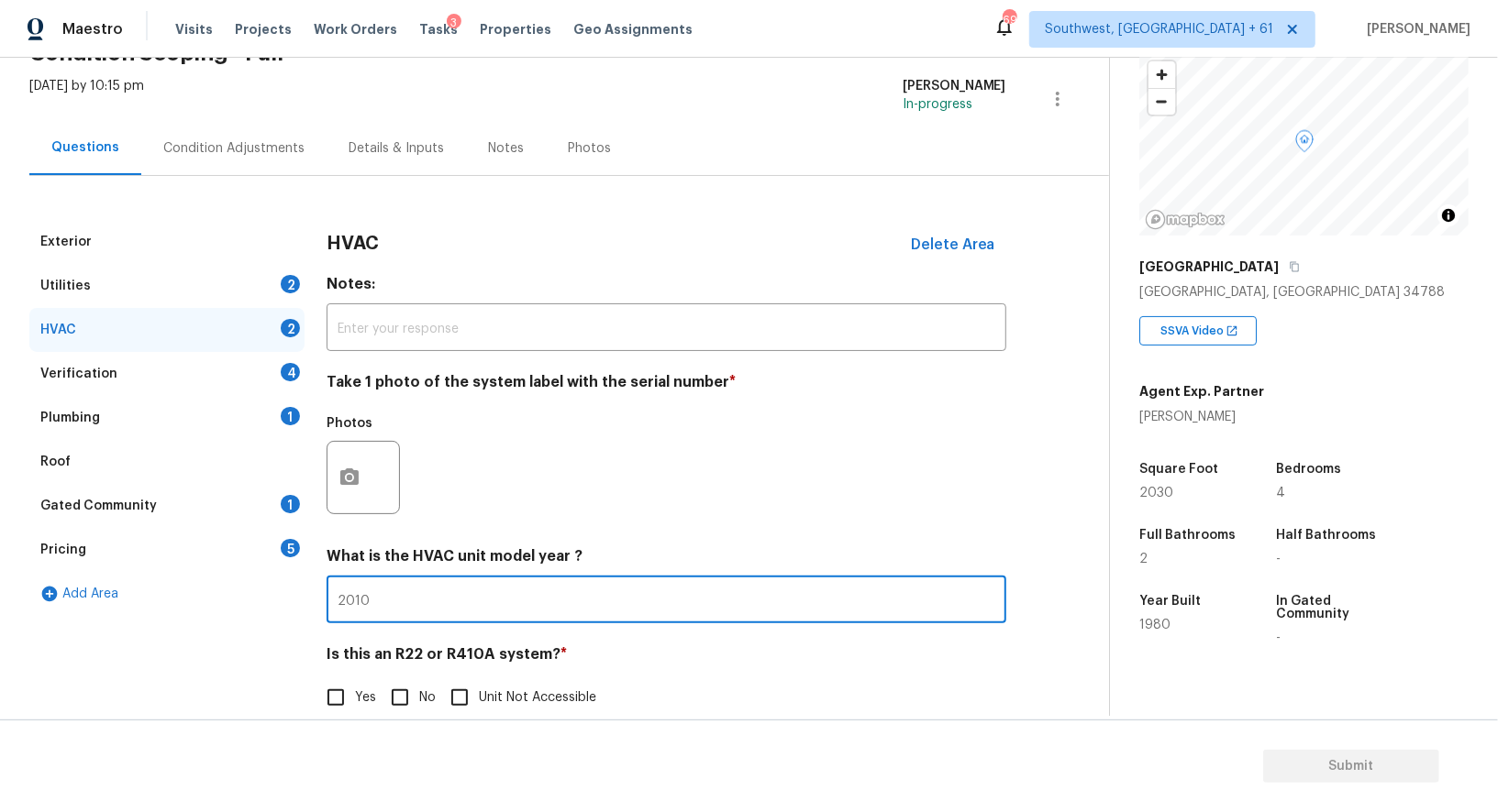
type input "2010"
click at [414, 691] on input "No" at bounding box center [399, 698] width 39 height 39
checkbox input "true"
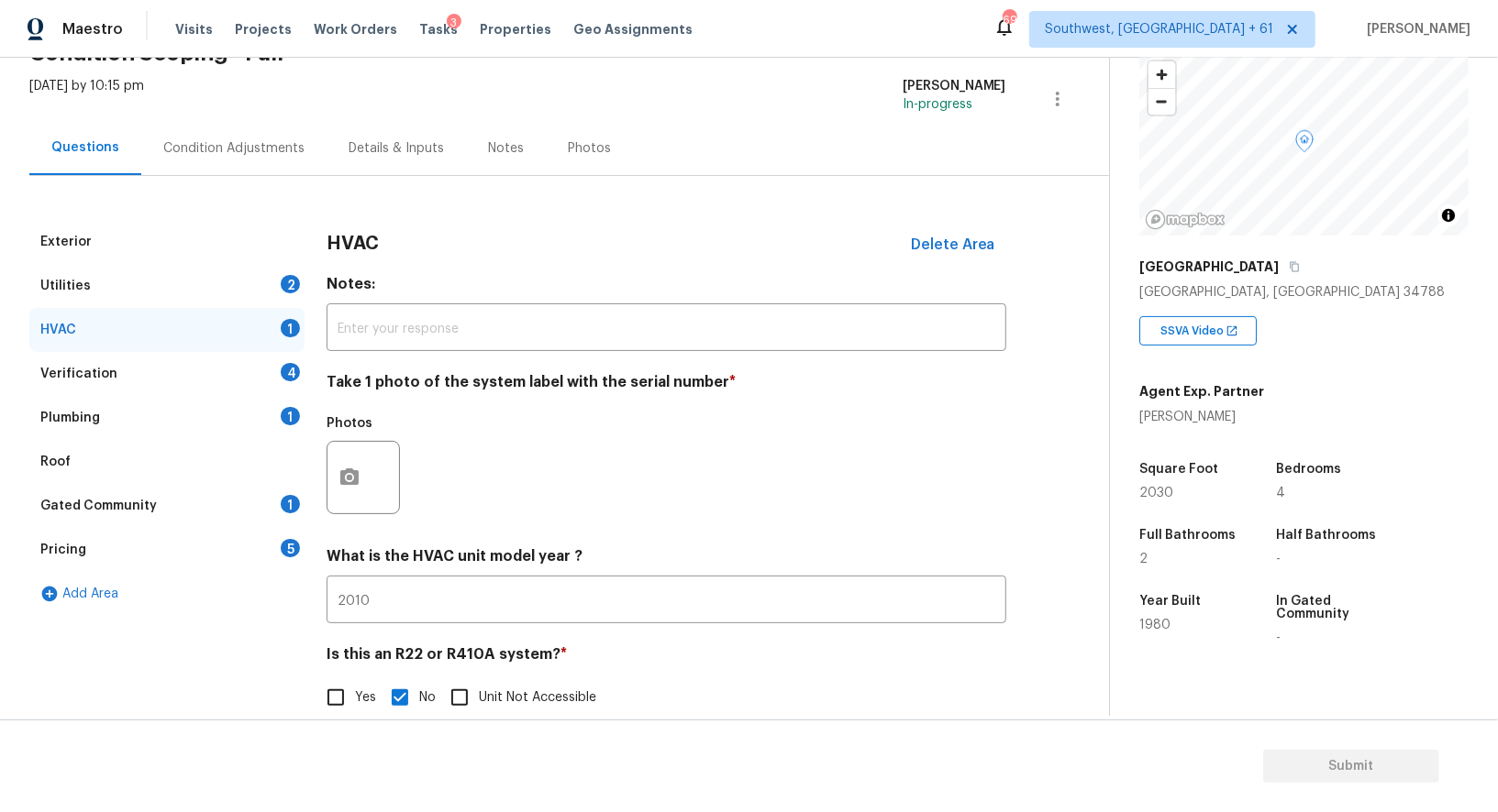
click at [257, 376] on div "Verification 4" at bounding box center [166, 373] width 275 height 44
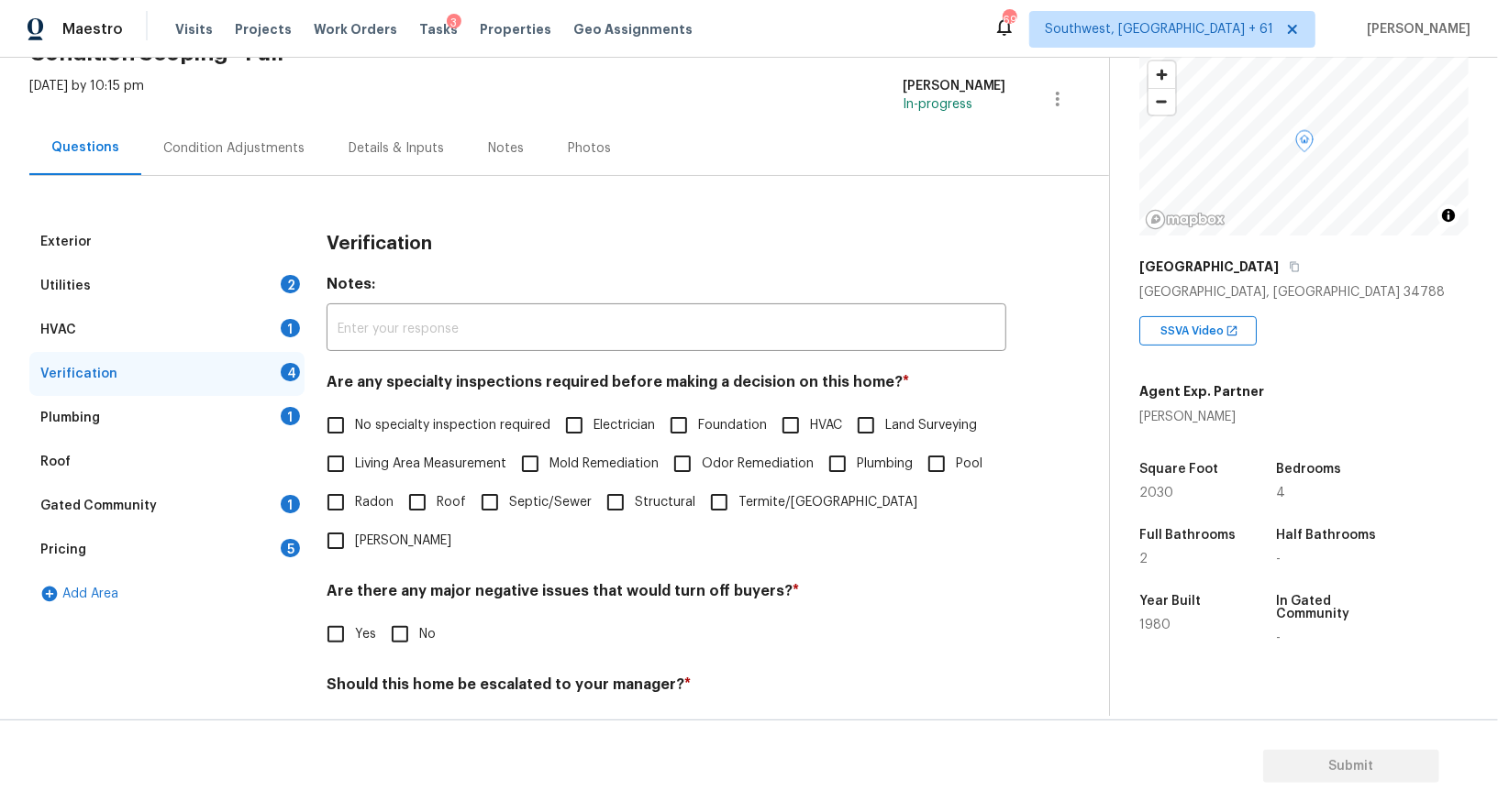
click at [258, 285] on div "Utilities 2" at bounding box center [166, 285] width 275 height 44
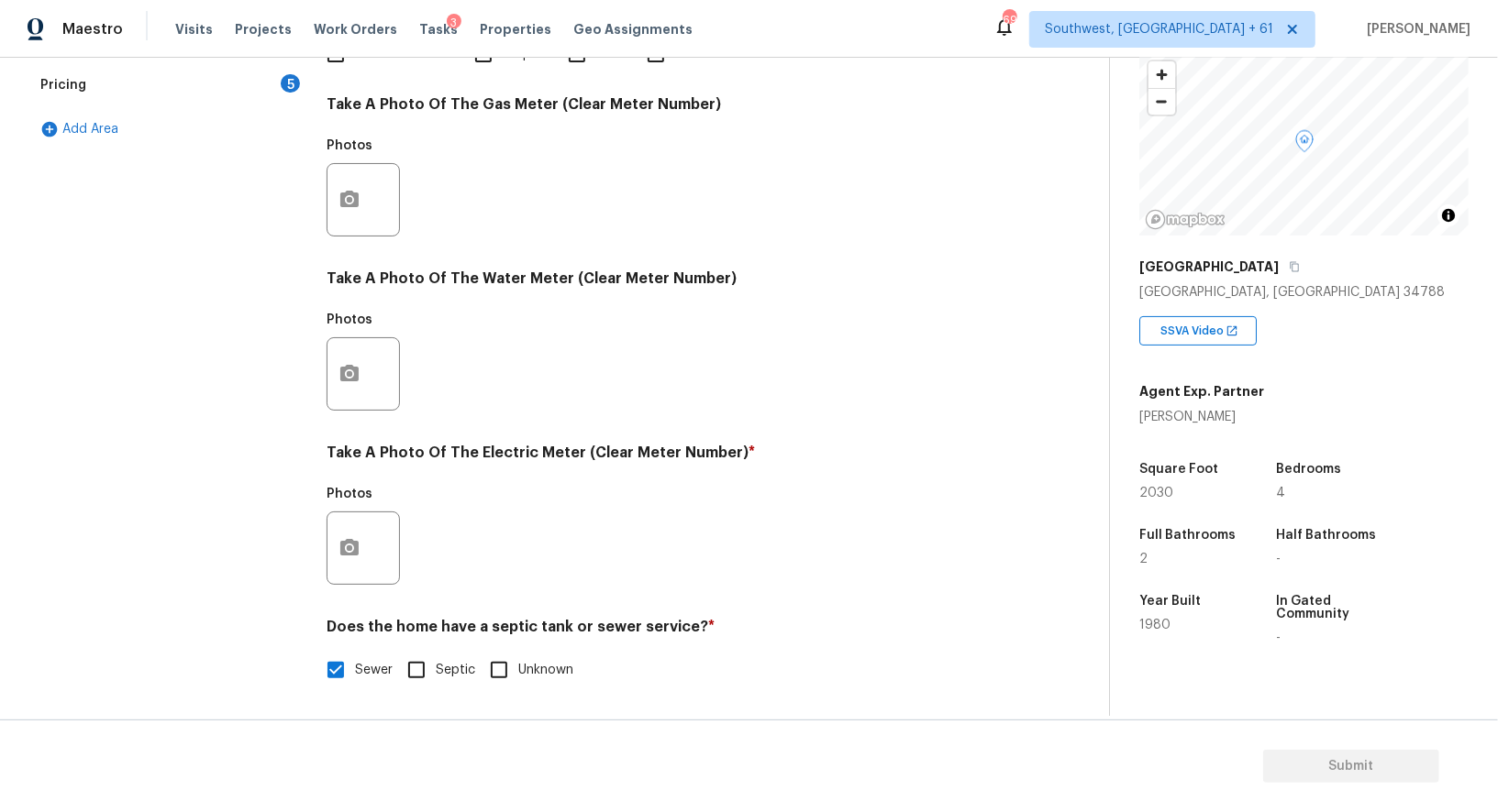
click at [429, 670] on input "Septic" at bounding box center [416, 670] width 39 height 39
checkbox input "true"
checkbox input "false"
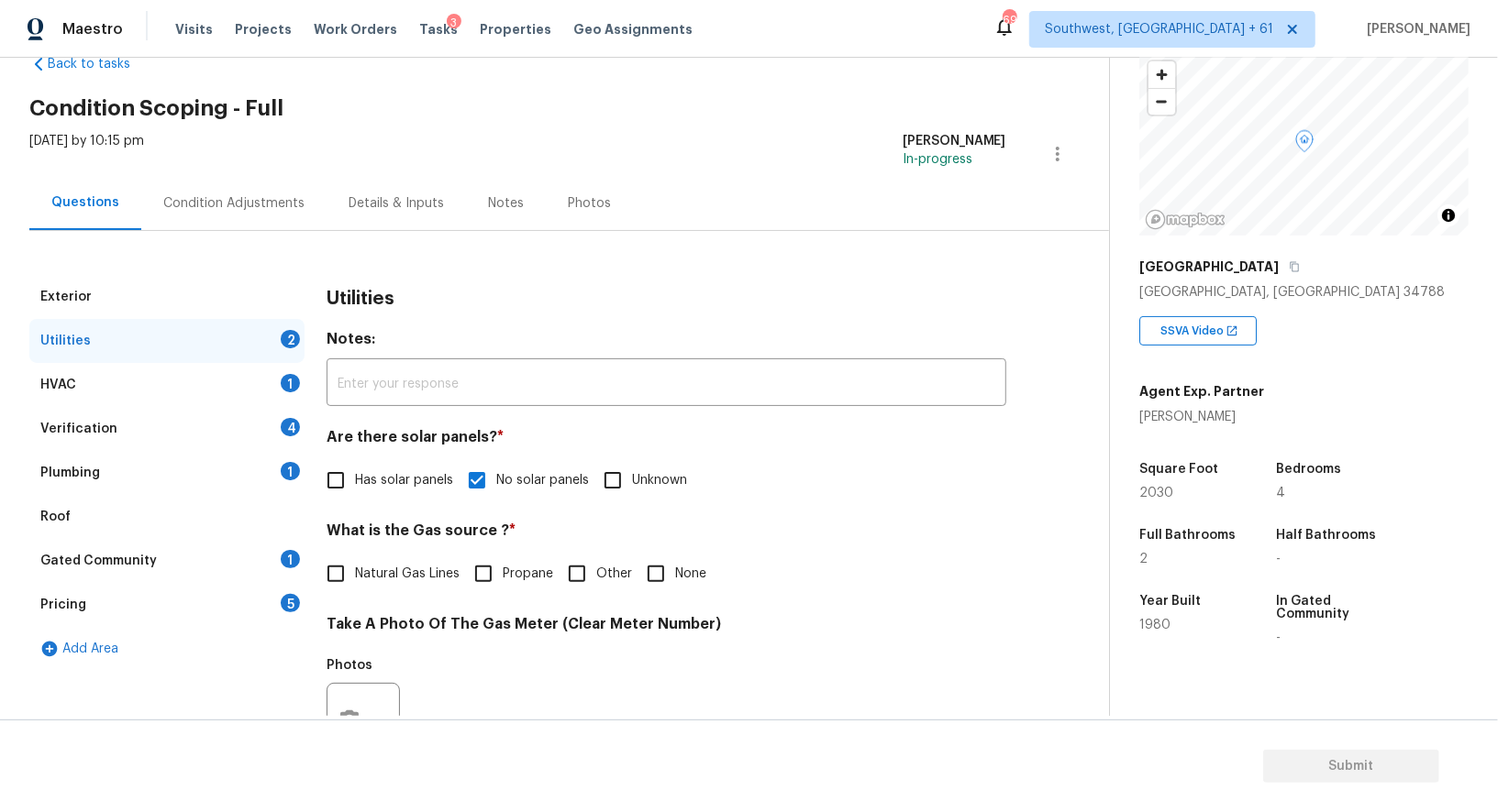
click at [253, 418] on div "Verification 4" at bounding box center [166, 429] width 275 height 44
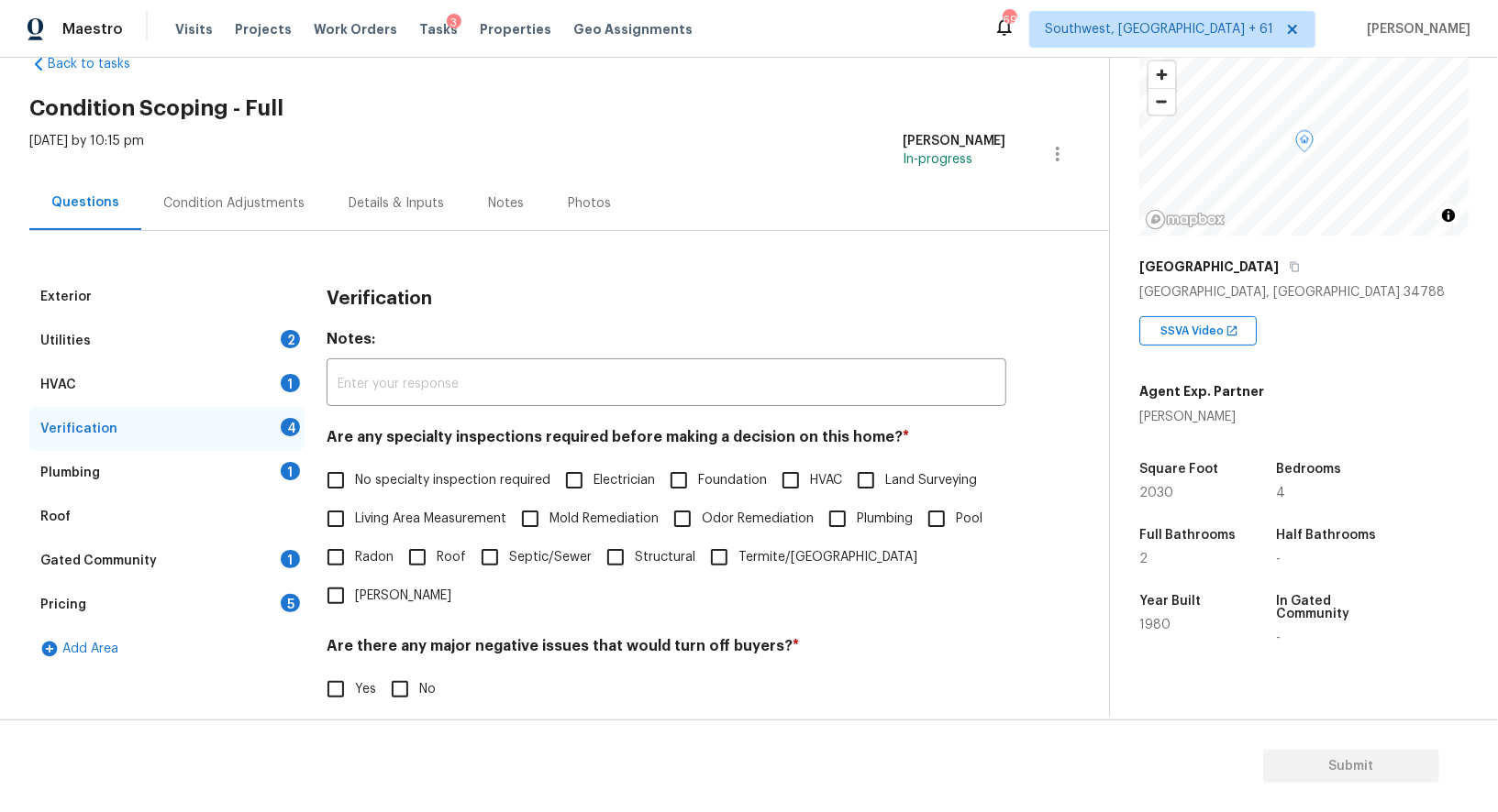
click at [402, 471] on span "No specialty inspection required" at bounding box center [452, 480] width 196 height 19
click at [355, 470] on input "No specialty inspection required" at bounding box center [336, 480] width 39 height 39
checkbox input "true"
click at [400, 670] on input "No" at bounding box center [399, 689] width 39 height 39
checkbox input "true"
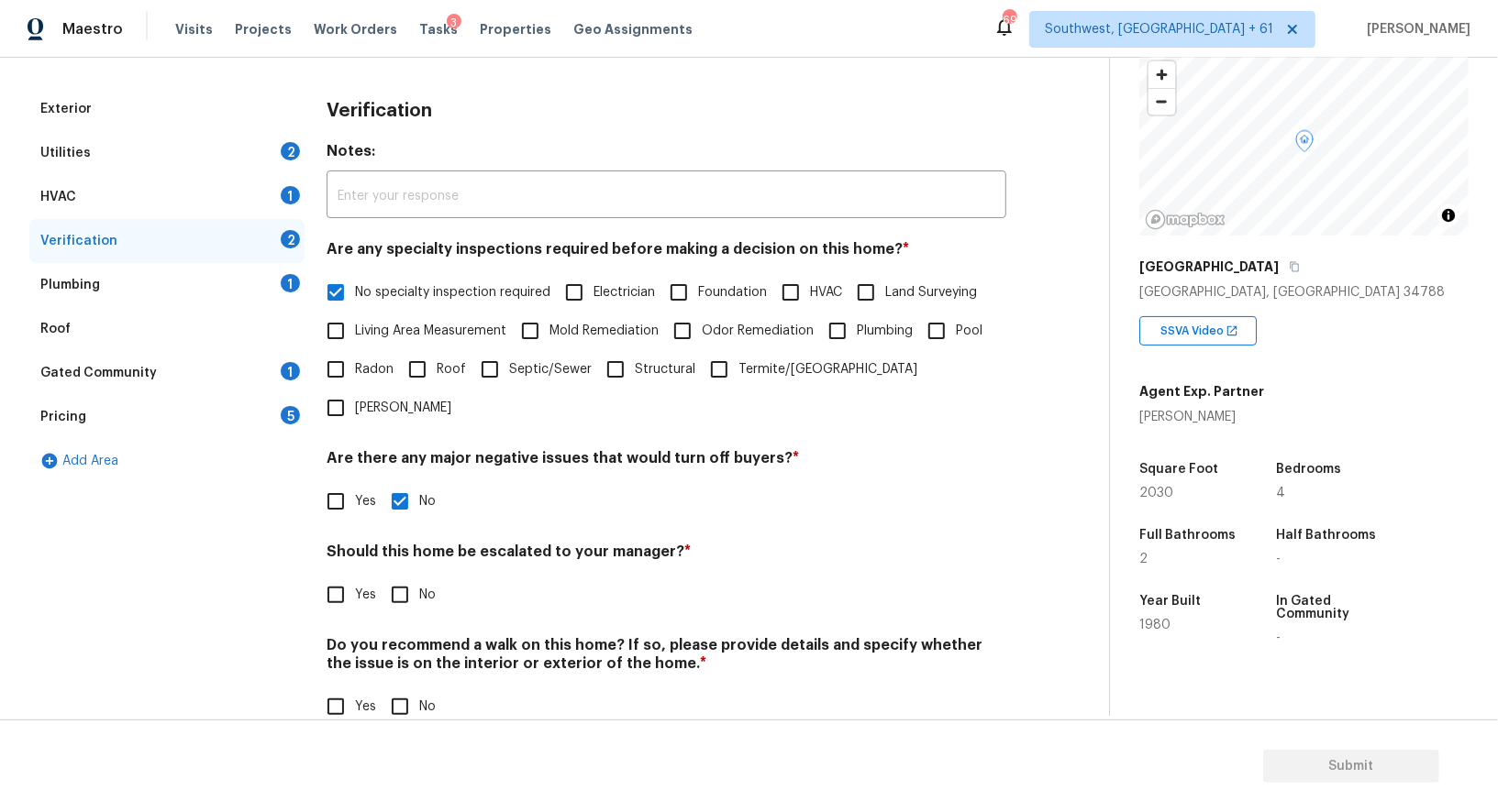
scroll to position [233, 0]
click at [400, 544] on div "Should this home be escalated to your manager? * Yes No" at bounding box center [666, 579] width 680 height 72
click at [400, 577] on input "No" at bounding box center [399, 596] width 39 height 39
checkbox input "true"
click at [400, 646] on div "Do you recommend a walk on this home? If so, please provide details and specify…" at bounding box center [666, 682] width 680 height 90
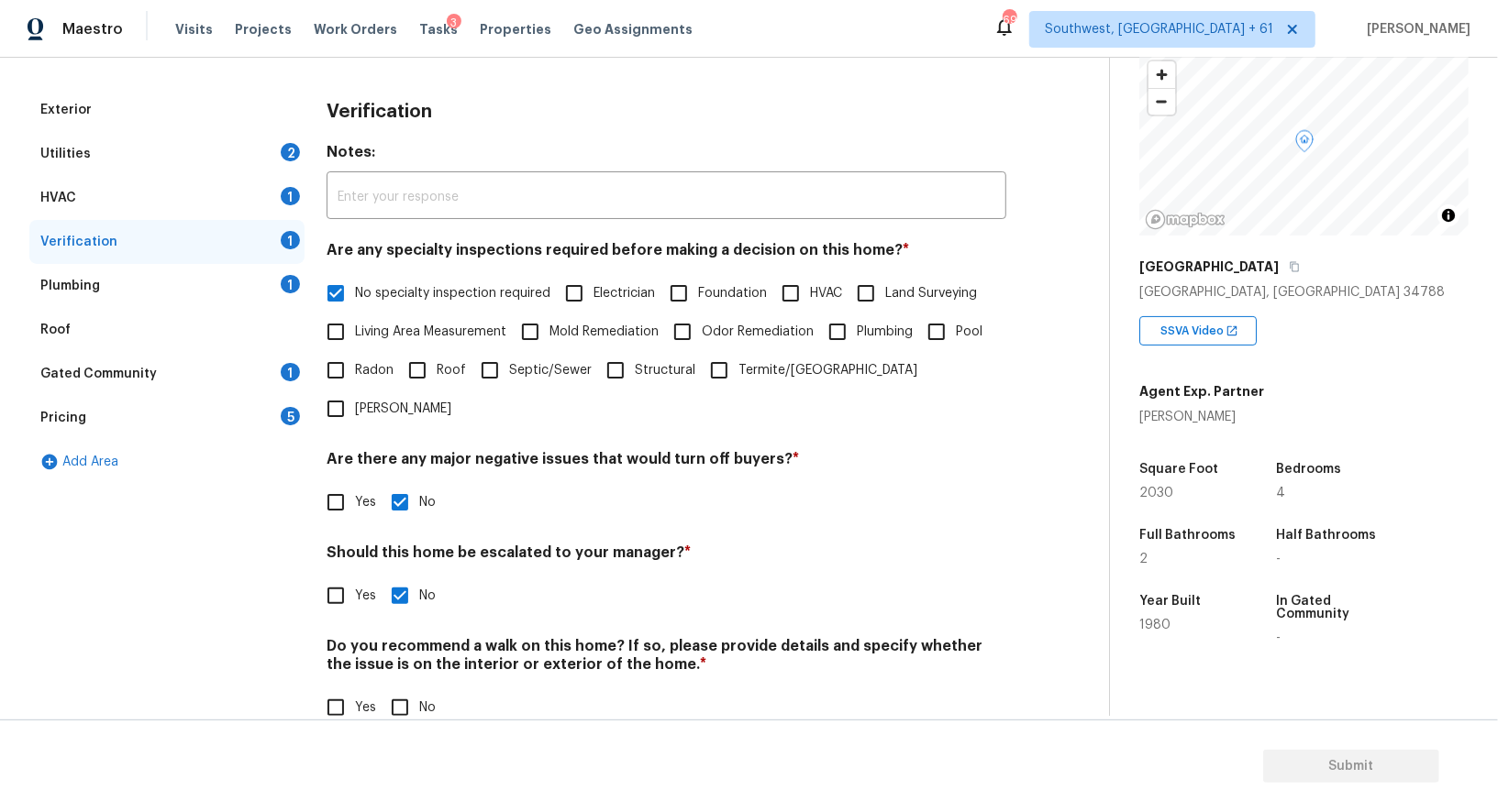
click at [399, 688] on input "No" at bounding box center [399, 707] width 39 height 39
checkbox input "true"
click at [217, 304] on div "Plumbing 1" at bounding box center [166, 285] width 275 height 44
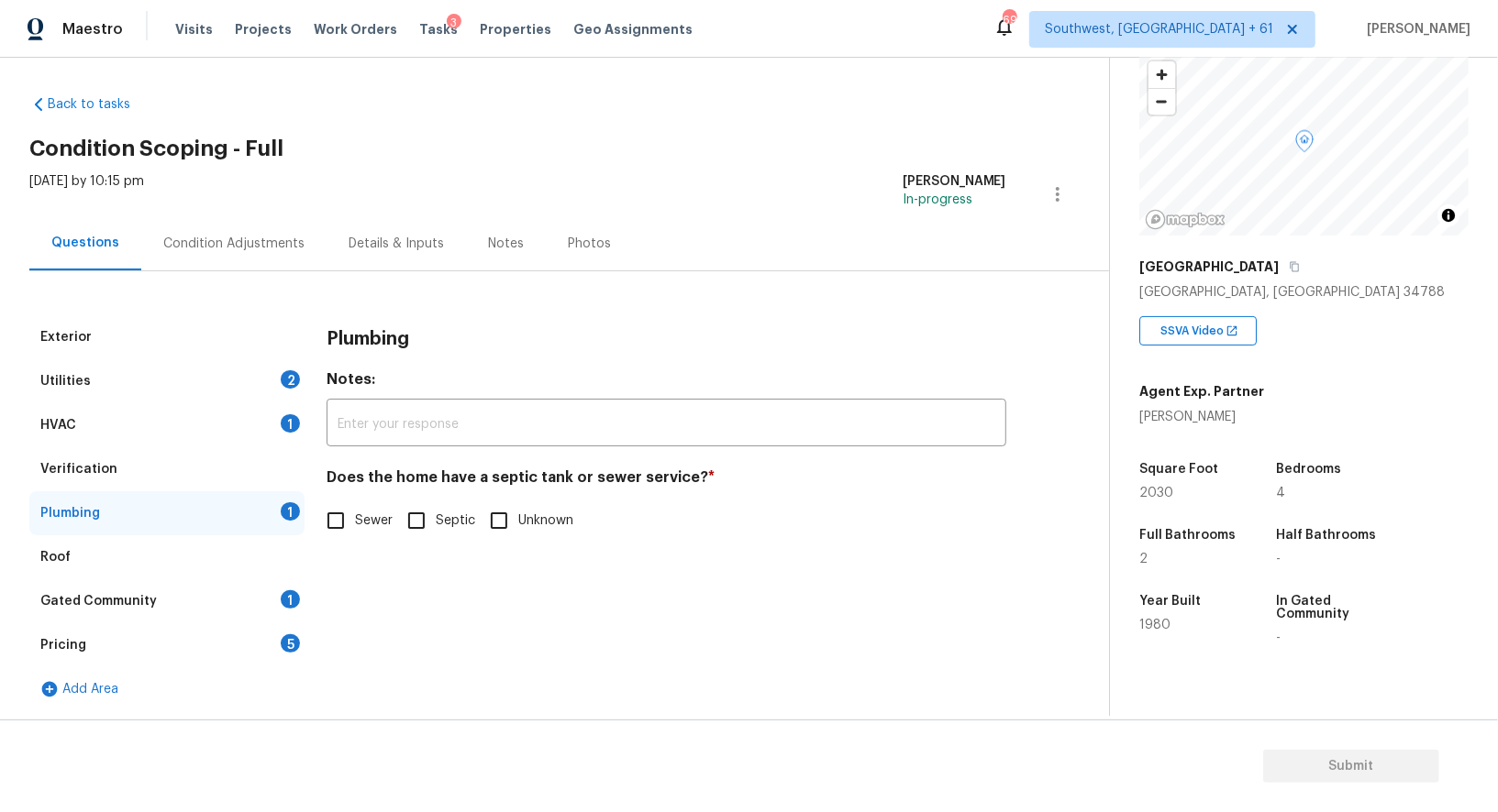
click at [351, 486] on h4 "Does the home have a septic tank or sewer service? *" at bounding box center [666, 481] width 680 height 26
click at [344, 523] on input "Sewer" at bounding box center [336, 520] width 39 height 39
checkbox input "true"
click at [230, 624] on div "Pricing 5" at bounding box center [166, 645] width 275 height 44
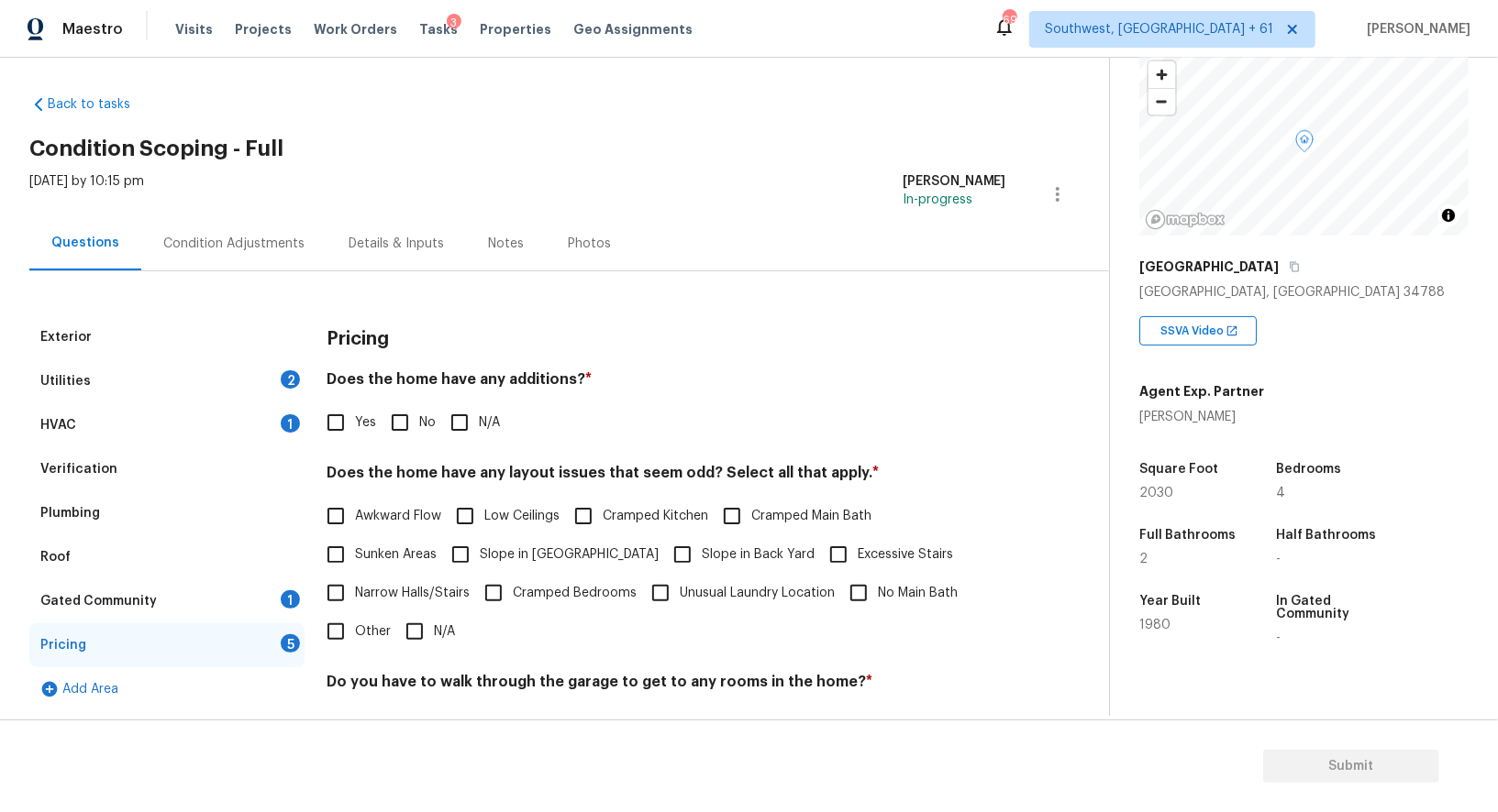
click at [271, 580] on div "Gated Community 1" at bounding box center [166, 601] width 275 height 44
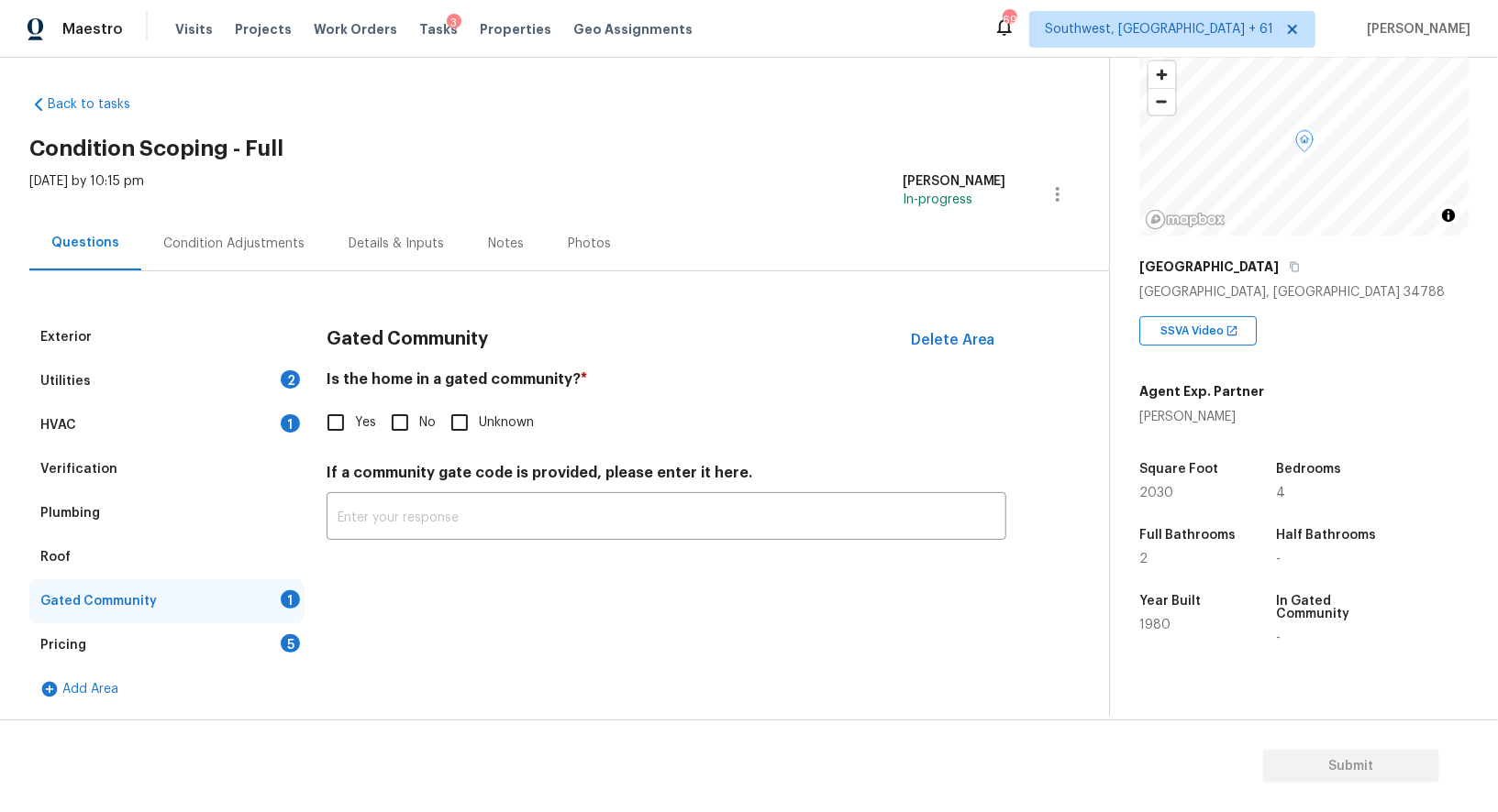
click at [406, 443] on div "Gated Community Delete Area Is the home in a gated community? * Yes No Unknown …" at bounding box center [666, 439] width 680 height 247
click at [403, 424] on input "No" at bounding box center [399, 423] width 39 height 39
checkbox input "true"
click at [268, 659] on div "Pricing 5" at bounding box center [166, 645] width 275 height 44
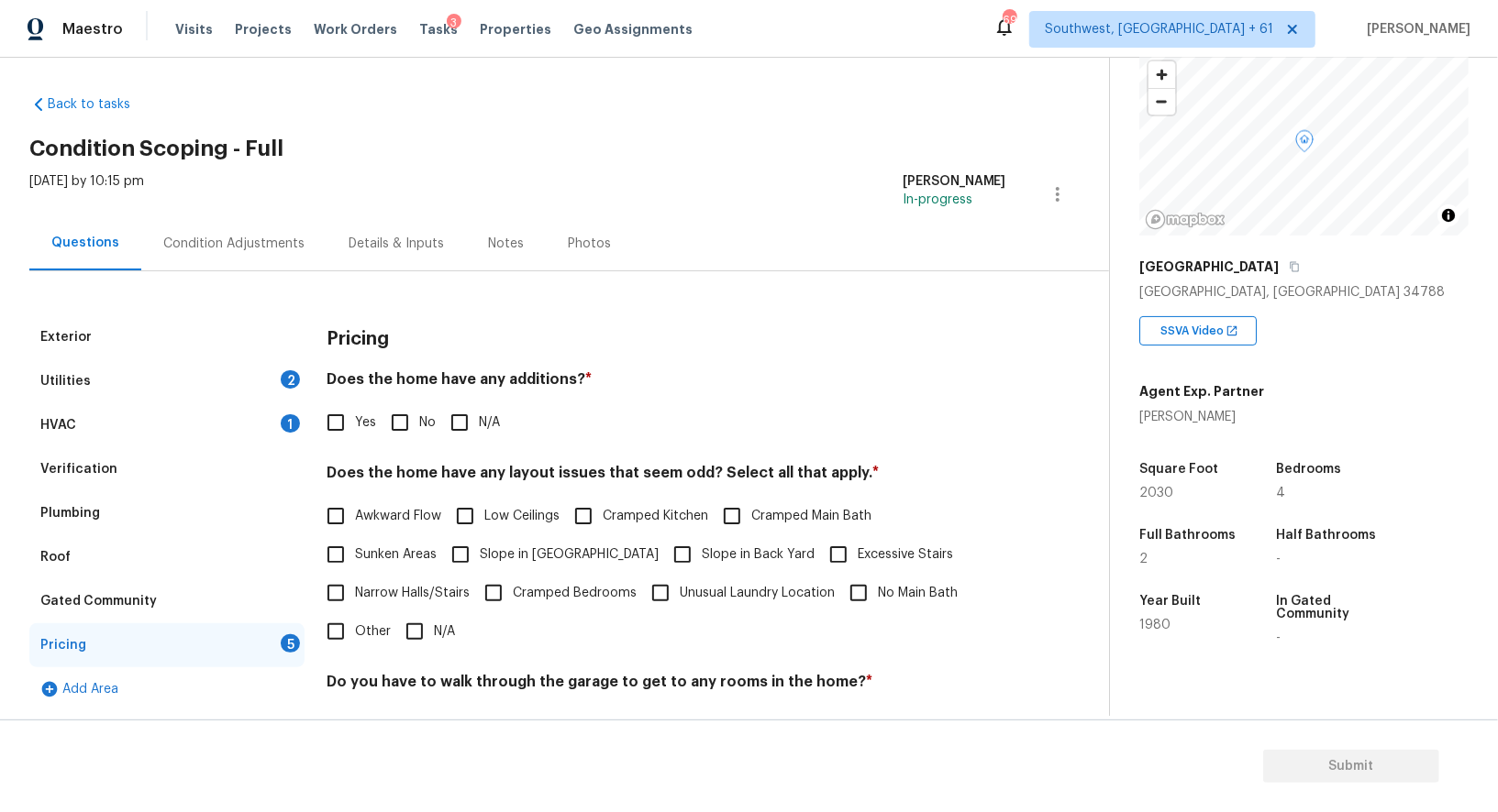
click at [409, 424] on input "No" at bounding box center [399, 423] width 39 height 39
checkbox input "true"
click at [429, 628] on input "N/A" at bounding box center [414, 633] width 39 height 39
checkbox input "true"
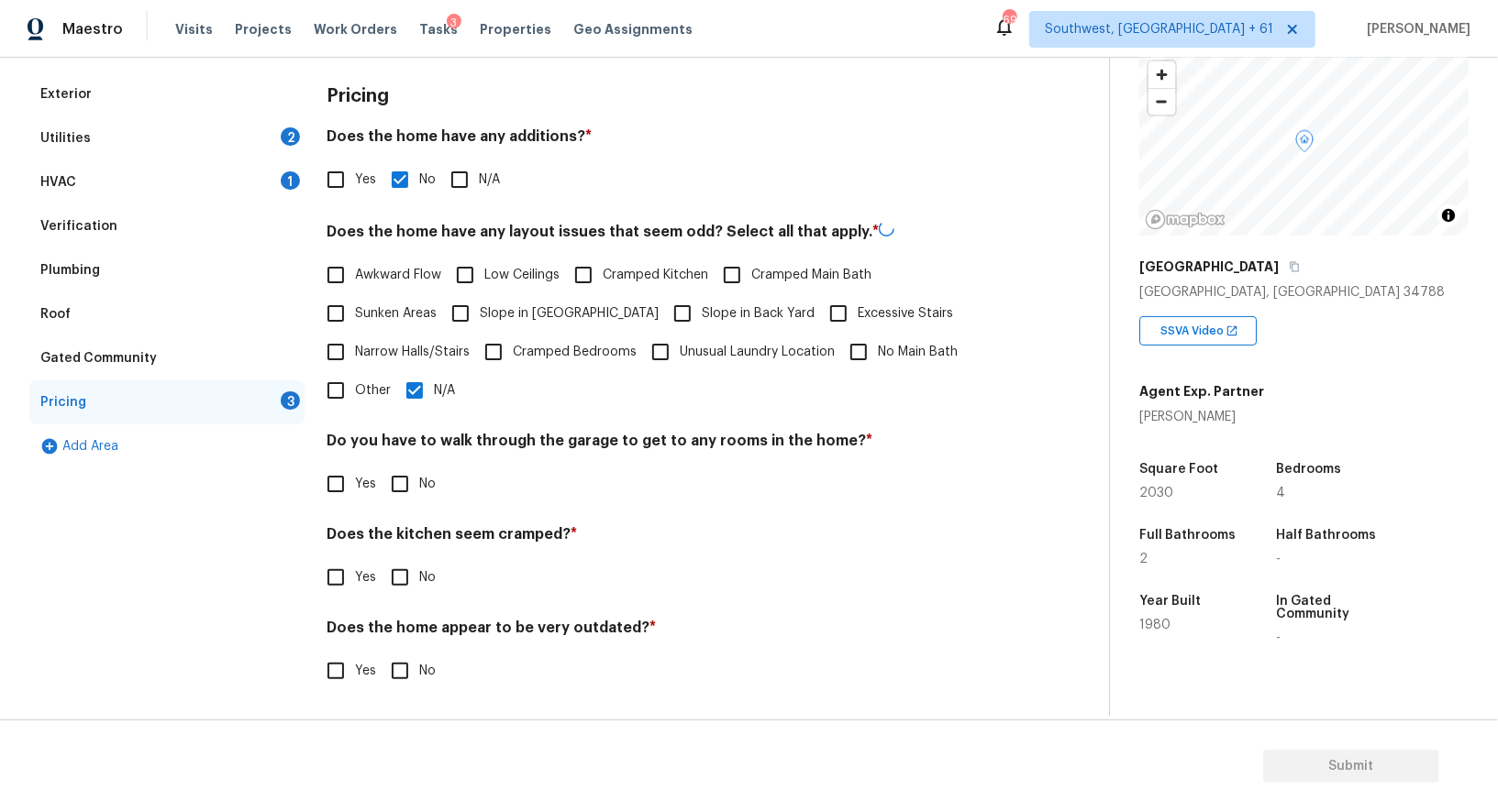
click at [401, 472] on input "No" at bounding box center [399, 484] width 39 height 39
checkbox input "true"
click at [405, 595] on input "No" at bounding box center [399, 578] width 39 height 39
checkbox input "true"
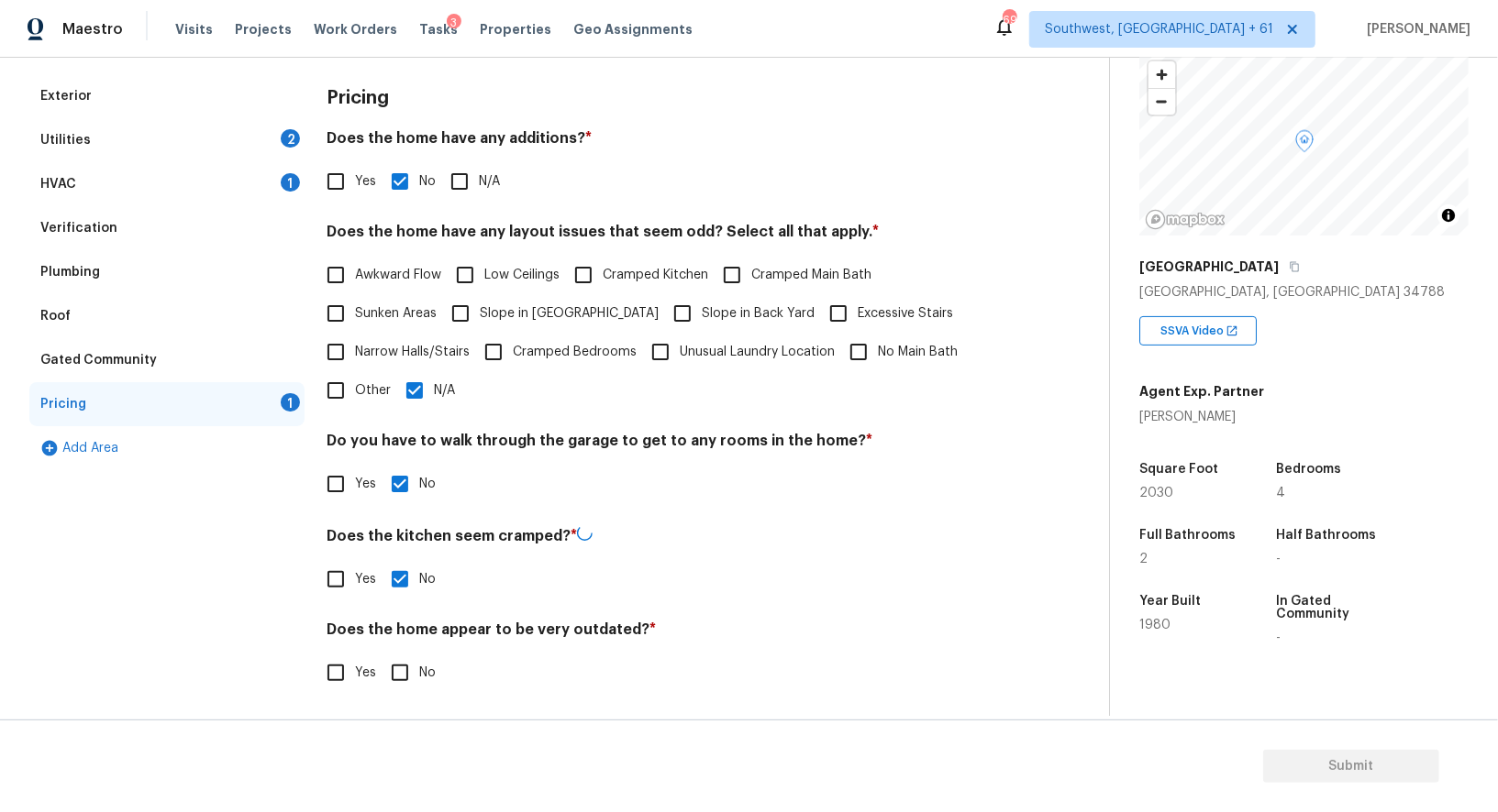
click at [403, 676] on input "No" at bounding box center [399, 672] width 39 height 39
checkbox input "true"
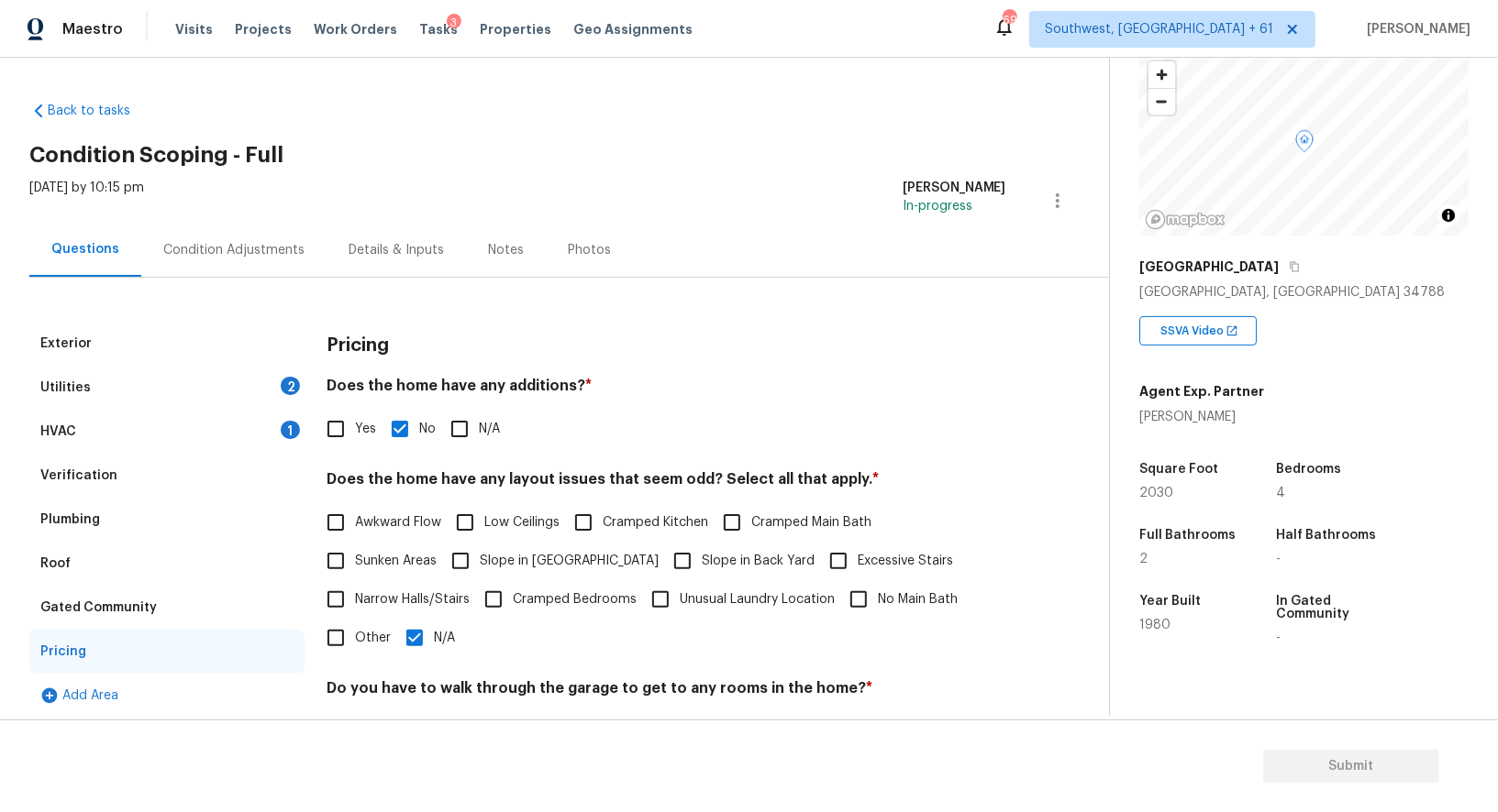
click at [256, 260] on div "Condition Adjustments" at bounding box center [234, 250] width 185 height 54
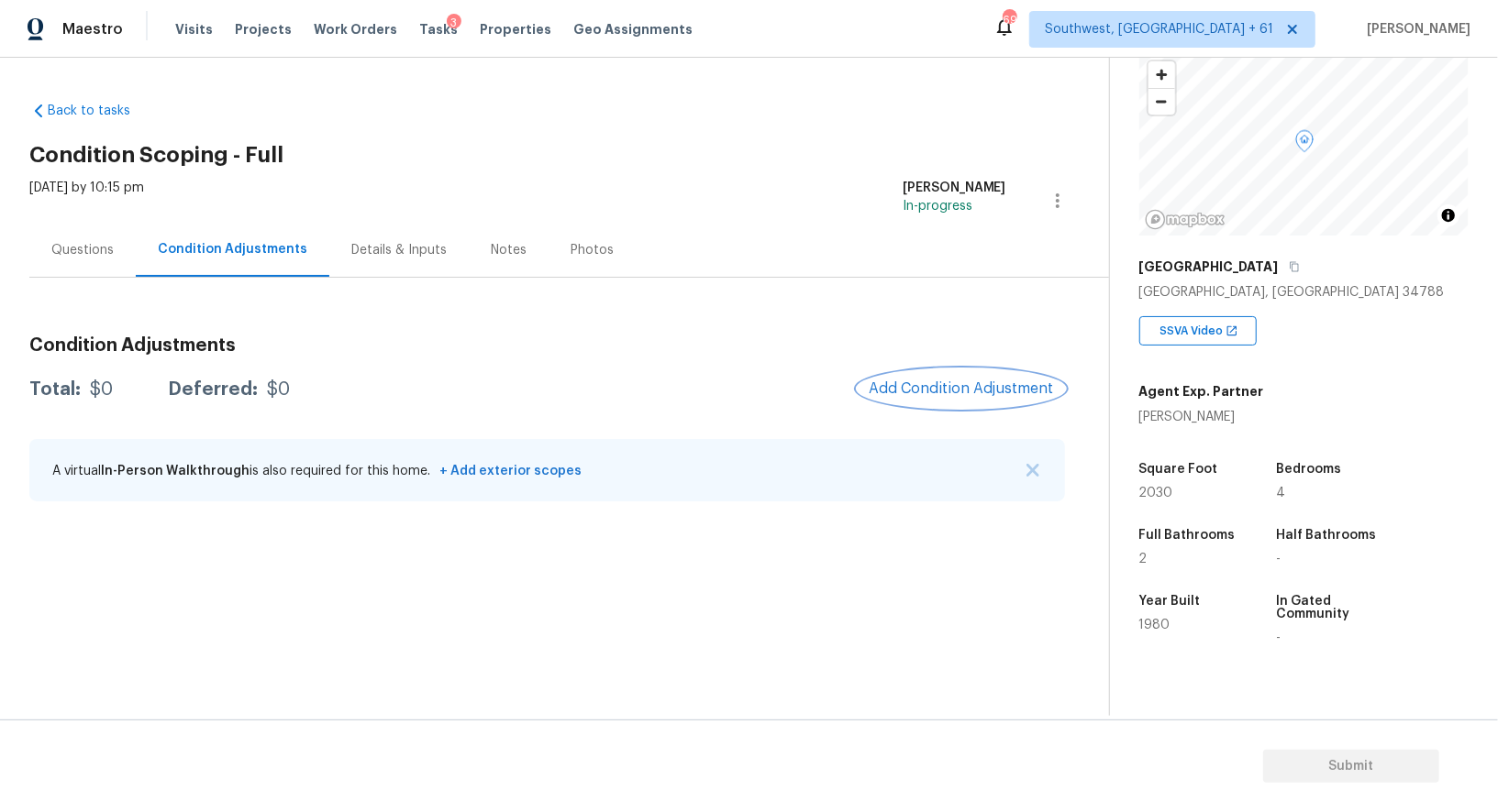
click at [977, 385] on span "Add Condition Adjustment" at bounding box center [961, 388] width 185 height 16
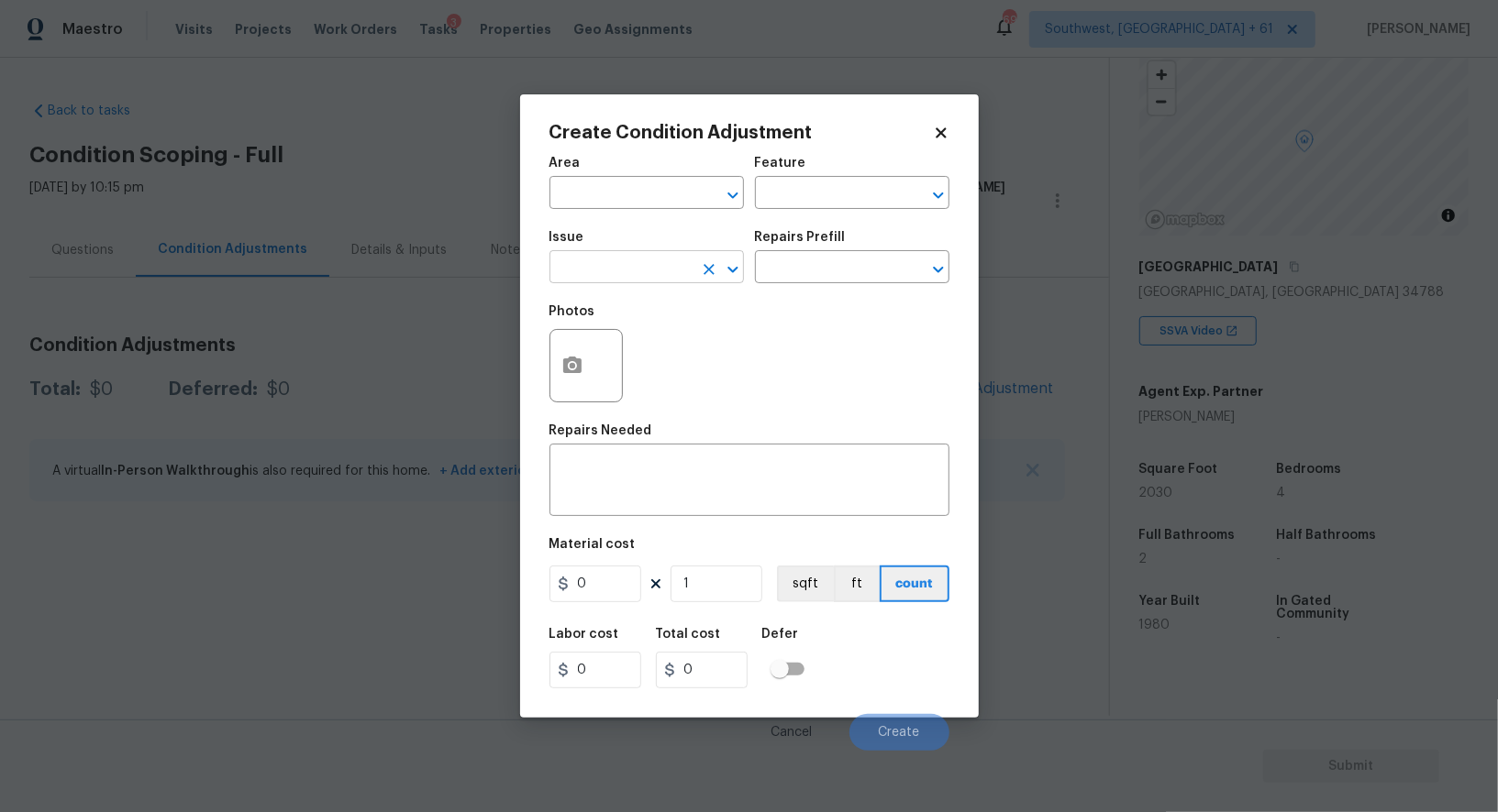
click at [639, 270] on input "text" at bounding box center [620, 269] width 143 height 28
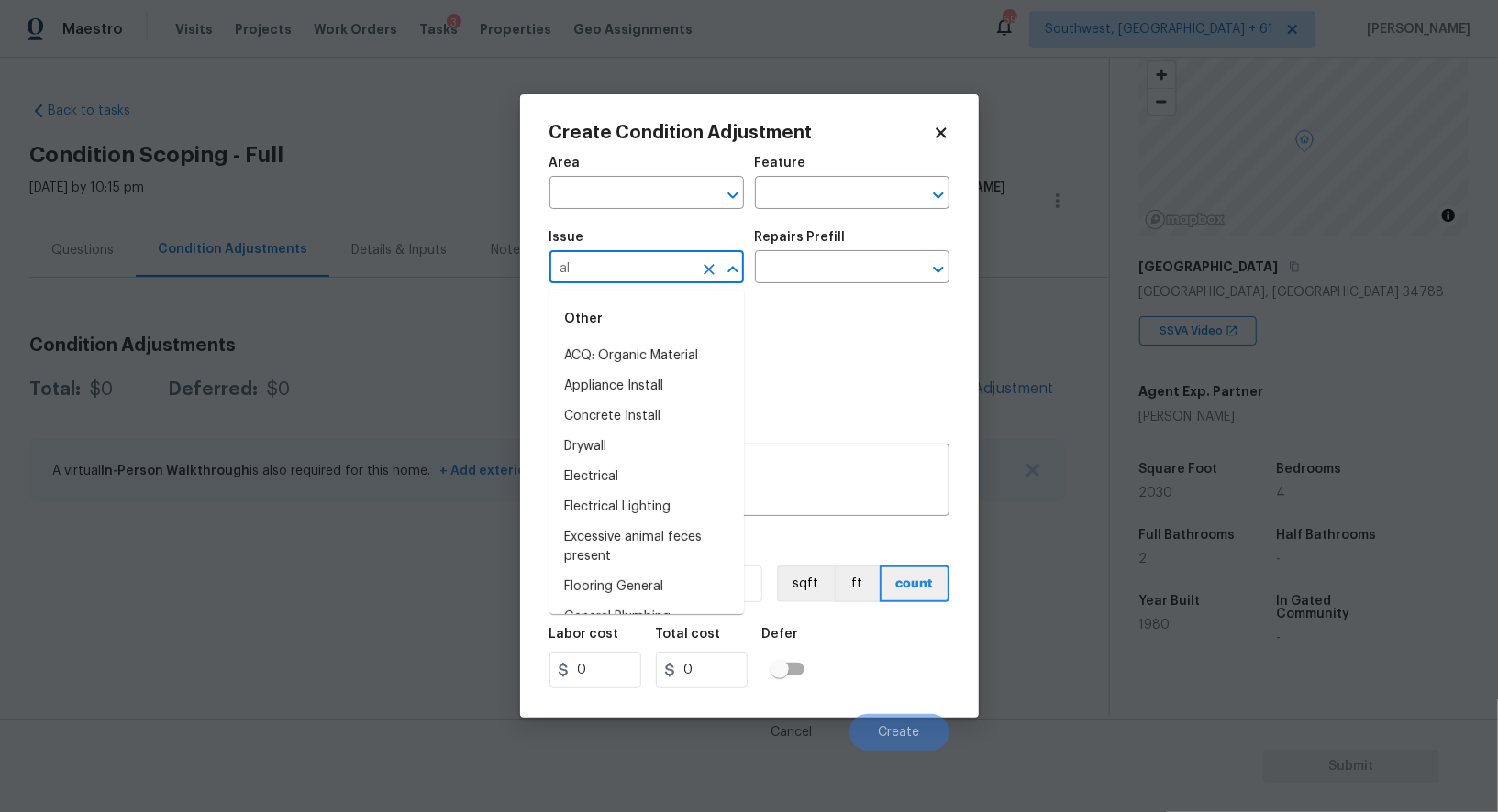
type input "a"
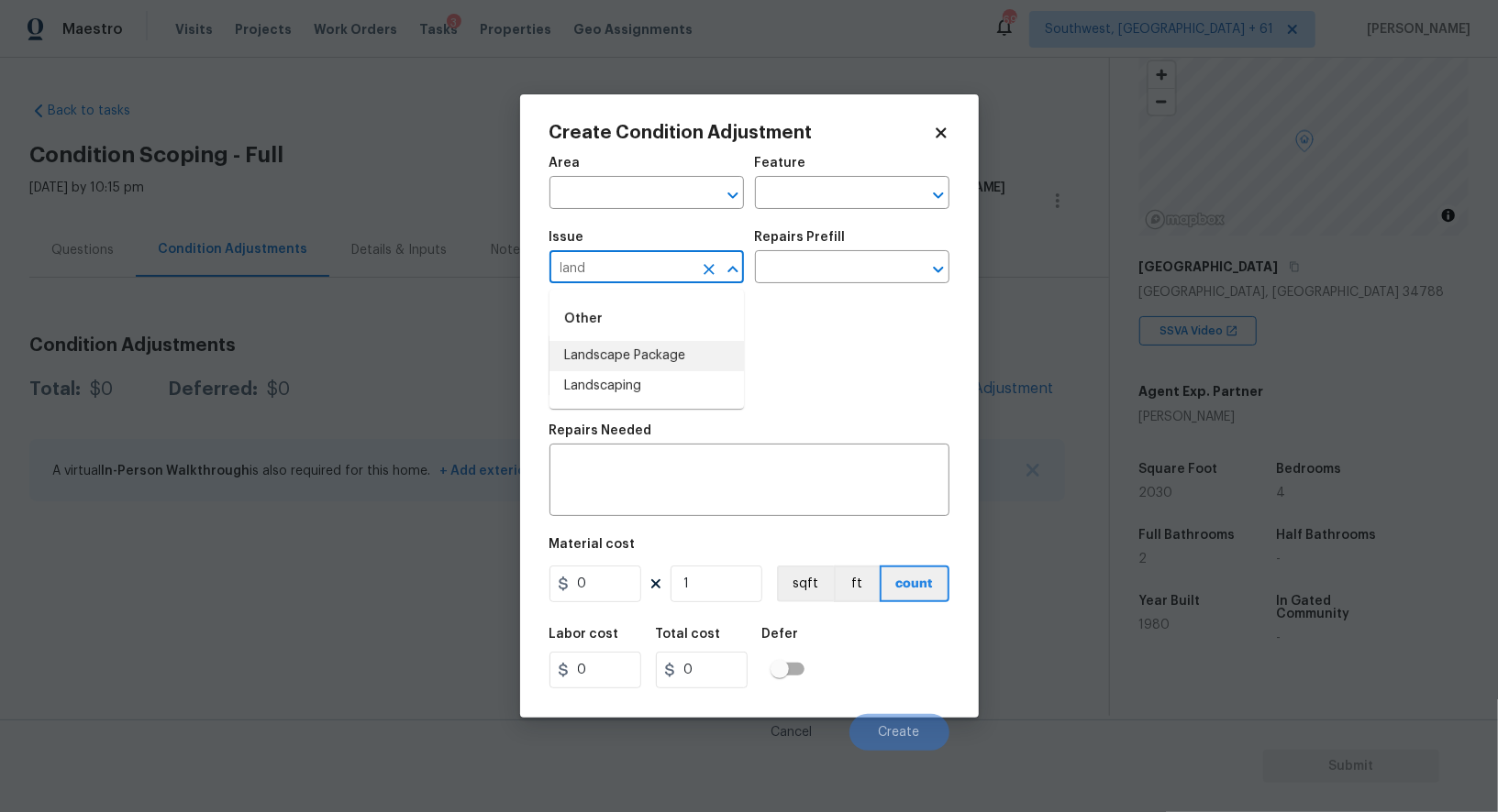
click at [649, 350] on li "Landscape Package" at bounding box center [647, 356] width 195 height 30
type input "Landscape Package"
click at [807, 271] on input "text" at bounding box center [826, 269] width 143 height 28
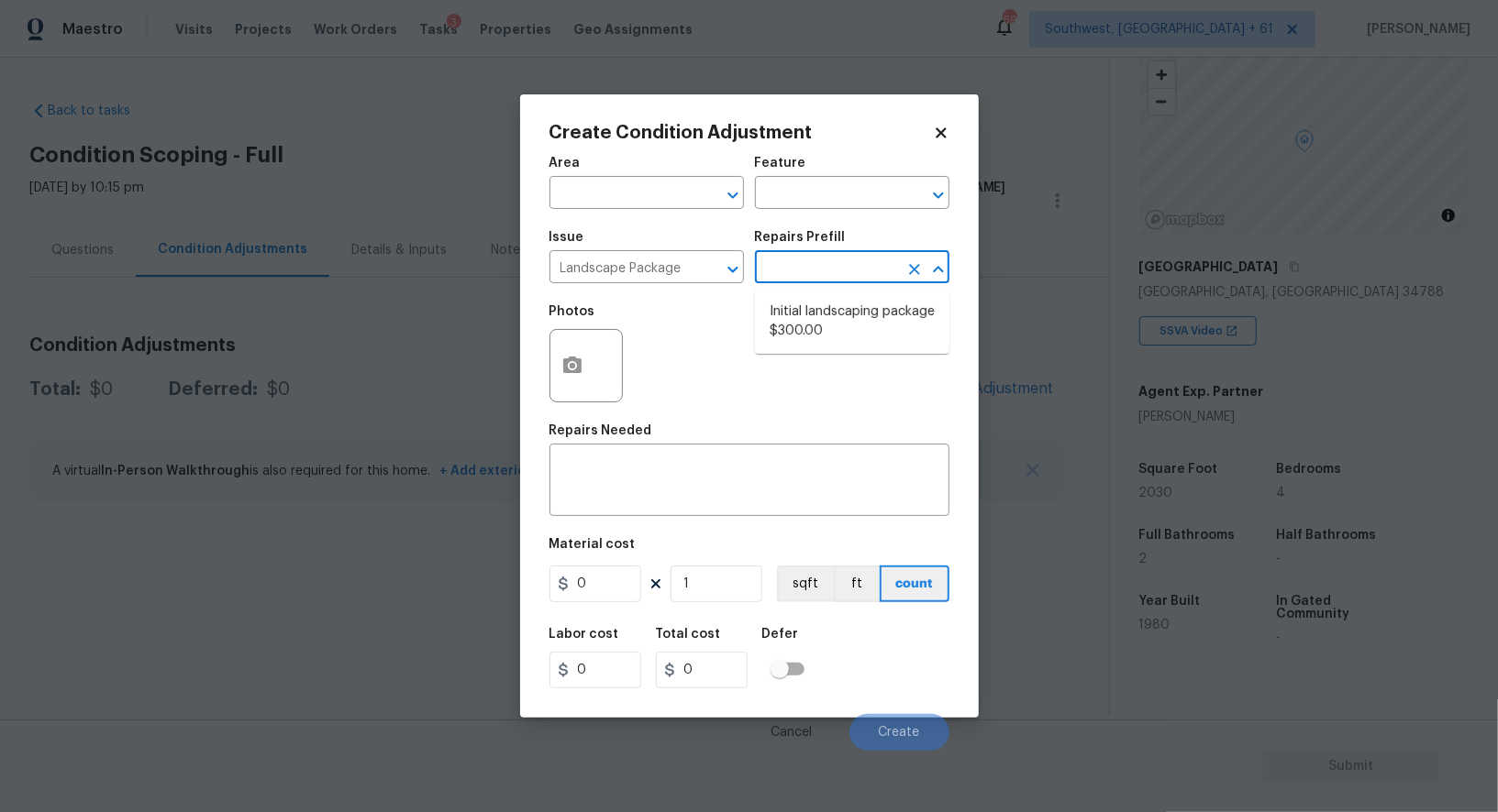
click at [821, 309] on li "Initial landscaping package $300.00" at bounding box center [852, 321] width 195 height 49
type input "Home Readiness Packages"
type textarea "Mowing of grass up to 6" in height. Mow, edge along driveways & sidewalks, trim…"
type input "300"
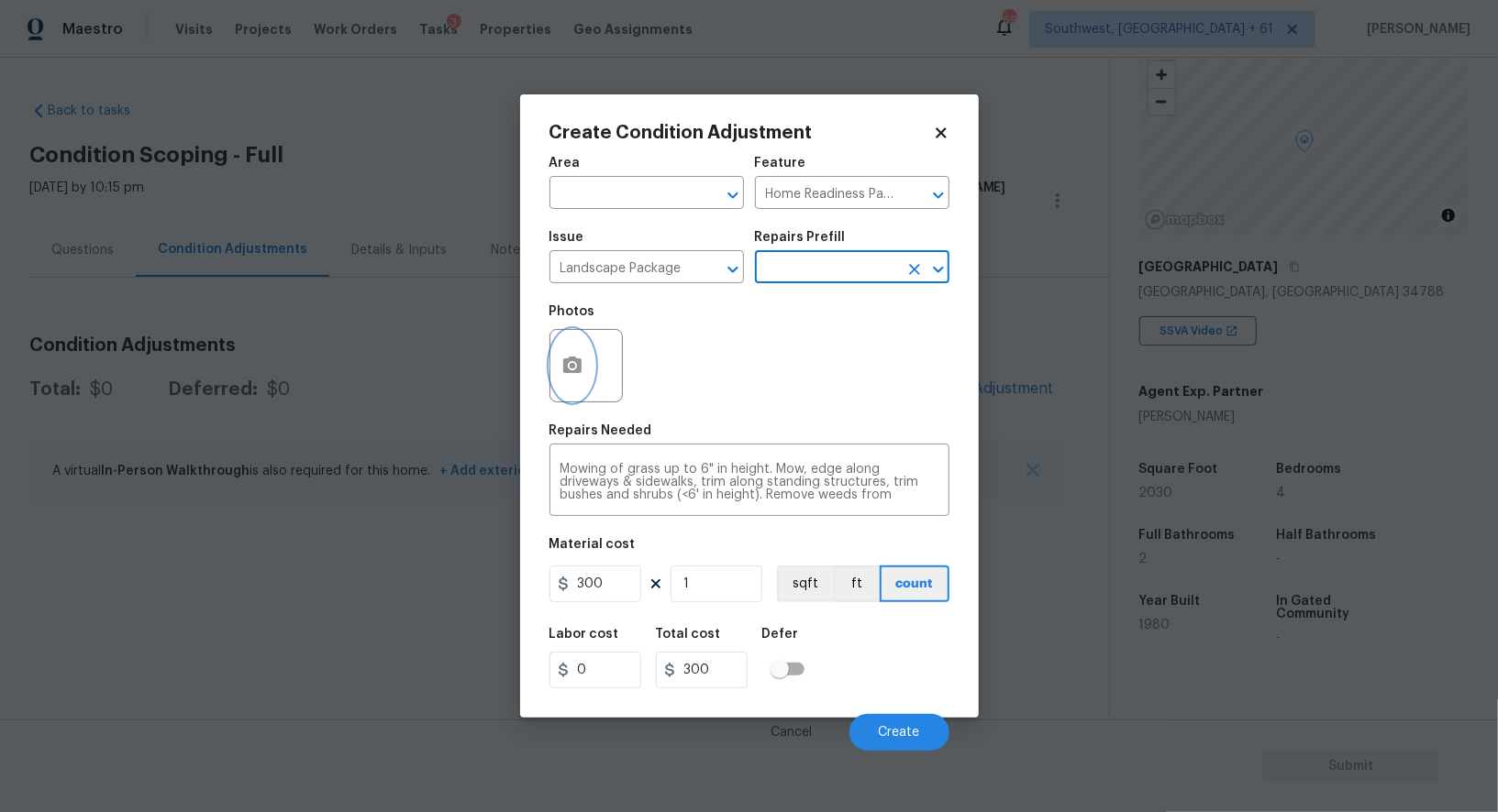
click at [571, 380] on button "button" at bounding box center [572, 366] width 44 height 72
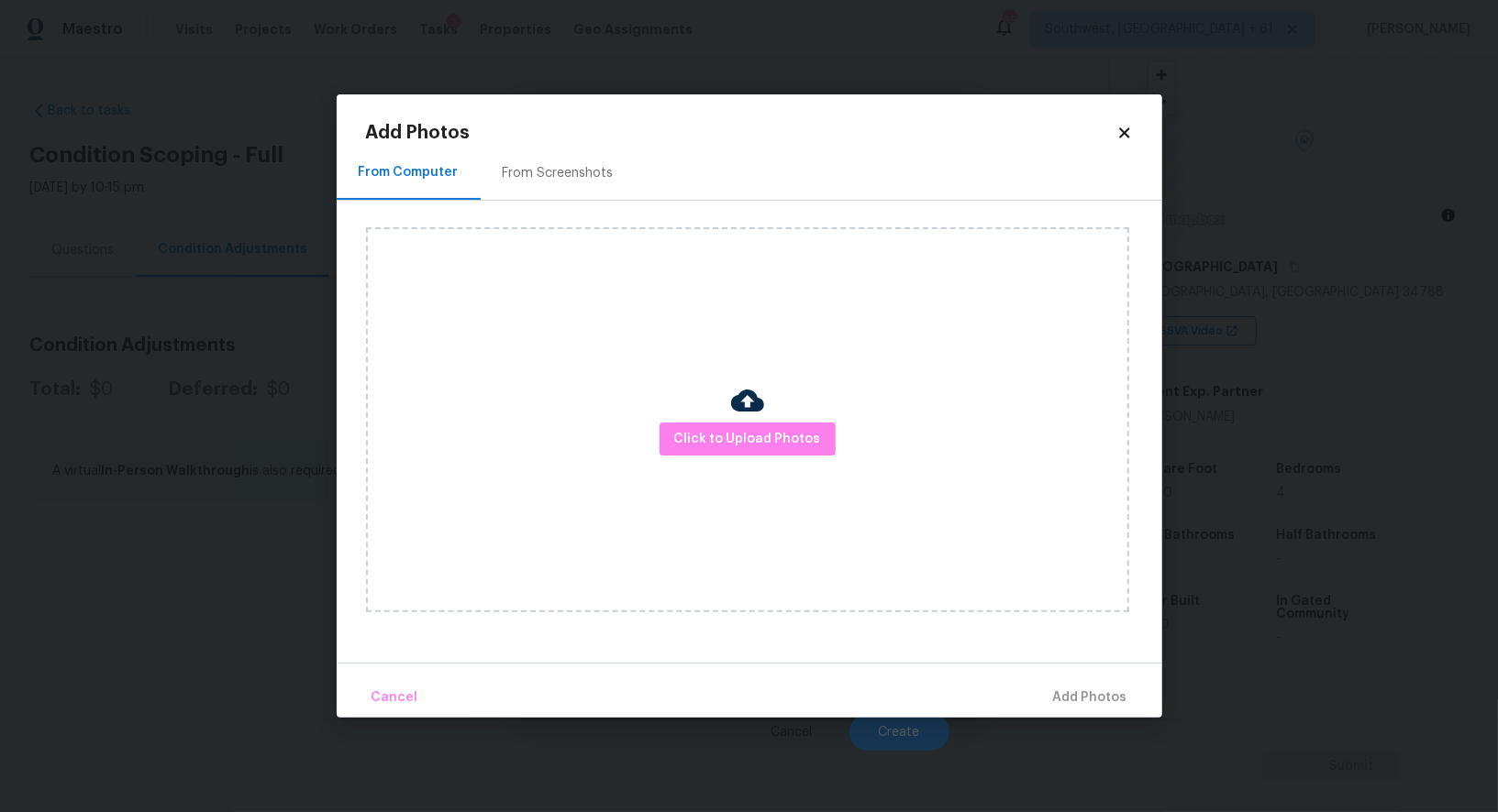
click at [564, 218] on div "Click to Upload Photos" at bounding box center [764, 420] width 796 height 439
click at [564, 174] on div "From Screenshots" at bounding box center [557, 173] width 111 height 18
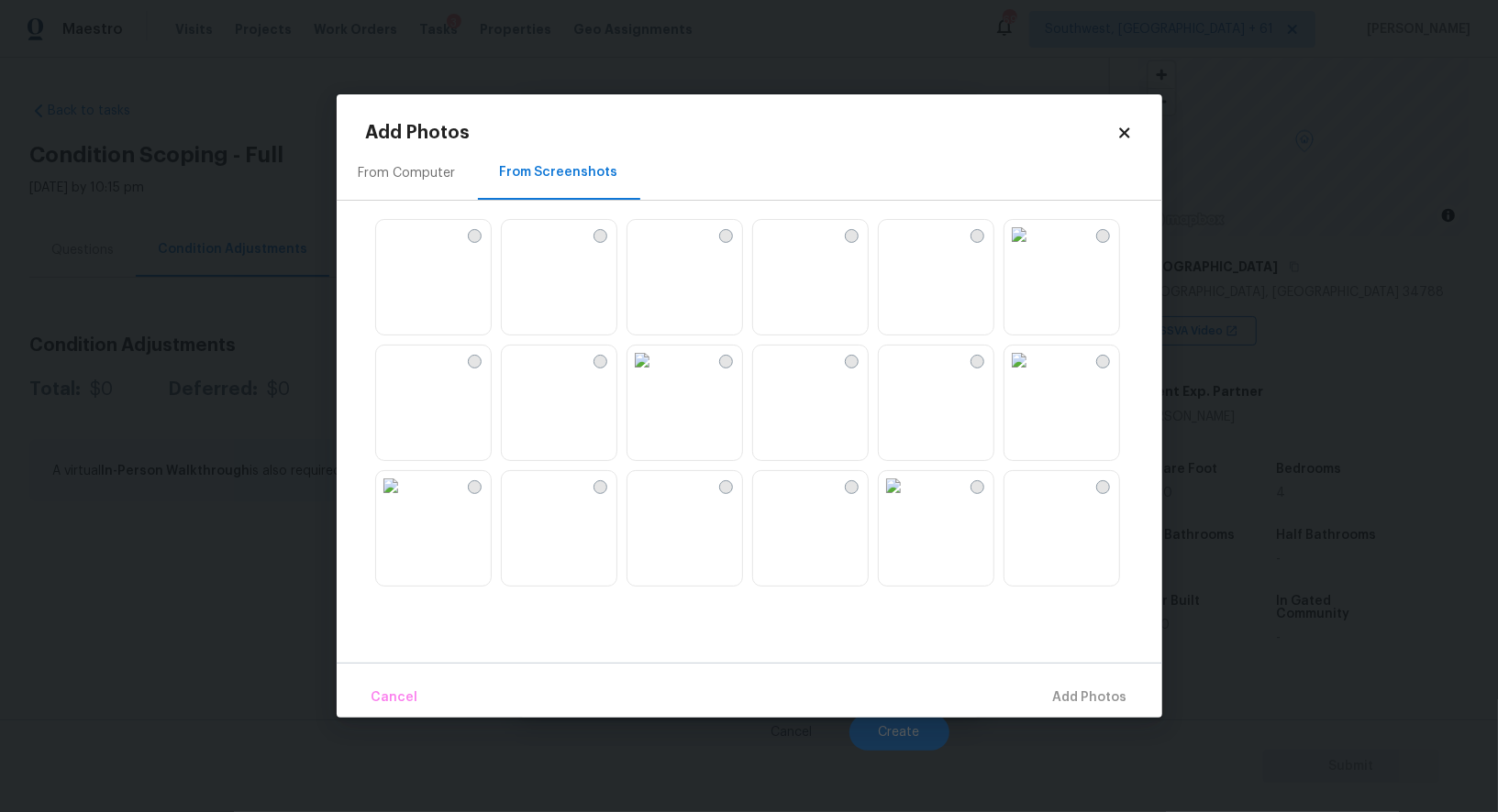
click at [531, 250] on img at bounding box center [515, 234] width 29 height 29
click at [406, 250] on img at bounding box center [391, 234] width 29 height 29
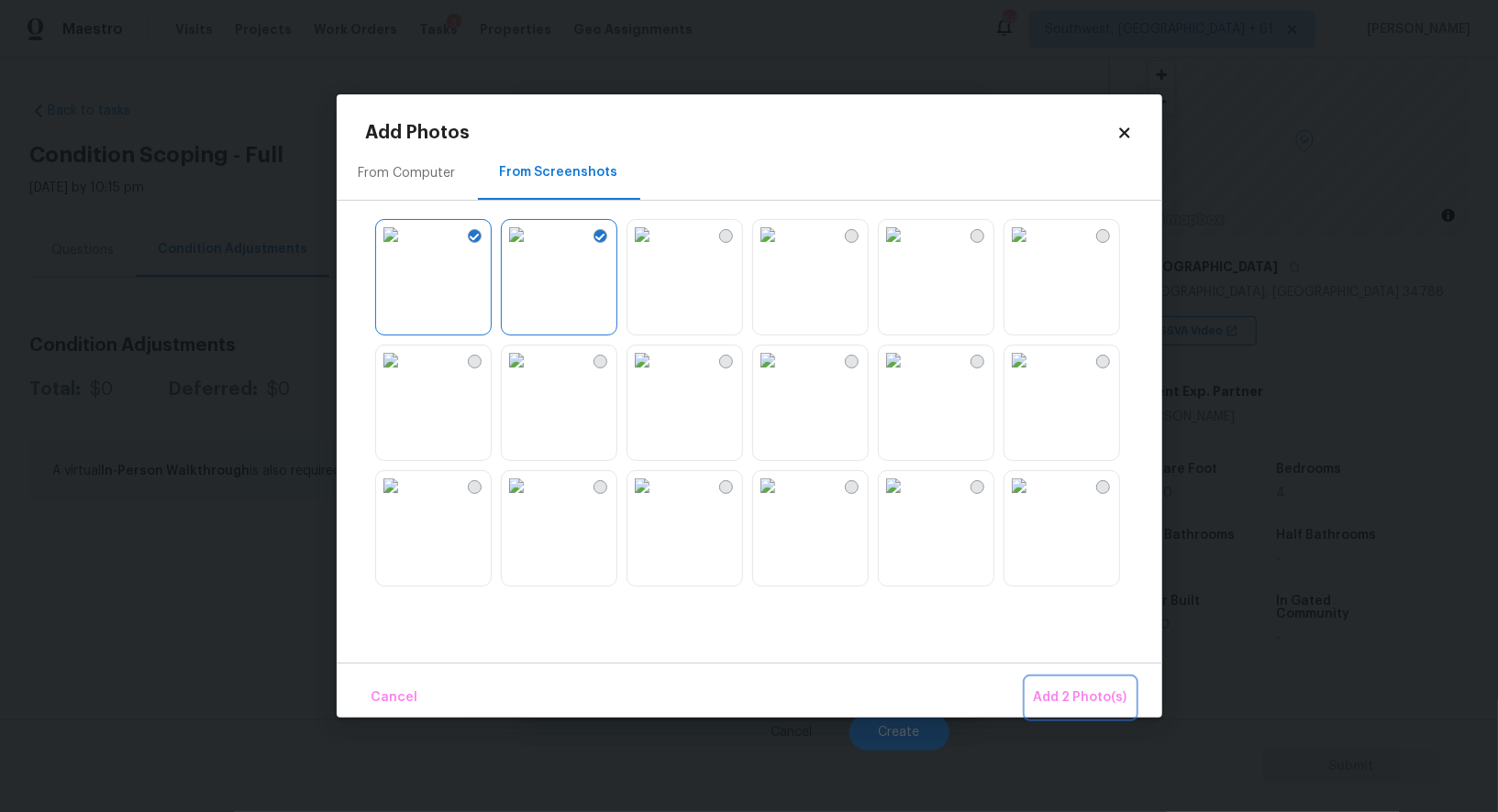
click at [1075, 711] on button "Add 2 Photo(s)" at bounding box center [1080, 699] width 108 height 40
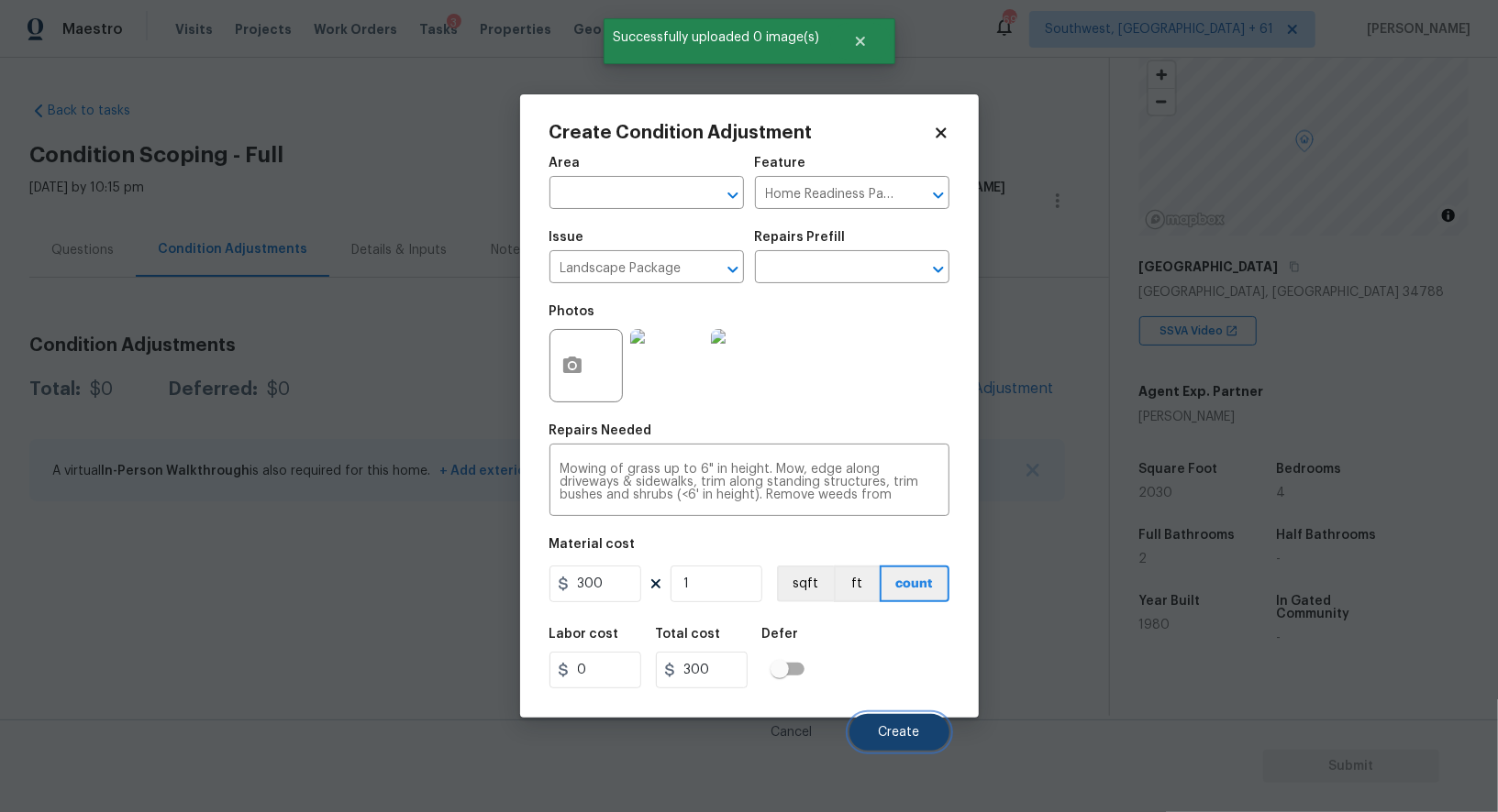
click at [880, 735] on span "Create" at bounding box center [899, 733] width 42 height 14
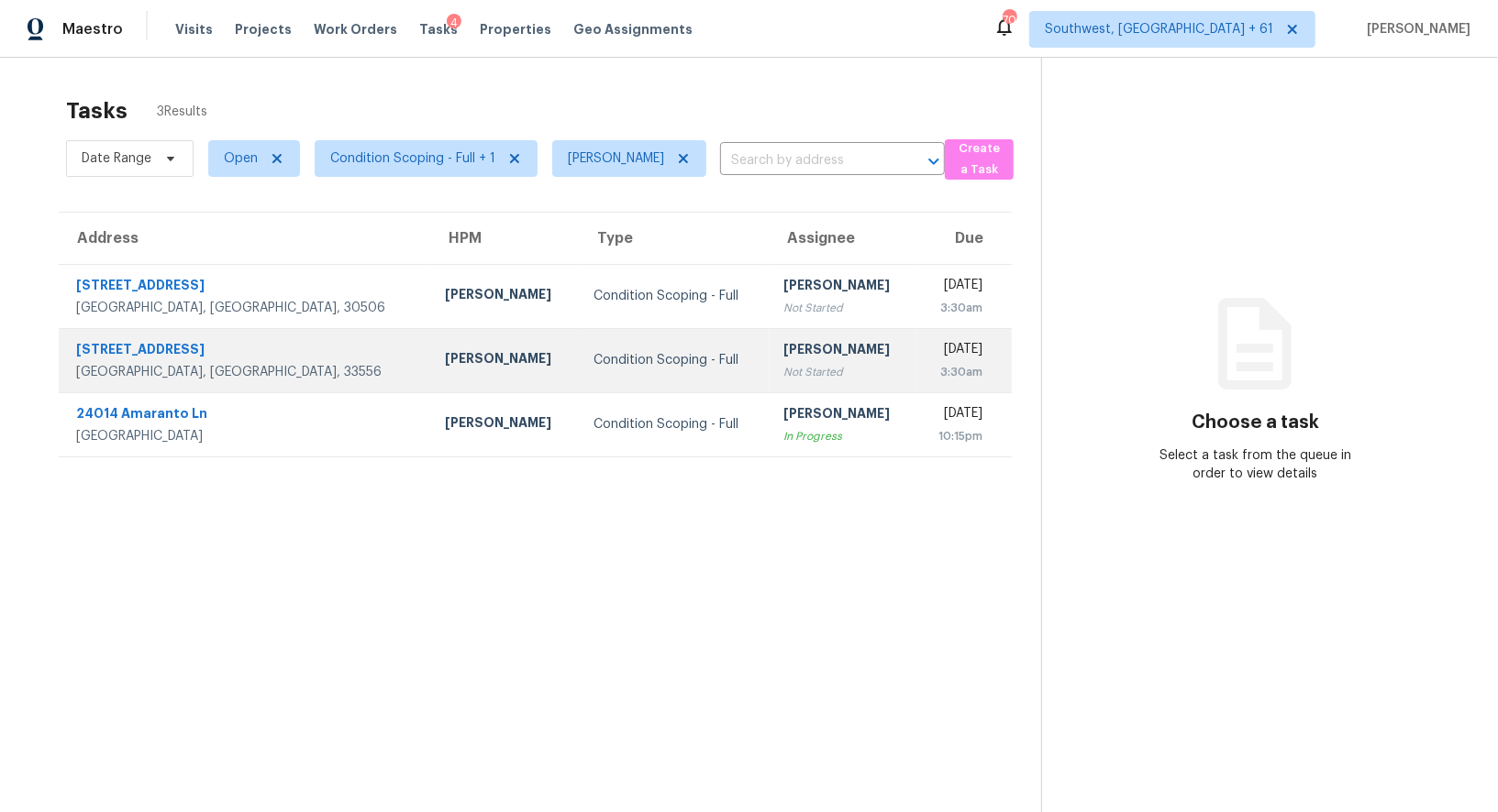
click at [783, 351] on div "[PERSON_NAME]" at bounding box center [842, 352] width 118 height 23
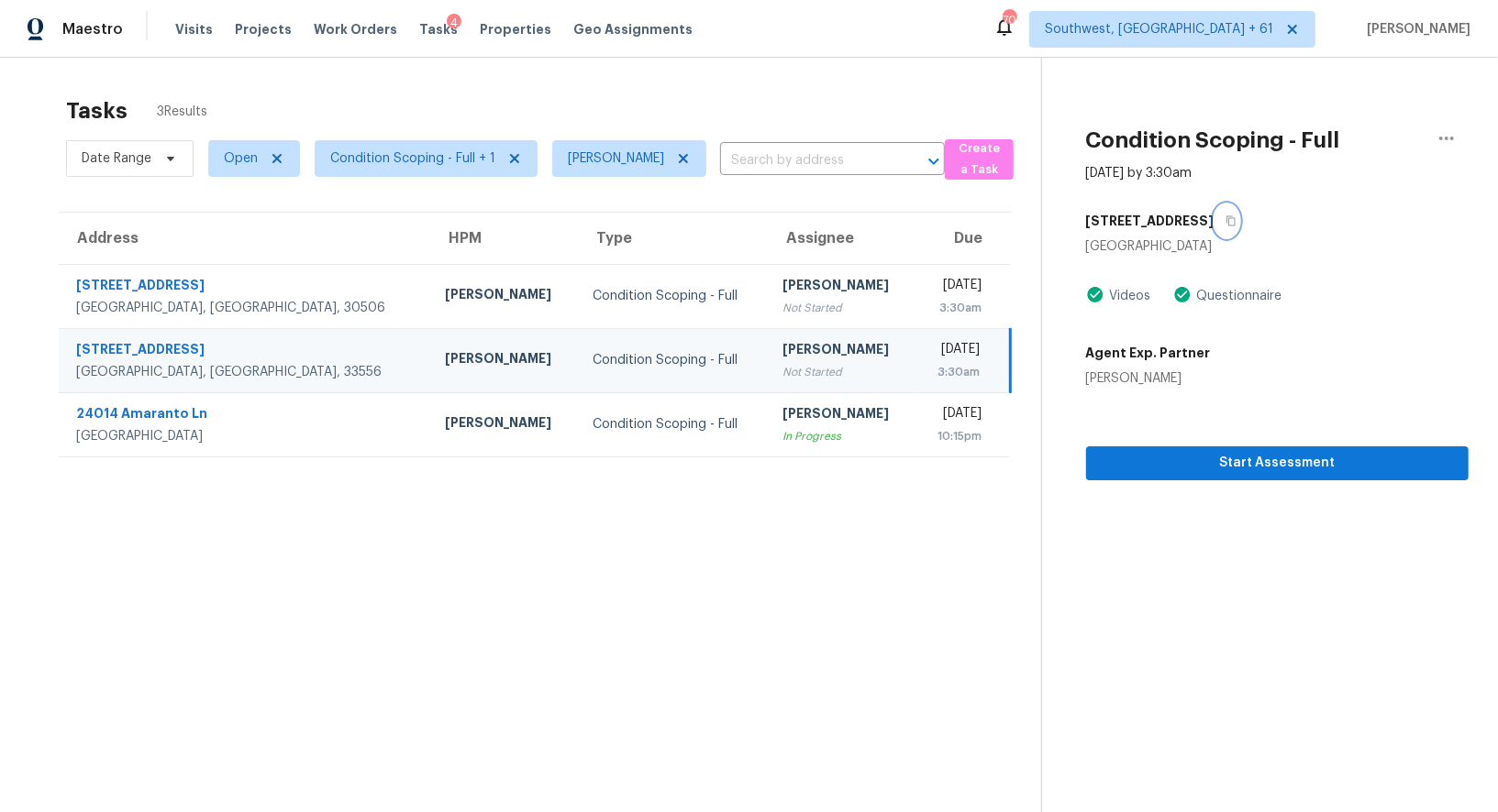
click at [1226, 219] on icon "button" at bounding box center [1231, 221] width 11 height 11
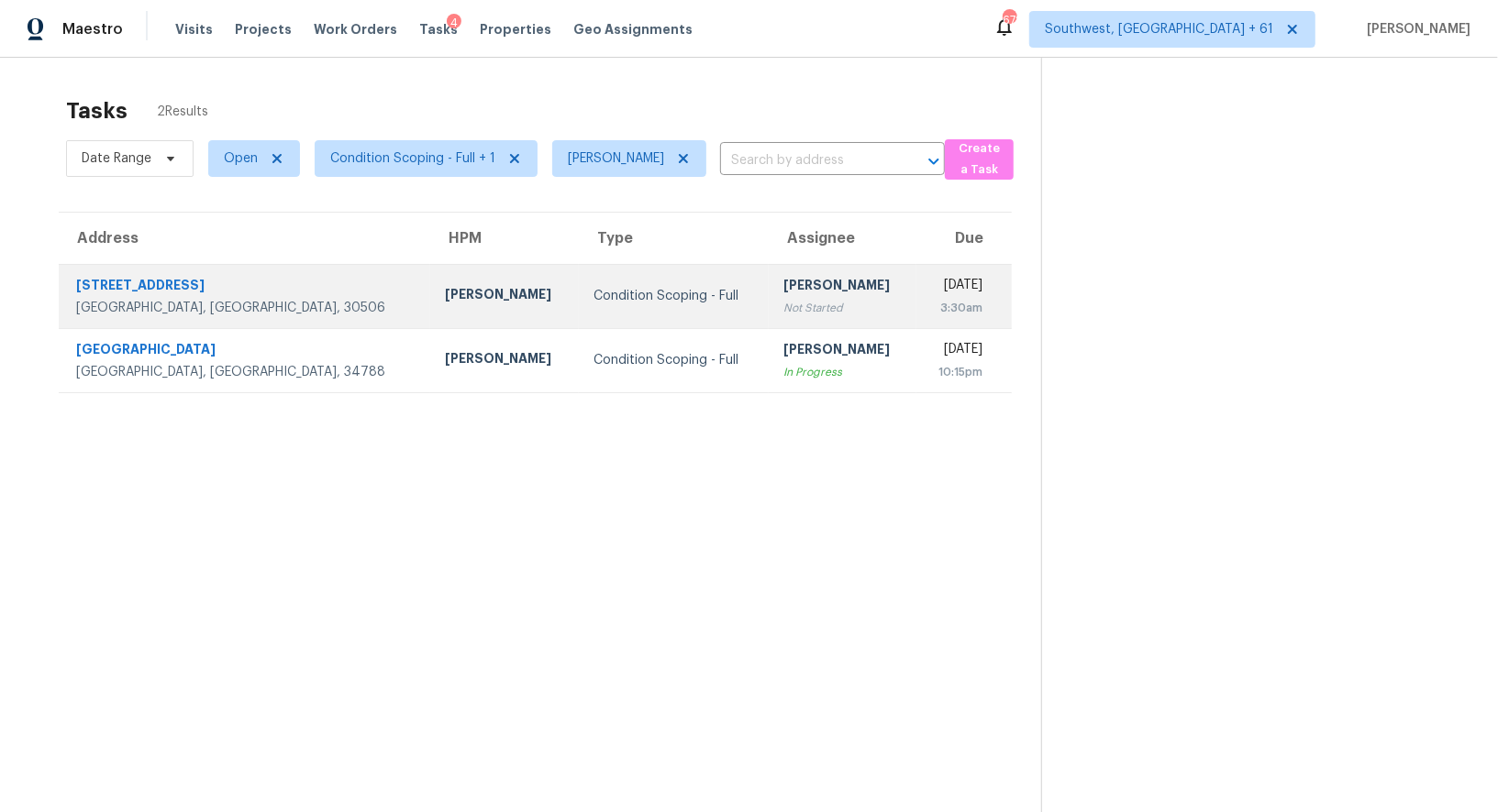
click at [579, 320] on td "Condition Scoping - Full" at bounding box center [673, 296] width 190 height 64
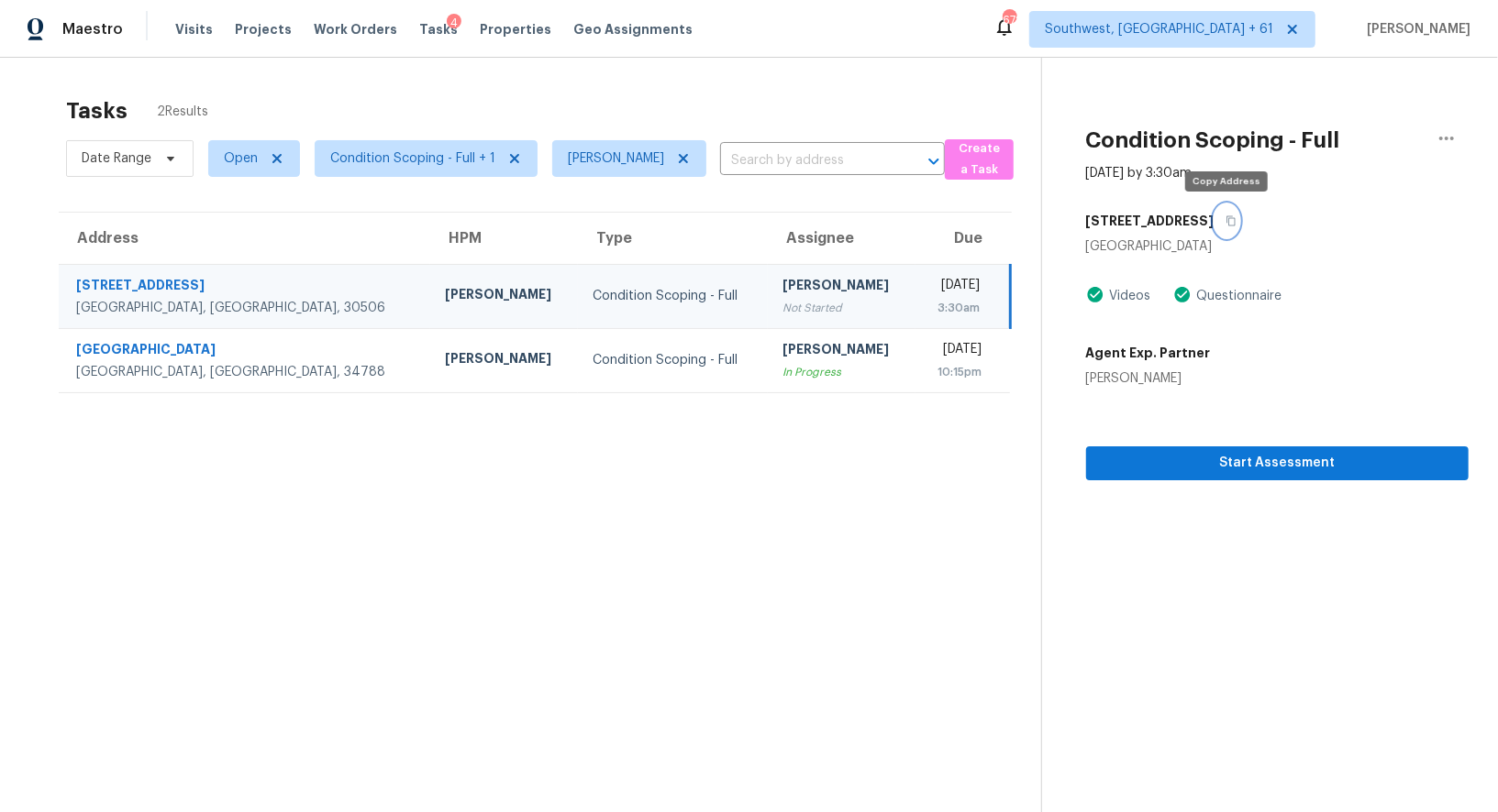
click at [1227, 216] on icon "button" at bounding box center [1231, 221] width 9 height 10
click at [782, 294] on div "[PERSON_NAME]" at bounding box center [841, 287] width 118 height 23
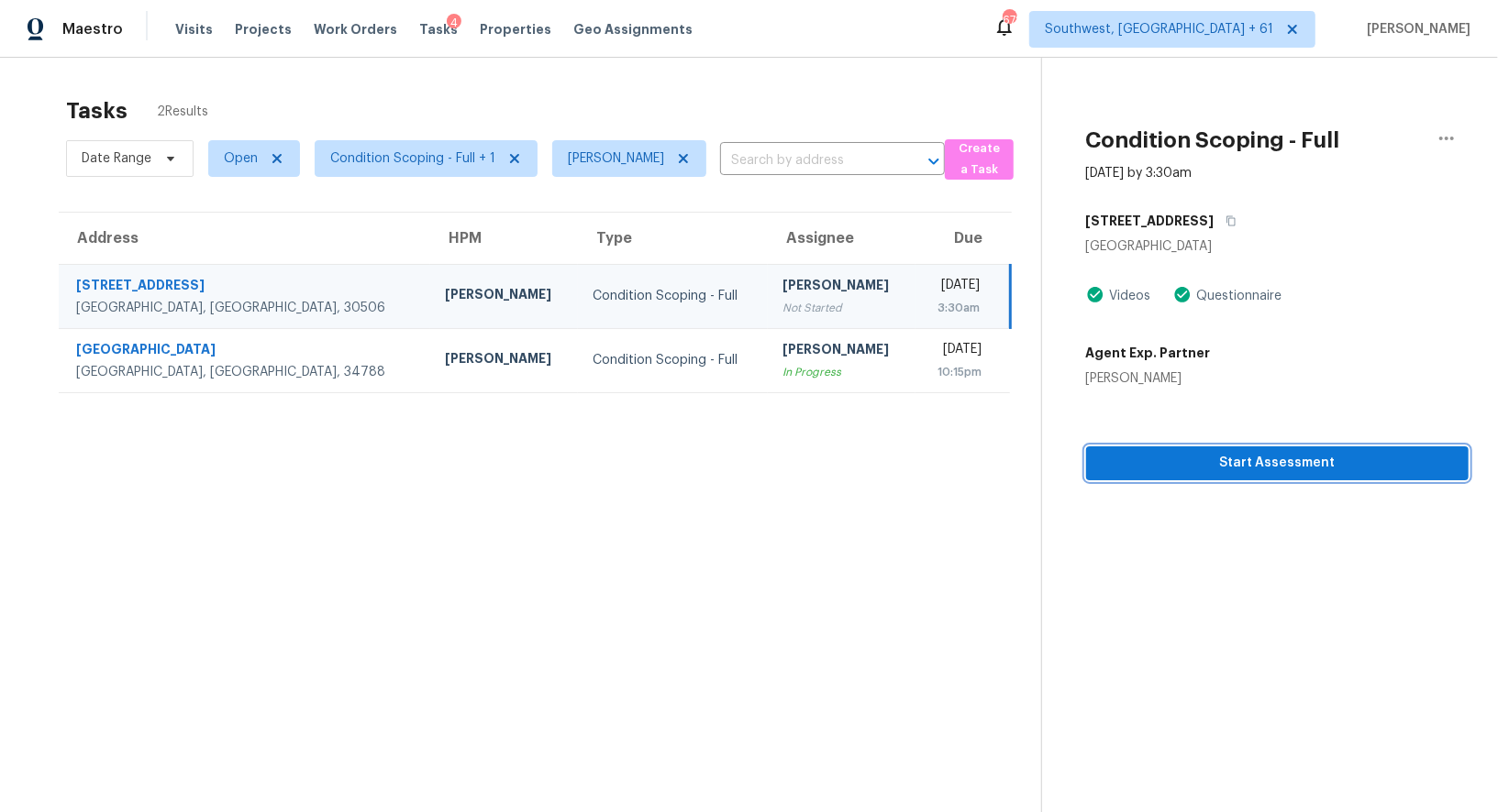
click at [1261, 460] on span "Start Assessment" at bounding box center [1277, 463] width 353 height 23
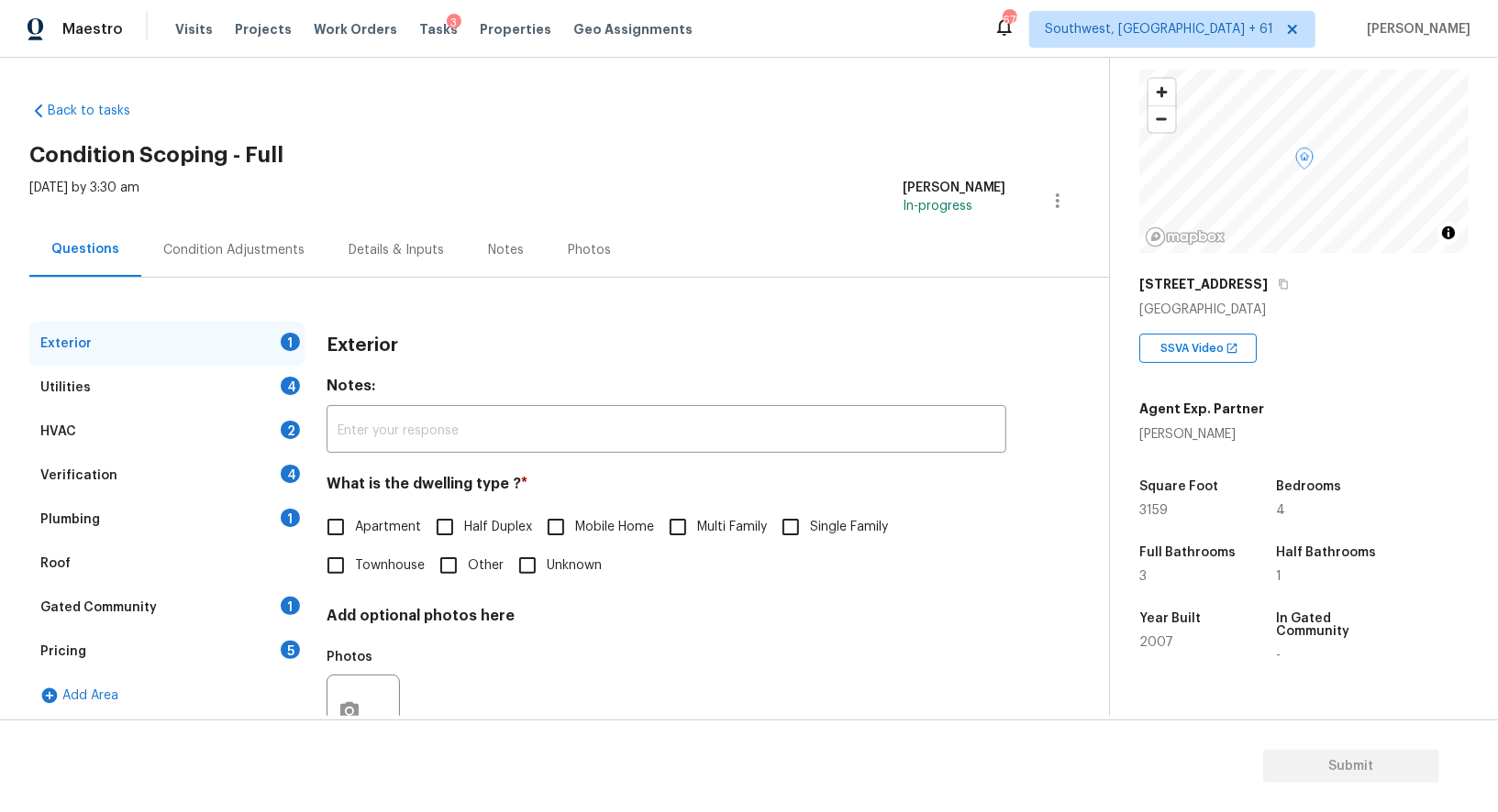
scroll to position [119, 0]
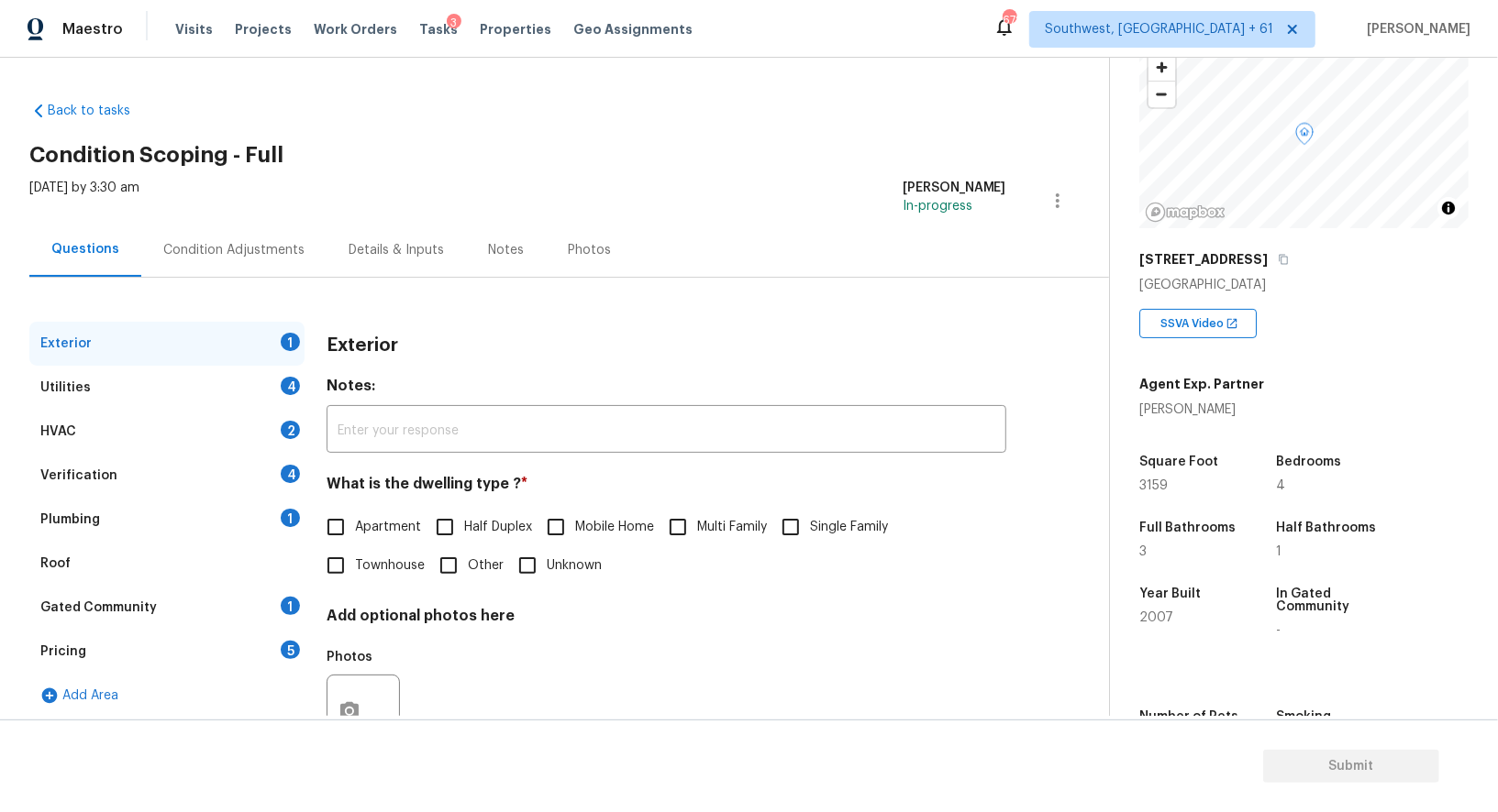
click at [822, 475] on h4 "What is the dwelling type ? *" at bounding box center [666, 487] width 680 height 26
click at [803, 524] on input "Single Family" at bounding box center [791, 527] width 39 height 39
checkbox input "true"
click at [235, 385] on div "Utilities 4" at bounding box center [166, 388] width 275 height 44
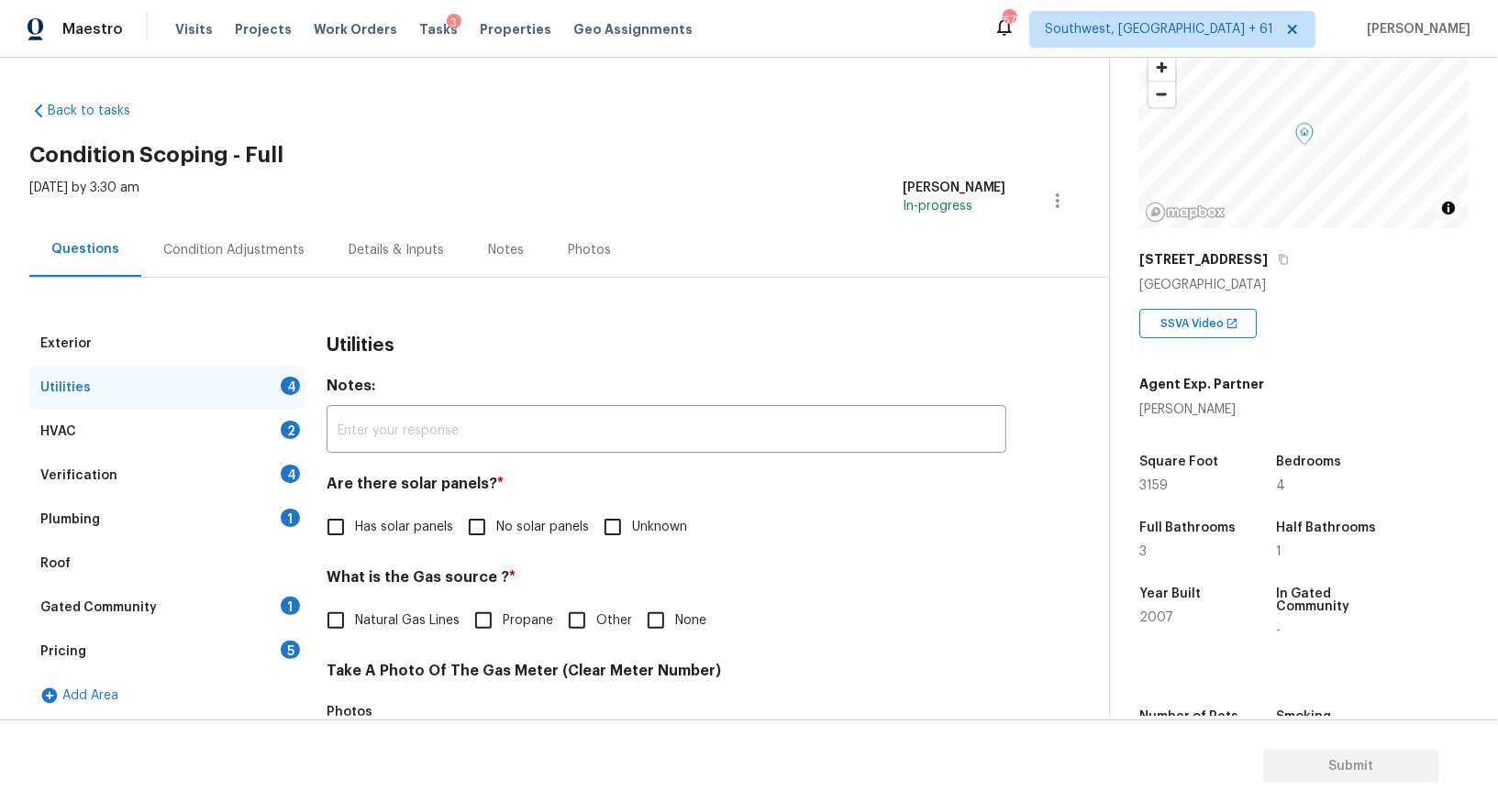
click at [478, 493] on h4 "Are there solar panels? *" at bounding box center [666, 487] width 680 height 26
click at [478, 517] on input "No solar panels" at bounding box center [477, 527] width 39 height 39
checkbox input "true"
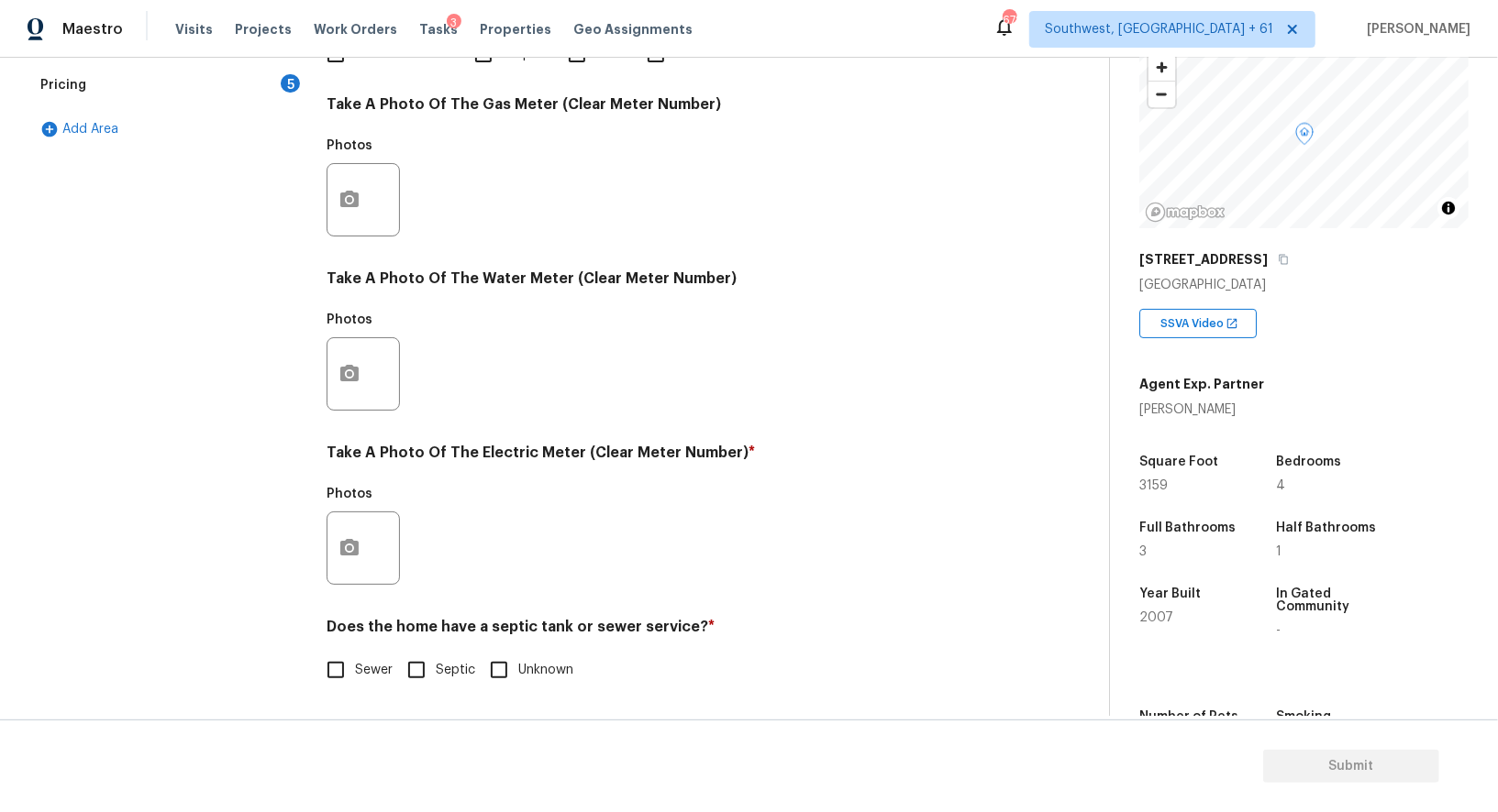
click at [353, 667] on input "Sewer" at bounding box center [336, 670] width 39 height 39
checkbox input "true"
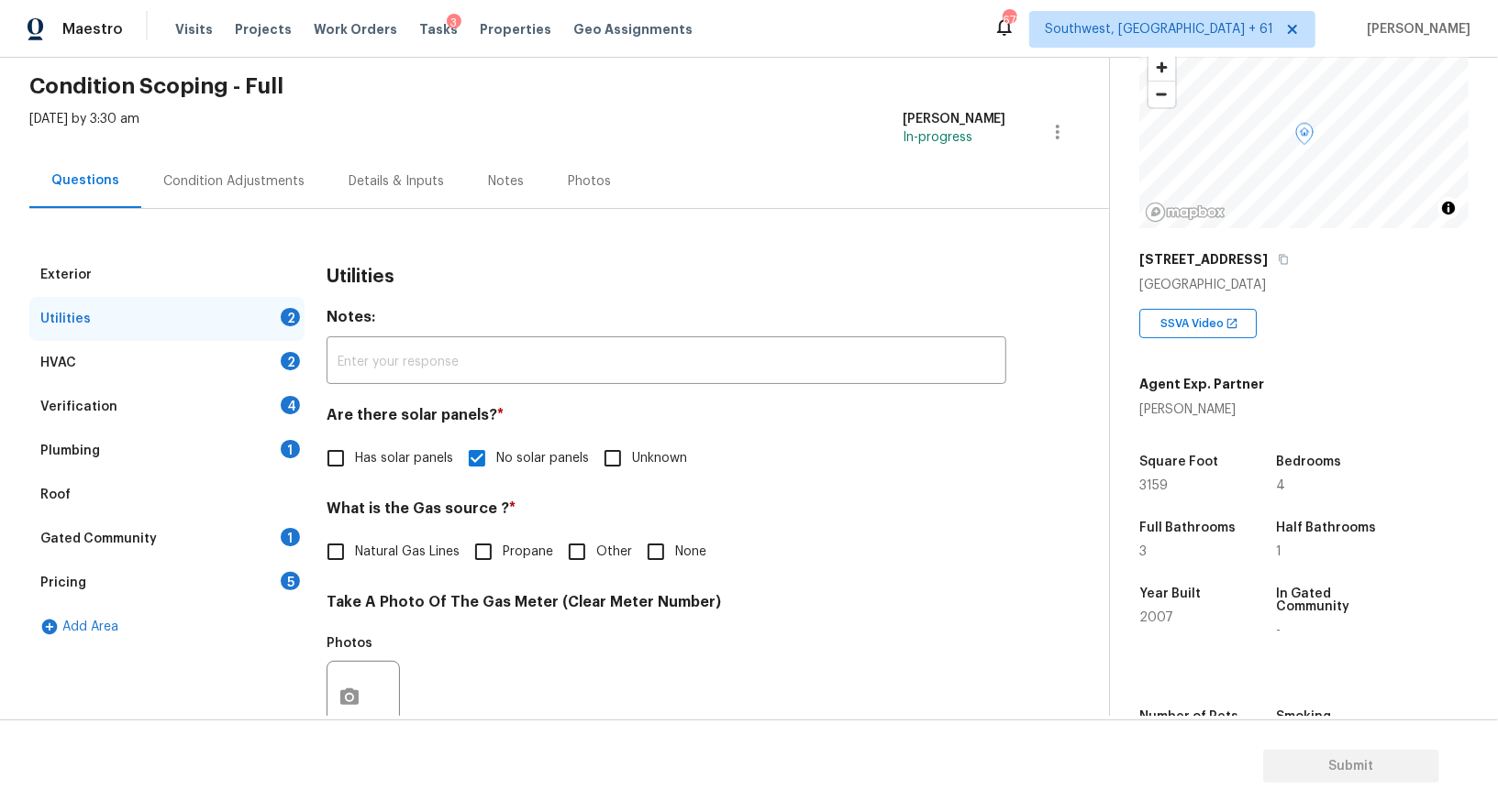
click at [241, 366] on div "HVAC 2" at bounding box center [166, 363] width 275 height 44
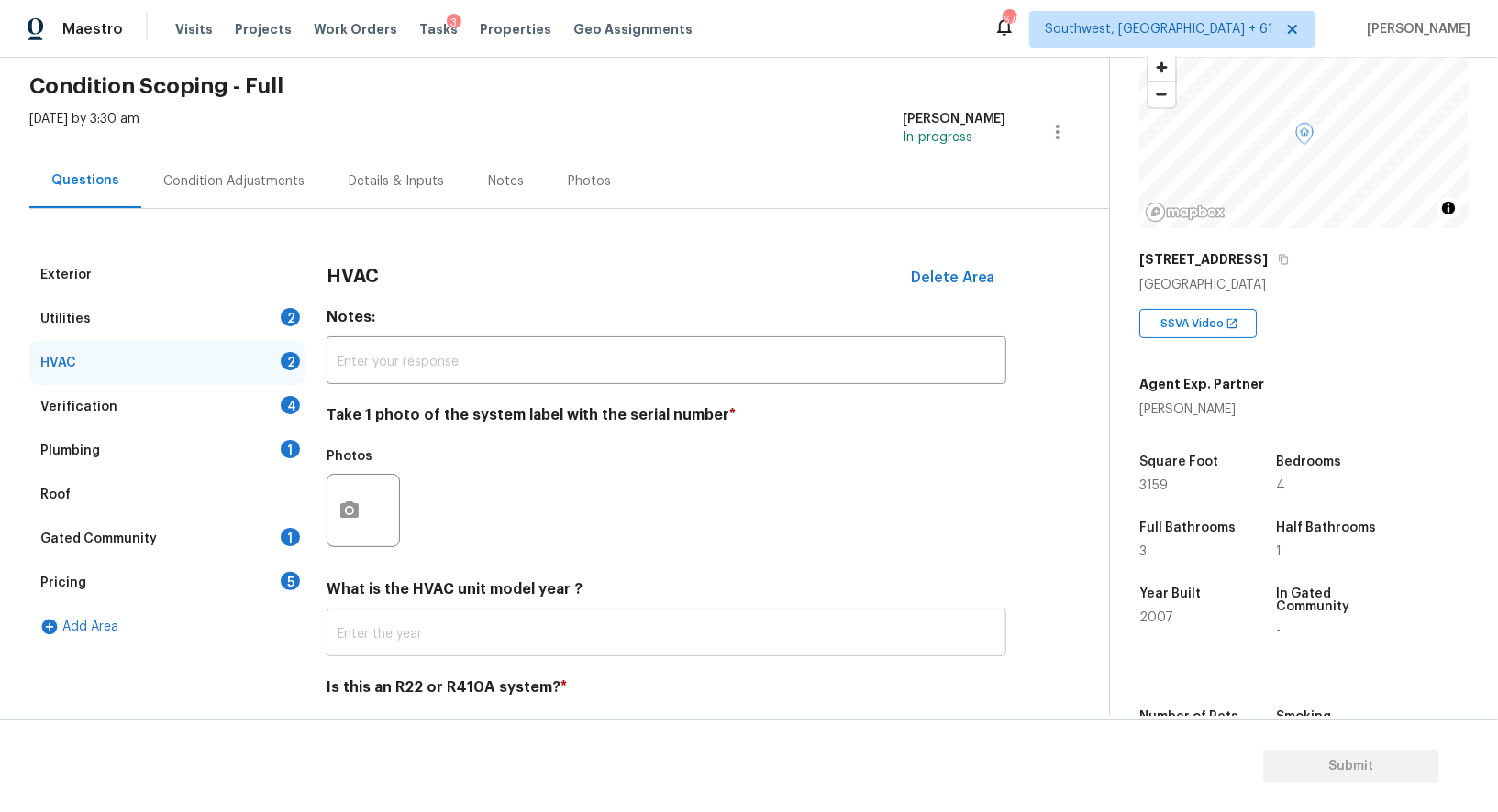
click at [460, 619] on input "text" at bounding box center [666, 635] width 680 height 43
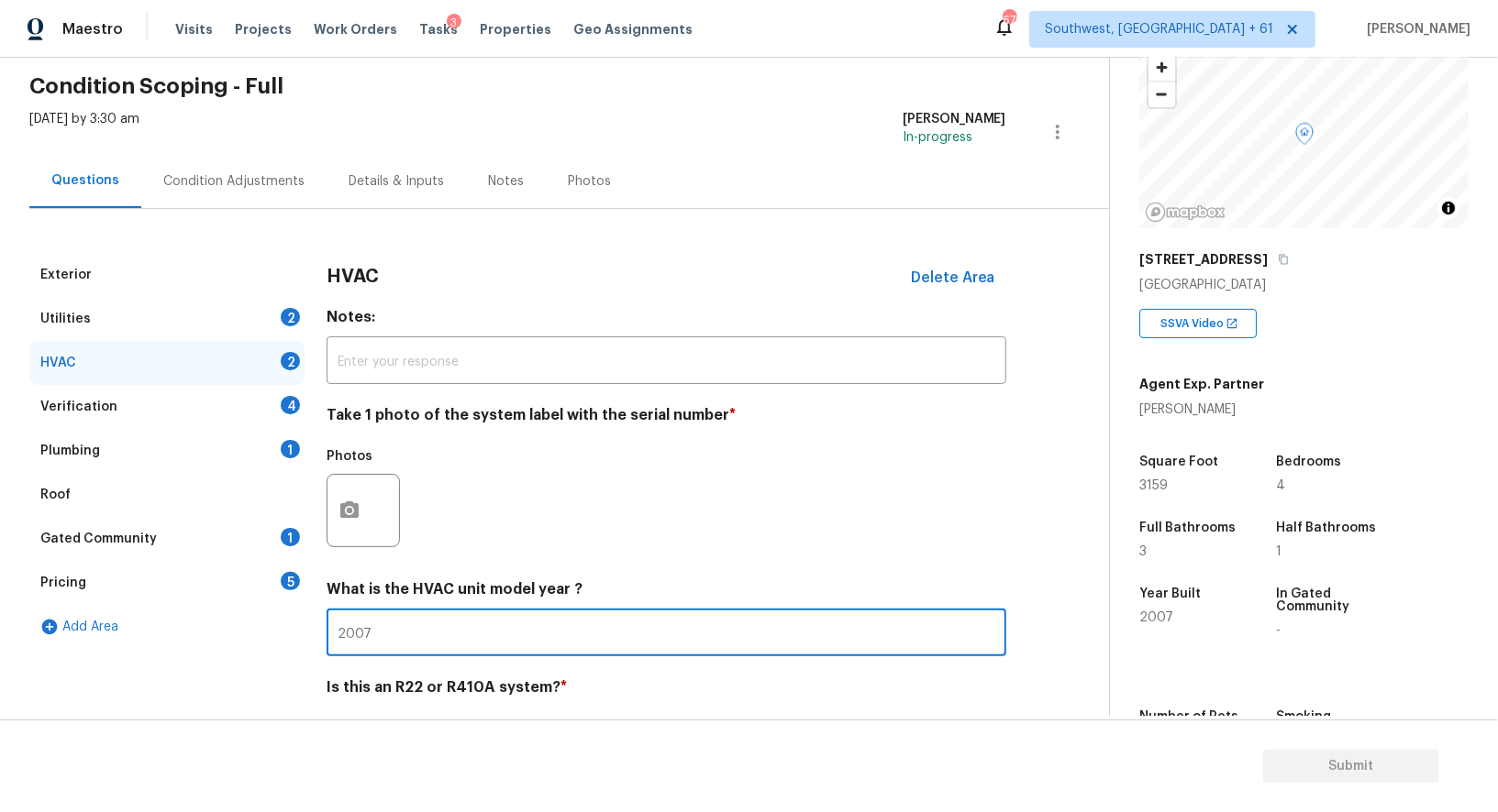
scroll to position [130, 0]
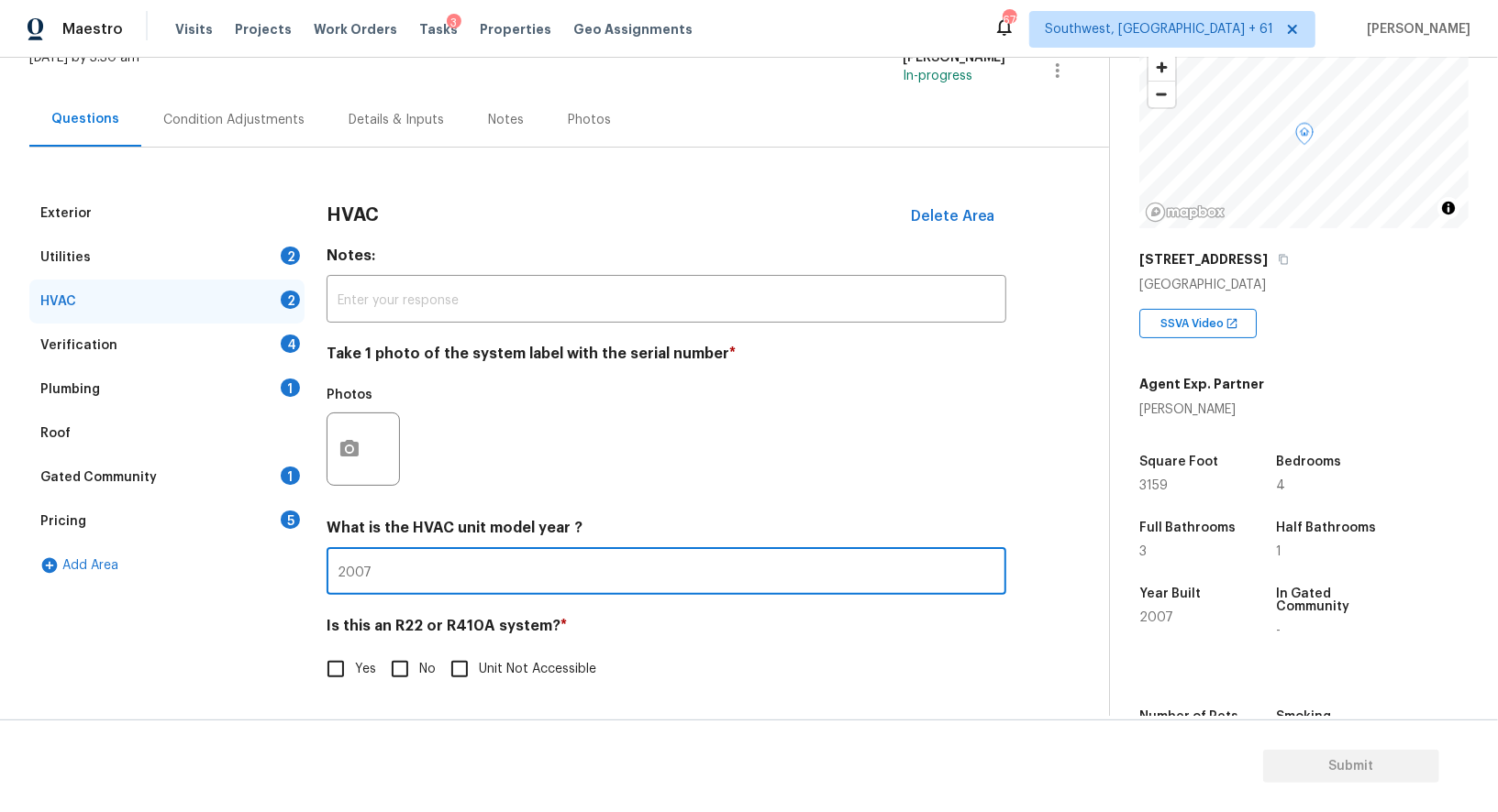
type input "2007"
click at [403, 652] on input "No" at bounding box center [399, 669] width 39 height 39
checkbox input "true"
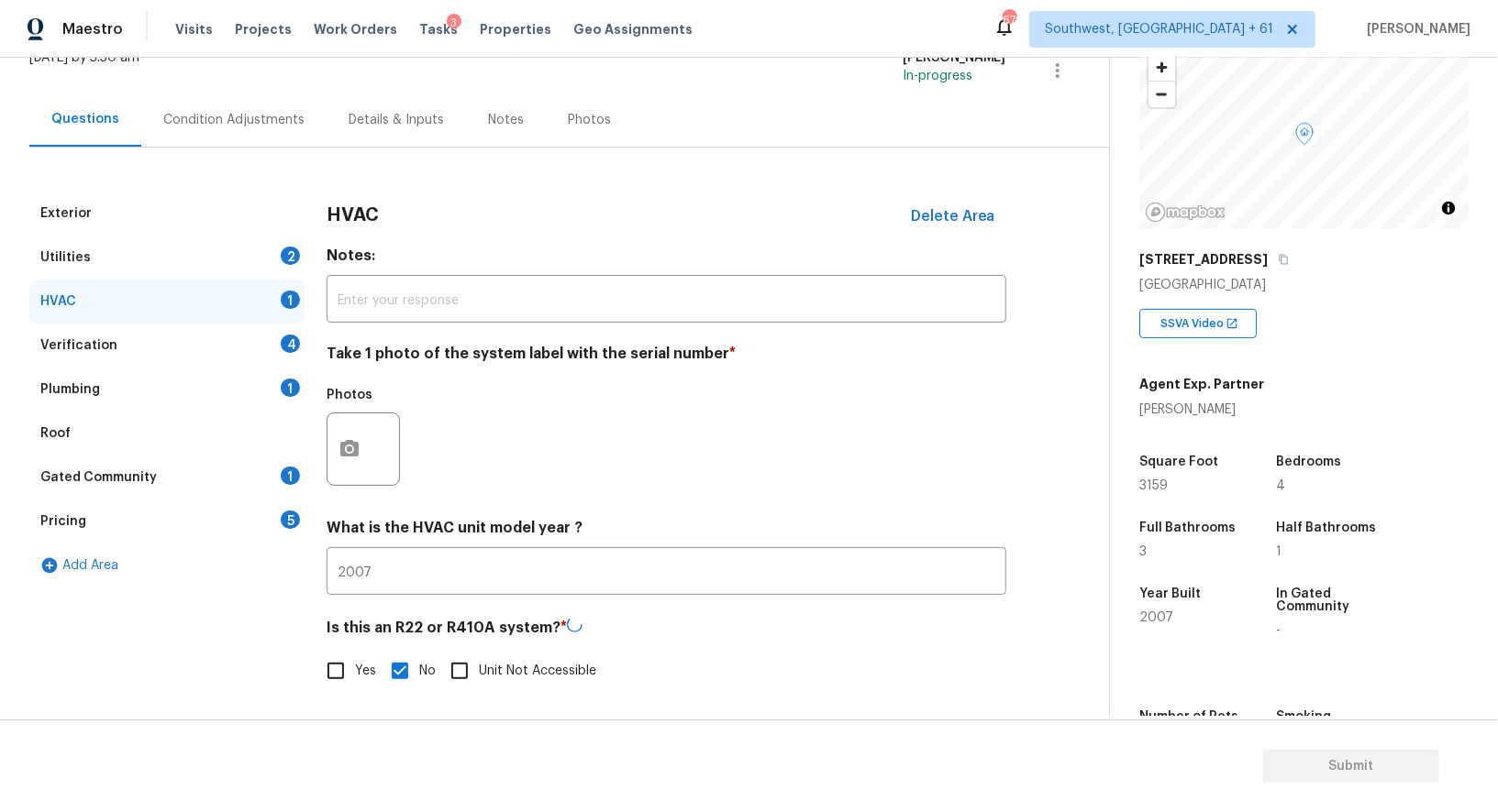
click at [268, 344] on div "Verification 4" at bounding box center [166, 345] width 275 height 44
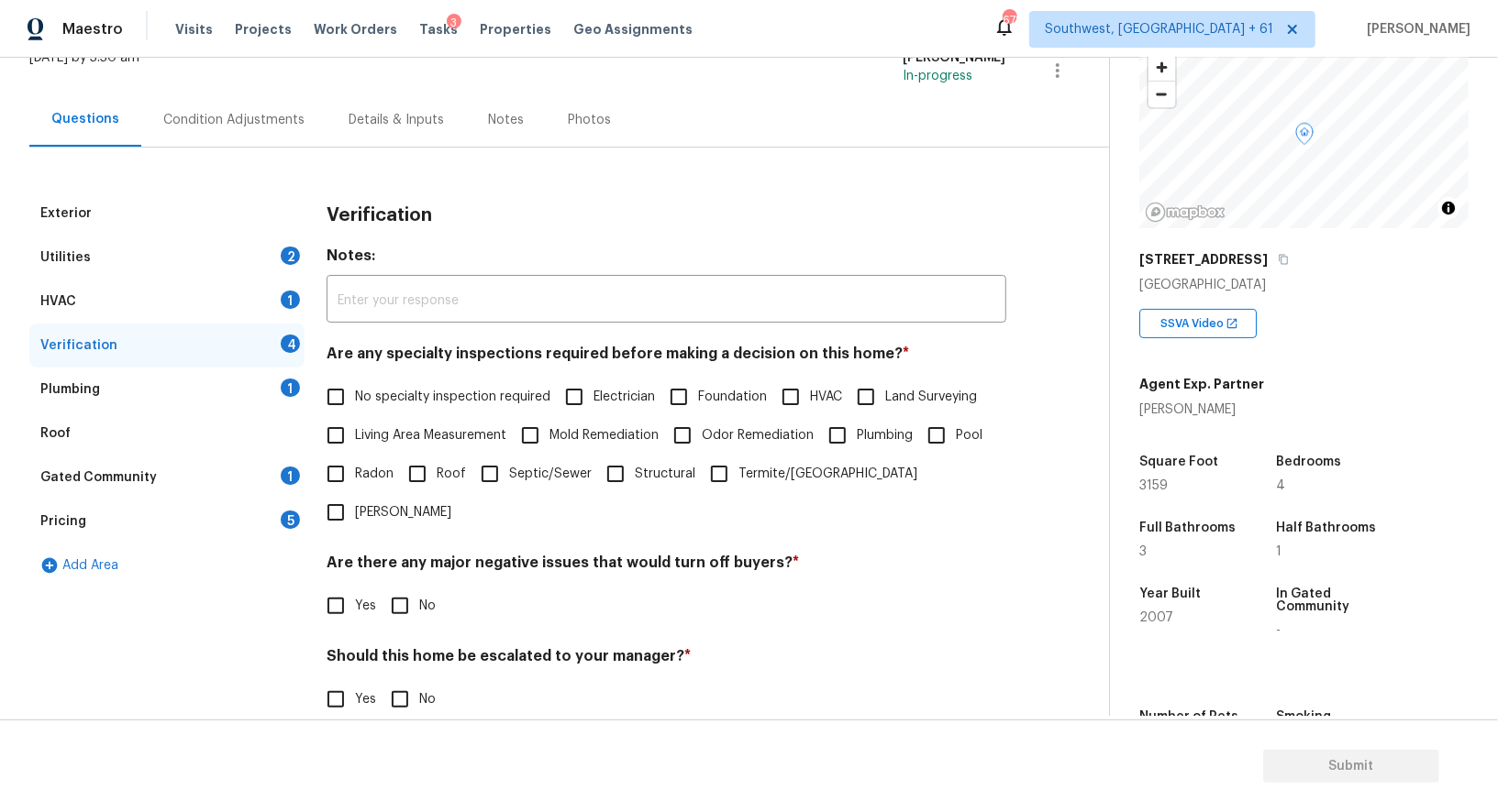
click at [423, 408] on label "No specialty inspection required" at bounding box center [433, 397] width 234 height 39
click at [355, 408] on input "No specialty inspection required" at bounding box center [336, 397] width 39 height 39
checkbox input "true"
click at [427, 589] on label "No" at bounding box center [408, 608] width 55 height 39
click at [419, 589] on input "No" at bounding box center [399, 608] width 39 height 39
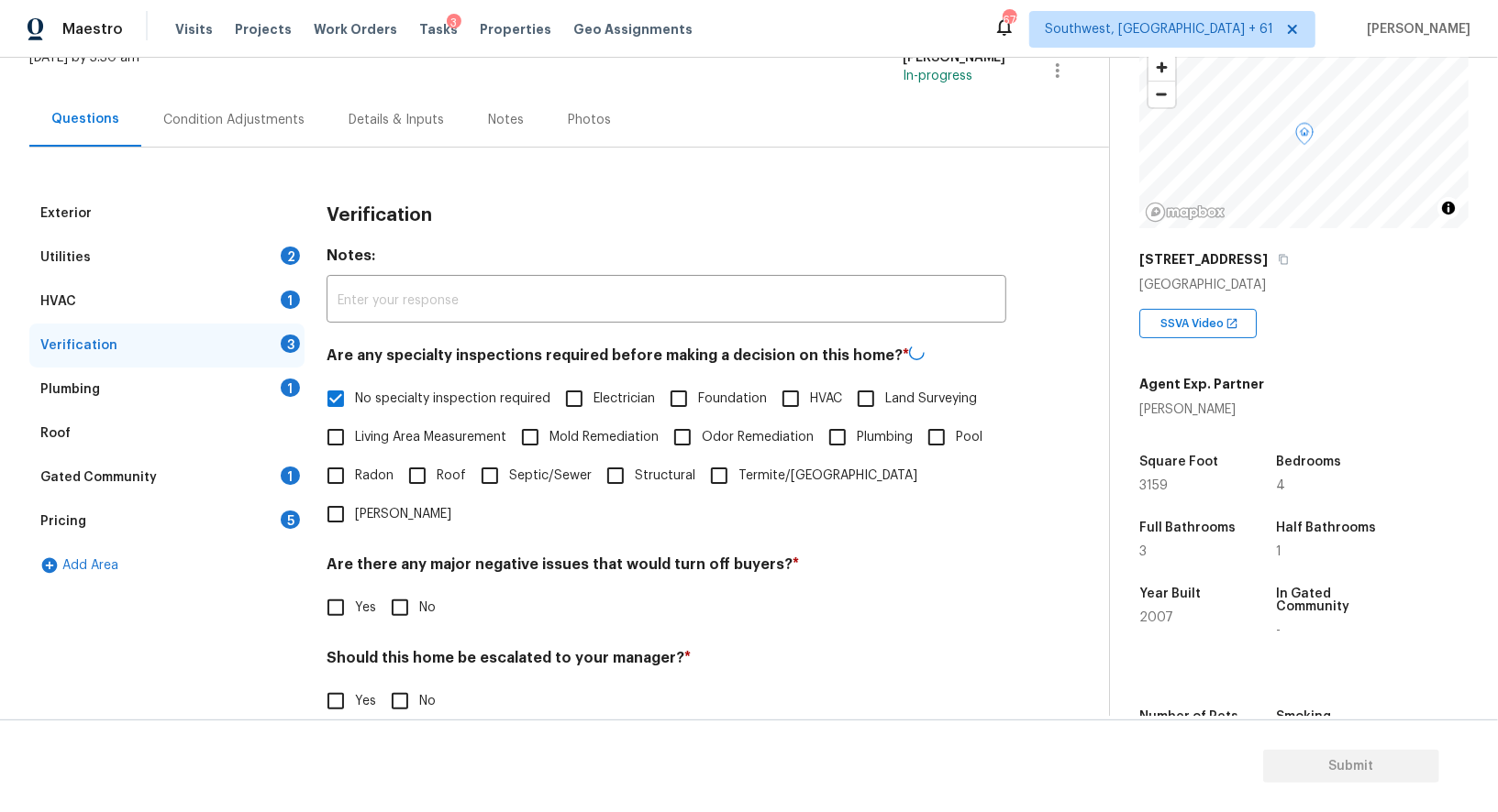
checkbox input "true"
click at [411, 682] on input "No" at bounding box center [399, 700] width 39 height 39
checkbox input "true"
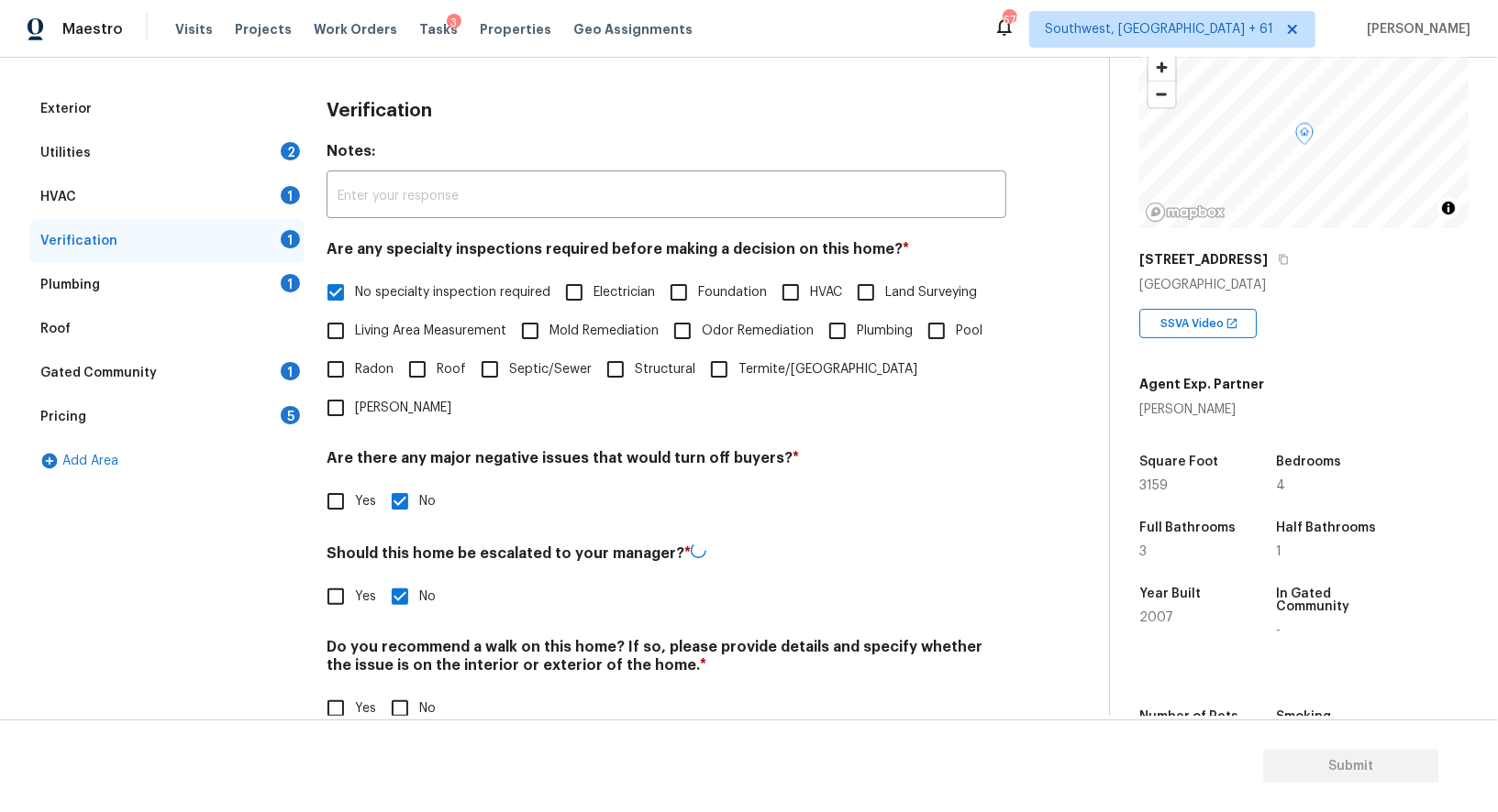
scroll to position [233, 0]
click at [394, 688] on input "No" at bounding box center [399, 707] width 39 height 39
checkbox input "true"
click at [253, 297] on div "Plumbing 1" at bounding box center [166, 285] width 275 height 44
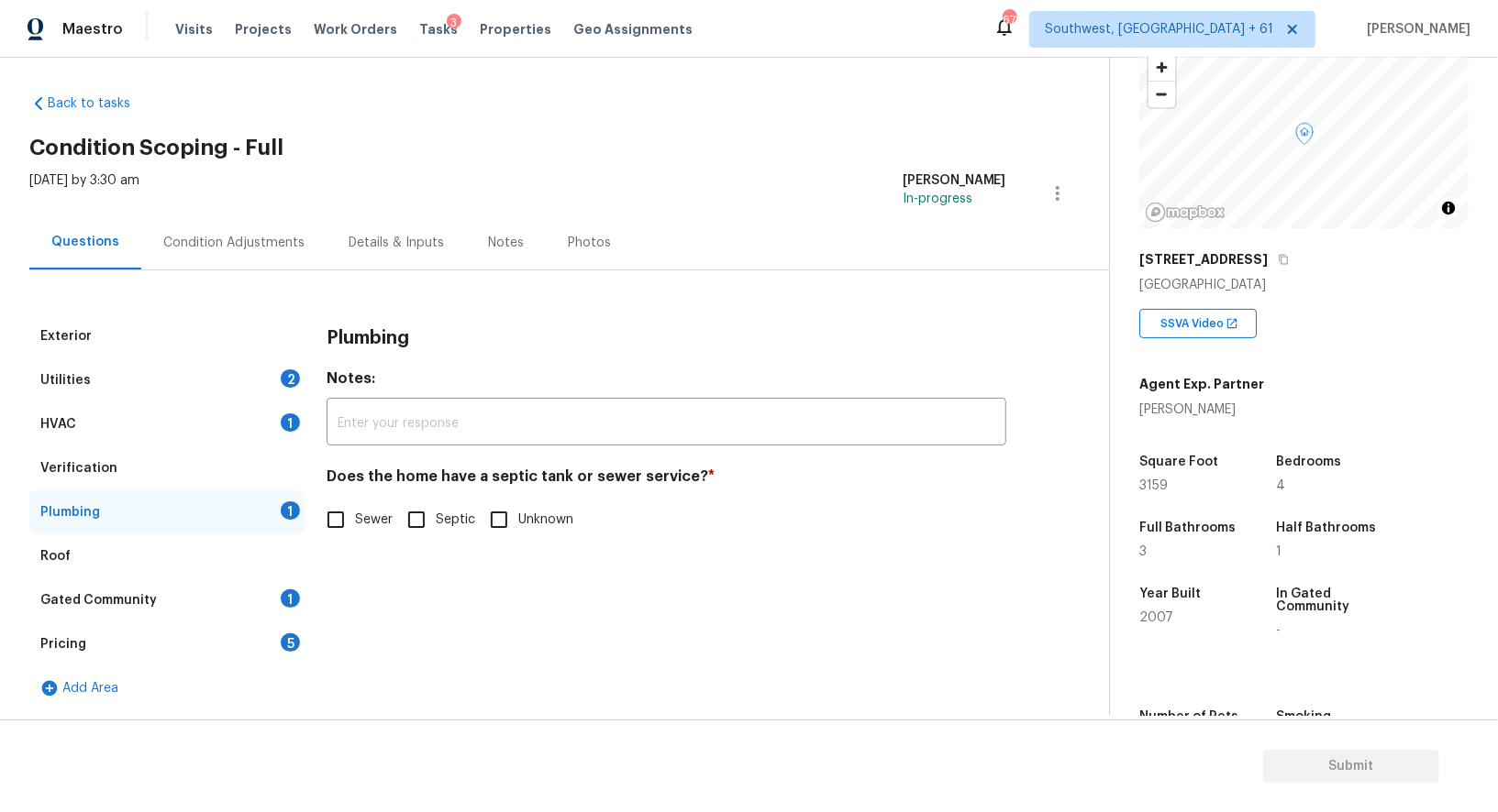
scroll to position [7, 0]
click at [338, 535] on input "Sewer" at bounding box center [336, 520] width 39 height 39
checkbox input "true"
click at [241, 586] on div "Gated Community 1" at bounding box center [166, 601] width 275 height 44
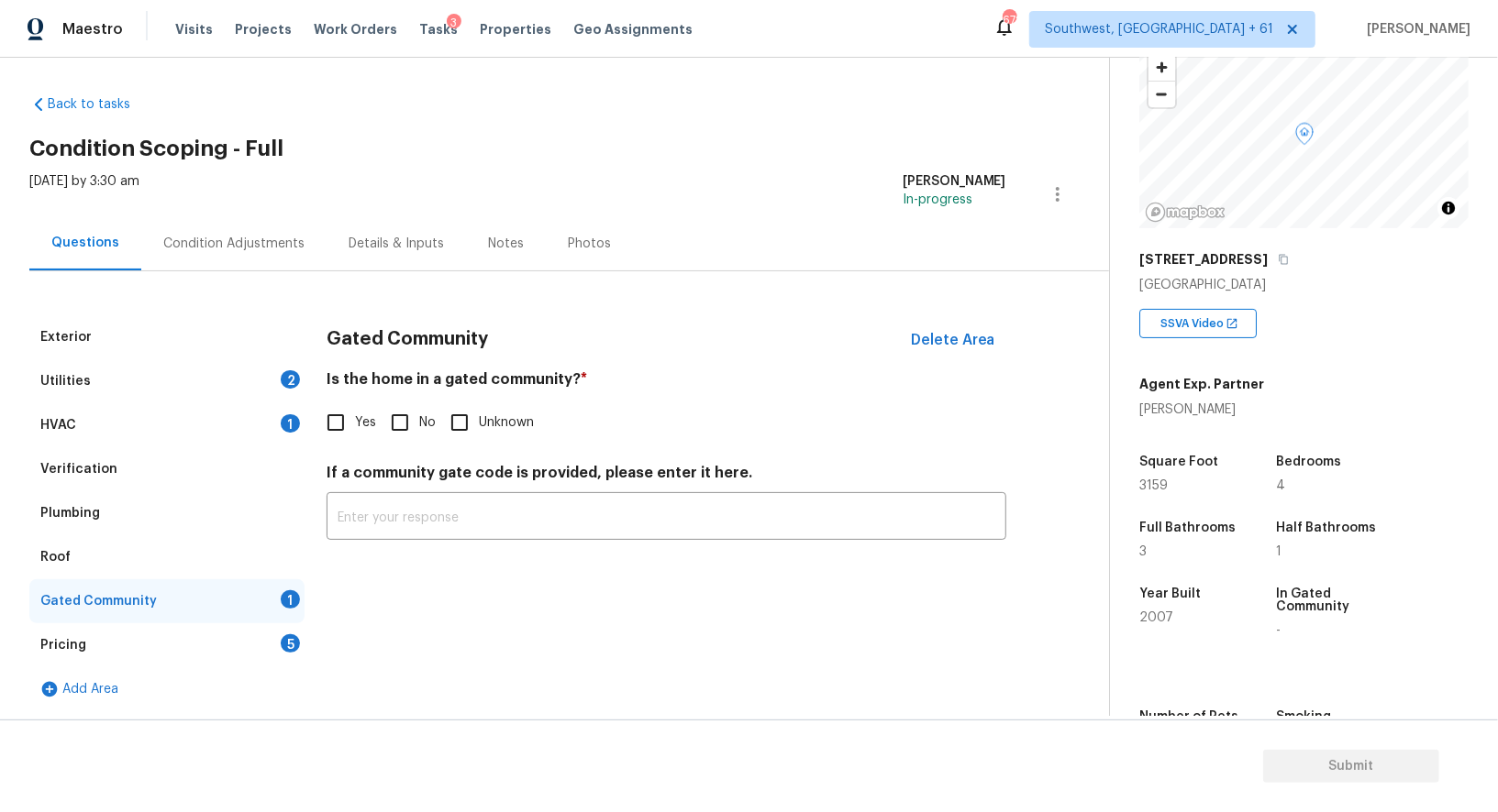
click at [360, 455] on div "Gated Community Delete Area Is the home in a gated community? * Yes No Unknown …" at bounding box center [666, 439] width 680 height 247
click at [404, 435] on input "No" at bounding box center [399, 423] width 39 height 39
checkbox input "true"
click at [213, 638] on div "Pricing 5" at bounding box center [166, 645] width 275 height 44
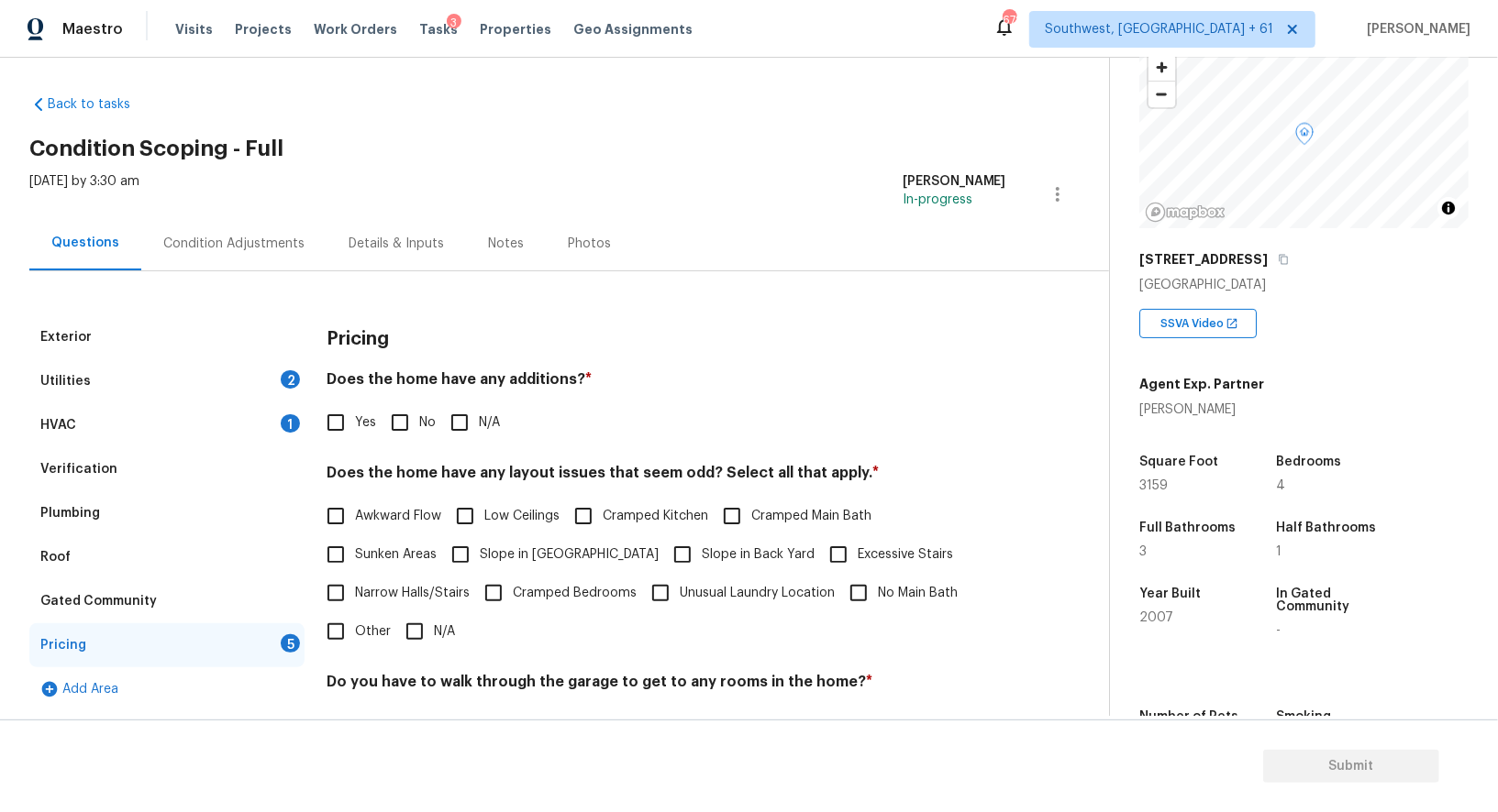
click at [402, 410] on input "No" at bounding box center [399, 423] width 39 height 39
checkbox input "true"
click at [427, 631] on input "N/A" at bounding box center [414, 633] width 39 height 39
checkbox input "true"
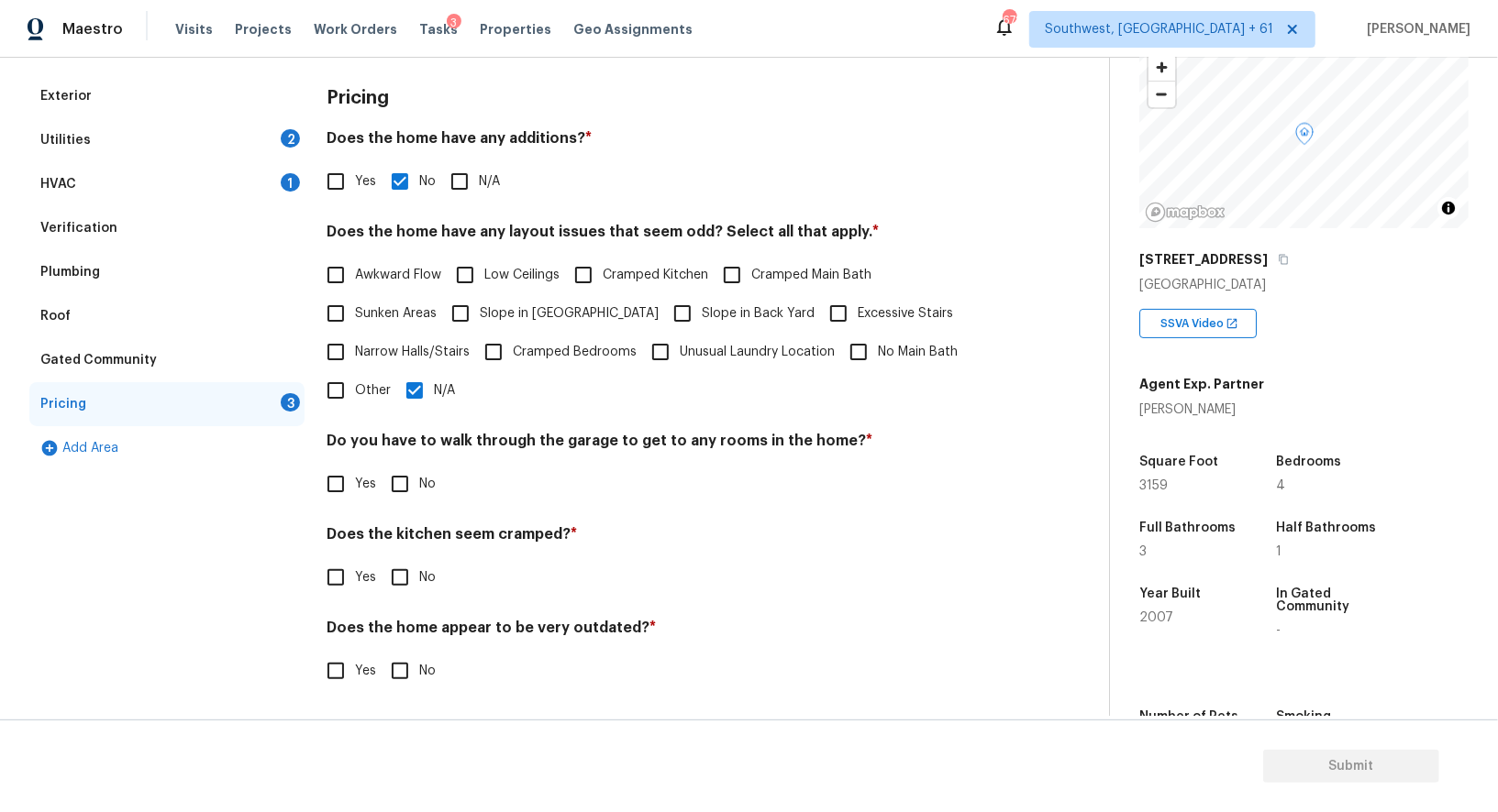
click at [409, 485] on input "No" at bounding box center [399, 484] width 39 height 39
checkbox input "true"
click at [397, 572] on input "No" at bounding box center [399, 579] width 39 height 39
checkbox input "true"
click at [406, 683] on input "No" at bounding box center [399, 670] width 39 height 39
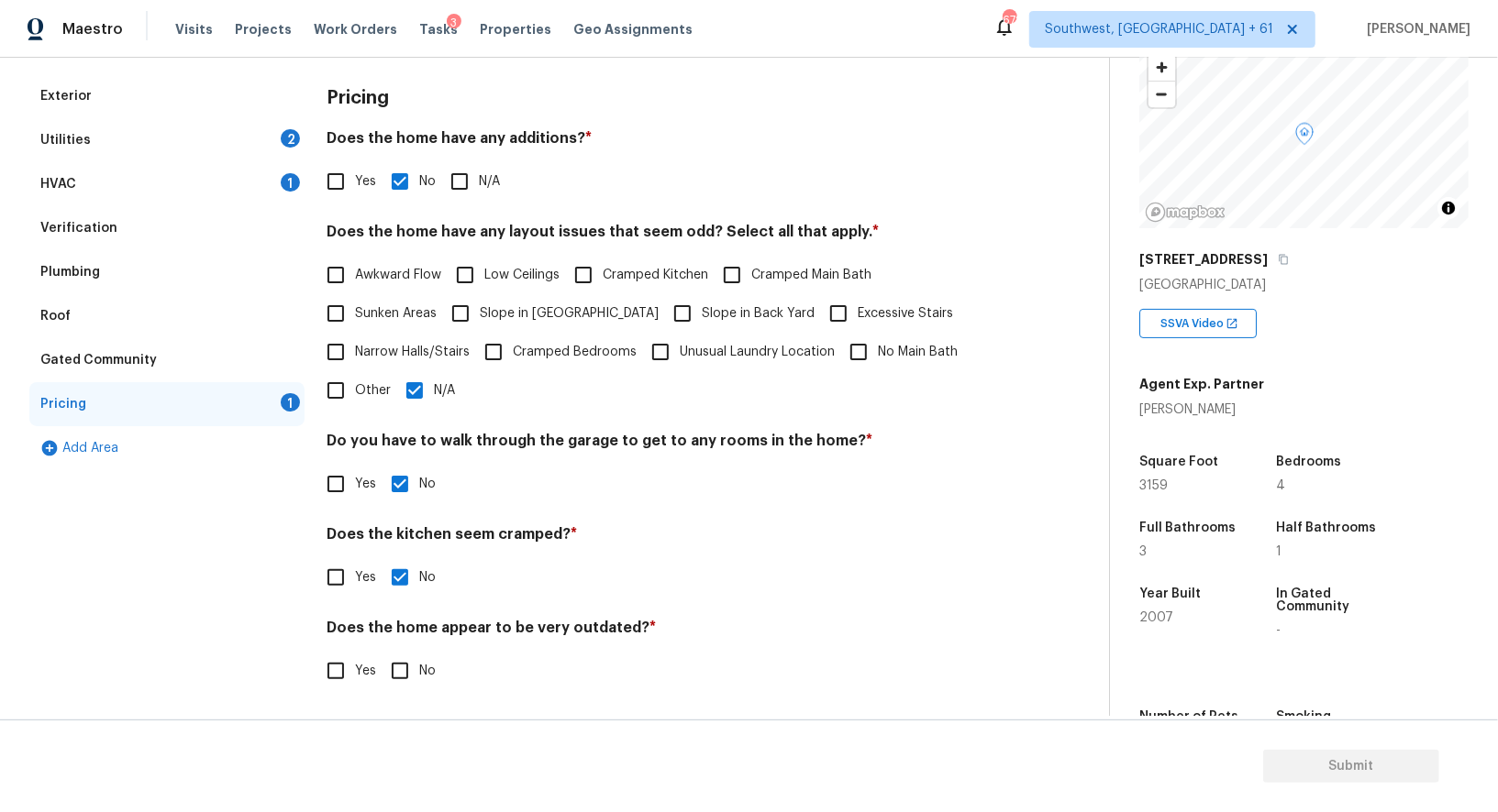
checkbox input "true"
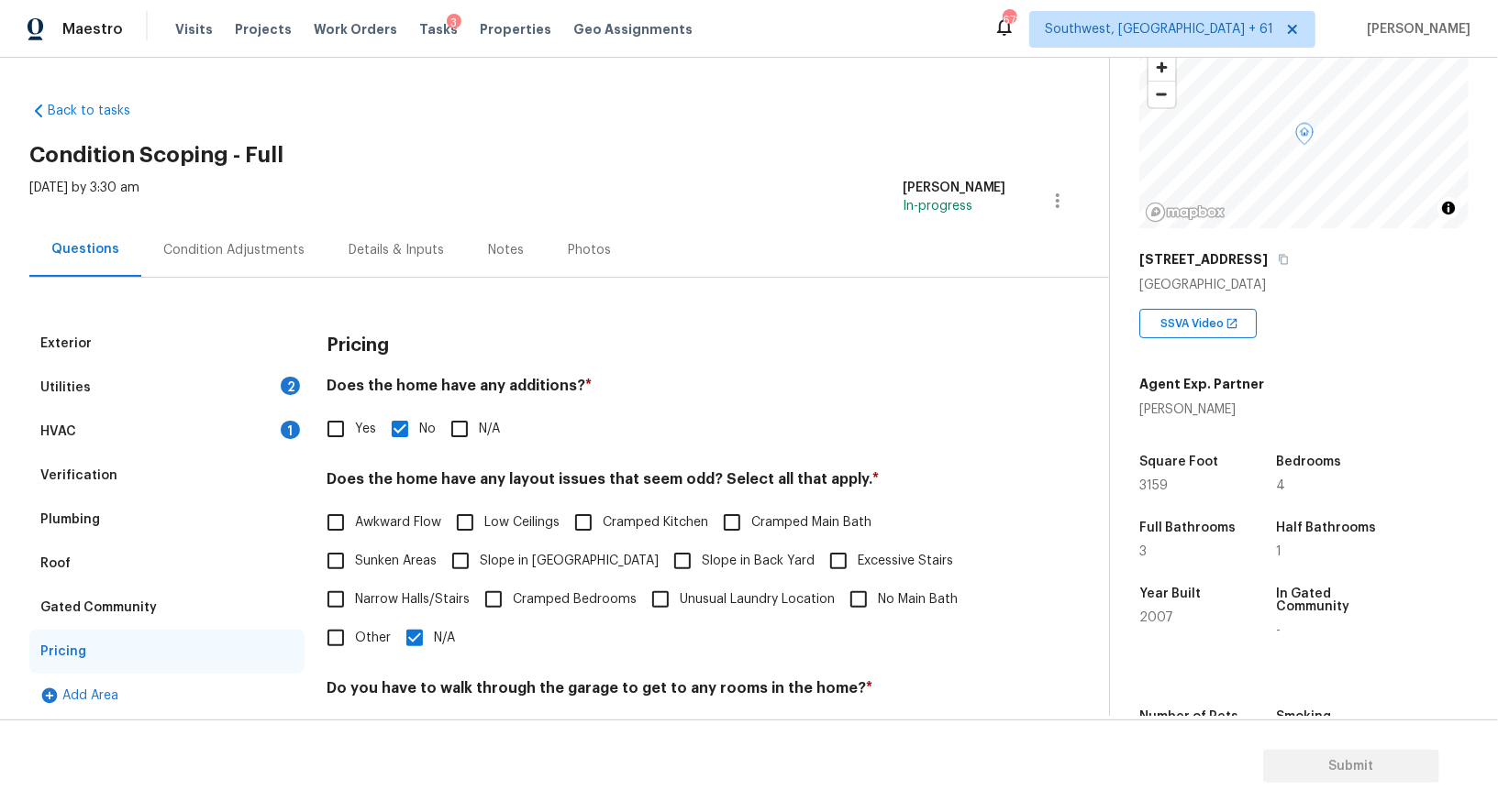
click at [240, 249] on div "Condition Adjustments" at bounding box center [234, 250] width 141 height 18
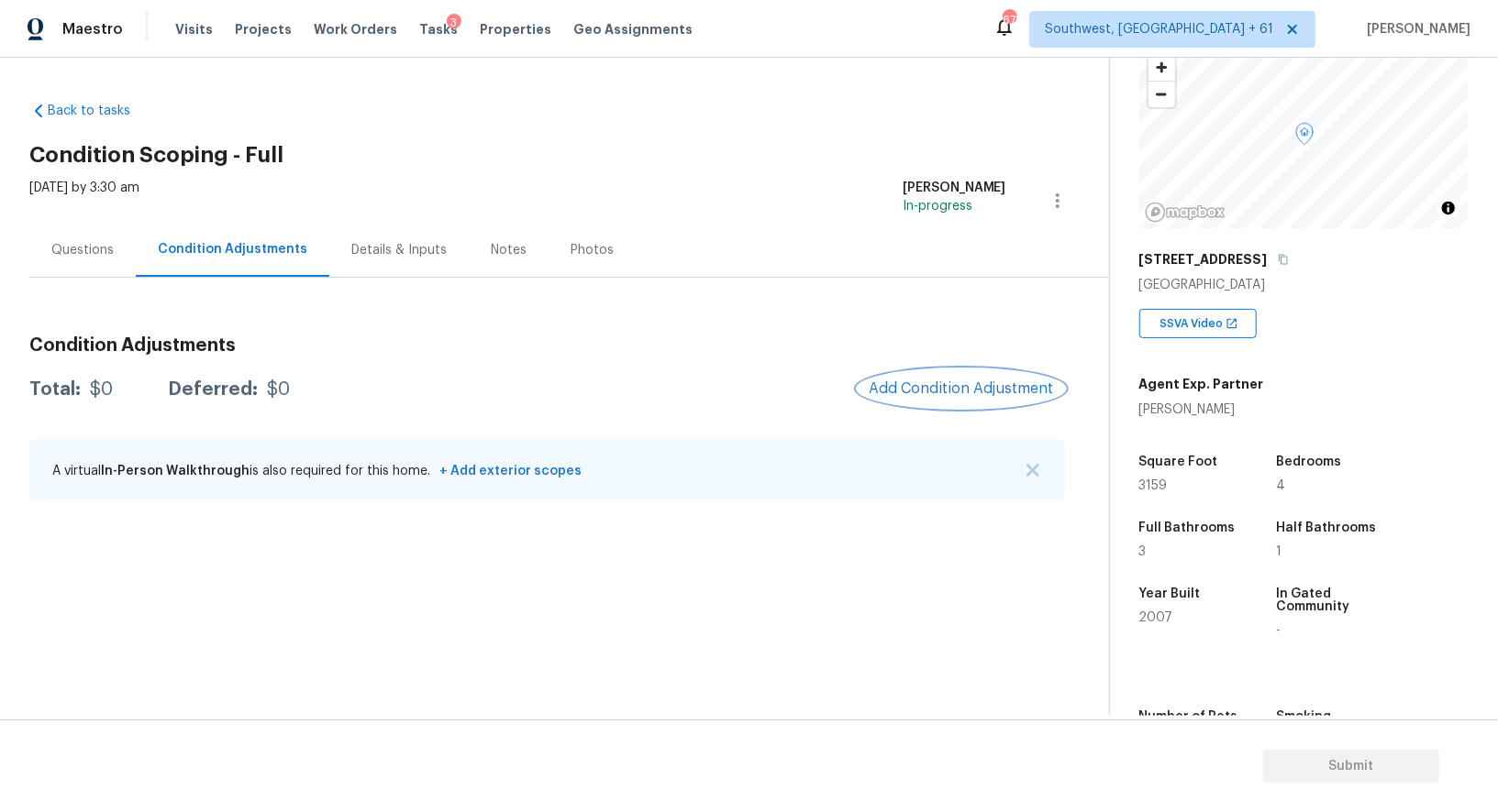
click at [914, 392] on span "Add Condition Adjustment" at bounding box center [961, 388] width 185 height 16
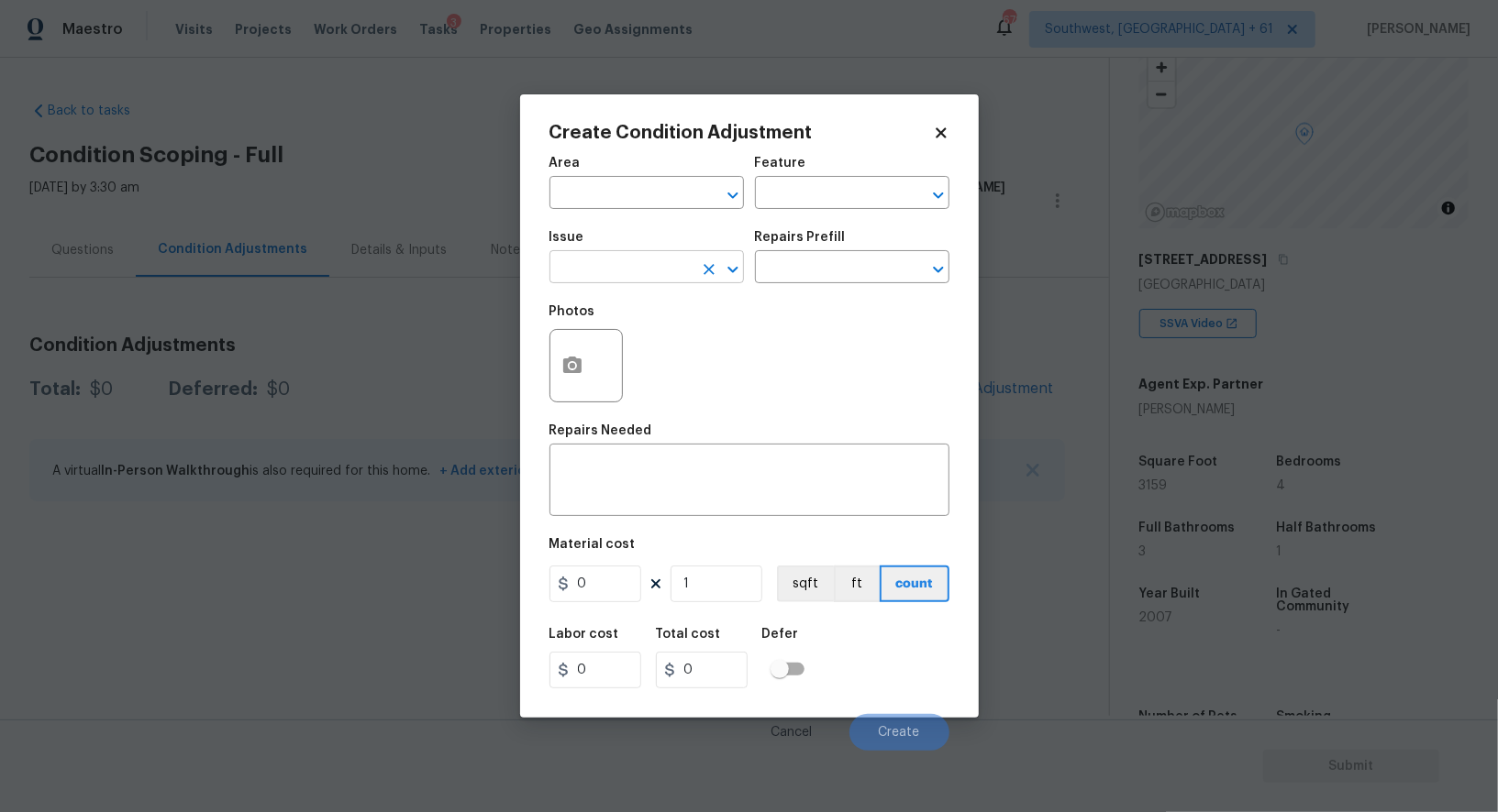
click at [626, 283] on input "text" at bounding box center [620, 269] width 143 height 28
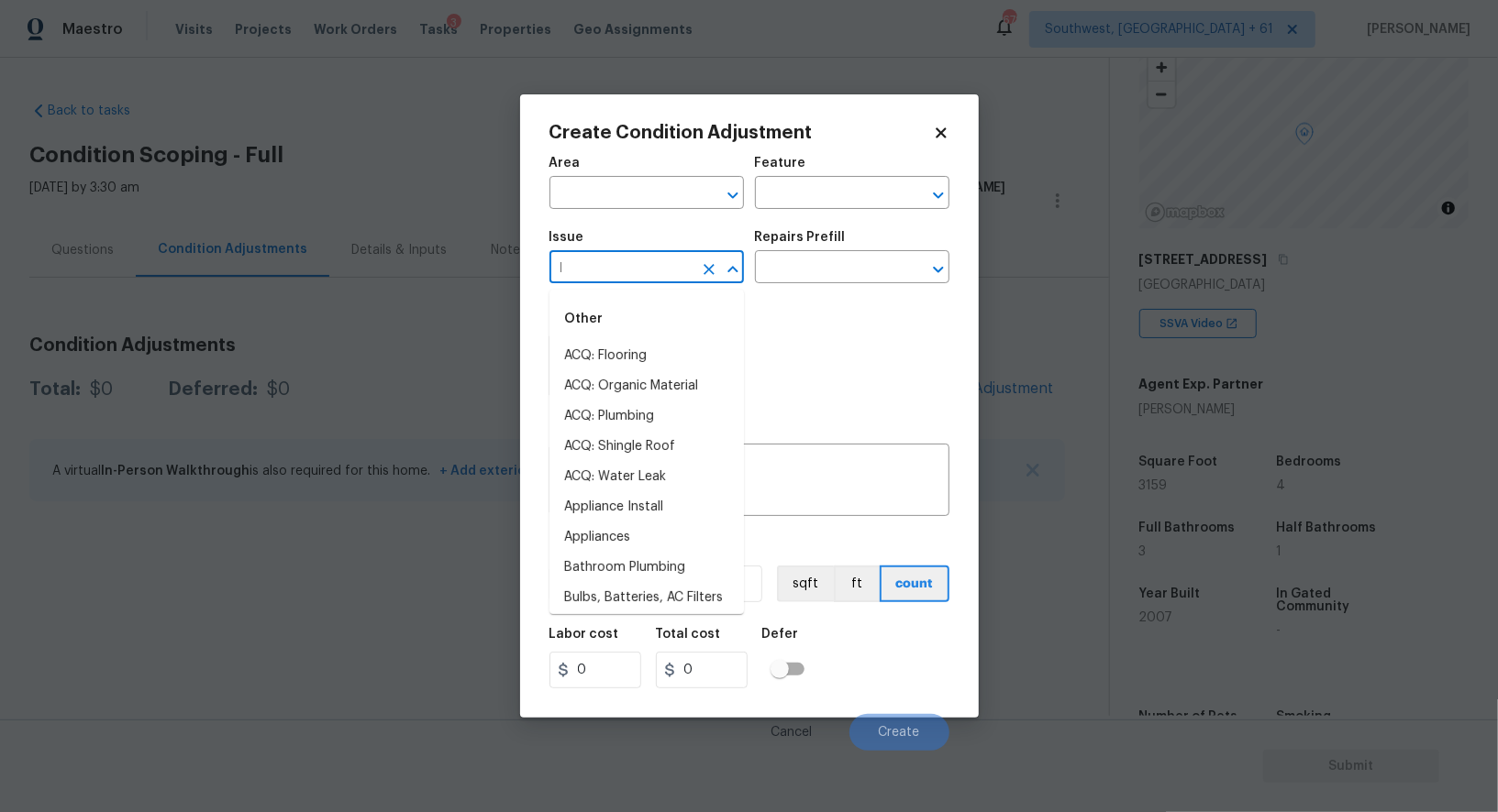
type input "la"
type input "n"
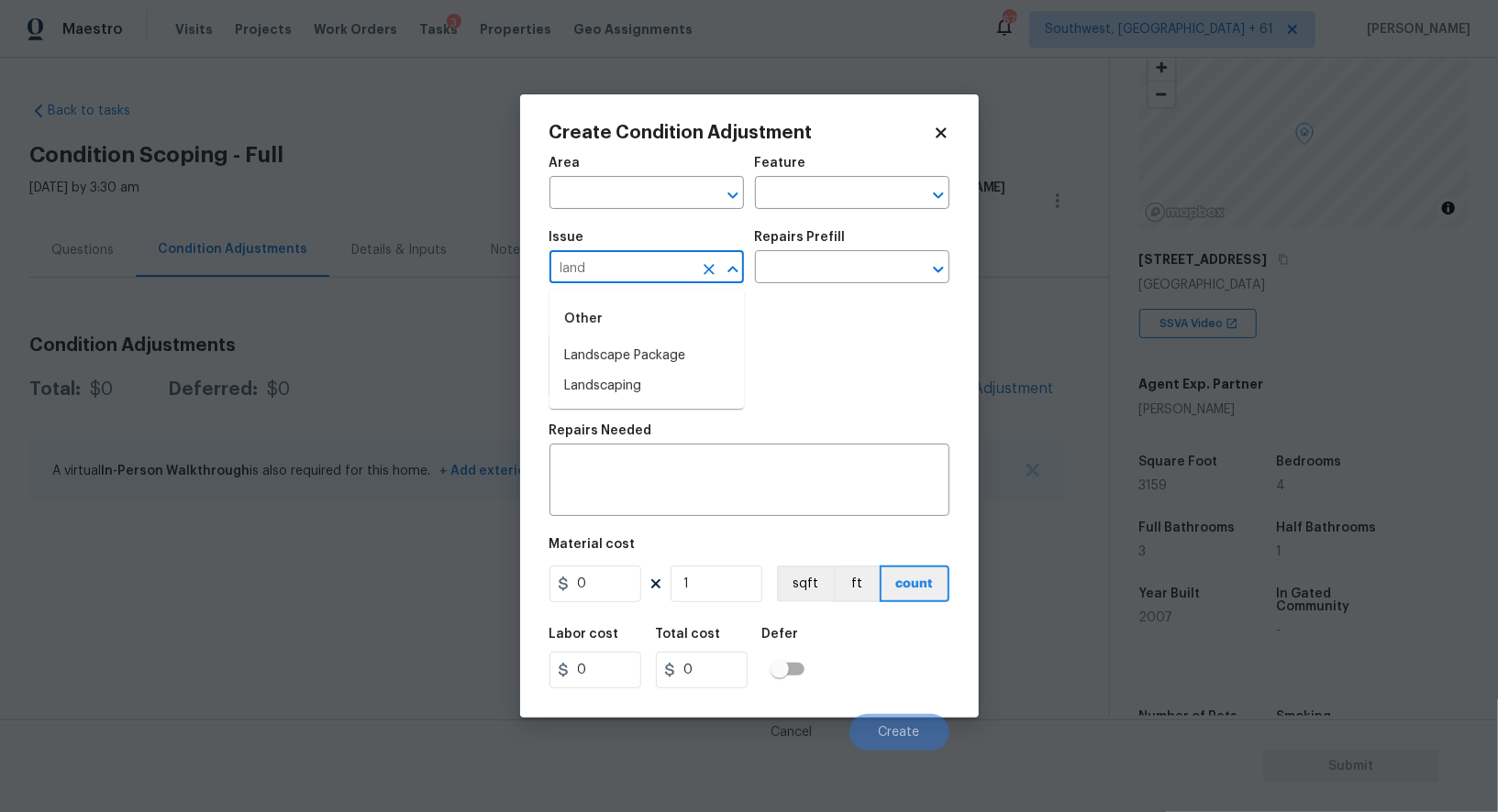
click at [615, 333] on div "Other" at bounding box center [647, 319] width 195 height 44
click at [635, 354] on li "Landscape Package" at bounding box center [647, 356] width 195 height 30
type input "Landscape Package"
click at [815, 242] on h5 "Repairs Prefill" at bounding box center [800, 237] width 91 height 13
click at [816, 263] on input "text" at bounding box center [826, 269] width 143 height 28
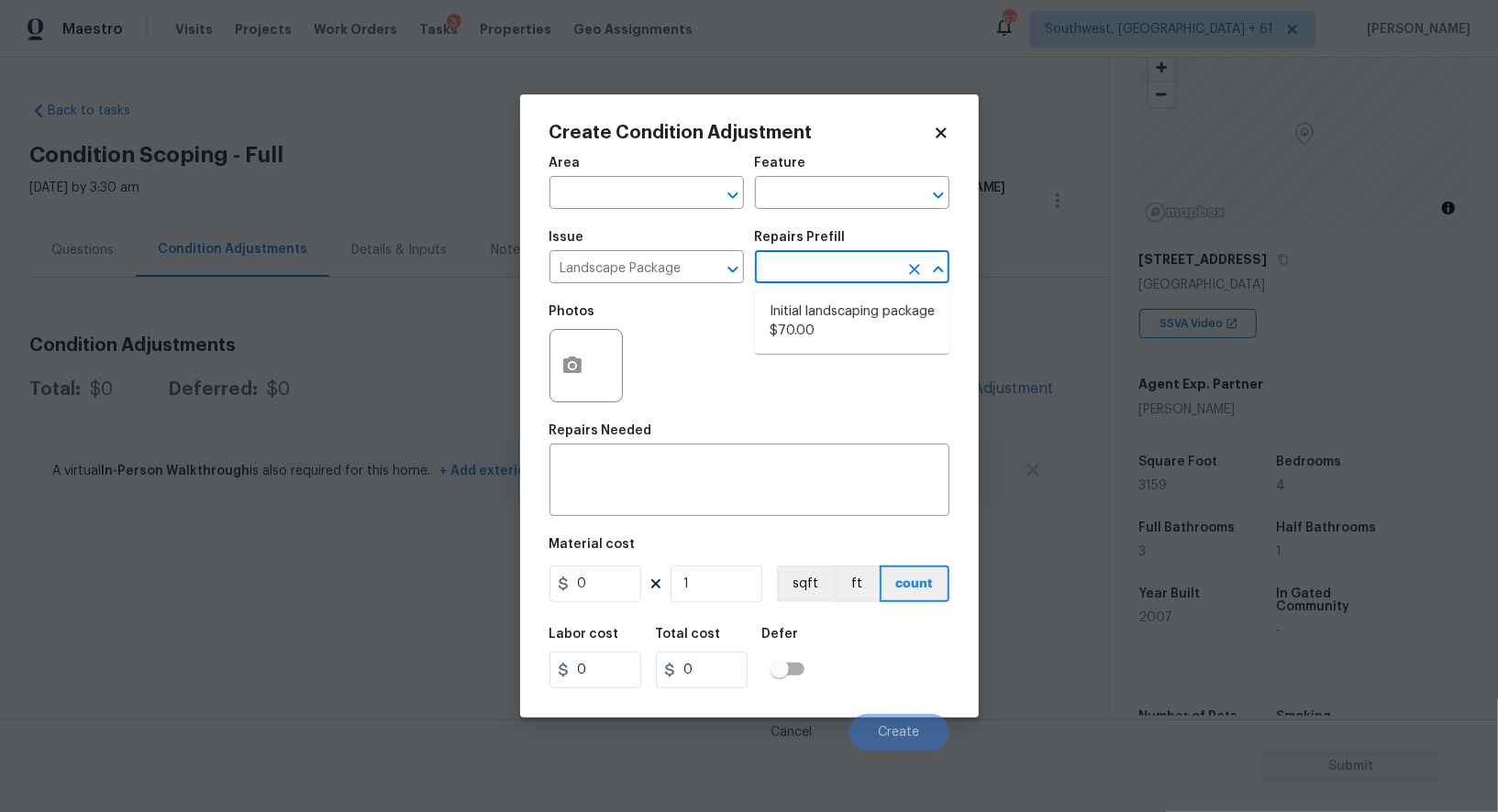
click at [816, 307] on li "Initial landscaping package $70.00" at bounding box center [852, 321] width 195 height 49
type input "Home Readiness Packages"
type textarea "Mowing of grass up to 6" in height. Mow, edge along driveways & sidewalks, trim…"
type input "70"
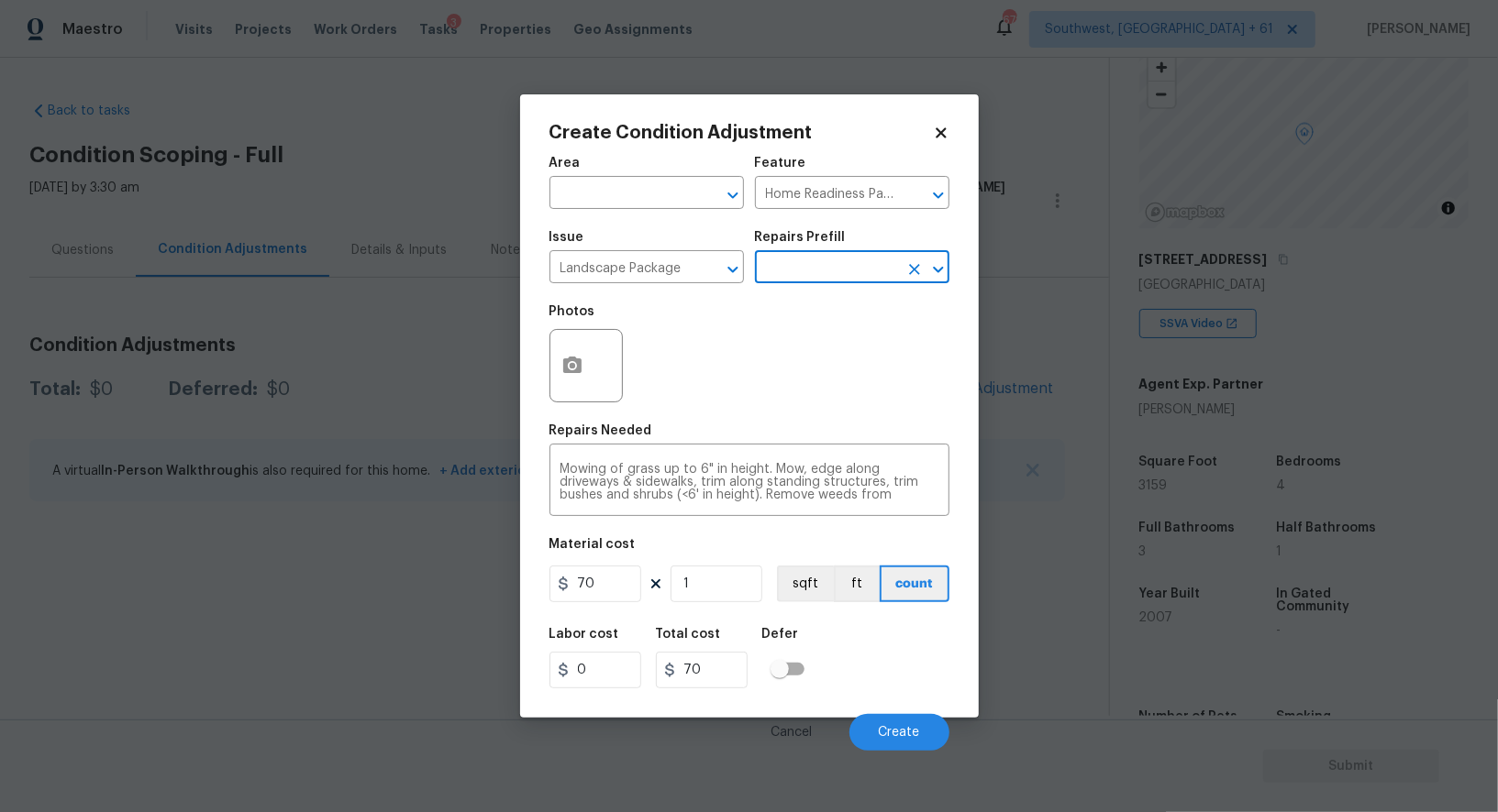
click at [606, 585] on input "70" at bounding box center [595, 583] width 92 height 37
type input "300"
click at [712, 643] on div "Total cost" at bounding box center [708, 639] width 106 height 24
type input "300"
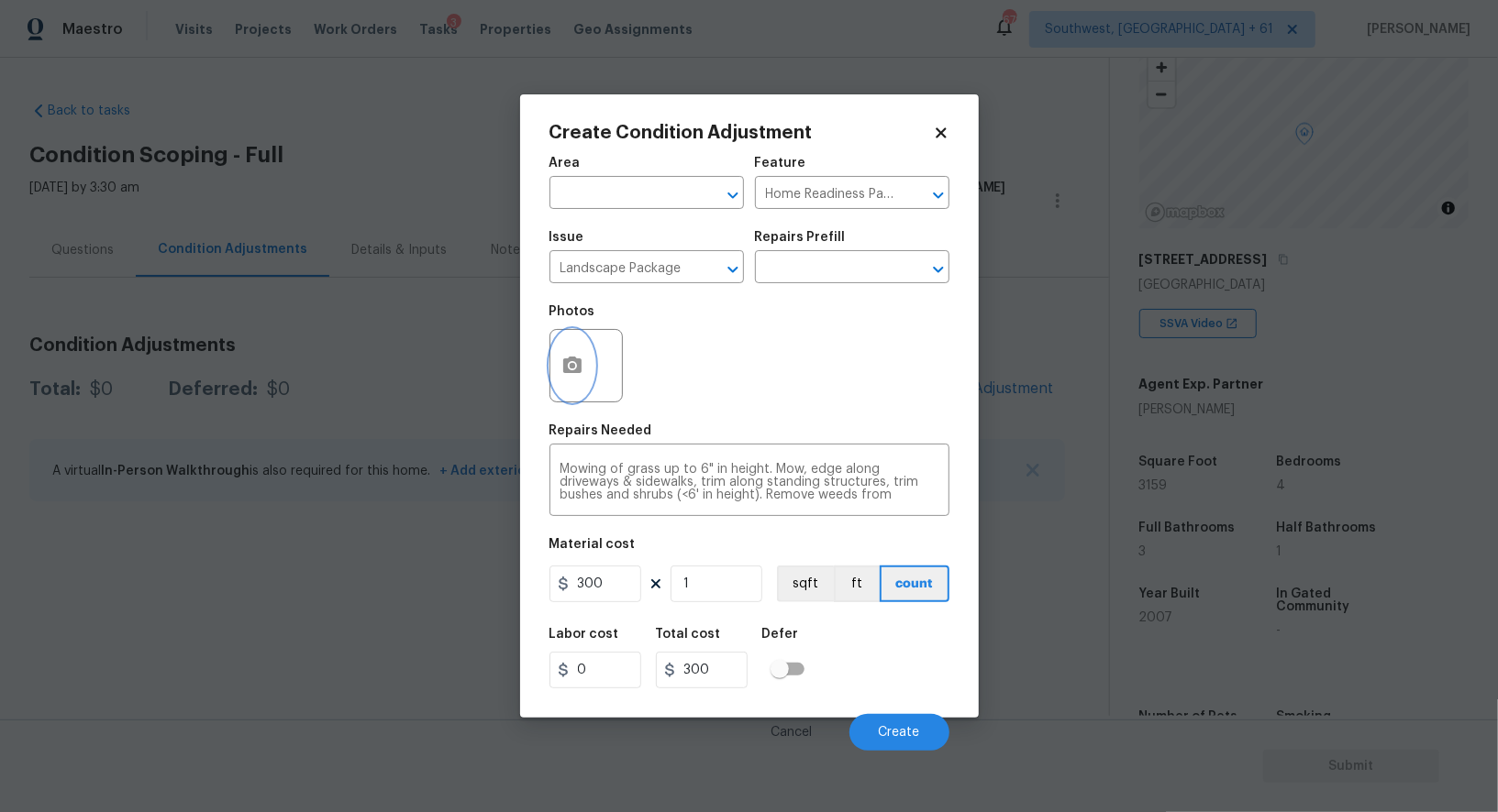
click at [583, 371] on button "button" at bounding box center [572, 366] width 44 height 72
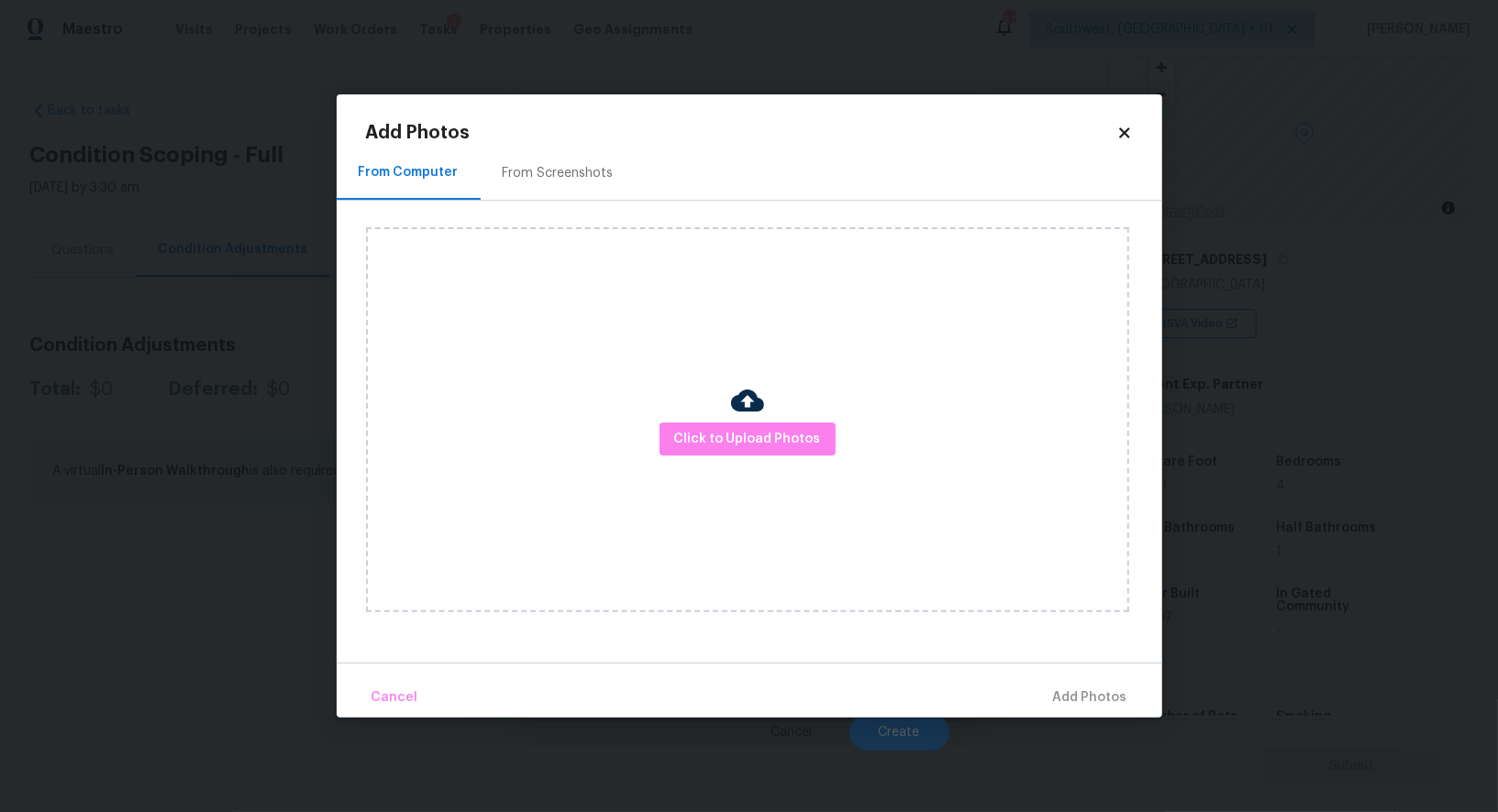
click at [546, 126] on h2 "Add Photos" at bounding box center [740, 132] width 750 height 18
click at [546, 156] on div "From Screenshots" at bounding box center [558, 172] width 155 height 54
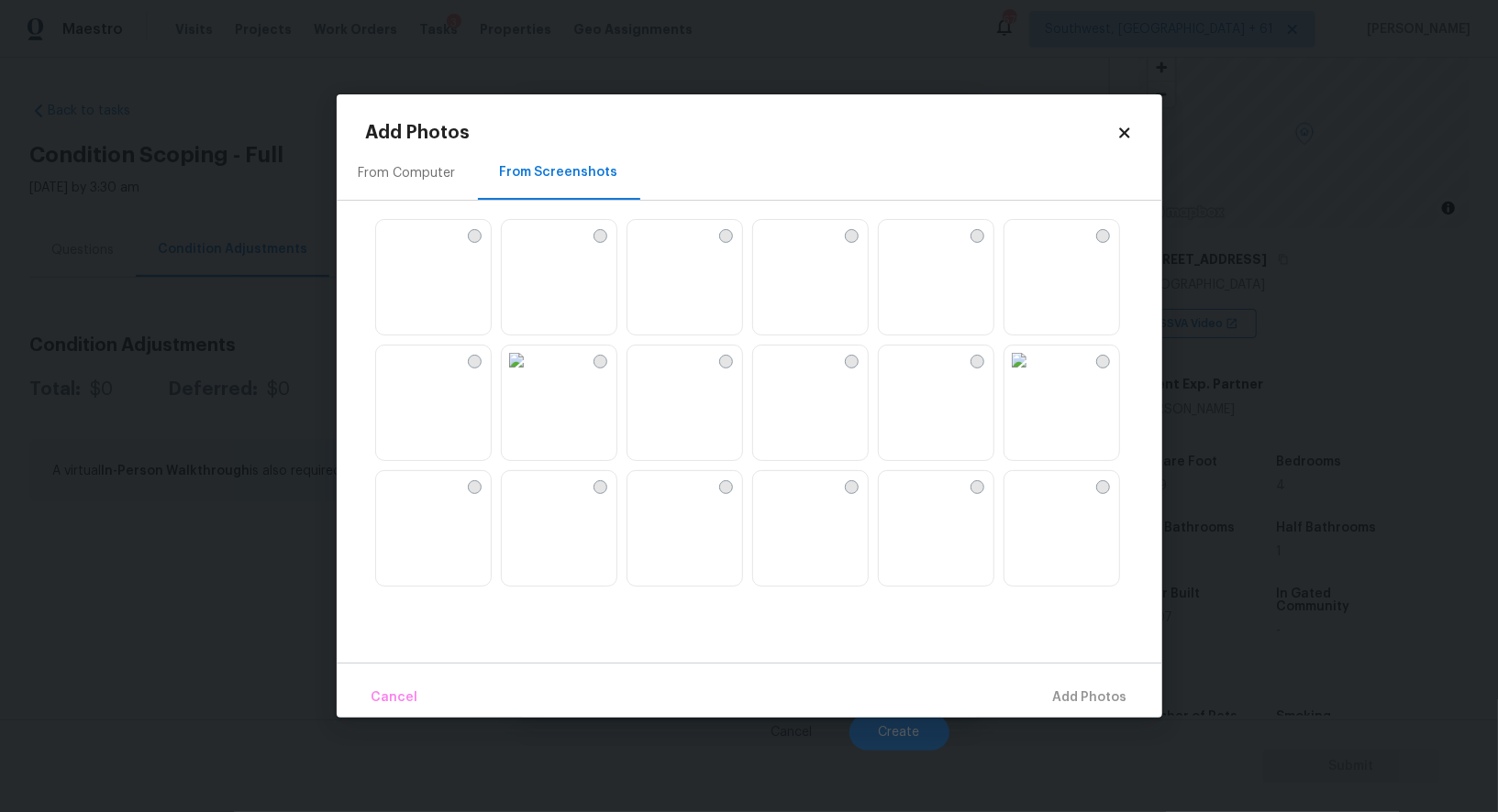
click at [782, 250] on img at bounding box center [767, 234] width 29 height 29
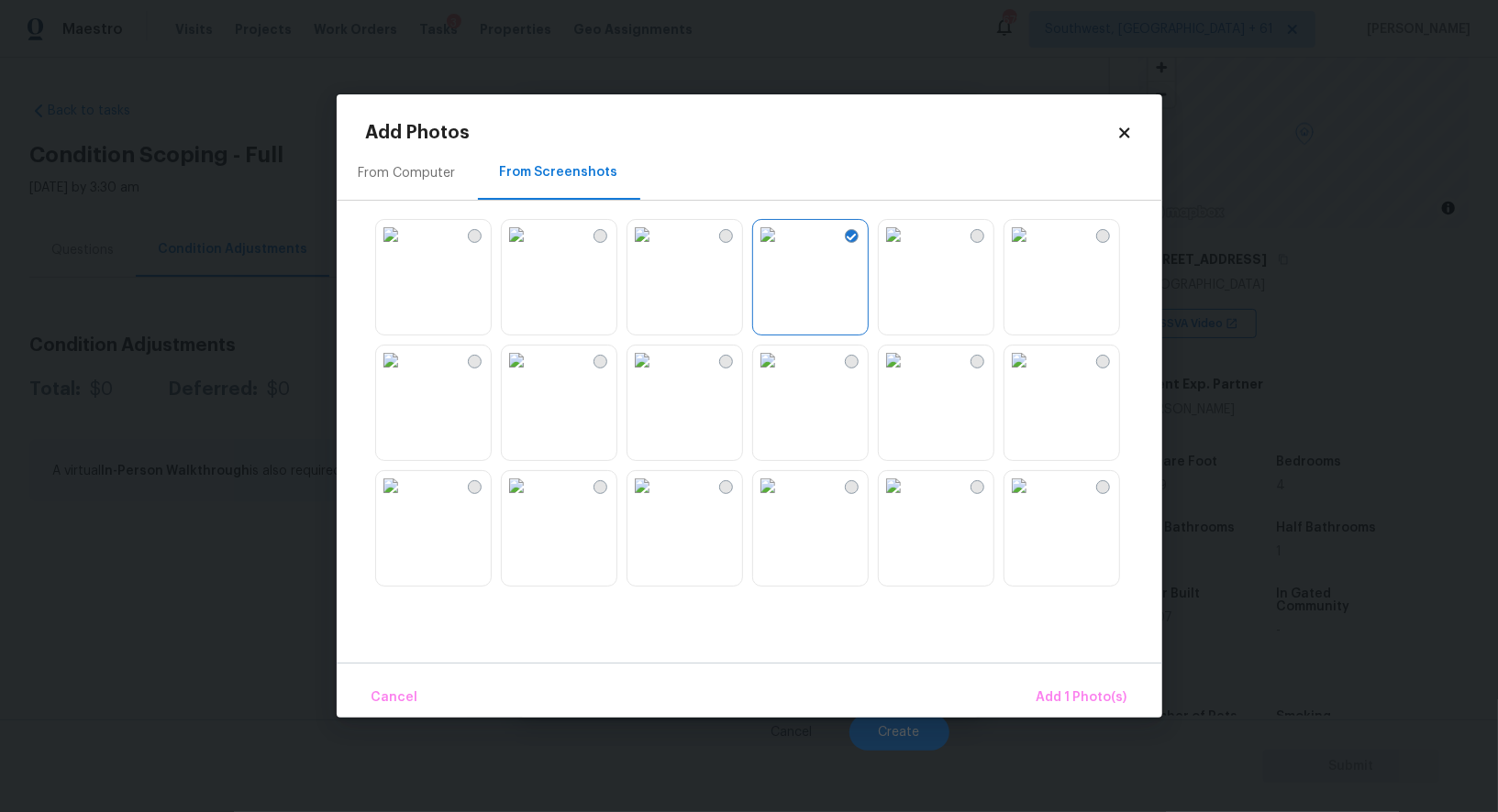
click at [656, 250] on img at bounding box center [641, 234] width 29 height 29
click at [1091, 700] on span "Add 2 Photo(s)" at bounding box center [1080, 698] width 94 height 23
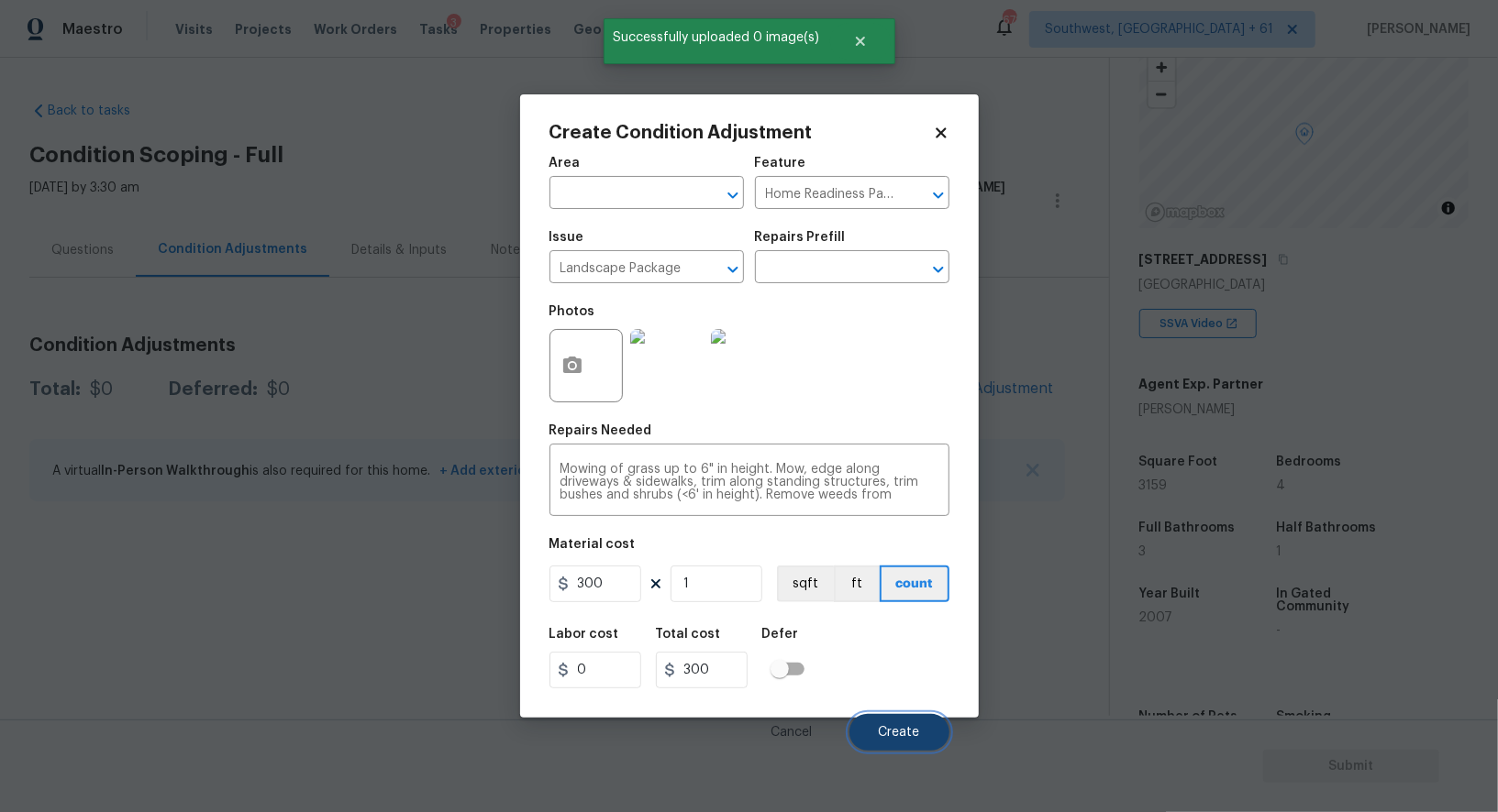
click at [900, 740] on span "Create" at bounding box center [899, 733] width 42 height 14
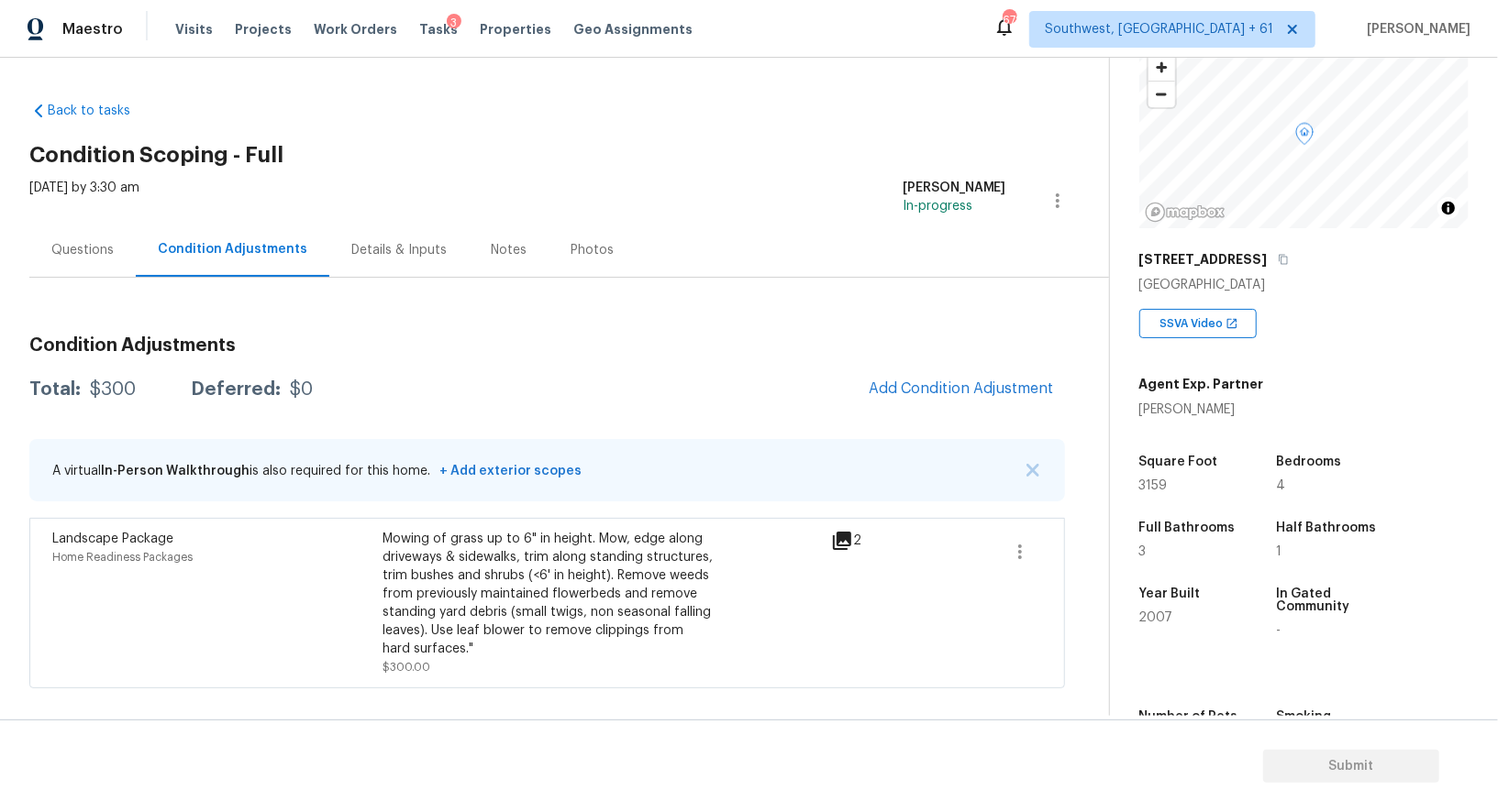
click at [952, 409] on span "Add Condition Adjustment" at bounding box center [961, 389] width 207 height 41
click at [955, 389] on span "Add Condition Adjustment" at bounding box center [961, 388] width 185 height 16
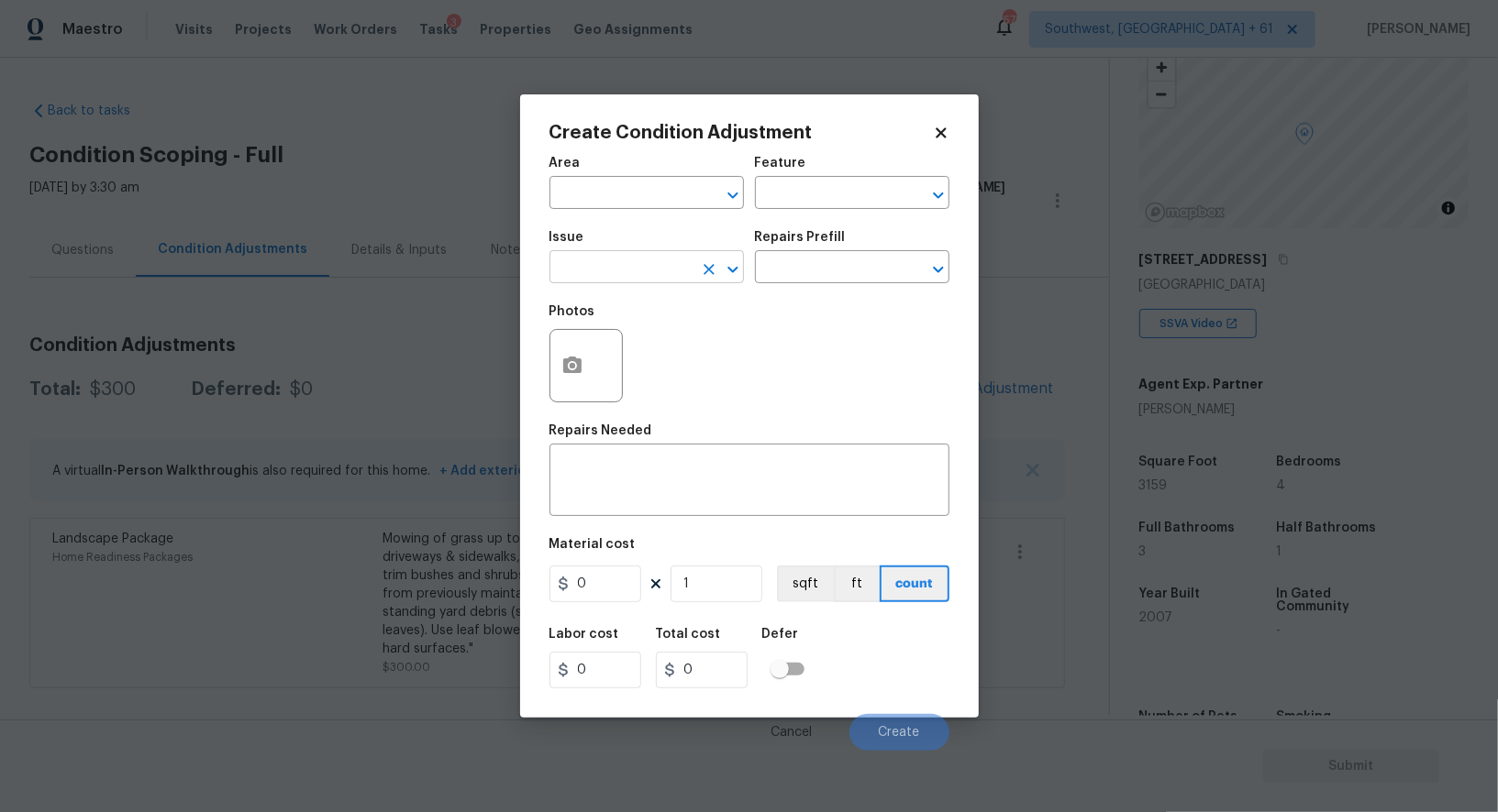
click at [638, 275] on input "text" at bounding box center [620, 269] width 143 height 28
click at [634, 357] on li "Pressure Washing" at bounding box center [647, 356] width 195 height 30
type input "Pressure Washing"
click at [784, 284] on input "text" at bounding box center [826, 269] width 143 height 28
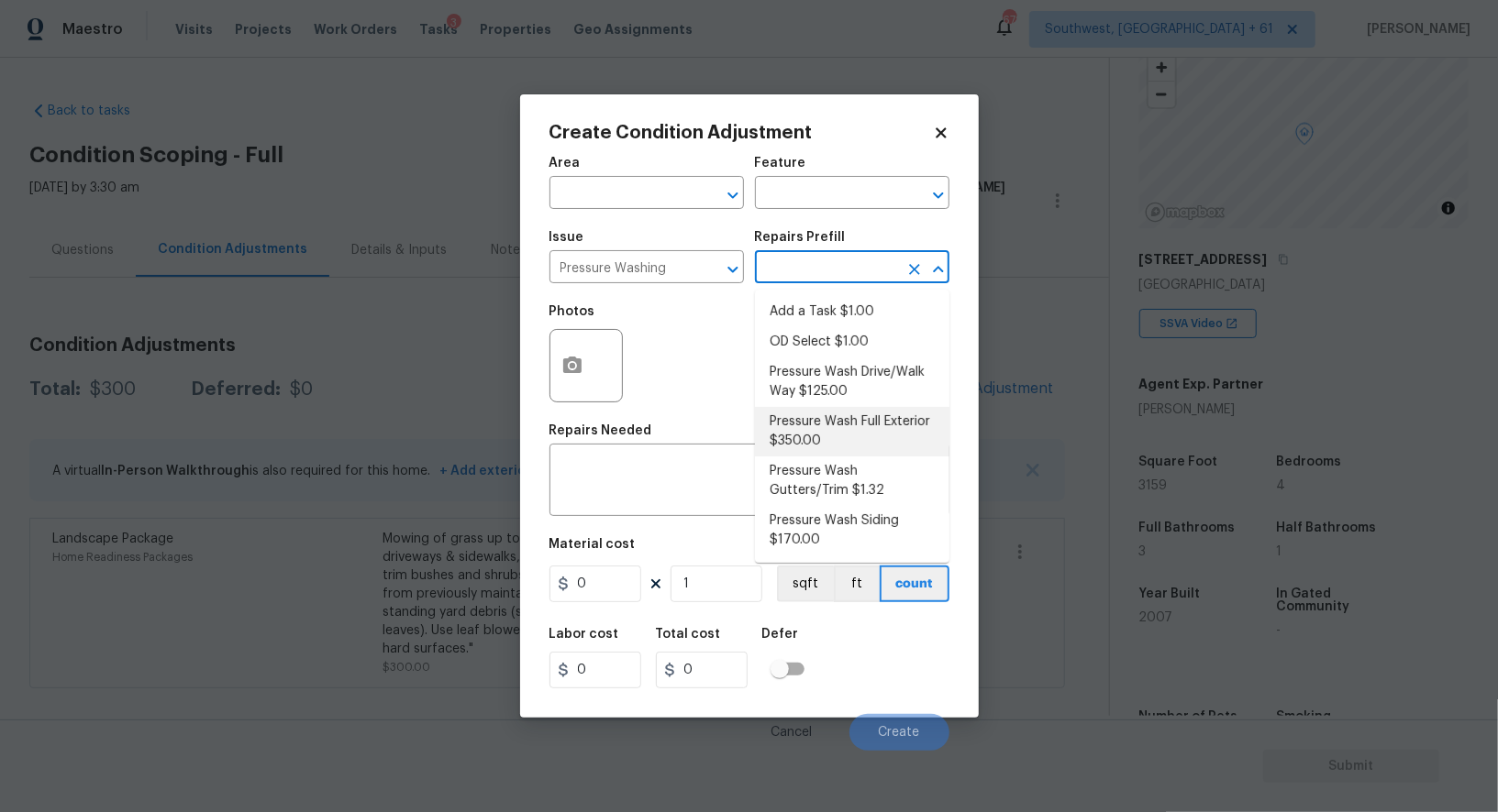
click at [796, 435] on li "Pressure Wash Full Exterior $350.00" at bounding box center [852, 432] width 195 height 49
type input "Siding"
type textarea "Pressure wash the House, Flatwork, Deck and Garage interior."
type input "350"
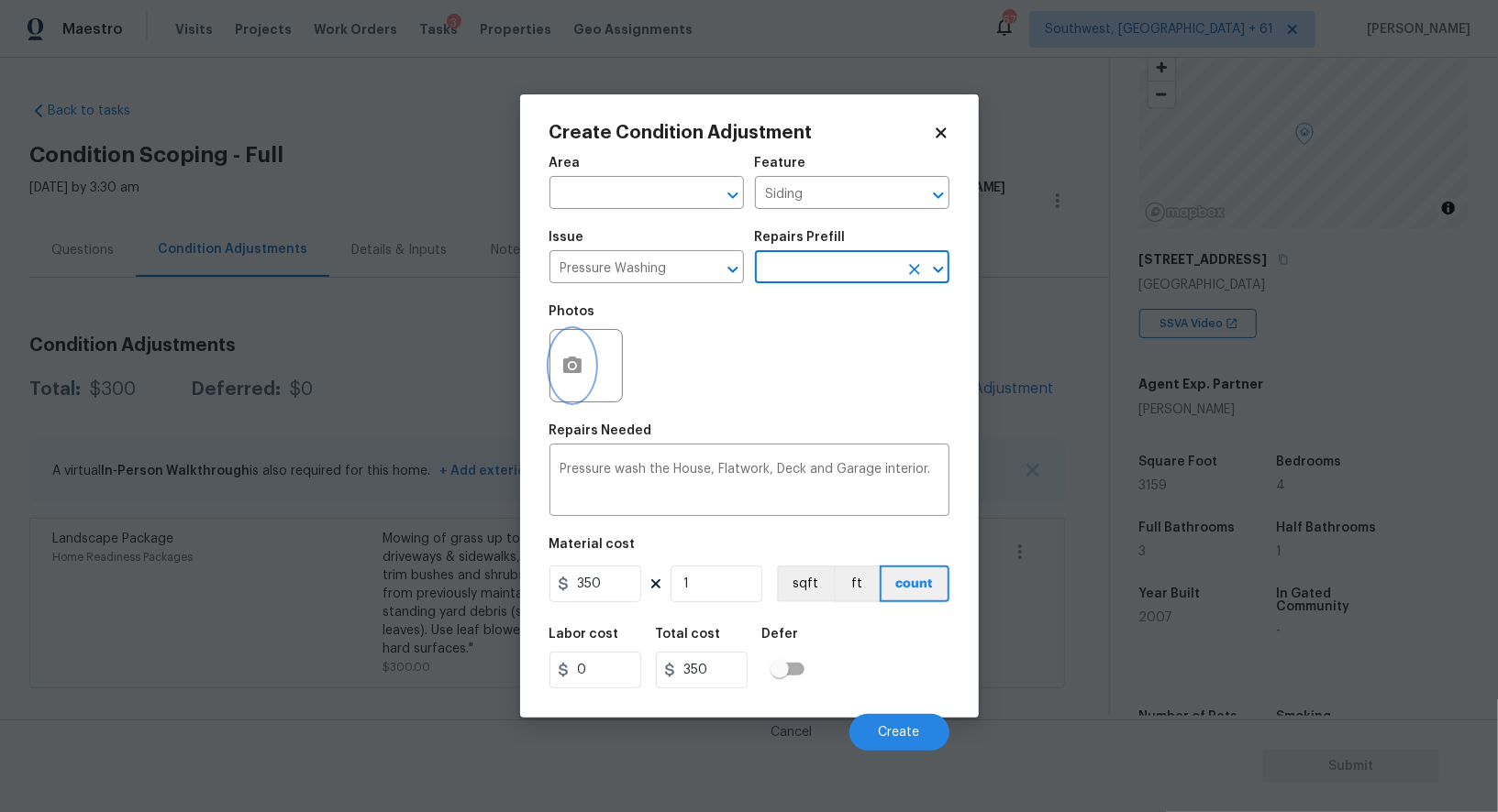
click at [568, 369] on circle "button" at bounding box center [571, 366] width 6 height 6
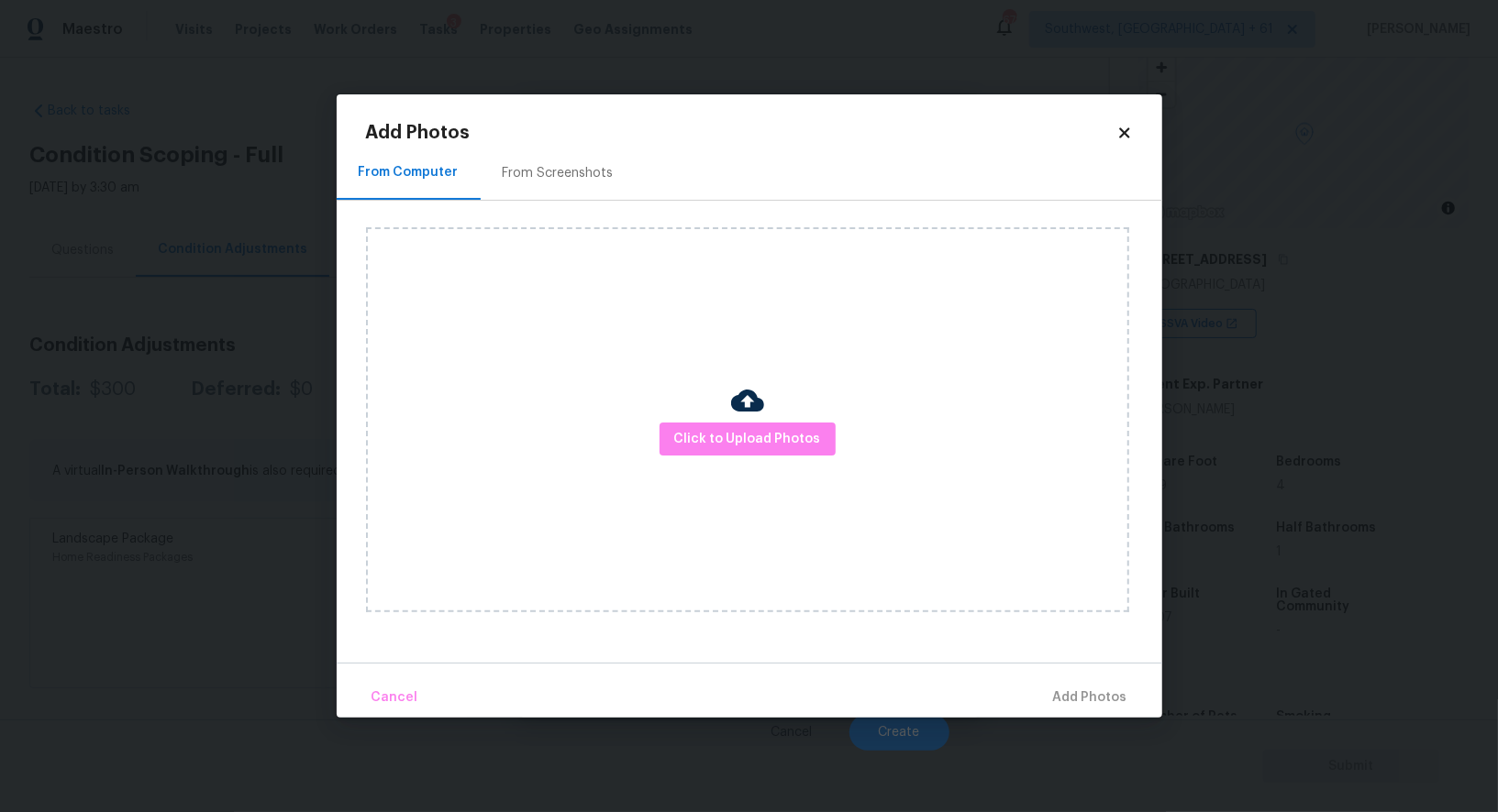
click at [557, 200] on div "Click to Upload Photos" at bounding box center [764, 420] width 796 height 439
click at [557, 185] on div "From Screenshots" at bounding box center [558, 172] width 155 height 54
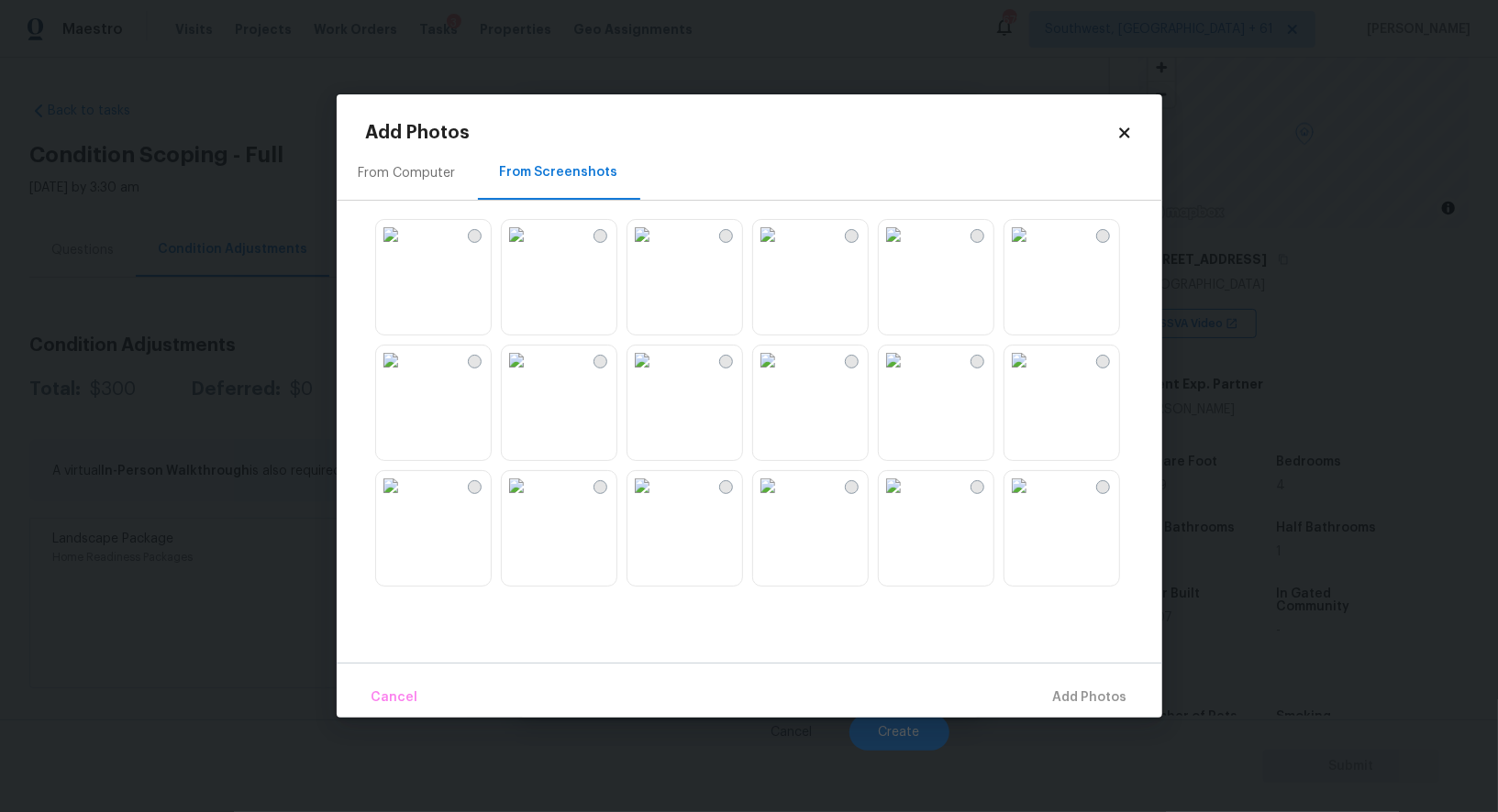
click at [656, 250] on img at bounding box center [641, 234] width 29 height 29
click at [1082, 696] on span "Add 1 Photo(s)" at bounding box center [1082, 698] width 91 height 23
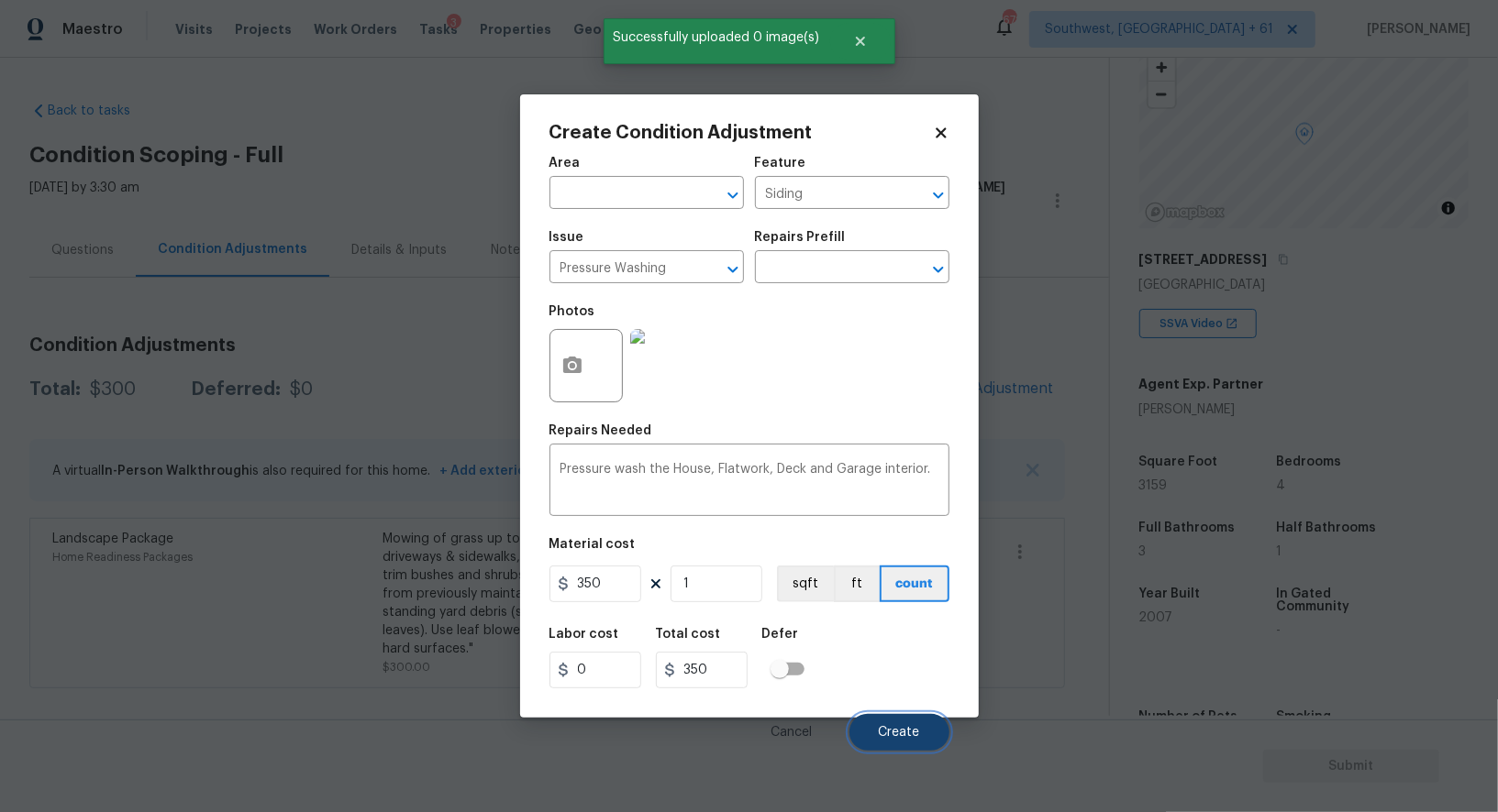
click at [905, 729] on span "Create" at bounding box center [899, 733] width 42 height 14
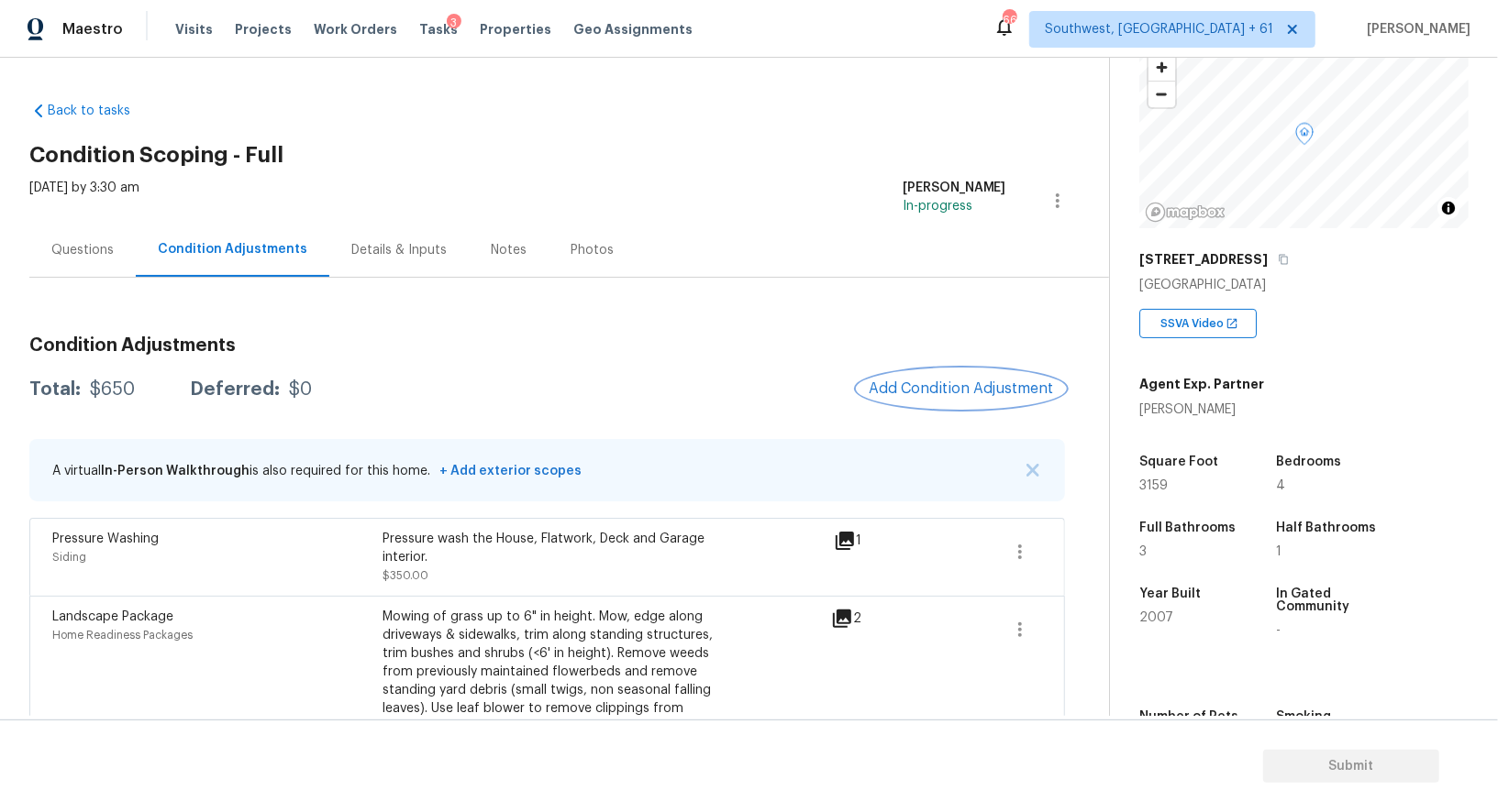
click at [929, 375] on button "Add Condition Adjustment" at bounding box center [961, 389] width 207 height 39
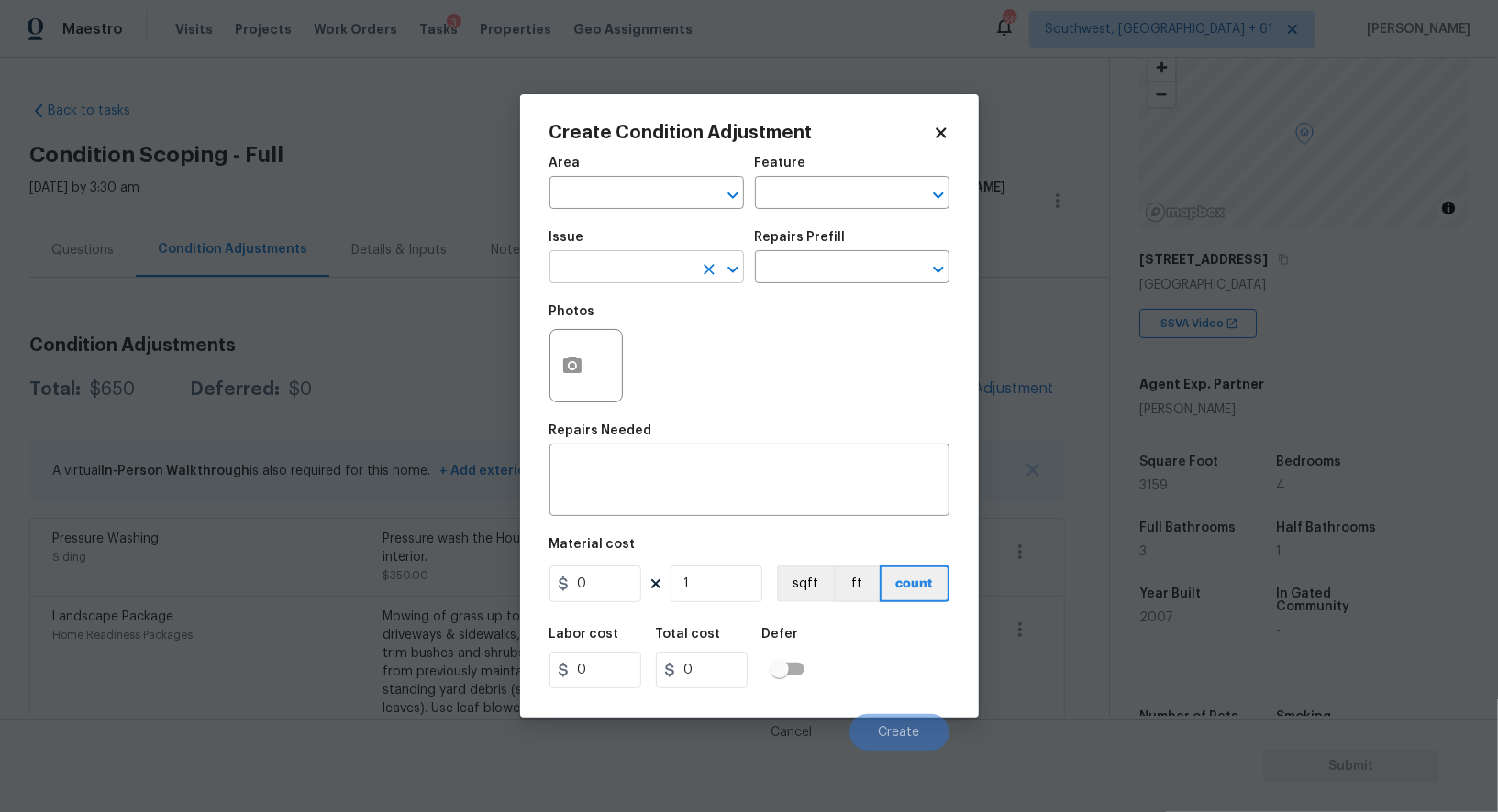
click at [608, 262] on input "text" at bounding box center [620, 269] width 143 height 28
click at [626, 350] on li "Debris/garbage on site" at bounding box center [647, 356] width 195 height 30
type input "Debris/garbage on site"
click at [800, 261] on input "text" at bounding box center [826, 269] width 143 height 28
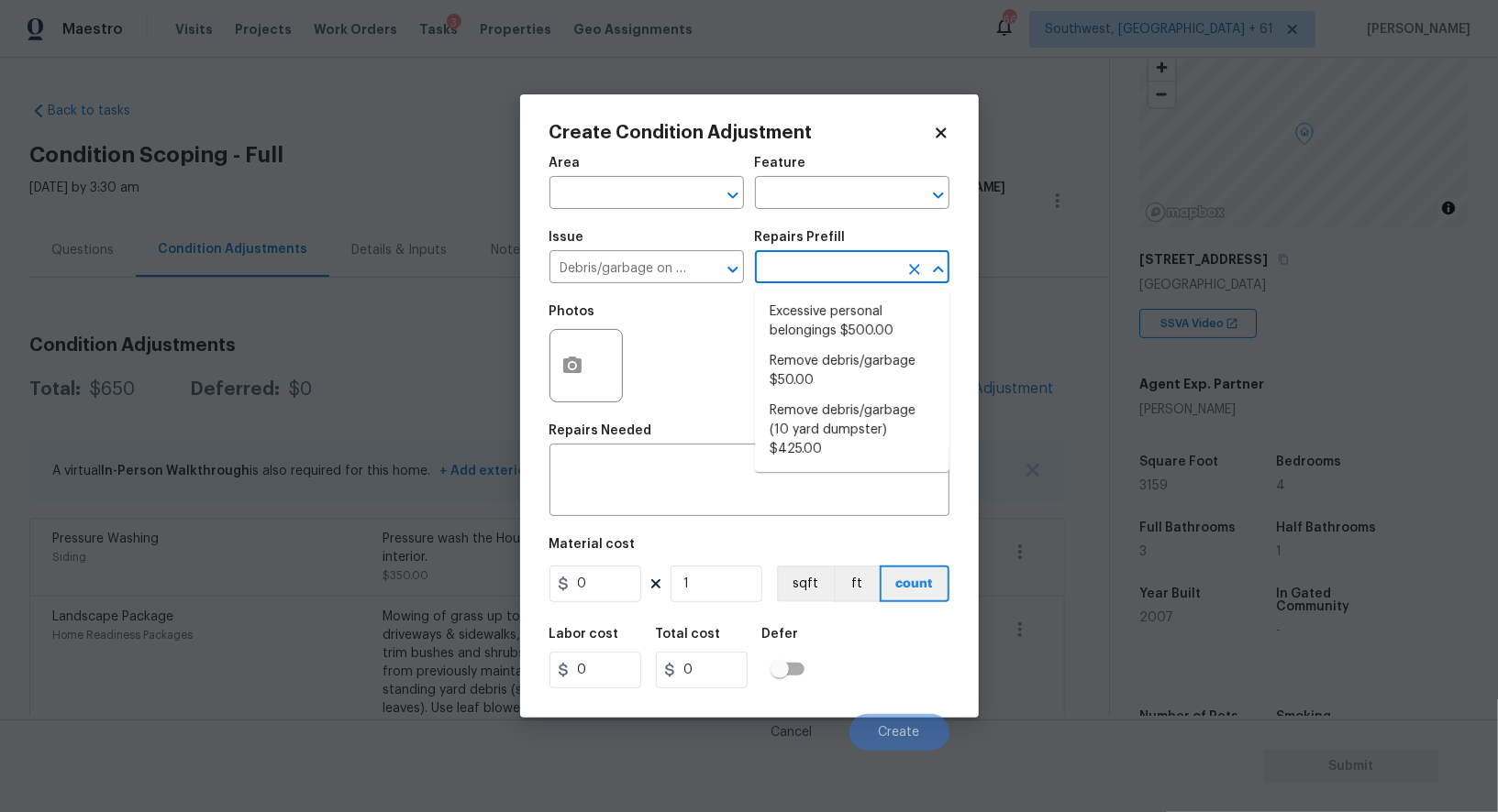
click at [806, 319] on li "Excessive personal belongings $500.00" at bounding box center [852, 321] width 195 height 49
type textarea "Contingency for excessive items to be removed - During assessment, the home con…"
type input "500"
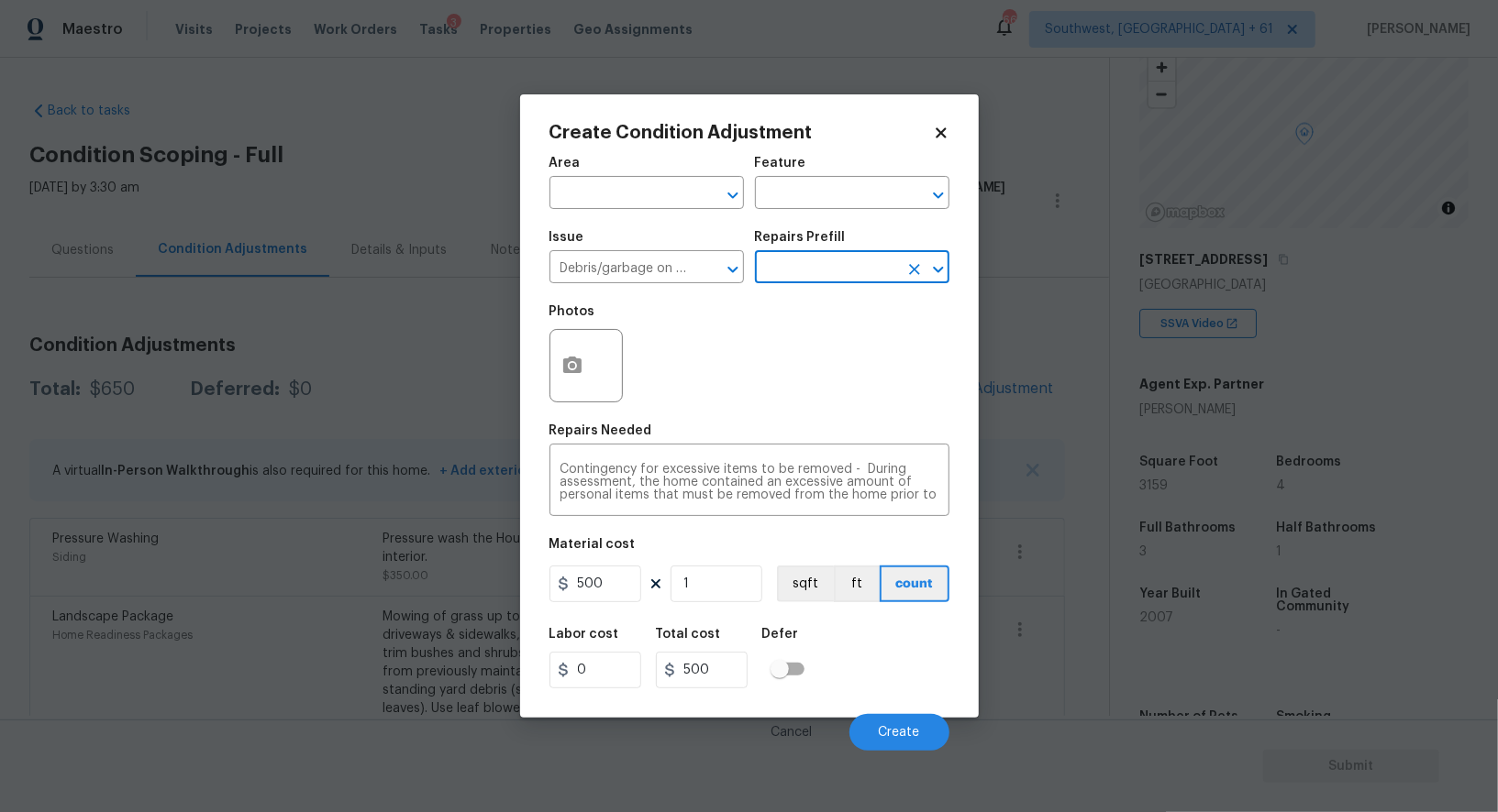
click at [821, 267] on input "text" at bounding box center [826, 269] width 143 height 28
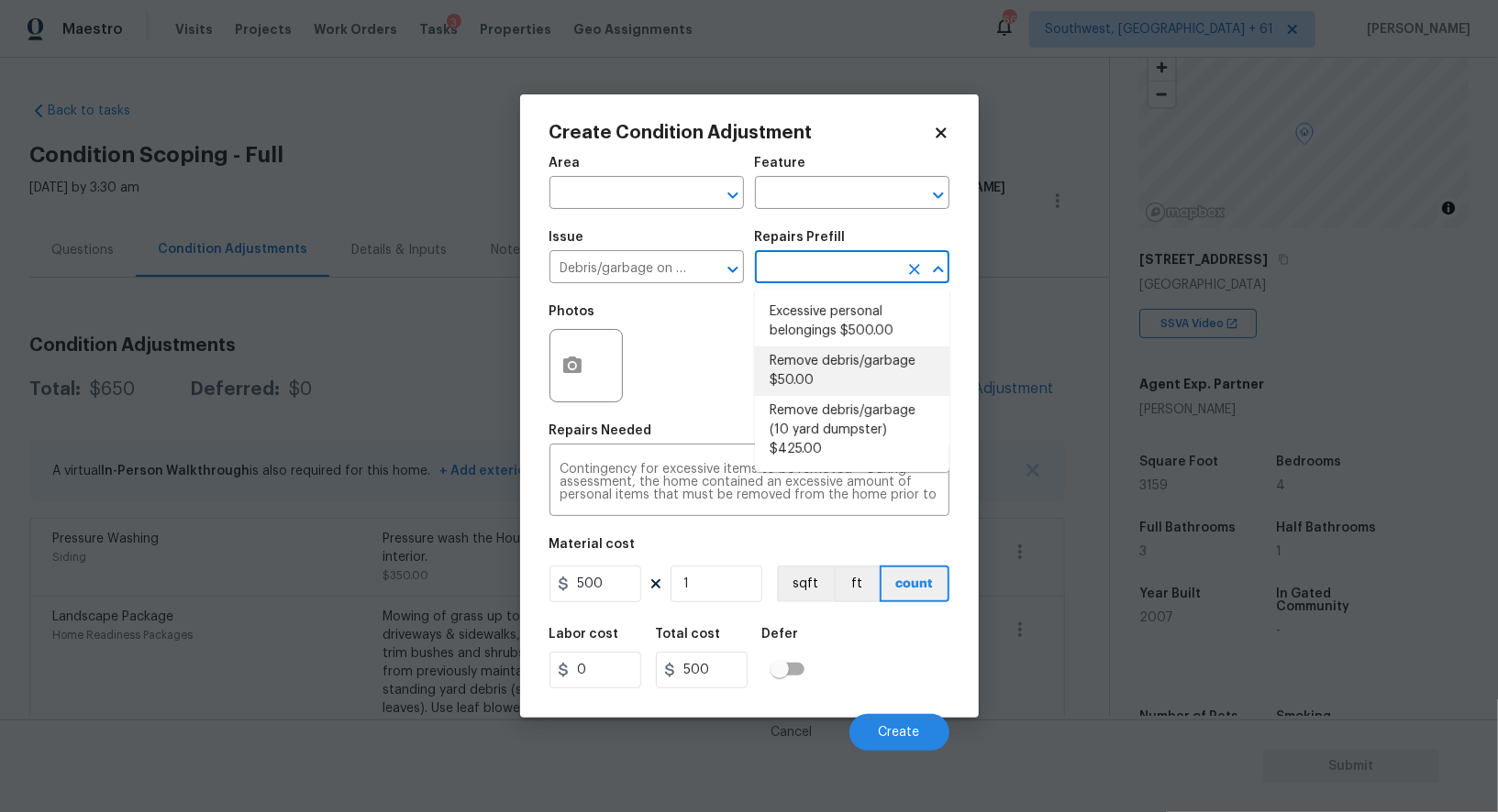
click at [830, 384] on li "Remove debris/garbage $50.00" at bounding box center [852, 371] width 195 height 49
type textarea "Remove, haul off, and properly dispose of any debris left by seller to offsite …"
type input "50"
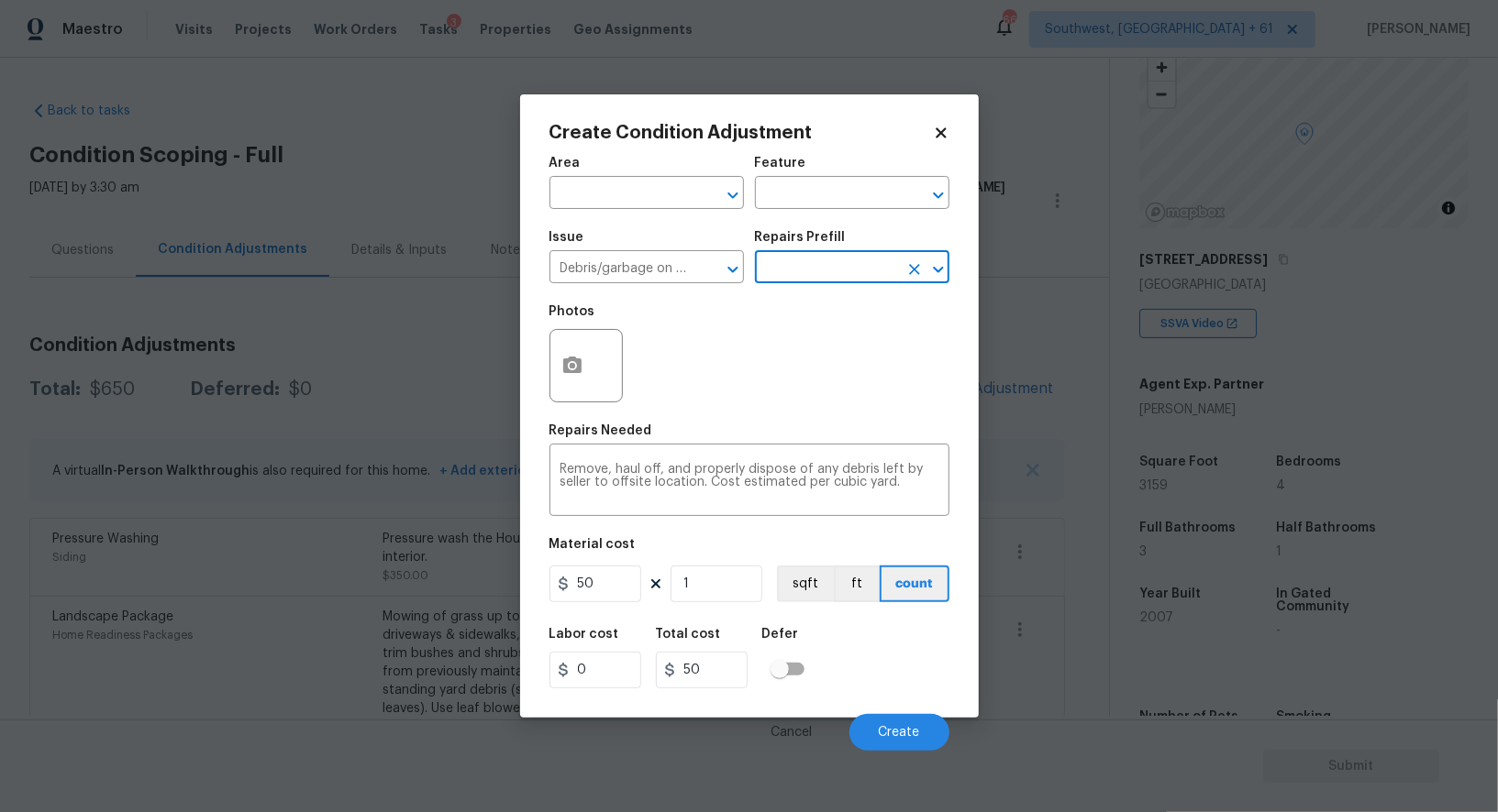
click at [597, 609] on div "Area ​ Feature ​ Issue Debris/garbage on site ​ Repairs Prefill ​ Photos Repair…" at bounding box center [749, 448] width 400 height 605
click at [613, 586] on input "50" at bounding box center [595, 583] width 92 height 37
type input "100"
click at [700, 666] on input "50" at bounding box center [701, 669] width 92 height 37
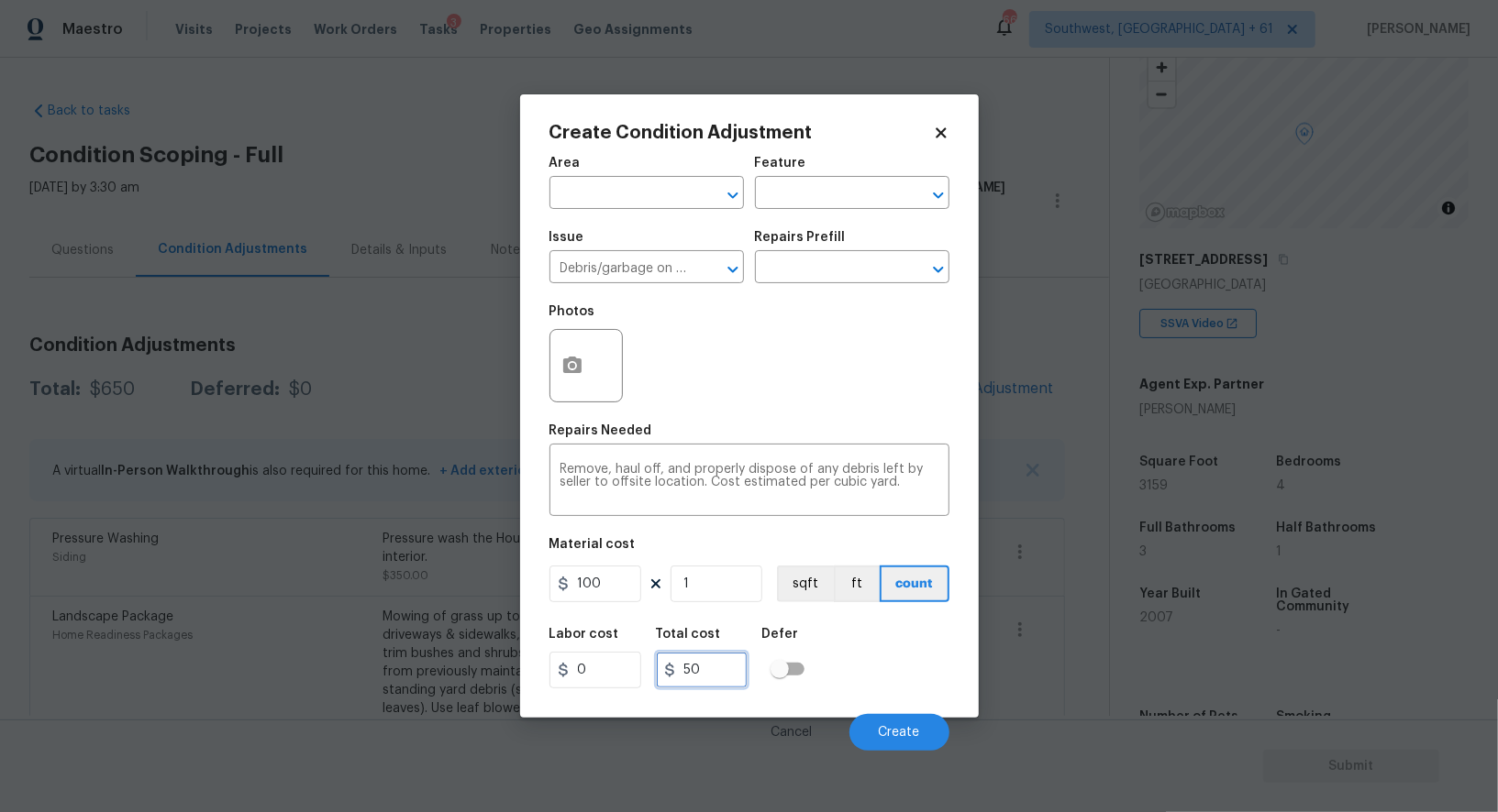
type input "100"
click at [901, 735] on span "Create" at bounding box center [899, 733] width 42 height 14
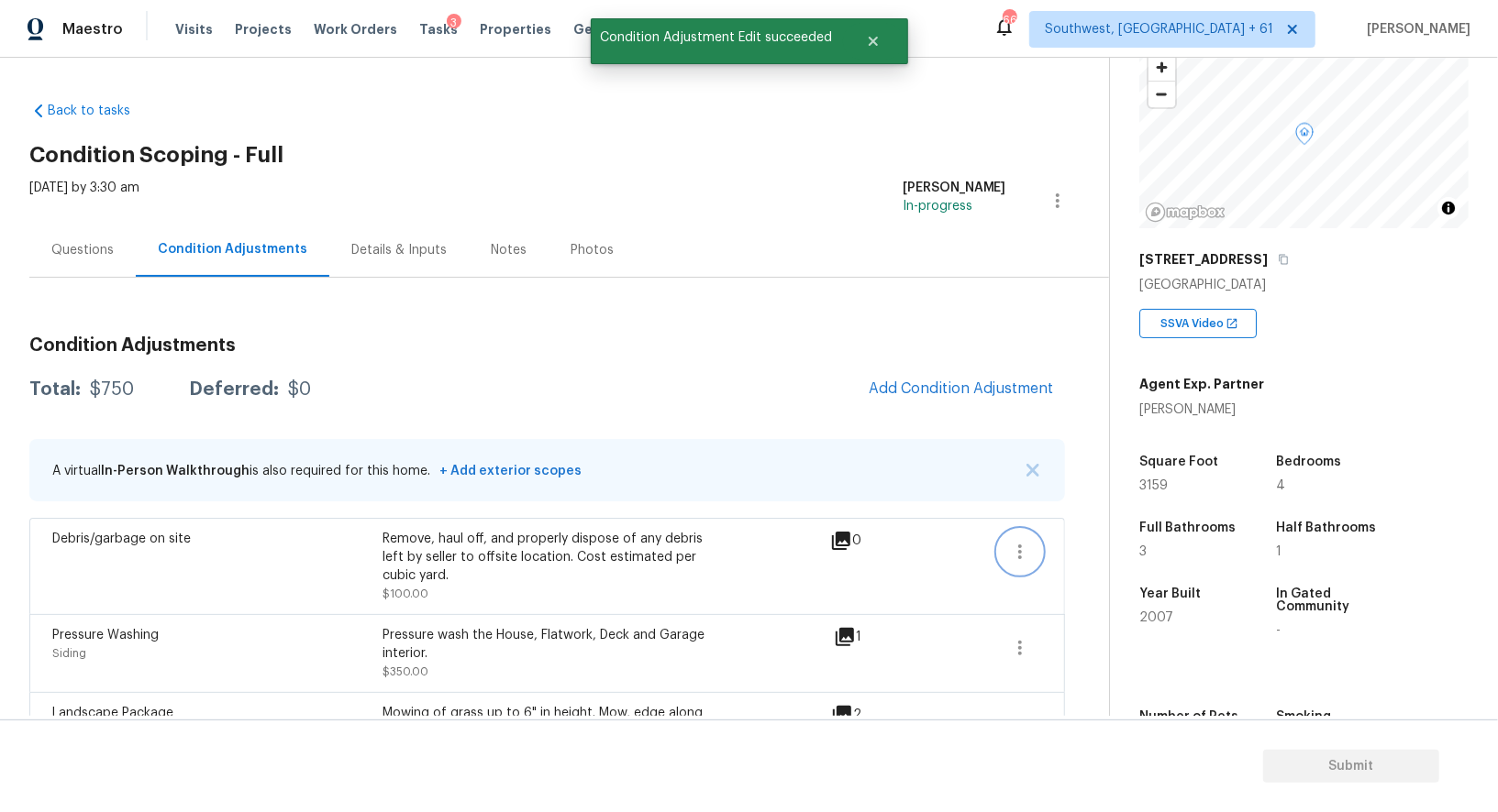
click at [1016, 551] on icon "button" at bounding box center [1019, 551] width 22 height 22
click at [1089, 548] on div "Edit" at bounding box center [1124, 546] width 143 height 18
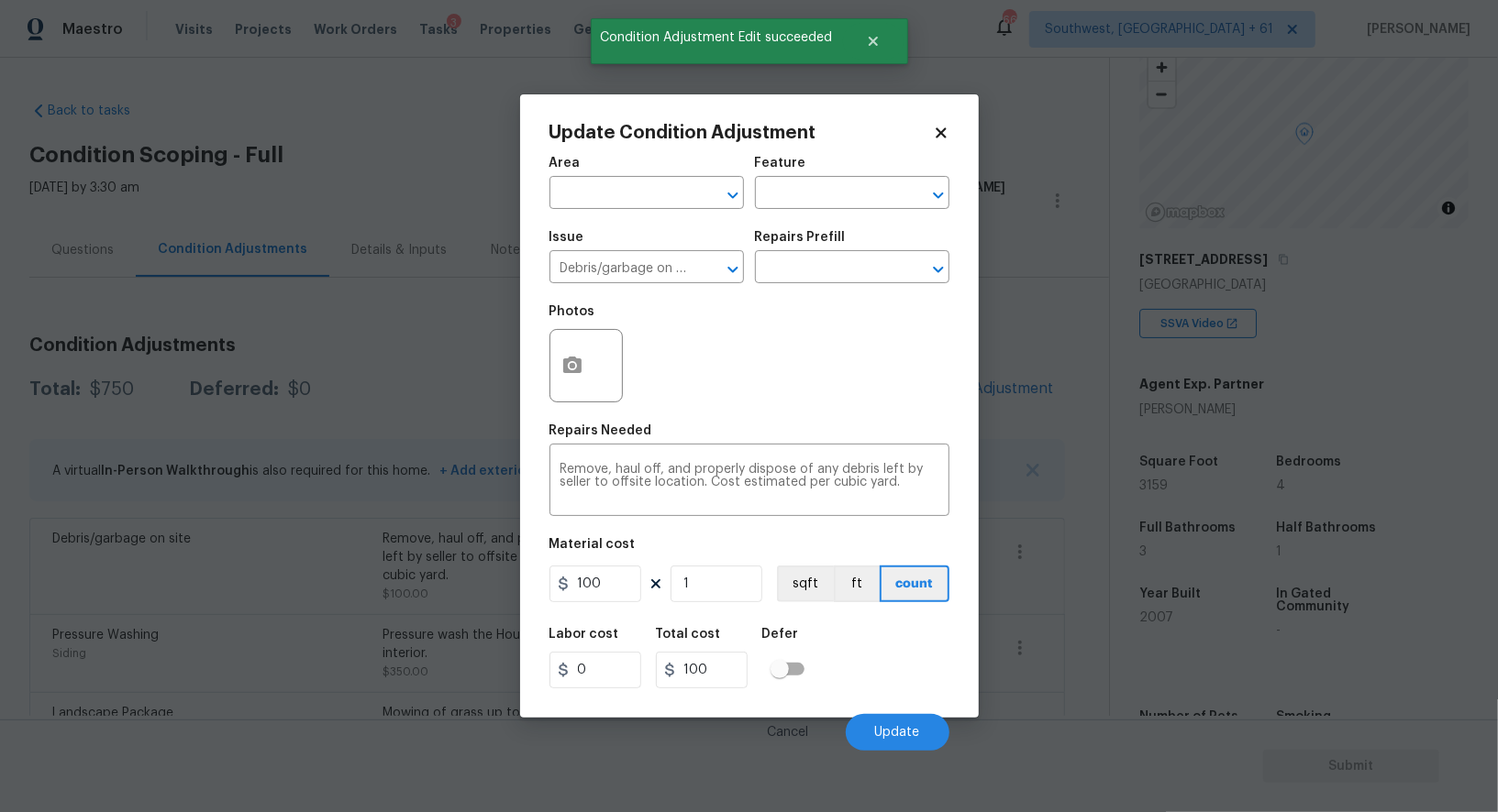
click at [1054, 329] on body "Maestro Visits Projects Work Orders Tasks 3 Properties Geo Assignments [GEOGRAP…" at bounding box center [749, 406] width 1498 height 812
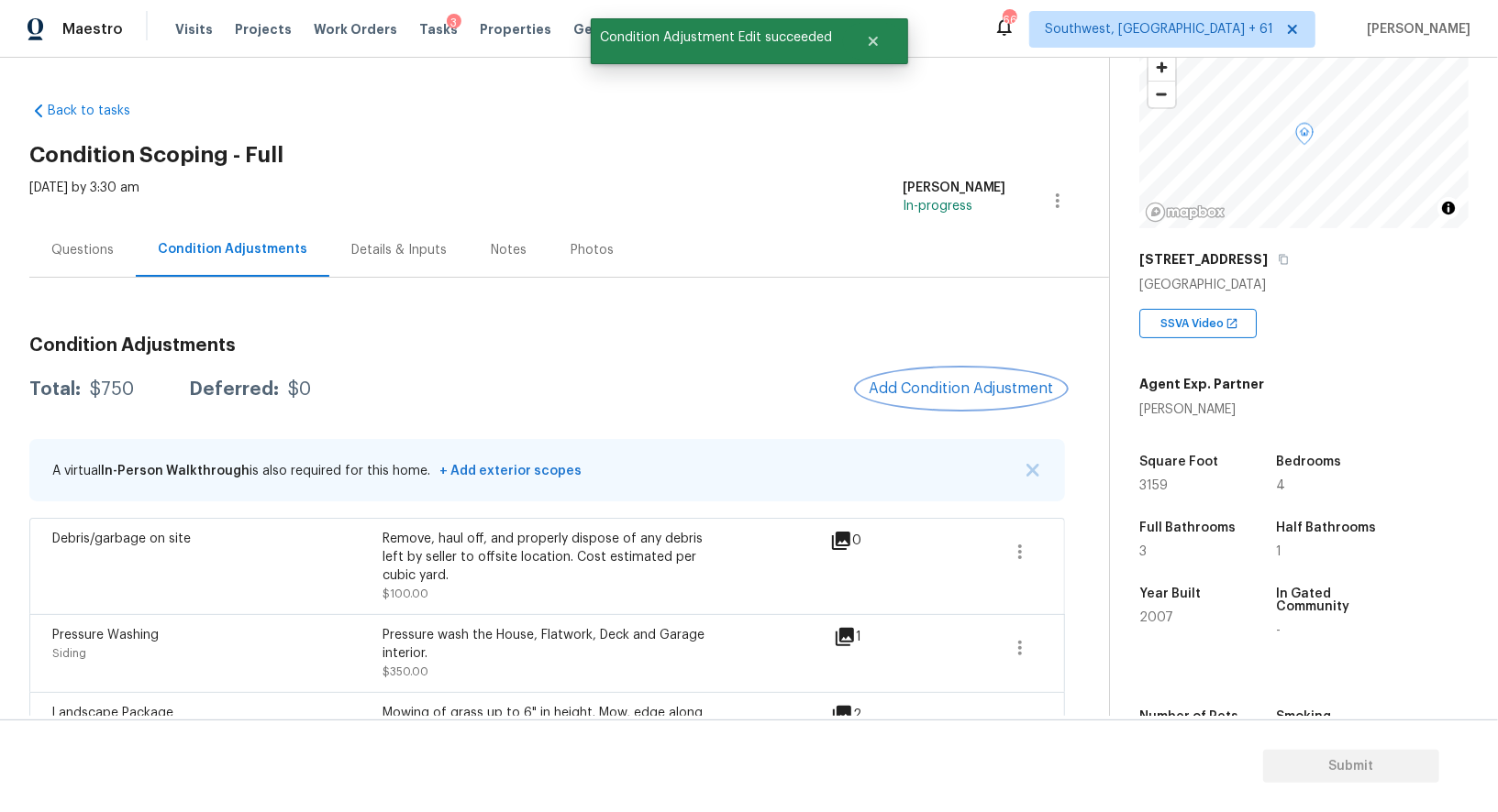
click at [1021, 372] on button "Add Condition Adjustment" at bounding box center [961, 389] width 207 height 39
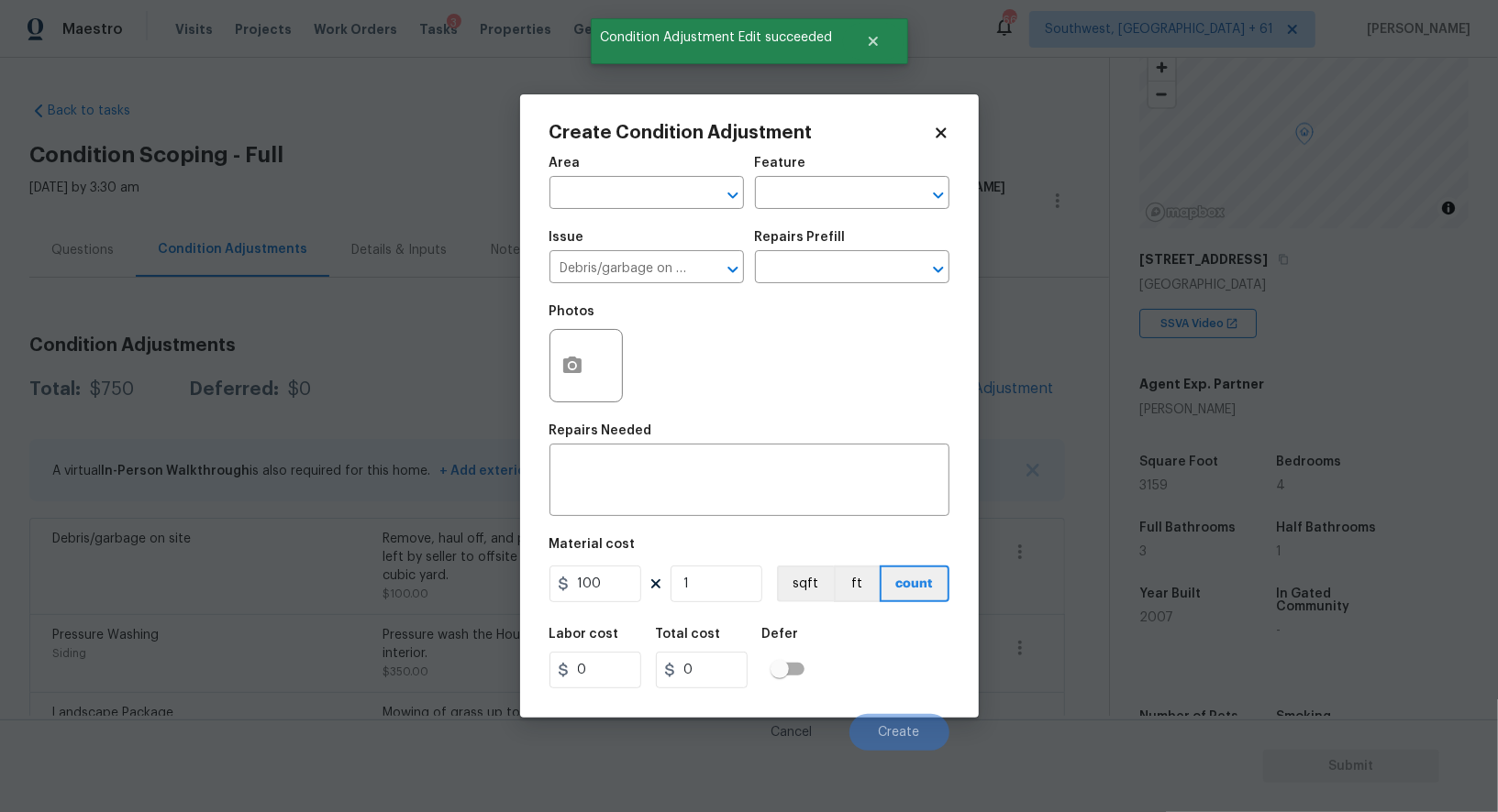
type input "0"
click at [629, 283] on input "text" at bounding box center [620, 269] width 143 height 28
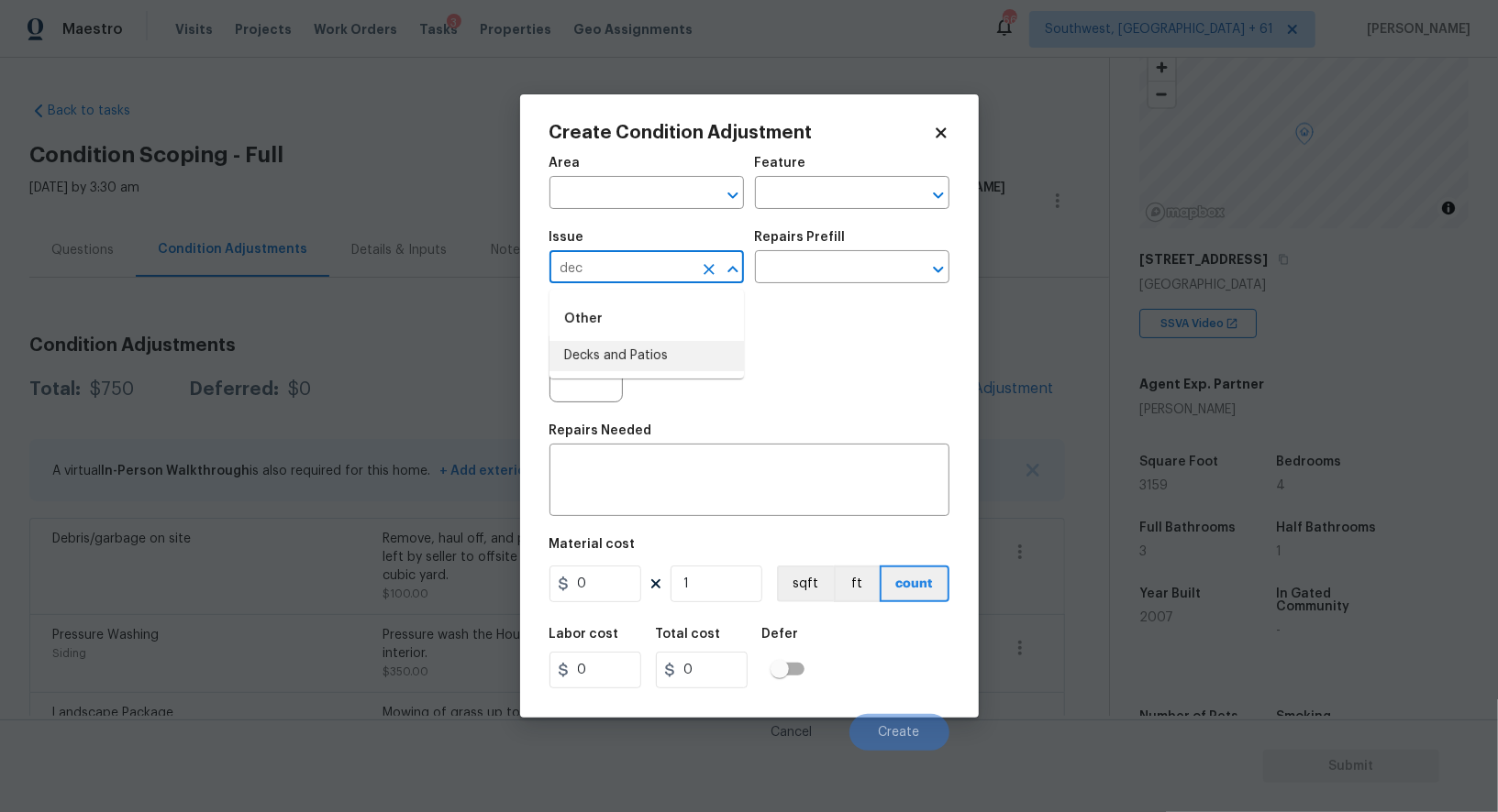
click at [641, 346] on li "Decks and Patios" at bounding box center [647, 356] width 195 height 30
type input "Decks and Patios"
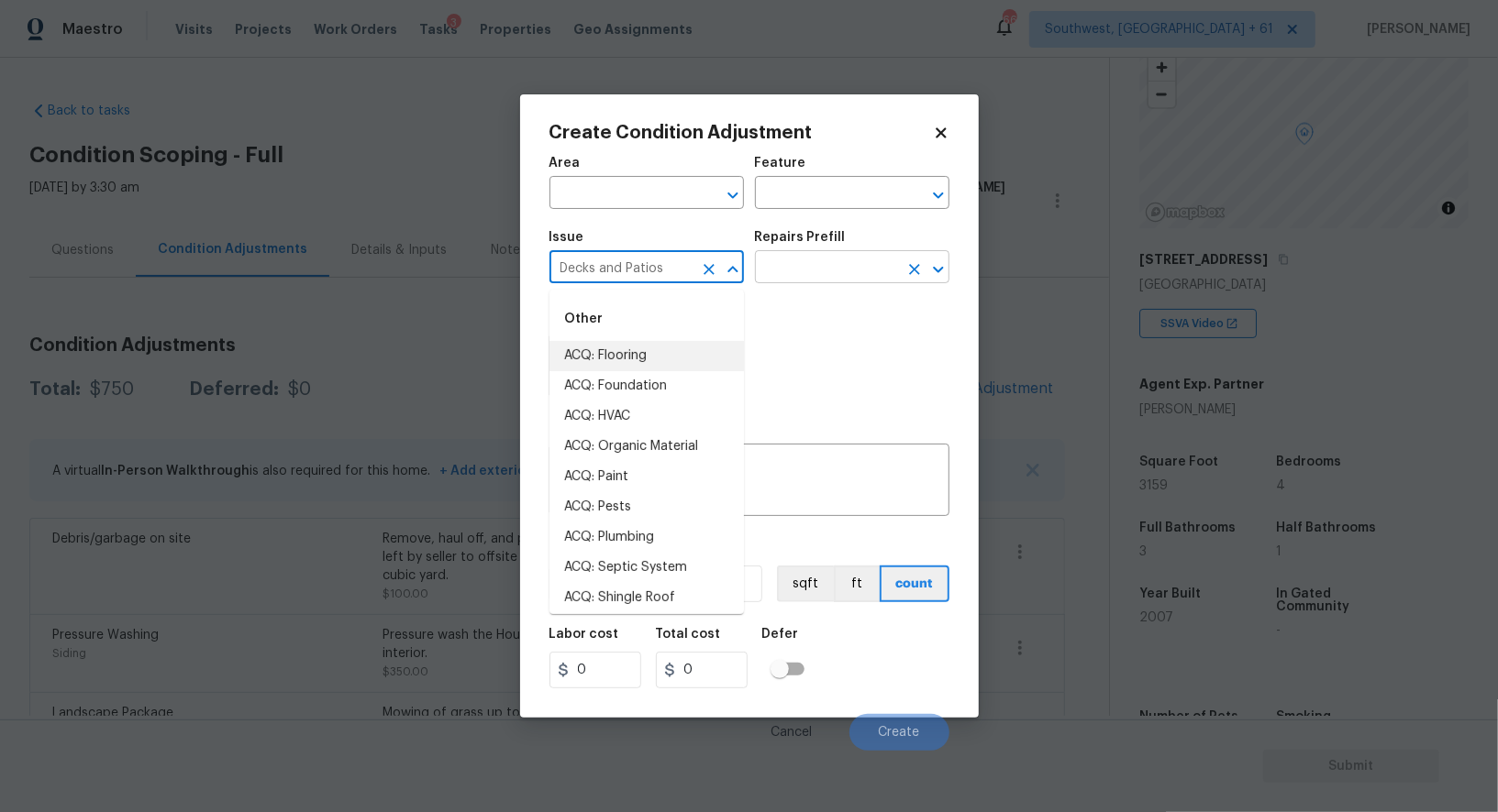
click at [829, 269] on input "text" at bounding box center [826, 269] width 143 height 28
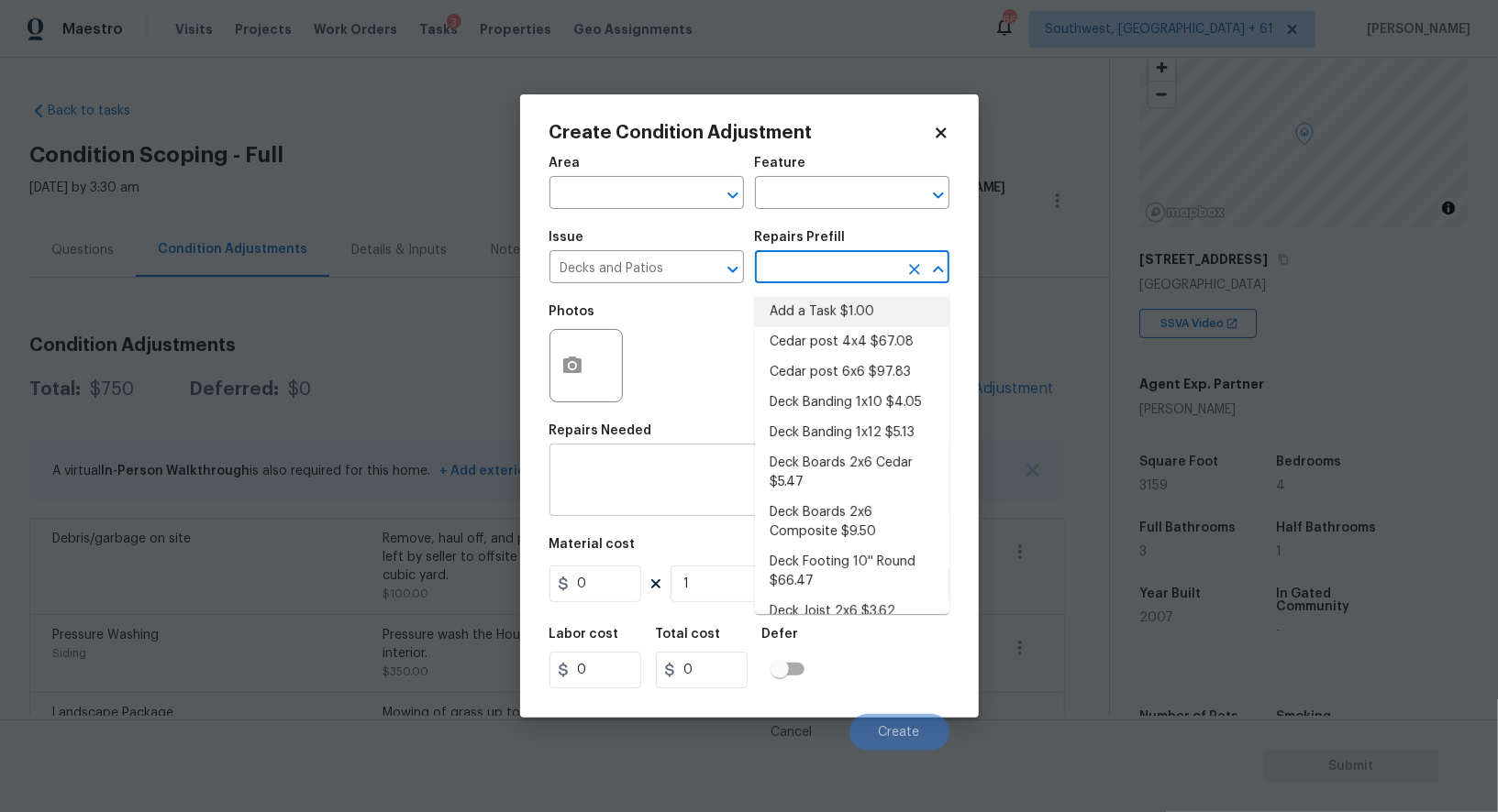
click at [631, 482] on textarea at bounding box center [750, 482] width 378 height 39
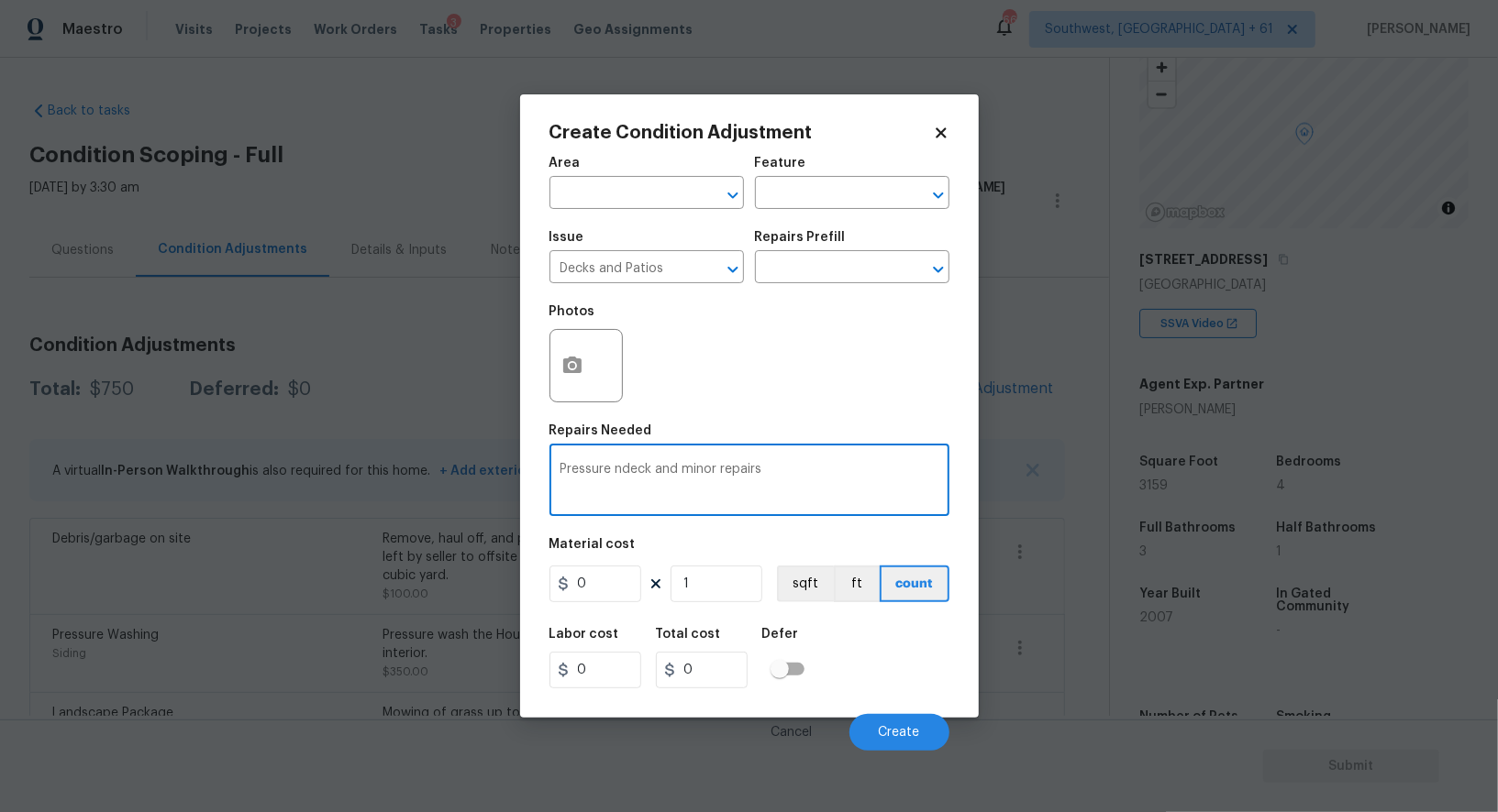
type textarea "Pressure ndeck and minor repairs"
click at [596, 591] on input "0" at bounding box center [595, 583] width 92 height 37
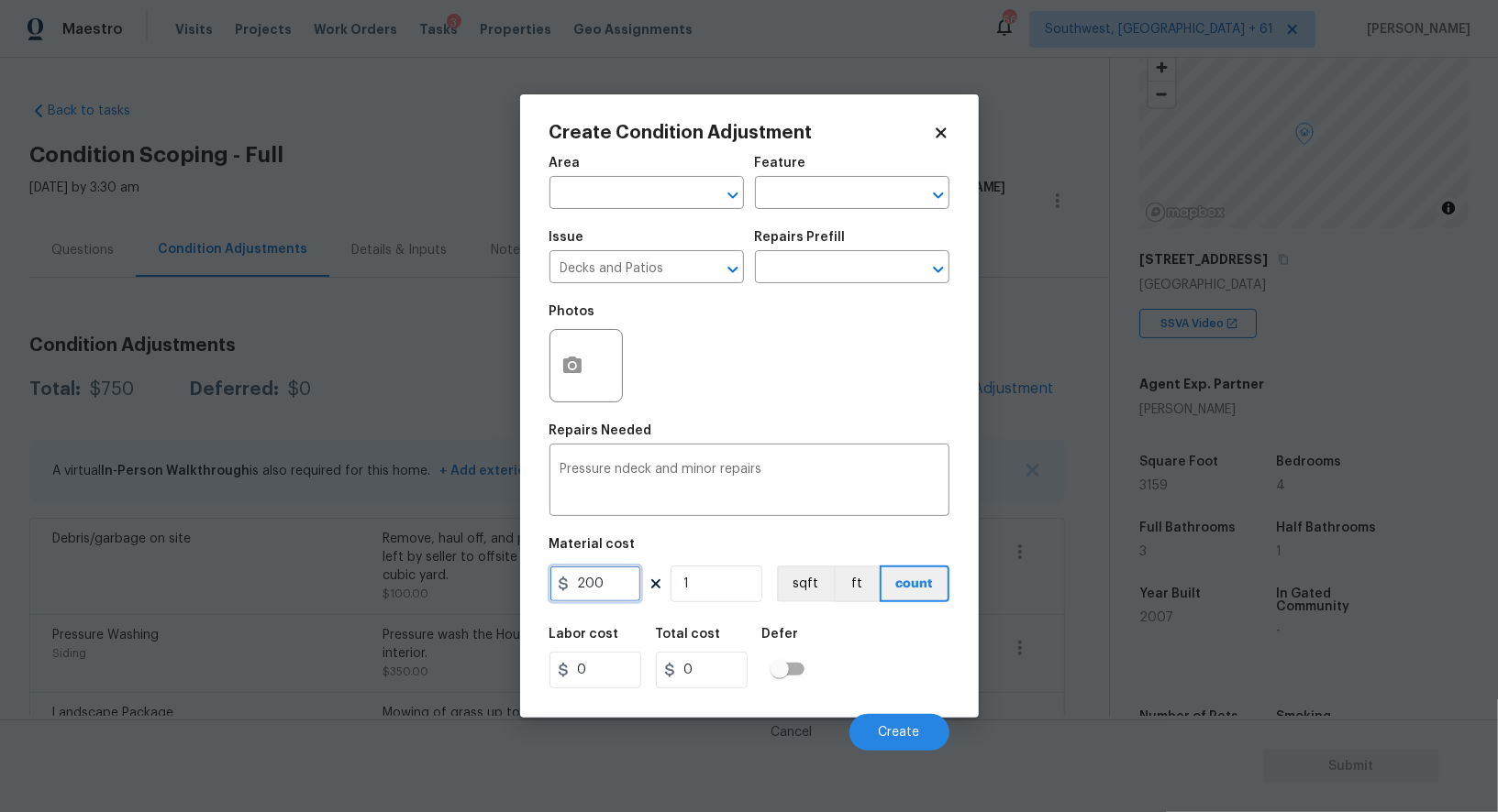
type input "200"
click at [703, 673] on input "0" at bounding box center [701, 669] width 92 height 37
type input "200"
click at [896, 728] on span "Create" at bounding box center [899, 733] width 42 height 14
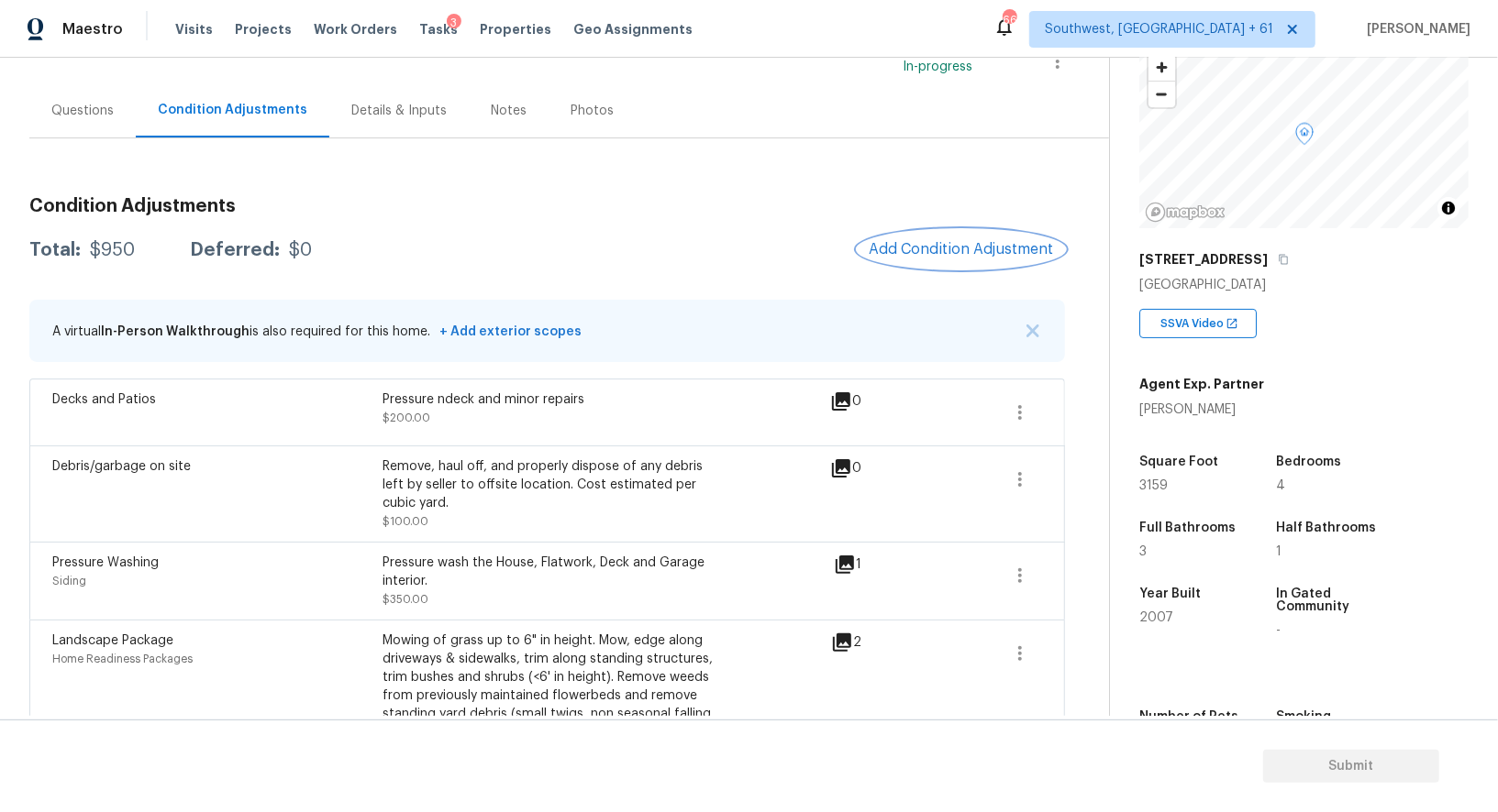
scroll to position [94, 0]
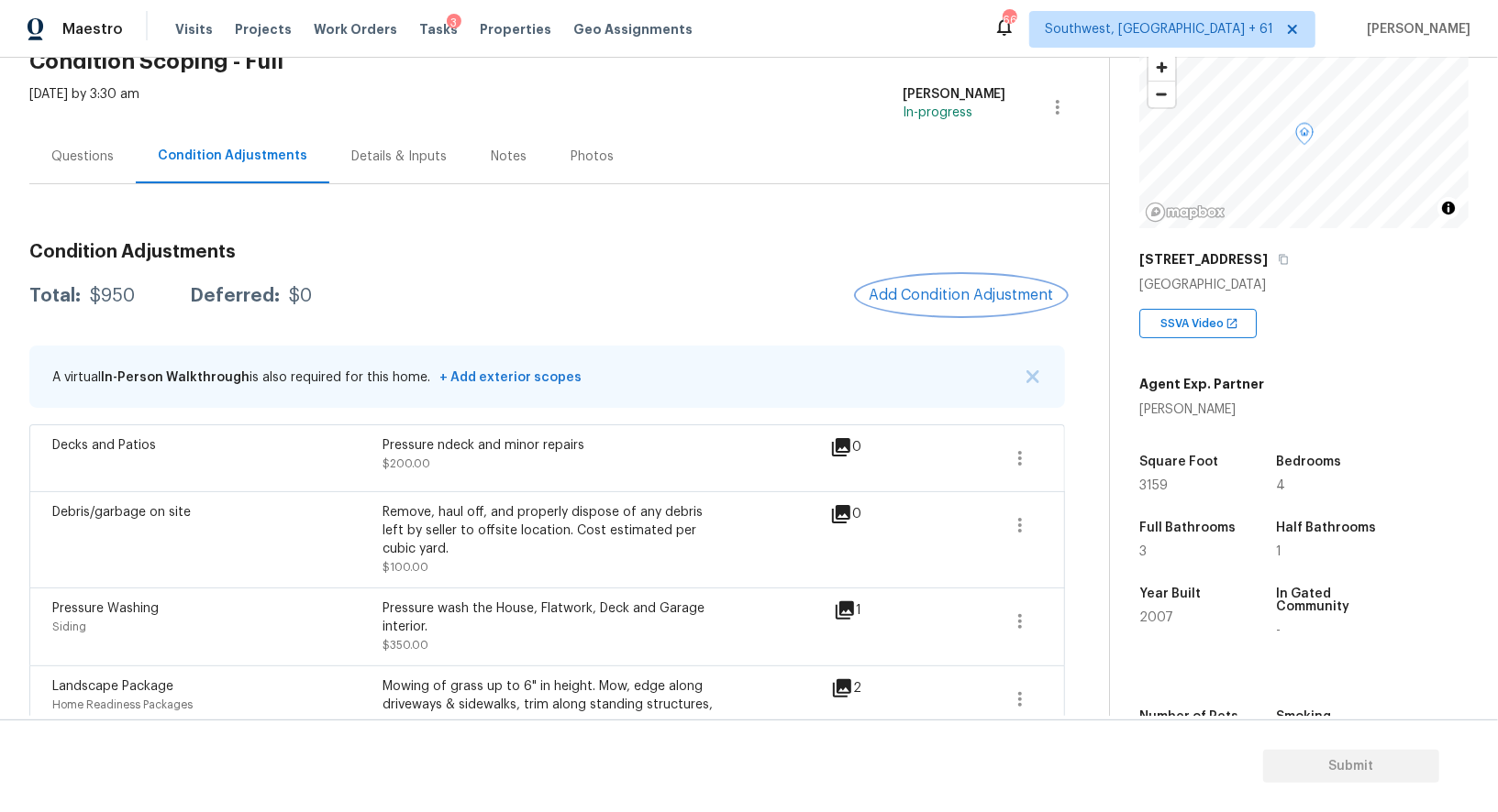
click at [944, 301] on span "Add Condition Adjustment" at bounding box center [961, 295] width 185 height 16
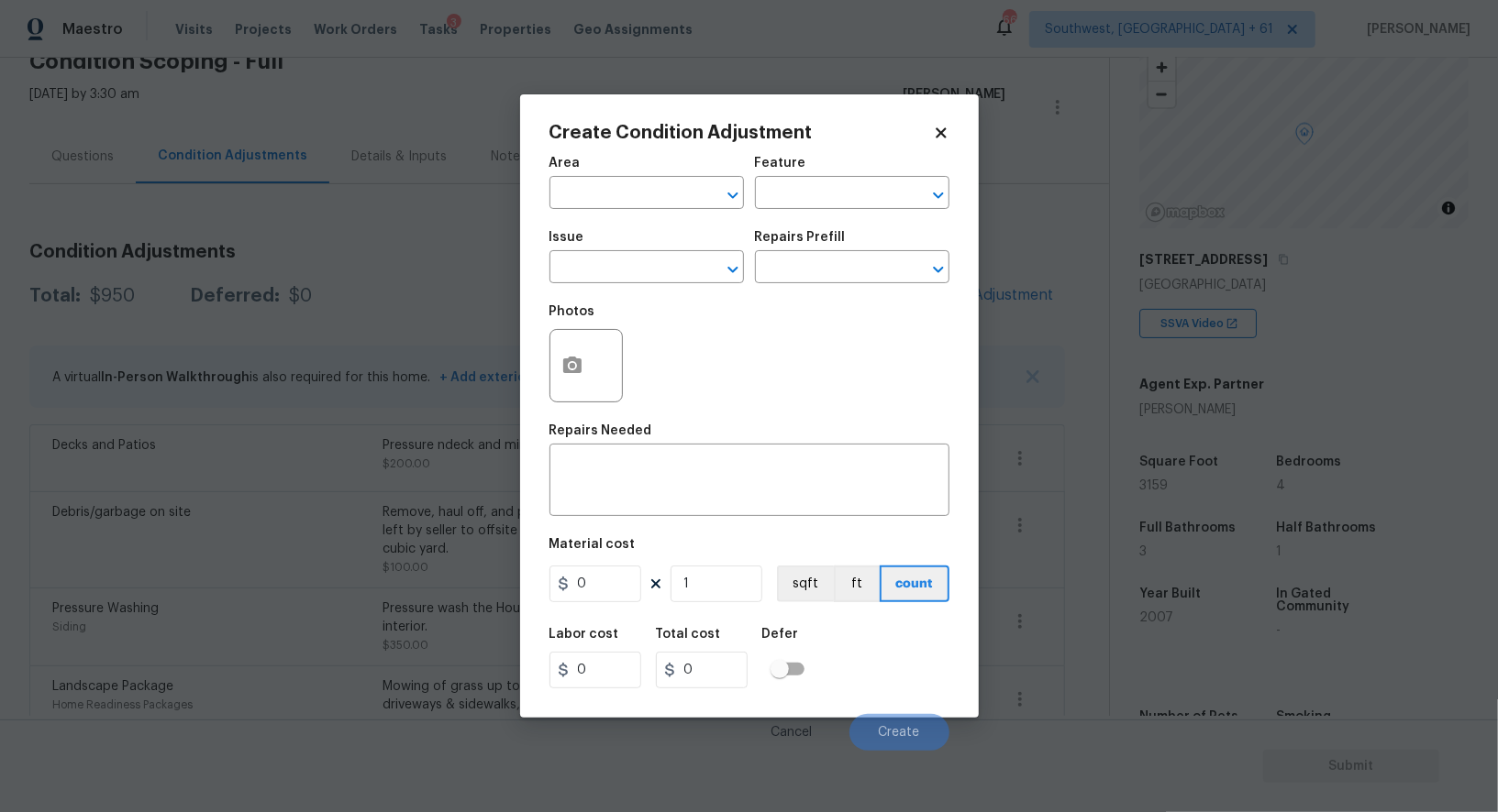
click at [543, 385] on div "Create Condition Adjustment Area ​ Feature ​ Issue ​ Repairs Prefill ​ Photos R…" at bounding box center [749, 406] width 459 height 623
click at [568, 377] on icon "button" at bounding box center [571, 365] width 22 height 22
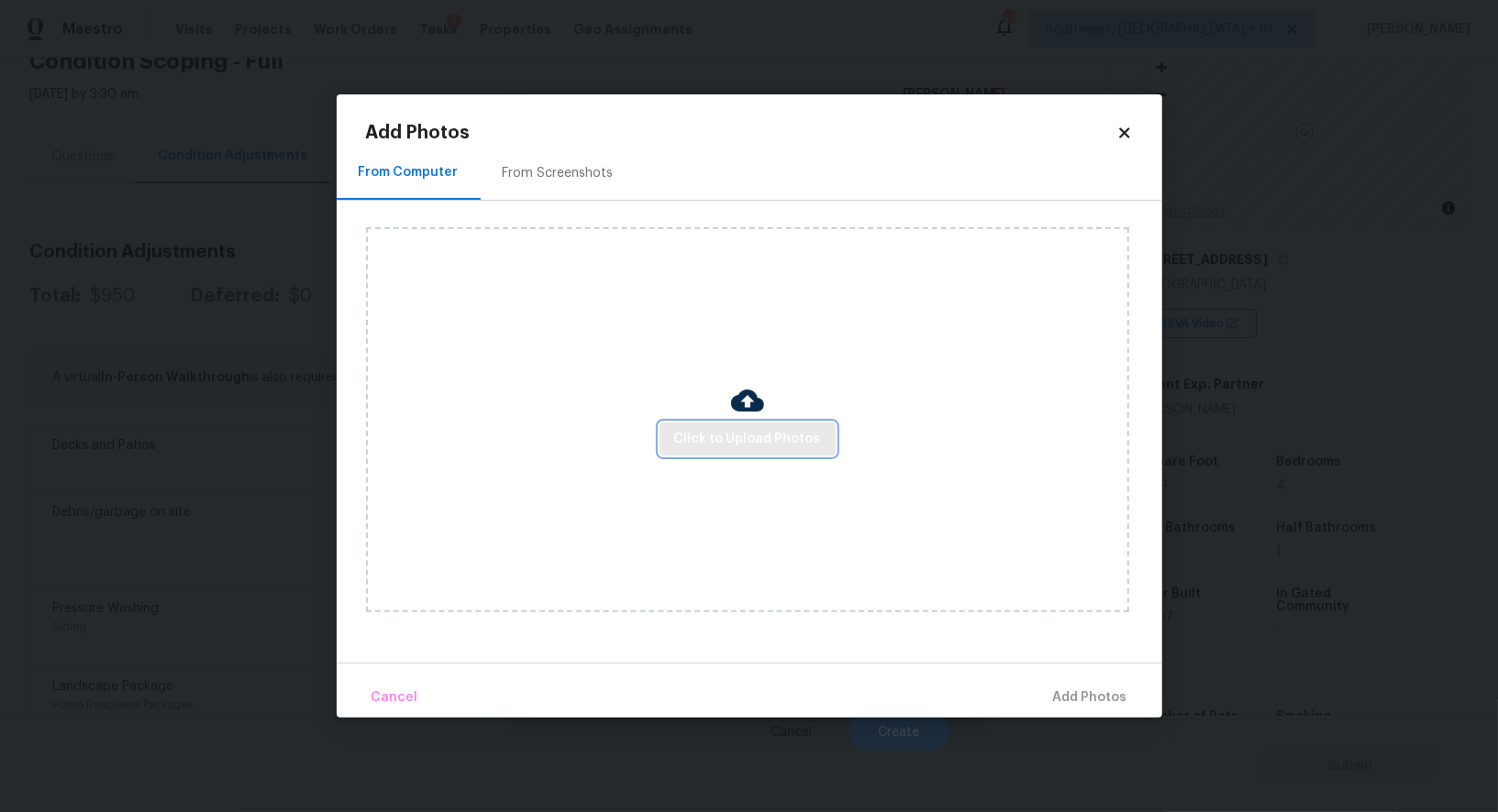
click at [767, 424] on button "Click to Upload Photos" at bounding box center [747, 440] width 176 height 34
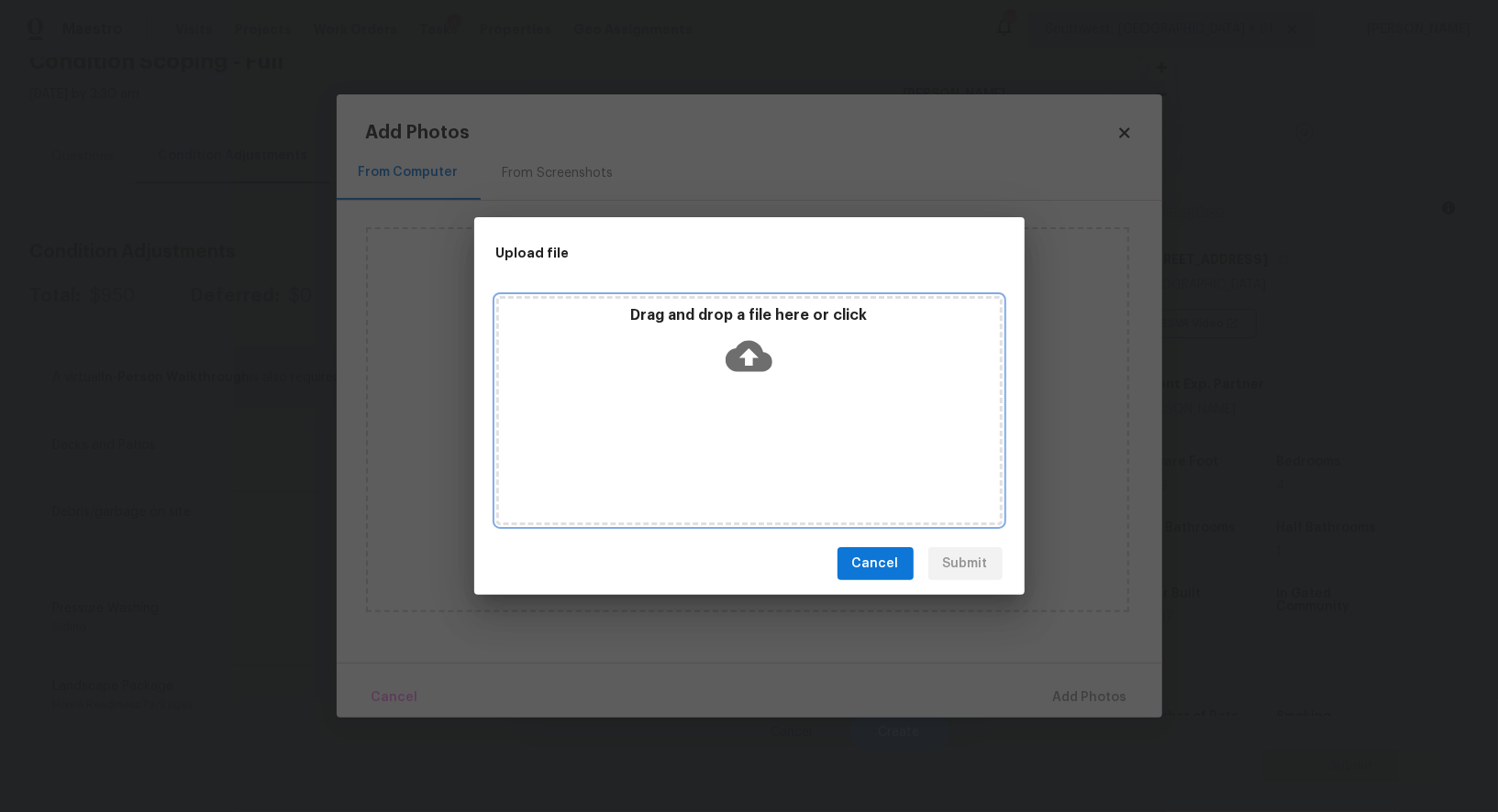
click at [756, 373] on icon at bounding box center [748, 355] width 46 height 46
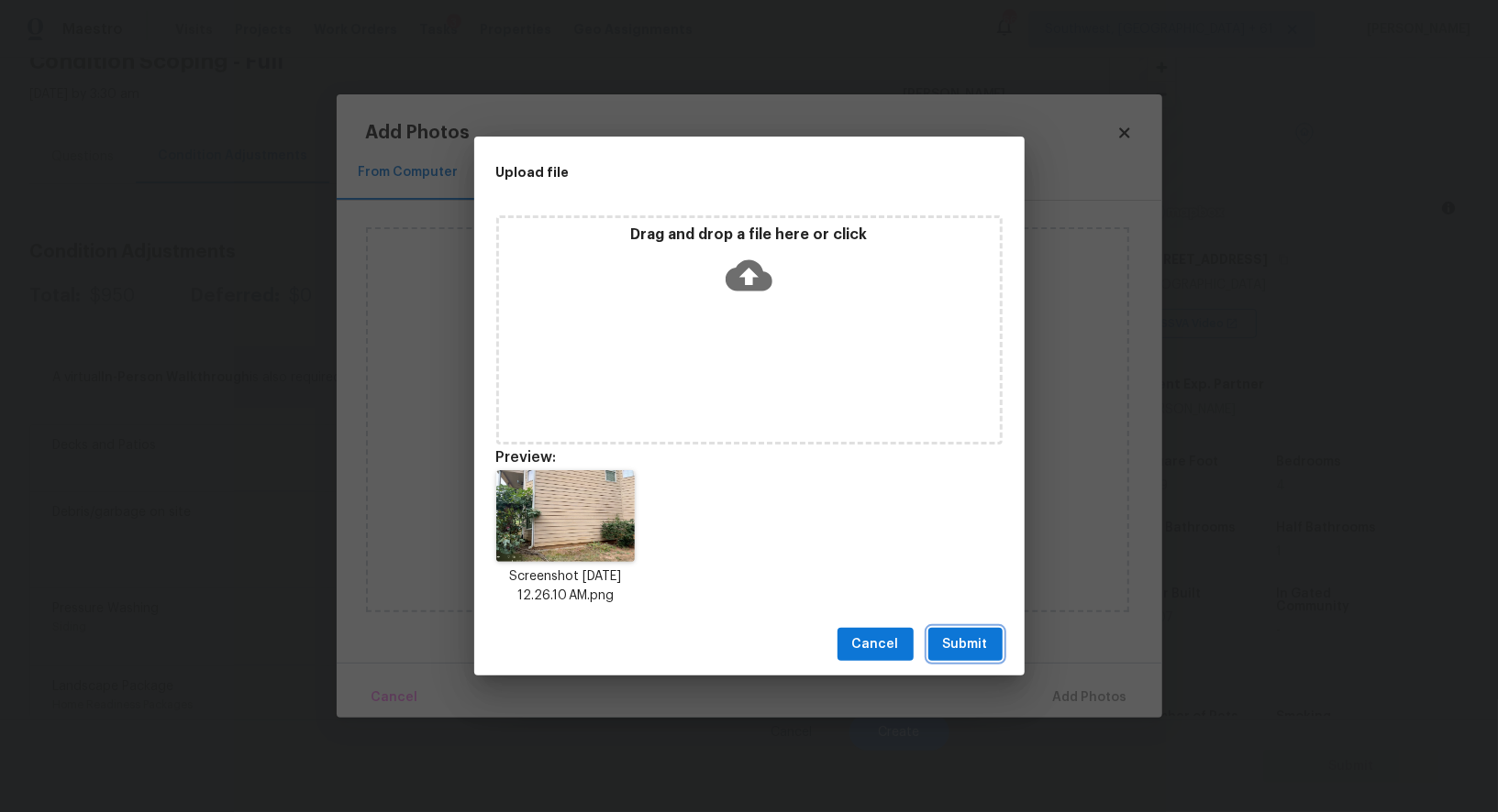
click at [961, 659] on button "Submit" at bounding box center [965, 645] width 75 height 34
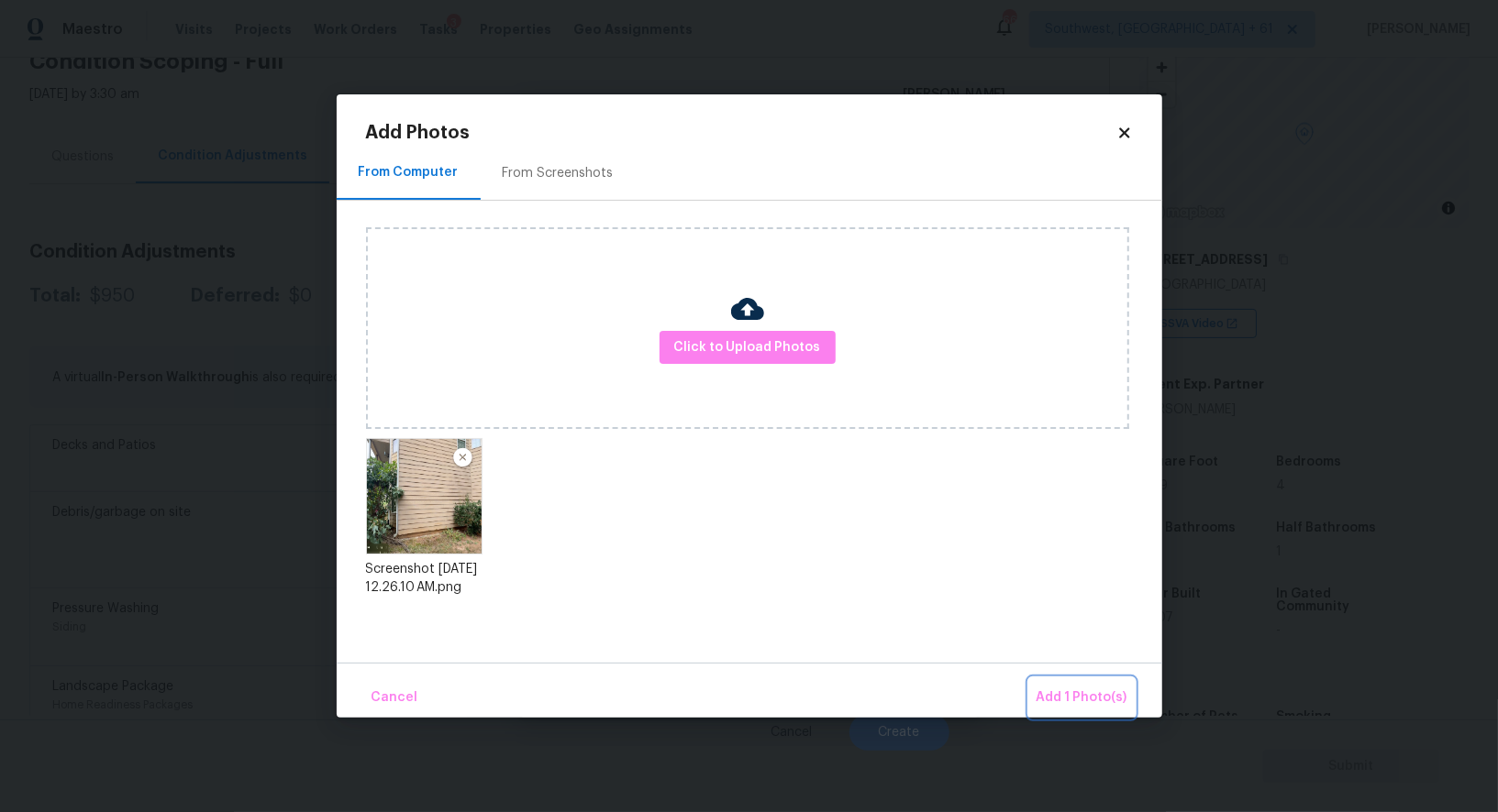
click at [1059, 686] on span "Add 1 Photo(s)" at bounding box center [1082, 698] width 91 height 23
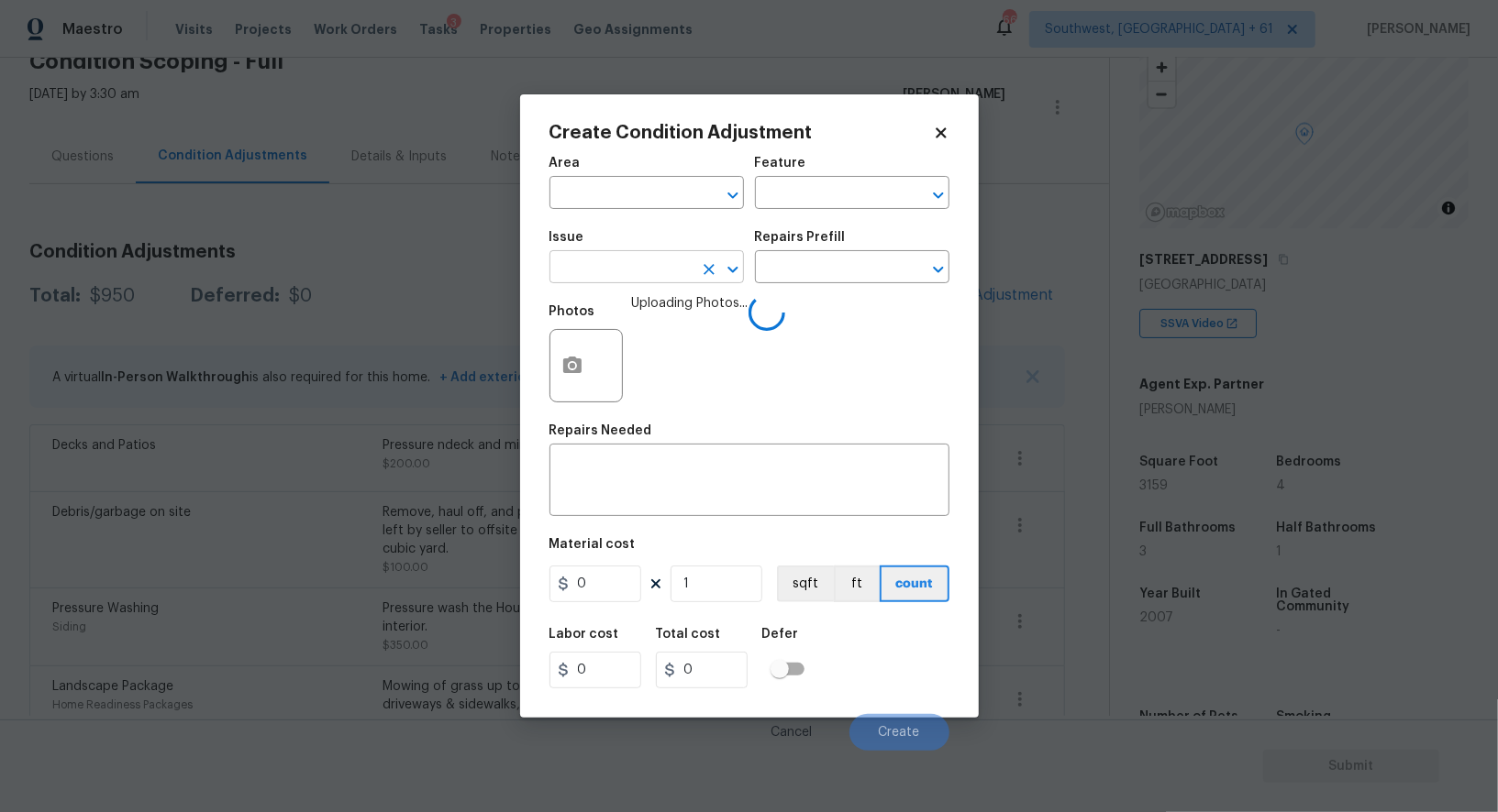
click at [609, 268] on input "text" at bounding box center [620, 269] width 143 height 28
click at [617, 351] on li "Siding" at bounding box center [647, 356] width 195 height 30
type input "Siding"
click at [617, 351] on div at bounding box center [586, 366] width 74 height 74
click at [812, 270] on input "text" at bounding box center [826, 269] width 143 height 28
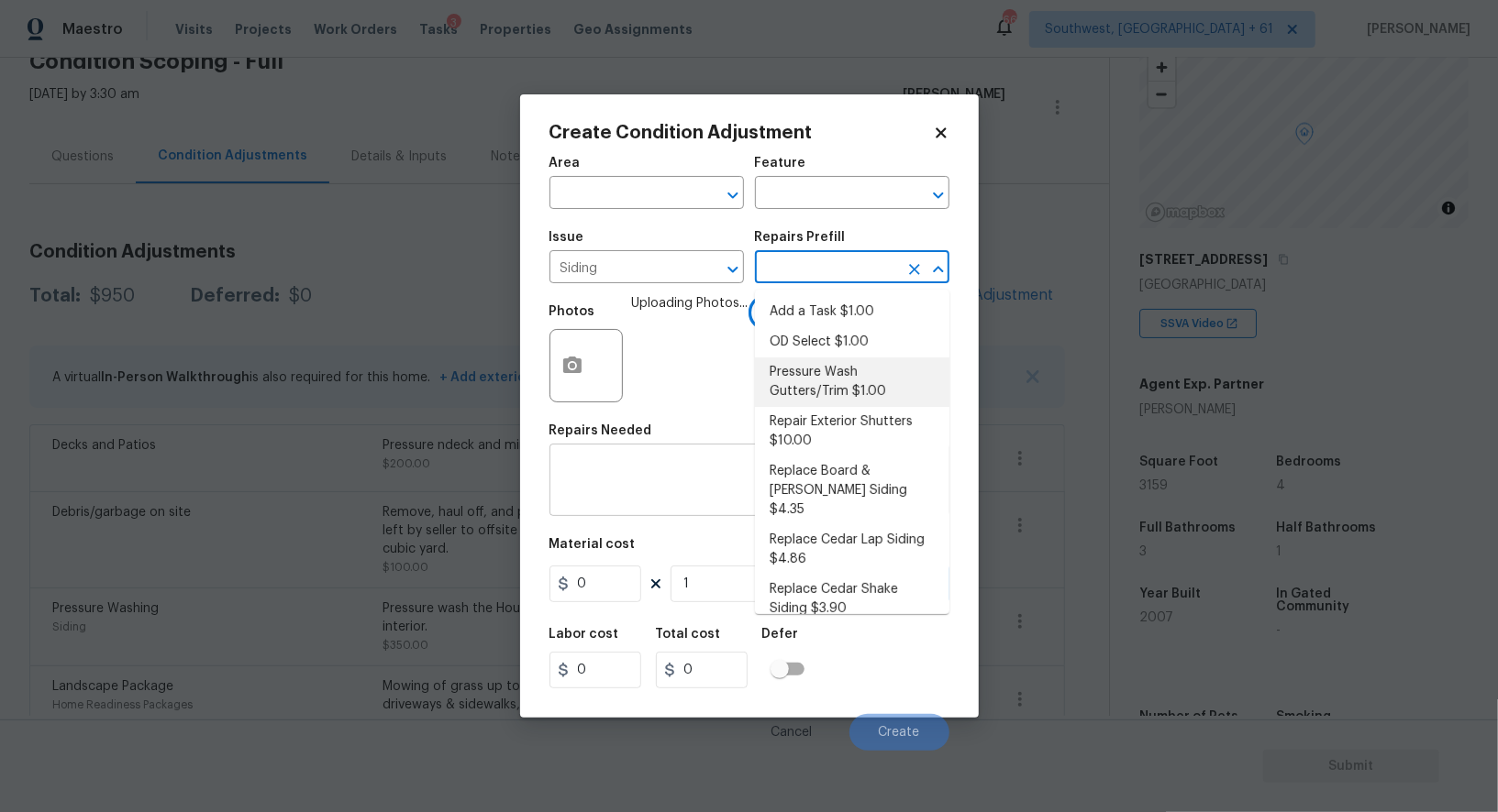
click at [698, 476] on textarea at bounding box center [750, 482] width 378 height 39
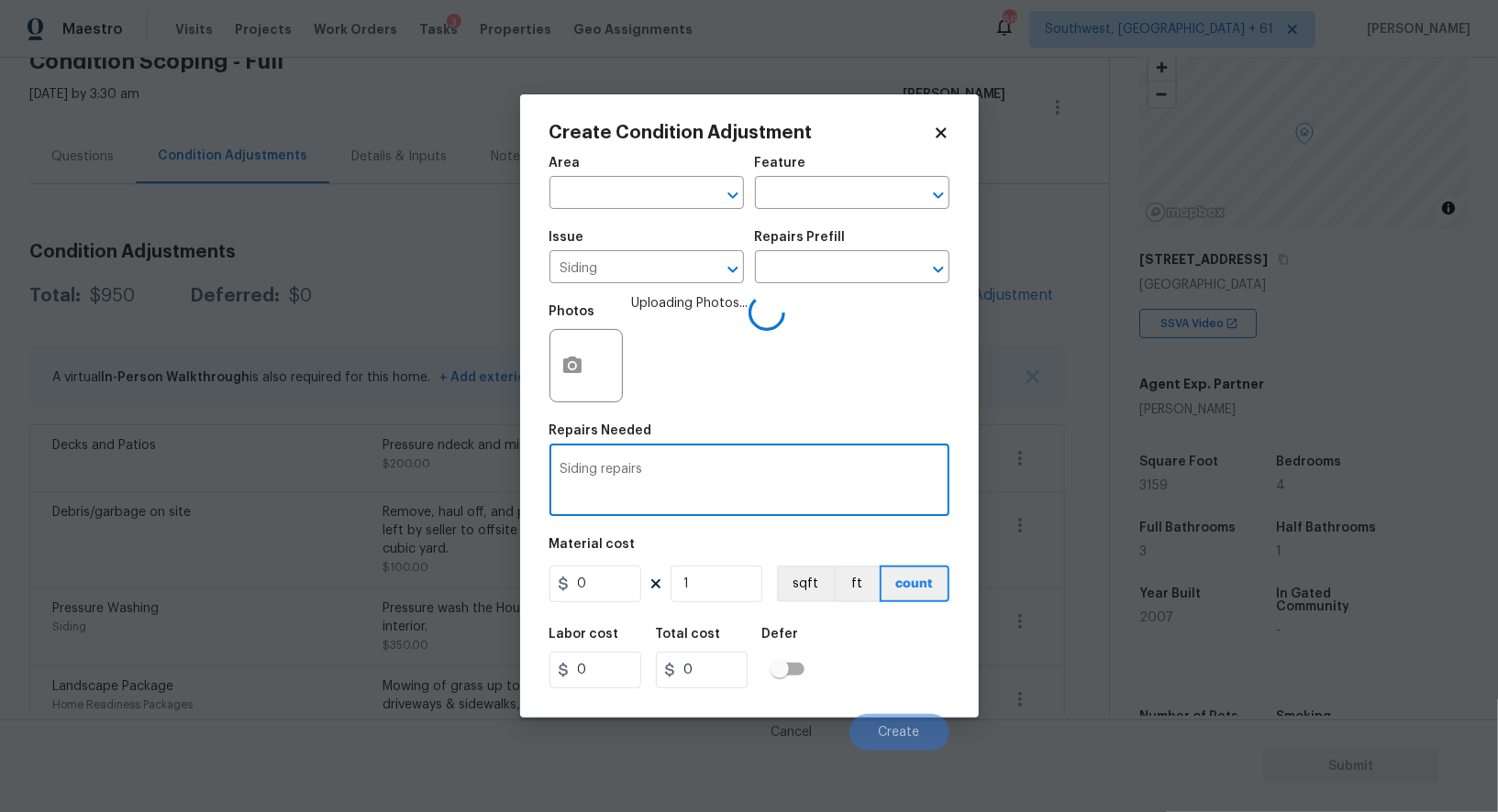
type textarea "Siding repairs"
click at [601, 577] on input "0" at bounding box center [595, 583] width 92 height 37
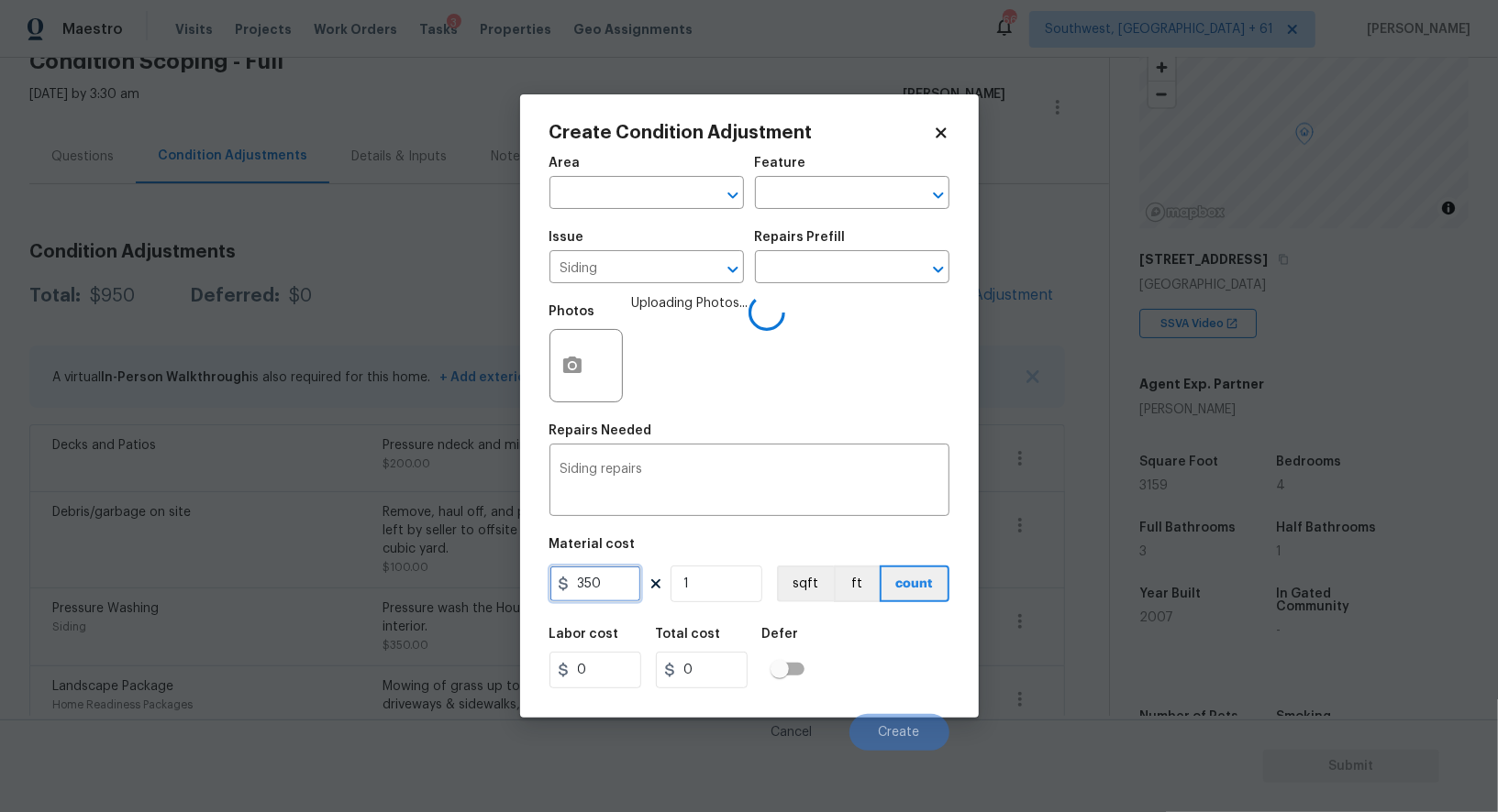
type input "350"
click at [705, 672] on input "0" at bounding box center [701, 669] width 92 height 37
type input "350"
click at [714, 377] on span "Uploading Photos..." at bounding box center [689, 354] width 116 height 119
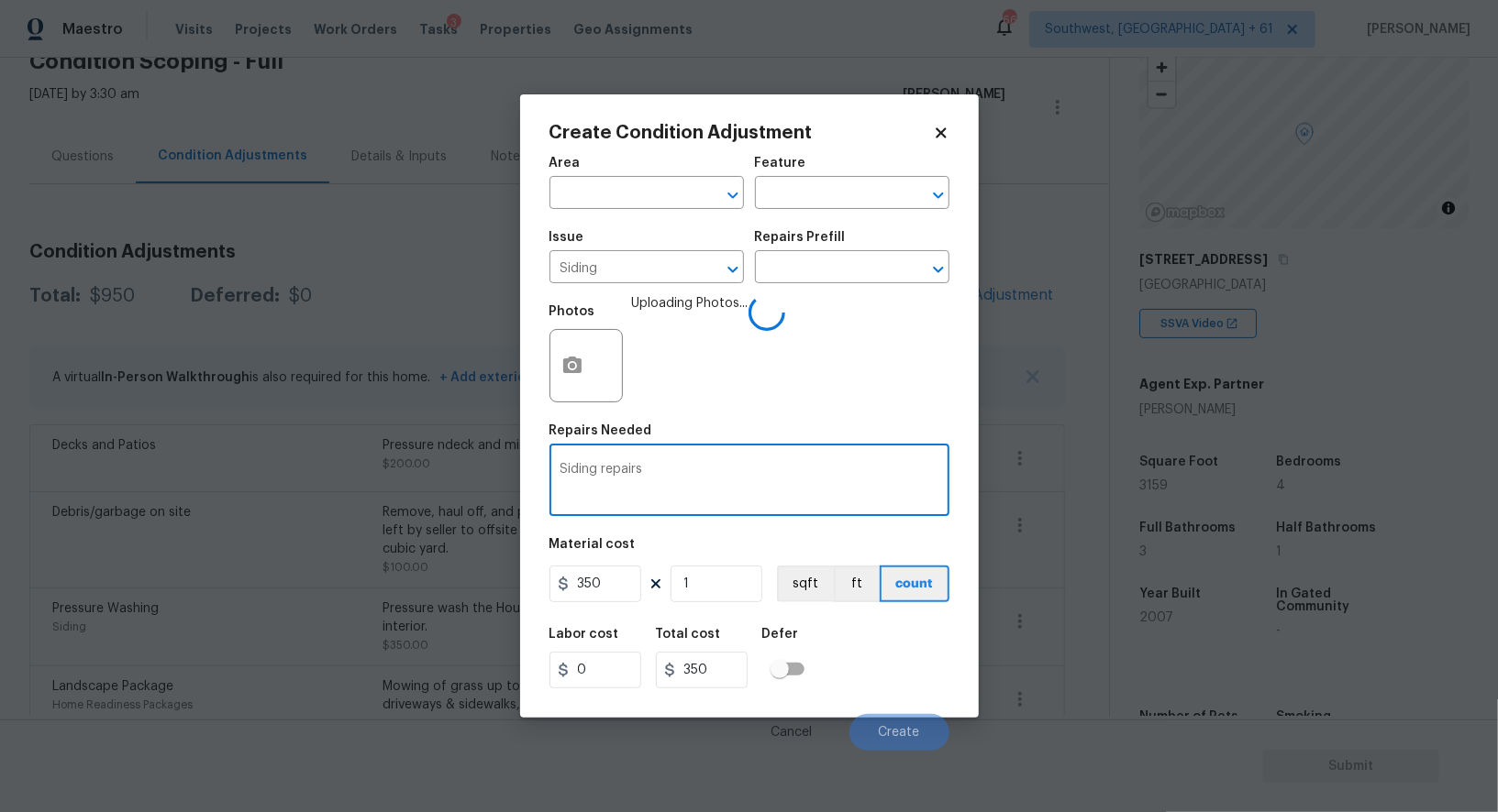
click at [743, 467] on textarea "Siding repairs" at bounding box center [750, 482] width 378 height 39
click at [734, 605] on figure "Material cost 350 1 sqft ft count" at bounding box center [749, 572] width 400 height 68
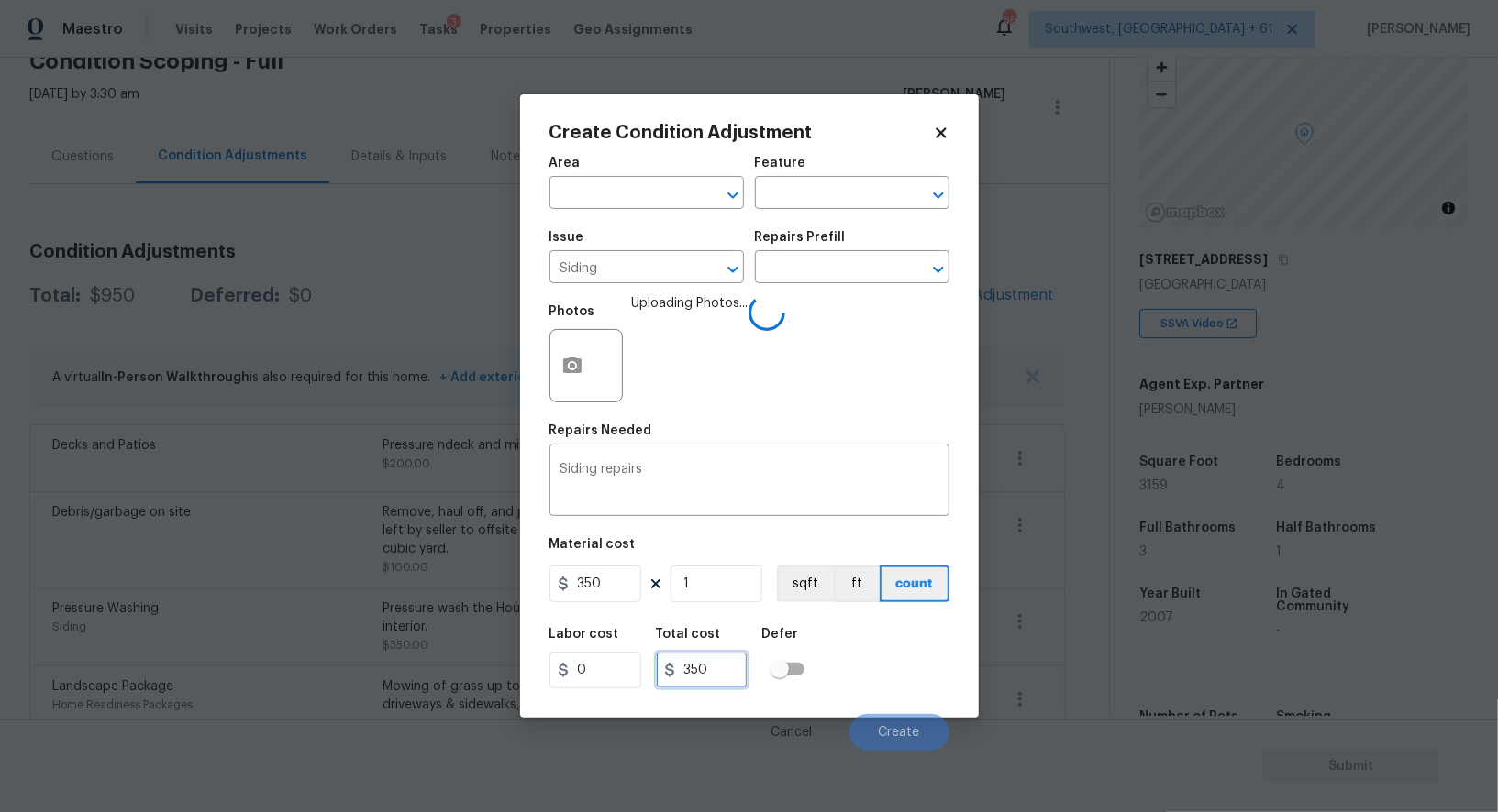
click at [723, 663] on input "350" at bounding box center [701, 669] width 92 height 37
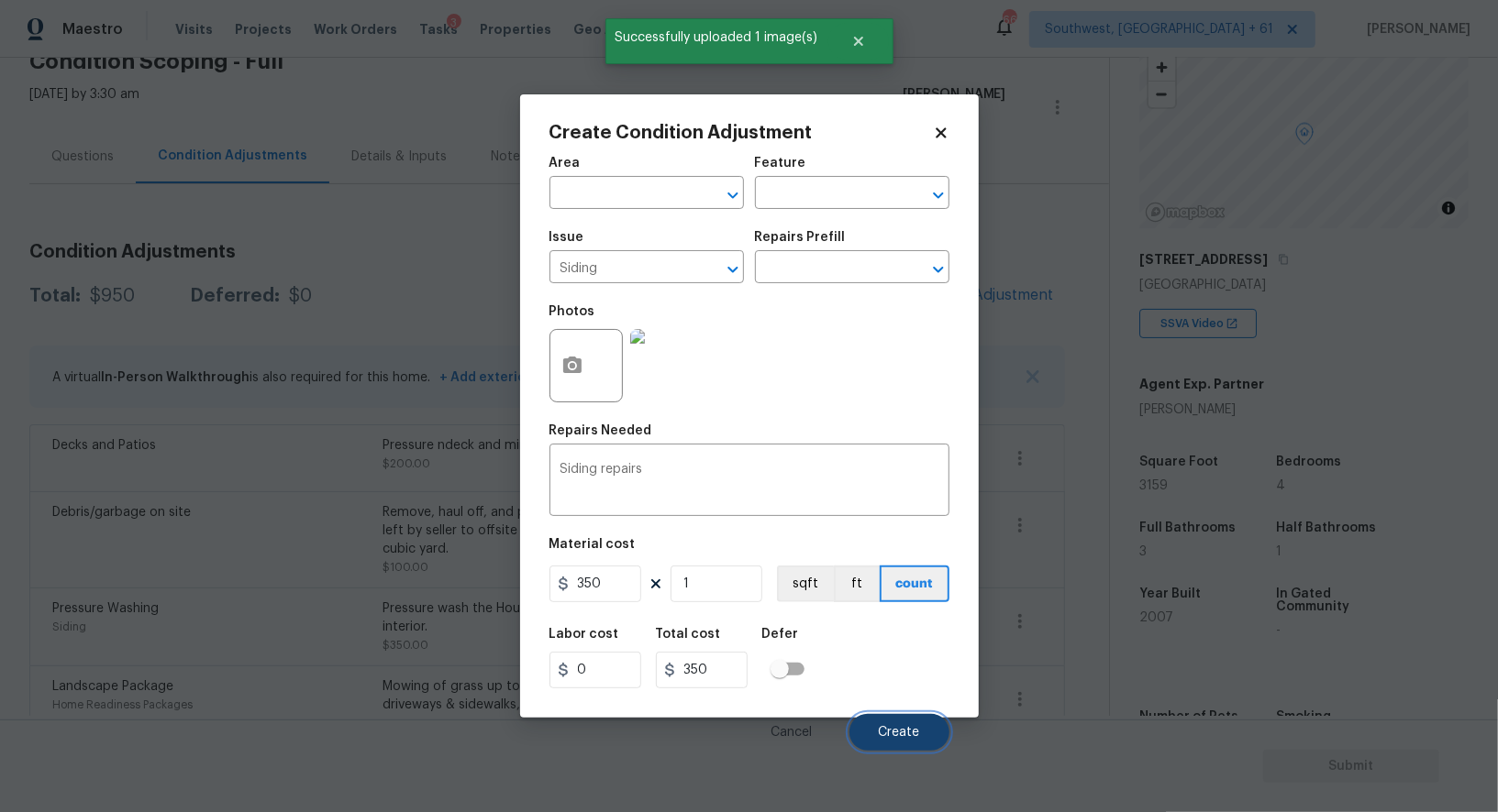
click at [904, 729] on span "Create" at bounding box center [899, 733] width 42 height 14
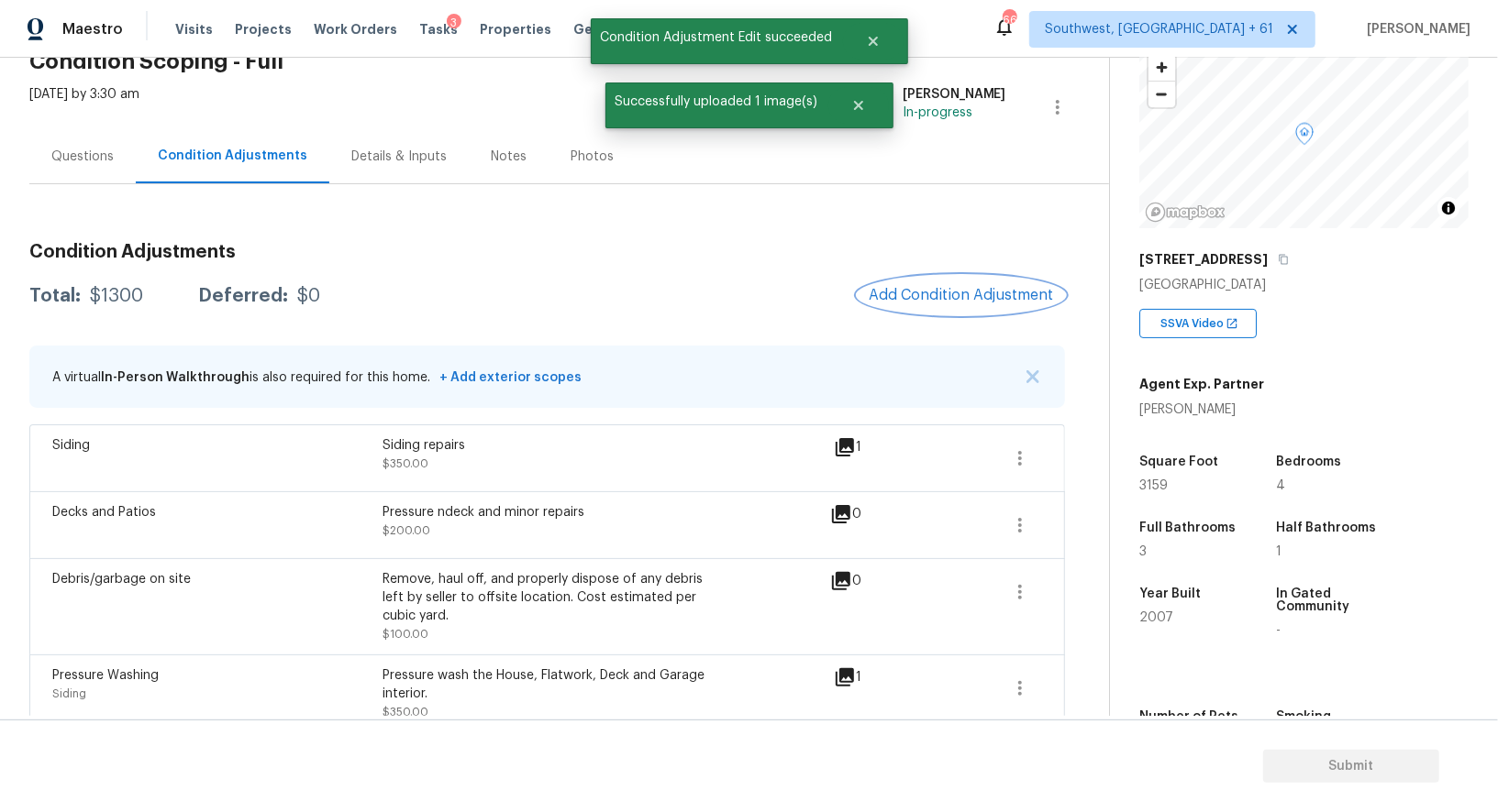
click at [987, 284] on button "Add Condition Adjustment" at bounding box center [961, 295] width 207 height 39
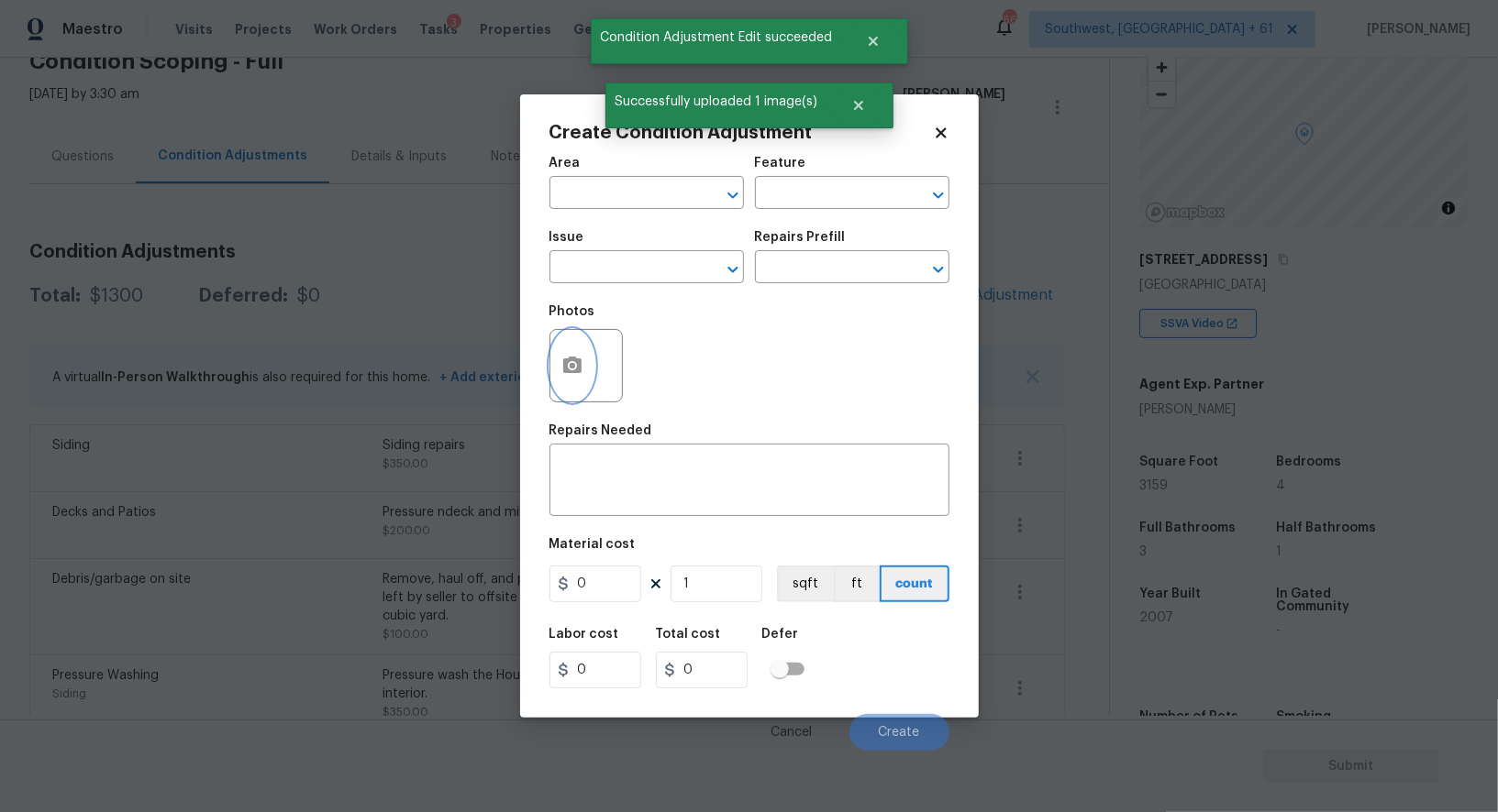
click at [571, 377] on icon "button" at bounding box center [571, 365] width 22 height 22
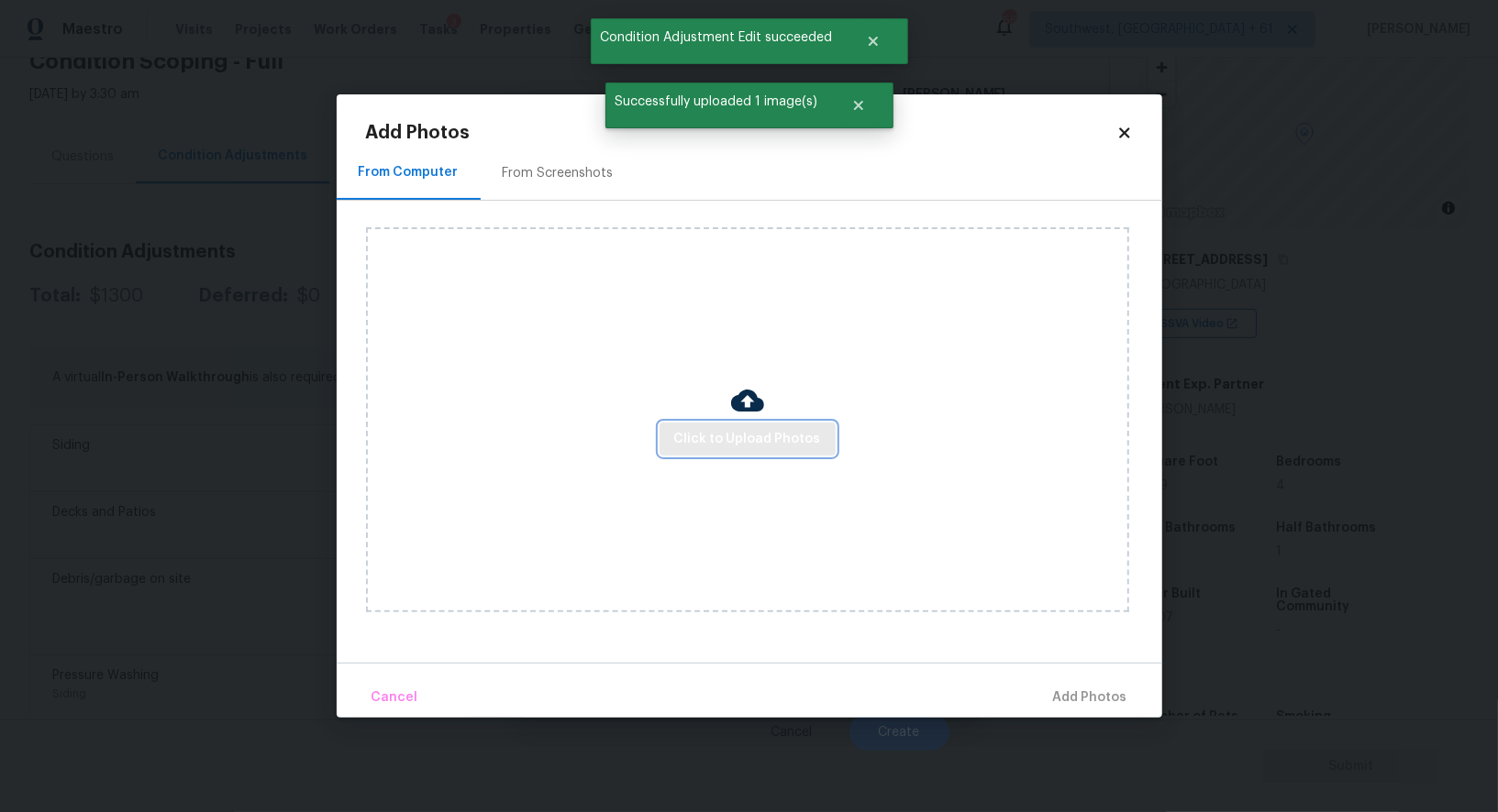
click at [703, 429] on span "Click to Upload Photos" at bounding box center [747, 440] width 147 height 23
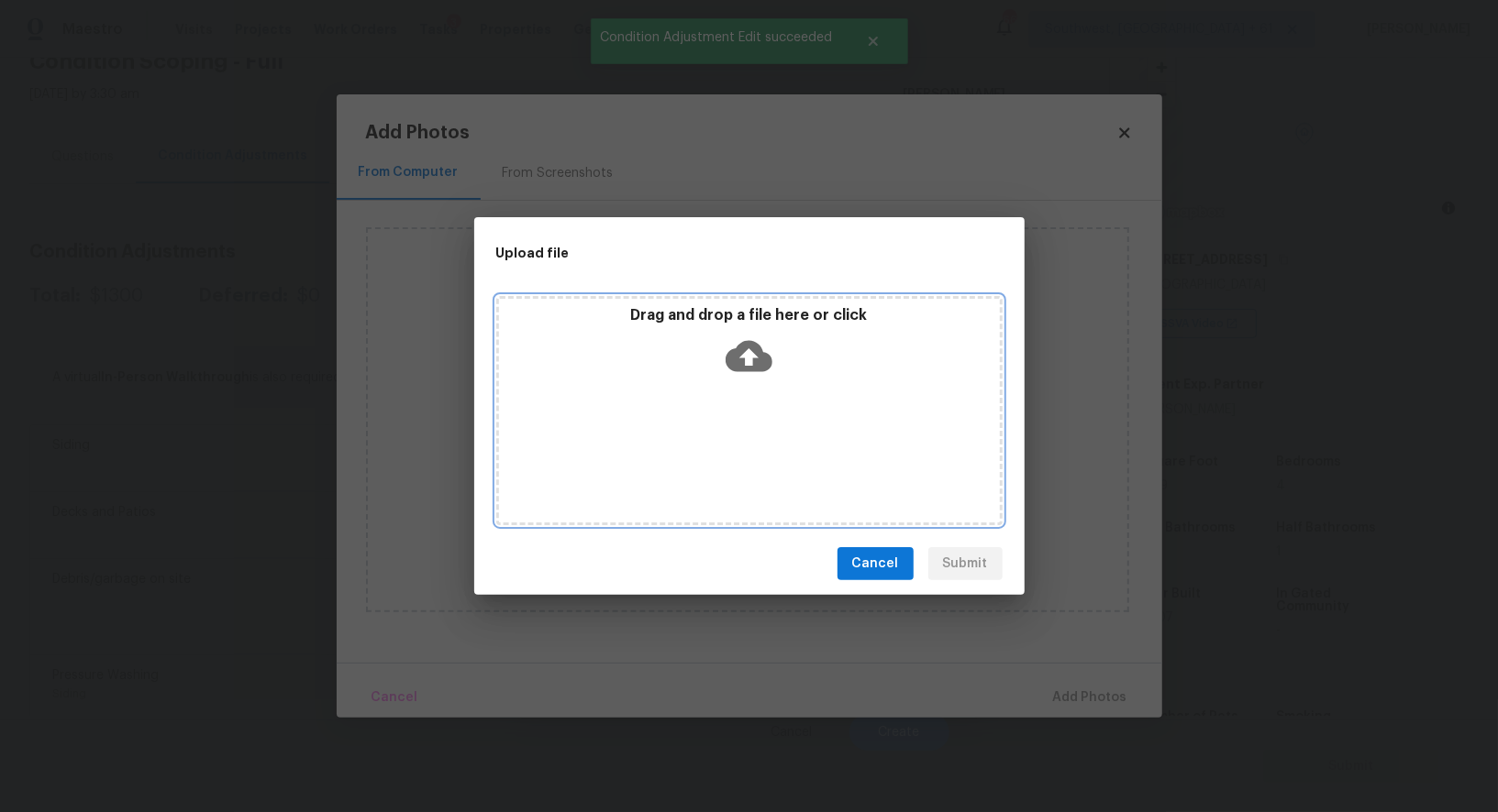
click at [732, 371] on icon at bounding box center [748, 355] width 46 height 46
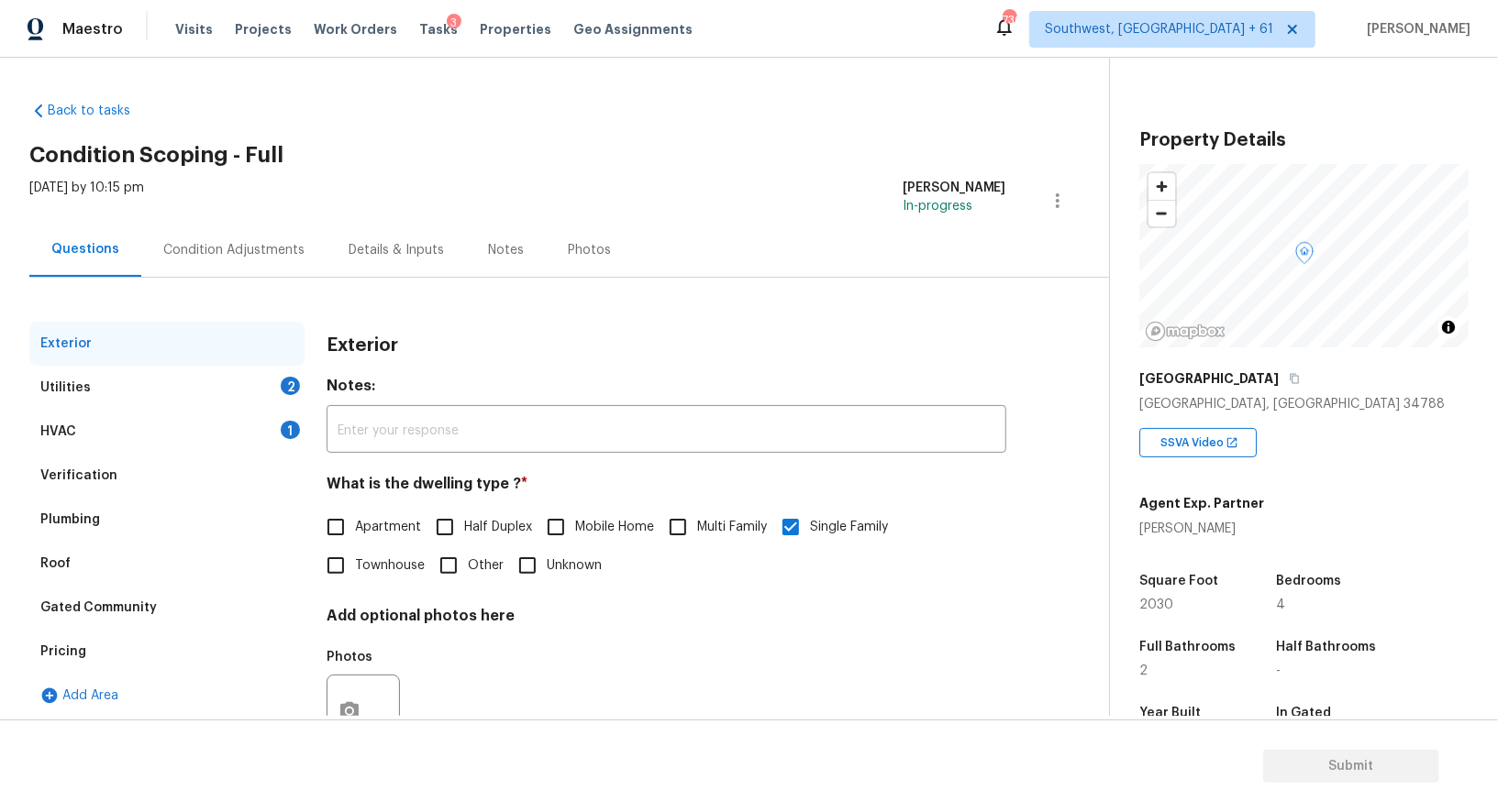
click at [302, 271] on div "Condition Adjustments" at bounding box center [234, 250] width 185 height 54
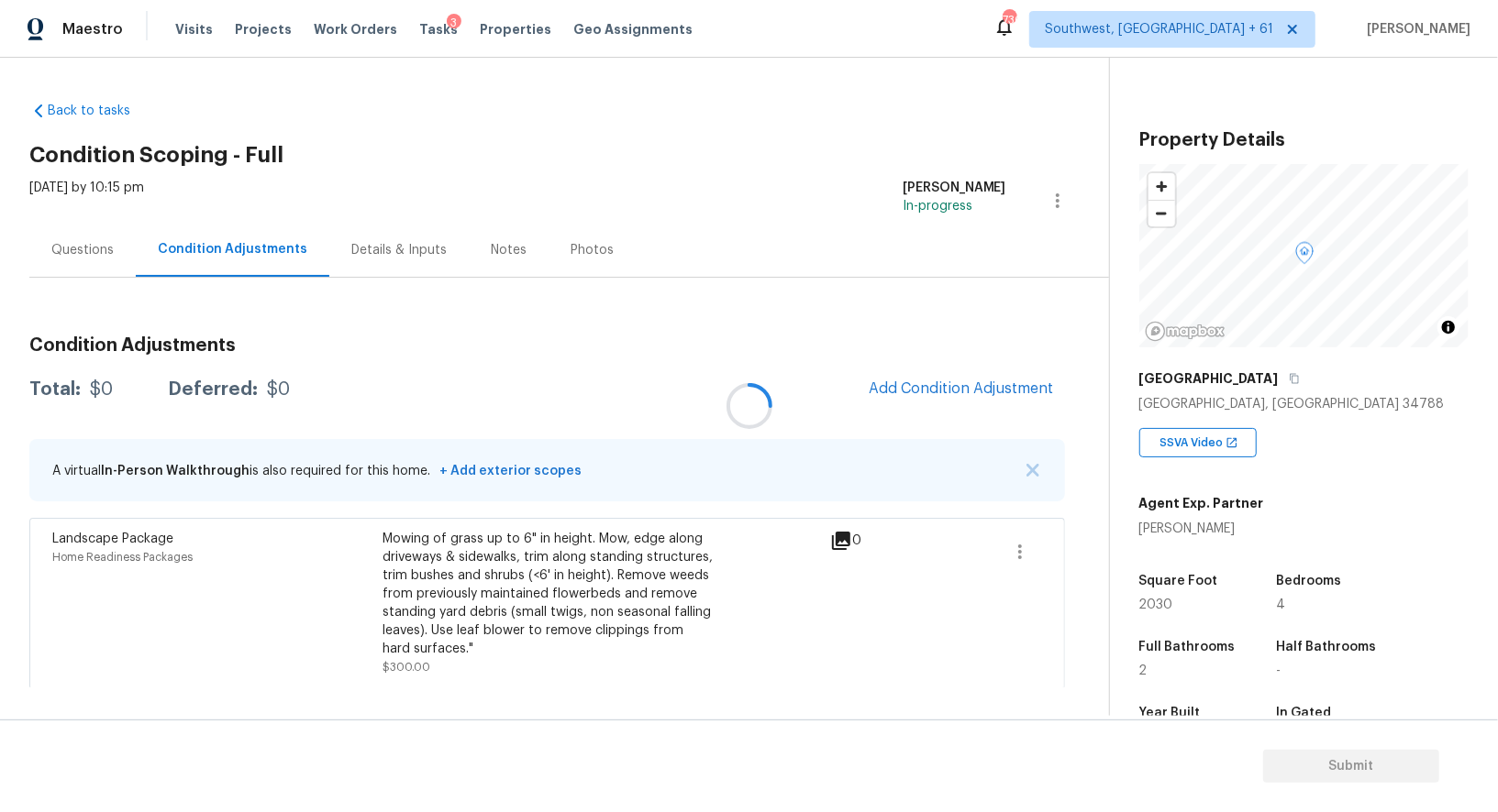
click at [969, 356] on div at bounding box center [749, 406] width 1498 height 812
click at [963, 374] on button "Add Condition Adjustment" at bounding box center [961, 389] width 207 height 39
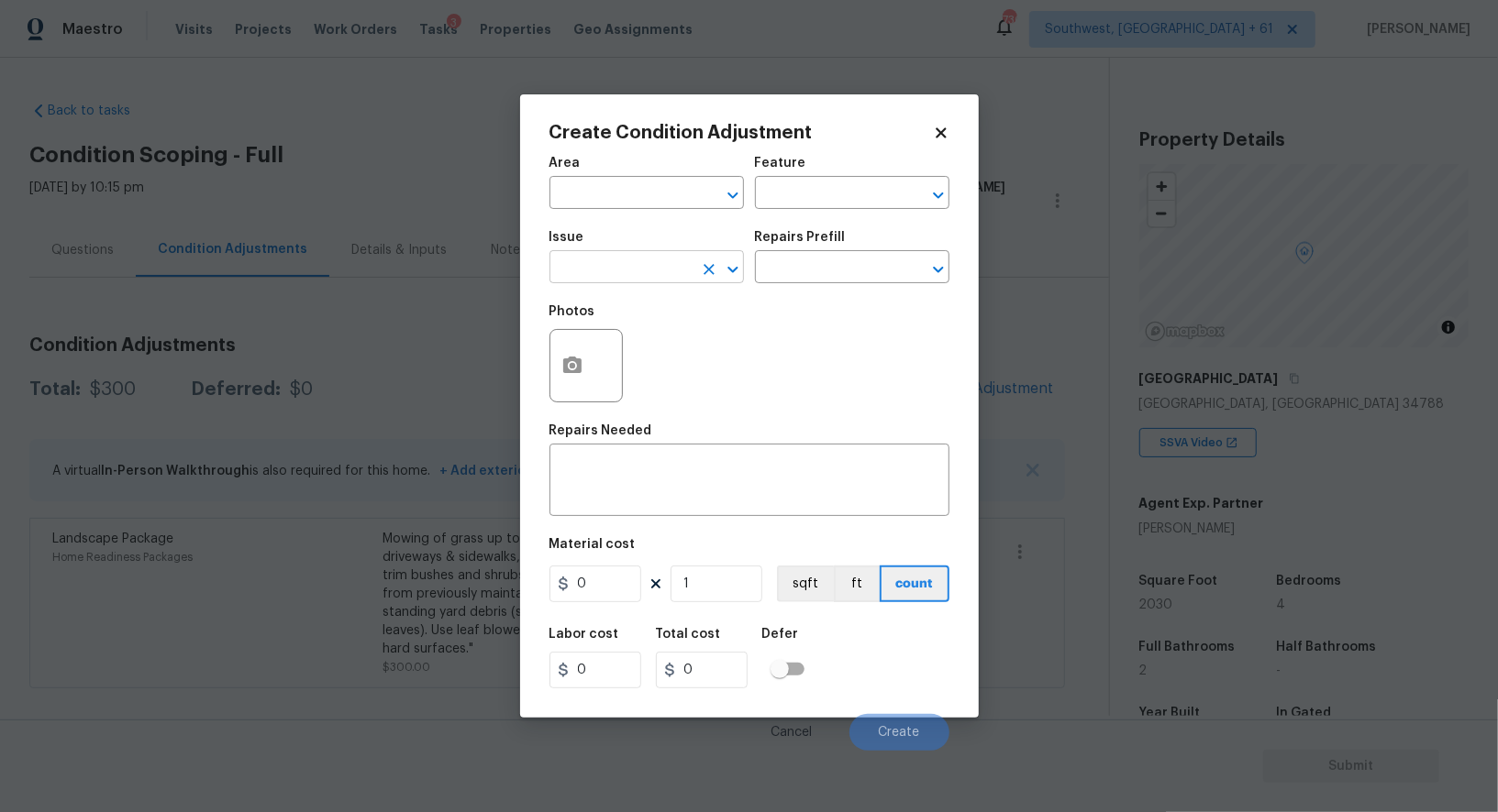
click at [621, 278] on input "text" at bounding box center [620, 269] width 143 height 28
click at [629, 354] on li "Pressure Washing" at bounding box center [647, 356] width 195 height 30
type input "Pressure Washing"
click at [787, 279] on input "text" at bounding box center [826, 269] width 143 height 28
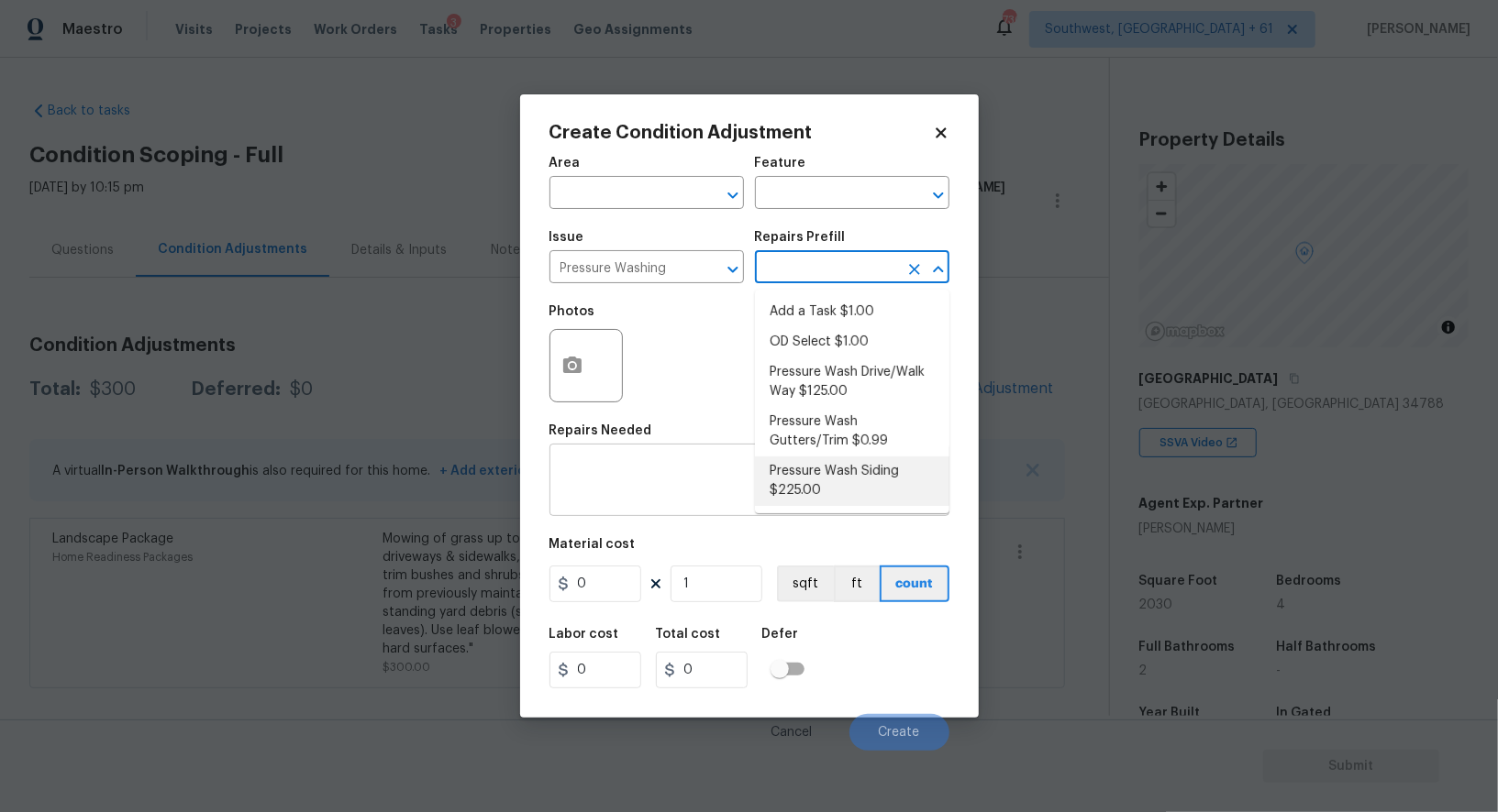
click at [670, 506] on div "x ​" at bounding box center [749, 482] width 400 height 68
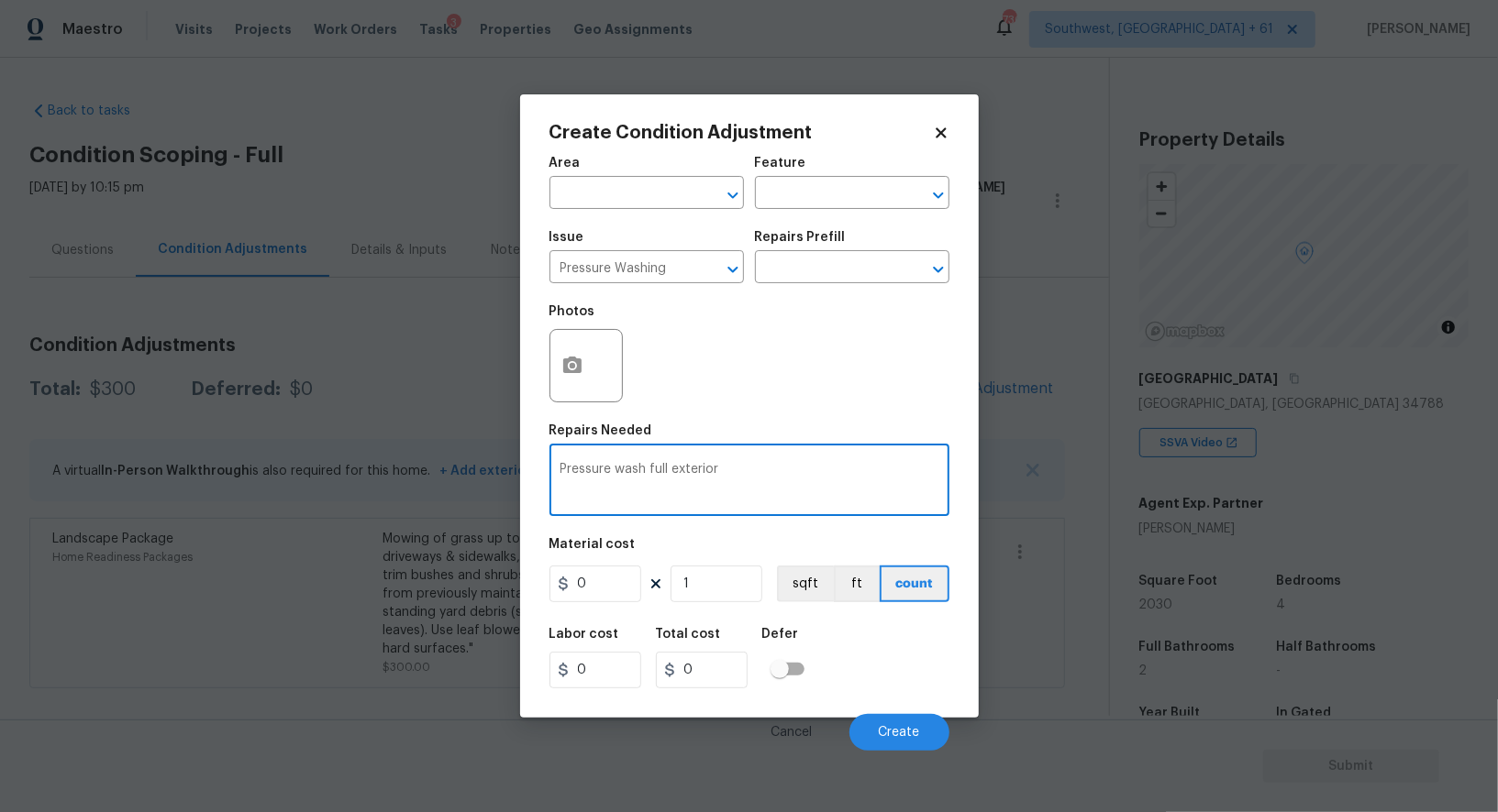
type textarea "Pressure wash full exterior"
click at [618, 600] on input "0" at bounding box center [595, 583] width 92 height 37
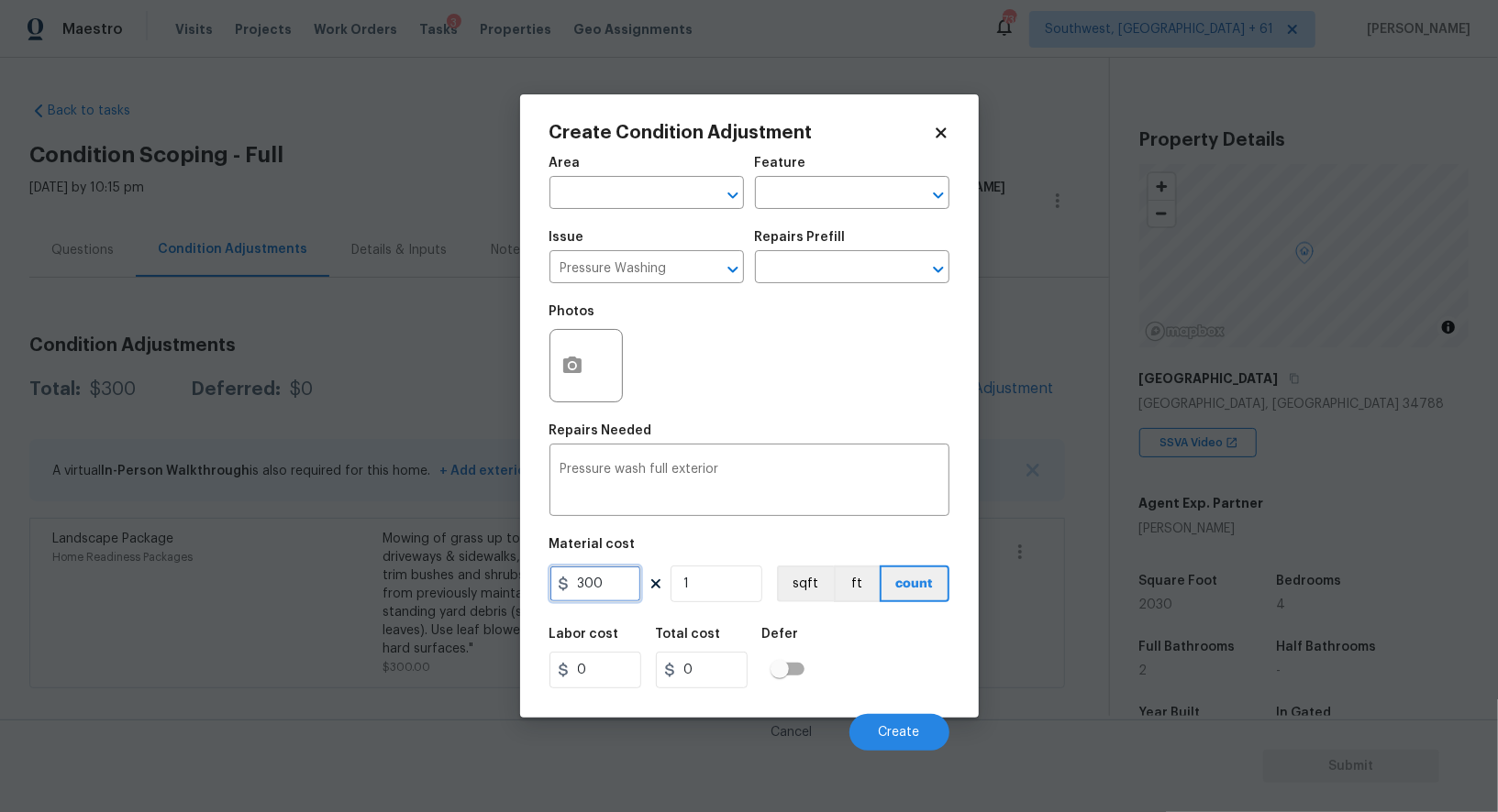
type input "300"
click at [719, 654] on input "0" at bounding box center [701, 669] width 92 height 37
type input "300"
click at [589, 398] on div at bounding box center [586, 366] width 74 height 74
click at [585, 385] on button "button" at bounding box center [572, 366] width 44 height 72
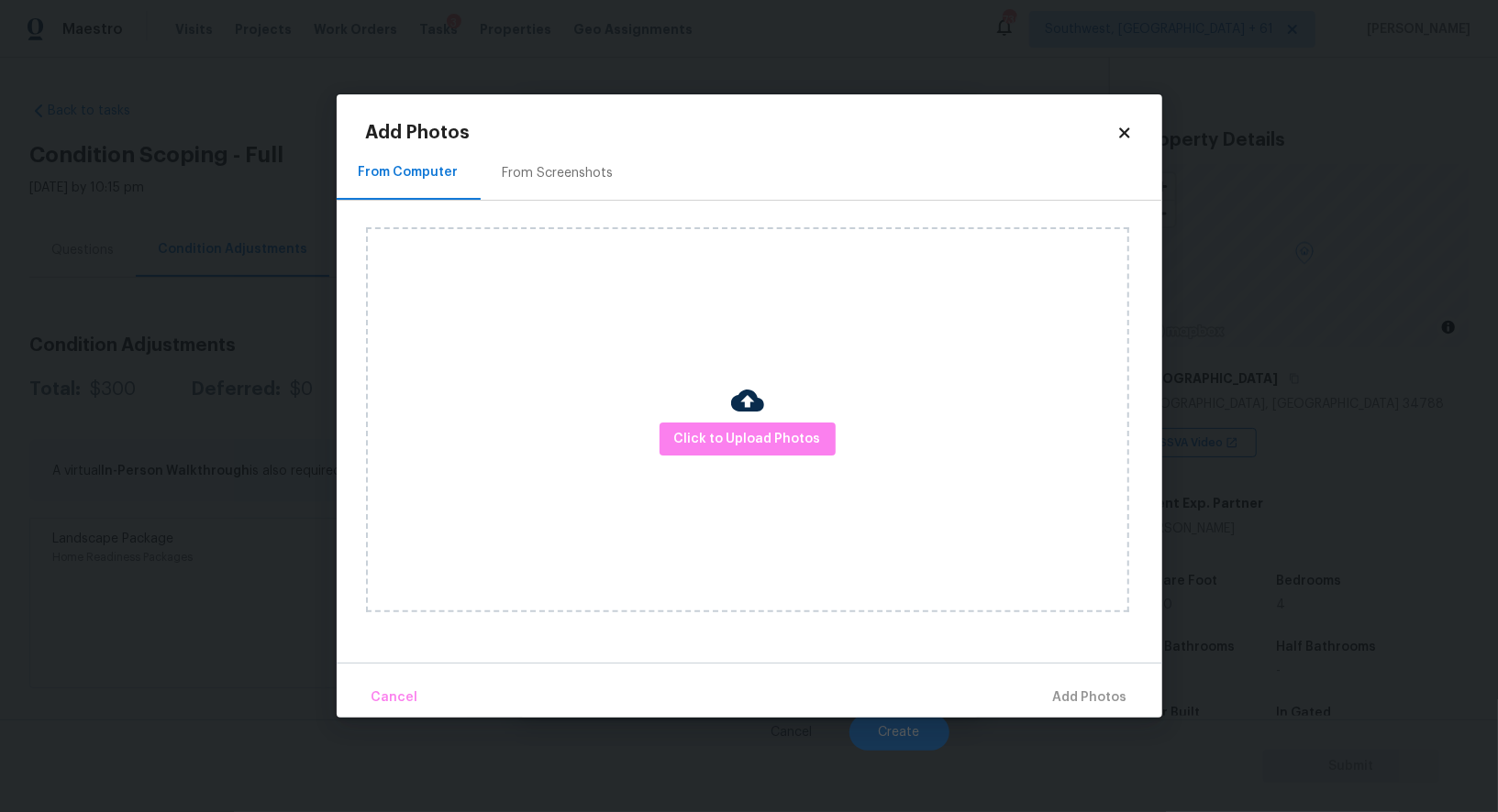
click at [532, 178] on div "From Screenshots" at bounding box center [557, 173] width 111 height 18
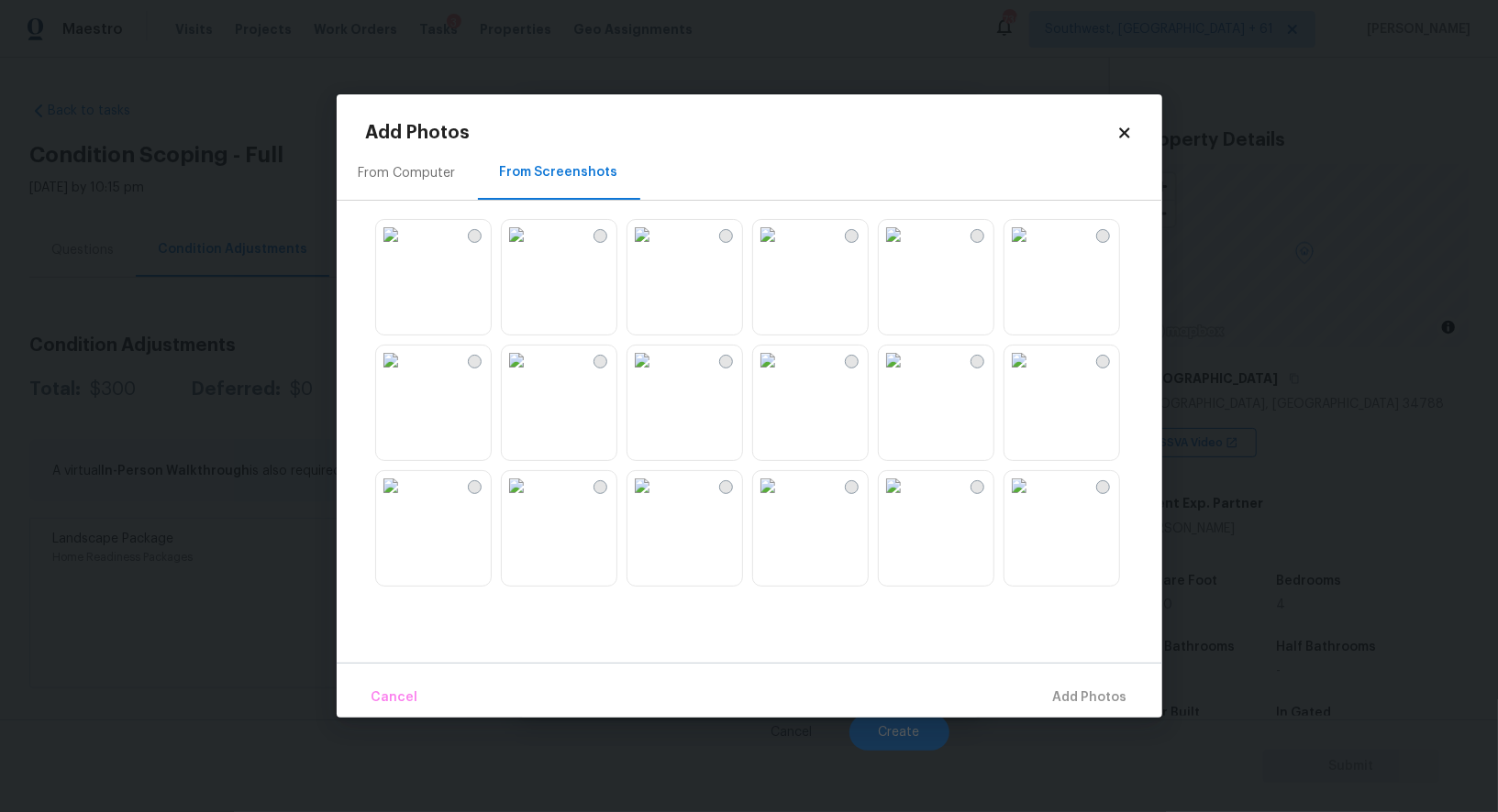
click at [531, 250] on img at bounding box center [515, 234] width 29 height 29
click at [406, 250] on img at bounding box center [391, 234] width 29 height 29
click at [531, 250] on img at bounding box center [515, 234] width 29 height 29
click at [531, 375] on img at bounding box center [515, 360] width 29 height 29
click at [1062, 694] on span "Add 2 Photo(s)" at bounding box center [1080, 698] width 94 height 23
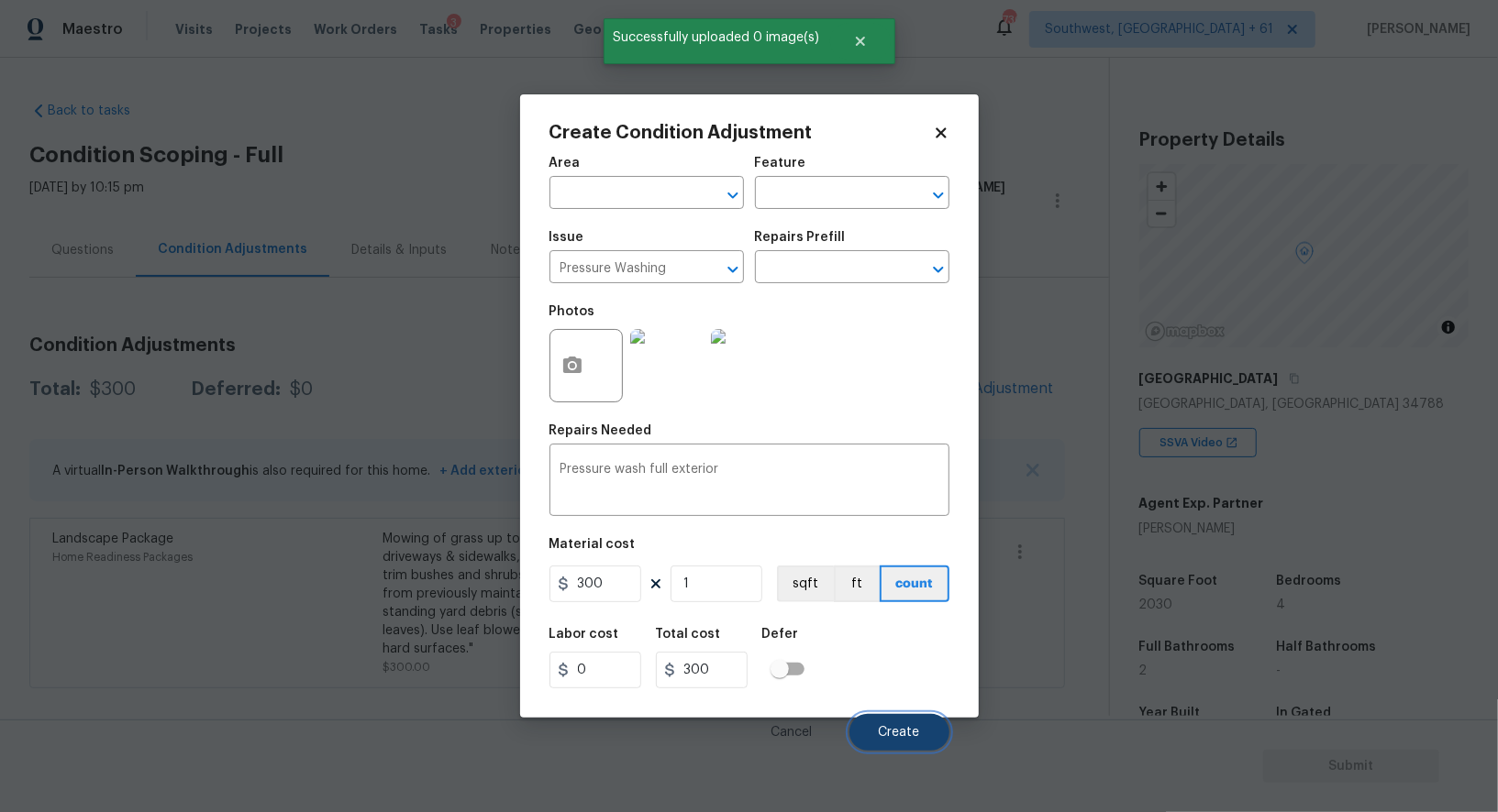
click at [911, 723] on button "Create" at bounding box center [899, 732] width 100 height 37
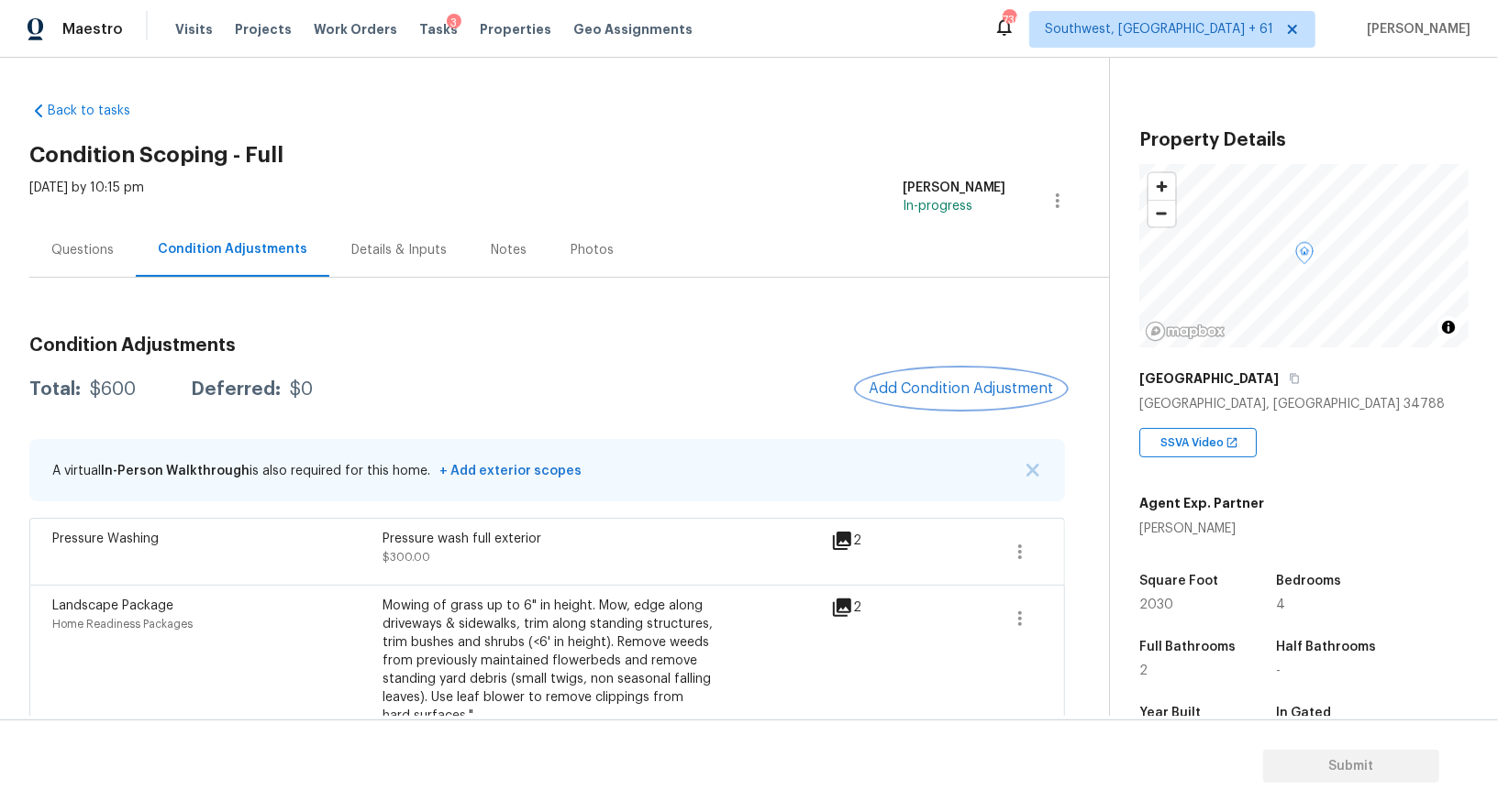
scroll to position [43, 0]
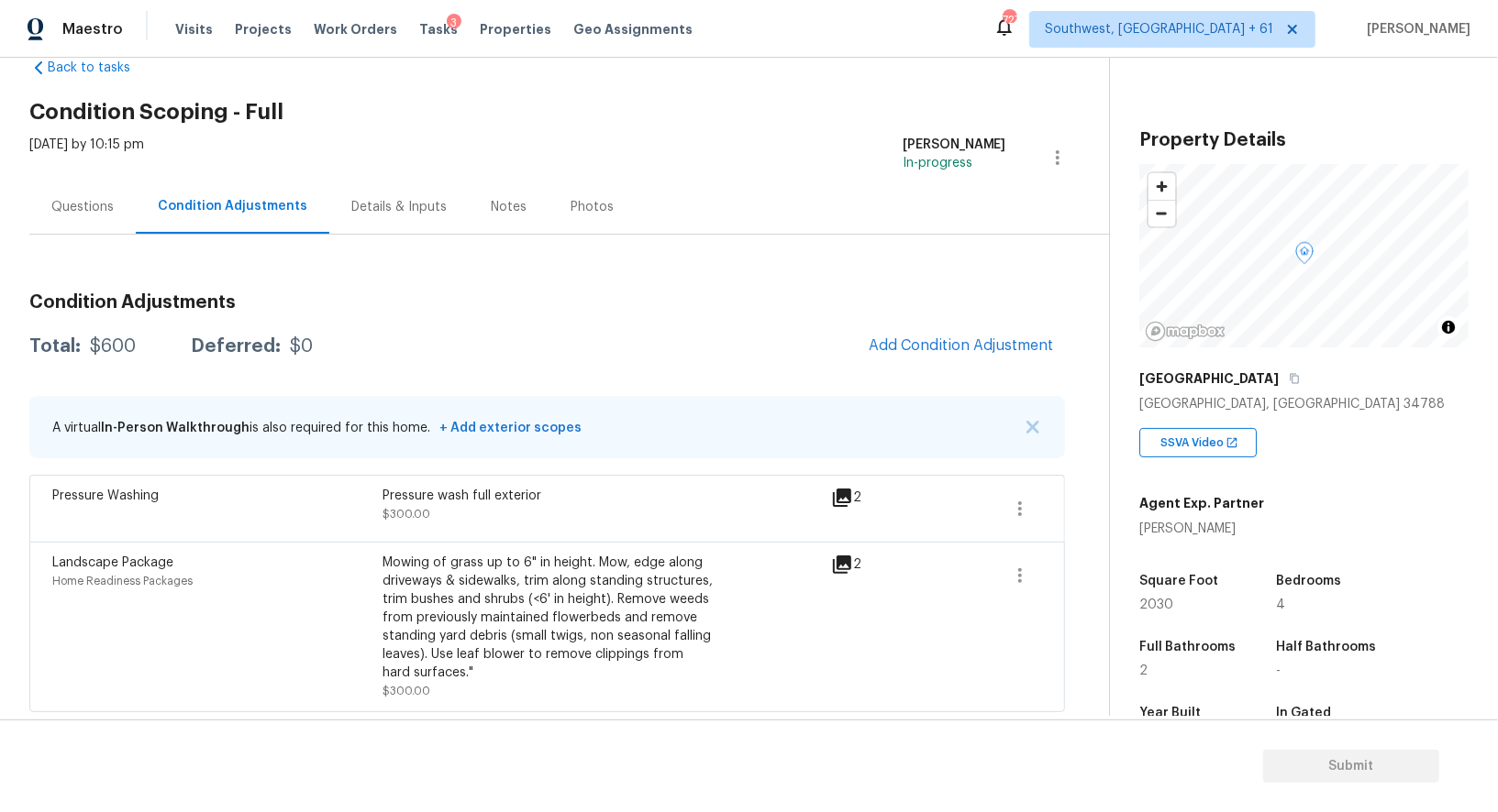
click at [89, 201] on div "Questions" at bounding box center [82, 206] width 62 height 18
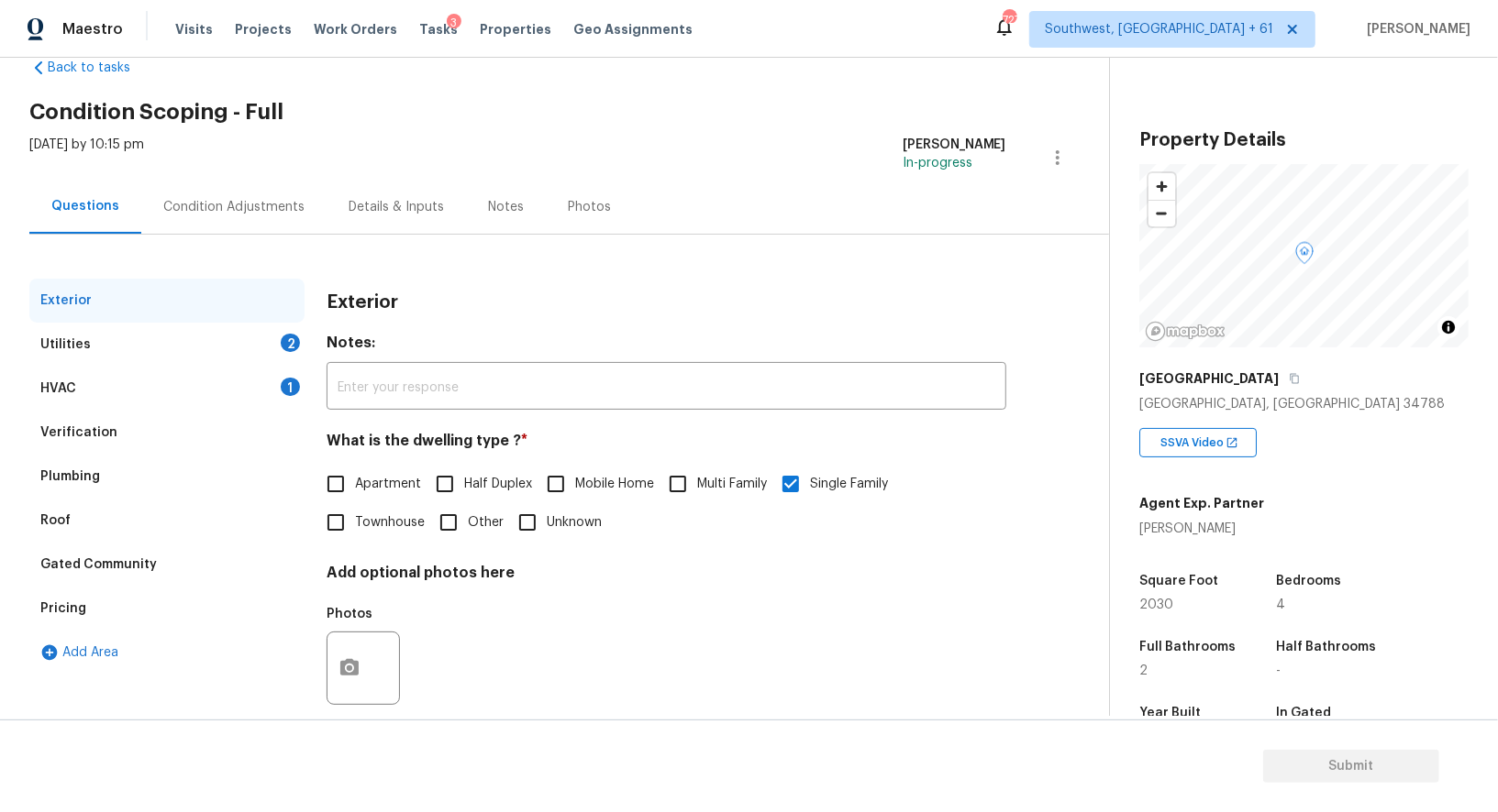
scroll to position [43, 0]
click at [85, 617] on div "Pricing" at bounding box center [166, 609] width 275 height 44
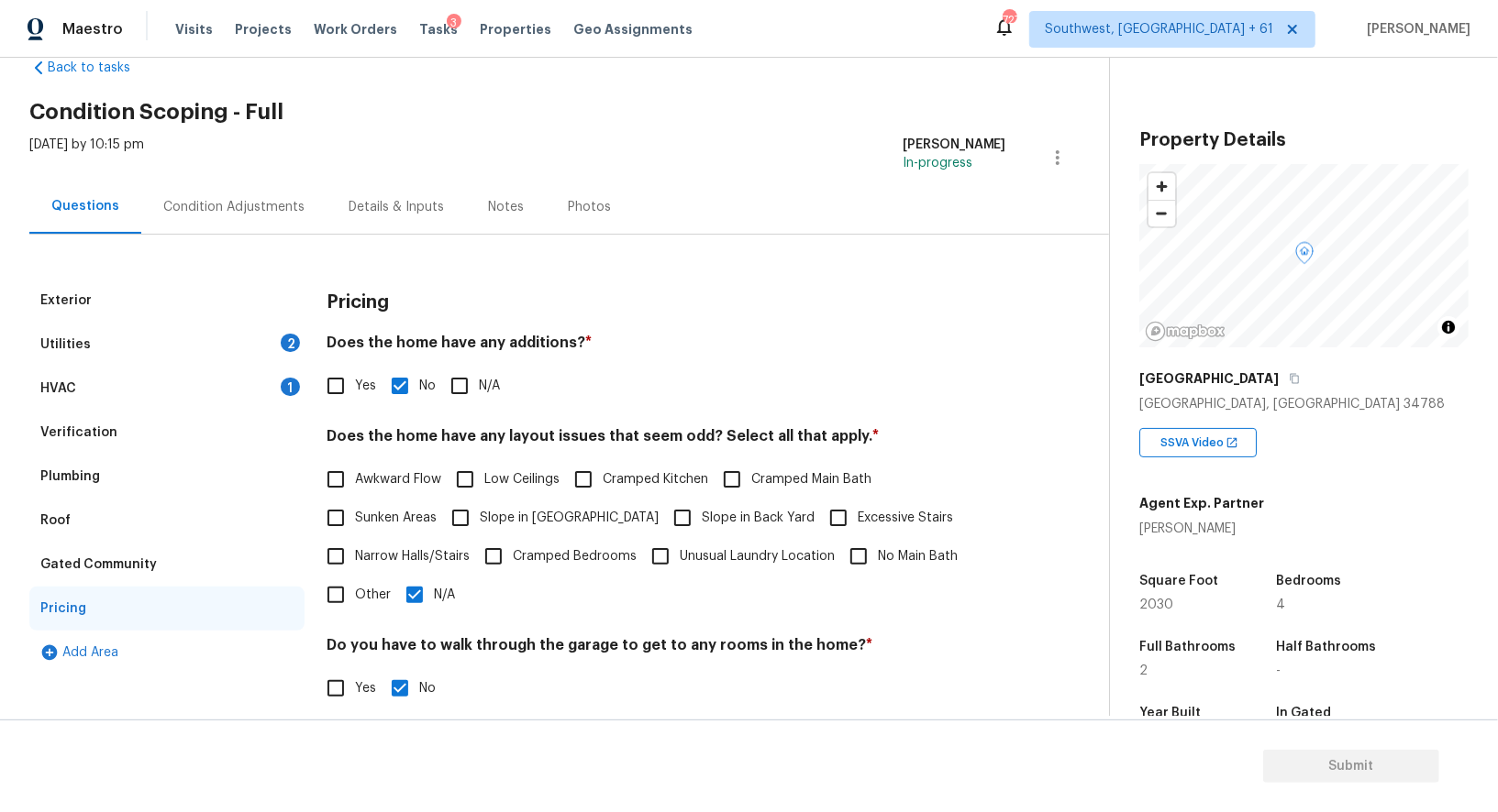
click at [322, 389] on input "Yes" at bounding box center [336, 386] width 39 height 39
checkbox input "true"
checkbox input "false"
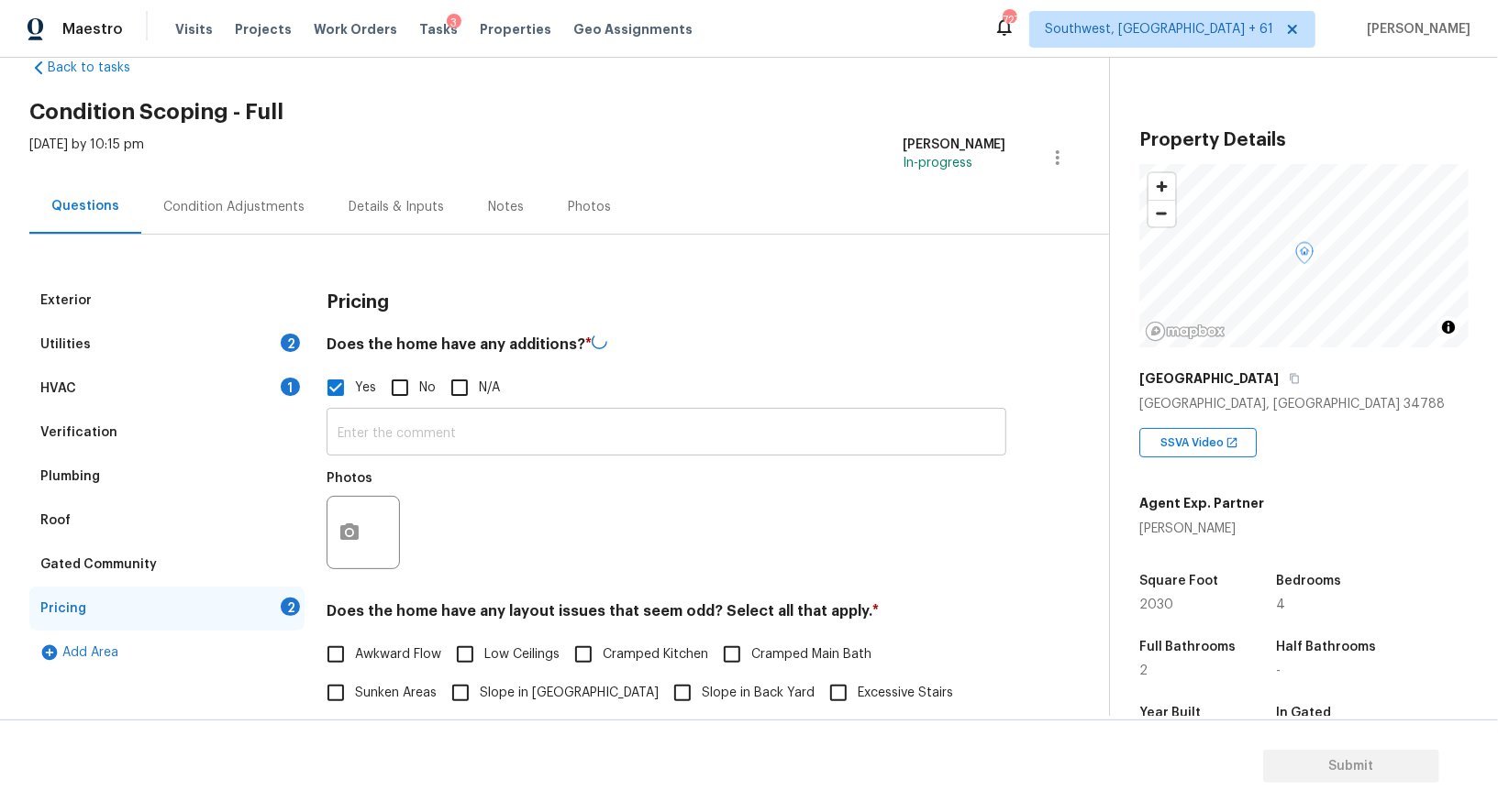
click at [401, 421] on input "text" at bounding box center [666, 434] width 680 height 43
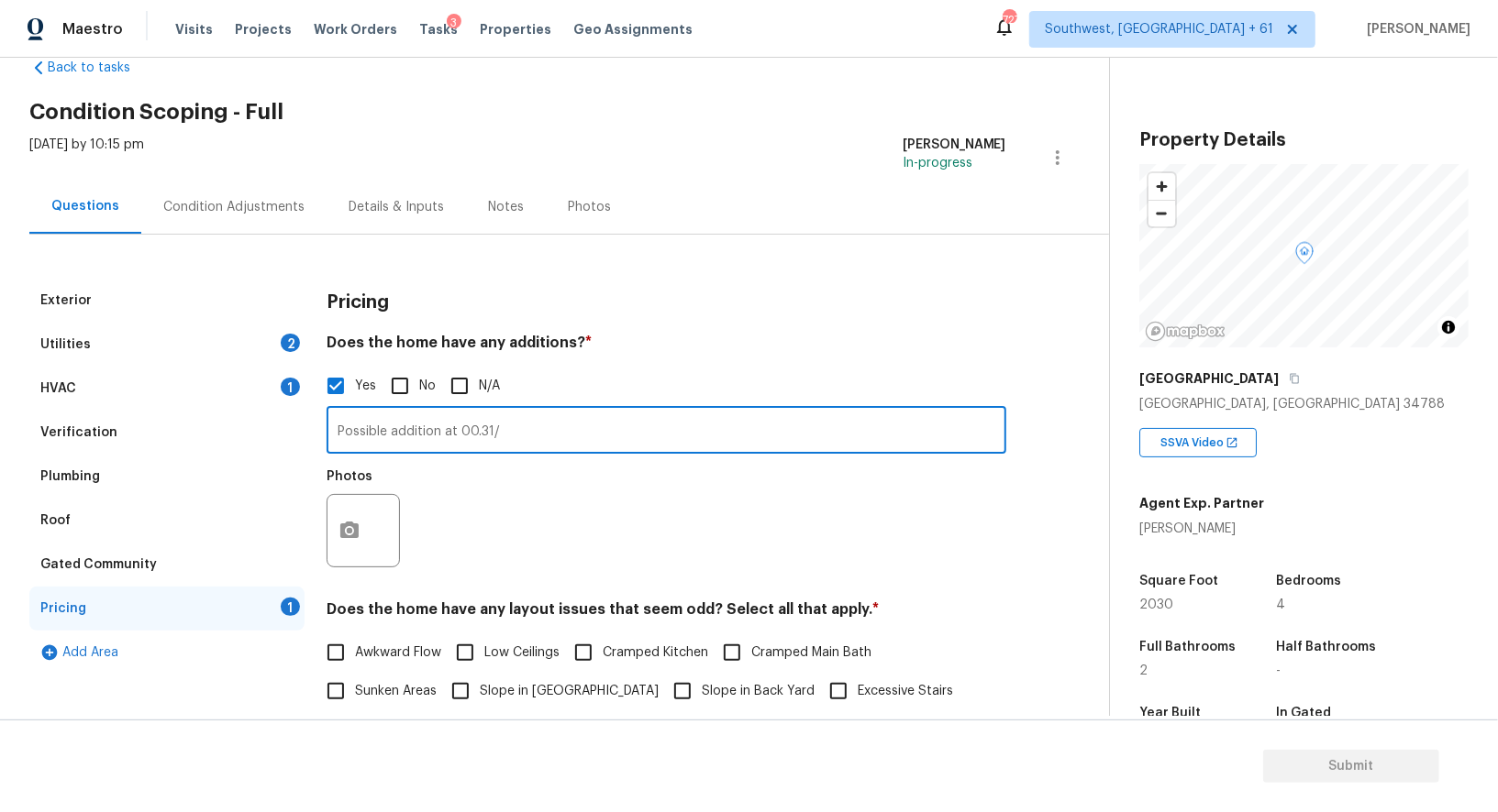
type input "Possible addition at 00.31/"
click at [353, 553] on button "button" at bounding box center [349, 531] width 44 height 72
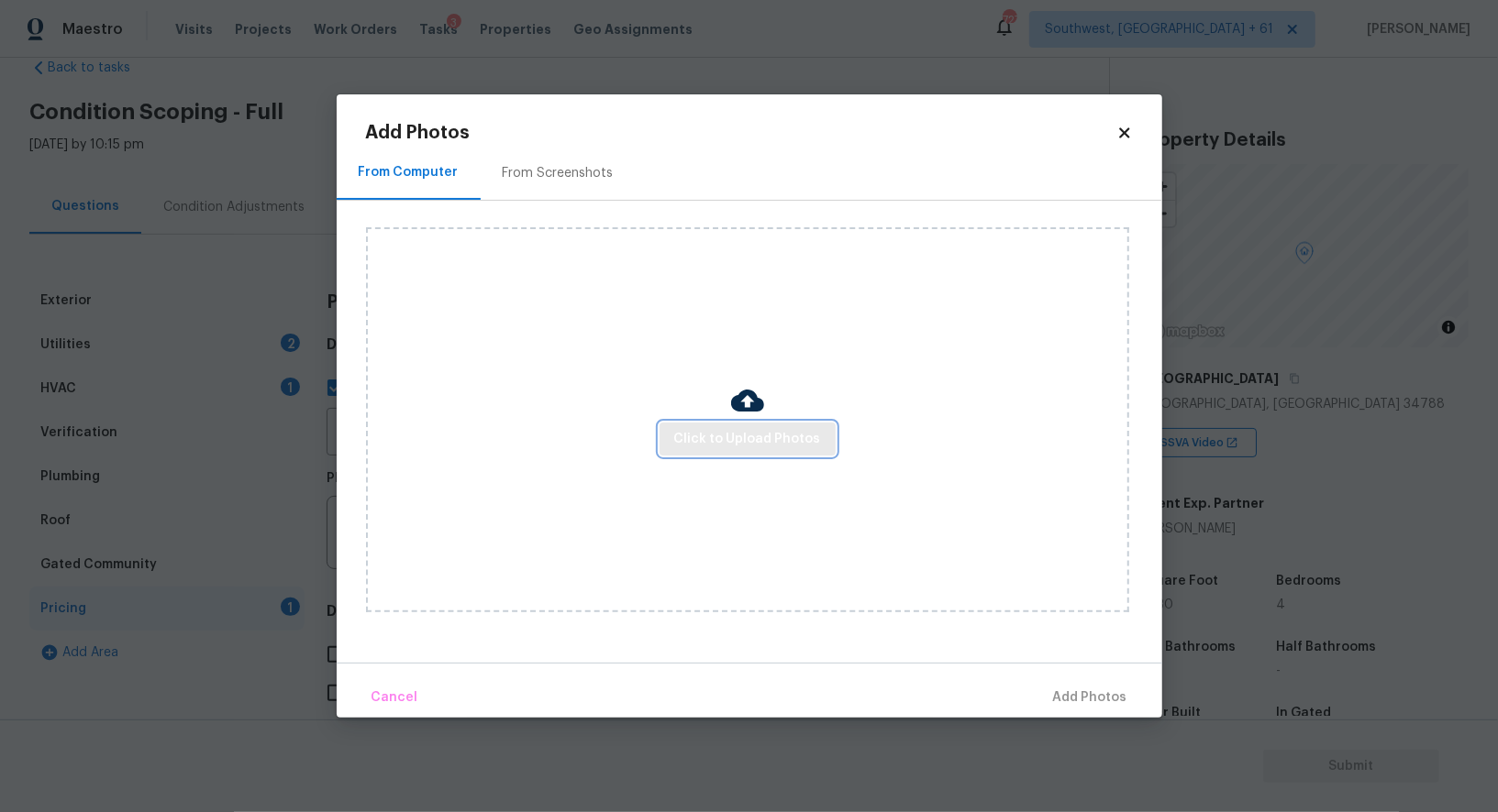
click at [717, 431] on span "Click to Upload Photos" at bounding box center [747, 440] width 147 height 23
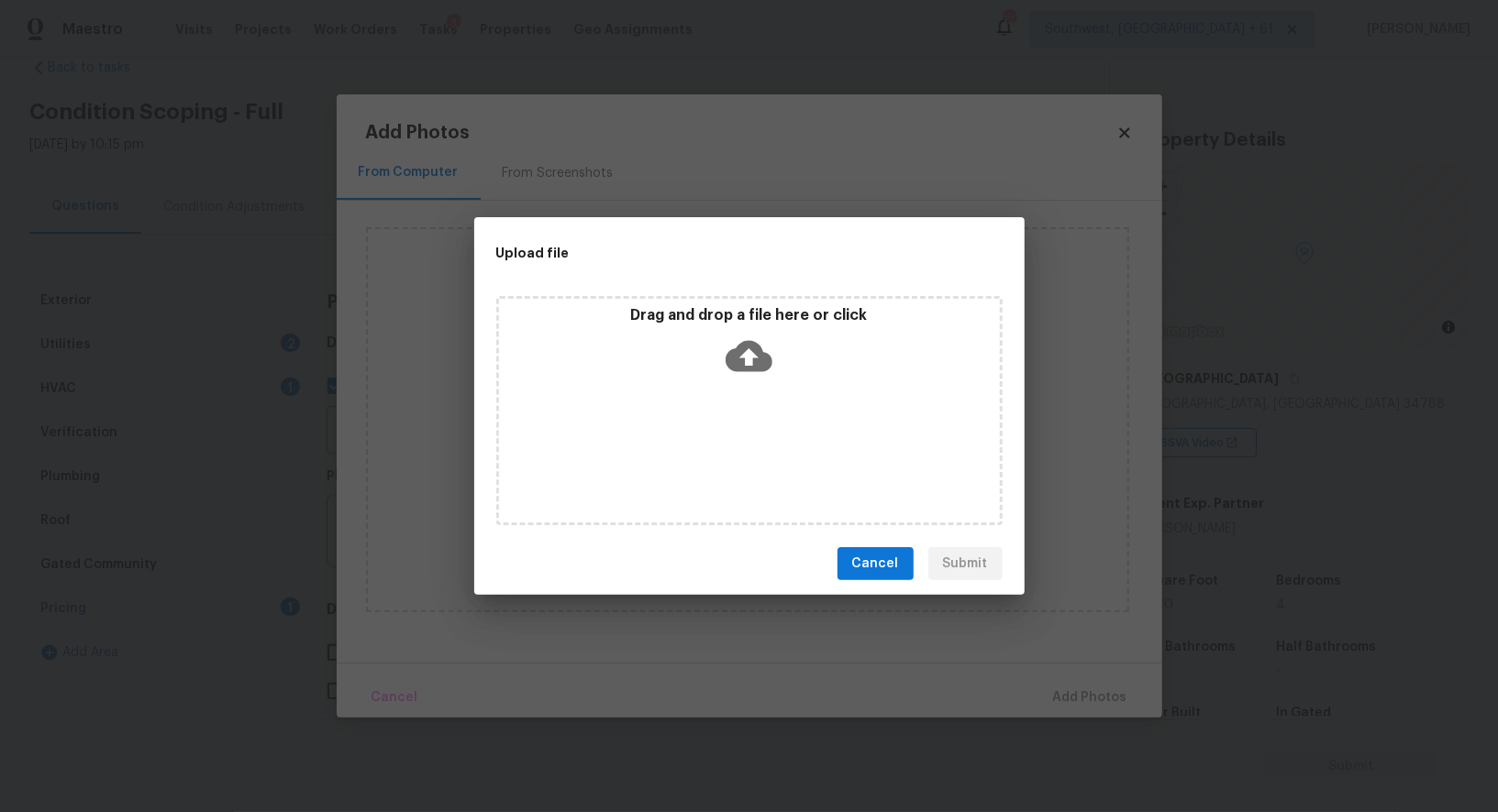
click at [761, 369] on icon at bounding box center [748, 356] width 46 height 31
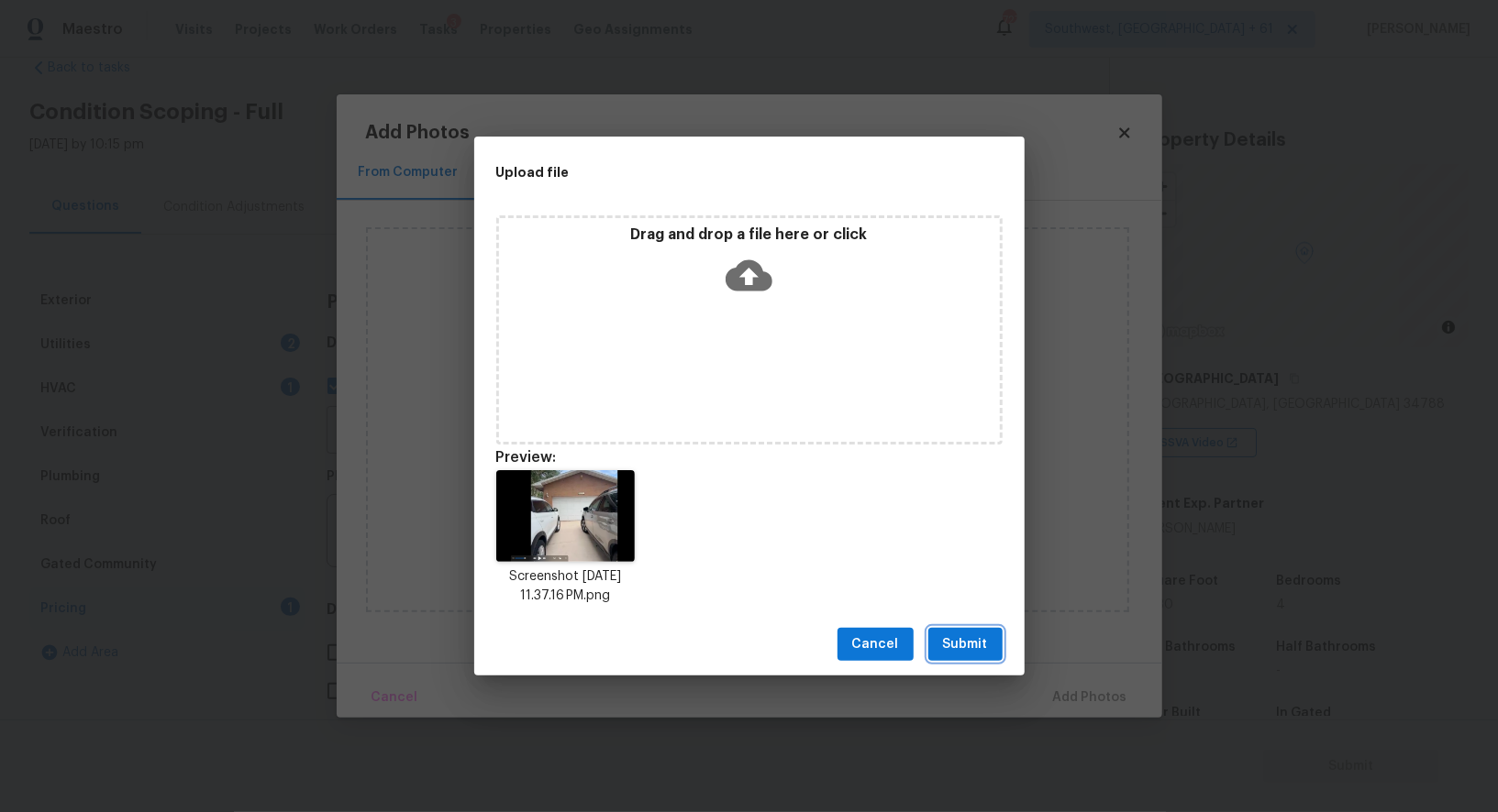
click at [944, 636] on span "Submit" at bounding box center [966, 645] width 45 height 23
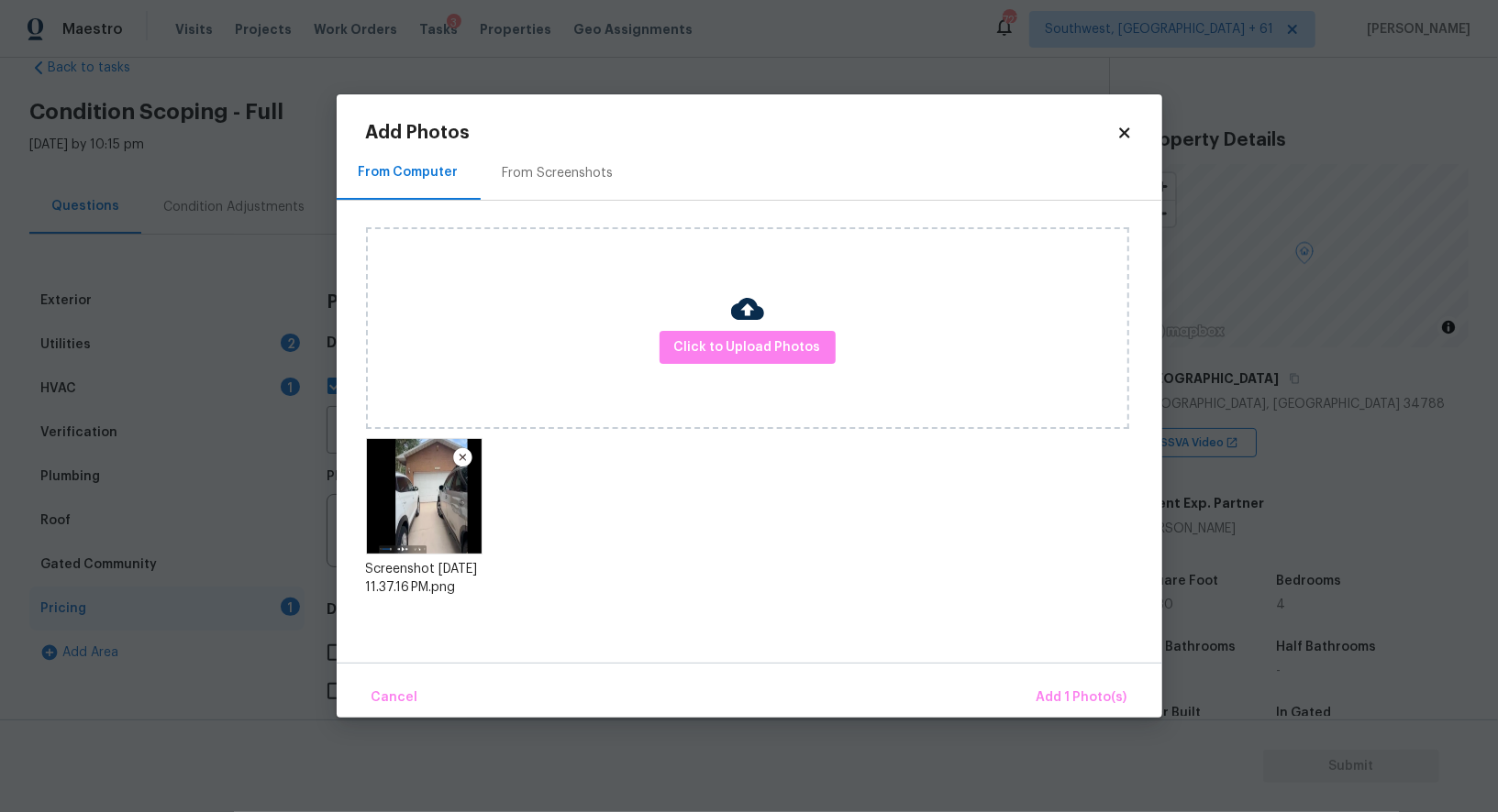
click at [1058, 672] on div "Cancel Add 1 Photo(s)" at bounding box center [749, 690] width 826 height 55
click at [1079, 687] on span "Add 1 Photo(s)" at bounding box center [1082, 698] width 91 height 23
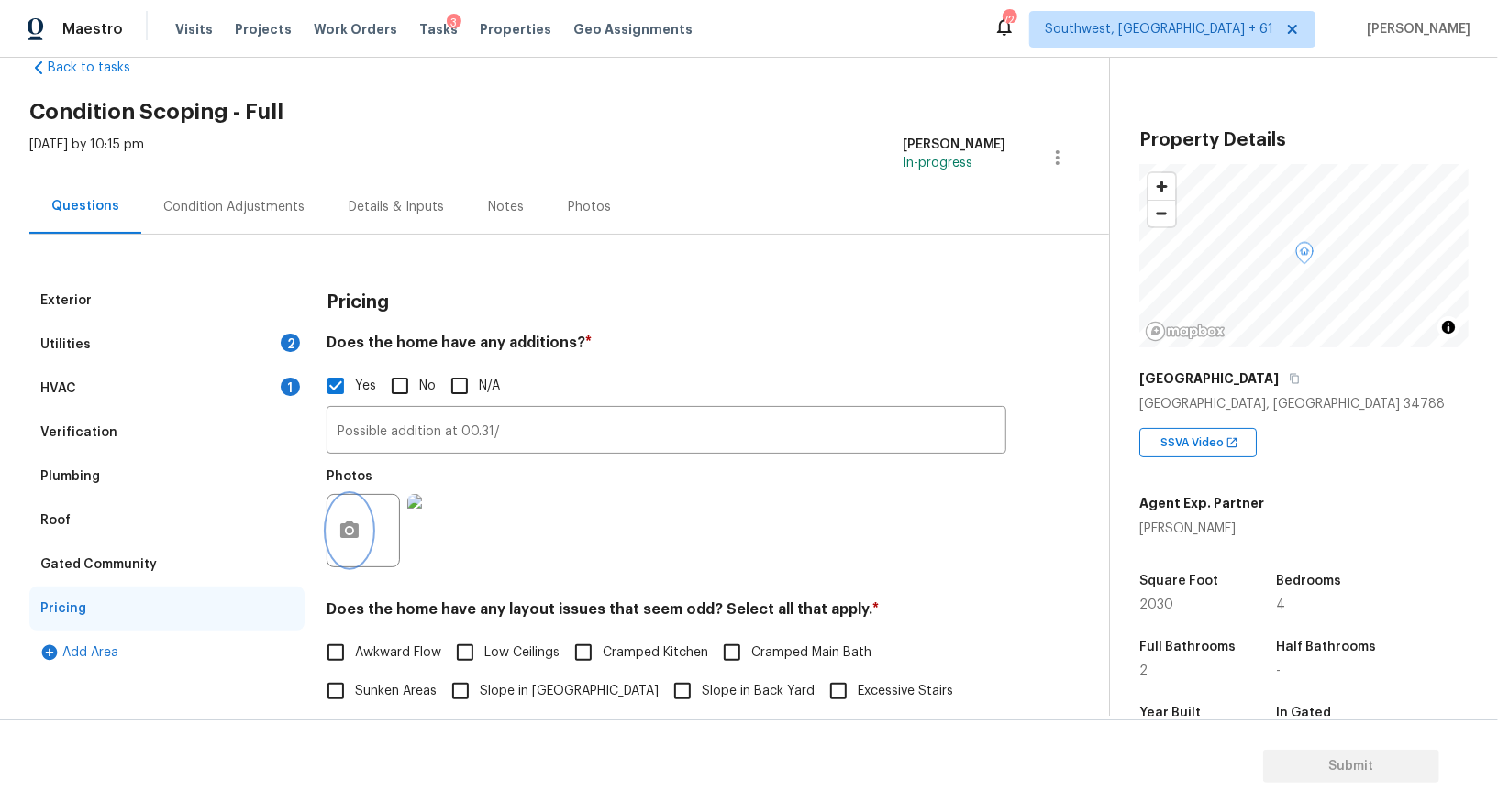
click at [240, 381] on div "HVAC 1" at bounding box center [166, 389] width 275 height 44
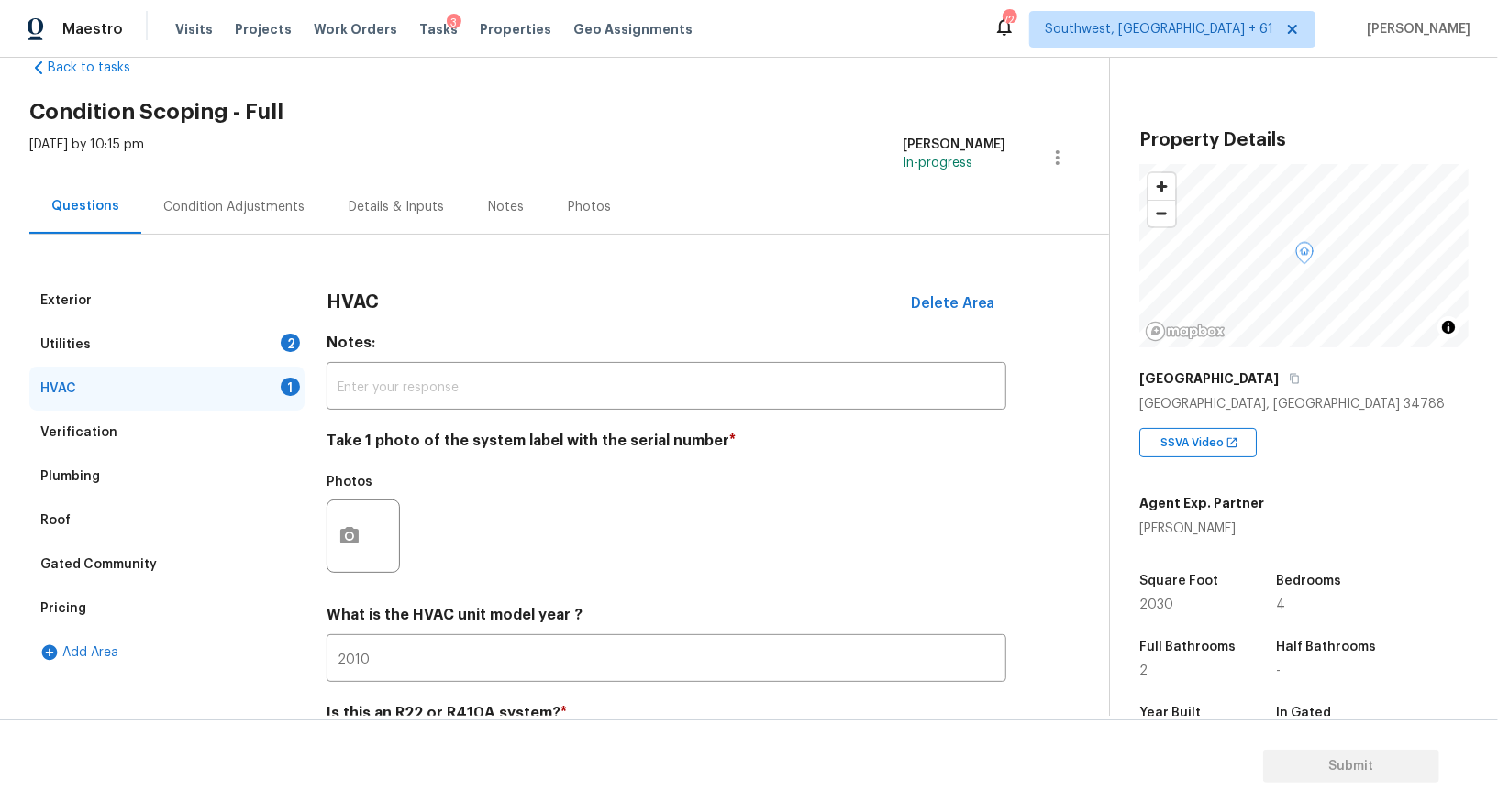
scroll to position [130, 0]
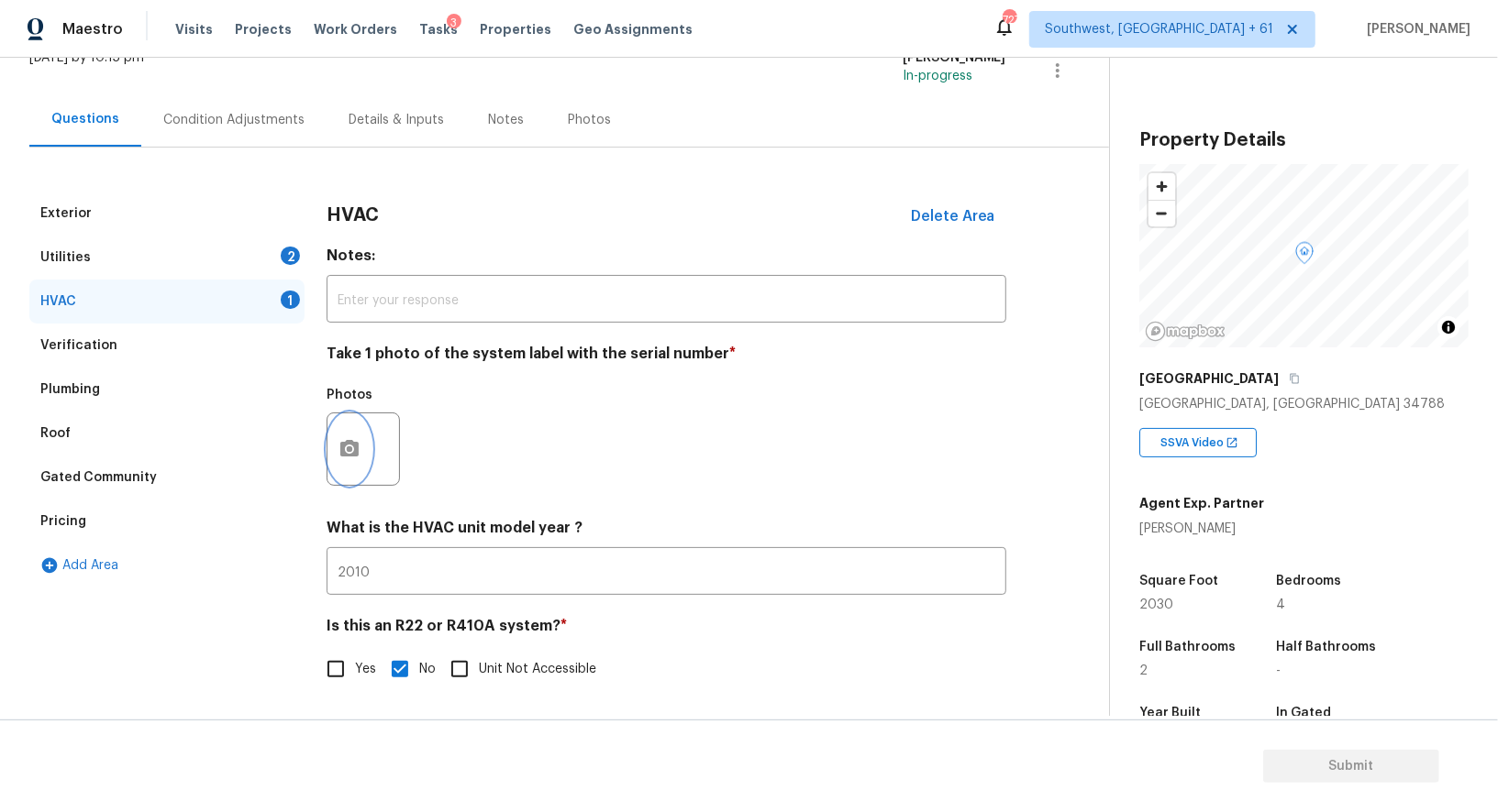
click at [358, 461] on button "button" at bounding box center [349, 449] width 44 height 72
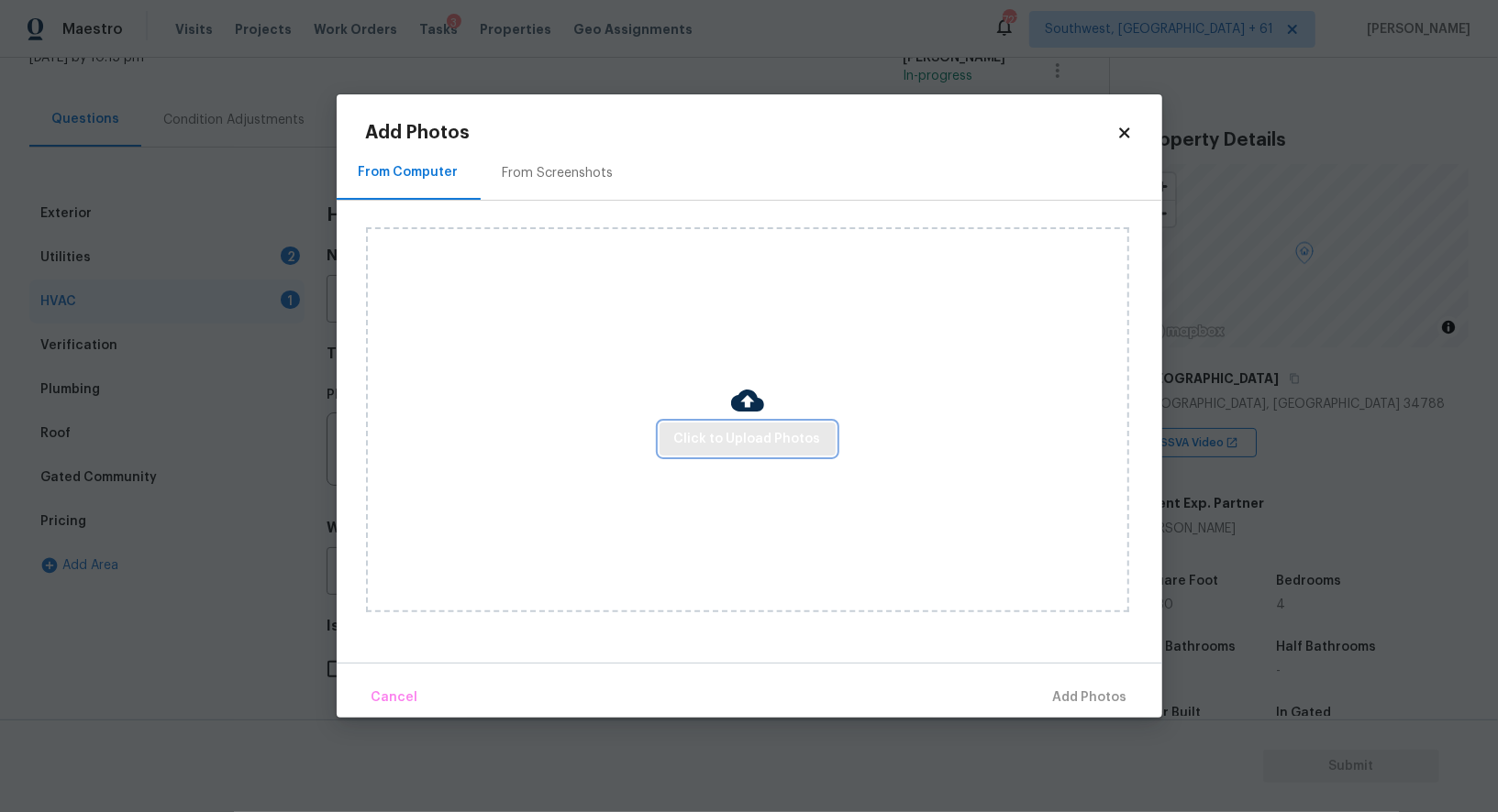
click at [752, 445] on span "Click to Upload Photos" at bounding box center [747, 440] width 147 height 23
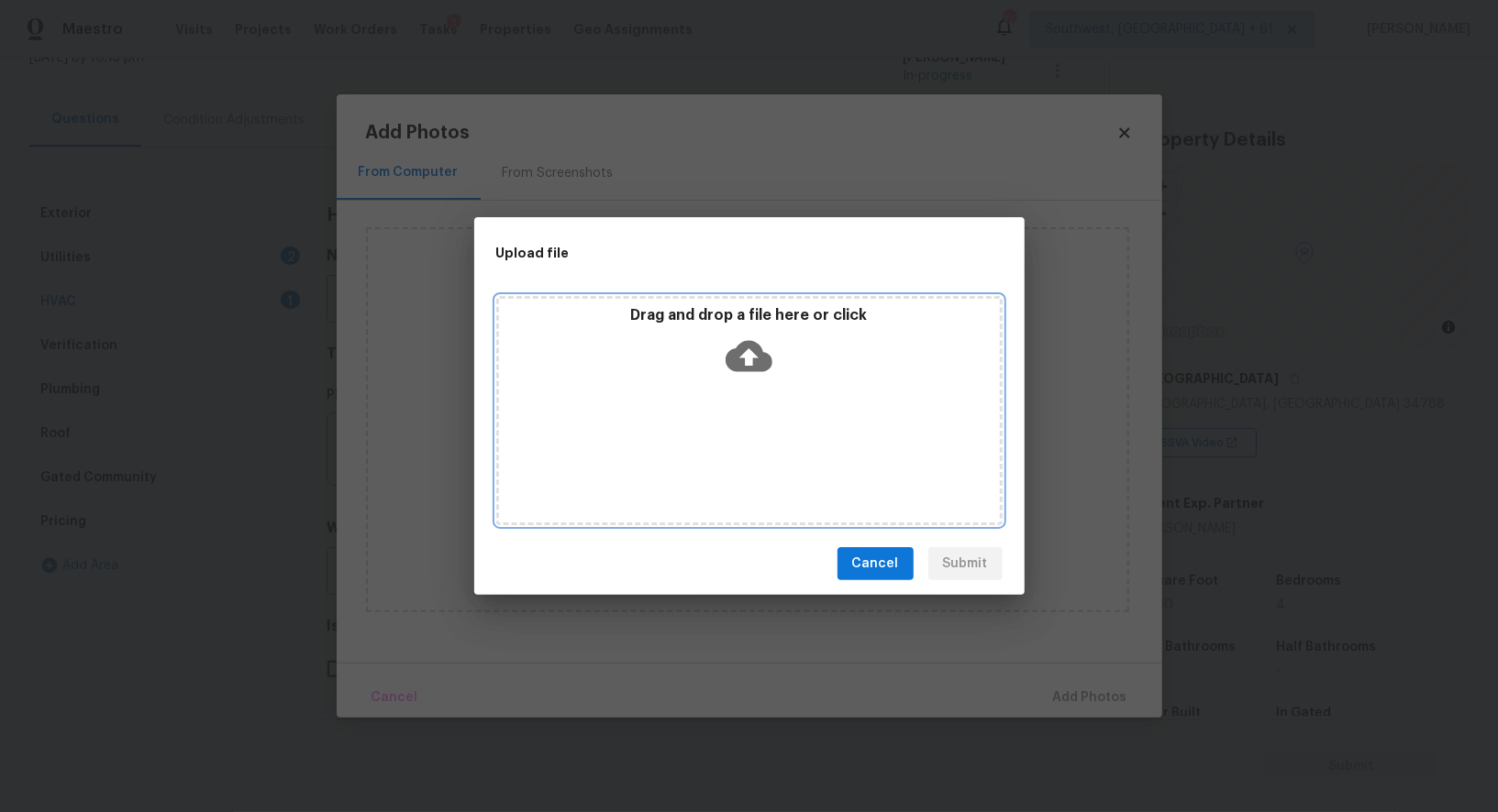
click at [774, 352] on div "Drag and drop a file here or click" at bounding box center [749, 345] width 500 height 78
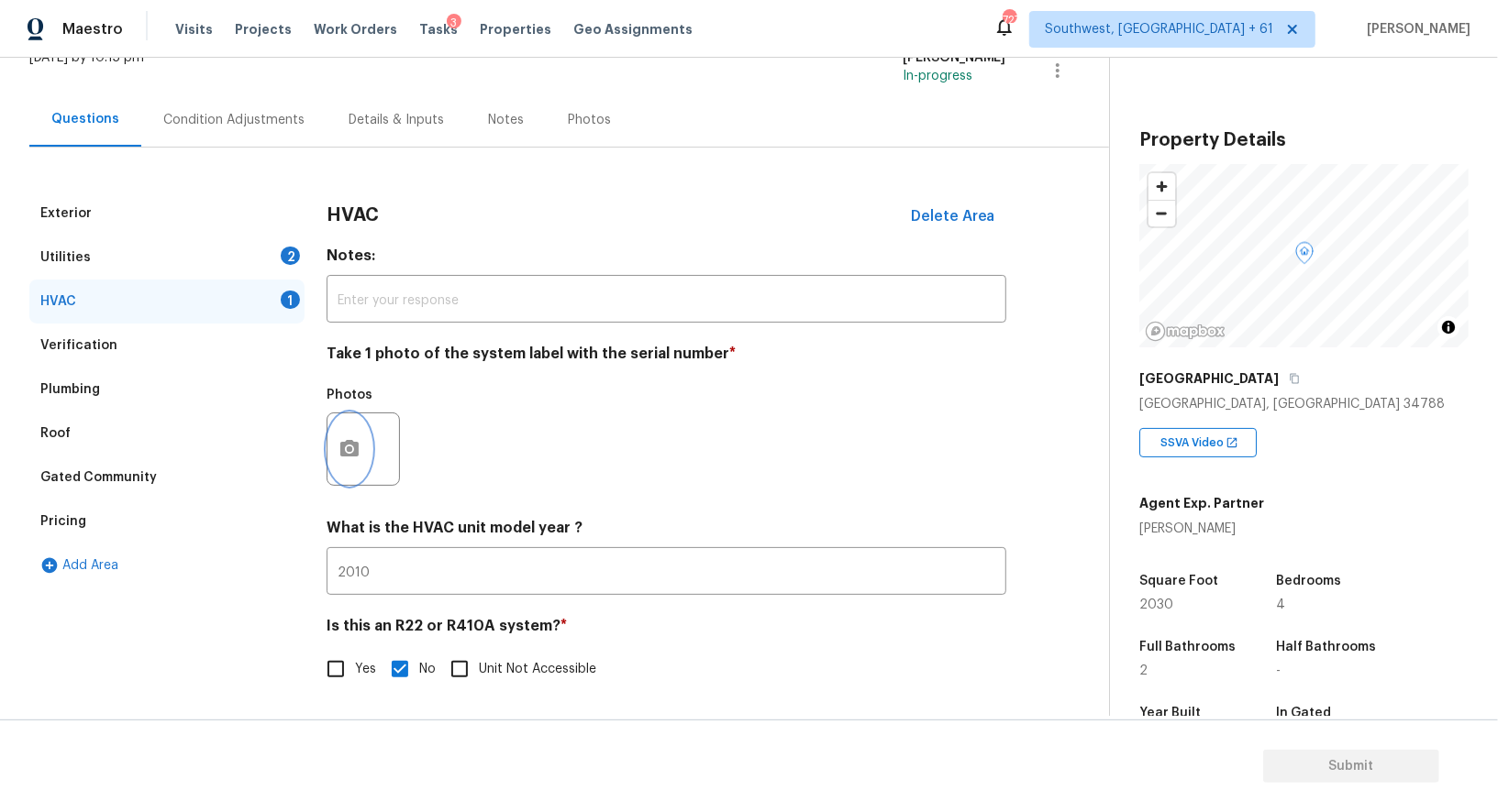
click at [350, 462] on button "button" at bounding box center [349, 449] width 44 height 72
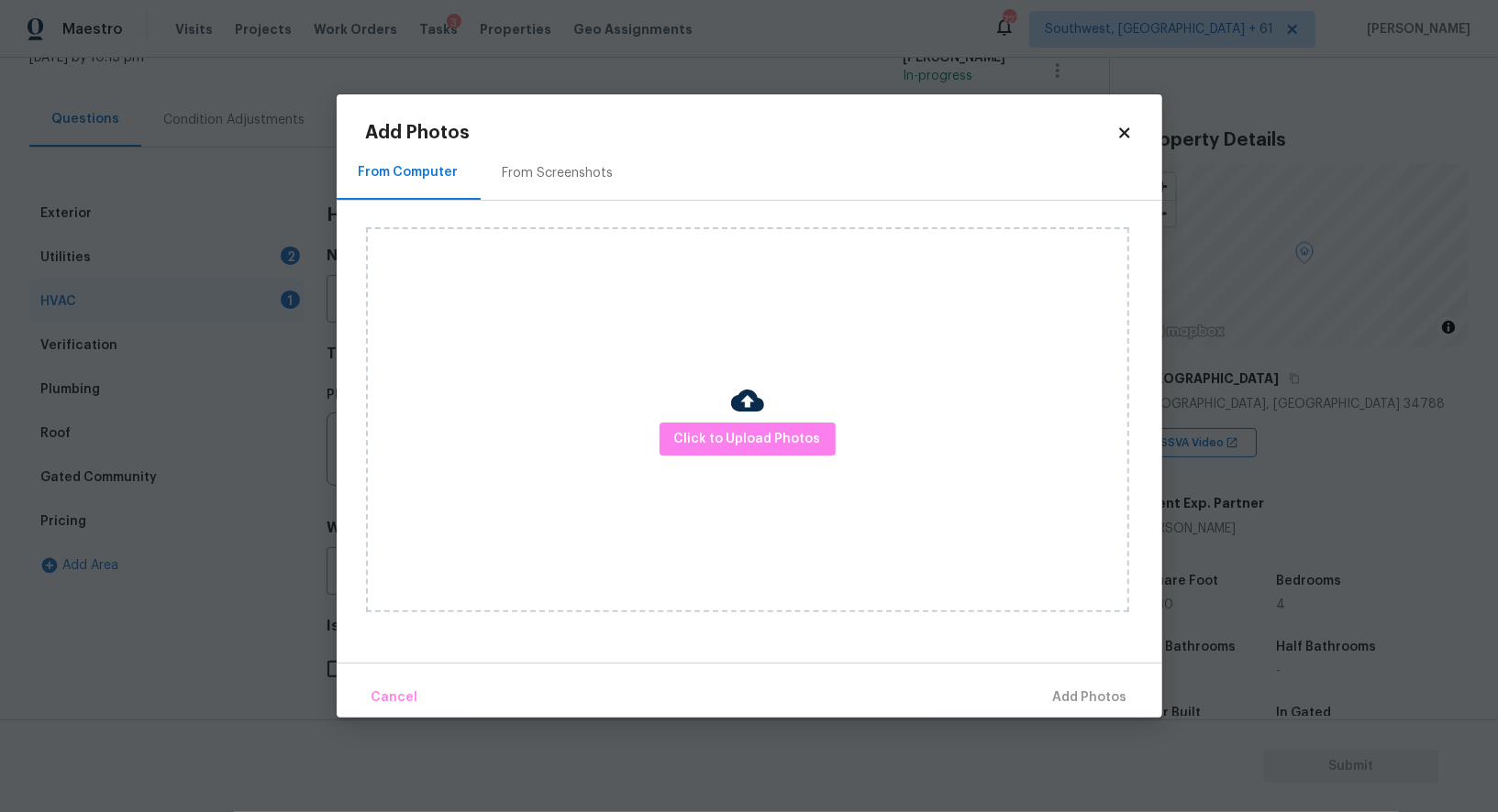
click at [774, 464] on div "Click to Upload Photos" at bounding box center [747, 419] width 763 height 385
click at [774, 458] on div "Click to Upload Photos" at bounding box center [747, 419] width 763 height 385
click at [767, 427] on button "Click to Upload Photos" at bounding box center [747, 440] width 176 height 34
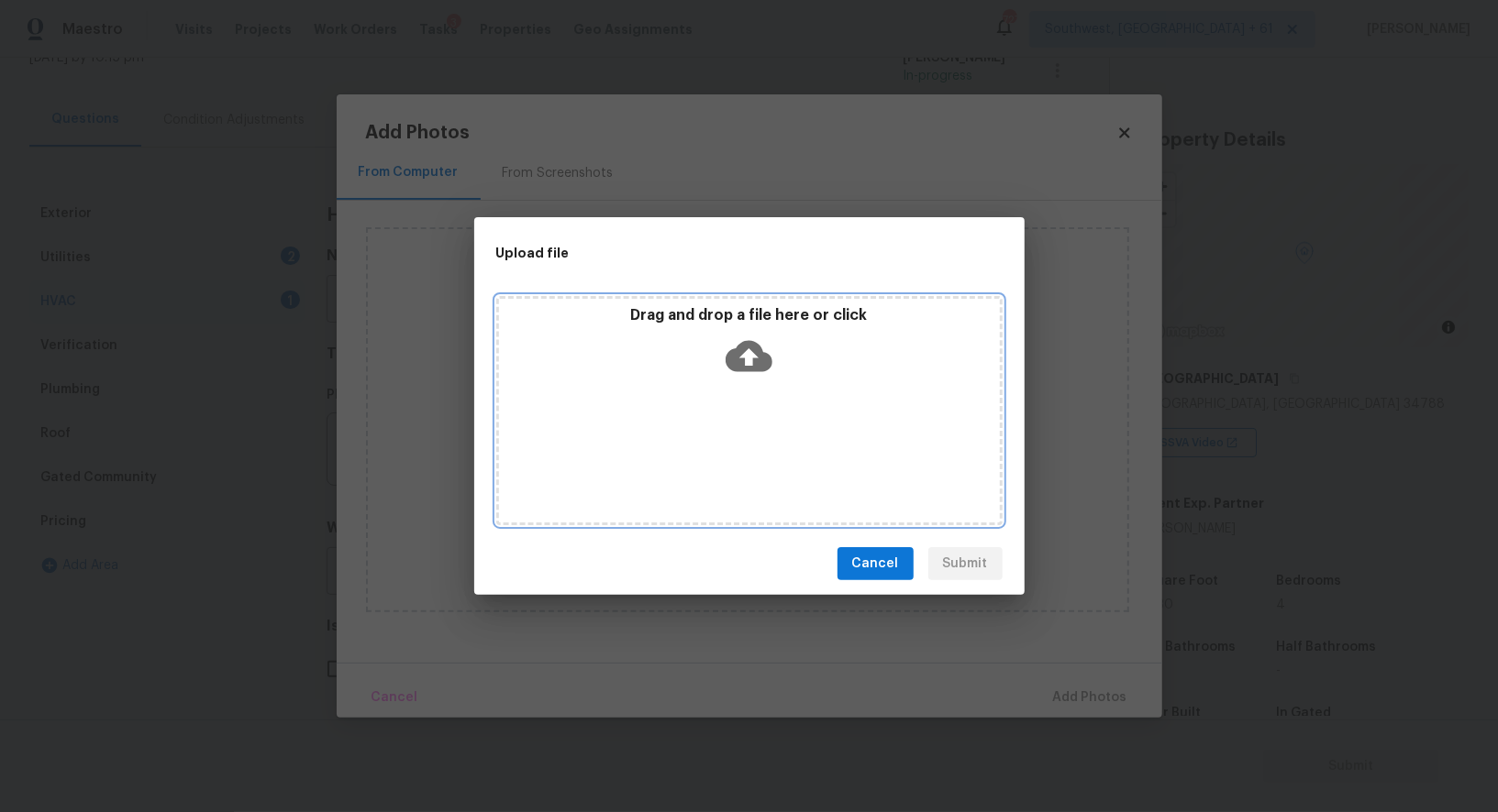
click at [758, 359] on icon at bounding box center [748, 356] width 46 height 31
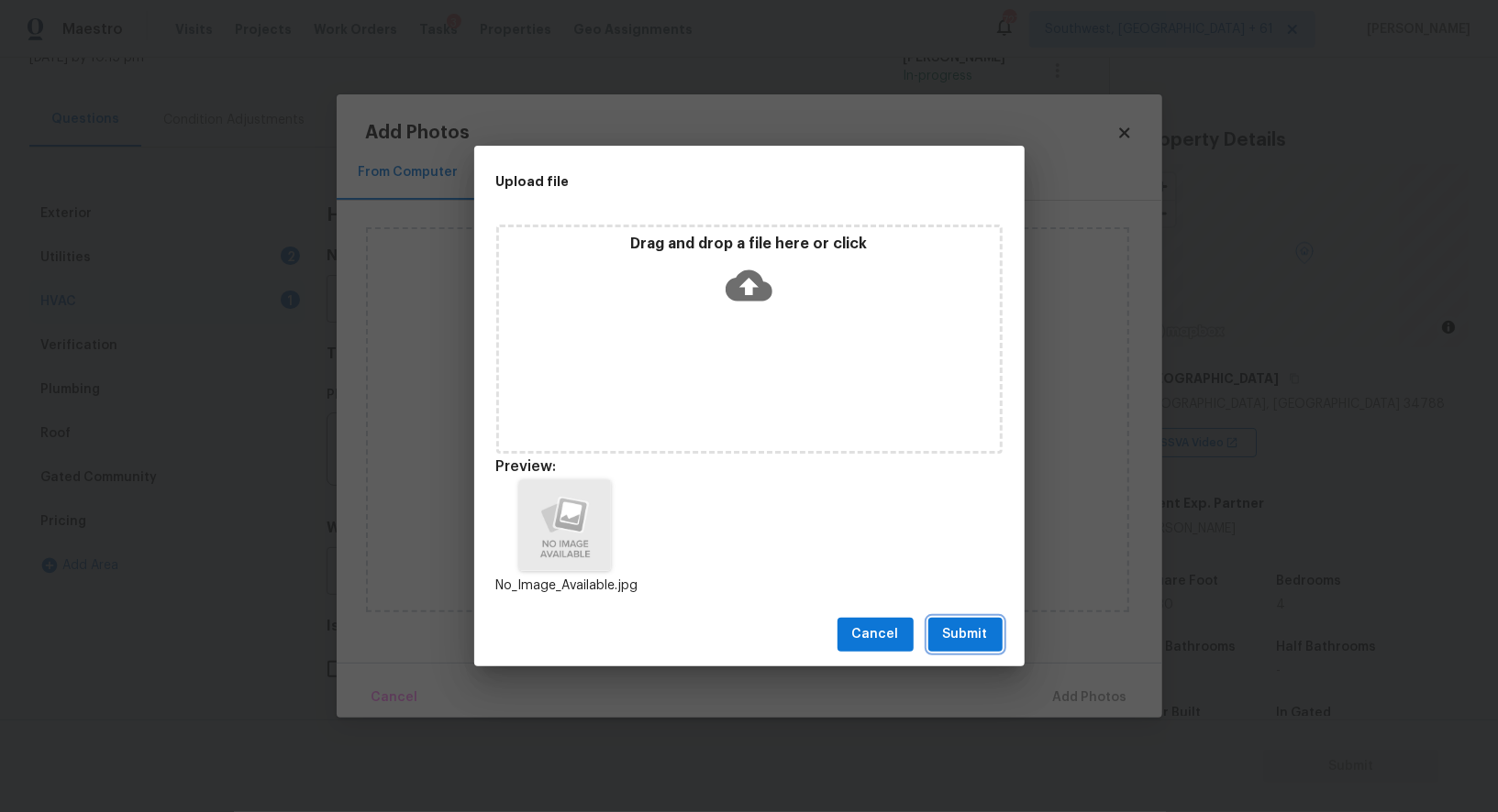
click at [974, 638] on span "Submit" at bounding box center [966, 634] width 45 height 23
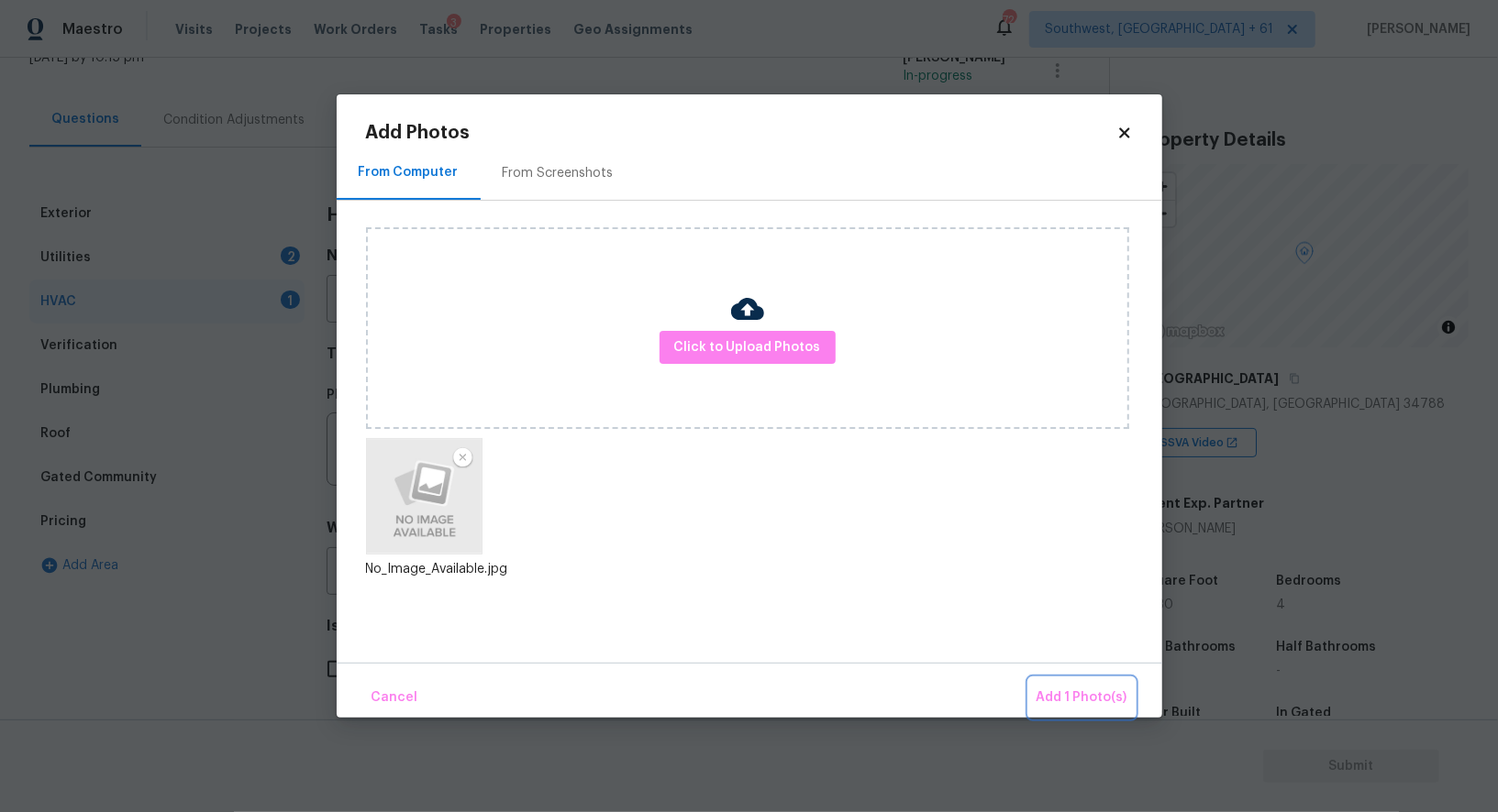
click at [1069, 679] on button "Add 1 Photo(s)" at bounding box center [1082, 699] width 106 height 40
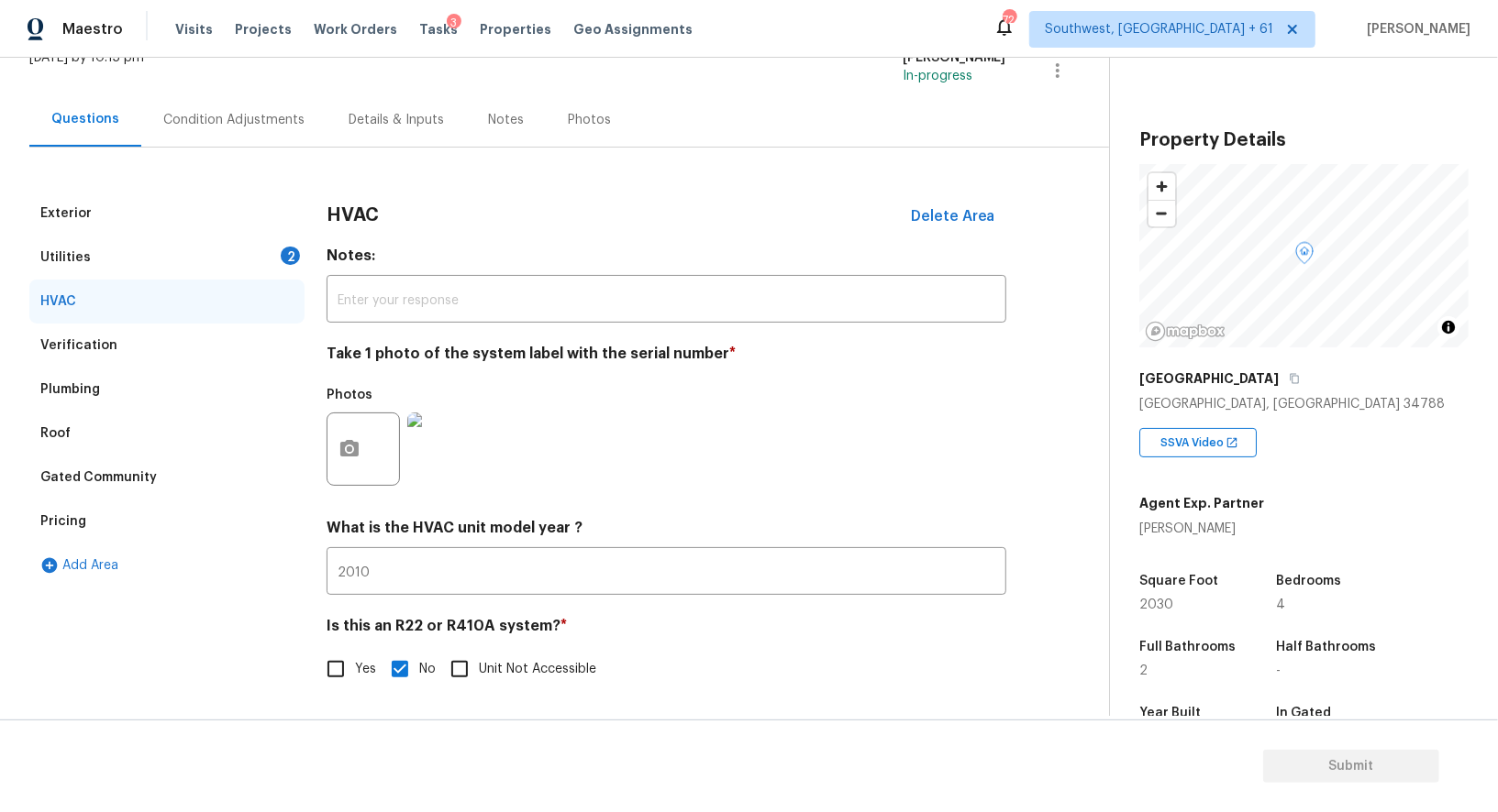
click at [282, 274] on div "Utilities 2" at bounding box center [166, 257] width 275 height 44
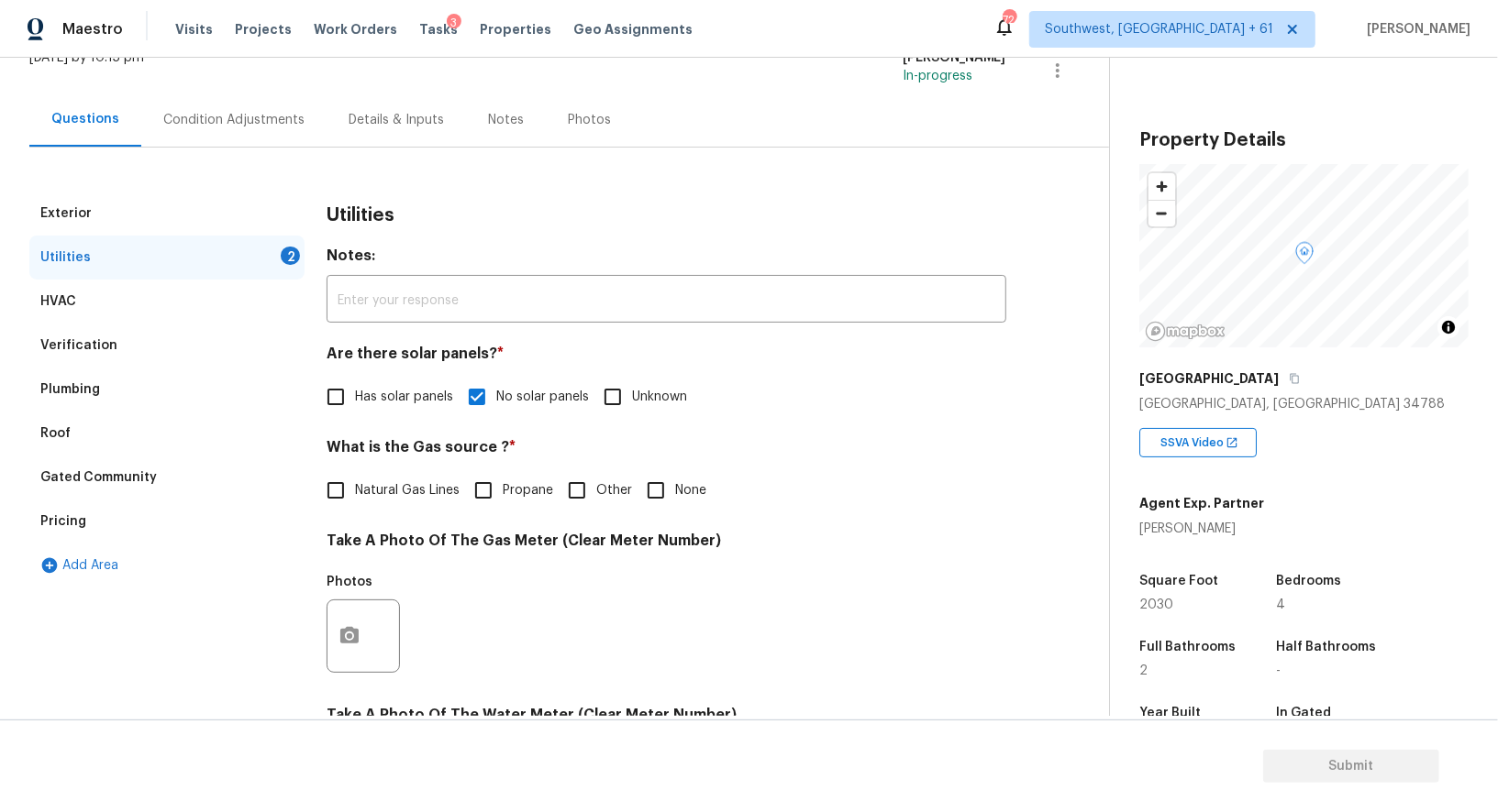
click at [287, 95] on div "Condition Adjustments" at bounding box center [234, 119] width 185 height 54
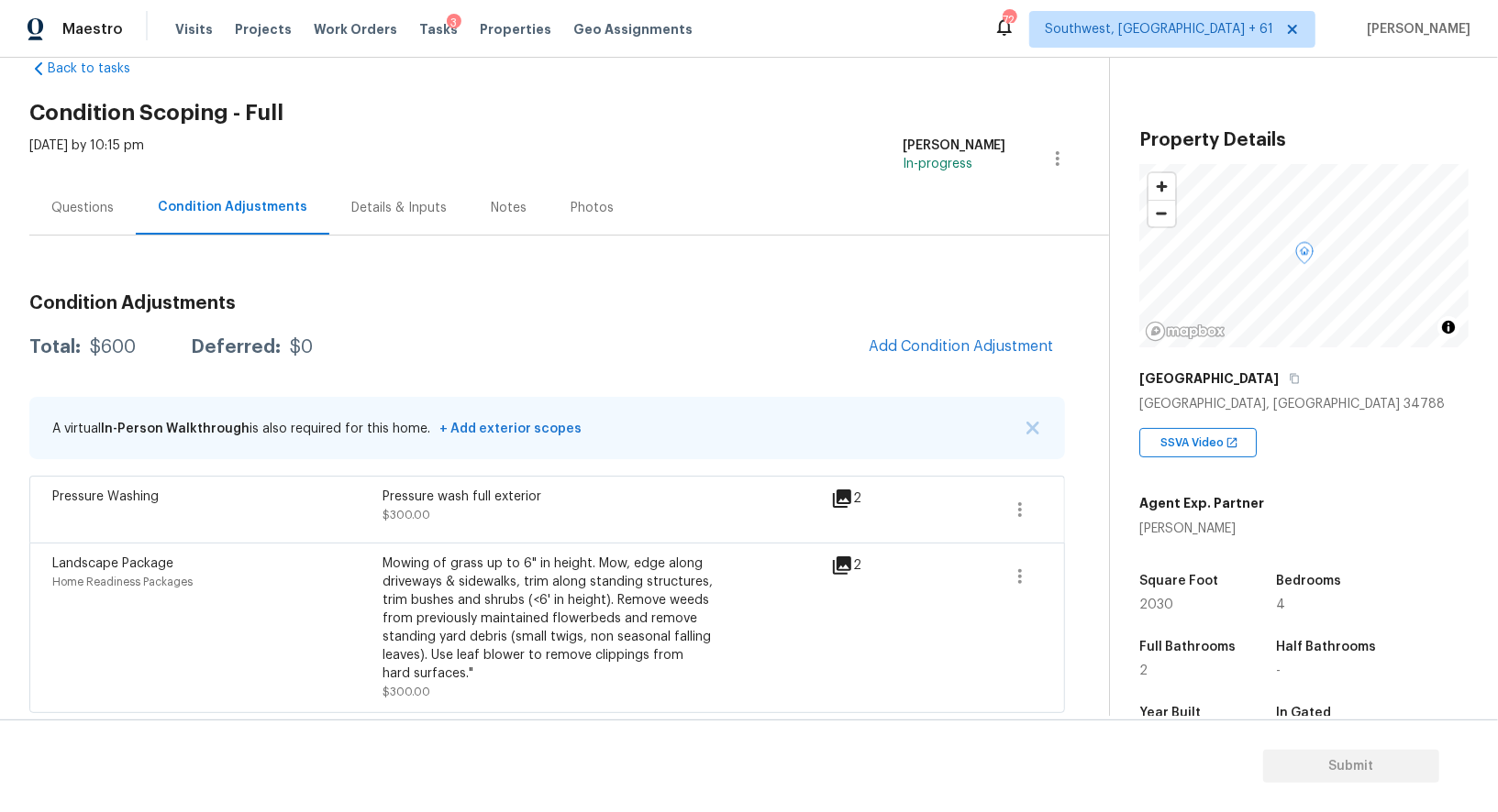
scroll to position [43, 0]
click at [928, 349] on span "Add Condition Adjustment" at bounding box center [961, 345] width 185 height 16
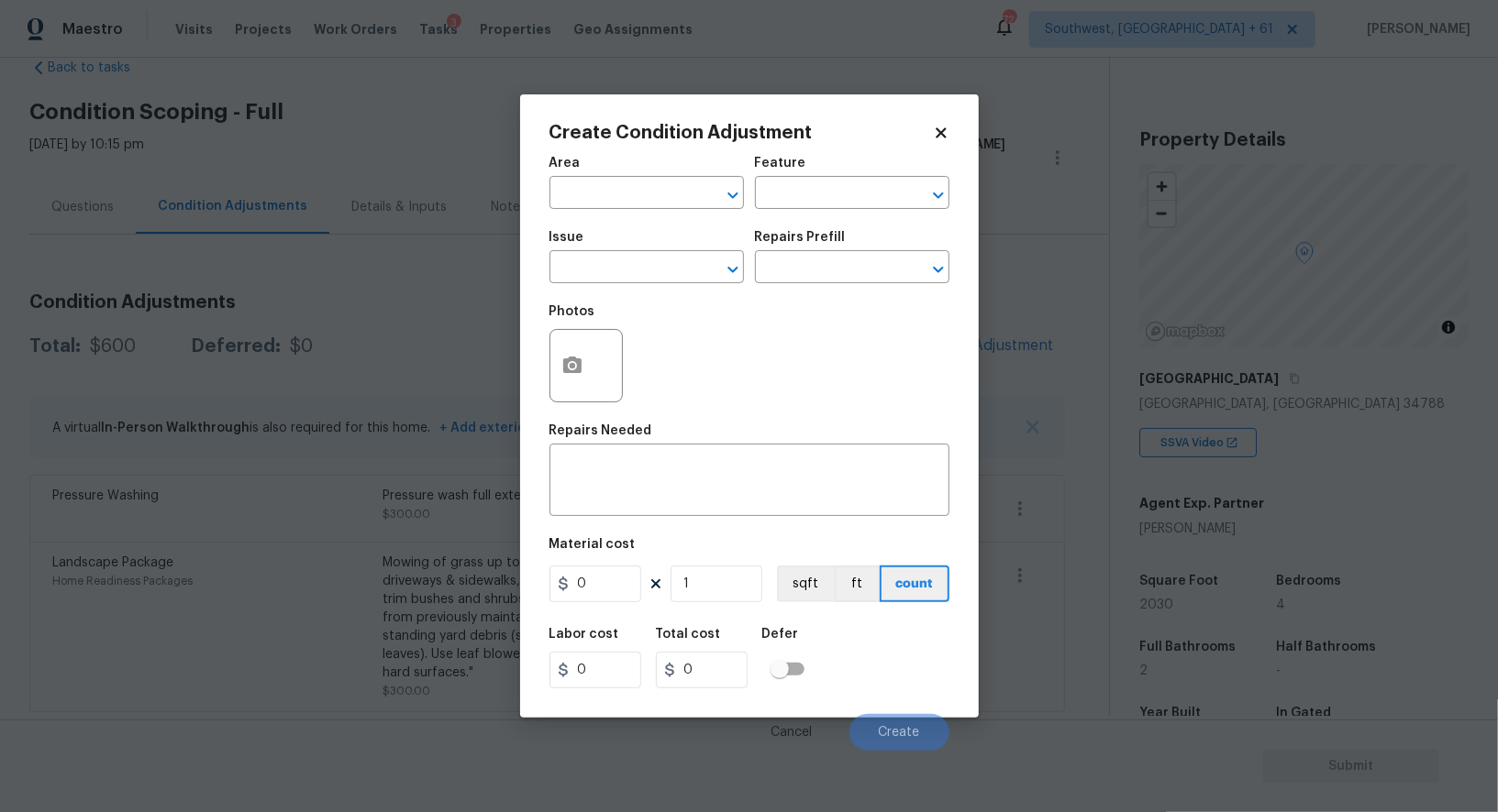
click at [632, 252] on div "Issue" at bounding box center [647, 242] width 195 height 24
click at [625, 271] on input "text" at bounding box center [620, 269] width 143 height 28
click at [638, 360] on li "Debris/garbage on site" at bounding box center [647, 356] width 195 height 30
type input "Debris/garbage on site"
click at [799, 264] on input "text" at bounding box center [826, 269] width 143 height 28
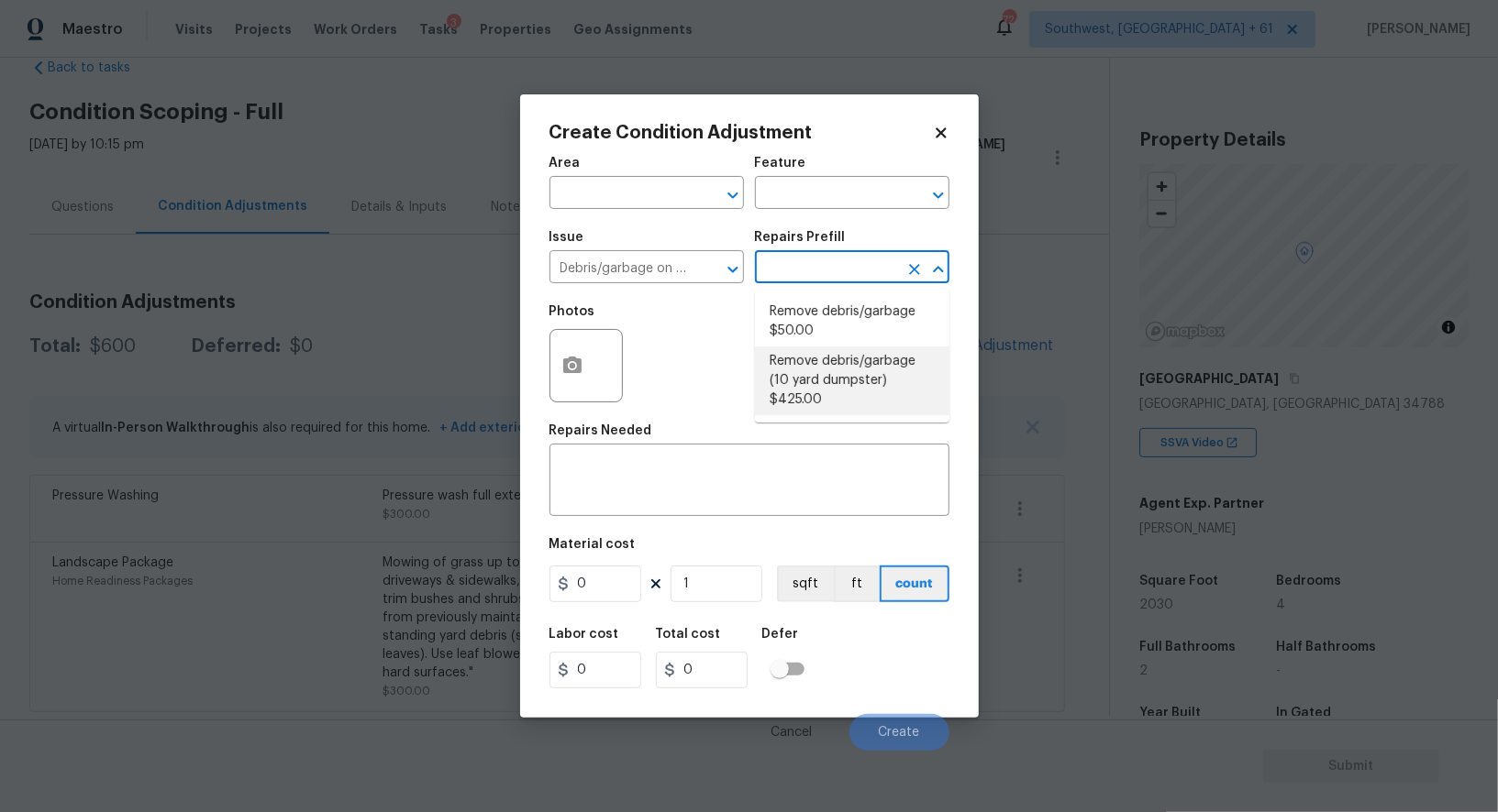
click at [809, 325] on li "Remove debris/garbage $50.00" at bounding box center [852, 321] width 195 height 49
type textarea "Remove, haul off, and properly dispose of any debris left by seller to offsite …"
type input "50"
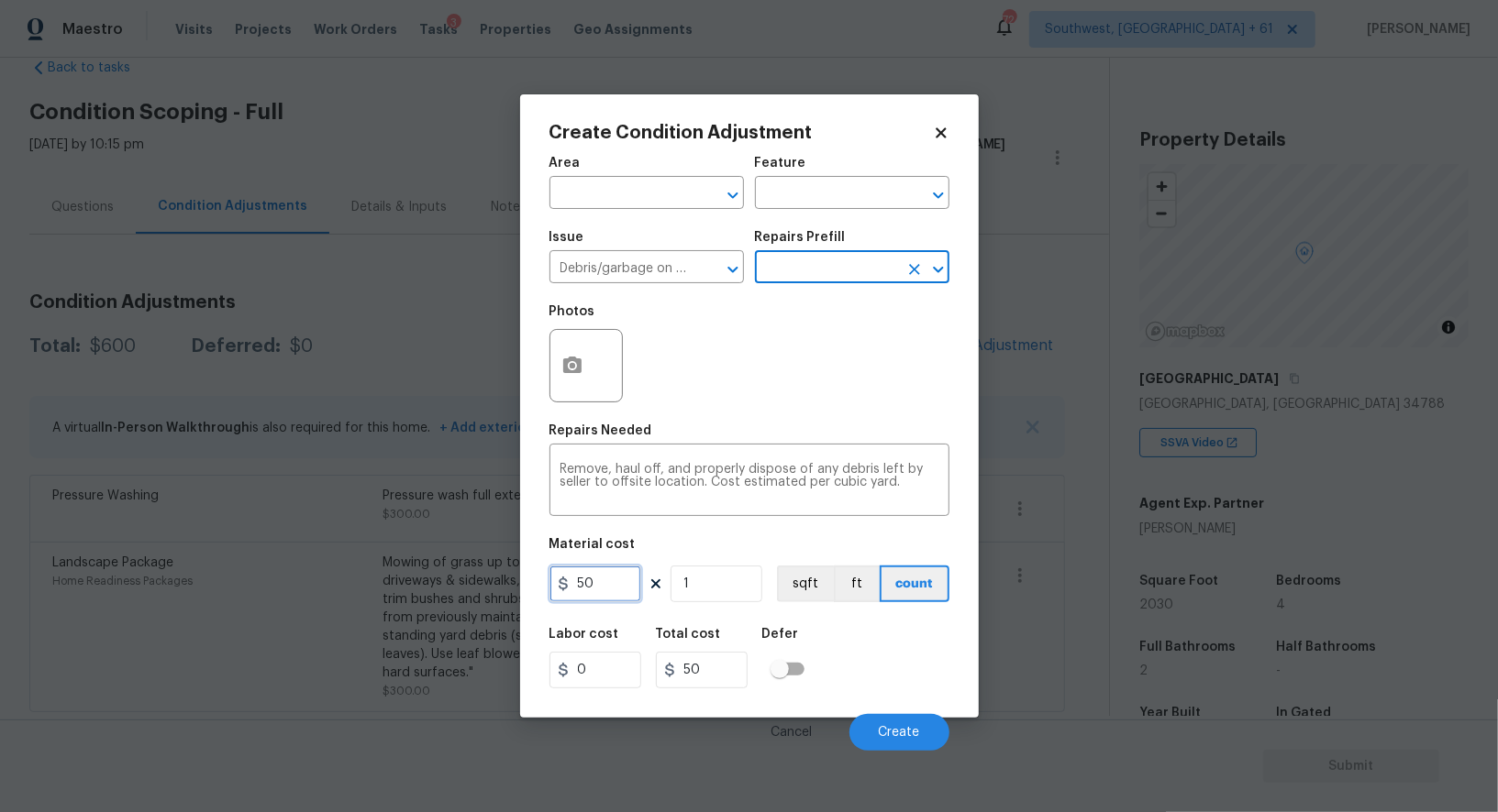
click at [611, 574] on input "50" at bounding box center [595, 583] width 92 height 37
type input "1000"
click at [707, 676] on input "50" at bounding box center [701, 669] width 92 height 37
type input "1000"
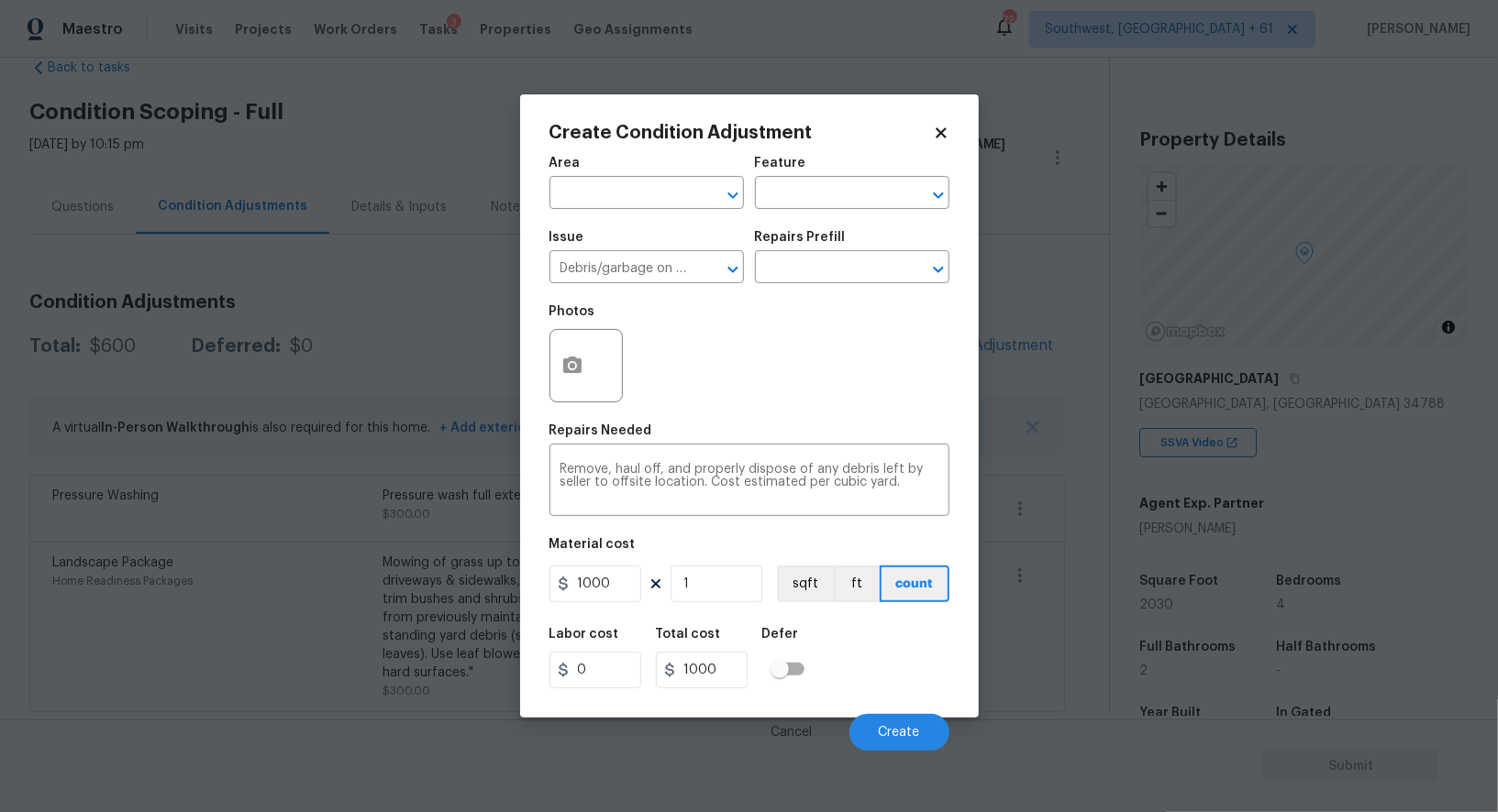
click at [548, 380] on div "Create Condition Adjustment Area ​ Feature ​ Issue Debris/garbage on site ​ Rep…" at bounding box center [749, 406] width 459 height 623
click at [561, 377] on icon "button" at bounding box center [571, 365] width 22 height 22
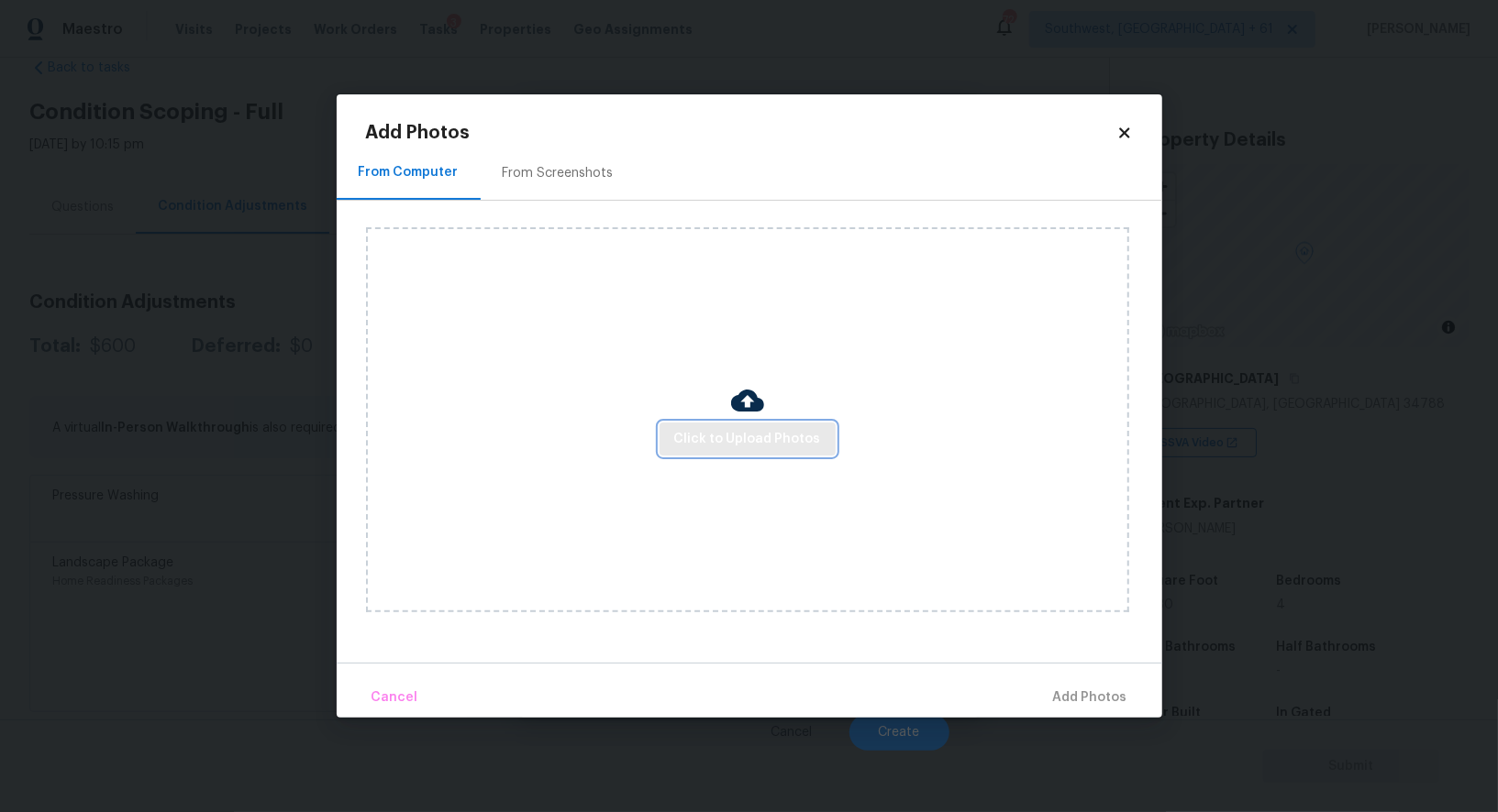
click at [694, 432] on span "Click to Upload Photos" at bounding box center [747, 440] width 147 height 23
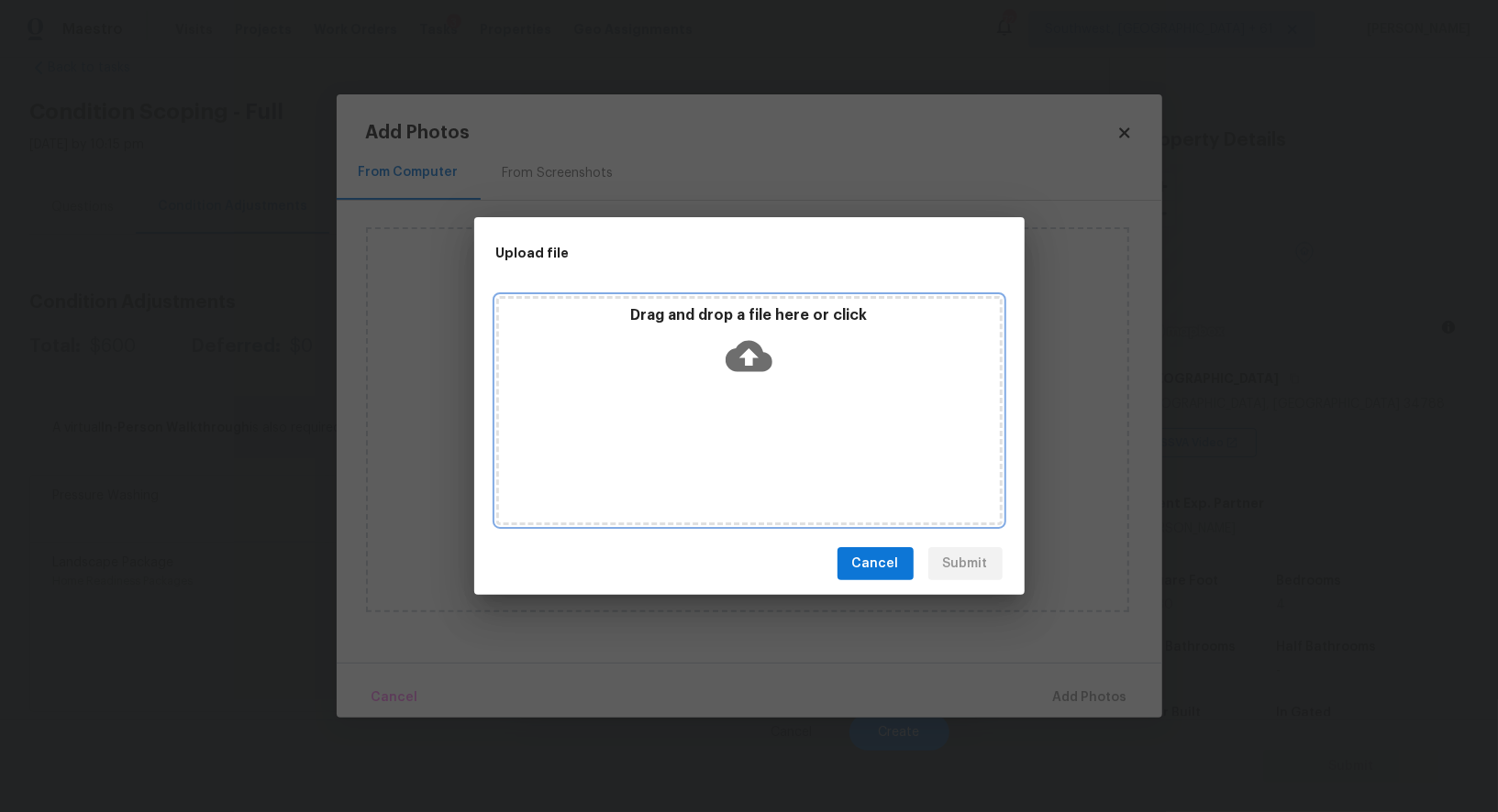
click at [723, 380] on div "Drag and drop a file here or click" at bounding box center [749, 345] width 500 height 78
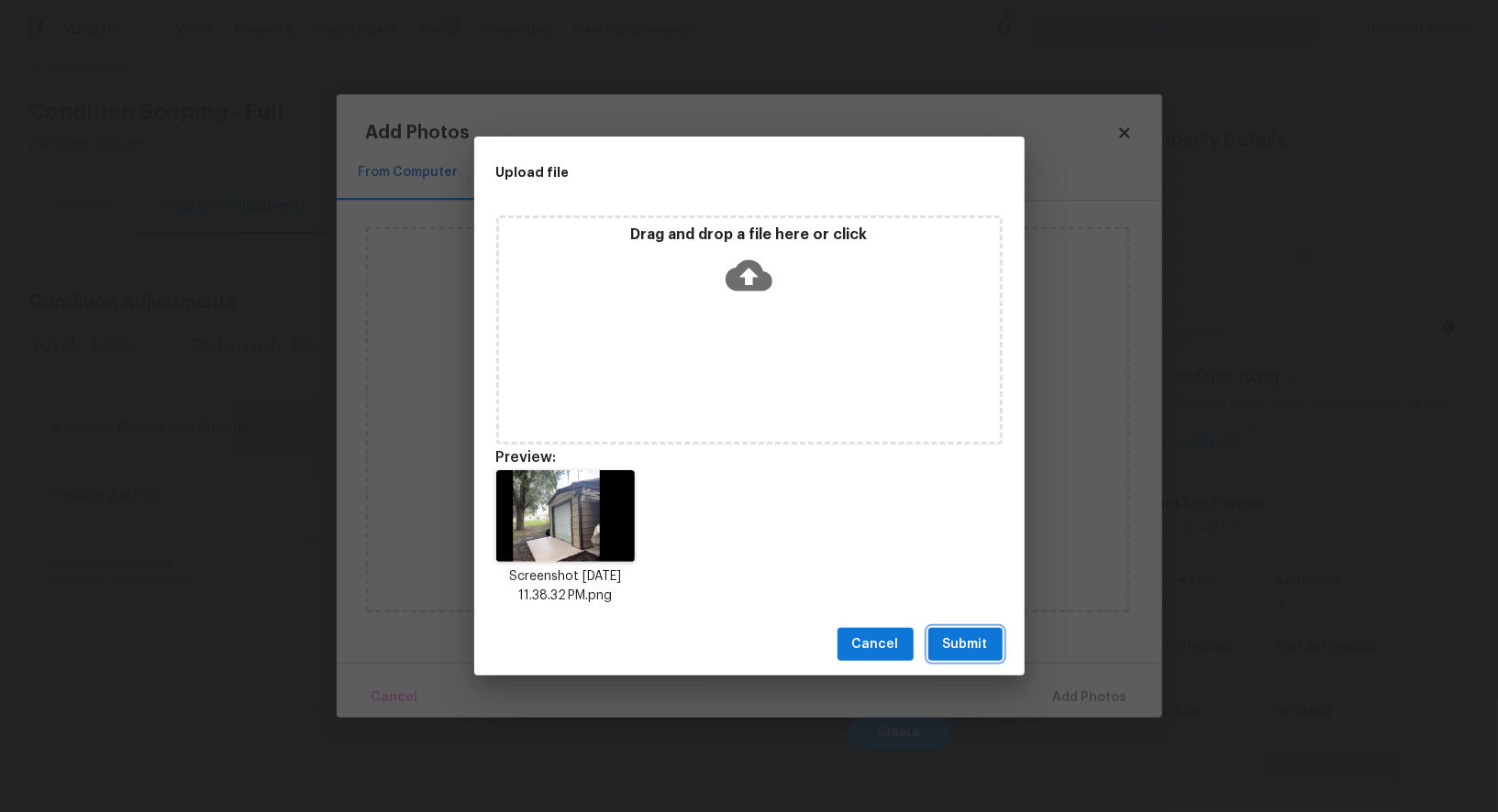
click at [964, 653] on span "Submit" at bounding box center [966, 645] width 45 height 23
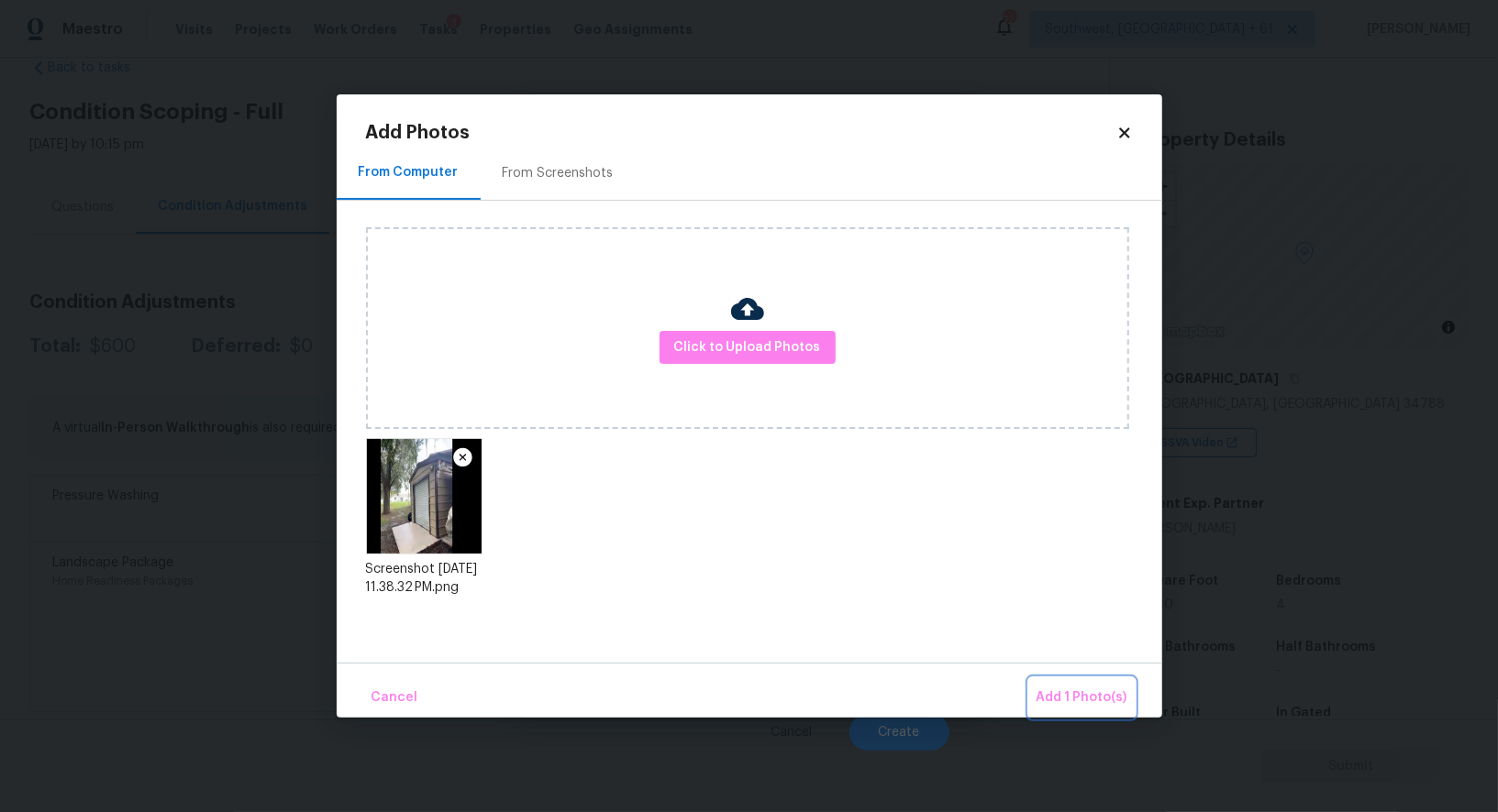
click at [1083, 692] on span "Add 1 Photo(s)" at bounding box center [1082, 698] width 91 height 23
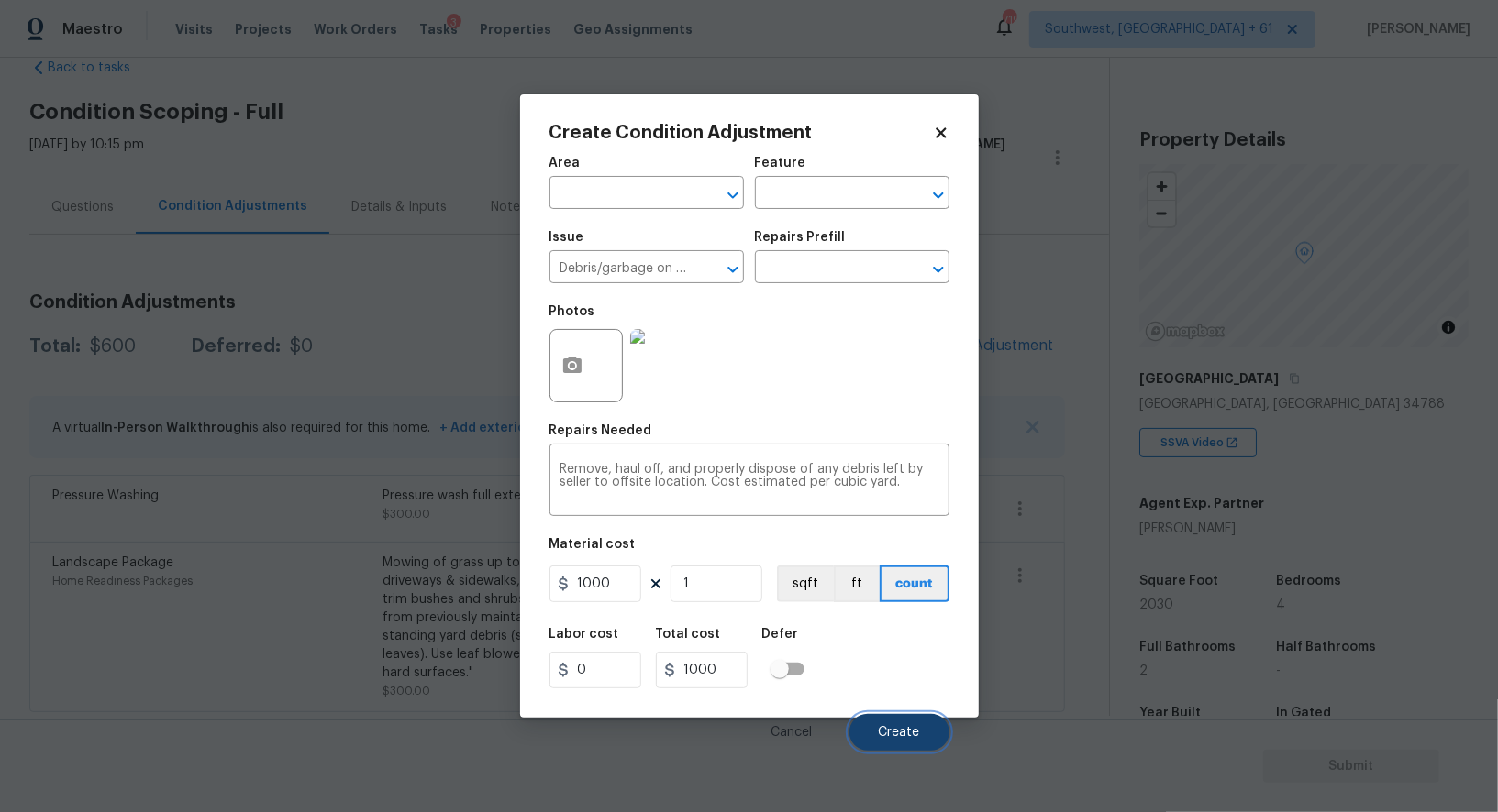
click at [900, 728] on span "Create" at bounding box center [899, 733] width 42 height 14
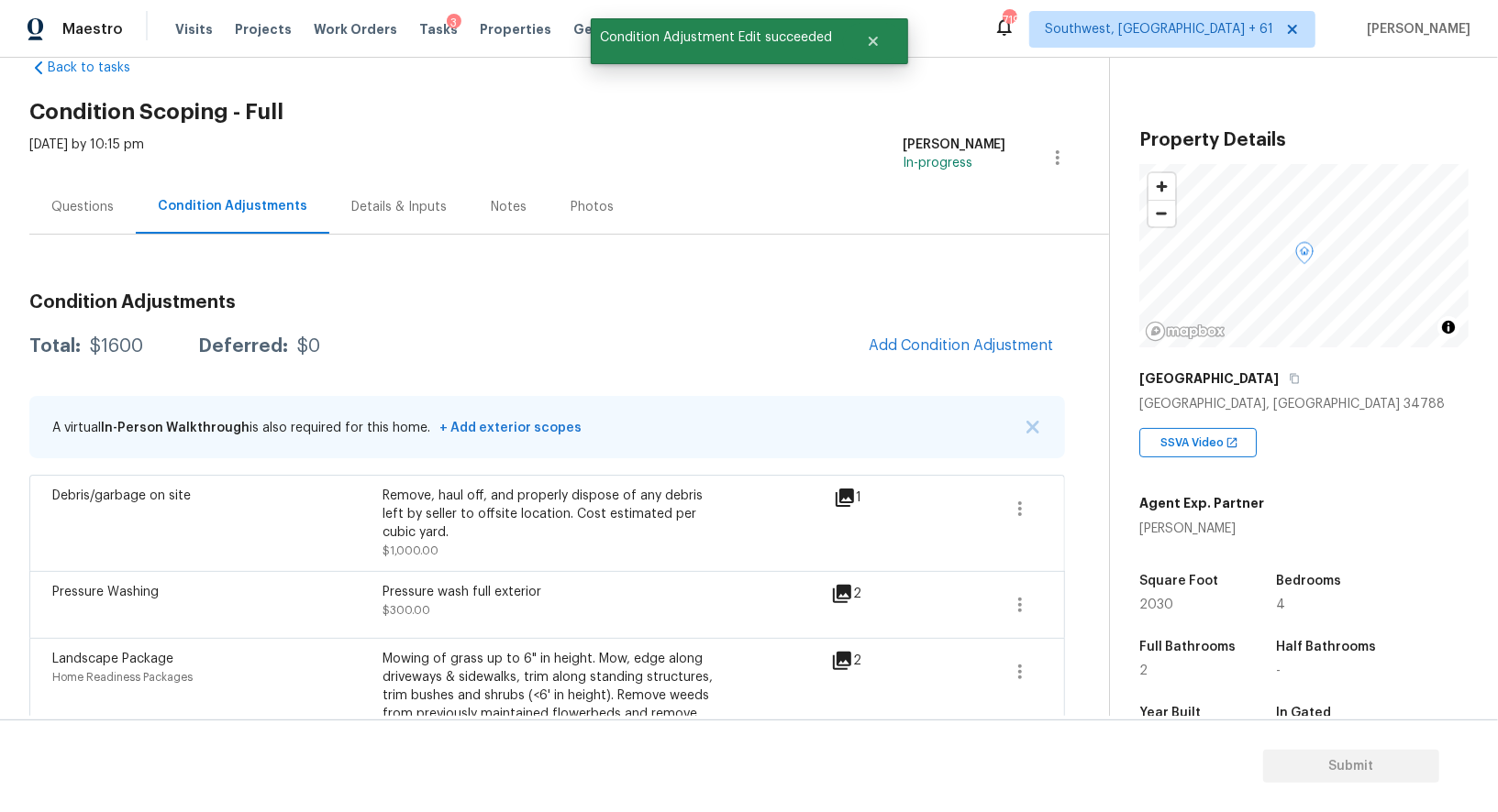
click at [101, 225] on div "Questions" at bounding box center [82, 206] width 106 height 54
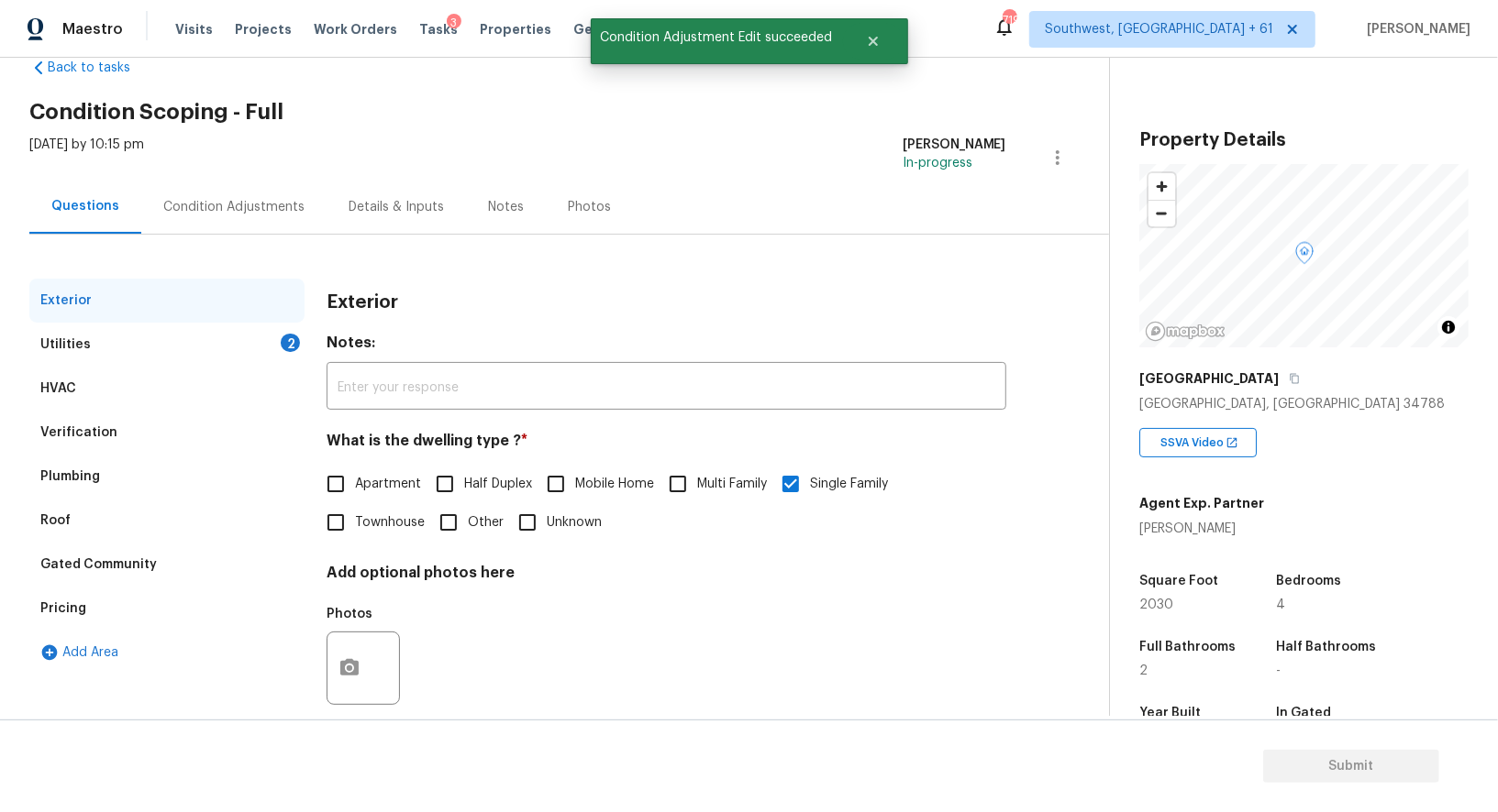
click at [133, 609] on div "Pricing" at bounding box center [166, 609] width 275 height 44
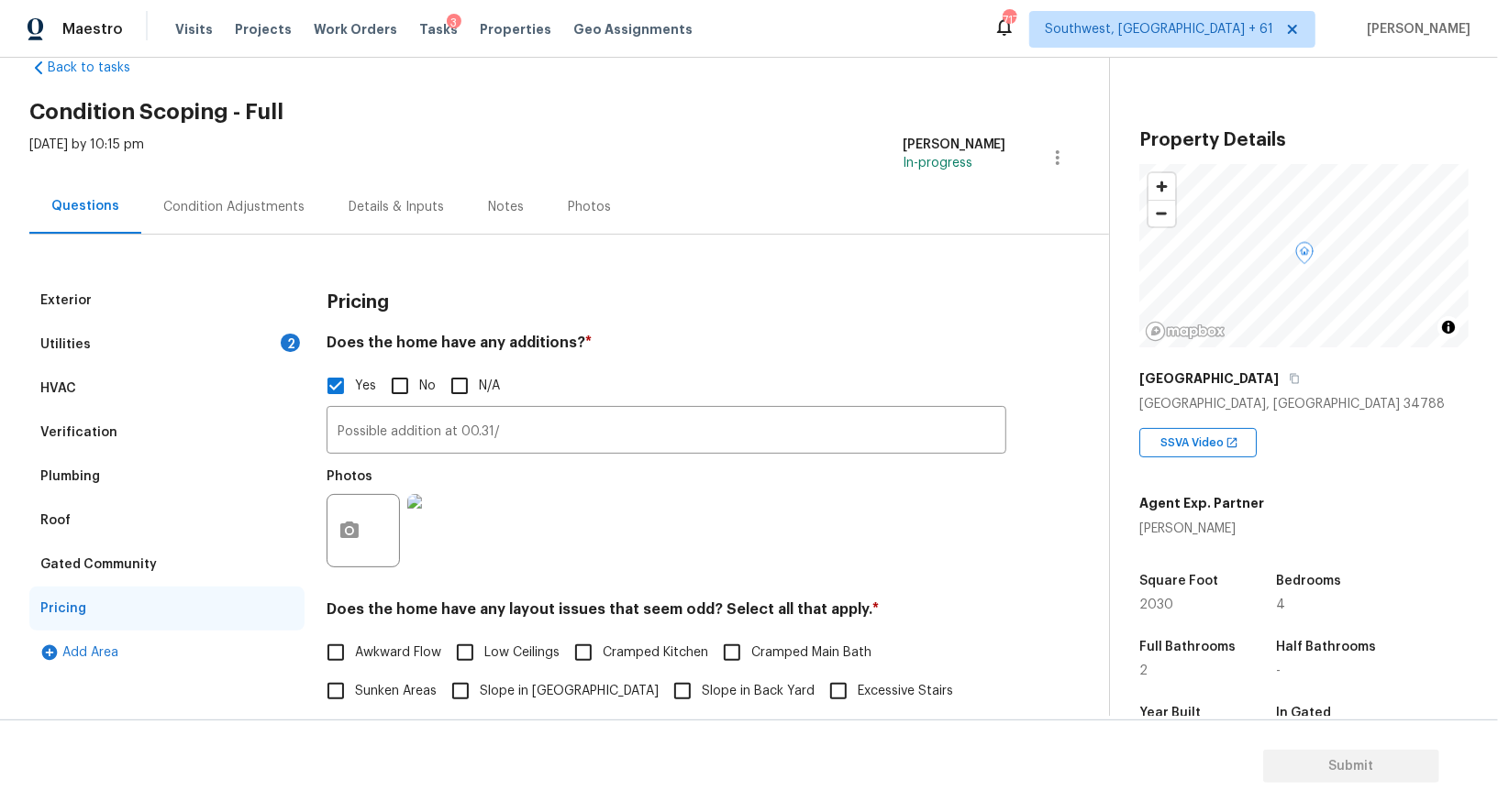
click at [253, 335] on div "Utilities 2" at bounding box center [166, 344] width 275 height 44
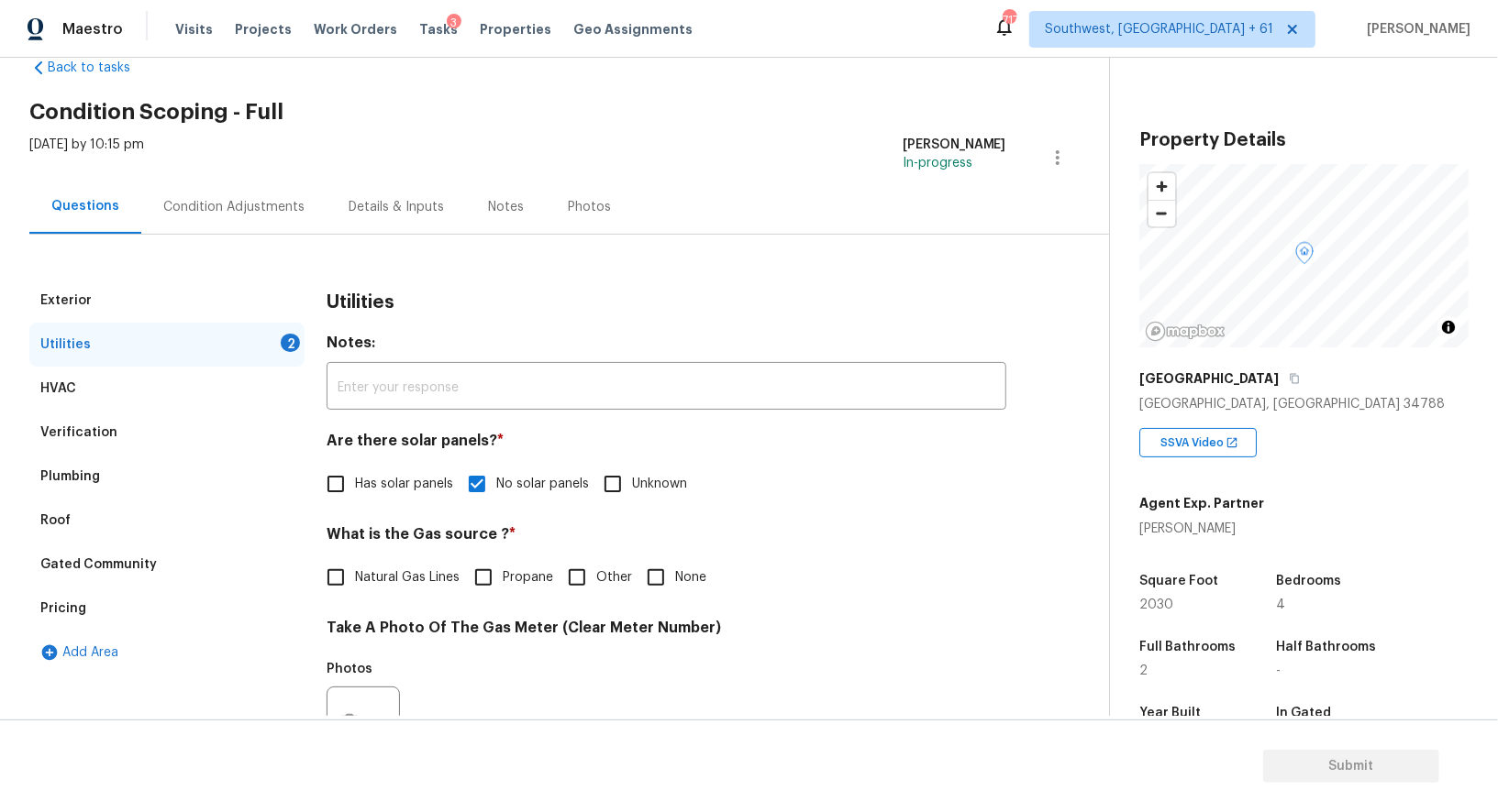
scroll to position [193, 0]
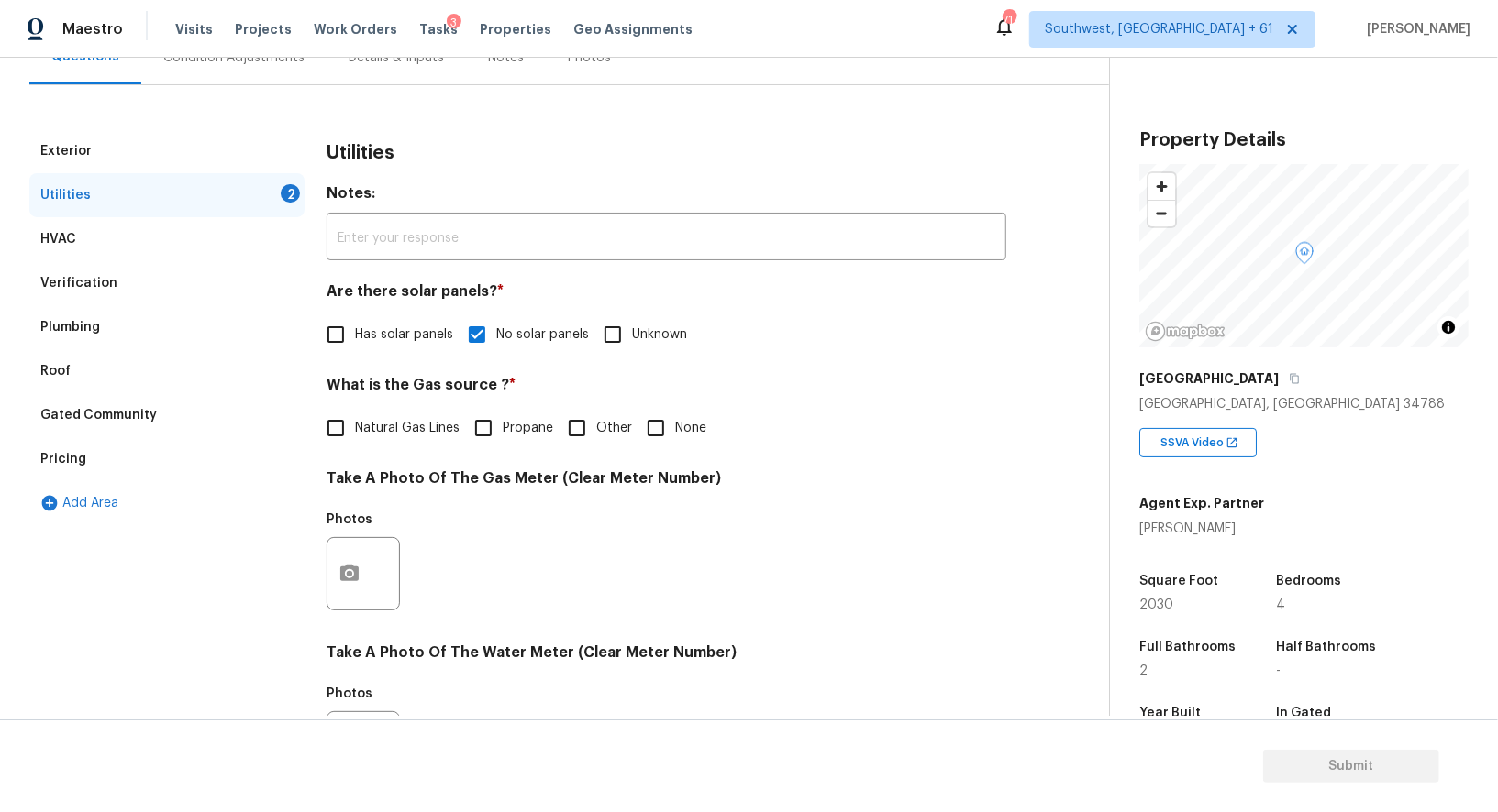
click at [662, 414] on input "None" at bounding box center [655, 428] width 39 height 39
checkbox input "true"
click at [341, 575] on icon "button" at bounding box center [349, 574] width 18 height 16
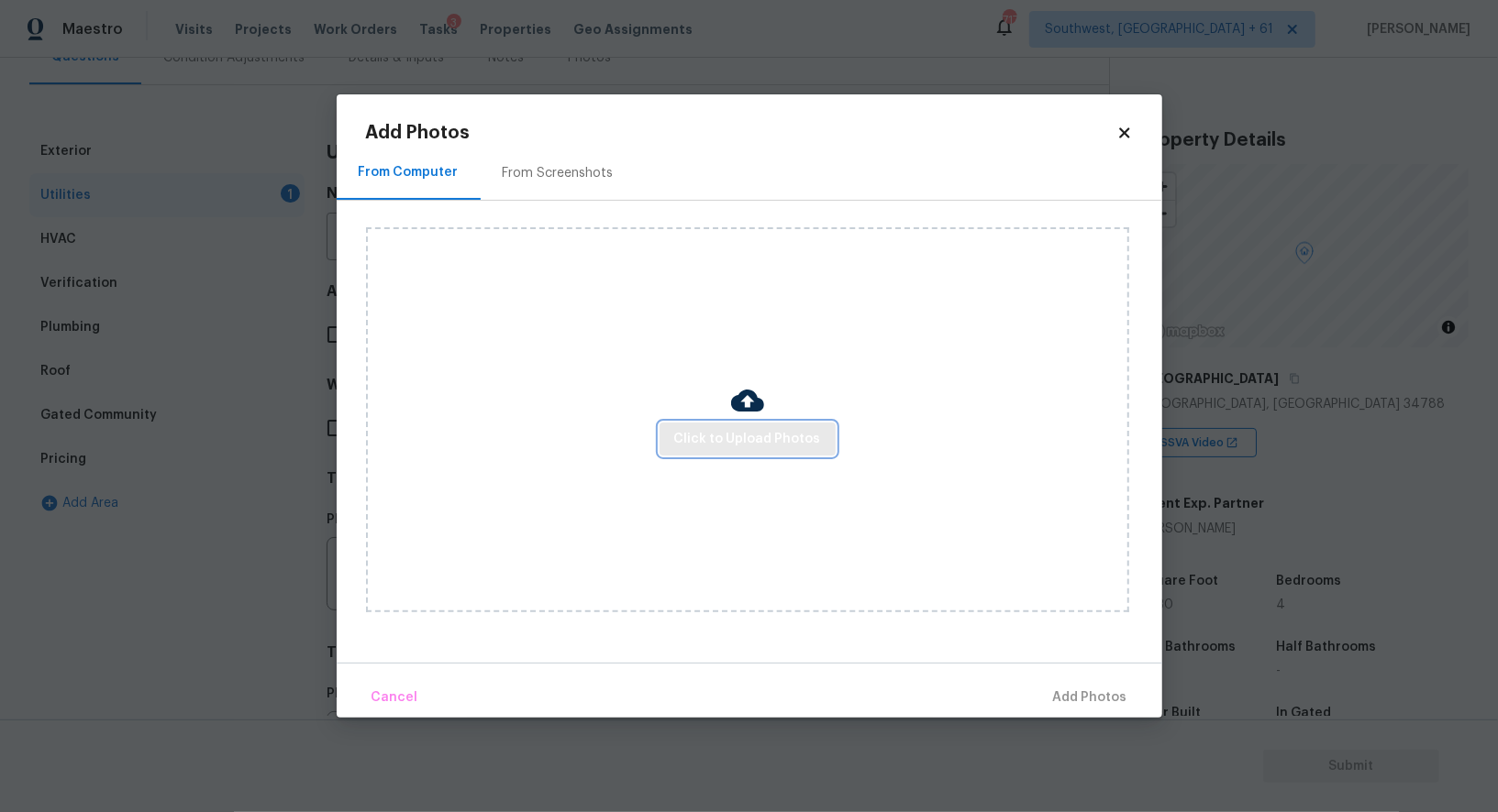
click at [704, 439] on span "Click to Upload Photos" at bounding box center [747, 440] width 147 height 23
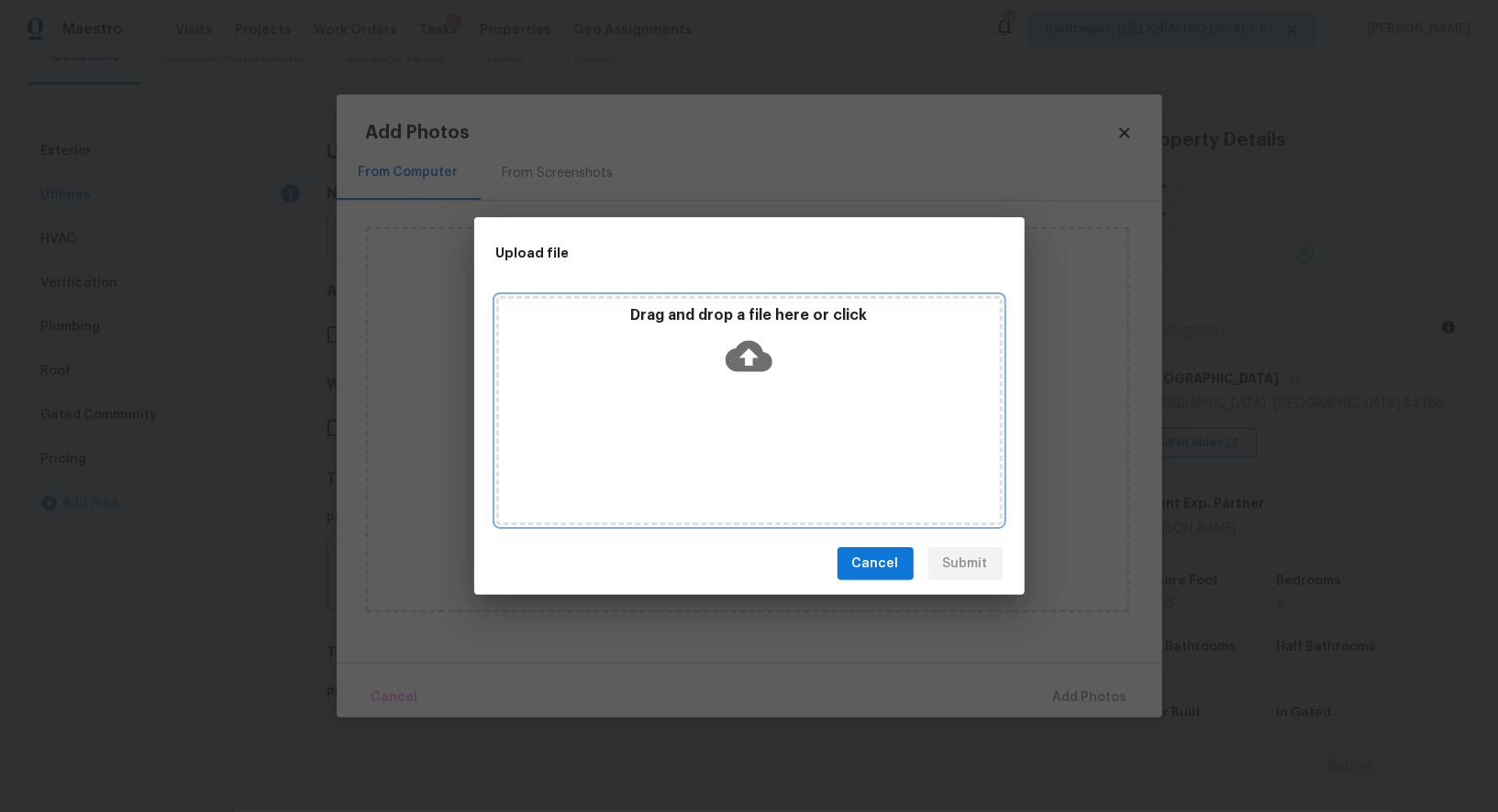
click at [764, 353] on icon at bounding box center [748, 356] width 46 height 31
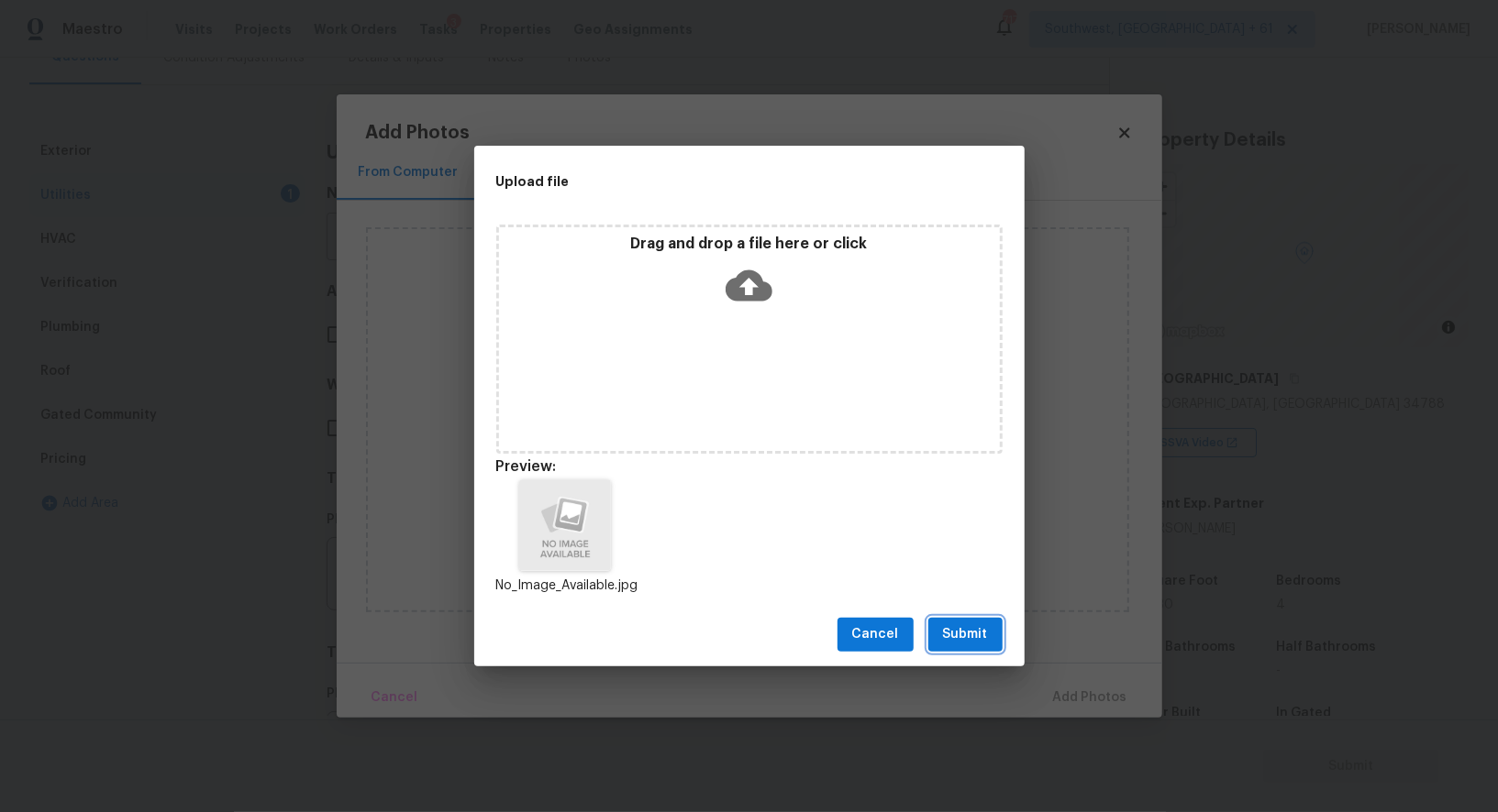
click at [980, 631] on span "Submit" at bounding box center [966, 634] width 45 height 23
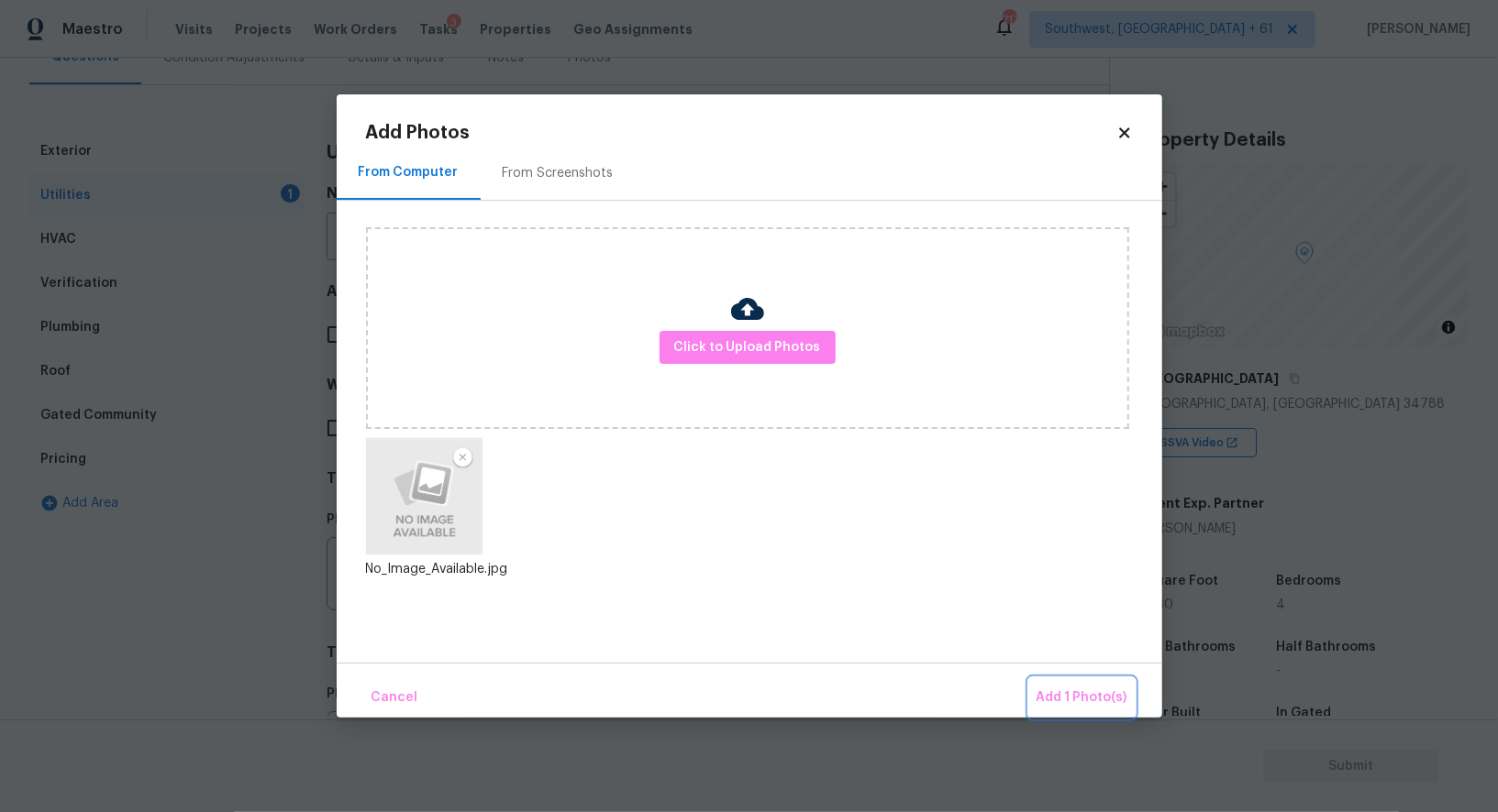
click at [1085, 694] on span "Add 1 Photo(s)" at bounding box center [1082, 698] width 91 height 23
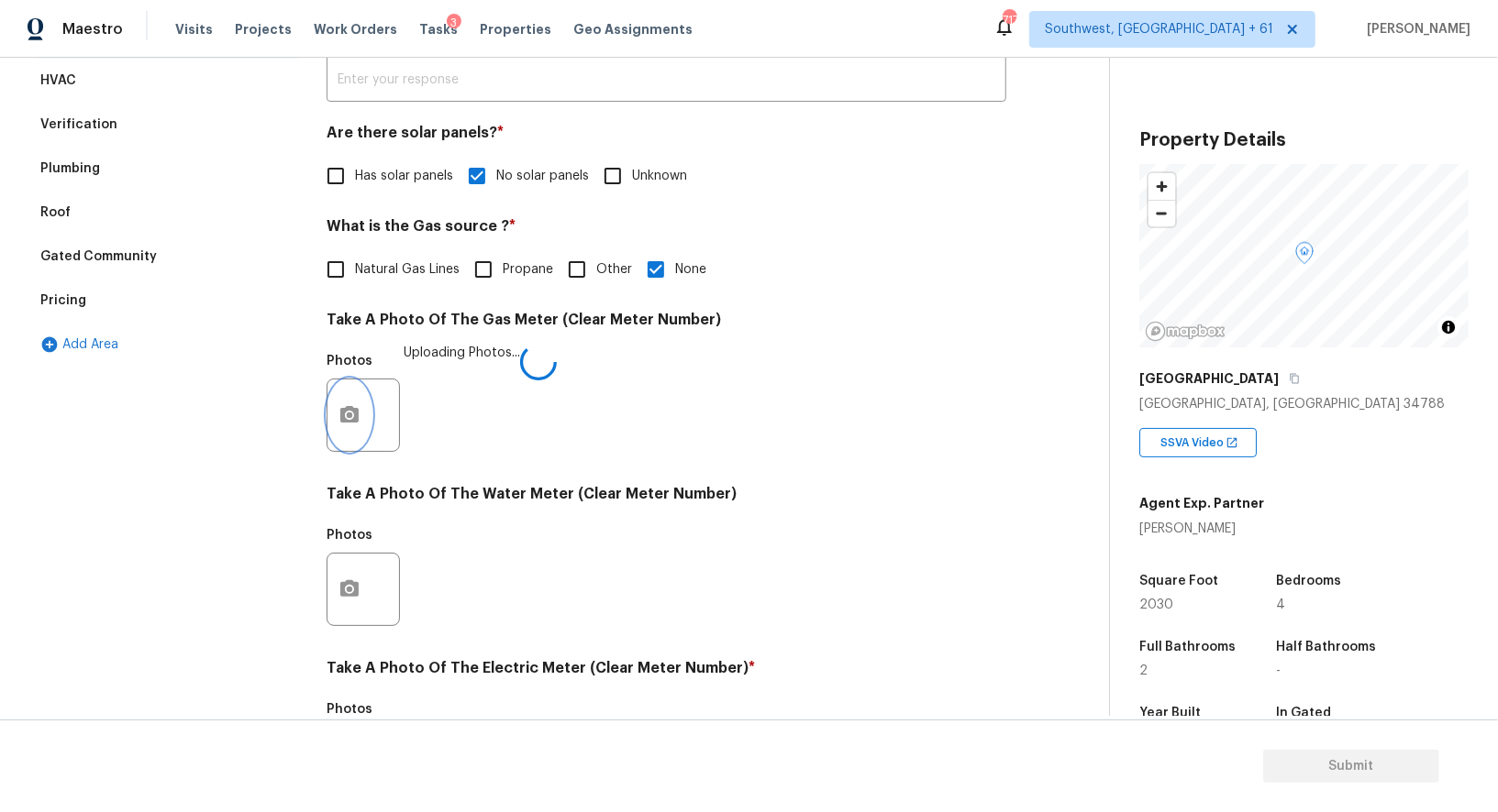
scroll to position [566, 0]
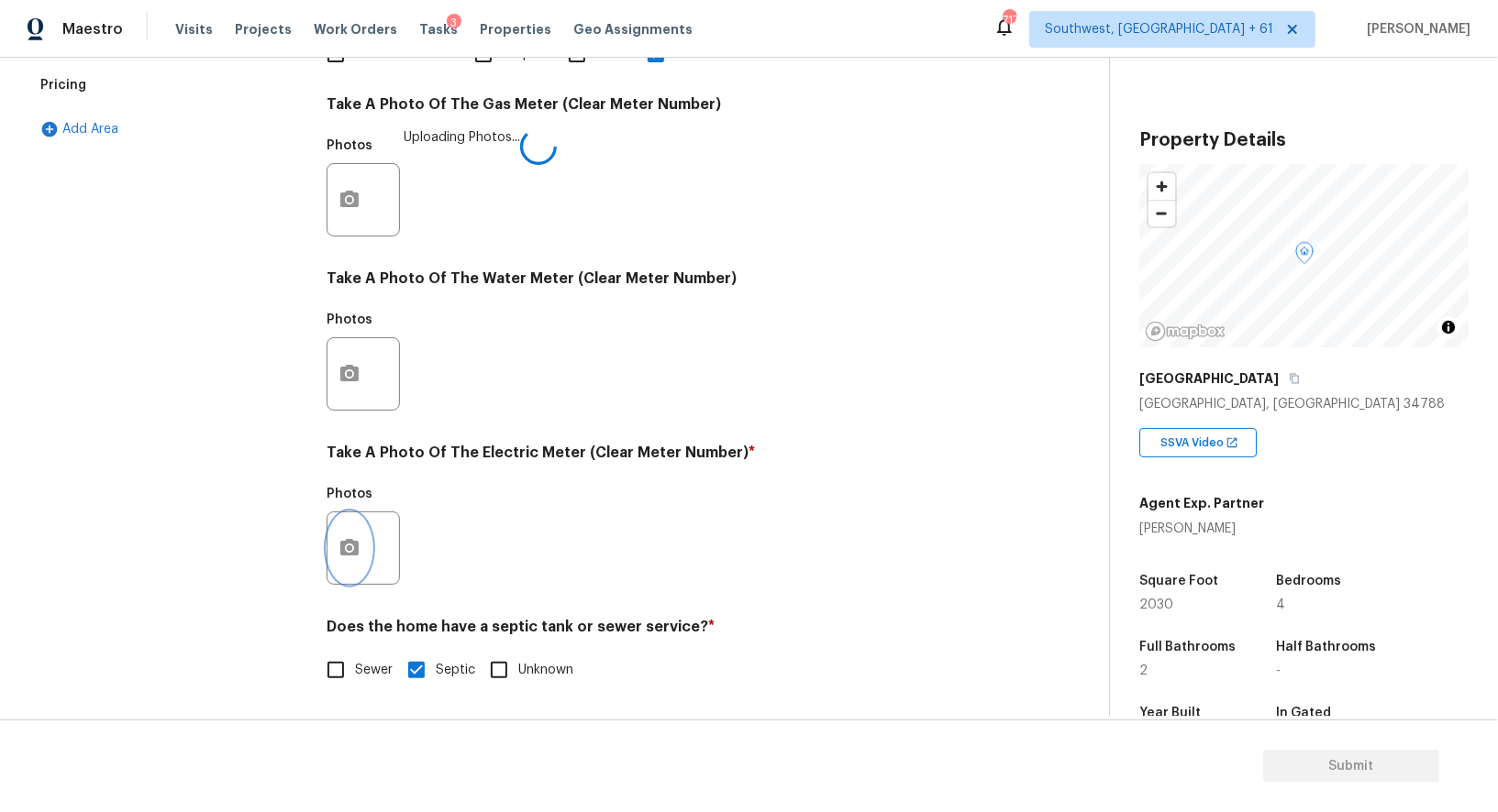
click at [345, 527] on button "button" at bounding box center [349, 548] width 44 height 72
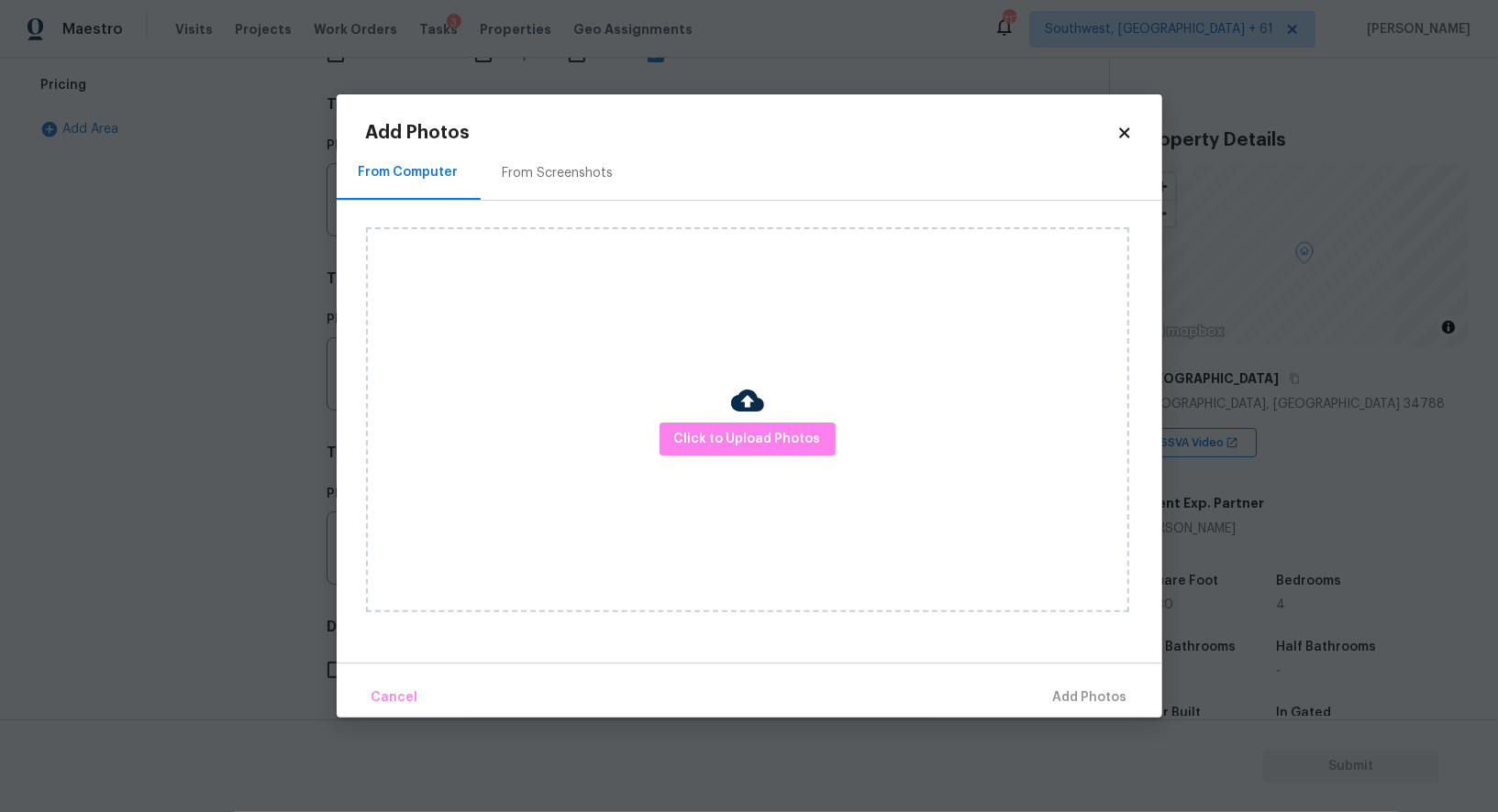
click at [729, 418] on div "Click to Upload Photos" at bounding box center [747, 419] width 763 height 385
click at [726, 451] on button "Click to Upload Photos" at bounding box center [747, 440] width 176 height 34
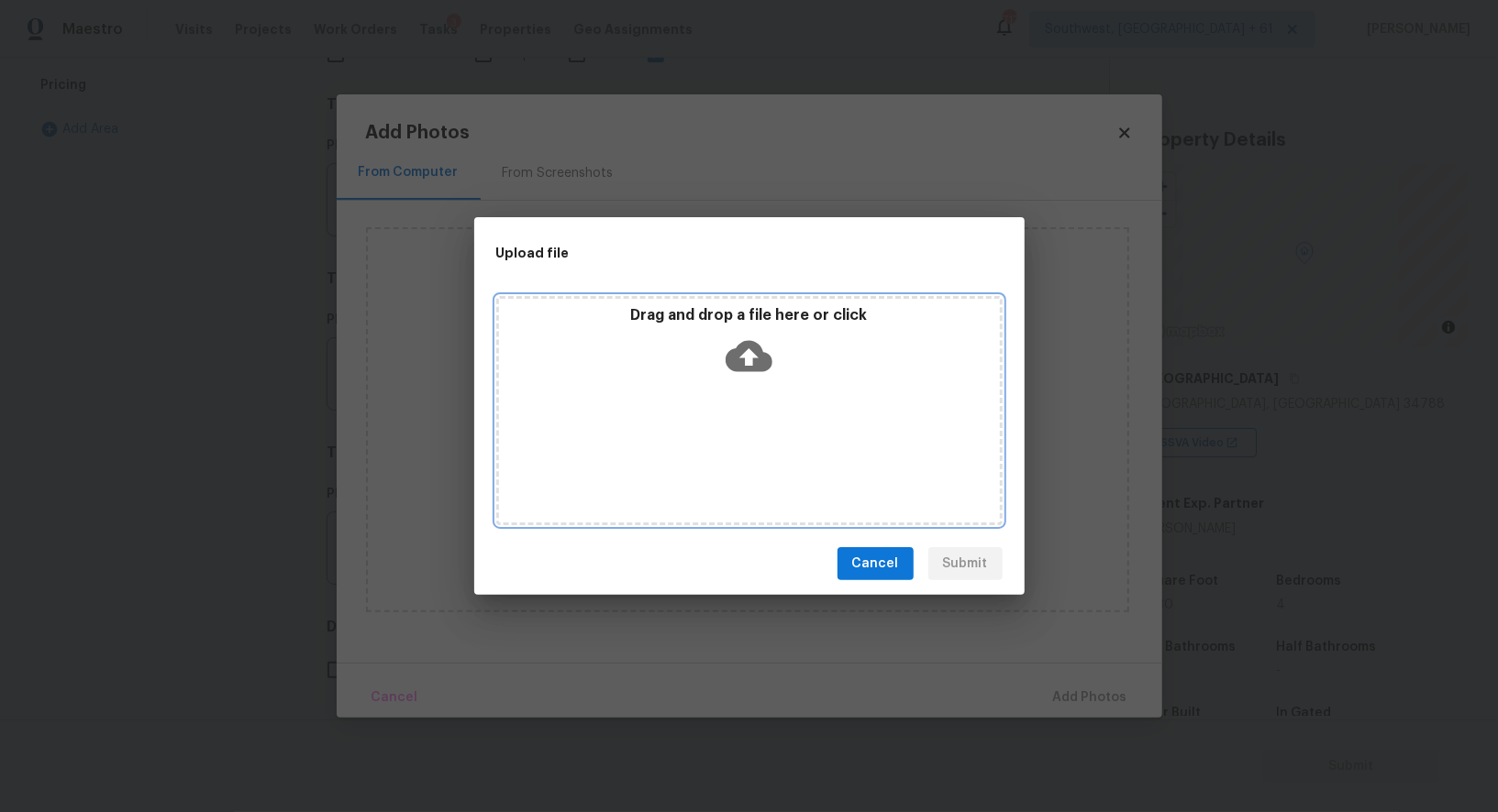
click at [740, 398] on div "Drag and drop a file here or click" at bounding box center [749, 410] width 506 height 229
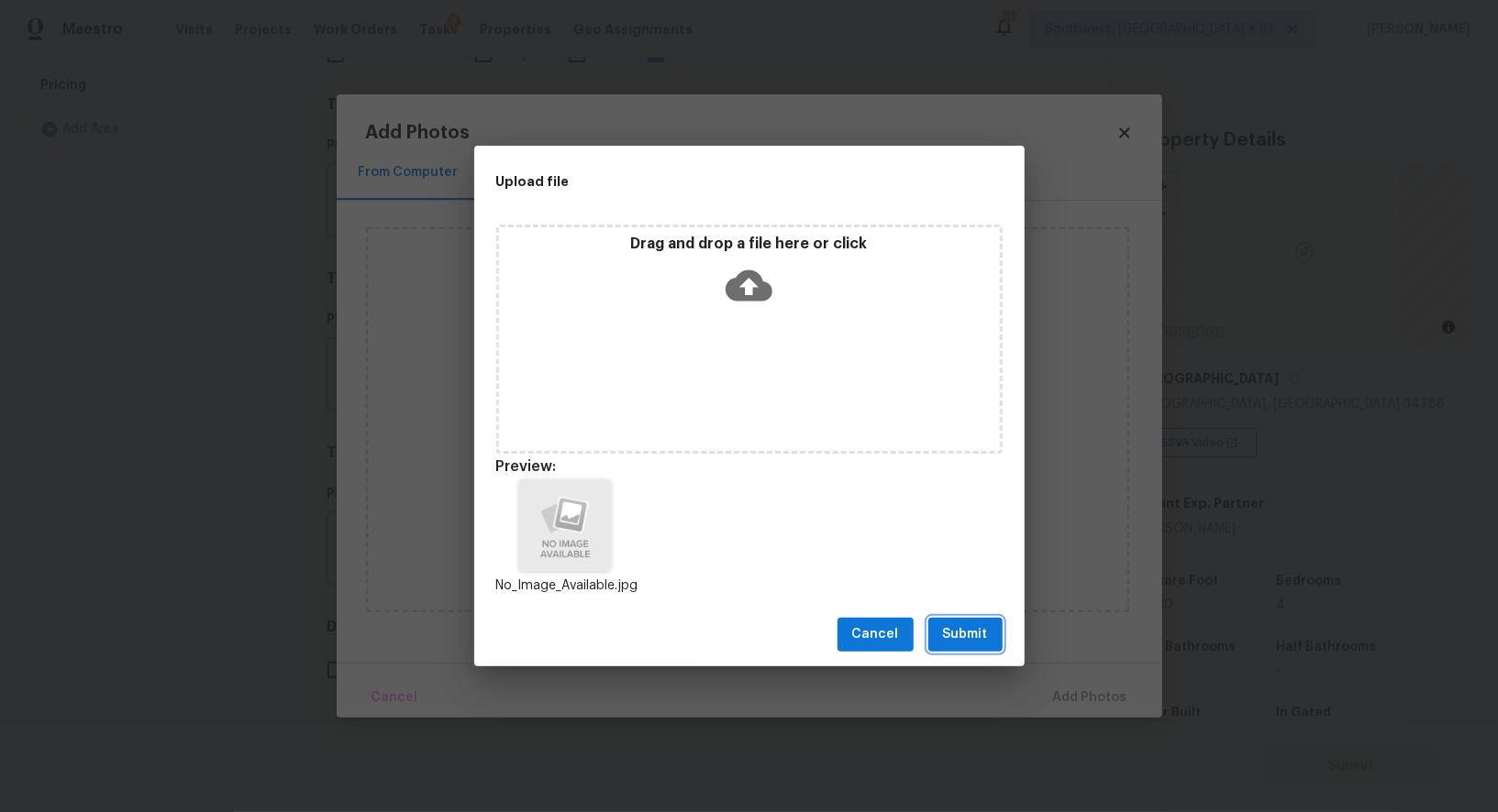
click at [984, 642] on span "Submit" at bounding box center [966, 634] width 45 height 23
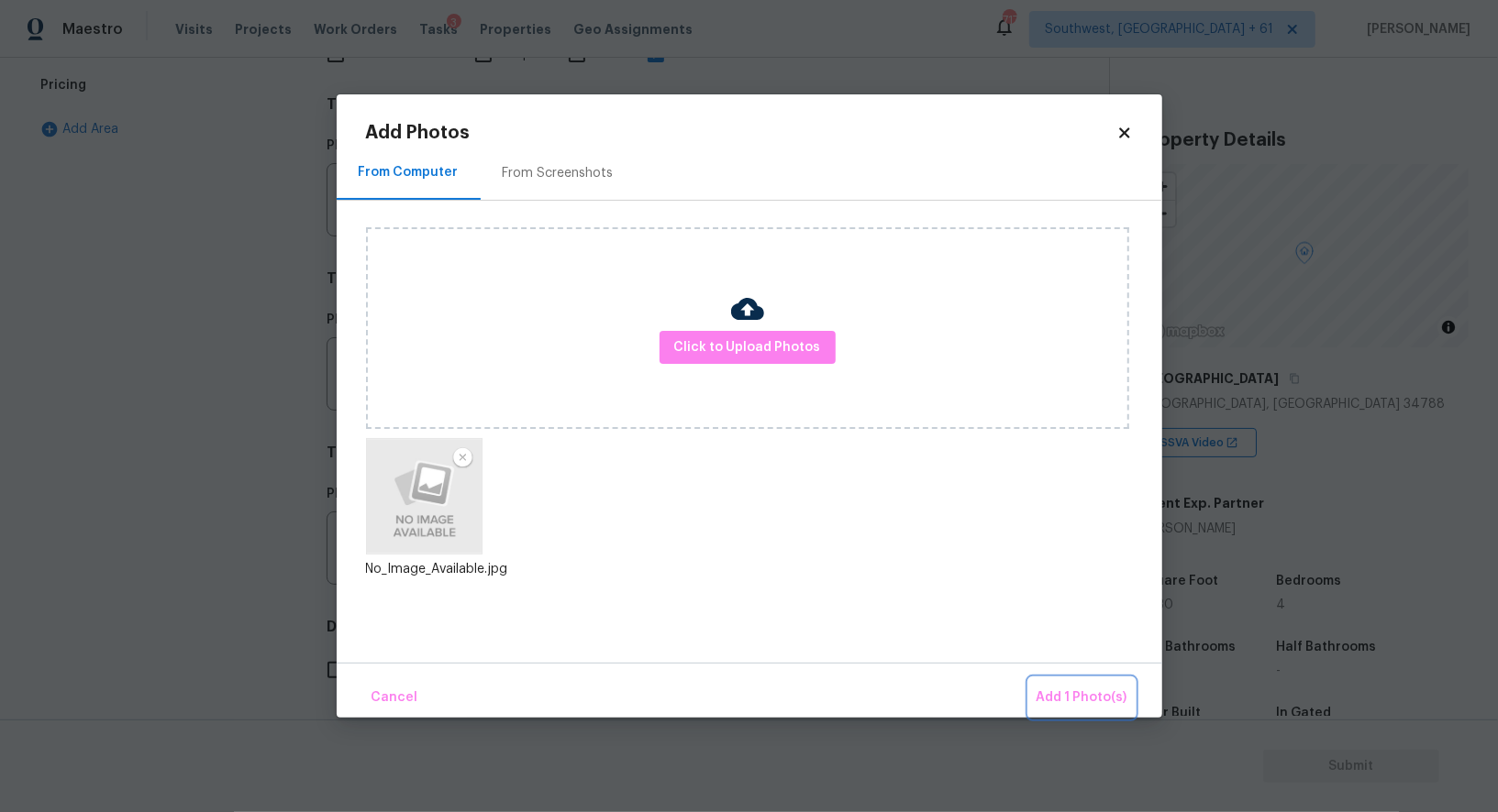
click at [1090, 689] on span "Add 1 Photo(s)" at bounding box center [1082, 698] width 91 height 23
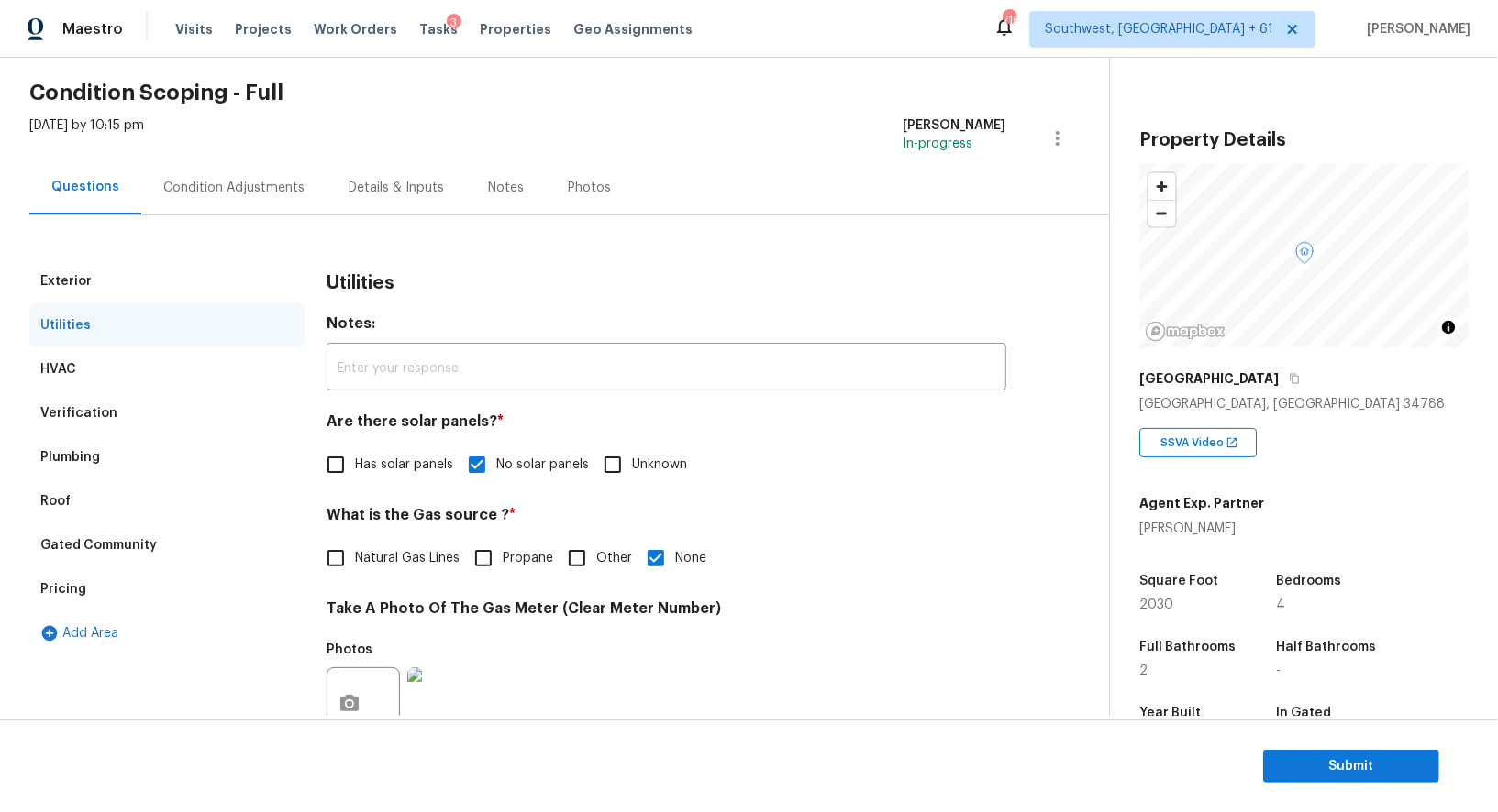
scroll to position [0, 0]
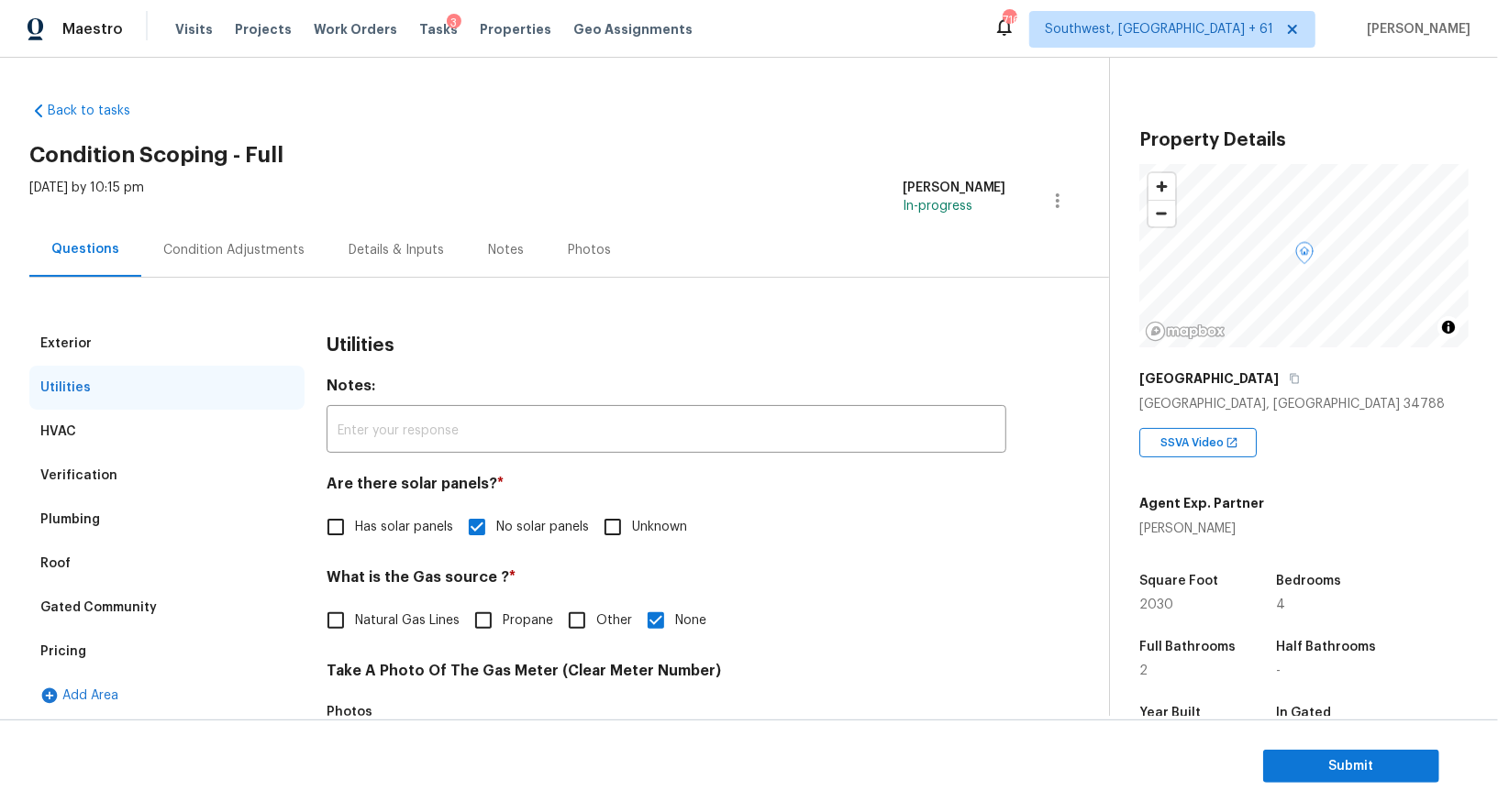
click at [262, 246] on div "Condition Adjustments" at bounding box center [234, 250] width 141 height 18
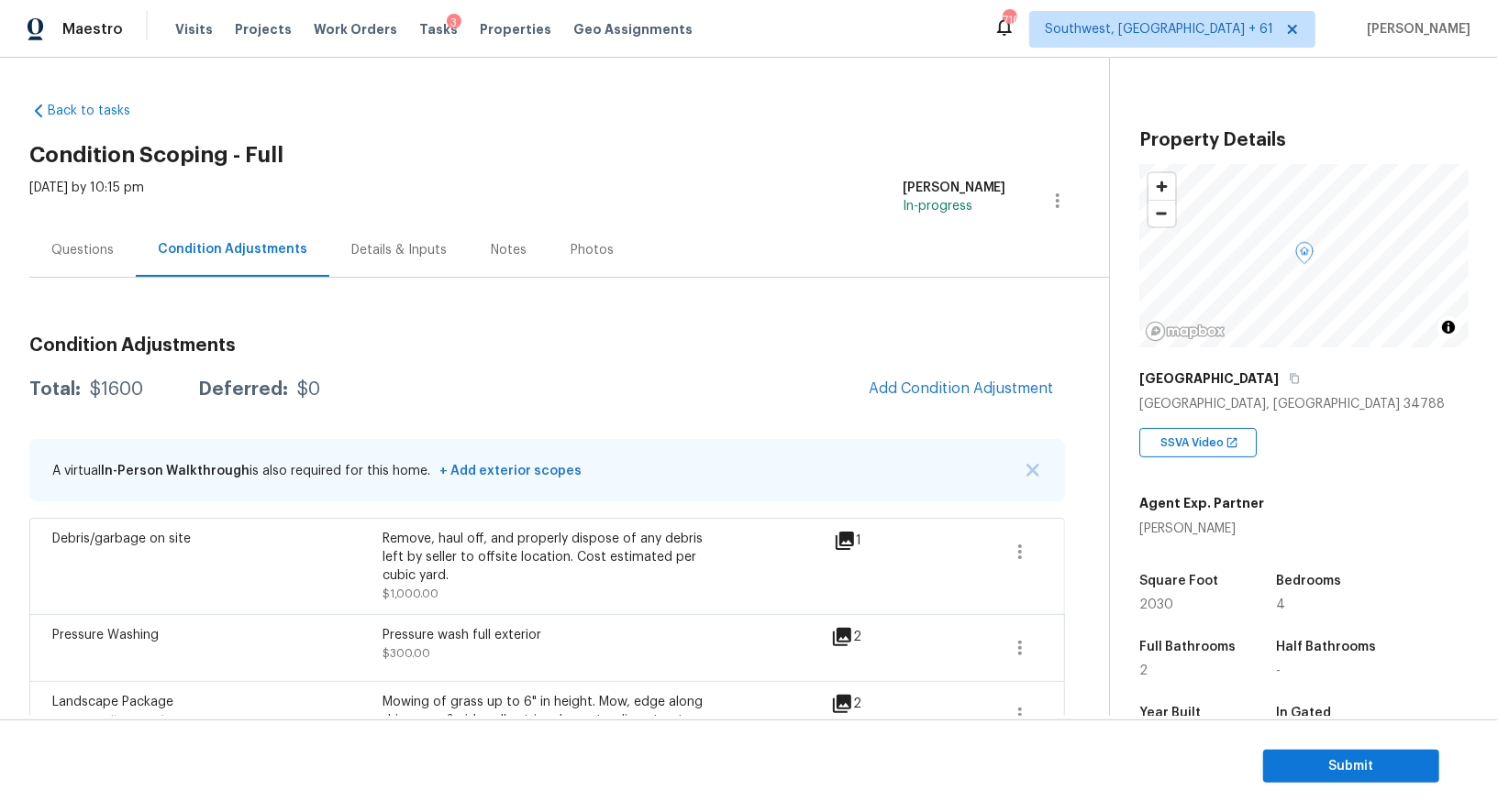
scroll to position [139, 0]
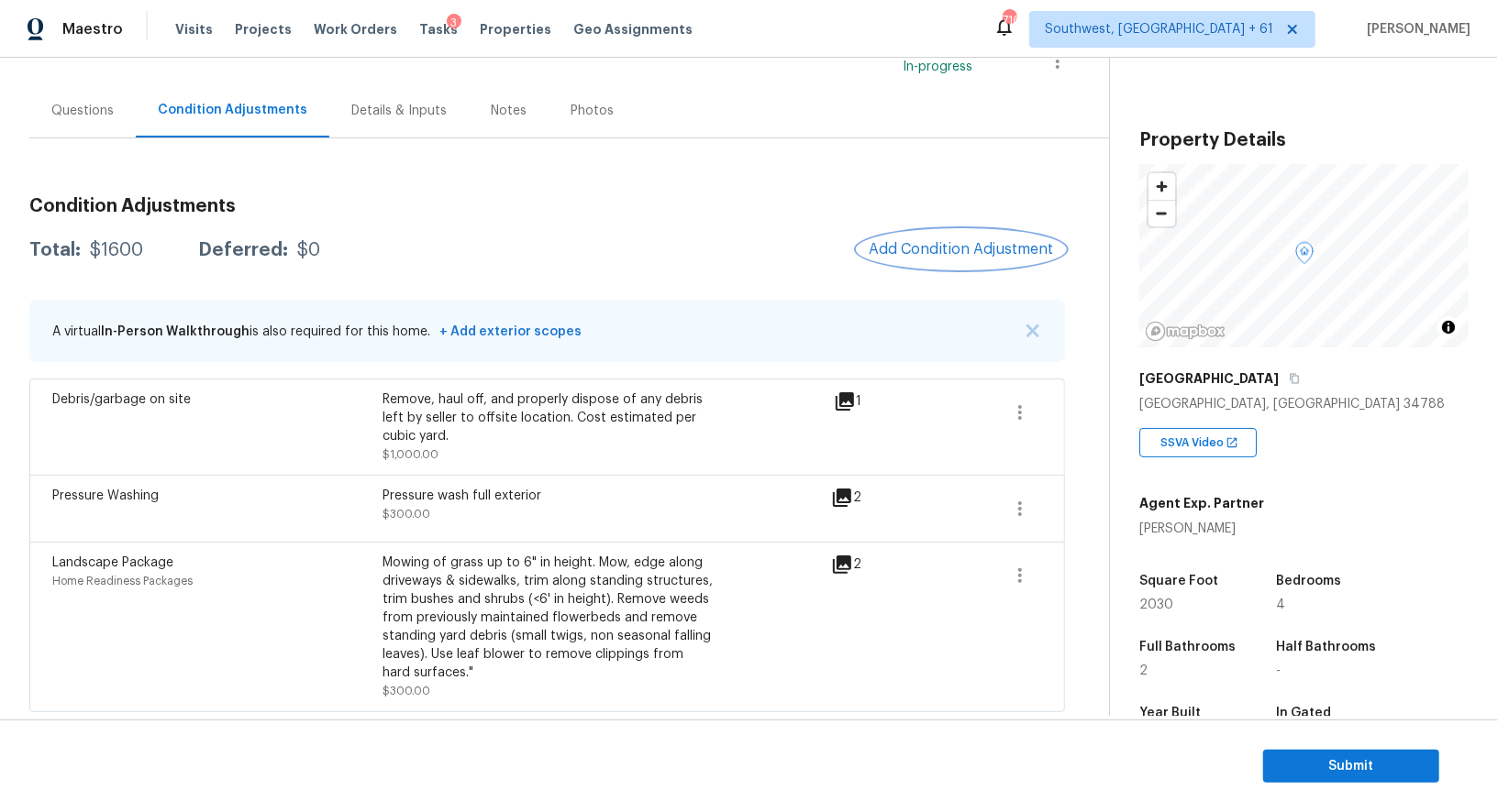
click at [990, 246] on span "Add Condition Adjustment" at bounding box center [961, 249] width 185 height 16
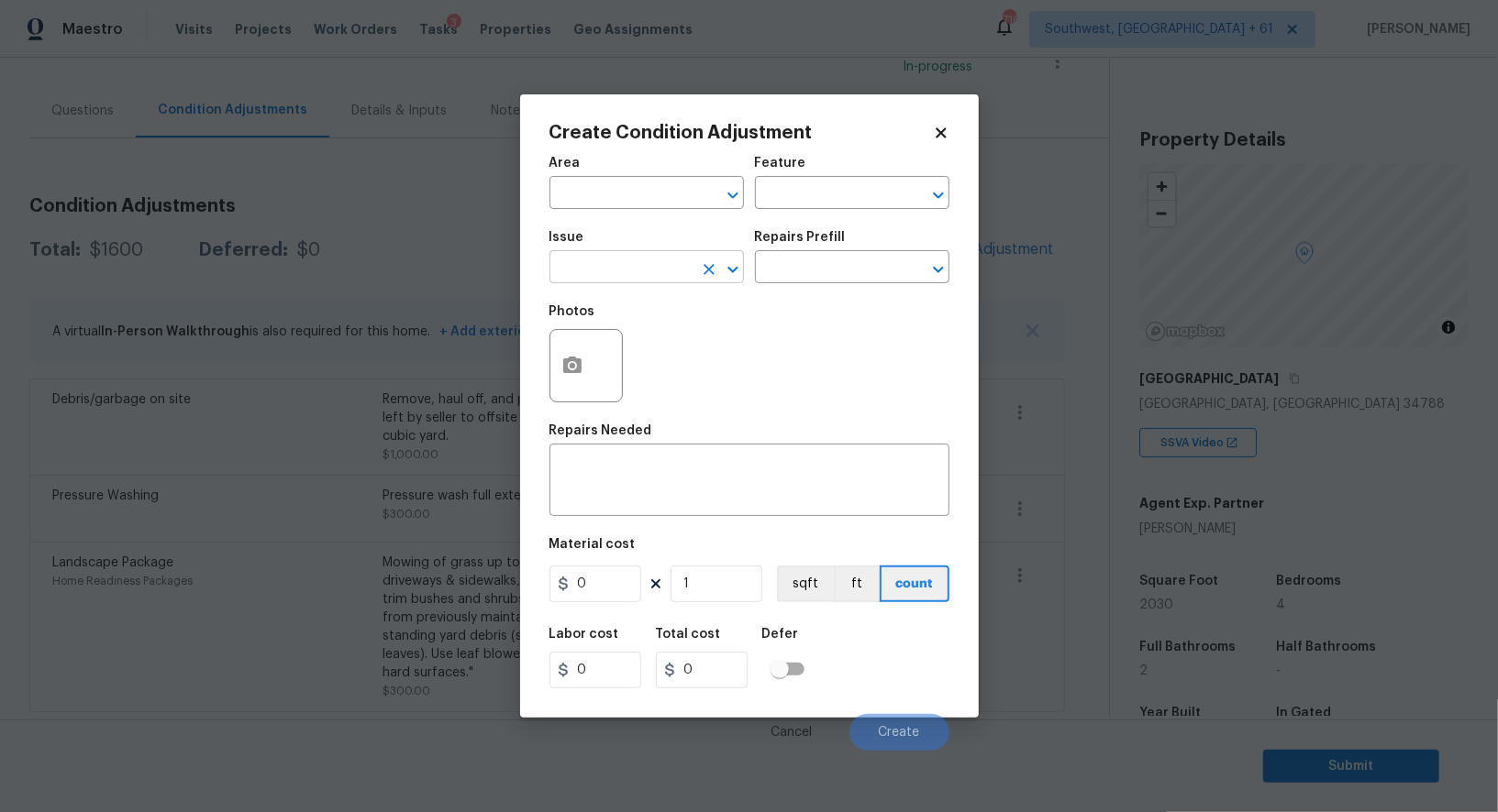
click at [627, 276] on input "text" at bounding box center [620, 269] width 143 height 28
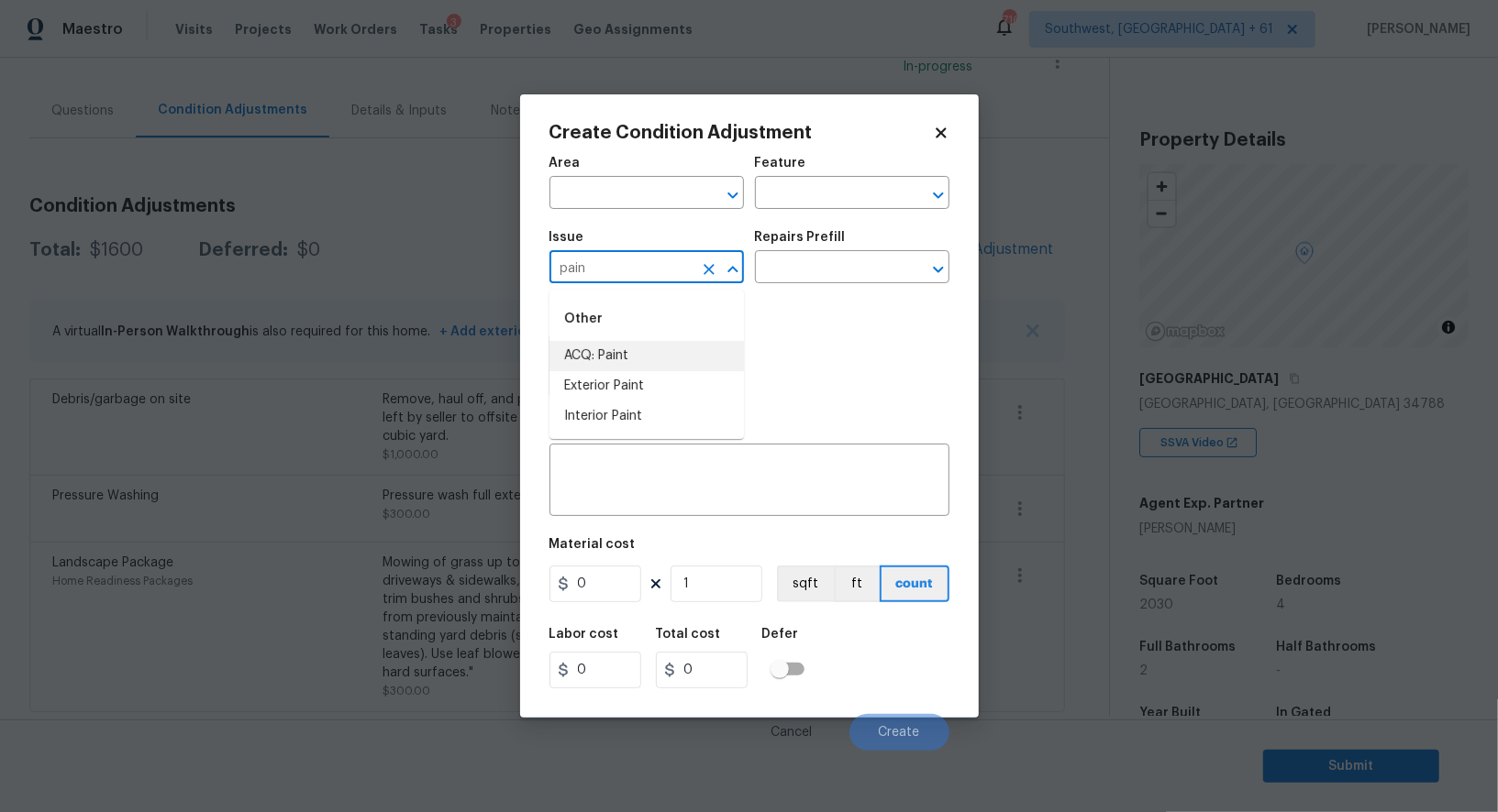
click at [625, 350] on li "ACQ: Paint" at bounding box center [647, 356] width 195 height 30
type input "ACQ: Paint"
click at [836, 258] on input "text" at bounding box center [826, 269] width 143 height 28
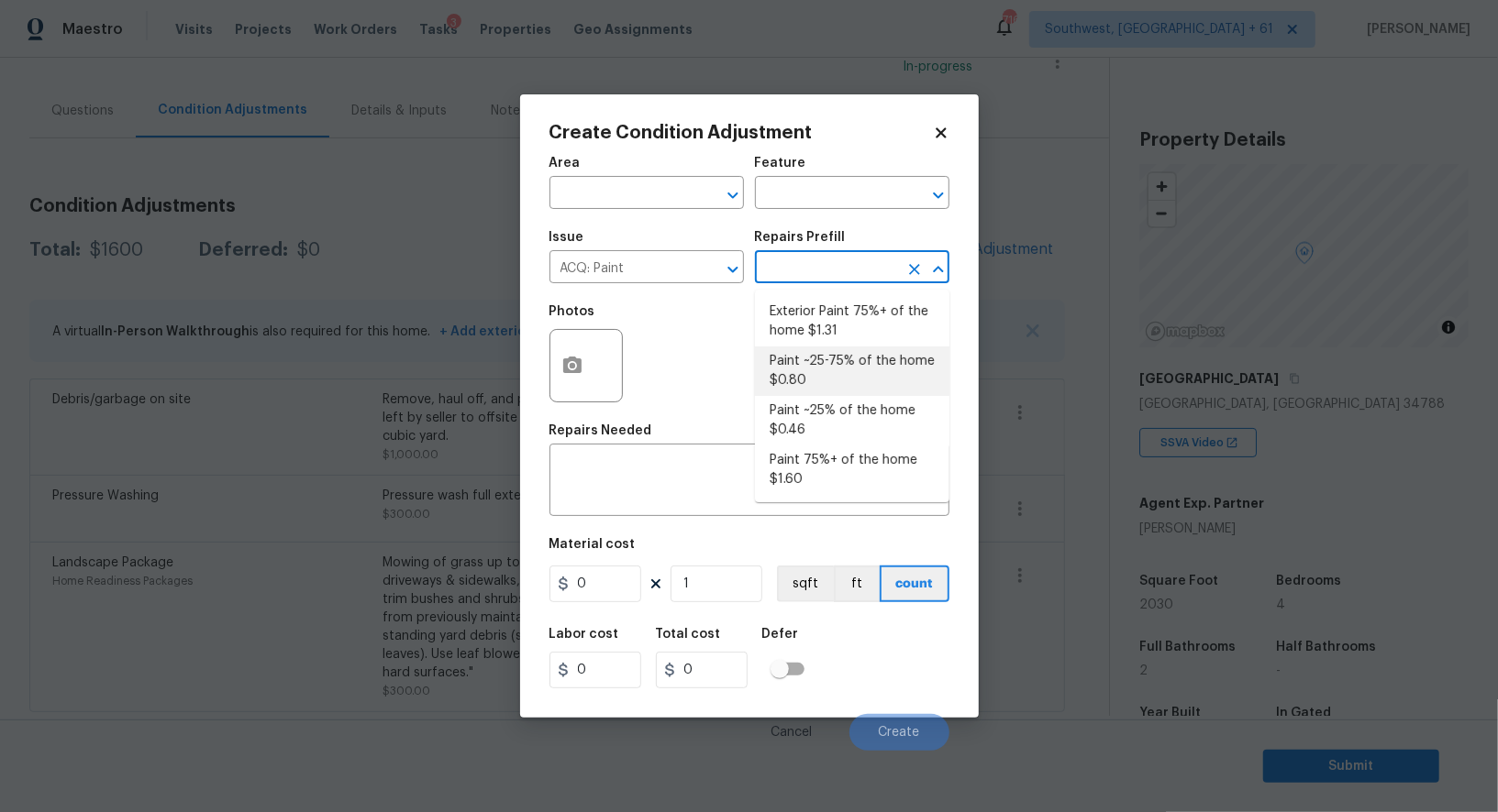
click at [806, 388] on li "Paint ~25-75% of the home $0.80" at bounding box center [852, 371] width 195 height 49
type input "Acquisition"
type textarea "Acquisition Scope: ~25 - 75% of the home needs interior paint"
type input "0.8"
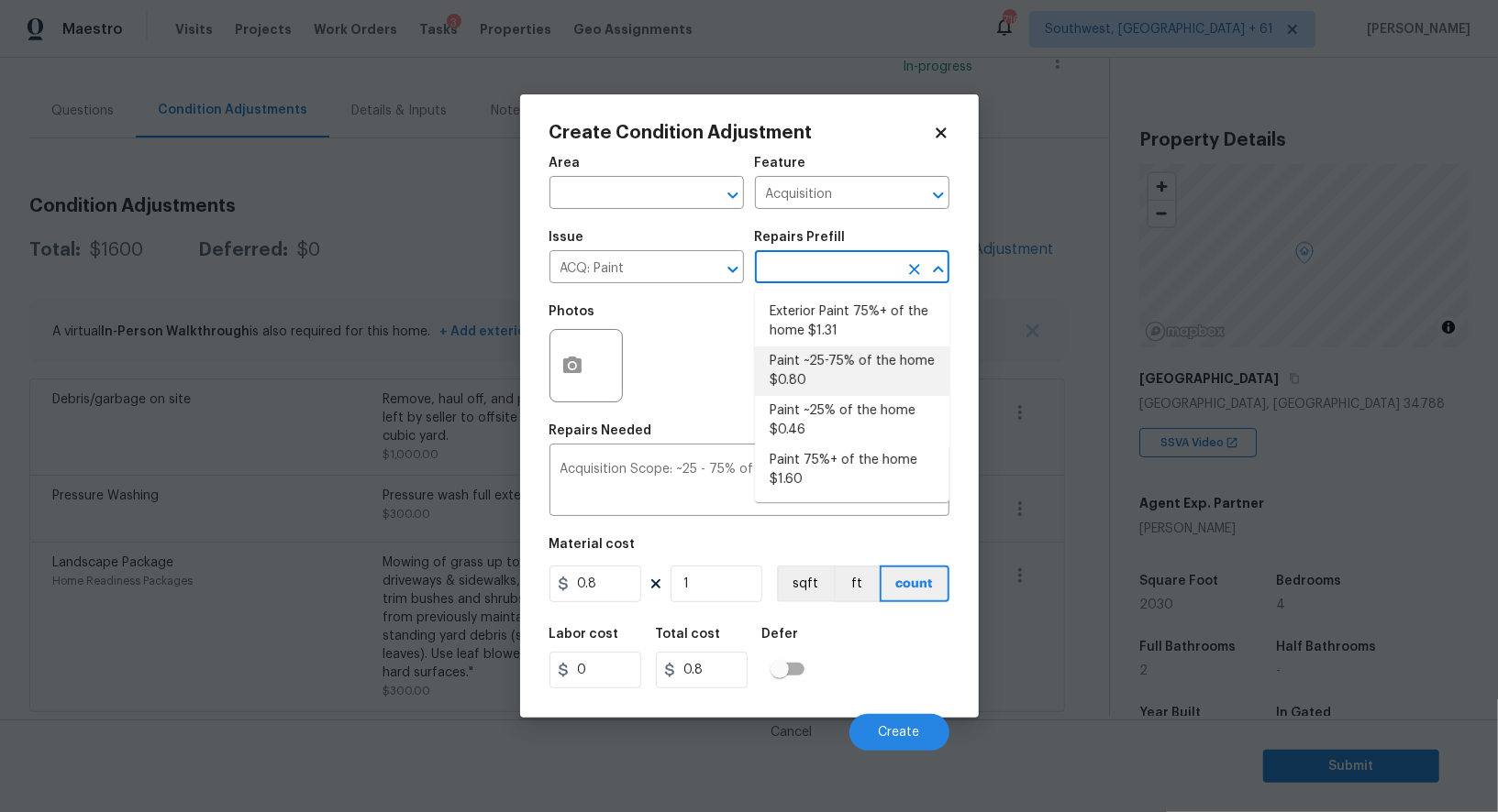
click at [814, 361] on li "Paint ~25-75% of the home $0.80" at bounding box center [852, 371] width 195 height 49
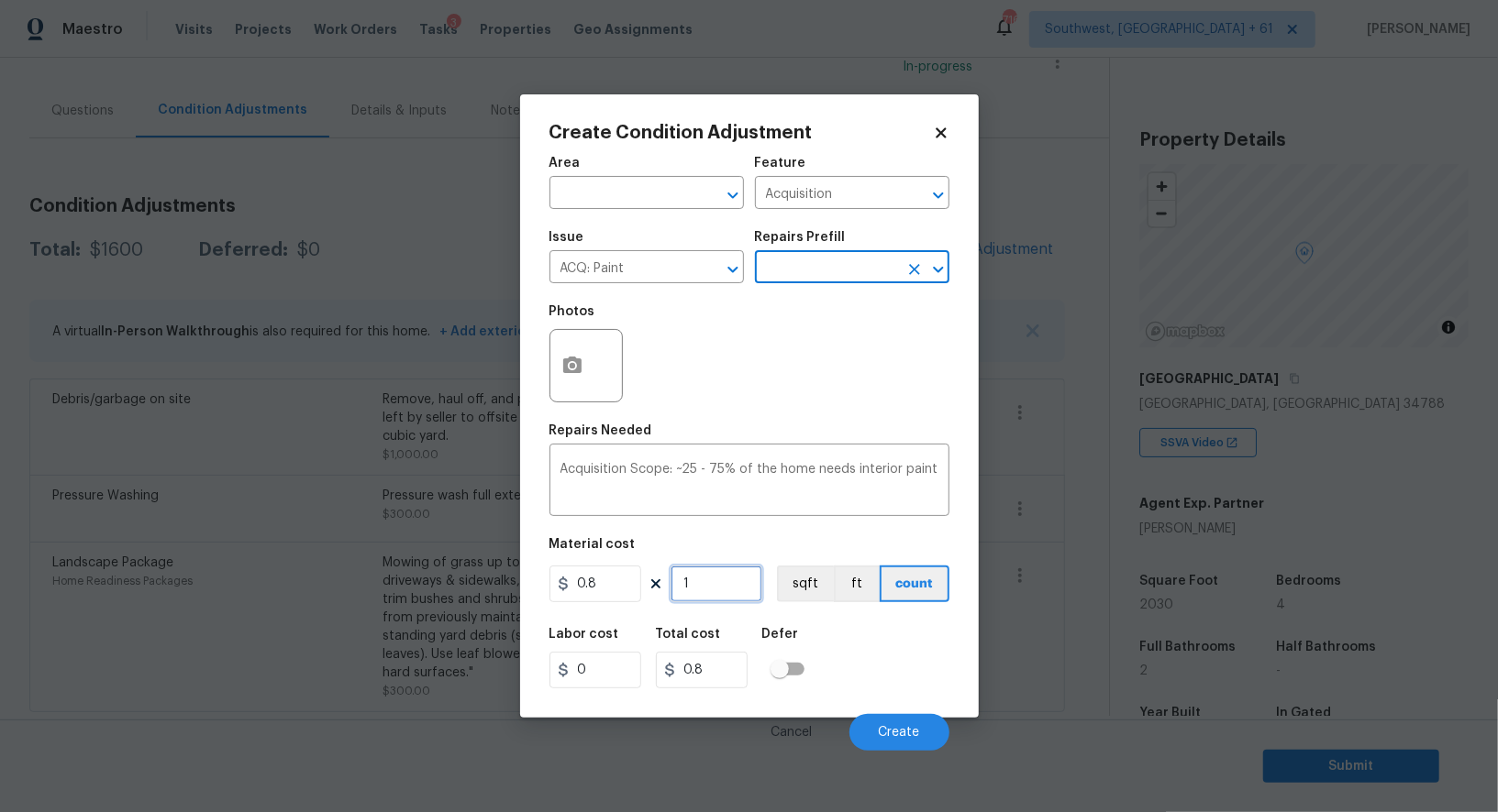
click at [717, 581] on input "1" at bounding box center [716, 583] width 92 height 37
type input "0"
type input "2"
type input "1.6"
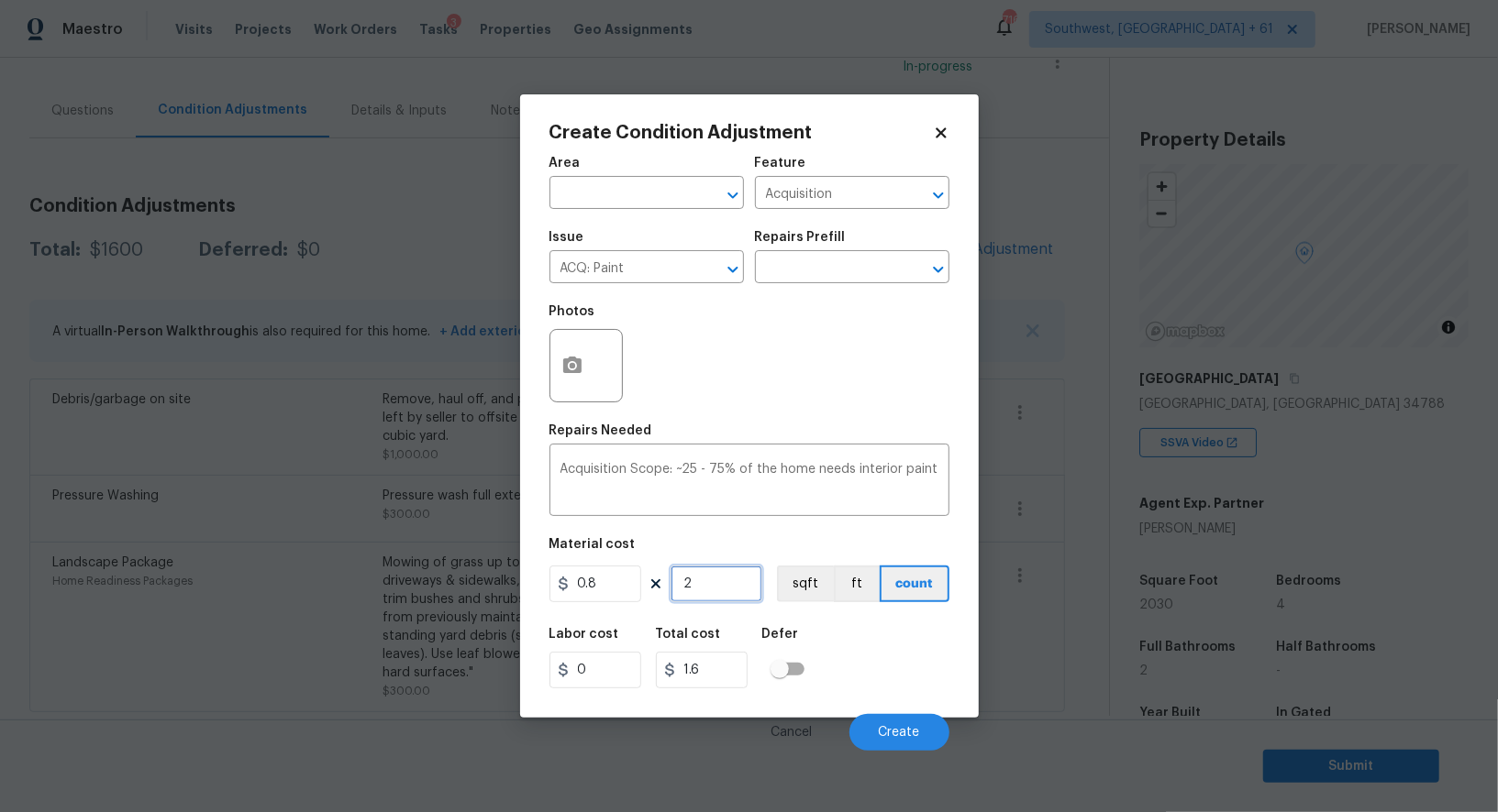
type input "20"
type input "16"
type input "203"
type input "162.4"
type input "2030"
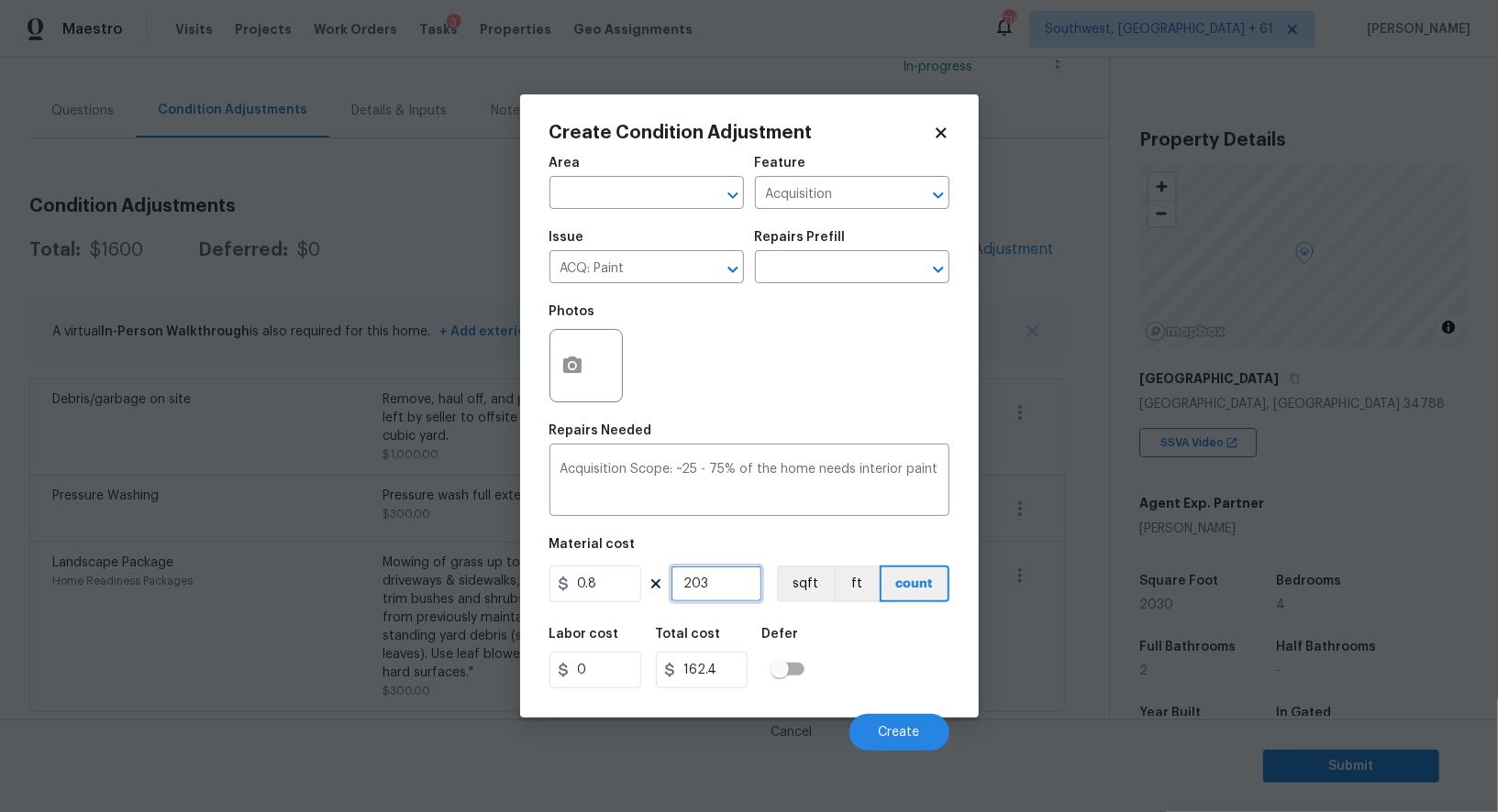
type input "1624"
type input "2030"
click at [728, 672] on input "1624" at bounding box center [701, 669] width 92 height 37
click at [580, 365] on icon "button" at bounding box center [571, 364] width 18 height 16
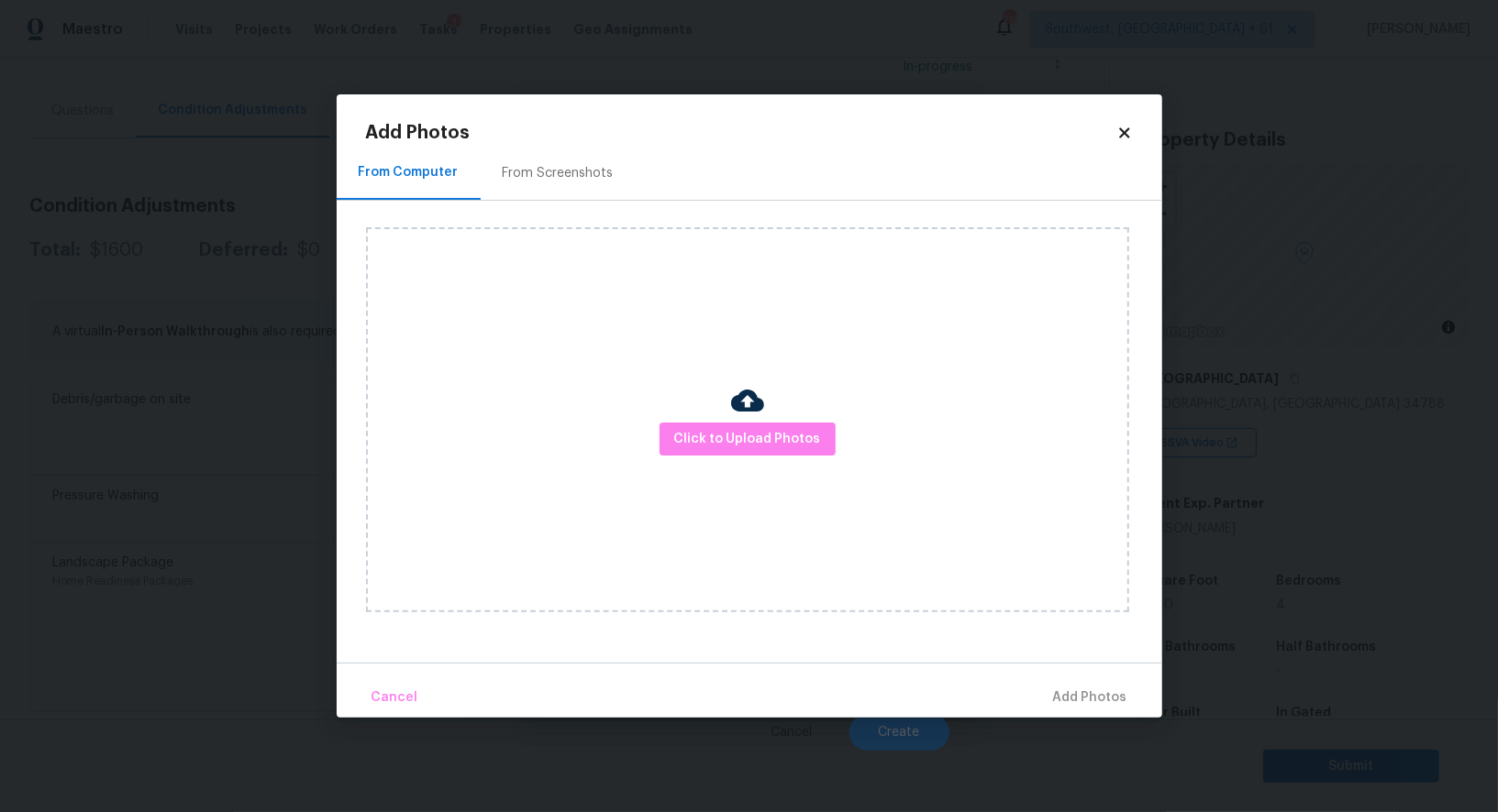
click at [584, 116] on div "Add Photos From Computer From Screenshots Click to Upload Photos Cancel Add Pho…" at bounding box center [749, 406] width 826 height 623
click at [552, 166] on div "From Screenshots" at bounding box center [557, 173] width 111 height 18
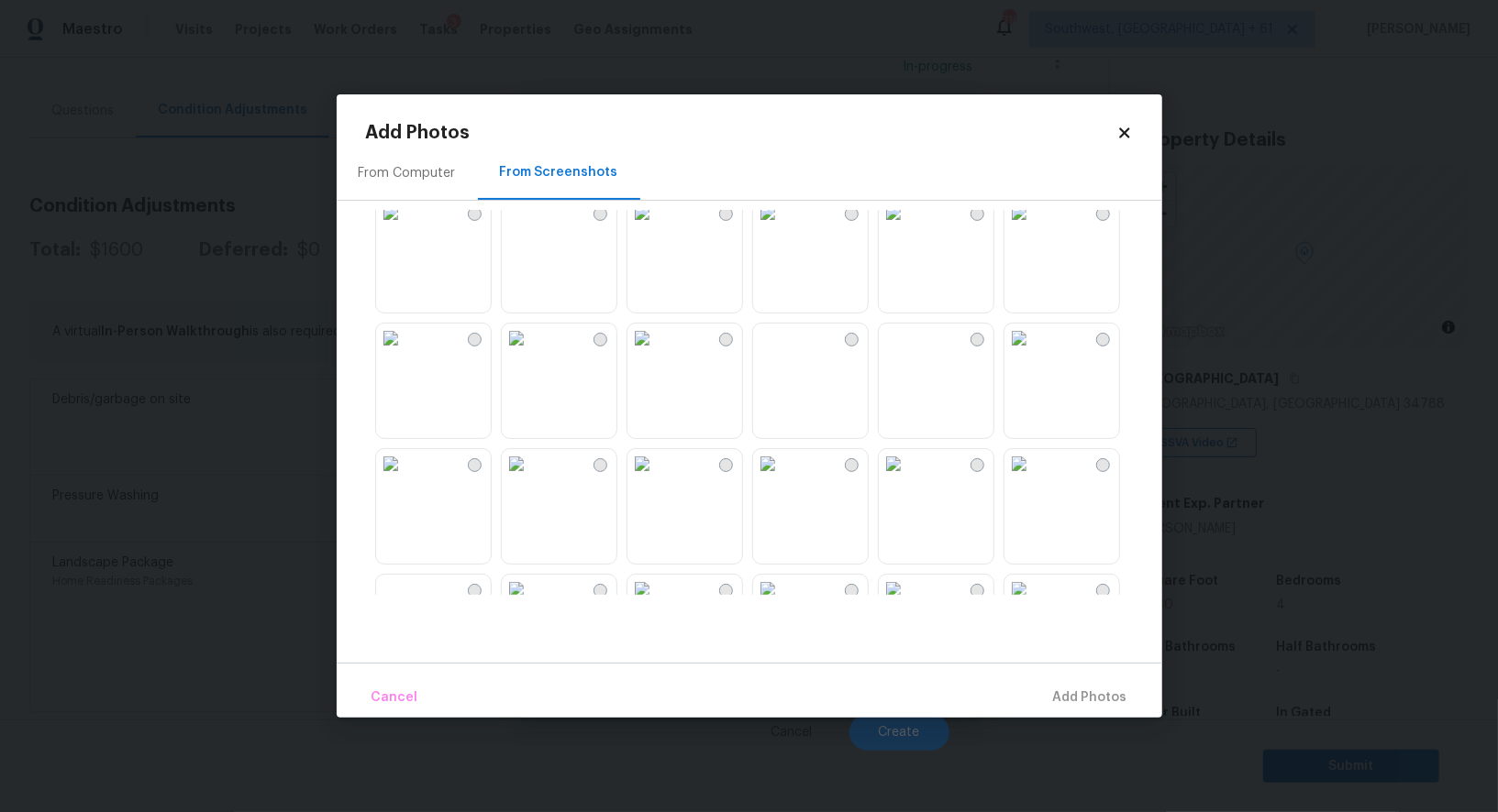
scroll to position [24, 0]
click at [1034, 226] on img at bounding box center [1019, 211] width 29 height 29
click at [531, 226] on img at bounding box center [515, 211] width 29 height 29
click at [1107, 697] on span "Add 2 Photo(s)" at bounding box center [1080, 698] width 94 height 23
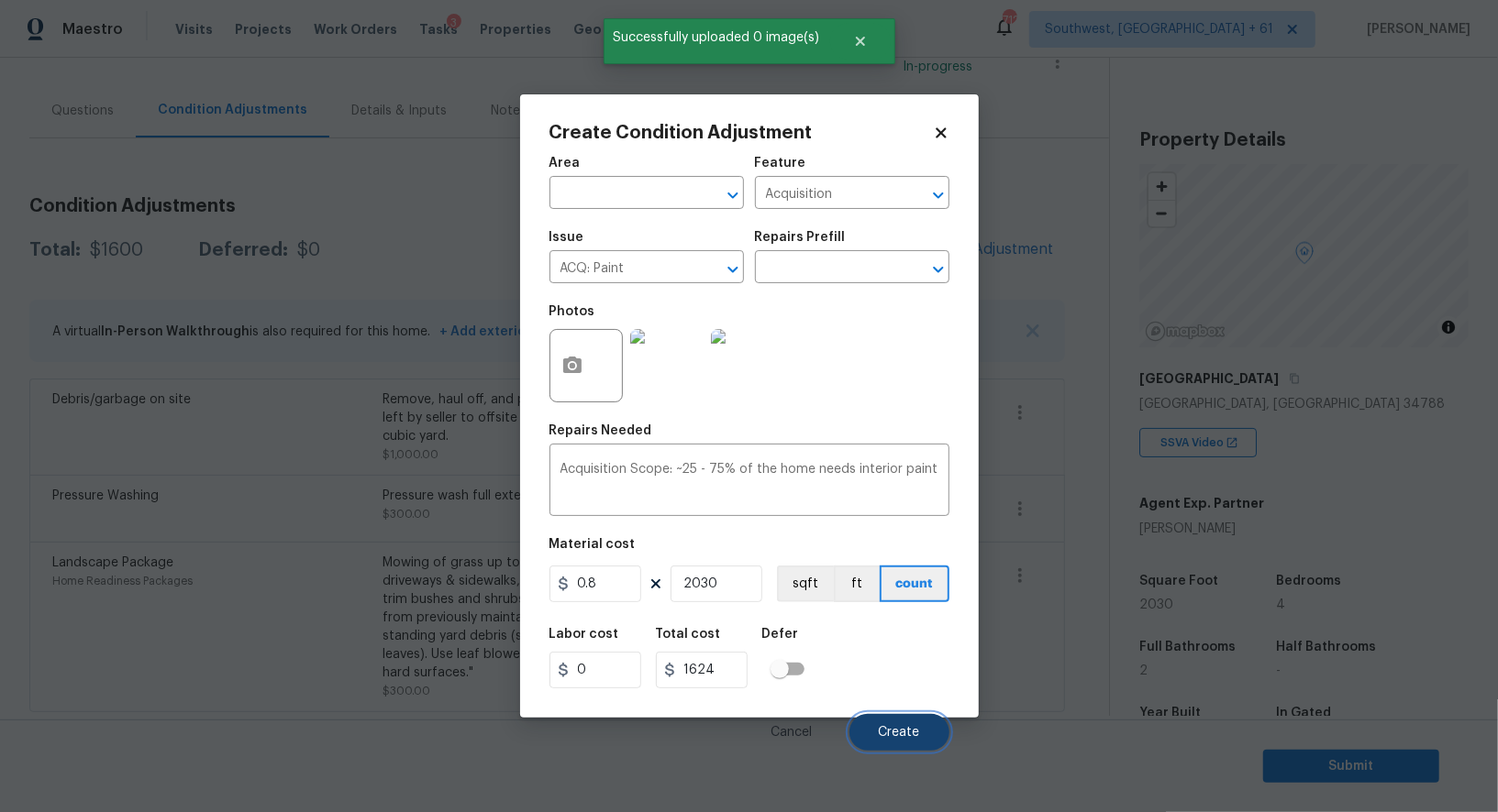
click at [912, 737] on span "Create" at bounding box center [899, 733] width 42 height 14
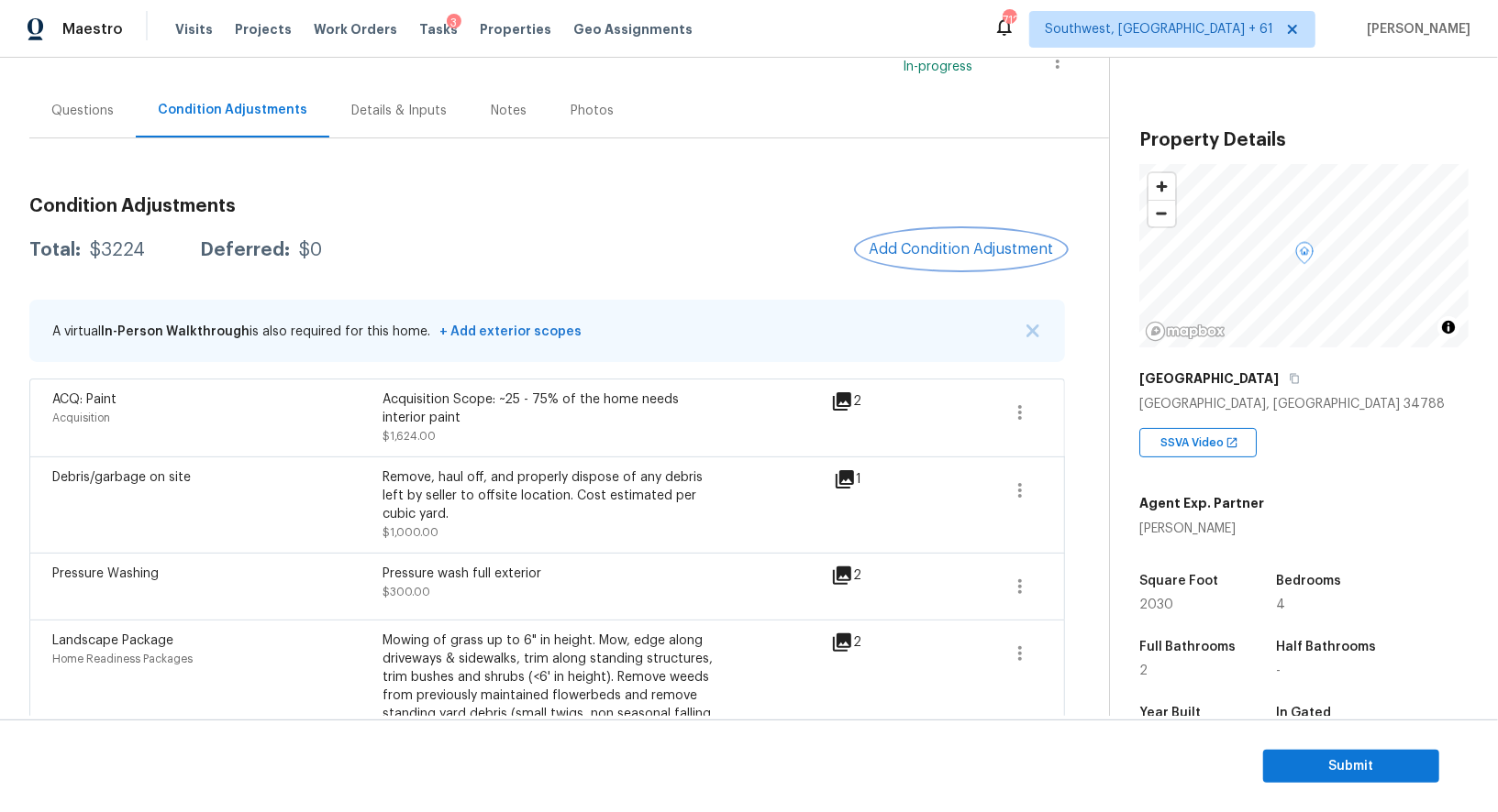
click at [976, 255] on span "Add Condition Adjustment" at bounding box center [961, 249] width 185 height 16
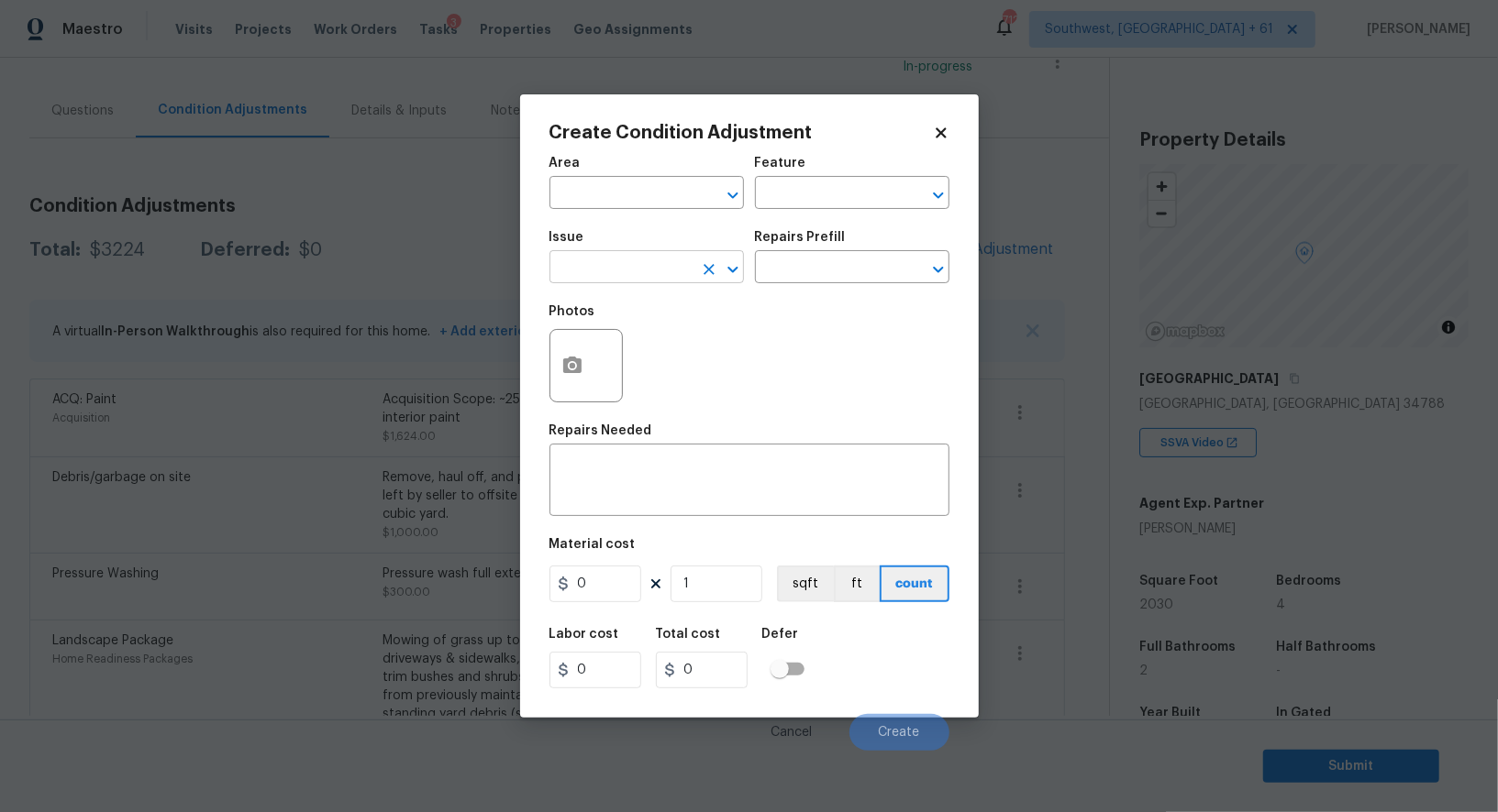
click at [623, 278] on input "text" at bounding box center [620, 269] width 143 height 28
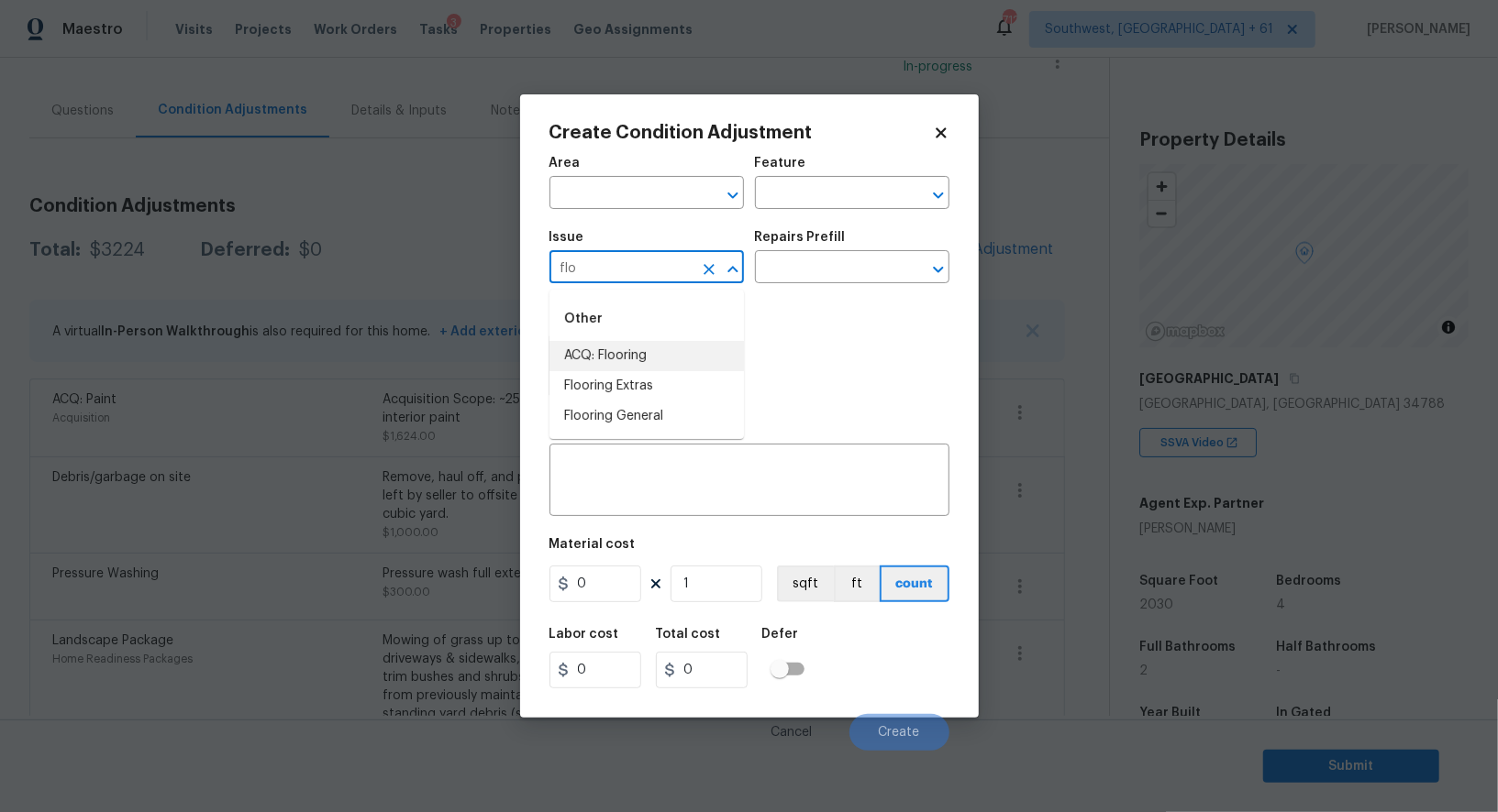
click at [638, 360] on li "ACQ: Flooring" at bounding box center [647, 356] width 195 height 30
type input "ACQ: Flooring"
click at [857, 258] on input "text" at bounding box center [826, 269] width 143 height 28
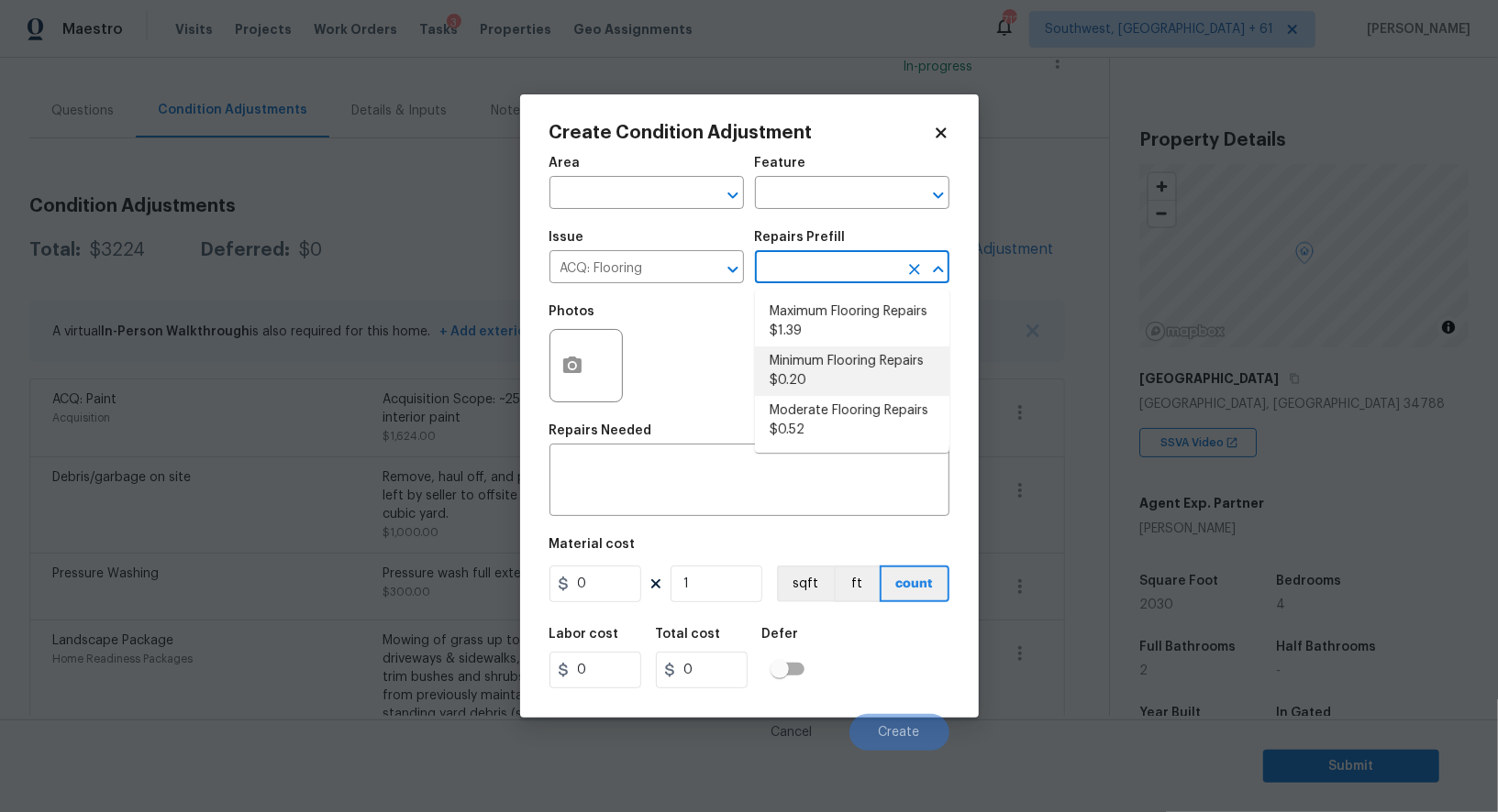
click at [819, 367] on li "Minimum Flooring Repairs $0.20" at bounding box center [852, 371] width 195 height 49
type input "Acquisition"
type textarea "Acquisition Scope: Minimum flooring repairs"
type input "0.2"
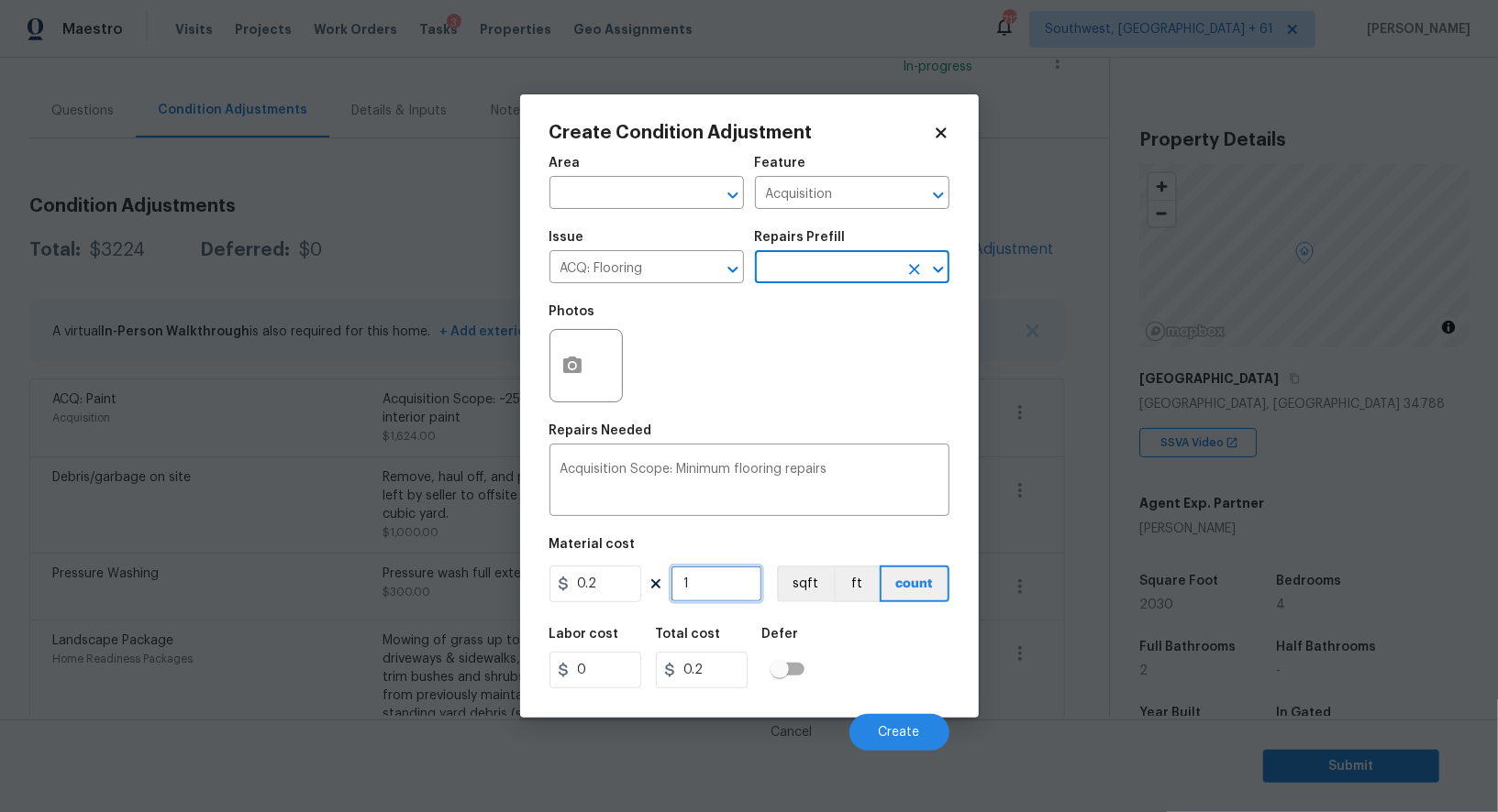
click at [727, 589] on input "1" at bounding box center [716, 583] width 92 height 37
type input "0"
type input "2"
type input "0.4"
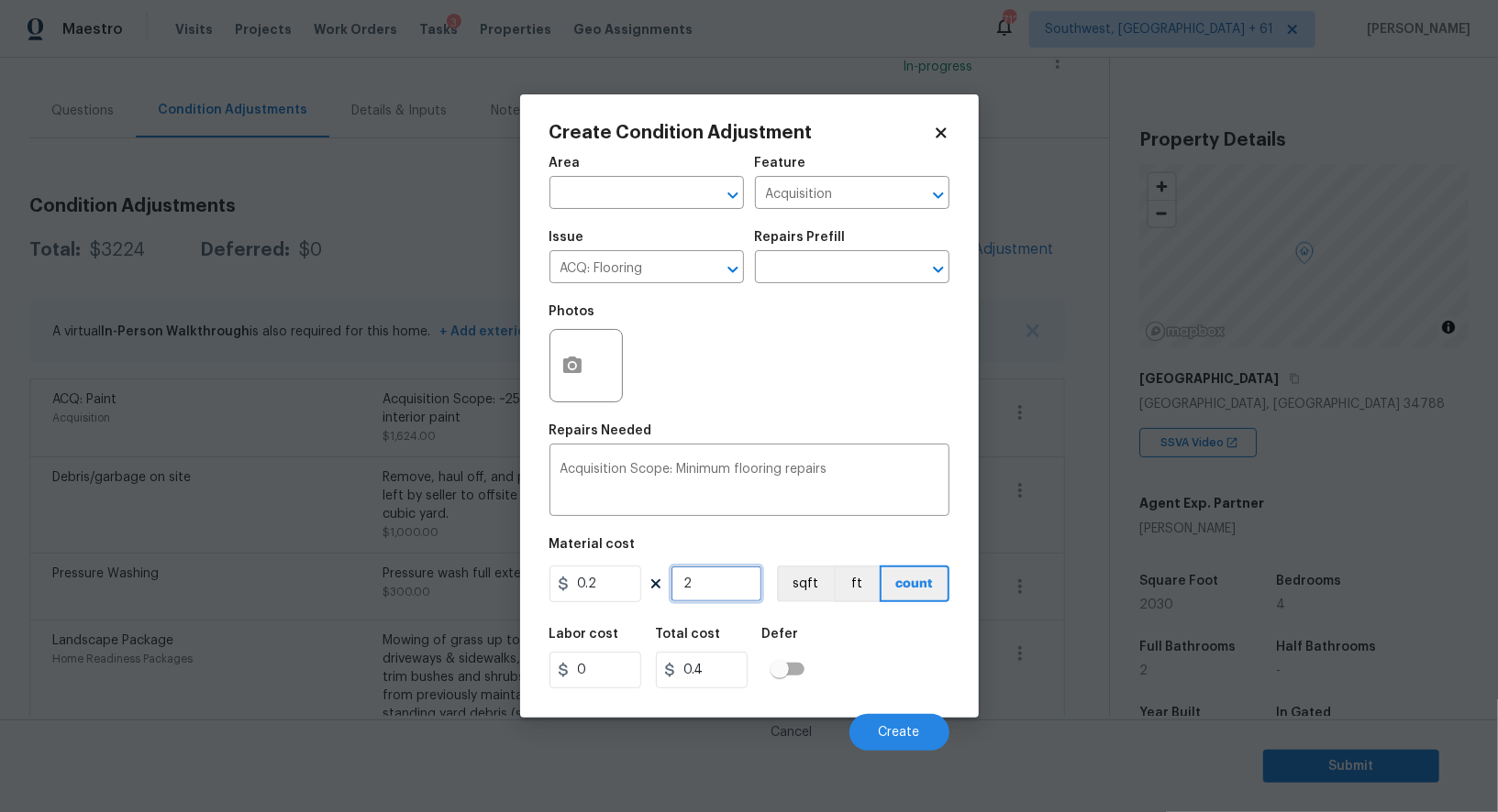
type input "20"
type input "4"
type input "203"
type input "40.6"
type input "2030"
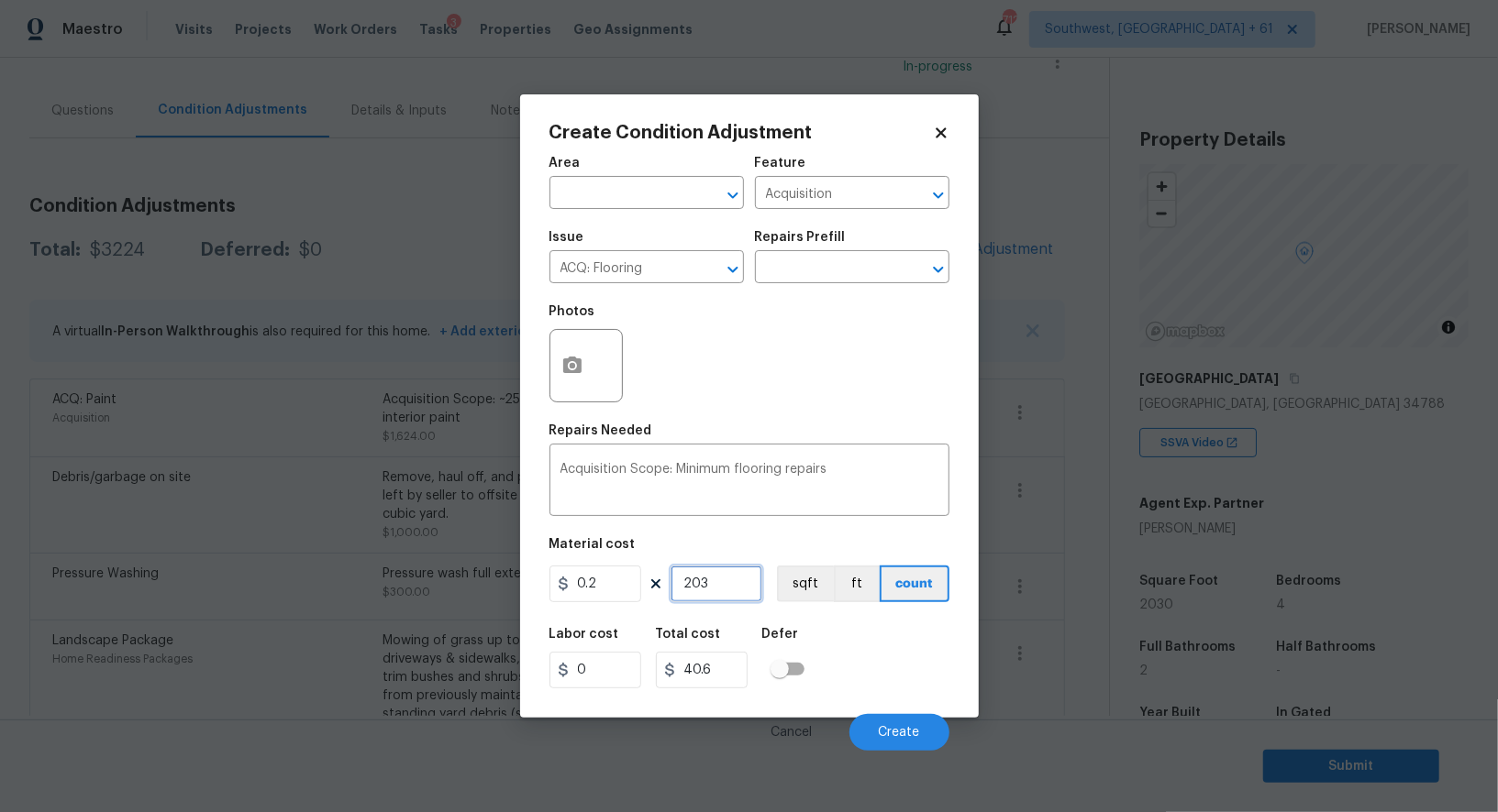
type input "406"
type input "2030"
click at [709, 681] on input "406" at bounding box center [701, 669] width 92 height 37
click at [898, 743] on button "Create" at bounding box center [899, 732] width 100 height 37
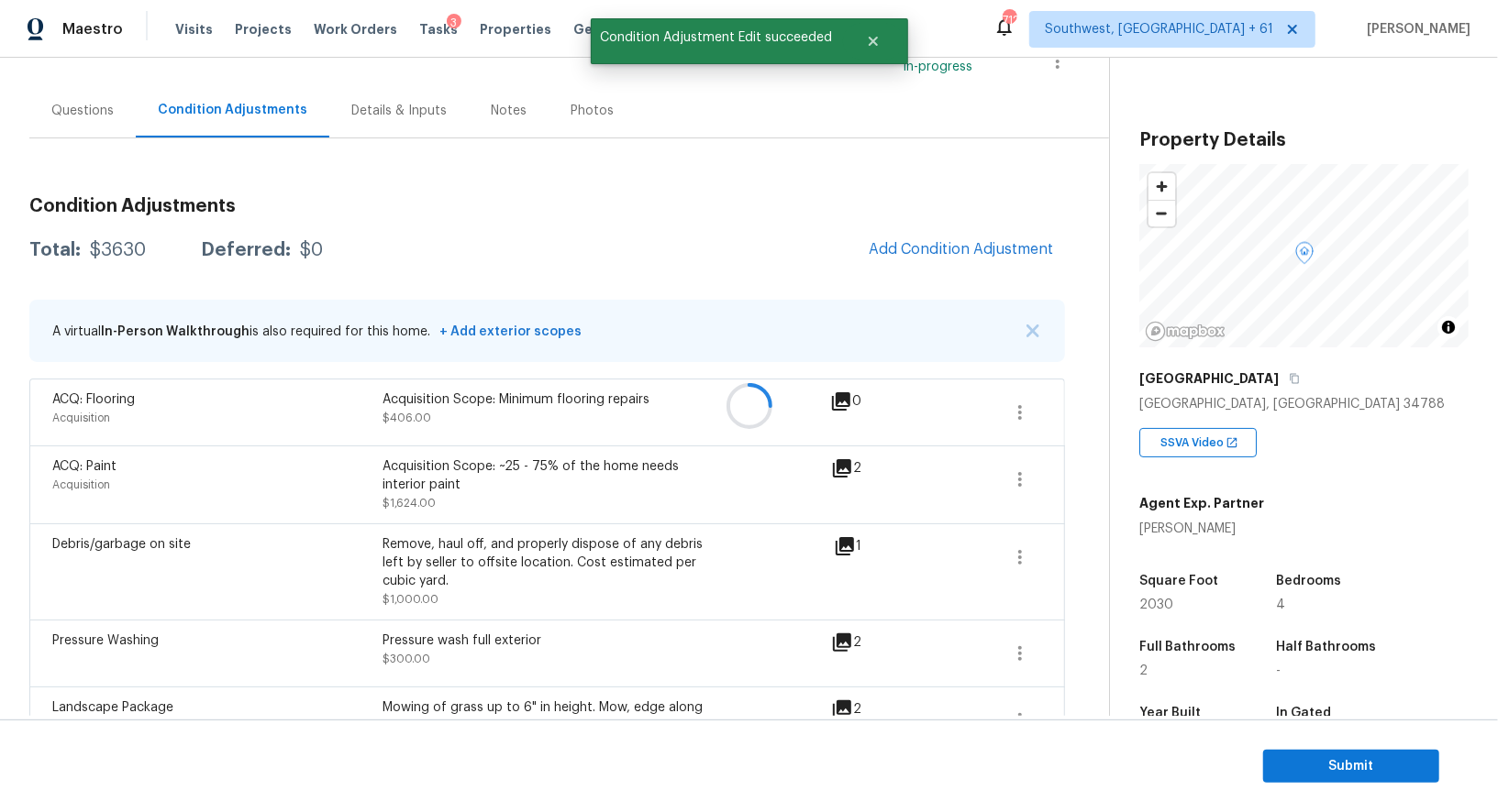
click at [971, 256] on div at bounding box center [749, 406] width 1498 height 812
click at [905, 258] on button "Add Condition Adjustment" at bounding box center [961, 249] width 207 height 39
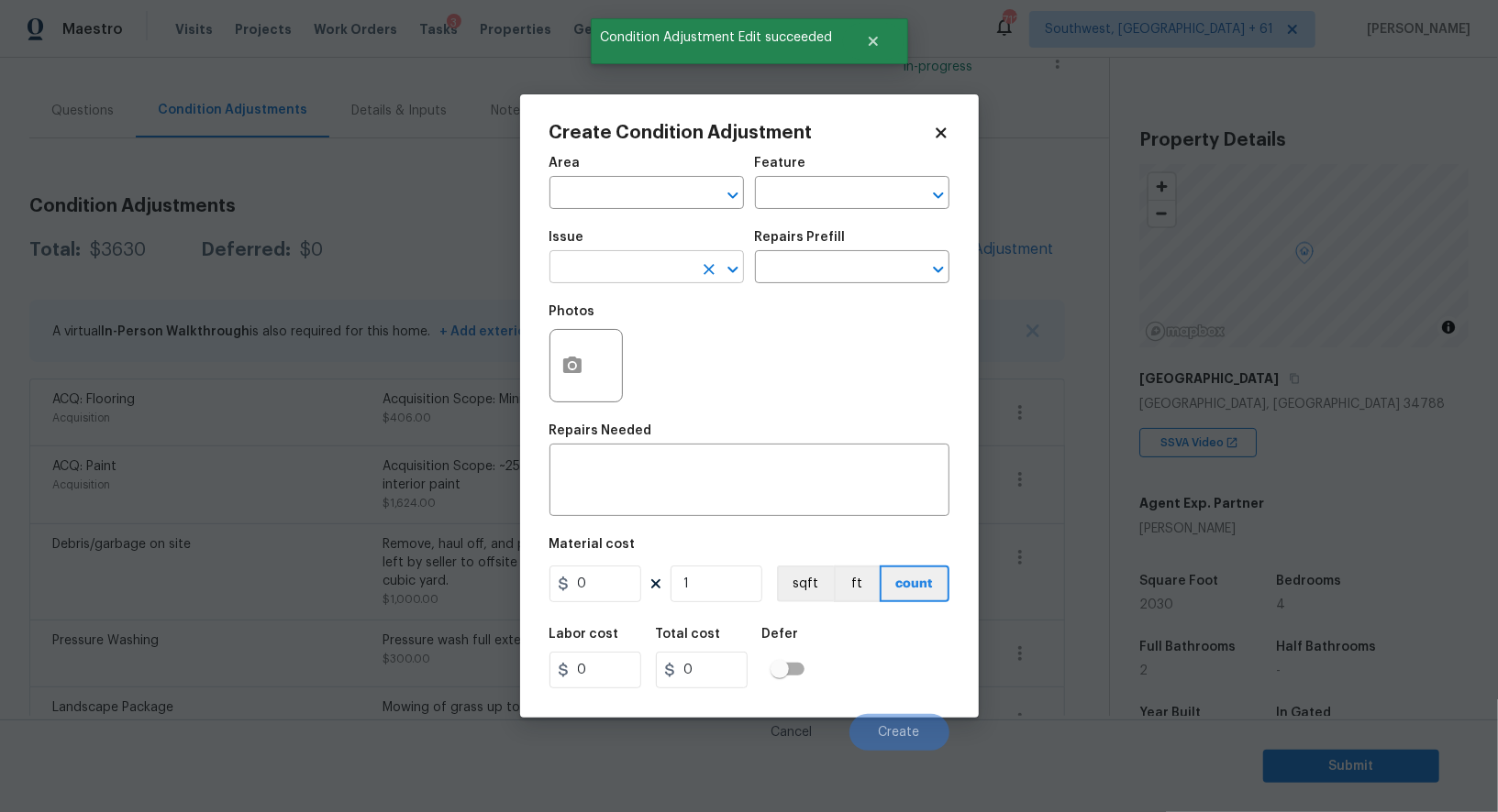
click at [594, 276] on input "text" at bounding box center [620, 269] width 143 height 28
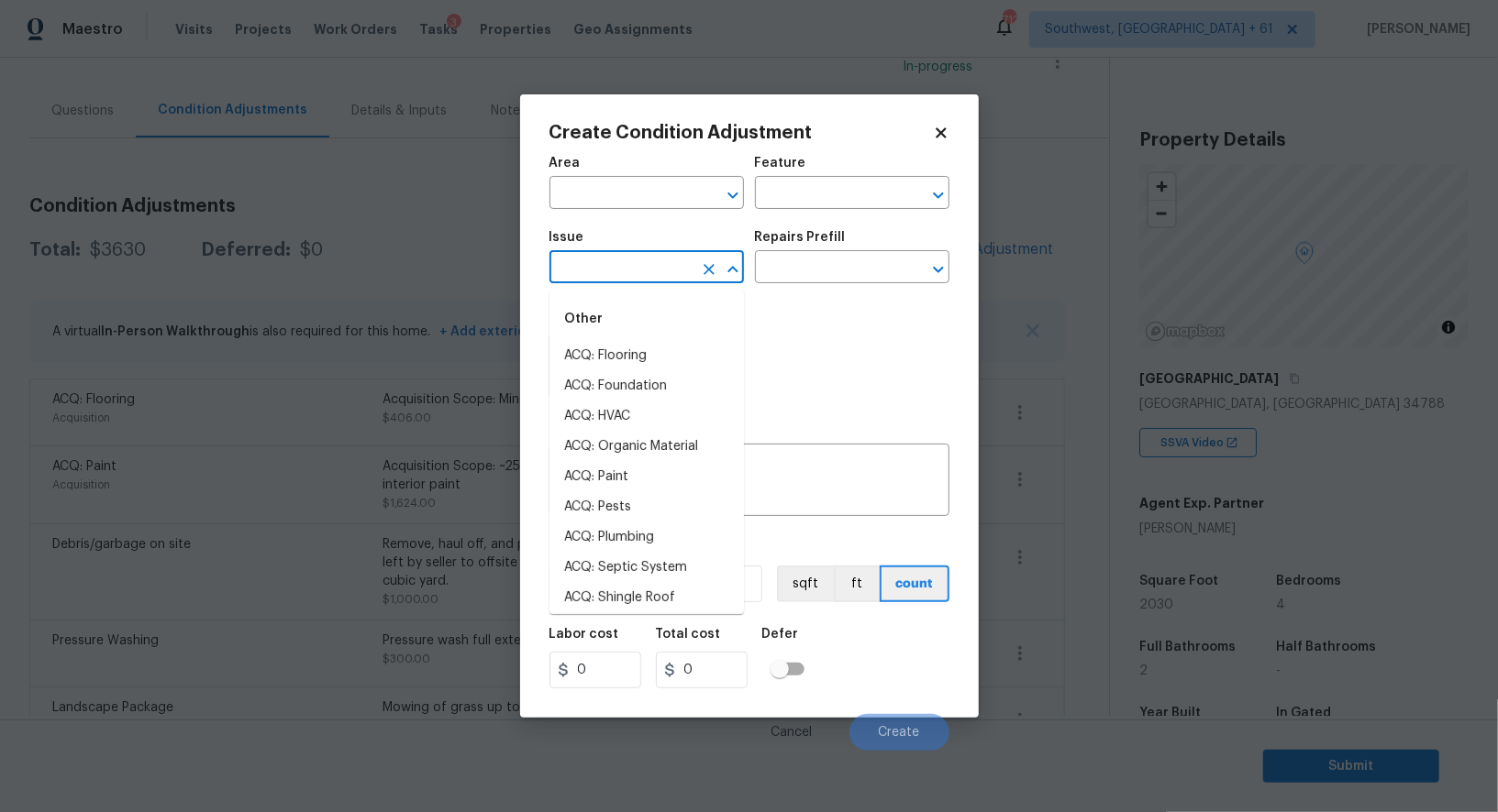
click at [628, 275] on input "text" at bounding box center [620, 269] width 143 height 28
click at [609, 418] on li "Interior Paint" at bounding box center [647, 417] width 195 height 30
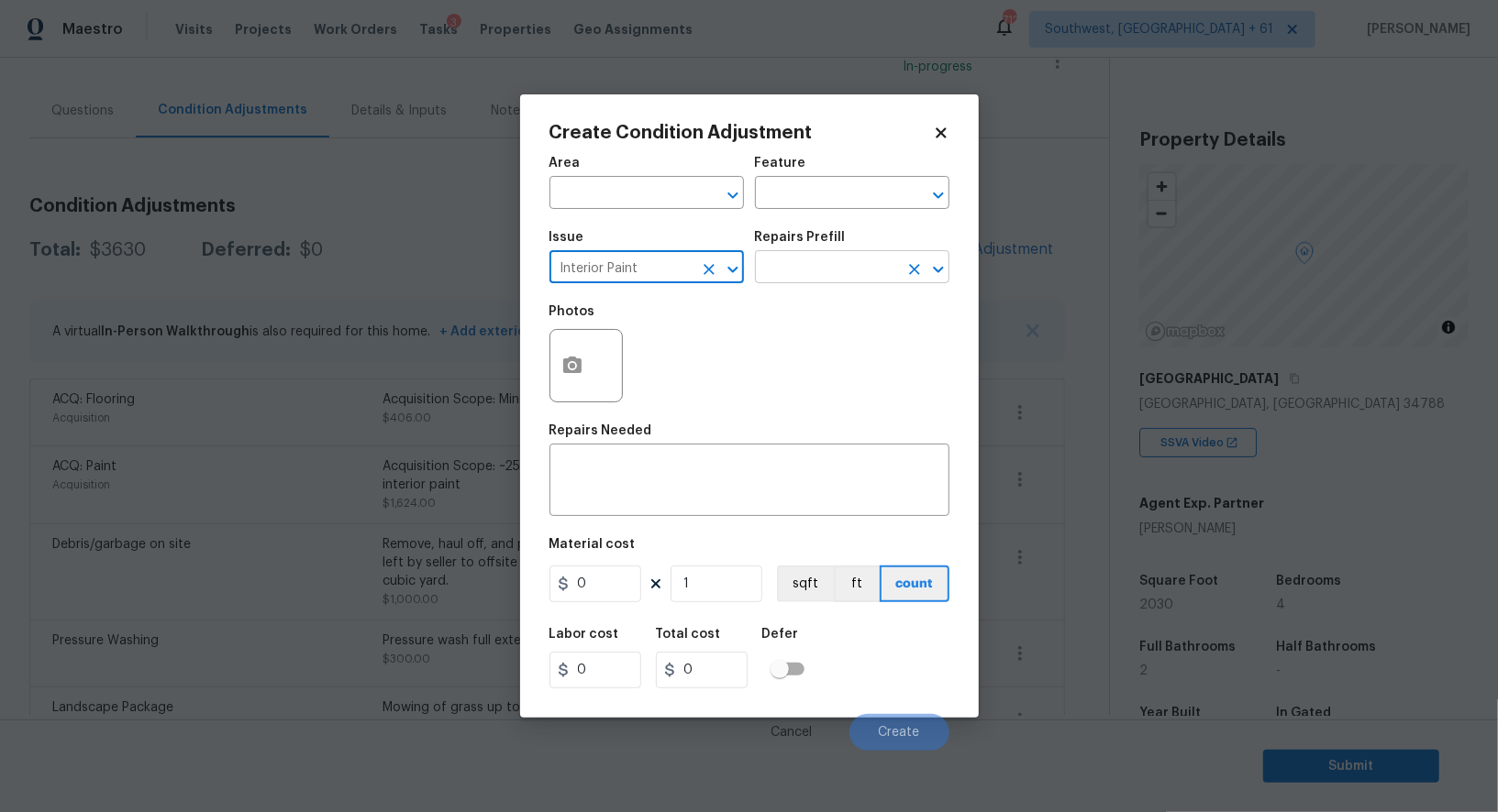
type input "Interior Paint"
click at [847, 268] on input "text" at bounding box center [826, 269] width 143 height 28
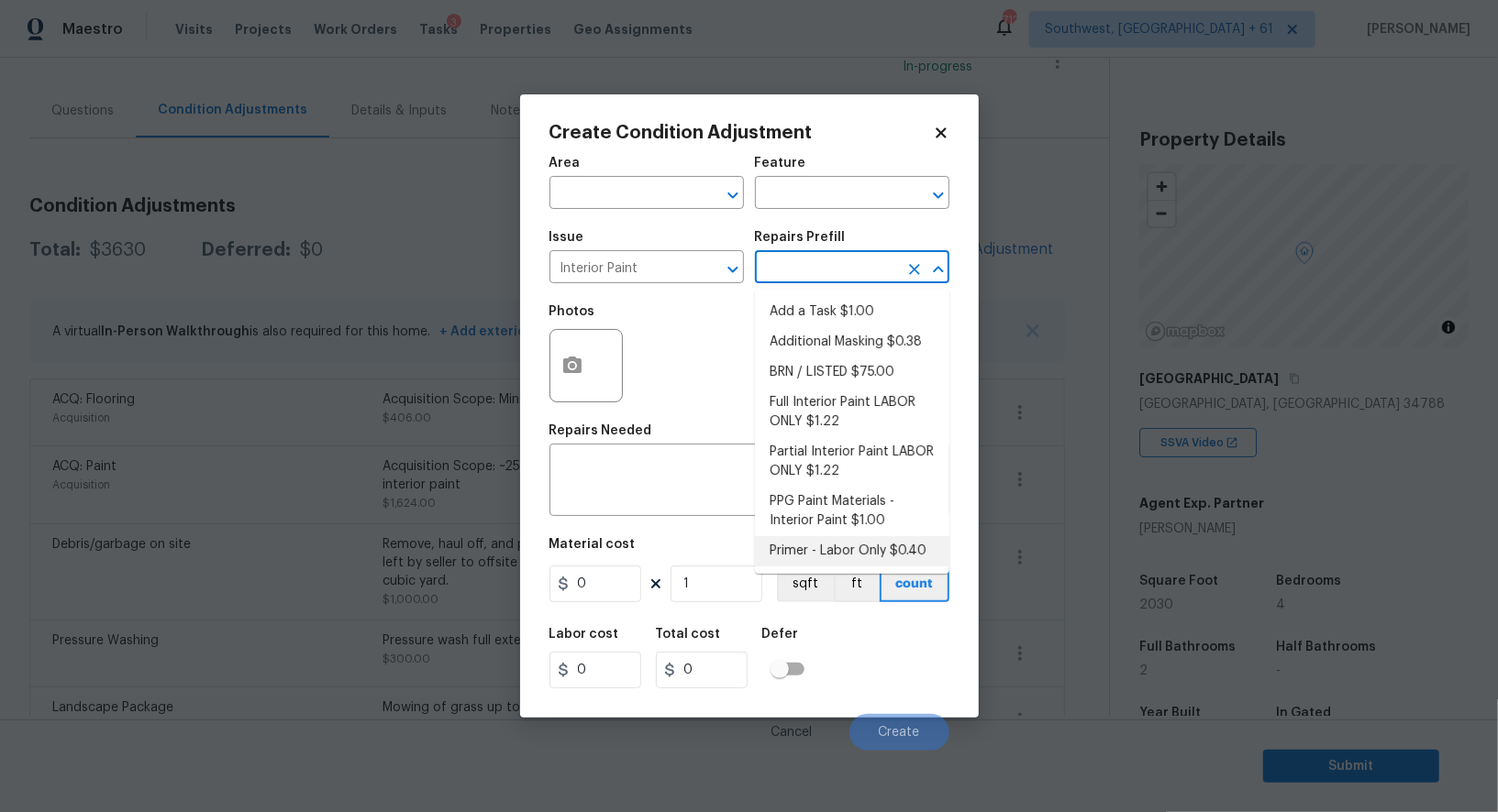
click at [834, 547] on li "Primer - Labor Only $0.40" at bounding box center [852, 551] width 195 height 30
type input "Overall Paint"
type textarea "Interior primer - PRIMER PROVIDED BY OPENDOOR - All nails, screws, drywall anch…"
type input "0.4"
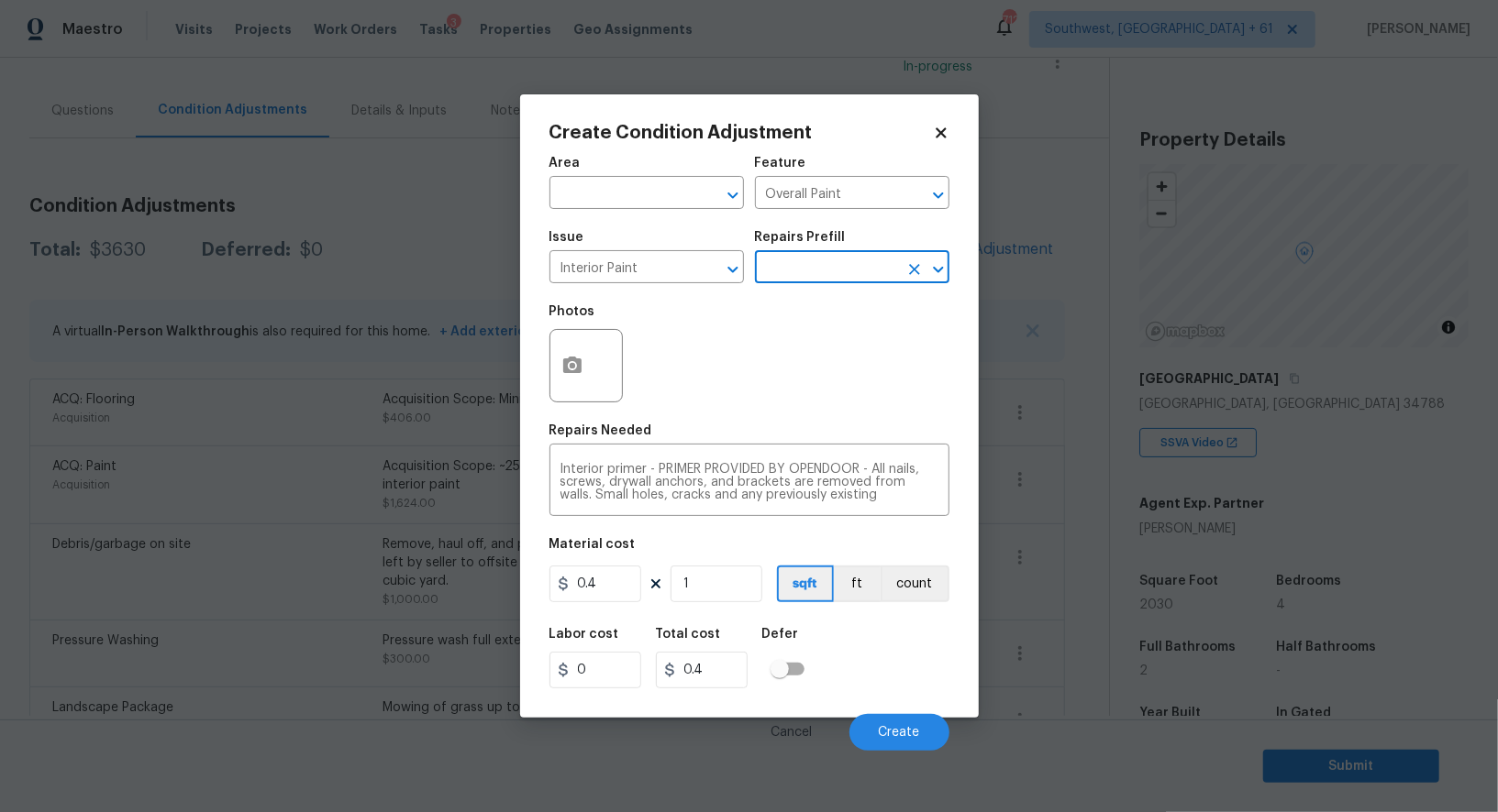
click at [827, 282] on input "text" at bounding box center [826, 269] width 143 height 28
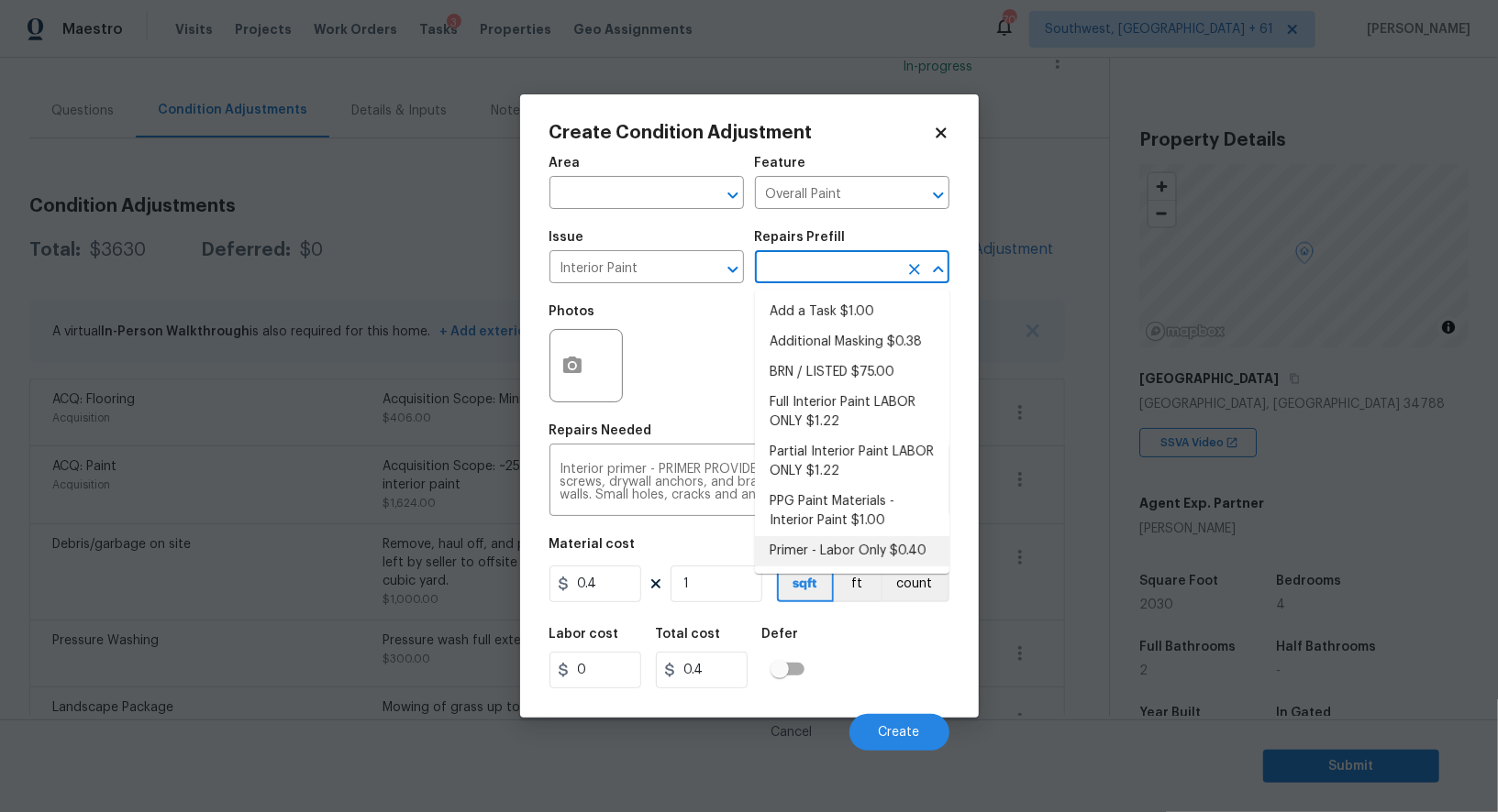
click at [846, 552] on li "Primer - Labor Only $0.40" at bounding box center [852, 551] width 195 height 30
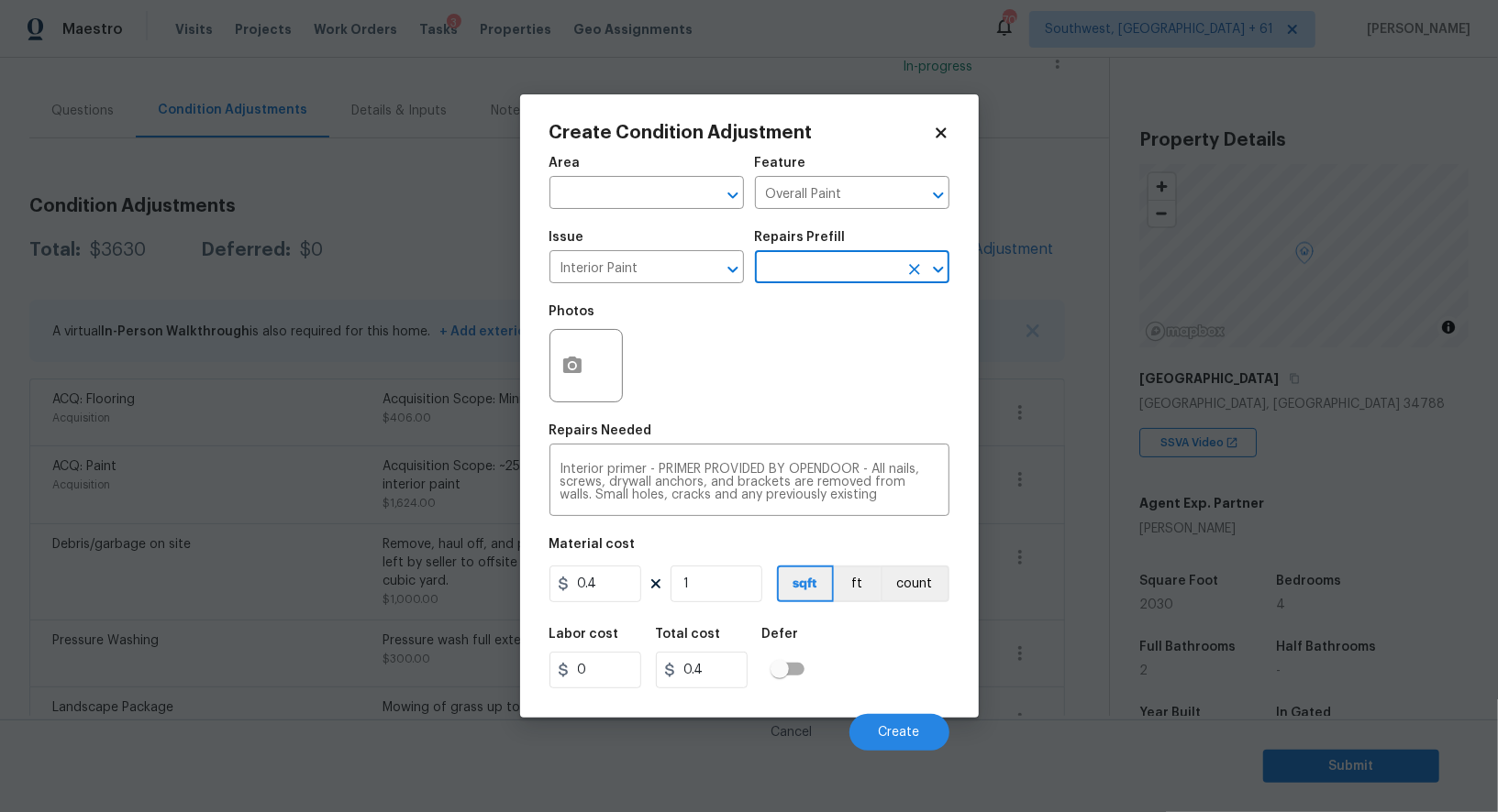
click at [643, 584] on div "0.4 1 sqft ft count" at bounding box center [749, 583] width 400 height 37
click at [604, 591] on input "0.4" at bounding box center [595, 583] width 92 height 37
type input "0"
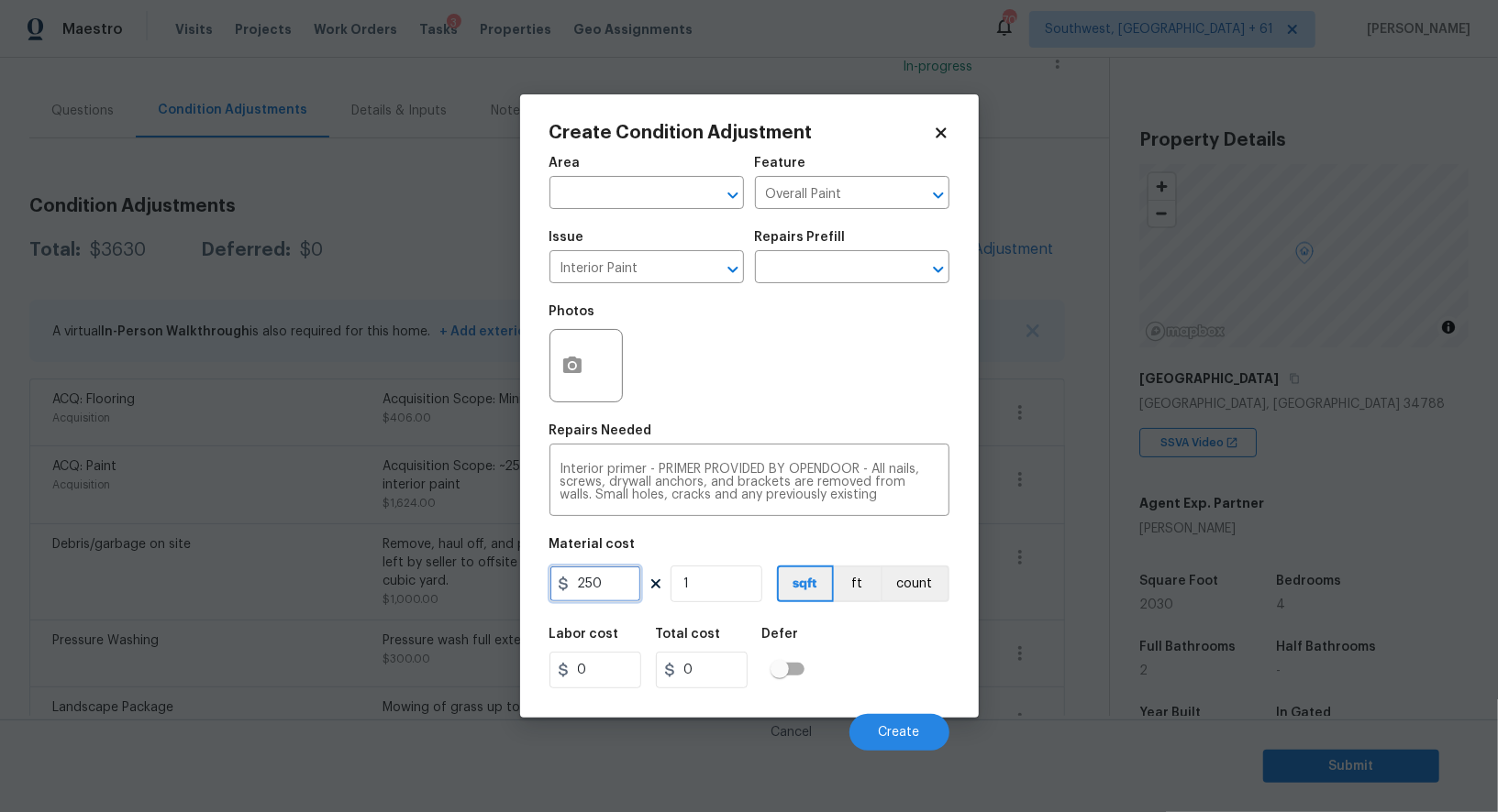
type input "250"
click at [677, 643] on div "Total cost" at bounding box center [708, 639] width 106 height 24
type input "250"
click at [626, 379] on div "Photos" at bounding box center [749, 354] width 400 height 119
click at [589, 376] on button "button" at bounding box center [572, 366] width 44 height 72
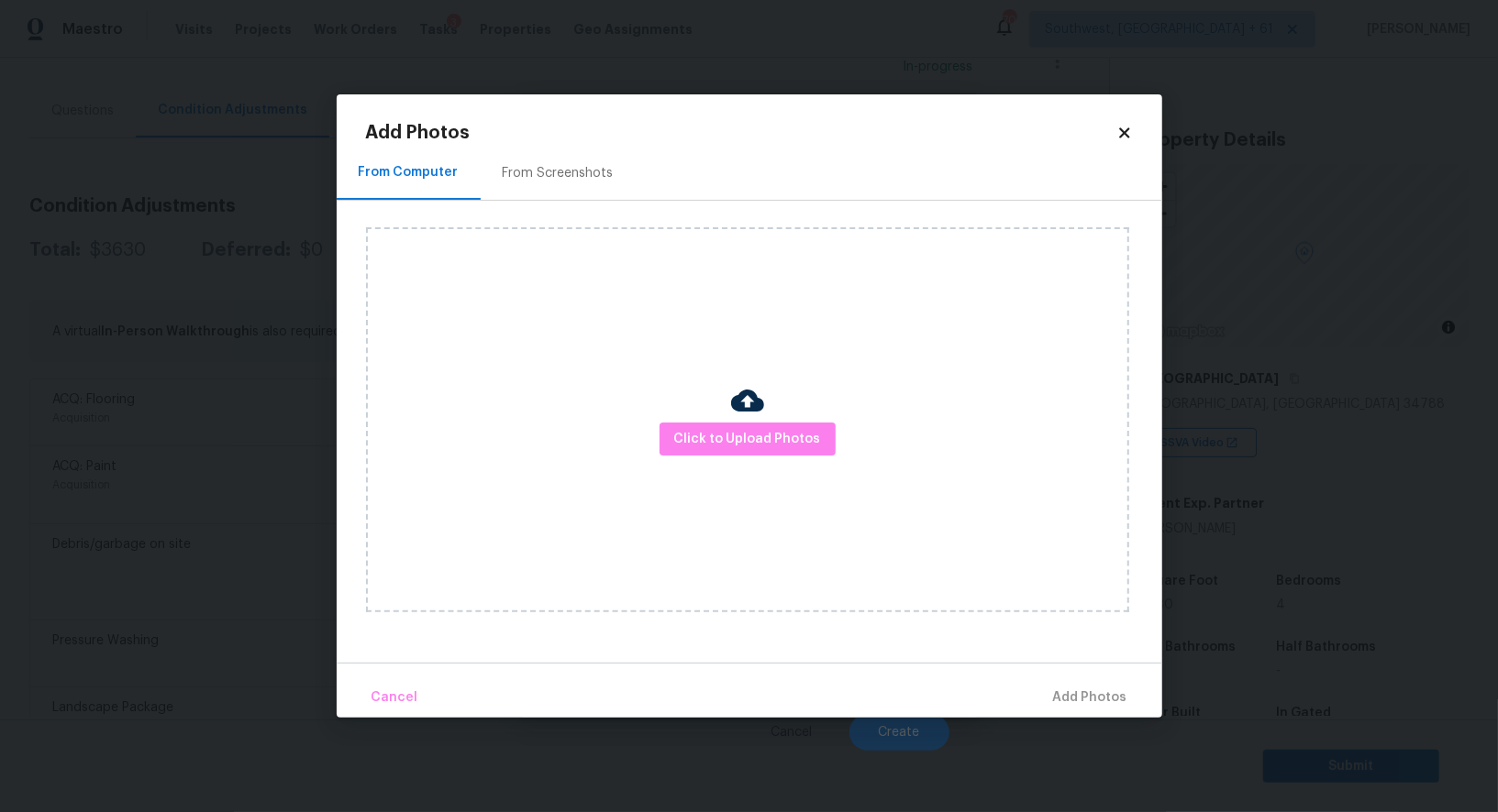
click at [589, 198] on div "From Screenshots" at bounding box center [558, 172] width 155 height 54
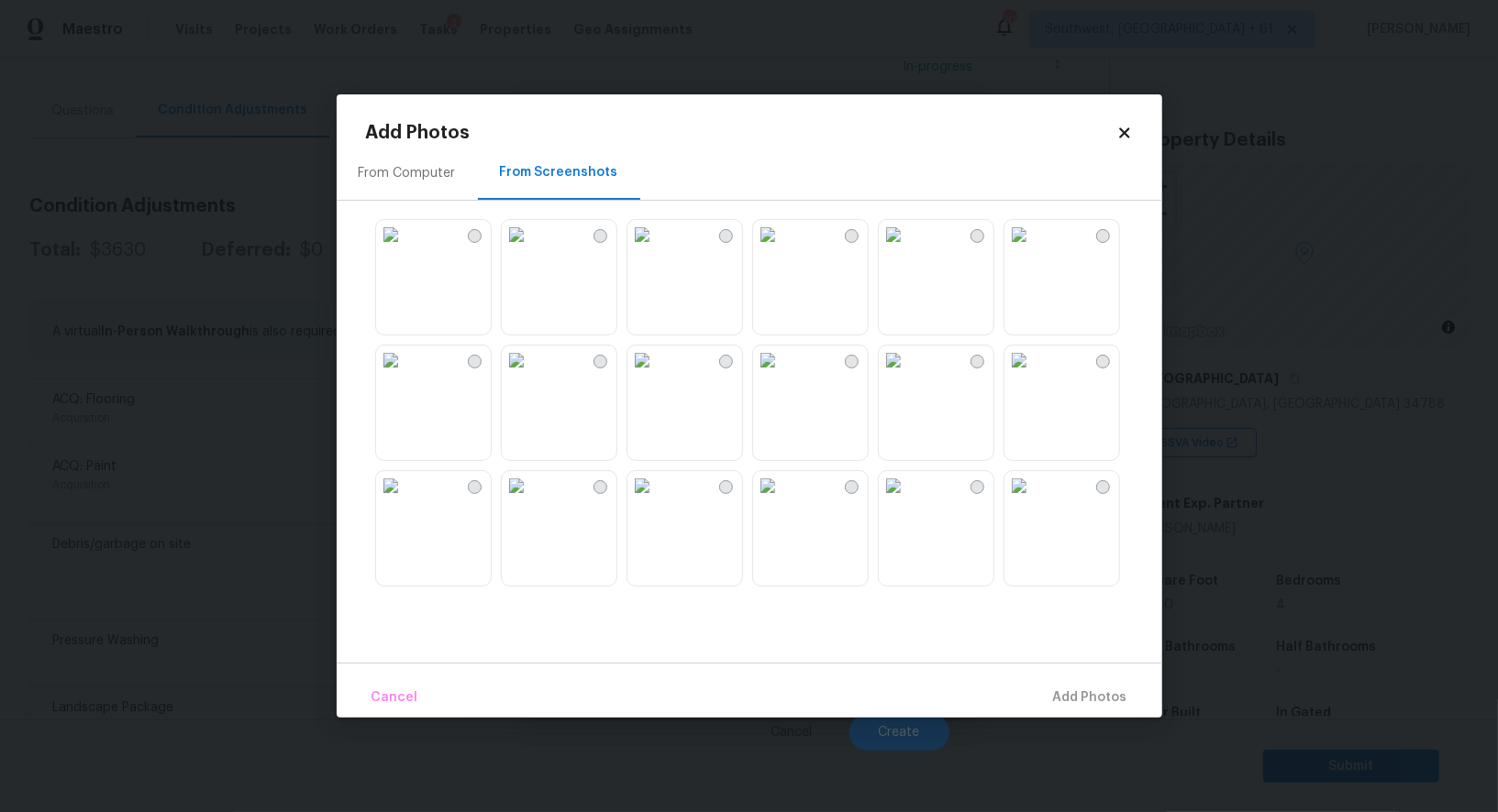
click at [1034, 250] on img at bounding box center [1019, 234] width 29 height 29
click at [1077, 696] on span "Add 1 Photo(s)" at bounding box center [1082, 698] width 91 height 23
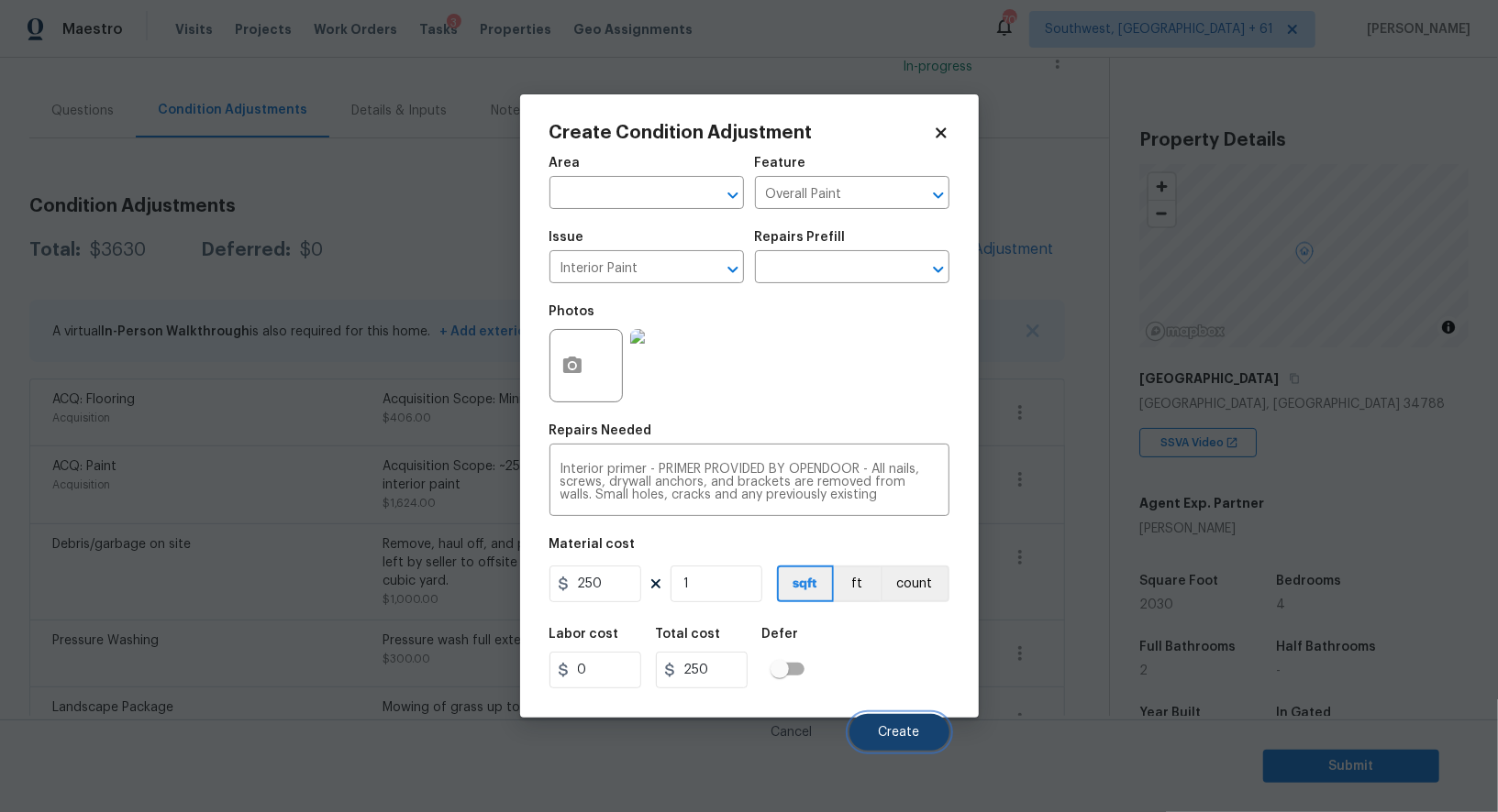
click at [929, 725] on button "Create" at bounding box center [899, 732] width 100 height 37
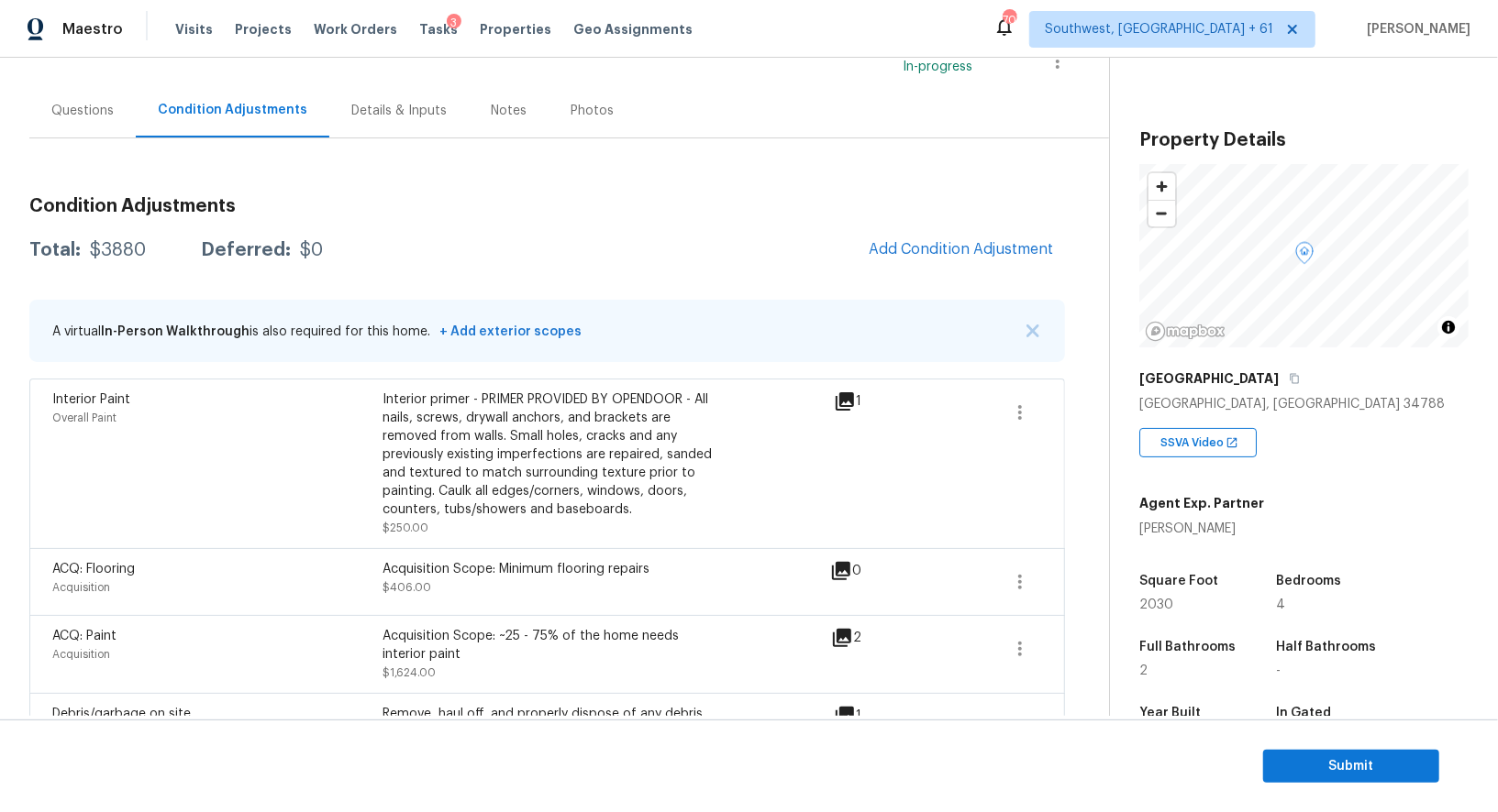
click at [88, 105] on div "Questions" at bounding box center [82, 111] width 62 height 18
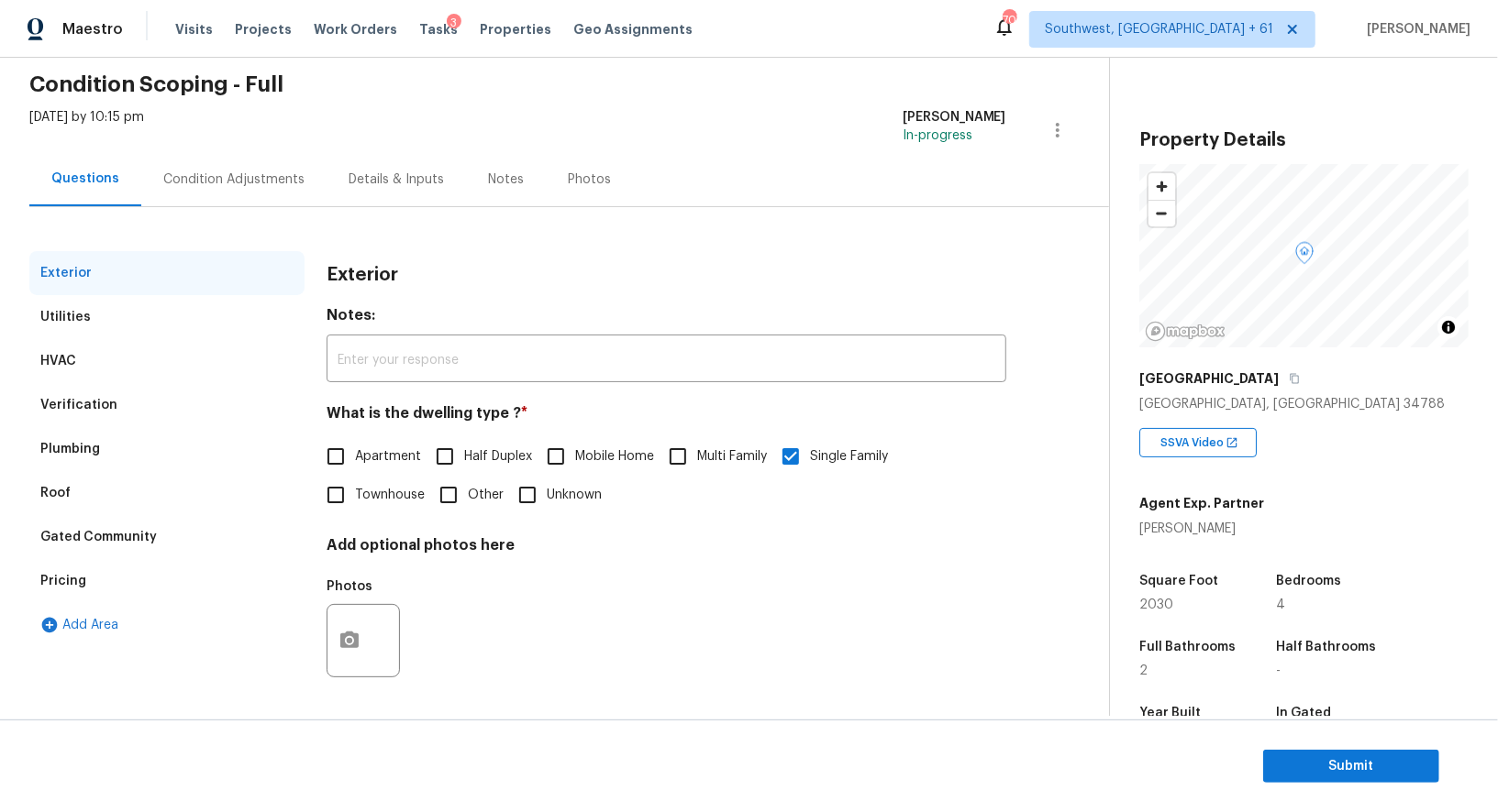
scroll to position [71, 0]
click at [154, 398] on div "Verification" at bounding box center [166, 405] width 275 height 44
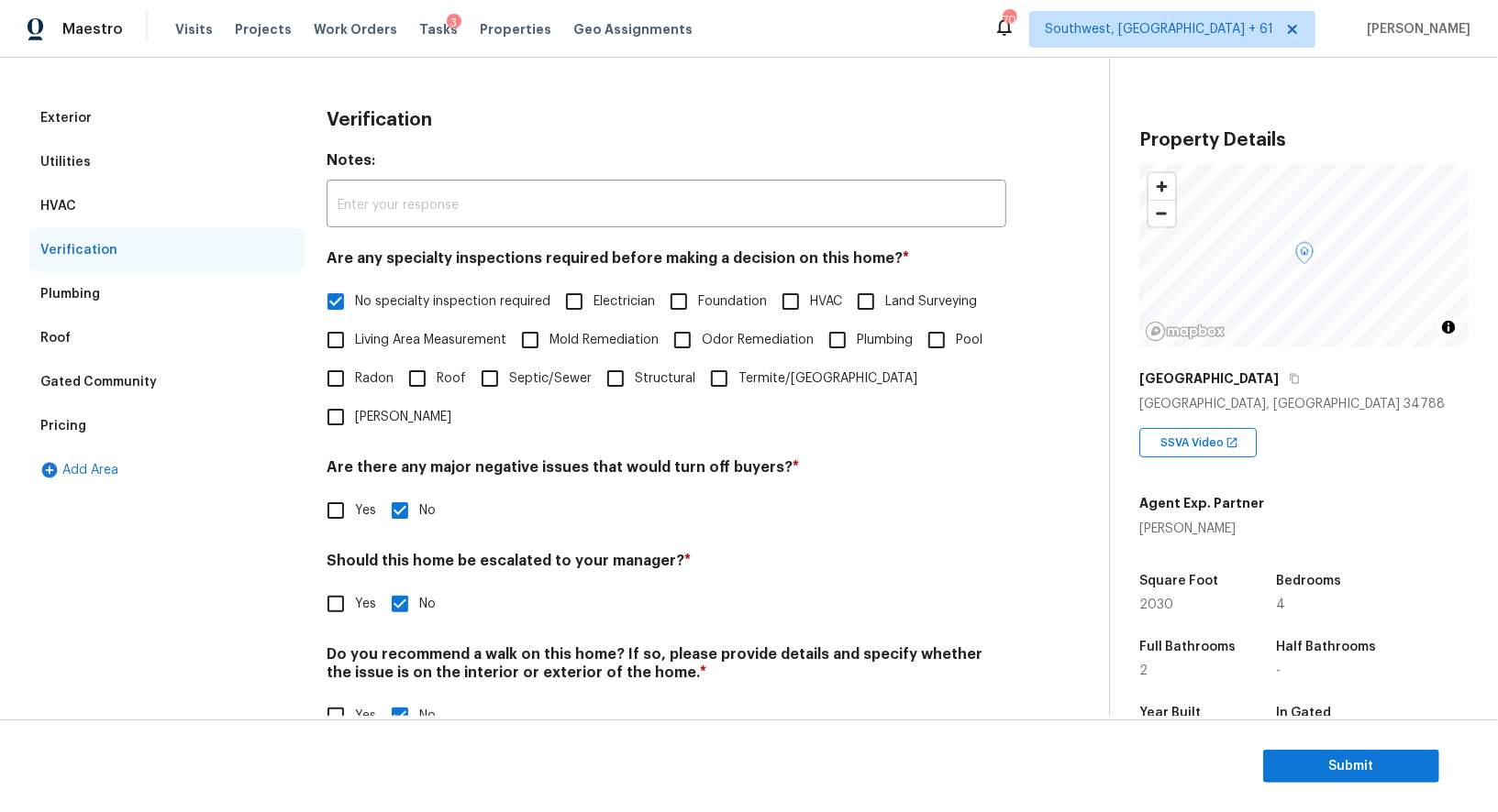
scroll to position [233, 0]
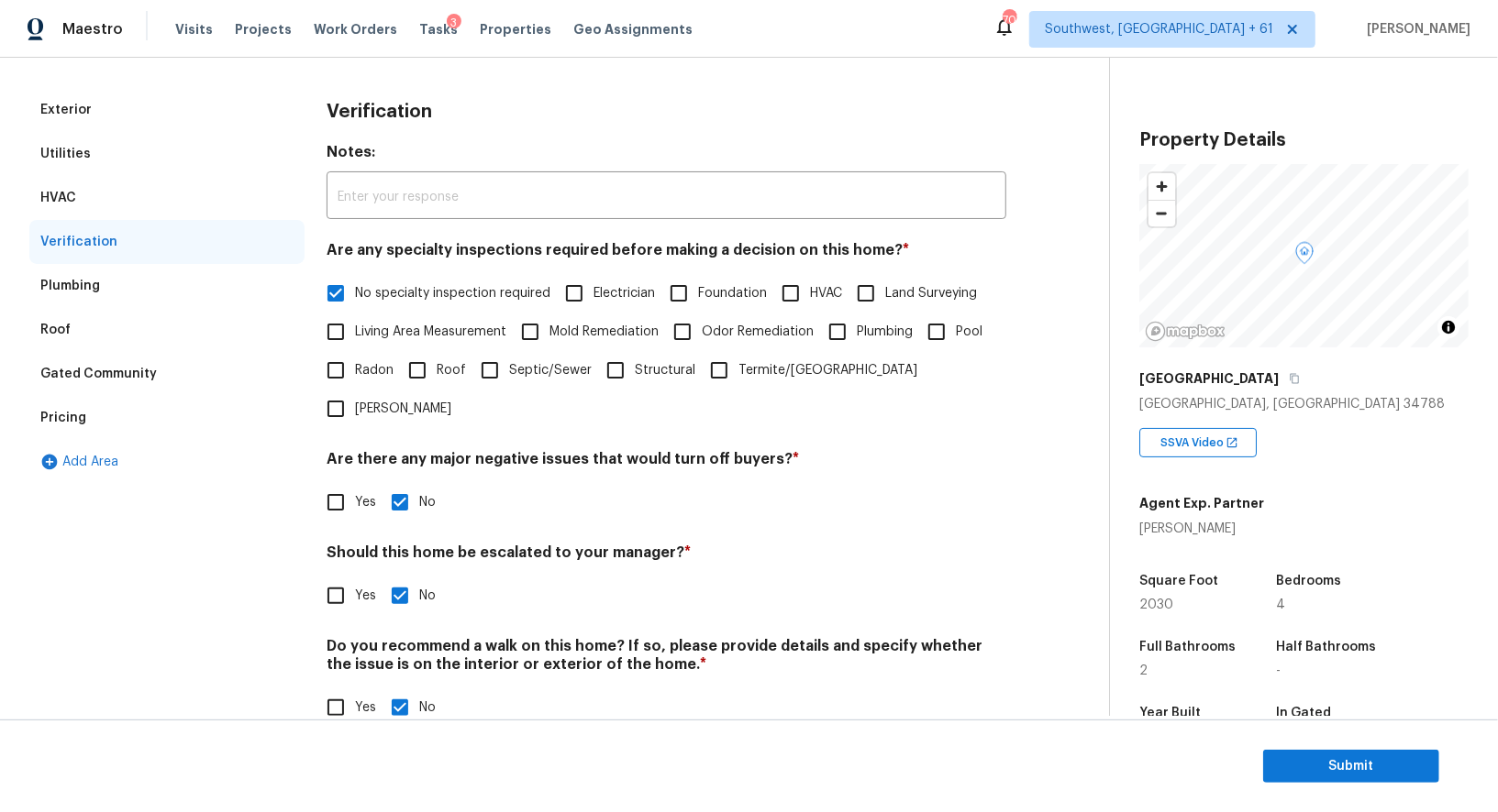
click at [373, 577] on label "Yes" at bounding box center [346, 596] width 60 height 39
click at [355, 577] on input "Yes" at bounding box center [336, 596] width 39 height 39
checkbox input "true"
checkbox input "false"
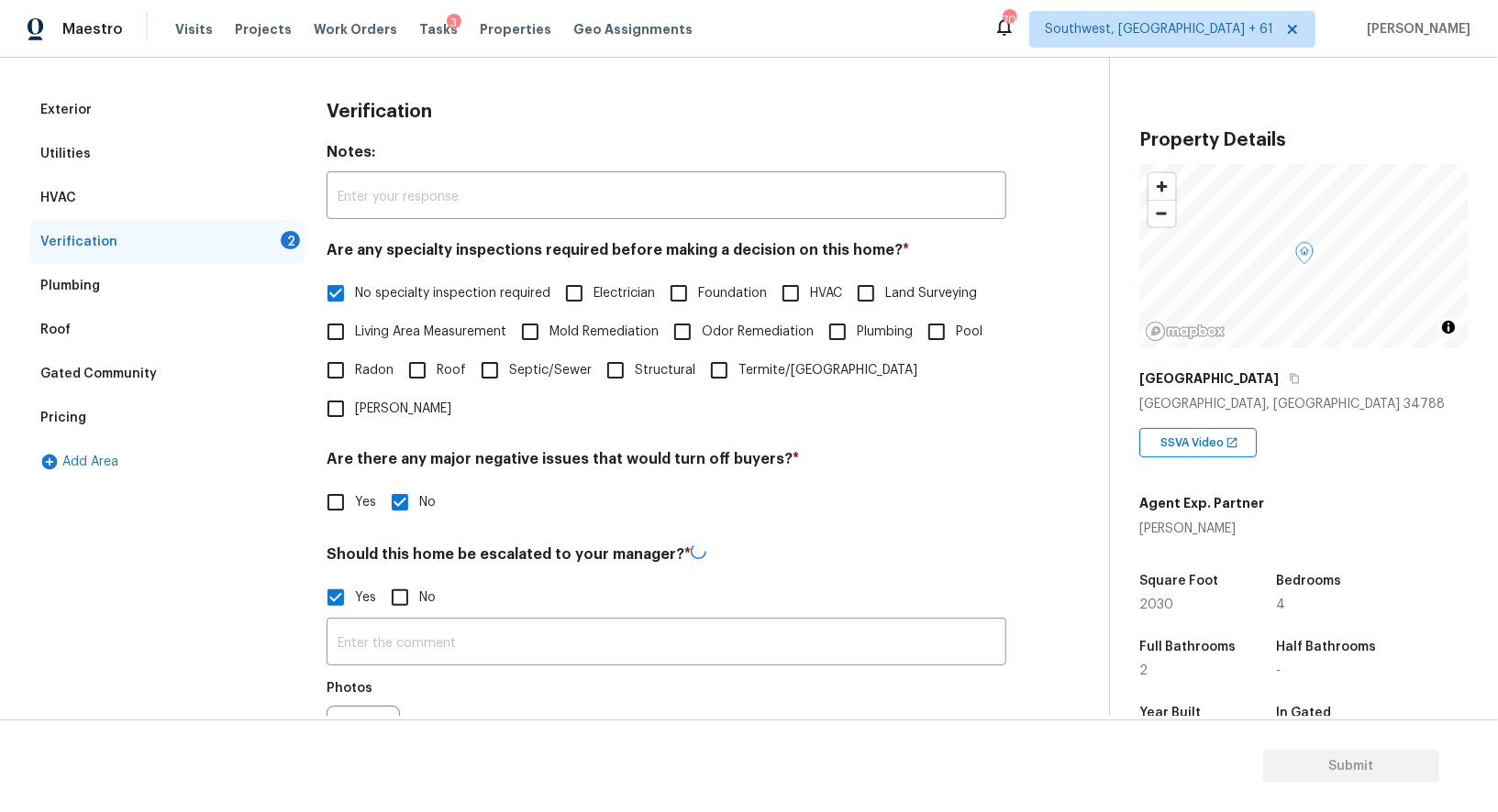
click at [379, 617] on div "​ Photos" at bounding box center [666, 703] width 680 height 173
click at [421, 621] on input "text" at bounding box center [666, 643] width 680 height 43
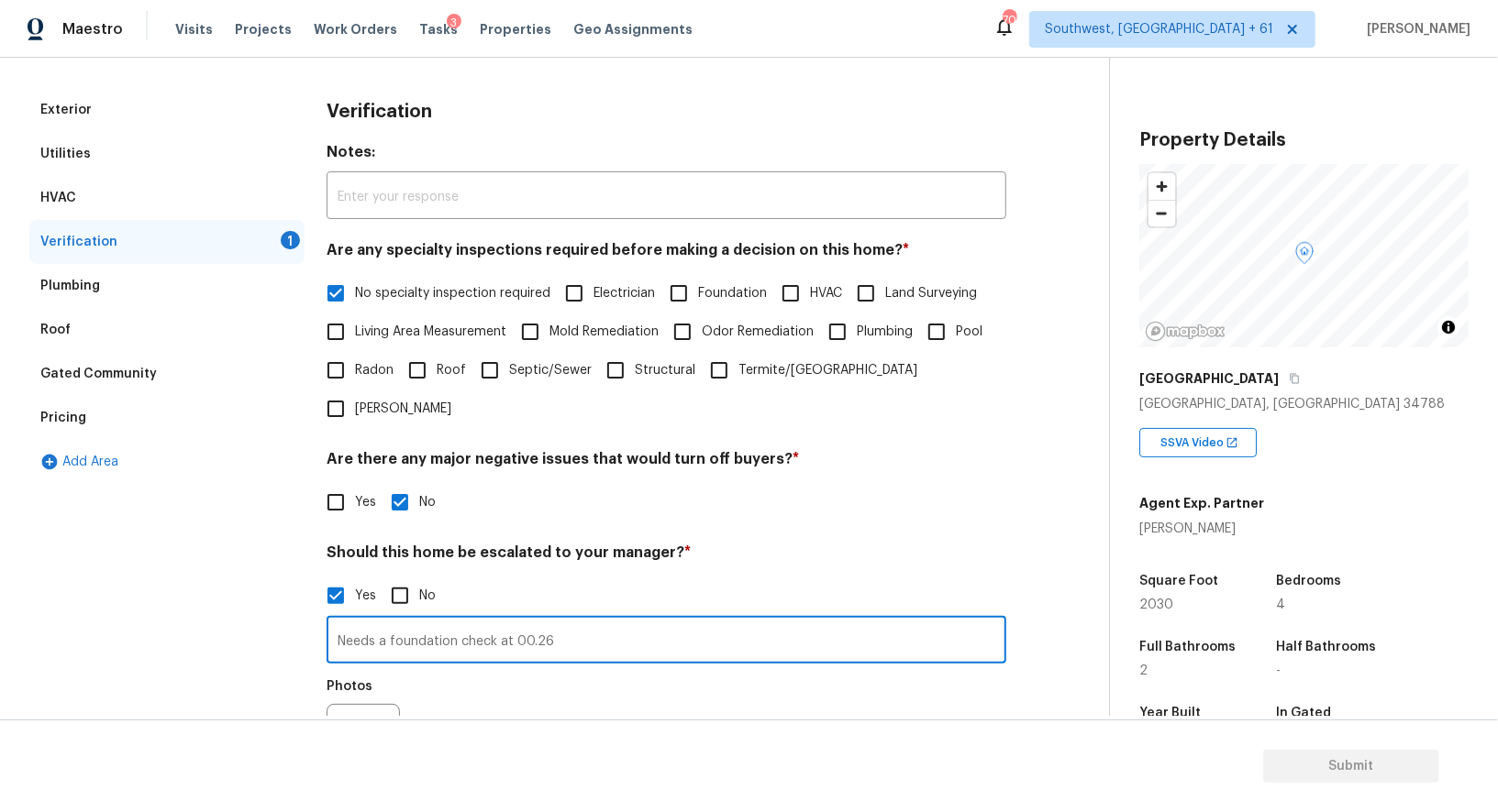
type input "Needs a foundation check at 00.26"
click at [347, 730] on icon "button" at bounding box center [349, 740] width 22 height 22
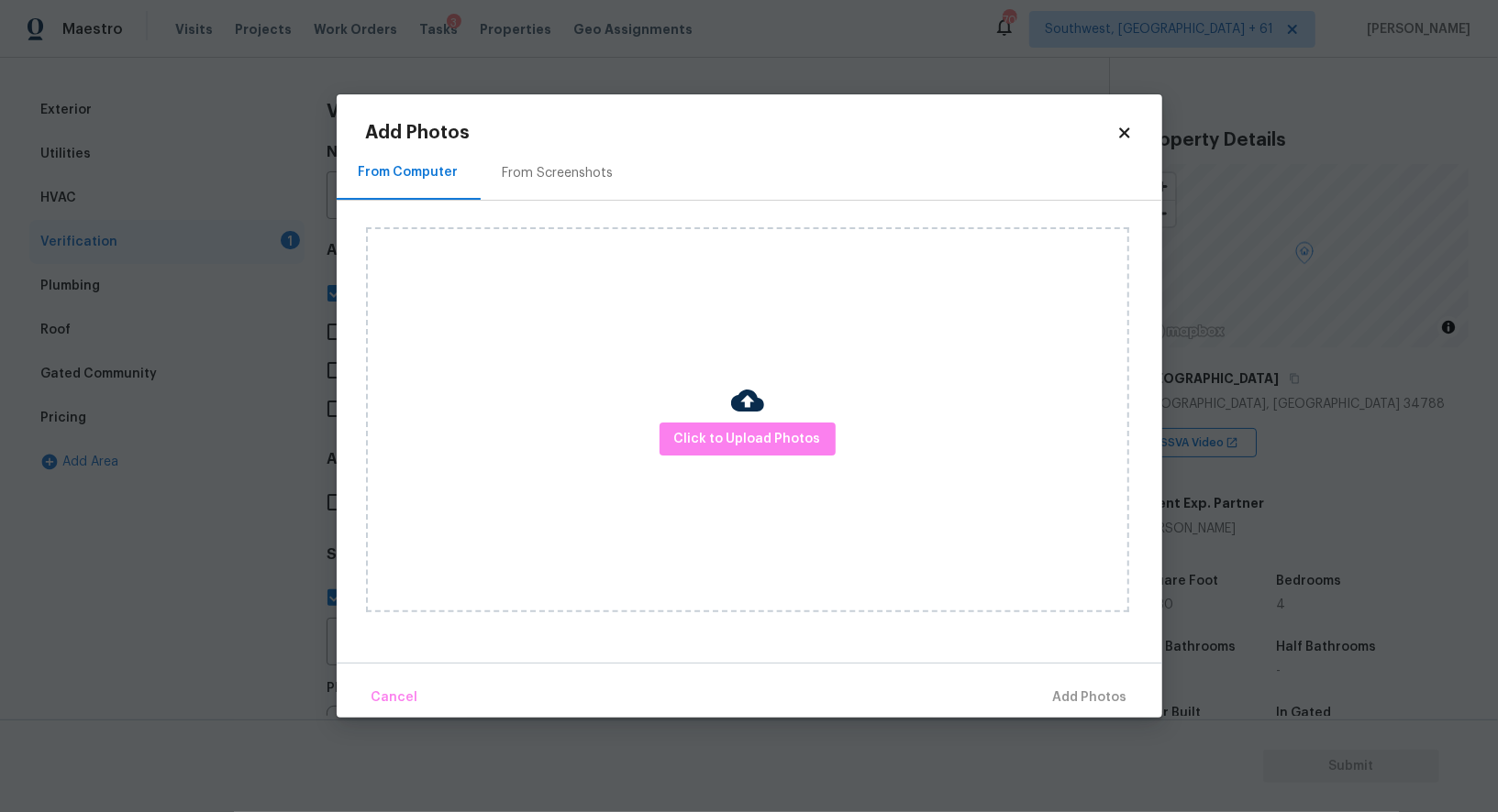
click at [679, 457] on div "Click to Upload Photos" at bounding box center [747, 419] width 763 height 385
click at [716, 432] on span "Click to Upload Photos" at bounding box center [747, 440] width 147 height 23
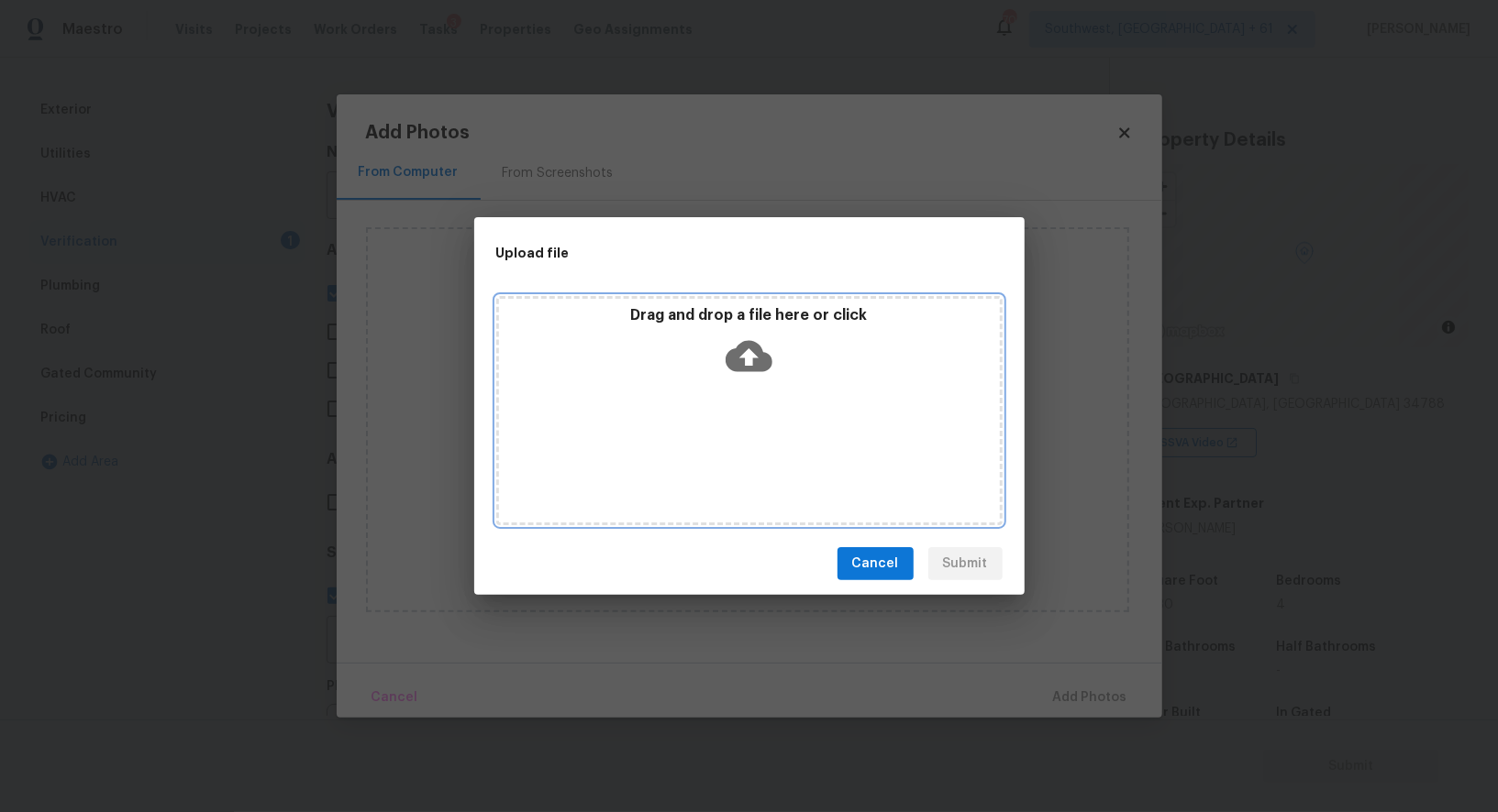
click at [751, 371] on icon at bounding box center [748, 356] width 46 height 31
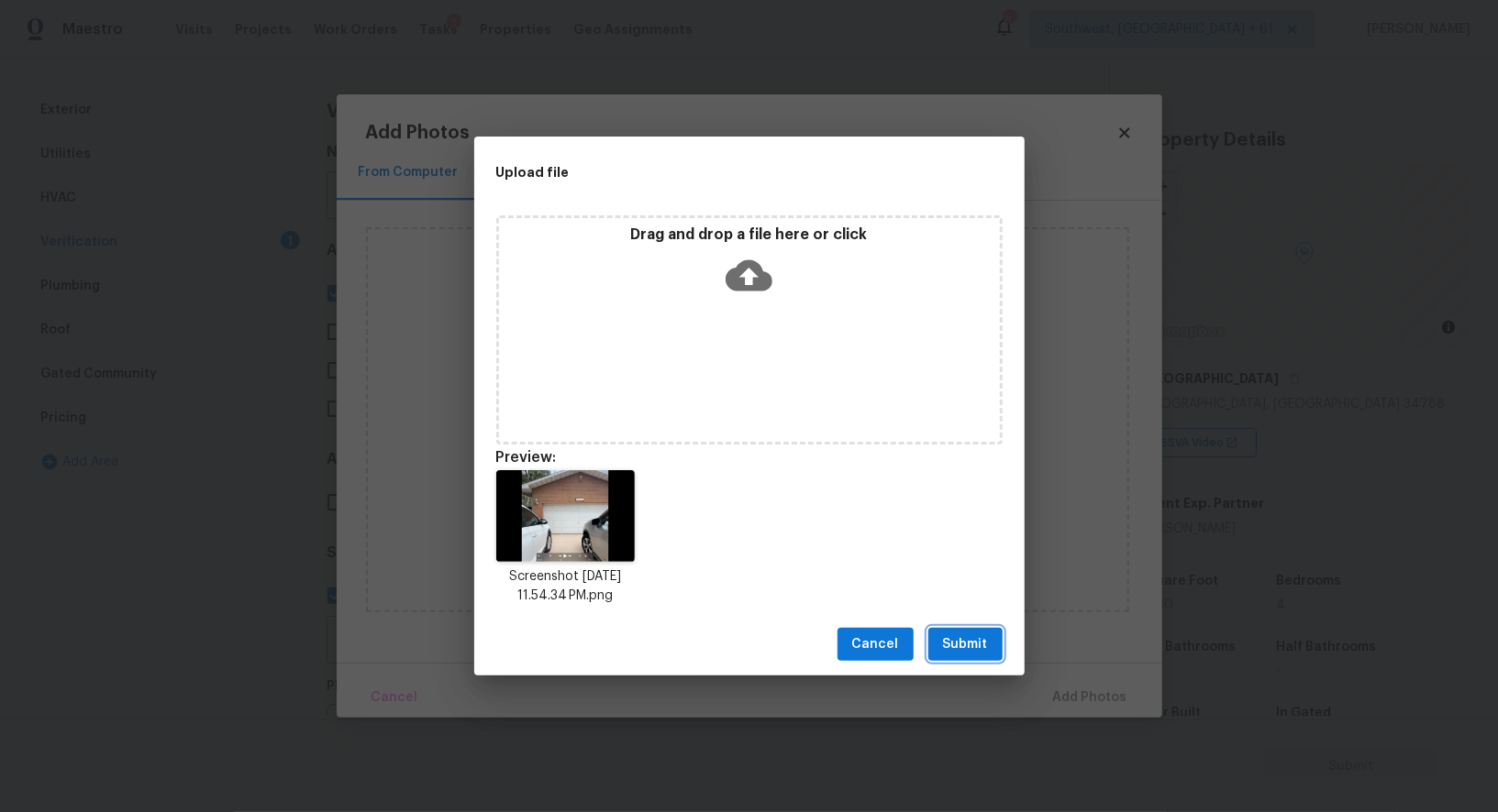
click at [980, 636] on span "Submit" at bounding box center [966, 645] width 45 height 23
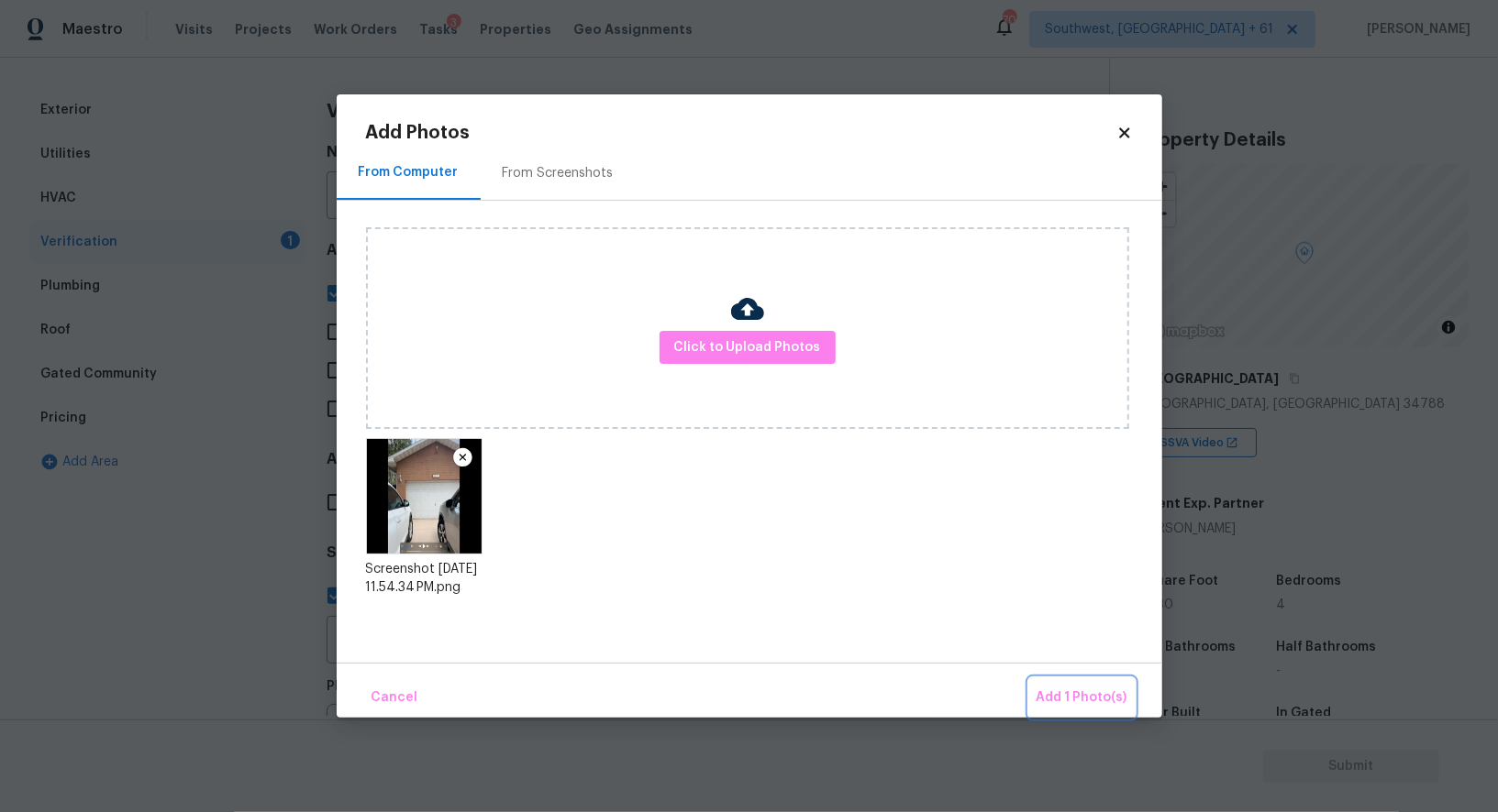
click at [1078, 685] on button "Add 1 Photo(s)" at bounding box center [1082, 699] width 106 height 40
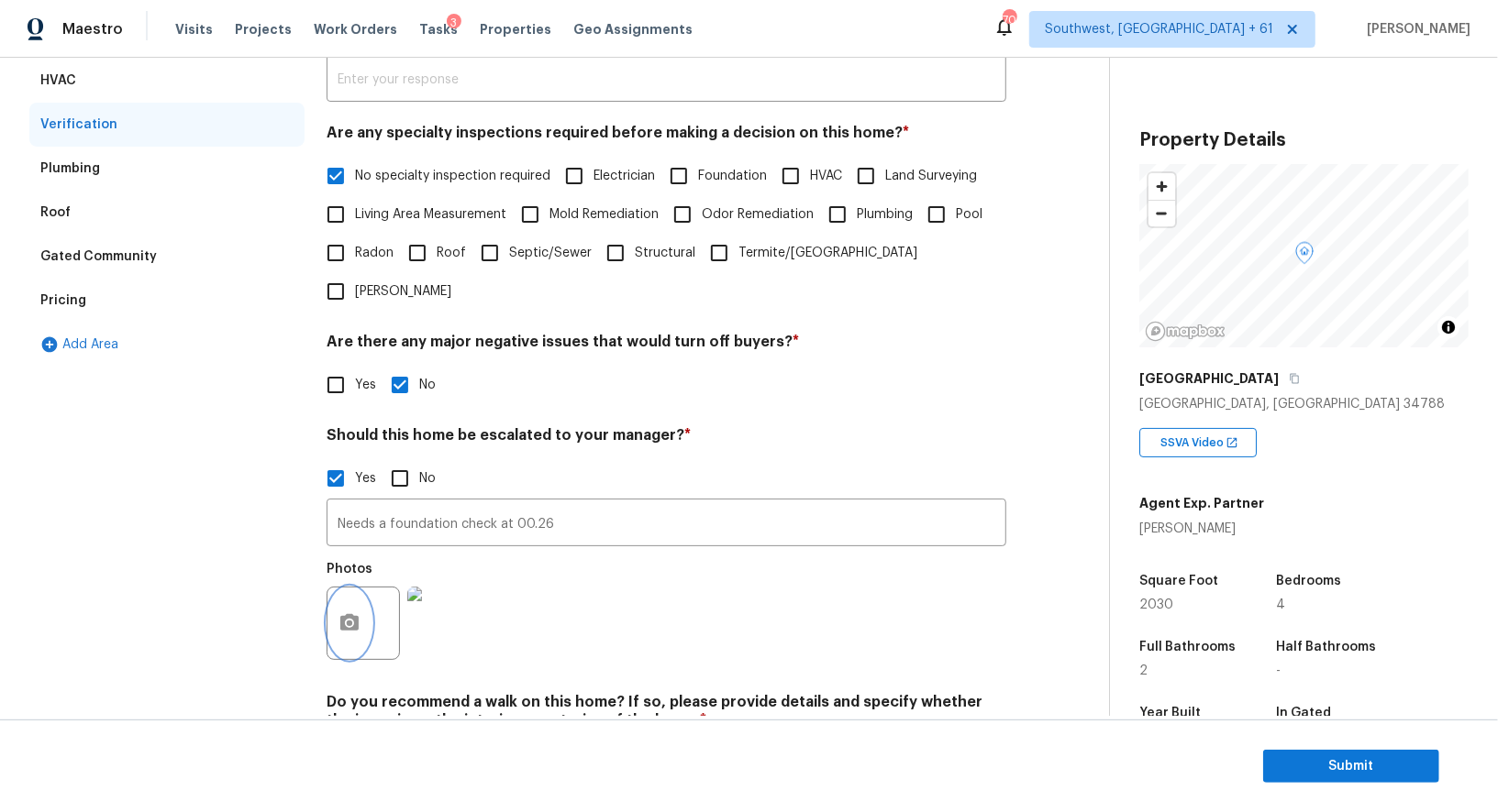
scroll to position [408, 0]
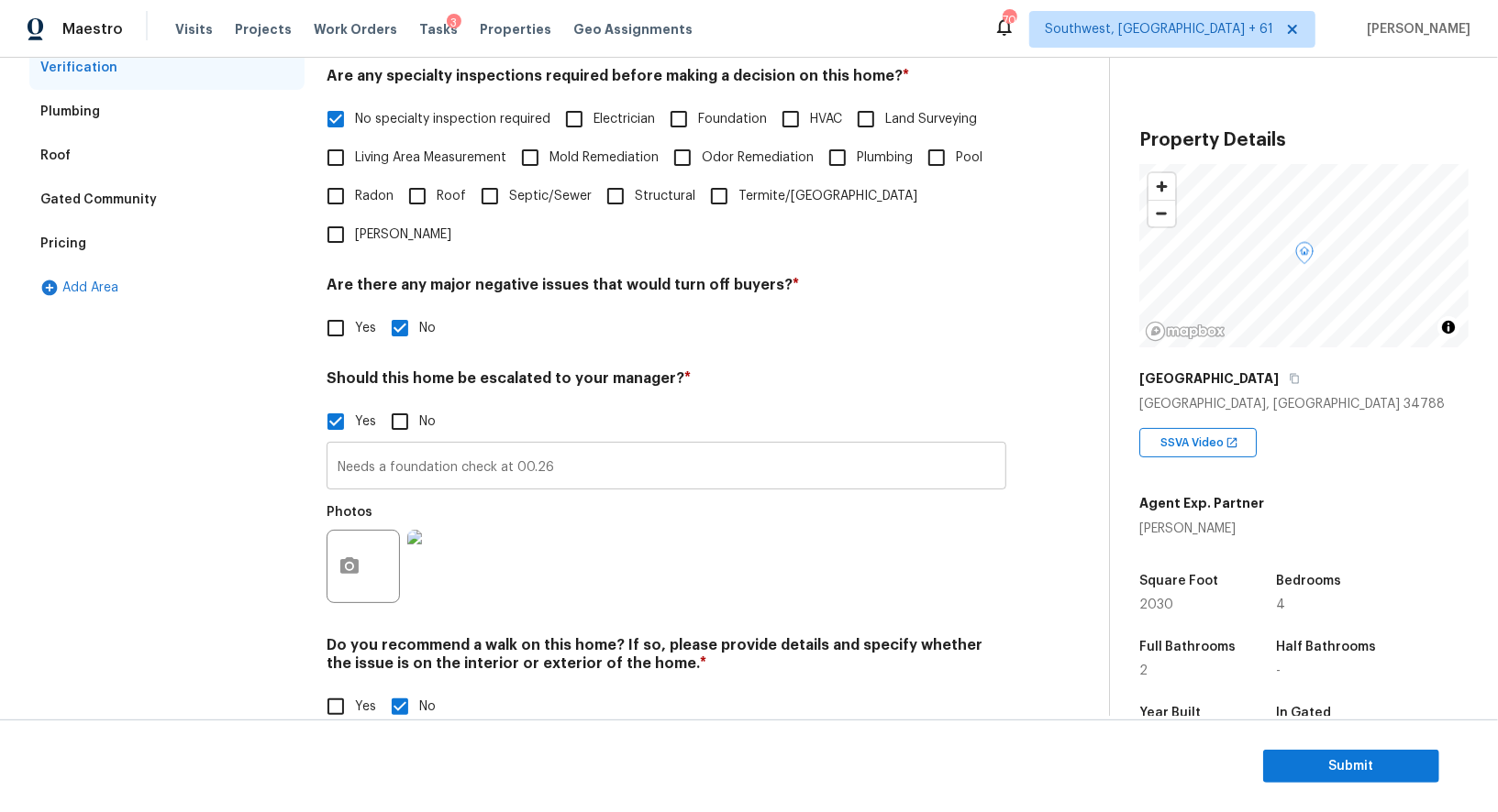
click at [425, 446] on input "Needs a foundation check at 00.26" at bounding box center [666, 468] width 680 height 43
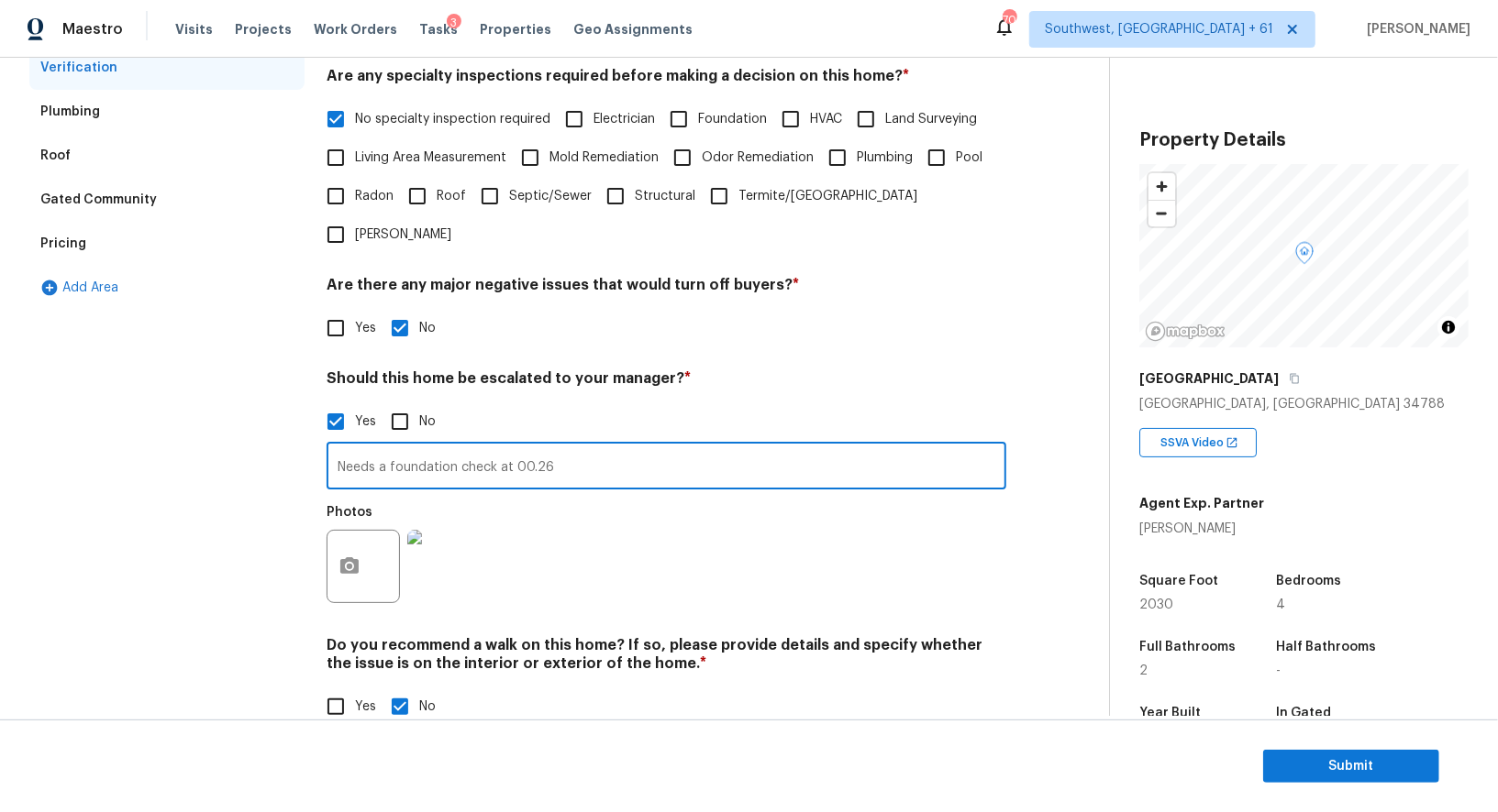
click at [425, 446] on input "Needs a foundation check at 00.26" at bounding box center [666, 468] width 680 height 43
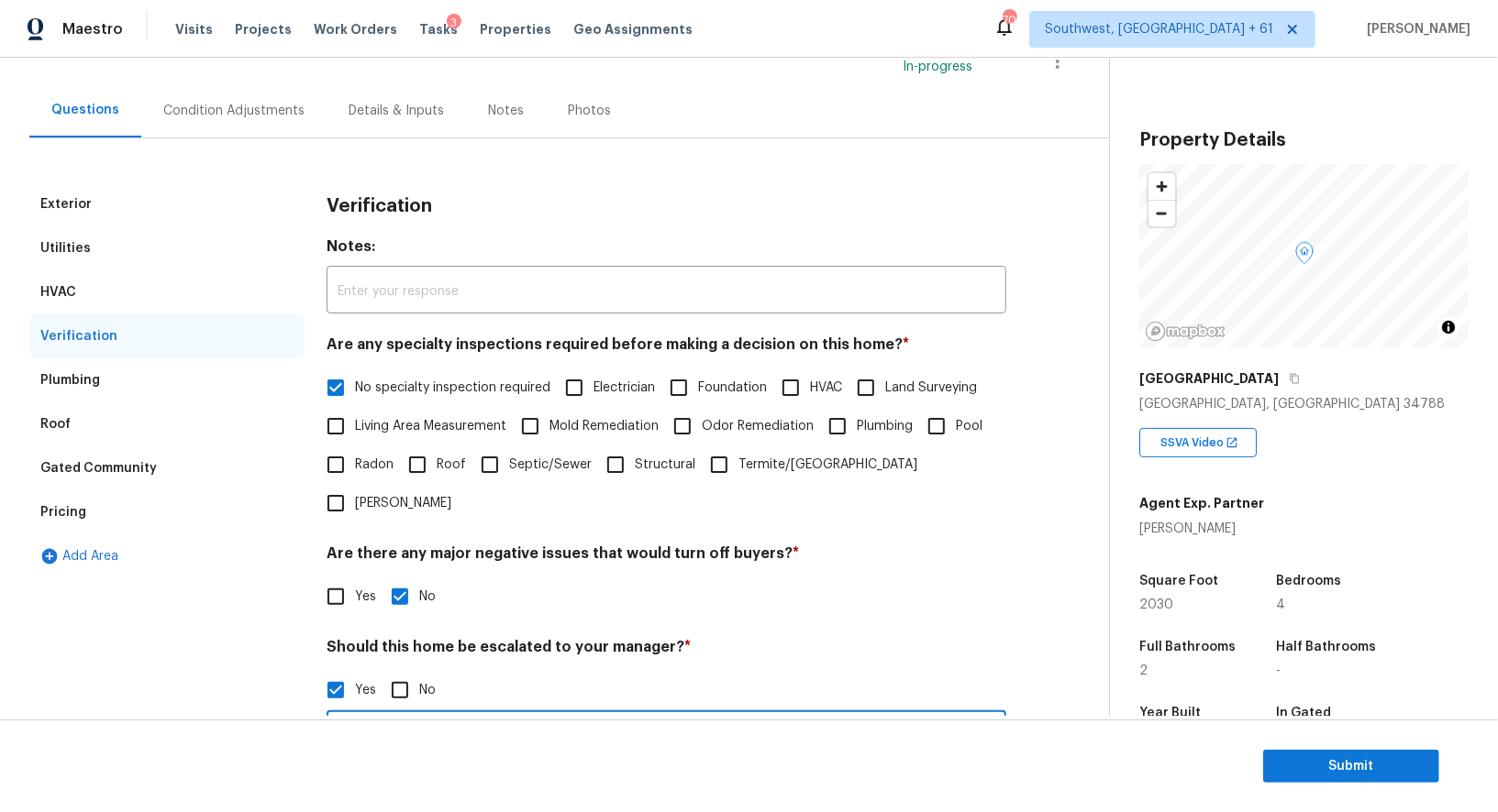
scroll to position [128, 0]
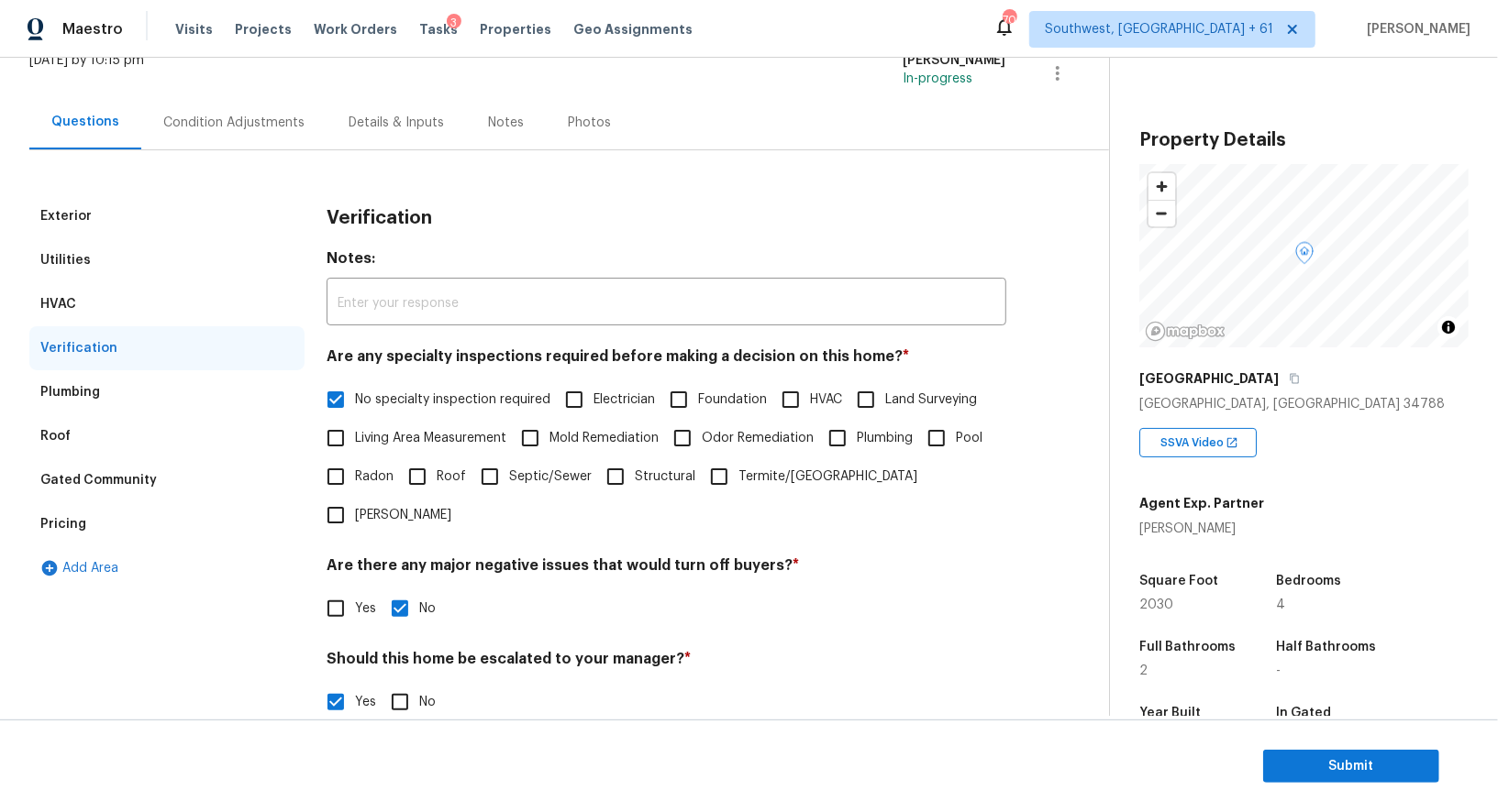
click at [265, 120] on div "Condition Adjustments" at bounding box center [234, 122] width 141 height 18
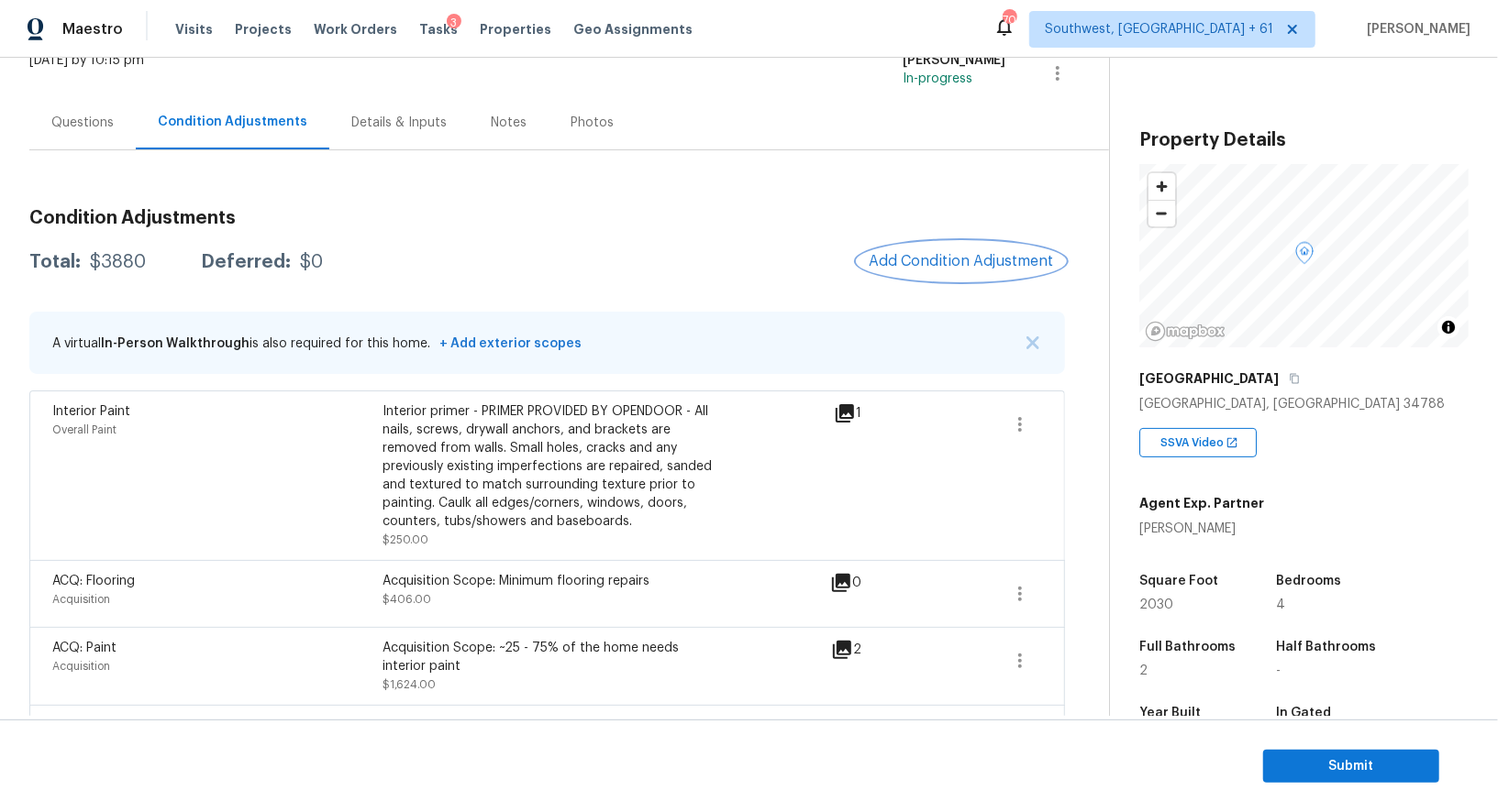
click at [971, 248] on button "Add Condition Adjustment" at bounding box center [961, 261] width 207 height 39
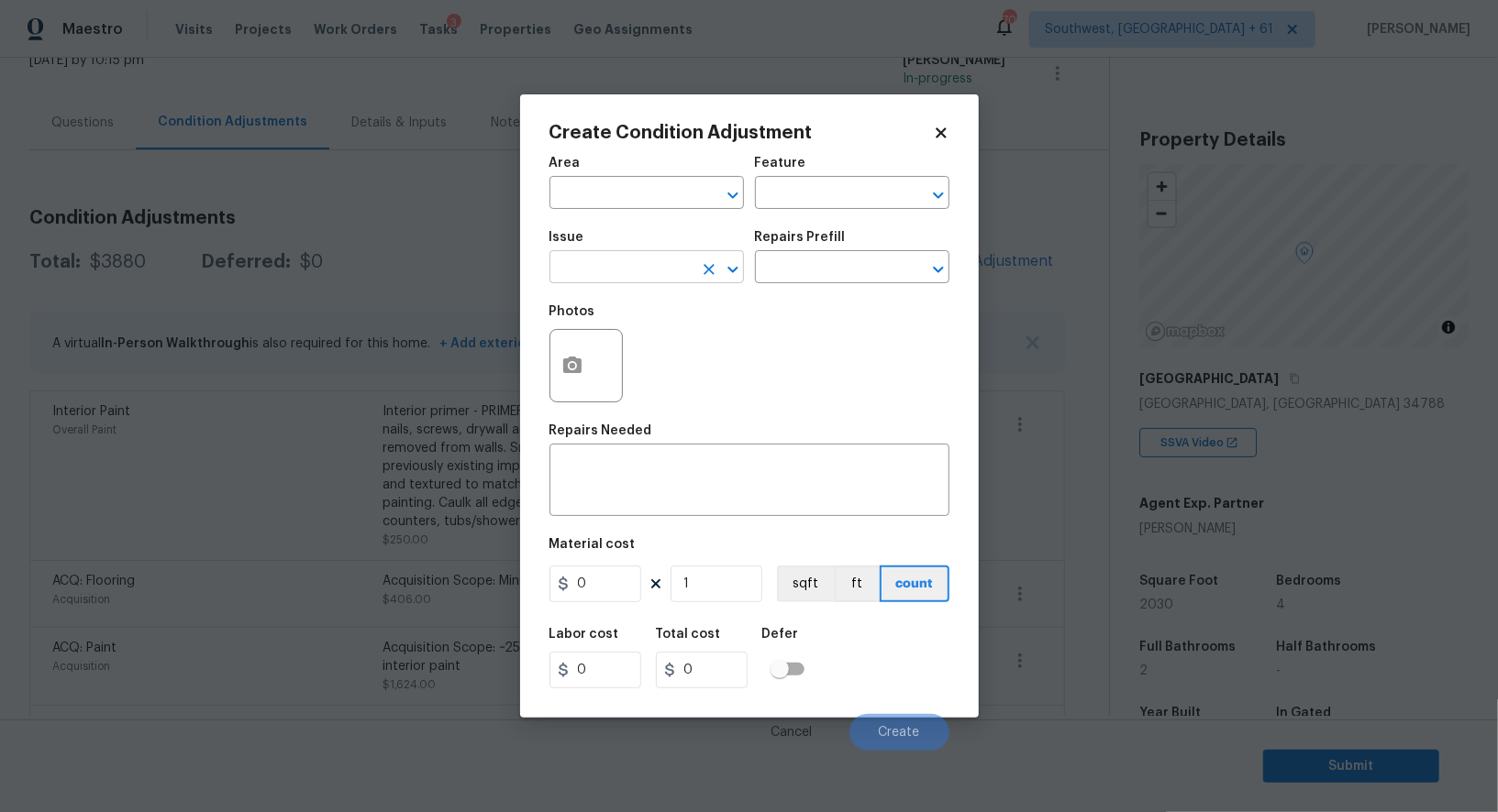
click at [614, 273] on input "text" at bounding box center [620, 269] width 143 height 28
click at [621, 349] on li "ACQ: Foundation" at bounding box center [647, 356] width 195 height 30
type input "ACQ: Foundation"
click at [808, 274] on input "text" at bounding box center [826, 269] width 143 height 28
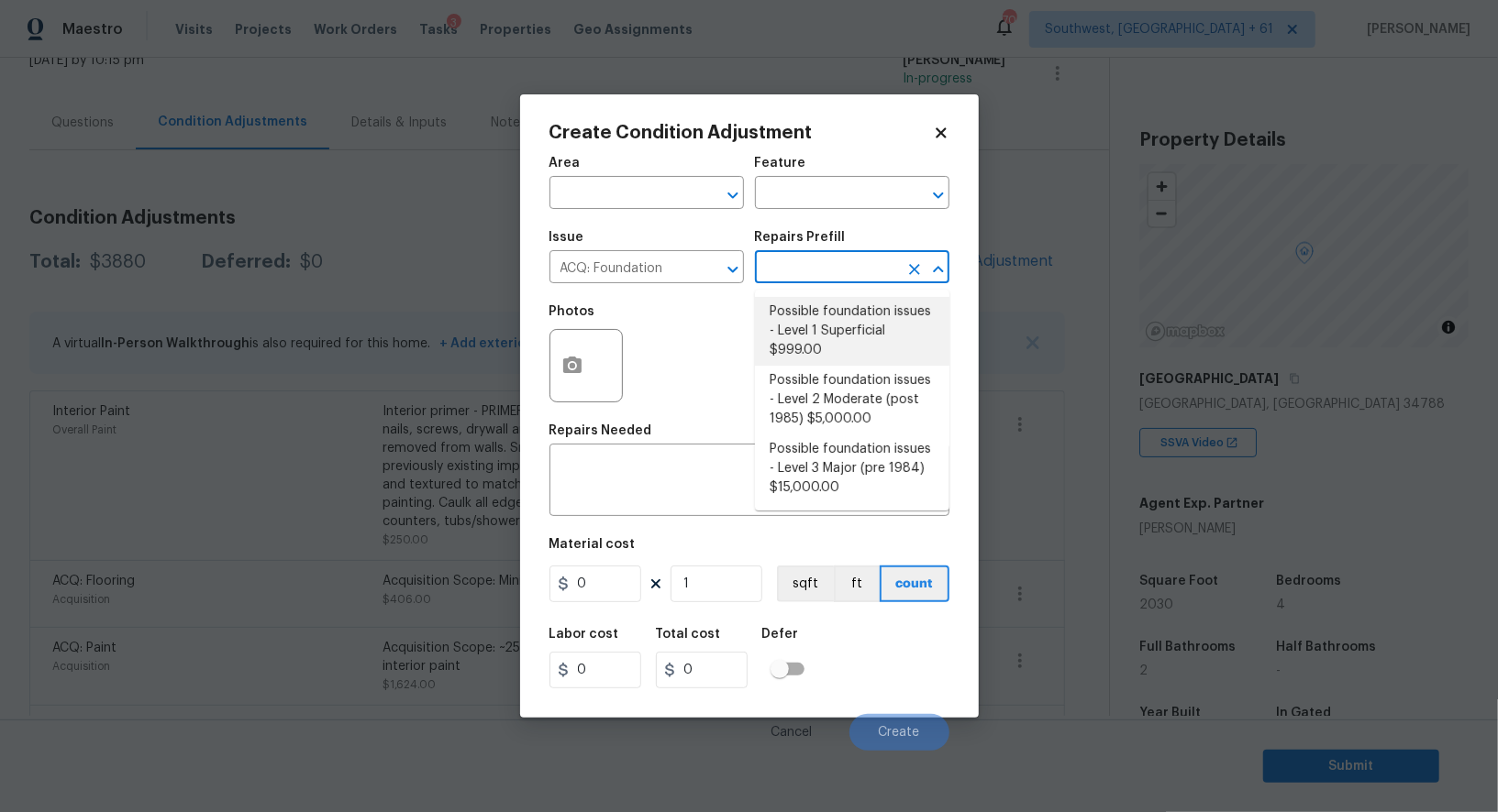
click at [814, 334] on li "Possible foundation issues - Level 1 Superficial $999.00" at bounding box center [852, 331] width 195 height 69
type input "Acquisition"
type textarea "Possible foundation issues - Level 1 - Superficial. Disclaimer: This is NOT a t…"
type input "999"
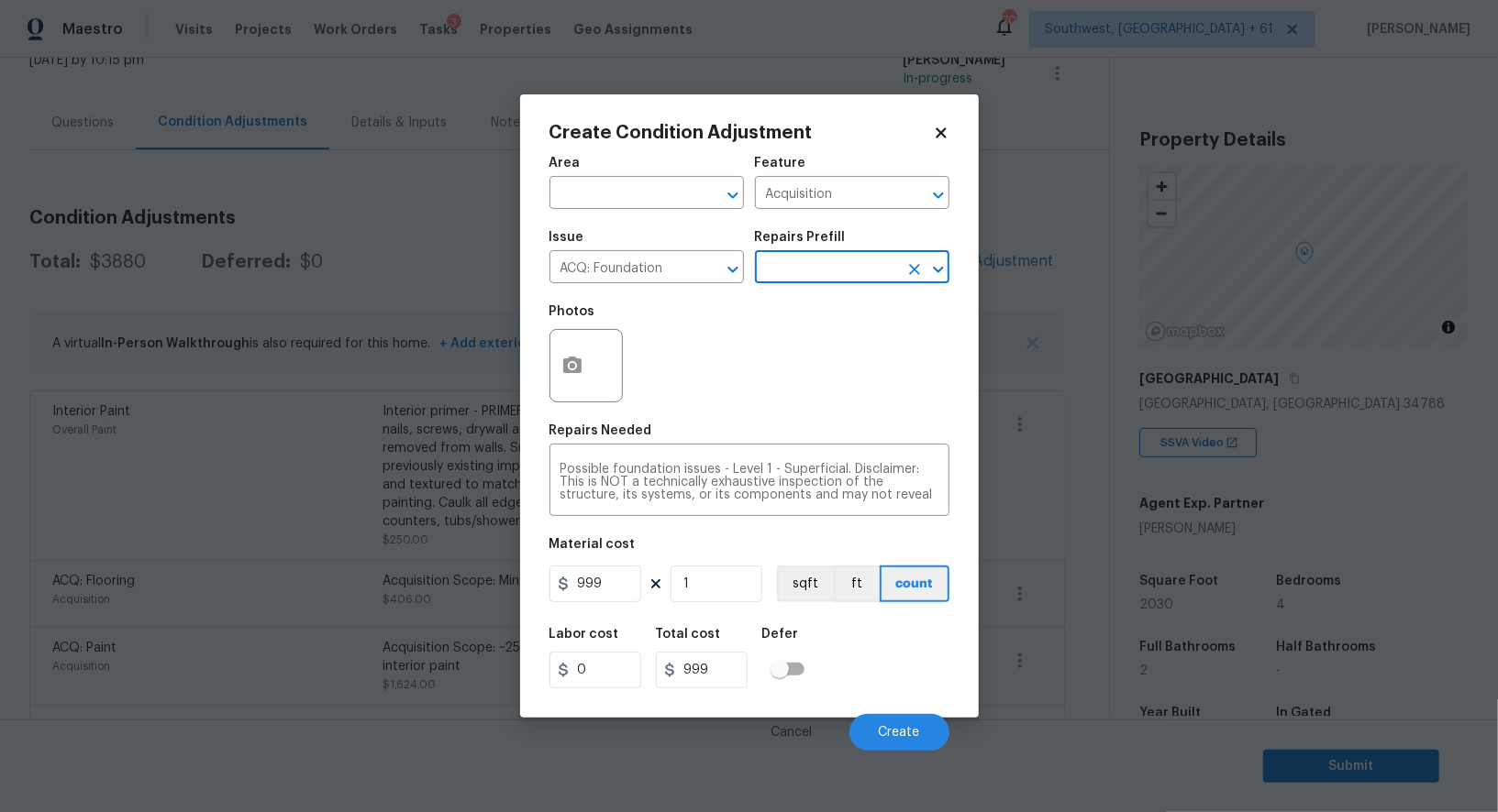
click at [612, 611] on div "Area ​ Feature Acquisition ​ Issue ACQ: Foundation ​ Repairs Prefill ​ Photos R…" at bounding box center [749, 448] width 400 height 605
click at [612, 589] on input "999" at bounding box center [595, 583] width 92 height 37
type input "0"
click at [692, 653] on input "999" at bounding box center [701, 669] width 92 height 37
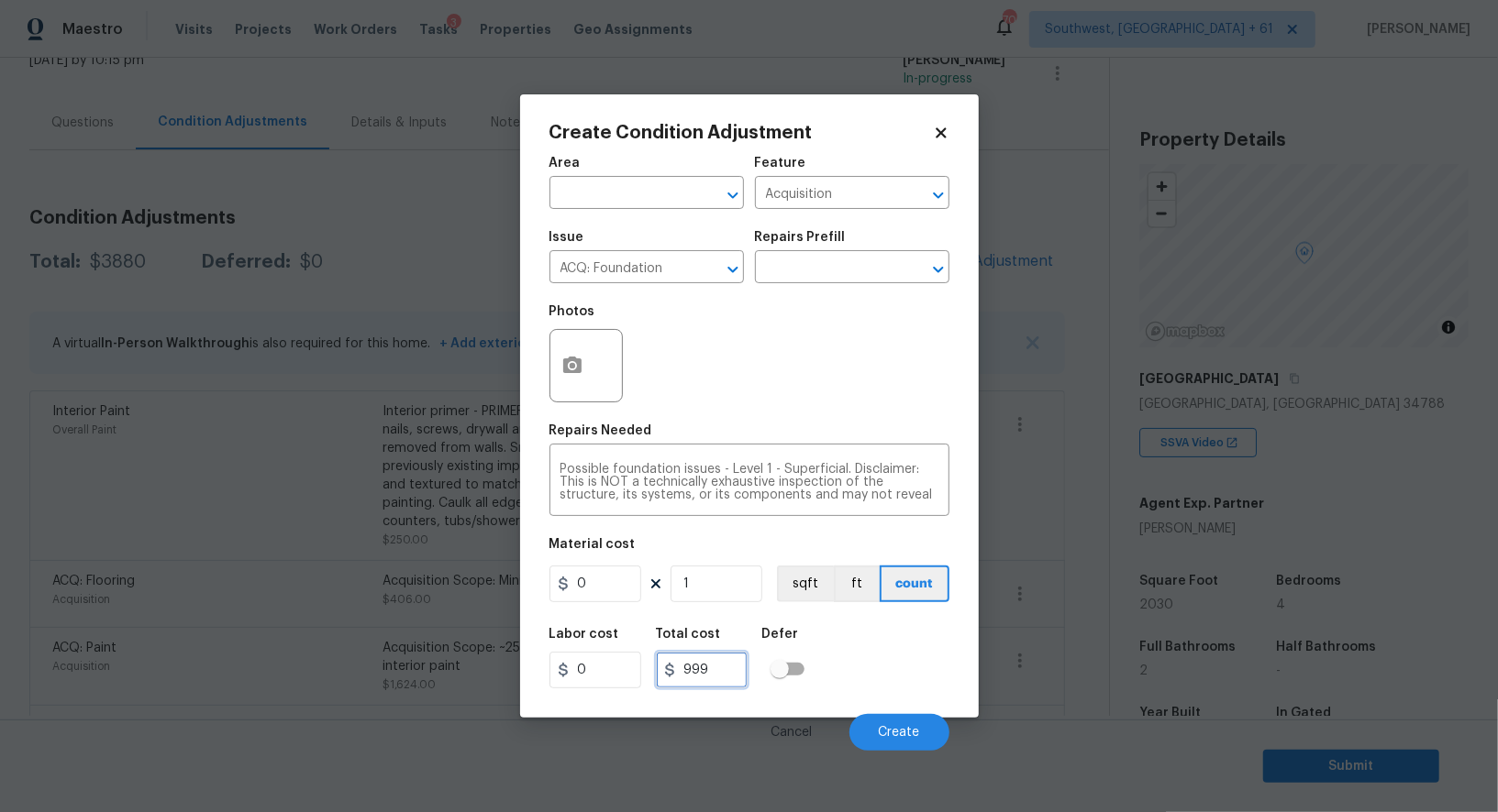
type input "0"
click at [618, 417] on div "Area ​ Feature Acquisition ​ Issue ACQ: Foundation ​ Repairs Prefill ​ Photos R…" at bounding box center [749, 448] width 400 height 605
click at [571, 373] on icon "button" at bounding box center [571, 364] width 18 height 16
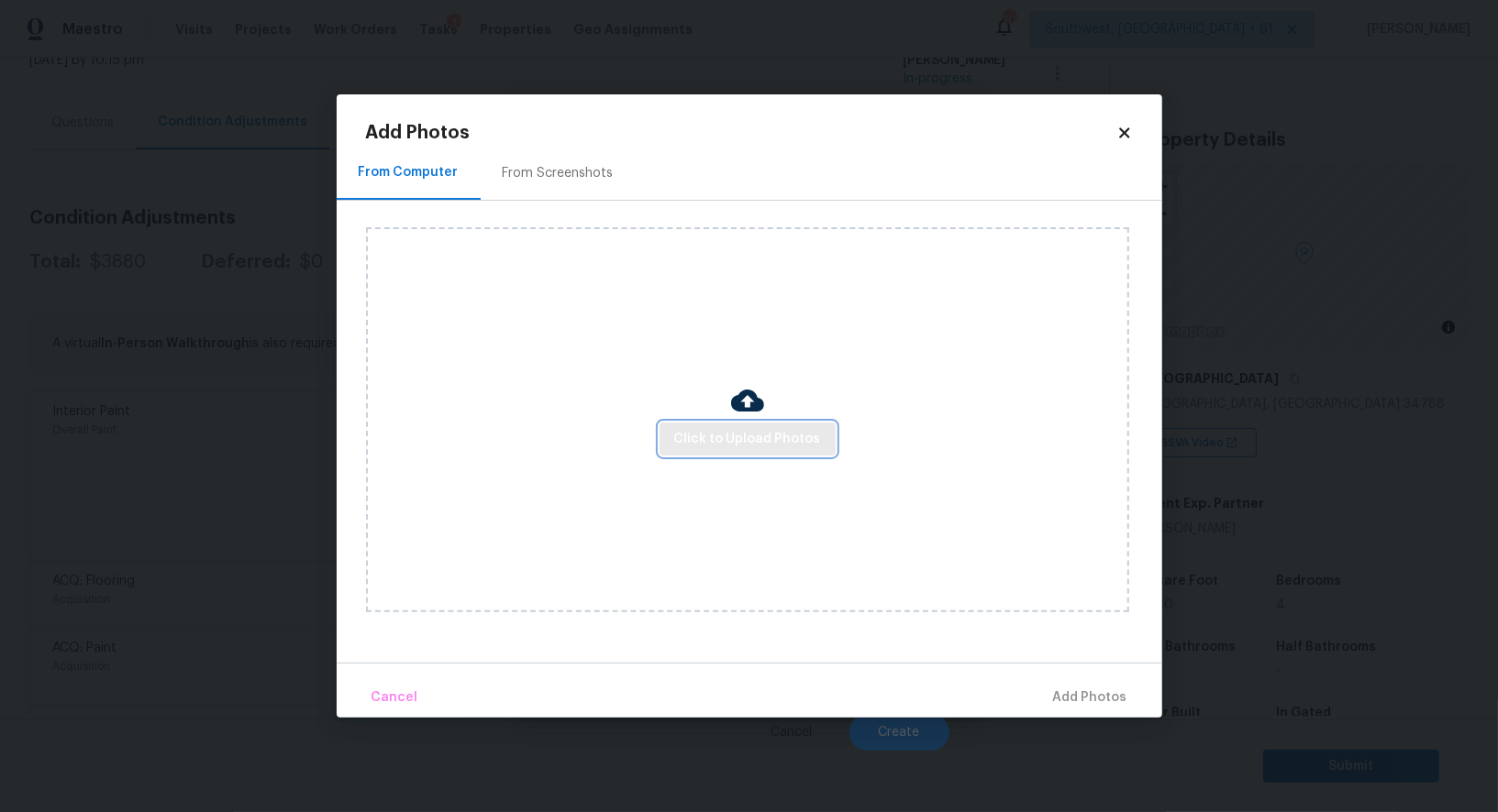
click at [743, 443] on span "Click to Upload Photos" at bounding box center [747, 440] width 147 height 23
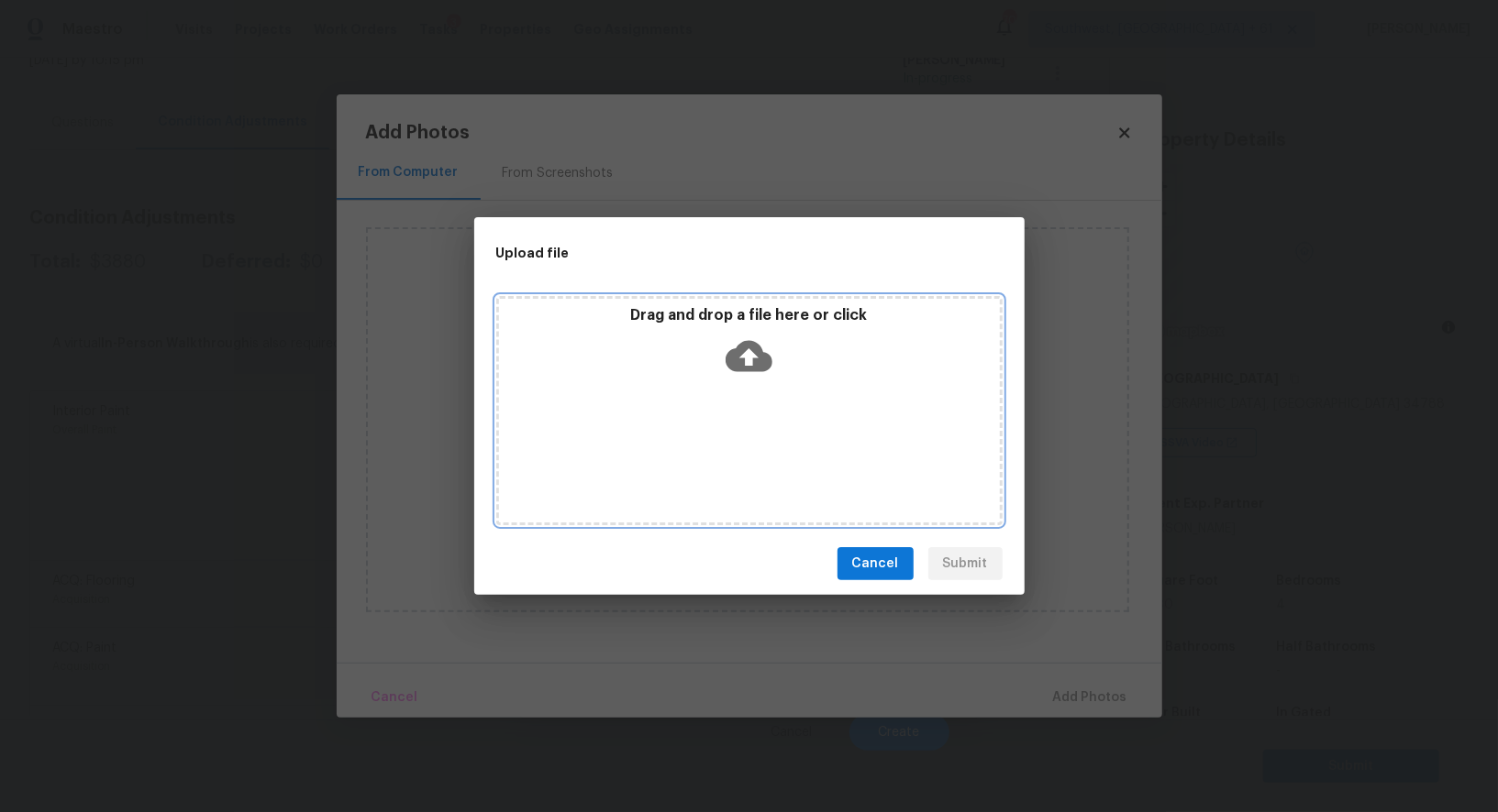
click at [740, 365] on icon at bounding box center [748, 356] width 46 height 31
